Goal: Task Accomplishment & Management: Manage account settings

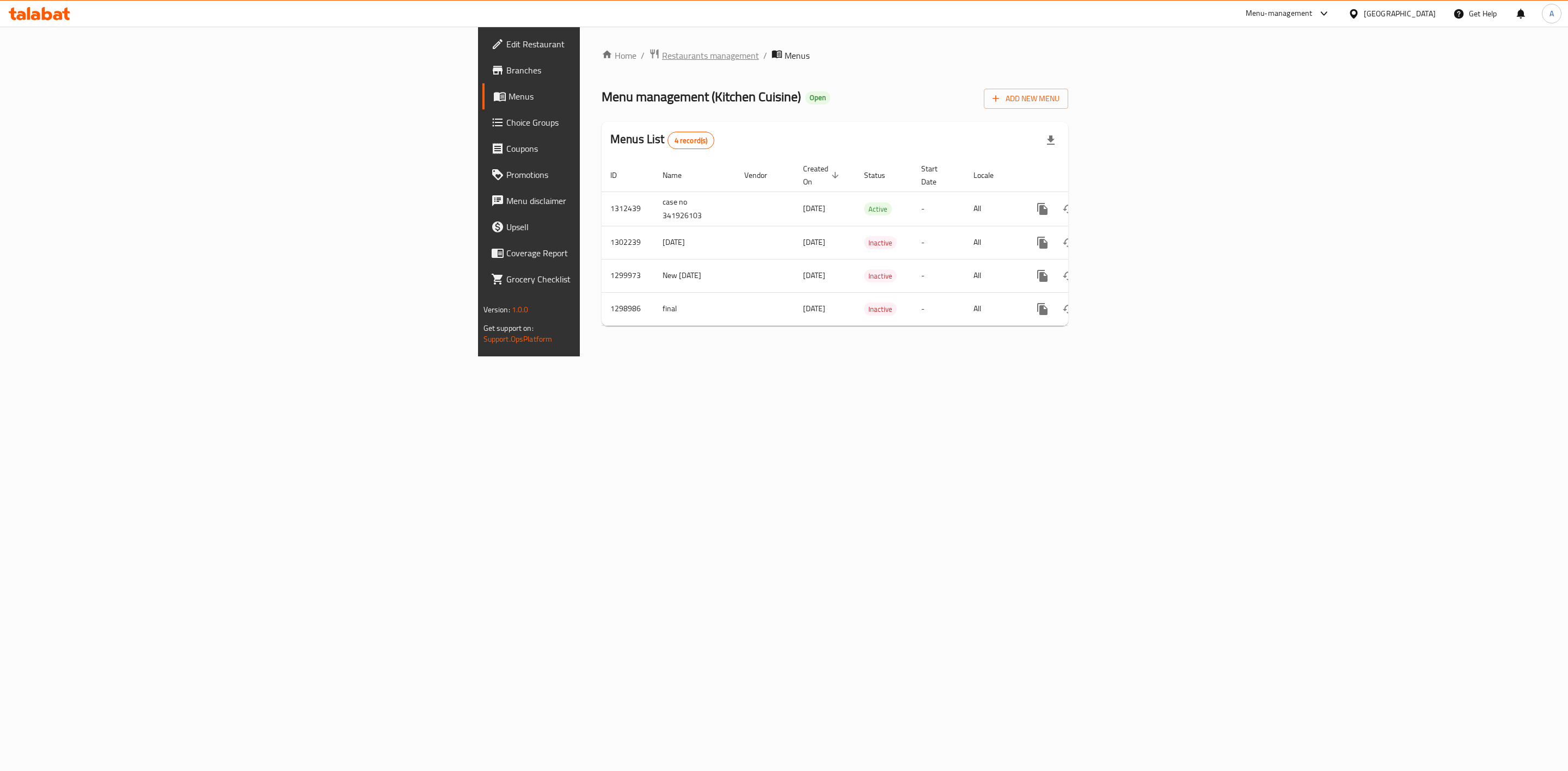
click at [662, 56] on span "Restaurants management" at bounding box center [710, 55] width 97 height 13
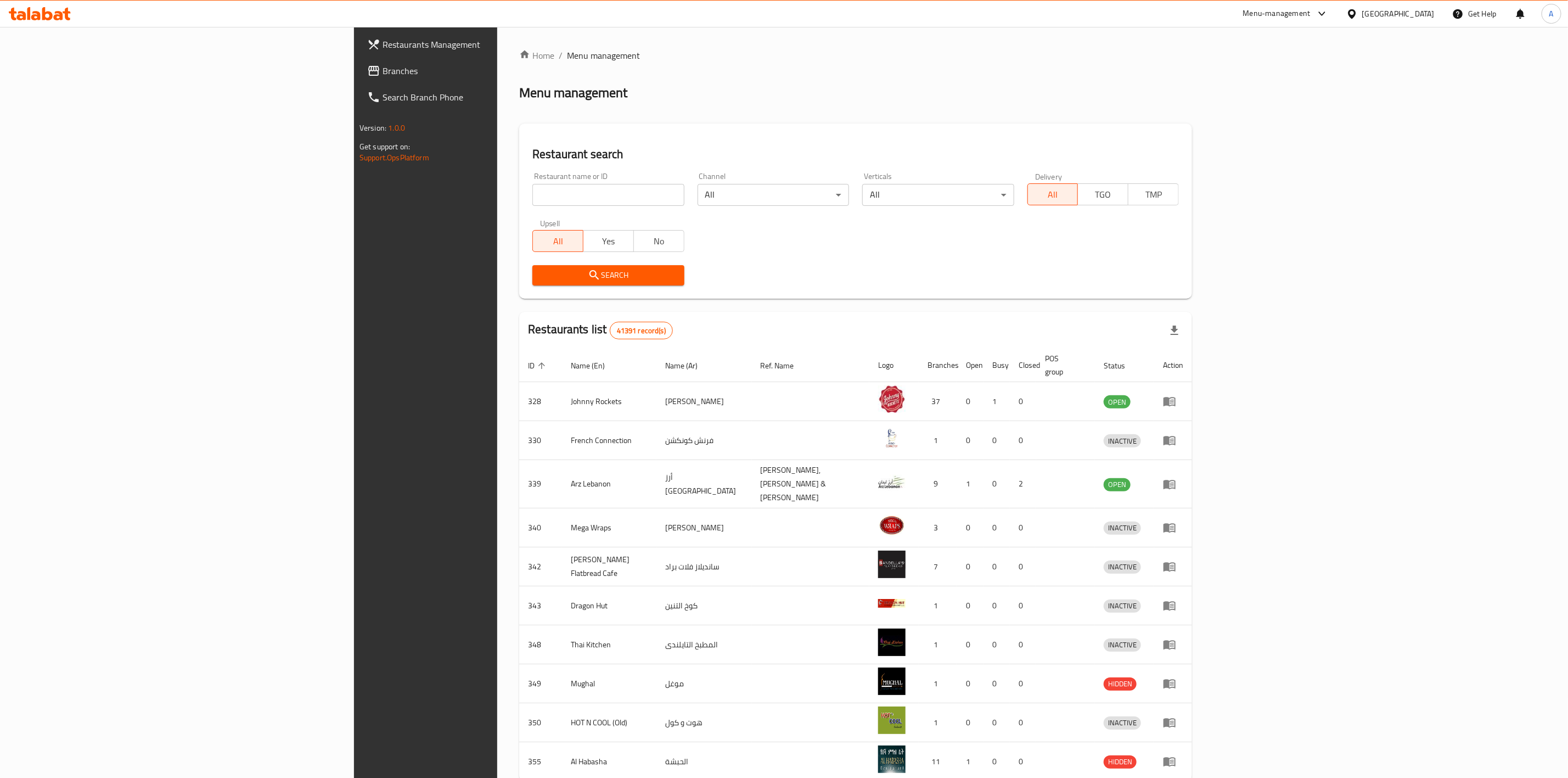
click at [1387, 14] on div "United Arab Emirates" at bounding box center [1398, 14] width 72 height 12
click at [1332, 114] on div "[GEOGRAPHIC_DATA]" at bounding box center [1352, 113] width 165 height 25
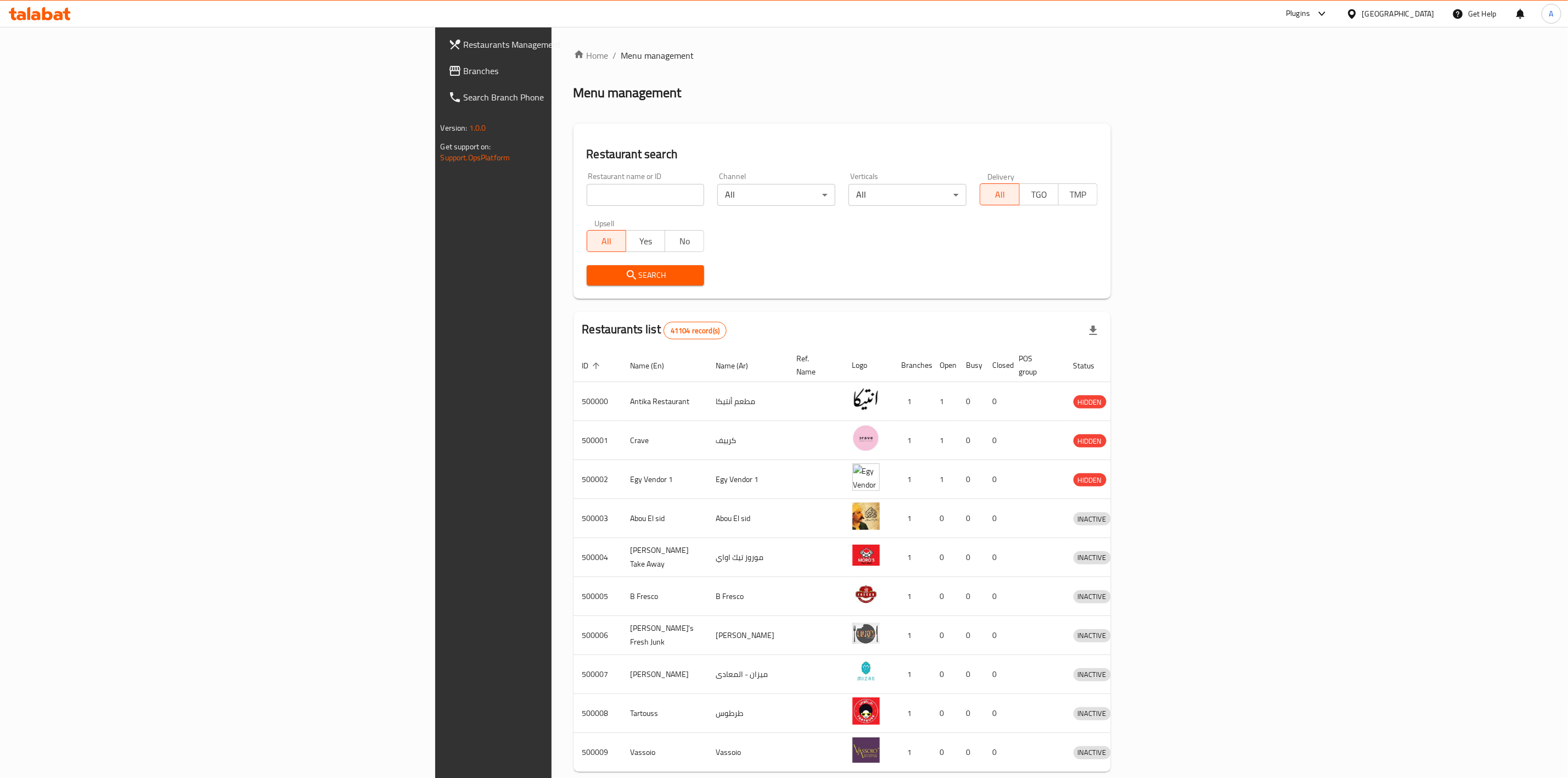
click at [587, 196] on input "search" at bounding box center [646, 195] width 118 height 22
click at [464, 66] on span "Branches" at bounding box center [576, 71] width 224 height 14
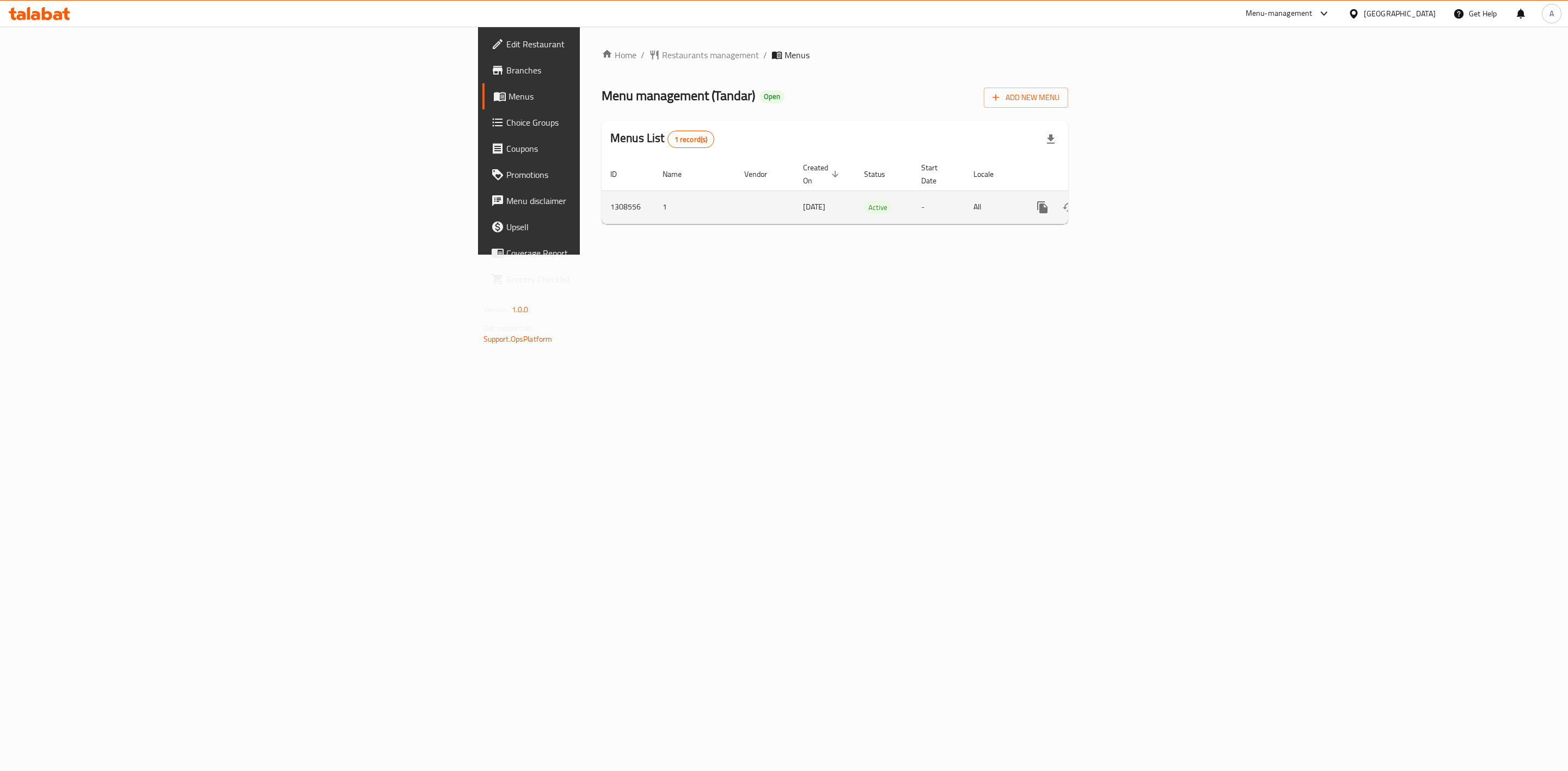
click at [602, 193] on td "1308556" at bounding box center [628, 207] width 52 height 33
copy td "1308556"
drag, startPoint x: 1566, startPoint y: 510, endPoint x: 1519, endPoint y: 443, distance: 81.8
click at [1090, 255] on div "Home / Restaurants management / Menus Menu management ( Tandar ) Open Add New M…" at bounding box center [835, 140] width 510 height 228
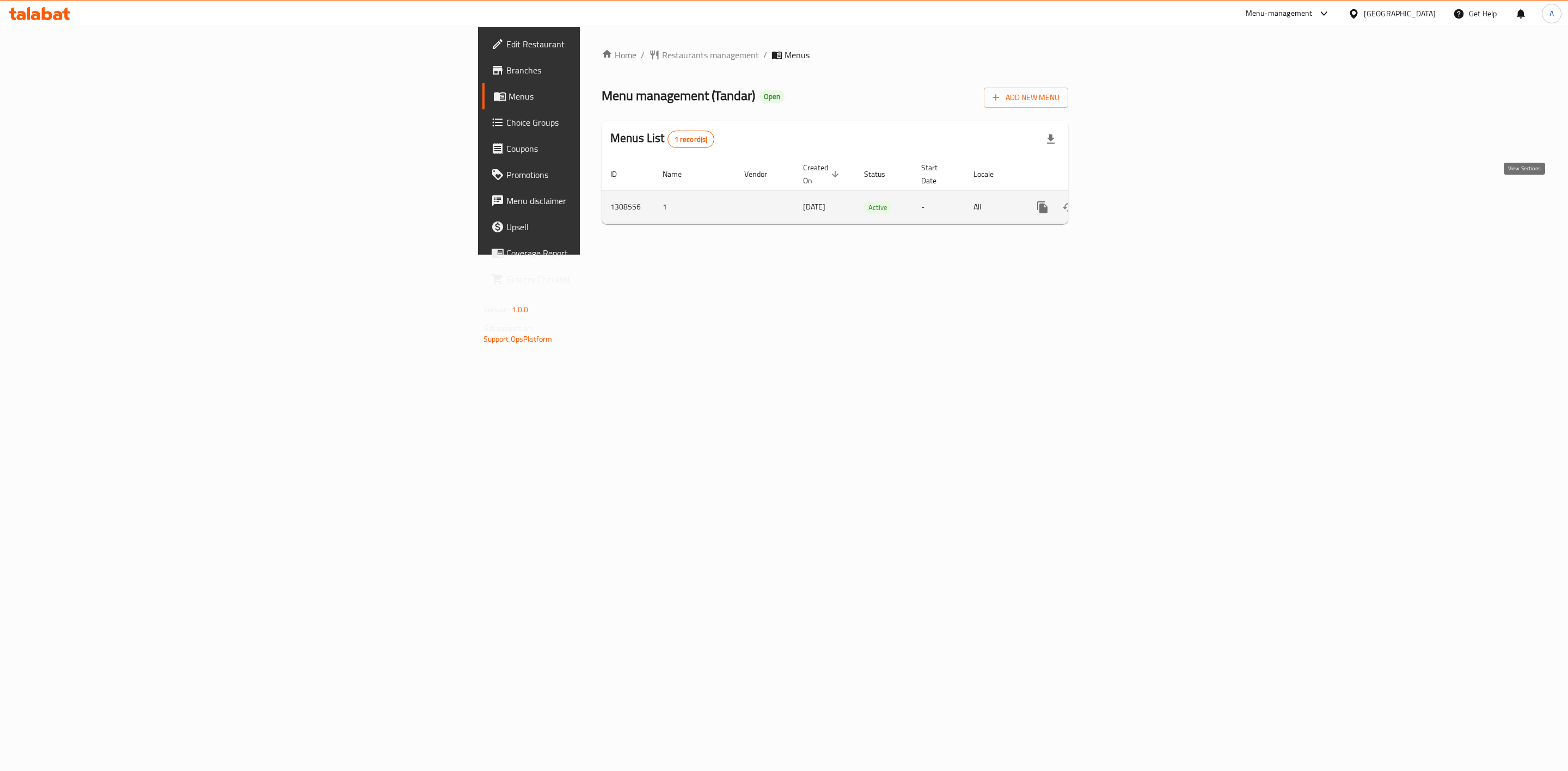
click at [1127, 200] on icon "enhanced table" at bounding box center [1120, 207] width 13 height 13
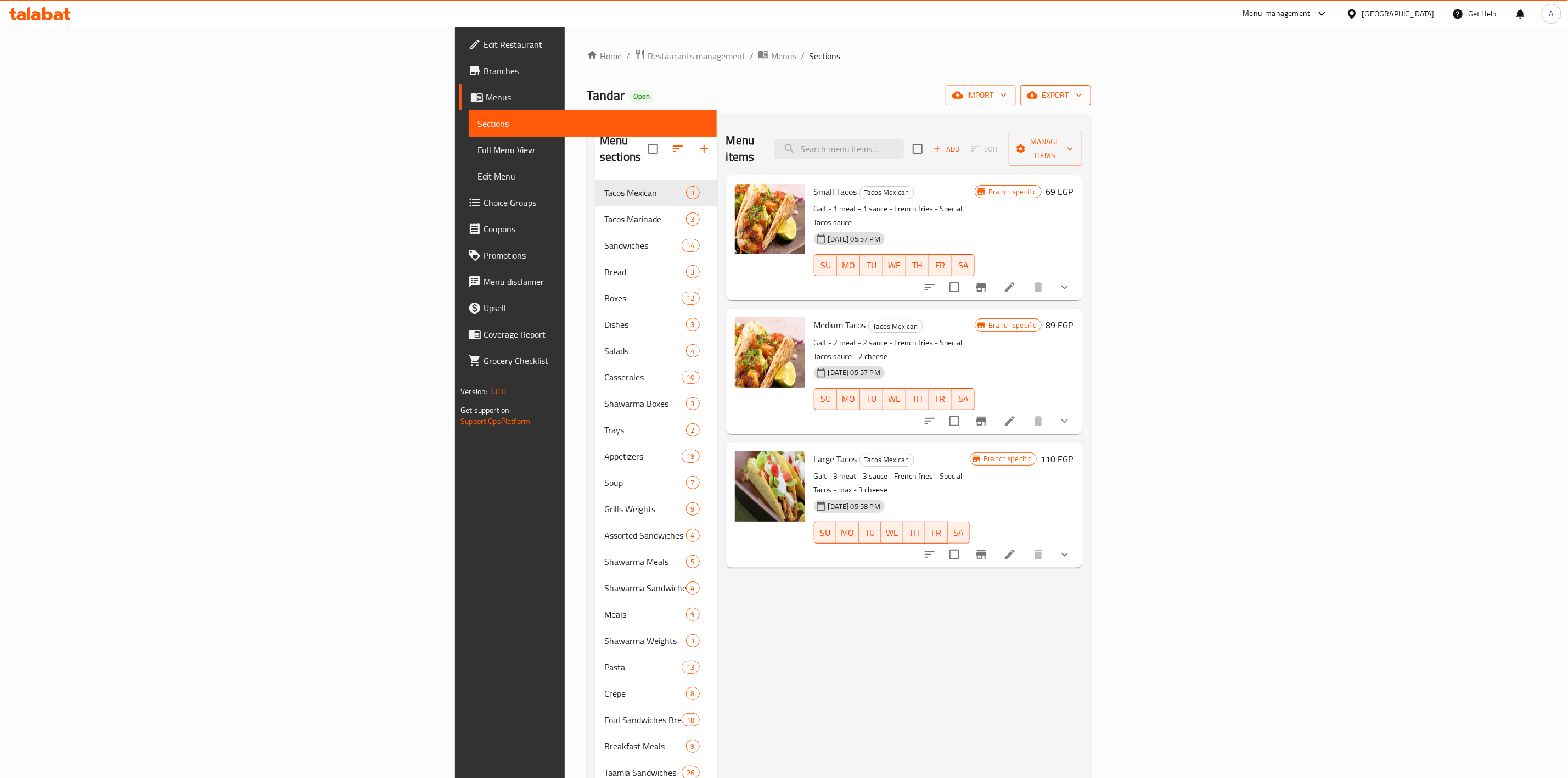
click at [1082, 96] on span "export" at bounding box center [1055, 95] width 53 height 14
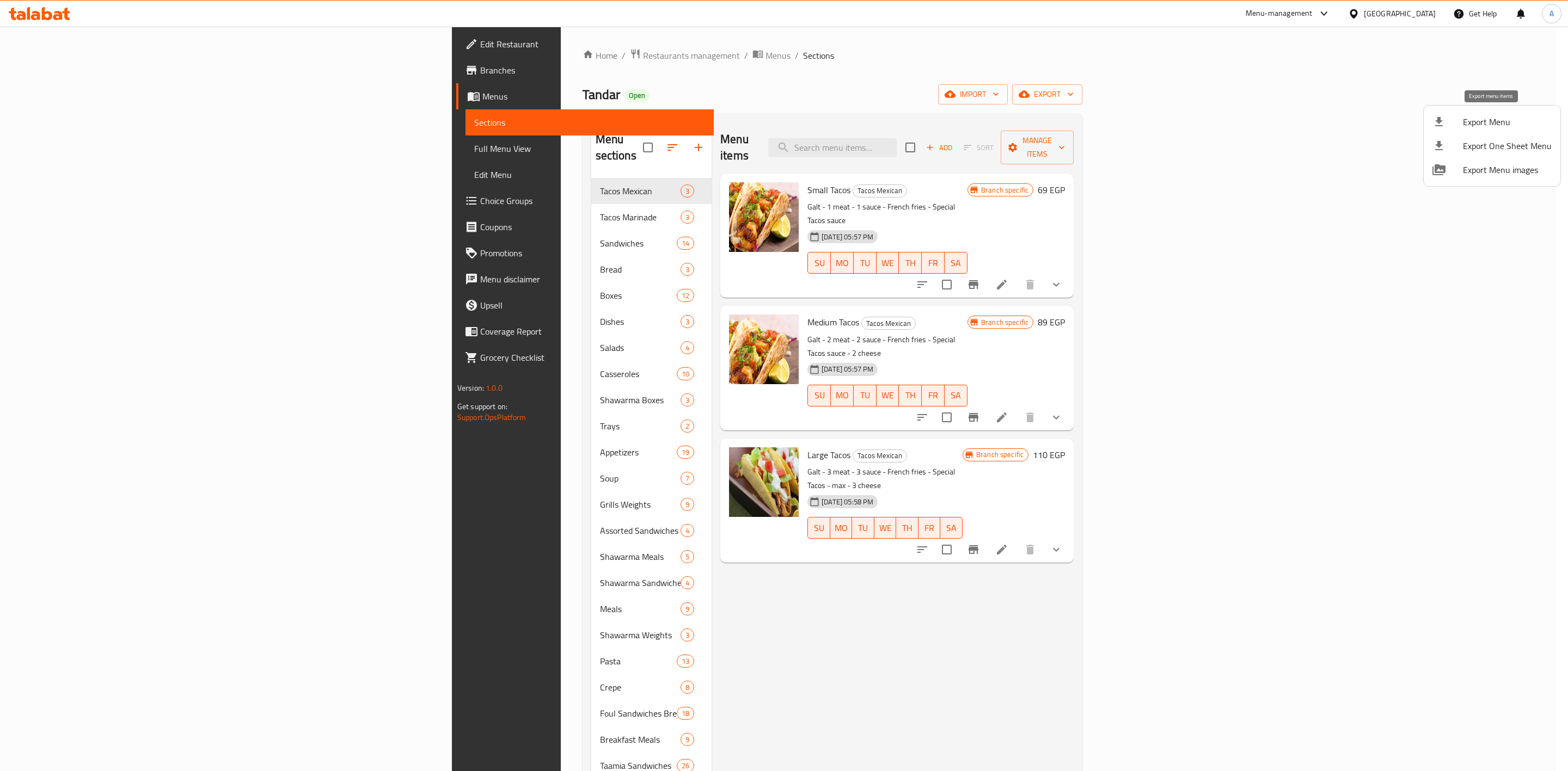
click at [1438, 117] on icon at bounding box center [1439, 122] width 13 height 13
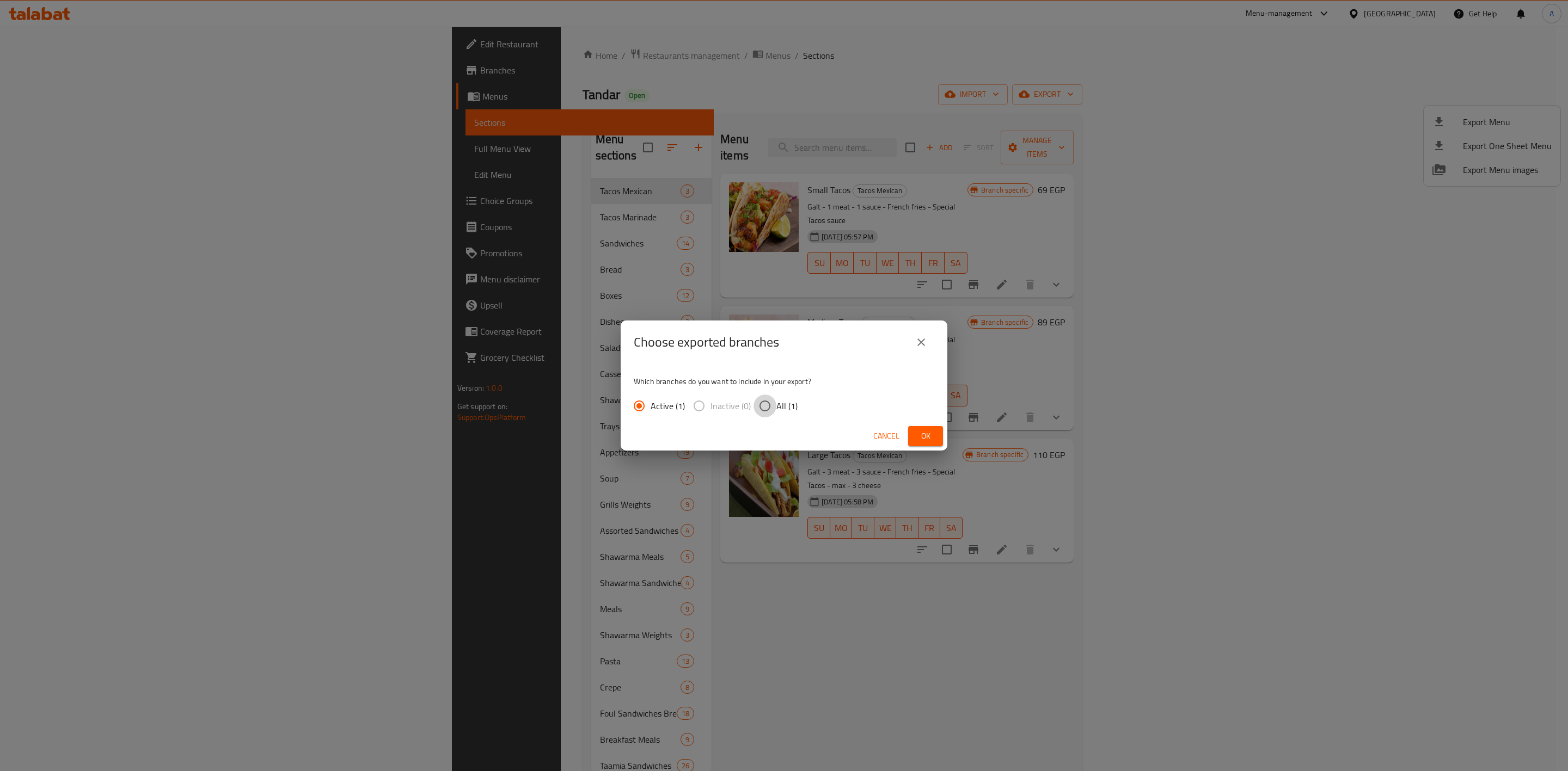
click at [771, 405] on input "All (1)" at bounding box center [764, 406] width 23 height 23
radio input "true"
click at [928, 437] on span "Ok" at bounding box center [925, 436] width 17 height 13
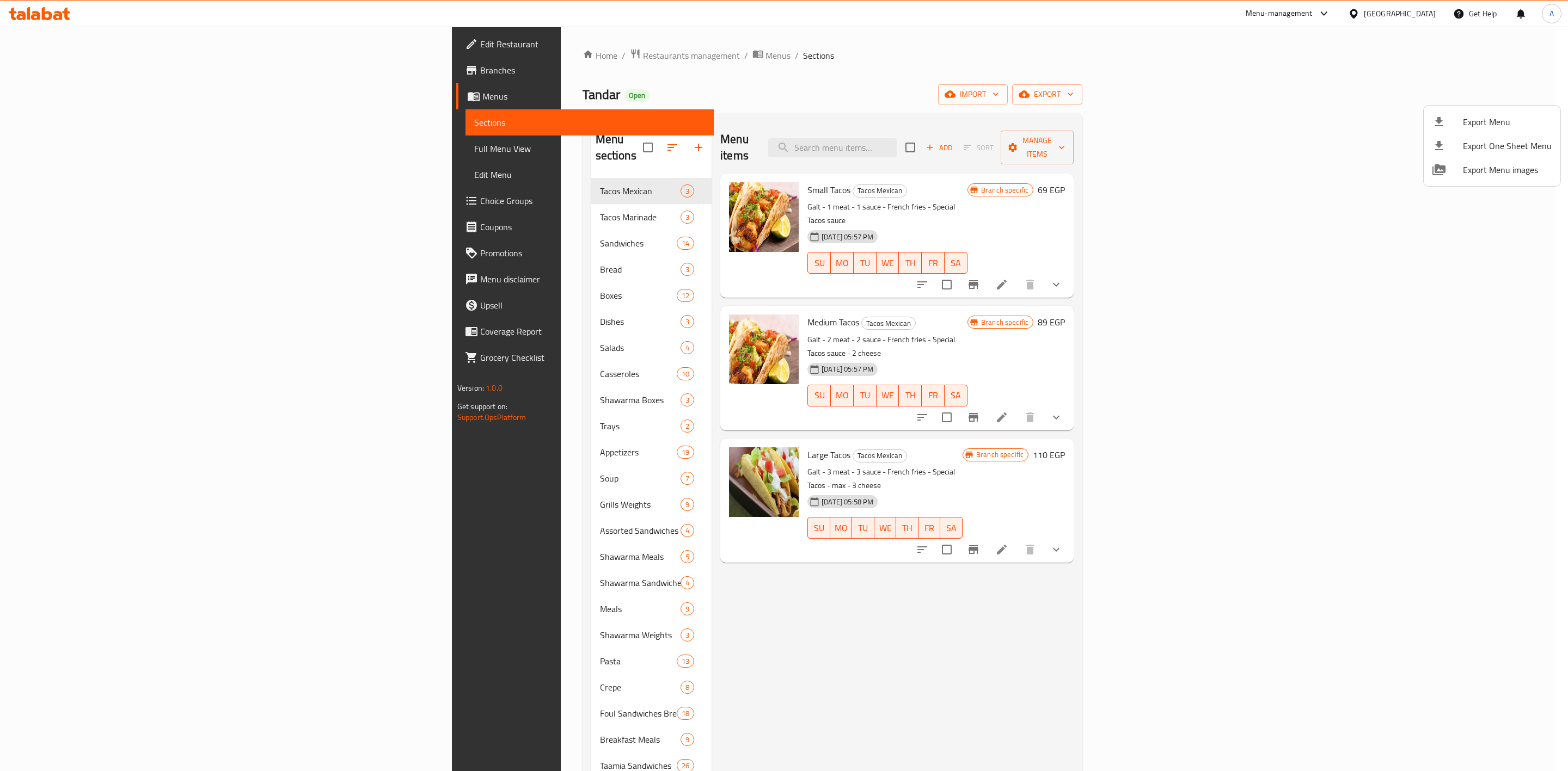
click at [1207, 168] on div at bounding box center [784, 385] width 1568 height 771
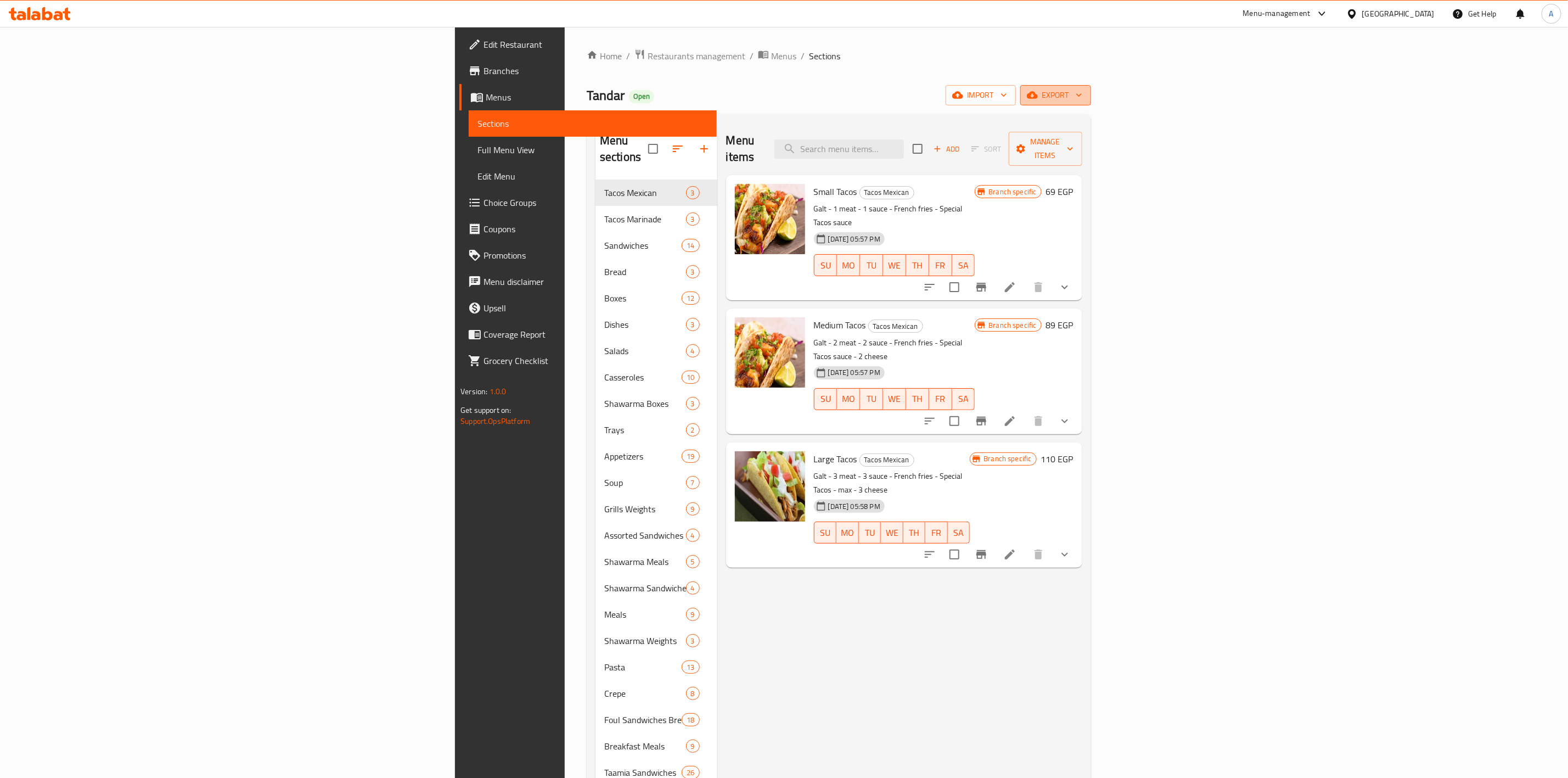
click at [1082, 98] on span "export" at bounding box center [1055, 95] width 53 height 14
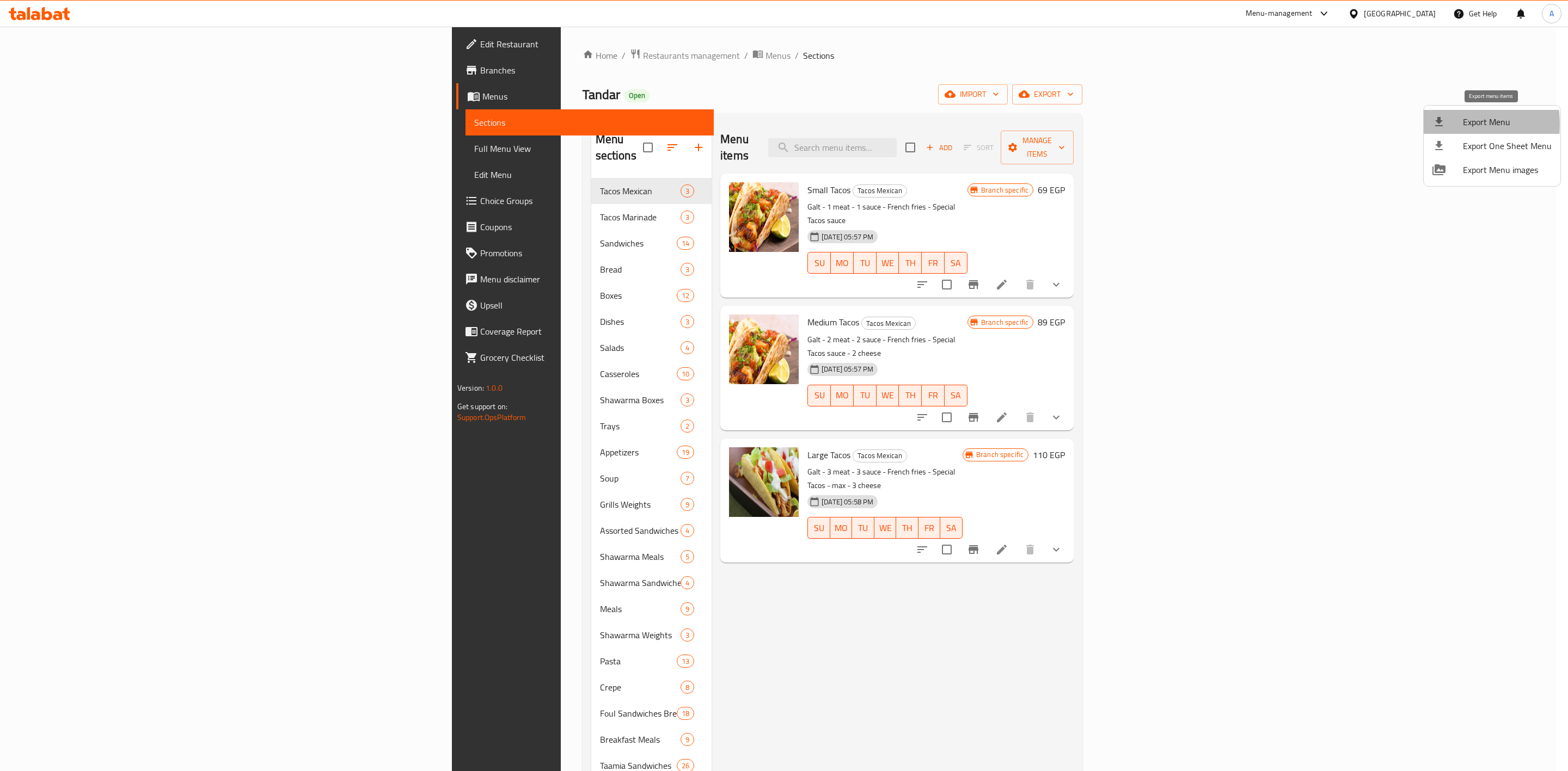
click at [1435, 124] on icon at bounding box center [1439, 122] width 13 height 13
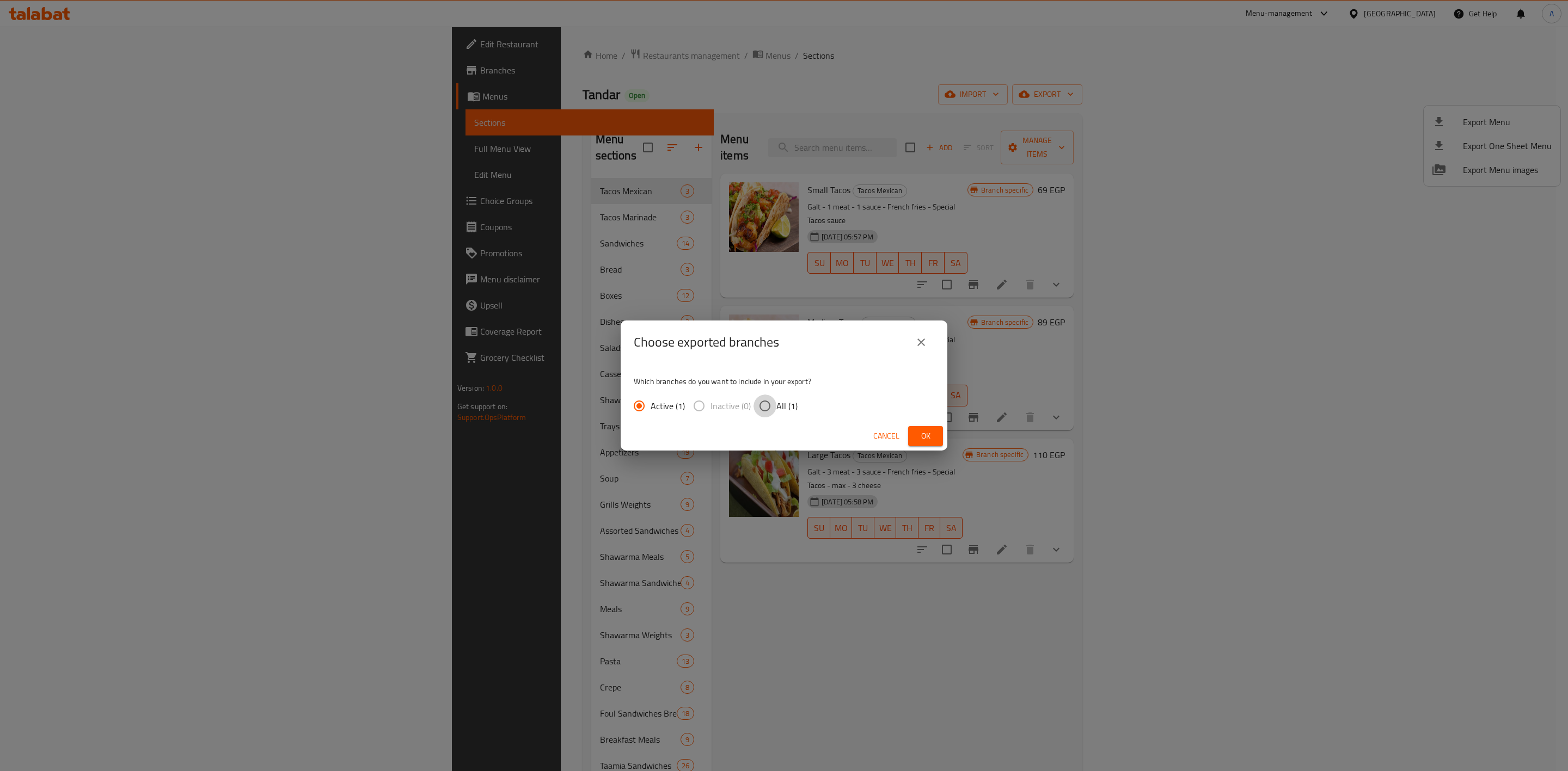
click at [766, 406] on input "All (1)" at bounding box center [764, 406] width 23 height 23
radio input "true"
click at [925, 436] on span "Ok" at bounding box center [925, 436] width 17 height 13
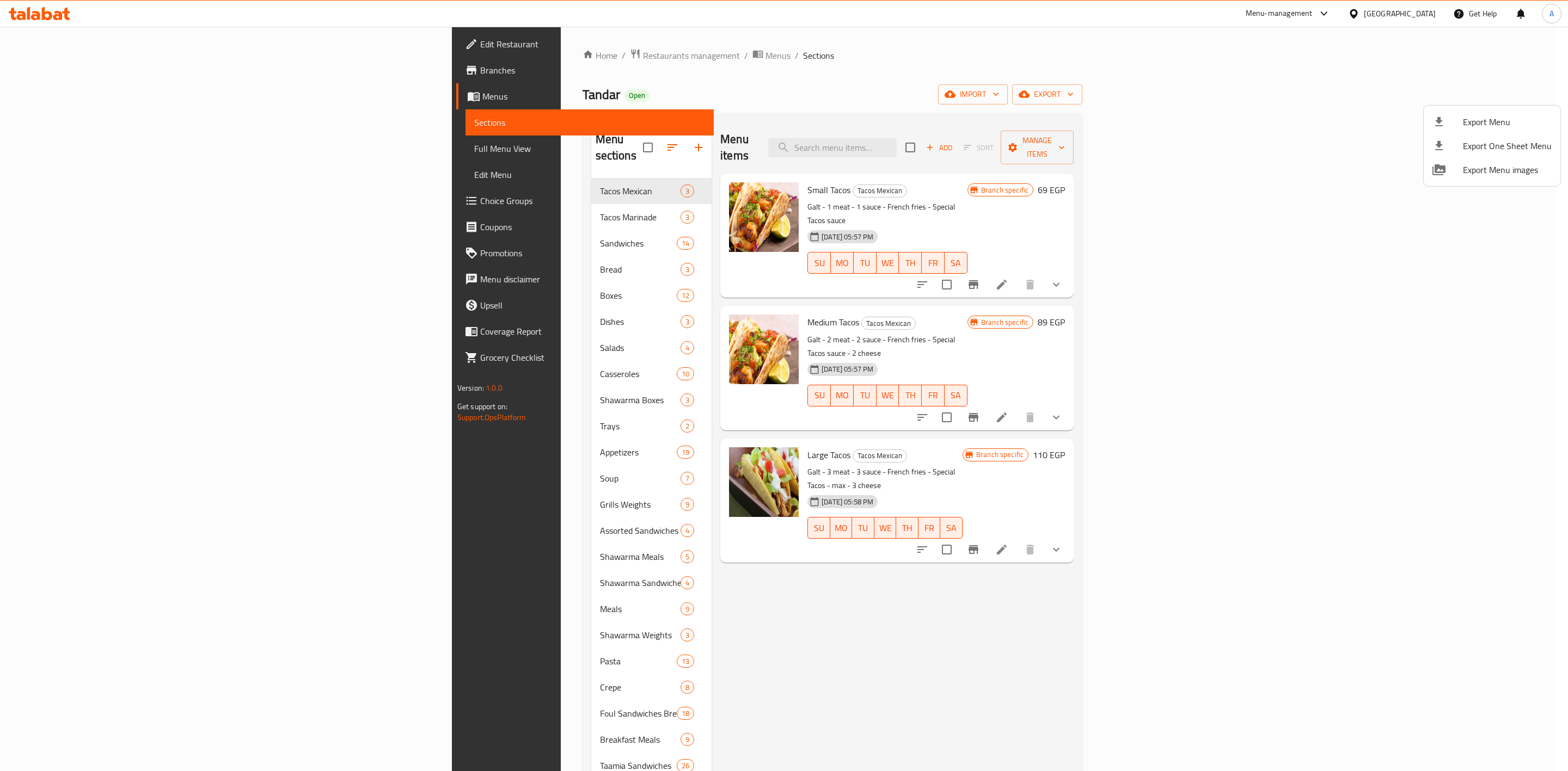
click at [771, 594] on div at bounding box center [784, 385] width 1568 height 771
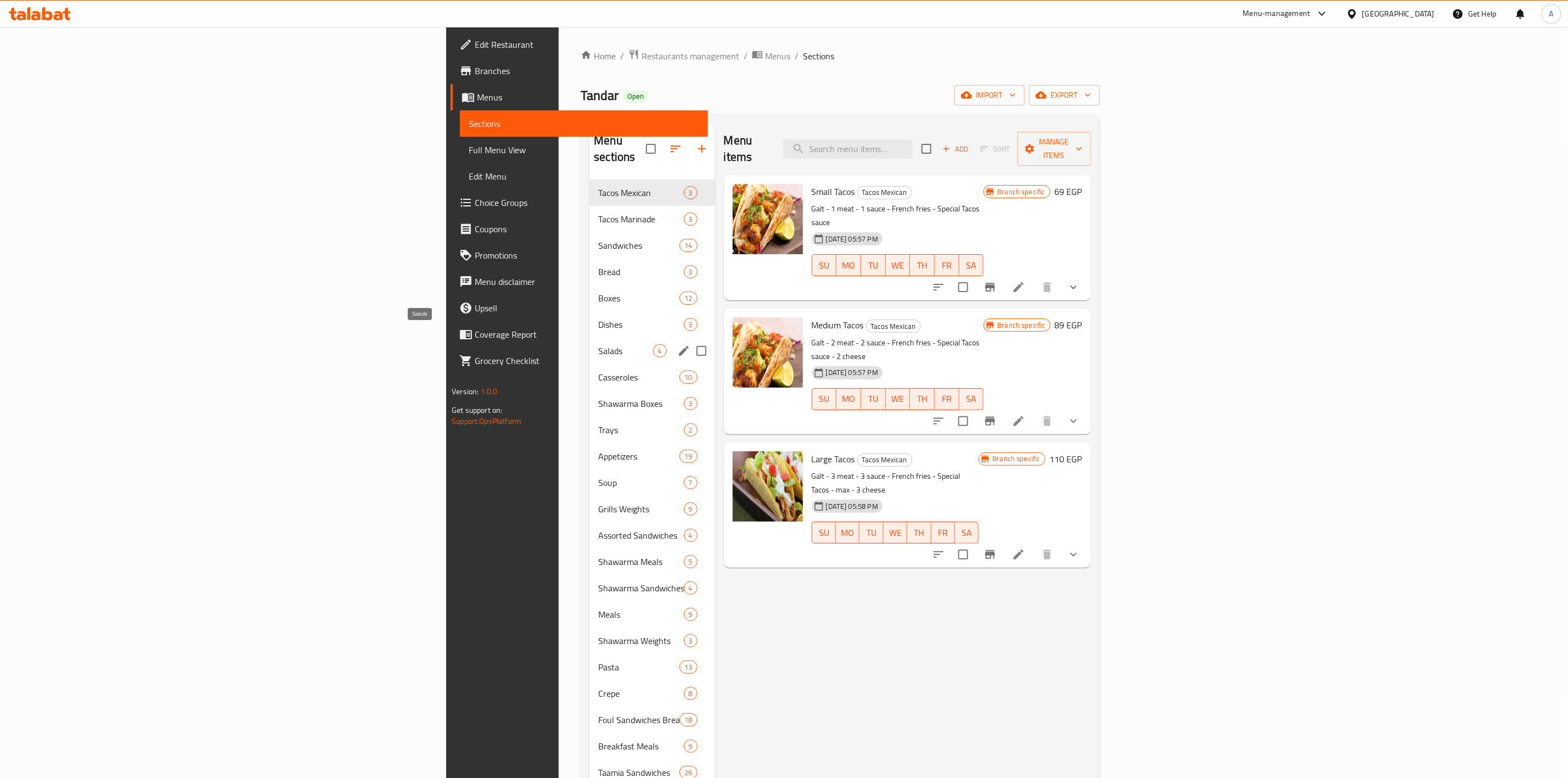
click at [599, 344] on span "Salads" at bounding box center [626, 350] width 54 height 14
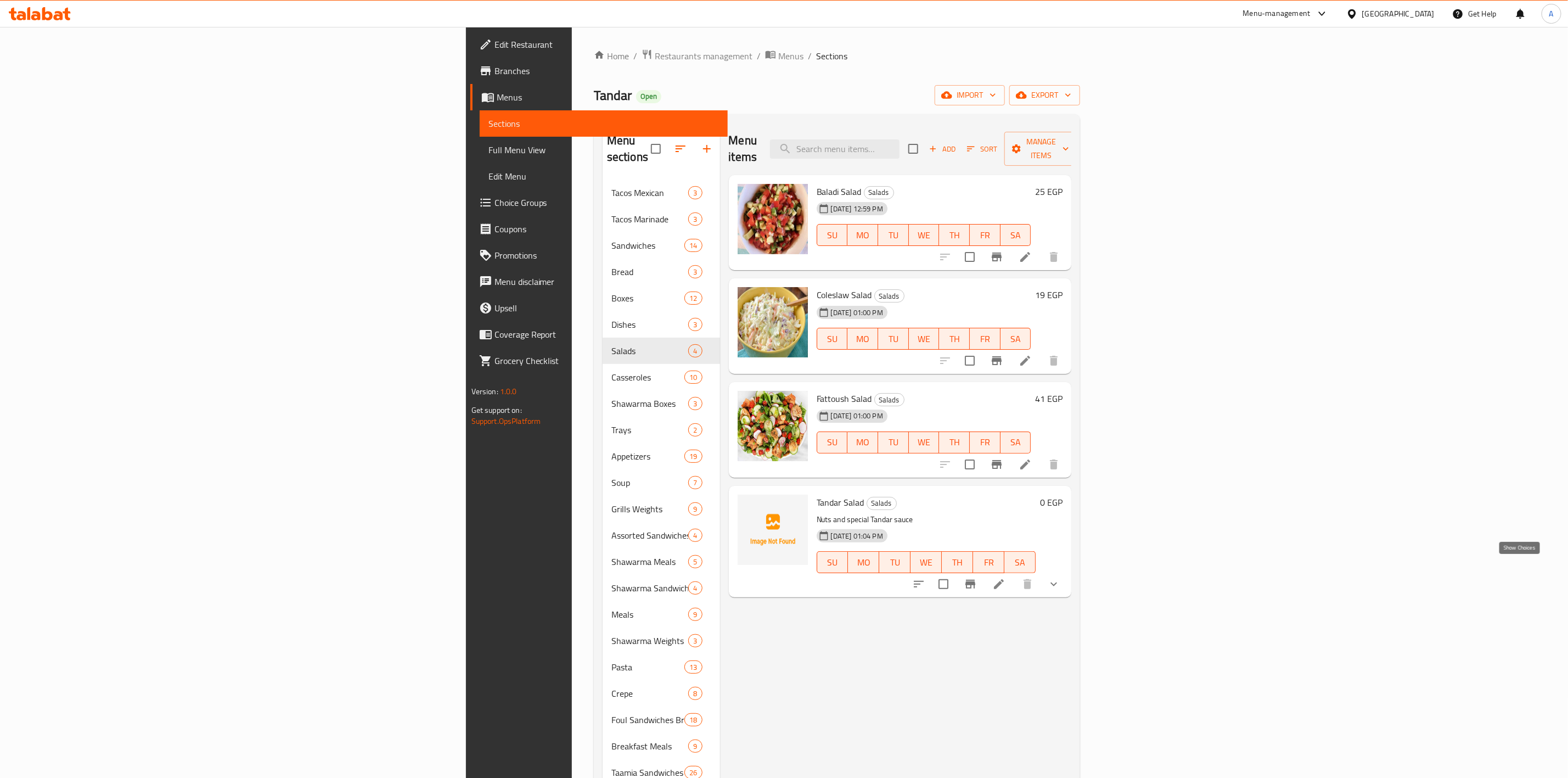
click at [1057, 583] on icon "show more" at bounding box center [1054, 584] width 6 height 4
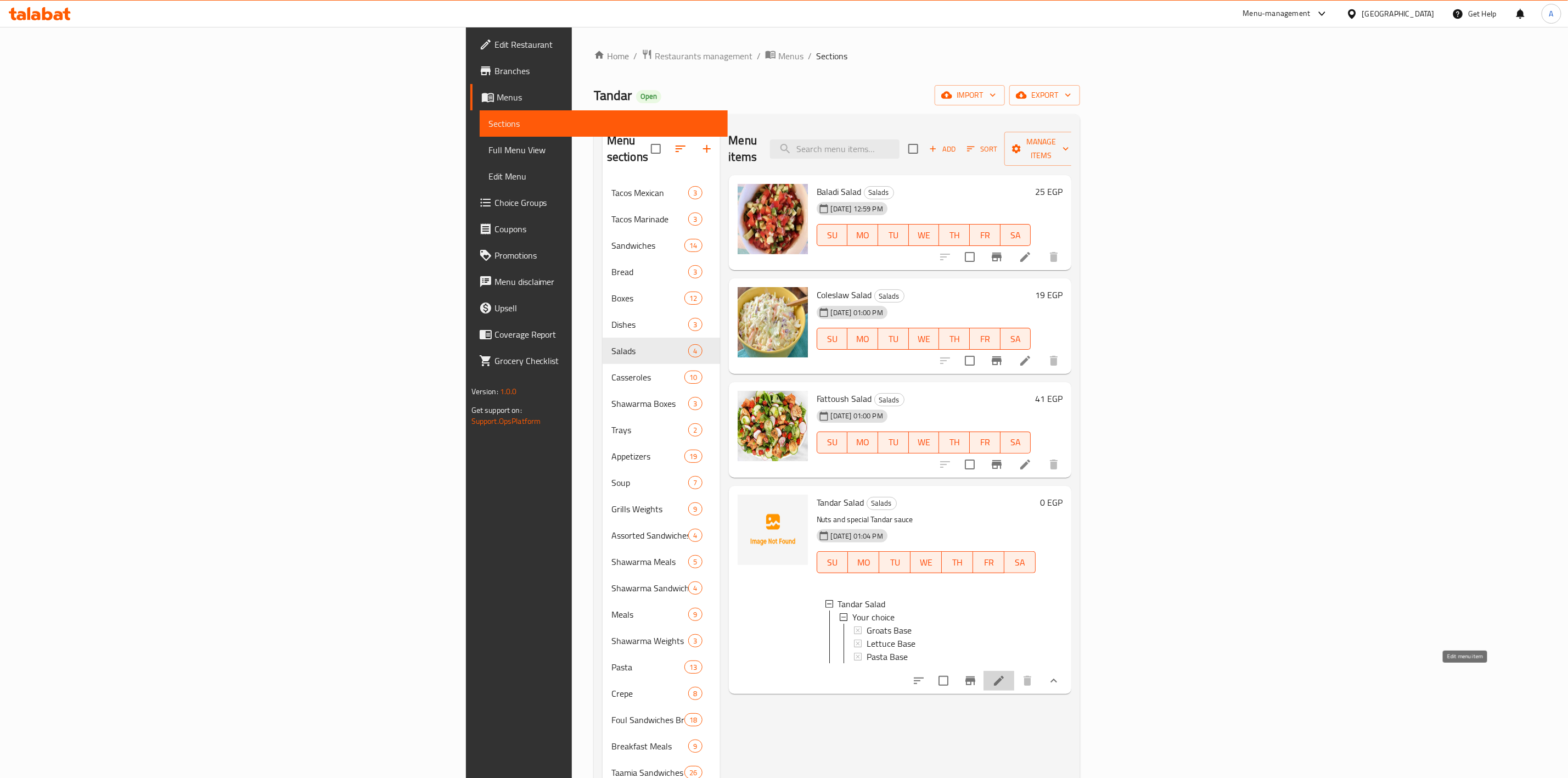
click at [1004, 676] on icon at bounding box center [999, 681] width 10 height 10
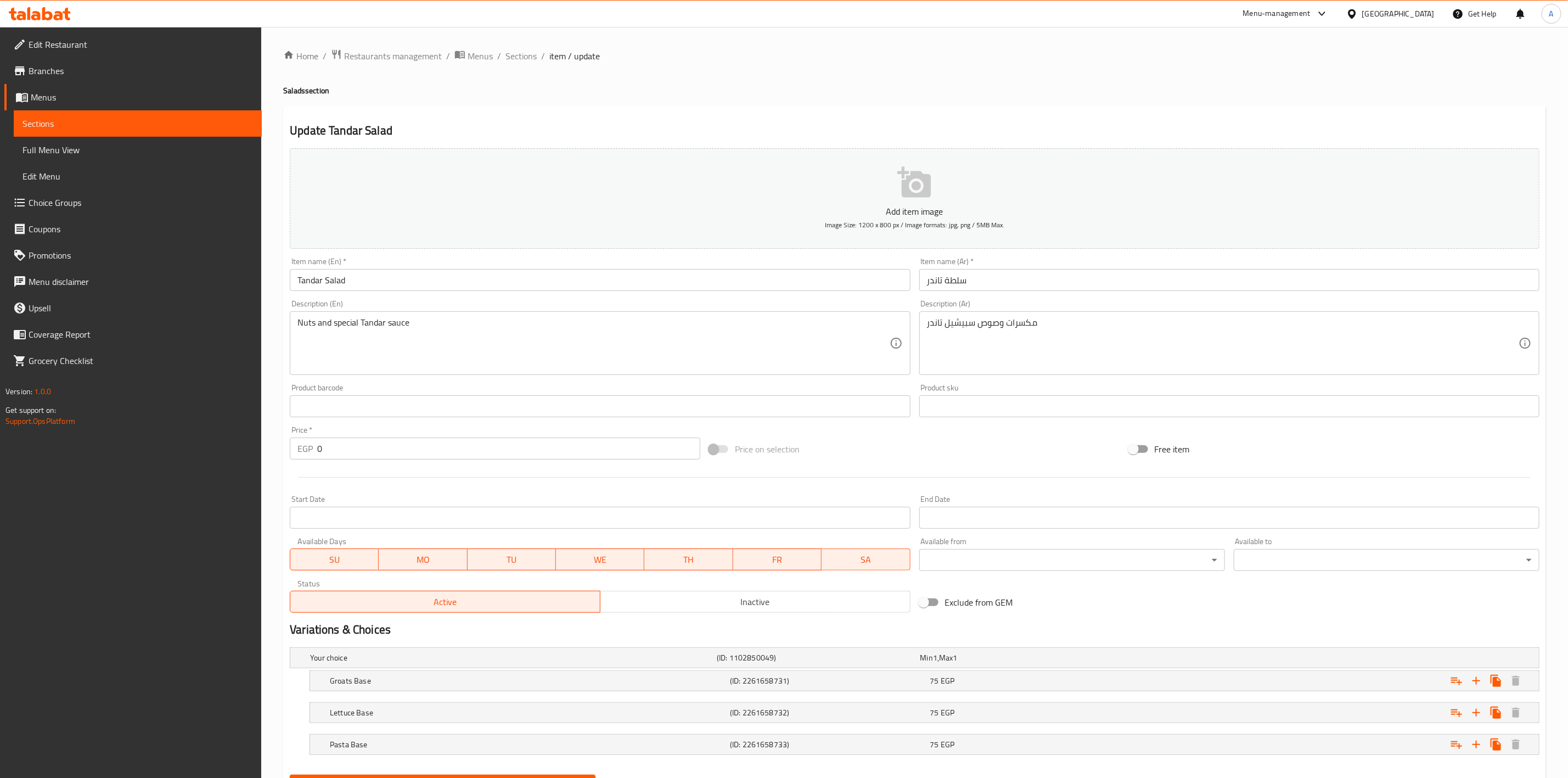
click at [1371, 126] on h2 "Update Tandar Salad" at bounding box center [915, 131] width 1250 height 17
click at [517, 61] on span "Sections" at bounding box center [521, 56] width 31 height 14
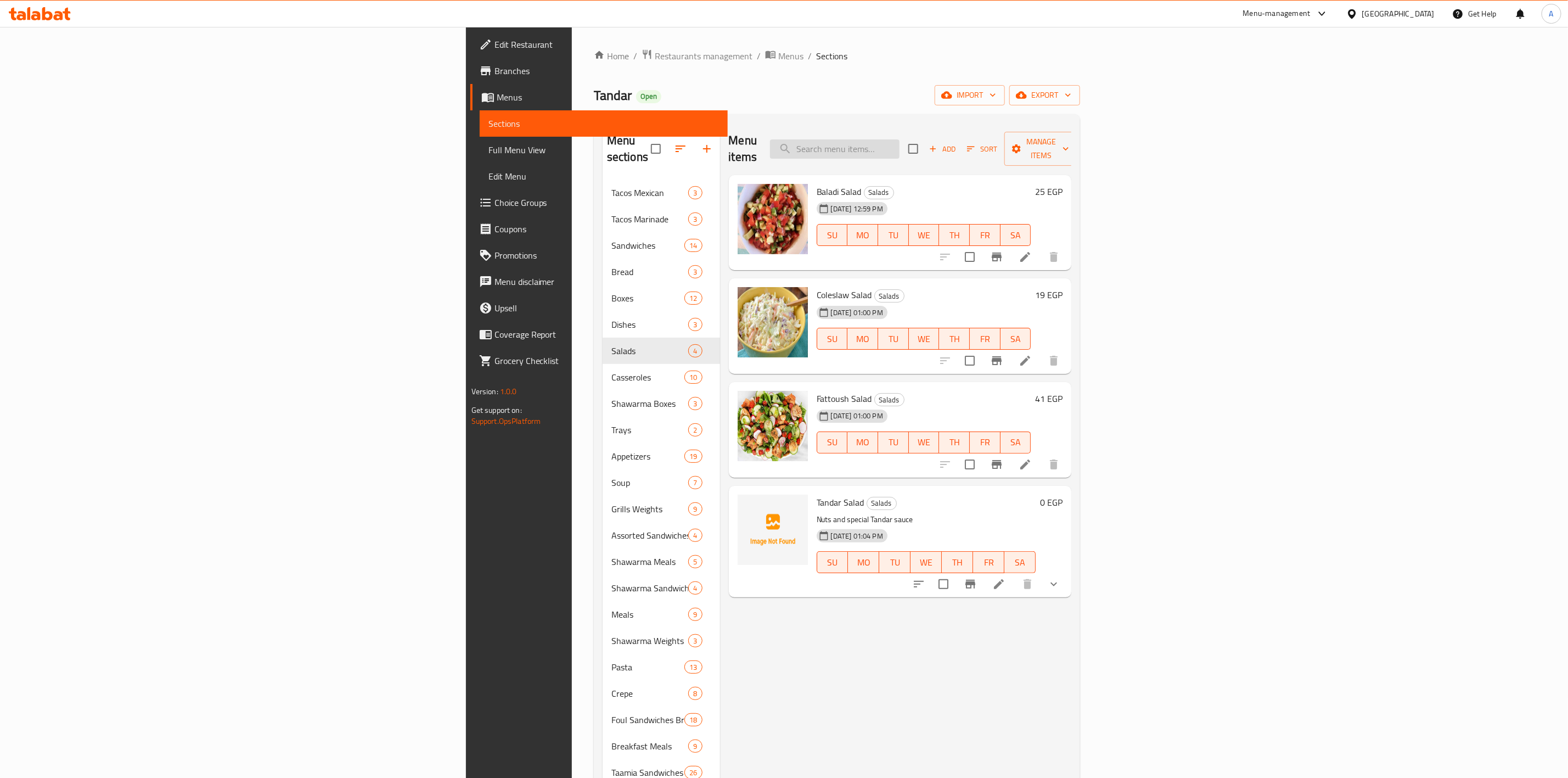
click at [899, 144] on input "search" at bounding box center [834, 149] width 130 height 19
paste input "دجاج برمجان"
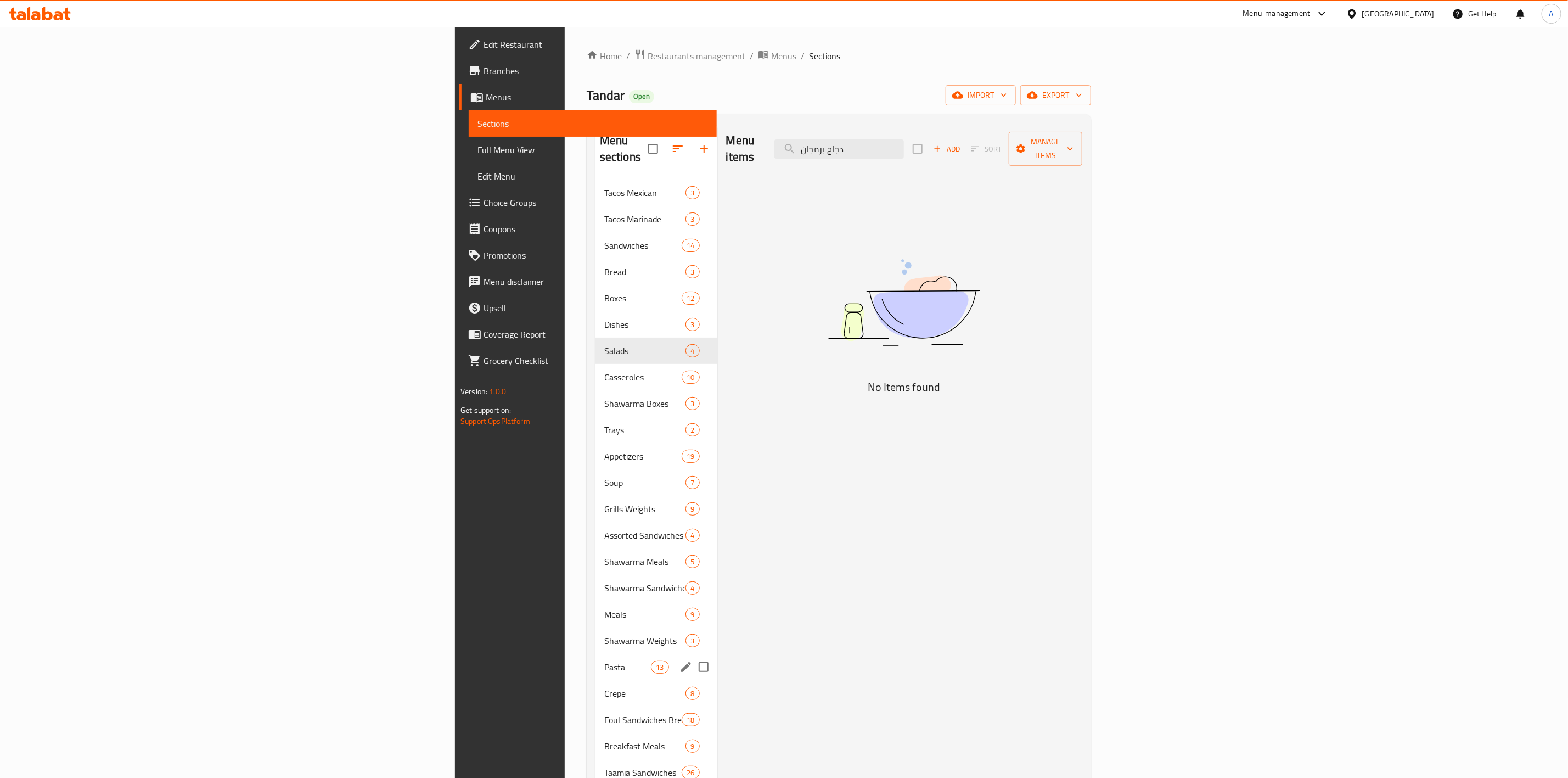
type input "دجاج برمجان"
click at [604, 660] on span "Pasta" at bounding box center [627, 667] width 47 height 14
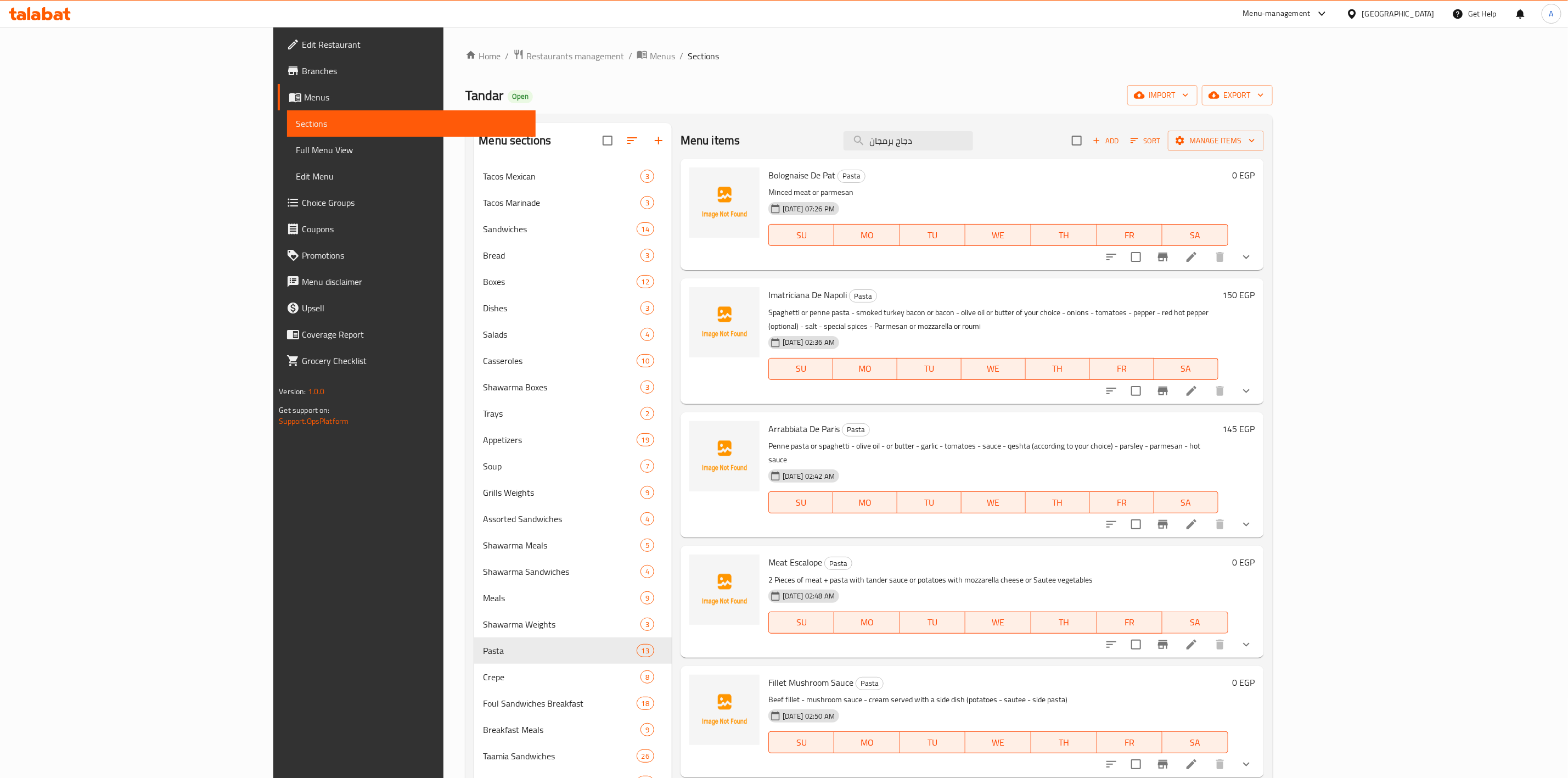
click at [821, 124] on div "Menu items دجاج برمجان Add Sort Manage items" at bounding box center [972, 140] width 583 height 36
click at [1253, 385] on icon "show more" at bounding box center [1246, 391] width 14 height 14
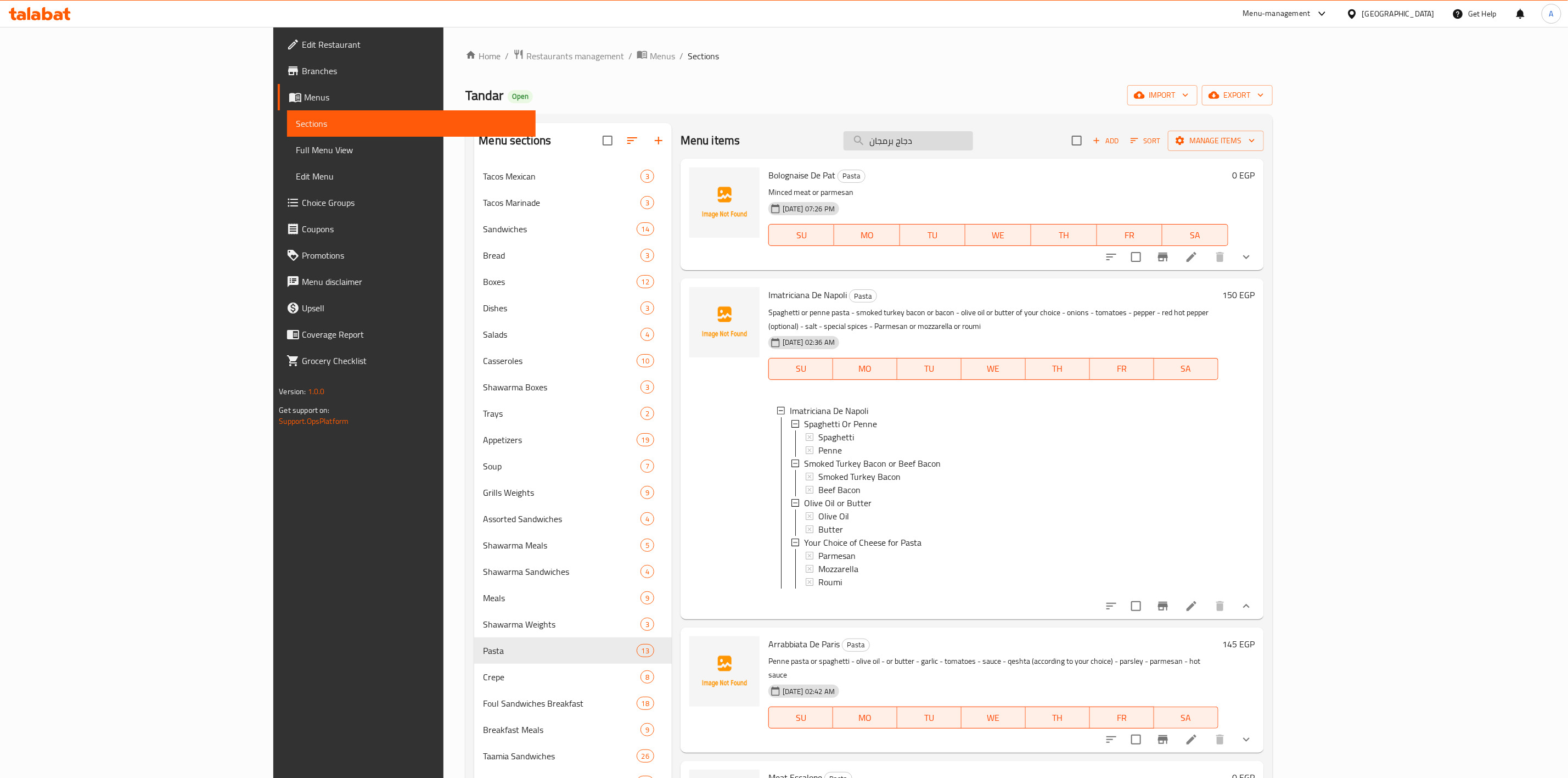
click at [973, 148] on input "دجاج برمجان" at bounding box center [908, 141] width 130 height 19
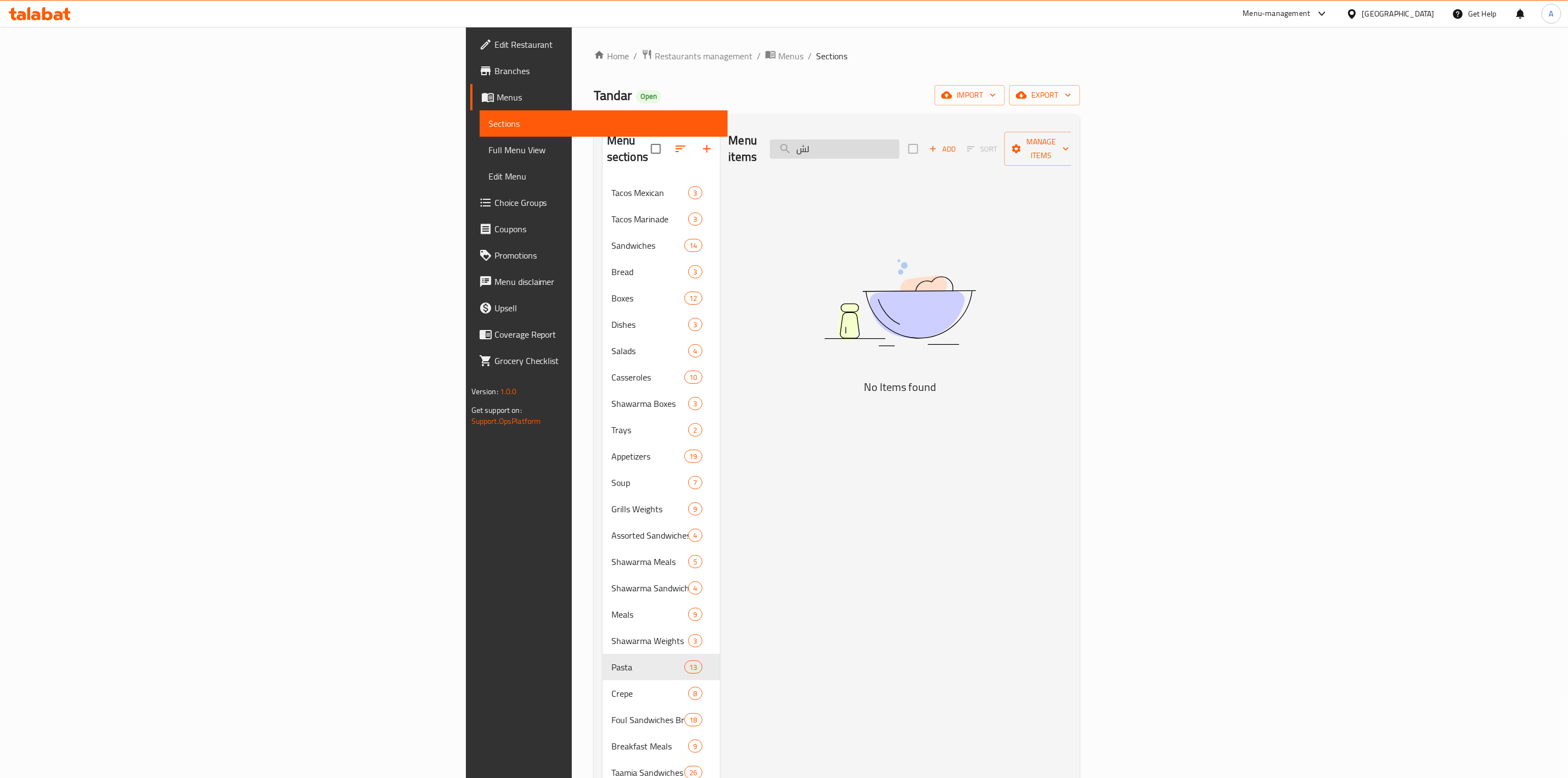
type input "ل"
type input "g"
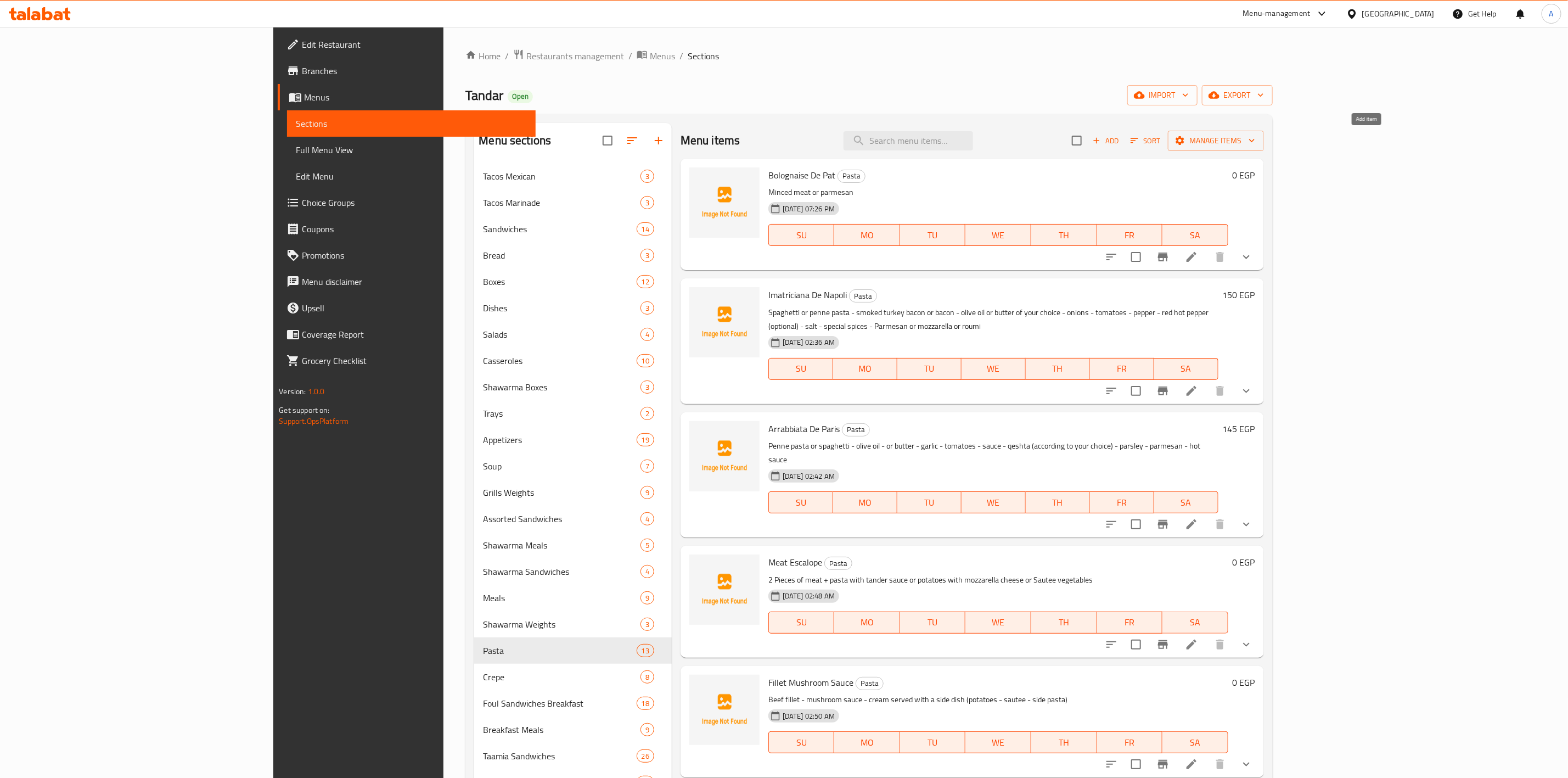
click at [1102, 135] on icon "button" at bounding box center [1096, 140] width 10 height 10
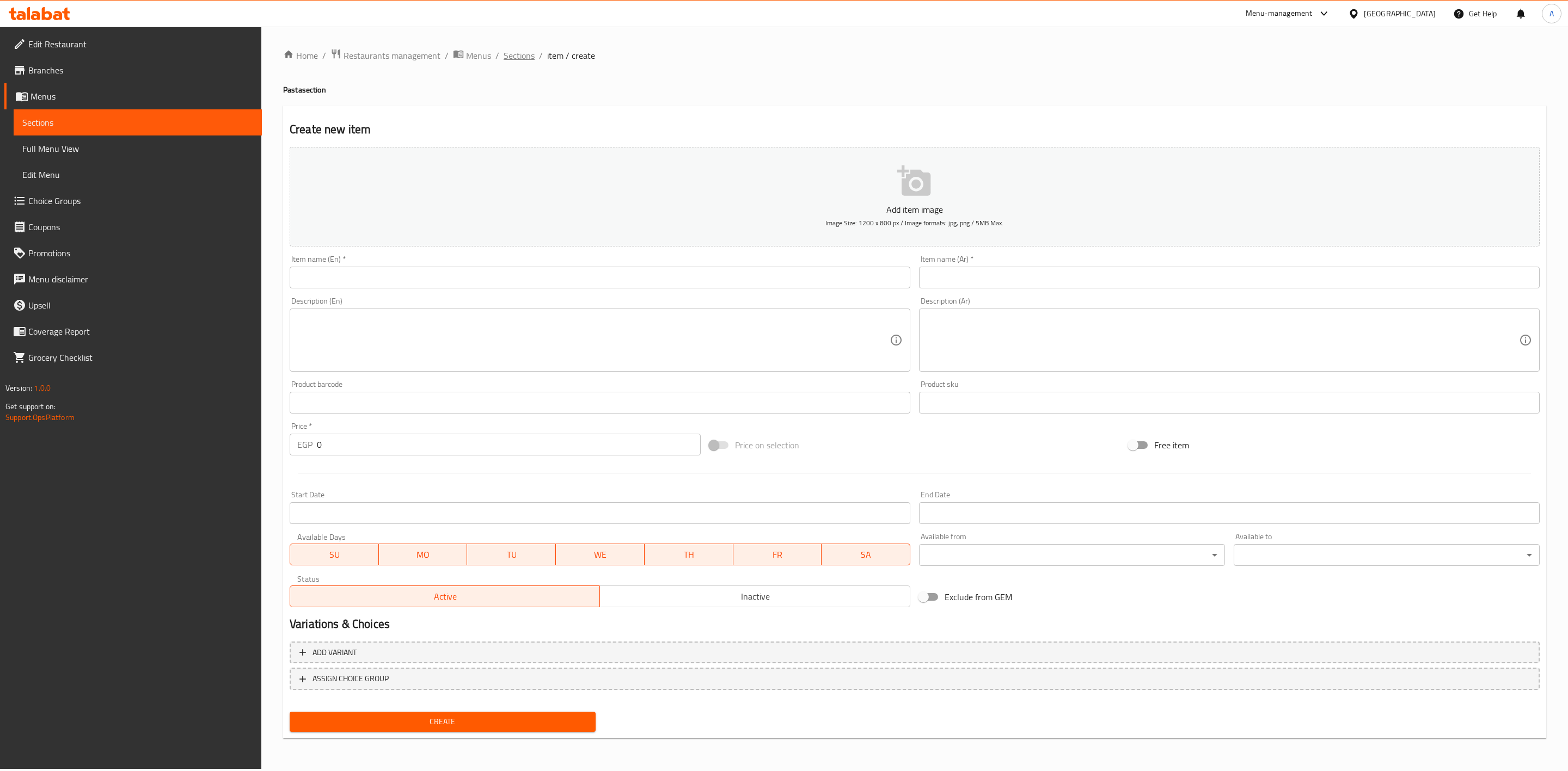
click at [515, 55] on span "Sections" at bounding box center [519, 55] width 31 height 13
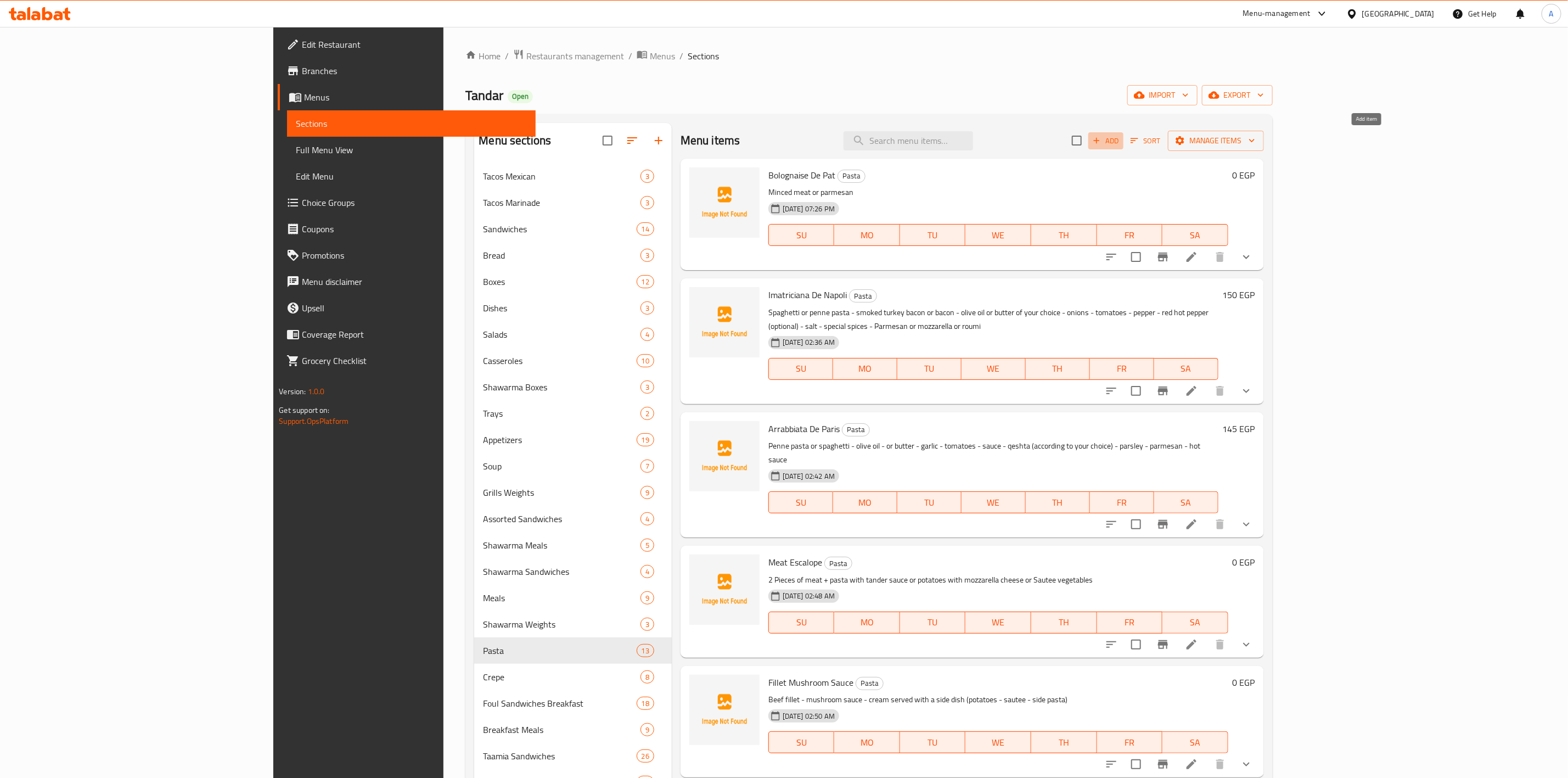
click at [1121, 139] on span "Add" at bounding box center [1106, 141] width 29 height 13
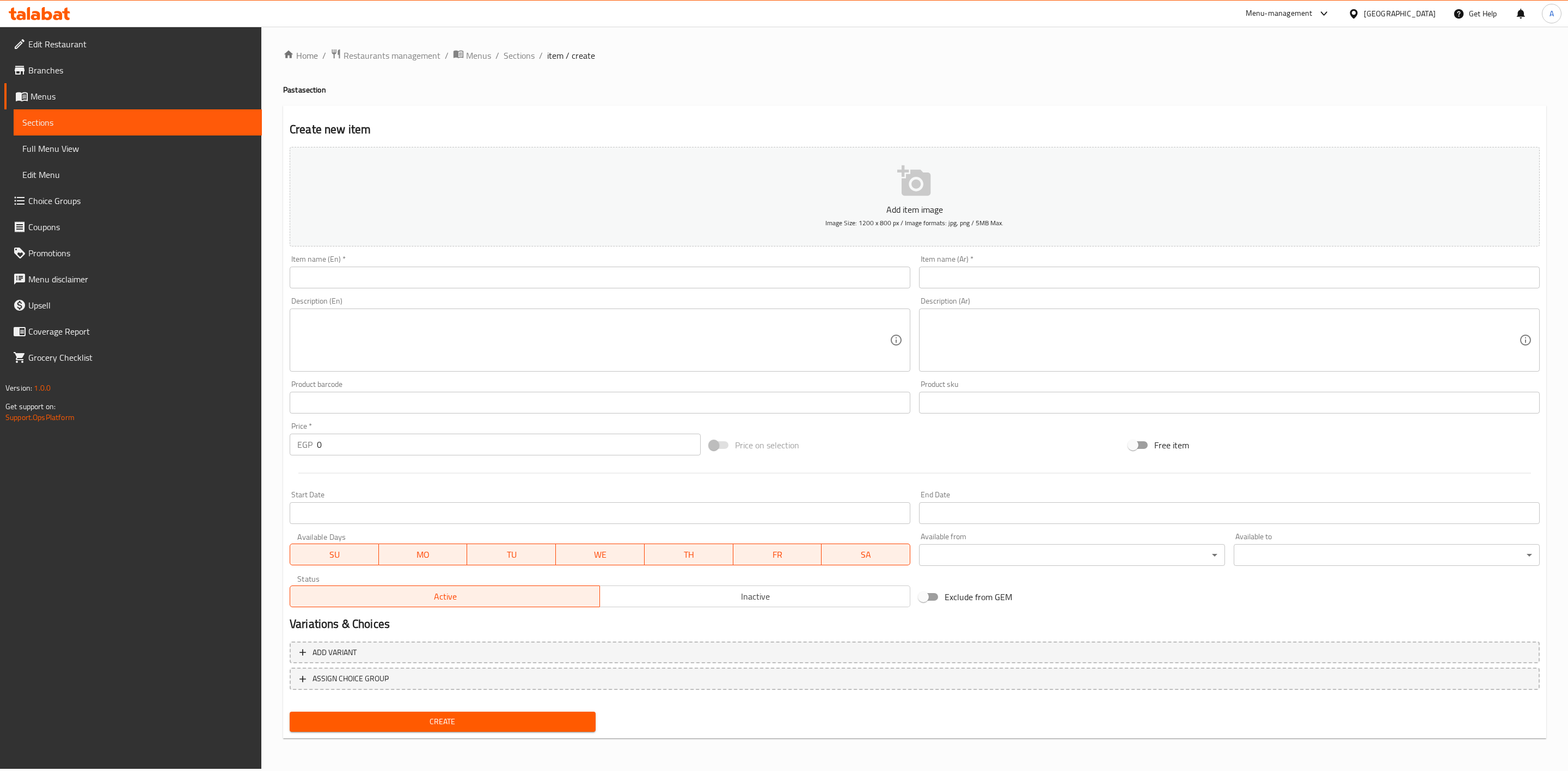
click at [492, 255] on div "Item name (En)   * Item name (En) *" at bounding box center [600, 271] width 621 height 33
click at [497, 288] on input "text" at bounding box center [600, 278] width 621 height 22
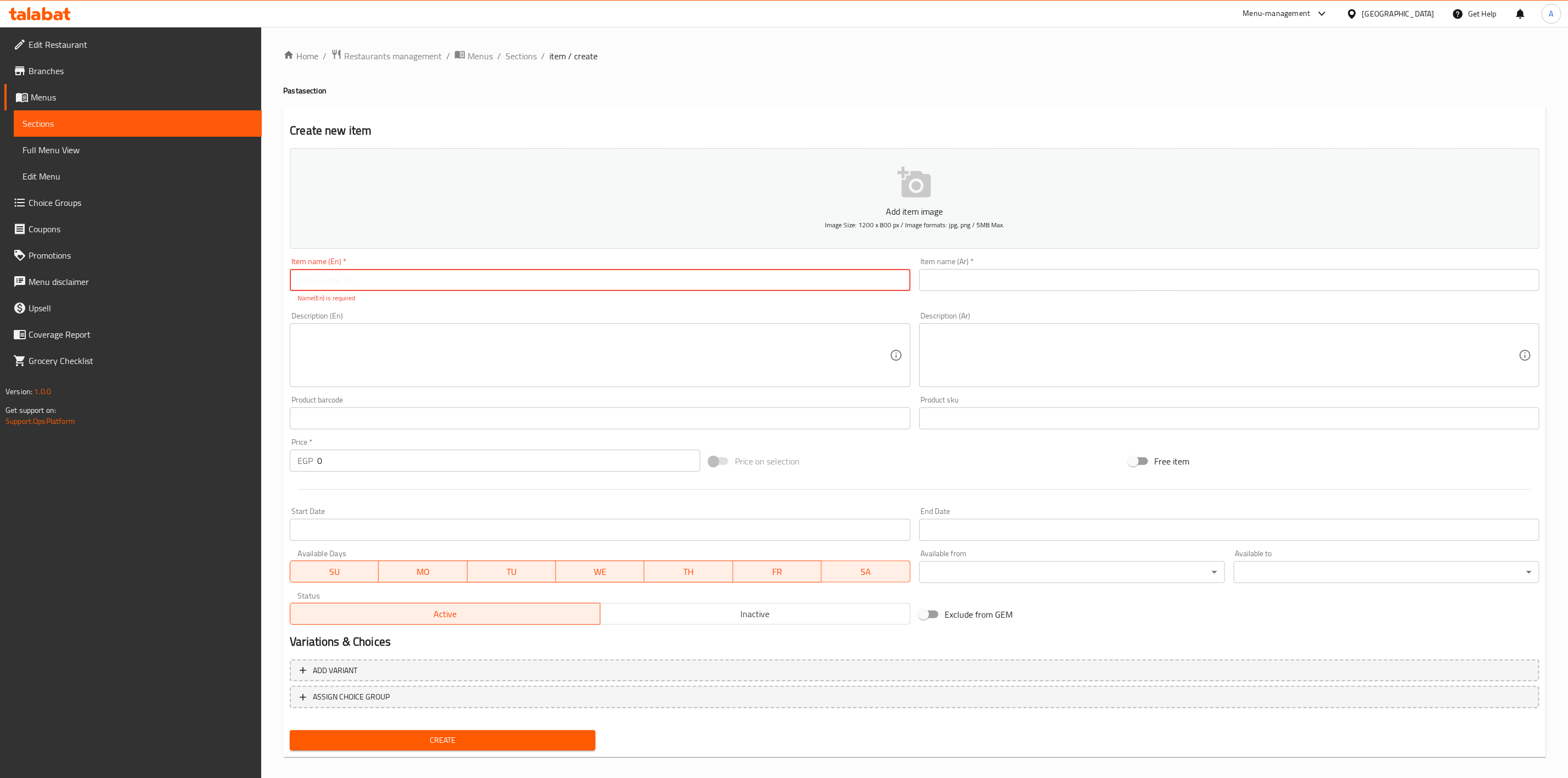
paste input "Chicken Parmigiana"
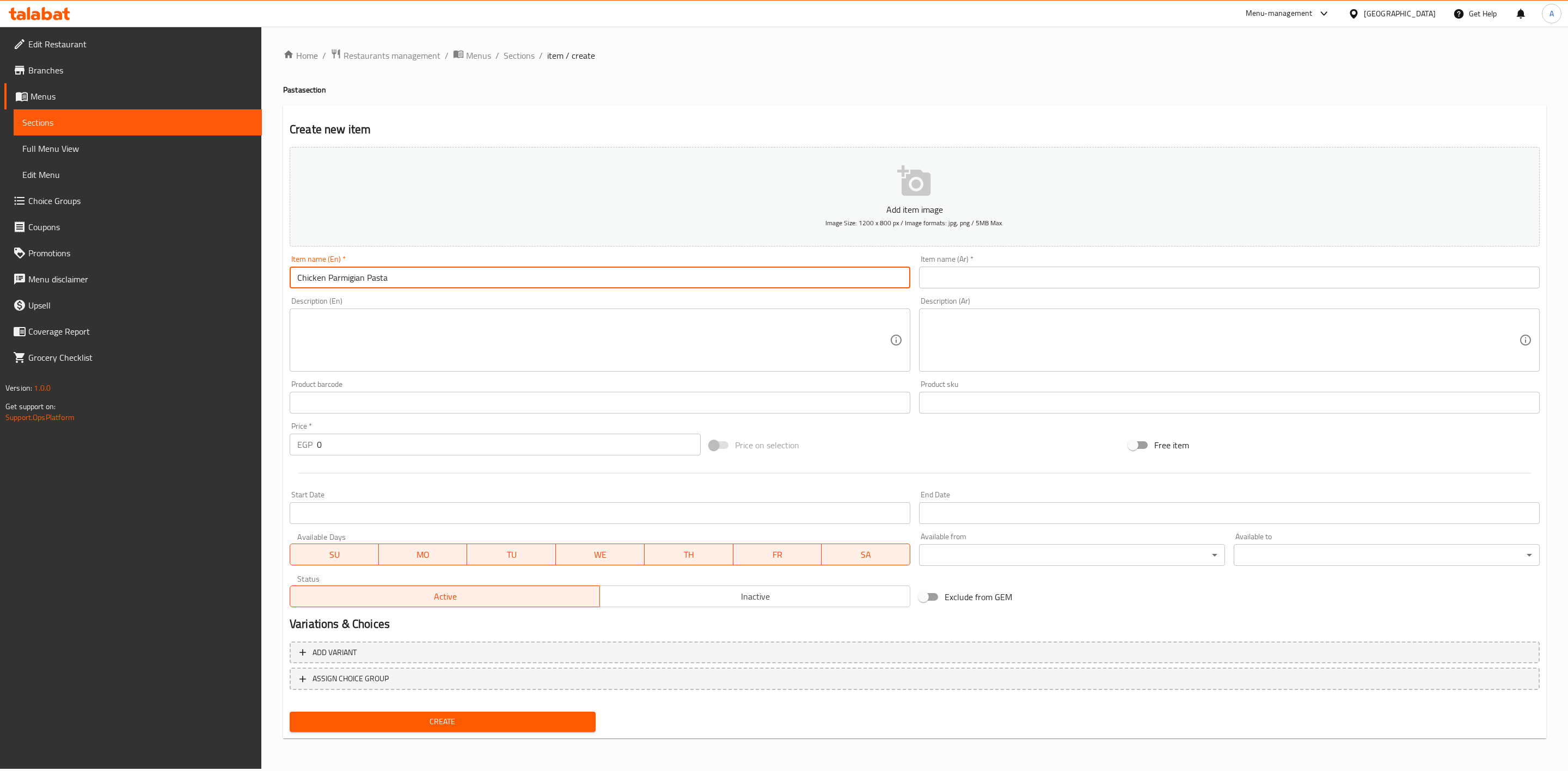
type input "Chicken Parmigian Pasta"
click at [1140, 272] on input "text" at bounding box center [1229, 278] width 621 height 22
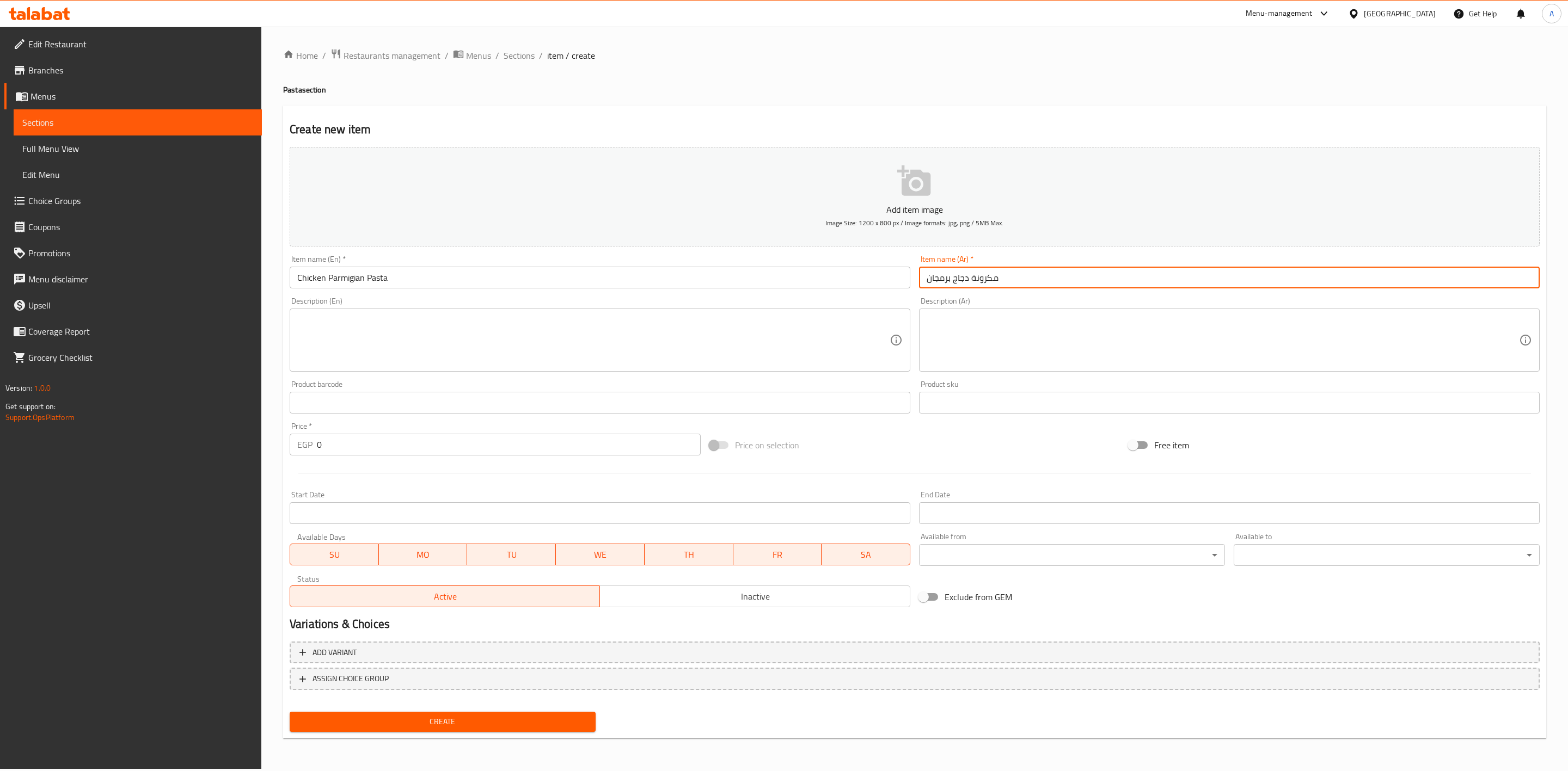
type input "مكرونة دجاج برمجان"
click at [1121, 341] on textarea at bounding box center [1222, 341] width 592 height 52
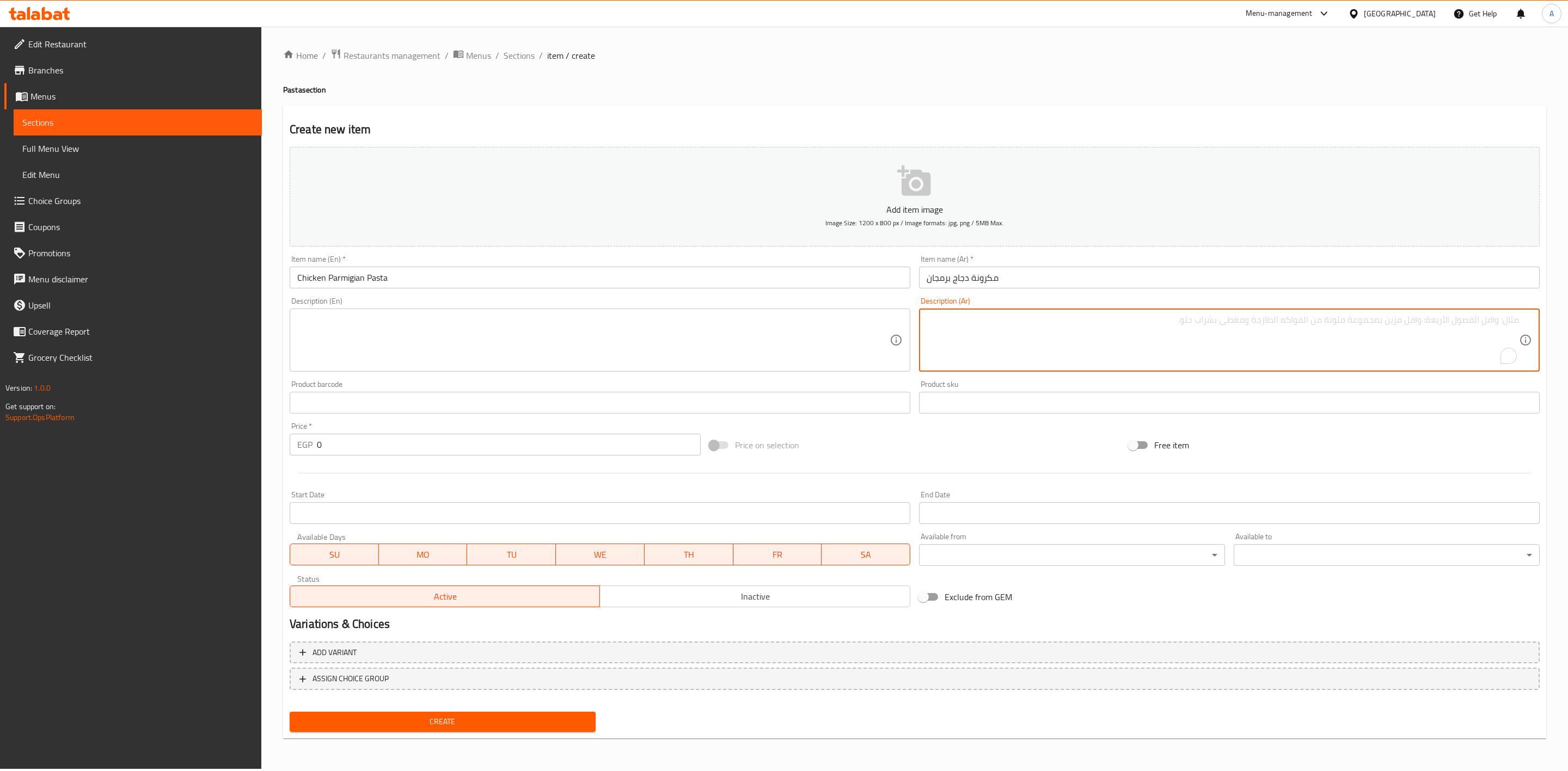
paste textarea "2 قطعة دجاج فيليه مغطى بجبنة بارميزون - جبنه موتزريلا صوص طماطم - مكرونة حسب اخ…"
click at [1292, 315] on textarea "2 قطعة دجاج فيليه مغطى بجبنة بارميزون - جبنه موتزريلا صوص طماطم - مكرونة حسب اخ…" at bounding box center [1222, 341] width 592 height 52
click at [1180, 318] on textarea "2 قطعة دجاج فيليه مغطى بجبنة بارميزون - جبنه موتزريلا - صوص طماطم - مكرونة حسب …" at bounding box center [1222, 341] width 592 height 52
type textarea "2 قطعة دجاج فيليه مغطى بجبنة بارميزون - جبنه موتزريلا - صوص طماطم - مكرونة حسب …"
click at [403, 317] on textarea at bounding box center [593, 341] width 592 height 52
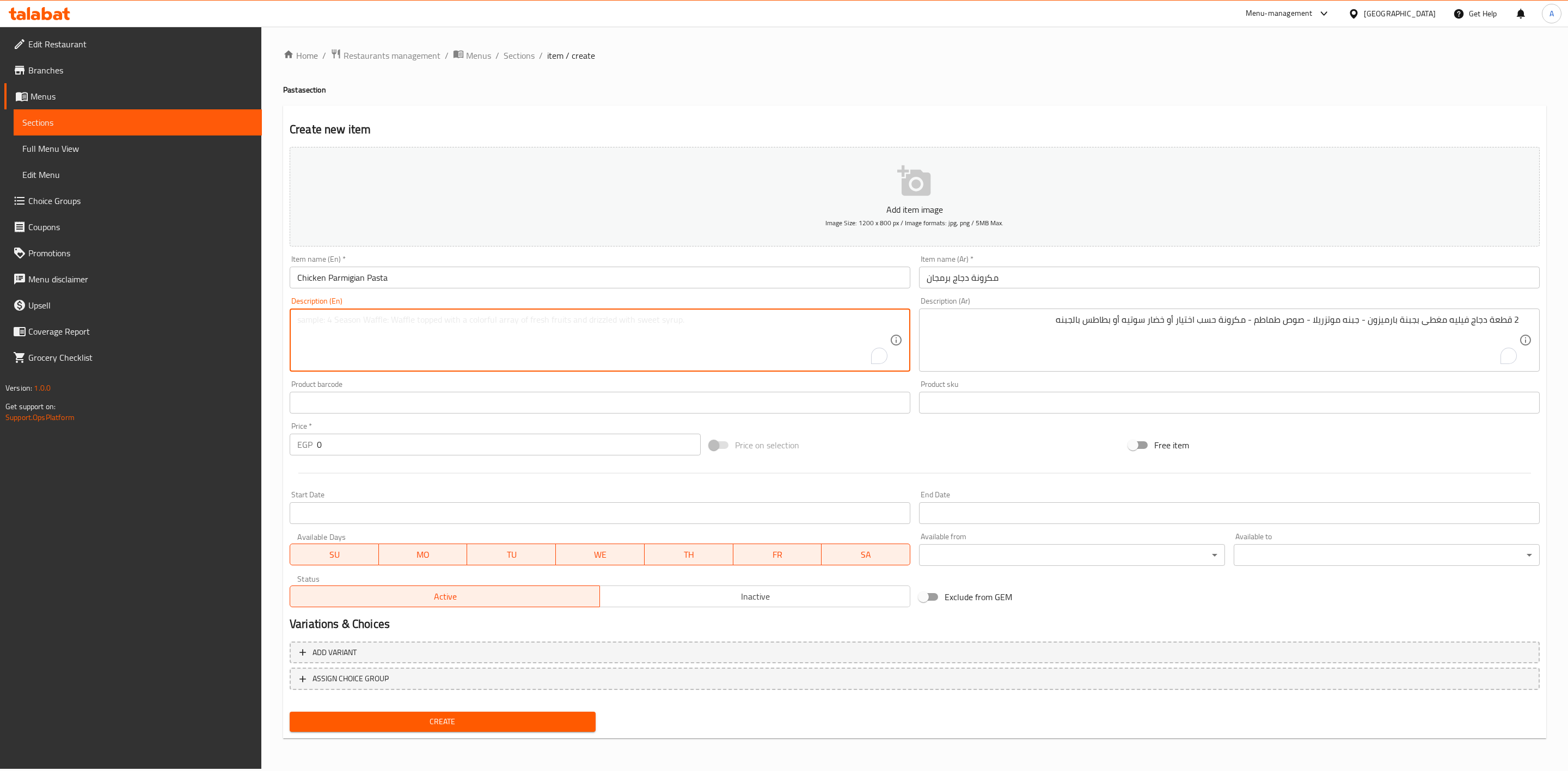
paste textarea "2 Chicken fillet piece covered with Parmesan cheese and mozzarella cheese"
click at [611, 321] on textarea "2 Chicken fillet piece covered with Parmesan cheese and mozzarella cheese" at bounding box center [593, 341] width 592 height 52
paste textarea "Tomato sauce - pasta of your choice, or sautéed vegetables, or potatoes with ch…"
click at [740, 319] on textarea "2 Chicken fillet piece covered with Parmesan cheese and mozzarella cheese, Toma…" at bounding box center [593, 341] width 592 height 52
type textarea "2 Chicken fillet piece covered with Parmesan cheese and mozzarella cheese, Toma…"
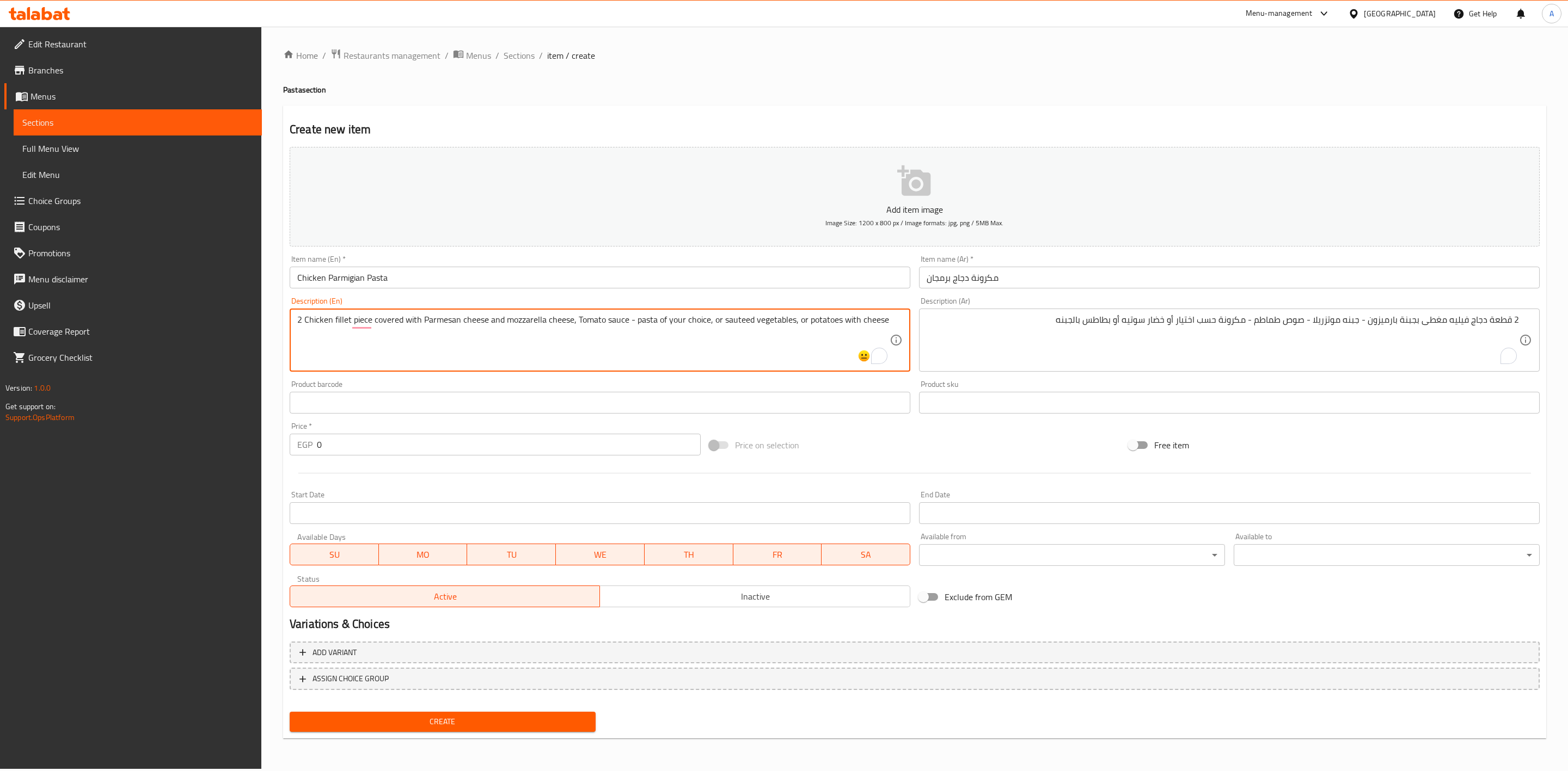
click at [368, 437] on input "0" at bounding box center [508, 445] width 384 height 22
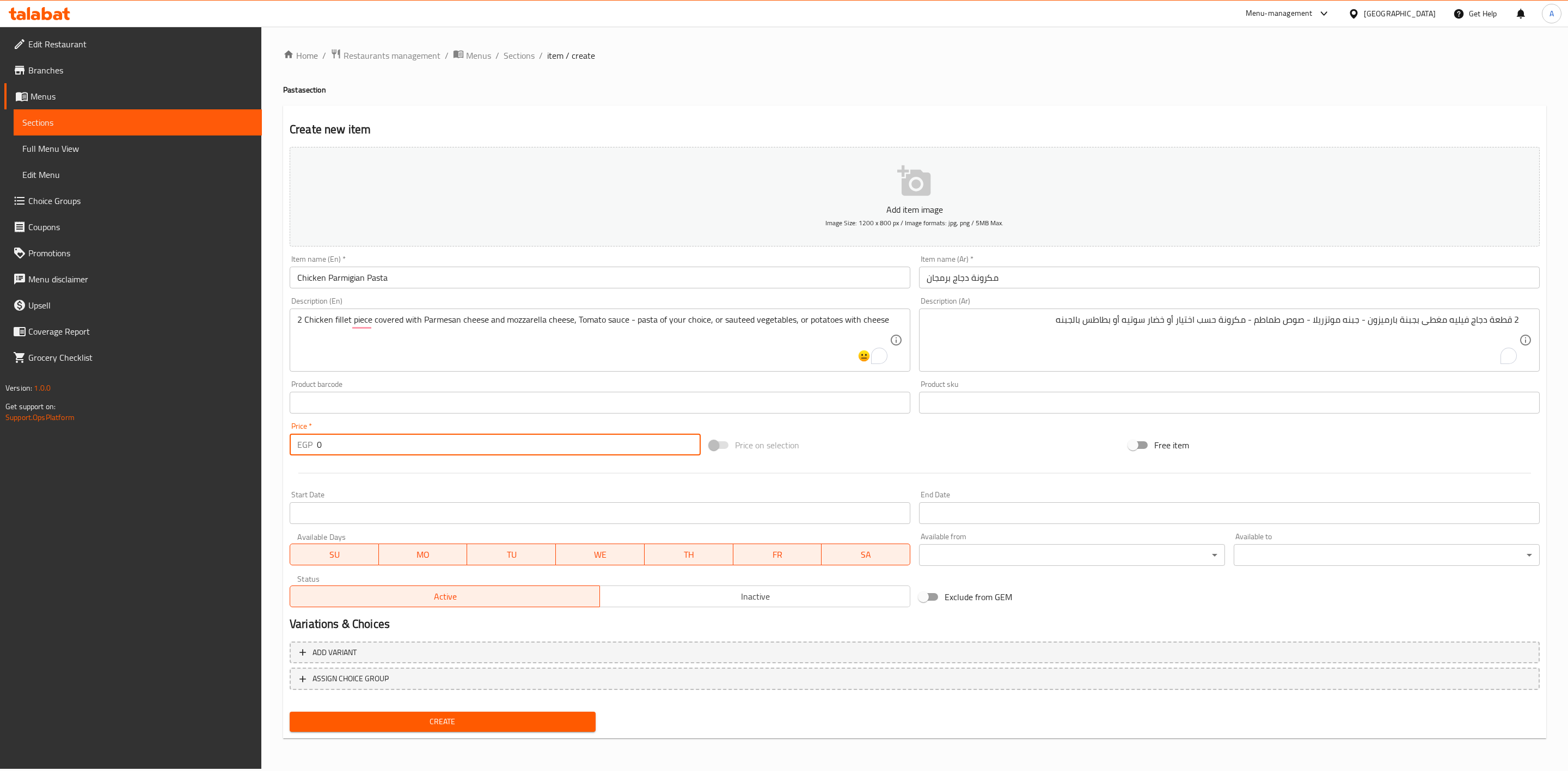
click at [368, 437] on input "0" at bounding box center [508, 445] width 384 height 22
type input "220"
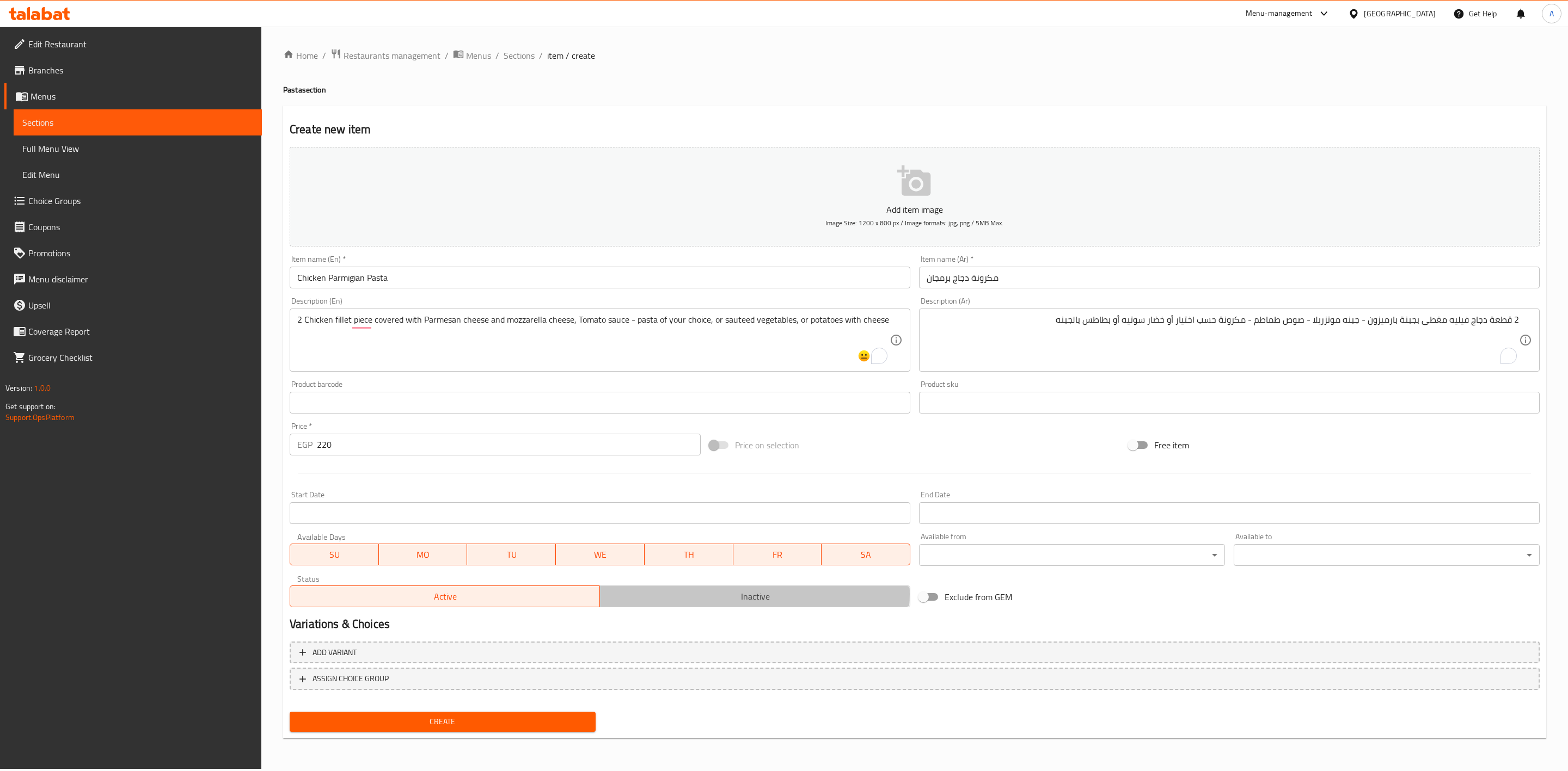
click at [740, 594] on span "Inactive" at bounding box center [754, 597] width 301 height 16
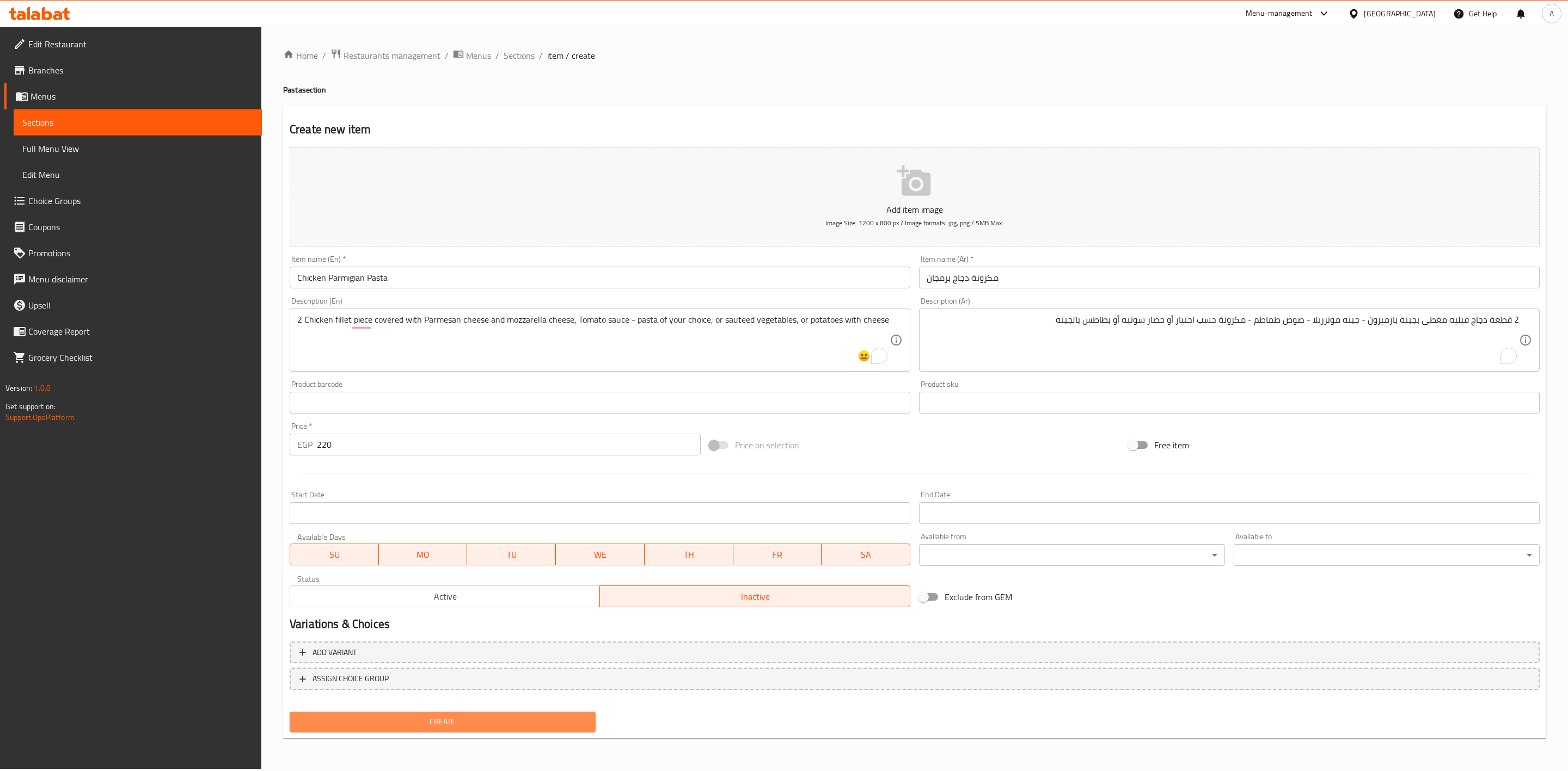
click at [437, 719] on span "Create" at bounding box center [442, 721] width 288 height 13
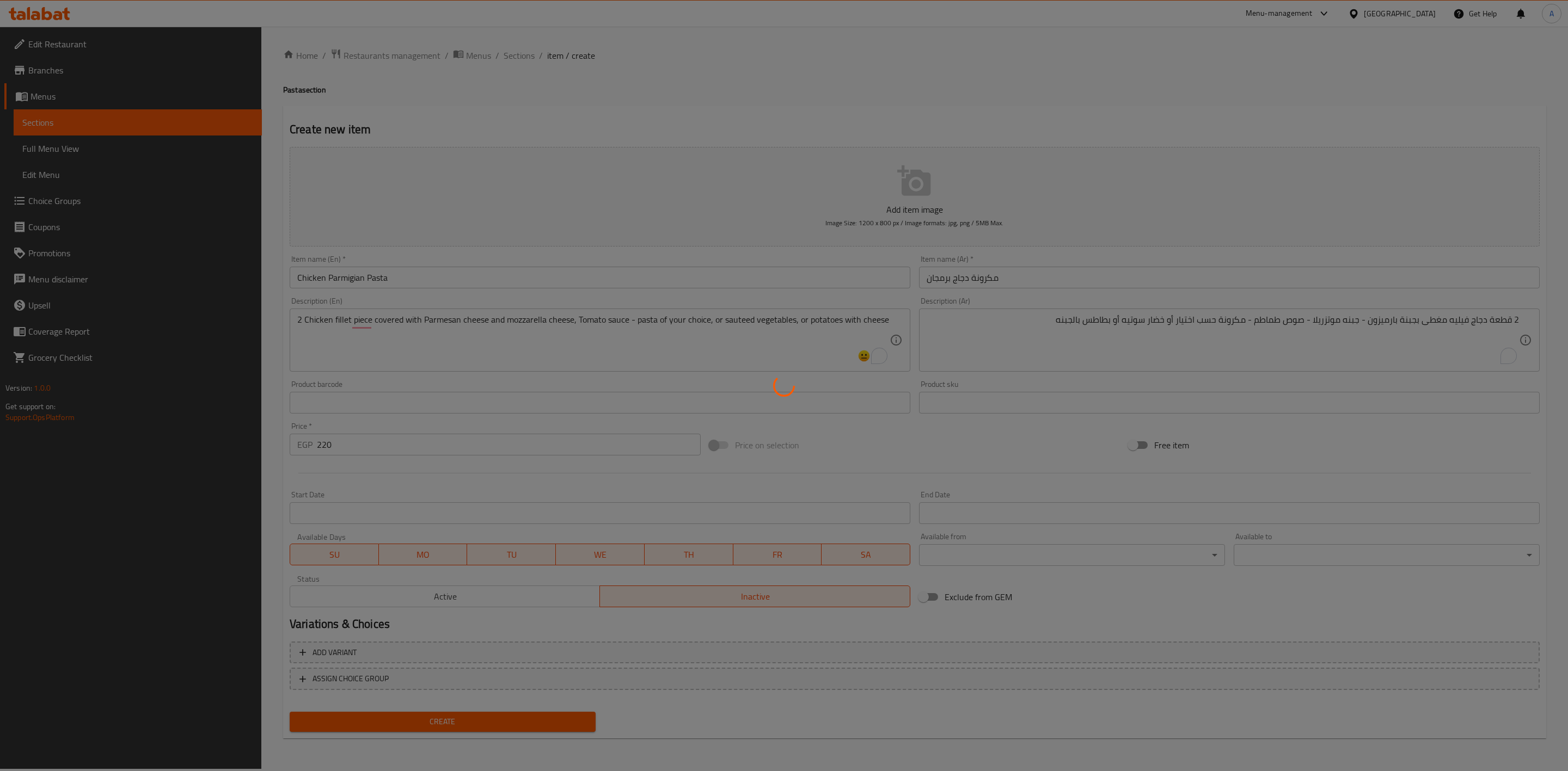
type input "0"
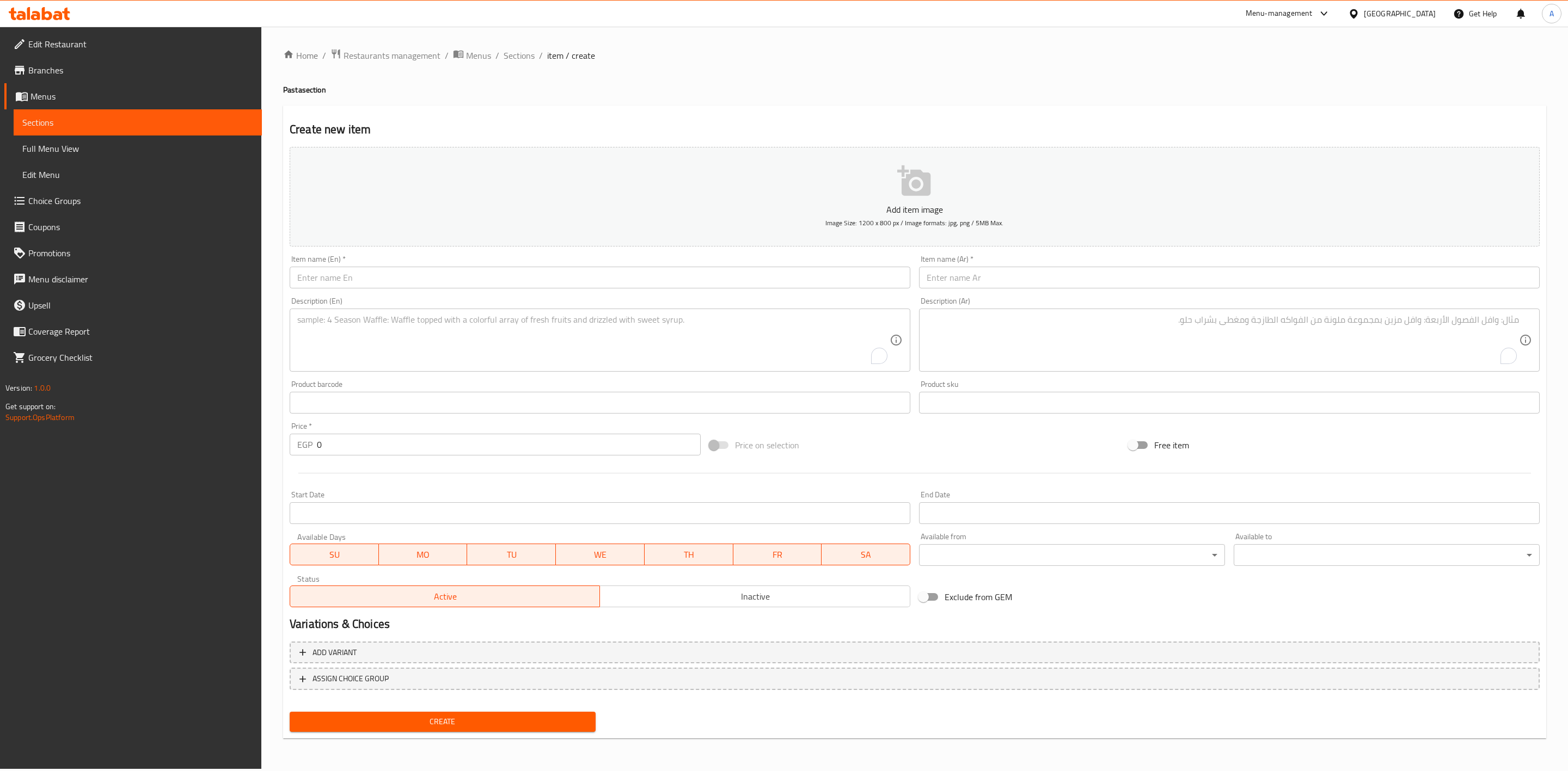
click at [58, 198] on span "Choice Groups" at bounding box center [141, 200] width 225 height 13
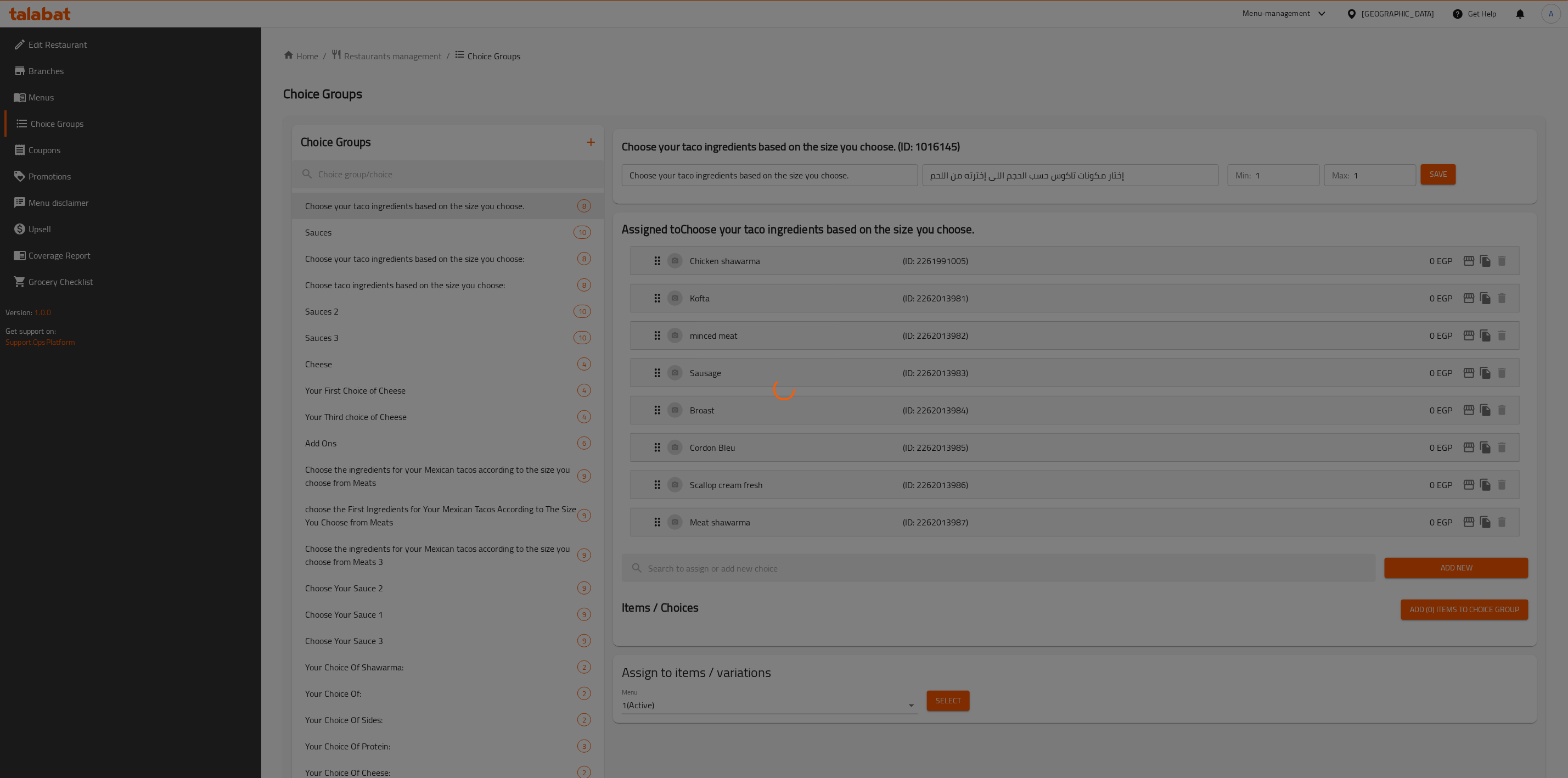
click at [357, 177] on div at bounding box center [784, 389] width 1568 height 778
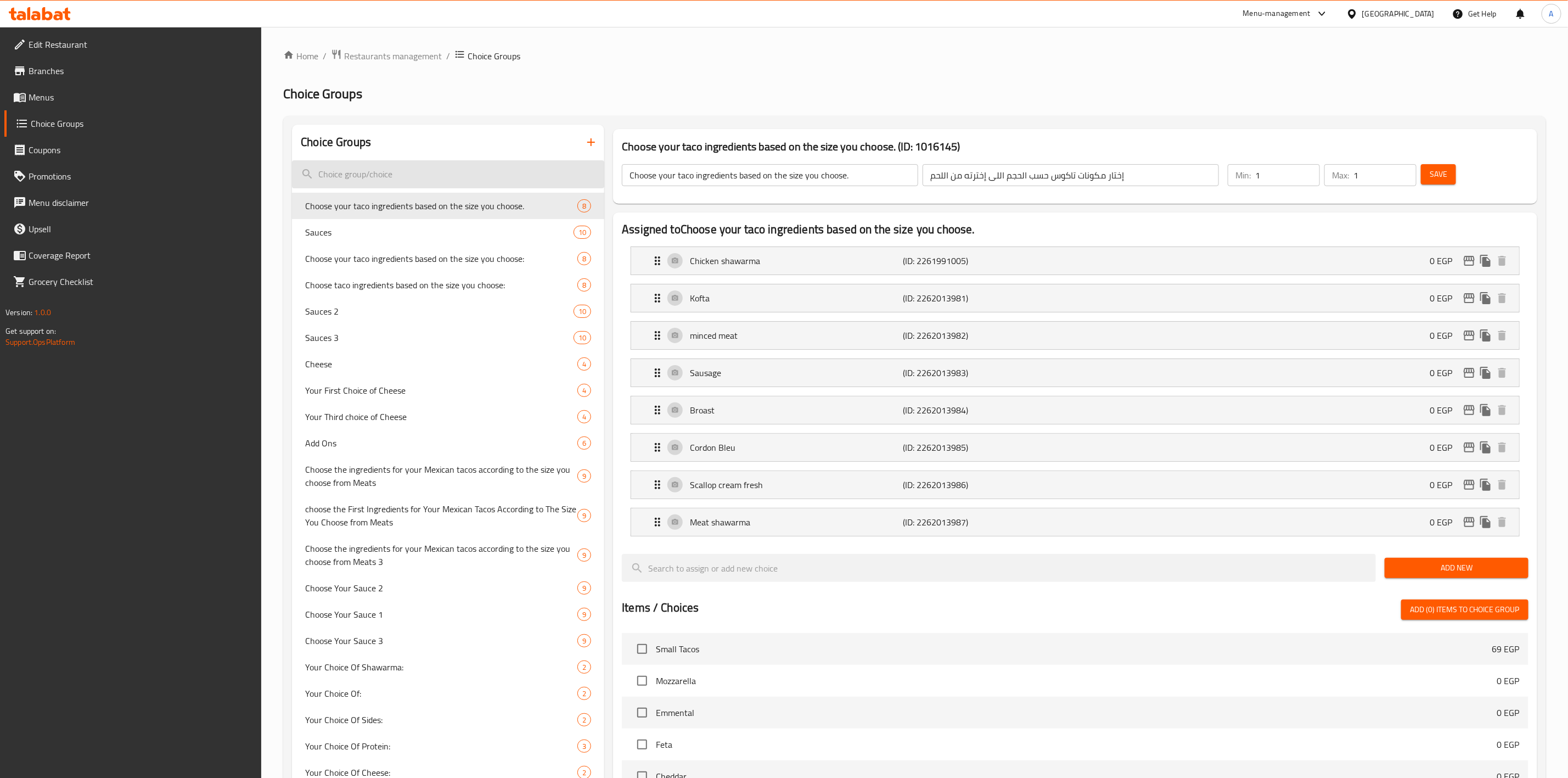
click at [391, 174] on input "search" at bounding box center [448, 174] width 312 height 28
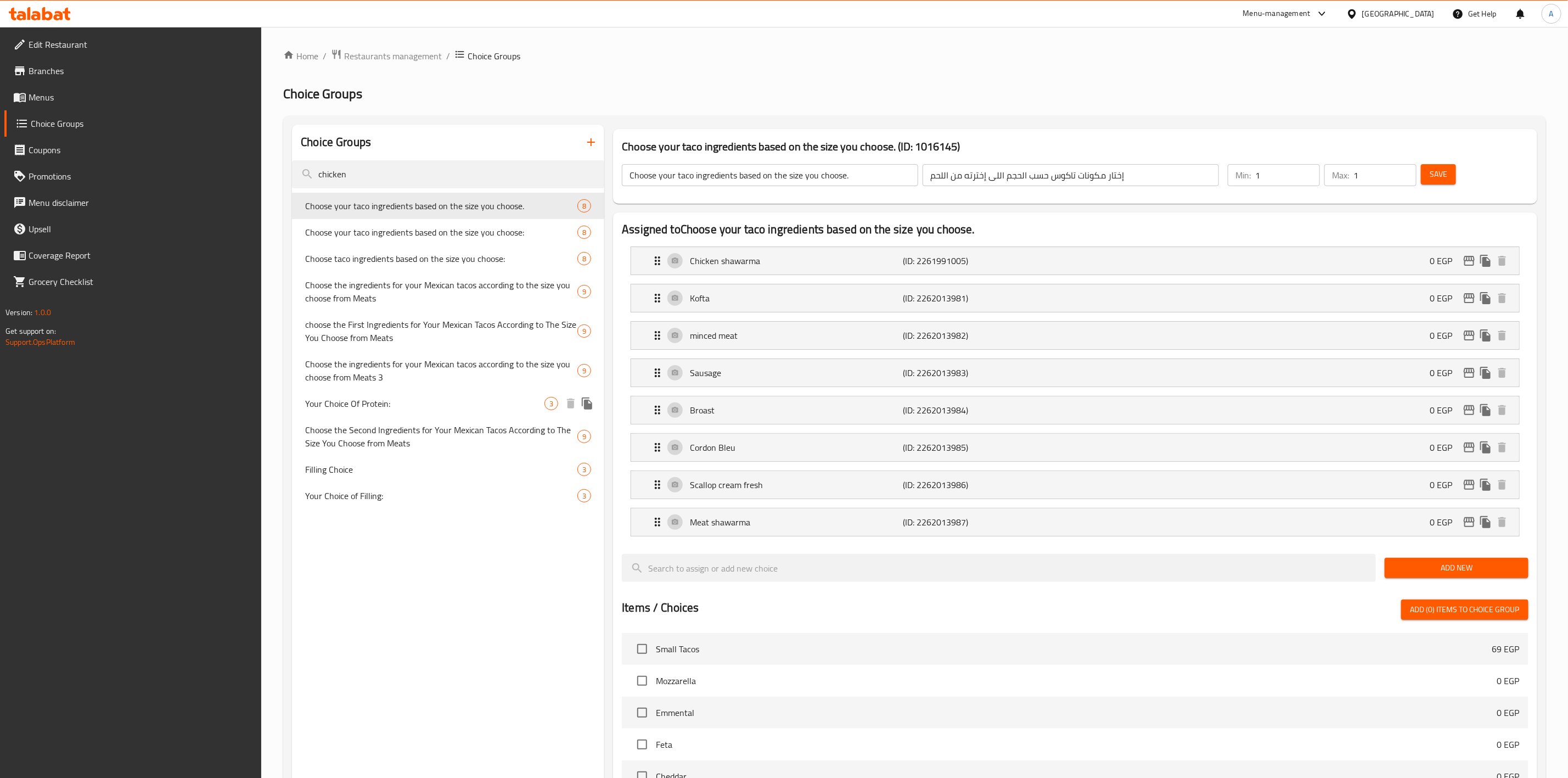
type input "chicken"
click at [399, 404] on span "Your Choice Of Protein:" at bounding box center [424, 403] width 240 height 14
type input "Your Choice Of Protein:"
type input "اختيارك من البروتين:"
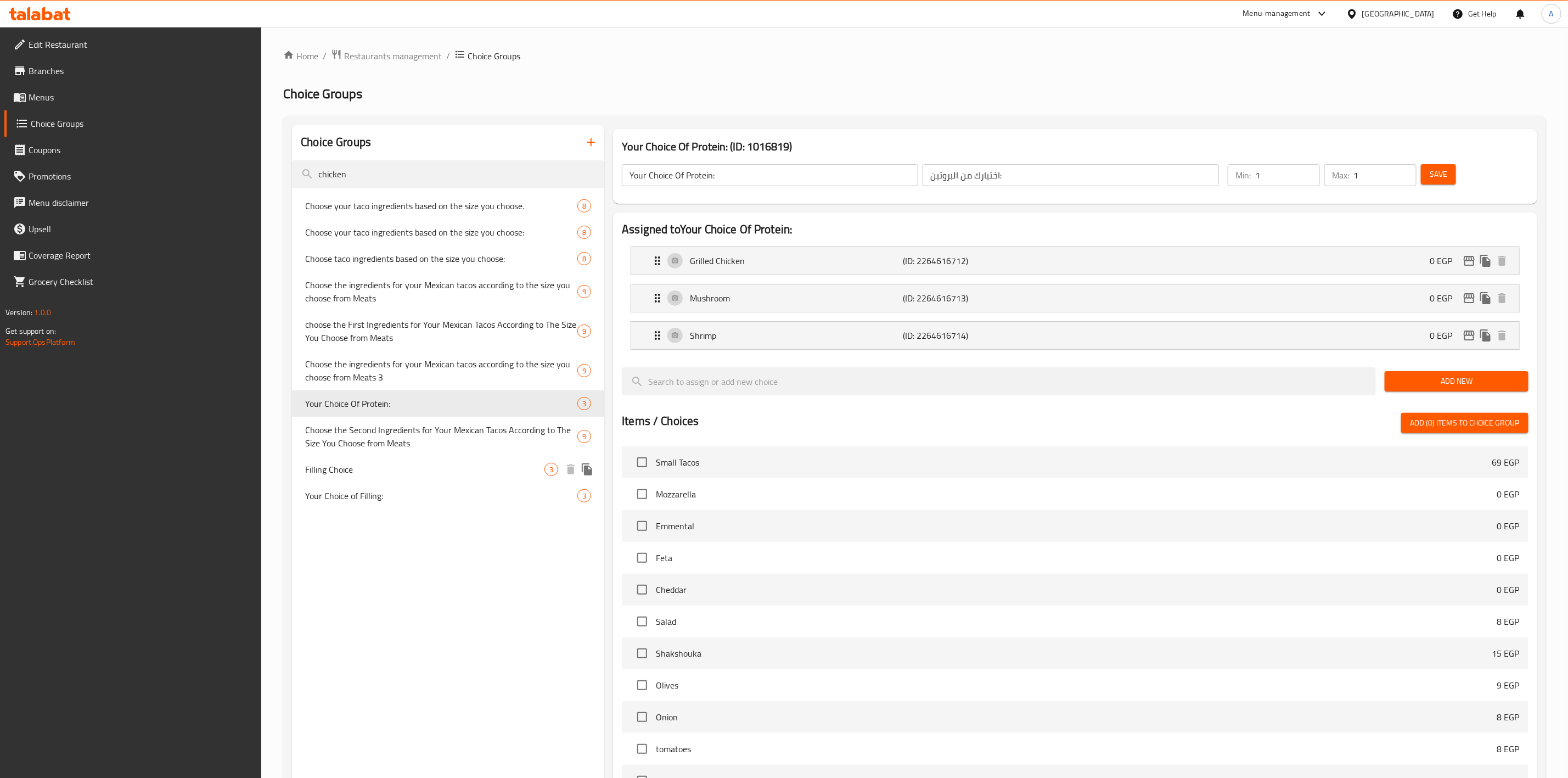
click at [453, 471] on span "Filling Choice" at bounding box center [424, 469] width 240 height 14
type input "Filling Choice"
type input "اختيار الحشو"
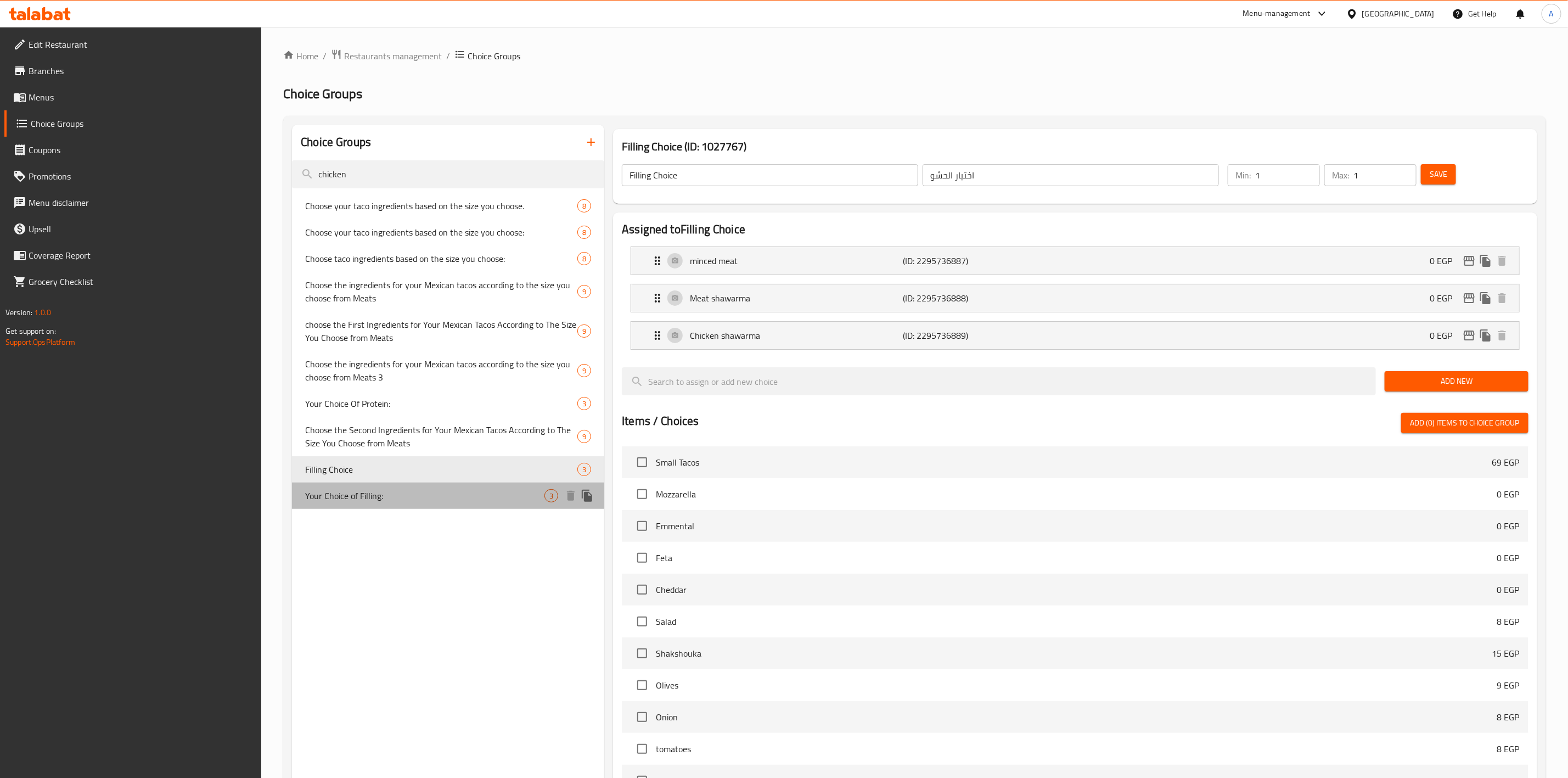
click at [388, 499] on span "Your Choice of Filling:" at bounding box center [424, 495] width 240 height 14
type input "Your Choice of Filling:"
type input "أختيارك من الحشو:"
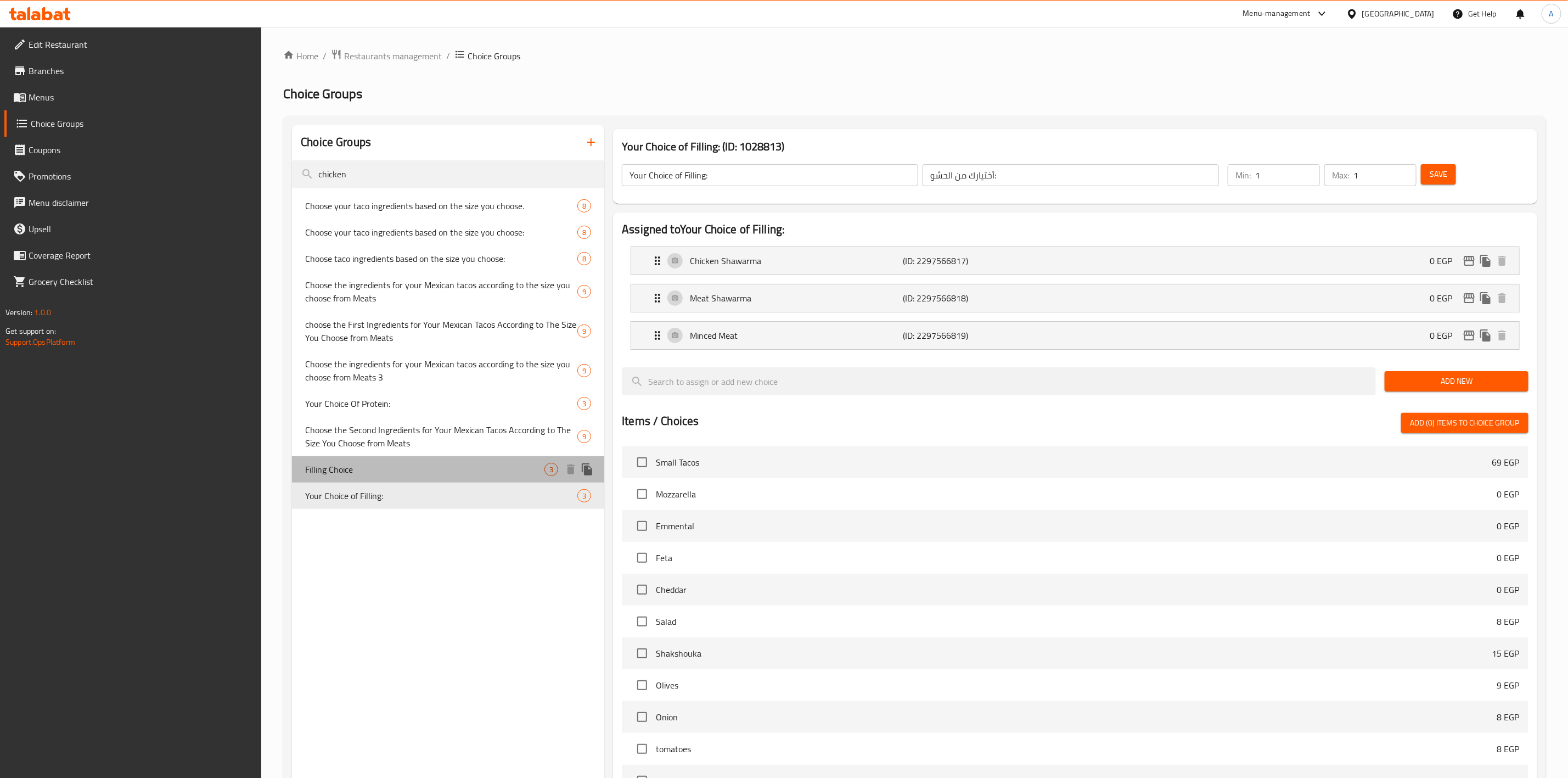
click at [372, 463] on span "Filling Choice" at bounding box center [424, 469] width 240 height 14
type input "Filling Choice"
type input "اختيار الحشو"
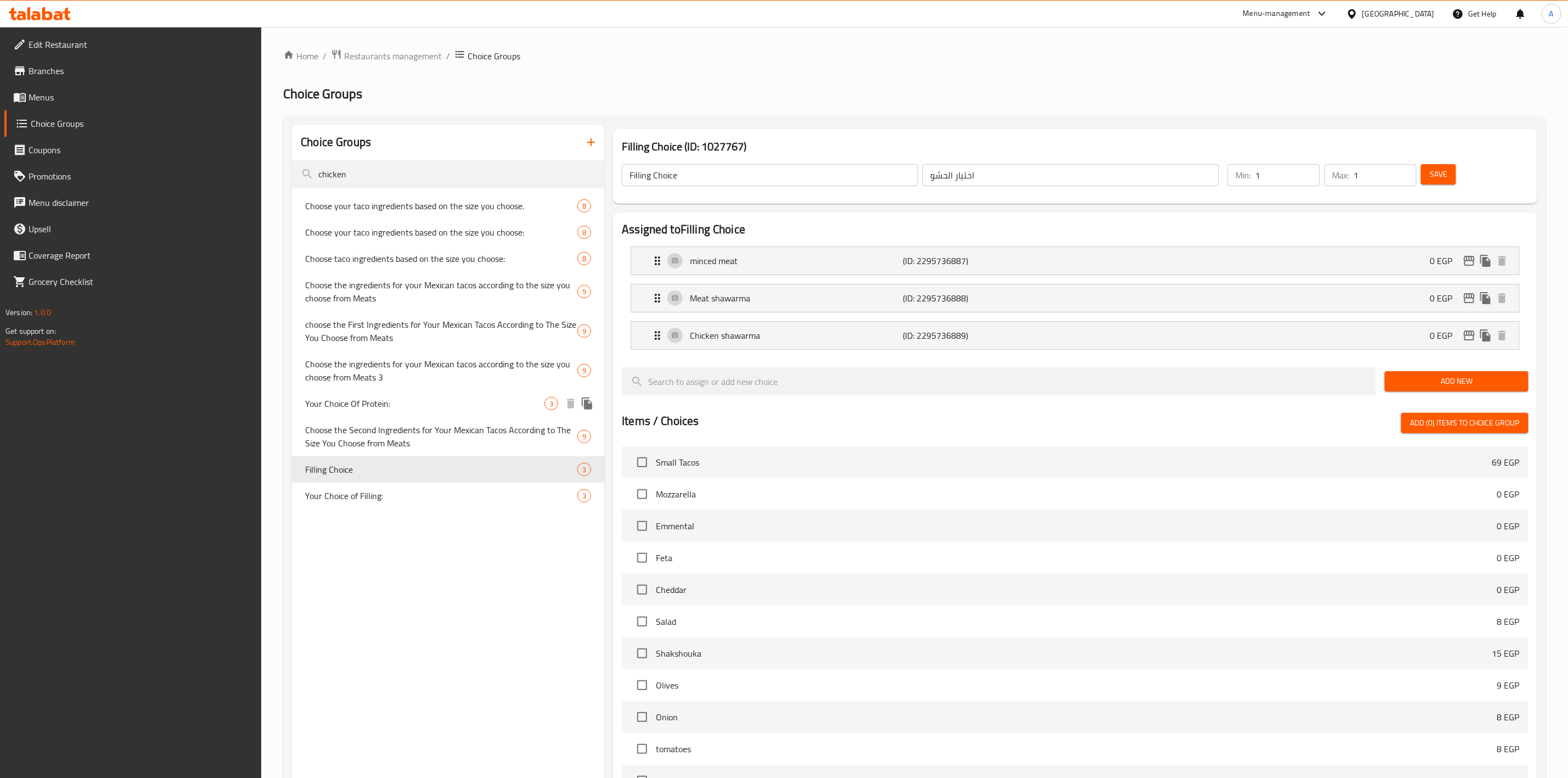
click at [351, 397] on span "Your Choice Of Protein:" at bounding box center [424, 403] width 240 height 14
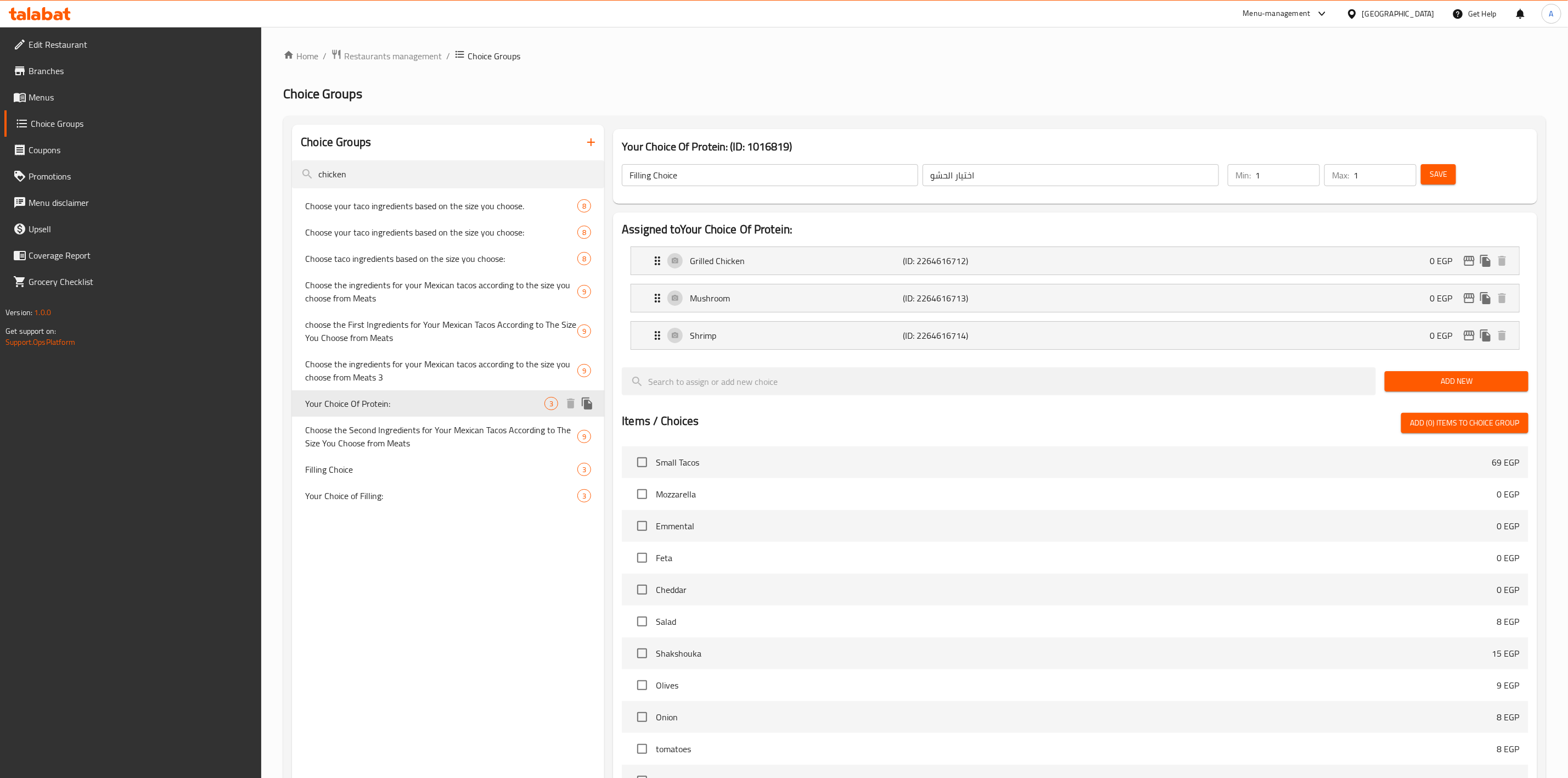
type input "Your Choice Of Protein:"
type input "اختيارك من البروتين:"
click at [591, 139] on icon "button" at bounding box center [591, 142] width 14 height 14
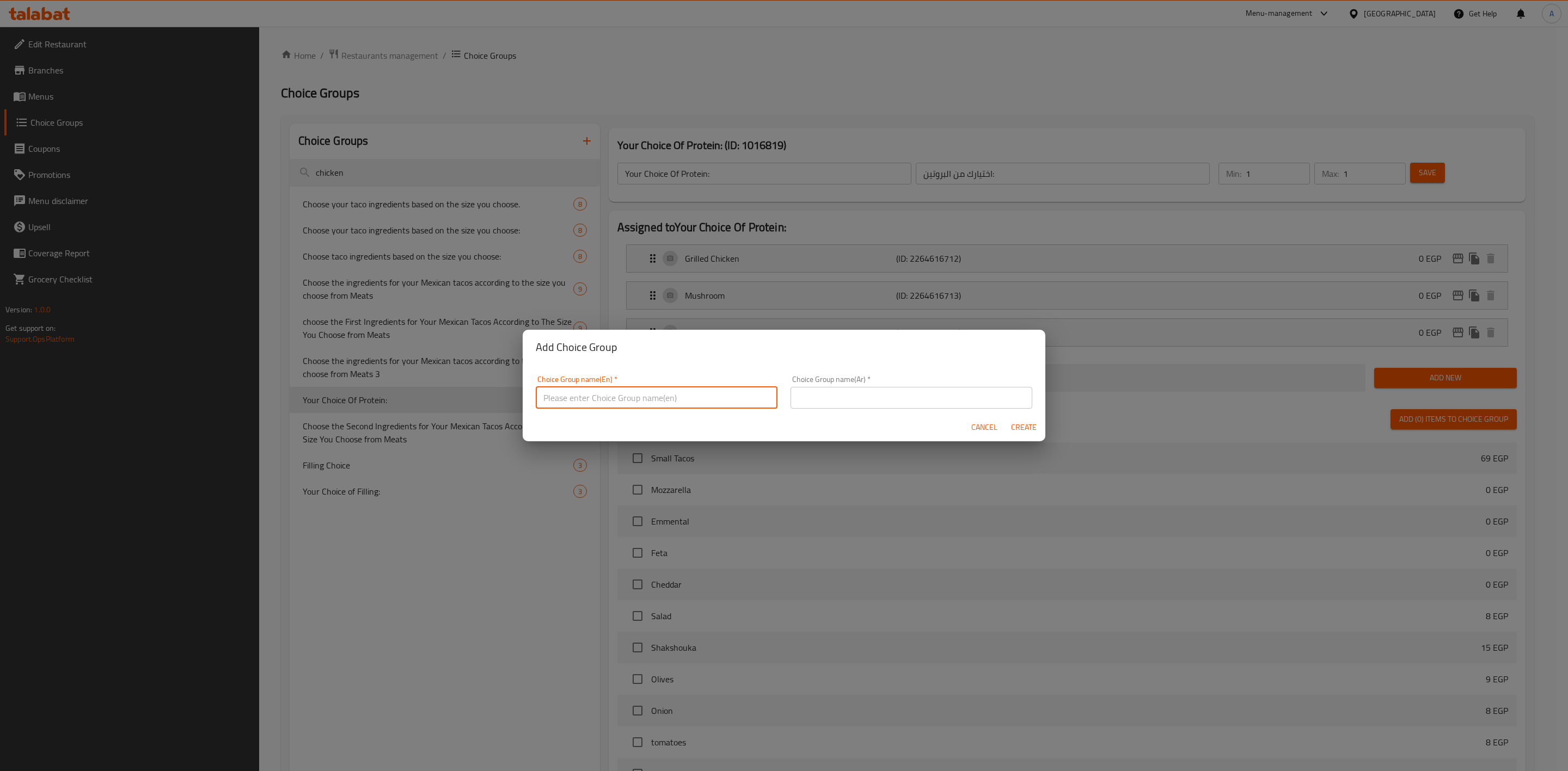
click at [606, 400] on input "text" at bounding box center [656, 398] width 242 height 22
type input "Your Choice Of Protein"
click at [851, 392] on input "text" at bounding box center [911, 398] width 242 height 22
type input "إختيارك من البروتين"
click at [1021, 432] on span "Create" at bounding box center [1023, 427] width 26 height 13
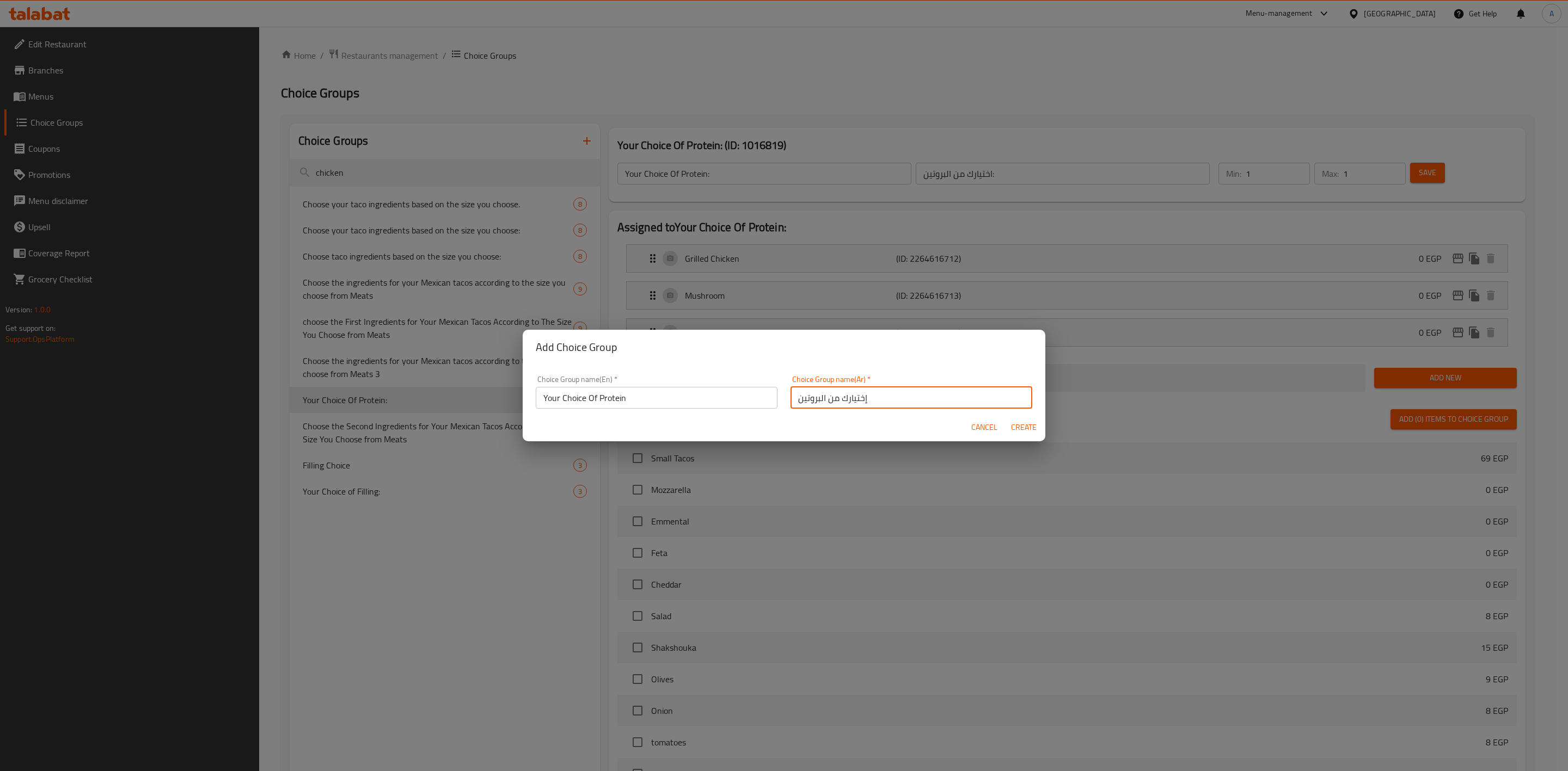
type input "Your Choice Of Protein"
type input "إختيارك من البروتين"
type input "0"
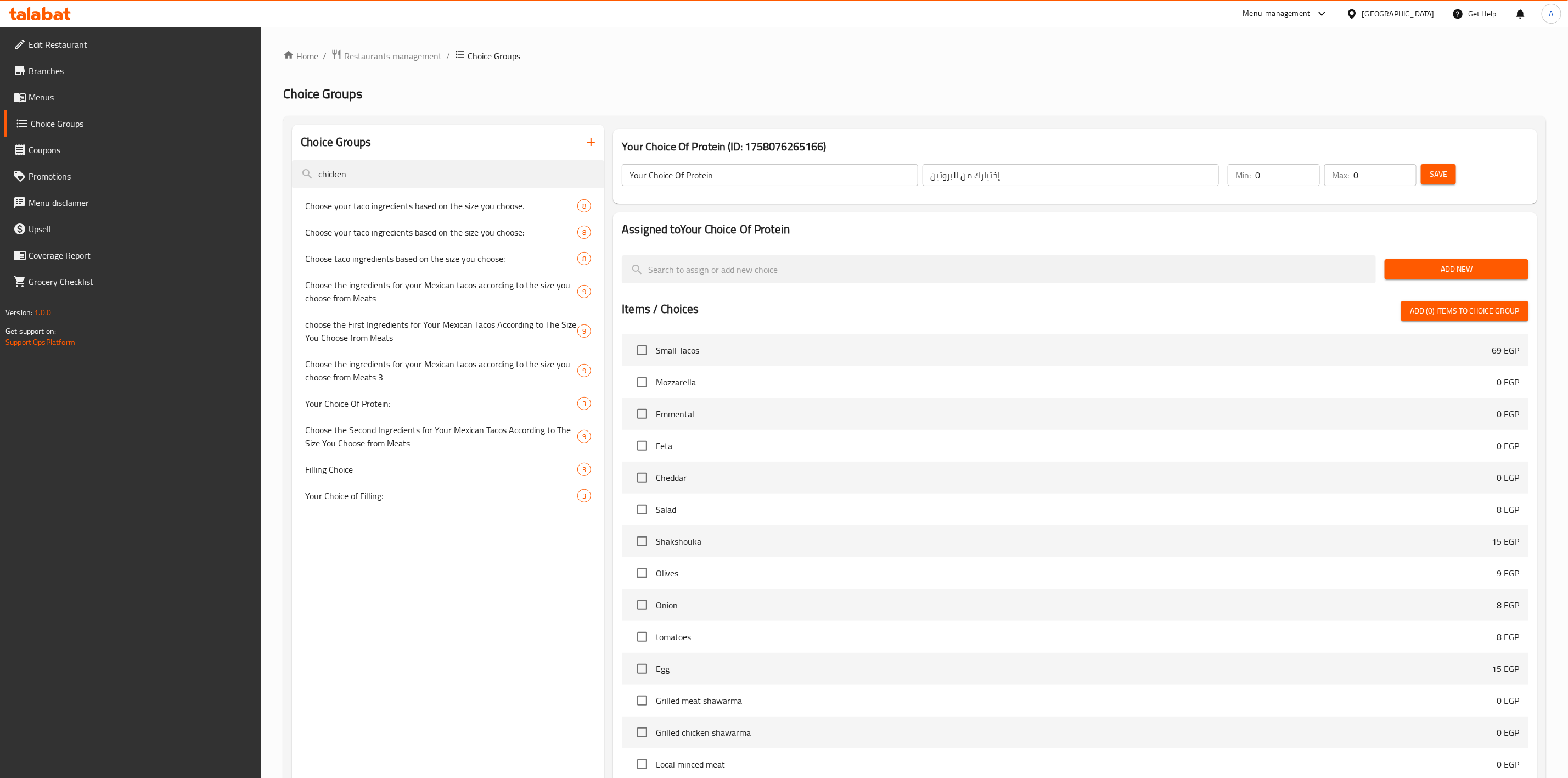
click at [1273, 169] on input "0" at bounding box center [1287, 175] width 64 height 22
type input "1"
click at [1365, 174] on input "0" at bounding box center [1384, 175] width 63 height 22
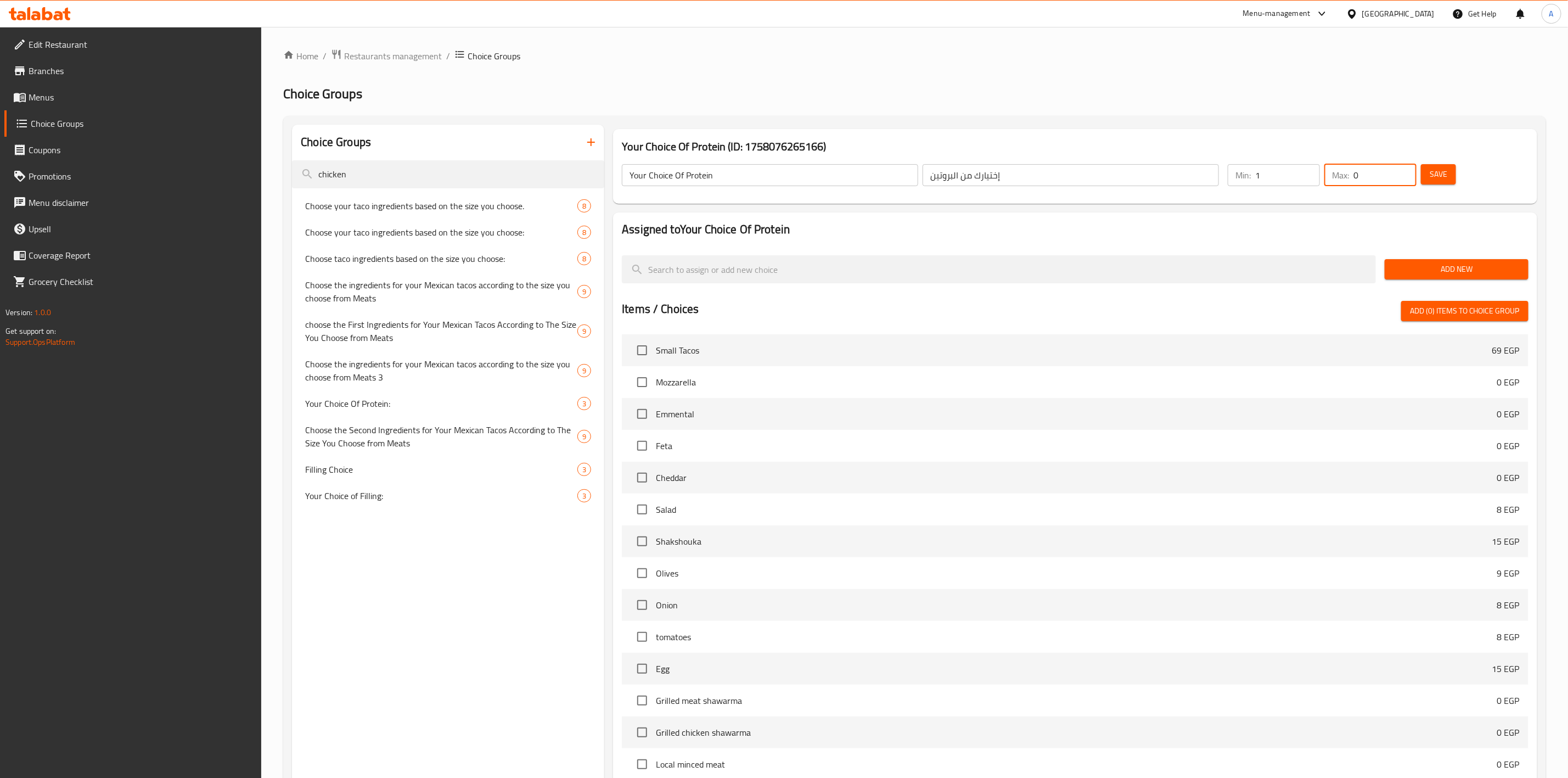
click at [1365, 174] on input "0" at bounding box center [1384, 175] width 63 height 22
type input "1"
click at [1436, 169] on span "Save" at bounding box center [1438, 174] width 18 height 14
click at [1445, 268] on span "Add New" at bounding box center [1457, 269] width 127 height 14
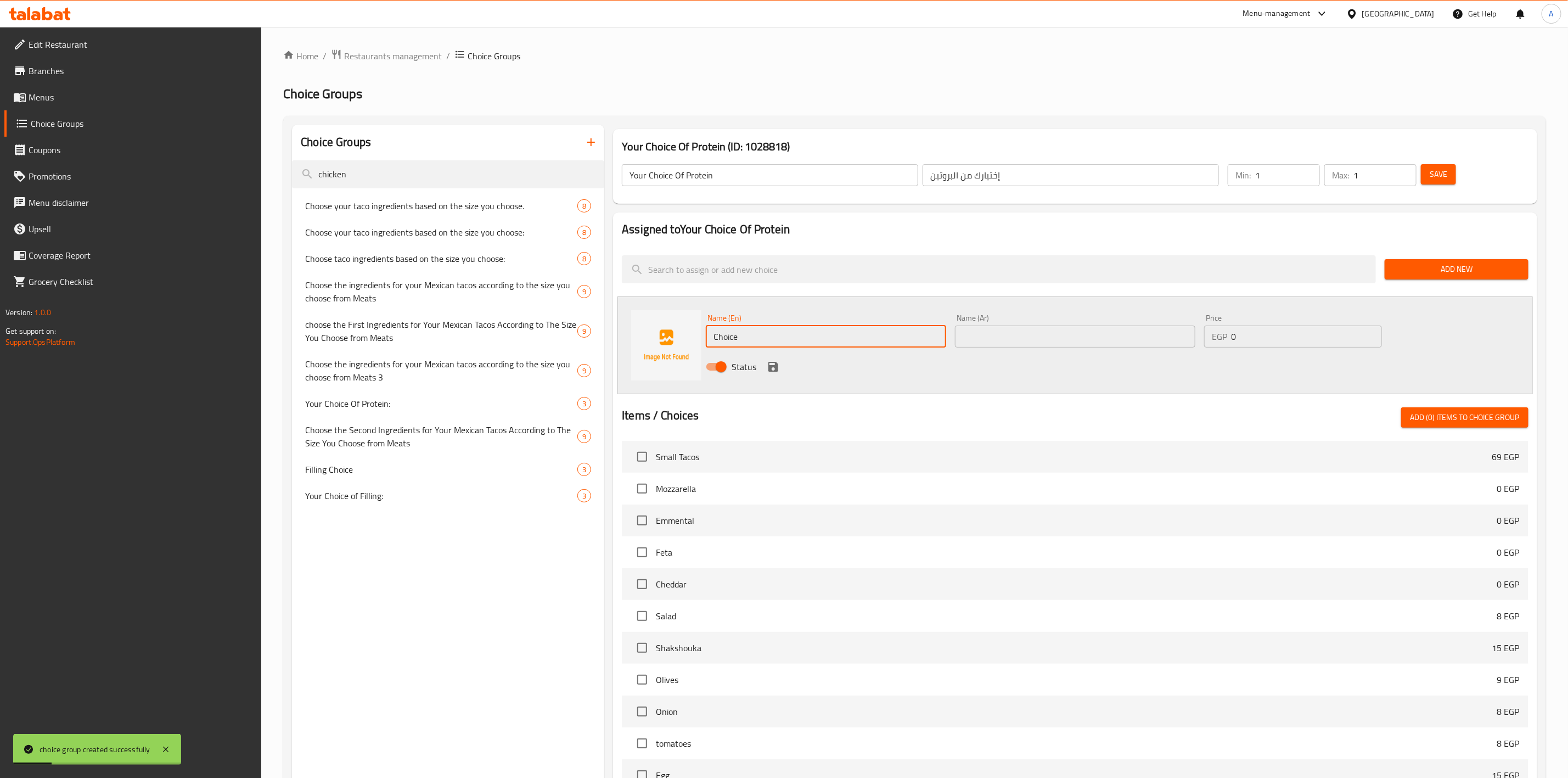
click at [802, 343] on input "Choice" at bounding box center [826, 337] width 240 height 22
type input "ُ"
type input "Eggs"
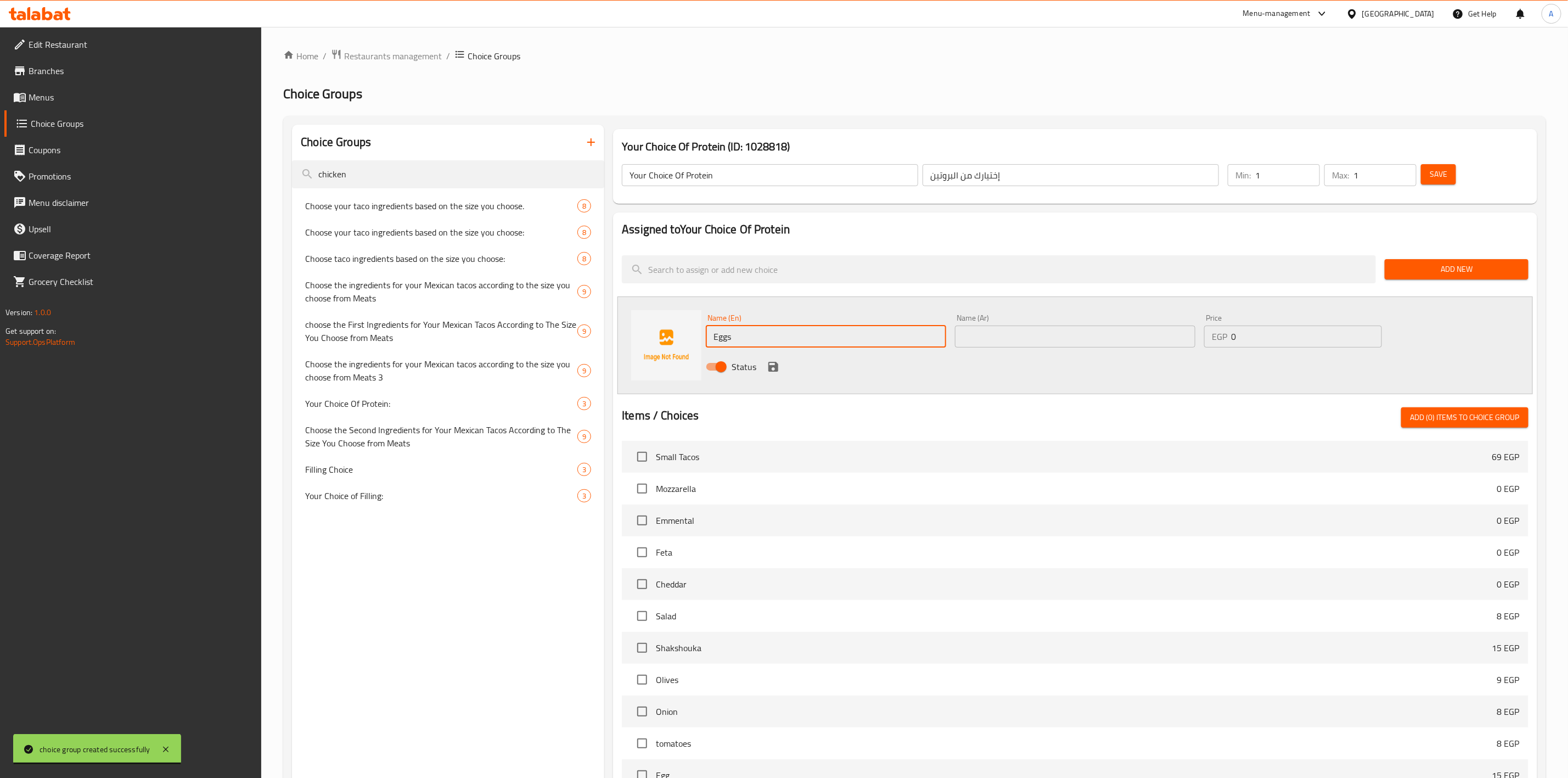
click at [1023, 340] on input "text" at bounding box center [1075, 337] width 240 height 22
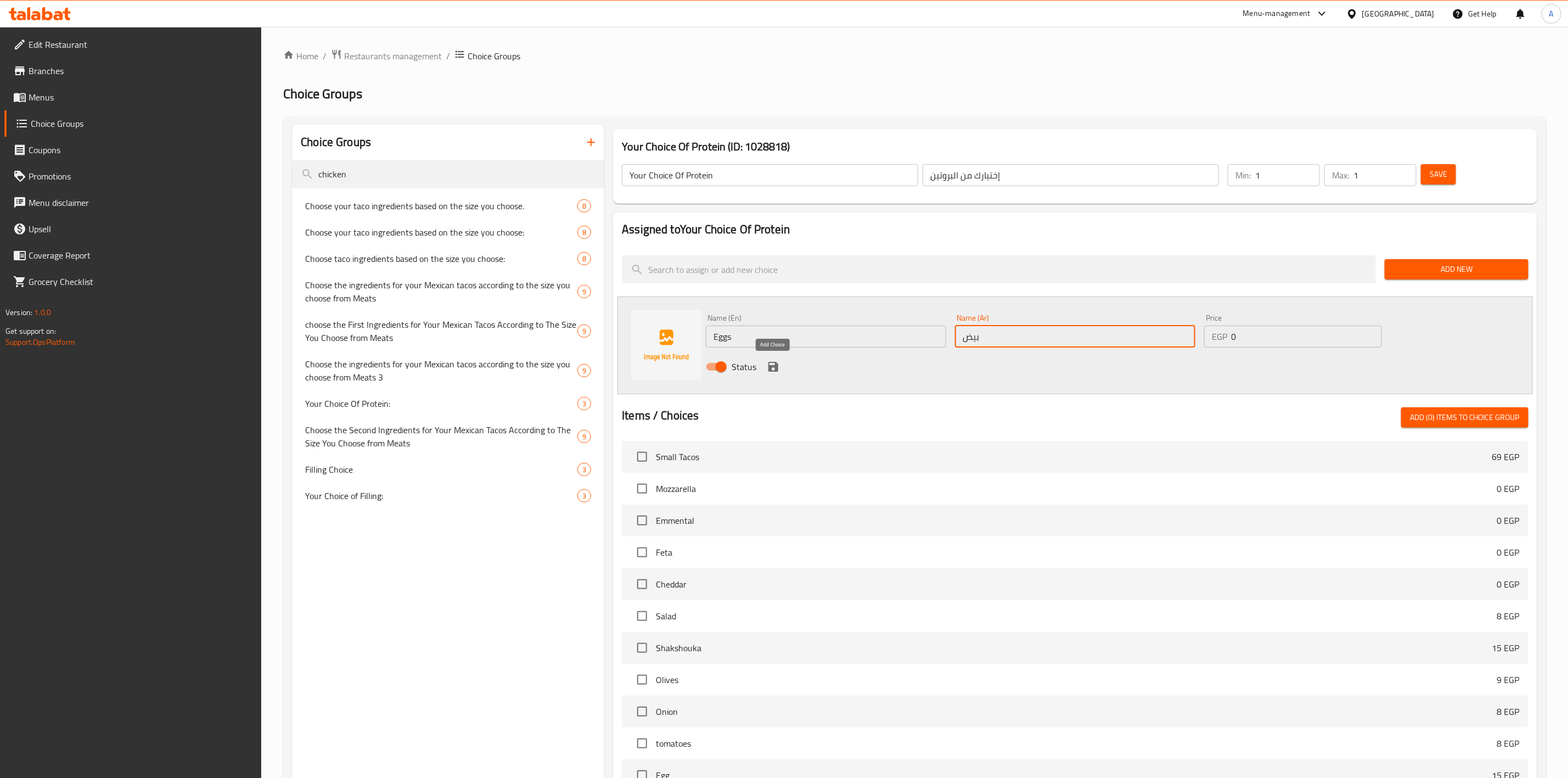
type input "بيض"
click at [773, 364] on icon "save" at bounding box center [773, 366] width 14 height 14
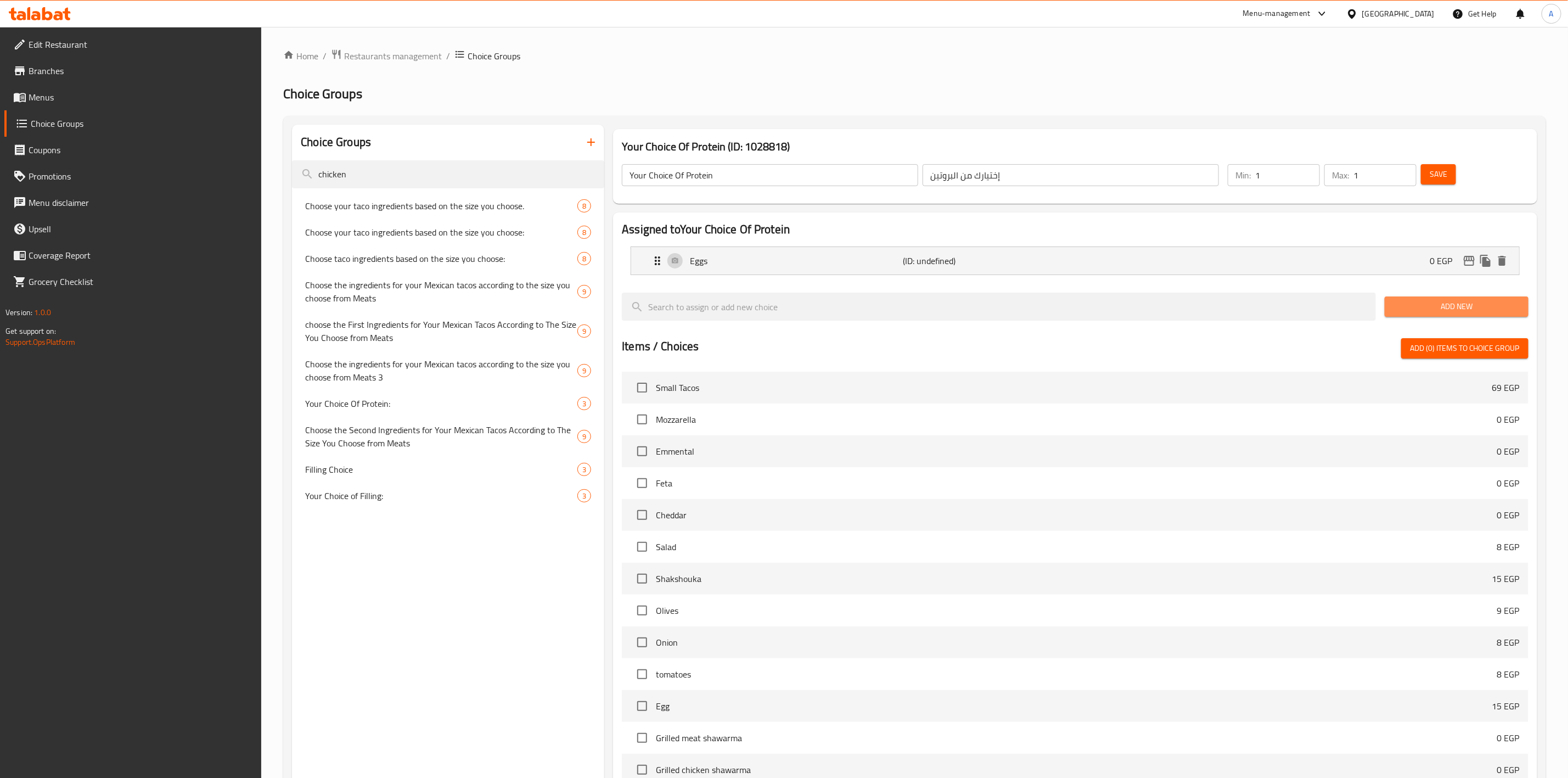
click at [1422, 300] on span "Add New" at bounding box center [1457, 306] width 127 height 14
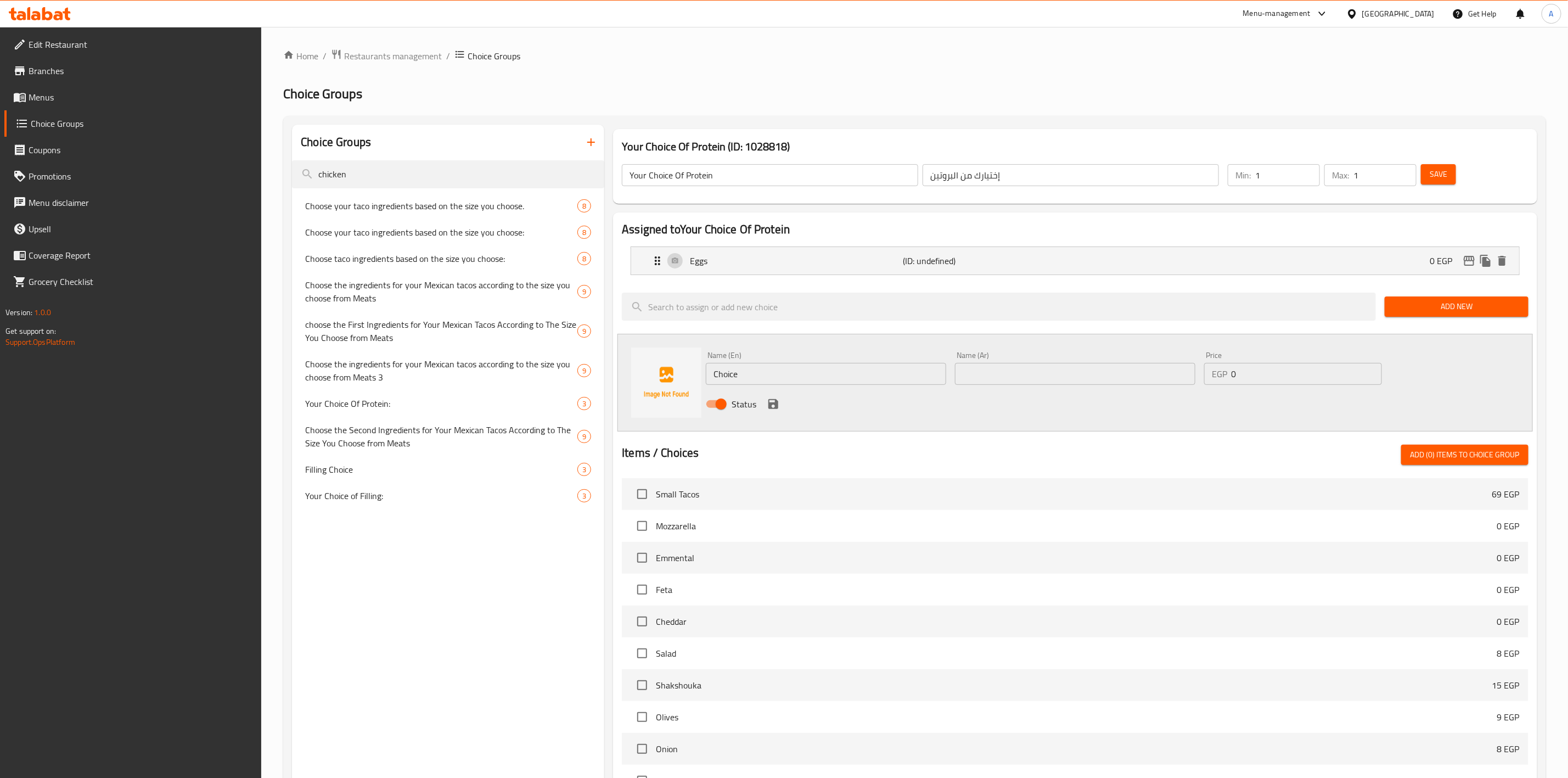
click at [787, 376] on input "Choice" at bounding box center [826, 374] width 240 height 22
type input "}"
type input "Chicken"
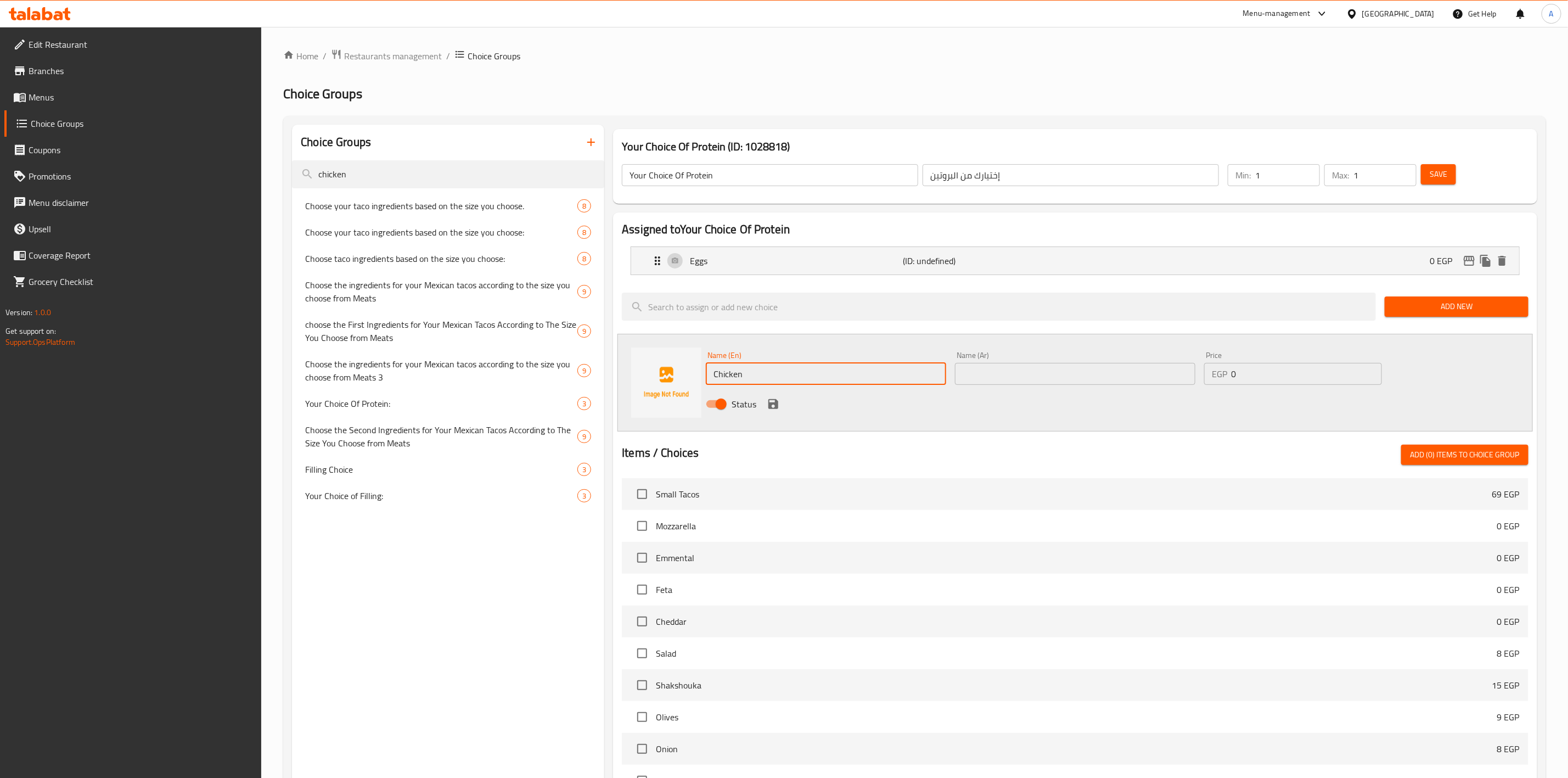
click at [1028, 366] on input "text" at bounding box center [1075, 374] width 240 height 22
type input "فراخ"
drag, startPoint x: 770, startPoint y: 409, endPoint x: 751, endPoint y: 425, distance: 24.8
click at [770, 409] on icon "save" at bounding box center [773, 404] width 10 height 10
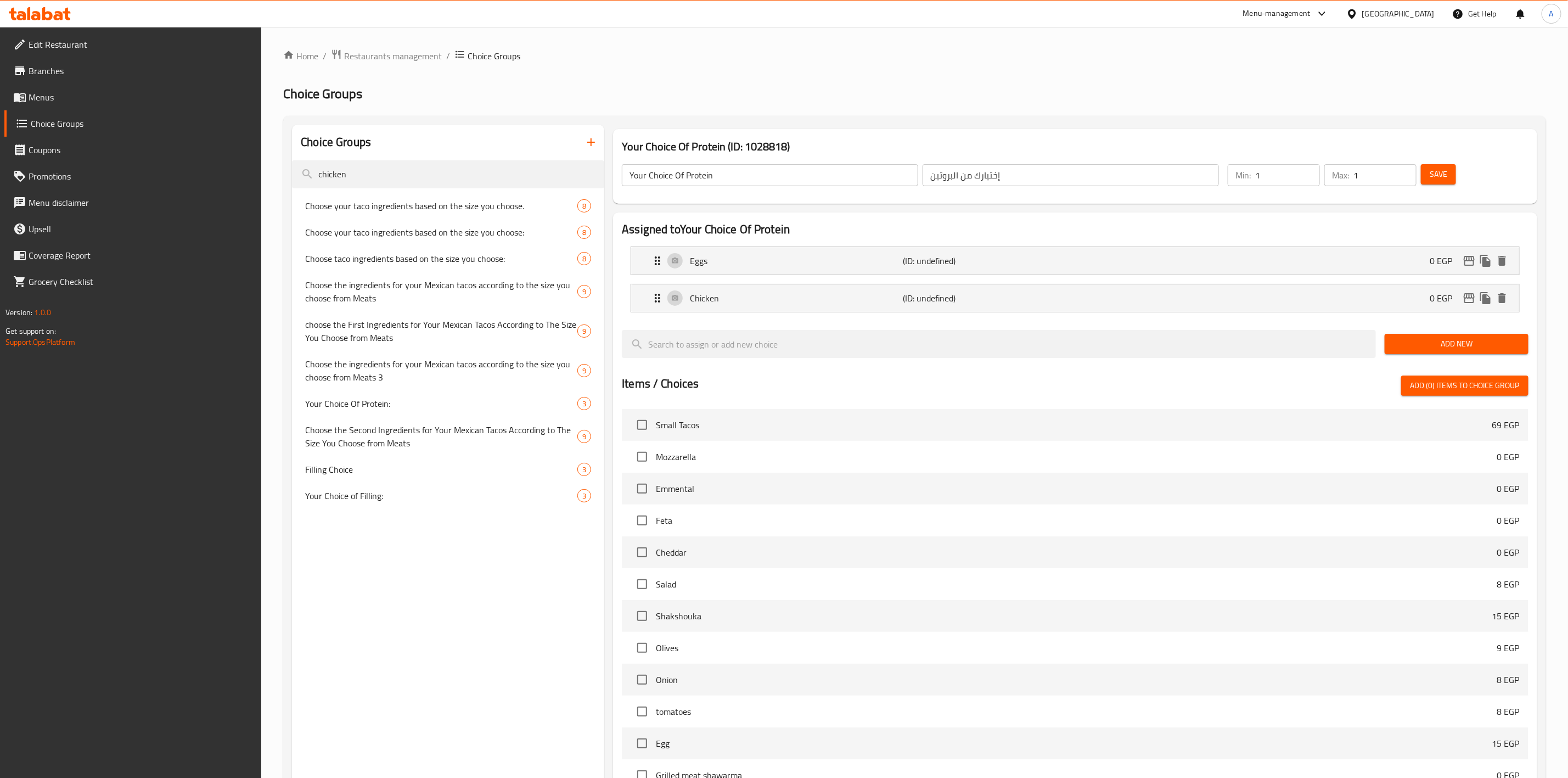
click at [1434, 173] on span "Save" at bounding box center [1438, 174] width 18 height 14
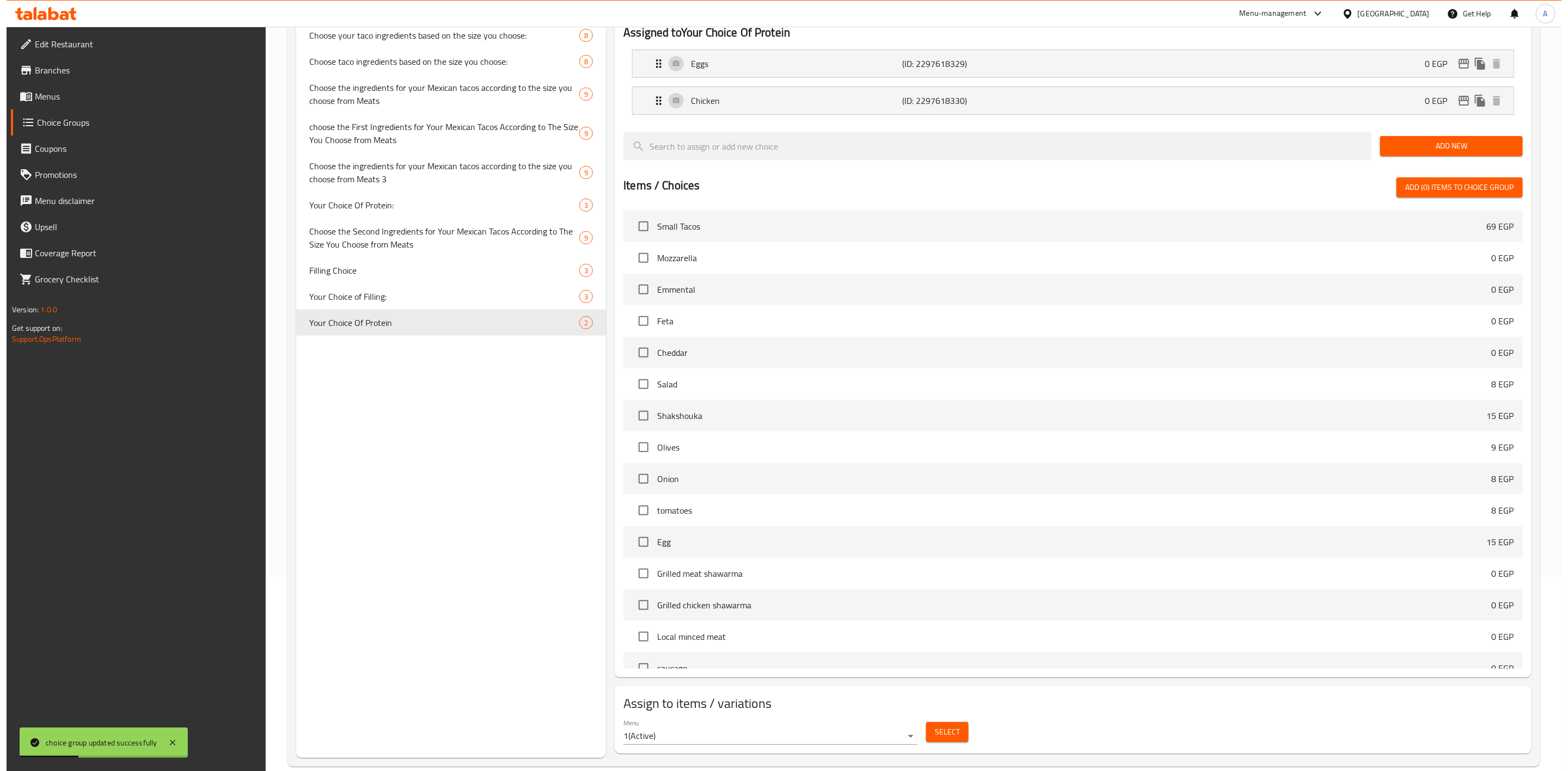
scroll to position [213, 0]
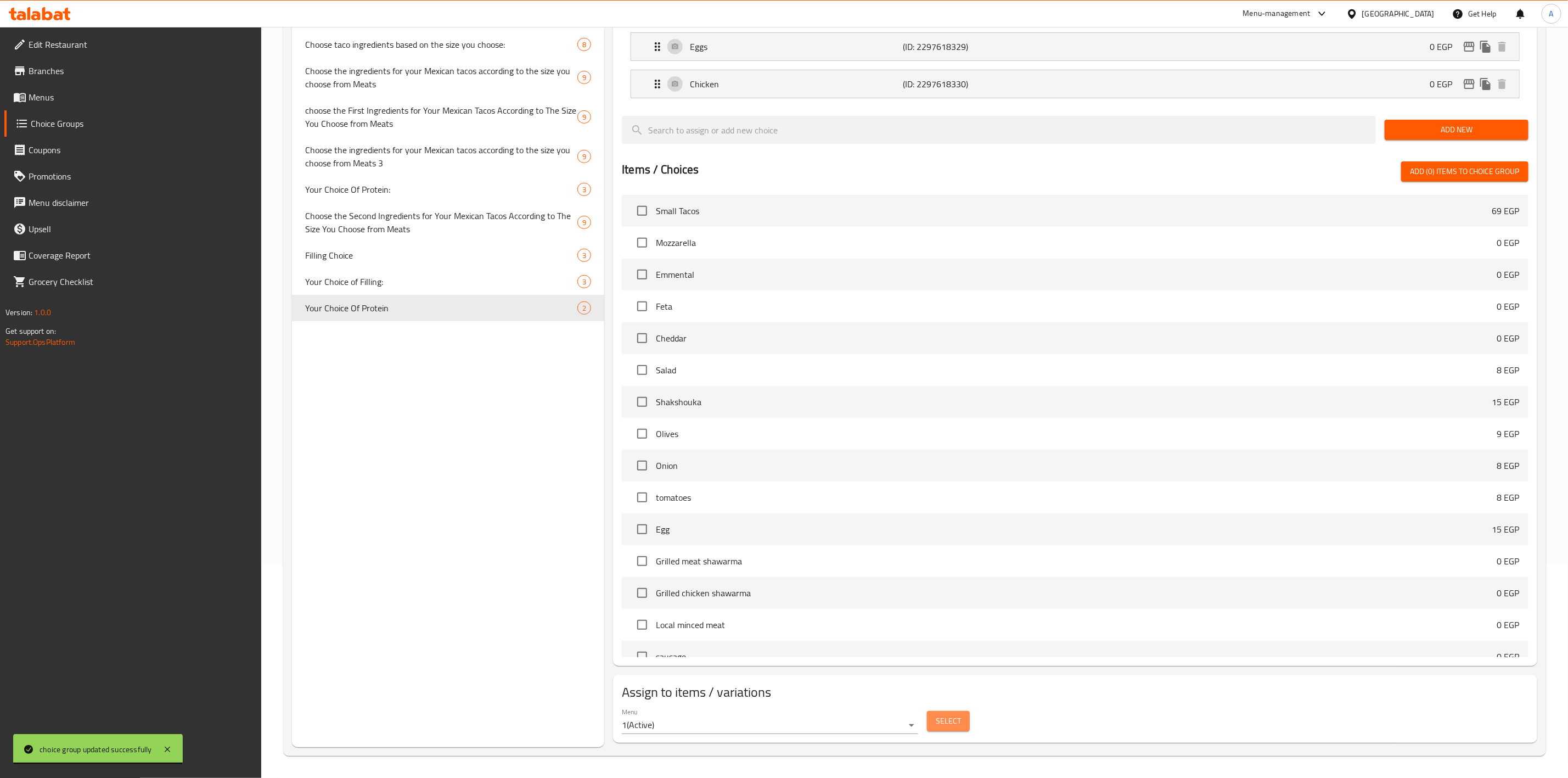
click at [944, 727] on span "Select" at bounding box center [949, 721] width 25 height 14
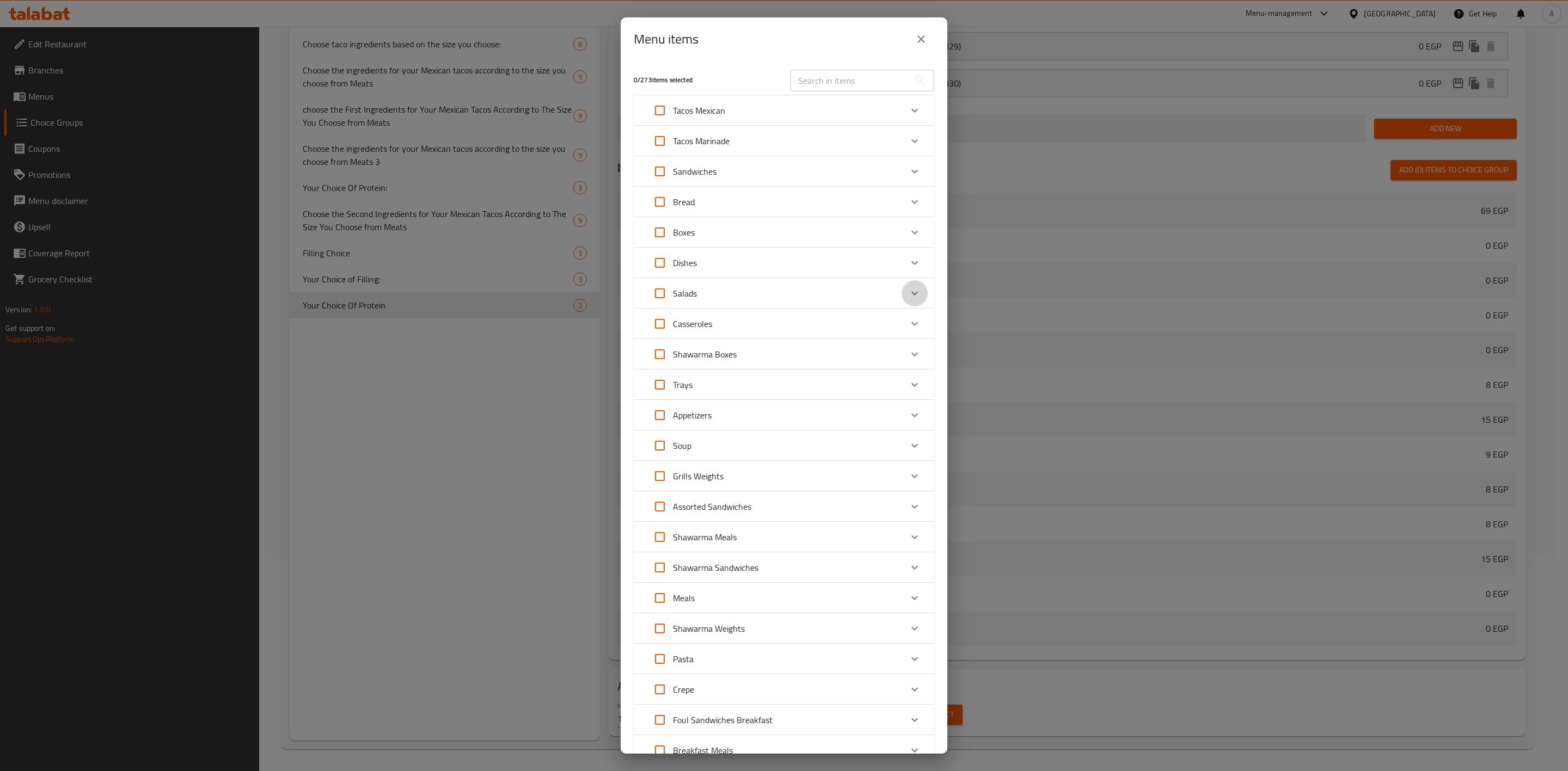
click at [902, 291] on div "Expand" at bounding box center [914, 293] width 26 height 26
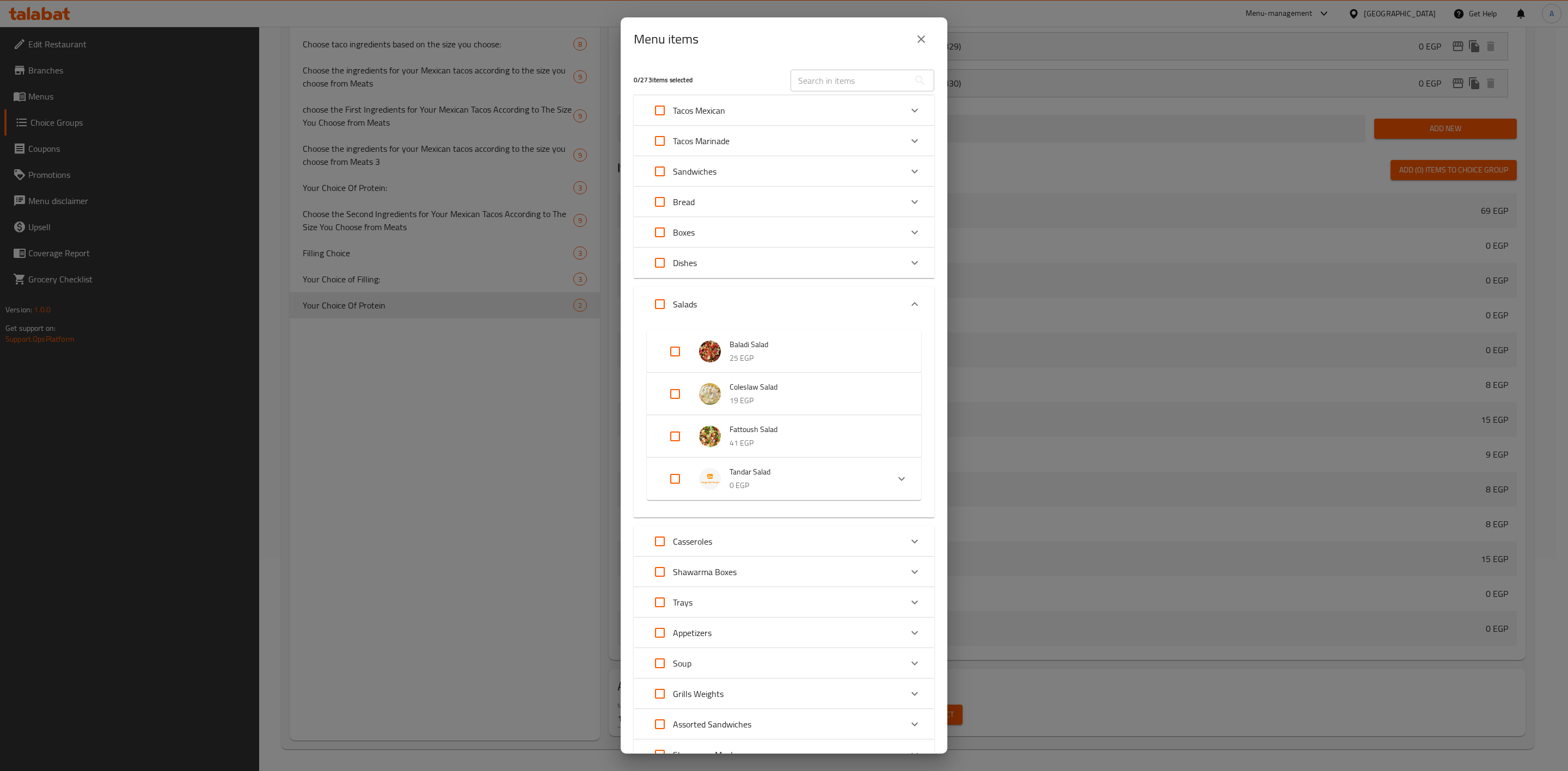
click at [676, 477] on input "Expand" at bounding box center [674, 478] width 26 height 26
checkbox input "true"
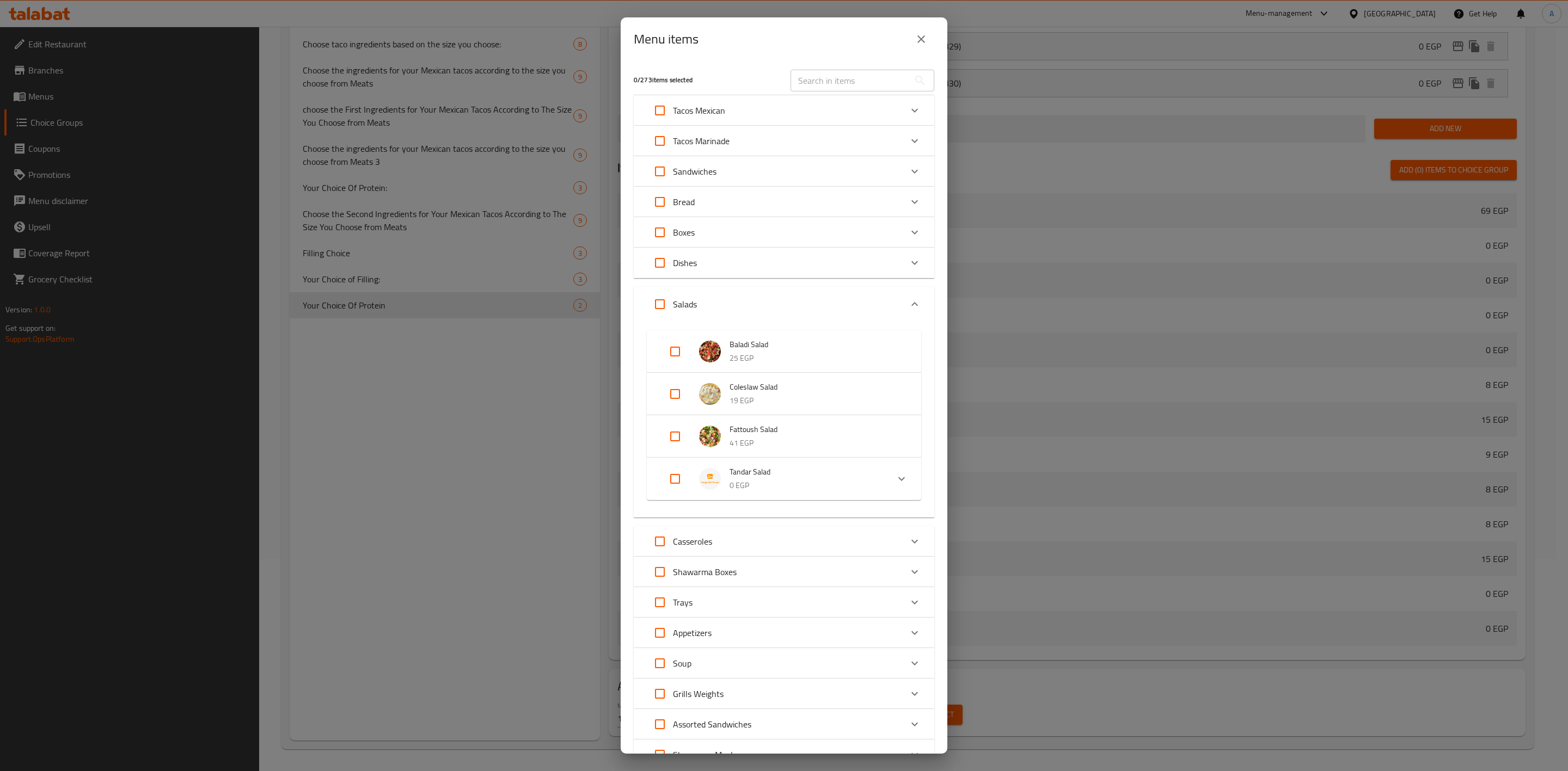
checkbox input "true"
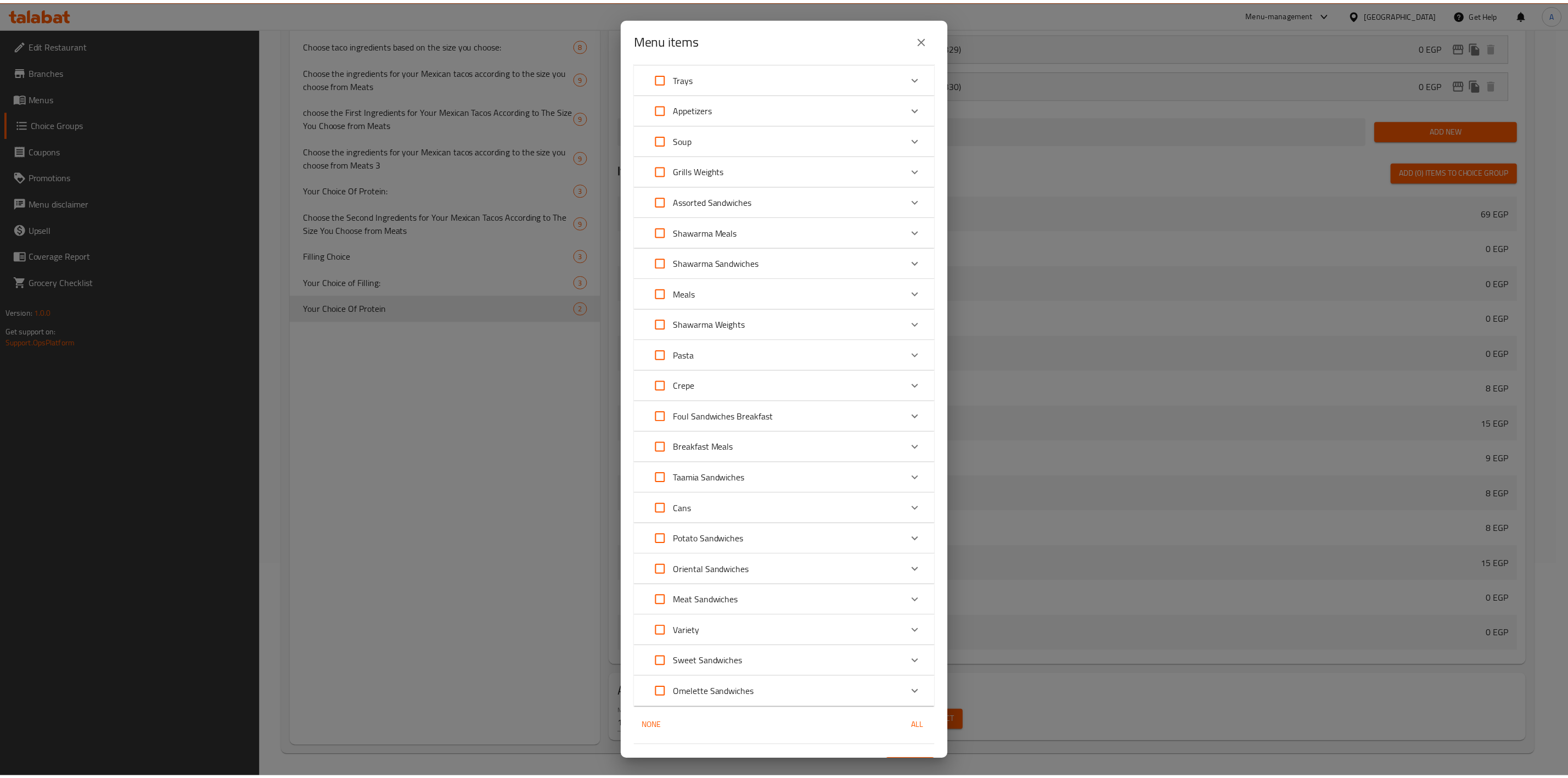
scroll to position [623, 0]
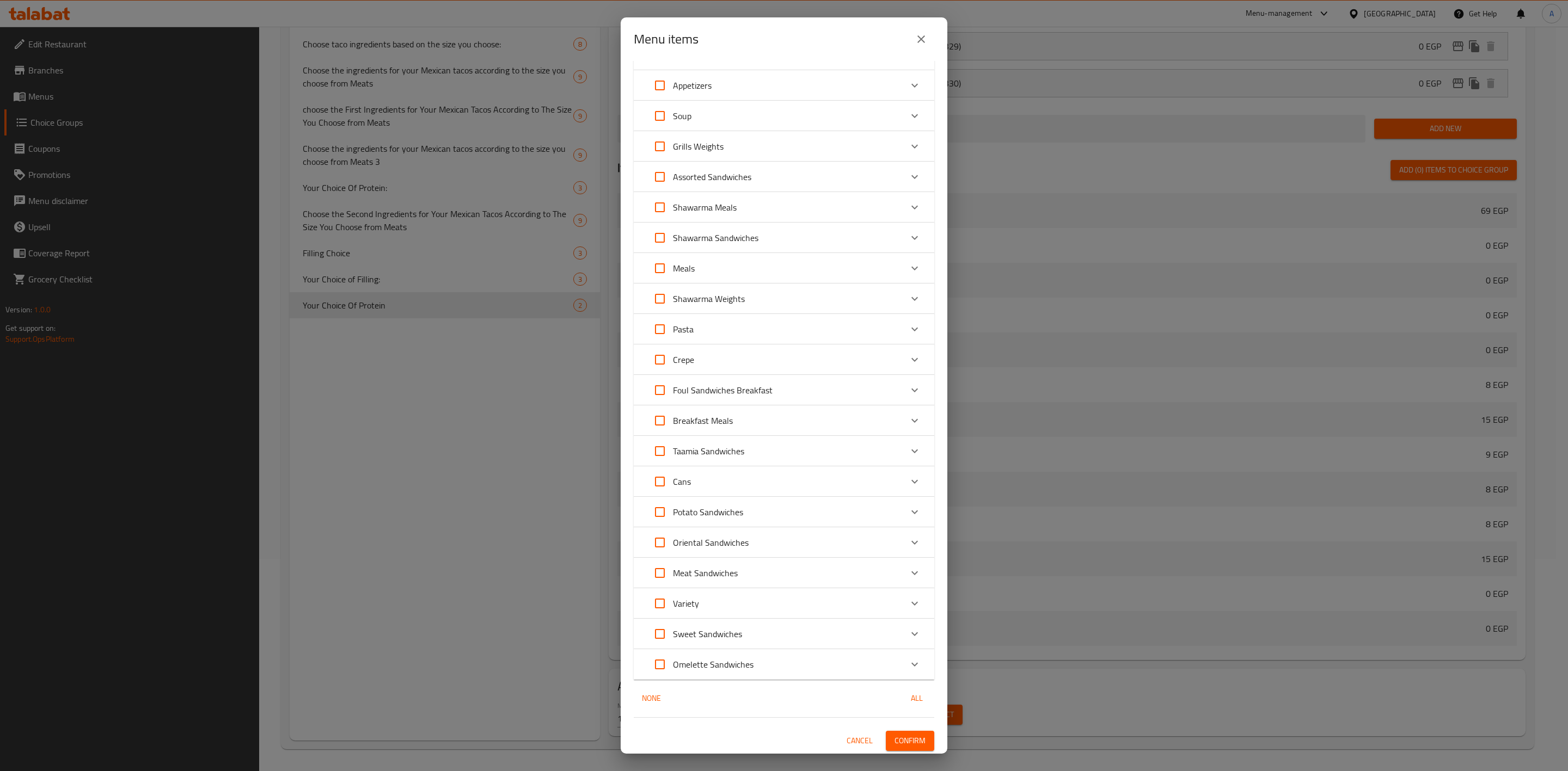
click at [902, 740] on span "Confirm" at bounding box center [910, 740] width 31 height 13
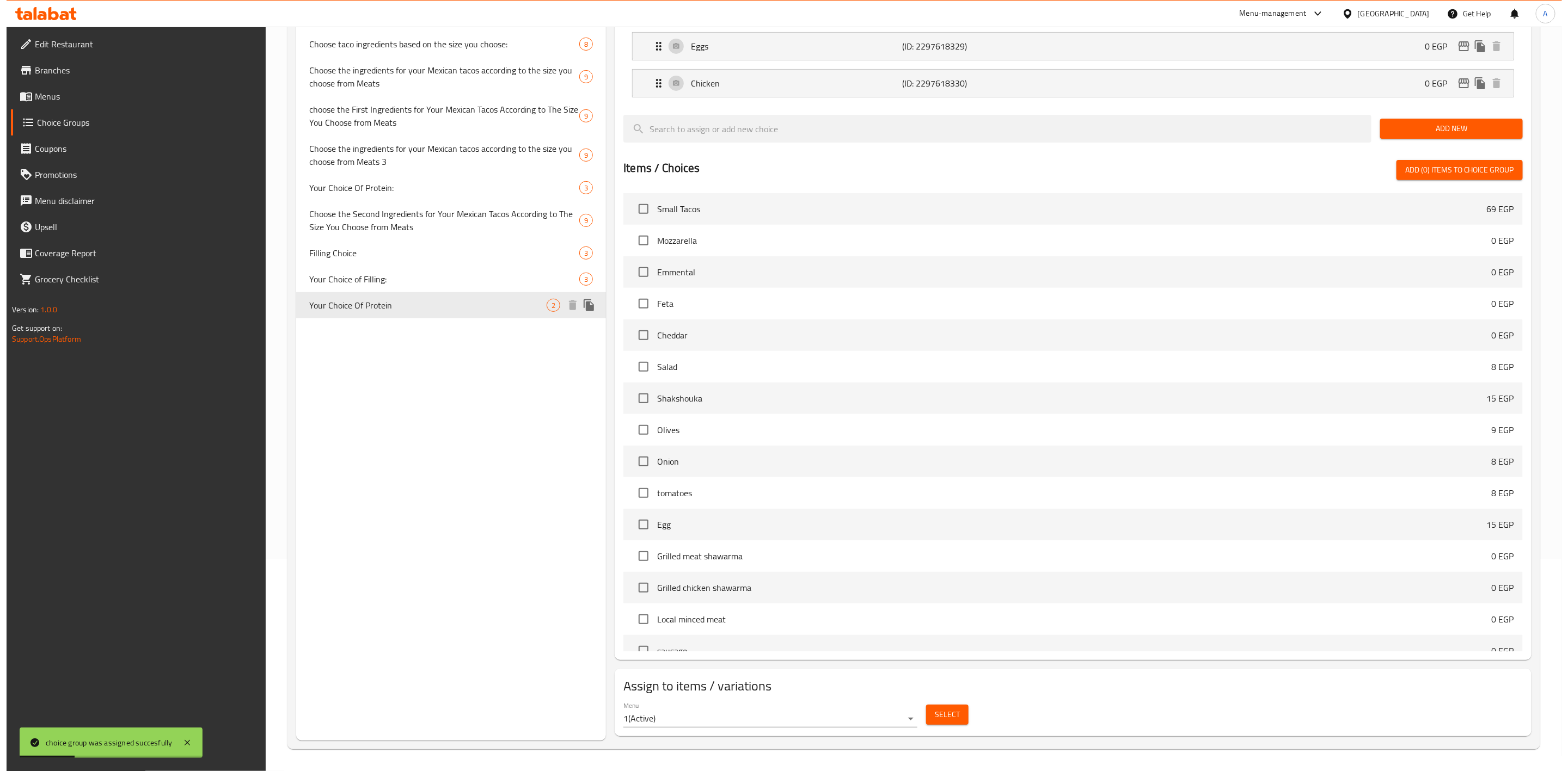
scroll to position [0, 0]
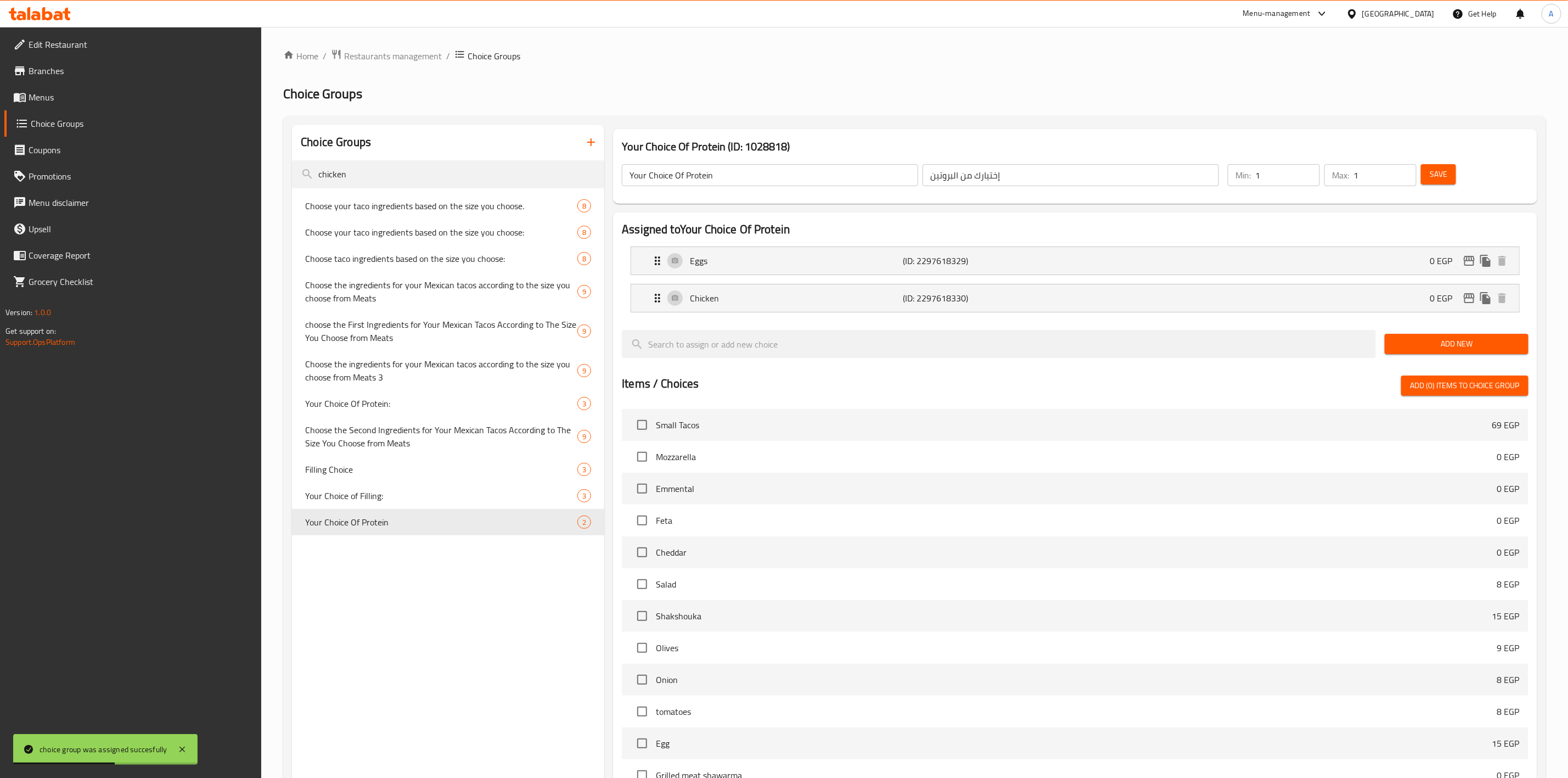
click at [588, 144] on icon "button" at bounding box center [591, 142] width 14 height 14
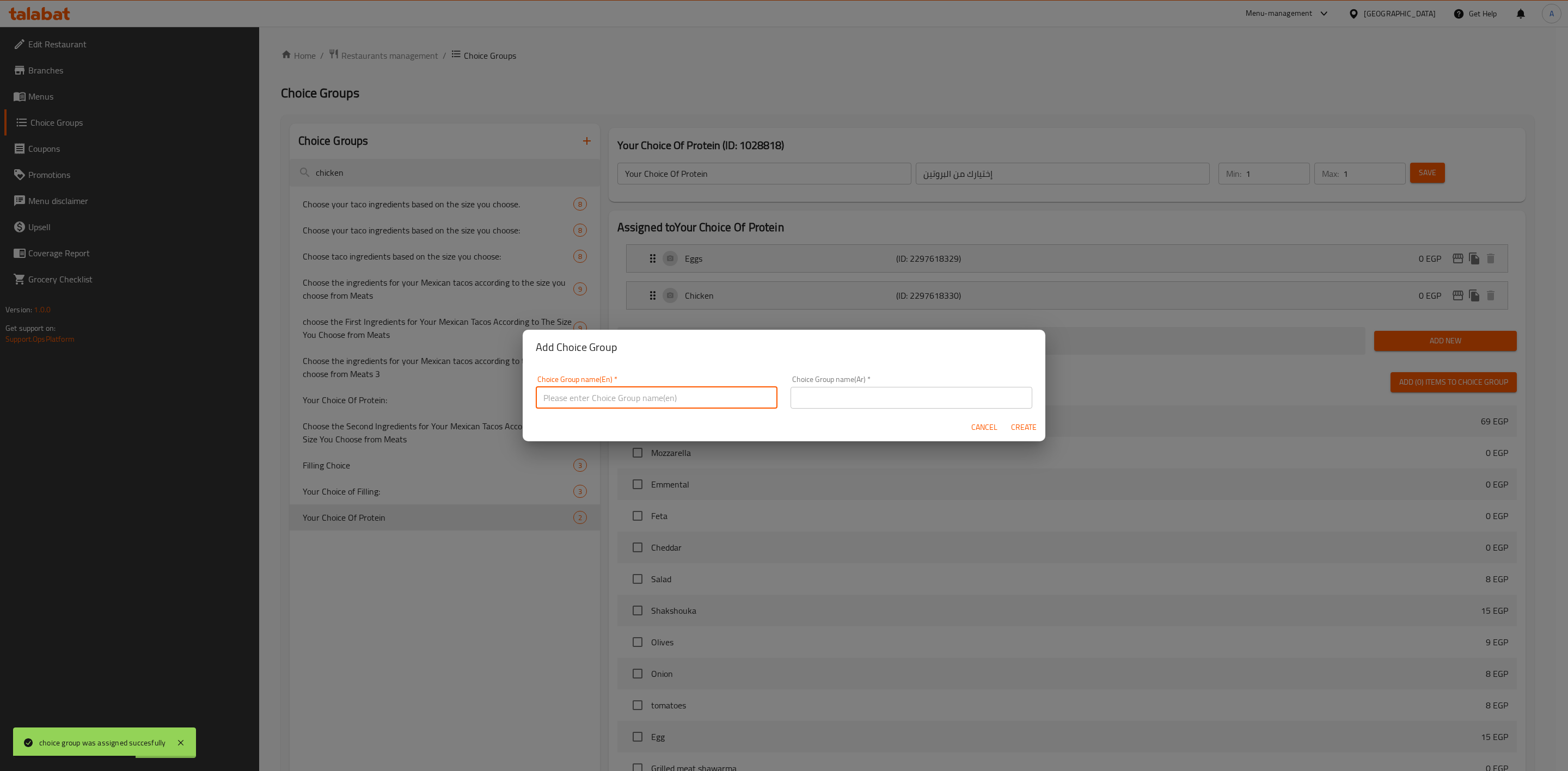
click at [601, 388] on input "text" at bounding box center [656, 398] width 242 height 22
type input "إ"
click at [884, 384] on div "Choice Group name(Ar)   * Choice Group name(Ar) *" at bounding box center [911, 392] width 242 height 33
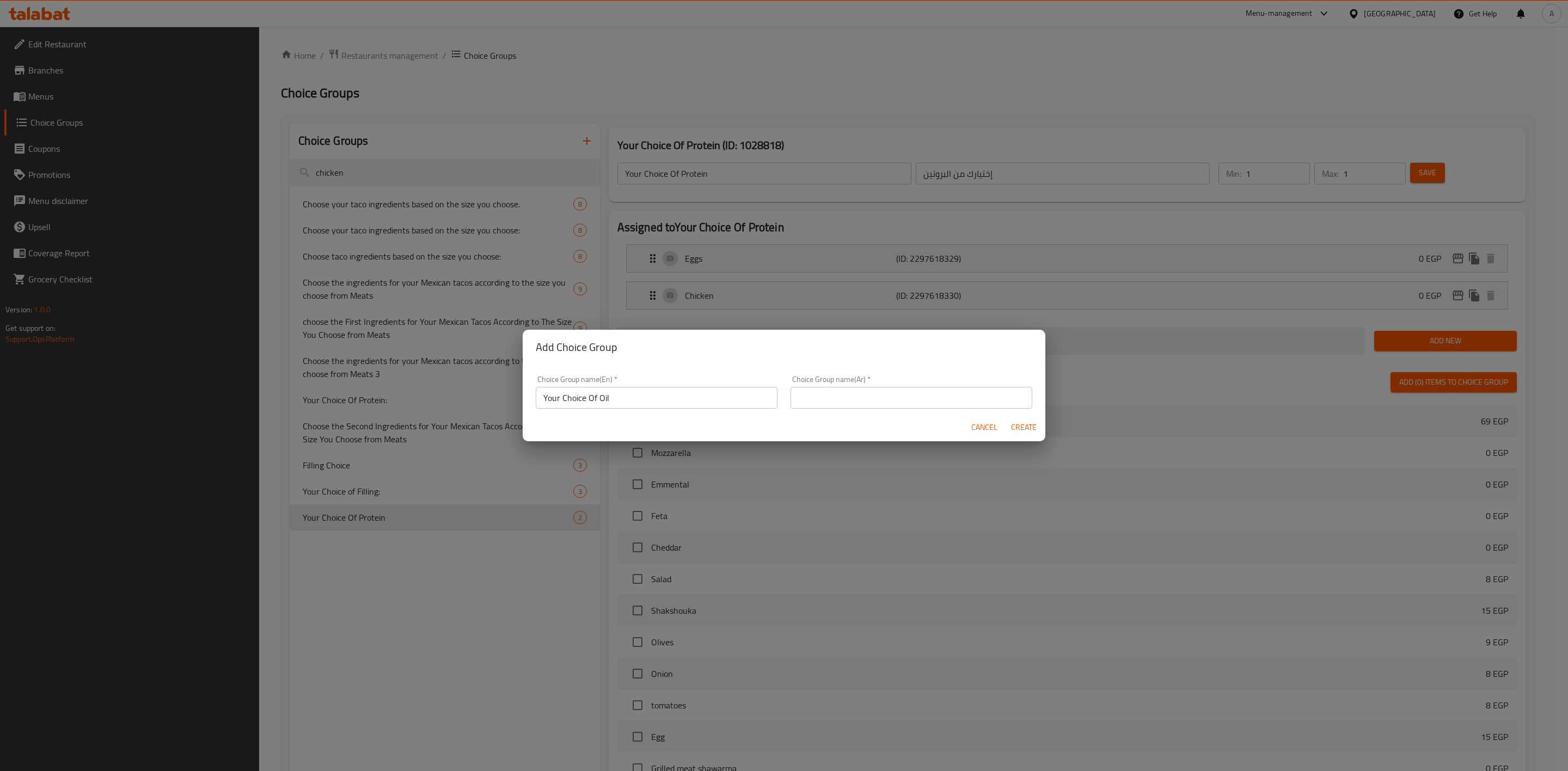
click at [886, 391] on input "text" at bounding box center [911, 398] width 242 height 22
click at [629, 395] on input "Your Choice Of Oil" at bounding box center [656, 398] width 242 height 22
type input "Your Choice Of Olive Oil:"
click at [863, 391] on input "text" at bounding box center [911, 398] width 242 height 22
type input "Y"
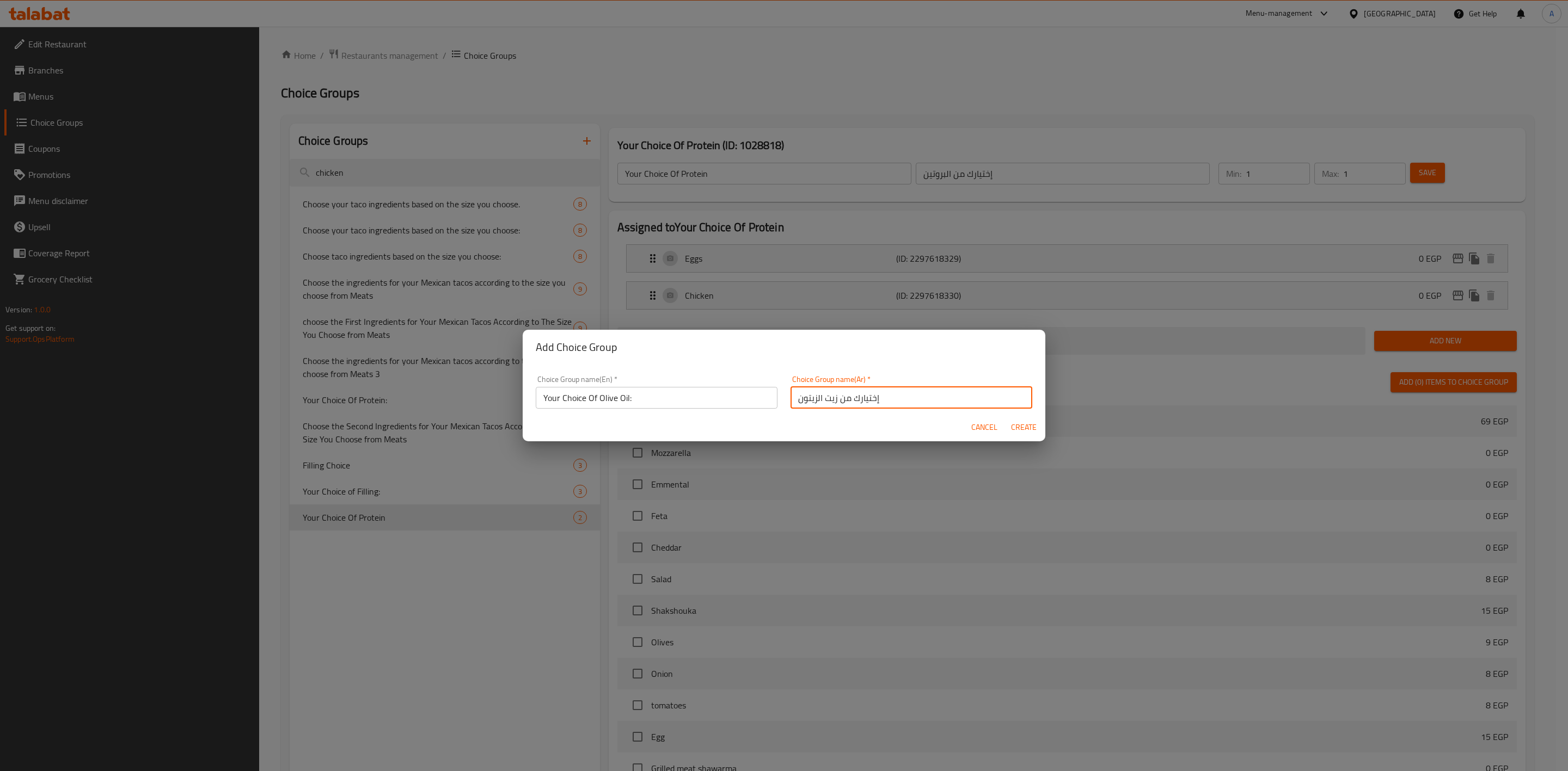
type input "إختيارك من زيت الزيتون"
click at [667, 392] on input "Your Choice Of Olive Oil:" at bounding box center [656, 398] width 242 height 22
click at [662, 395] on input "Your Choice Of Olive Oil:" at bounding box center [656, 398] width 242 height 22
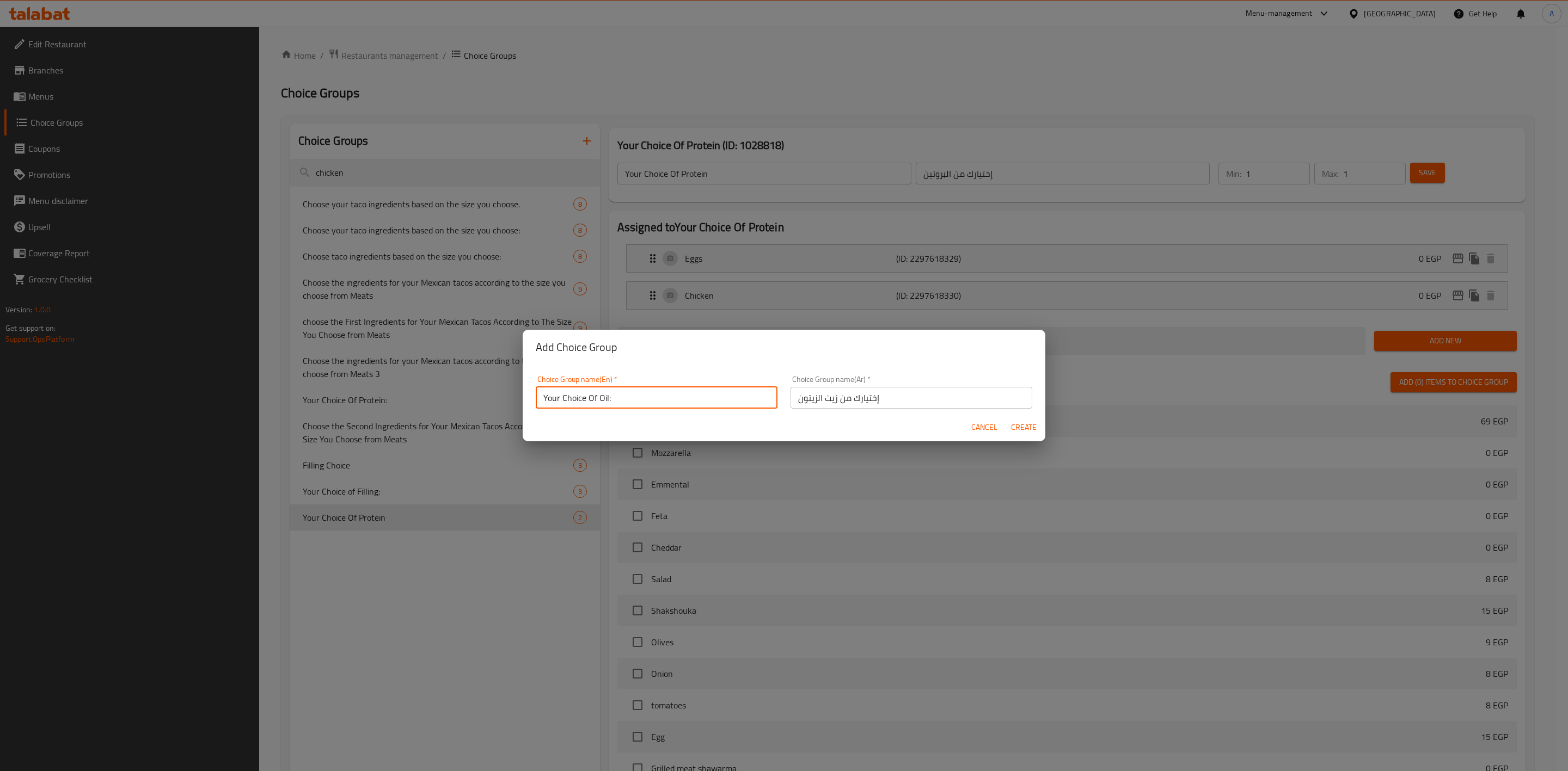
type input "Your Choice Of Oil:"
click at [835, 397] on input "إختيارك من زيت الزيتون" at bounding box center [911, 398] width 242 height 22
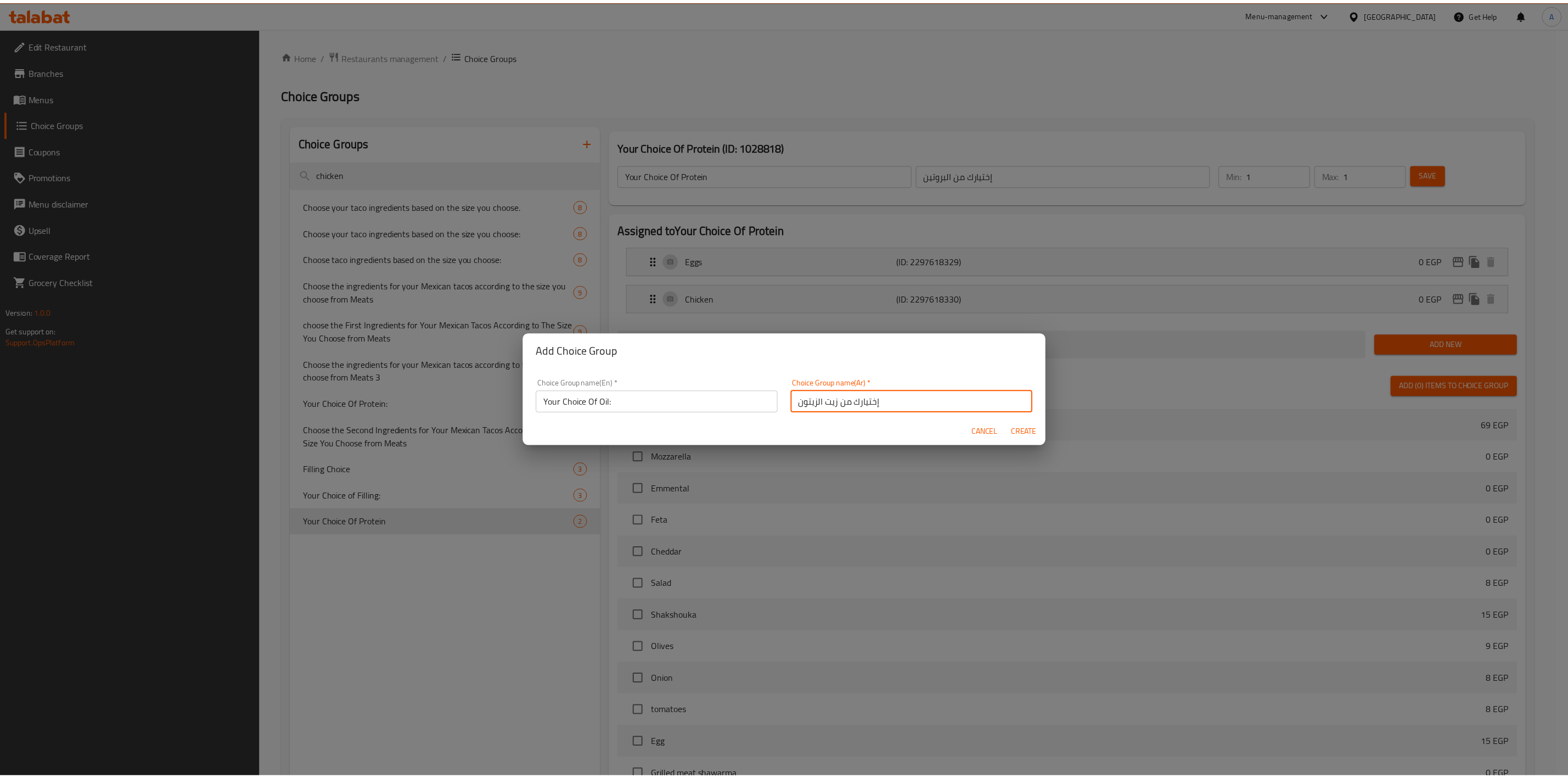
scroll to position [2, 0]
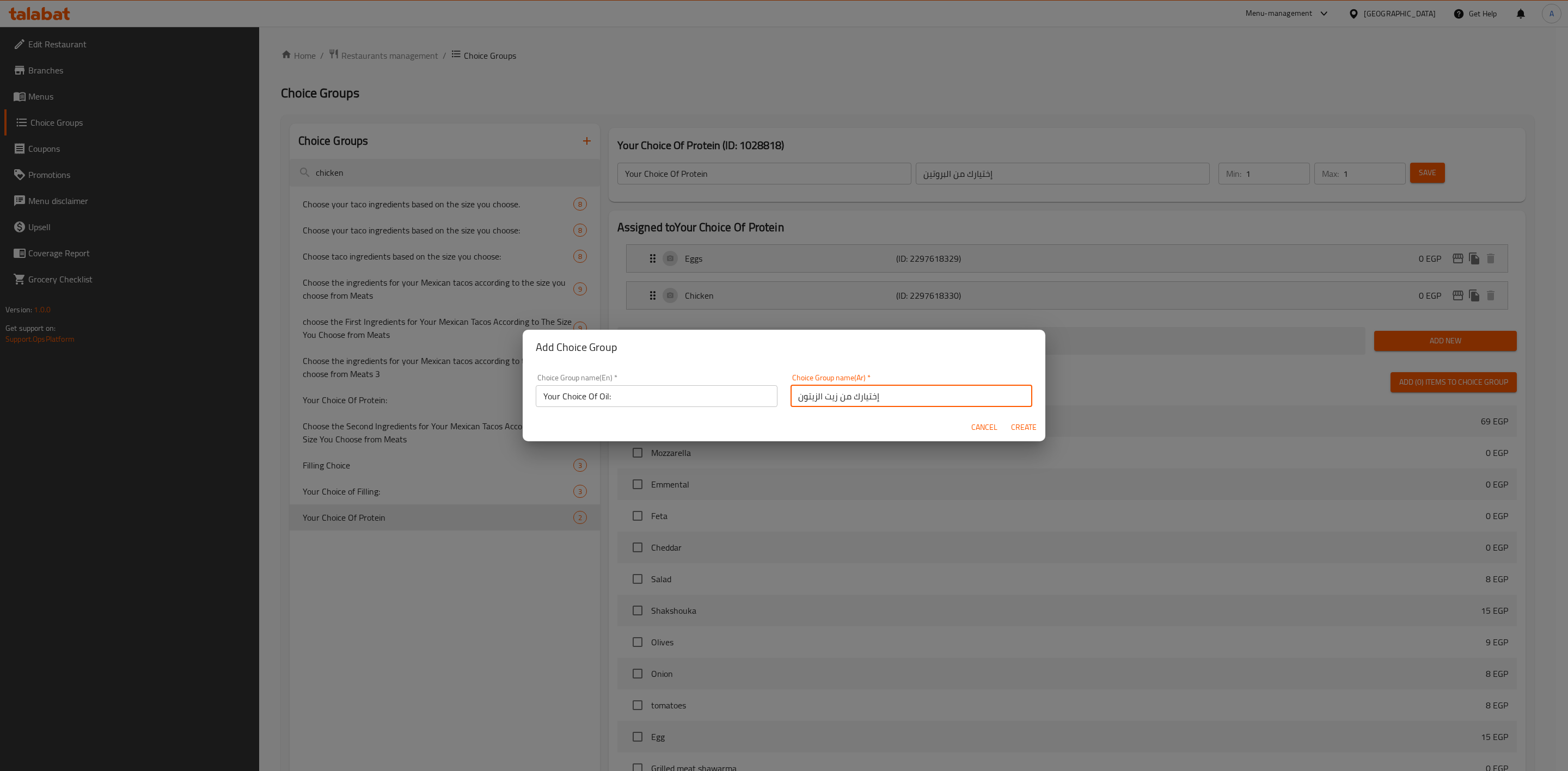
drag, startPoint x: 834, startPoint y: 397, endPoint x: 786, endPoint y: 395, distance: 48.0
click at [790, 395] on input "إختيارك من زيت الزيتون" at bounding box center [911, 396] width 242 height 22
click at [812, 395] on input "إختيارك منالزيت" at bounding box center [911, 396] width 242 height 22
click at [810, 395] on input "إختيارك منالزيت" at bounding box center [911, 396] width 242 height 22
click at [882, 391] on input "إختيارك من الزيت" at bounding box center [911, 396] width 242 height 22
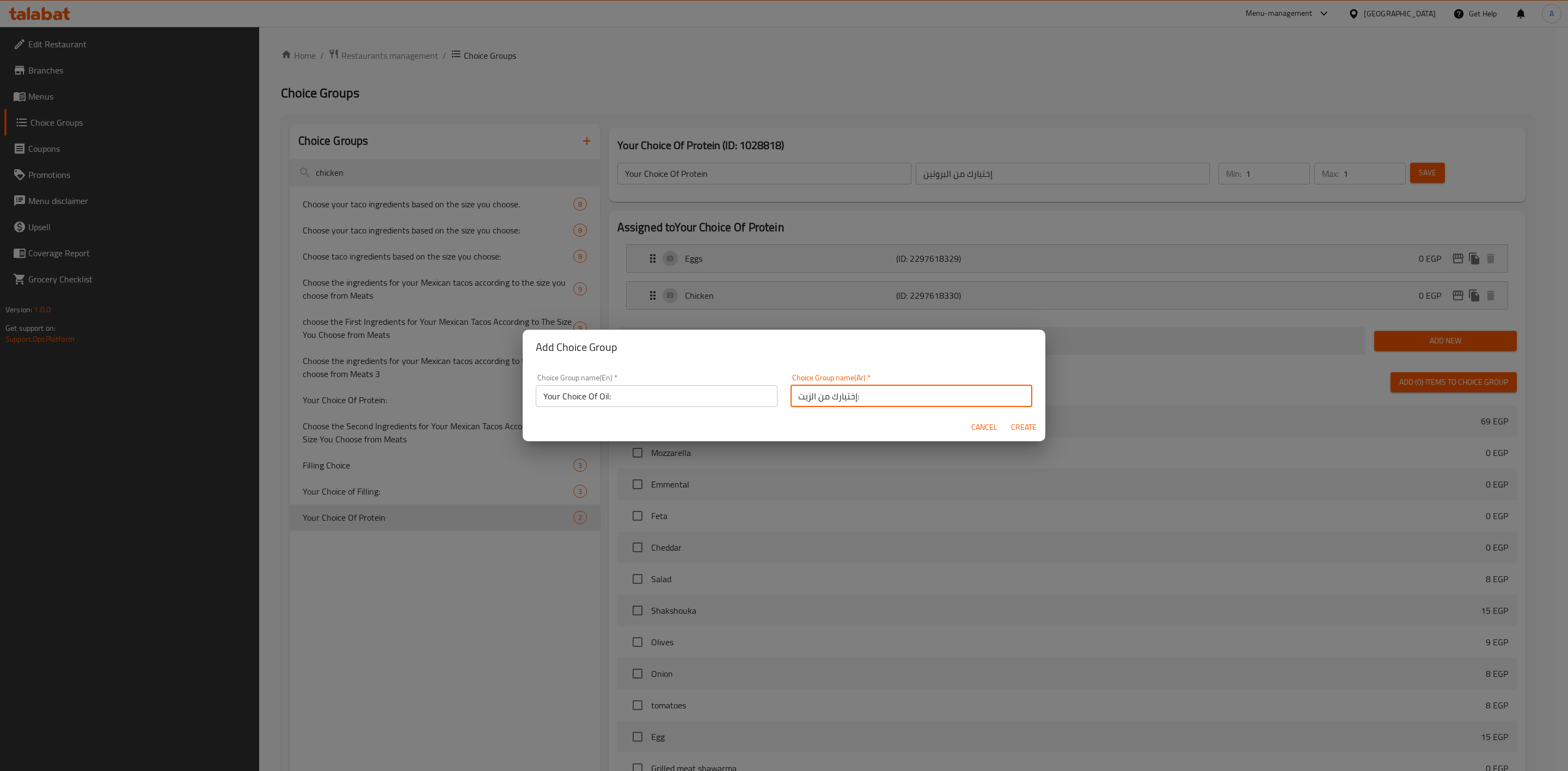
type input "إختيارك من الزيت:"
click at [1026, 426] on span "Create" at bounding box center [1023, 427] width 26 height 13
type input "Your Choice Of Oil:"
type input "إختيارك من الزيت:"
type input "0"
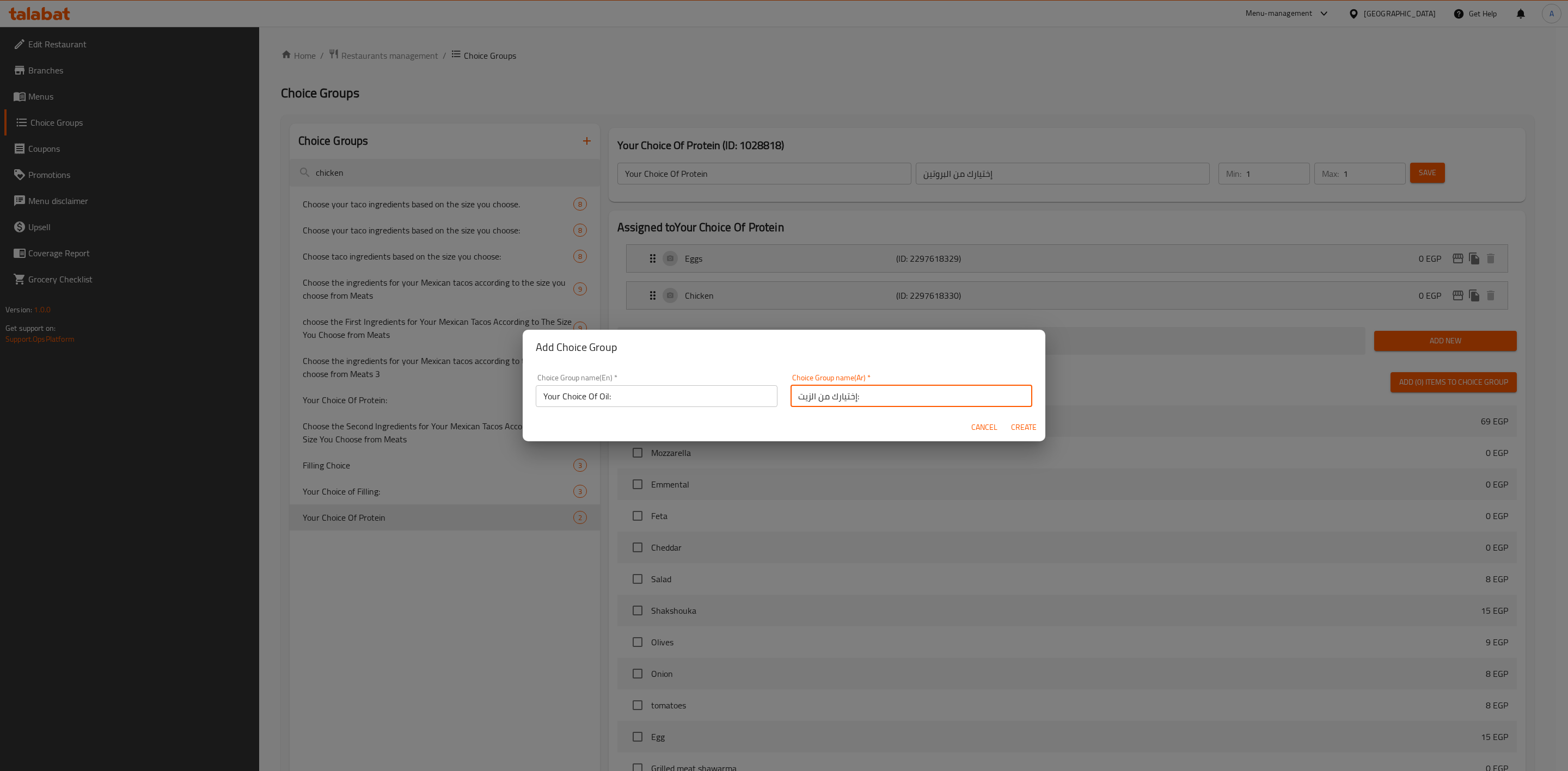
type input "0"
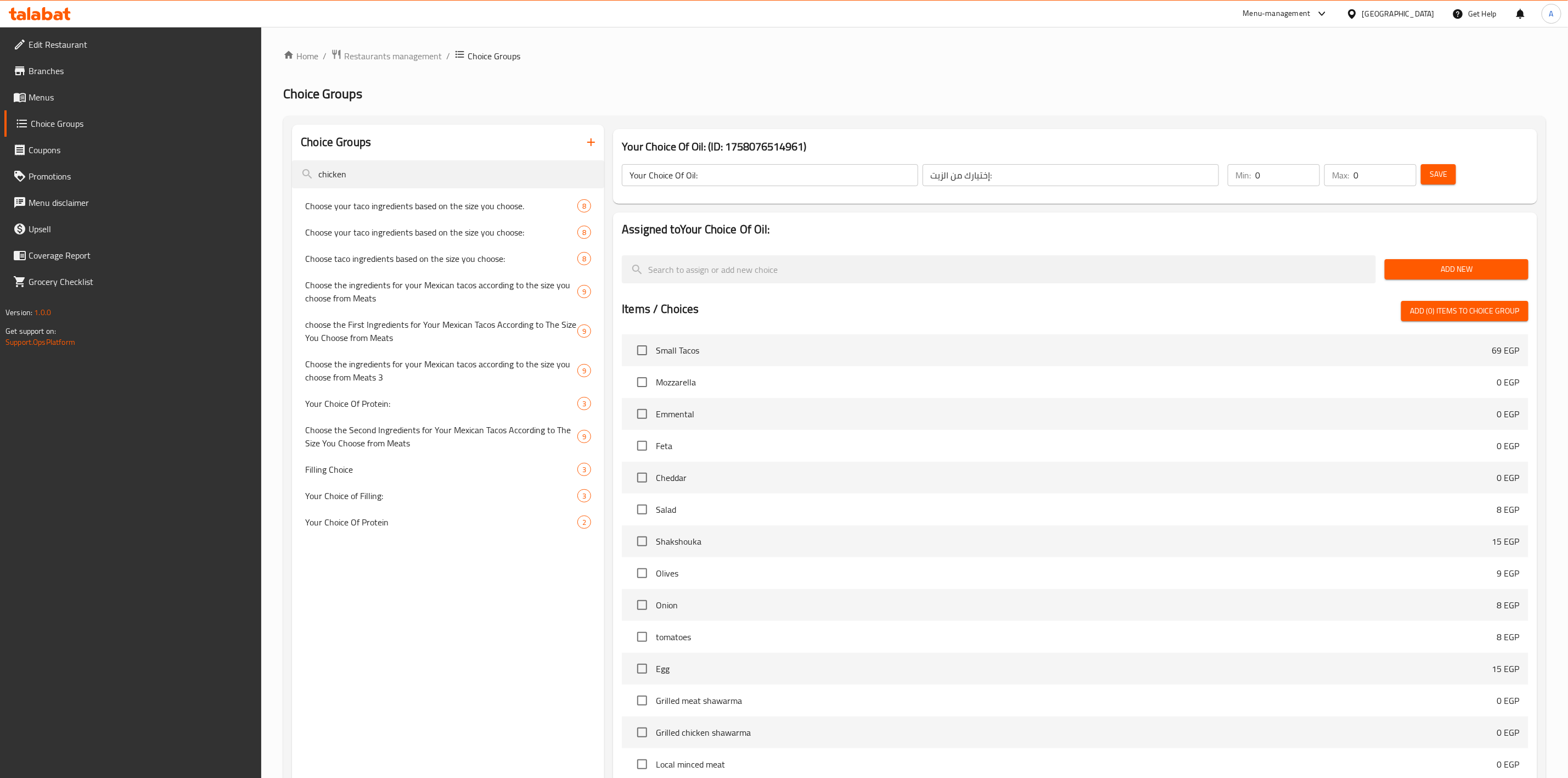
click at [1437, 174] on span "Save" at bounding box center [1438, 174] width 18 height 14
click at [1464, 272] on span "Add New" at bounding box center [1457, 269] width 127 height 14
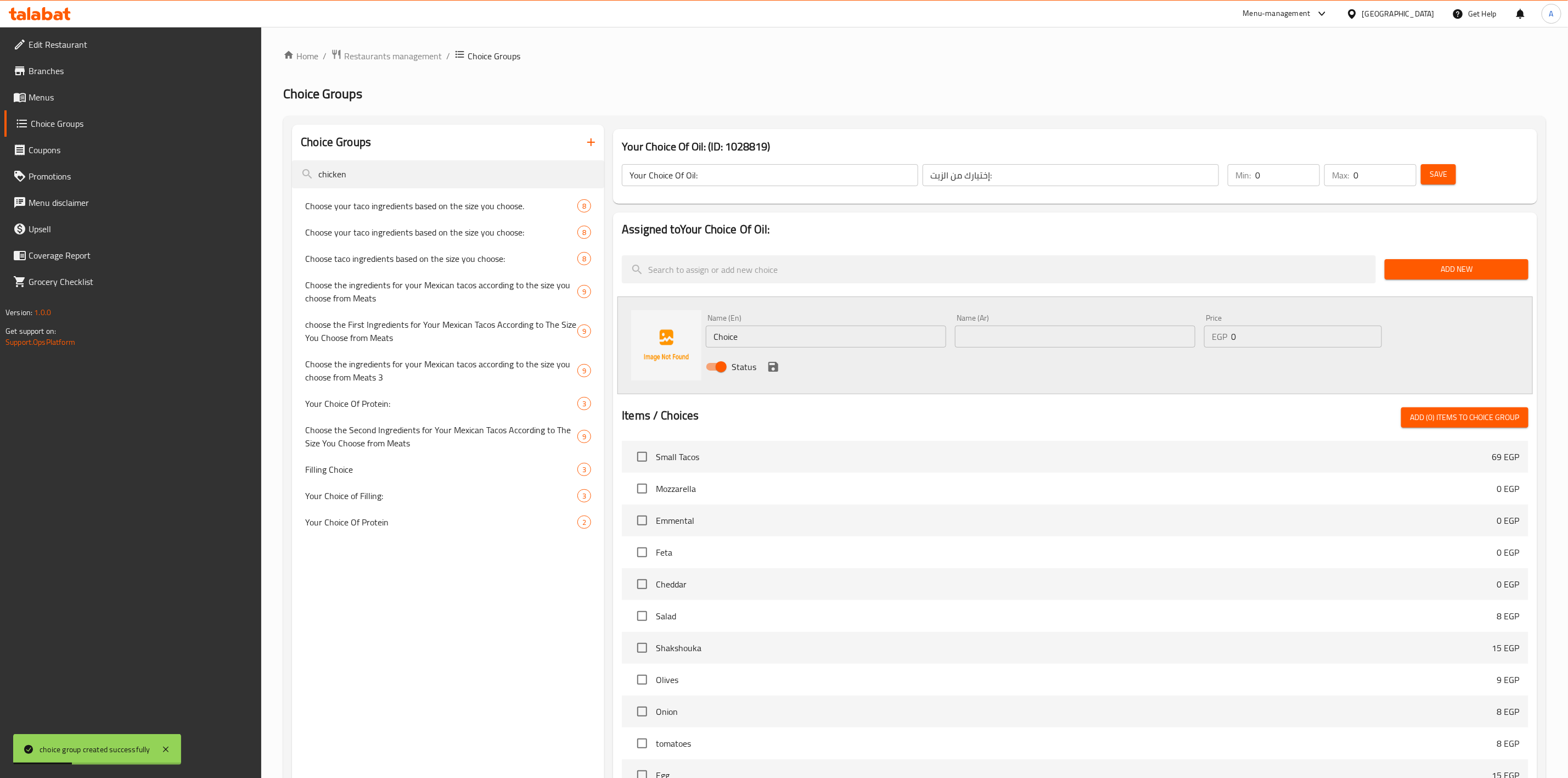
click at [775, 341] on input "Choice" at bounding box center [826, 337] width 240 height 22
type input "×"
type input "Olive Oil"
click at [995, 342] on input "text" at bounding box center [1075, 337] width 240 height 22
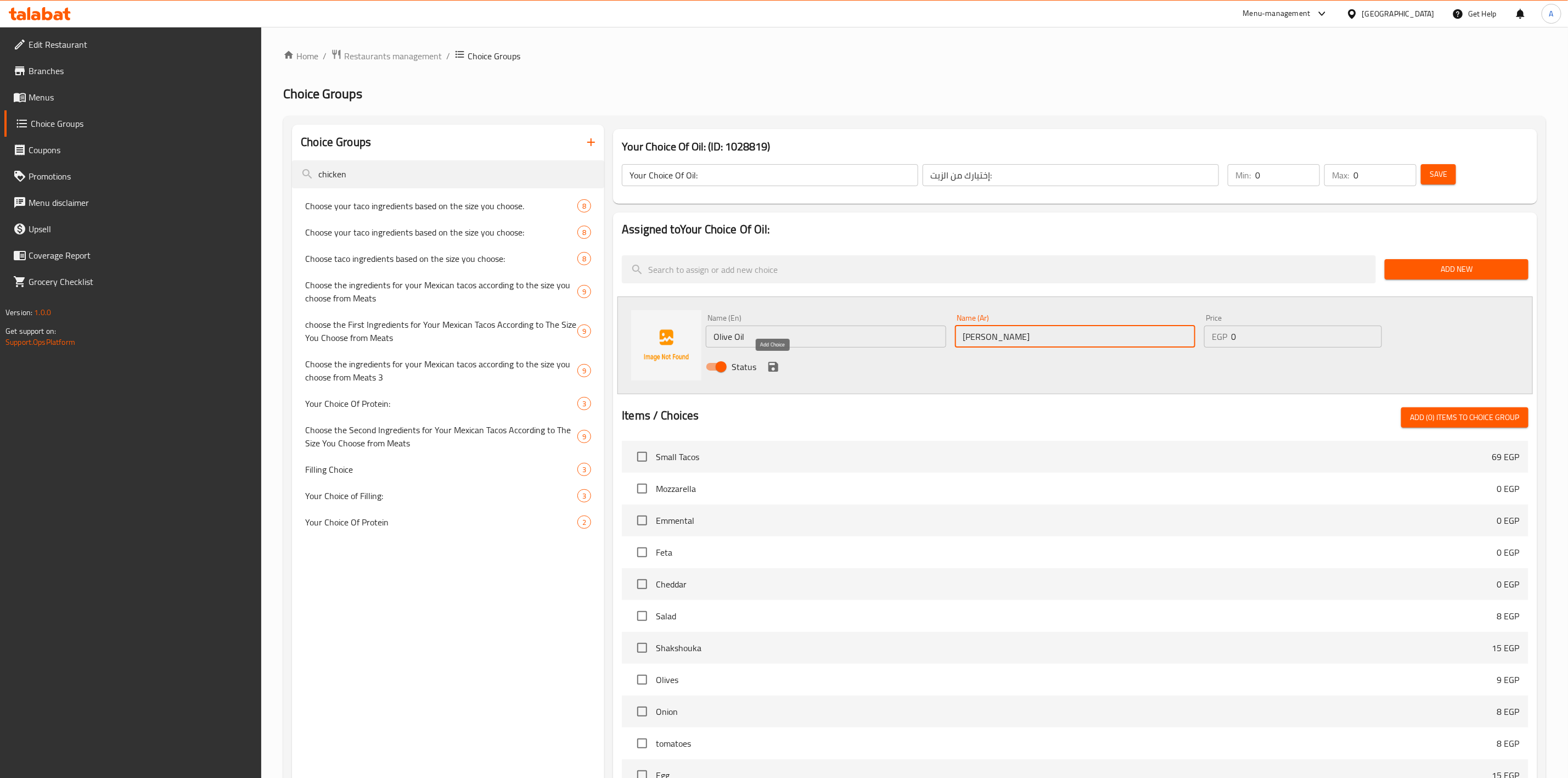
type input "زيت زيتون"
click at [779, 371] on icon "save" at bounding box center [773, 366] width 14 height 14
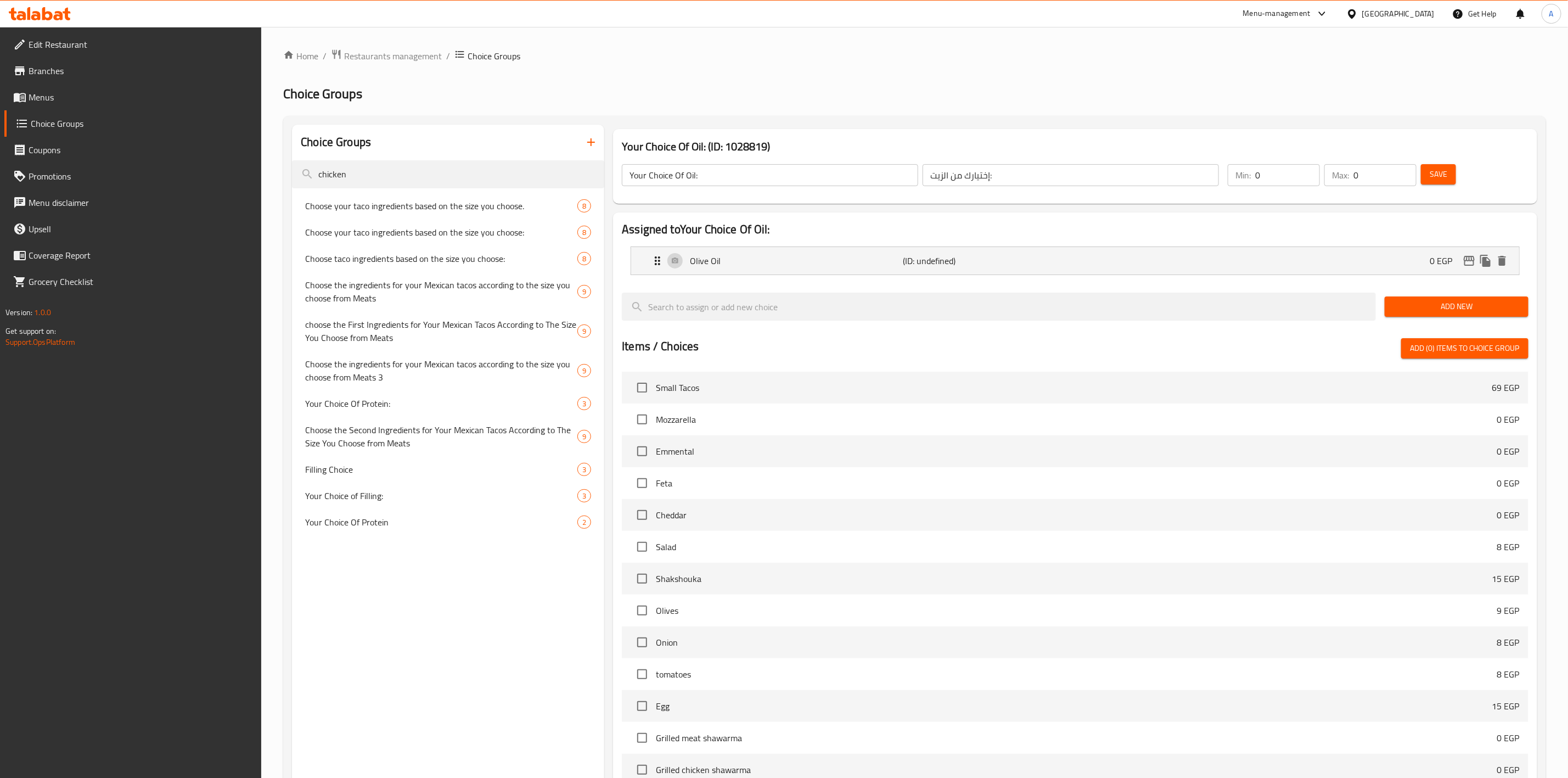
click at [1445, 177] on span "Save" at bounding box center [1438, 174] width 18 height 14
click at [1449, 175] on button "Save" at bounding box center [1438, 174] width 35 height 21
click at [376, 162] on input "chicken" at bounding box center [448, 174] width 312 height 28
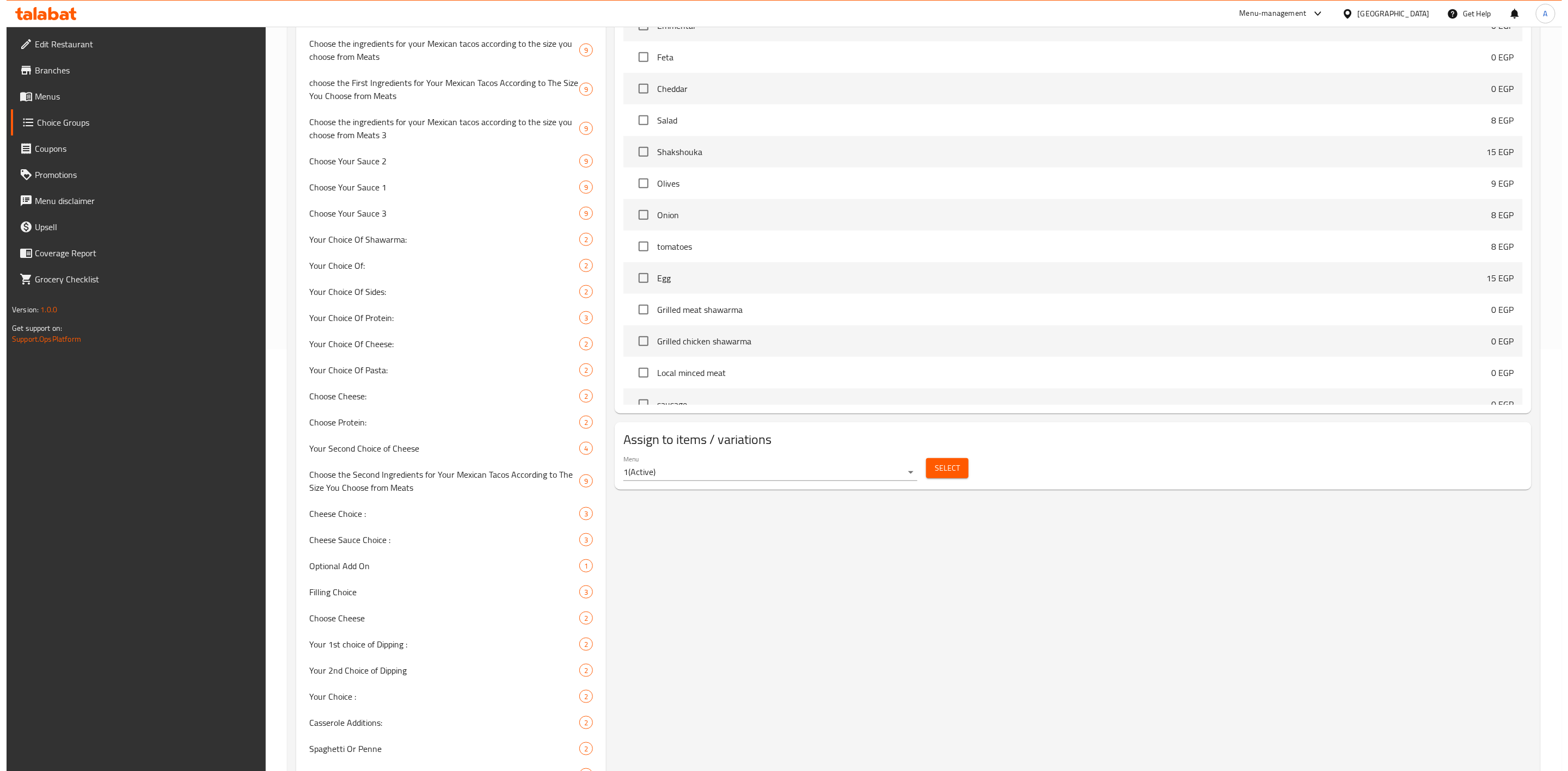
scroll to position [628, 0]
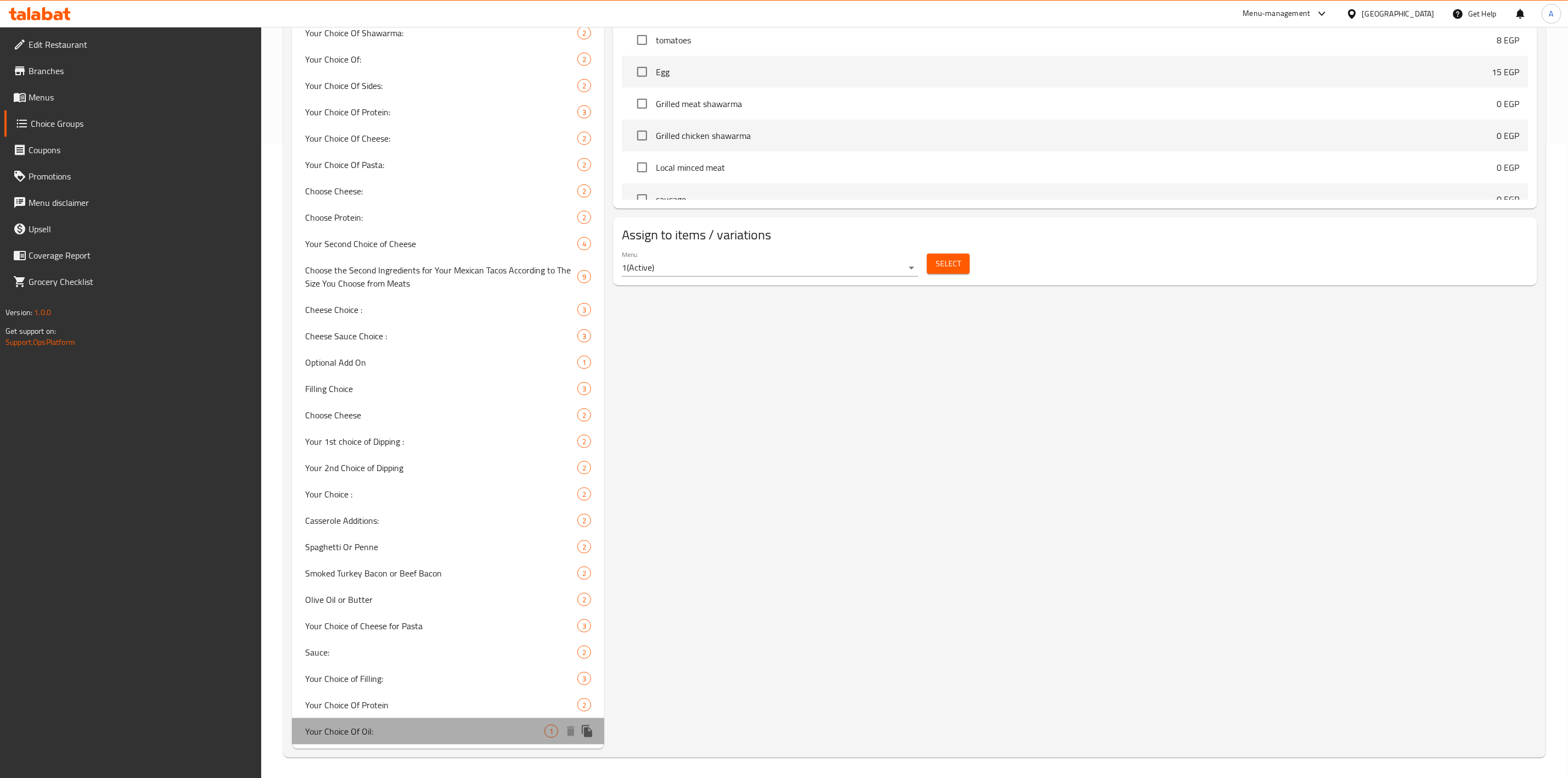
click at [408, 733] on span "Your Choice Of Oil:" at bounding box center [424, 731] width 240 height 14
click at [954, 264] on span "Select" at bounding box center [949, 264] width 25 height 14
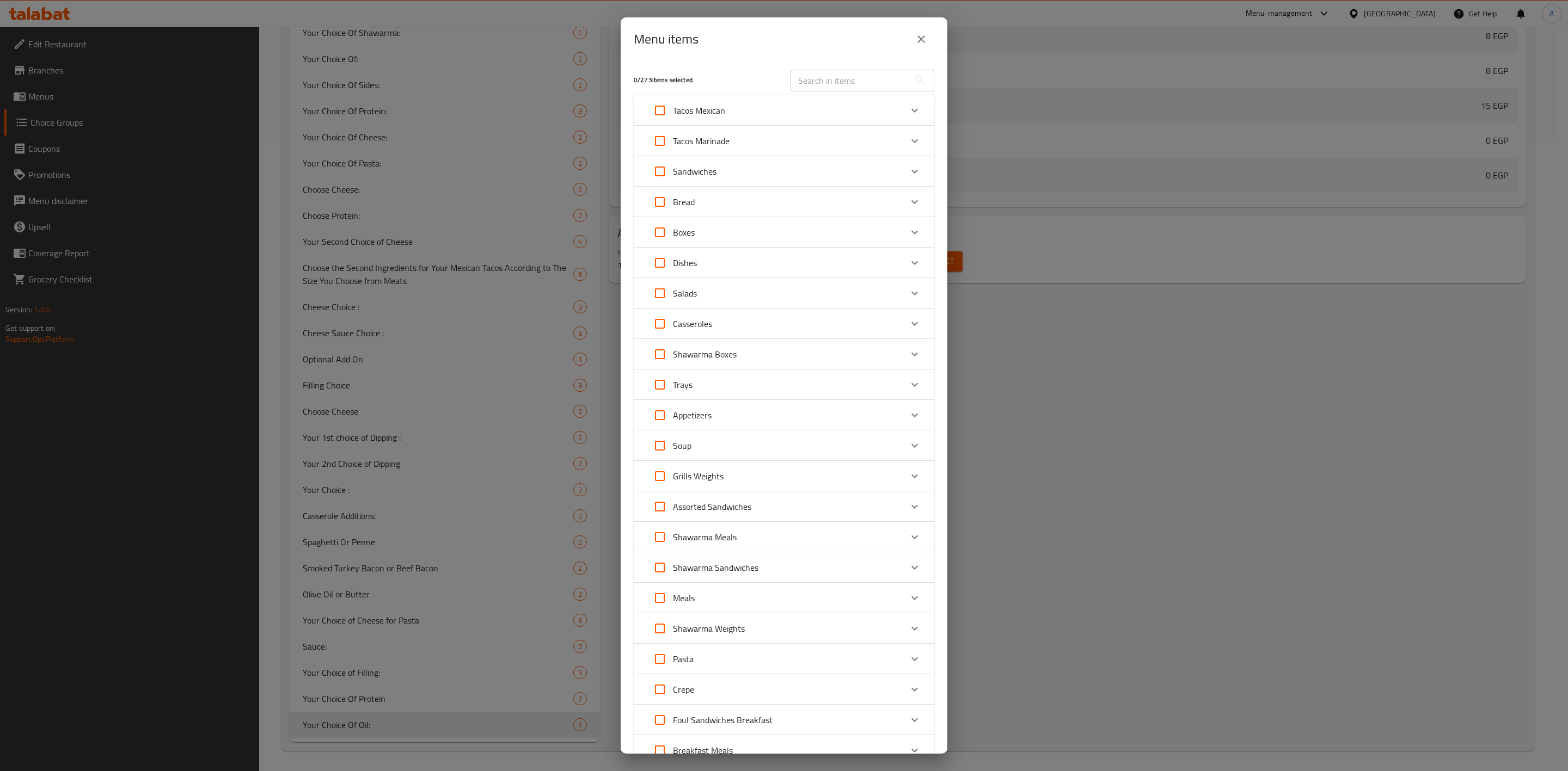
click at [908, 290] on icon "Expand" at bounding box center [914, 293] width 13 height 13
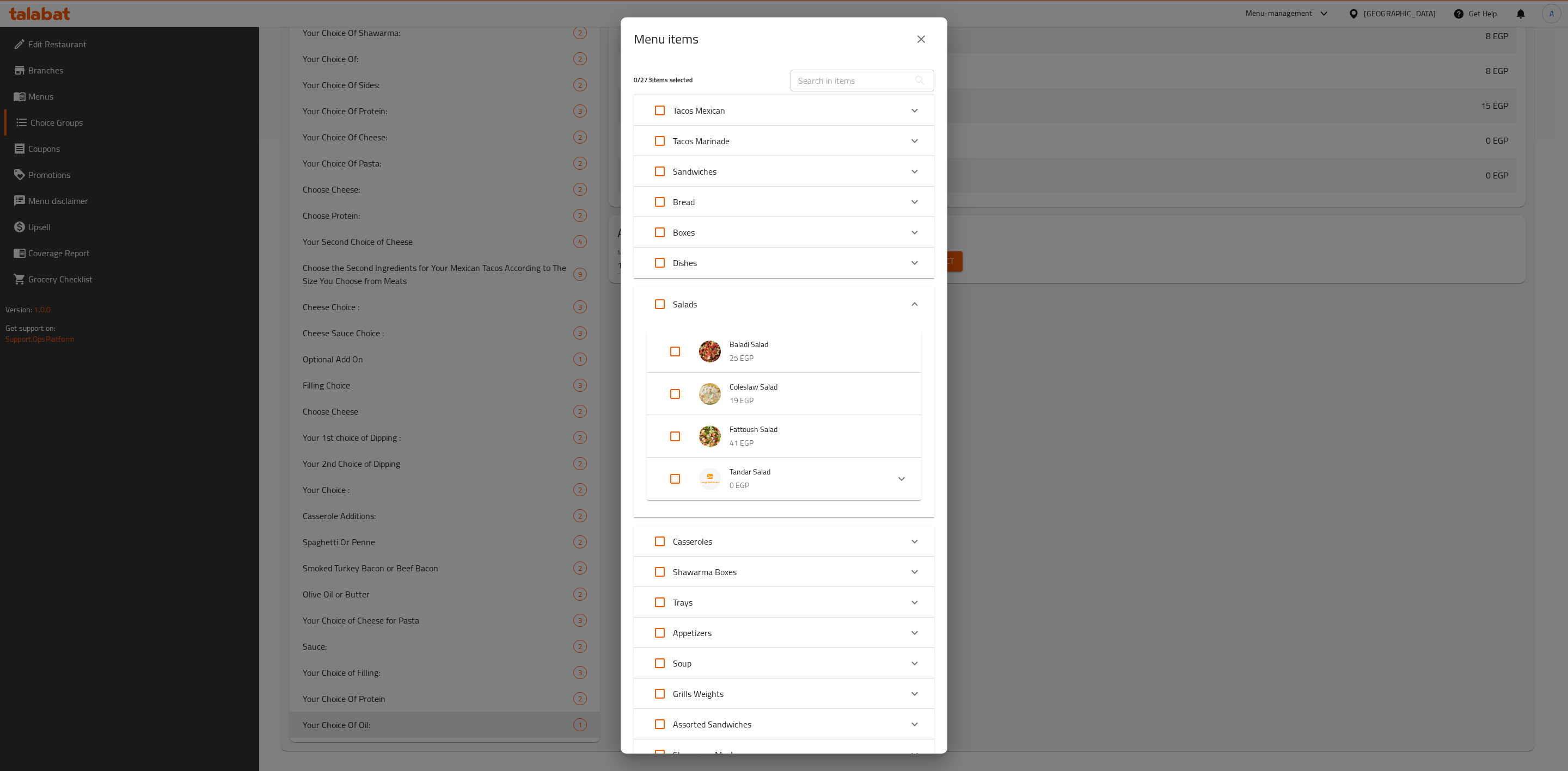
click at [876, 478] on li "Tandar Salad 0 EGP" at bounding box center [775, 479] width 229 height 38
click at [671, 490] on input "Expand" at bounding box center [674, 487] width 26 height 26
checkbox input "true"
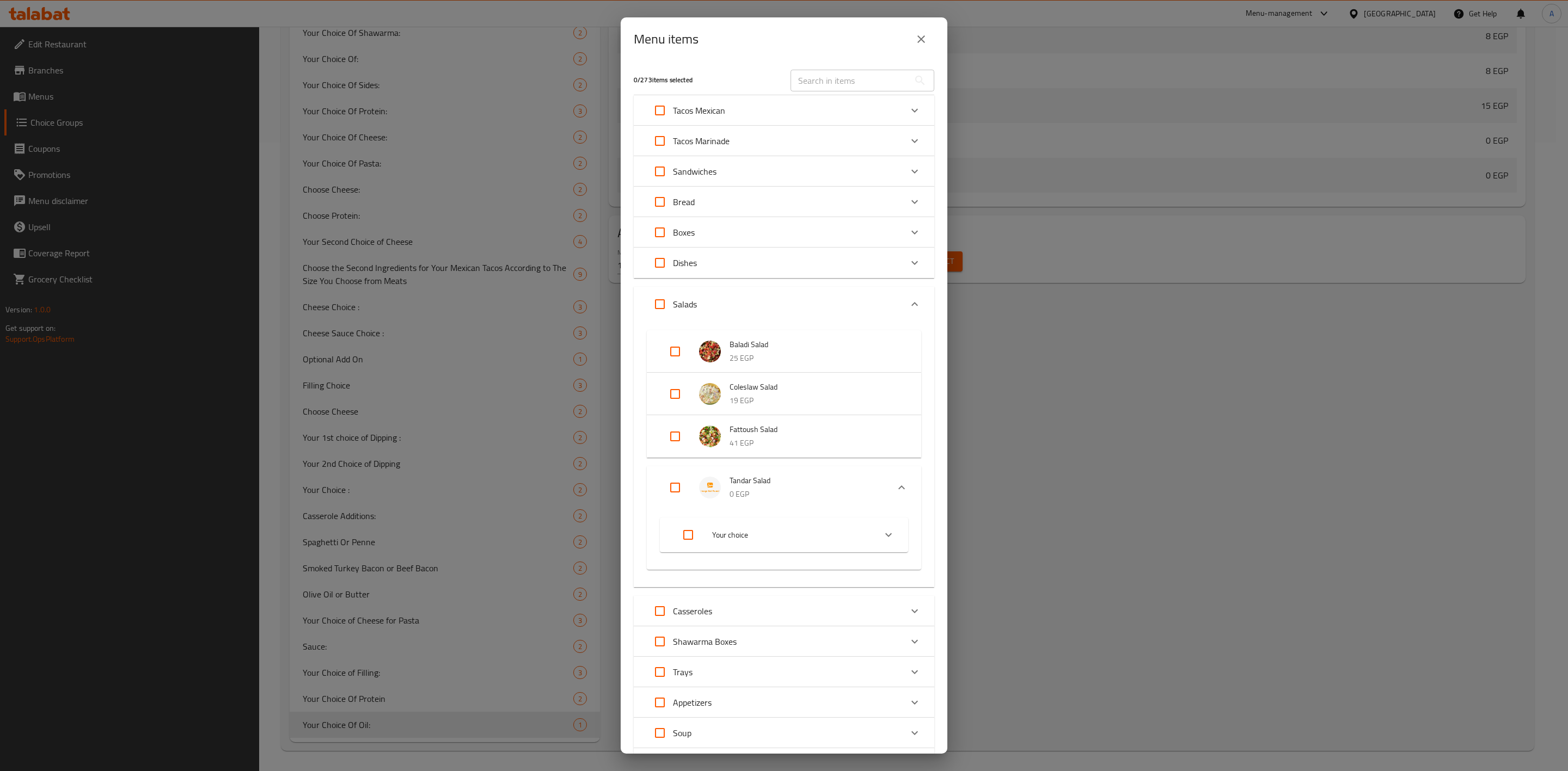
checkbox input "true"
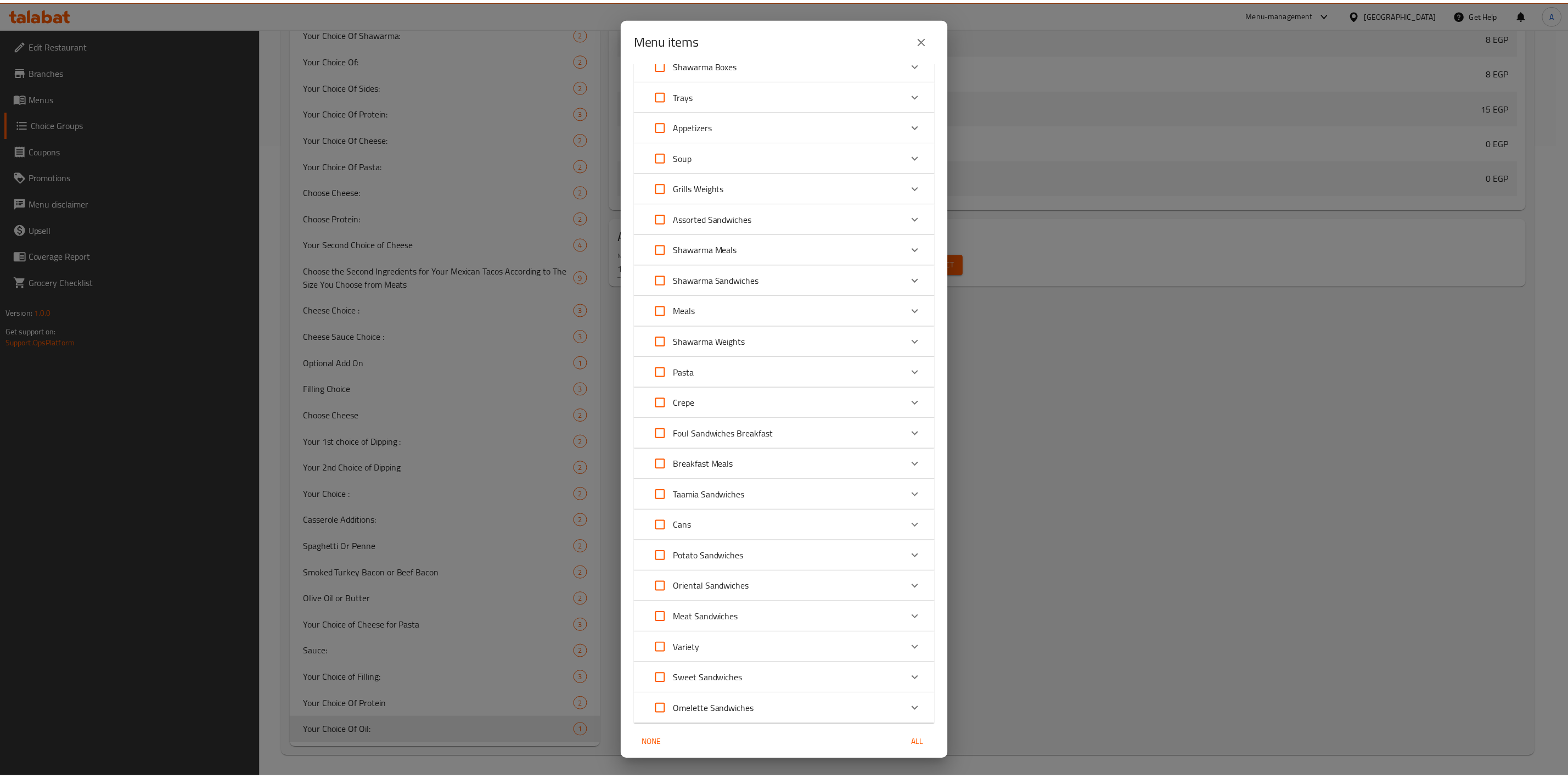
scroll to position [553, 0]
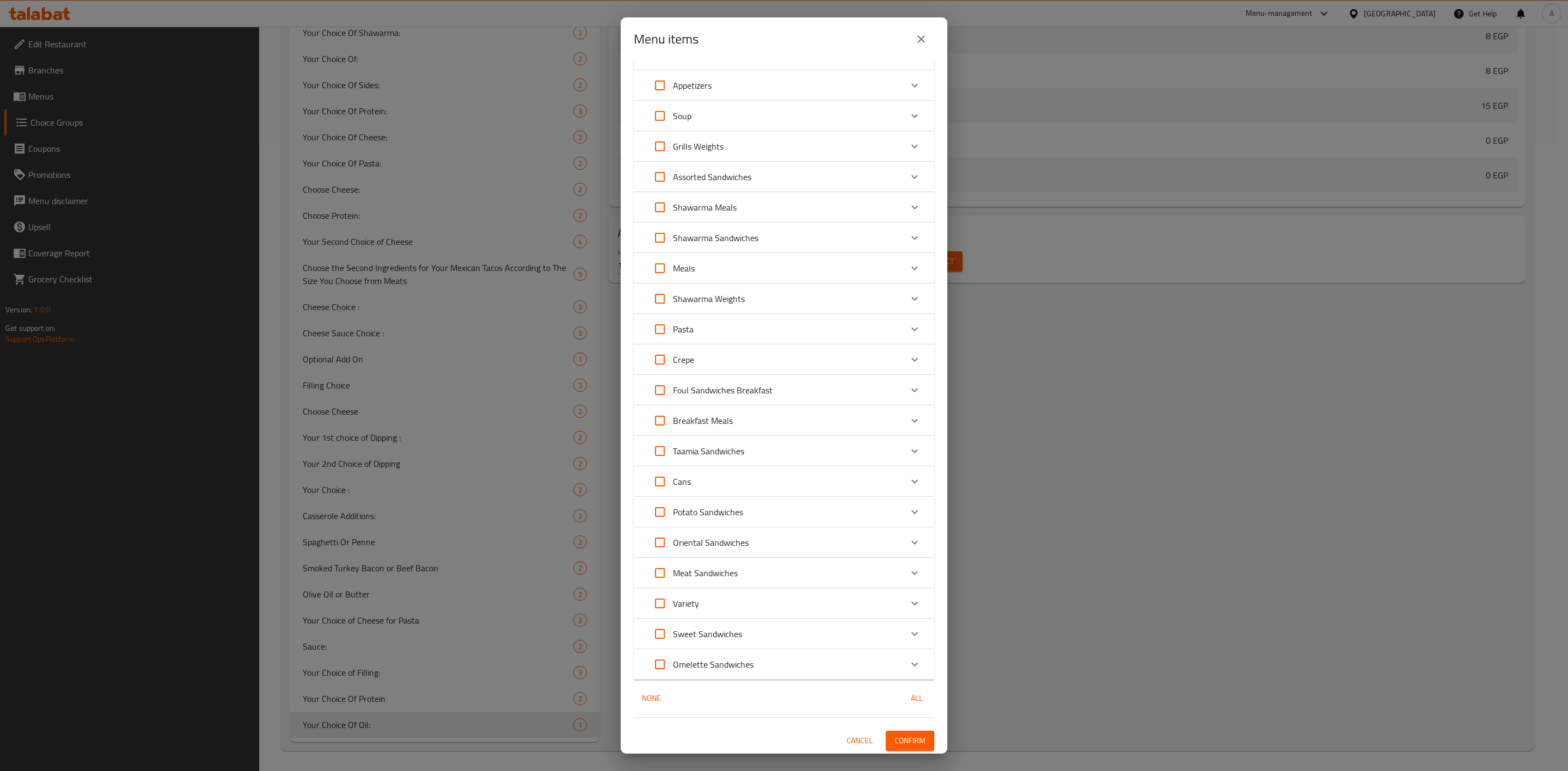
click at [898, 739] on span "Confirm" at bounding box center [910, 740] width 31 height 13
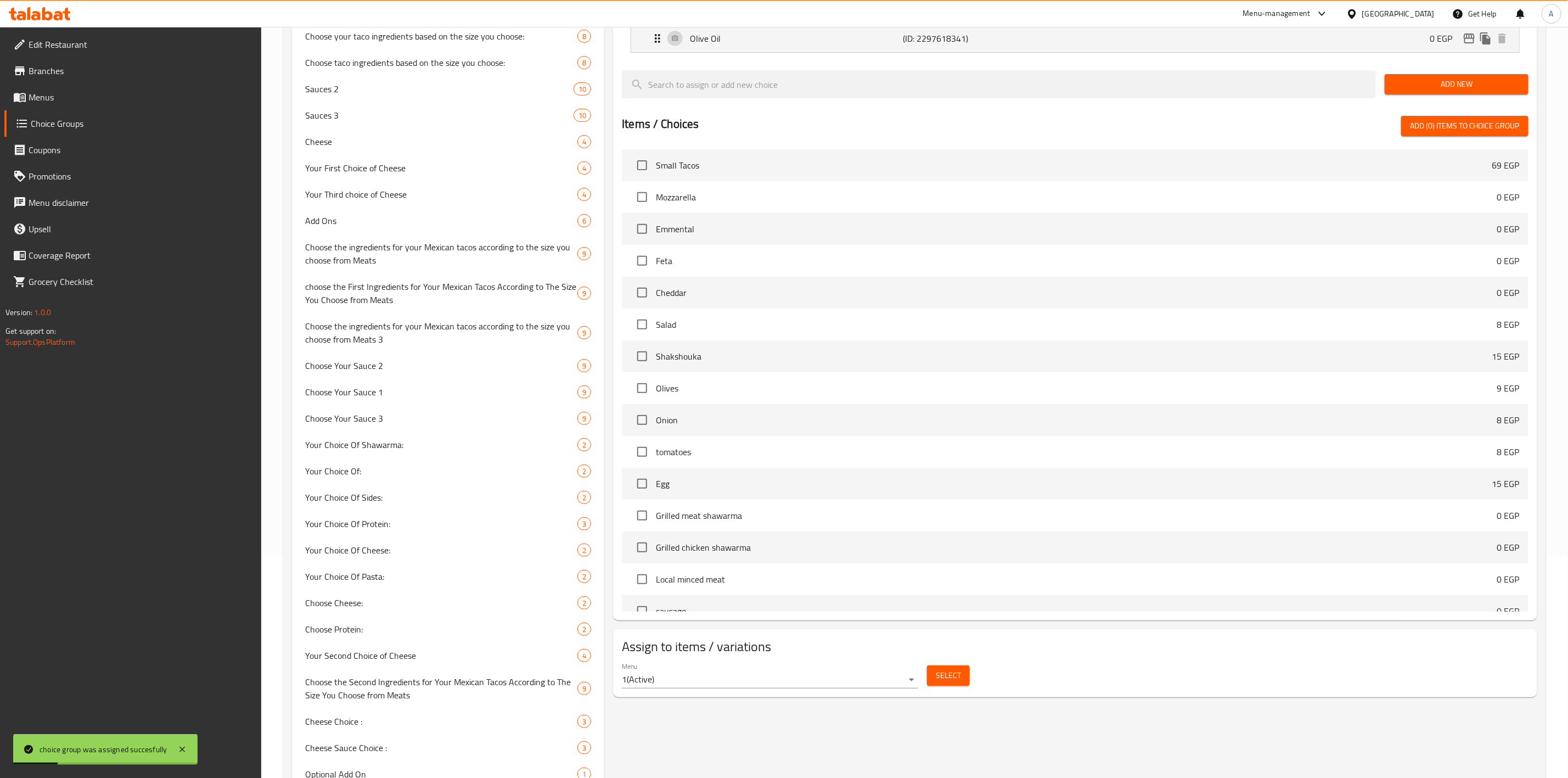
scroll to position [0, 0]
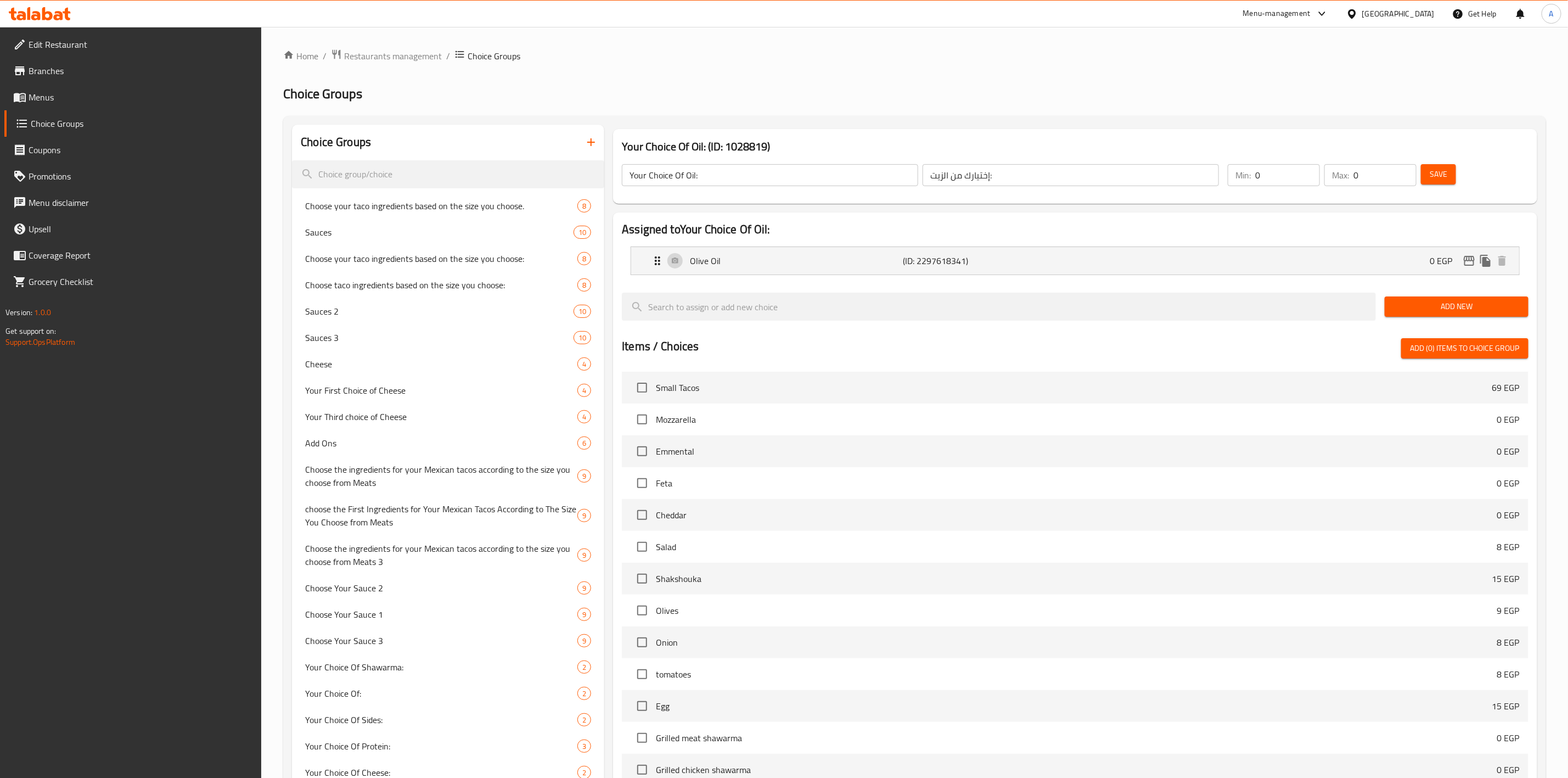
click at [354, 188] on nav "Choose your taco ingredients based on the size you choose. 8 Sauces 10 Choose y…" at bounding box center [448, 785] width 312 height 1194
click at [354, 179] on input "search" at bounding box center [448, 174] width 312 height 28
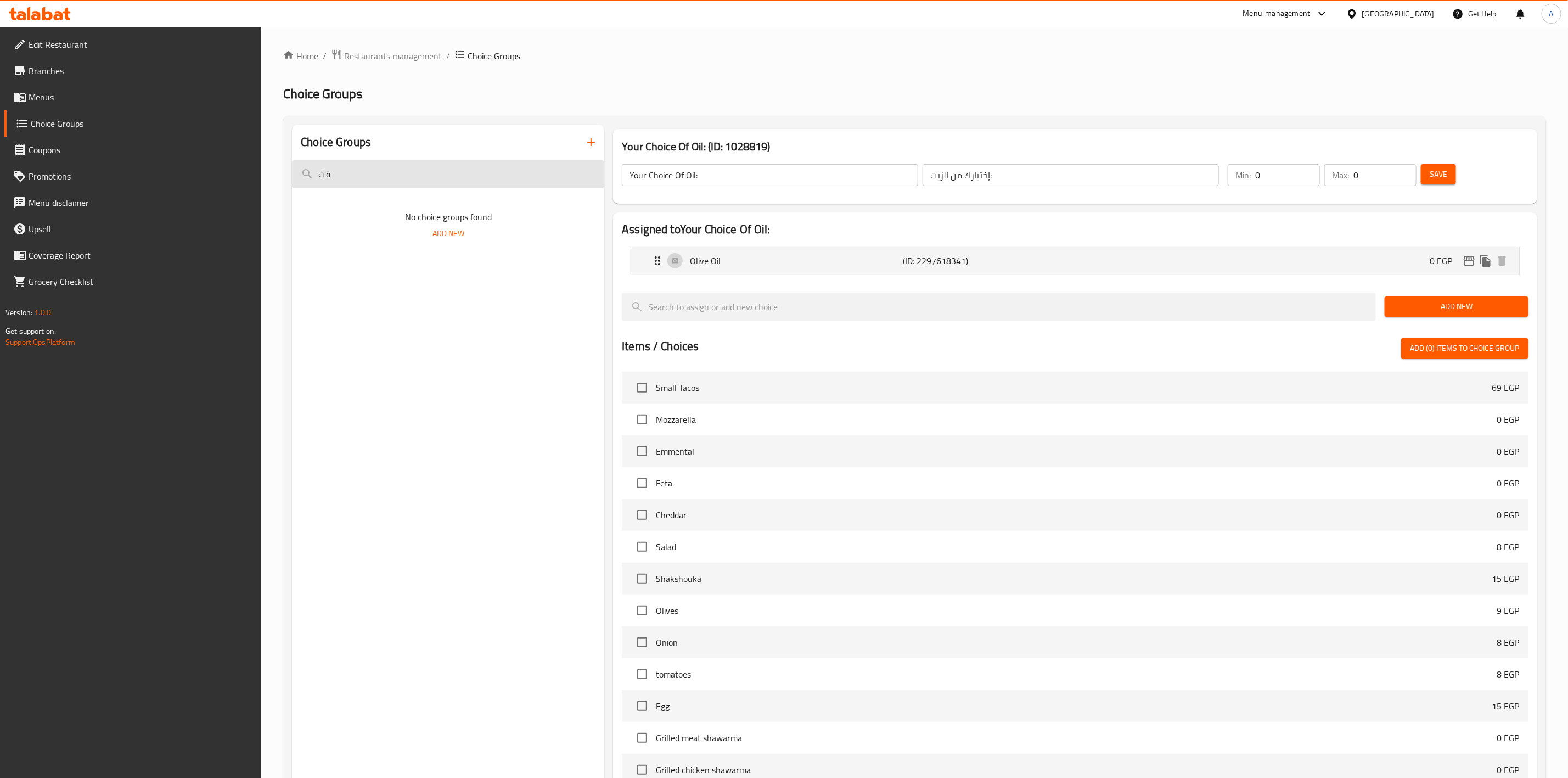
type input "ق"
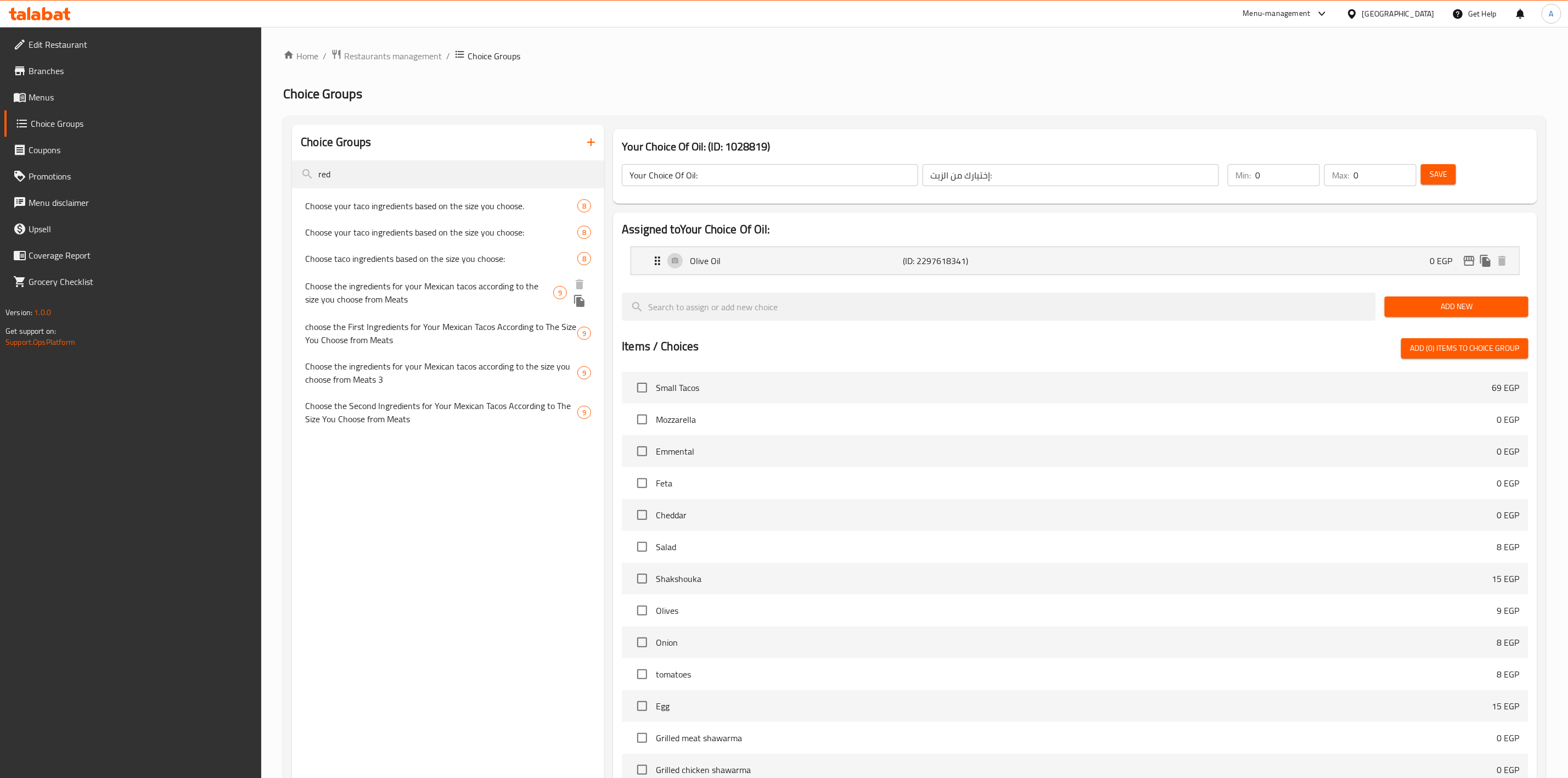
type input "red"
click at [480, 293] on span "Choose the ingredients for your Mexican tacos according to the size you choose …" at bounding box center [429, 292] width 248 height 26
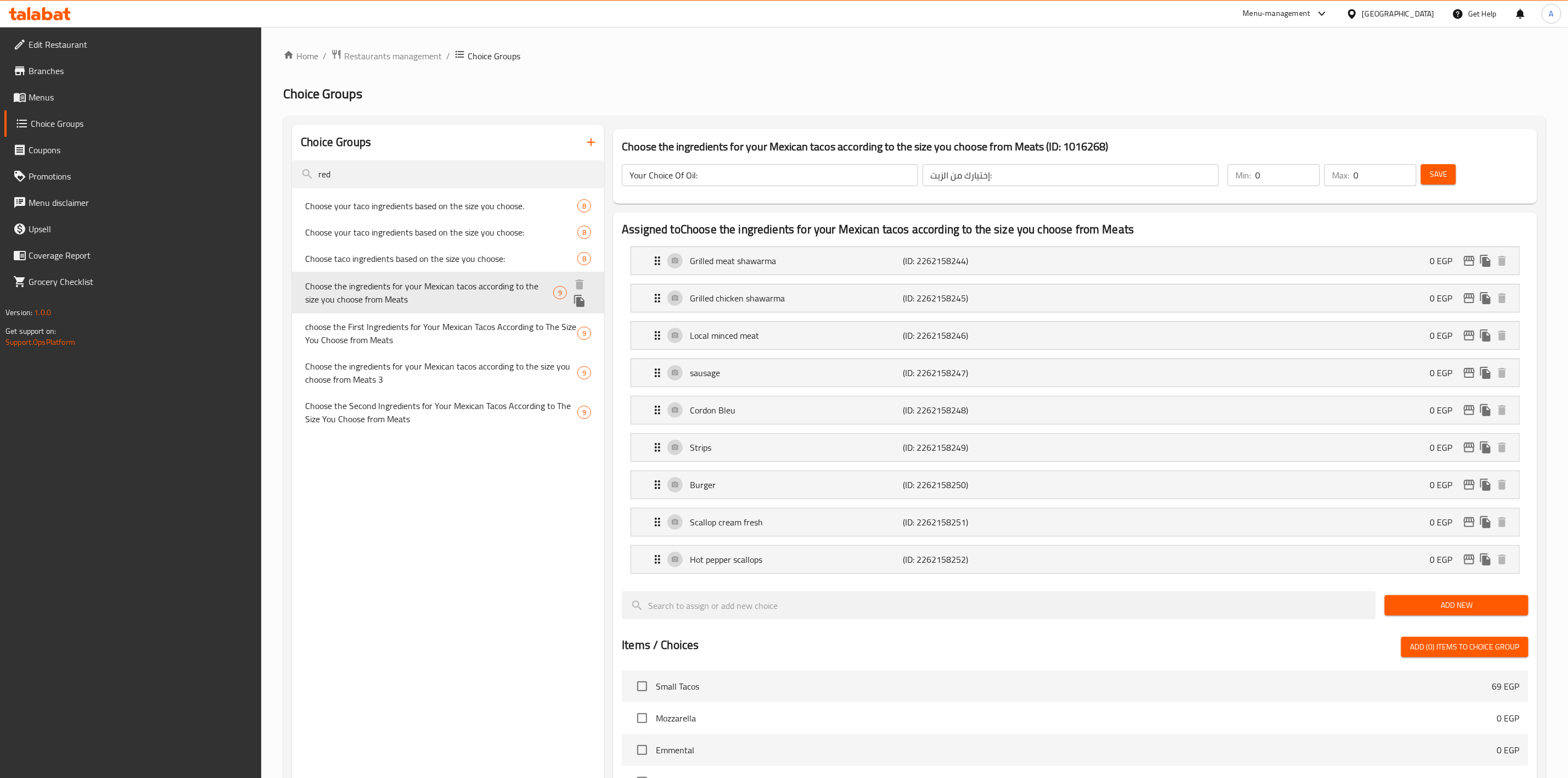
type input "Choose the ingredients for your Mexican tacos according to the size you choose …"
type input "إختار مكونات تاكوس مكسيكانو حسب الحجم اللى إخترته من اللحوم"
type input "1"
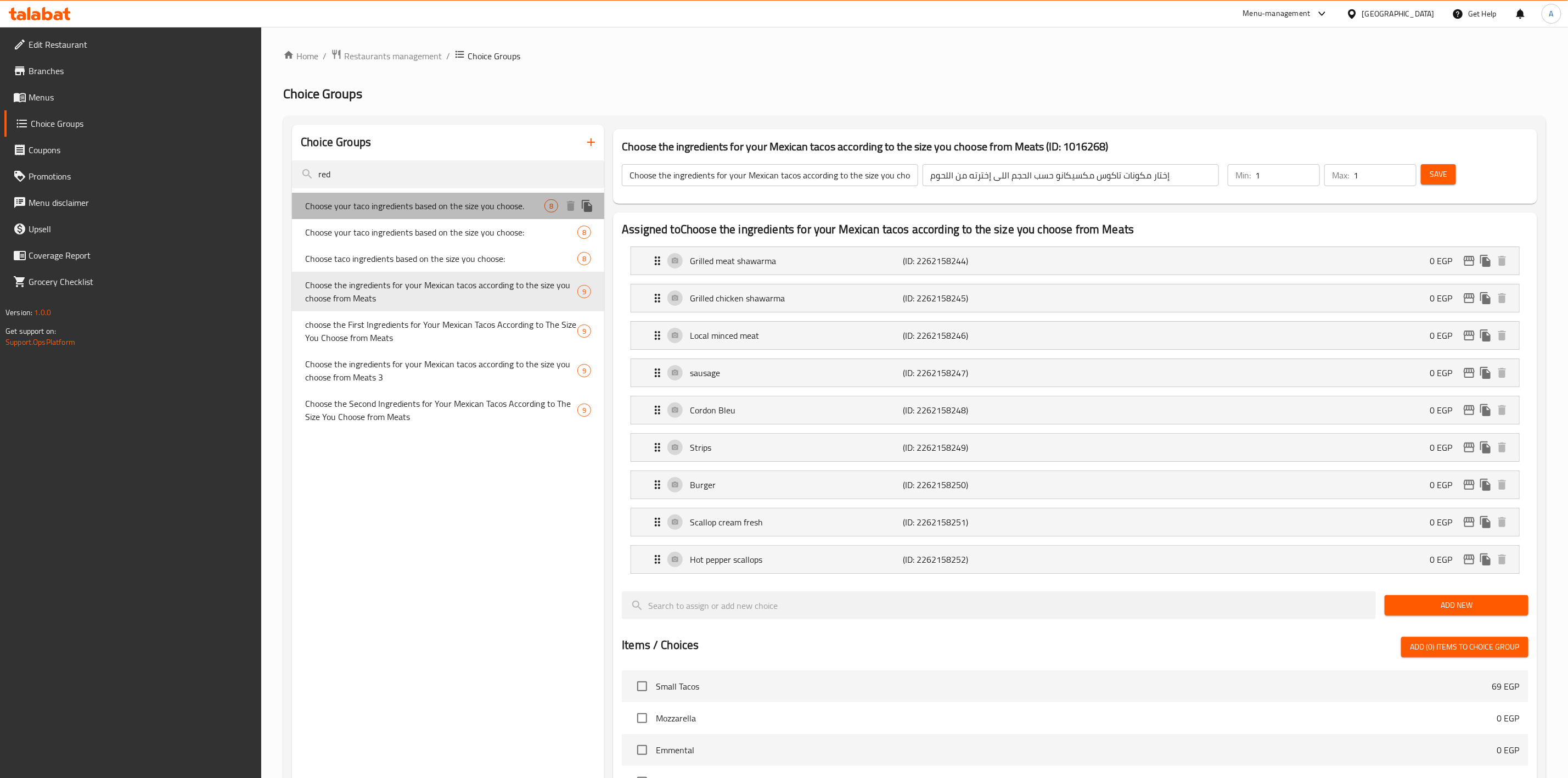
click at [408, 206] on span "Choose your taco ingredients based on the size you choose." at bounding box center [424, 205] width 240 height 14
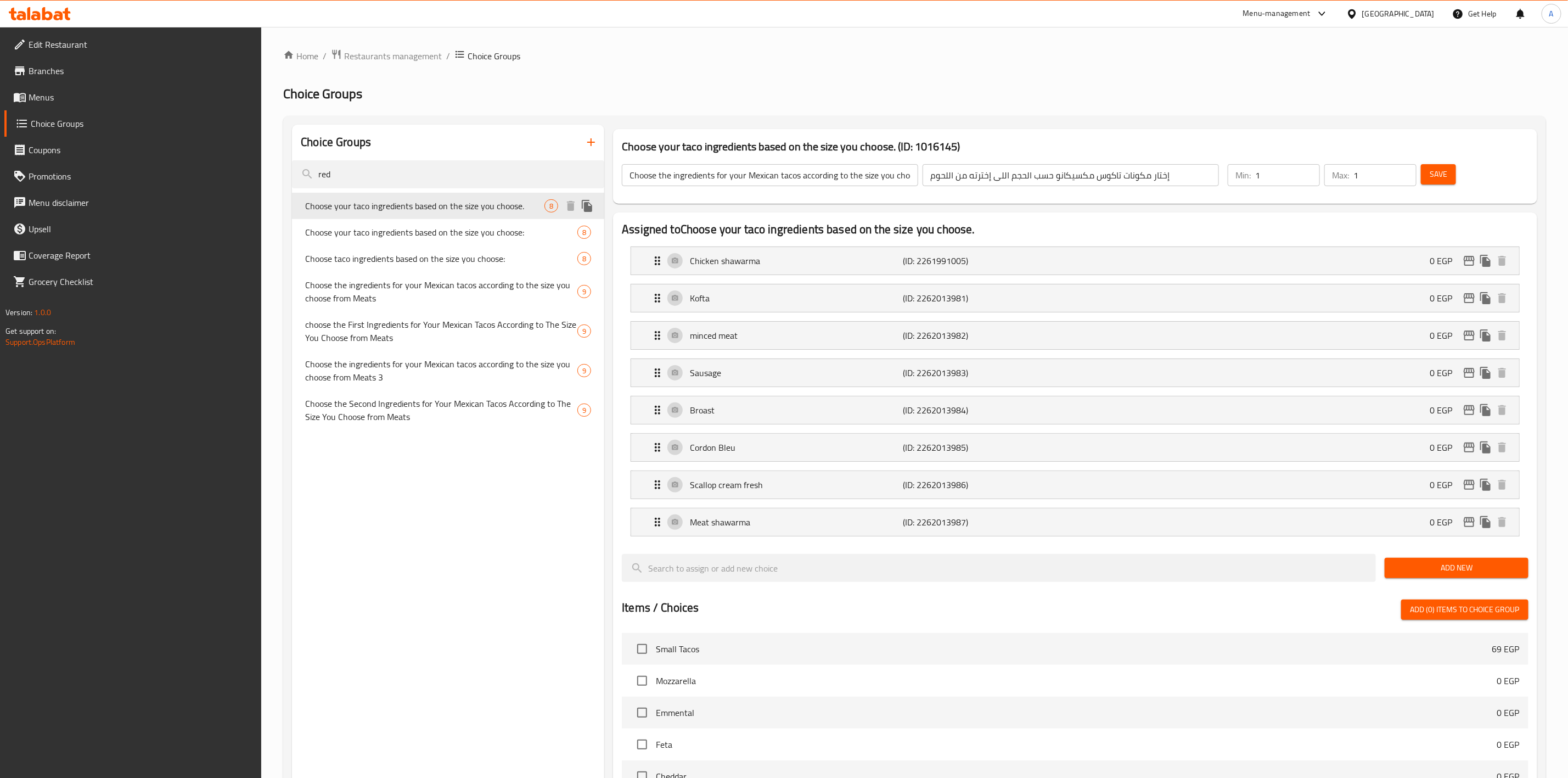
type input "Choose your taco ingredients based on the size you choose."
type input "إختار مكونات تاكوس حسب الحجم اللى إخترته من اللحم"
click at [349, 186] on input "red" at bounding box center [448, 174] width 312 height 28
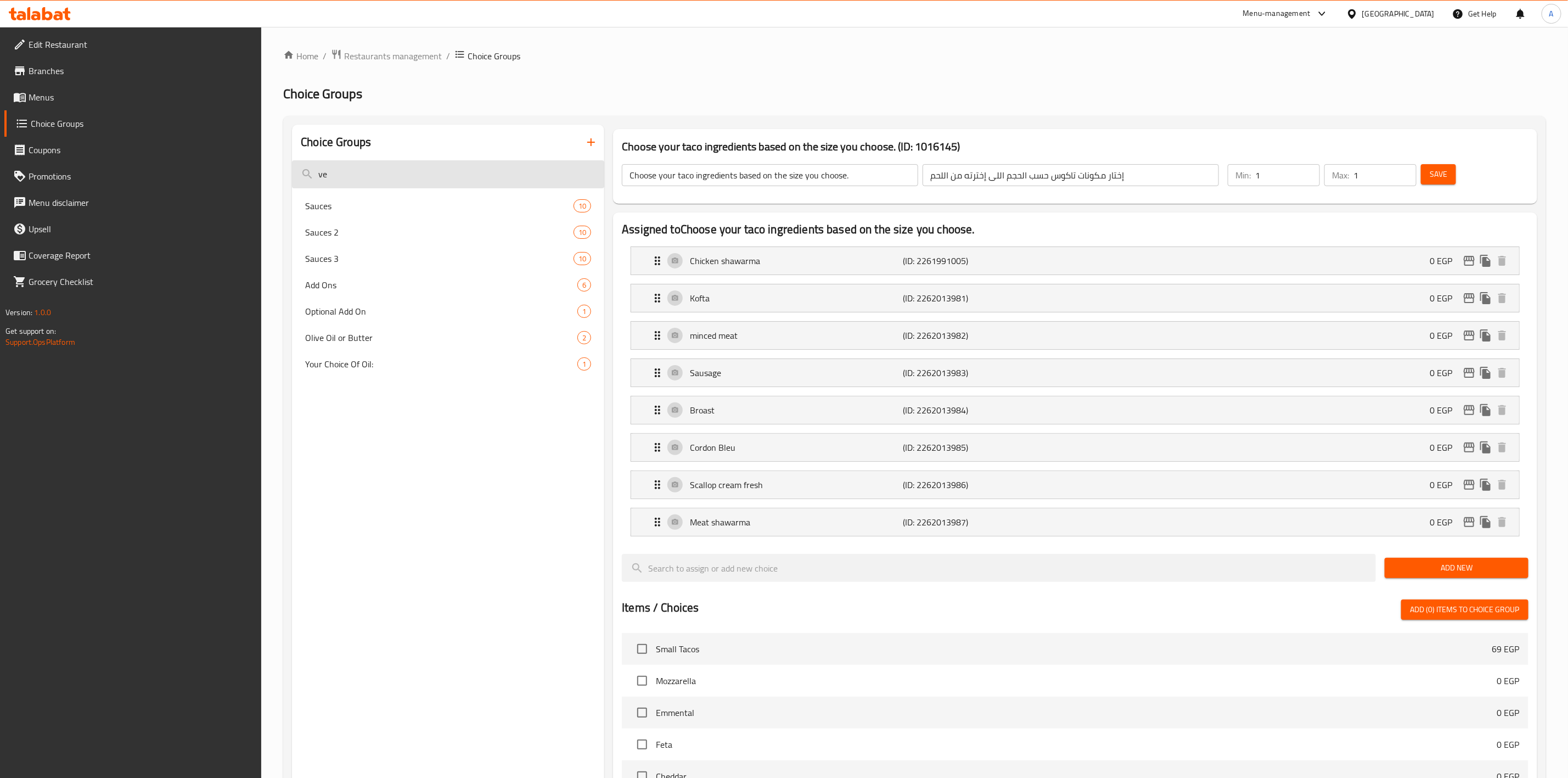
type input "v"
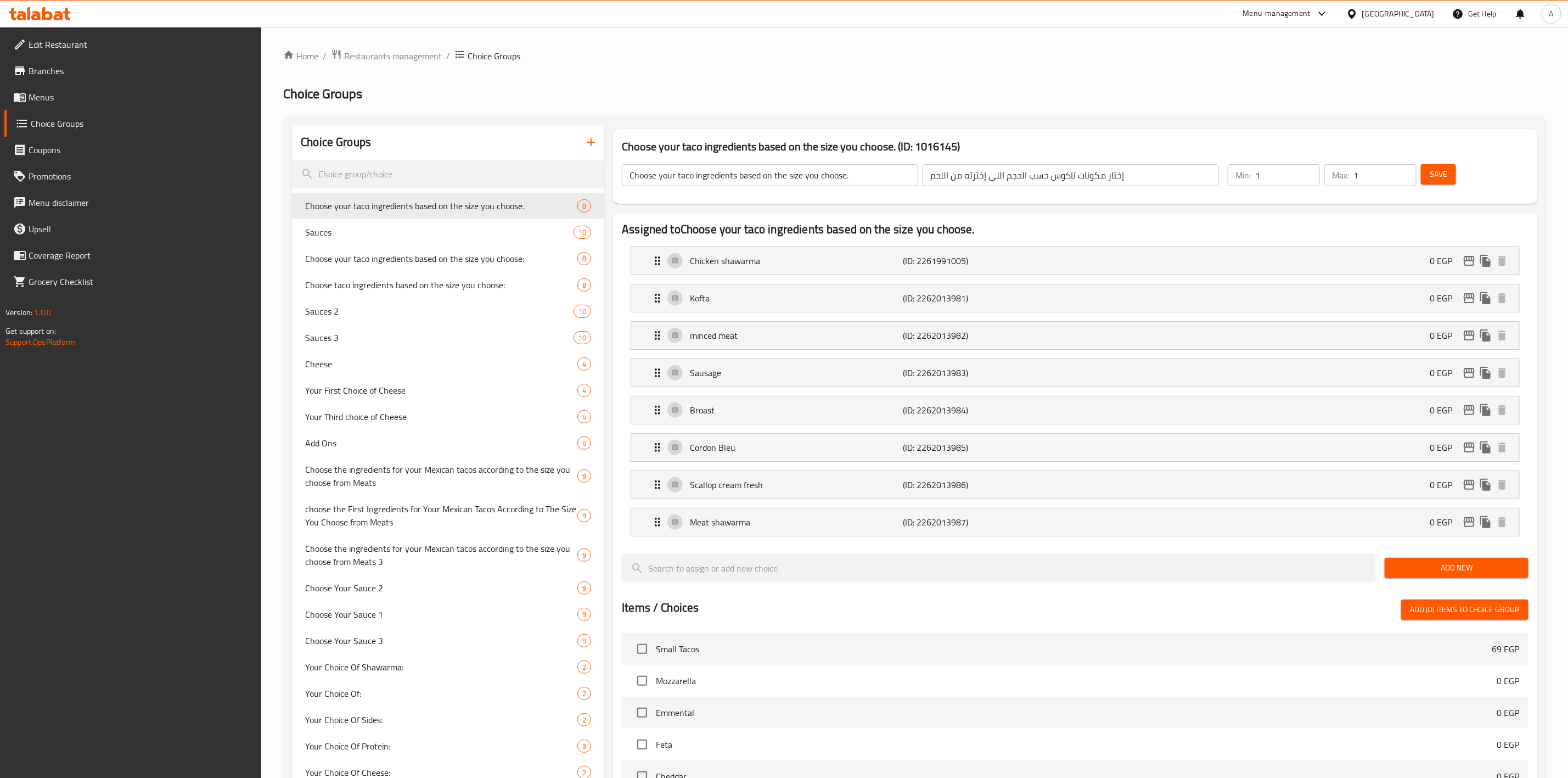
click at [591, 139] on icon "button" at bounding box center [591, 142] width 14 height 14
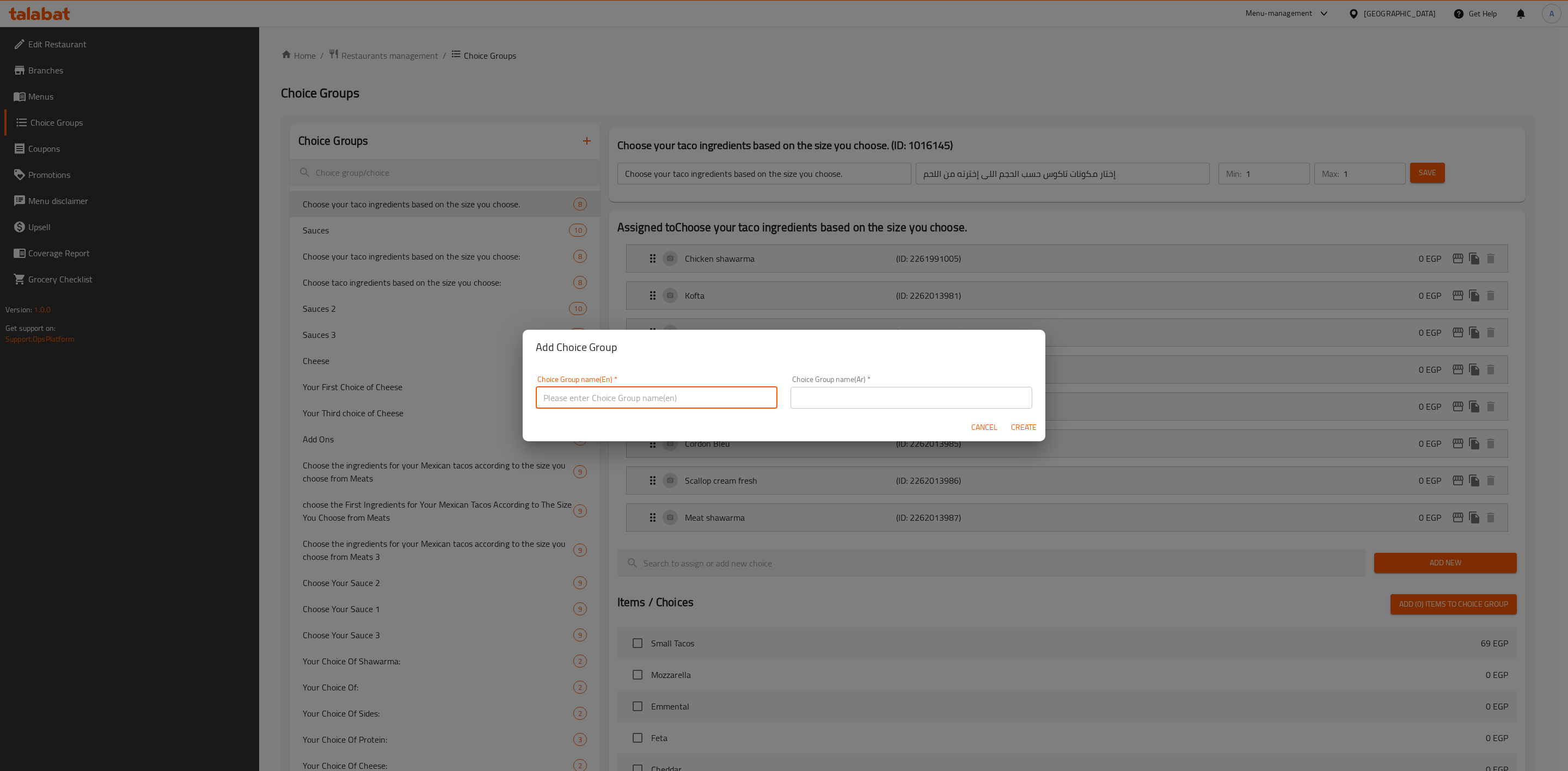
click at [565, 395] on input "text" at bounding box center [656, 398] width 242 height 22
type input "إ"
click at [690, 406] on input "Your Choice Of Vegetables" at bounding box center [656, 398] width 242 height 22
type input "Your Choice Of Vegetables:"
click at [880, 391] on input "text" at bounding box center [911, 398] width 242 height 22
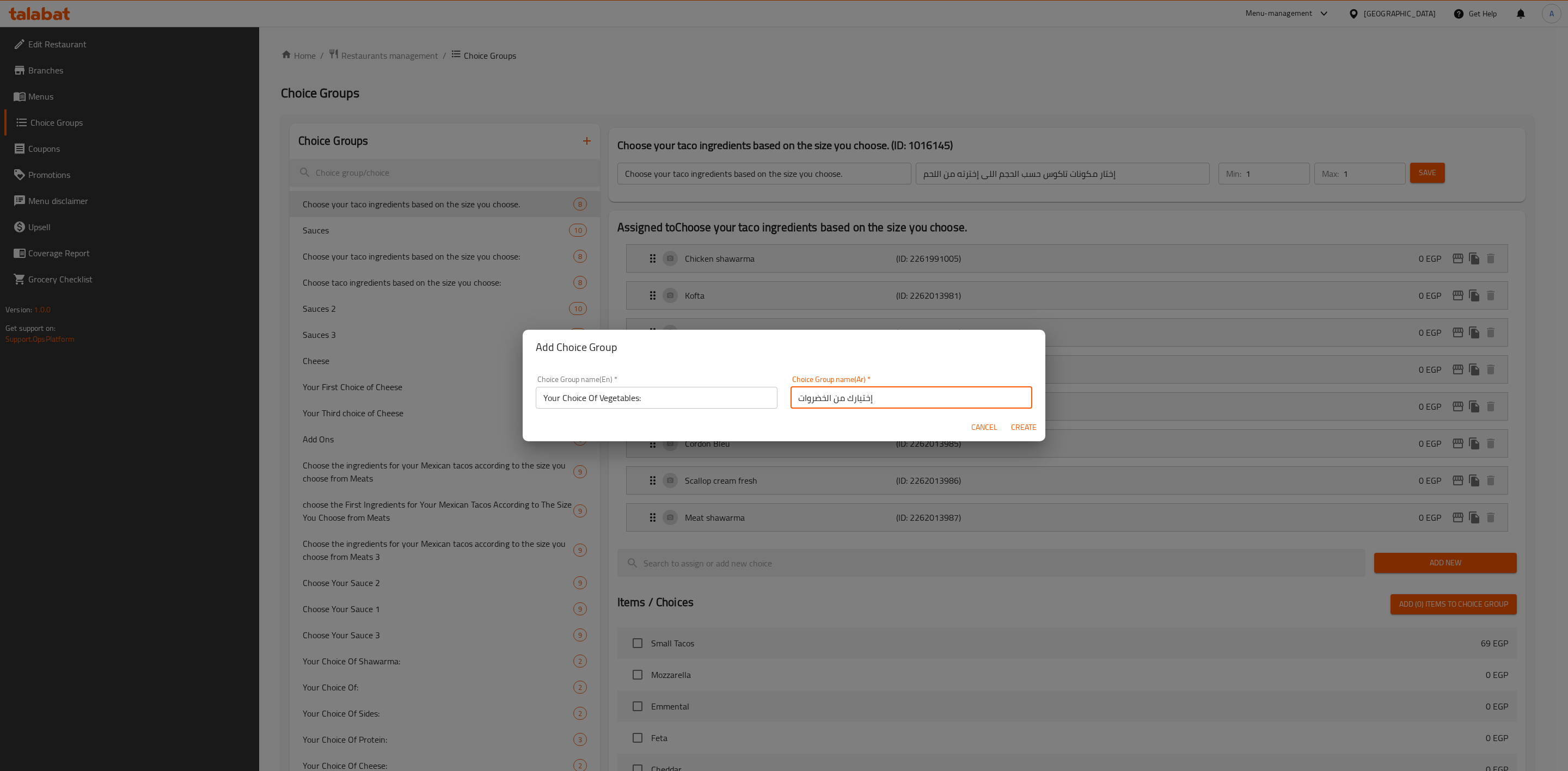
type input "إختيارك من الخضروات"
click at [681, 397] on input "Your Choice Of Vegetables:" at bounding box center [656, 398] width 242 height 22
click at [597, 402] on input "Your Choice Of Vegetables:" at bounding box center [656, 398] width 242 height 22
click at [672, 406] on input "Your Choice Of Vegetables:" at bounding box center [656, 398] width 242 height 22
click at [1021, 426] on span "Create" at bounding box center [1023, 427] width 26 height 13
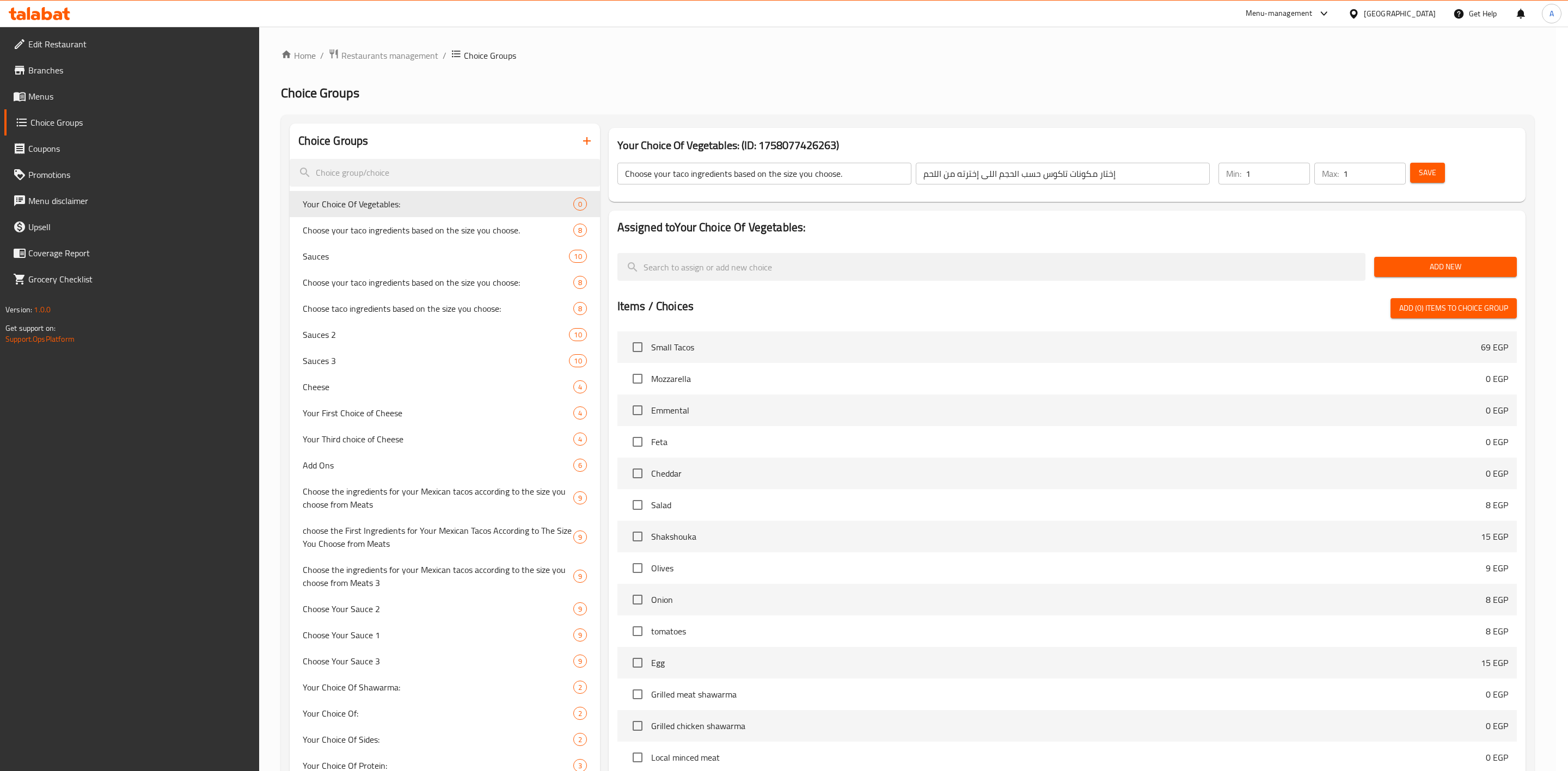
type input "Your Choice Of Vegetables:"
type input "إختيارك من الخضروات"
type input "0"
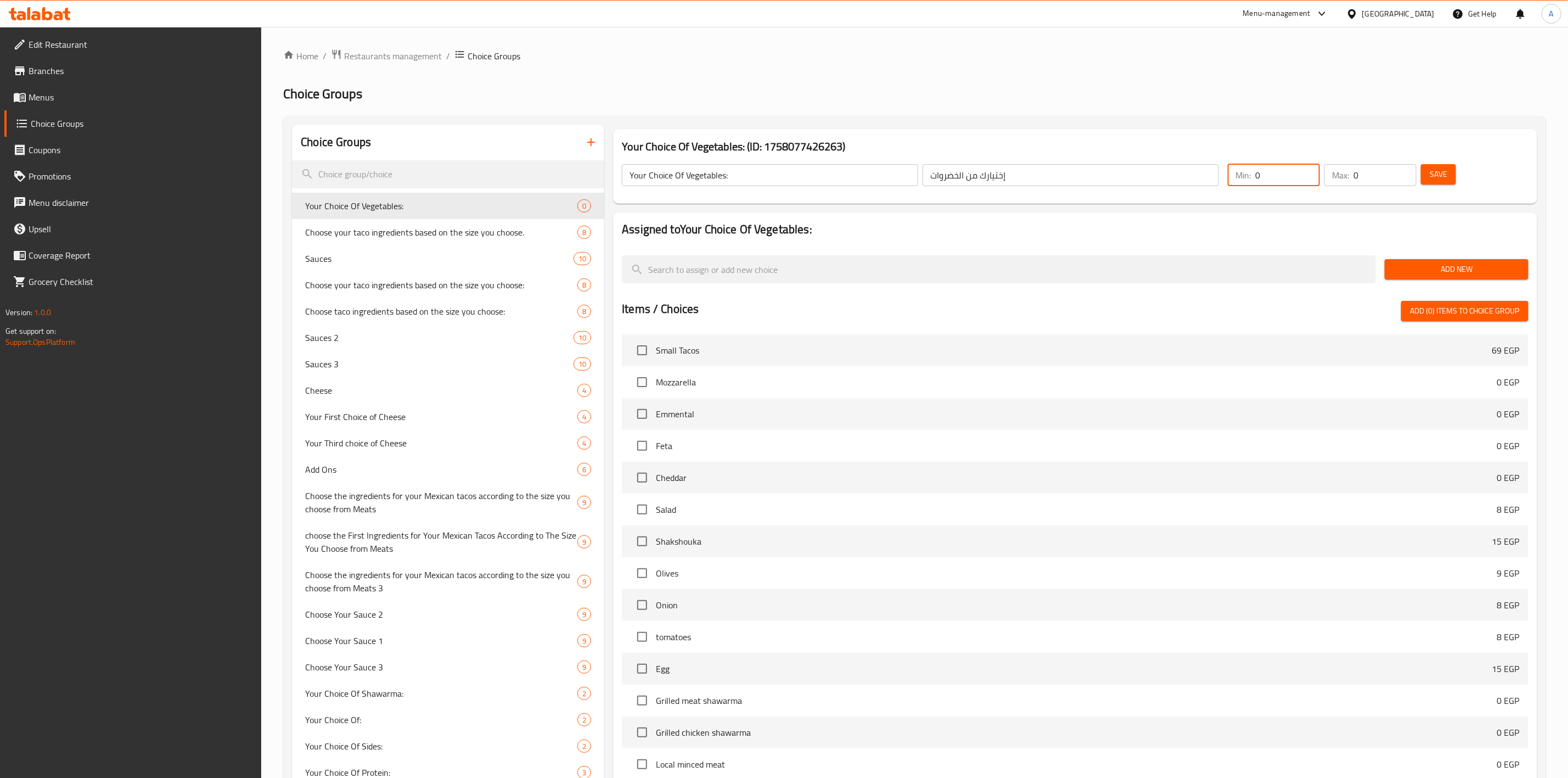
click at [1270, 183] on input "0" at bounding box center [1287, 175] width 64 height 22
type input "1"
click at [1360, 174] on input "0" at bounding box center [1384, 175] width 63 height 22
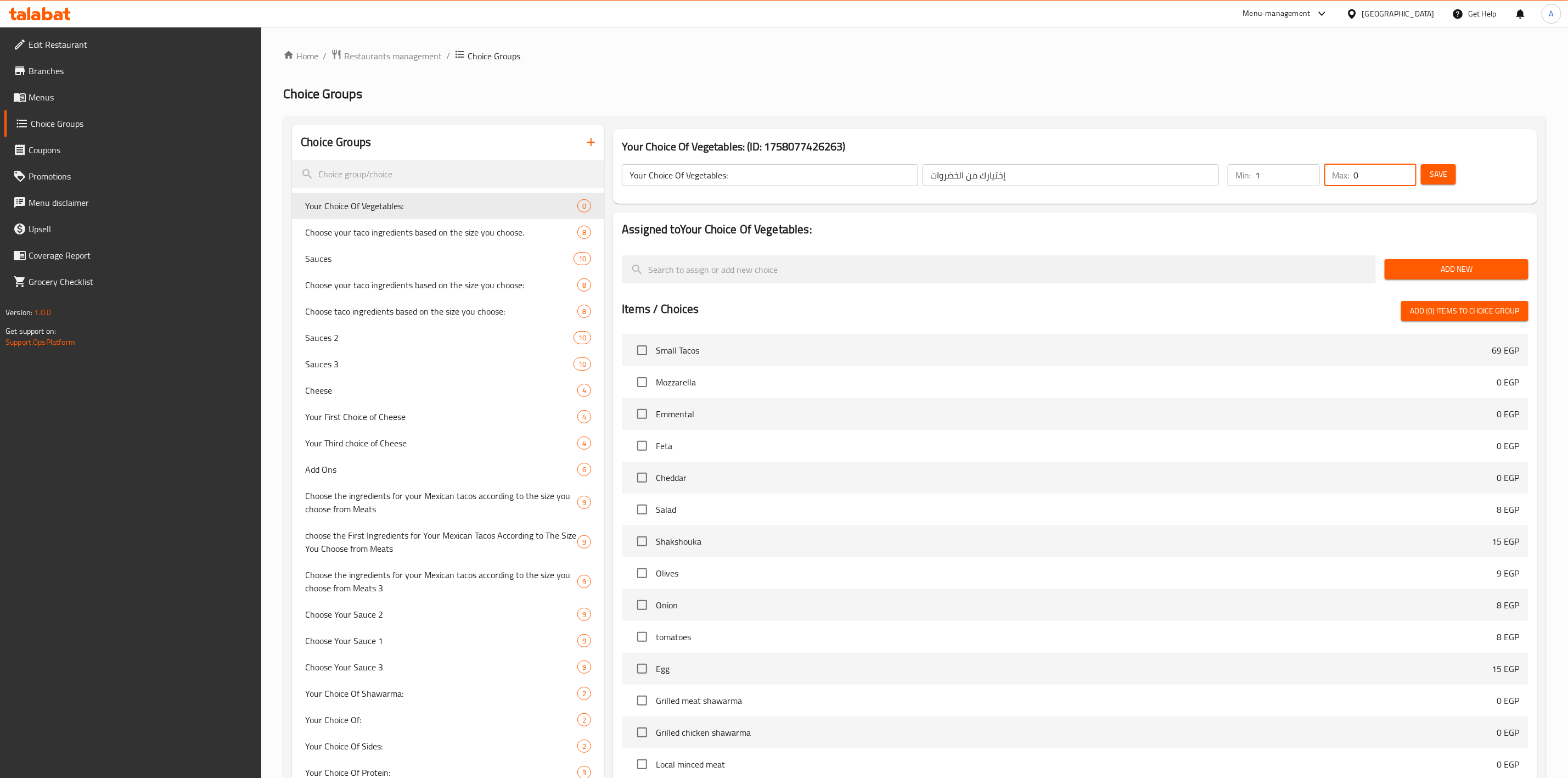
click at [1360, 174] on input "0" at bounding box center [1384, 175] width 63 height 22
type input "5"
click at [1358, 119] on div "Choice Groups Your Choice Of Vegetables: 0 Choose your taco ingredients based o…" at bounding box center [915, 766] width 1262 height 1302
click at [1448, 175] on button "Save" at bounding box center [1438, 174] width 35 height 21
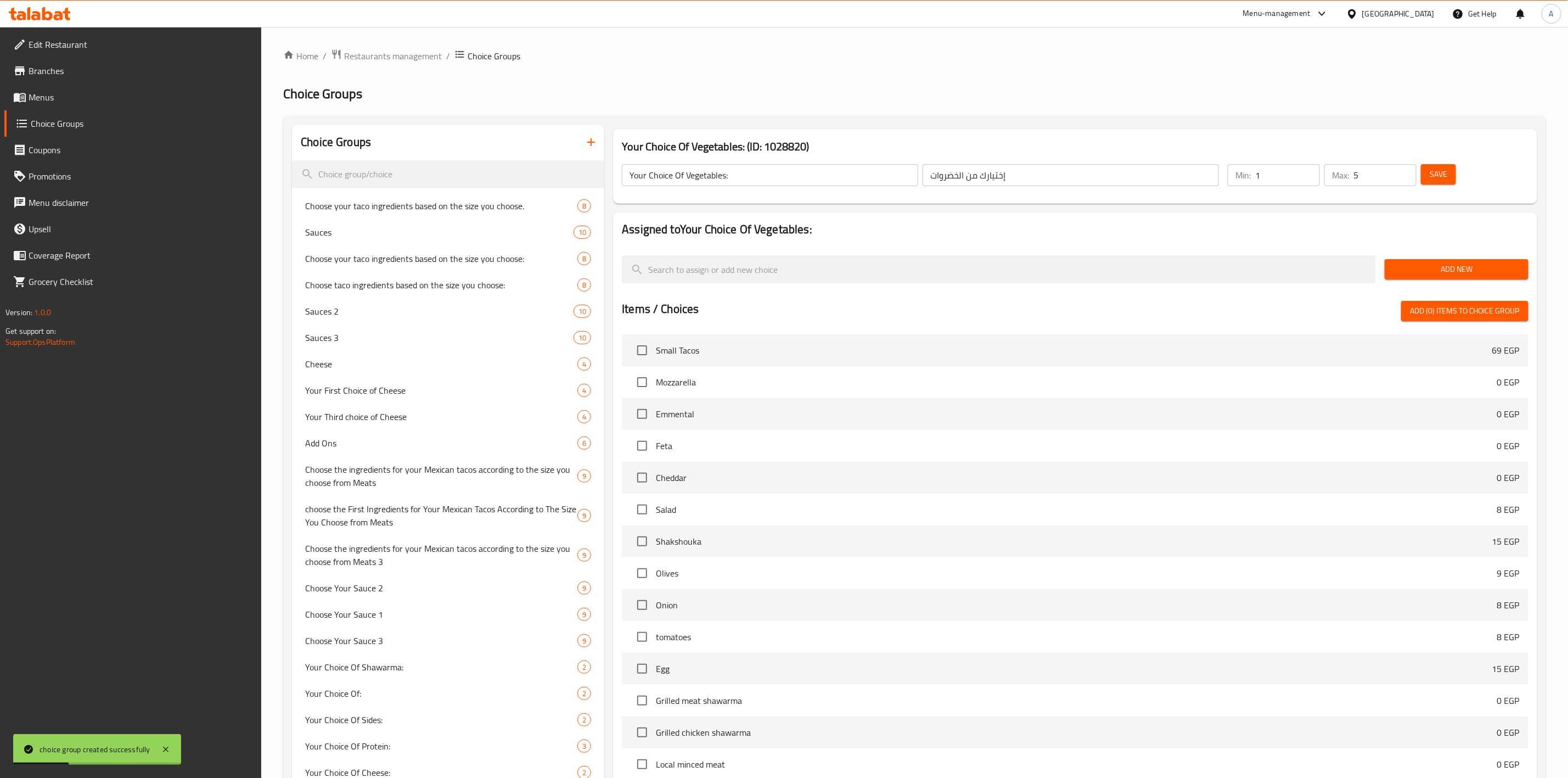
click at [1440, 272] on span "Add New" at bounding box center [1457, 269] width 127 height 14
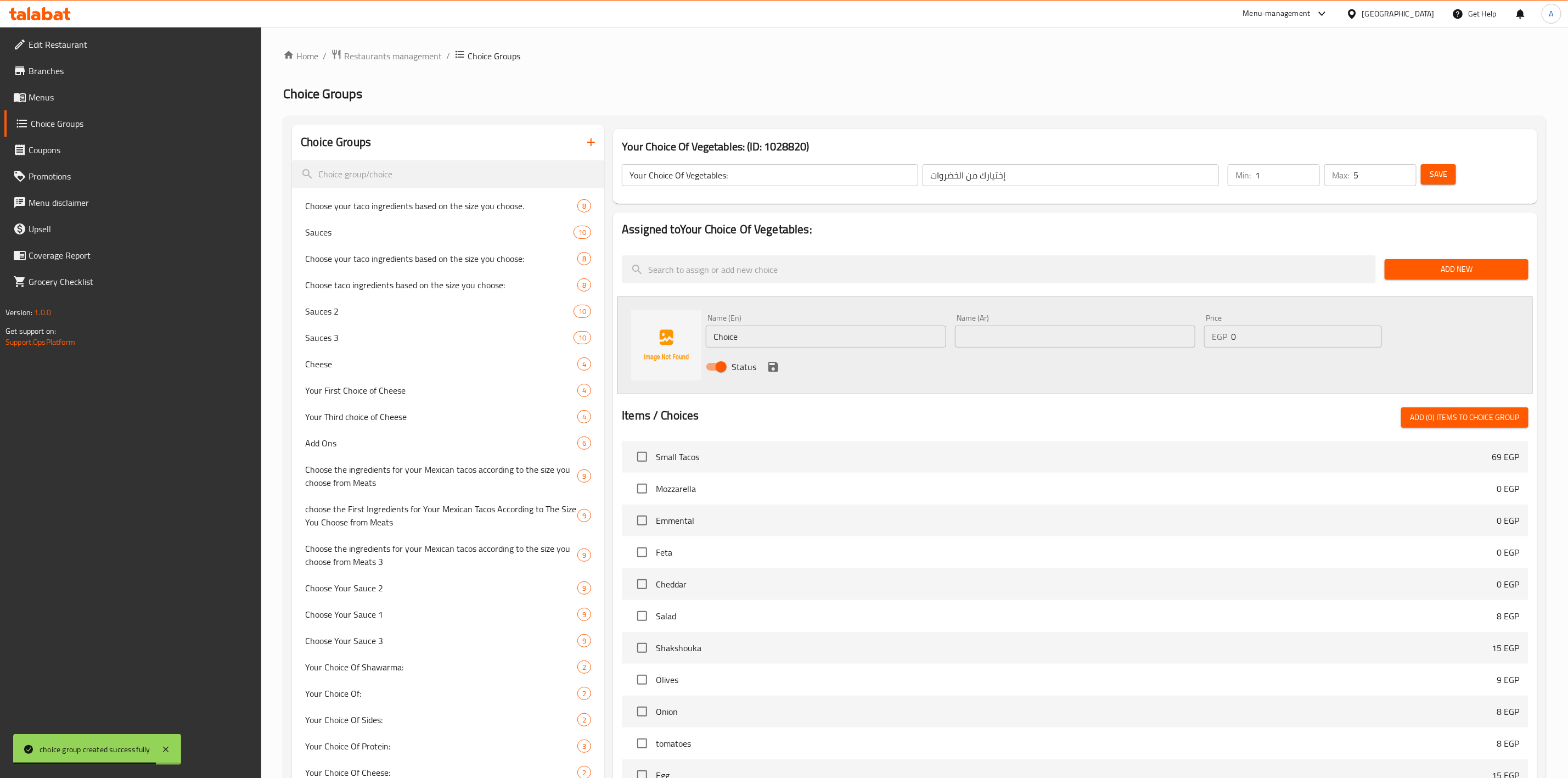
click at [770, 324] on div "Name (En) Choice Name (En)" at bounding box center [826, 330] width 240 height 33
click at [770, 337] on input "Choice" at bounding box center [826, 337] width 240 height 22
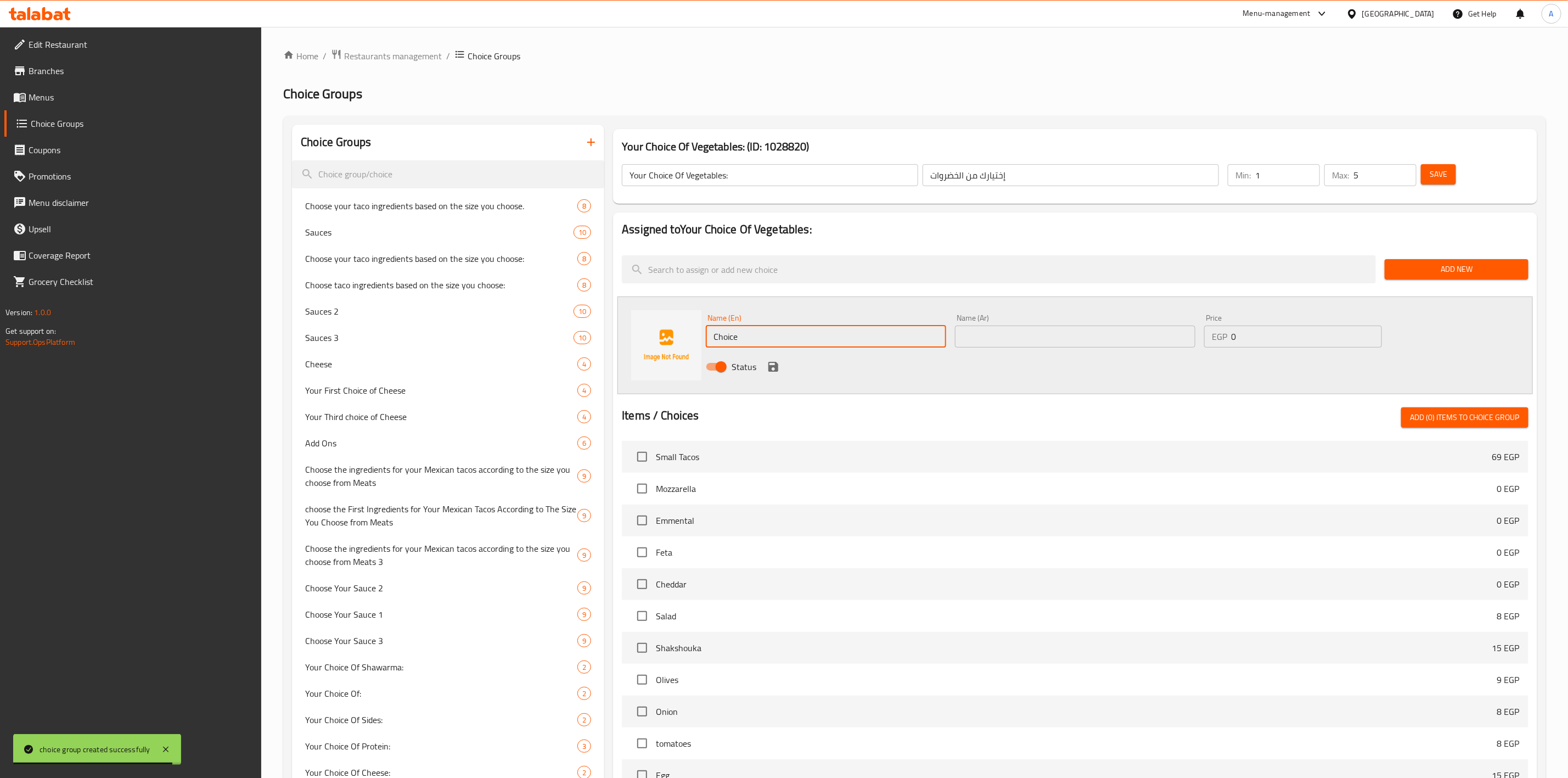
paste input "Watercress"
type input "Watercress"
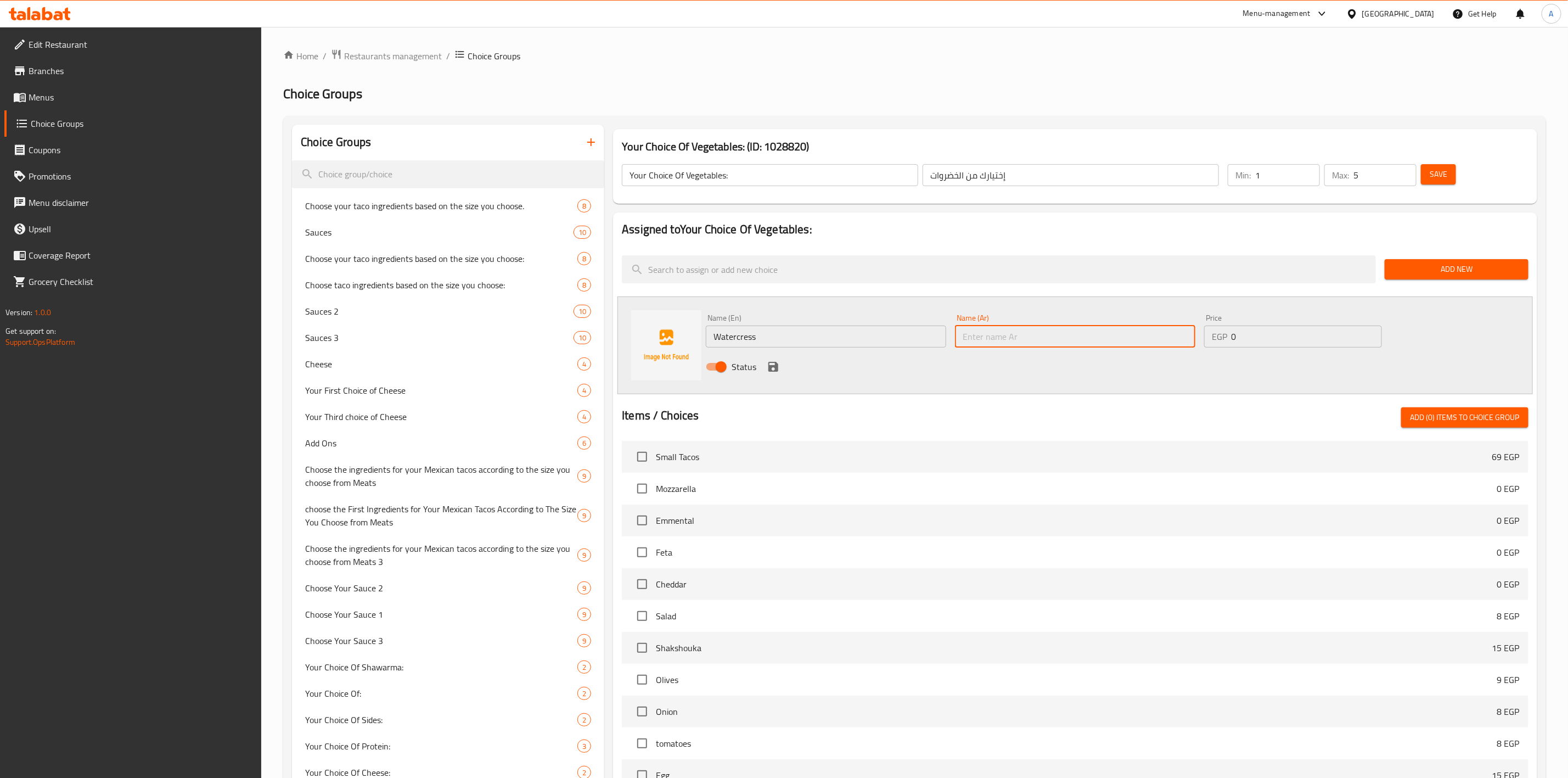
click at [1009, 338] on input "text" at bounding box center [1075, 337] width 240 height 22
paste input "جرجير"
type input "جرجير"
click at [772, 366] on icon "save" at bounding box center [773, 366] width 10 height 10
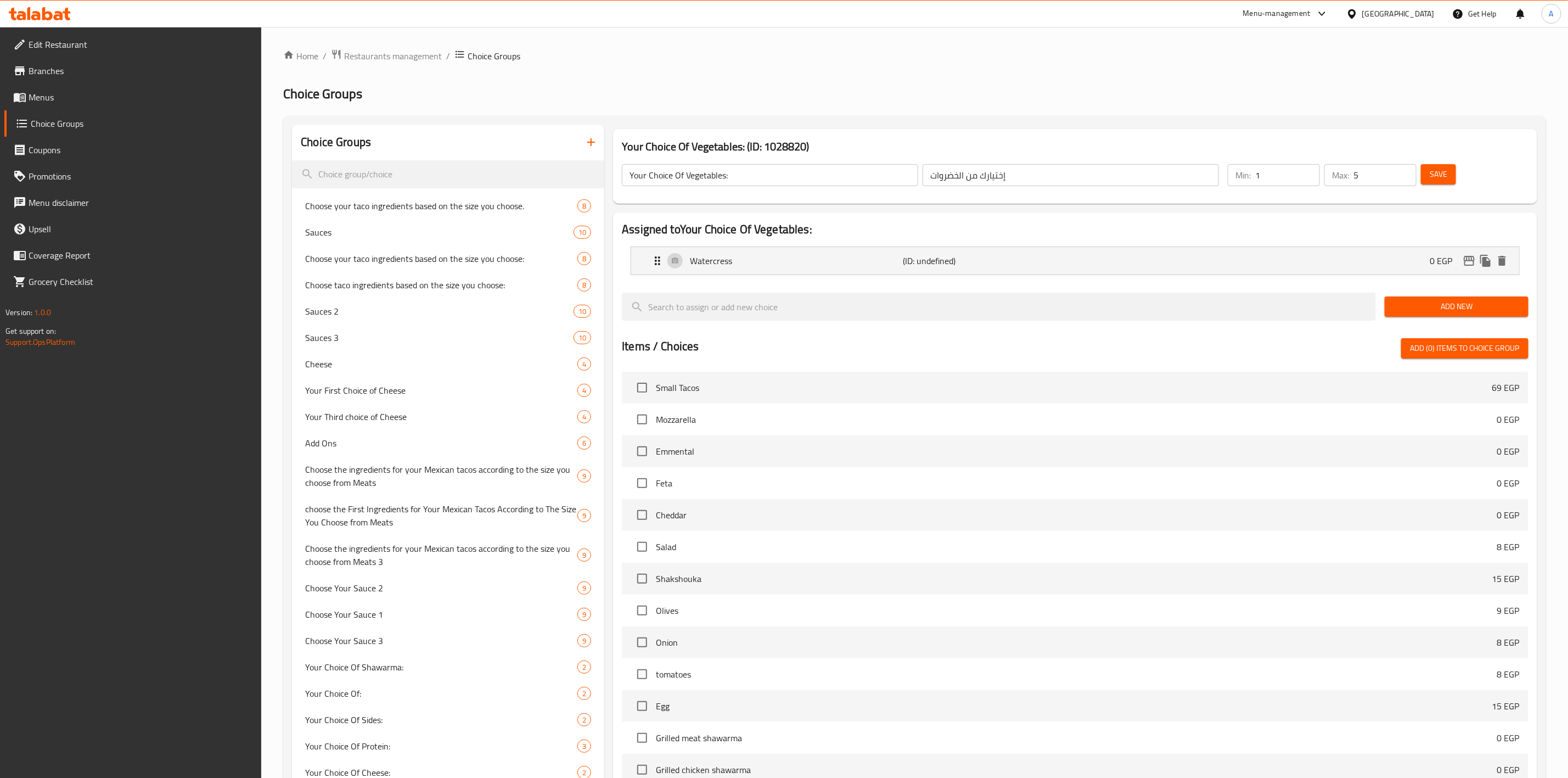
click at [1462, 308] on span "Add New" at bounding box center [1457, 306] width 127 height 14
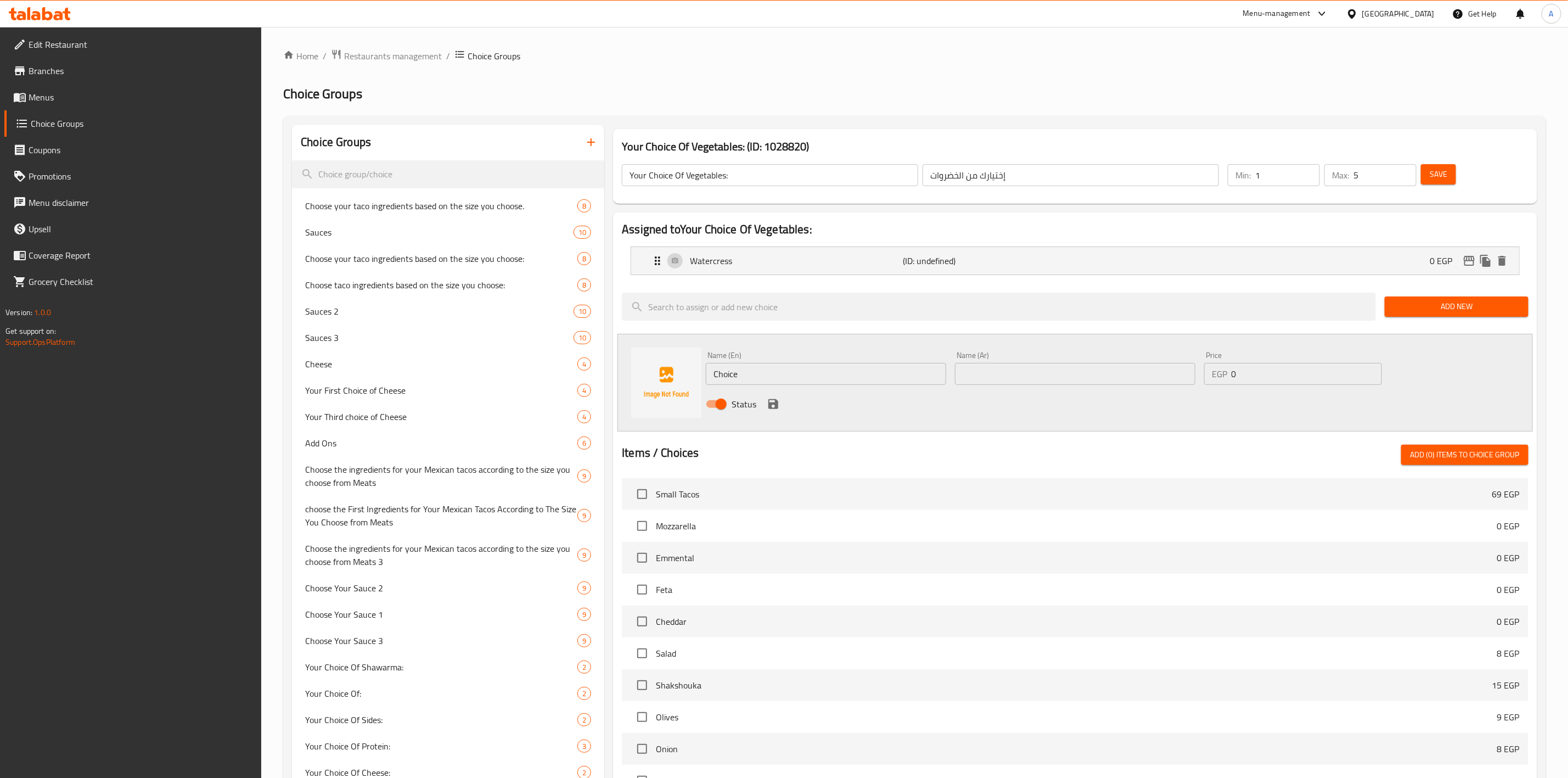
click at [853, 374] on input "Choice" at bounding box center [826, 374] width 240 height 22
paste input "Broccoli"
type input "Broccoli"
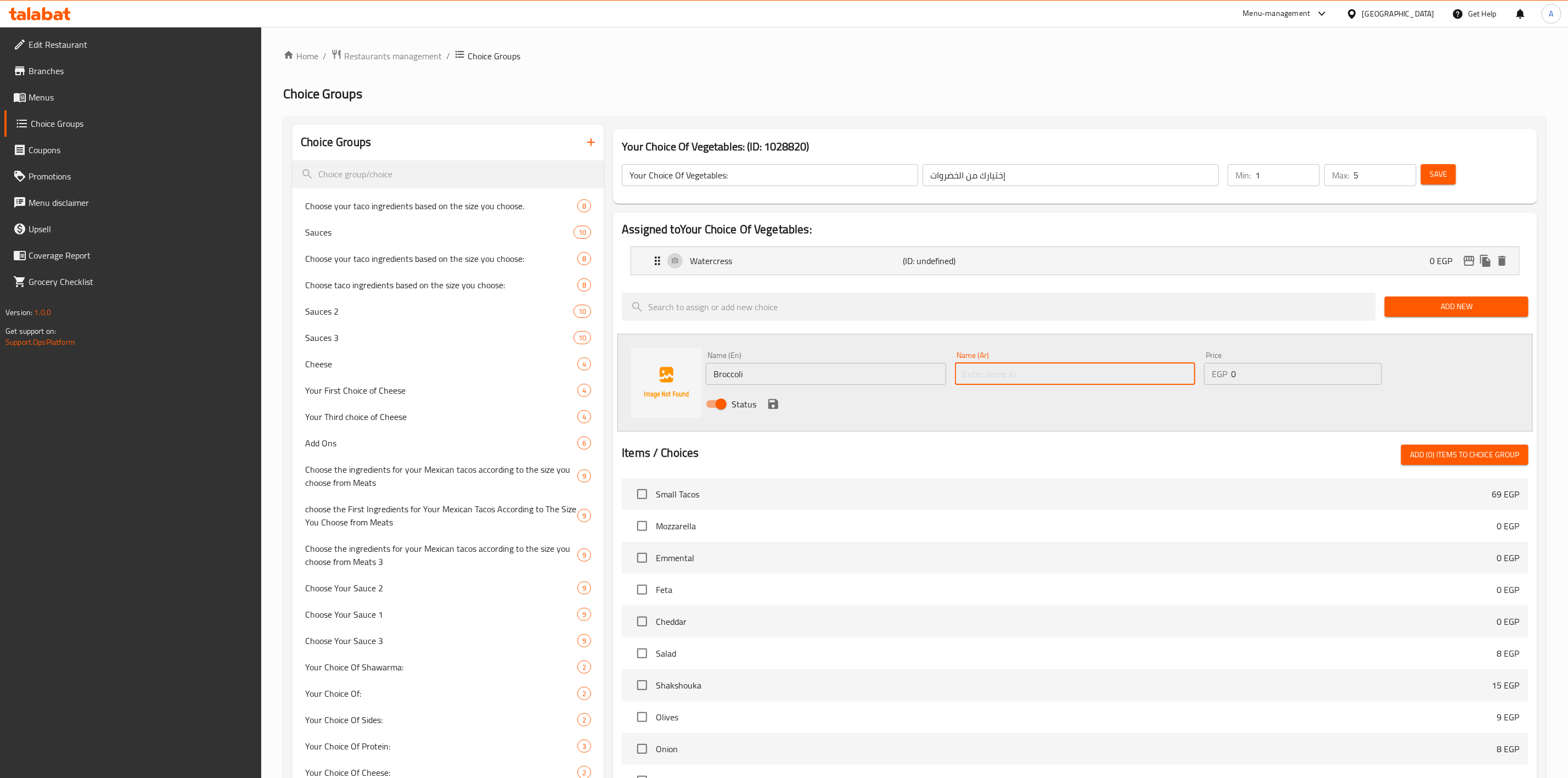
click at [1125, 377] on input "text" at bounding box center [1075, 374] width 240 height 22
paste input "بروكلي"
type input "بروكلي"
click at [774, 404] on icon "save" at bounding box center [773, 404] width 10 height 10
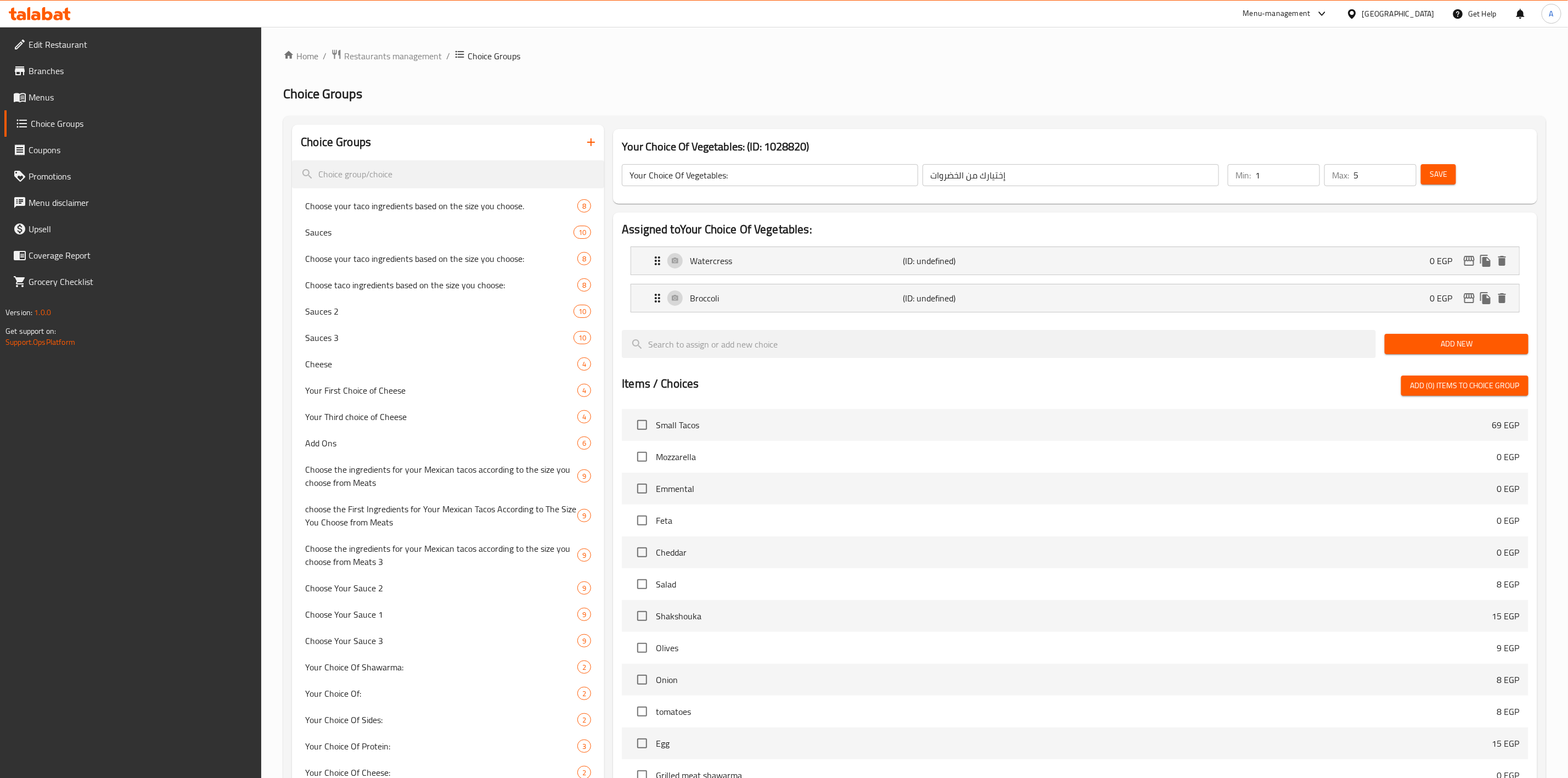
click at [1456, 345] on span "Add New" at bounding box center [1457, 343] width 127 height 14
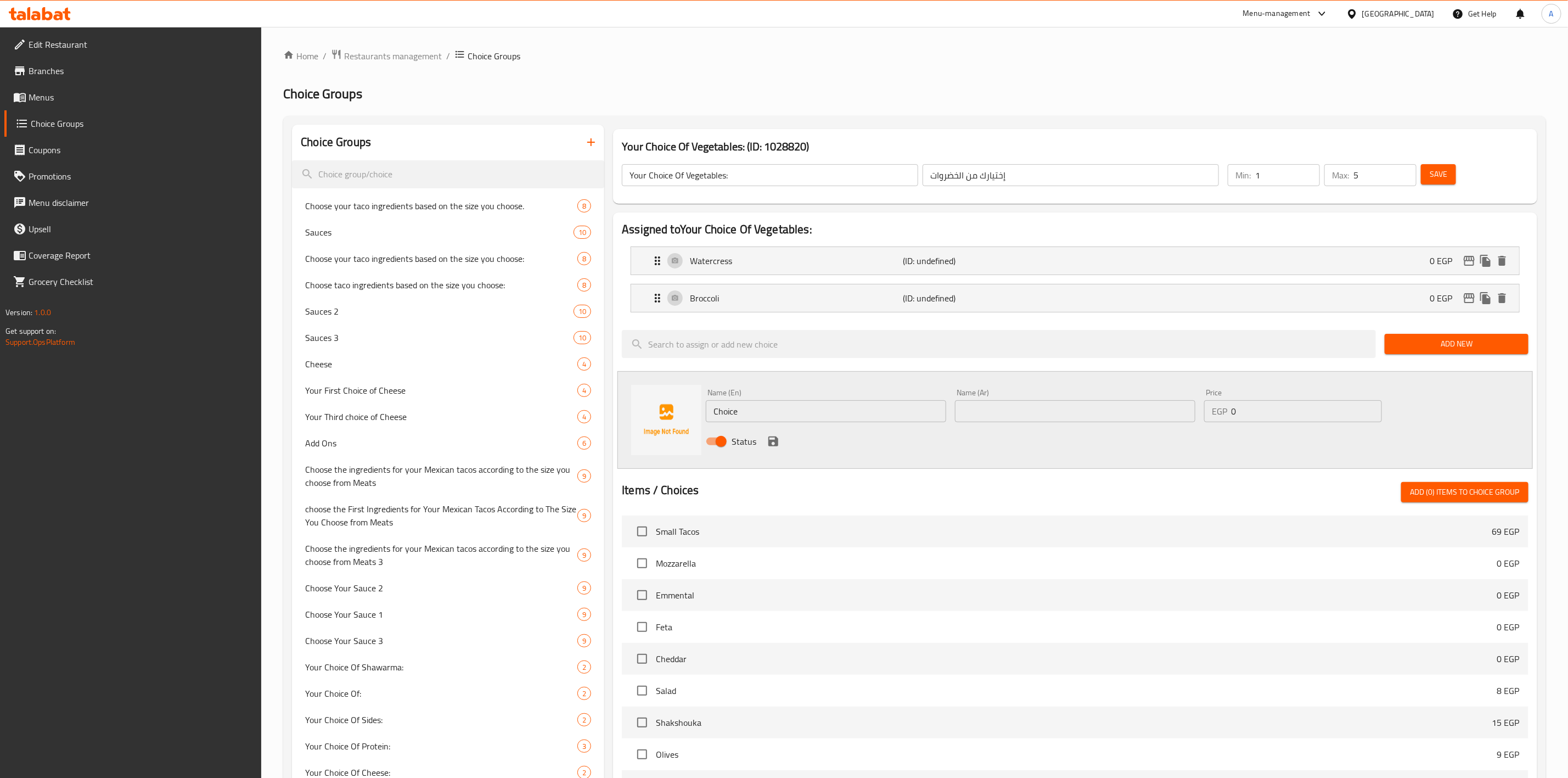
click at [752, 412] on input "Choice" at bounding box center [826, 412] width 240 height 22
paste input "Spinach"
type input "Spinach"
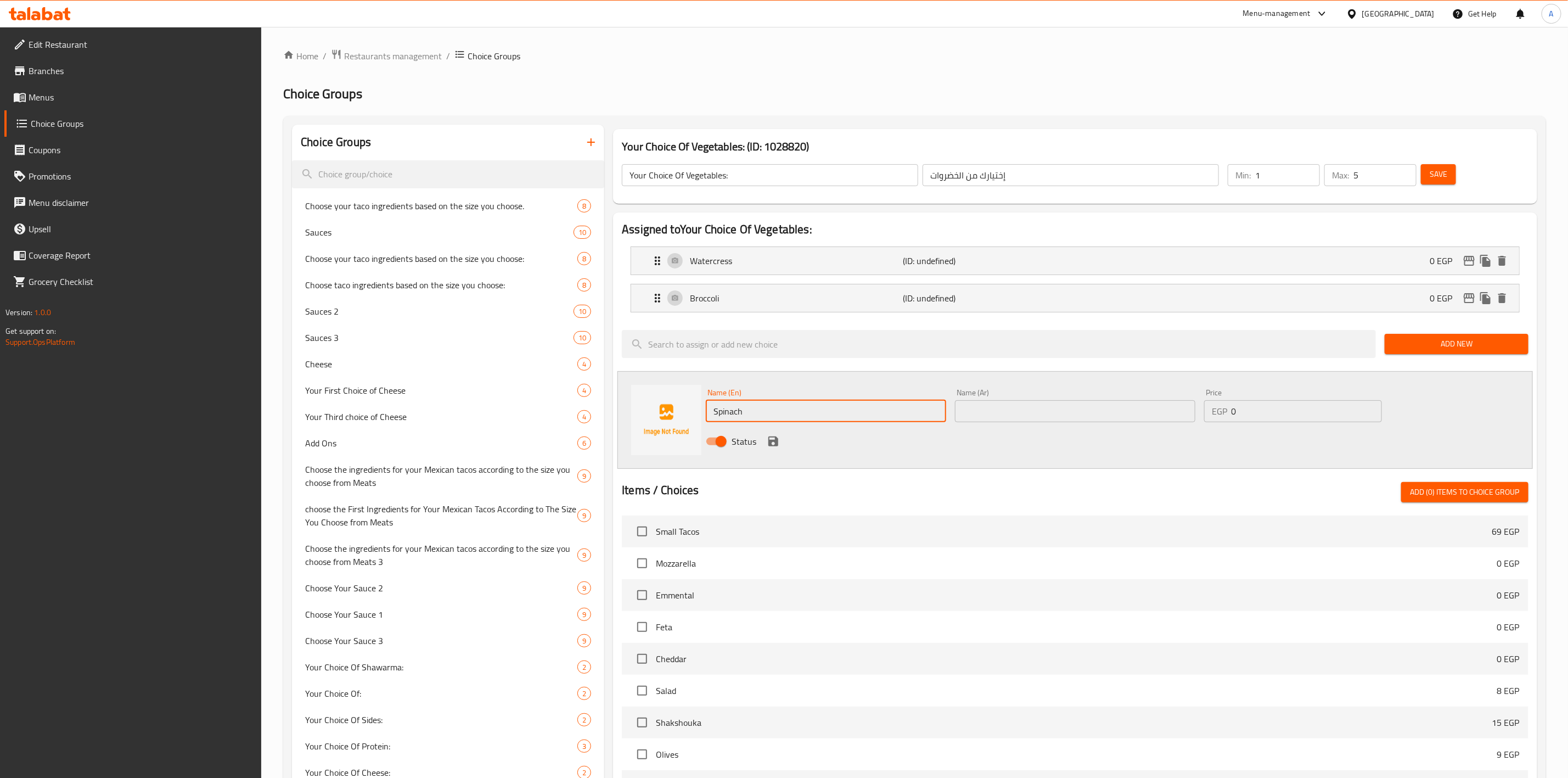
click at [1040, 416] on input "text" at bounding box center [1075, 412] width 240 height 22
paste input "سبانخ"
type input "سبانخ"
click at [768, 440] on icon "save" at bounding box center [773, 441] width 14 height 14
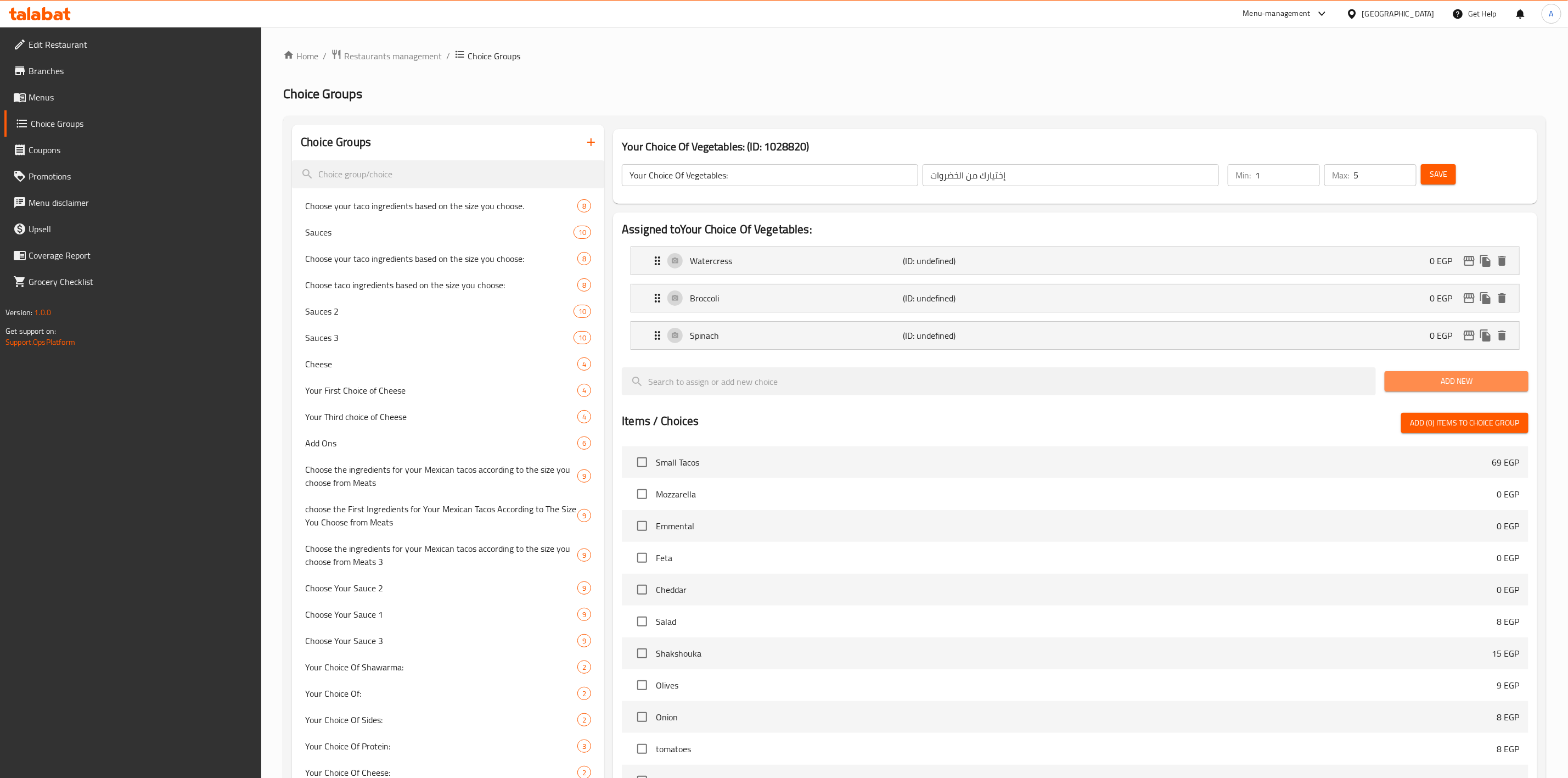
click at [1450, 377] on span "Add New" at bounding box center [1457, 381] width 127 height 14
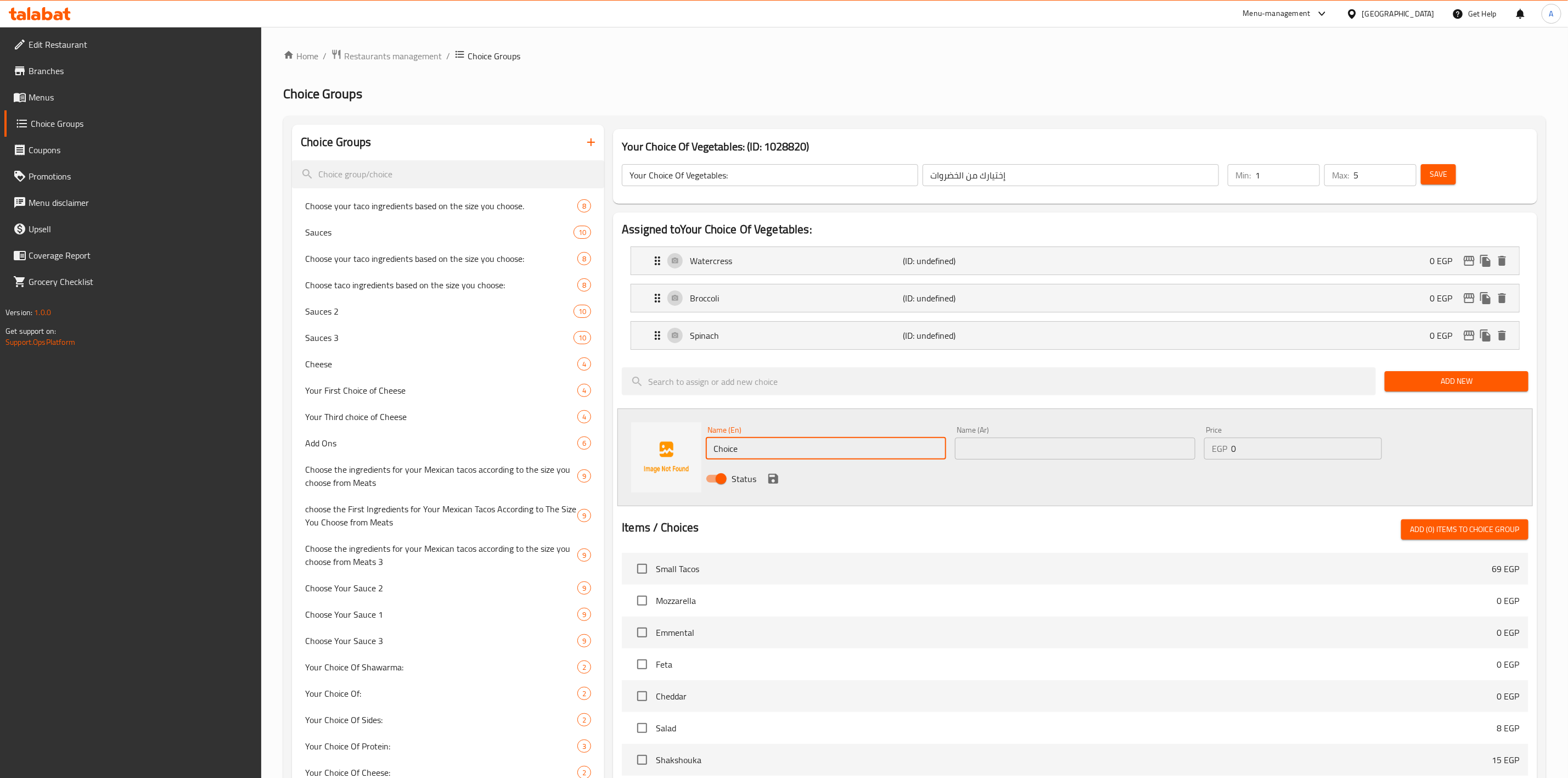
click at [779, 447] on input "Choice" at bounding box center [826, 449] width 240 height 22
paste input "Tomatoes"
type input "Tomatoes"
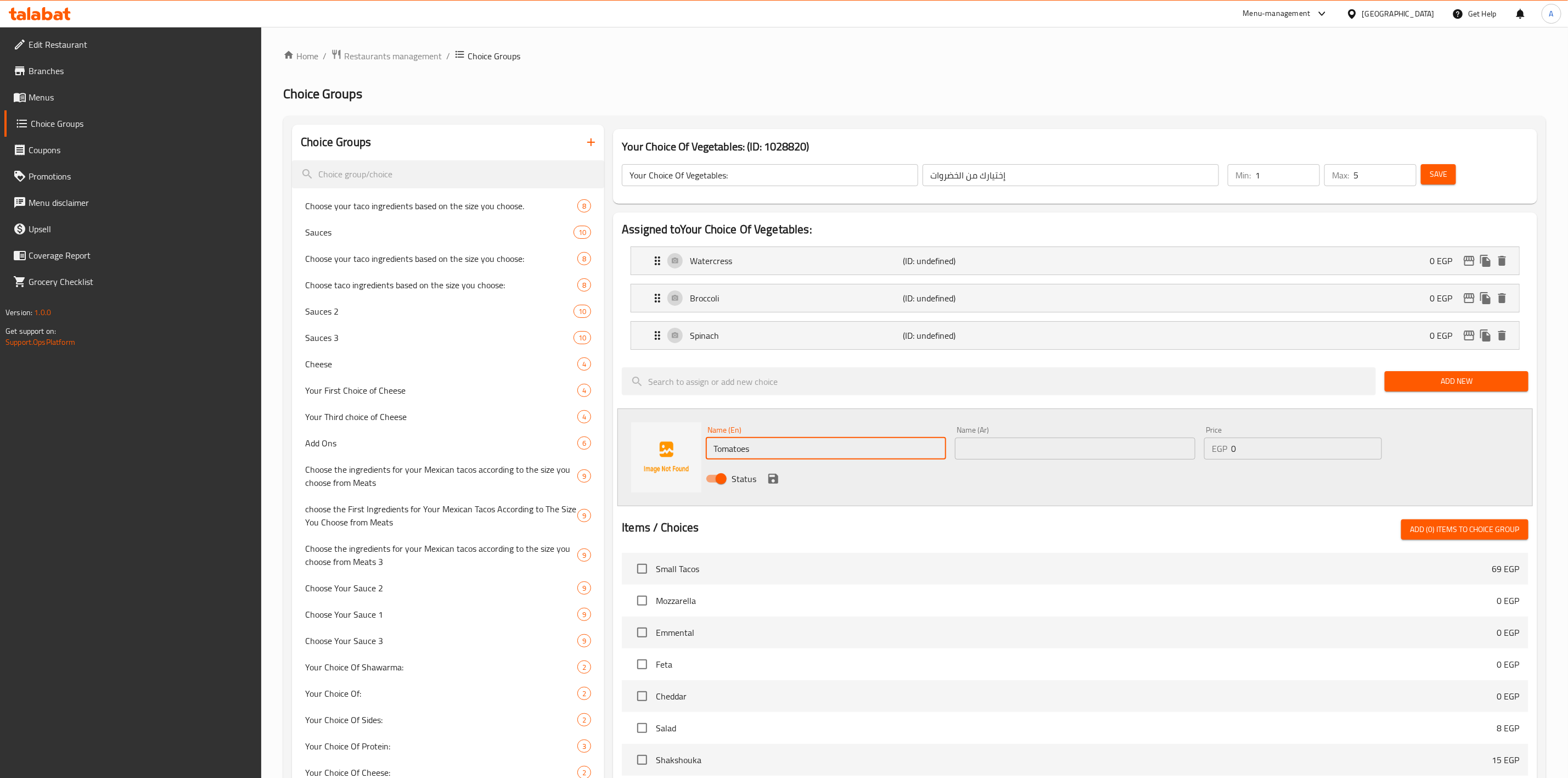
click at [1023, 457] on input "text" at bounding box center [1075, 449] width 240 height 22
paste input "طماطم"
type input "طماطم"
click at [766, 479] on icon "save" at bounding box center [773, 479] width 14 height 14
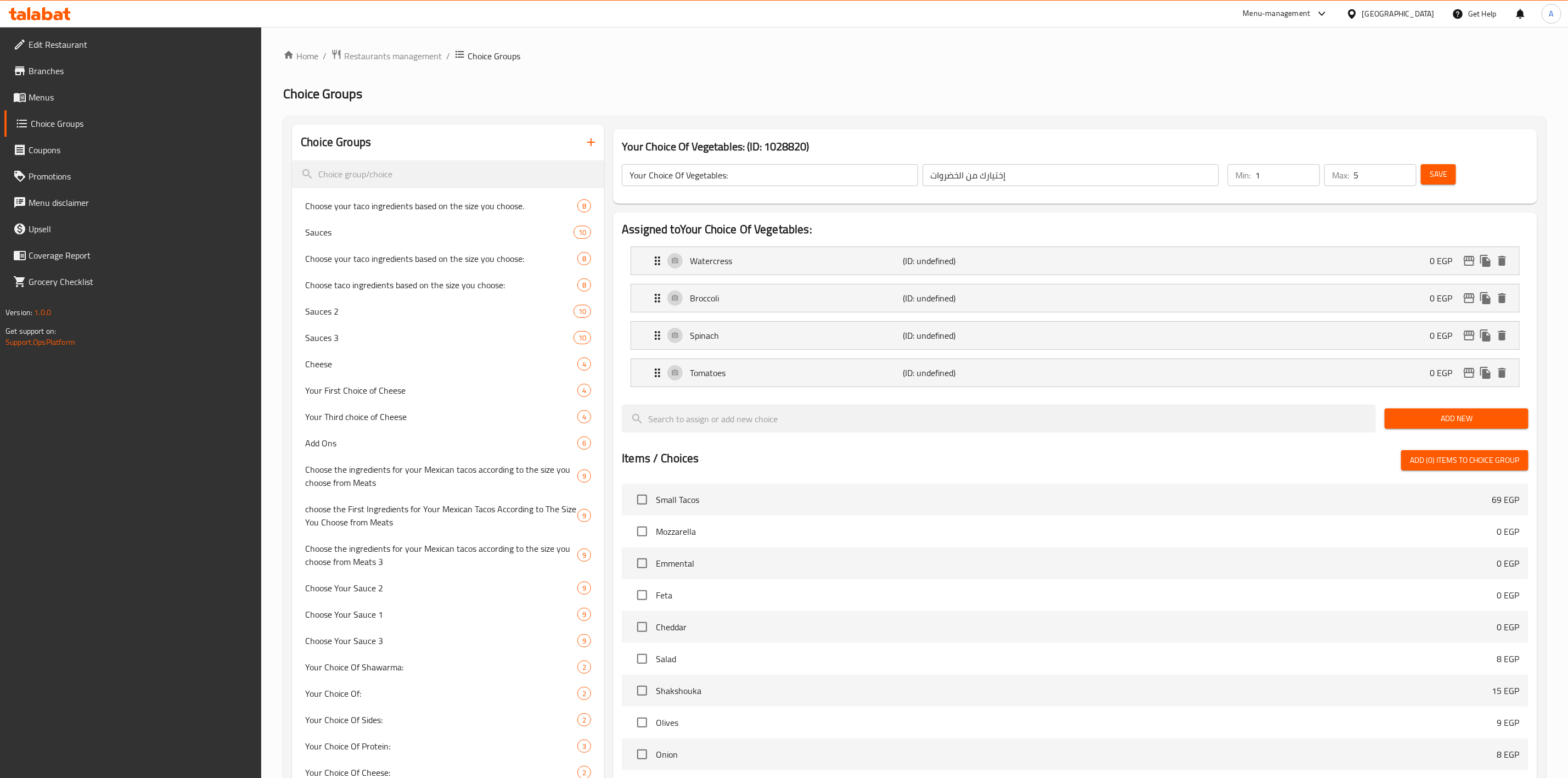
click at [1408, 428] on button "Add New" at bounding box center [1457, 419] width 144 height 21
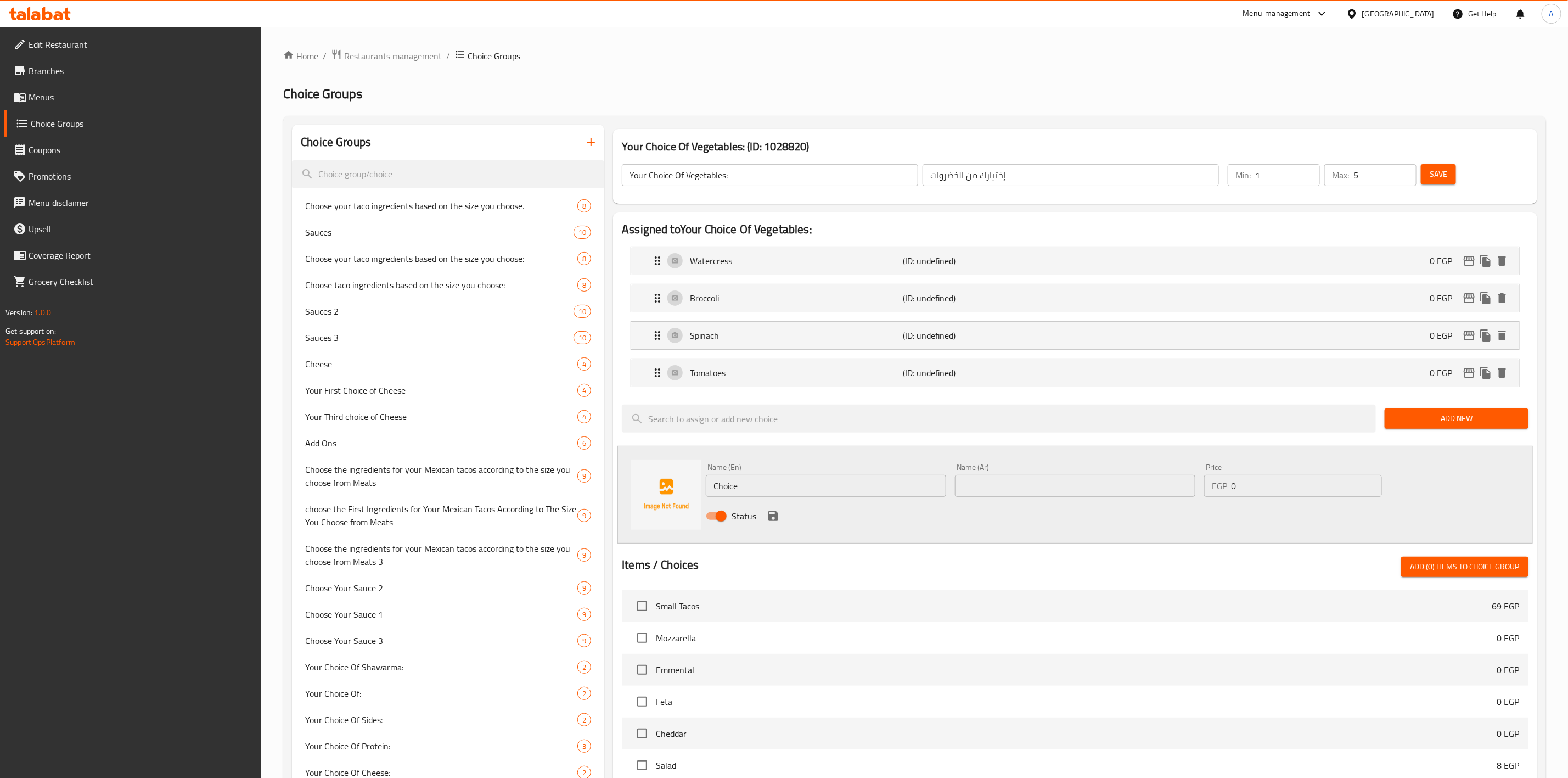
click at [778, 486] on input "Choice" at bounding box center [826, 486] width 240 height 22
paste input "Lettu"
type input "Lettuce"
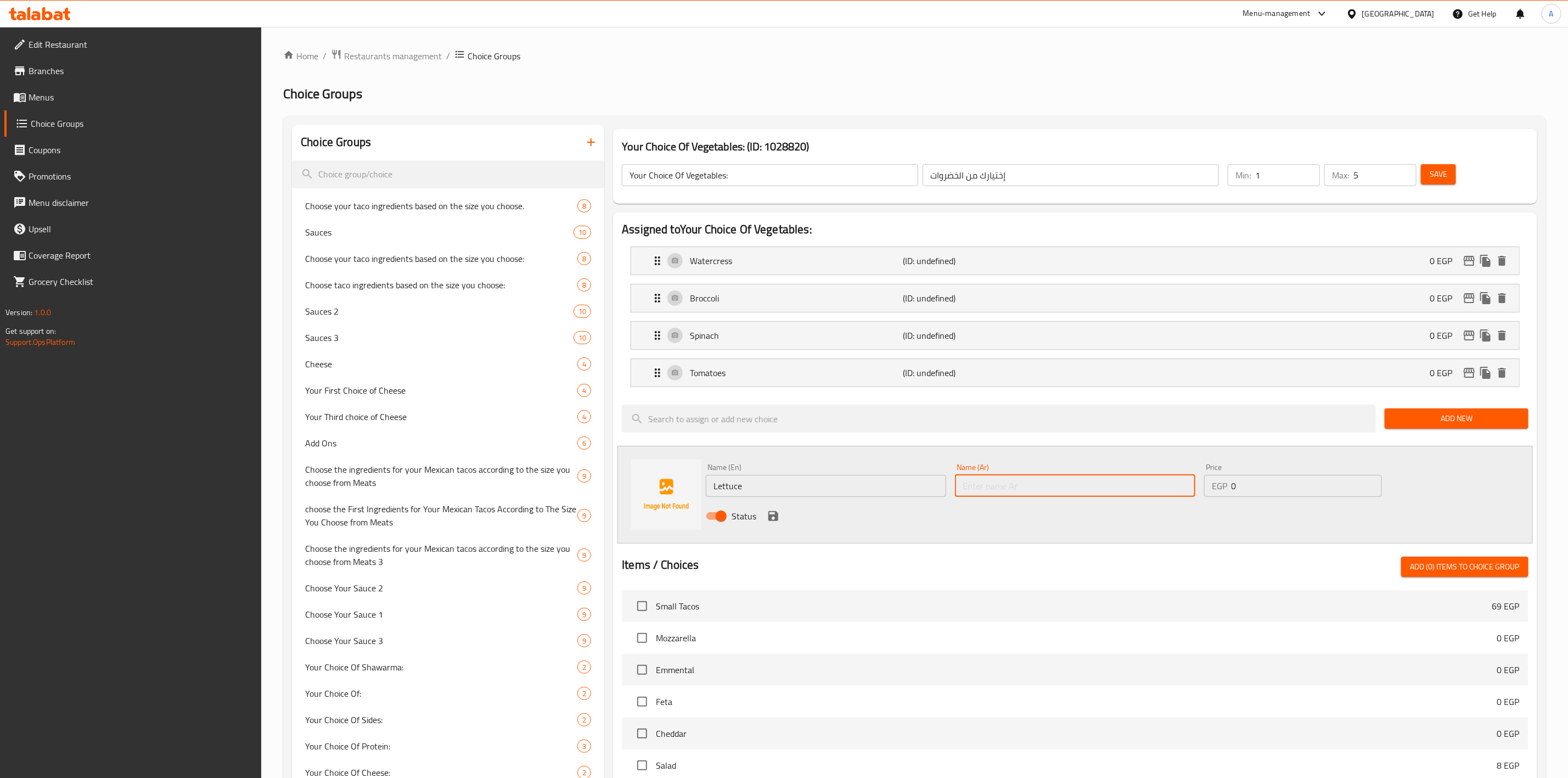
click at [1035, 496] on input "text" at bounding box center [1075, 486] width 240 height 22
paste input "خس"
type input "خس"
click at [773, 519] on icon "save" at bounding box center [773, 516] width 14 height 14
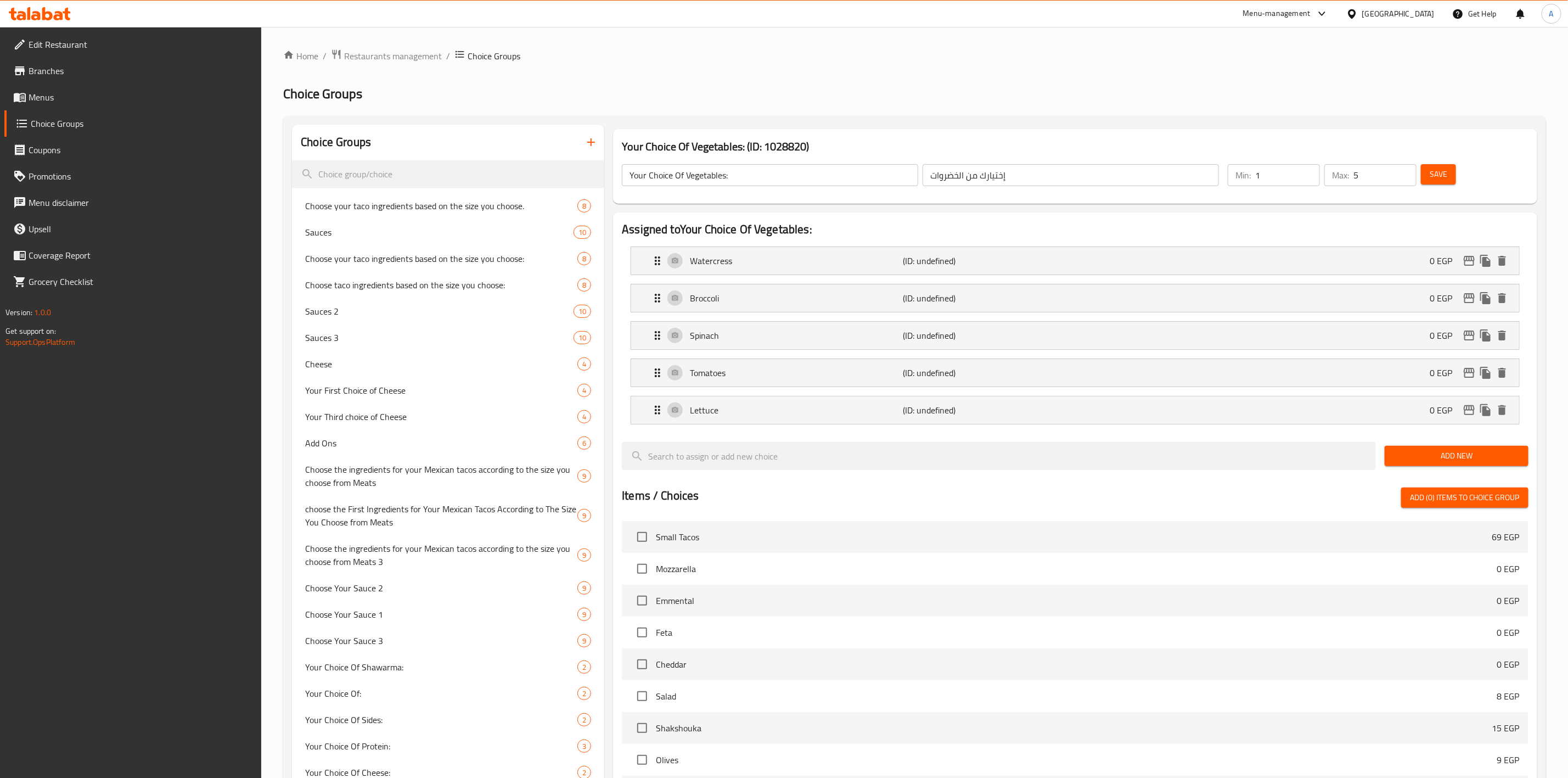
click at [1427, 452] on span "Add New" at bounding box center [1457, 455] width 127 height 14
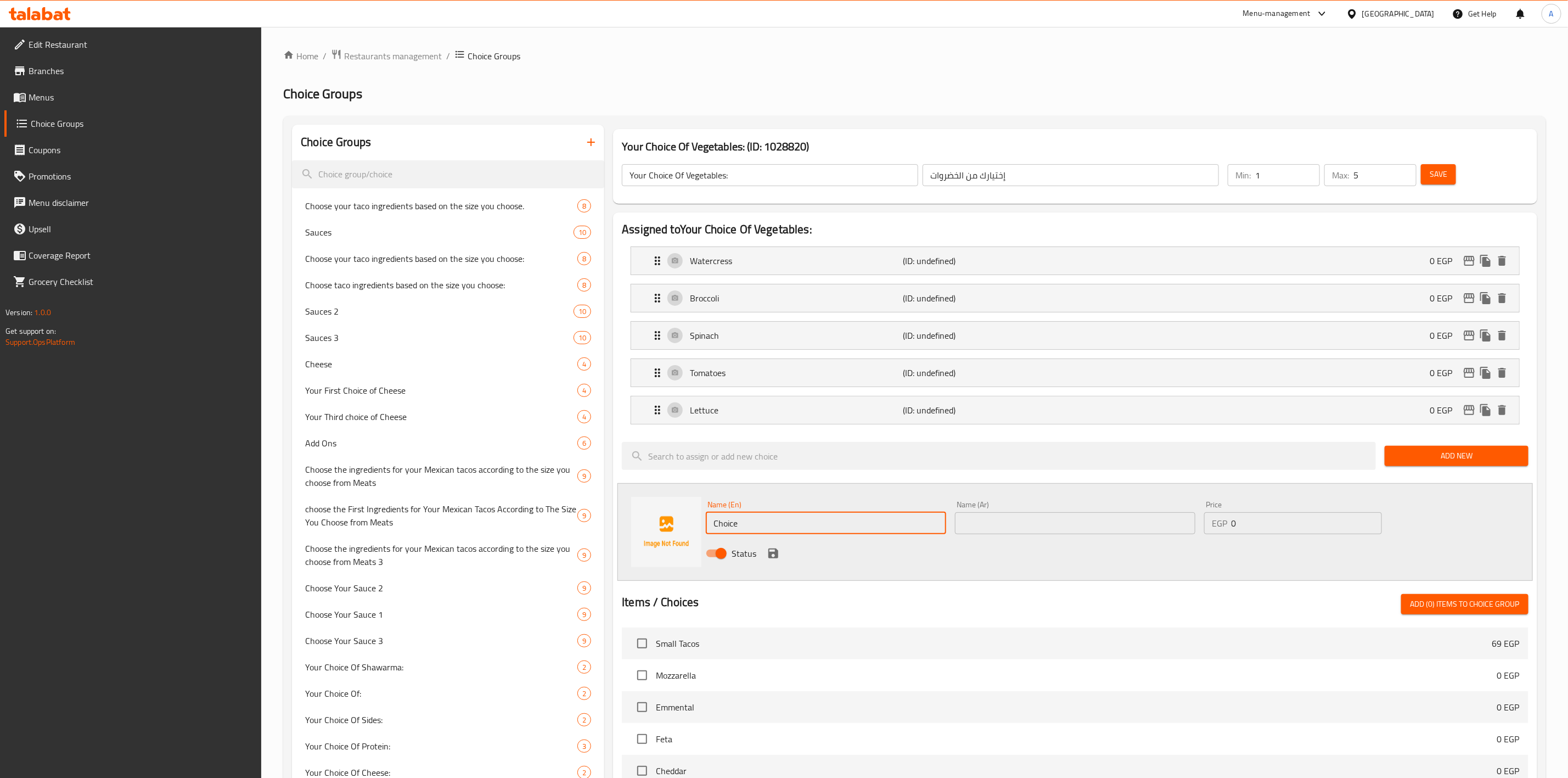
click at [793, 529] on input "Choice" at bounding box center [826, 523] width 240 height 22
paste input "arrots"
type input "Carrots"
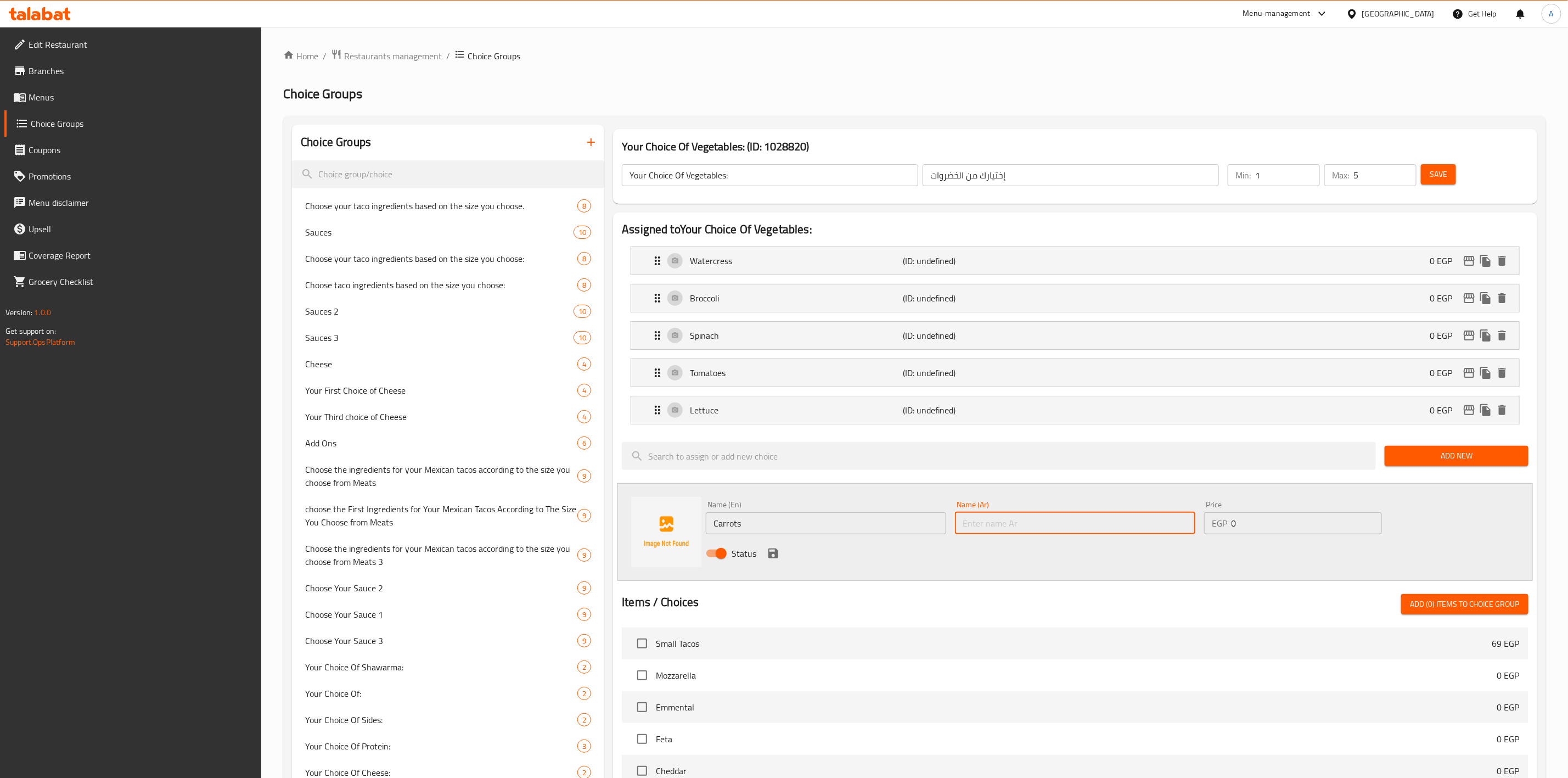
click at [1083, 521] on input "text" at bounding box center [1075, 523] width 240 height 22
paste input "جزر"
type input "جزر"
drag, startPoint x: 772, startPoint y: 560, endPoint x: 797, endPoint y: 561, distance: 25.0
click at [772, 558] on icon "save" at bounding box center [773, 553] width 10 height 10
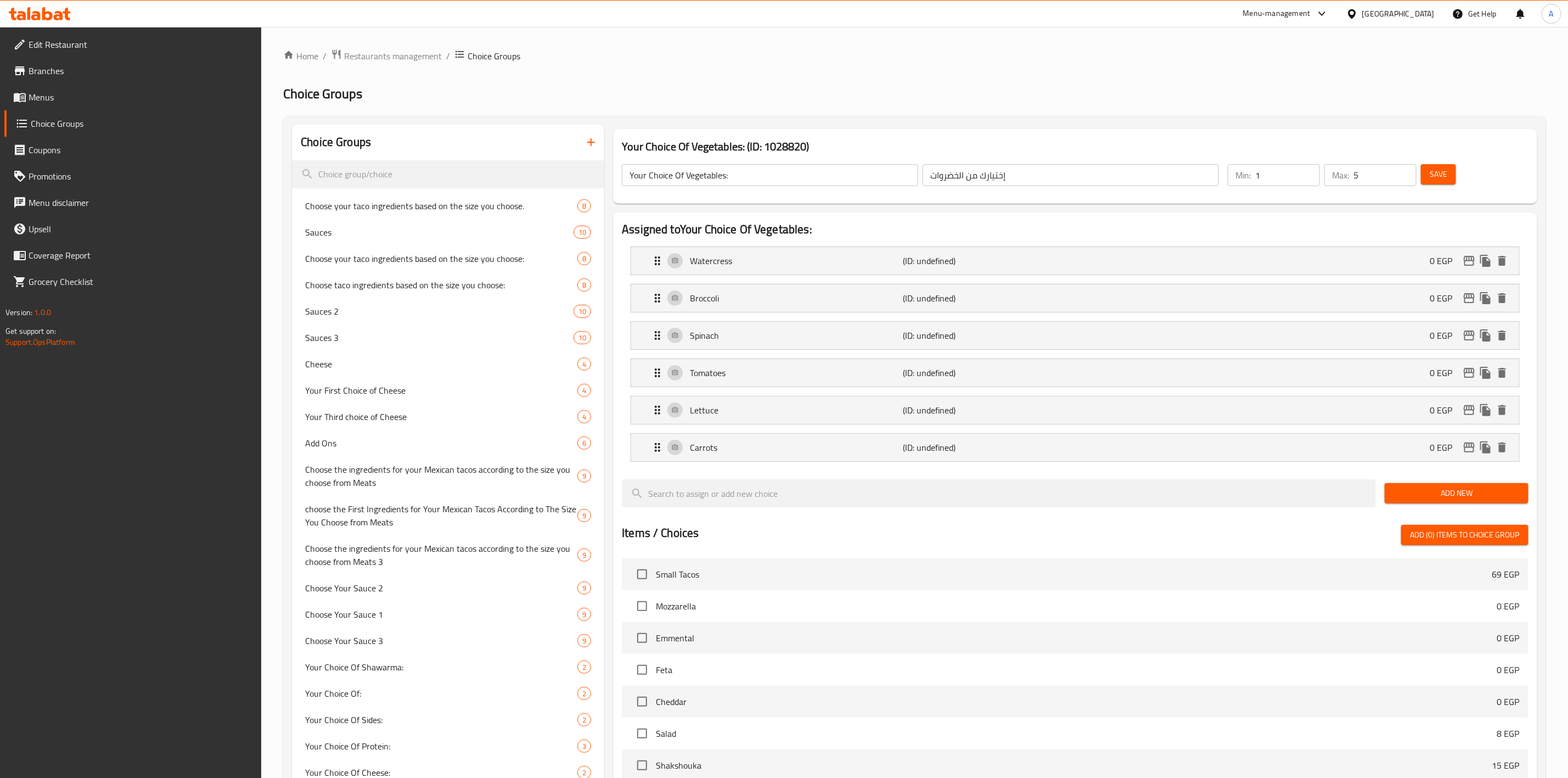
click at [1436, 498] on span "Add New" at bounding box center [1457, 493] width 127 height 14
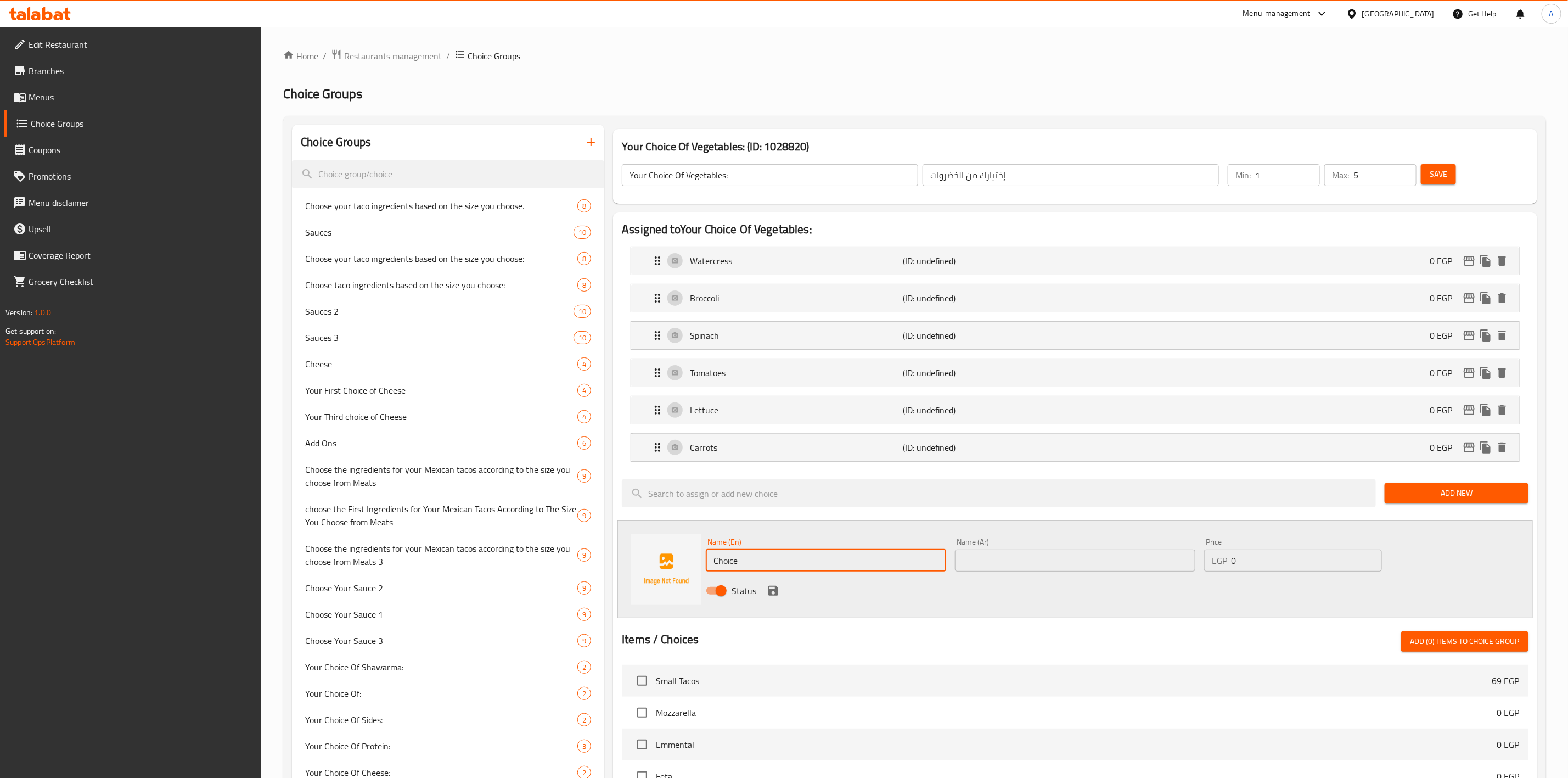
click at [792, 561] on input "Choice" at bounding box center [826, 561] width 240 height 22
paste input "Red Cabbag"
type input "Red Cabbage"
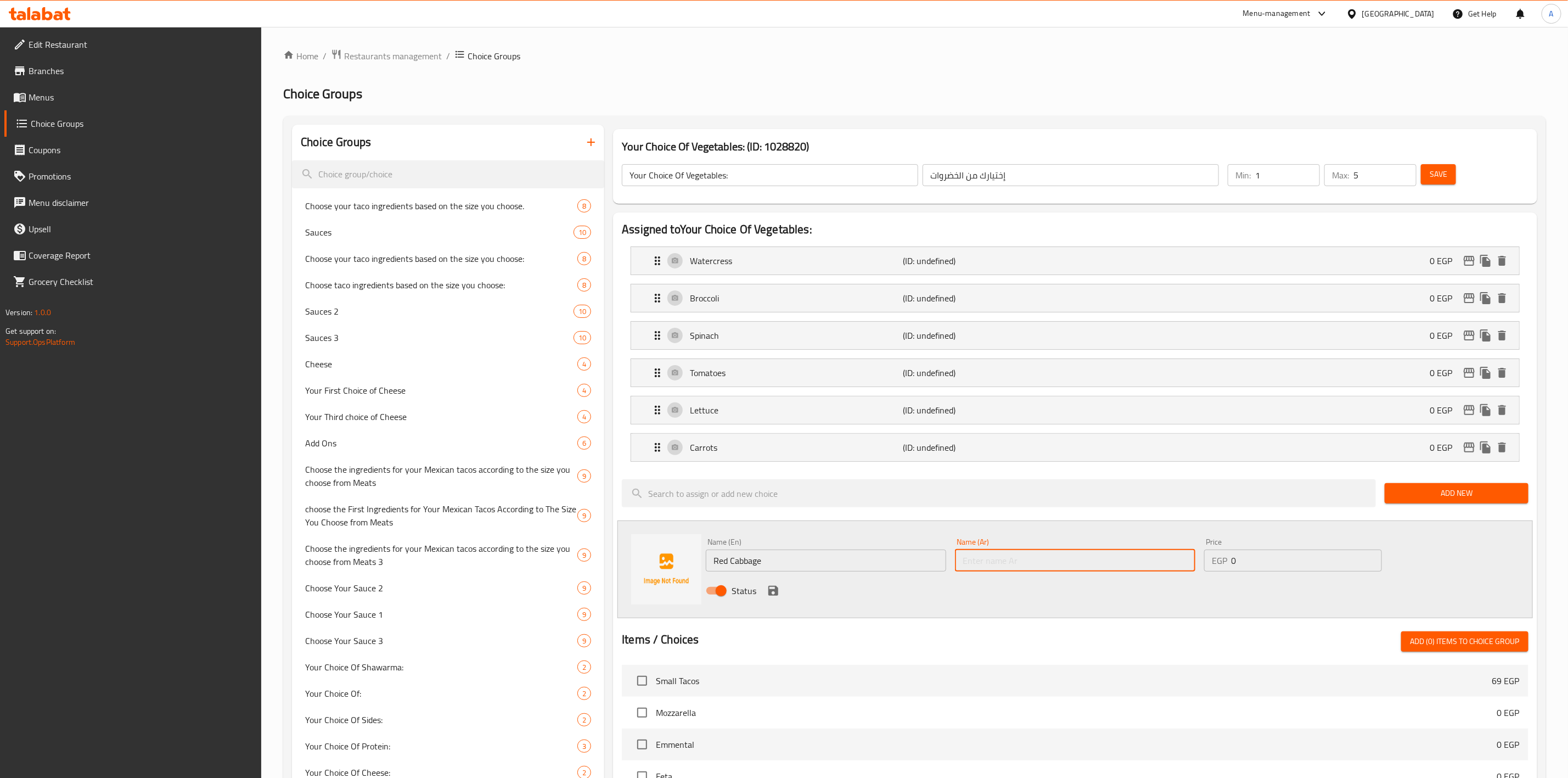
click at [1154, 561] on input "text" at bounding box center [1075, 561] width 240 height 22
paste input "كرنب أحمر (ملفوف أحمر)"
drag, startPoint x: 1015, startPoint y: 563, endPoint x: 934, endPoint y: 562, distance: 81.0
click at [934, 562] on div "Name (En) Red Cabbage Name (En) Name (Ar) كرنب أحمر (ملفوف أحمر) Name (Ar) Pric…" at bounding box center [1075, 569] width 747 height 72
type input "كرنب أحمر"
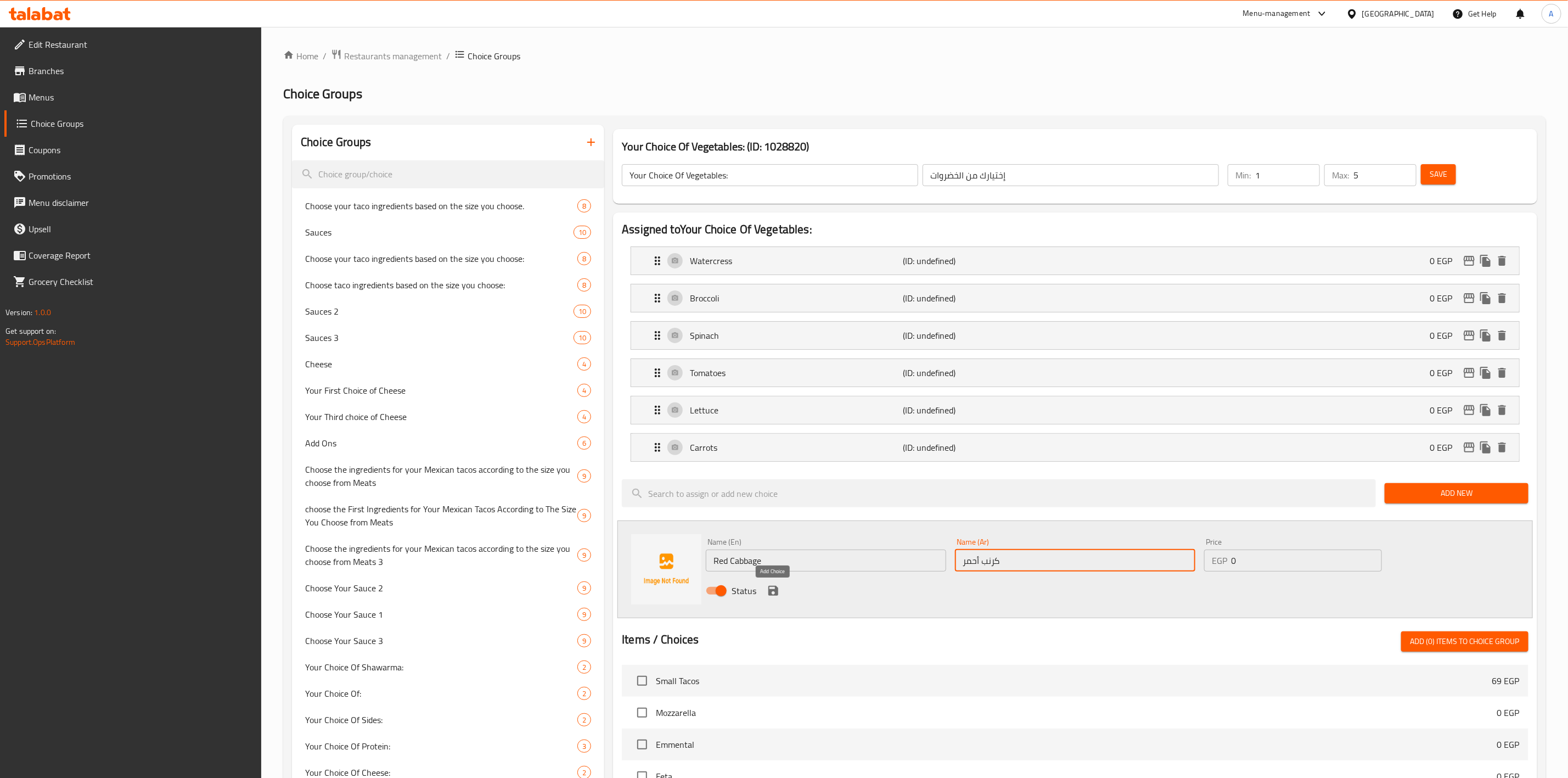
click at [772, 590] on icon "save" at bounding box center [773, 591] width 14 height 14
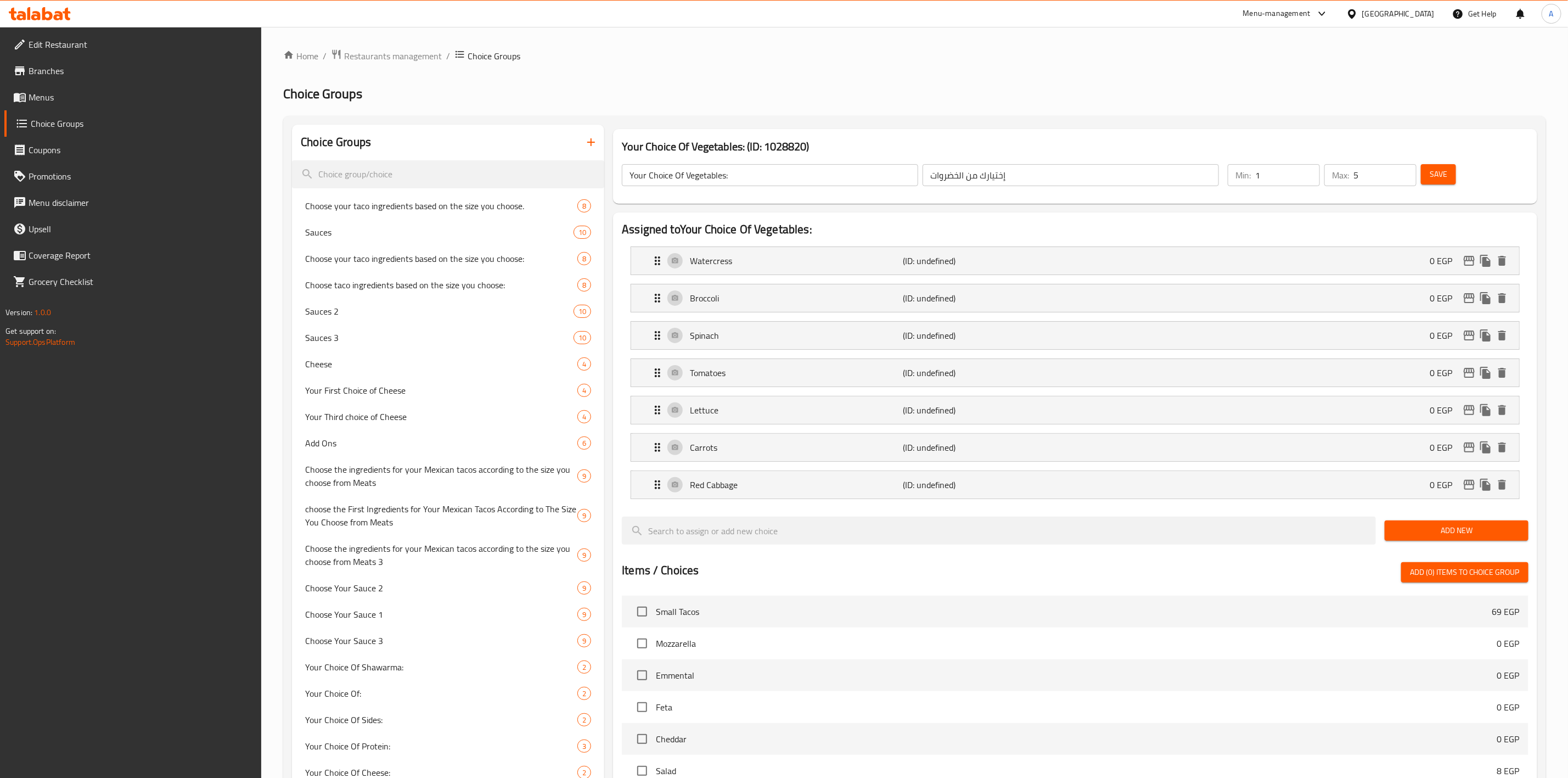
click at [1440, 534] on span "Add New" at bounding box center [1457, 530] width 127 height 14
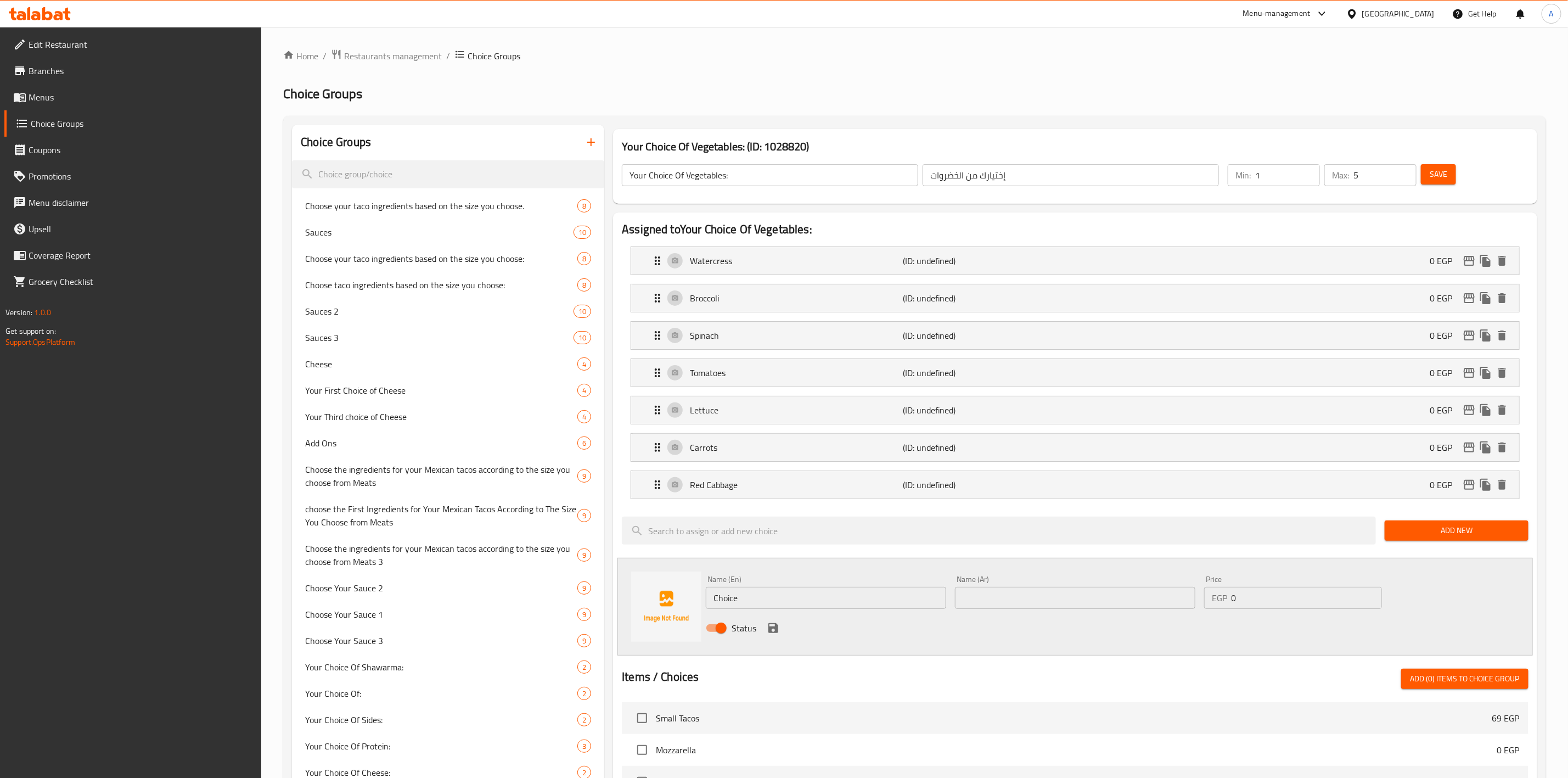
click at [799, 592] on input "Choice" at bounding box center [826, 598] width 240 height 22
paste input "Parsley"
type input "Parsley"
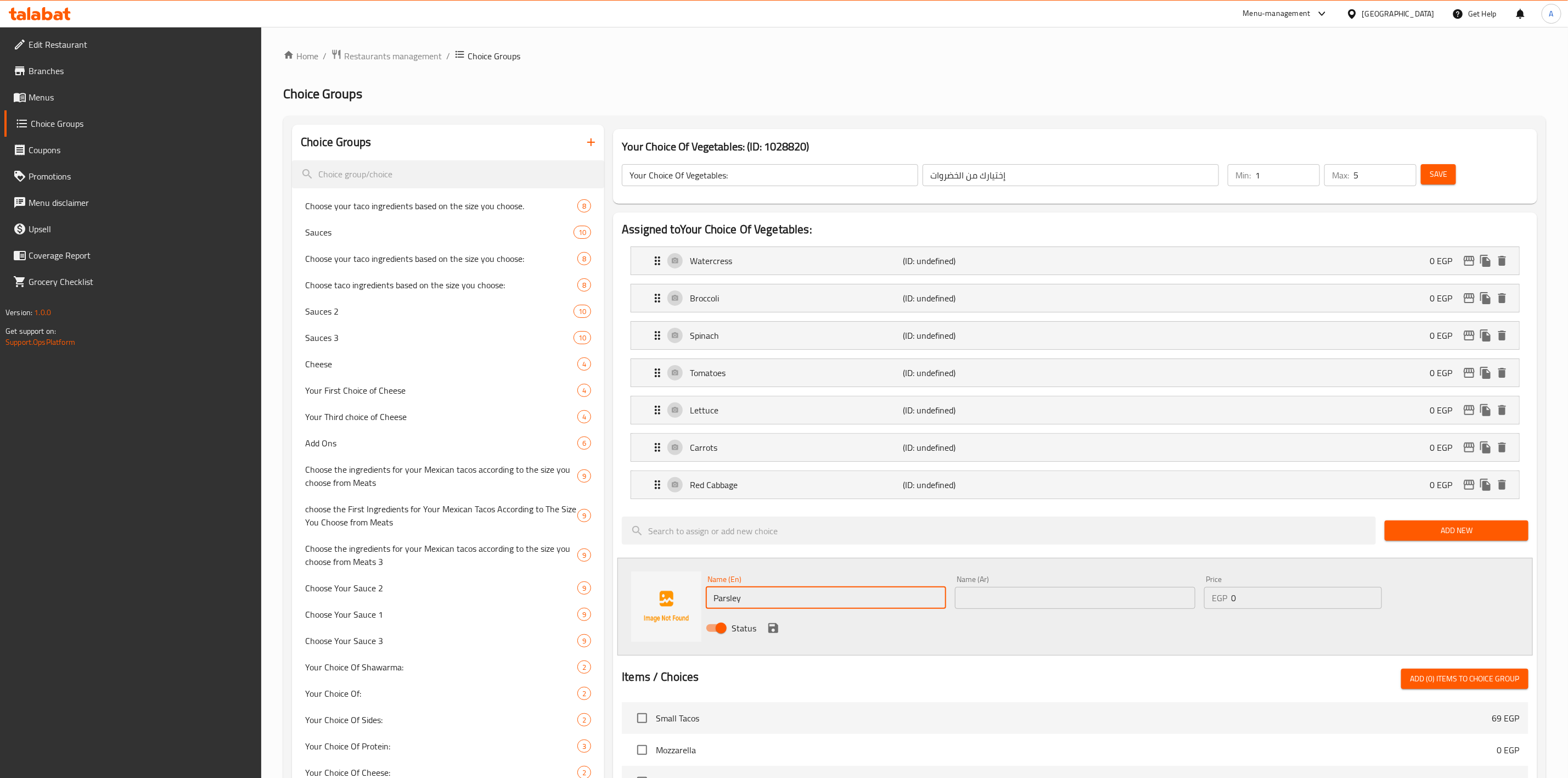
click at [1059, 605] on input "text" at bounding box center [1075, 598] width 240 height 22
paste input "بقدونس"
type input "بقدونس"
click at [770, 633] on icon "save" at bounding box center [773, 628] width 10 height 10
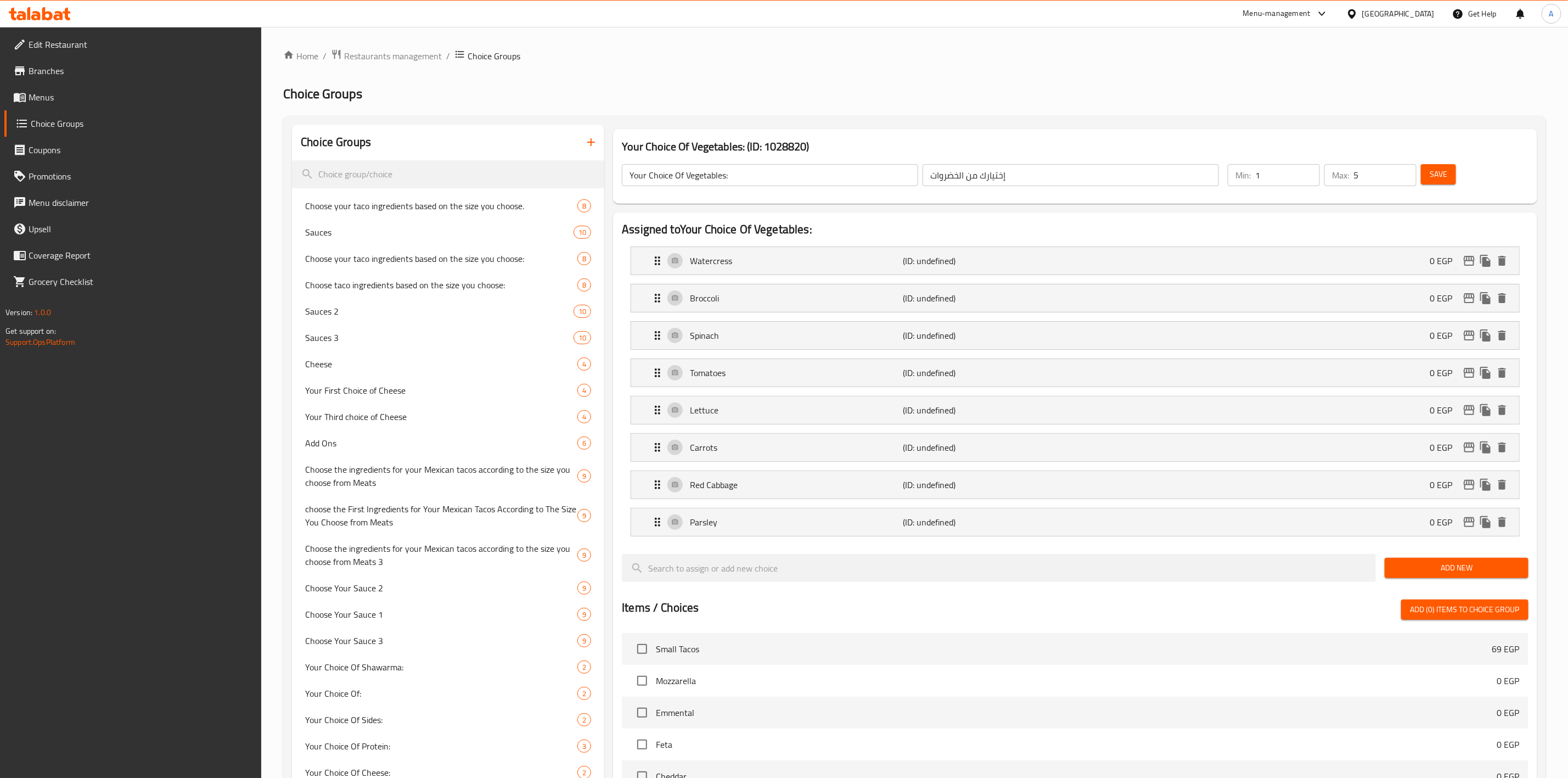
click at [1465, 567] on span "Add New" at bounding box center [1457, 568] width 127 height 14
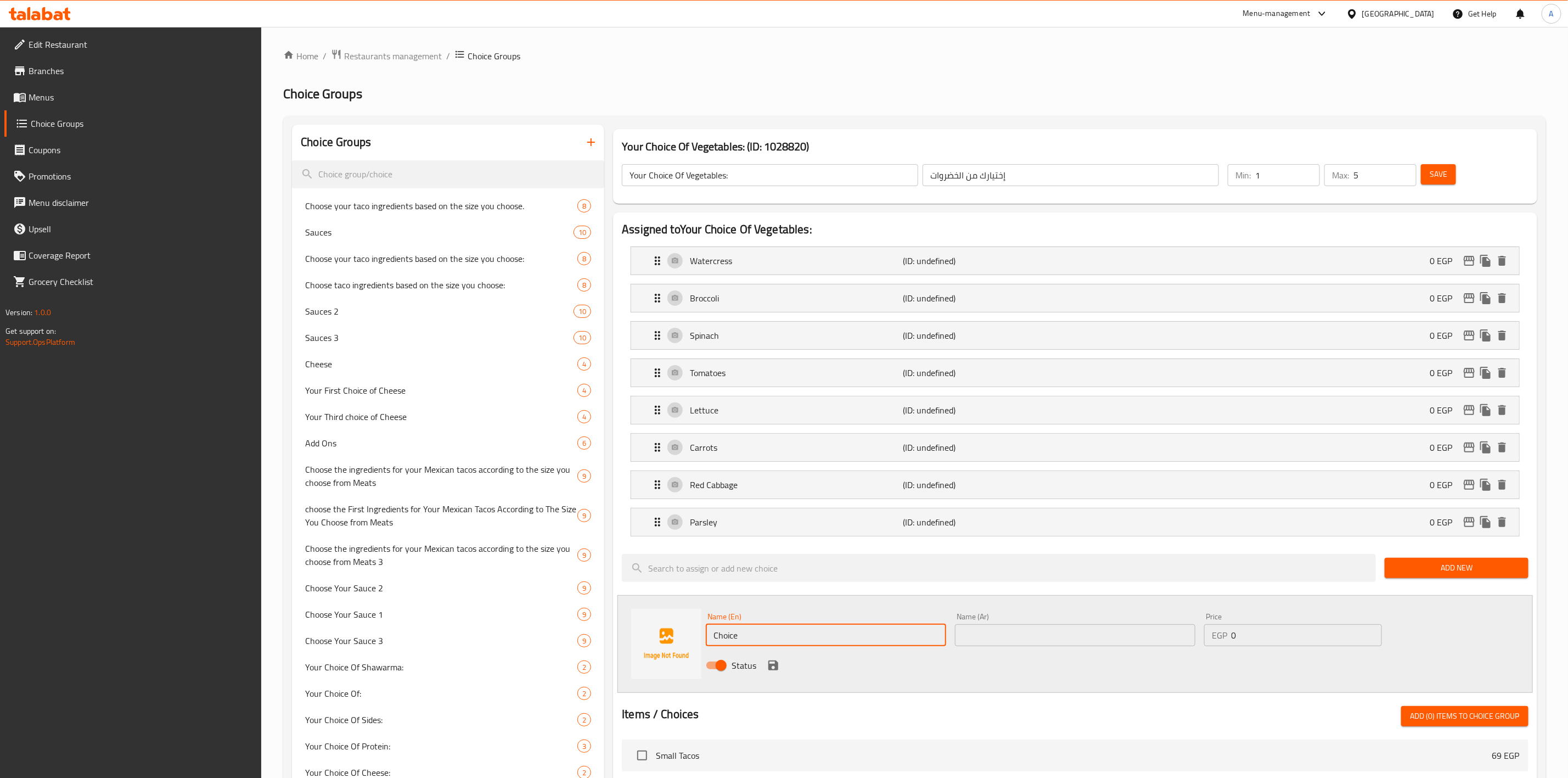
click at [743, 635] on input "Choice" at bounding box center [826, 635] width 240 height 22
paste input "Red Onion"
type input "Red Onion"
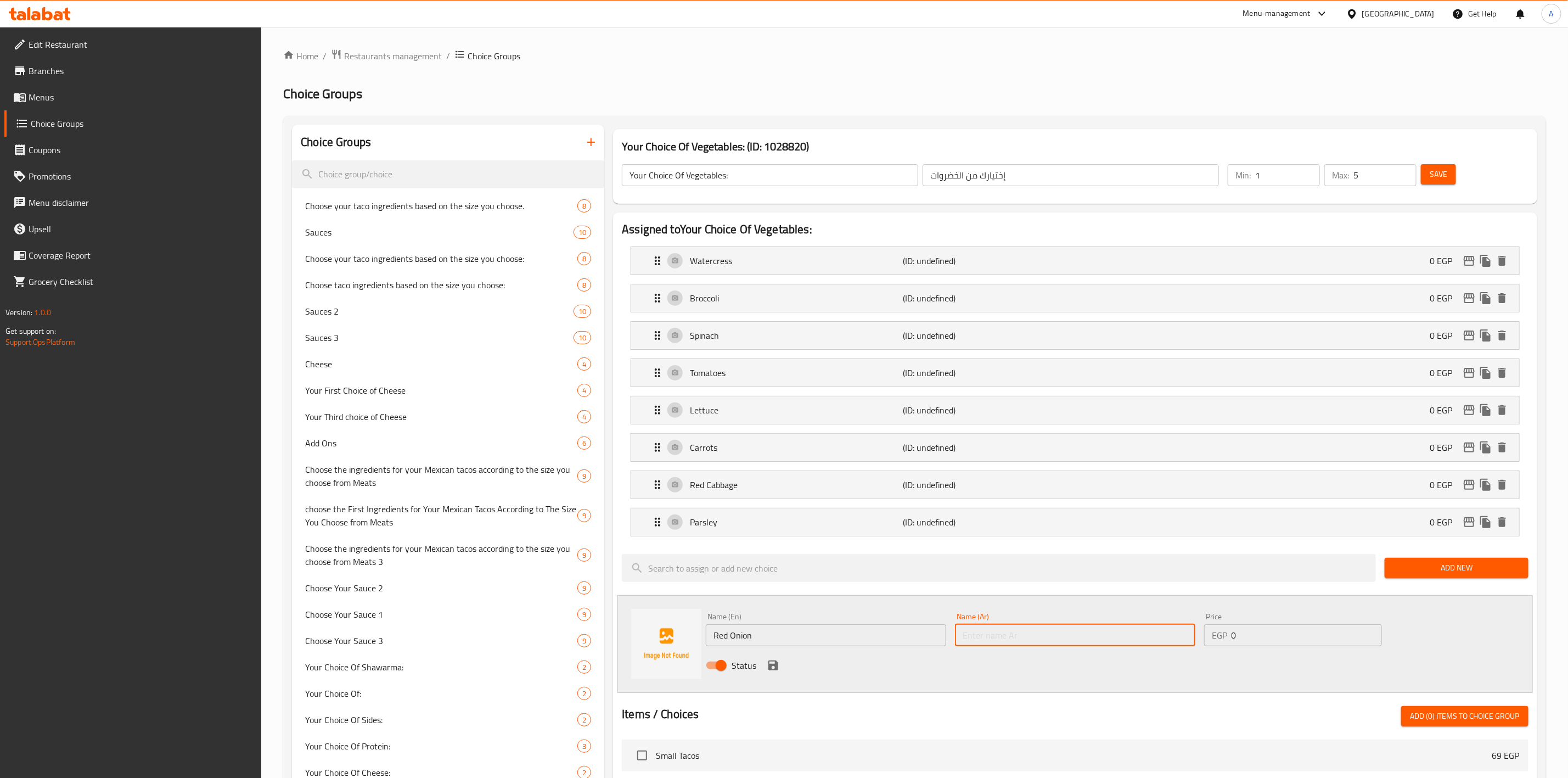
click at [1064, 647] on input "text" at bounding box center [1075, 635] width 240 height 22
paste input "بصل أحمر"
type input "بصل أحمر"
click at [768, 672] on icon "save" at bounding box center [773, 665] width 14 height 14
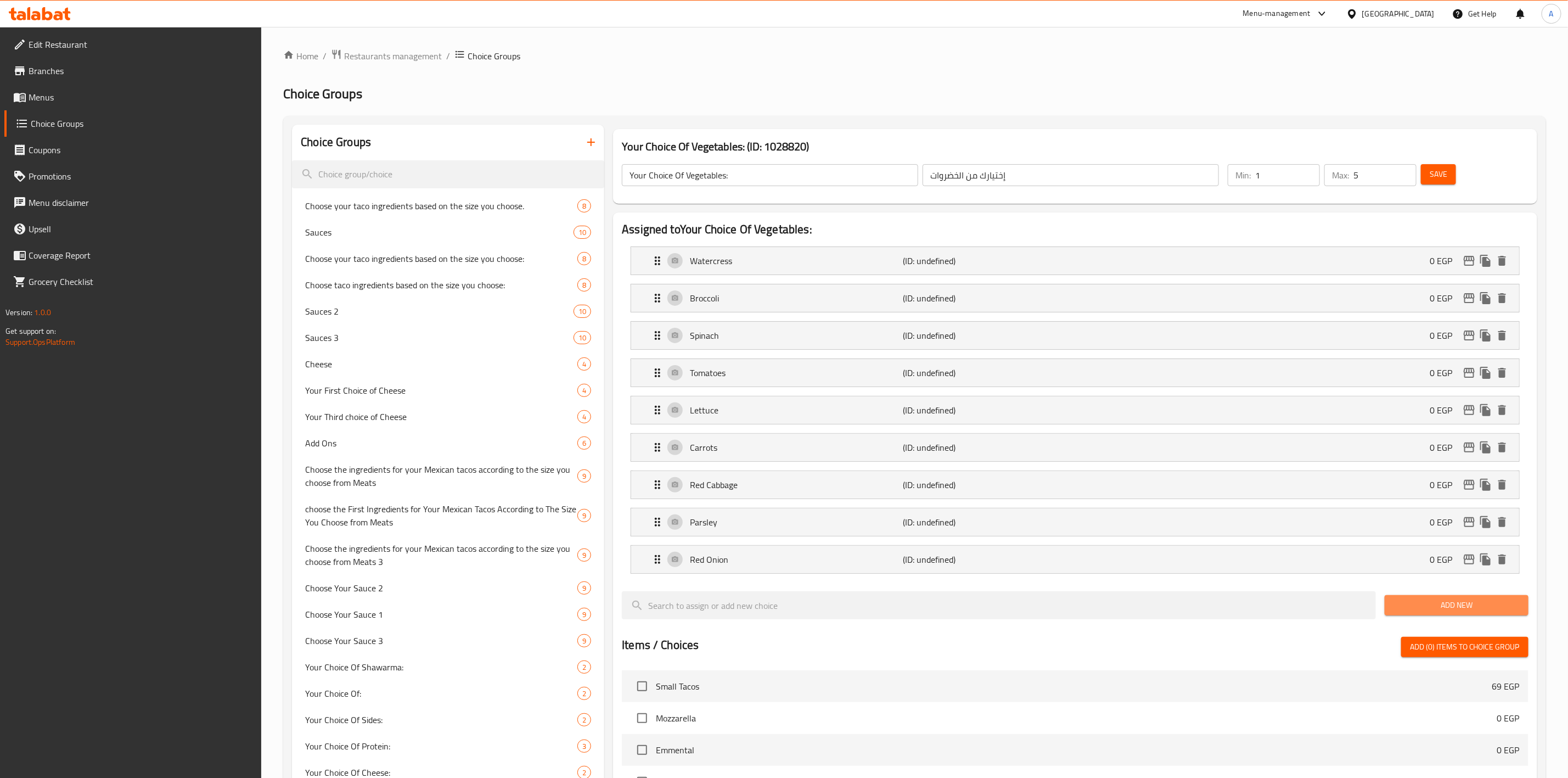
click at [1428, 608] on span "Add New" at bounding box center [1457, 605] width 127 height 14
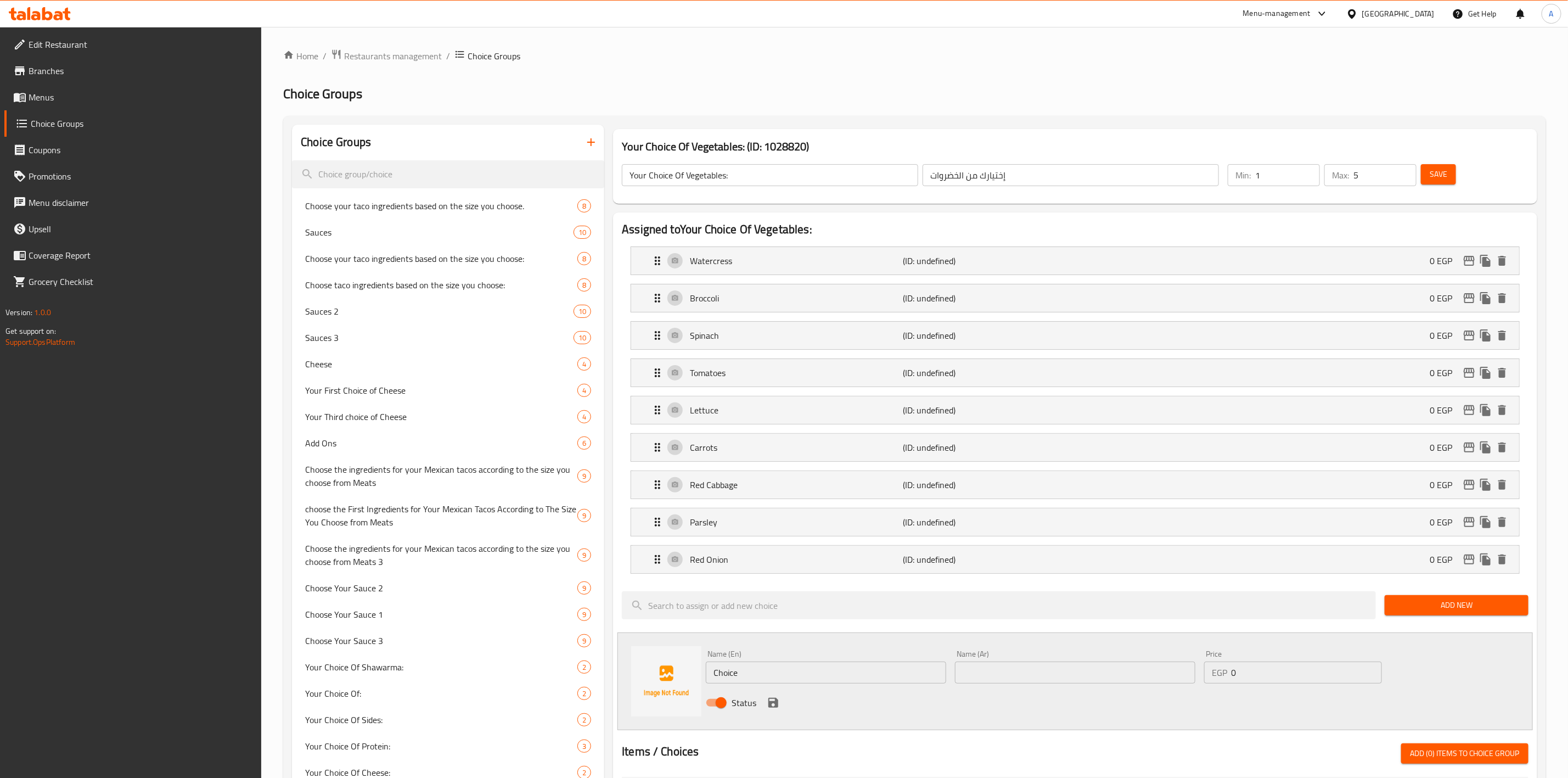
click at [801, 669] on input "Choice" at bounding box center [826, 673] width 240 height 22
paste input "Olives"
type input "Olives"
click at [1065, 678] on input "text" at bounding box center [1075, 673] width 240 height 22
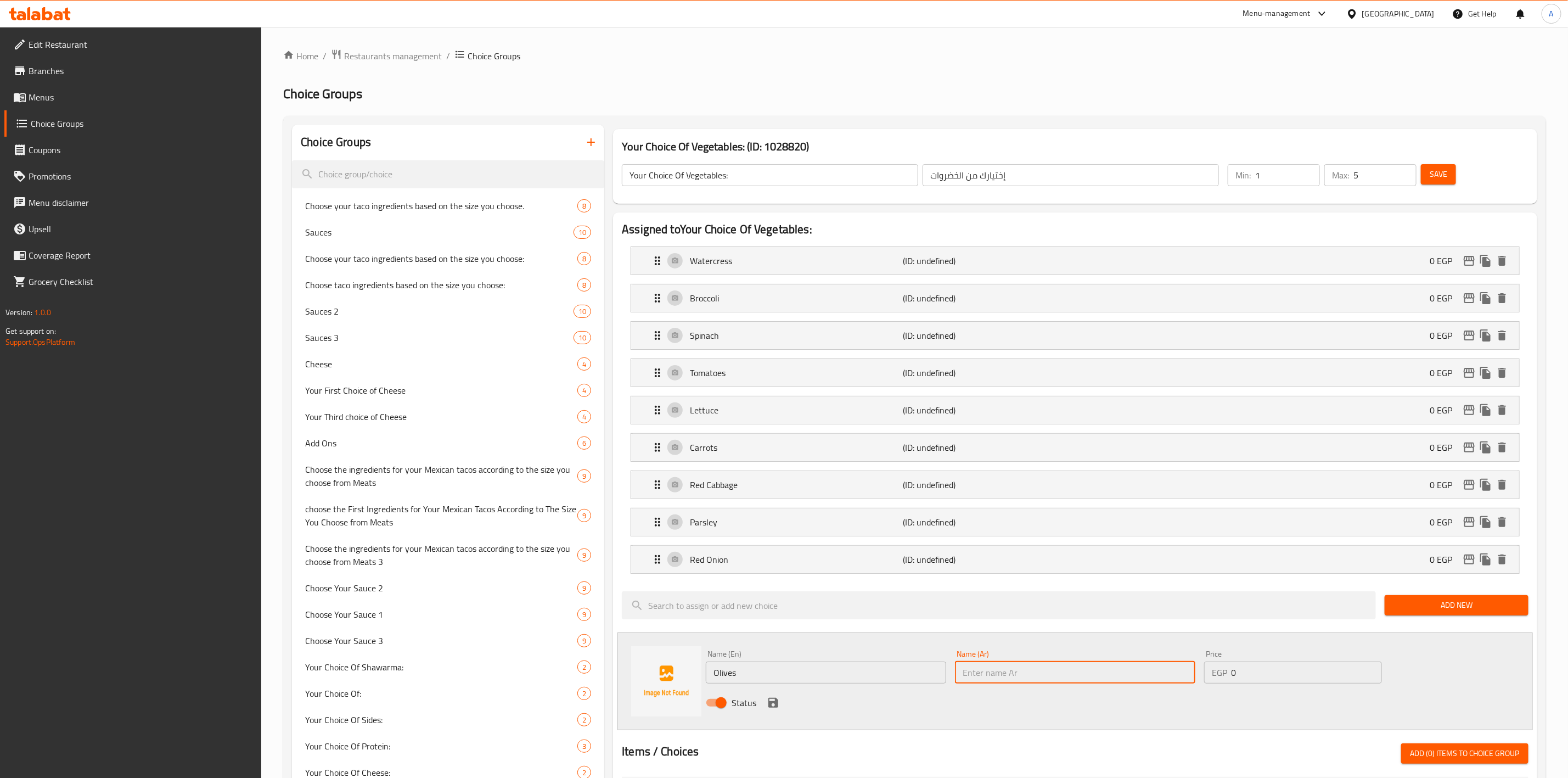
paste input "زيتون"
type input "زيتون"
drag, startPoint x: 776, startPoint y: 709, endPoint x: 1115, endPoint y: 709, distance: 339.0
click at [776, 708] on icon "save" at bounding box center [773, 702] width 10 height 10
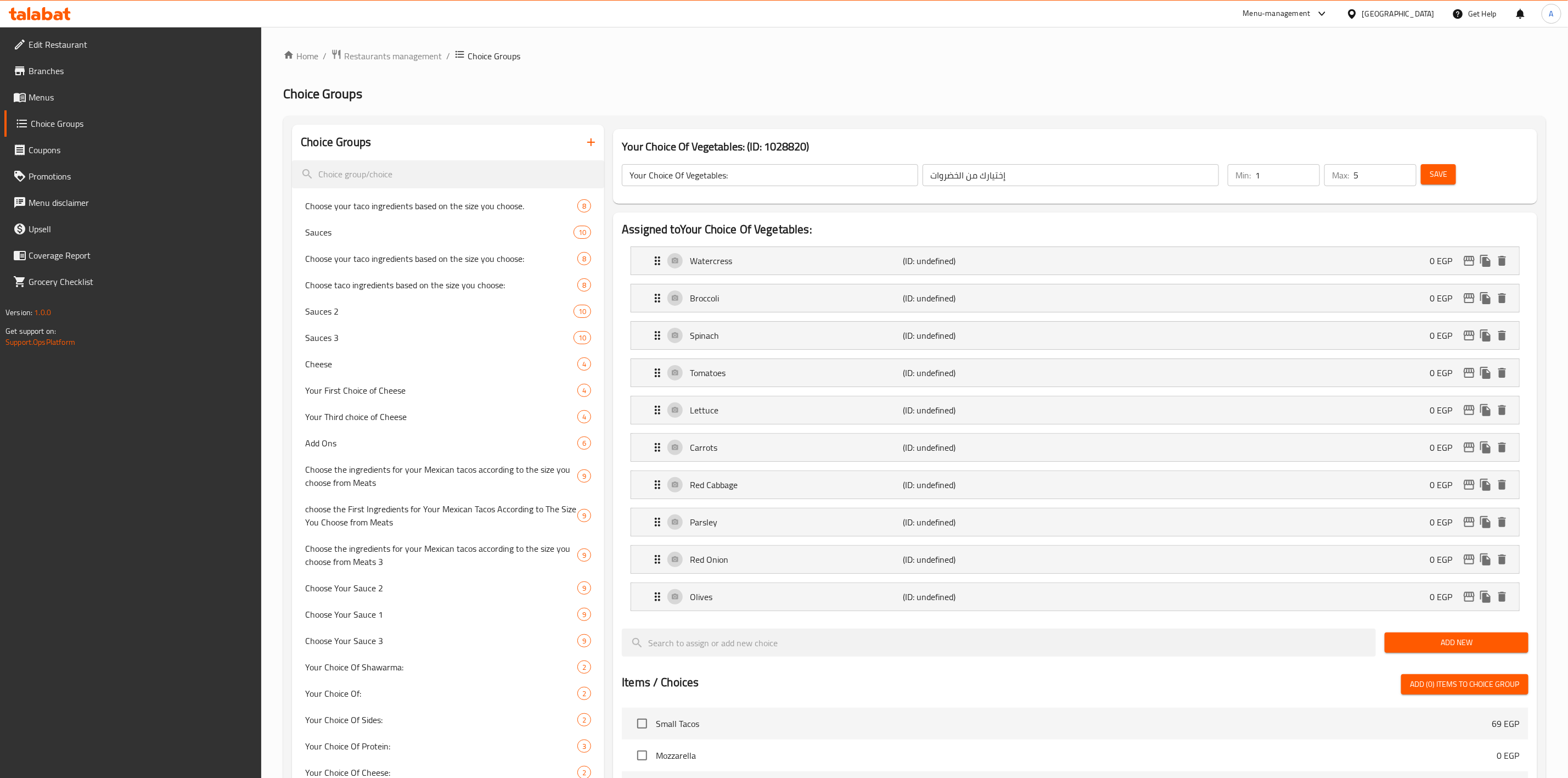
click at [1430, 653] on button "Add New" at bounding box center [1457, 643] width 144 height 21
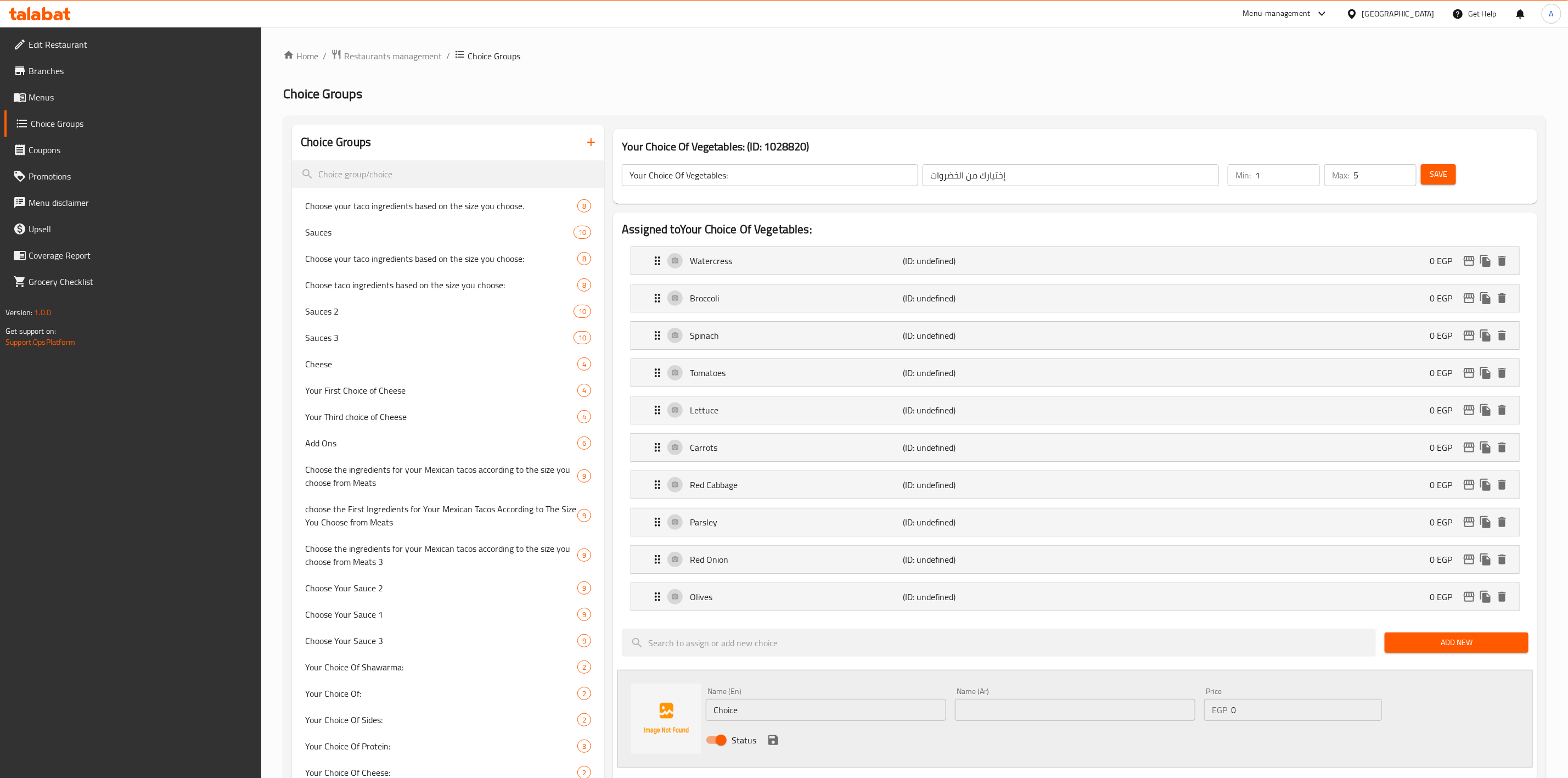
click at [766, 712] on input "Choice" at bounding box center [826, 710] width 240 height 22
paste input "Beetroot"
type input "Beetroot"
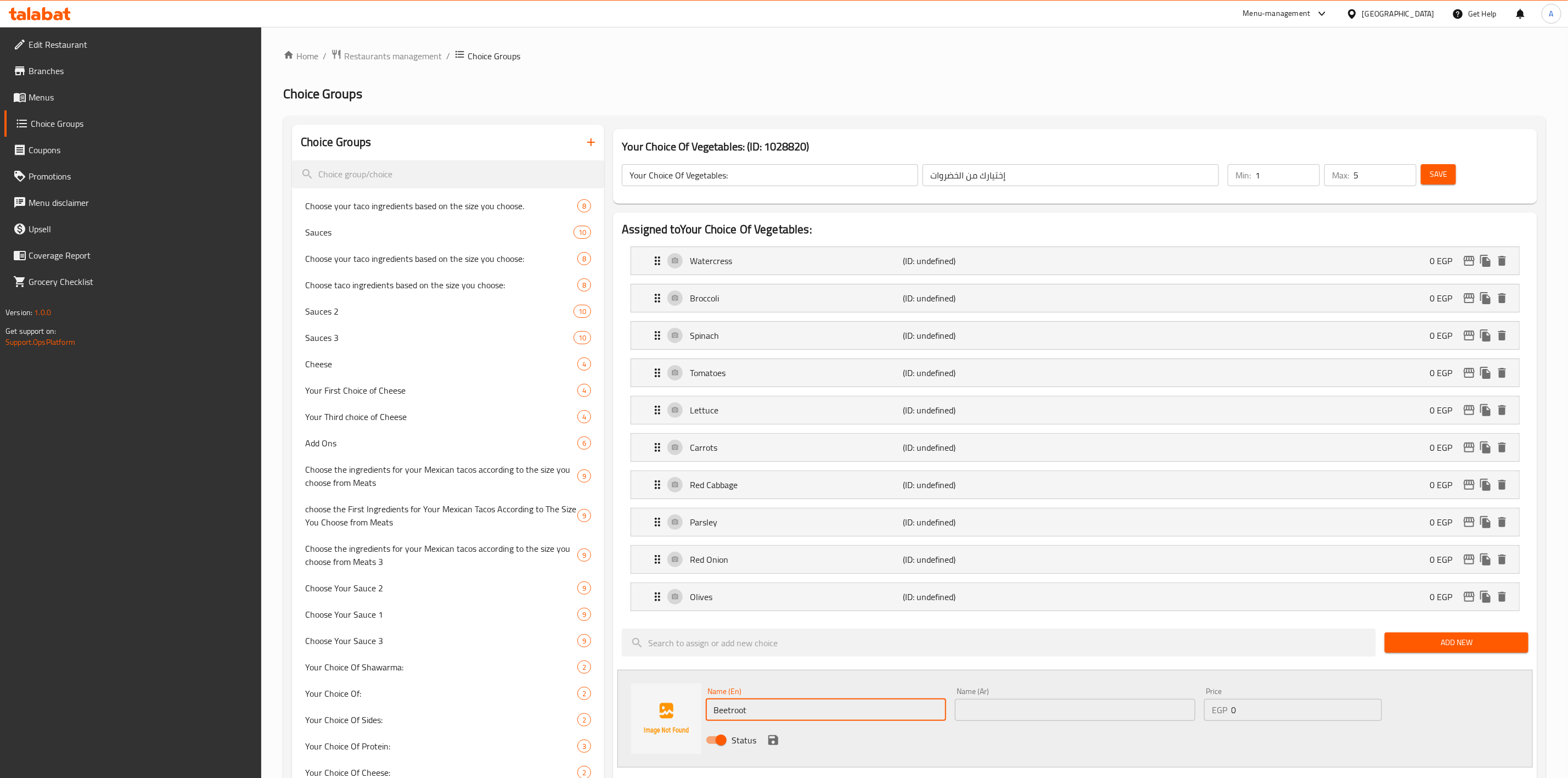
click at [1133, 710] on input "text" at bounding box center [1075, 710] width 240 height 22
paste input "بنجر"
type input "بنجر"
click at [771, 740] on icon "save" at bounding box center [773, 740] width 14 height 14
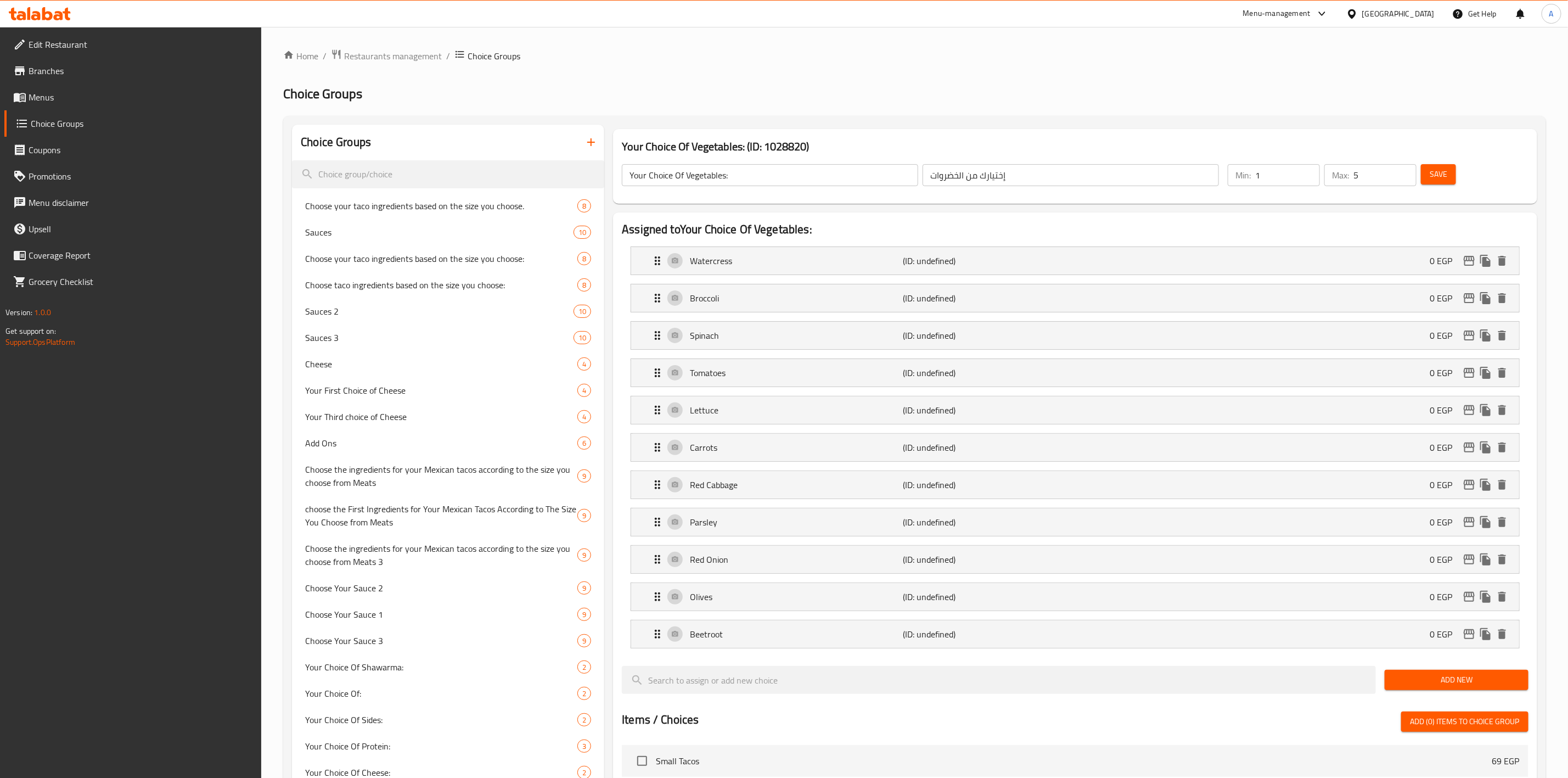
click at [1485, 682] on span "Add New" at bounding box center [1457, 679] width 127 height 14
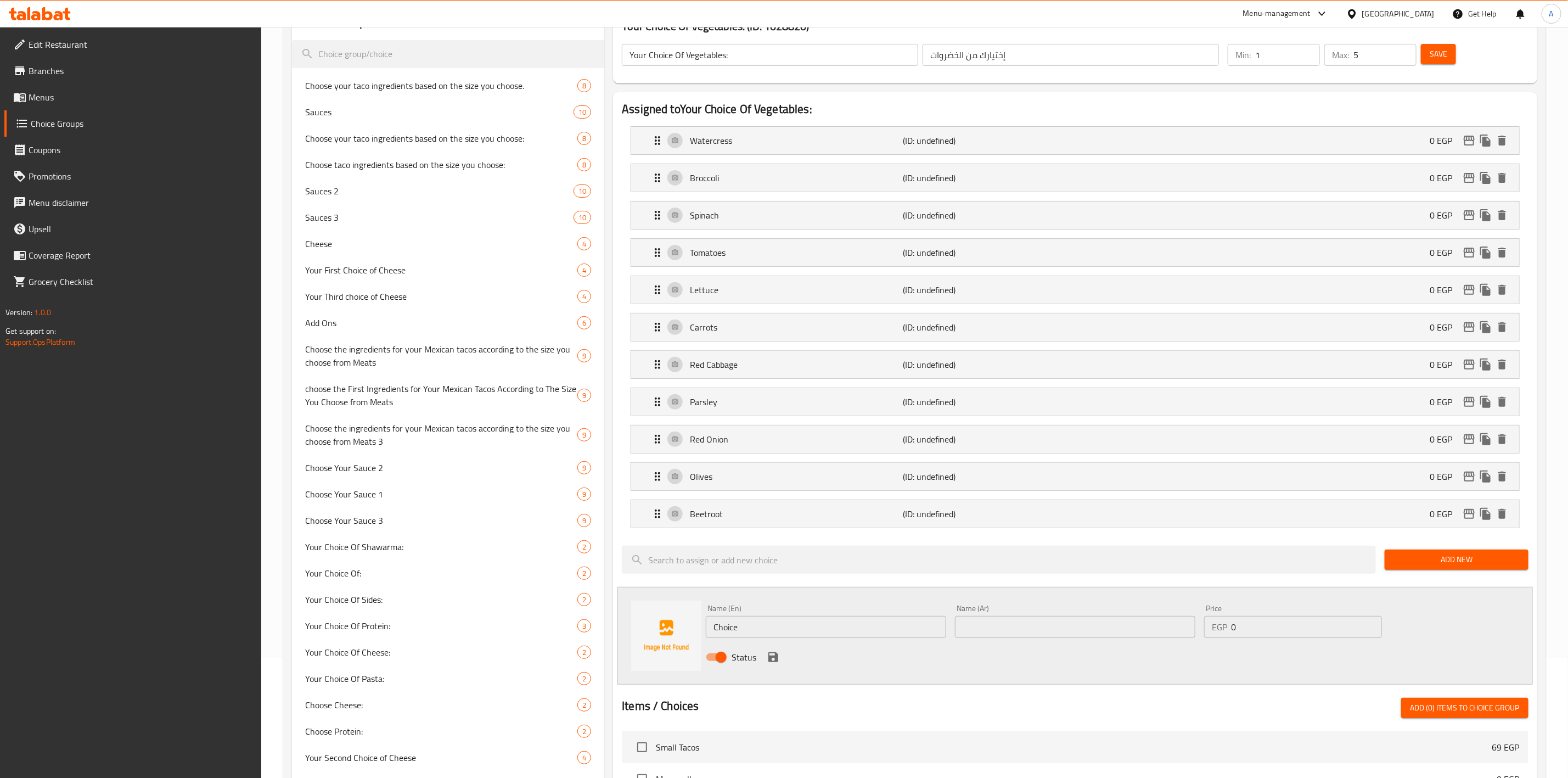
scroll to position [247, 0]
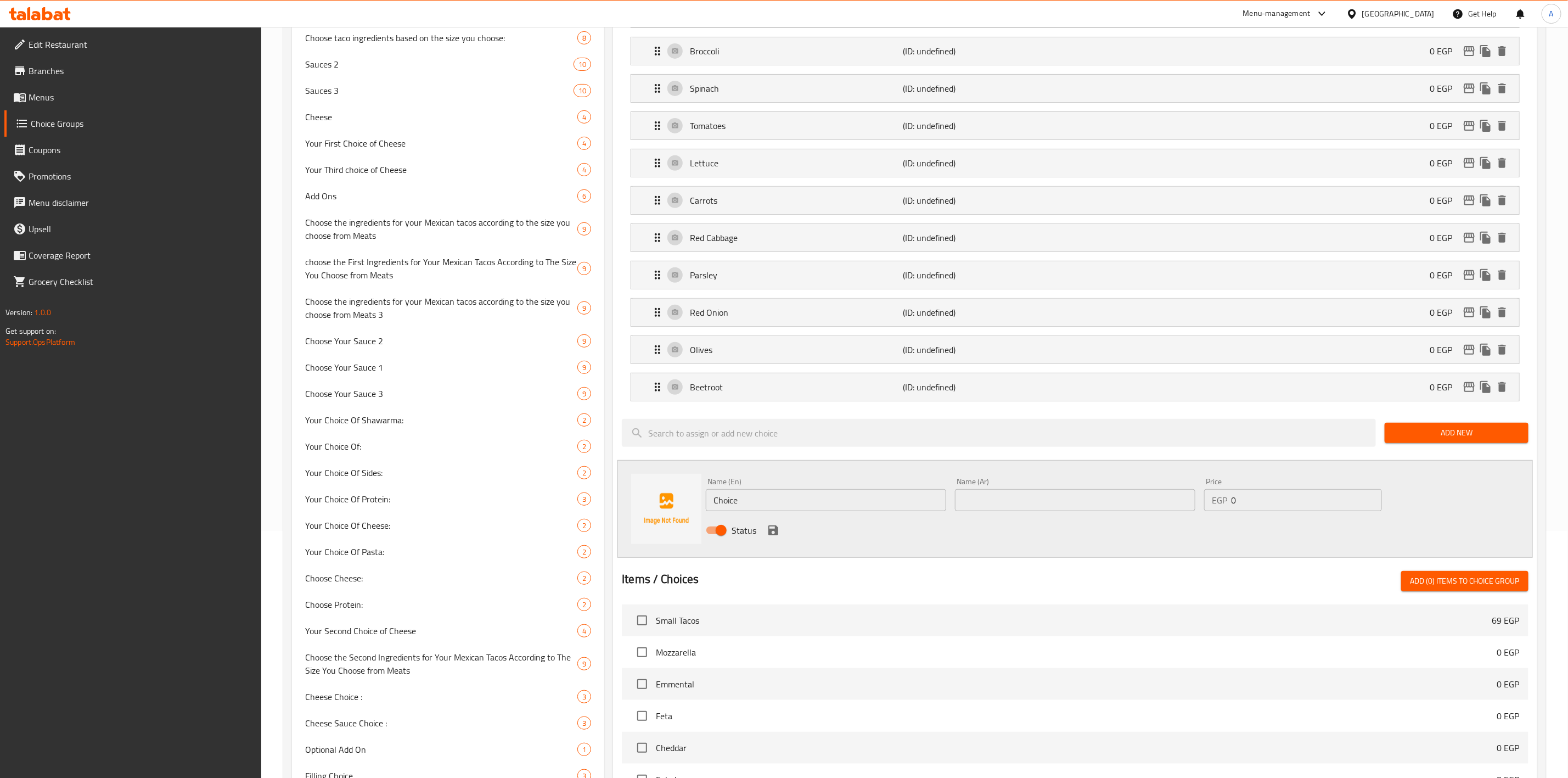
click at [759, 507] on input "Choice" at bounding box center [826, 500] width 240 height 22
paste input "elery"
type input "Celery"
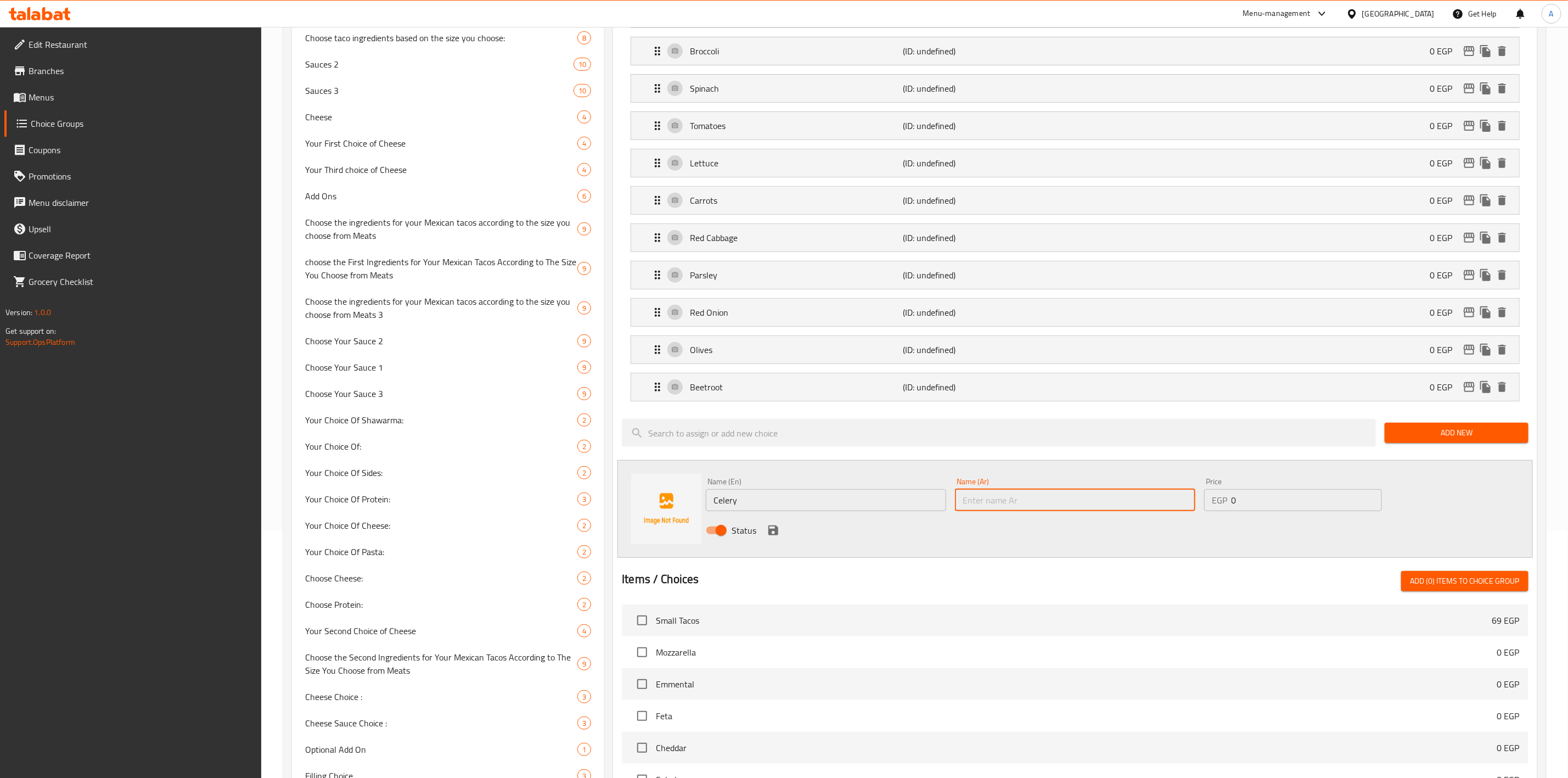
click at [1031, 505] on input "text" at bounding box center [1075, 500] width 240 height 22
paste input "كرفس"
type input "كرفس"
click at [774, 537] on icon "save" at bounding box center [773, 530] width 14 height 14
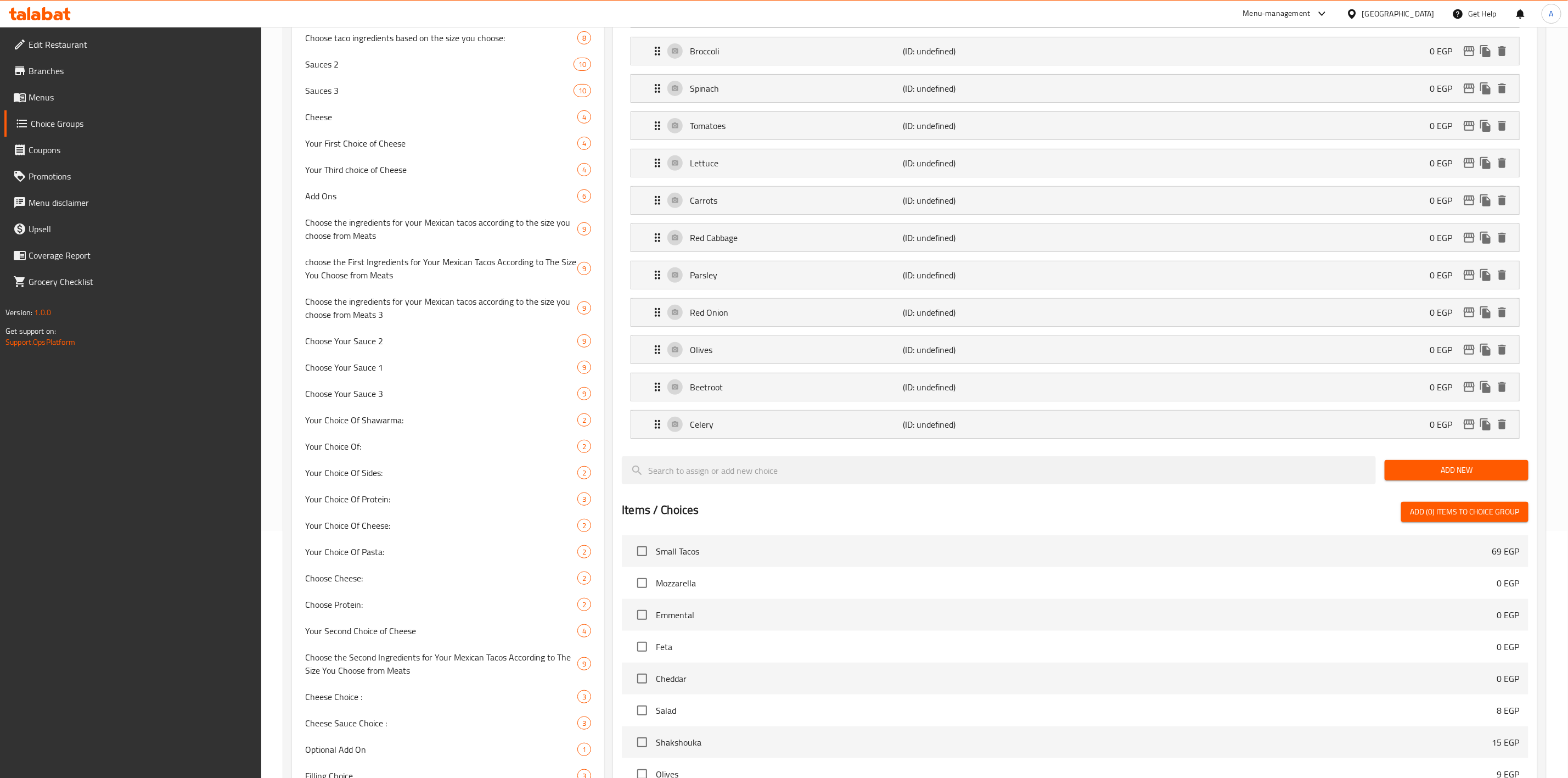
click at [1457, 471] on span "Add New" at bounding box center [1457, 470] width 127 height 14
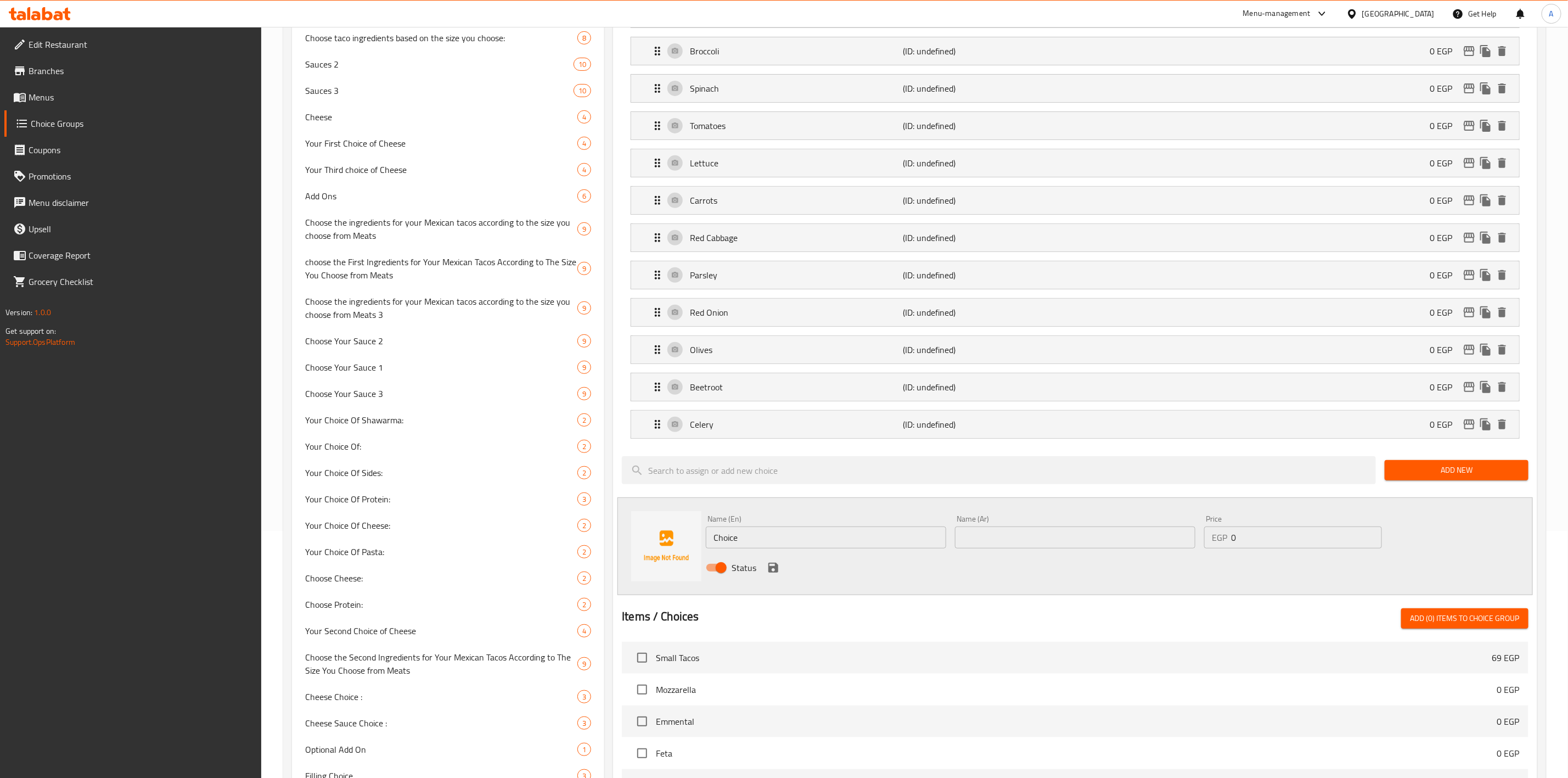
click at [799, 541] on input "Choice" at bounding box center [826, 538] width 240 height 22
paste input "Red Or Regular Radish"
drag, startPoint x: 777, startPoint y: 541, endPoint x: 729, endPoint y: 538, distance: 48.1
click at [729, 538] on input "Red Or Regular Radish" at bounding box center [826, 538] width 240 height 22
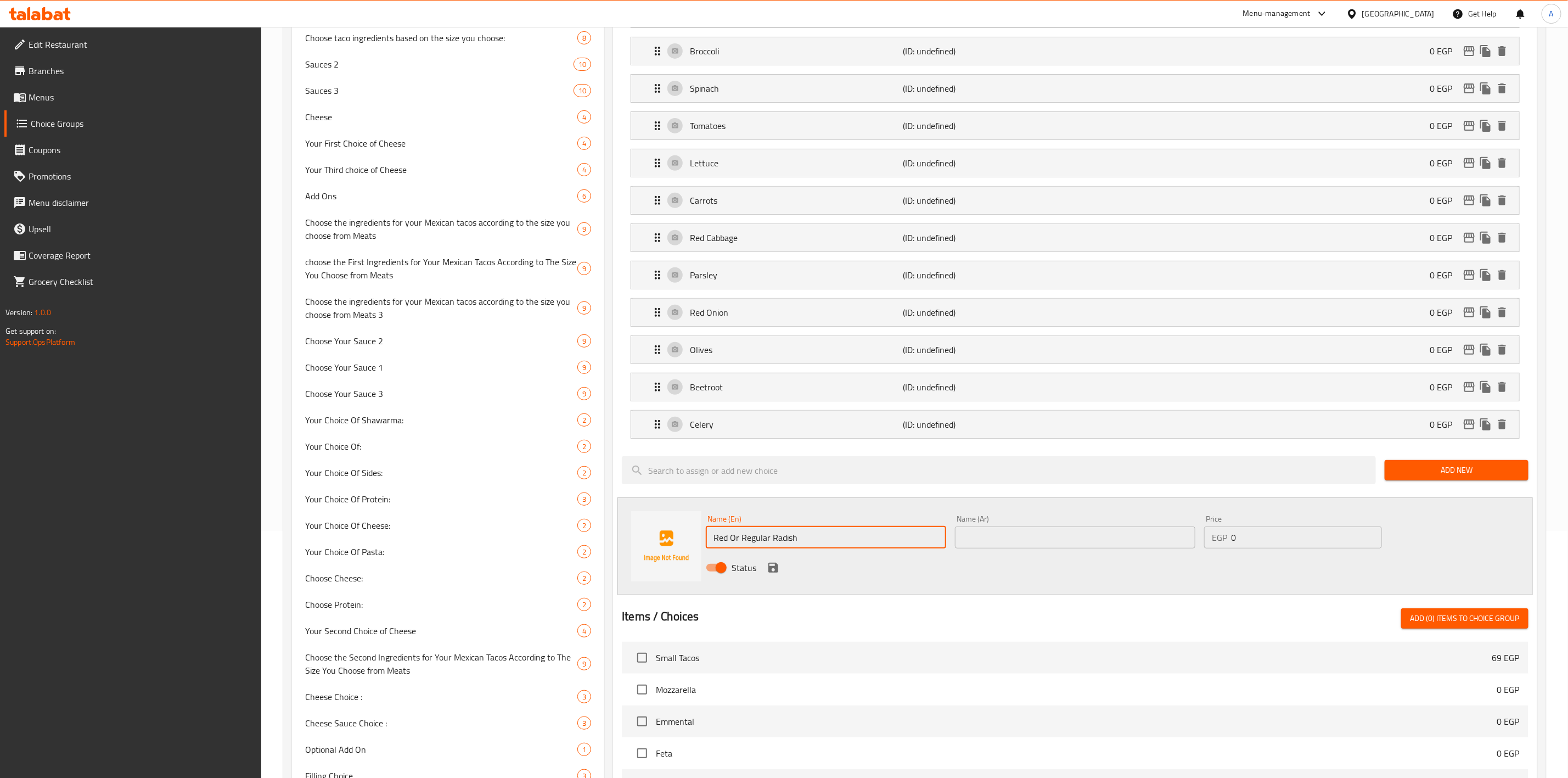
click at [755, 534] on input "Red Or Regular Radish" at bounding box center [826, 538] width 240 height 22
drag, startPoint x: 768, startPoint y: 547, endPoint x: 726, endPoint y: 544, distance: 42.1
click at [726, 544] on input "Red Or Regular Radish" at bounding box center [826, 538] width 240 height 22
type input "Red Radish"
click at [1184, 536] on input "text" at bounding box center [1075, 538] width 240 height 22
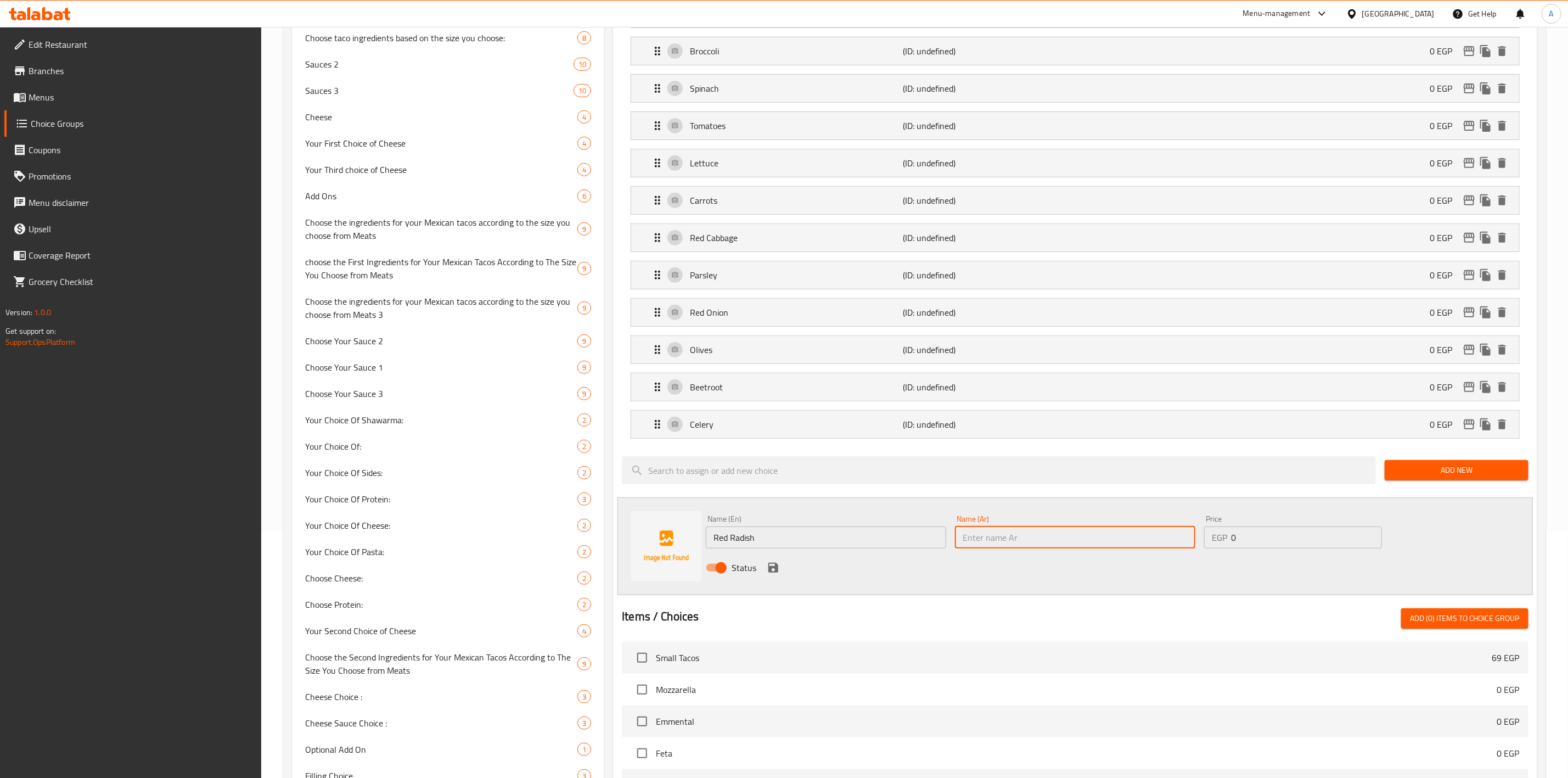
type input "t"
type input "فجل أحمر"
click at [768, 574] on icon "save" at bounding box center [773, 568] width 14 height 14
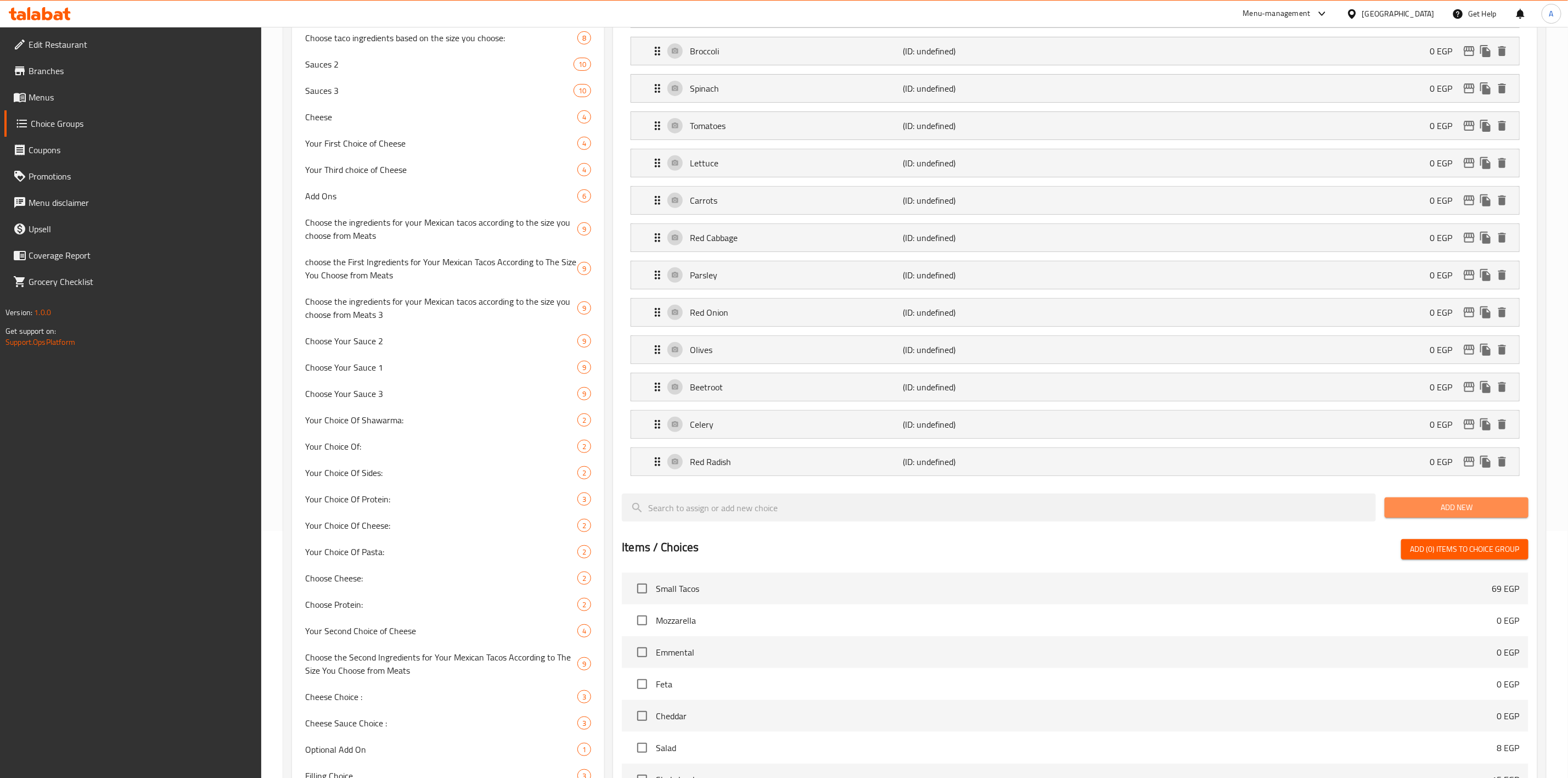
click at [1451, 510] on span "Add New" at bounding box center [1457, 507] width 127 height 14
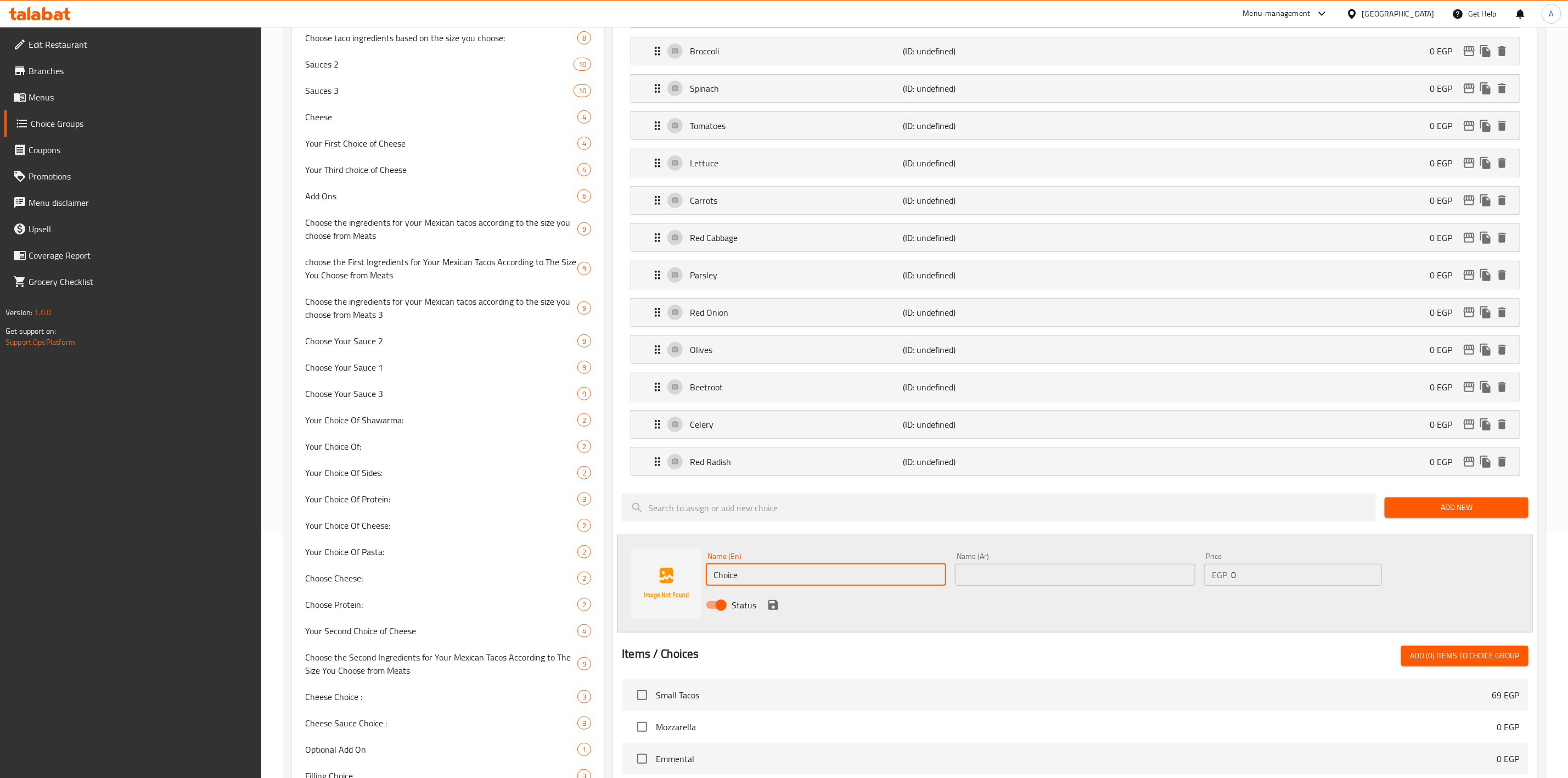
click at [782, 577] on input "Choice" at bounding box center [826, 575] width 240 height 22
type input "ٌ"
type input "Regular Radish"
click at [992, 584] on input "text" at bounding box center [1075, 575] width 240 height 22
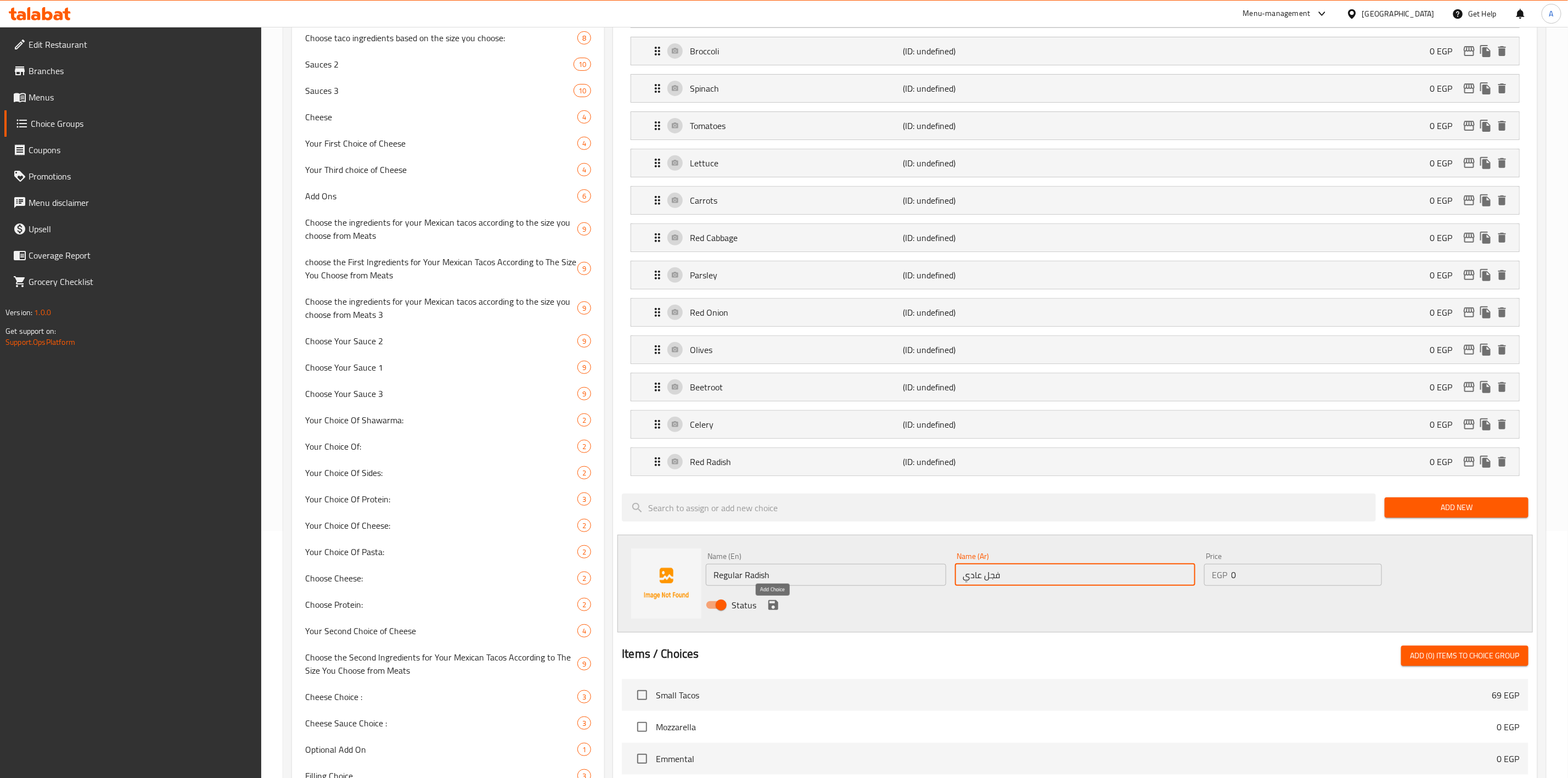
type input "فجل عادي"
click at [766, 609] on button "save" at bounding box center [773, 604] width 17 height 17
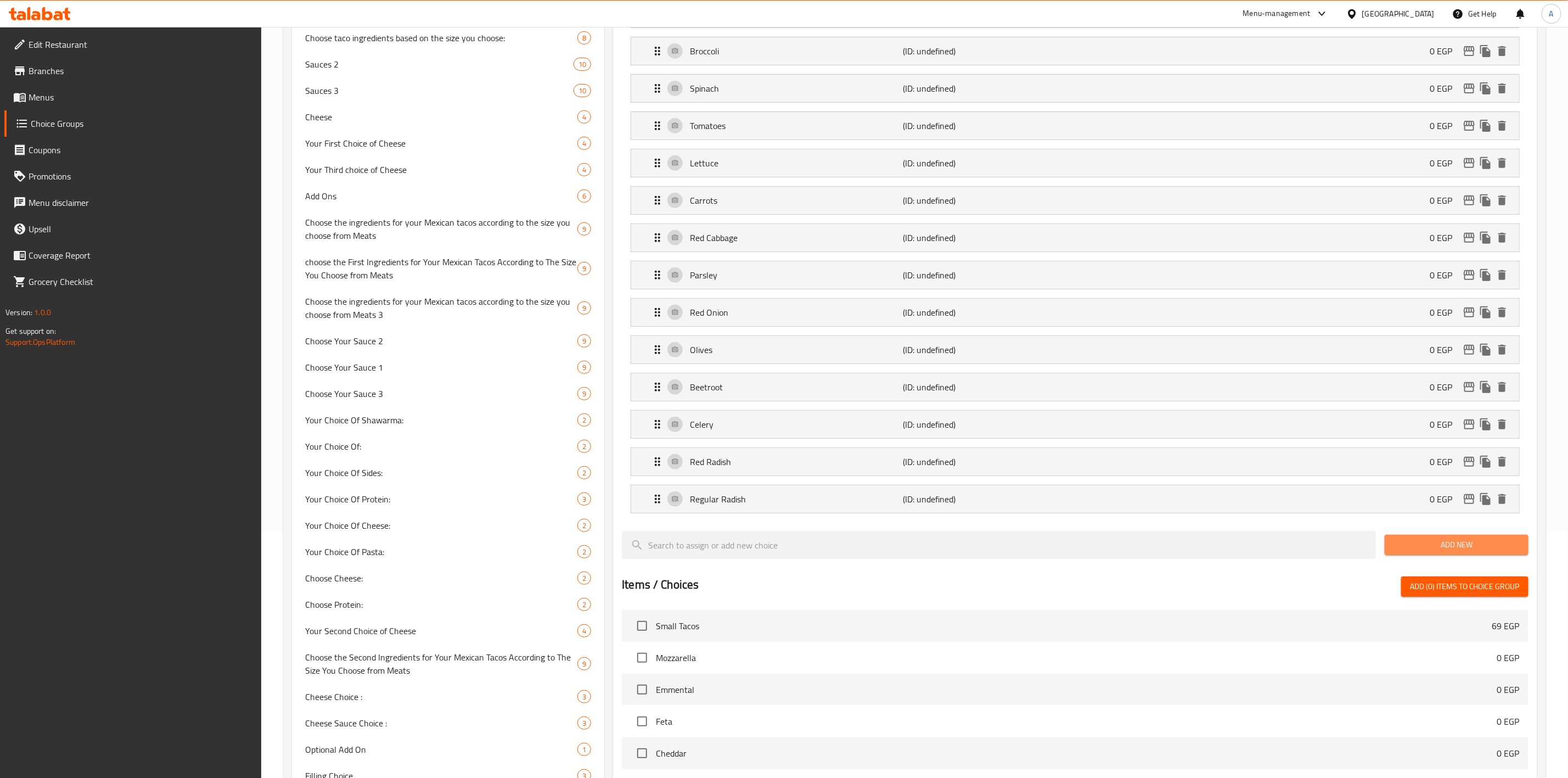
click at [1461, 549] on span "Add New" at bounding box center [1457, 545] width 127 height 14
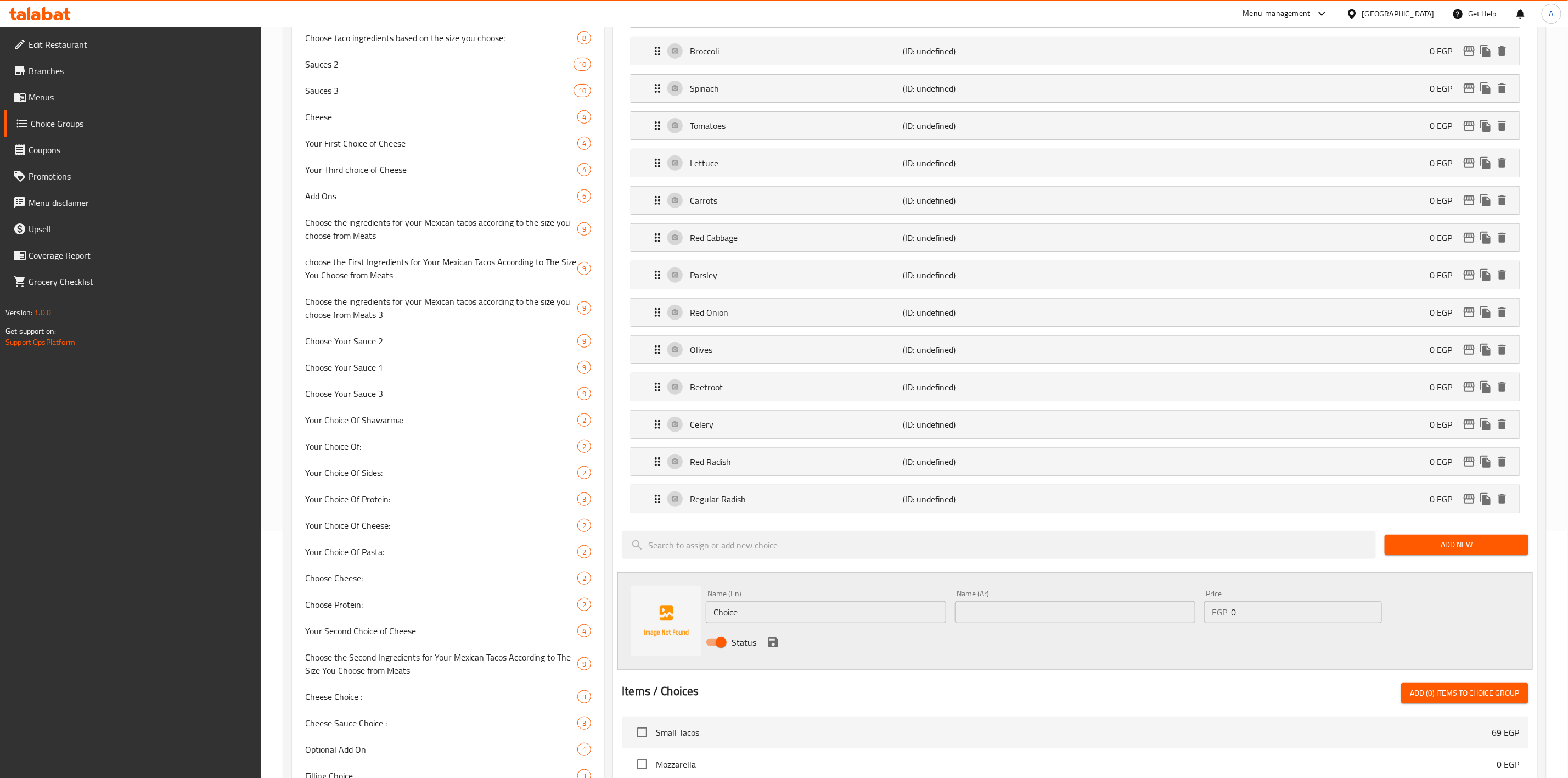
click at [789, 604] on div "Name (En) Choice Name (En)" at bounding box center [826, 607] width 240 height 33
click at [786, 624] on input "Choice" at bounding box center [826, 612] width 240 height 22
paste input "Red Potatoes"
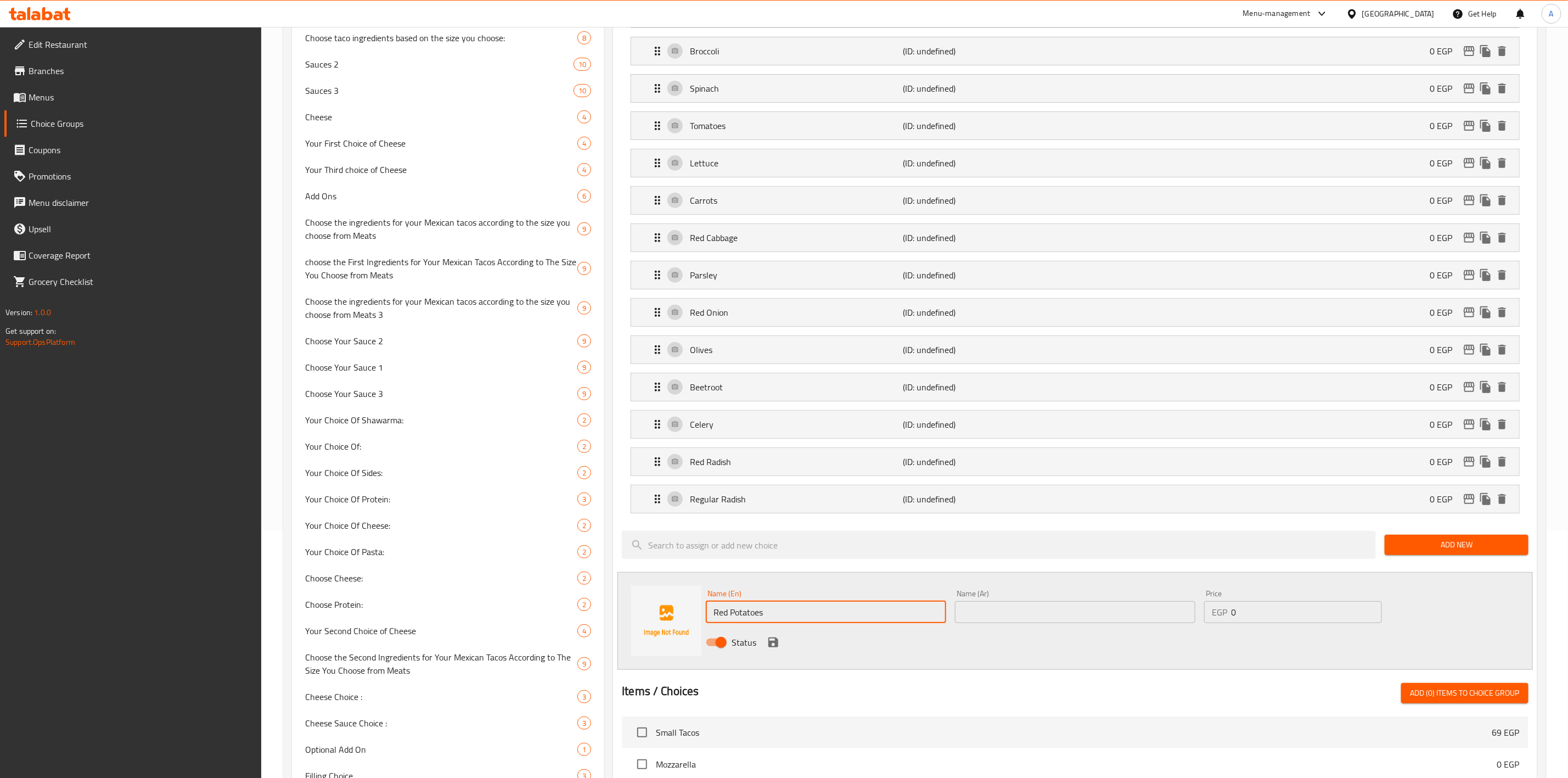
type input "Red Potatoes"
click at [1004, 616] on input "text" at bounding box center [1075, 612] width 240 height 22
click at [1023, 624] on input "text" at bounding box center [1075, 612] width 240 height 22
paste input "بطاطس حمراء"
type input "بطاطس حمراء"
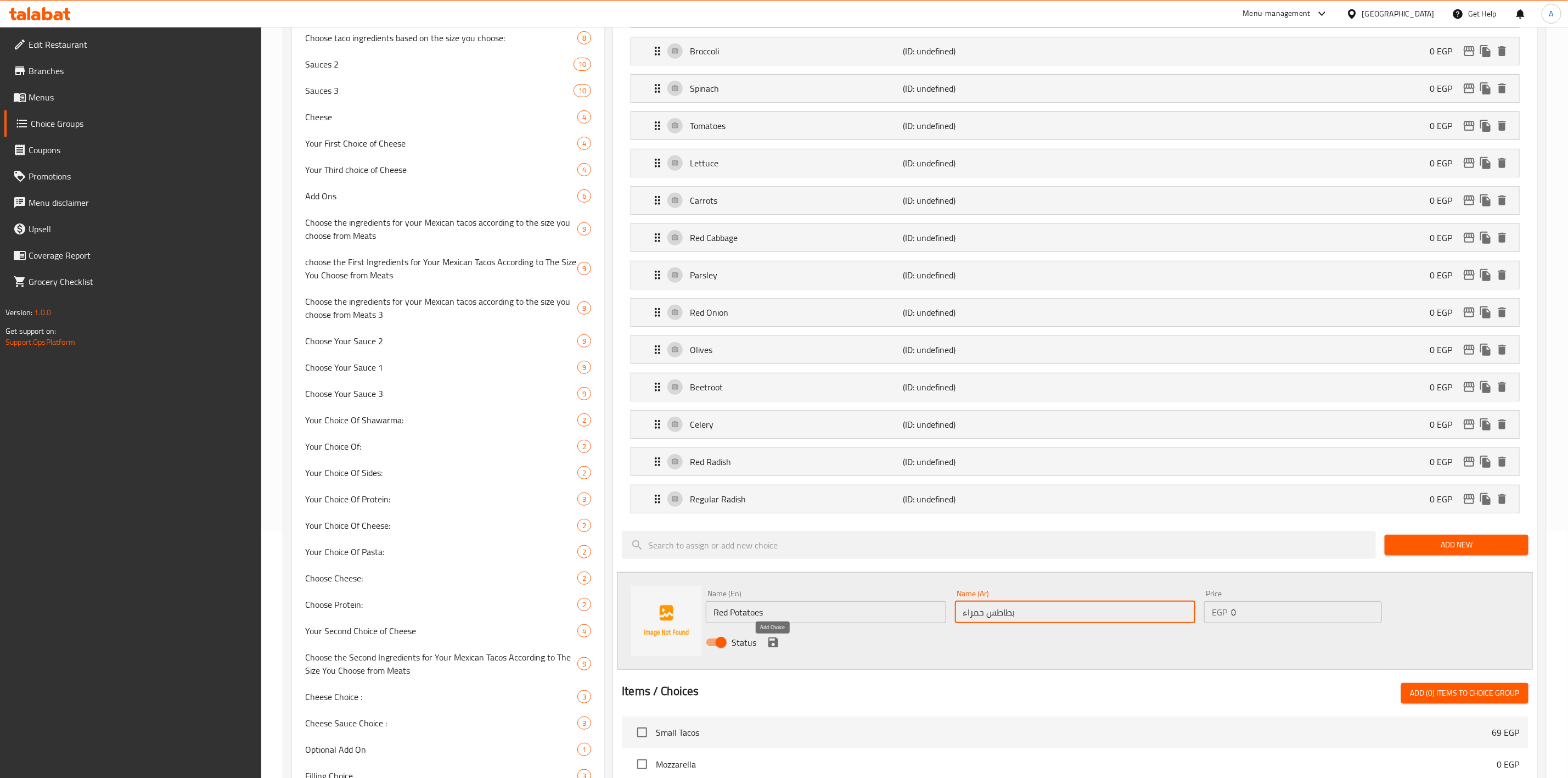
click at [771, 647] on icon "save" at bounding box center [773, 642] width 10 height 10
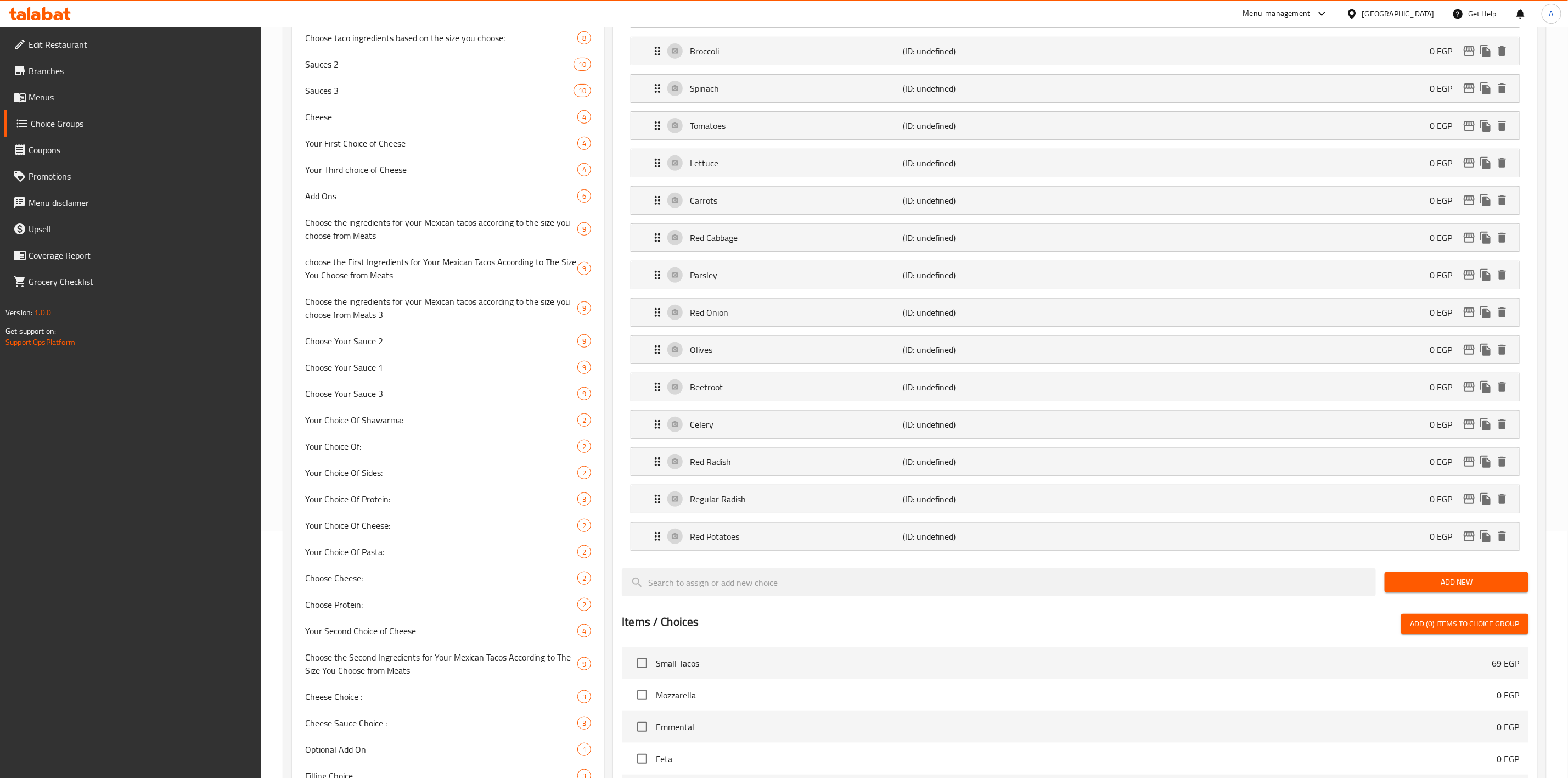
click at [1434, 584] on span "Add New" at bounding box center [1457, 582] width 127 height 14
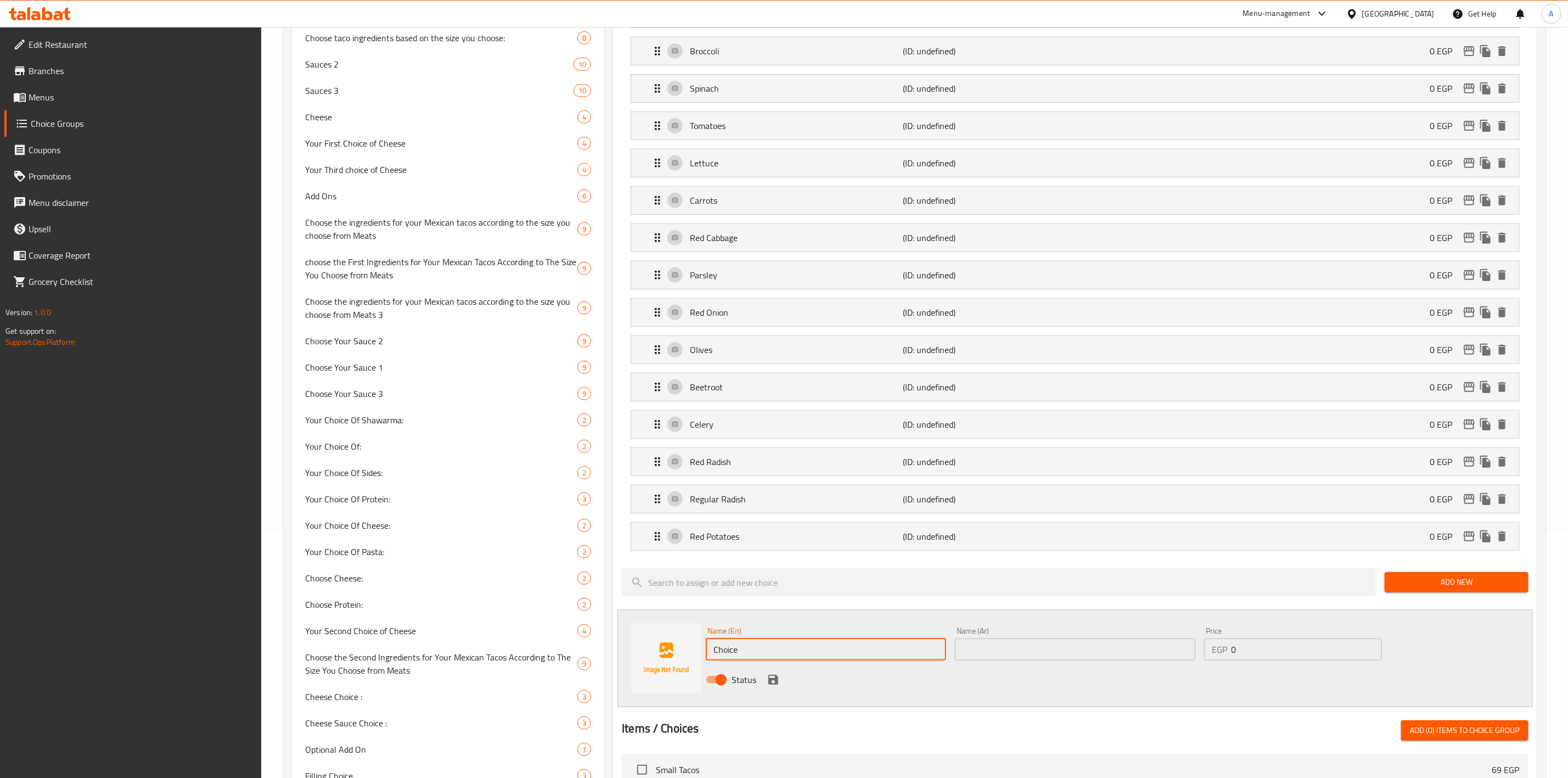
click at [822, 660] on input "Choice" at bounding box center [826, 650] width 240 height 22
paste input "Butternut Squash"
type input "Butternut Squash"
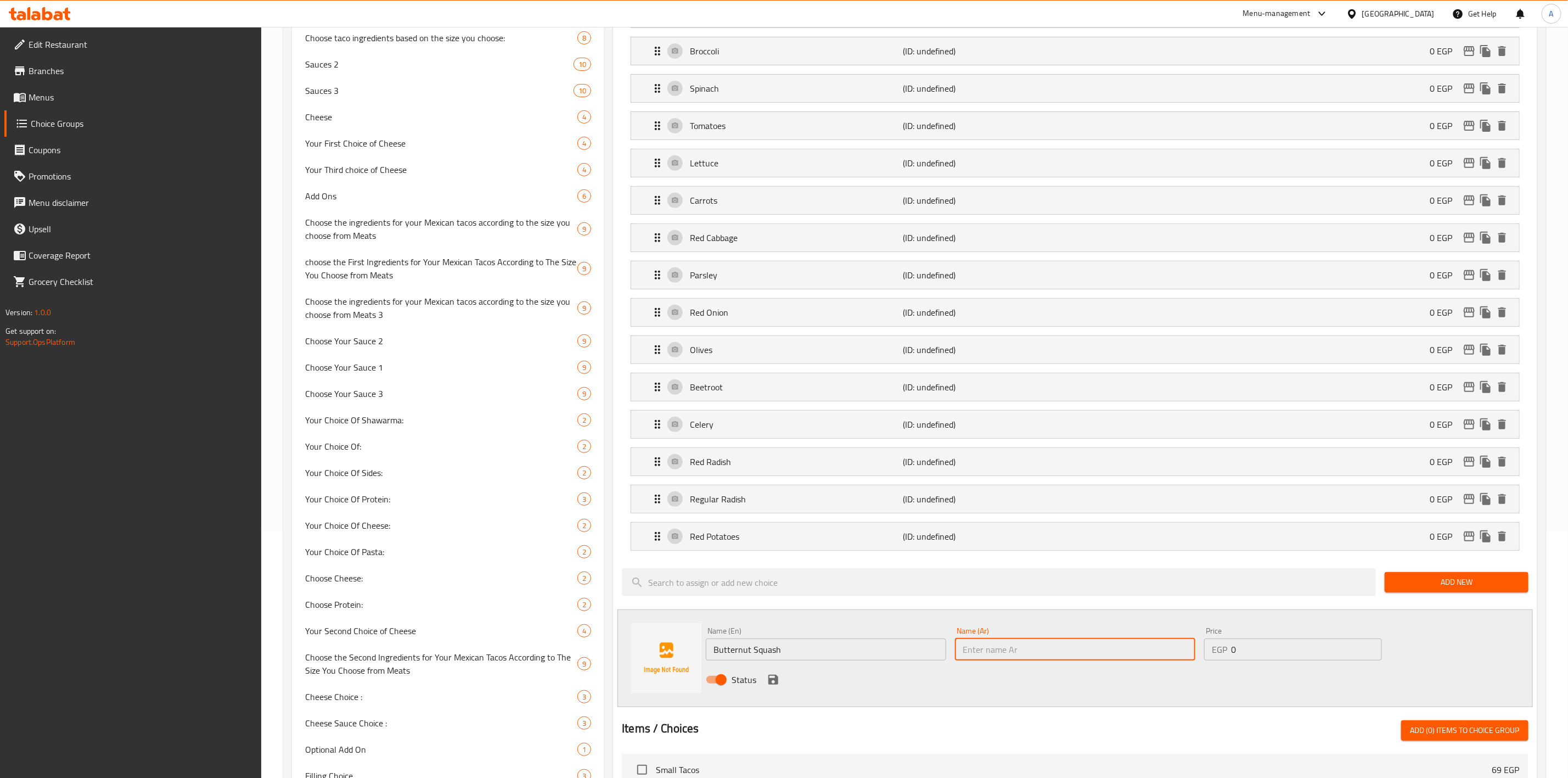
click at [1000, 651] on input "text" at bounding box center [1075, 650] width 240 height 22
paste input "قرع عسلي"
type input "قرع عسلي"
click at [750, 652] on input "Butternut Squash" at bounding box center [826, 650] width 240 height 22
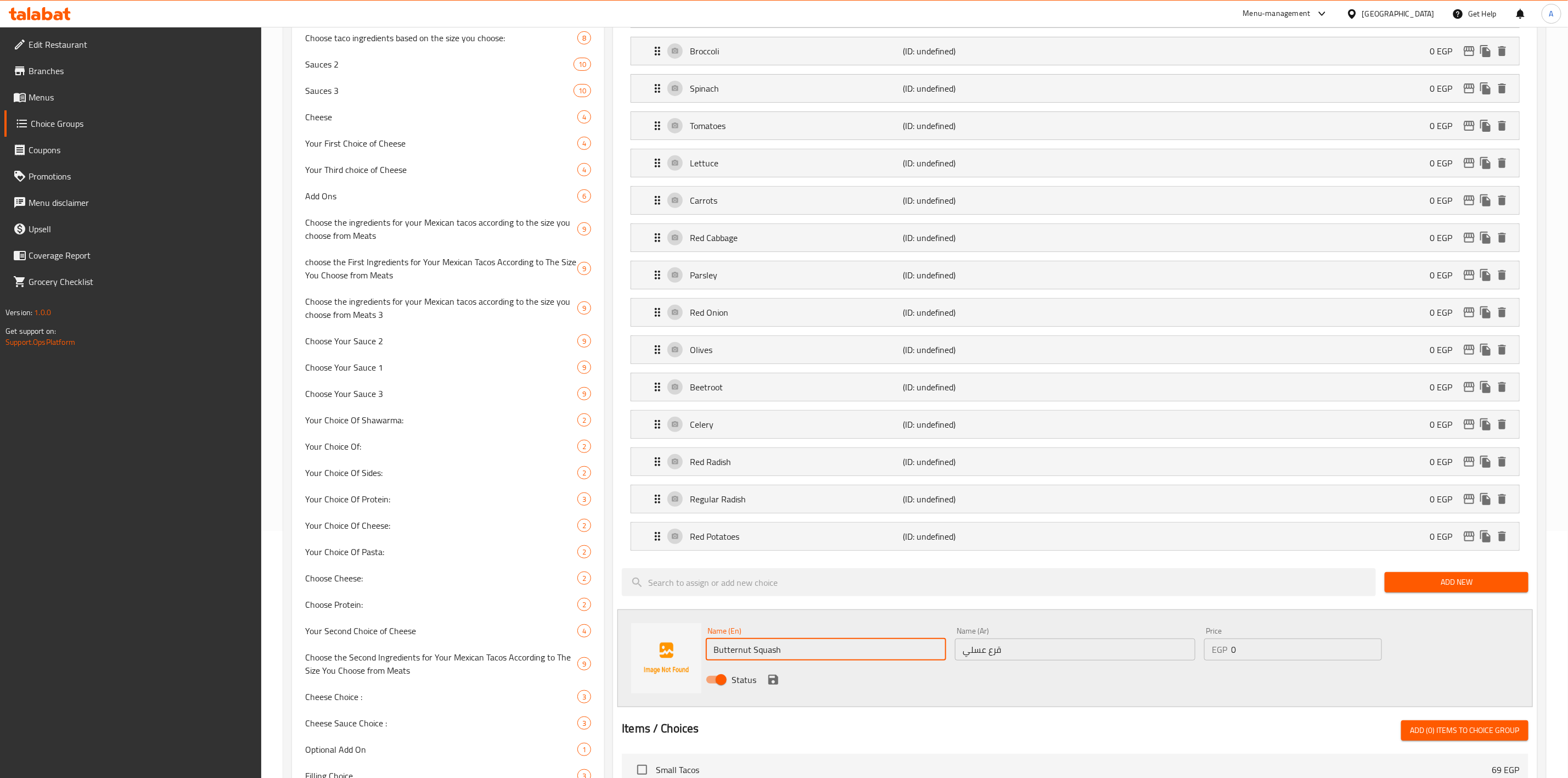
click at [750, 652] on input "Butternut Squash" at bounding box center [826, 650] width 240 height 22
click at [610, 593] on div "Assigned to Your Choice Of Vegetables: Watercress (ID: undefined) 0 EGP Name (E…" at bounding box center [1075, 595] width 933 height 1269
click at [775, 684] on icon "save" at bounding box center [773, 679] width 10 height 10
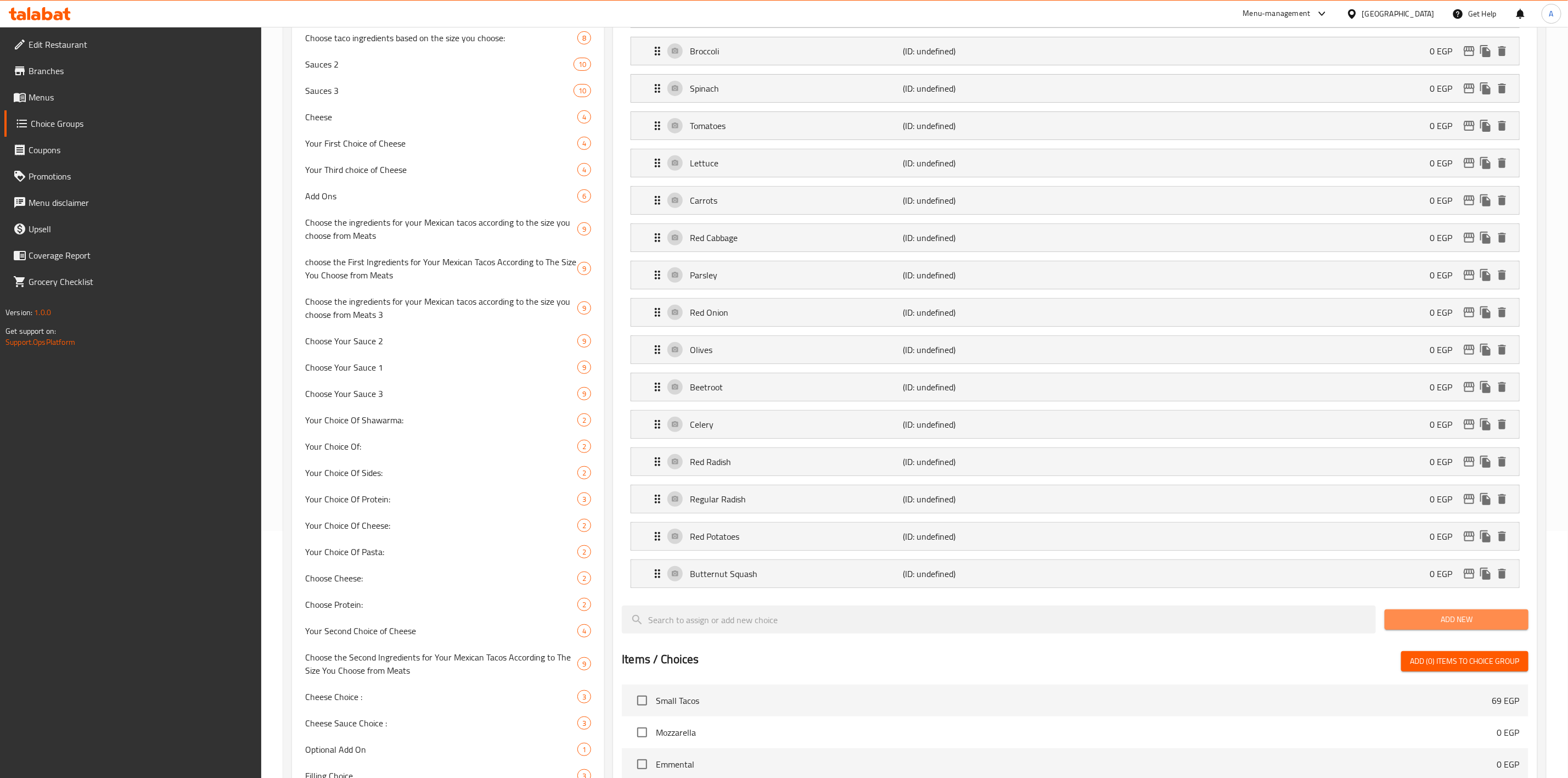
click at [1450, 627] on span "Add New" at bounding box center [1457, 619] width 127 height 14
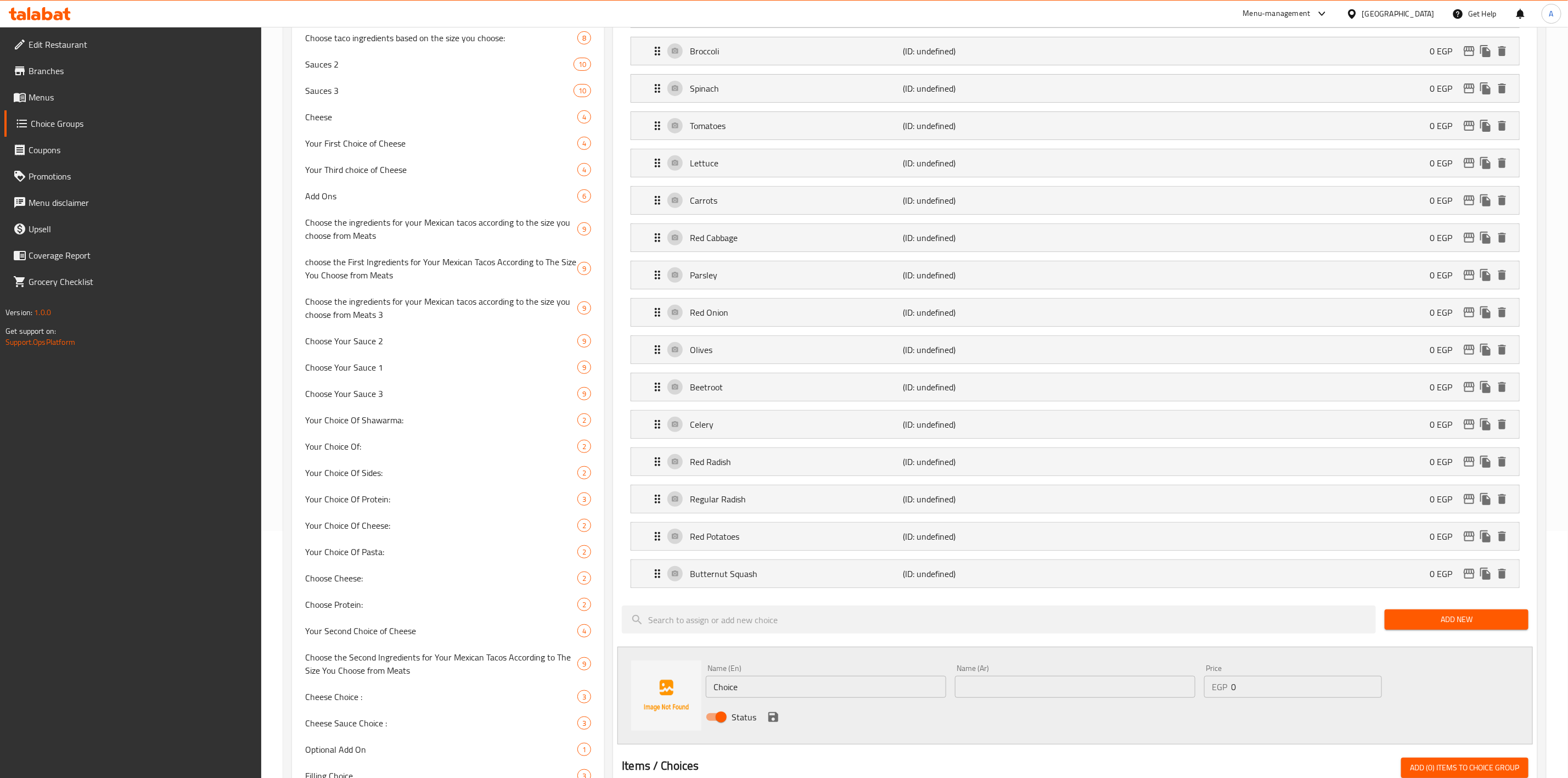
click at [805, 694] on input "Choice" at bounding box center [826, 687] width 240 height 22
paste input "Nuts (Hazelnuts - Walnuts - Peanuts)"
click at [738, 692] on input "Nuts (Hazelnuts - Walnuts - Peanuts)" at bounding box center [826, 687] width 240 height 22
type input "Nuts (Hazelnuts - Walnuts - Peanuts)"
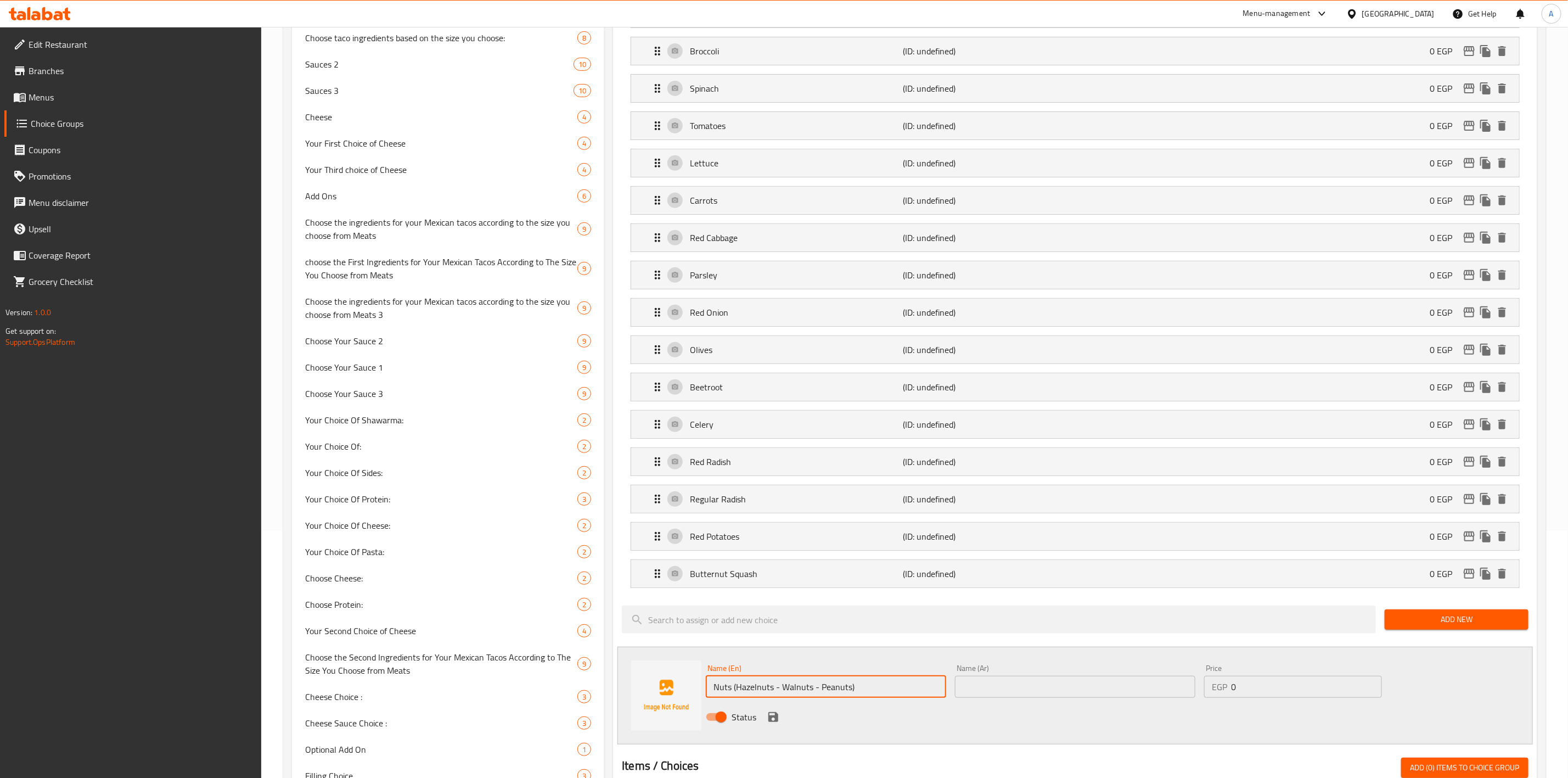
click at [989, 697] on input "text" at bounding box center [1075, 687] width 240 height 22
paste input "مكسرات (بندق - عين جمل - فول سوداني)"
type input "مكسرات (بندق - عين جمل - فول سوداني)"
click at [774, 723] on icon "save" at bounding box center [773, 717] width 14 height 14
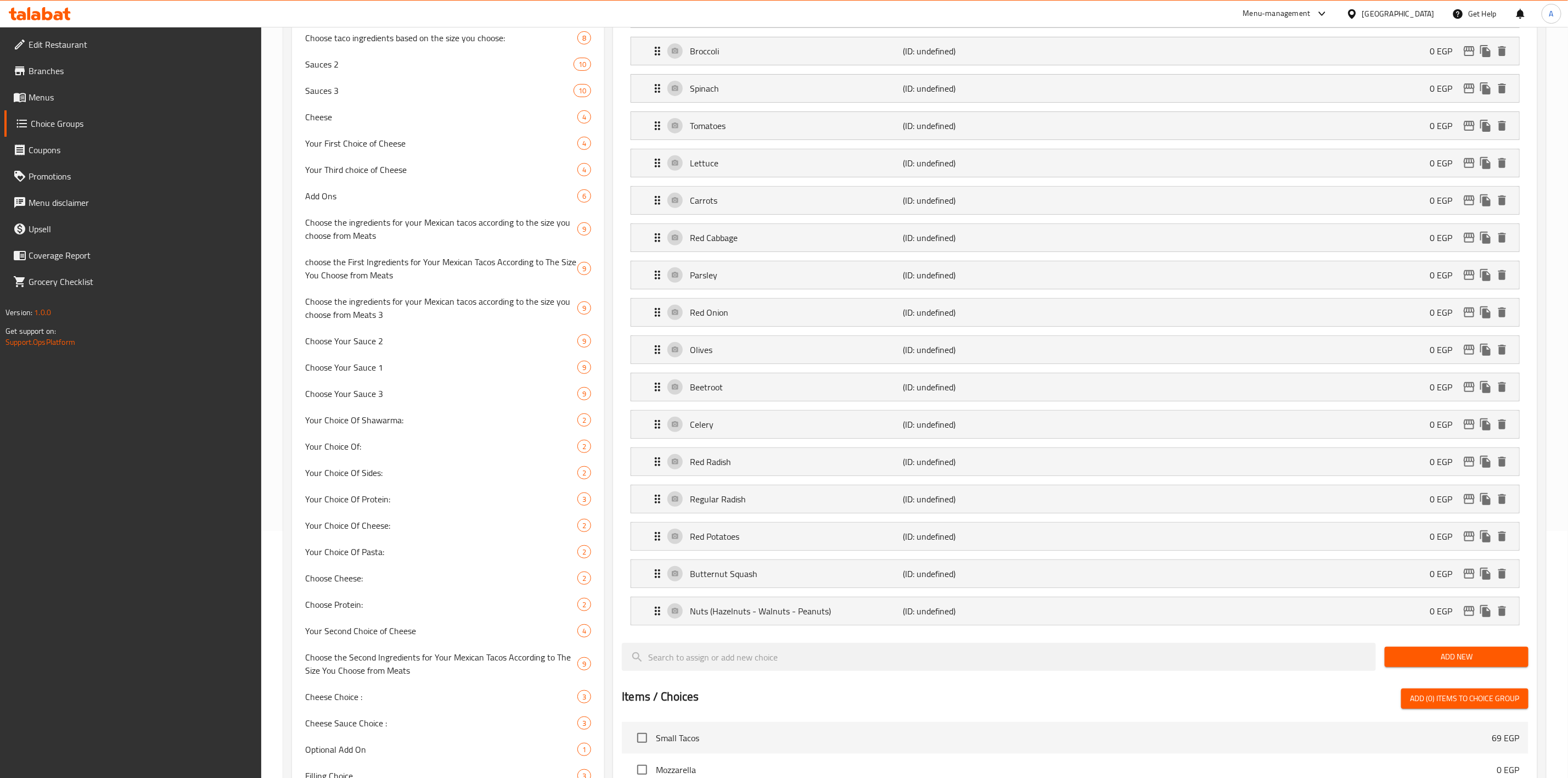
click at [1469, 658] on span "Add New" at bounding box center [1457, 656] width 127 height 14
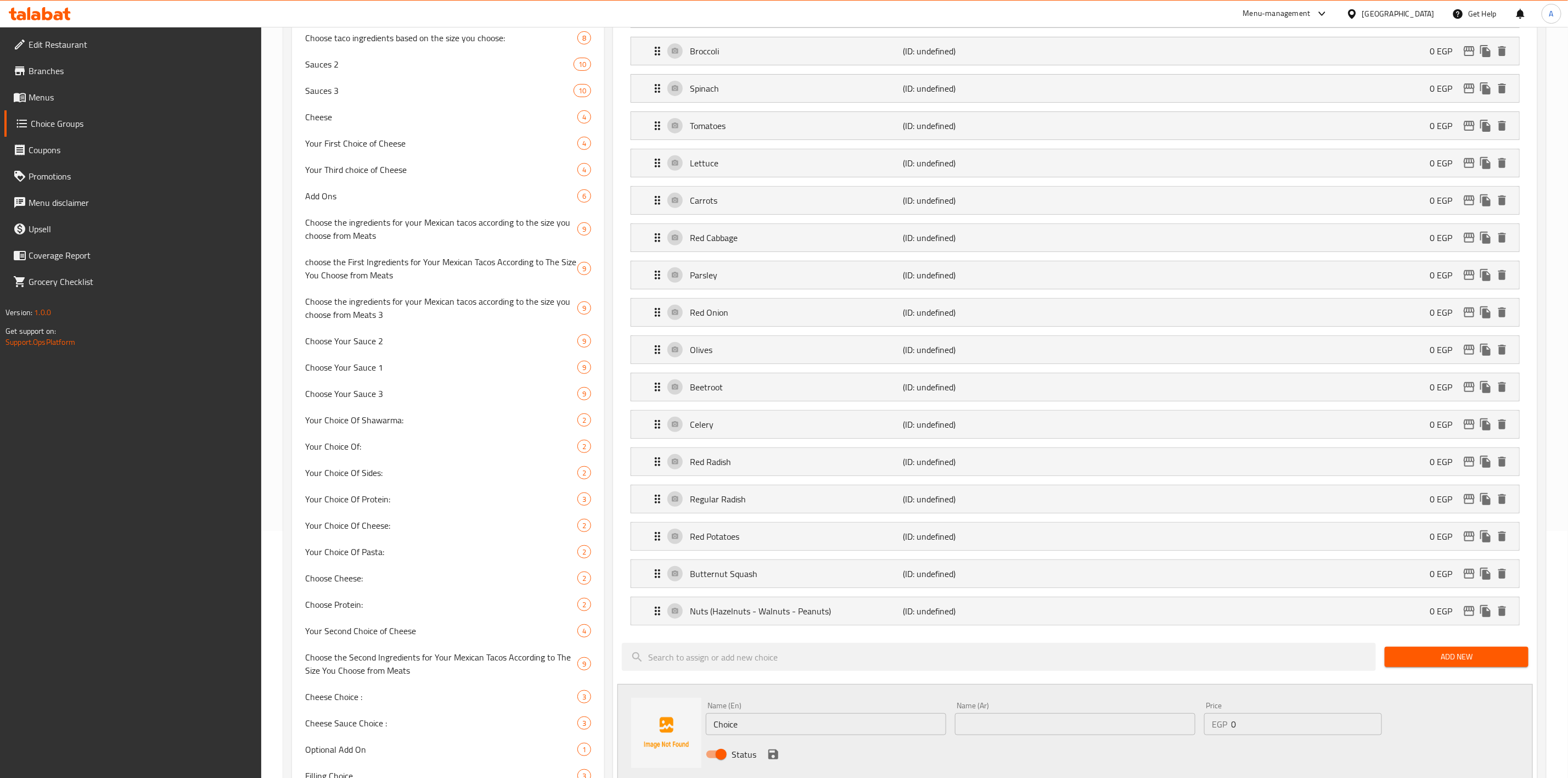
click at [804, 735] on input "Choice" at bounding box center [826, 725] width 240 height 22
paste input "Sesam"
type input "Sesame"
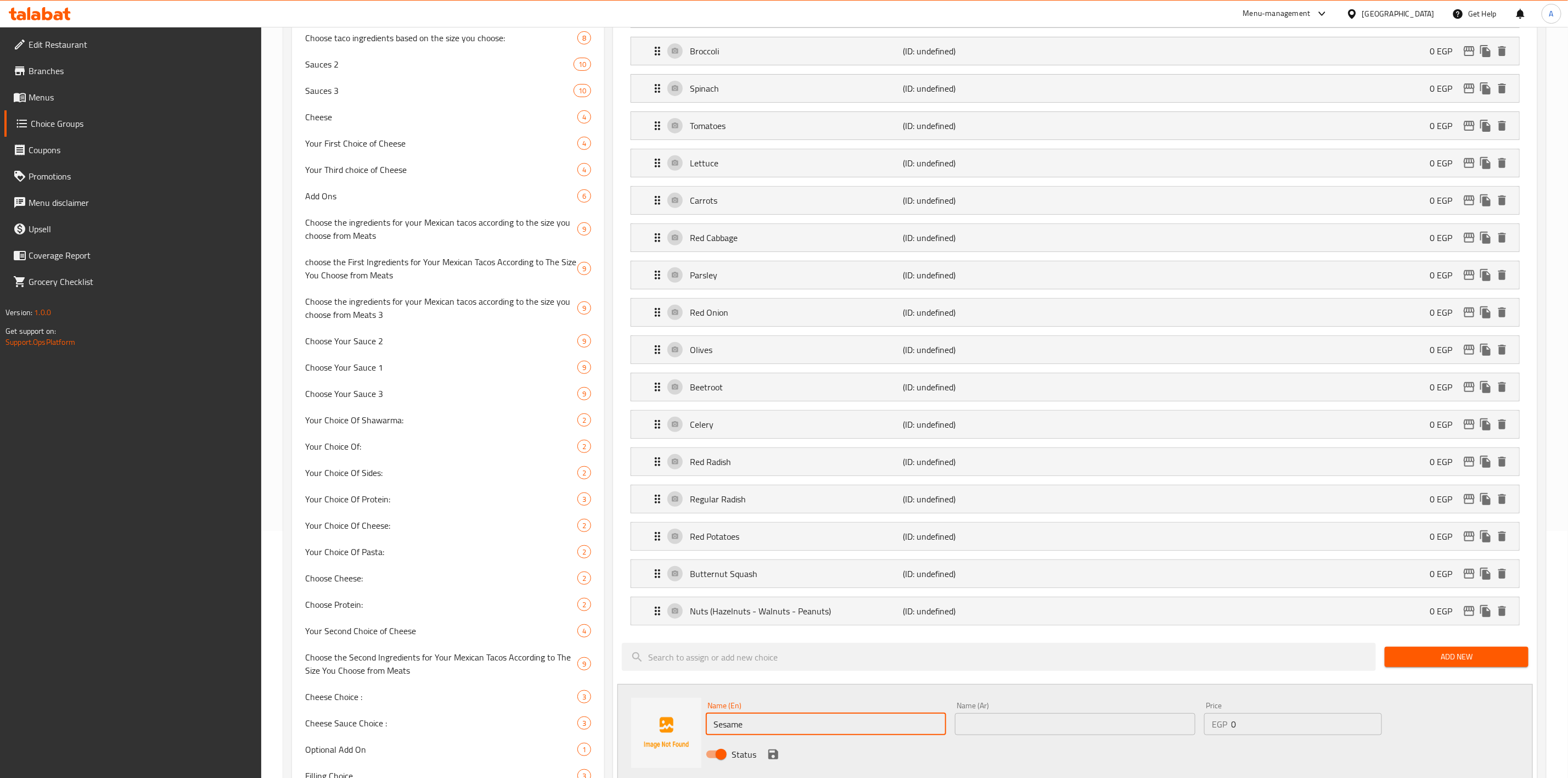
click at [1029, 730] on input "text" at bounding box center [1075, 725] width 240 height 22
paste input "سمسم"
type input "سمسم"
click at [773, 760] on icon "save" at bounding box center [773, 754] width 10 height 10
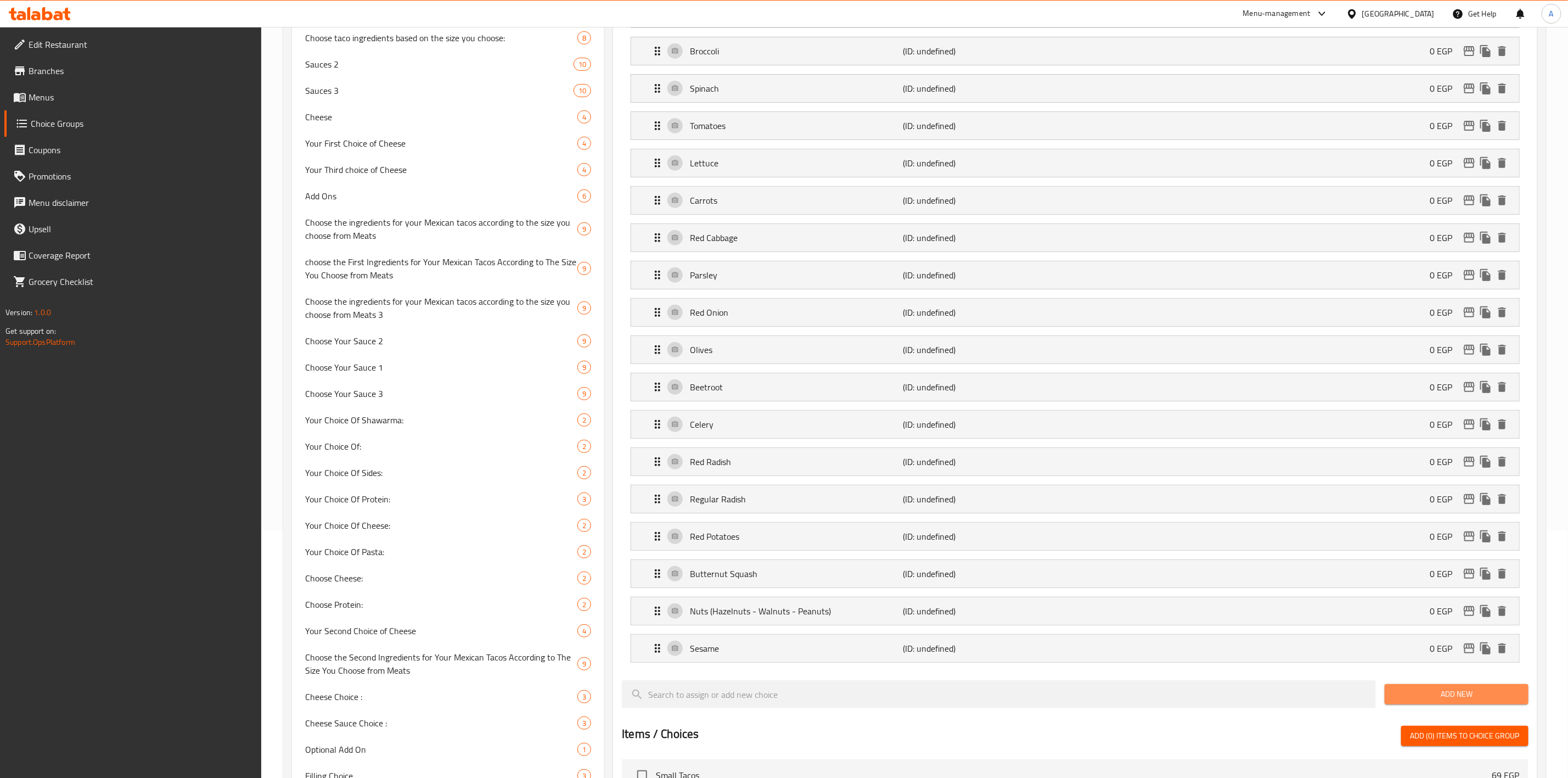
click at [1457, 701] on span "Add New" at bounding box center [1457, 694] width 127 height 14
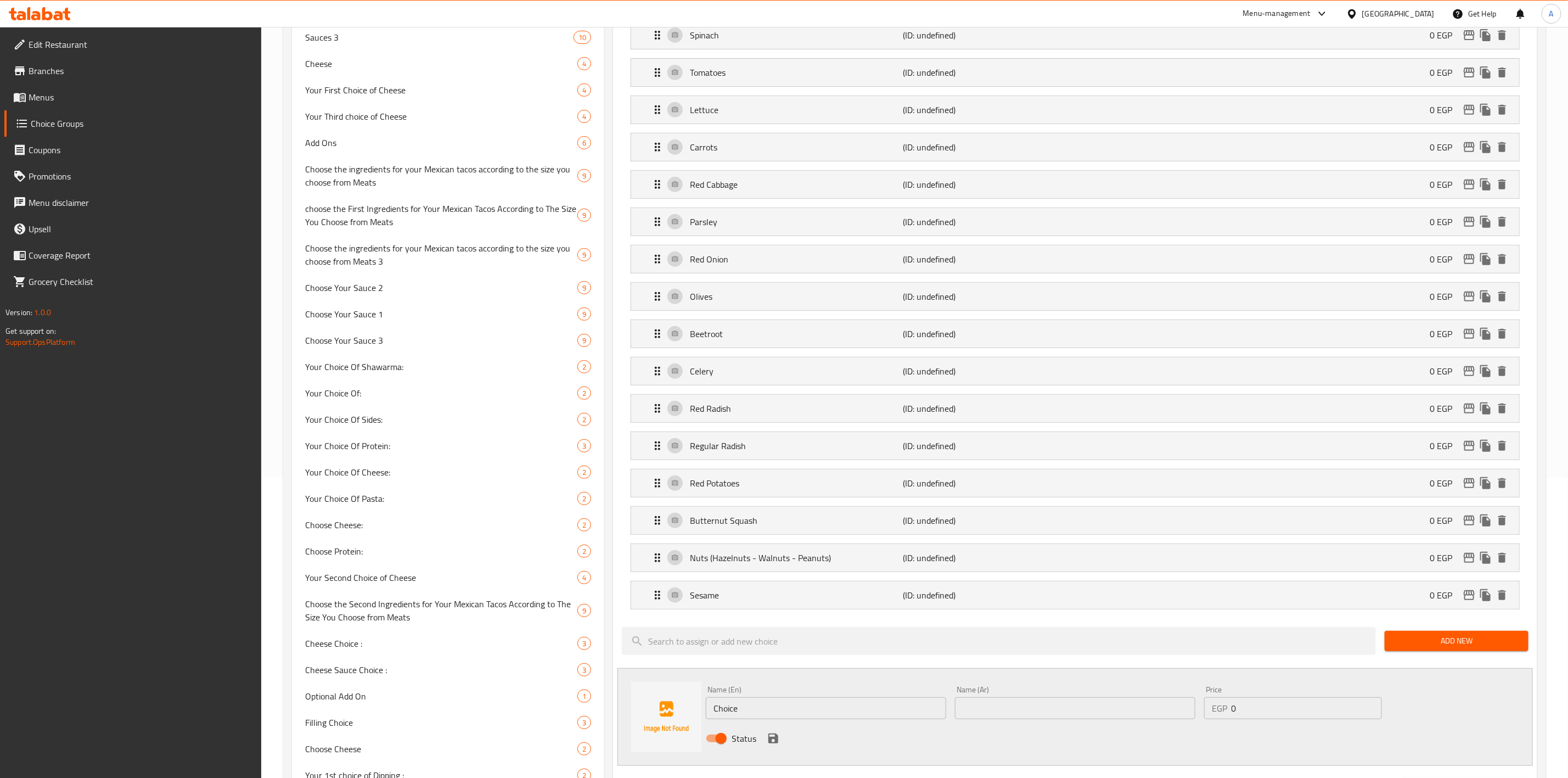
scroll to position [330, 0]
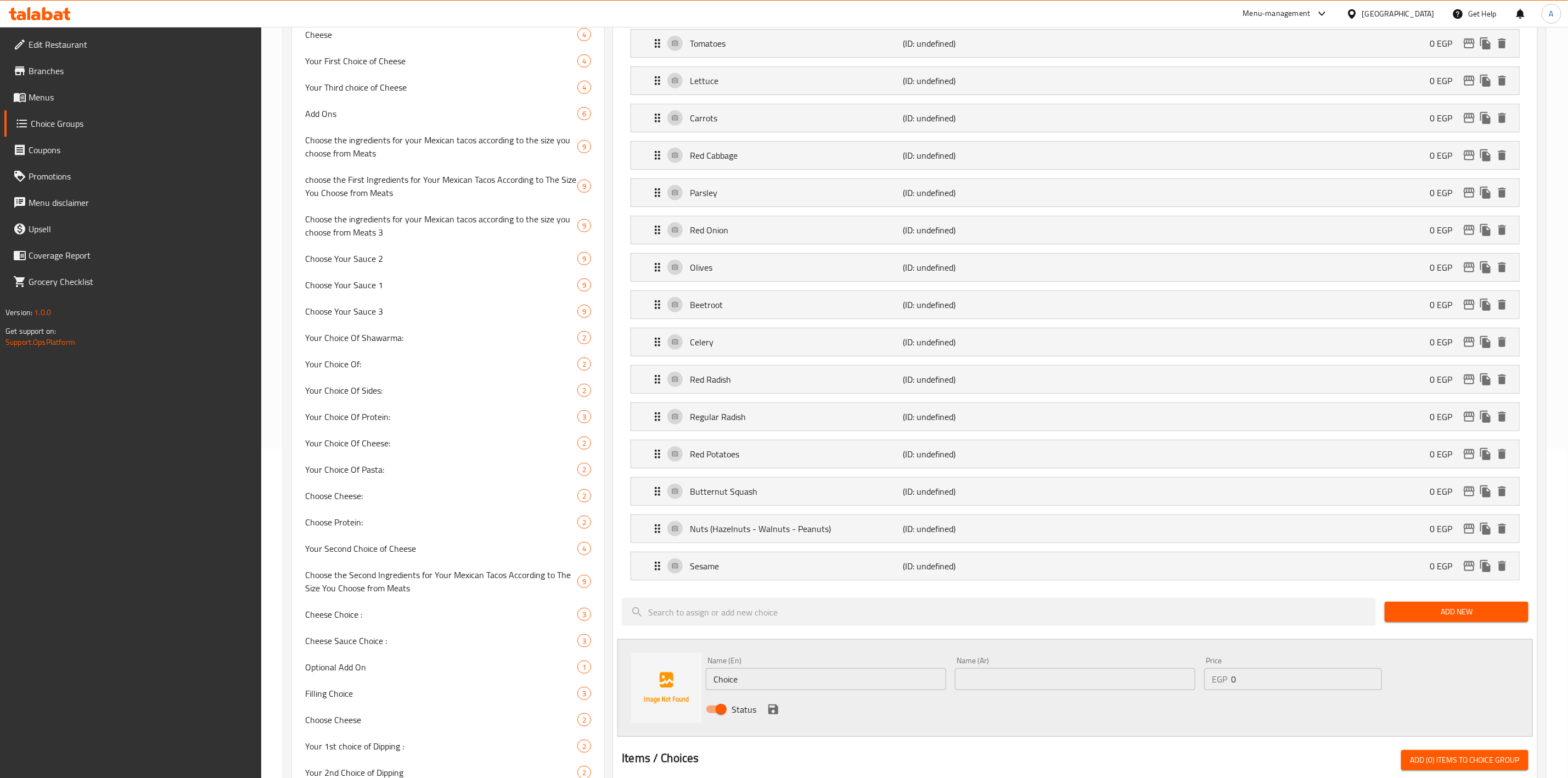
click at [774, 703] on div "Status" at bounding box center [1075, 709] width 747 height 29
click at [782, 682] on input "Choice" at bounding box center [826, 679] width 240 height 22
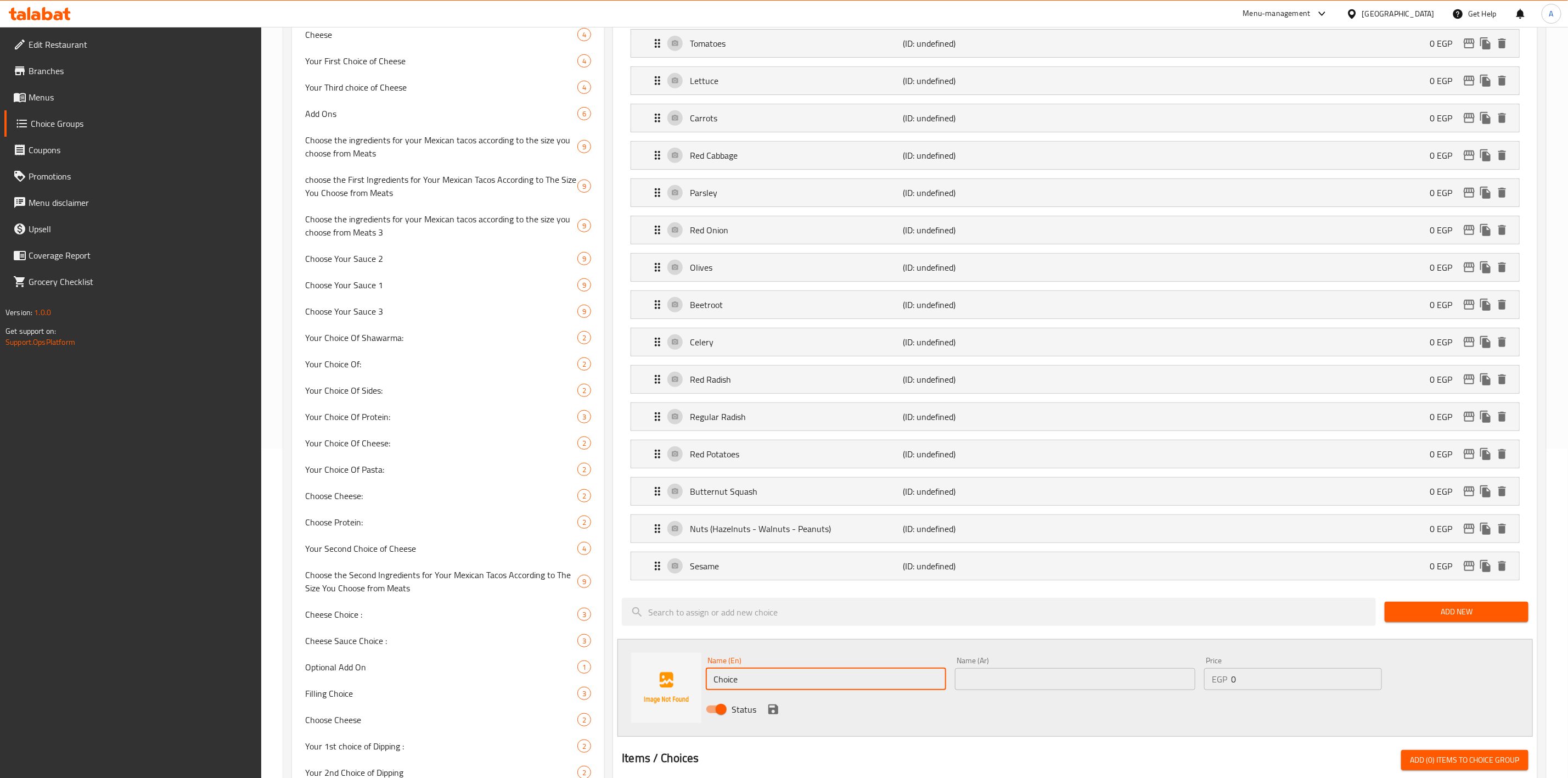
paste input "Black Seed"
type input "Black Seed"
click at [1024, 681] on input "text" at bounding box center [1075, 679] width 240 height 22
paste input "حبة البركة"
type input "حبة البركة"
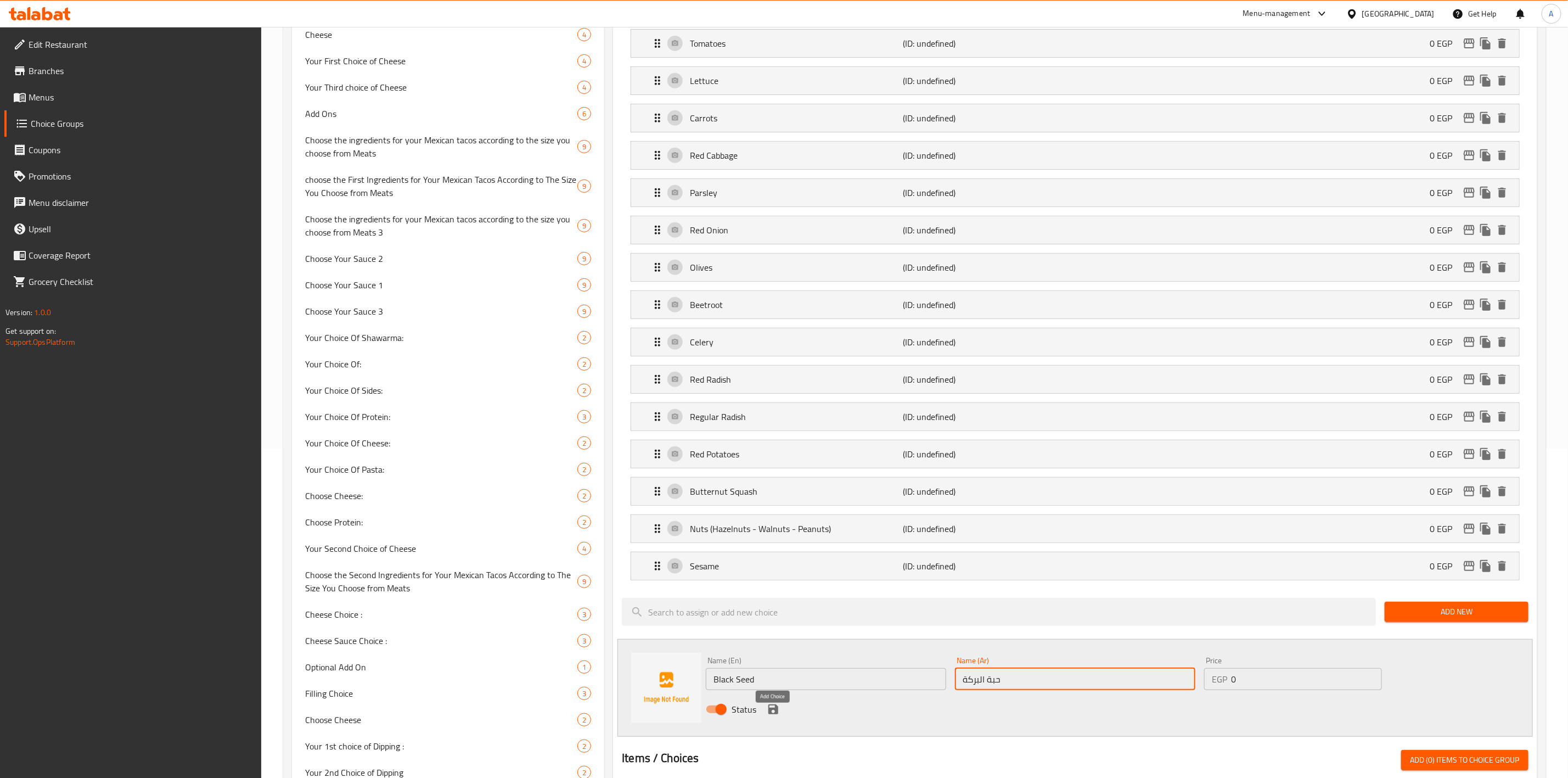
click at [774, 713] on icon "save" at bounding box center [773, 710] width 10 height 10
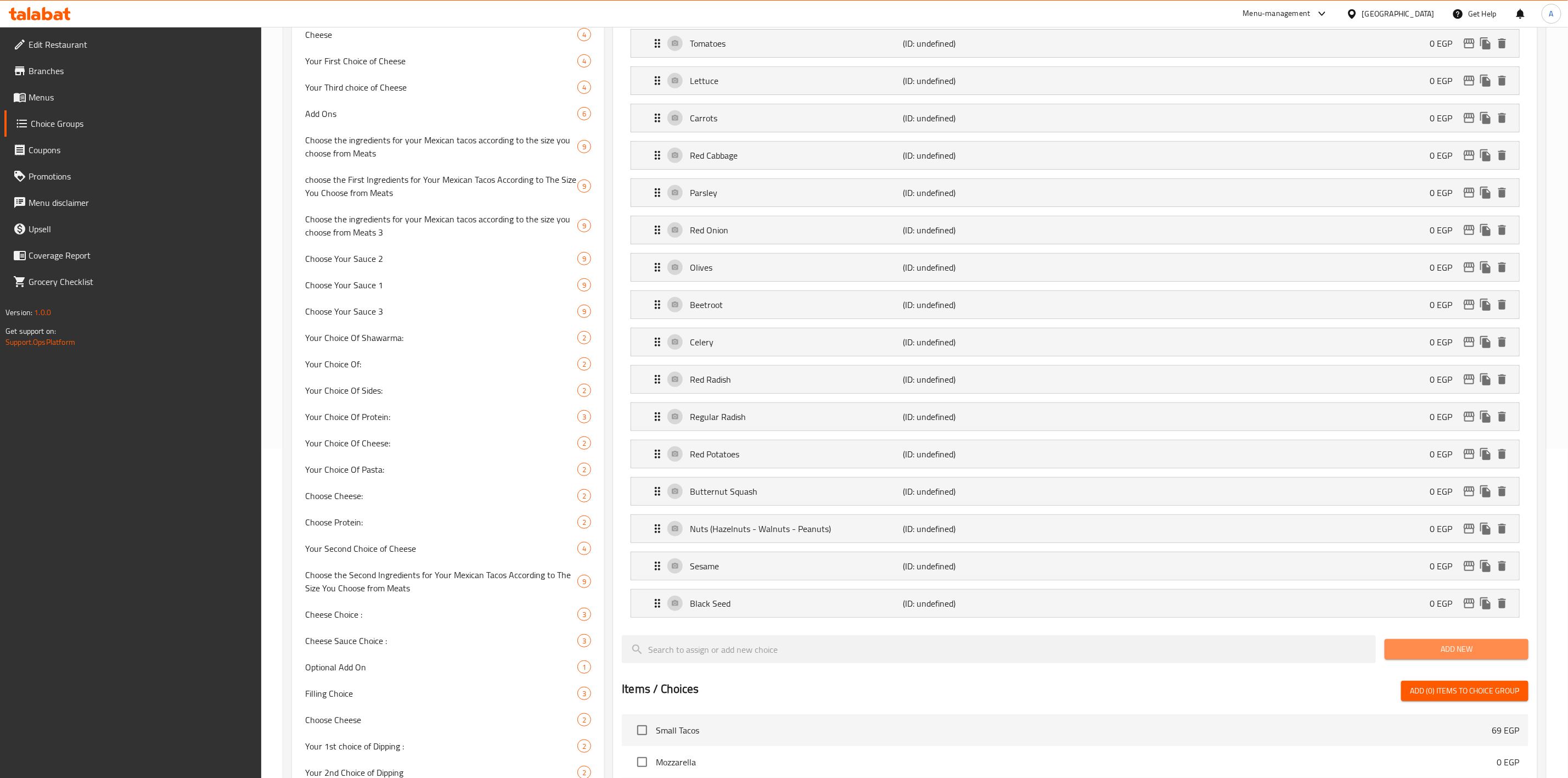
click at [1404, 653] on span "Add New" at bounding box center [1457, 649] width 127 height 14
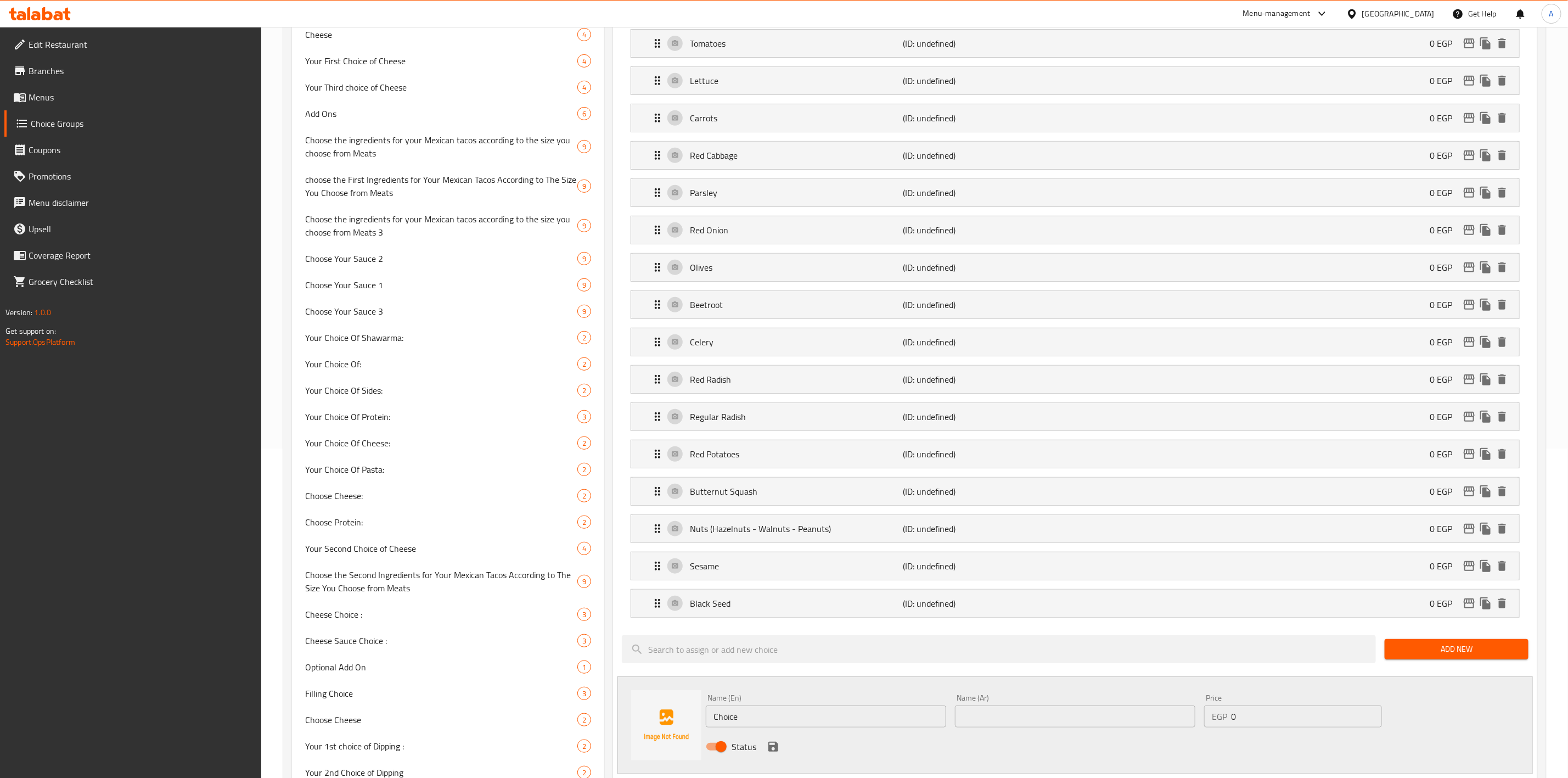
click at [791, 718] on input "Choice" at bounding box center [826, 717] width 240 height 22
paste input "Amaranth Seeds"
click at [749, 725] on input "Amaranth Seeds" at bounding box center [826, 717] width 240 height 22
type input "Amaranth Seeds"
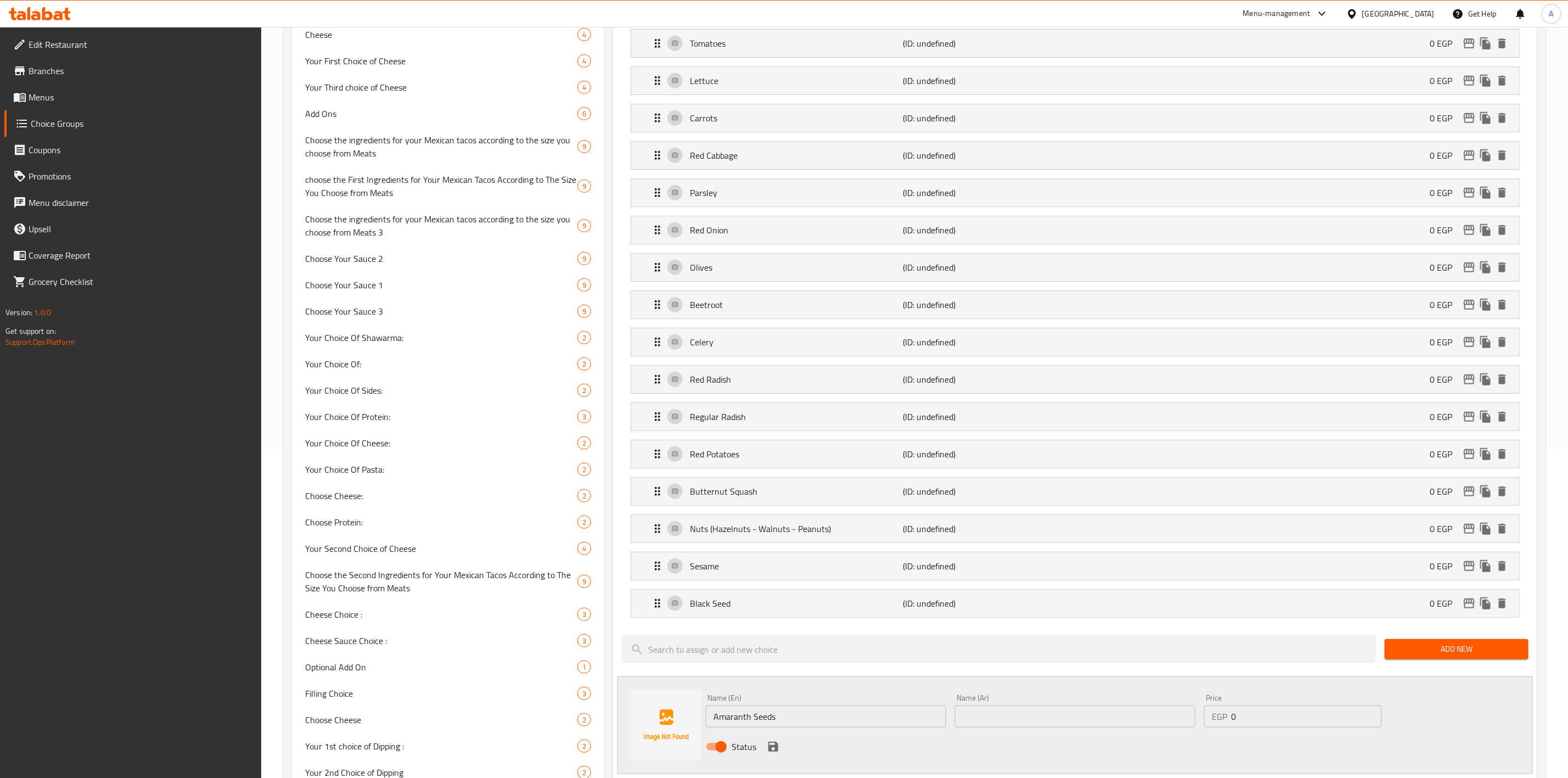
click at [621, 649] on div at bounding box center [999, 649] width 763 height 37
click at [1064, 724] on input "text" at bounding box center [1075, 717] width 240 height 22
type input "f"
type input "p"
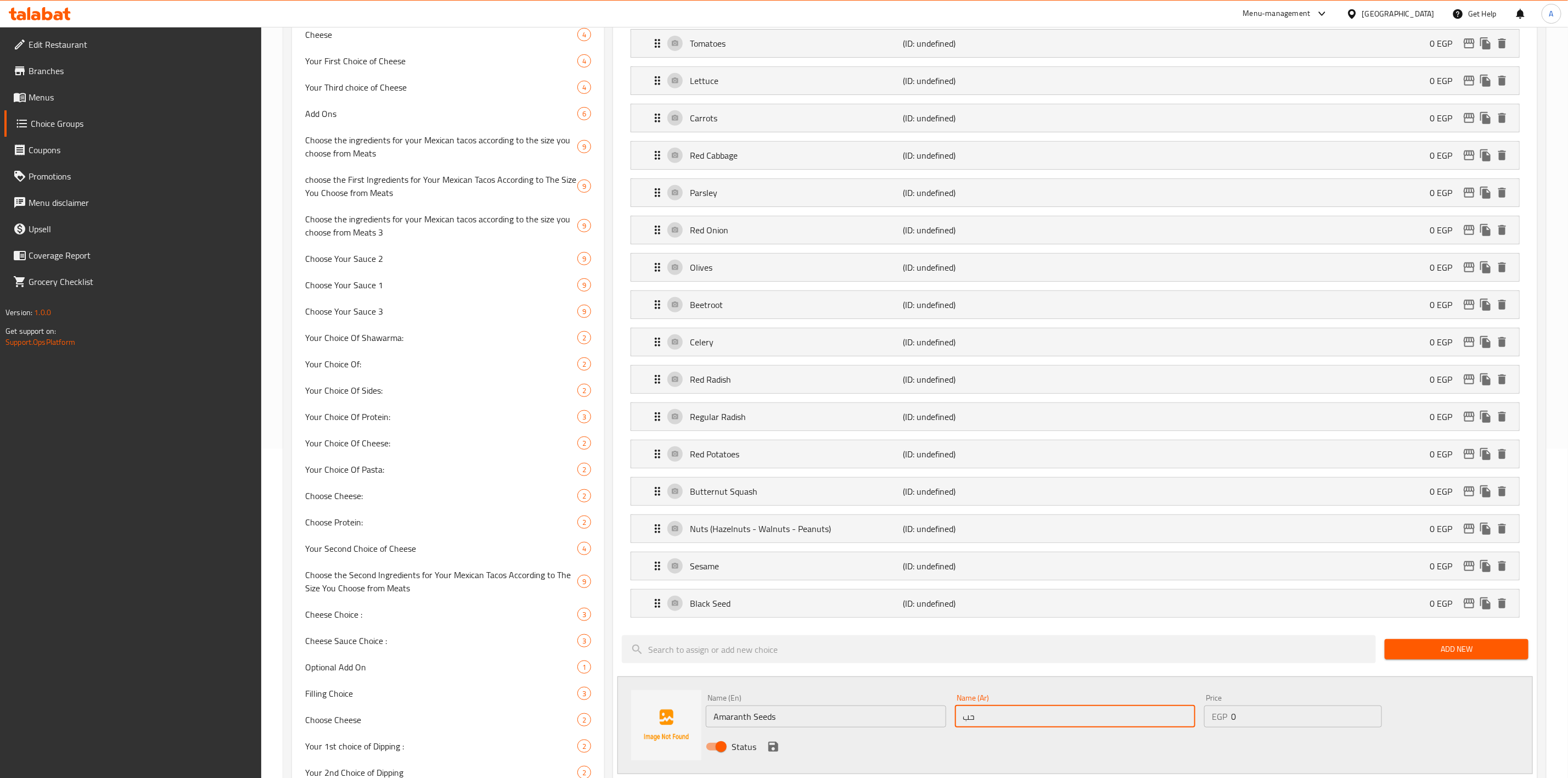
type input "ح"
type input "ب"
click at [837, 727] on input "Amaranth Seeds" at bounding box center [826, 717] width 240 height 22
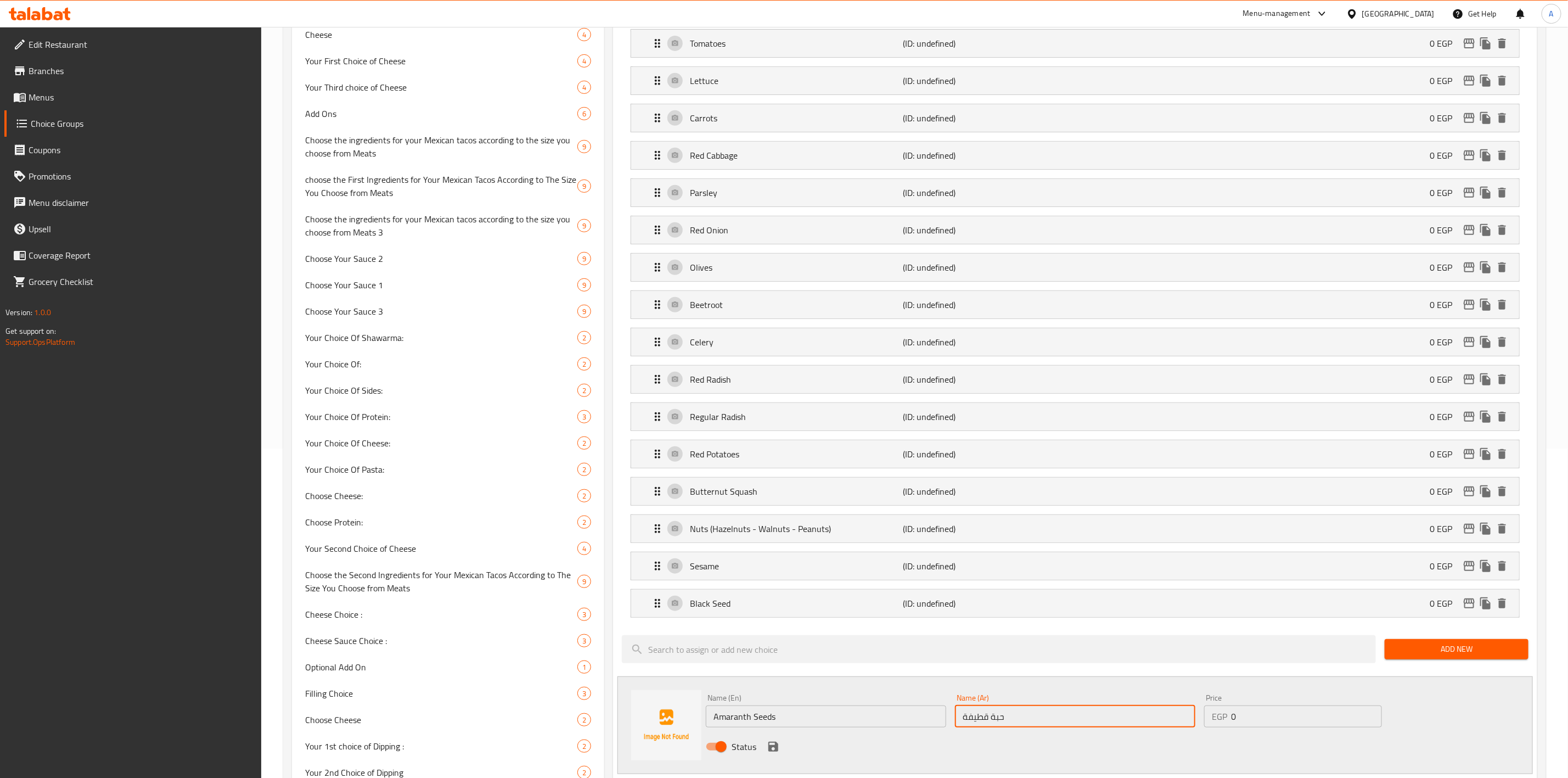
click at [1067, 728] on input "حبة قطيفة" at bounding box center [1075, 717] width 240 height 22
type input "f"
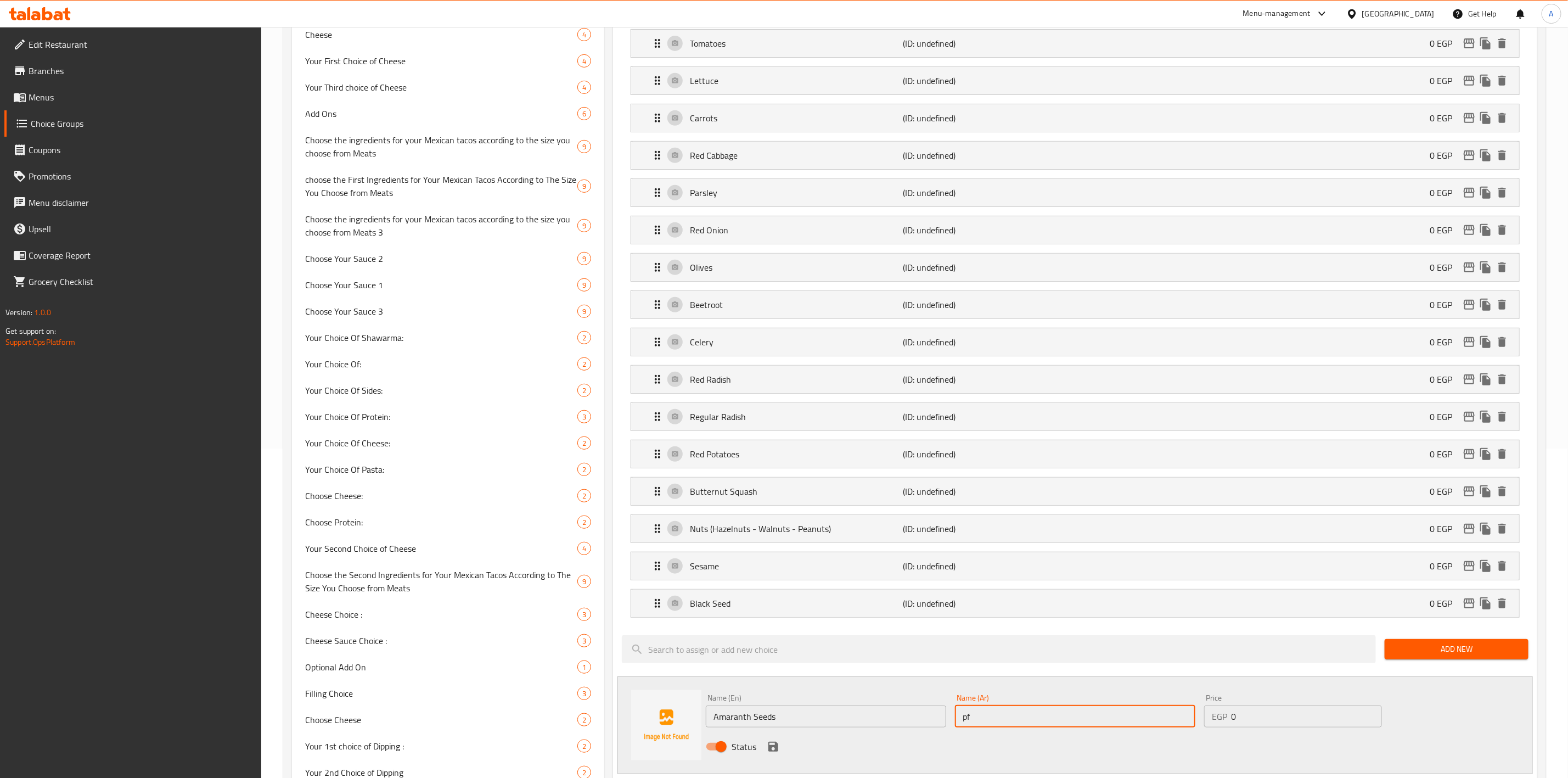
type input "p"
click at [1013, 727] on input "جبوب القطيفة" at bounding box center [1075, 717] width 240 height 22
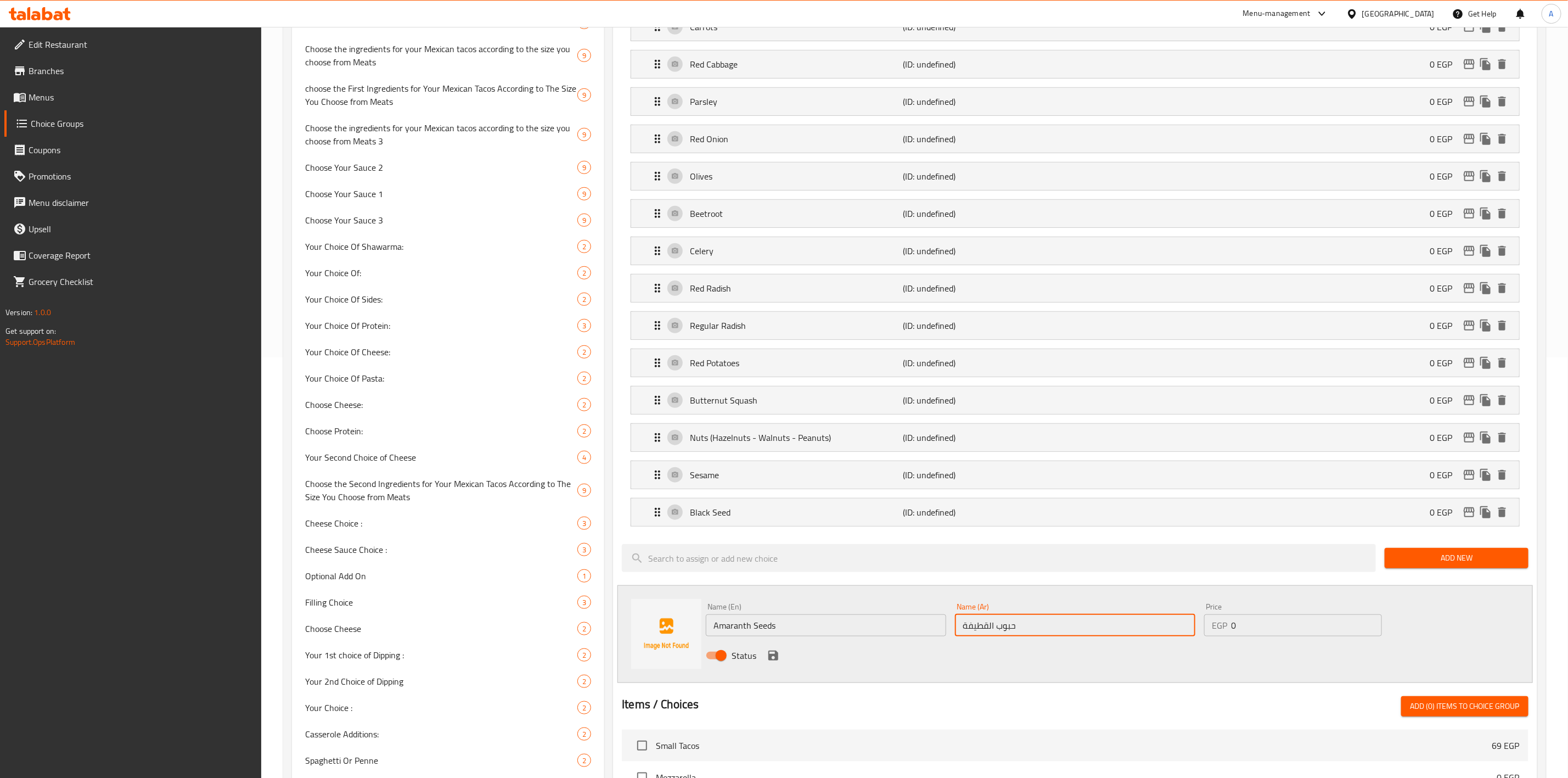
scroll to position [495, 0]
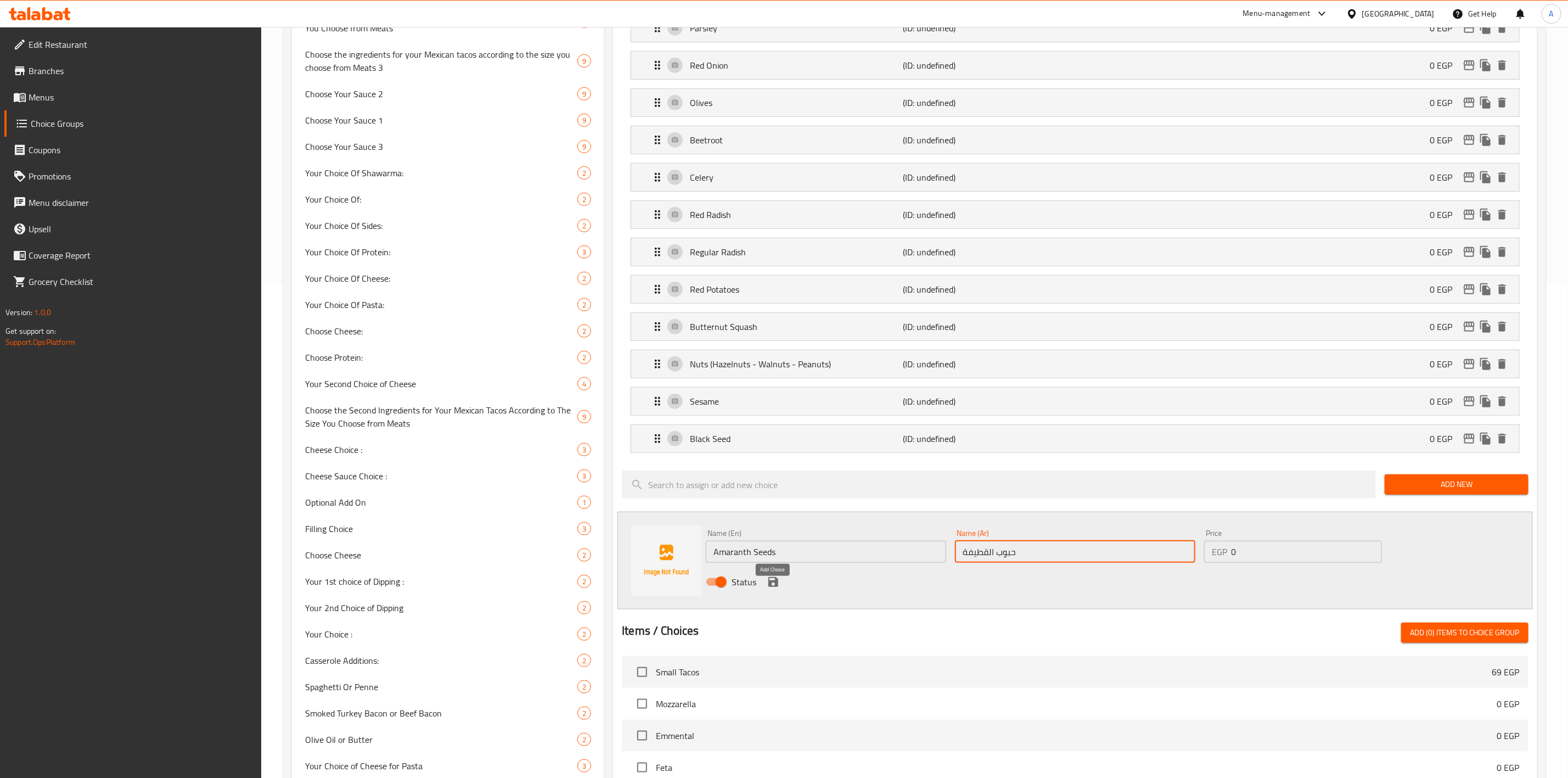
type input "حبوب القطيفة"
click at [776, 586] on icon "save" at bounding box center [773, 582] width 14 height 14
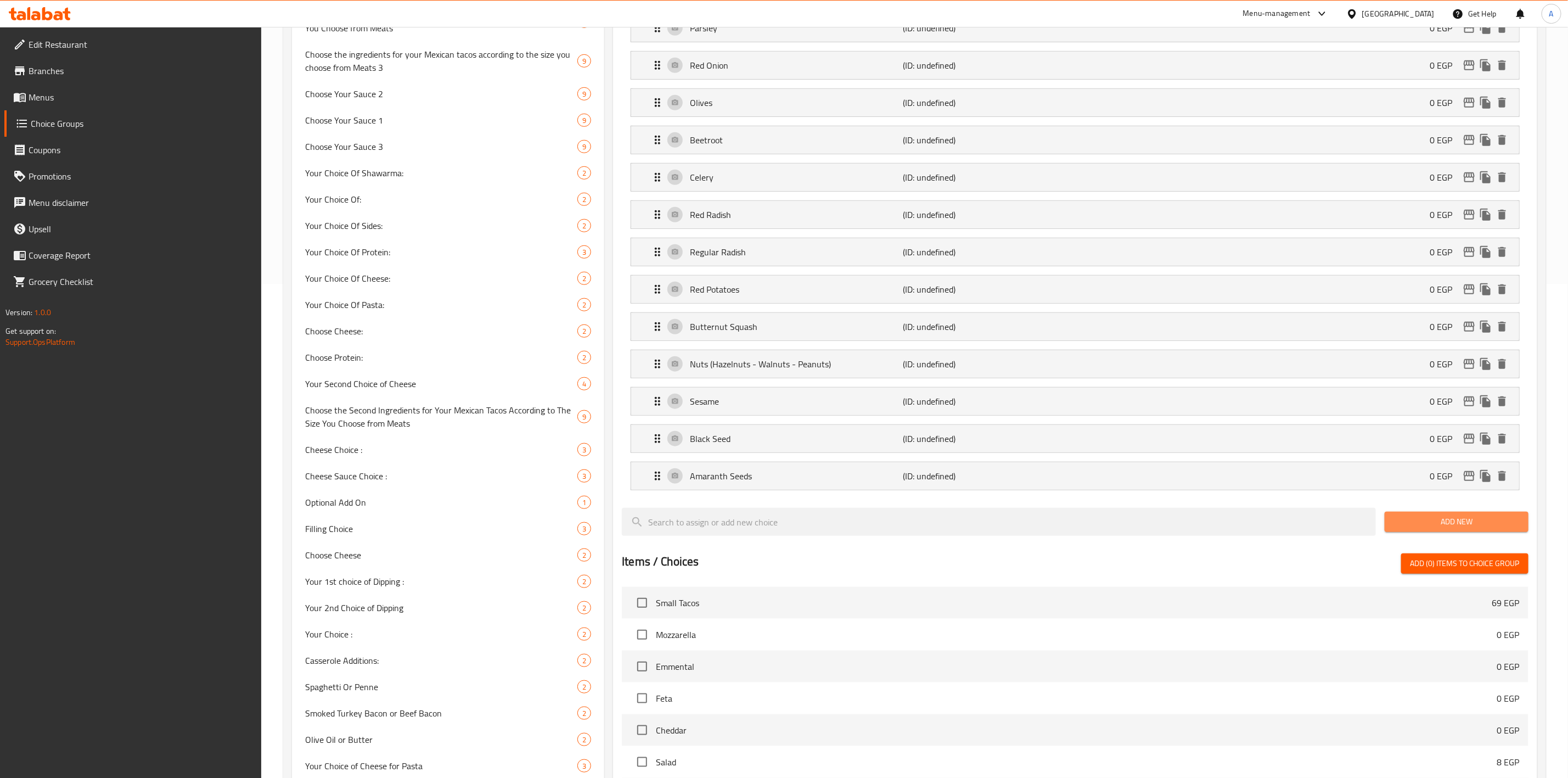
click at [1428, 529] on span "Add New" at bounding box center [1457, 522] width 127 height 14
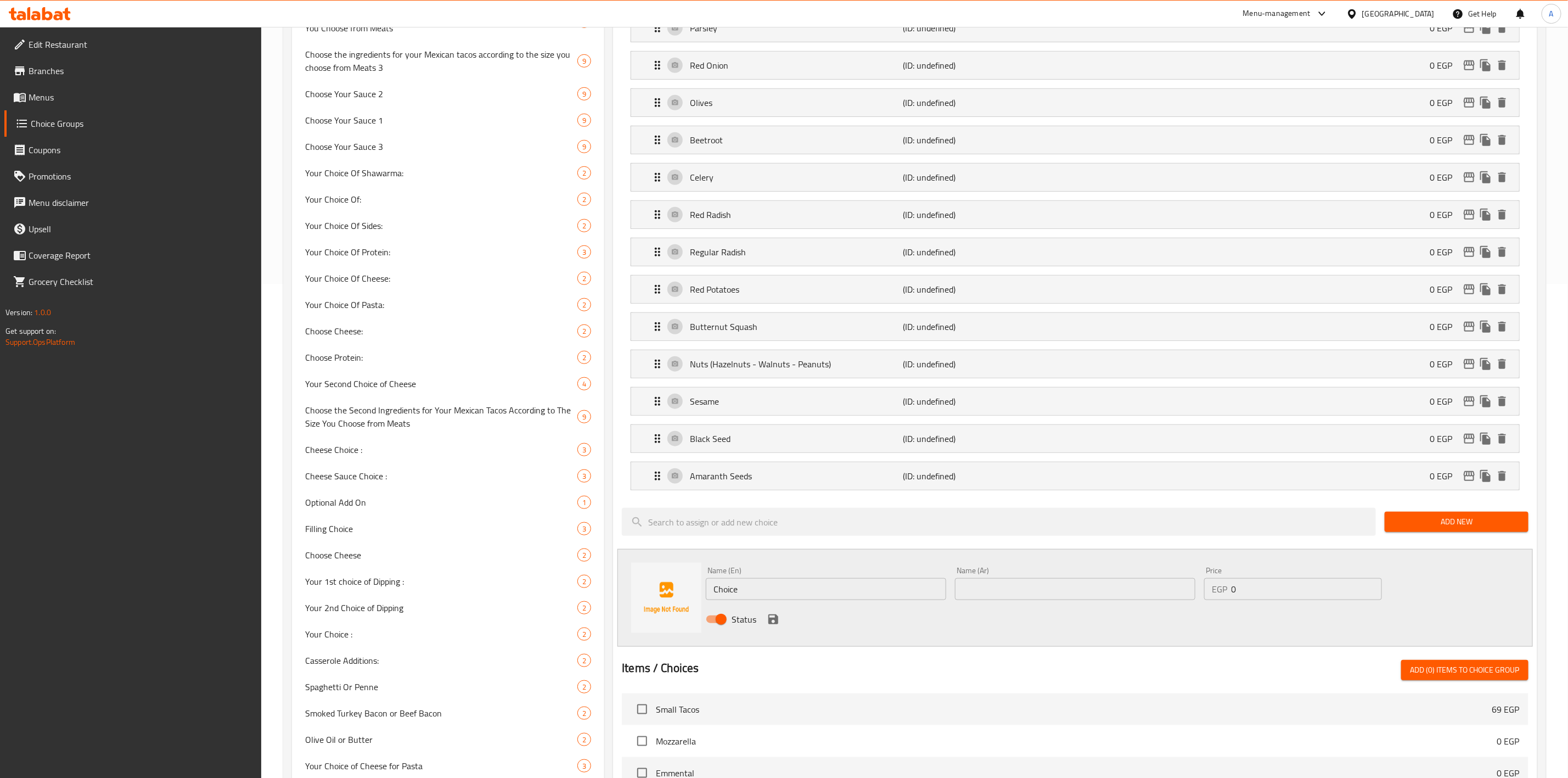
click at [763, 593] on input "Choice" at bounding box center [826, 589] width 240 height 22
paste input "Boiled Fenugreek"
type input "Boiled Fenugreek"
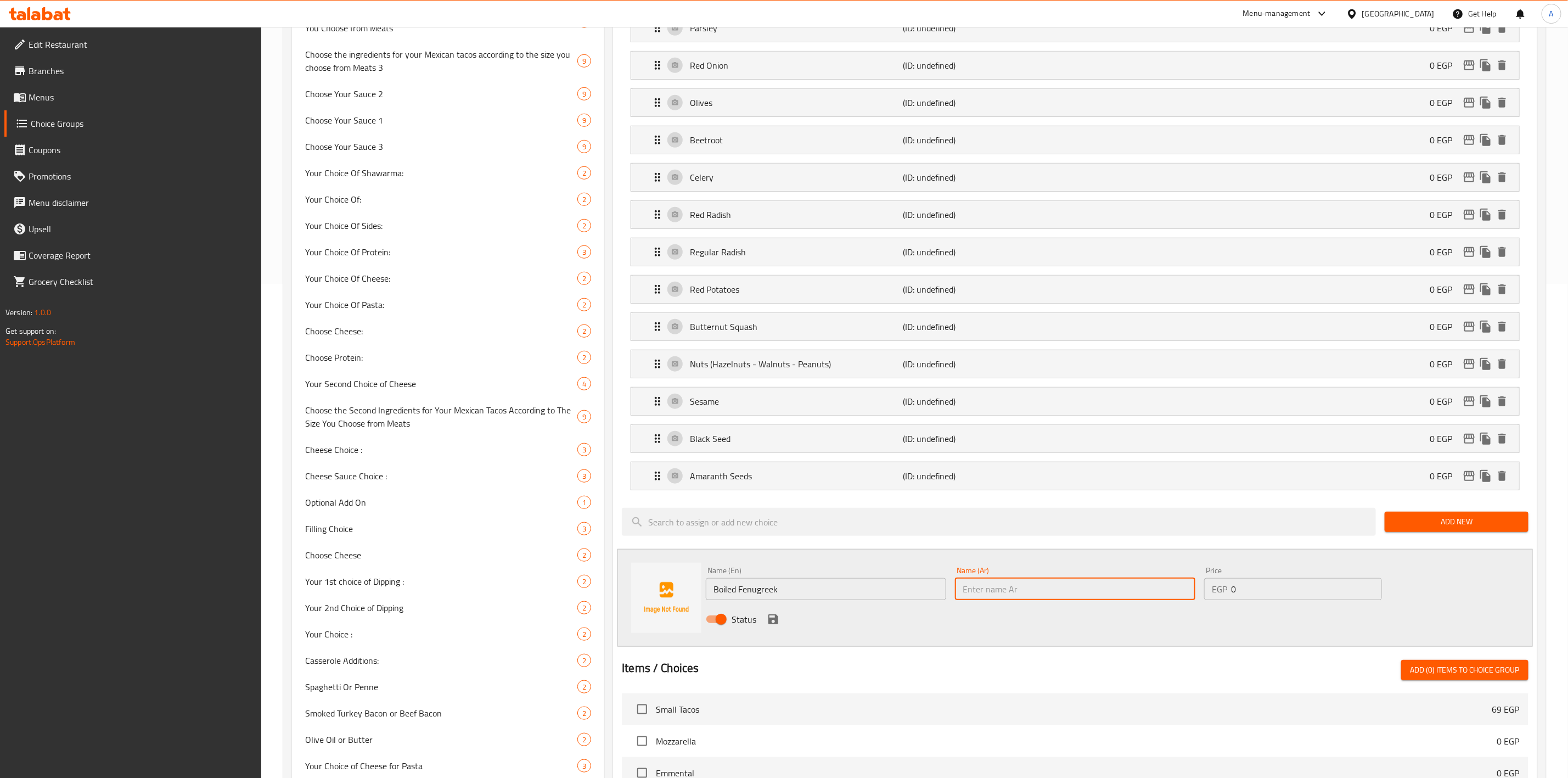
click at [1009, 600] on input "text" at bounding box center [1075, 589] width 240 height 22
paste input "حلبة مغلية"
type input "حلبة مغلية"
click at [769, 624] on icon "save" at bounding box center [773, 620] width 10 height 10
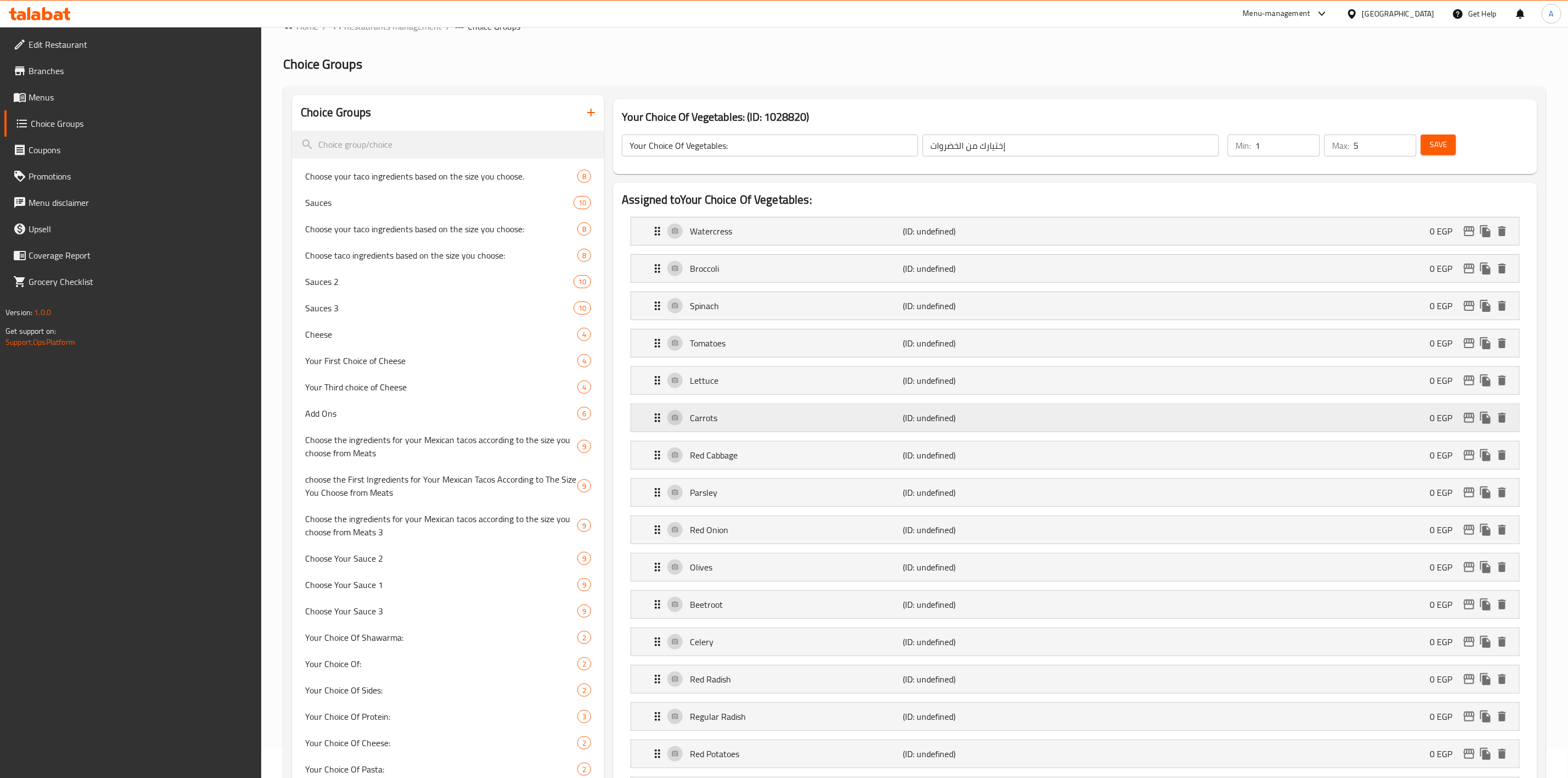
scroll to position [0, 0]
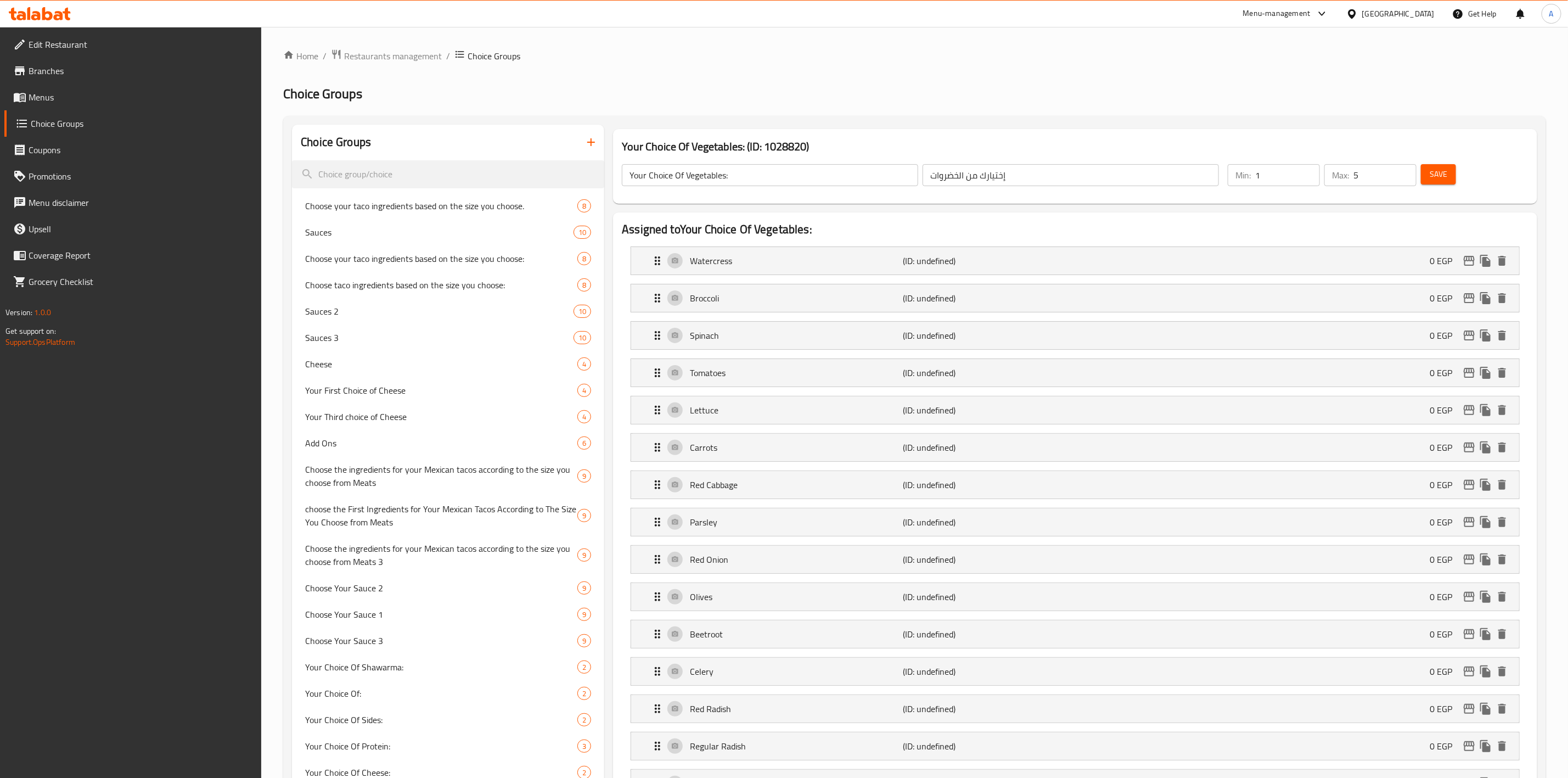
click at [1441, 173] on span "Save" at bounding box center [1438, 174] width 18 height 14
click at [1433, 174] on span "Save" at bounding box center [1438, 174] width 18 height 14
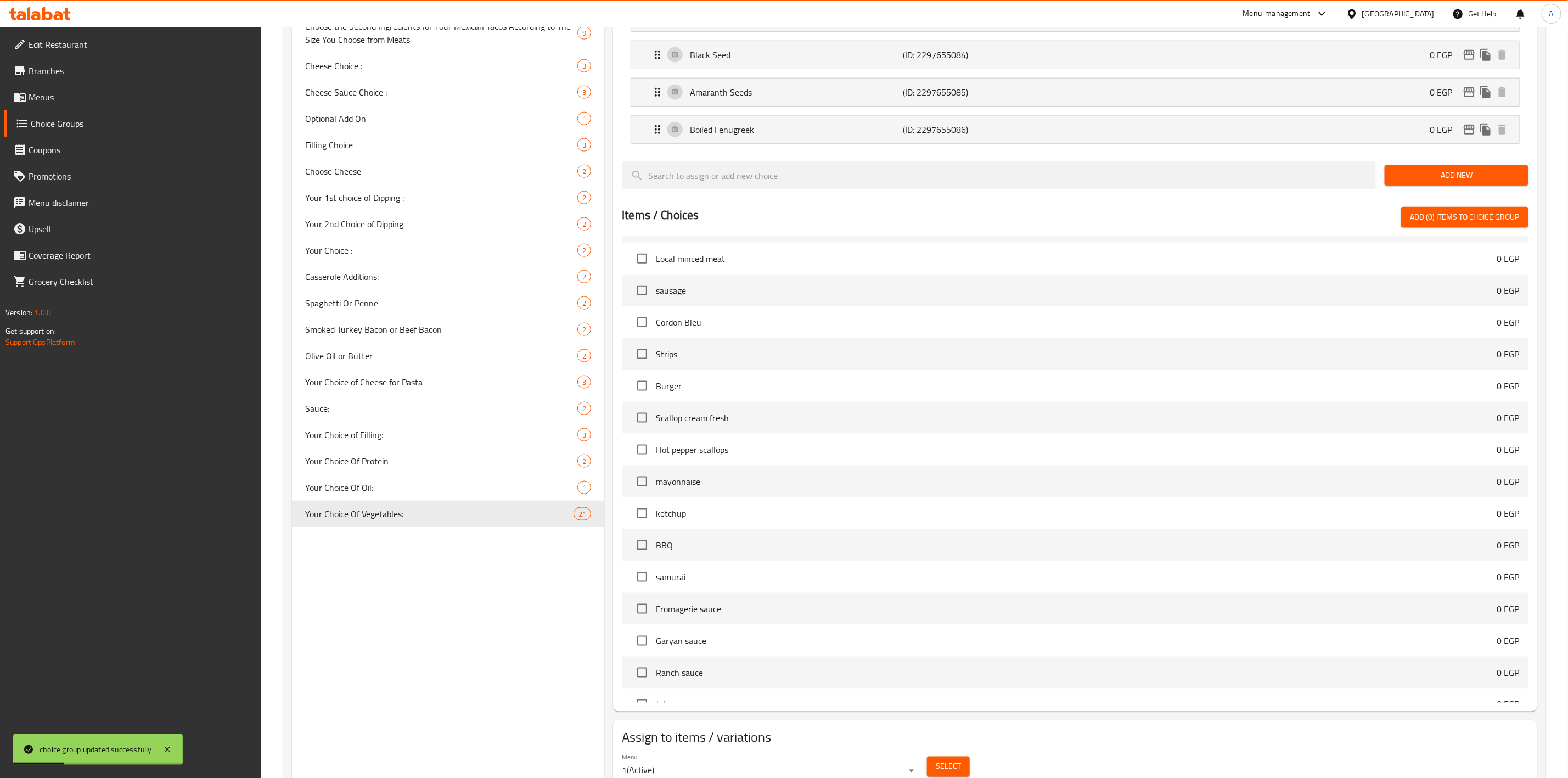
scroll to position [934, 0]
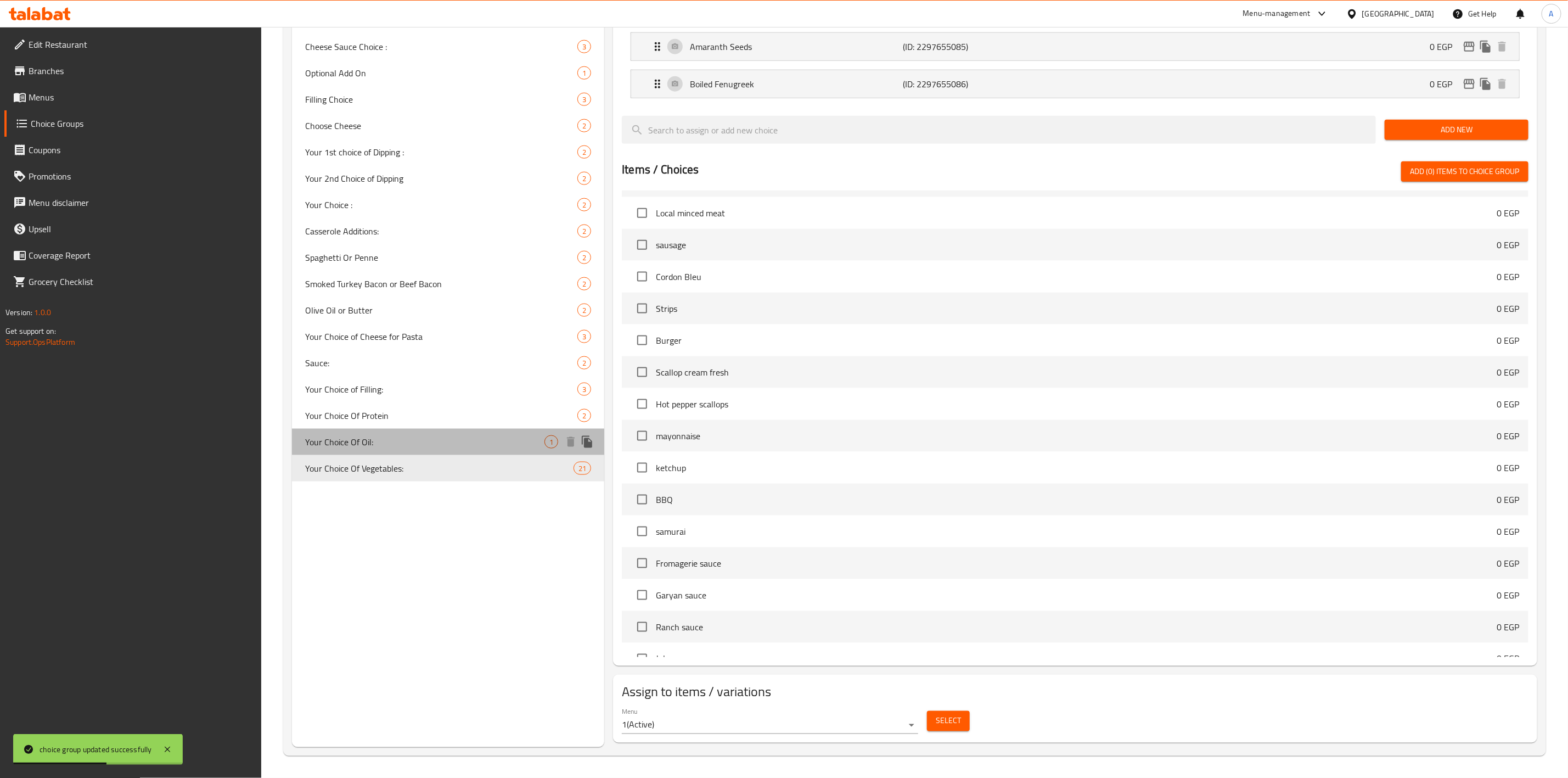
click at [382, 436] on span "Your Choice Of Oil:" at bounding box center [424, 442] width 240 height 14
type input "Your Choice Of Oil:"
type input "إختيارك من الزيت:"
type input "0"
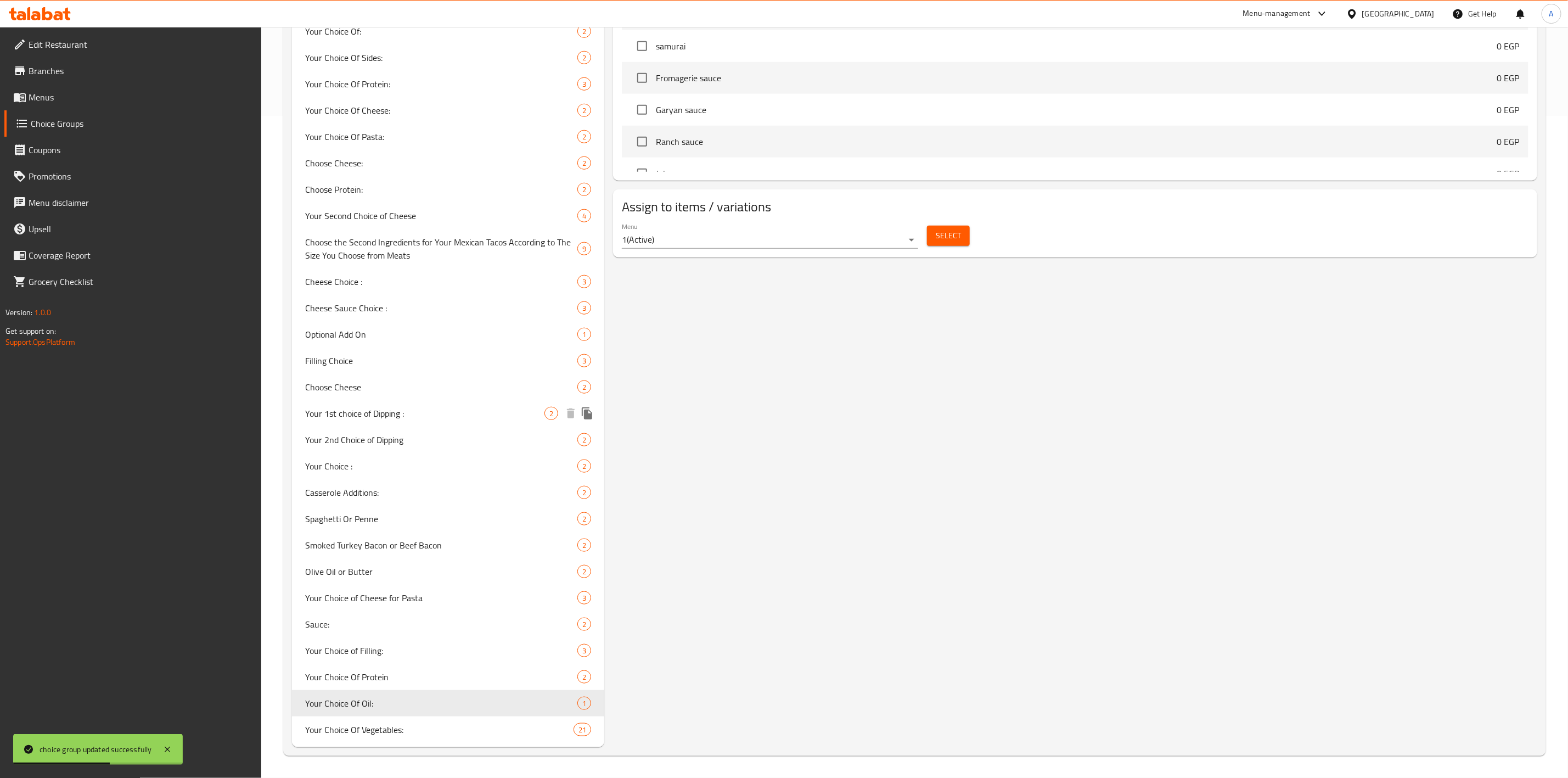
scroll to position [660, 0]
click at [954, 242] on span "Select" at bounding box center [949, 237] width 25 height 14
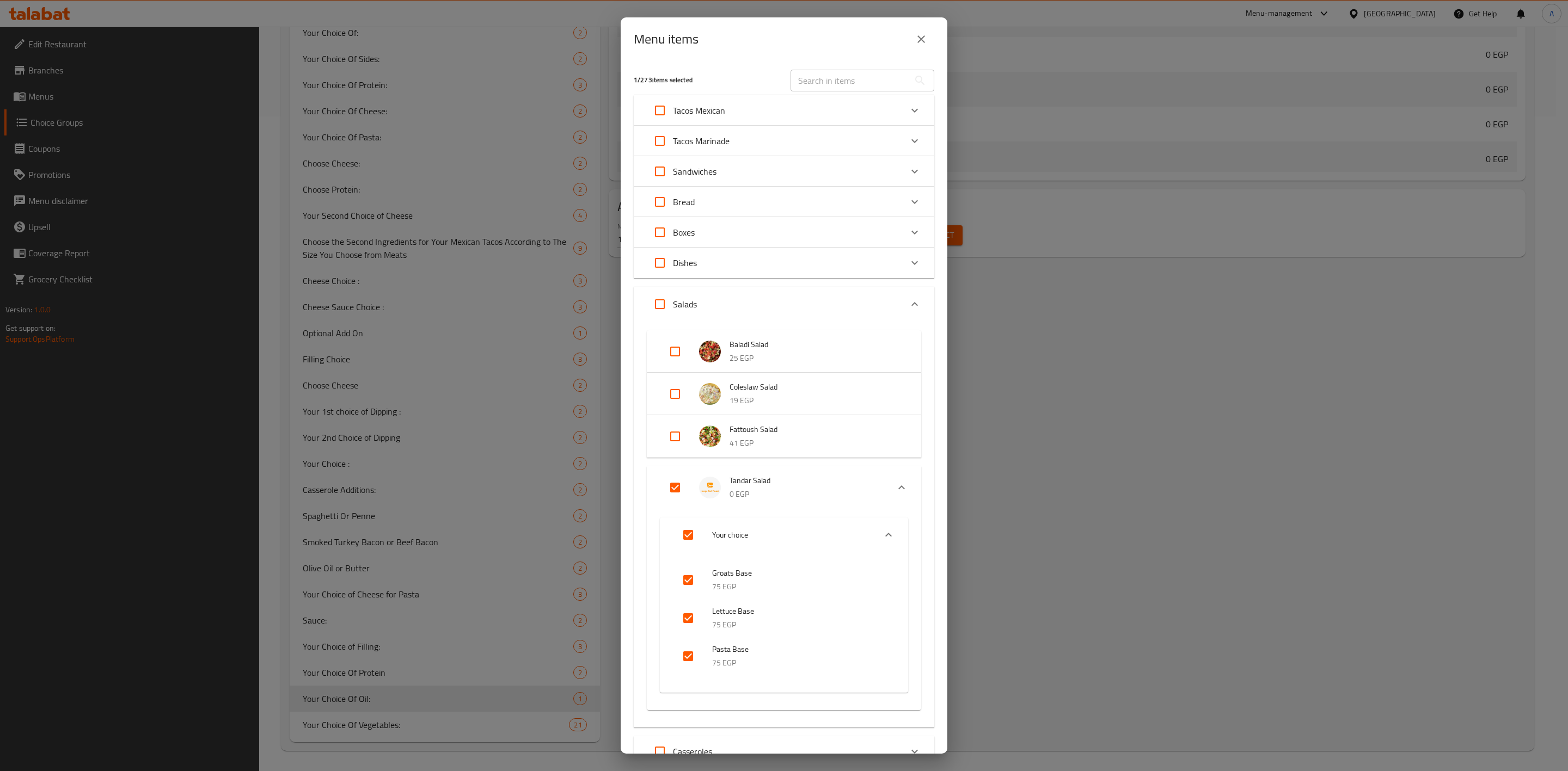
click at [920, 39] on icon "close" at bounding box center [921, 39] width 8 height 8
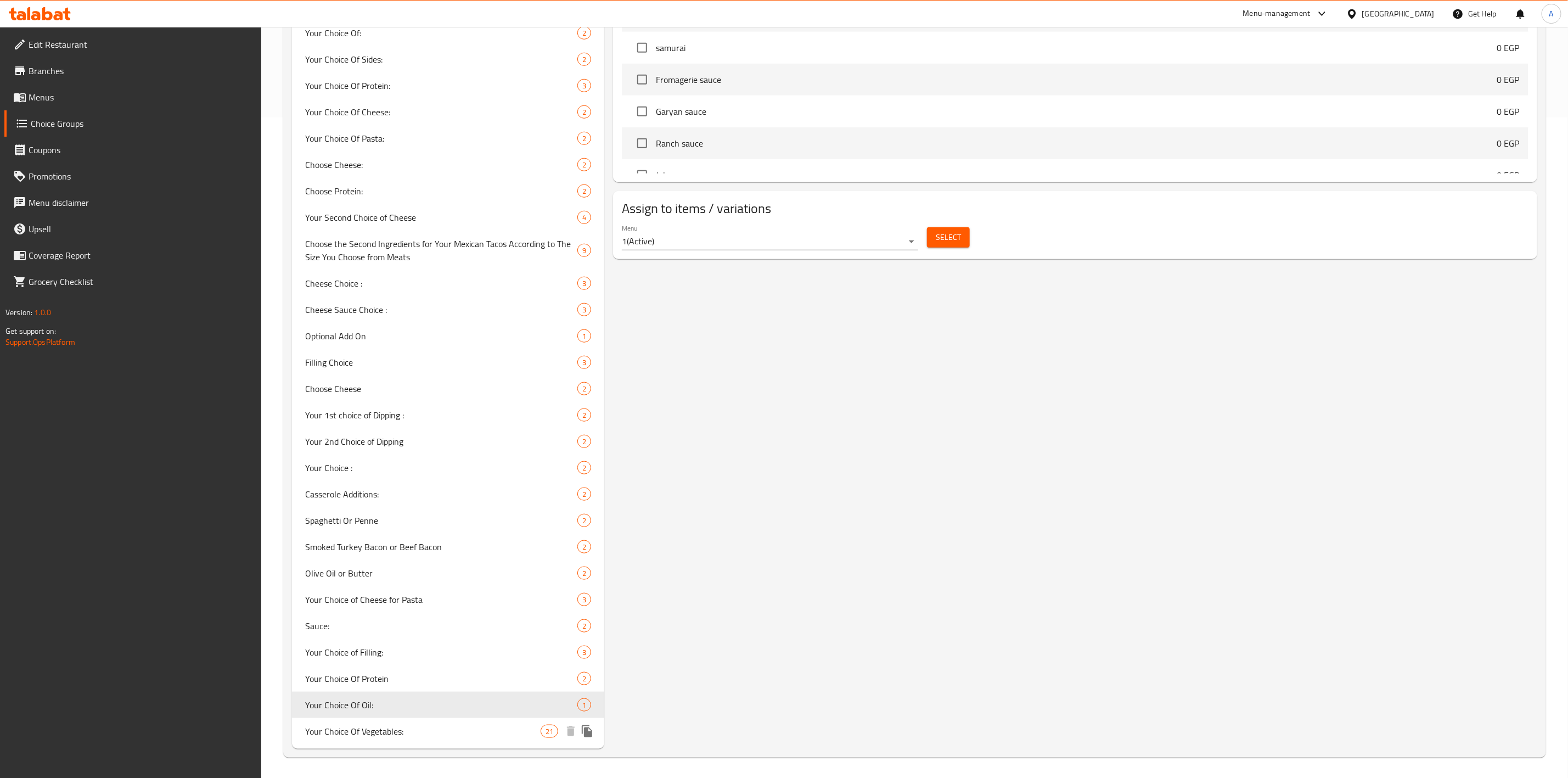
click at [310, 729] on span "Your Choice Of Vegetables:" at bounding box center [423, 731] width 236 height 14
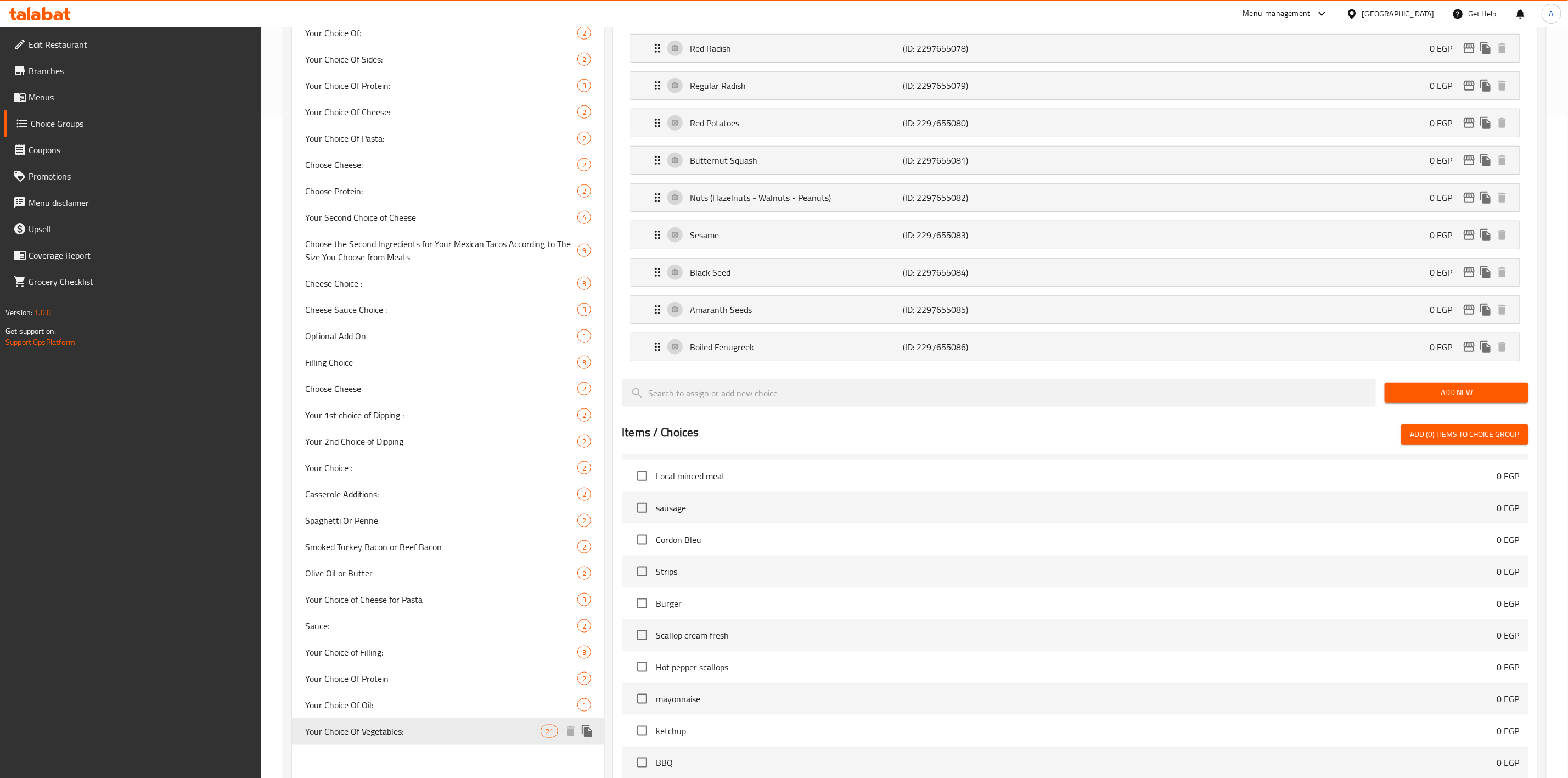
type input "Your Choice Of Vegetables:"
type input "إختيارك من الخضروات"
type input "1"
type input "5"
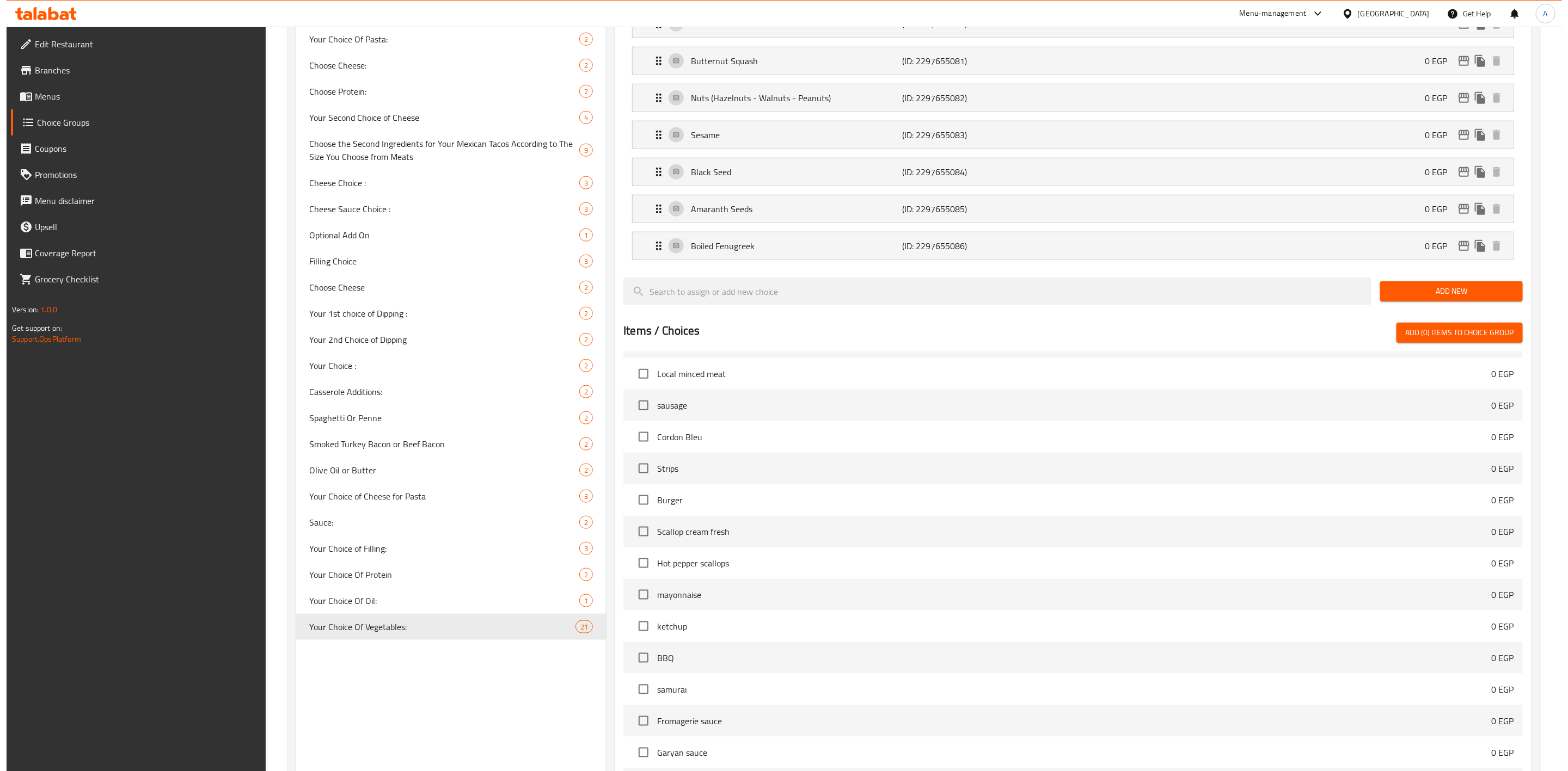
scroll to position [926, 0]
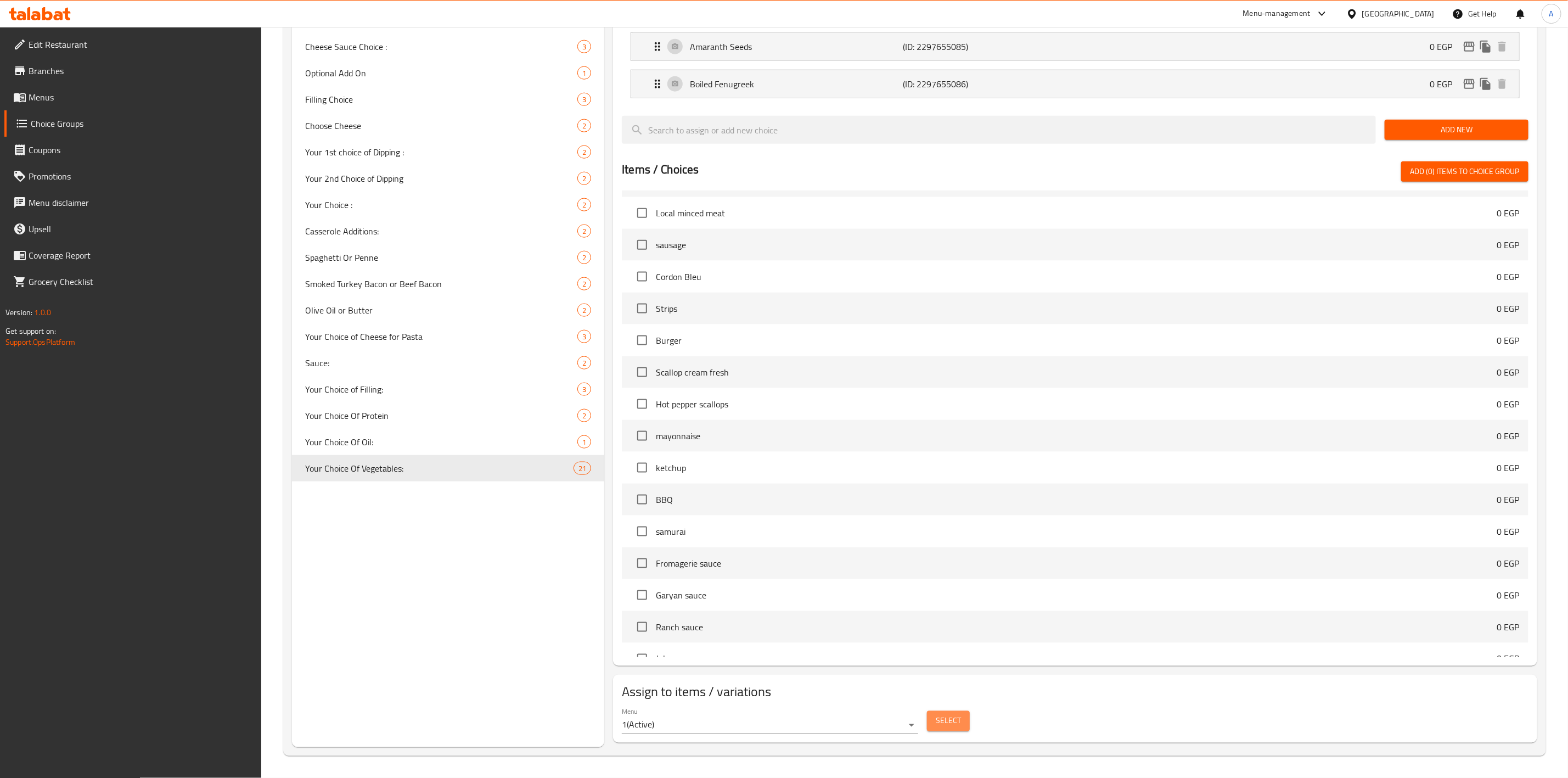
click at [954, 723] on span "Select" at bounding box center [949, 721] width 25 height 14
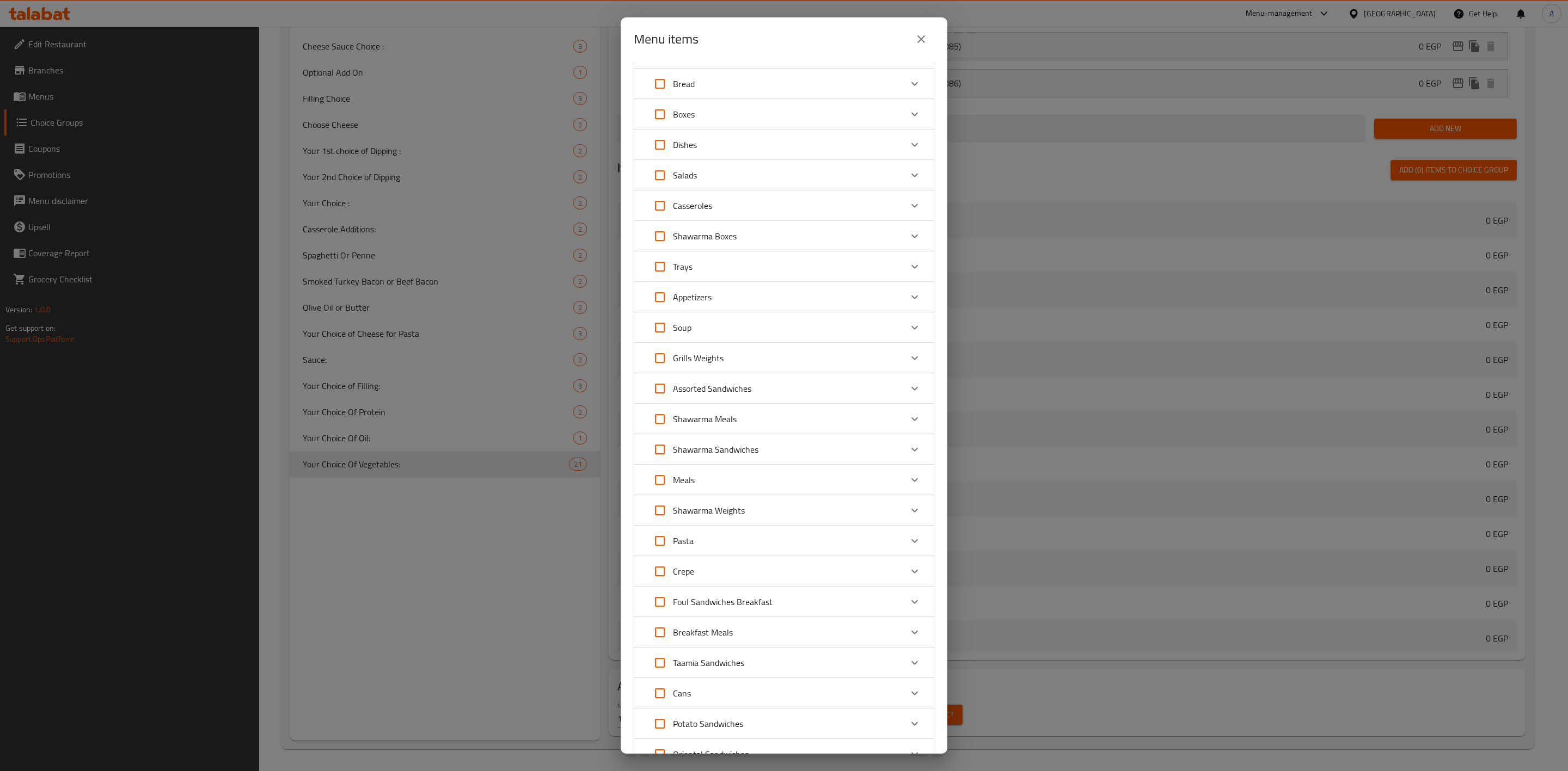
scroll to position [81, 0]
click at [887, 215] on div "Salads" at bounding box center [774, 211] width 255 height 26
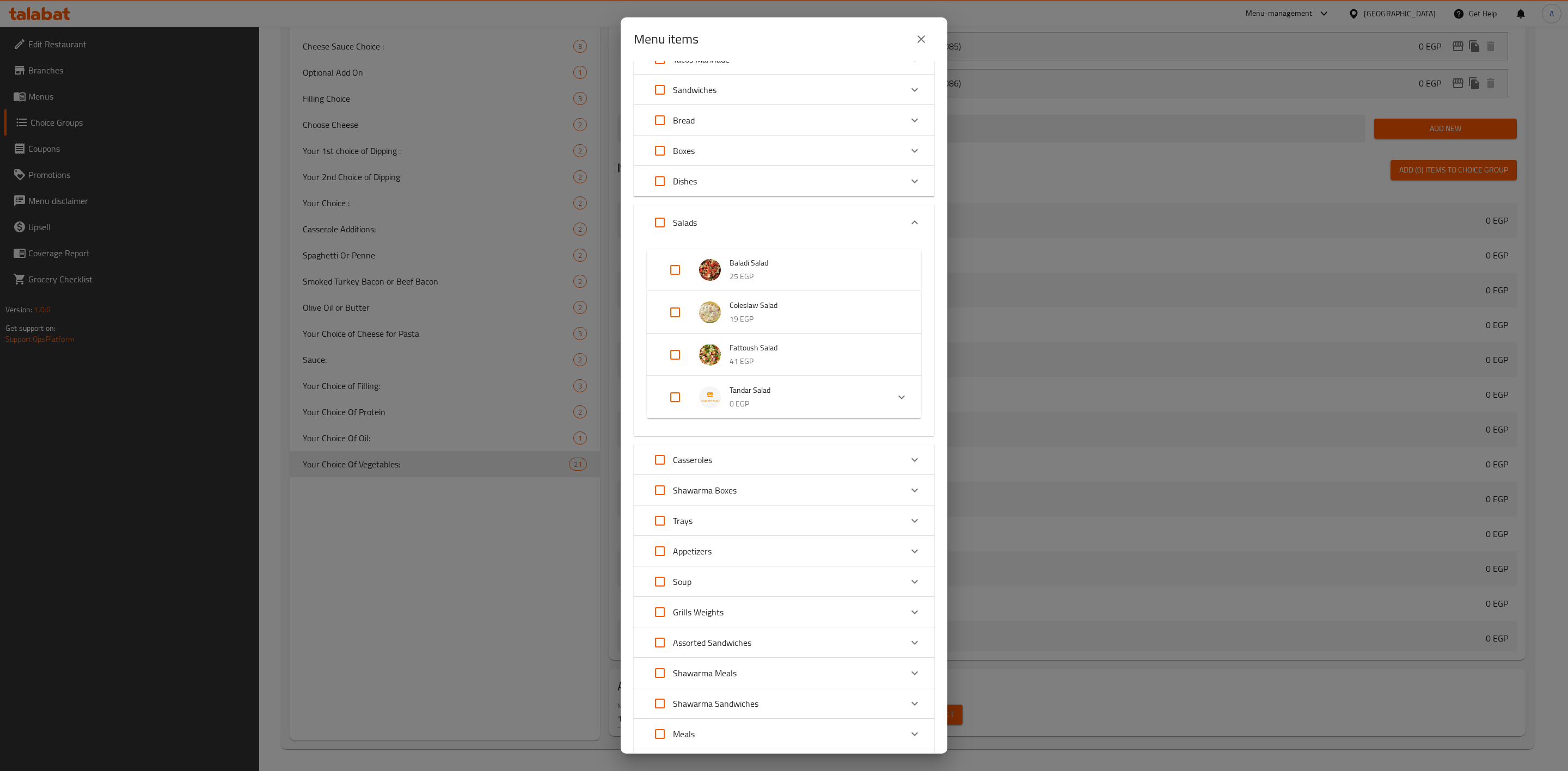
click at [677, 387] on input "Expand" at bounding box center [674, 397] width 26 height 26
checkbox input "true"
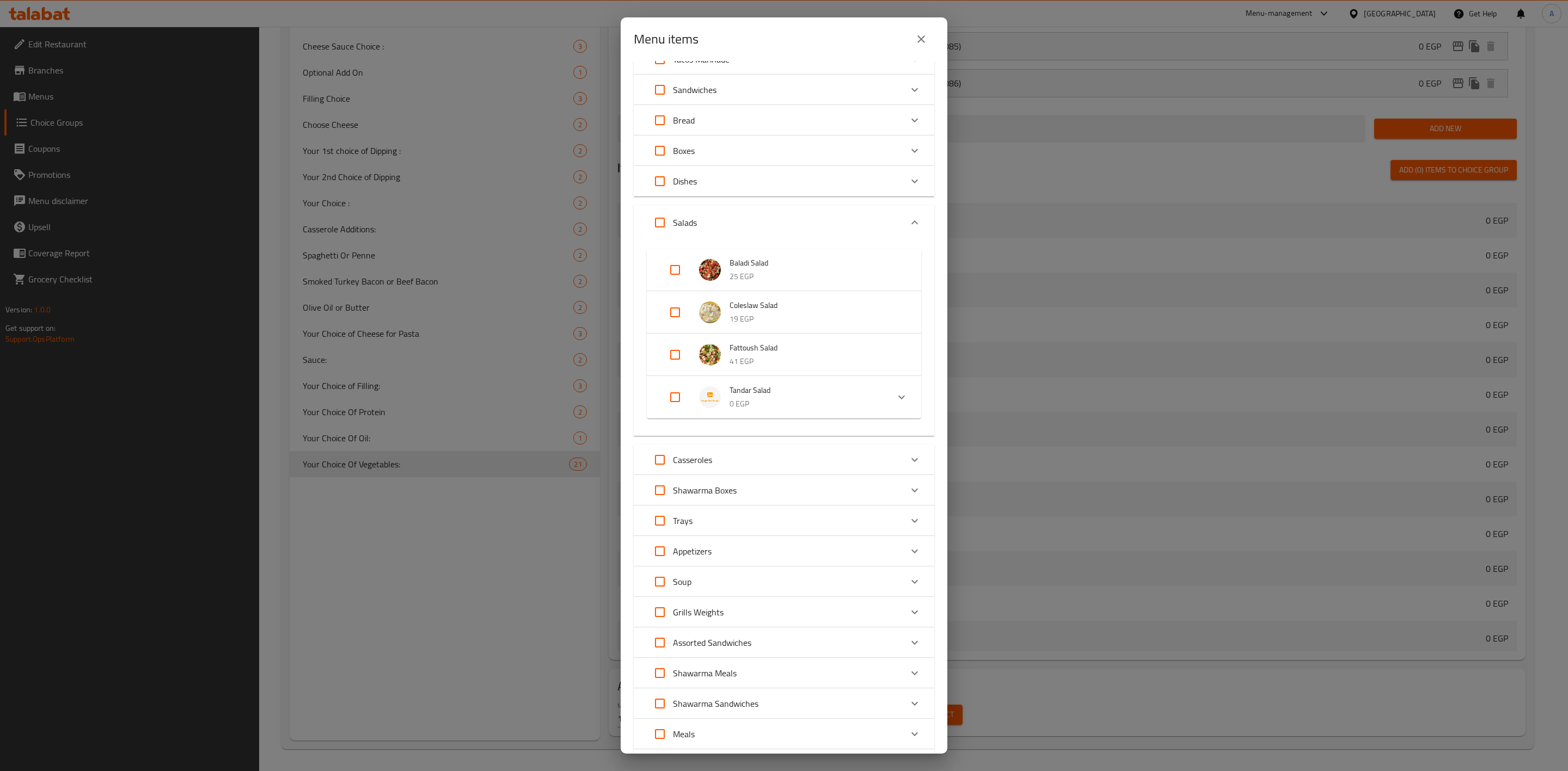
checkbox input "true"
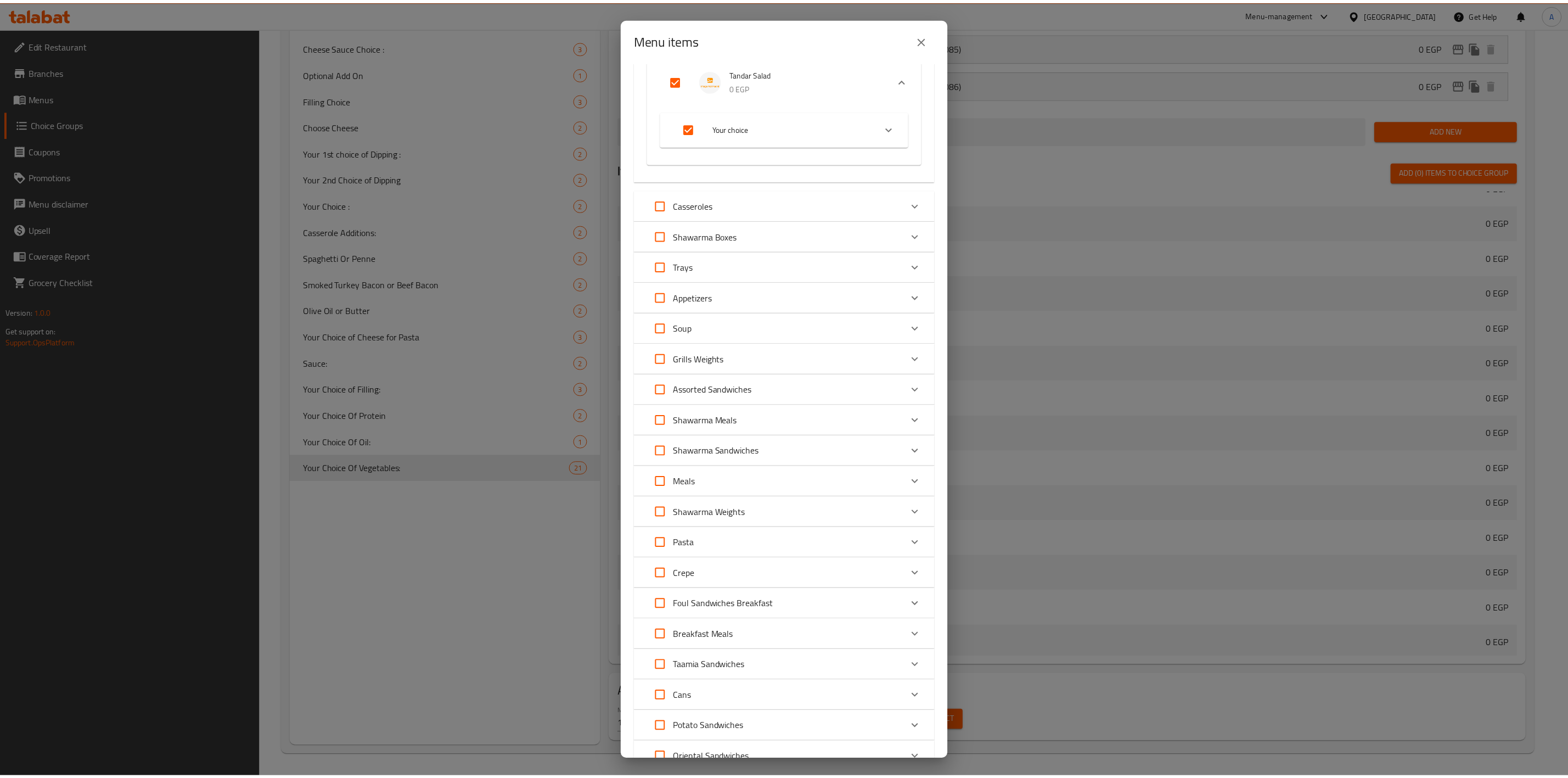
scroll to position [623, 0]
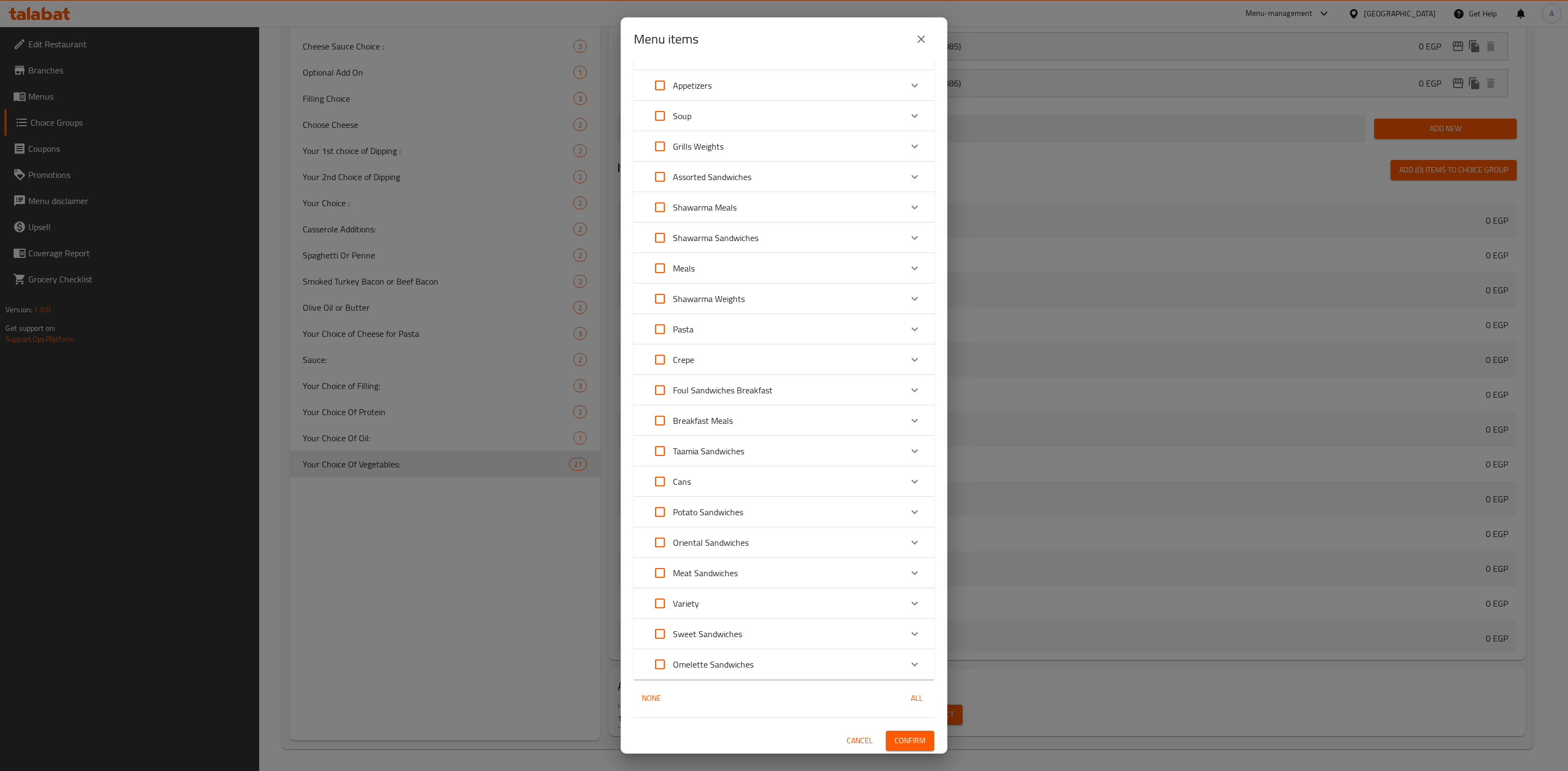
click at [895, 734] on span "Confirm" at bounding box center [910, 740] width 31 height 13
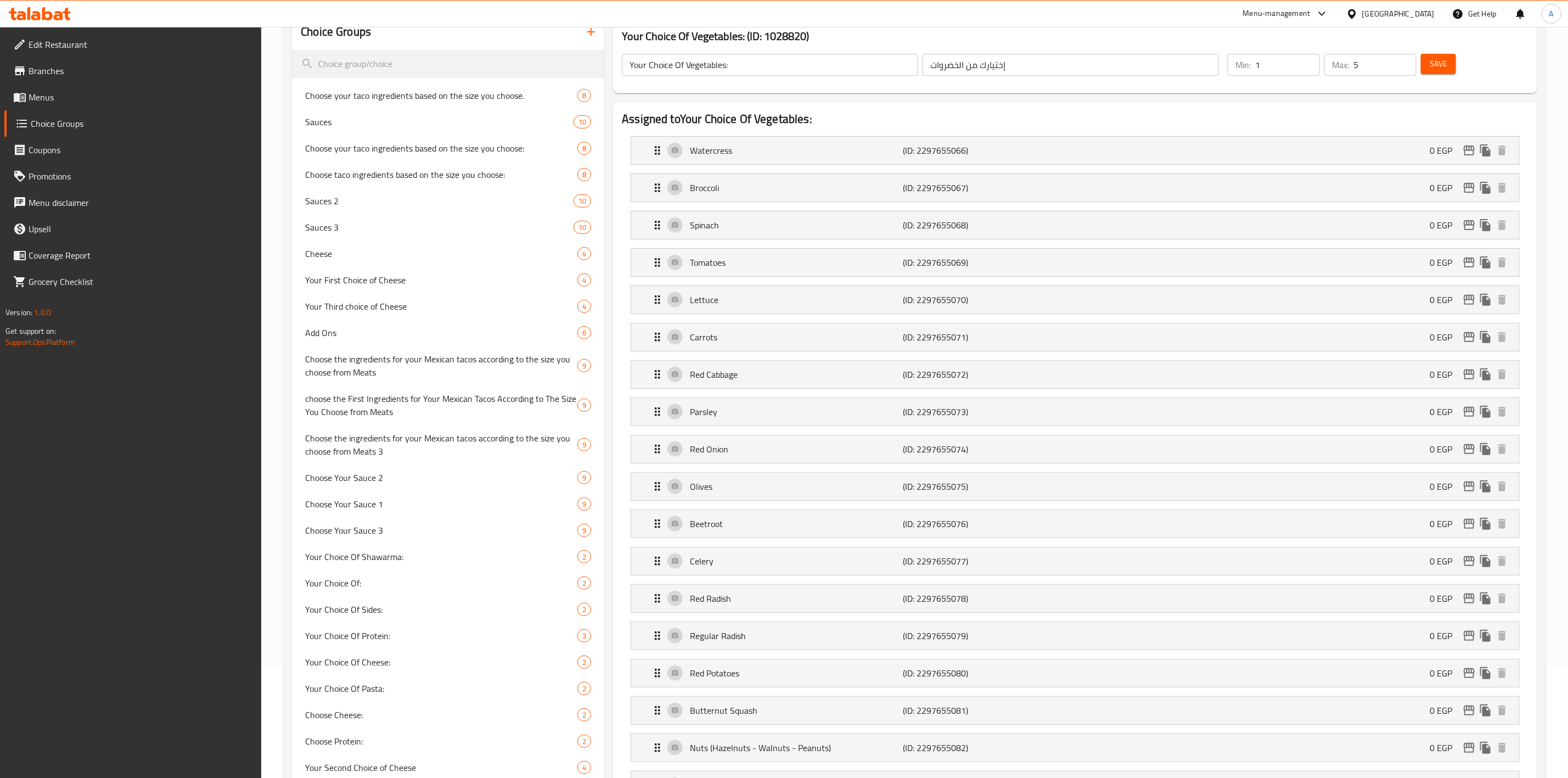
scroll to position [0, 0]
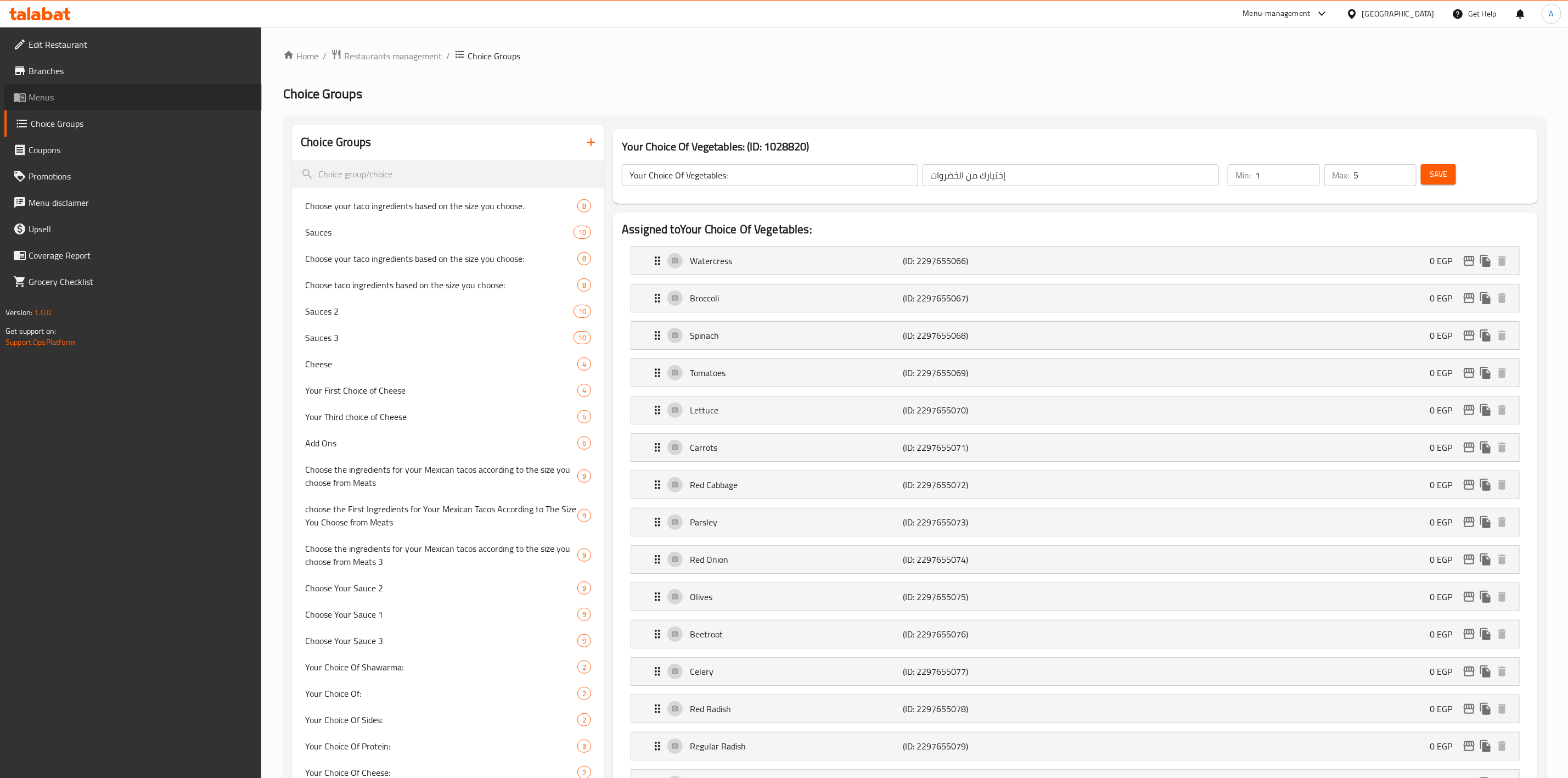
click at [53, 99] on span "Menus" at bounding box center [141, 97] width 224 height 14
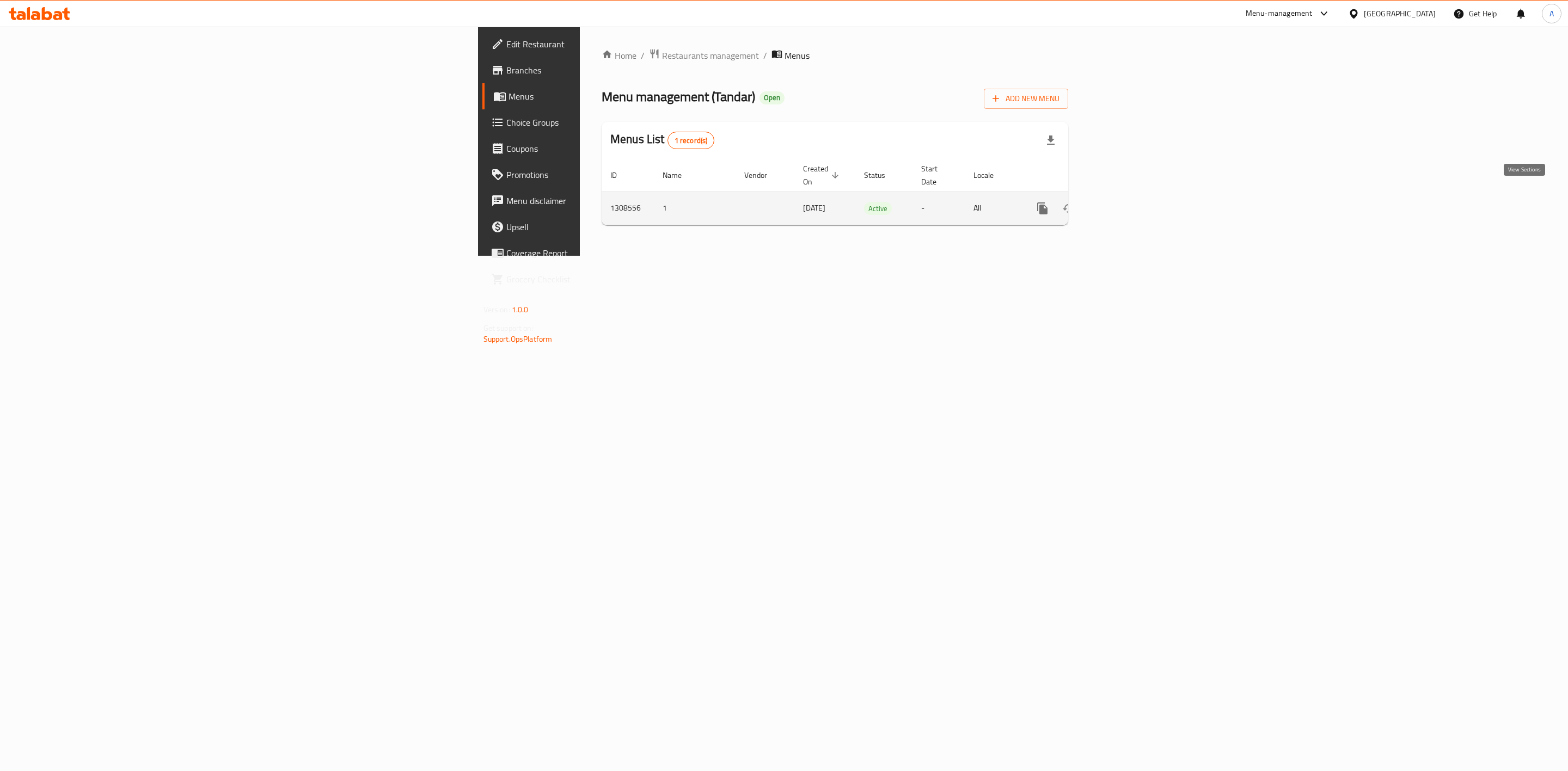
click at [1134, 196] on link "enhanced table" at bounding box center [1120, 208] width 26 height 26
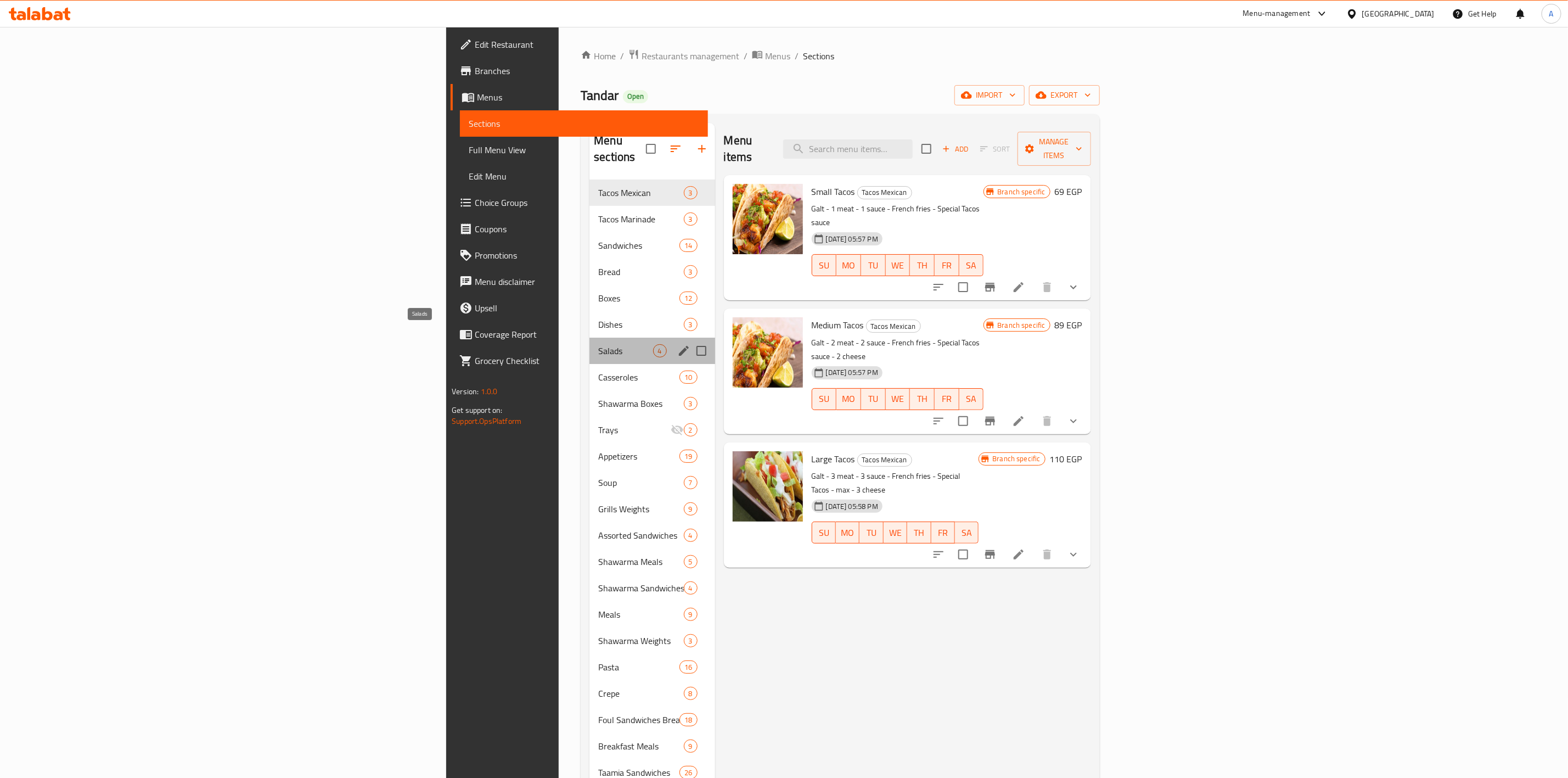
click at [599, 344] on span "Salads" at bounding box center [626, 350] width 54 height 14
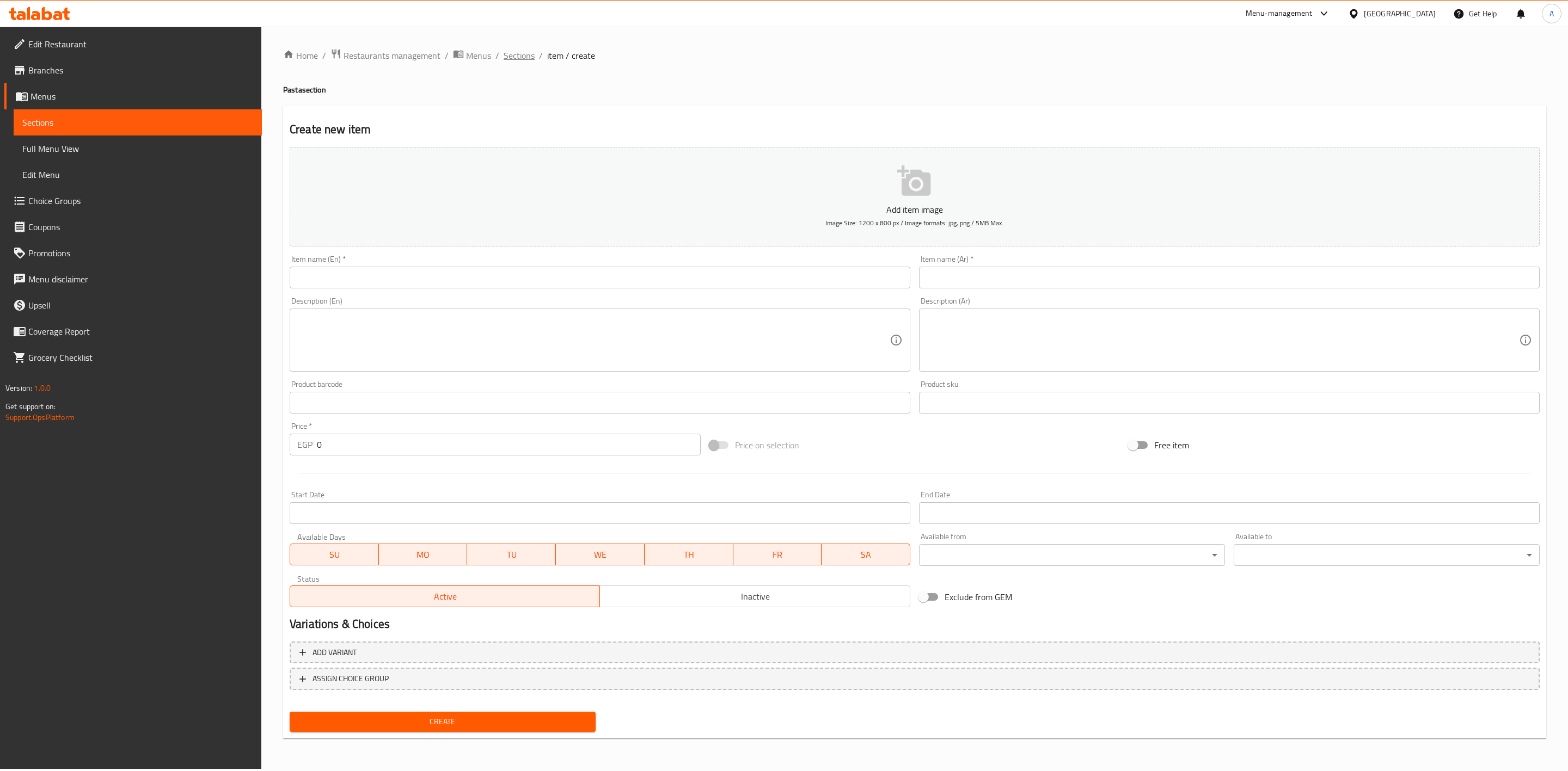
click at [513, 50] on span "Sections" at bounding box center [519, 55] width 31 height 13
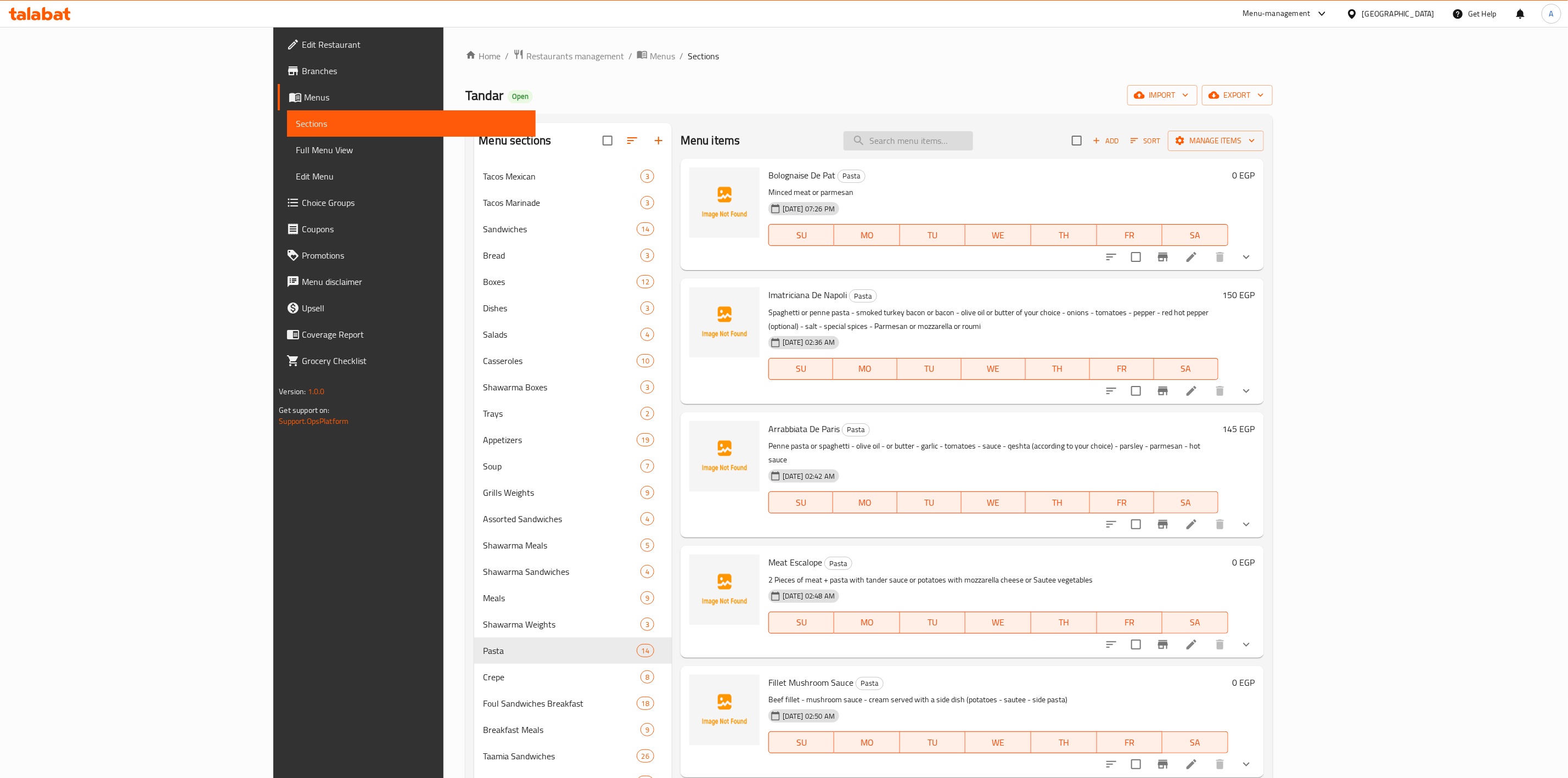
click at [973, 147] on input "search" at bounding box center [908, 141] width 130 height 19
paste input "توسكان شرمب باستا"
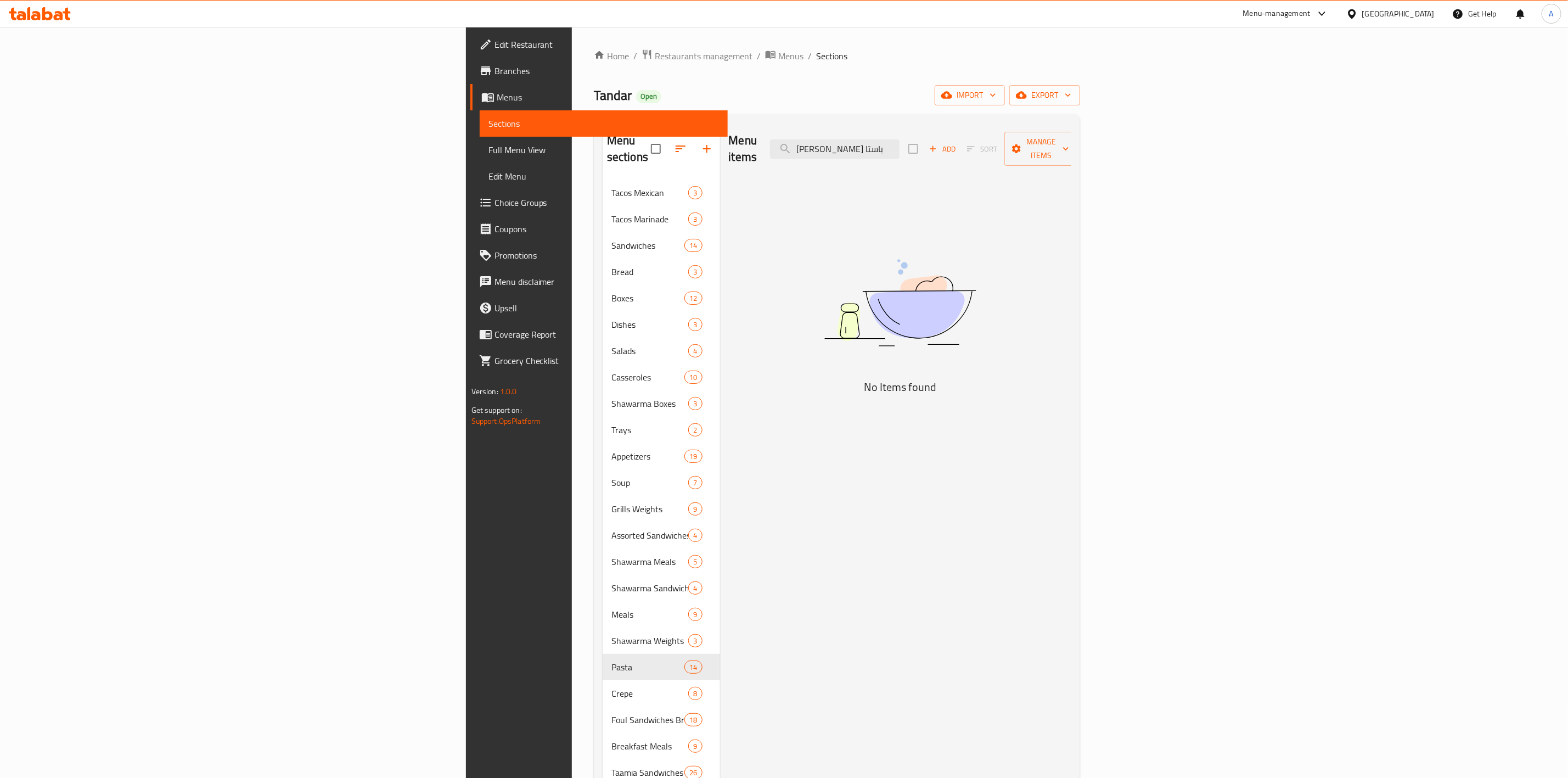
drag, startPoint x: 1017, startPoint y: 146, endPoint x: 797, endPoint y: 158, distance: 220.3
click at [797, 158] on div "Menu items توسكان شرمب باستا Add Sort Manage items" at bounding box center [900, 149] width 343 height 53
type input "ت"
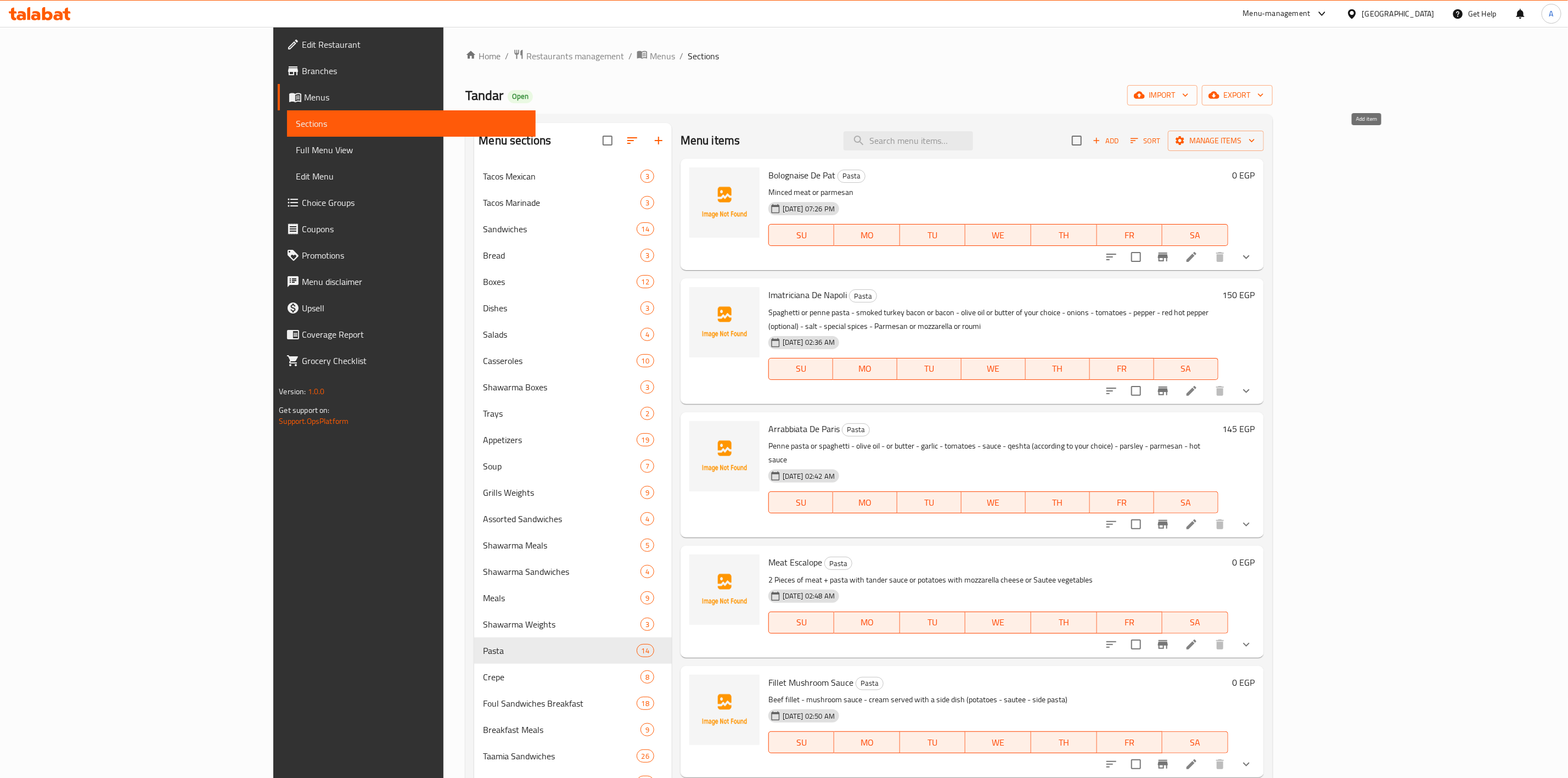
click at [1121, 135] on span "Add" at bounding box center [1106, 141] width 29 height 13
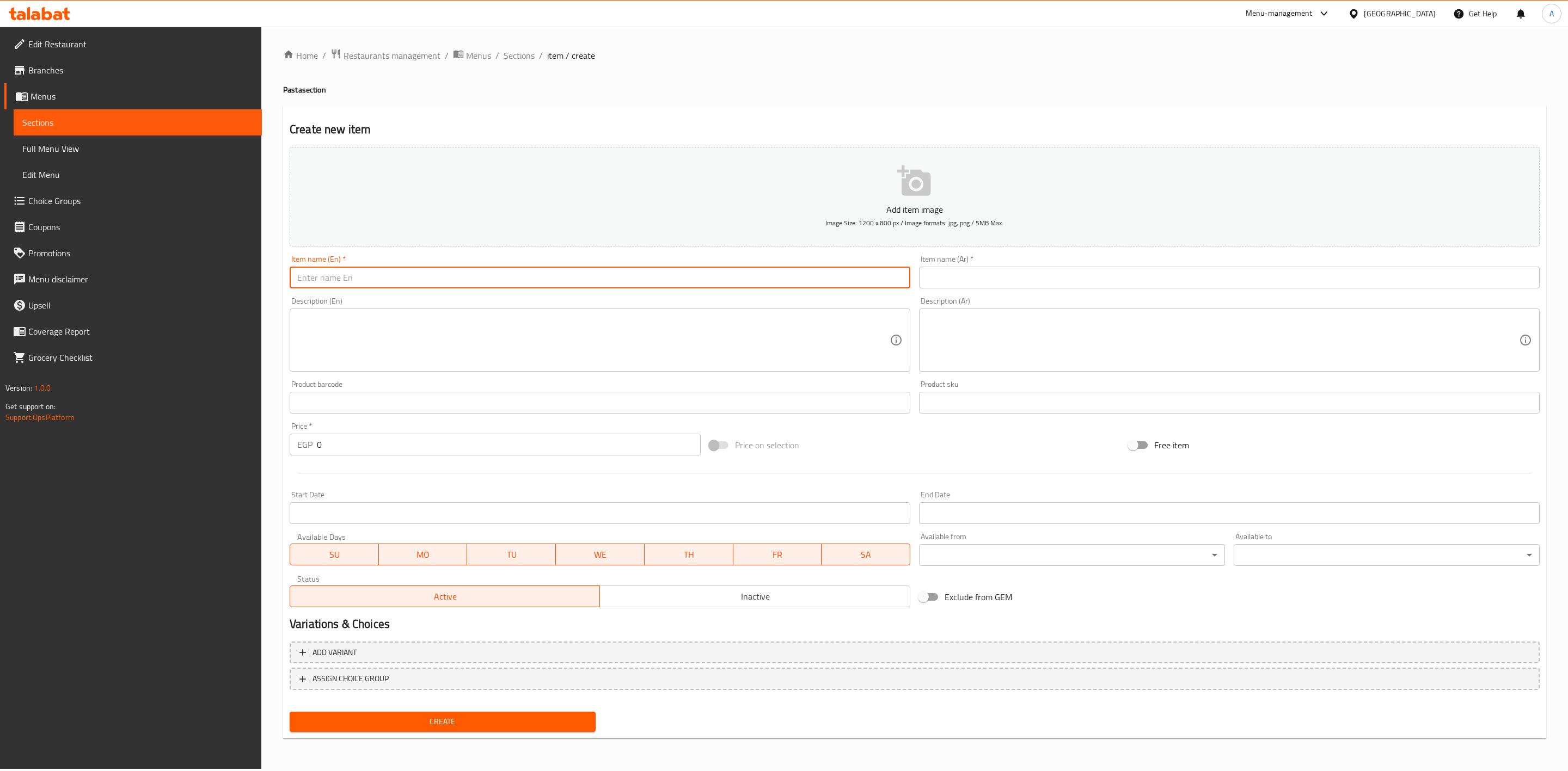
click at [580, 270] on input "text" at bounding box center [600, 278] width 621 height 22
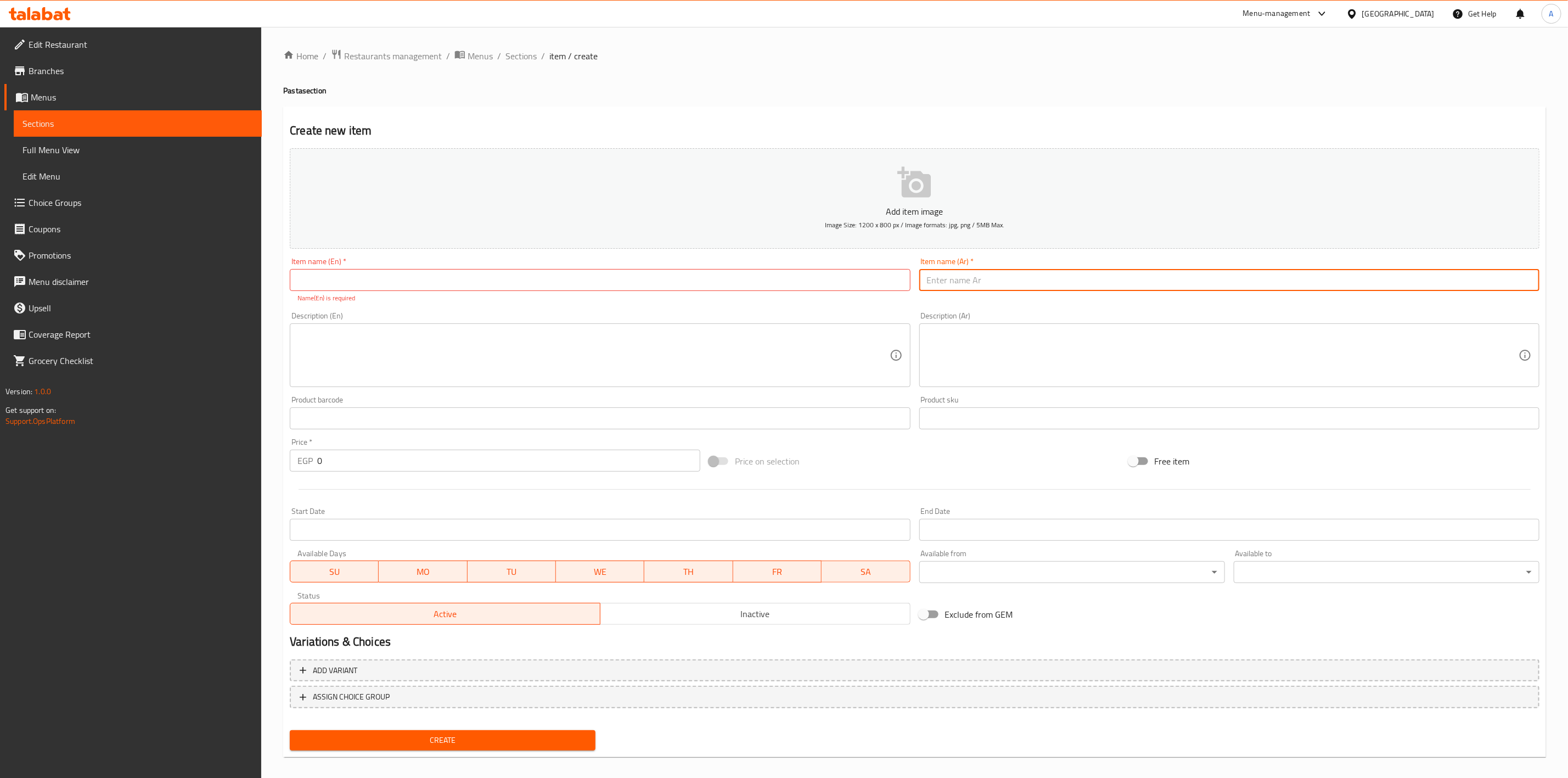
click at [1160, 277] on input "text" at bounding box center [1229, 280] width 620 height 22
paste input "توسكان شرمب باستا"
type input "توسكان شرمب باستا"
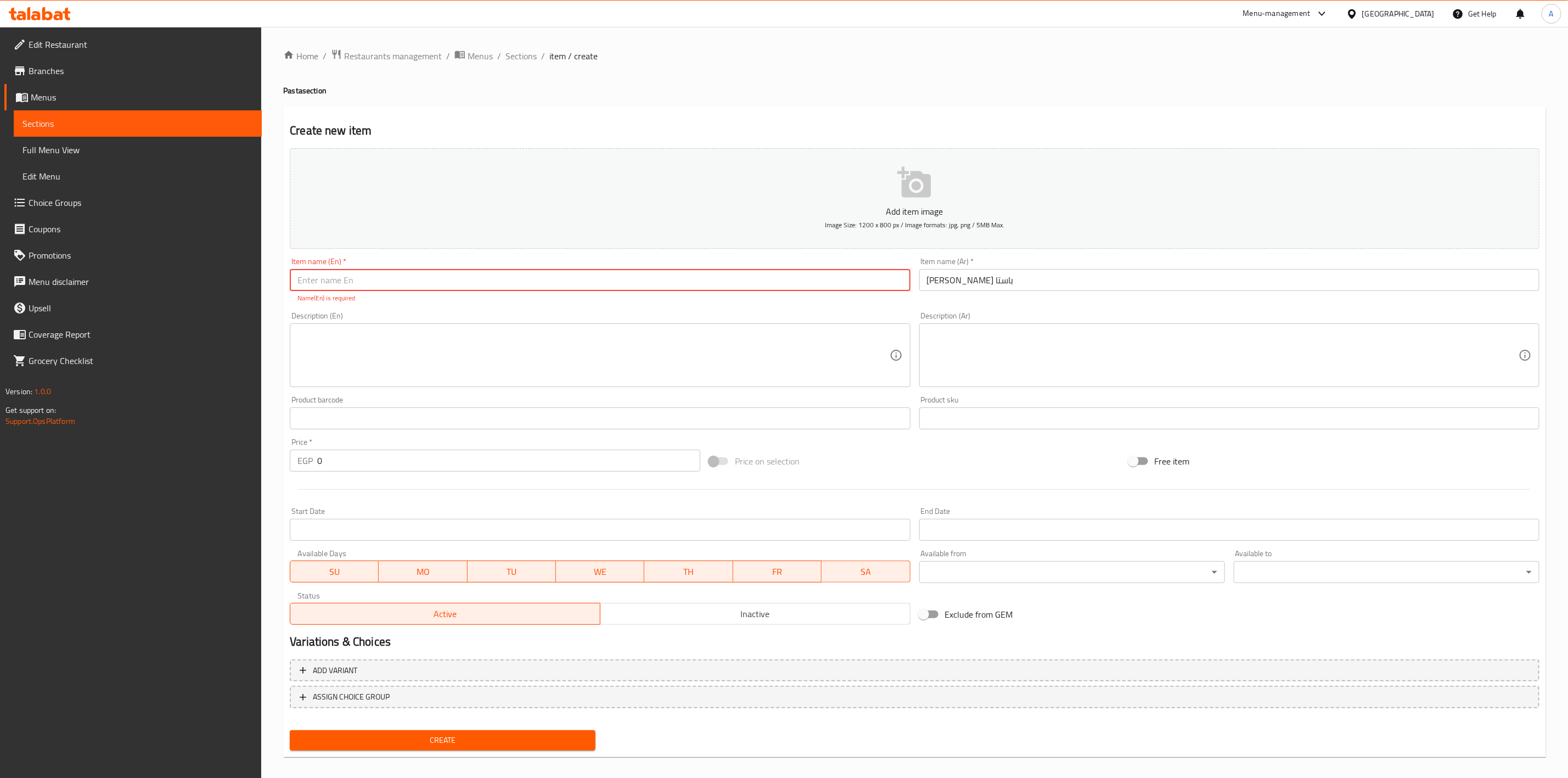
click at [310, 287] on input "text" at bounding box center [599, 280] width 620 height 22
paste input "Tuscan Shrimp Pasta"
type input "Tuscan Shrimp Pasta"
click at [422, 367] on textarea at bounding box center [593, 356] width 591 height 53
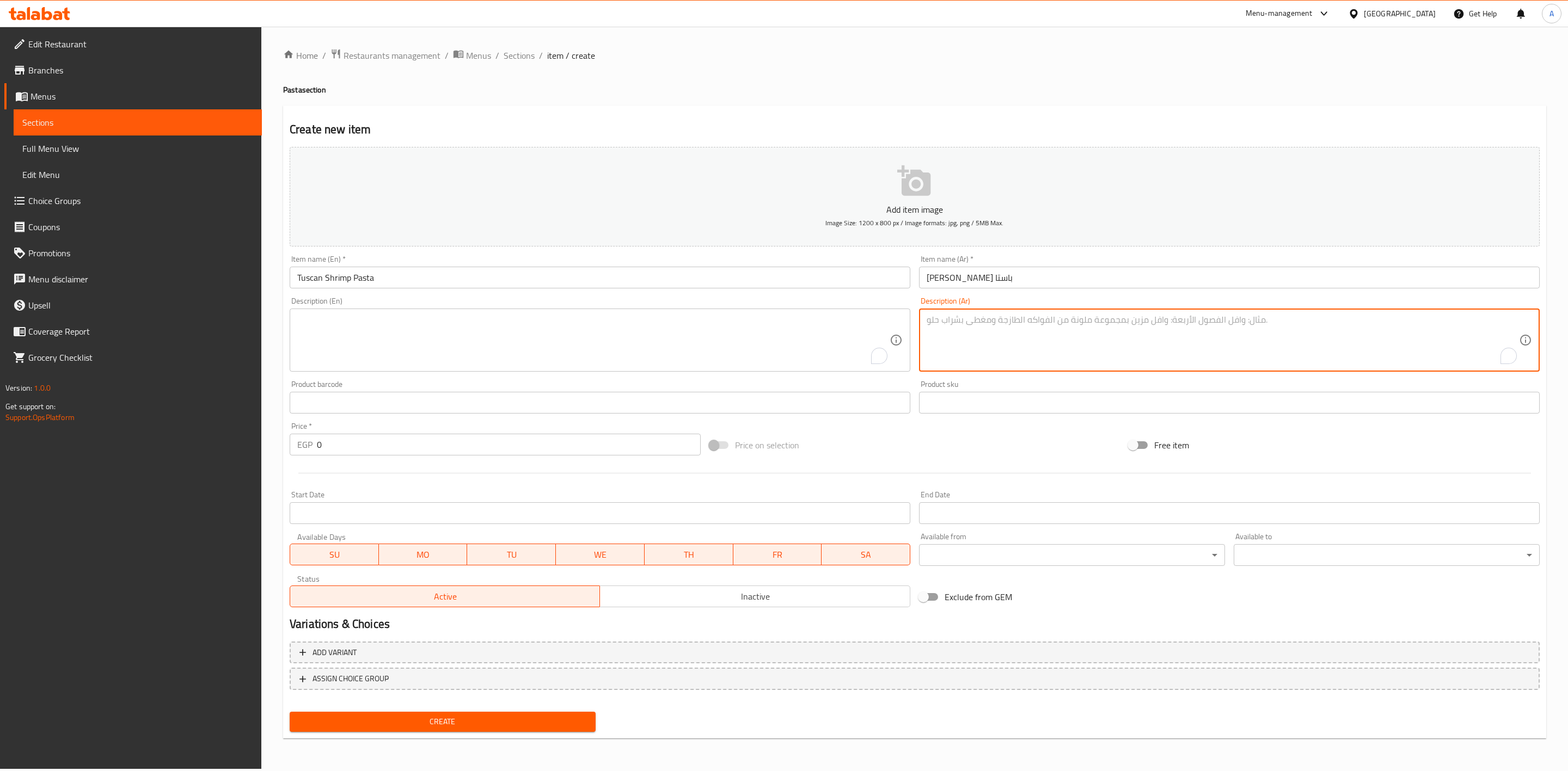
click at [1416, 345] on textarea "To enrich screen reader interactions, please activate Accessibility in Grammarl…" at bounding box center [1222, 341] width 592 height 52
paste textarea "جمبرى مع صوص جبن برمزان كريمي - سبانخ"
click at [1334, 321] on textarea "جمبرى مع صوص جبن برمزان كريمي - سبانخ" at bounding box center [1222, 341] width 592 height 52
paste textarea "طماطم مجفه وغختيارك من المكرونة"
click at [1292, 318] on textarea "جمبرى مع صوص جبن برمزان كريمي - سبانخ - طماطم مجفه وغختيارك من المكرونة" at bounding box center [1222, 341] width 592 height 52
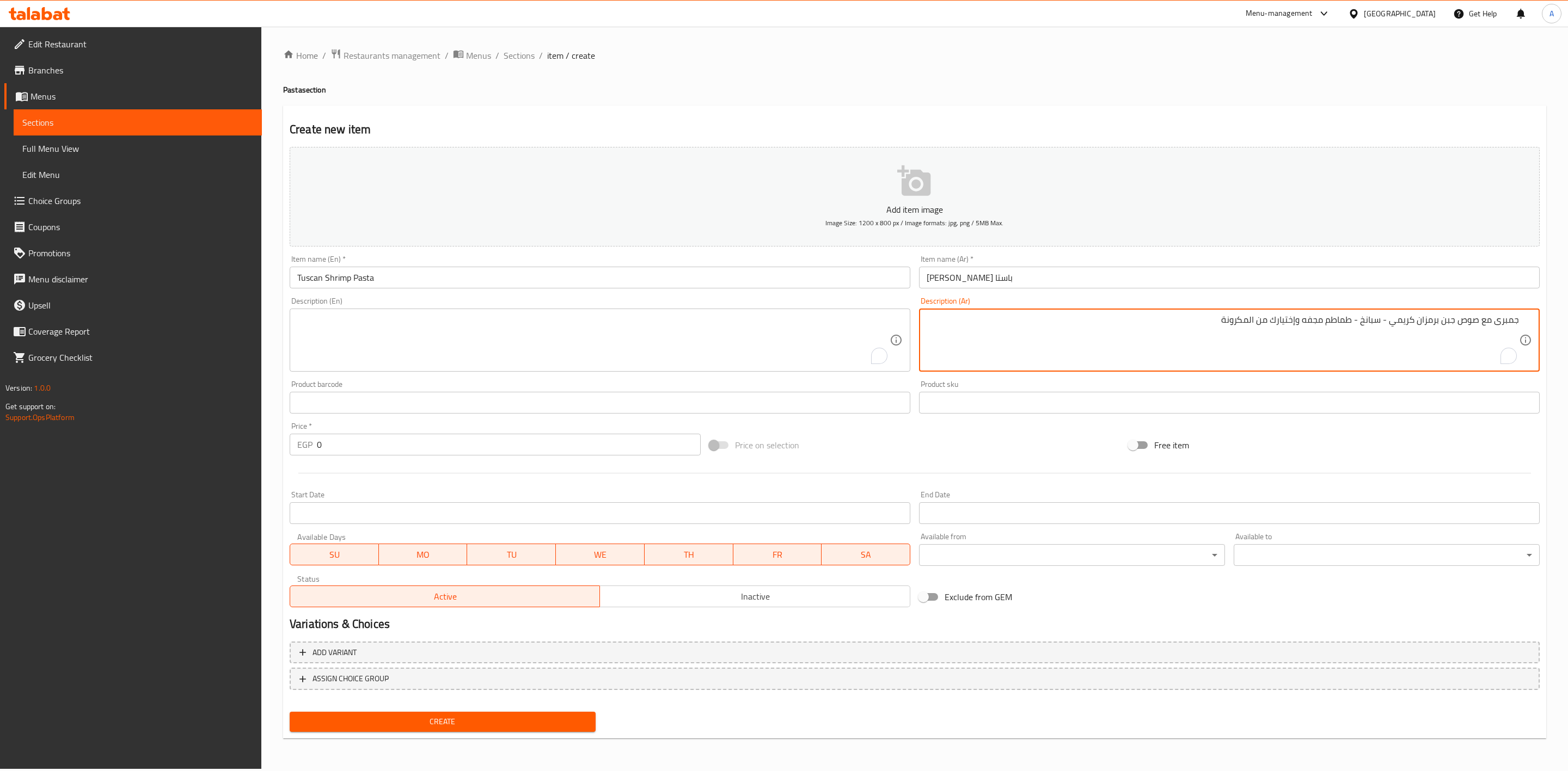
type textarea "جمبرى مع صوص جبن برمزان كريمي - سبانخ - طماطم مجفه وإختيارك من المكرونة"
click at [369, 348] on textarea "To enrich screen reader interactions, please activate Accessibility in Grammarl…" at bounding box center [593, 341] width 592 height 52
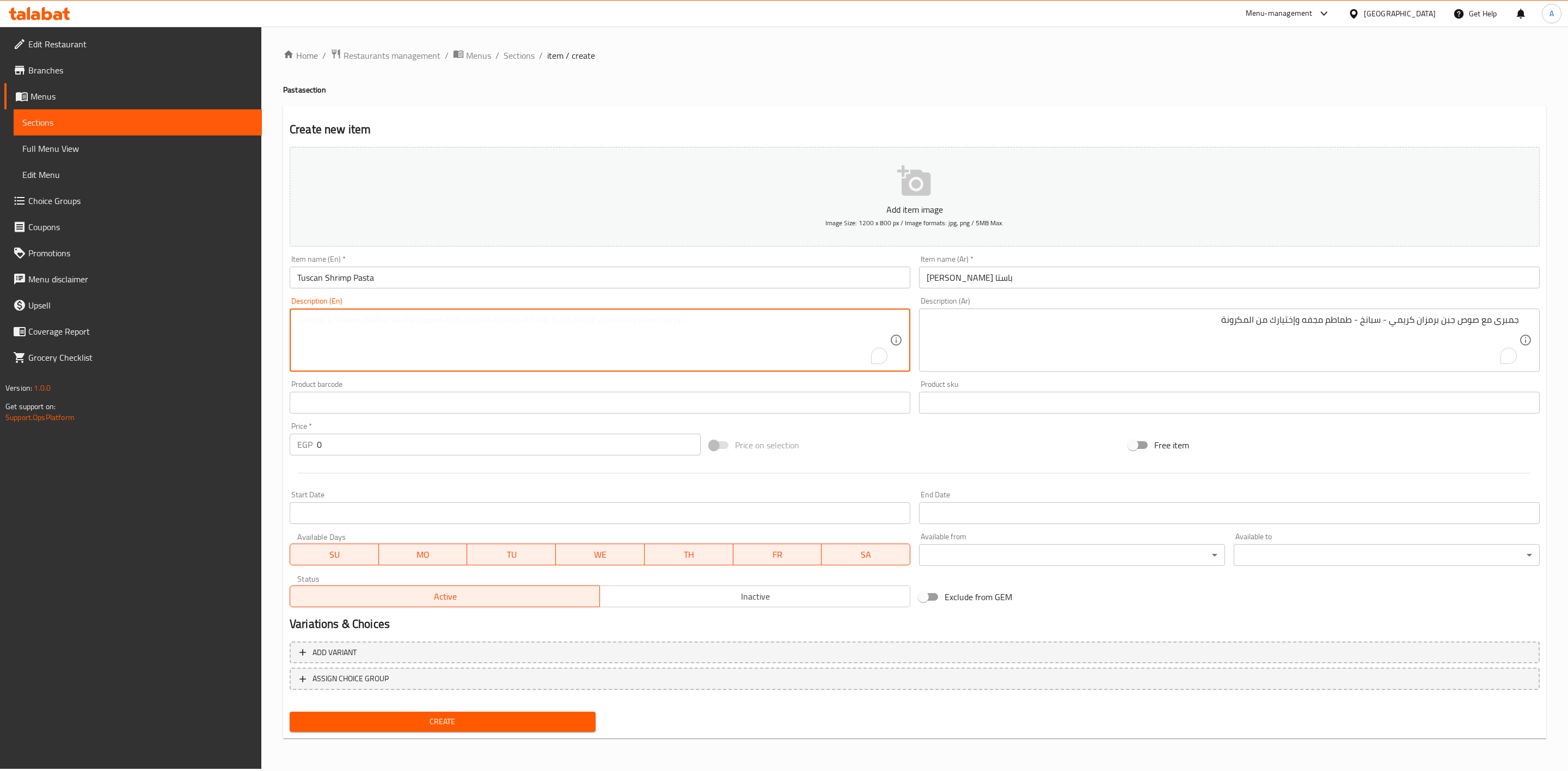
paste textarea "Shrimp - with creamy Parmesan cheese sauce - spinach"
click at [522, 320] on textarea "Shrimp - with creamy Parmesan cheese sauce - spinach" at bounding box center [593, 341] width 592 height 52
paste textarea "Sun-dried tomatoes and your choice of pasta"
click at [332, 320] on textarea "Shrimp - with creamy Parmesan cheese sauce - spinach - Sun-dried tomatoes and y…" at bounding box center [593, 341] width 592 height 52
type textarea "Shrimp with creamy Parmesan cheese sauce - spinach - Sun-dried tomatoes and you…"
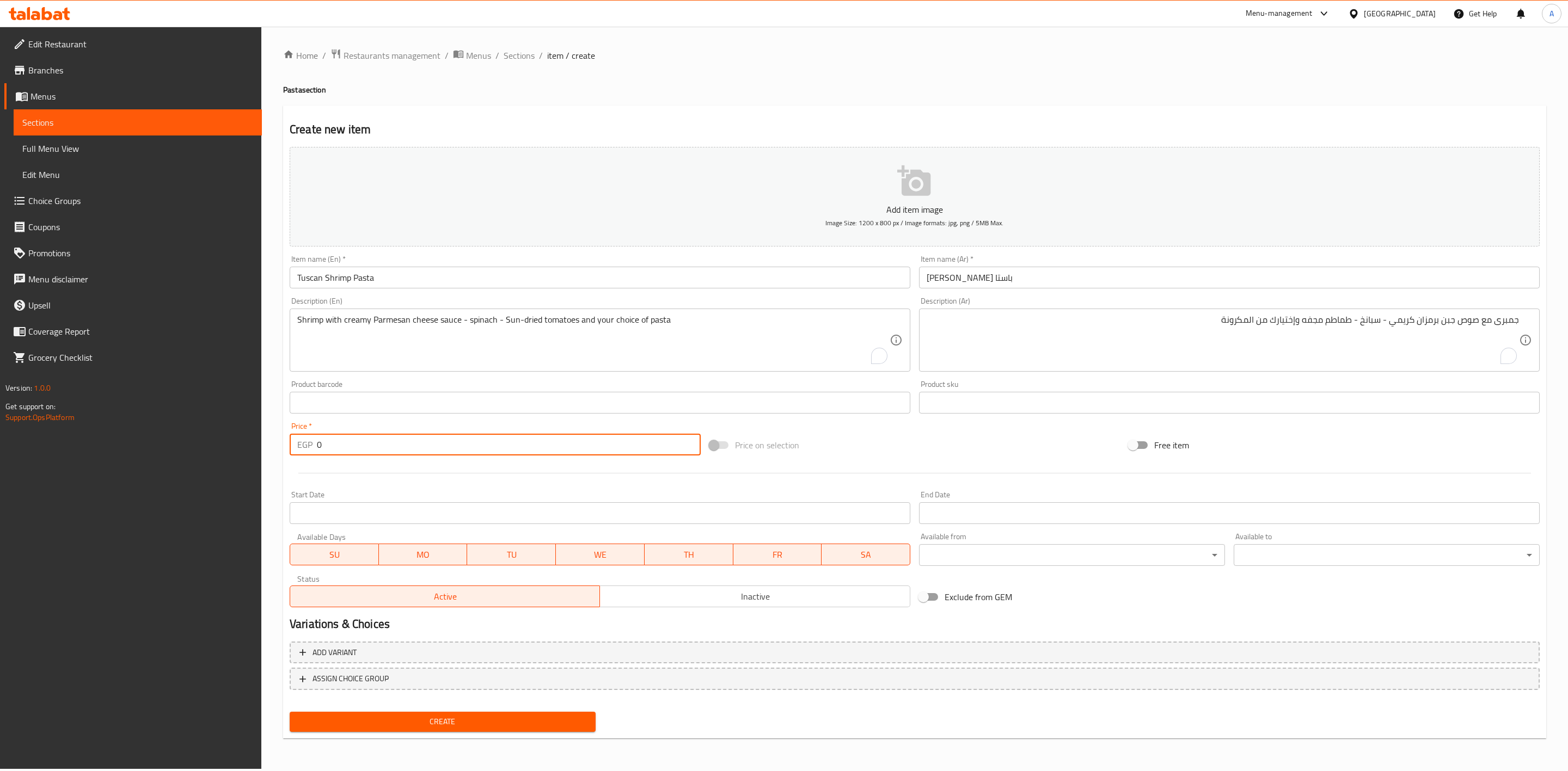
click at [400, 437] on input "0" at bounding box center [508, 445] width 384 height 22
type input "195"
click at [655, 605] on button "Inactive" at bounding box center [754, 597] width 310 height 22
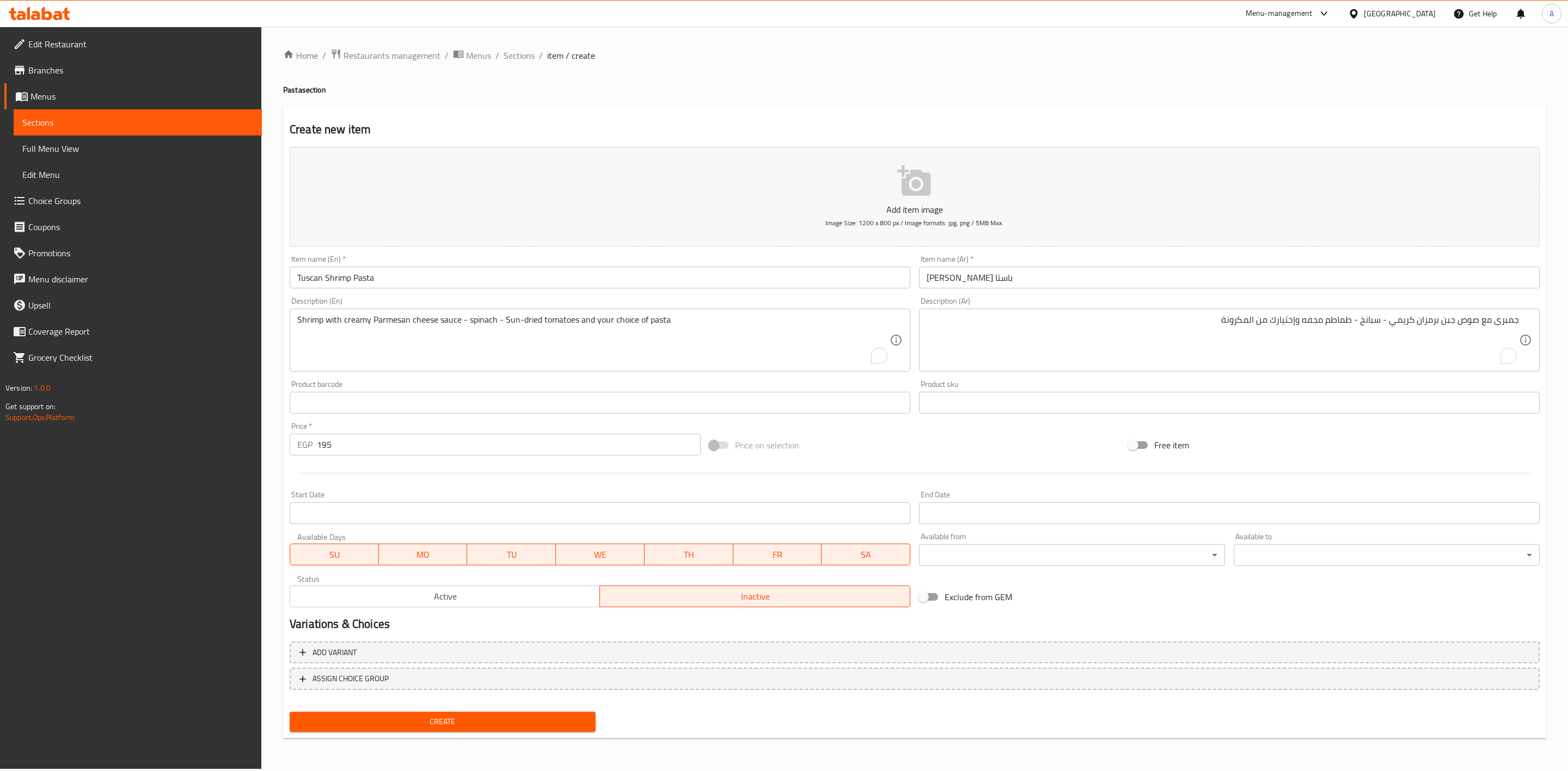
click at [386, 265] on div "Item name (En)   * Tuscan Shrimp Pasta Item name (En) *" at bounding box center [600, 271] width 621 height 33
click at [386, 270] on input "Tuscan Shrimp Pasta" at bounding box center [600, 278] width 621 height 22
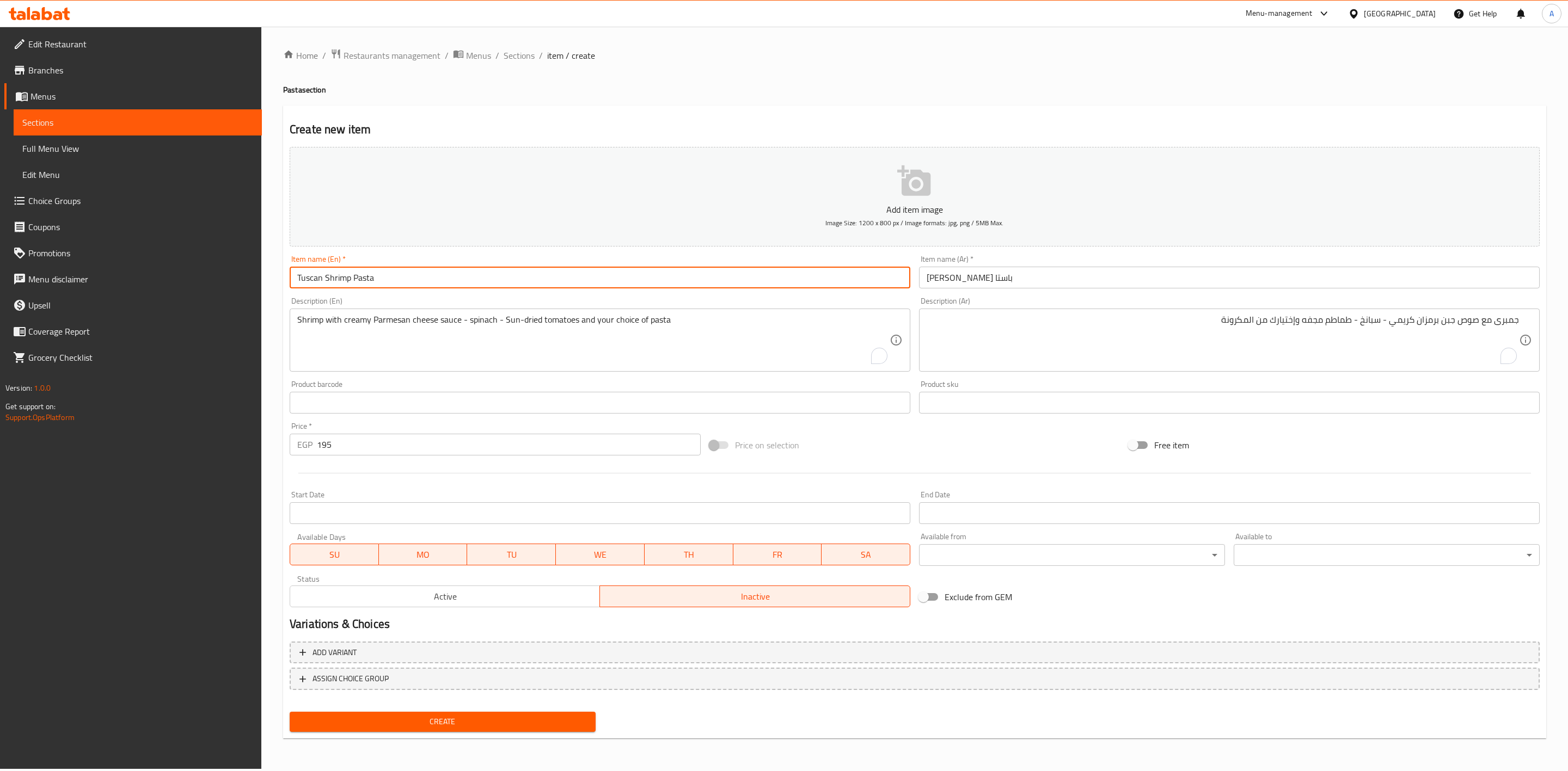
click at [290, 712] on button "Create" at bounding box center [442, 722] width 306 height 21
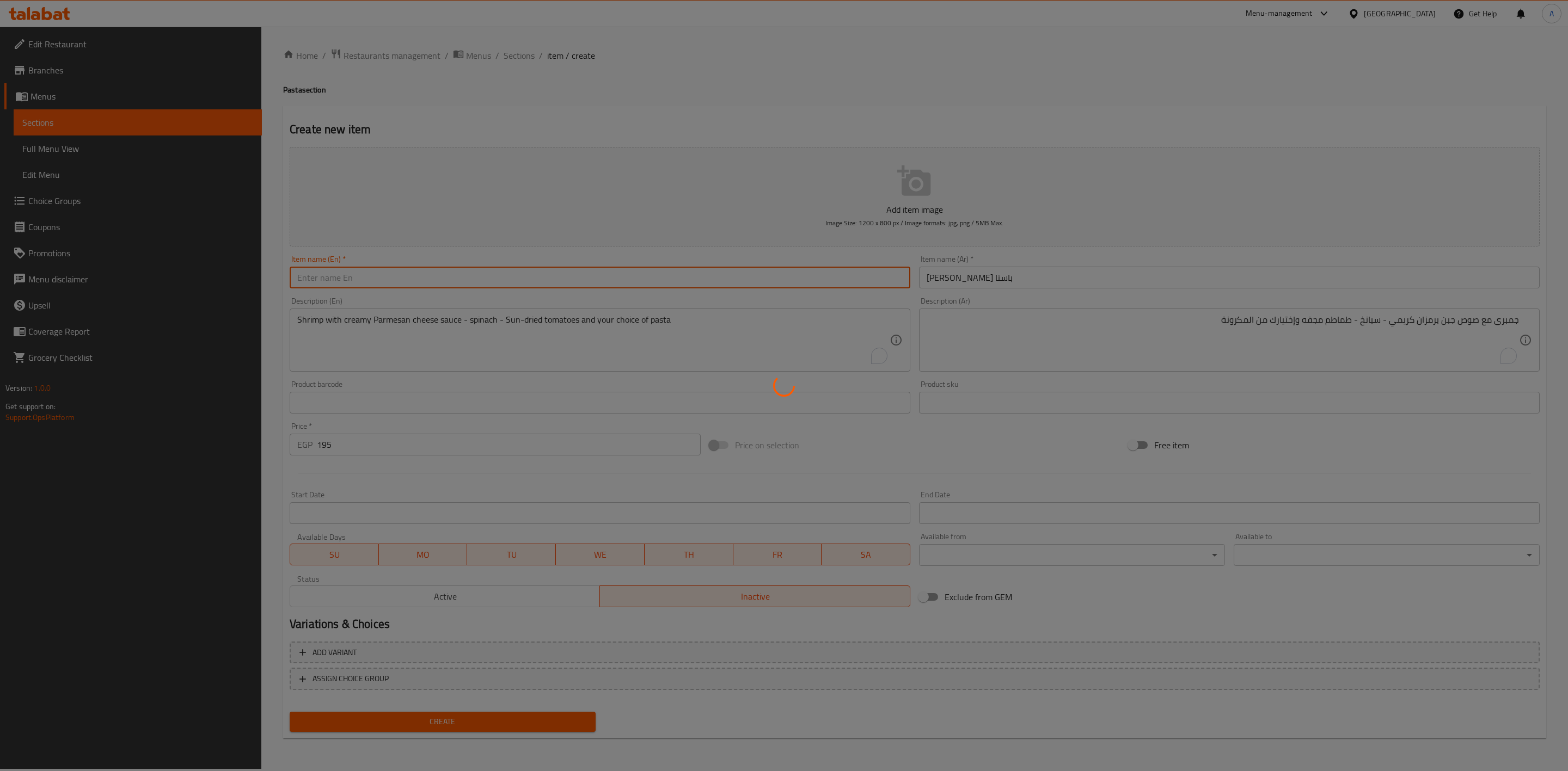
type input "0"
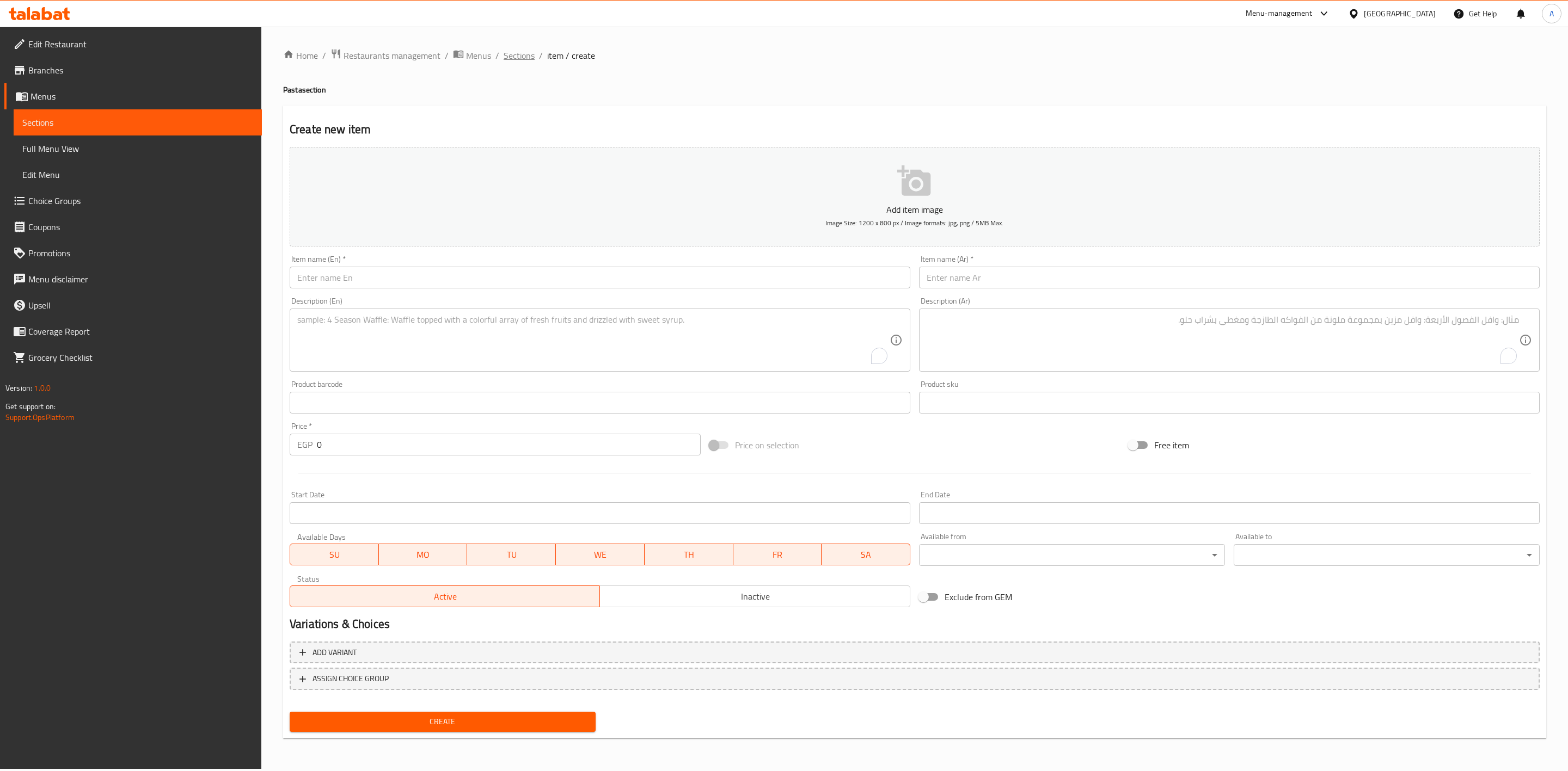
click at [504, 53] on span "Sections" at bounding box center [519, 55] width 31 height 13
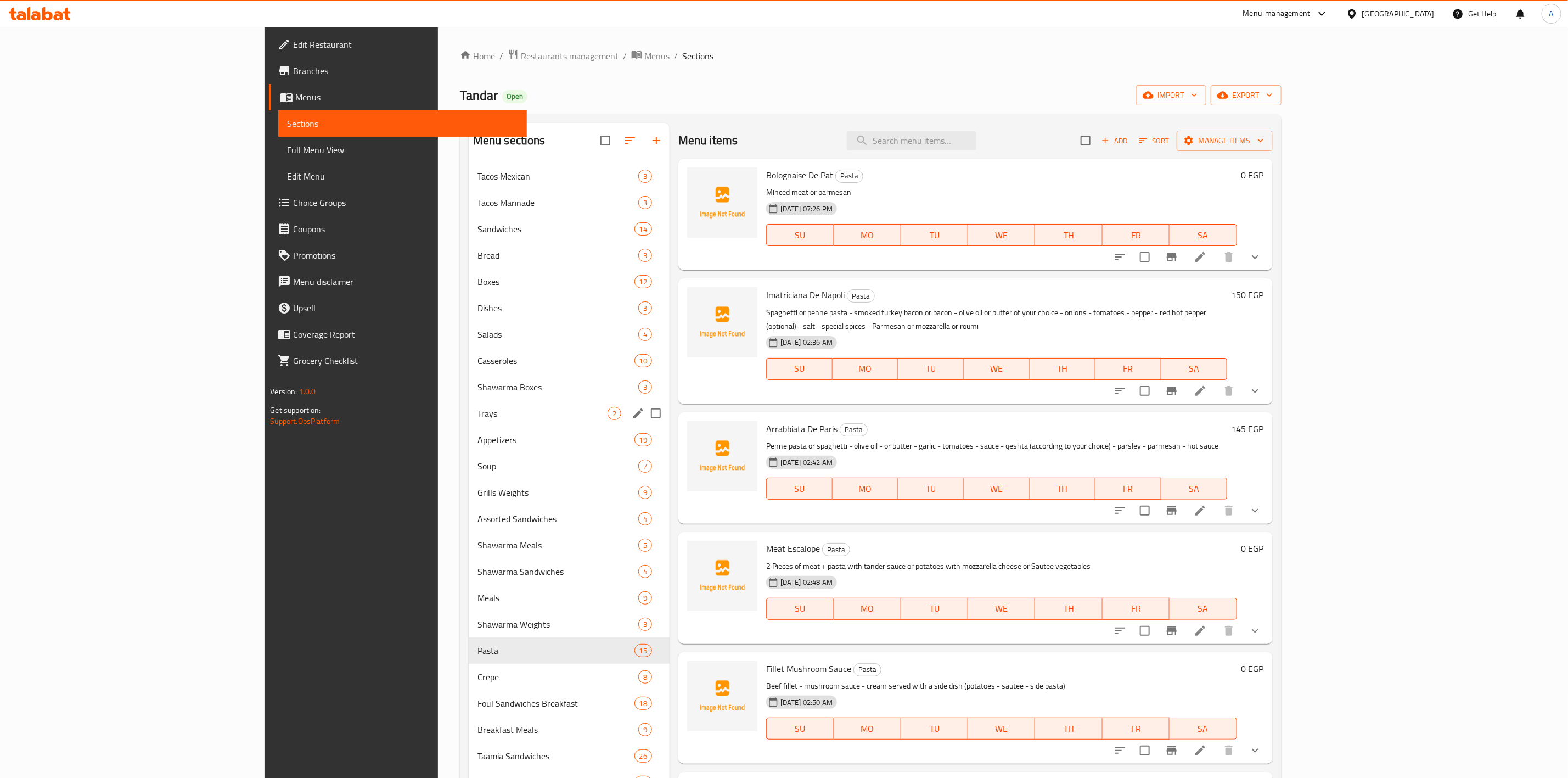
click at [469, 420] on div "Trays 2" at bounding box center [569, 413] width 201 height 26
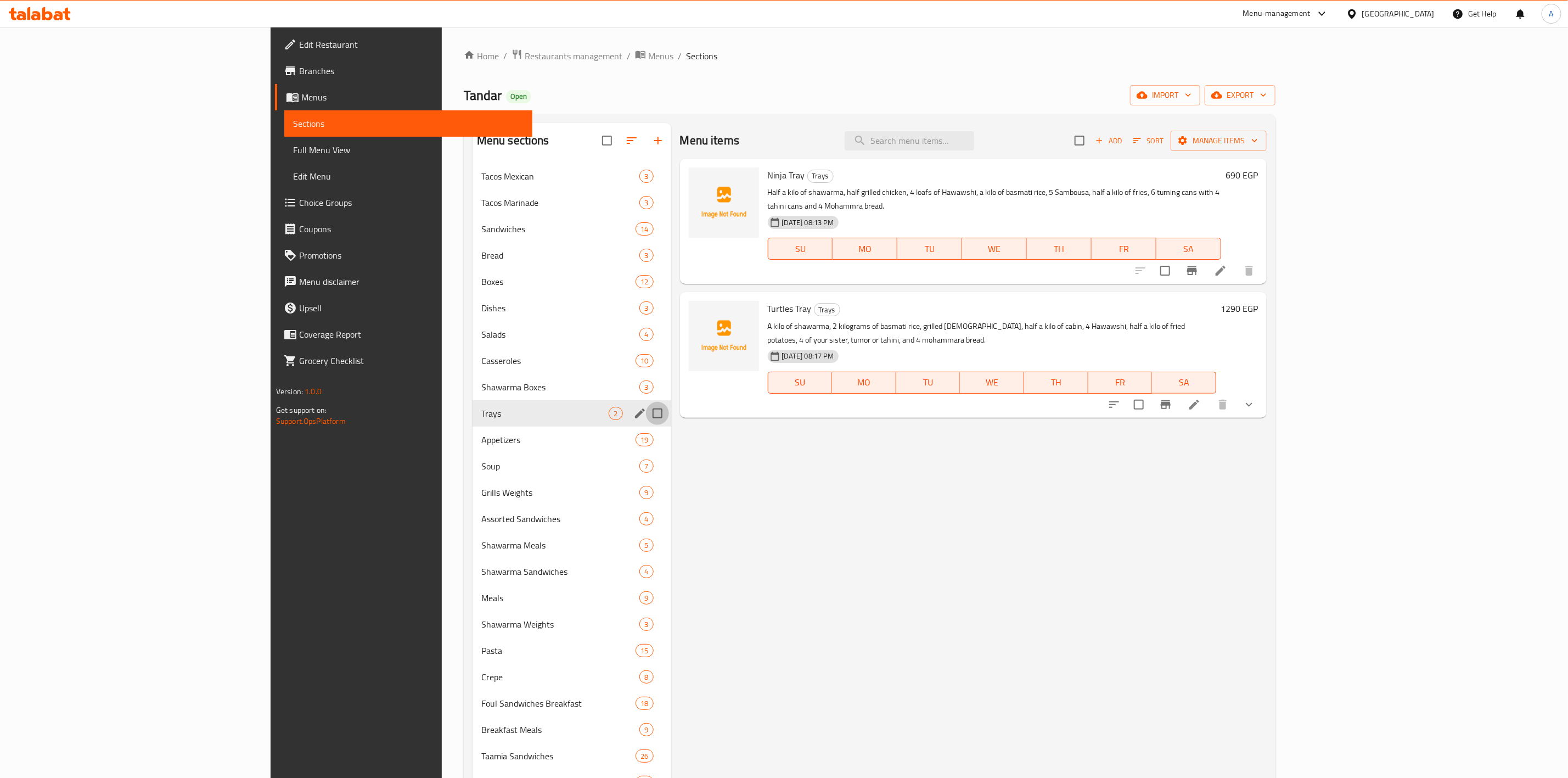
click at [646, 413] on input "Menu sections" at bounding box center [657, 413] width 23 height 23
checkbox input "true"
click at [634, 418] on icon "edit" at bounding box center [640, 413] width 14 height 14
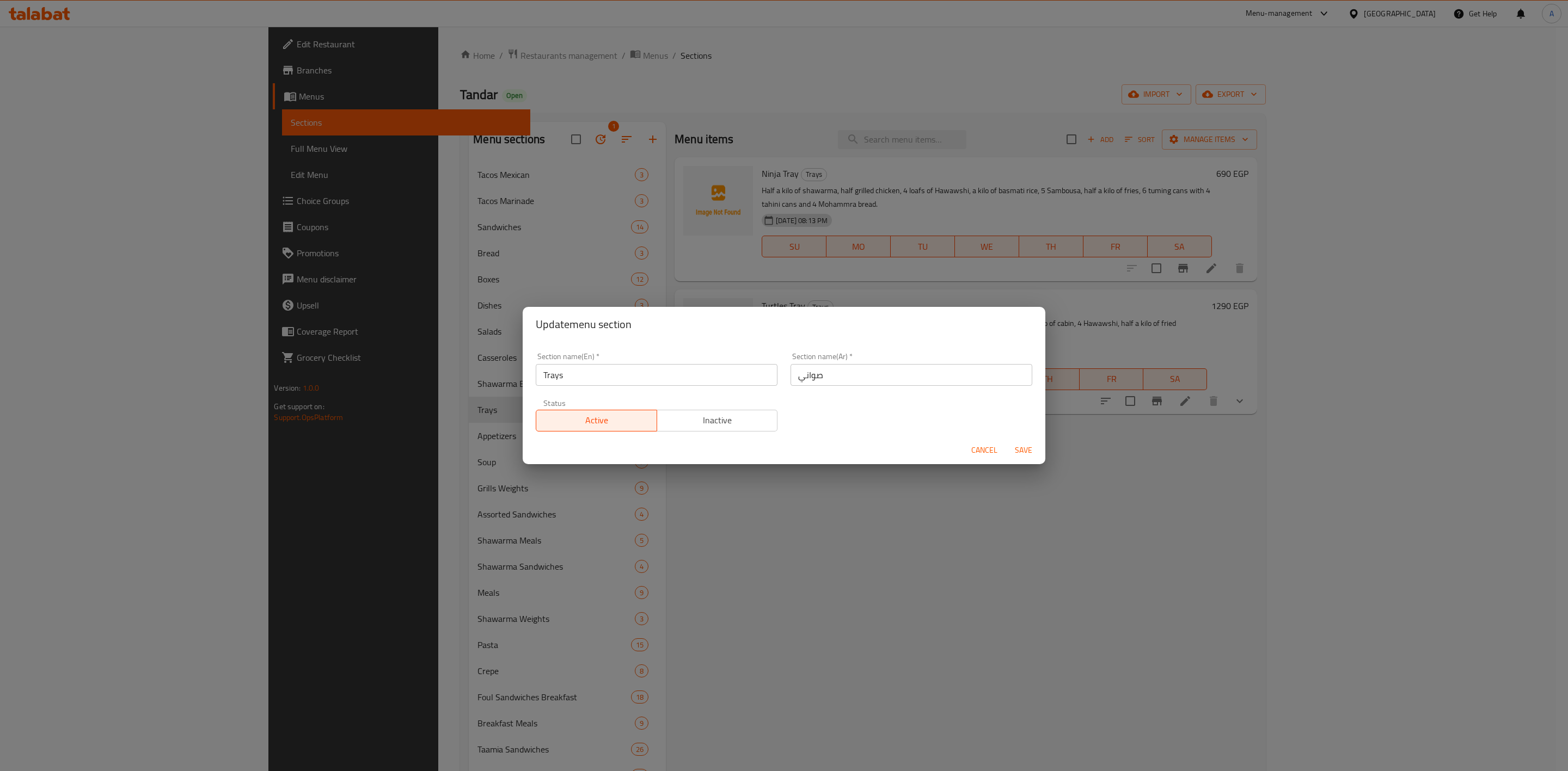
click at [741, 423] on span "Inactive" at bounding box center [718, 421] width 112 height 16
click at [1016, 454] on span "Save" at bounding box center [1023, 450] width 26 height 13
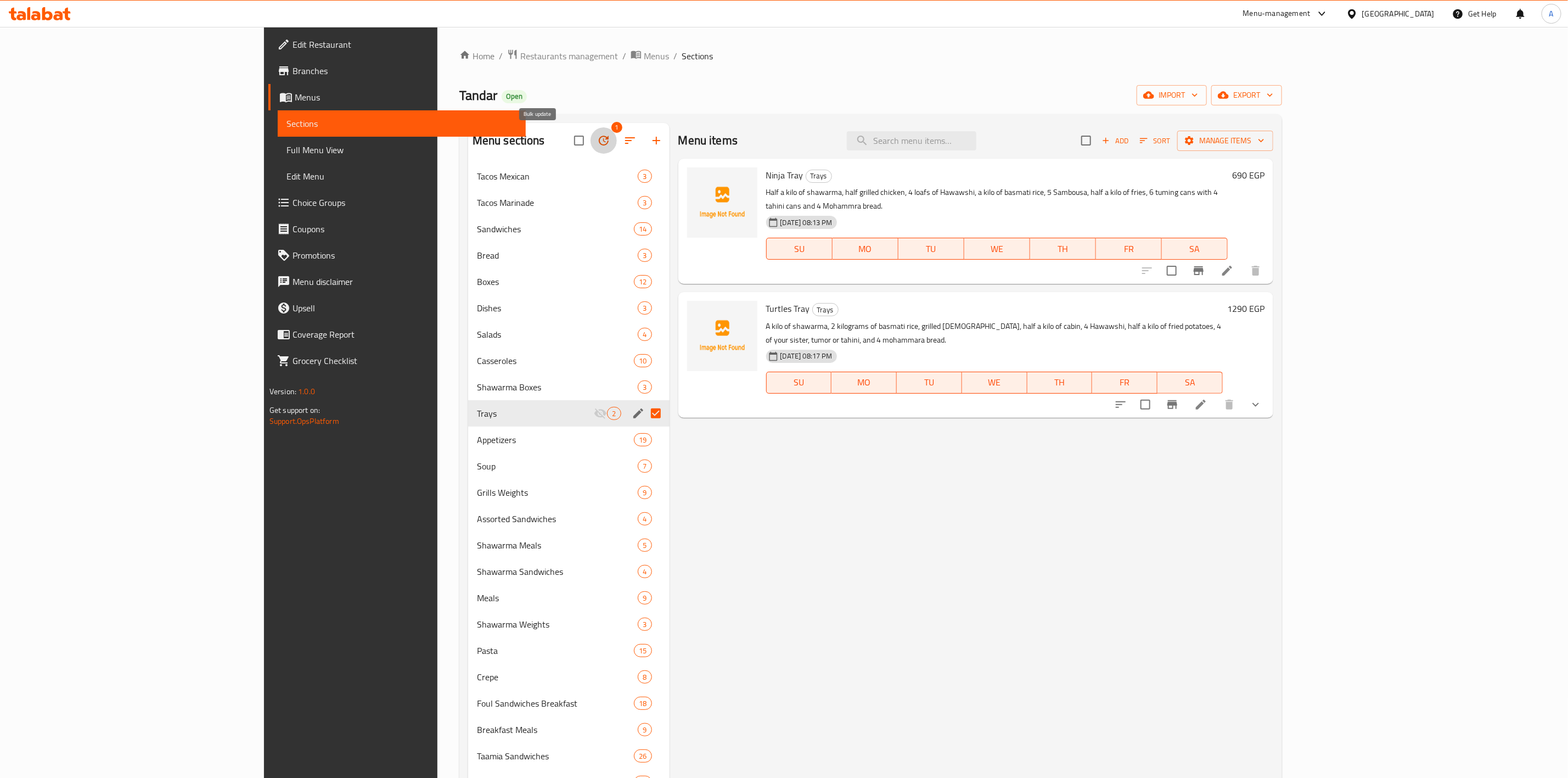
click at [597, 147] on icon "button" at bounding box center [603, 140] width 14 height 14
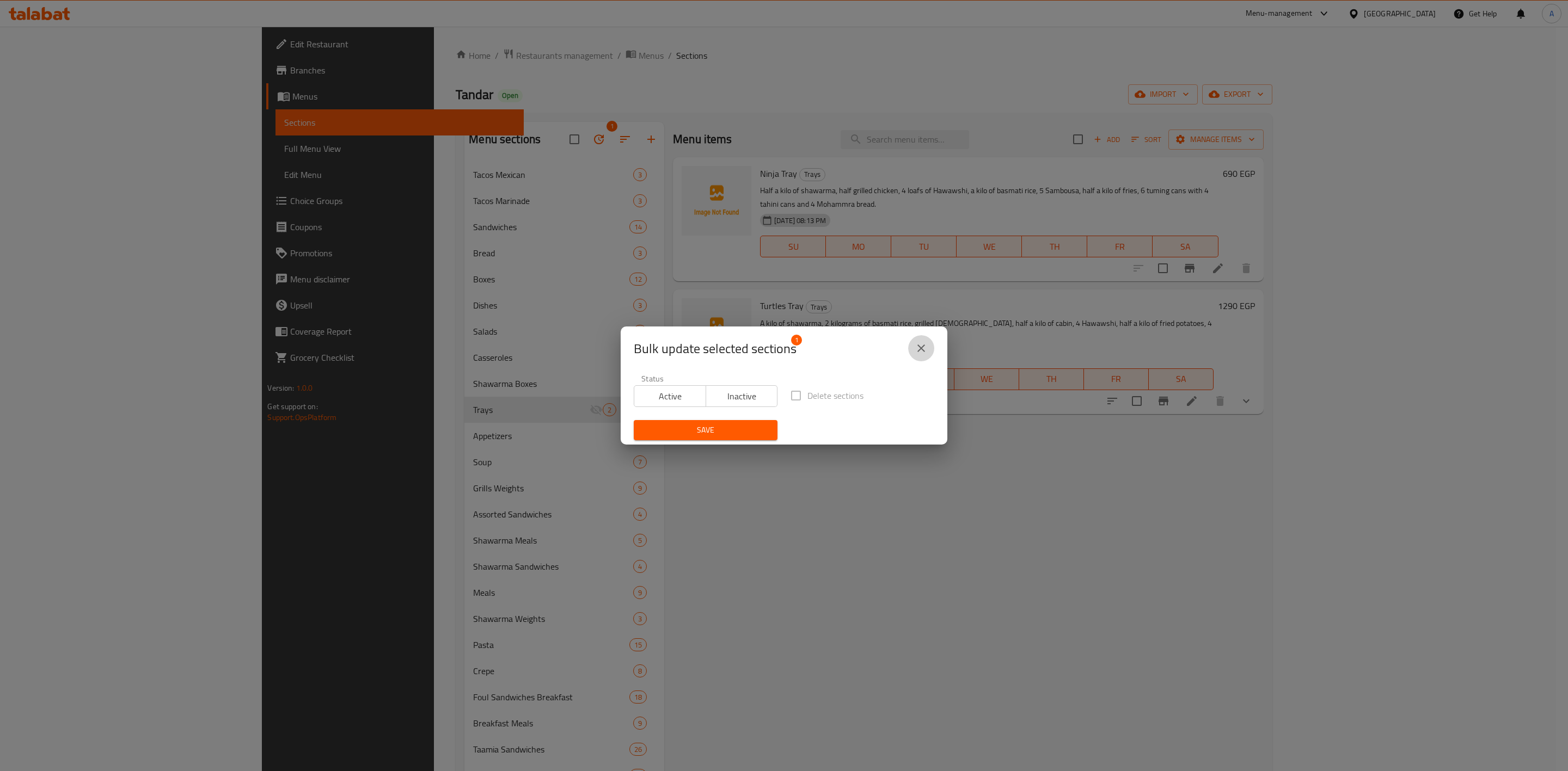
click at [918, 351] on icon "close" at bounding box center [921, 348] width 8 height 8
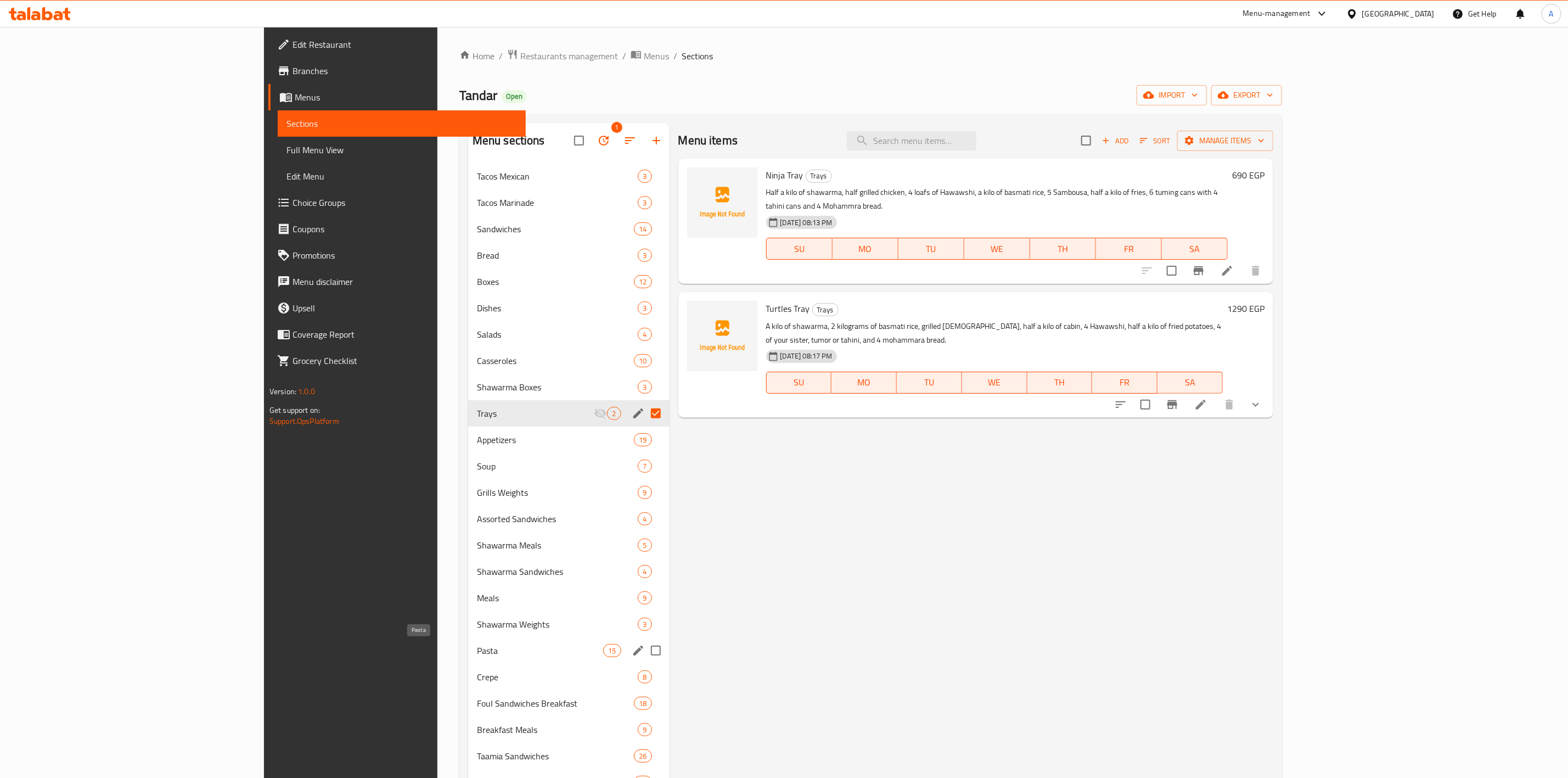
click at [477, 653] on span "Pasta" at bounding box center [540, 651] width 127 height 14
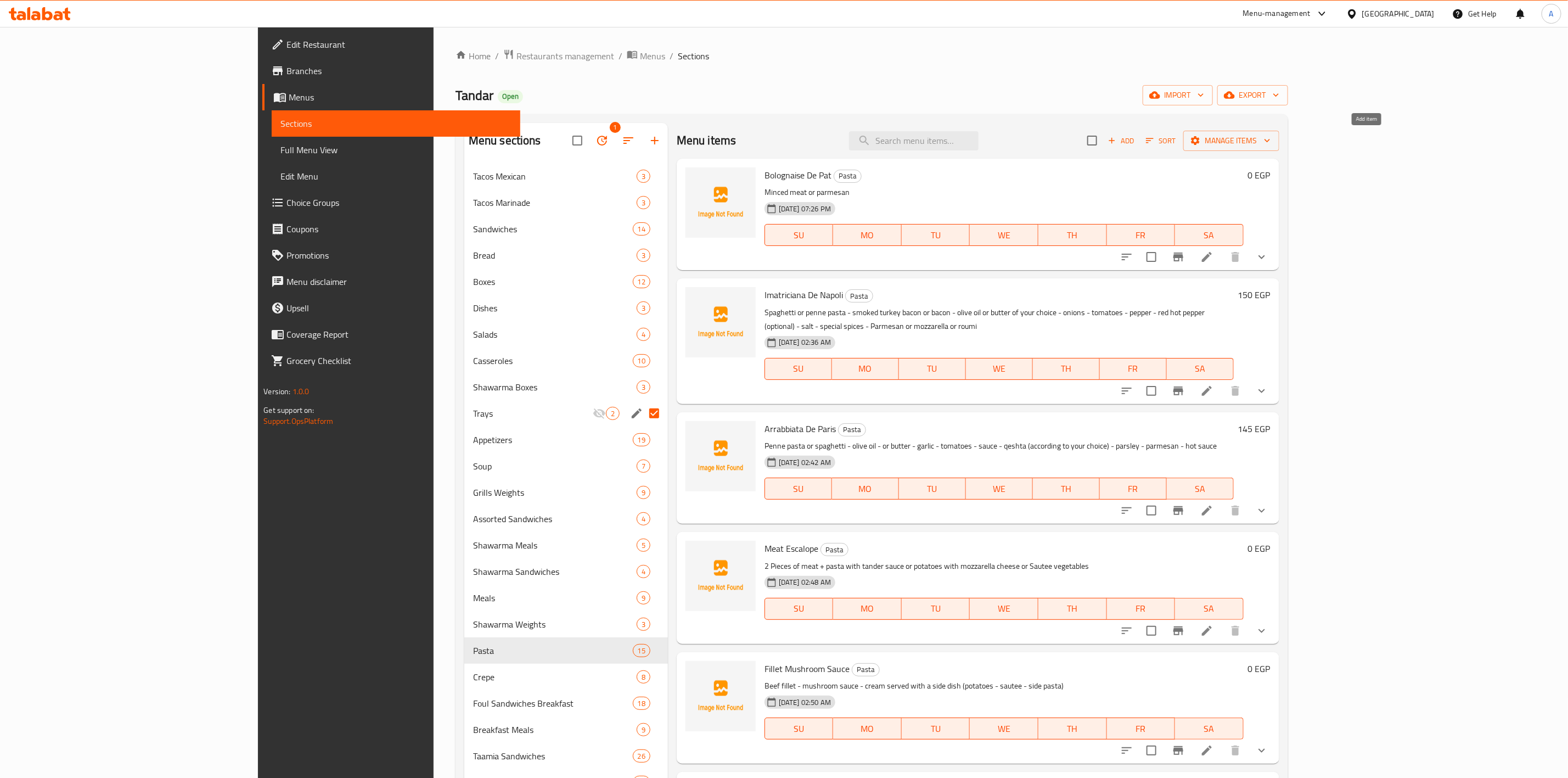
click at [1117, 141] on icon "button" at bounding box center [1112, 140] width 10 height 10
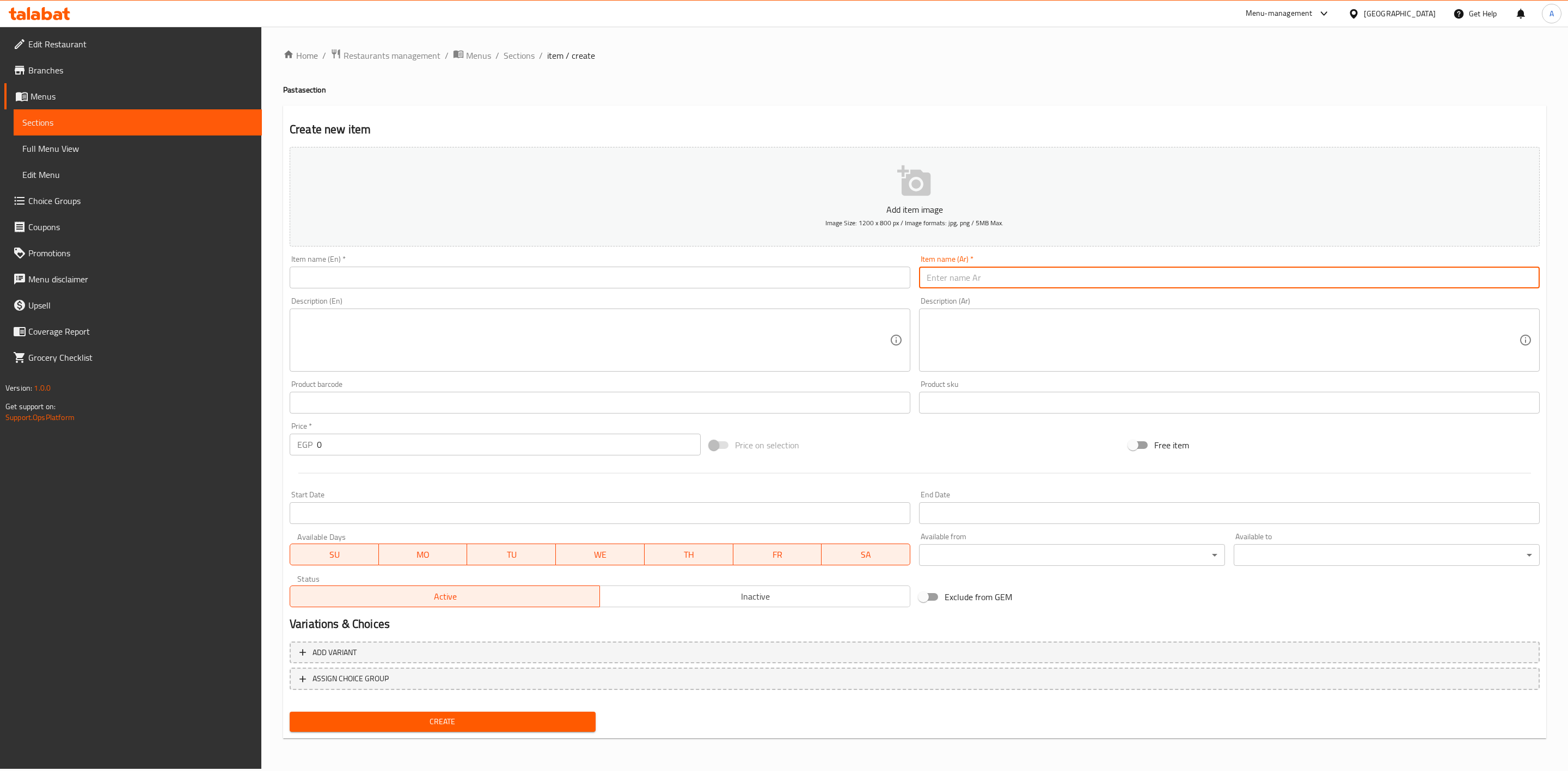
click at [1041, 278] on input "text" at bounding box center [1229, 278] width 621 height 22
paste input "بومودورو إيطاليانو"
click at [1037, 278] on input "مكرونة بومودورو إيطاليانو" at bounding box center [1229, 278] width 621 height 22
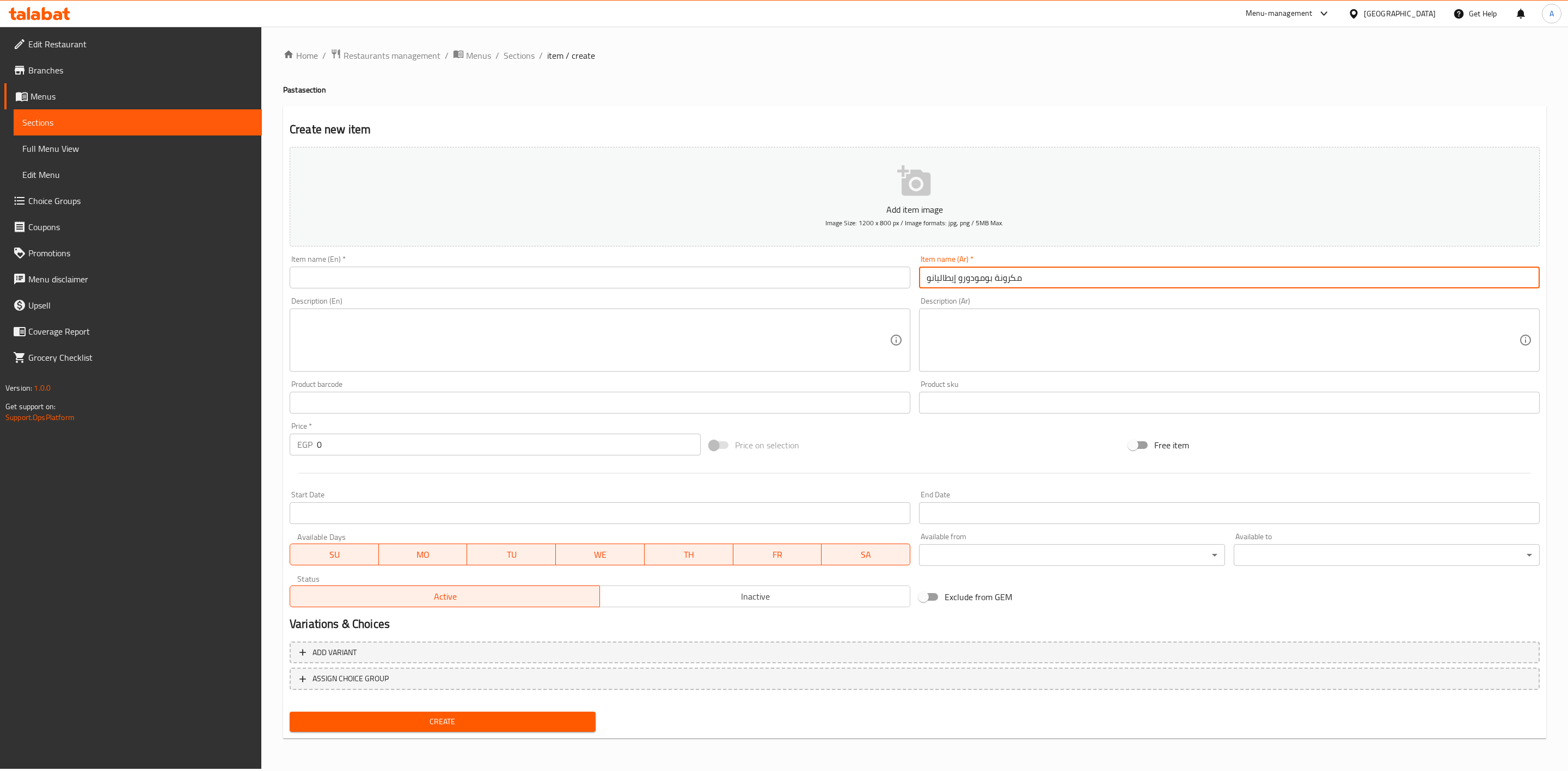
type input "مكرونة بومودورو إيطاليانو"
click at [596, 258] on div "Item name (En)   * Item name (En) *" at bounding box center [600, 271] width 621 height 33
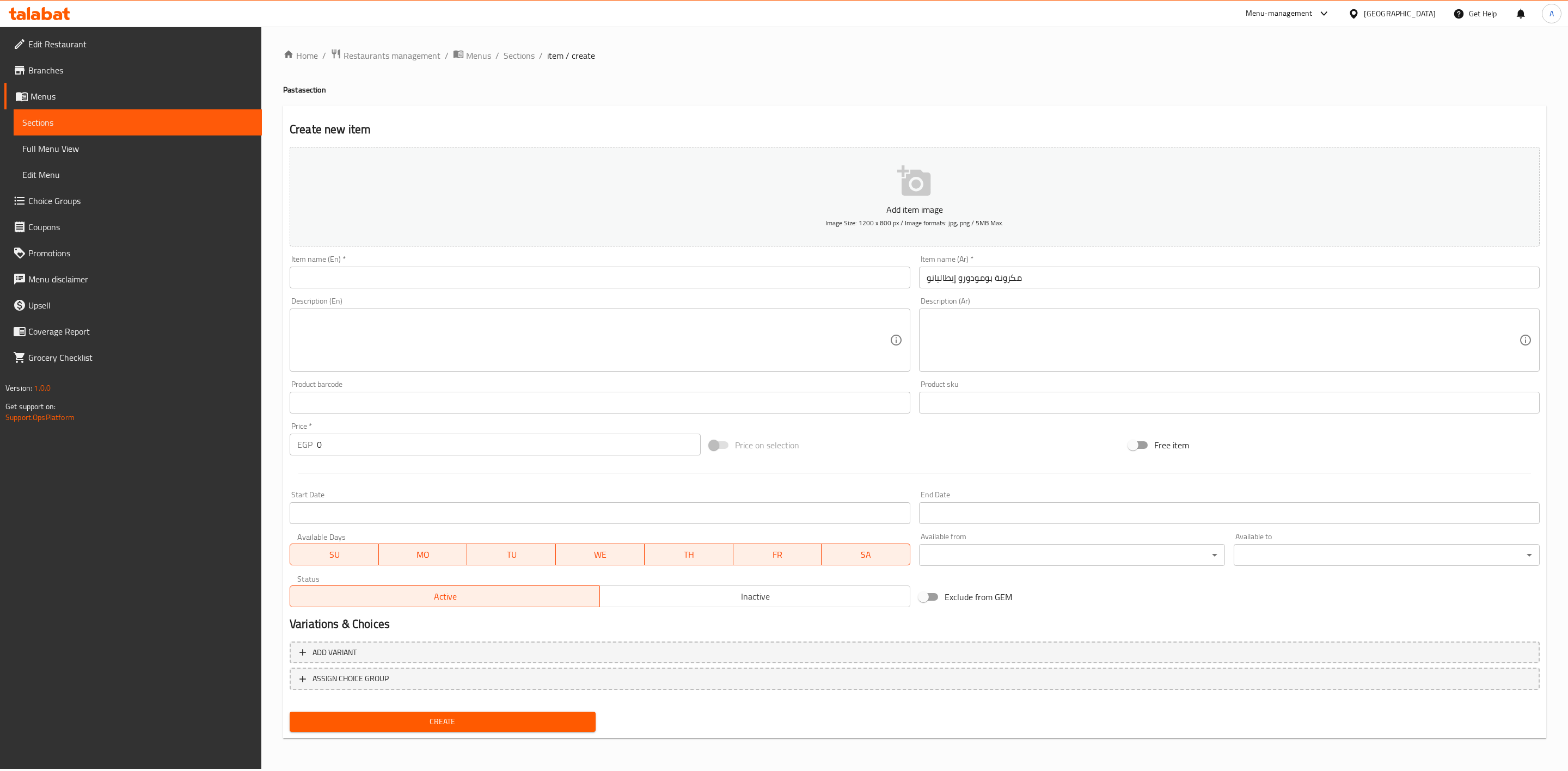
click at [598, 269] on input "text" at bounding box center [600, 278] width 621 height 22
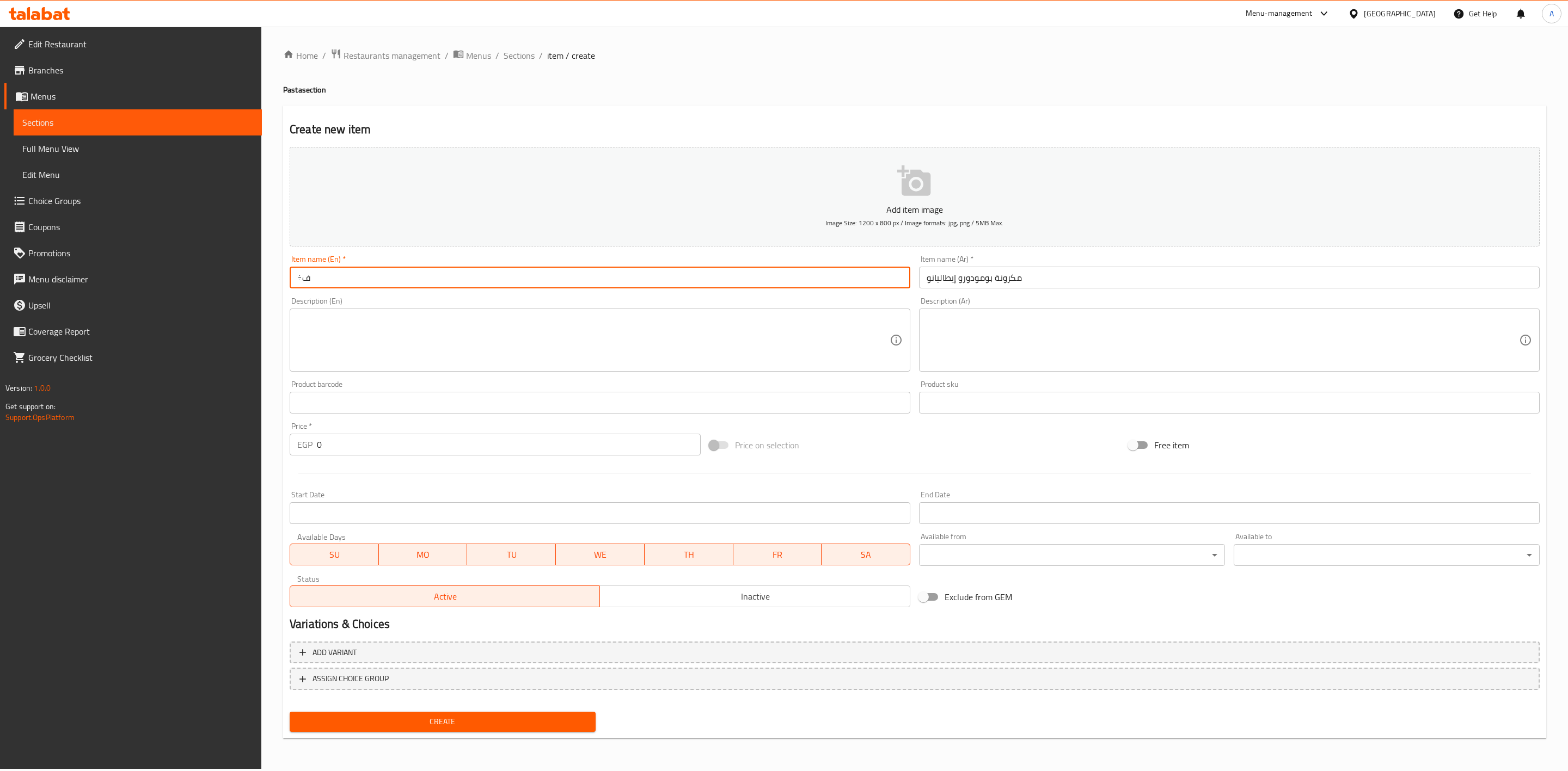
type input "÷"
paste input "Pasta Pomodoro"
click at [353, 281] on input "Italiano Pasta Pomodoro" at bounding box center [600, 278] width 621 height 22
click at [350, 276] on input "Italiano Pasta Pomodoro" at bounding box center [600, 278] width 621 height 22
click at [383, 269] on input "Italiano Pomodoro" at bounding box center [600, 278] width 621 height 22
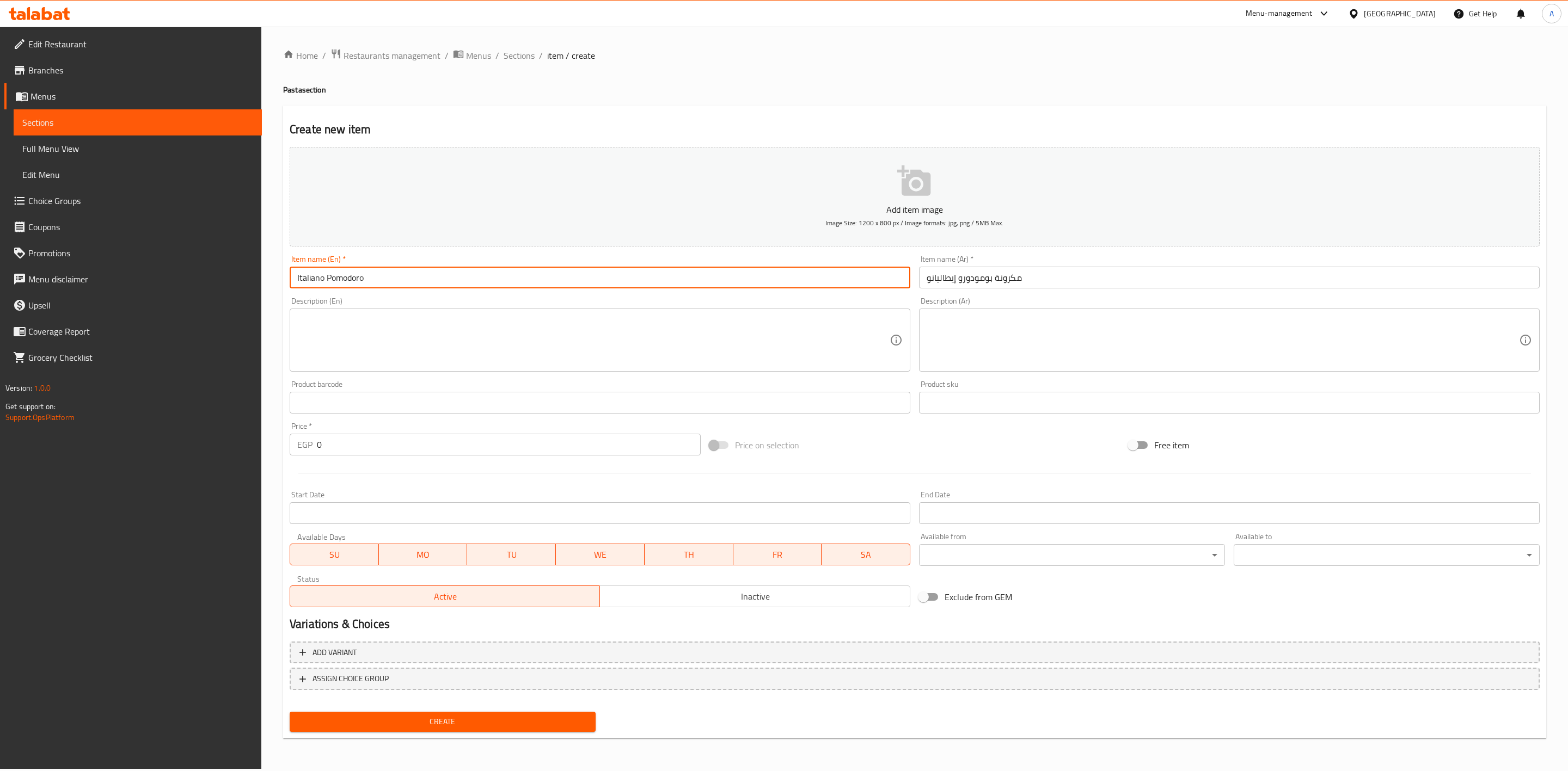
paste input "Pasta"
type input "Italiano Pomodoro Pasta"
click at [426, 443] on input "0" at bounding box center [508, 445] width 384 height 22
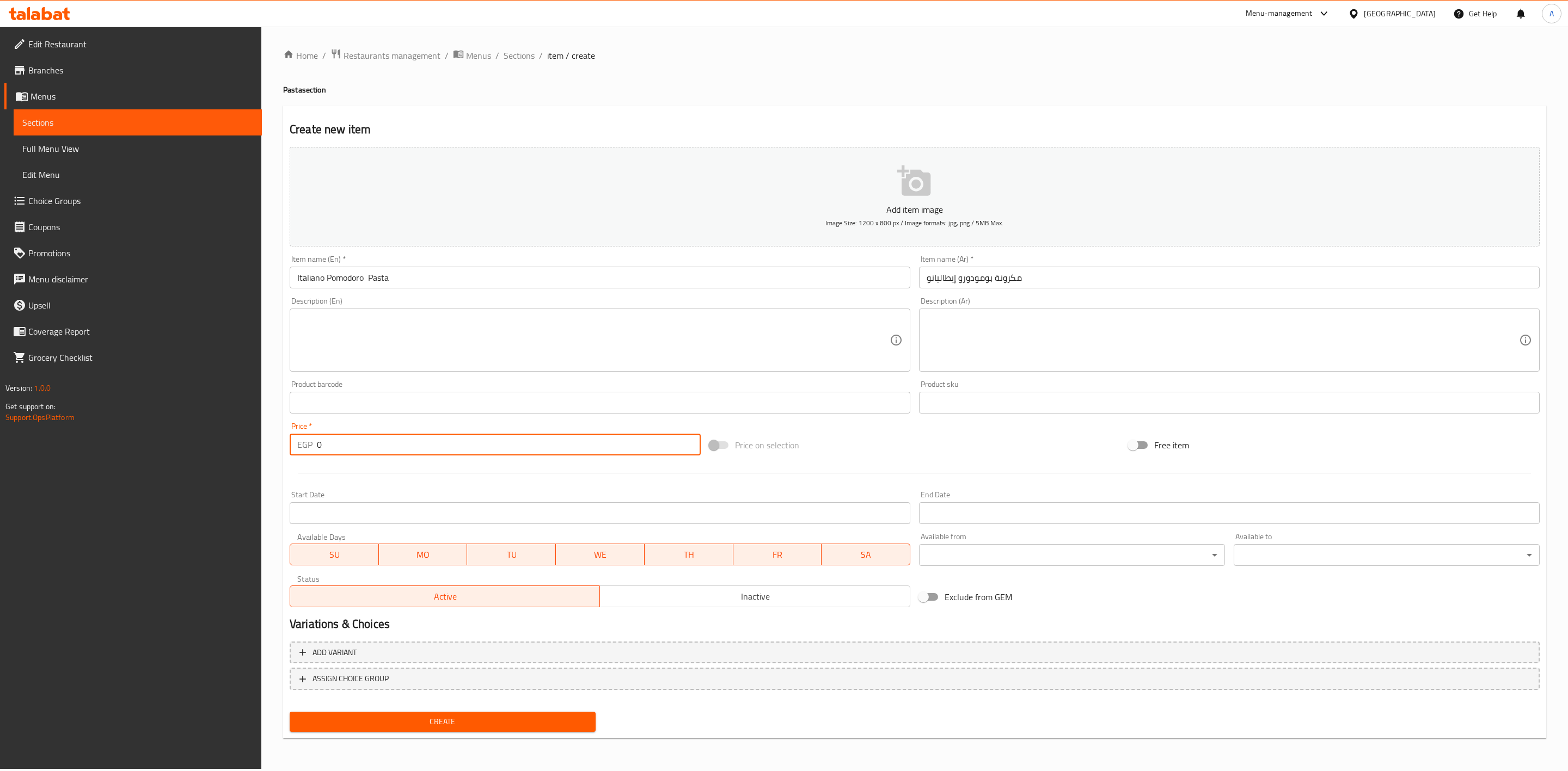
click at [426, 443] on input "0" at bounding box center [508, 445] width 384 height 22
type input "140"
click at [1030, 278] on input "مكرونة بومودورو إيطاليانو" at bounding box center [1229, 278] width 621 height 22
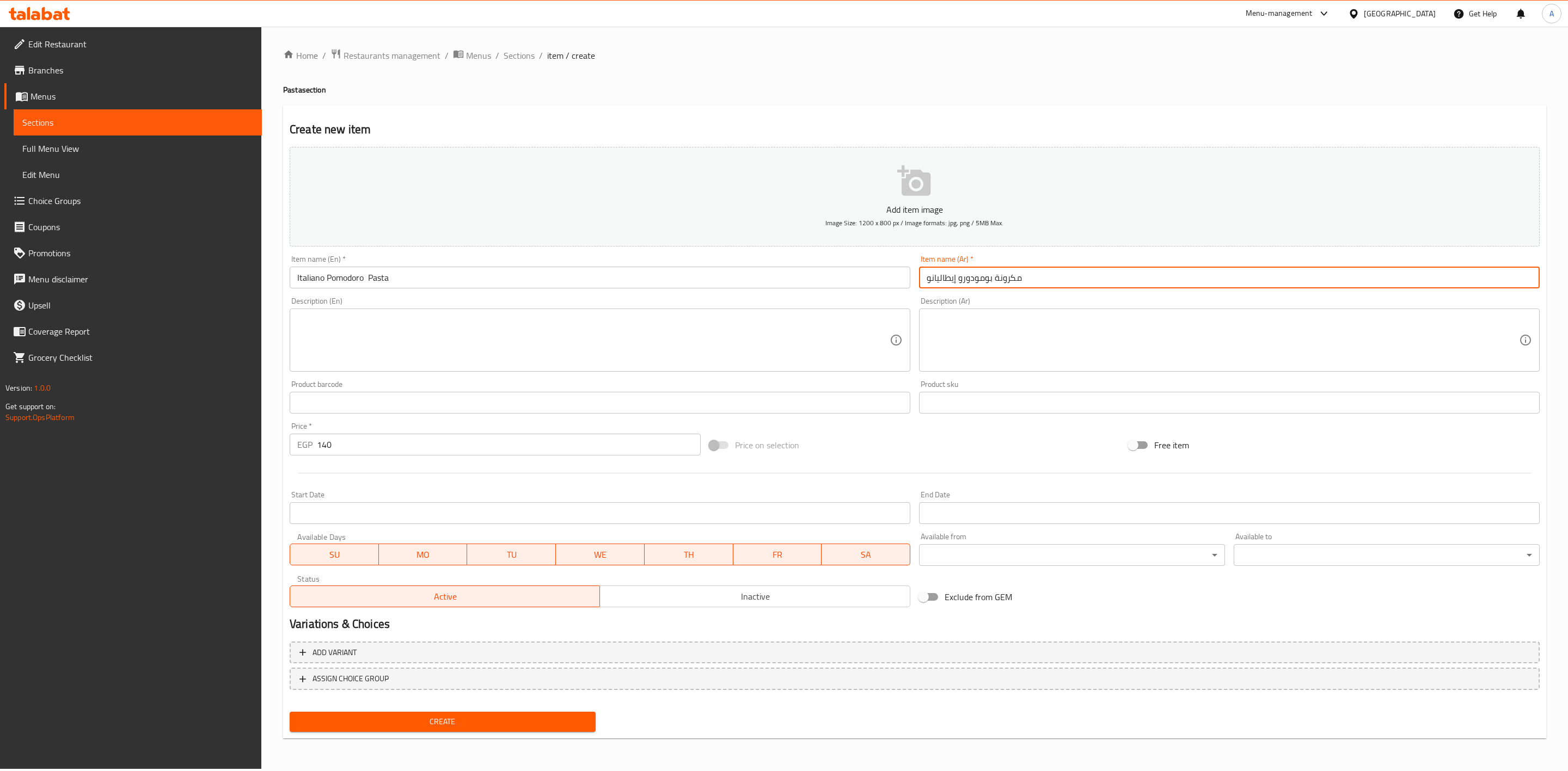
type input "مكرونة بومودورو إيطاليانو"
click at [369, 278] on input "Italiano Pomodoro Pasta" at bounding box center [600, 278] width 621 height 22
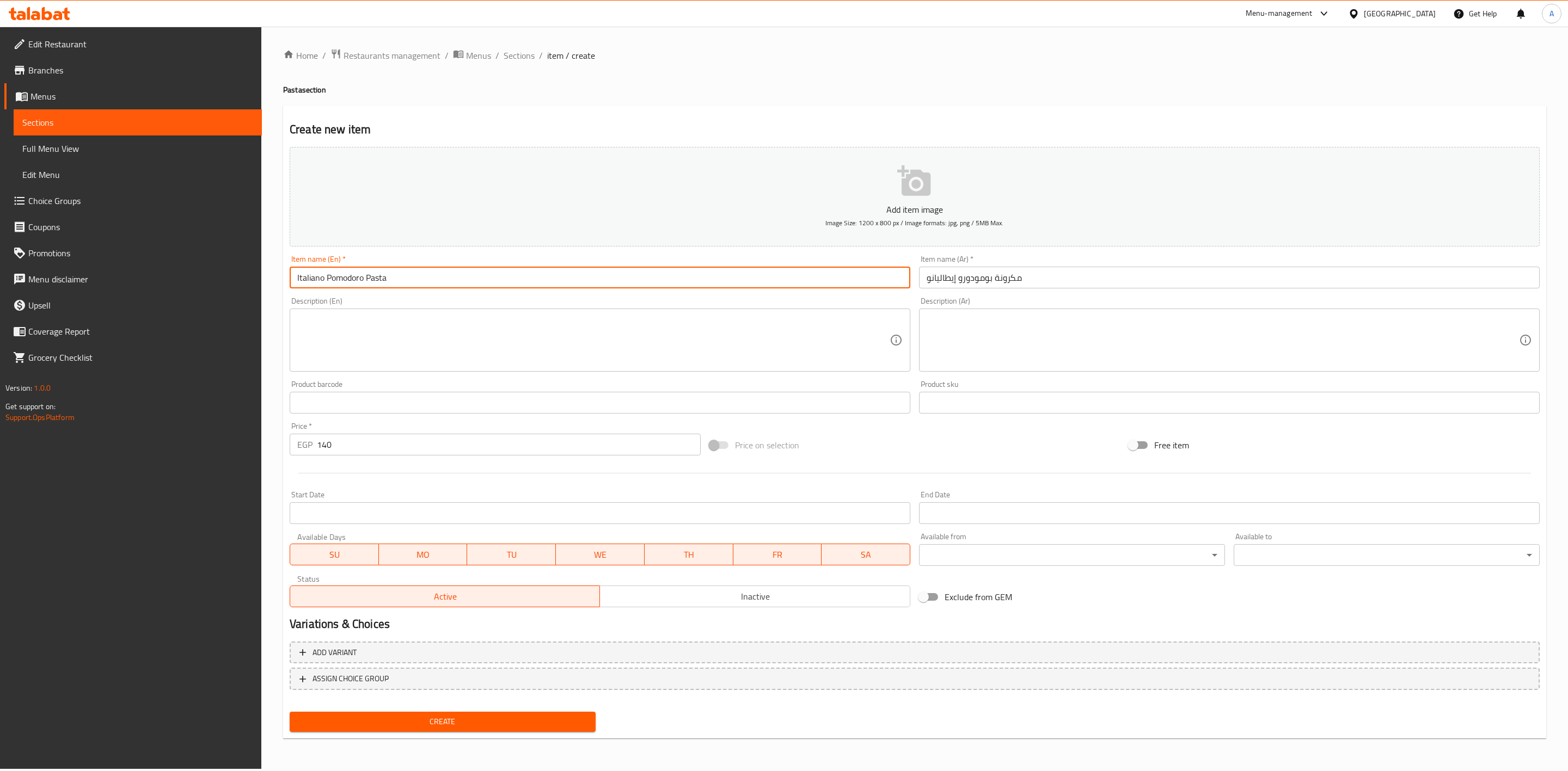
type input "Italiano Pomodoro Pasta"
click at [345, 726] on span "Create" at bounding box center [442, 721] width 288 height 13
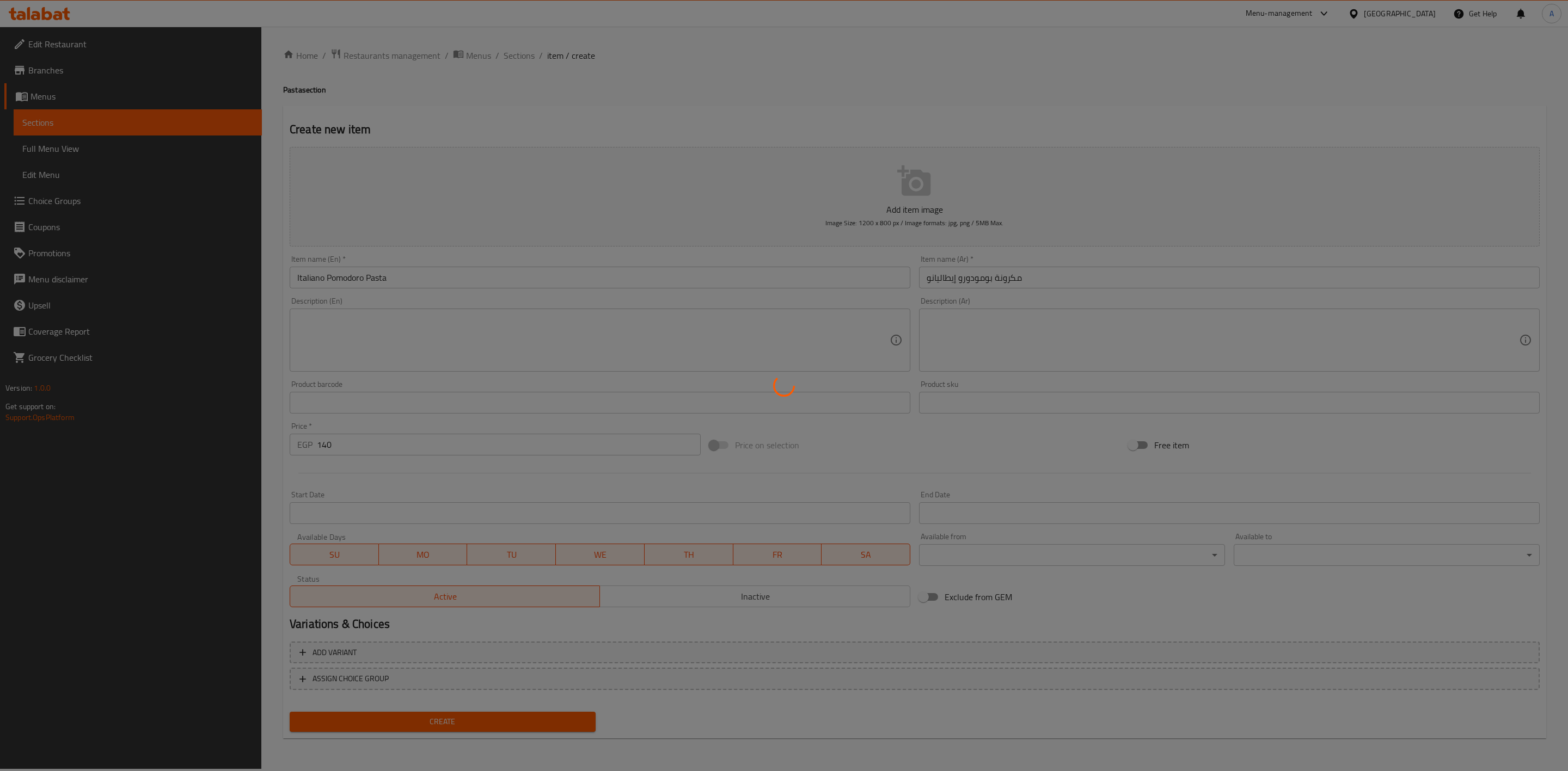
type input "0"
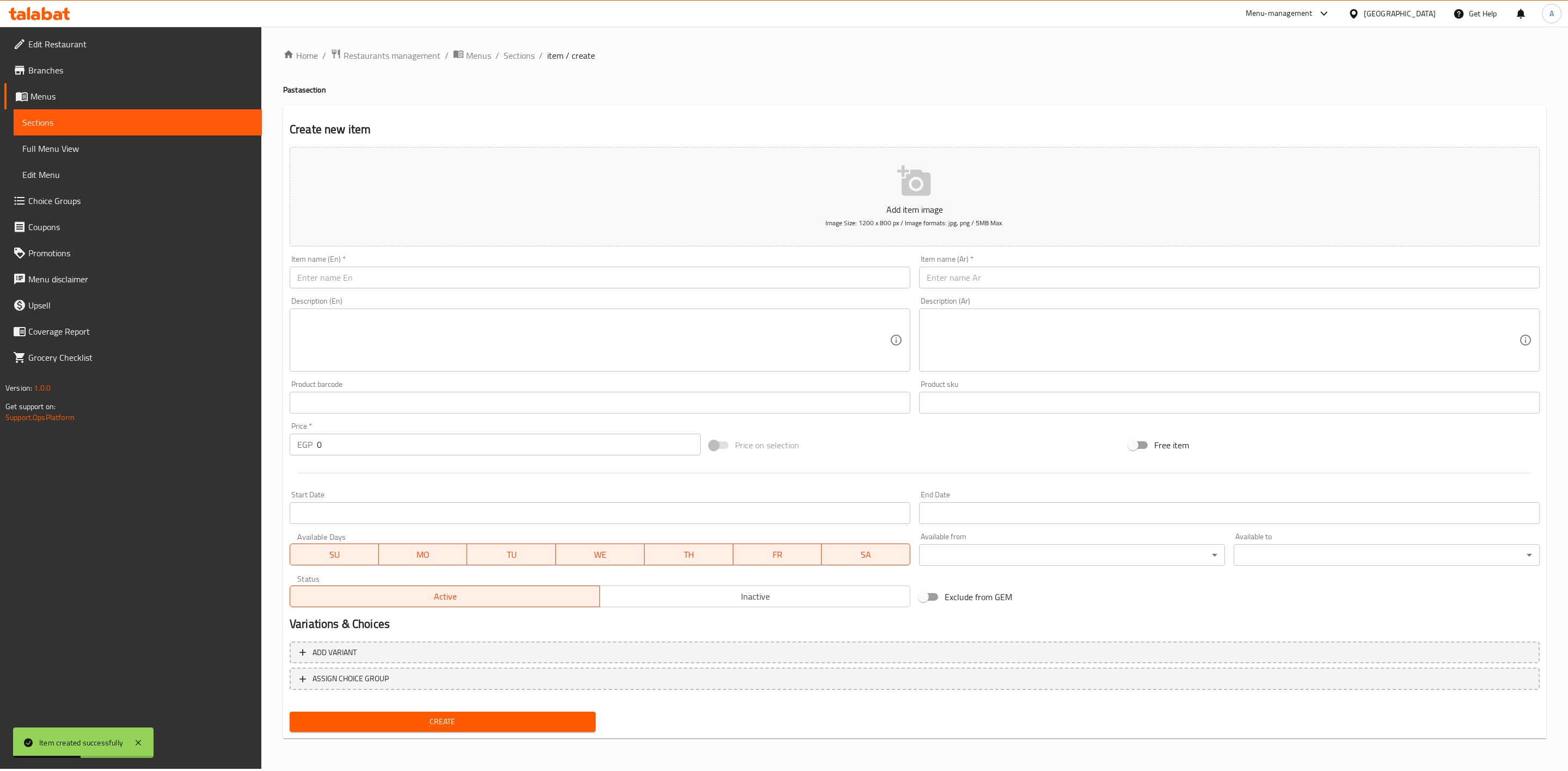
drag, startPoint x: 525, startPoint y: 54, endPoint x: 526, endPoint y: 67, distance: 13.0
click at [525, 54] on span "Sections" at bounding box center [519, 55] width 31 height 13
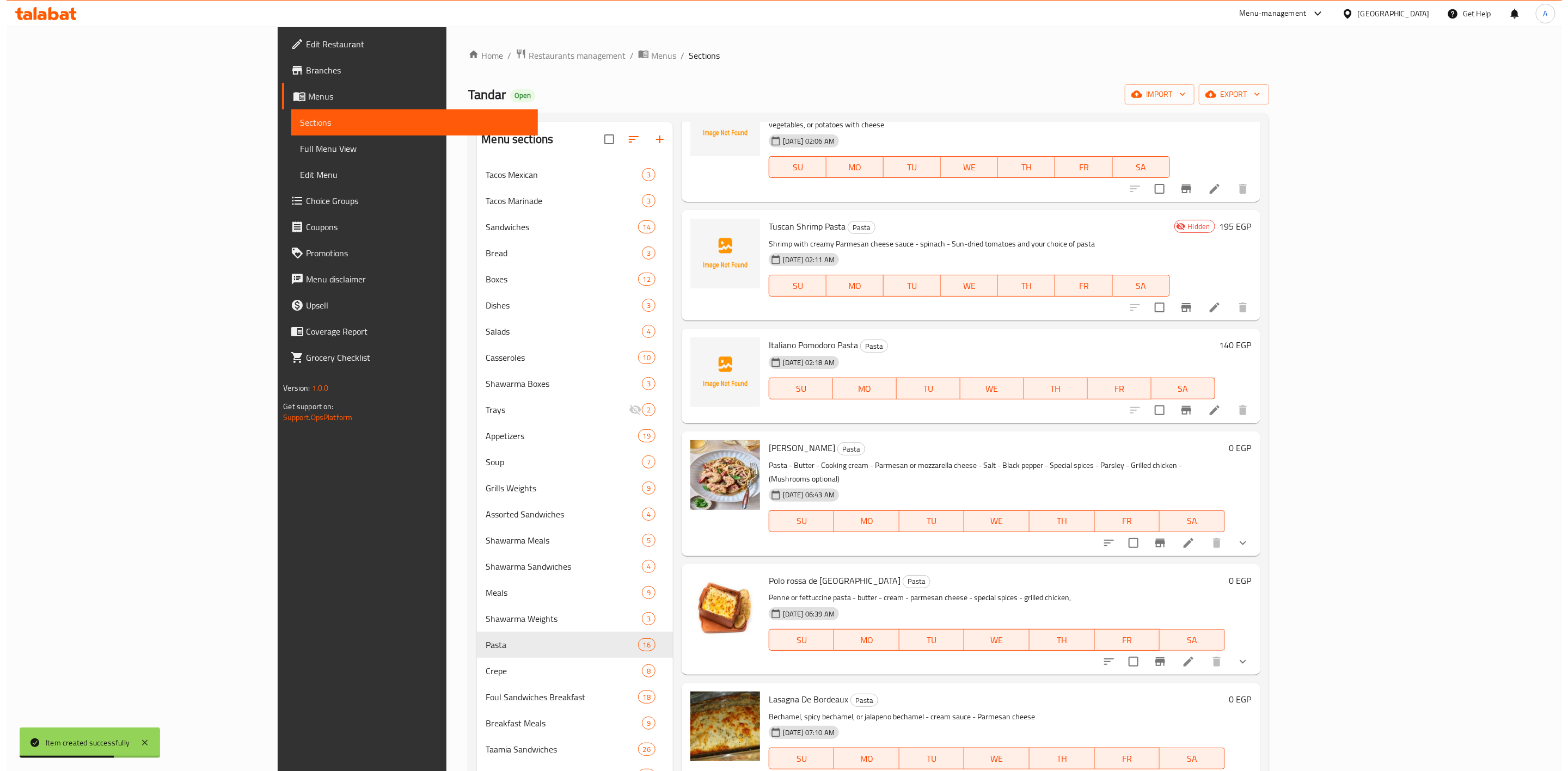
scroll to position [1058, 0]
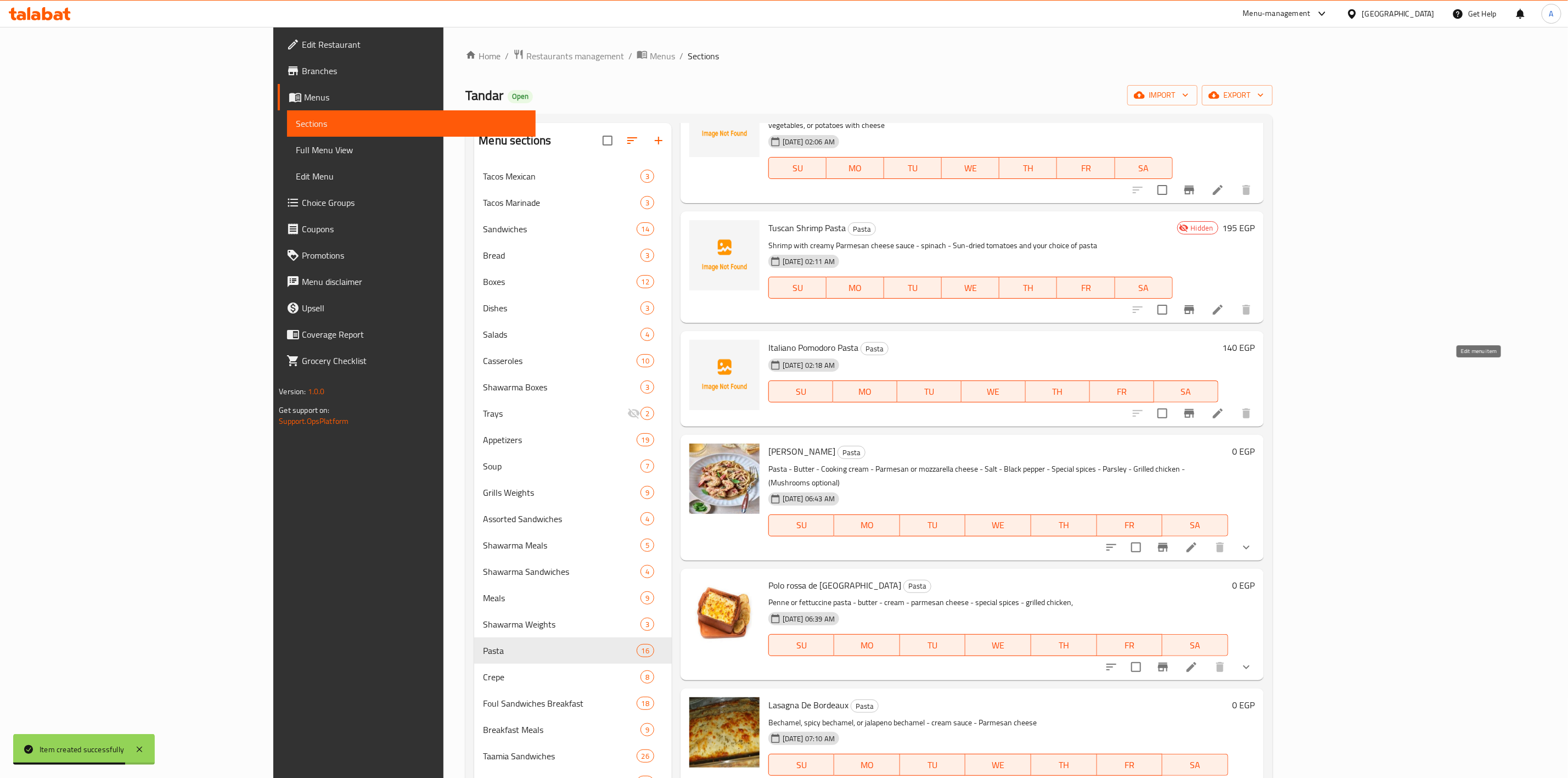
click at [1224, 407] on icon at bounding box center [1218, 413] width 14 height 14
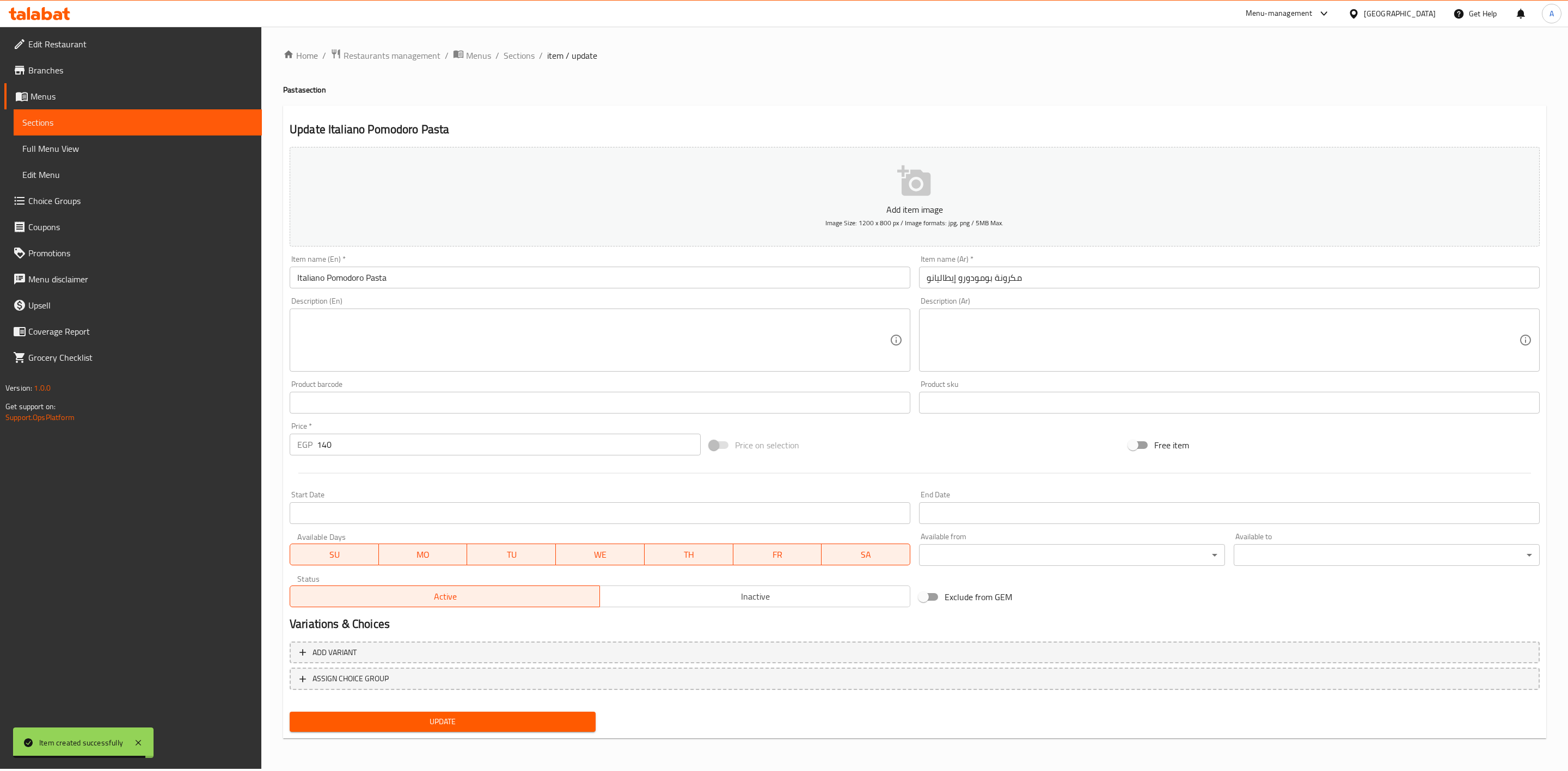
click at [639, 595] on span "Inactive" at bounding box center [754, 597] width 301 height 16
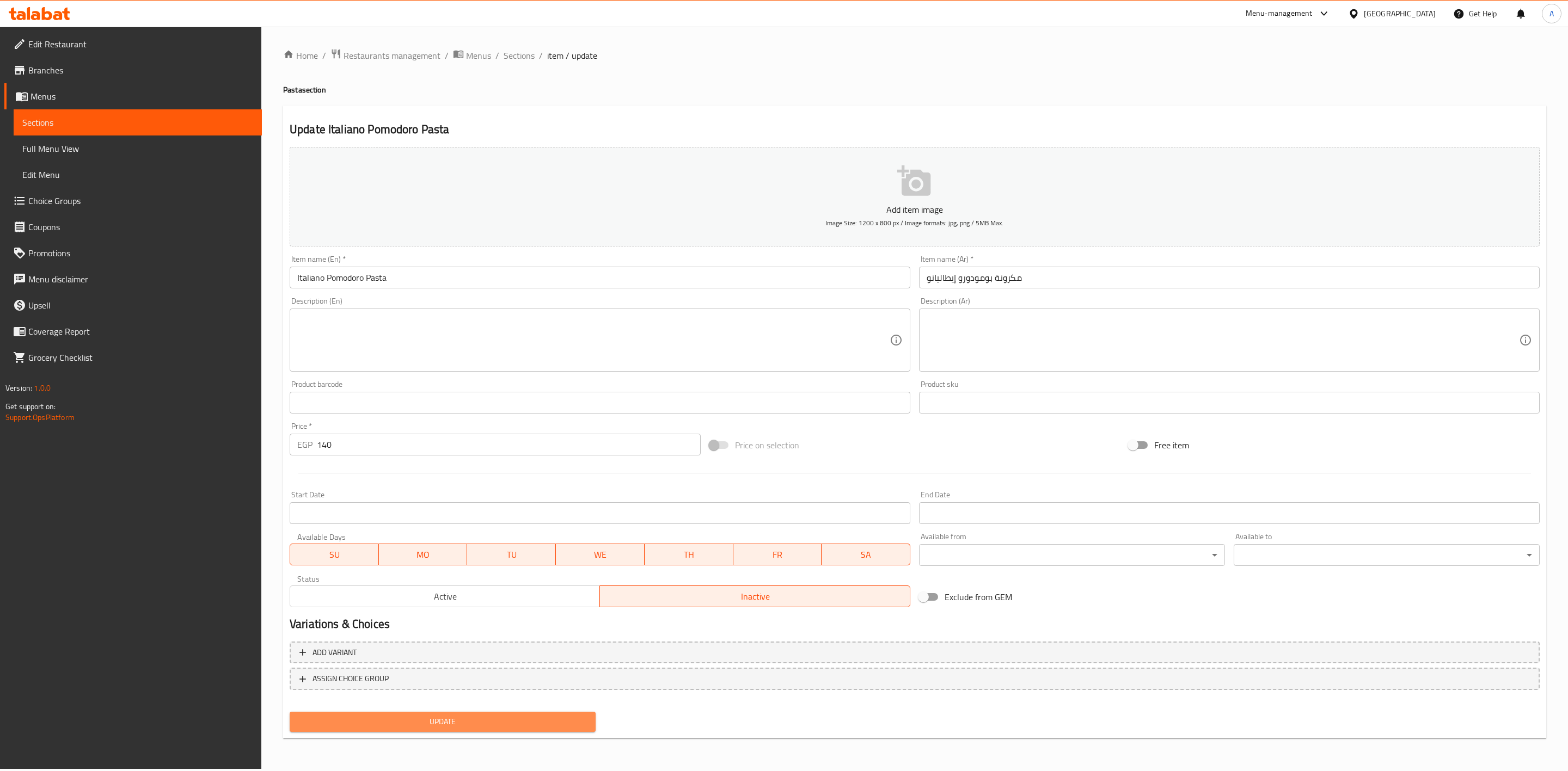
click at [406, 716] on span "Update" at bounding box center [442, 721] width 288 height 13
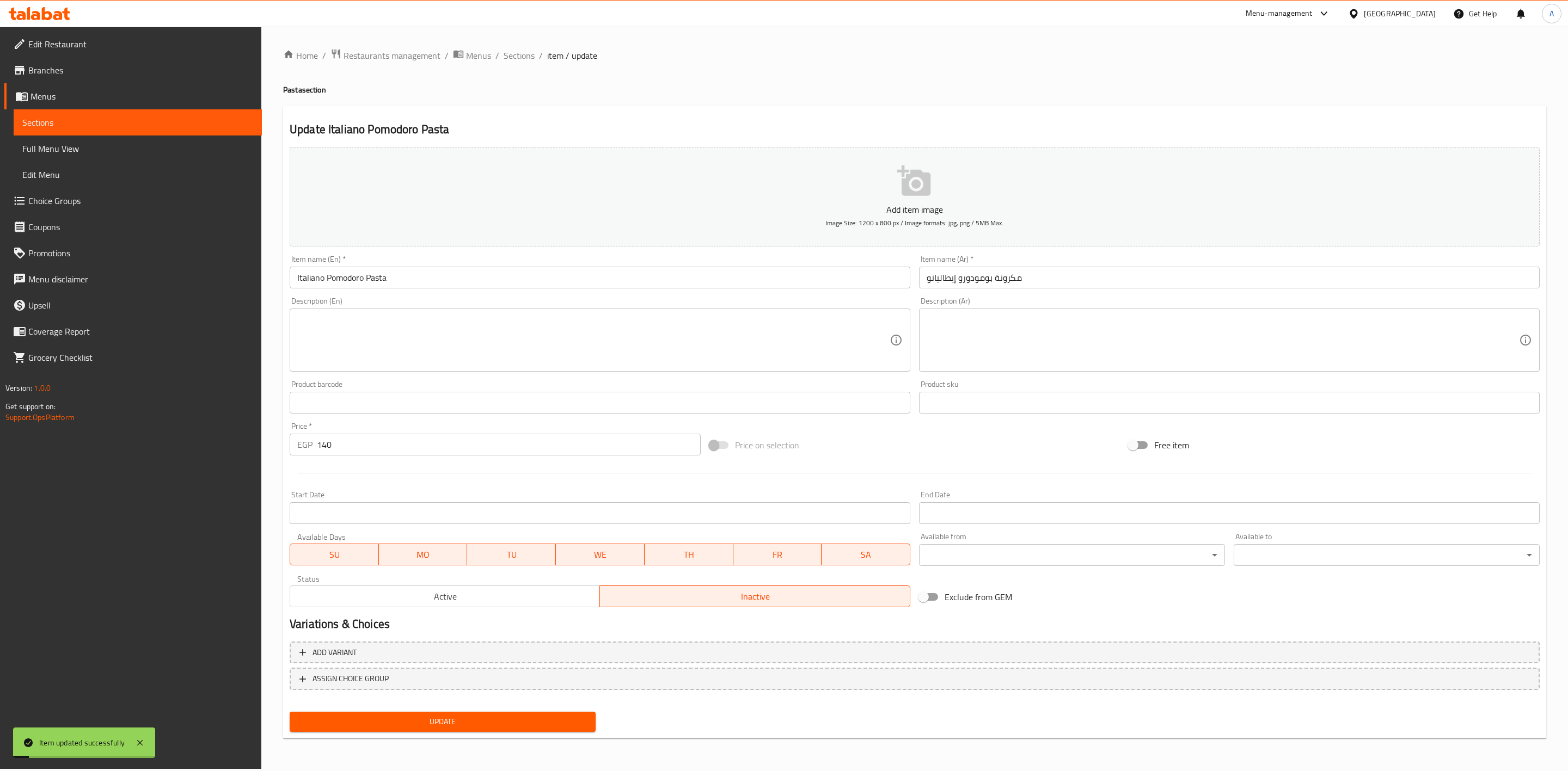
click at [1282, 342] on textarea at bounding box center [1222, 341] width 592 height 52
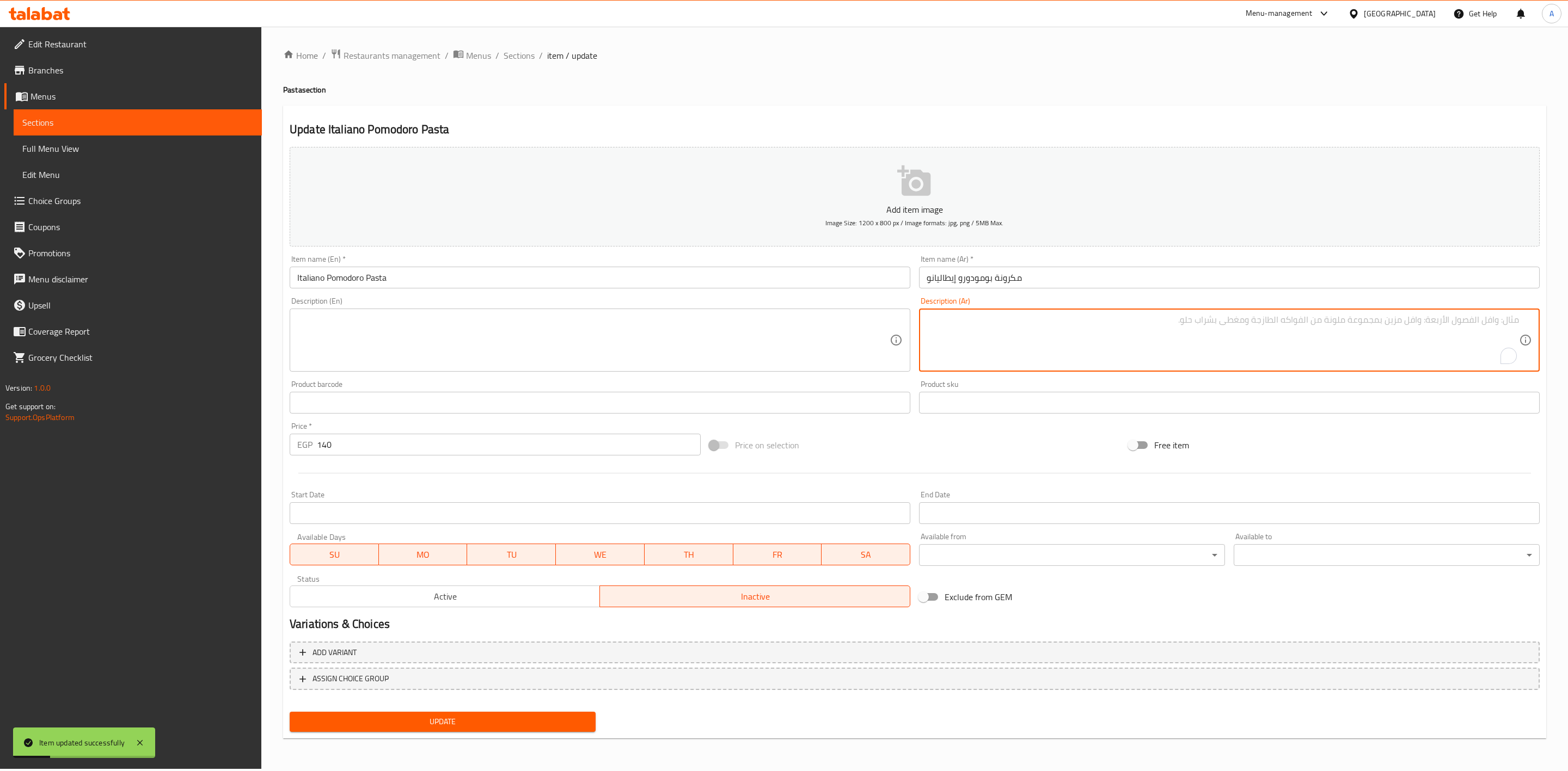
paste textarea "مكرونة حسب الإختيار - صوص تاندر الخاص"
type textarea "مكرونة حسب الإختيار - صوص تاندر الخاص"
click at [516, 356] on textarea at bounding box center [593, 341] width 592 height 52
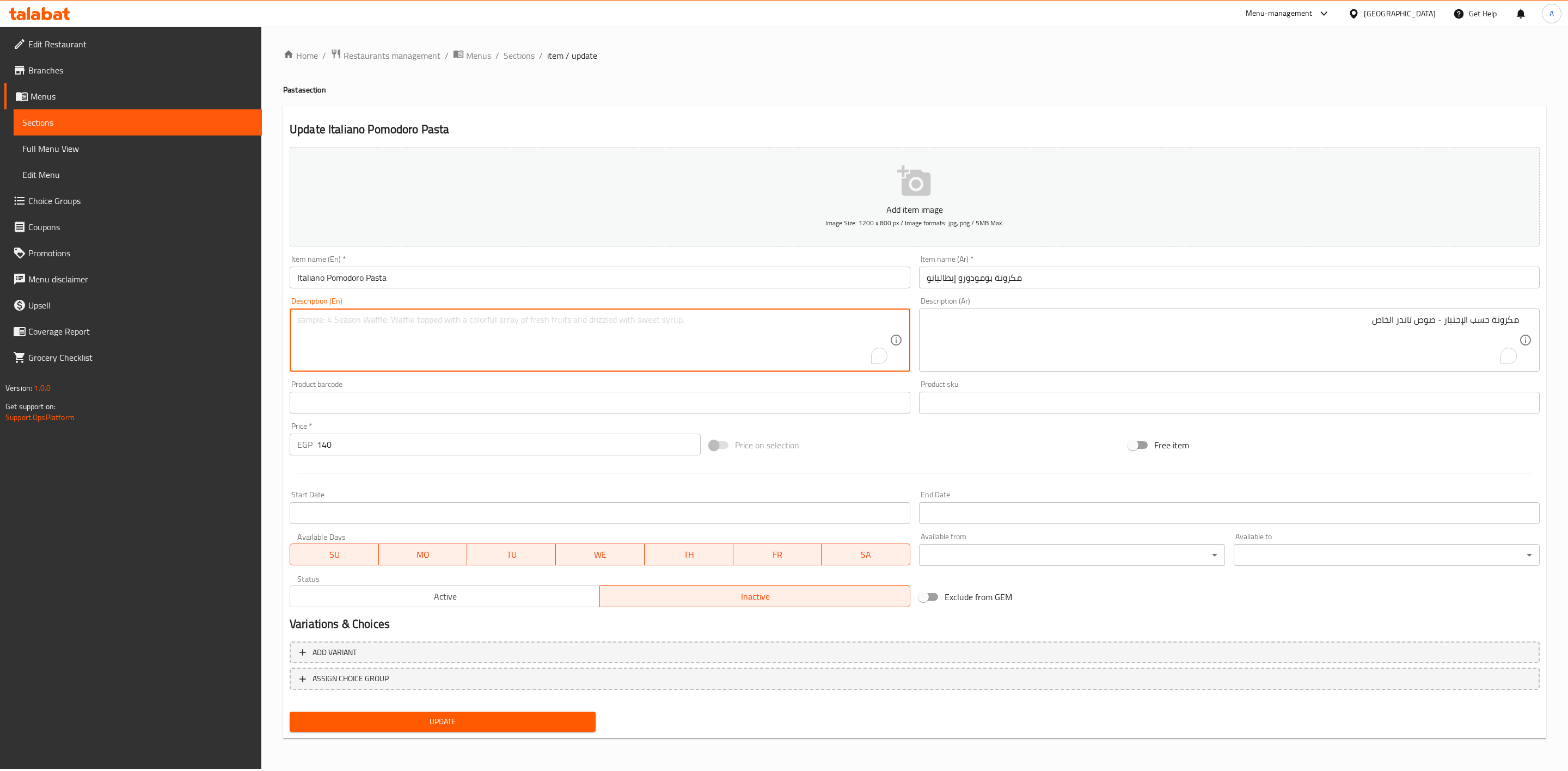
paste textarea "Pasta of your choice - Tender's special sauce"
type textarea "Pasta of your choice - Tender's special sauce"
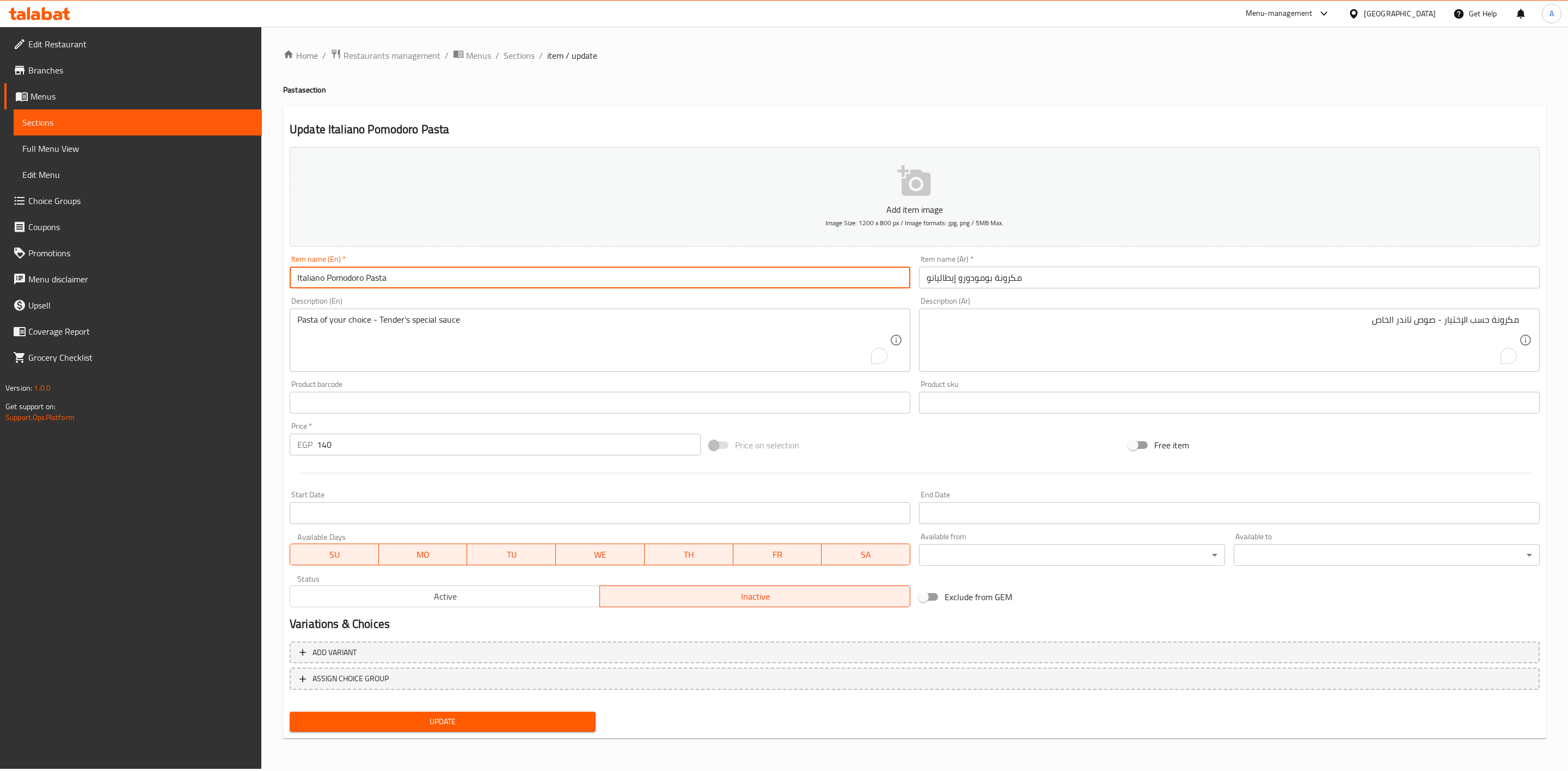
click at [495, 274] on input "Italiano Pomodoro Pasta" at bounding box center [600, 278] width 621 height 22
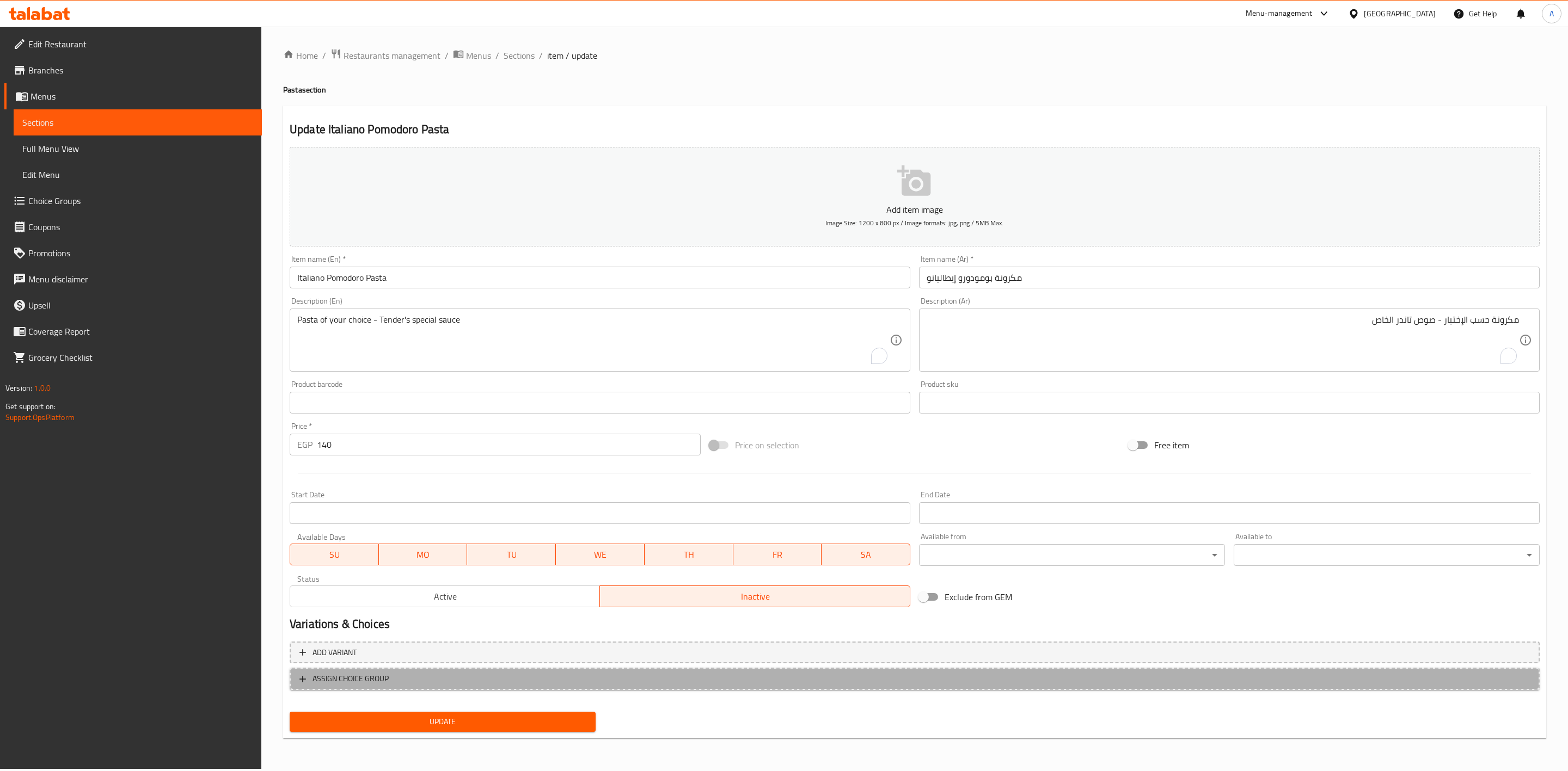
click at [301, 676] on icon "button" at bounding box center [302, 679] width 11 height 11
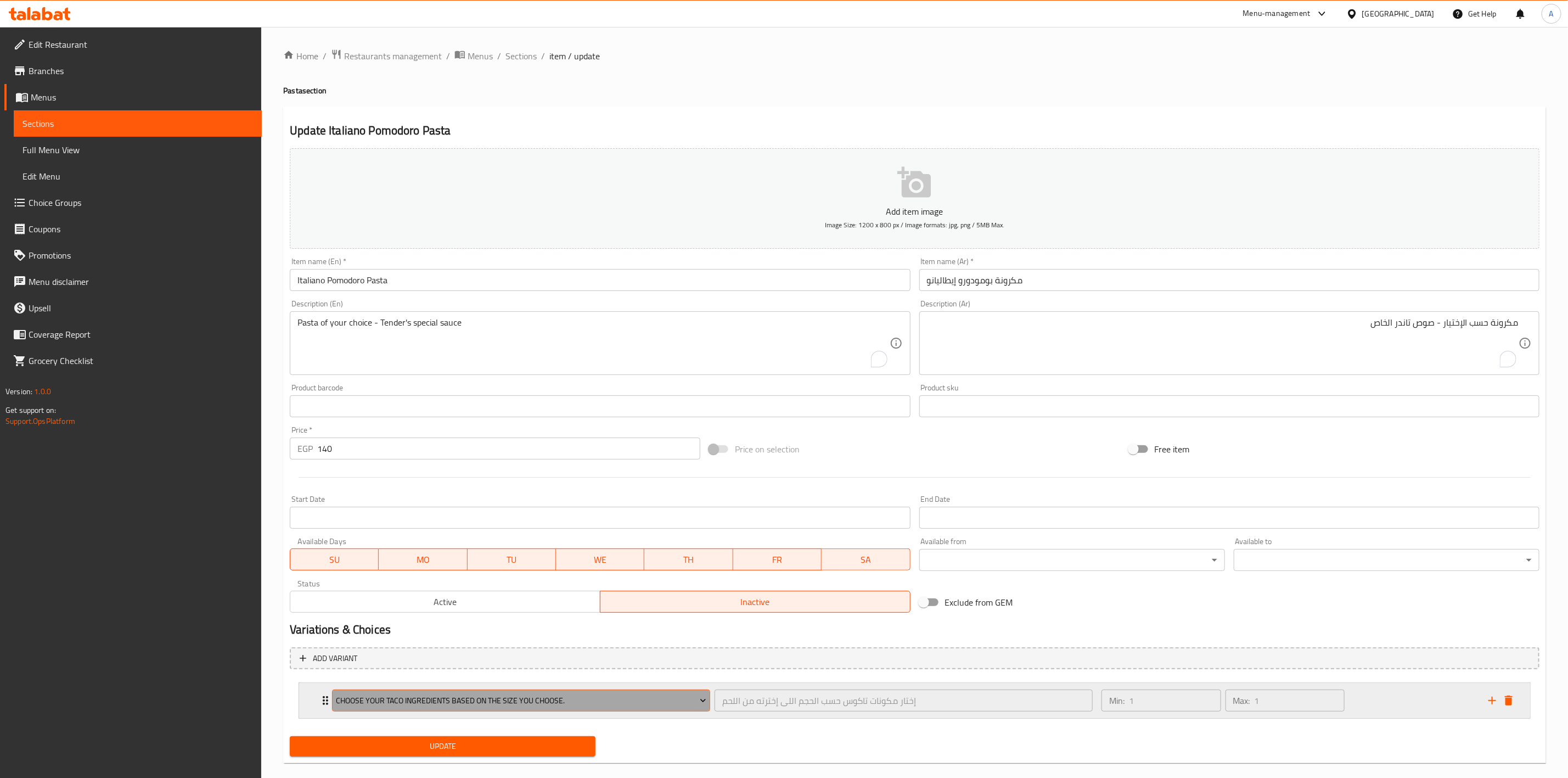
click at [399, 697] on span "Choose your taco ingredients based on the size you choose." at bounding box center [521, 701] width 370 height 14
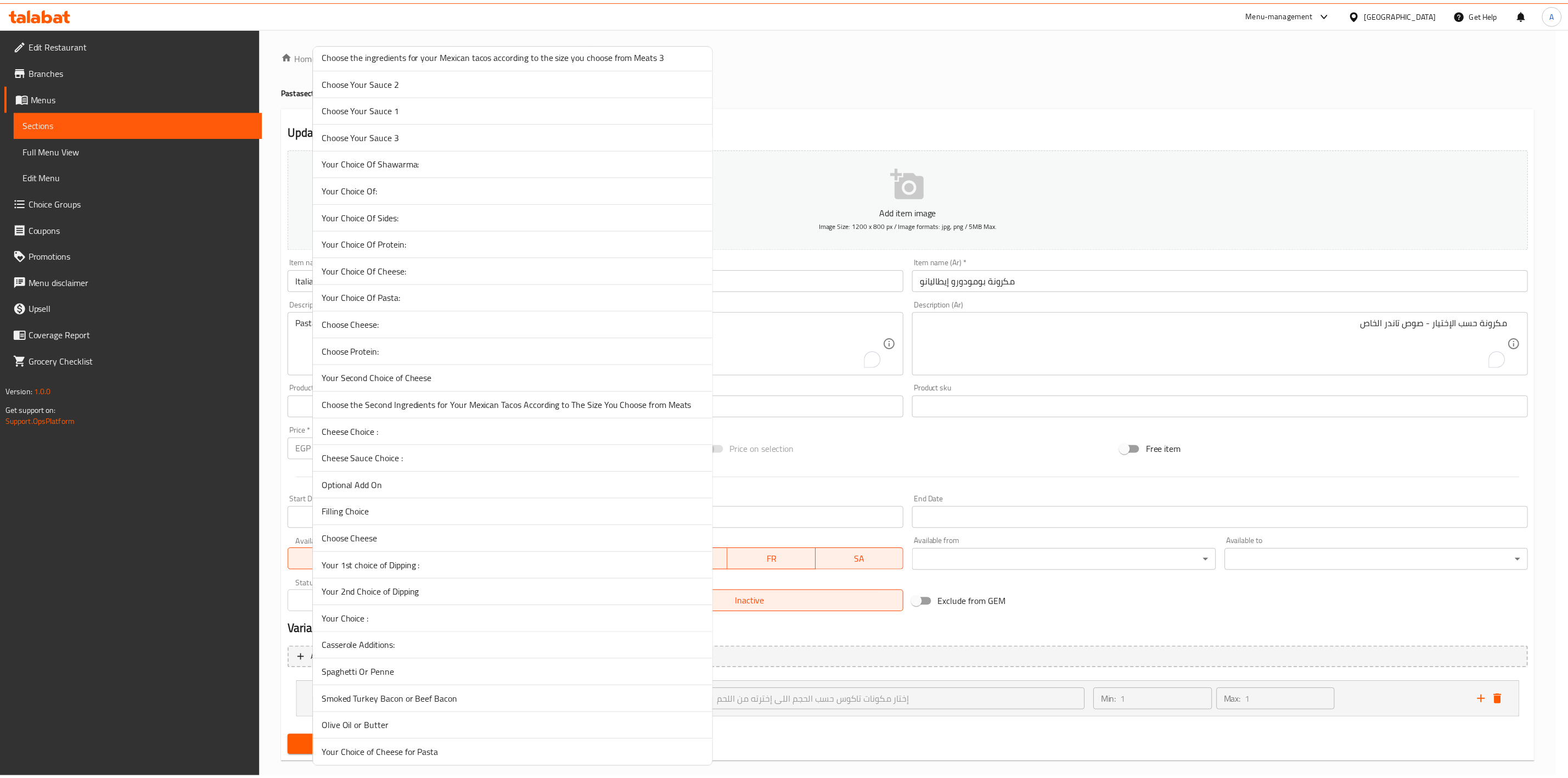
scroll to position [397, 0]
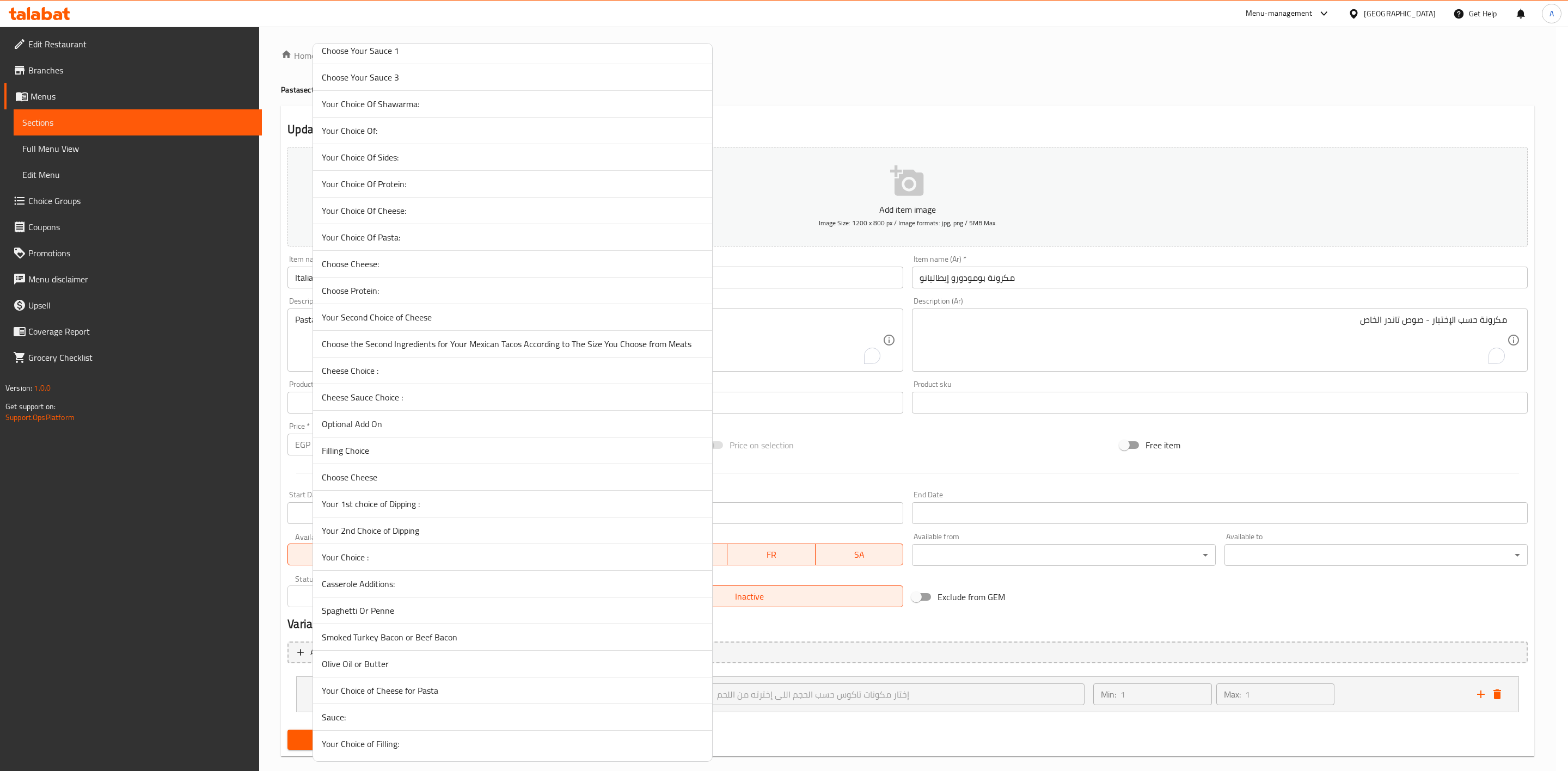
click at [240, 694] on div at bounding box center [784, 385] width 1568 height 771
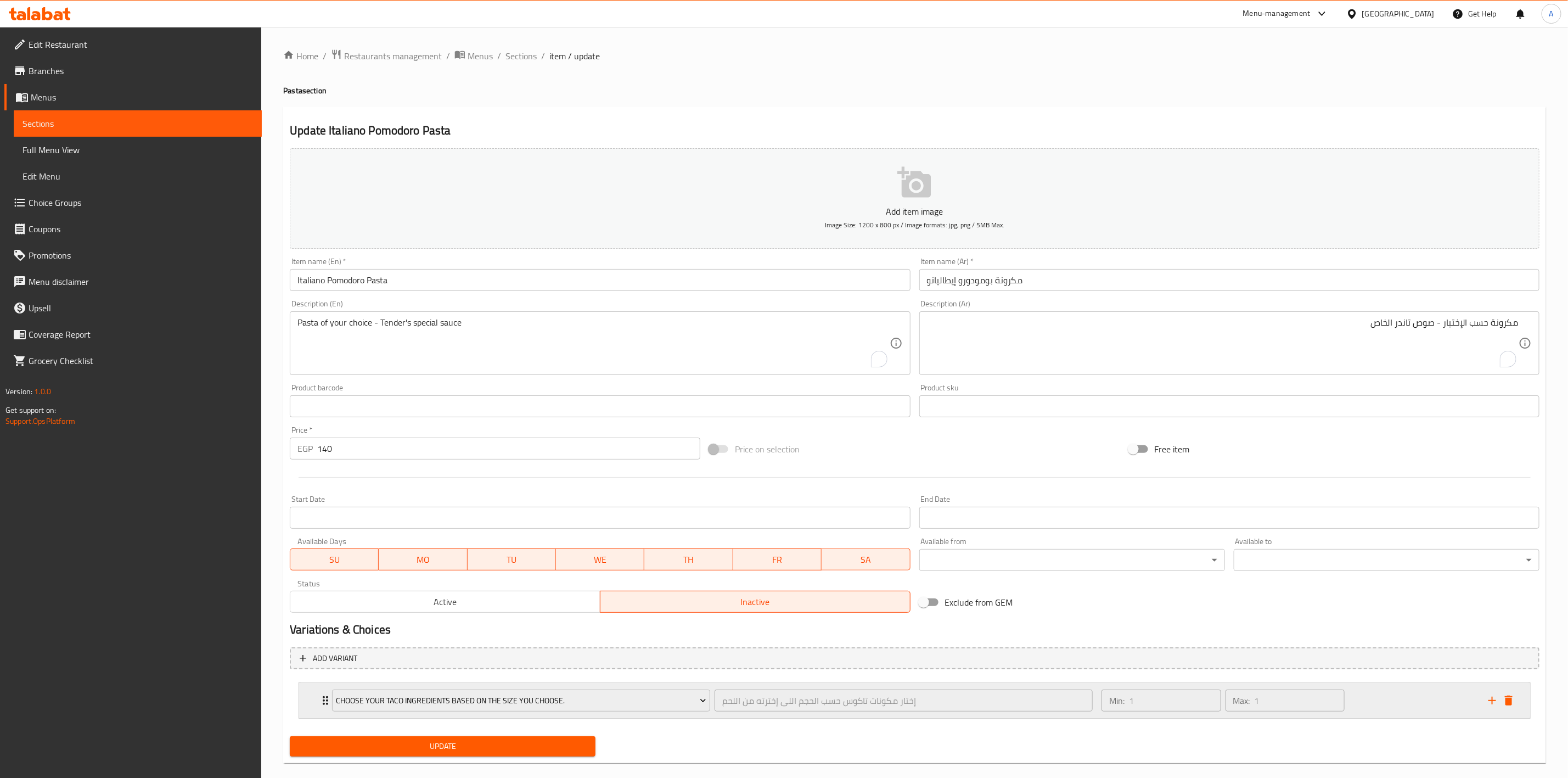
click at [1514, 709] on div "Expand" at bounding box center [1500, 700] width 33 height 17
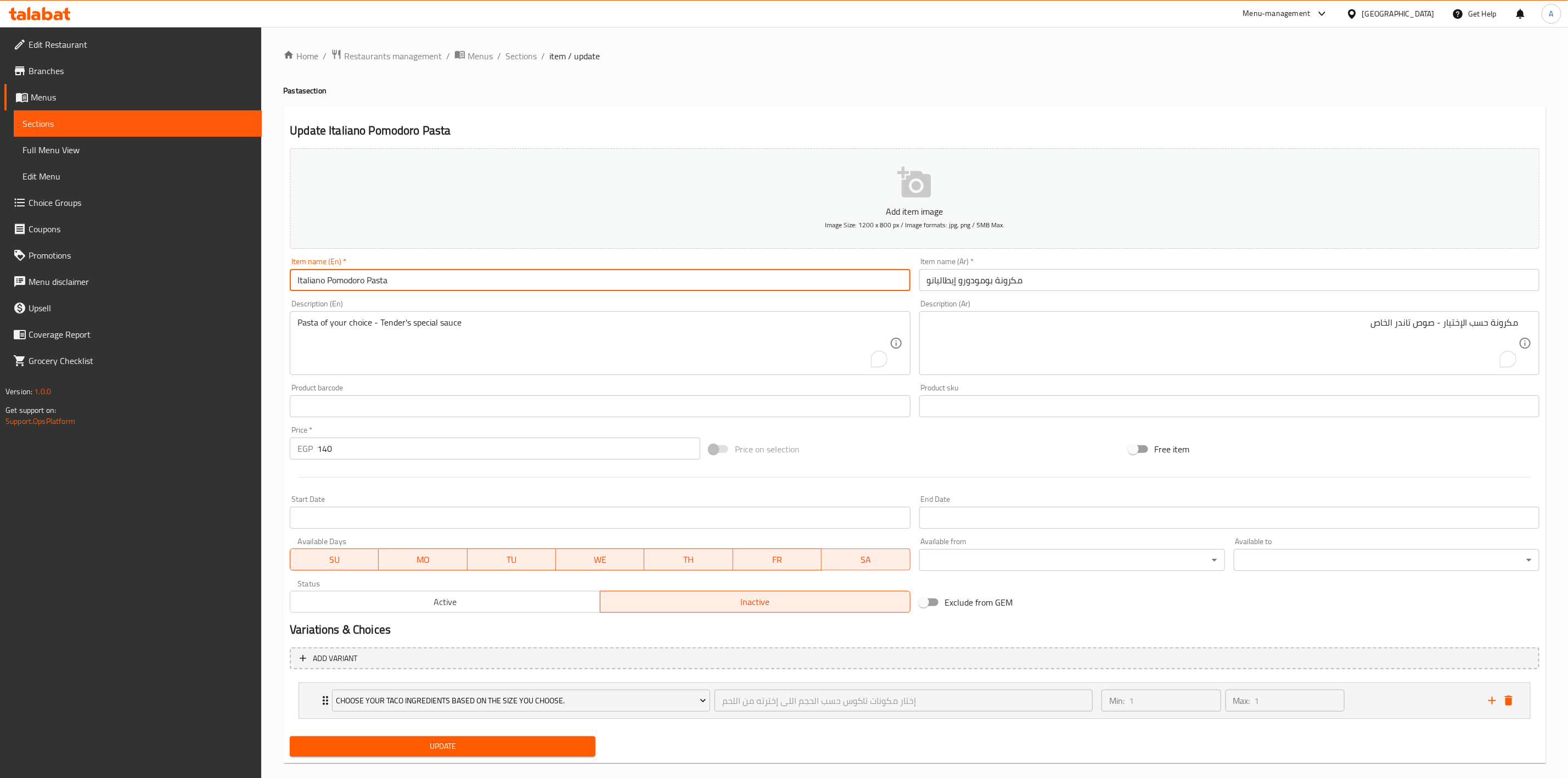
click at [459, 273] on input "Italiano Pomodoro Pasta" at bounding box center [599, 280] width 620 height 22
click at [290, 737] on button "Update" at bounding box center [443, 747] width 306 height 21
click at [513, 59] on span "Sections" at bounding box center [521, 56] width 31 height 14
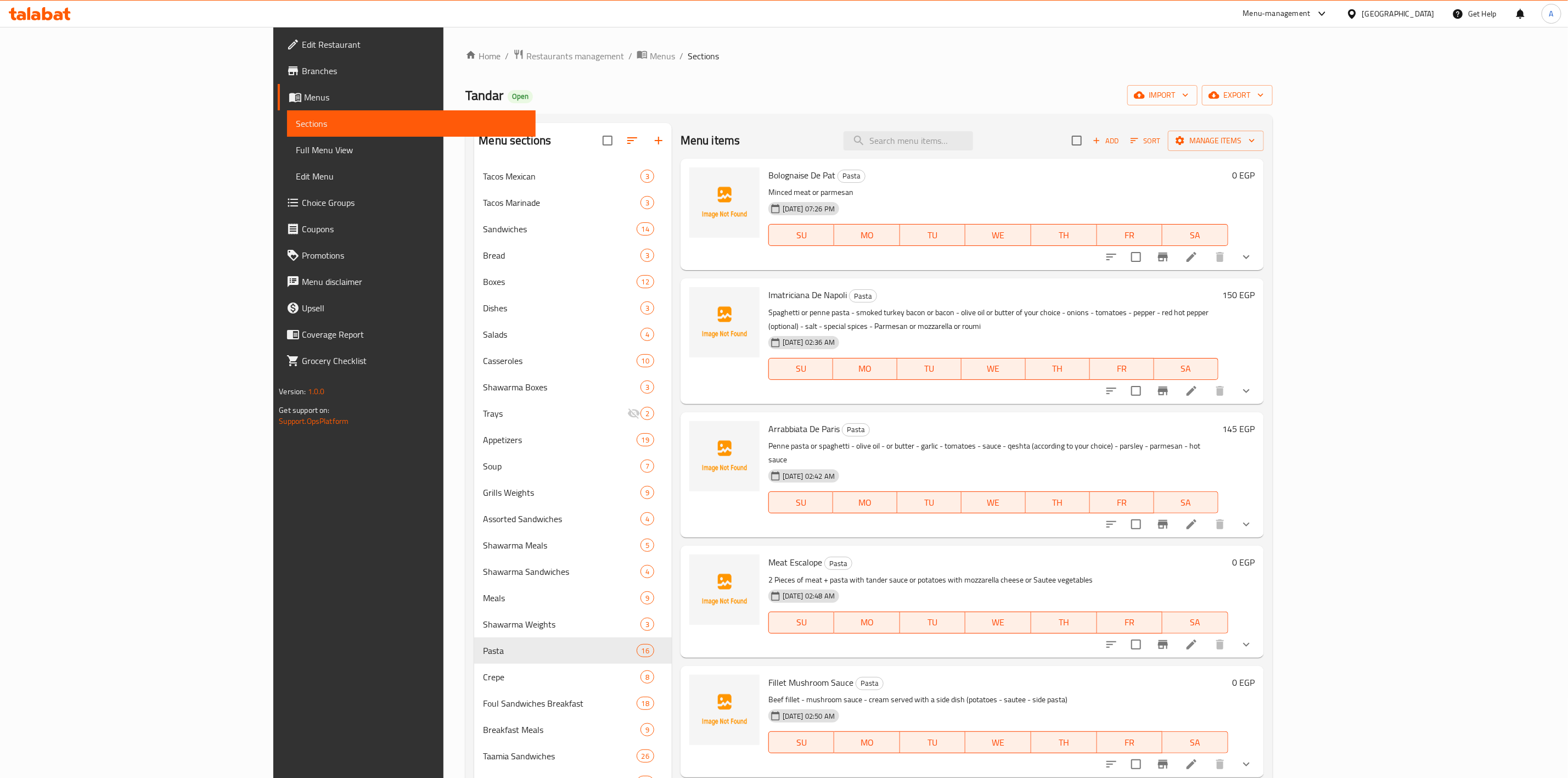
click at [302, 198] on span "Choice Groups" at bounding box center [414, 202] width 224 height 14
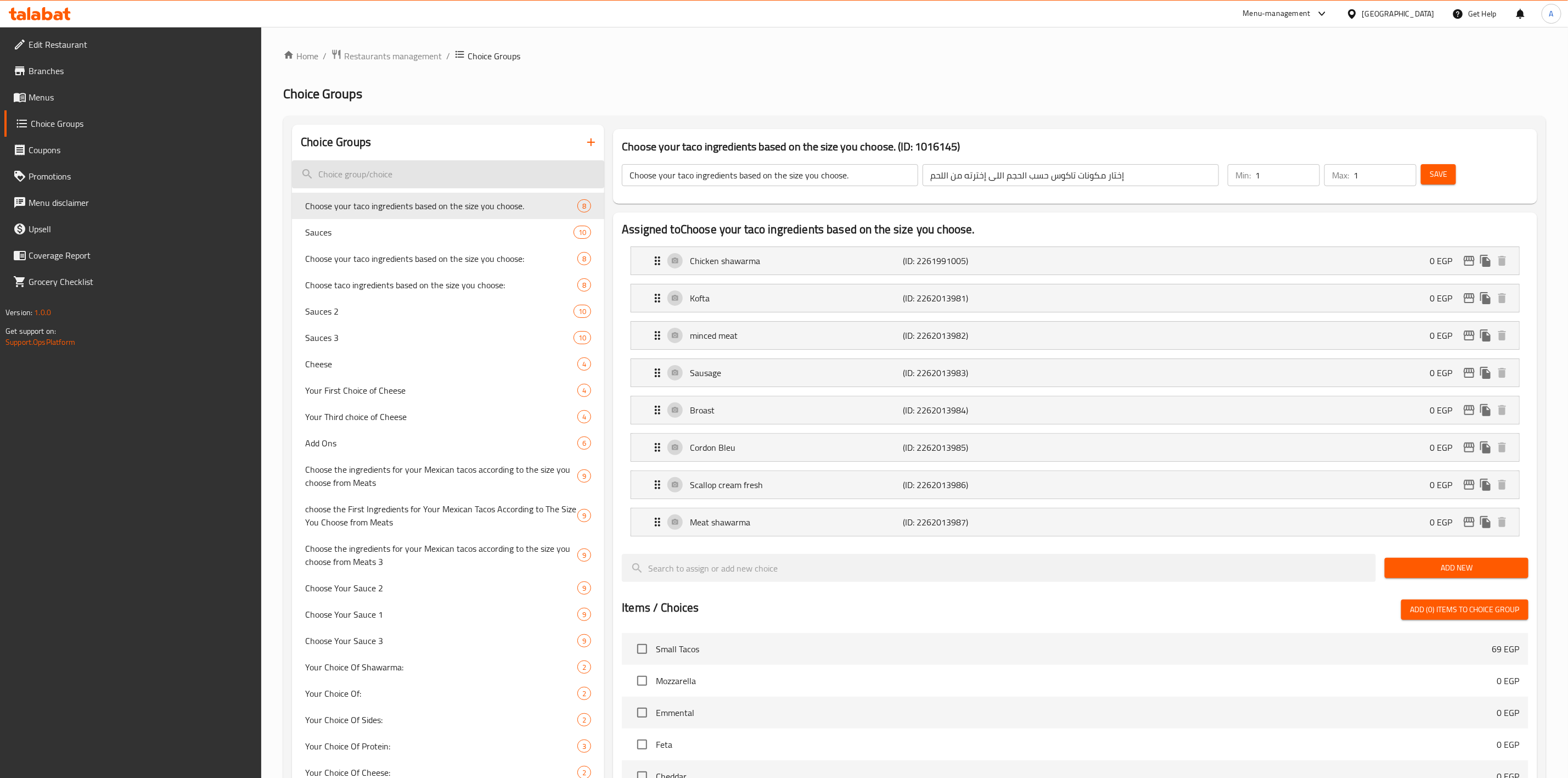
click at [379, 178] on input "search" at bounding box center [448, 174] width 312 height 28
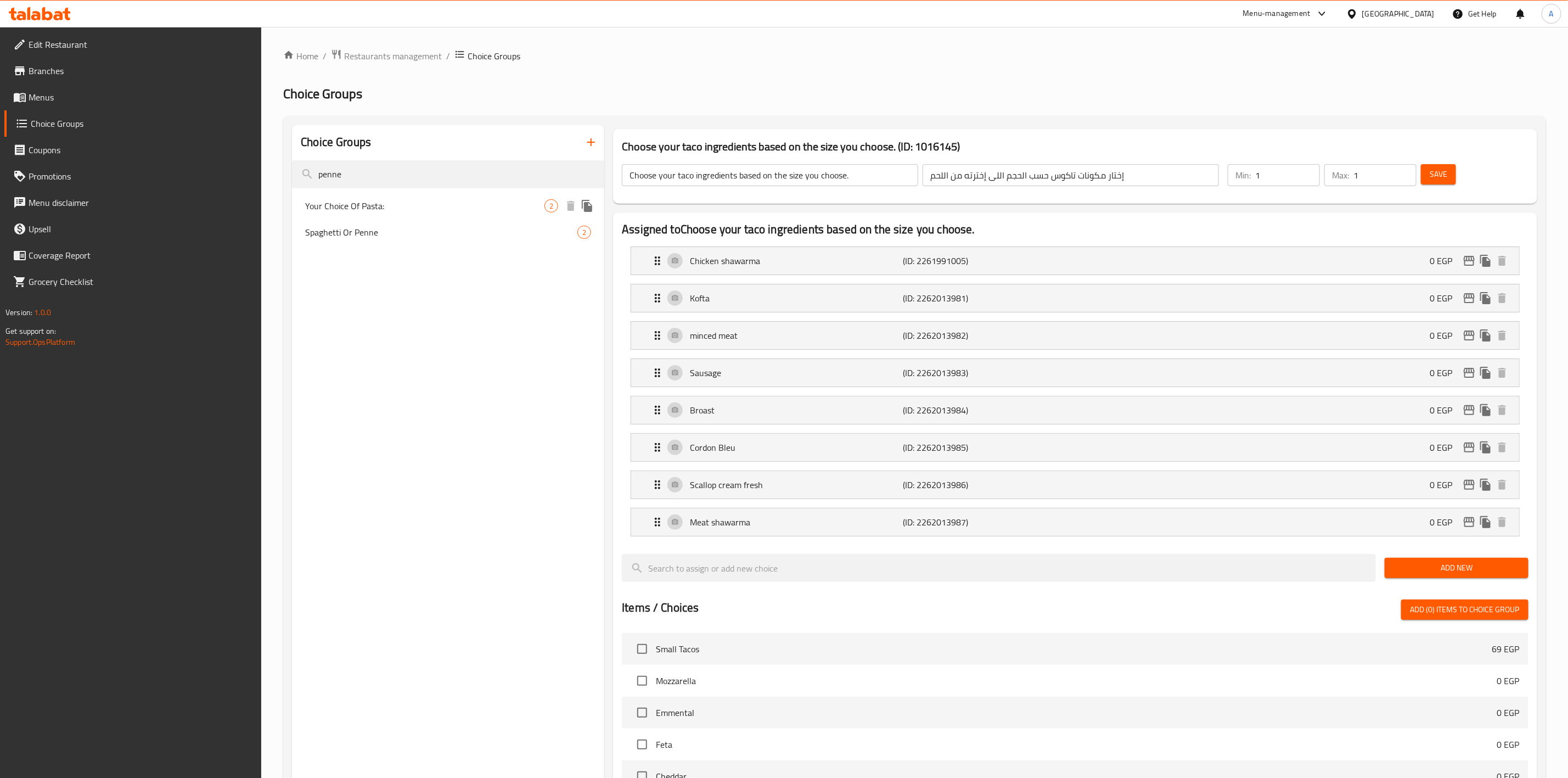
type input "penne"
click at [387, 203] on span "Your Choice Of Pasta:" at bounding box center [424, 205] width 240 height 14
type input "Your Choice Of Pasta:"
type input "اختيارك من المكرونة:"
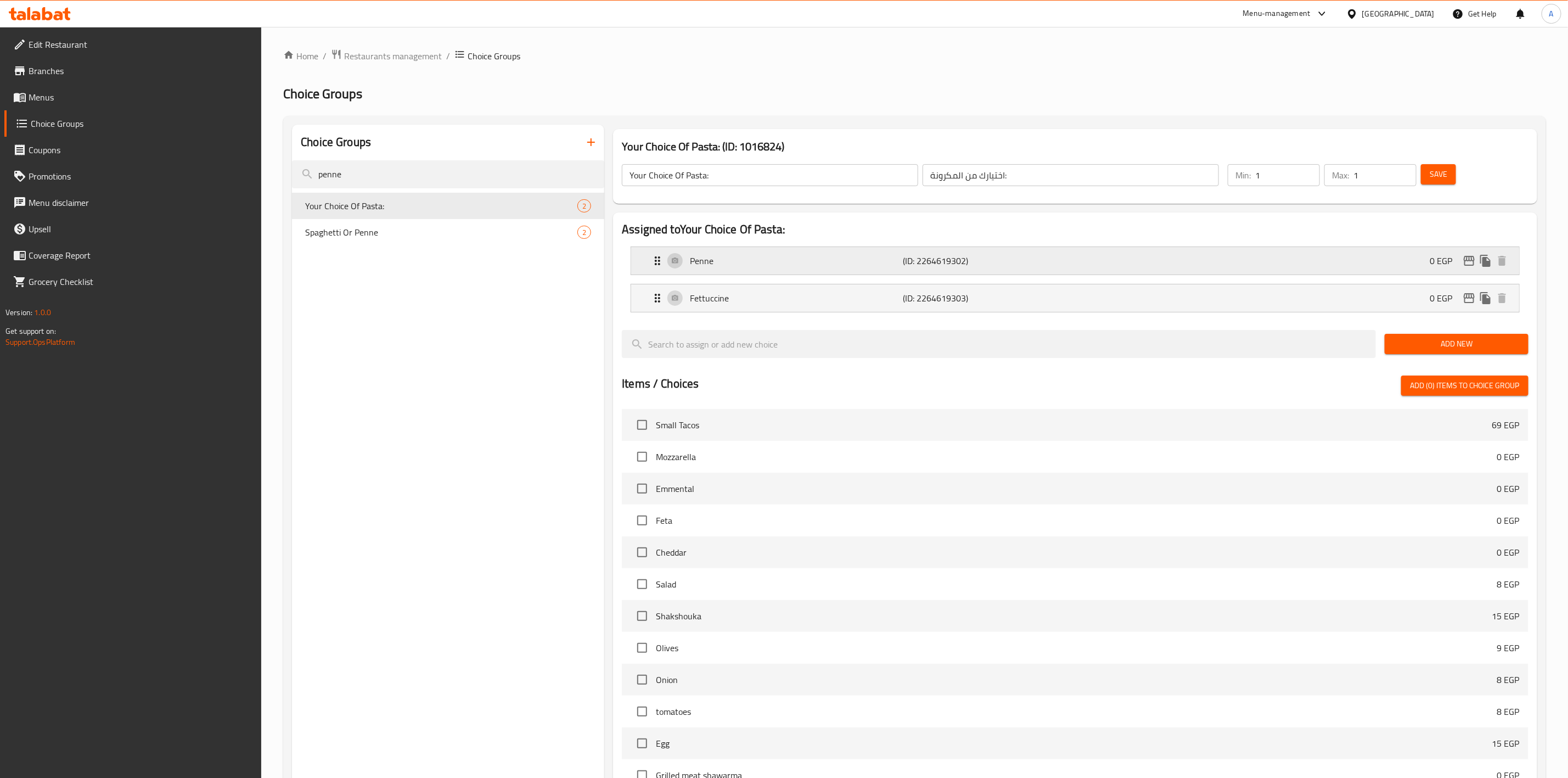
click at [989, 269] on div "Penne (ID: 2264619302) 0 EGP" at bounding box center [1078, 260] width 855 height 27
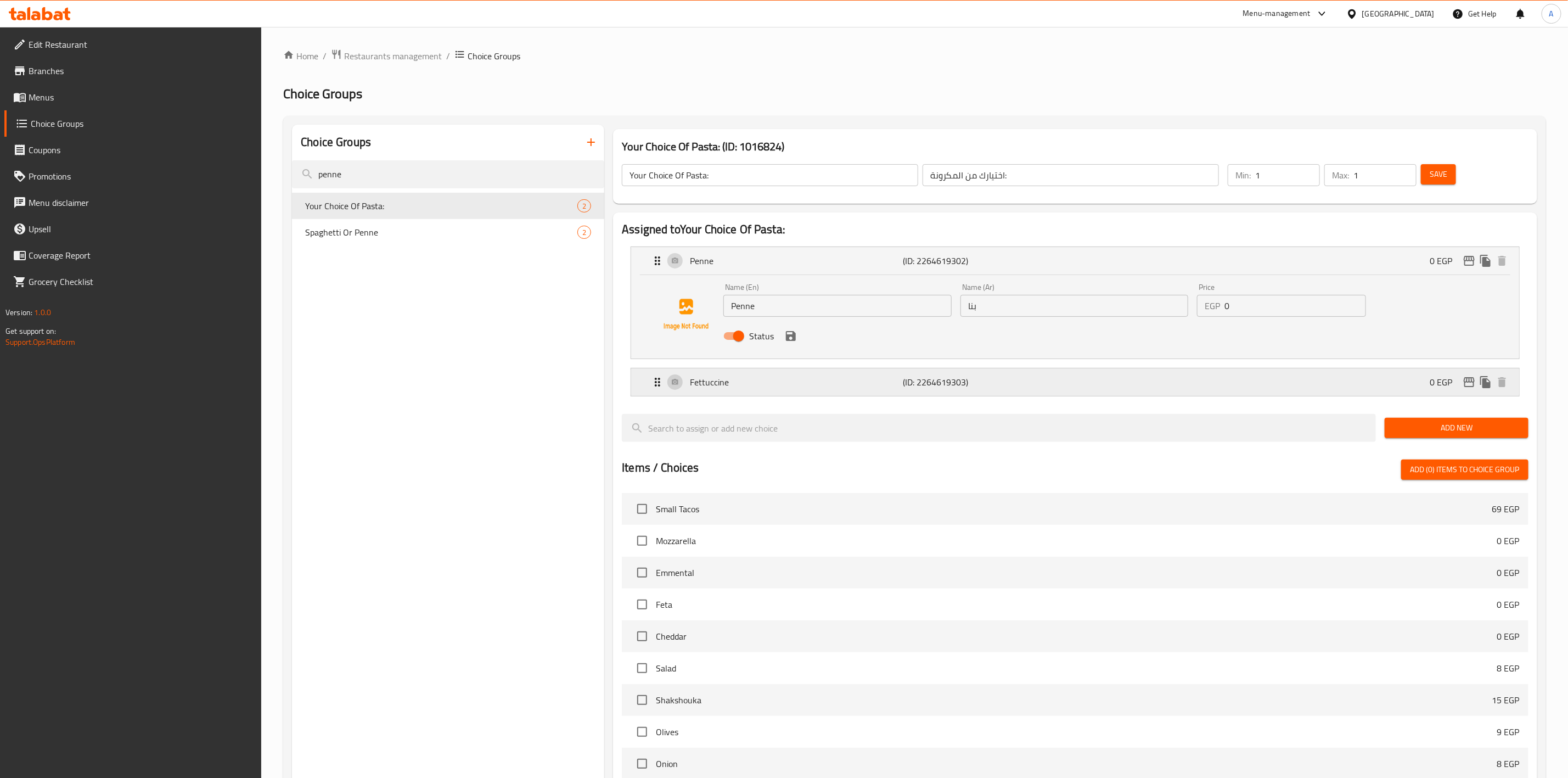
click at [984, 383] on p "(ID: 2264619303)" at bounding box center [974, 382] width 142 height 14
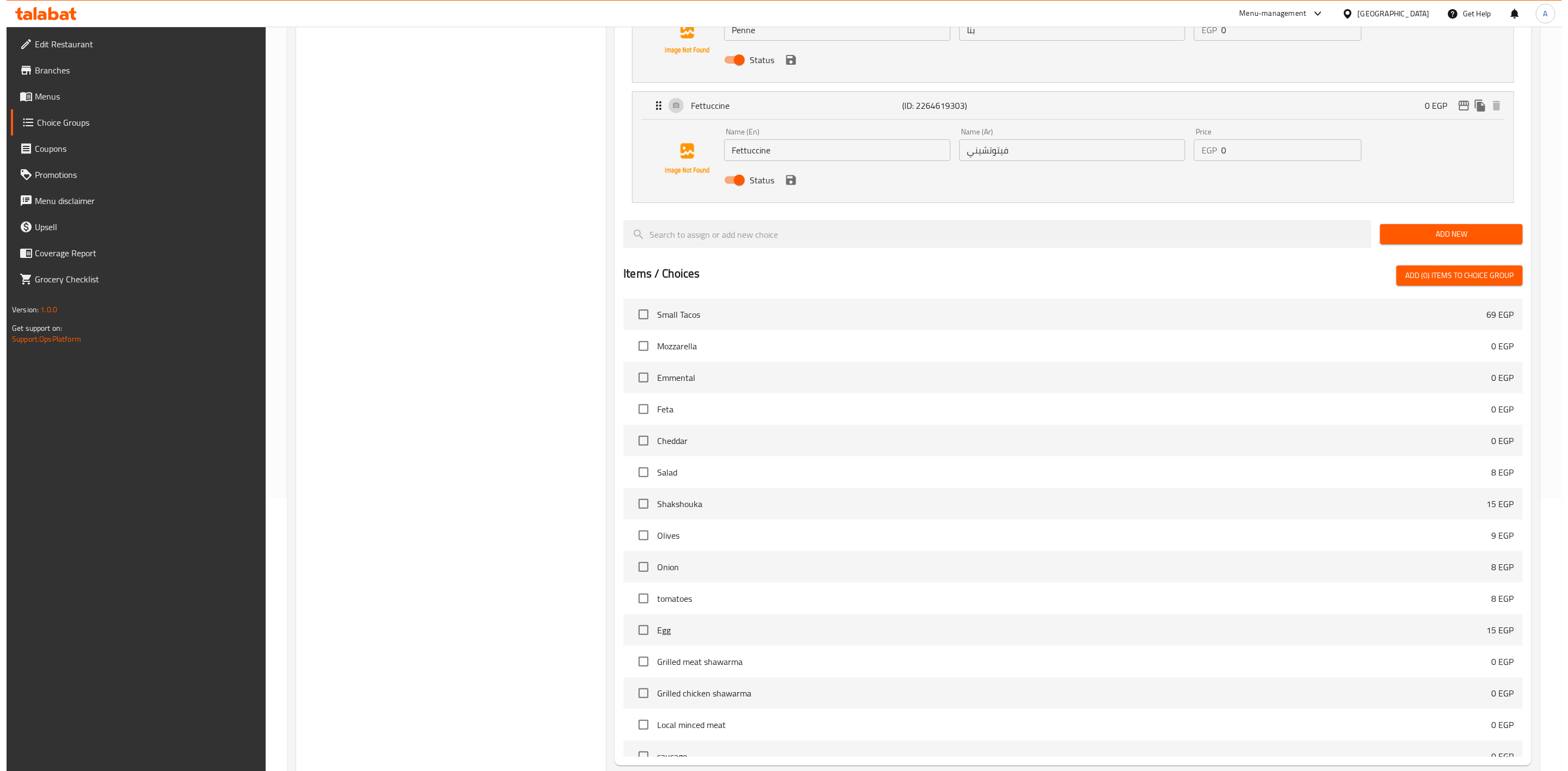
scroll to position [380, 0]
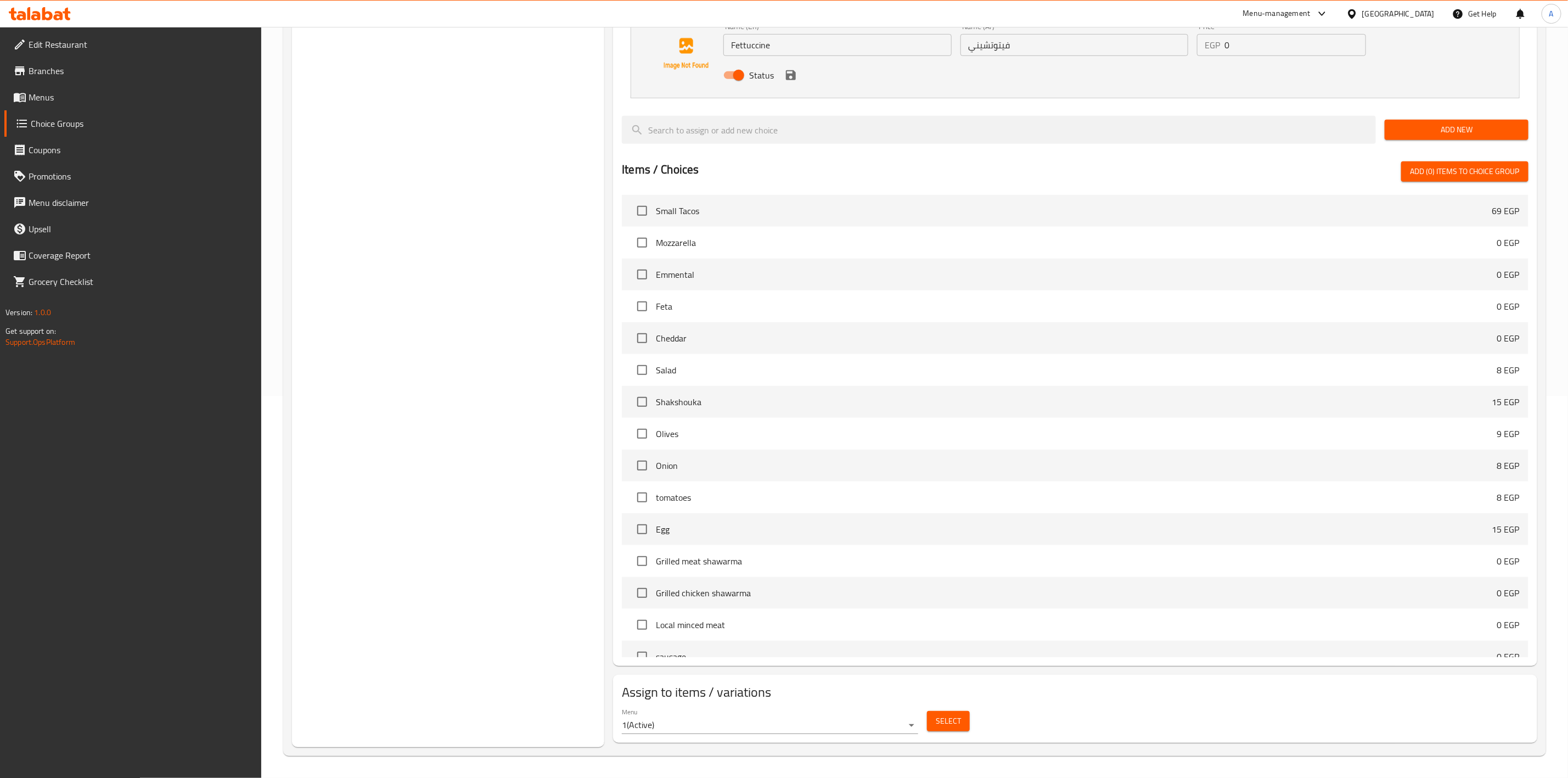
click at [965, 728] on button "Select" at bounding box center [949, 721] width 43 height 21
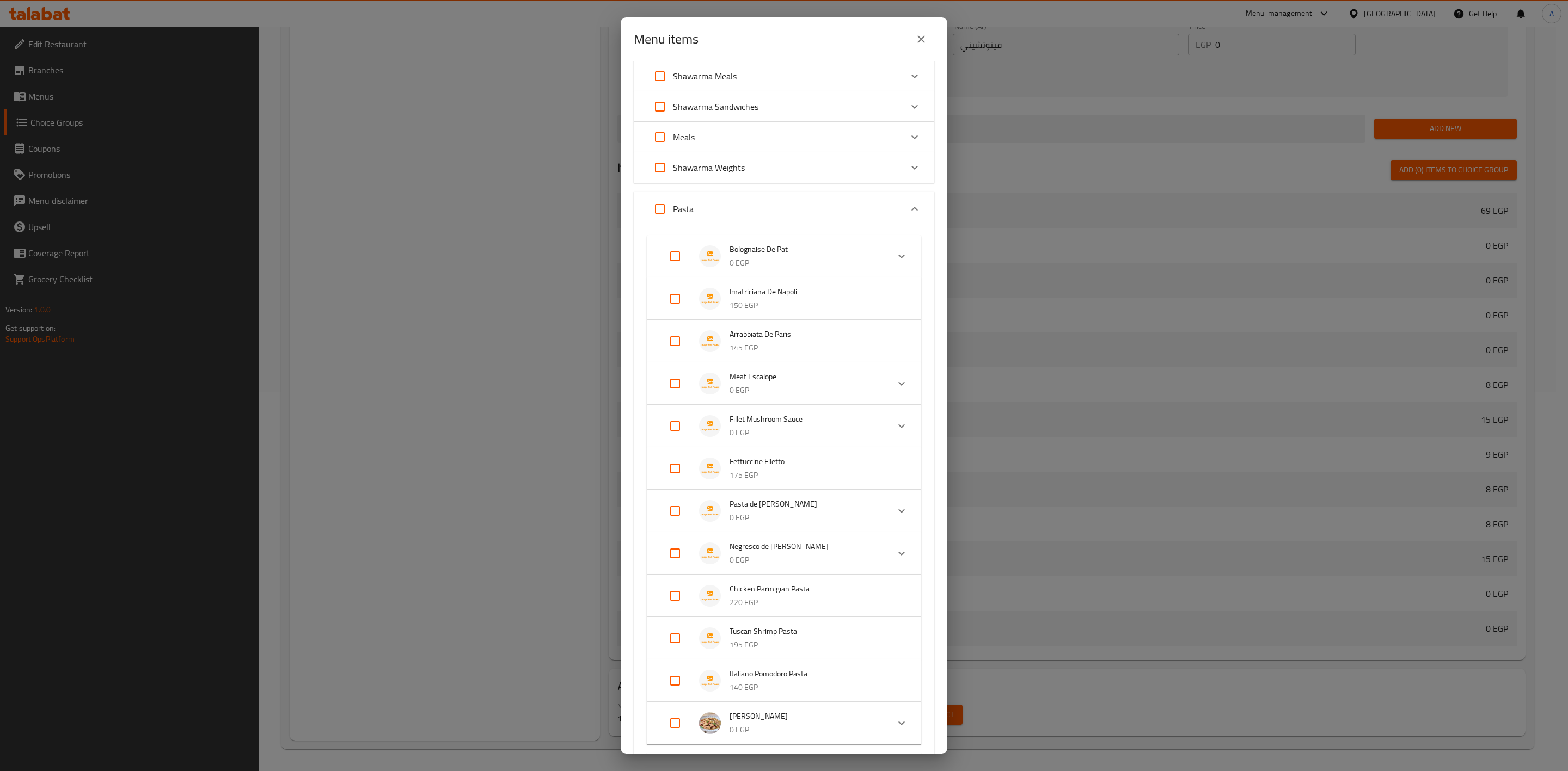
scroll to position [571, 0]
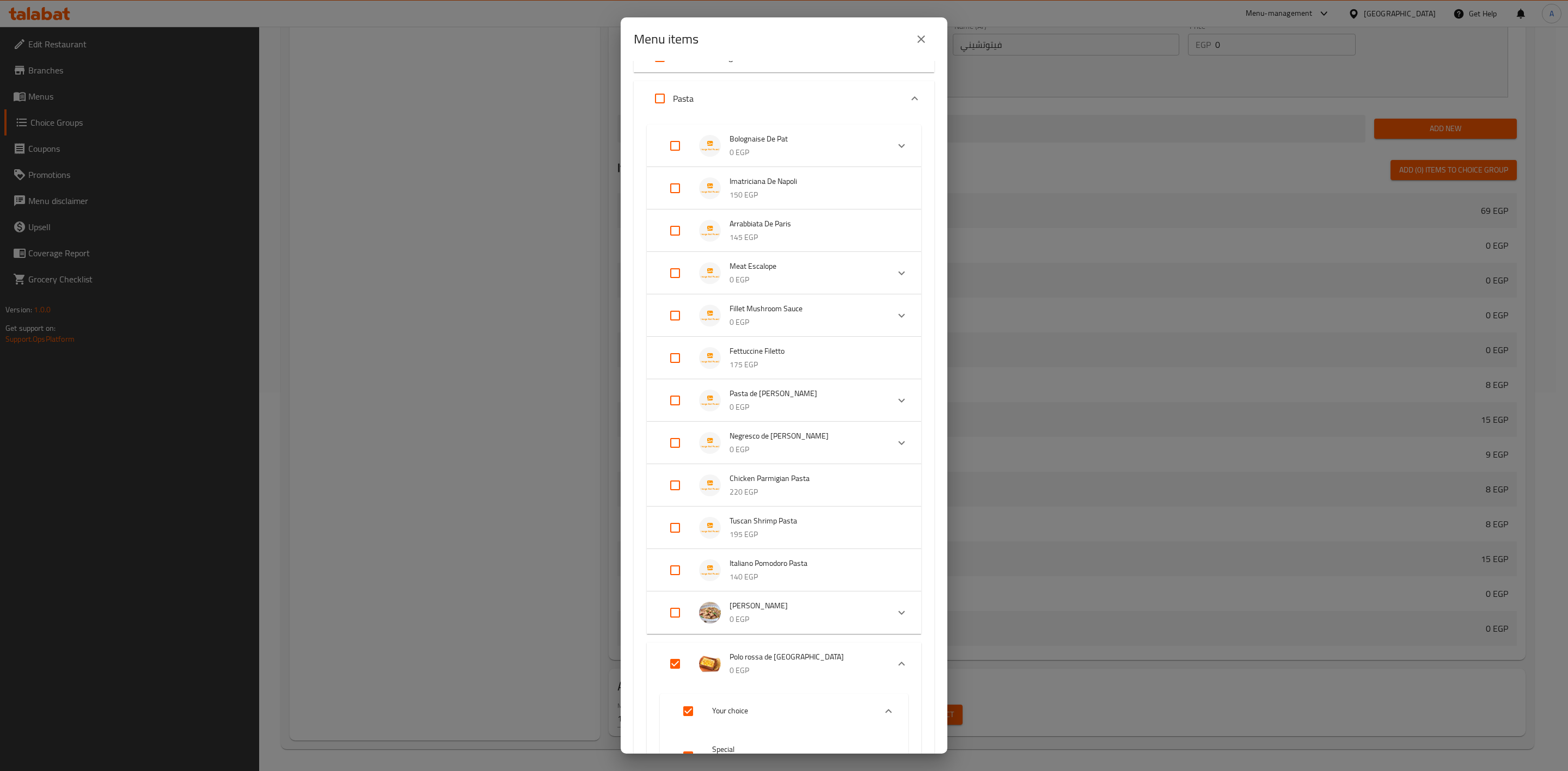
click at [677, 569] on input "Expand" at bounding box center [674, 570] width 26 height 26
checkbox input "true"
click at [677, 528] on input "Expand" at bounding box center [674, 527] width 26 height 26
checkbox input "true"
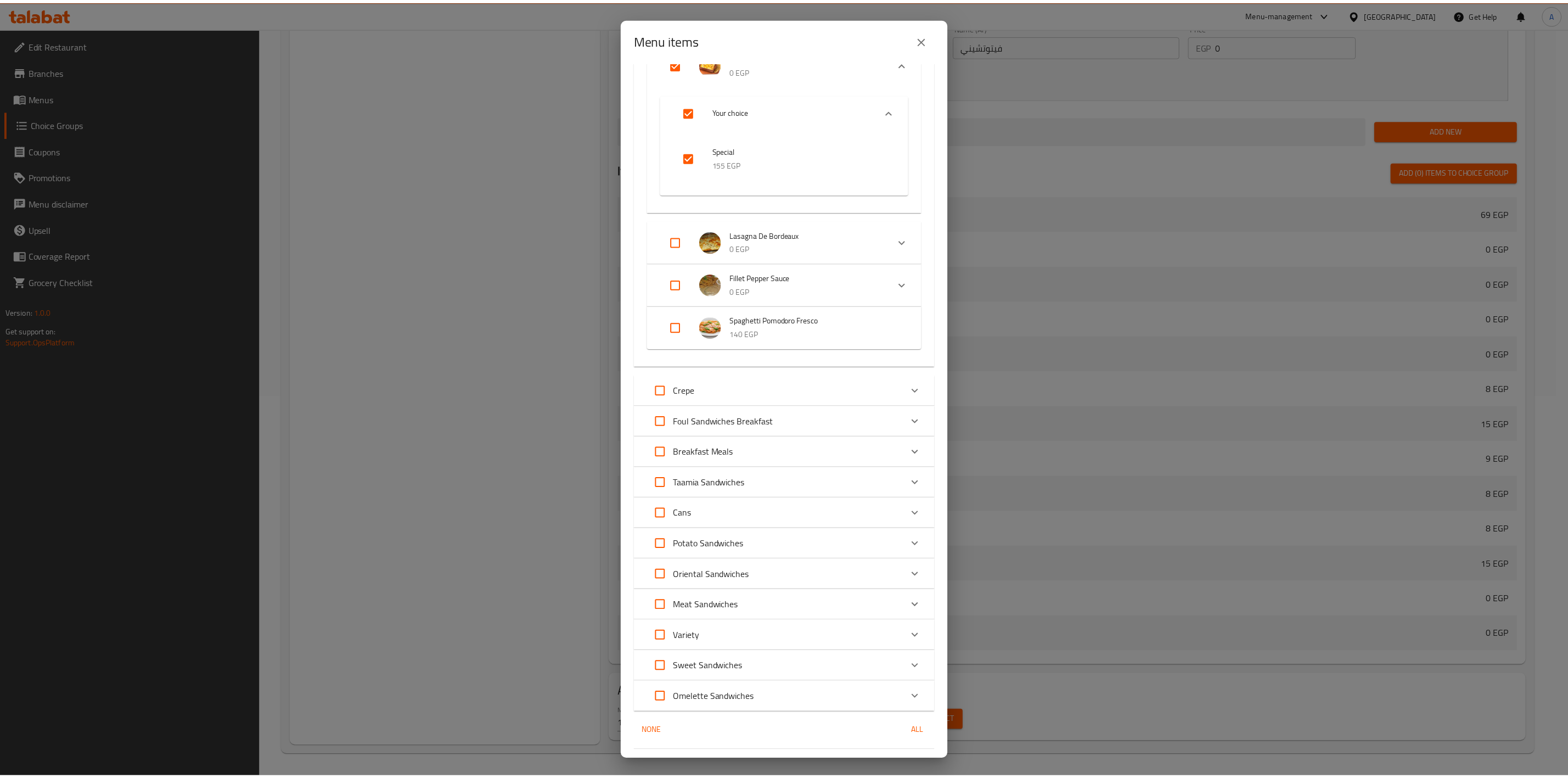
scroll to position [1235, 0]
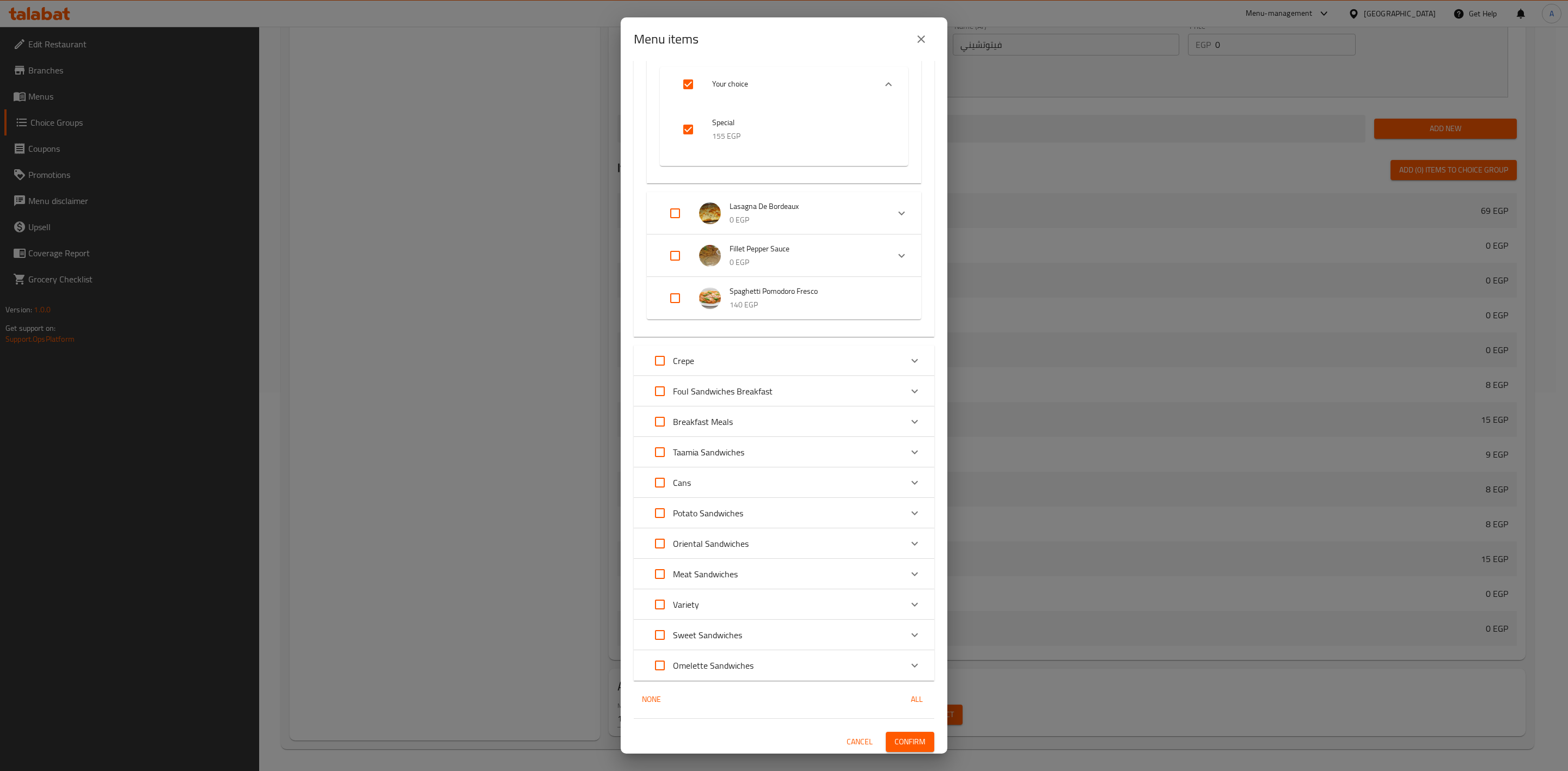
click at [895, 738] on span "Confirm" at bounding box center [910, 741] width 31 height 13
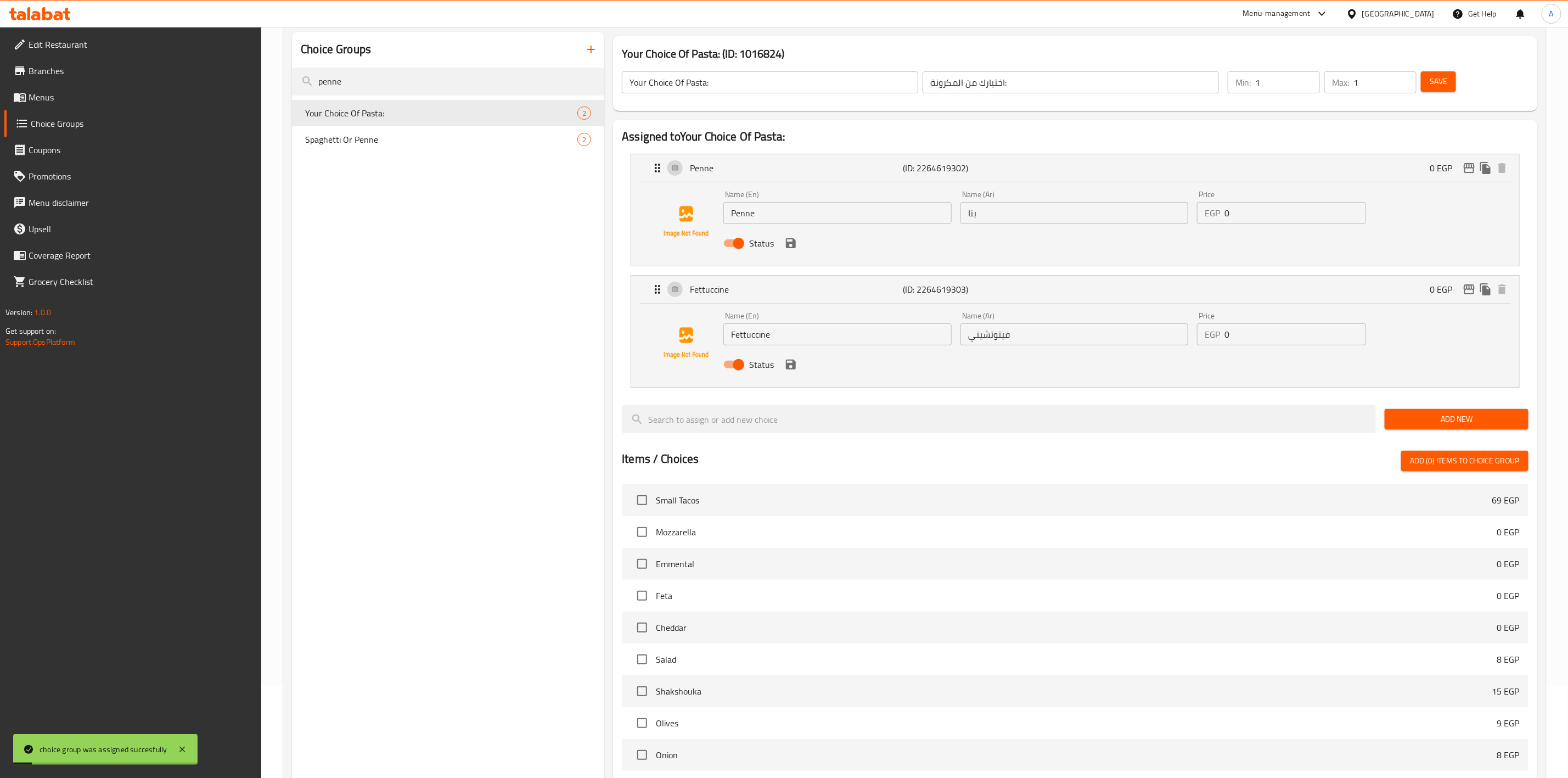
scroll to position [0, 0]
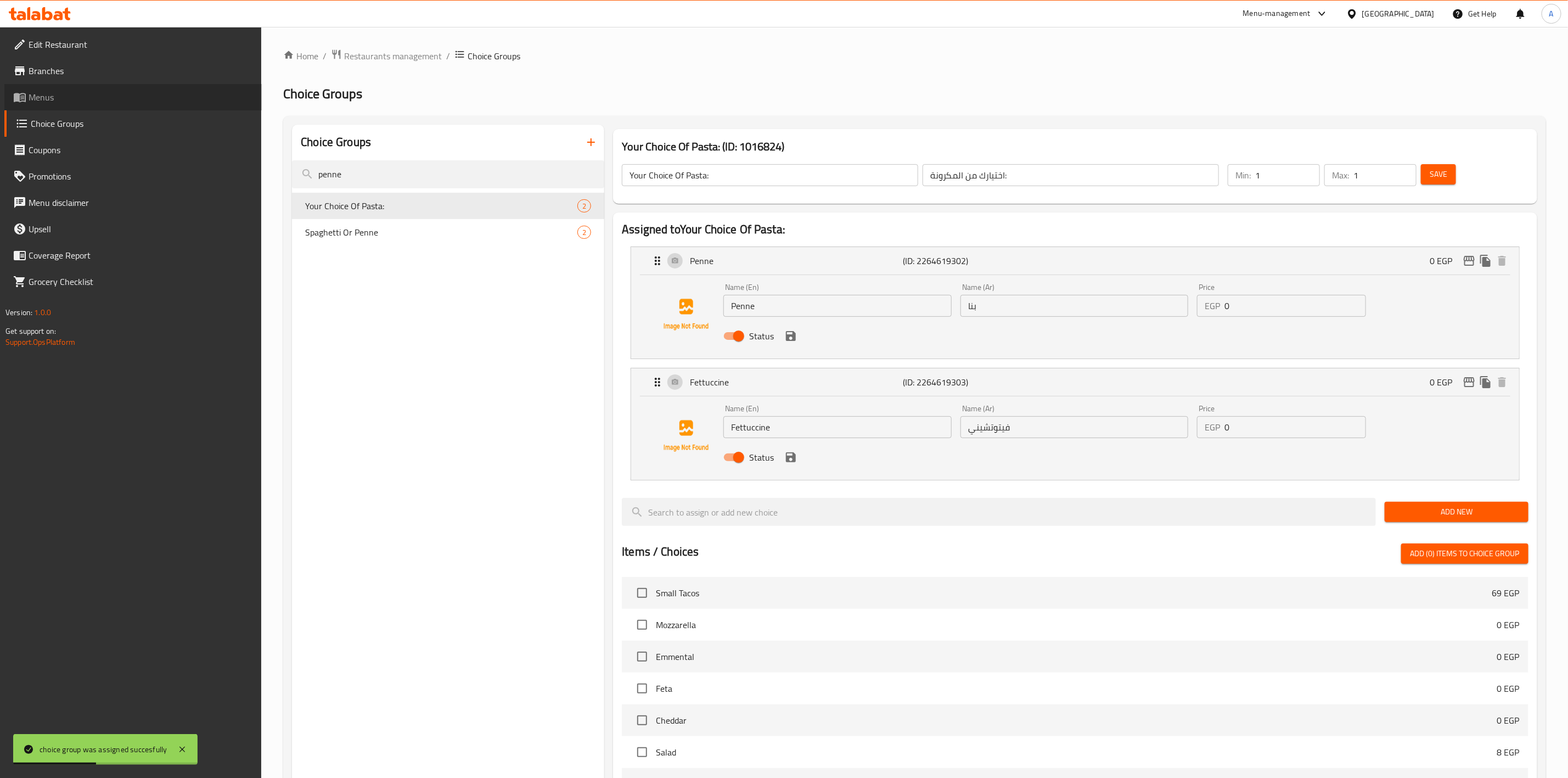
click at [68, 98] on span "Menus" at bounding box center [141, 97] width 224 height 14
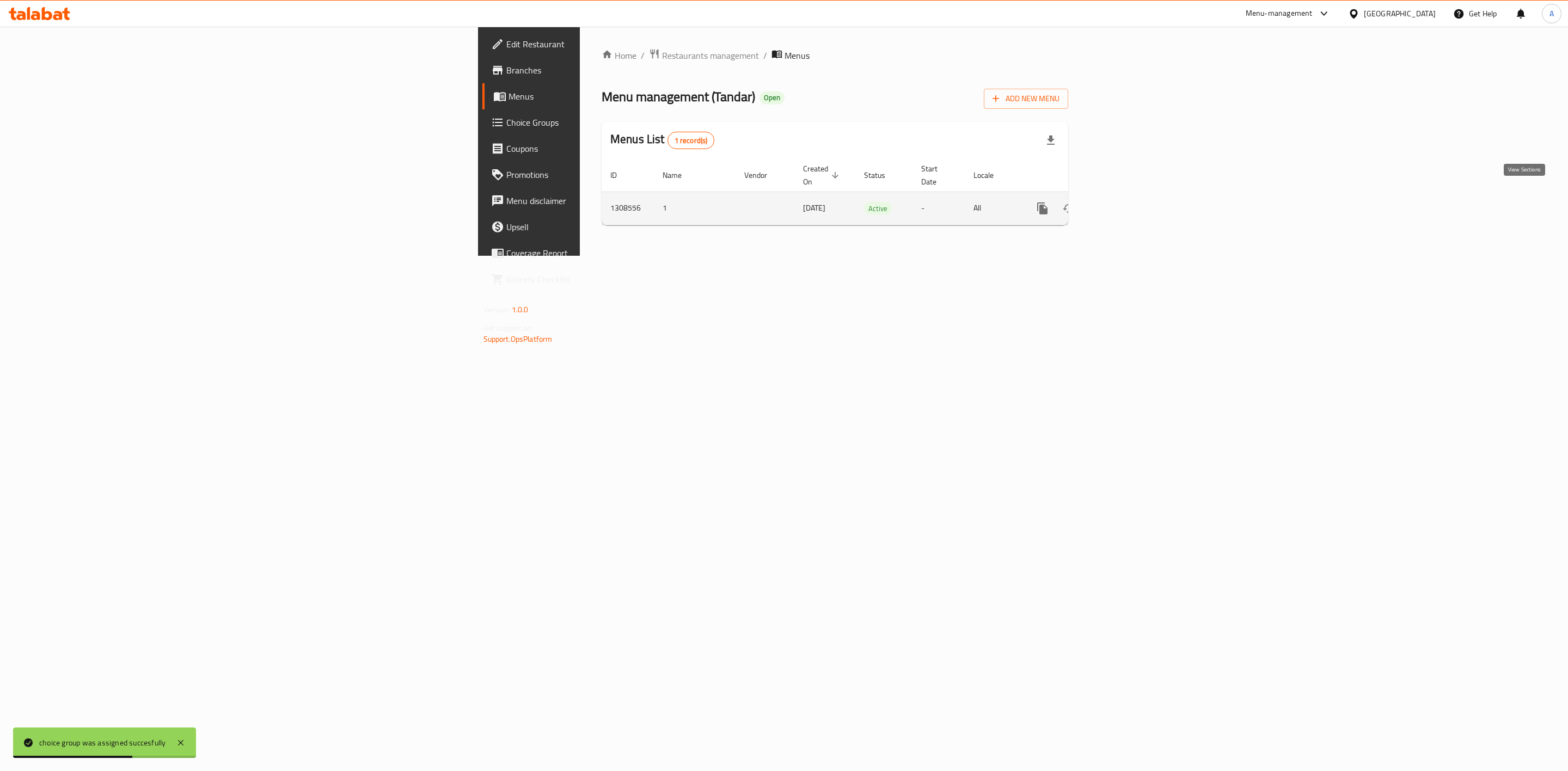
click at [1127, 202] on icon "enhanced table" at bounding box center [1120, 208] width 13 height 13
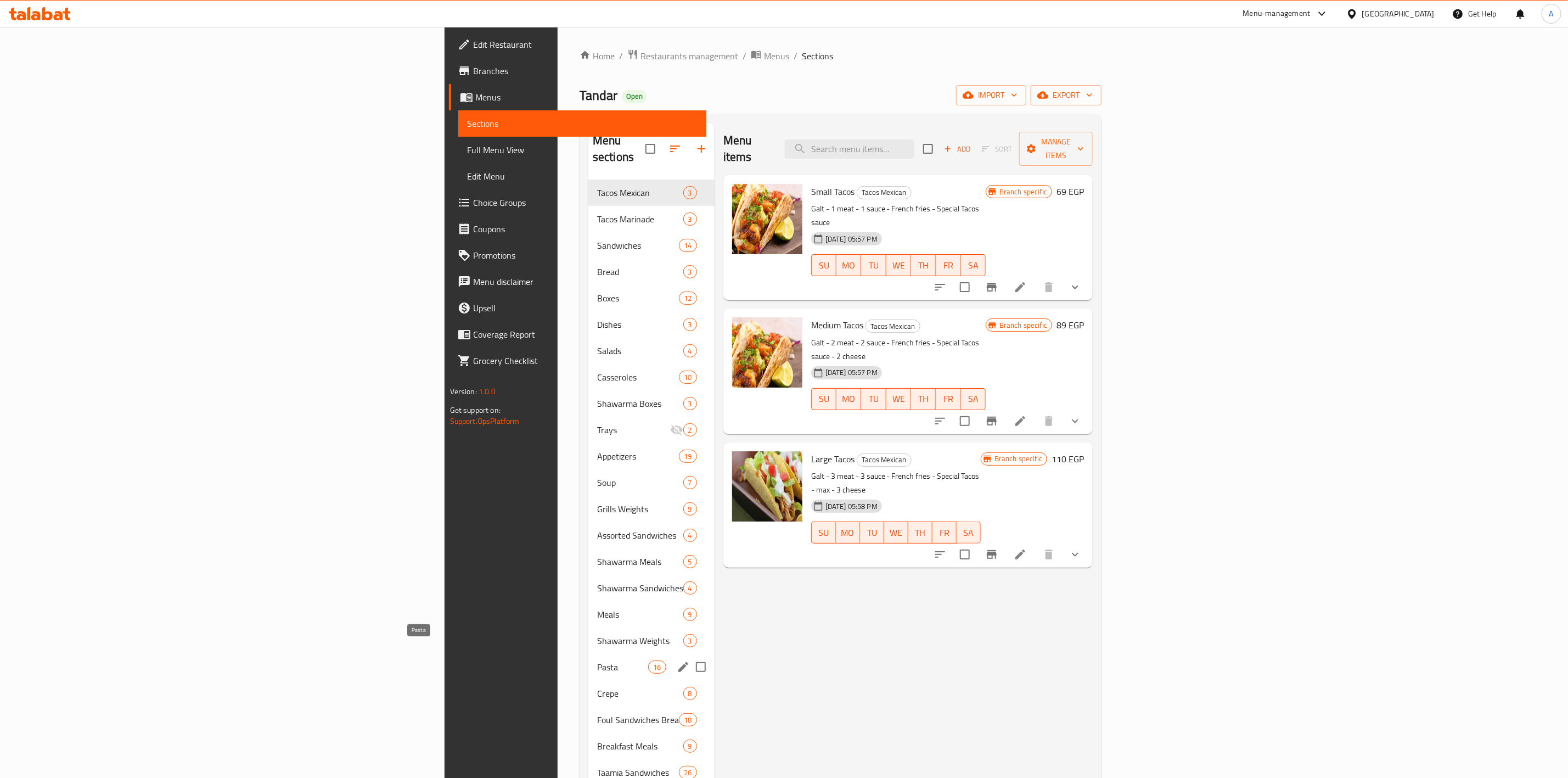
click at [597, 660] on span "Pasta" at bounding box center [622, 667] width 52 height 14
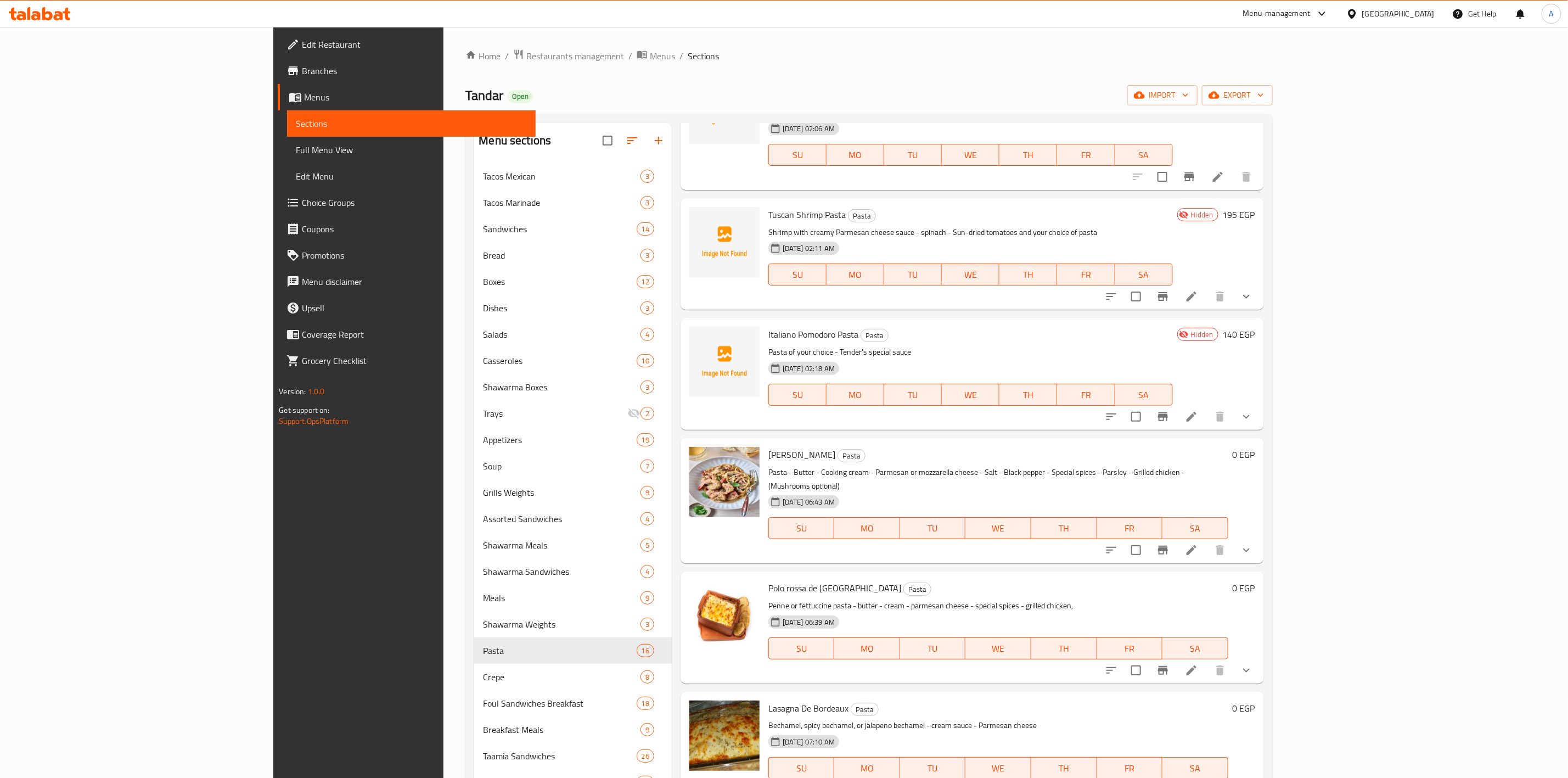
scroll to position [1085, 0]
click at [1148, 402] on input "checkbox" at bounding box center [1136, 413] width 23 height 23
checkbox input "true"
click at [1148, 282] on input "checkbox" at bounding box center [1136, 293] width 23 height 23
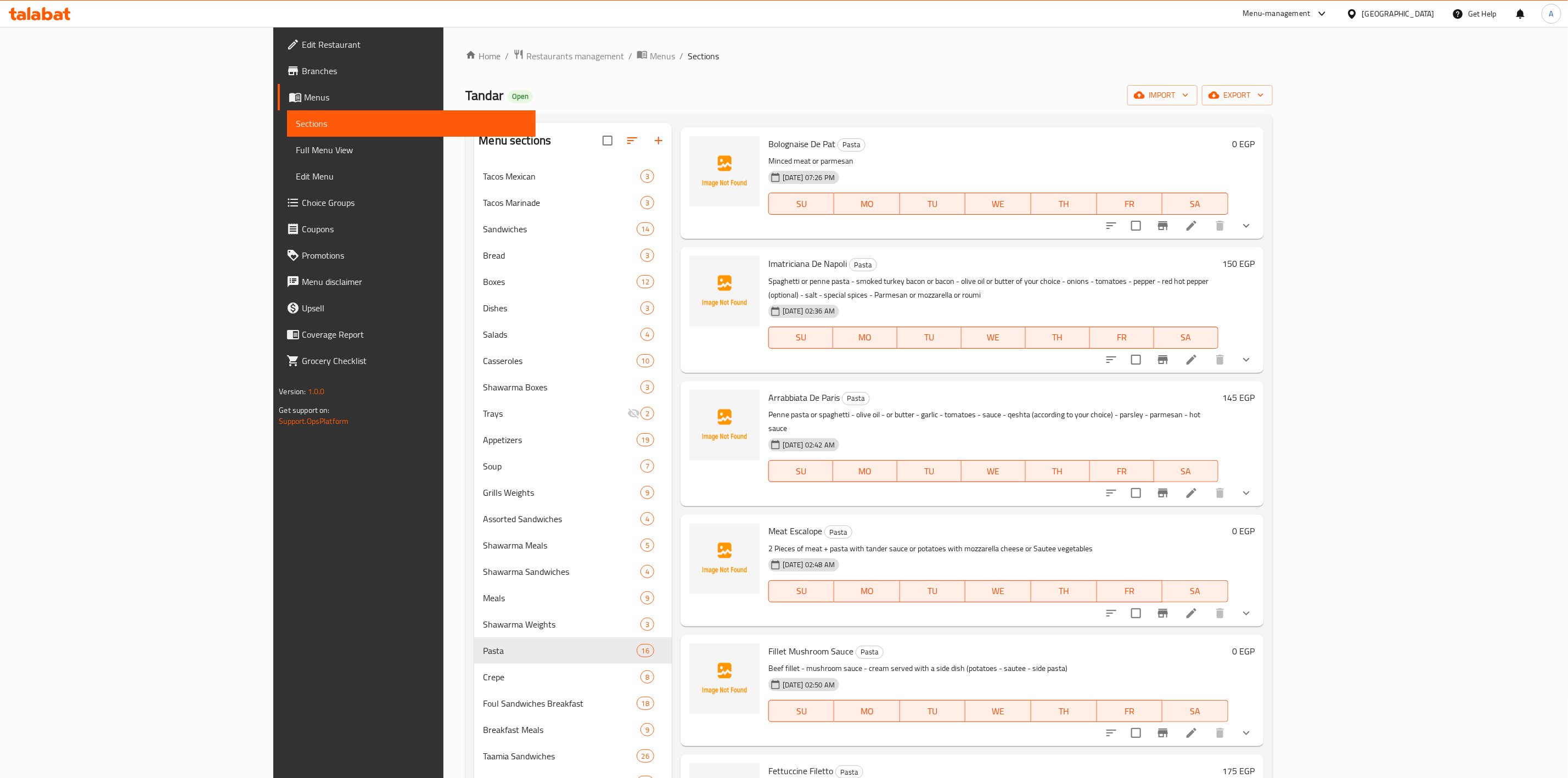
scroll to position [0, 0]
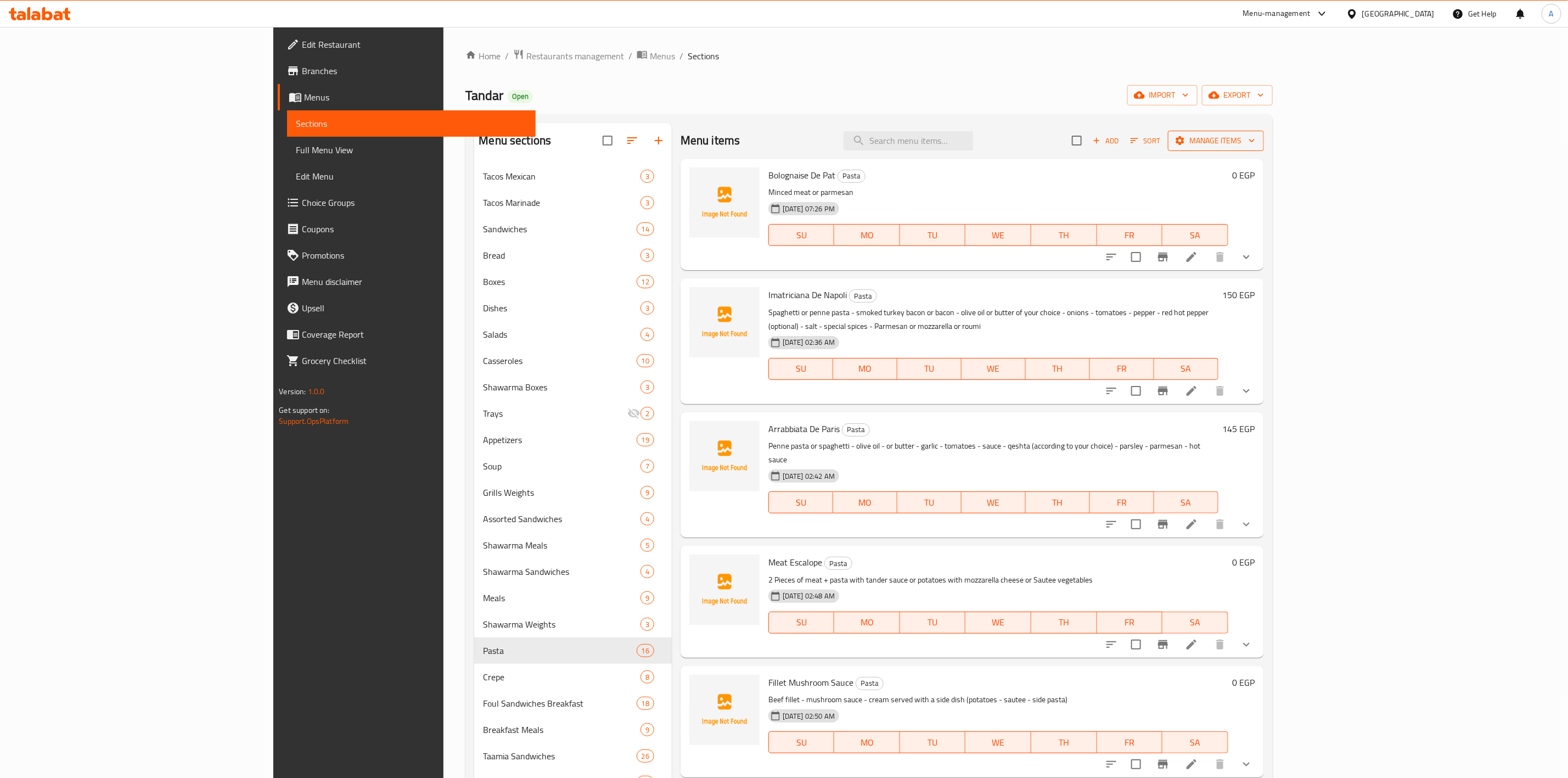
click at [1255, 146] on span "Manage items" at bounding box center [1215, 140] width 79 height 14
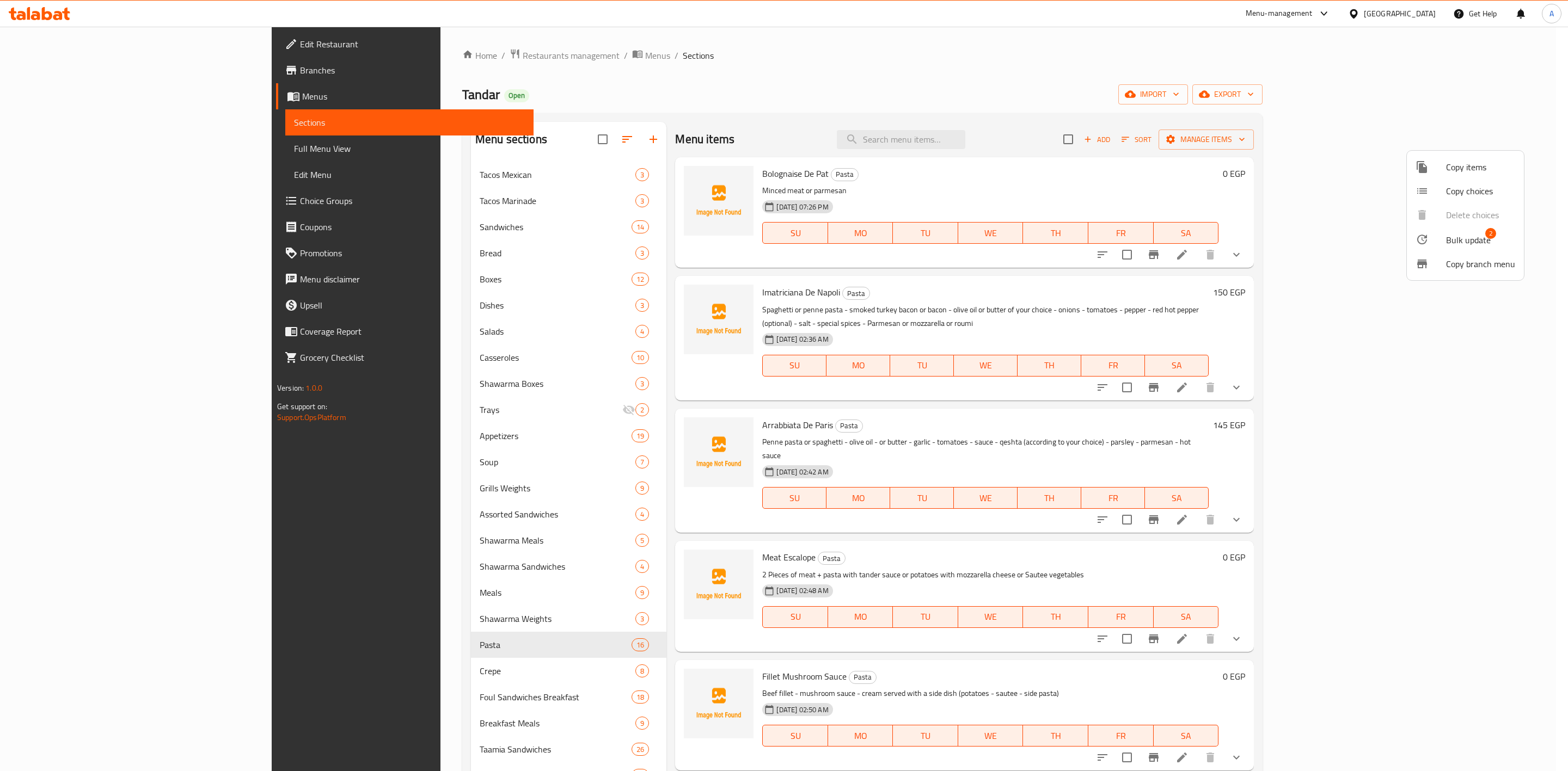
click at [1477, 234] on span "Bulk update" at bounding box center [1468, 240] width 45 height 13
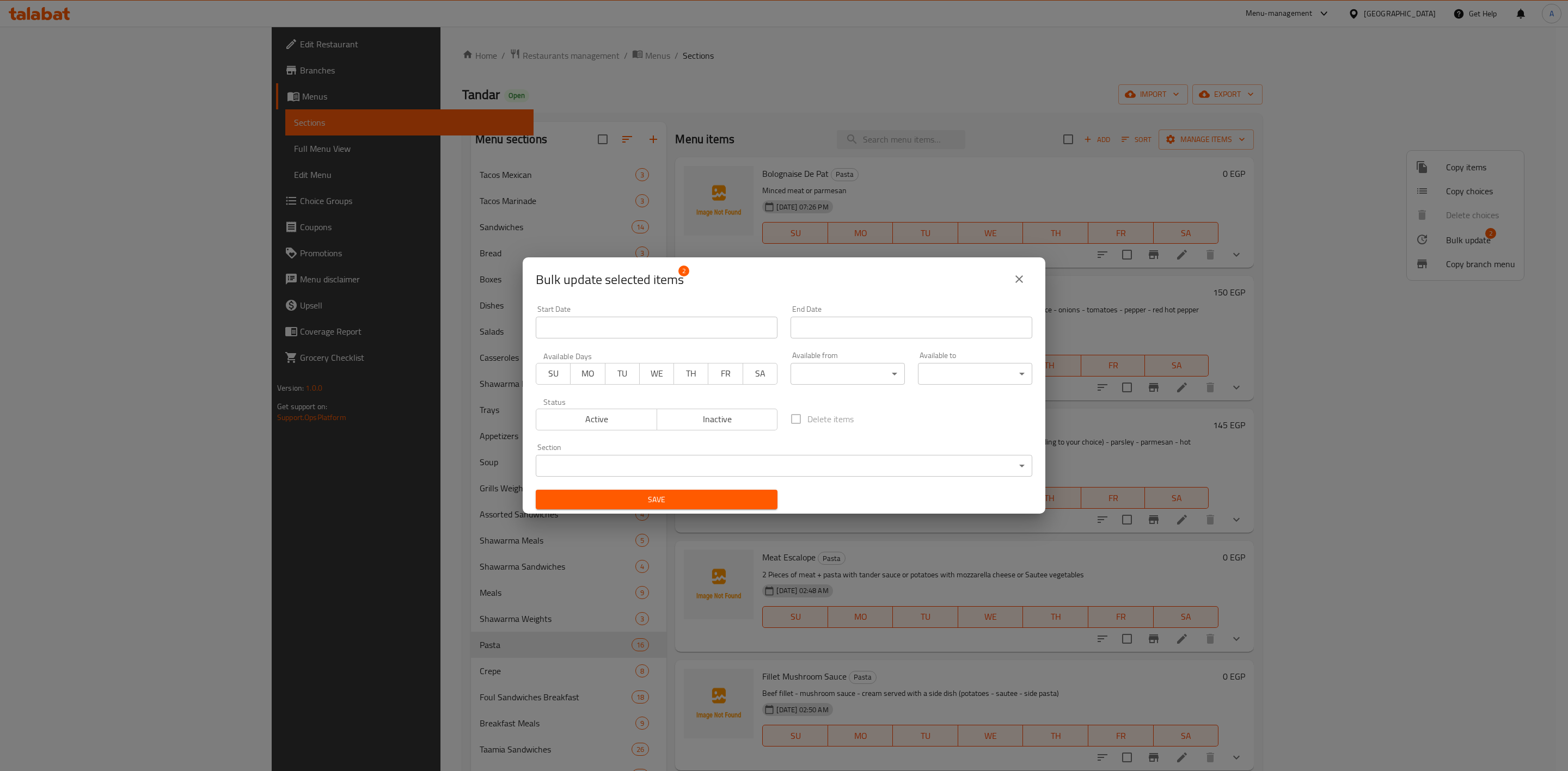
click at [587, 412] on span "Active" at bounding box center [597, 419] width 112 height 16
click at [636, 498] on span "Save" at bounding box center [656, 500] width 224 height 13
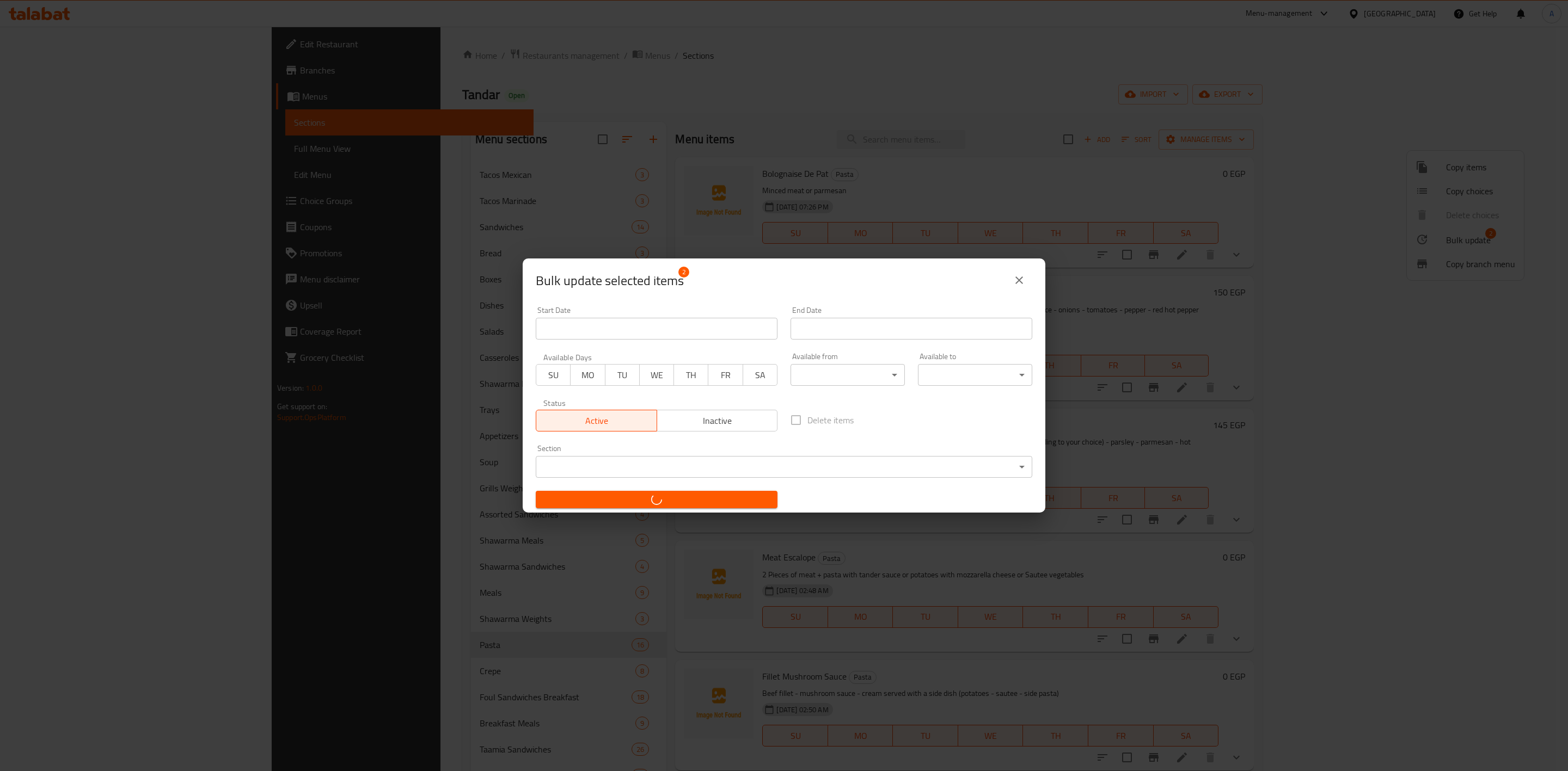
checkbox input "false"
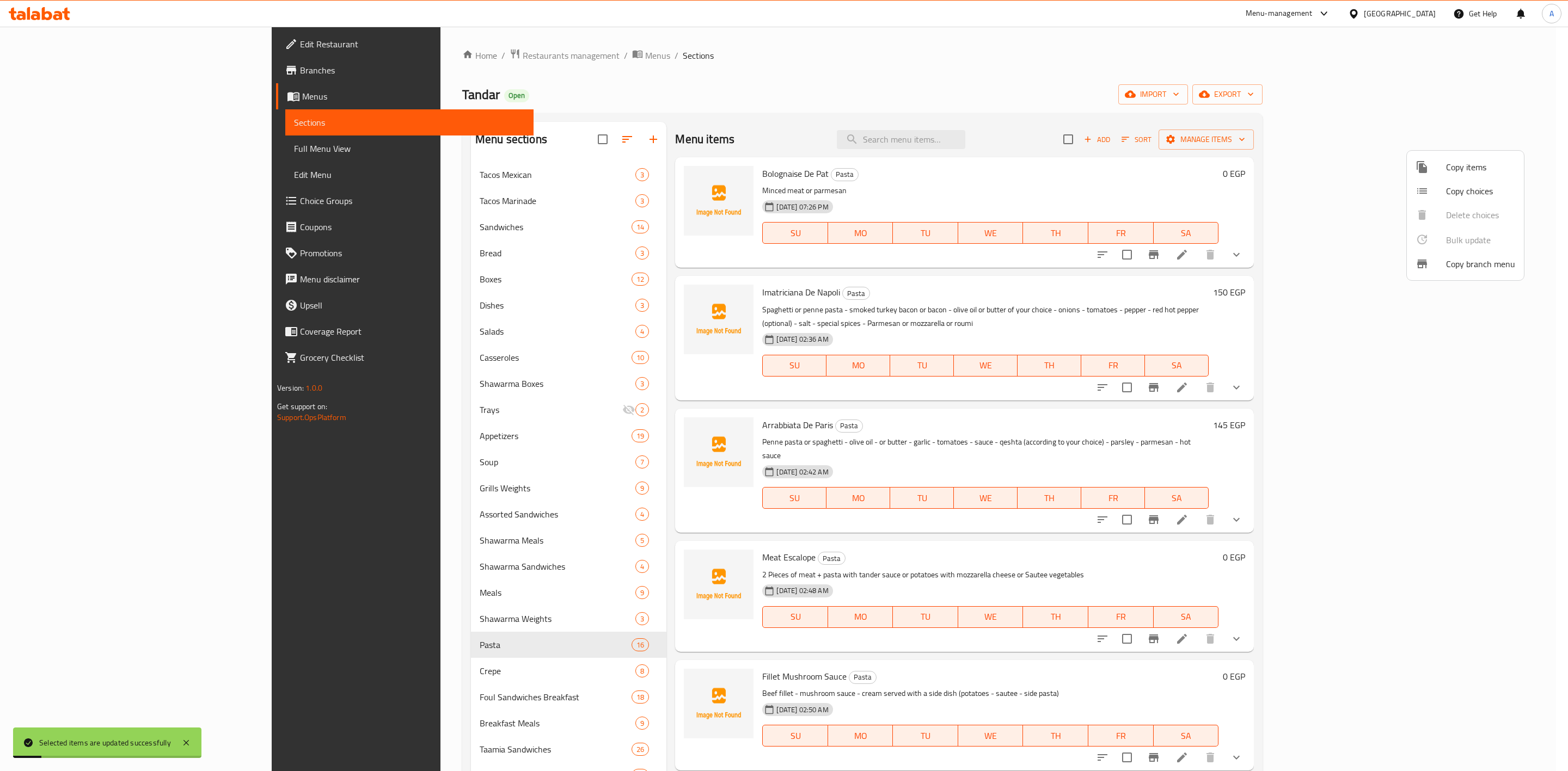
click at [1037, 522] on div at bounding box center [784, 385] width 1568 height 771
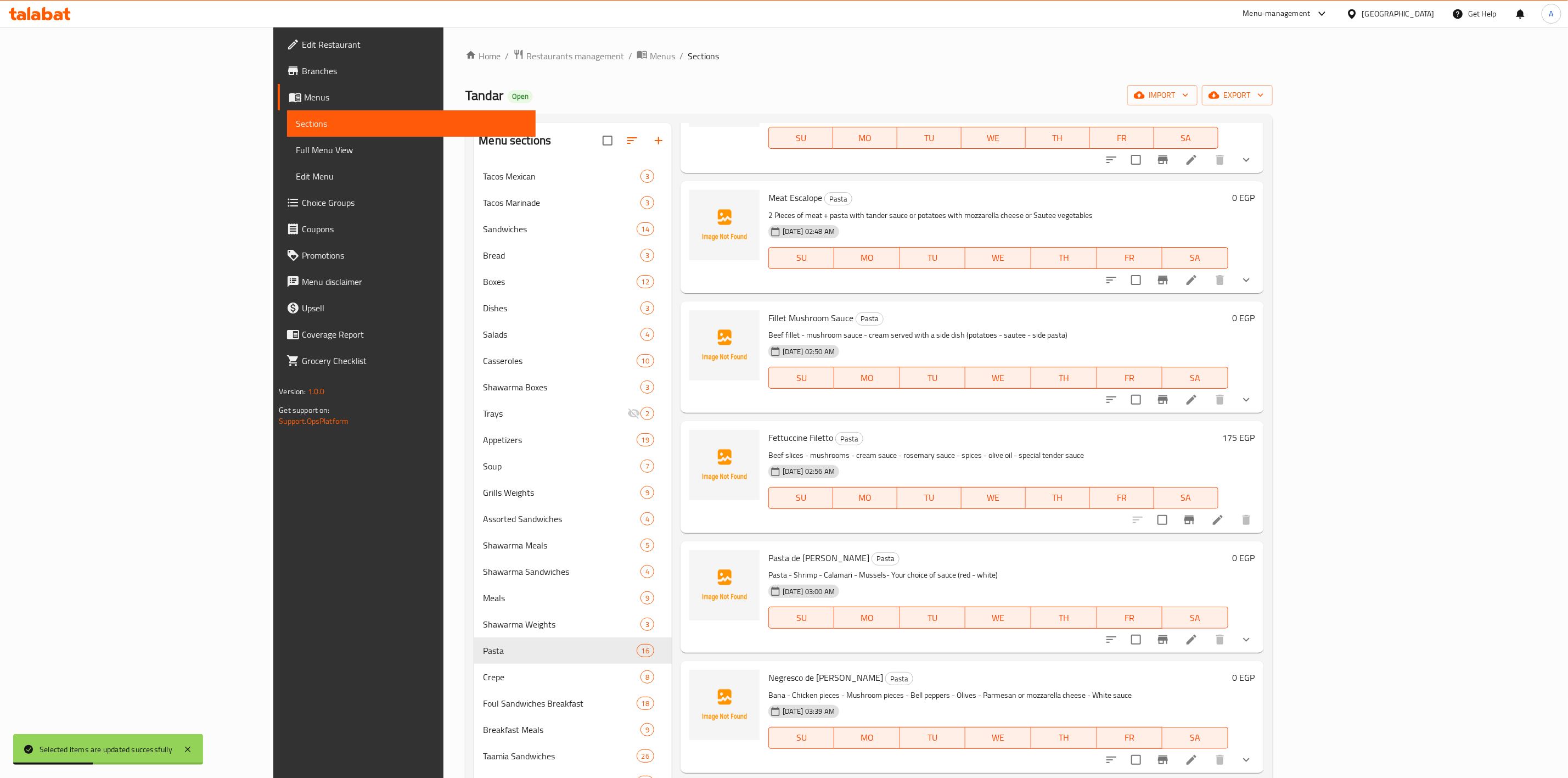
scroll to position [495, 0]
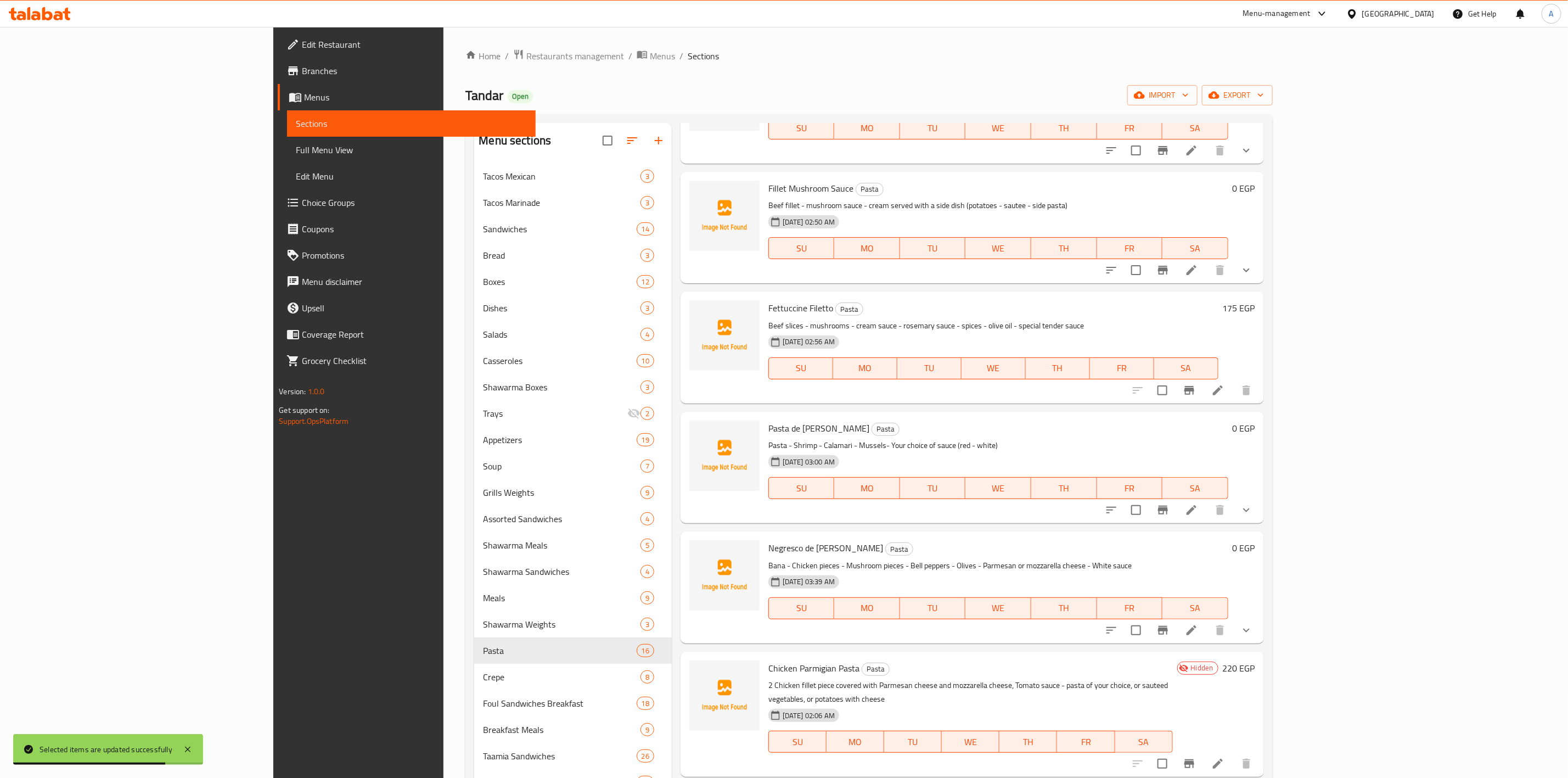
click at [1233, 754] on li at bounding box center [1218, 764] width 31 height 20
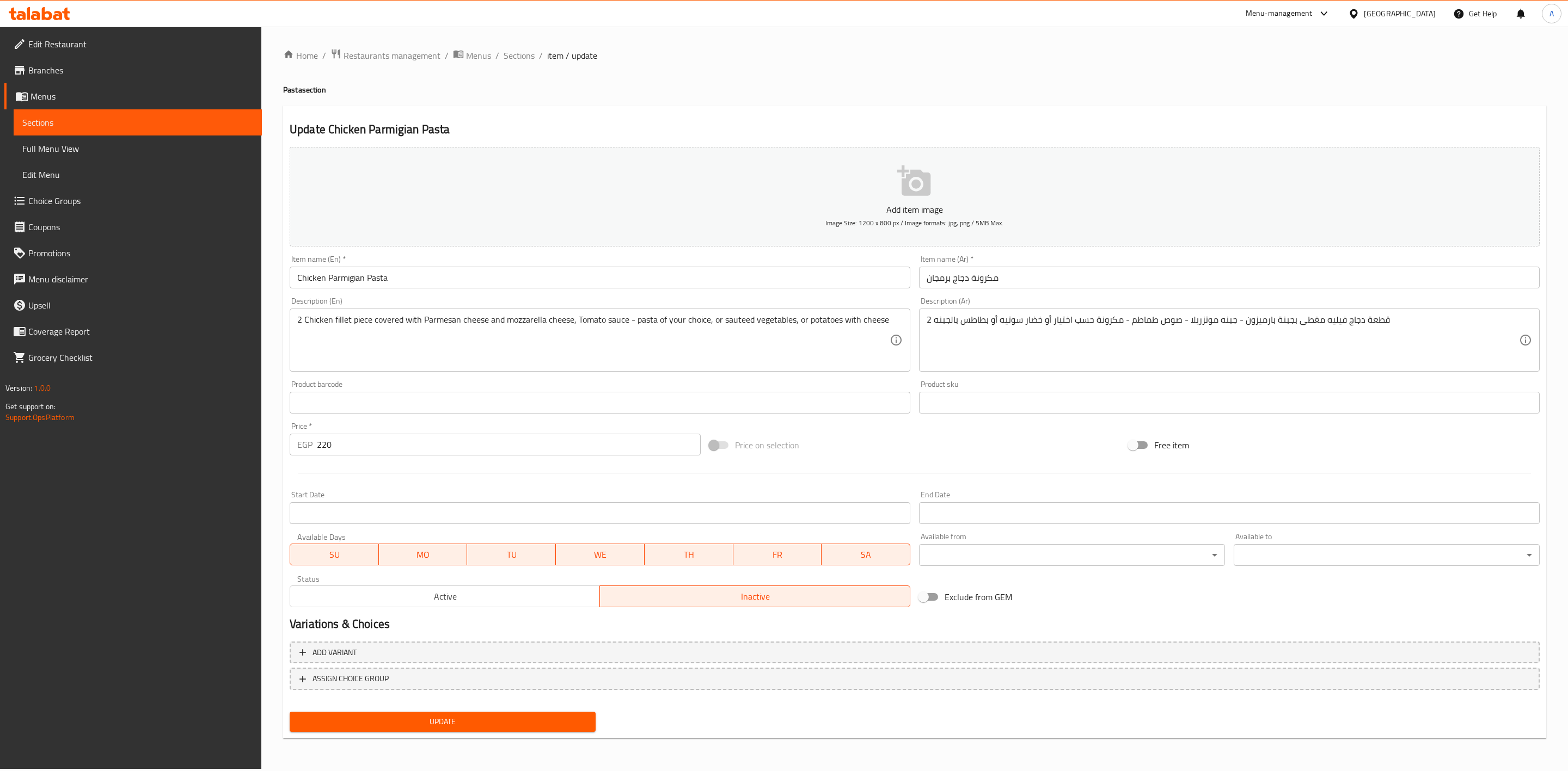
click at [371, 450] on input "220" at bounding box center [508, 445] width 384 height 22
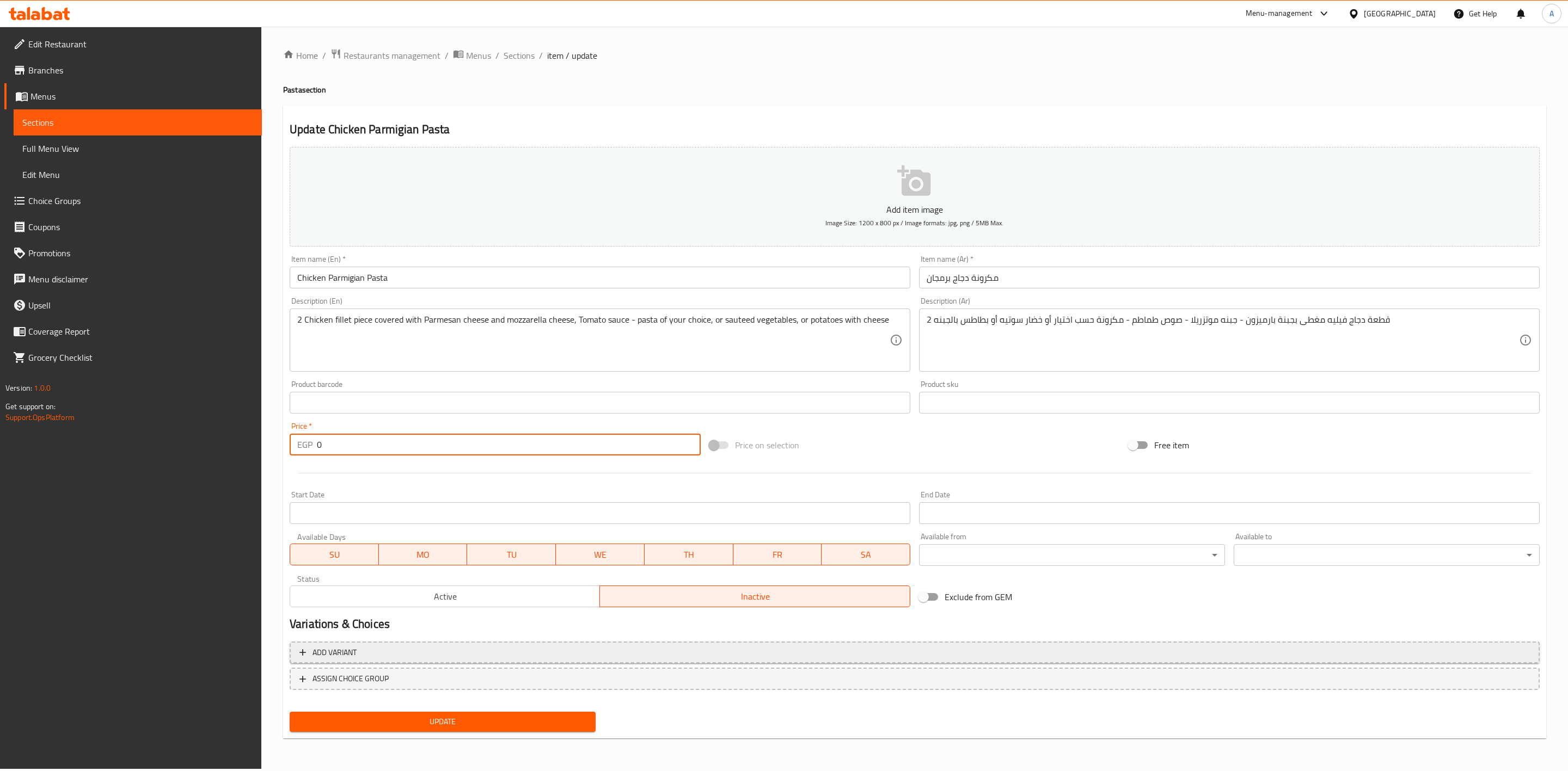
type input "0"
click at [414, 654] on span "Add variant" at bounding box center [914, 652] width 1230 height 13
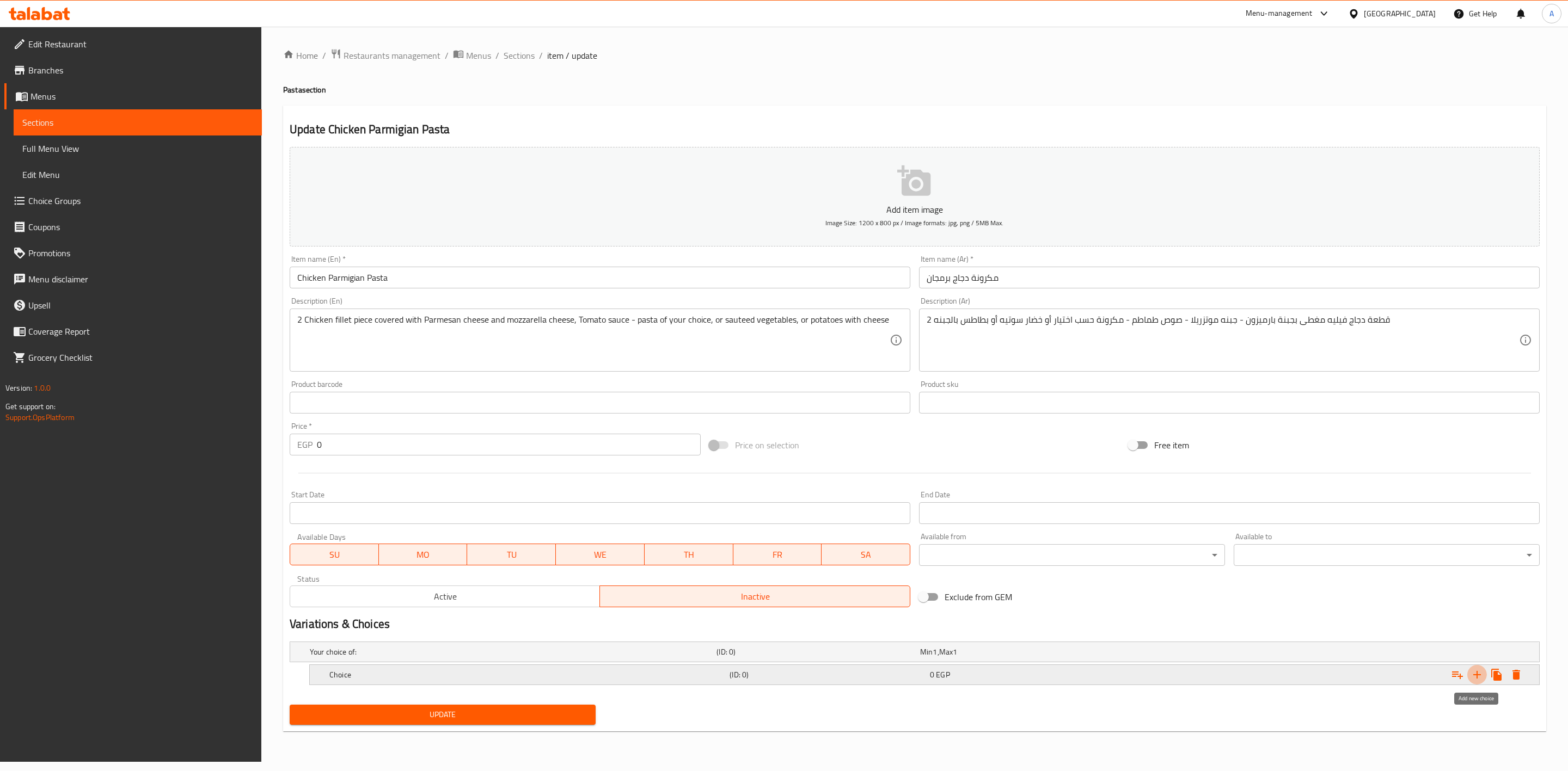
click at [1473, 678] on icon "Expand" at bounding box center [1476, 675] width 13 height 13
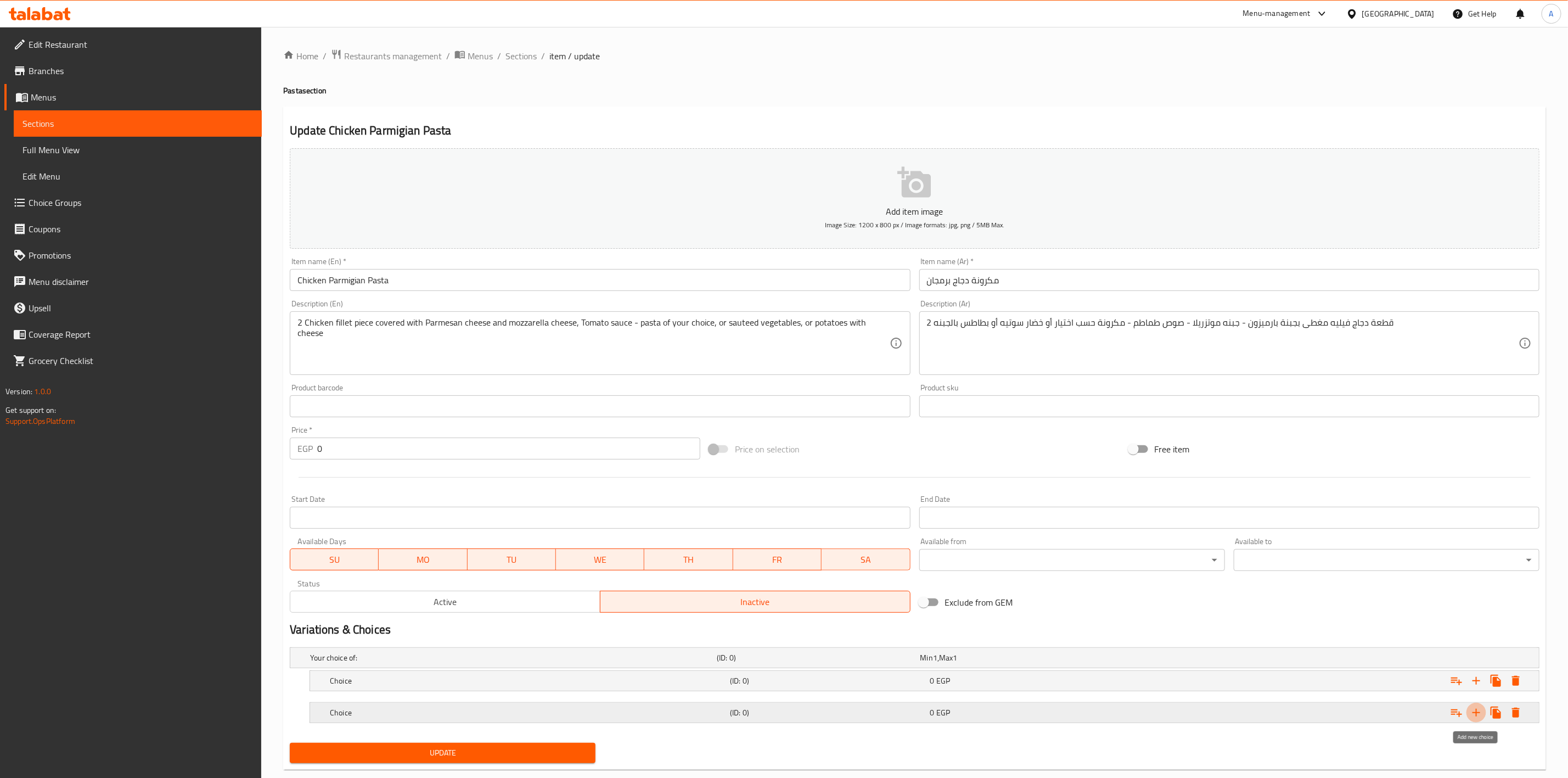
click at [1472, 715] on icon "Expand" at bounding box center [1476, 713] width 14 height 14
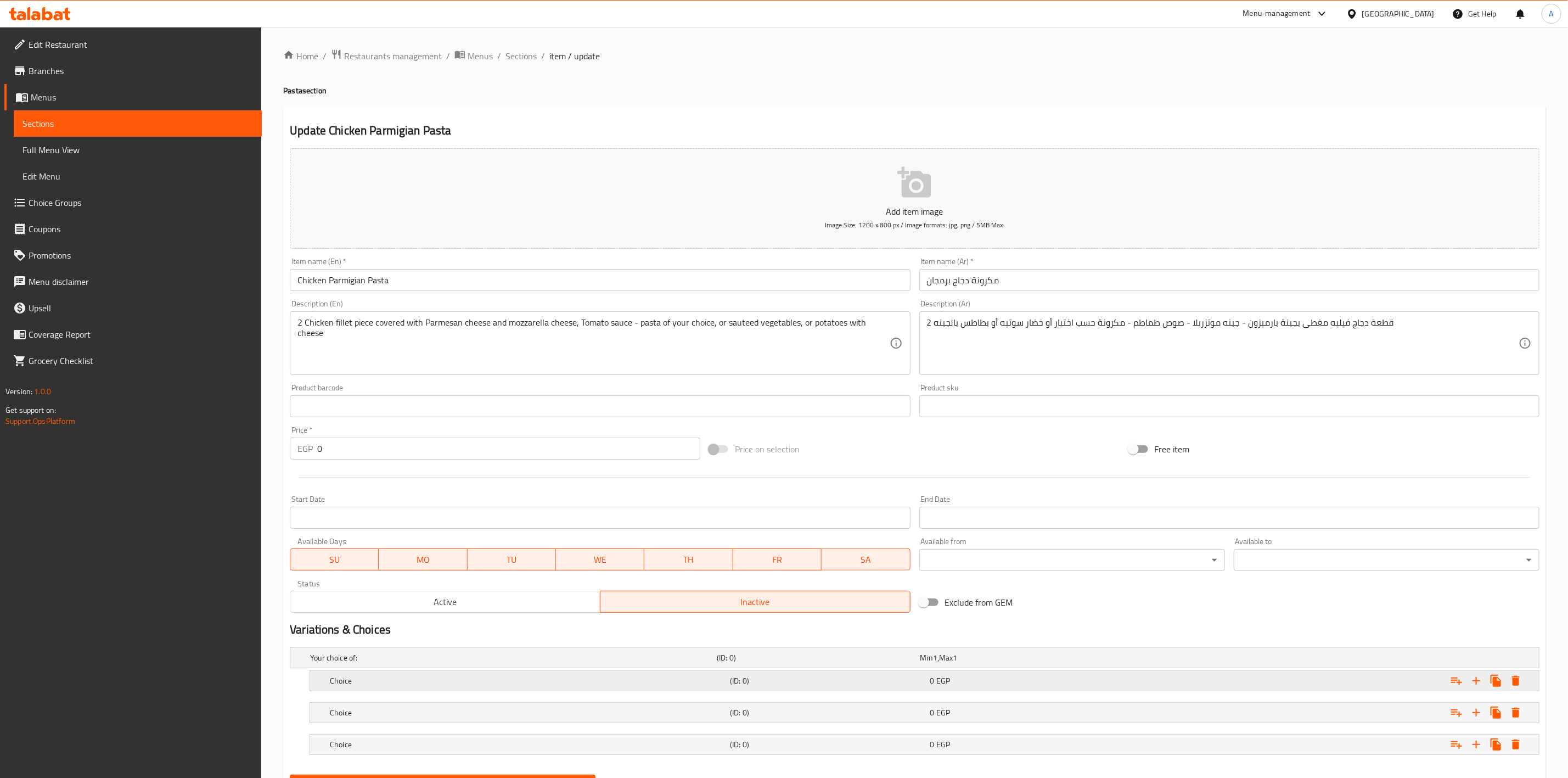
click at [786, 682] on h5 "(ID: 0)" at bounding box center [827, 681] width 195 height 11
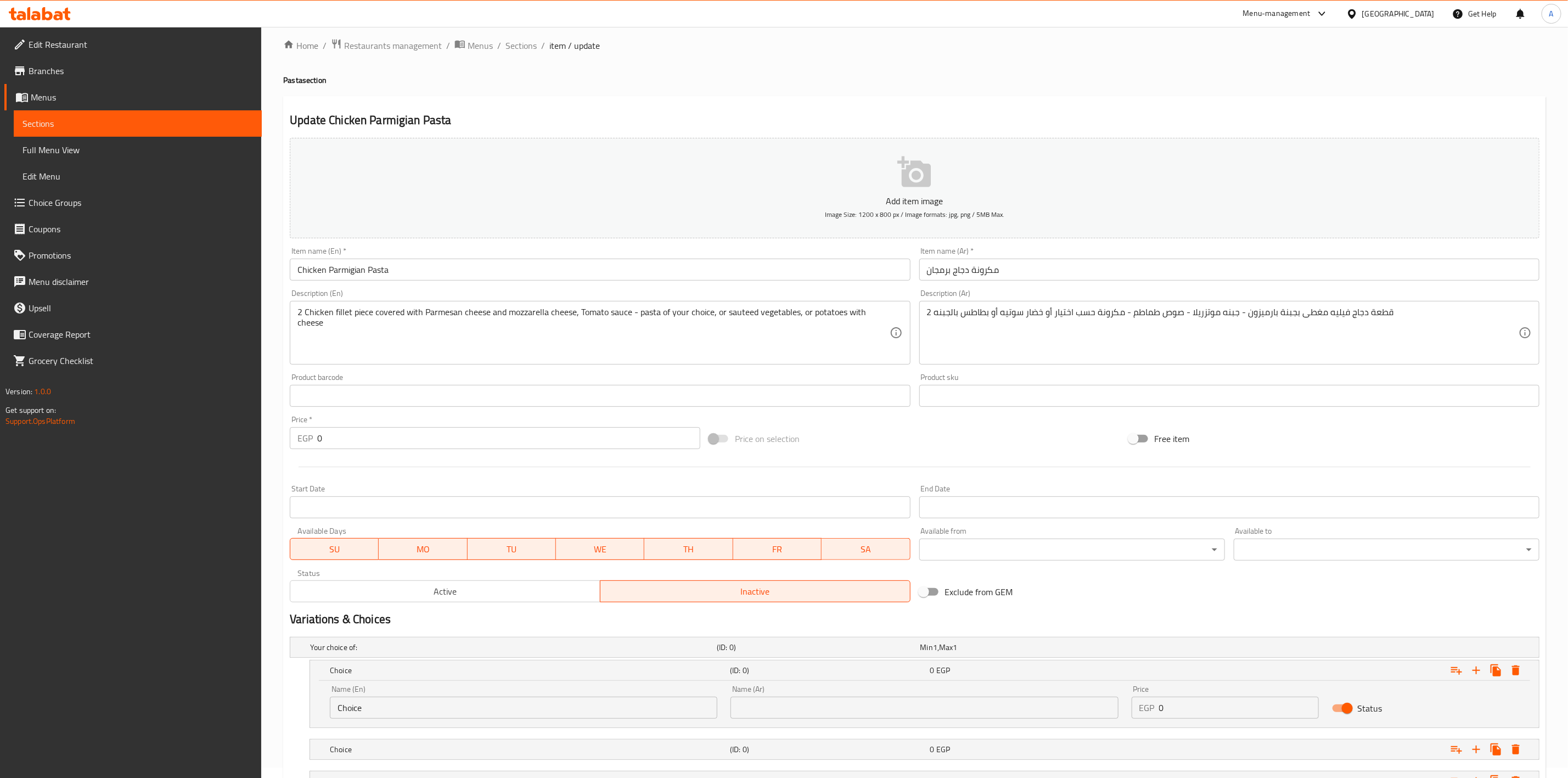
scroll to position [103, 0]
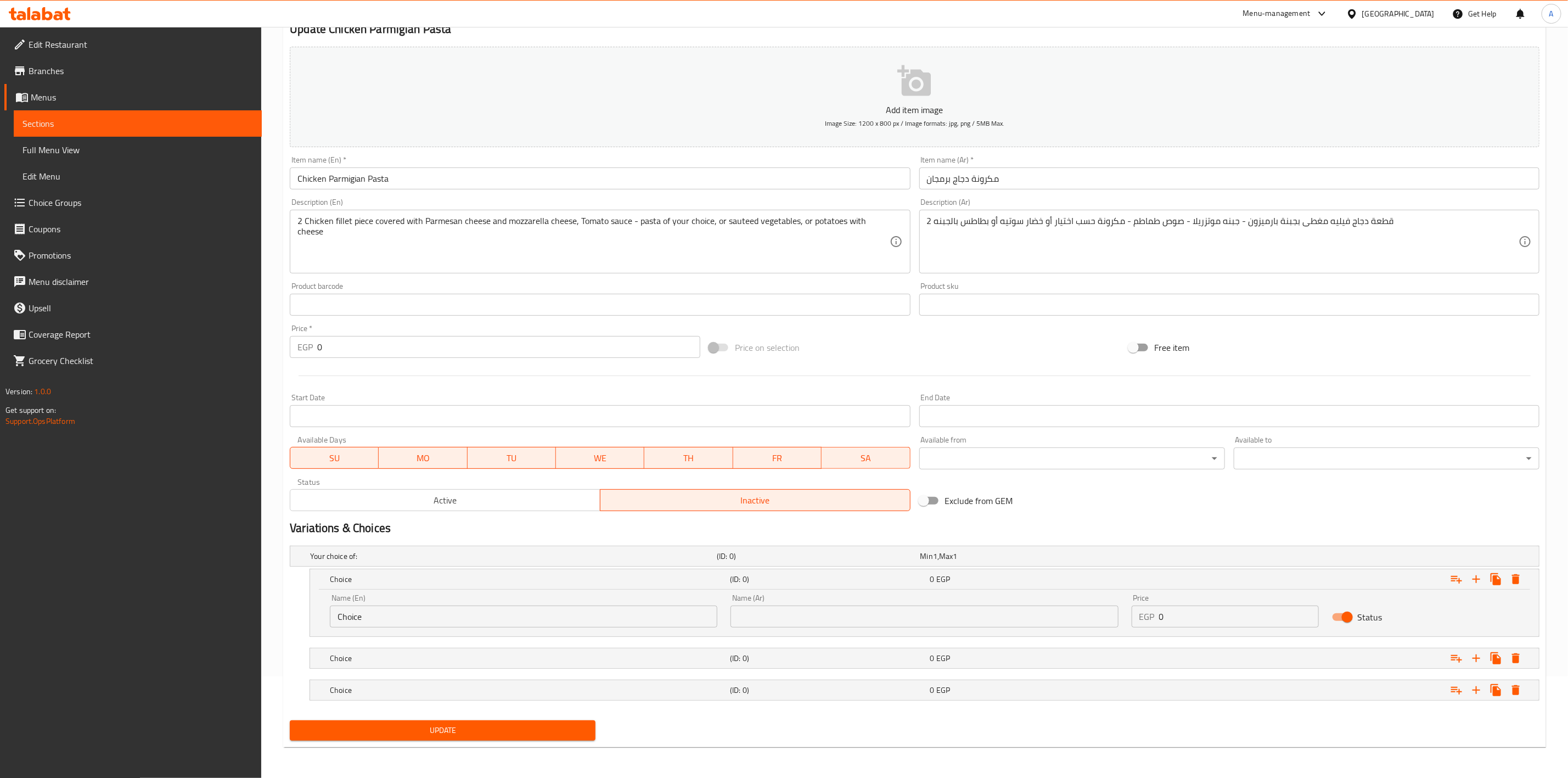
click at [1180, 620] on input "0" at bounding box center [1238, 616] width 160 height 22
click at [877, 660] on h5 "(ID: 0)" at bounding box center [827, 659] width 195 height 11
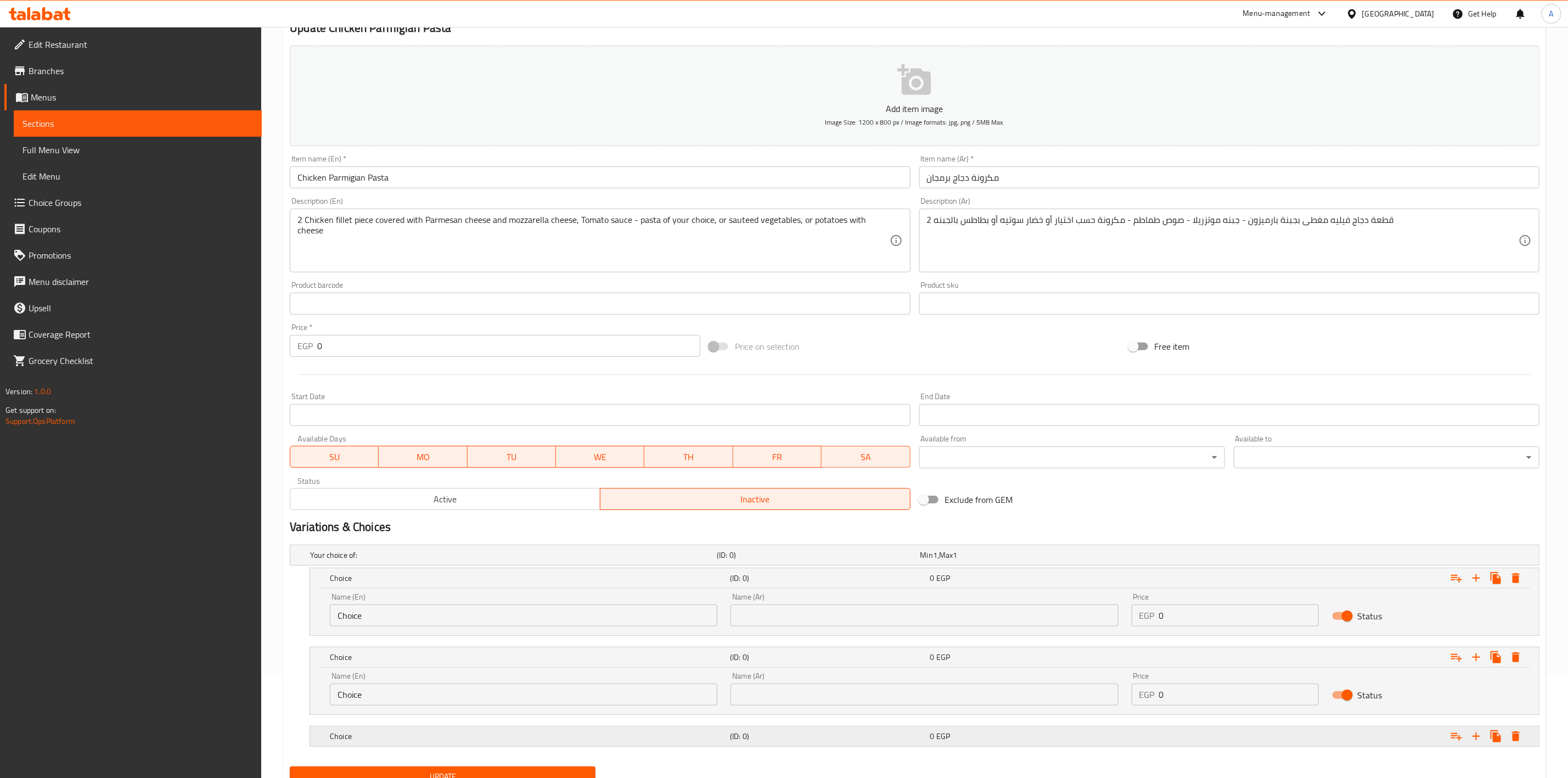
click at [952, 737] on div "0 EGP" at bounding box center [1028, 737] width 195 height 11
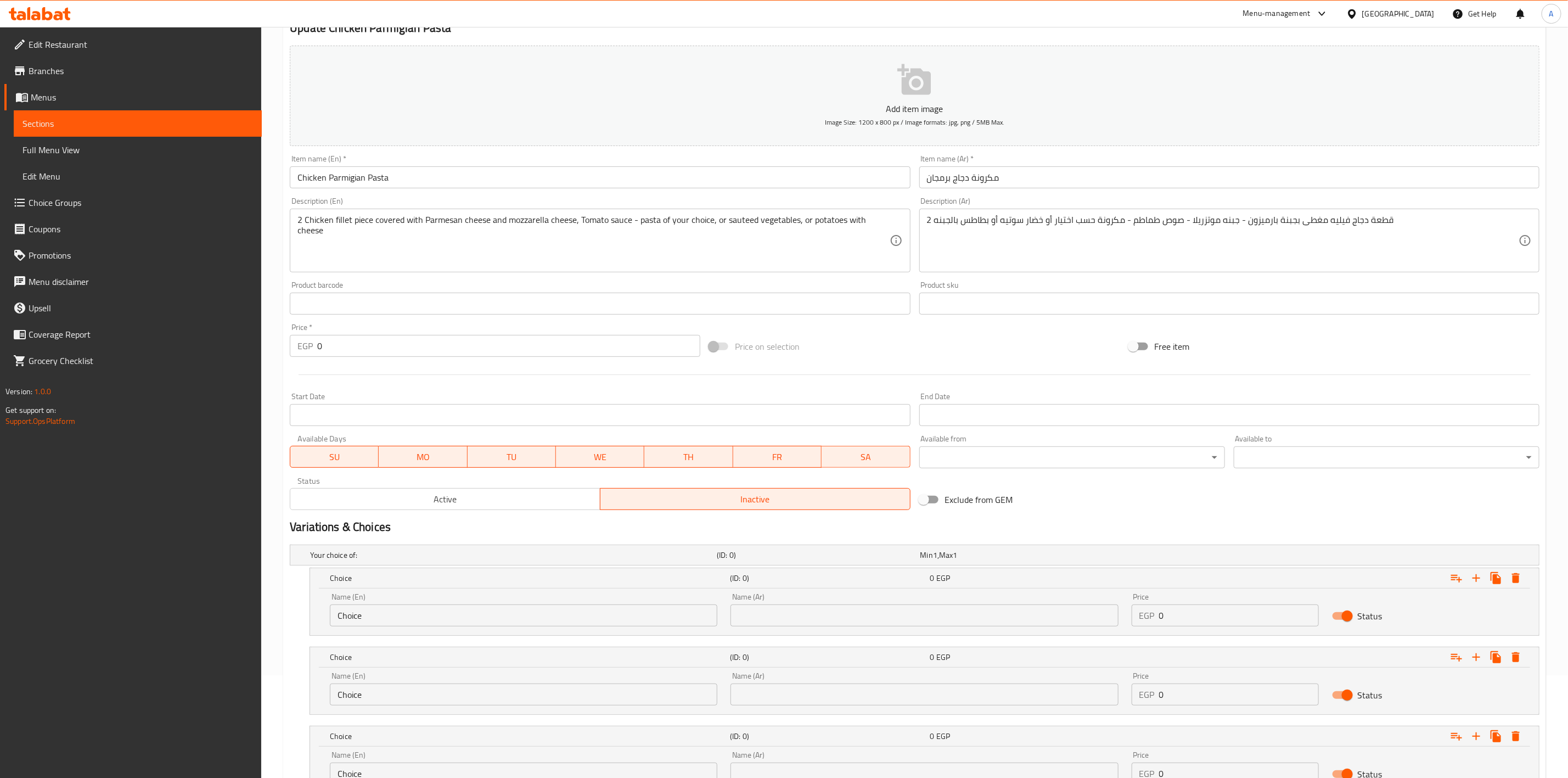
click at [1188, 618] on input "0" at bounding box center [1238, 616] width 160 height 22
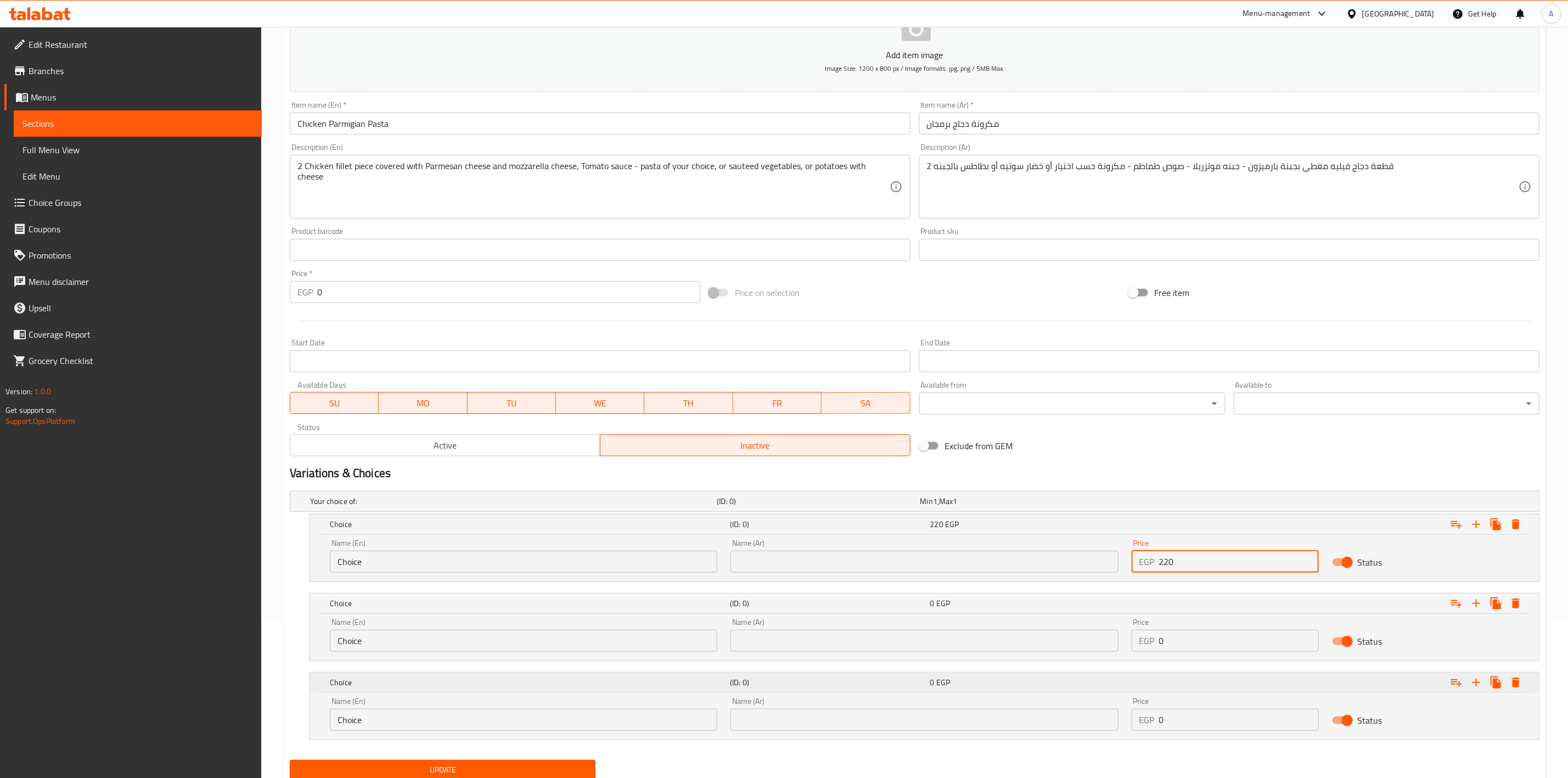
scroll to position [185, 0]
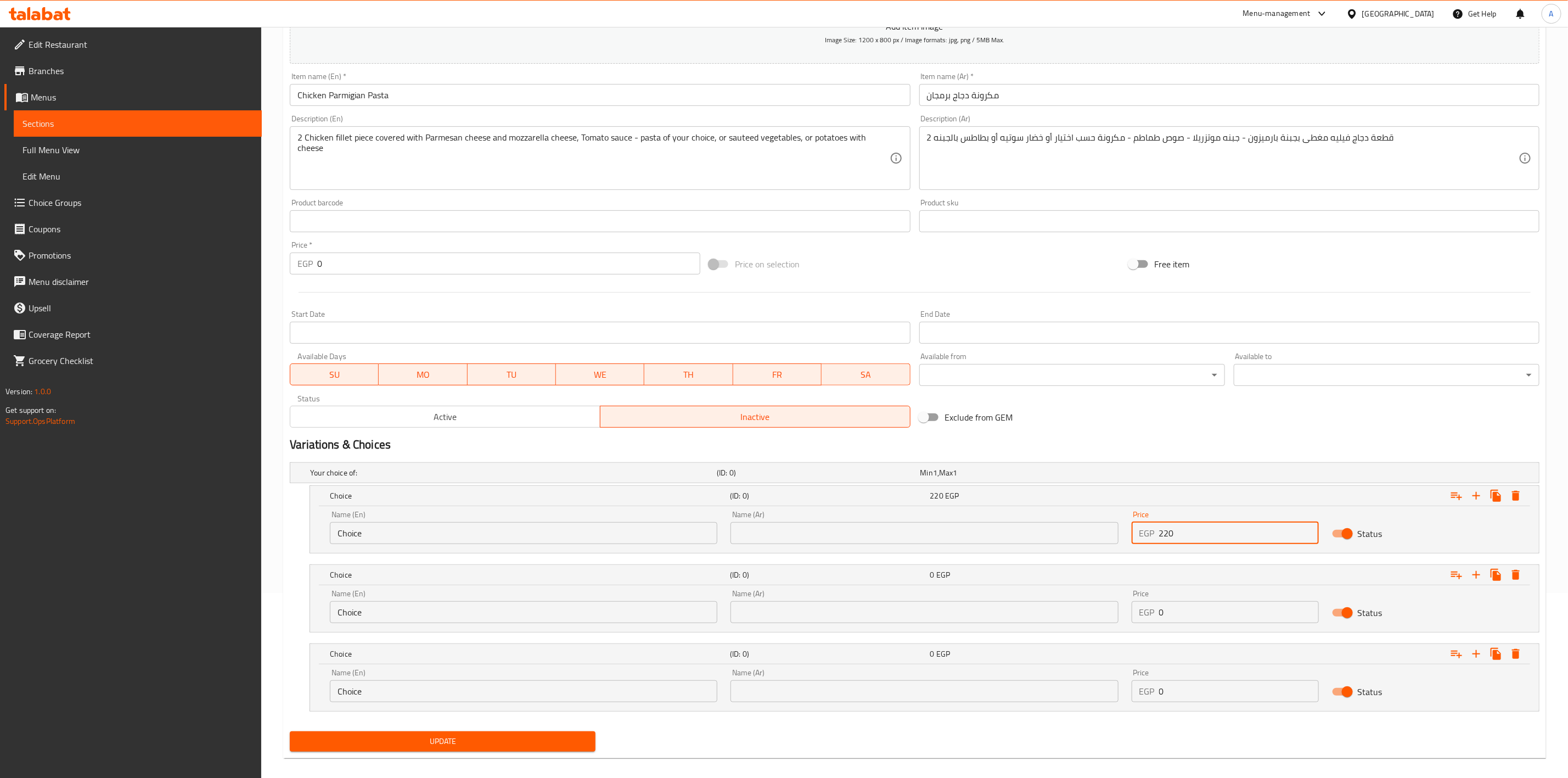
type input "220"
click at [1185, 608] on input "0" at bounding box center [1238, 612] width 160 height 22
type input "220"
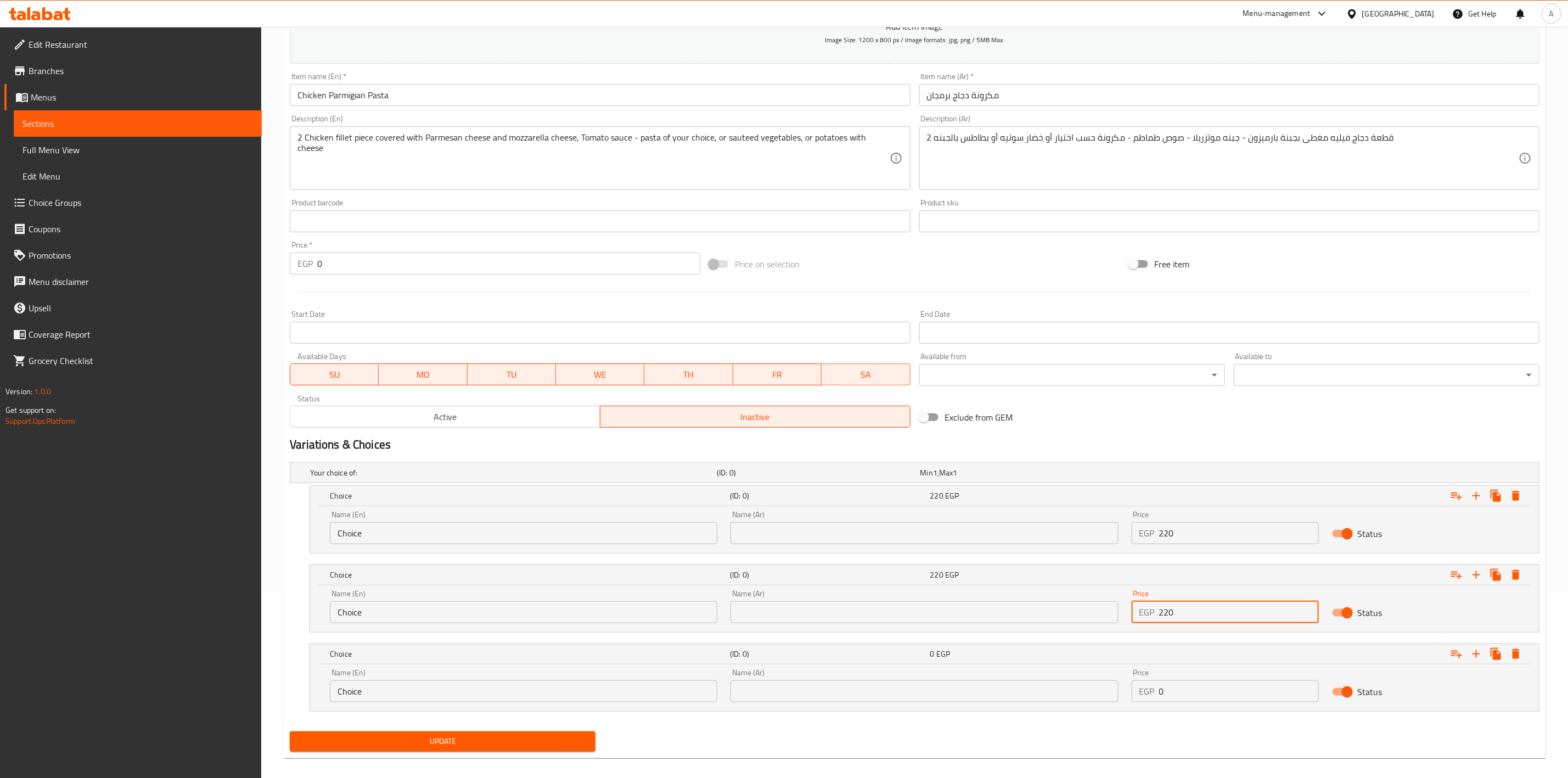
click at [1176, 702] on input "0" at bounding box center [1238, 691] width 160 height 22
type input "220"
click at [796, 547] on div "Name (Ar) Name (Ar)" at bounding box center [923, 527] width 400 height 47
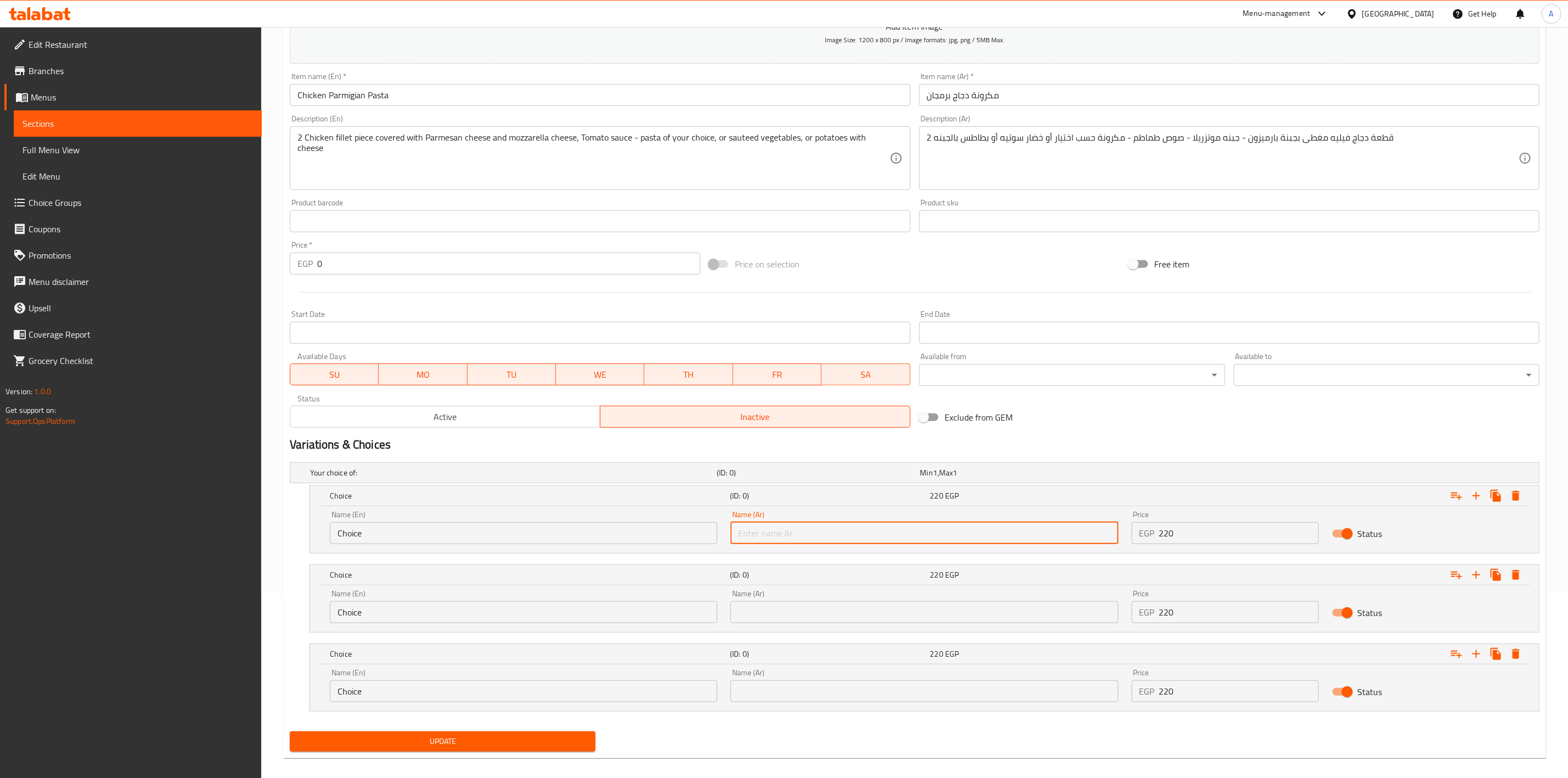
click at [813, 540] on input "text" at bounding box center [924, 534] width 388 height 22
type input "l"
type input "مكرونة"
click at [759, 624] on div "Name (Ar) Name (Ar)" at bounding box center [923, 606] width 400 height 47
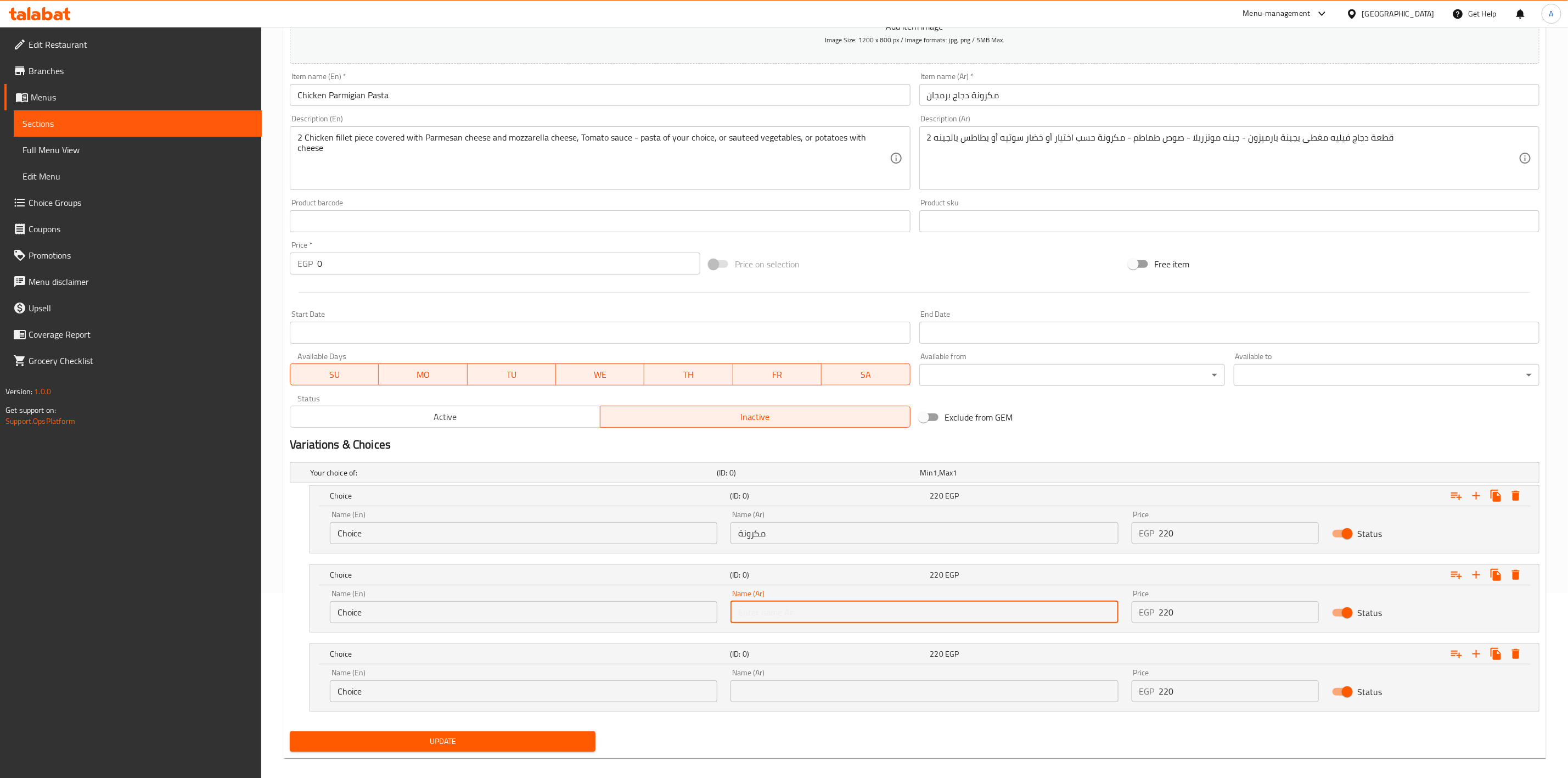
click at [761, 621] on input "text" at bounding box center [924, 612] width 388 height 22
type input "خضار سوتيه"
click at [770, 681] on input "text" at bounding box center [924, 691] width 388 height 22
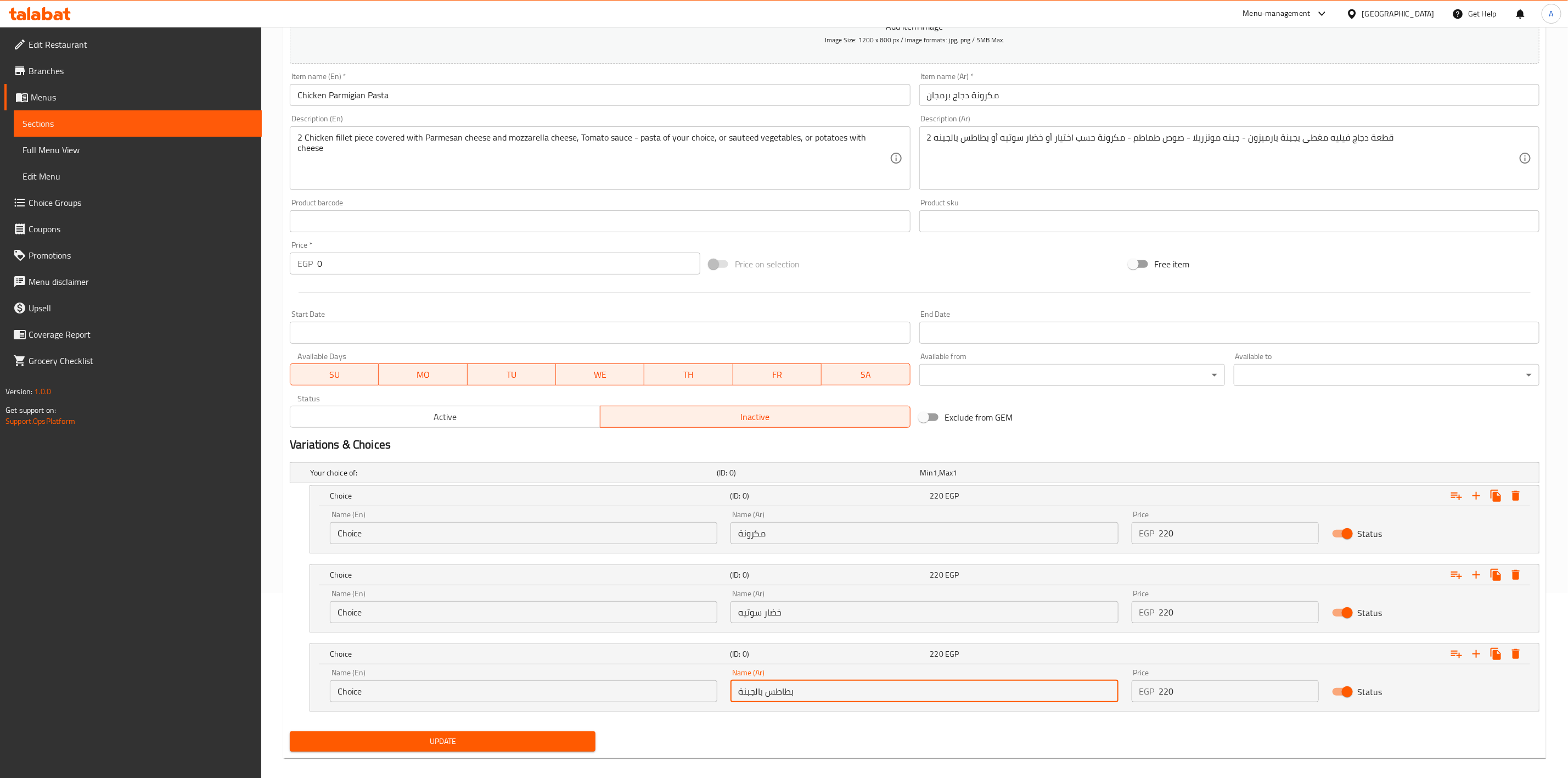
type input "بطاطس بالجبنة"
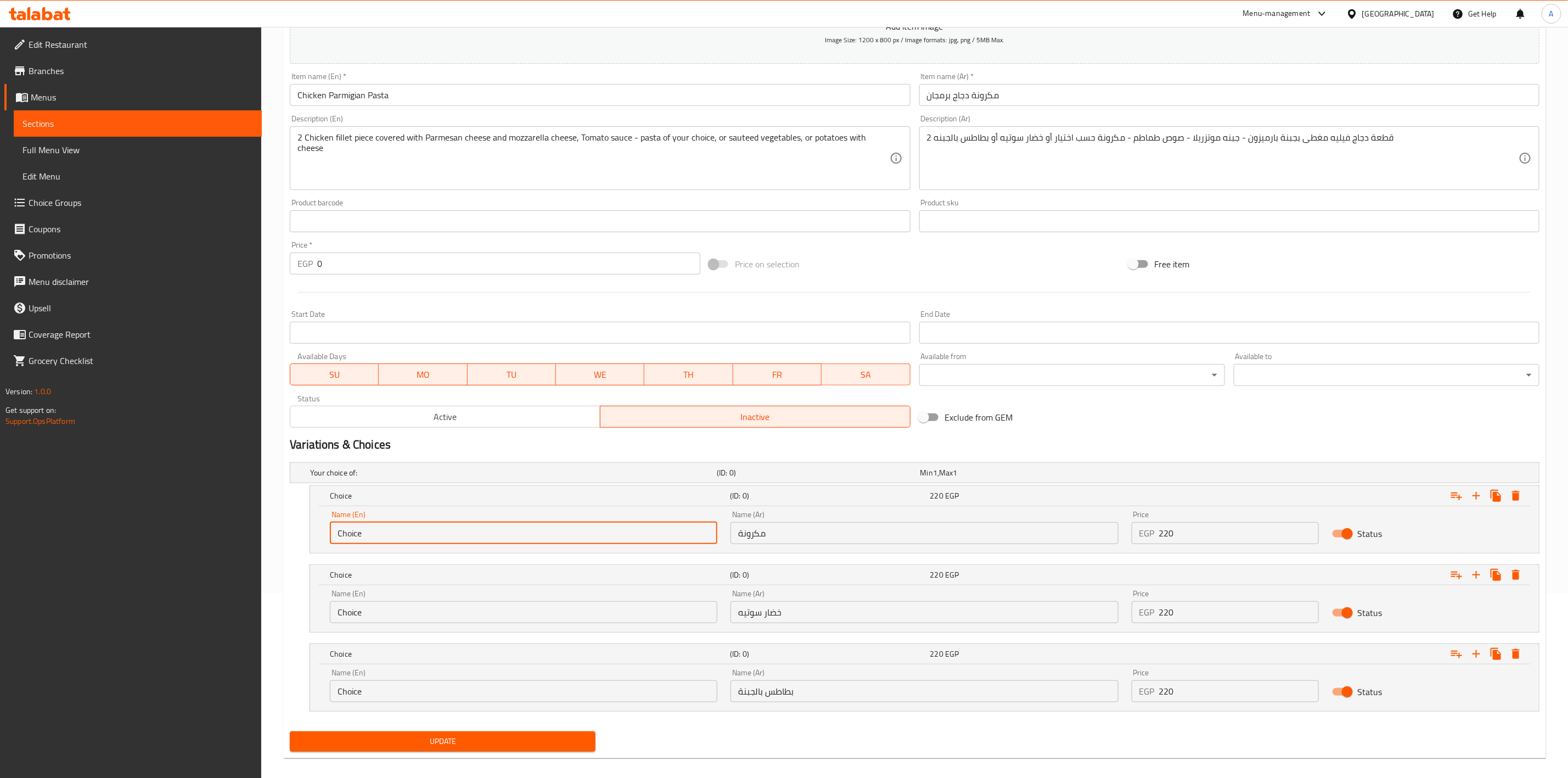
click at [423, 528] on input "Choice" at bounding box center [523, 534] width 388 height 22
type input "؛"
type input "Pasta"
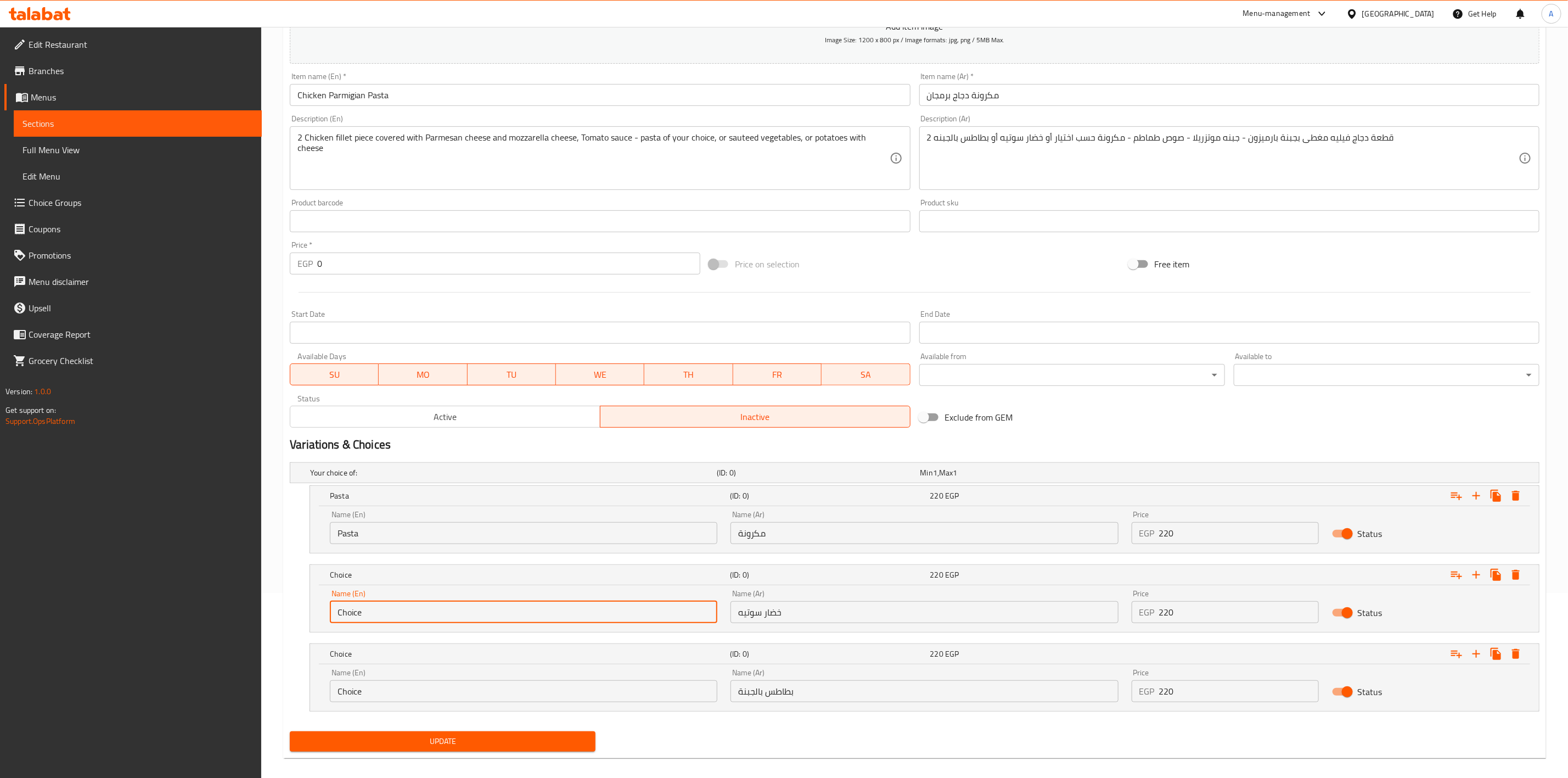
click at [458, 616] on input "Choice" at bounding box center [523, 612] width 388 height 22
type input "Sauteed Vegetables"
click at [379, 694] on input "Choice" at bounding box center [523, 691] width 388 height 22
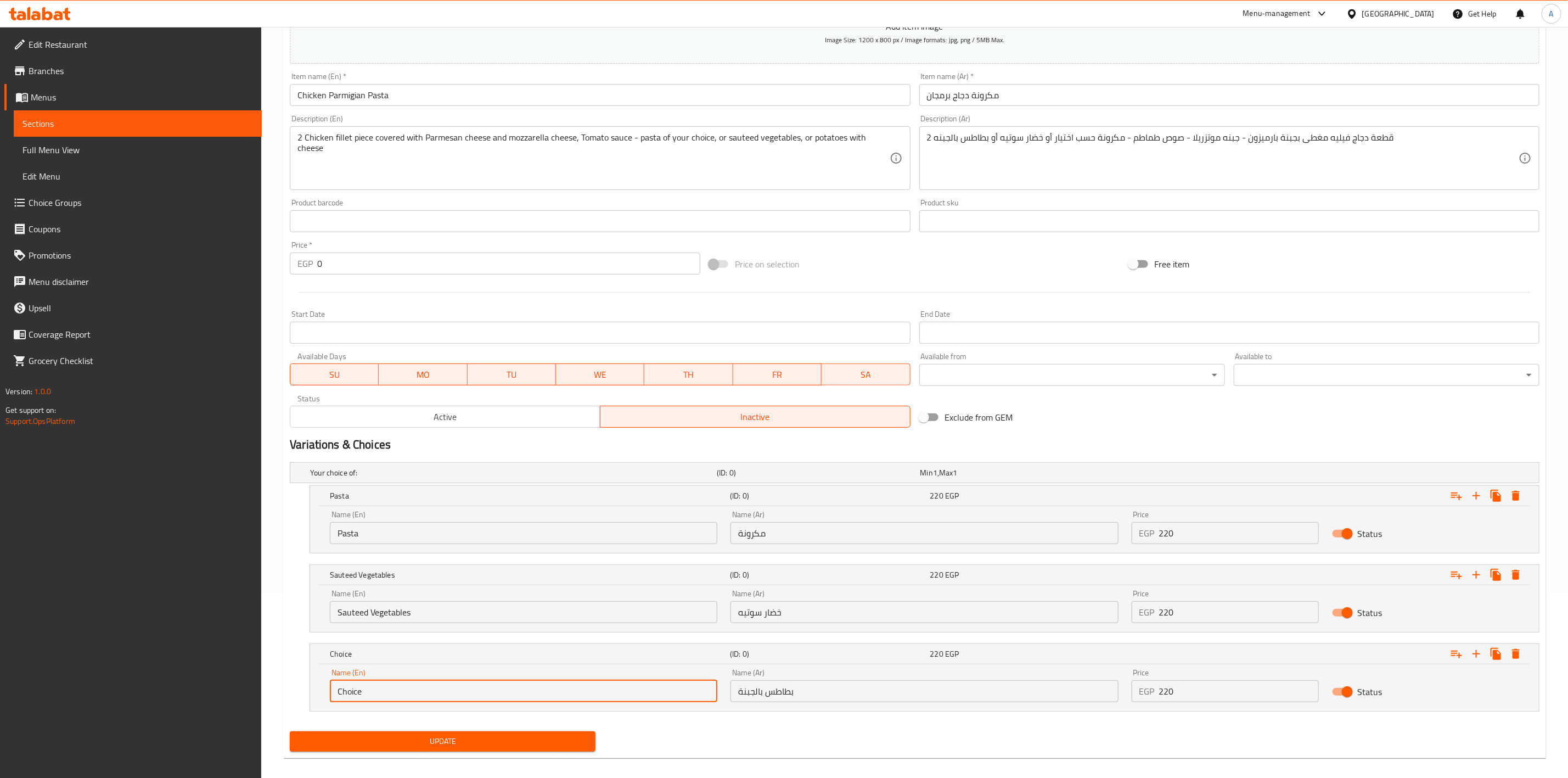
click at [379, 694] on input "Choice" at bounding box center [523, 691] width 388 height 22
type input "Potatoes With Cheese"
click at [1453, 499] on icon "Expand" at bounding box center [1457, 495] width 14 height 14
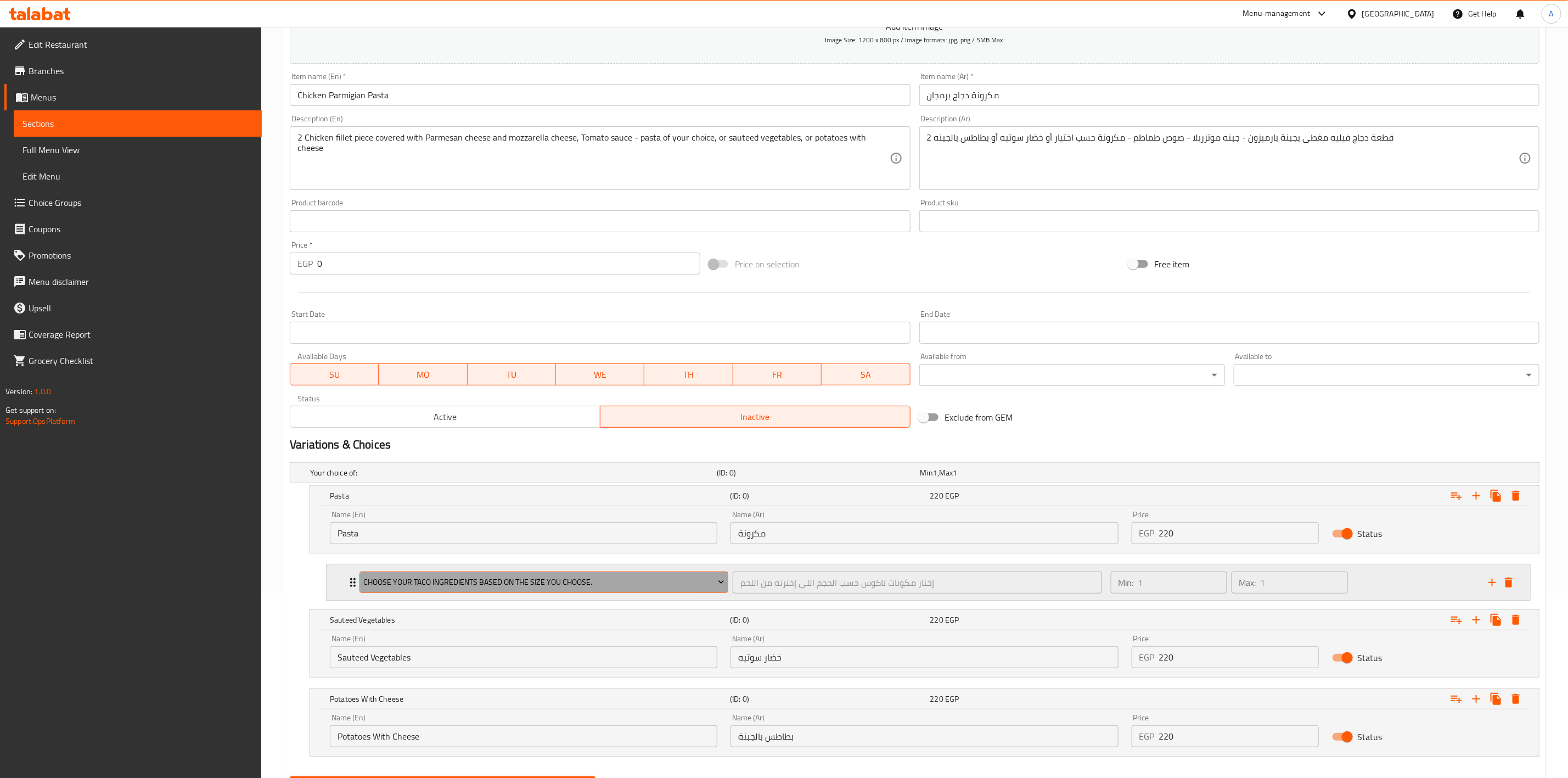
click at [632, 586] on span "Choose your taco ingredients based on the size you choose." at bounding box center [544, 582] width 361 height 14
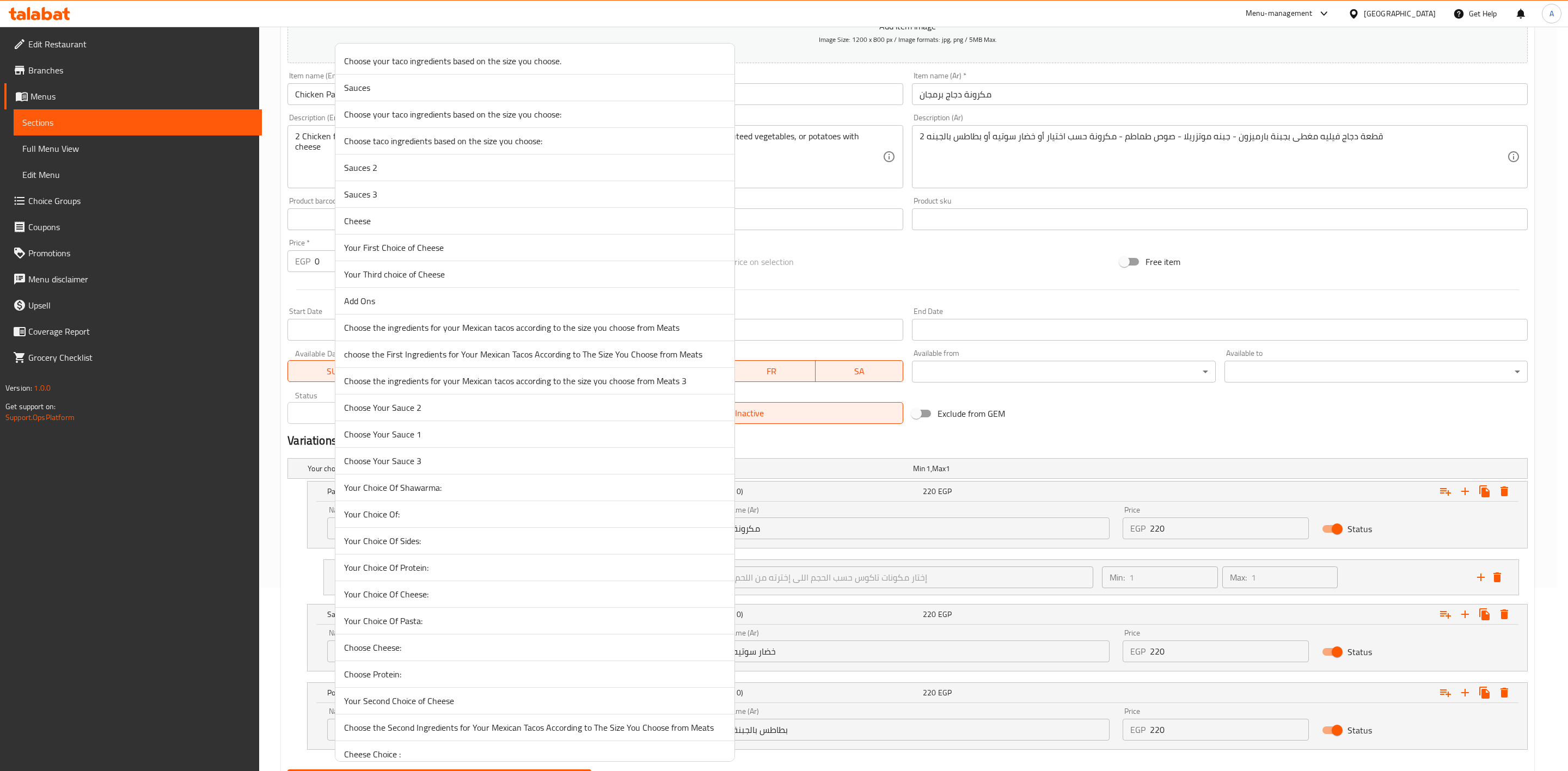
click at [546, 621] on span "Your Choice Of Pasta:" at bounding box center [535, 620] width 381 height 13
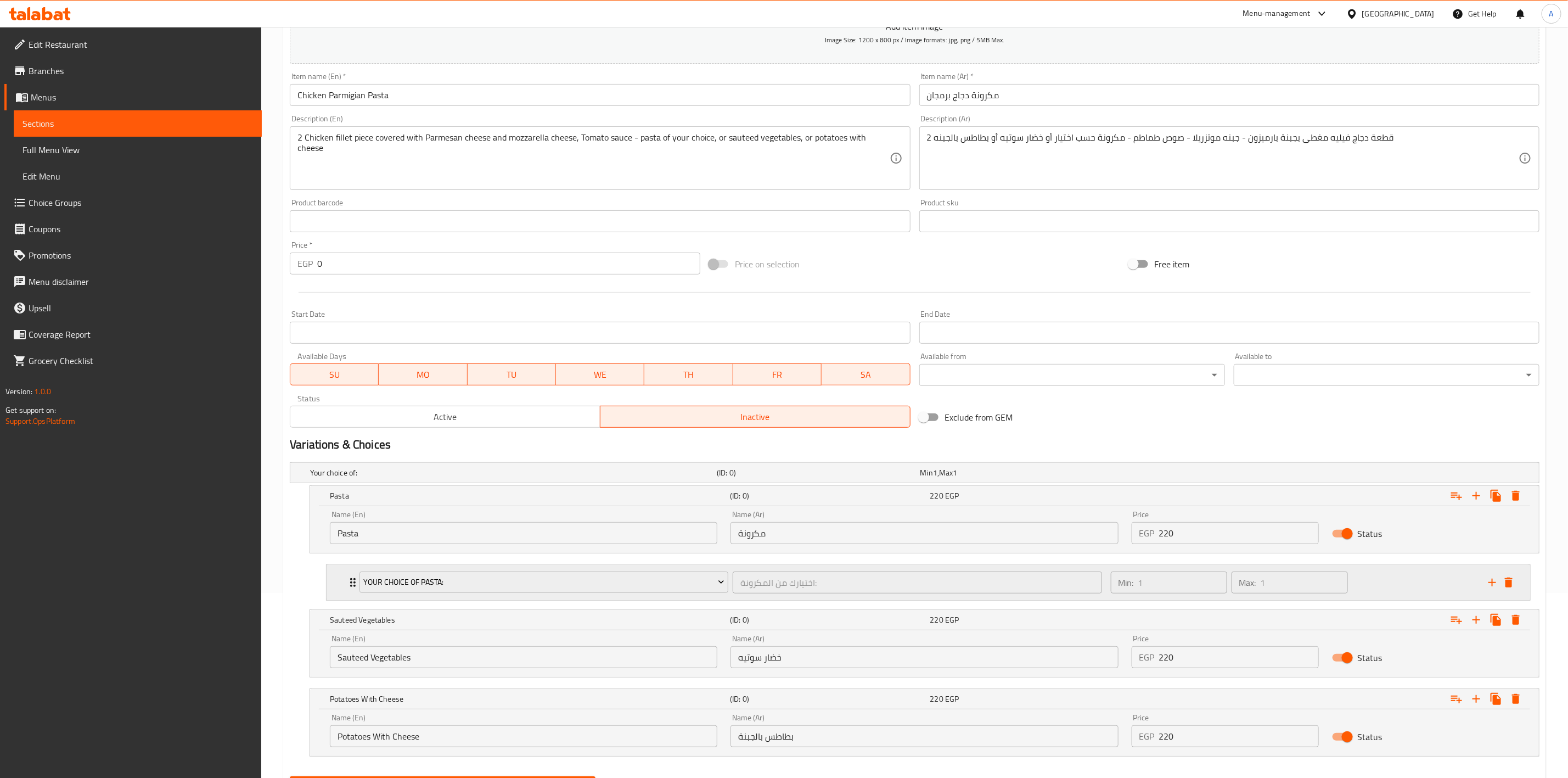
click at [345, 577] on div "Your Choice Of Pasta: اختيارك من المكرونة: ​ Min: 1 ​ Max: 1 ​" at bounding box center [928, 582] width 1203 height 35
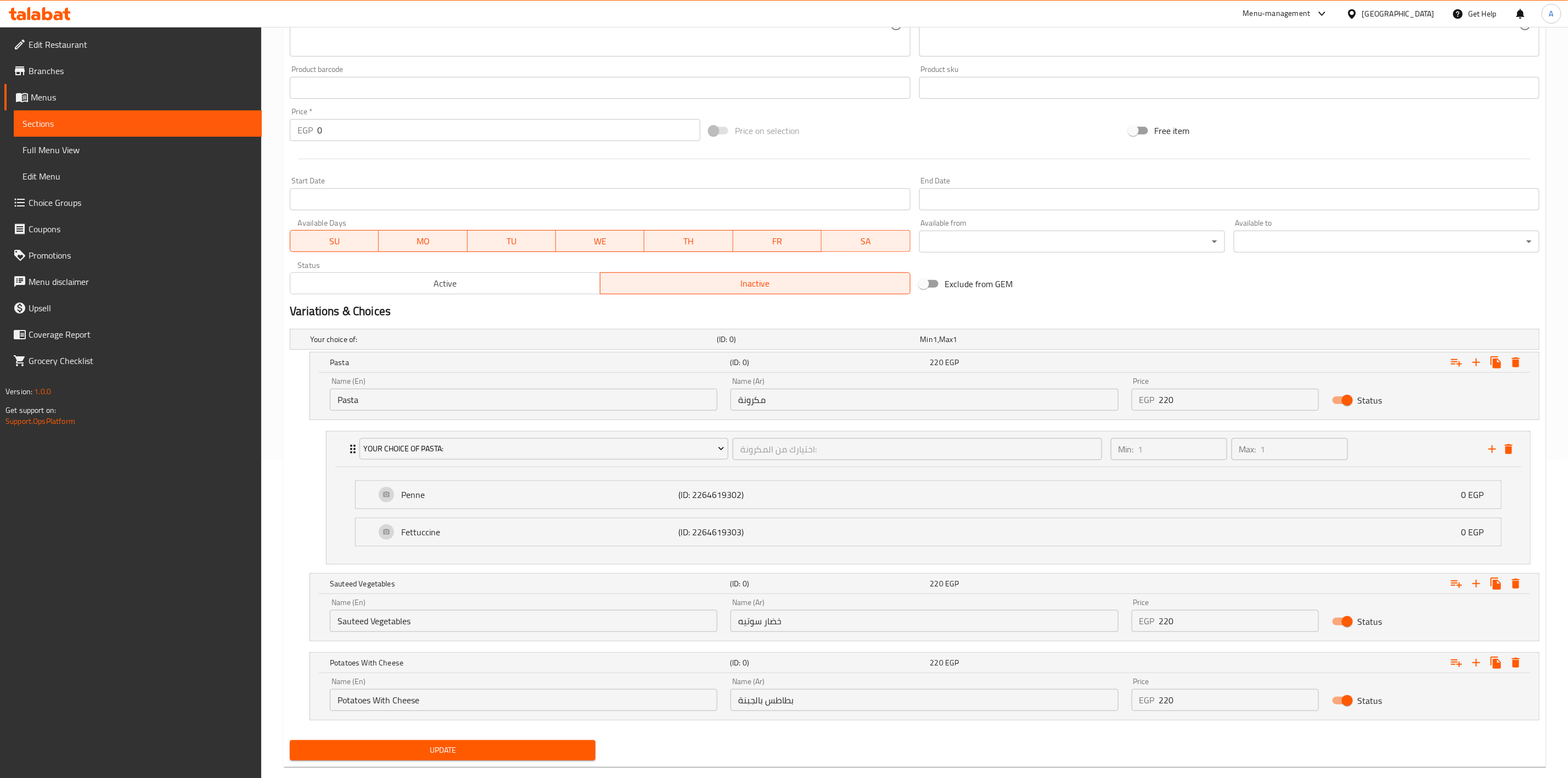
scroll to position [342, 0]
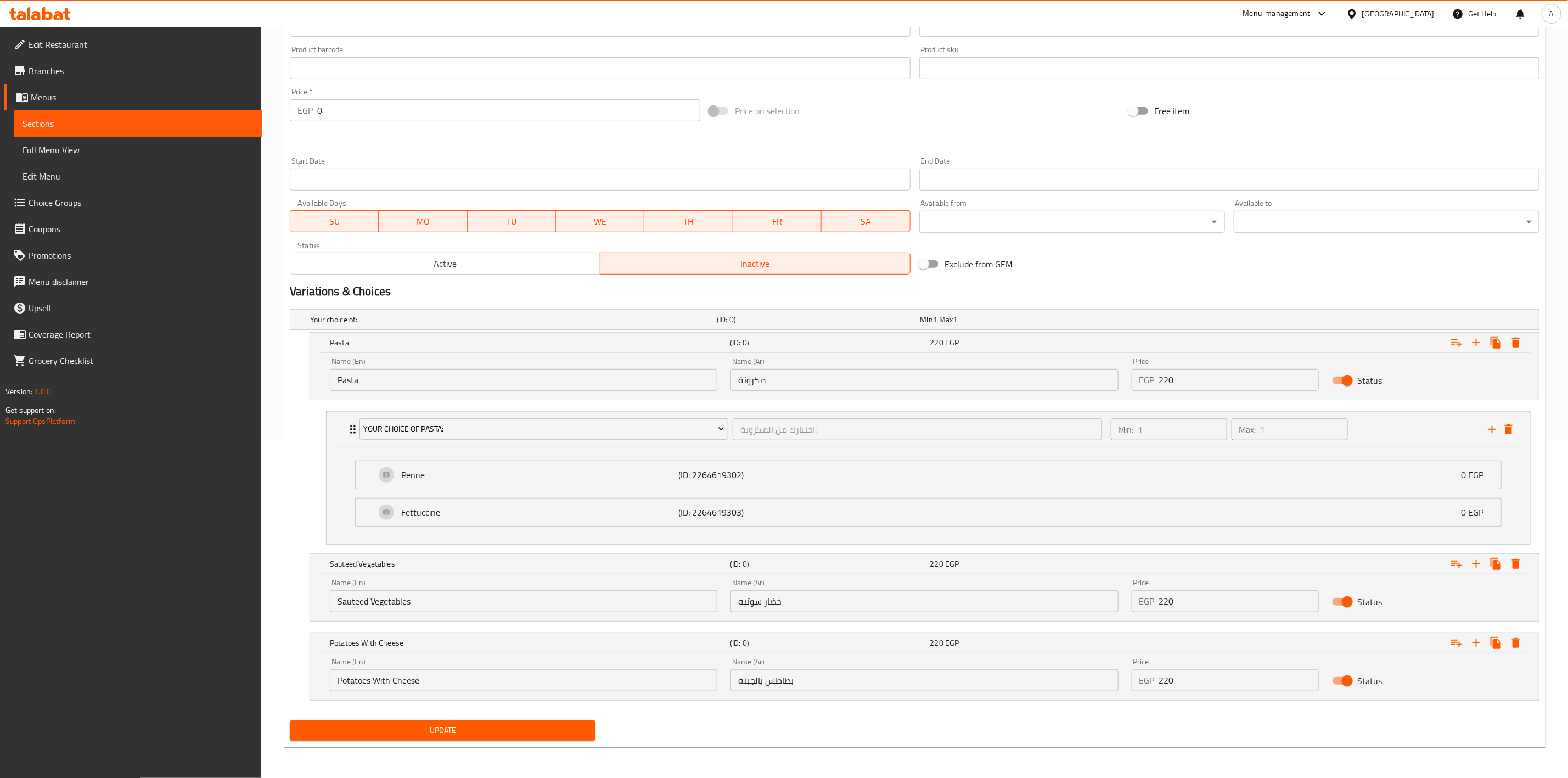
click at [525, 273] on div "Status Active Inactive" at bounding box center [600, 258] width 629 height 41
click at [526, 268] on span "Active" at bounding box center [445, 264] width 302 height 16
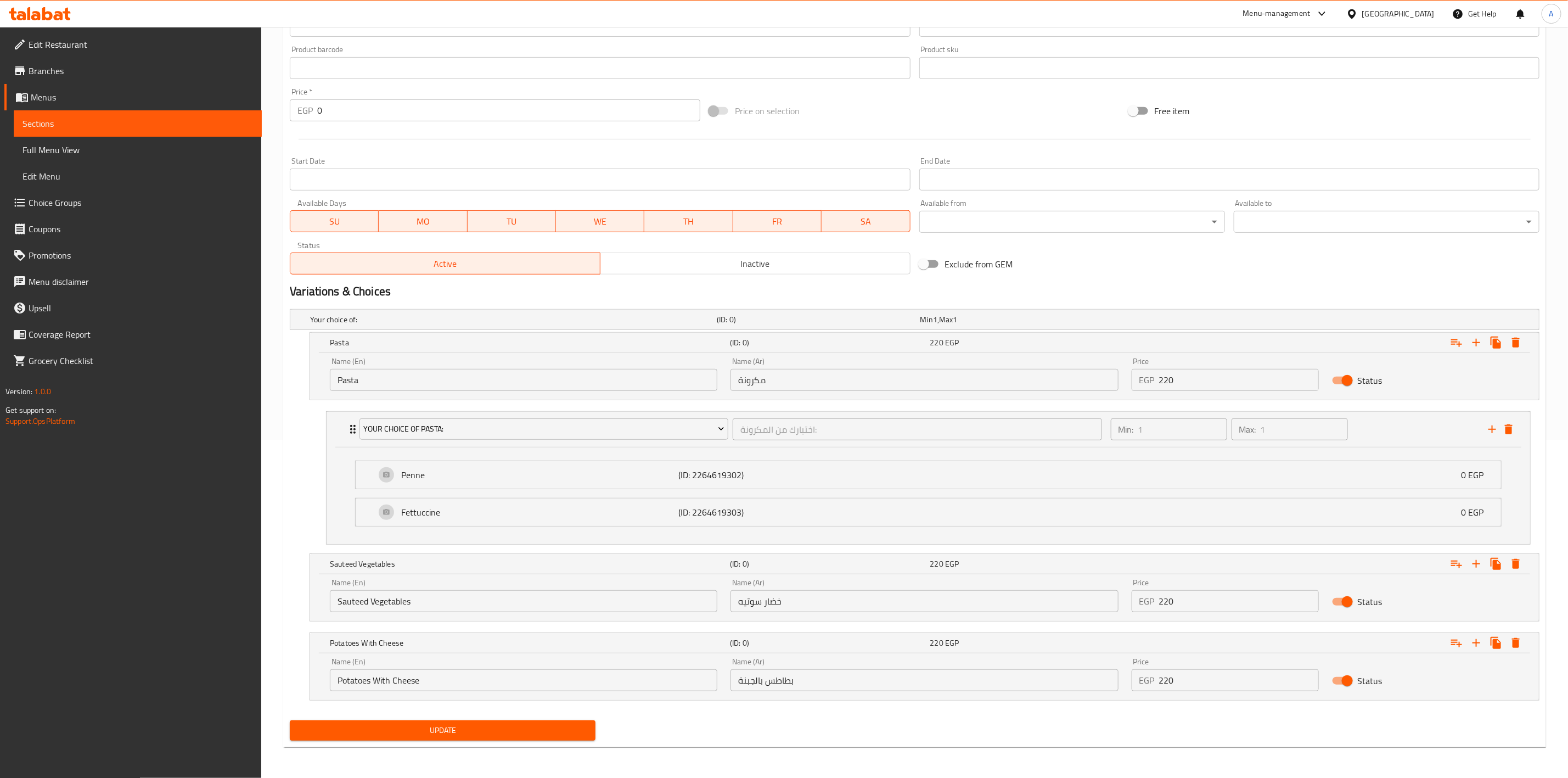
scroll to position [0, 0]
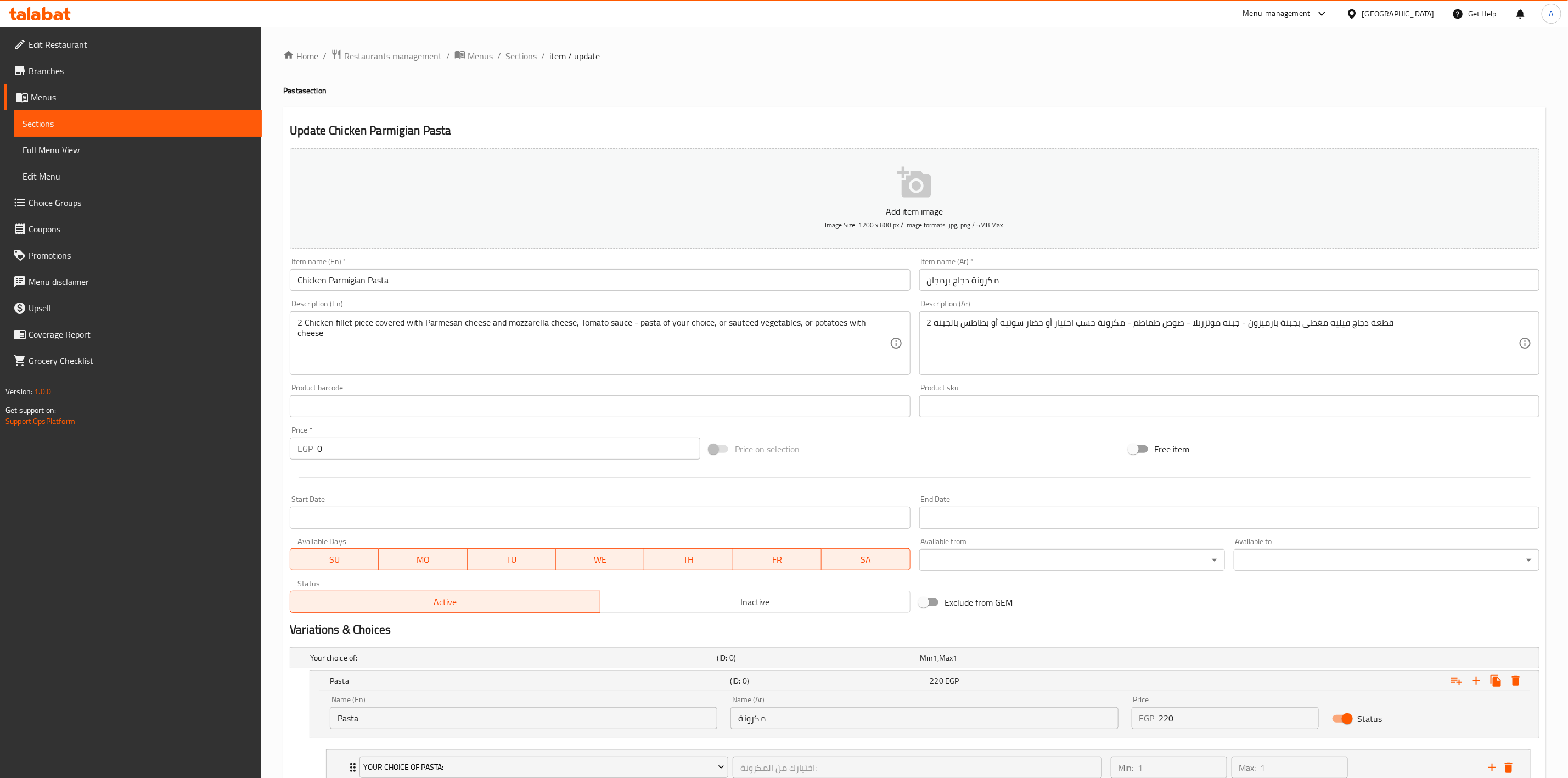
click at [436, 289] on input "Chicken Parmigian Pasta" at bounding box center [599, 280] width 620 height 22
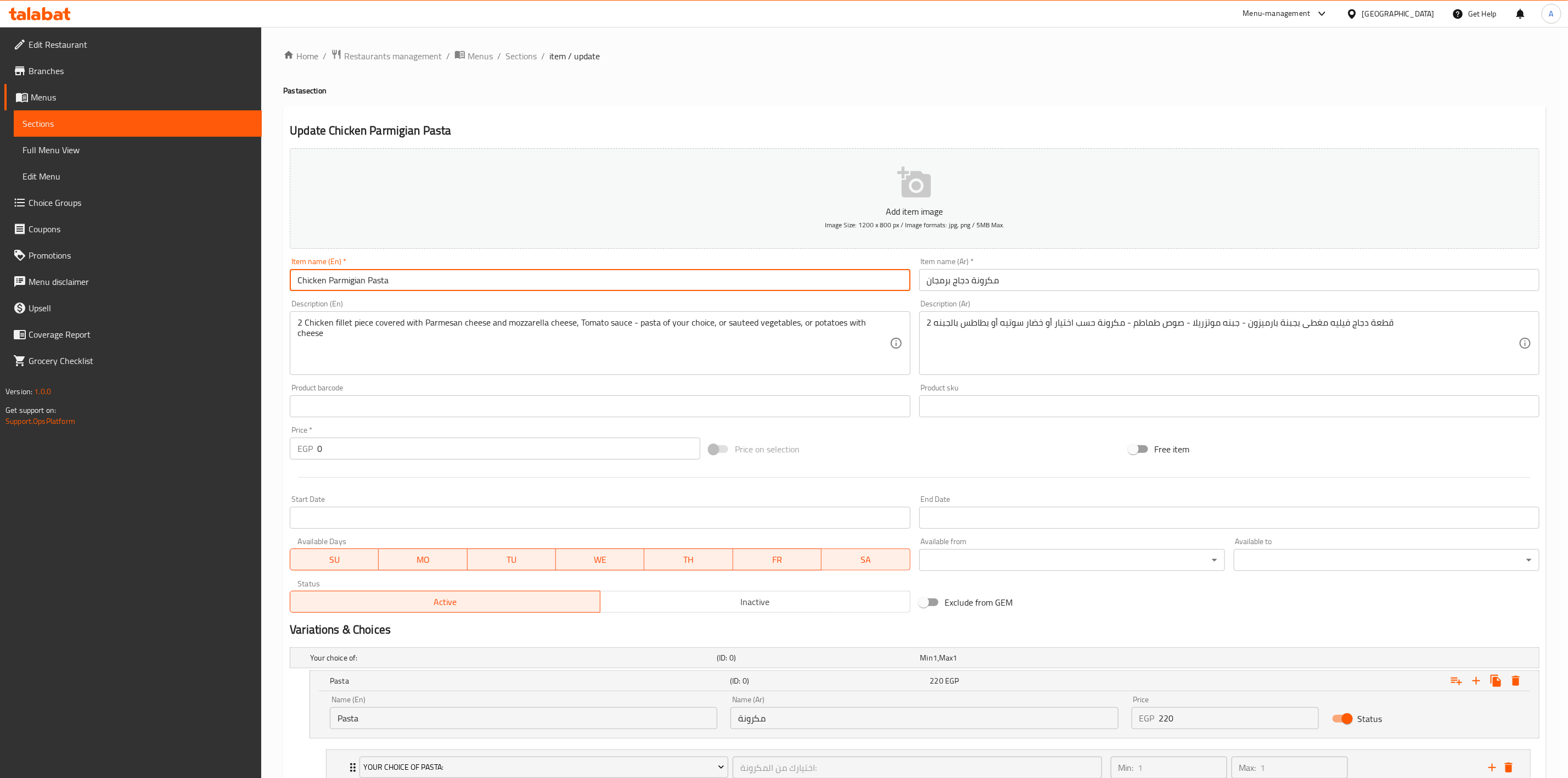
click at [514, 57] on span "Sections" at bounding box center [521, 56] width 31 height 14
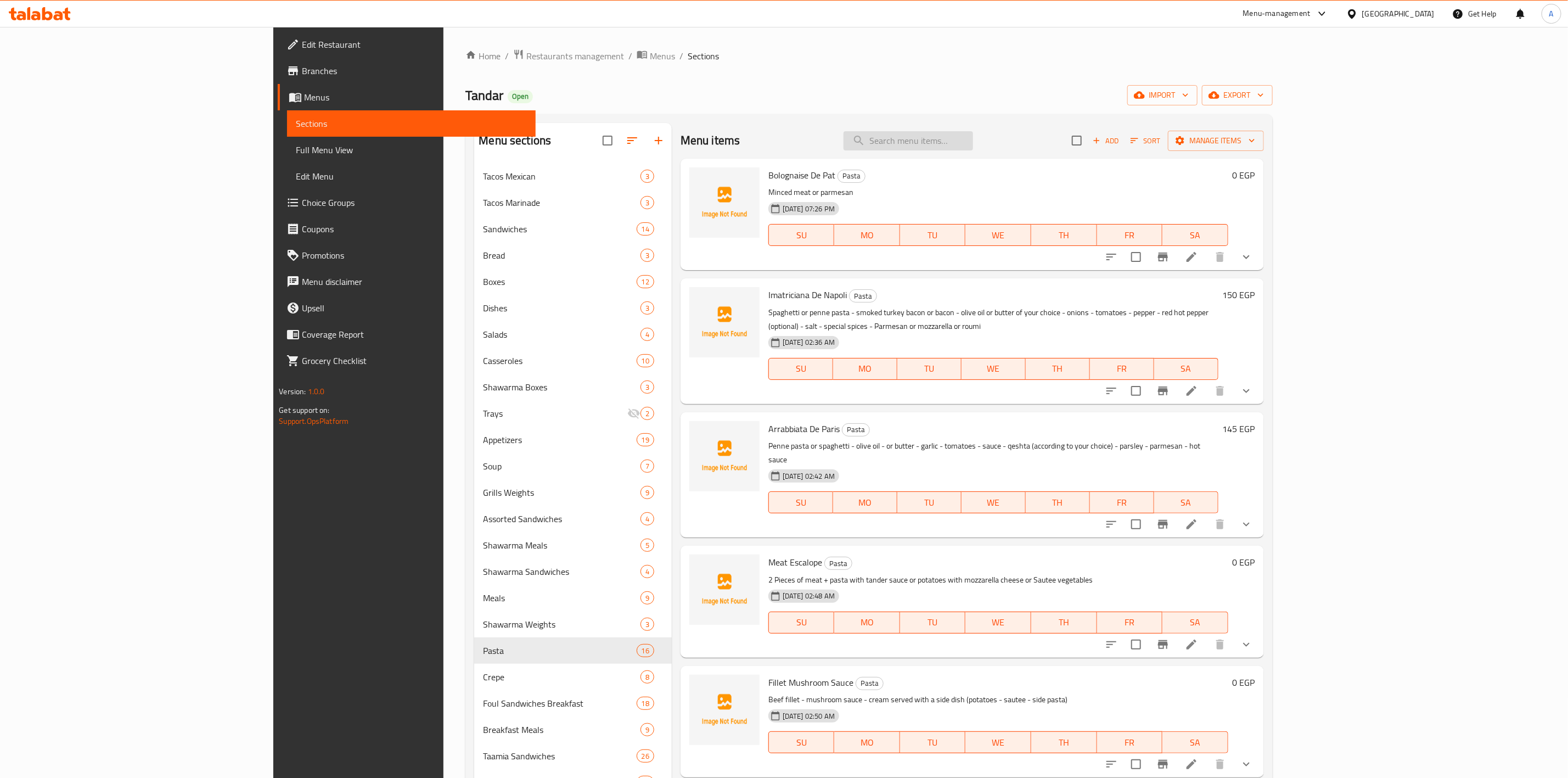
click at [973, 135] on input "search" at bounding box center [908, 141] width 130 height 19
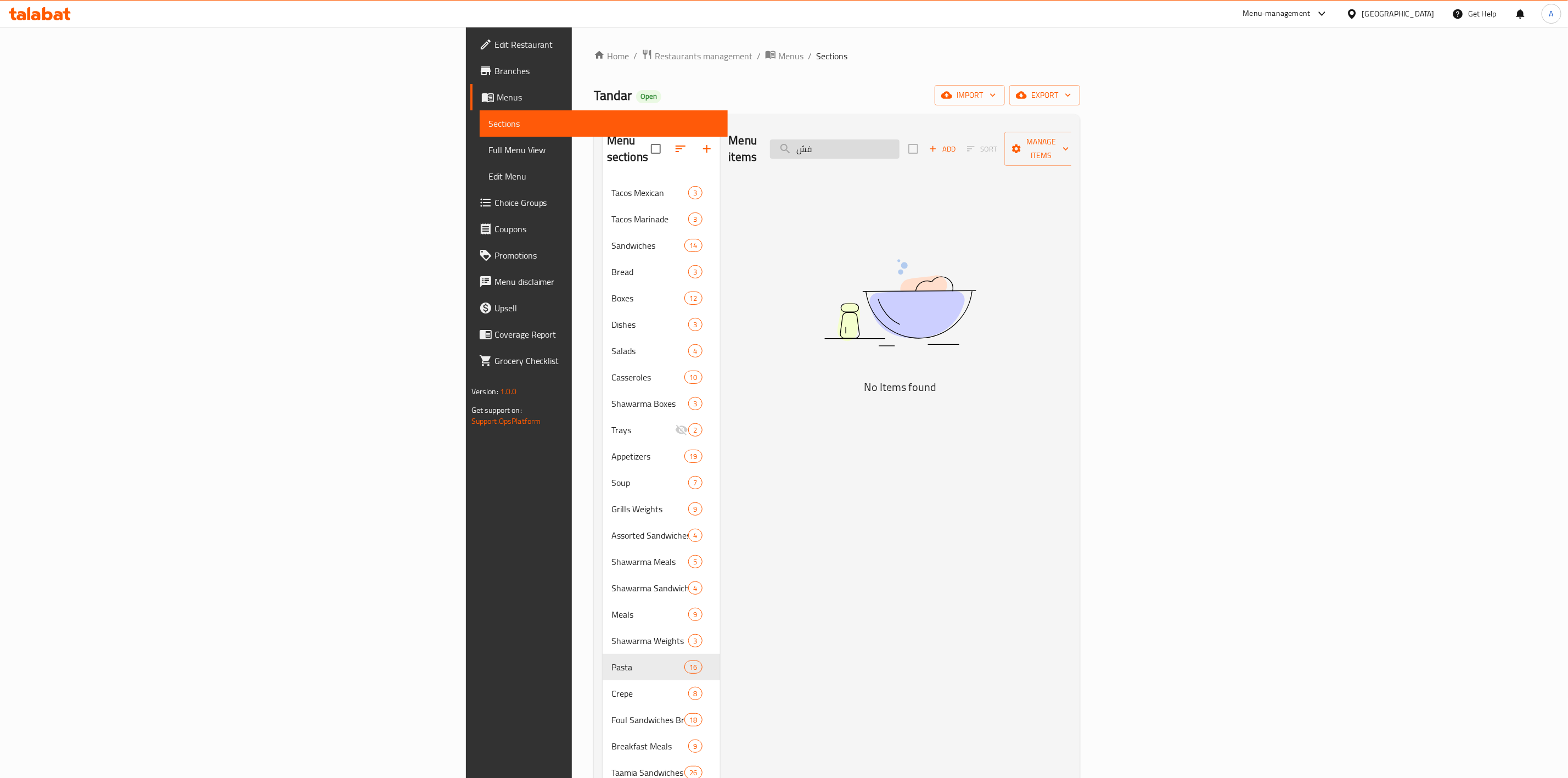
type input "ف"
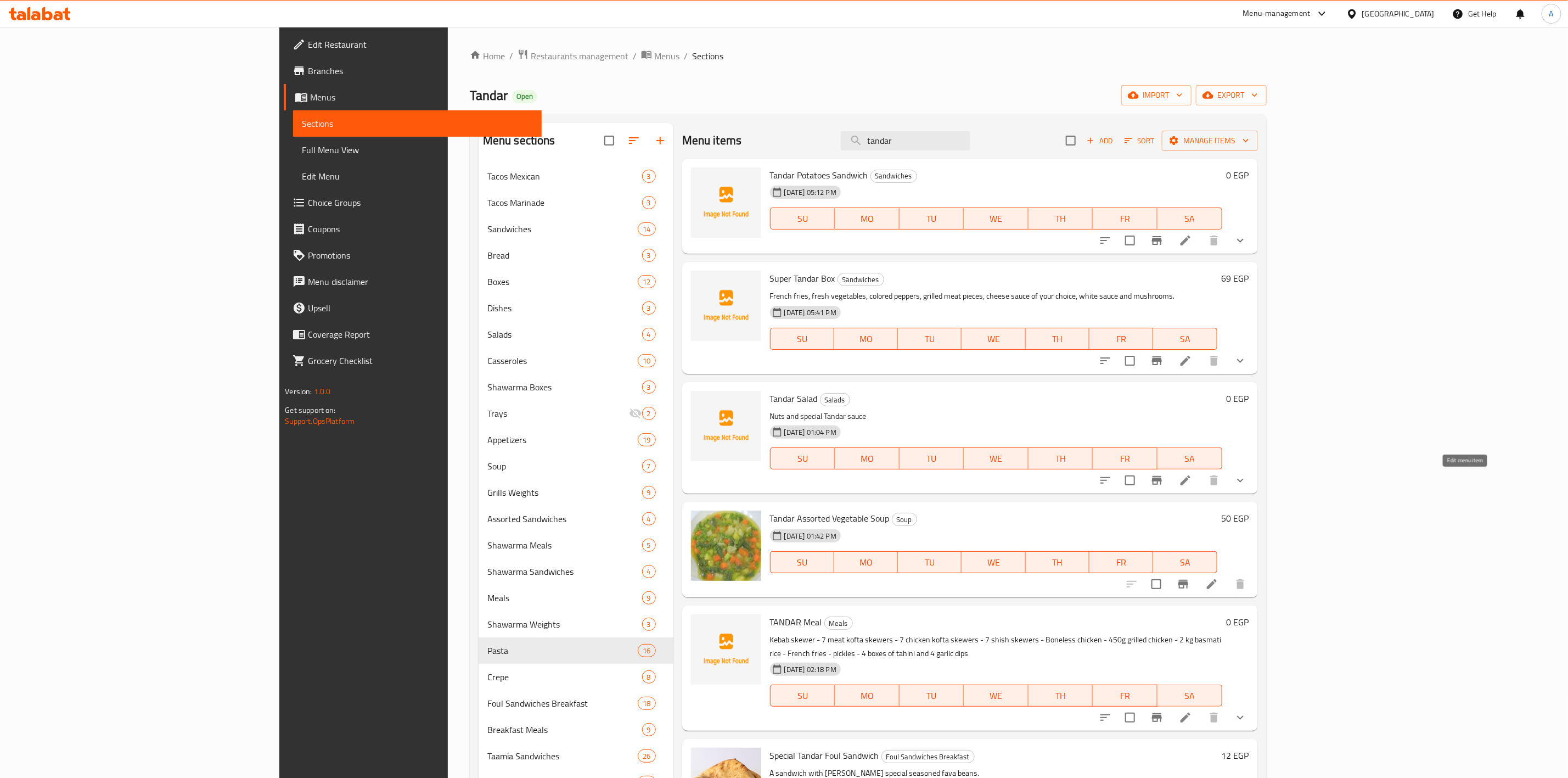
type input "tandar"
click at [1190, 485] on icon at bounding box center [1185, 480] width 10 height 10
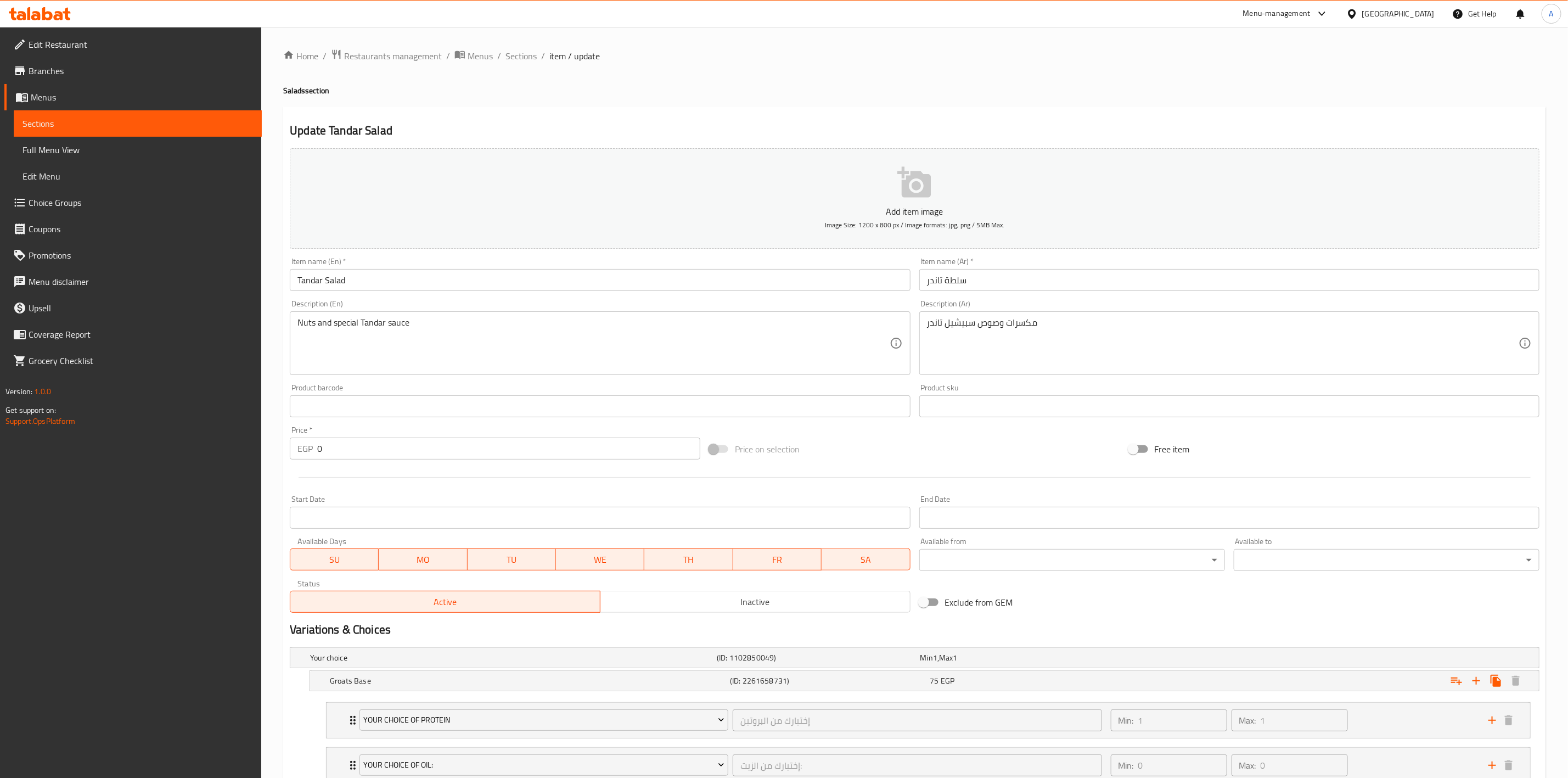
click at [217, 675] on div "Edit Restaurant Branches Menus Sections Full Menu View Edit Menu Choice Groups …" at bounding box center [131, 416] width 262 height 778
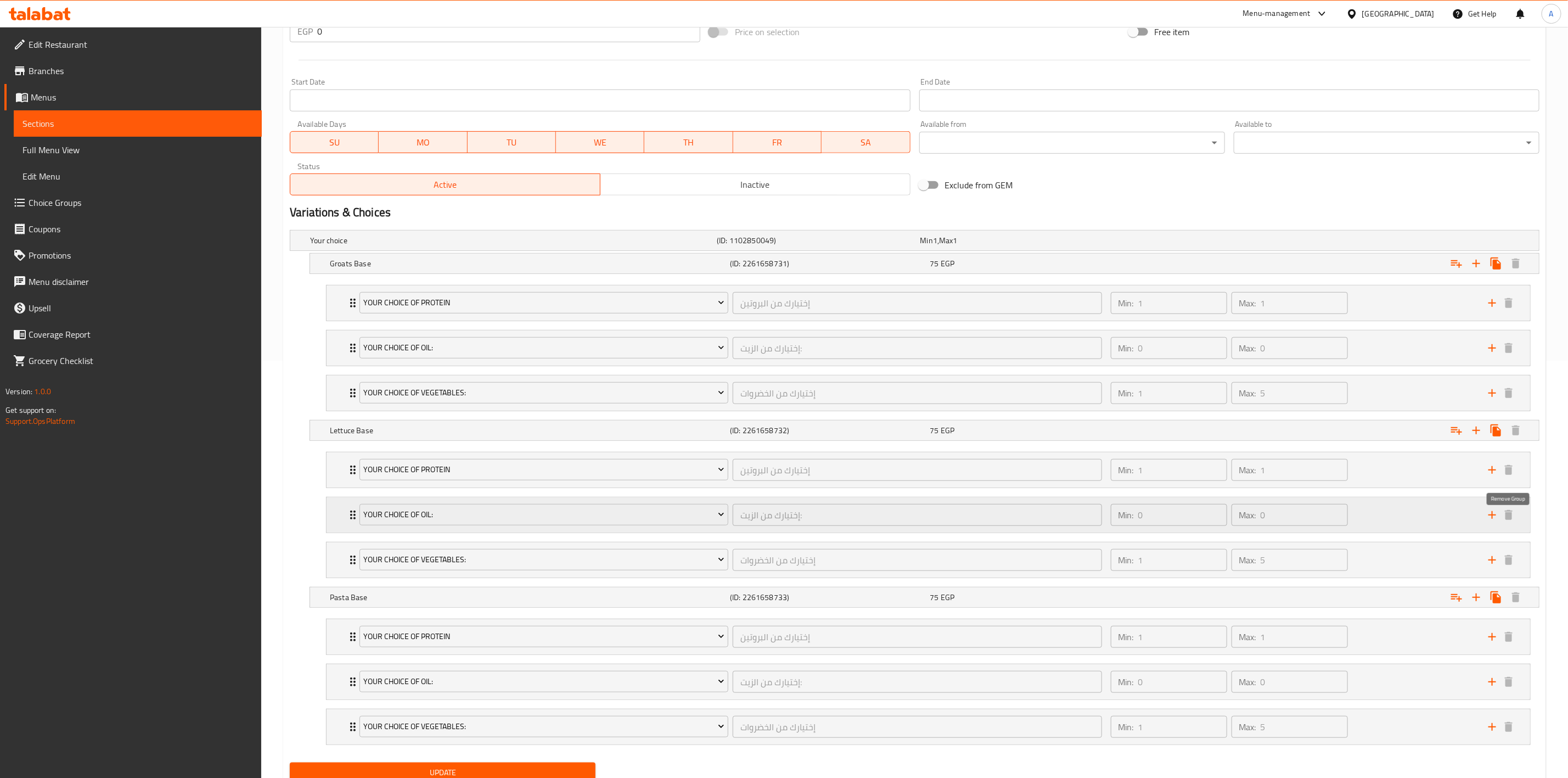
scroll to position [388, 0]
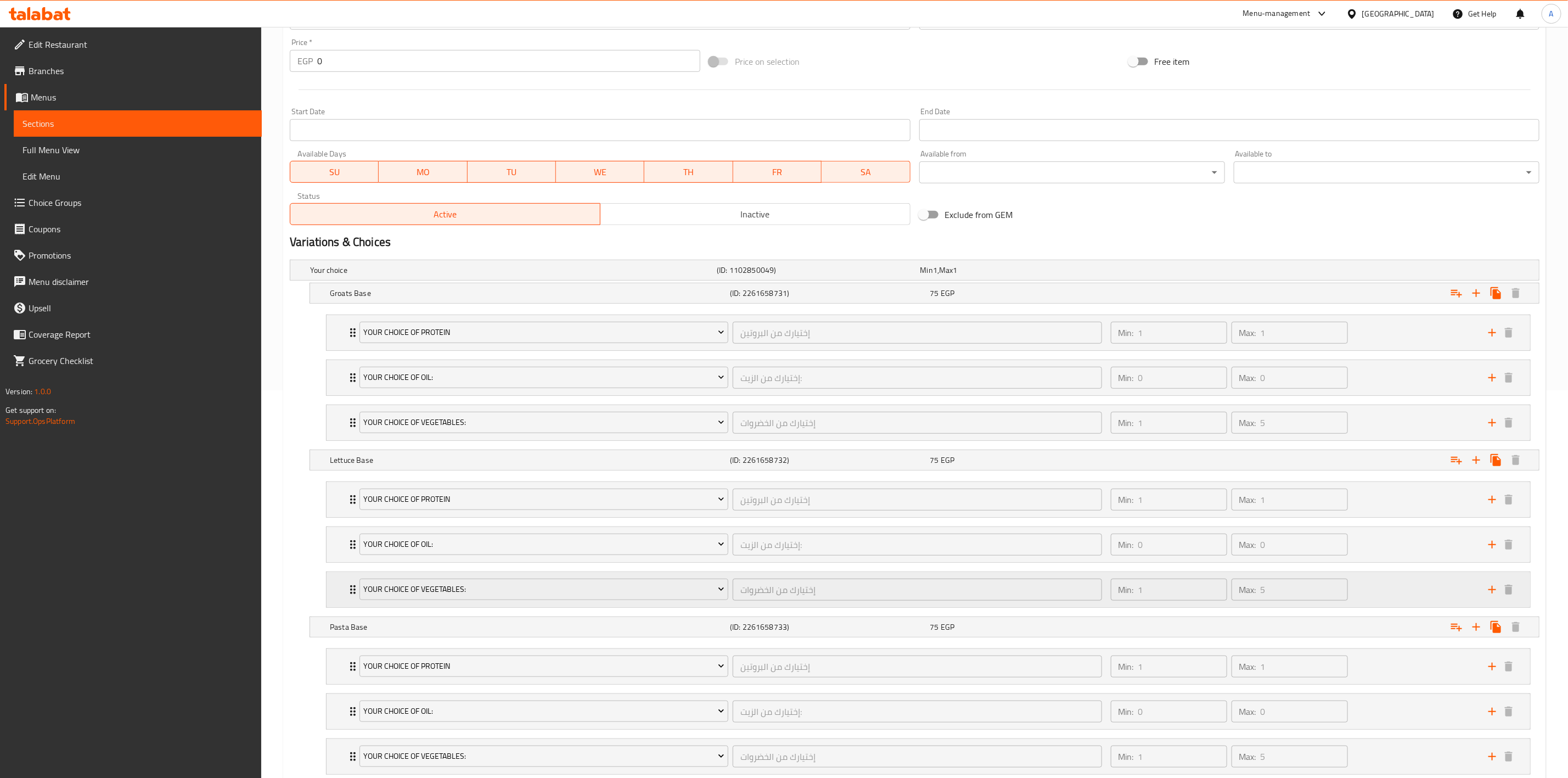
click at [337, 593] on div "Your Choice Of Vegetables: إختيارك من الخضروات ​ Min: 1 ​ Max: 5 ​" at bounding box center [928, 589] width 1203 height 35
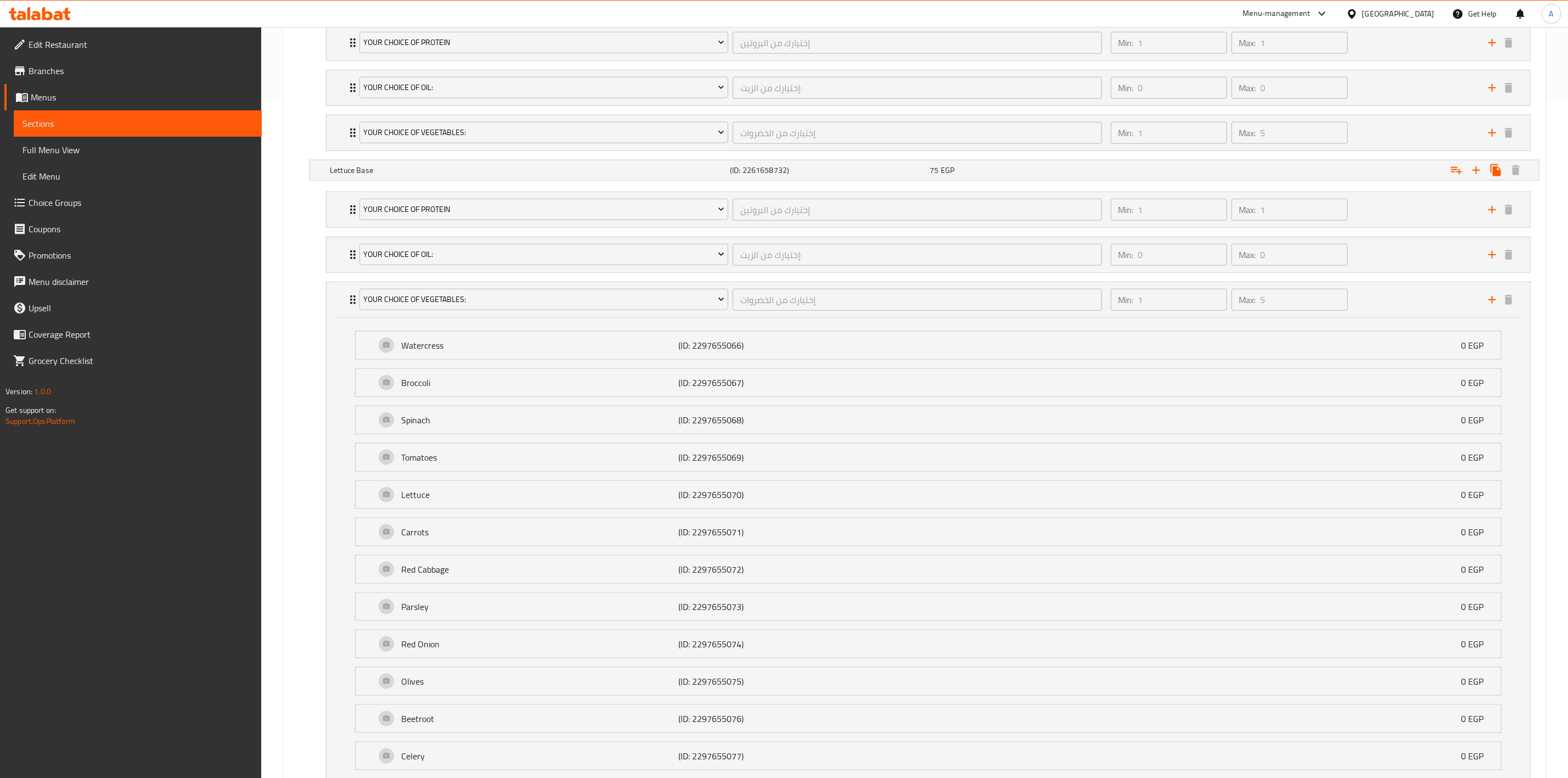
scroll to position [882, 0]
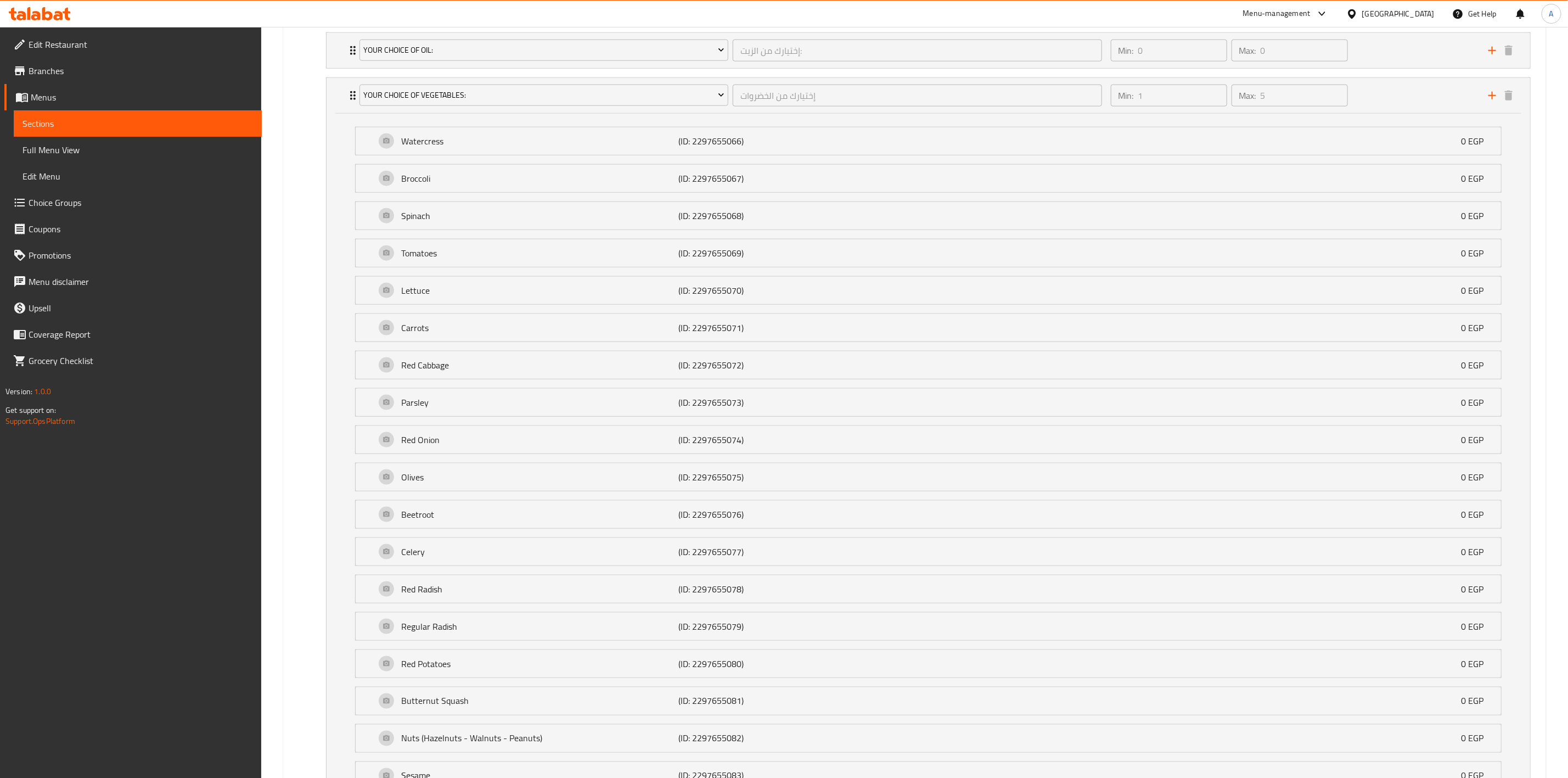
click at [244, 460] on div "Edit Restaurant Branches Menus Sections Full Menu View Edit Menu Choice Groups …" at bounding box center [131, 416] width 262 height 778
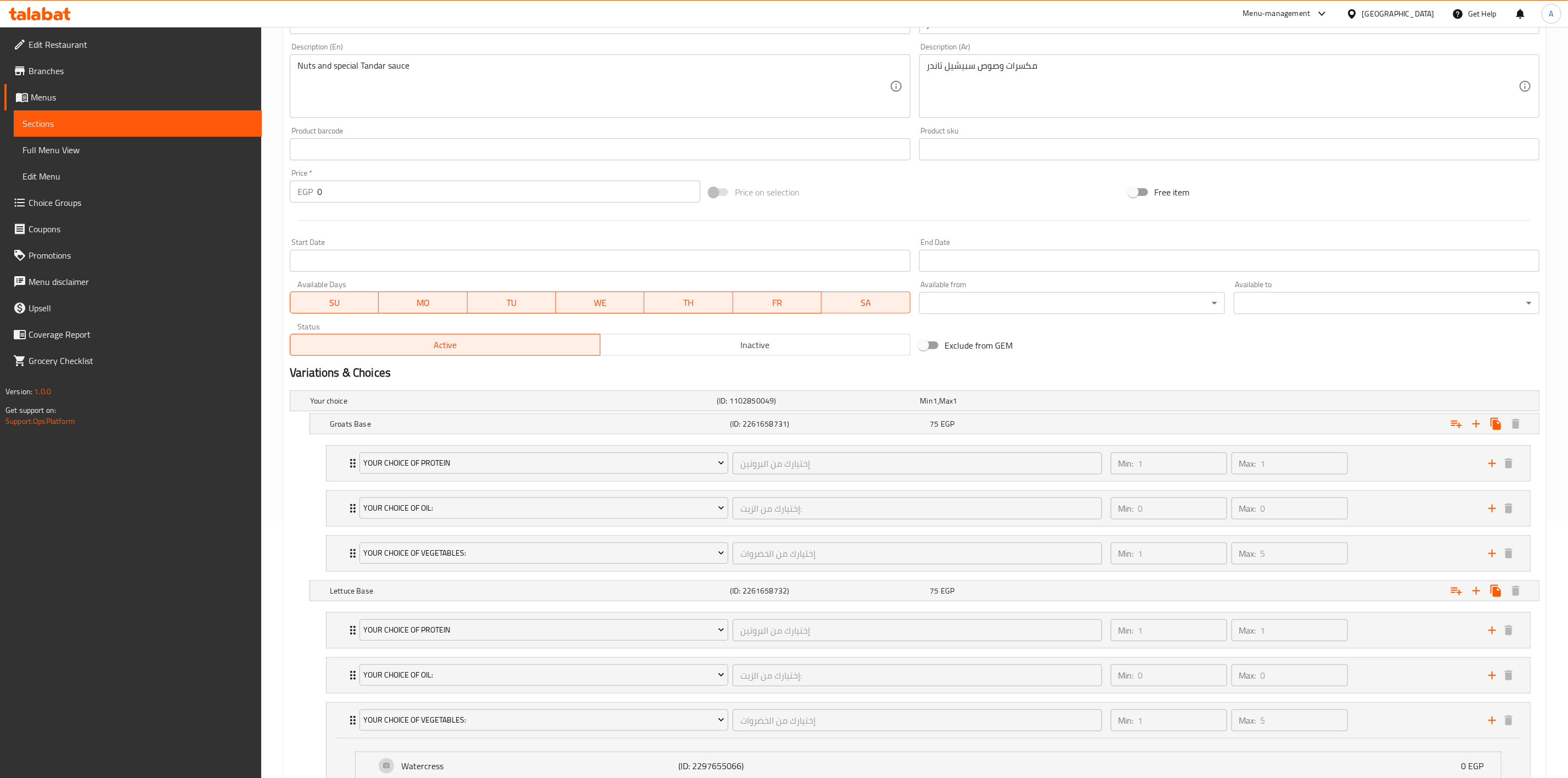
scroll to position [0, 0]
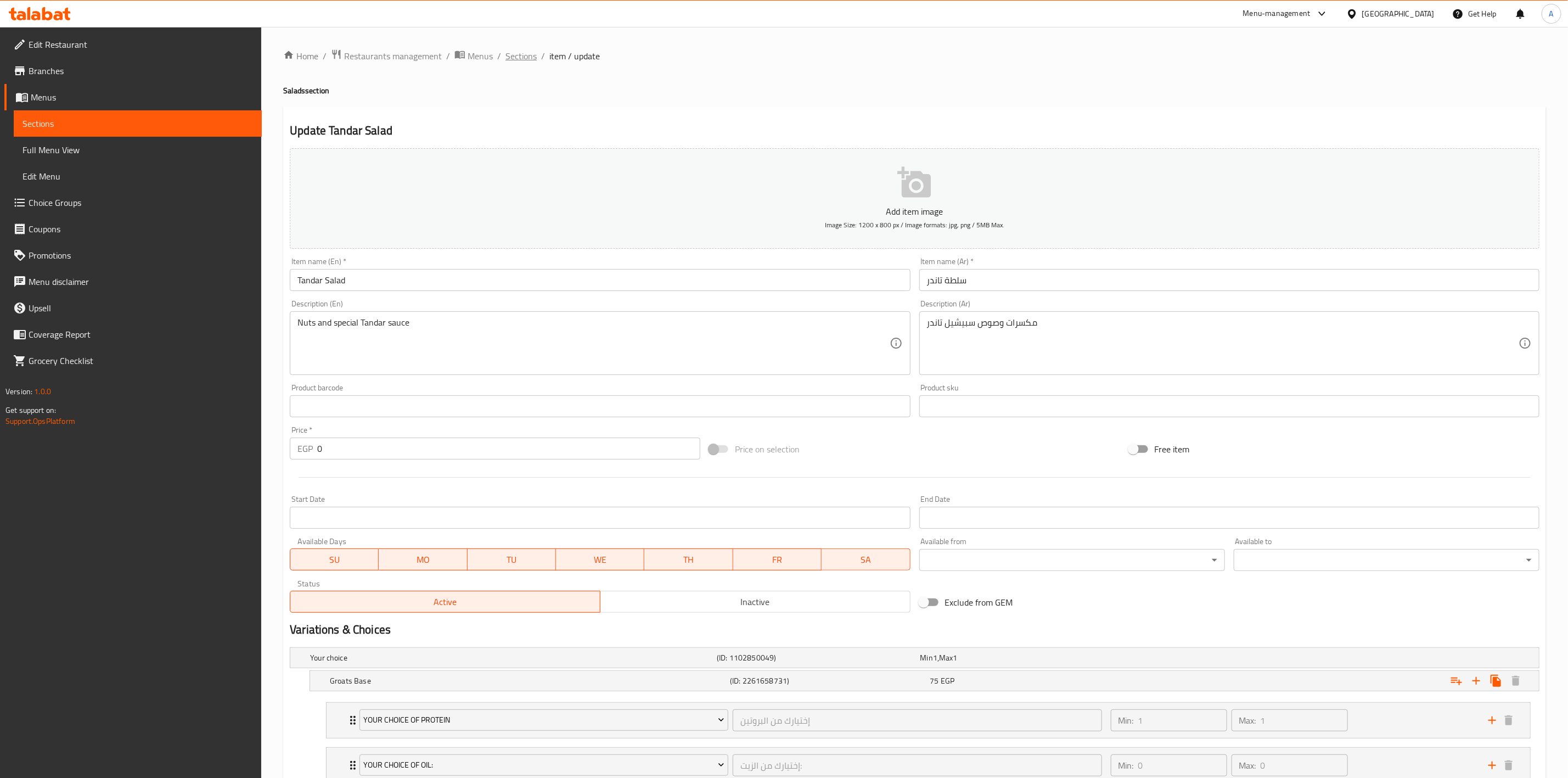
click at [509, 50] on span "Sections" at bounding box center [521, 56] width 31 height 14
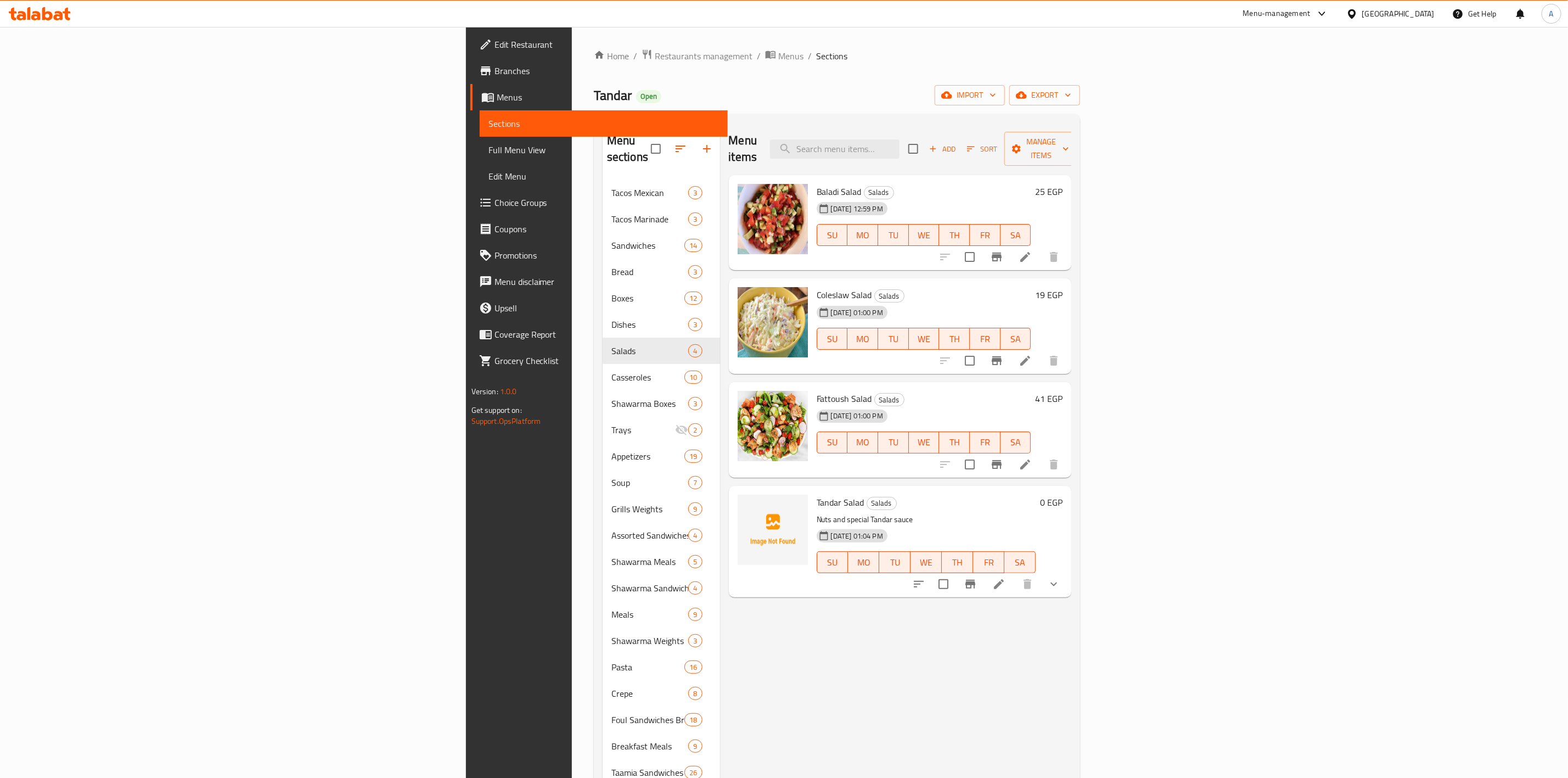
click at [466, 463] on div "Edit Restaurant Branches Menus Sections Full Menu View Edit Menu Choice Groups …" at bounding box center [596, 416] width 262 height 778
click at [1057, 583] on icon "show more" at bounding box center [1054, 584] width 6 height 4
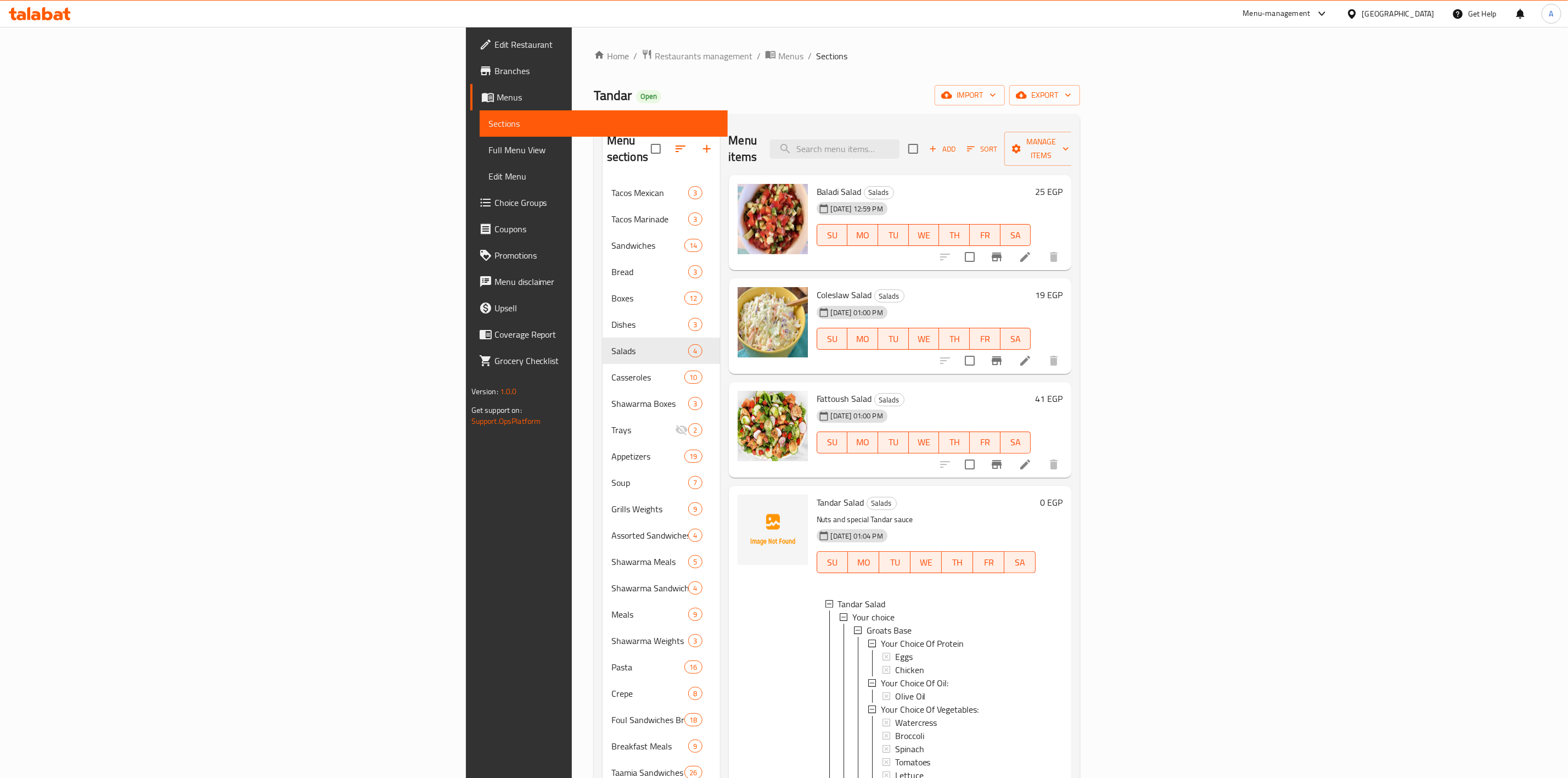
click at [846, 119] on div "Menu sections Tacos Mexican 3 Tacos Marinade 3 Sandwiches 14 Bread 3 Boxes 12 D…" at bounding box center [837, 561] width 486 height 896
click at [466, 692] on div "Edit Restaurant Branches Menus Sections Full Menu View Edit Menu Choice Groups …" at bounding box center [596, 416] width 262 height 778
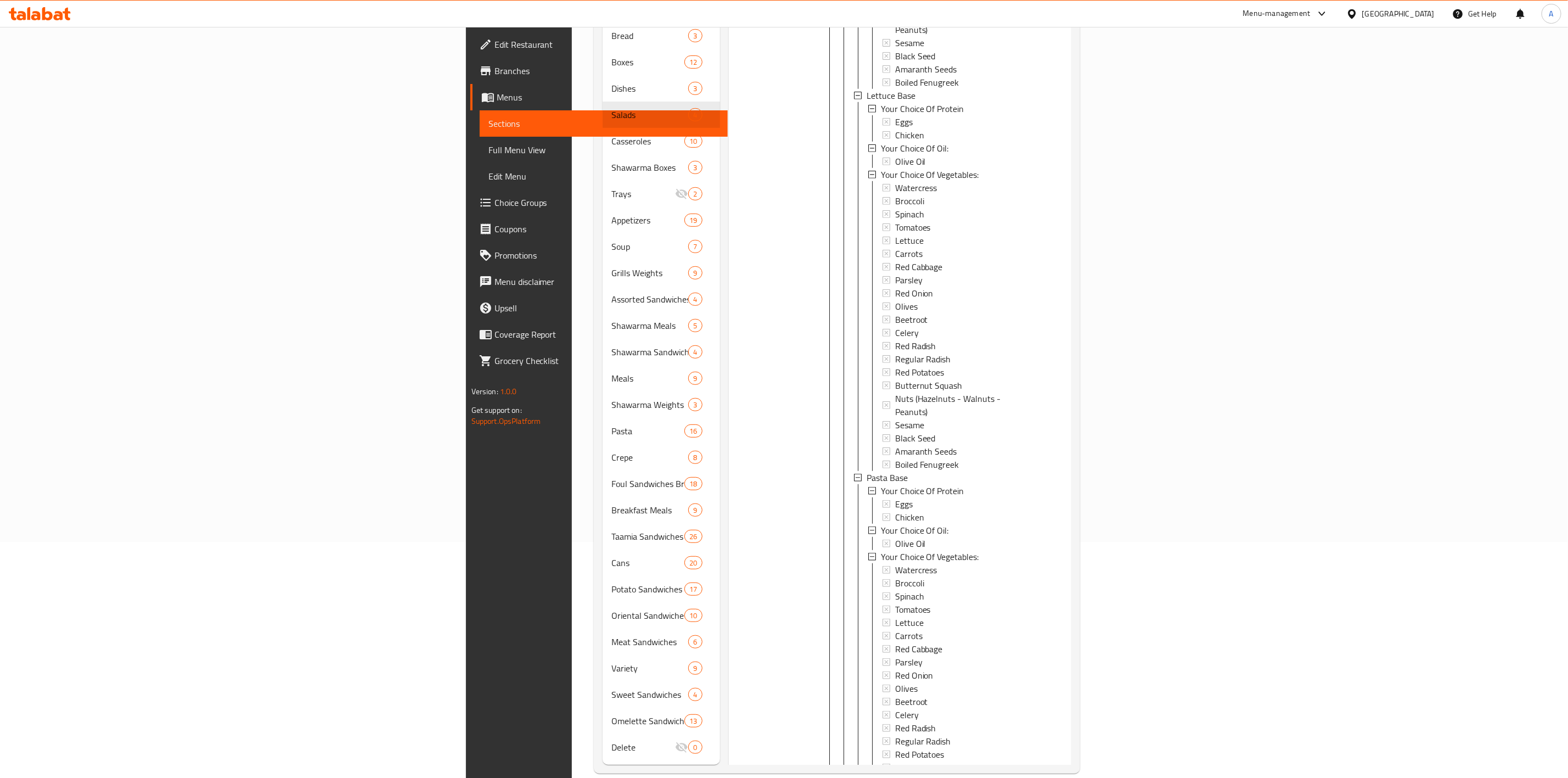
scroll to position [773, 0]
click at [1005, 772] on icon at bounding box center [999, 778] width 14 height 14
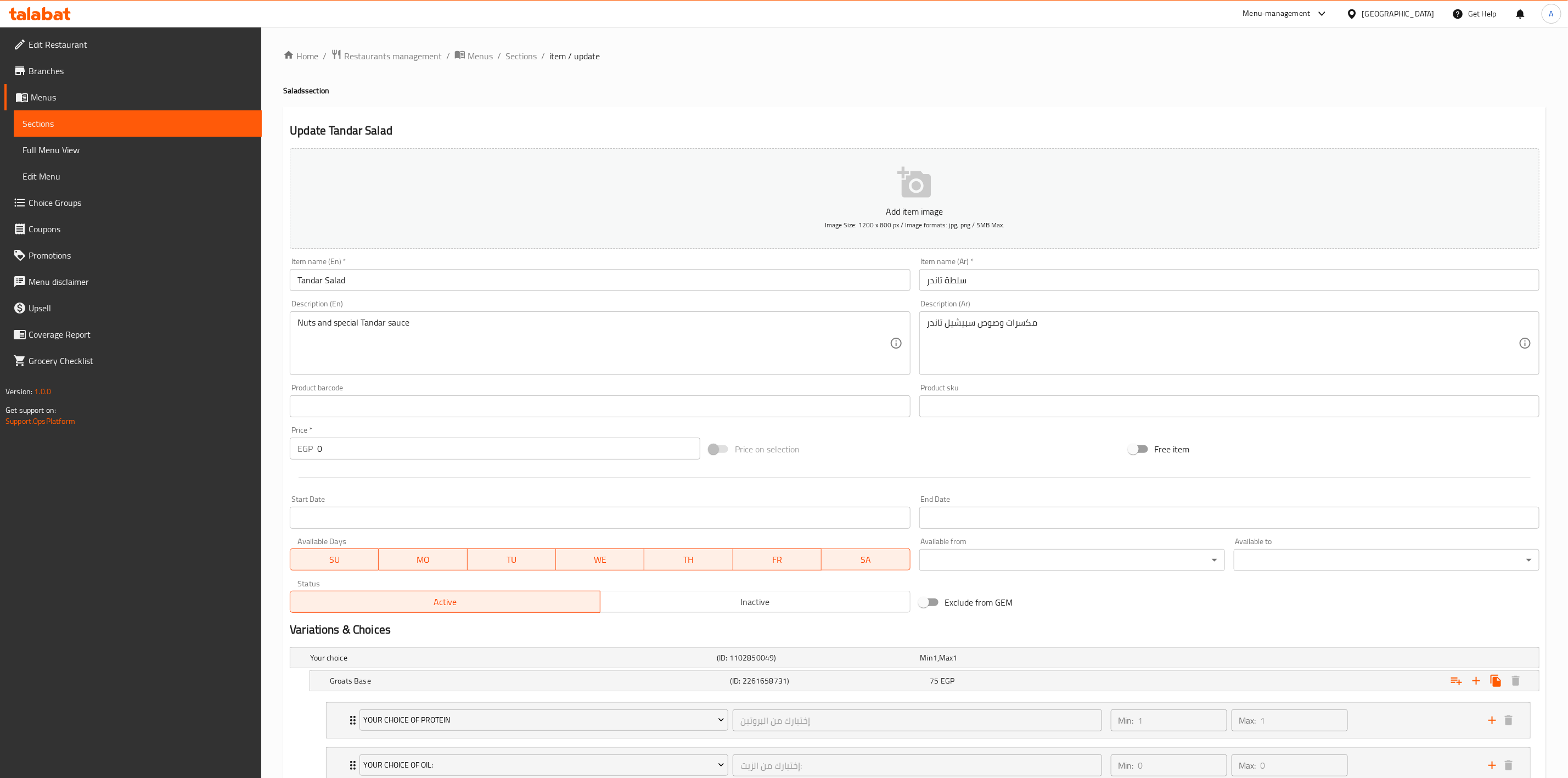
click at [431, 310] on div "Description (En) Nuts and special Tandar sauce Description (En)" at bounding box center [599, 337] width 620 height 75
type textarea "5 differnt kiinds of vegetables, nuts and special Tandar sauce"
click at [519, 58] on span "Sections" at bounding box center [521, 56] width 31 height 14
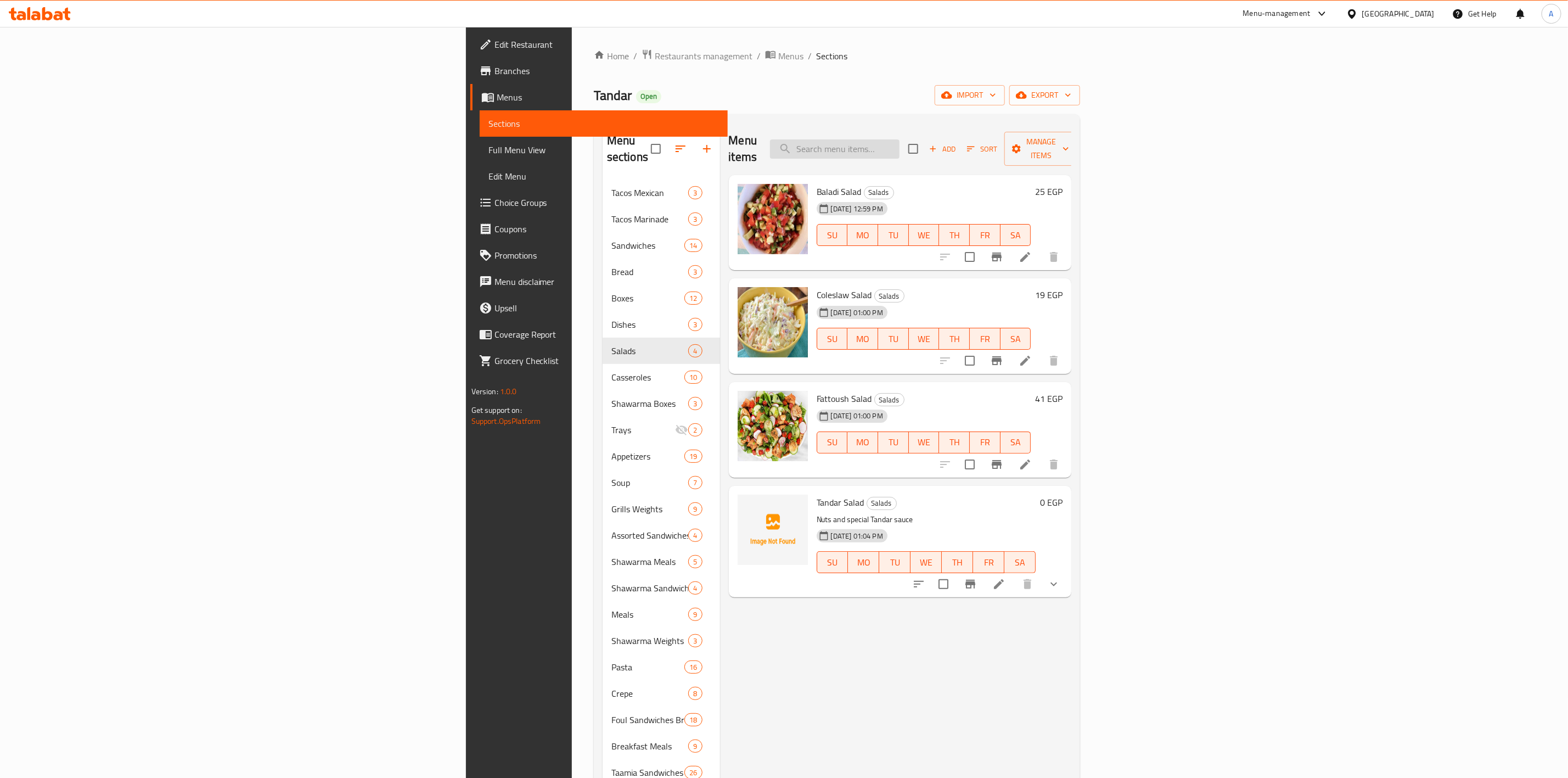
click at [899, 146] on input "search" at bounding box center [834, 149] width 130 height 19
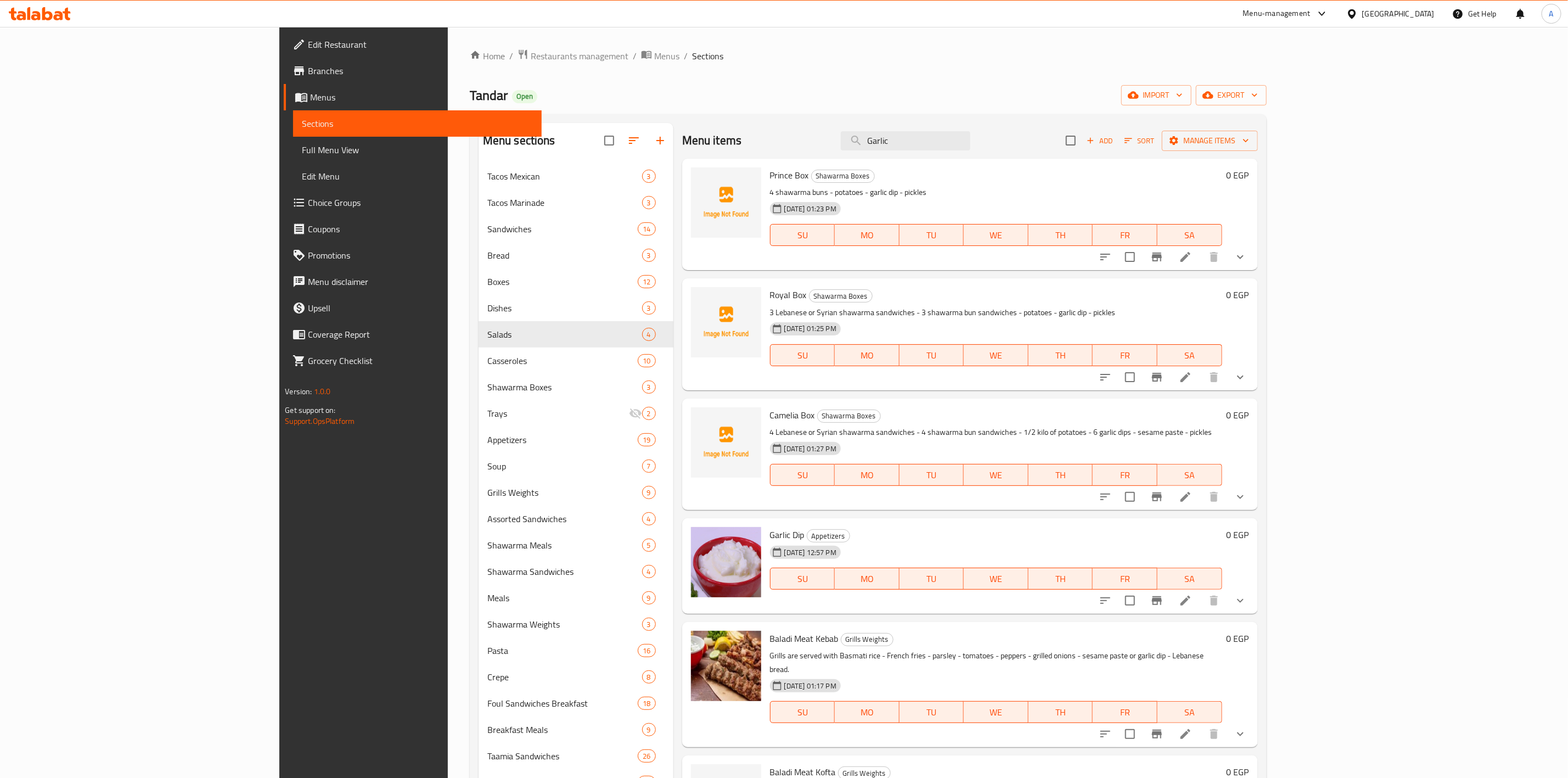
type input "Garlic"
click at [1247, 605] on icon "show more" at bounding box center [1240, 600] width 14 height 14
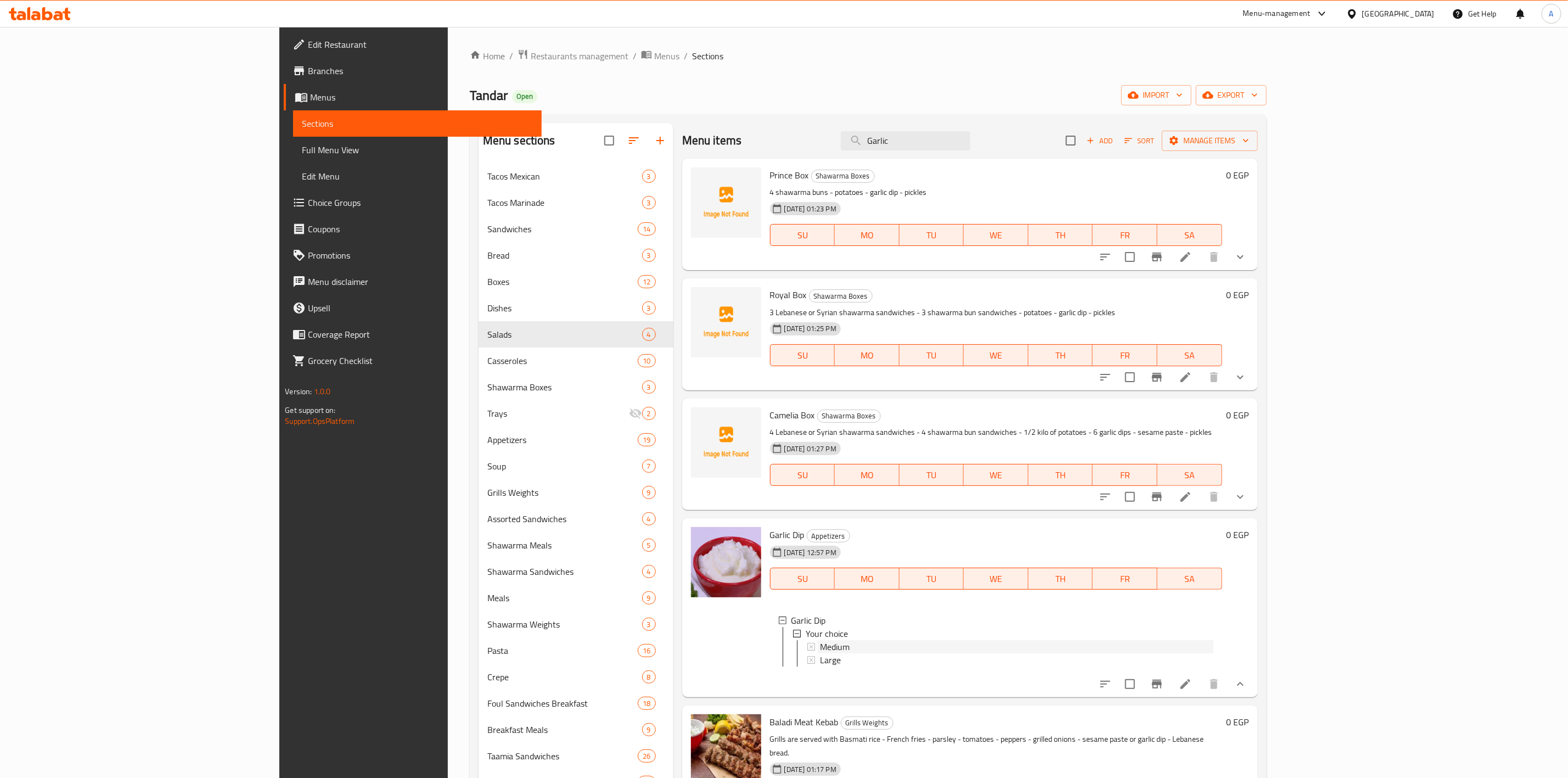
click at [820, 649] on div "Medium" at bounding box center [1016, 647] width 393 height 14
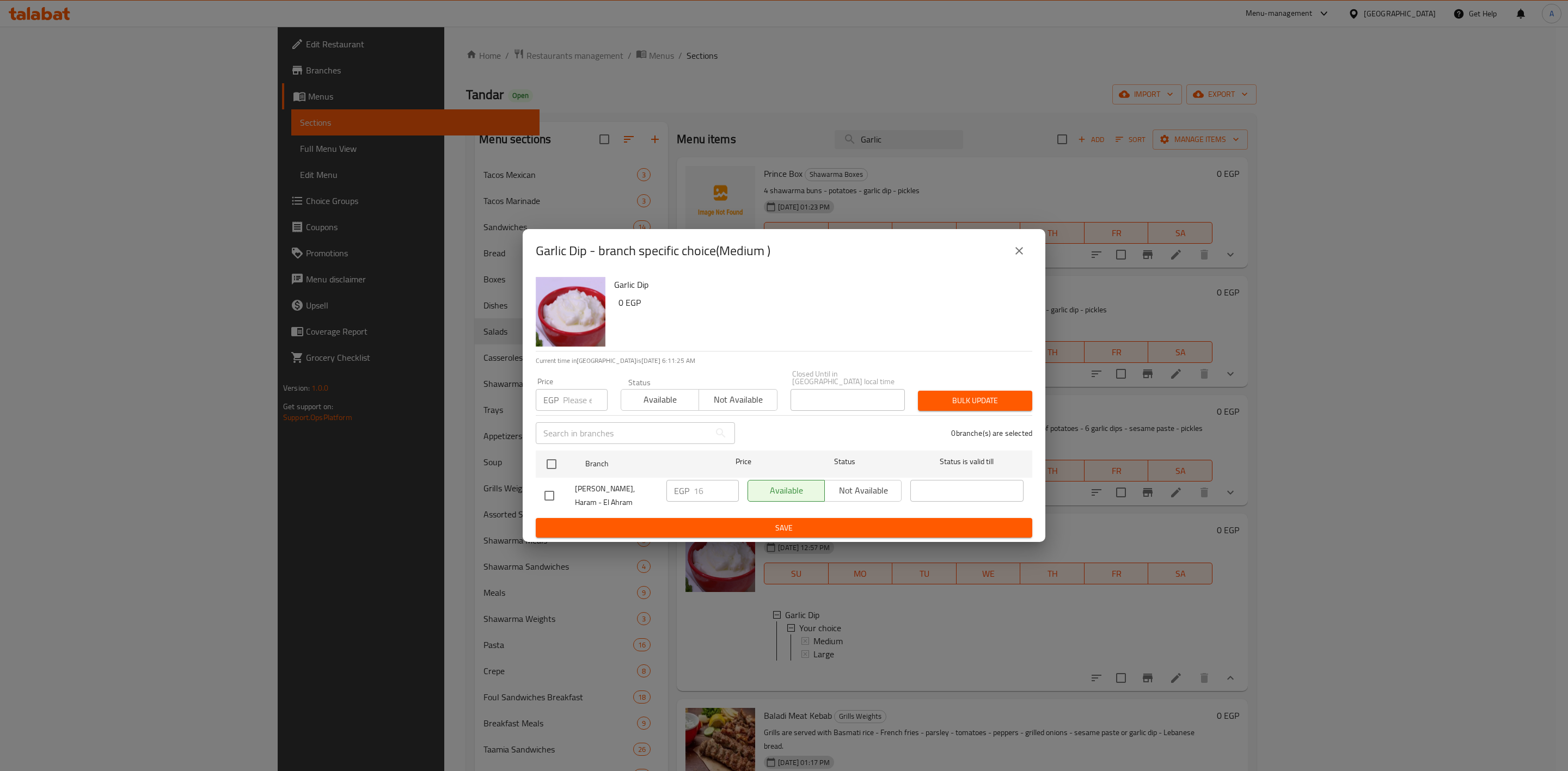
click at [1015, 257] on icon "close" at bounding box center [1018, 251] width 13 height 13
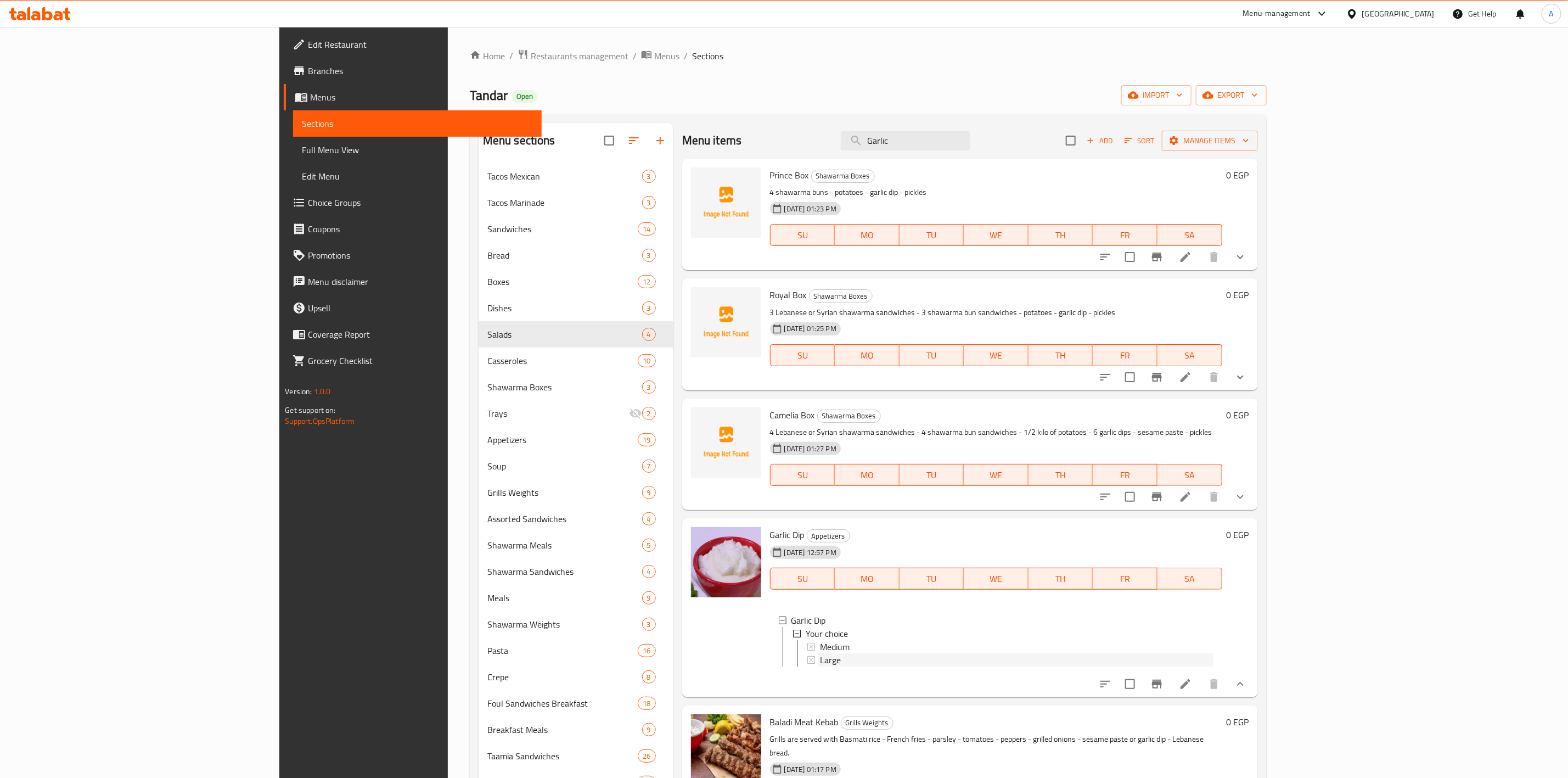
click at [820, 664] on span "Large" at bounding box center [830, 659] width 21 height 14
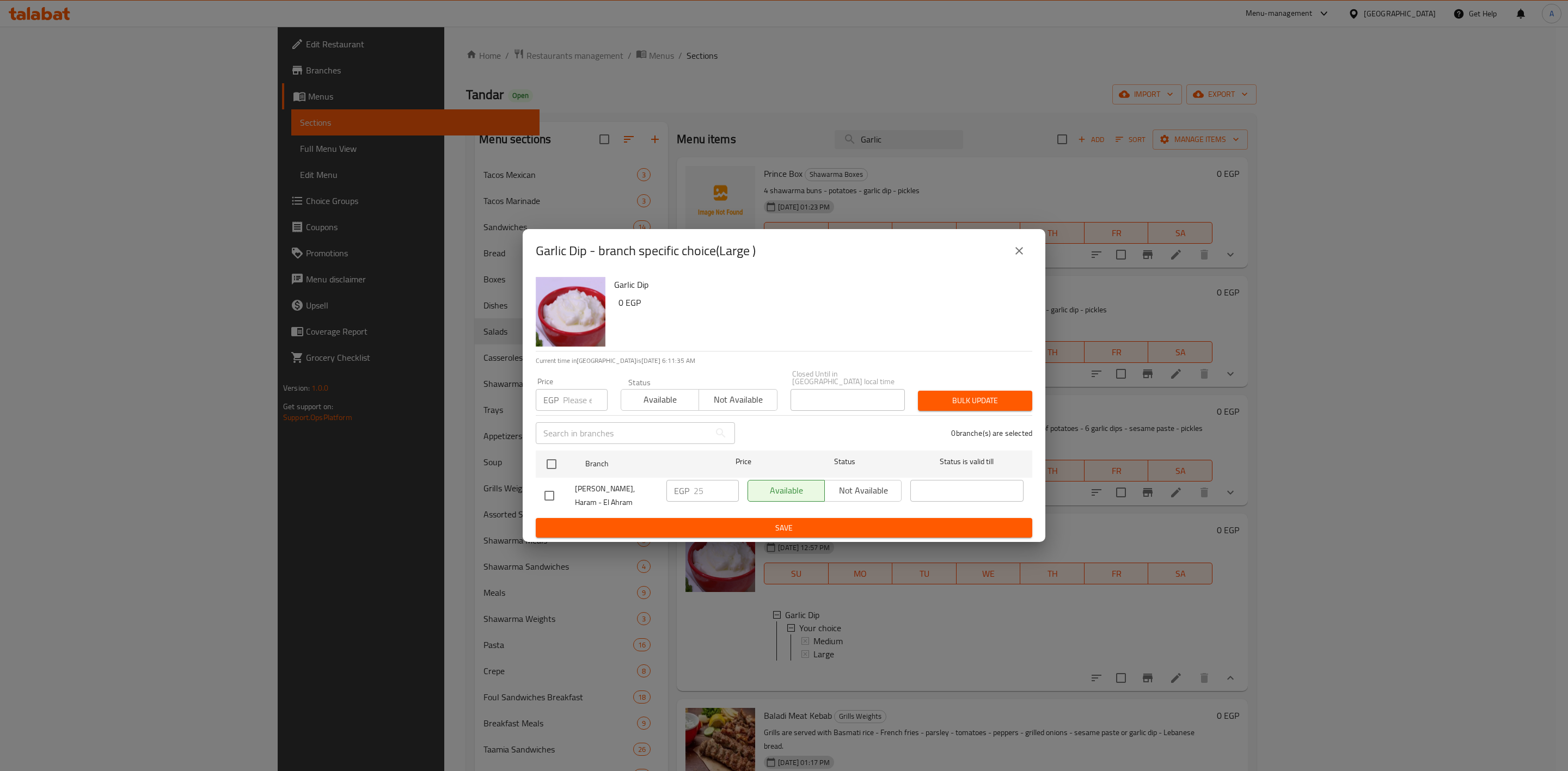
click at [1018, 250] on button "close" at bounding box center [1018, 250] width 26 height 26
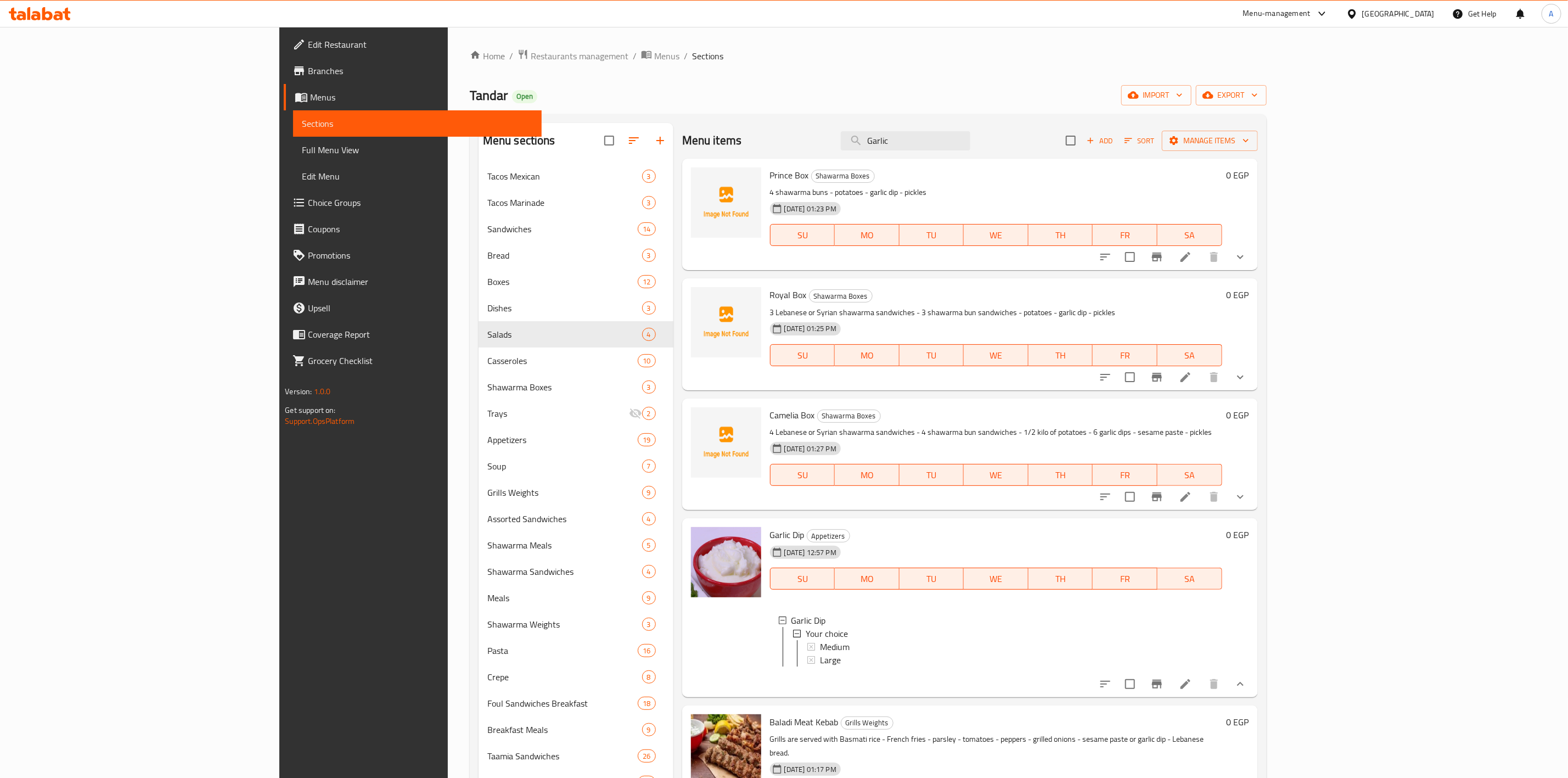
click at [1201, 694] on li at bounding box center [1185, 684] width 31 height 20
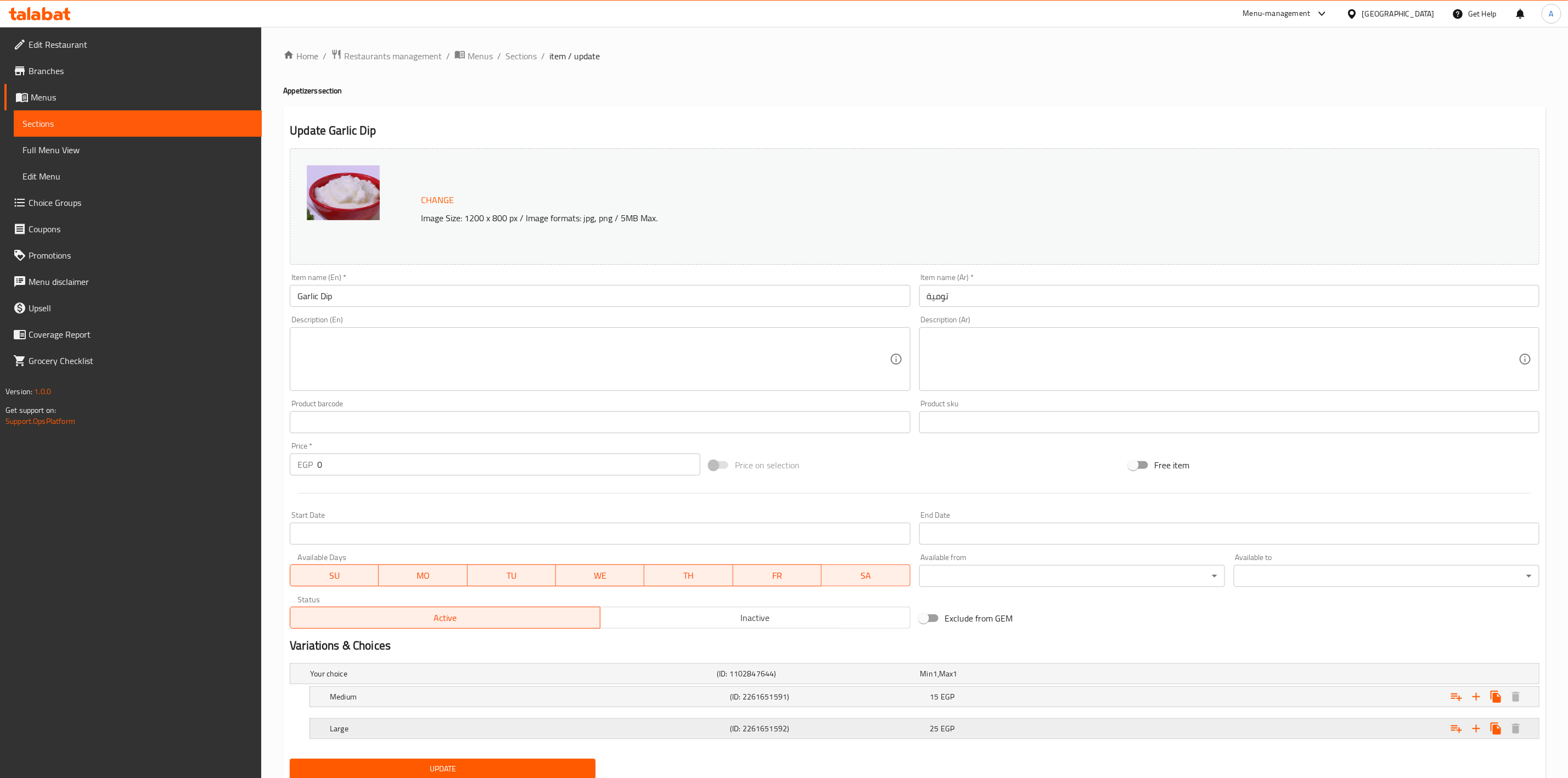
click at [944, 735] on span "EGP" at bounding box center [947, 729] width 14 height 14
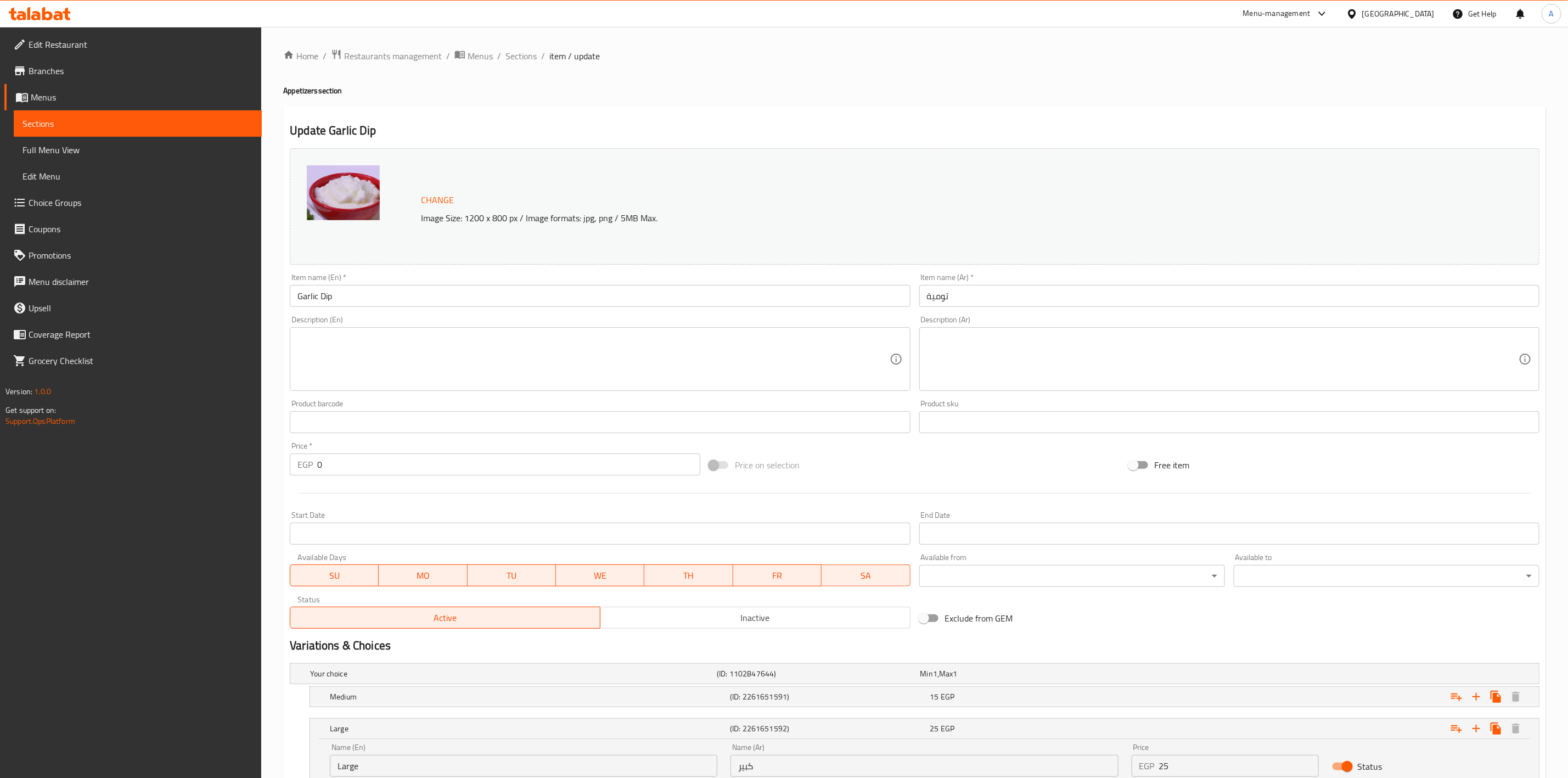
click at [1183, 763] on input "25" at bounding box center [1238, 766] width 160 height 22
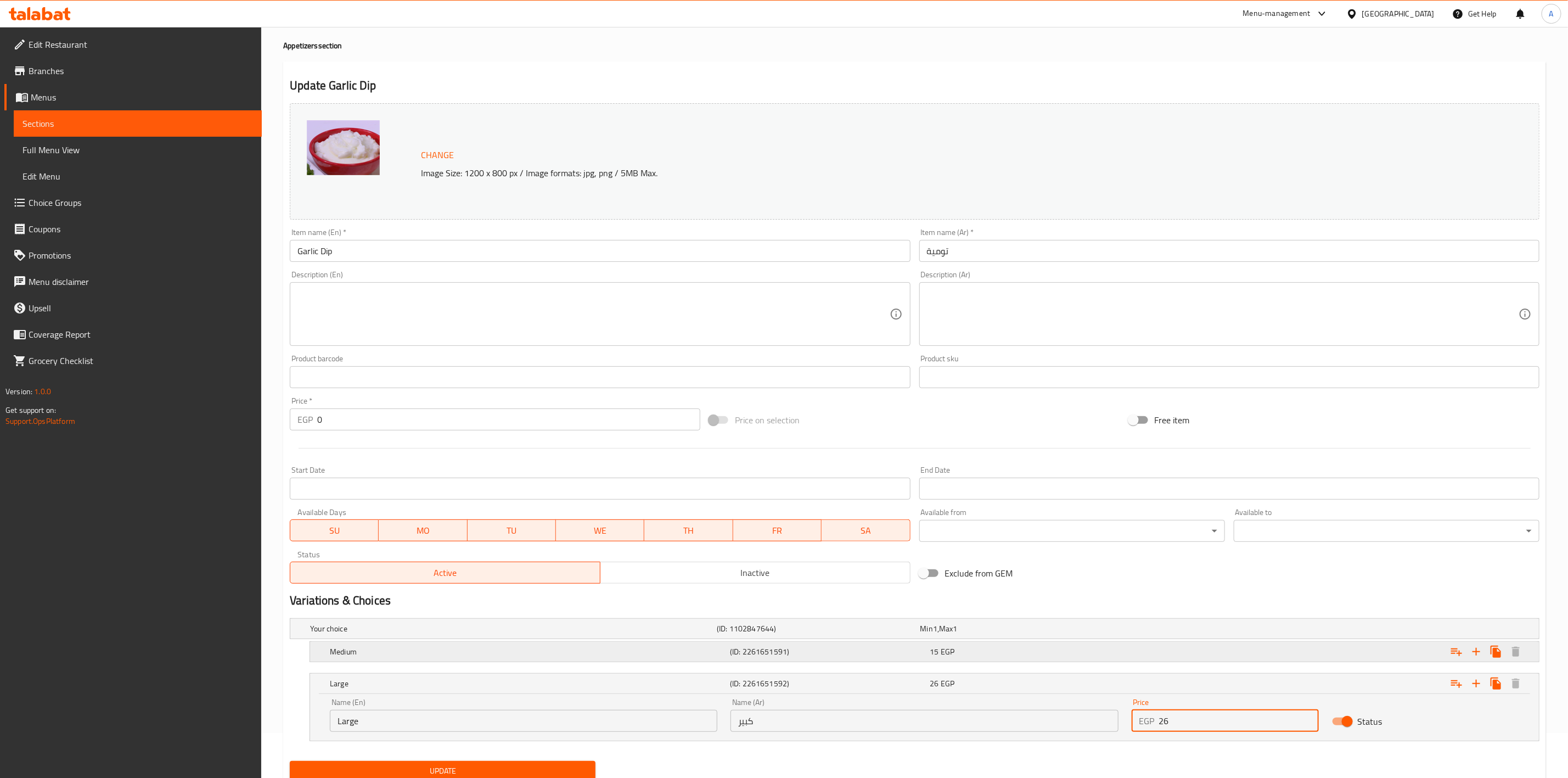
scroll to position [86, 0]
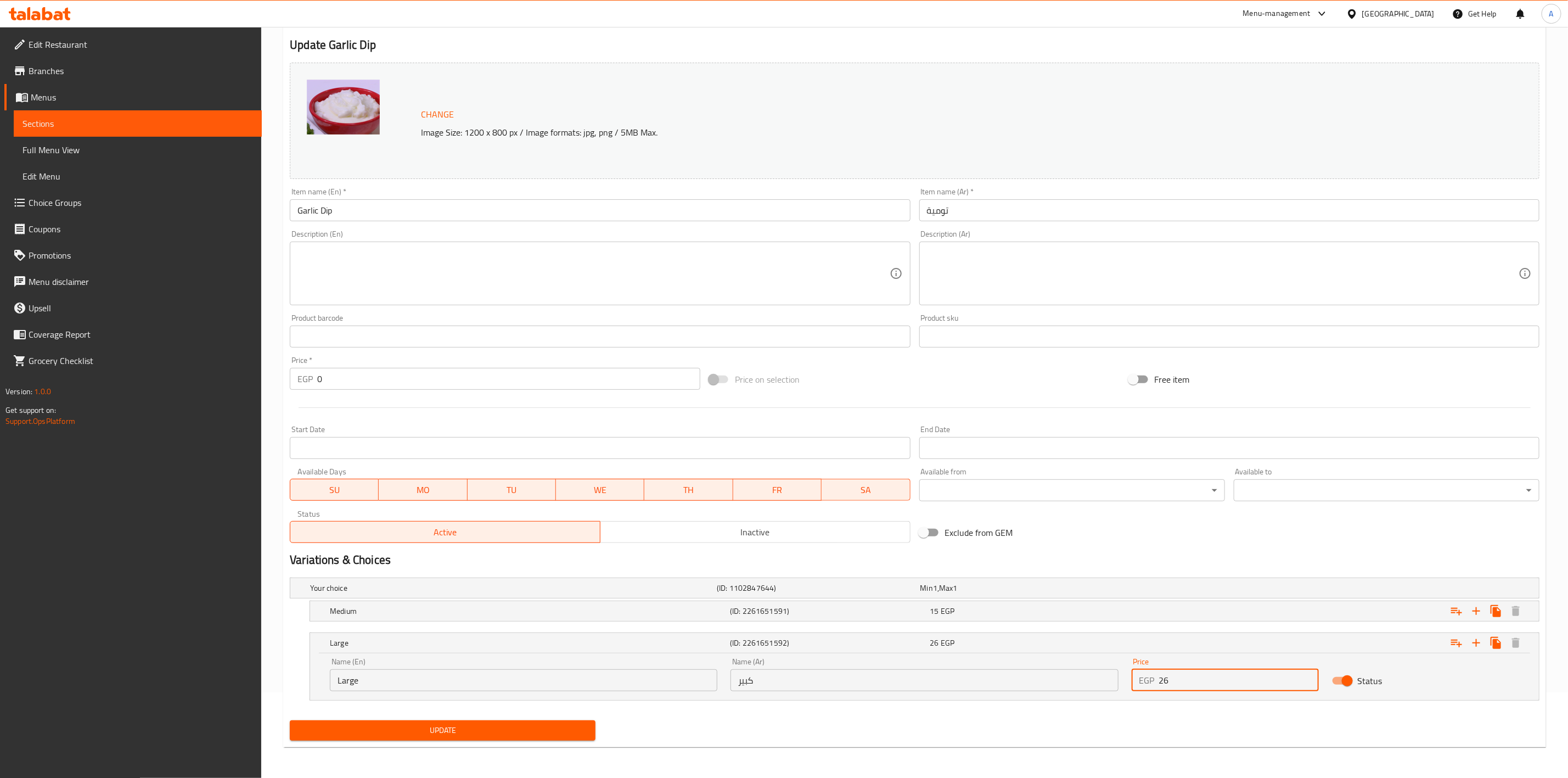
type input "26"
click at [395, 724] on span "Update" at bounding box center [443, 730] width 288 height 14
click at [458, 721] on button "Update" at bounding box center [443, 731] width 306 height 21
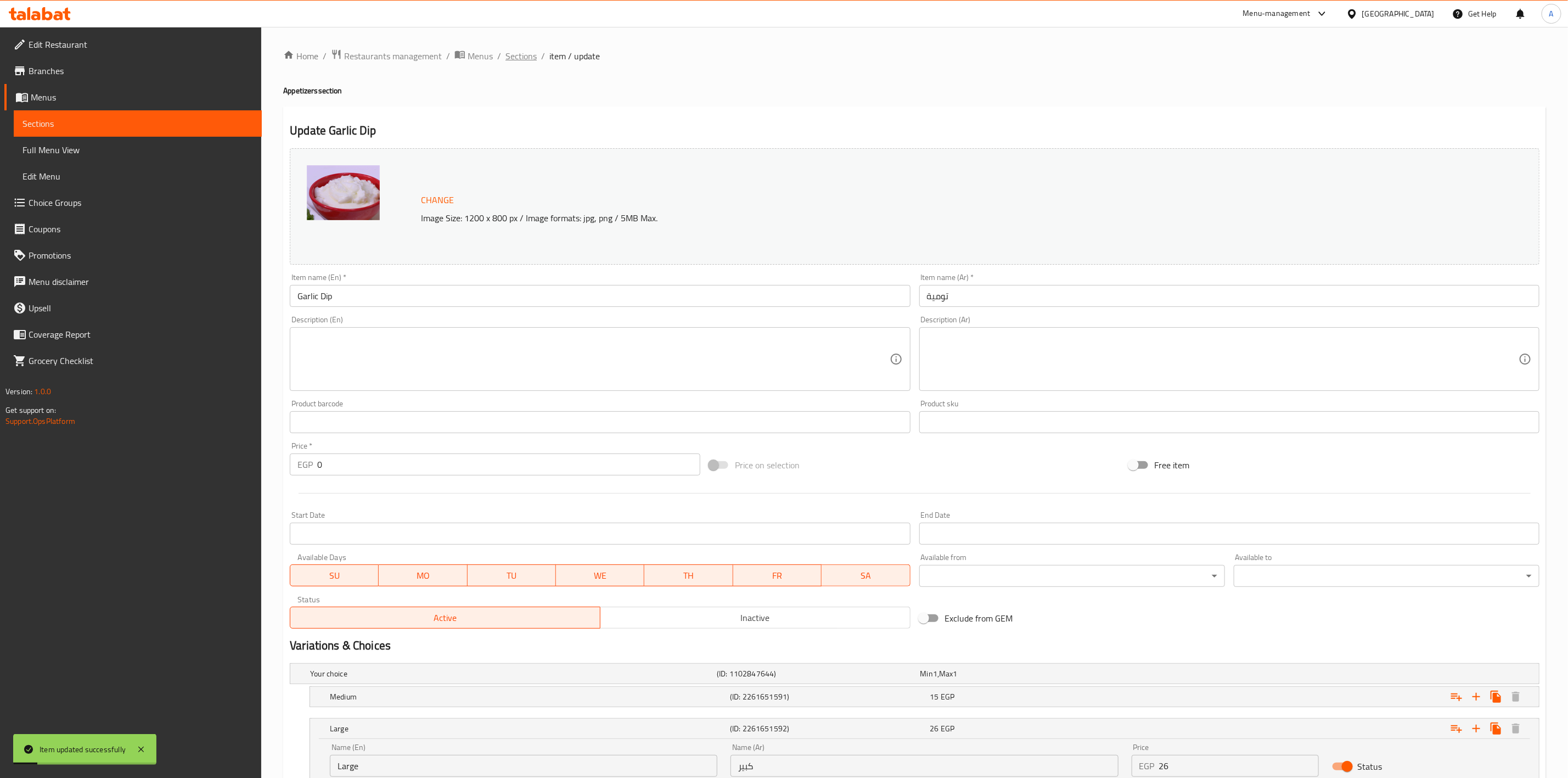
click at [515, 54] on span "Sections" at bounding box center [521, 56] width 31 height 14
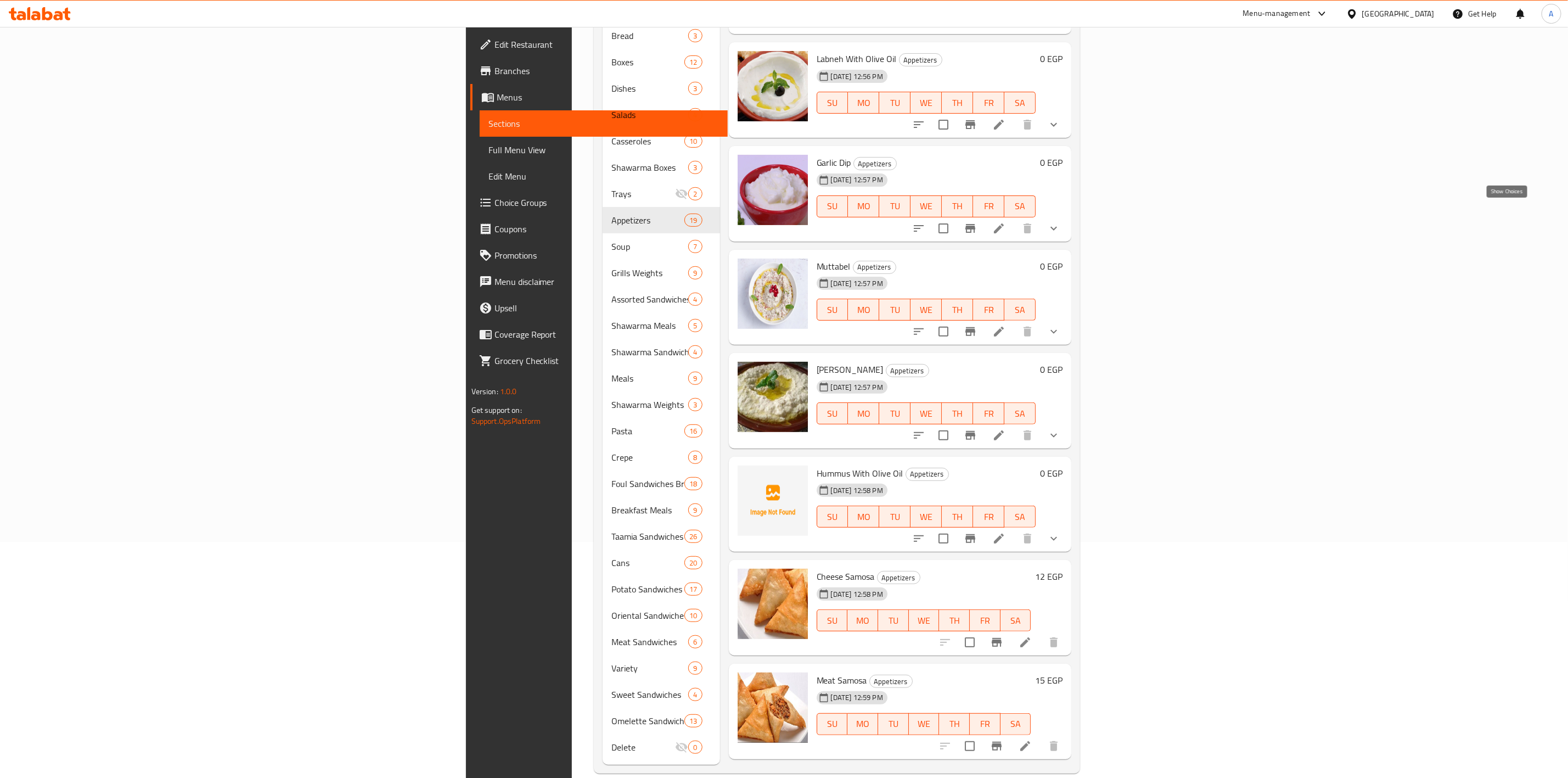
click at [1060, 222] on icon "show more" at bounding box center [1054, 229] width 14 height 14
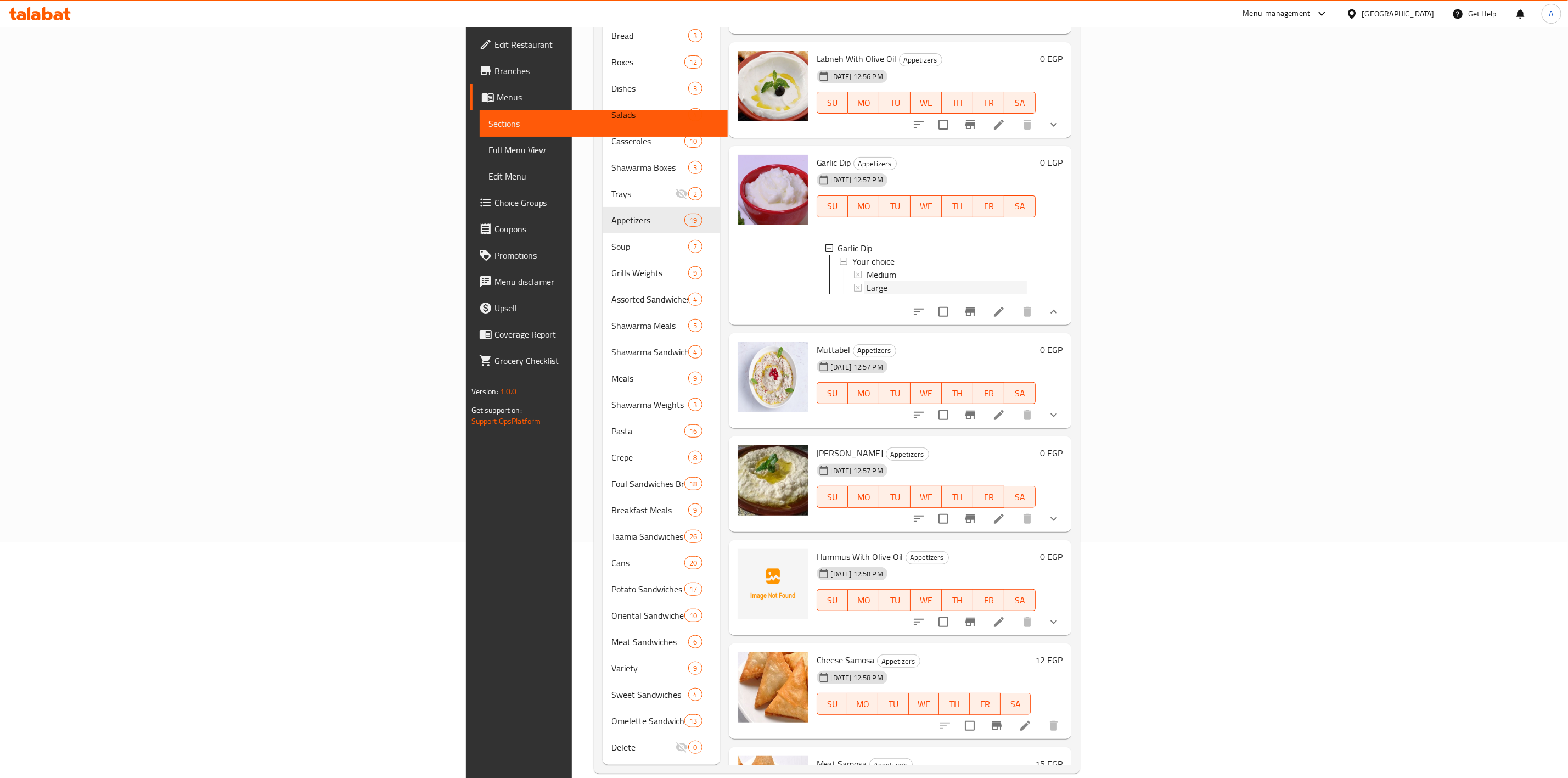
click at [867, 281] on span "Large" at bounding box center [877, 287] width 21 height 14
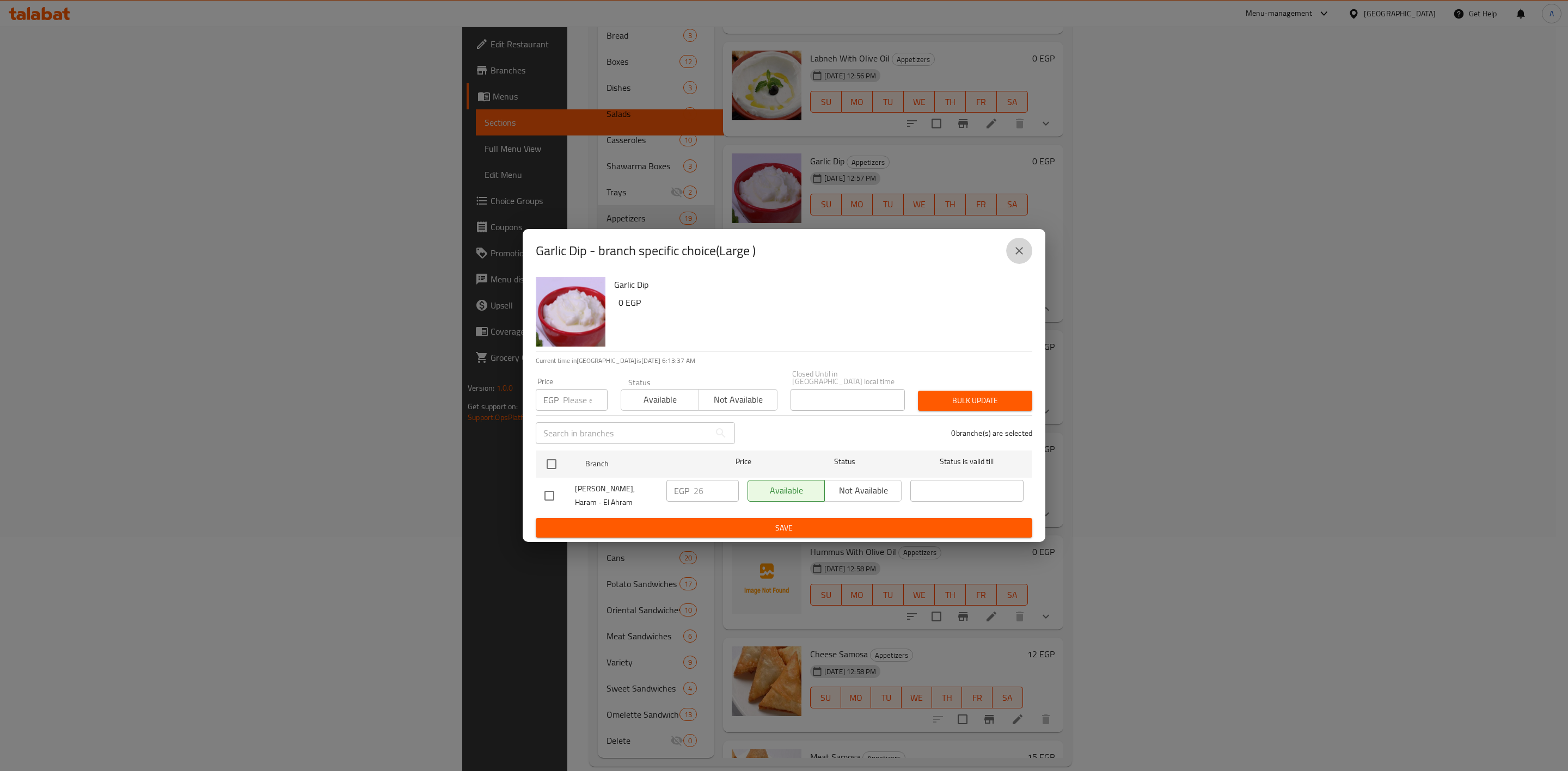
click at [1024, 257] on icon "close" at bounding box center [1018, 251] width 13 height 13
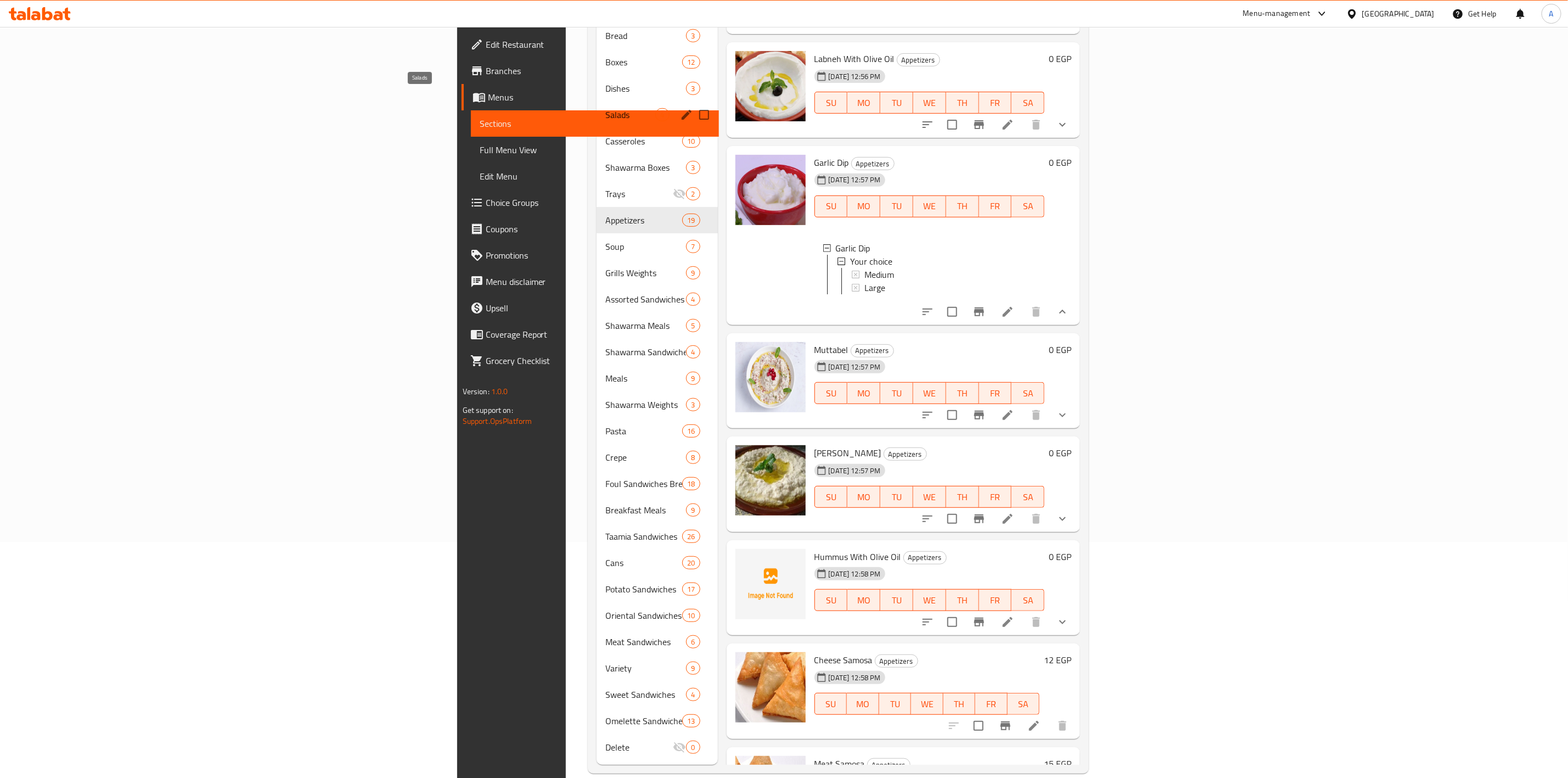
click at [605, 108] on span "Salads" at bounding box center [630, 115] width 50 height 14
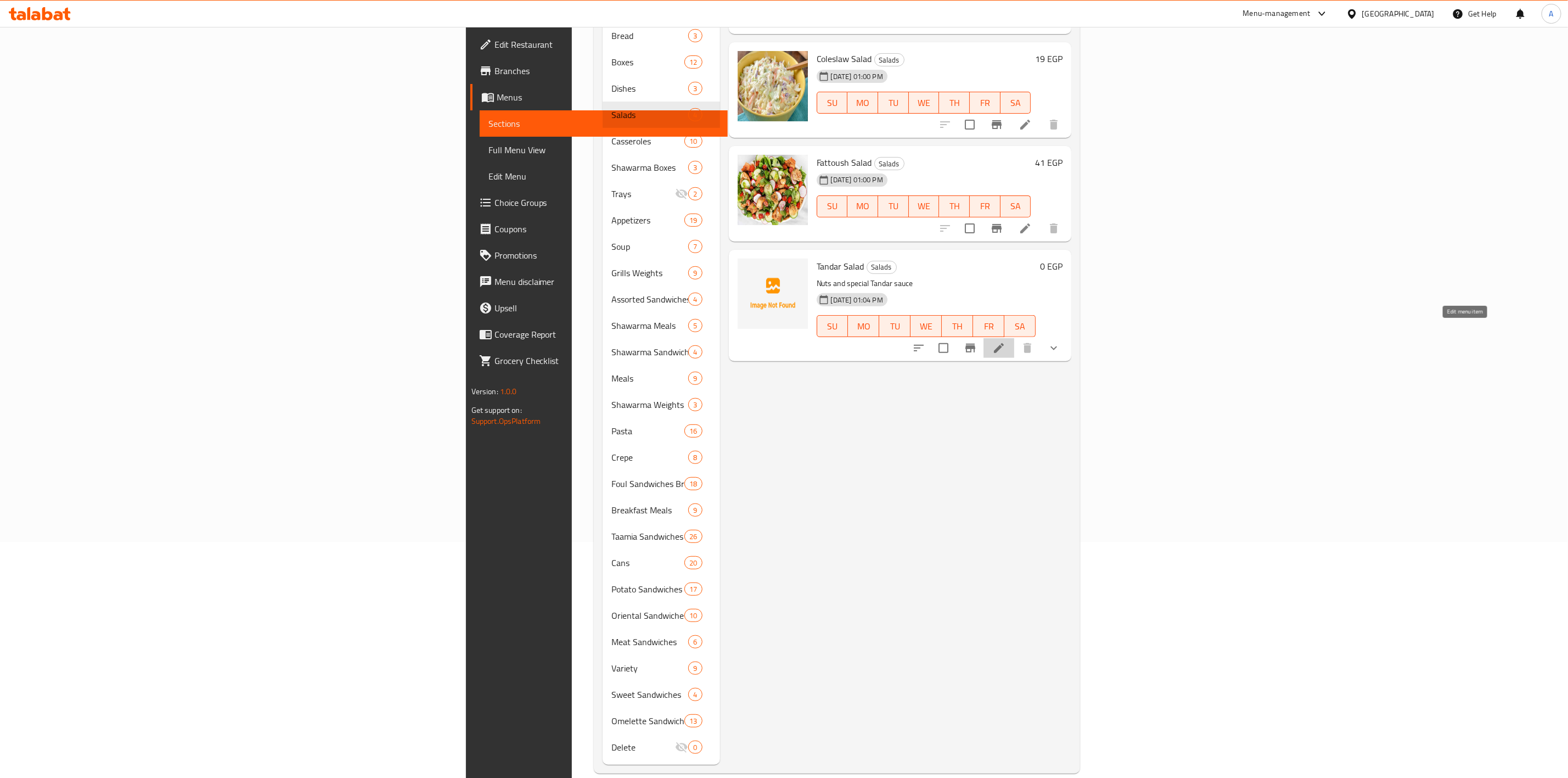
click at [1005, 342] on icon at bounding box center [999, 348] width 14 height 14
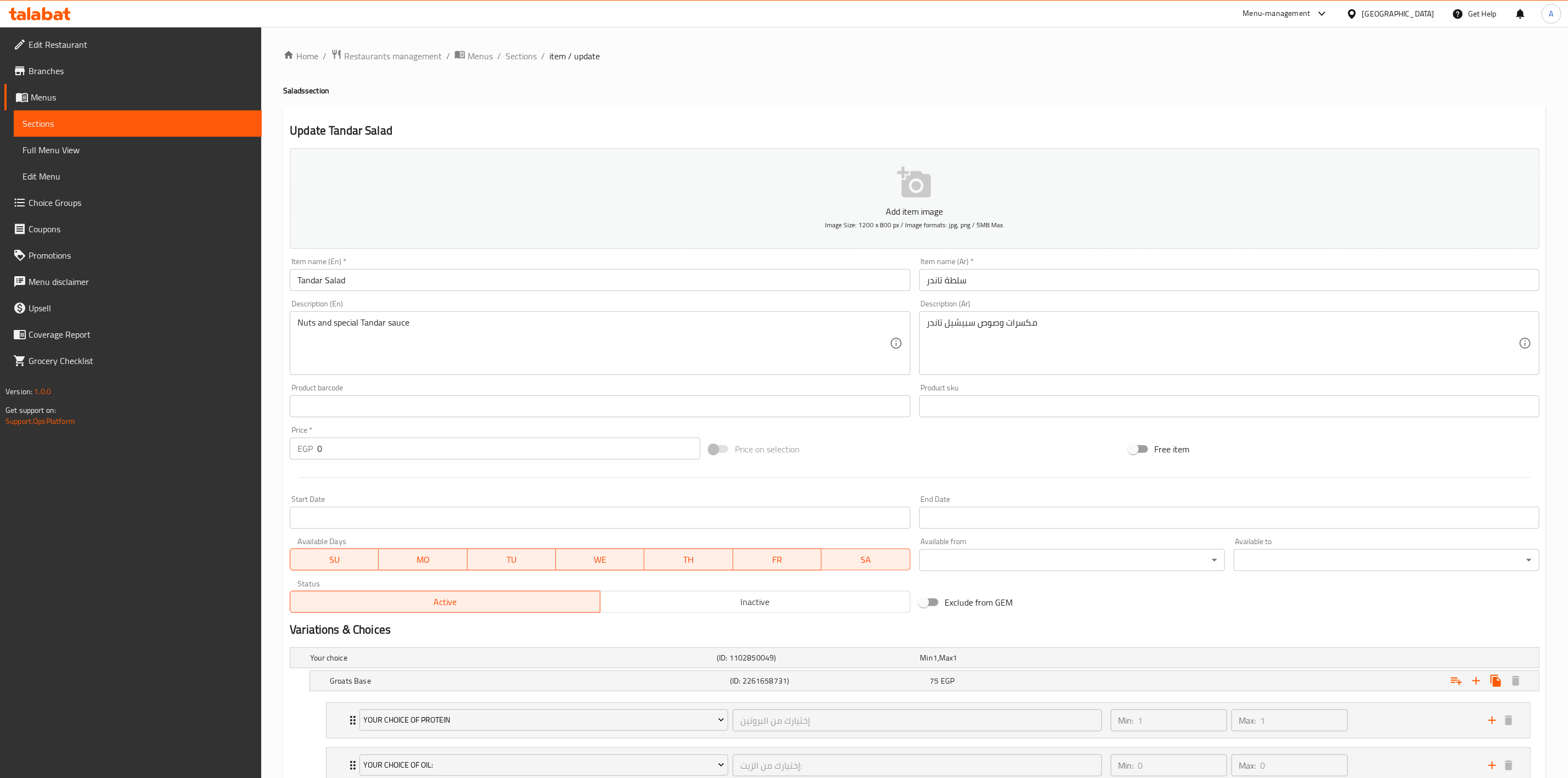
click at [1234, 315] on div "مكسرات وصوص سبيشيل تاندر Description (Ar)" at bounding box center [1229, 343] width 620 height 64
click at [1095, 315] on div "مكسرات وصوص سبيشيل تاندر Description (Ar)" at bounding box center [1229, 343] width 620 height 64
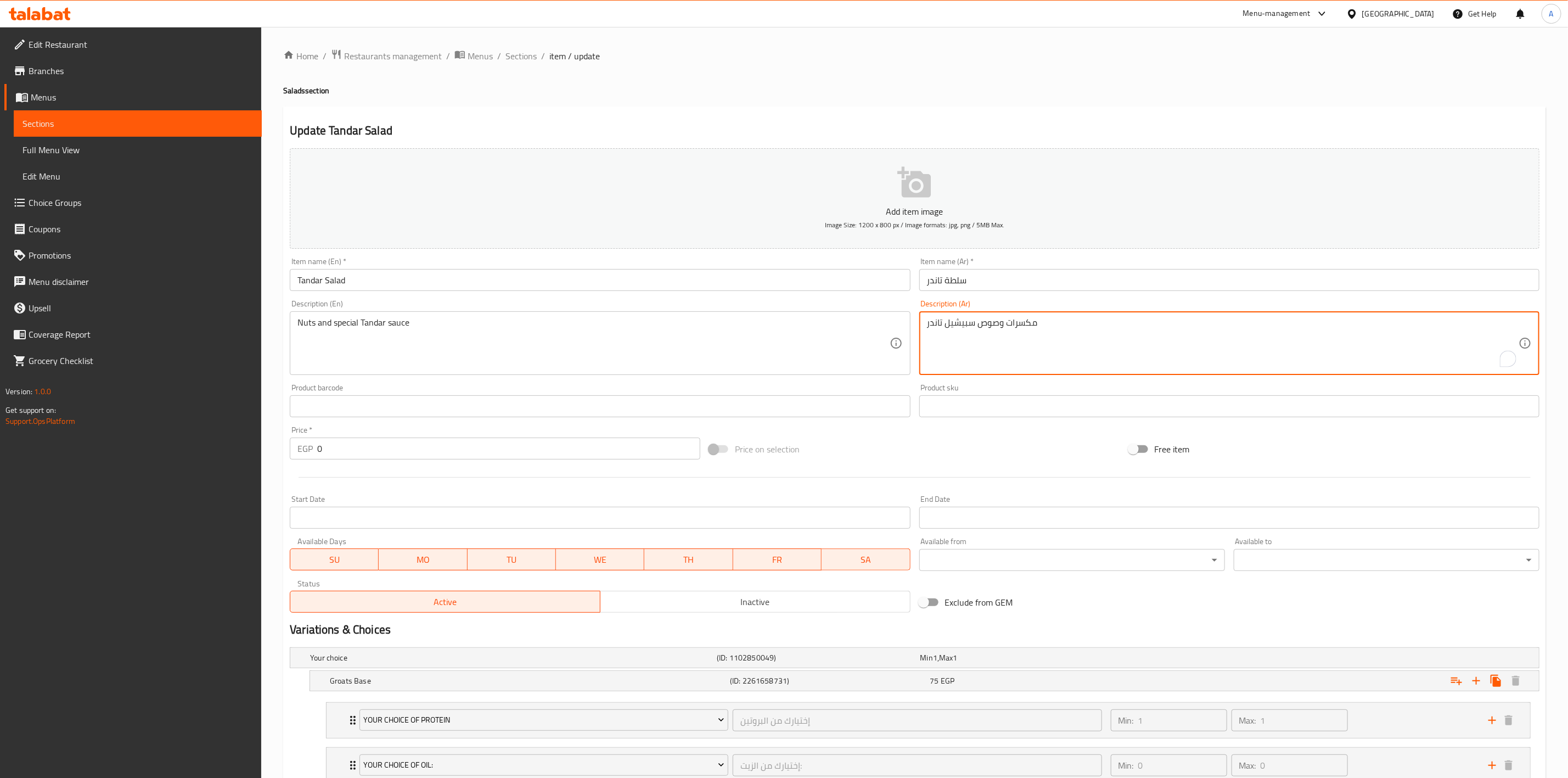
click at [960, 320] on textarea "مكسرات وصوص سبيشيل تاندر" at bounding box center [1223, 344] width 591 height 53
paste textarea "5 حضروات مختلفة"
click at [1012, 337] on textarea "5 حضروات مختلفة" at bounding box center [1223, 344] width 591 height 53
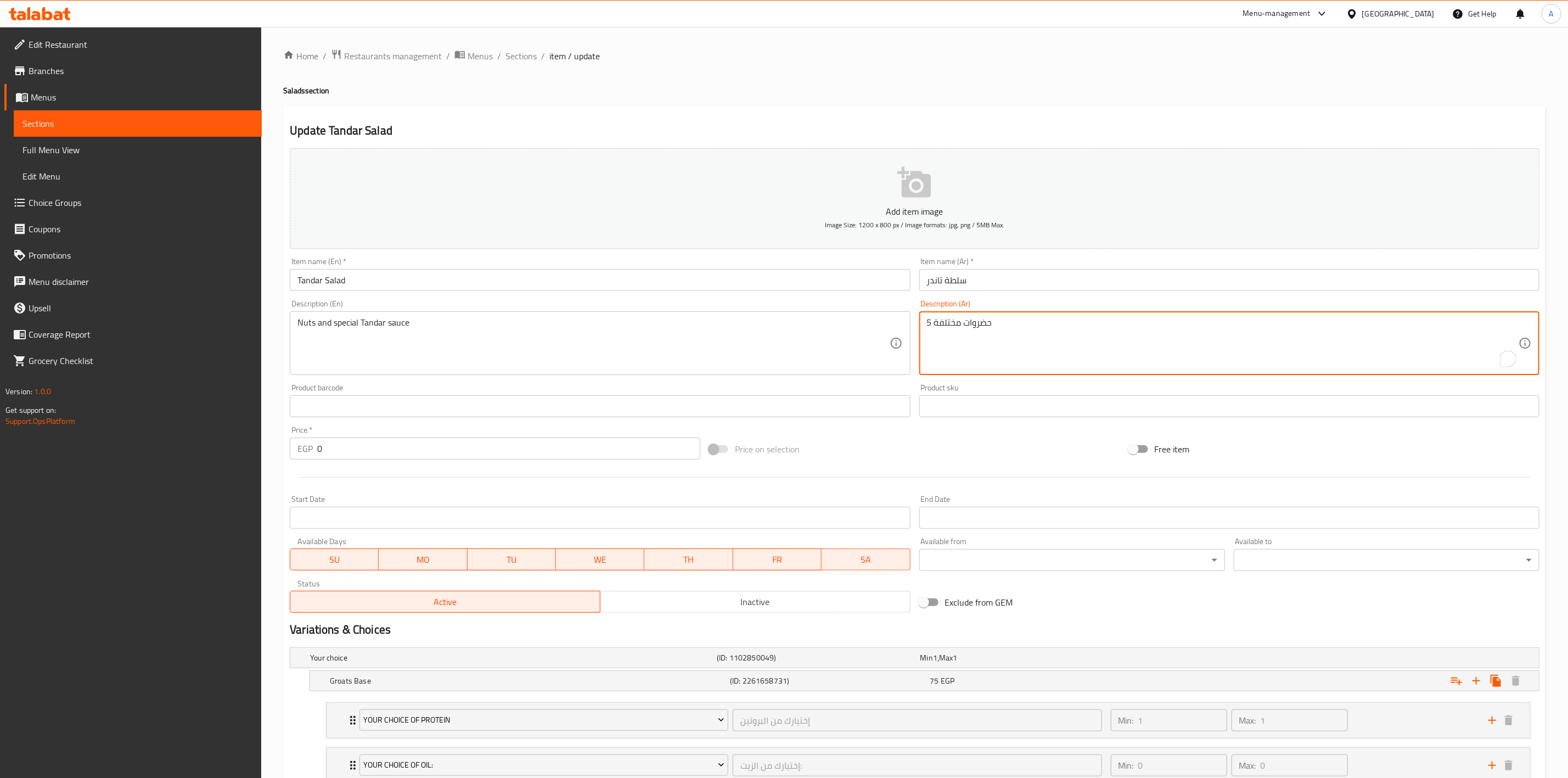
click at [1014, 330] on textarea "5 حضروات مختلفة" at bounding box center [1223, 344] width 591 height 53
click at [1014, 324] on textarea "5 حضروات مختلفة" at bounding box center [1223, 344] width 591 height 53
paste textarea "قاعدة خص أو مكرونة او برغل"
paste textarea "مكسرات"
paste textarea "صوص سبيشيل تاندر"
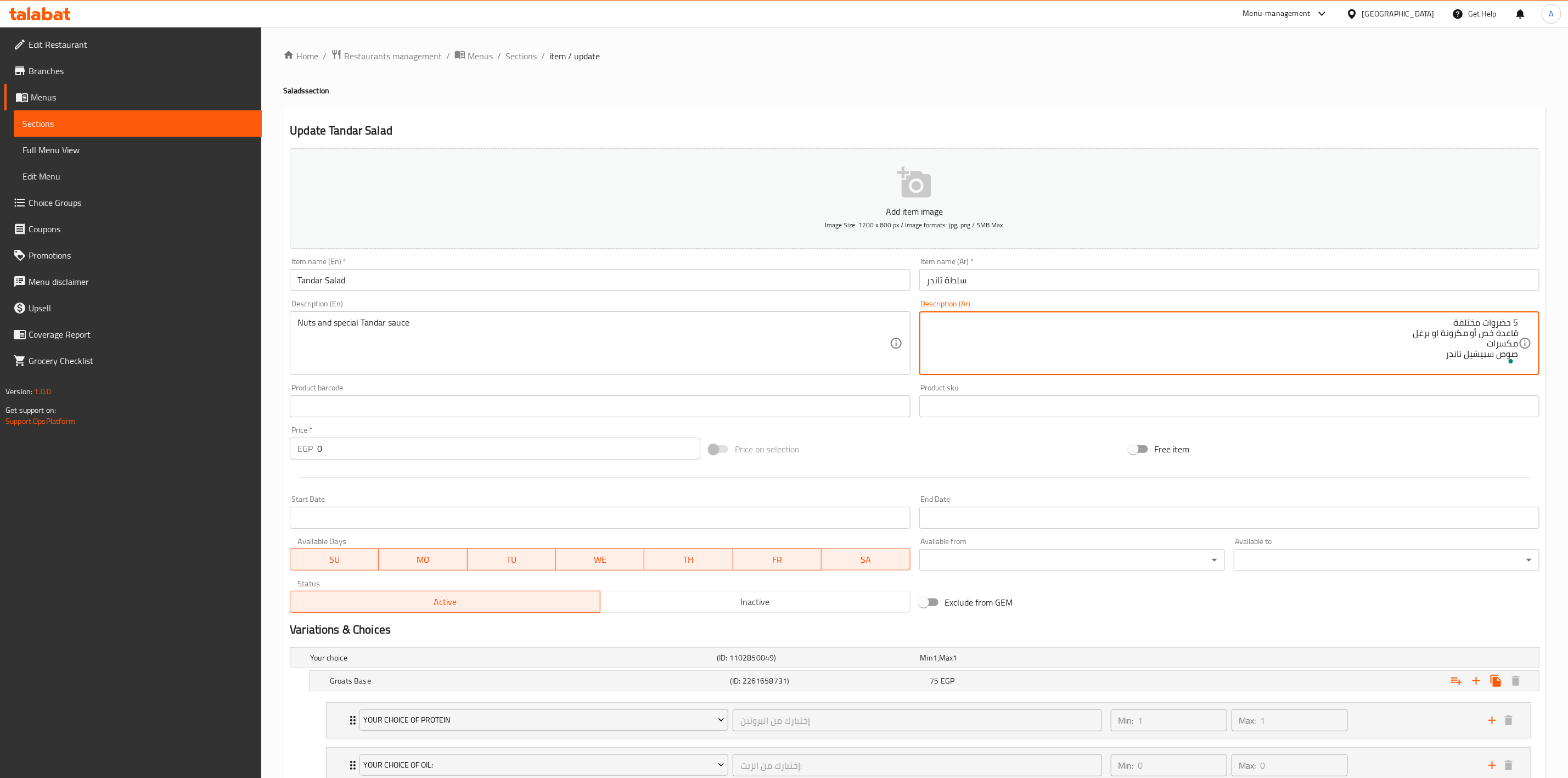
scroll to position [3, 0]
click at [1393, 353] on textarea "5 حضروات مختلفة قاعدة خص أو مكرونة او برغل مكسرات صوص سبيشيل تاندر" at bounding box center [1223, 344] width 591 height 53
paste textarea "بروتين فراخ او بيض"
paste textarea "زيت زيتون . اختيارى"
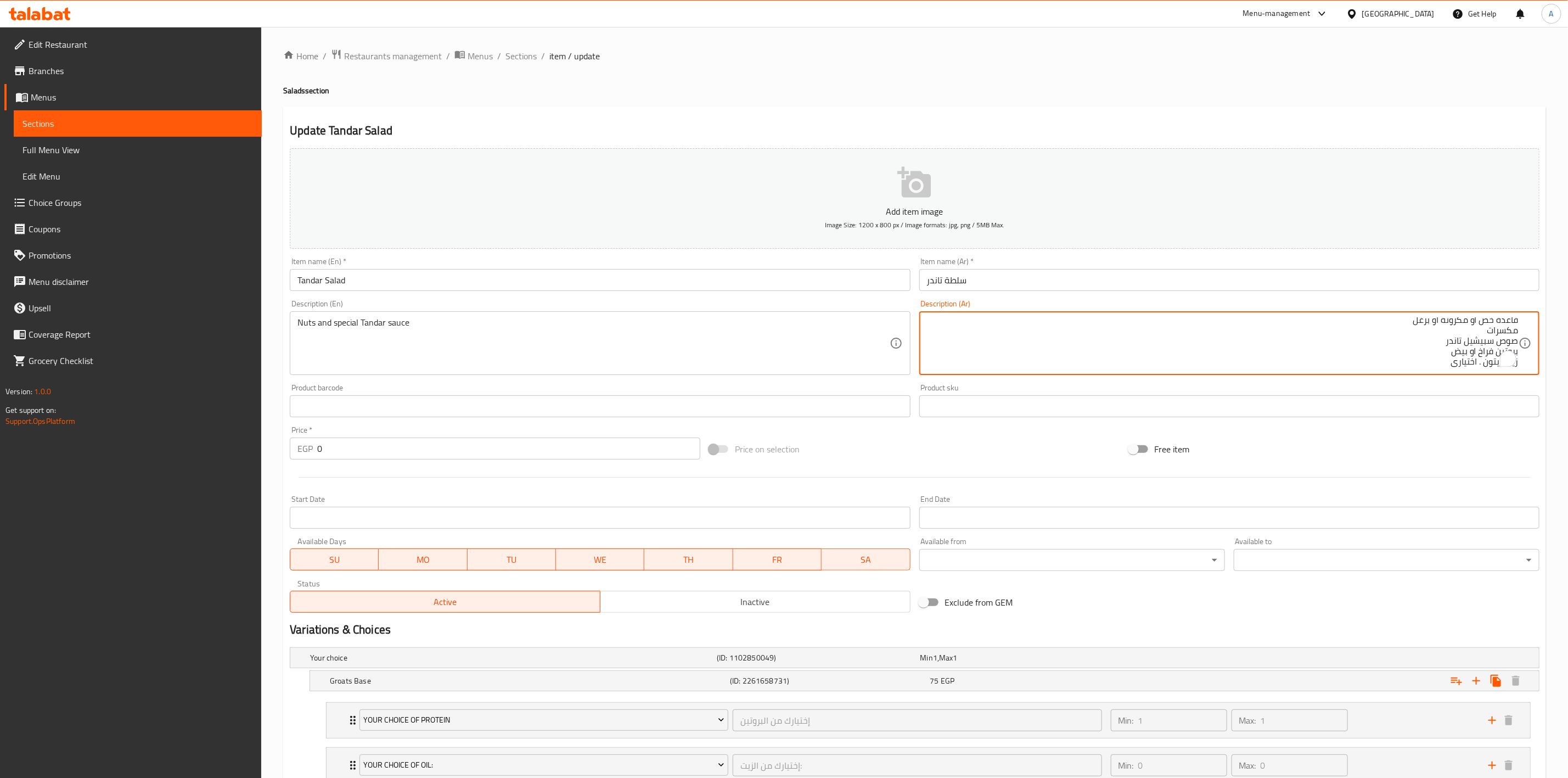
type textarea "5 حضروات مختلفة قاعدة خص أو مكرونة او برغل مكسرات صوص سبيشيل تاندر بروتين فراخ …"
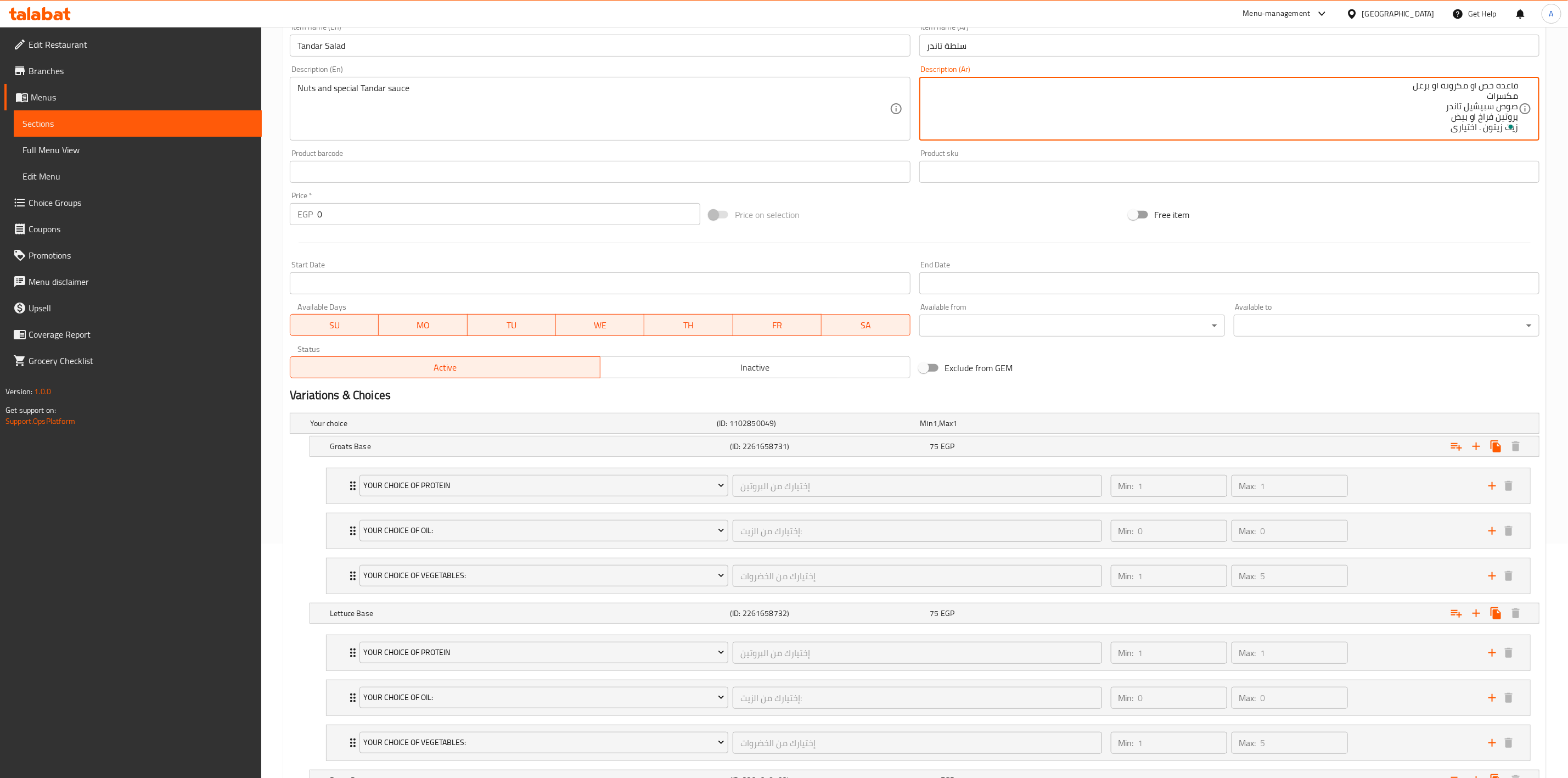
scroll to position [58, 0]
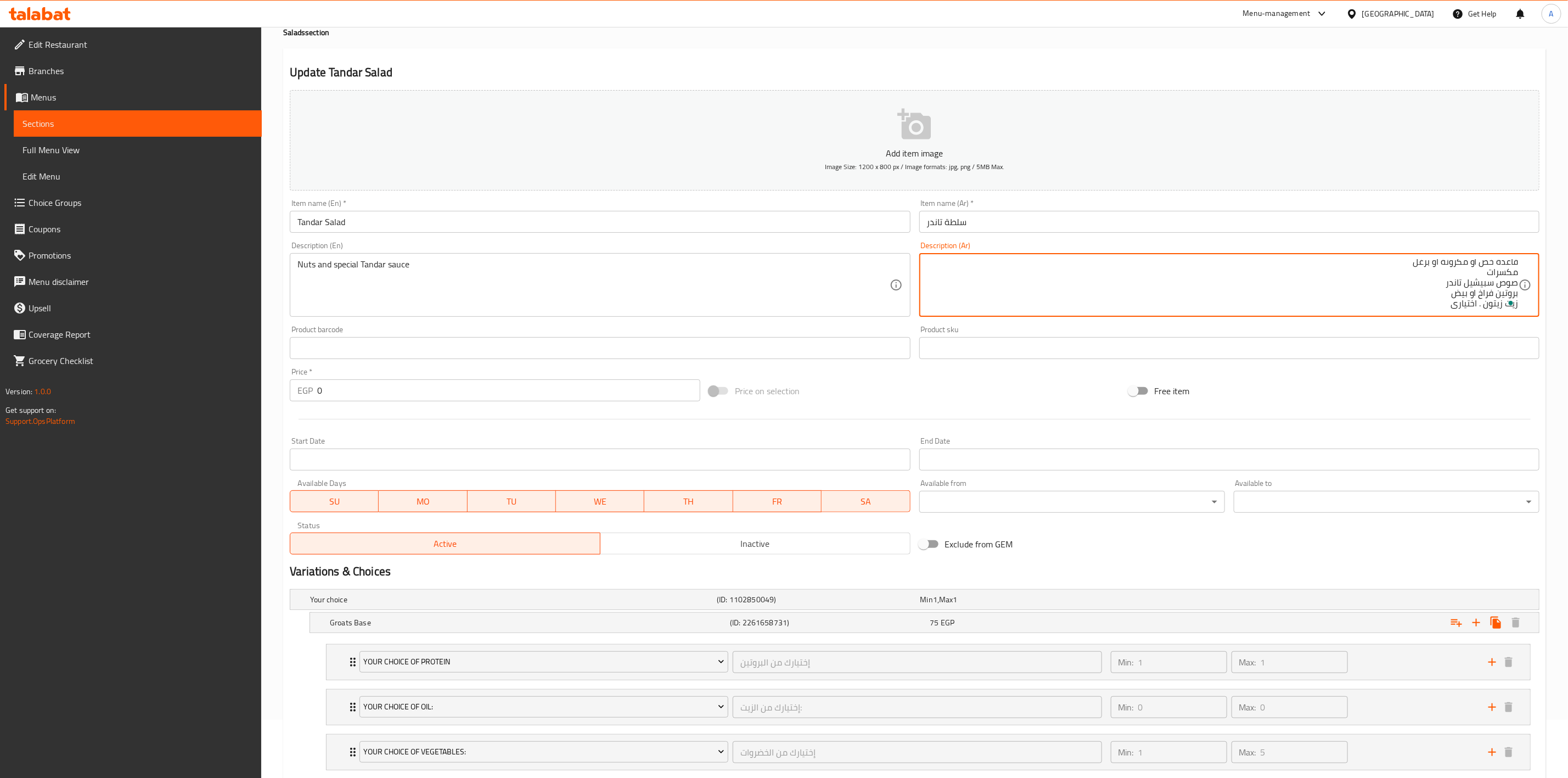
click at [1516, 270] on textarea "5 حضروات مختلفة قاعدة خص أو مكرونة او برغل مكسرات صوص سبيشيل تاندر بروتين فراخ …" at bounding box center [1223, 285] width 591 height 53
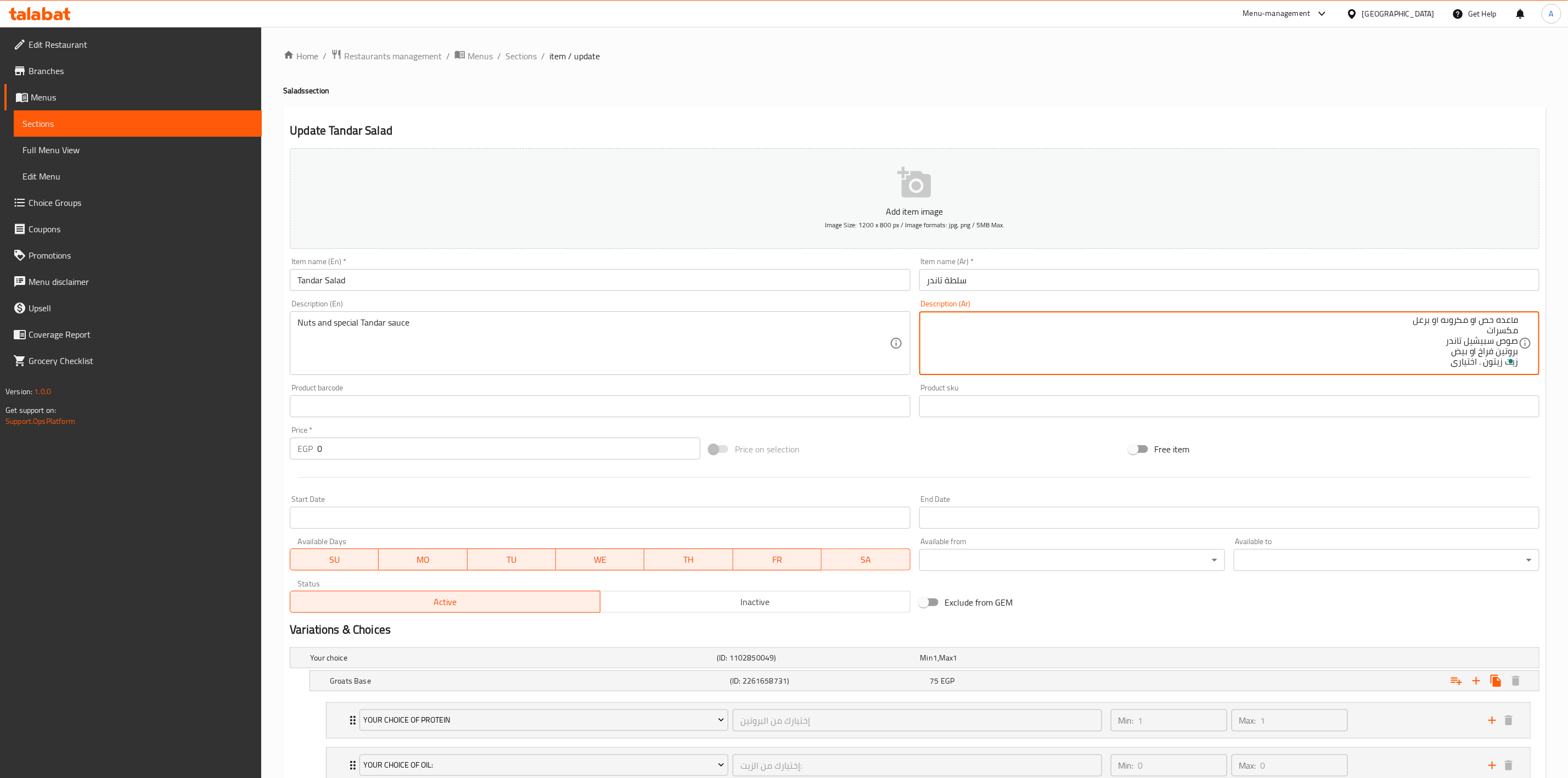
click at [1496, 321] on textarea "5 حضروات مختلفة قاعدة خص أو مكرونة او برغل مكسرات صوص سبيشيل تاندر بروتين فراخ …" at bounding box center [1223, 344] width 591 height 53
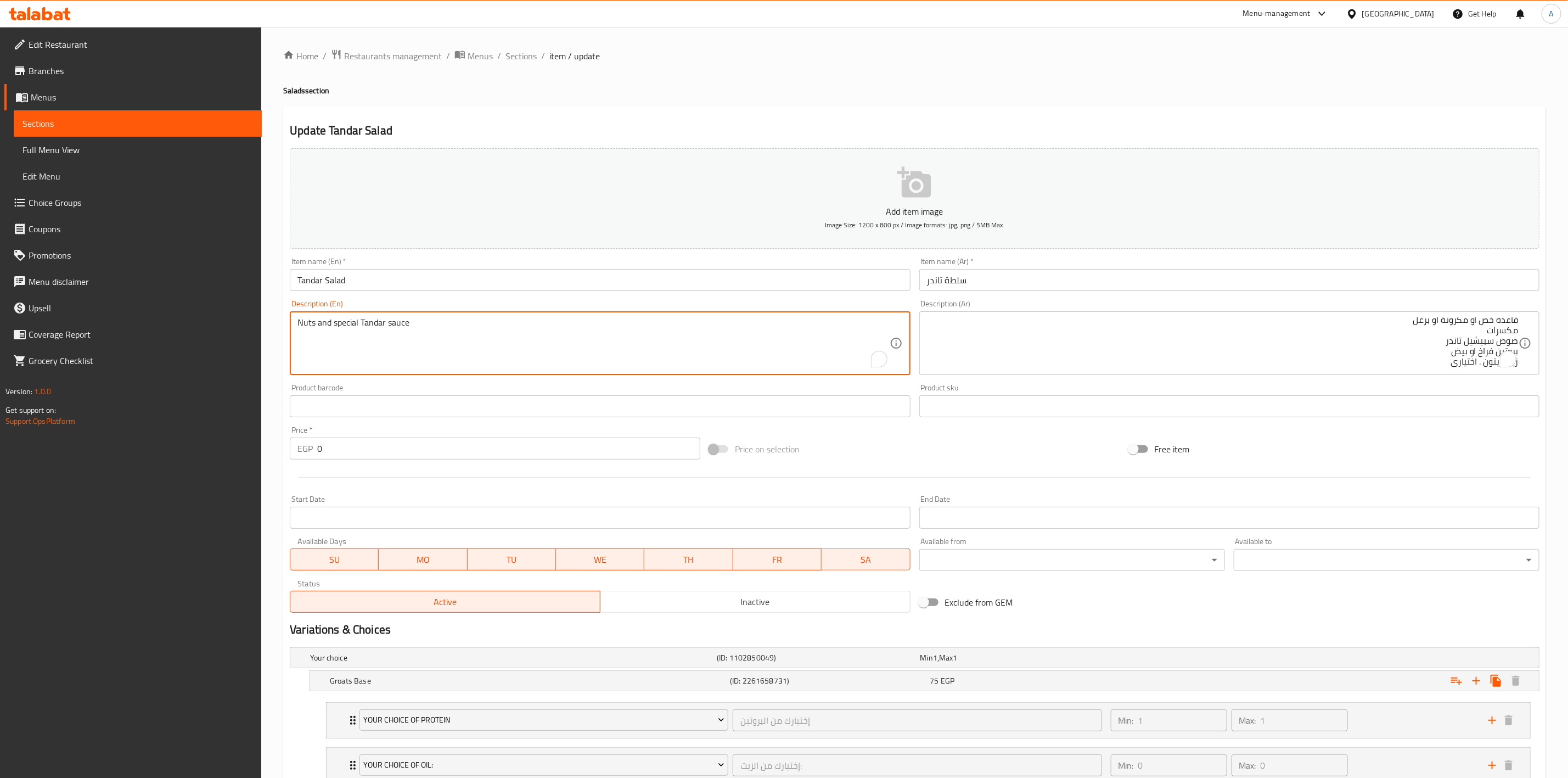
click at [337, 328] on textarea "Nuts and special Tandar sauce" at bounding box center [593, 344] width 591 height 53
paste textarea "Choice of 5 Vegetables"
click at [386, 321] on textarea "Choice of 5 Vegetables" at bounding box center [593, 344] width 591 height 53
paste textarea "Your Choice of Base: Lettuce, Pasta, or Bulgur"
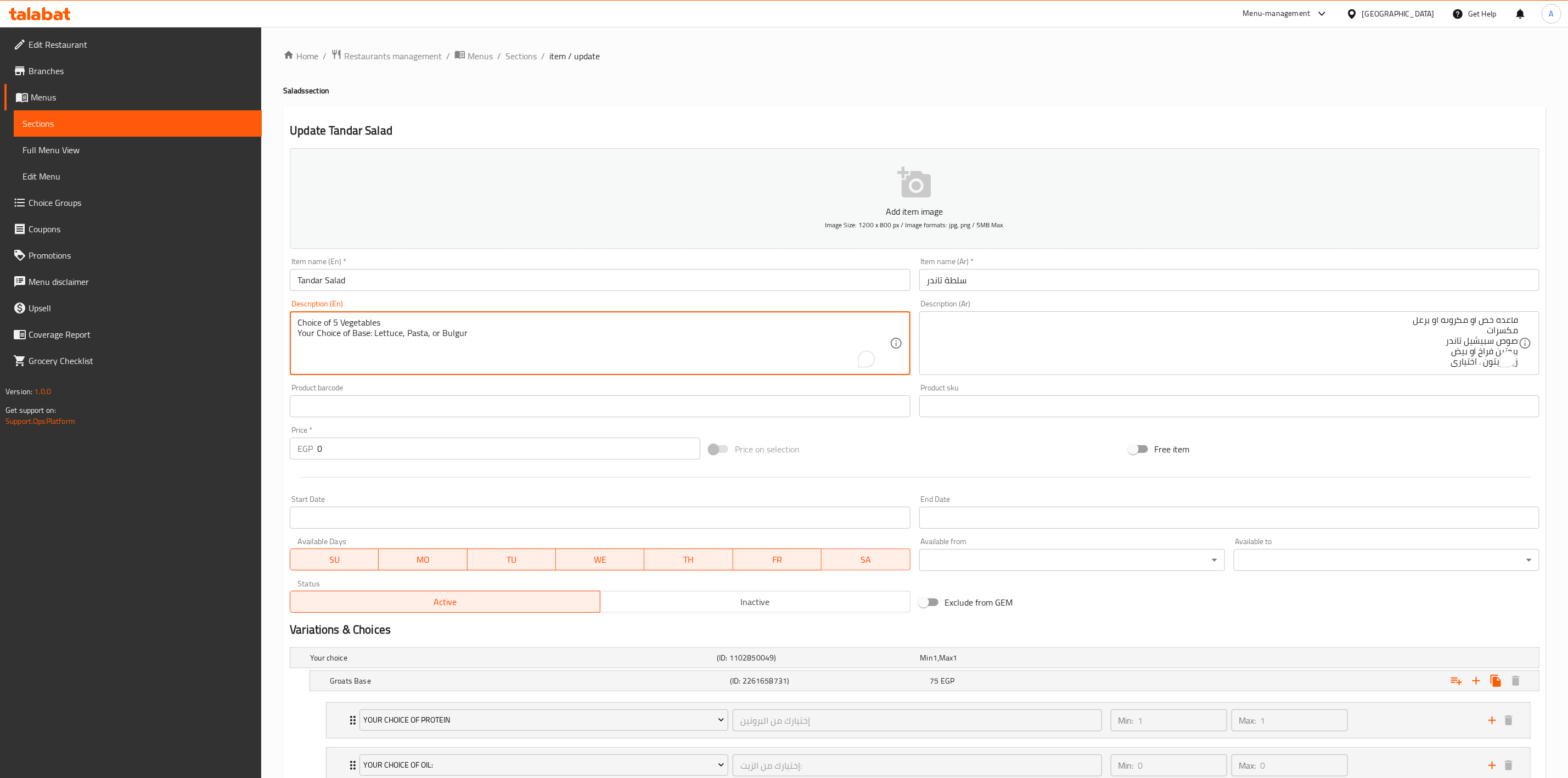
click at [470, 330] on textarea "Choice of 5 Vegetables Your Choice of Base: Lettuce, Pasta, or Bulgur" at bounding box center [593, 344] width 591 height 53
paste textarea "Nuts"
click at [305, 350] on textarea "Choice of 5 Vegetables Your Choice of Base: Lettuce, Pasta, or Bulgur Nuts" at bounding box center [593, 344] width 591 height 53
paste textarea "Special Tender Sauce"
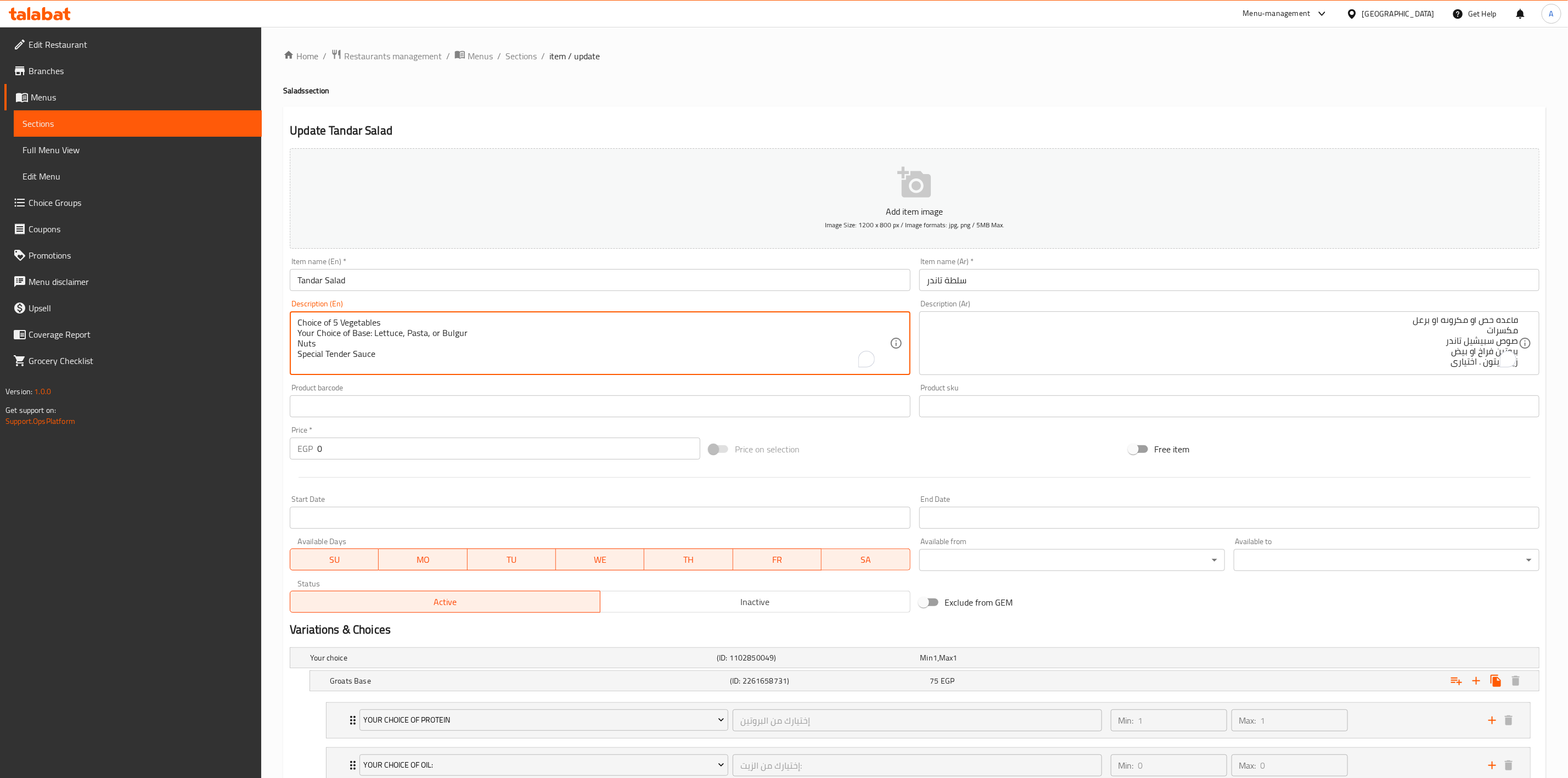
scroll to position [14, 0]
click at [302, 350] on textarea "Choice of 5 Vegetables Your Choice of Base: Lettuce, Pasta, or Bulgur Nuts Spec…" at bounding box center [593, 344] width 591 height 53
paste textarea "Choice of Protein: Chicken or Eggs"
click at [328, 353] on textarea "Choice of 5 Vegetables Your Choice of Base: Lettuce, Pasta, or Bulgur Nuts Spec…" at bounding box center [593, 344] width 591 height 53
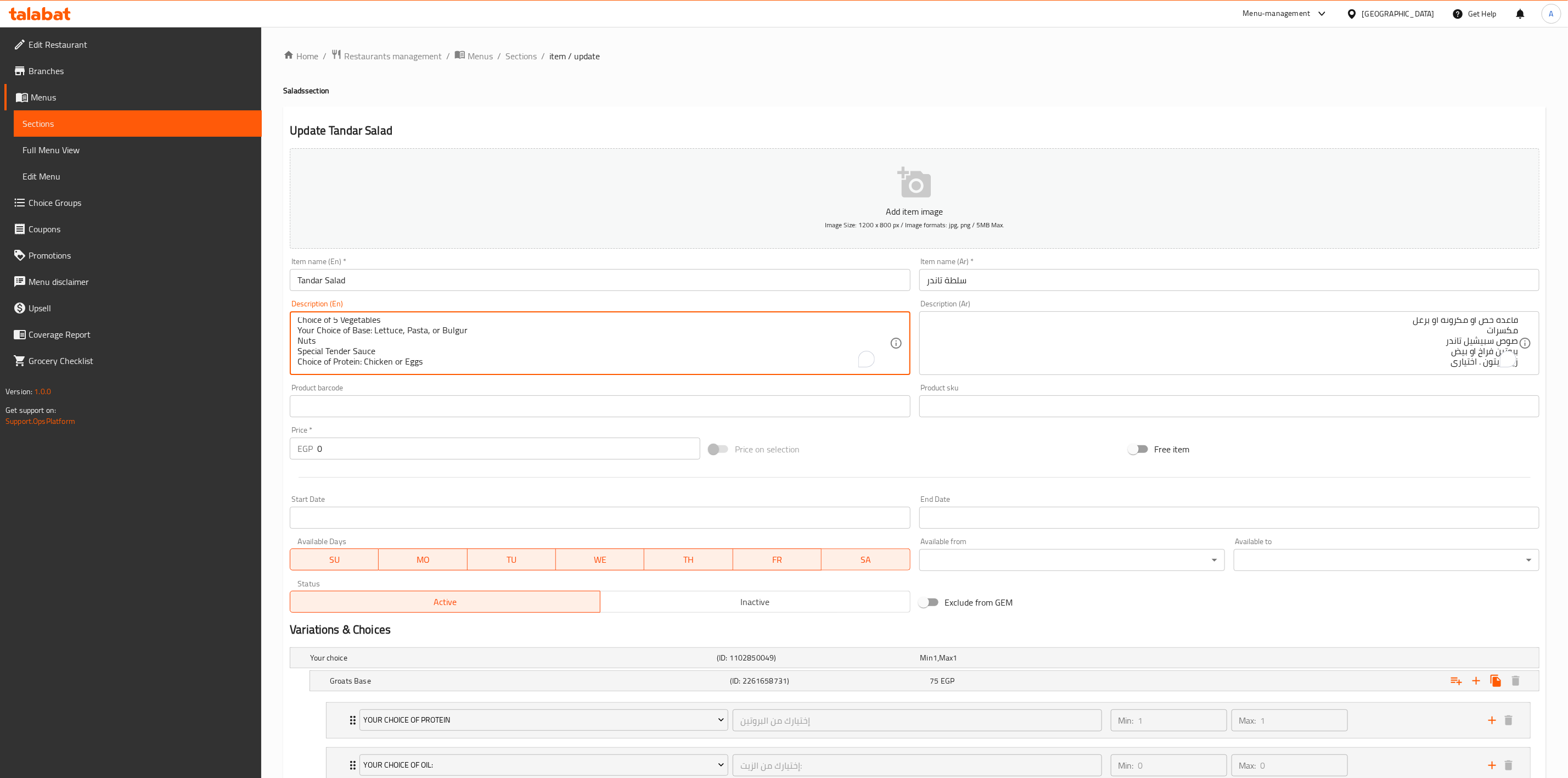
paste textarea "Olive Oil (Optional)"
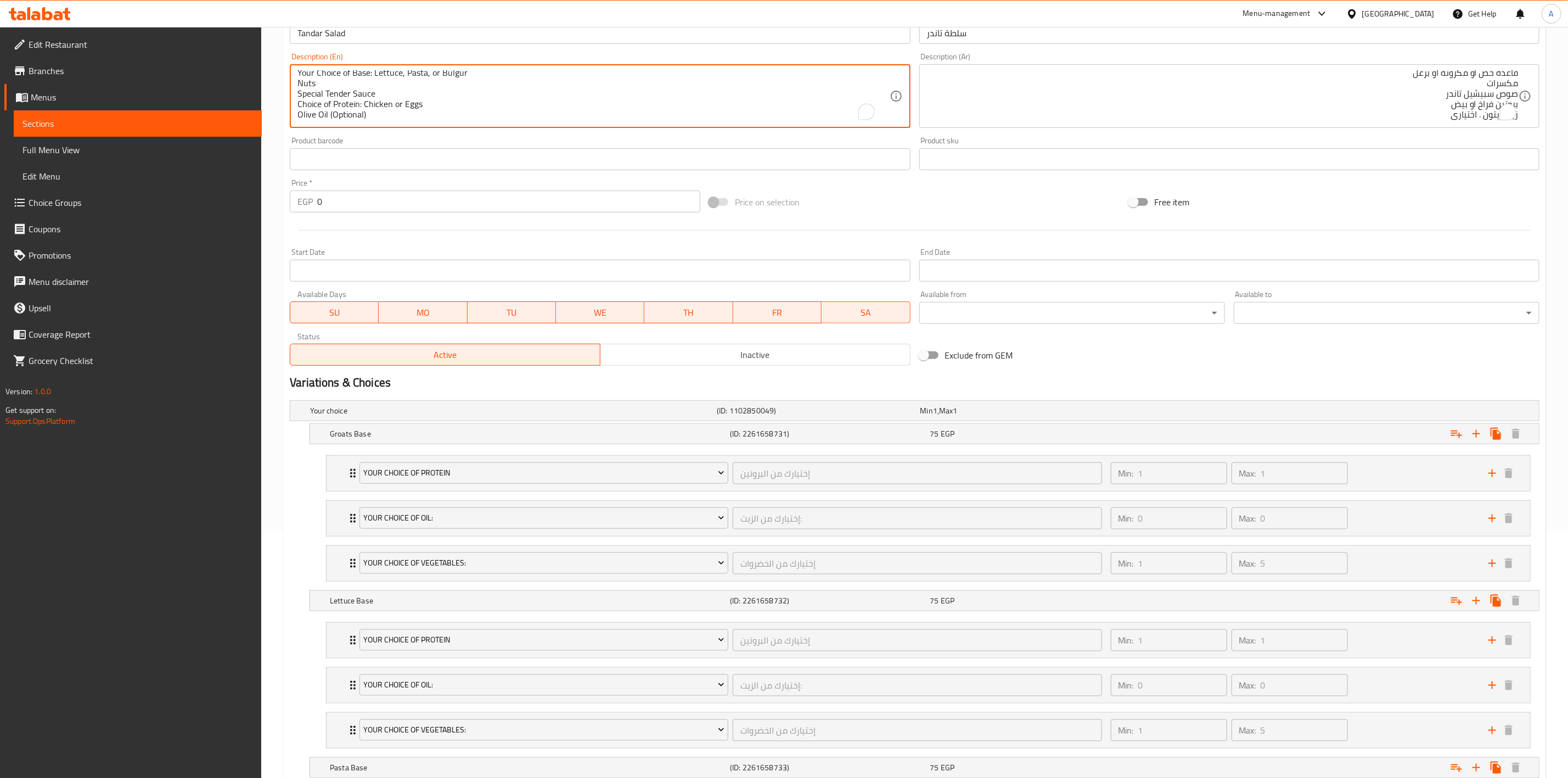
scroll to position [0, 0]
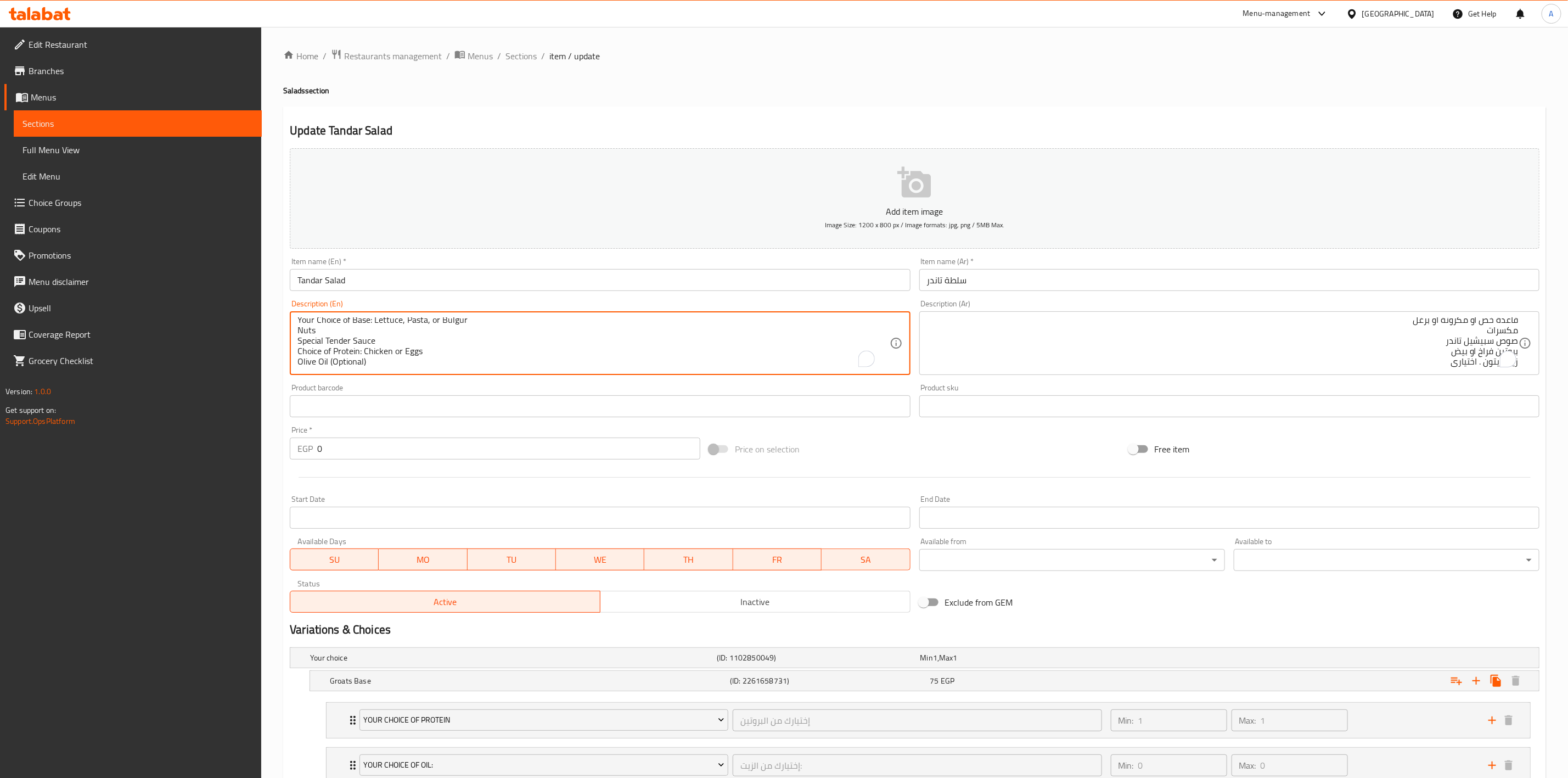
type textarea "Choice of 5 Vegetables Your Choice of Base: Lettuce, Pasta, or Bulgur Nuts Spec…"
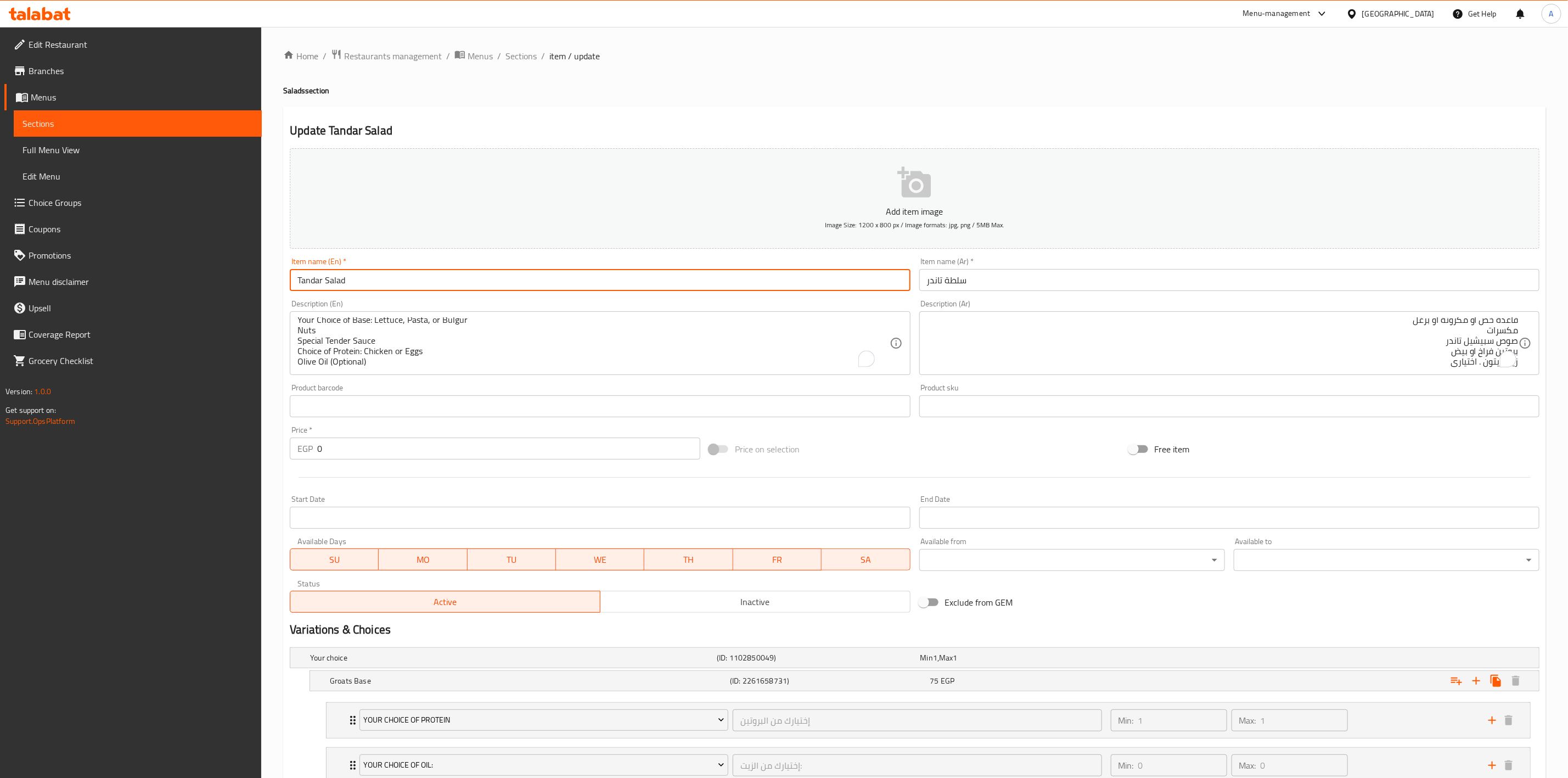
click at [379, 283] on input "Tandar Salad" at bounding box center [599, 280] width 620 height 22
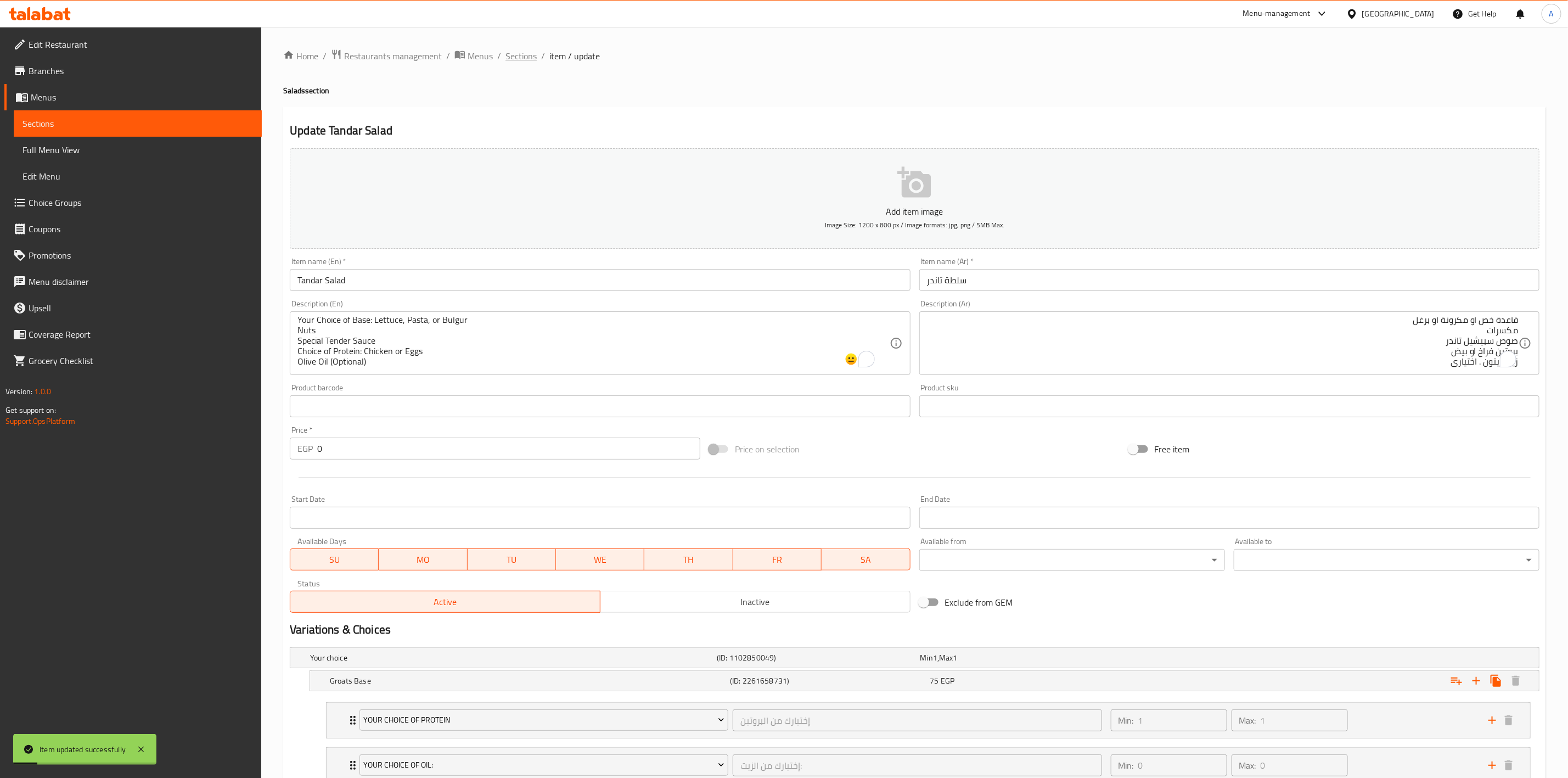
click at [509, 57] on span "Sections" at bounding box center [521, 56] width 31 height 14
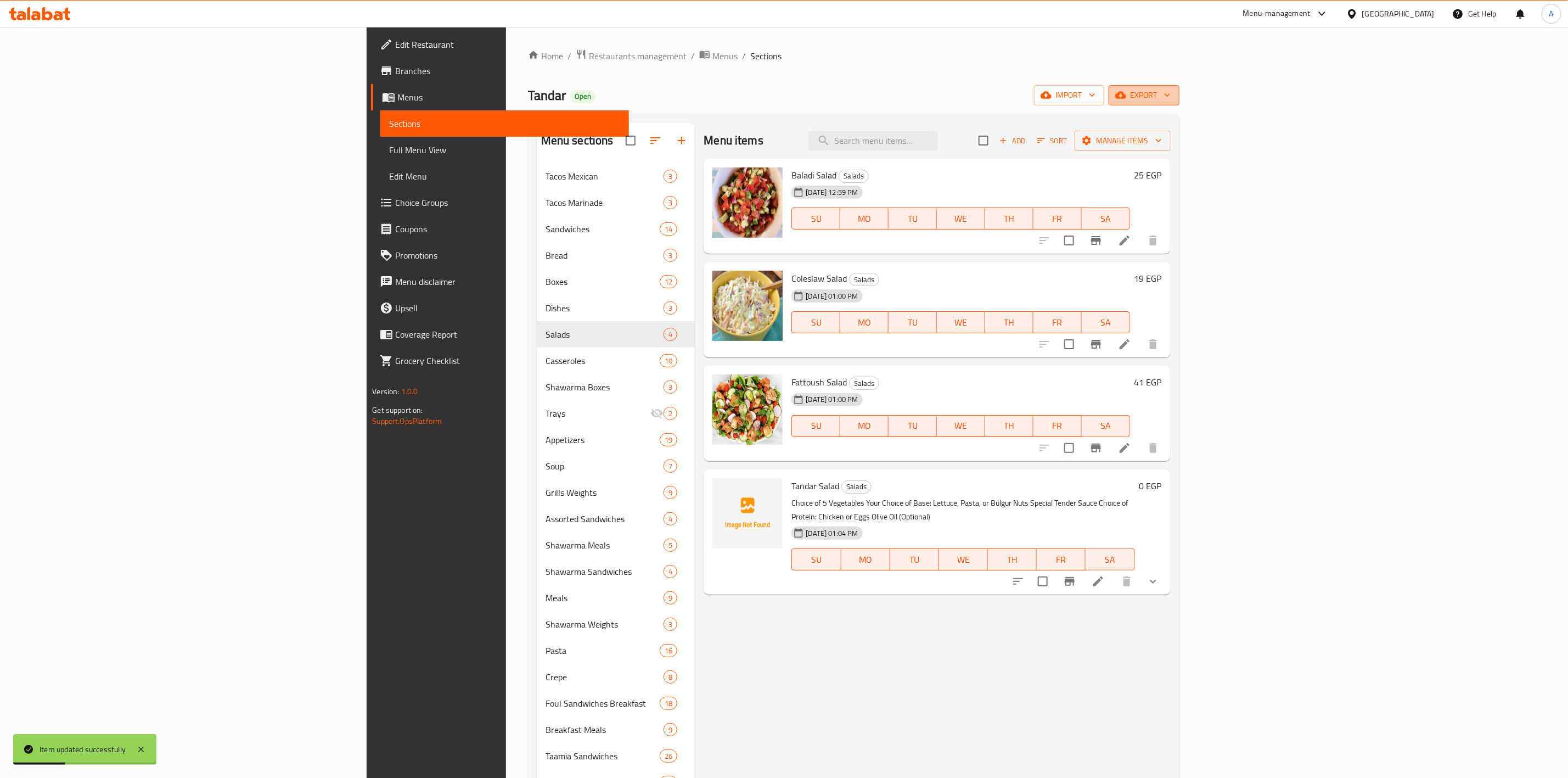
click at [1180, 86] on button "export" at bounding box center [1144, 96] width 71 height 21
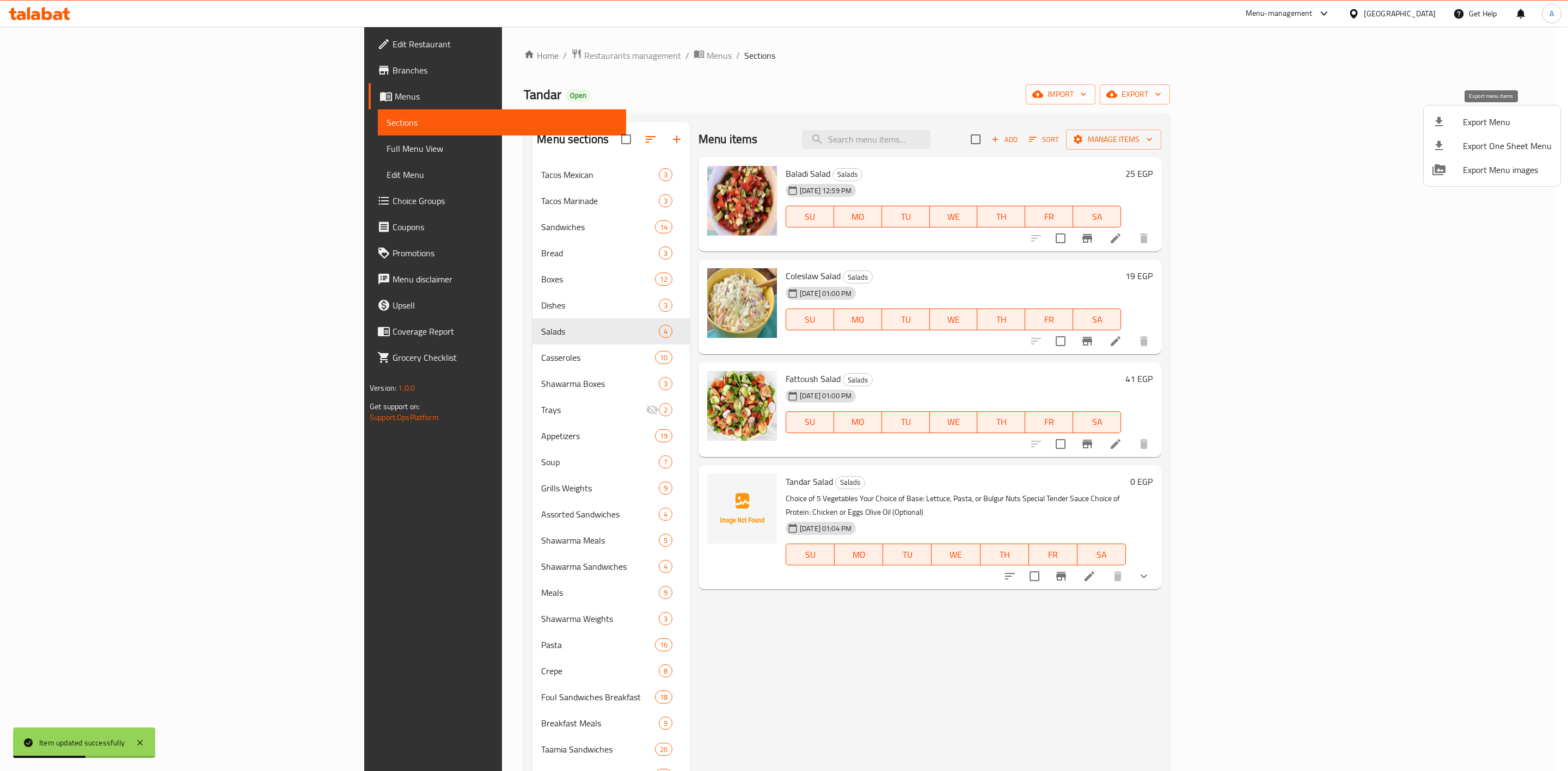
click at [1444, 118] on icon at bounding box center [1439, 122] width 13 height 13
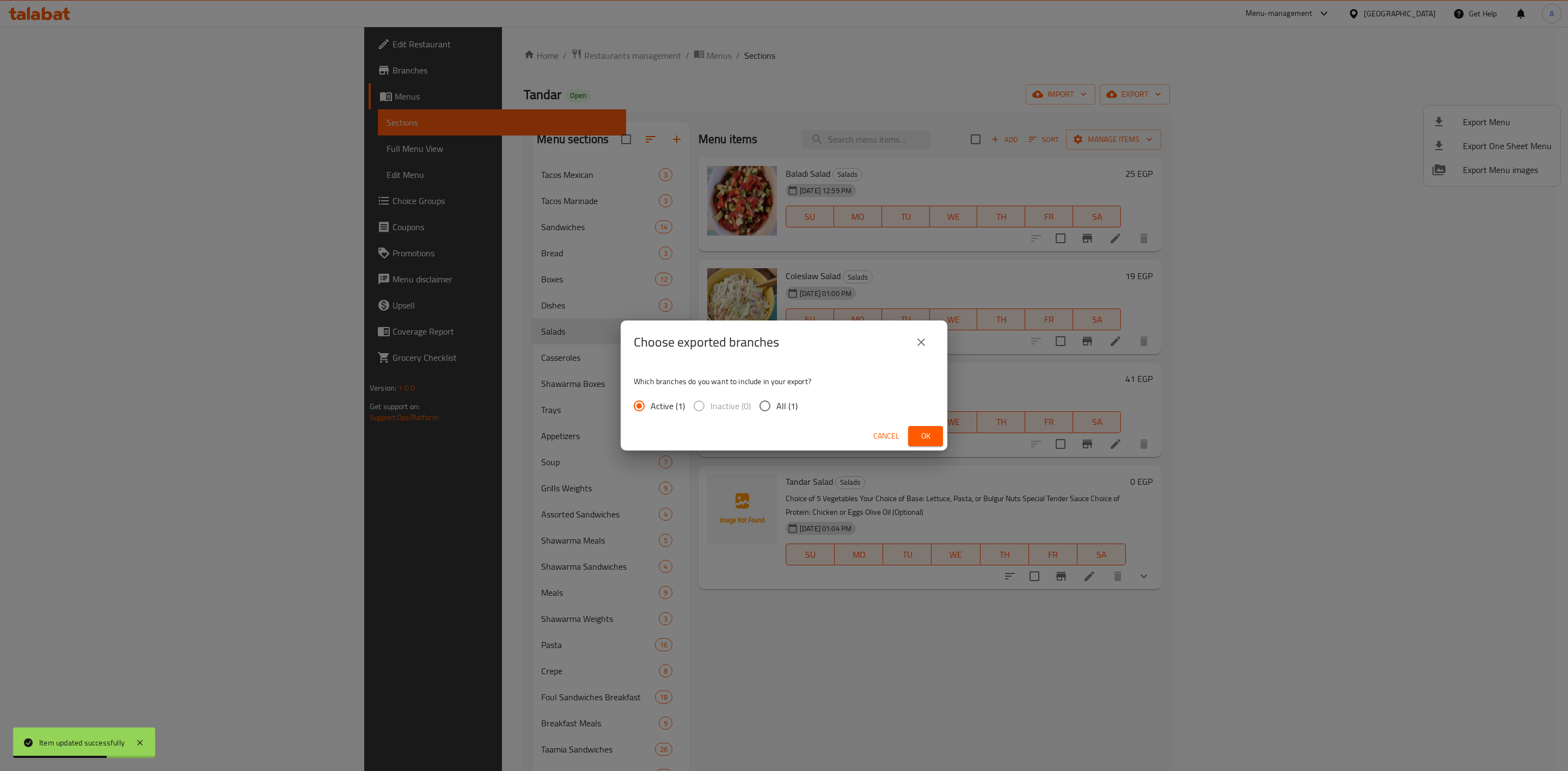
click at [763, 406] on input "All (1)" at bounding box center [764, 406] width 23 height 23
radio input "true"
click at [917, 437] on span "Ok" at bounding box center [925, 436] width 17 height 13
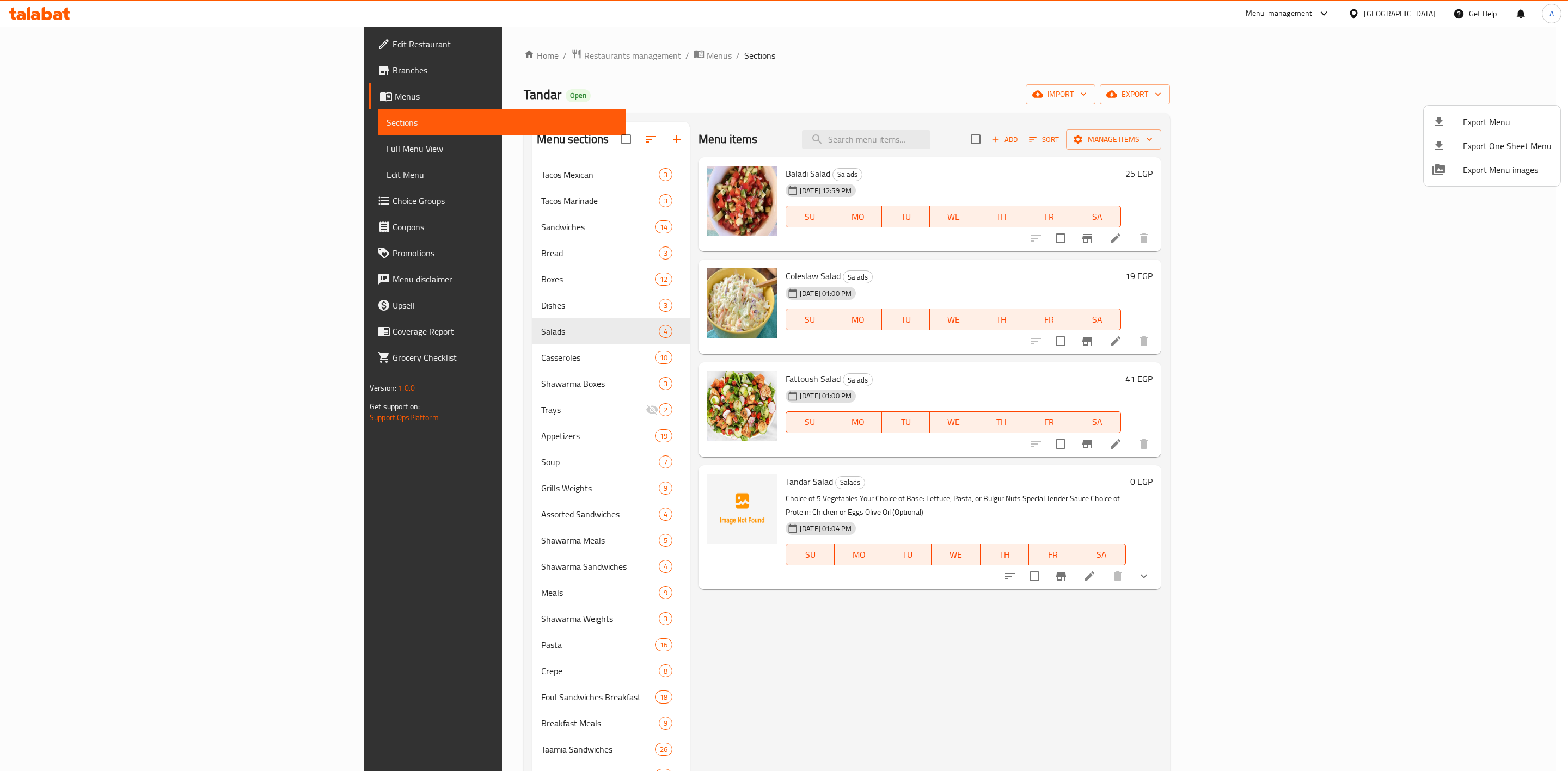
click at [1121, 126] on div at bounding box center [784, 385] width 1568 height 771
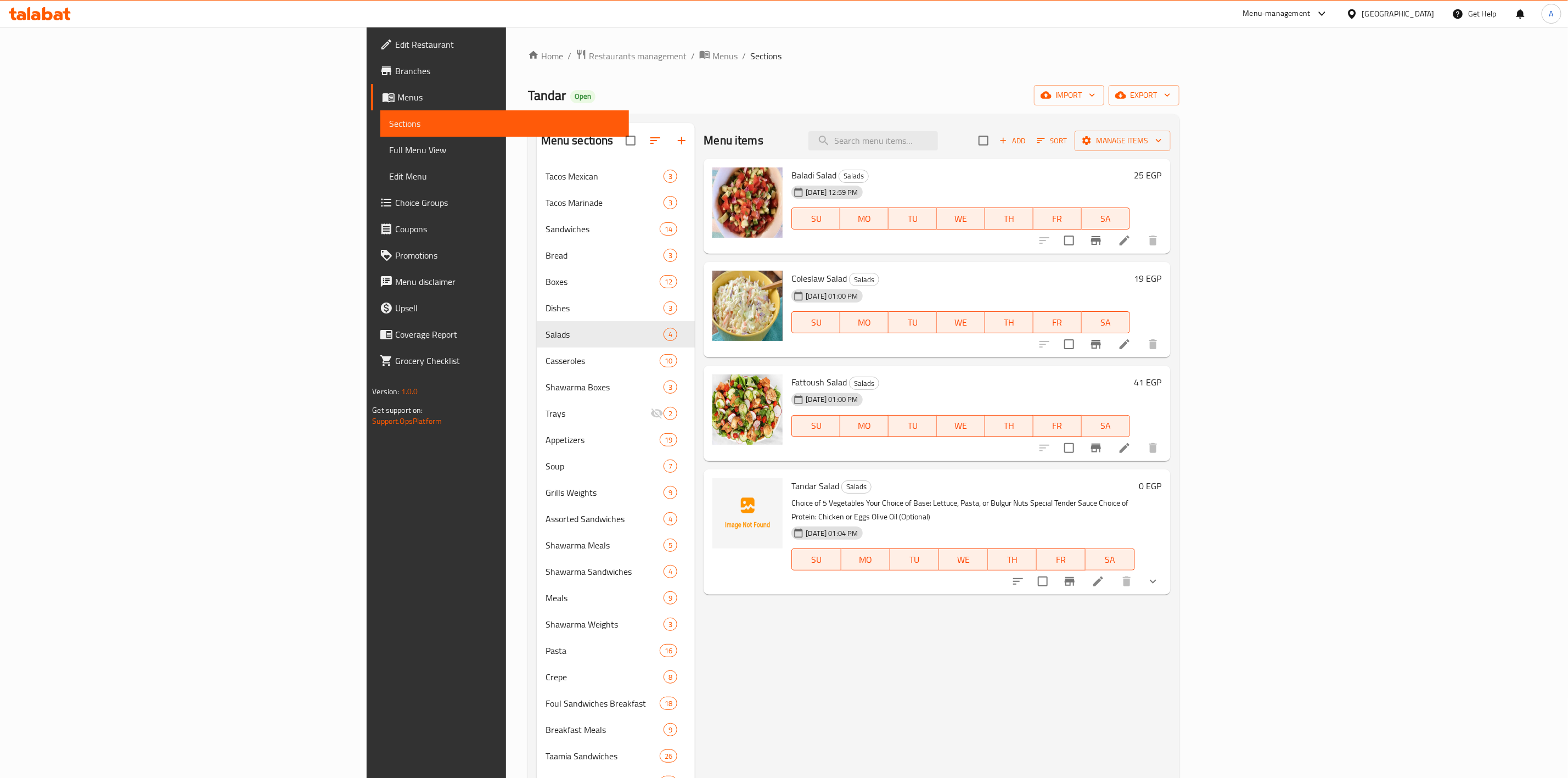
click at [1419, 17] on div "Egypt" at bounding box center [1398, 14] width 72 height 12
click at [1305, 279] on div "[GEOGRAPHIC_DATA]" at bounding box center [1316, 287] width 90 height 25
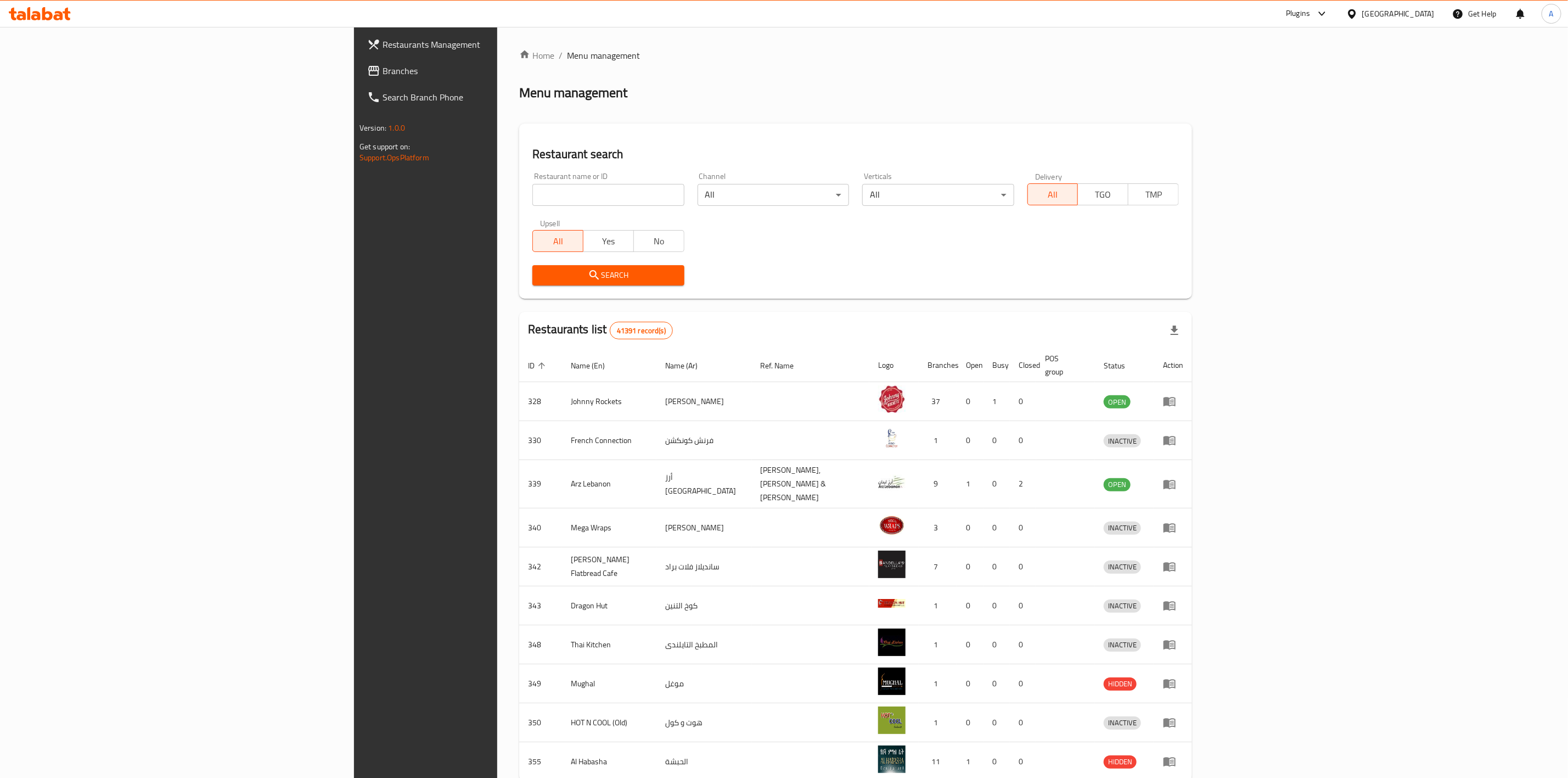
click at [383, 71] on span "Branches" at bounding box center [495, 71] width 224 height 14
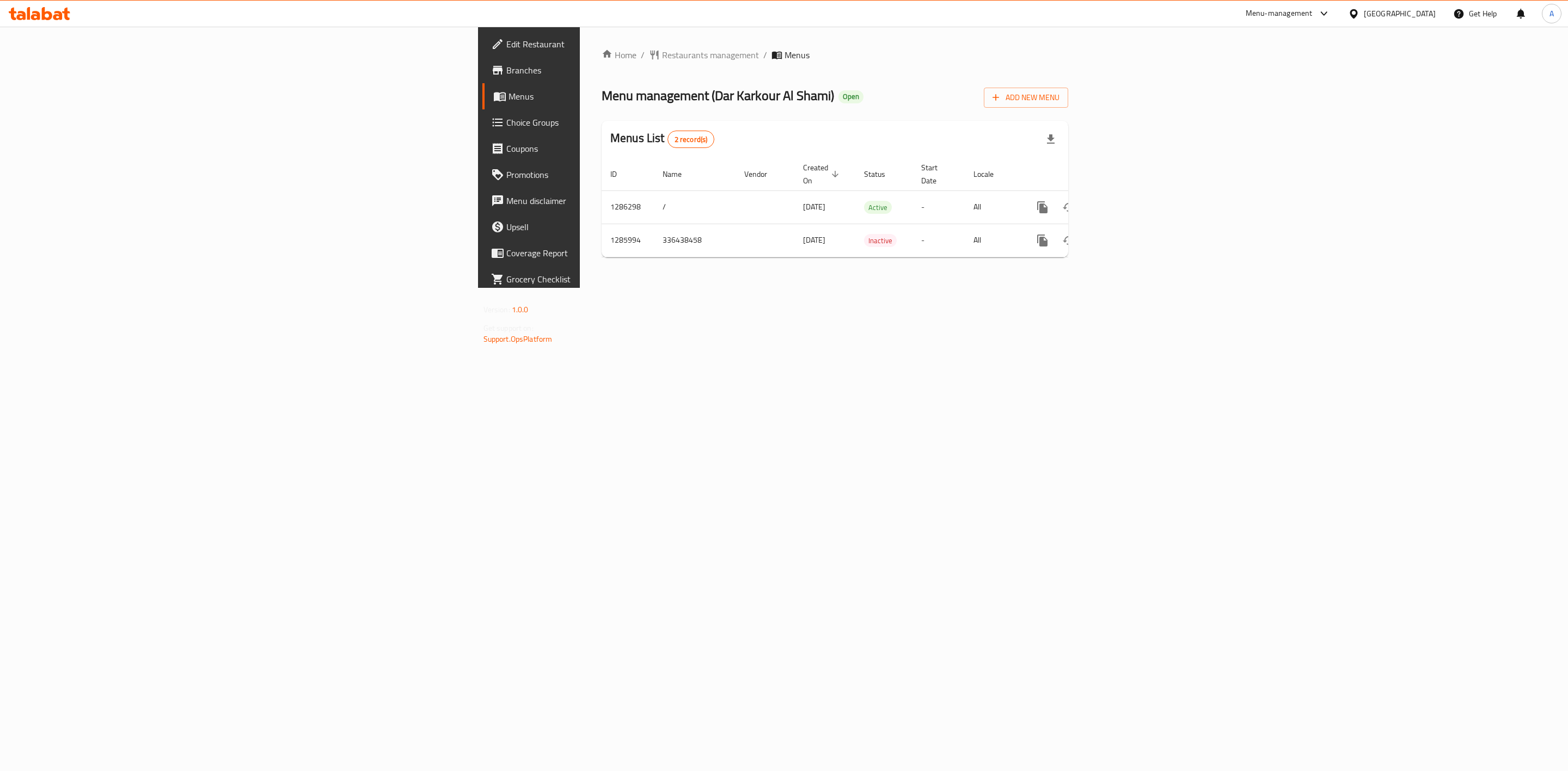
click at [1090, 288] on div "Home / Restaurants management / Menus Menu management ( [PERSON_NAME] [PERSON_N…" at bounding box center [835, 157] width 510 height 261
drag, startPoint x: 1419, startPoint y: 458, endPoint x: 1281, endPoint y: 440, distance: 139.2
click at [1090, 288] on div "Home / Restaurants management / Menus Menu management ( [PERSON_NAME] [PERSON_N…" at bounding box center [835, 157] width 510 height 261
click at [602, 230] on td "1285994" at bounding box center [628, 240] width 52 height 33
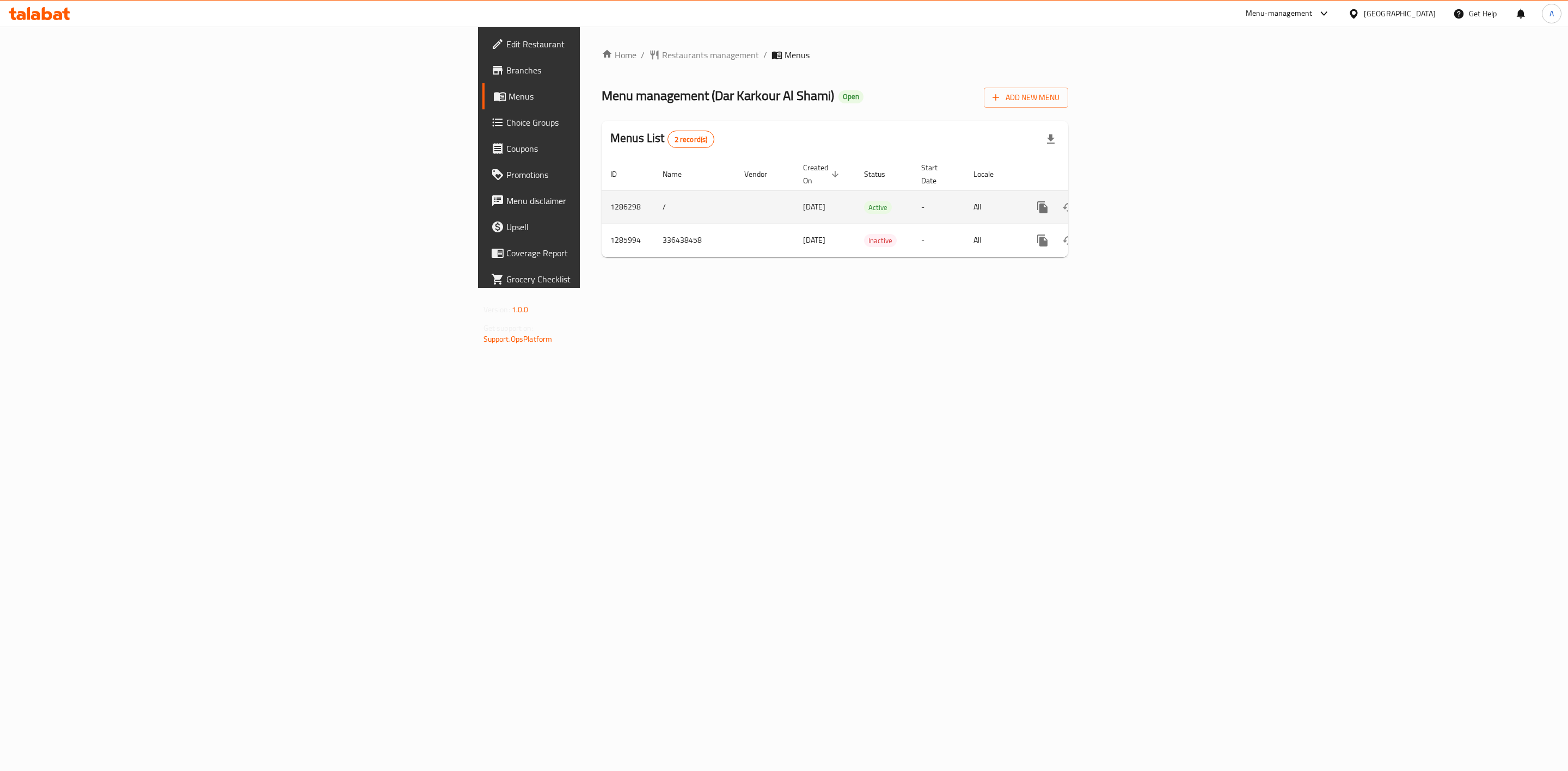
click at [602, 197] on td "1286298" at bounding box center [628, 207] width 52 height 33
copy td "1286298"
click at [1090, 288] on div "Home / Restaurants management / Menus Menu management ( [PERSON_NAME] [PERSON_N…" at bounding box center [835, 157] width 510 height 261
click at [1127, 200] on icon "enhanced table" at bounding box center [1120, 207] width 13 height 13
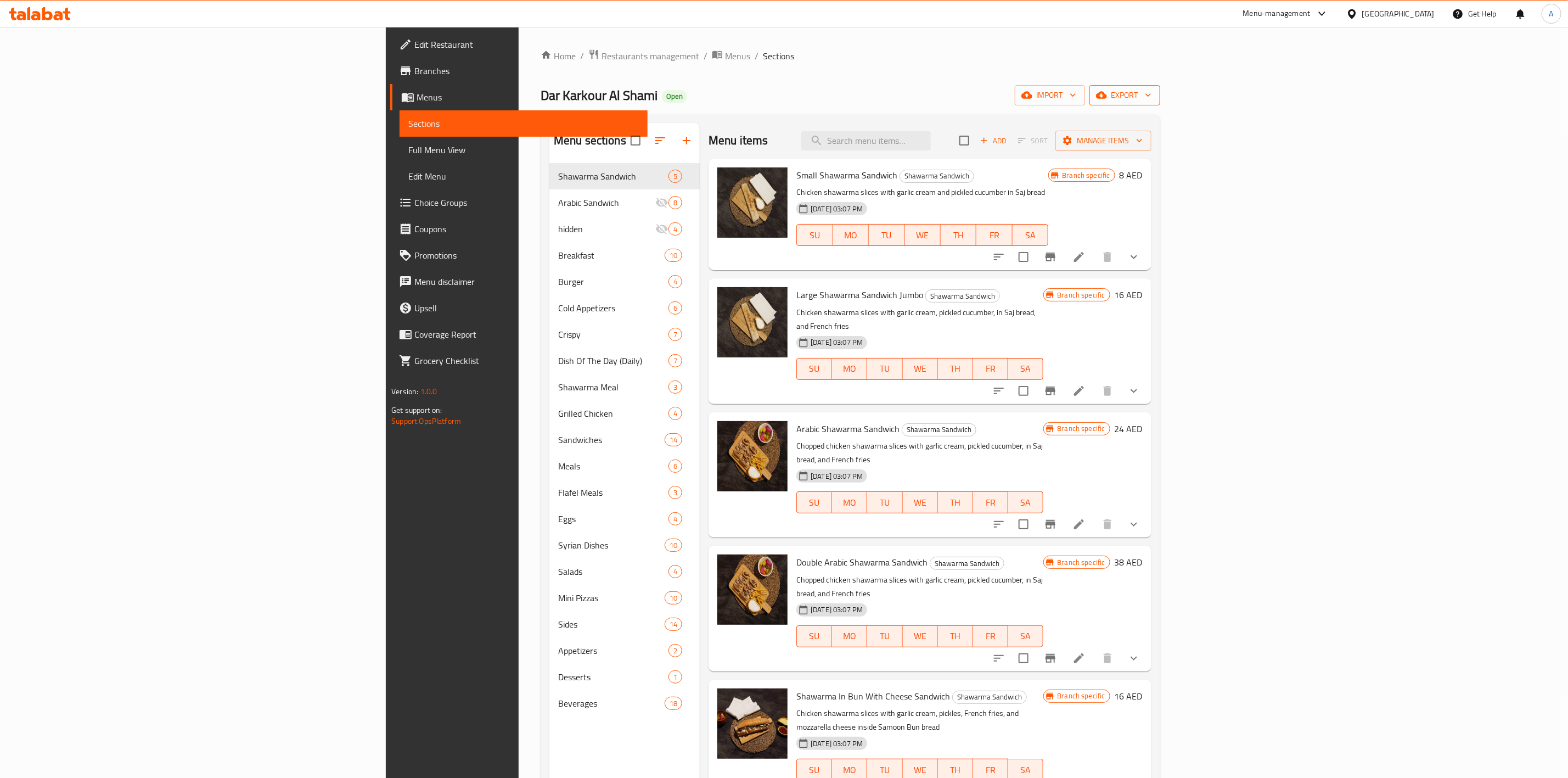
click at [1152, 92] on span "export" at bounding box center [1125, 95] width 53 height 14
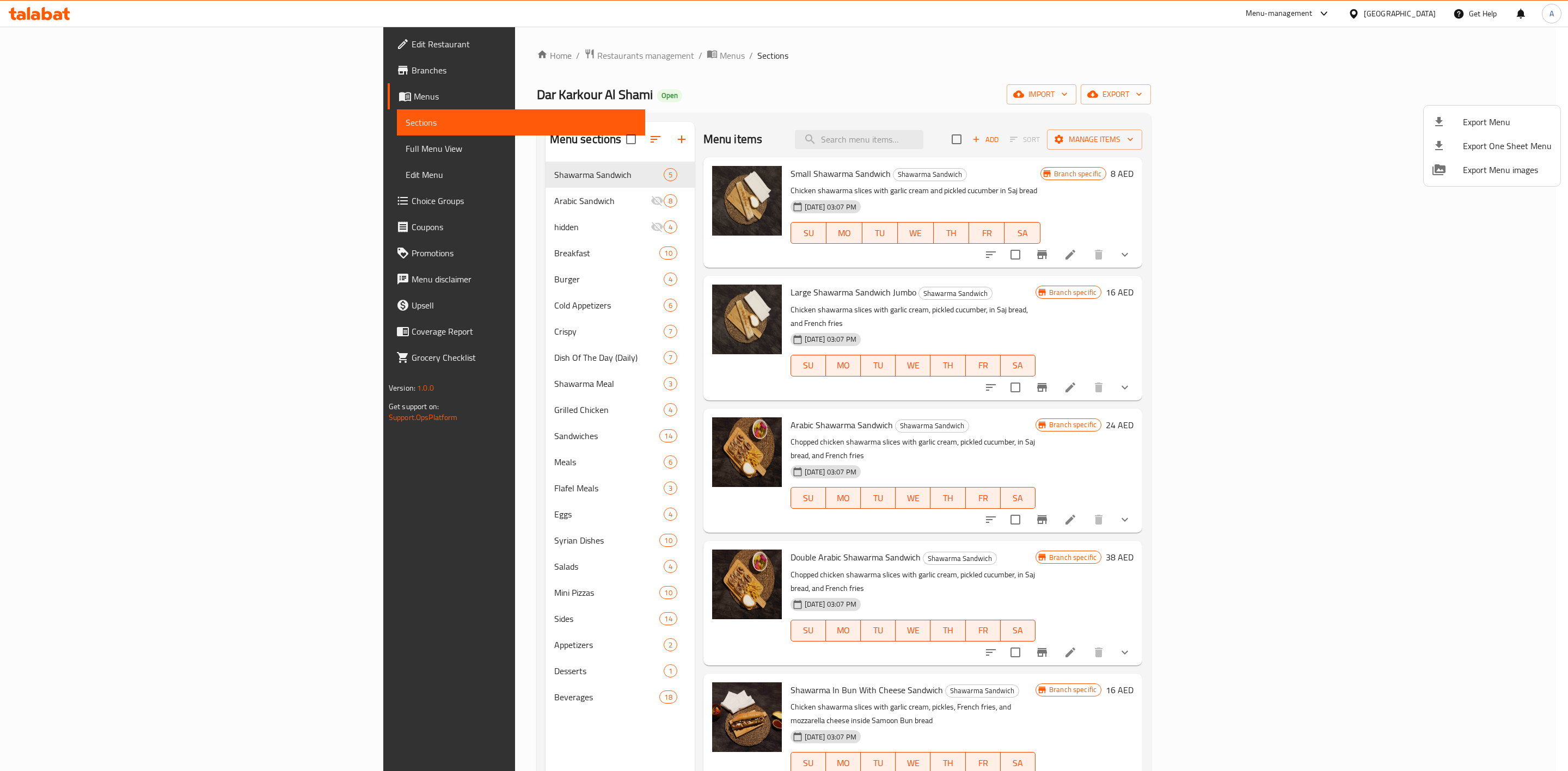
click at [1449, 124] on div at bounding box center [1447, 122] width 31 height 13
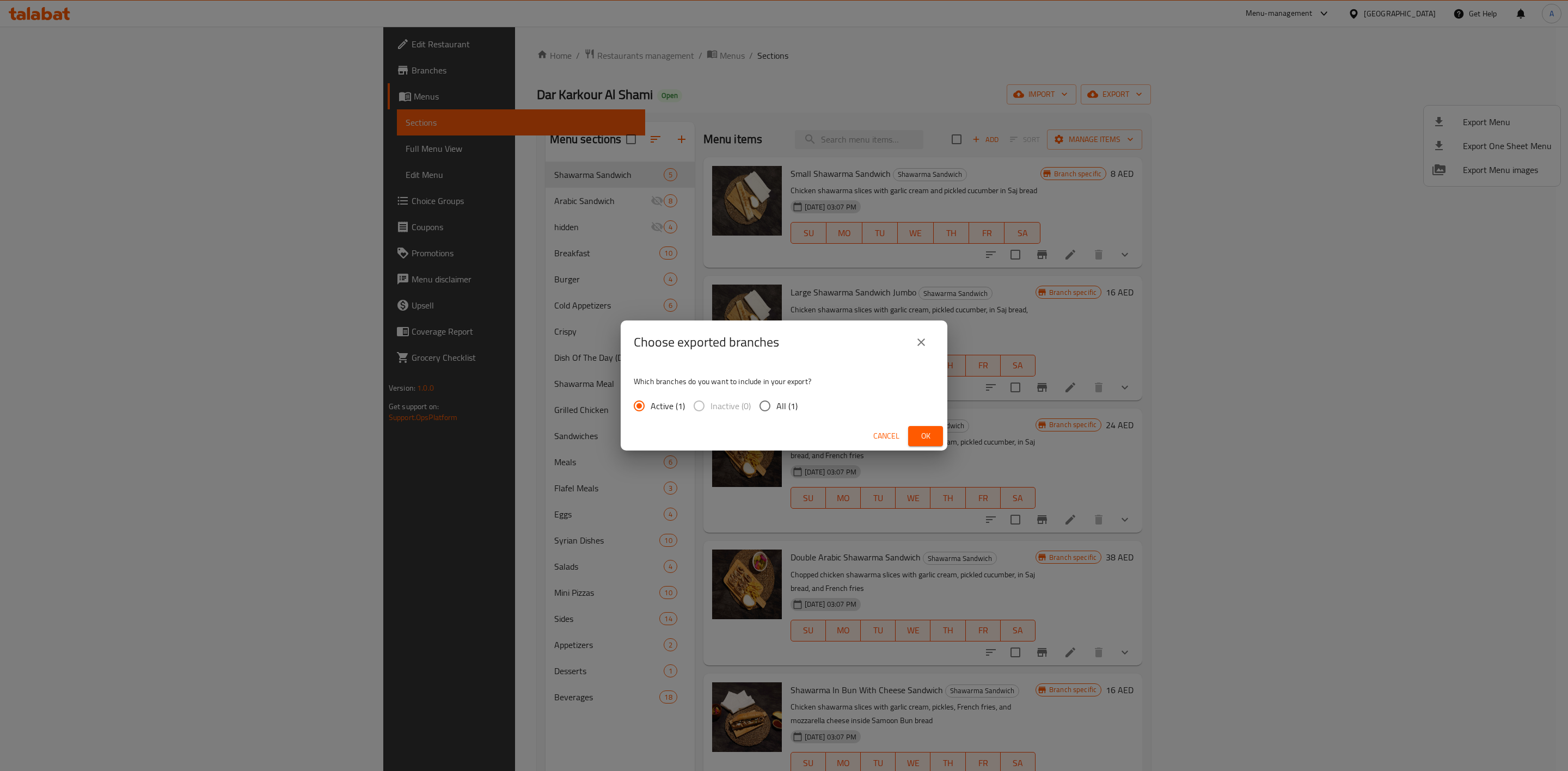
click at [756, 406] on input "All (1)" at bounding box center [764, 406] width 23 height 23
radio input "true"
click at [921, 432] on span "Ok" at bounding box center [925, 436] width 17 height 13
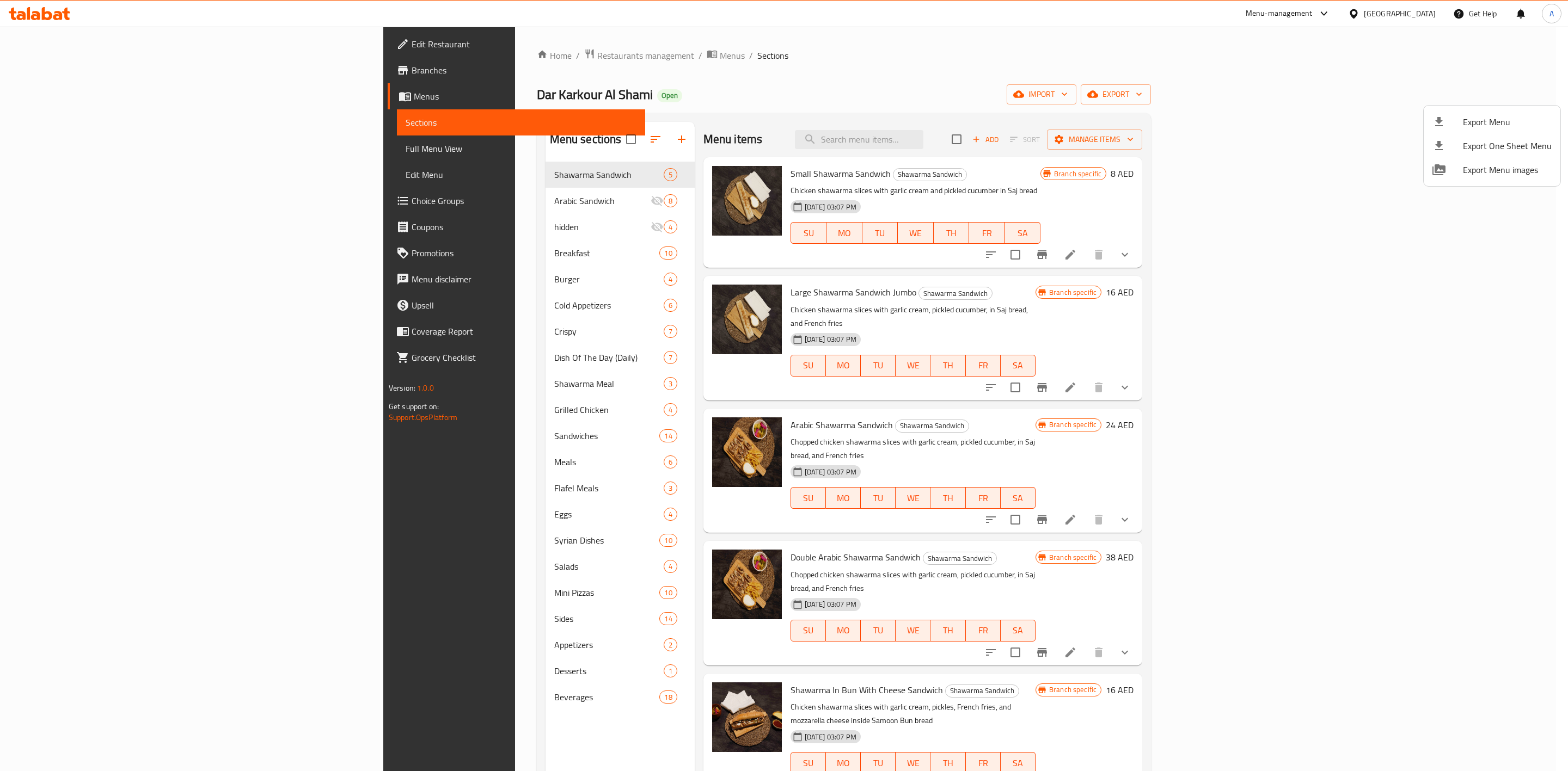
click at [182, 602] on div at bounding box center [784, 385] width 1568 height 771
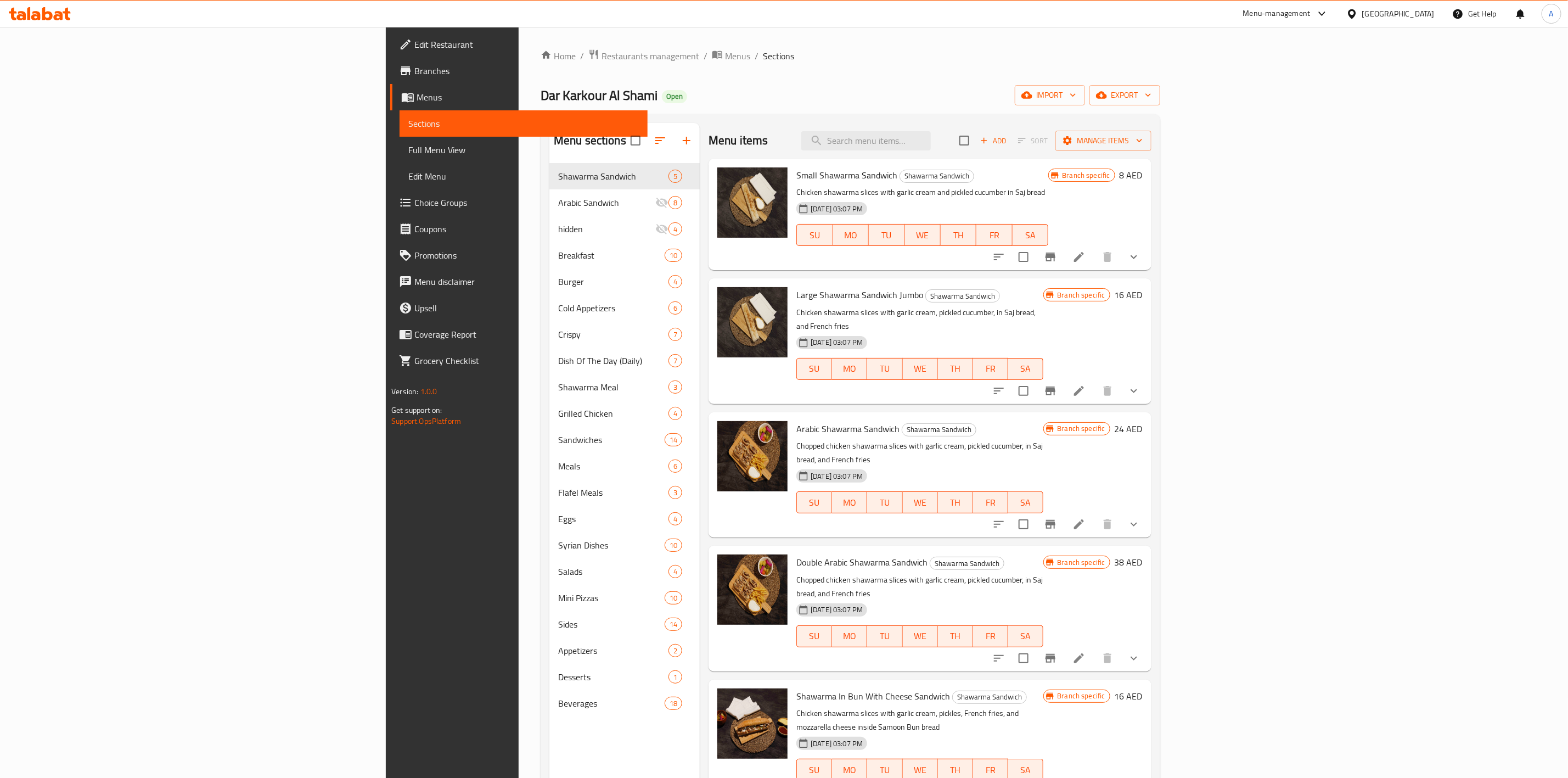
click at [549, 725] on div "Menu sections Shawarma Sandwich 5 Arabic Sandwich 8 hidden 4 Breakfast 10 Burge…" at bounding box center [624, 511] width 150 height 778
click at [743, 111] on div "Home / Restaurants management / Menus / Sections [PERSON_NAME] [PERSON_NAME] Op…" at bounding box center [850, 479] width 619 height 861
click at [930, 140] on input "search" at bounding box center [866, 141] width 130 height 19
paste input "Chicken Fajita Sandwich"
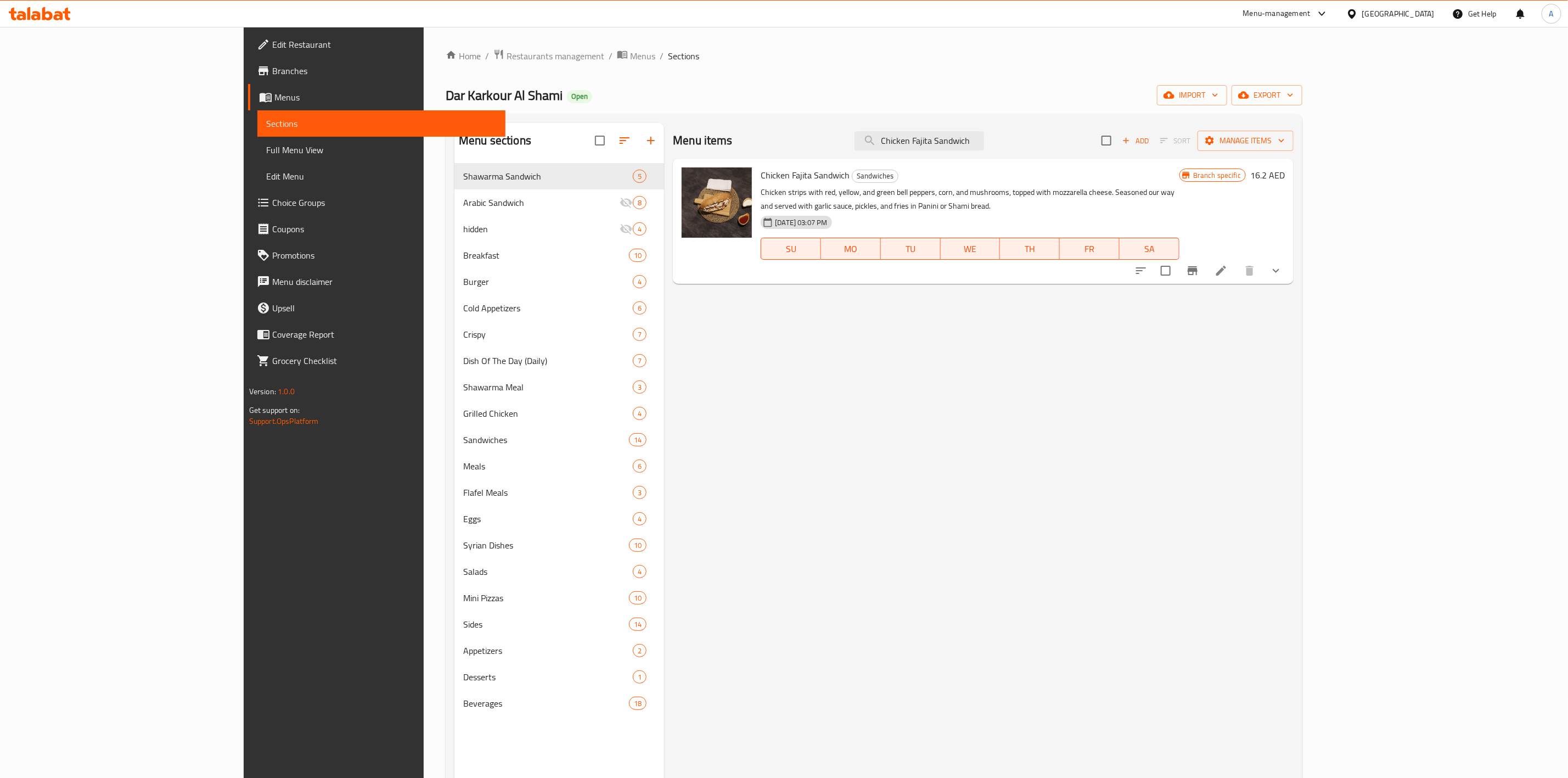
type input "Chicken Fajita Sandwich"
click at [1197, 266] on icon "Branch-specific-item" at bounding box center [1192, 270] width 10 height 9
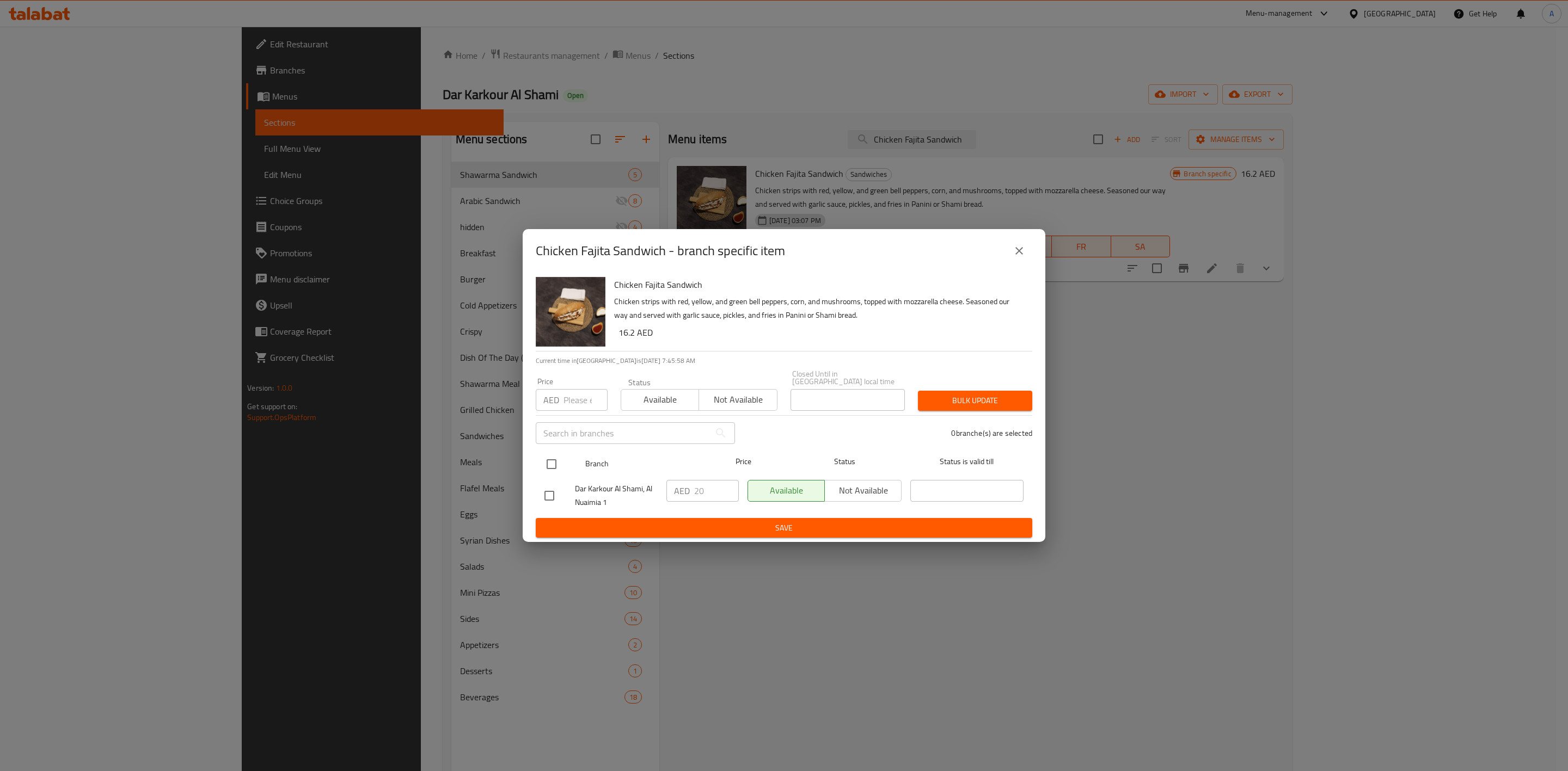
click at [546, 462] on input "checkbox" at bounding box center [551, 464] width 23 height 23
checkbox input "true"
click at [564, 399] on input "number" at bounding box center [586, 400] width 44 height 22
paste input "26.25"
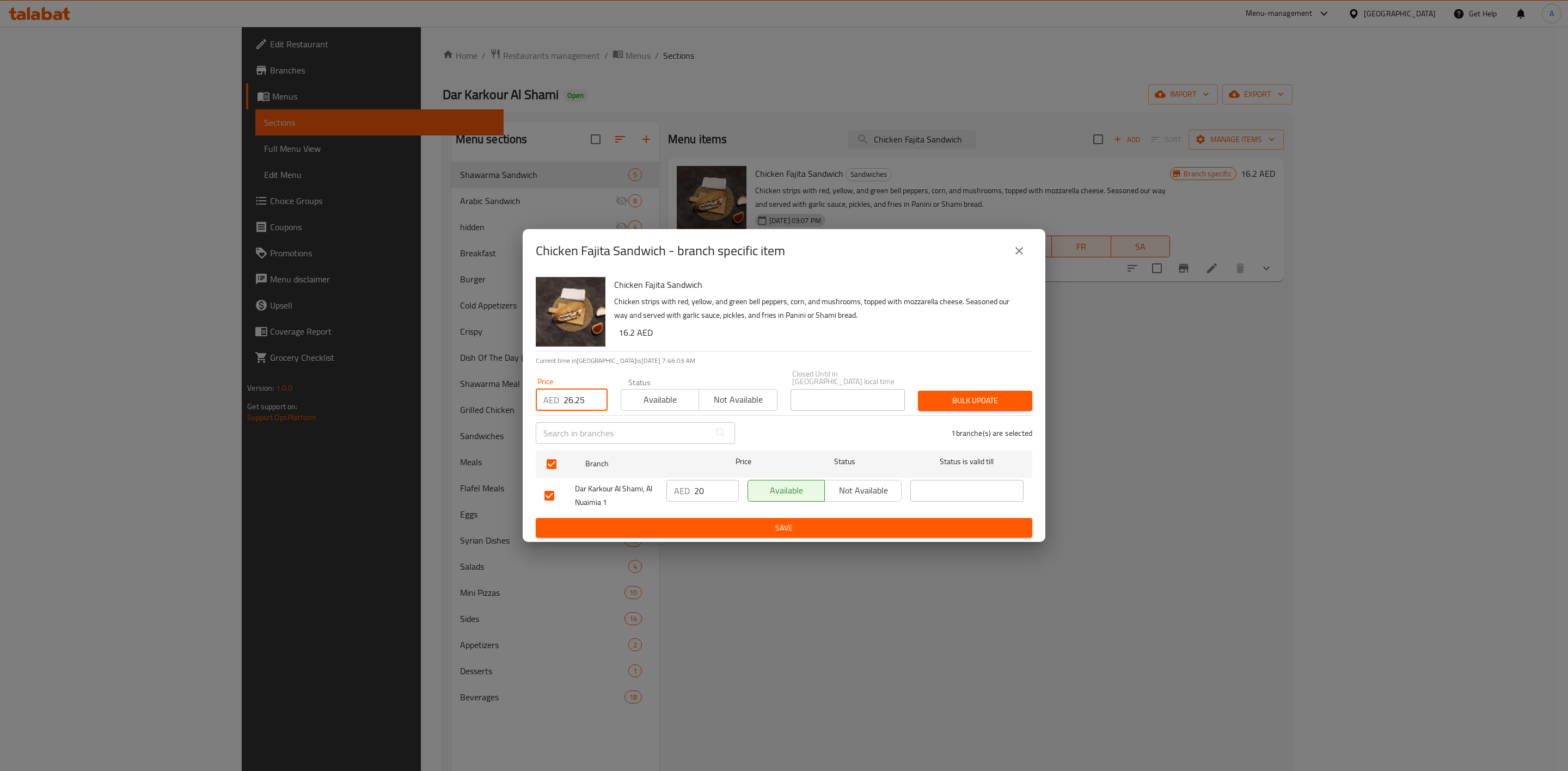
type input "26.25"
click at [626, 524] on span "Save" at bounding box center [783, 528] width 479 height 13
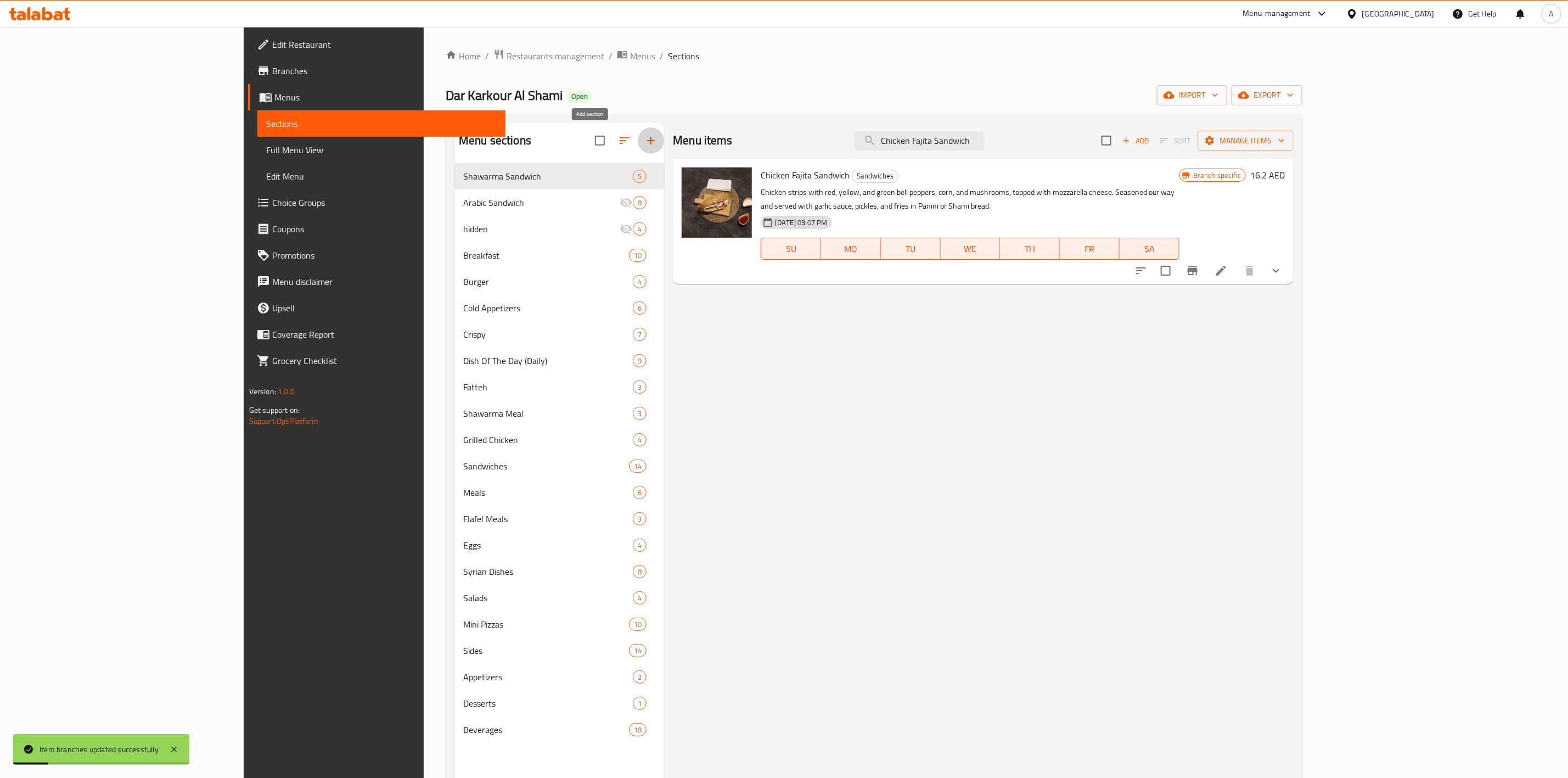
click at [644, 137] on icon "button" at bounding box center [650, 140] width 14 height 14
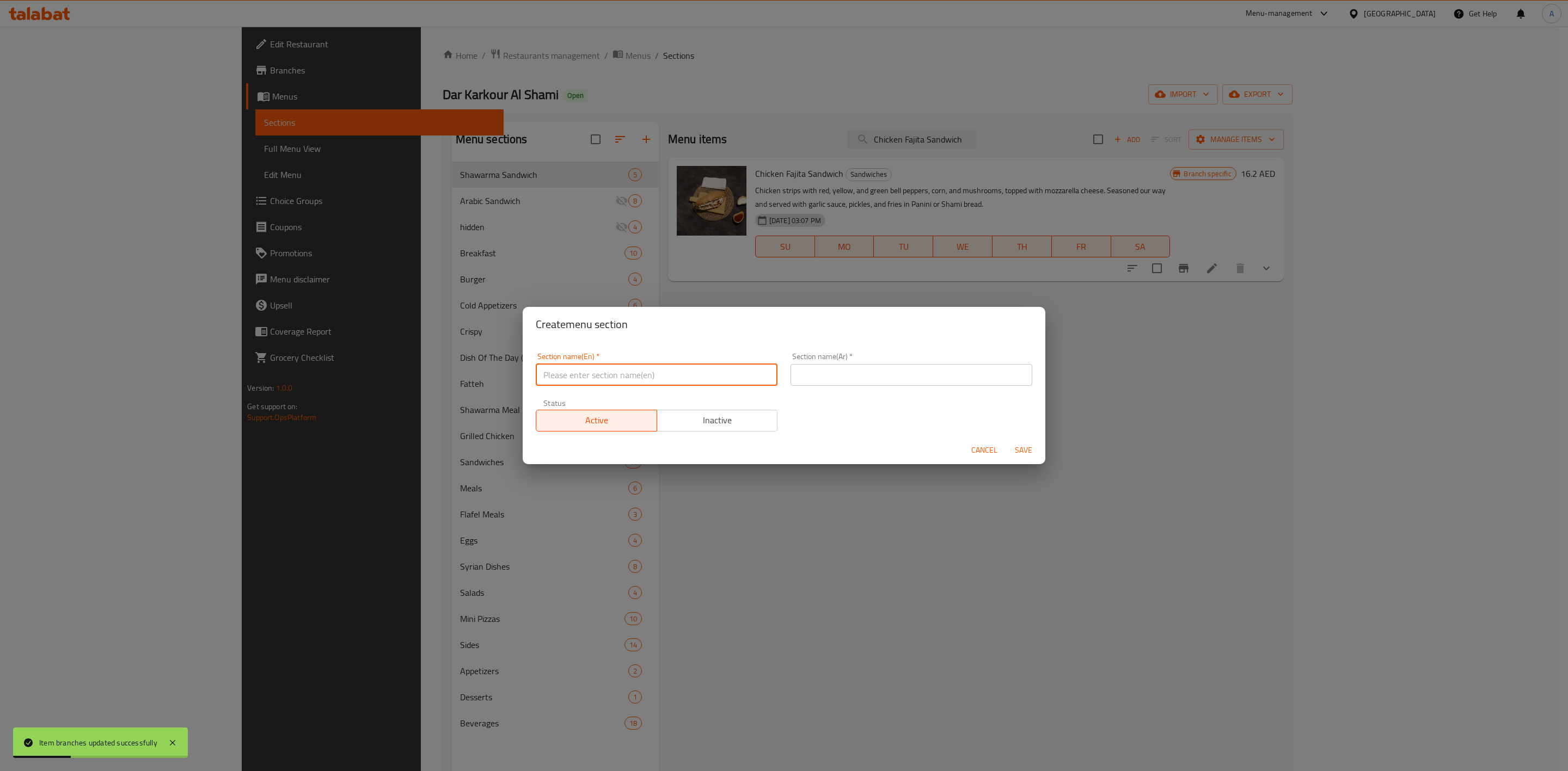
click at [580, 371] on input "text" at bounding box center [656, 375] width 242 height 22
paste input "Western Sandwich"
type input "Western Sandwich"
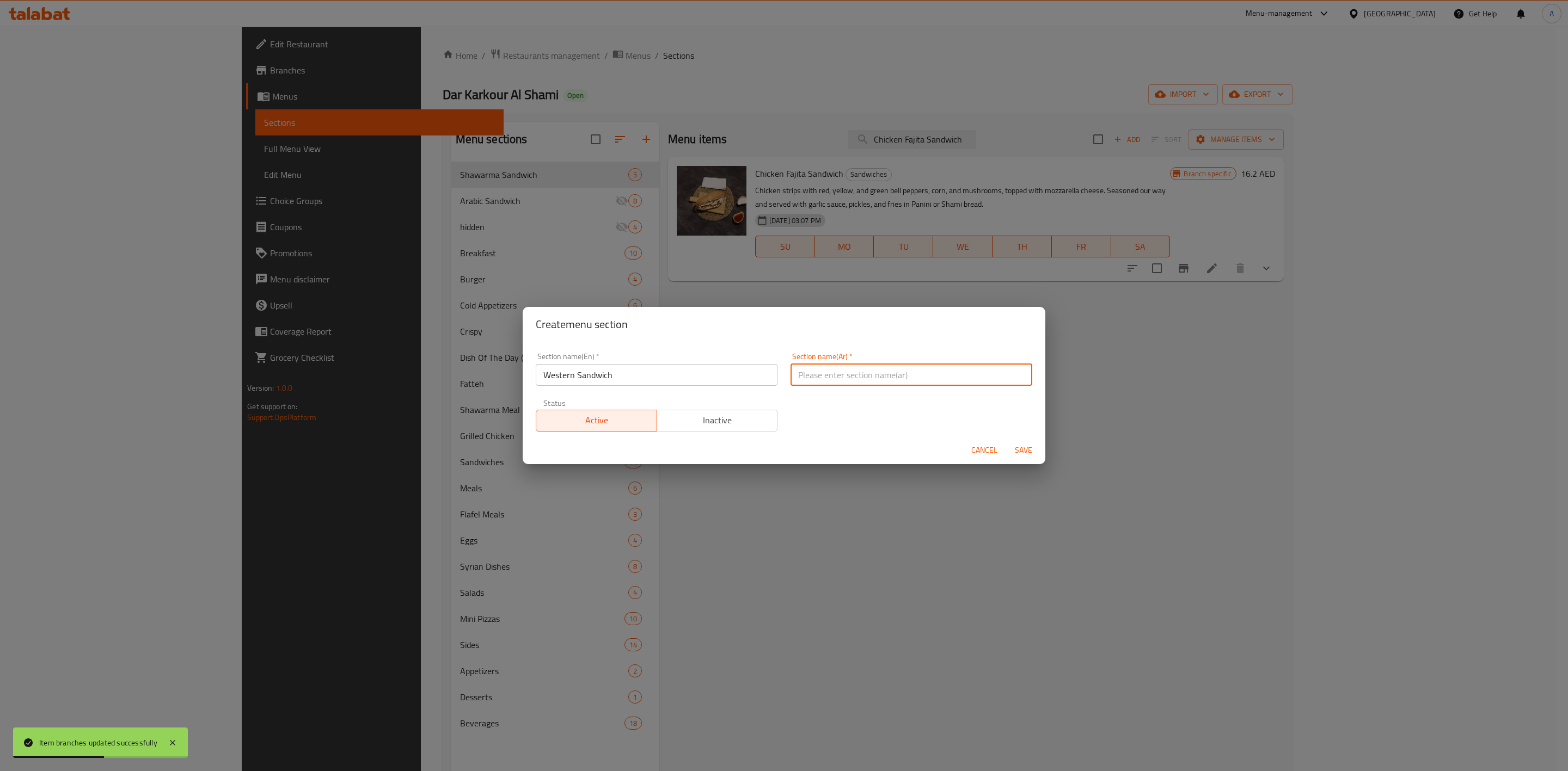
click at [850, 376] on input "text" at bounding box center [911, 375] width 242 height 22
paste input "سندويش غربي"
type input "سندويش غربي"
click at [1026, 447] on span "Save" at bounding box center [1023, 450] width 26 height 13
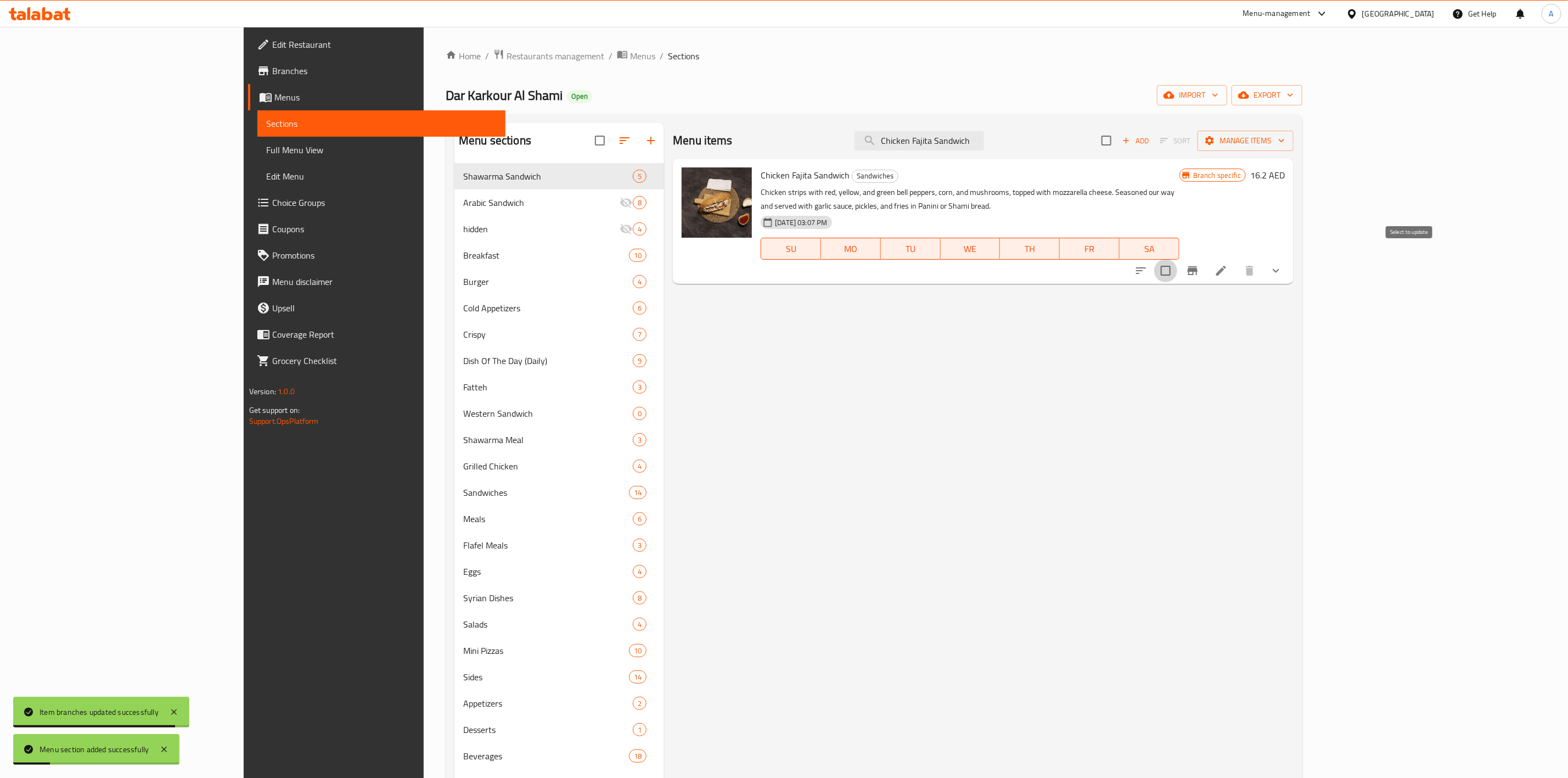
click at [1177, 259] on input "checkbox" at bounding box center [1165, 270] width 23 height 23
checkbox input "true"
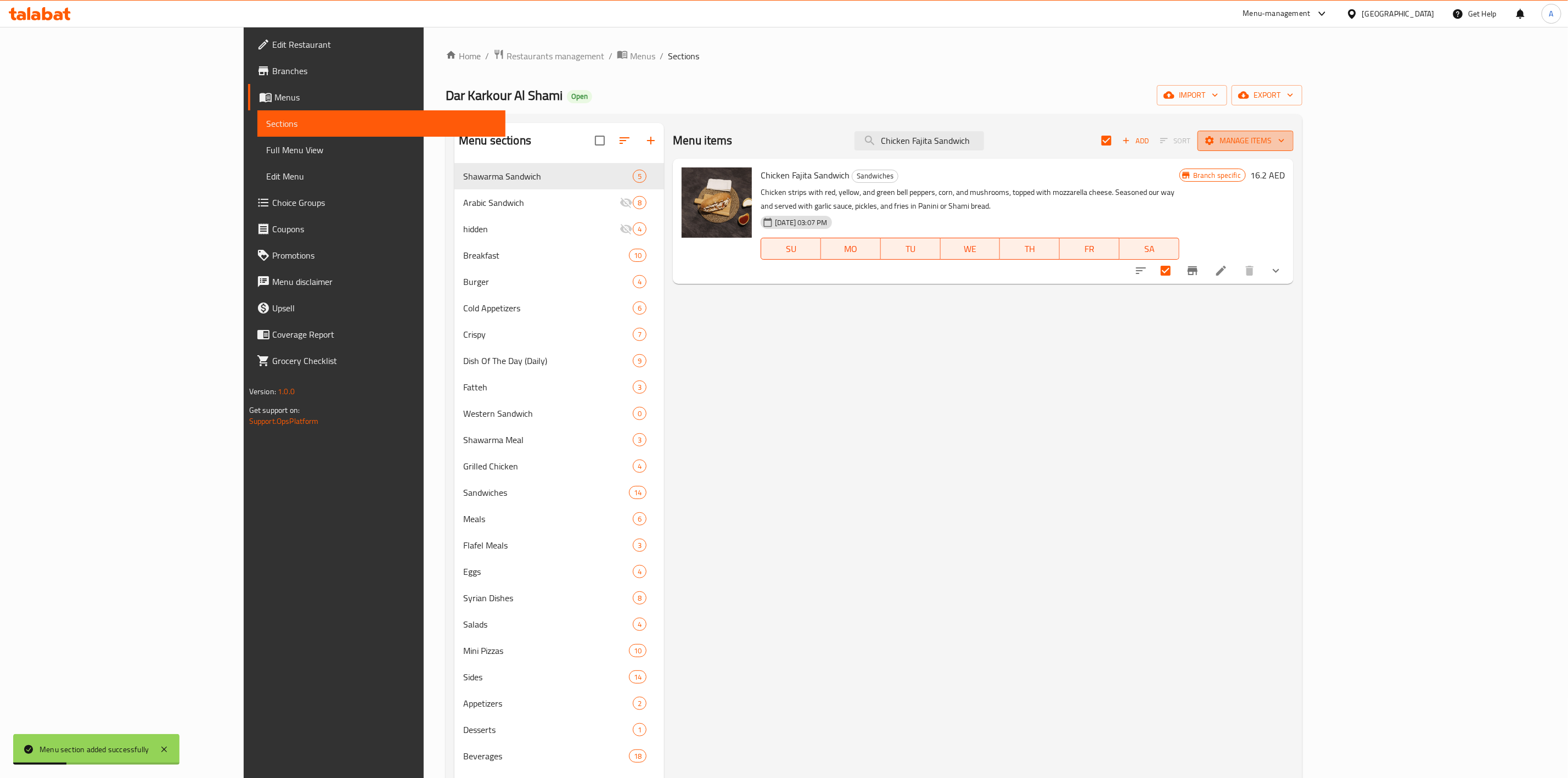
click at [1285, 143] on span "Manage items" at bounding box center [1245, 140] width 79 height 14
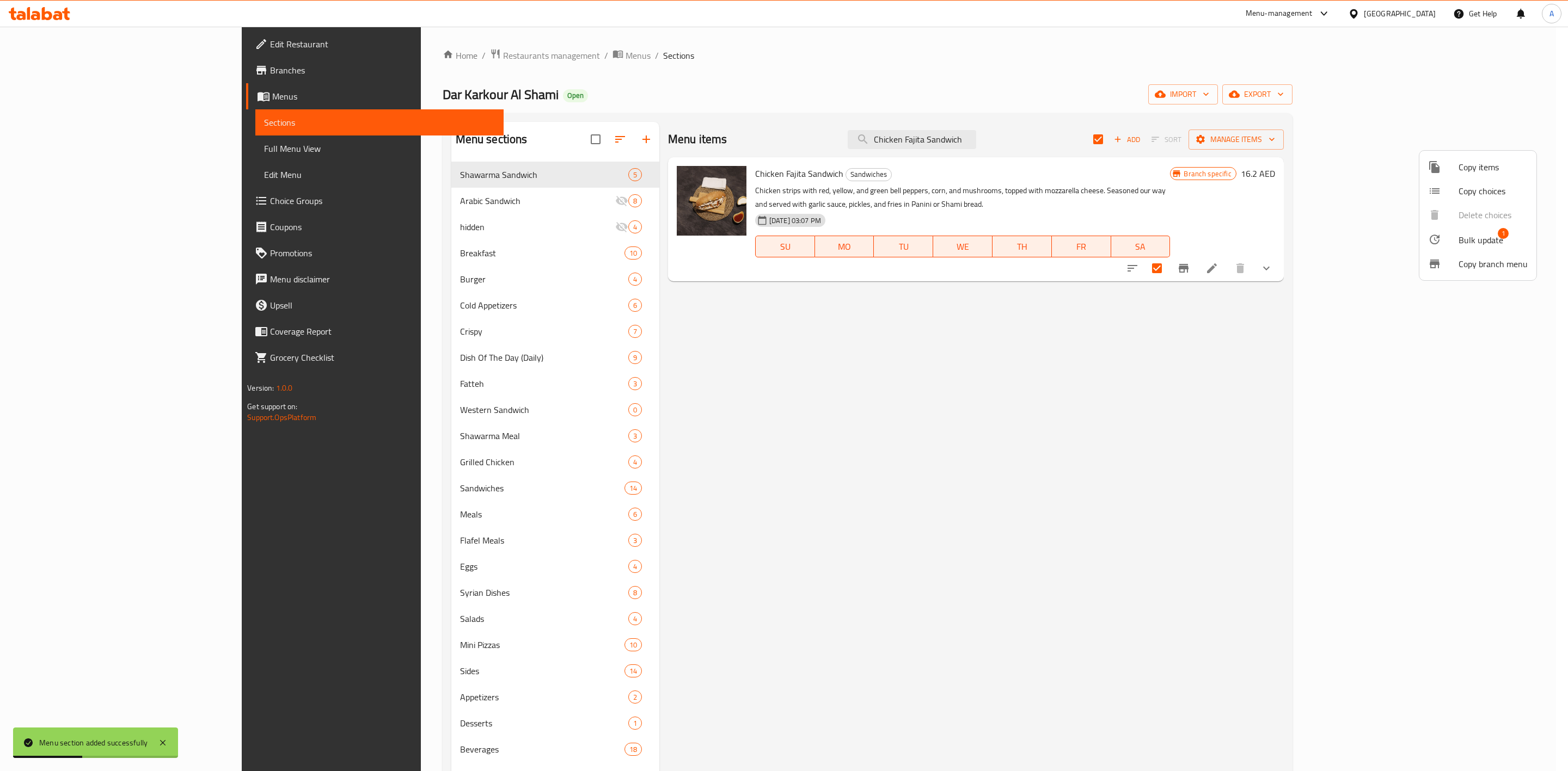
click at [1453, 236] on div at bounding box center [1443, 239] width 31 height 13
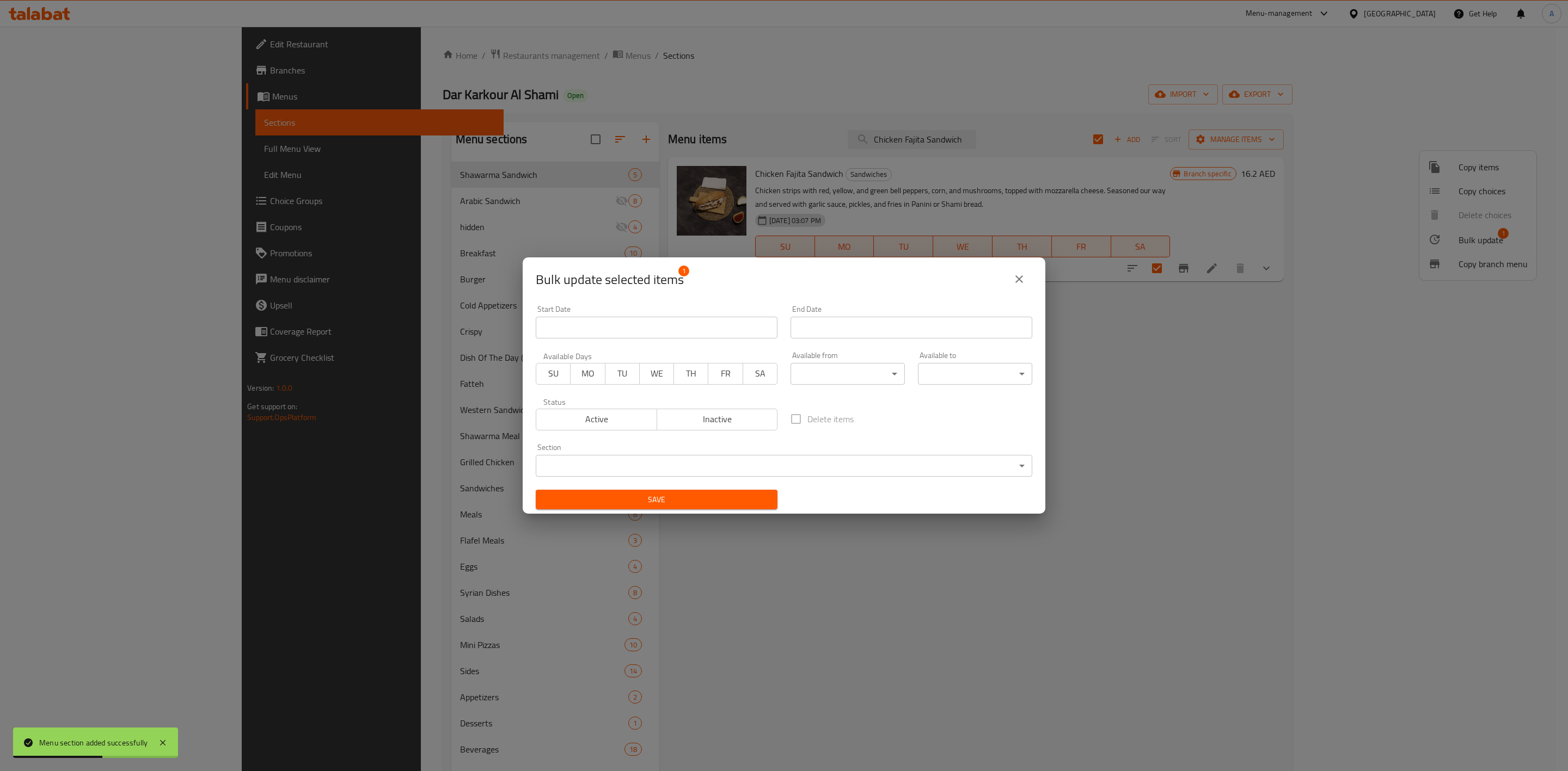
click at [771, 470] on body "Menu section added successfully ​ Menu-management [GEOGRAPHIC_DATA] Get Help A …" at bounding box center [784, 399] width 1568 height 744
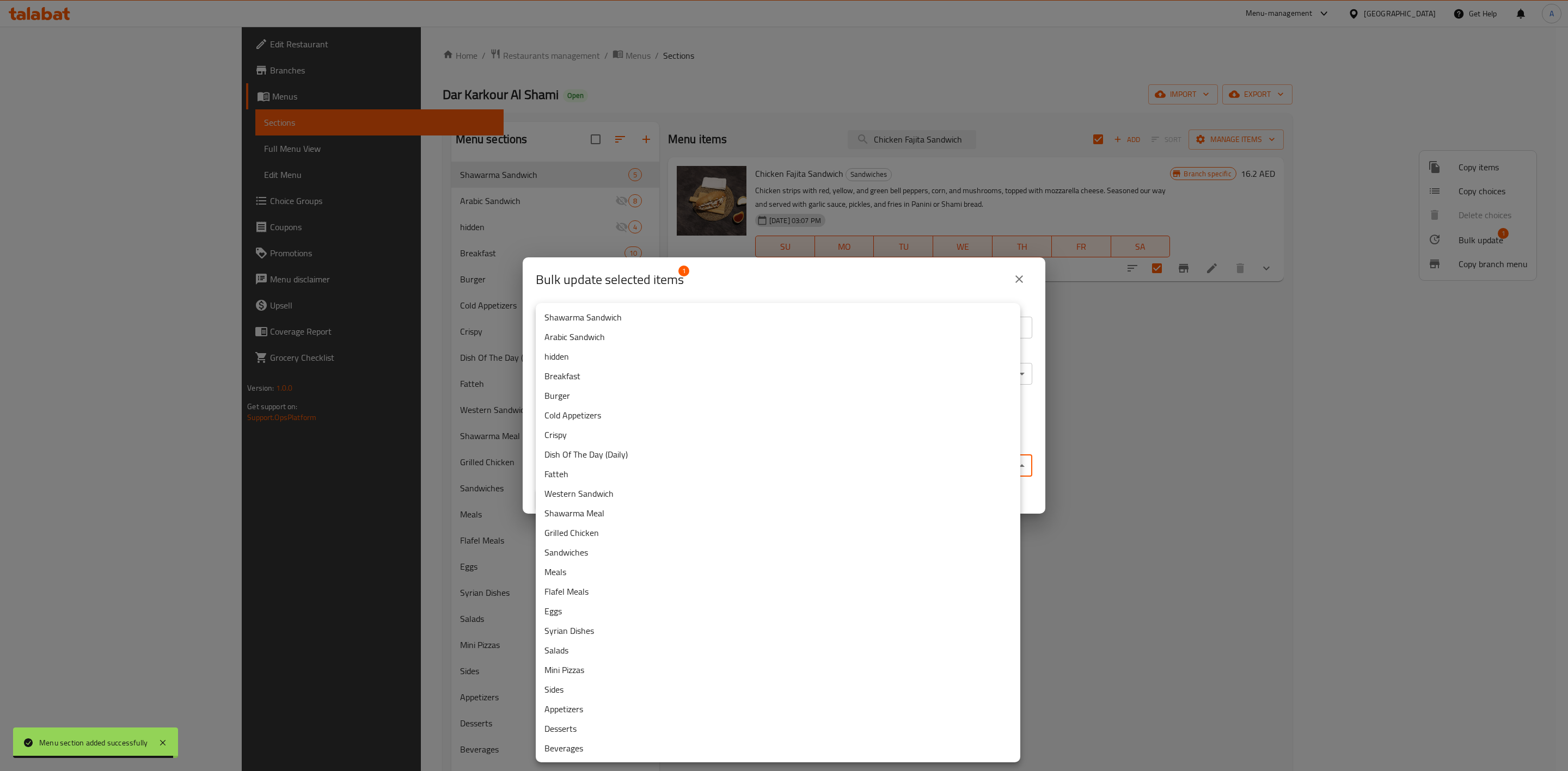
click at [581, 496] on li "Western Sandwich" at bounding box center [778, 493] width 485 height 20
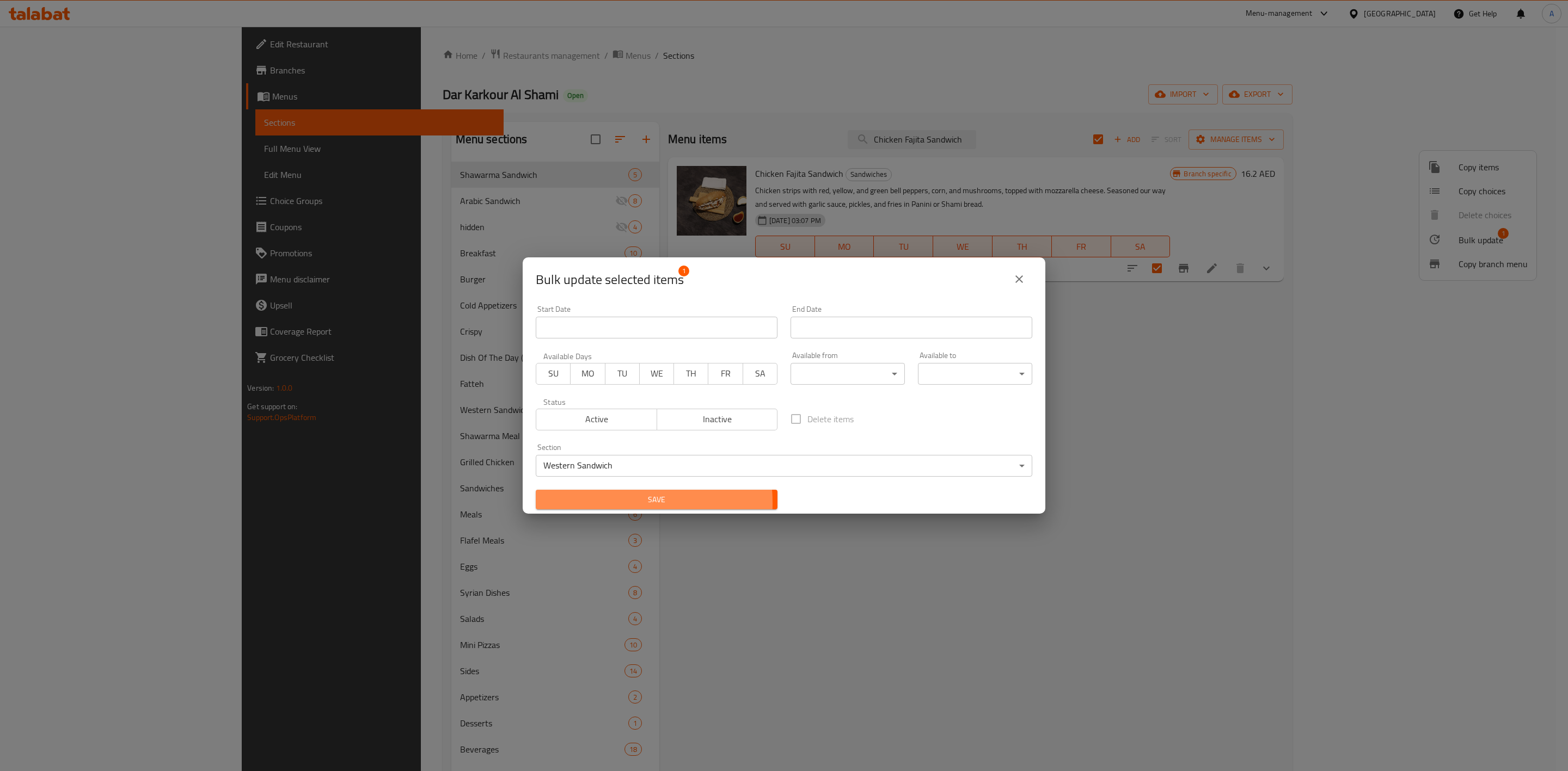
click at [602, 503] on span "Save" at bounding box center [656, 500] width 224 height 13
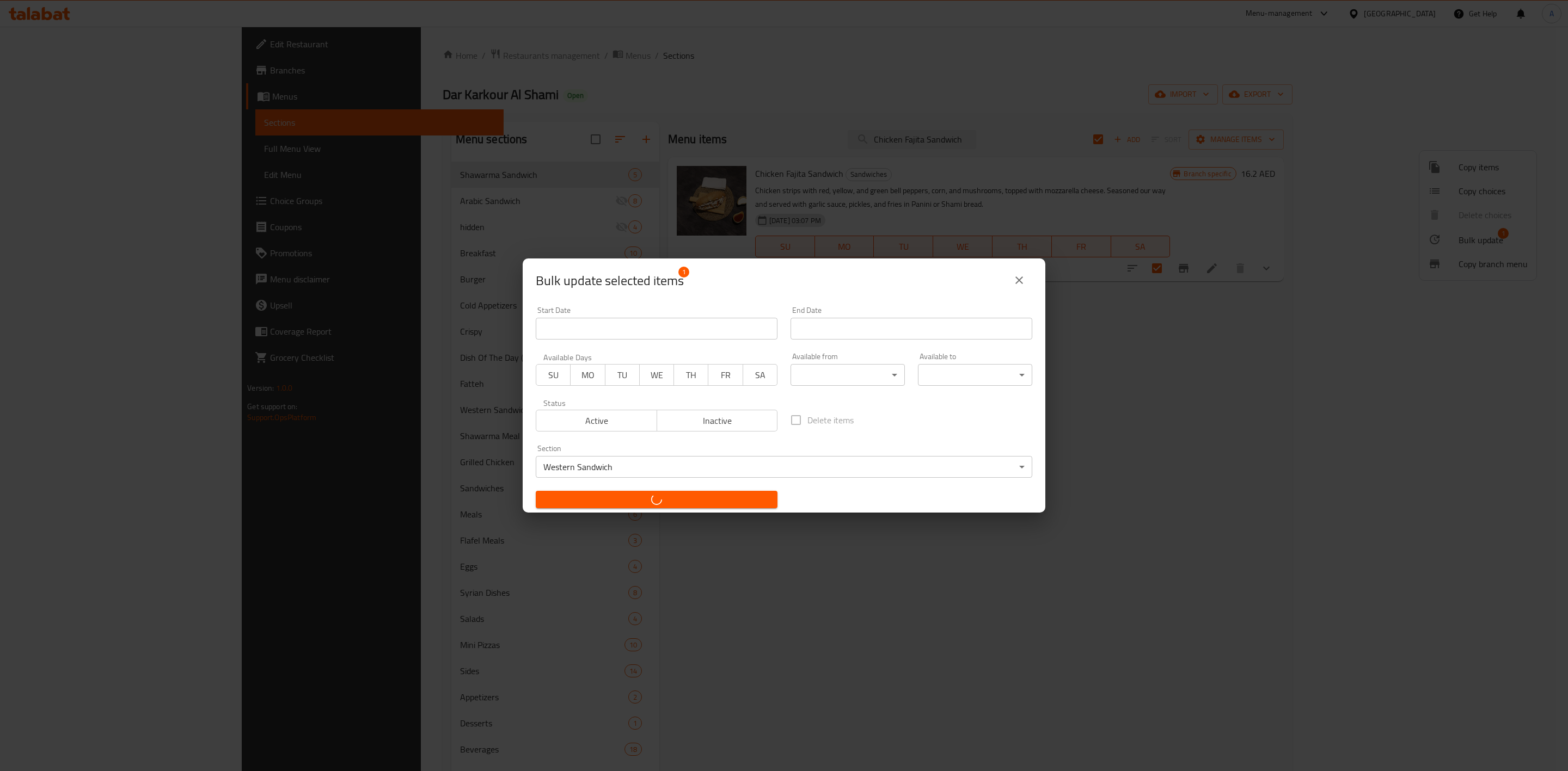
checkbox input "false"
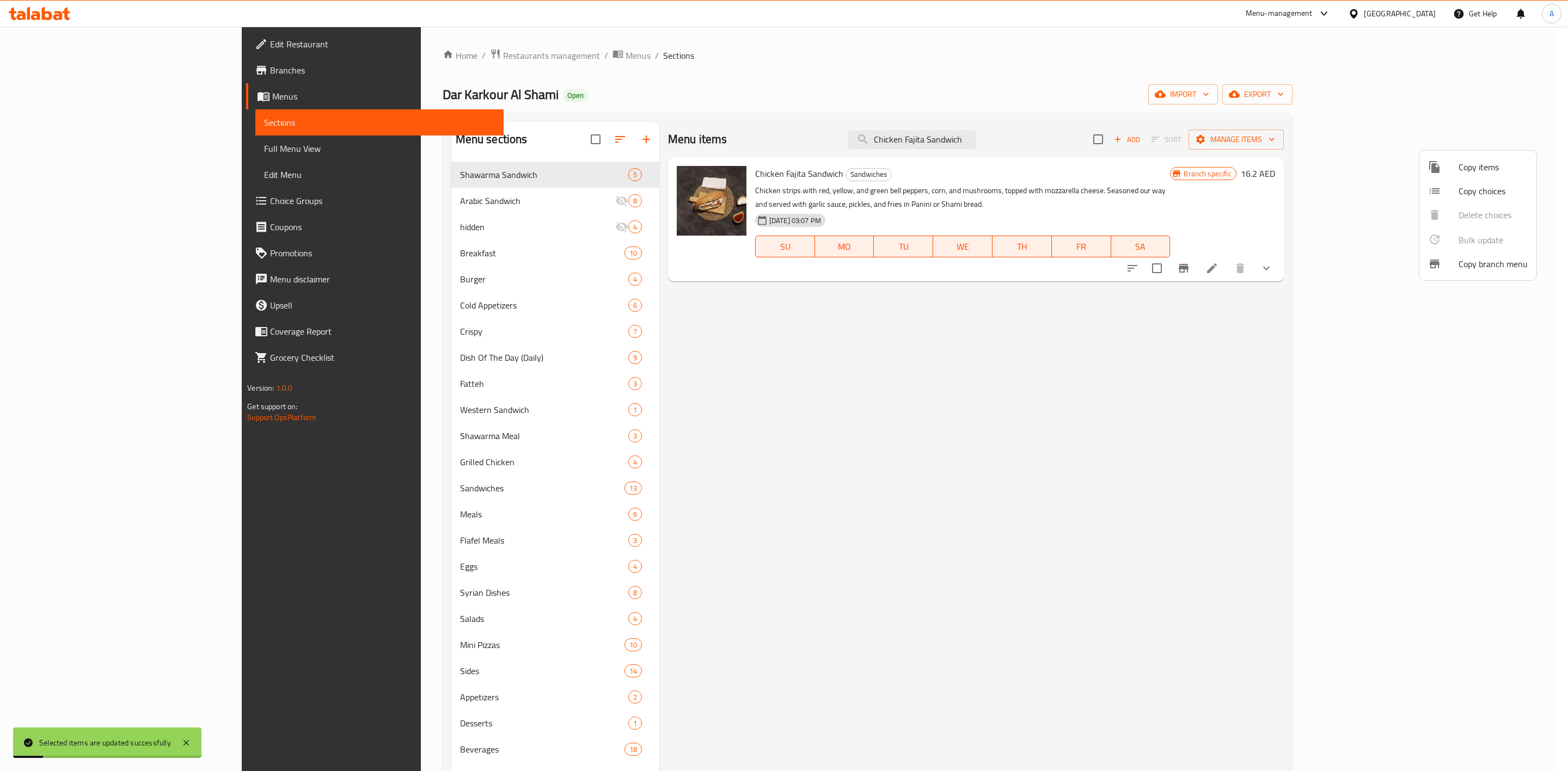
click at [1058, 136] on div at bounding box center [784, 385] width 1568 height 771
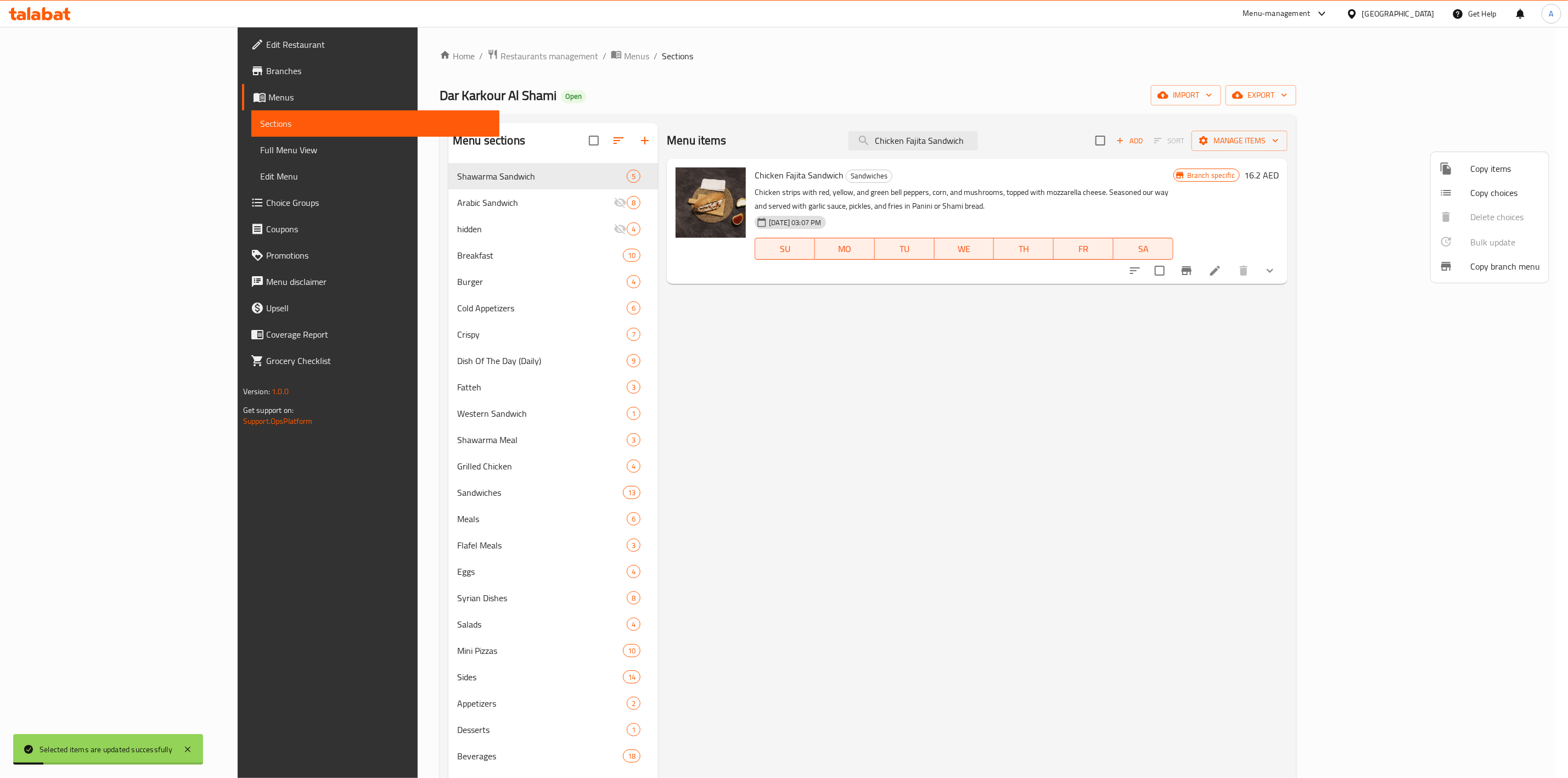
click at [978, 137] on input "Chicken Fajita Sandwich" at bounding box center [913, 141] width 130 height 19
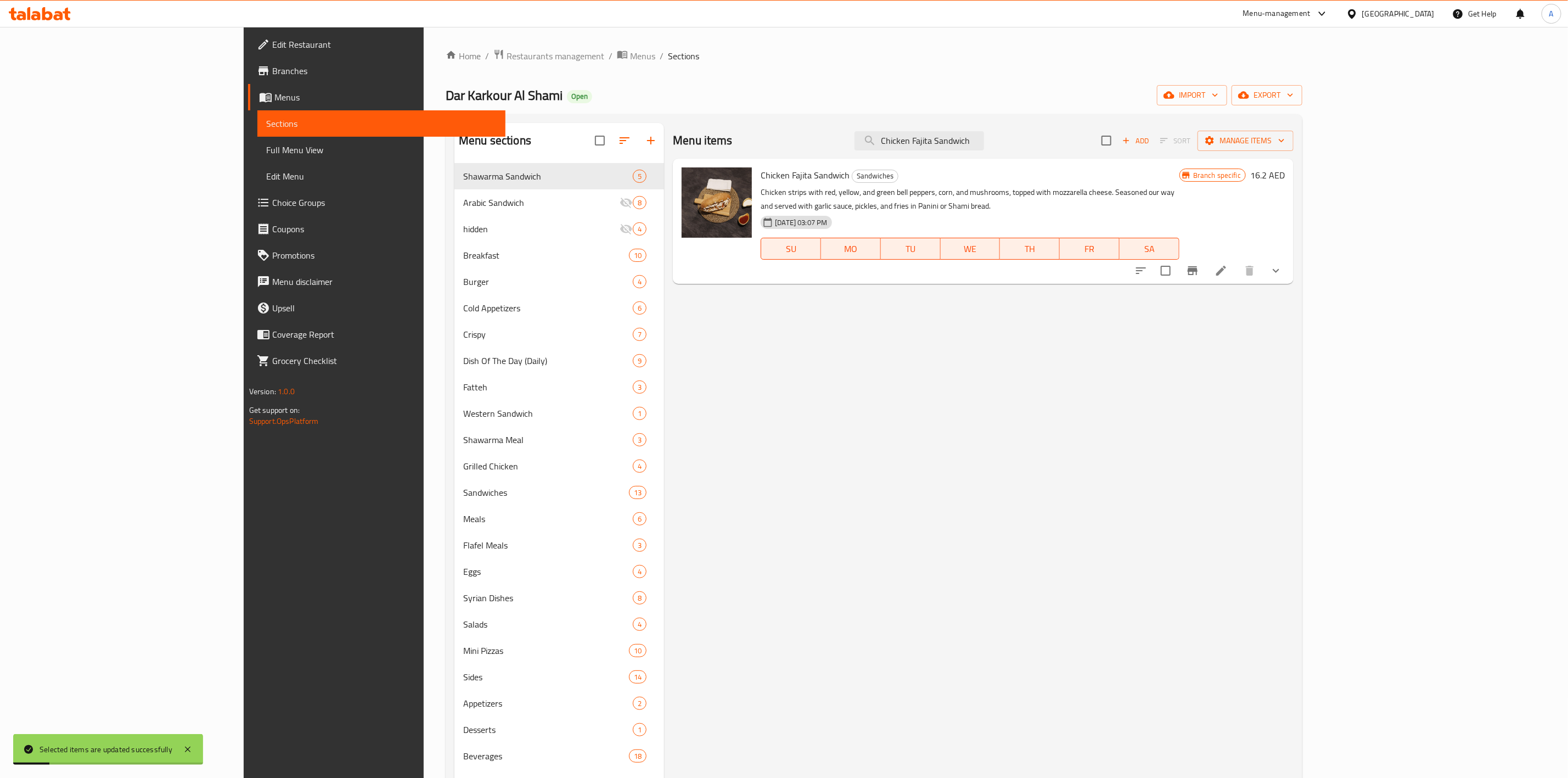
click at [984, 137] on input "Chicken Fajita Sandwich" at bounding box center [919, 141] width 130 height 19
paste input "rispy Chicken"
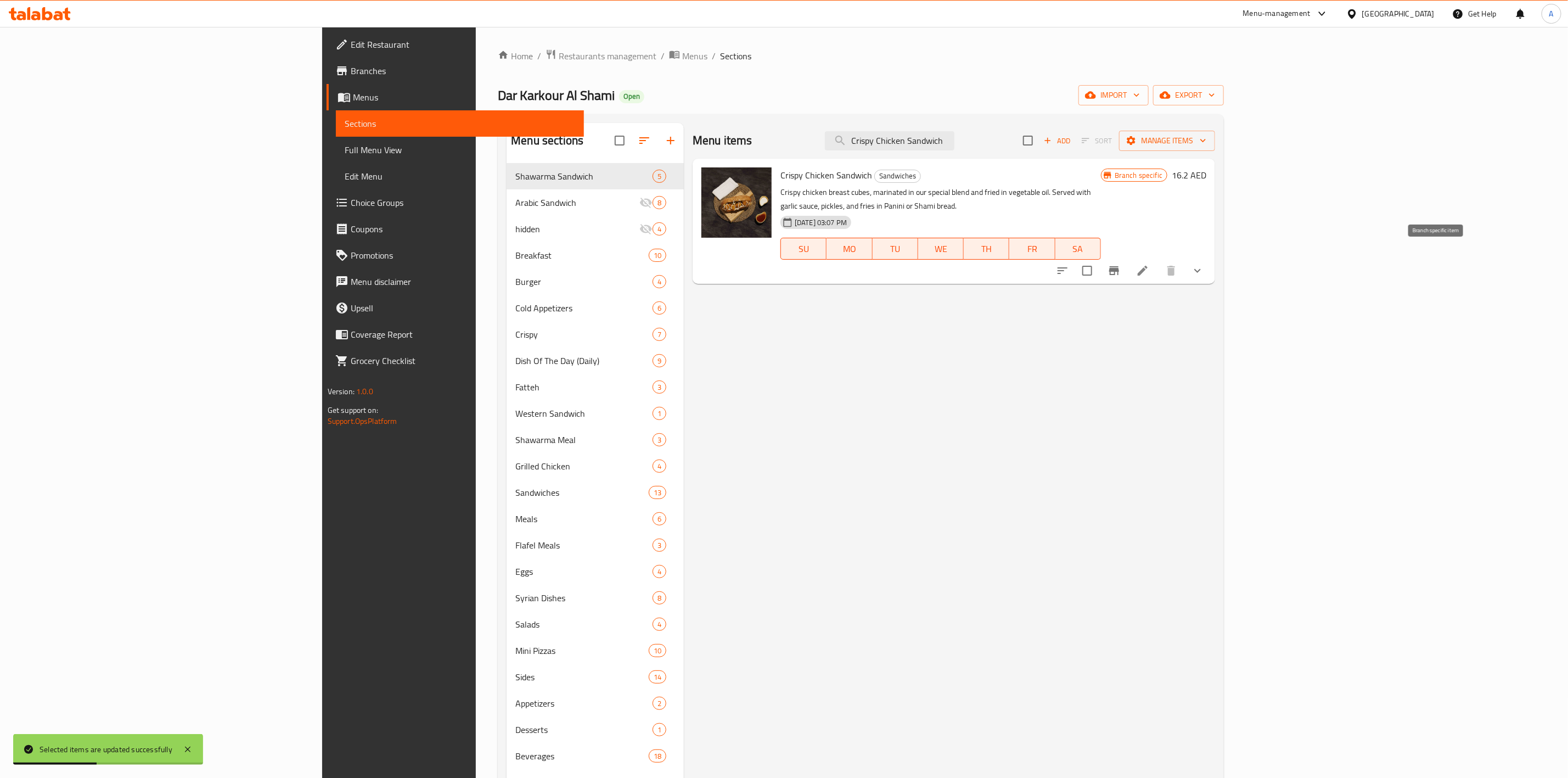
type input "Crispy Chicken Sandwich"
click at [1121, 264] on icon "Branch-specific-item" at bounding box center [1114, 271] width 14 height 14
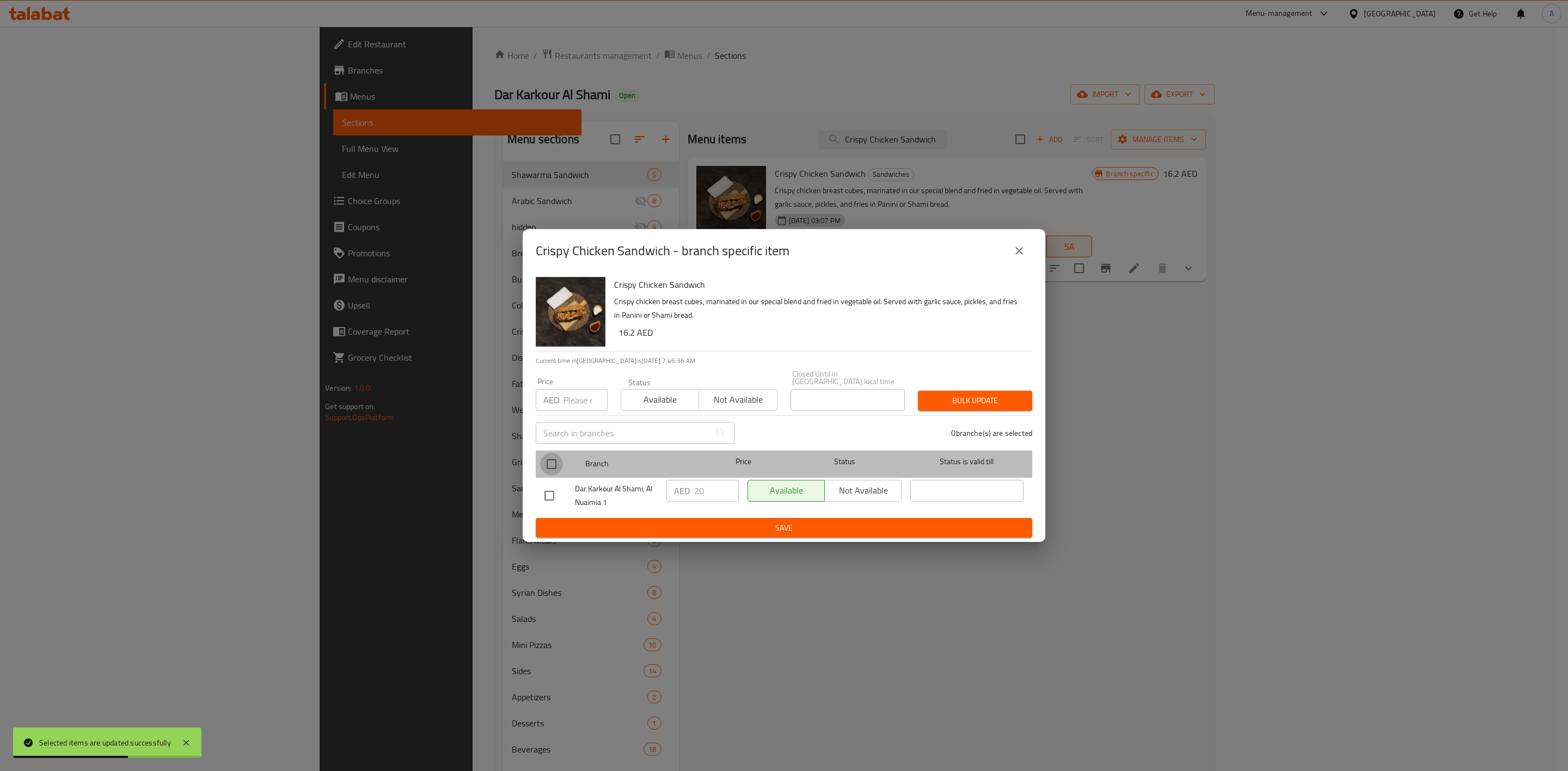
click at [553, 462] on input "checkbox" at bounding box center [551, 464] width 23 height 23
checkbox input "true"
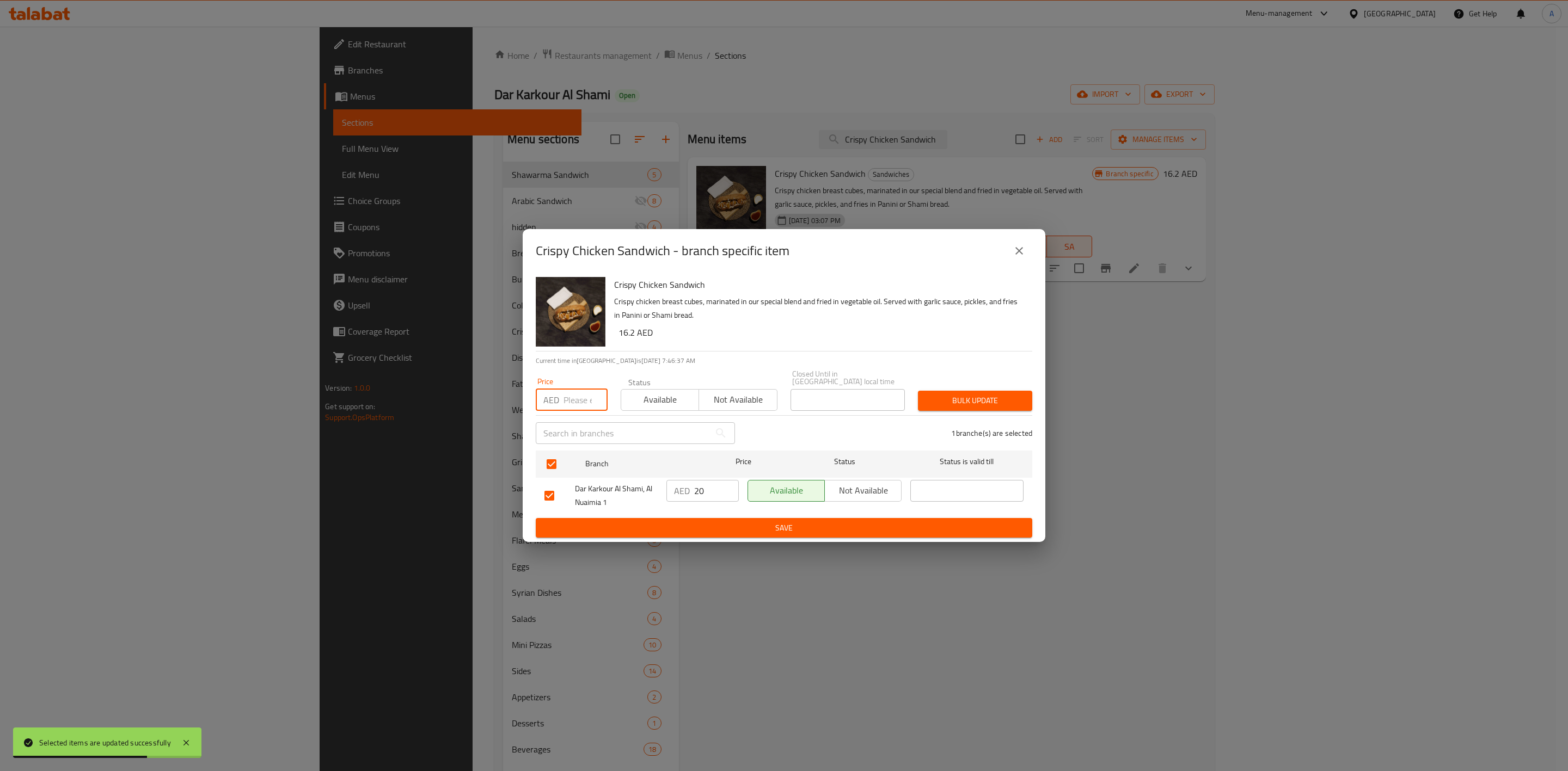
click at [585, 395] on input "number" at bounding box center [586, 400] width 44 height 22
type input "21"
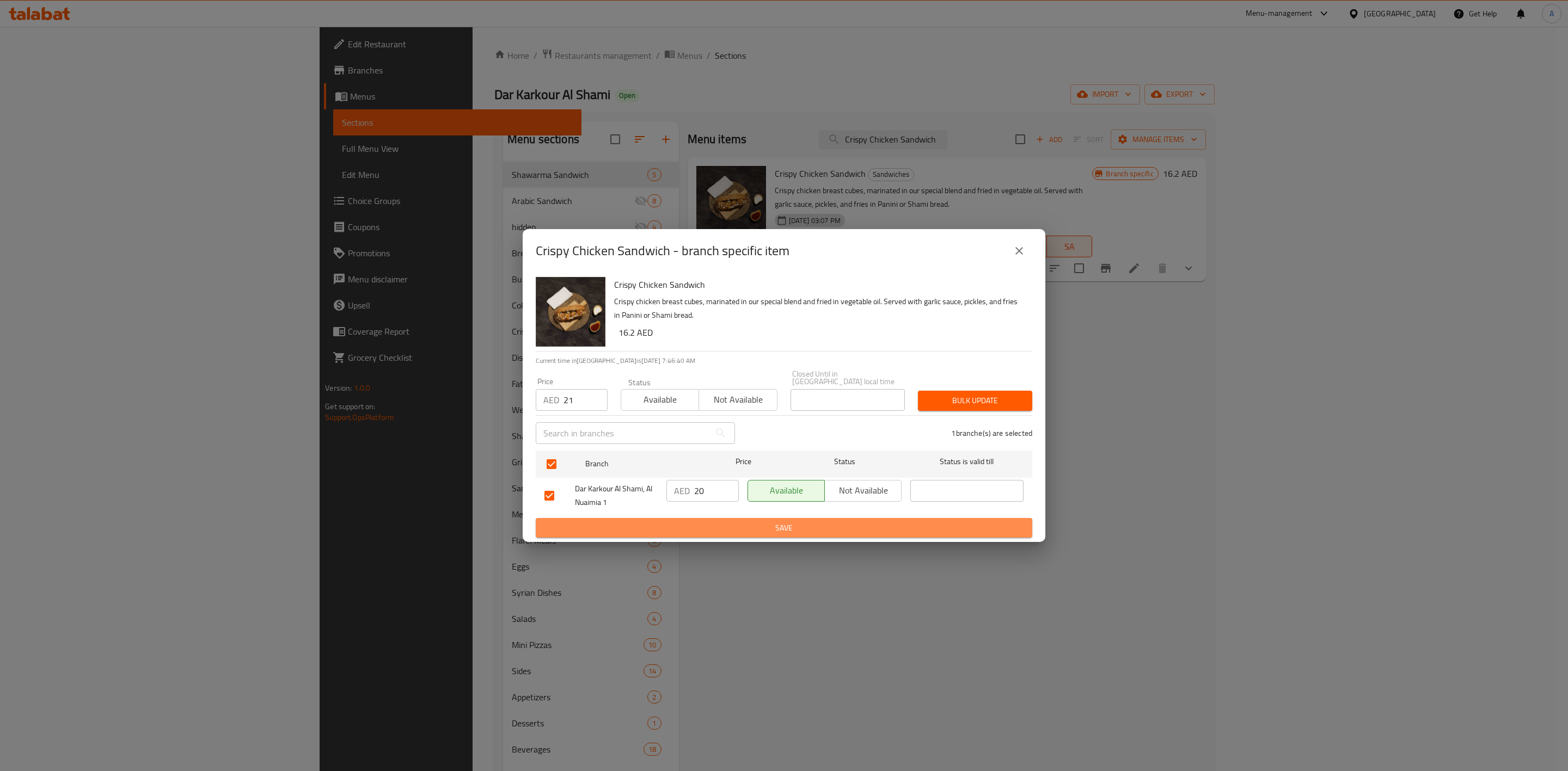
click at [706, 529] on span "Save" at bounding box center [783, 528] width 479 height 13
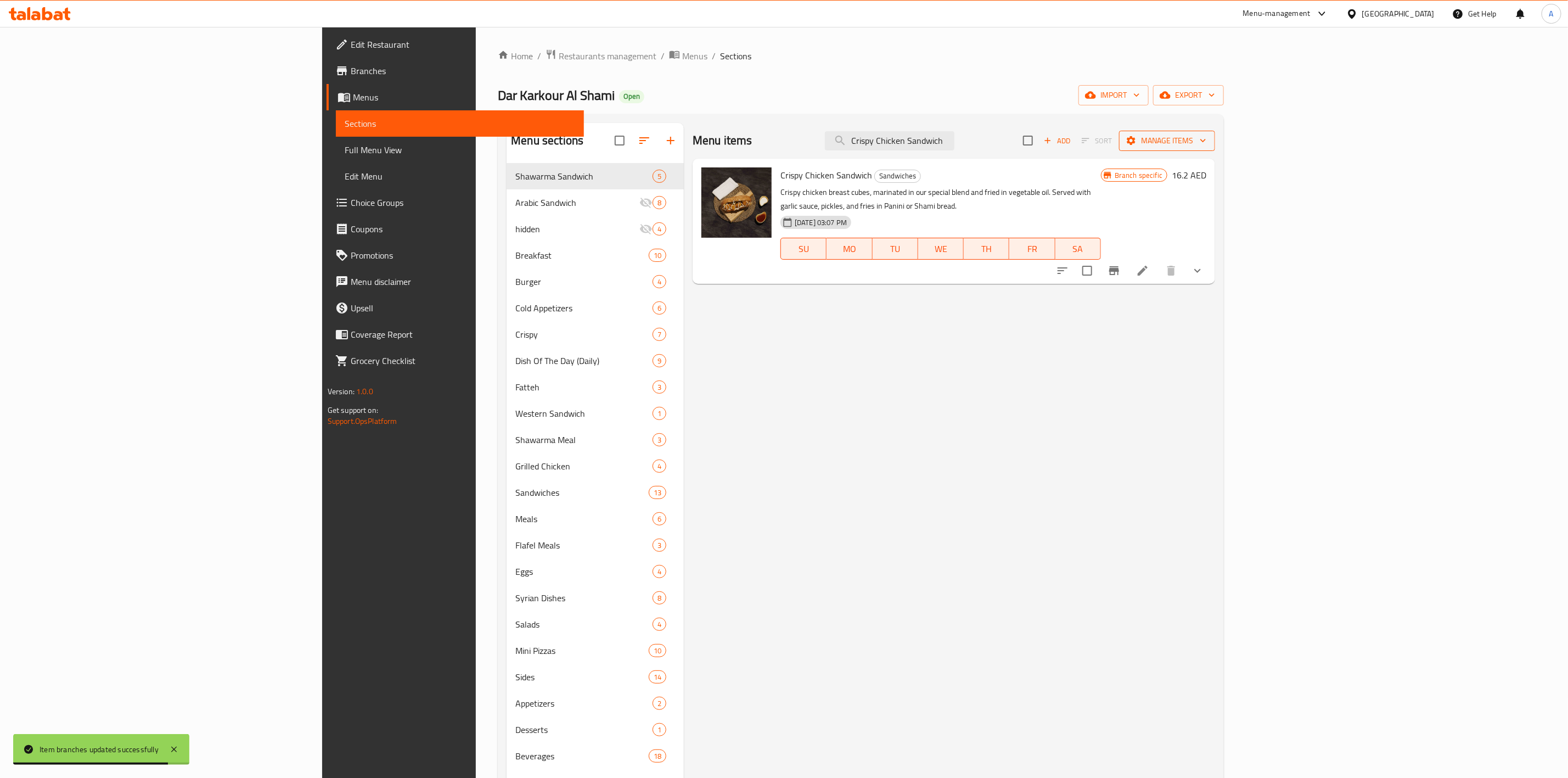
click at [1206, 142] on span "Manage items" at bounding box center [1167, 140] width 79 height 14
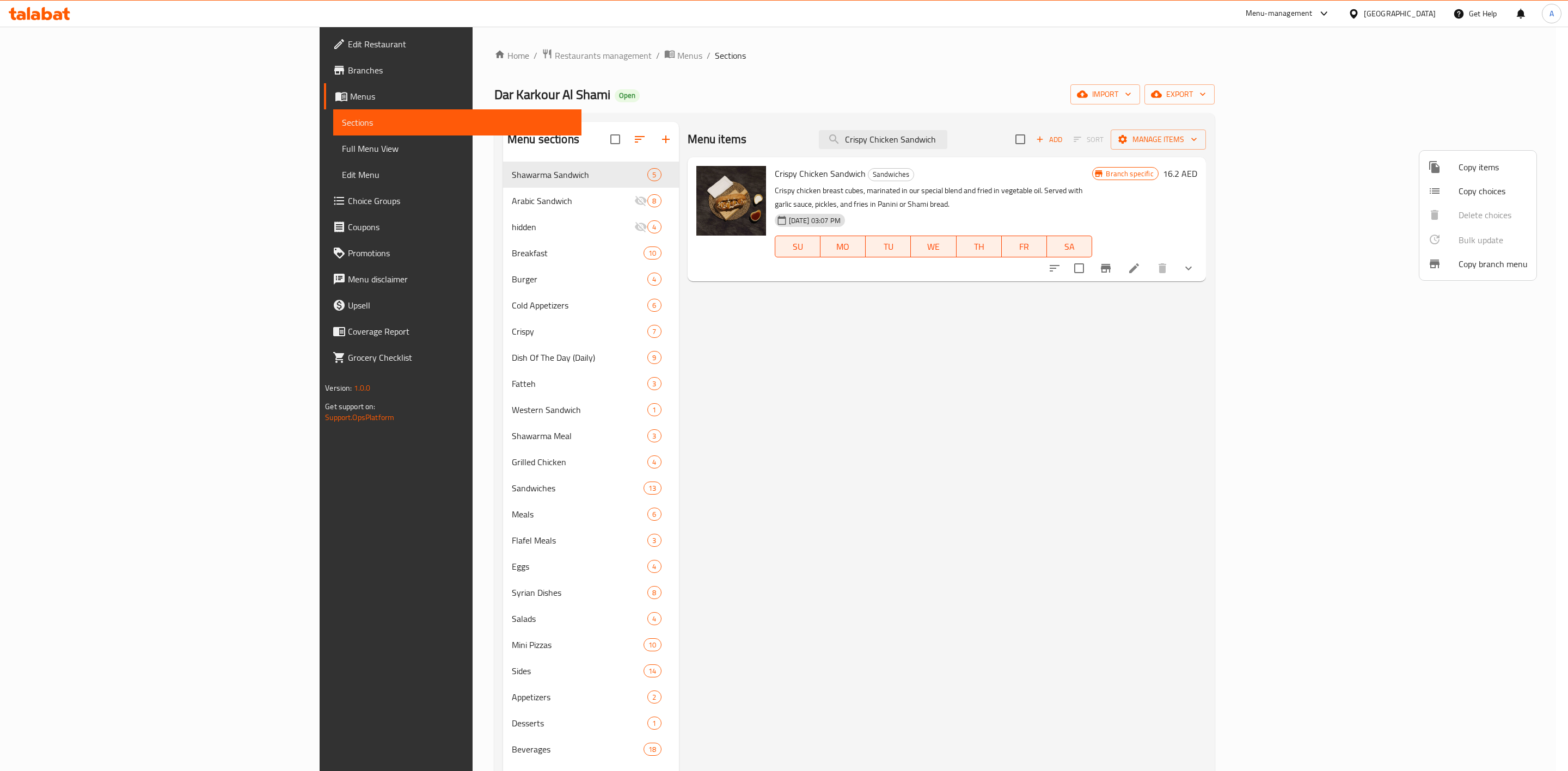
click at [1292, 183] on div at bounding box center [784, 385] width 1568 height 771
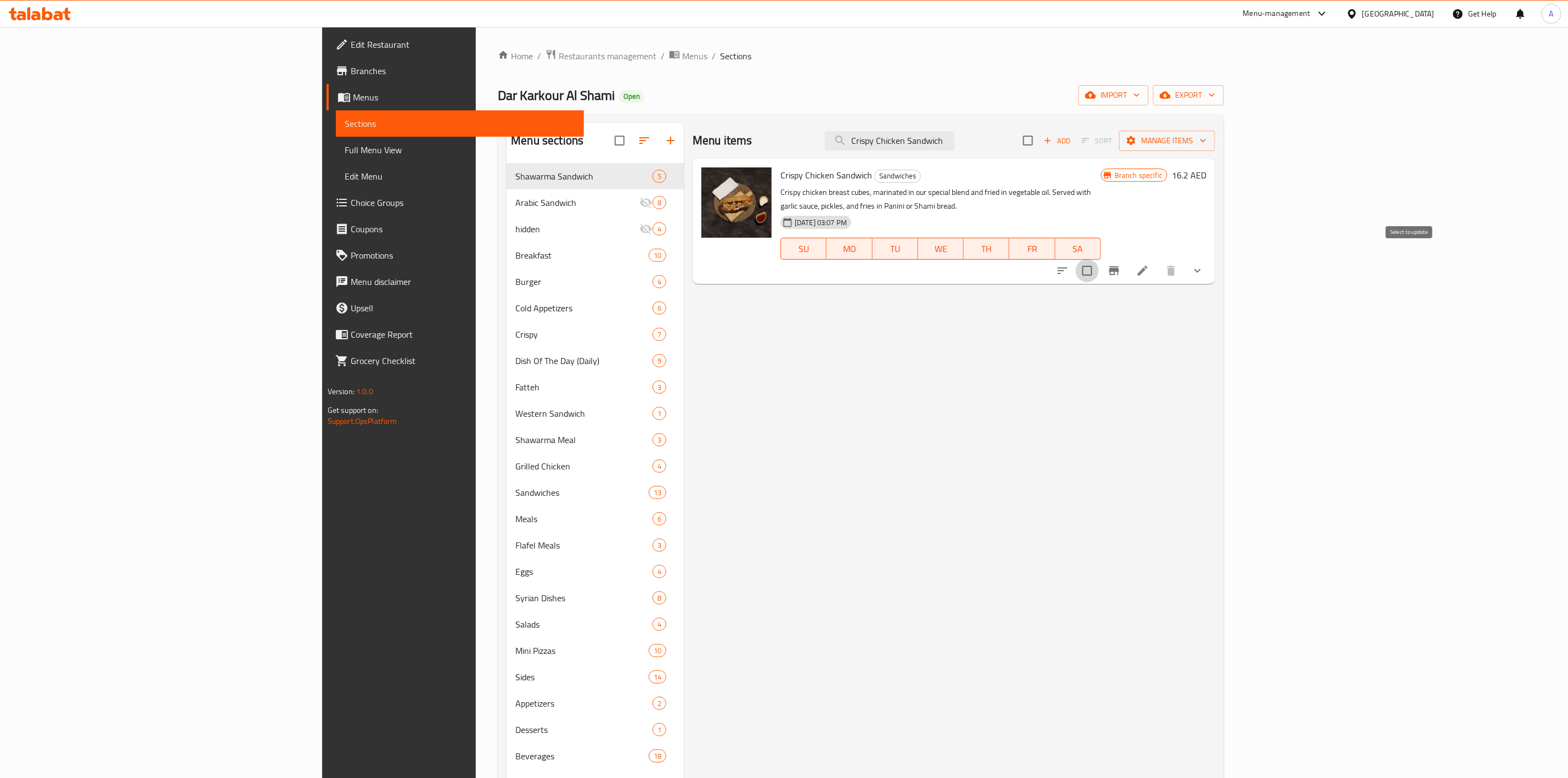
click at [1098, 260] on input "checkbox" at bounding box center [1086, 270] width 23 height 23
checkbox input "true"
click at [1127, 257] on button "Branch-specific-item" at bounding box center [1114, 270] width 26 height 26
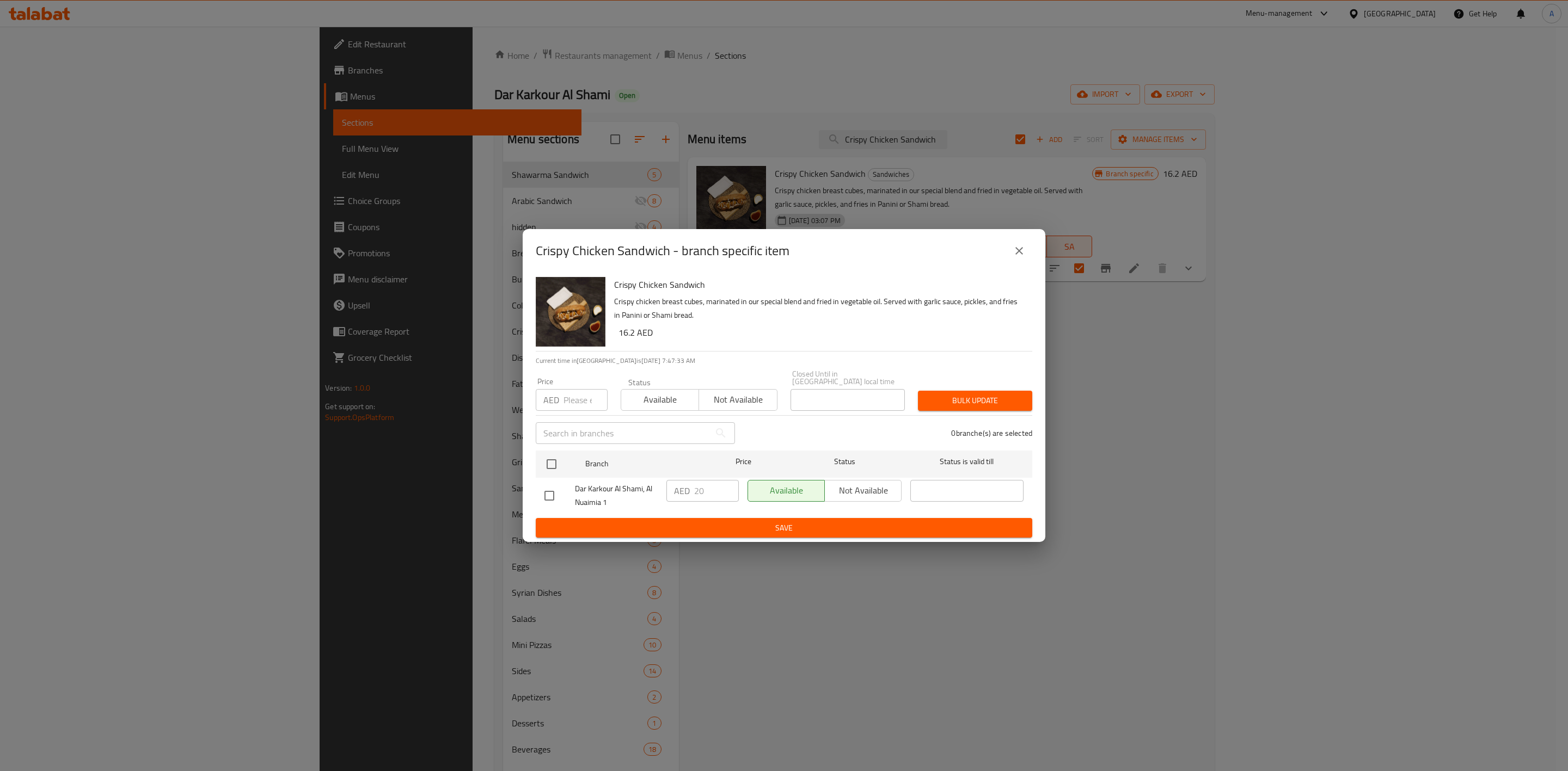
click at [577, 394] on input "number" at bounding box center [586, 400] width 44 height 22
type input "21"
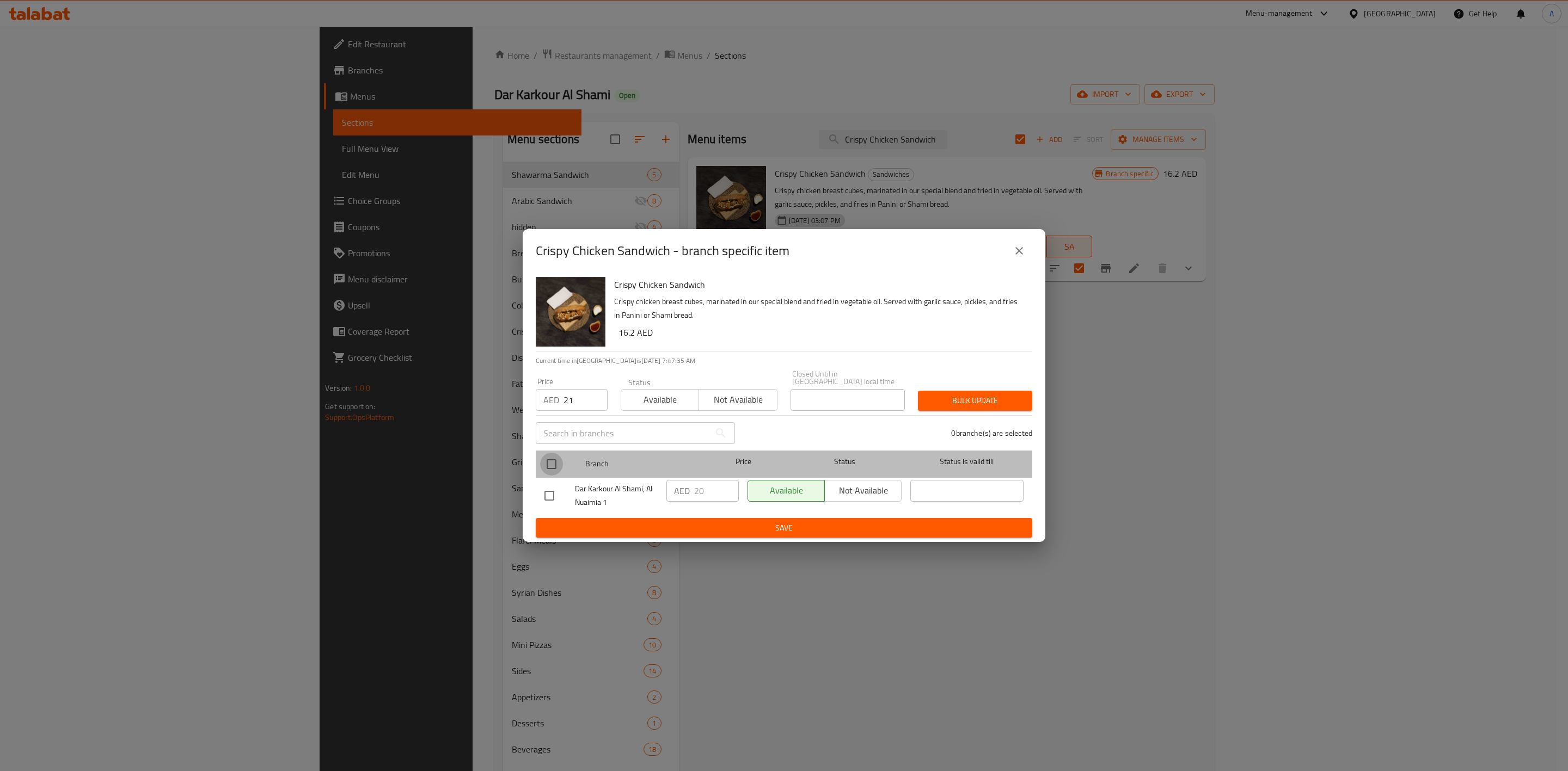
click at [547, 459] on input "checkbox" at bounding box center [551, 464] width 23 height 23
checkbox input "true"
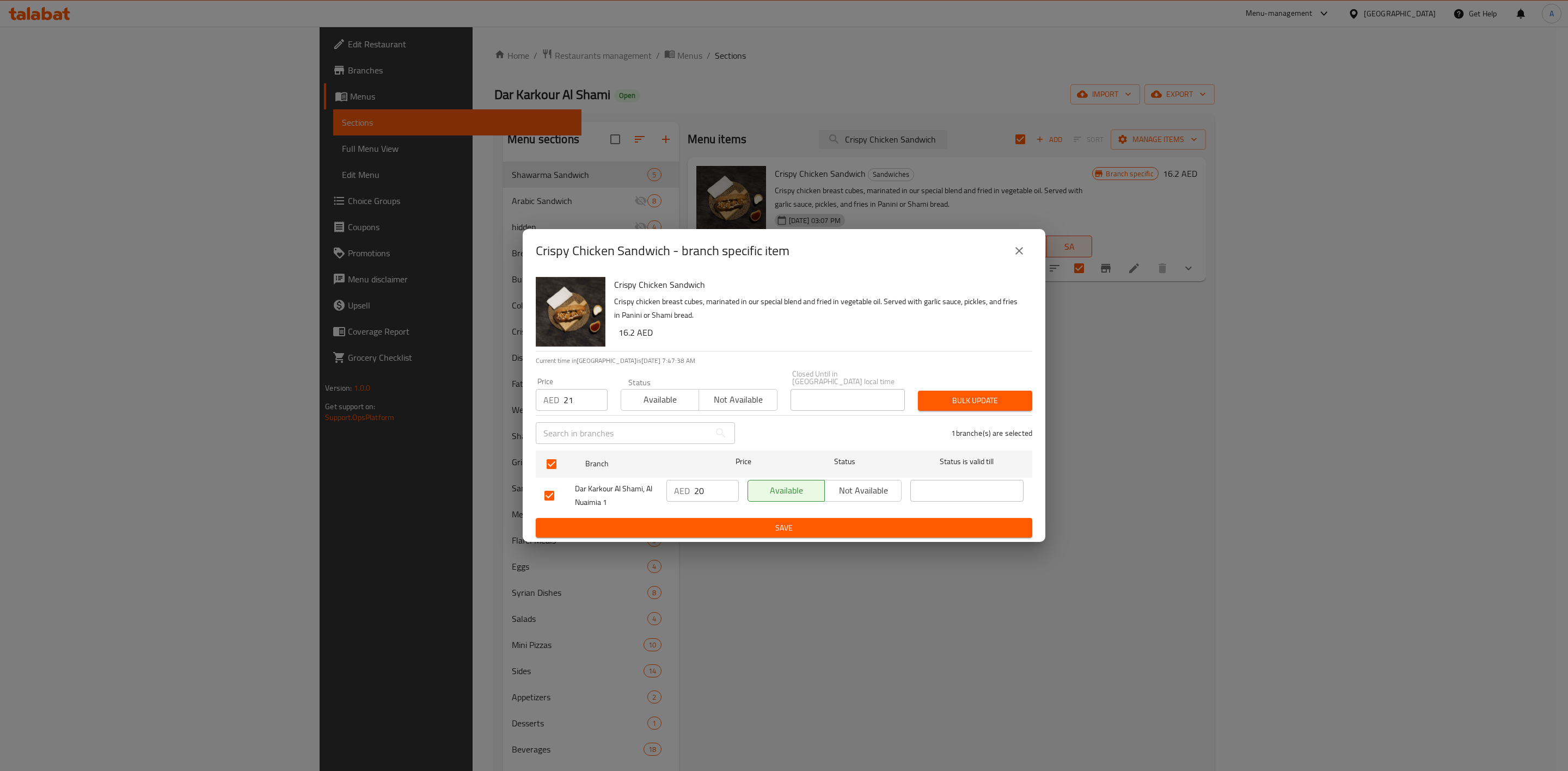
click at [925, 527] on span "Save" at bounding box center [783, 528] width 479 height 13
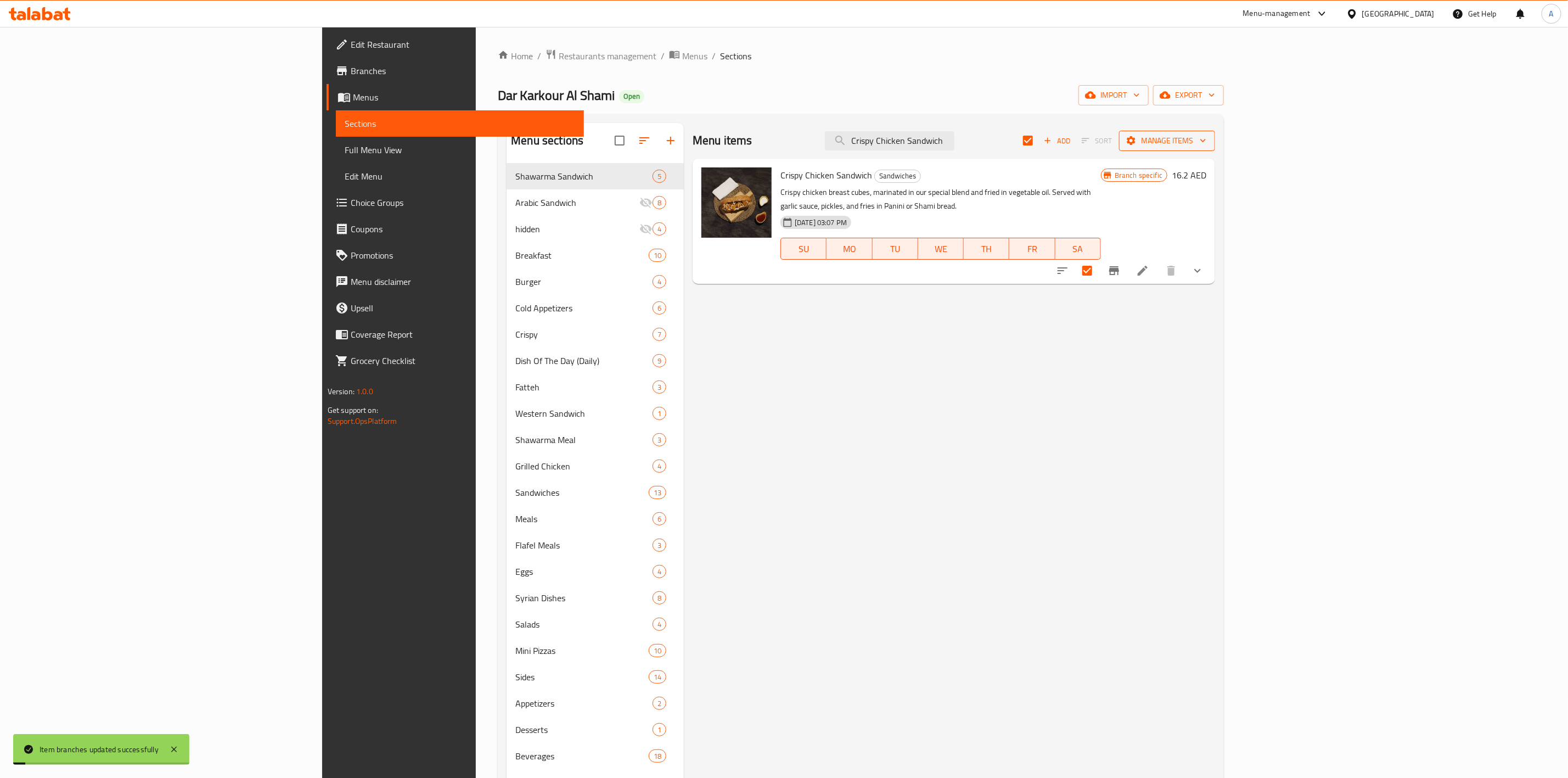
click at [1206, 147] on span "Manage items" at bounding box center [1167, 140] width 79 height 14
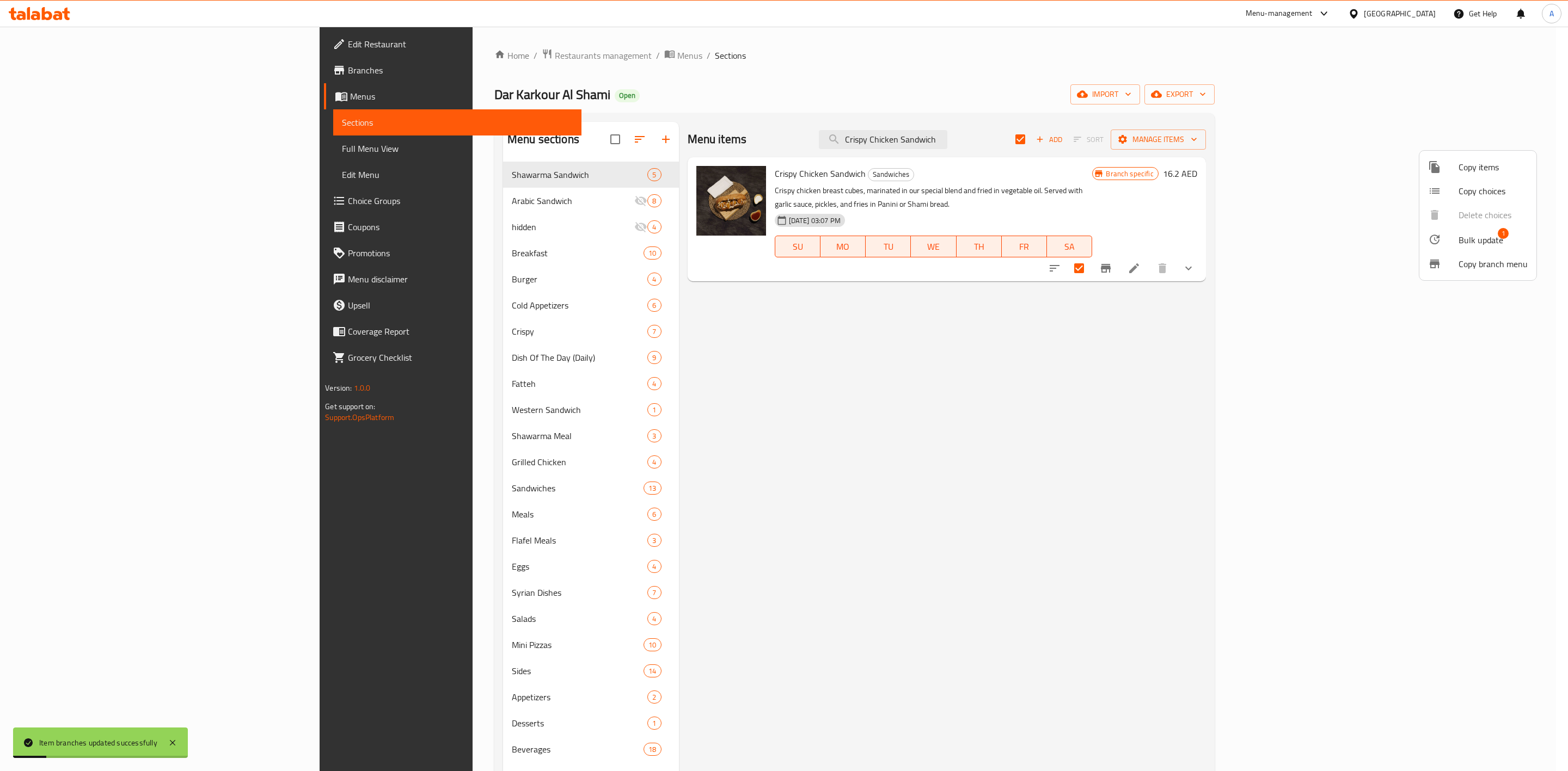
click at [1461, 246] on span "Bulk update" at bounding box center [1480, 240] width 45 height 13
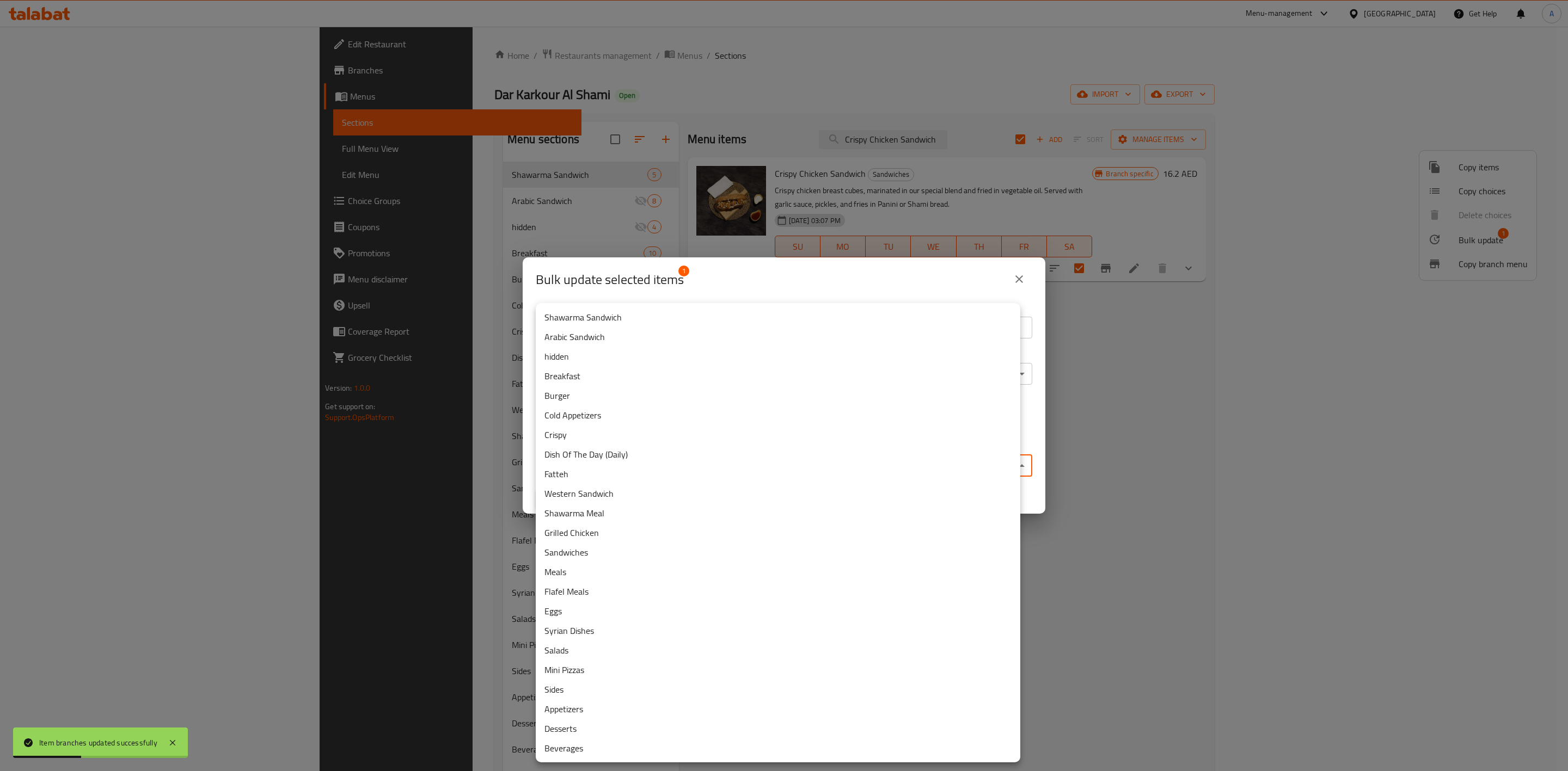
click at [717, 462] on body "Item branches updated successfully ​ Menu-management [GEOGRAPHIC_DATA] Get Help…" at bounding box center [784, 399] width 1568 height 744
click at [572, 496] on li "Western Sandwich" at bounding box center [778, 493] width 485 height 20
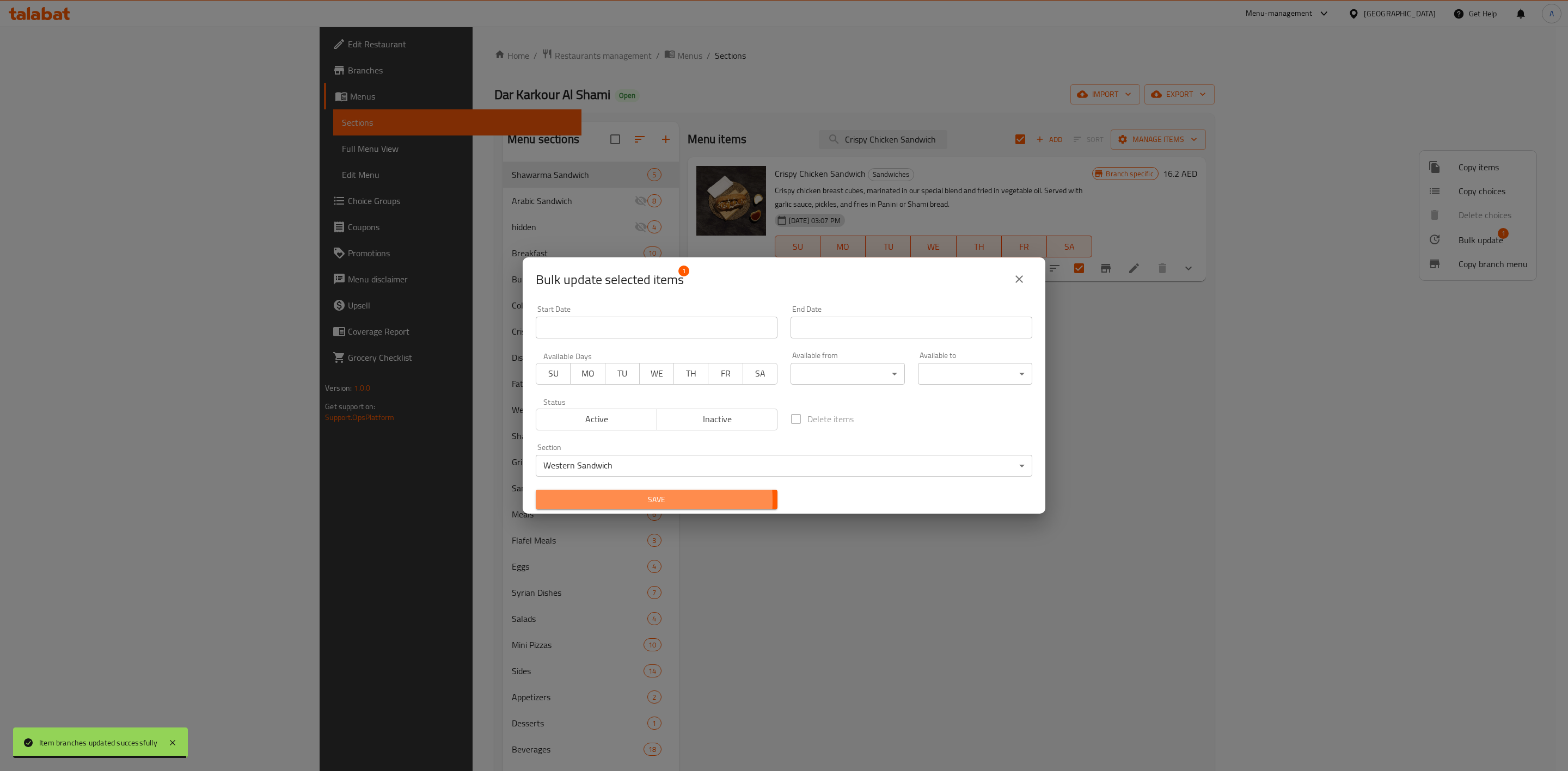
click at [601, 501] on span "Save" at bounding box center [656, 500] width 224 height 13
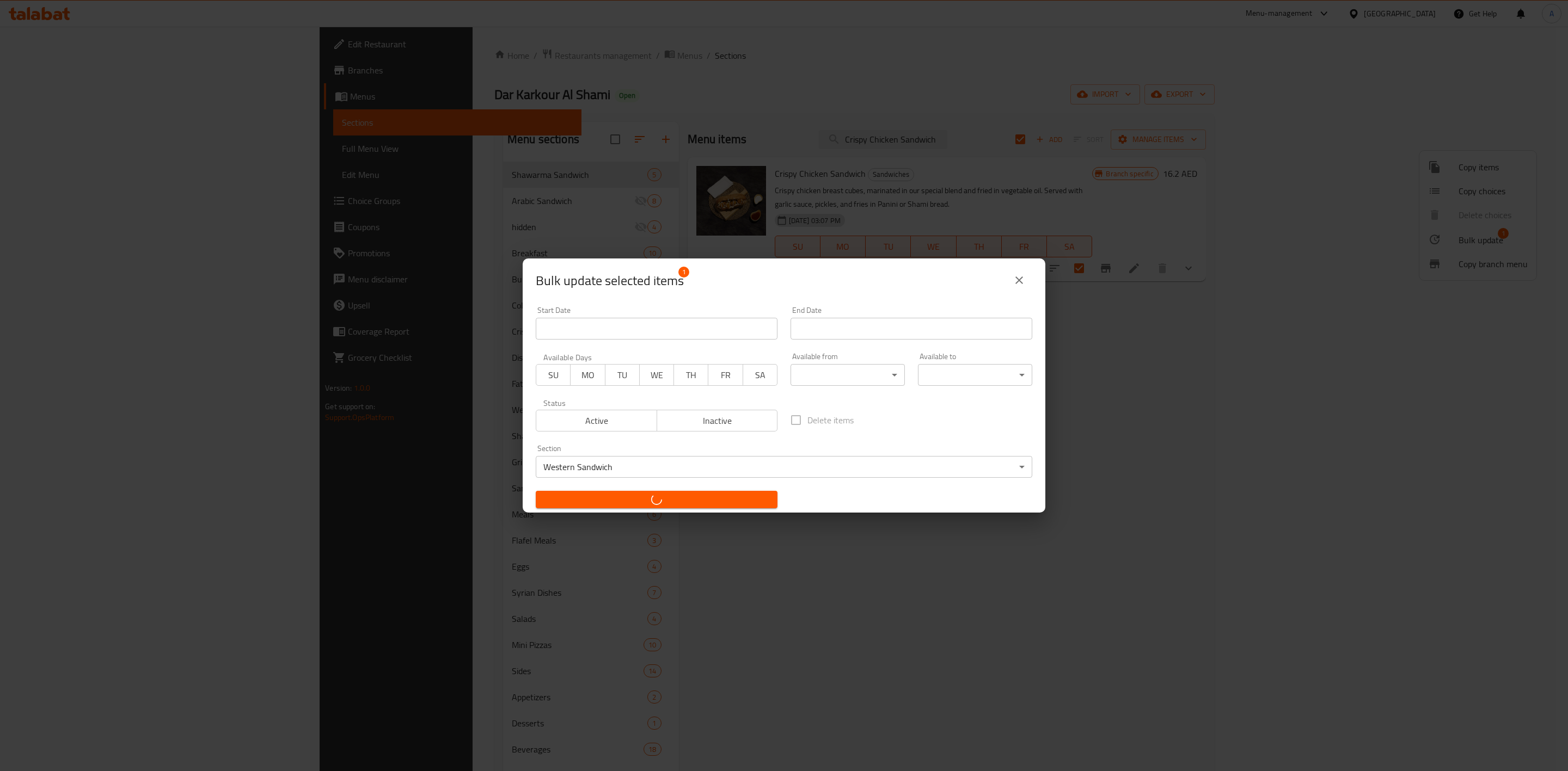
checkbox input "false"
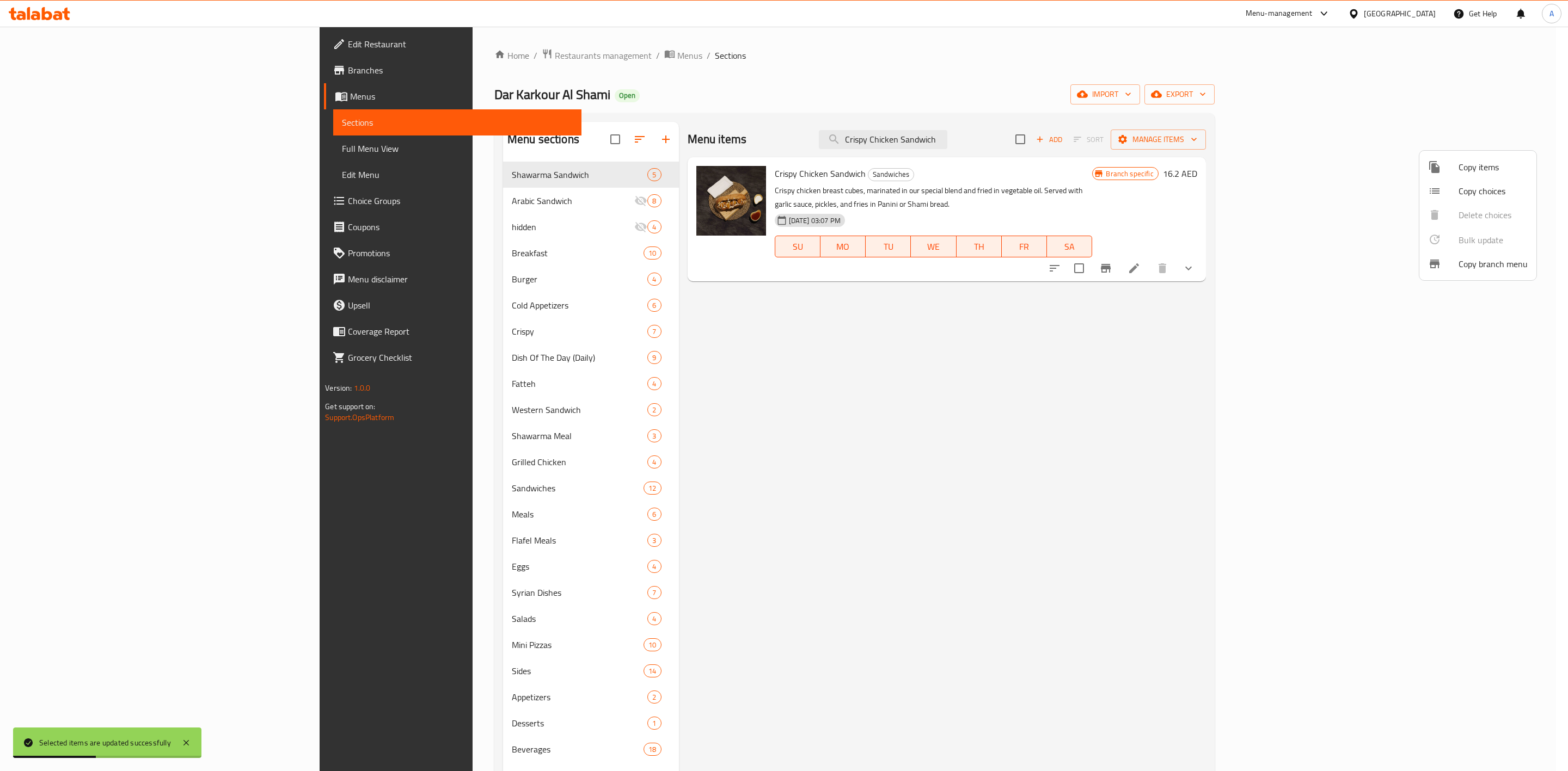
click at [1015, 130] on div at bounding box center [784, 385] width 1568 height 771
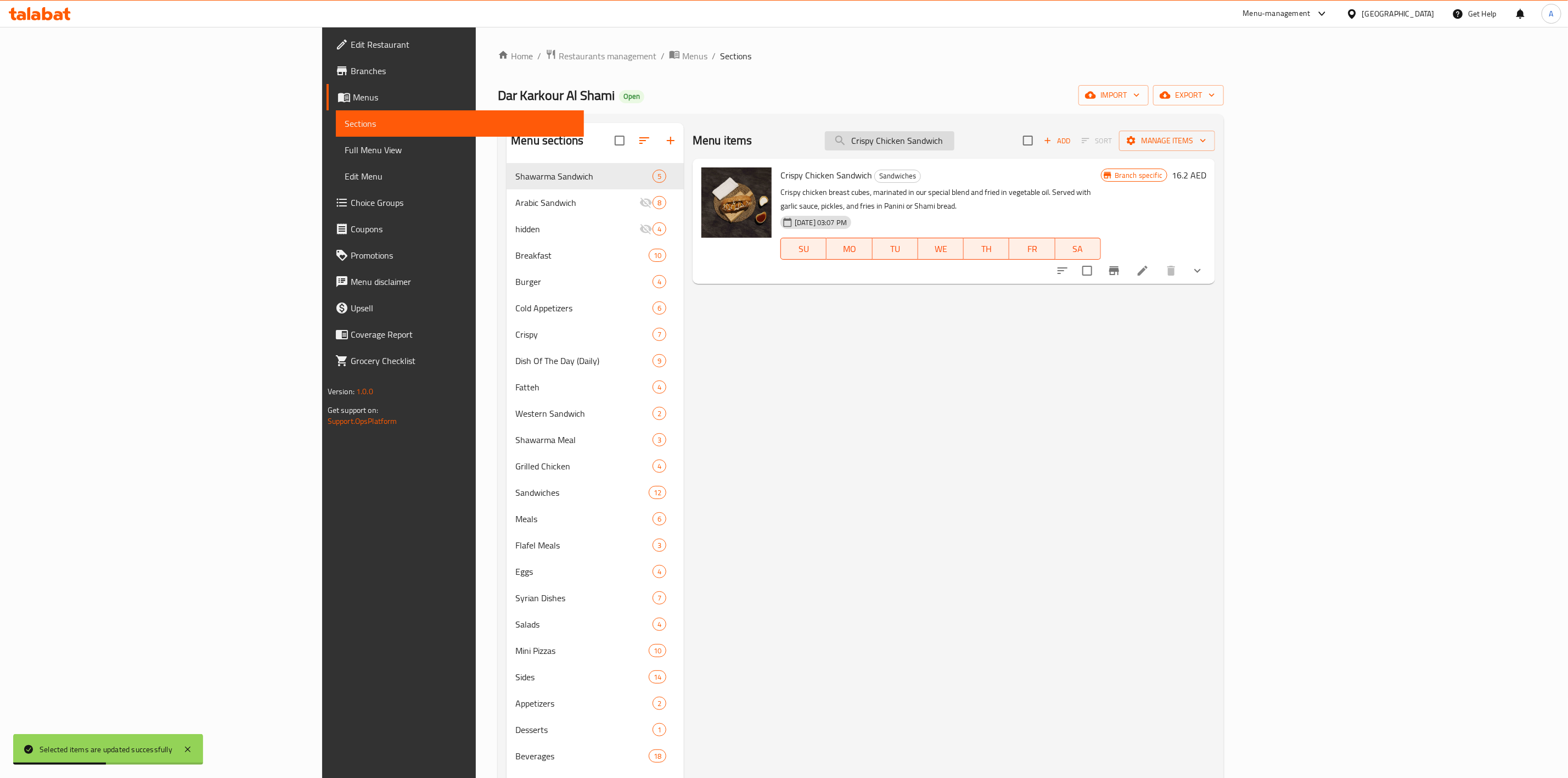
click at [954, 140] on input "Crispy Chicken Sandwich" at bounding box center [889, 141] width 130 height 19
click at [954, 142] on input "Crispy Chicken Sandwich" at bounding box center [889, 141] width 130 height 19
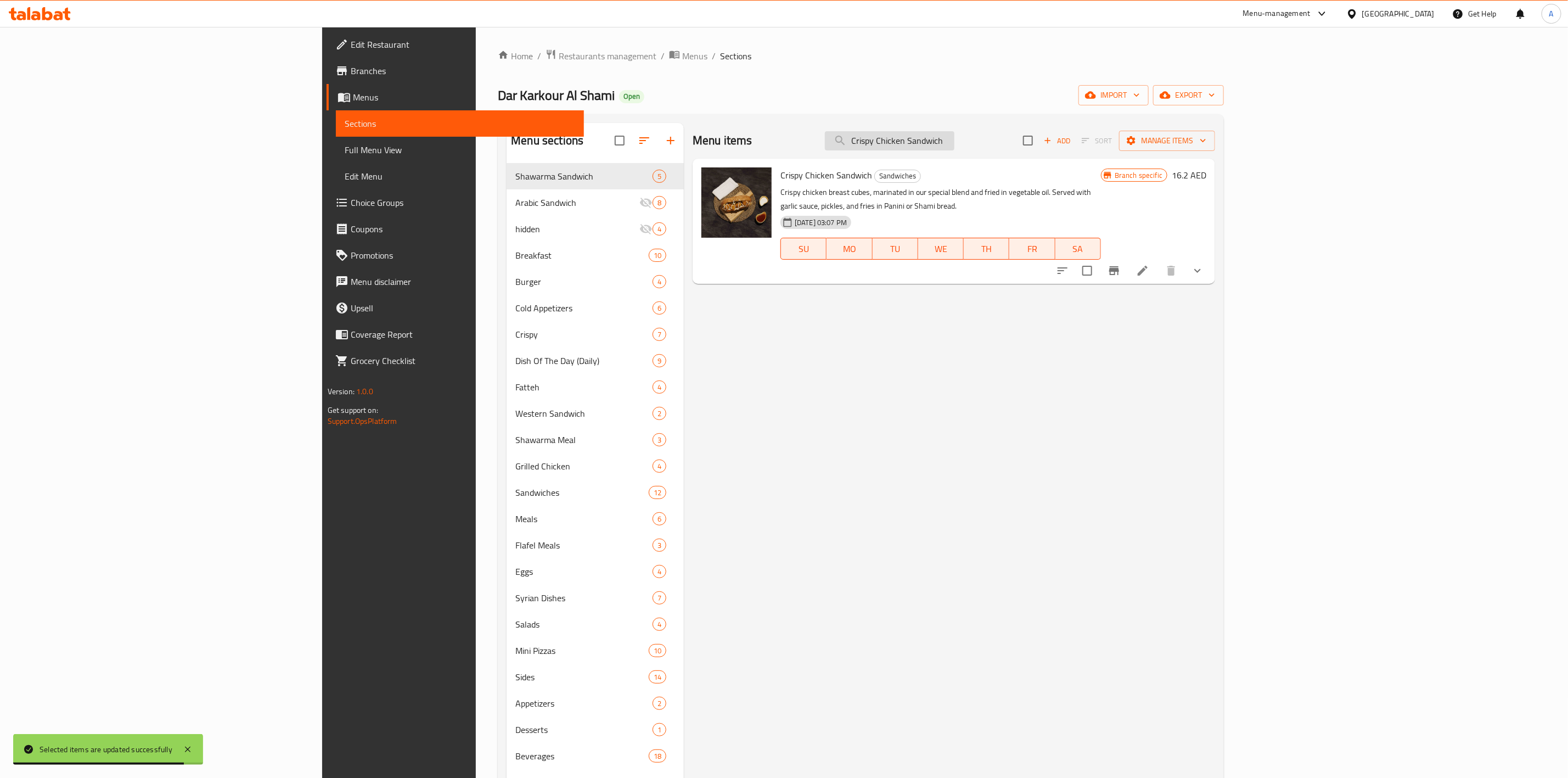
click at [954, 142] on input "Crispy Chicken Sandwich" at bounding box center [889, 141] width 130 height 19
paste input "[PERSON_NAME]"
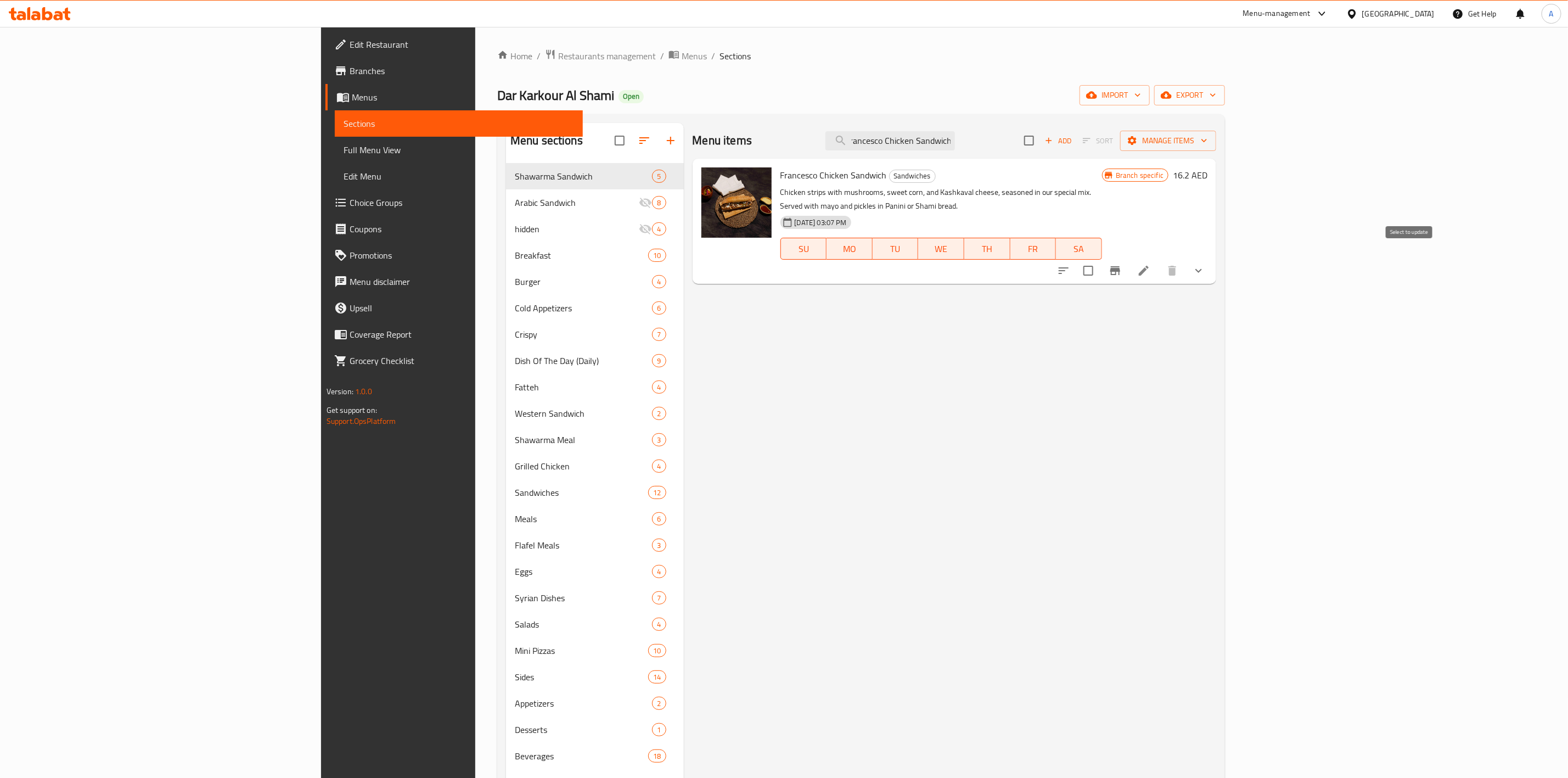
type input "Francesco Chicken Sandwich"
click at [1100, 259] on input "checkbox" at bounding box center [1088, 270] width 23 height 23
checkbox input "true"
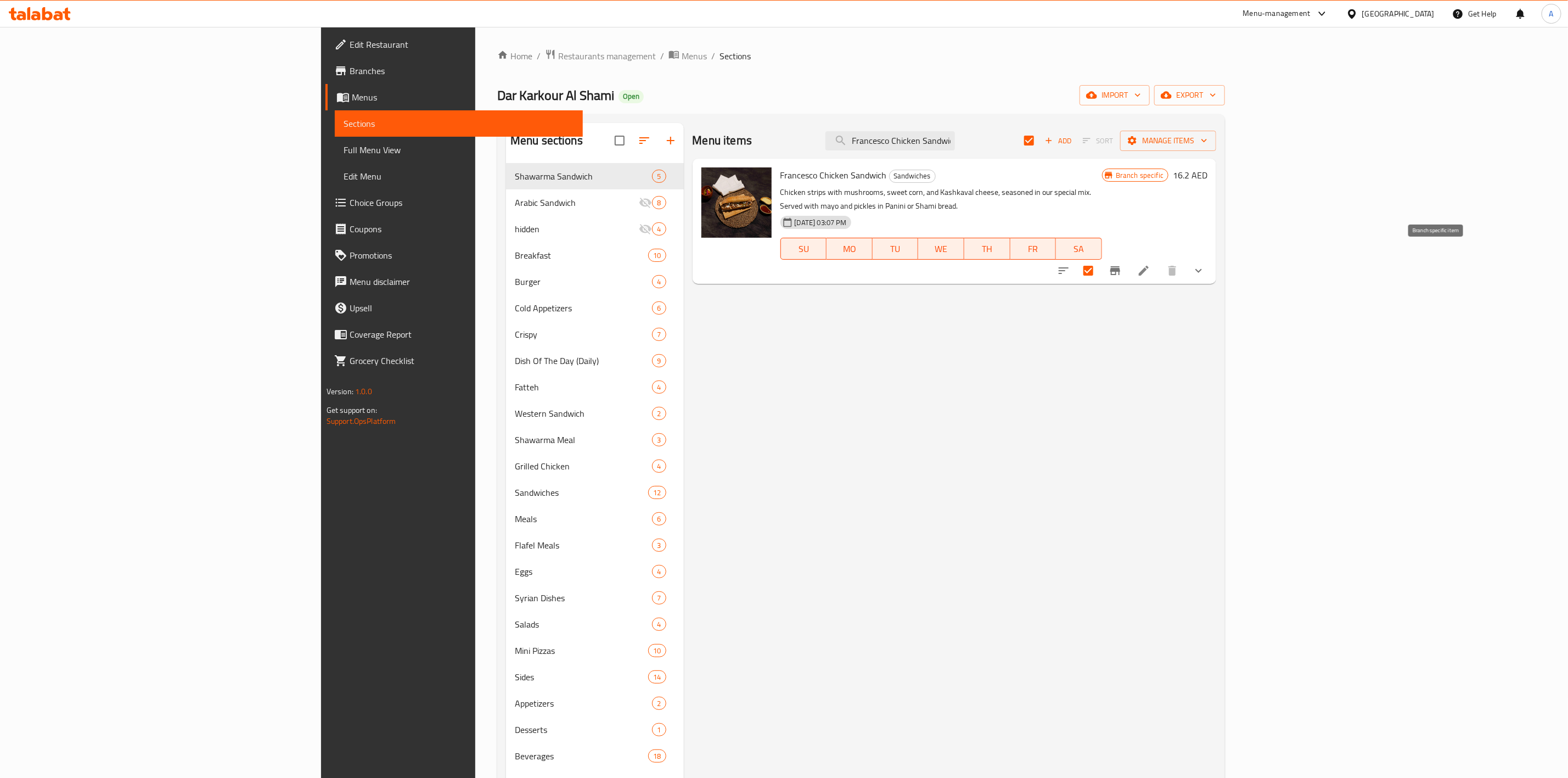
click at [1120, 266] on icon "Branch-specific-item" at bounding box center [1115, 270] width 10 height 9
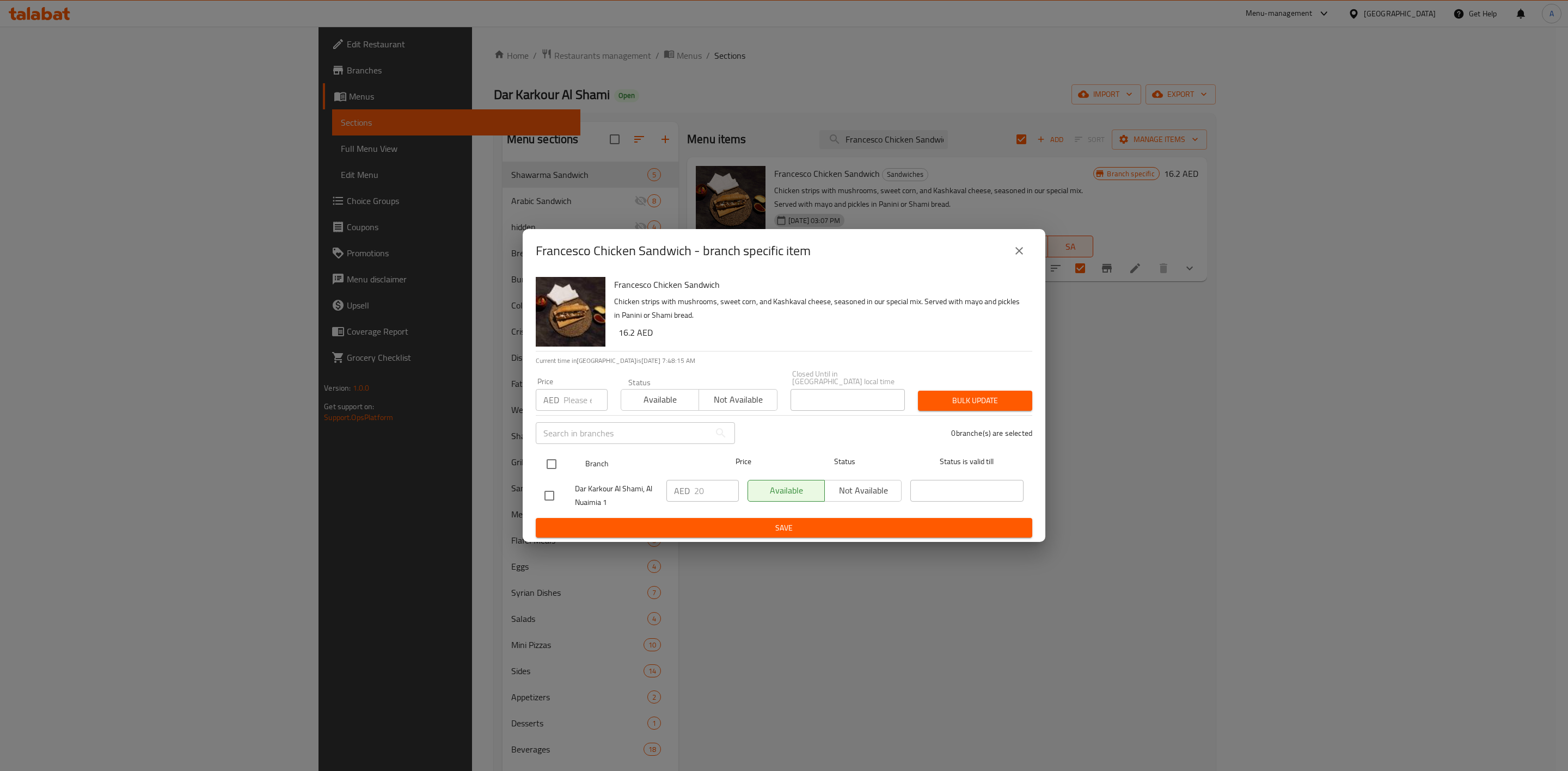
click at [561, 467] on input "checkbox" at bounding box center [551, 464] width 23 height 23
checkbox input "true"
click at [560, 402] on div "AED Price" at bounding box center [571, 400] width 72 height 22
paste input "22.75"
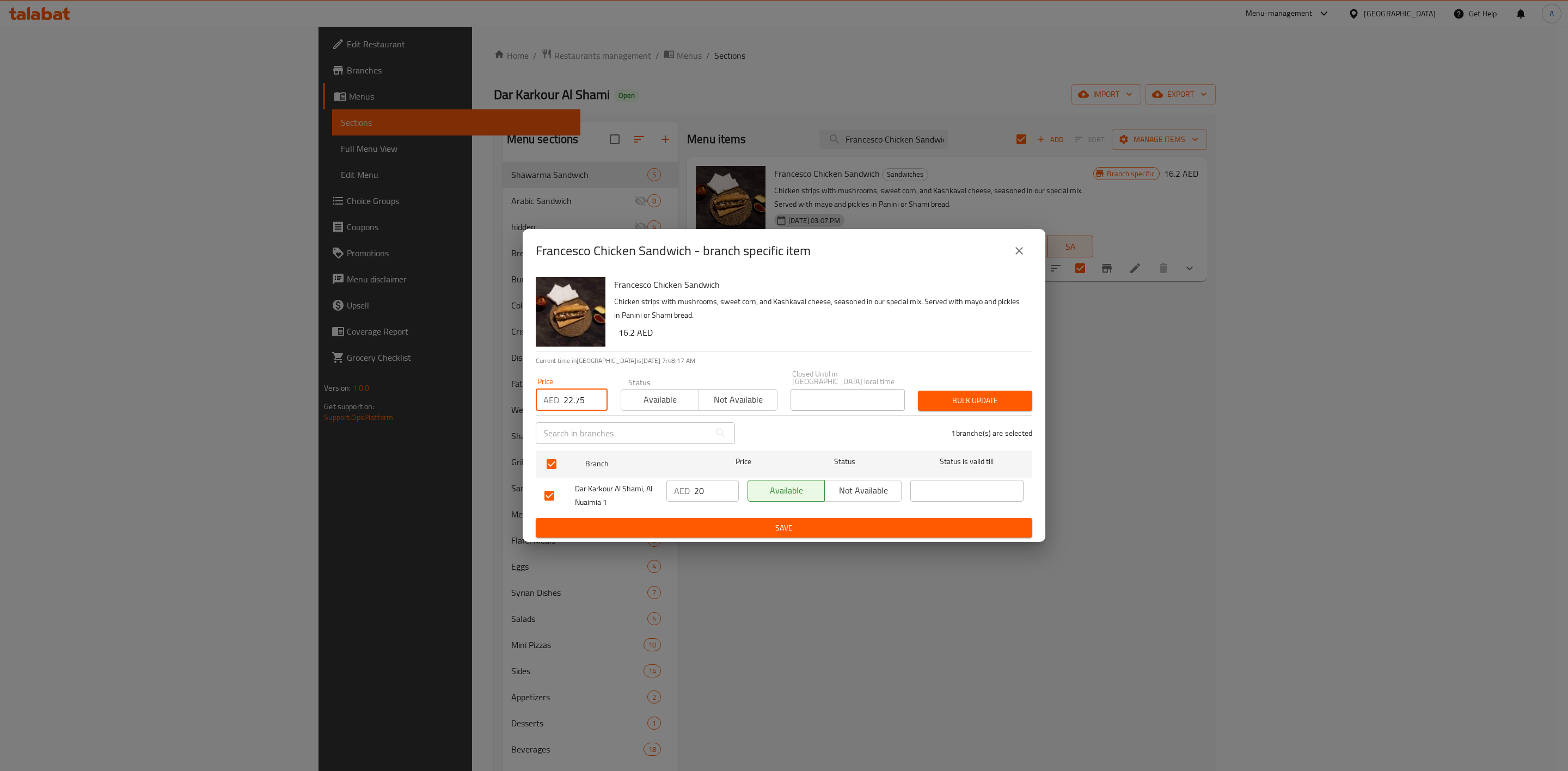
type input "22.75"
click at [980, 394] on span "Bulk update" at bounding box center [974, 400] width 97 height 13
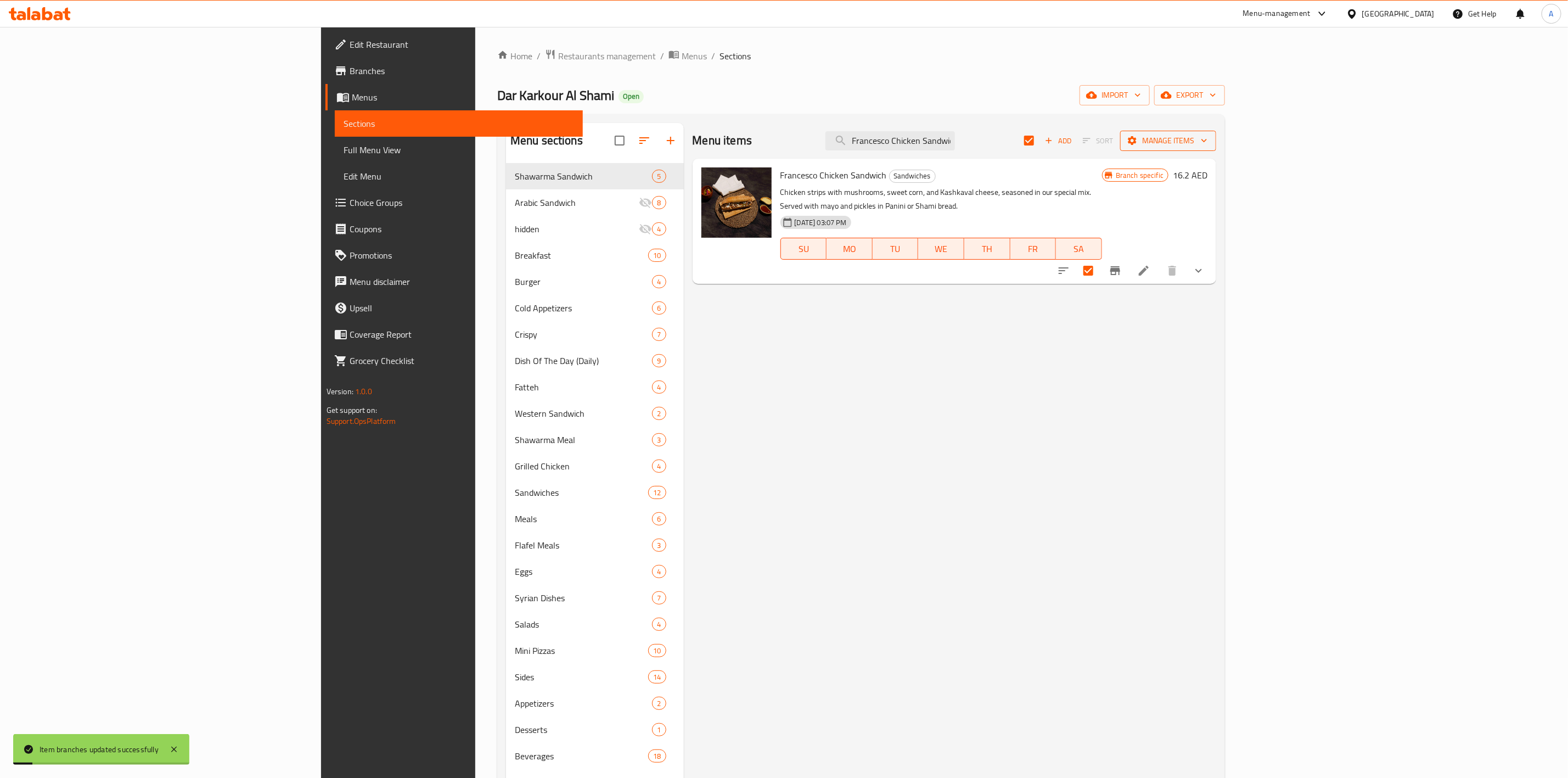
click at [1207, 141] on span "Manage items" at bounding box center [1168, 140] width 79 height 14
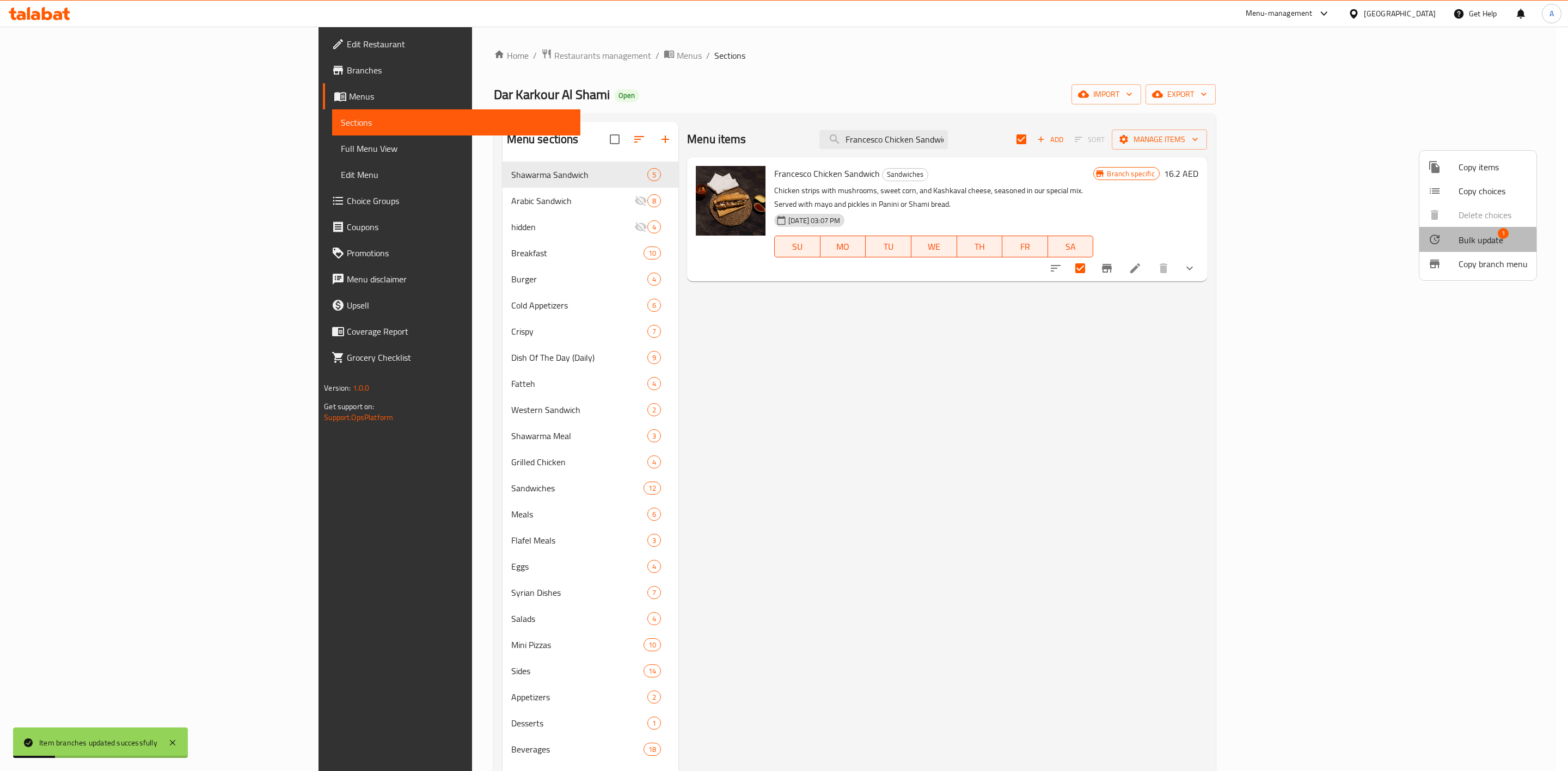
click at [1446, 243] on div at bounding box center [1443, 239] width 31 height 13
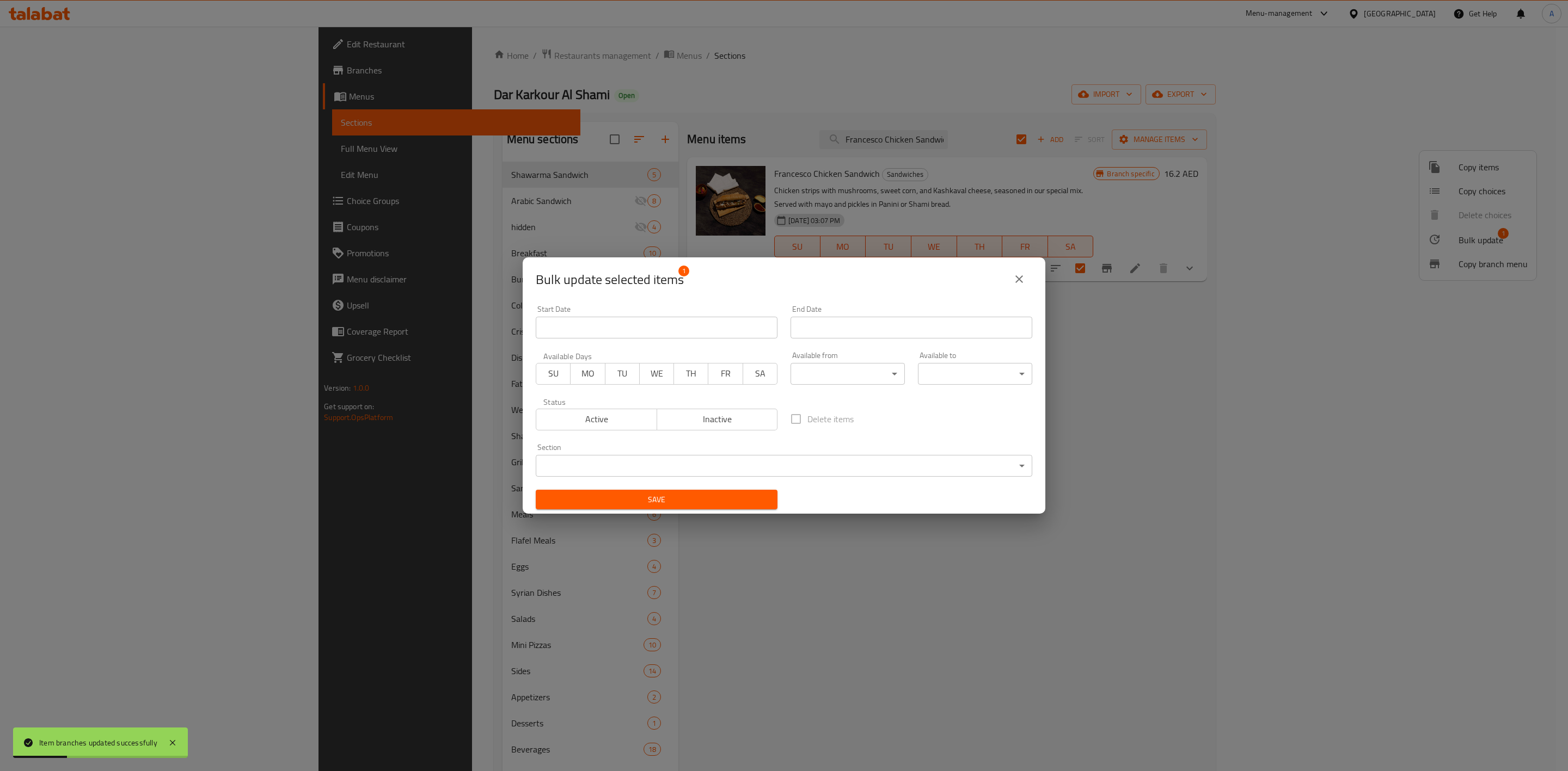
click at [782, 466] on body "Item branches updated successfully ​ Menu-management [GEOGRAPHIC_DATA] Get Help…" at bounding box center [784, 399] width 1568 height 744
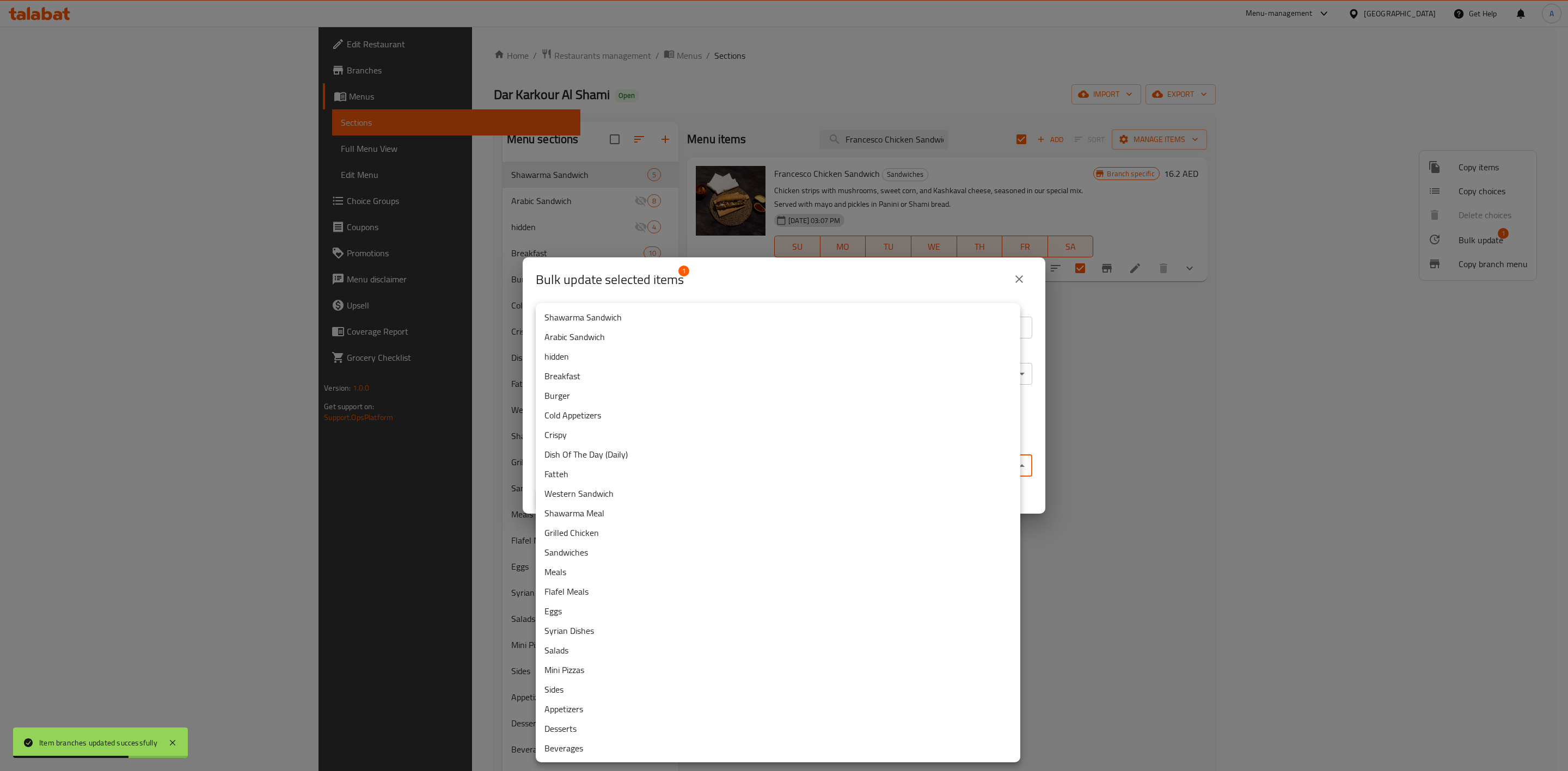
click at [580, 488] on li "Western Sandwich" at bounding box center [778, 493] width 485 height 20
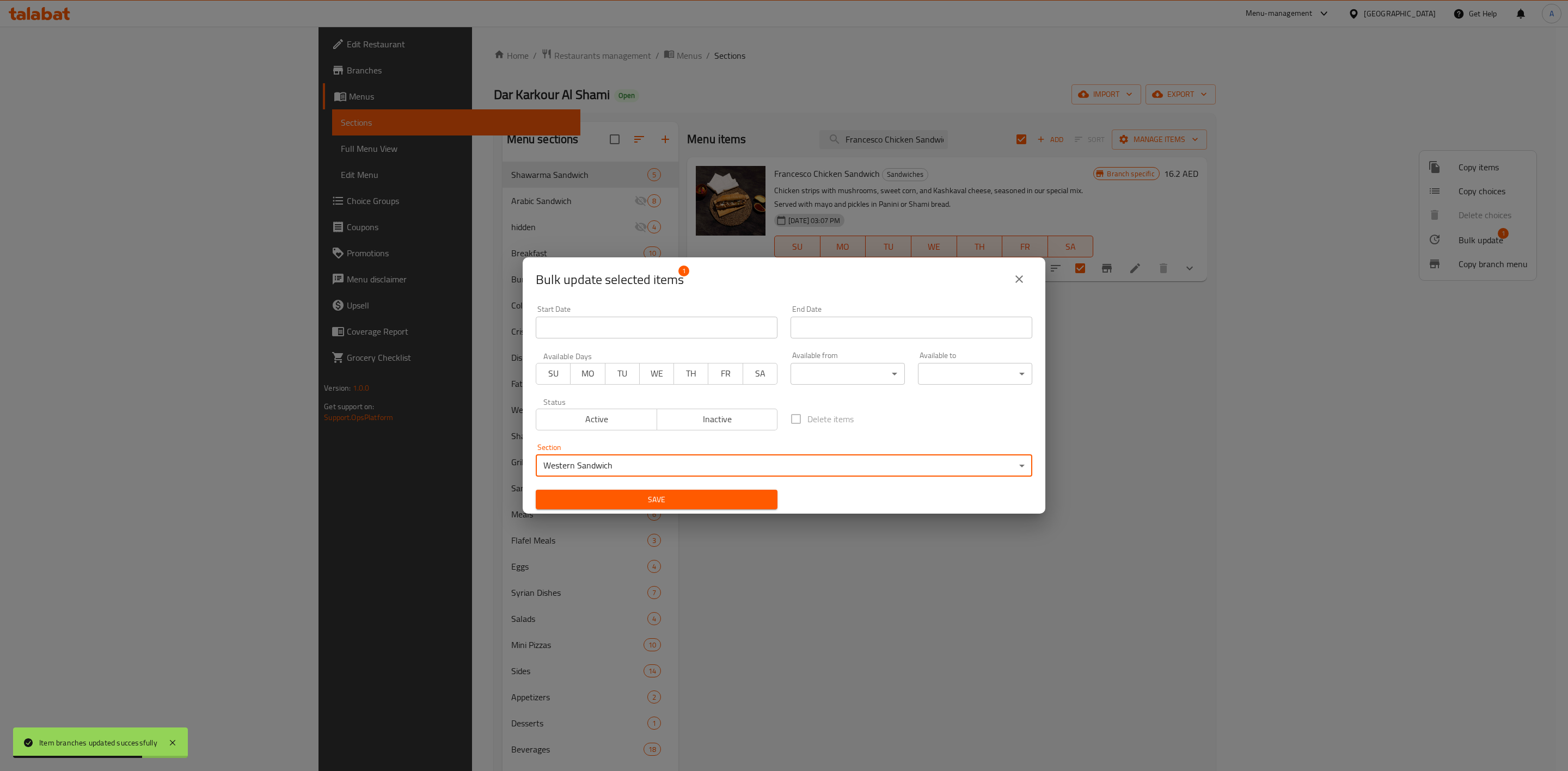
click at [604, 493] on span "Save" at bounding box center [656, 500] width 224 height 13
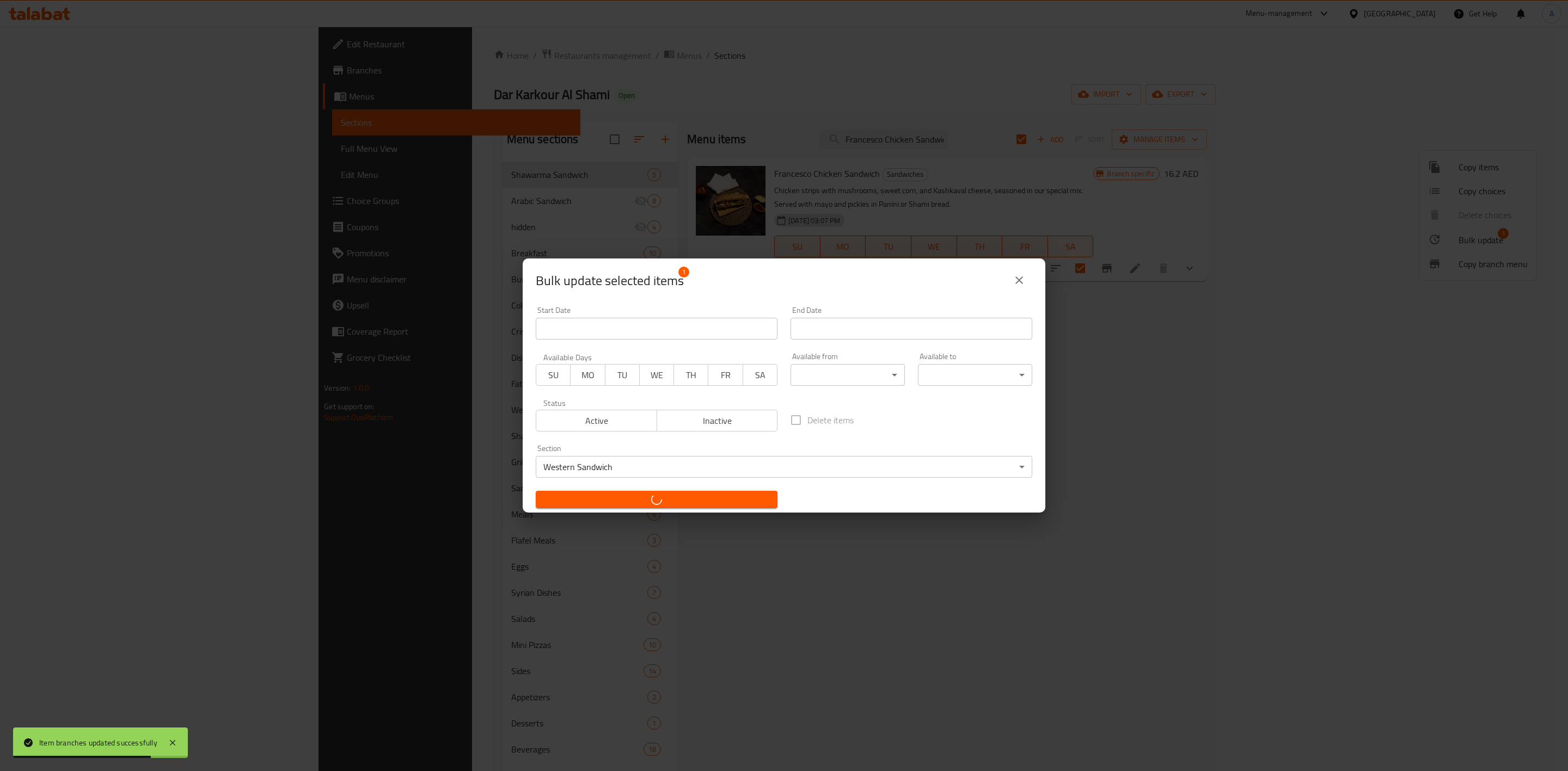
checkbox input "false"
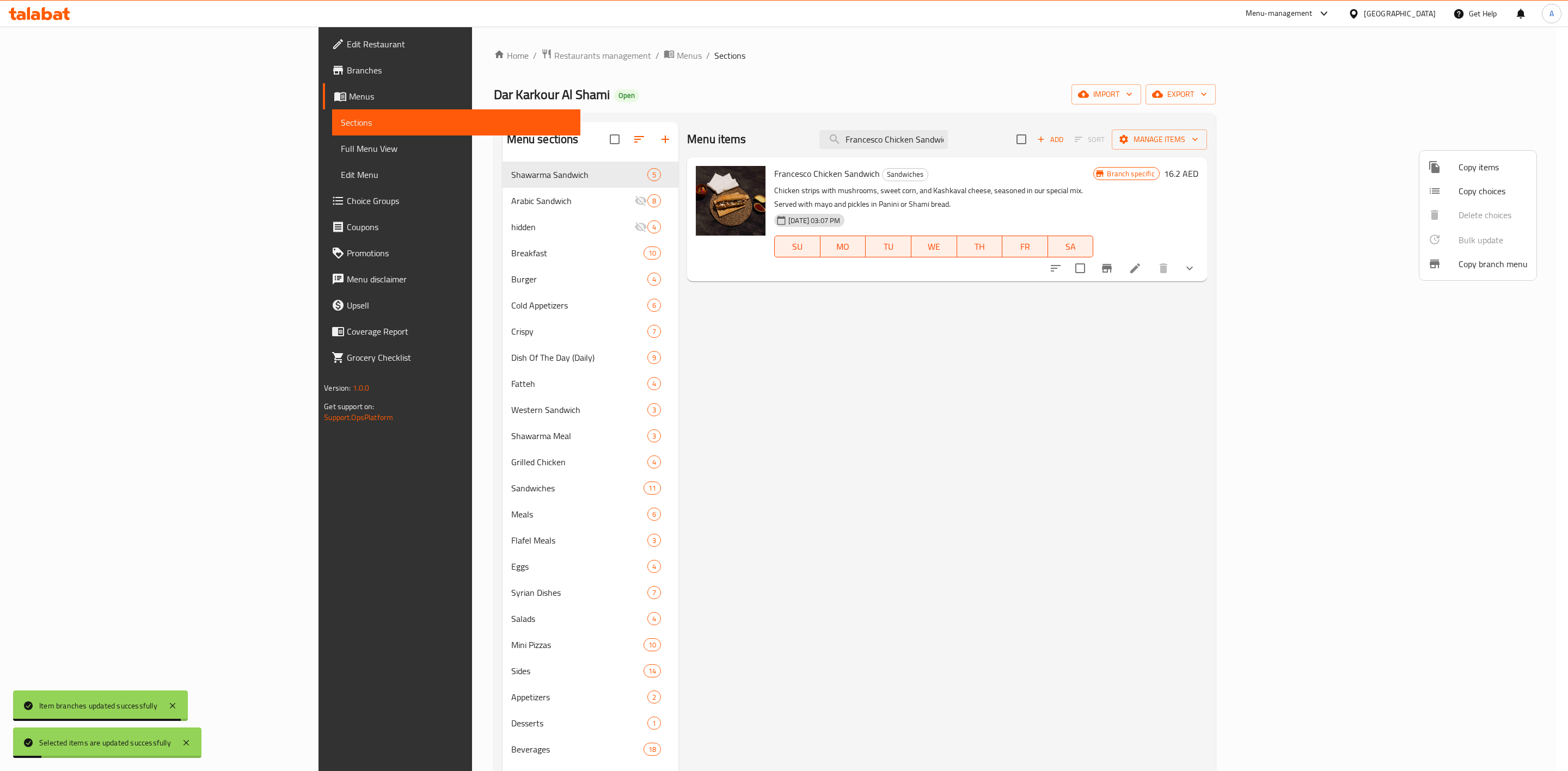
click at [726, 462] on div at bounding box center [784, 385] width 1568 height 771
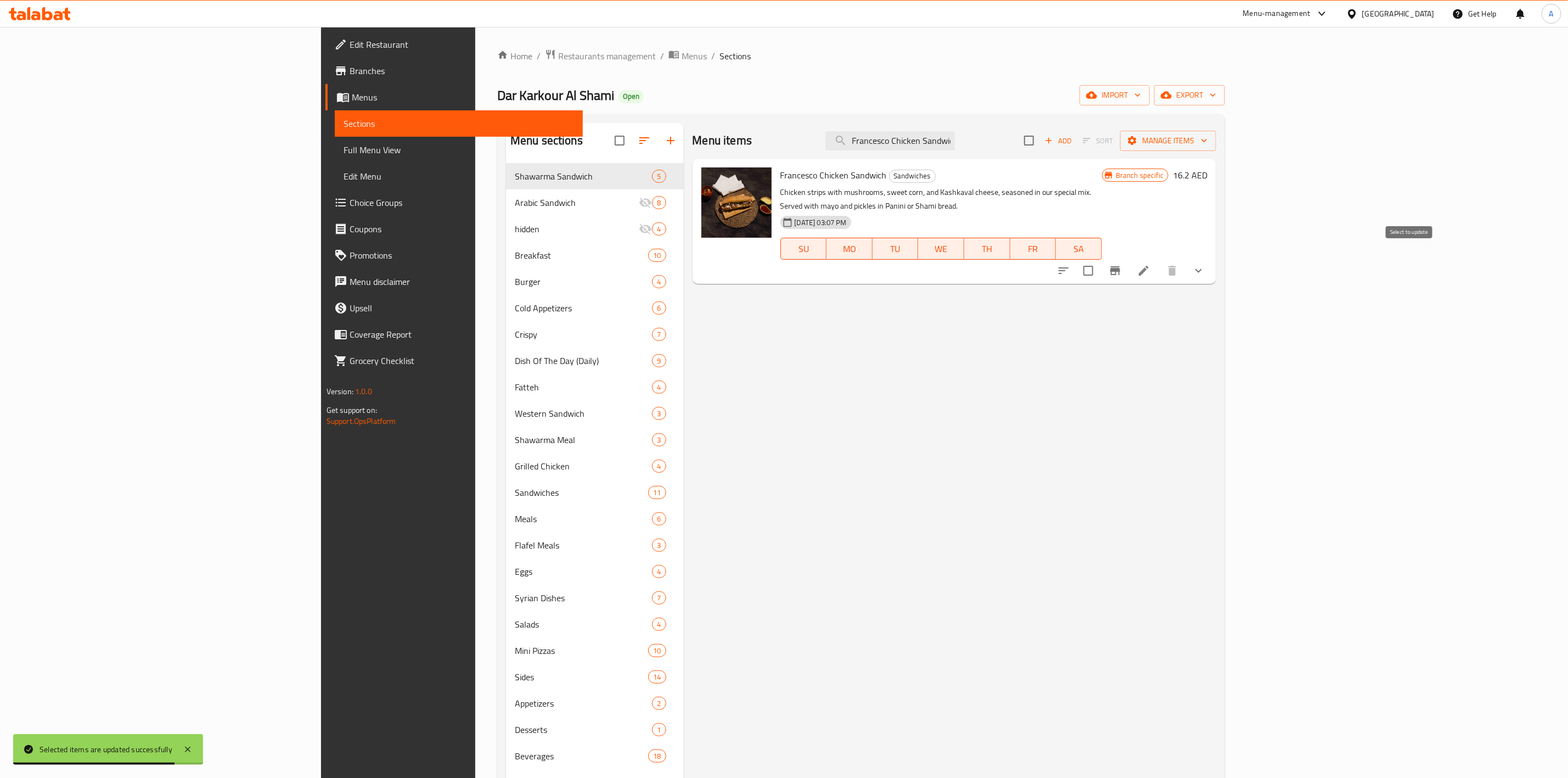
click at [1100, 259] on input "checkbox" at bounding box center [1088, 270] width 23 height 23
checkbox input "true"
click at [1207, 139] on span "Manage items" at bounding box center [1168, 140] width 79 height 14
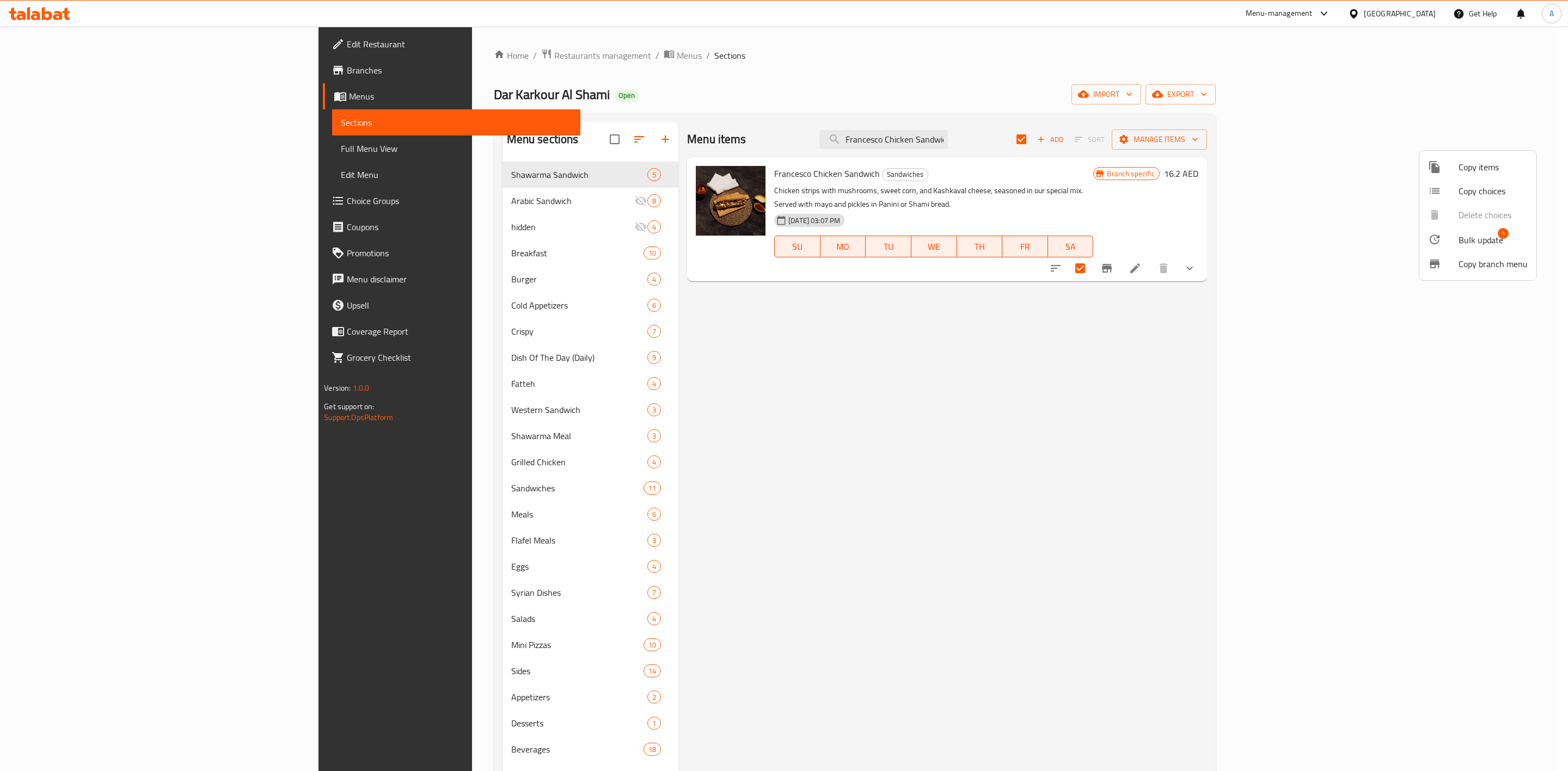
click at [1475, 240] on span "Bulk update" at bounding box center [1480, 240] width 45 height 13
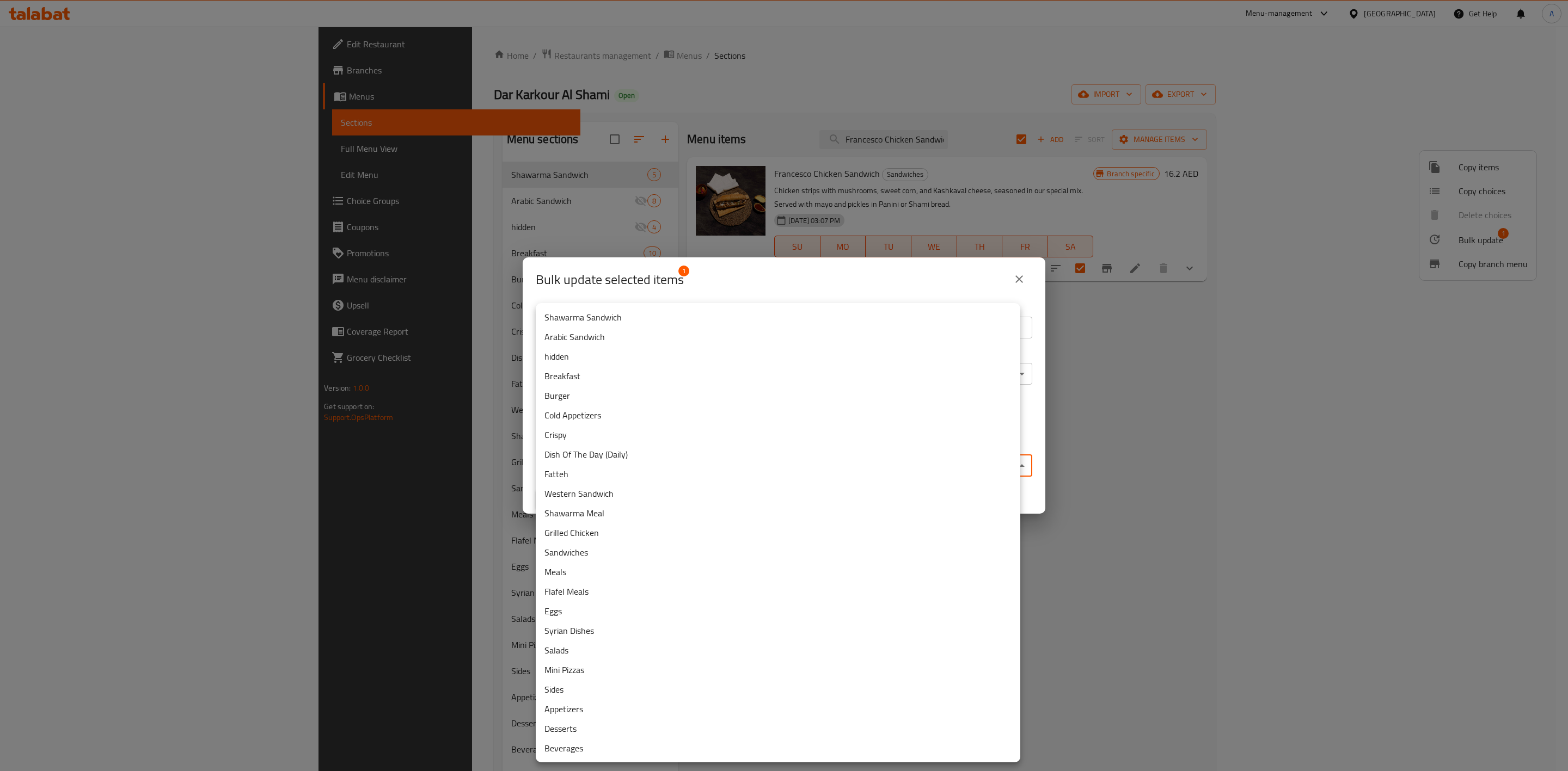
click at [900, 467] on body "​ Menu-management [GEOGRAPHIC_DATA] Get Help A Edit Restaurant Branches Menus S…" at bounding box center [784, 399] width 1568 height 744
click at [588, 488] on li "Western Sandwich" at bounding box center [778, 493] width 485 height 20
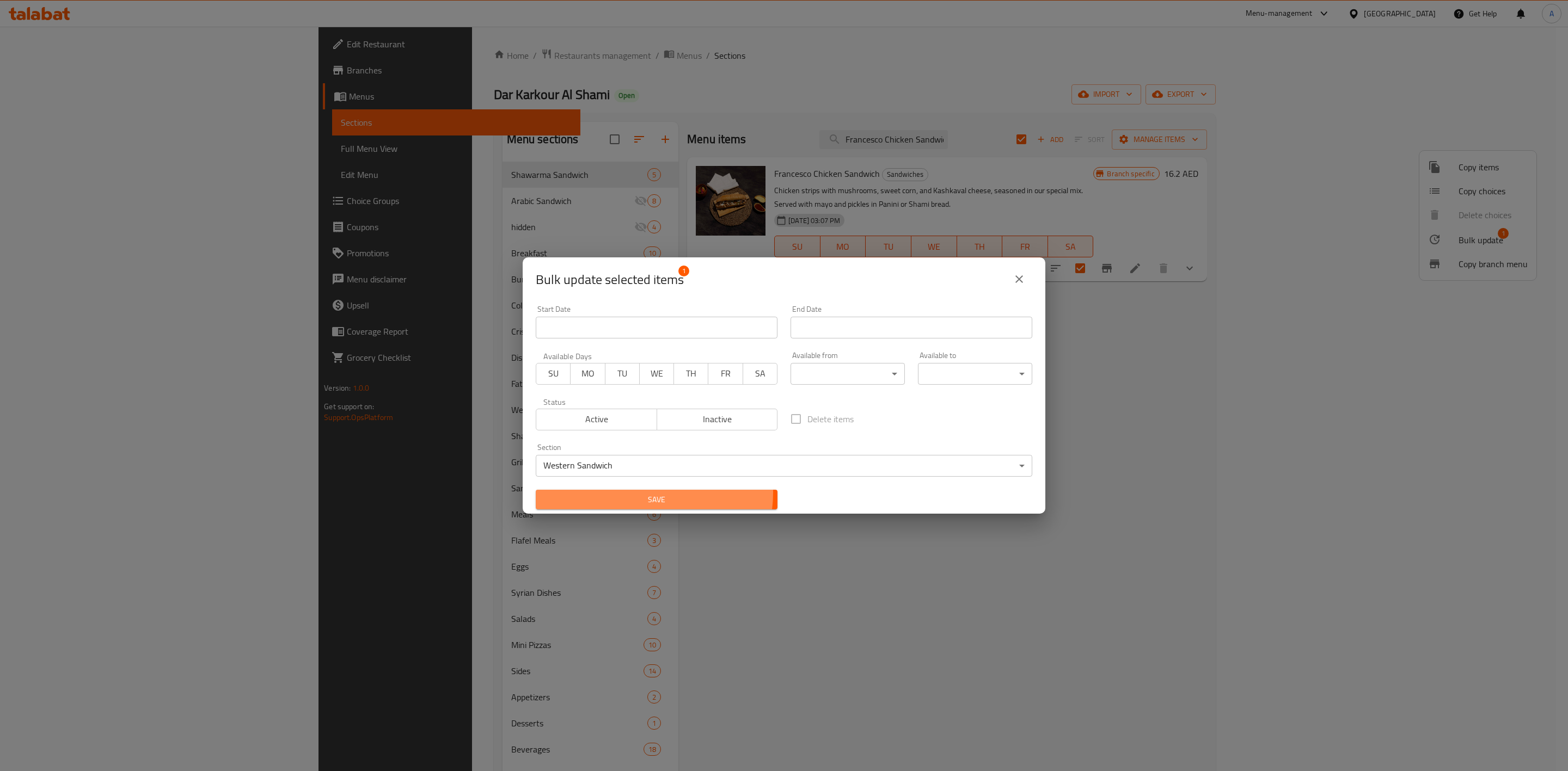
click at [644, 493] on span "Save" at bounding box center [656, 500] width 224 height 13
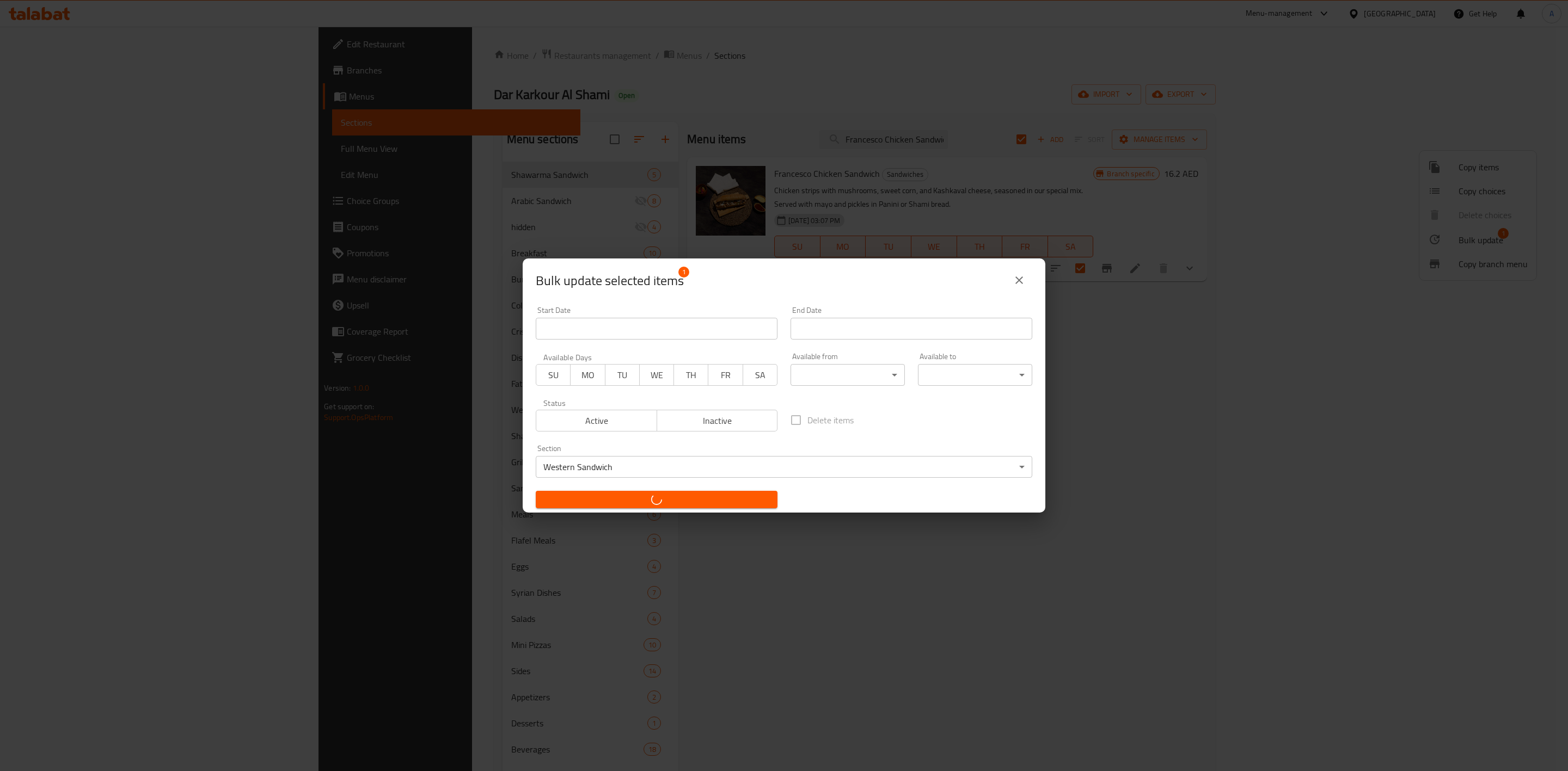
checkbox input "false"
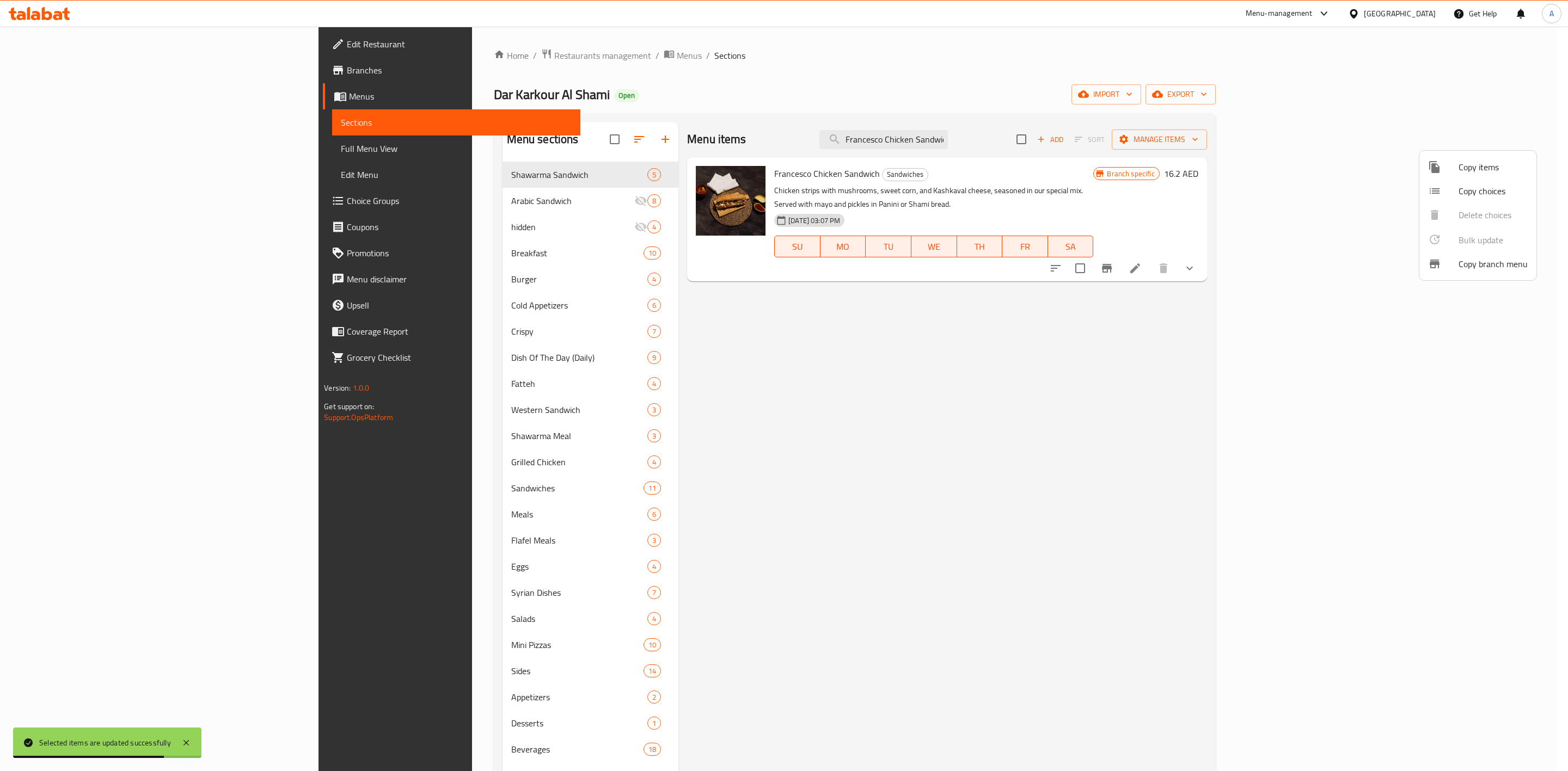
click at [1011, 154] on div at bounding box center [784, 385] width 1568 height 771
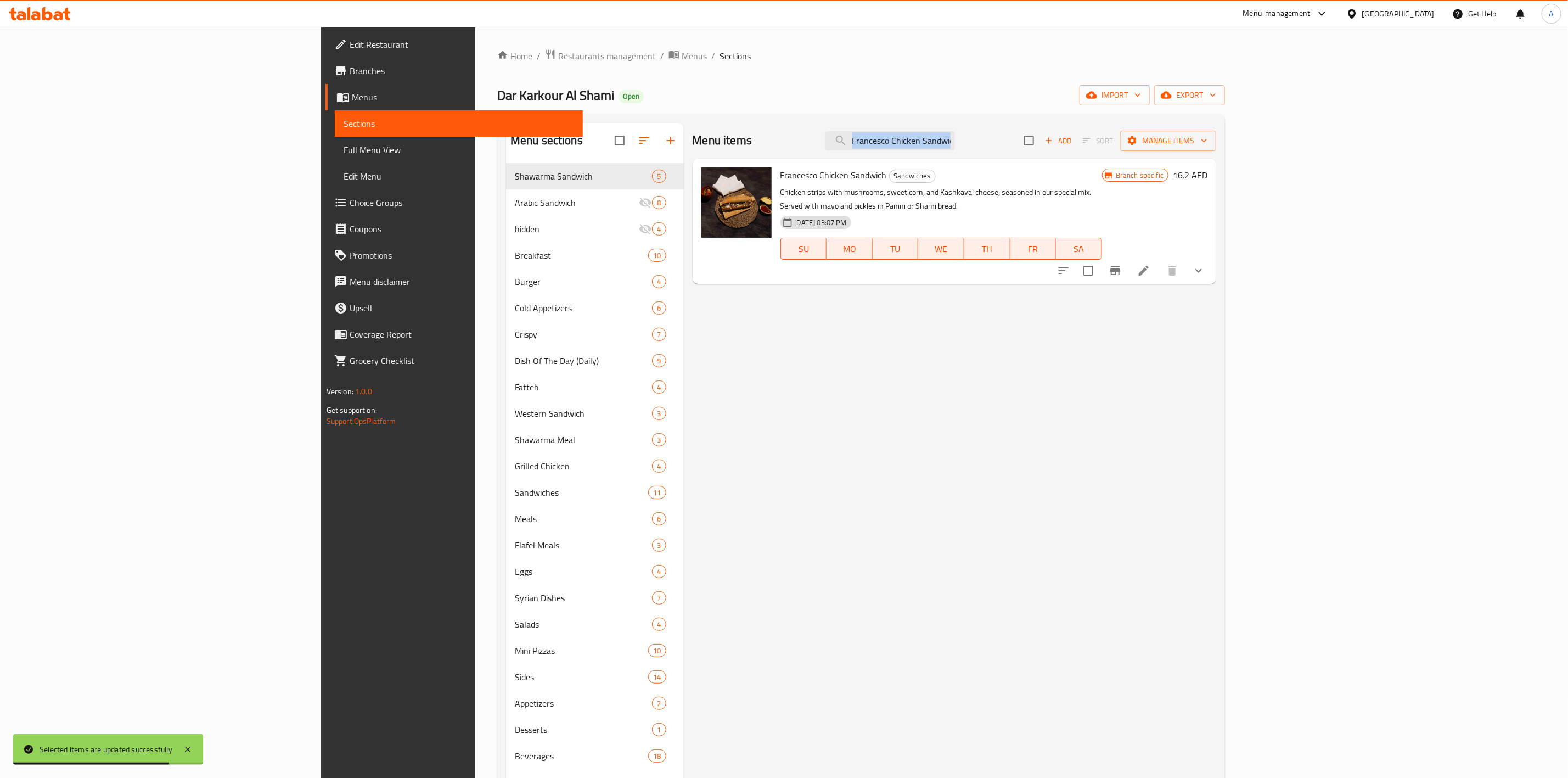
click at [1020, 155] on div "Menu items Francesco Chicken Sandwich Add Sort Manage items" at bounding box center [954, 140] width 524 height 36
click at [1039, 126] on div "Menu items Francesco Chicken Sandwich Add Sort Manage items" at bounding box center [954, 140] width 524 height 36
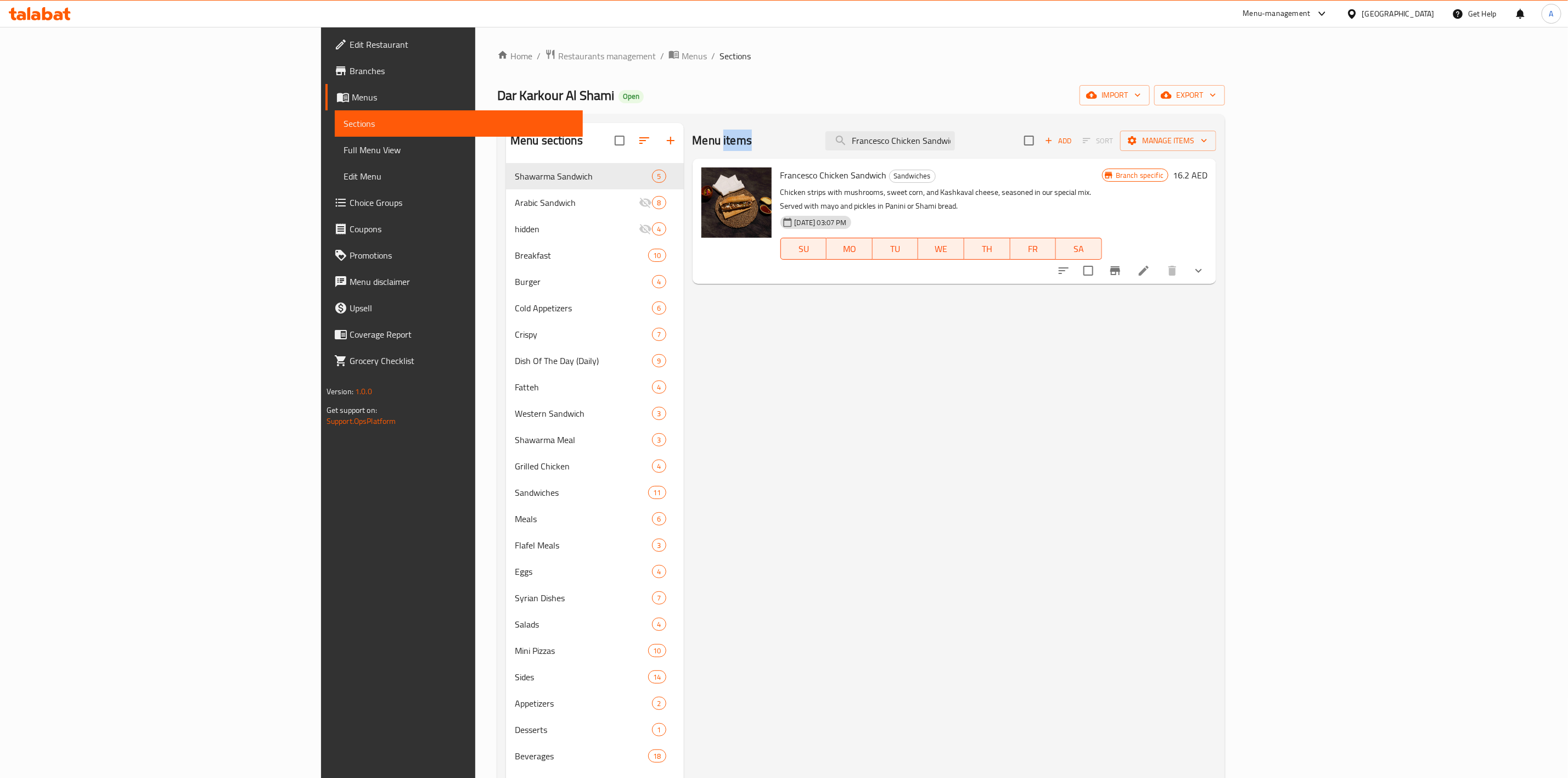
click at [1039, 126] on div "Menu items Francesco Chicken Sandwich Add Sort Manage items" at bounding box center [954, 140] width 524 height 36
click at [955, 139] on input "Francesco Chicken Sandwich" at bounding box center [890, 141] width 130 height 19
paste input "Philadelphia Beef"
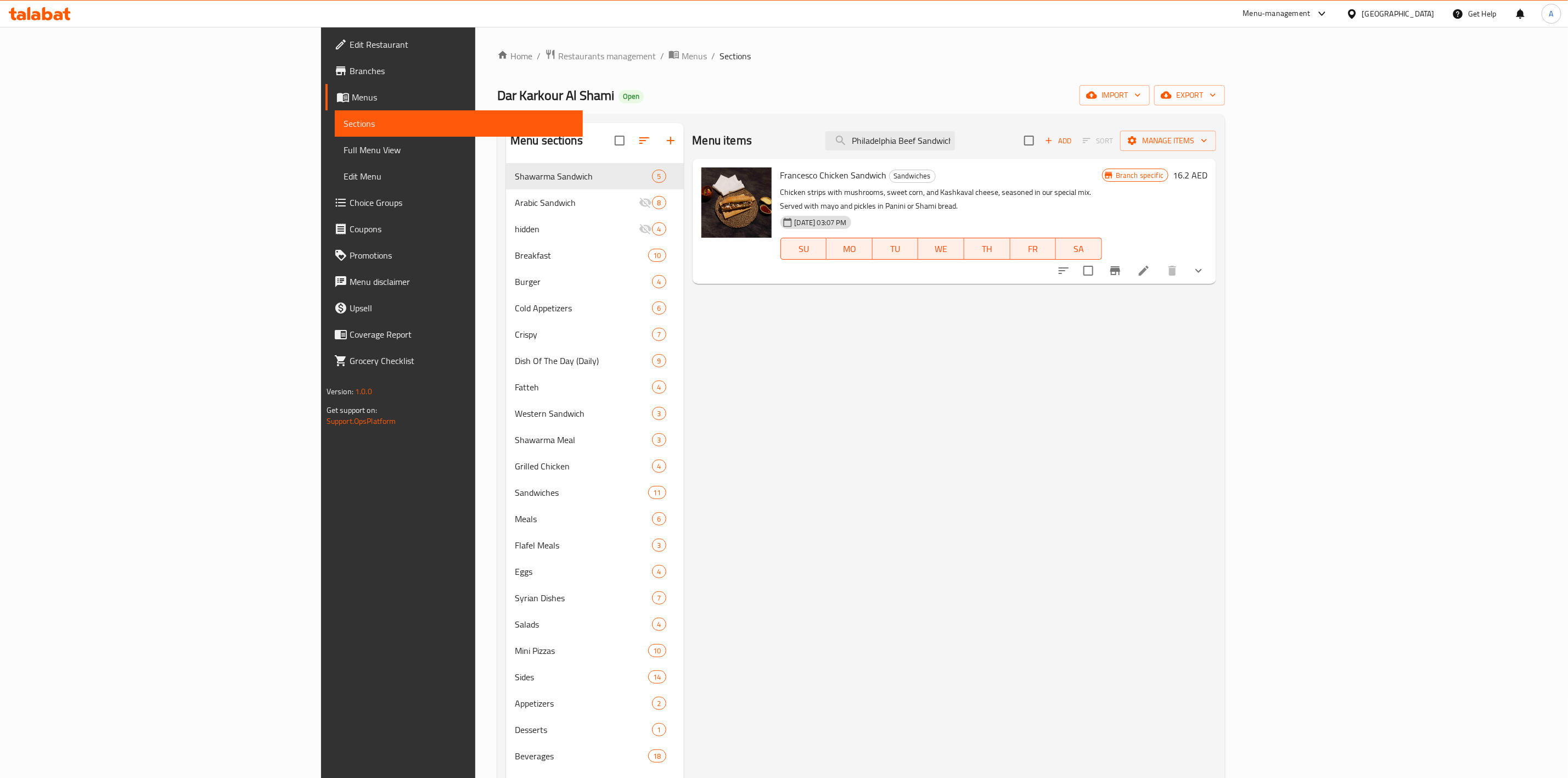
scroll to position [0, 3]
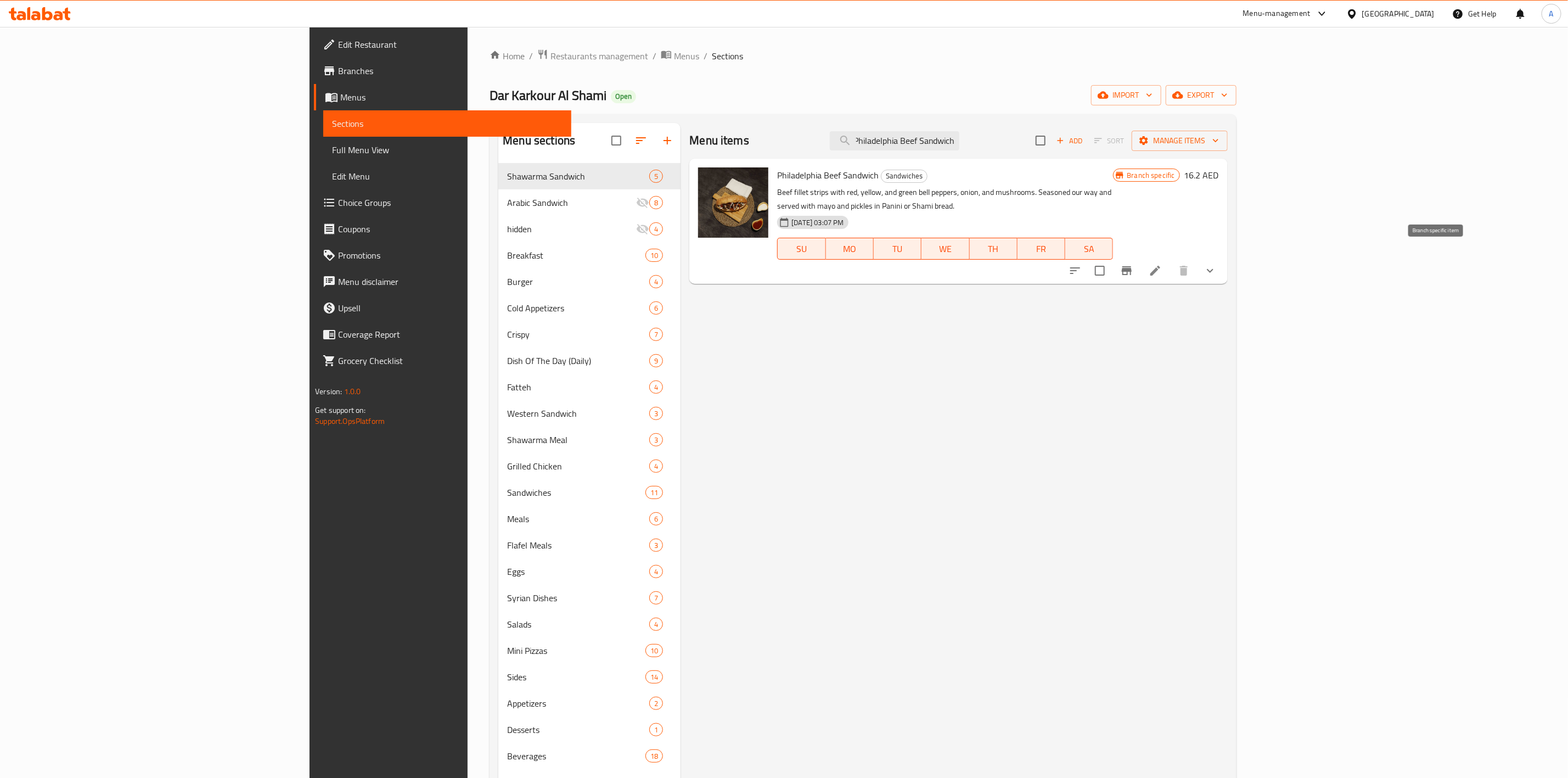
type input "Philadelphia Beef Sandwich"
click at [1132, 266] on icon "Branch-specific-item" at bounding box center [1126, 270] width 10 height 9
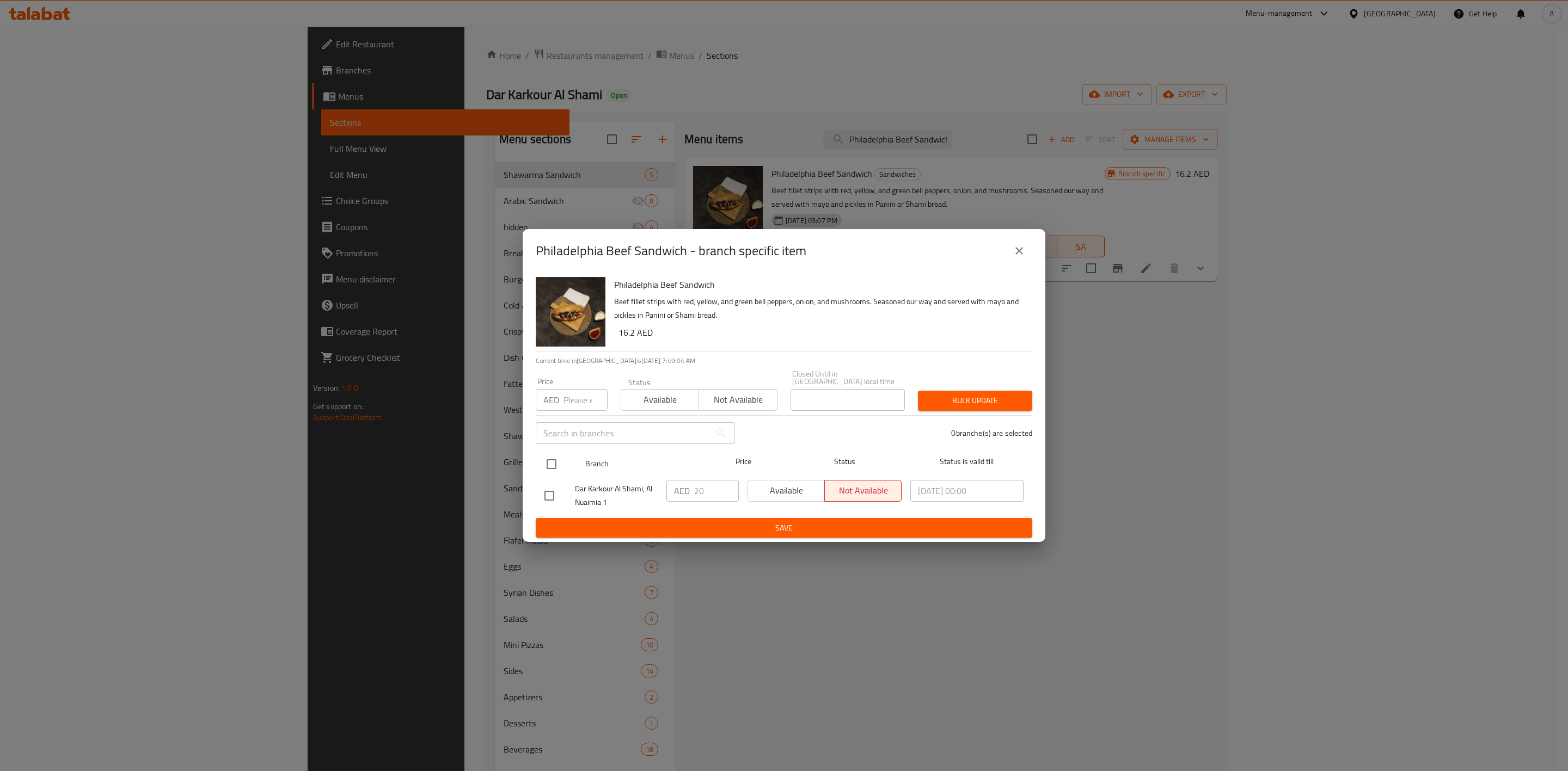
click at [553, 467] on input "checkbox" at bounding box center [551, 464] width 23 height 23
checkbox input "true"
click at [667, 399] on span "Available" at bounding box center [660, 399] width 69 height 16
type button "0"
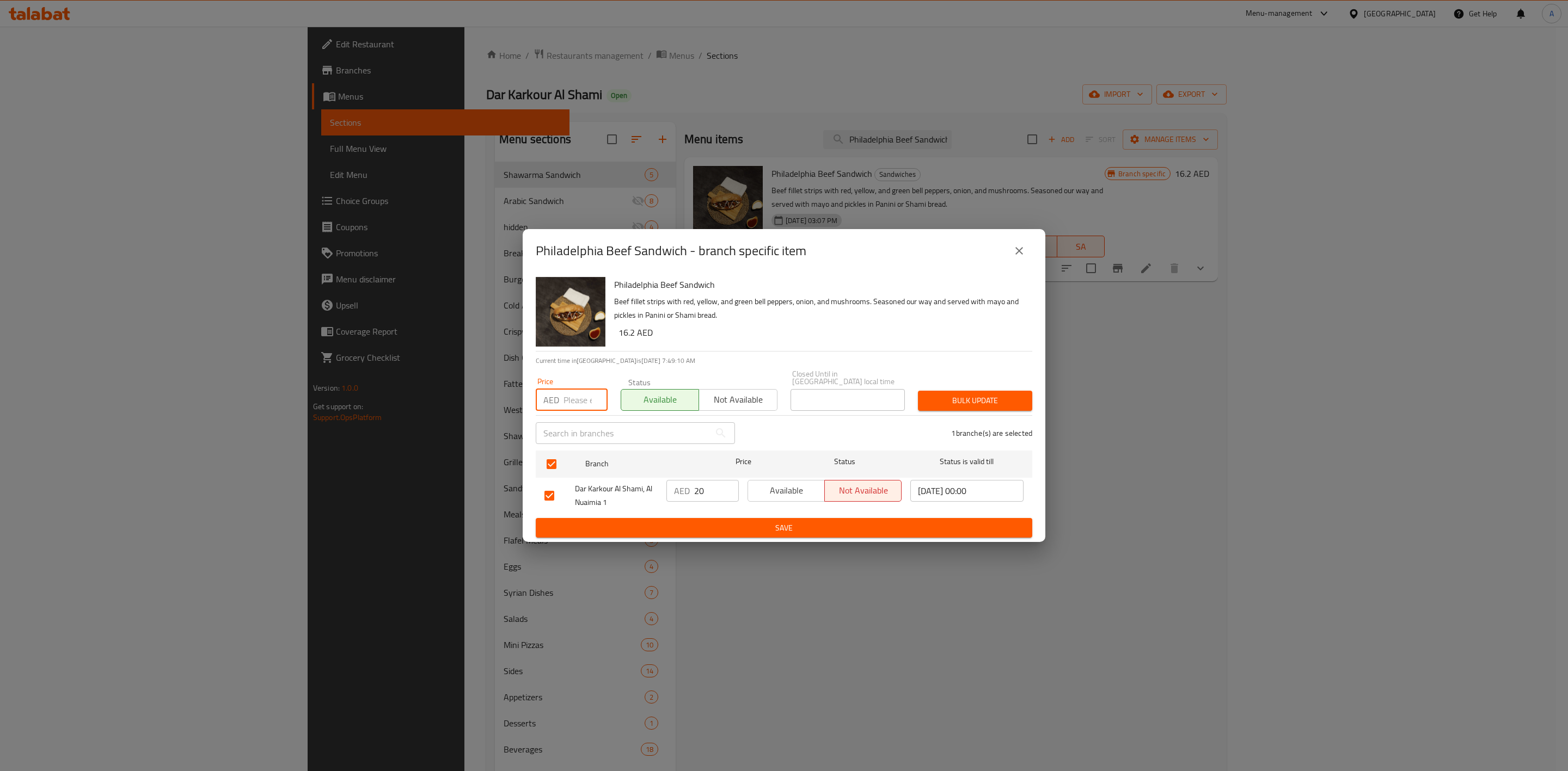
click at [568, 392] on input "number" at bounding box center [586, 400] width 44 height 22
paste input "26.25"
type input "26.25"
click at [1012, 405] on span "Bulk update" at bounding box center [974, 400] width 97 height 13
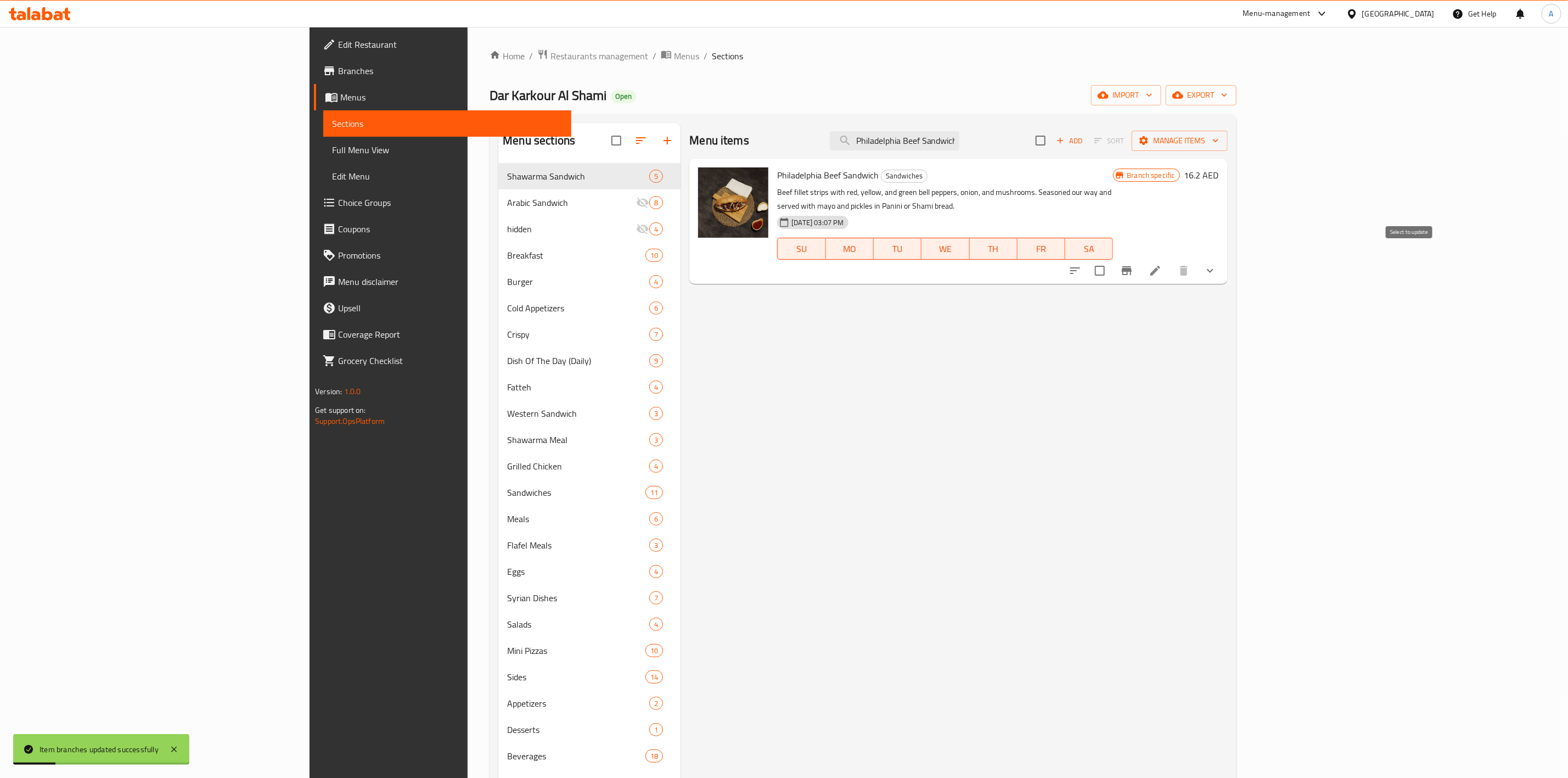
click at [1111, 259] on input "checkbox" at bounding box center [1099, 270] width 23 height 23
checkbox input "true"
click at [1219, 140] on span "Manage items" at bounding box center [1180, 140] width 79 height 14
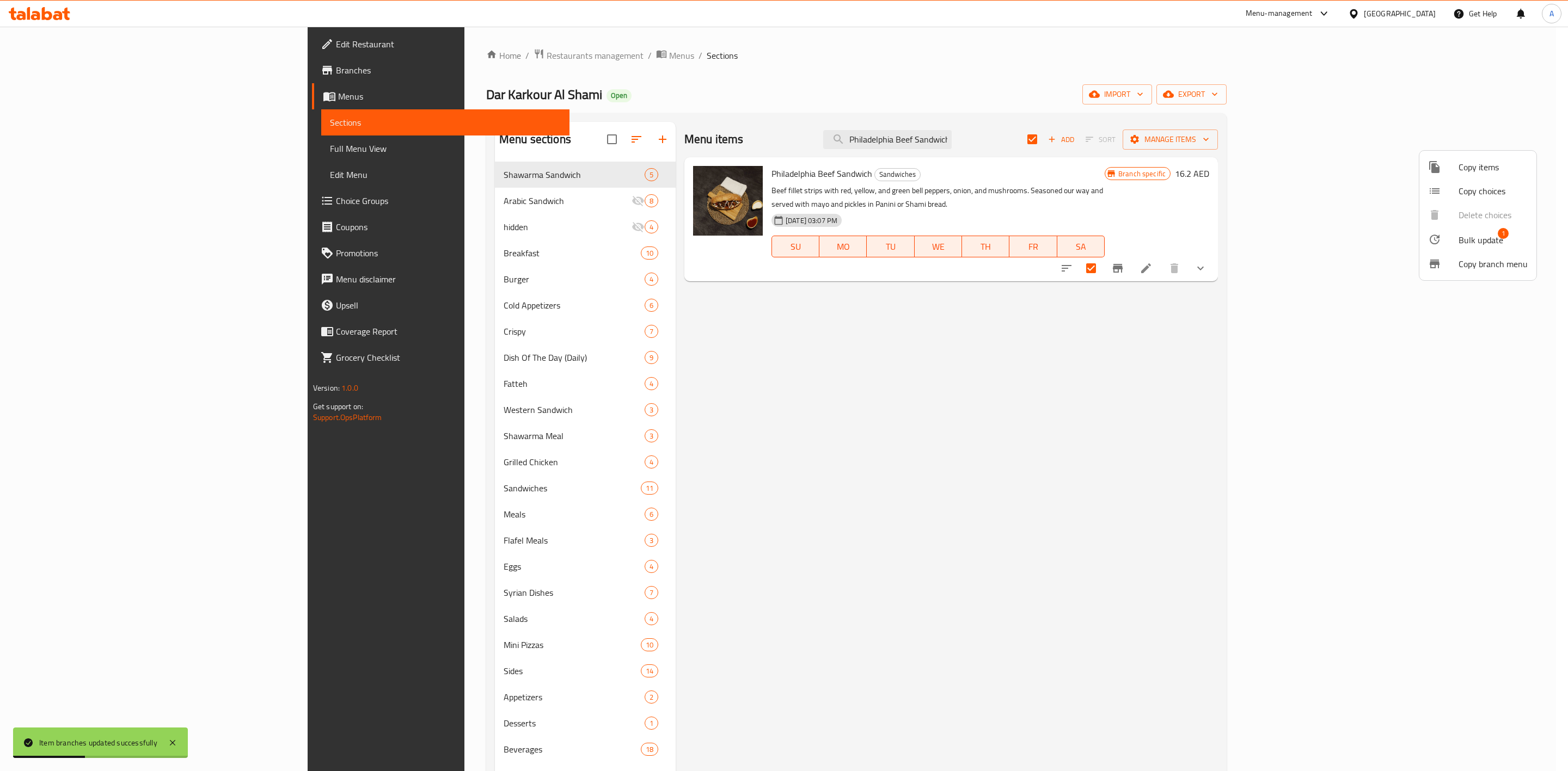
click at [1449, 234] on div at bounding box center [1443, 239] width 31 height 13
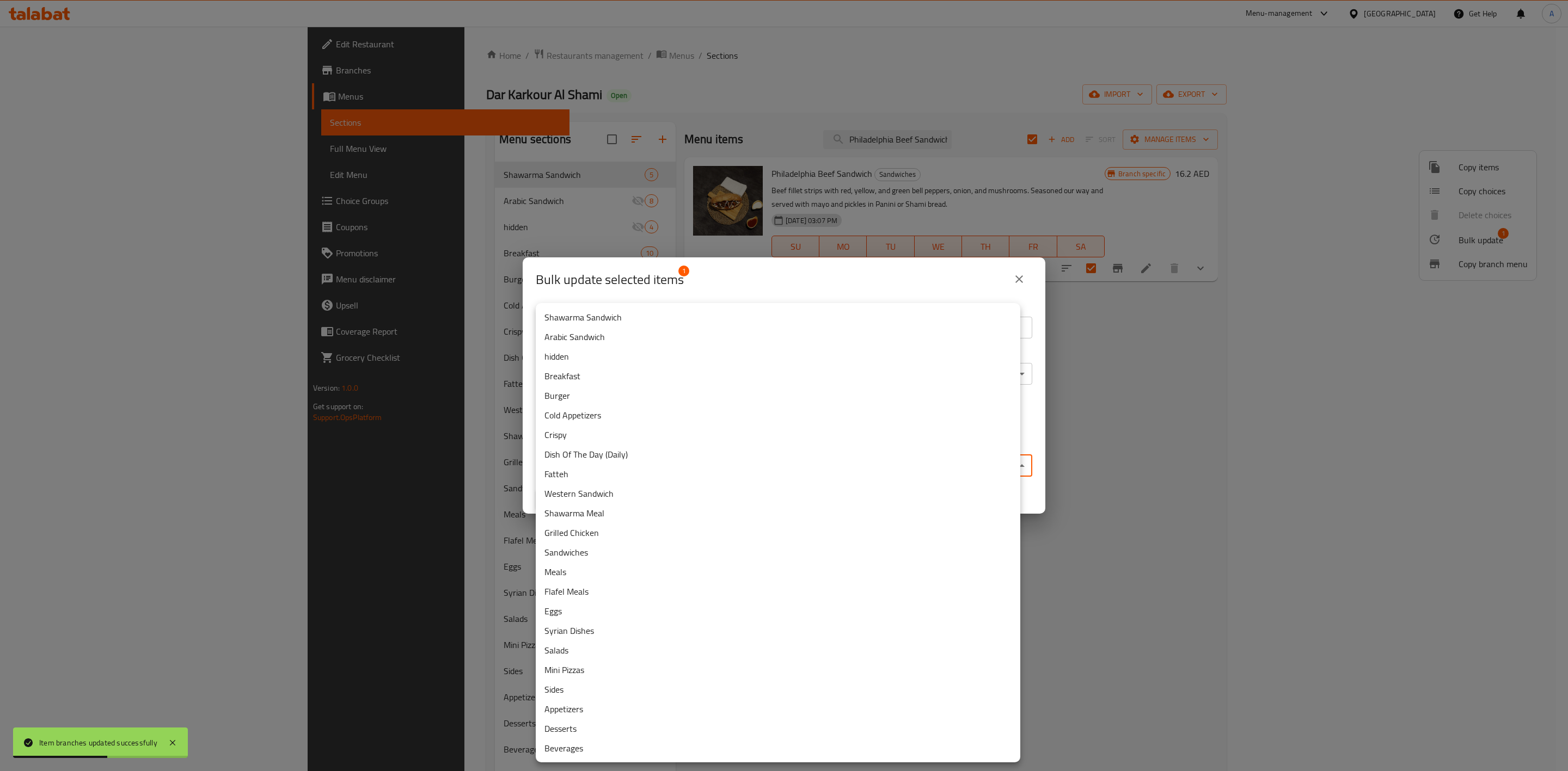
click at [943, 466] on body "Item branches updated successfully ​ Menu-management [GEOGRAPHIC_DATA] Get Help…" at bounding box center [784, 399] width 1568 height 744
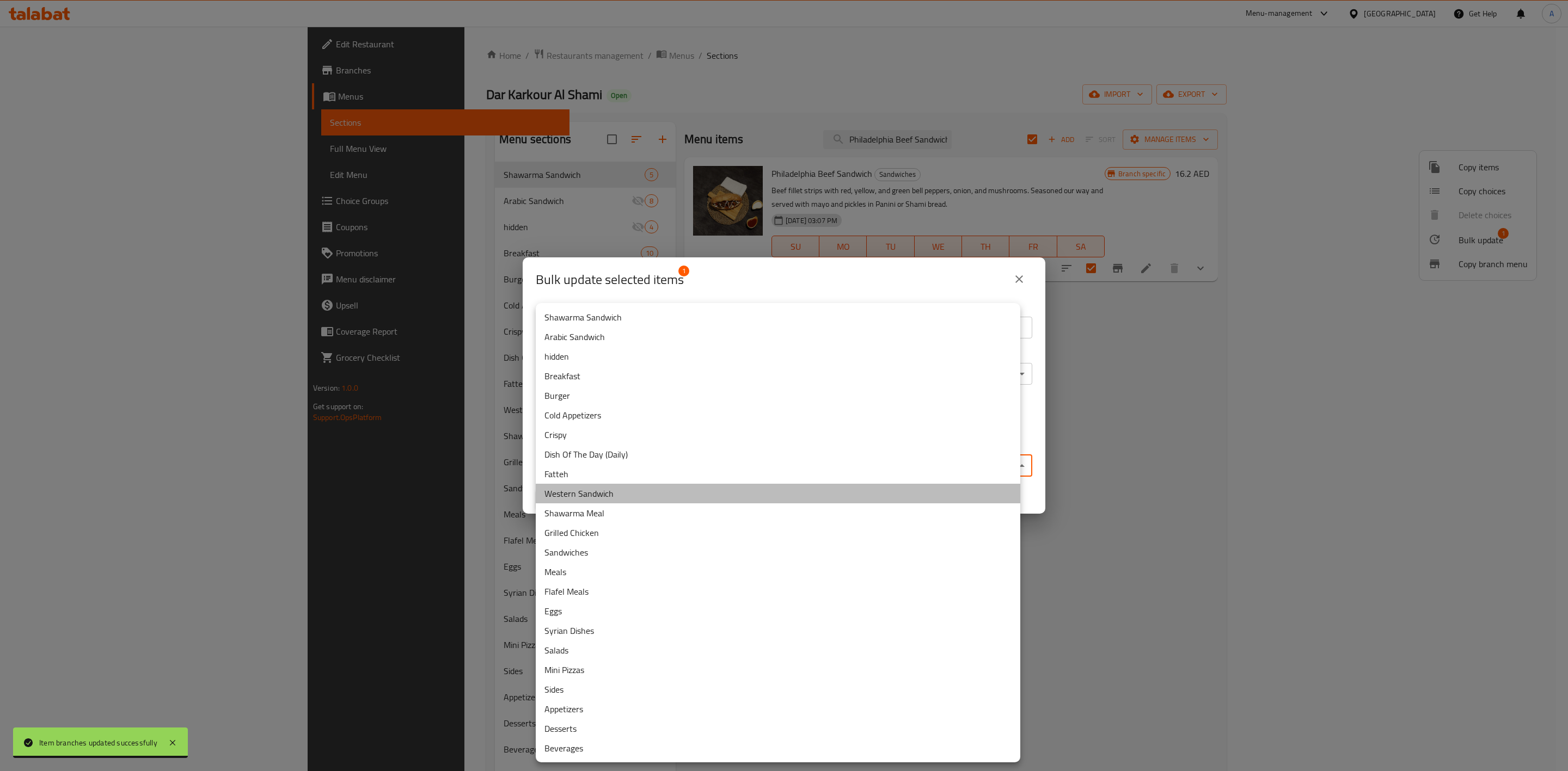
click at [614, 485] on li "Western Sandwich" at bounding box center [778, 493] width 485 height 20
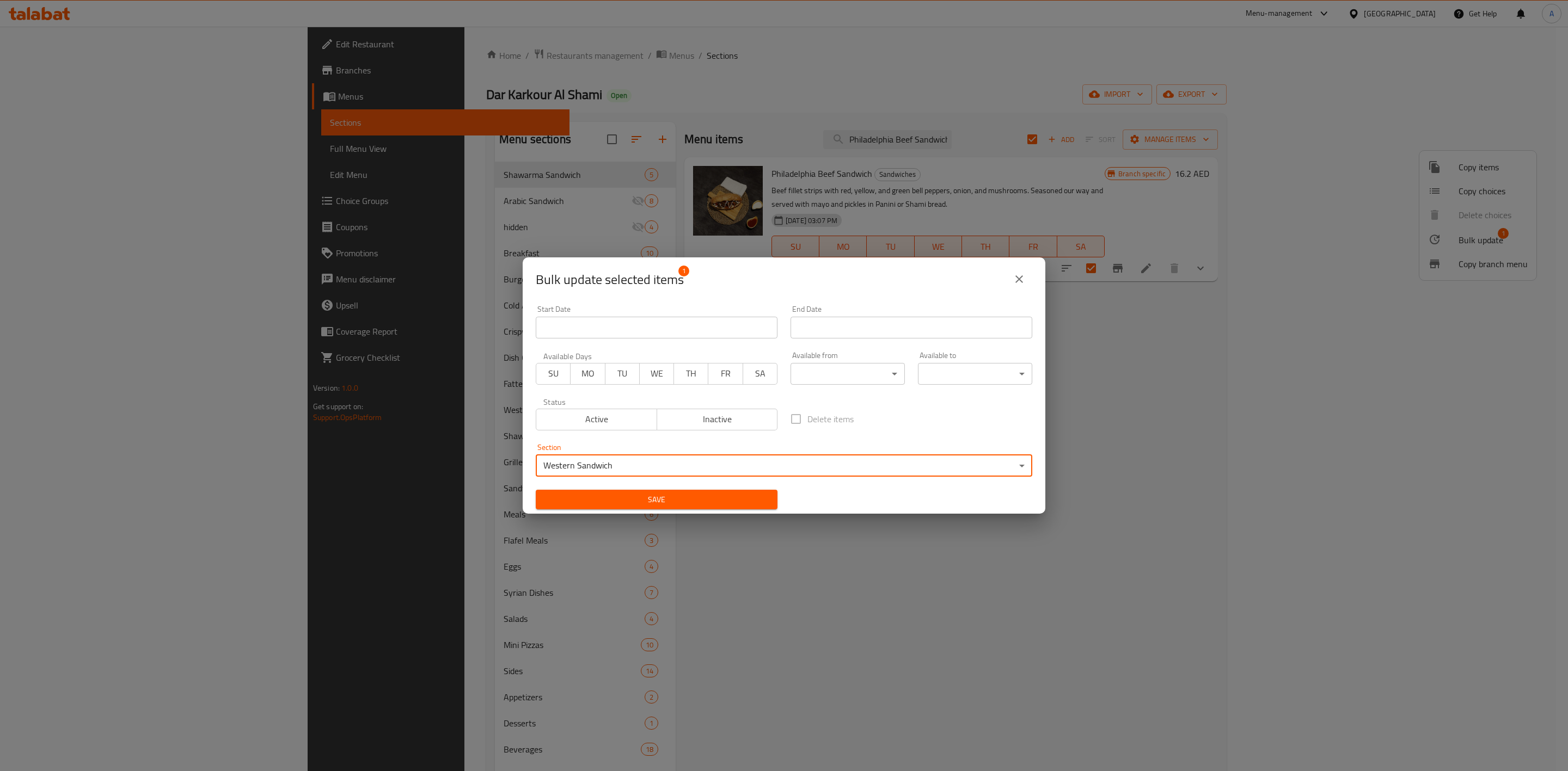
click at [643, 506] on span "Save" at bounding box center [656, 500] width 224 height 13
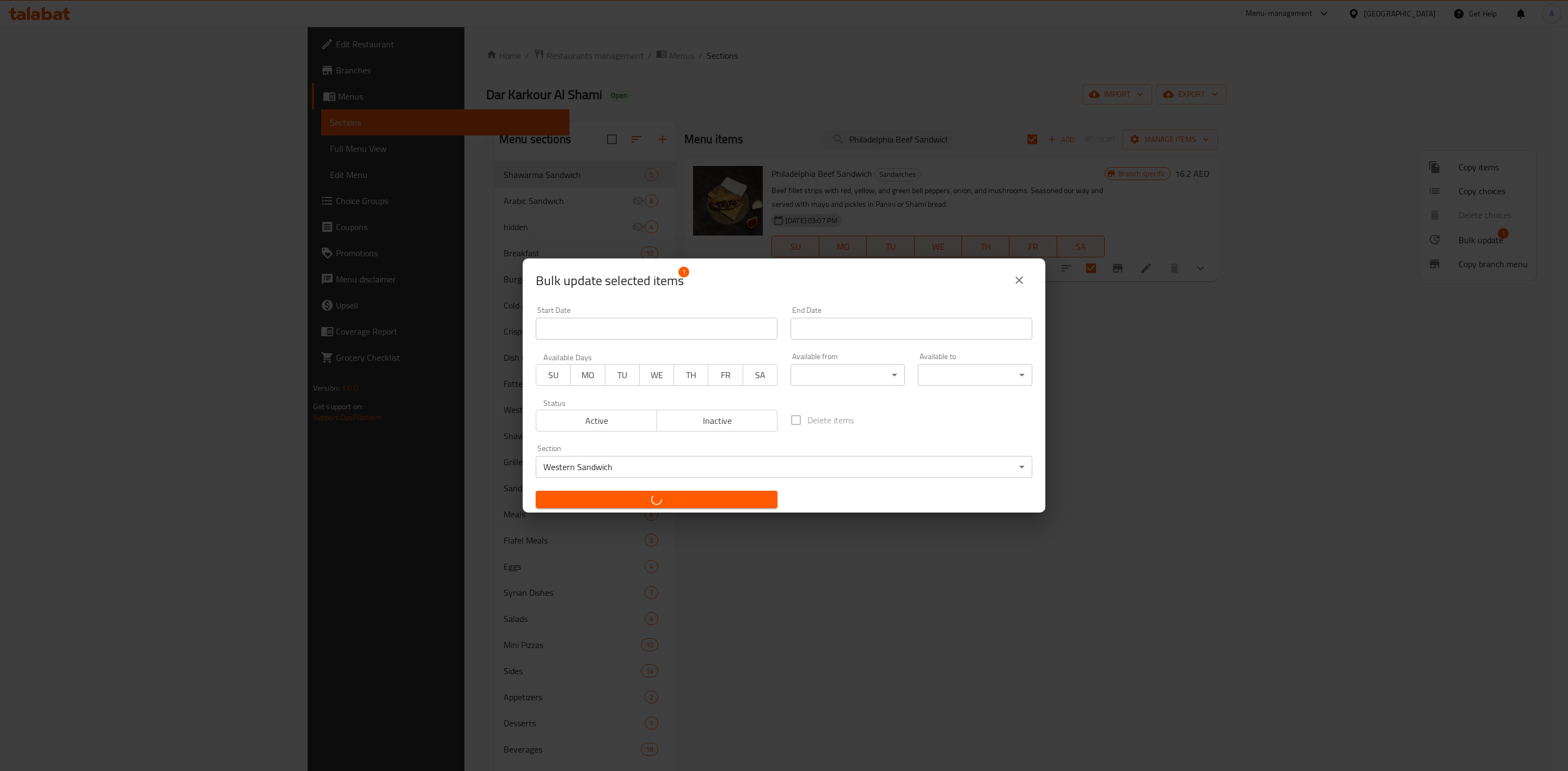
checkbox input "false"
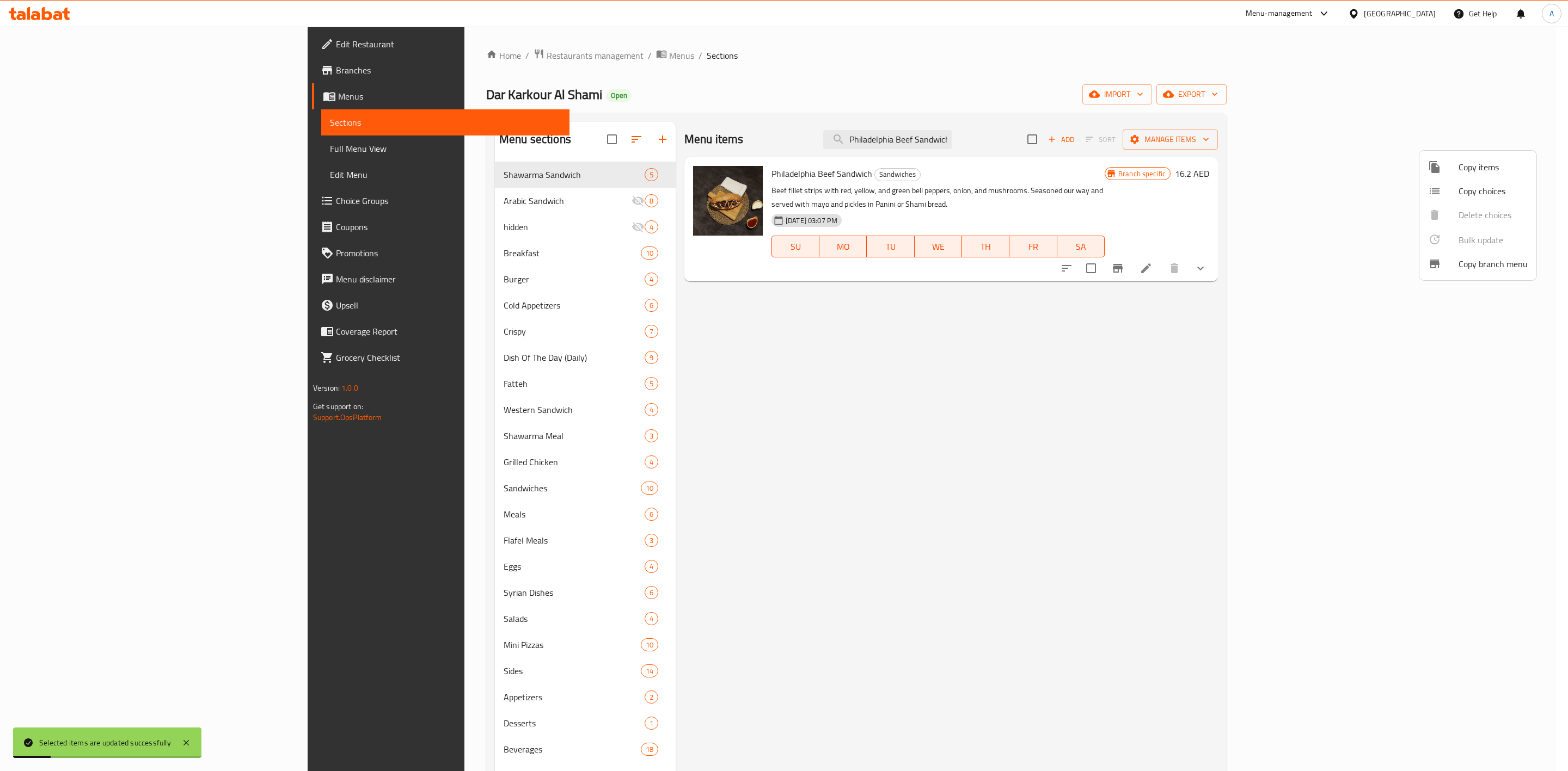
click at [1029, 143] on div at bounding box center [784, 385] width 1568 height 771
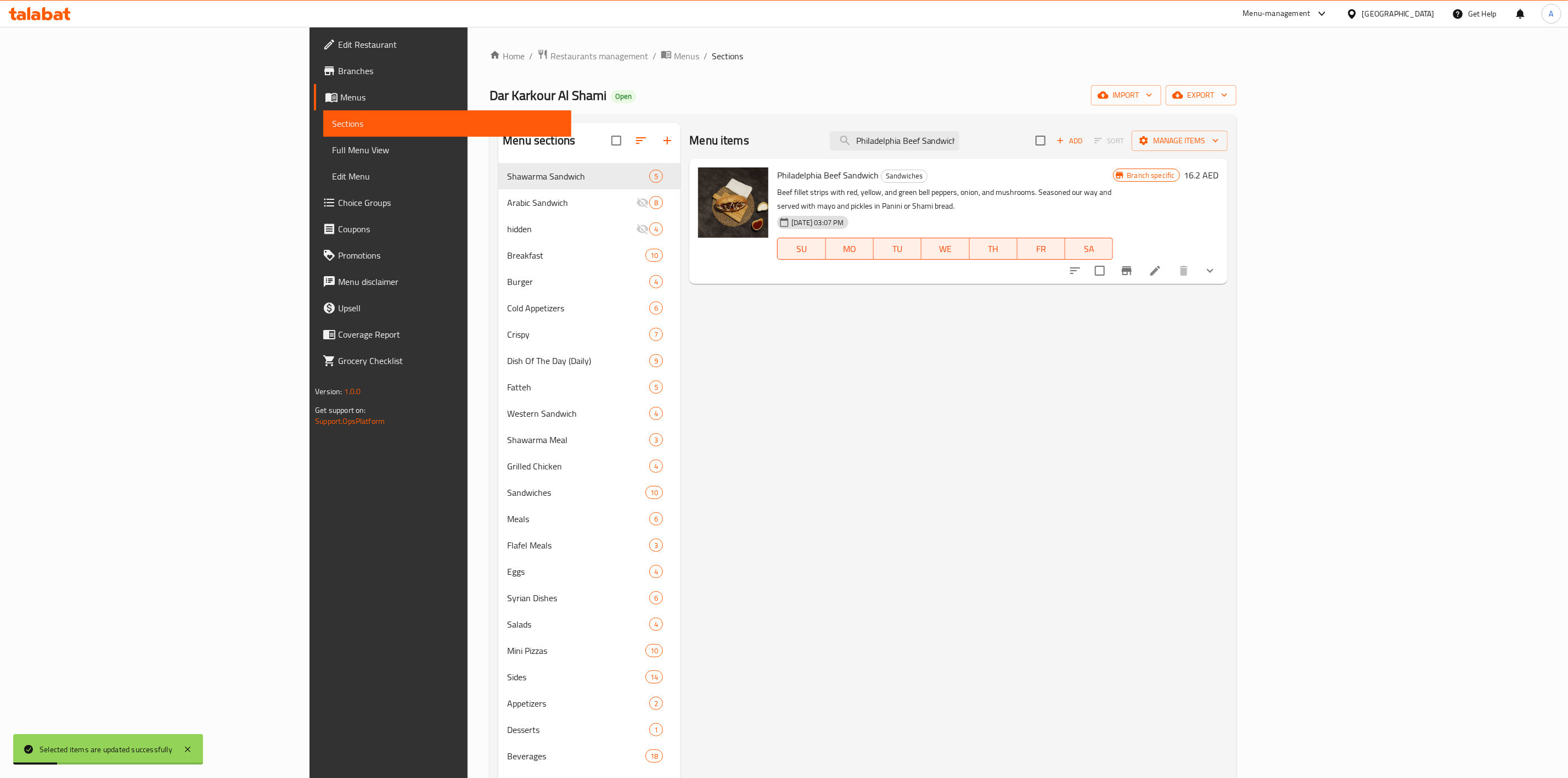
click at [959, 144] on input "Philadelphia Beef Sandwich" at bounding box center [894, 141] width 130 height 19
paste input "Zinger"
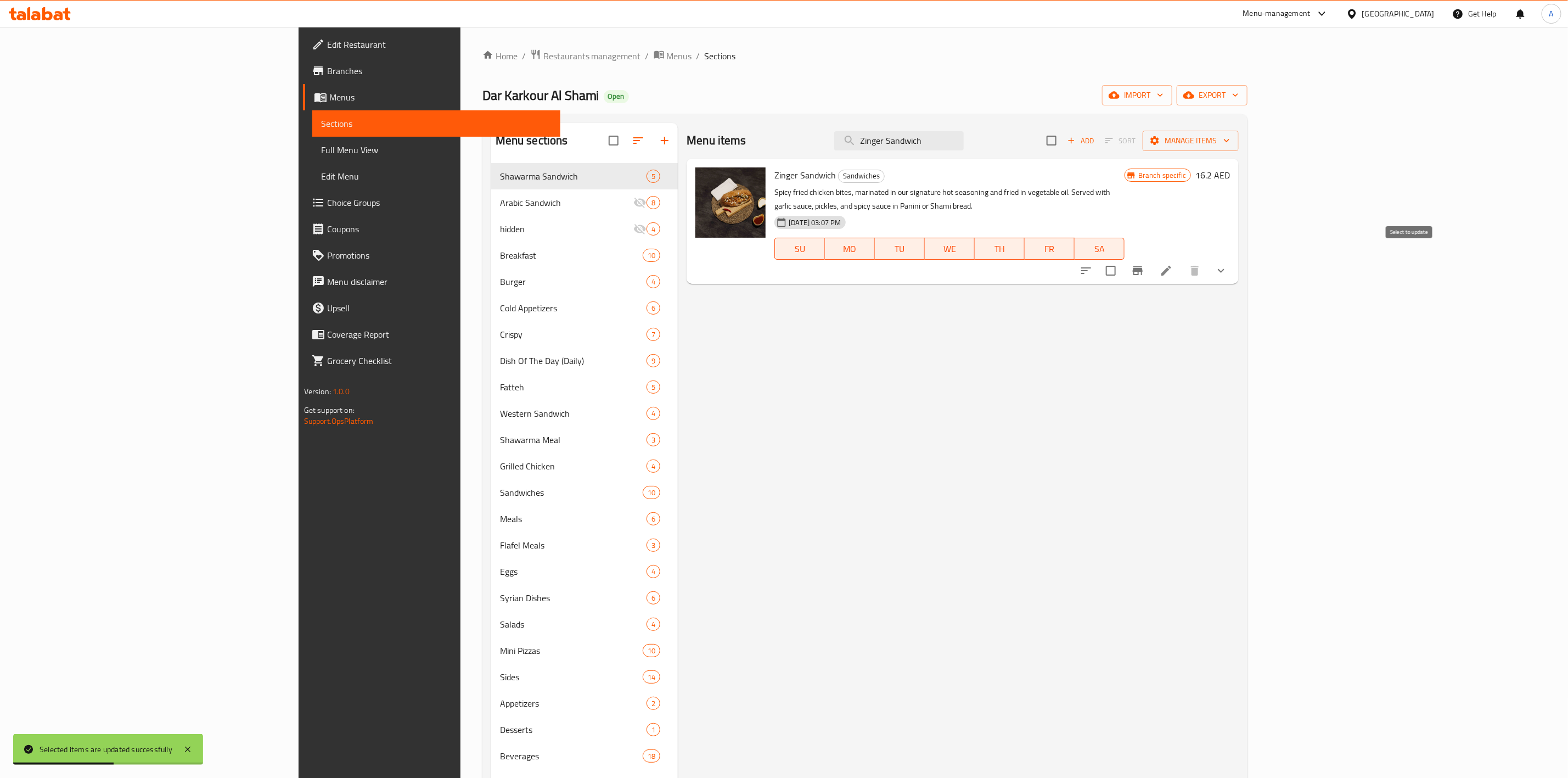
type input "Zinger Sandwich"
click at [1122, 259] on input "checkbox" at bounding box center [1110, 270] width 23 height 23
checkbox input "true"
click at [1143, 266] on icon "Branch-specific-item" at bounding box center [1137, 270] width 10 height 9
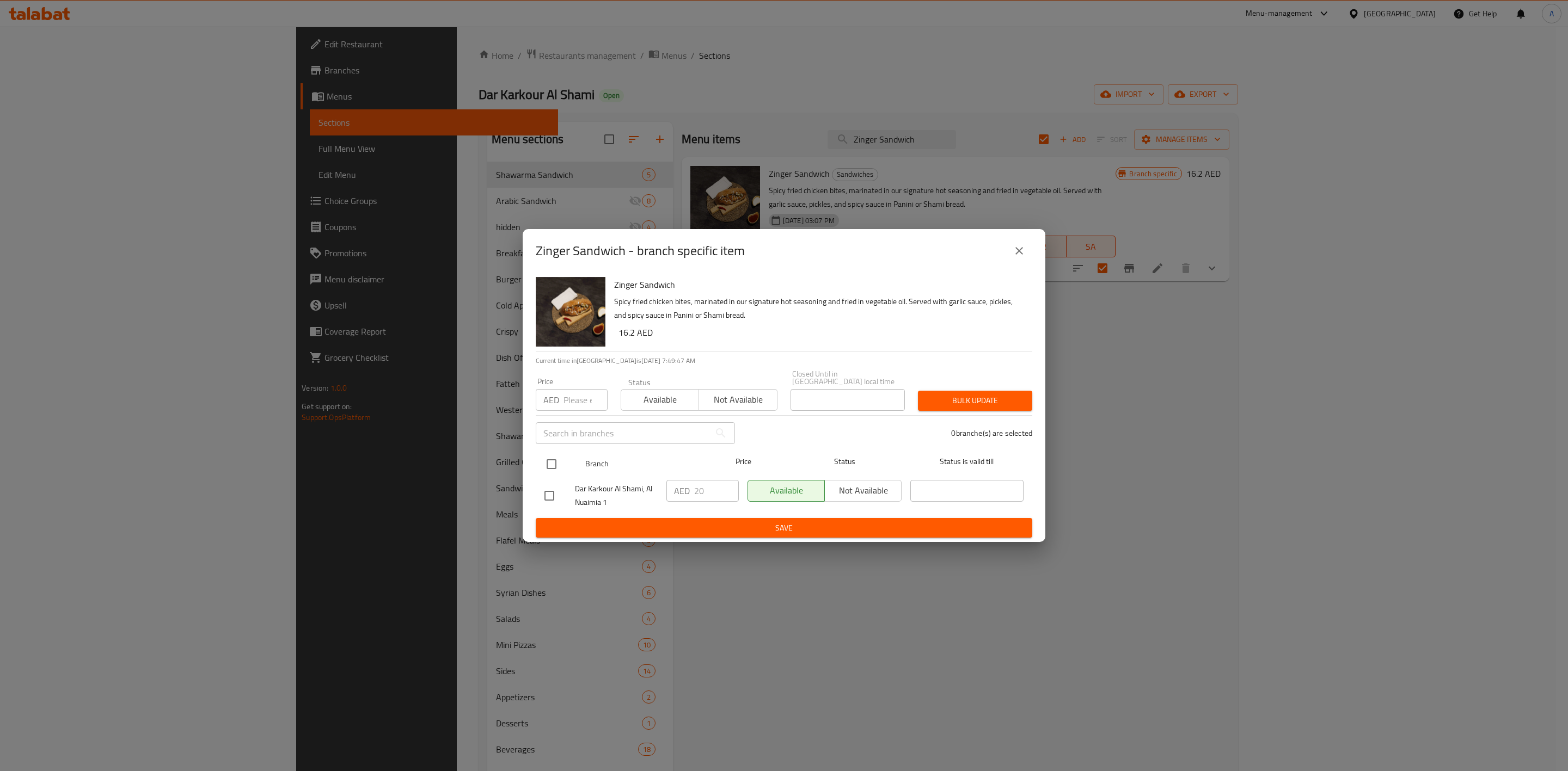
click at [550, 460] on input "checkbox" at bounding box center [551, 464] width 23 height 23
checkbox input "true"
click at [568, 387] on div "Price AED Price" at bounding box center [571, 395] width 72 height 33
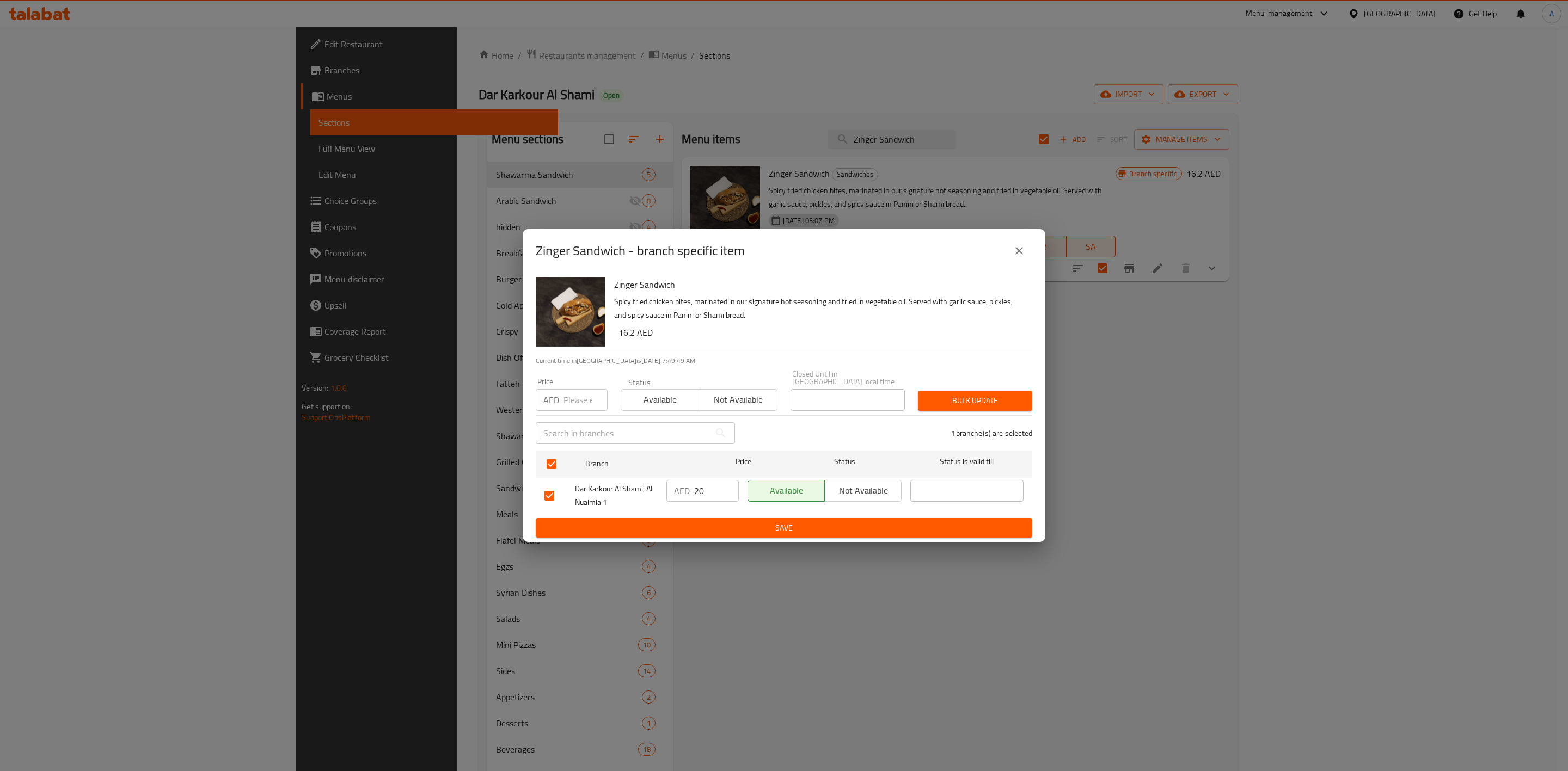
click at [567, 399] on input "number" at bounding box center [586, 400] width 44 height 22
type input "21"
click at [1000, 400] on span "Bulk update" at bounding box center [974, 400] width 97 height 13
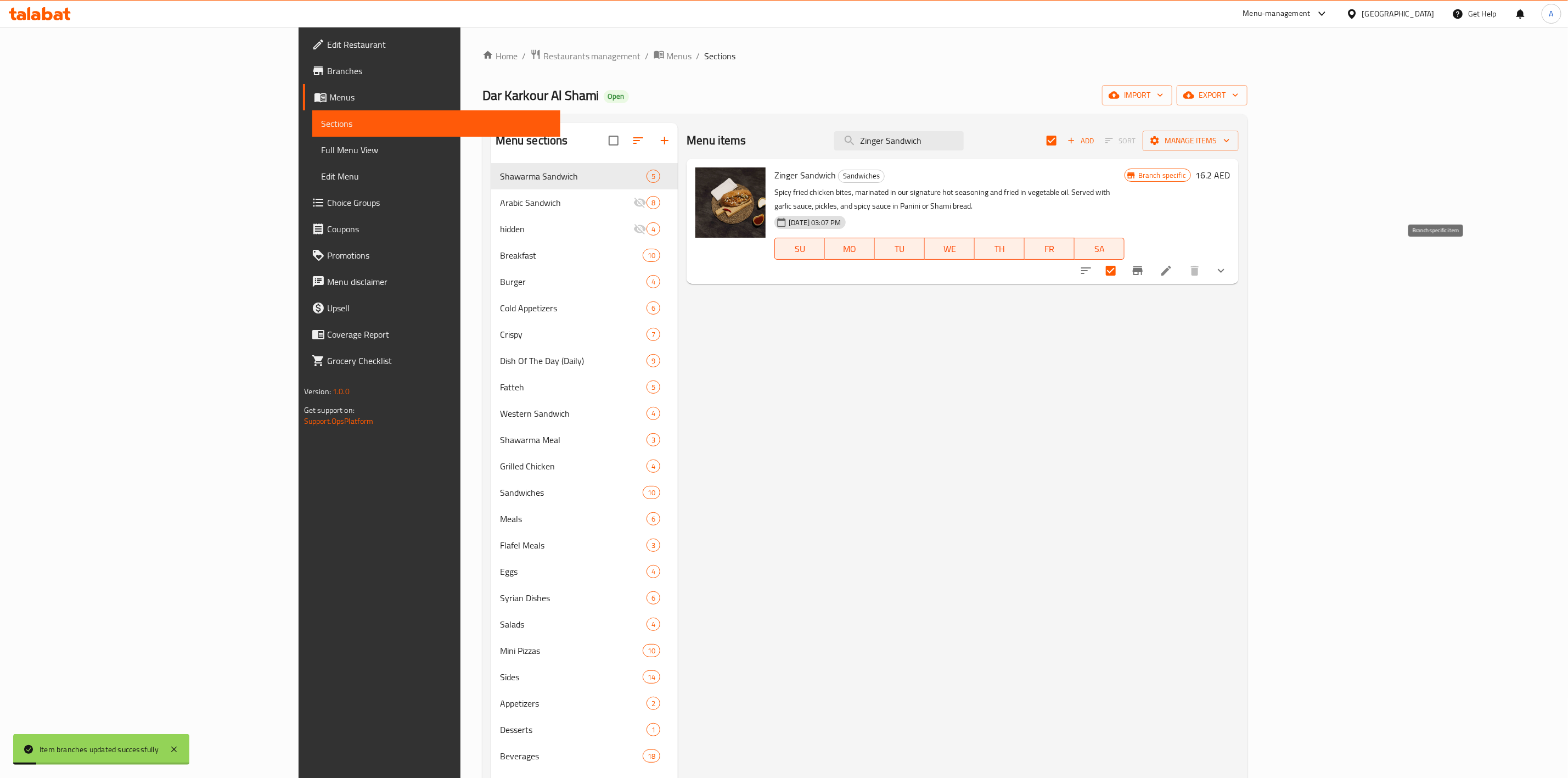
click at [1145, 264] on icon "Branch-specific-item" at bounding box center [1137, 271] width 14 height 14
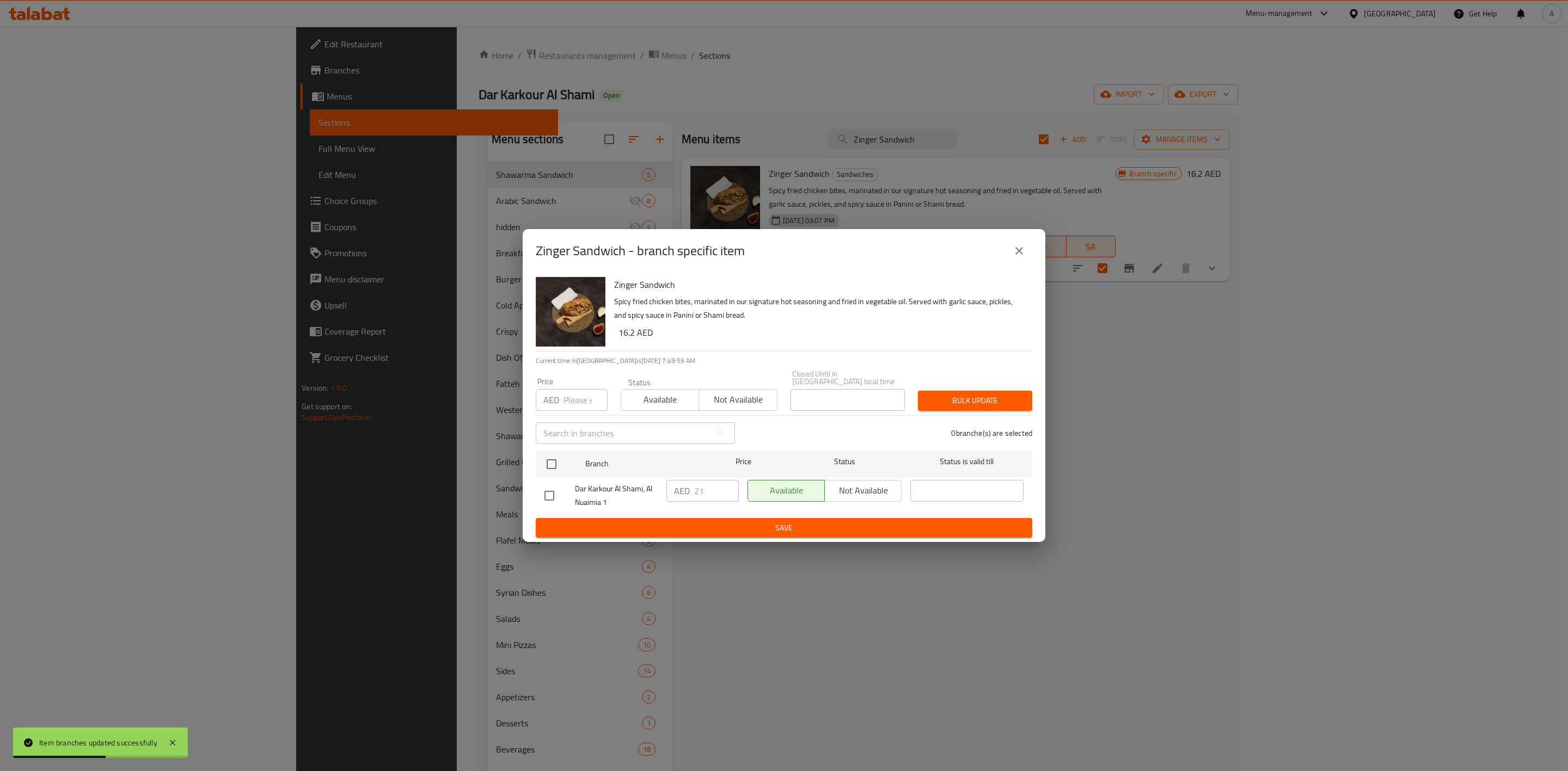
click at [1026, 249] on button "close" at bounding box center [1018, 250] width 26 height 26
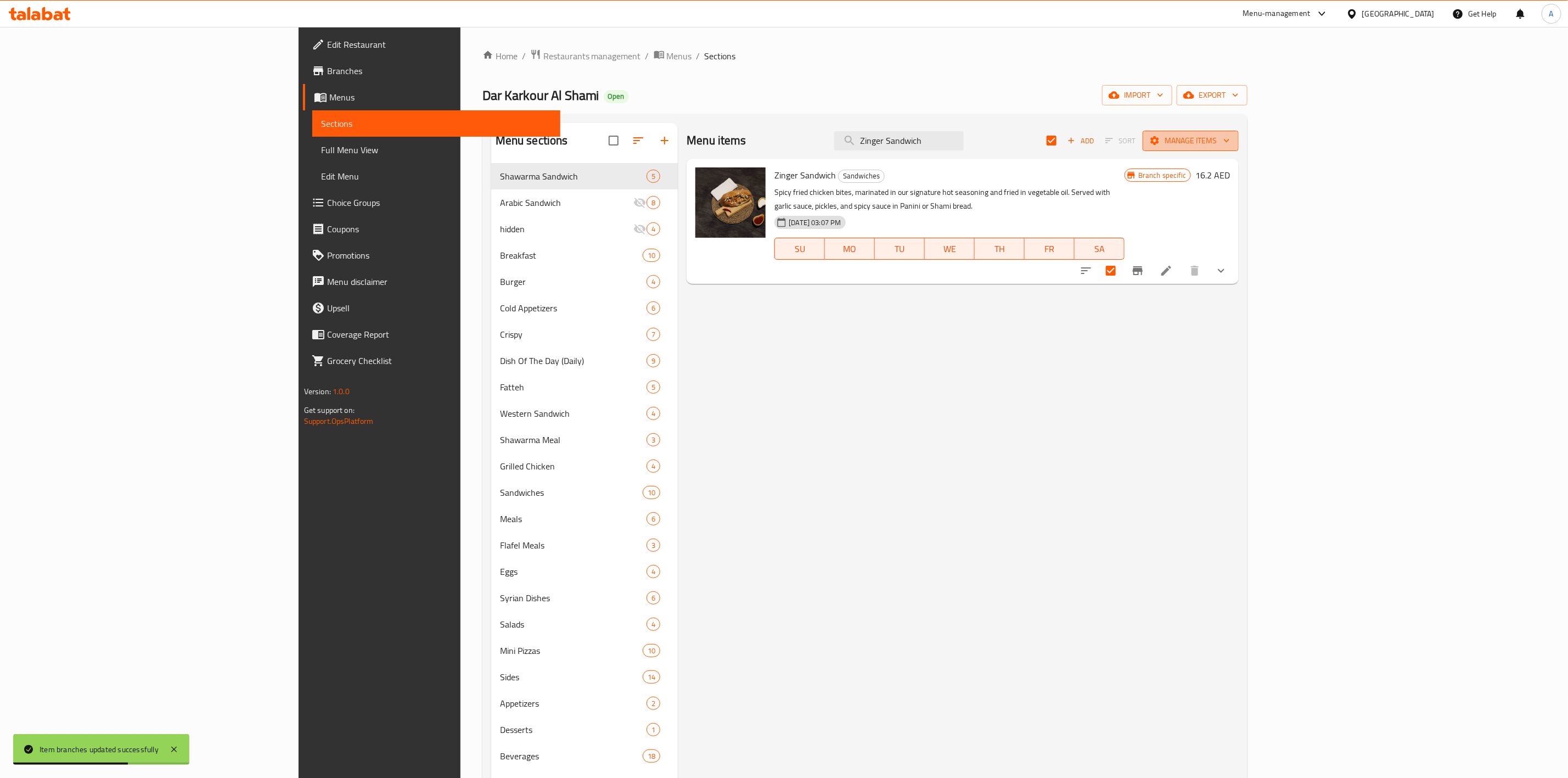
click at [1230, 142] on span "Manage items" at bounding box center [1191, 140] width 79 height 14
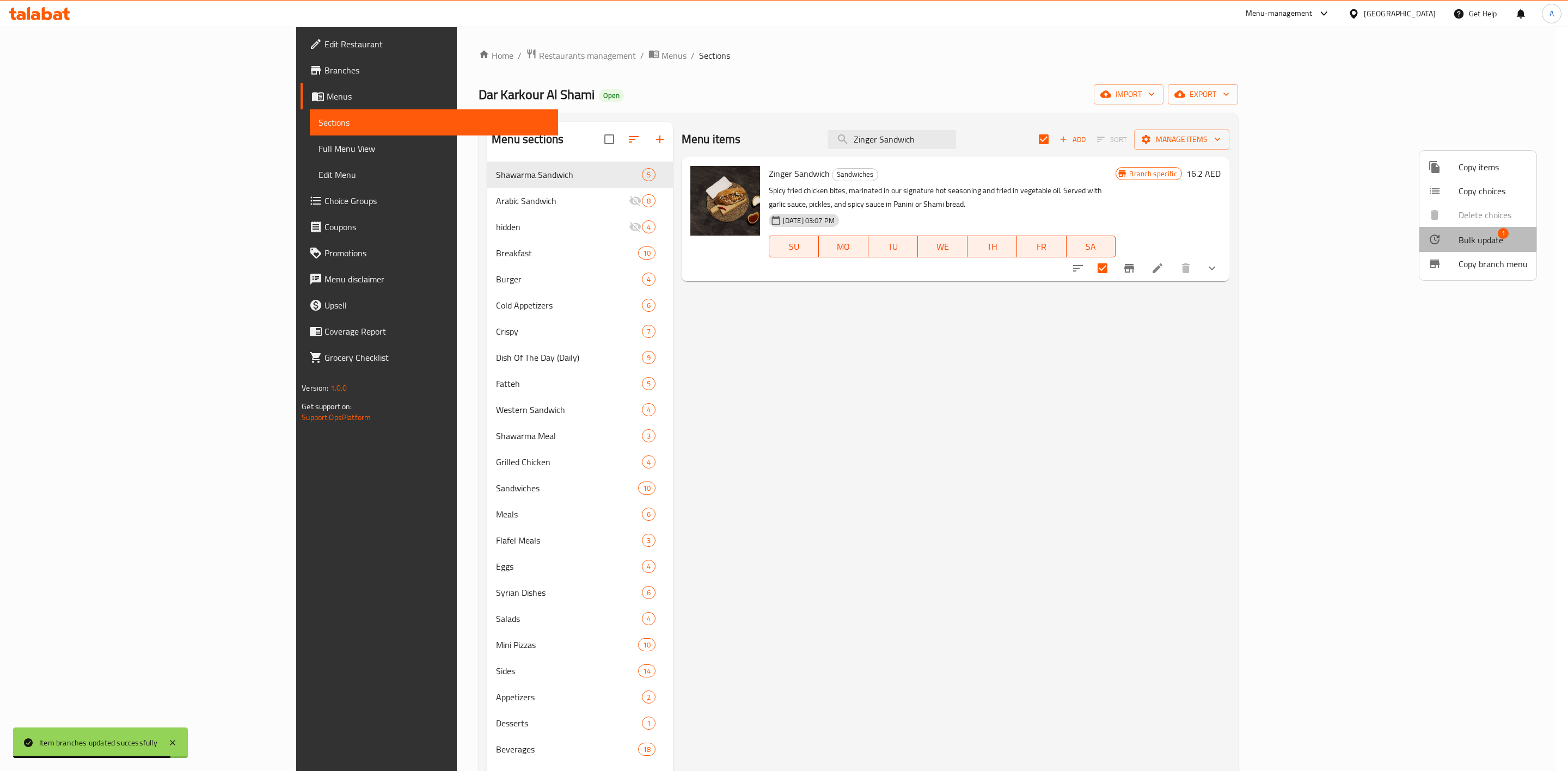
click at [1457, 232] on li "Bulk update 1" at bounding box center [1477, 240] width 117 height 25
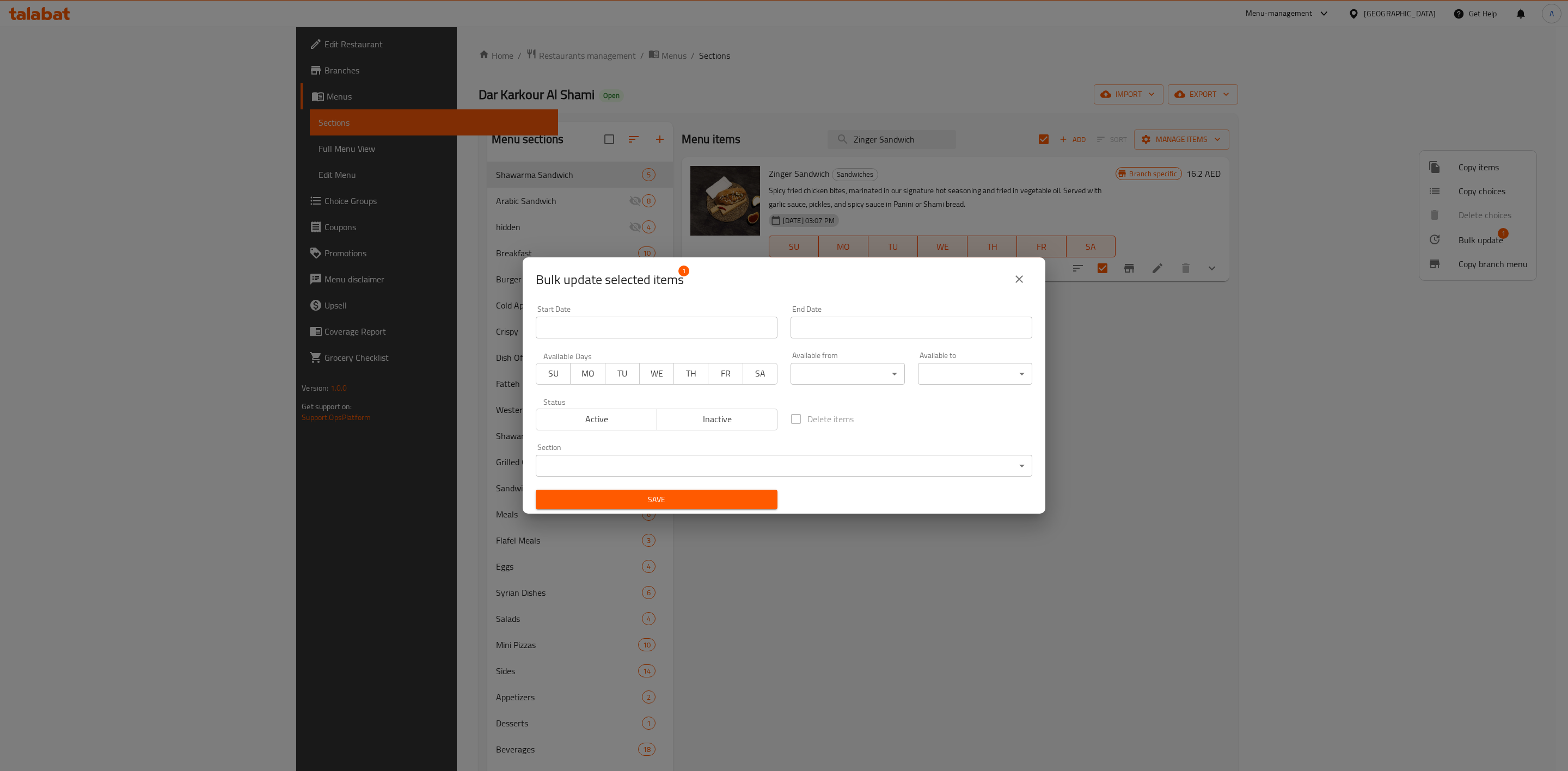
click at [700, 469] on body "Item branches updated successfully ​ Menu-management [GEOGRAPHIC_DATA] Get Help…" at bounding box center [784, 399] width 1568 height 744
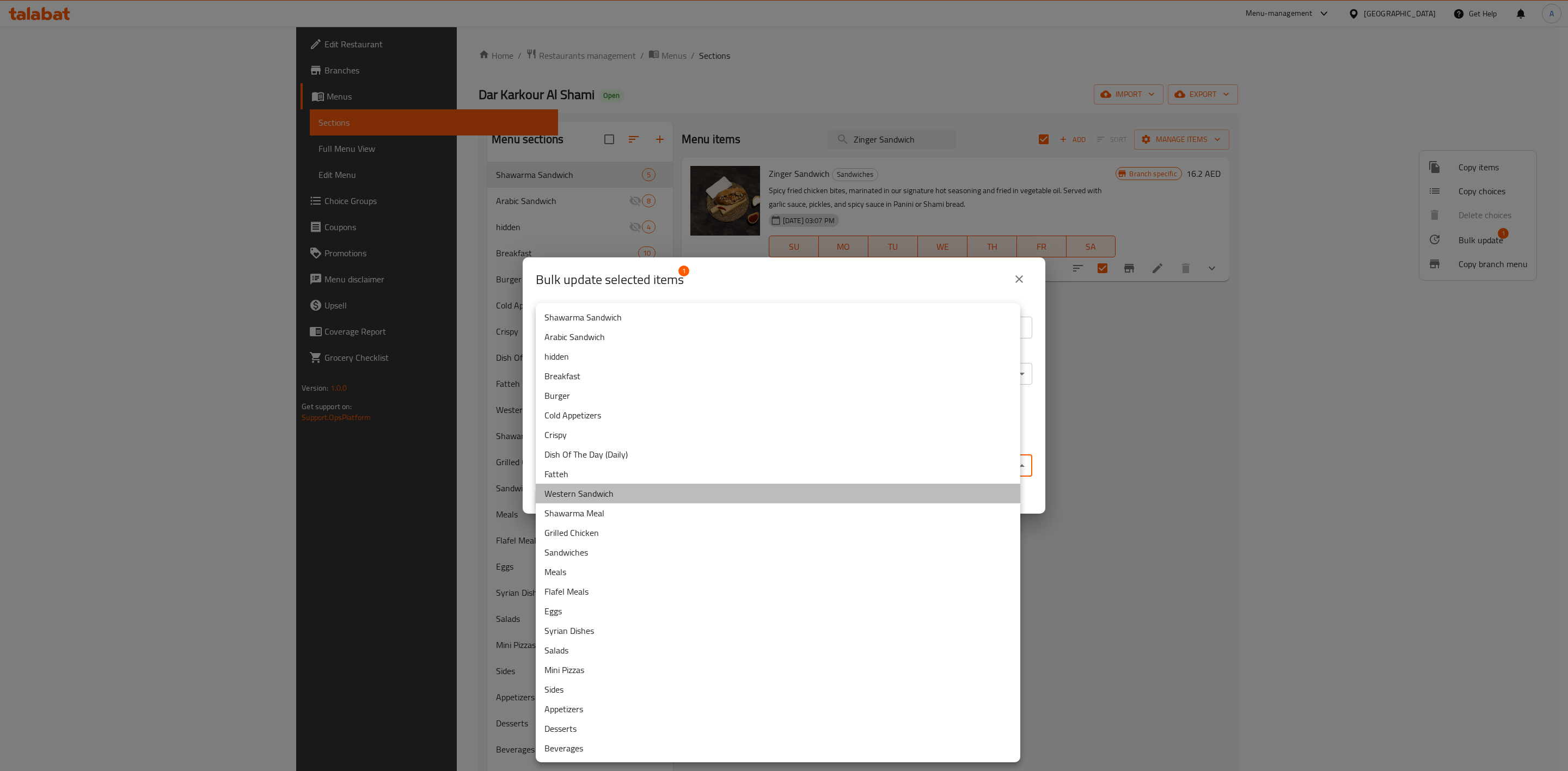
click at [587, 498] on li "Western Sandwich" at bounding box center [778, 493] width 485 height 20
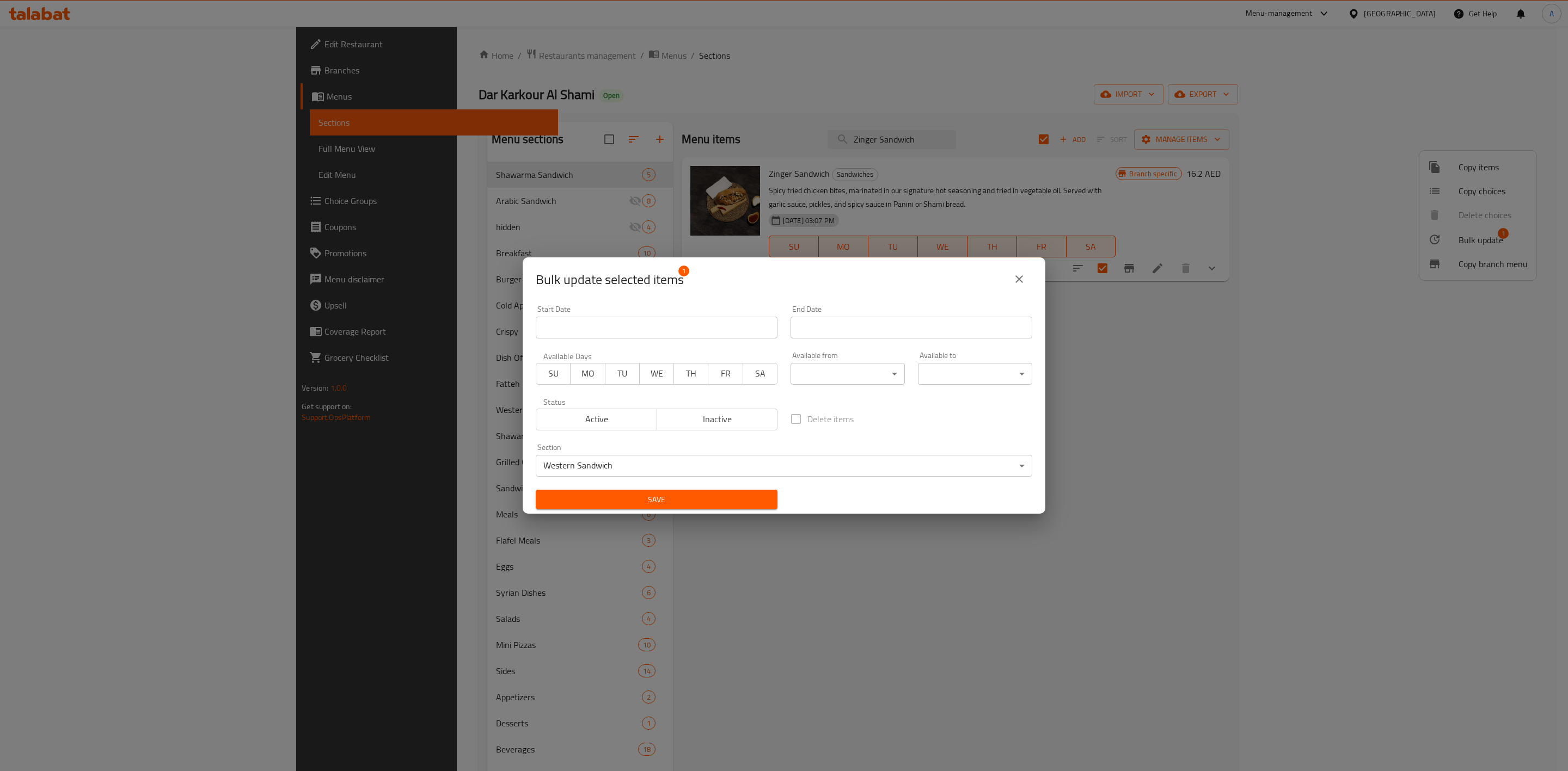
click at [663, 510] on div "Save" at bounding box center [656, 500] width 255 height 33
click at [663, 507] on button "Save" at bounding box center [656, 500] width 242 height 21
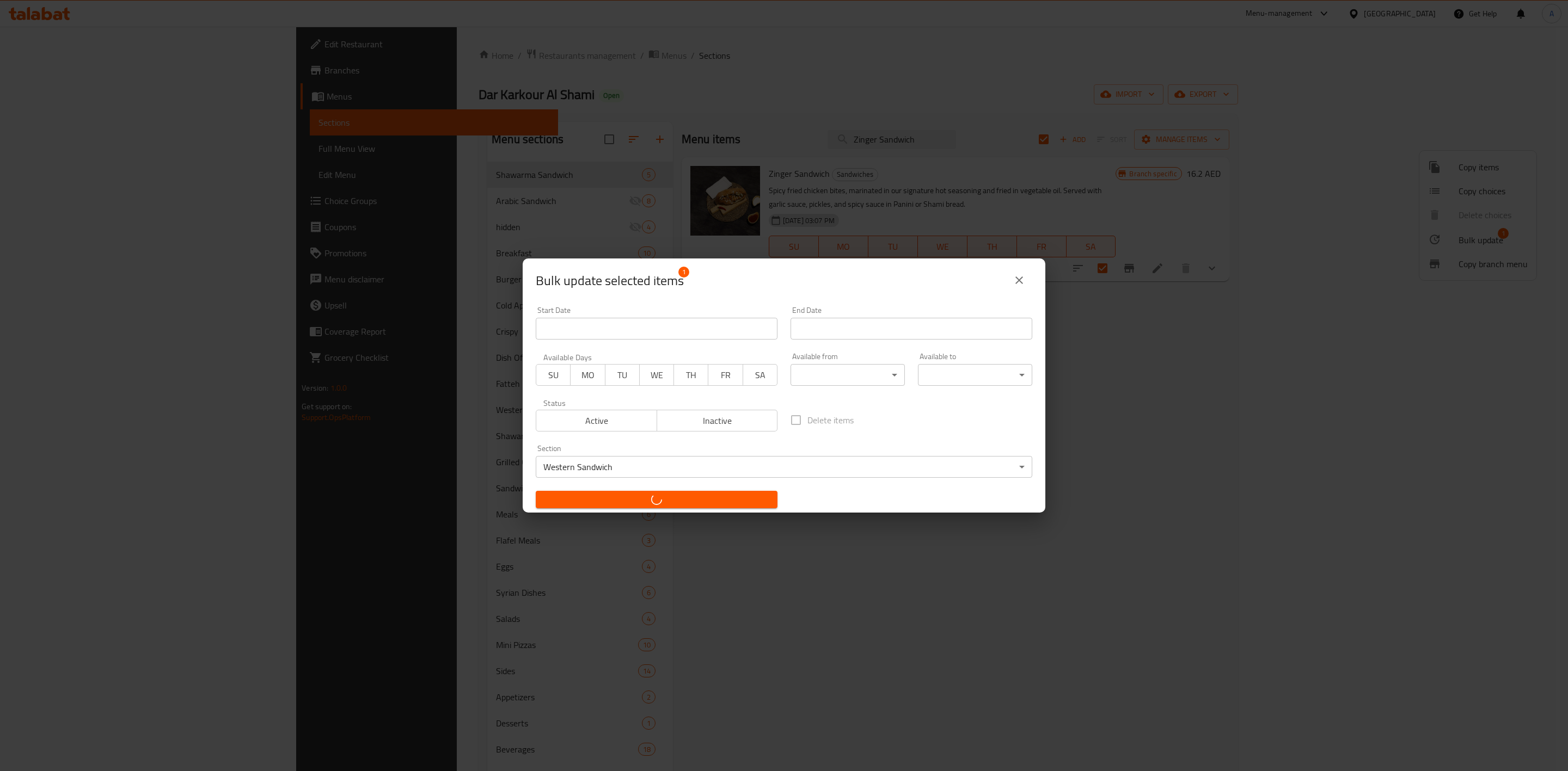
checkbox input "false"
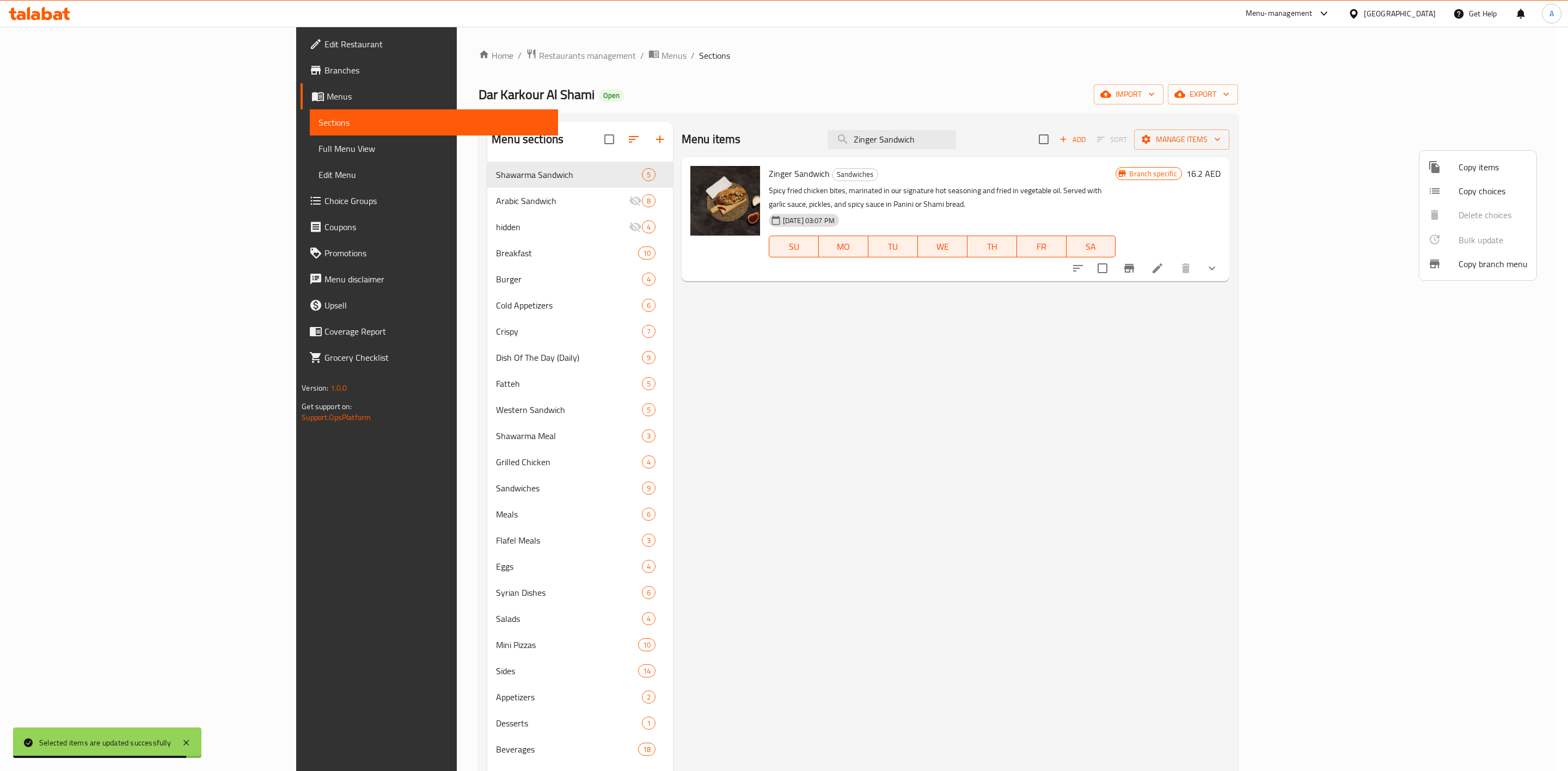
click at [336, 405] on div at bounding box center [784, 385] width 1568 height 771
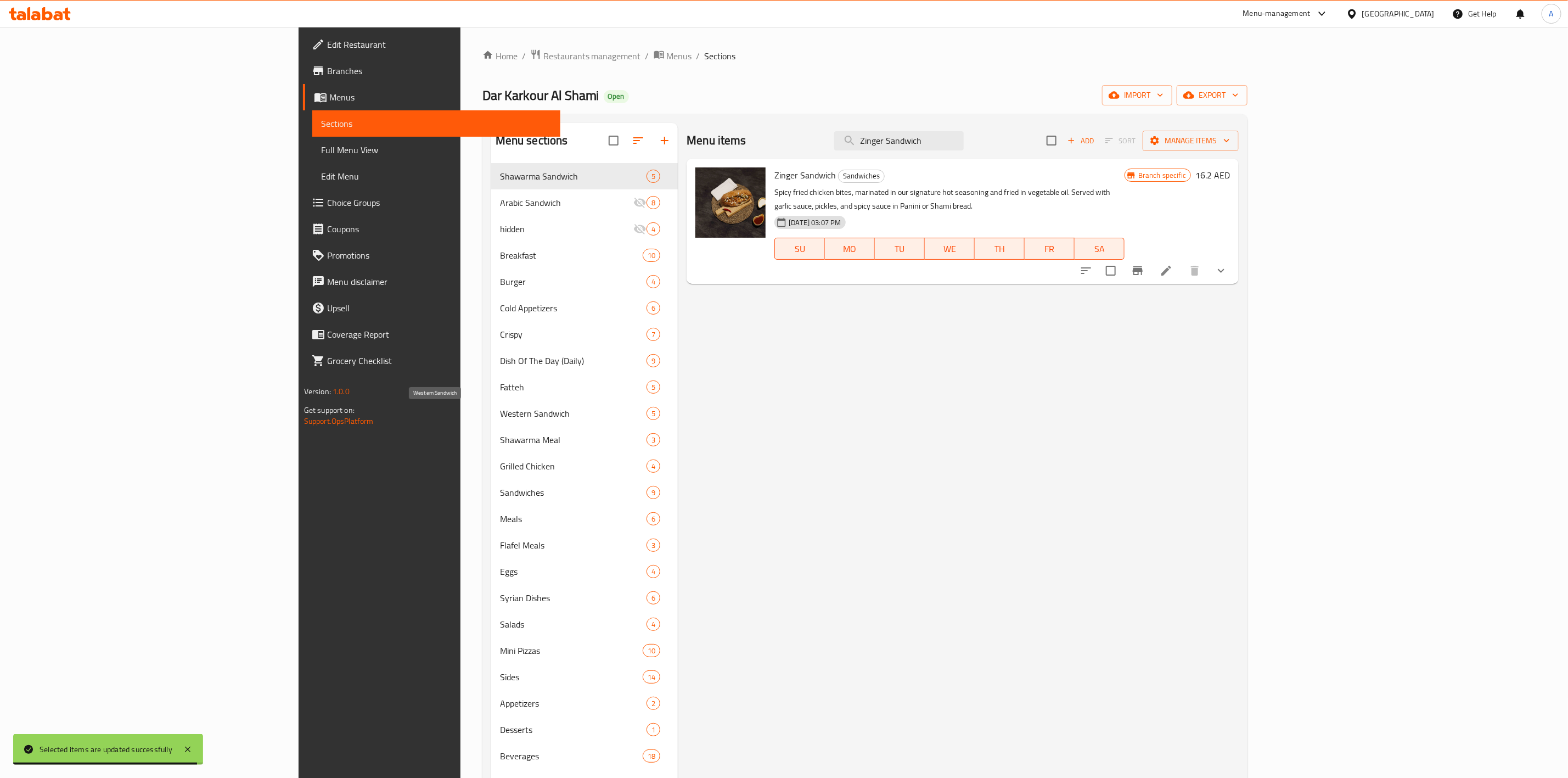
click at [500, 409] on span "Western Sandwich" at bounding box center [573, 413] width 146 height 14
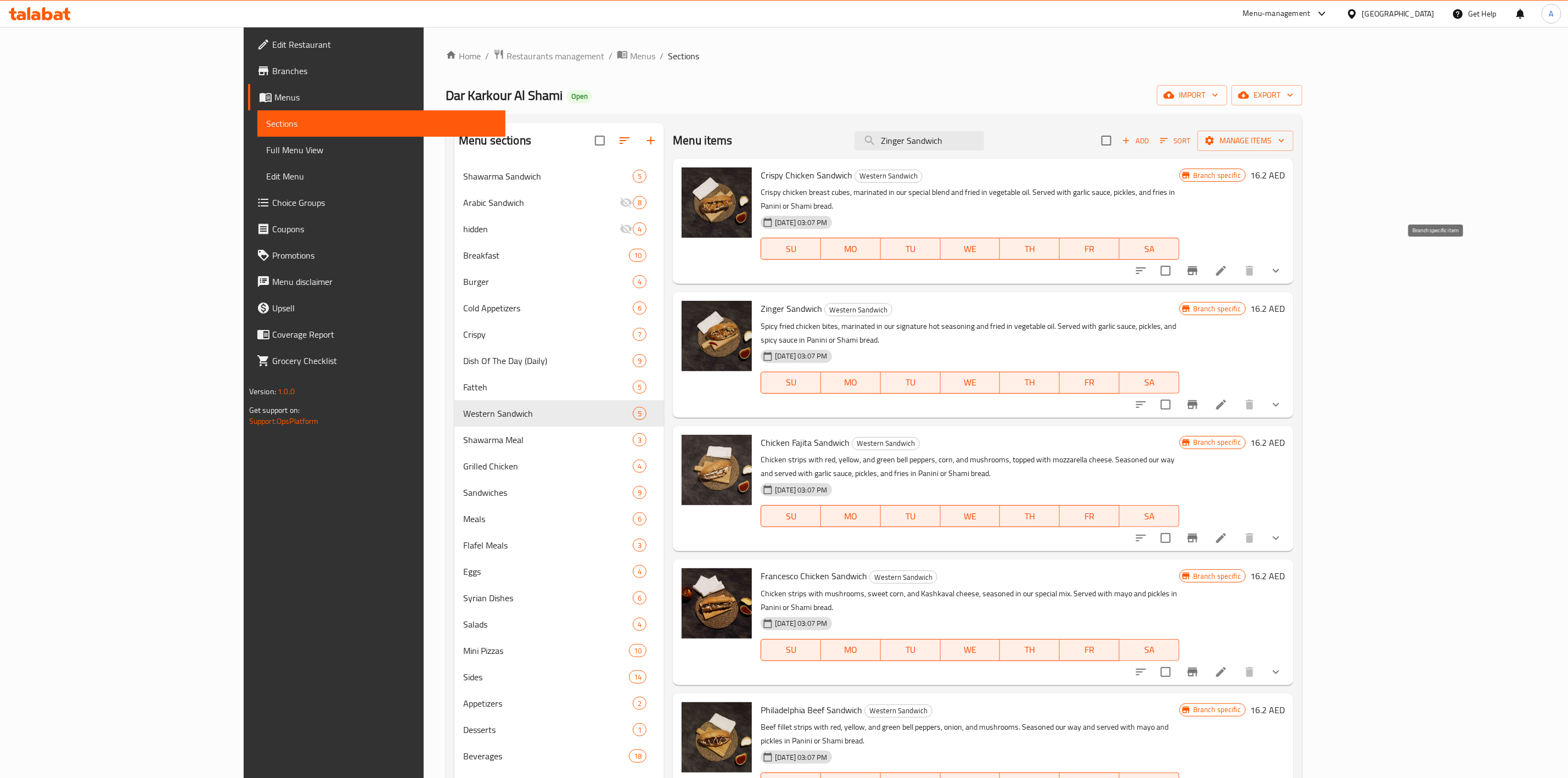
click at [1197, 266] on icon "Branch-specific-item" at bounding box center [1192, 270] width 10 height 9
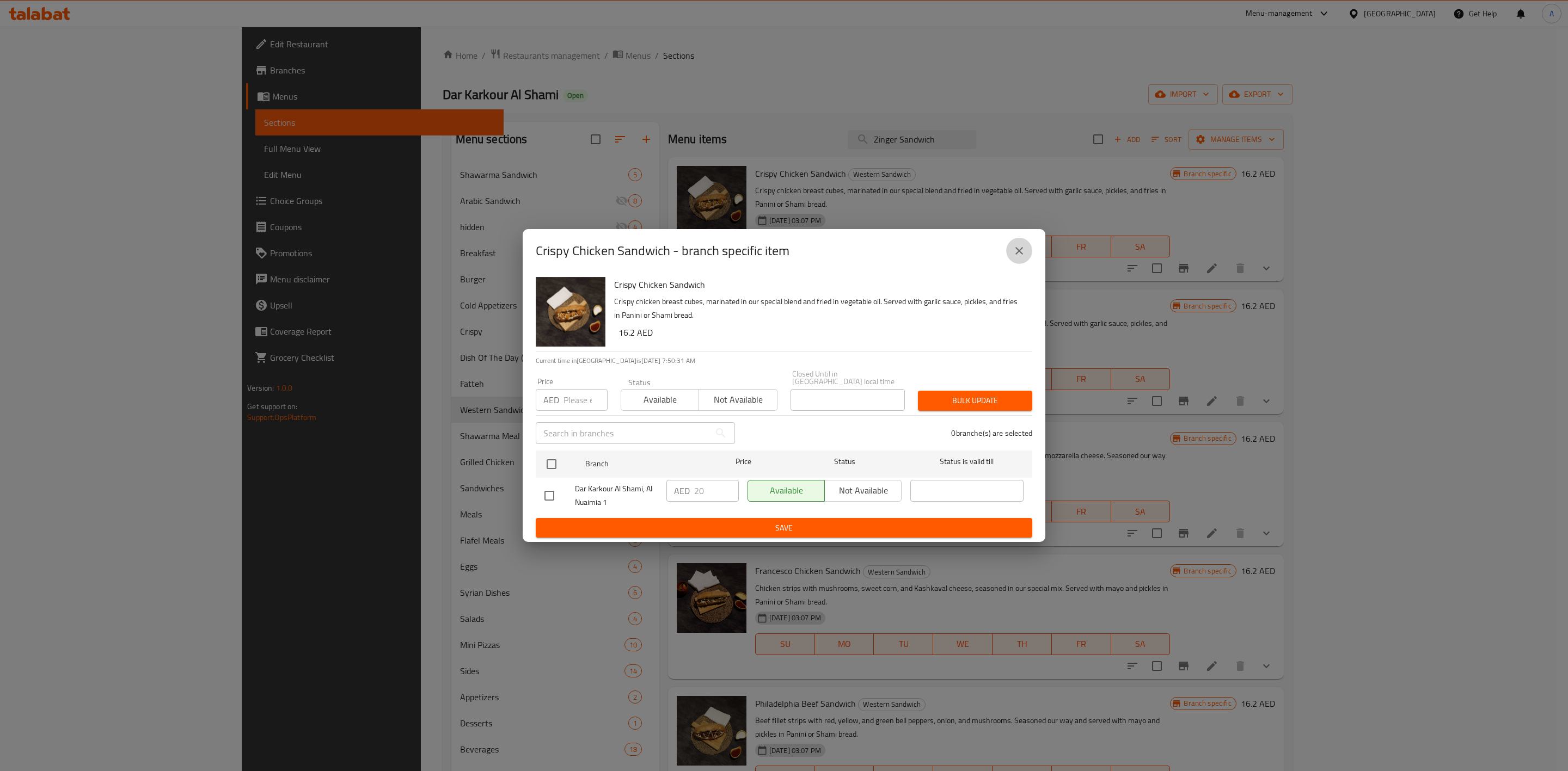
click at [1009, 253] on button "close" at bounding box center [1018, 250] width 26 height 26
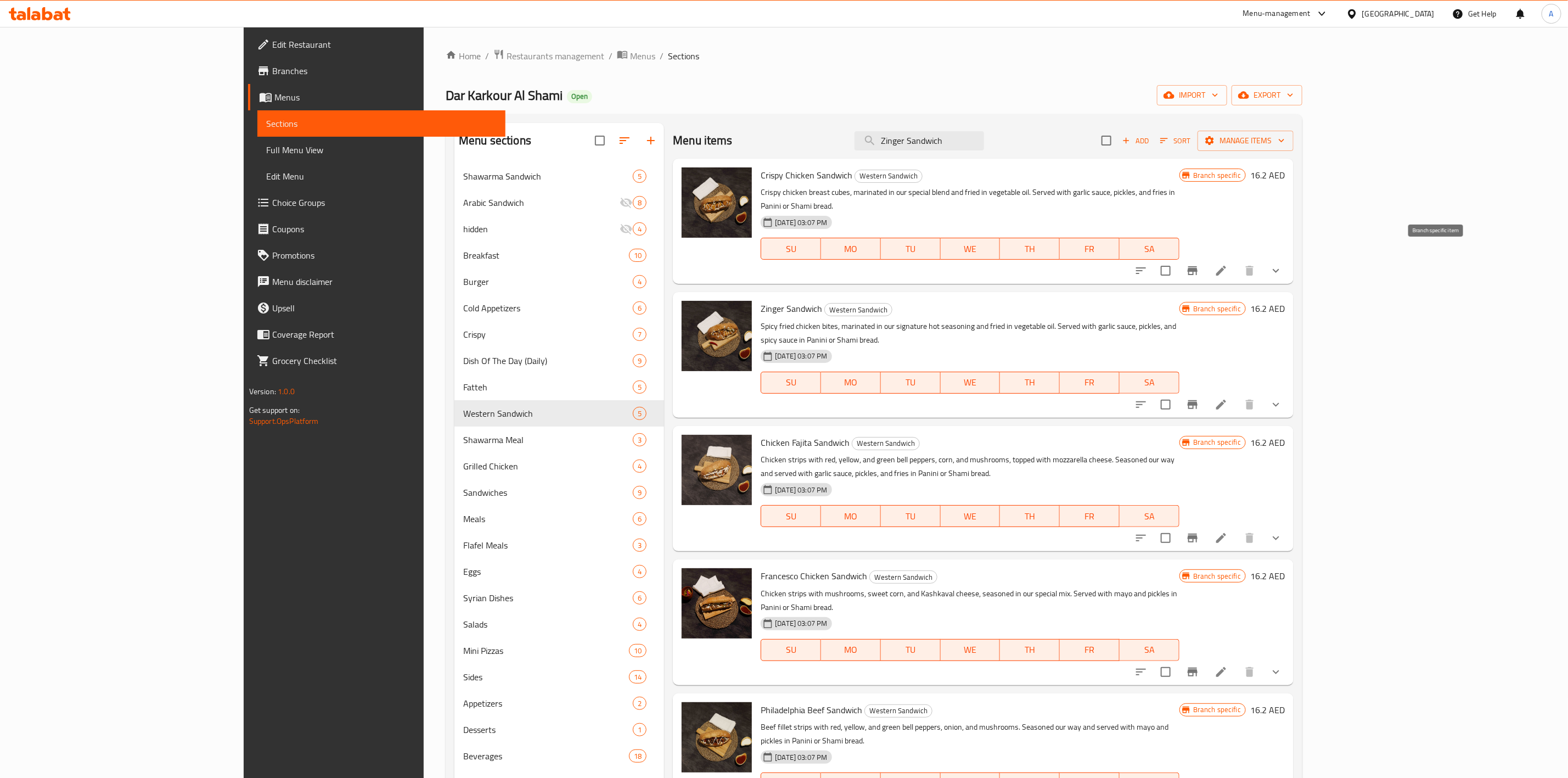
click at [1199, 264] on icon "Branch-specific-item" at bounding box center [1192, 271] width 14 height 14
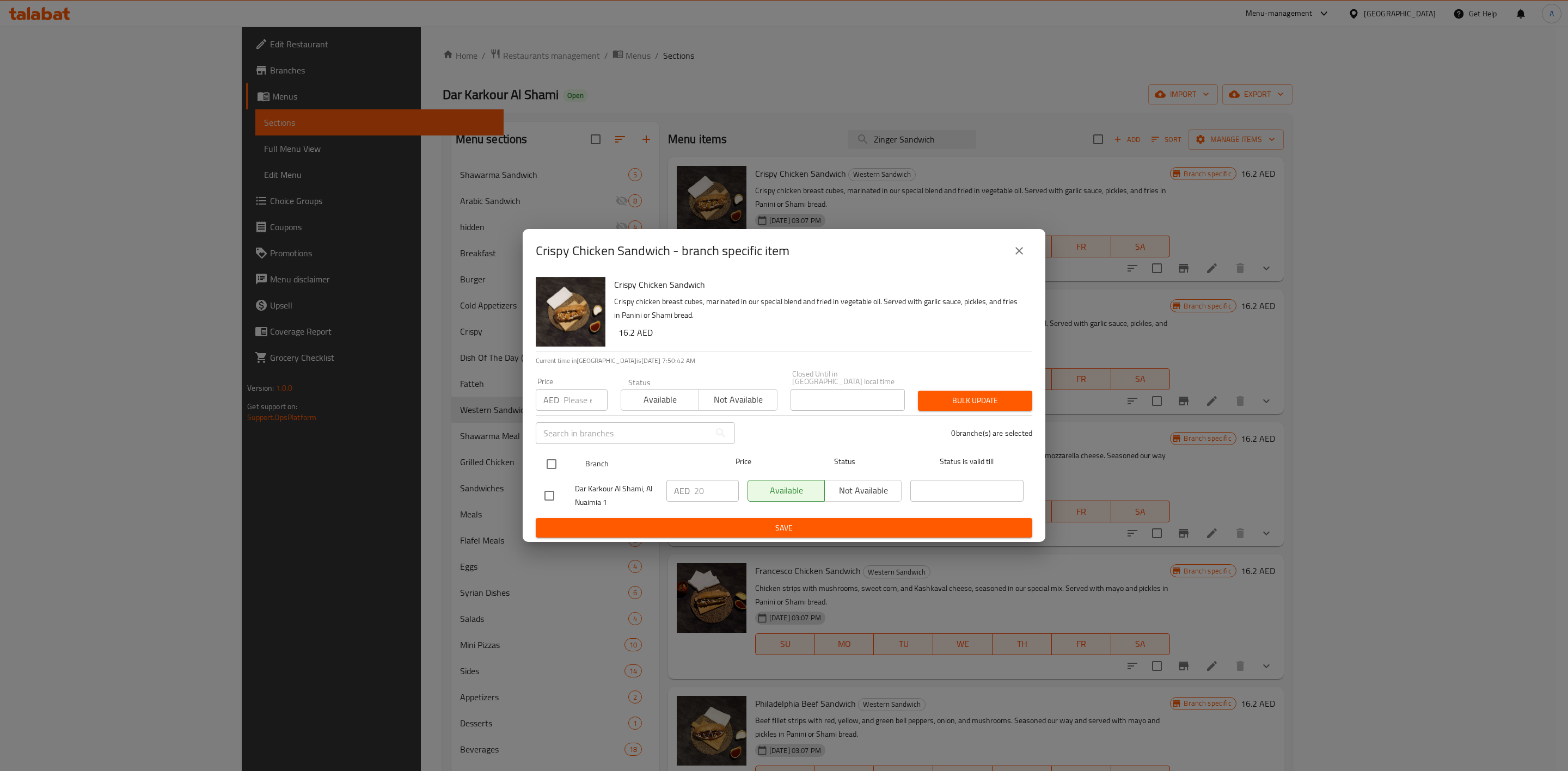
click at [557, 464] on input "checkbox" at bounding box center [551, 464] width 23 height 23
checkbox input "true"
click at [571, 405] on input "number" at bounding box center [586, 400] width 44 height 22
paste input "21"
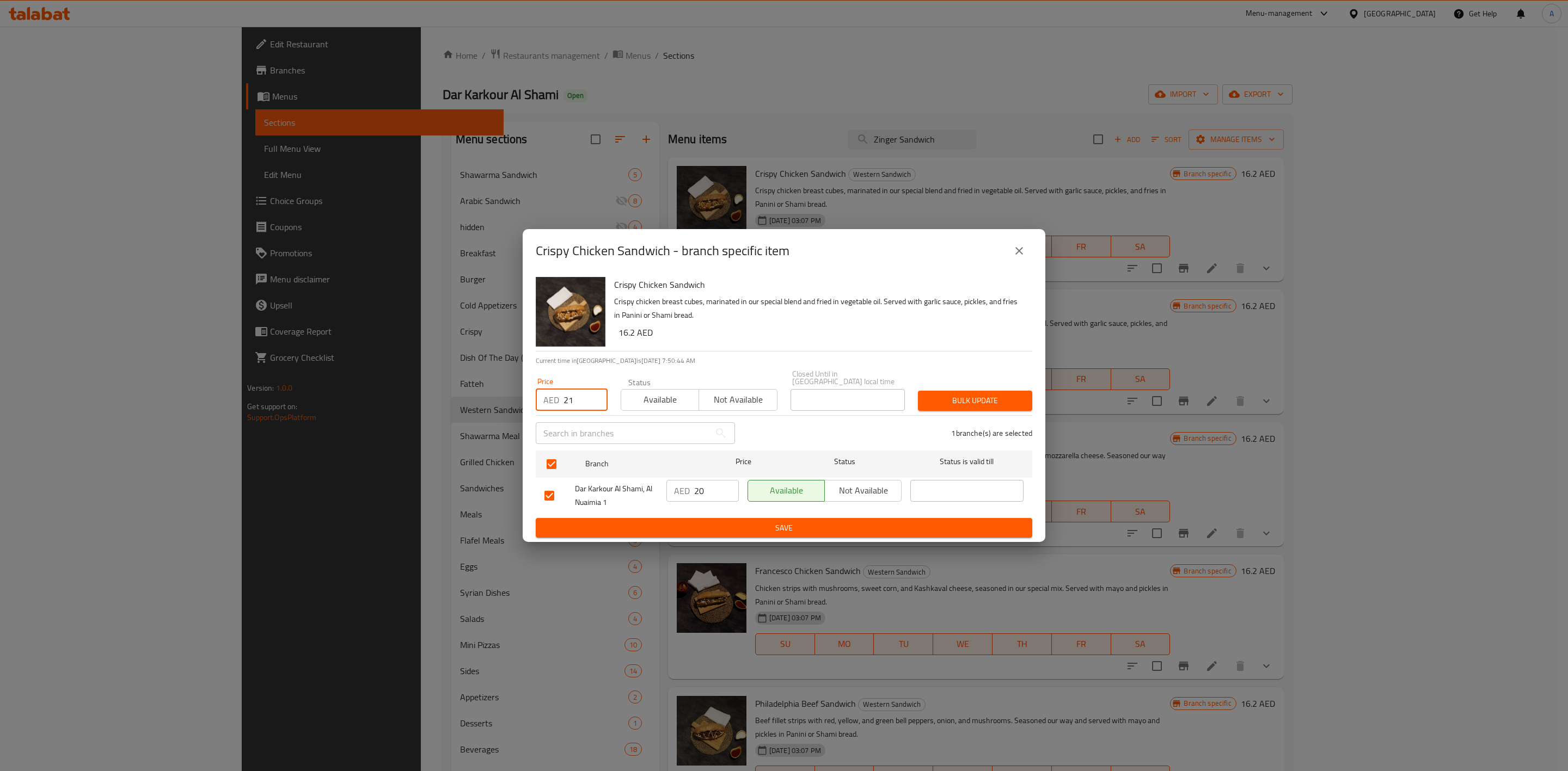
type input "21"
click at [967, 394] on span "Bulk update" at bounding box center [974, 400] width 97 height 13
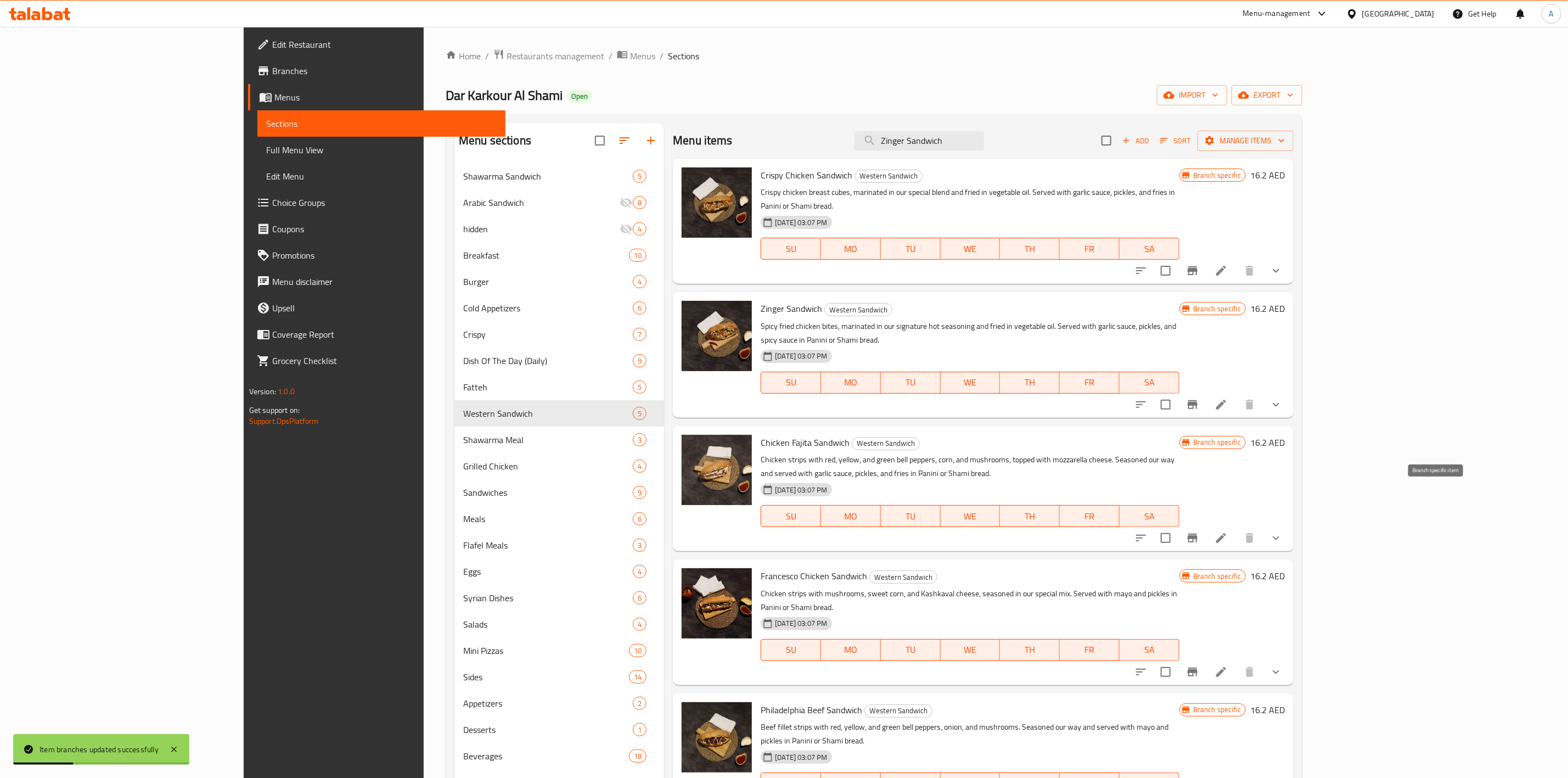
click at [1197, 534] on icon "Branch-specific-item" at bounding box center [1192, 538] width 10 height 9
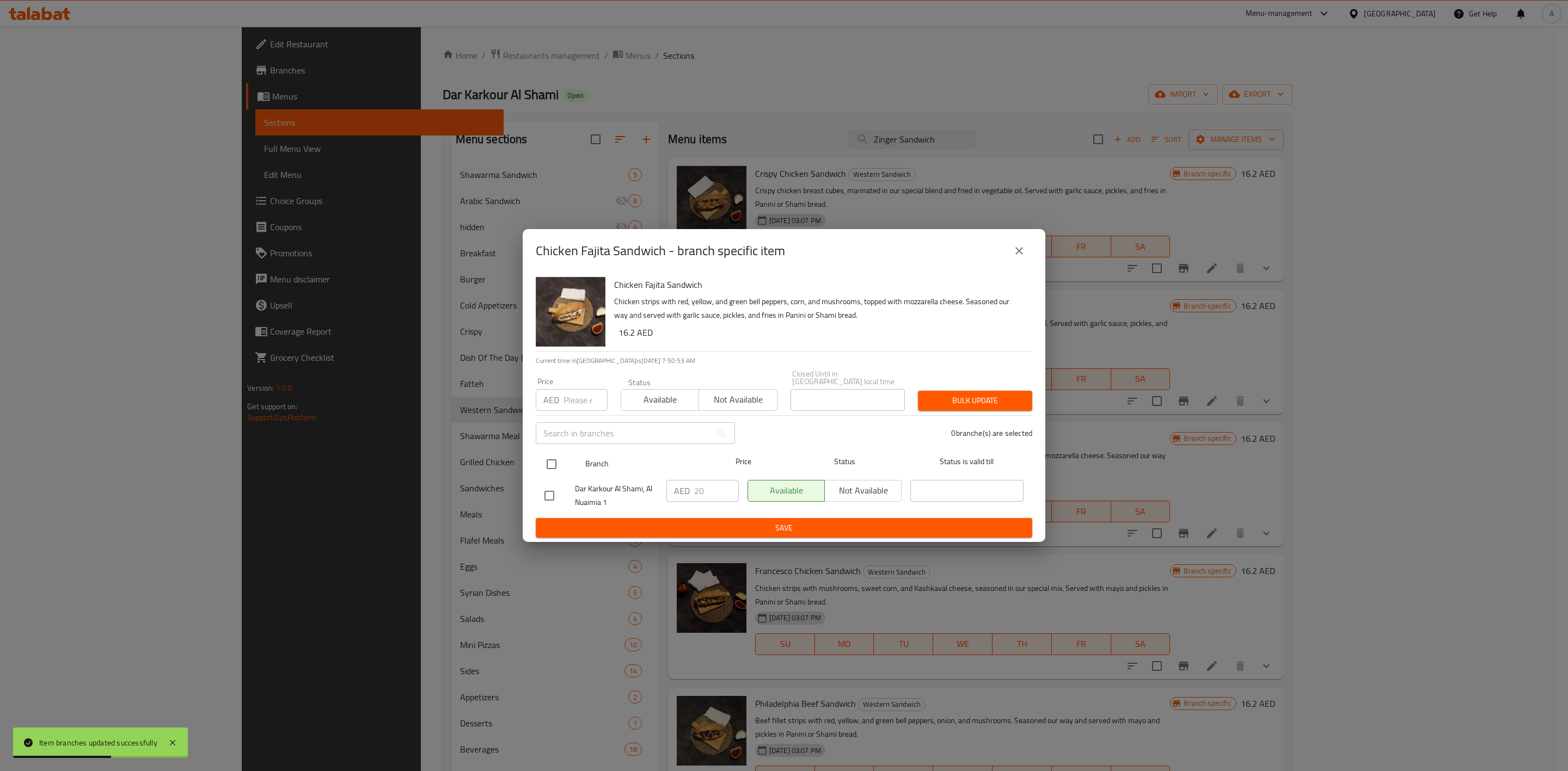
click at [561, 459] on input "checkbox" at bounding box center [551, 464] width 23 height 23
checkbox input "true"
click at [574, 402] on input "number" at bounding box center [586, 400] width 44 height 22
paste input "26.25"
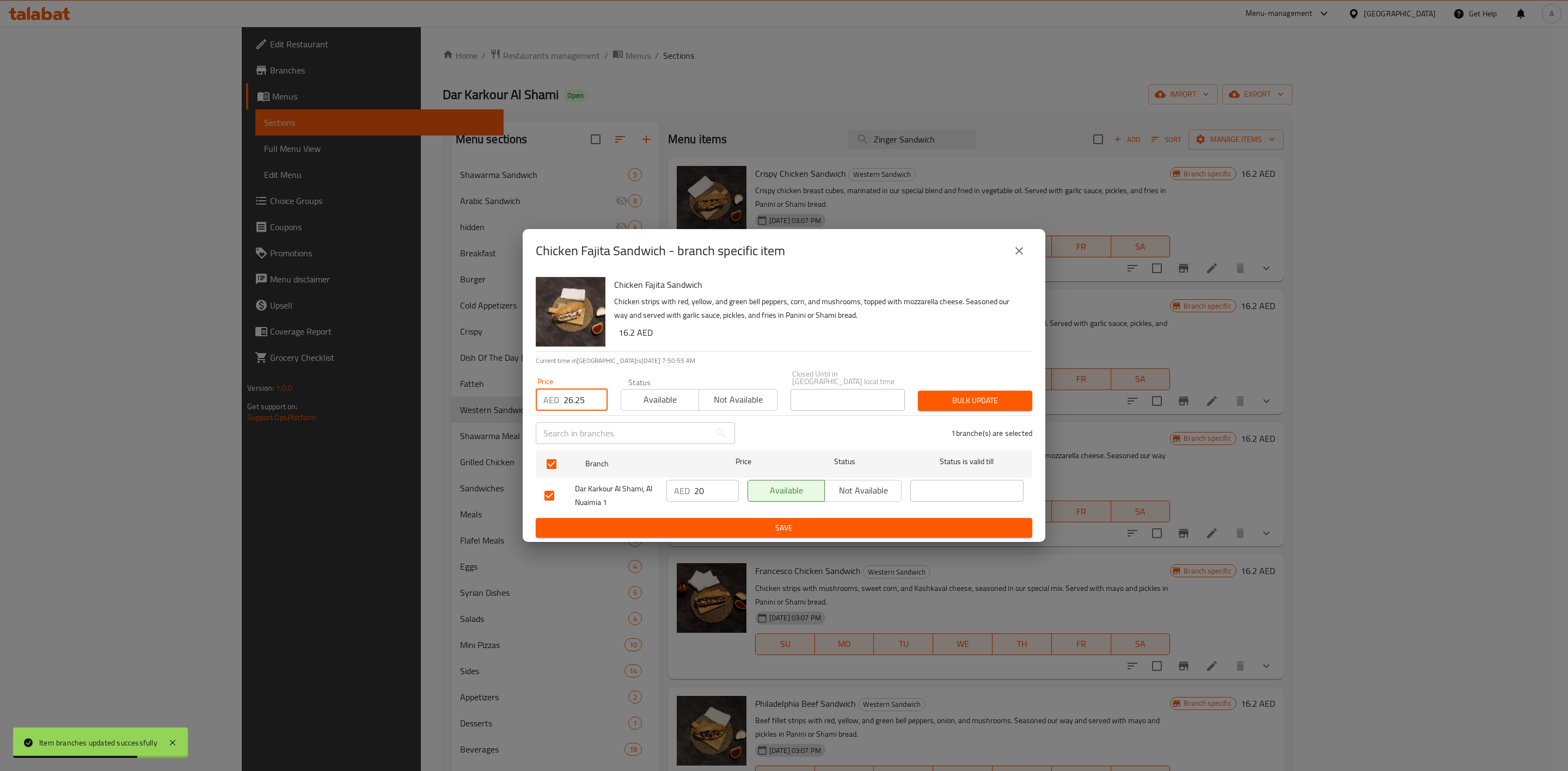
type input "26.25"
click at [961, 399] on span "Bulk update" at bounding box center [974, 400] width 97 height 13
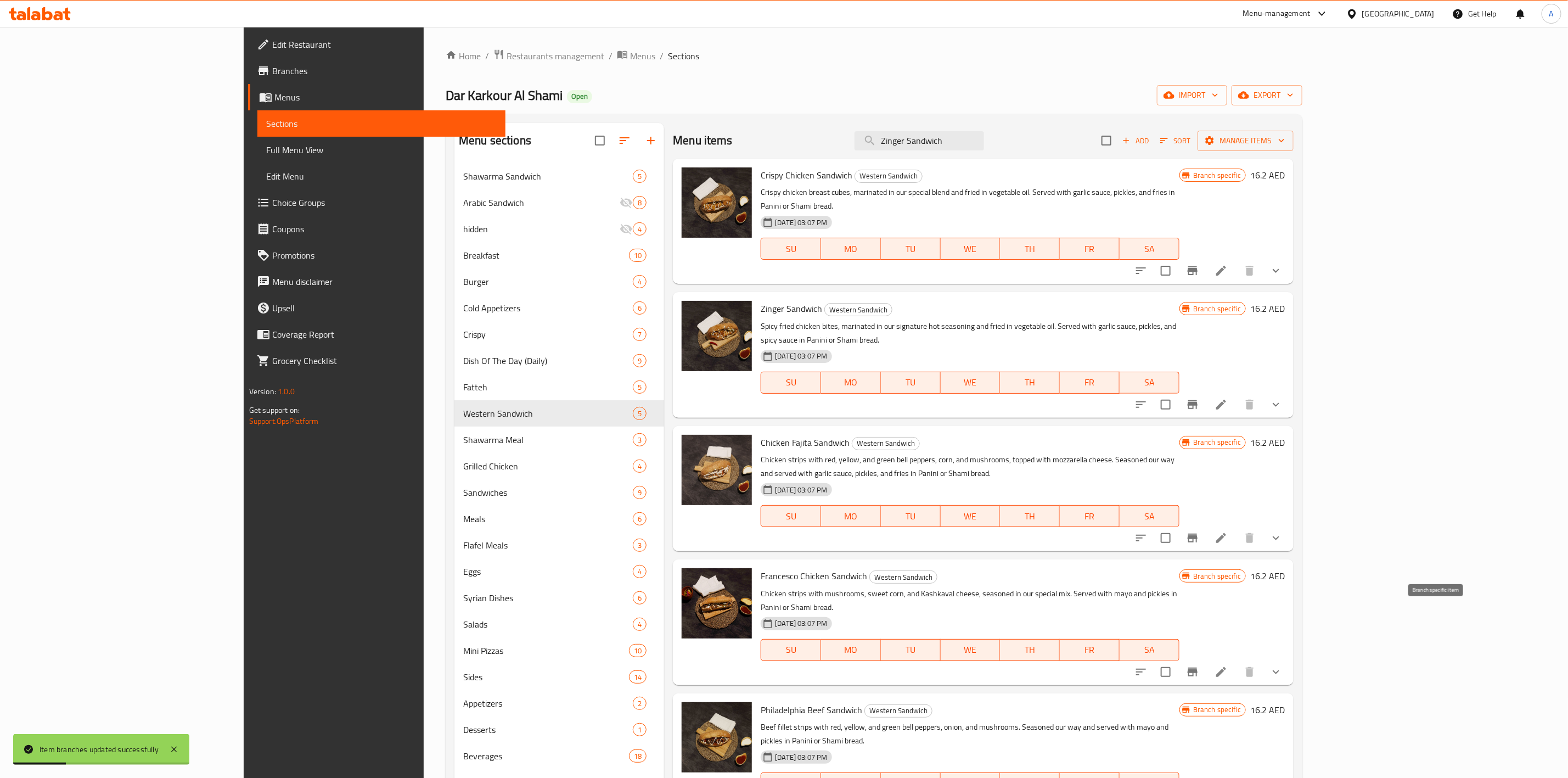
click at [1197, 667] on icon "Branch-specific-item" at bounding box center [1192, 671] width 10 height 9
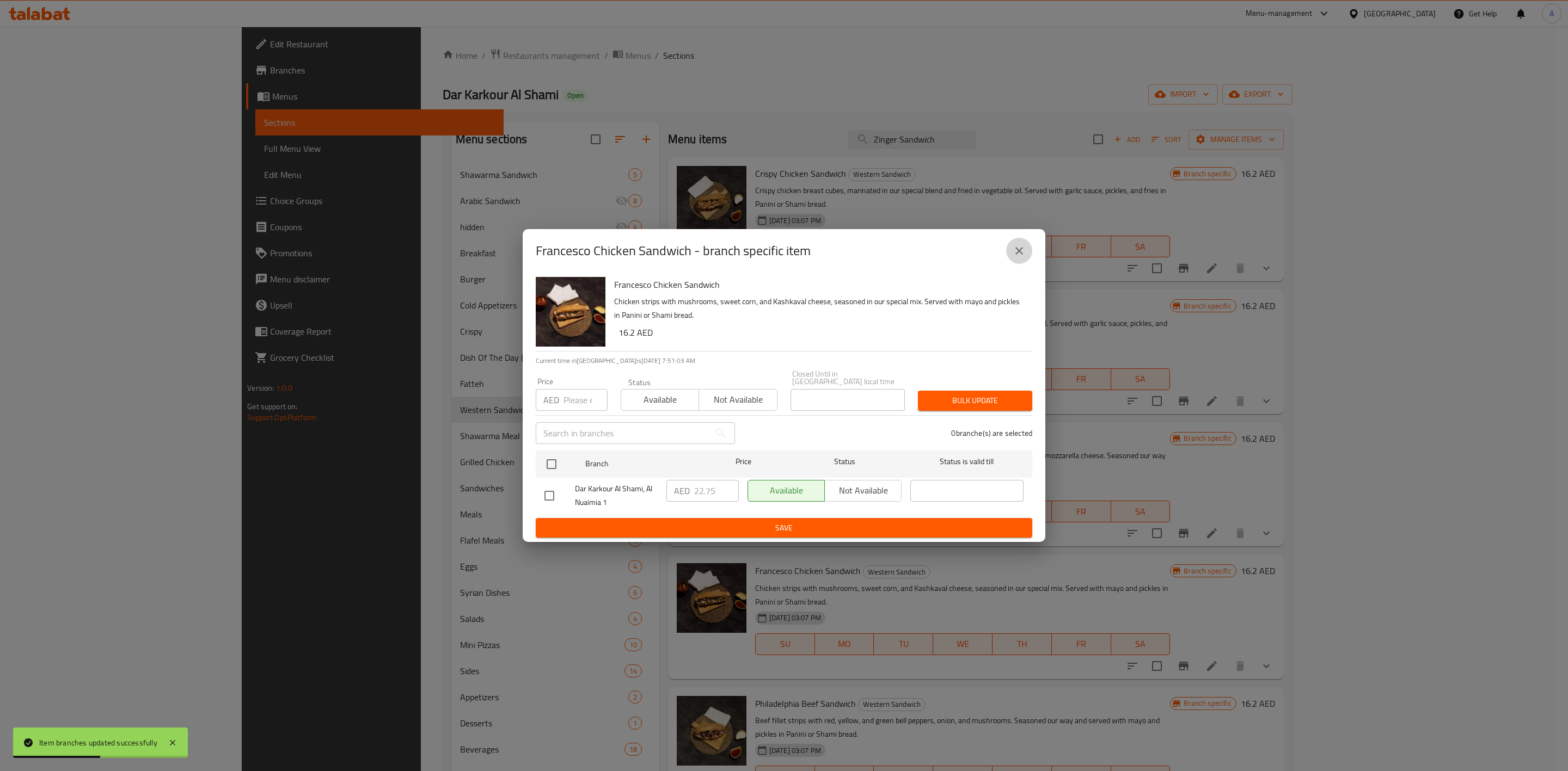
click at [1021, 248] on icon "close" at bounding box center [1019, 251] width 8 height 8
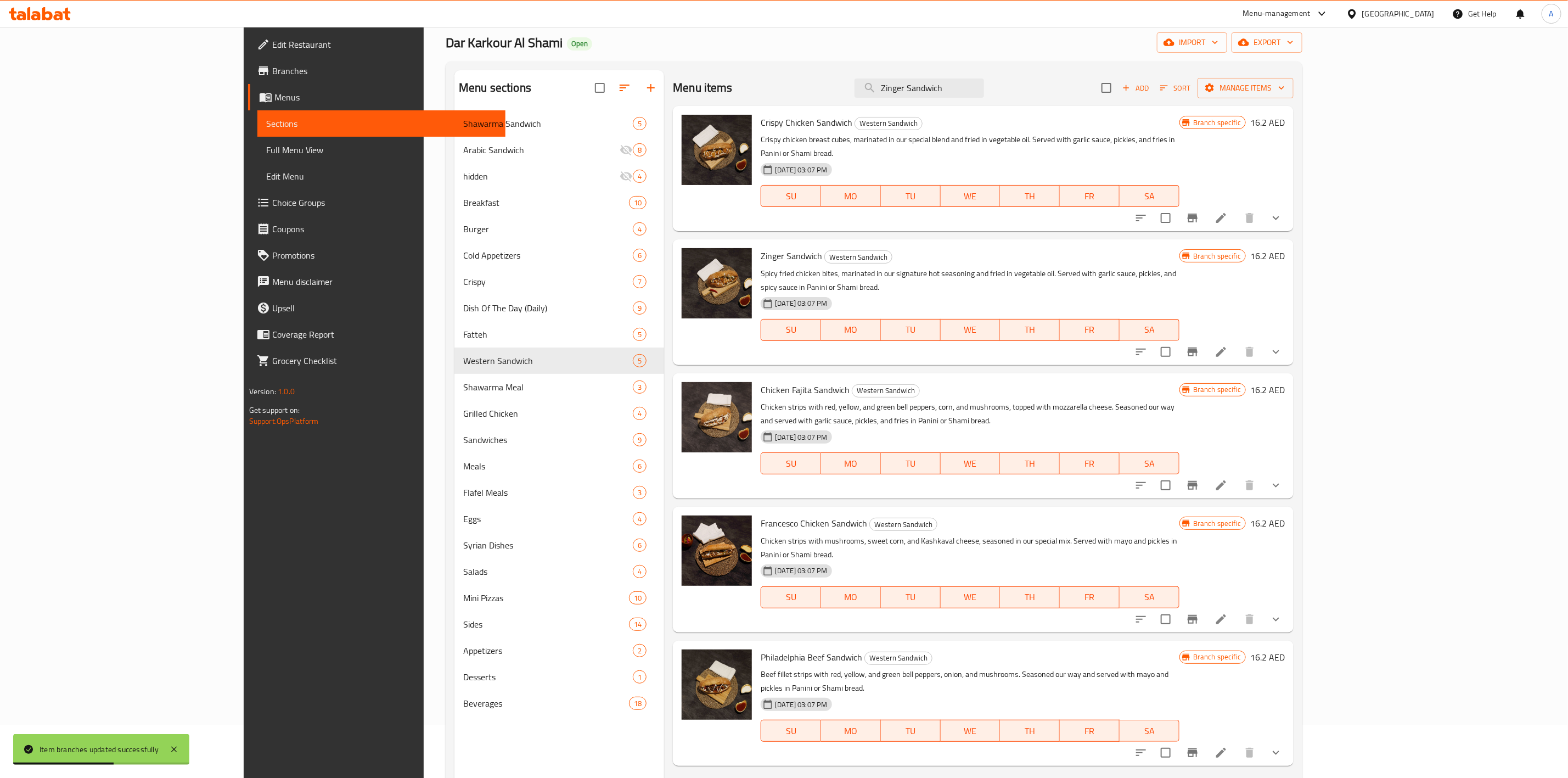
scroll to position [82, 0]
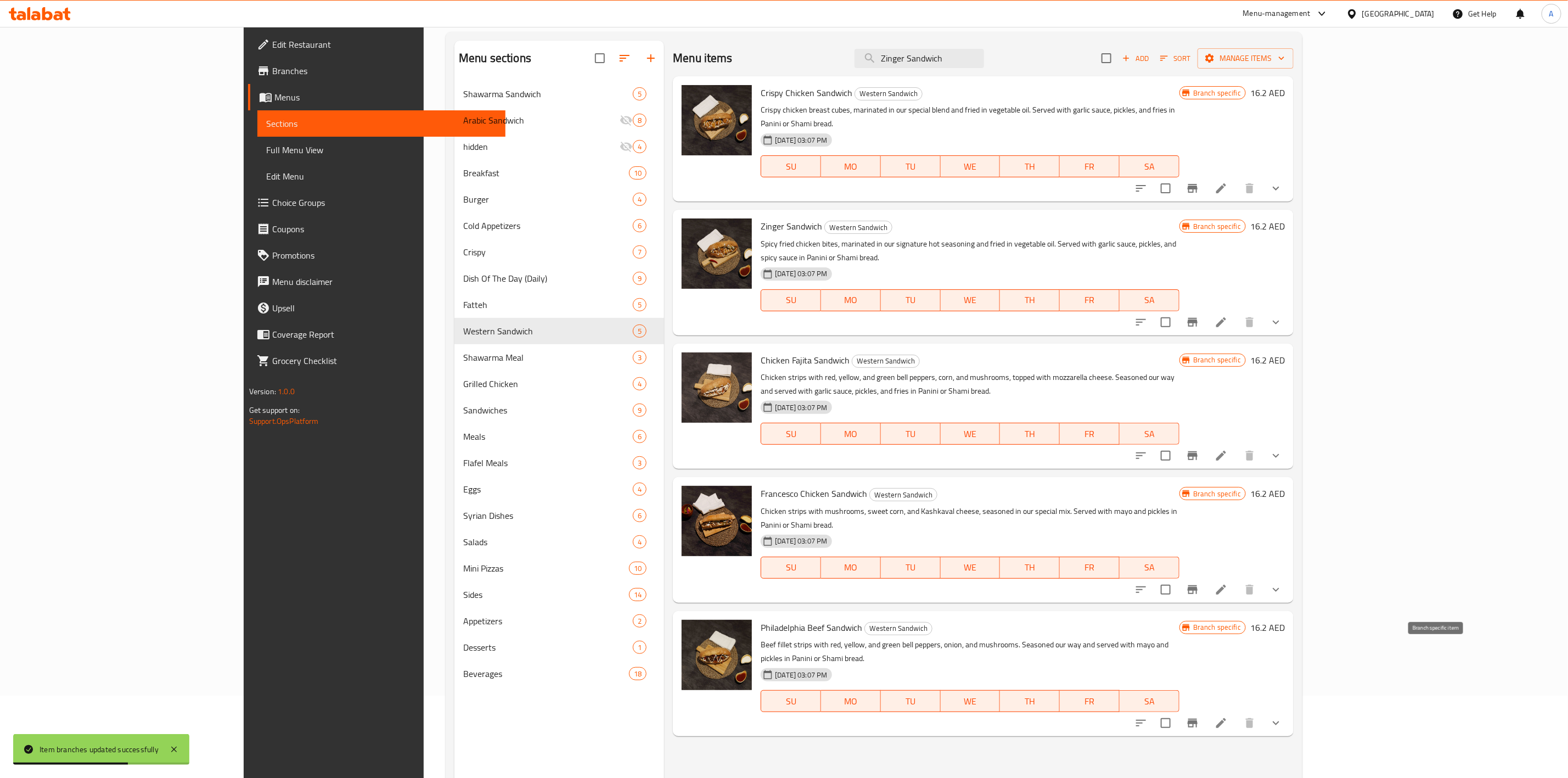
click at [1199, 717] on icon "Branch-specific-item" at bounding box center [1192, 723] width 14 height 14
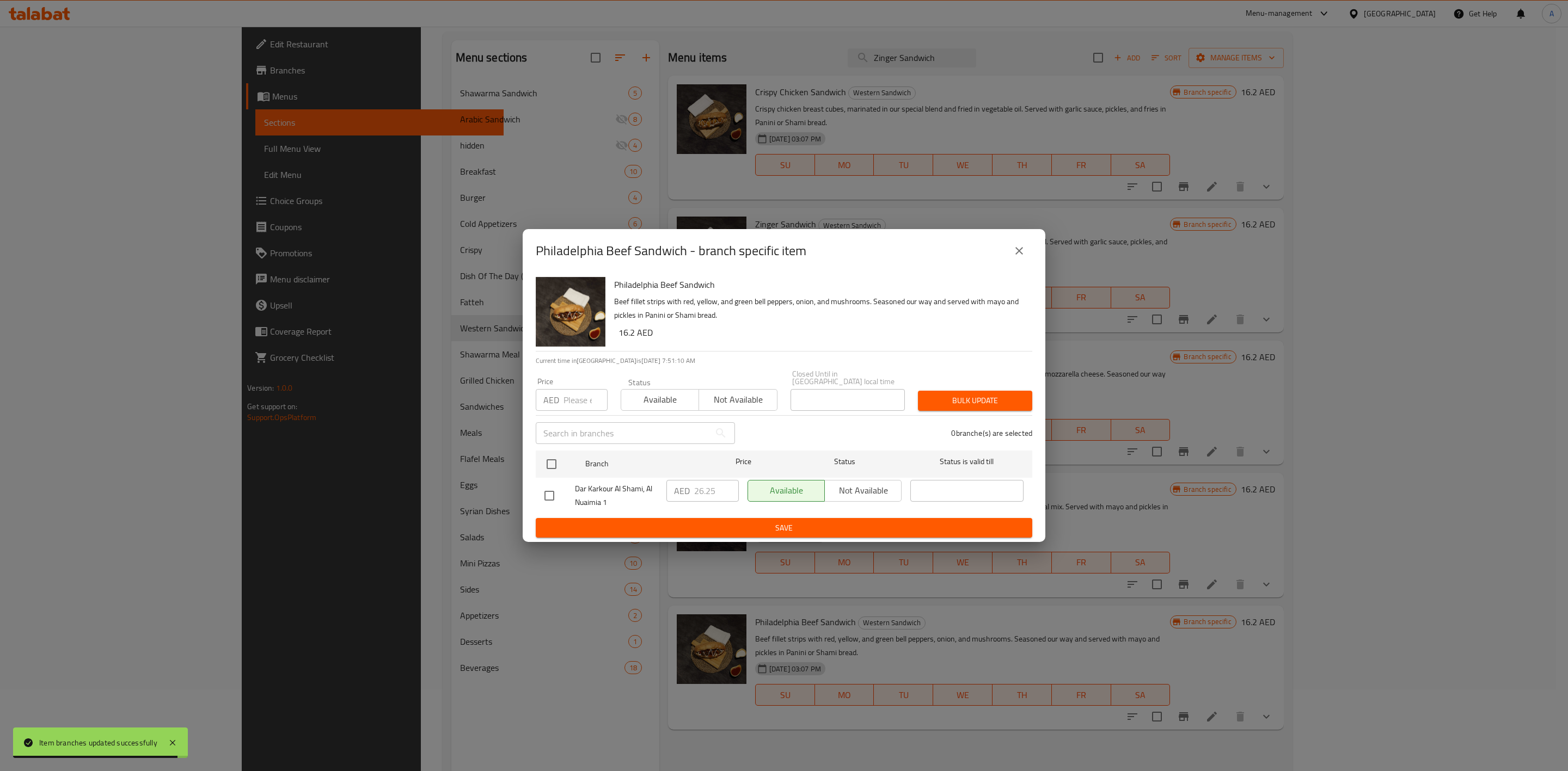
click at [1021, 249] on icon "close" at bounding box center [1019, 251] width 8 height 8
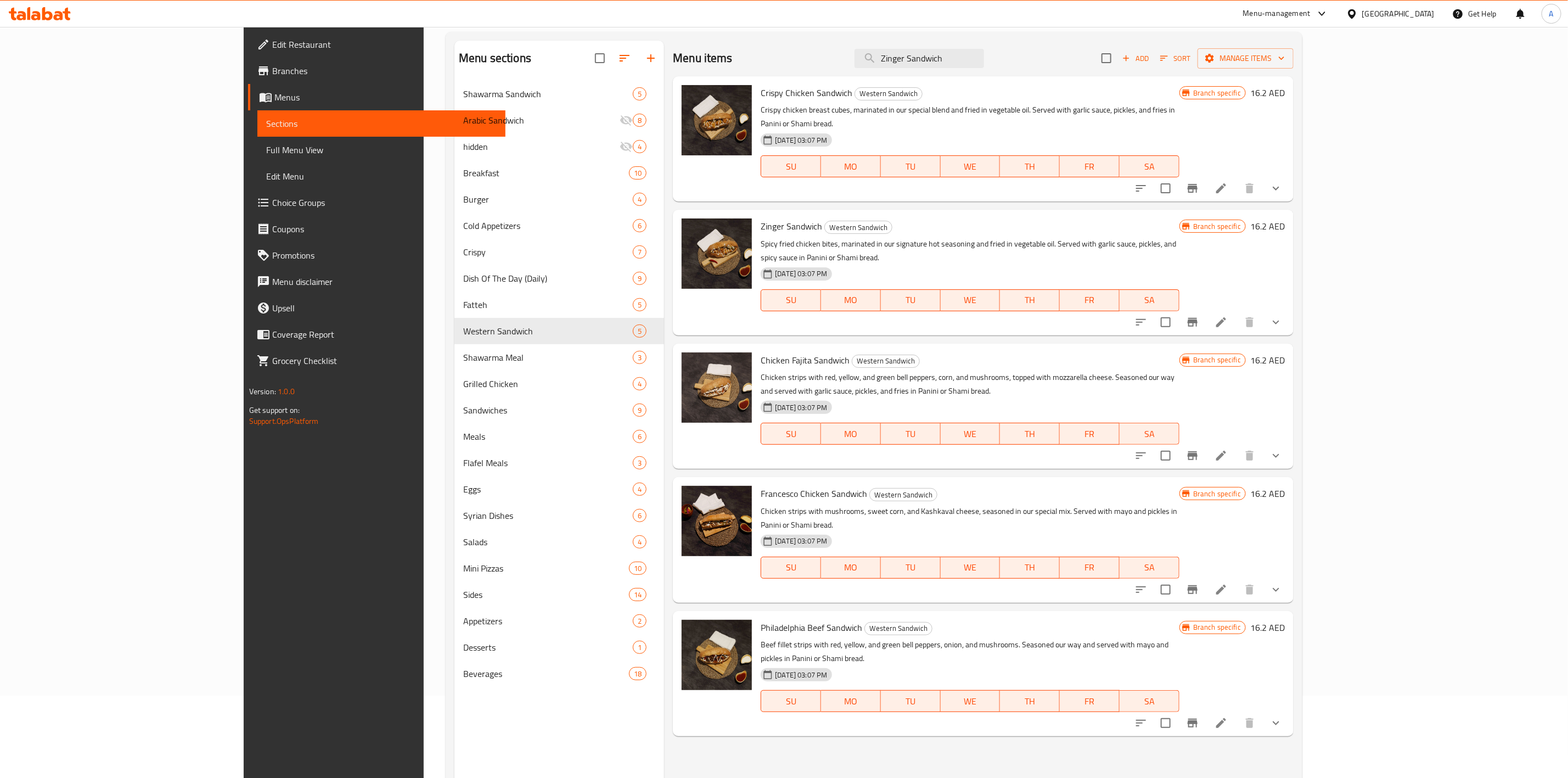
click at [1197, 318] on icon "Branch-specific-item" at bounding box center [1192, 322] width 10 height 9
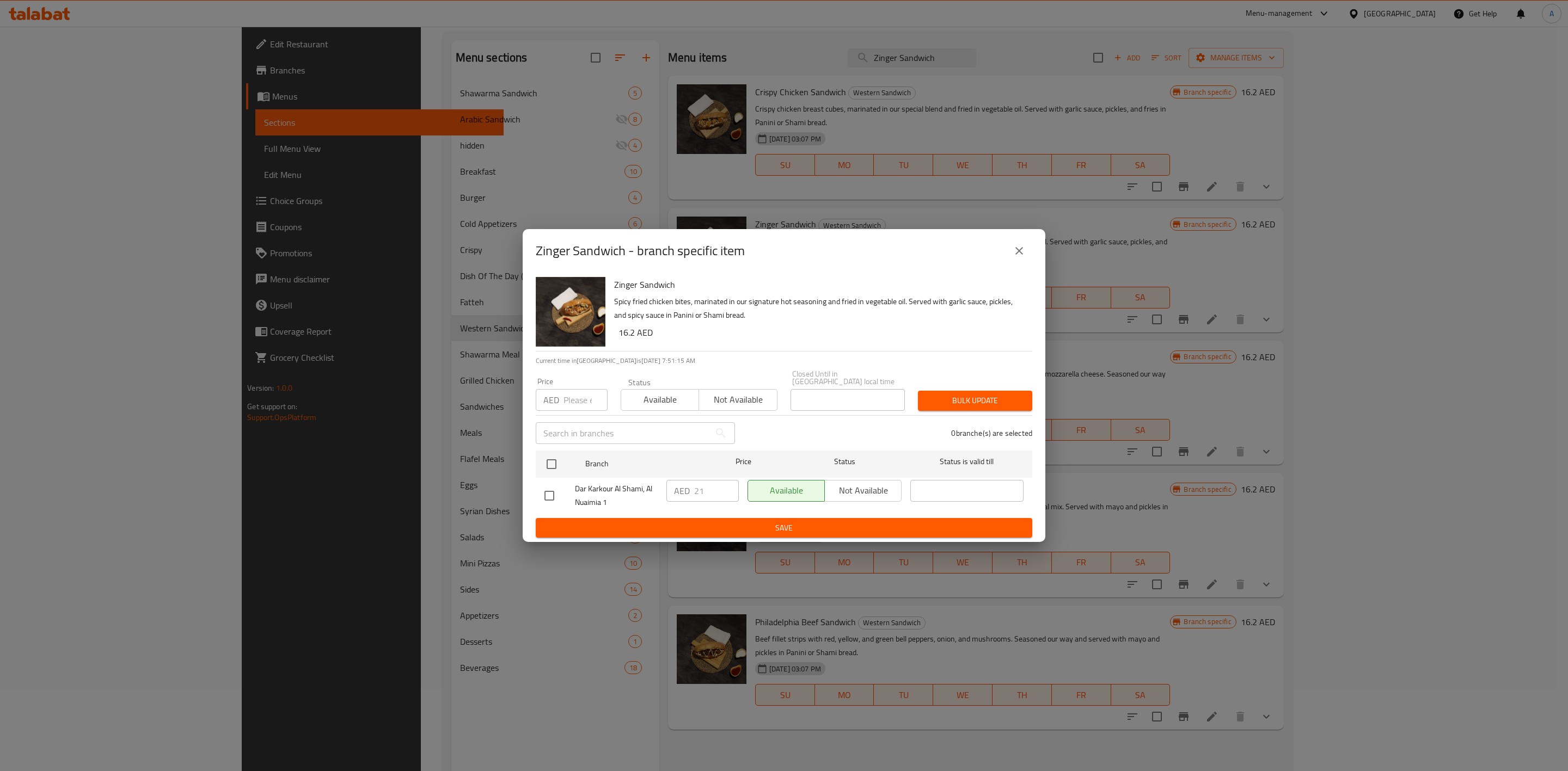
click at [1025, 261] on button "close" at bounding box center [1018, 250] width 26 height 26
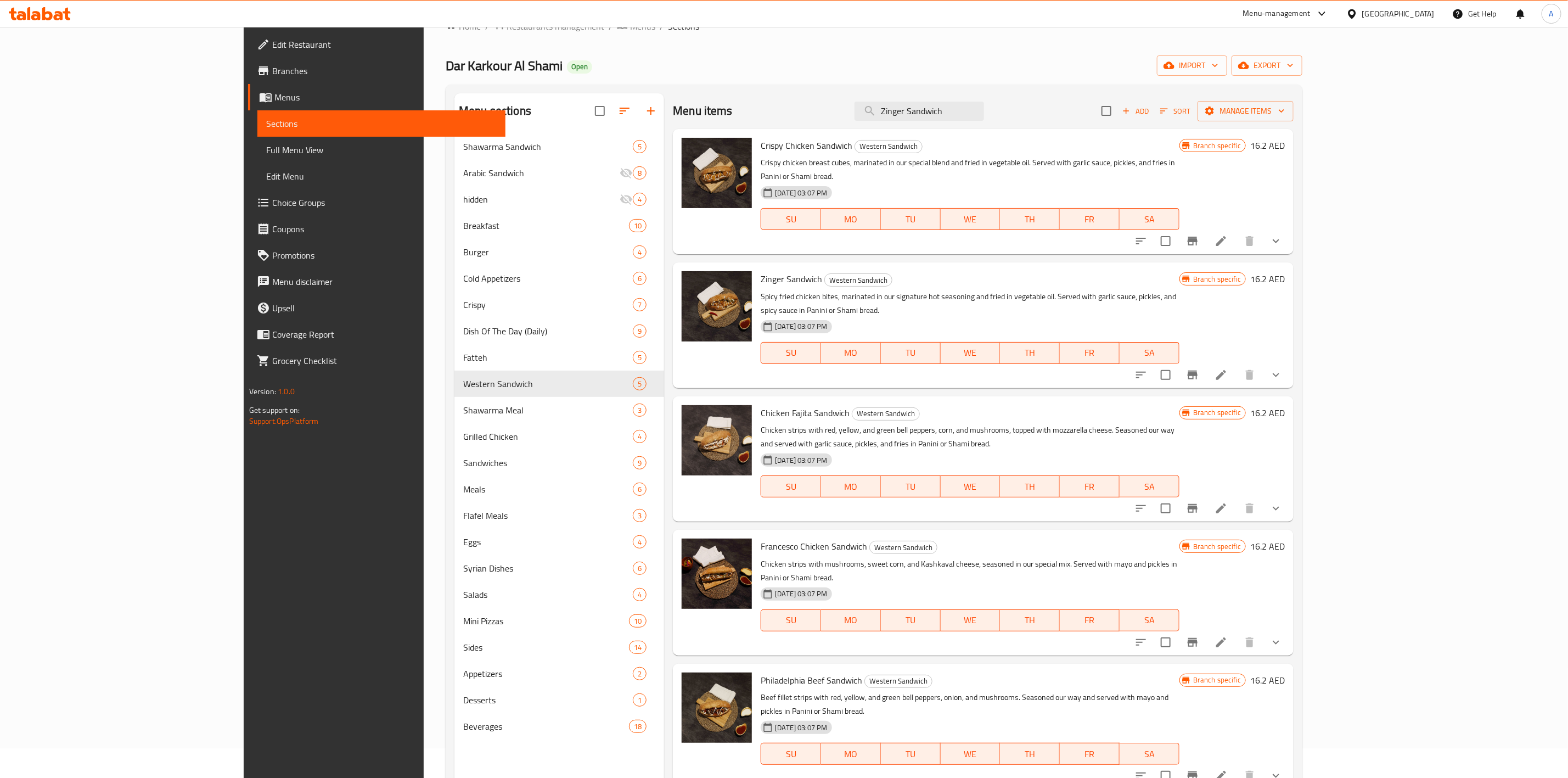
scroll to position [0, 0]
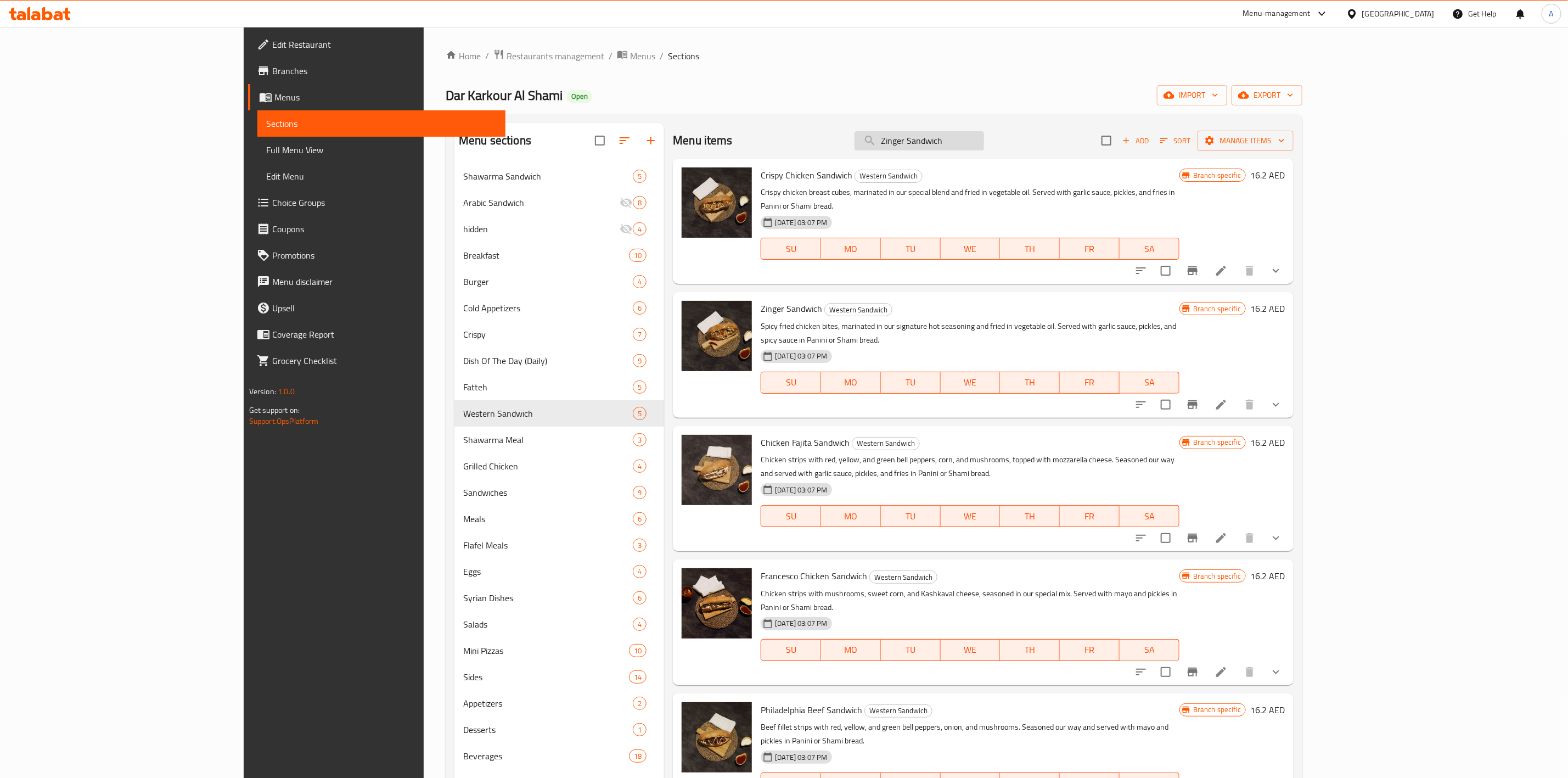
click at [984, 139] on input "Zinger Sandwich" at bounding box center [919, 141] width 130 height 19
paste input "Lentil Soup"
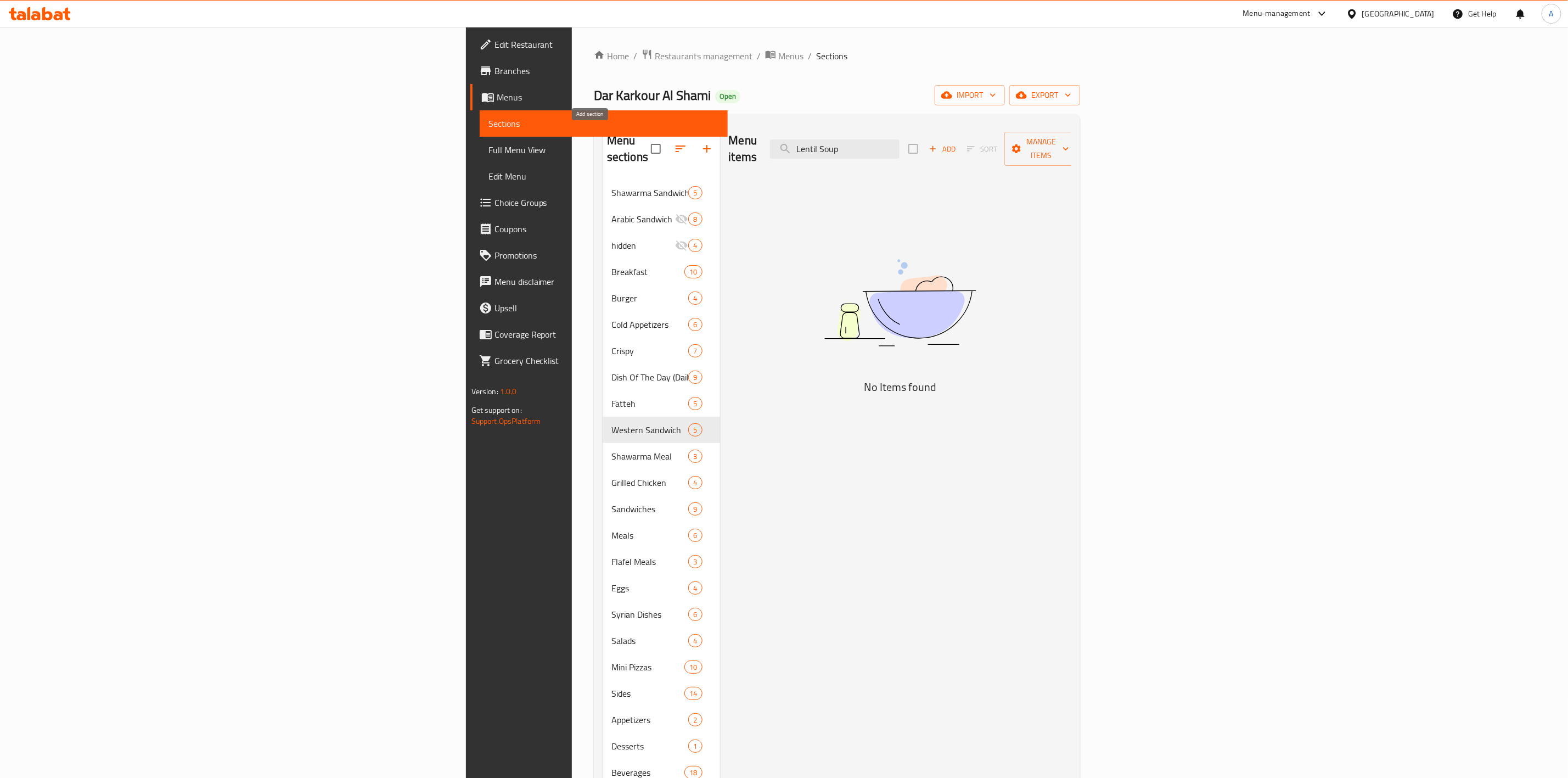
type input "Lentil Soup"
click at [700, 143] on icon "button" at bounding box center [707, 149] width 14 height 14
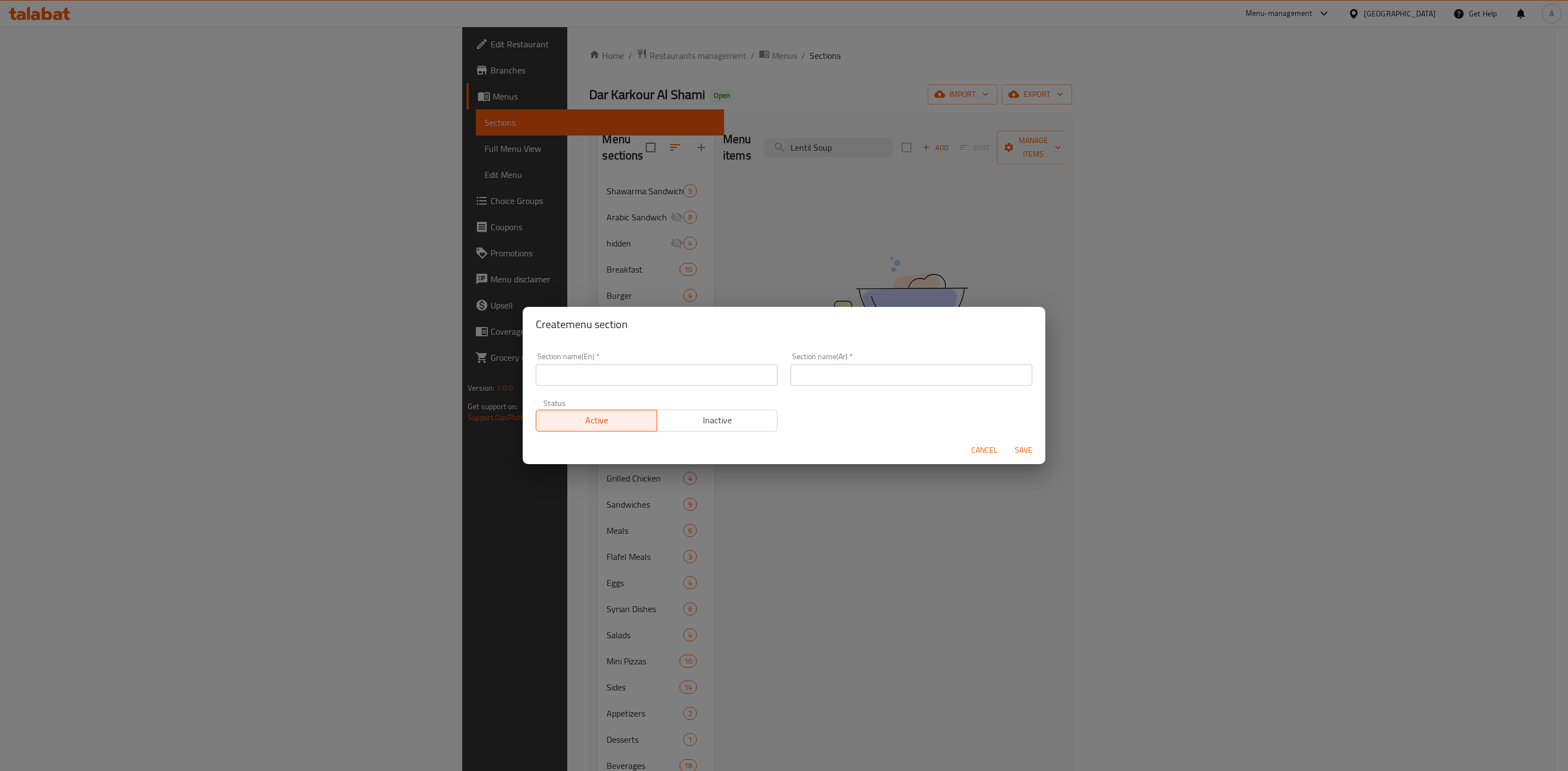
click at [651, 374] on input "text" at bounding box center [656, 375] width 242 height 22
type input "Soups"
click at [816, 374] on input "text" at bounding box center [911, 375] width 242 height 22
type input "الشوربة"
click at [595, 377] on input "Soups" at bounding box center [656, 375] width 242 height 22
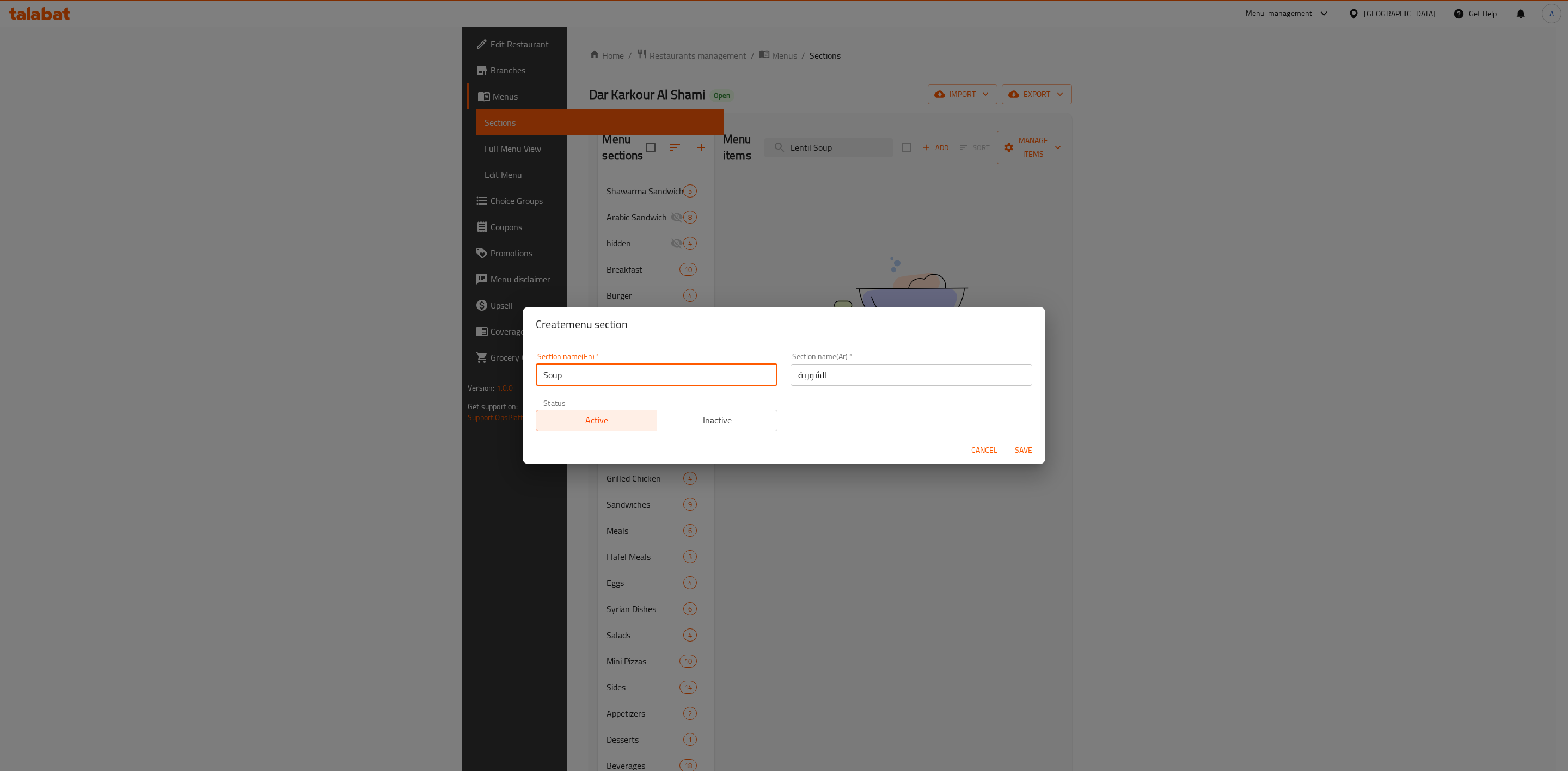
type input "Soup"
click at [1021, 454] on span "Save" at bounding box center [1023, 450] width 26 height 13
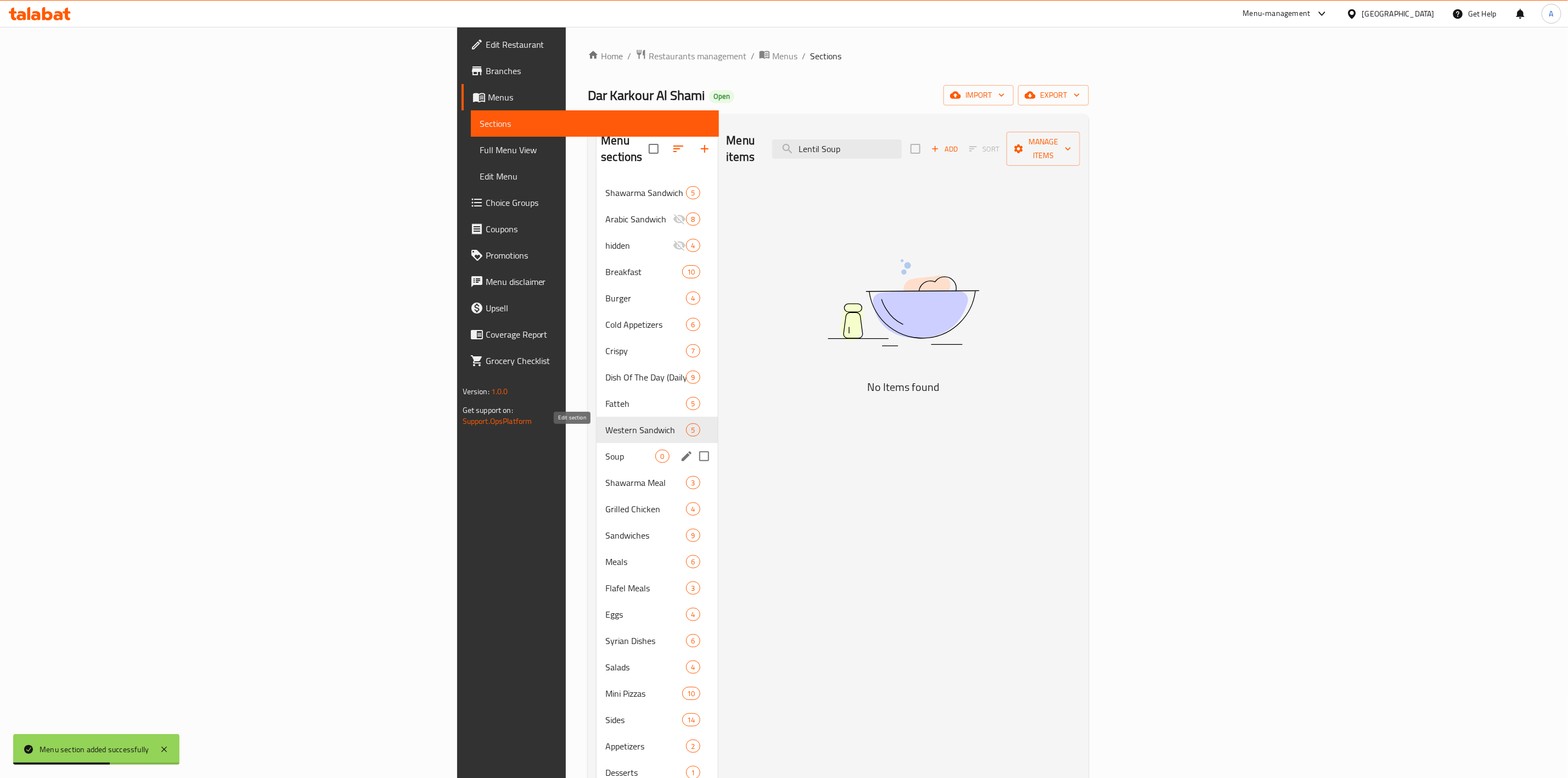
click at [681, 452] on icon "edit" at bounding box center [686, 456] width 10 height 10
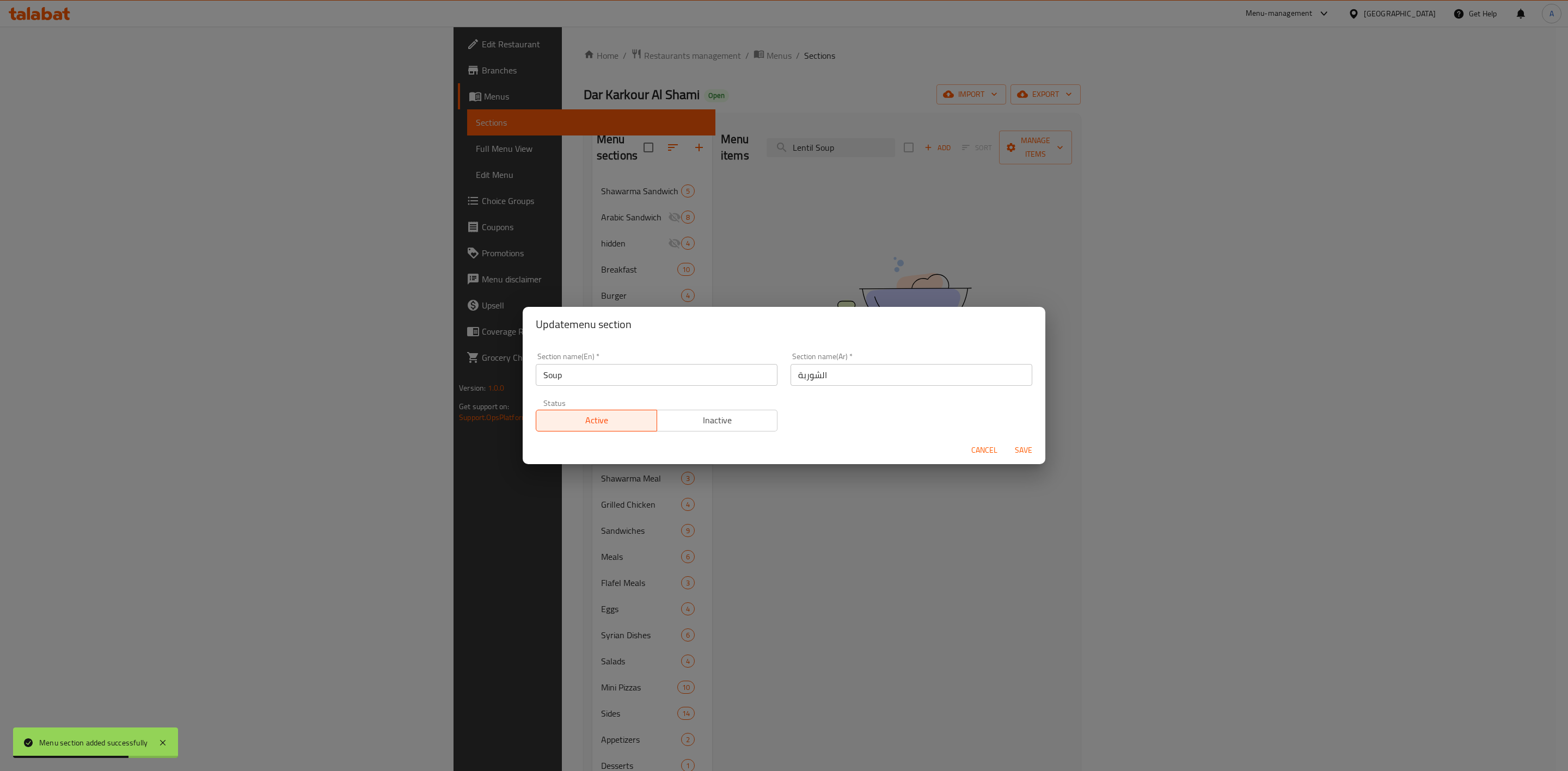
click at [600, 382] on input "Soup" at bounding box center [656, 375] width 242 height 22
type input "Soups"
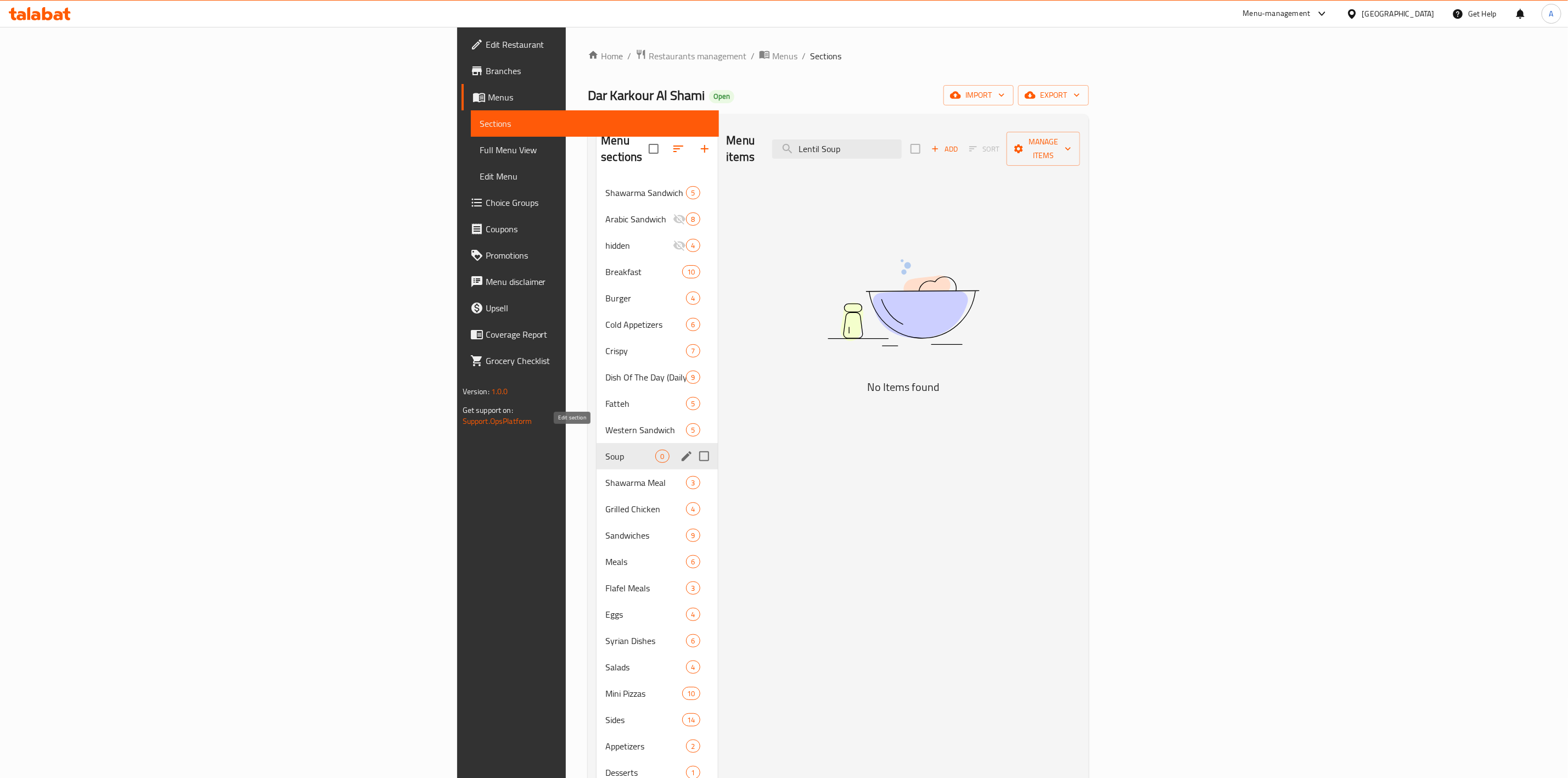
click at [680, 450] on icon "edit" at bounding box center [686, 456] width 14 height 14
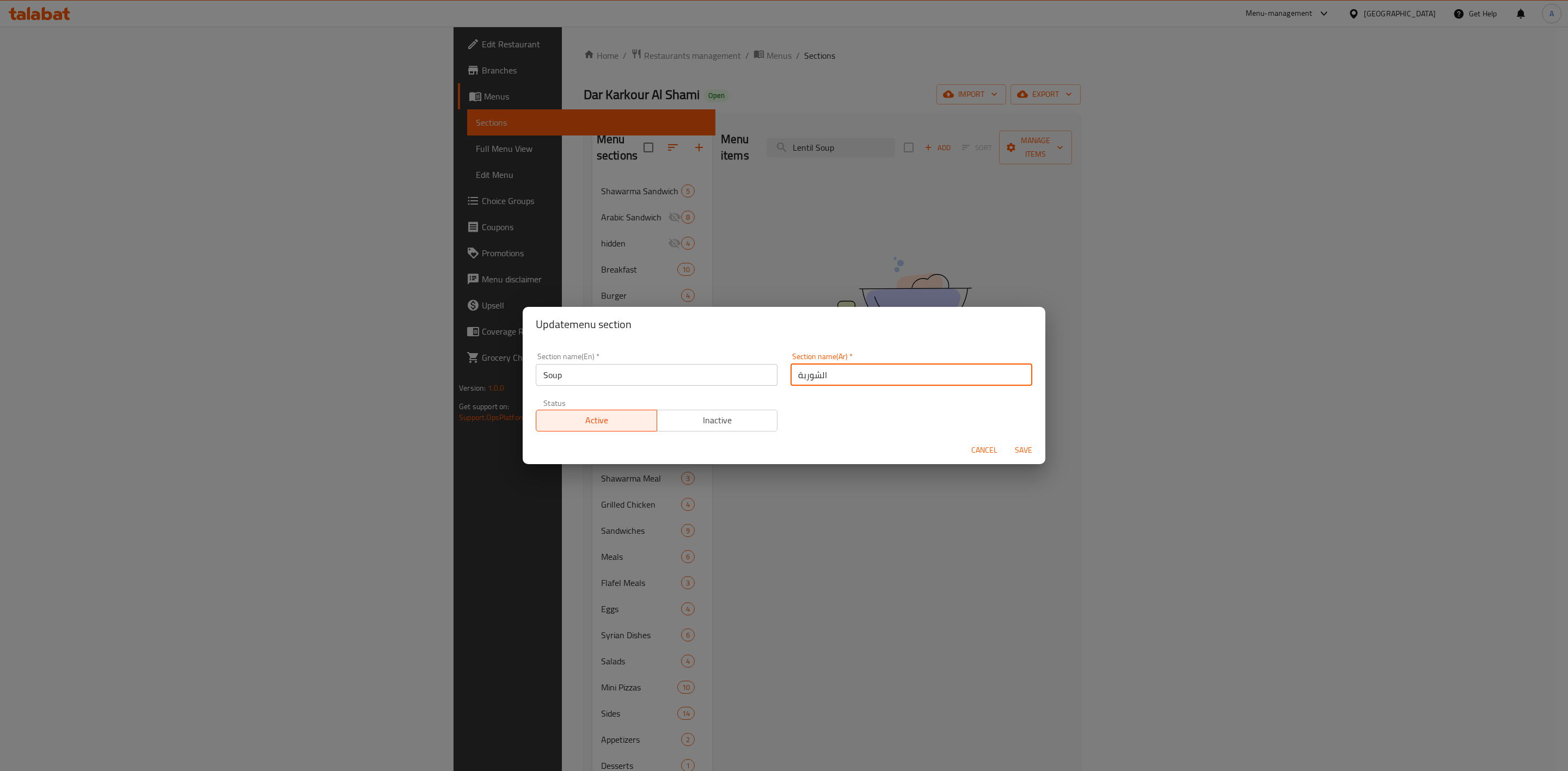
click at [842, 371] on input "الشوربة" at bounding box center [911, 375] width 242 height 22
paste input "وربات"
type input "شوربات"
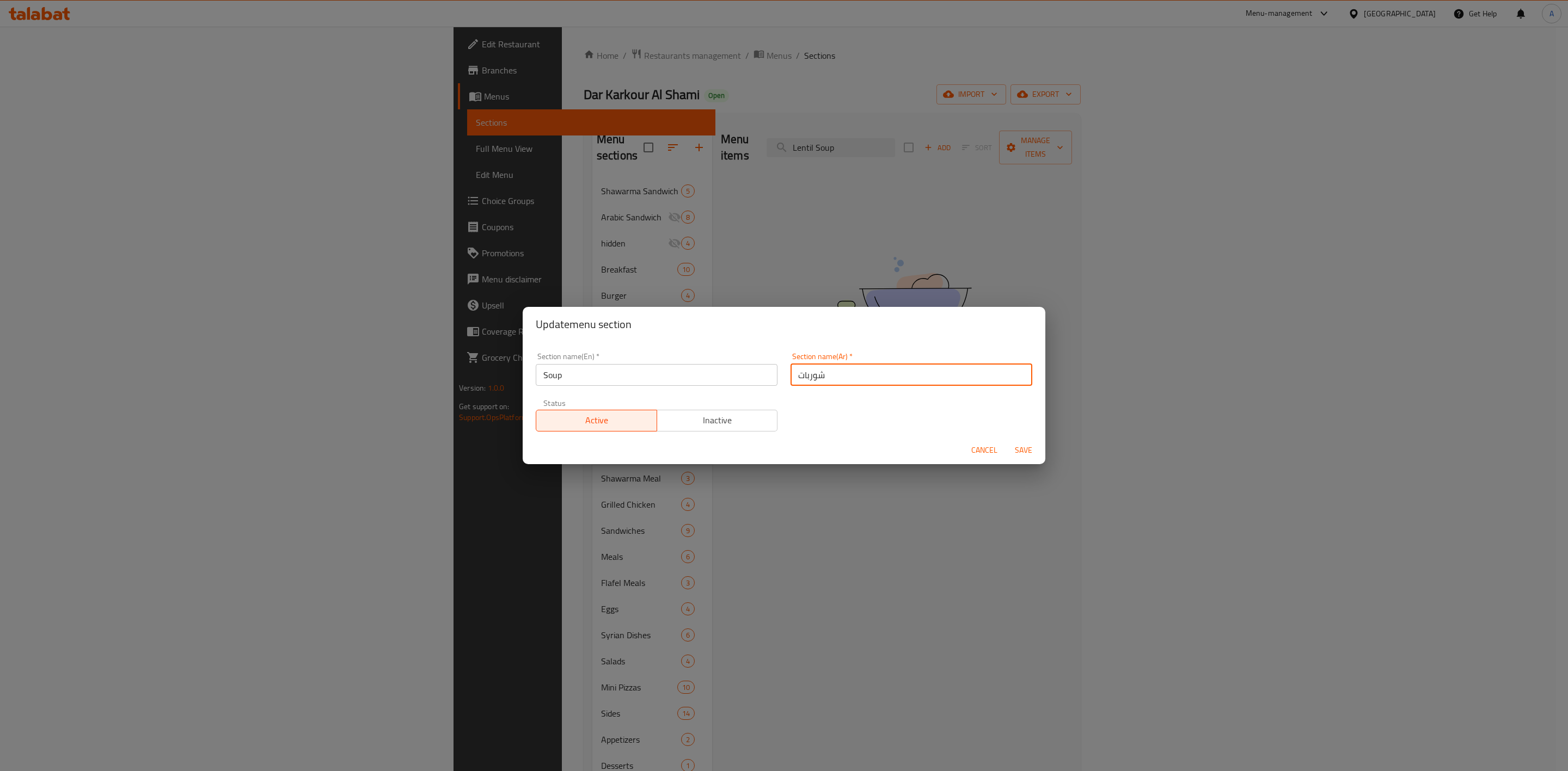
click at [579, 383] on input "Soup" at bounding box center [656, 375] width 242 height 22
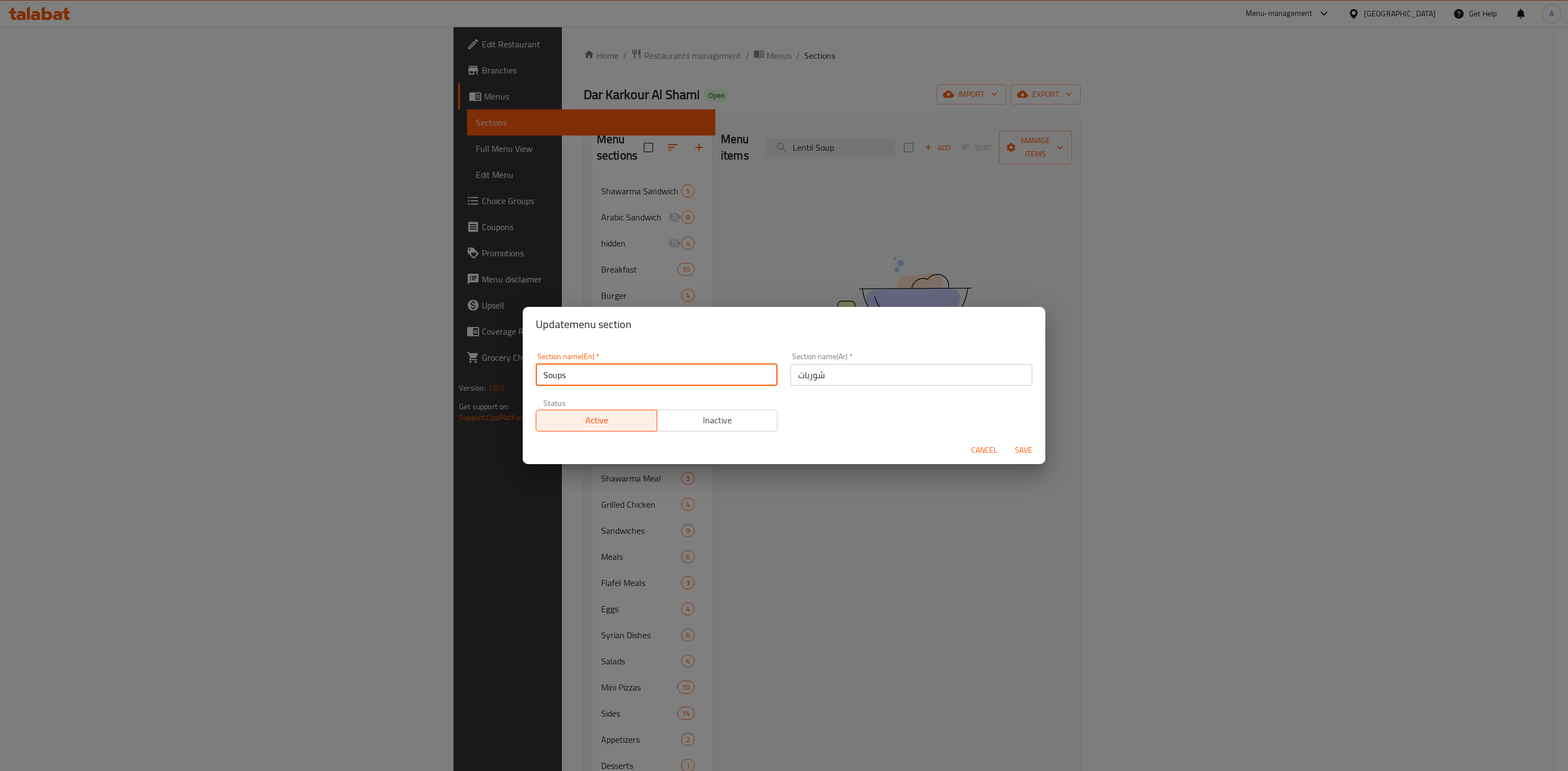
type input "Soups"
click at [1037, 446] on button "Save" at bounding box center [1023, 451] width 35 height 21
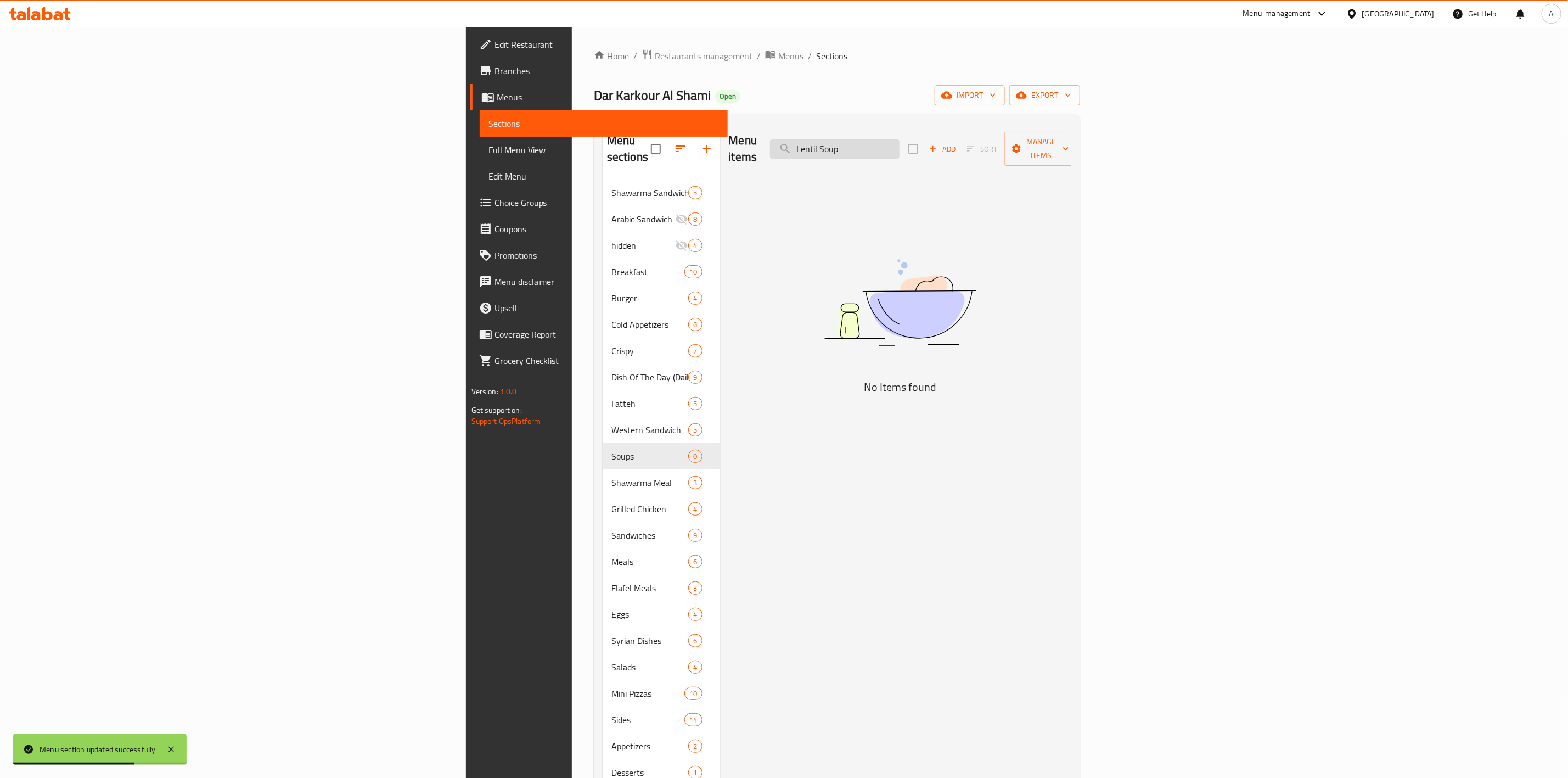
click at [899, 142] on input "Lentil Soup" at bounding box center [834, 149] width 130 height 19
click at [938, 144] on icon "button" at bounding box center [933, 149] width 10 height 10
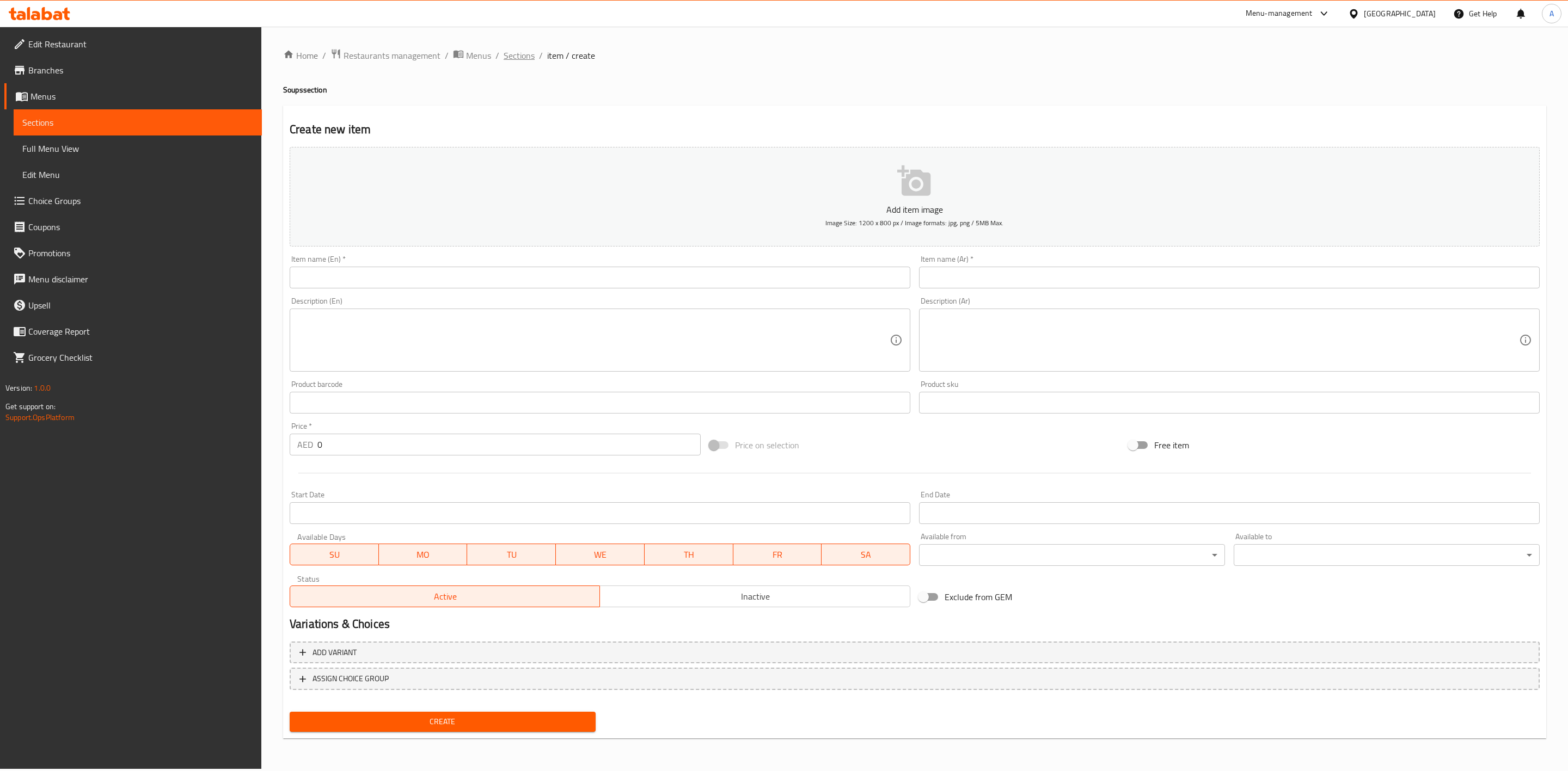
click at [521, 59] on span "Sections" at bounding box center [519, 55] width 31 height 13
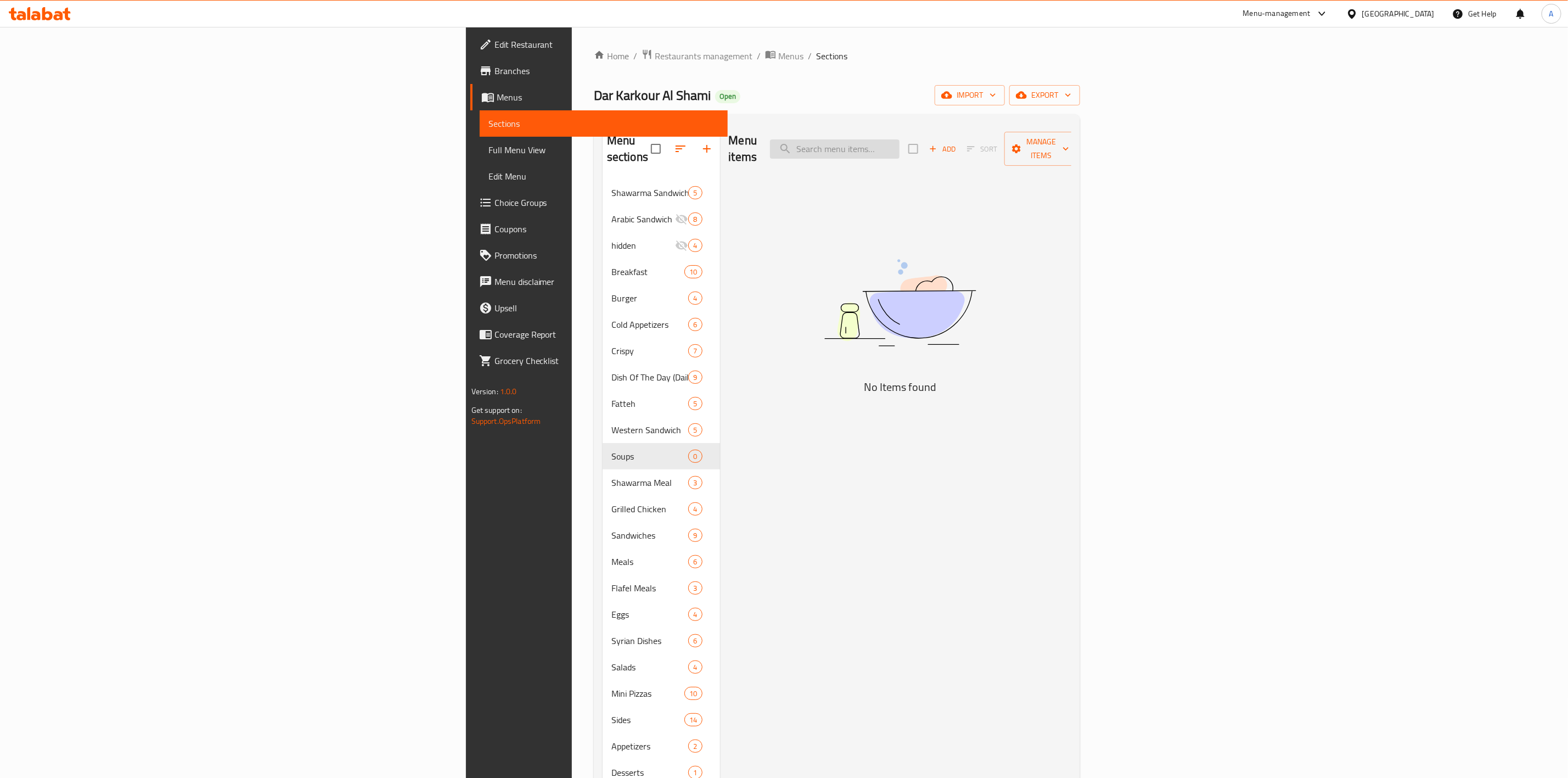
click at [899, 142] on input "search" at bounding box center [834, 149] width 130 height 19
paste input "Lentil Soup"
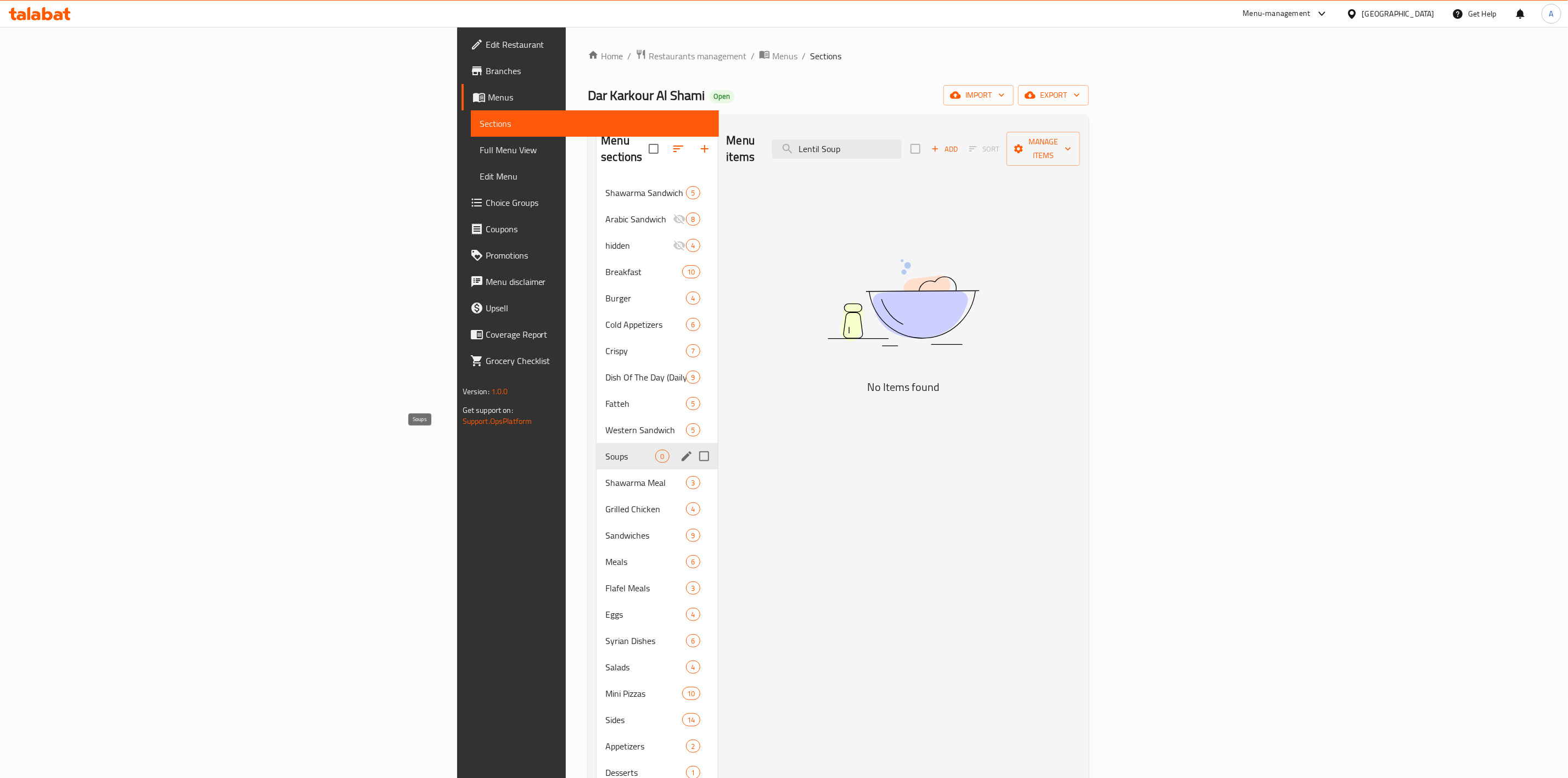
type input "Lentil Soup"
click at [605, 450] on span "Soups" at bounding box center [630, 456] width 50 height 14
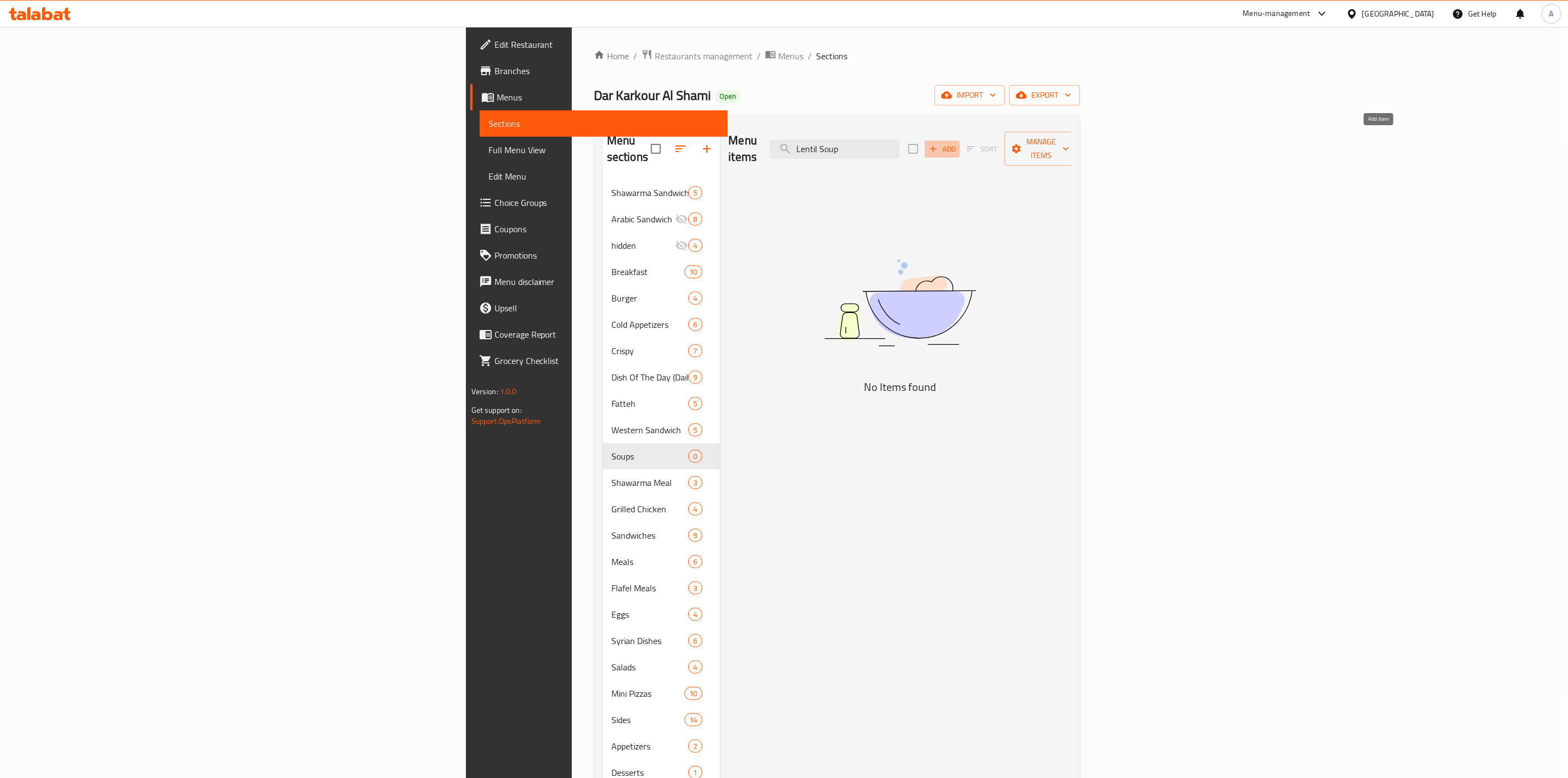
click at [938, 144] on icon "button" at bounding box center [933, 149] width 10 height 10
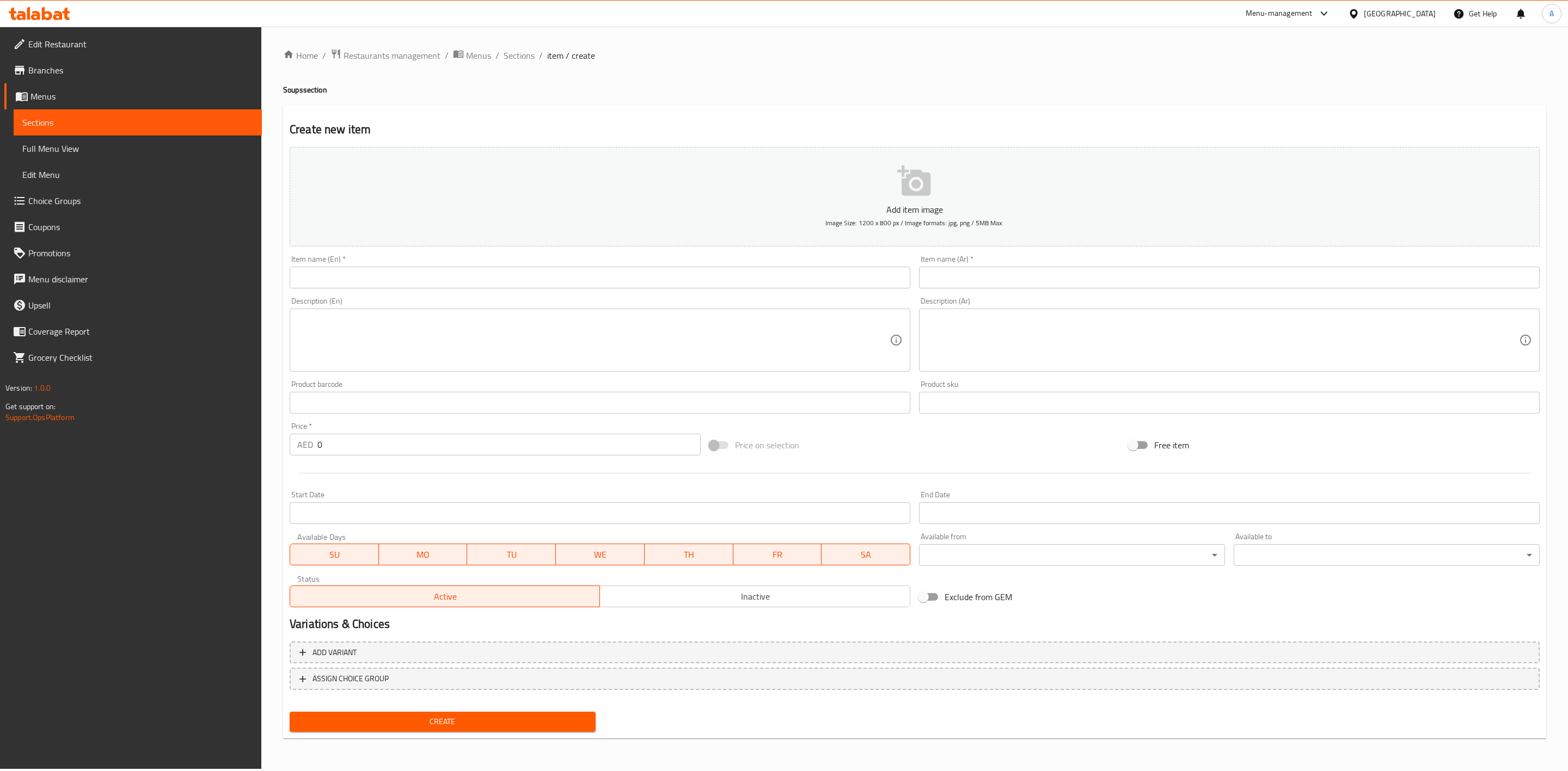
click at [539, 271] on input "text" at bounding box center [600, 278] width 621 height 22
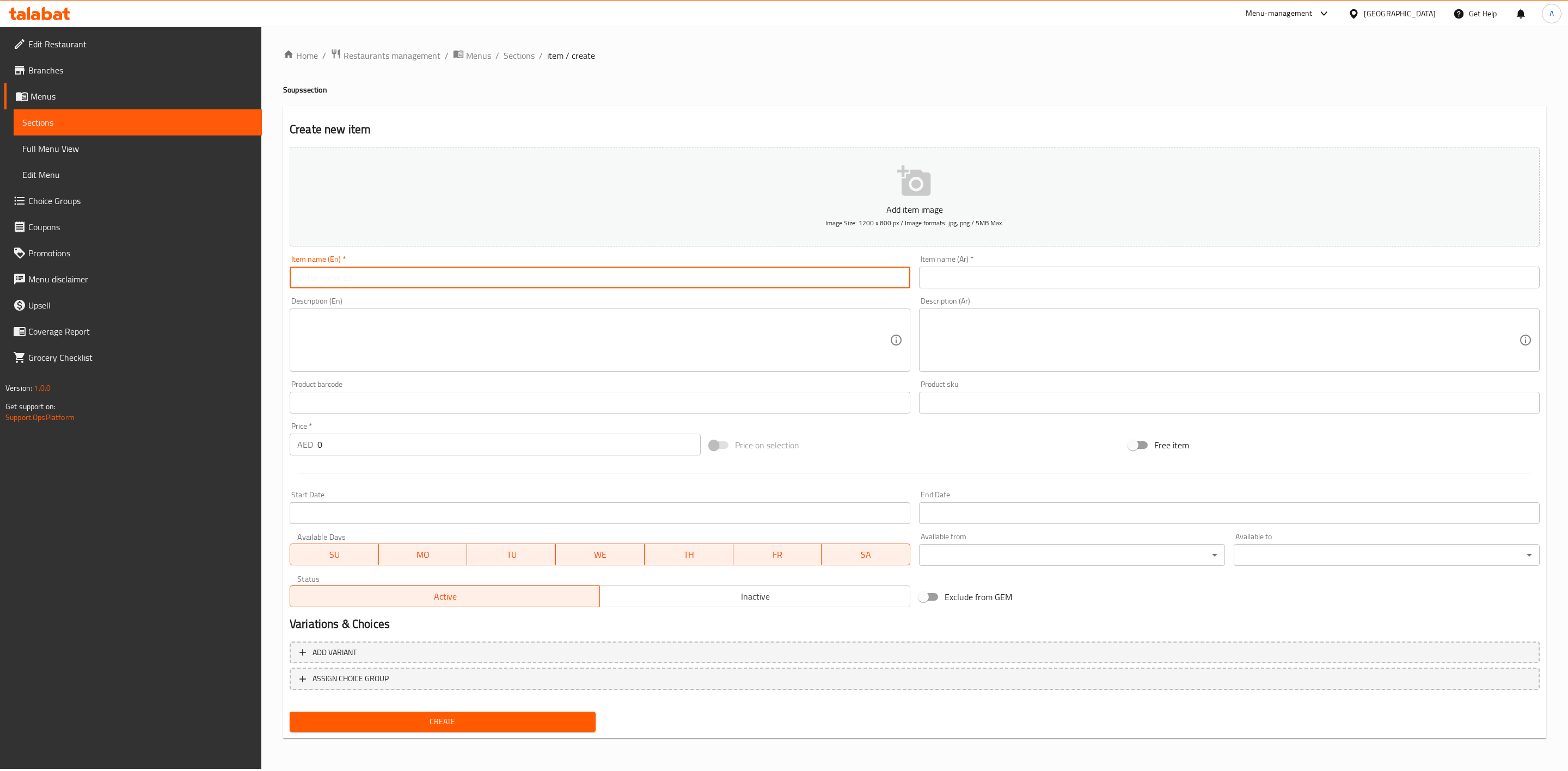
paste input "Lentil Soup"
type input "Lentil Soup"
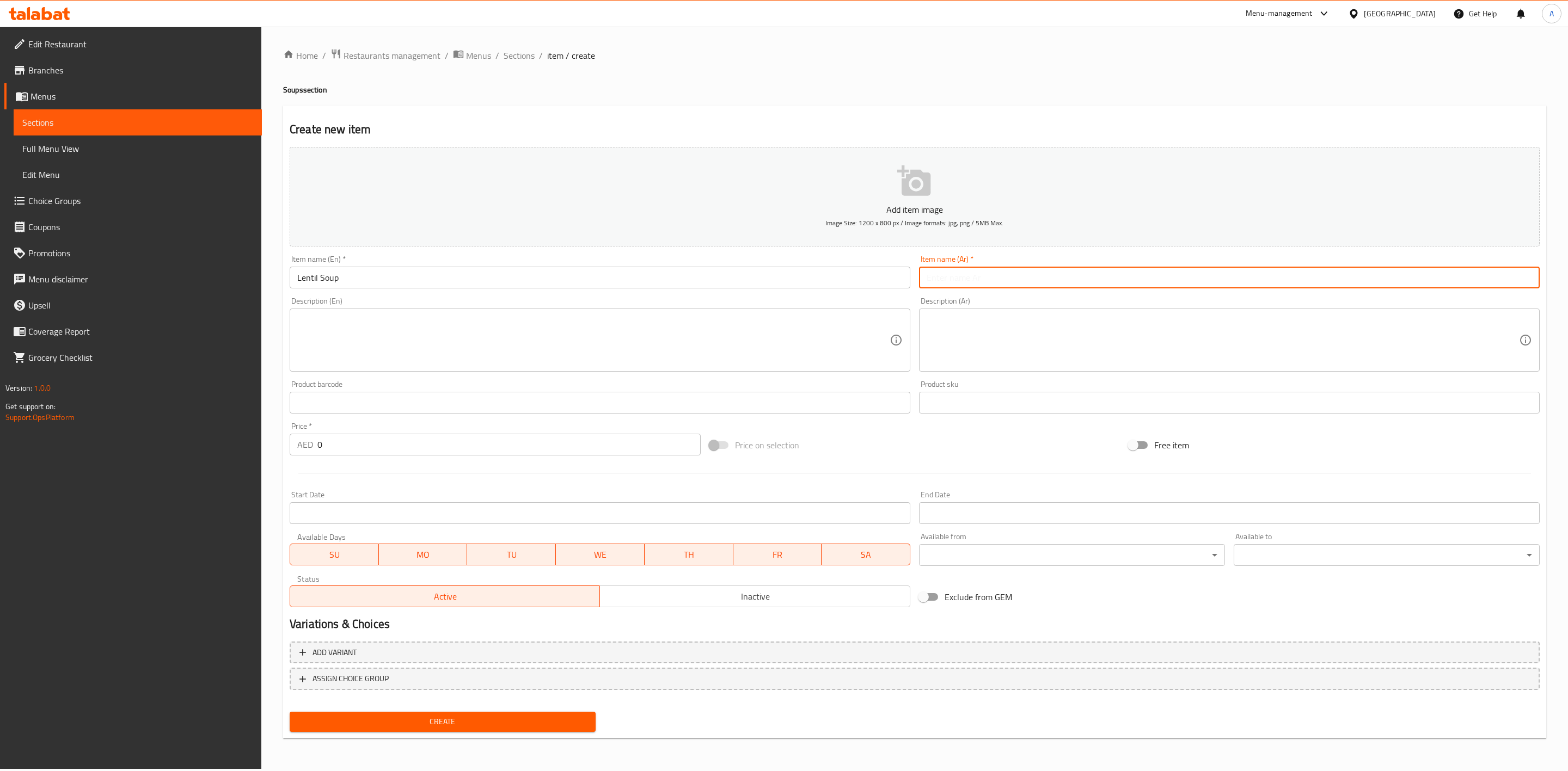
click at [1041, 281] on input "text" at bounding box center [1229, 278] width 621 height 22
paste input "شوربة عدس"
type input "شوربة عدس"
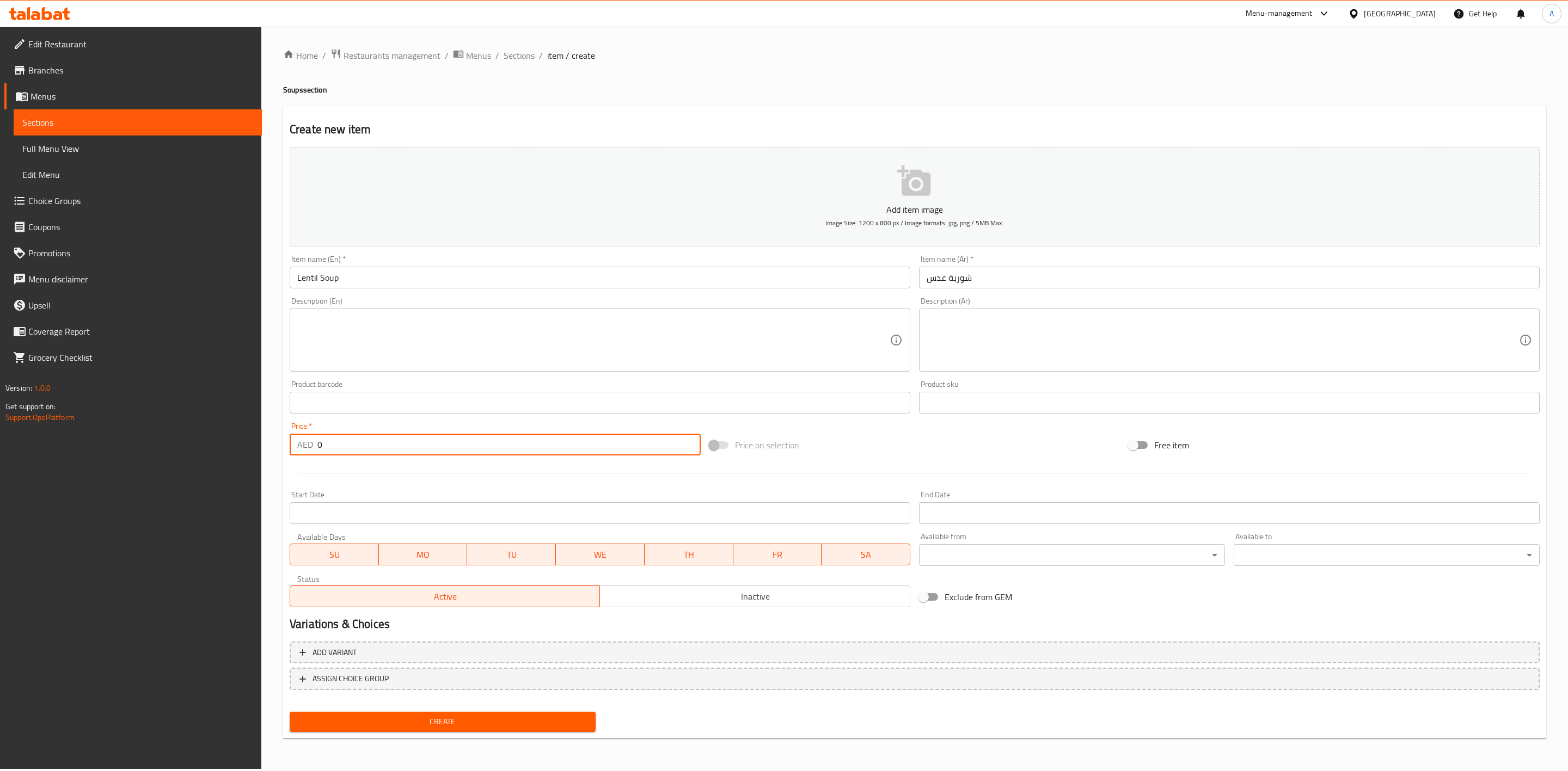
click at [493, 437] on input "0" at bounding box center [508, 445] width 383 height 22
type input "17.5"
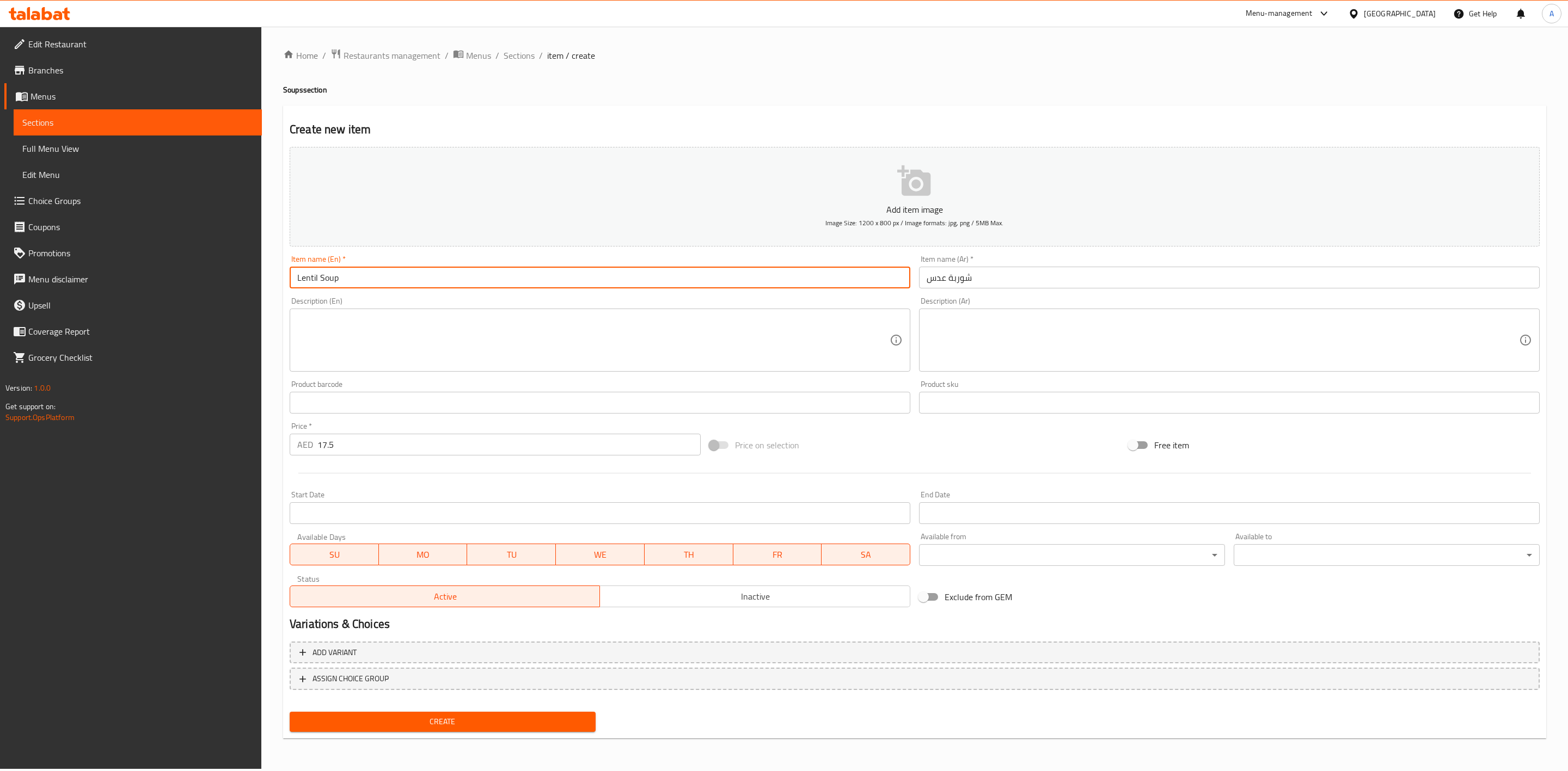
click at [408, 281] on input "Lentil Soup" at bounding box center [600, 278] width 621 height 22
click at [290, 712] on button "Create" at bounding box center [442, 722] width 306 height 21
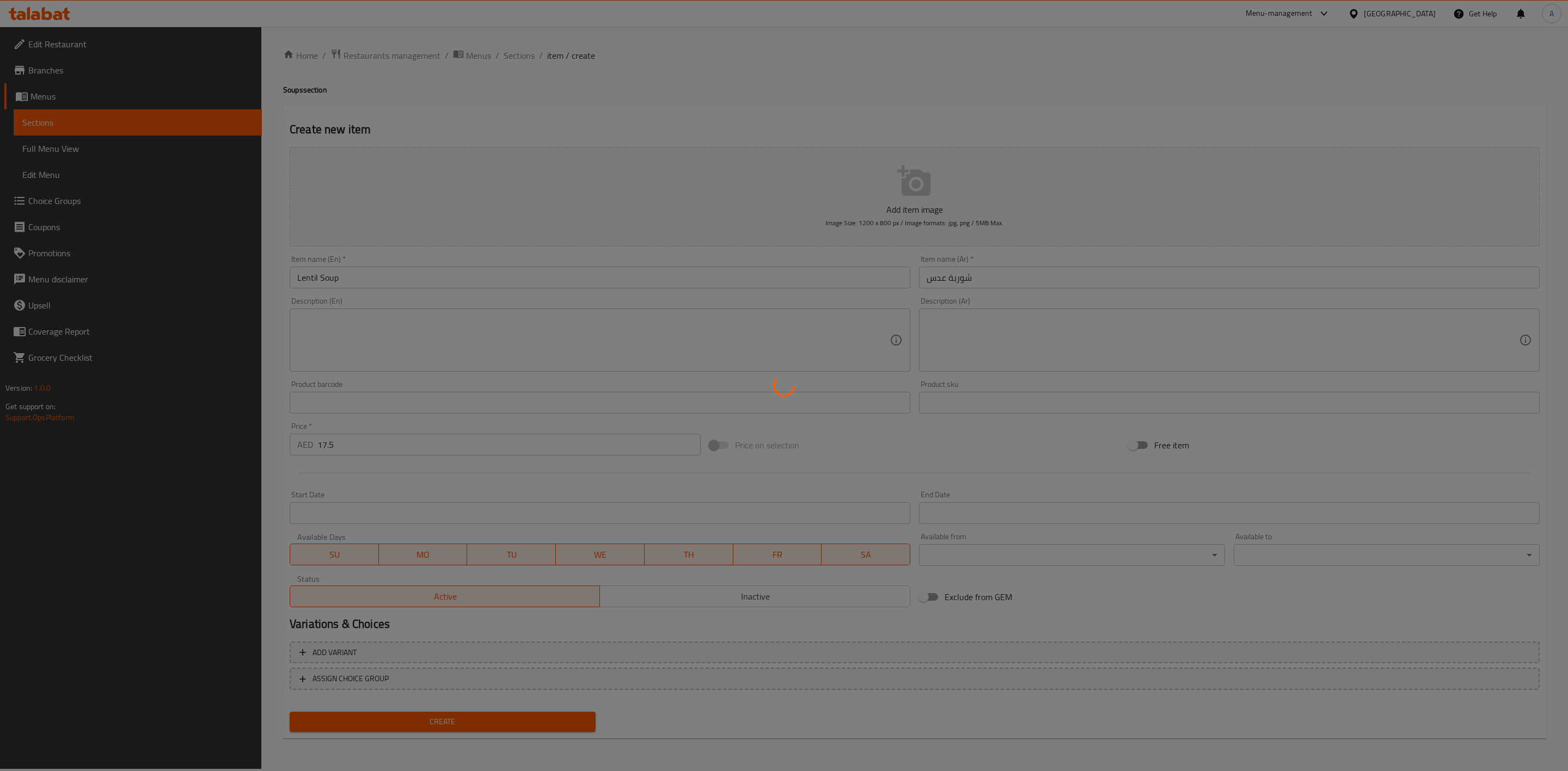
type input "0"
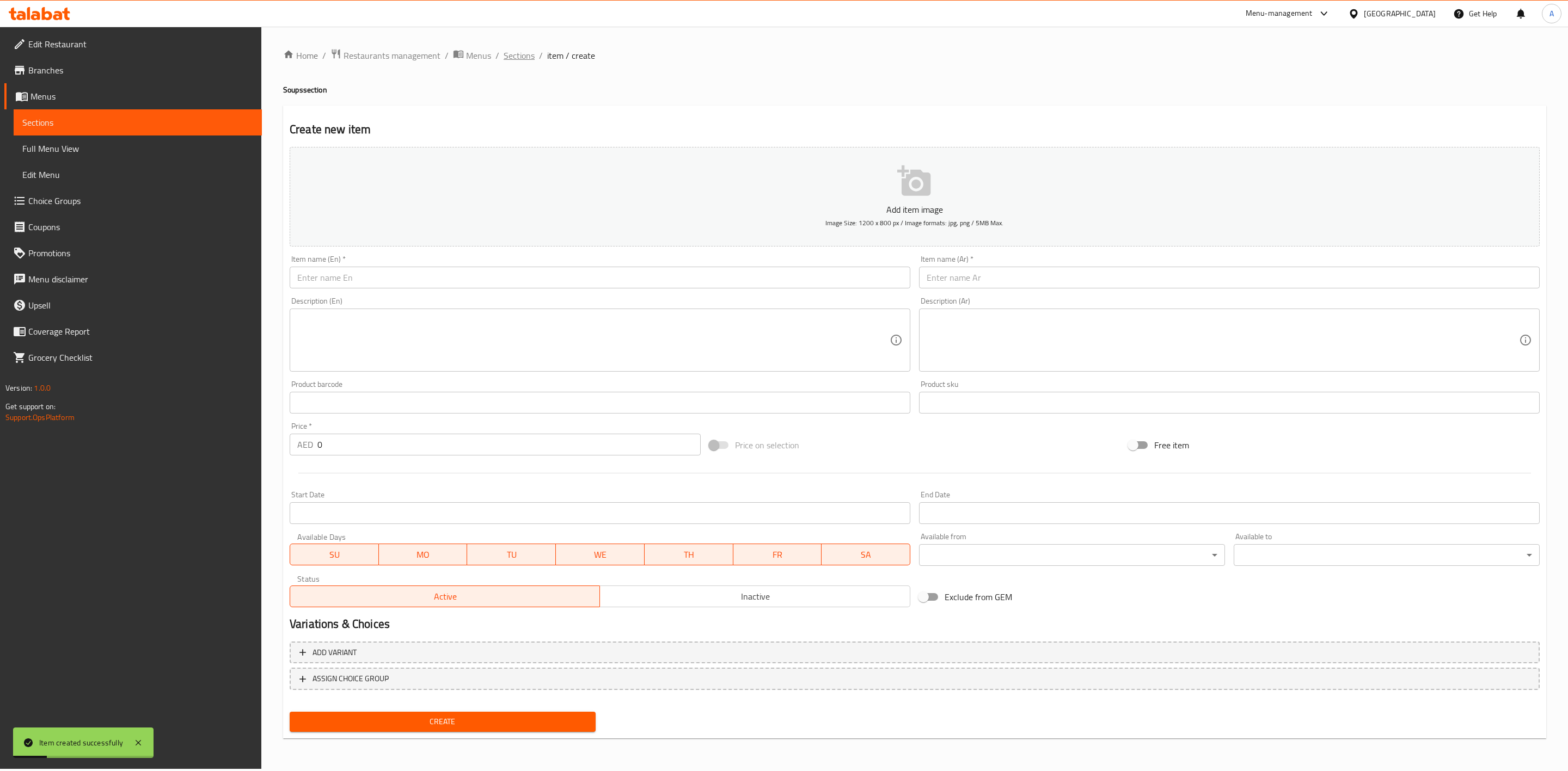
click at [527, 61] on span "Sections" at bounding box center [519, 55] width 31 height 13
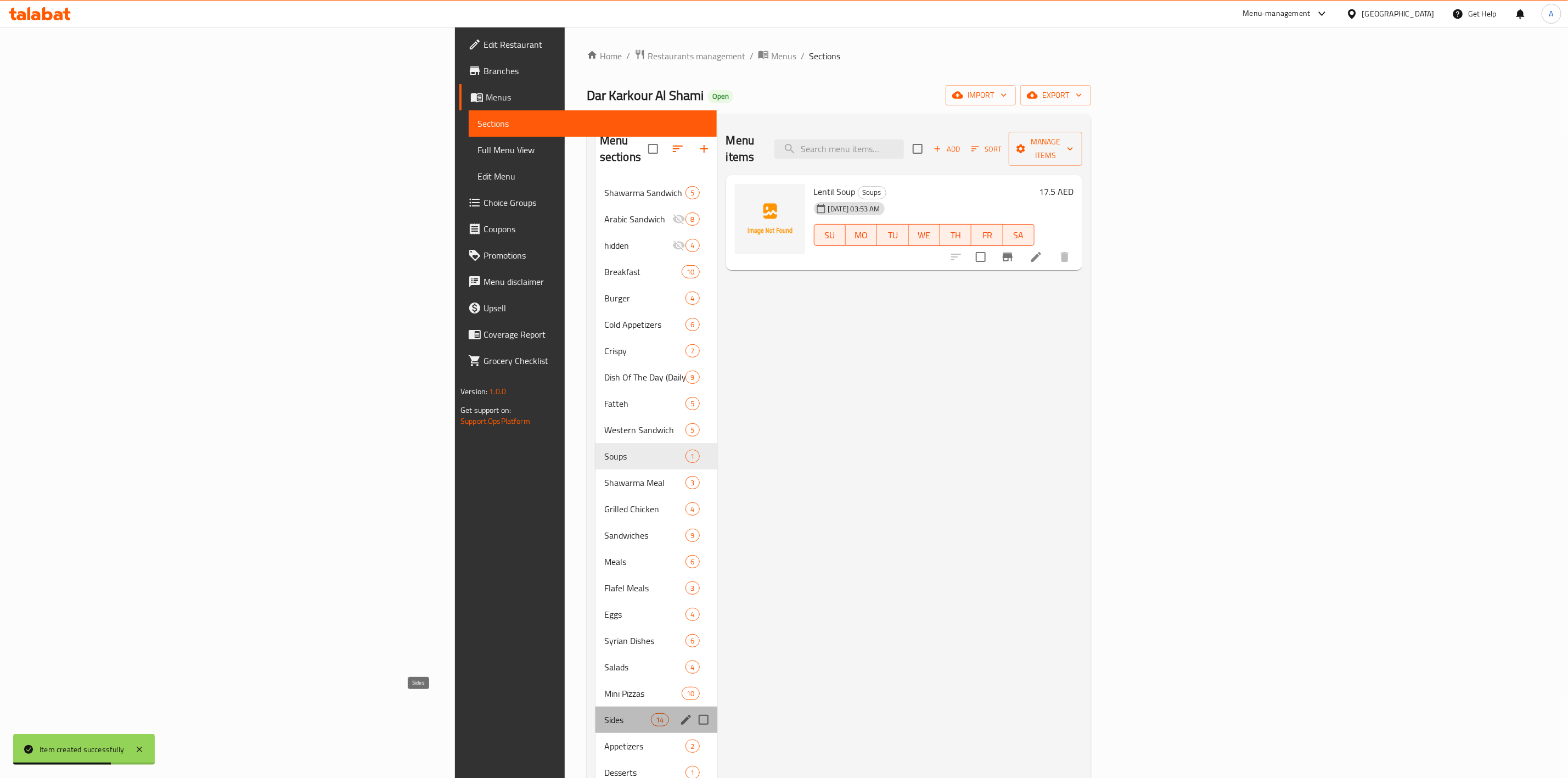
click at [604, 713] on span "Sides" at bounding box center [627, 720] width 47 height 14
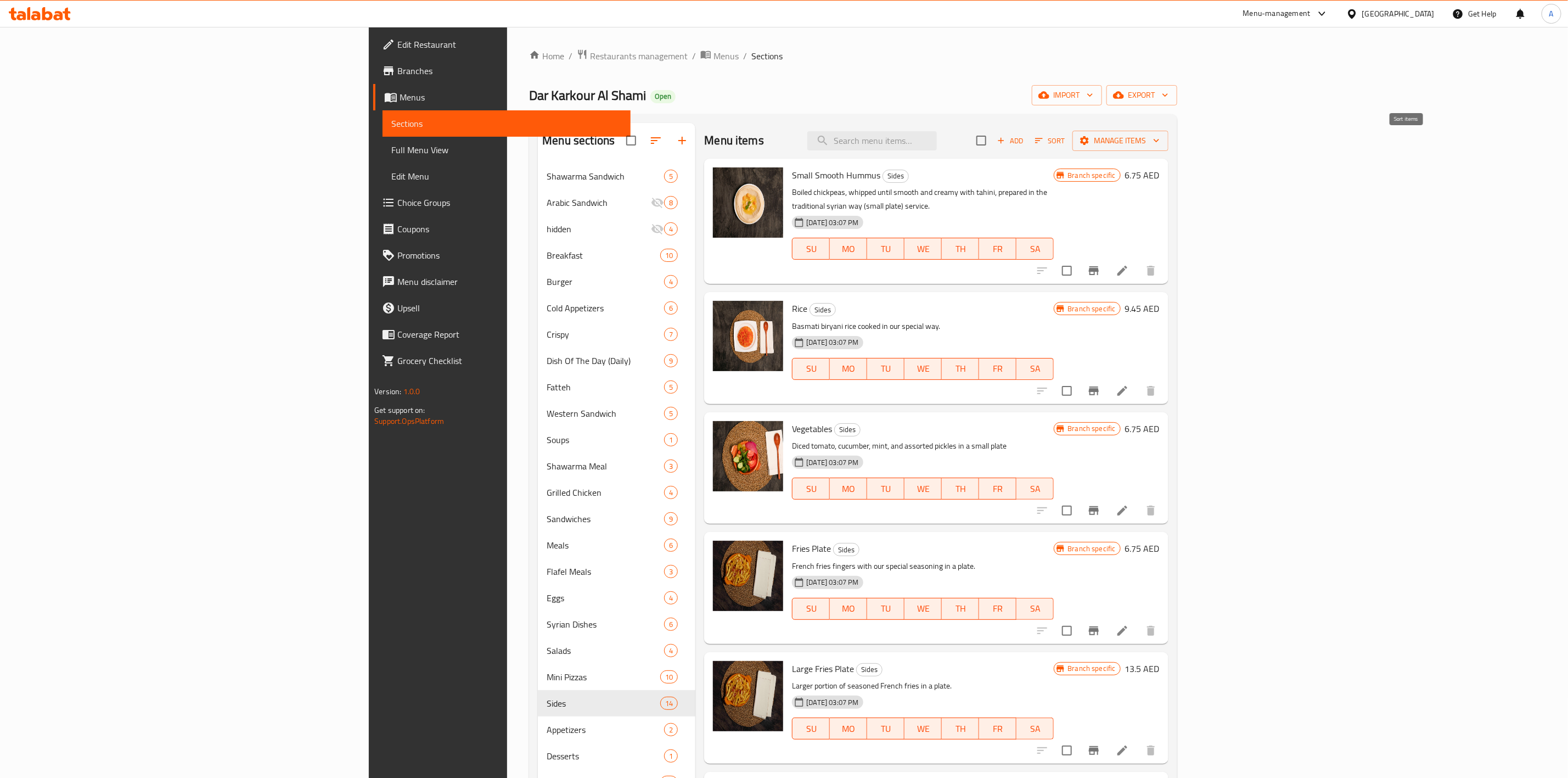
click at [1043, 139] on icon "button" at bounding box center [1039, 140] width 10 height 10
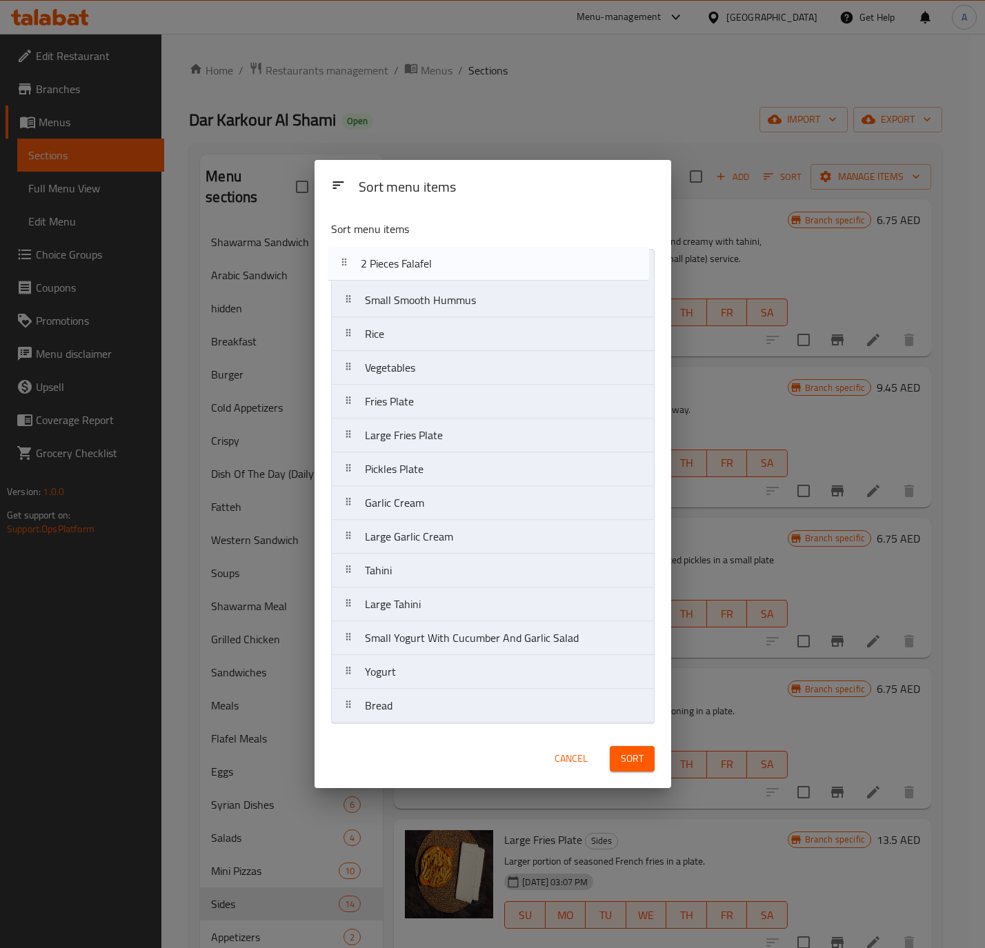
drag, startPoint x: 422, startPoint y: 642, endPoint x: 418, endPoint y: 259, distance: 382.7
click at [418, 259] on nav "Small Smooth Hummus Rice Vegetables Fries Plate Large Fries Plate Pickles Plate…" at bounding box center [492, 486] width 323 height 474
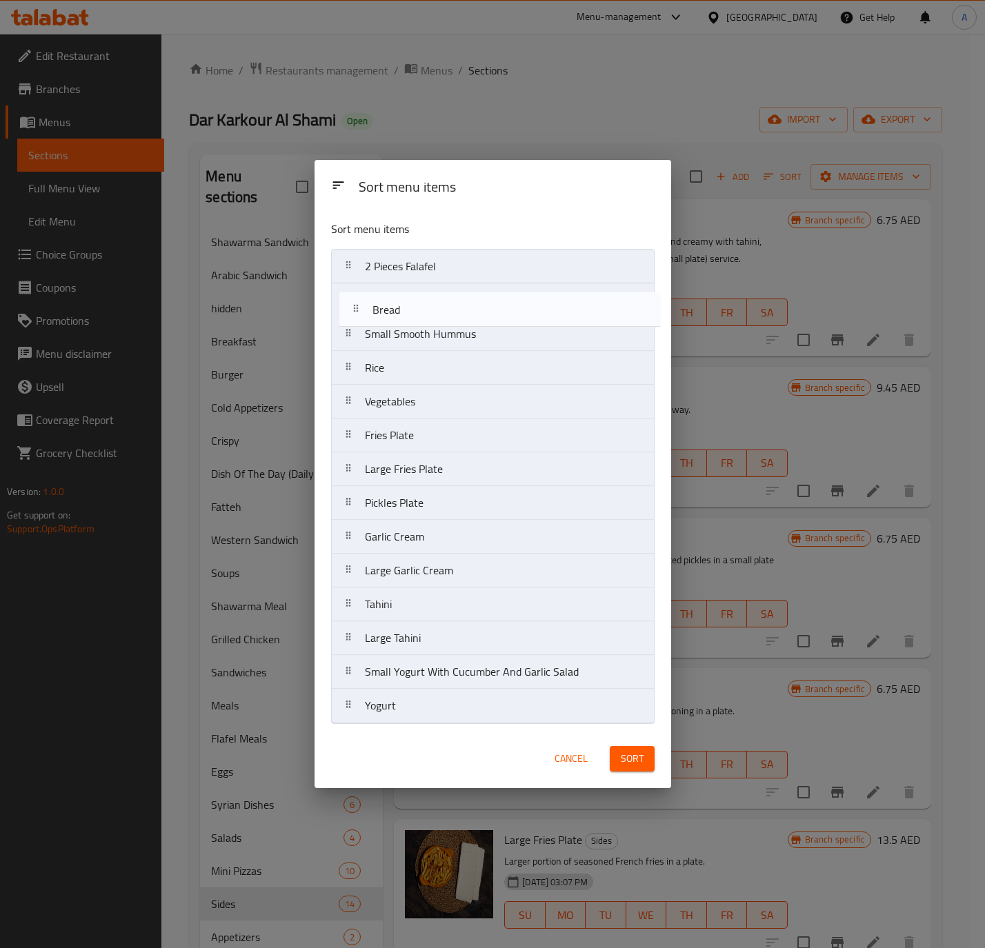
drag, startPoint x: 410, startPoint y: 708, endPoint x: 418, endPoint y: 299, distance: 409.6
click at [418, 299] on nav "2 Pieces Falafel Small Smooth Hummus Rice Vegetables Fries Plate Large Fries Pl…" at bounding box center [492, 486] width 323 height 474
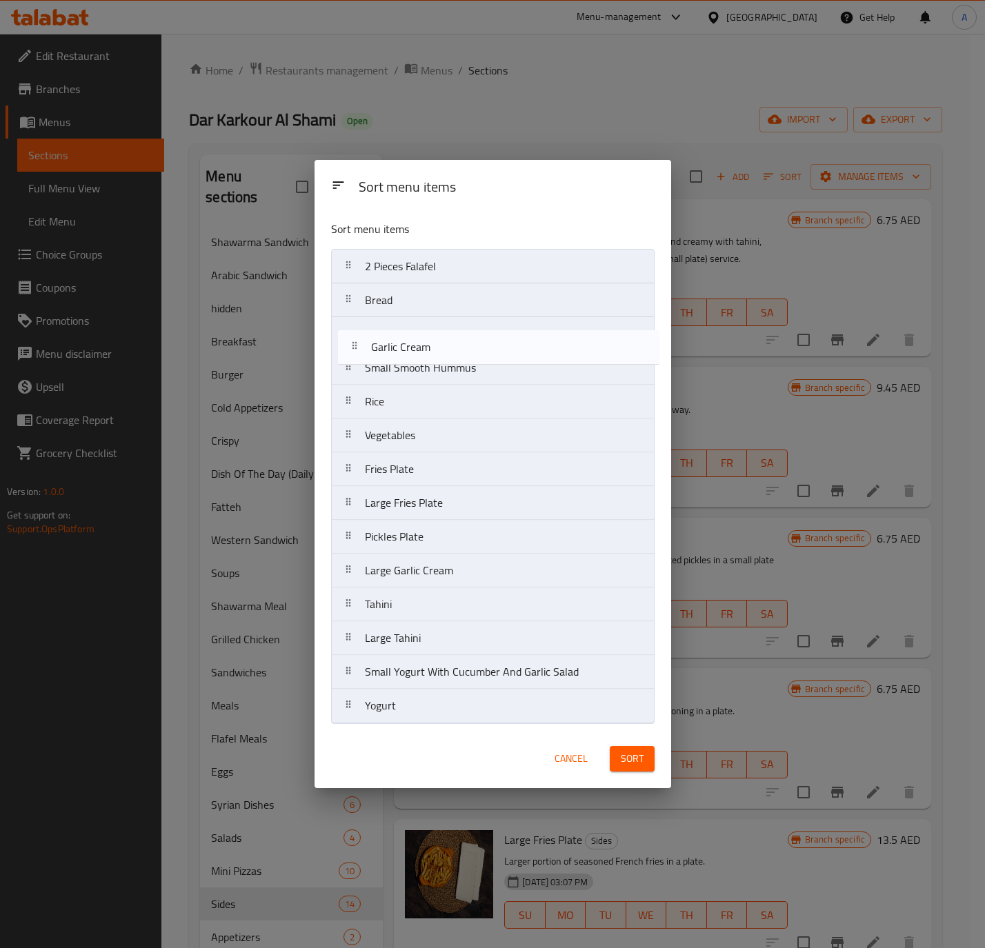
drag, startPoint x: 418, startPoint y: 540, endPoint x: 424, endPoint y: 323, distance: 217.3
click at [424, 323] on nav "2 Pieces Falafel Bread Small Smooth Hummus Rice Vegetables Fries Plate Large Fr…" at bounding box center [492, 486] width 323 height 474
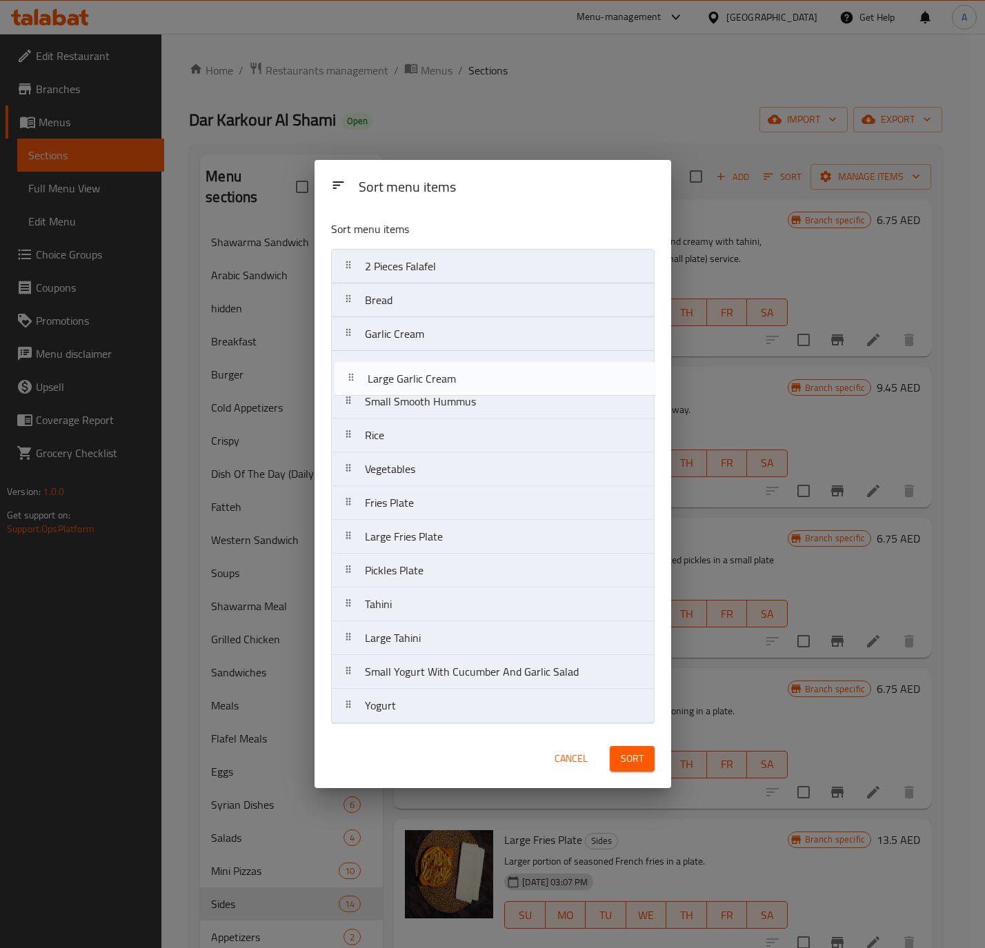
drag, startPoint x: 443, startPoint y: 578, endPoint x: 445, endPoint y: 372, distance: 205.5
click at [445, 372] on nav "2 Pieces Falafel Bread Garlic Cream Small Smooth Hummus Rice Vegetables Fries P…" at bounding box center [492, 486] width 323 height 474
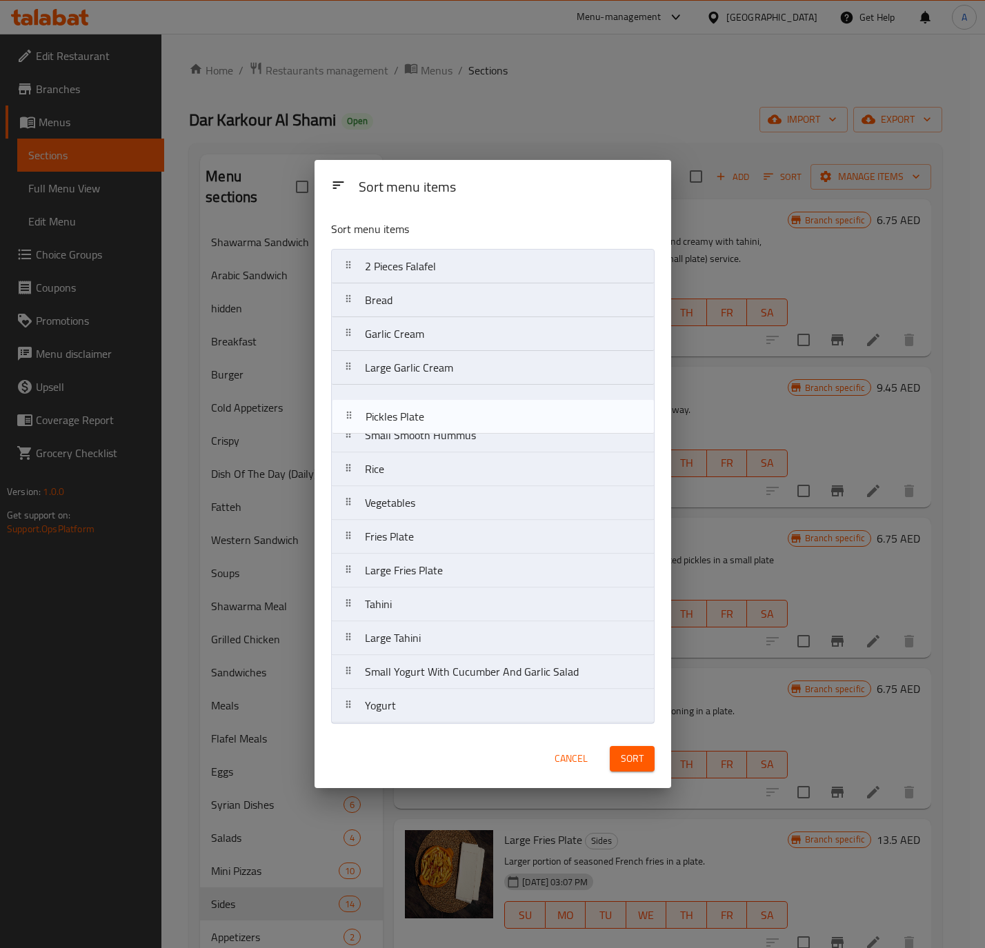
drag, startPoint x: 443, startPoint y: 581, endPoint x: 445, endPoint y: 410, distance: 171.7
click at [445, 410] on nav "2 Pieces Falafel Bread Garlic Cream Large Garlic Cream Small Smooth Hummus Rice…" at bounding box center [492, 486] width 323 height 474
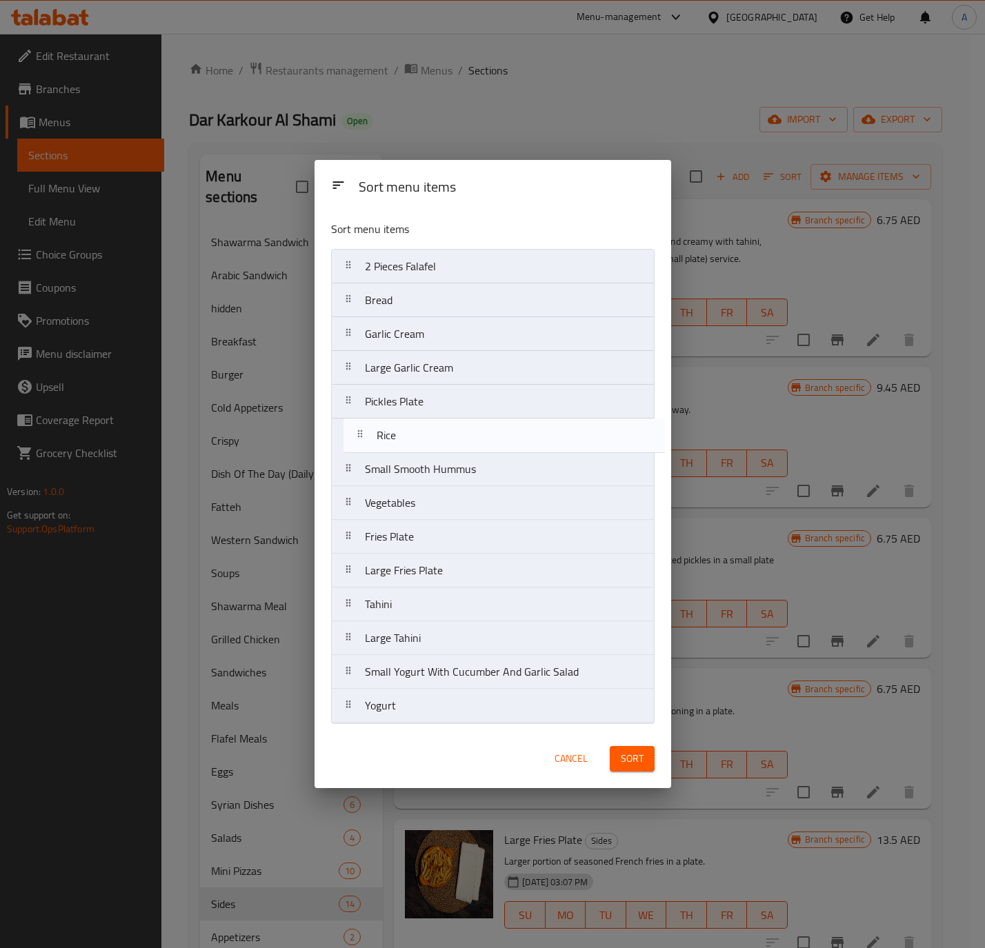
drag, startPoint x: 410, startPoint y: 472, endPoint x: 422, endPoint y: 434, distance: 39.0
click at [422, 434] on nav "2 Pieces Falafel Bread Garlic Cream Large Garlic Cream Pickles Plate Small Smoo…" at bounding box center [492, 486] width 323 height 474
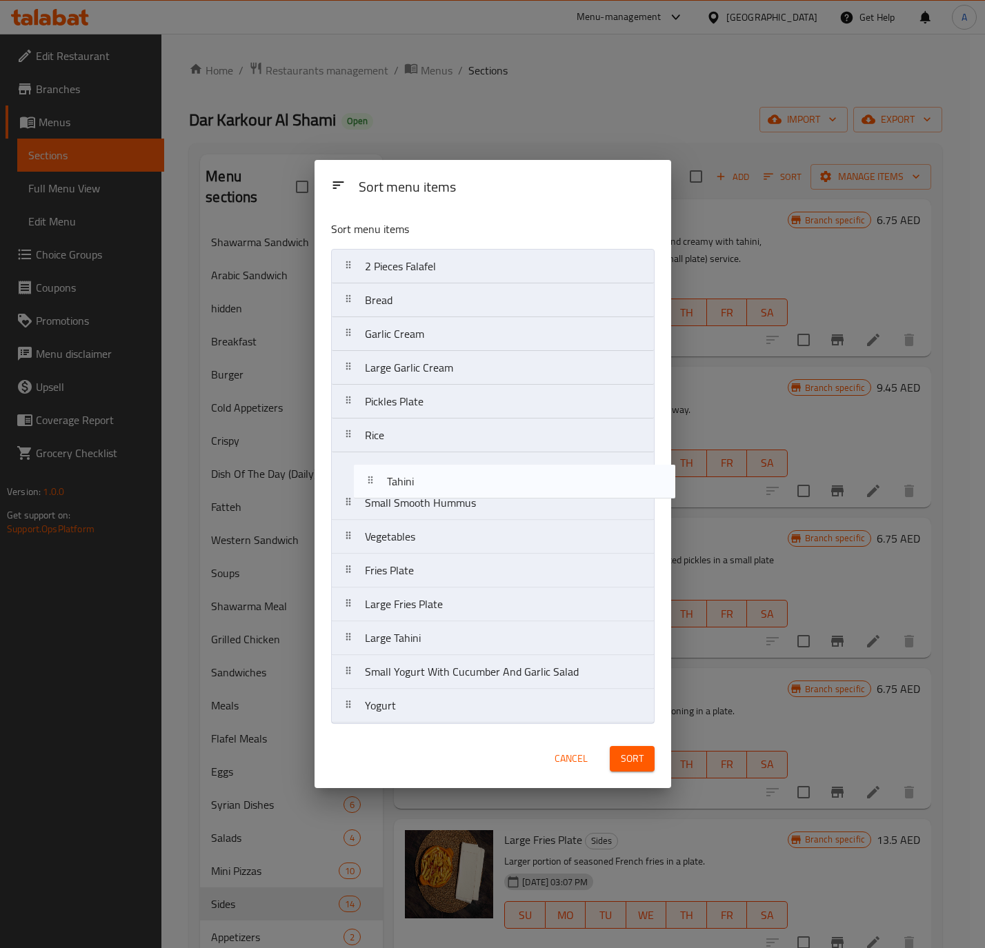
drag, startPoint x: 408, startPoint y: 611, endPoint x: 430, endPoint y: 480, distance: 132.8
click at [430, 480] on nav "2 Pieces Falafel Bread Garlic Cream Large Garlic Cream Pickles Plate Rice Small…" at bounding box center [492, 486] width 323 height 474
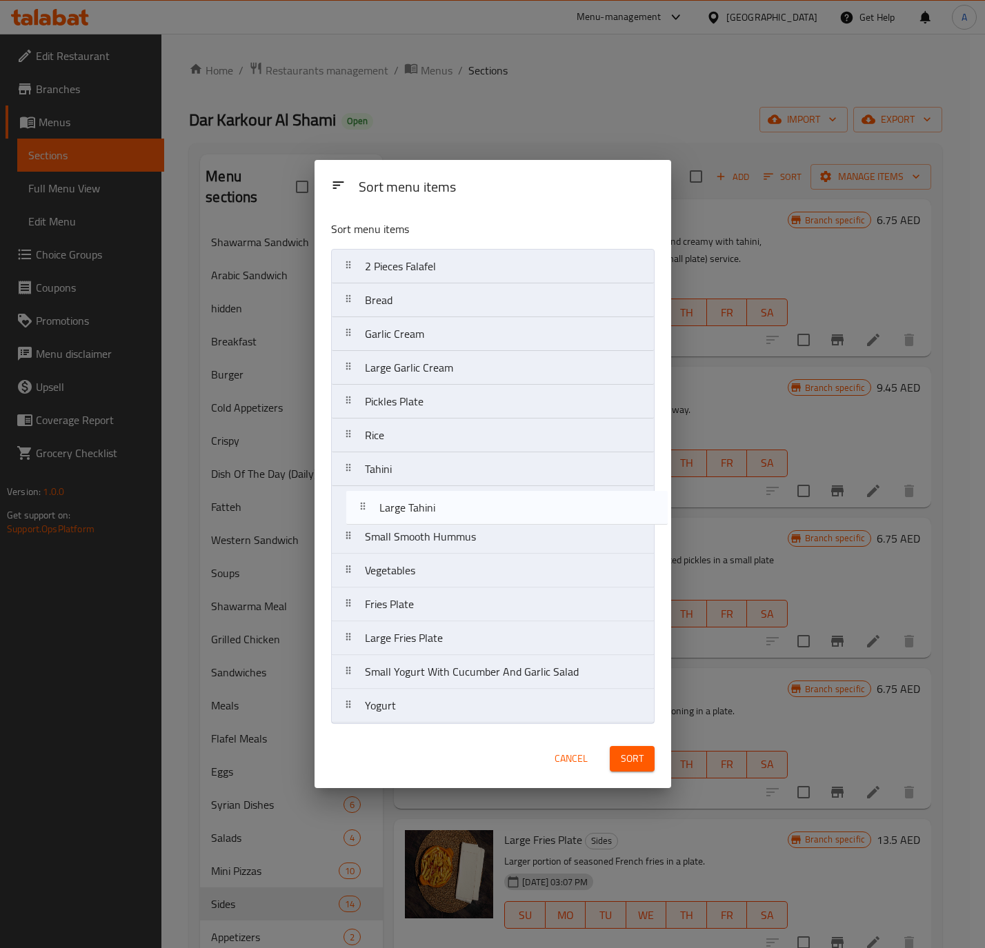
drag, startPoint x: 428, startPoint y: 648, endPoint x: 443, endPoint y: 509, distance: 140.0
click at [443, 509] on nav "2 Pieces Falafel Bread Garlic Cream Large Garlic Cream Pickles Plate Rice Tahin…" at bounding box center [492, 486] width 323 height 474
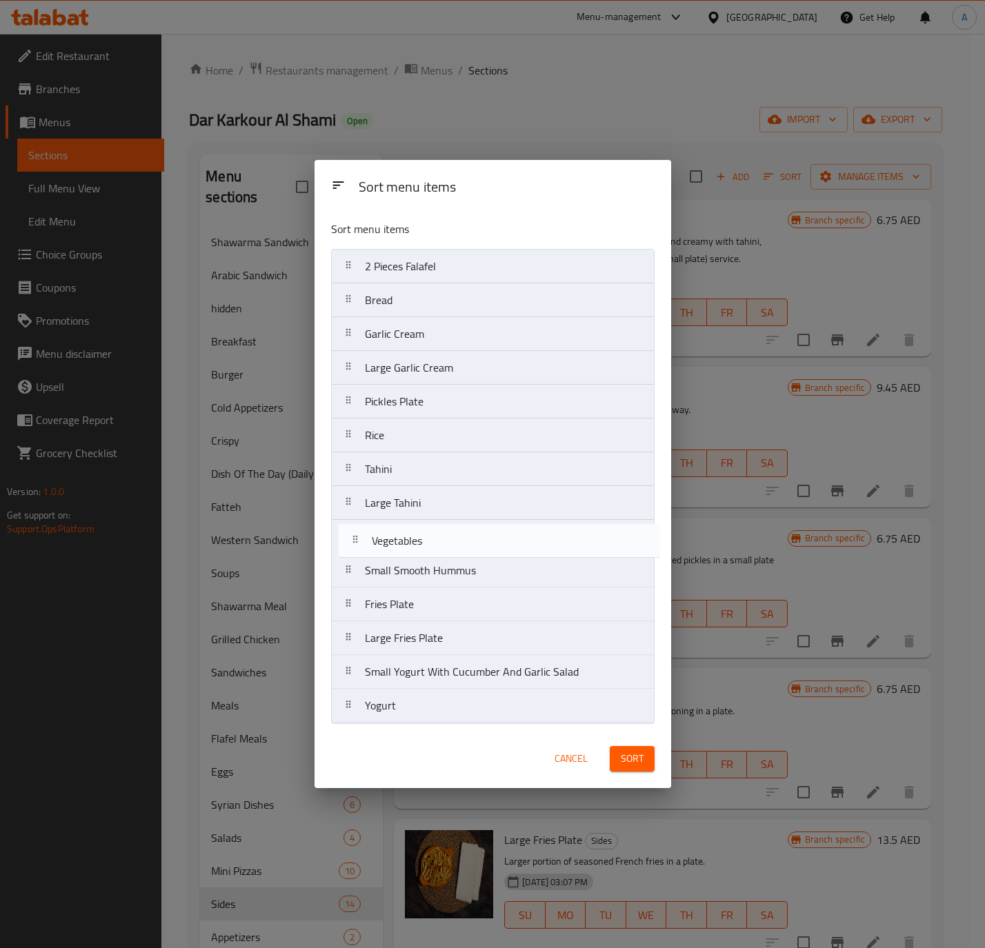
drag, startPoint x: 427, startPoint y: 582, endPoint x: 437, endPoint y: 544, distance: 39.3
click at [437, 544] on nav "2 Pieces Falafel Bread Garlic Cream Large Garlic Cream Pickles Plate Rice Tahin…" at bounding box center [492, 486] width 323 height 474
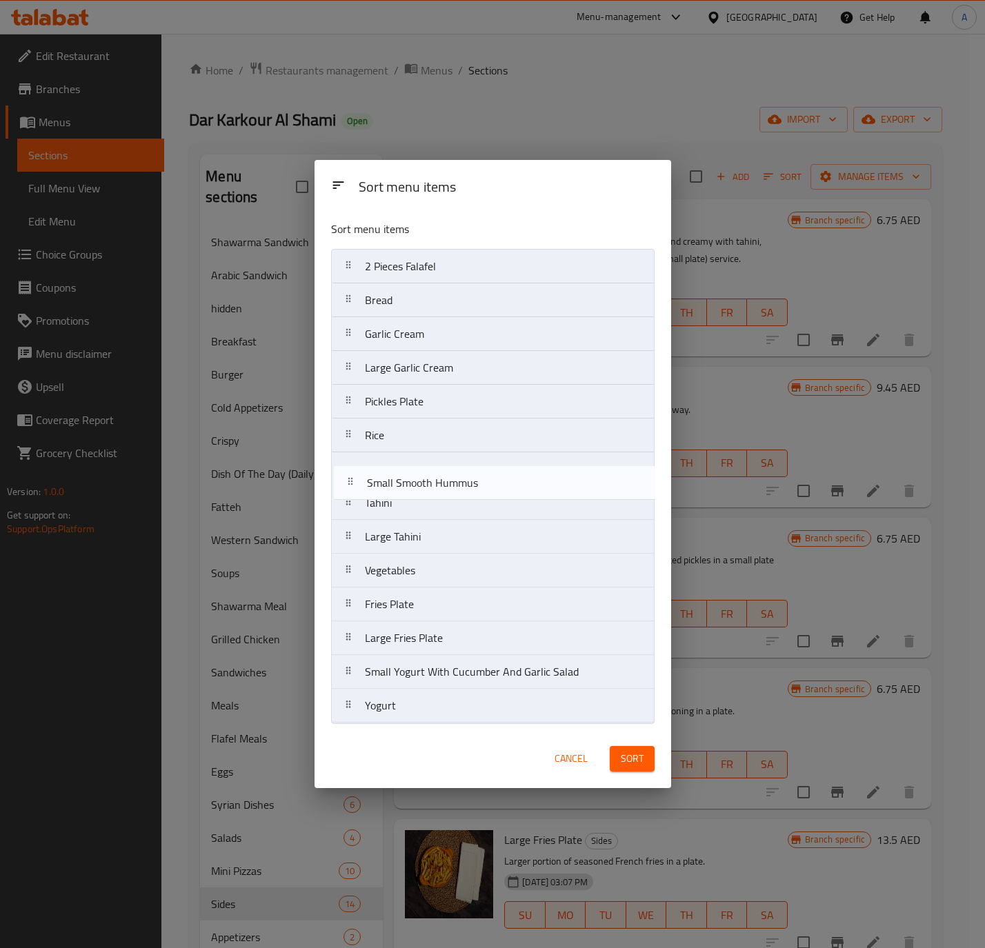
drag, startPoint x: 431, startPoint y: 585, endPoint x: 433, endPoint y: 491, distance: 94.5
click at [433, 491] on nav "2 Pieces Falafel Bread Garlic Cream Large Garlic Cream Pickles Plate Rice Tahin…" at bounding box center [492, 486] width 323 height 474
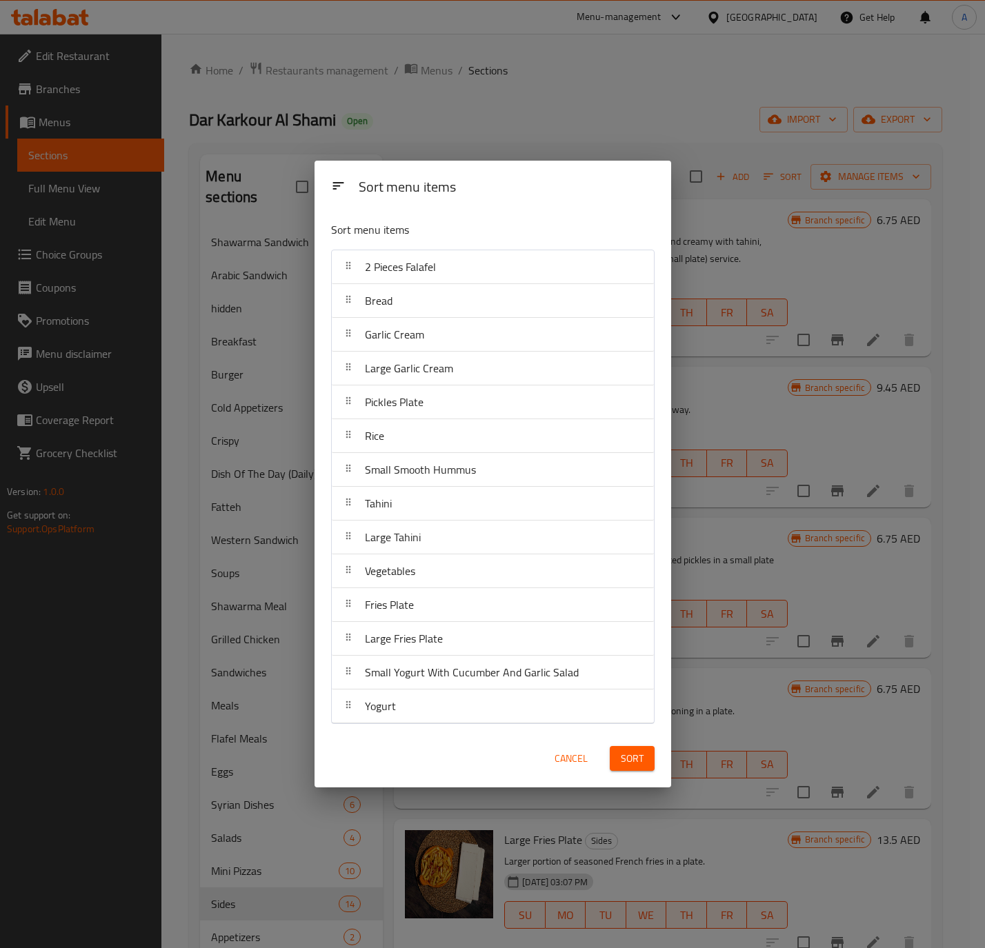
click at [623, 749] on button "Sort" at bounding box center [632, 759] width 45 height 26
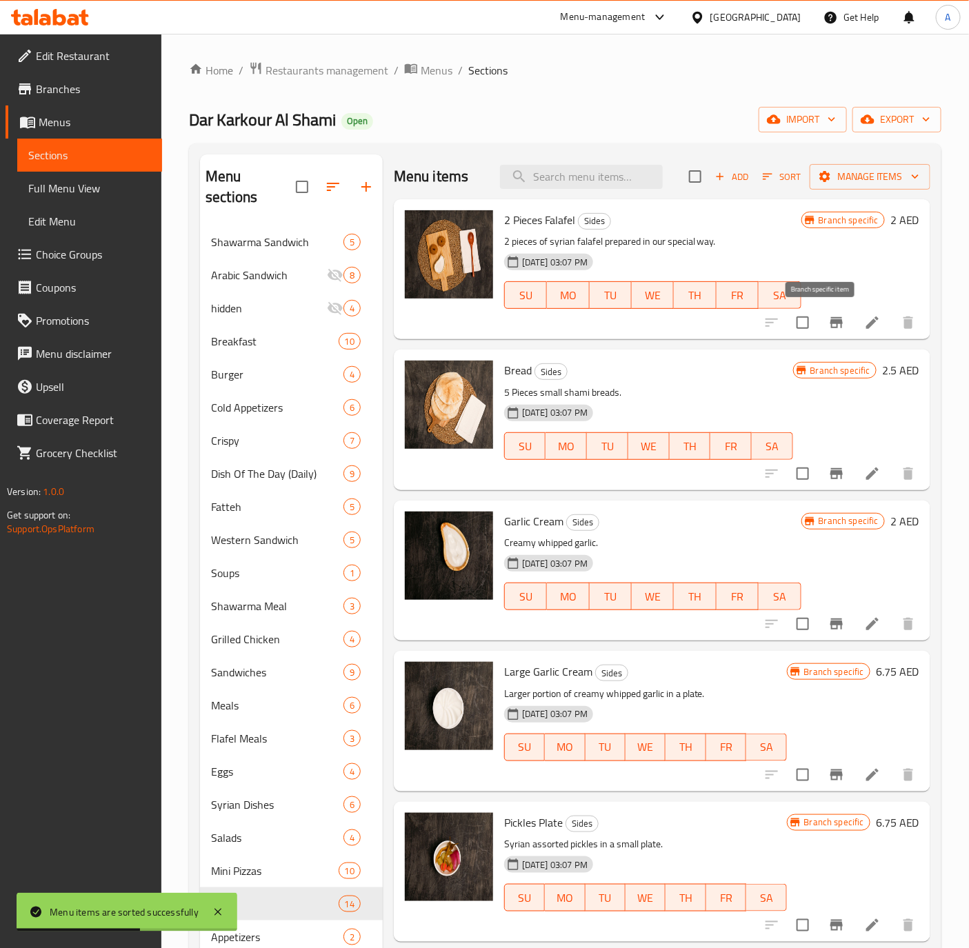
click at [830, 325] on icon "Branch-specific-item" at bounding box center [836, 322] width 12 height 11
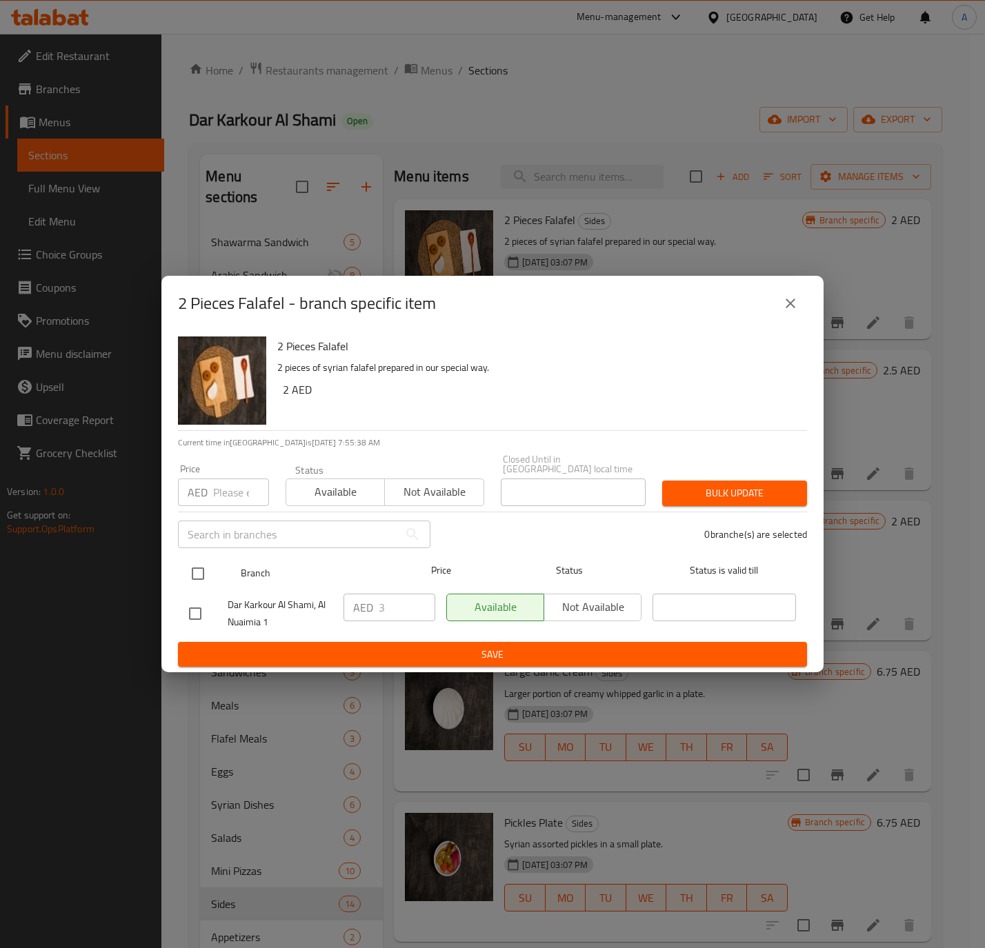
click at [197, 572] on input "checkbox" at bounding box center [197, 573] width 29 height 29
checkbox input "true"
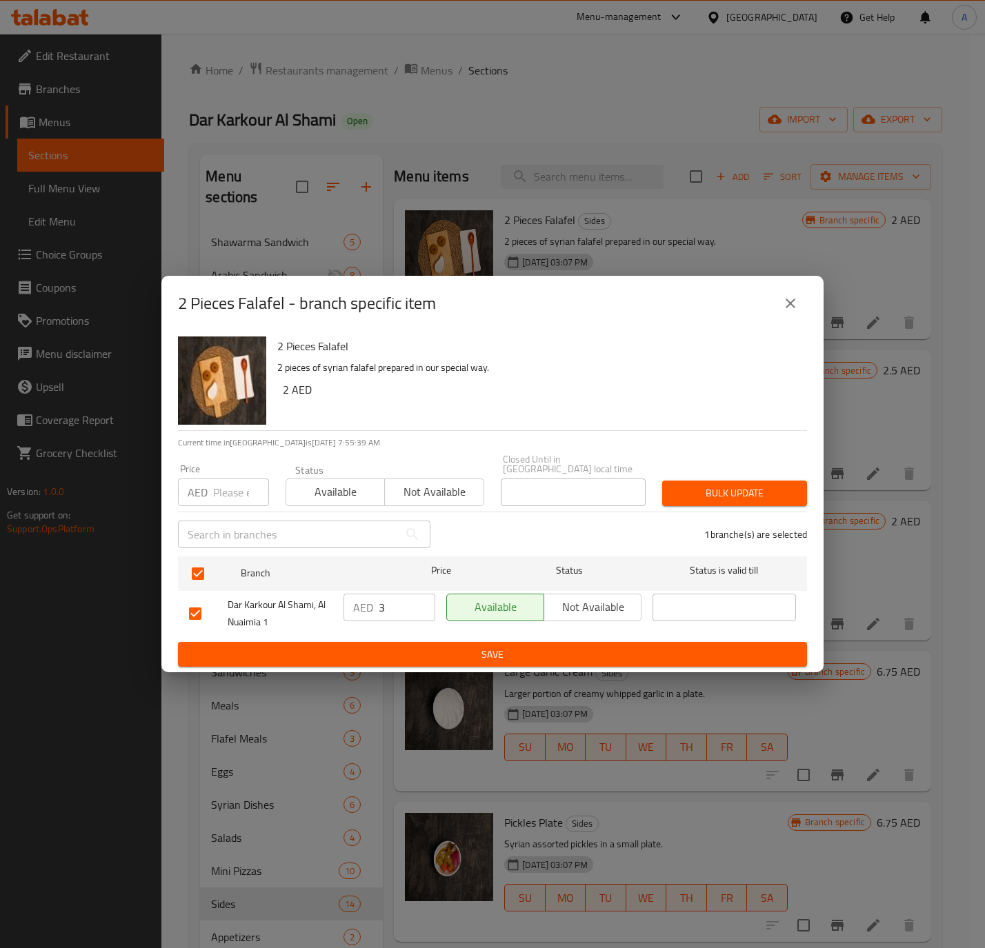
click at [236, 493] on input "number" at bounding box center [241, 493] width 56 height 28
paste input "1.75"
type input "1.75"
click at [758, 494] on span "Bulk update" at bounding box center [734, 493] width 123 height 17
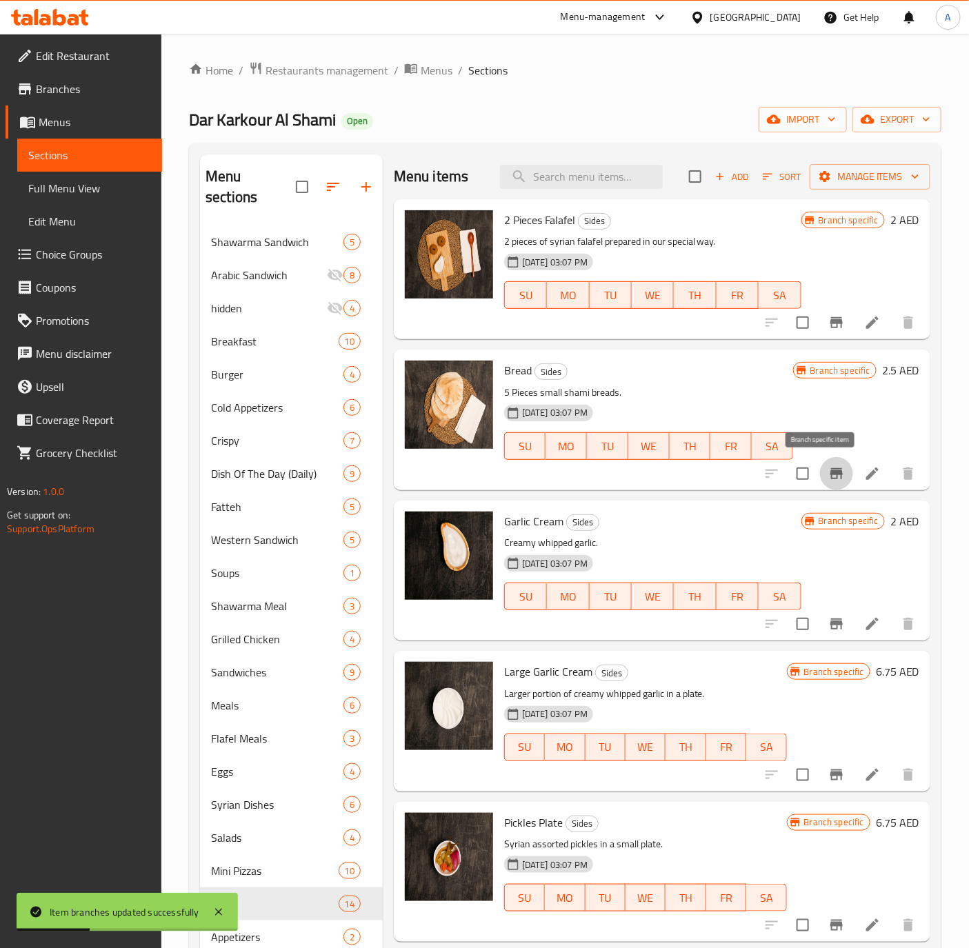
click at [830, 476] on icon "Branch-specific-item" at bounding box center [836, 473] width 12 height 11
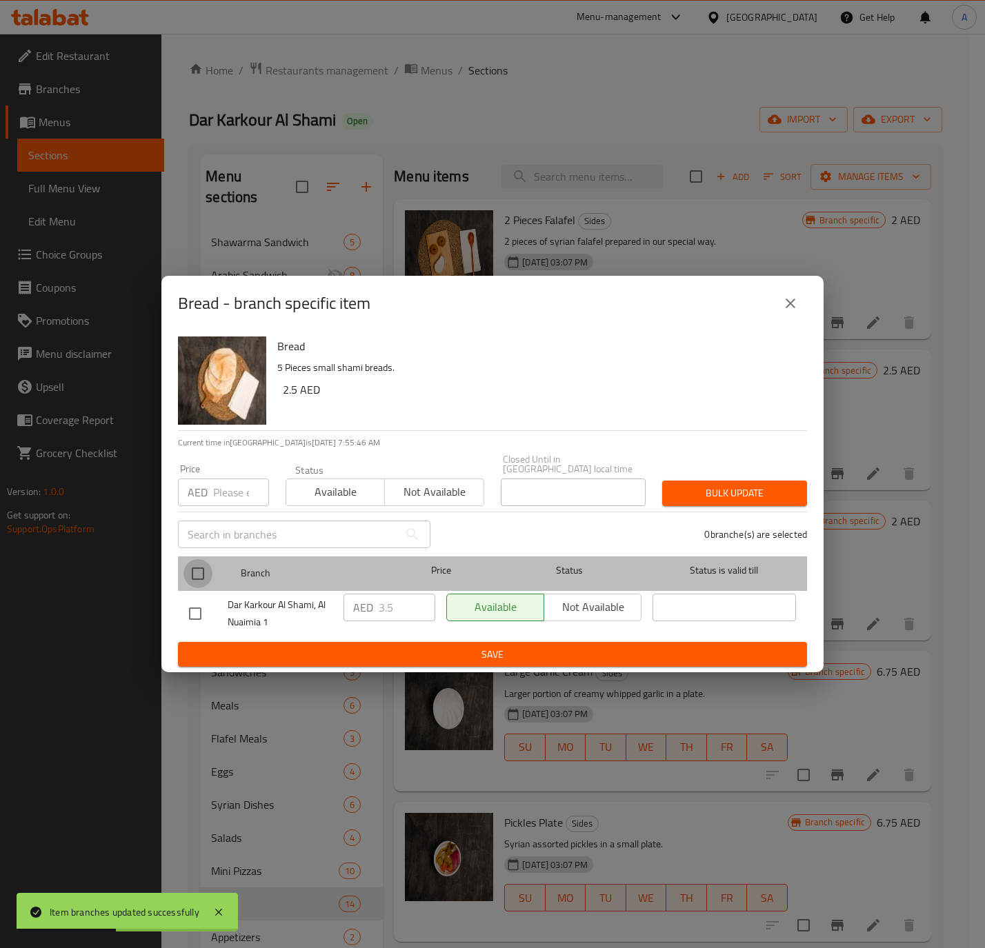
click at [194, 570] on input "checkbox" at bounding box center [197, 573] width 29 height 29
checkbox input "true"
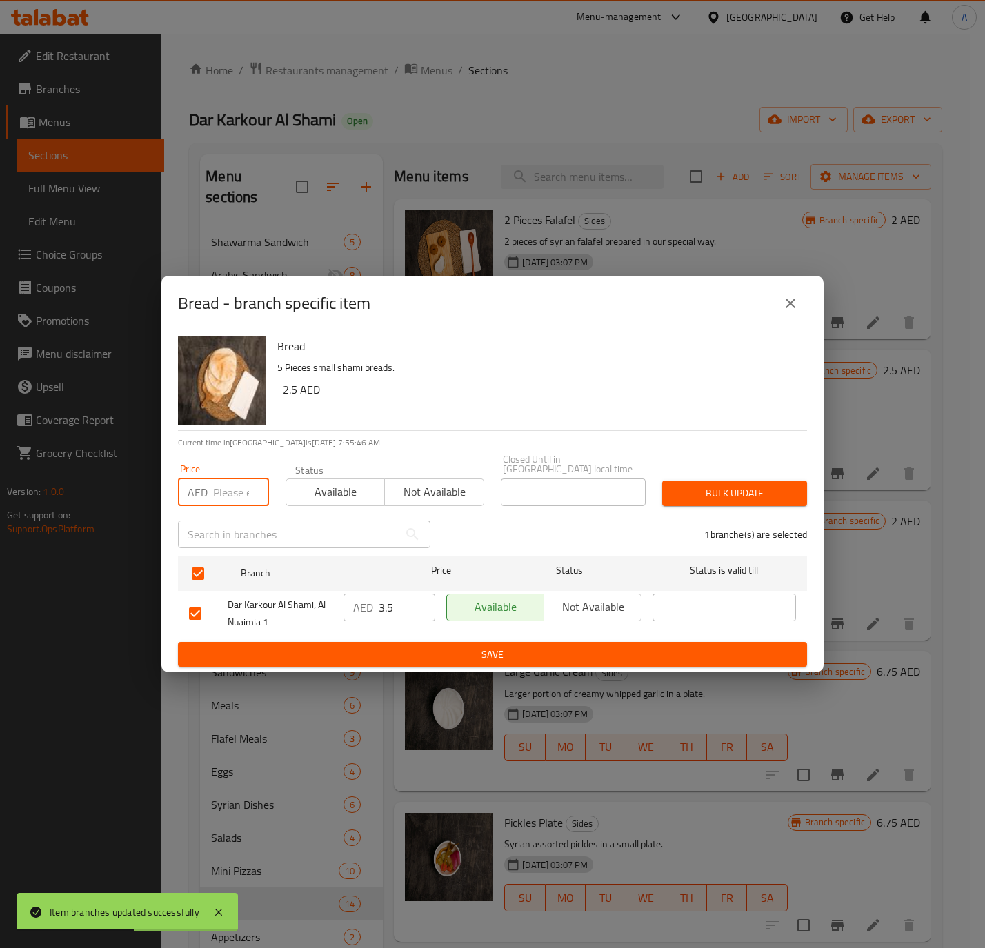
click at [220, 493] on input "number" at bounding box center [241, 493] width 56 height 28
paste input "2.625"
type input "2.625"
click at [747, 490] on span "Bulk update" at bounding box center [734, 493] width 123 height 17
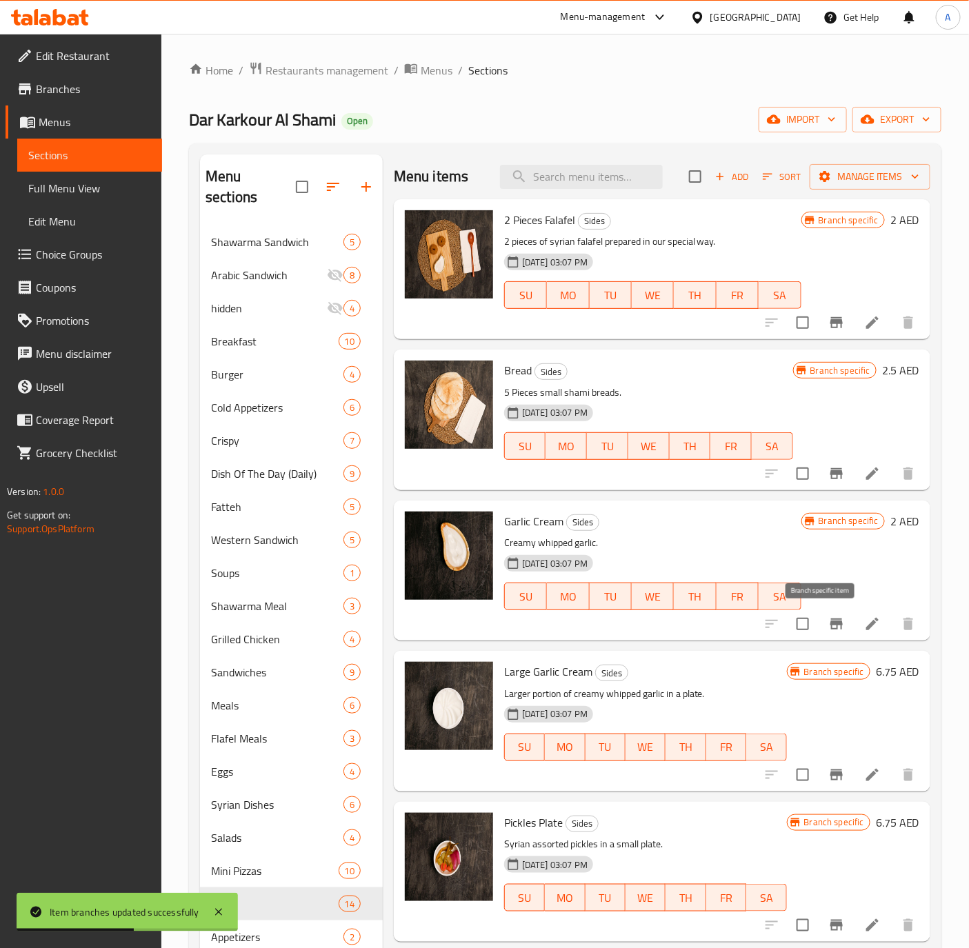
click at [830, 625] on icon "Branch-specific-item" at bounding box center [836, 623] width 12 height 11
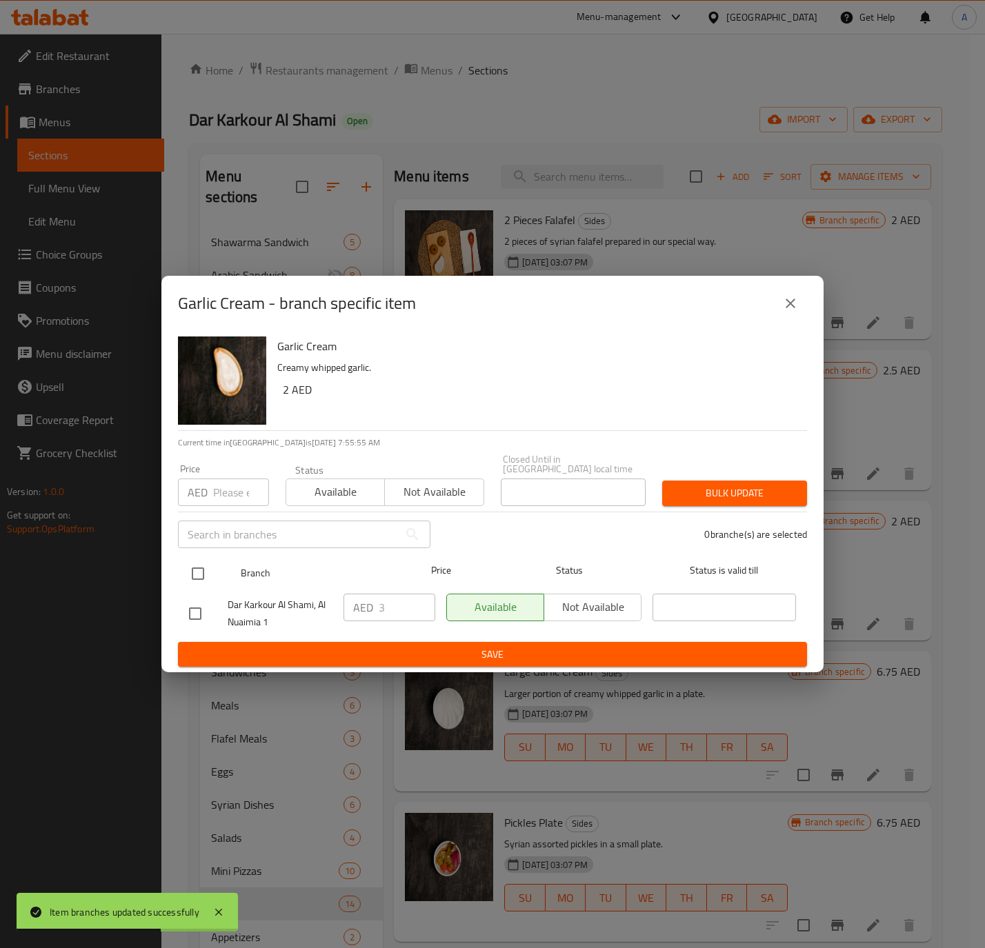
click at [203, 579] on input "checkbox" at bounding box center [197, 573] width 29 height 29
checkbox input "true"
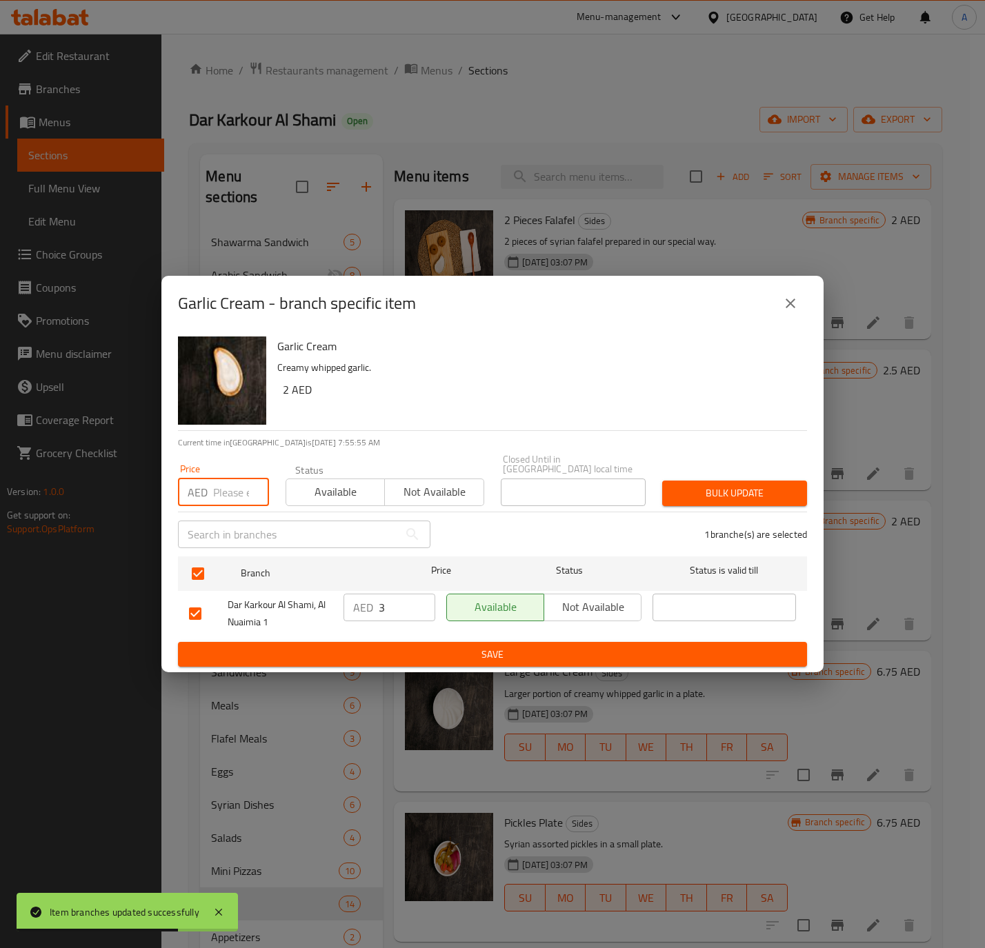
click at [215, 501] on input "number" at bounding box center [241, 493] width 56 height 28
paste input "1.75"
type input "1.75"
click at [709, 487] on span "Bulk update" at bounding box center [734, 493] width 123 height 17
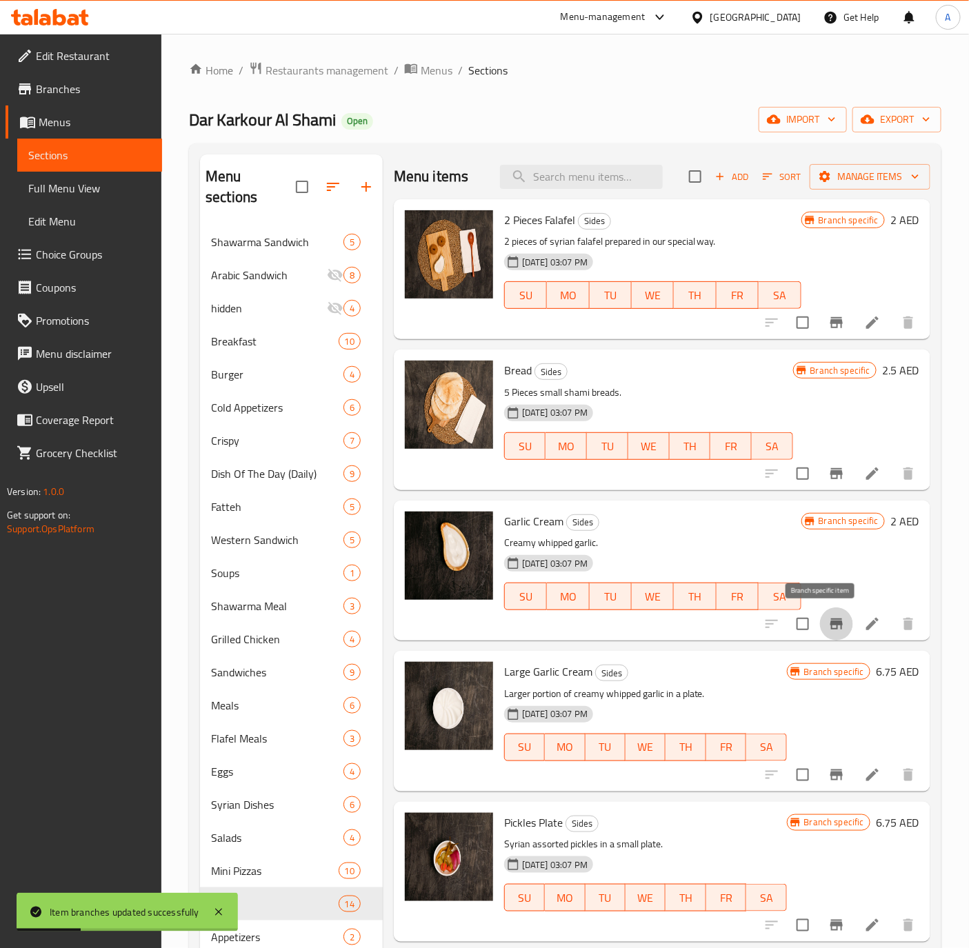
click at [830, 629] on icon "Branch-specific-item" at bounding box center [836, 623] width 12 height 11
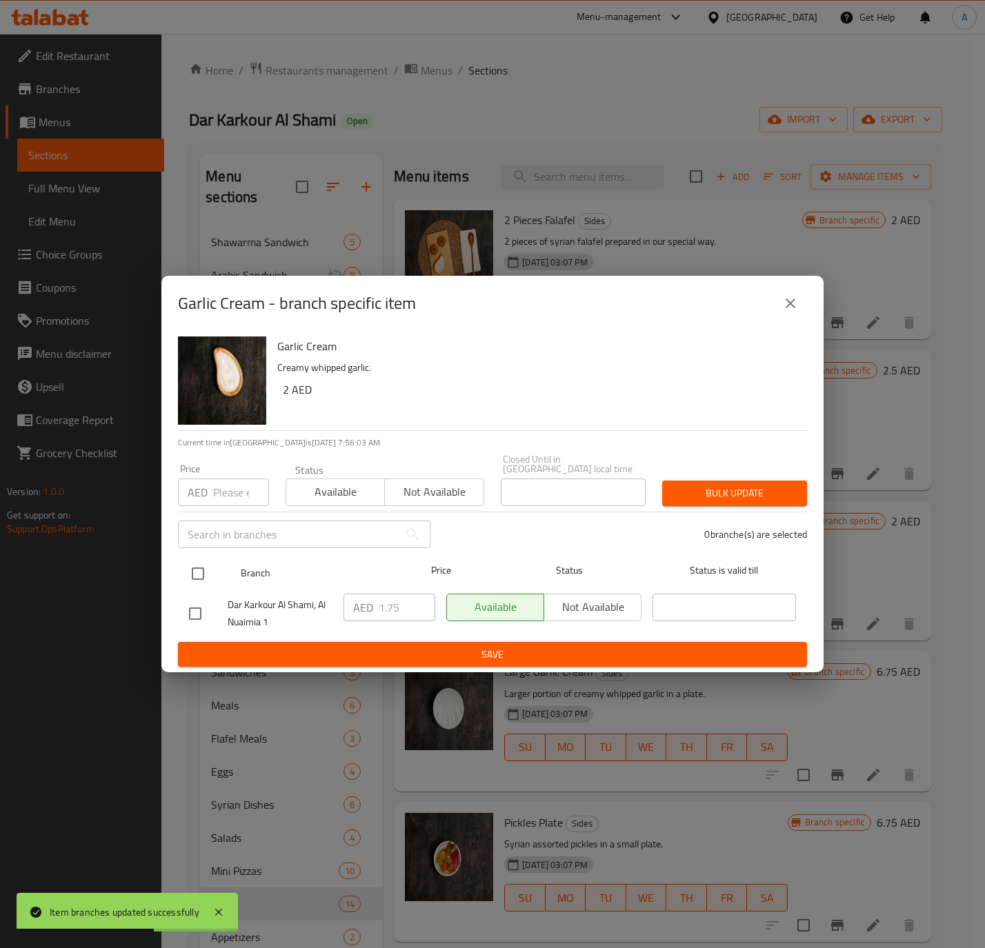
click at [201, 575] on input "checkbox" at bounding box center [197, 573] width 29 height 29
checkbox input "true"
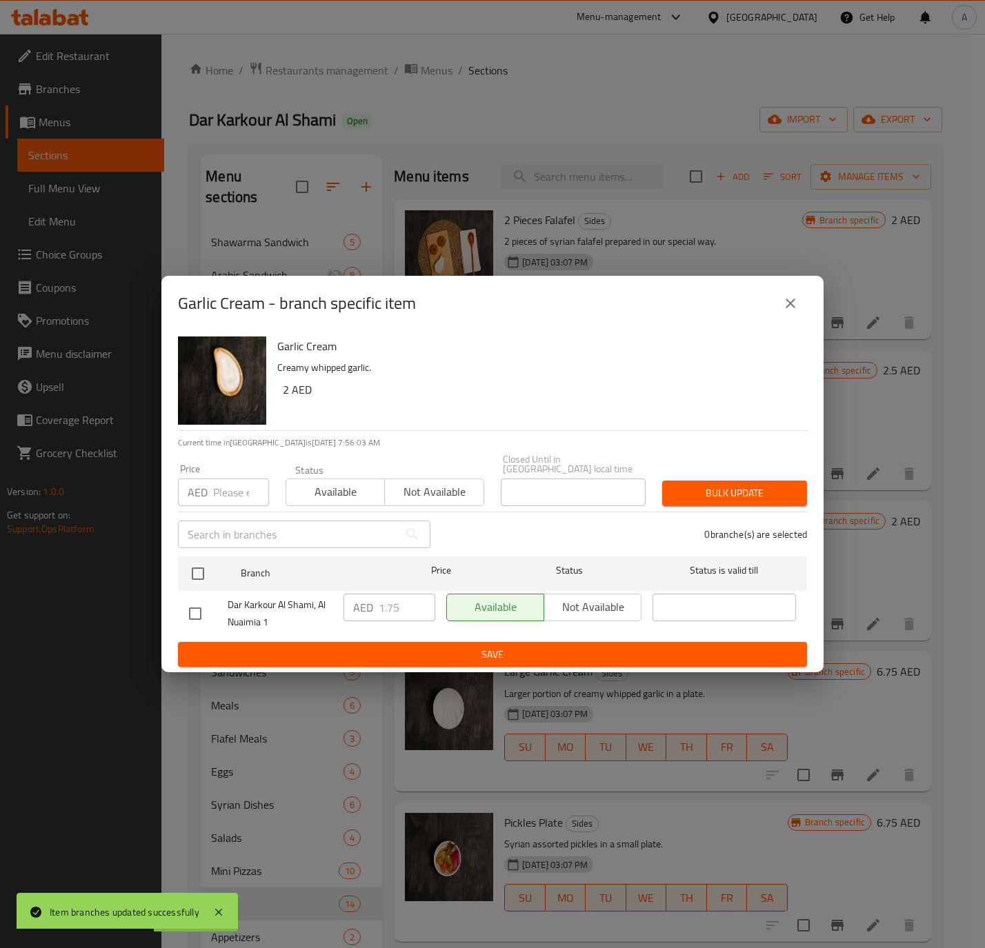
checkbox input "true"
click at [236, 479] on input "number" at bounding box center [241, 493] width 56 height 28
paste input "8.75"
type input "8.75"
click at [709, 497] on span "Bulk update" at bounding box center [734, 493] width 123 height 17
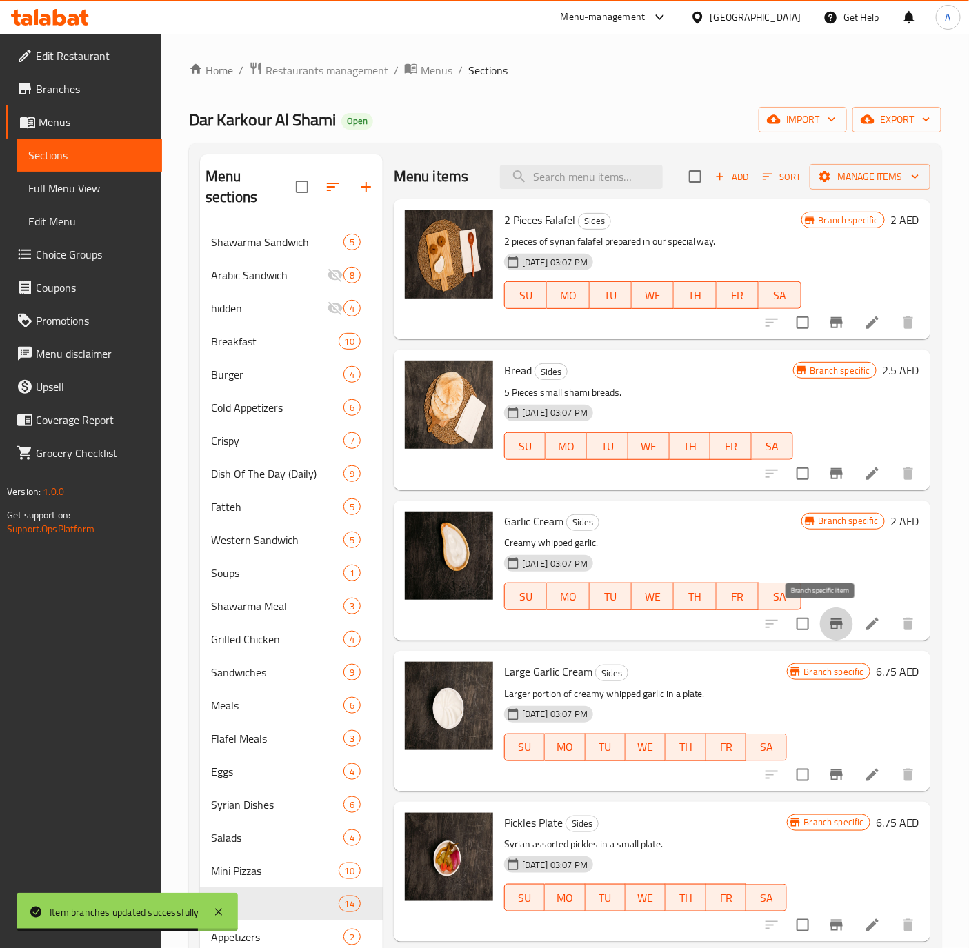
click at [830, 623] on icon "Branch-specific-item" at bounding box center [836, 623] width 12 height 11
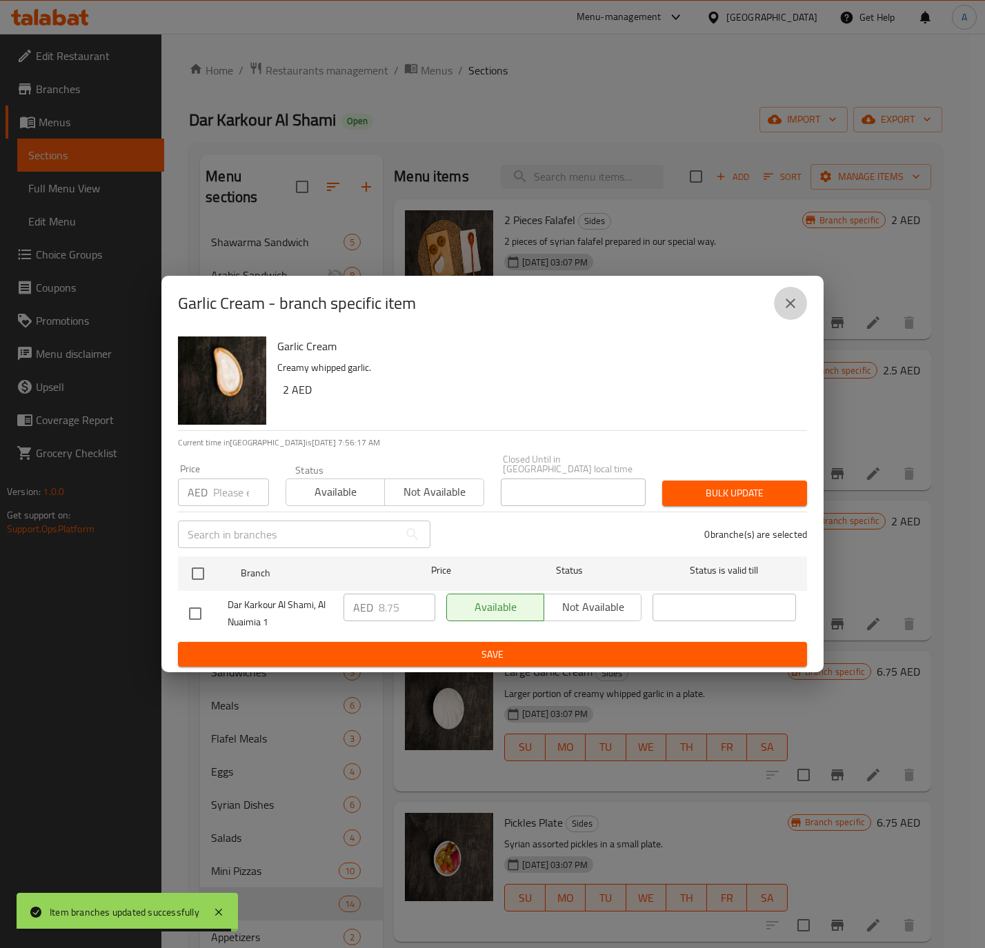
click at [789, 302] on icon "close" at bounding box center [790, 304] width 10 height 10
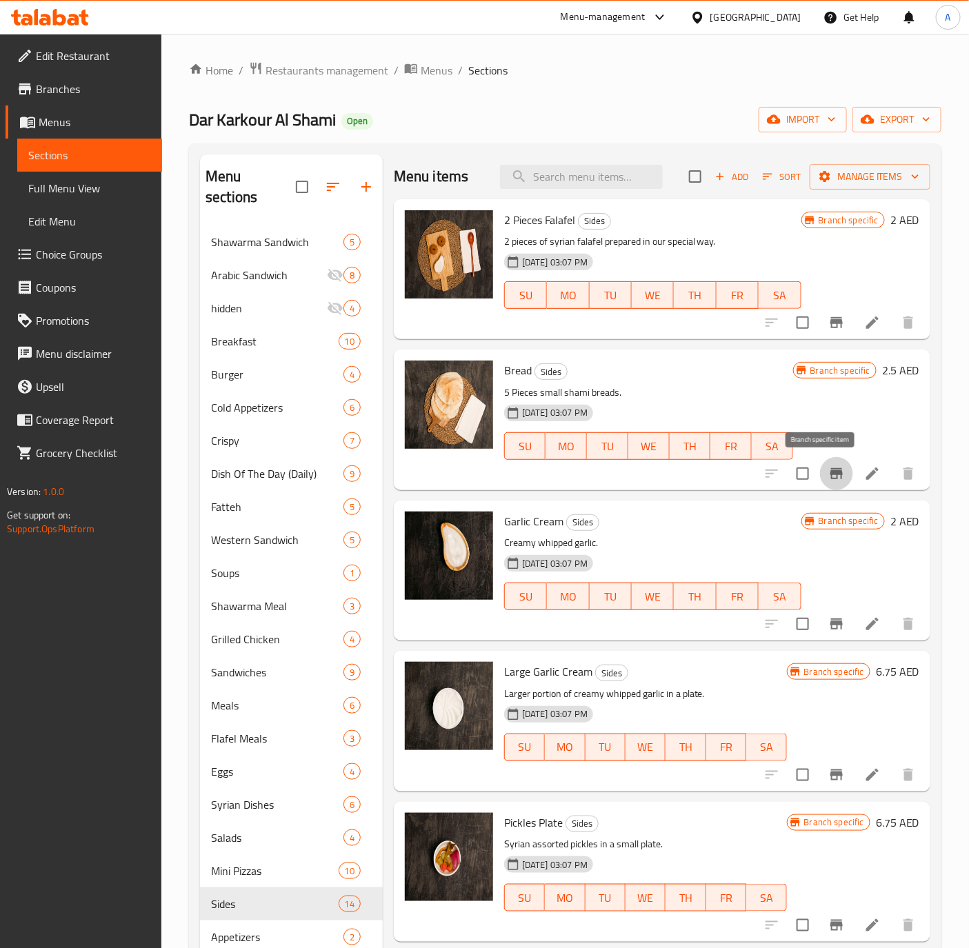
click at [832, 479] on button "Branch-specific-item" at bounding box center [836, 473] width 33 height 33
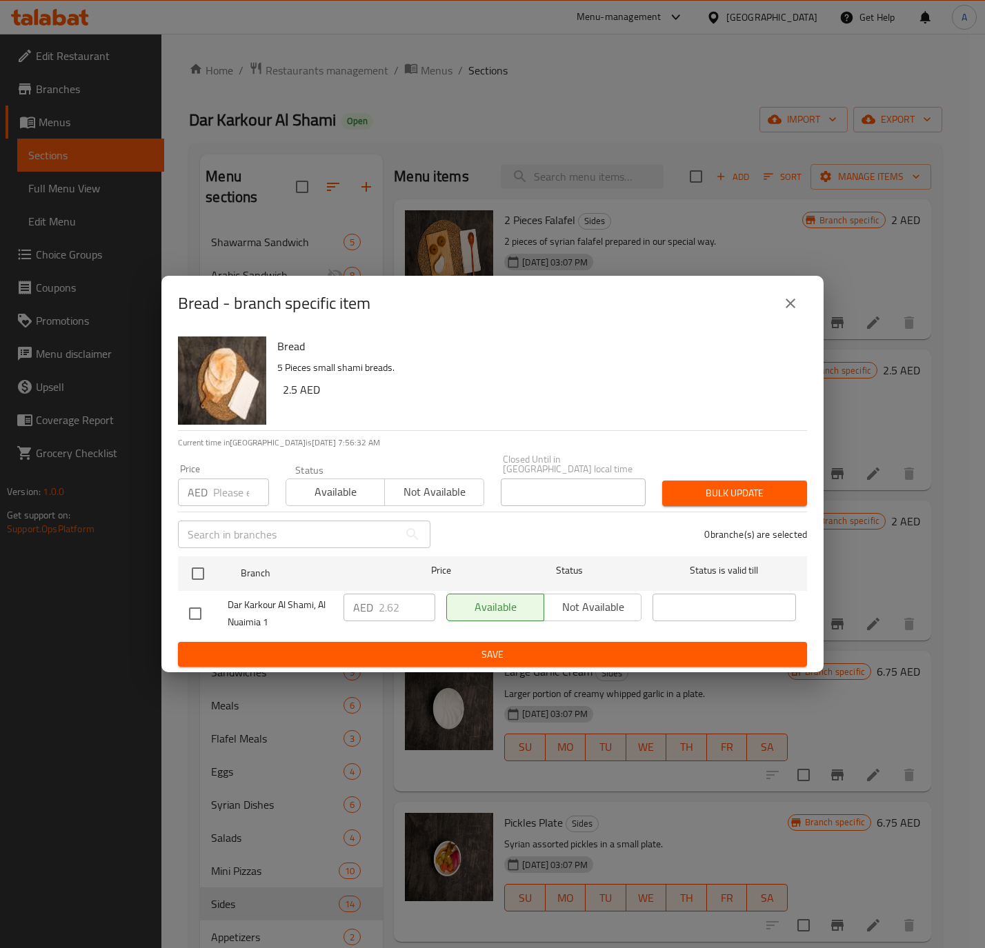
click at [785, 309] on icon "close" at bounding box center [790, 303] width 17 height 17
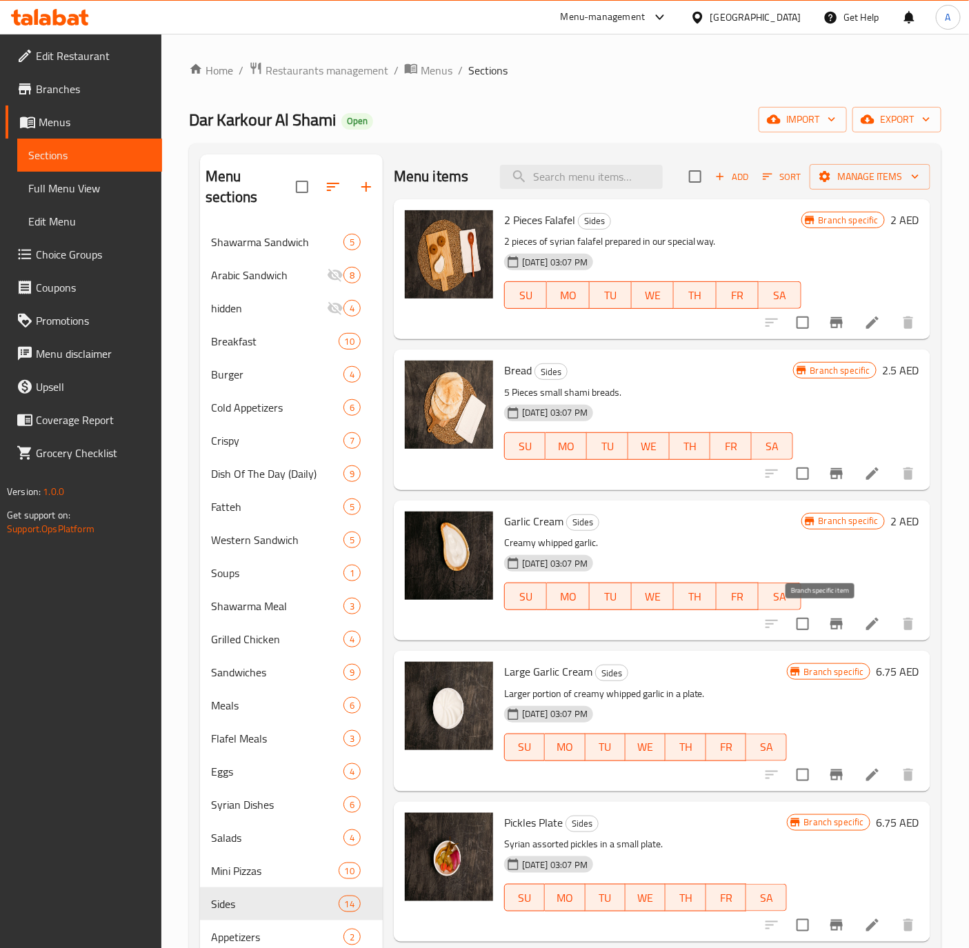
click at [830, 625] on icon "Branch-specific-item" at bounding box center [836, 623] width 12 height 11
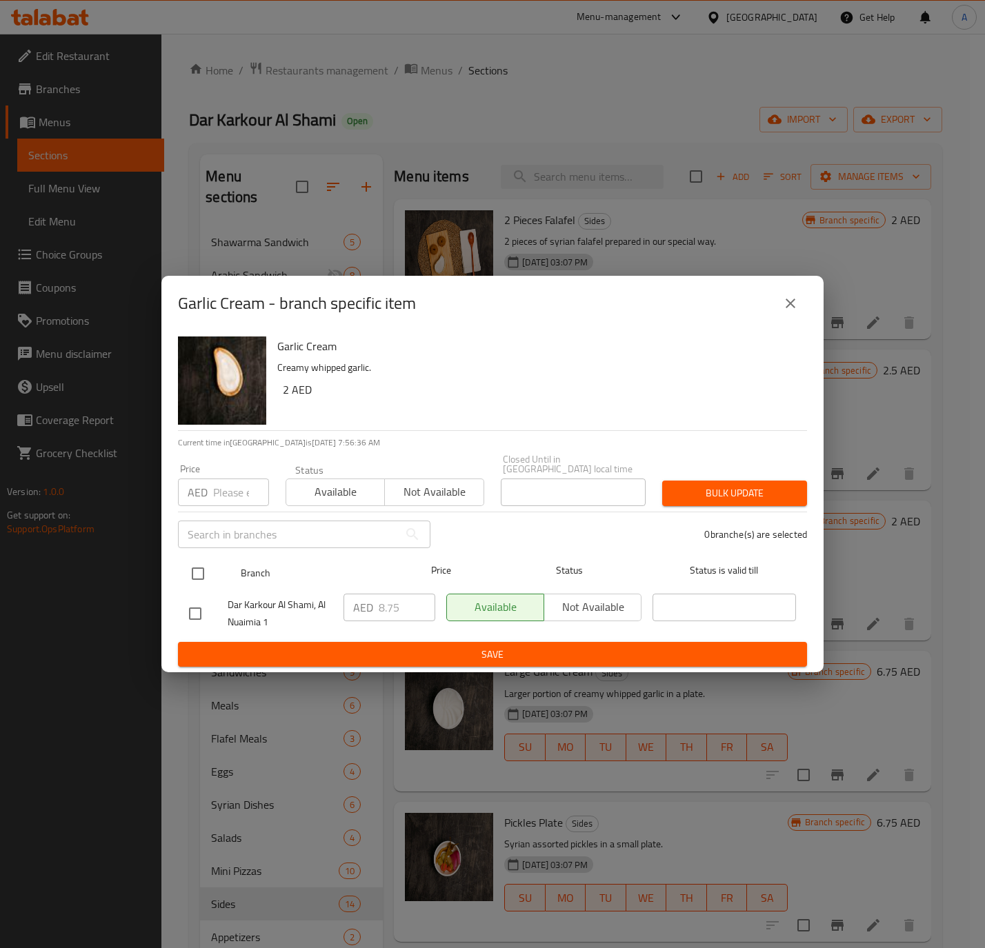
click at [189, 571] on input "checkbox" at bounding box center [197, 573] width 29 height 29
checkbox input "true"
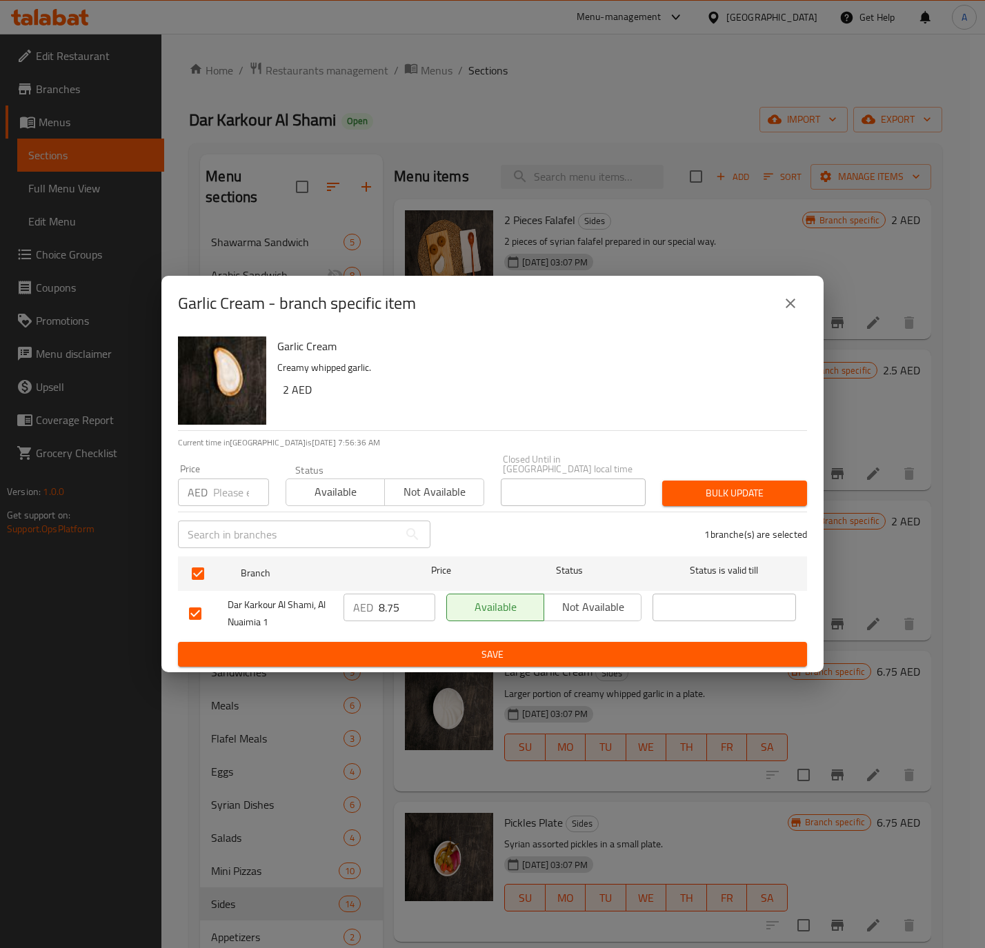
click at [221, 513] on div "​" at bounding box center [304, 534] width 269 height 44
click at [221, 503] on input "number" at bounding box center [241, 493] width 56 height 28
paste input "1.75"
type input "1.75"
click at [709, 491] on span "Bulk update" at bounding box center [734, 493] width 123 height 17
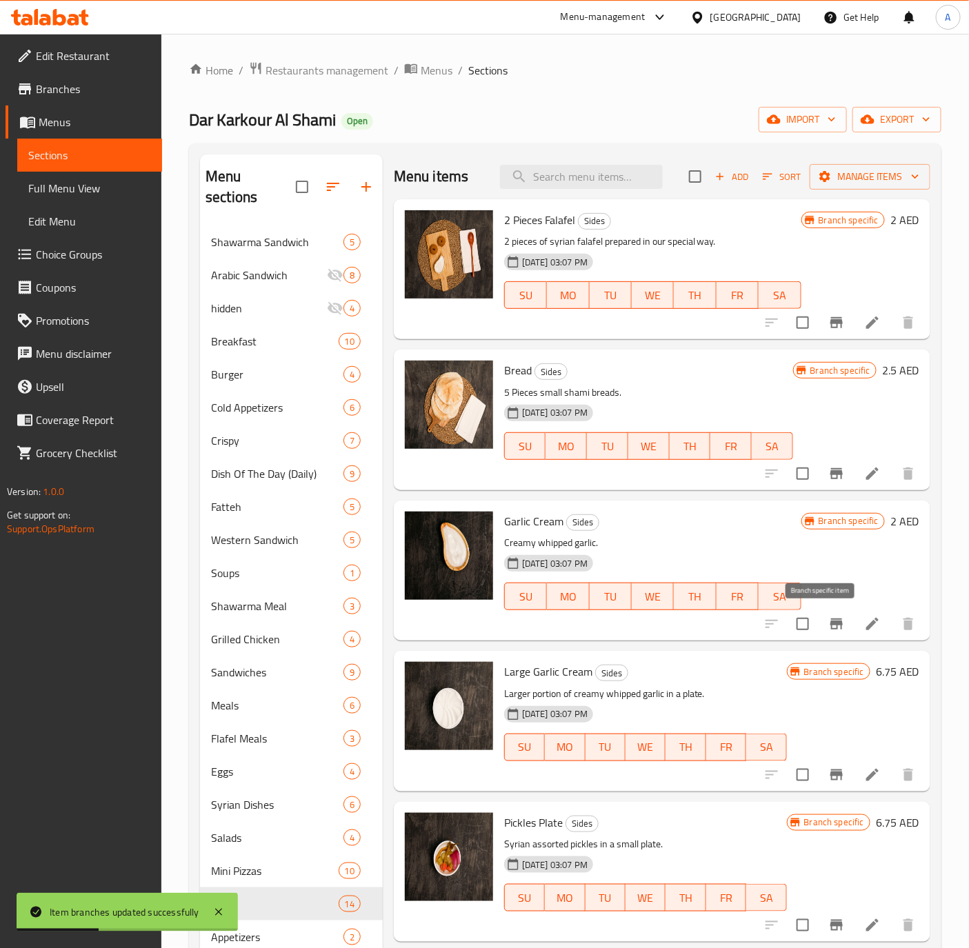
click at [828, 632] on icon "Branch-specific-item" at bounding box center [836, 624] width 17 height 17
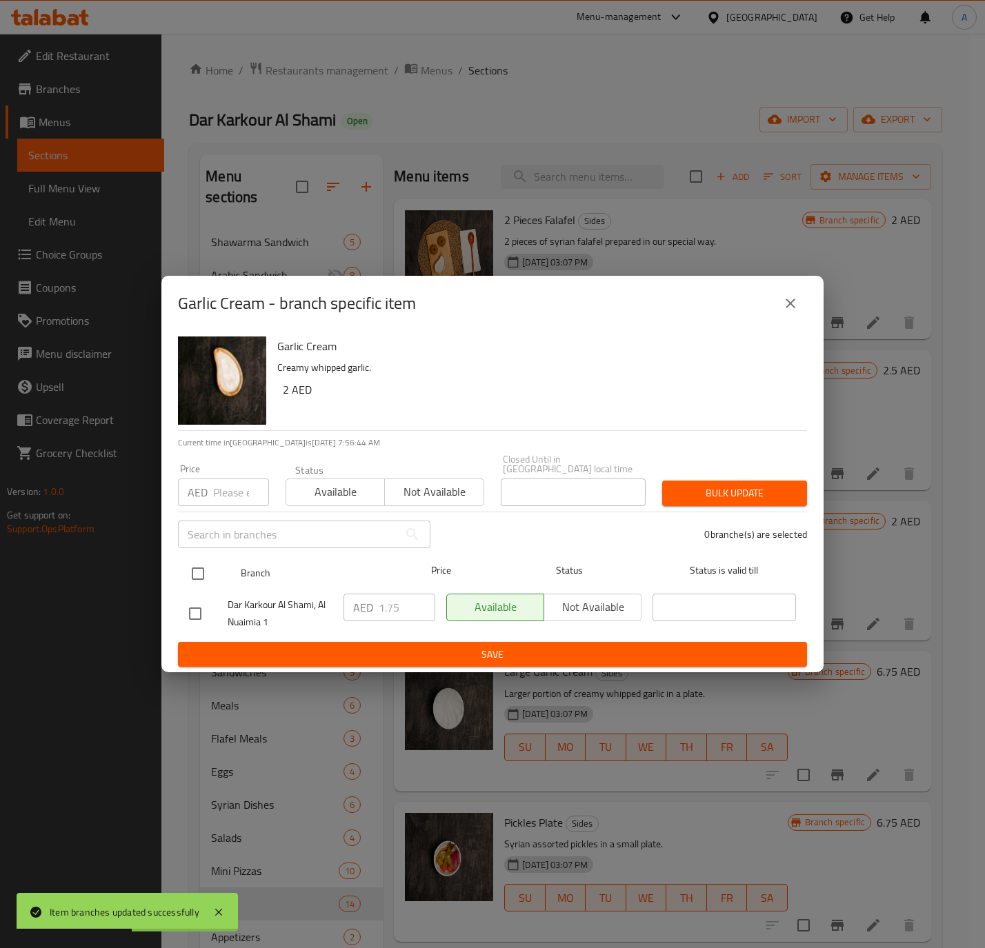
click at [194, 561] on input "checkbox" at bounding box center [197, 573] width 29 height 29
checkbox input "true"
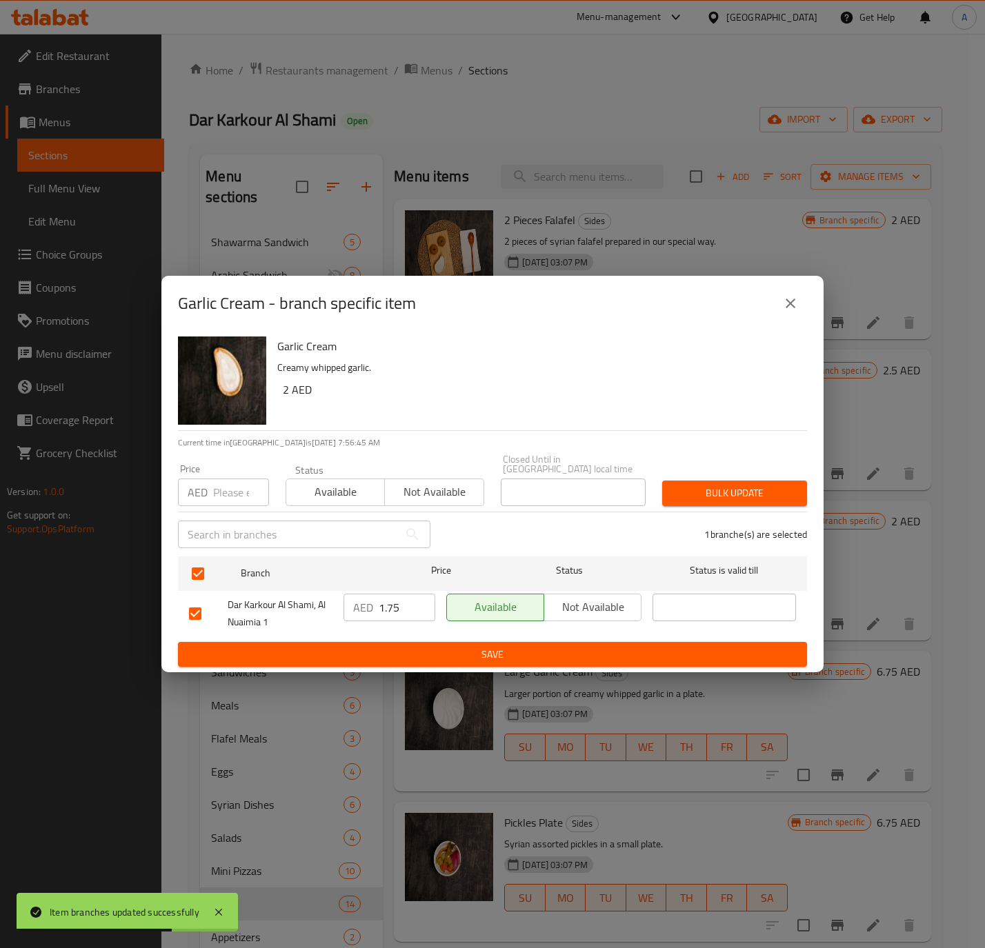
click at [785, 309] on icon "close" at bounding box center [790, 303] width 17 height 17
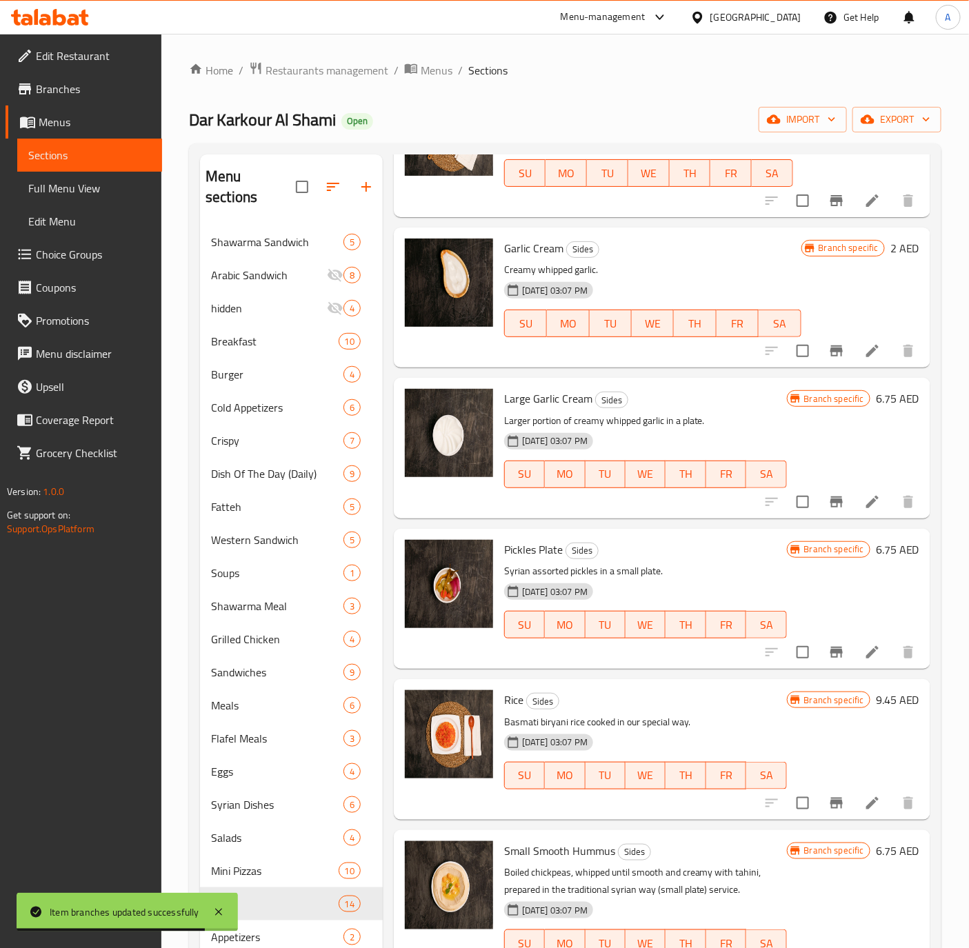
scroll to position [310, 0]
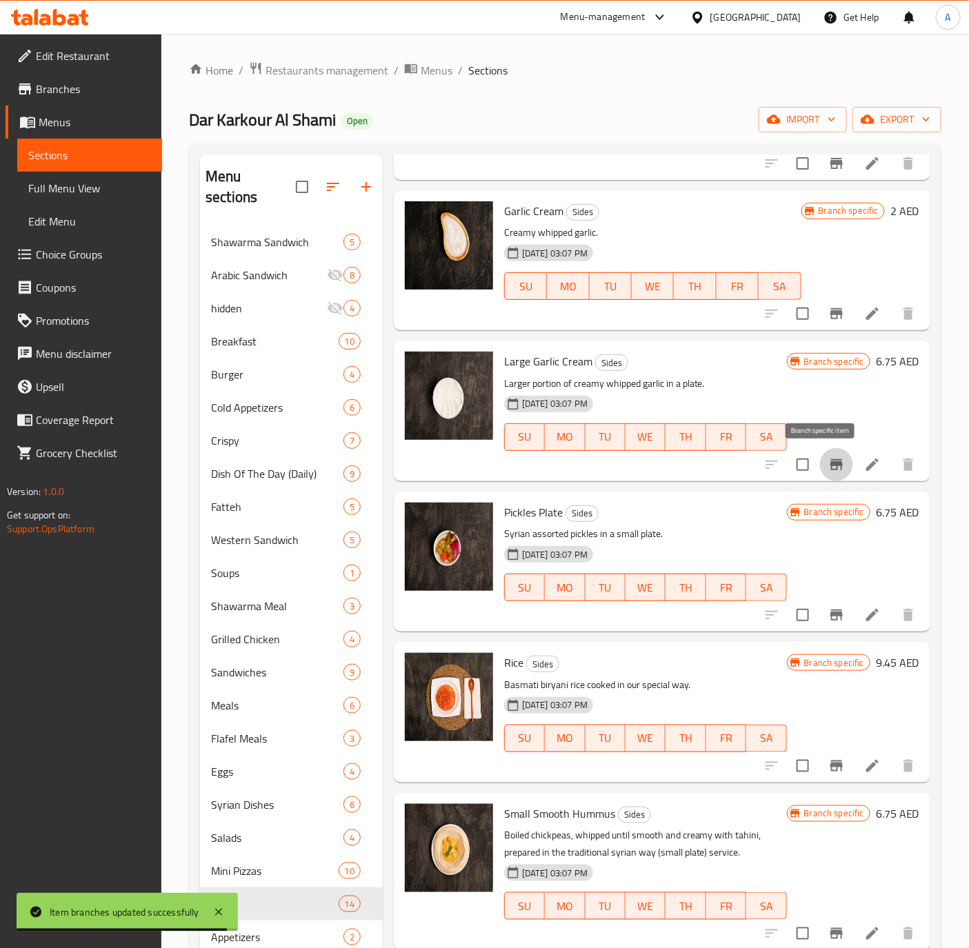
click at [828, 466] on icon "Branch-specific-item" at bounding box center [836, 464] width 17 height 17
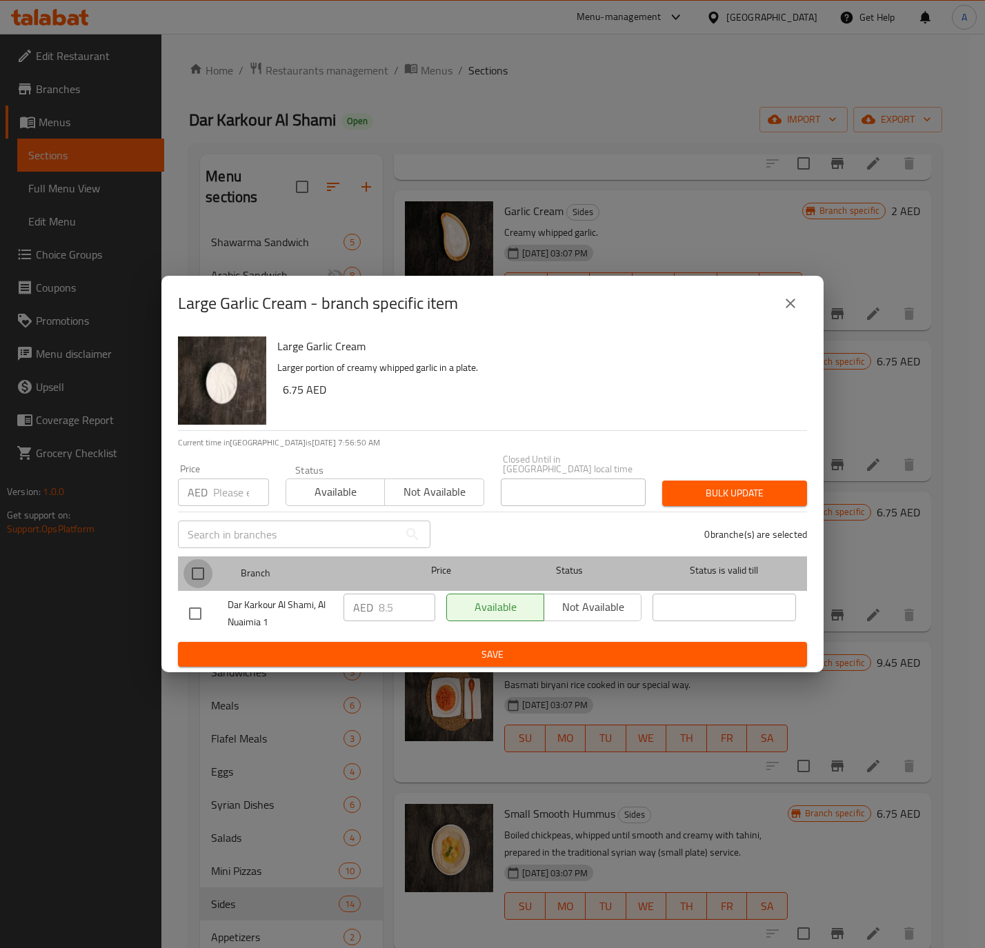
click at [197, 567] on input "checkbox" at bounding box center [197, 573] width 29 height 29
checkbox input "true"
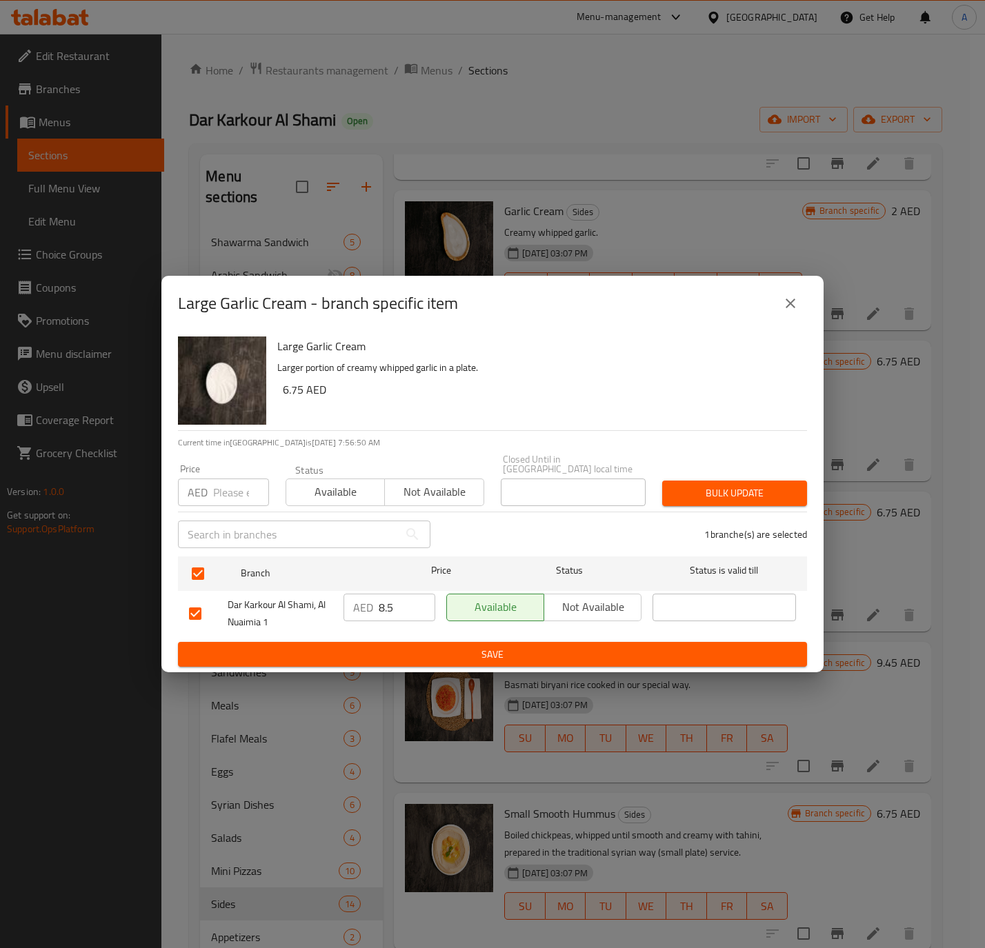
click at [238, 483] on input "number" at bounding box center [241, 493] width 56 height 28
paste input "8.75"
type input "8.75"
click at [734, 519] on div "1 branche(s) are selected" at bounding box center [627, 535] width 376 height 50
click at [734, 510] on div "1 branche(s) are selected" at bounding box center [627, 535] width 376 height 50
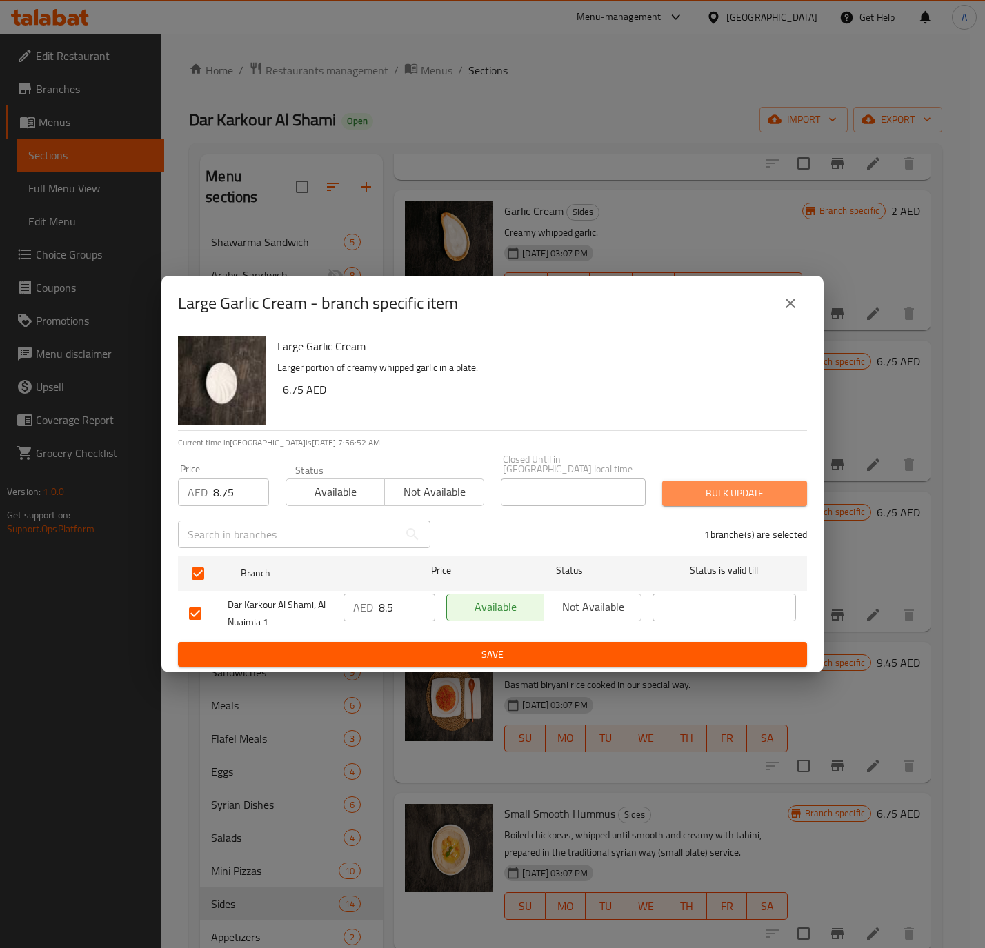
click at [737, 503] on button "Bulk update" at bounding box center [734, 494] width 145 height 26
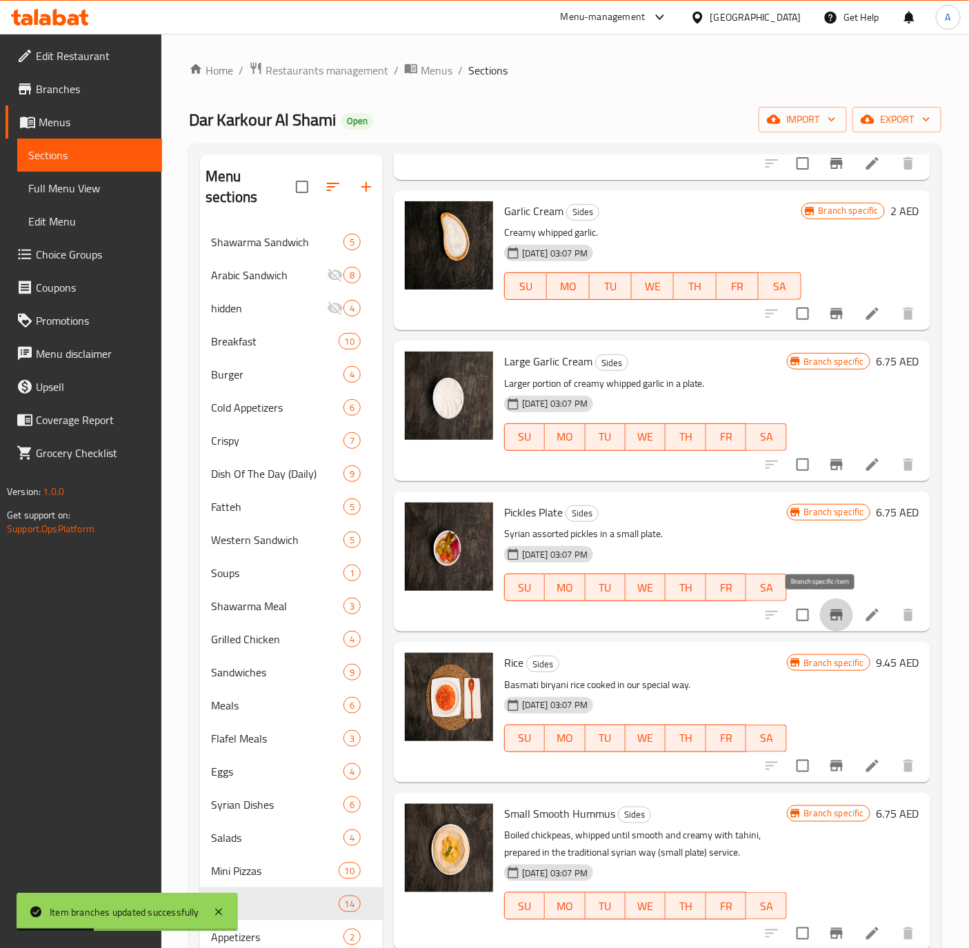
click at [830, 613] on icon "Branch-specific-item" at bounding box center [836, 615] width 12 height 11
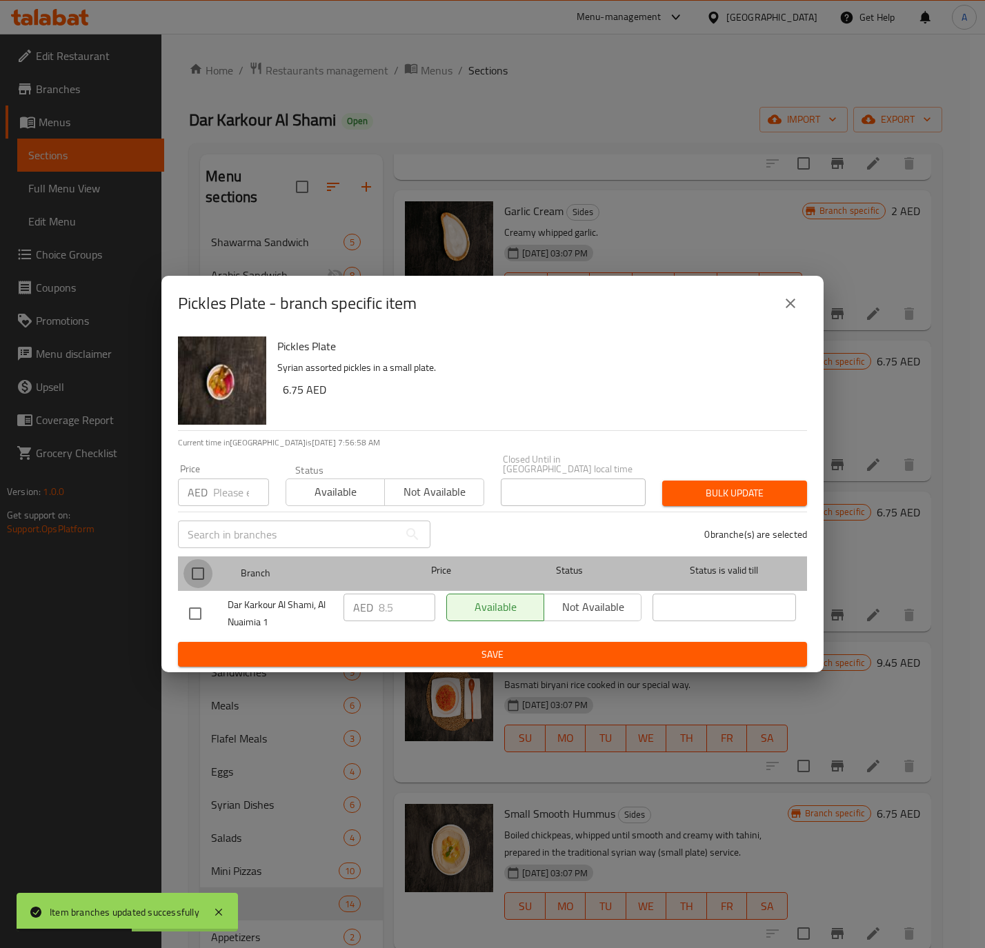
click at [187, 578] on input "checkbox" at bounding box center [197, 573] width 29 height 29
checkbox input "true"
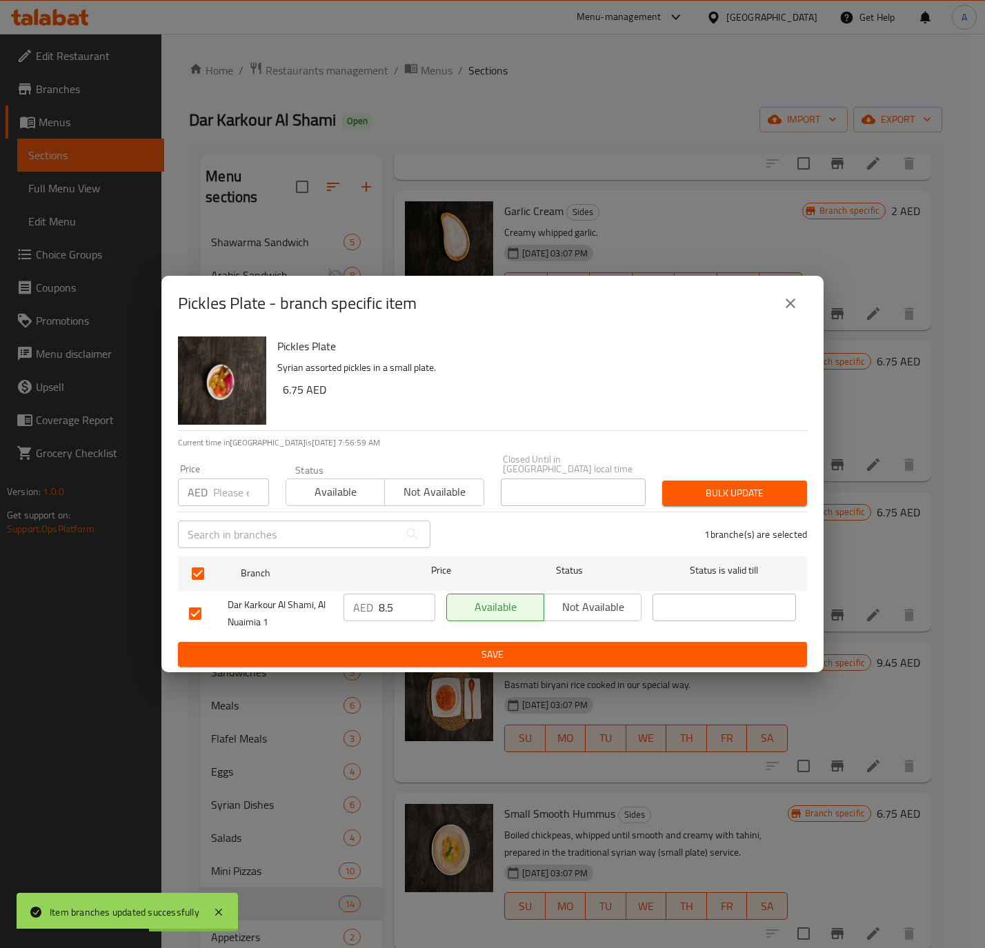
click at [209, 487] on div "AED Price" at bounding box center [223, 493] width 91 height 28
paste input "8.75"
type input "8.75"
click at [745, 485] on span "Bulk update" at bounding box center [734, 493] width 123 height 17
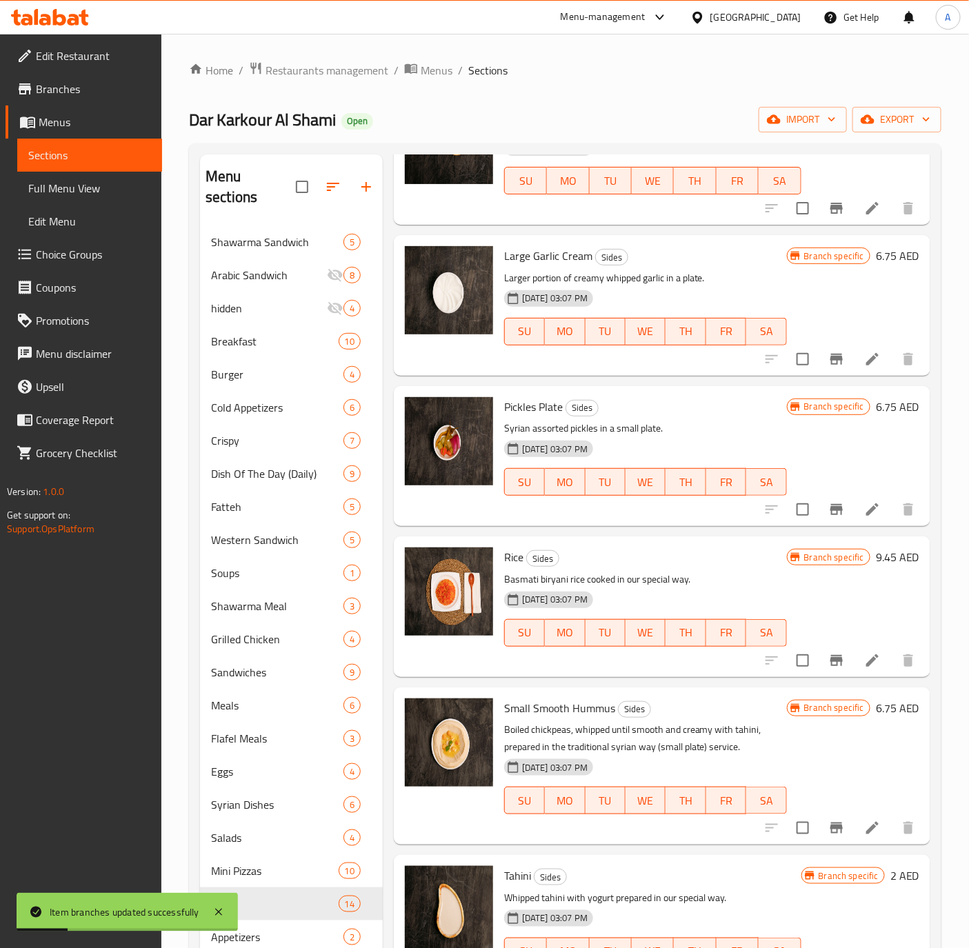
scroll to position [517, 0]
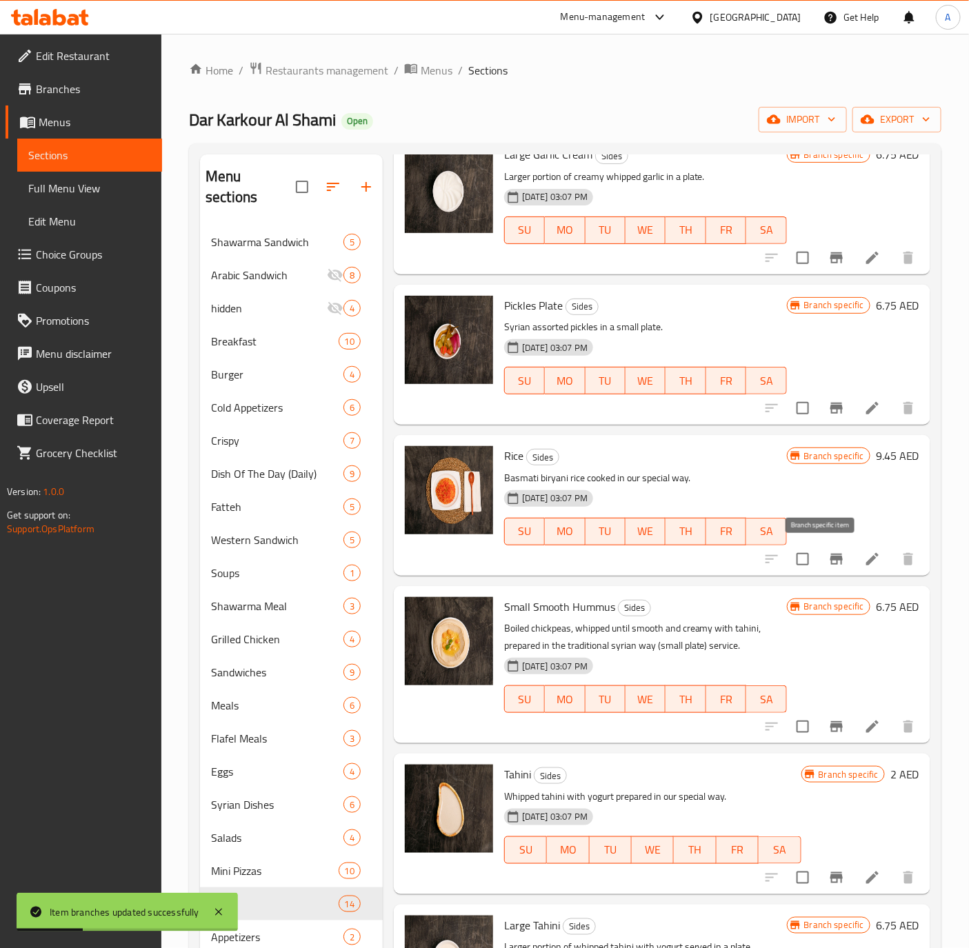
click at [828, 555] on icon "Branch-specific-item" at bounding box center [836, 559] width 17 height 17
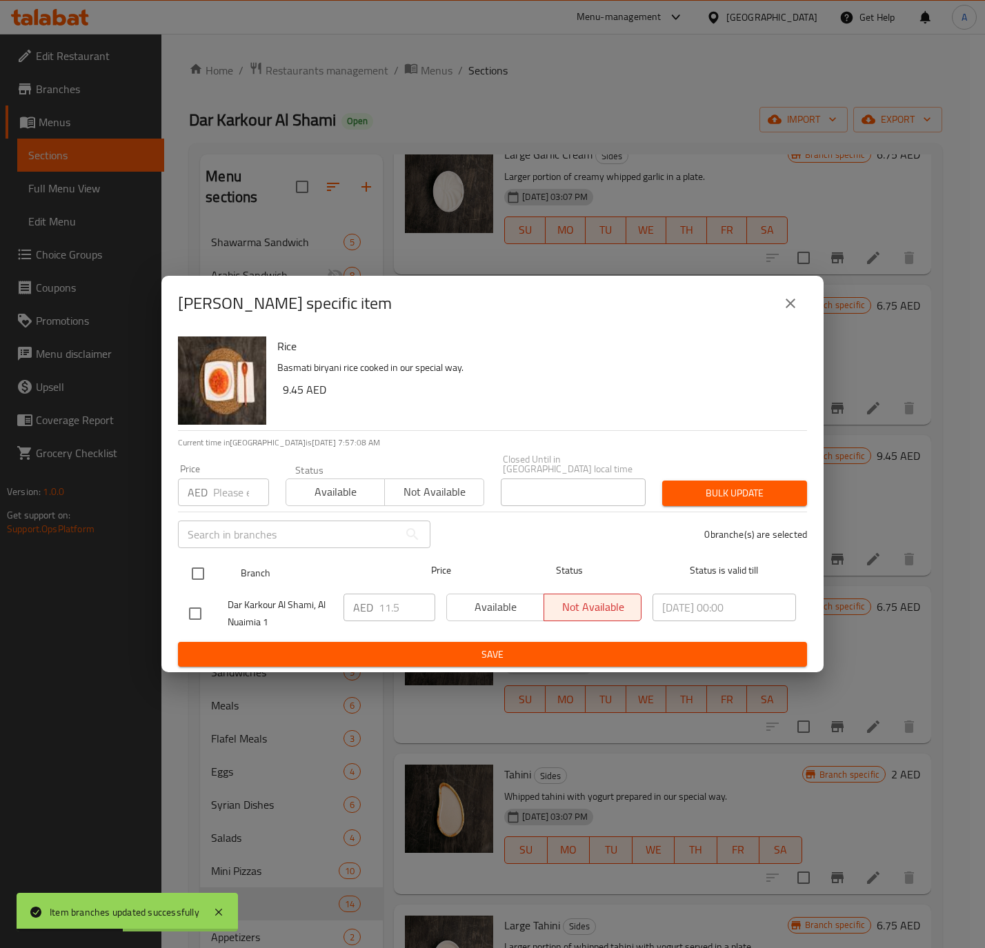
click at [191, 570] on input "checkbox" at bounding box center [197, 573] width 29 height 29
checkbox input "true"
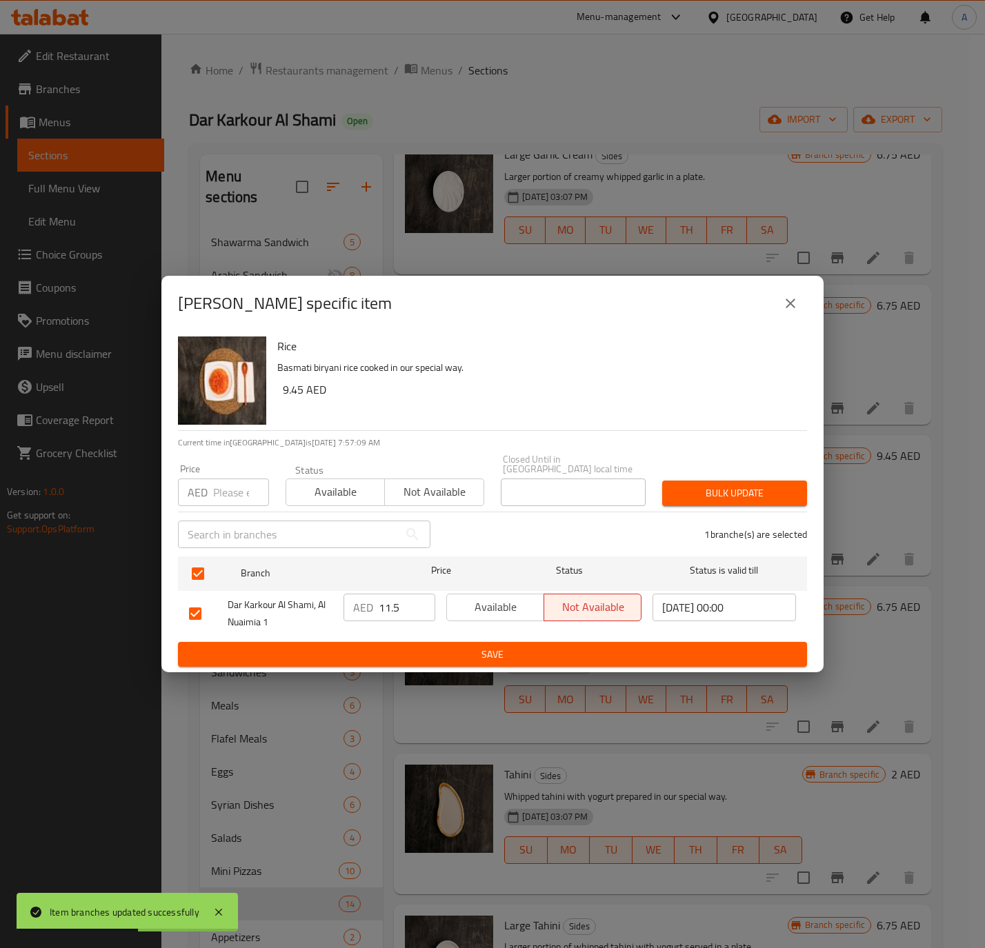
click at [208, 509] on div "Price AED Price" at bounding box center [224, 485] width 108 height 59
click at [209, 501] on div "AED Price" at bounding box center [223, 493] width 91 height 28
paste input "12.25"
type input "12.25"
click at [315, 489] on span "Available" at bounding box center [336, 492] width 88 height 20
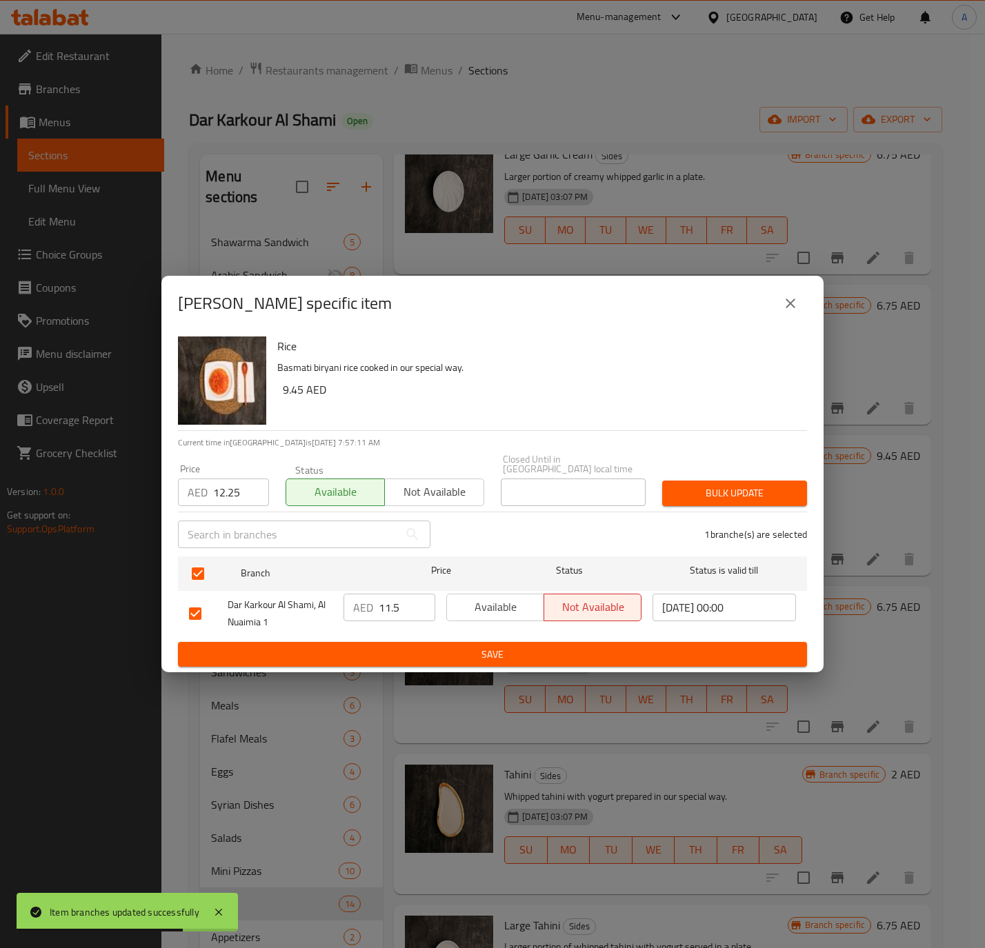
click at [698, 487] on span "Bulk update" at bounding box center [734, 493] width 123 height 17
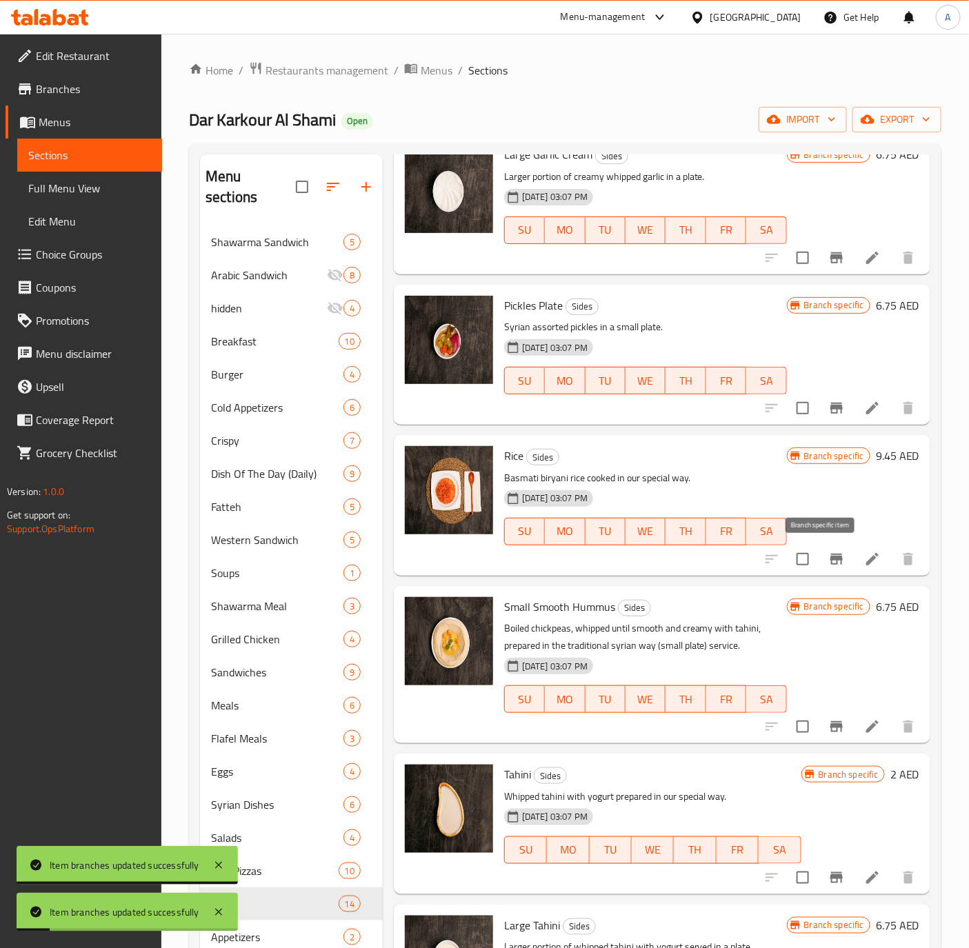
click at [830, 557] on icon "Branch-specific-item" at bounding box center [836, 559] width 12 height 11
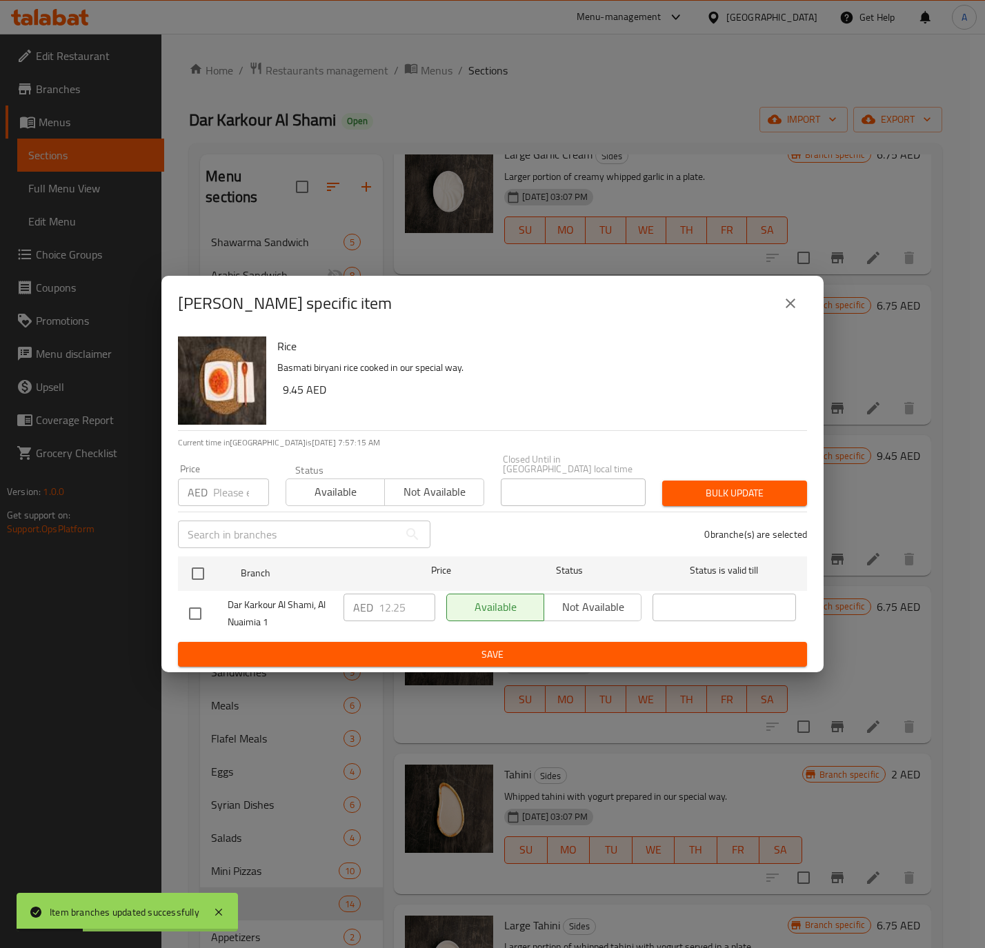
click at [794, 300] on icon "close" at bounding box center [790, 304] width 10 height 10
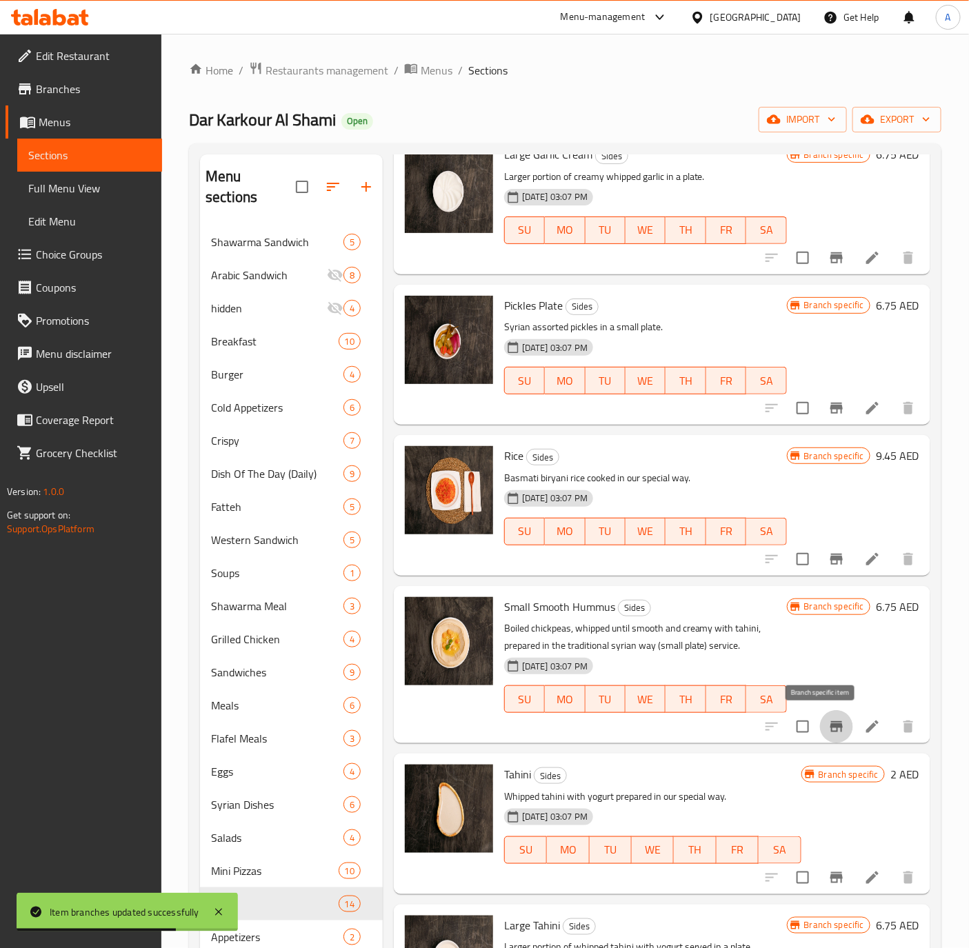
click at [830, 724] on icon "Branch-specific-item" at bounding box center [836, 726] width 12 height 11
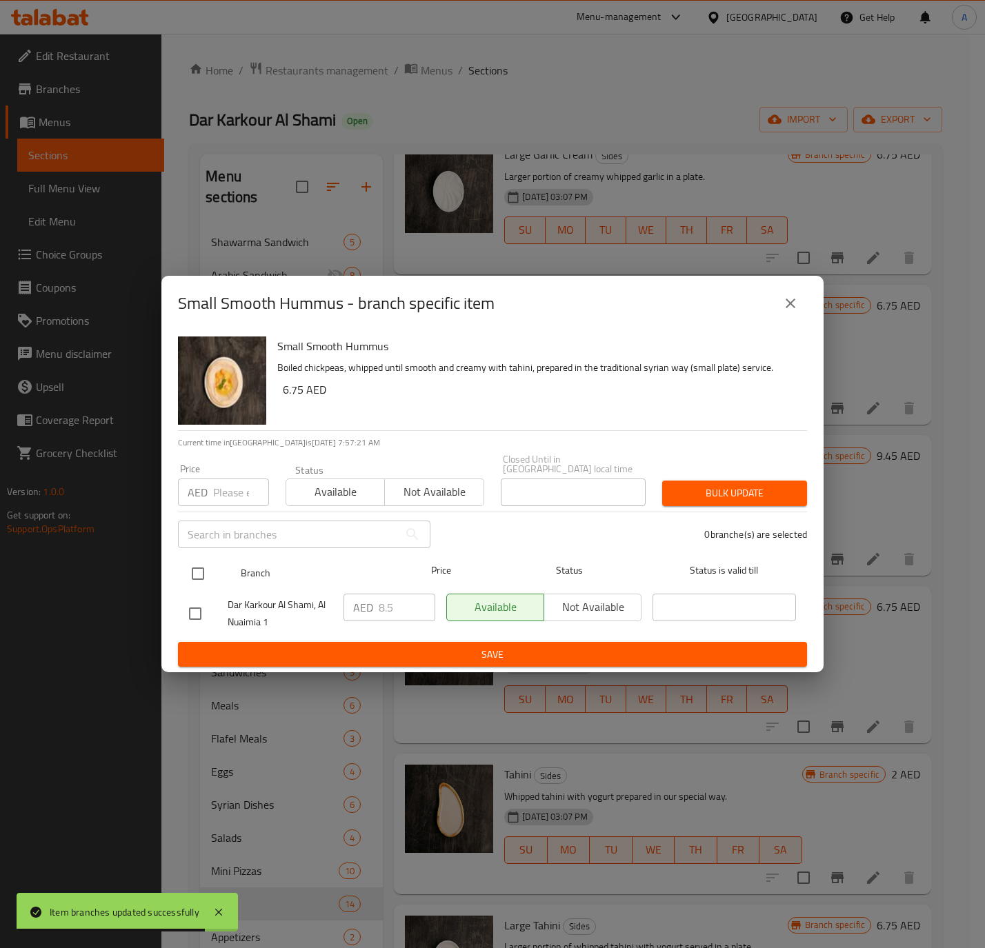
click at [189, 567] on input "checkbox" at bounding box center [197, 573] width 29 height 29
checkbox input "true"
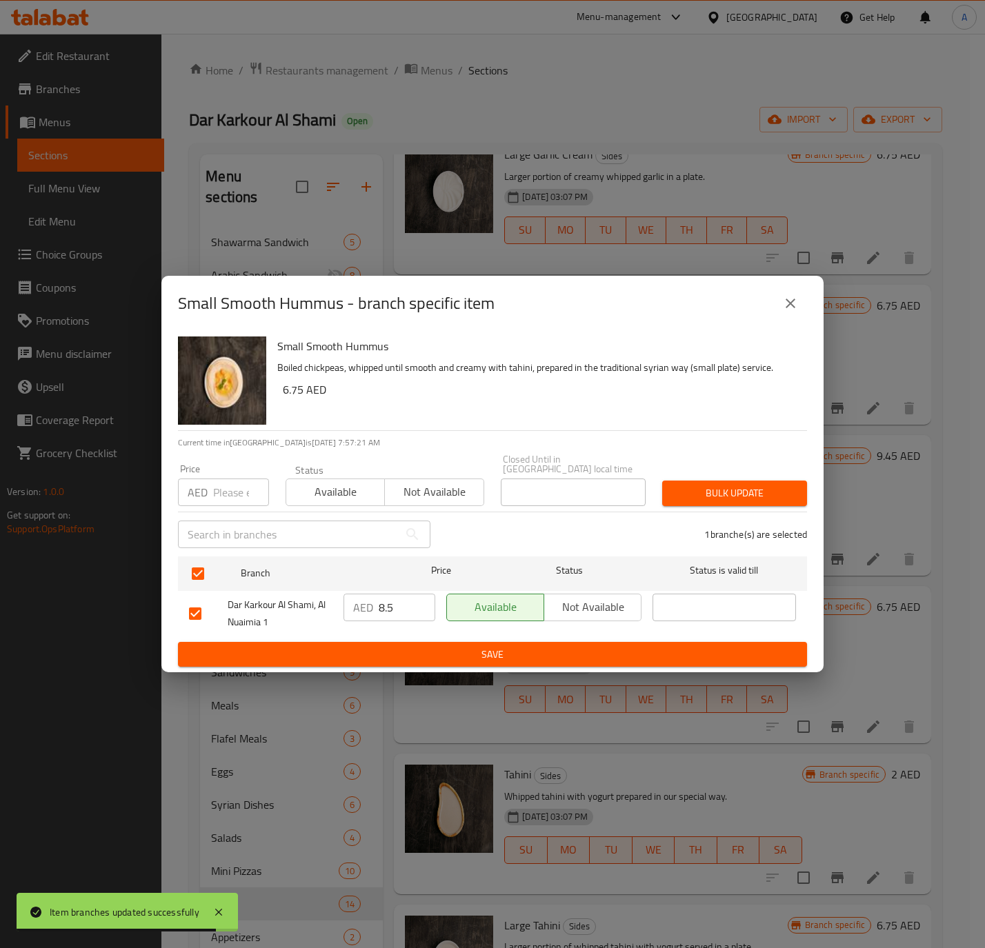
click at [219, 490] on input "number" at bounding box center [241, 493] width 56 height 28
paste input "8.75"
type input "8.75"
click at [710, 489] on span "Bulk update" at bounding box center [734, 493] width 123 height 17
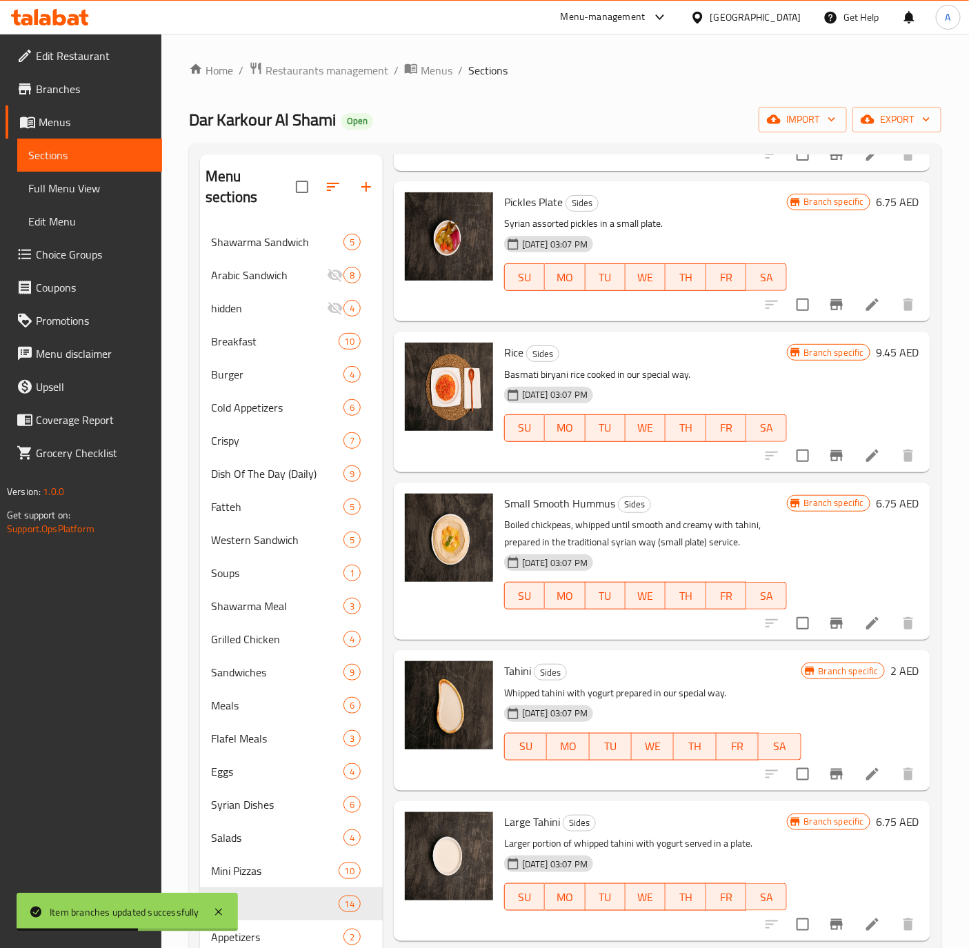
scroll to position [724, 0]
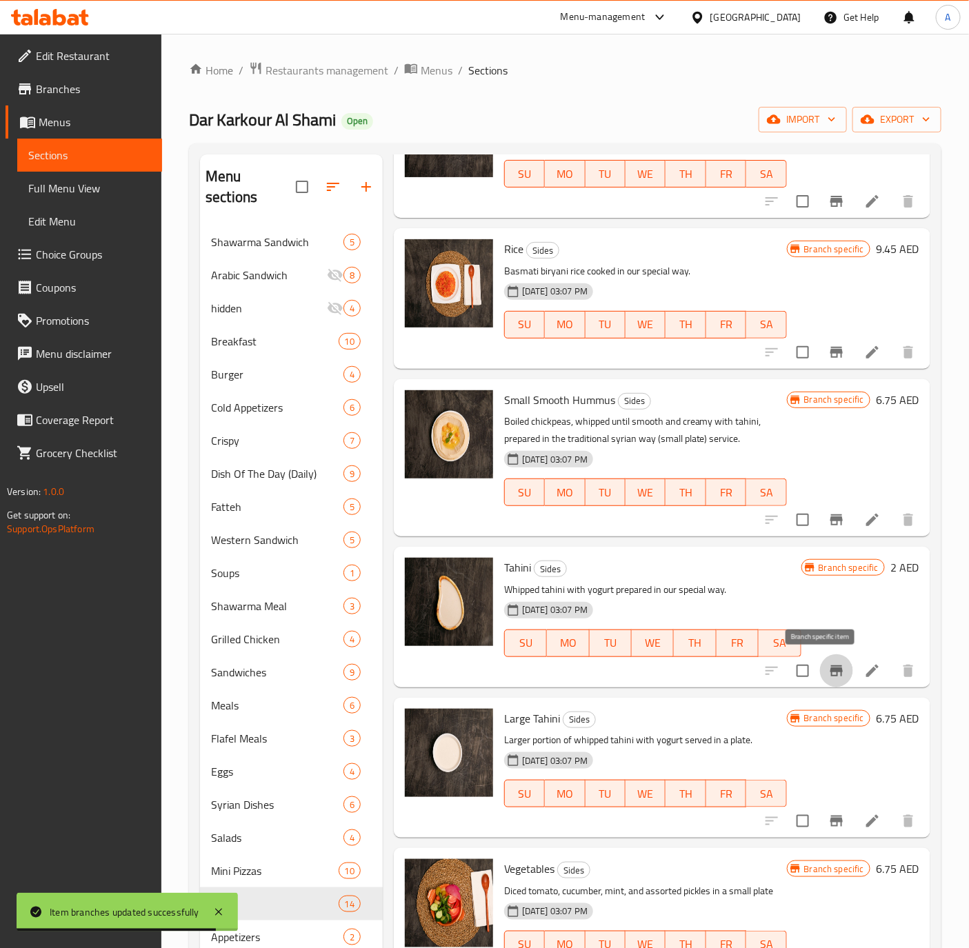
click at [830, 668] on icon "Branch-specific-item" at bounding box center [836, 670] width 12 height 11
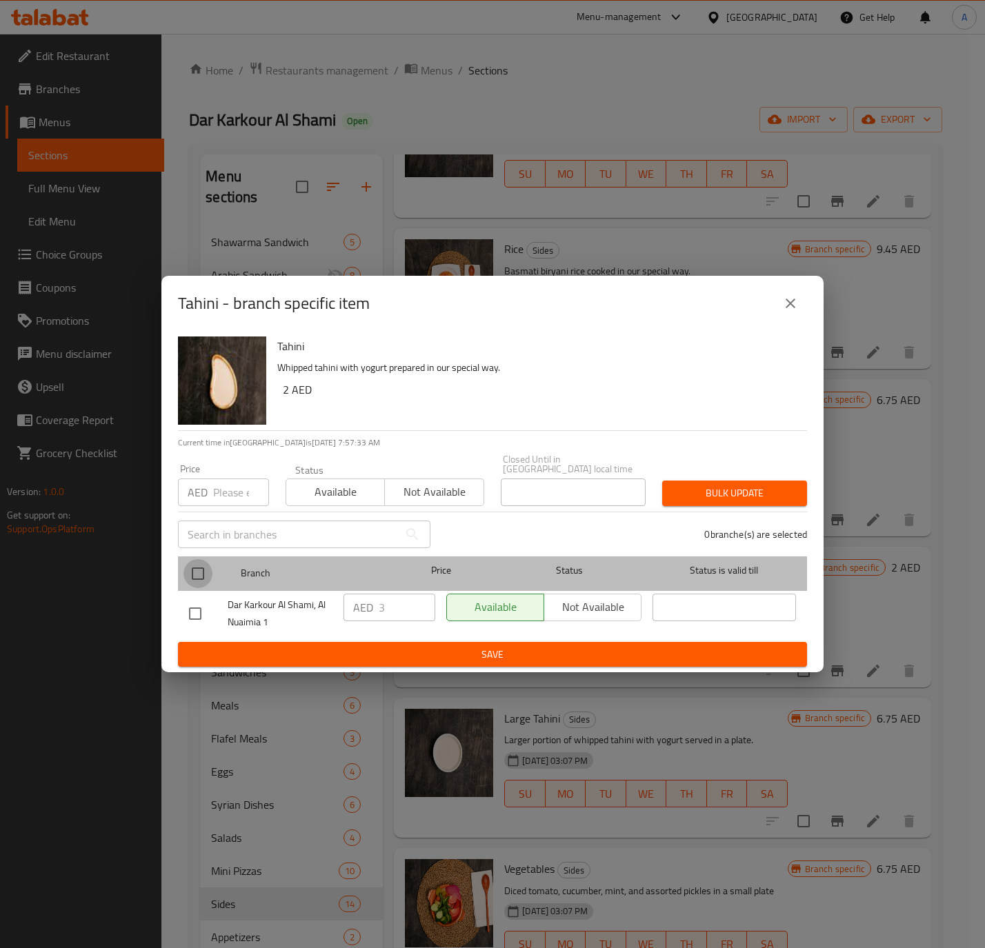
click at [205, 577] on input "checkbox" at bounding box center [197, 573] width 29 height 29
checkbox input "true"
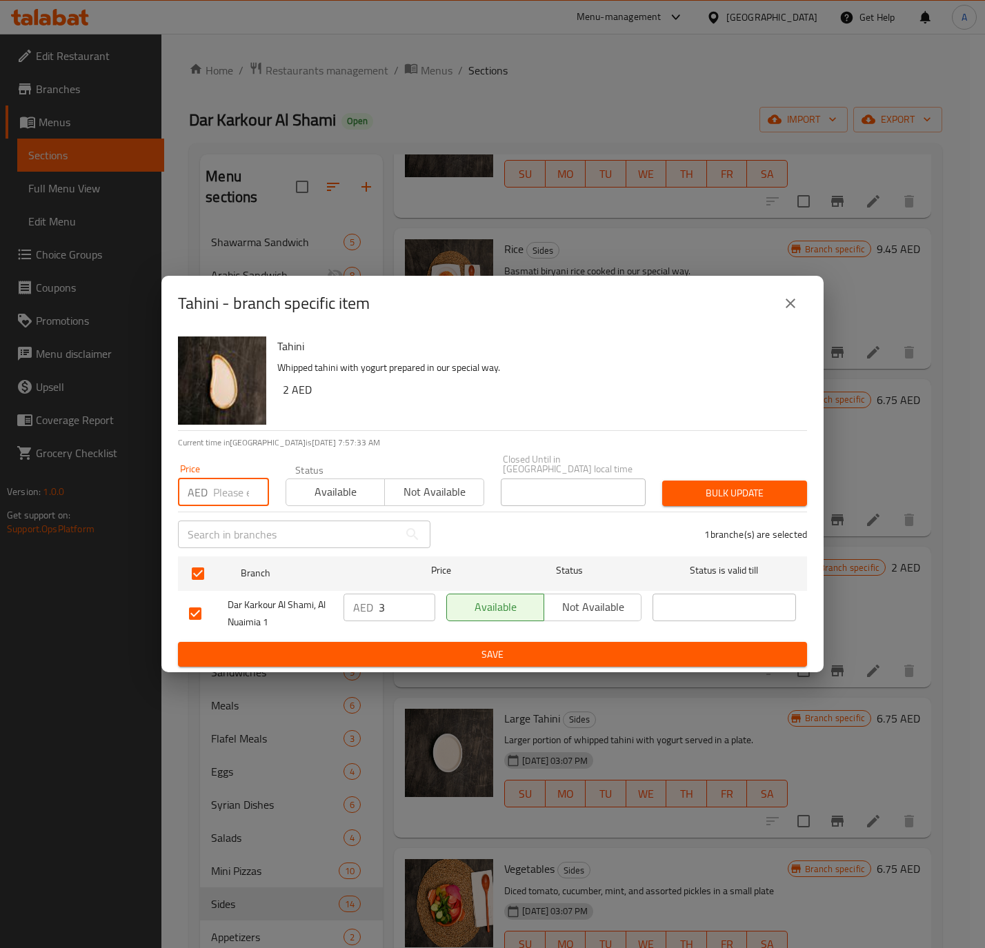
click at [224, 485] on input "number" at bounding box center [241, 493] width 56 height 28
paste input "1.75"
type input "1.75"
click at [685, 503] on button "Bulk update" at bounding box center [734, 494] width 145 height 26
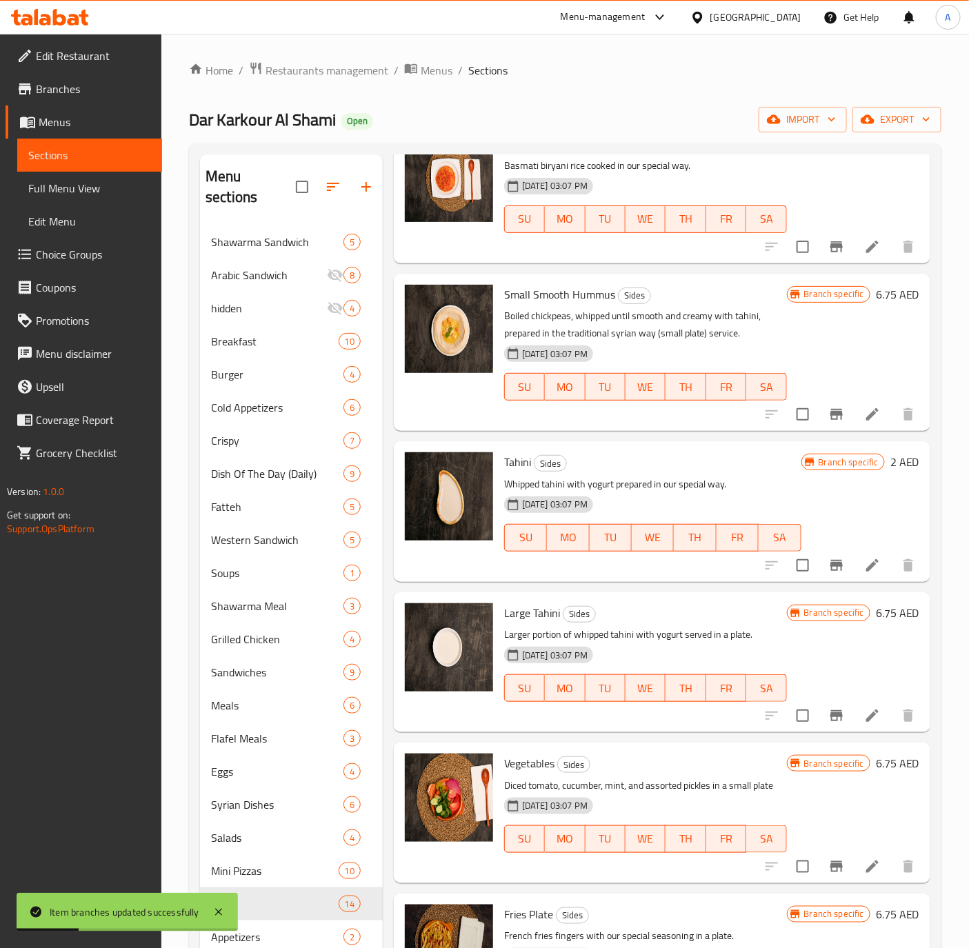
scroll to position [931, 0]
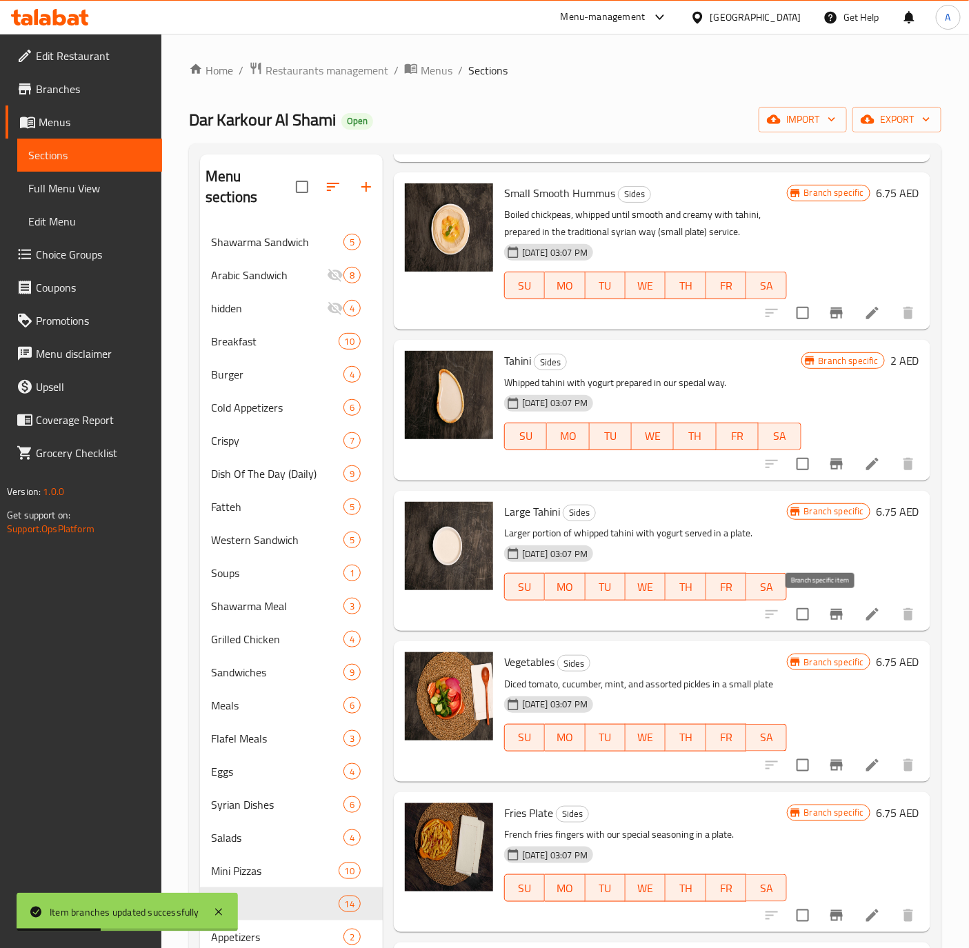
click at [820, 616] on button "Branch-specific-item" at bounding box center [836, 614] width 33 height 33
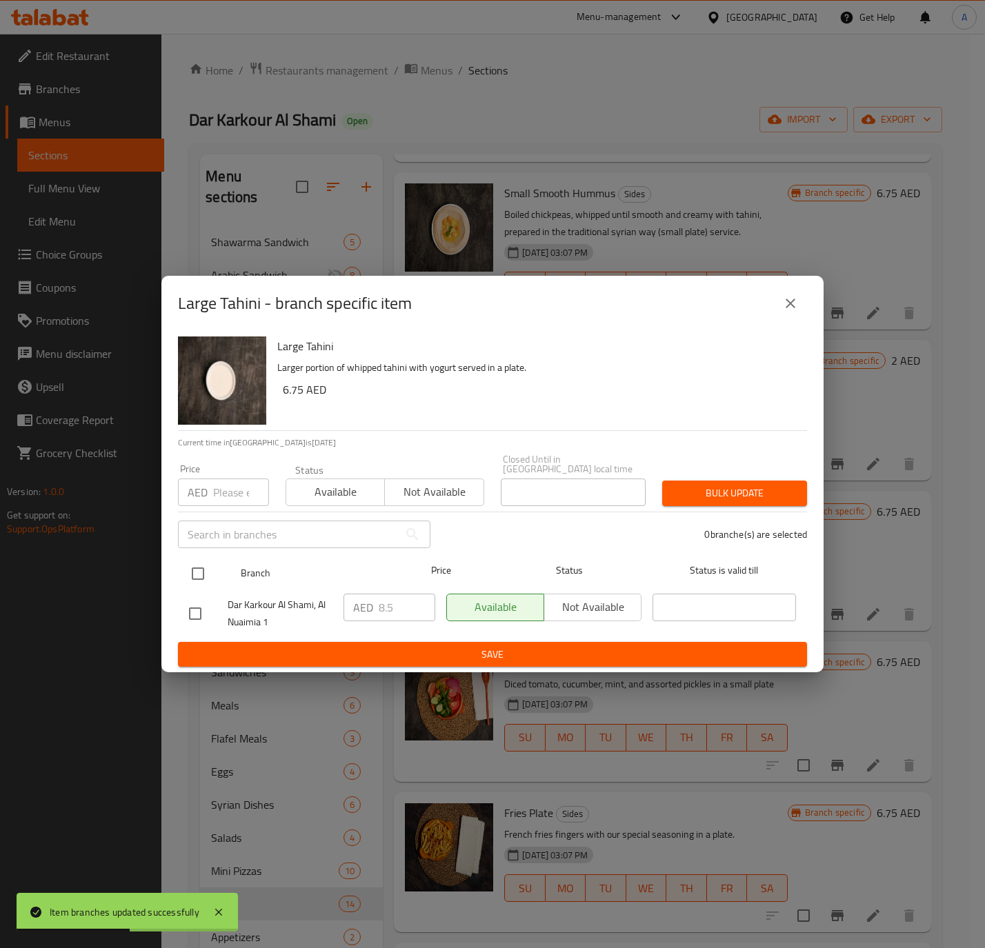
click at [190, 585] on input "checkbox" at bounding box center [197, 573] width 29 height 29
checkbox input "true"
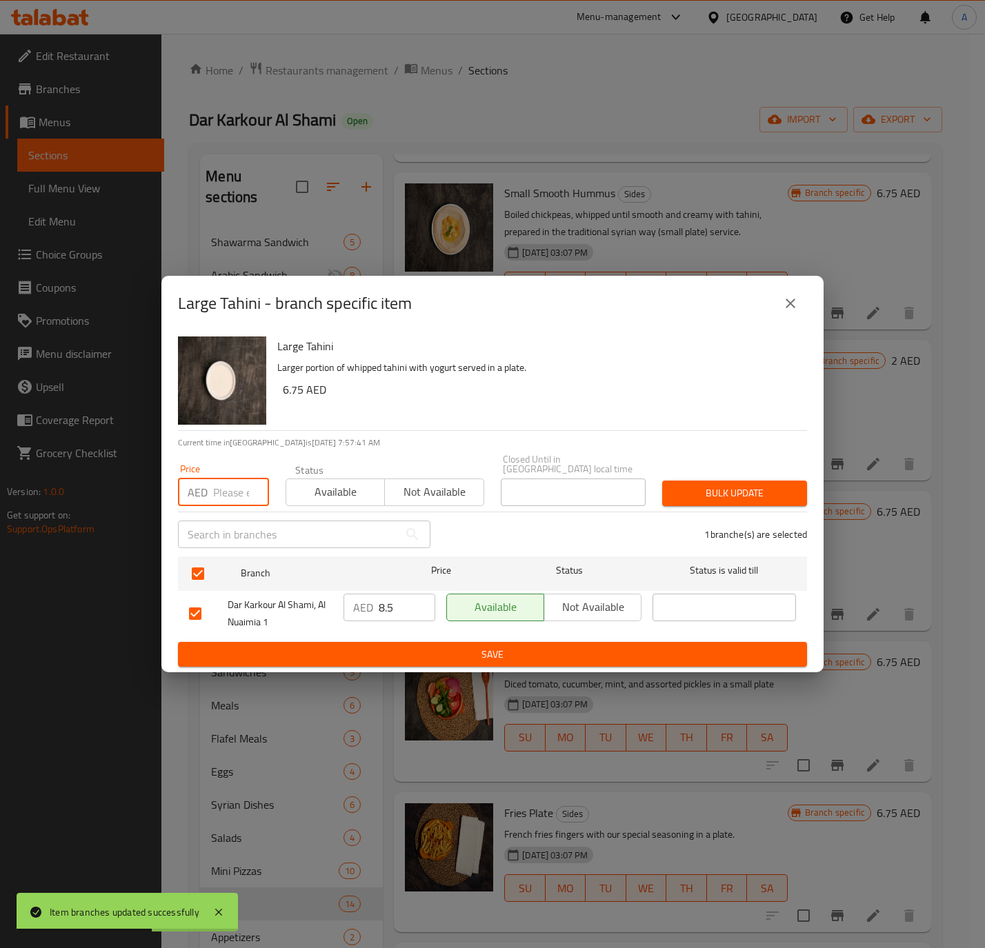
click at [230, 497] on input "number" at bounding box center [241, 493] width 56 height 28
paste input "8.75"
type input "8.75"
click at [700, 481] on button "Bulk update" at bounding box center [734, 494] width 145 height 26
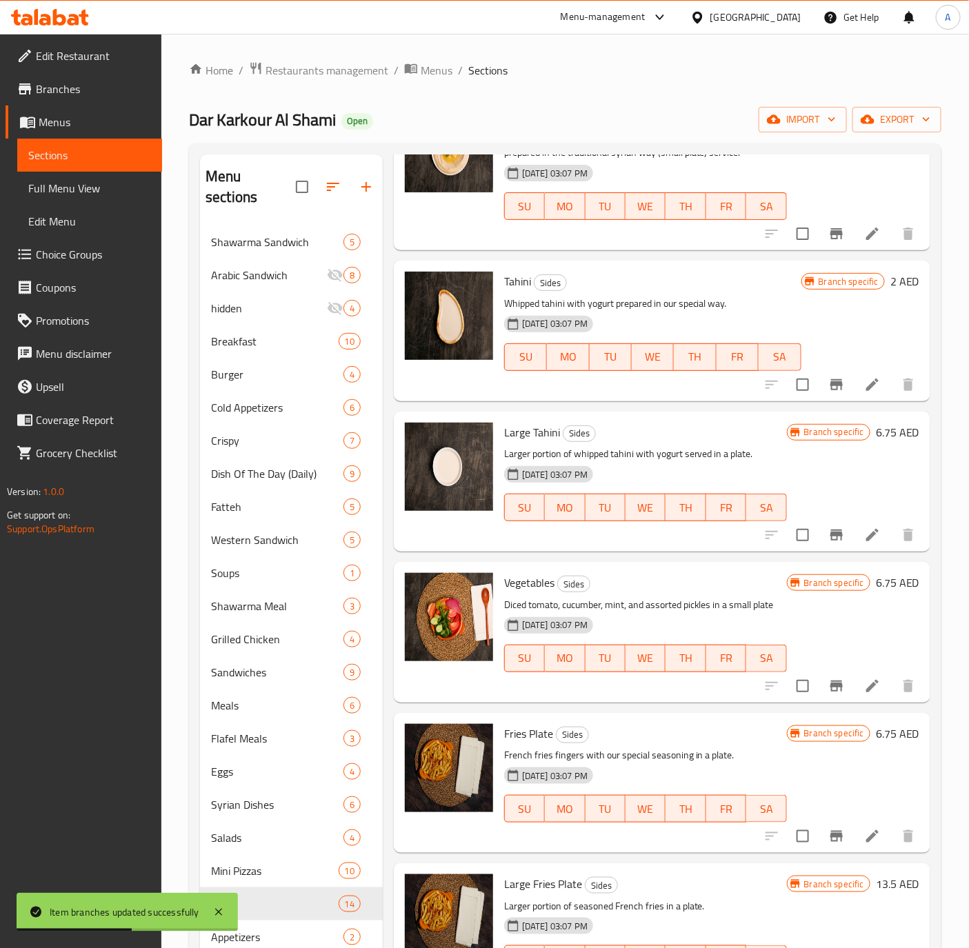
scroll to position [1034, 0]
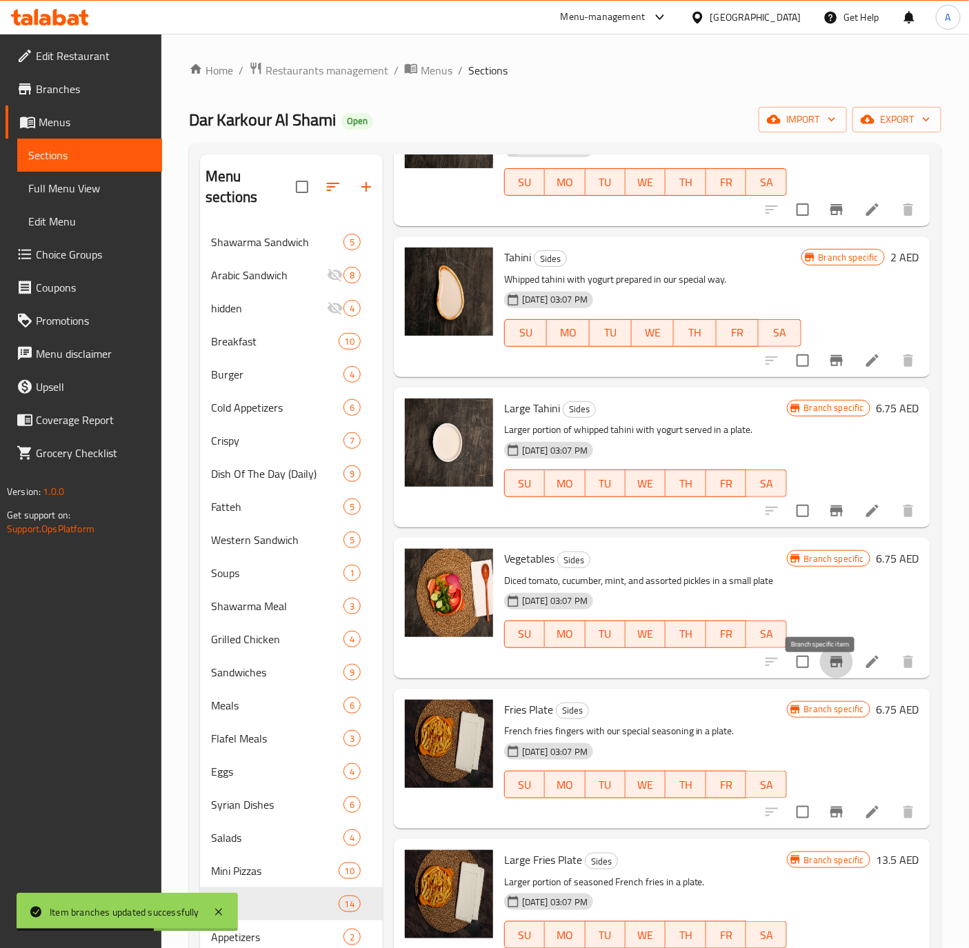
click at [830, 667] on icon "Branch-specific-item" at bounding box center [836, 661] width 12 height 11
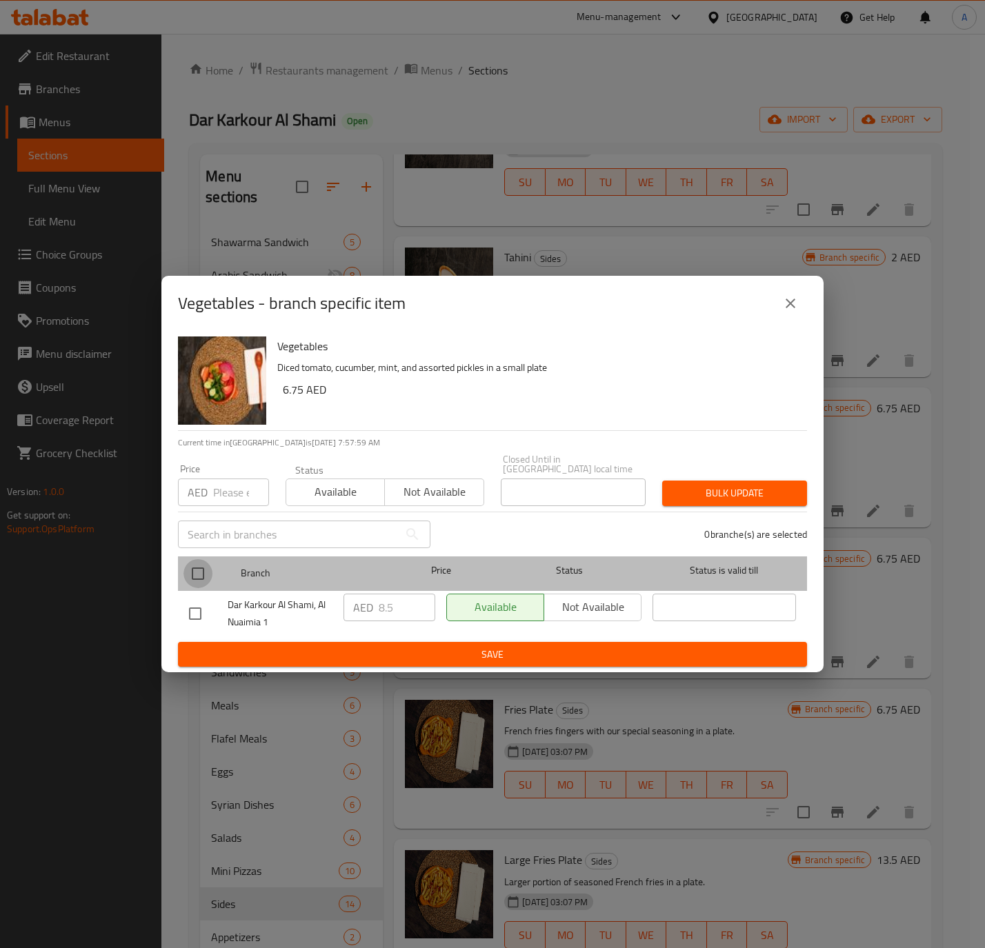
click at [199, 569] on input "checkbox" at bounding box center [197, 573] width 29 height 29
checkbox input "true"
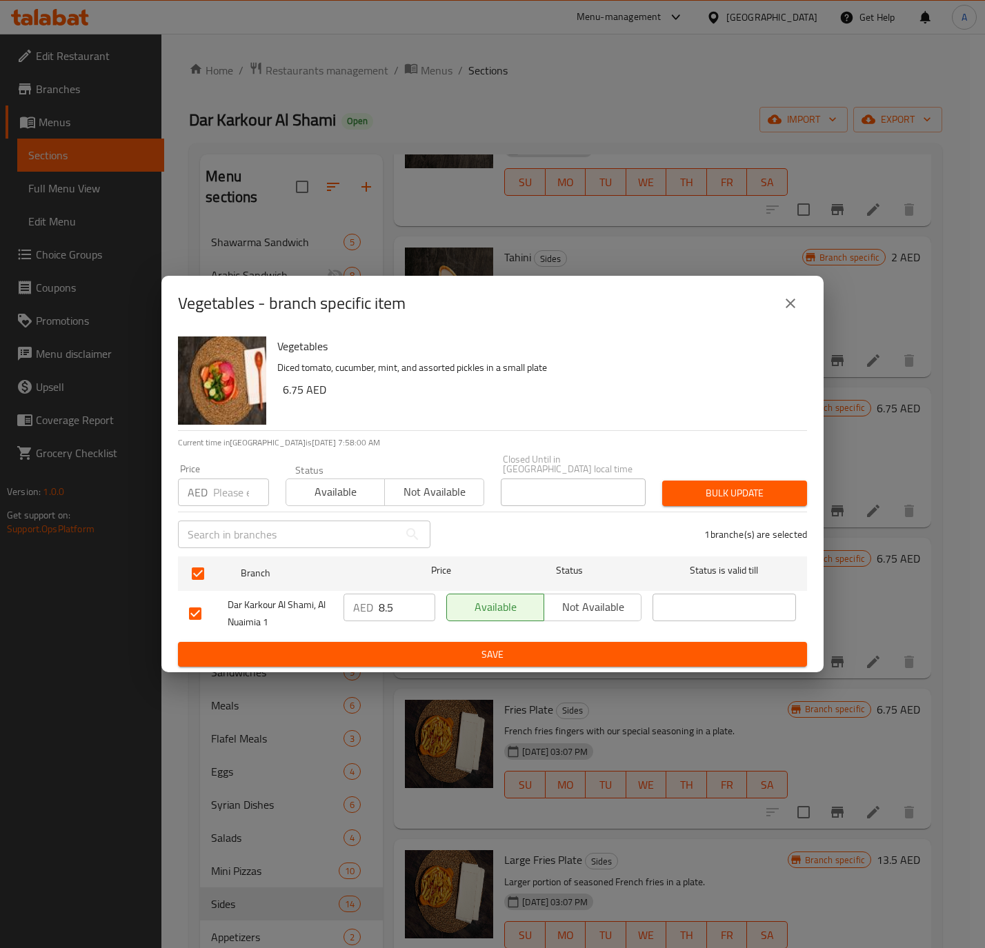
click at [228, 496] on input "number" at bounding box center [241, 493] width 56 height 28
paste input "8.75"
type input "8.75"
click at [708, 490] on span "Bulk update" at bounding box center [734, 493] width 123 height 17
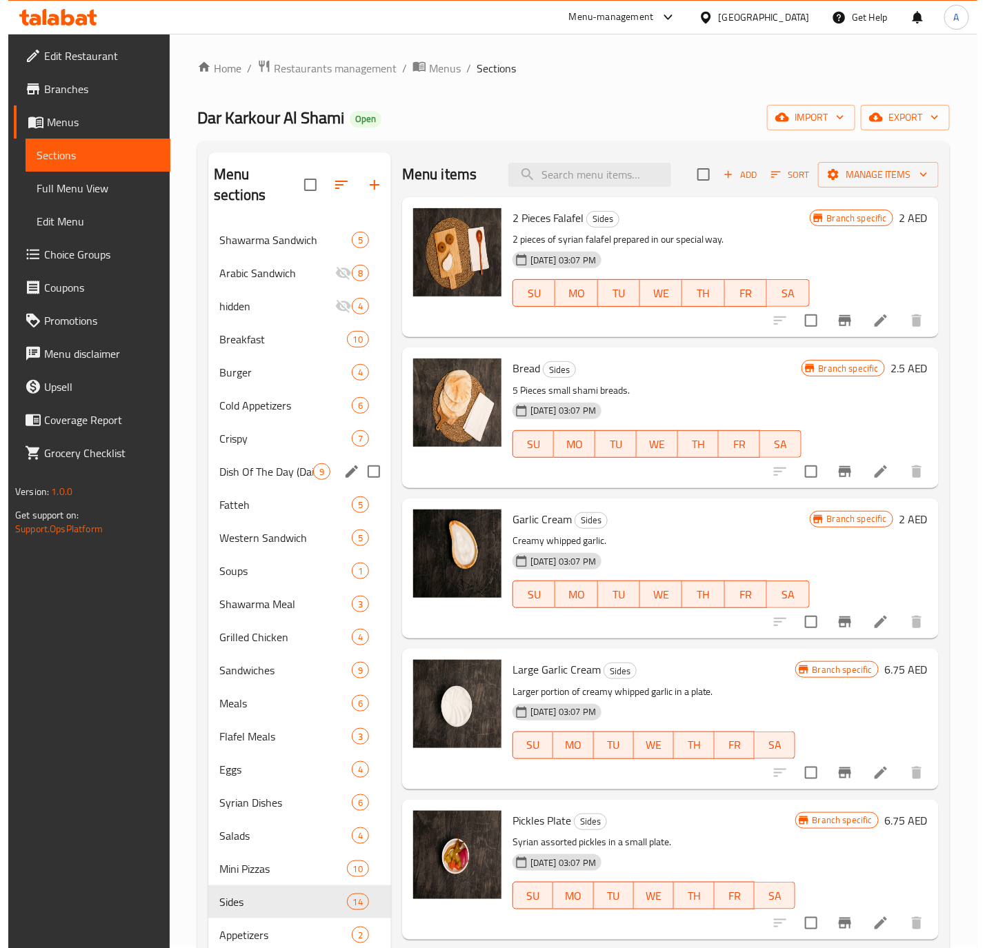
scroll to position [0, 0]
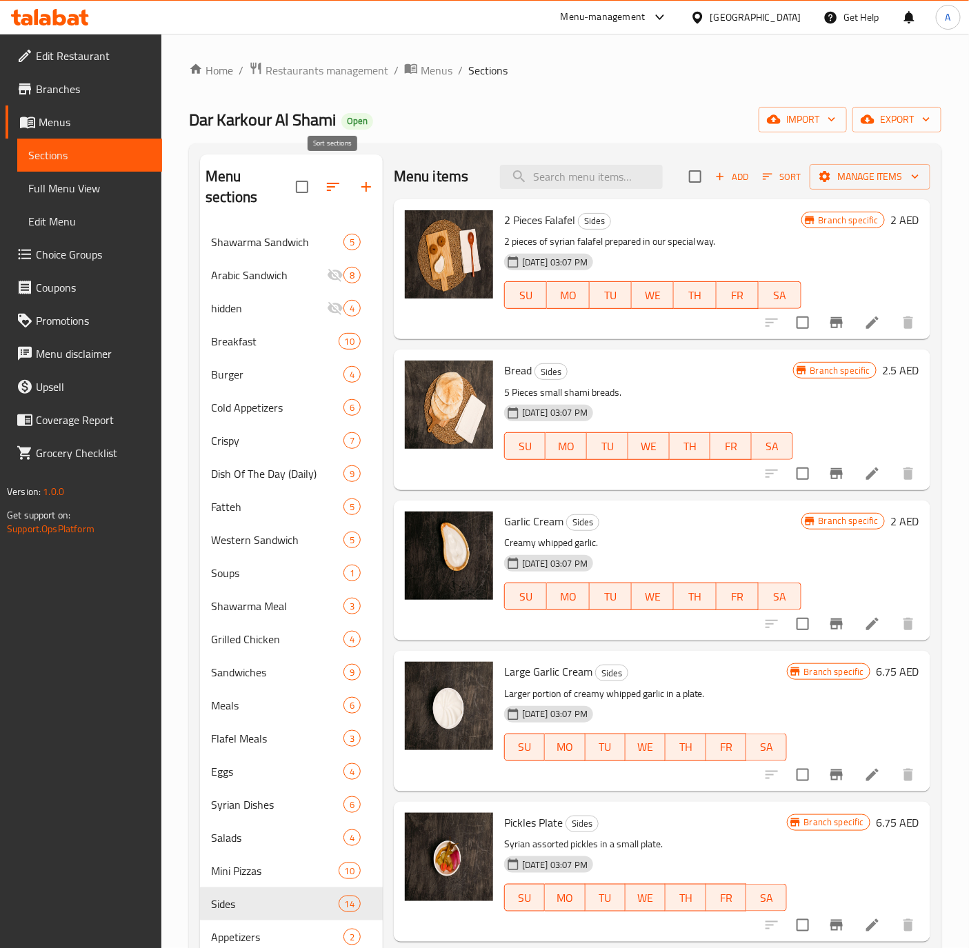
click at [331, 183] on icon "button" at bounding box center [333, 187] width 12 height 8
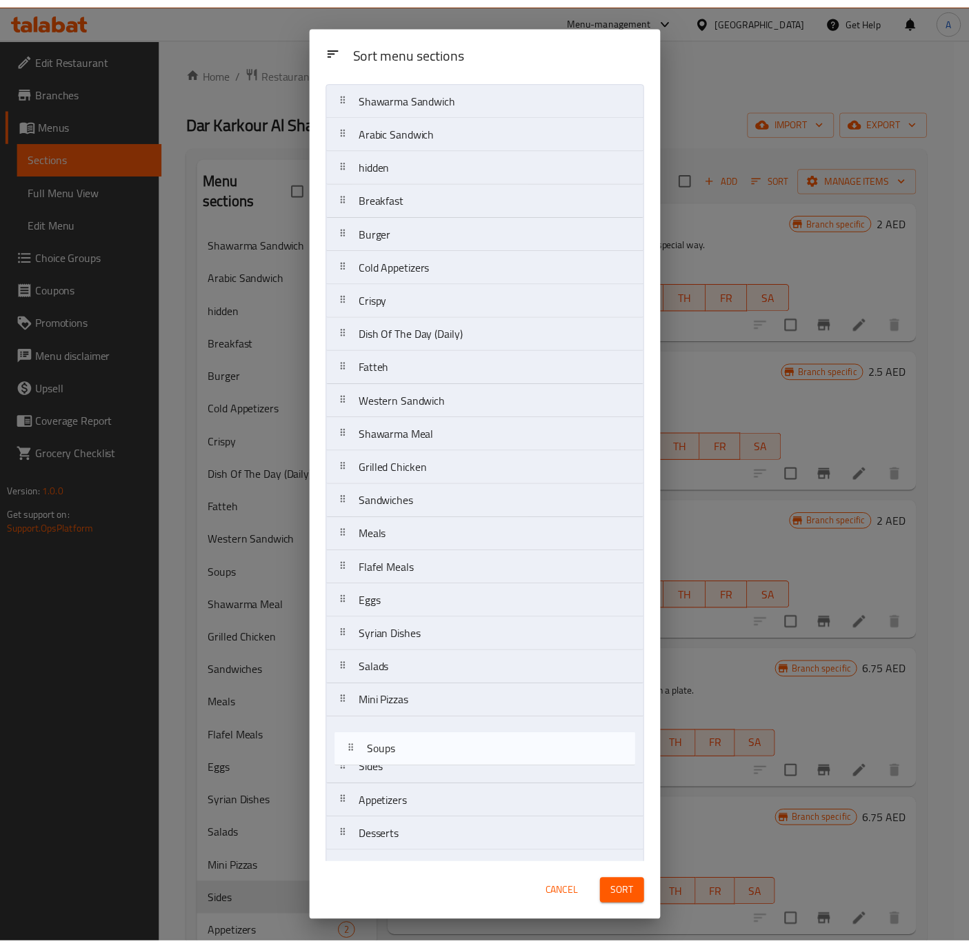
scroll to position [69, 0]
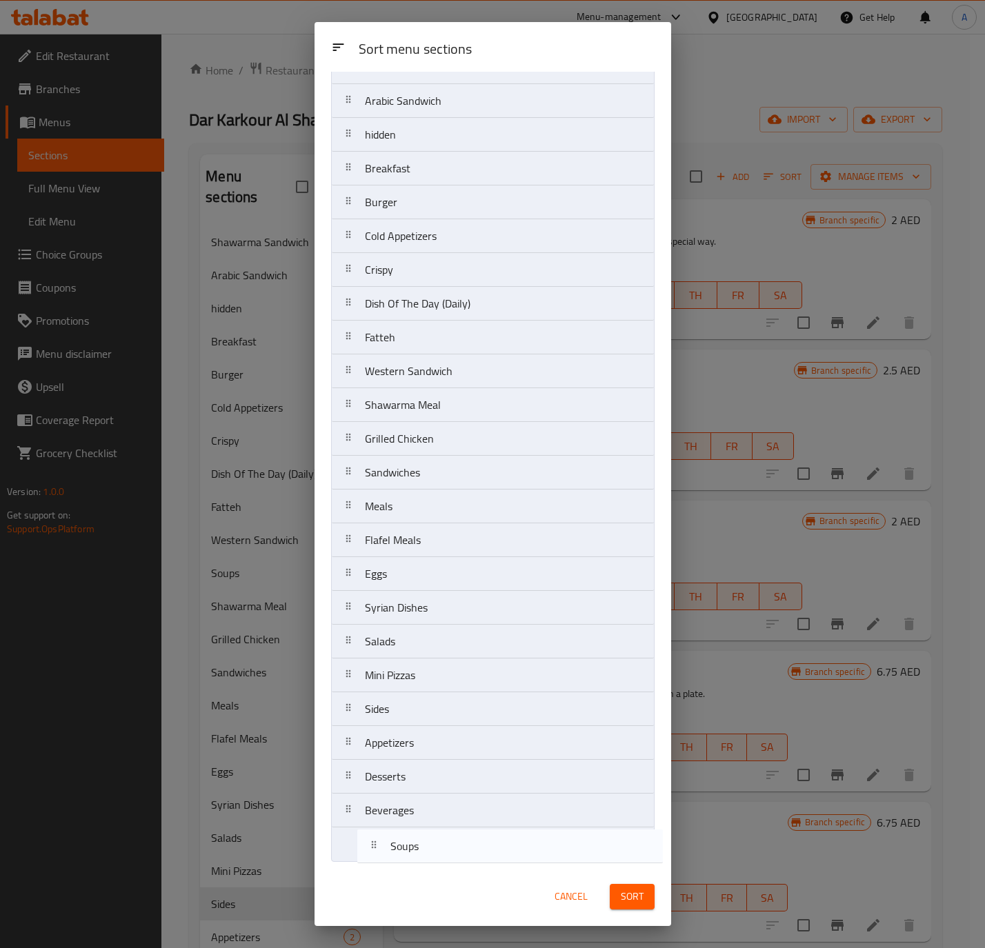
drag, startPoint x: 410, startPoint y: 470, endPoint x: 435, endPoint y: 851, distance: 381.4
click at [435, 851] on nav "Shawarma Sandwich Arabic Sandwich hidden Breakfast Burger Cold Appetizers Crisp…" at bounding box center [492, 456] width 323 height 812
drag, startPoint x: 412, startPoint y: 710, endPoint x: 424, endPoint y: 828, distance: 118.5
click at [424, 828] on nav "Shawarma Sandwich Arabic Sandwich hidden Breakfast Burger Cold Appetizers Crisp…" at bounding box center [492, 456] width 323 height 812
drag, startPoint x: 405, startPoint y: 370, endPoint x: 408, endPoint y: 859, distance: 488.9
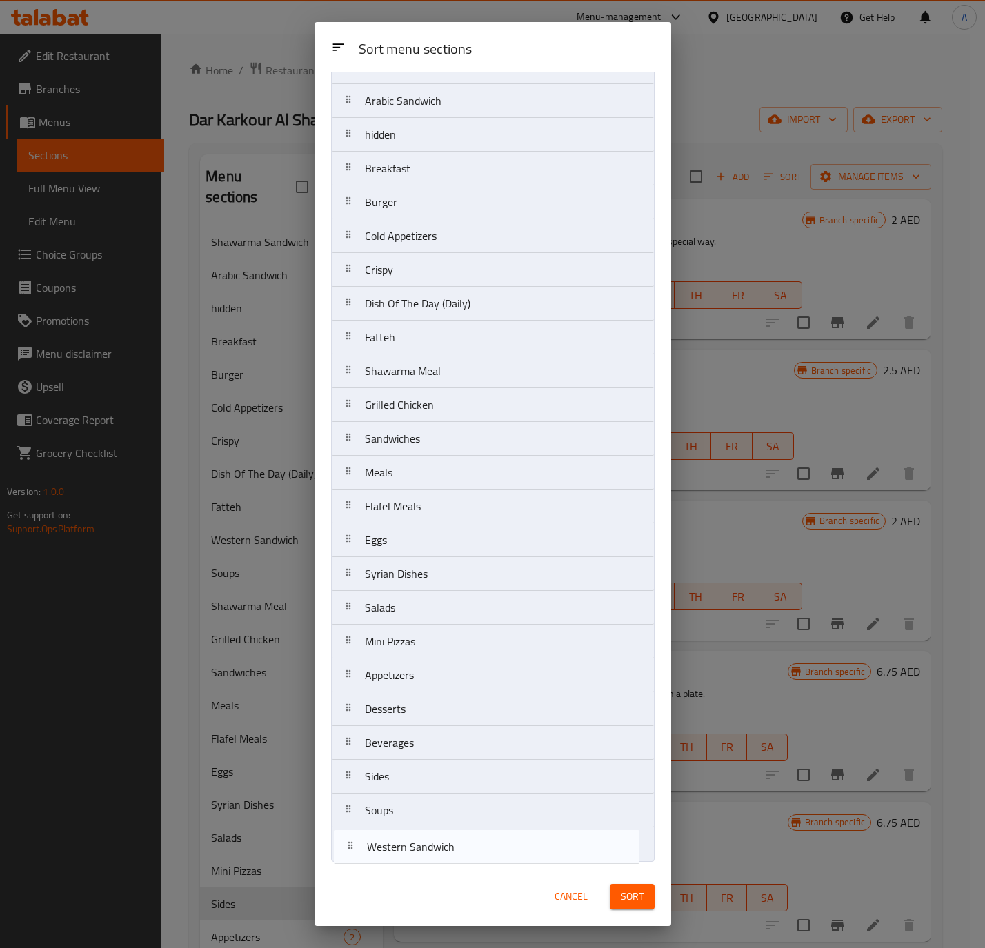
click at [408, 859] on nav "Shawarma Sandwich Arabic Sandwich hidden Breakfast Burger Cold Appetizers Crisp…" at bounding box center [492, 456] width 323 height 812
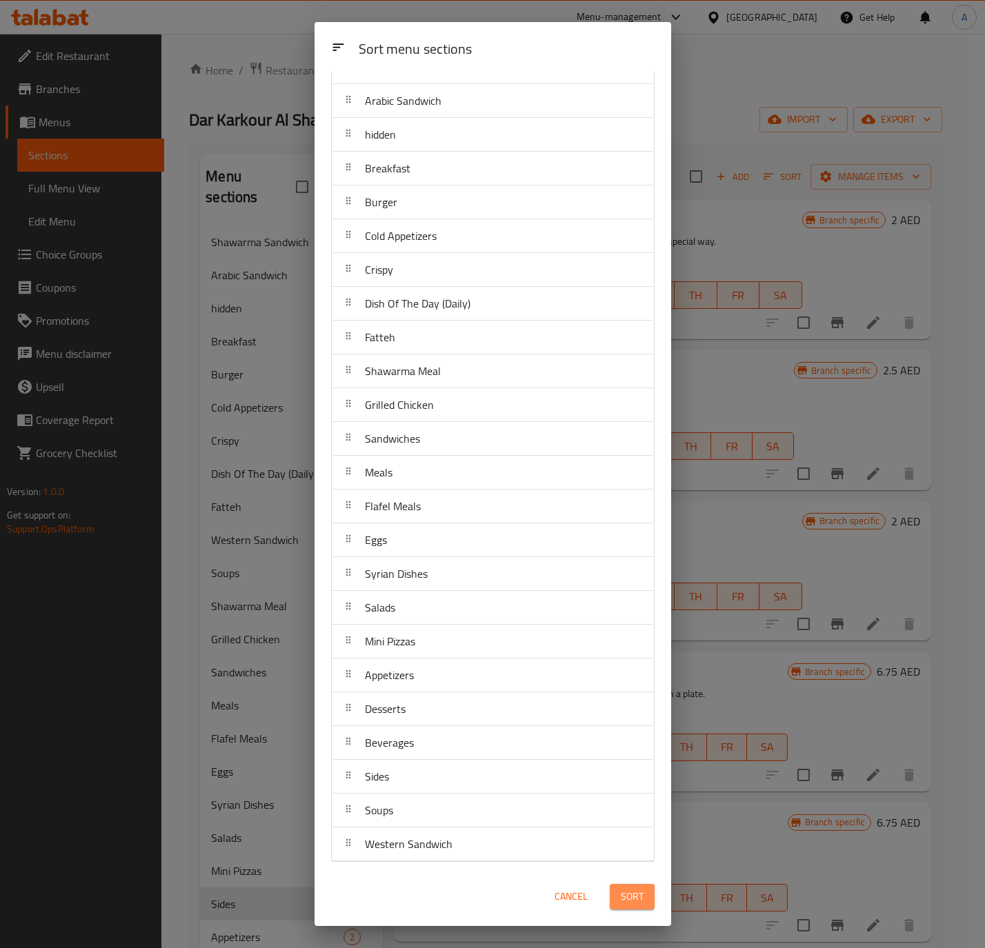
click at [631, 903] on span "Sort" at bounding box center [632, 896] width 23 height 17
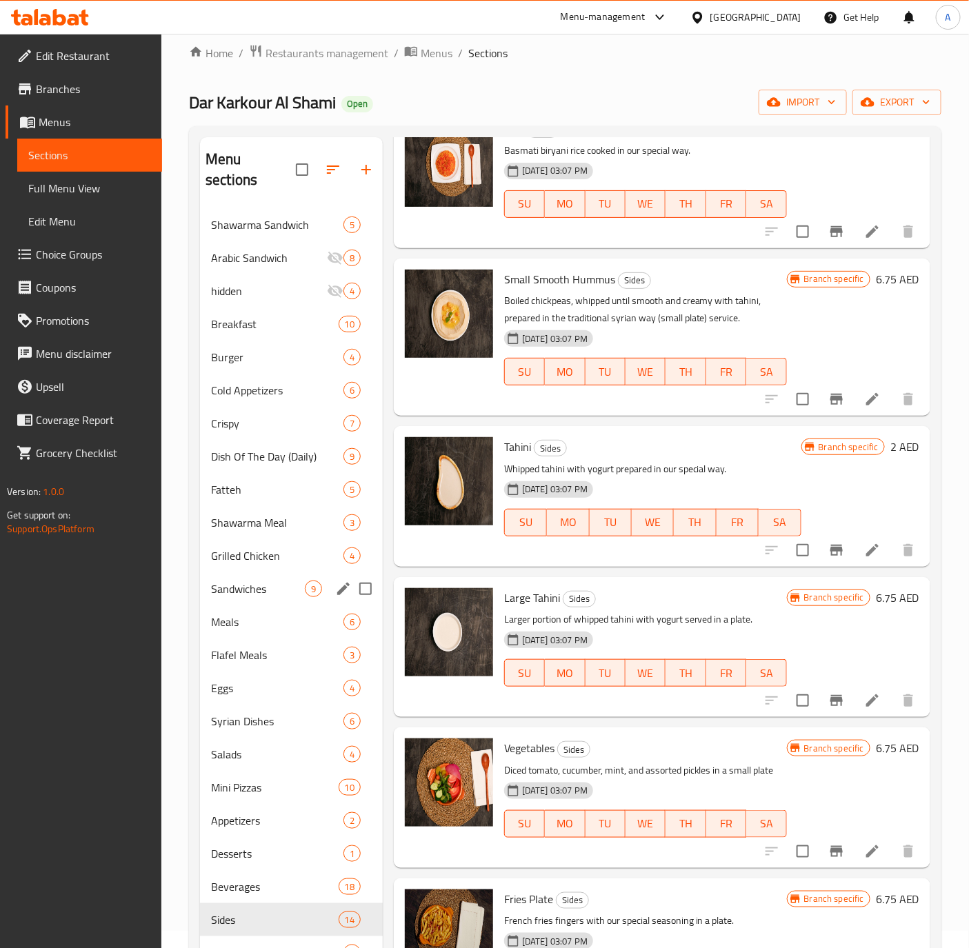
scroll to position [0, 0]
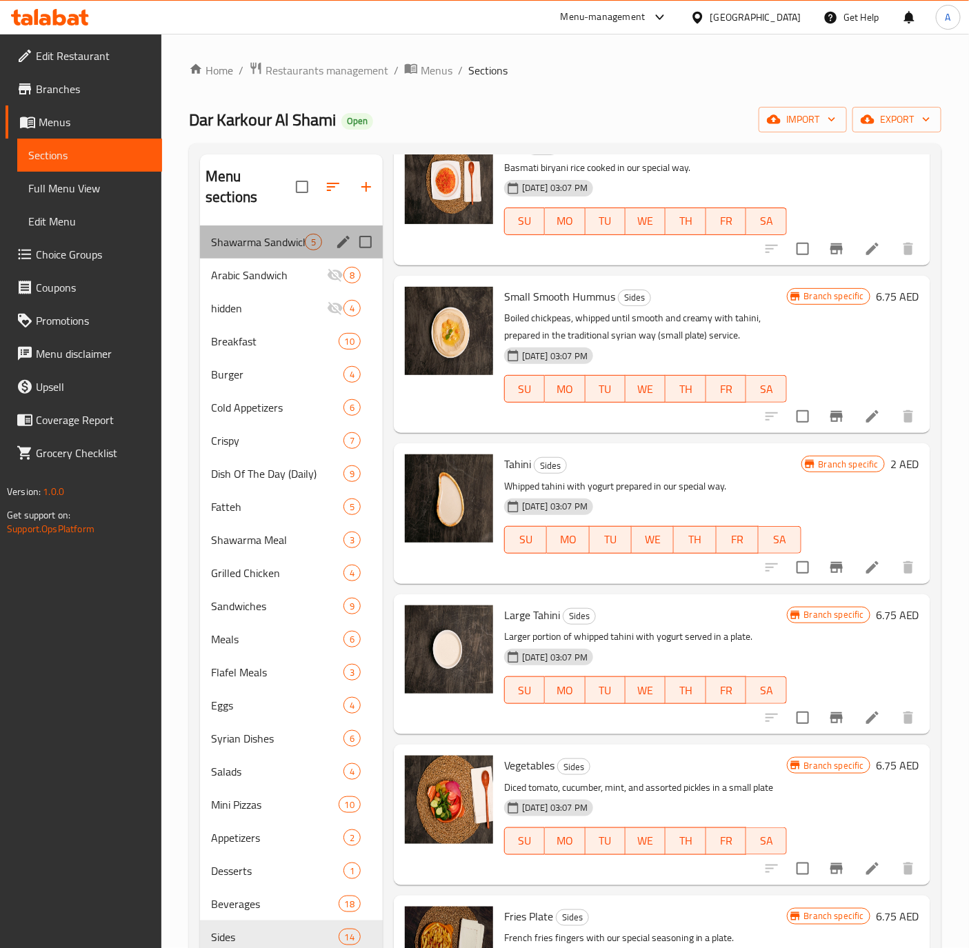
click at [276, 236] on div "Shawarma Sandwich 5" at bounding box center [291, 241] width 183 height 33
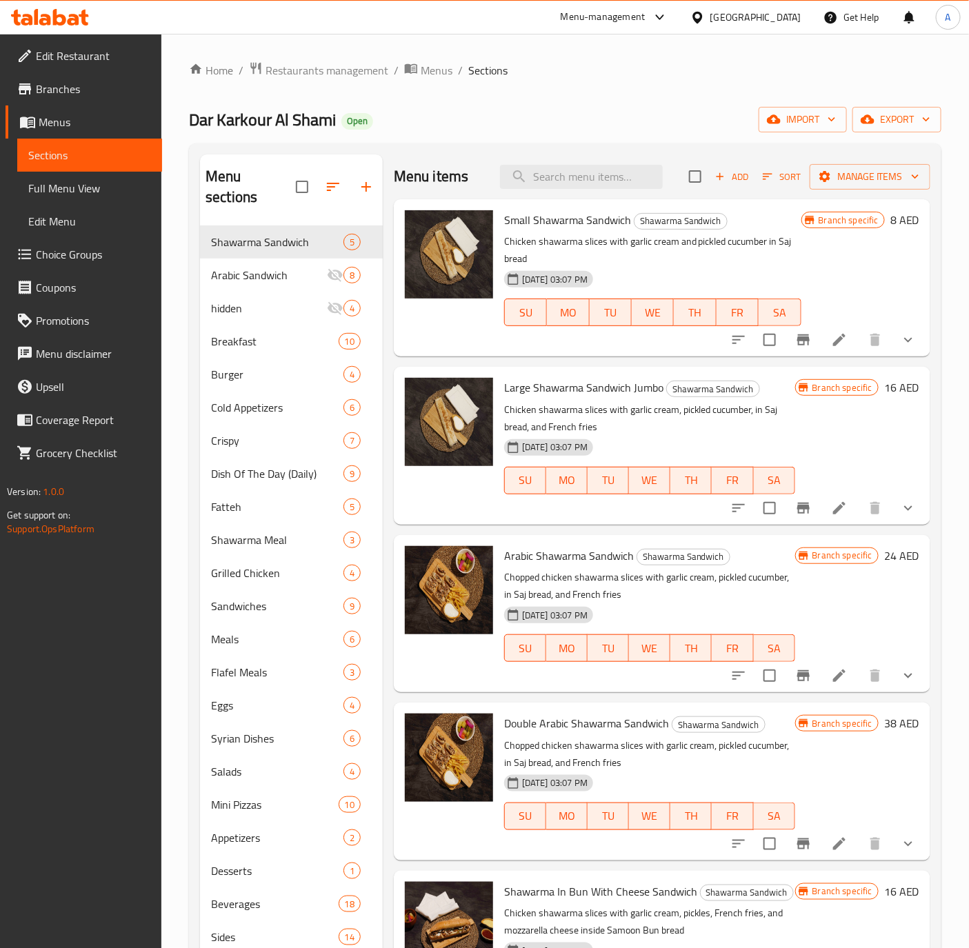
click at [898, 334] on button "show more" at bounding box center [908, 339] width 33 height 33
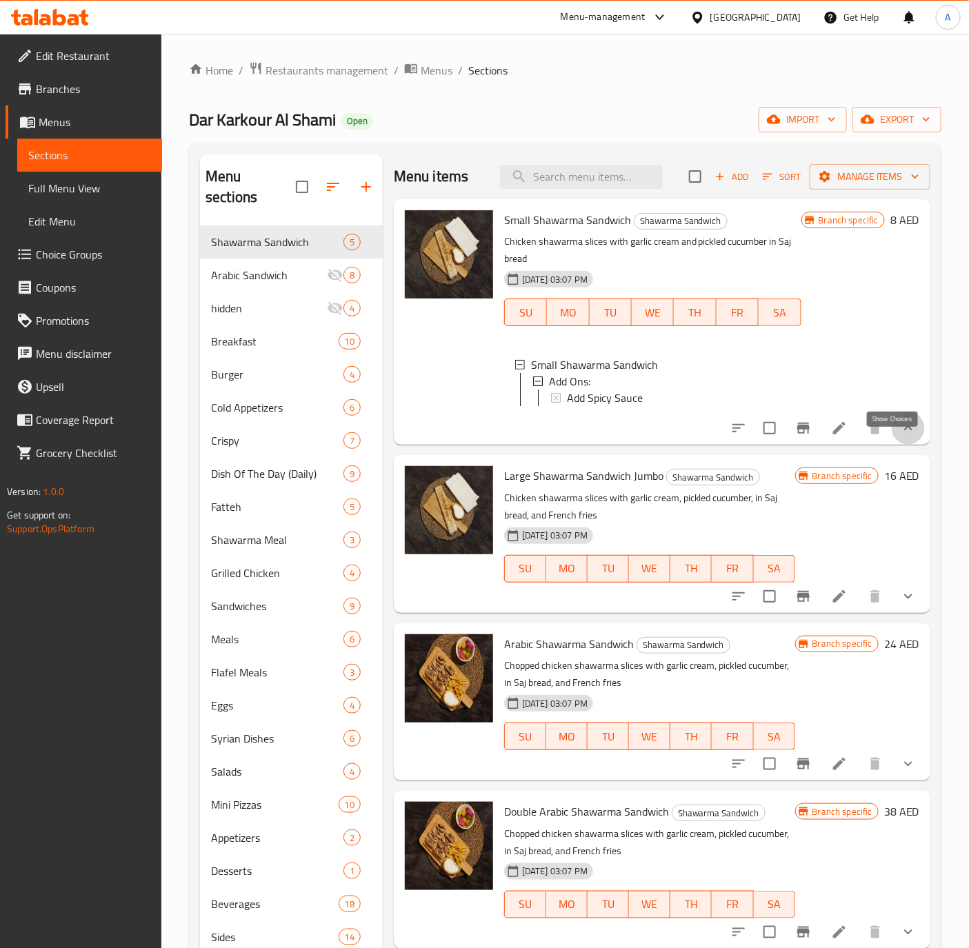
click at [900, 436] on icon "show more" at bounding box center [908, 428] width 17 height 17
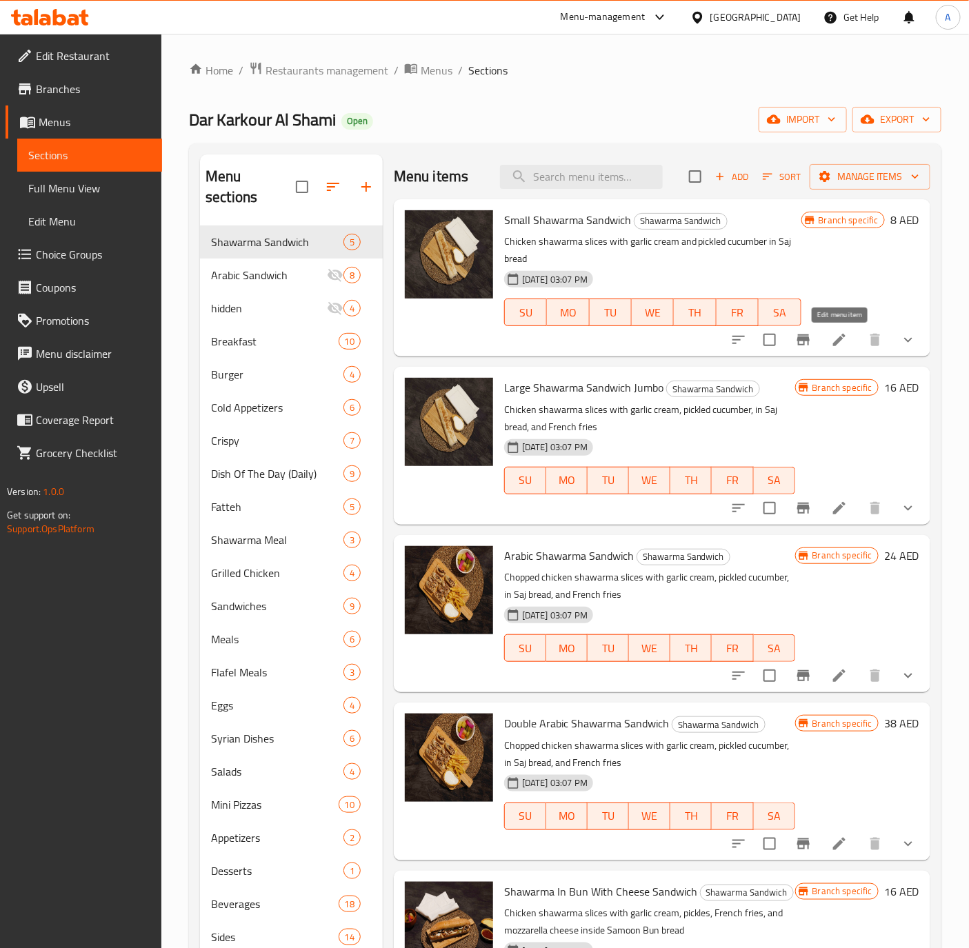
click at [834, 341] on icon at bounding box center [839, 340] width 17 height 17
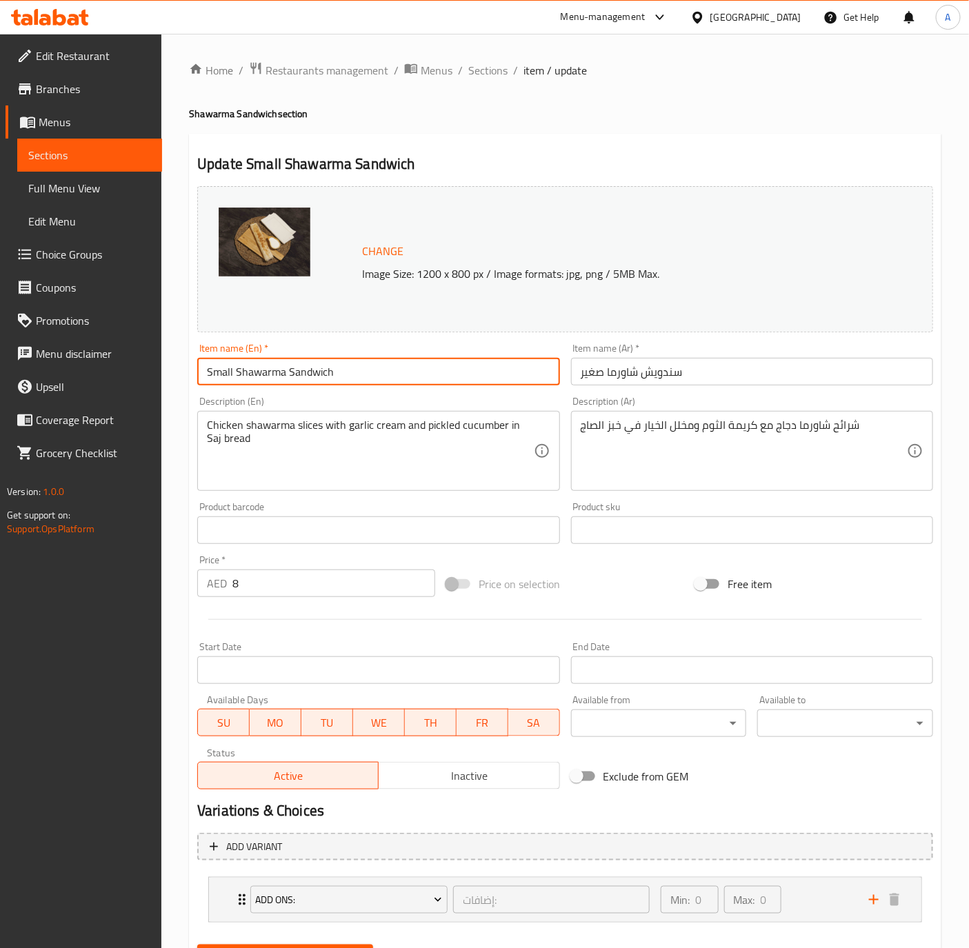
click at [234, 374] on input "Small Shawarma Sandwich" at bounding box center [378, 372] width 362 height 28
type input "Medium Shawarma Sandwich"
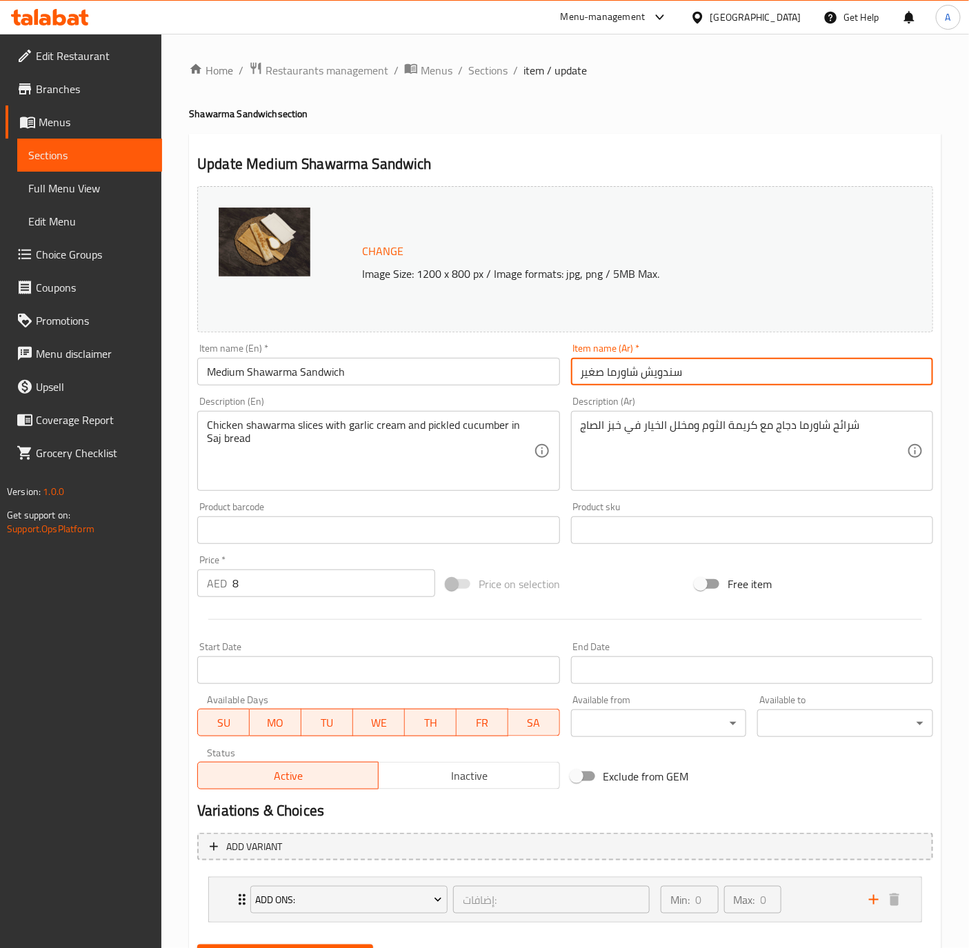
drag, startPoint x: 606, startPoint y: 381, endPoint x: 585, endPoint y: 363, distance: 27.4
click at [585, 363] on input "سندويش شاورما صغير" at bounding box center [752, 372] width 362 height 28
click at [751, 369] on input "سندويش شاورما صغير" at bounding box center [752, 372] width 362 height 28
type input "سندويش شاورما وسط"
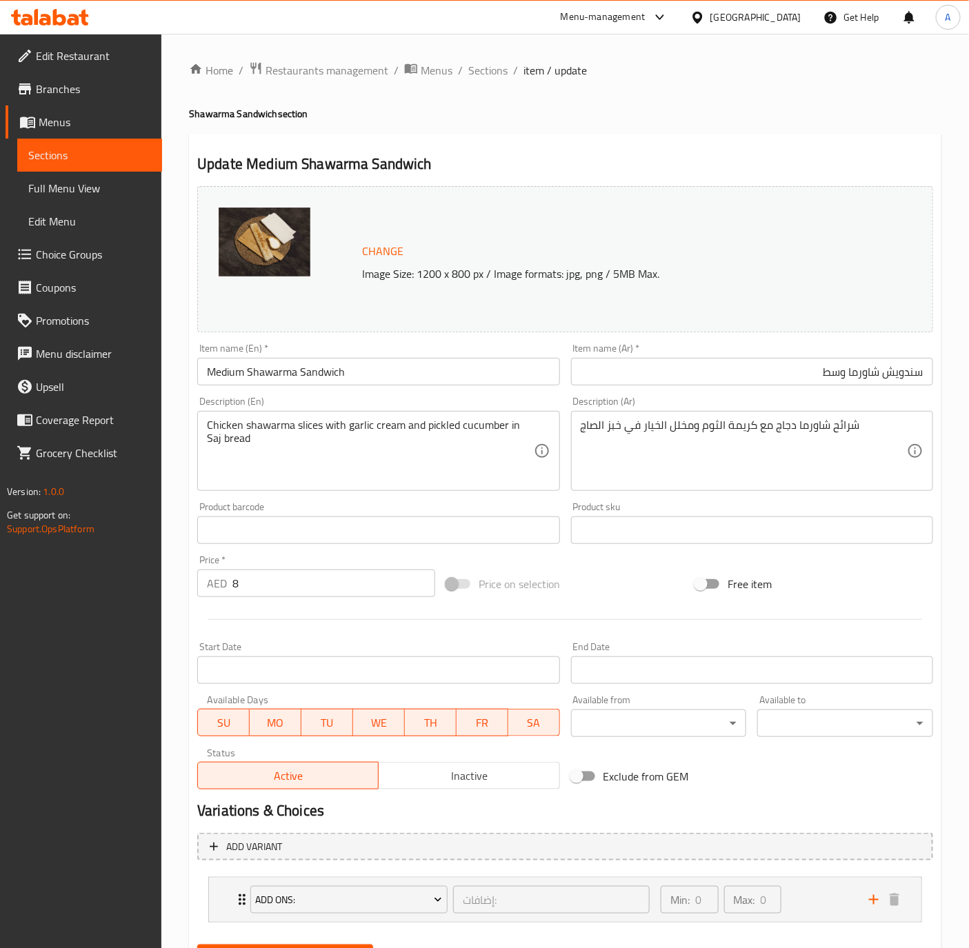
click at [406, 366] on input "Medium Shawarma Sandwich" at bounding box center [378, 372] width 362 height 28
click at [197, 945] on button "Update" at bounding box center [285, 958] width 176 height 26
click at [482, 71] on span "Sections" at bounding box center [487, 70] width 39 height 17
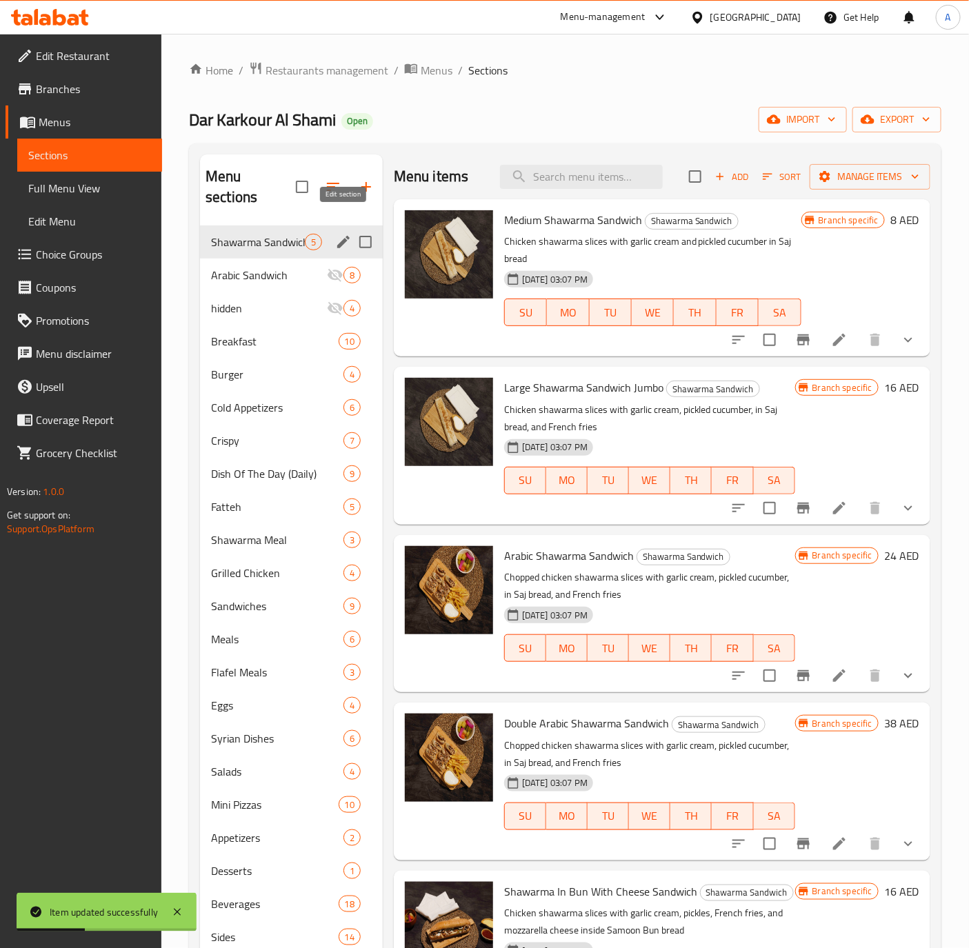
click at [343, 234] on icon "edit" at bounding box center [343, 242] width 17 height 17
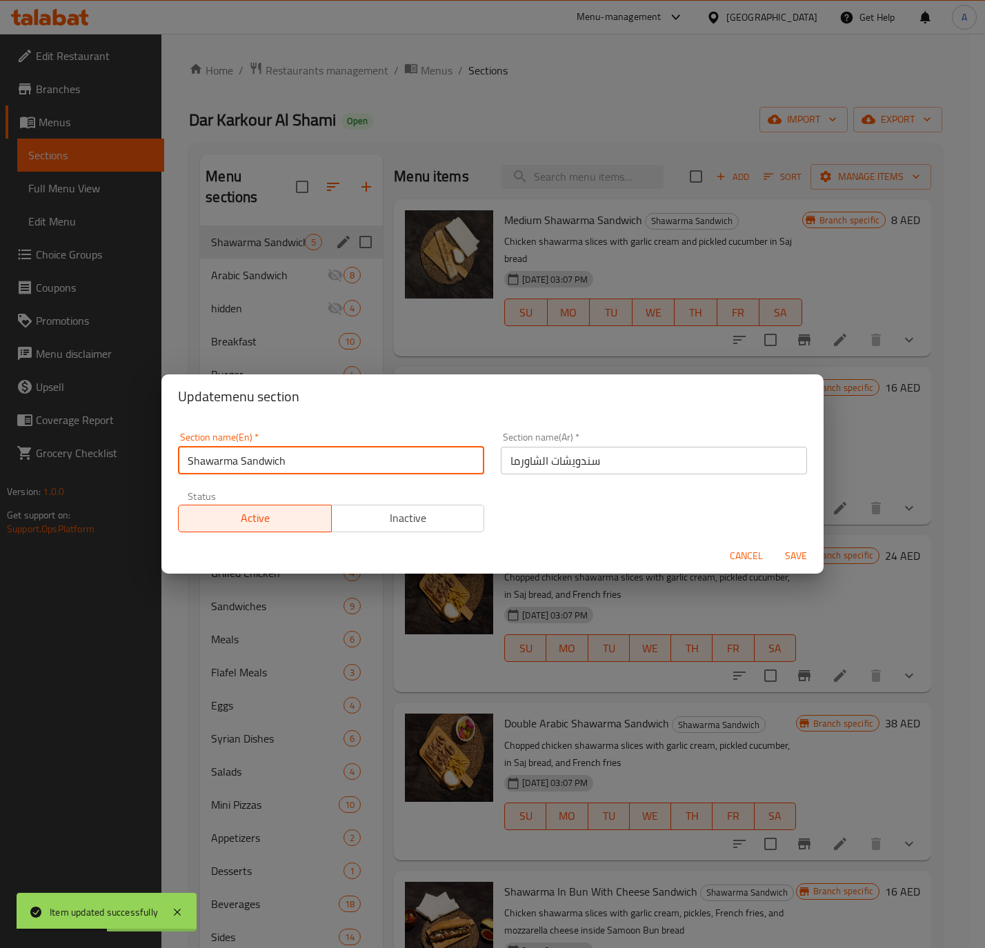
click at [292, 458] on input "Shawarma Sandwich" at bounding box center [331, 461] width 306 height 28
type input "Shawarma"
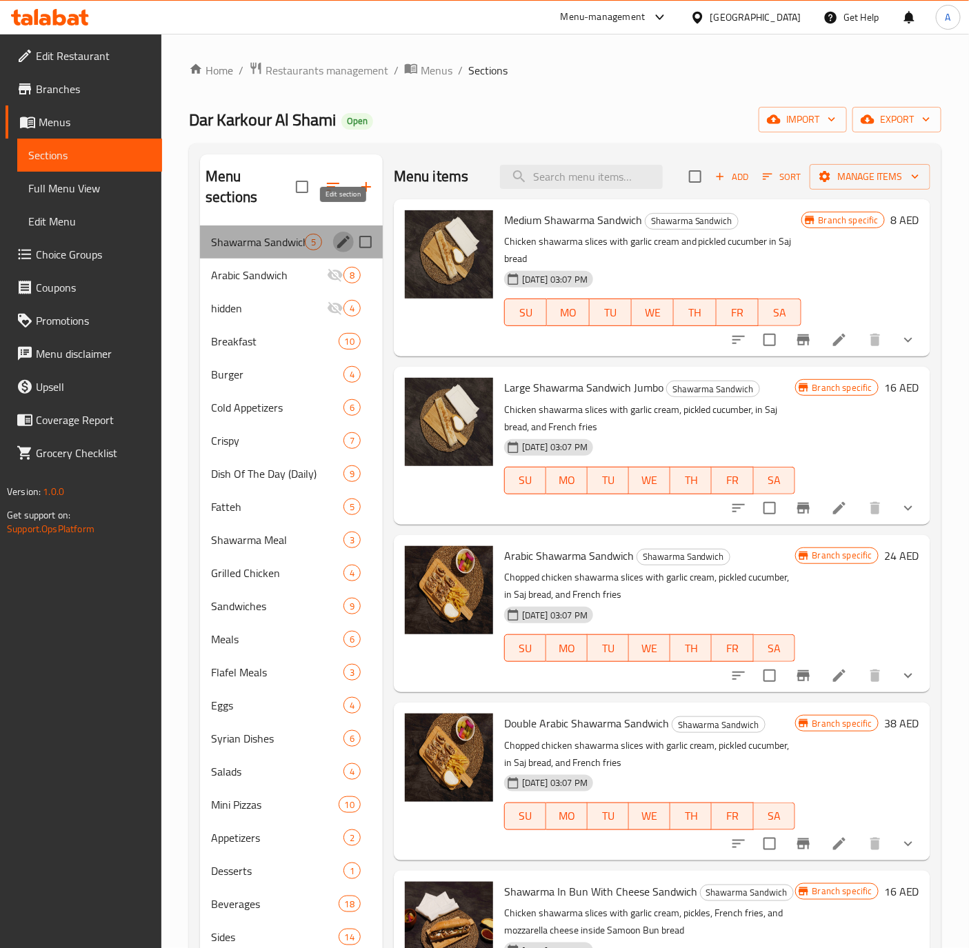
click at [339, 234] on icon "edit" at bounding box center [343, 242] width 17 height 17
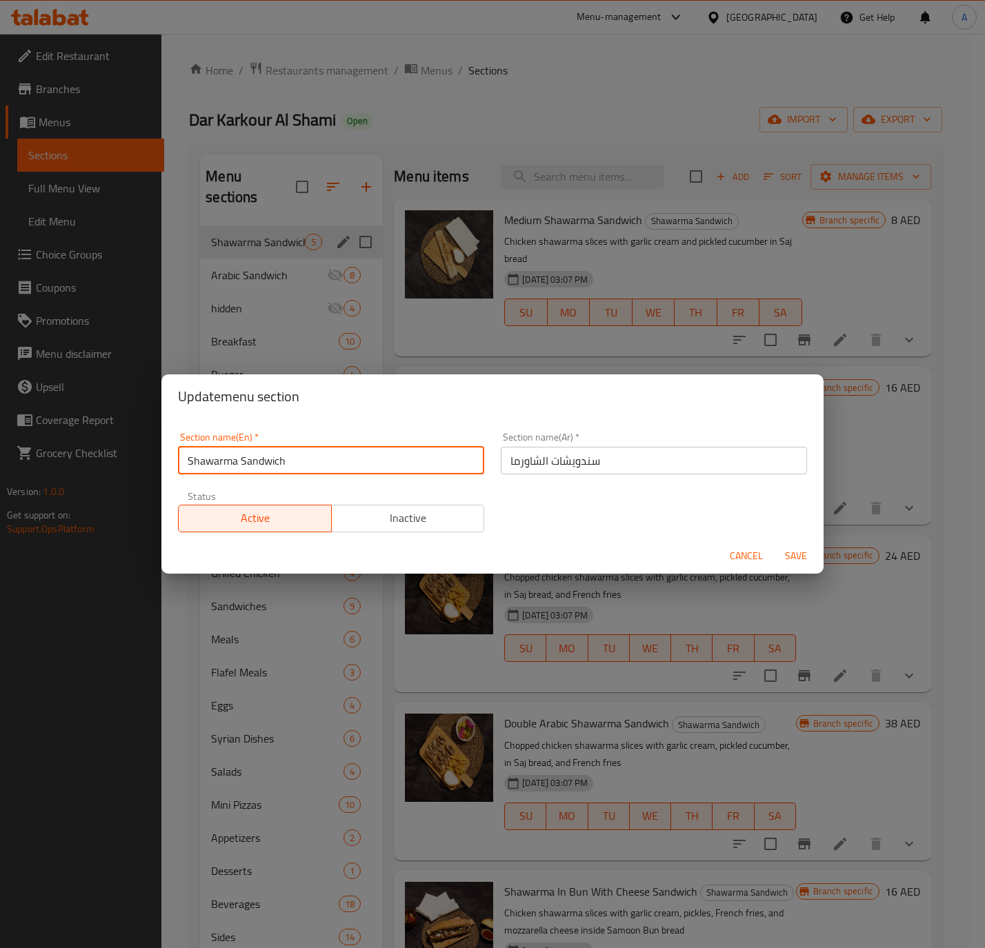
click at [302, 463] on input "Shawarma Sandwich" at bounding box center [331, 461] width 306 height 28
type input "Shawarma"
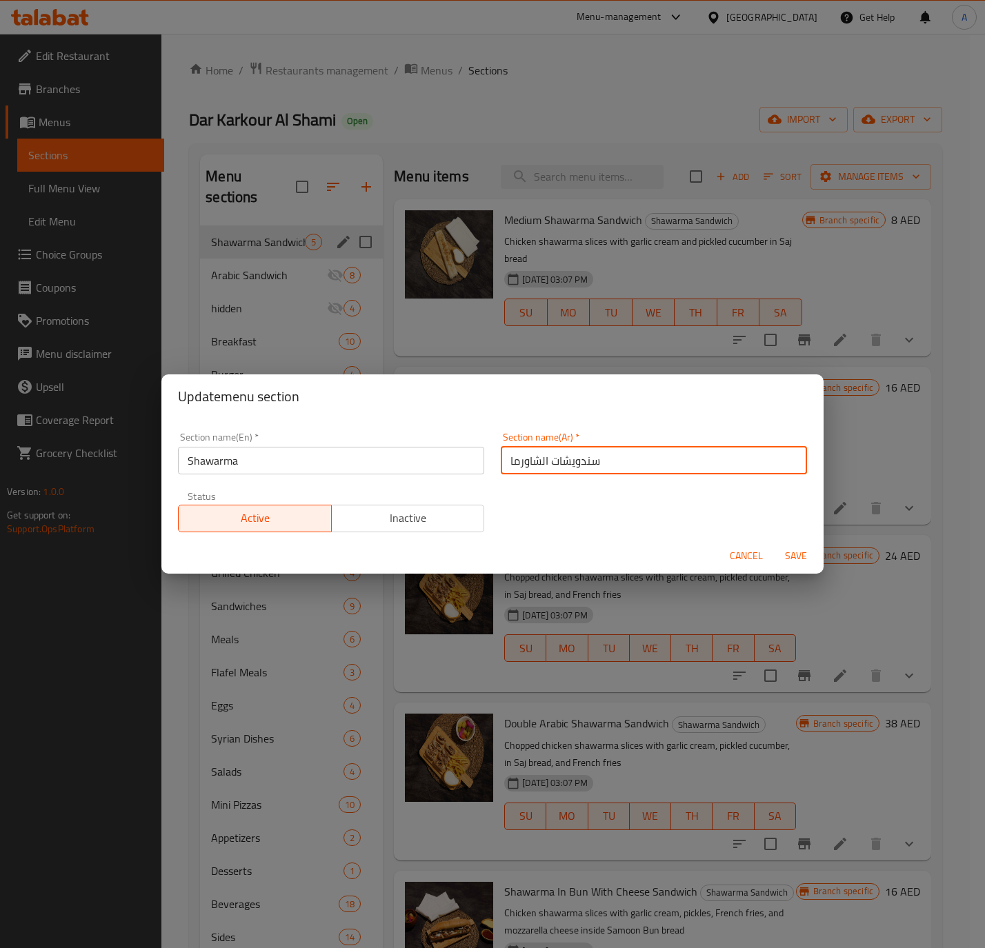
drag, startPoint x: 534, startPoint y: 463, endPoint x: 707, endPoint y: 465, distance: 173.1
click at [707, 465] on input "سندويشات الشاورما" at bounding box center [654, 461] width 306 height 28
type input "شاورما"
click at [798, 558] on span "Save" at bounding box center [795, 555] width 33 height 17
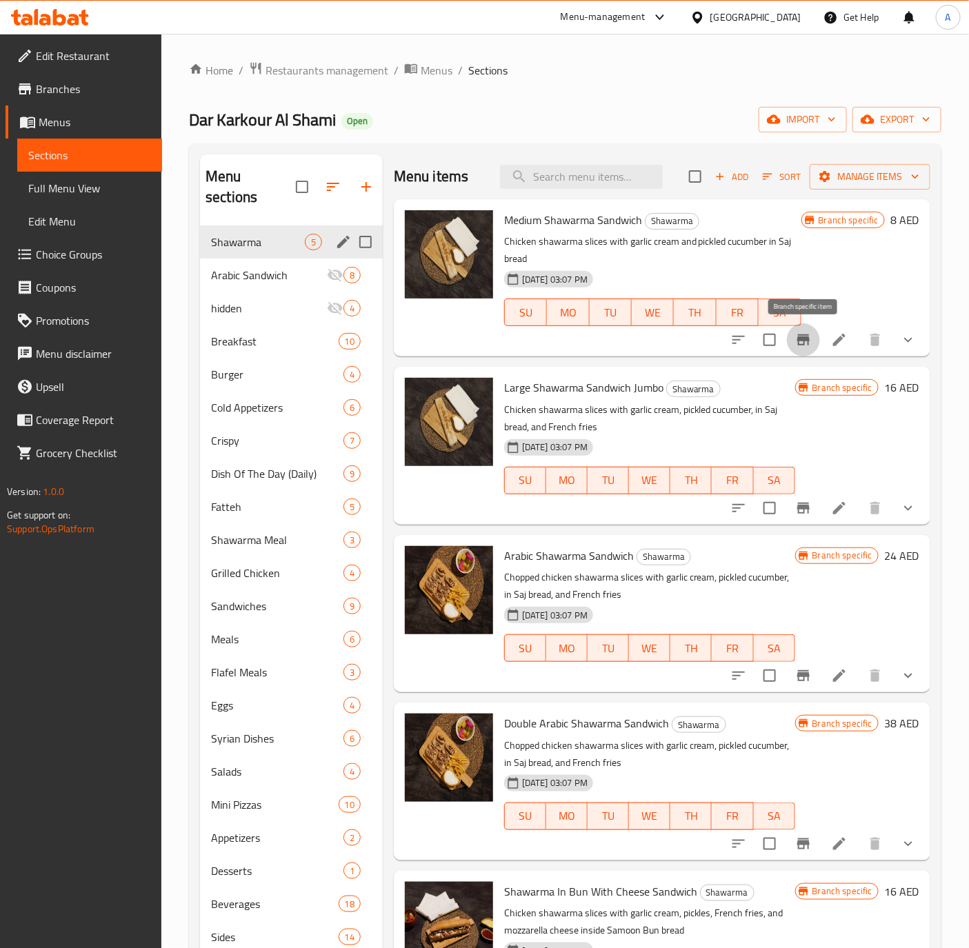
click at [793, 340] on button "Branch-specific-item" at bounding box center [803, 339] width 33 height 33
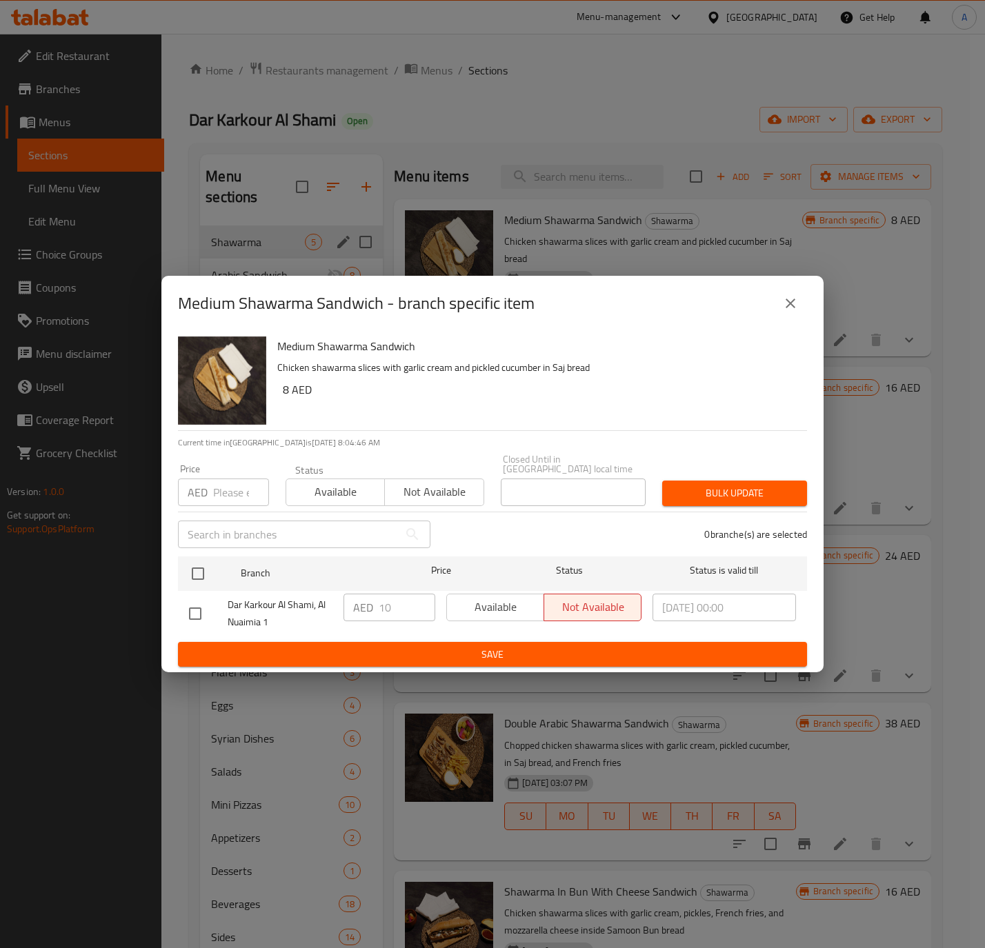
drag, startPoint x: 199, startPoint y: 574, endPoint x: 203, endPoint y: 517, distance: 56.7
click at [199, 574] on input "checkbox" at bounding box center [197, 573] width 29 height 29
checkbox input "true"
click at [209, 494] on div "AED Price" at bounding box center [223, 493] width 91 height 28
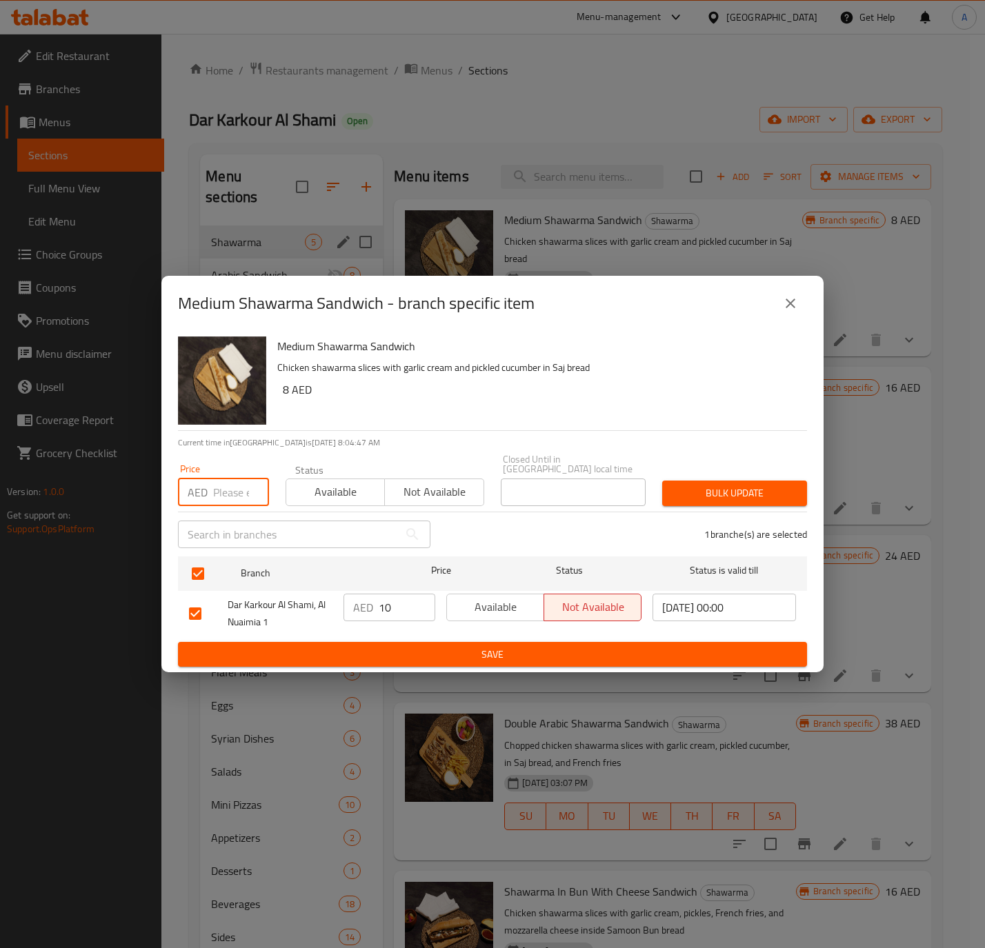
paste input "10.5"
type input "10.5"
click at [334, 497] on span "Available" at bounding box center [336, 492] width 88 height 20
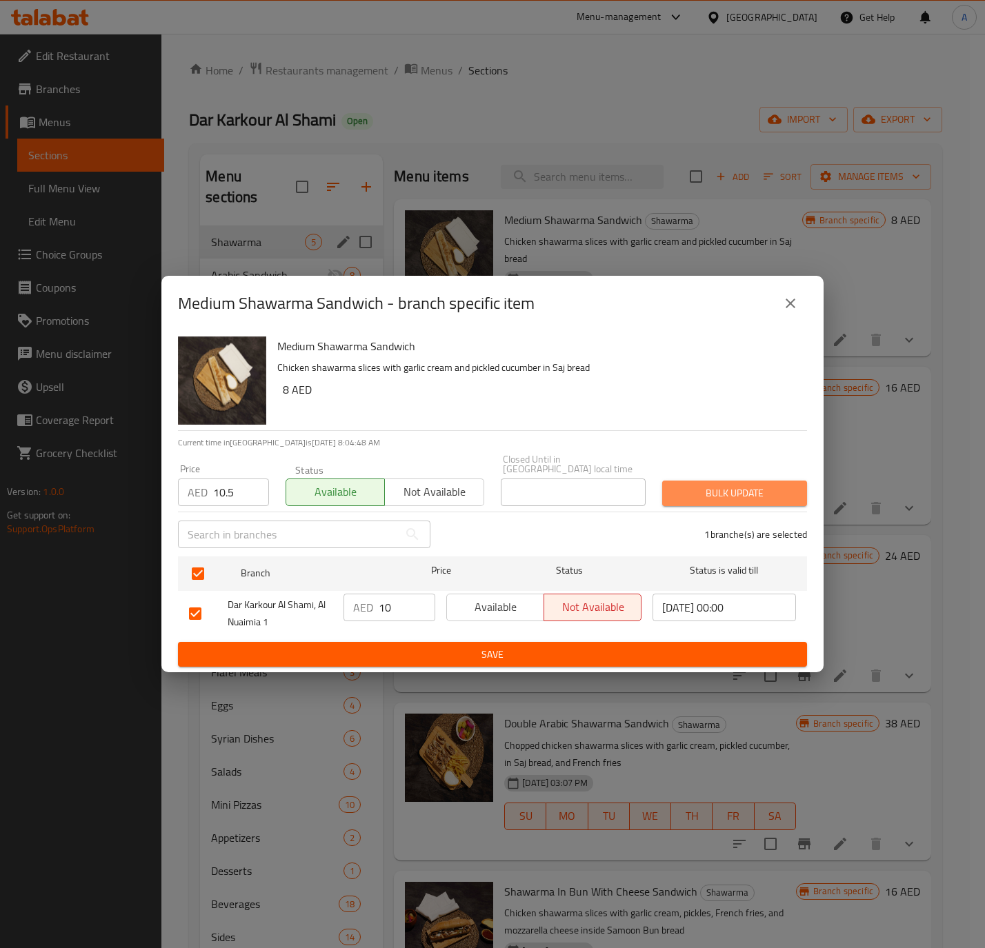
click at [691, 494] on span "Bulk update" at bounding box center [734, 493] width 123 height 17
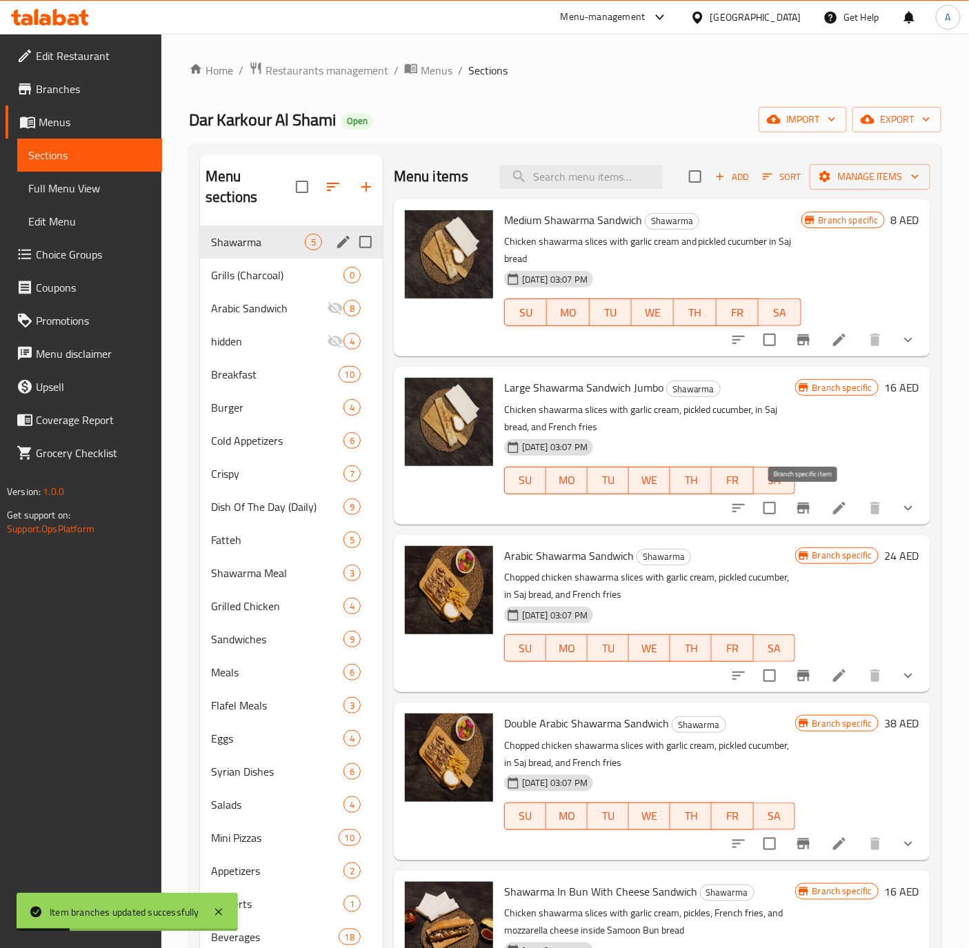
click at [805, 512] on icon "Branch-specific-item" at bounding box center [803, 508] width 17 height 17
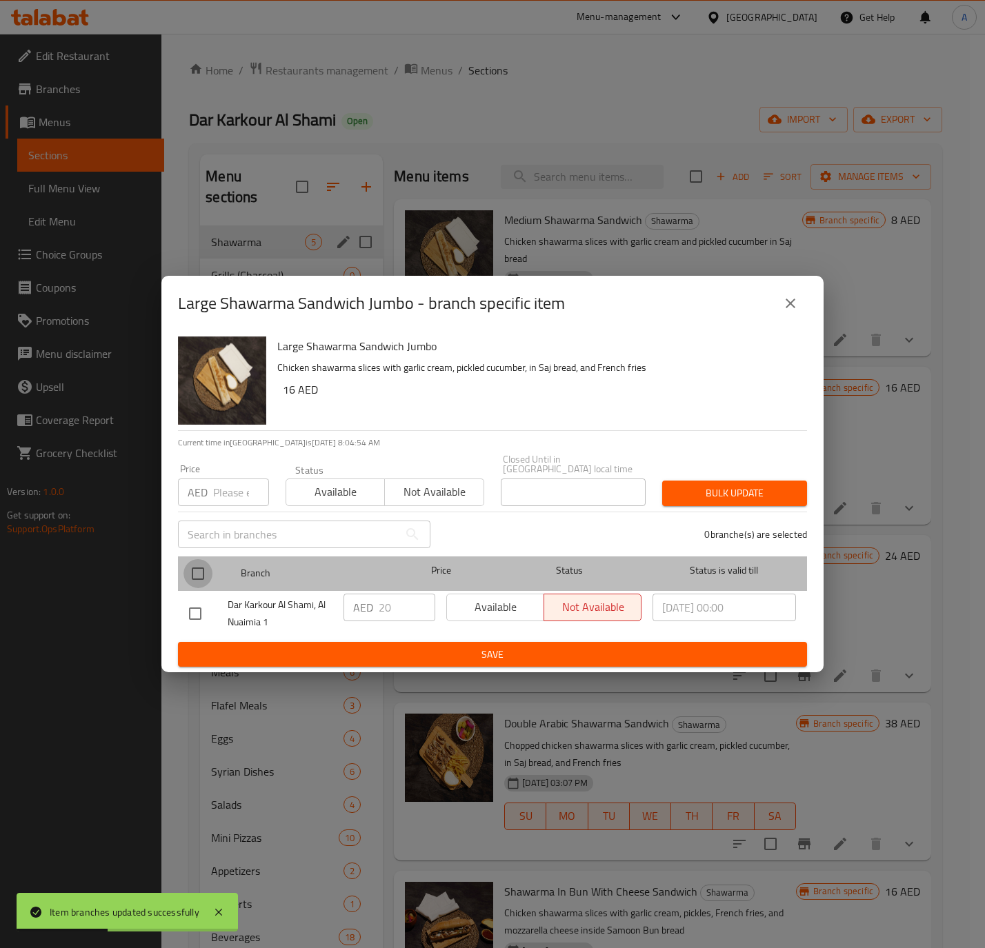
click at [191, 570] on input "checkbox" at bounding box center [197, 573] width 29 height 29
checkbox input "true"
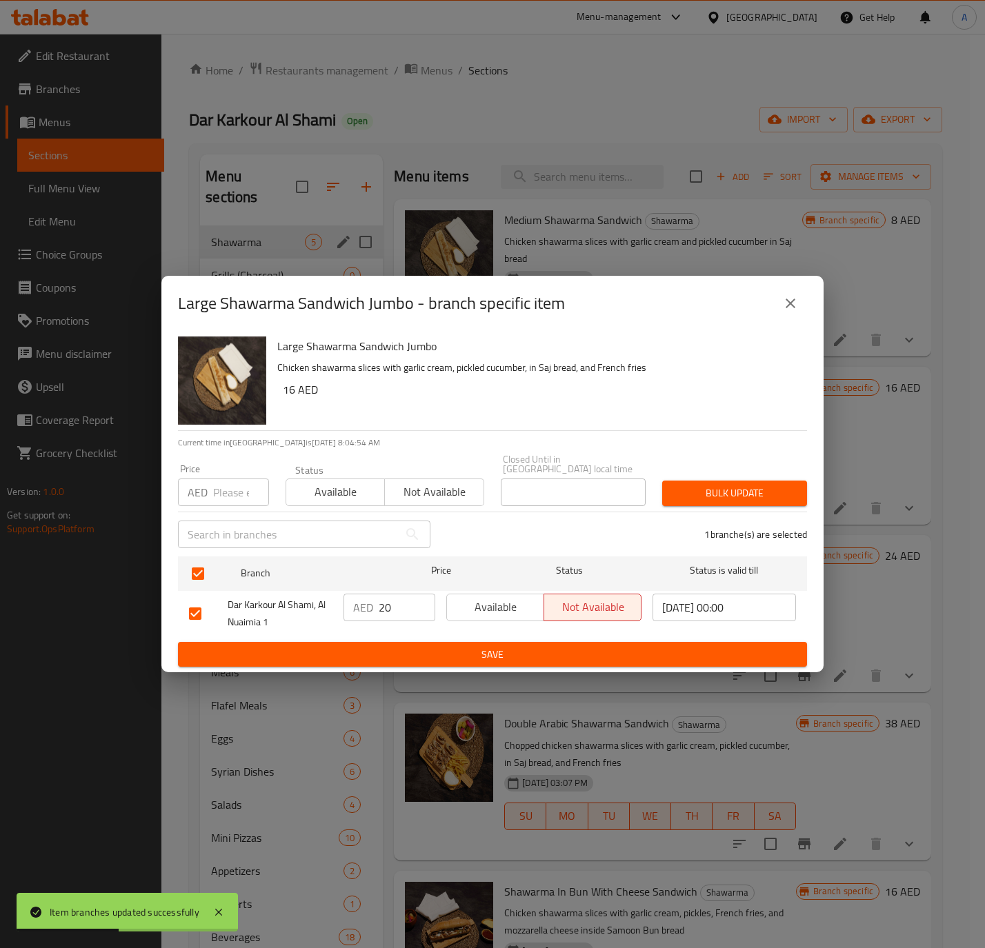
click at [217, 492] on input "number" at bounding box center [241, 493] width 56 height 28
paste input "21"
type input "21"
click at [354, 493] on span "Available" at bounding box center [336, 492] width 88 height 20
click at [733, 478] on div "Bulk update" at bounding box center [734, 493] width 161 height 42
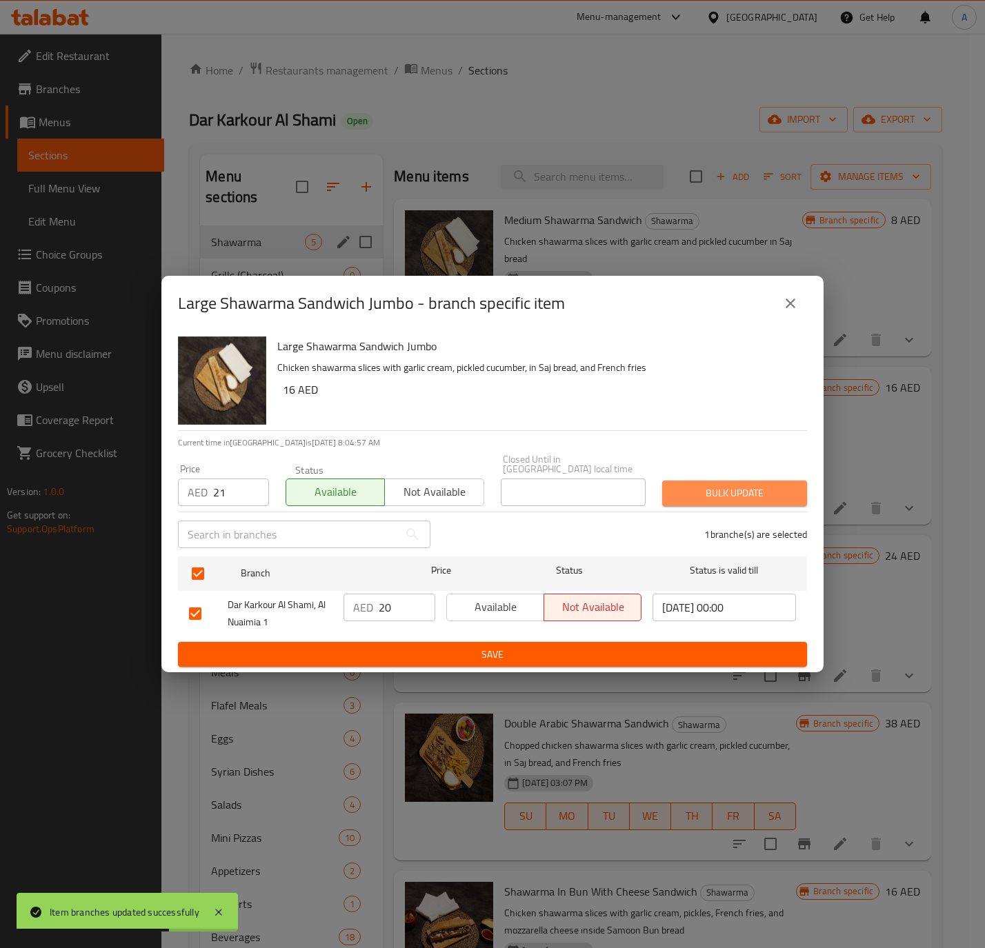
click at [733, 481] on button "Bulk update" at bounding box center [734, 494] width 145 height 26
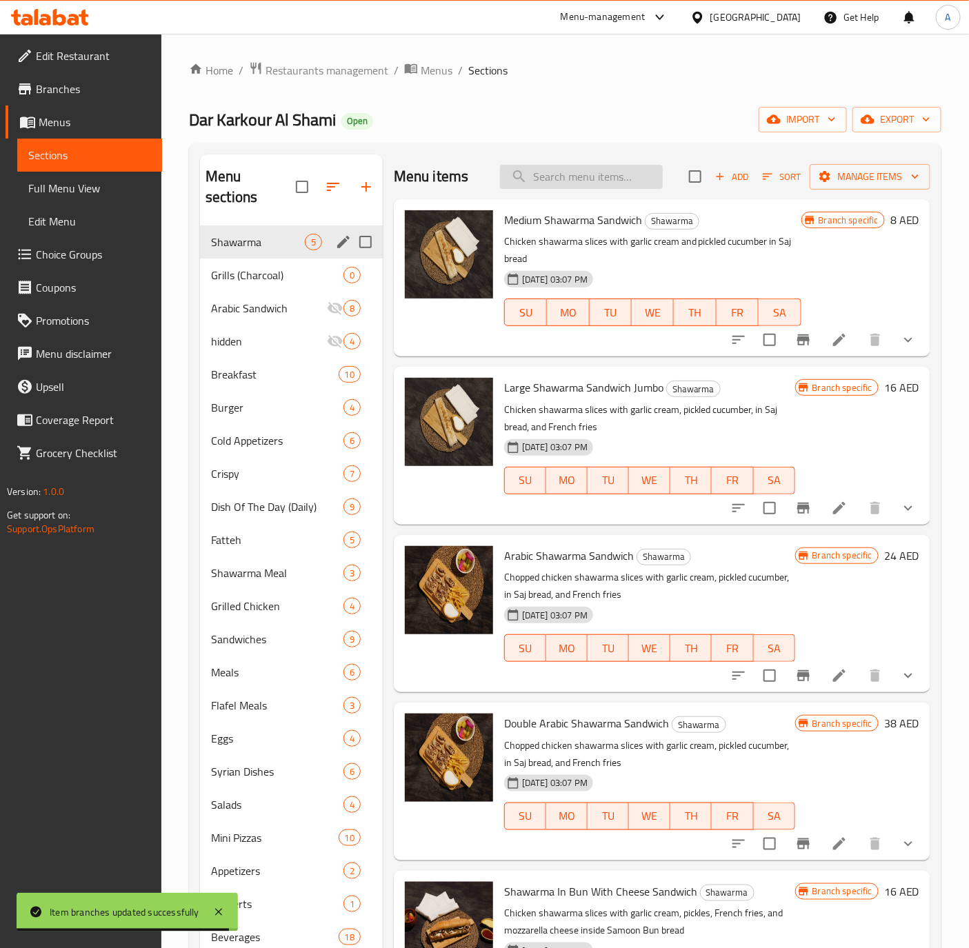
click at [601, 179] on input "search" at bounding box center [581, 177] width 163 height 24
paste input "1 Kilogram Shawarma"
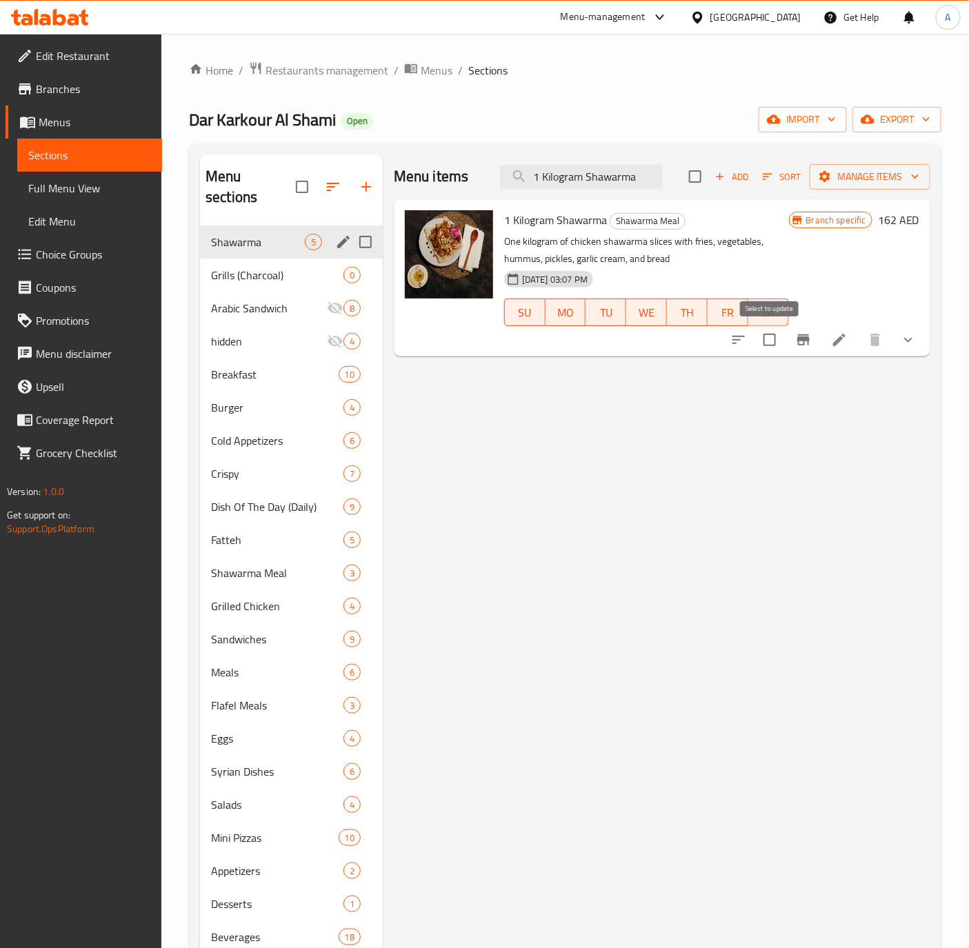
type input "1 Kilogram Shawarma"
click at [769, 335] on input "checkbox" at bounding box center [769, 339] width 29 height 29
checkbox input "true"
click at [764, 338] on input "checkbox" at bounding box center [769, 339] width 29 height 29
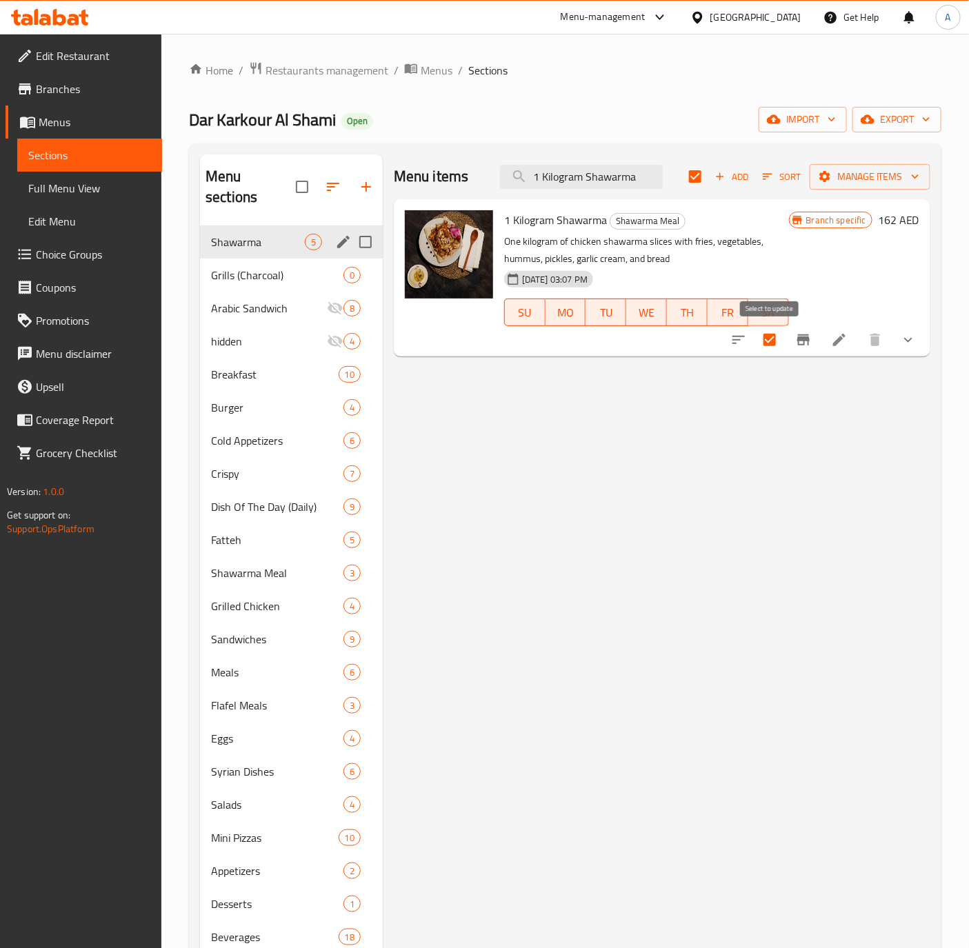
checkbox input "false"
click at [795, 339] on icon "Branch-specific-item" at bounding box center [803, 340] width 17 height 17
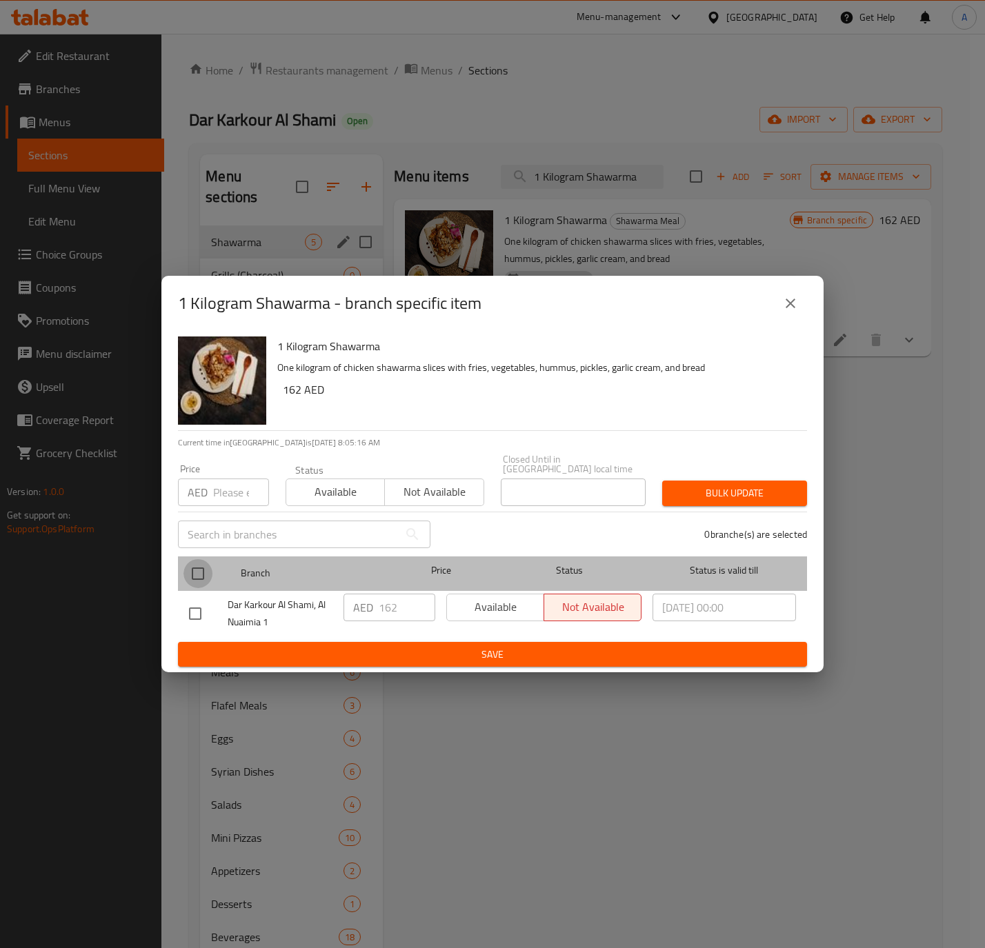
click at [211, 572] on input "checkbox" at bounding box center [197, 573] width 29 height 29
checkbox input "true"
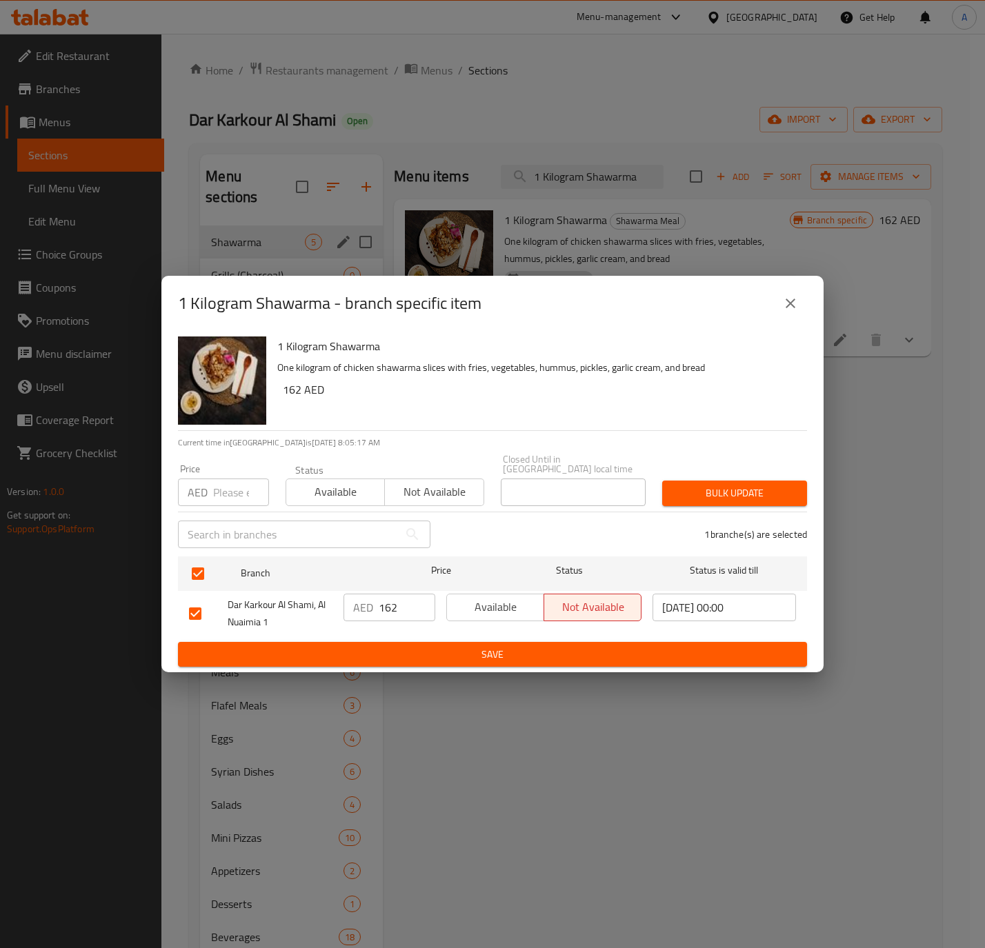
click at [244, 496] on input "number" at bounding box center [241, 493] width 56 height 28
type input "210"
click at [305, 492] on span "Available" at bounding box center [336, 492] width 88 height 20
click at [732, 470] on div "Price AED 210 Price Status Available Not available Closed Until in United Arab …" at bounding box center [492, 480] width 645 height 68
click at [733, 483] on button "Bulk update" at bounding box center [734, 494] width 145 height 26
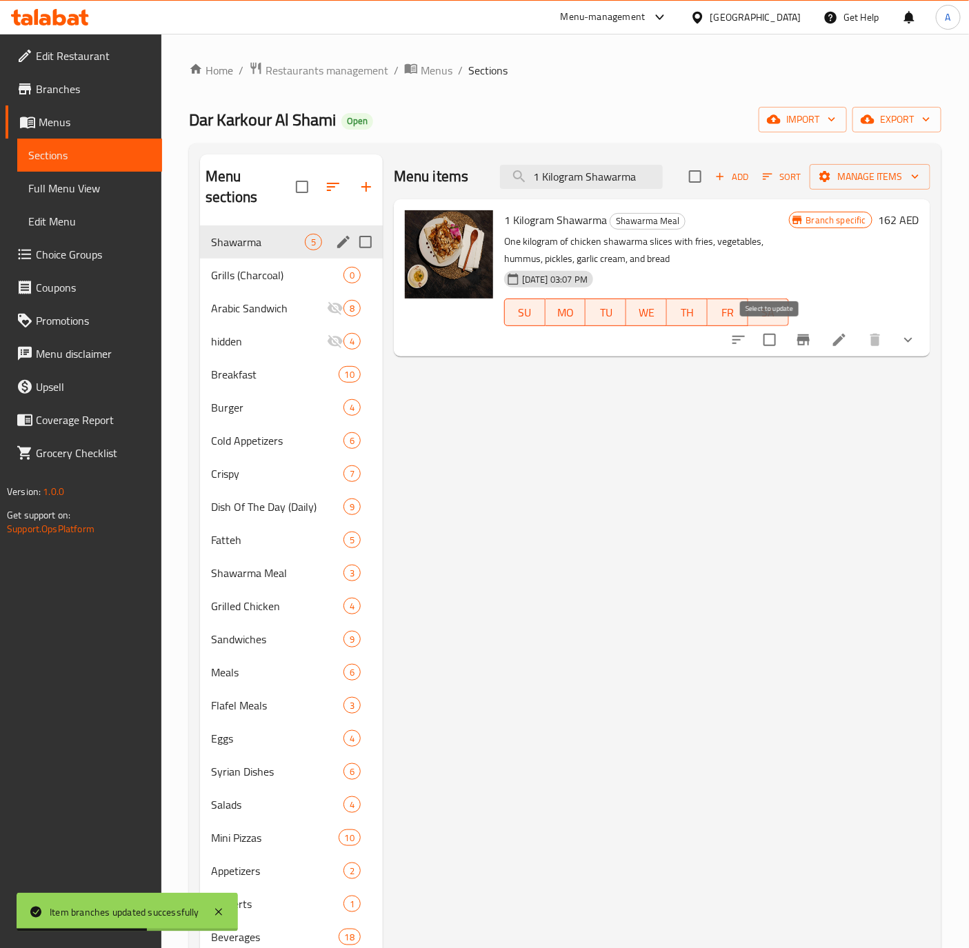
click at [774, 339] on input "checkbox" at bounding box center [769, 339] width 29 height 29
checkbox input "true"
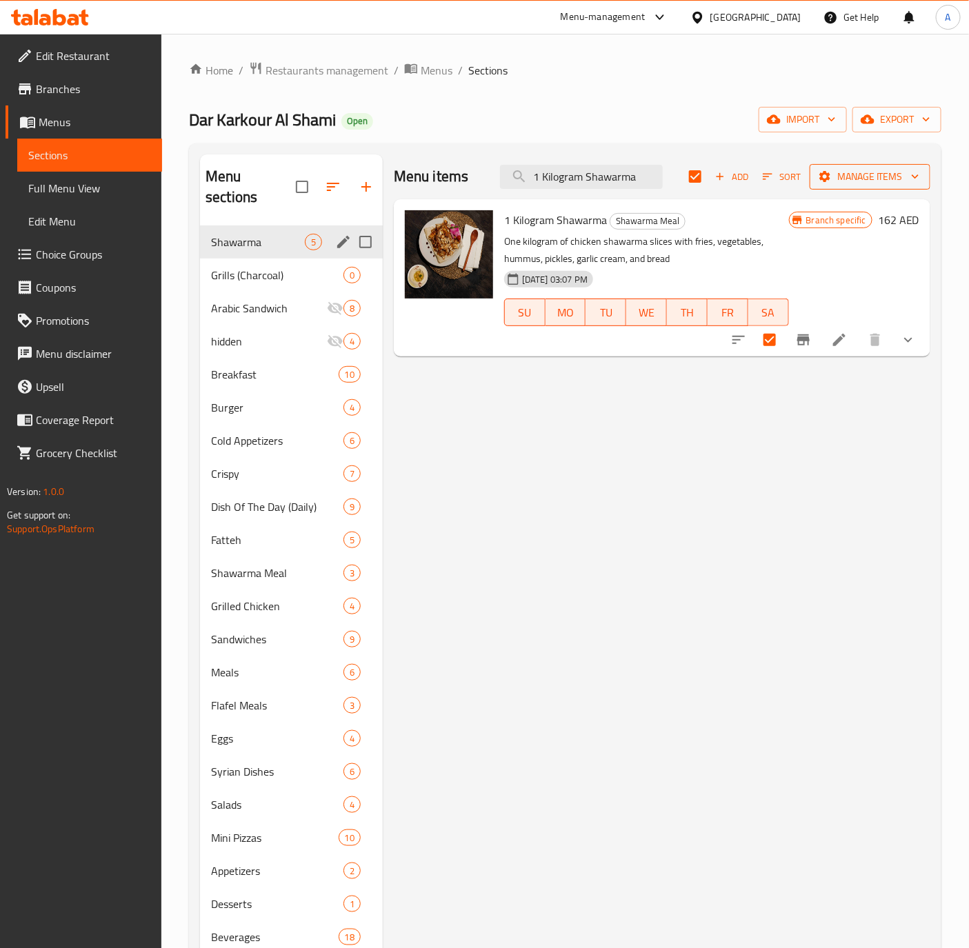
click at [858, 180] on span "Manage items" at bounding box center [869, 176] width 99 height 17
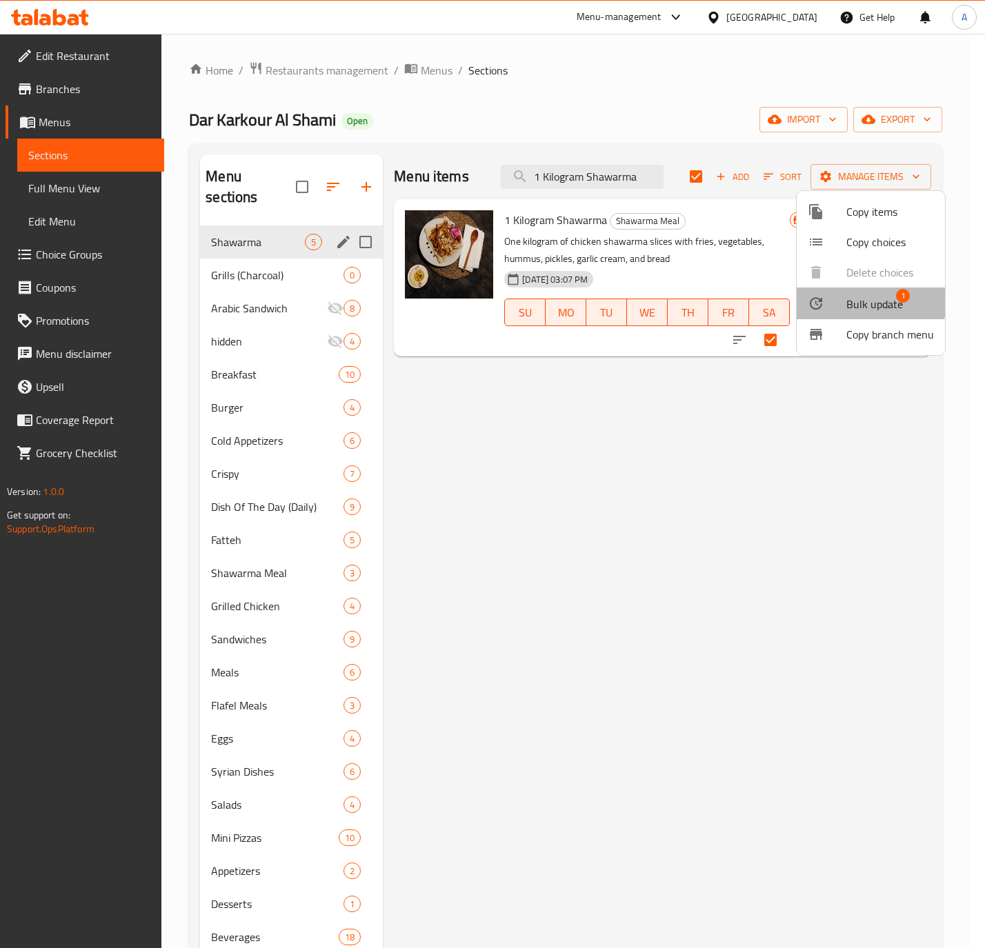
click at [856, 301] on span "Bulk update" at bounding box center [874, 304] width 57 height 17
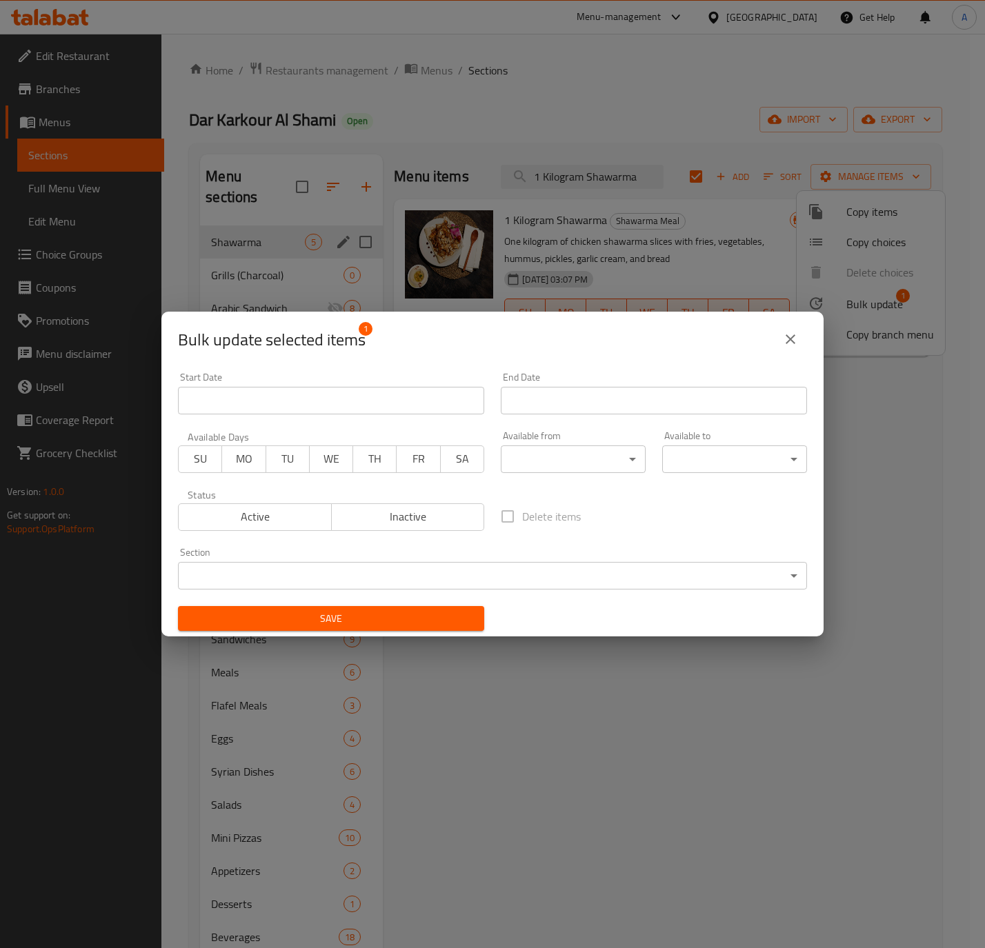
click at [463, 579] on body "​ Menu-management United Arab Emirates Get Help A Edit Restaurant Branches Menu…" at bounding box center [492, 491] width 985 height 914
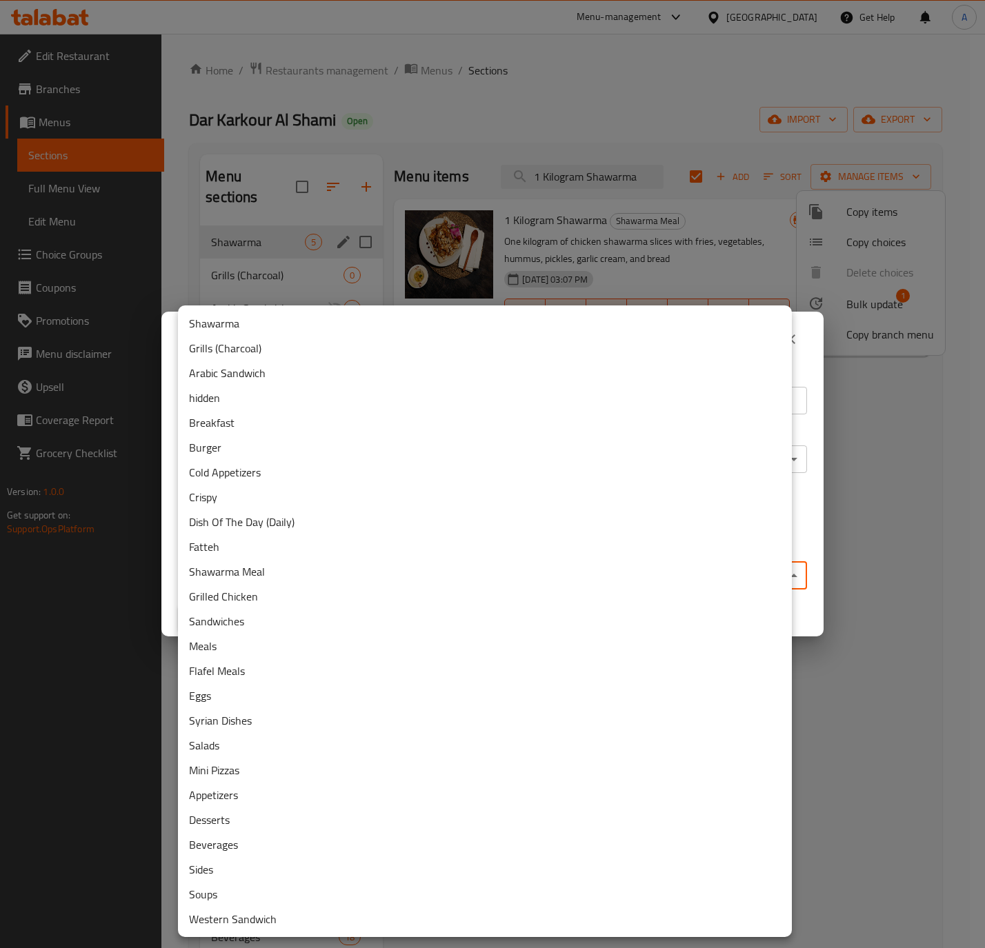
click at [283, 321] on li "Shawarma" at bounding box center [485, 323] width 614 height 25
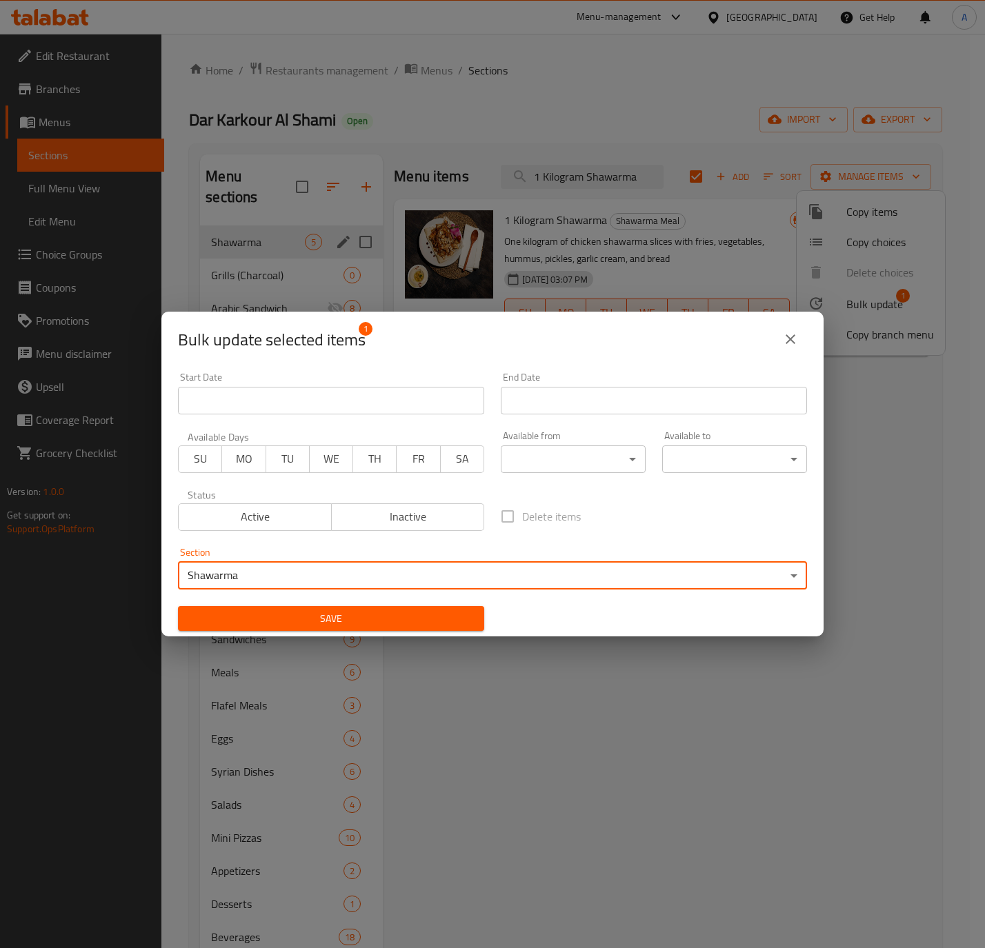
click at [348, 607] on button "Save" at bounding box center [331, 619] width 306 height 26
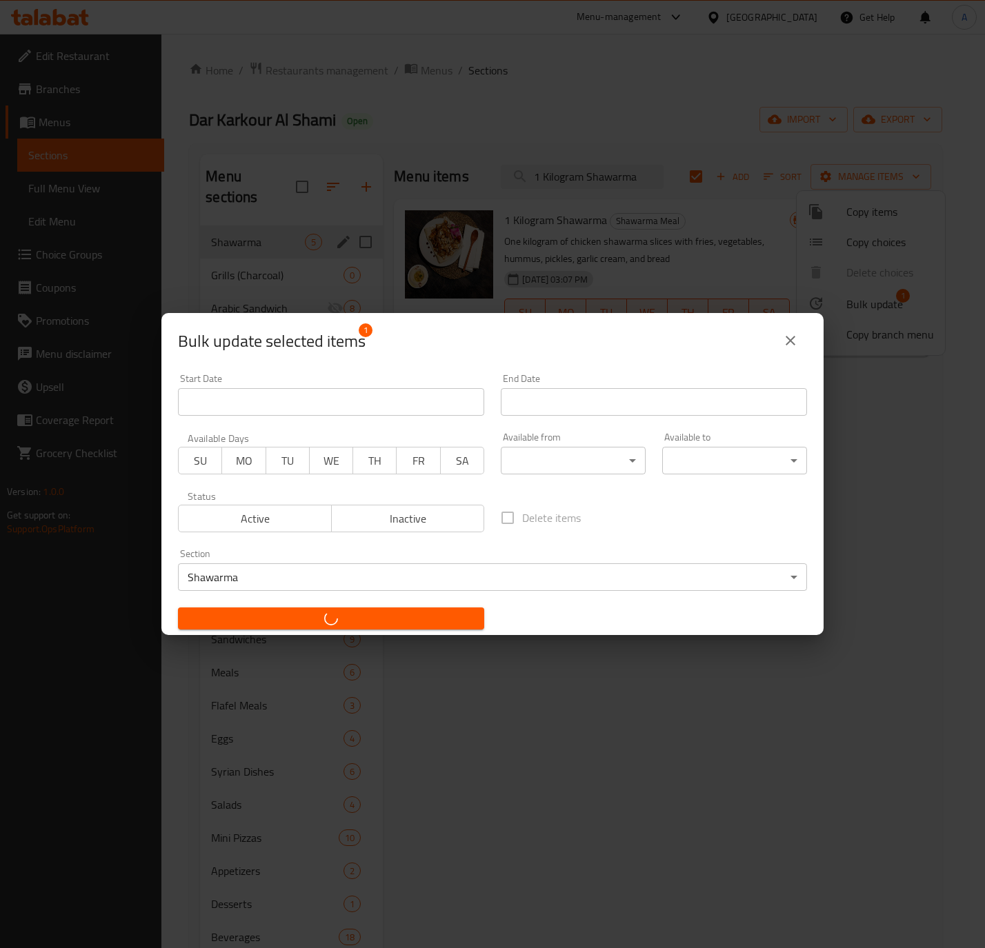
checkbox input "false"
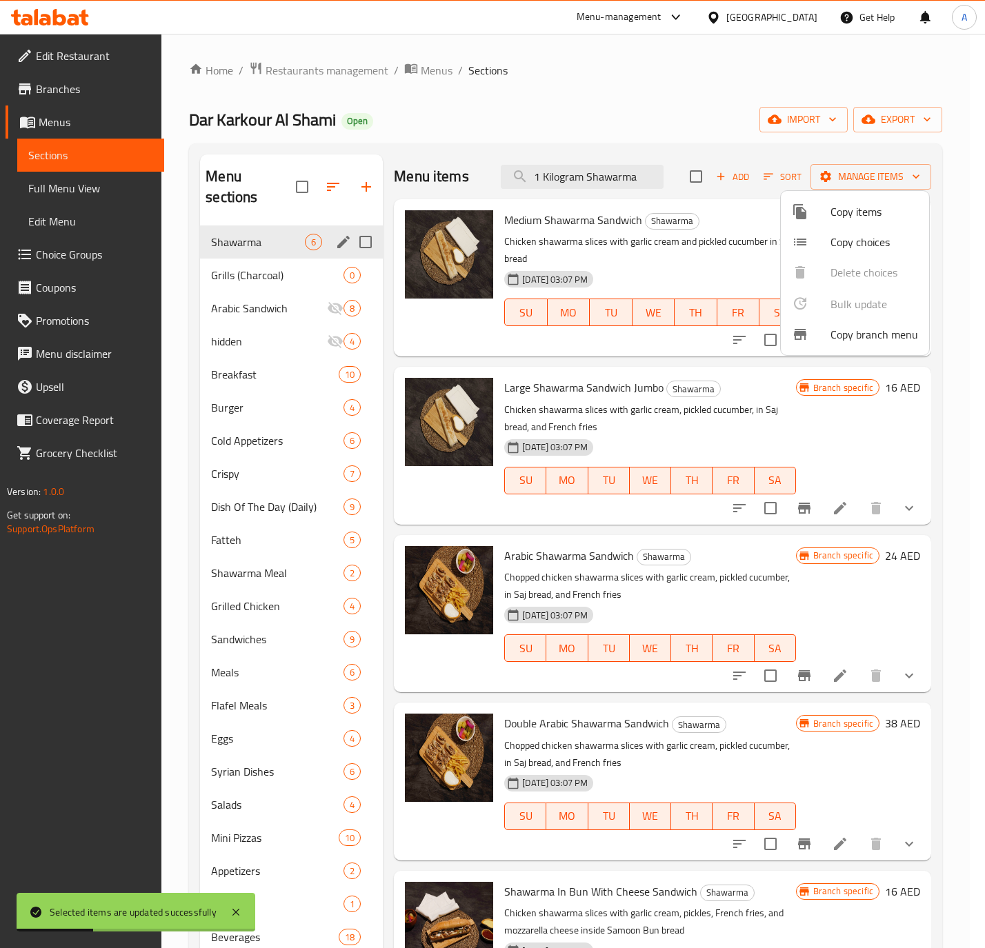
click at [538, 177] on div at bounding box center [492, 474] width 985 height 948
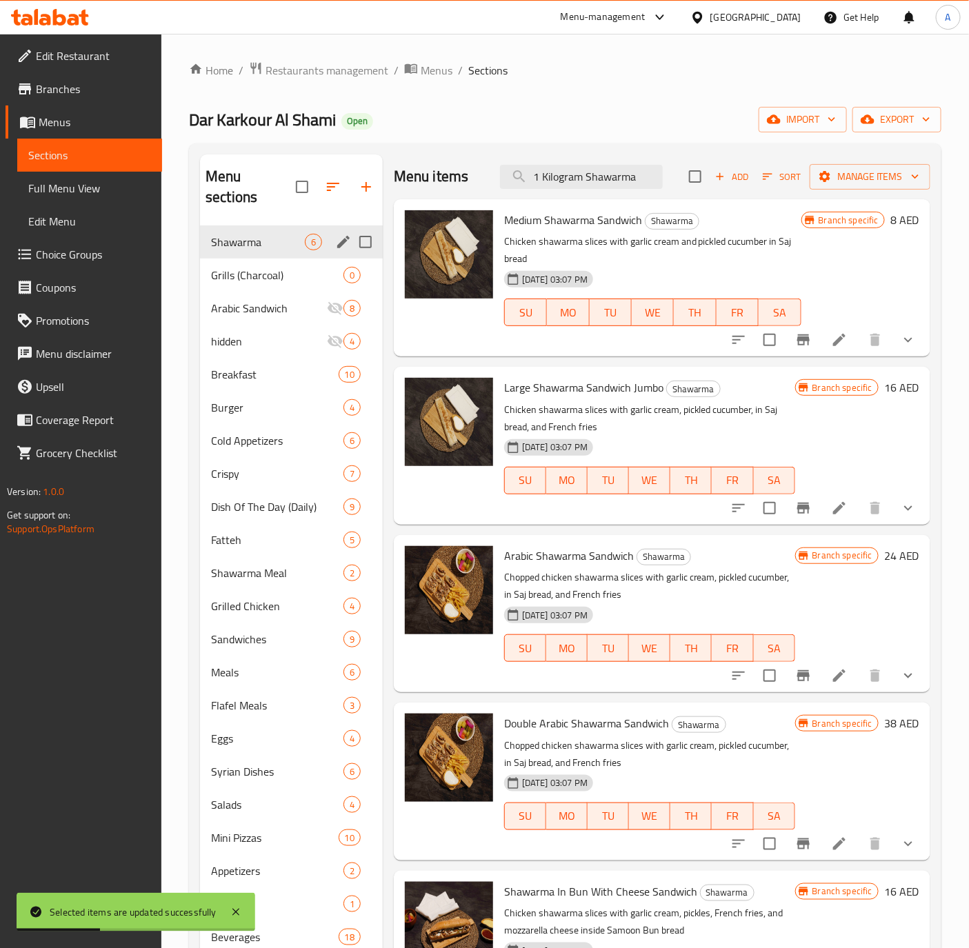
click at [538, 177] on input "1 Kilogram Shawarma" at bounding box center [581, 177] width 163 height 24
paste input "Arabic"
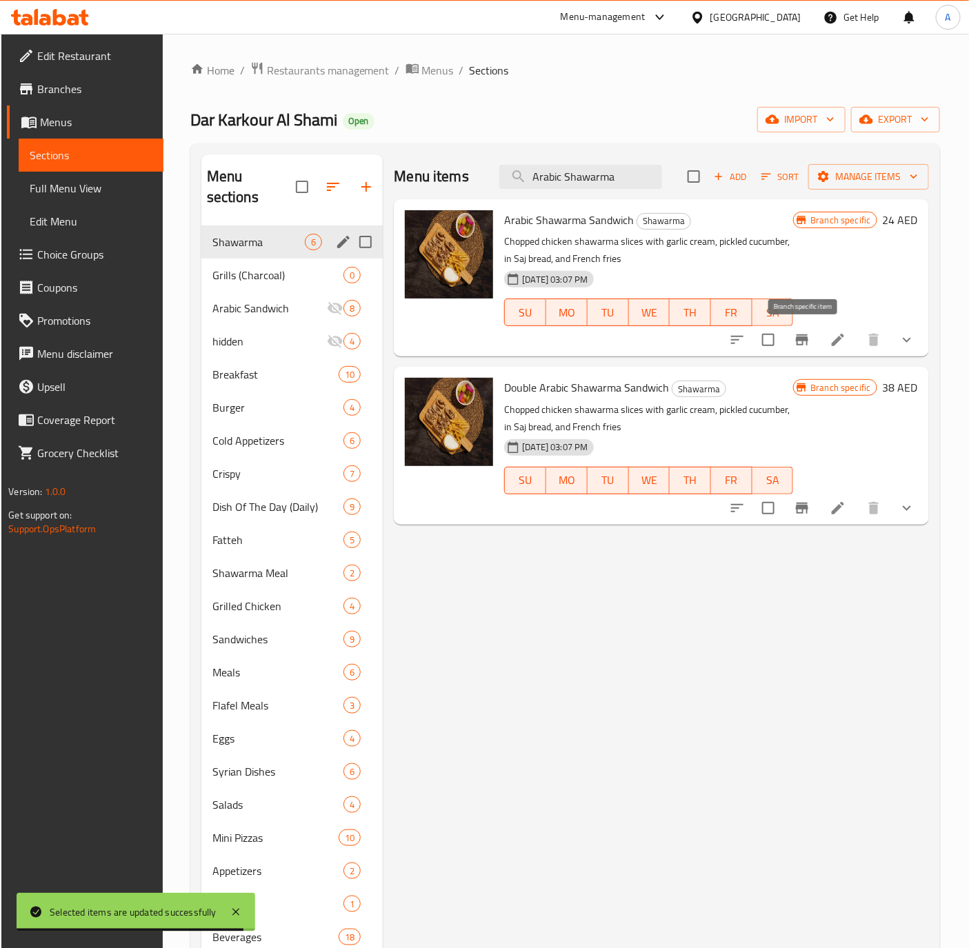
type input "Arabic Shawarma"
click at [789, 340] on button "Branch-specific-item" at bounding box center [801, 339] width 33 height 33
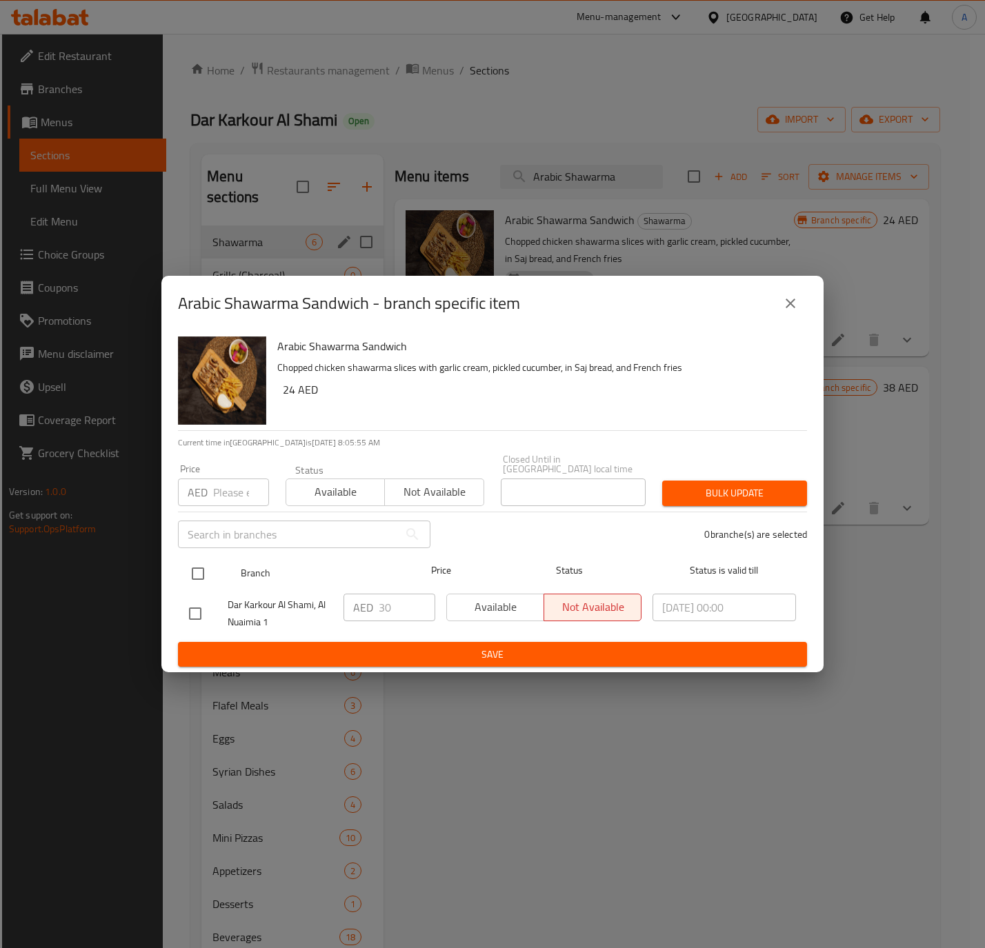
click at [181, 573] on div "Branch Price Status Status is valid till" at bounding box center [492, 573] width 629 height 34
click at [192, 582] on input "checkbox" at bounding box center [197, 573] width 29 height 29
checkbox input "true"
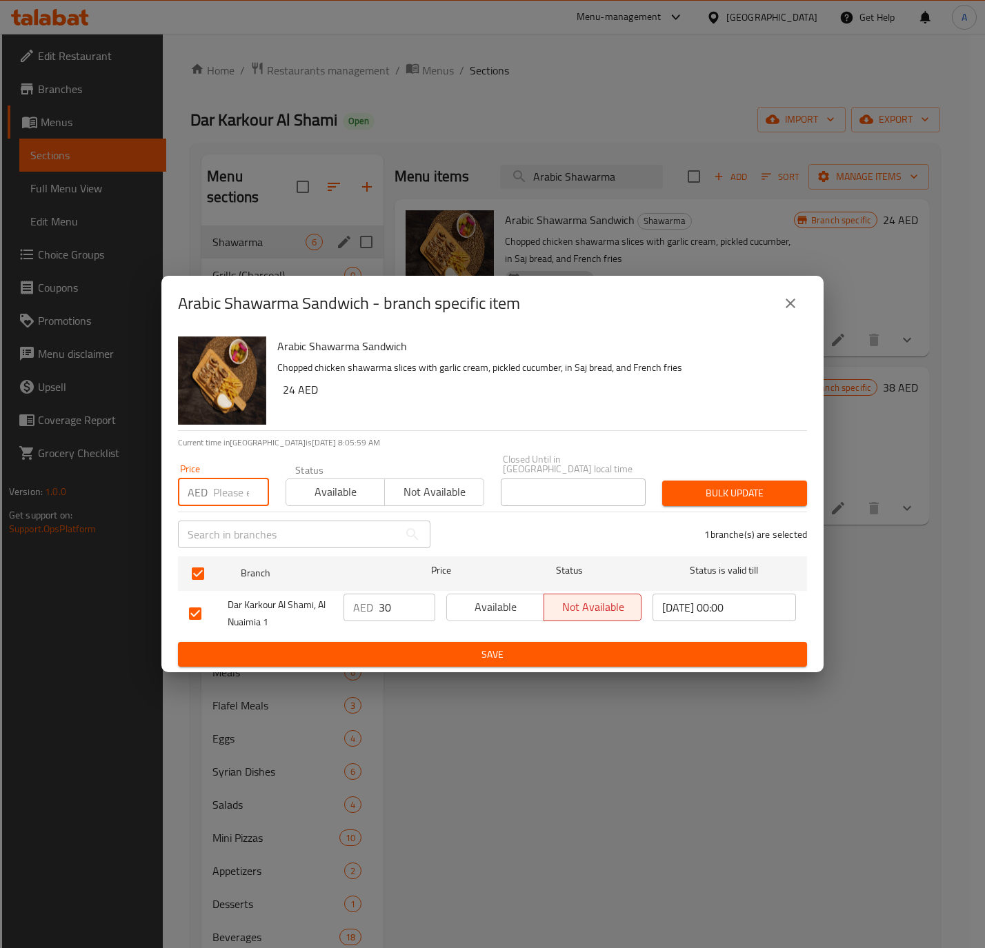
click at [228, 489] on input "number" at bounding box center [241, 493] width 56 height 28
paste input "31.5"
type input "31.5"
click at [319, 484] on span "Available" at bounding box center [336, 492] width 88 height 20
click at [778, 485] on span "Bulk update" at bounding box center [734, 493] width 123 height 17
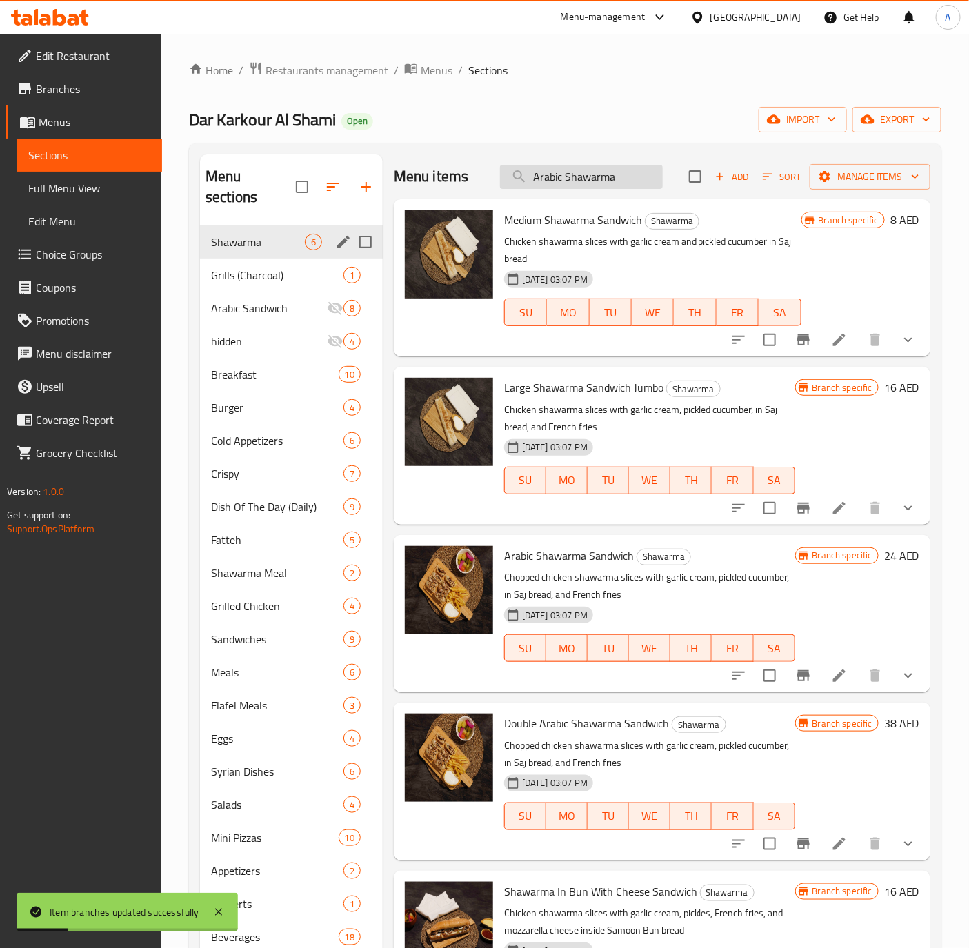
click at [629, 185] on input "Arabic Shawarma" at bounding box center [581, 177] width 163 height 24
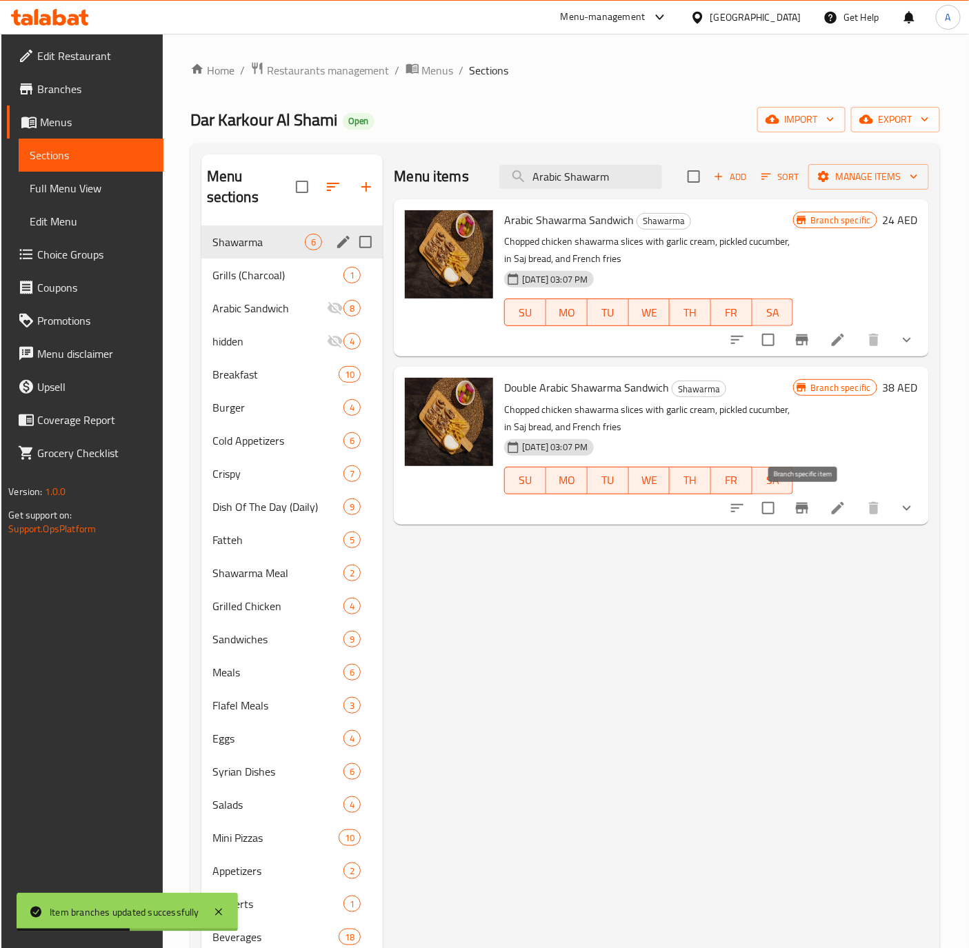
type input "Arabic Shawarm"
click at [805, 507] on icon "Branch-specific-item" at bounding box center [802, 508] width 12 height 11
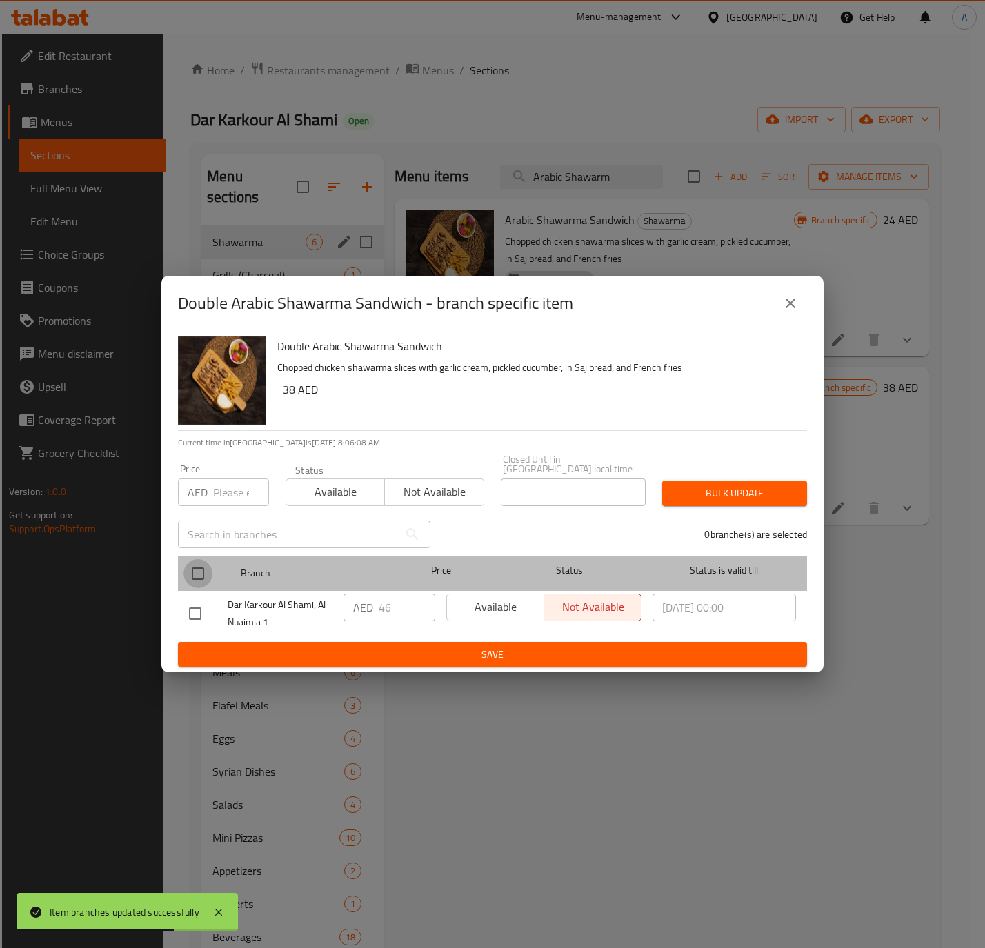
click at [194, 573] on input "checkbox" at bounding box center [197, 573] width 29 height 29
checkbox input "true"
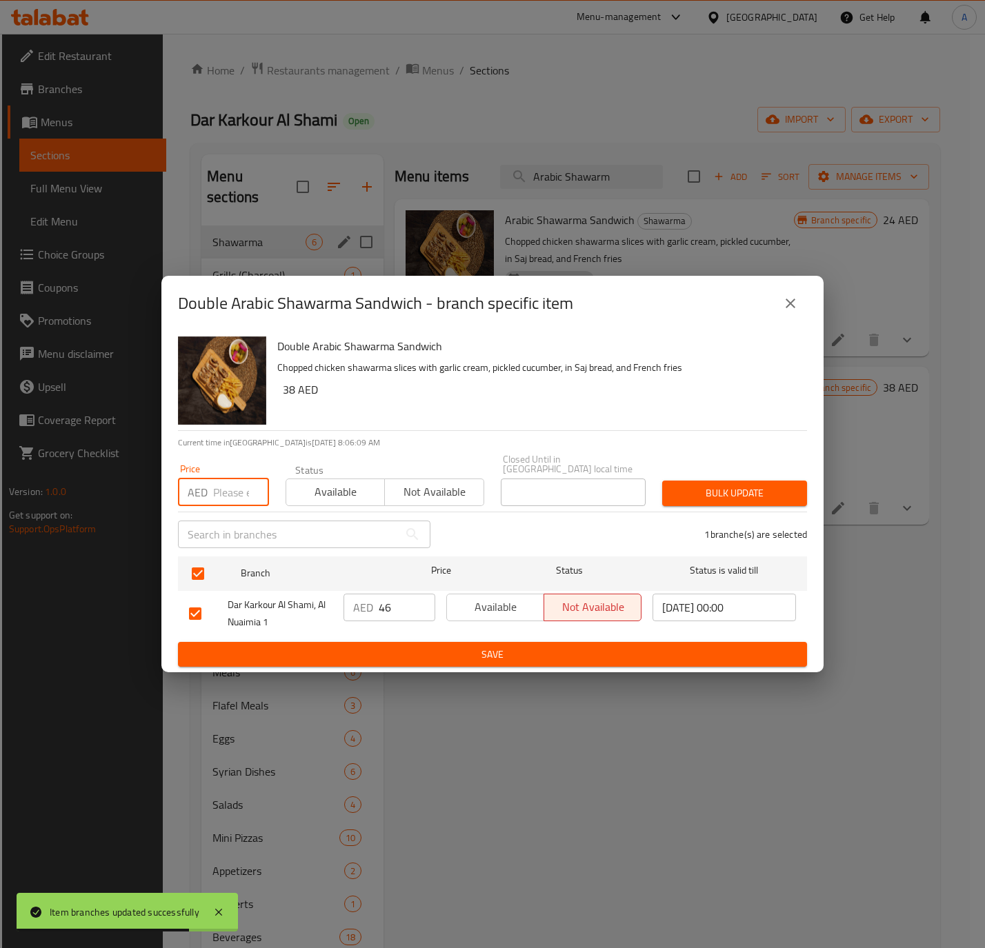
click at [215, 487] on input "number" at bounding box center [241, 493] width 56 height 28
paste input "49"
type input "49"
click at [340, 479] on button "Available" at bounding box center [334, 493] width 99 height 28
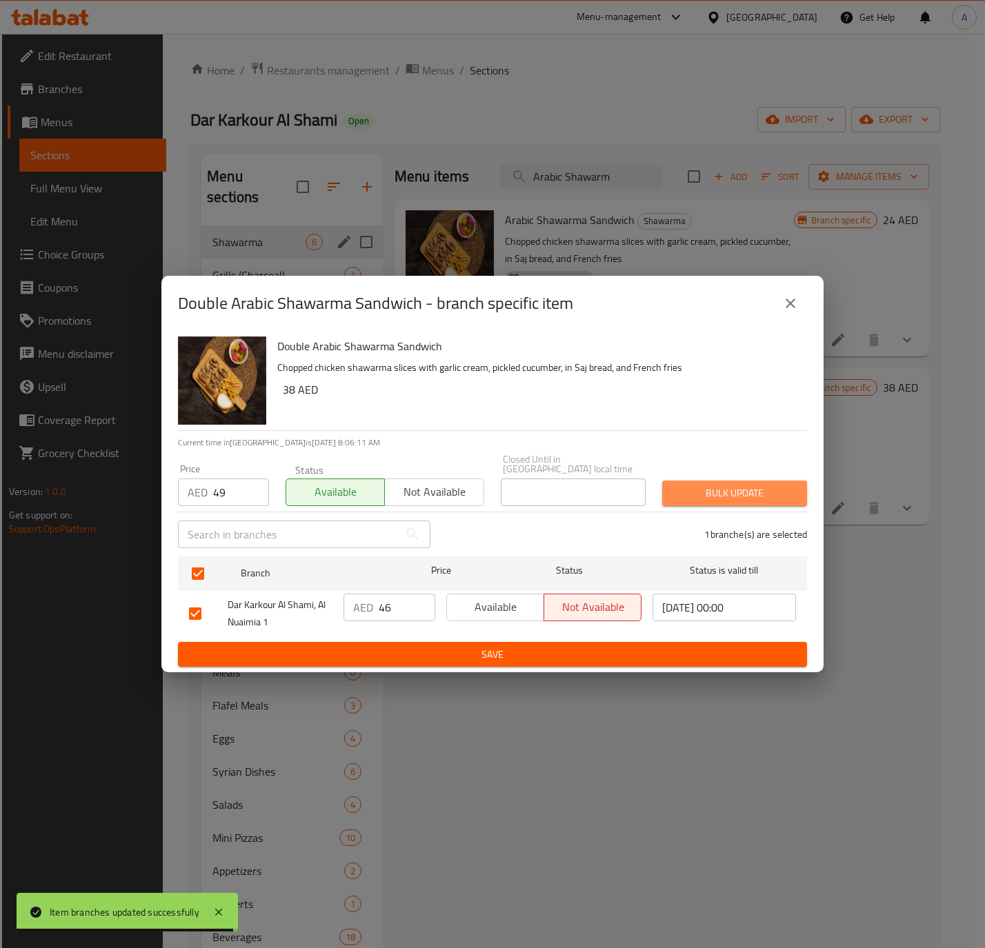
click at [709, 487] on span "Bulk update" at bounding box center [734, 493] width 123 height 17
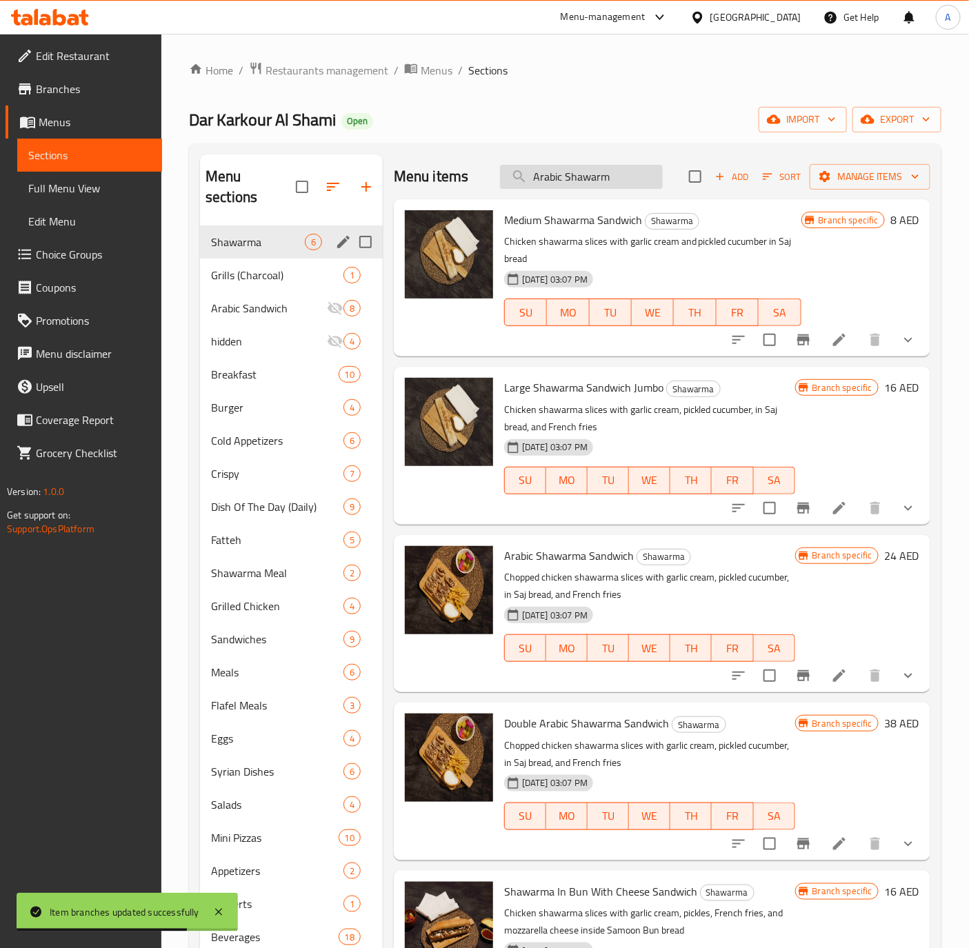
click at [581, 185] on input "Arabic Shawarm" at bounding box center [581, 177] width 163 height 24
paste input "Half Kilogram Shawarma"
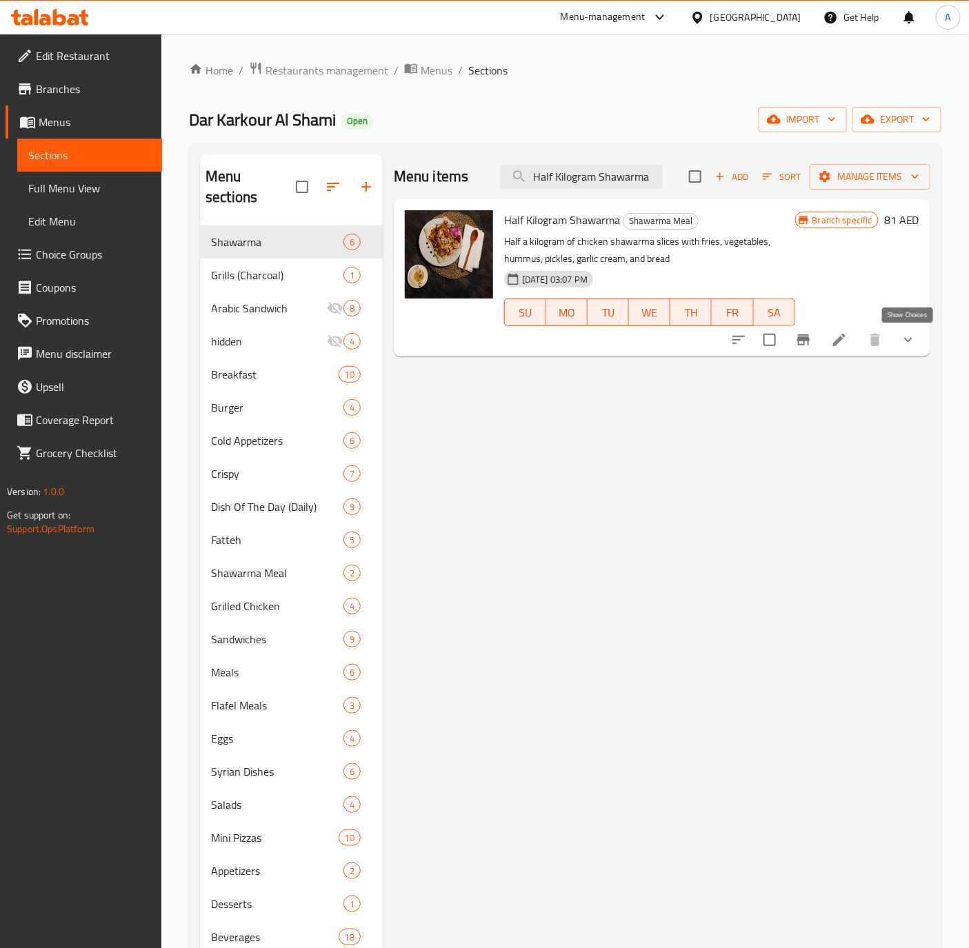
type input "Half Kilogram Shawarma"
click at [894, 340] on button "show more" at bounding box center [908, 339] width 33 height 33
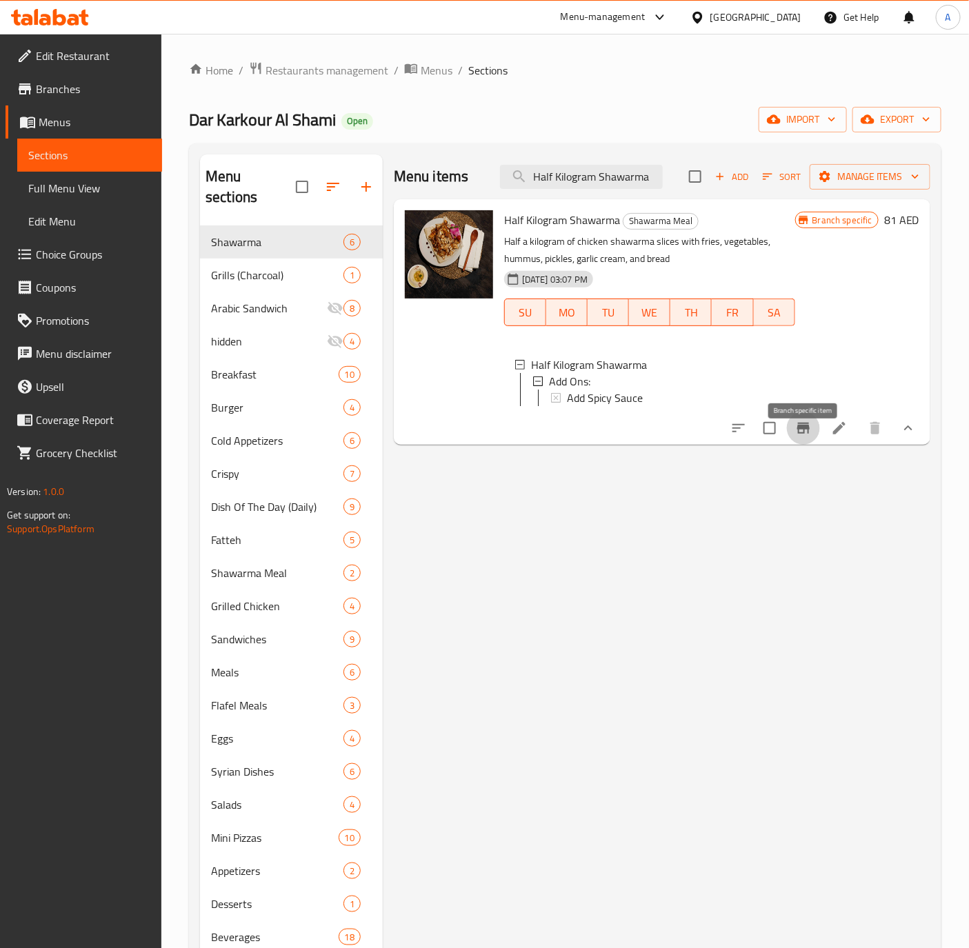
click at [803, 434] on icon "Branch-specific-item" at bounding box center [803, 428] width 12 height 11
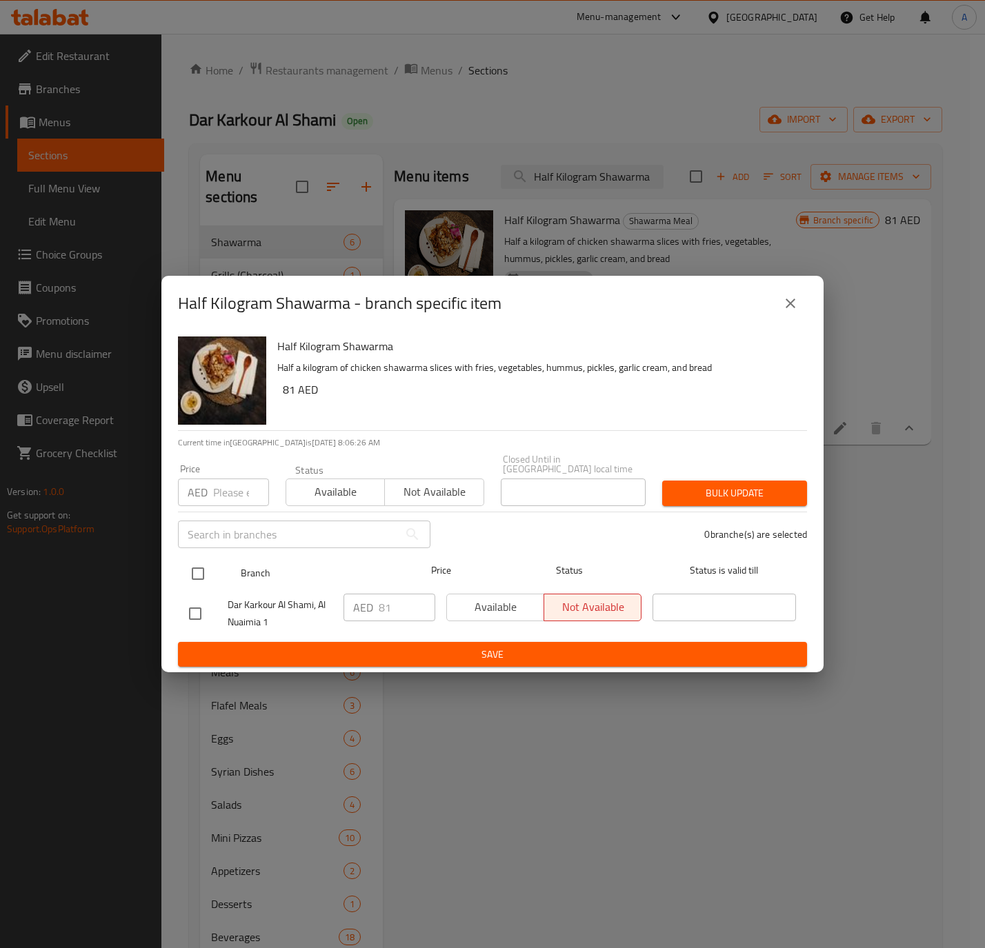
click at [188, 561] on input "checkbox" at bounding box center [197, 573] width 29 height 29
checkbox input "true"
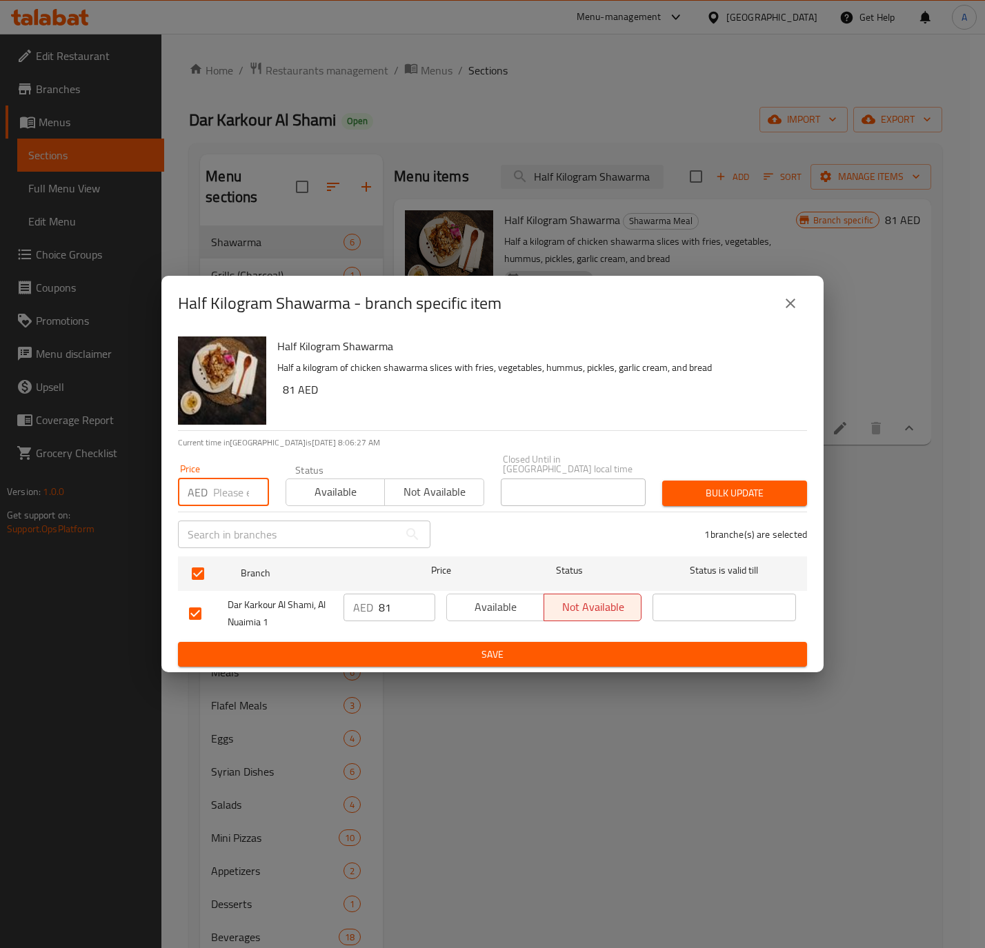
click at [214, 497] on input "number" at bounding box center [241, 493] width 56 height 28
type input "105"
click at [325, 497] on span "Available" at bounding box center [336, 492] width 88 height 20
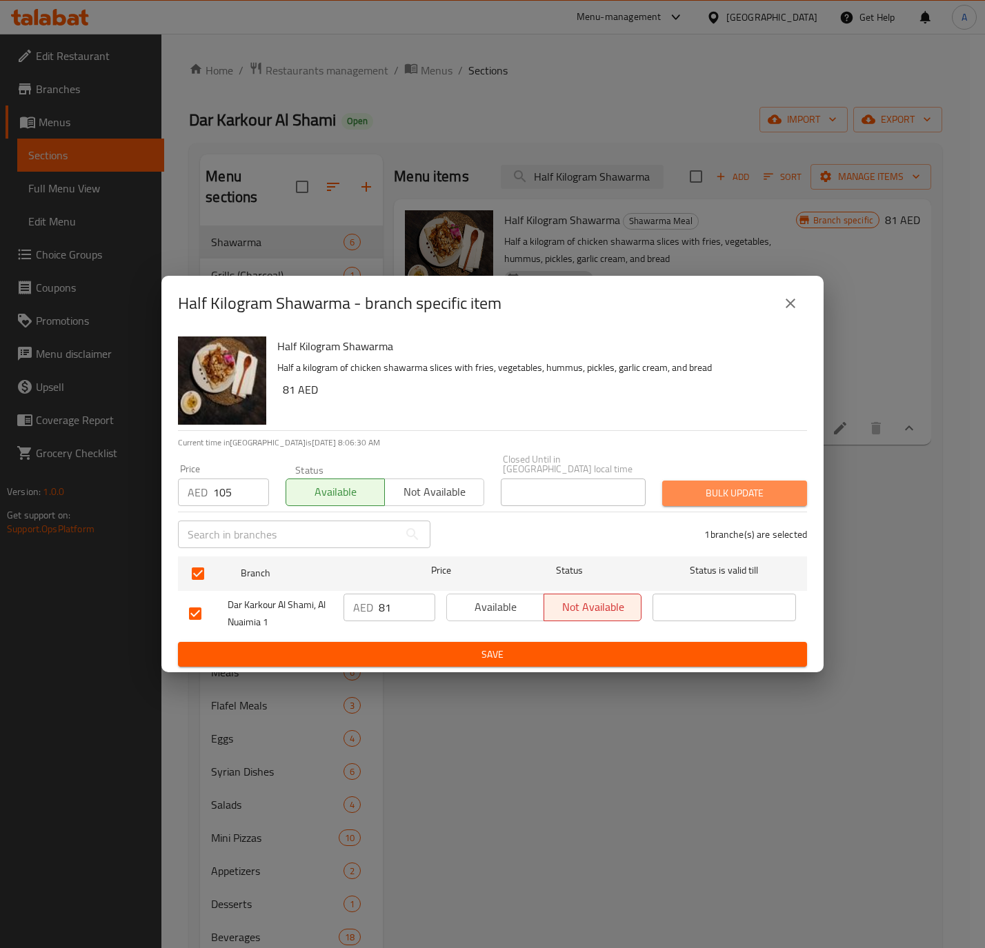
click at [736, 499] on span "Bulk update" at bounding box center [734, 493] width 123 height 17
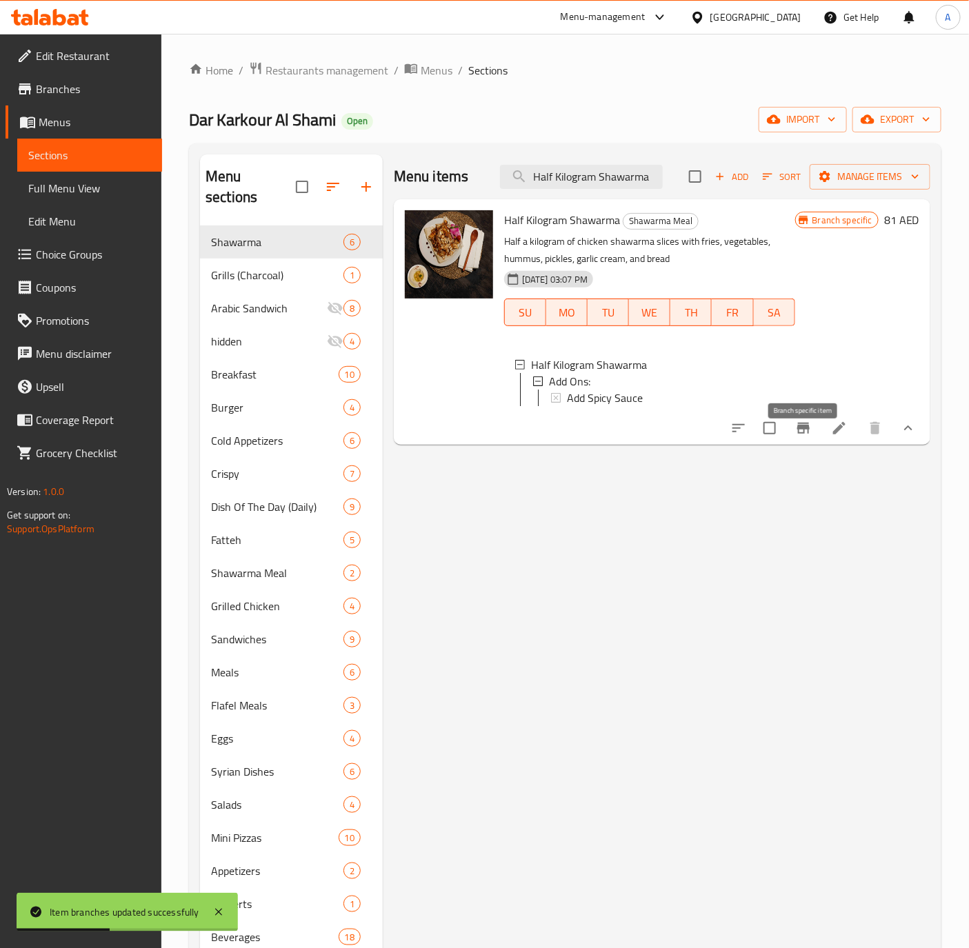
click at [811, 436] on icon "Branch-specific-item" at bounding box center [803, 428] width 17 height 17
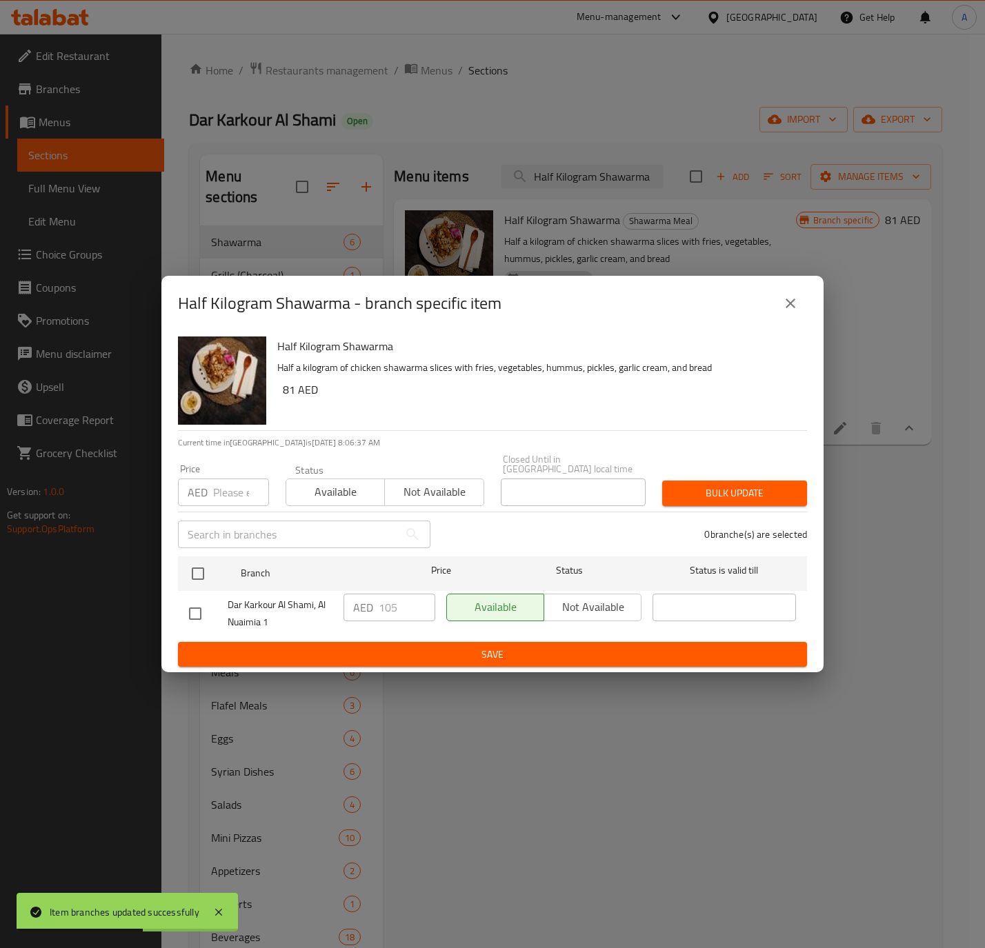
click at [798, 299] on button "close" at bounding box center [790, 303] width 33 height 33
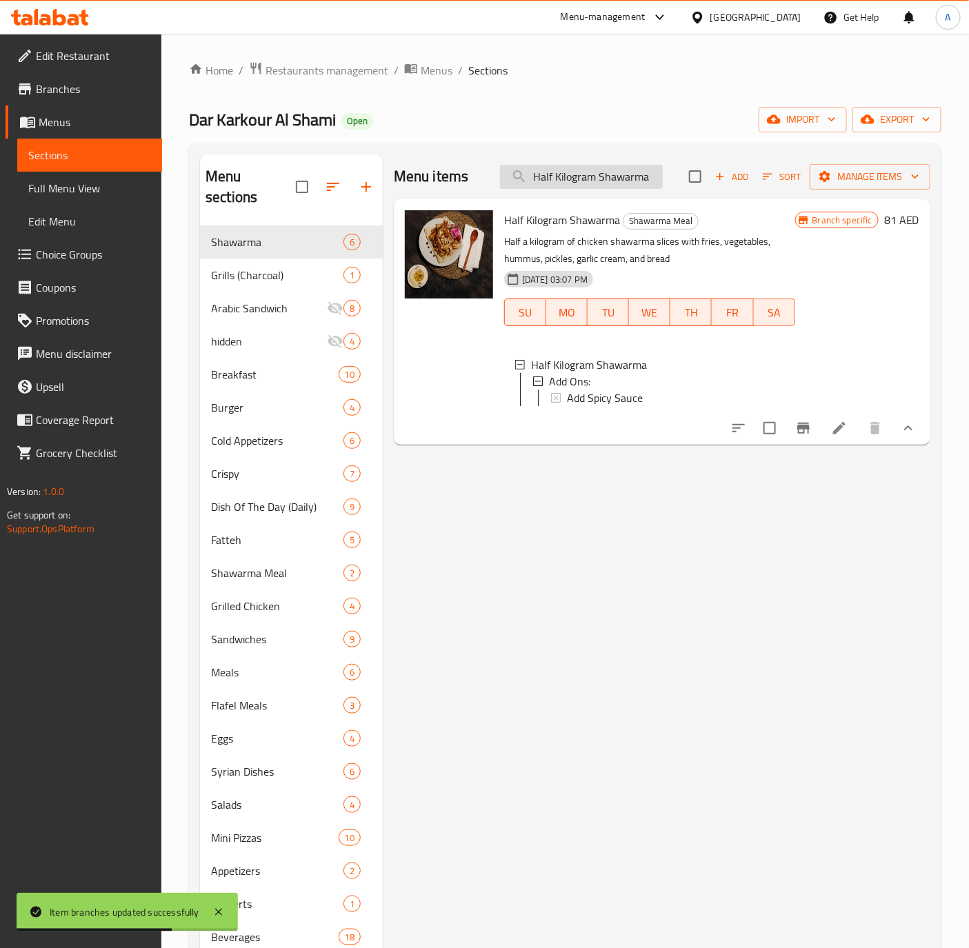
click at [571, 184] on input "Half Kilogram Shawarma" at bounding box center [581, 177] width 163 height 24
paste input "Plate of Sliced"
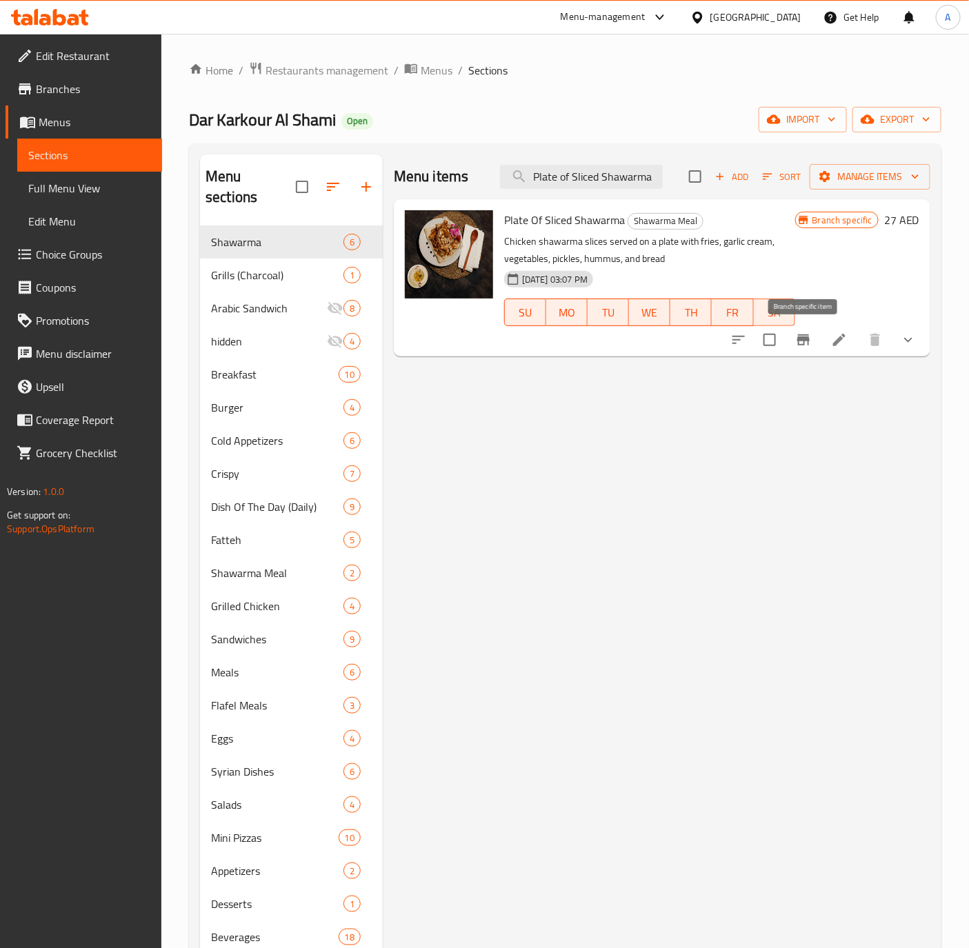
type input "Plate of Sliced Shawarma"
click at [807, 335] on icon "Branch-specific-item" at bounding box center [803, 340] width 17 height 17
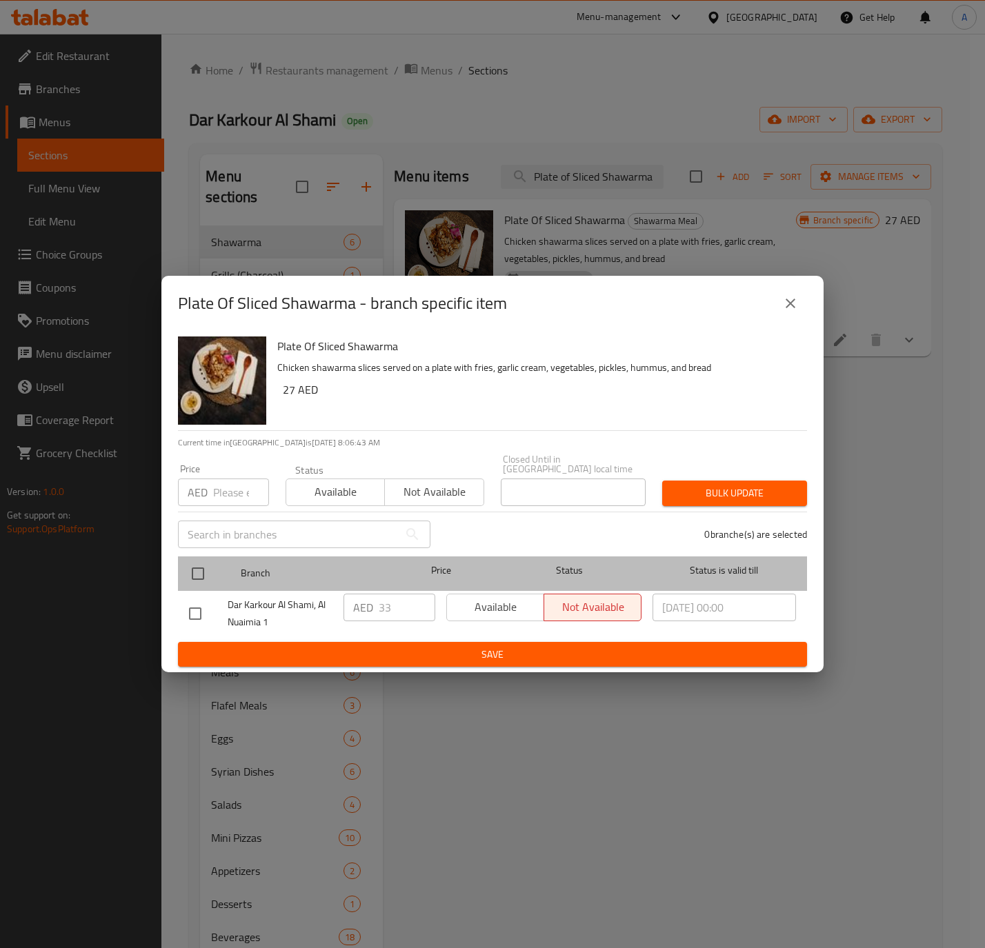
click at [213, 584] on div at bounding box center [209, 574] width 52 height 40
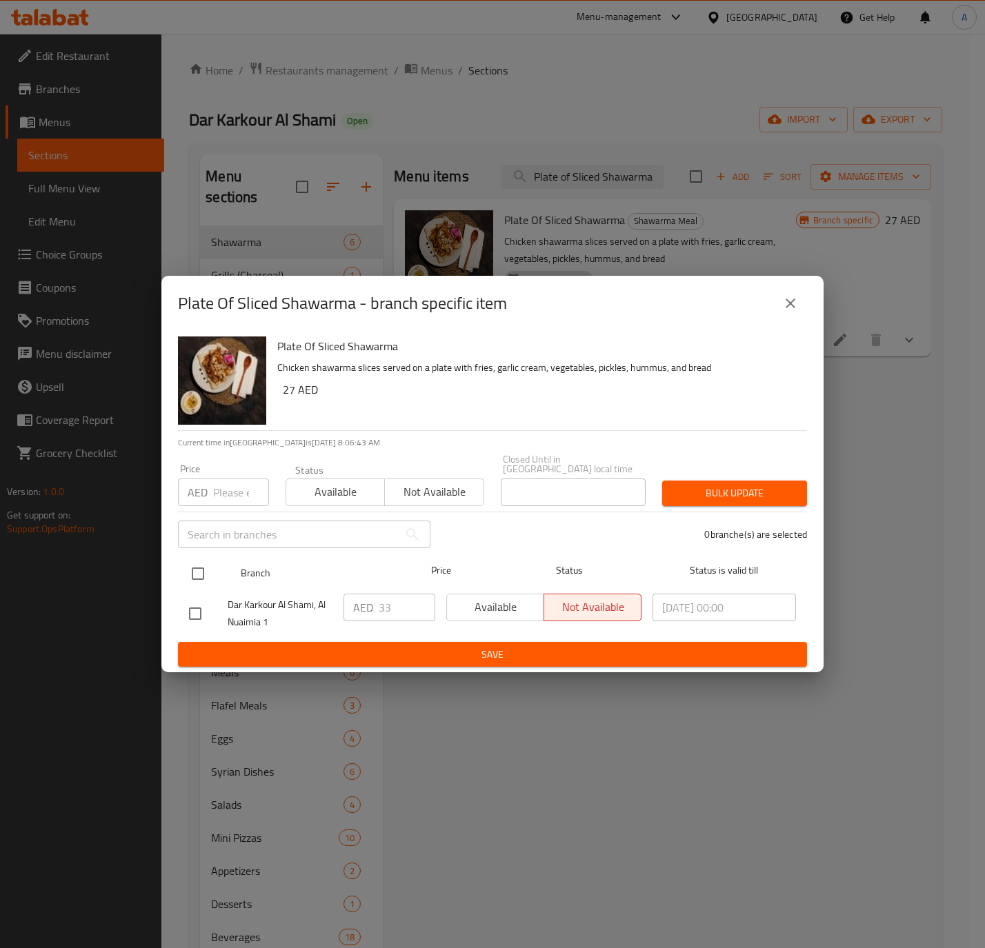
click at [207, 575] on input "checkbox" at bounding box center [197, 573] width 29 height 29
checkbox input "true"
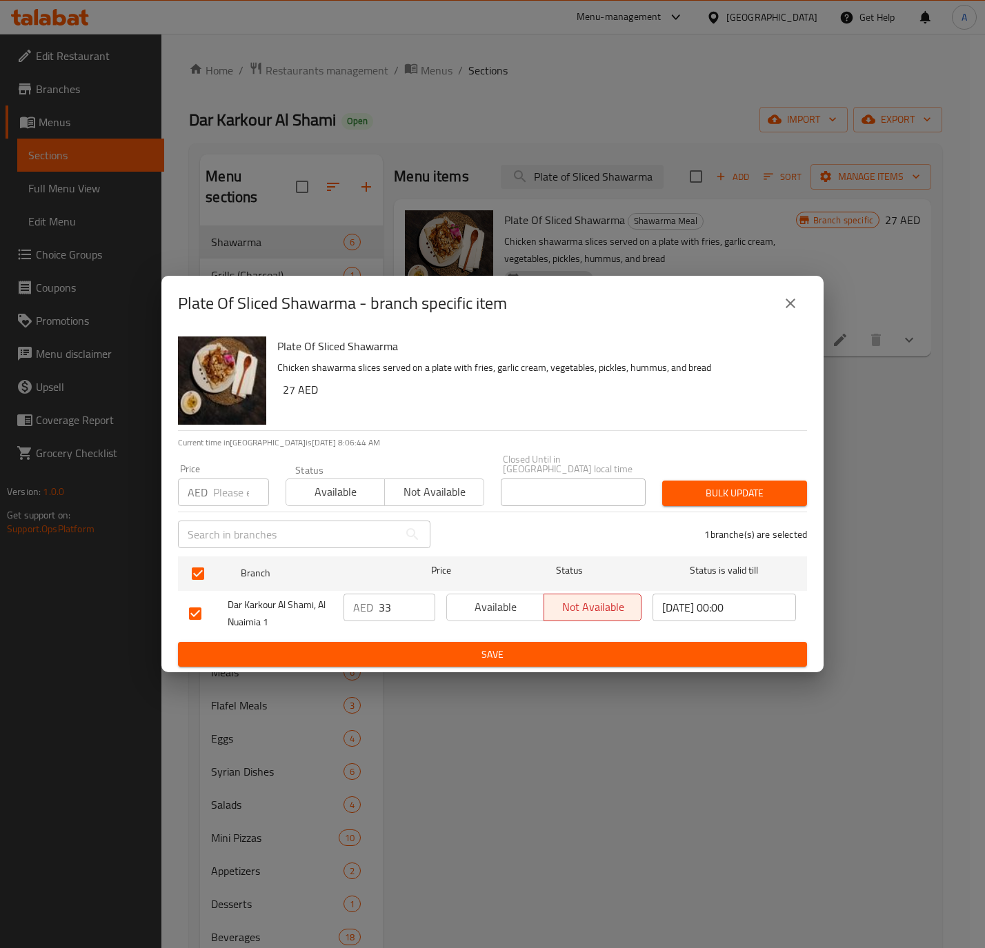
click at [220, 501] on input "number" at bounding box center [241, 493] width 56 height 28
type input "35"
click at [340, 494] on span "Available" at bounding box center [336, 492] width 88 height 20
click at [724, 498] on span "Bulk update" at bounding box center [734, 493] width 123 height 17
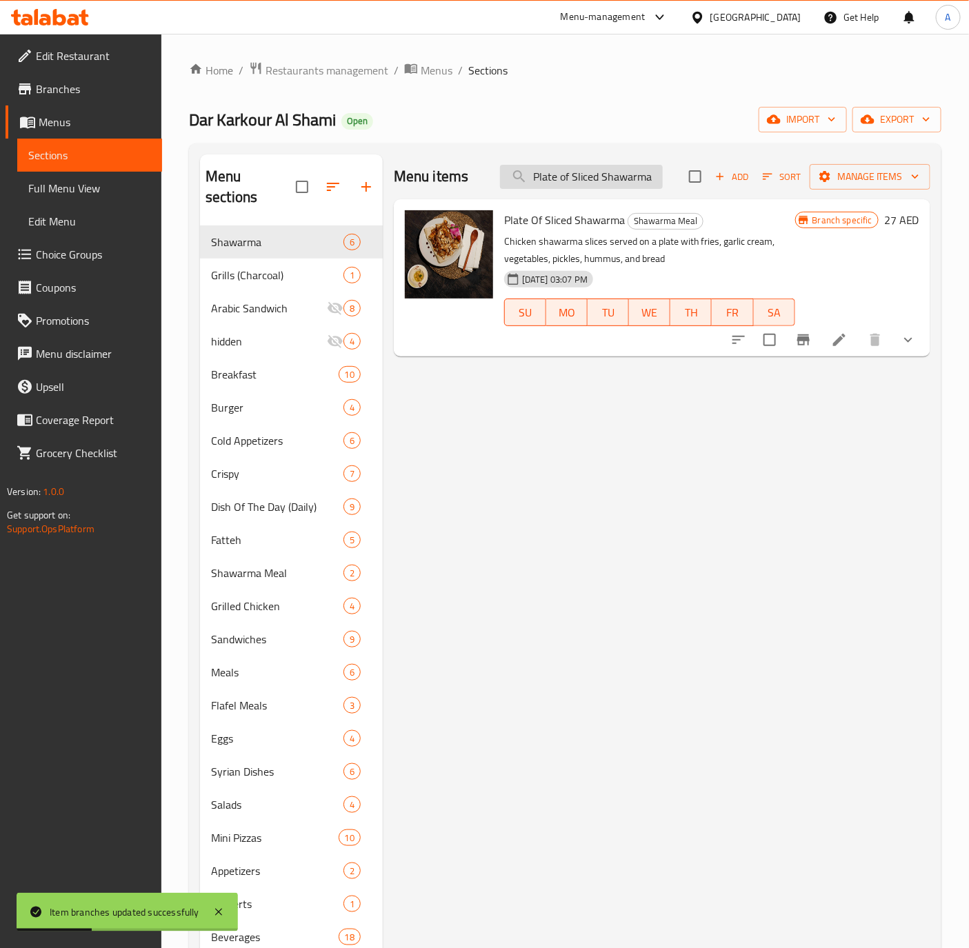
click at [598, 181] on input "Plate of Sliced Shawarma" at bounding box center [581, 177] width 163 height 24
paste input "Shawarma in Bun with Cheese Sandwich"
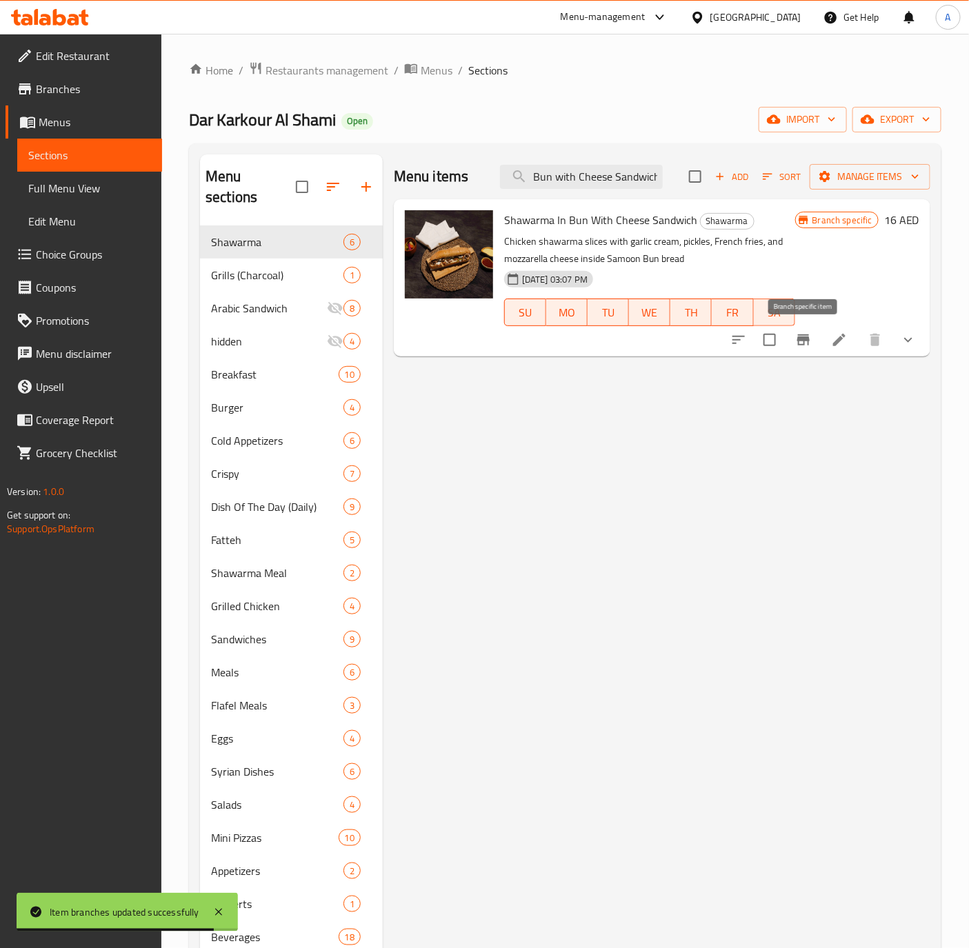
type input "Shawarma in Bun with Cheese Sandwich"
click at [809, 336] on icon "Branch-specific-item" at bounding box center [803, 340] width 17 height 17
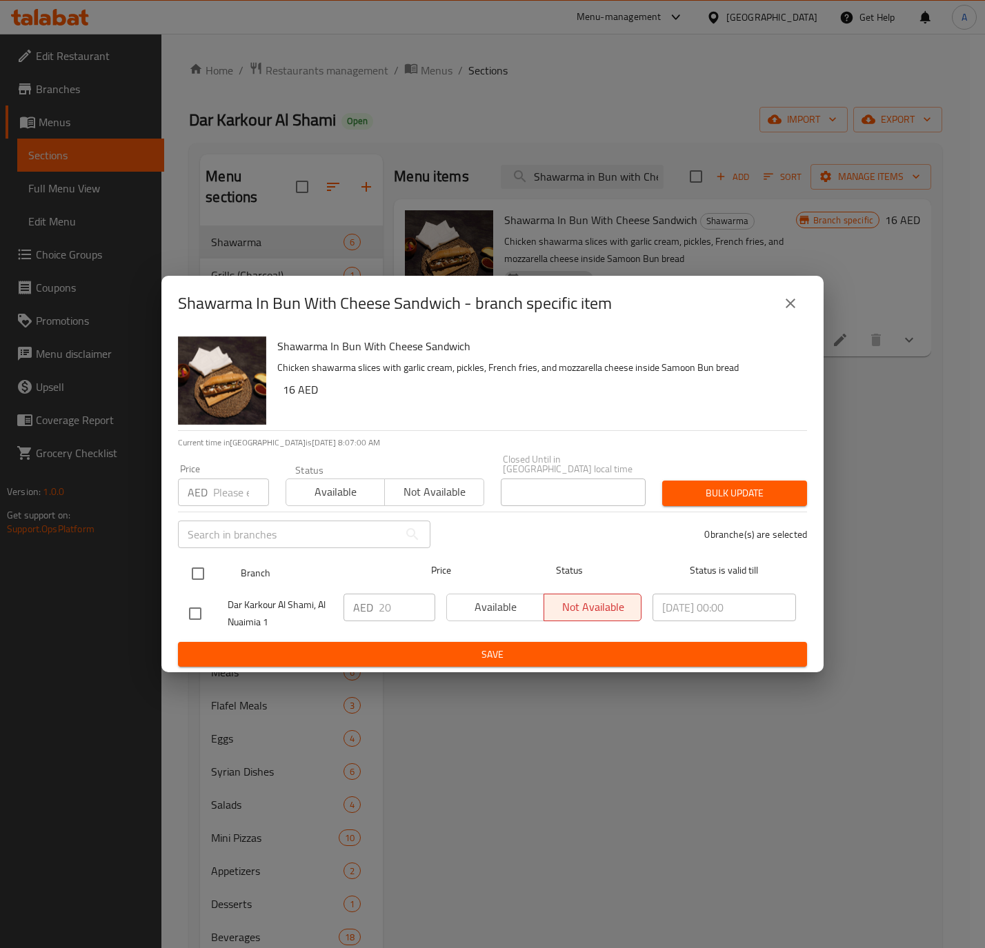
click at [187, 575] on input "checkbox" at bounding box center [197, 573] width 29 height 29
checkbox input "true"
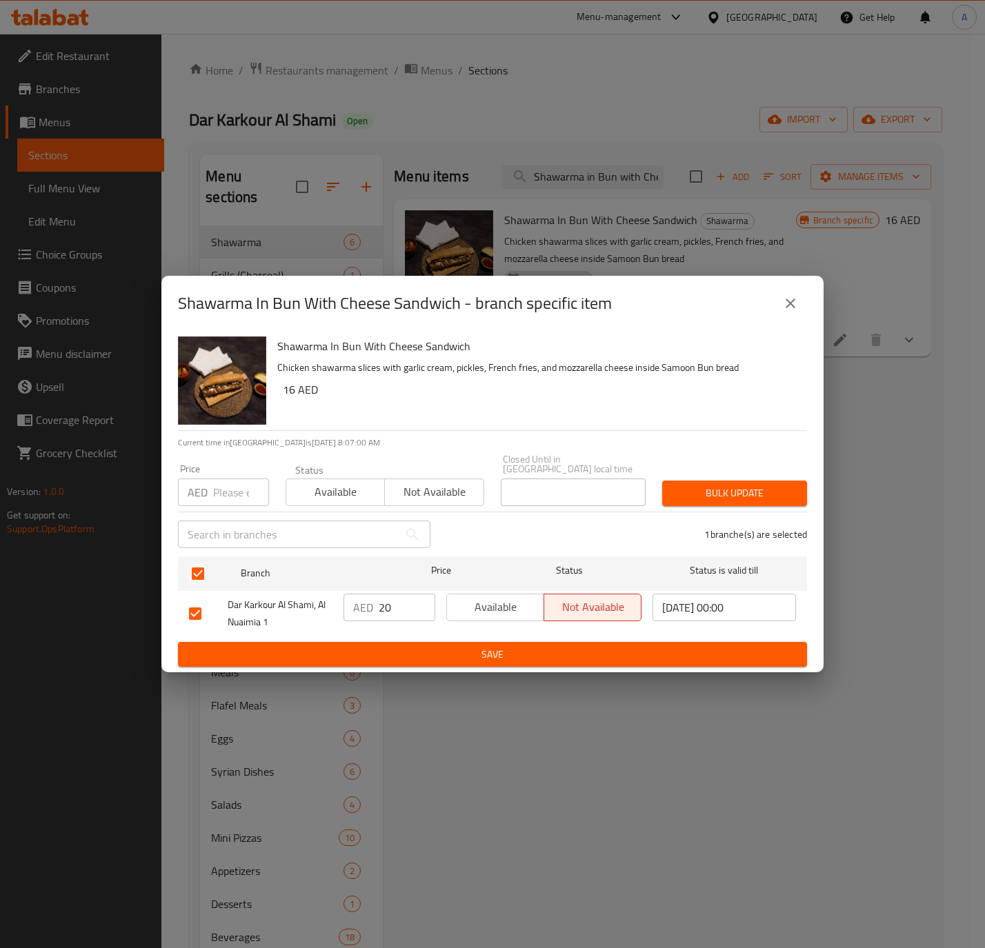
click at [223, 493] on input "number" at bounding box center [241, 493] width 56 height 28
type input "21"
click at [299, 487] on span "Available" at bounding box center [336, 492] width 88 height 20
click at [756, 493] on span "Bulk update" at bounding box center [734, 493] width 123 height 17
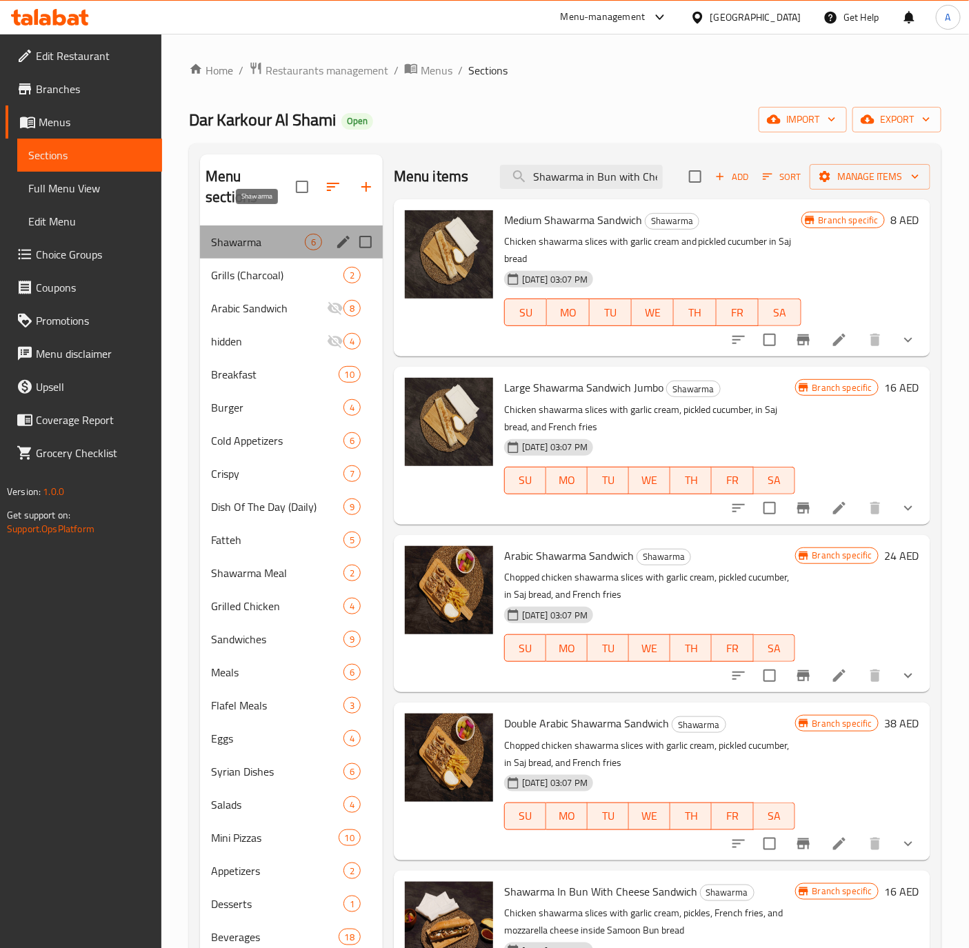
click at [281, 234] on span "Shawarma" at bounding box center [258, 242] width 94 height 17
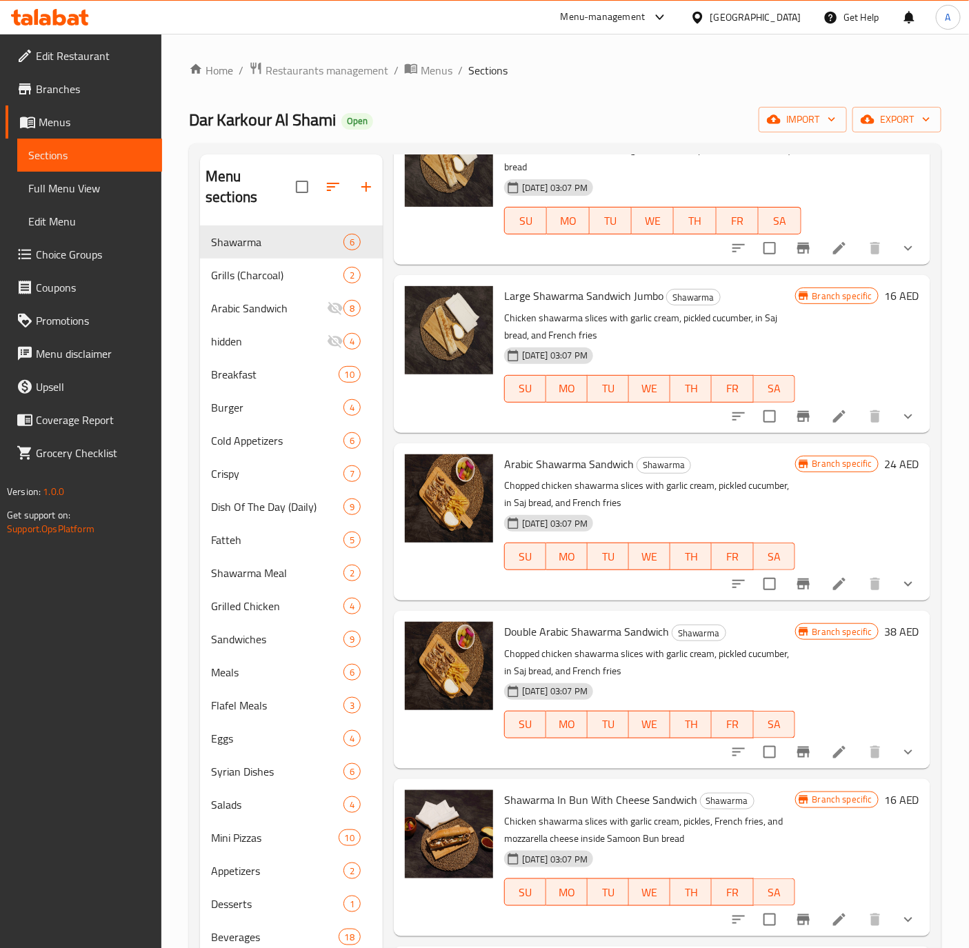
scroll to position [193, 0]
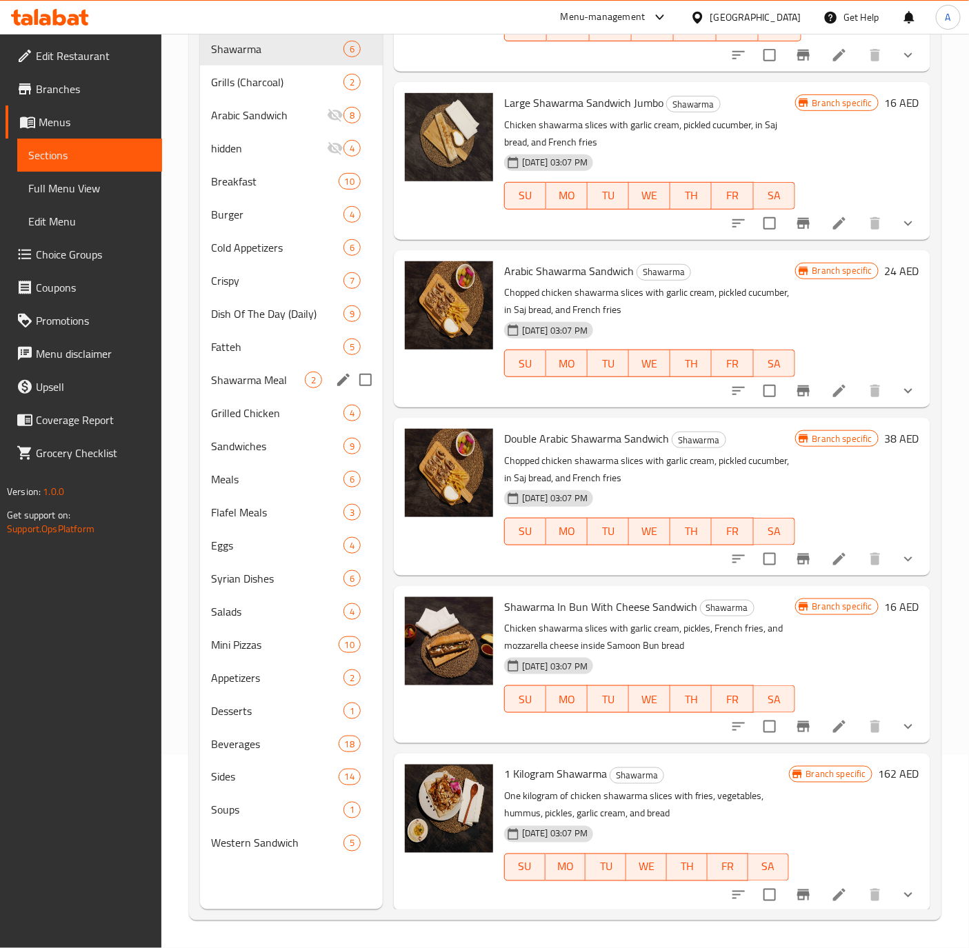
click at [269, 369] on div "Shawarma Meal 2" at bounding box center [291, 379] width 183 height 33
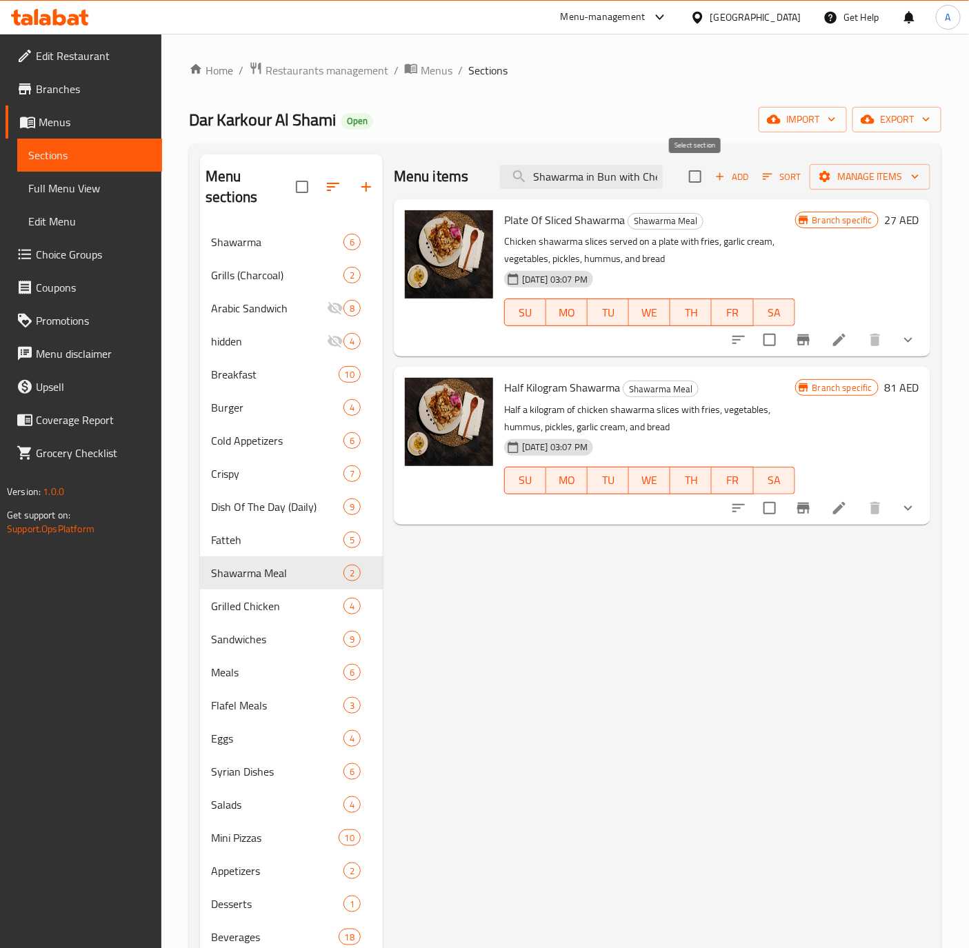
click at [699, 174] on input "checkbox" at bounding box center [695, 176] width 29 height 29
checkbox input "true"
click at [887, 178] on span "Manage items" at bounding box center [869, 176] width 99 height 17
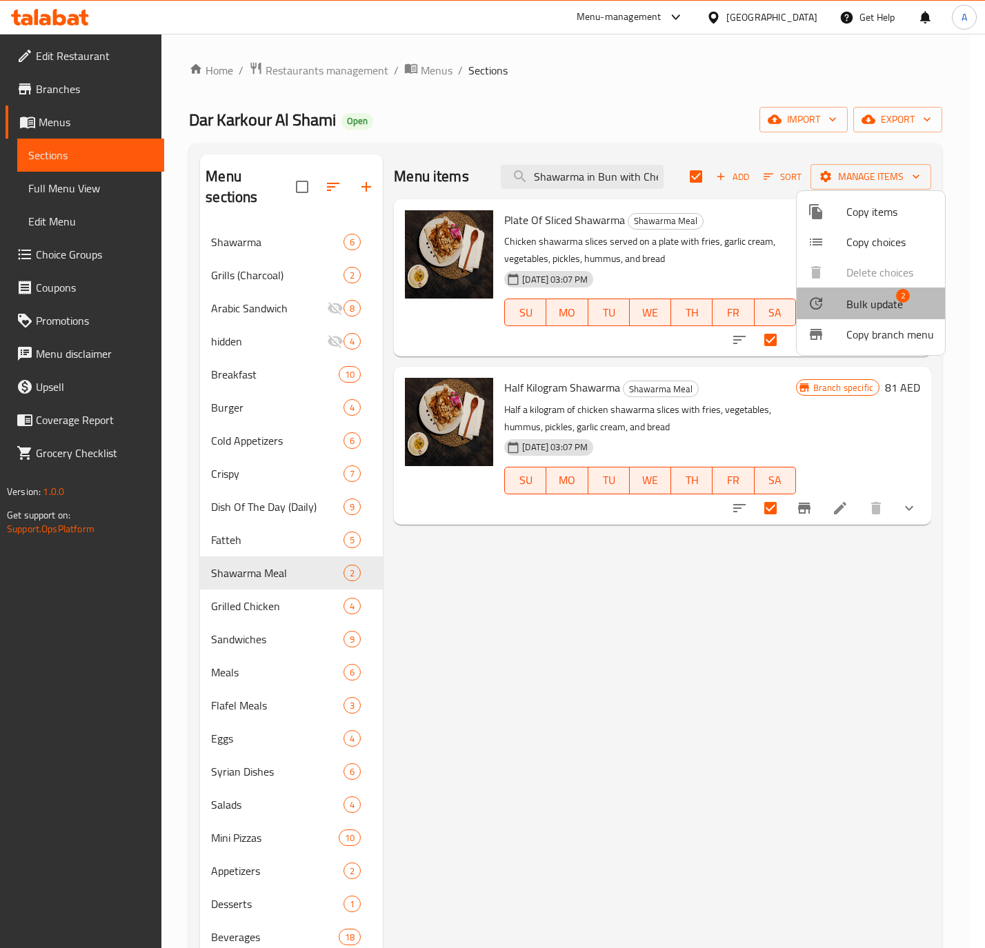
click at [852, 296] on span "Bulk update" at bounding box center [874, 304] width 57 height 17
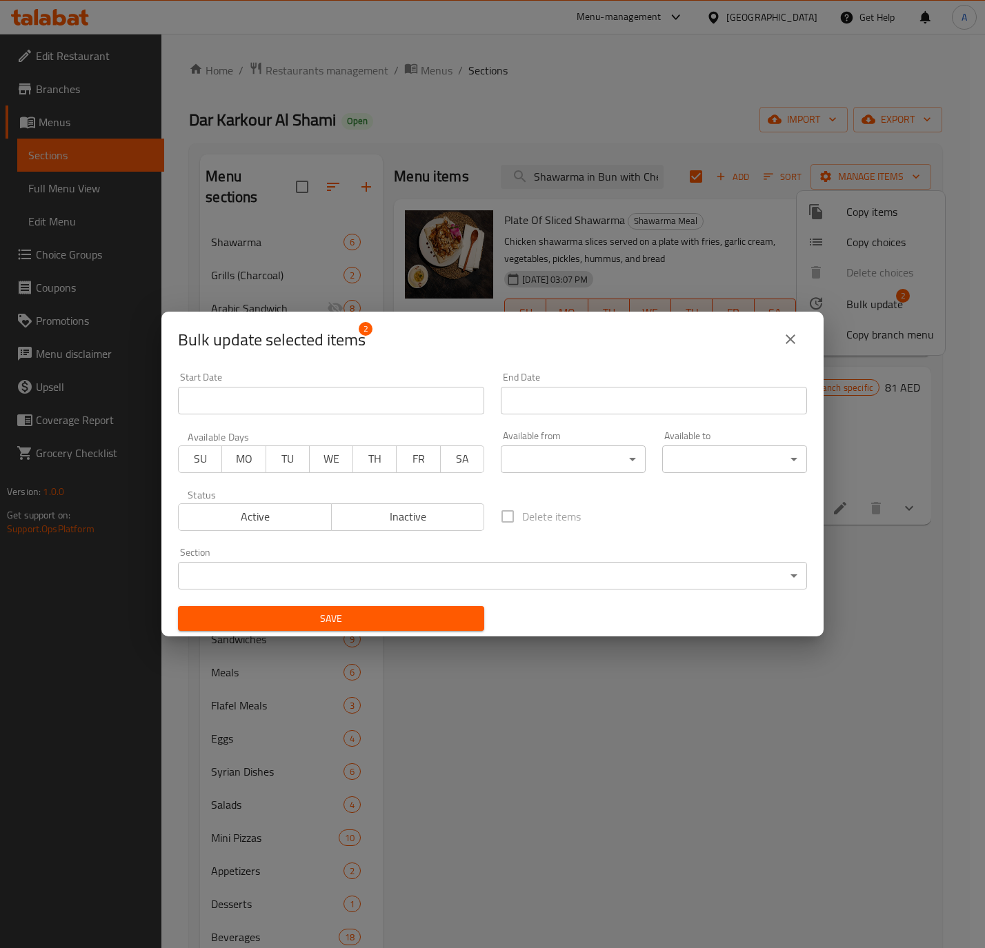
click at [423, 577] on body "​ Menu-management United Arab Emirates Get Help A Edit Restaurant Branches Menu…" at bounding box center [492, 491] width 985 height 914
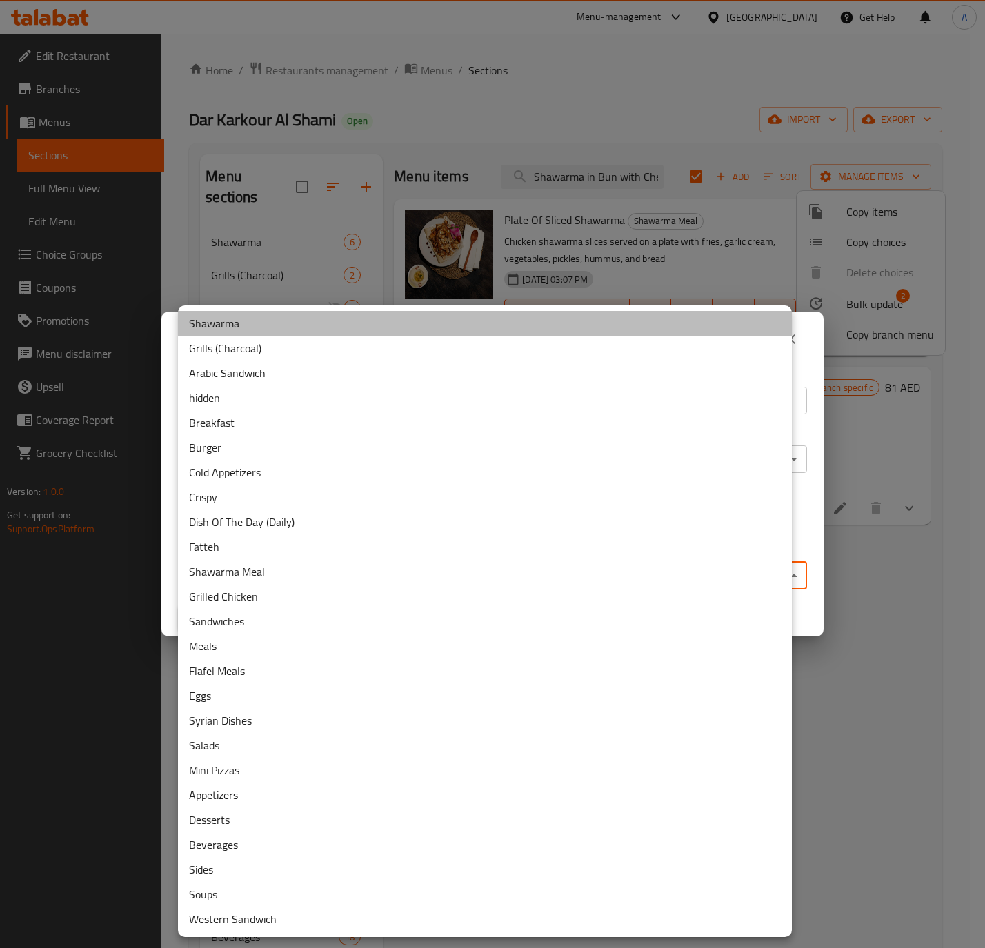
click at [199, 321] on li "Shawarma" at bounding box center [485, 323] width 614 height 25
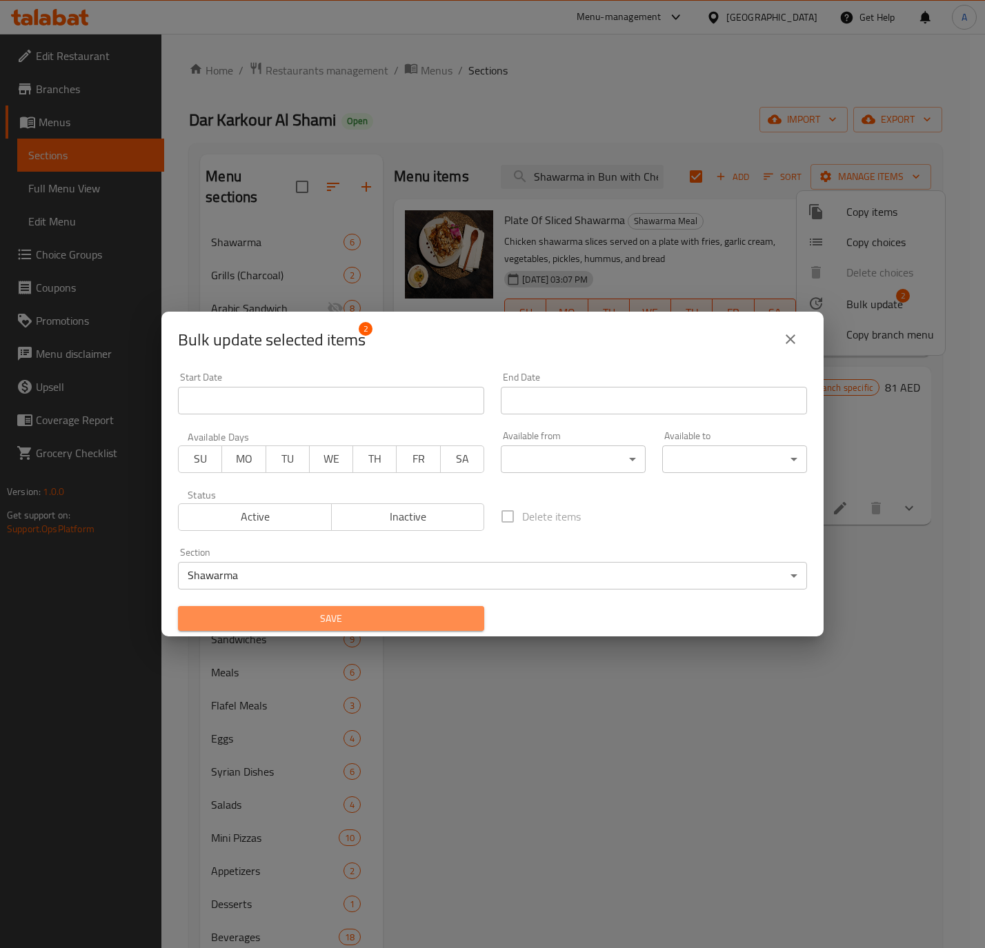
click at [344, 629] on button "Save" at bounding box center [331, 619] width 306 height 26
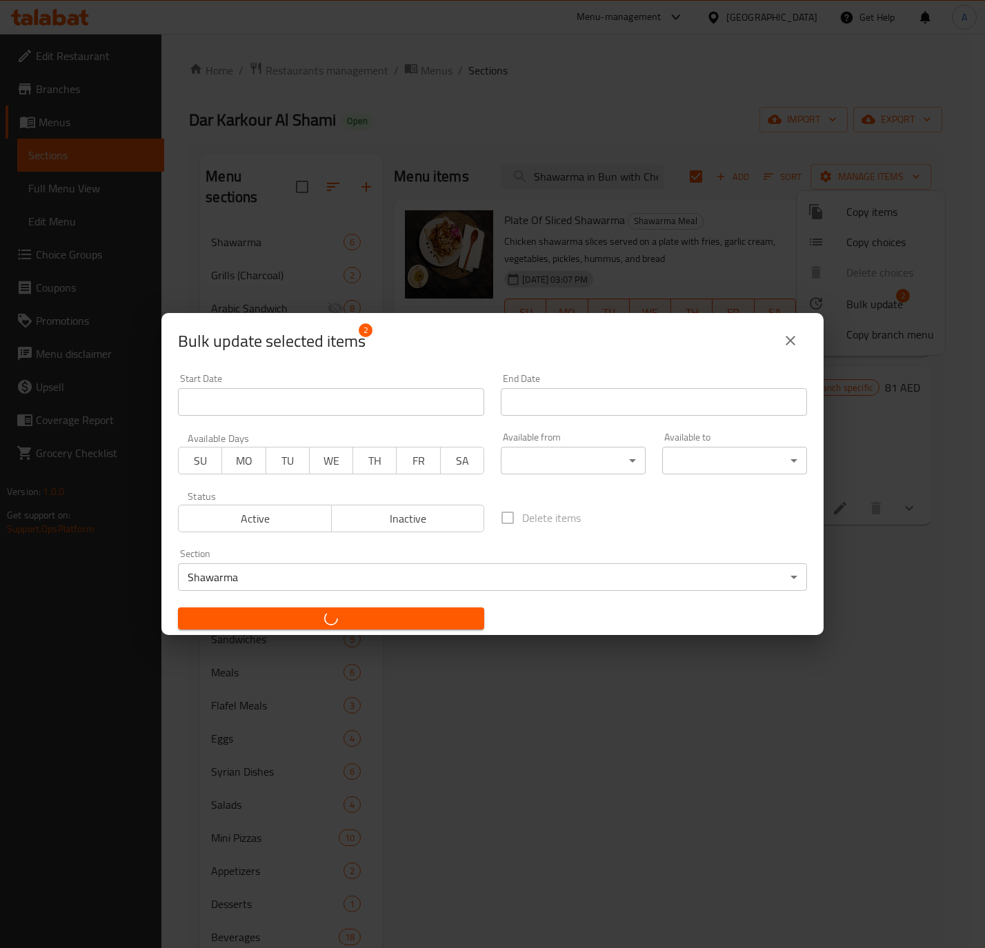
checkbox input "false"
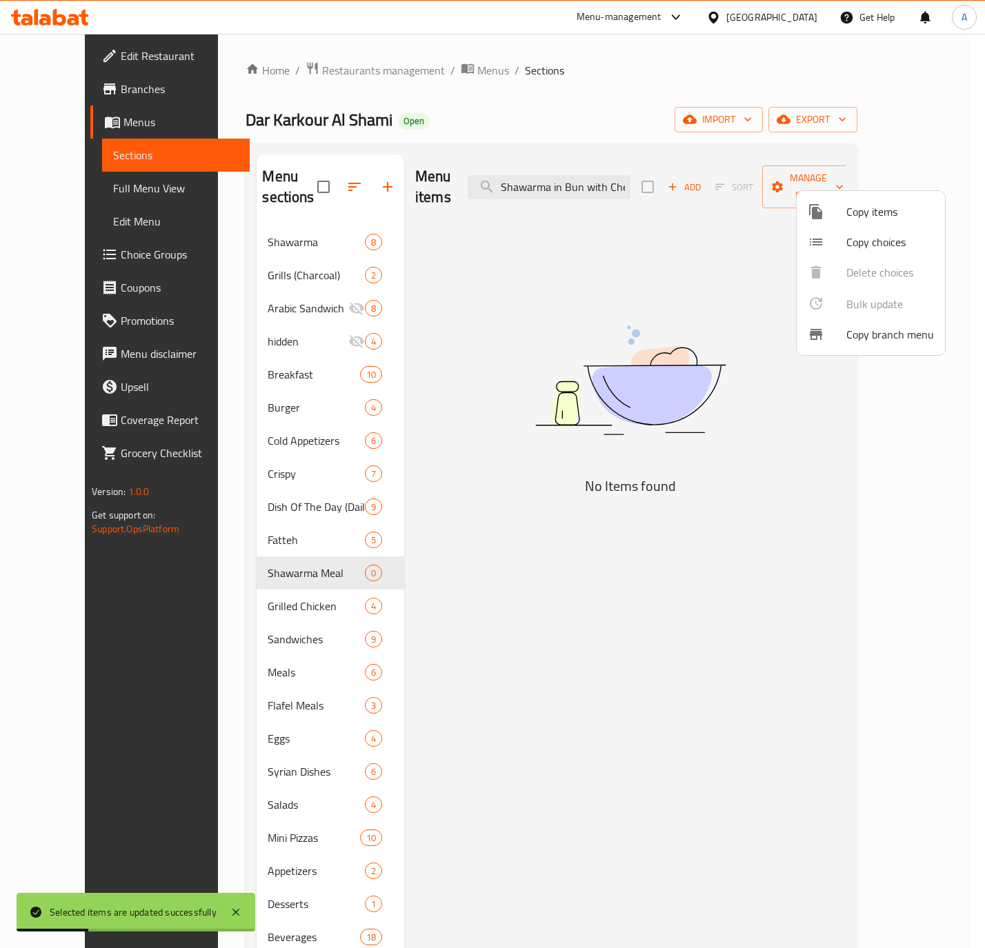
click at [786, 615] on div at bounding box center [492, 474] width 985 height 948
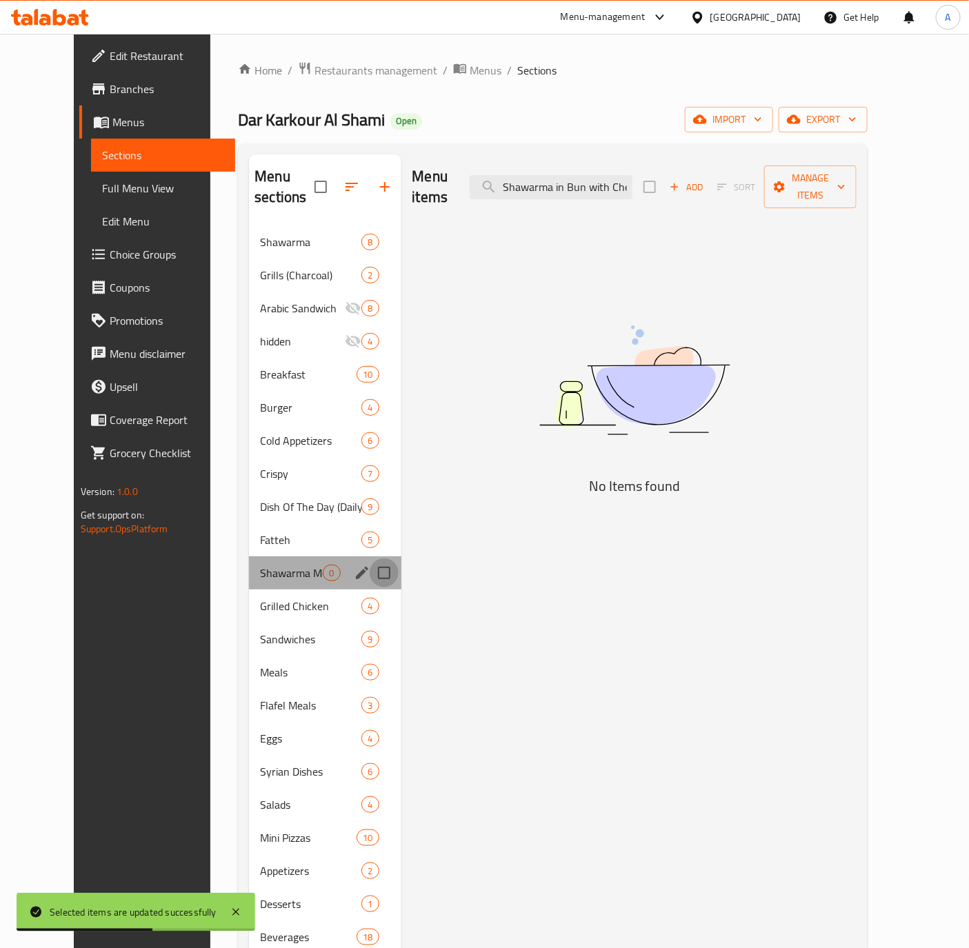
click at [370, 558] on input "Menu sections" at bounding box center [384, 572] width 29 height 29
checkbox input "true"
click at [352, 574] on button "edit" at bounding box center [362, 573] width 21 height 21
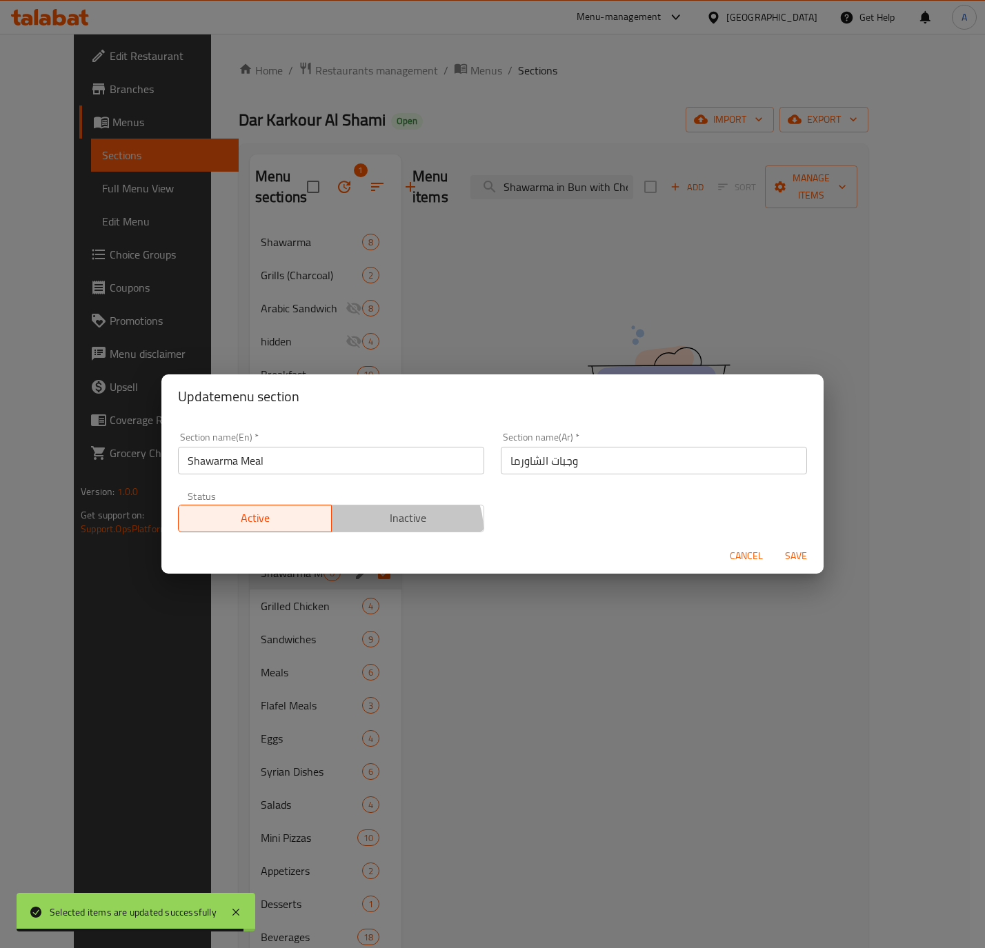
click at [395, 530] on button "Inactive" at bounding box center [408, 519] width 154 height 28
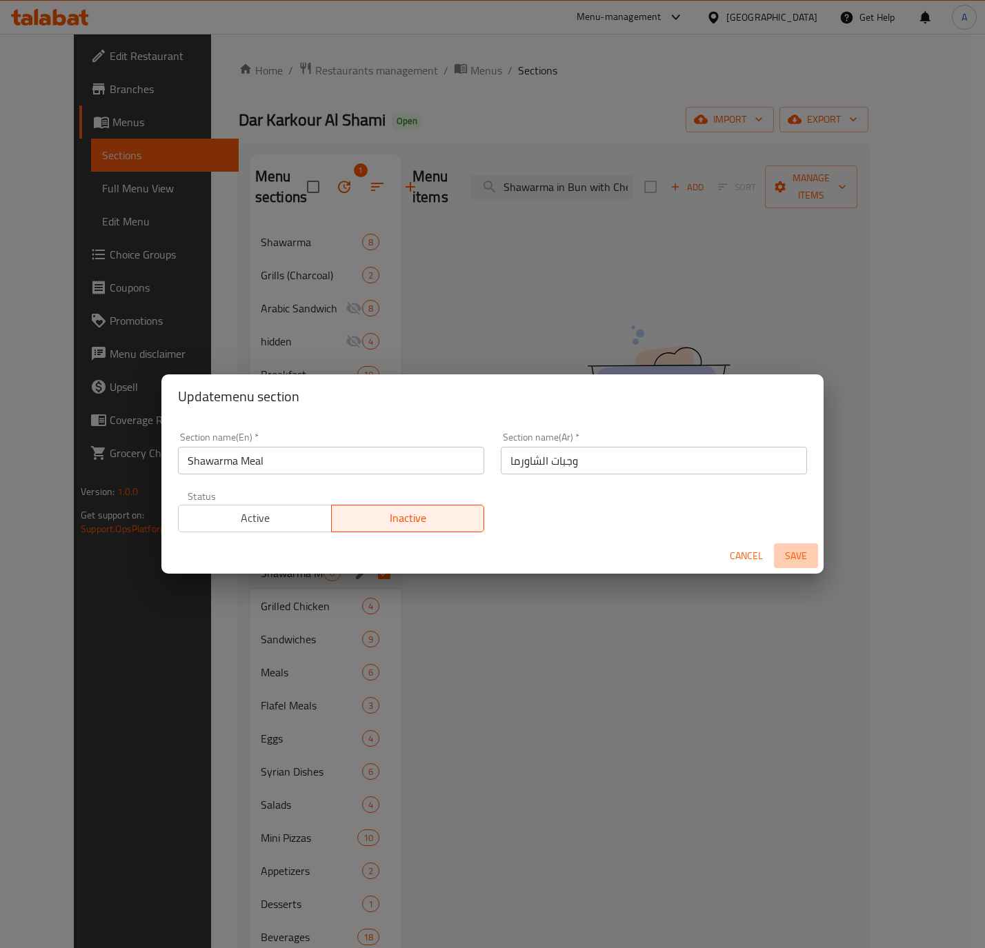
click at [790, 549] on span "Save" at bounding box center [795, 555] width 33 height 17
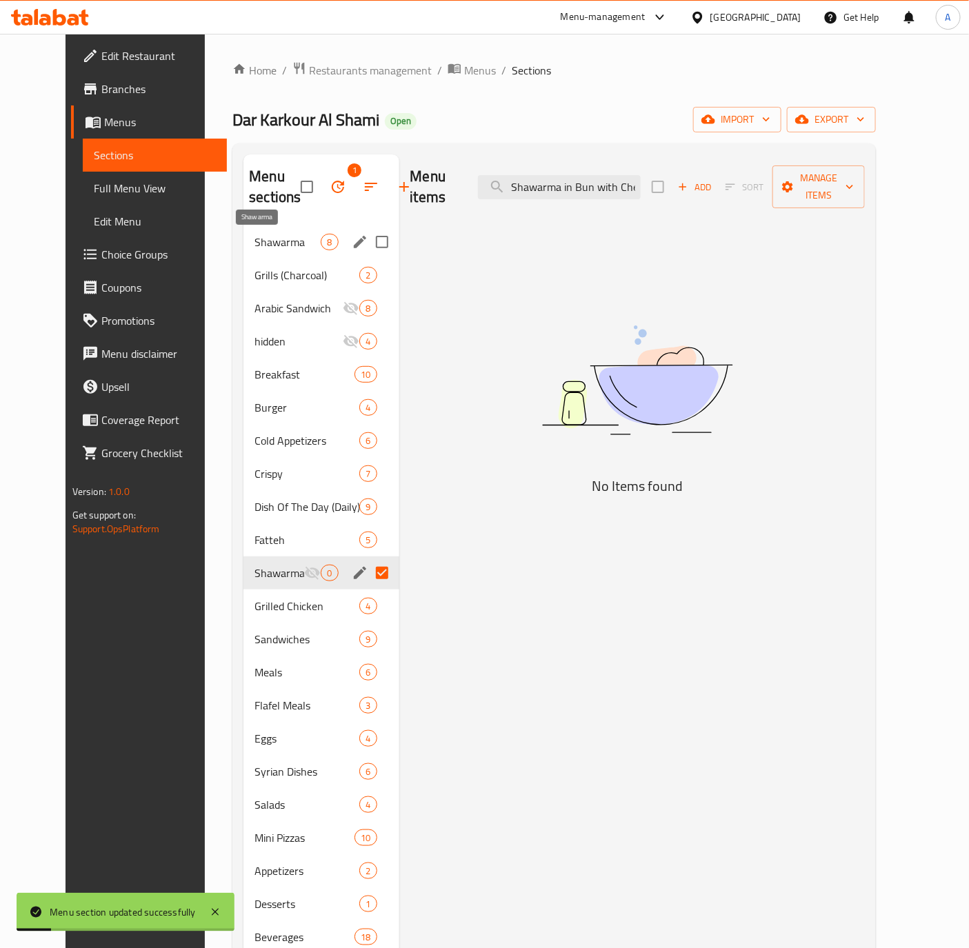
click at [268, 238] on span "Shawarma" at bounding box center [287, 242] width 66 height 17
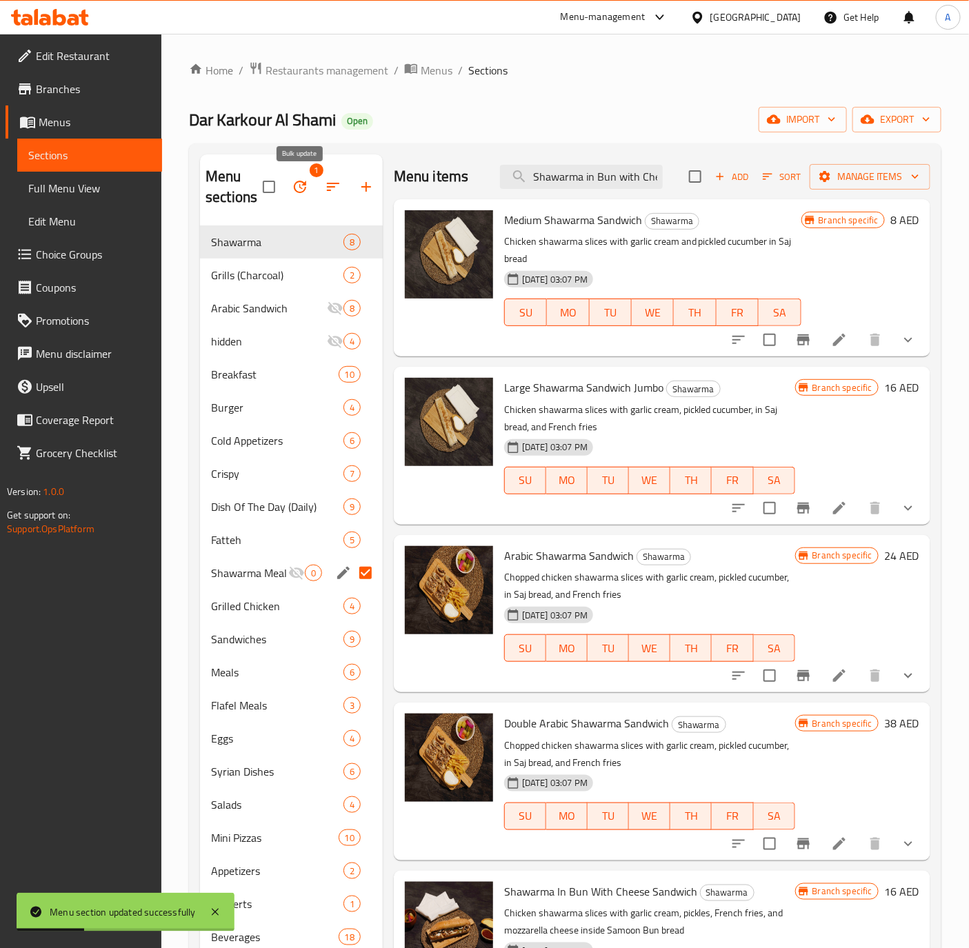
click at [304, 189] on icon "button" at bounding box center [300, 187] width 17 height 17
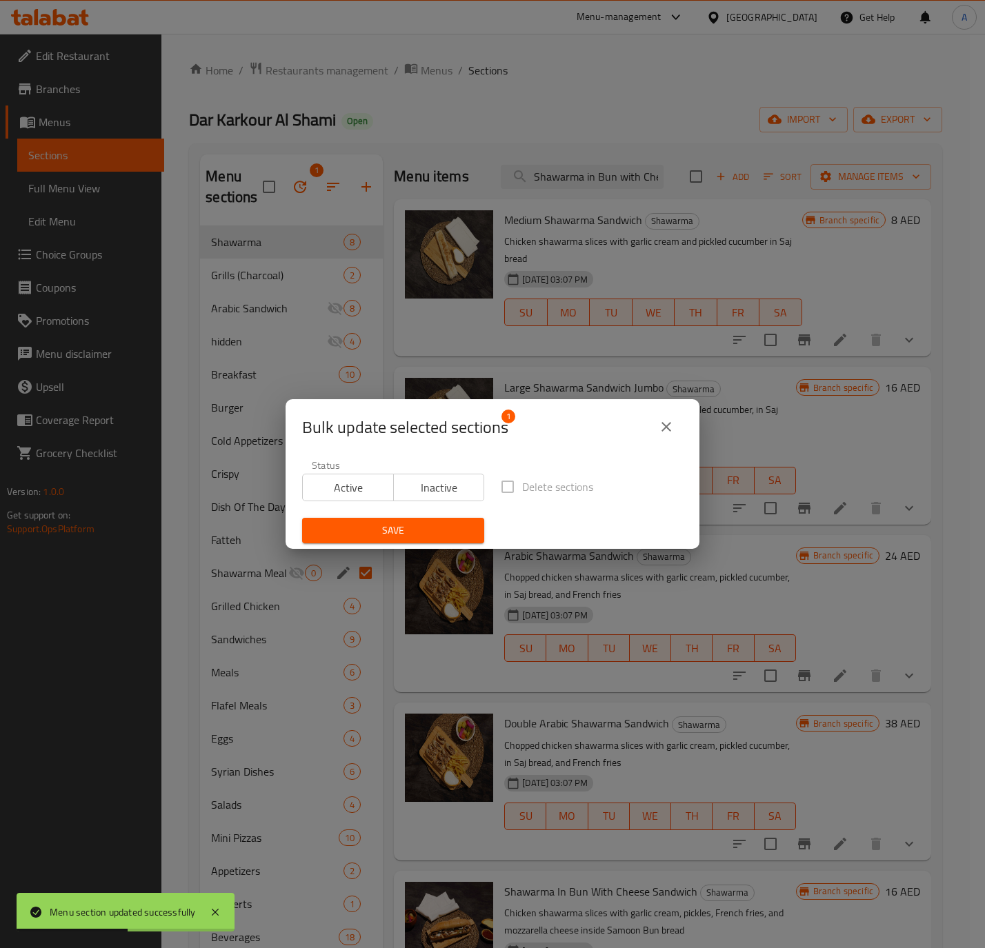
click at [678, 418] on button "close" at bounding box center [665, 426] width 33 height 33
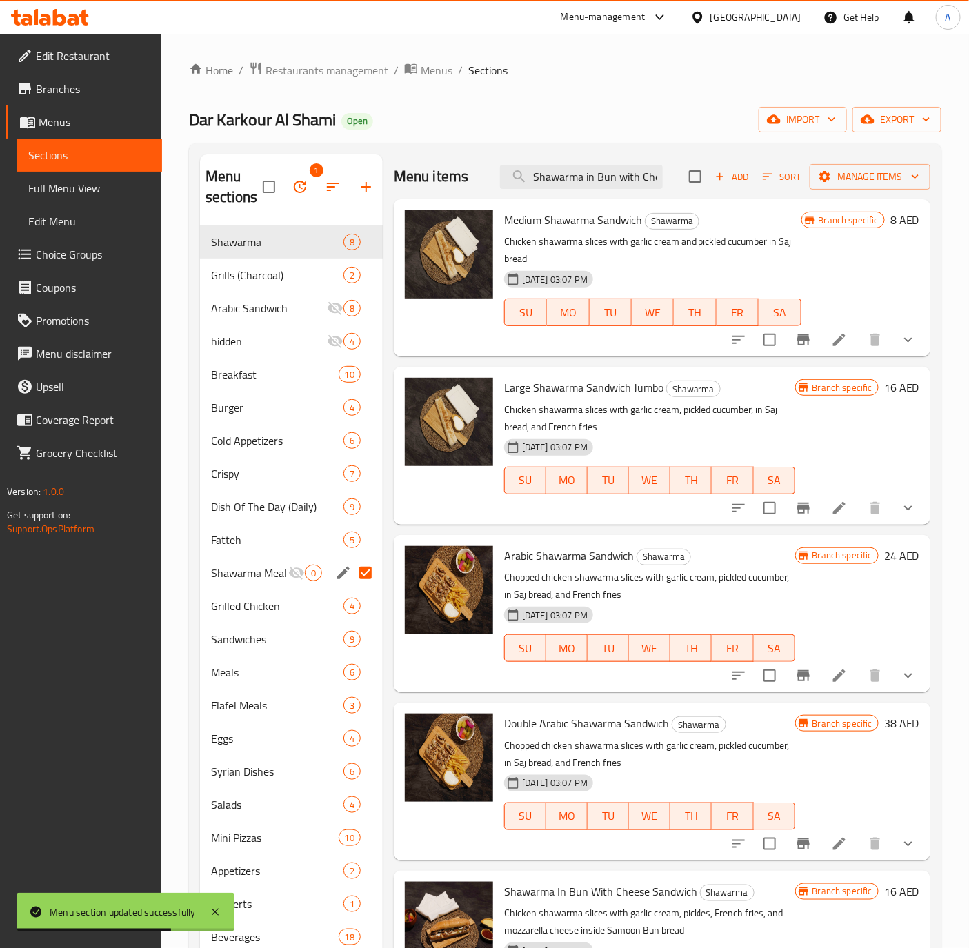
click at [374, 571] on input "Menu sections" at bounding box center [365, 572] width 29 height 29
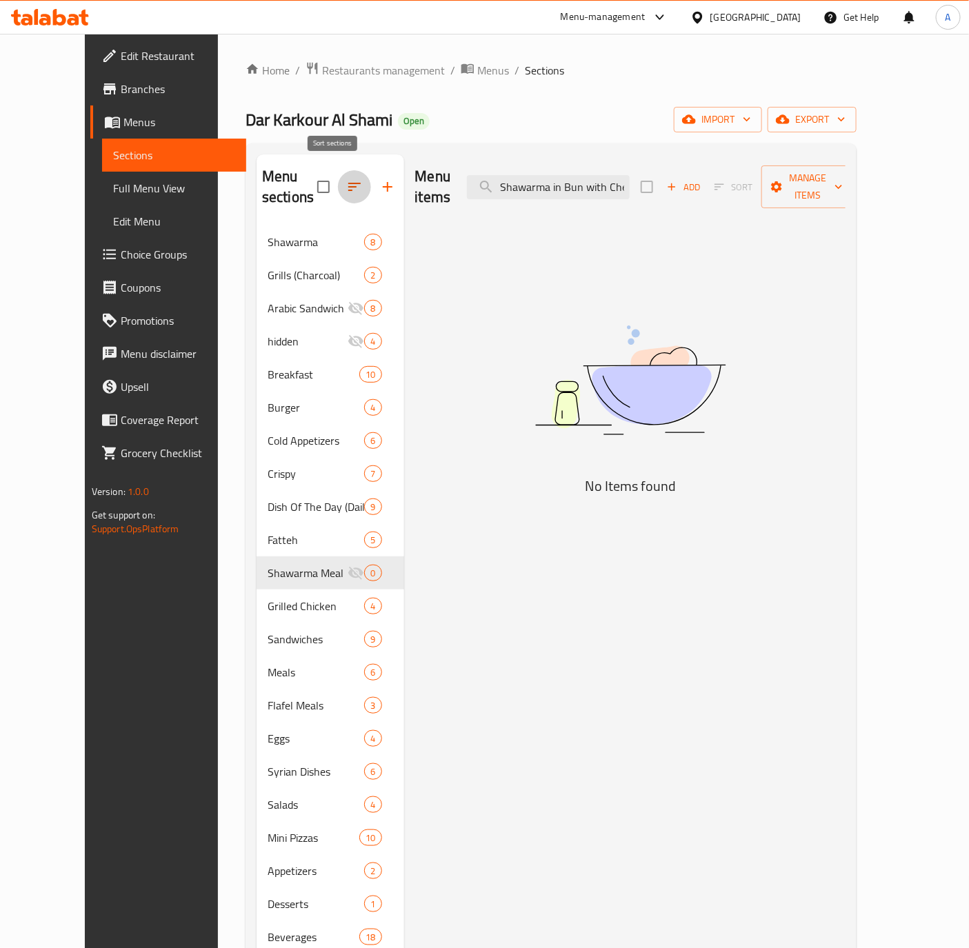
click at [346, 181] on icon "button" at bounding box center [354, 187] width 17 height 17
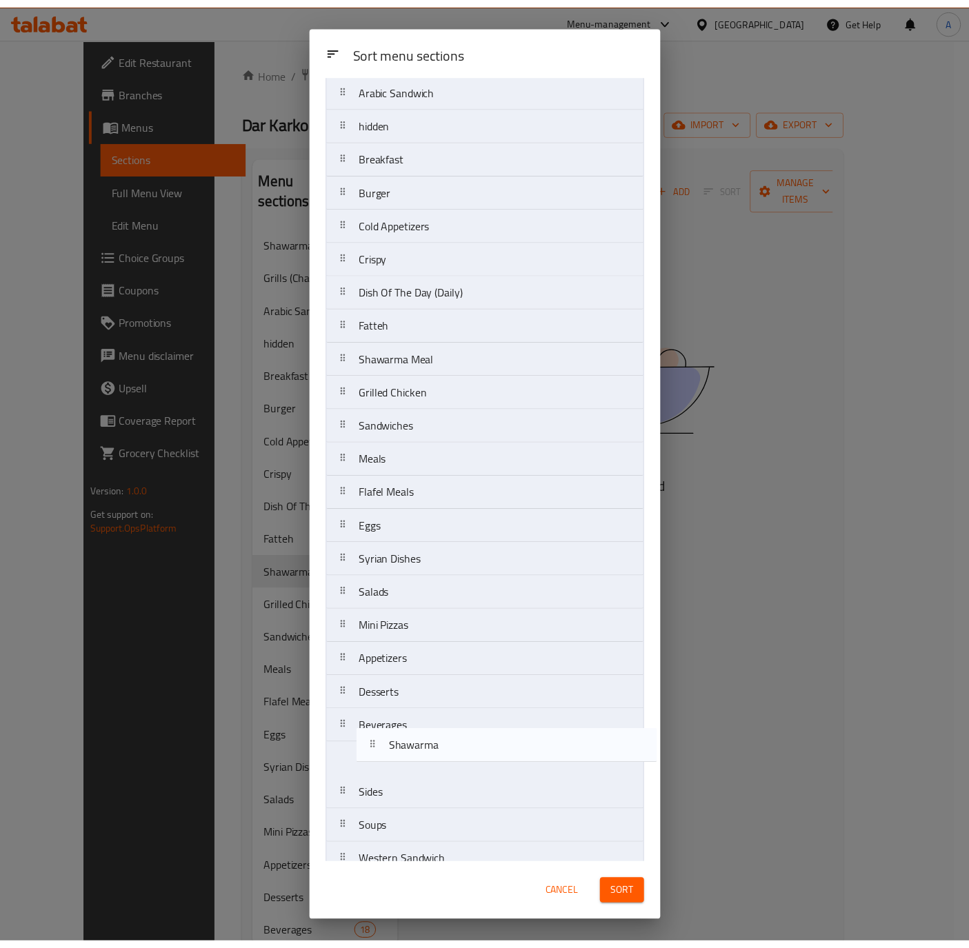
scroll to position [103, 0]
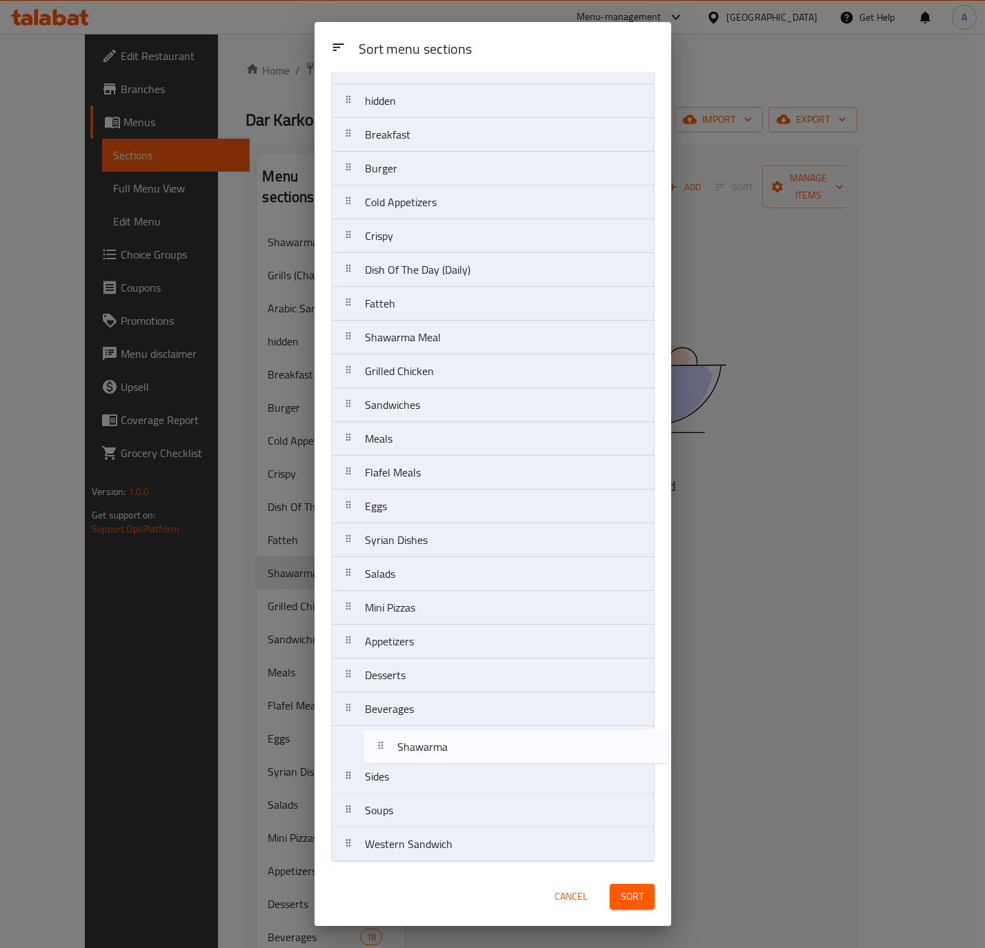
drag, startPoint x: 499, startPoint y: 127, endPoint x: 538, endPoint y: 755, distance: 629.3
click at [538, 755] on nav "Shawarma Grills (Charcoal) Arabic Sandwich hidden Breakfast Burger Cold Appetiz…" at bounding box center [492, 439] width 323 height 846
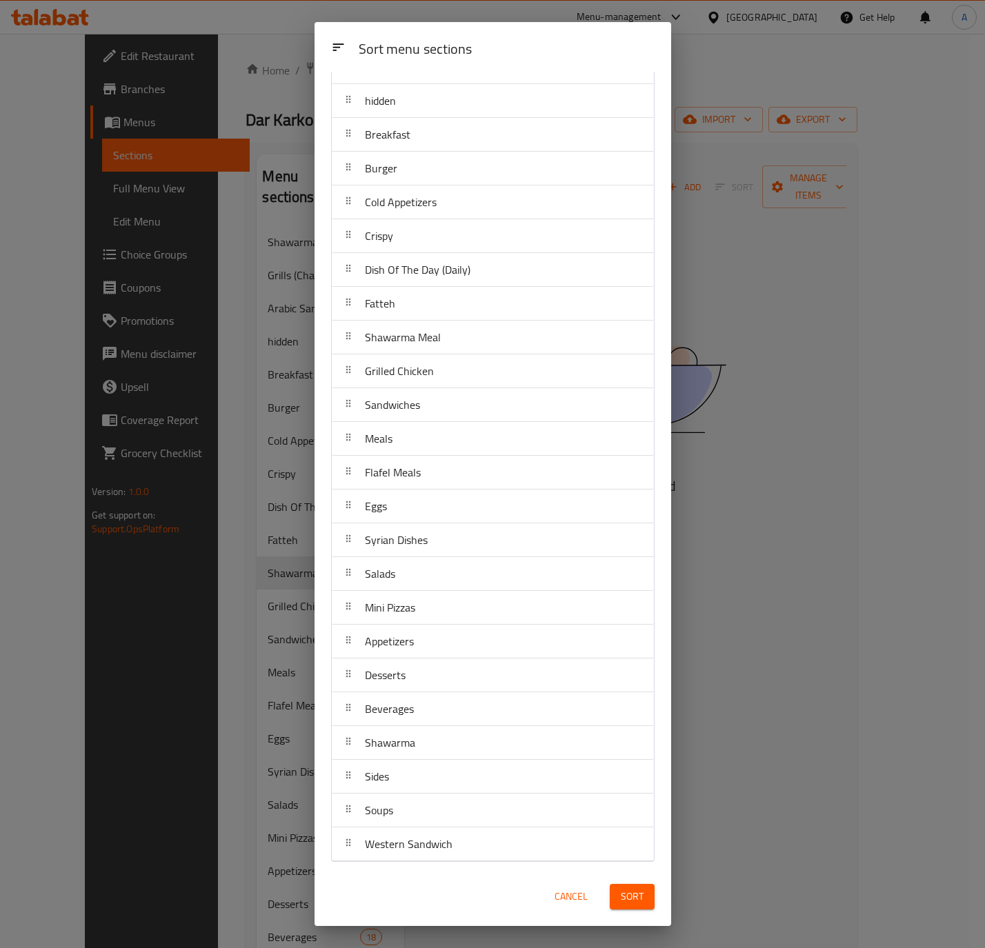
click at [625, 900] on span "Sort" at bounding box center [632, 896] width 23 height 17
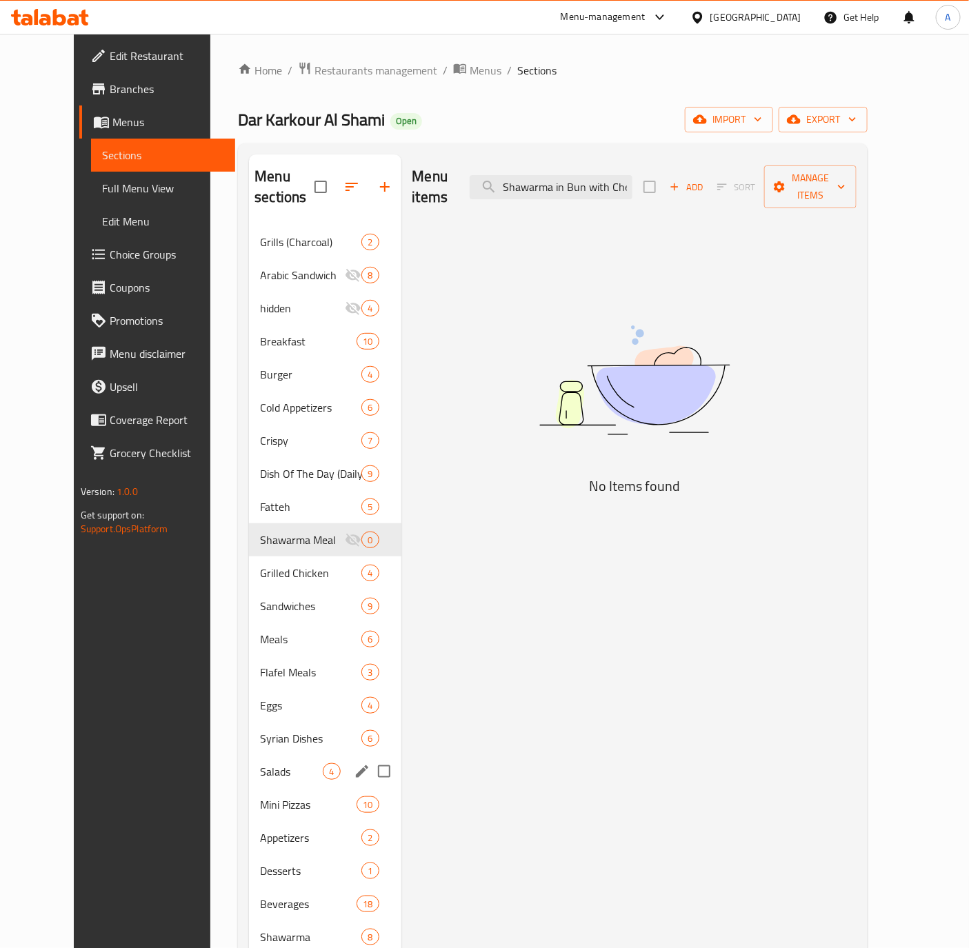
click at [249, 755] on div "Salads 4" at bounding box center [325, 771] width 152 height 33
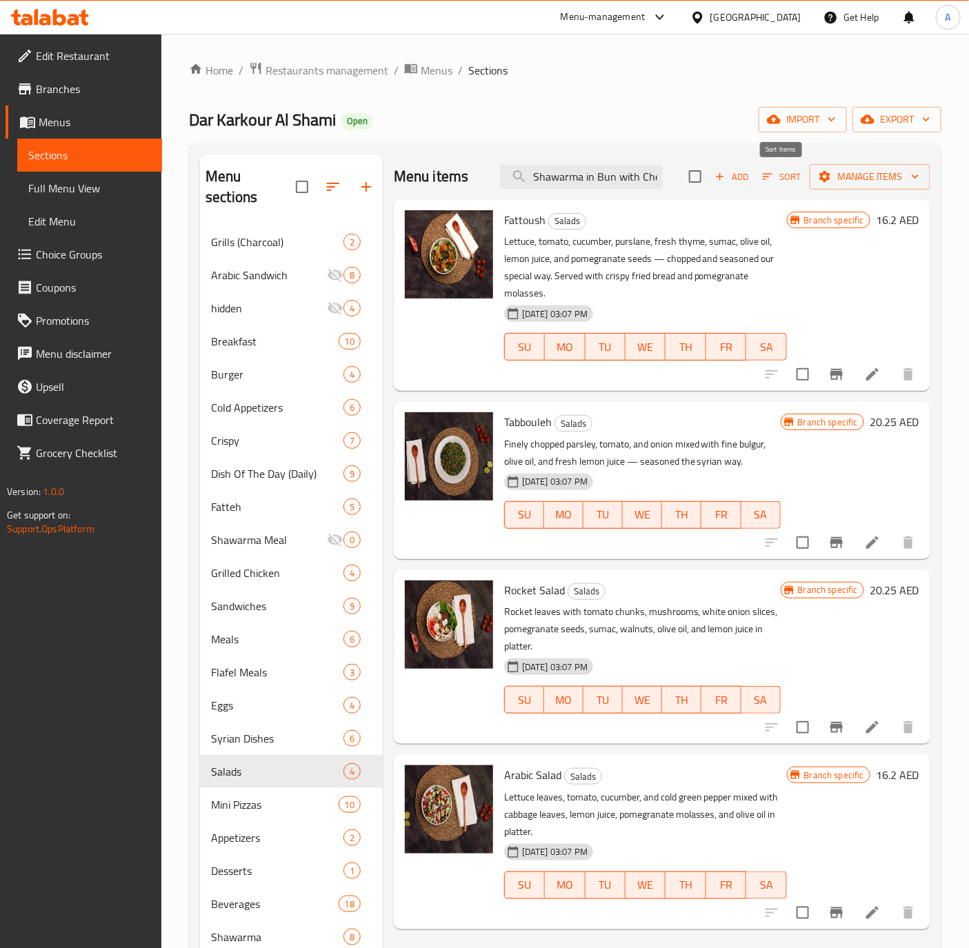
click at [767, 179] on icon "button" at bounding box center [767, 176] width 12 height 12
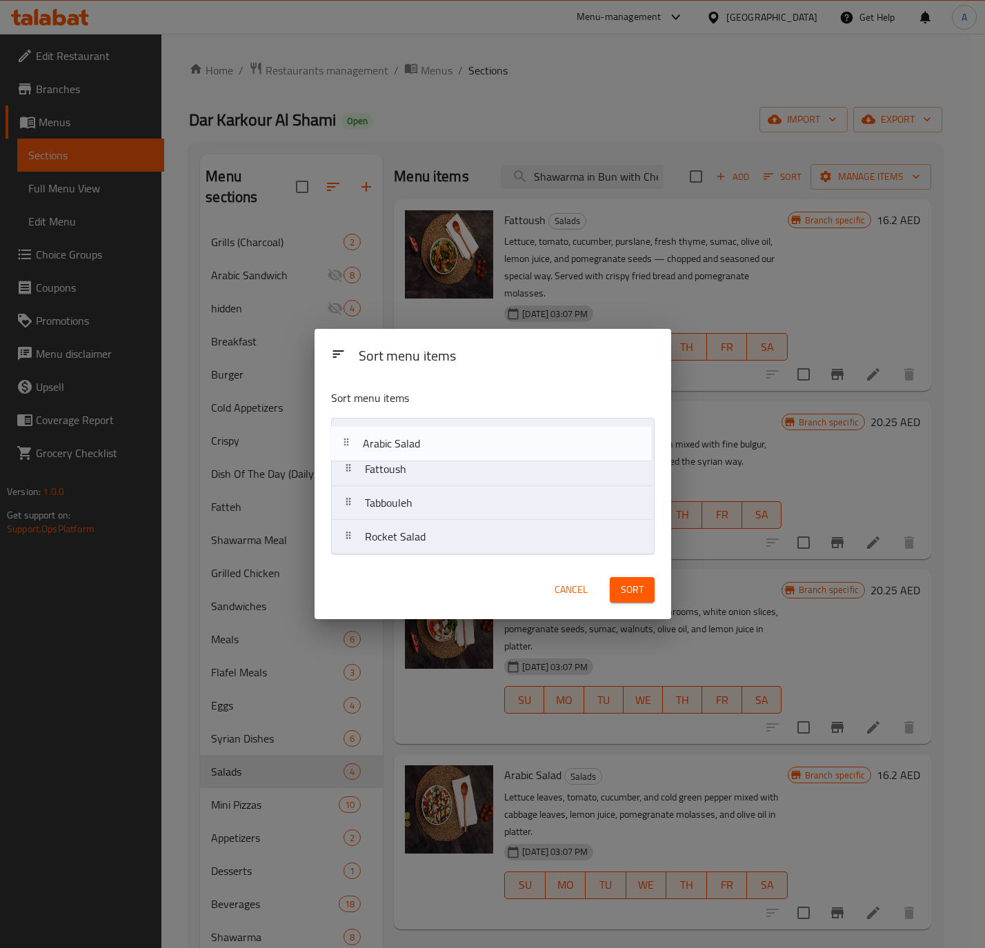
drag, startPoint x: 410, startPoint y: 545, endPoint x: 407, endPoint y: 439, distance: 106.2
click at [407, 439] on nav "Fattoush Tabbouleh Rocket Salad Arabic Salad" at bounding box center [492, 486] width 323 height 137
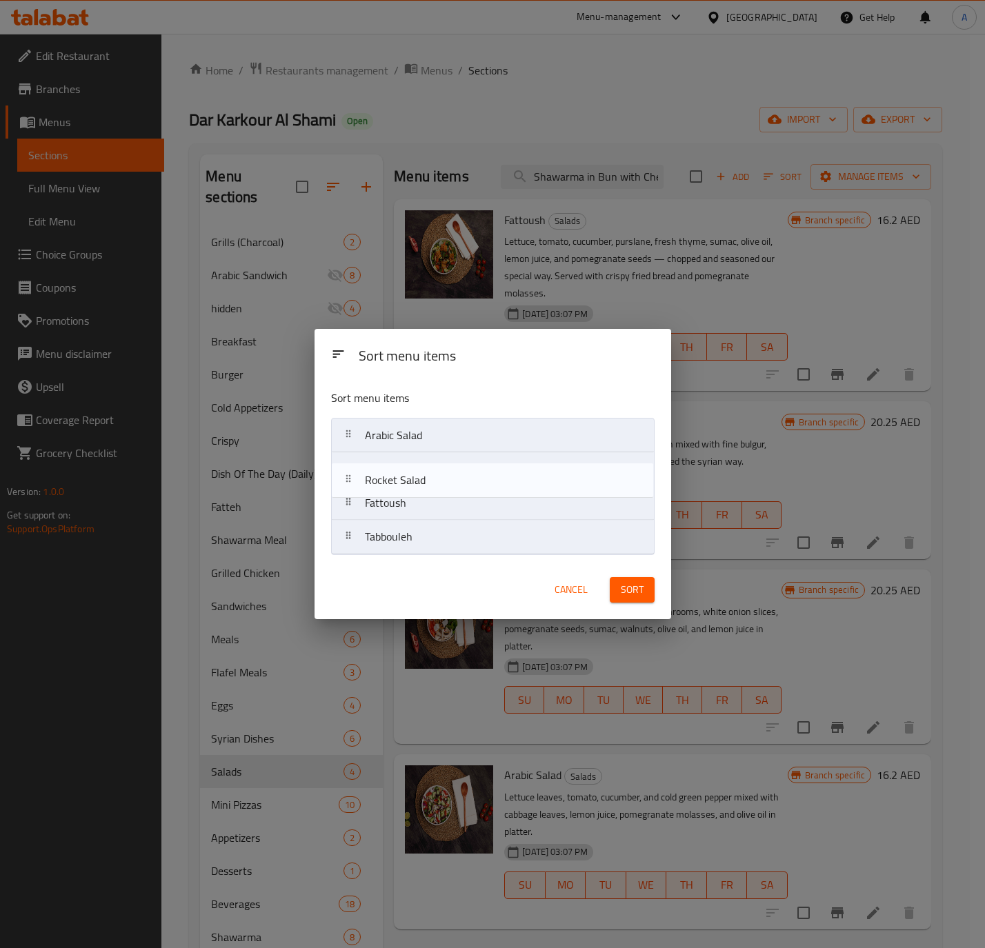
drag, startPoint x: 436, startPoint y: 544, endPoint x: 436, endPoint y: 474, distance: 69.6
click at [436, 474] on nav "Arabic Salad Fattoush Tabbouleh Rocket Salad" at bounding box center [492, 486] width 323 height 137
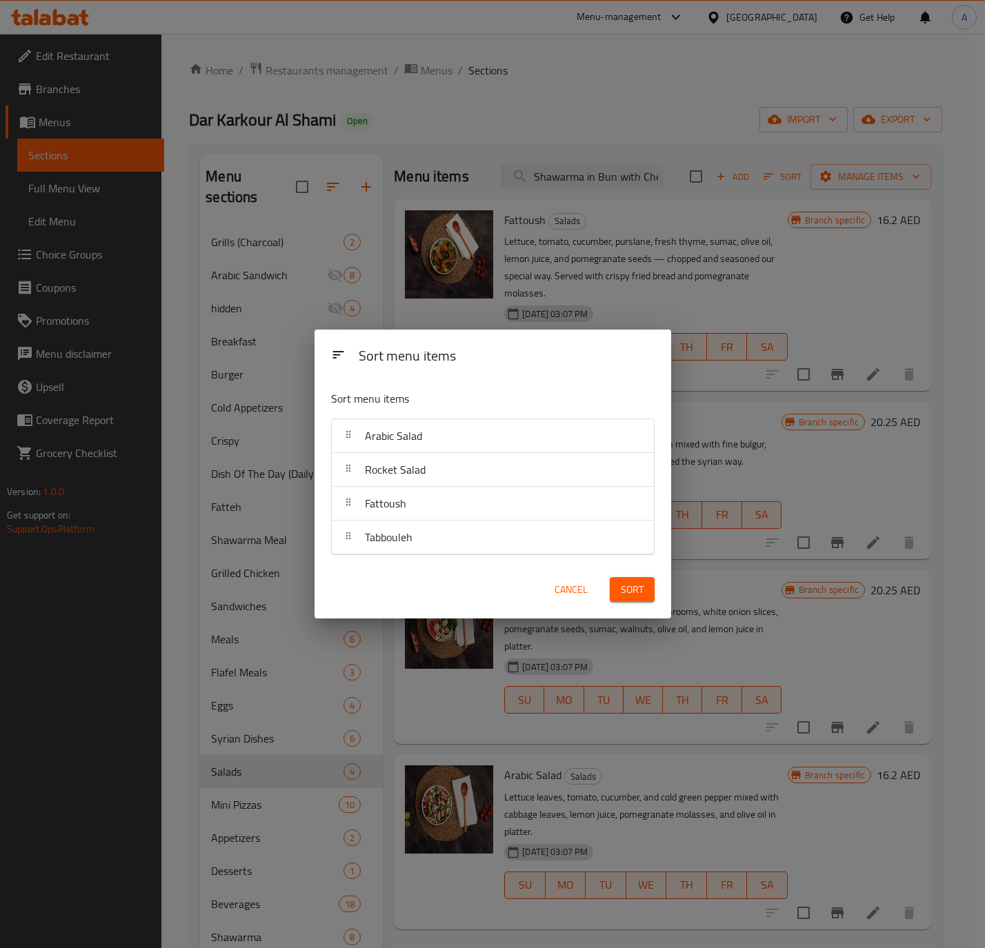
click at [641, 594] on span "Sort" at bounding box center [632, 589] width 23 height 17
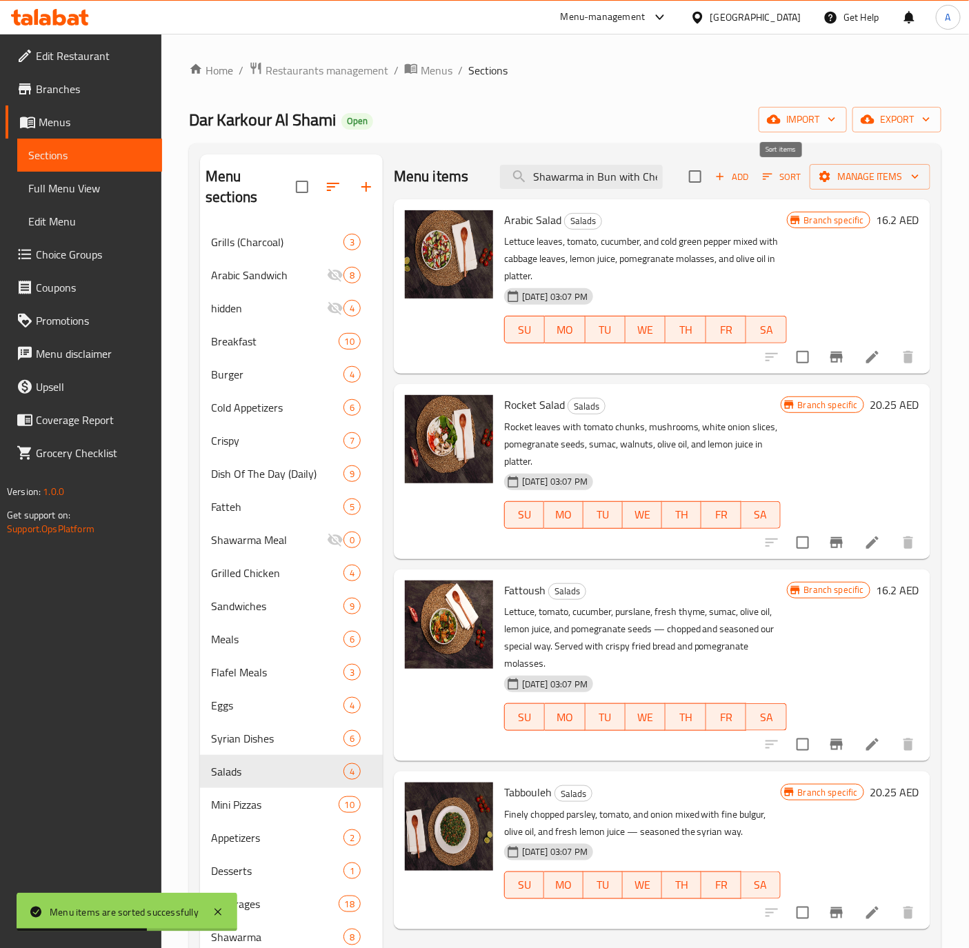
click at [762, 179] on icon "button" at bounding box center [767, 176] width 12 height 12
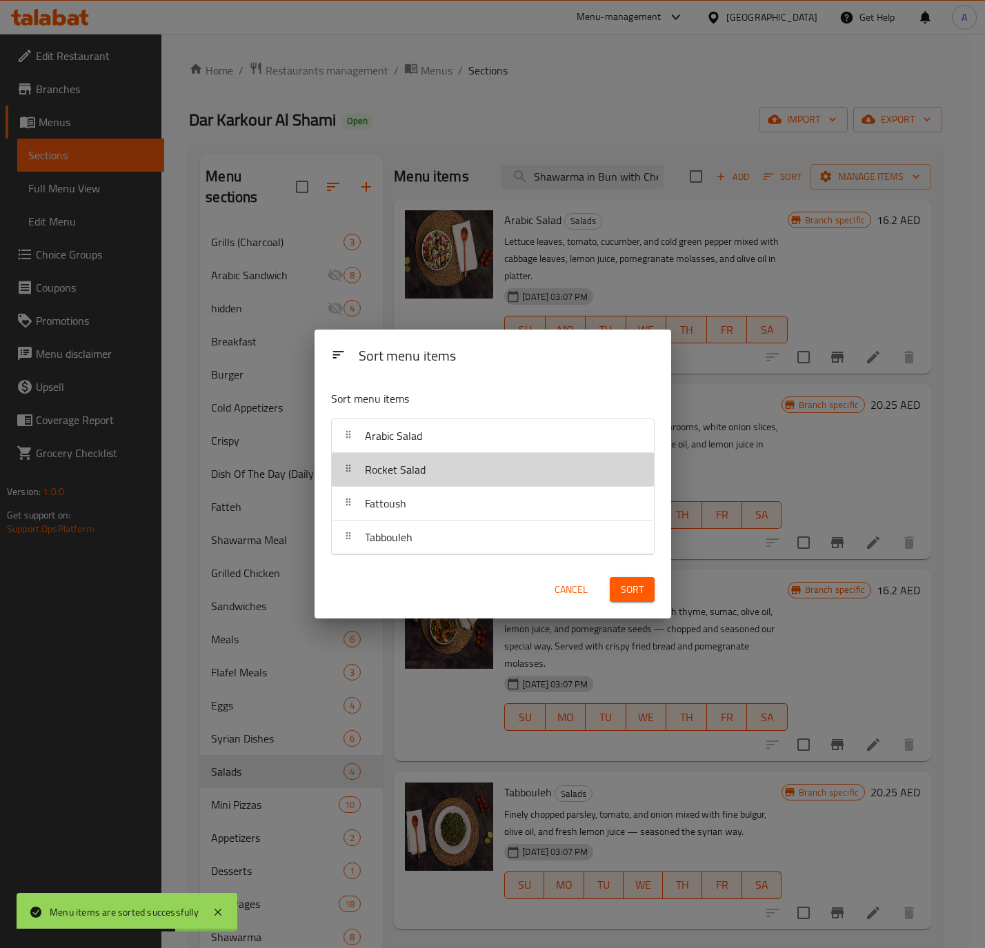
click at [414, 460] on span "Rocket Salad" at bounding box center [395, 469] width 61 height 21
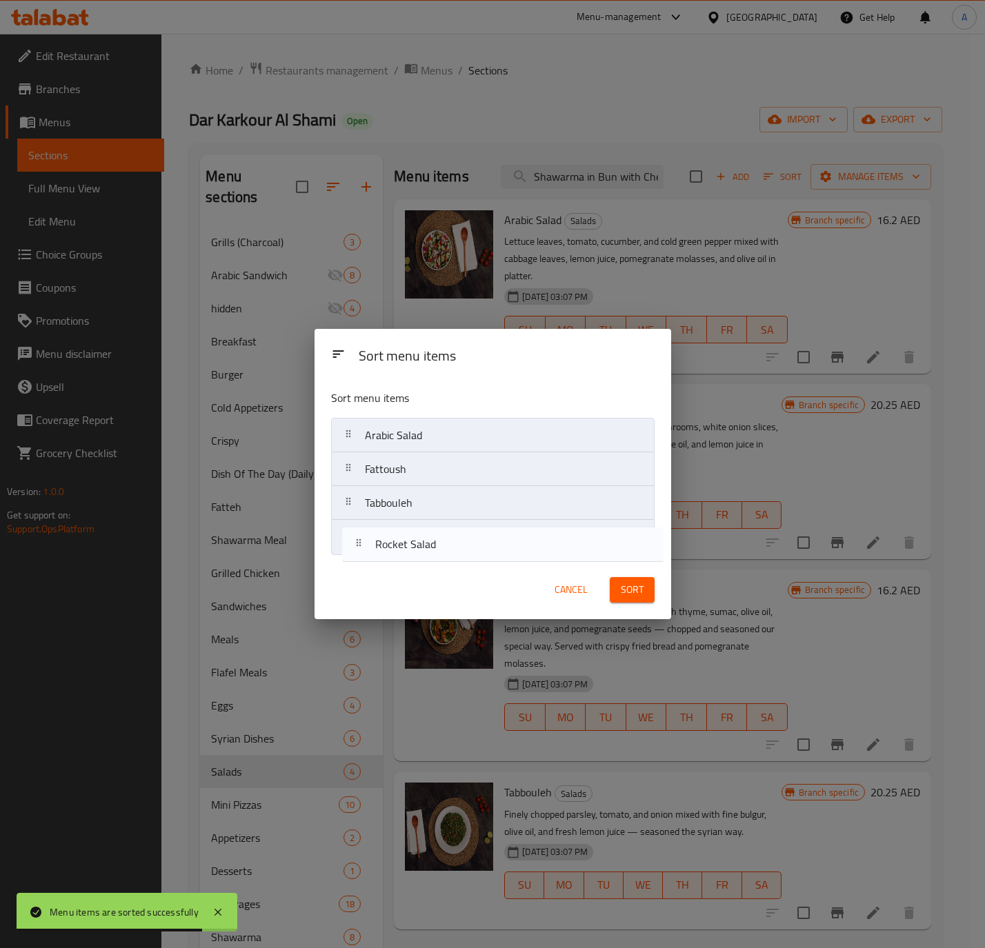
drag, startPoint x: 416, startPoint y: 459, endPoint x: 429, endPoint y: 541, distance: 82.4
click at [429, 541] on nav "Arabic Salad Rocket Salad Fattoush Tabbouleh" at bounding box center [492, 486] width 323 height 137
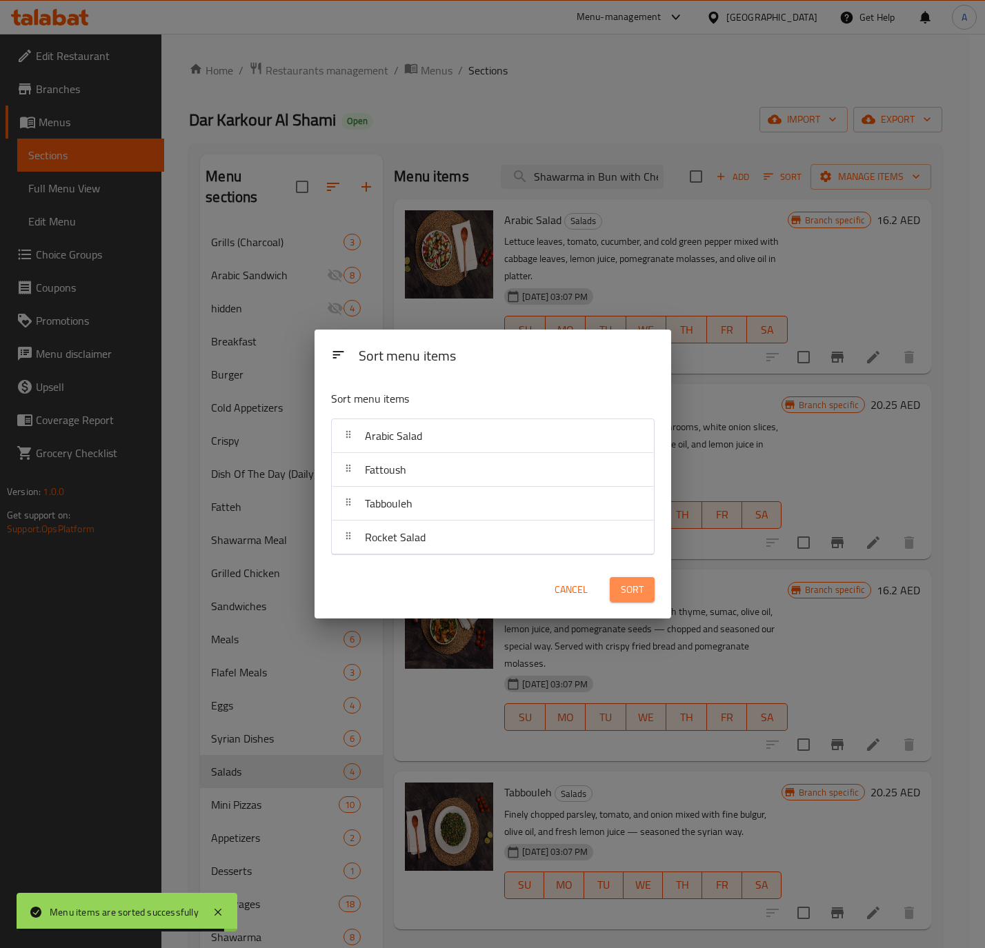
click at [625, 580] on button "Sort" at bounding box center [632, 590] width 45 height 26
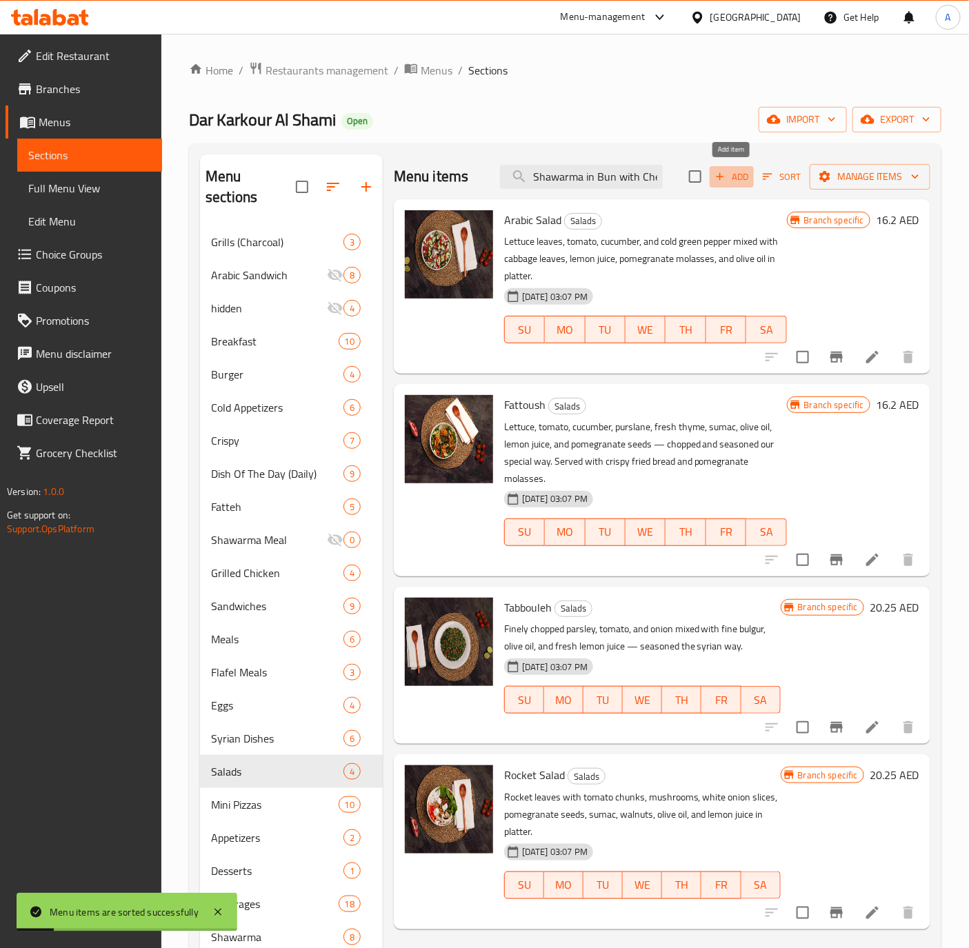
click at [726, 180] on span "Add" at bounding box center [731, 177] width 37 height 16
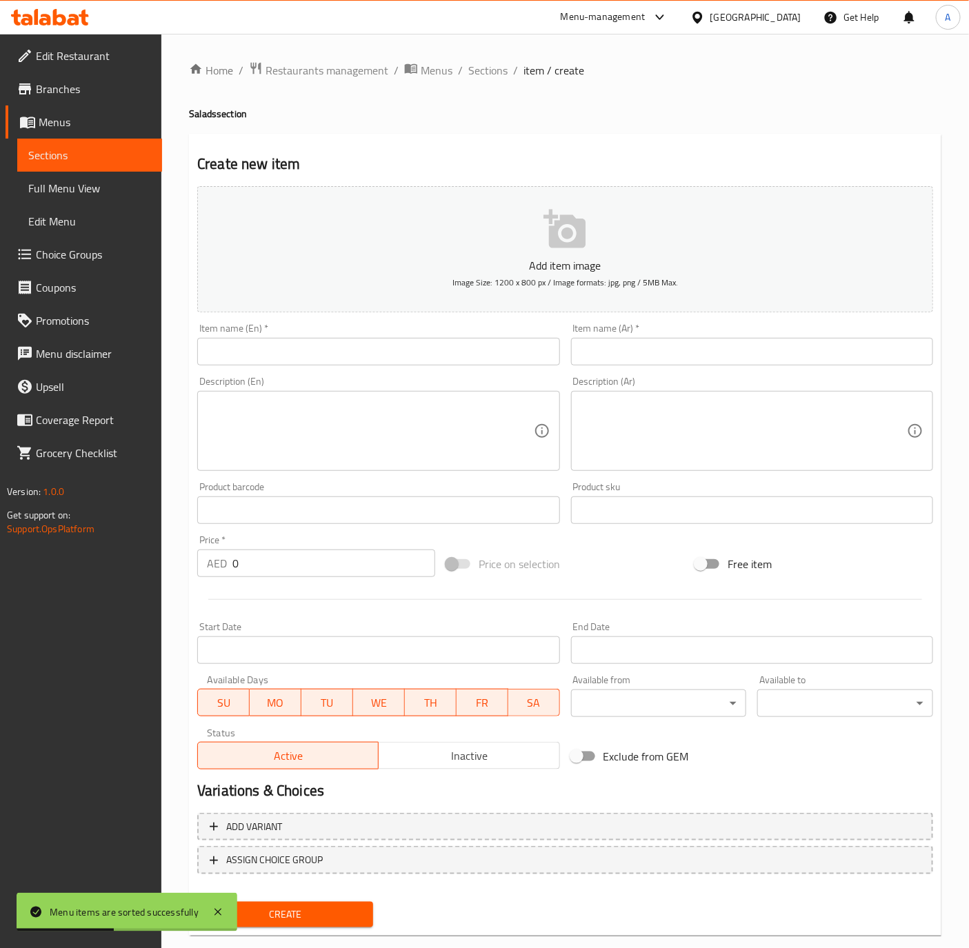
click at [317, 321] on div "Item name (En)   * Item name (En) *" at bounding box center [378, 344] width 373 height 53
click at [311, 356] on input "text" at bounding box center [378, 352] width 362 height 28
paste input "Chicken Caesar Salad"
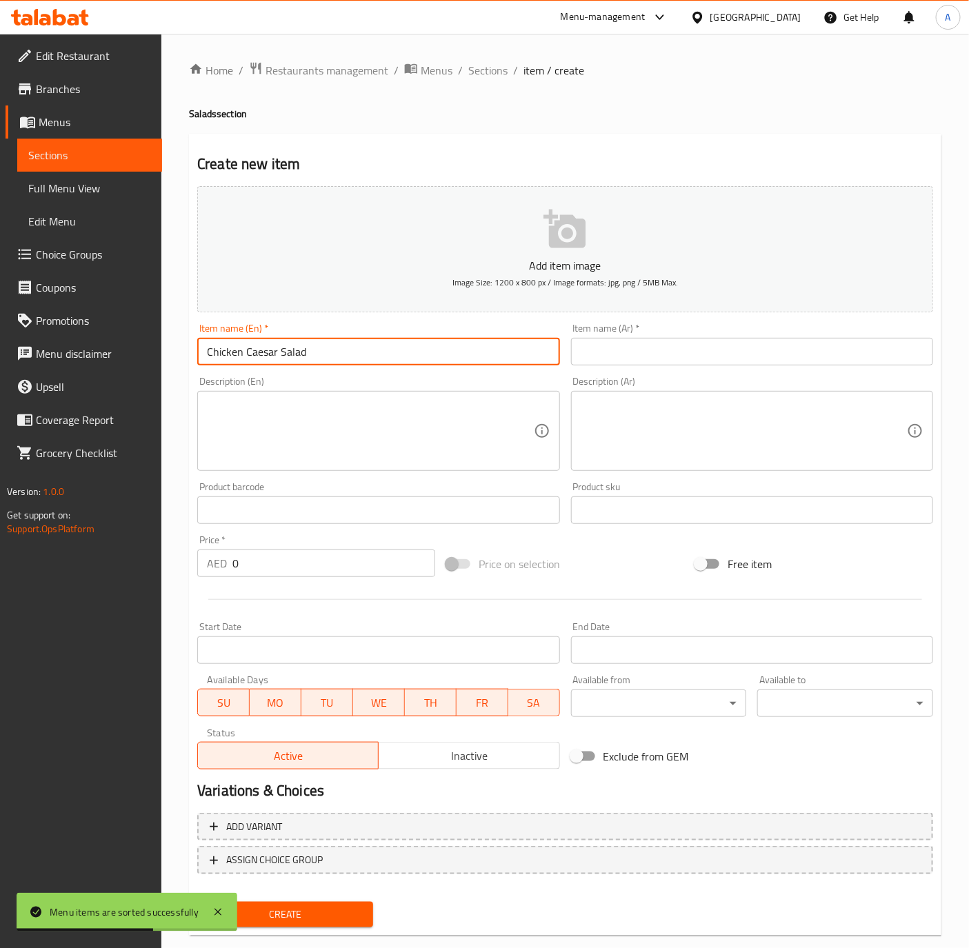
type input "Chicken Caesar Salad"
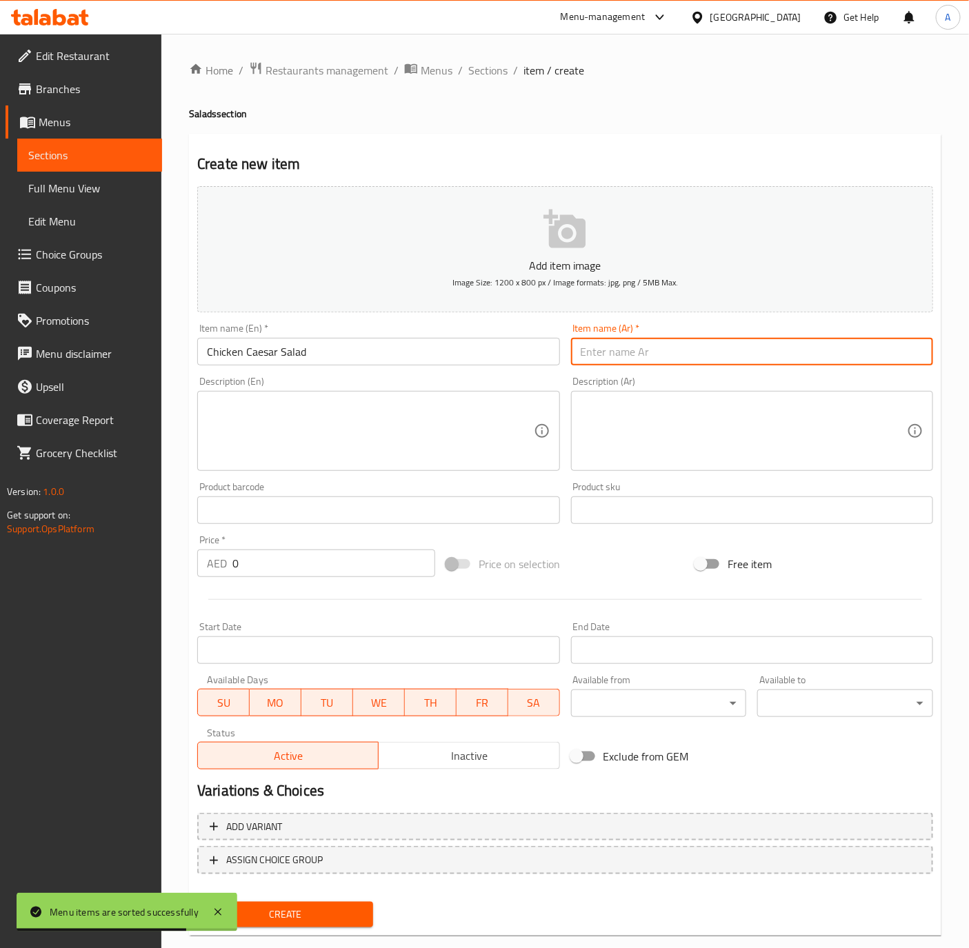
click at [672, 350] on input "text" at bounding box center [752, 352] width 362 height 28
paste input "سلطة سيزر دجاج"
type input "سلطة سيزر دجاج"
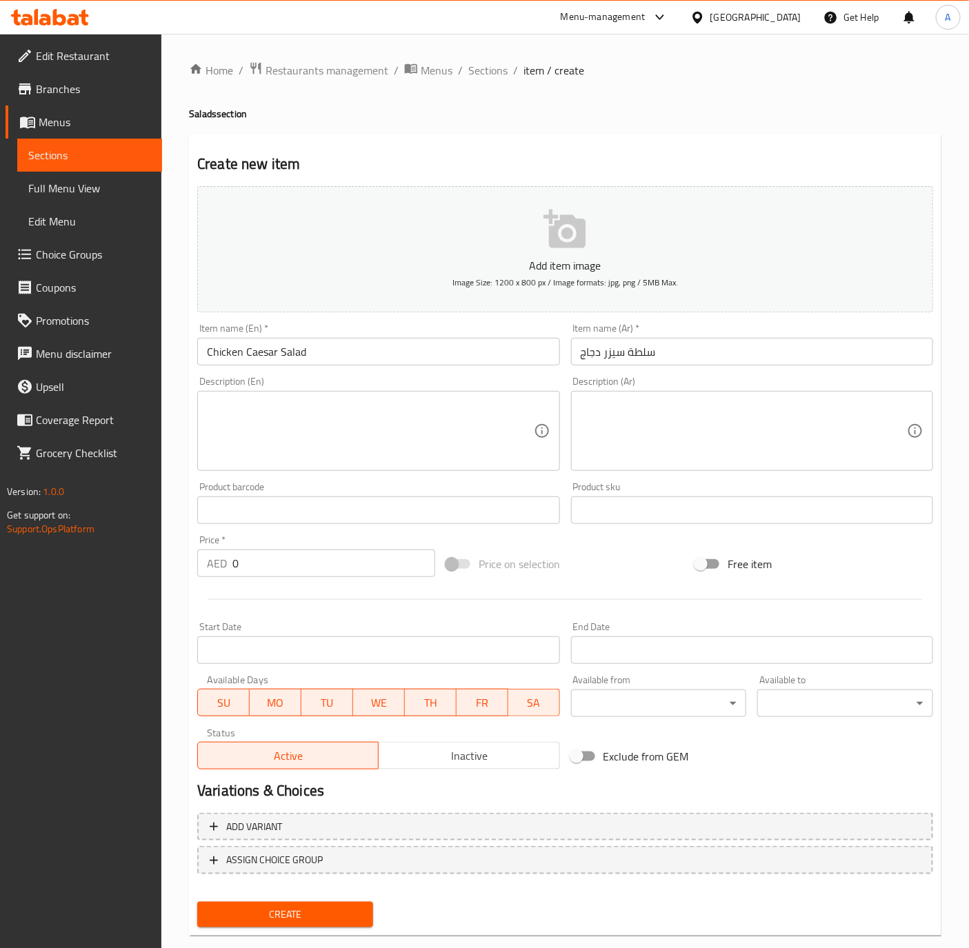
click at [367, 578] on div "Price   * AED 0 Price *" at bounding box center [316, 556] width 249 height 53
click at [294, 561] on input "0" at bounding box center [333, 564] width 203 height 28
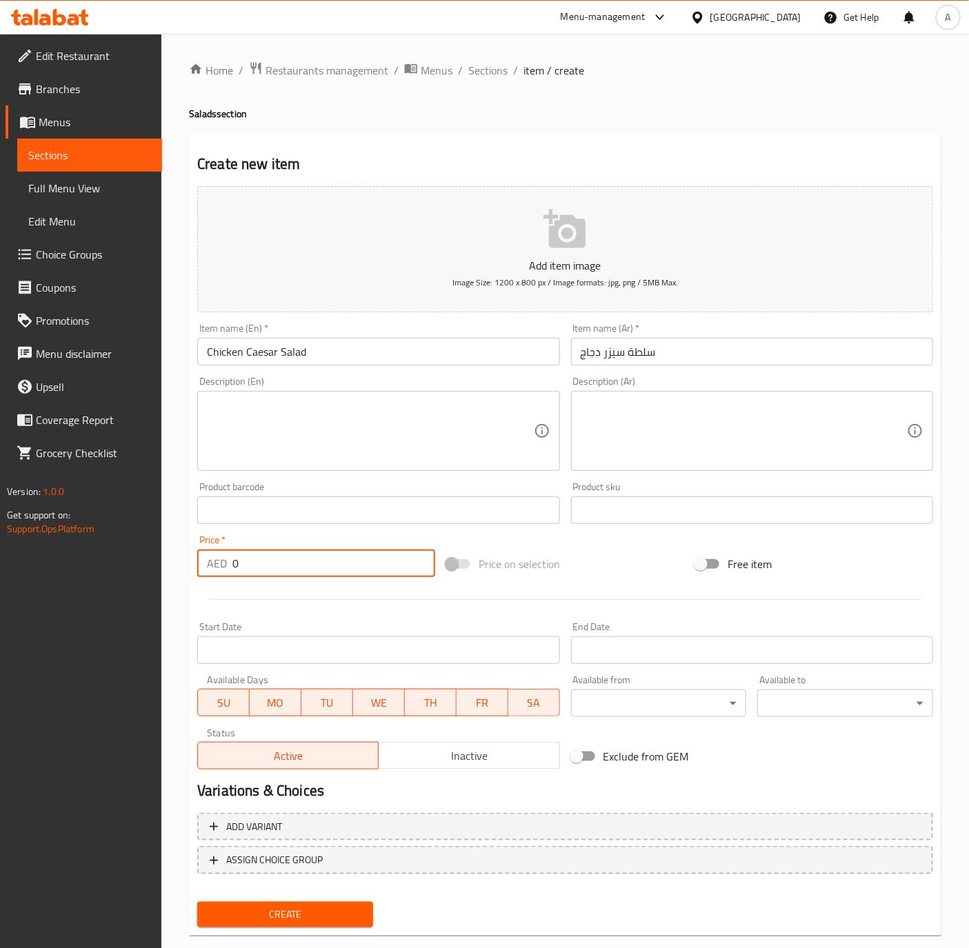
click at [294, 561] on input "0" at bounding box center [333, 564] width 203 height 28
paste input "35"
type input "35"
click at [809, 447] on textarea at bounding box center [744, 432] width 326 height 66
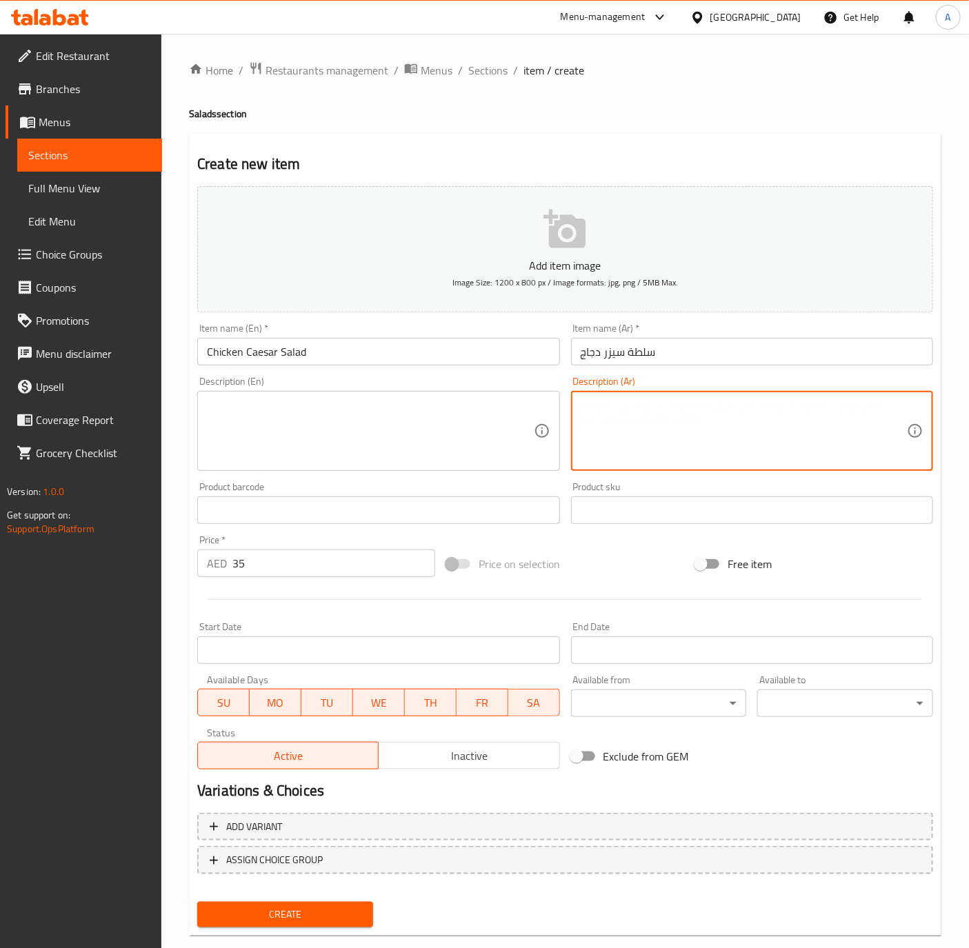
paste textarea "صوص سيزر مع الخس مع دجاج مع خبز محمص مع جبنة برمجان"
type textarea "صوص سيزر مع الخس مع دجاج مع خبز محمص مع جبنة برمجان"
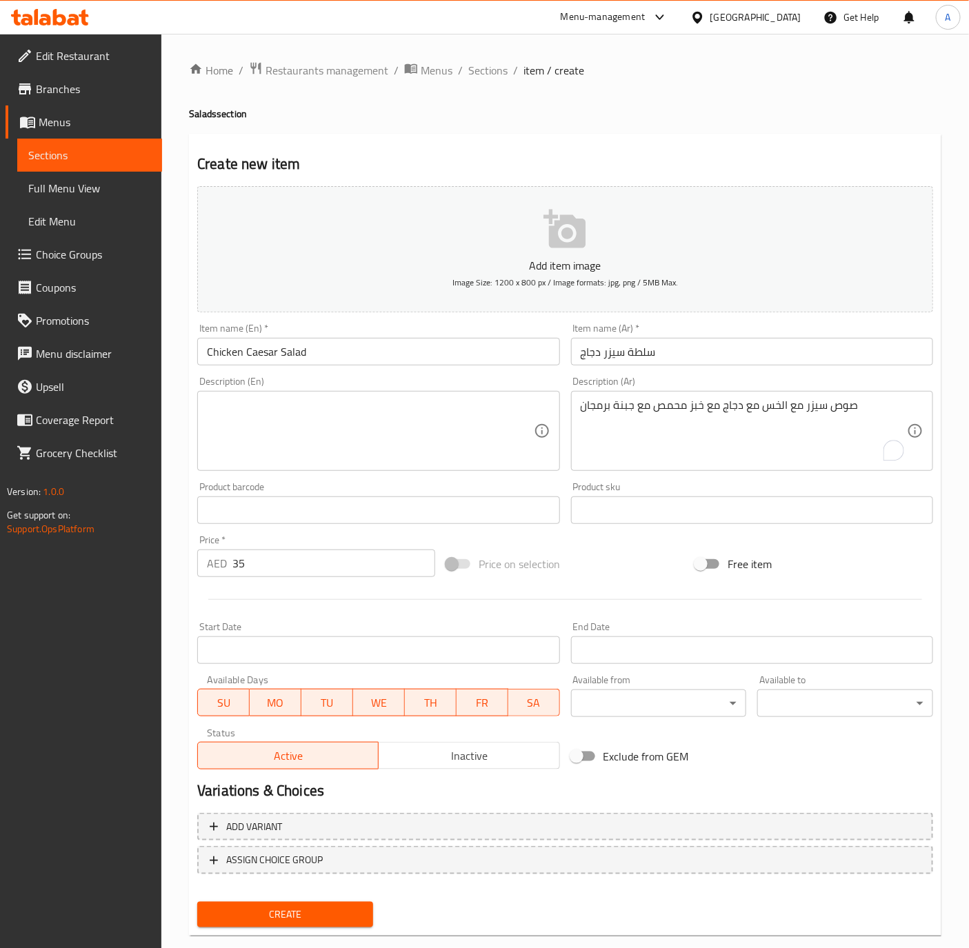
click at [278, 437] on textarea at bounding box center [370, 432] width 326 height 66
paste textarea "Caesar dressing with lettuce, chicken, croutons, and Parmesan cheese."
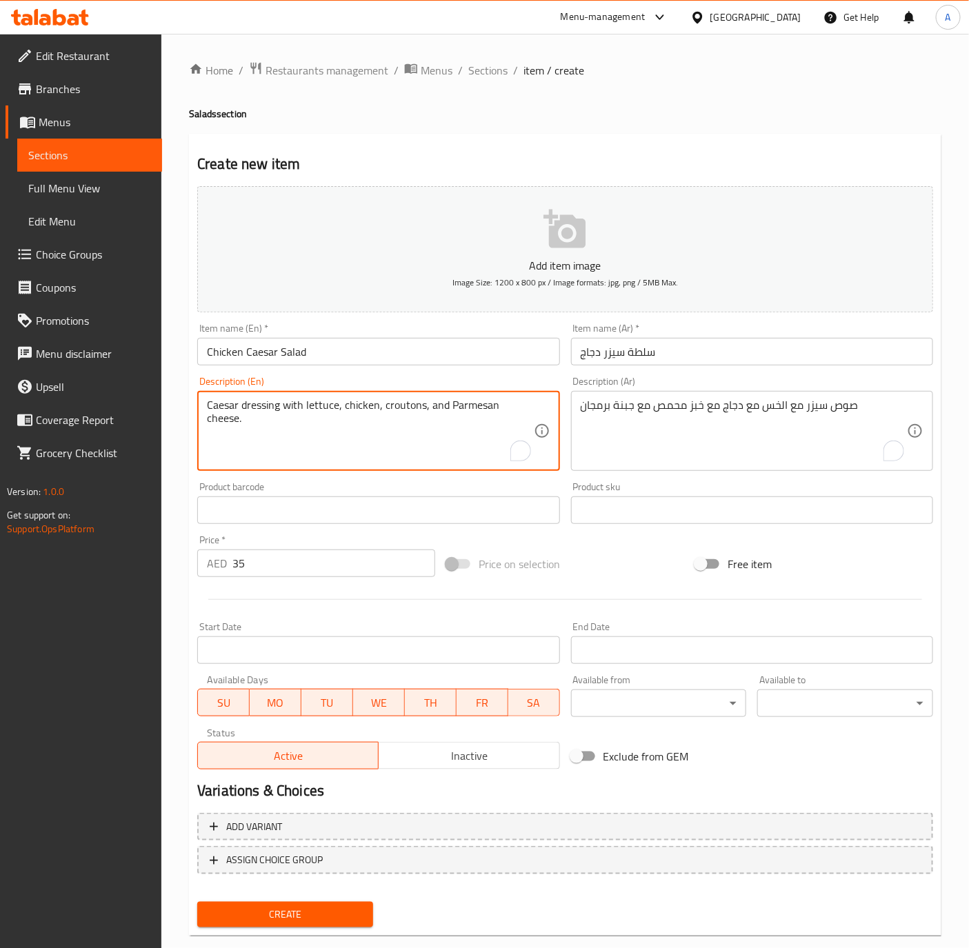
type textarea "Caesar dressing with lettuce, chicken, croutons, and Parmesan cheese."
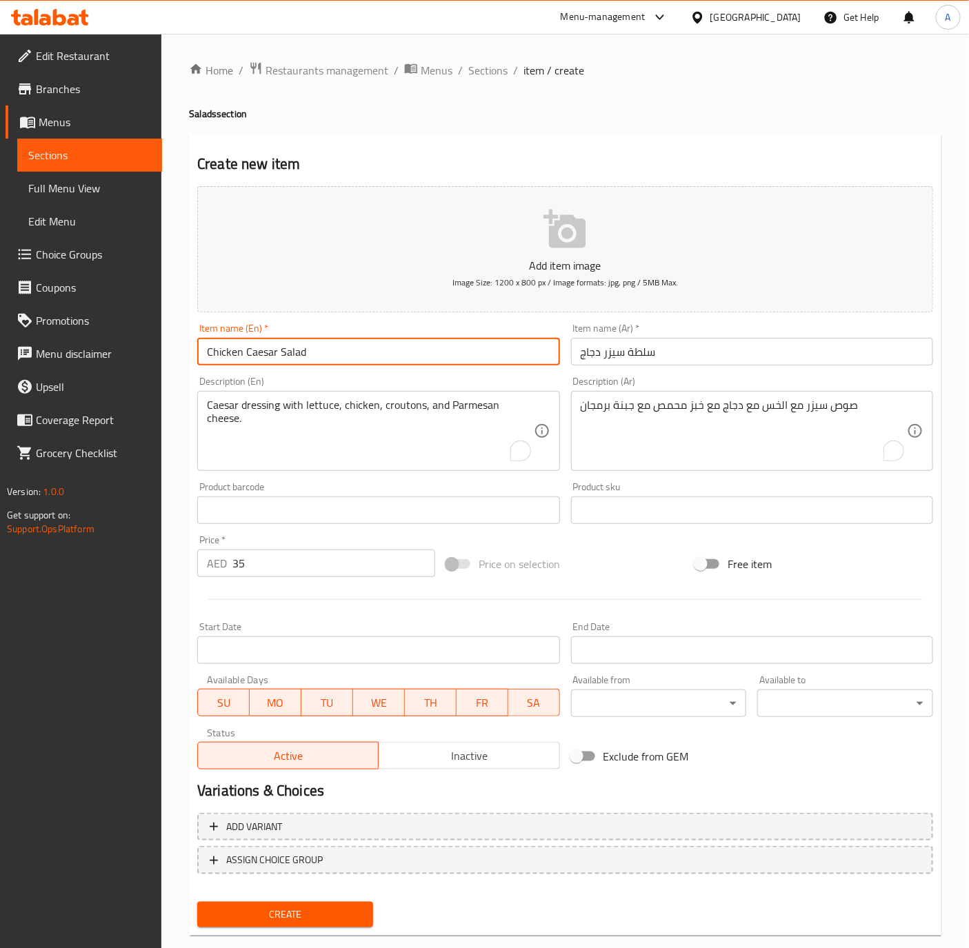
click at [313, 350] on input "Chicken Caesar Salad" at bounding box center [378, 352] width 362 height 28
click at [412, 354] on input "Chicken Caesar Salad" at bounding box center [378, 352] width 362 height 28
click at [197, 902] on button "Create" at bounding box center [285, 915] width 176 height 26
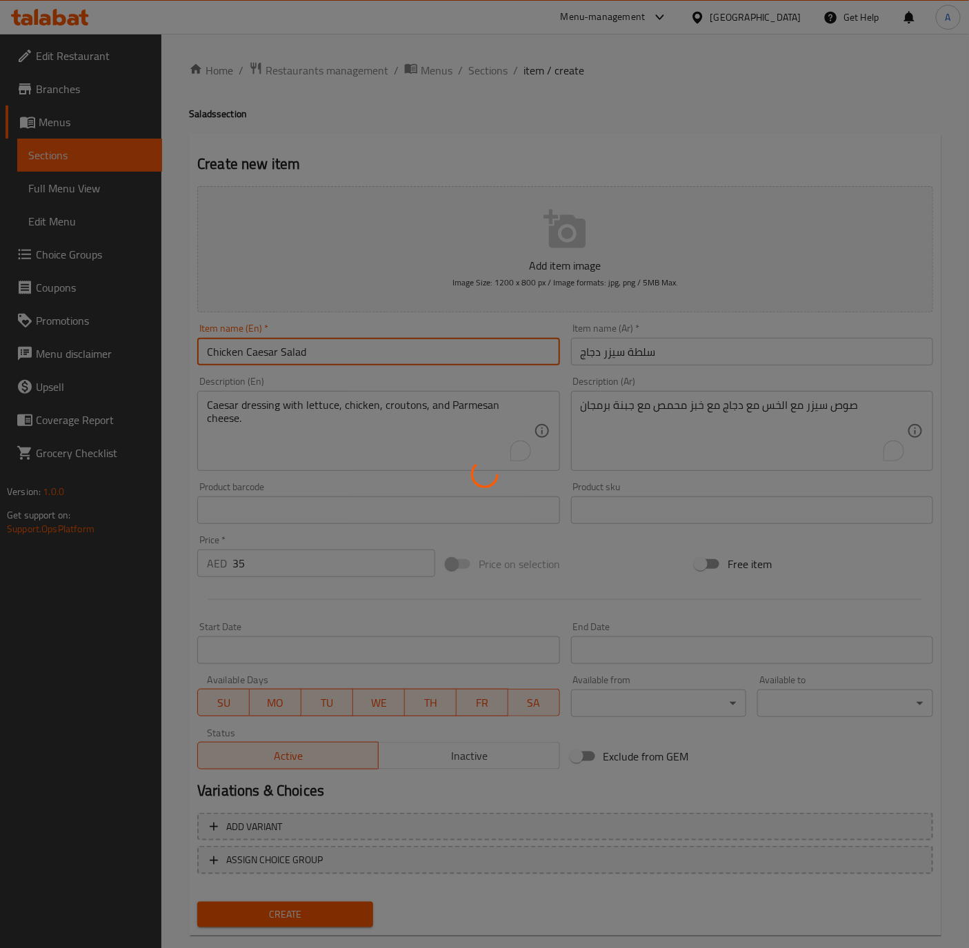
type input "0"
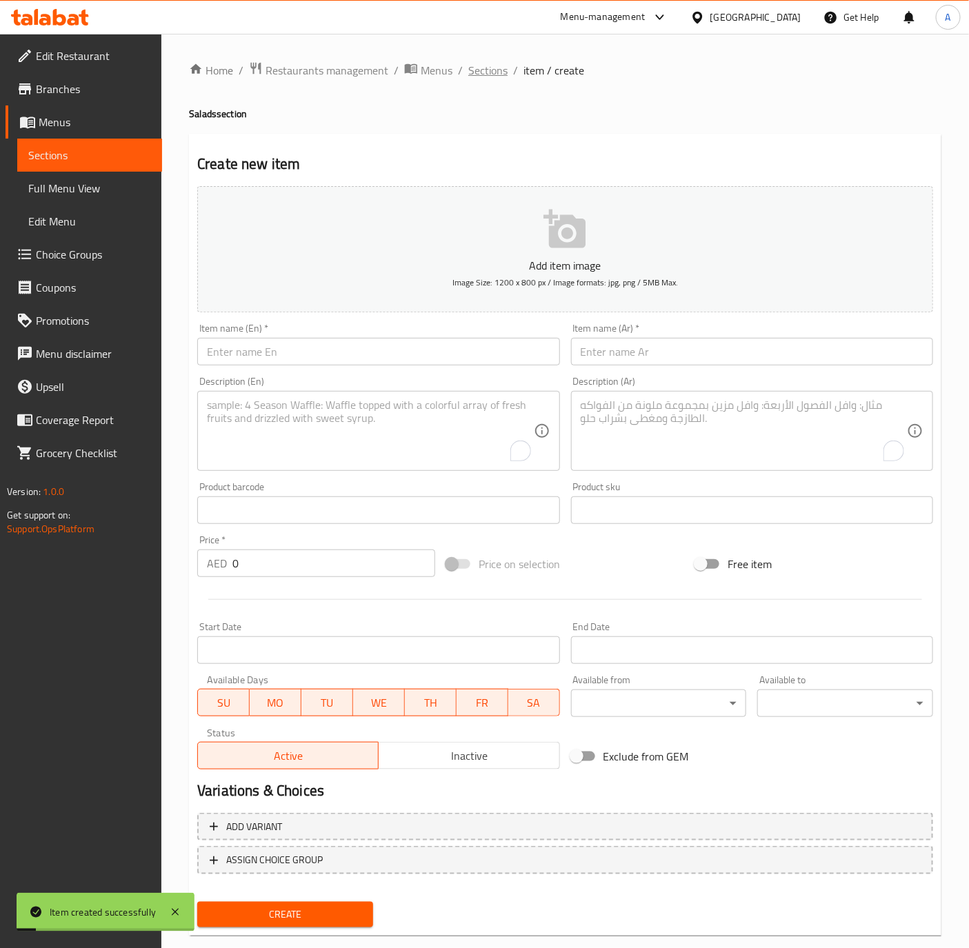
click at [483, 77] on span "Sections" at bounding box center [487, 70] width 39 height 17
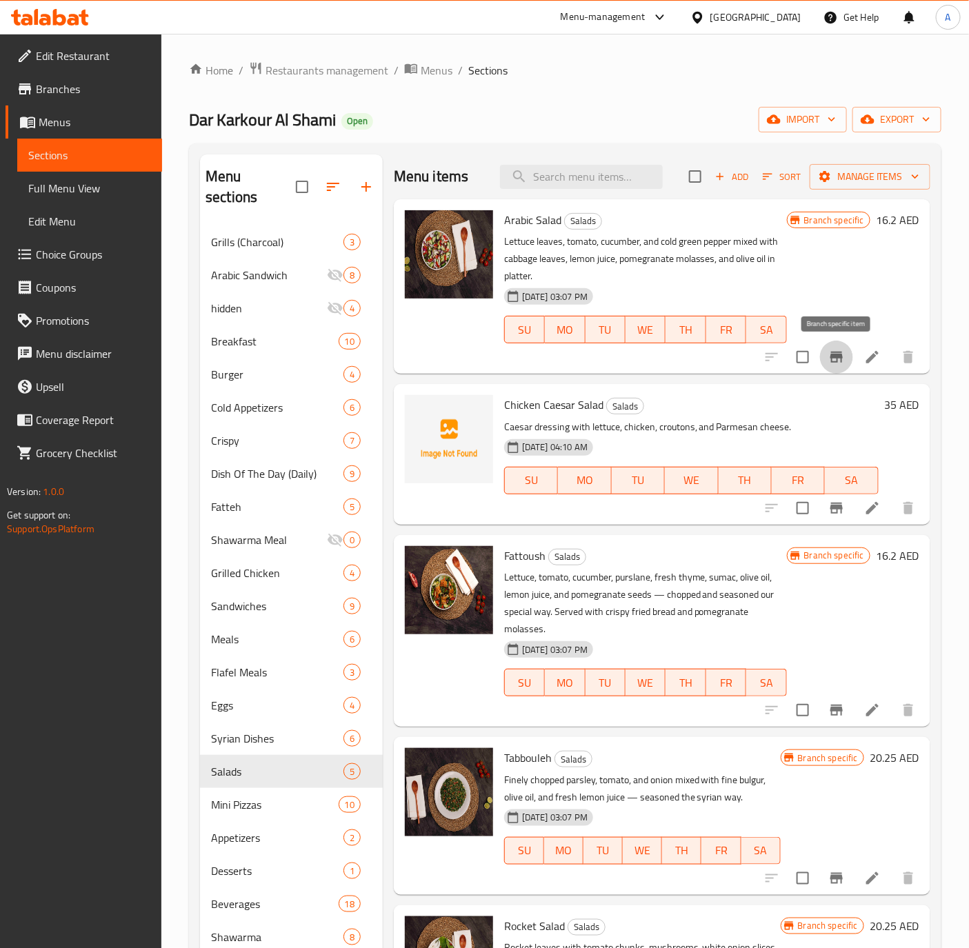
click at [836, 367] on button "Branch-specific-item" at bounding box center [836, 357] width 33 height 33
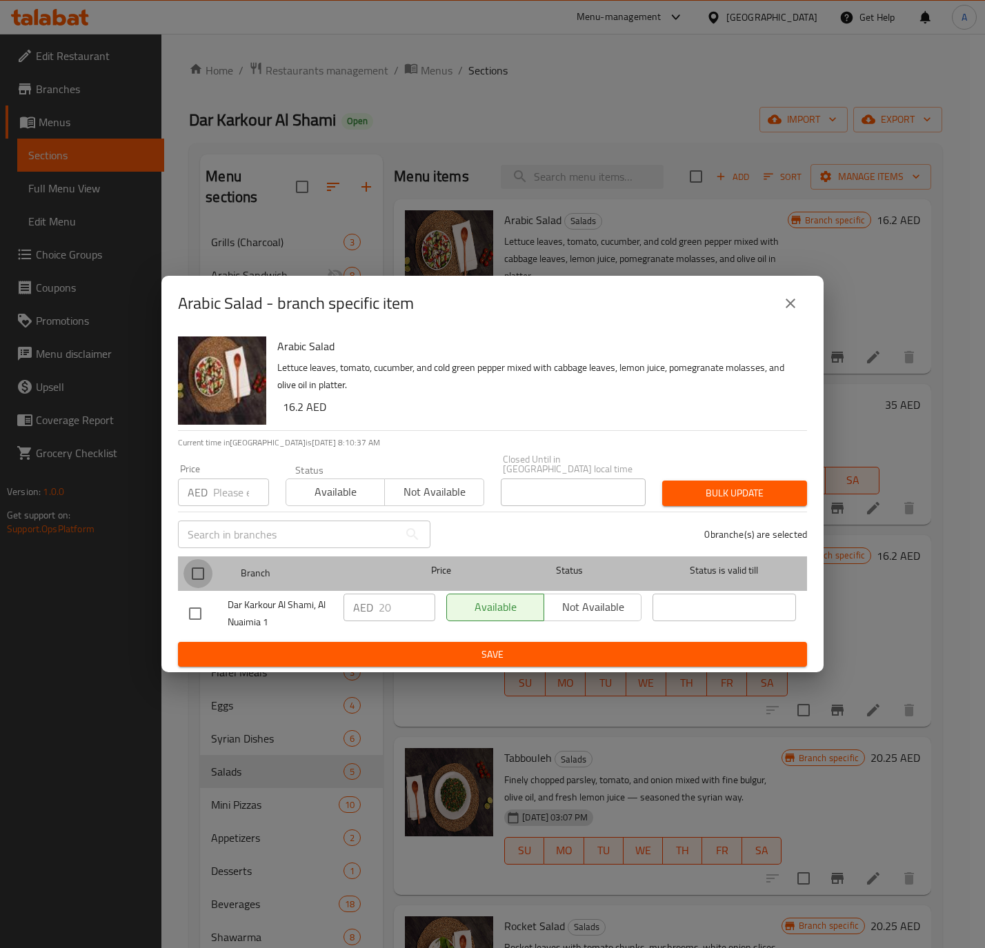
click at [199, 578] on input "checkbox" at bounding box center [197, 573] width 29 height 29
checkbox input "true"
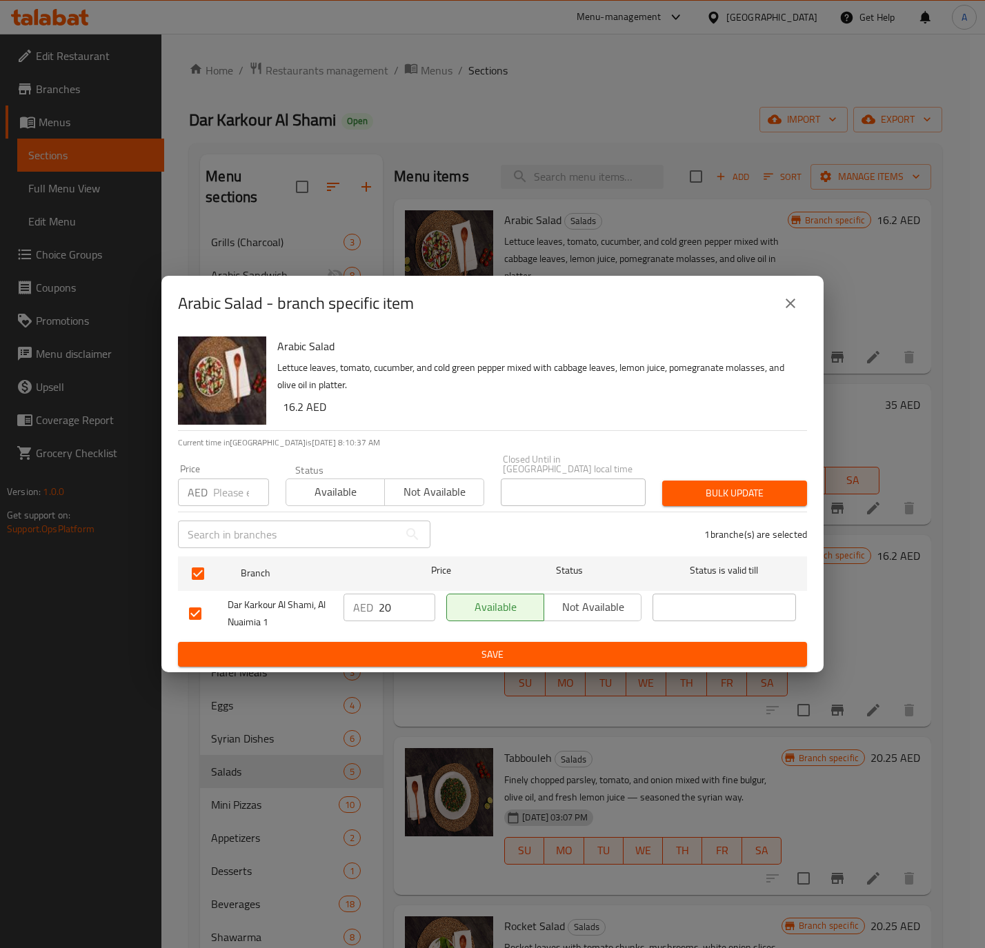
click at [223, 497] on input "number" at bounding box center [241, 493] width 56 height 28
type input "21"
click at [735, 488] on span "Bulk update" at bounding box center [734, 493] width 123 height 17
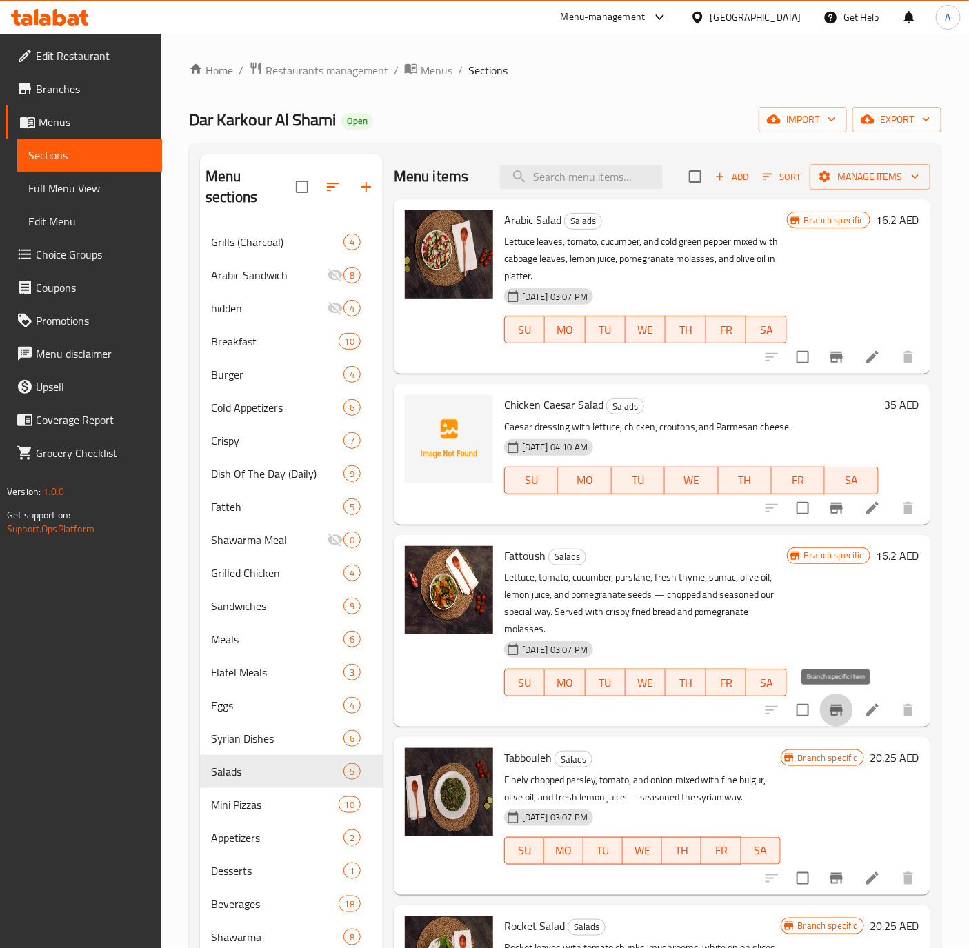
click at [836, 716] on icon "Branch-specific-item" at bounding box center [836, 710] width 12 height 11
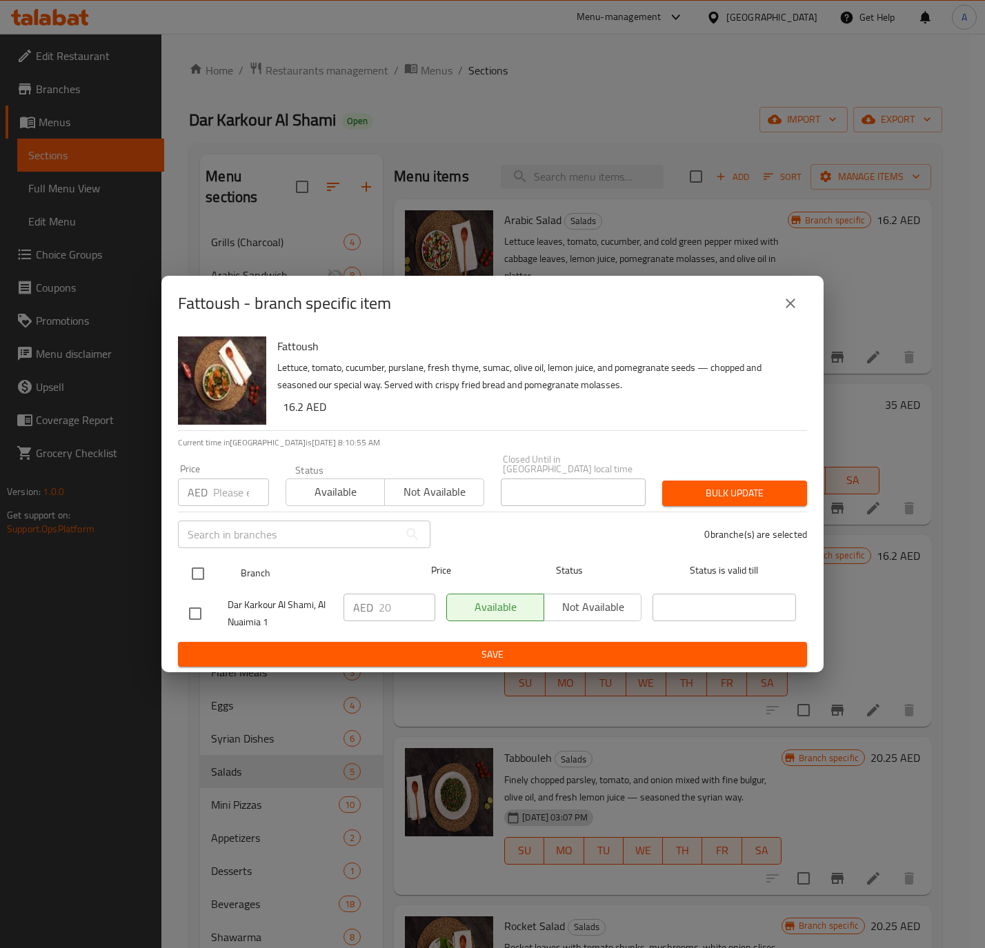
click at [209, 569] on input "checkbox" at bounding box center [197, 573] width 29 height 29
checkbox input "true"
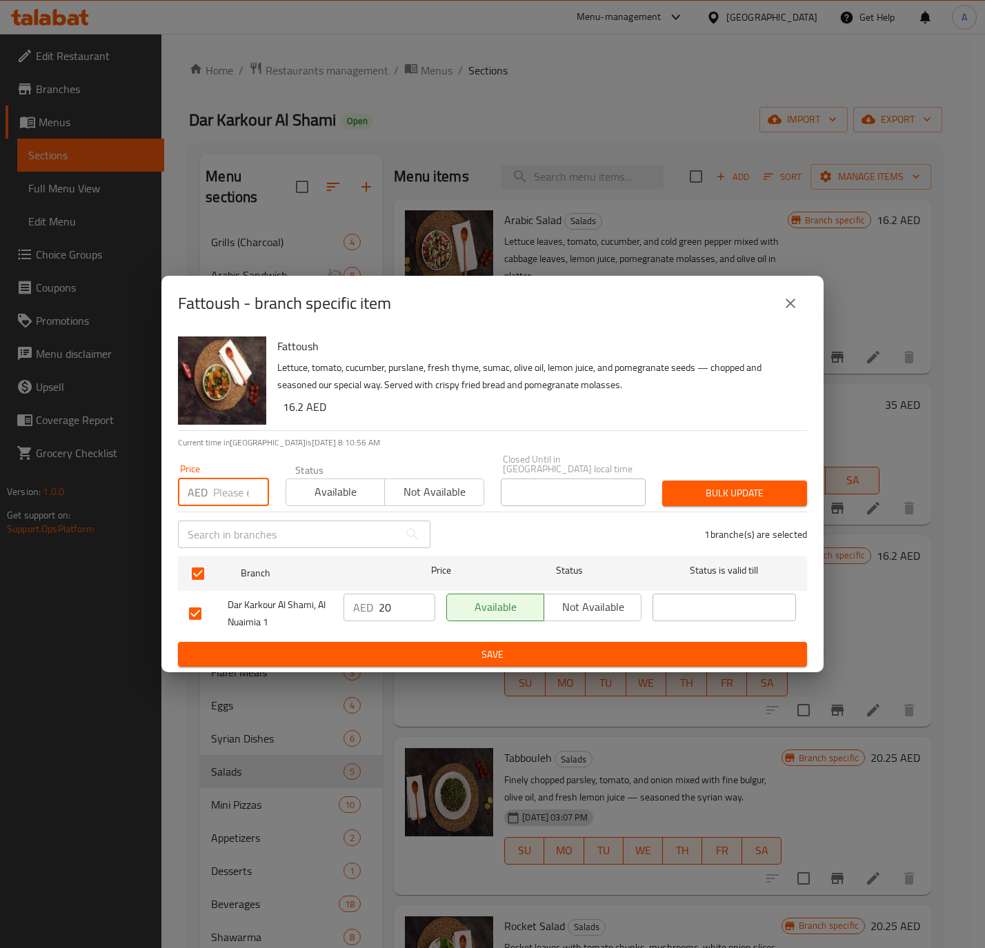
click at [222, 481] on input "number" at bounding box center [241, 493] width 56 height 28
type input "21"
click at [694, 485] on span "Bulk update" at bounding box center [734, 493] width 123 height 17
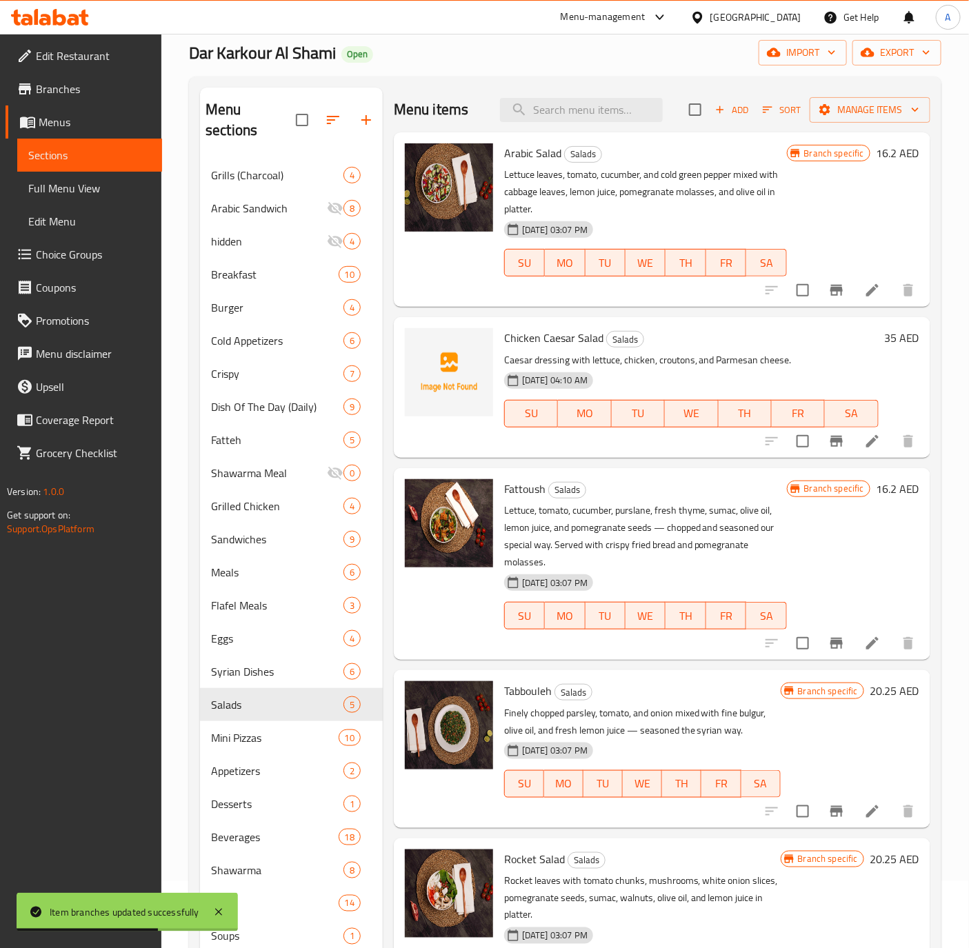
scroll to position [103, 0]
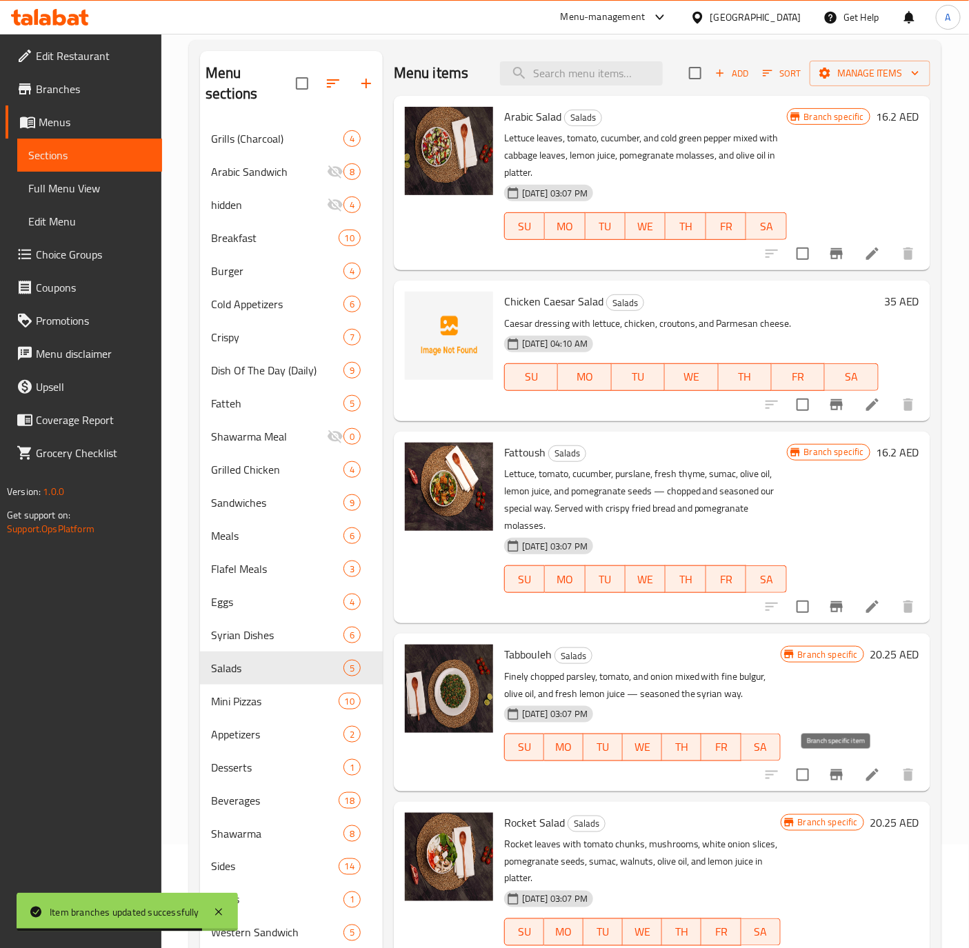
click at [836, 778] on icon "Branch-specific-item" at bounding box center [836, 775] width 17 height 17
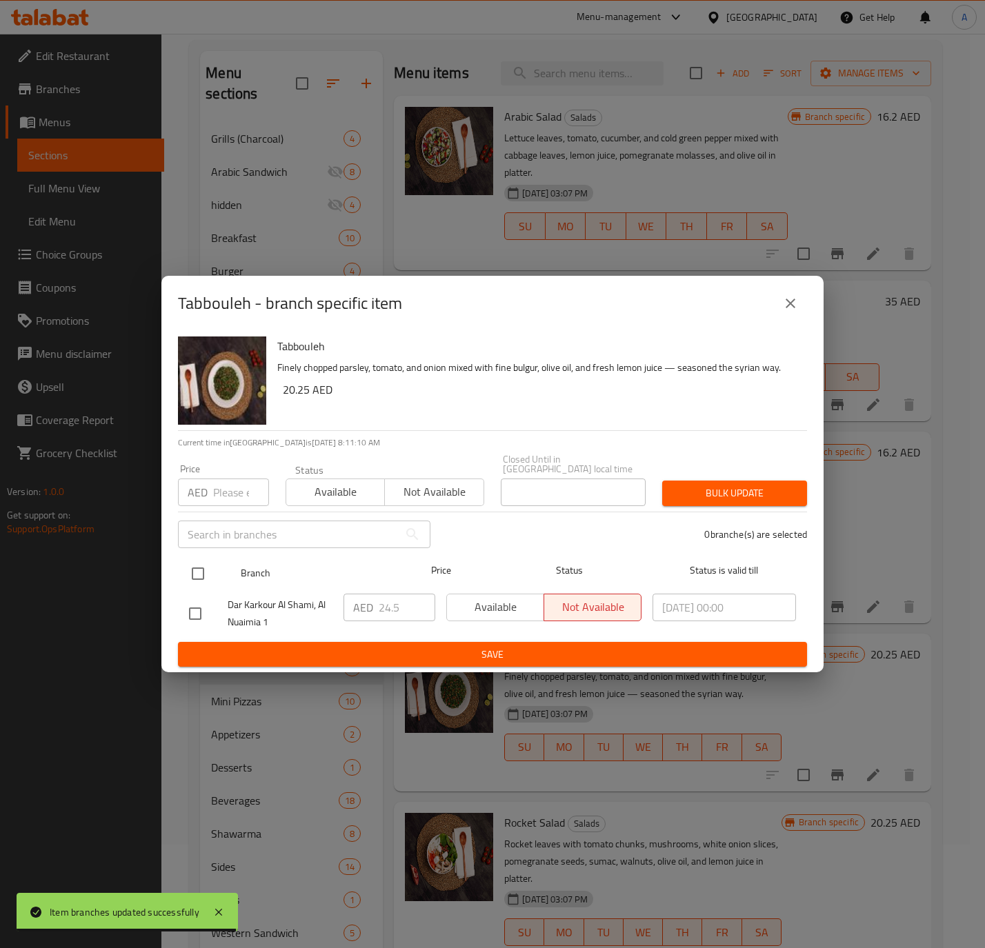
click at [199, 571] on input "checkbox" at bounding box center [197, 573] width 29 height 29
checkbox input "true"
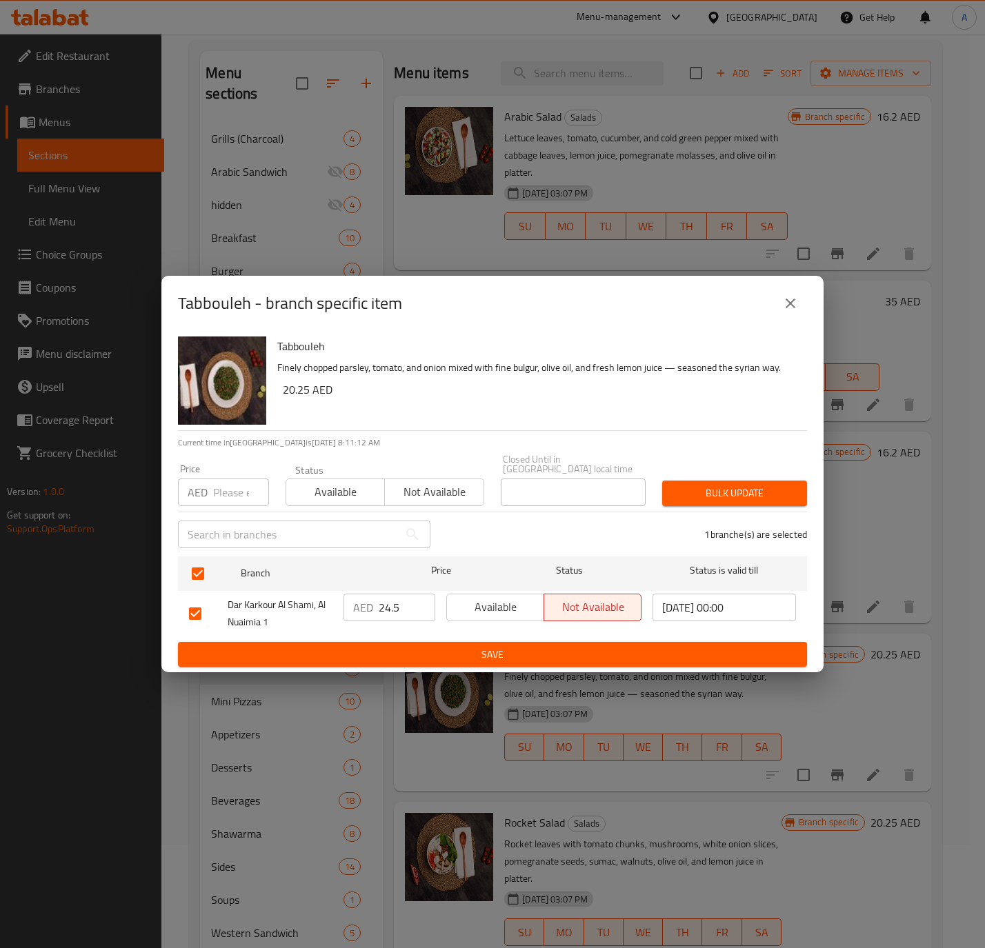
click at [220, 494] on input "number" at bounding box center [241, 493] width 56 height 28
paste input "26.25"
type input "26.25"
click at [330, 491] on span "Available" at bounding box center [336, 492] width 88 height 20
click at [764, 491] on span "Bulk update" at bounding box center [734, 493] width 123 height 17
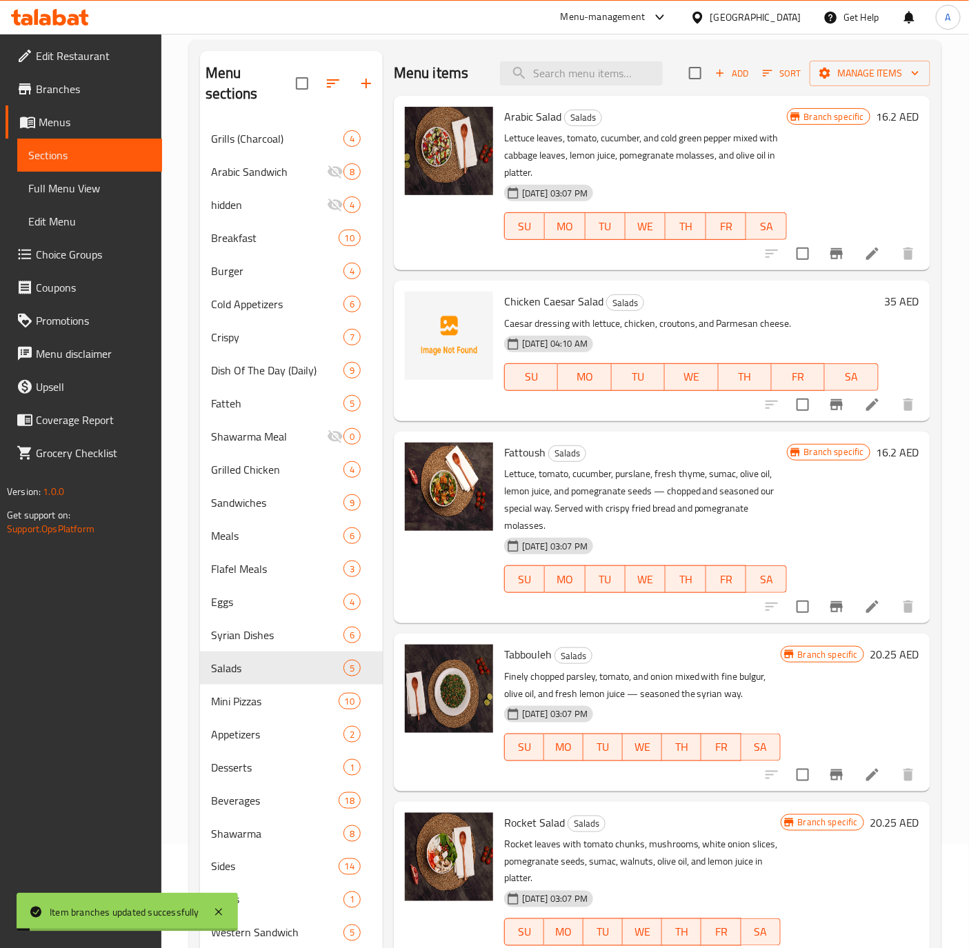
scroll to position [193, 0]
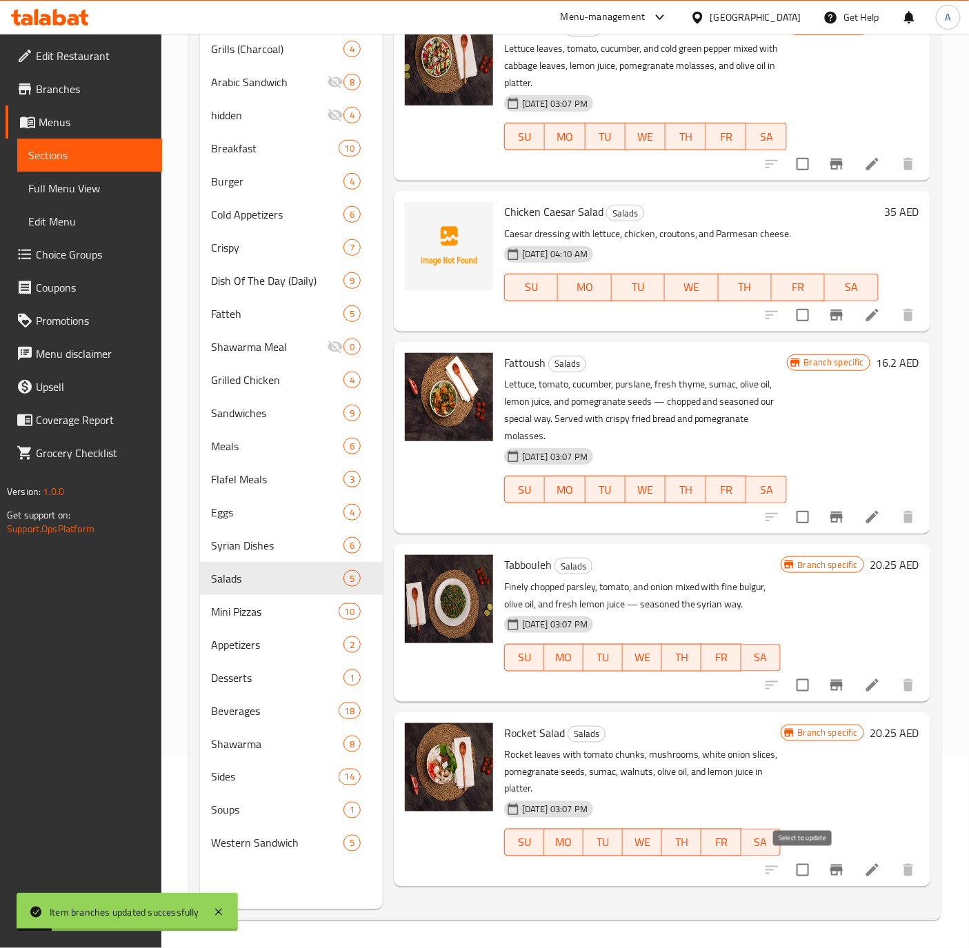
click at [789, 875] on input "checkbox" at bounding box center [802, 870] width 29 height 29
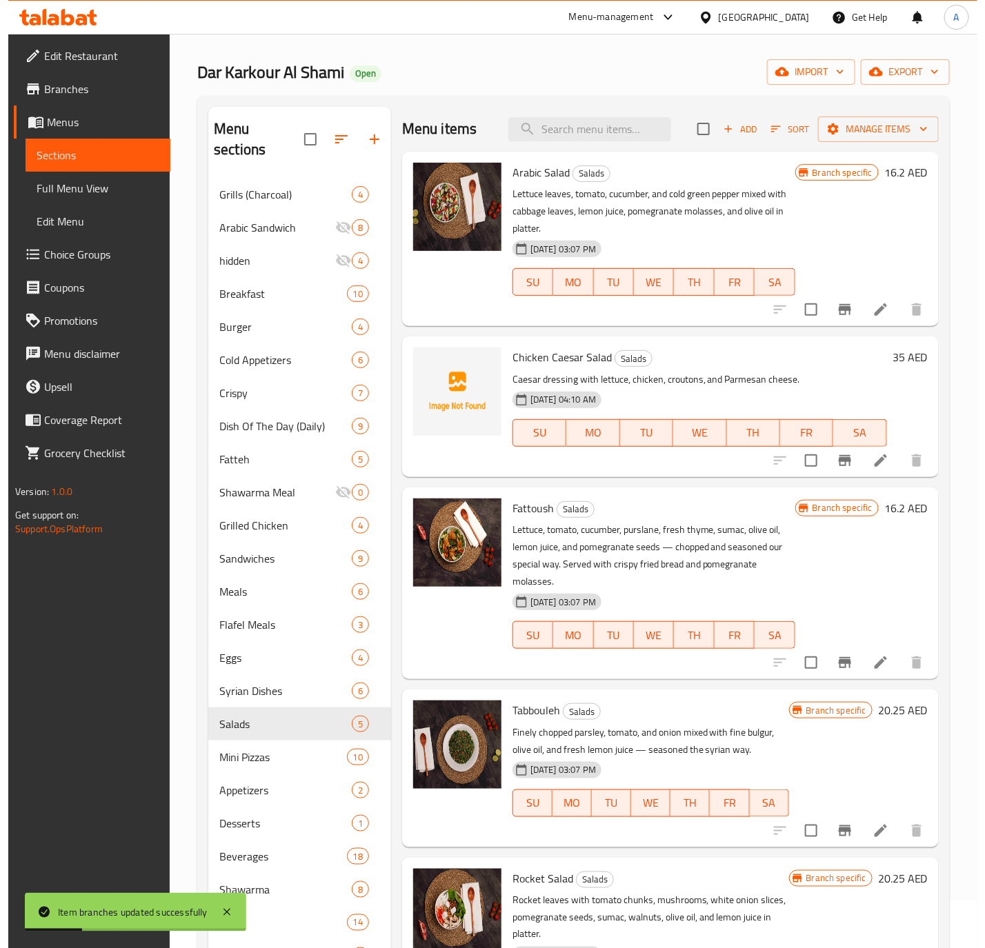
scroll to position [0, 0]
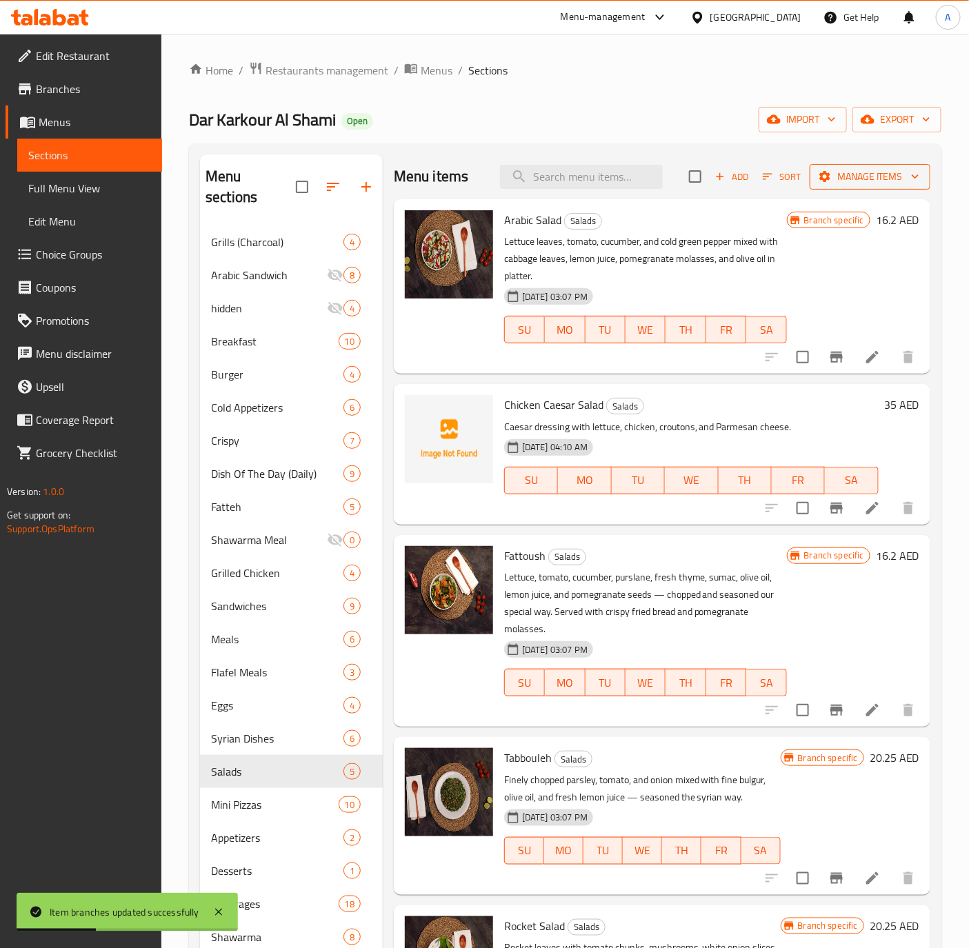
click at [887, 172] on span "Manage items" at bounding box center [869, 176] width 99 height 17
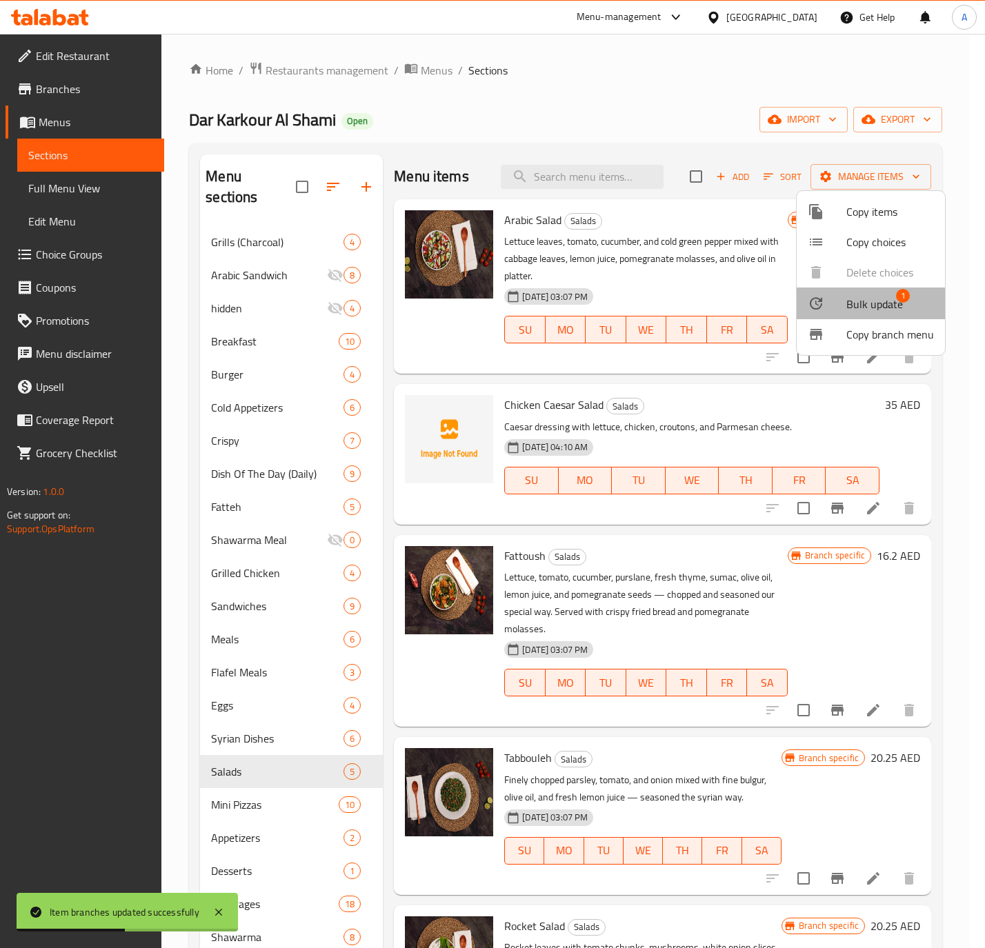
click at [830, 307] on div at bounding box center [826, 303] width 39 height 17
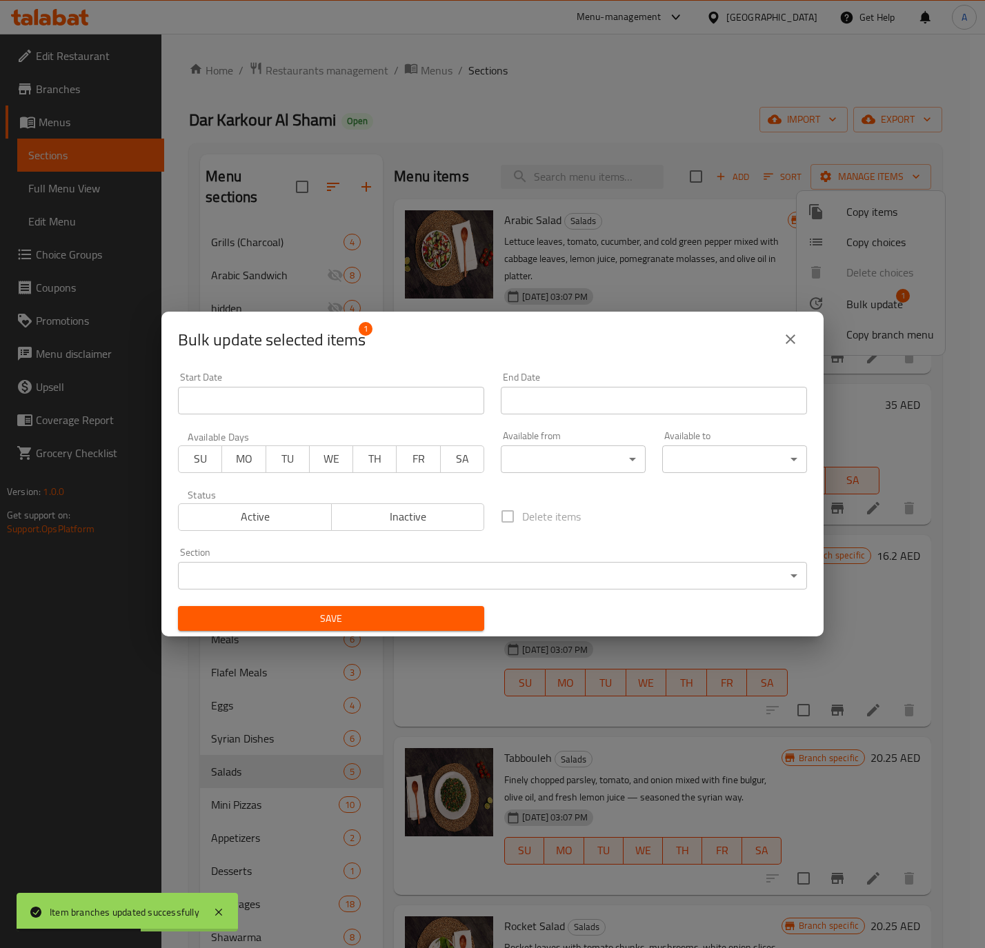
click at [414, 519] on span "Inactive" at bounding box center [408, 517] width 142 height 20
click at [403, 616] on span "Save" at bounding box center [331, 618] width 284 height 17
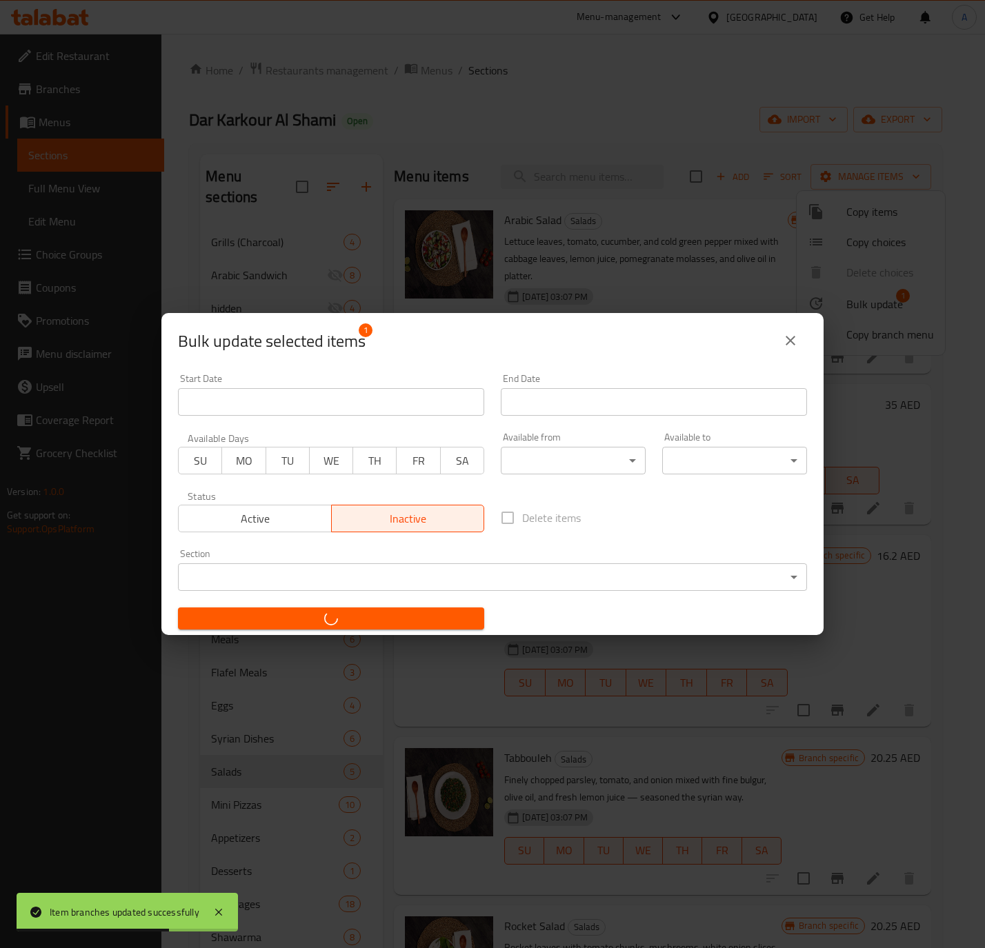
checkbox input "false"
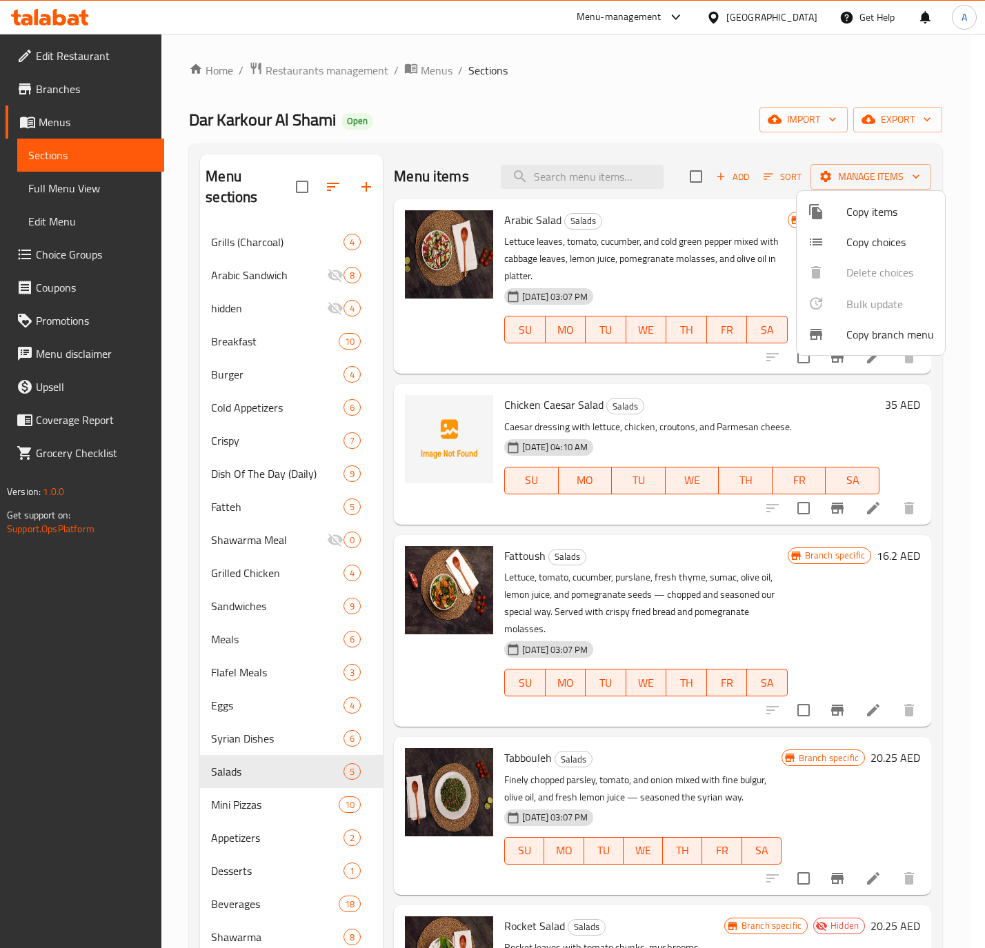
click at [328, 178] on div at bounding box center [492, 474] width 985 height 948
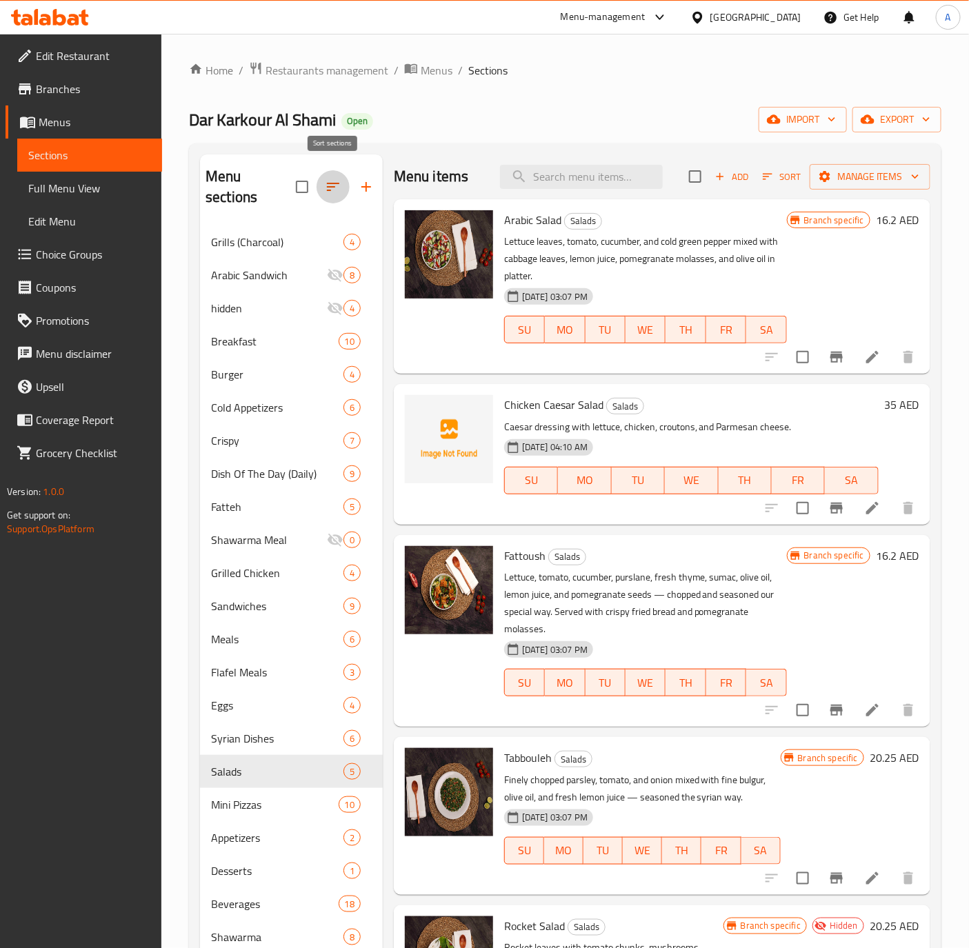
click at [338, 183] on icon "button" at bounding box center [333, 187] width 12 height 8
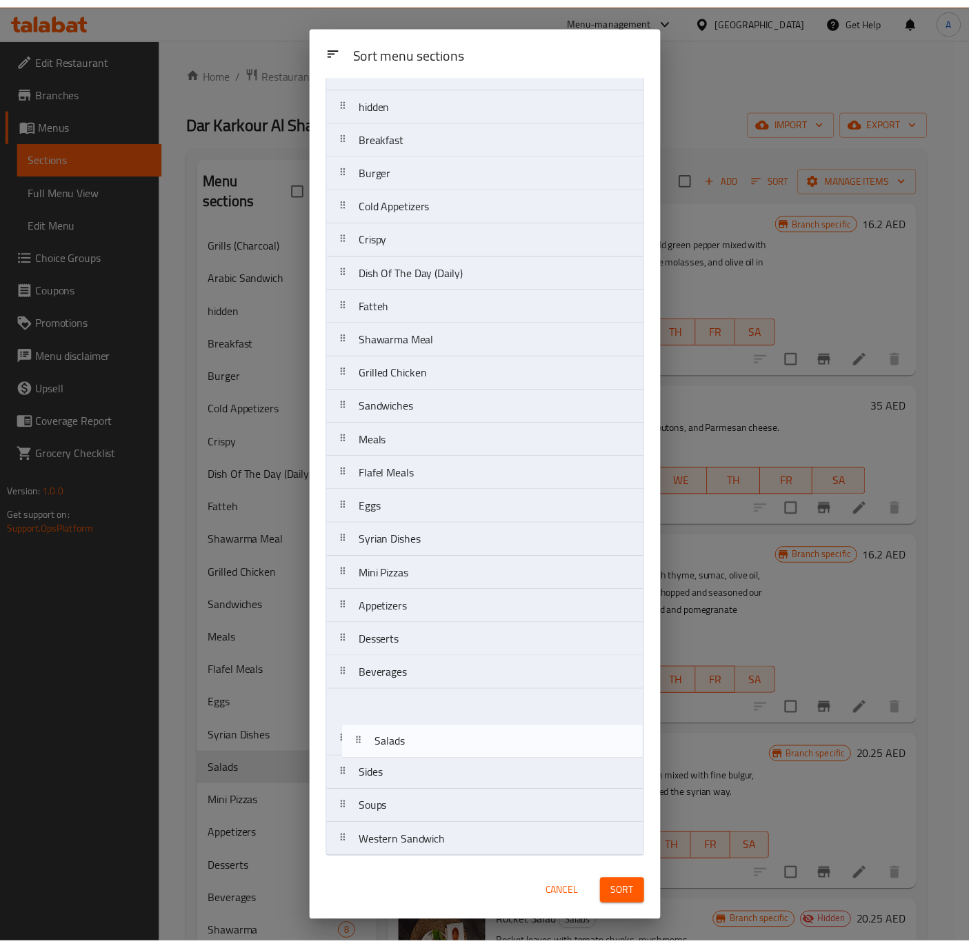
scroll to position [103, 0]
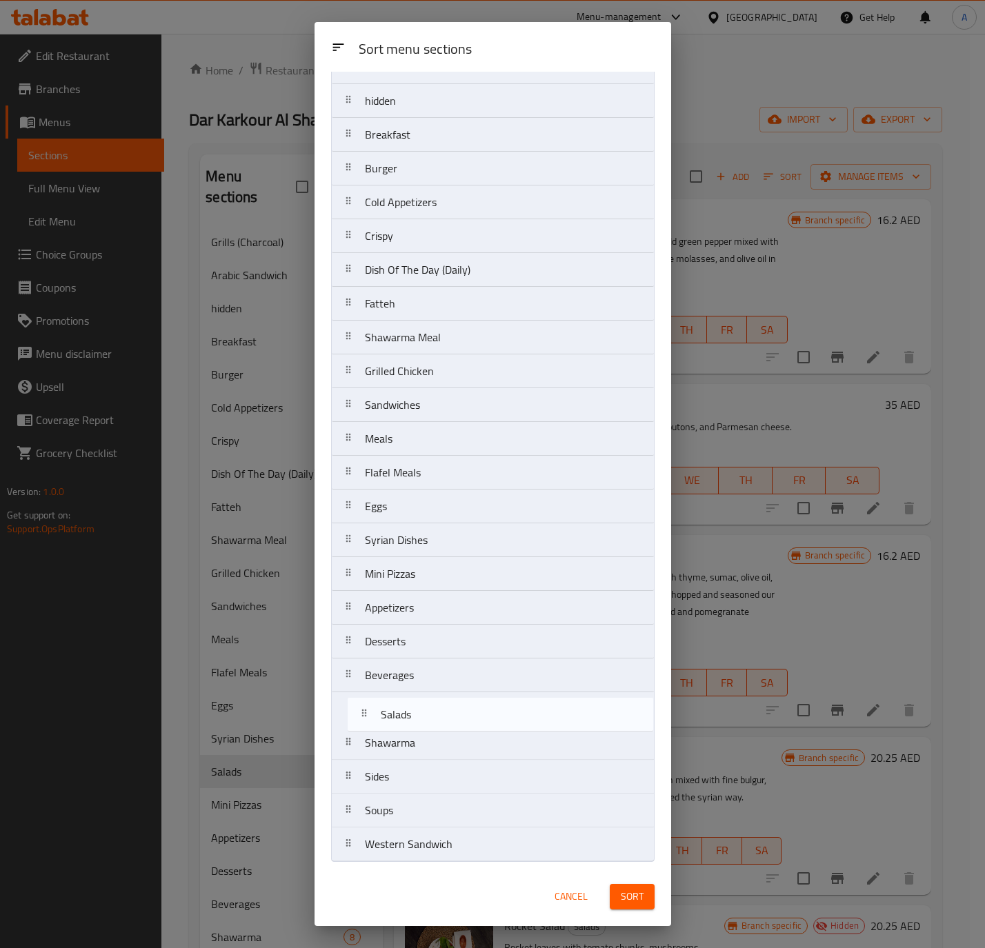
drag, startPoint x: 412, startPoint y: 678, endPoint x: 428, endPoint y: 723, distance: 46.9
click at [428, 723] on nav "Grills (Charcoal) Arabic Sandwich hidden Breakfast Burger Cold Appetizers Crisp…" at bounding box center [492, 439] width 323 height 846
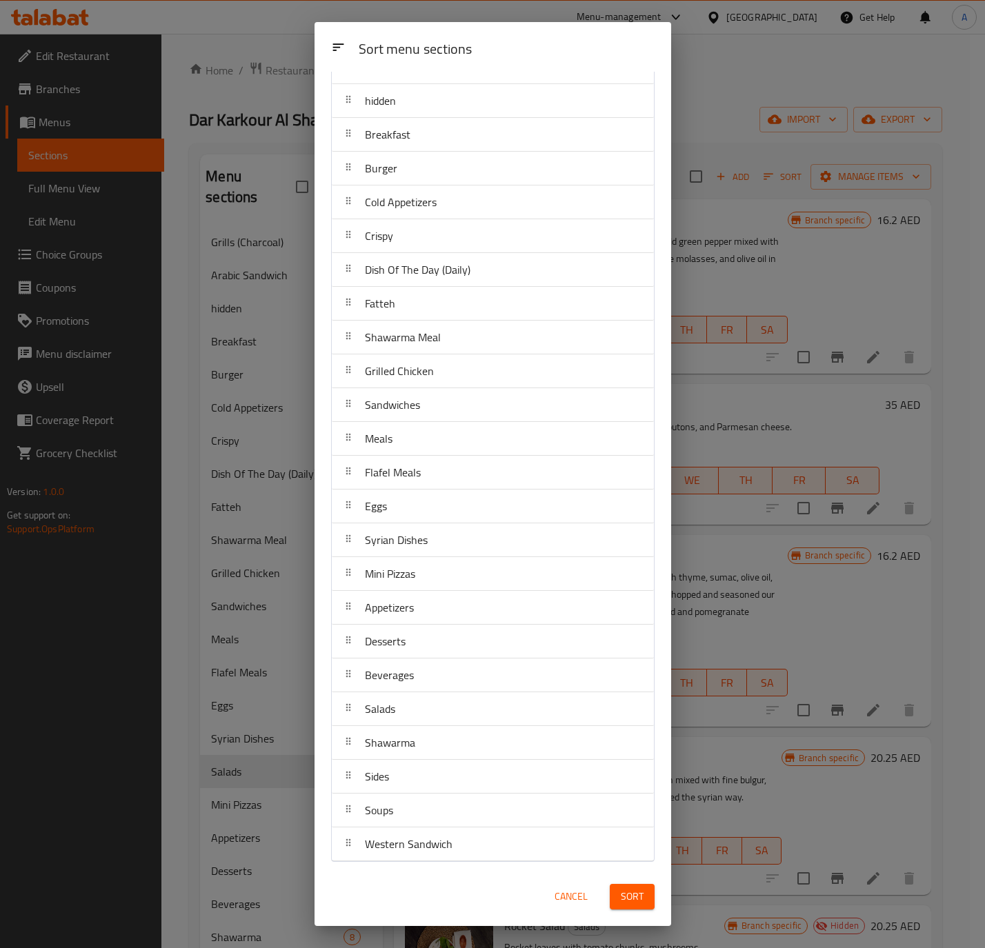
click at [612, 885] on button "Sort" at bounding box center [632, 897] width 45 height 26
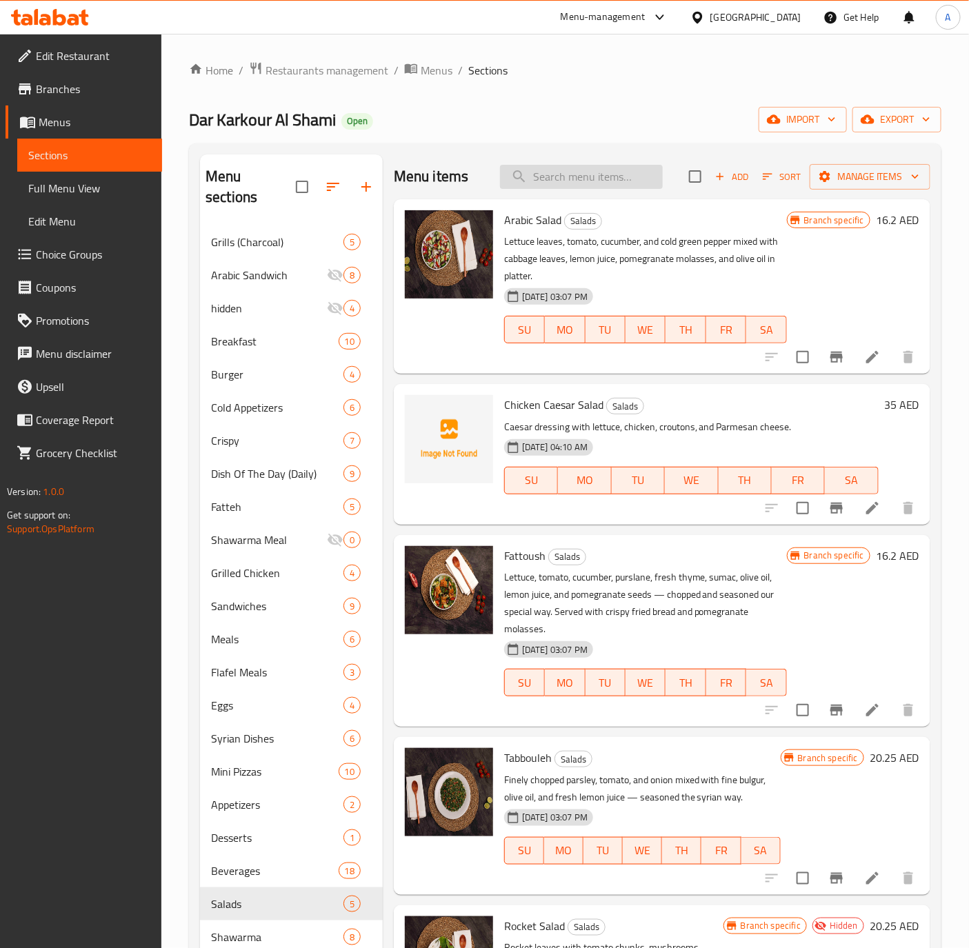
click at [616, 172] on input "search" at bounding box center [581, 177] width 163 height 24
paste input "Alfredo Dar Karkour Pizza (Large)"
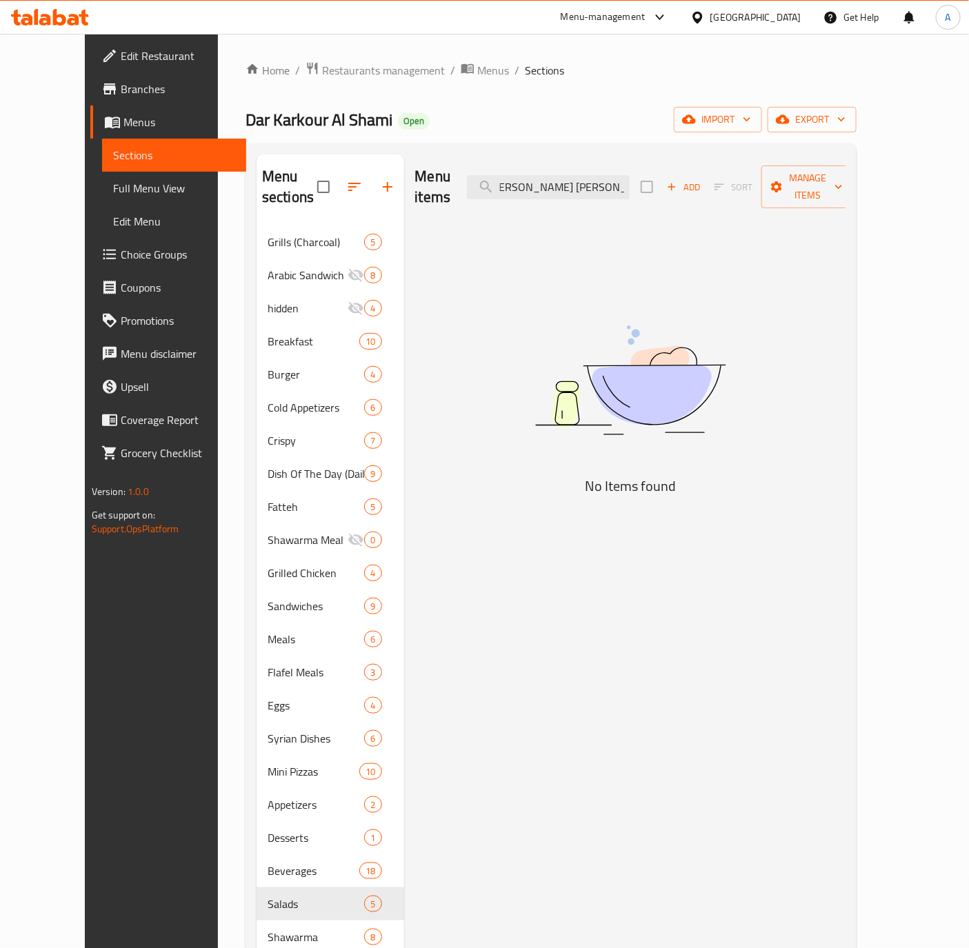
scroll to position [0, 0]
drag, startPoint x: 650, startPoint y: 172, endPoint x: 646, endPoint y: 205, distance: 34.0
click at [629, 175] on input "Alfredo Dar Karkour Pizza" at bounding box center [548, 187] width 163 height 24
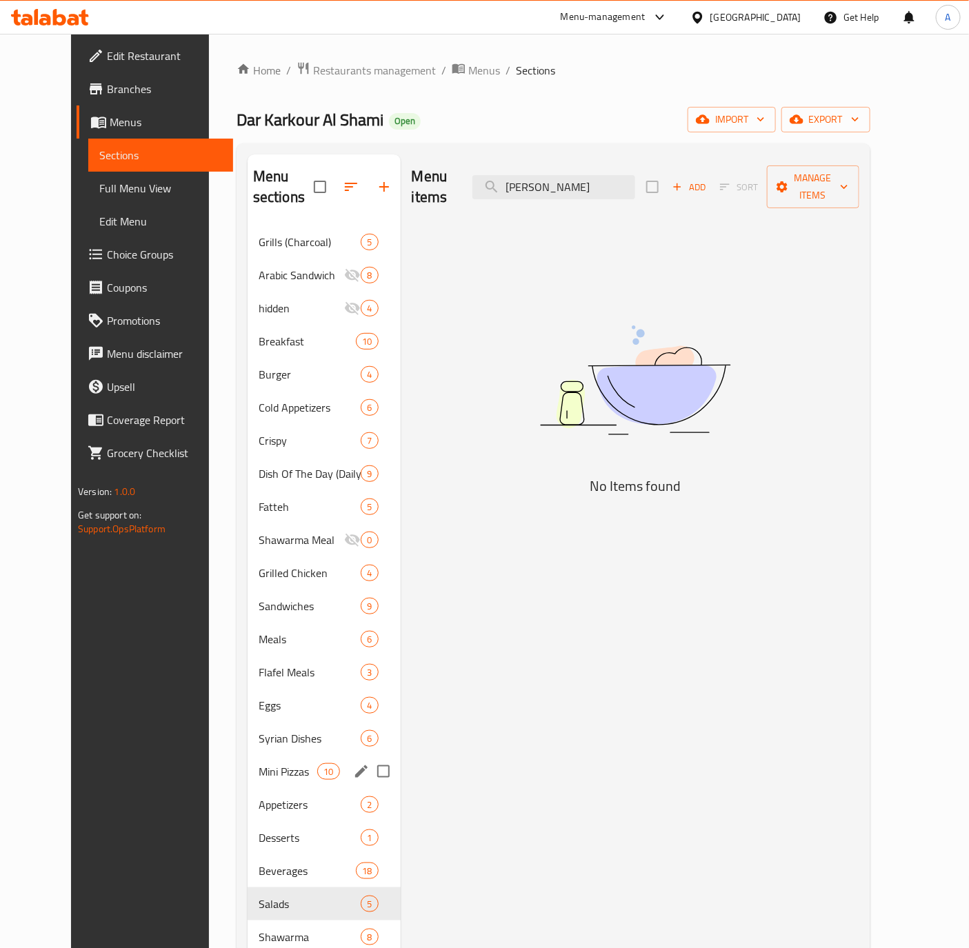
type input "Alfredo"
click at [253, 755] on div "Mini Pizzas 10" at bounding box center [324, 771] width 153 height 33
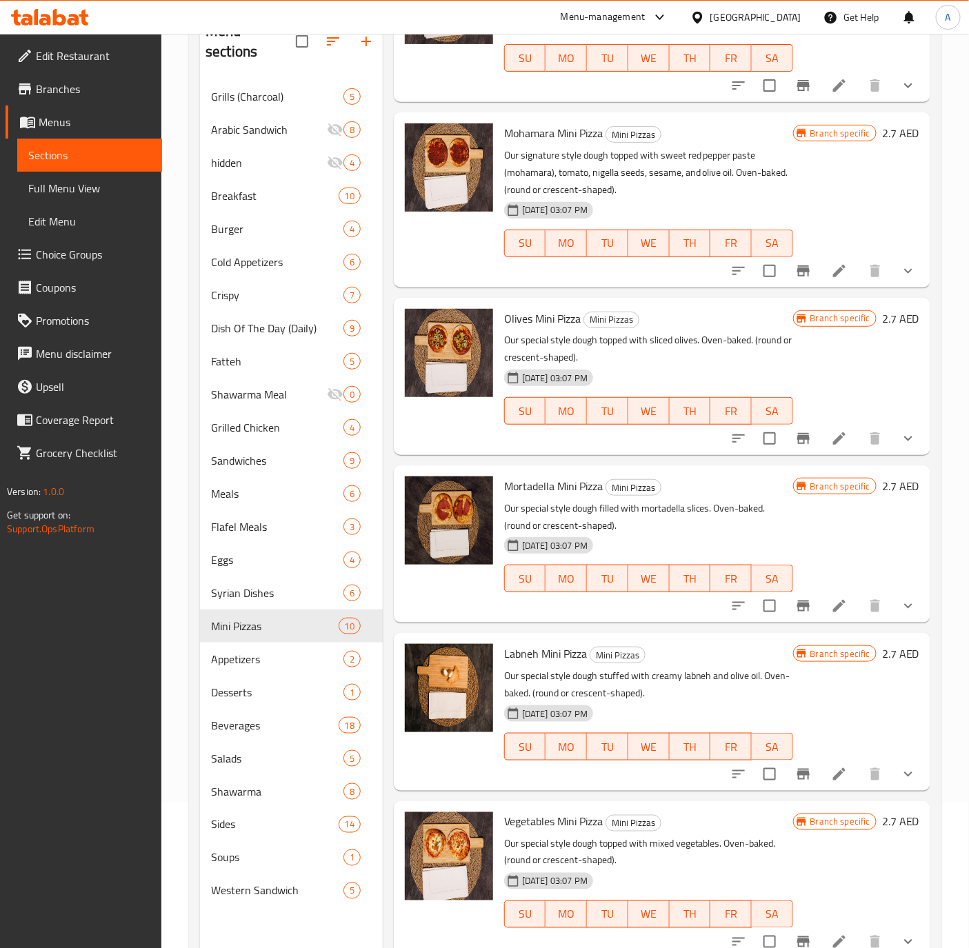
scroll to position [193, 0]
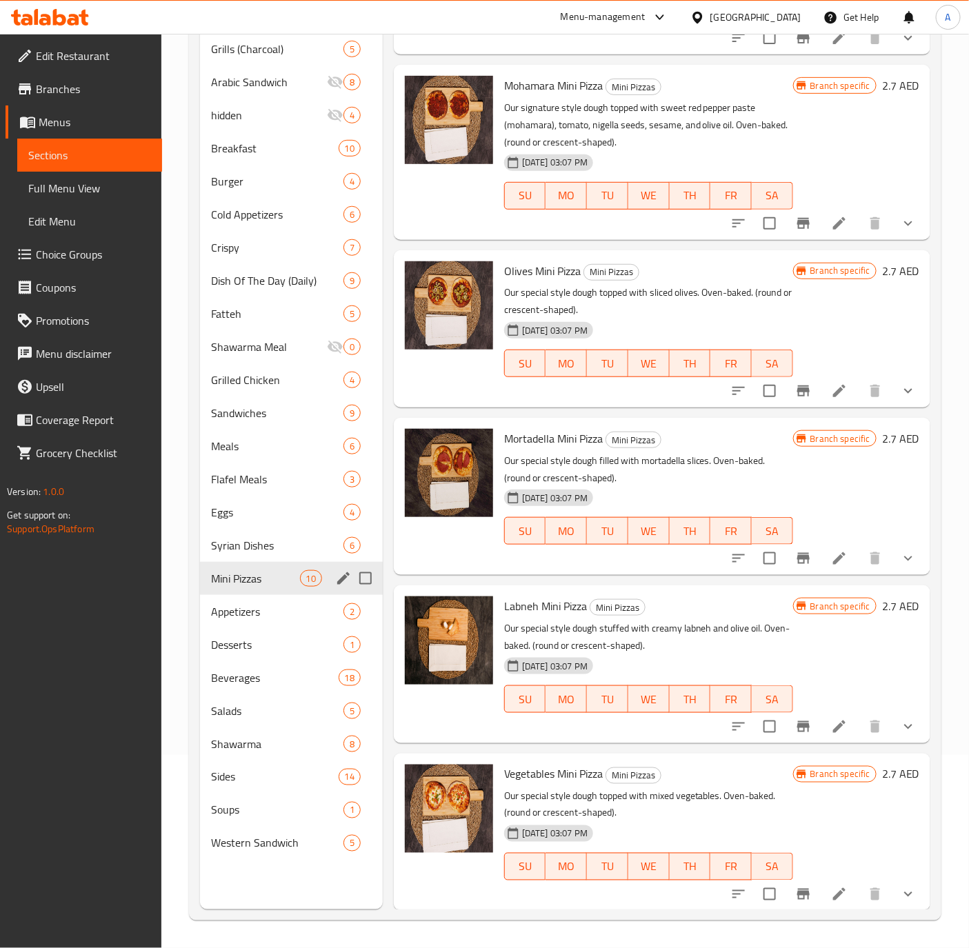
click at [362, 564] on input "Menu sections" at bounding box center [365, 578] width 29 height 29
checkbox input "true"
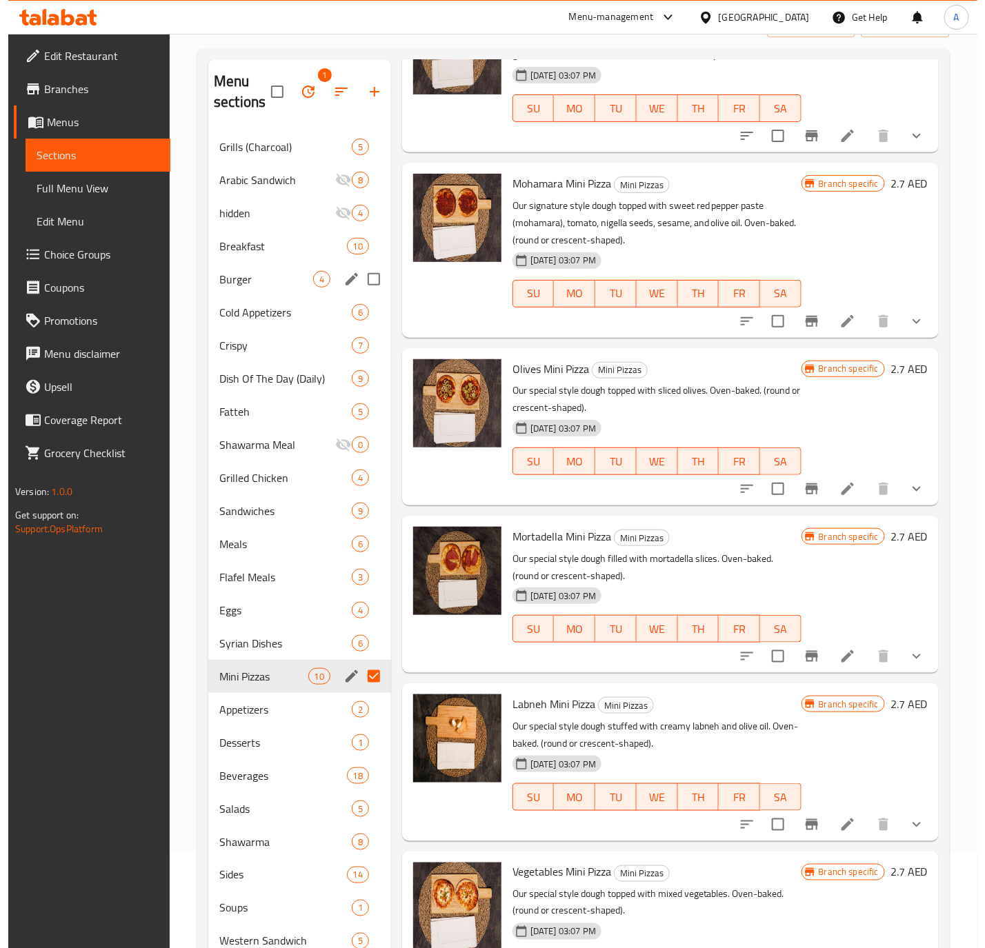
scroll to position [0, 0]
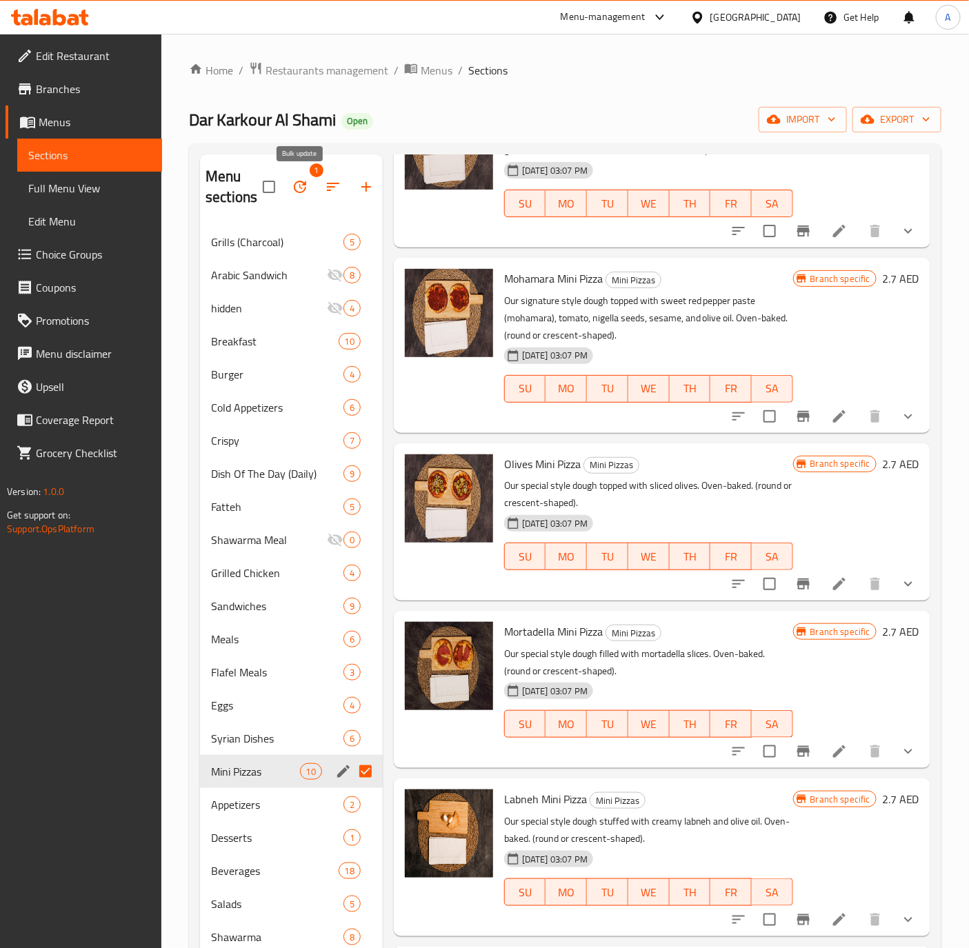
click at [301, 186] on icon "button" at bounding box center [300, 187] width 17 height 17
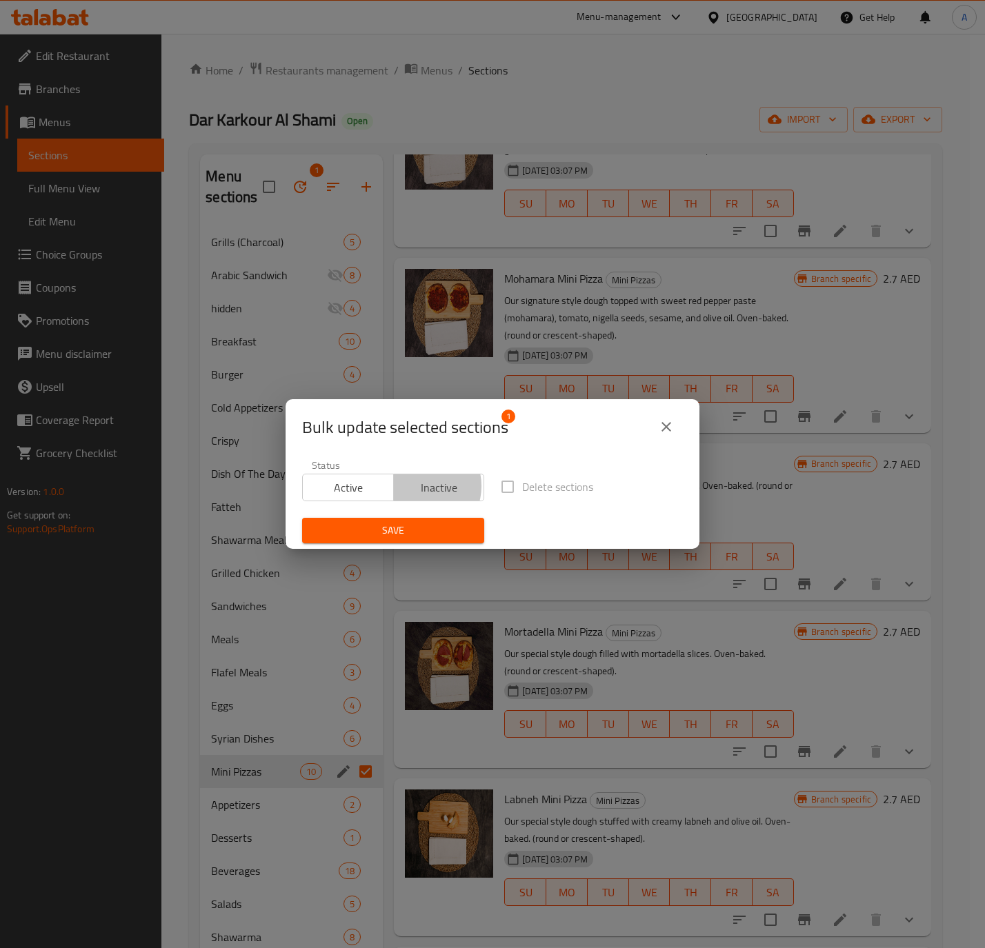
click at [418, 487] on span "Inactive" at bounding box center [439, 488] width 80 height 20
click at [422, 527] on span "Save" at bounding box center [393, 530] width 160 height 17
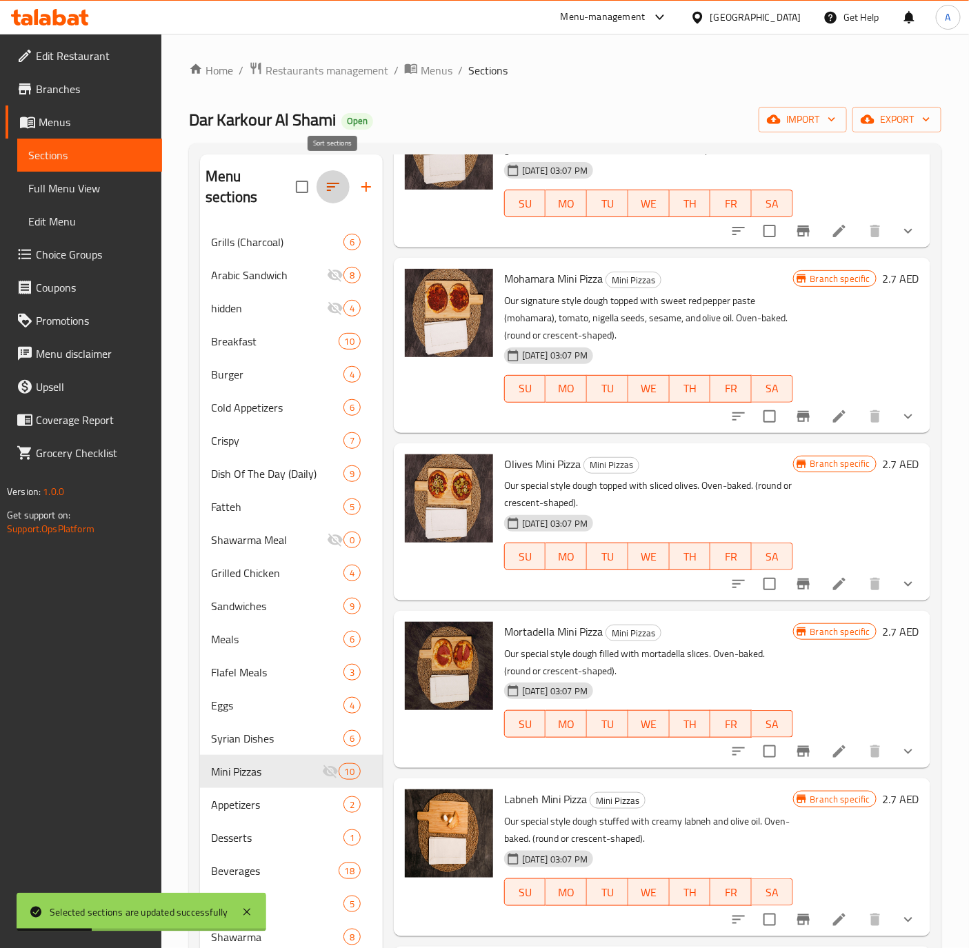
click at [342, 179] on button "button" at bounding box center [332, 186] width 33 height 33
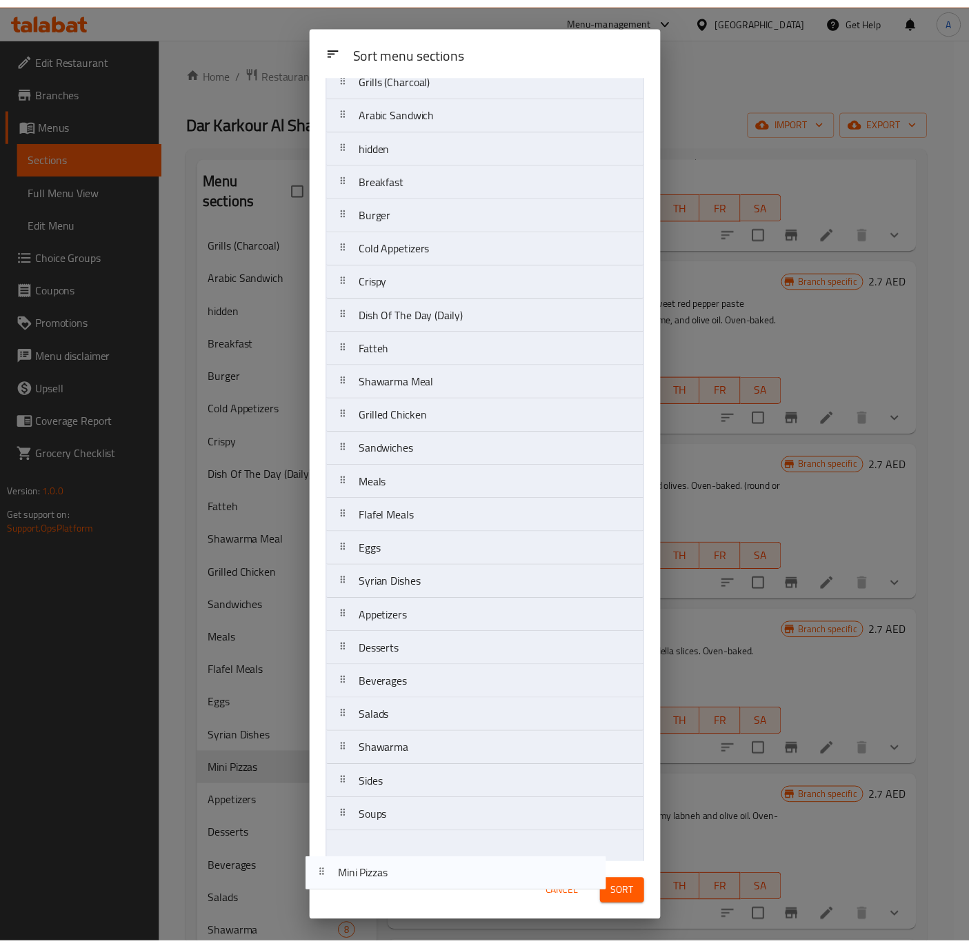
scroll to position [102, 0]
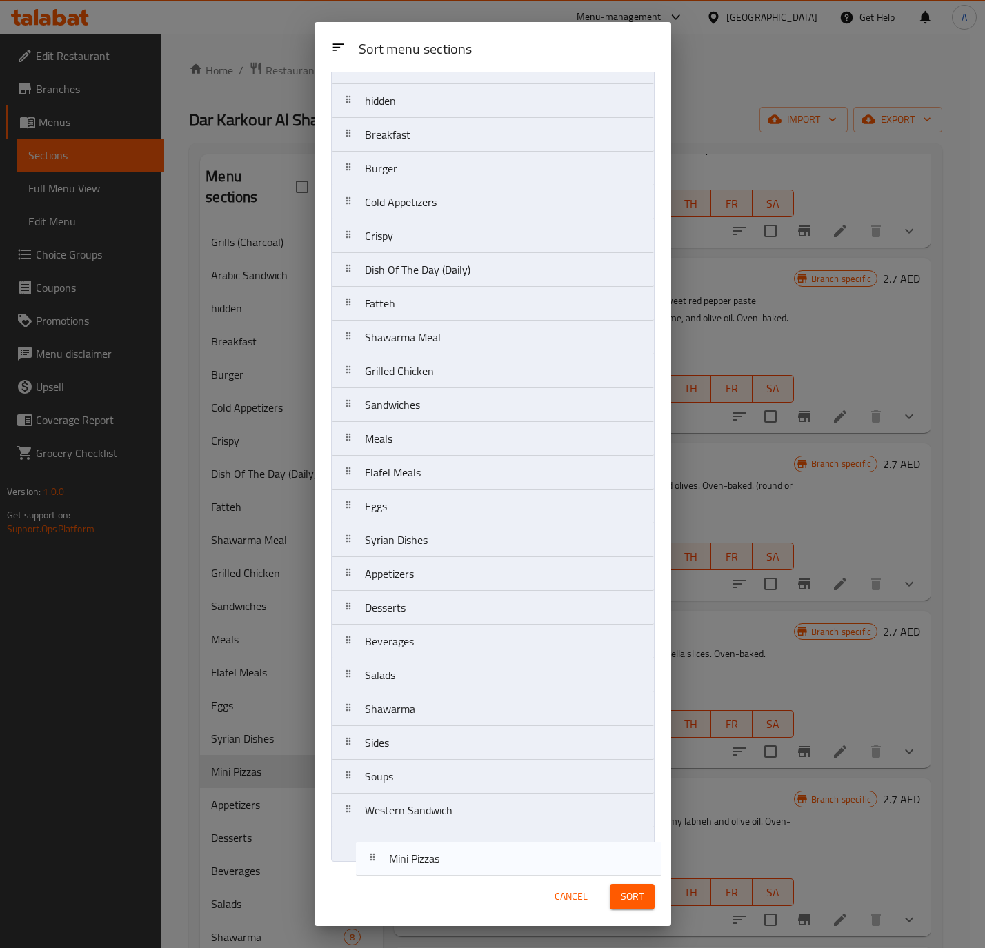
drag, startPoint x: 443, startPoint y: 677, endPoint x: 467, endPoint y: 869, distance: 193.2
click at [467, 869] on div "Sort menu sections Sort menu sections Grills (Charcoal) Arabic Sandwich hidden …" at bounding box center [492, 474] width 356 height 904
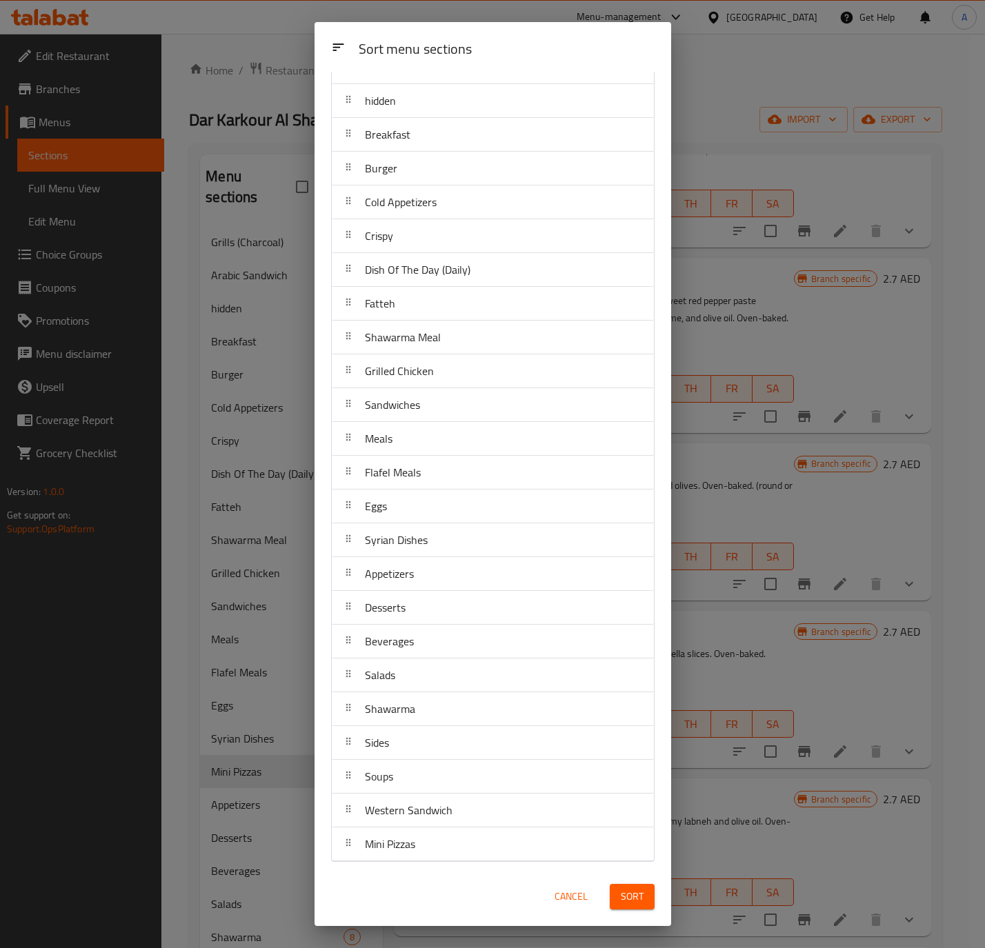
click at [629, 898] on span "Sort" at bounding box center [632, 896] width 23 height 17
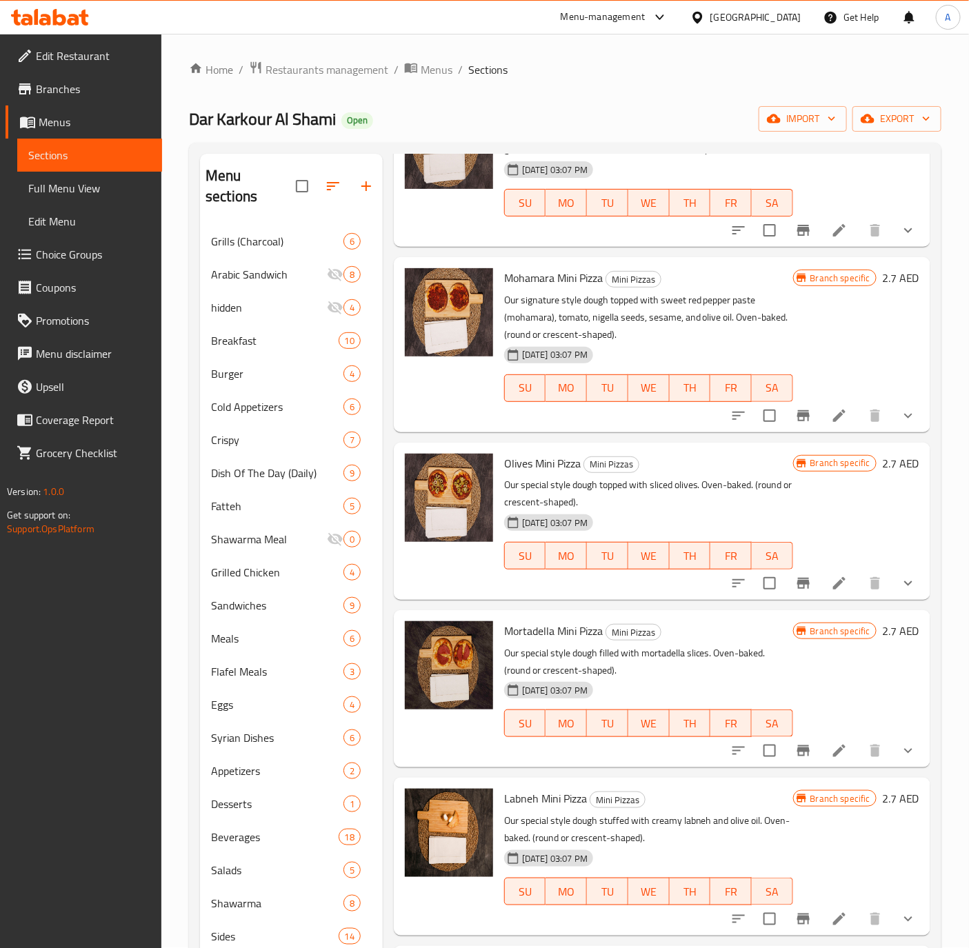
scroll to position [0, 0]
click at [369, 181] on icon "button" at bounding box center [366, 187] width 17 height 17
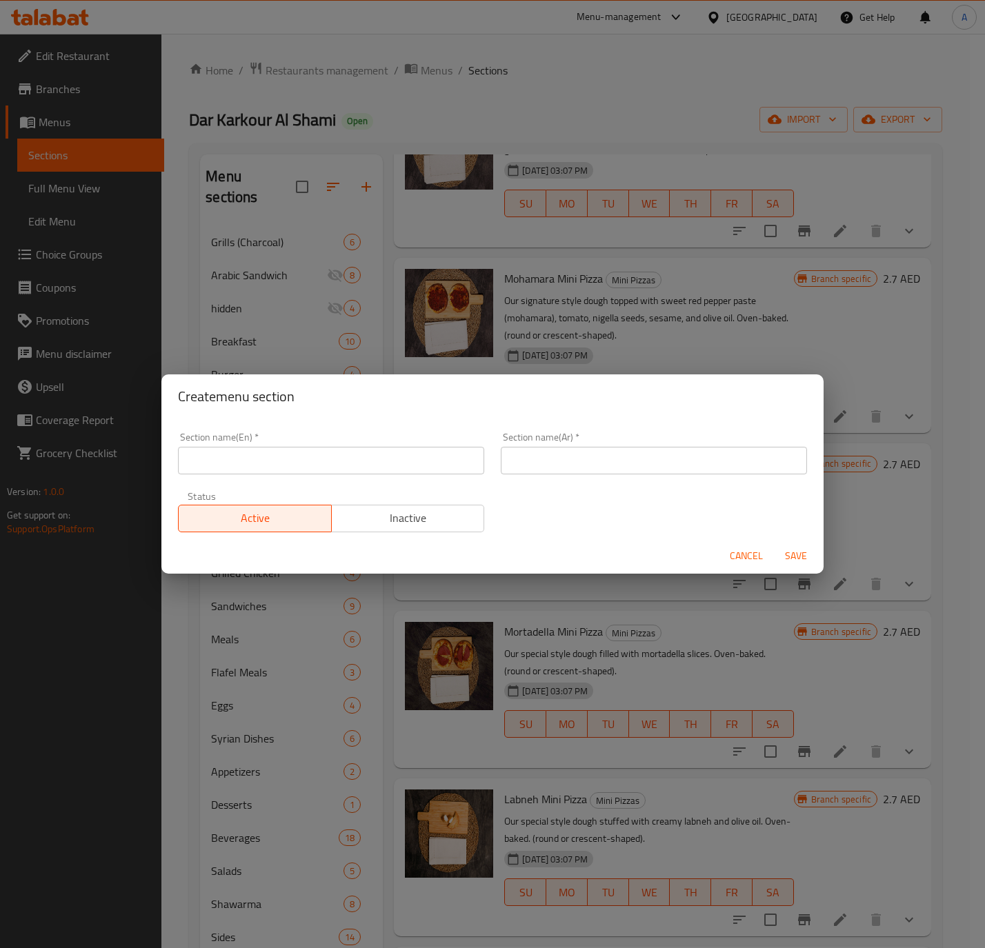
click at [228, 476] on div "Section name(En)   * Section name(En) *" at bounding box center [331, 453] width 323 height 59
click at [263, 457] on input "text" at bounding box center [331, 461] width 306 height 28
paste input "Pizza"
type input "Pizza"
click at [596, 447] on input "text" at bounding box center [654, 461] width 306 height 28
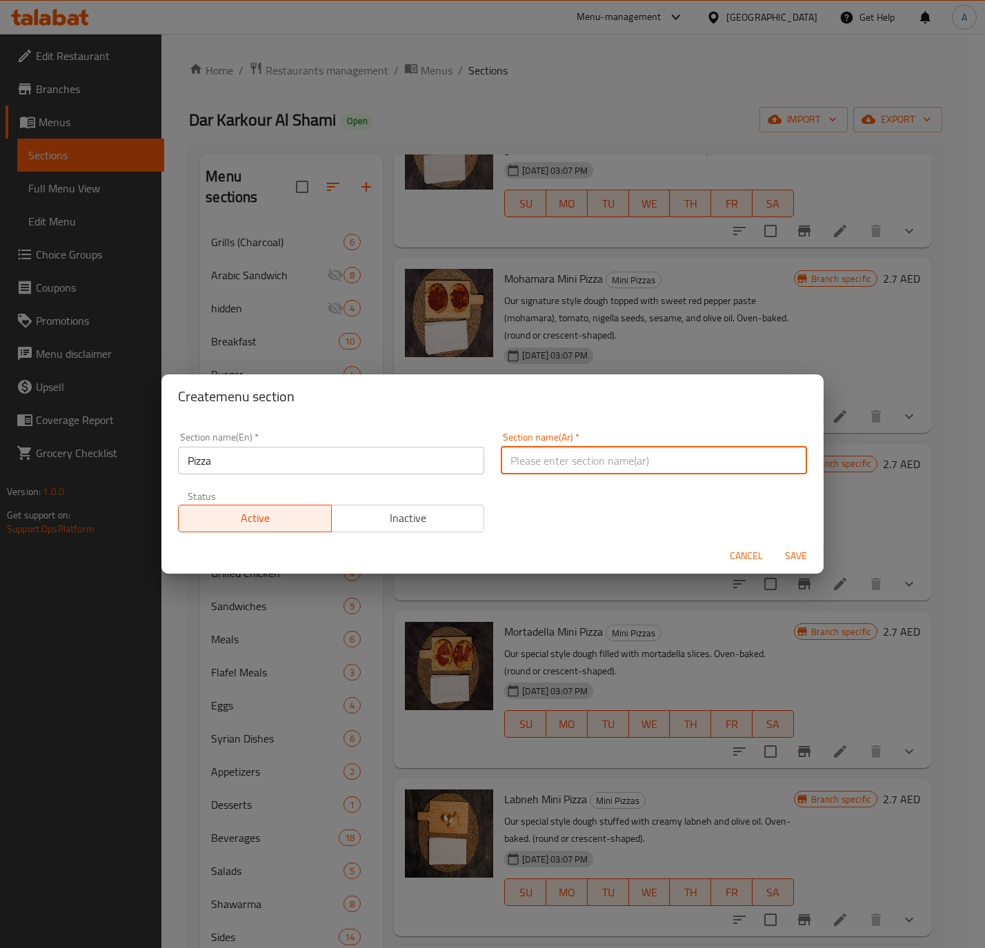
paste input "بيتزا"
type input "بيتزا"
click at [534, 521] on div "Section name(En)   * Pizza Section name(En) * Section name(Ar)   * بيتزا Sectio…" at bounding box center [492, 482] width 645 height 117
click at [786, 553] on span "Save" at bounding box center [795, 555] width 33 height 17
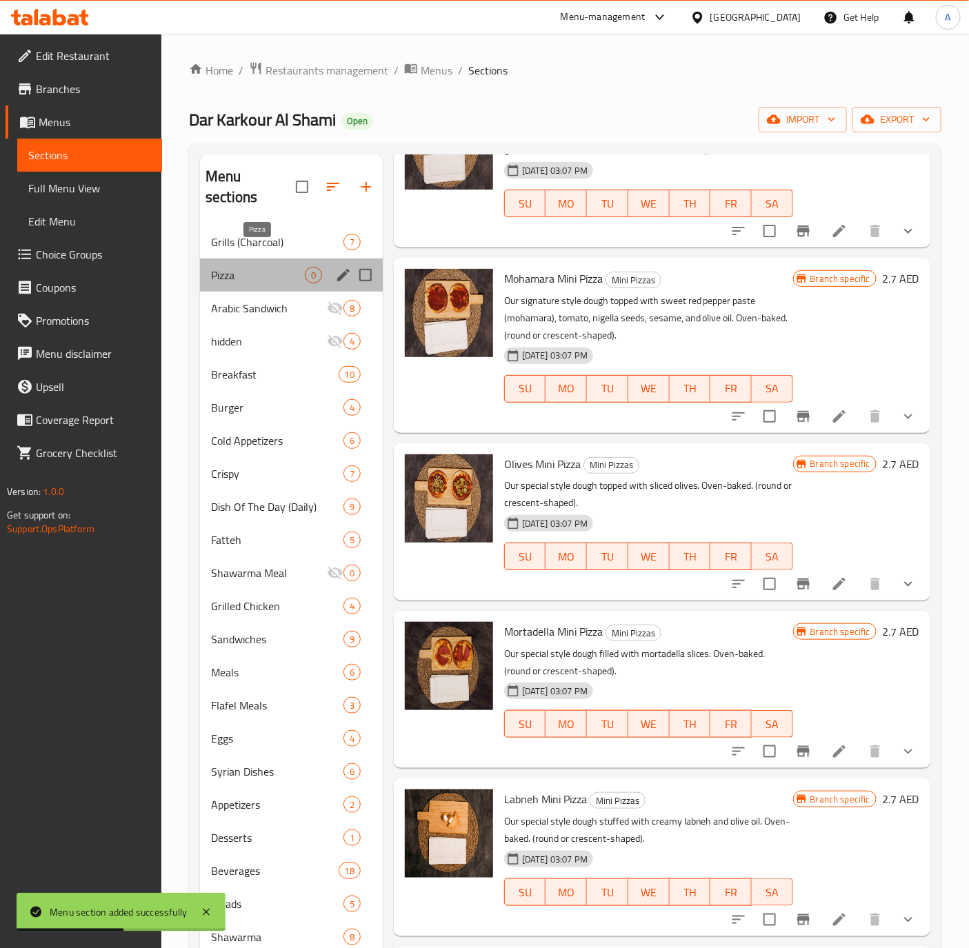
click at [255, 267] on span "Pizza" at bounding box center [258, 275] width 94 height 17
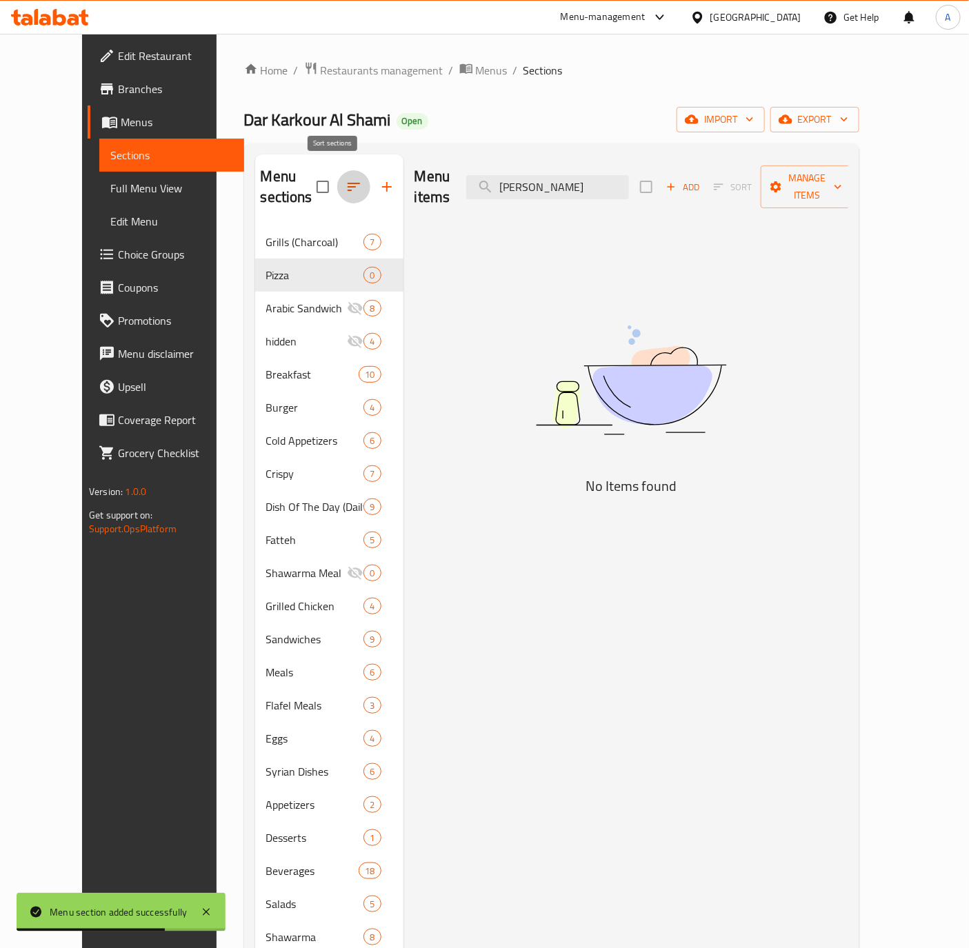
click at [345, 179] on icon "button" at bounding box center [353, 187] width 17 height 17
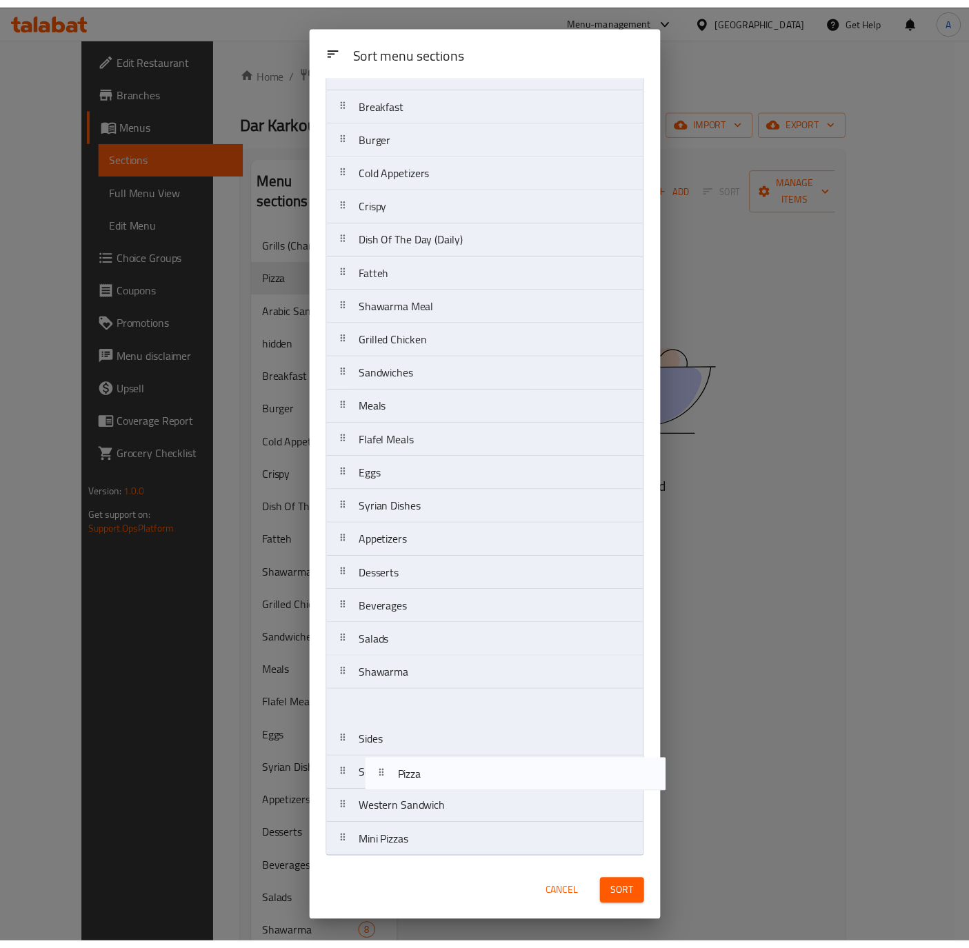
scroll to position [137, 0]
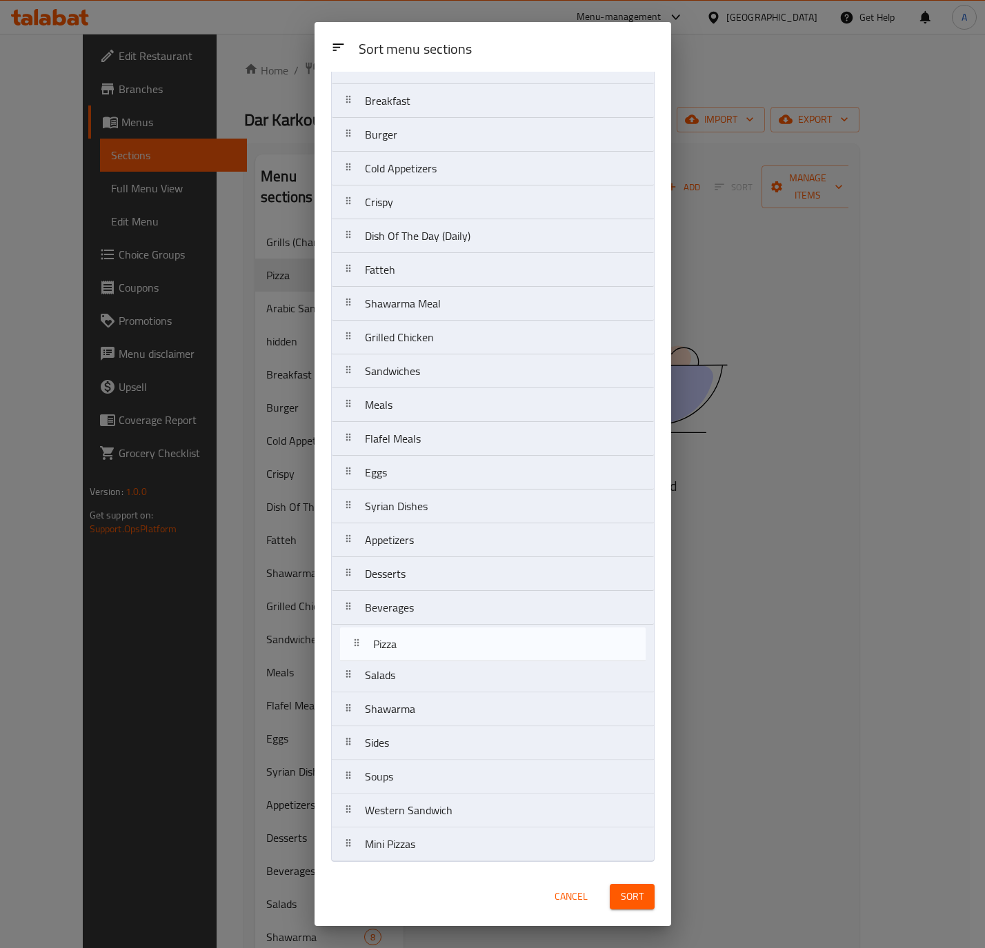
drag, startPoint x: 431, startPoint y: 165, endPoint x: 579, endPoint y: 770, distance: 622.6
click at [441, 650] on nav "Grills (Charcoal) Pizza Arabic Sandwich hidden Breakfast Burger Cold Appetizers…" at bounding box center [492, 422] width 323 height 880
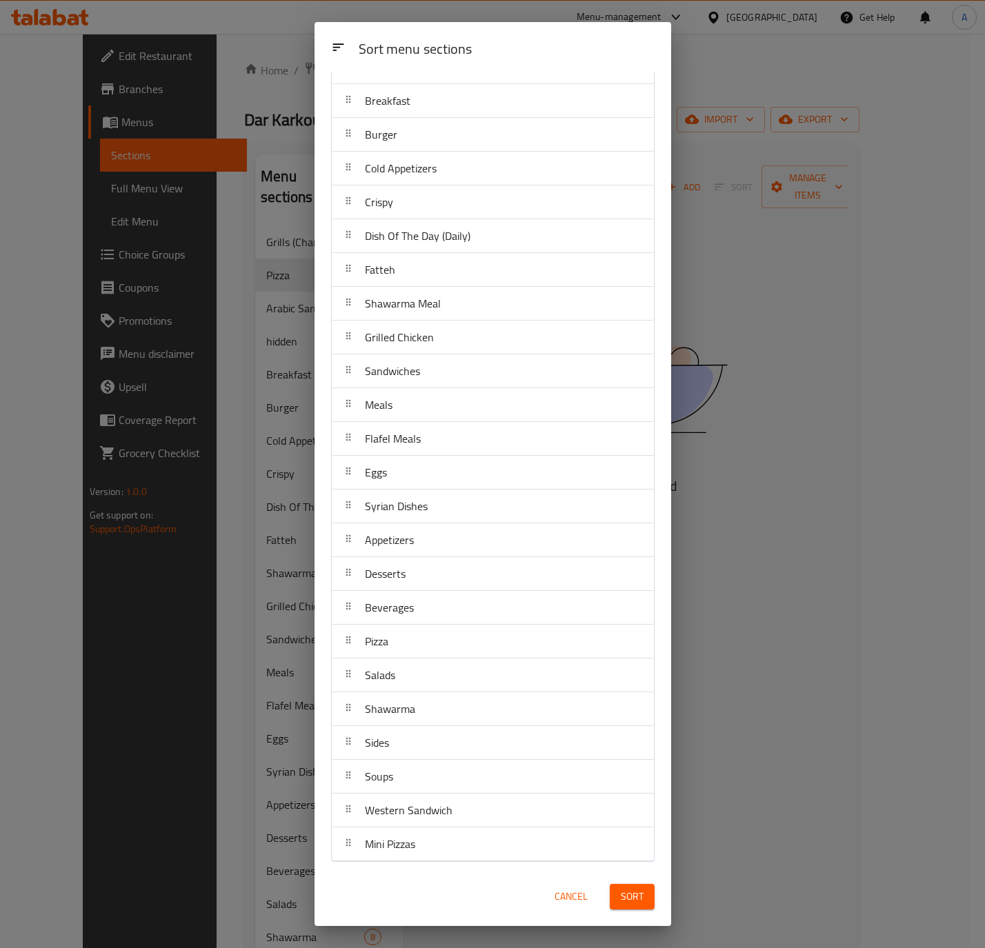
click at [621, 896] on span "Sort" at bounding box center [632, 896] width 23 height 17
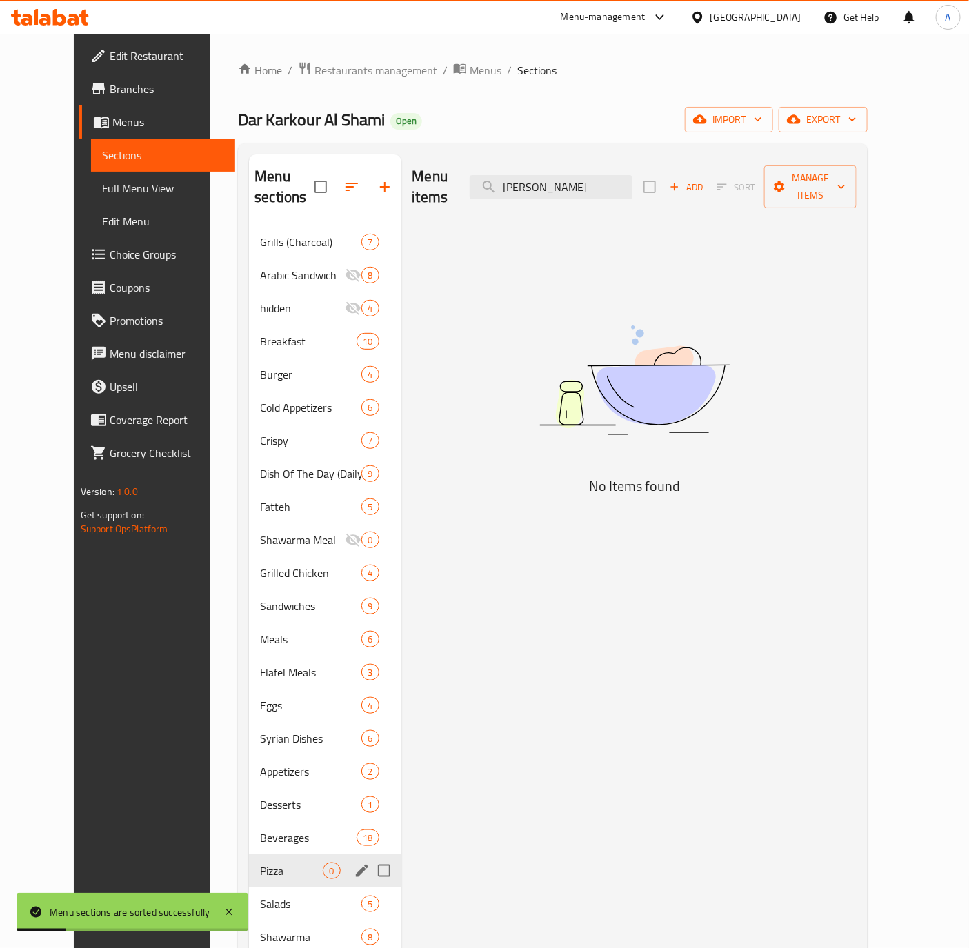
click at [249, 854] on div "Pizza 0" at bounding box center [325, 870] width 152 height 33
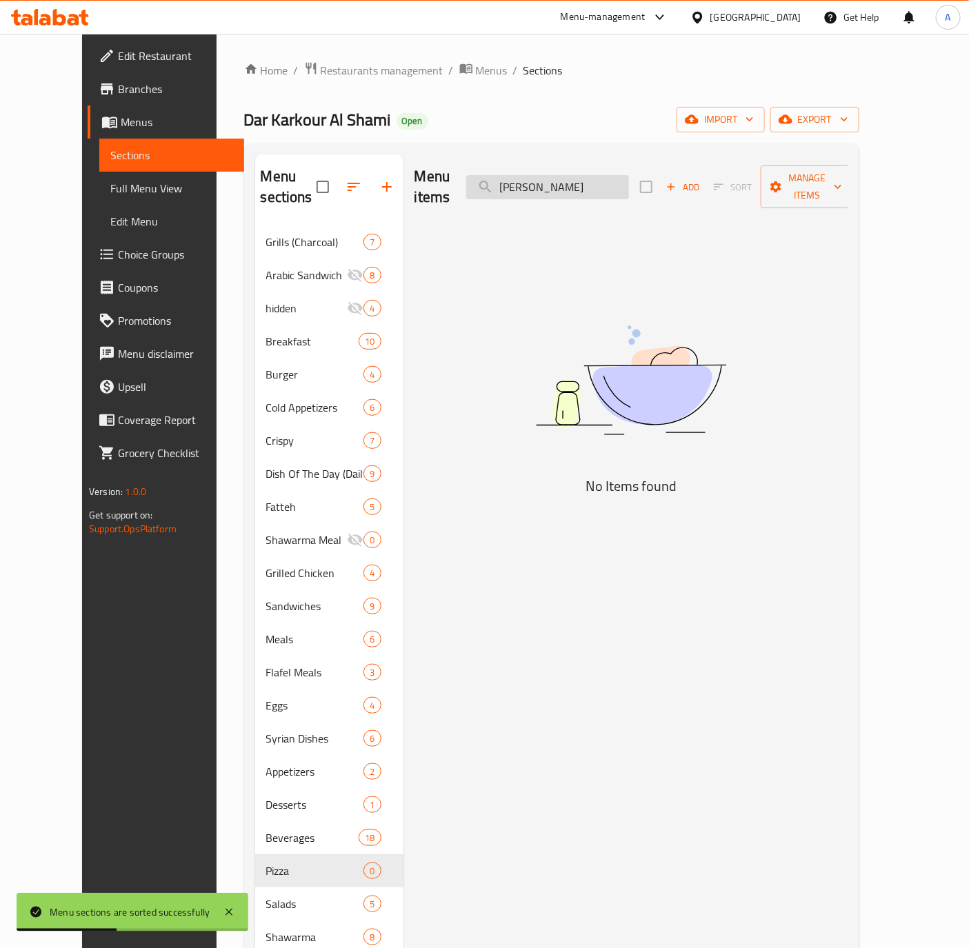
click at [574, 187] on input "Alfredo" at bounding box center [547, 187] width 163 height 24
click at [677, 182] on icon "button" at bounding box center [671, 187] width 12 height 12
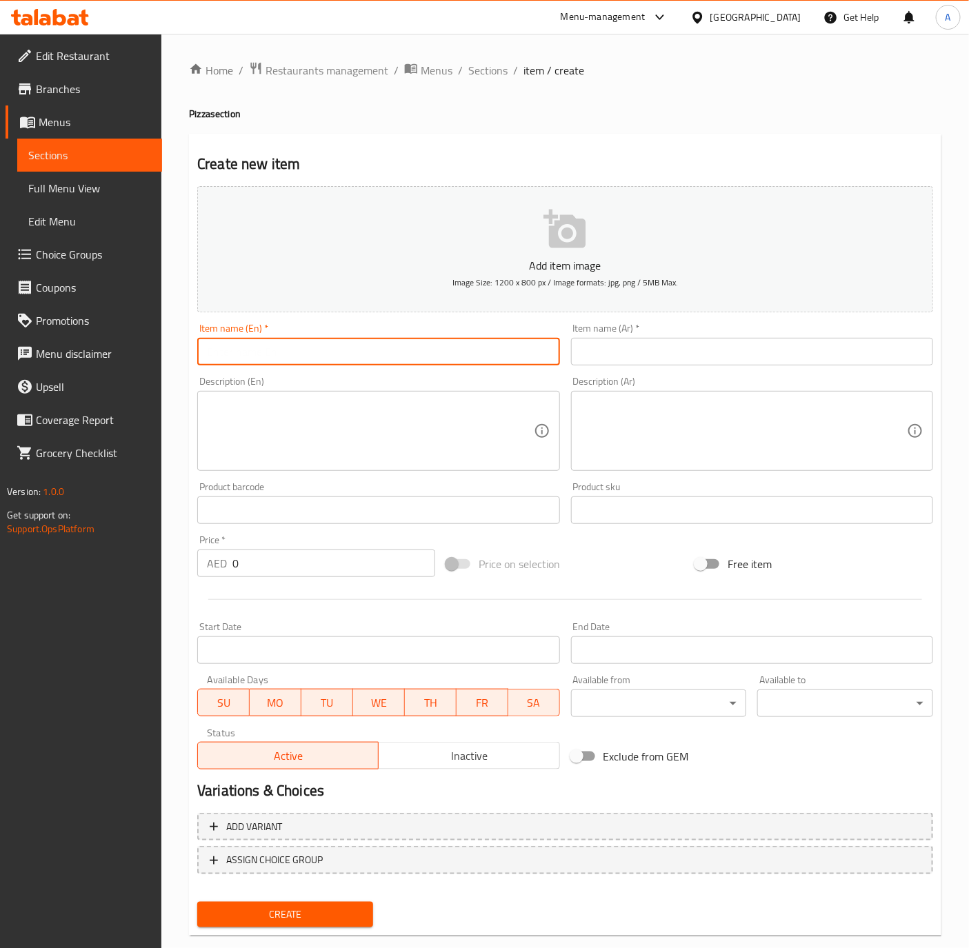
click at [294, 346] on input "text" at bounding box center [378, 352] width 362 height 28
paste input "Alfredo Dar Karkour Pizza (Large)"
type input "Alfredo Dar Karkour Pizza (Large)"
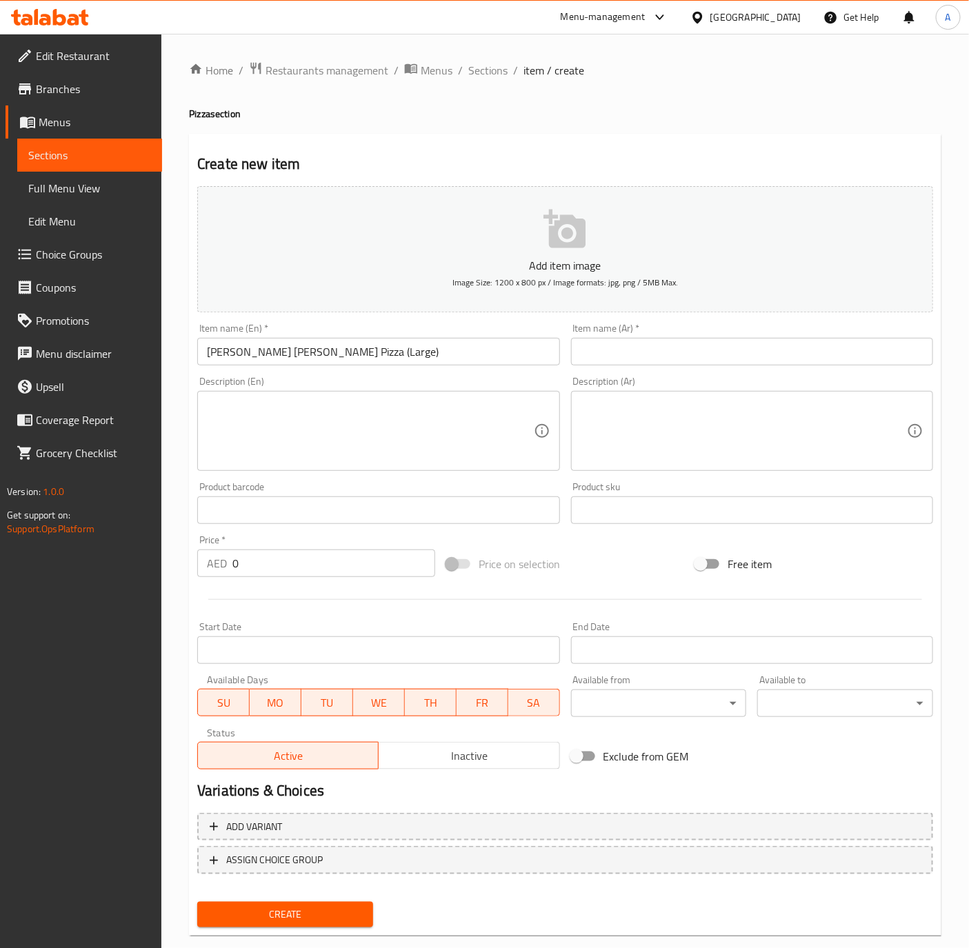
click at [703, 343] on input "text" at bounding box center [752, 352] width 362 height 28
paste input "بيتزا الفريدو دار كركور (كبير)"
click at [745, 354] on input "بيتزا الفريدو دار كركور (كبير)" at bounding box center [752, 352] width 362 height 28
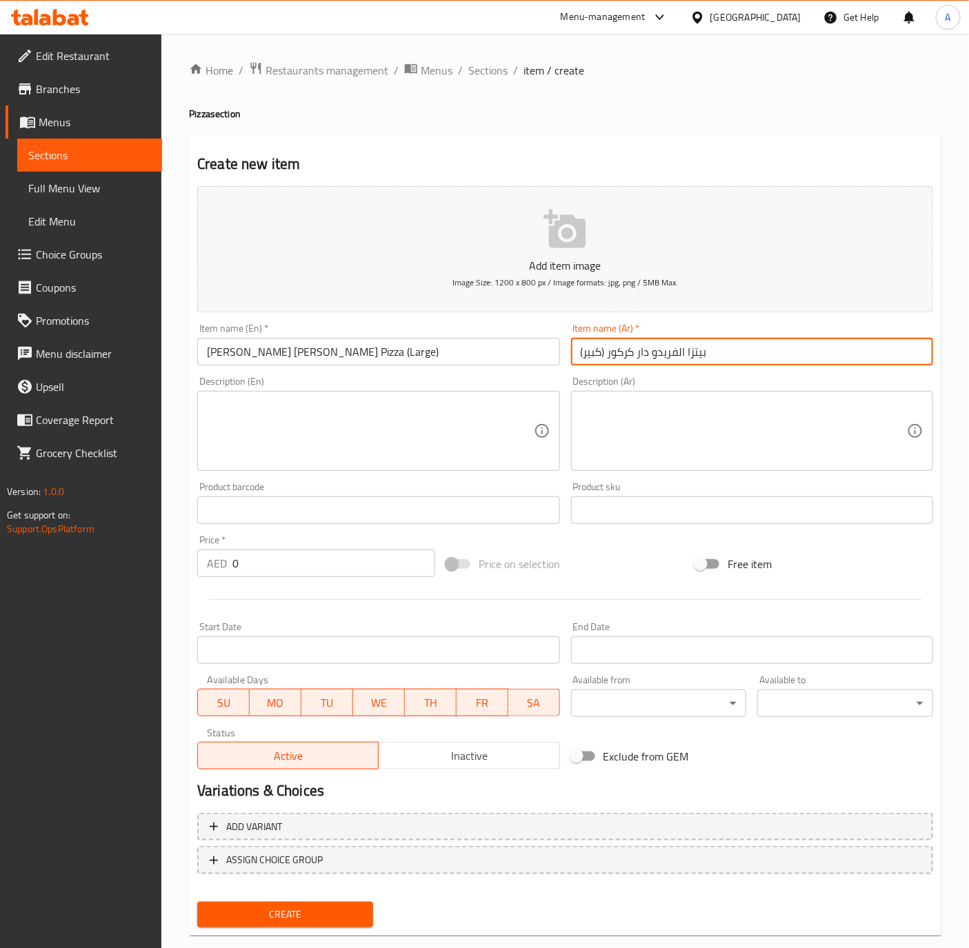
paste input "كبير"
type input "بيتزا الفريدو دار كركور كبير"
click at [278, 358] on input "Alfredo Dar Karkour Pizza (Large)" at bounding box center [378, 352] width 362 height 28
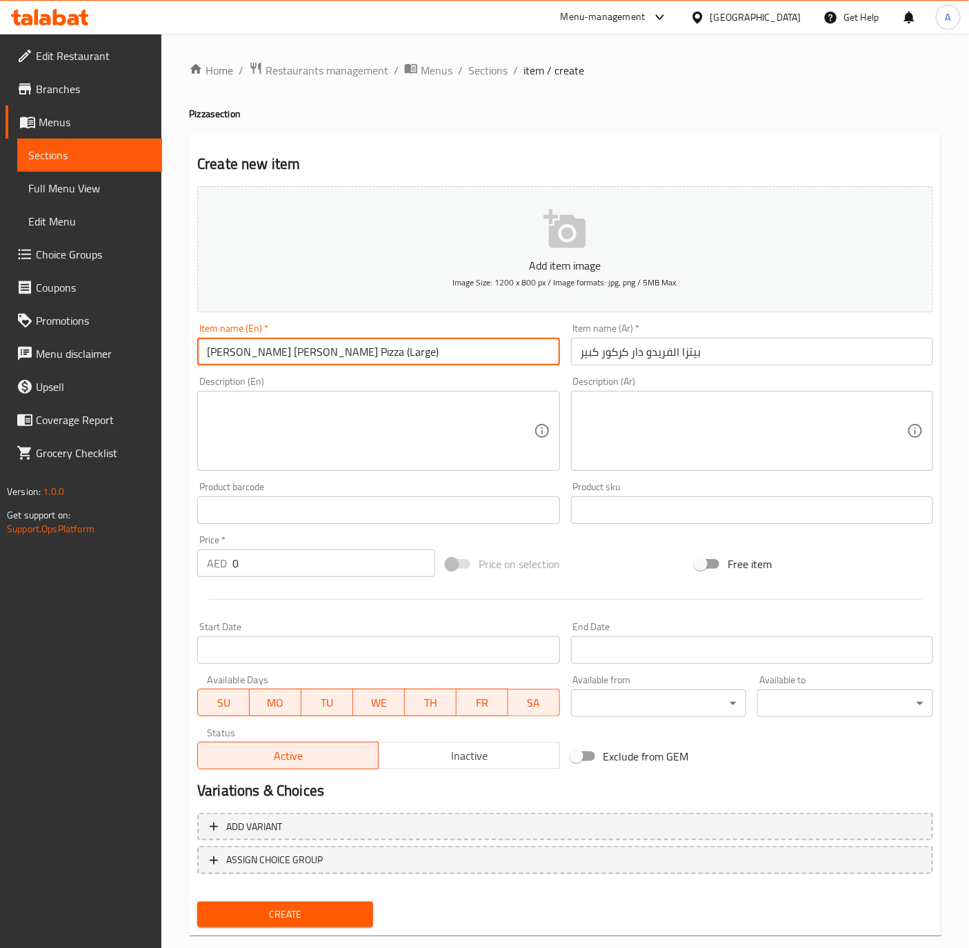
click at [278, 358] on input "Alfredo Dar Karkour Pizza (Large)" at bounding box center [378, 352] width 362 height 28
paste input "Large"
type input "Alfredo Dar Karkour Pizza Large"
click at [272, 546] on div "Price   * AED 0 Price *" at bounding box center [316, 556] width 238 height 42
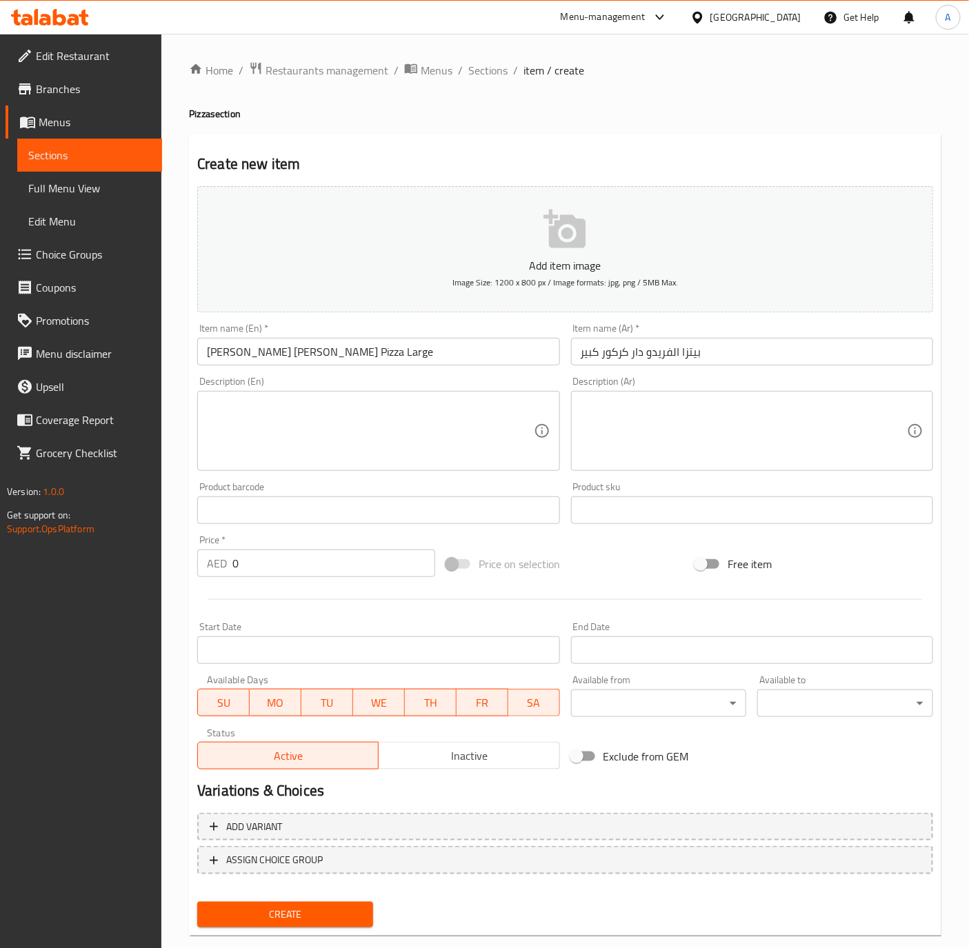
click at [272, 546] on div "Price   * AED 0 Price *" at bounding box center [316, 556] width 238 height 42
click at [273, 555] on input "0" at bounding box center [333, 564] width 203 height 28
paste input "66.5"
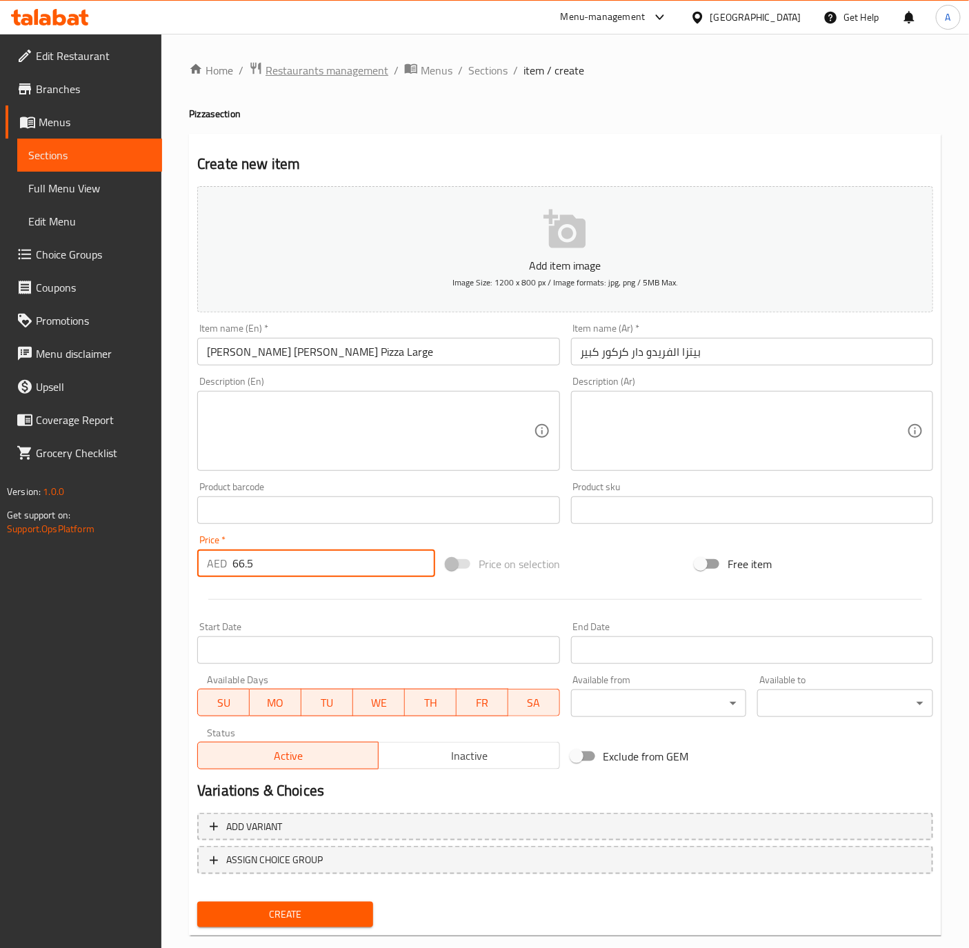
type input "66.5"
click at [687, 424] on textarea at bounding box center [744, 432] width 326 height 66
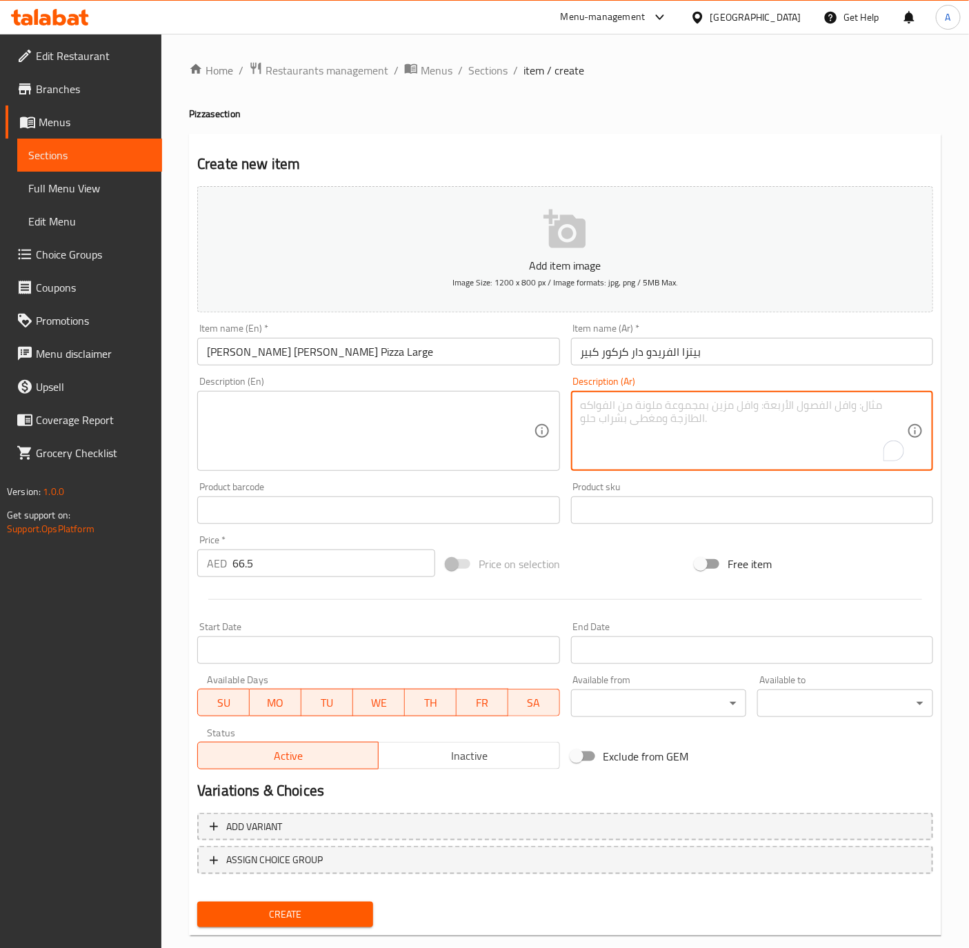
paste textarea "صوص مشروم دار كركور مع الدجاج مع جبنة مدزريلا مع اورجانو"
type textarea "صوص مشروم دار كركور مع الدجاج مع جبنة مدزريلا مع اورجانو"
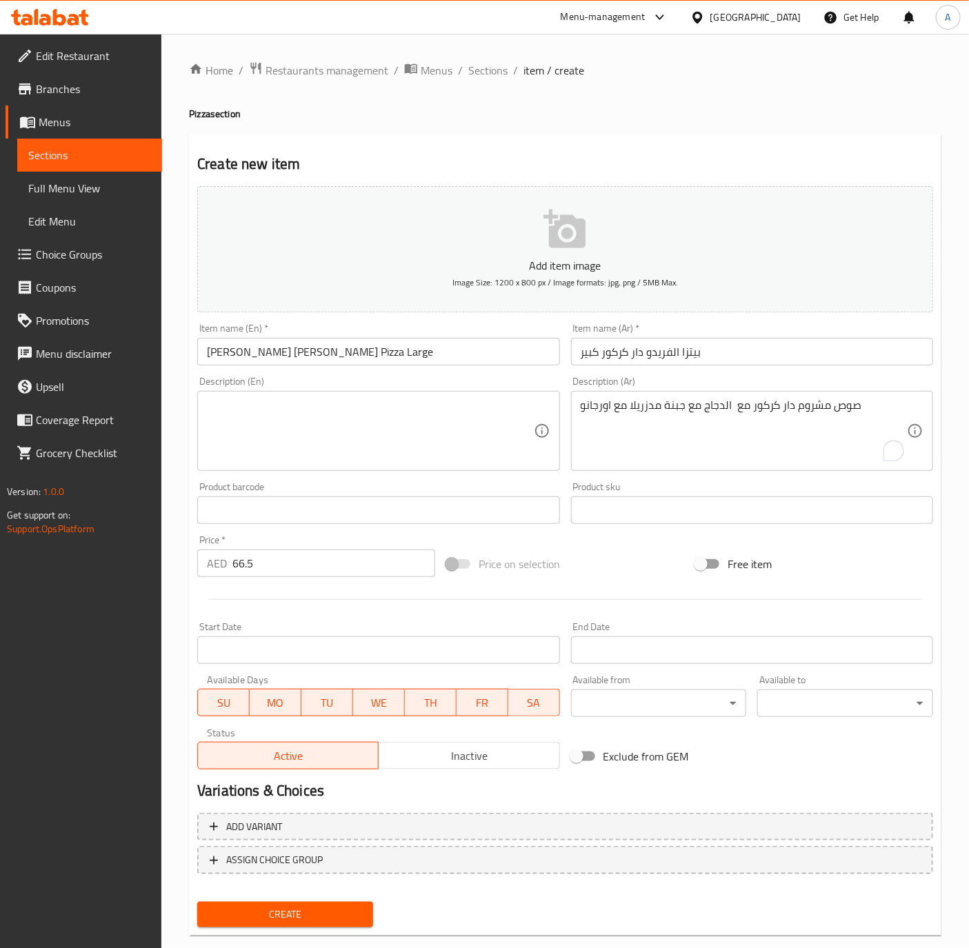
click at [254, 447] on textarea at bounding box center [370, 432] width 326 height 66
paste textarea "Karkour Mushroom Sauce with Chicken Slices, Olives and Oregano"
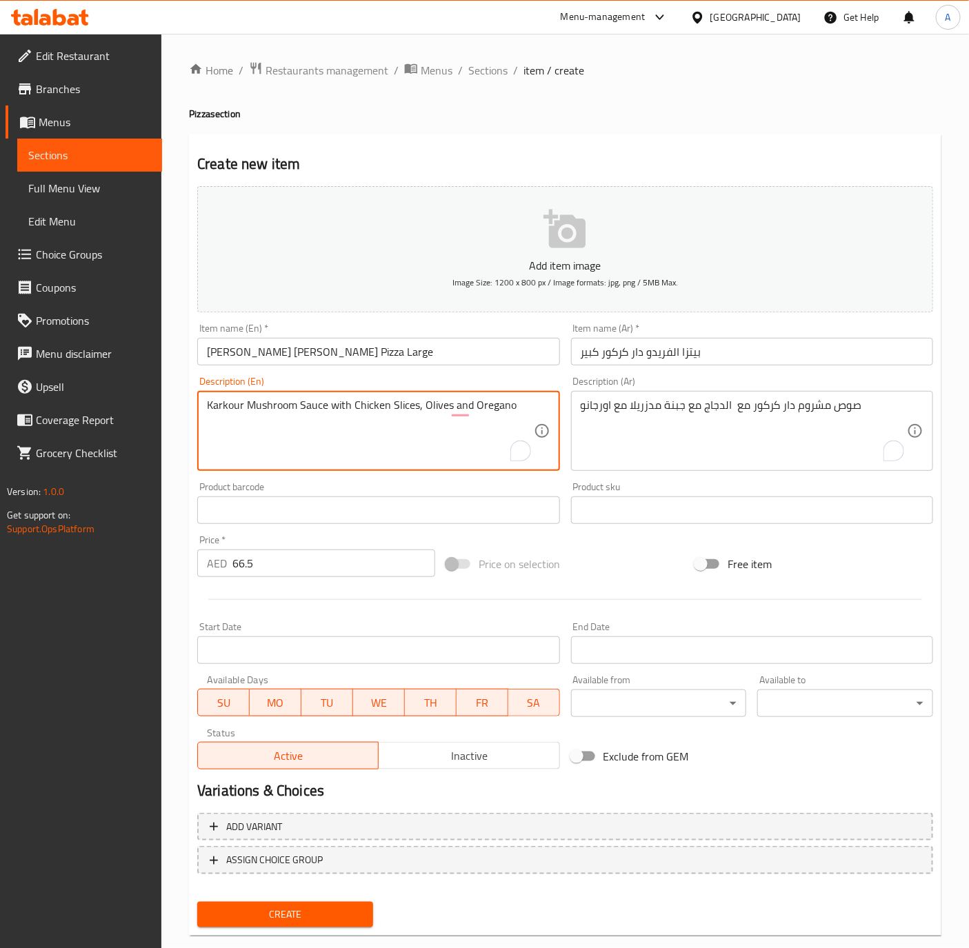
click at [360, 346] on input "Alfredo Dar Karkour Pizza Large" at bounding box center [378, 352] width 362 height 28
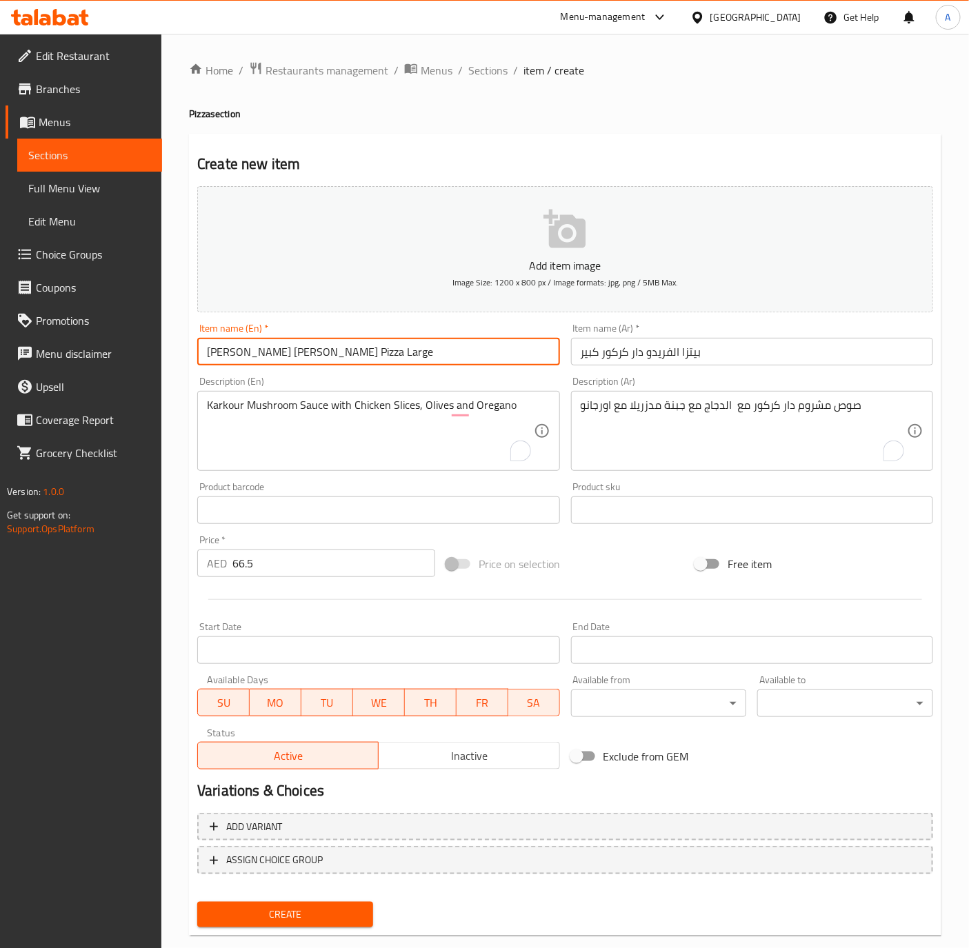
click at [197, 902] on button "Create" at bounding box center [285, 915] width 176 height 26
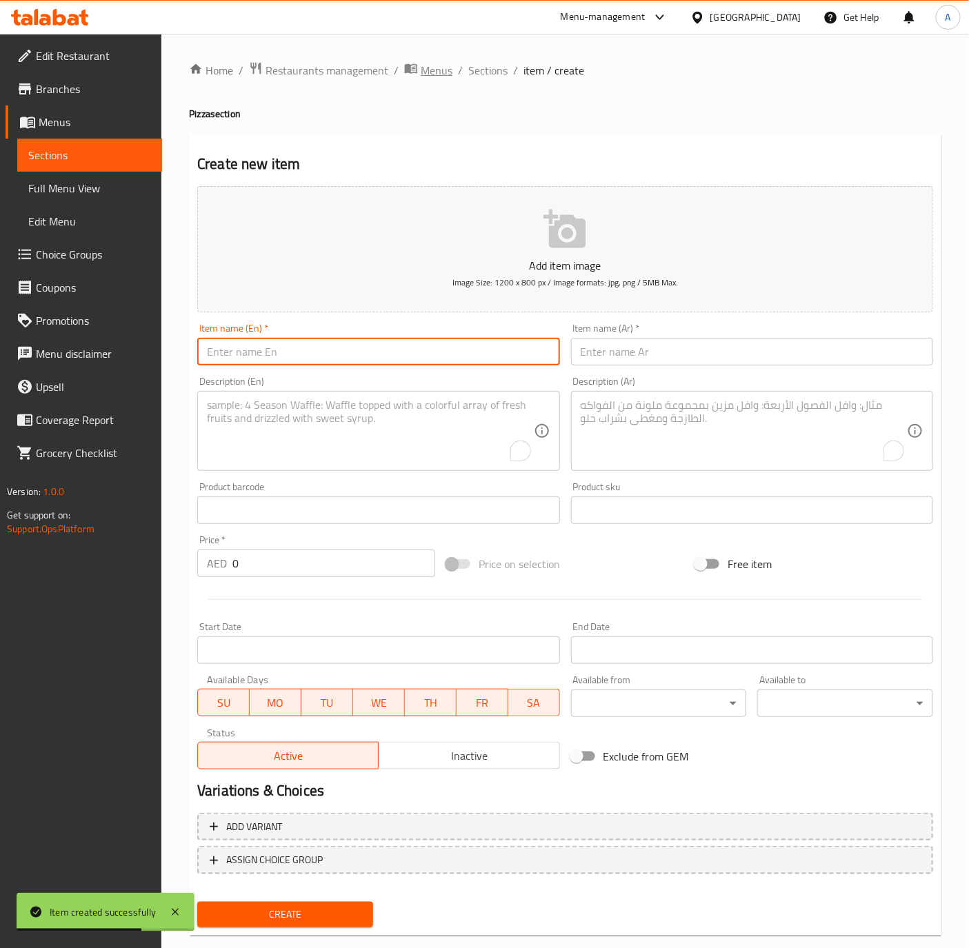
click at [429, 72] on span "Menus" at bounding box center [437, 70] width 32 height 17
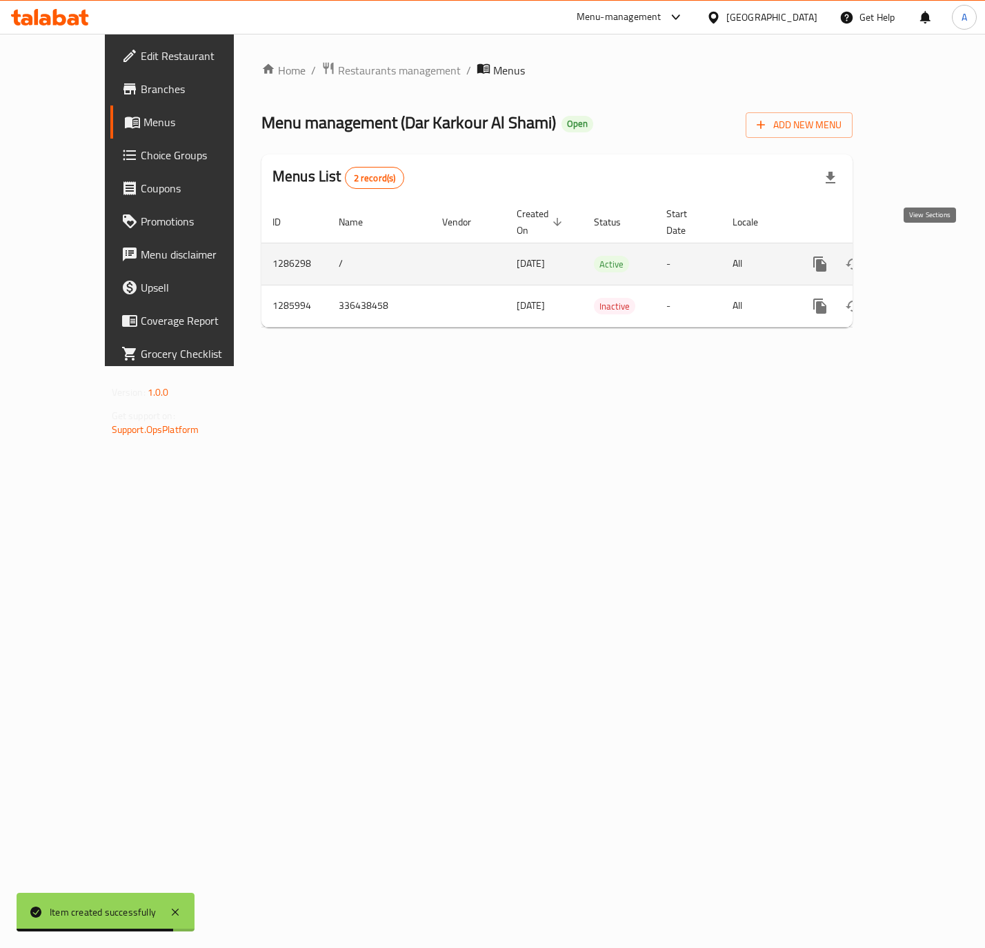
click at [923, 256] on icon "enhanced table" at bounding box center [919, 264] width 17 height 17
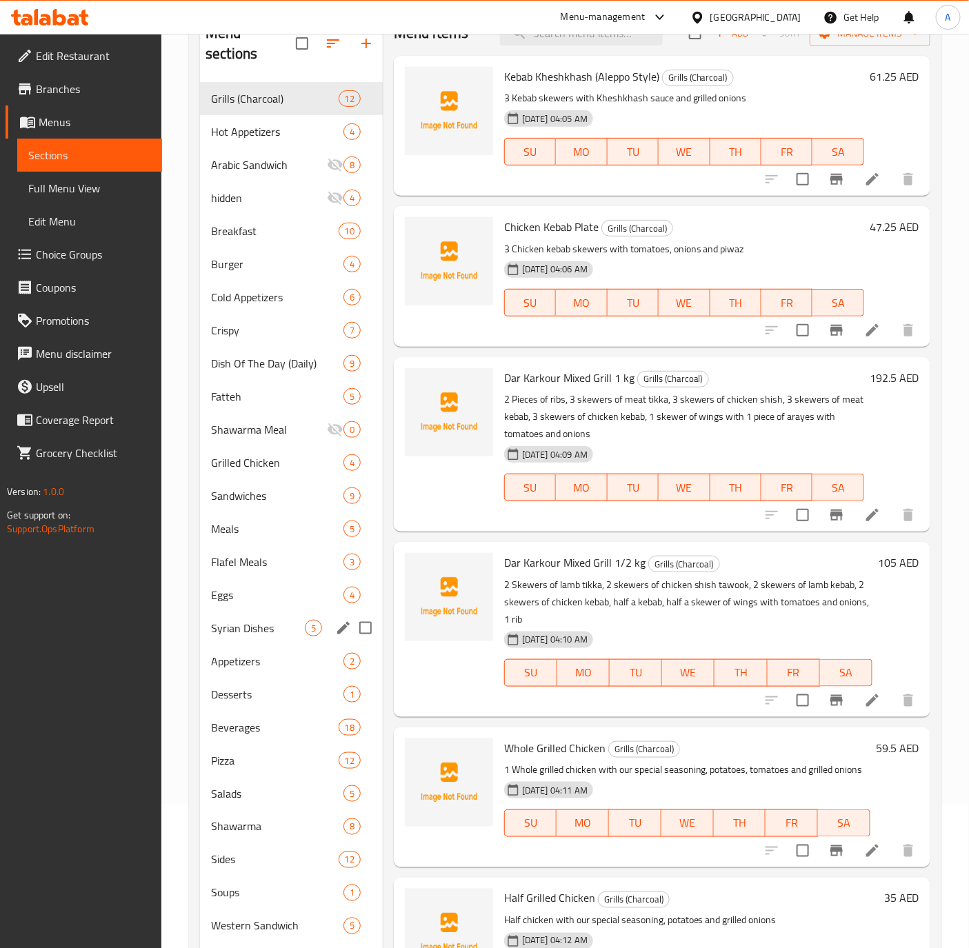
scroll to position [193, 0]
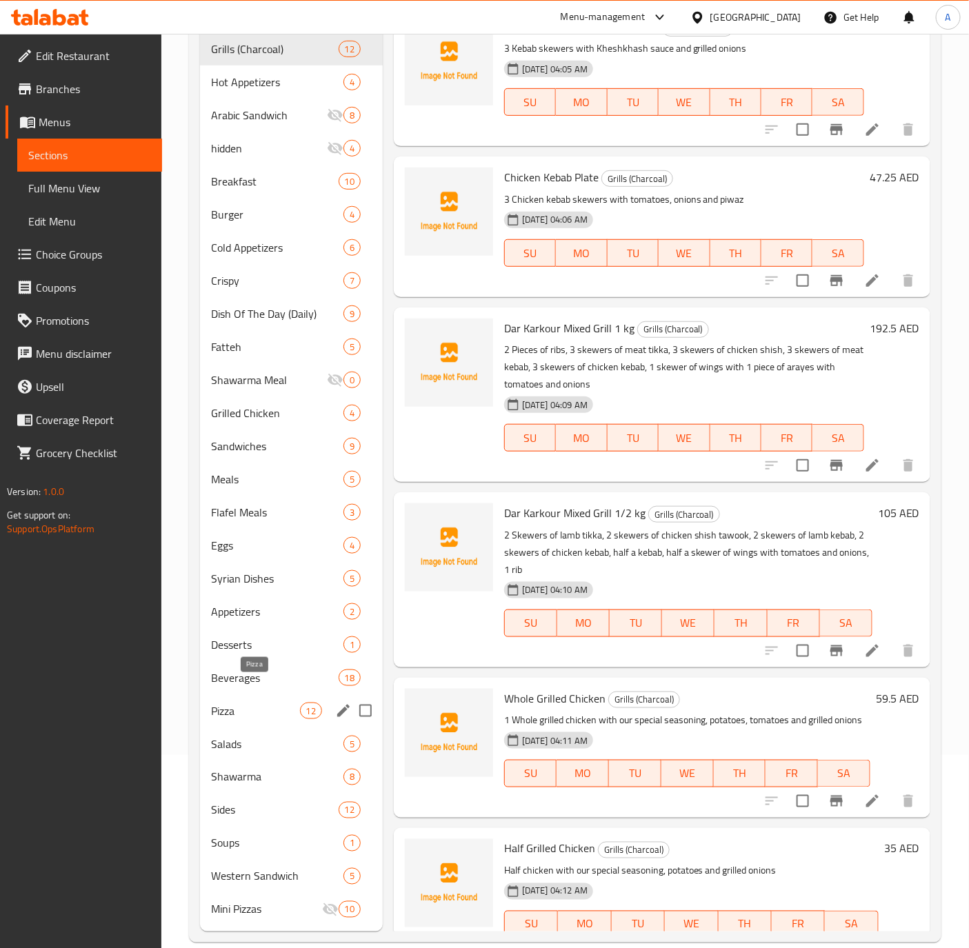
click at [224, 703] on span "Pizza" at bounding box center [255, 711] width 88 height 17
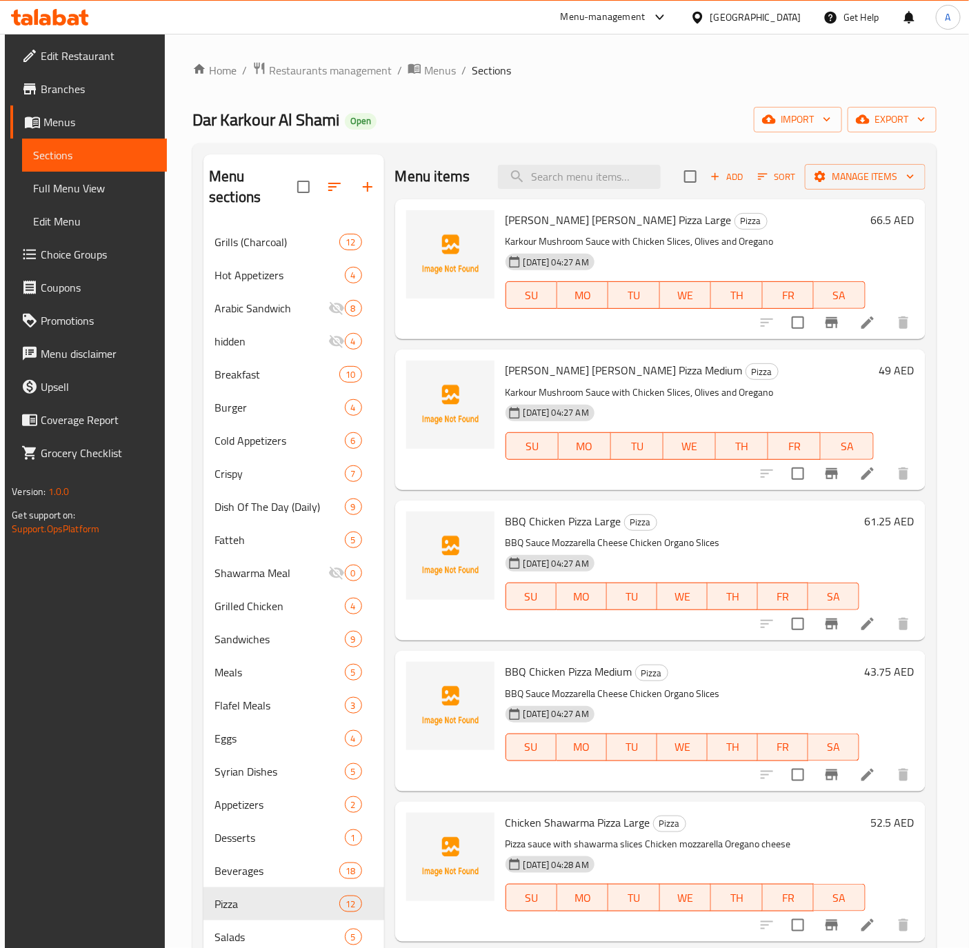
click at [145, 694] on div "Edit Restaurant Branches Menus Sections Full Menu View Edit Menu Choice Groups …" at bounding box center [86, 508] width 162 height 948
click at [573, 180] on input "search" at bounding box center [579, 177] width 163 height 24
paste input "Bolognese Pasta"
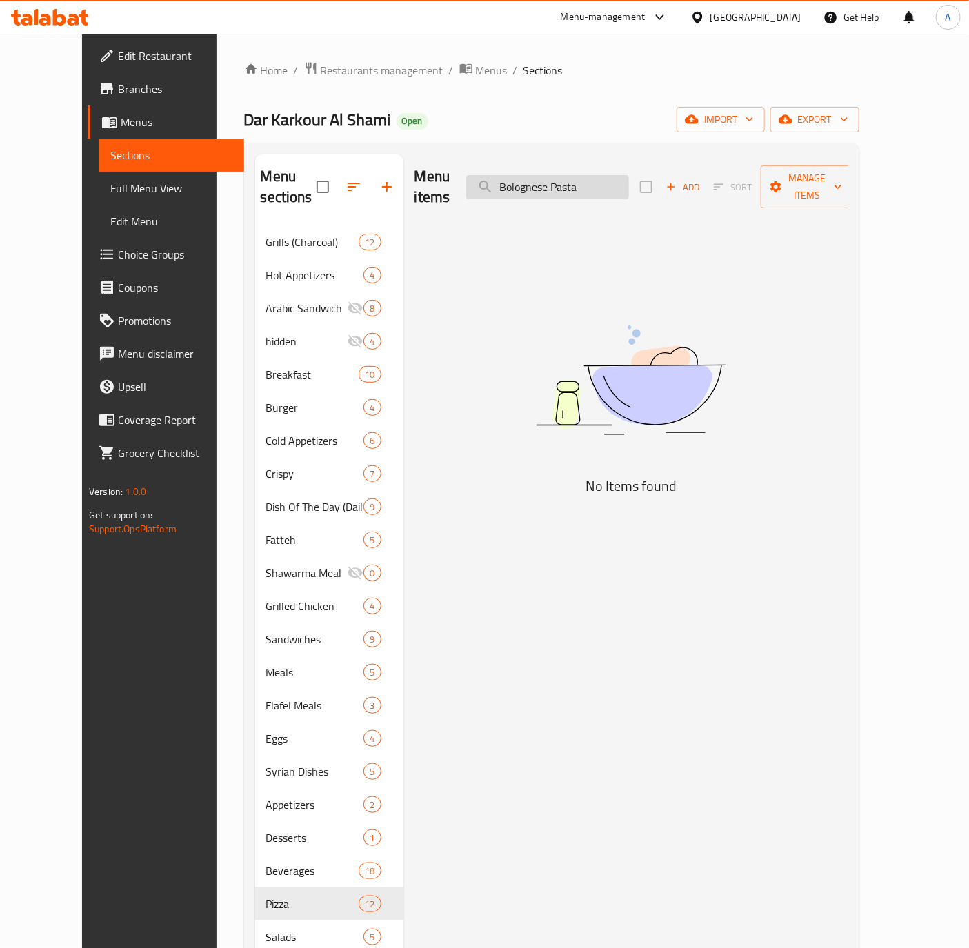
click at [584, 177] on input "Bolognese Pasta" at bounding box center [547, 187] width 163 height 24
click at [379, 179] on icon "button" at bounding box center [387, 187] width 17 height 17
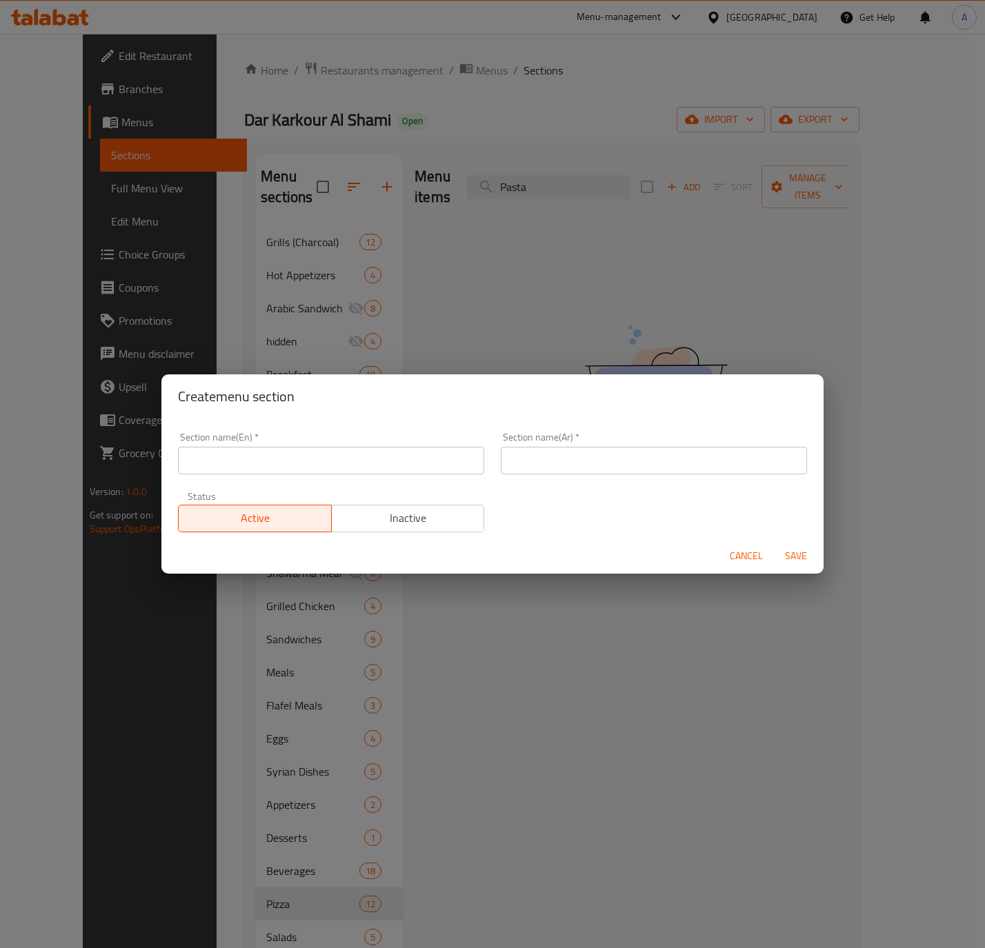
click at [312, 449] on input "text" at bounding box center [331, 461] width 306 height 28
click at [601, 474] on input "text" at bounding box center [654, 461] width 306 height 28
paste input "باستا"
click at [801, 553] on span "Save" at bounding box center [795, 555] width 33 height 17
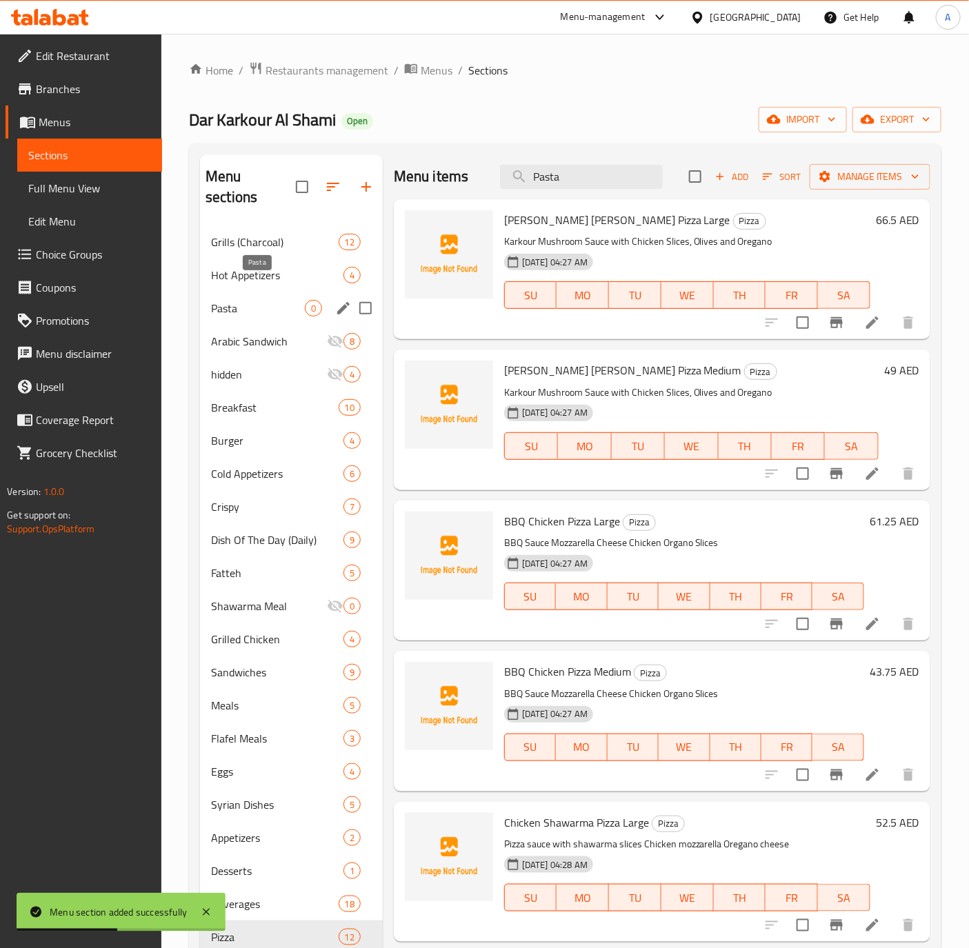
drag, startPoint x: 263, startPoint y: 294, endPoint x: 275, endPoint y: 288, distance: 13.6
click at [263, 300] on span "Pasta" at bounding box center [258, 308] width 94 height 17
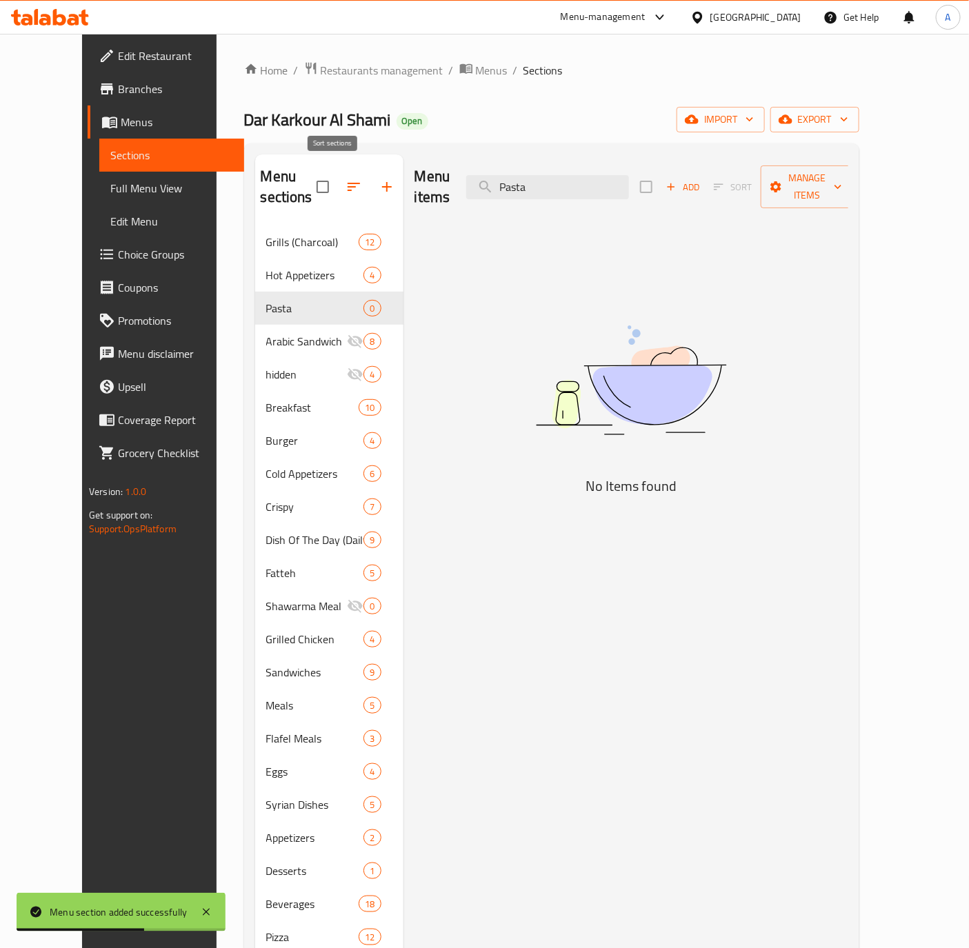
click at [347, 183] on icon "button" at bounding box center [353, 187] width 12 height 8
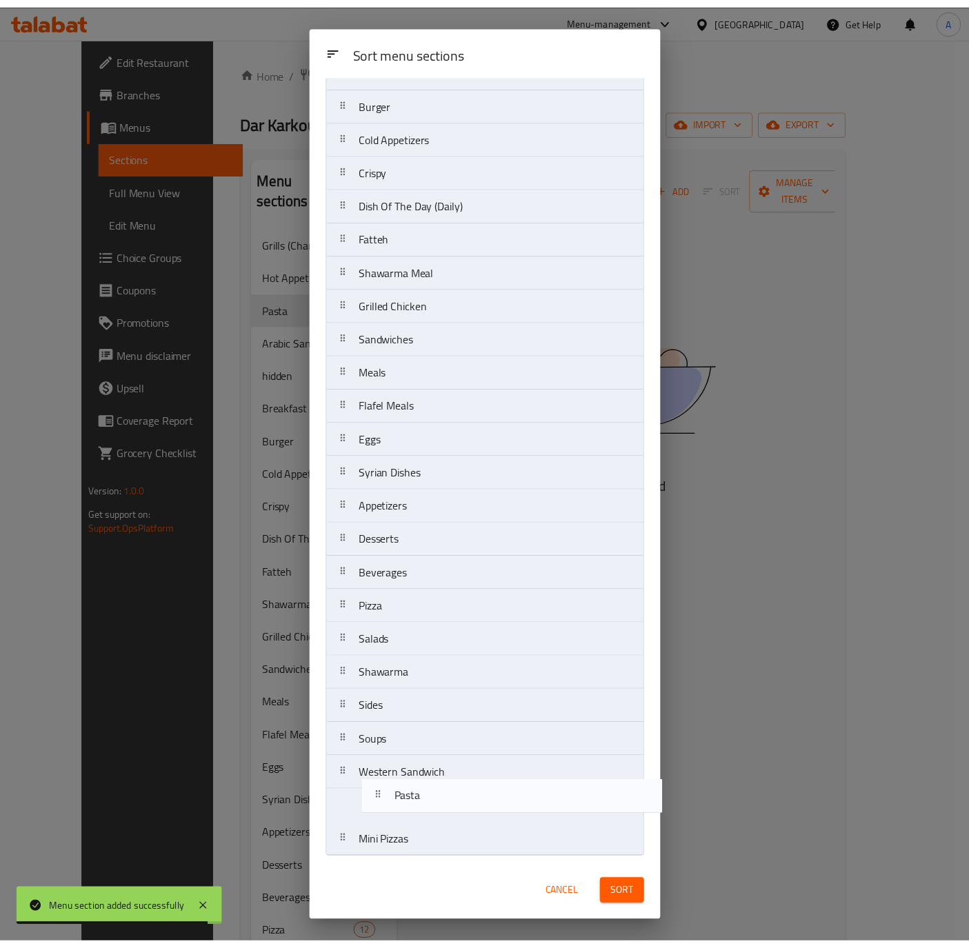
scroll to position [205, 0]
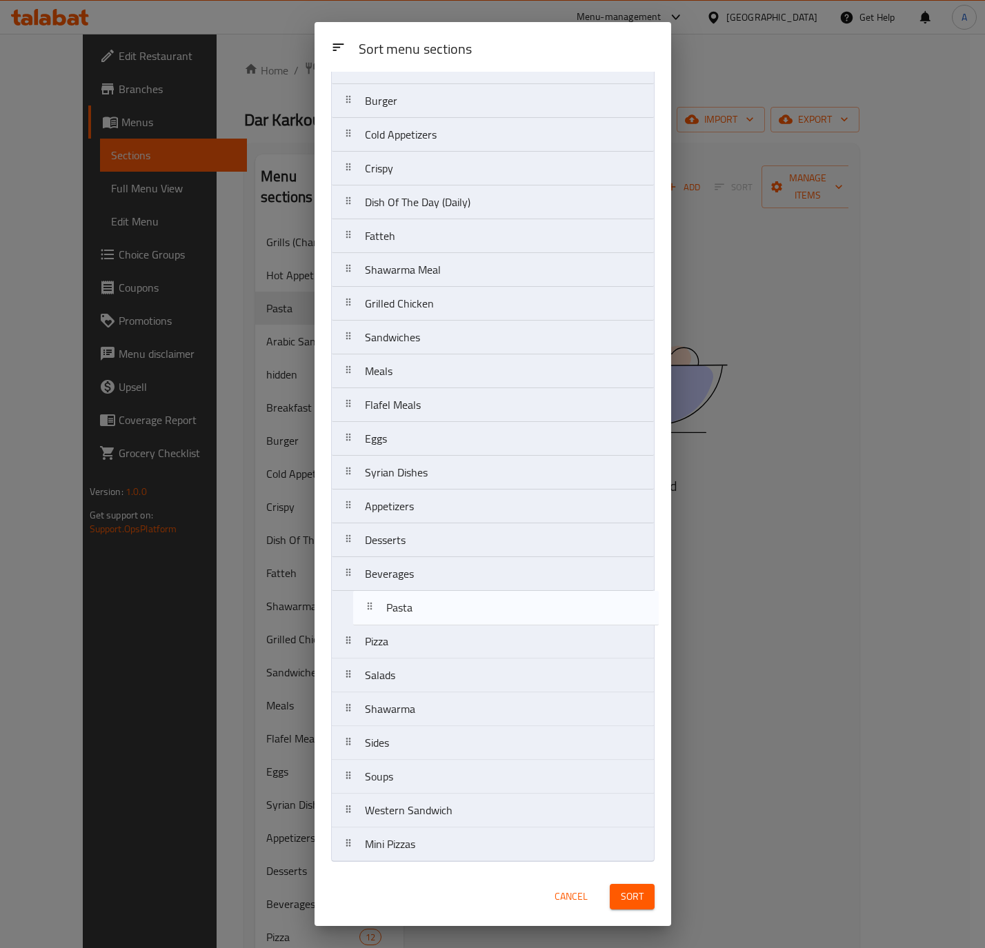
drag, startPoint x: 425, startPoint y: 199, endPoint x: 450, endPoint y: 612, distance: 413.7
click at [450, 612] on nav "Grills (Charcoal) Hot Appetizers Pasta Arabic Sandwich hidden Breakfast Burger …" at bounding box center [492, 388] width 323 height 947
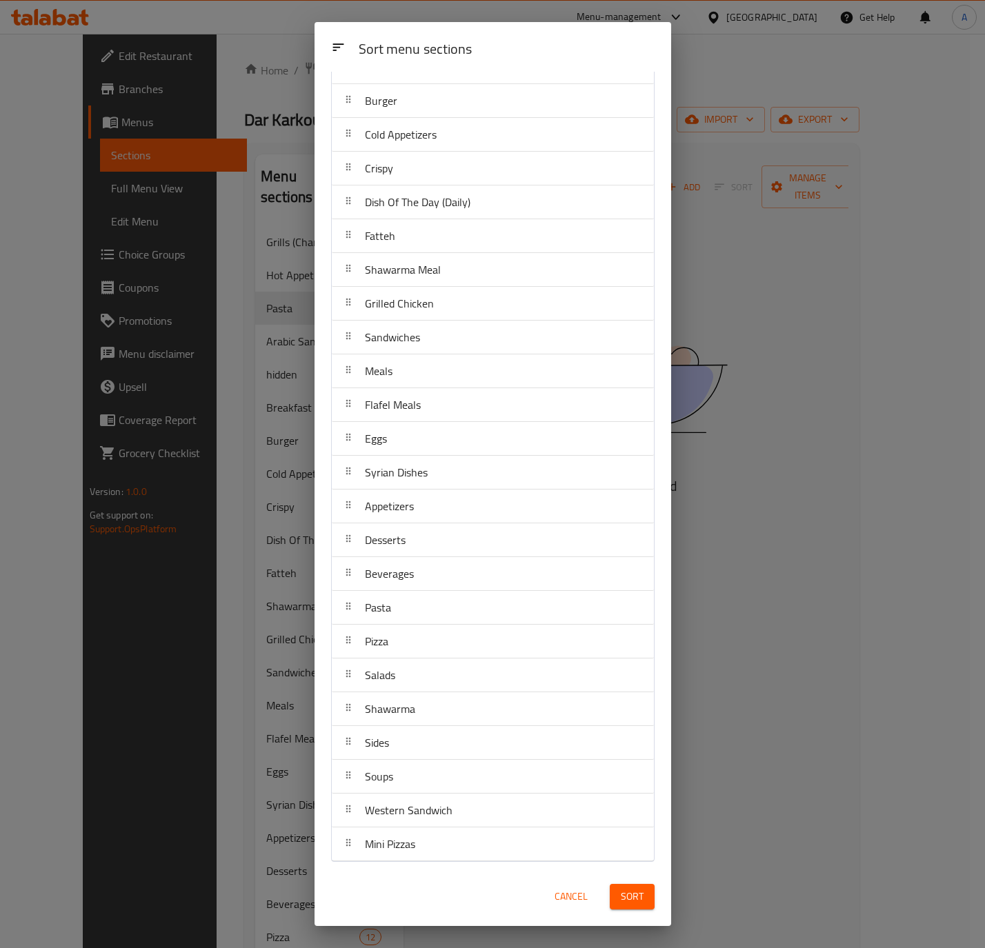
click at [634, 898] on span "Sort" at bounding box center [632, 896] width 23 height 17
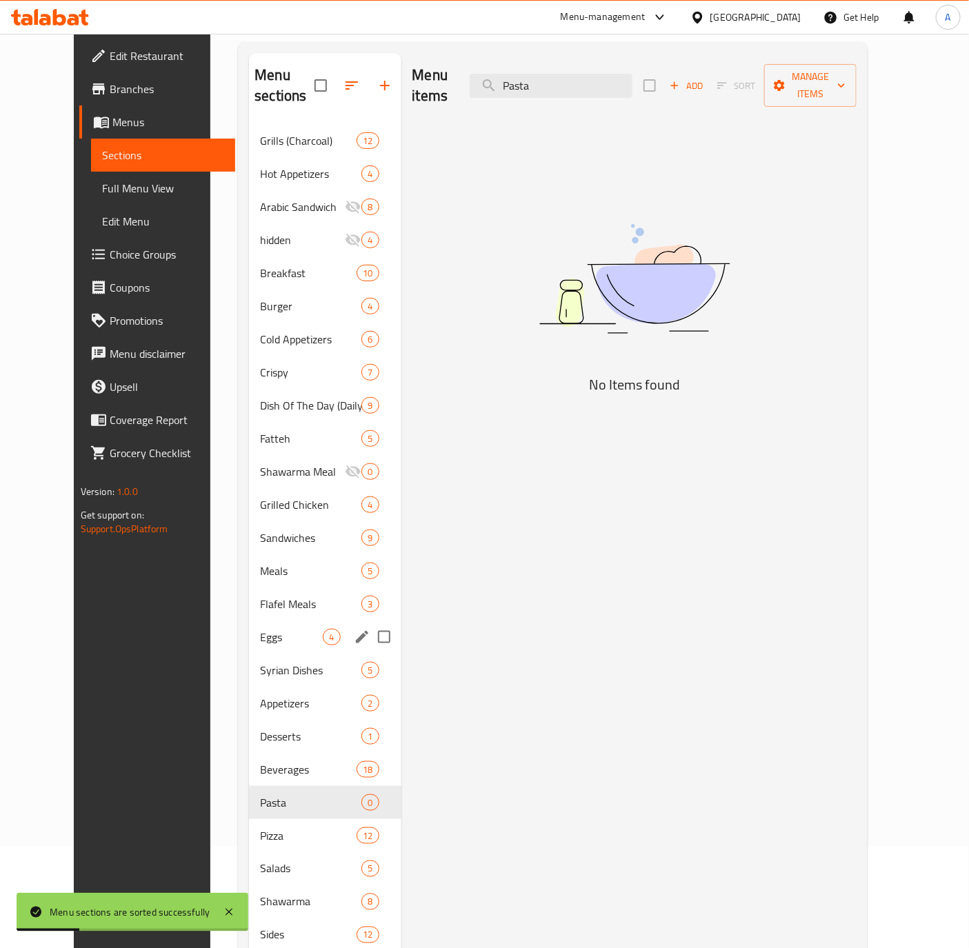
scroll to position [226, 0]
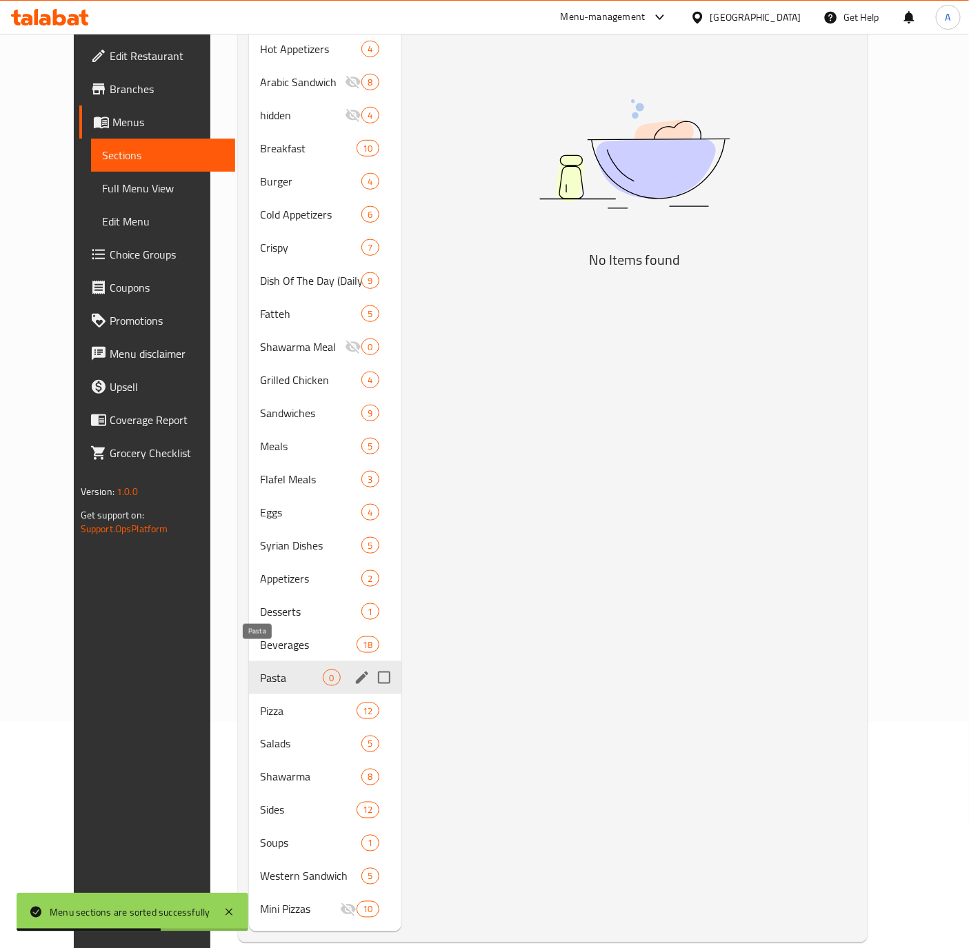
click at [260, 669] on span "Pasta" at bounding box center [291, 677] width 63 height 17
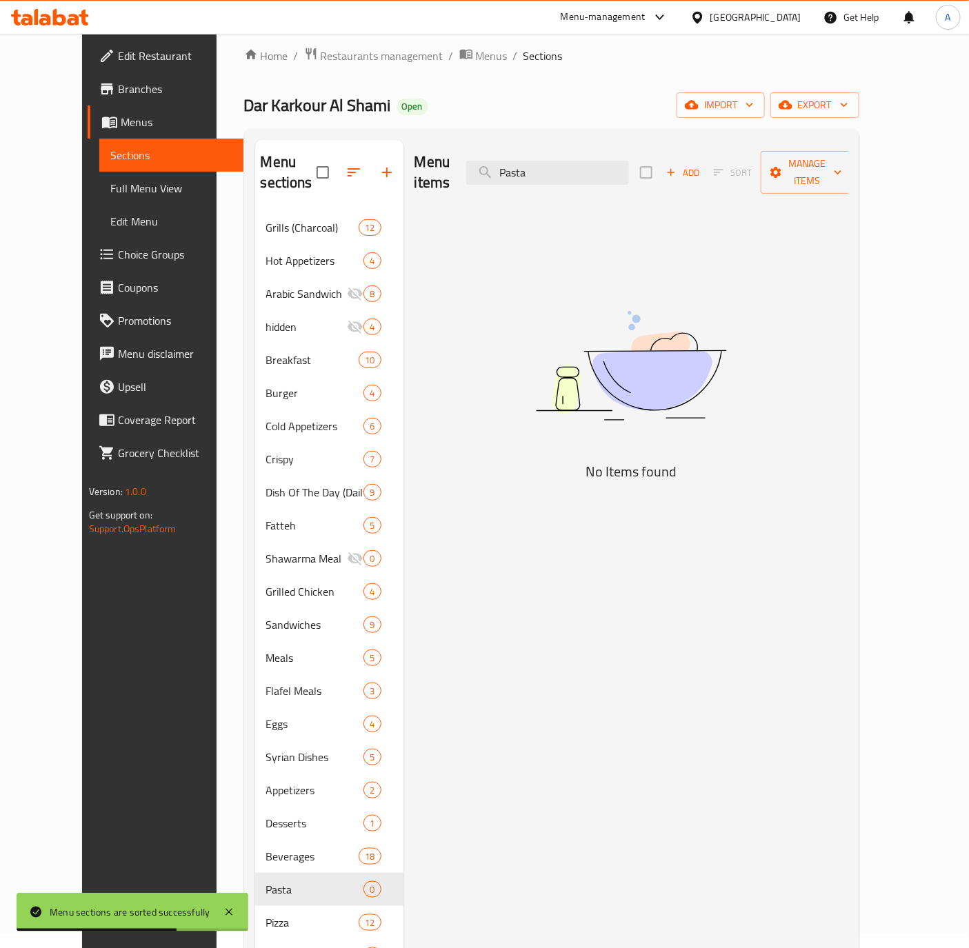
scroll to position [0, 0]
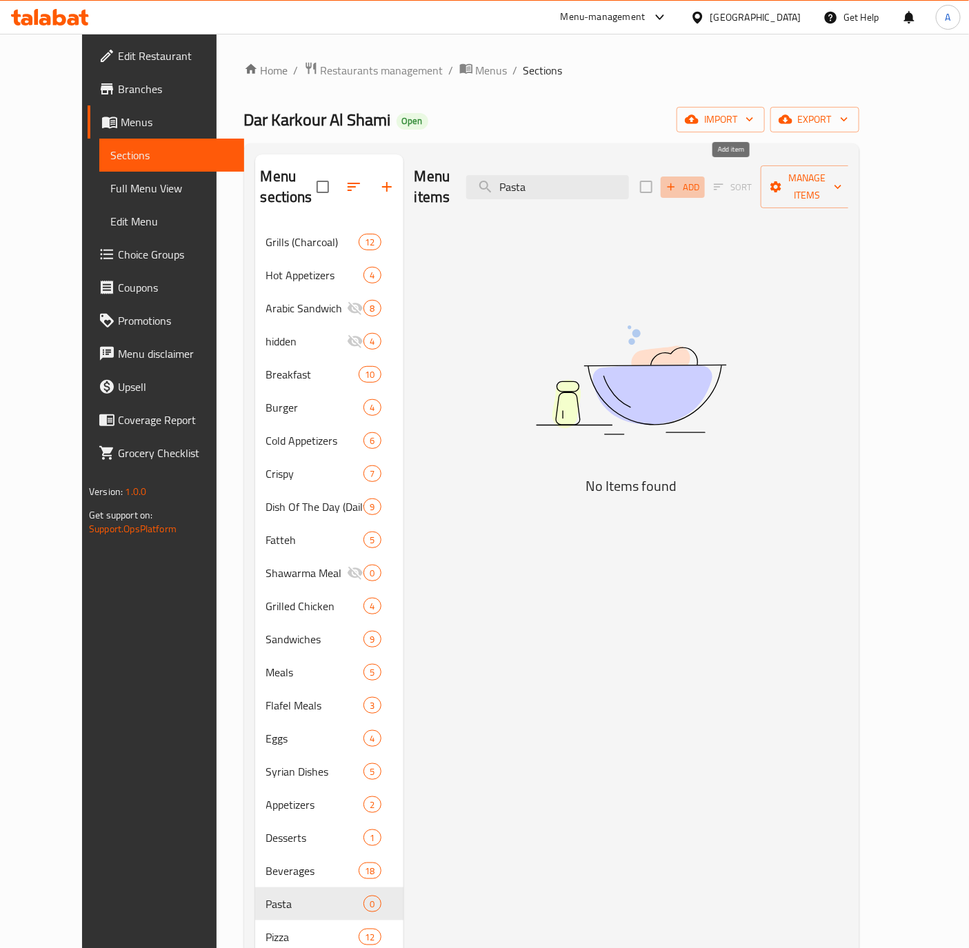
click at [701, 179] on span "Add" at bounding box center [682, 187] width 37 height 16
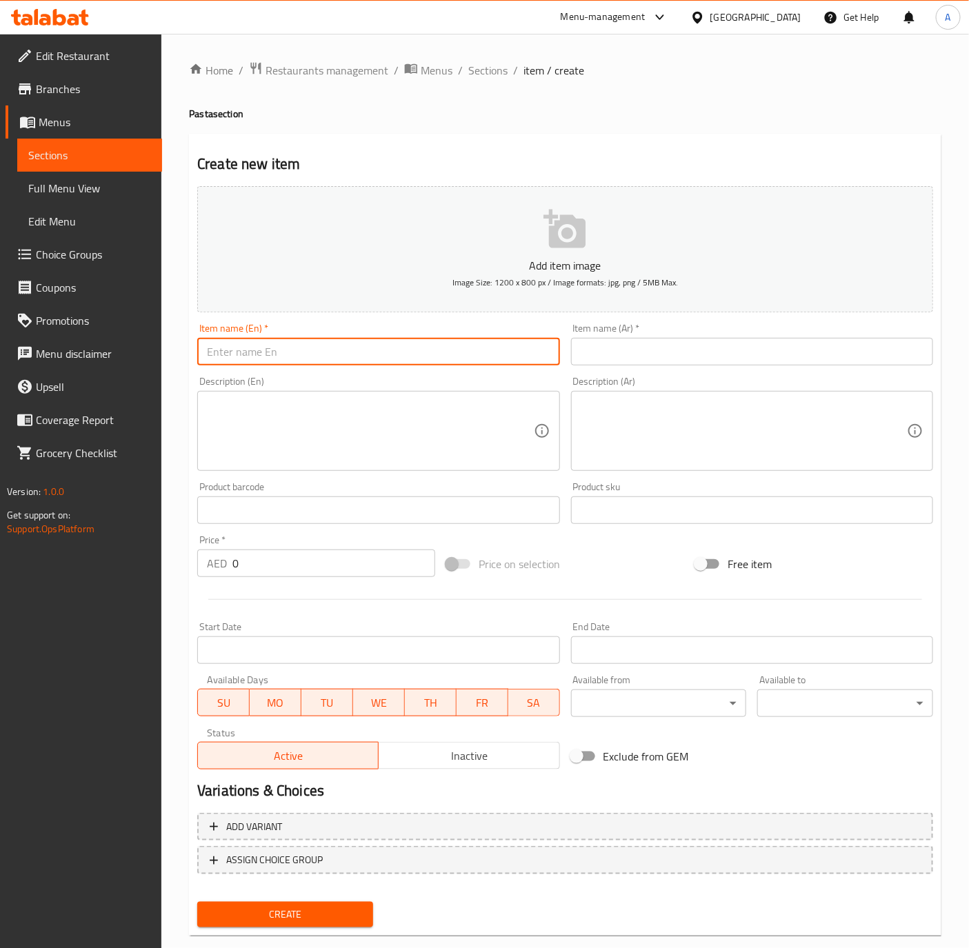
click at [278, 352] on input "text" at bounding box center [378, 352] width 362 height 28
paste input "Bolognese Pasta"
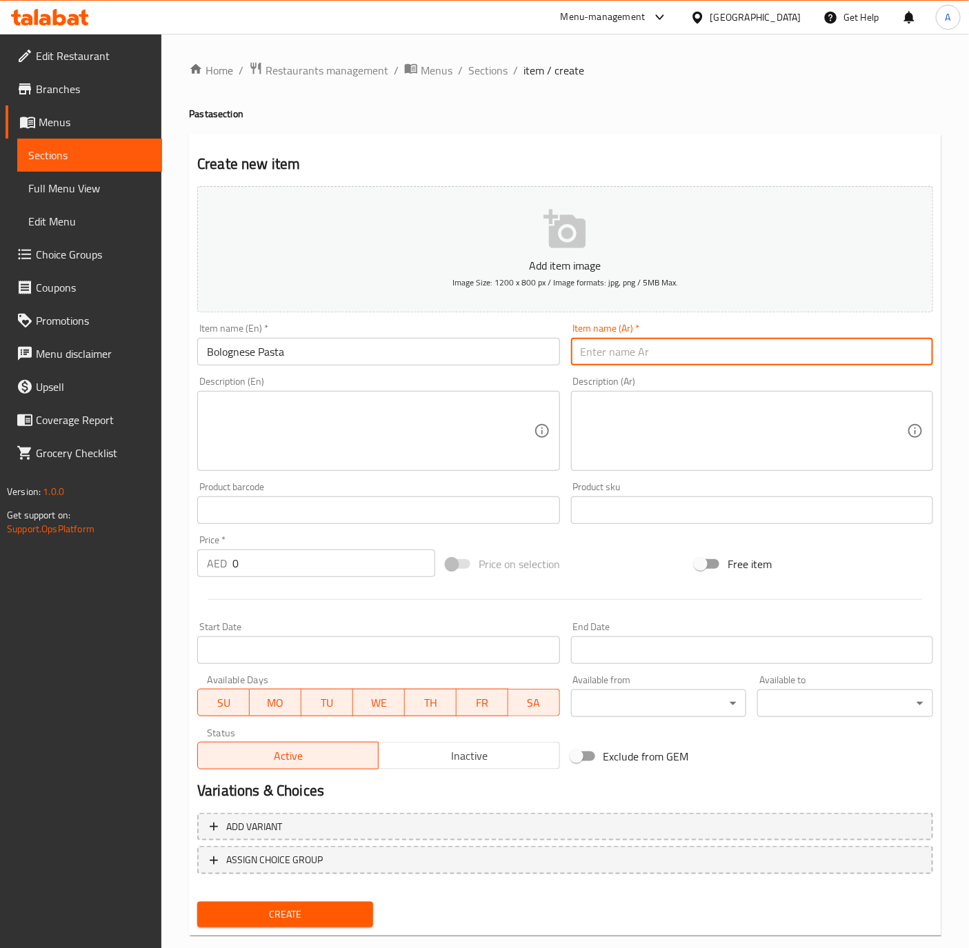
click at [654, 345] on input "text" at bounding box center [752, 352] width 362 height 28
paste input "معكرونة بولونيز"
click at [281, 554] on input "0" at bounding box center [333, 564] width 203 height 28
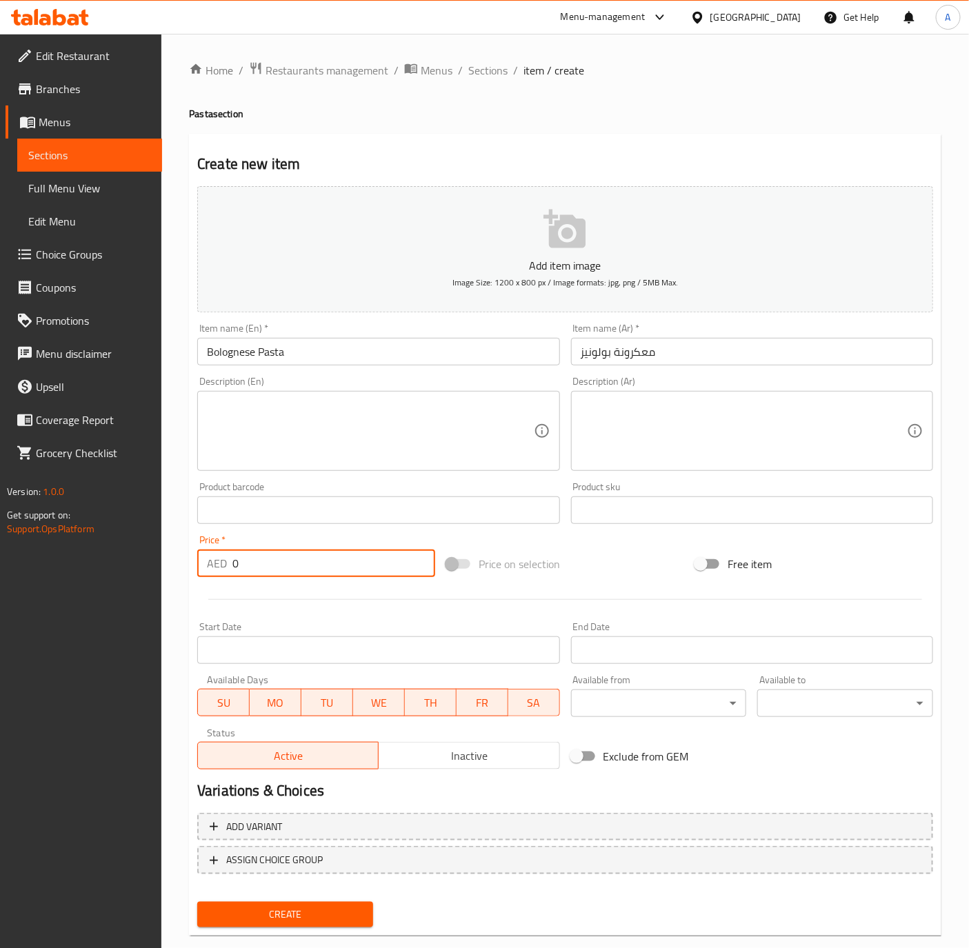
click at [281, 561] on input "0" at bounding box center [333, 564] width 203 height 28
paste input "61.25"
click at [821, 439] on textarea at bounding box center [744, 432] width 326 height 66
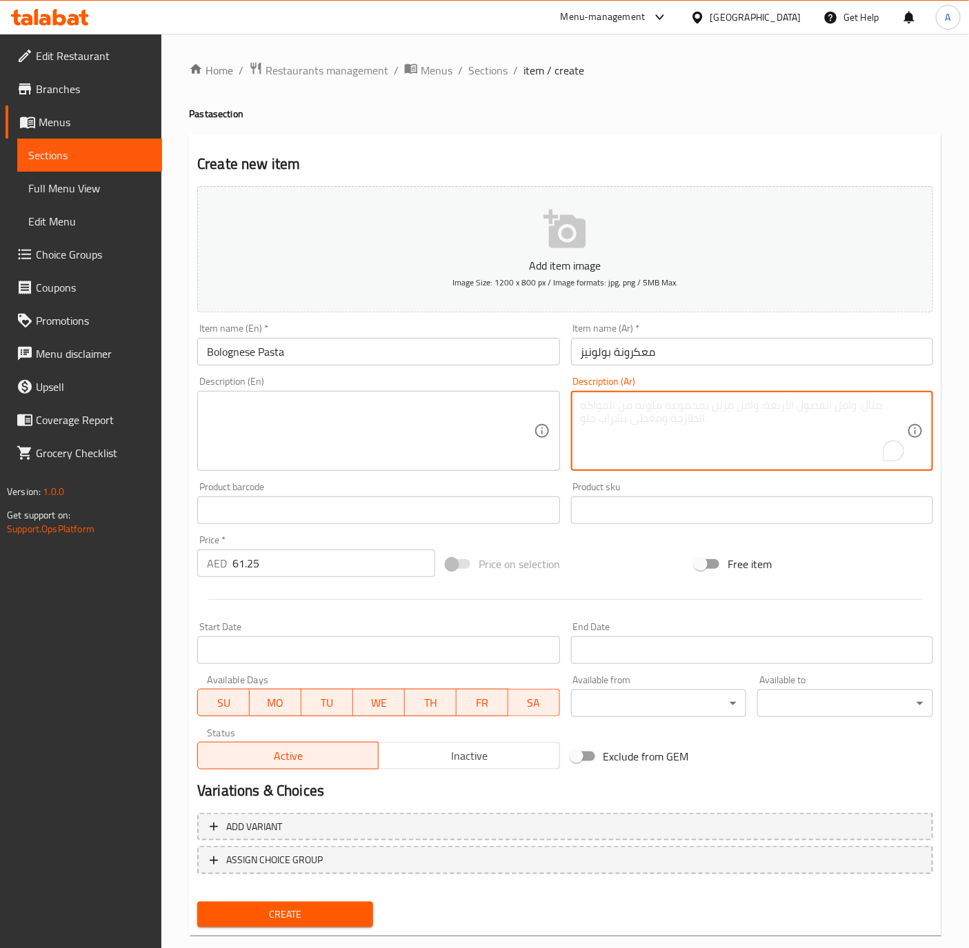
paste textarea "معكرونة مع صوص البولونيز، مع جبنة بارميزان تتكون هذه الصلصة من اللحم المبشور مع…"
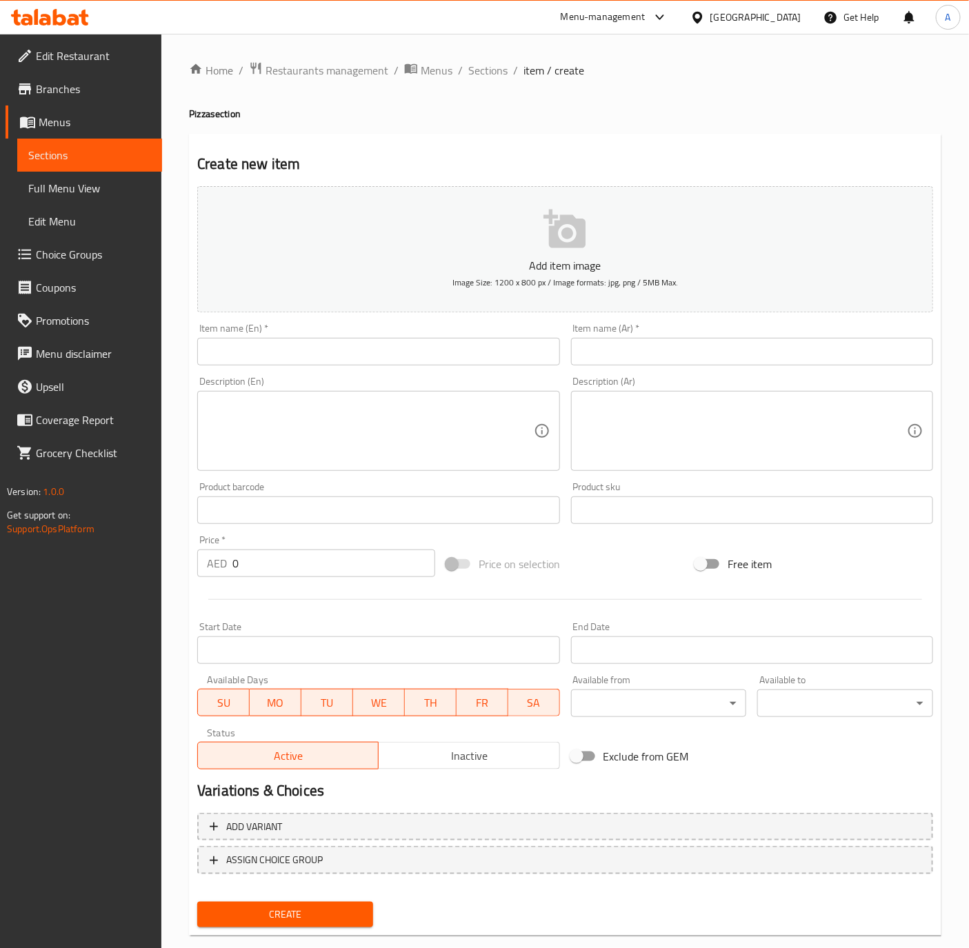
click at [656, 360] on input "text" at bounding box center [752, 352] width 362 height 28
paste input "بيتزا الفريدو دار كركور وسط"
type input "بيتزا الفريدو دار كركور وسط"
click at [232, 365] on input "text" at bounding box center [378, 352] width 362 height 28
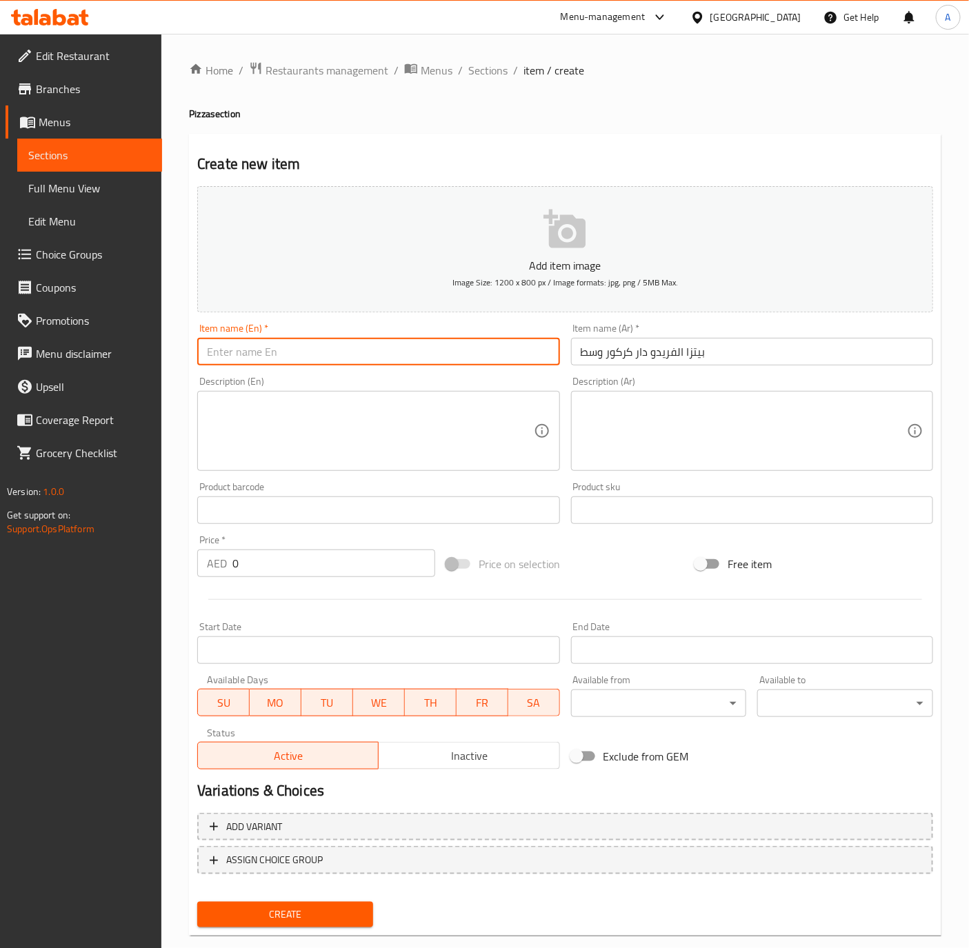
paste input "[PERSON_NAME] [PERSON_NAME] Pizza Medium"
type input "[PERSON_NAME] [PERSON_NAME] Pizza Medium"
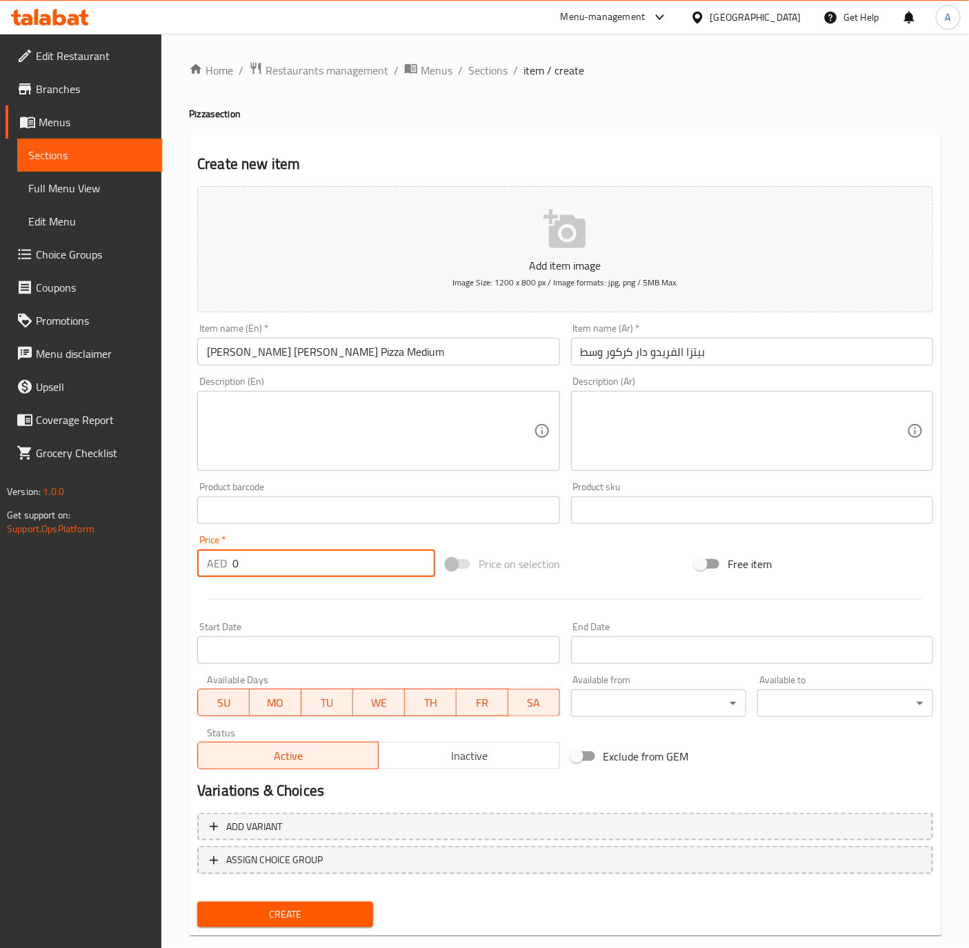
click at [265, 572] on input "0" at bounding box center [333, 564] width 203 height 28
type input "49"
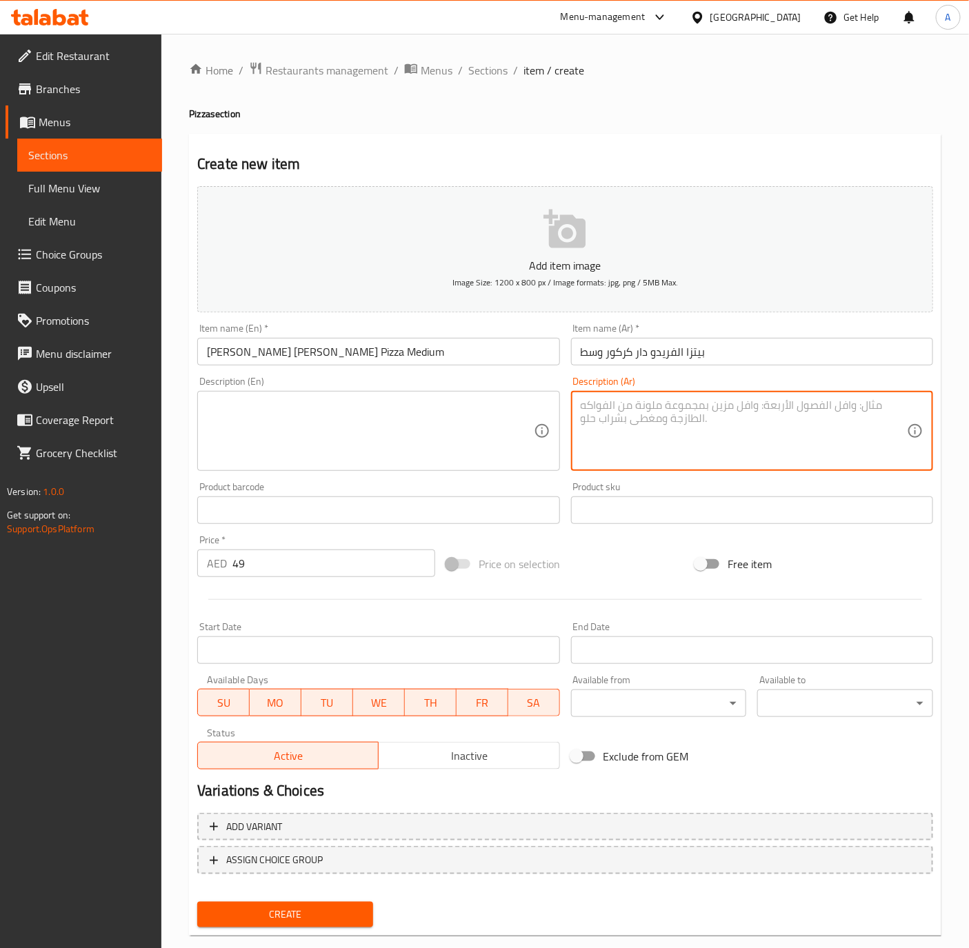
click at [700, 437] on textarea at bounding box center [744, 432] width 326 height 66
paste textarea "صوص مشروم داركركور مع الدجاج مع جبنة مدزريلا مع اورجانو"
type textarea "صوص مشروم داركركور مع الدجاج مع جبنة مدزريلا مع اورجانو"
click at [232, 410] on textarea at bounding box center [370, 432] width 326 height 66
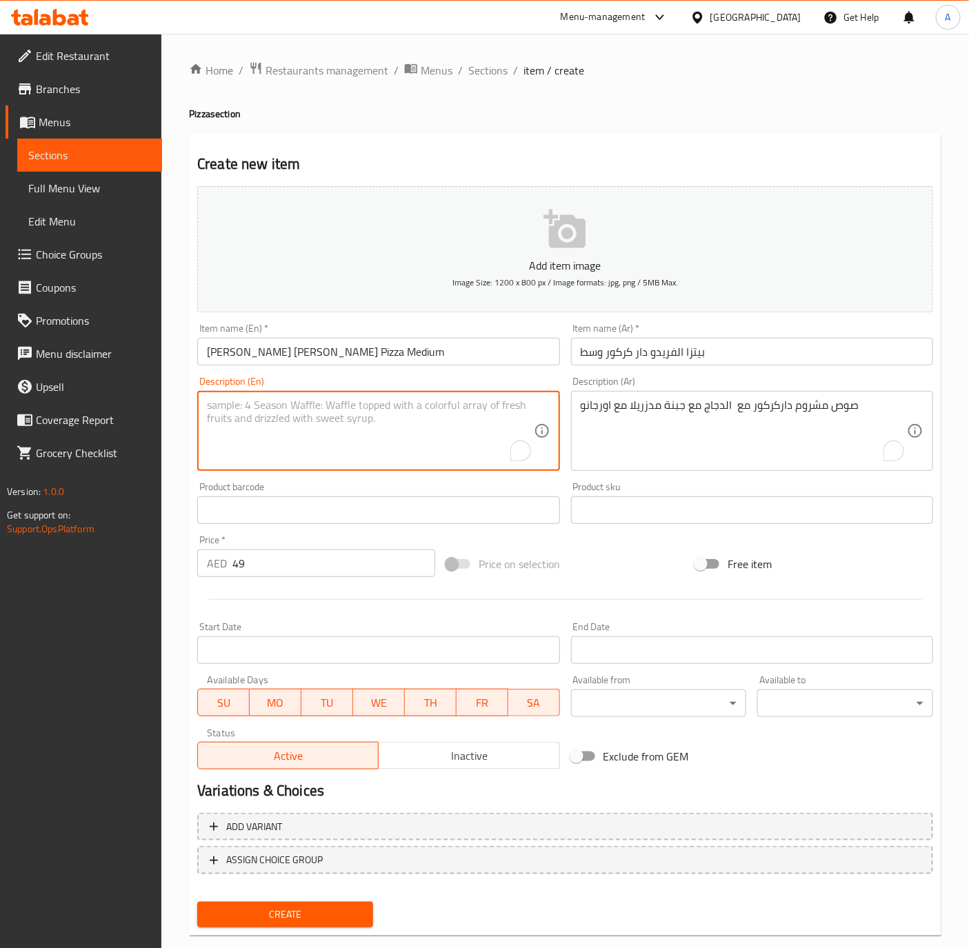
paste textarea "Karkour Mushroom Sauce with Chicken Slices, Olives and Oregano"
type textarea "Karkour Mushroom Sauce with Chicken Slices, Olives and Oregano"
click at [379, 354] on input "[PERSON_NAME] [PERSON_NAME] Pizza Medium" at bounding box center [378, 352] width 362 height 28
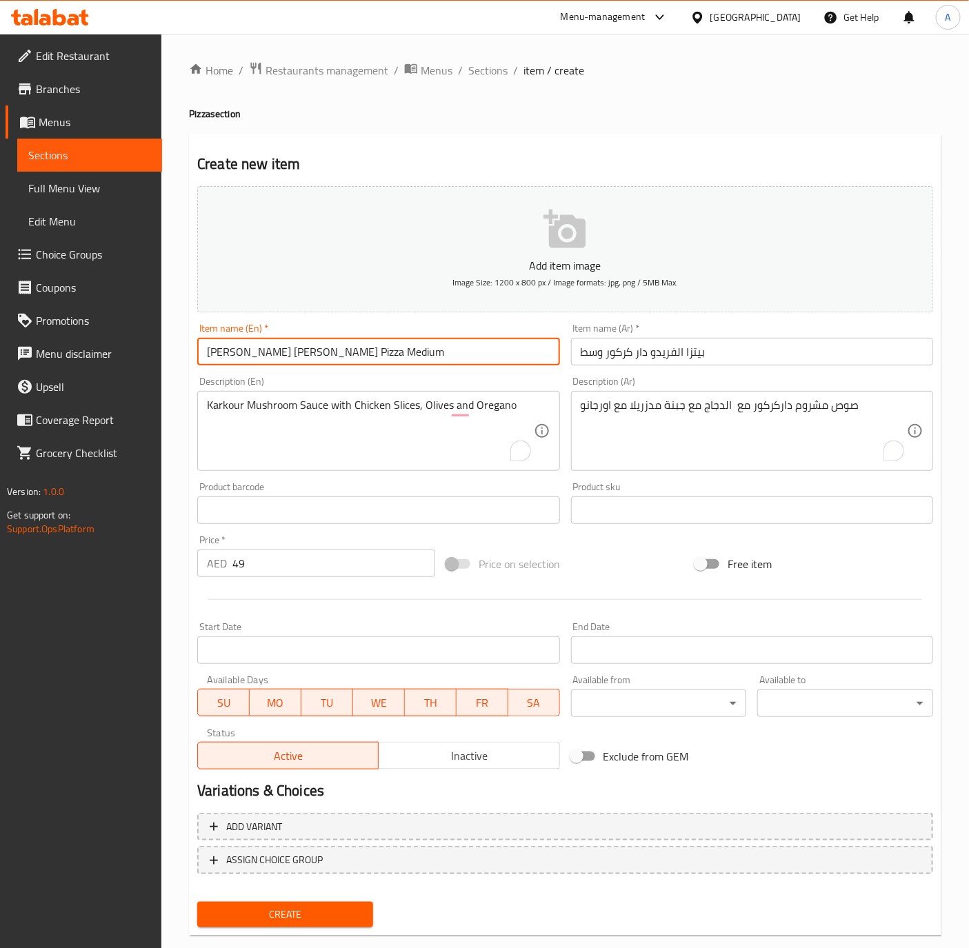
click at [197, 902] on button "Create" at bounding box center [285, 915] width 176 height 26
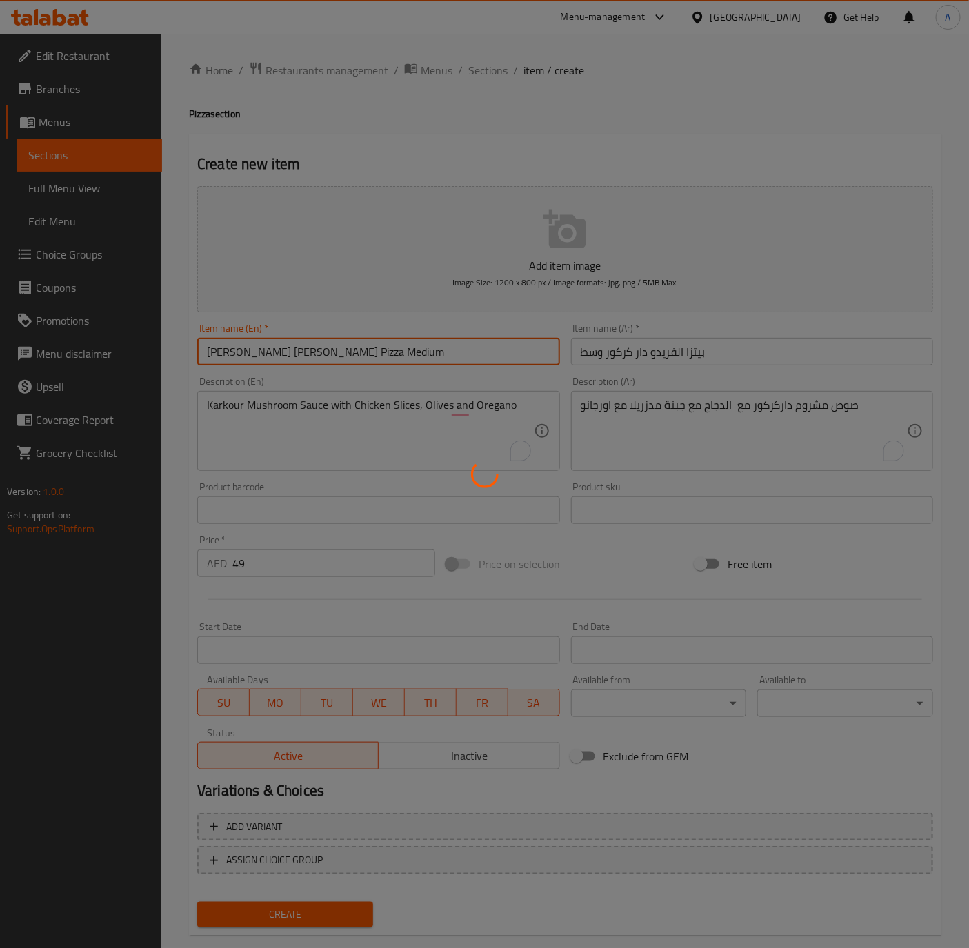
type input "0"
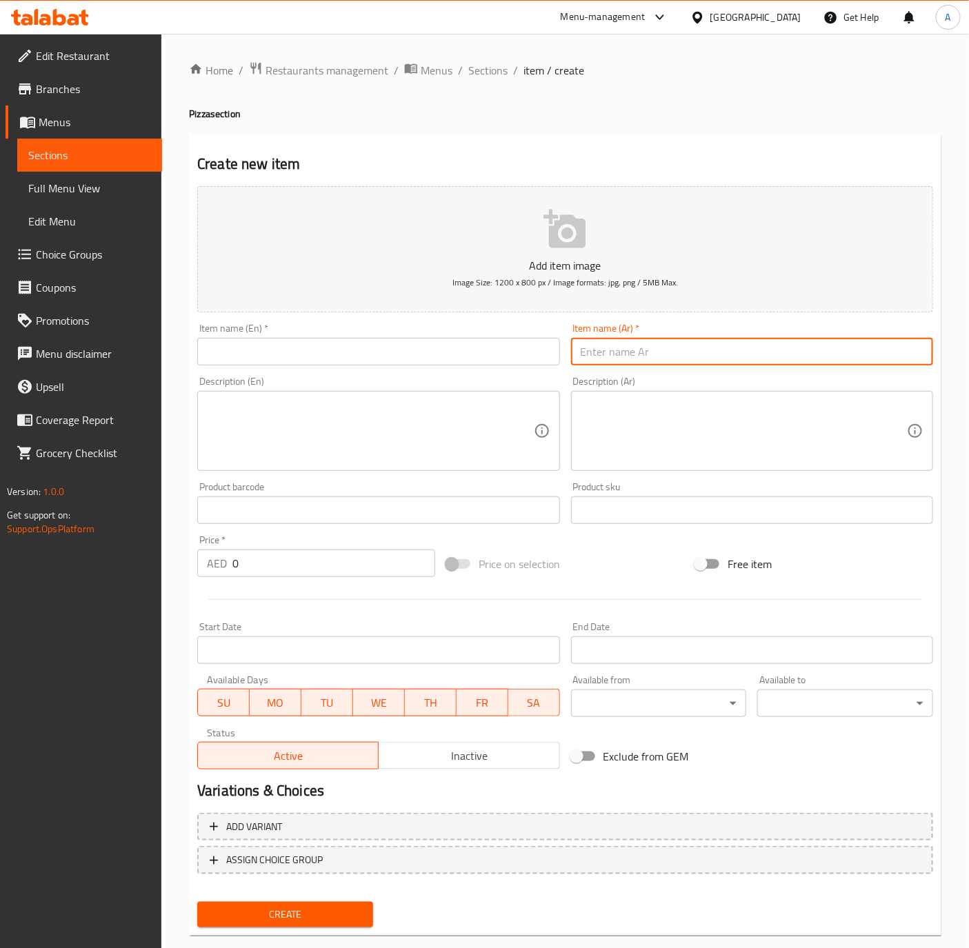
click at [672, 345] on input "text" at bounding box center [752, 352] width 362 height 28
paste input "[PERSON_NAME] تشكين كبير"
type input "[PERSON_NAME] تشكين كبير"
click at [325, 362] on input "text" at bounding box center [378, 352] width 362 height 28
paste input "BBQ Chicken Pizza Large"
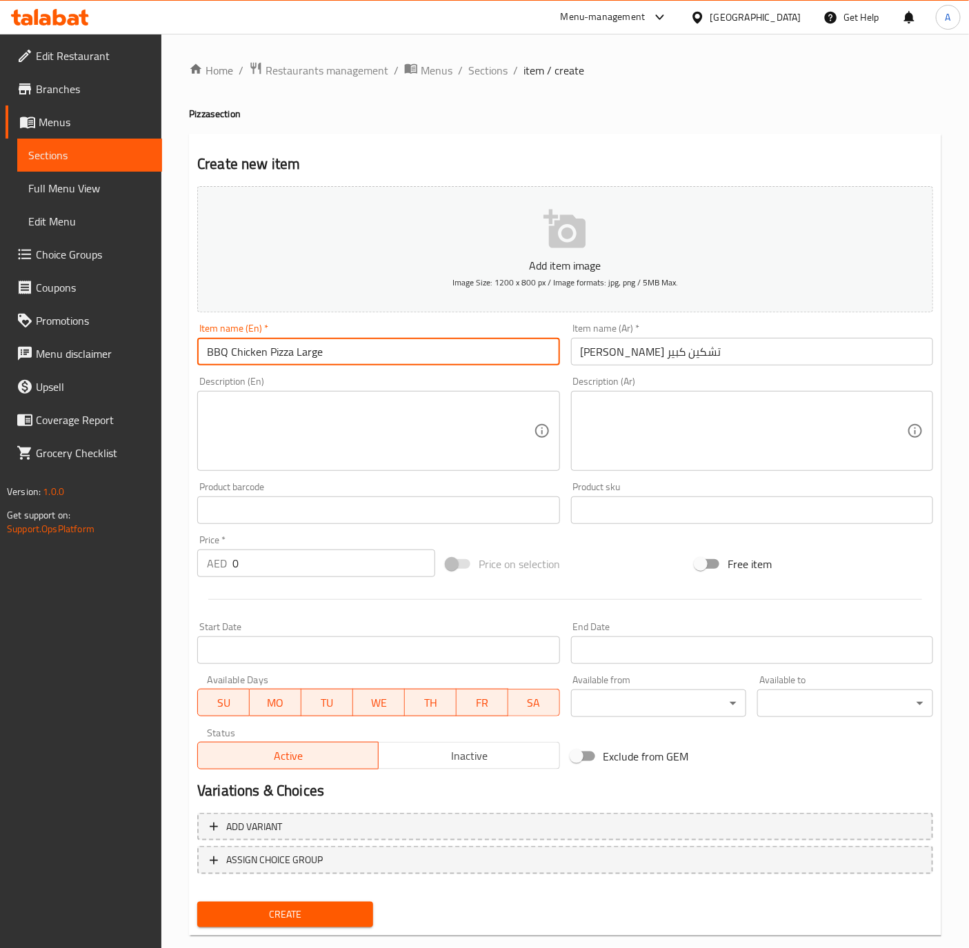
type input "BBQ Chicken Pizza Large"
click at [277, 553] on input "0" at bounding box center [333, 564] width 203 height 28
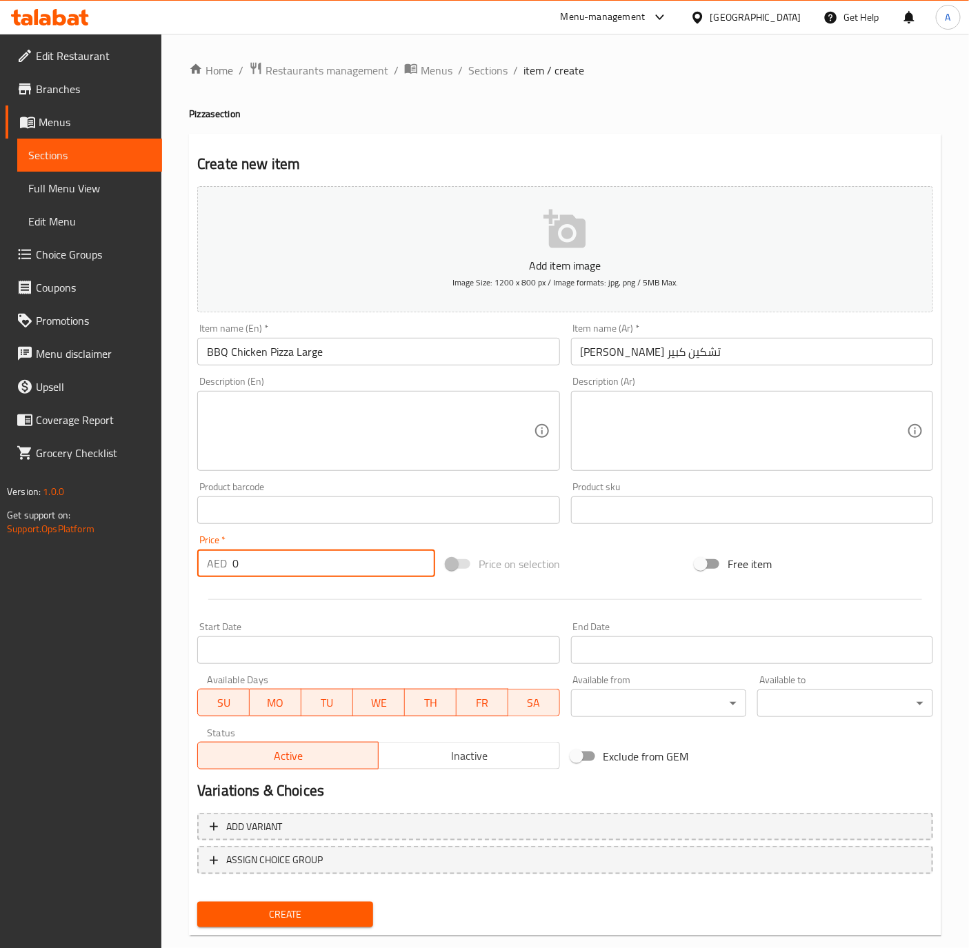
click at [277, 553] on input "0" at bounding box center [333, 564] width 203 height 28
paste input "61.25"
type input "61.25"
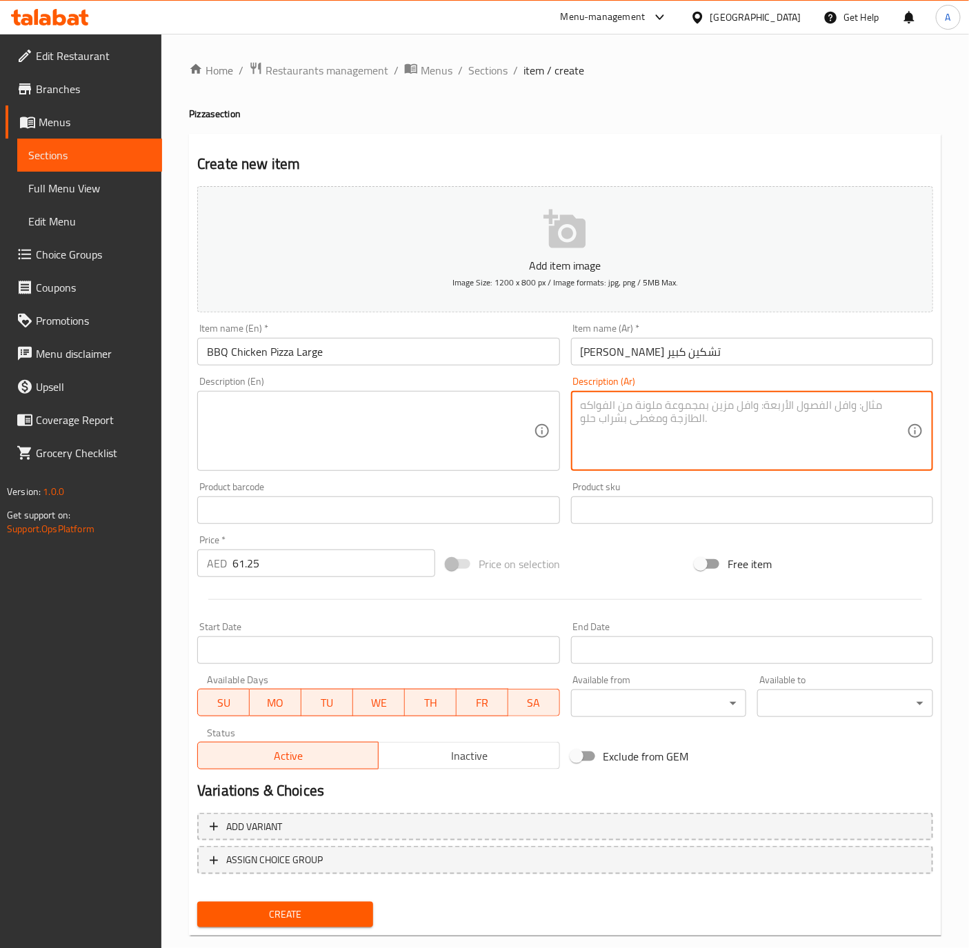
click at [629, 427] on textarea at bounding box center [744, 432] width 326 height 66
paste textarea "صوص البربيكيو مع دجاج مع اورجانو مع جبنة مدزريلا مع اورجانو"
type textarea "صوص البربيكيو مع دجاج مع اورجانو مع جبنة مدزريلا مع اورجانو"
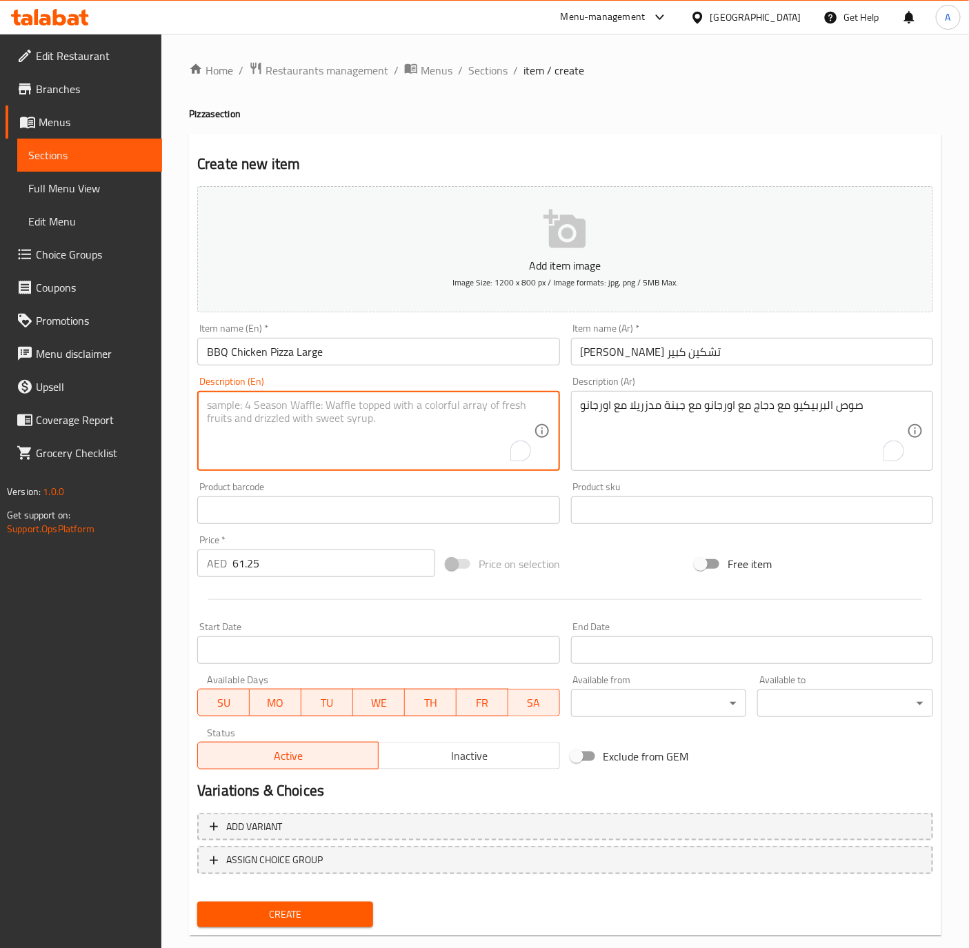
click at [281, 418] on textarea "To enrich screen reader interactions, please activate Accessibility in Grammarl…" at bounding box center [370, 432] width 326 height 66
paste textarea "BBQ Sauce Mozzarella Cheese Chicken Organo Slices"
type textarea "BBQ Sauce Mozzarella Cheese Chicken Organo Slices"
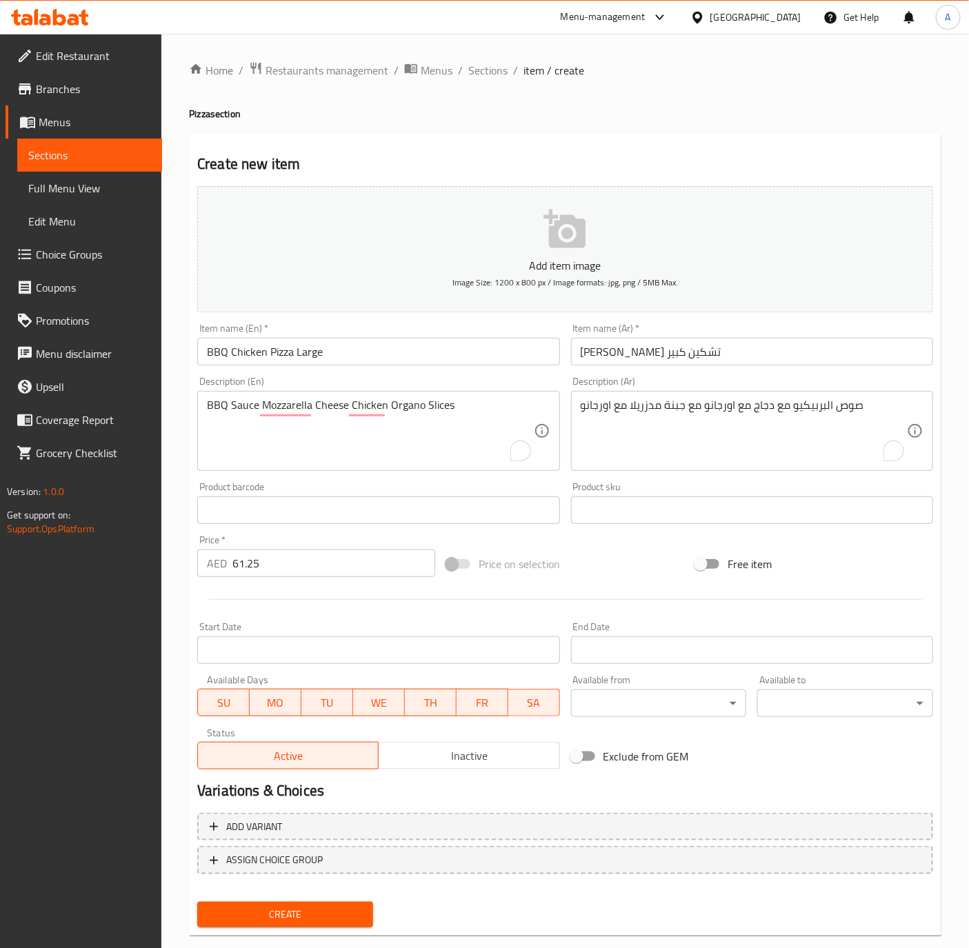
click at [381, 337] on div "Item name (En)   * BBQ Chicken Pizza Large Item name (En) *" at bounding box center [378, 344] width 362 height 42
click at [368, 356] on input "BBQ Chicken Pizza Large" at bounding box center [378, 352] width 362 height 28
click at [197, 902] on button "Create" at bounding box center [285, 915] width 176 height 26
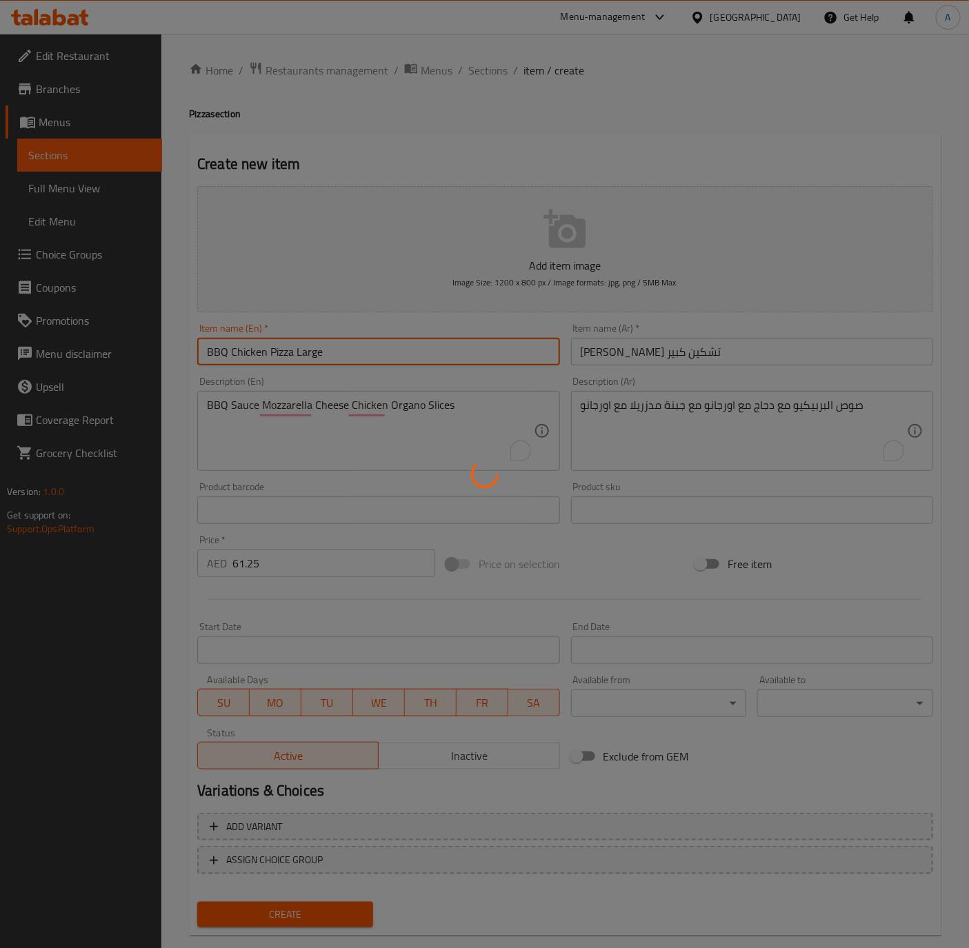
type input "0"
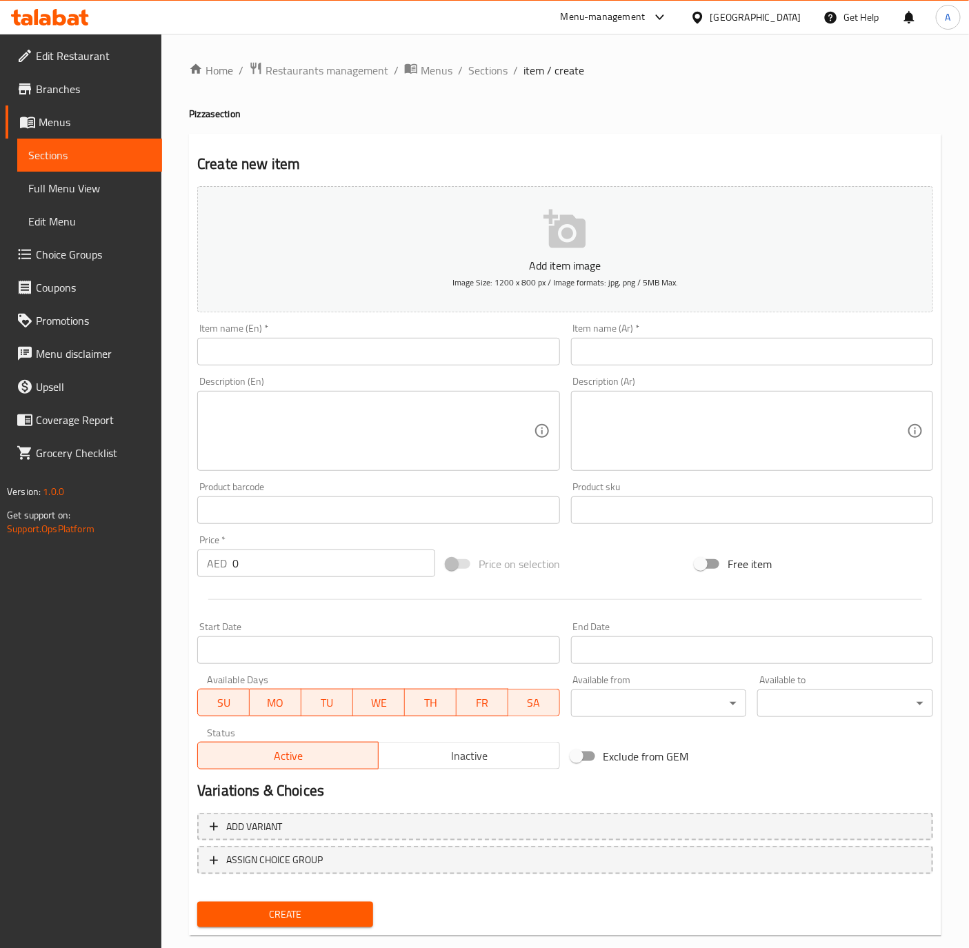
click at [247, 558] on input "0" at bounding box center [333, 564] width 203 height 28
drag, startPoint x: 247, startPoint y: 558, endPoint x: 243, endPoint y: 575, distance: 17.1
click at [243, 575] on input "0" at bounding box center [333, 564] width 203 height 28
paste input "43.75"
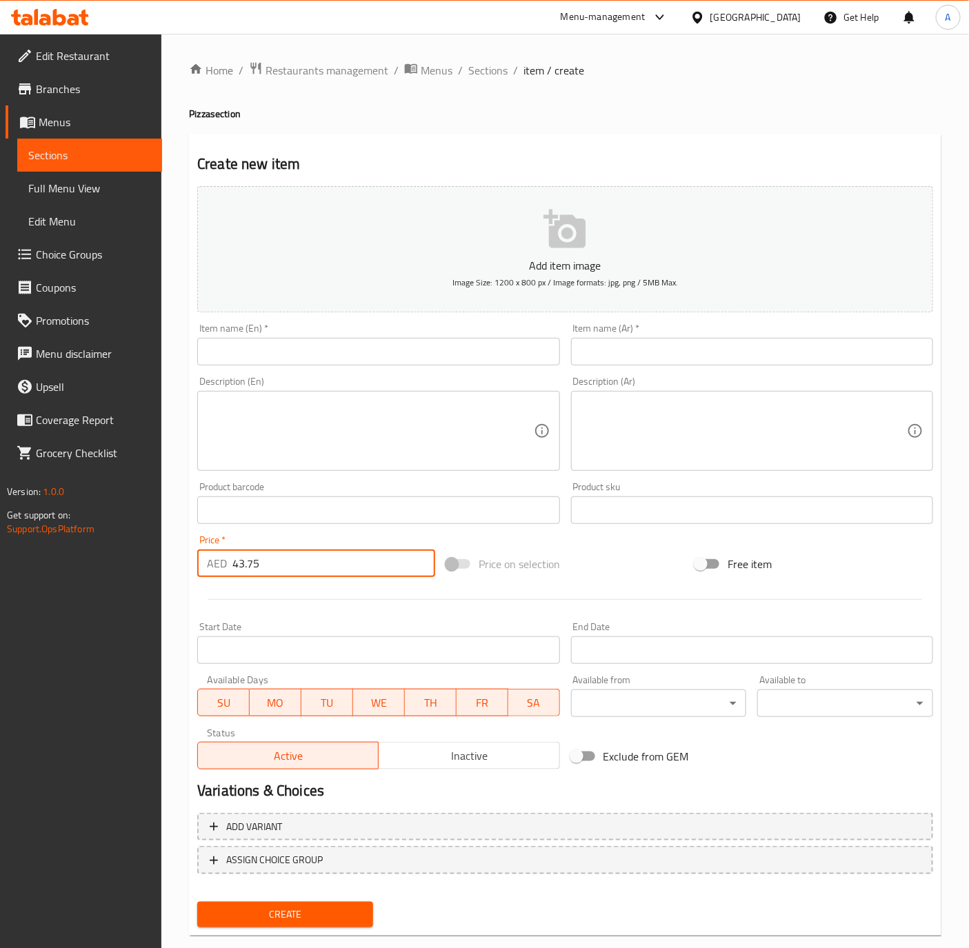
type input "43.75"
click at [648, 325] on div "Item name (Ar)   * Item name (Ar) *" at bounding box center [752, 344] width 362 height 42
click at [650, 354] on input "text" at bounding box center [752, 352] width 362 height 28
paste input "BBQ Chicken Pizza Medium"
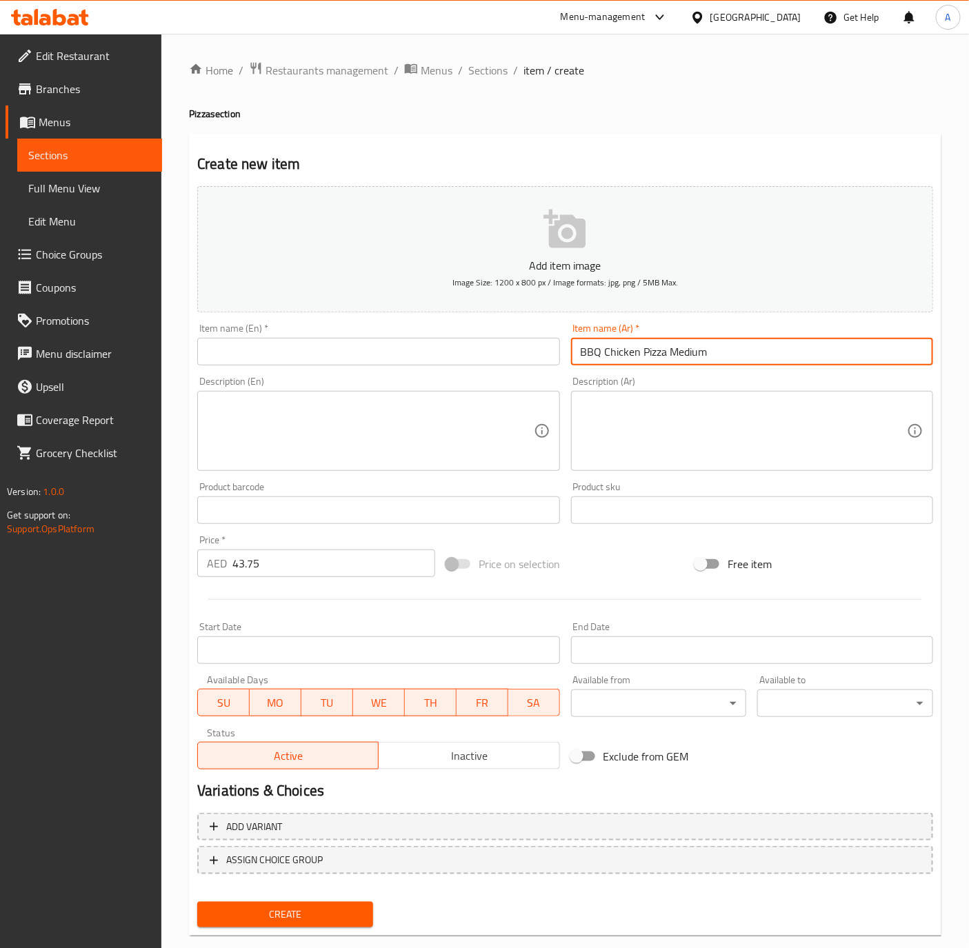
type input "BBQ Chicken Pizza Medium"
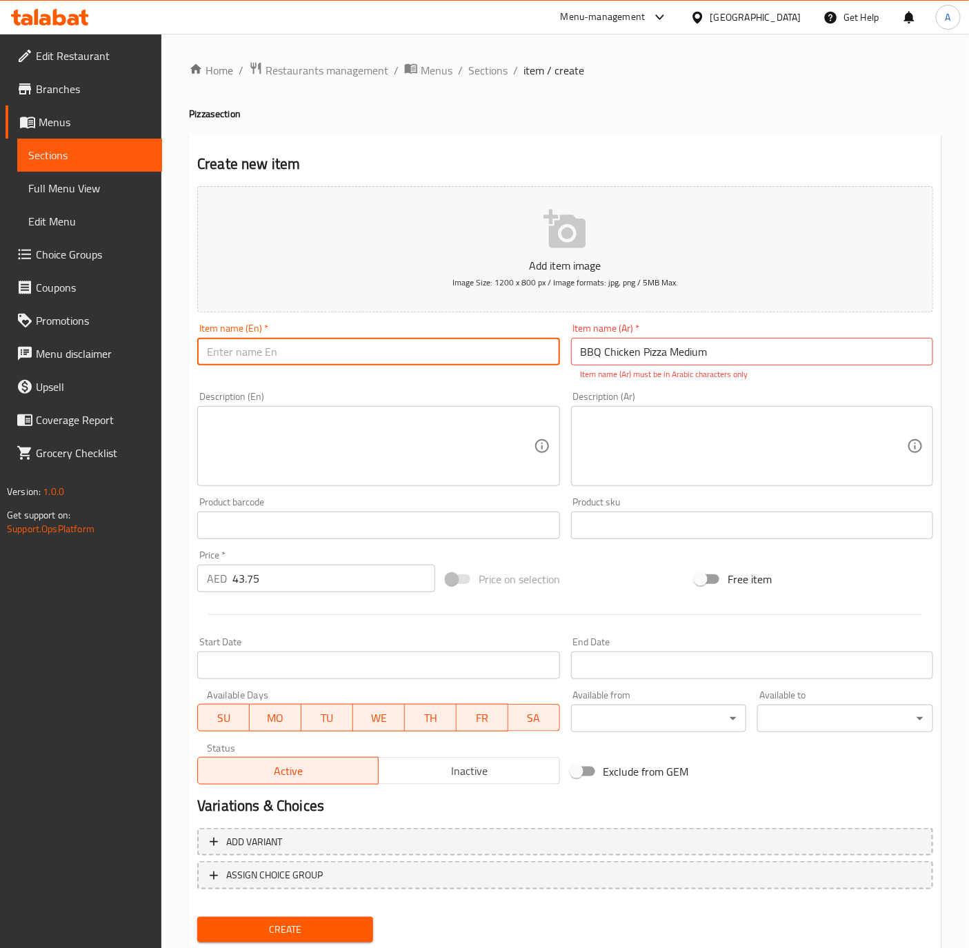
click at [352, 348] on input "text" at bounding box center [378, 352] width 362 height 28
paste input "BBQ Chicken Pizza Medium"
type input "BBQ Chicken Pizza Medium"
click at [635, 356] on input "BBQ Chicken Pizza Medium" at bounding box center [752, 352] width 362 height 28
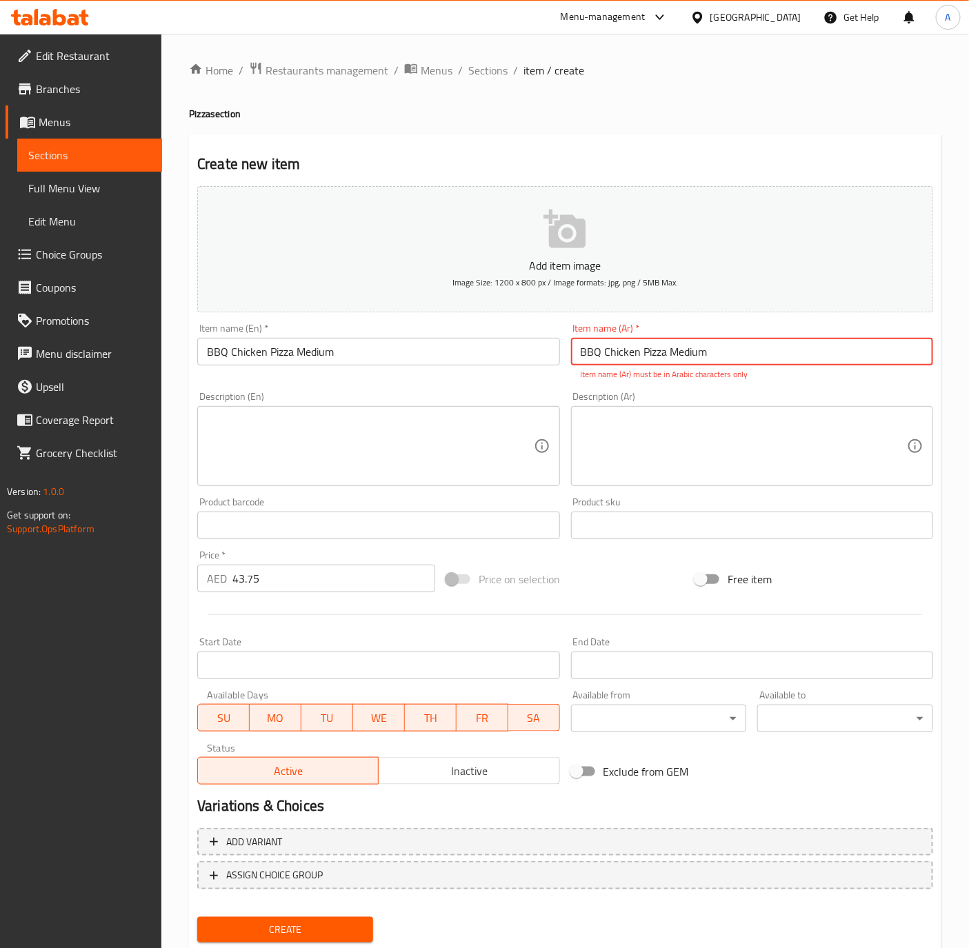
click at [635, 356] on input "BBQ Chicken Pizza Medium" at bounding box center [752, 352] width 362 height 28
paste input "بيتزا باربكيو تشكين وسط"
type input "بيتزا باربكيو تشكين وسط"
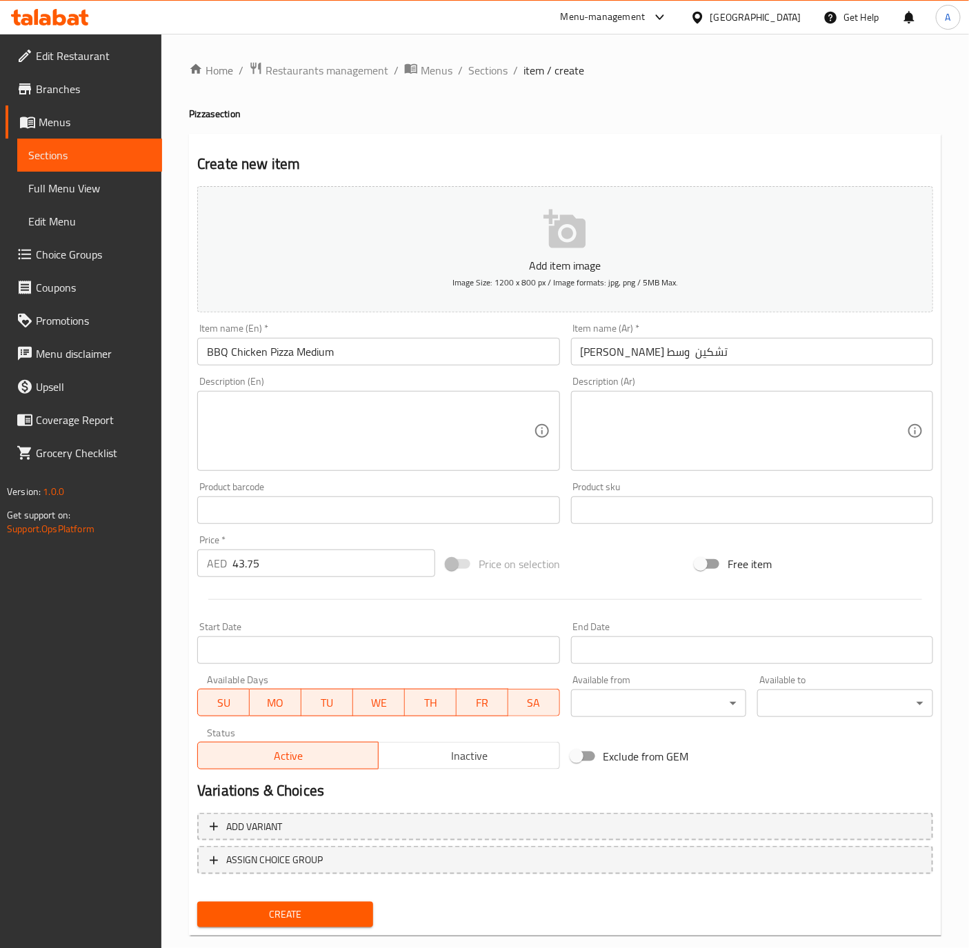
click at [672, 439] on textarea at bounding box center [744, 432] width 326 height 66
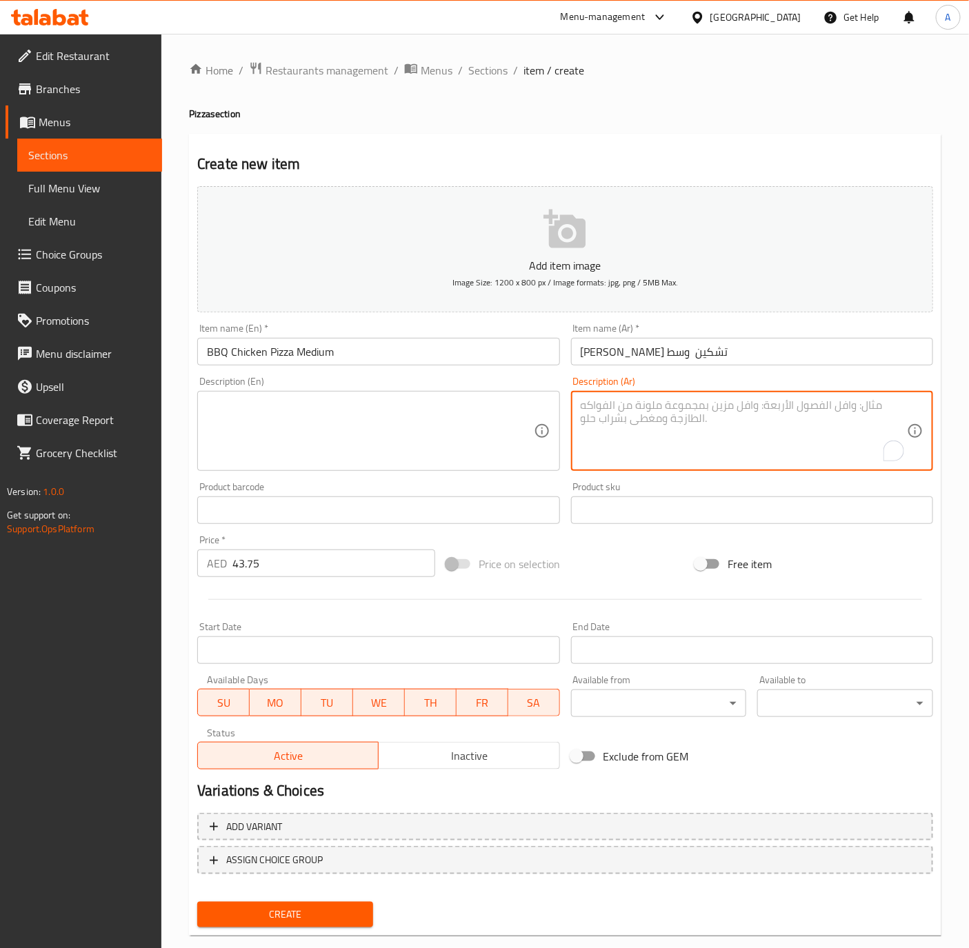
paste textarea "صوص البربيكيو مع دجاج مع اورجانو مع جبنة مدزريلا مع اورجانو"
type textarea "صوص البربيكيو مع دجاج مع اورجانو مع جبنة مدزريلا مع اورجانو"
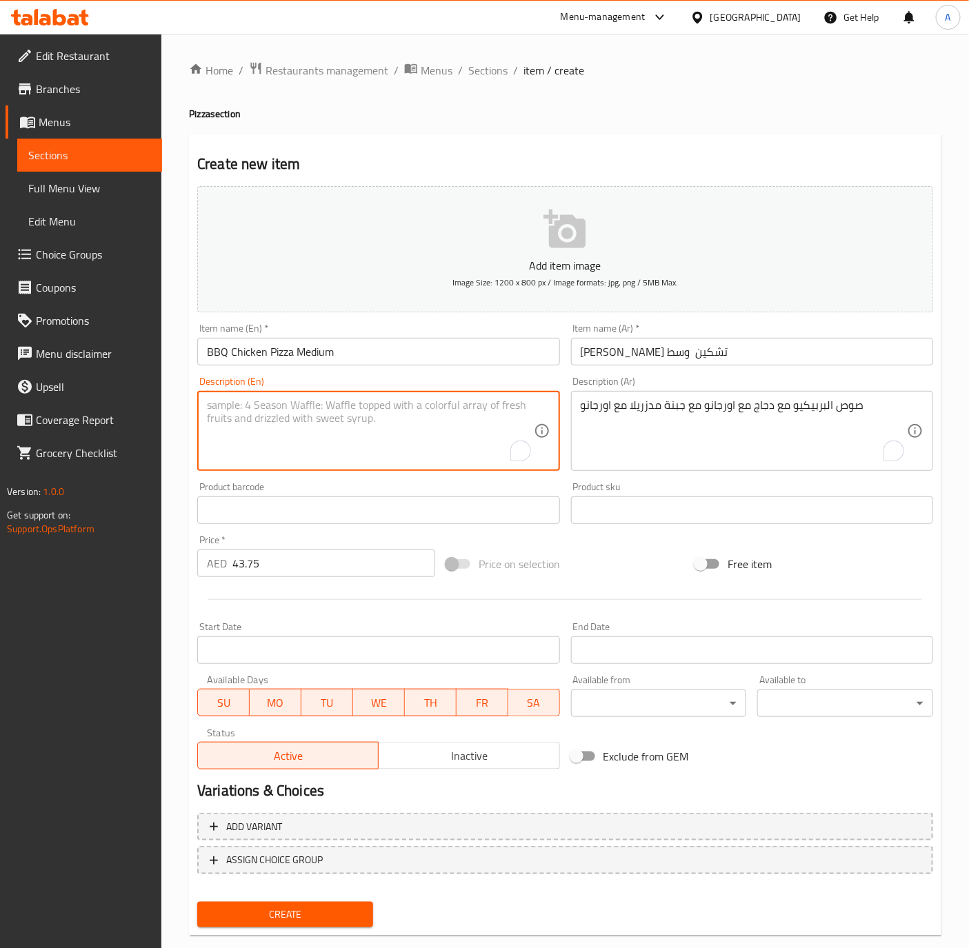
click at [303, 462] on textarea "To enrich screen reader interactions, please activate Accessibility in Grammarl…" at bounding box center [370, 432] width 326 height 66
paste textarea "BBQ Sauce Mozzarella Cheese Chicken Organo Slices"
type textarea "BBQ Sauce Mozzarella Cheese Chicken Organo Slices"
click at [339, 354] on input "BBQ Chicken Pizza Medium" at bounding box center [378, 352] width 362 height 28
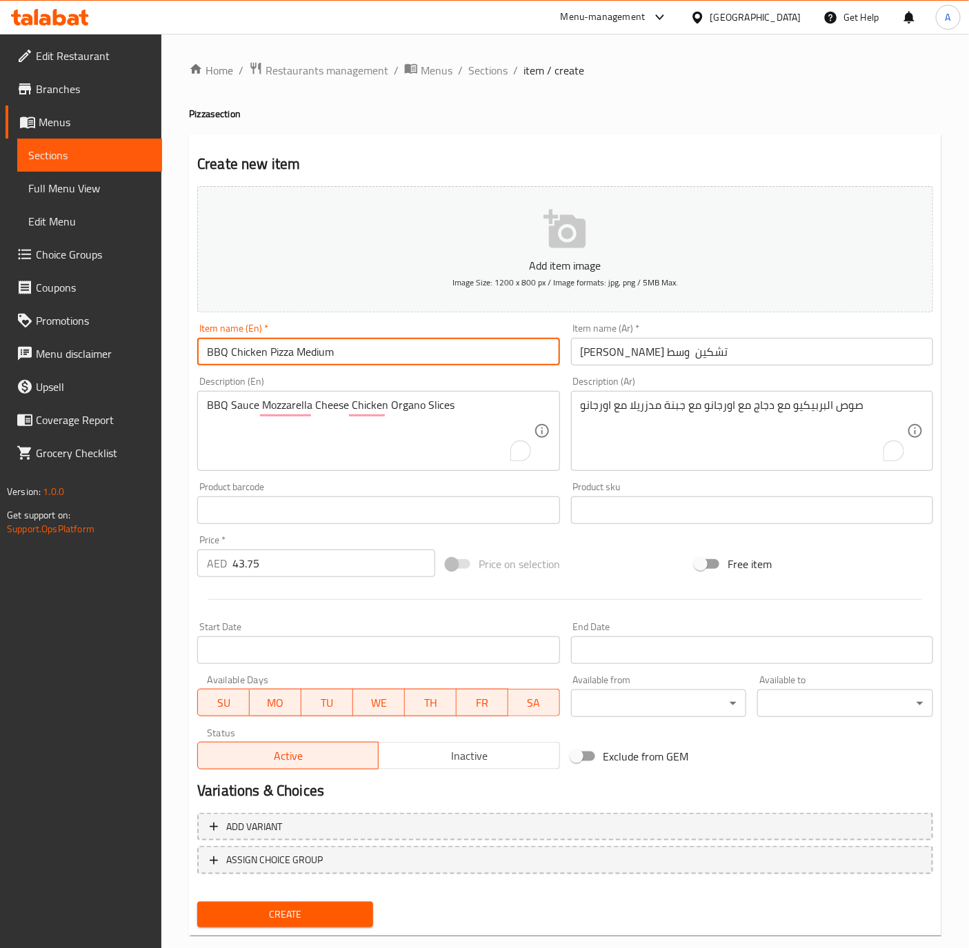
click at [197, 902] on button "Create" at bounding box center [285, 915] width 176 height 26
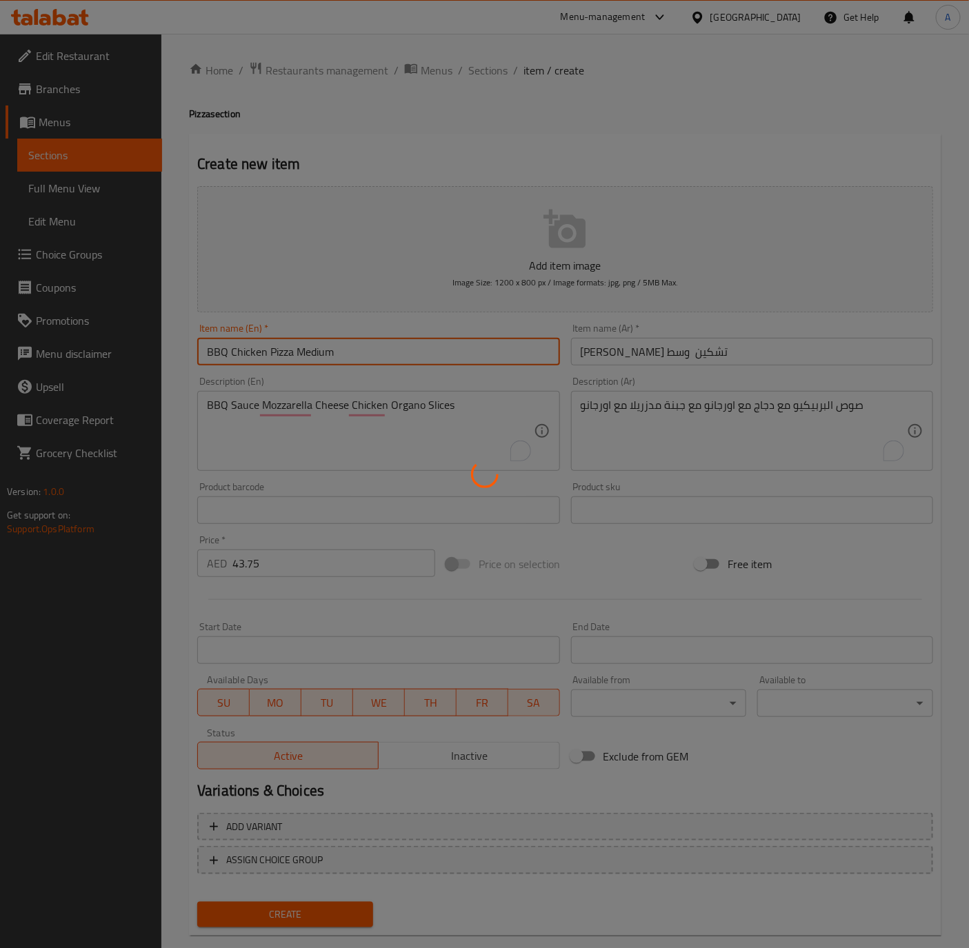
type input "0"
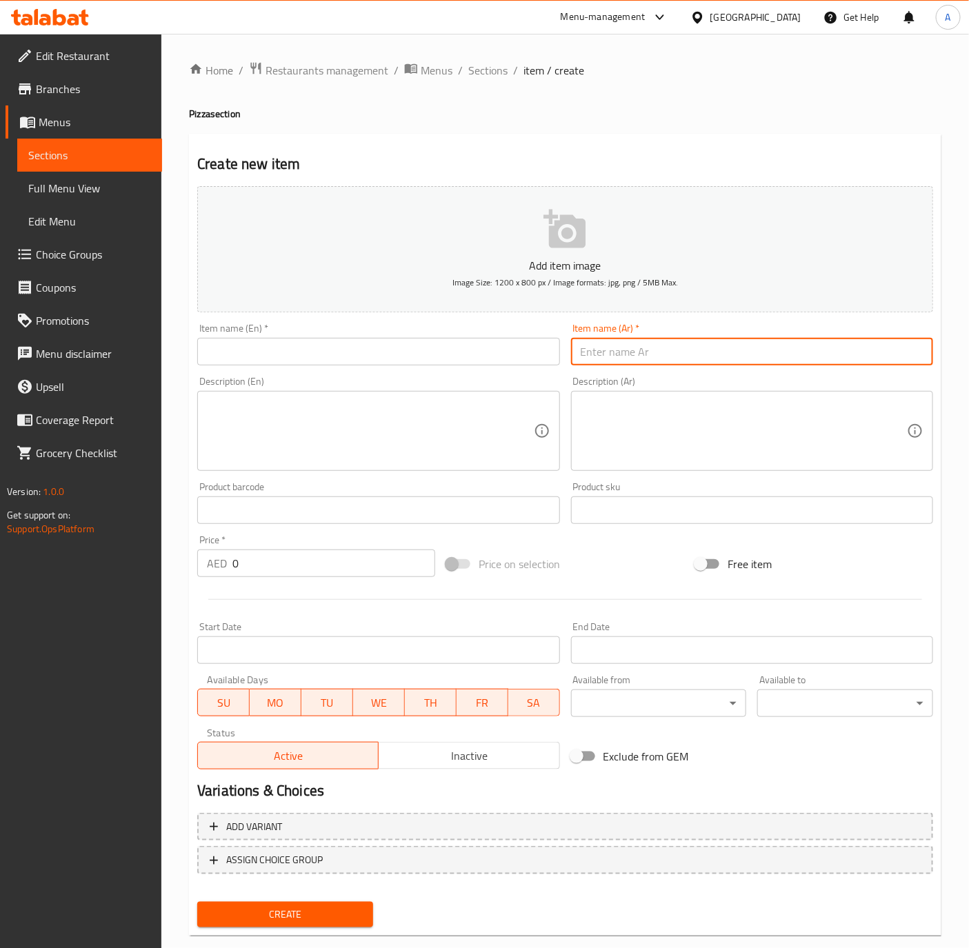
click at [631, 345] on input "text" at bounding box center [752, 352] width 362 height 28
paste input "بيتزا شاورما كبير"
type input "بيتزا شاورما كبير"
click at [234, 361] on input "text" at bounding box center [378, 352] width 362 height 28
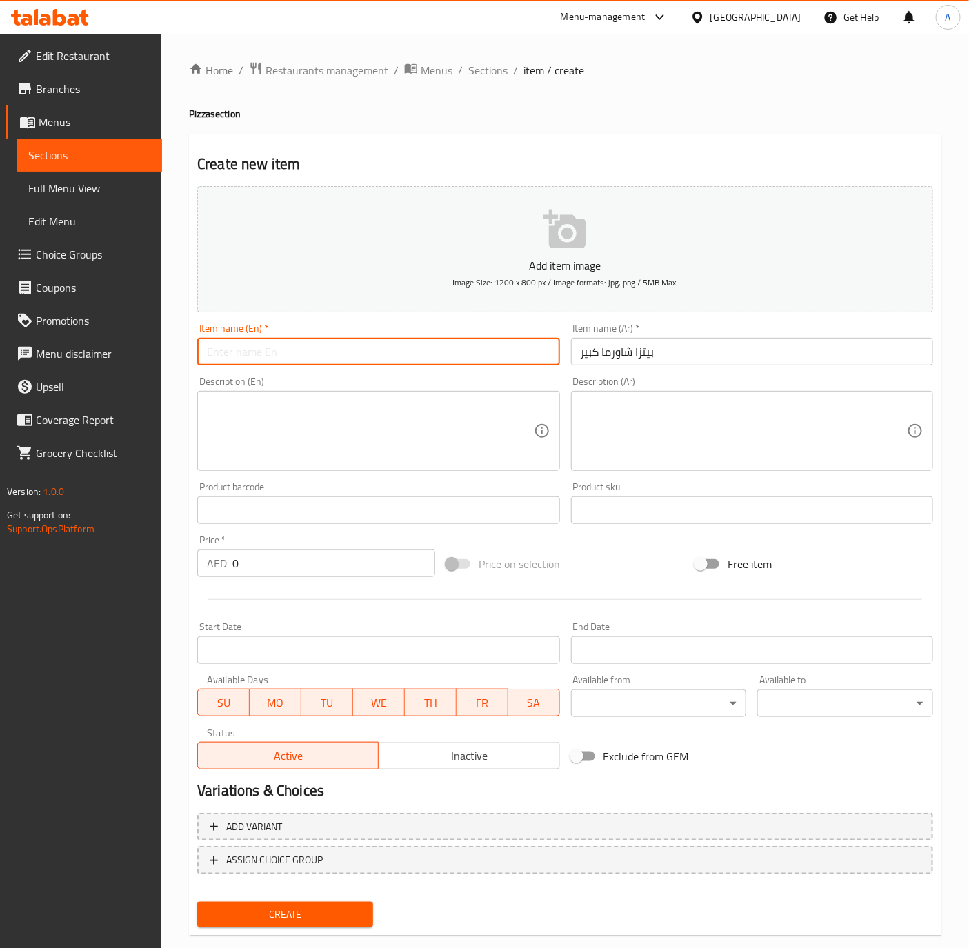
paste input "Chicken shawarma pizza Large"
click at [249, 356] on input "Chicken shawarma pizza Large" at bounding box center [378, 352] width 362 height 28
click at [305, 354] on input "Chicken Shawarma pizza Large" at bounding box center [378, 352] width 362 height 28
type input "Chicken Shawarma Pizza Large"
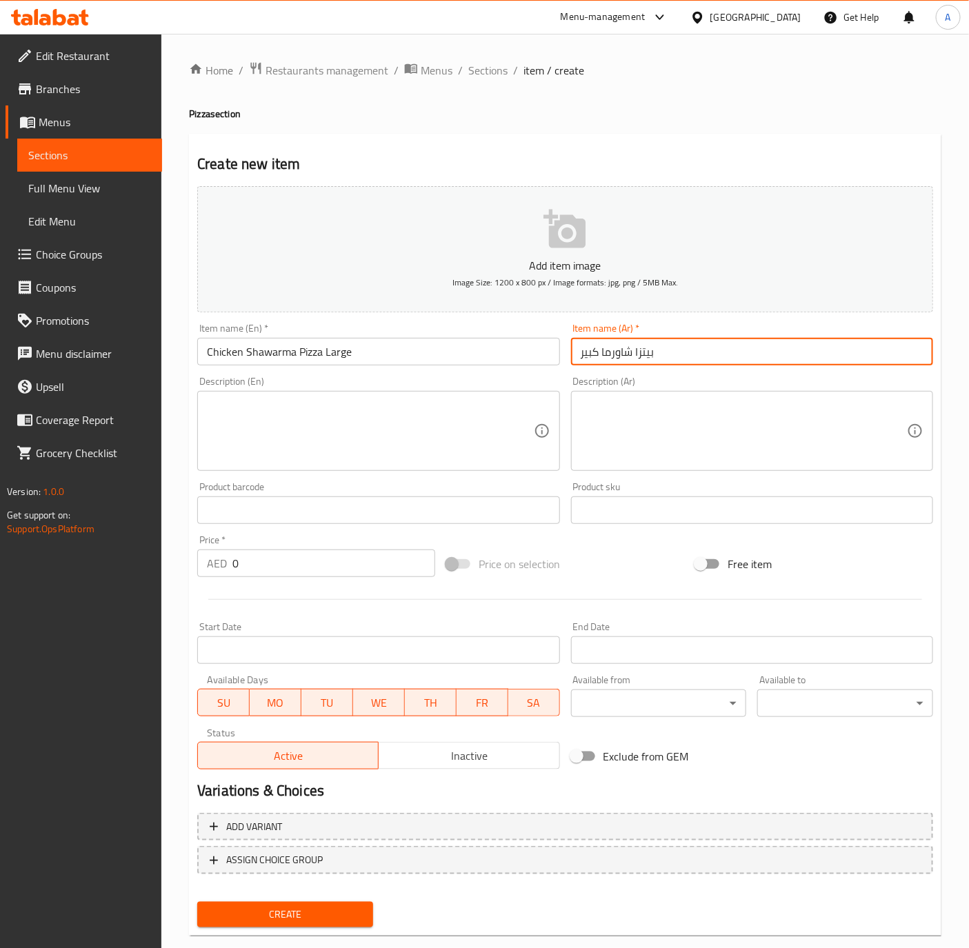
click at [603, 359] on input "بيتزا شاورما كبير" at bounding box center [752, 352] width 362 height 28
click at [603, 347] on input "بيتزا شاورما كبير" at bounding box center [752, 352] width 362 height 28
type input "بيتزا شاورما دجاج كبير"
click at [263, 571] on input "0" at bounding box center [333, 564] width 203 height 28
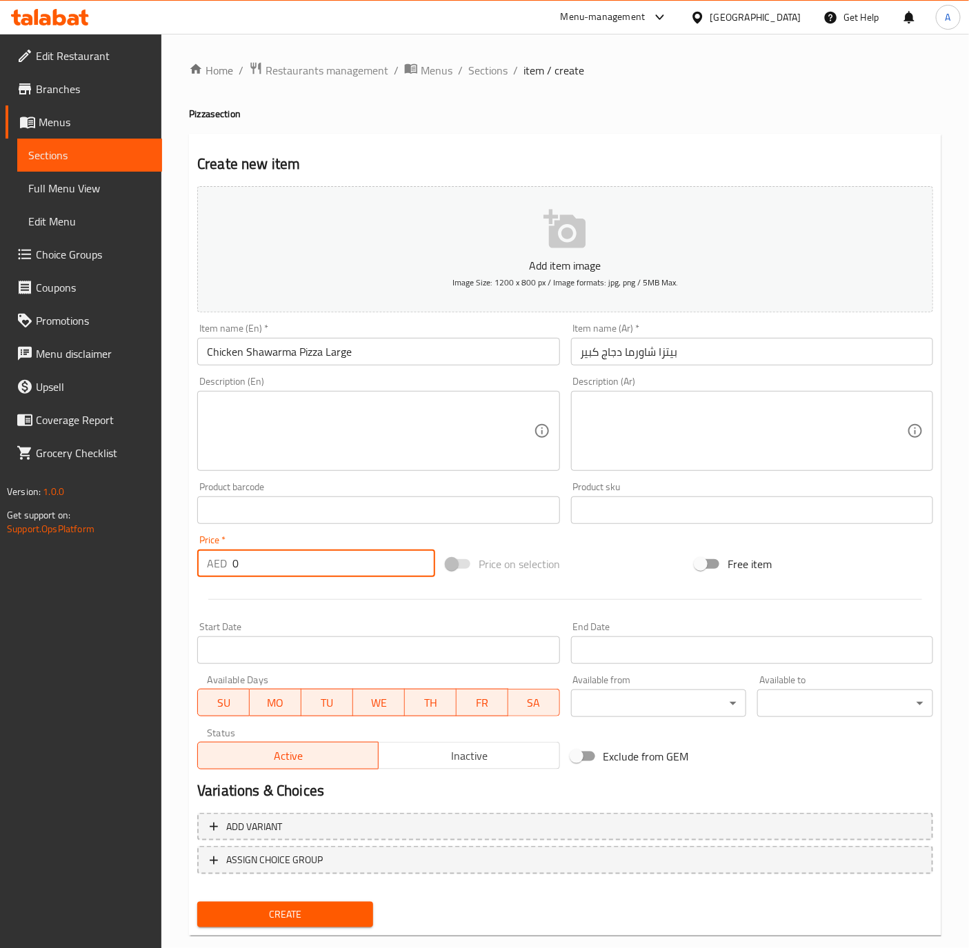
click at [263, 571] on input "0" at bounding box center [333, 564] width 203 height 28
paste input "52.5"
type input "52.5"
click at [718, 425] on textarea at bounding box center [744, 432] width 326 height 66
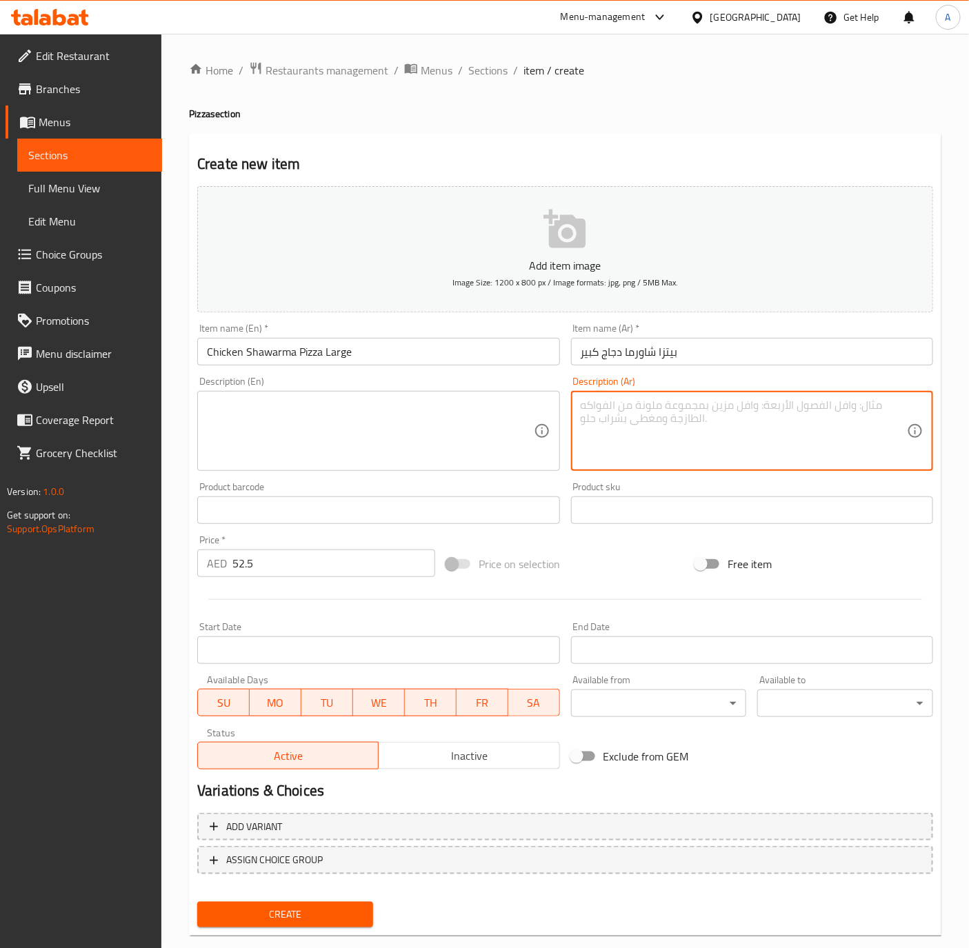
paste textarea "صوص بيتزا مع شاورما دجاج مع اورجانو مع جبنة مدزريلا"
type textarea "صوص بيتزا مع شاورما دجاج مع اورجانو مع جبنة مدزريلا"
click at [658, 403] on textarea "صوص بيتزا مع شاورما دجاج مع اورجانو مع جبنة مدزريلا" at bounding box center [744, 432] width 326 height 66
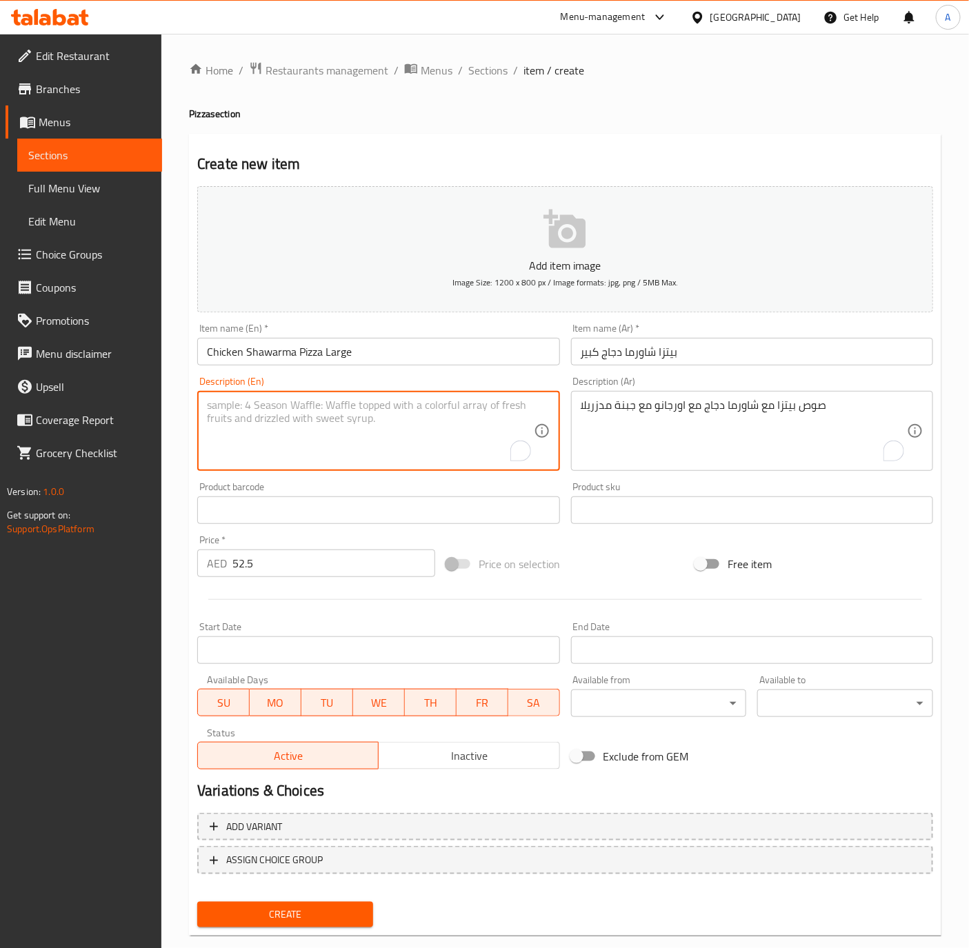
click at [296, 443] on textarea "To enrich screen reader interactions, please activate Accessibility in Grammarl…" at bounding box center [370, 432] width 326 height 66
paste textarea "Pizza sauce with shawarma slices Chicken mozzarella Oregano cheese"
type textarea "Pizza sauce with shawarma slices Chicken mozzarella Oregano cheese"
click at [376, 343] on input "Chicken Shawarma Pizza Large" at bounding box center [378, 352] width 362 height 28
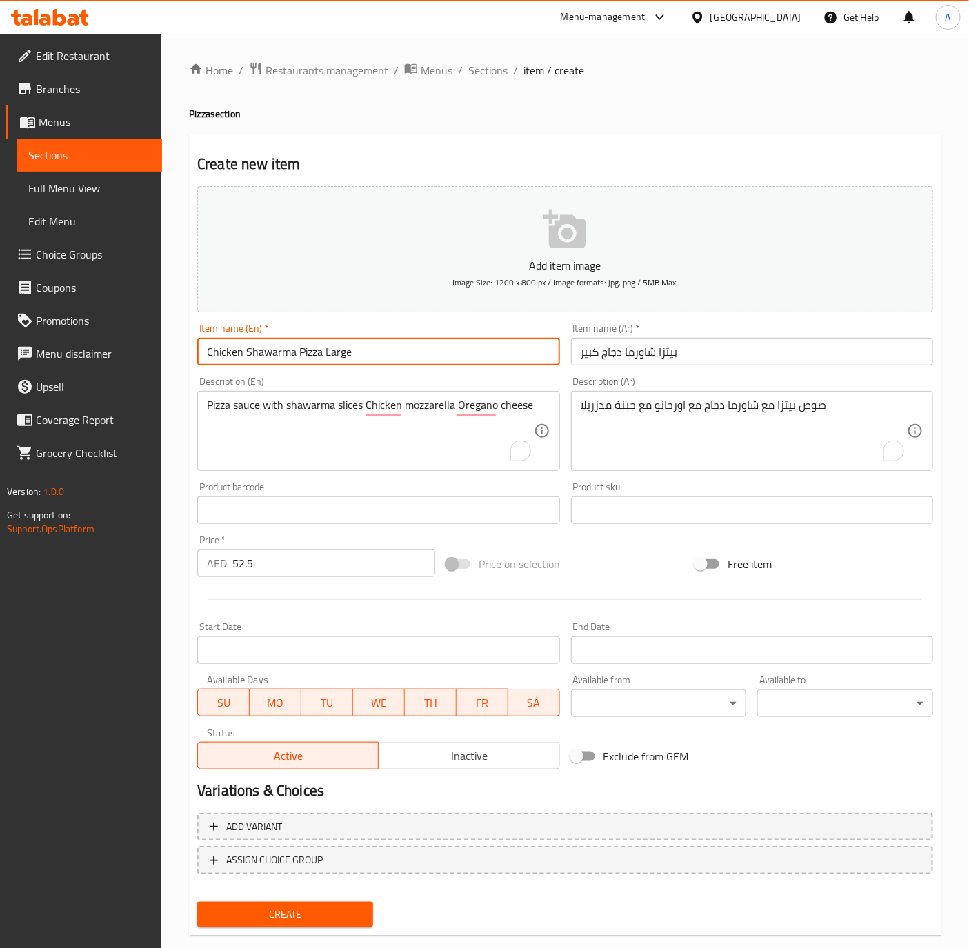
click at [197, 902] on button "Create" at bounding box center [285, 915] width 176 height 26
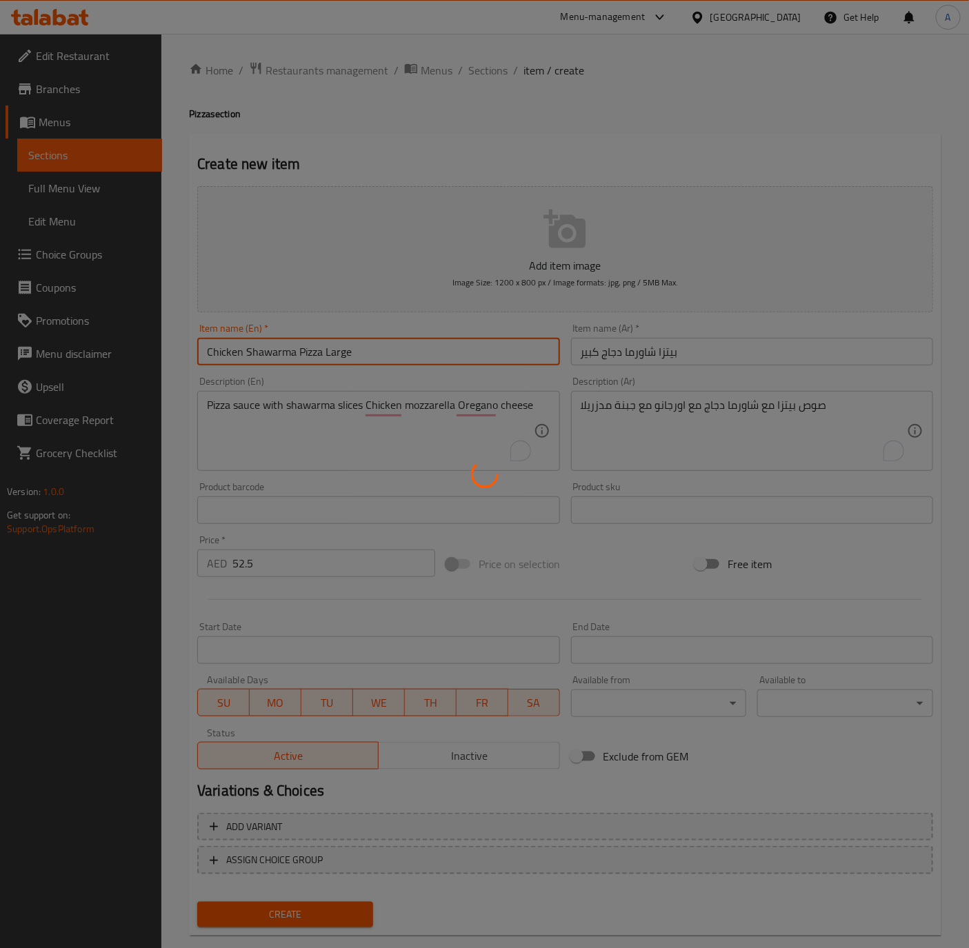
type input "0"
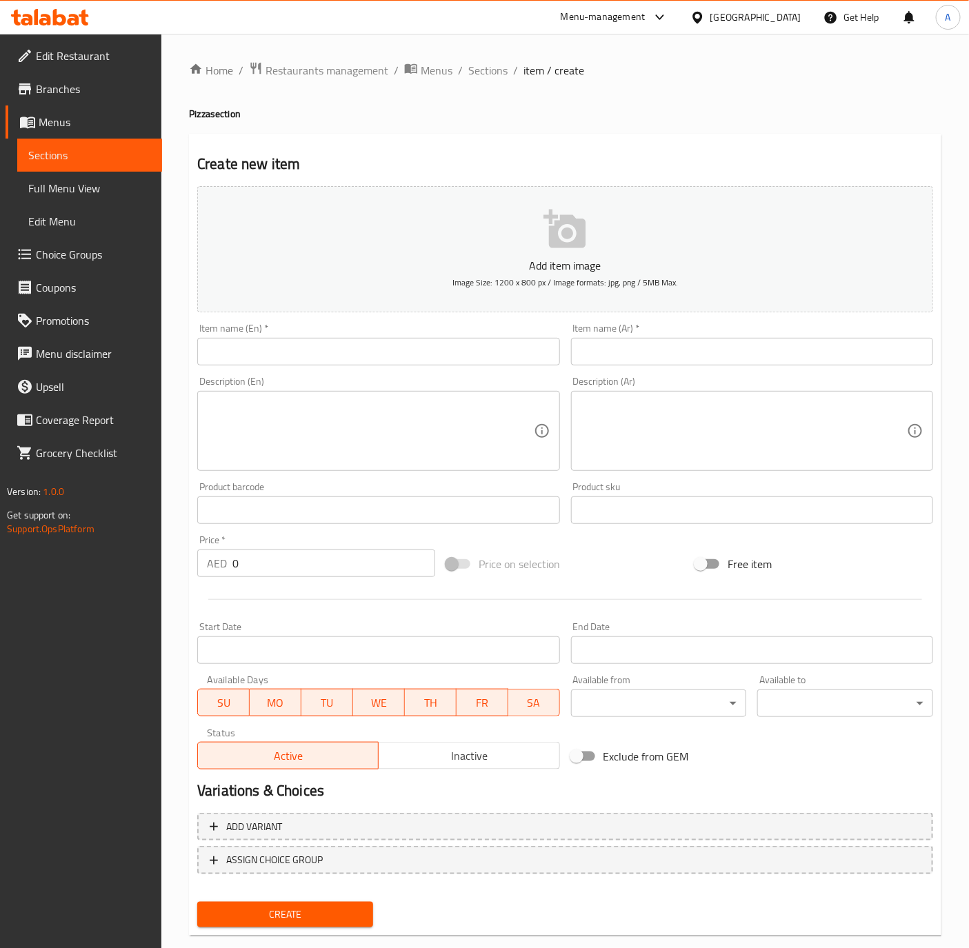
click at [278, 361] on input "text" at bounding box center [378, 352] width 362 height 28
paste input "Margherita Pizza Large"
type input "Margherita Pizza Large"
click at [259, 559] on input "0" at bounding box center [333, 564] width 203 height 28
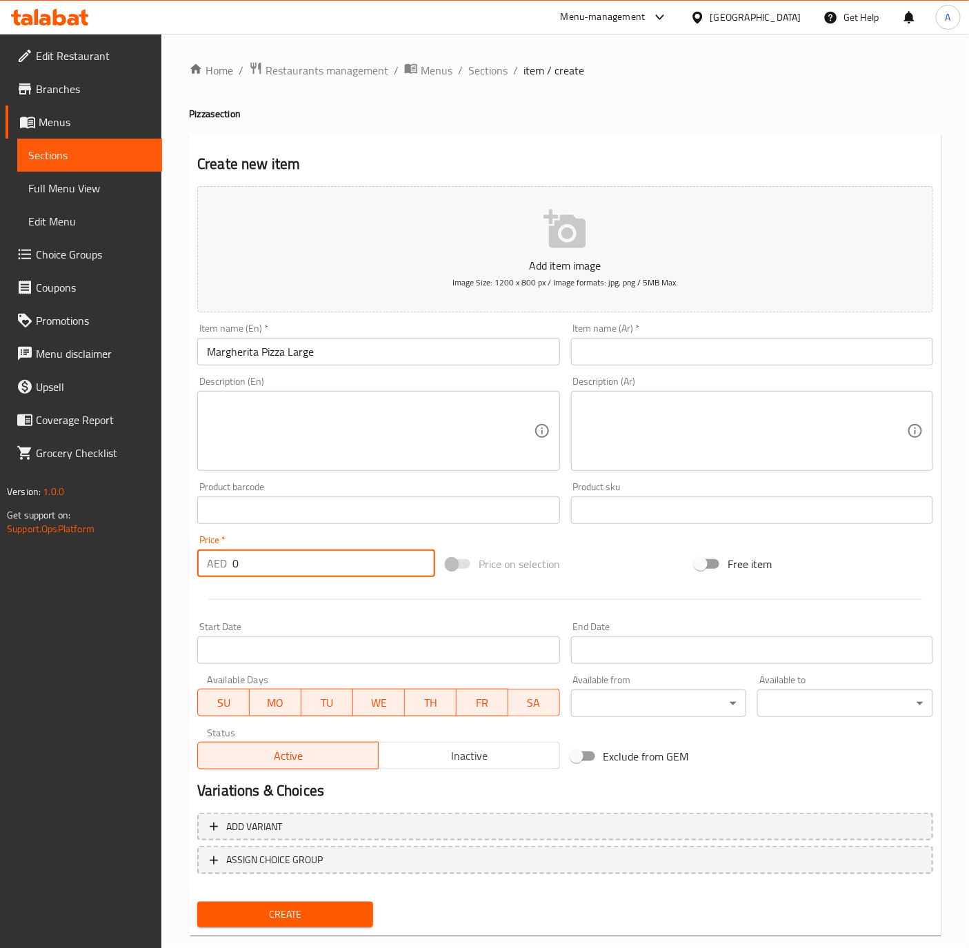
click at [259, 559] on input "0" at bounding box center [333, 564] width 203 height 28
type input "52.5"
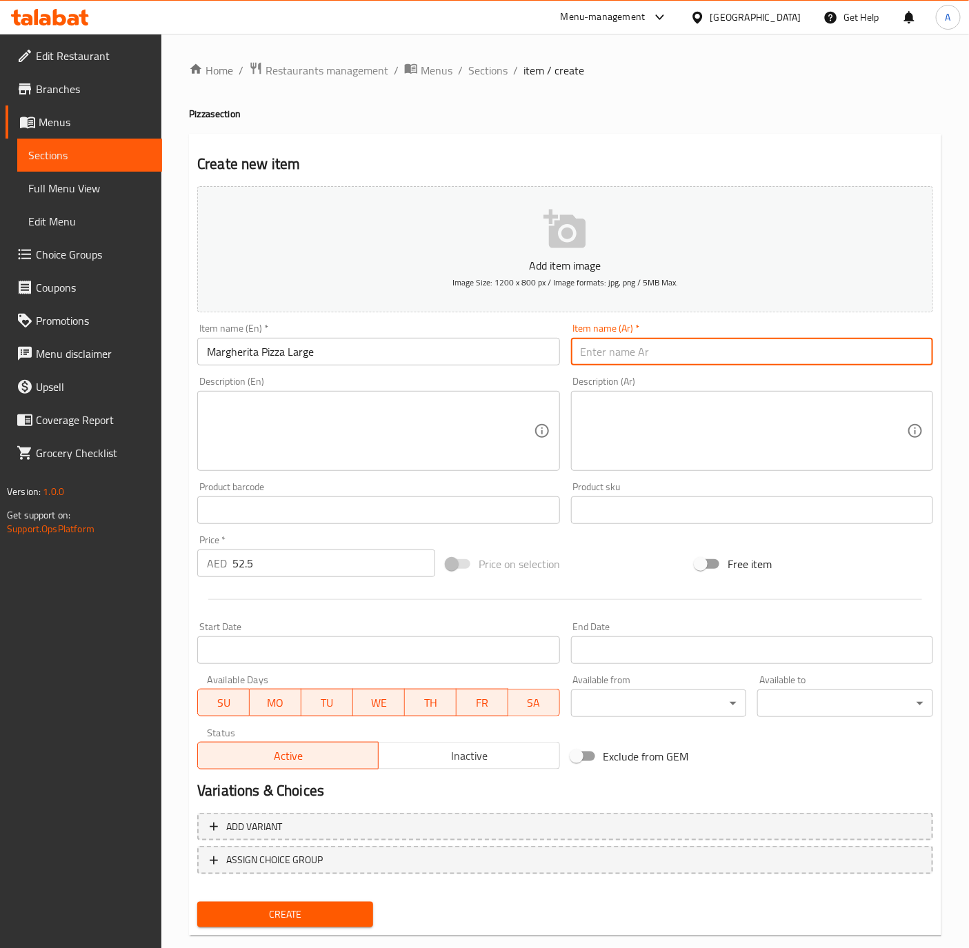
click at [687, 356] on input "text" at bounding box center [752, 352] width 362 height 28
paste input "[PERSON_NAME] كبير"
type input "[PERSON_NAME] كبير"
click at [820, 420] on textarea at bounding box center [744, 432] width 326 height 66
paste textarea "صوص بيتزا مع شاورما دجاج مع اورجانو مع جبنة مدزريلا"
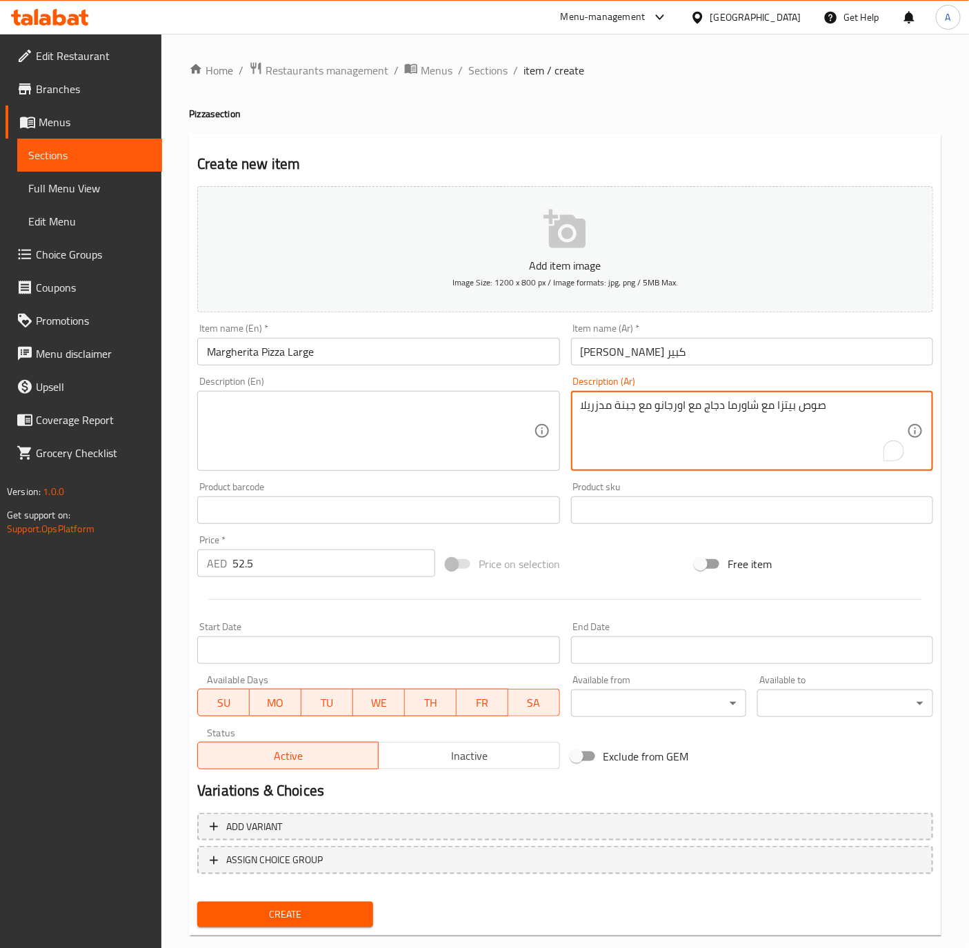
click at [706, 399] on textarea "صوص بيتزا مع شاورما دجاج مع اورجانو مع جبنة مدزريلا" at bounding box center [744, 432] width 326 height 66
paste textarea "ورجانو مع"
type textarea "صوص بيتزا مع اورجانو مع مدزريلا"
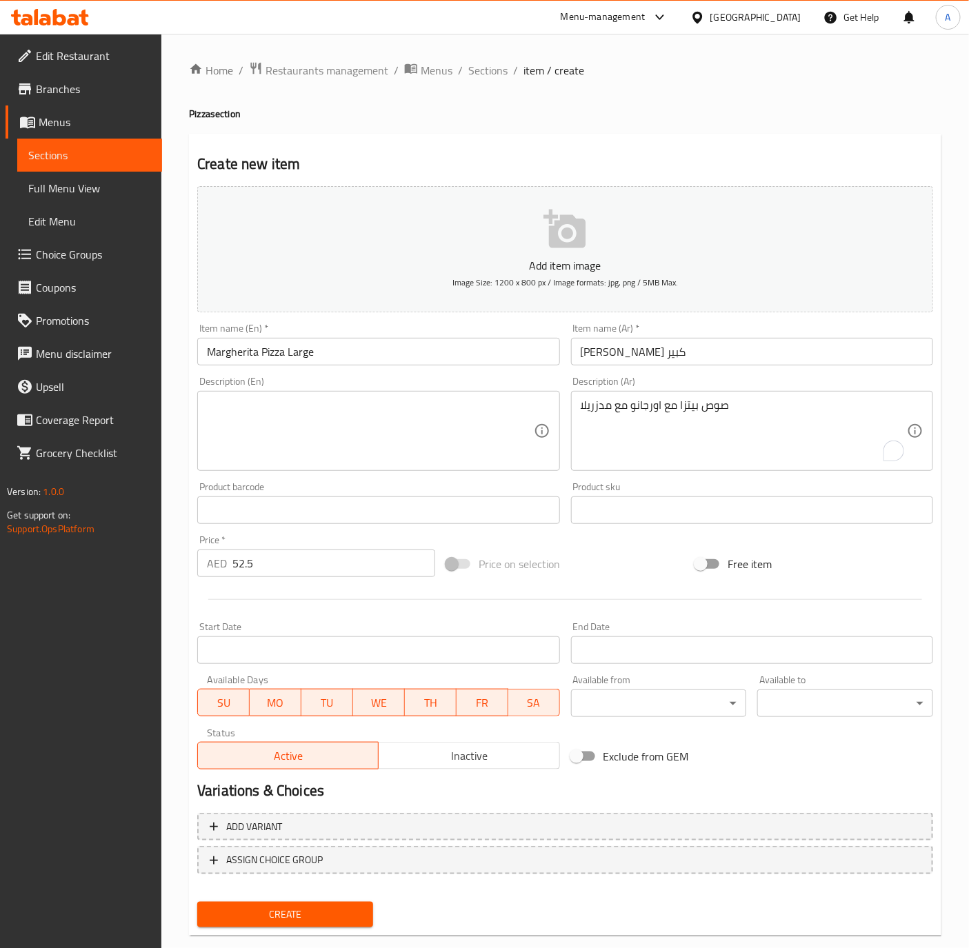
click at [296, 428] on textarea at bounding box center [370, 432] width 326 height 66
paste textarea "Pizza sauce with oregano and mozzarella cheese"
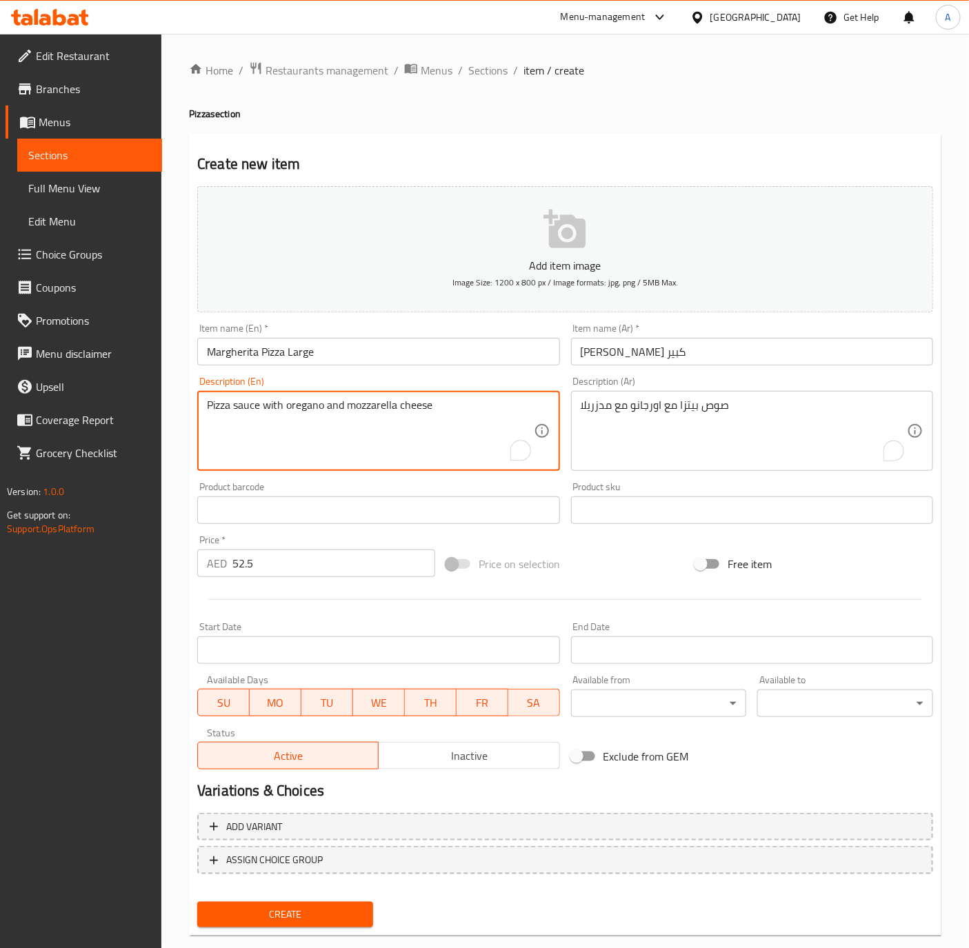
type textarea "Pizza sauce with oregano and mozzarella cheese"
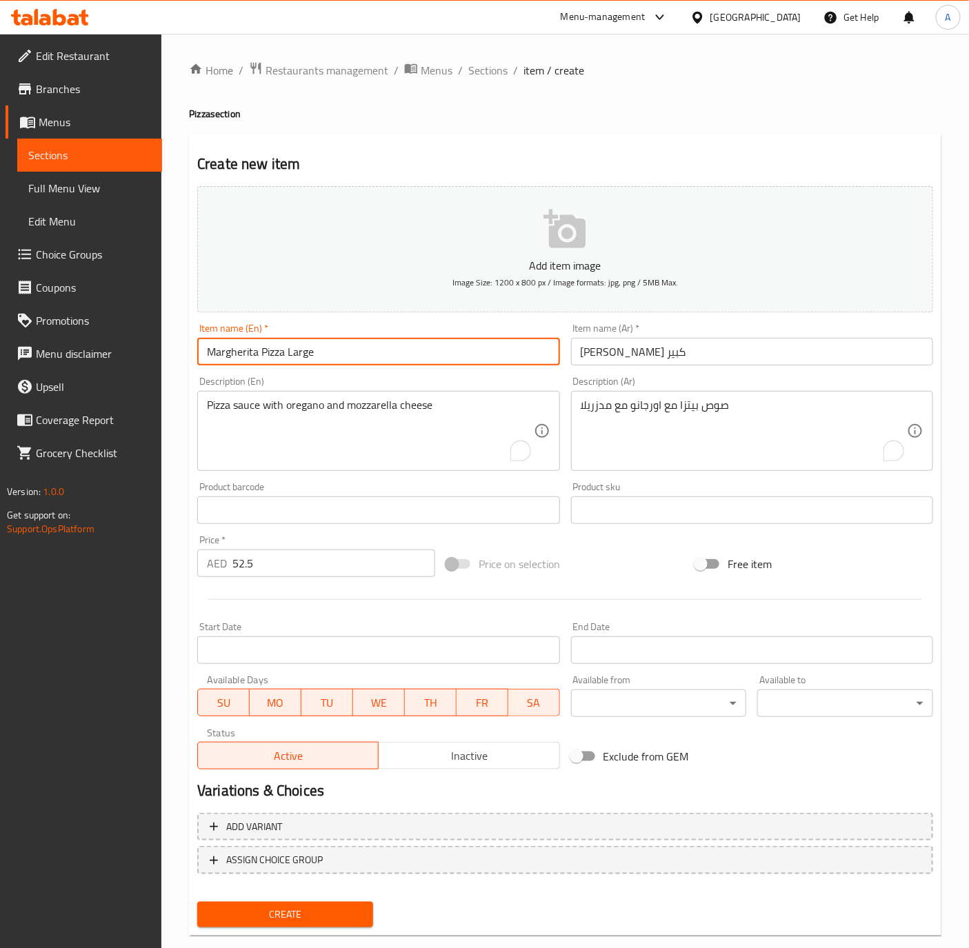
click at [371, 350] on input "Margherita Pizza Large" at bounding box center [378, 352] width 362 height 28
click at [197, 902] on button "Create" at bounding box center [285, 915] width 176 height 26
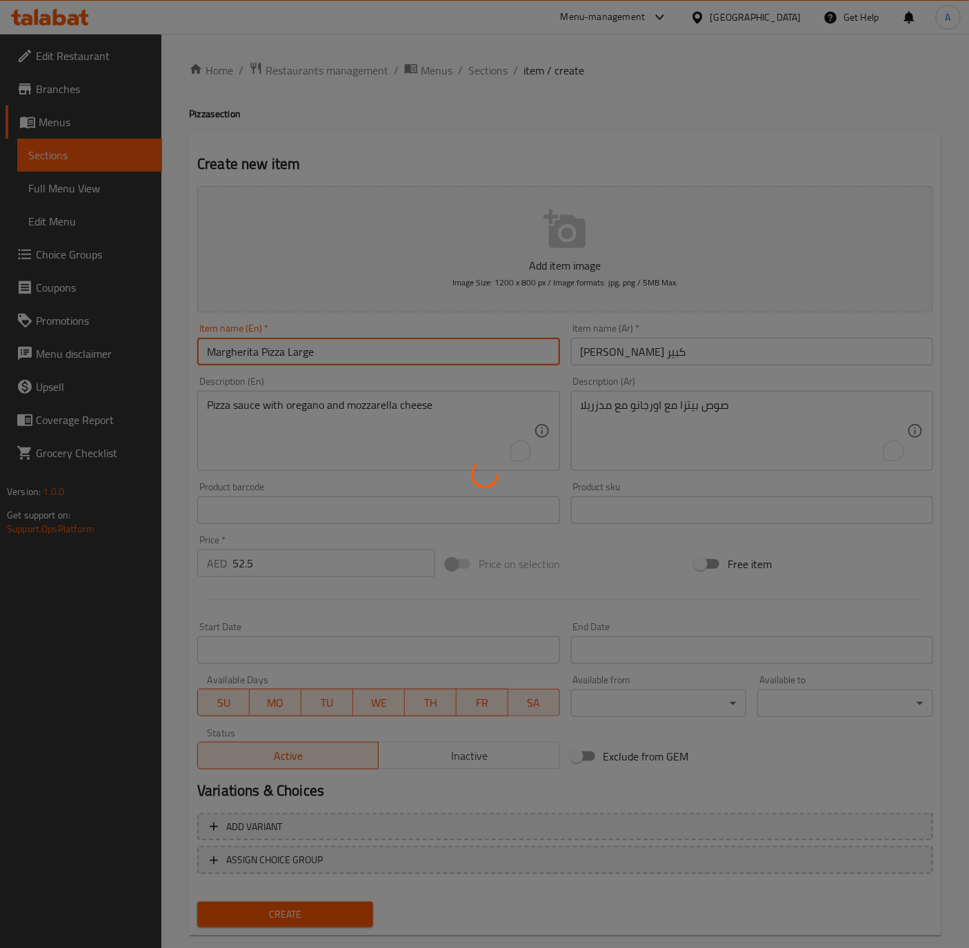
type input "0"
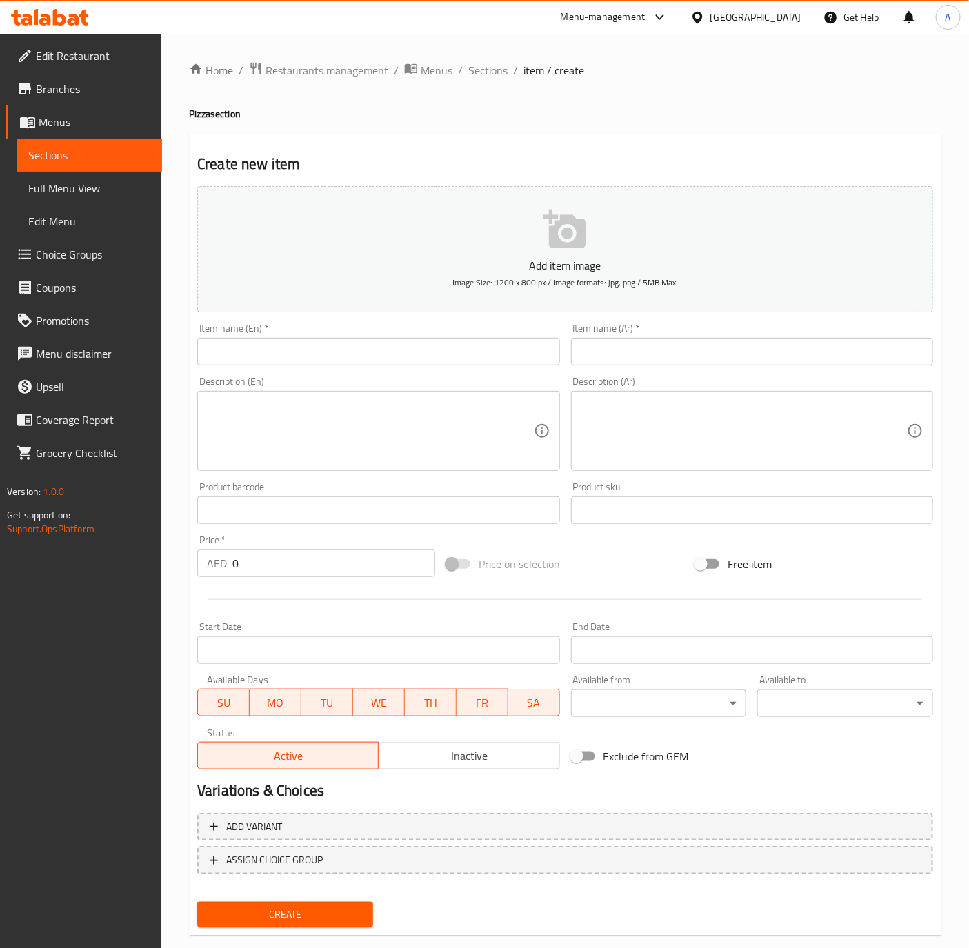
click at [271, 367] on div "Item name (En)   * Item name (En) *" at bounding box center [378, 344] width 373 height 53
click at [273, 356] on input "text" at bounding box center [378, 352] width 362 height 28
paste input "Margherita Pizza Medium"
type input "Margherita Pizza Medium"
click at [323, 556] on input "0" at bounding box center [333, 564] width 203 height 28
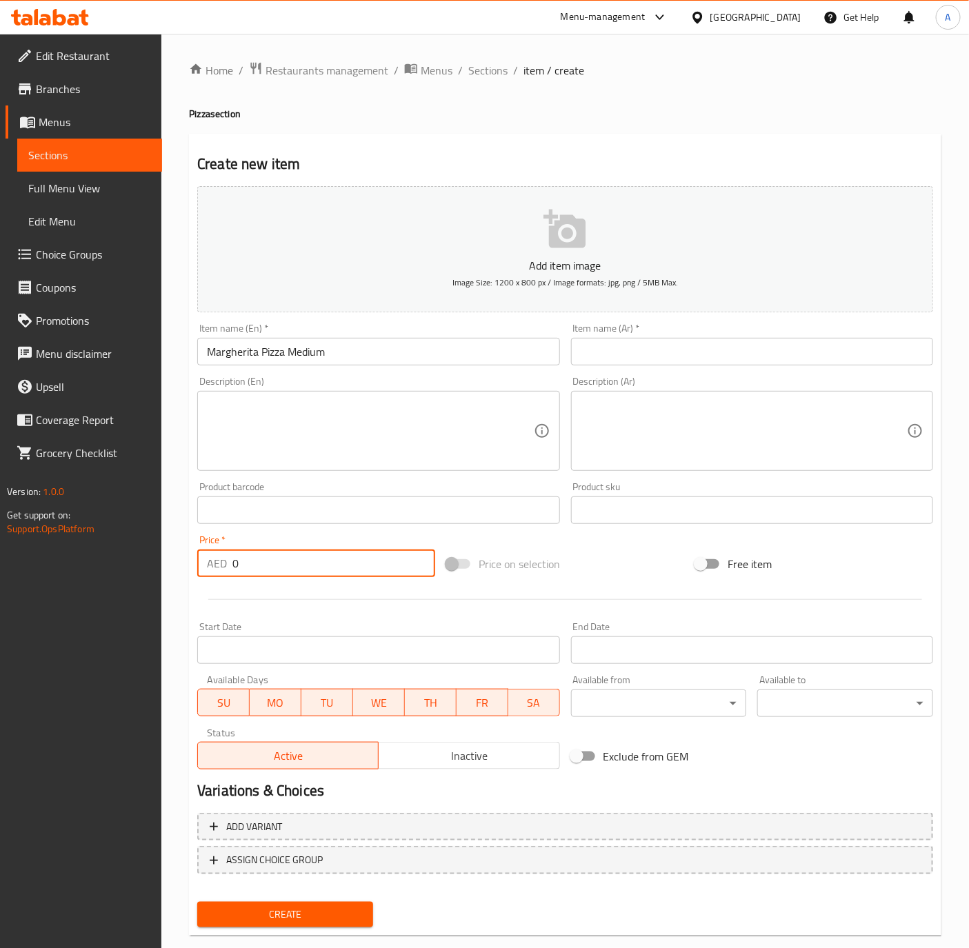
click at [323, 556] on input "0" at bounding box center [333, 564] width 203 height 28
type input "43.75"
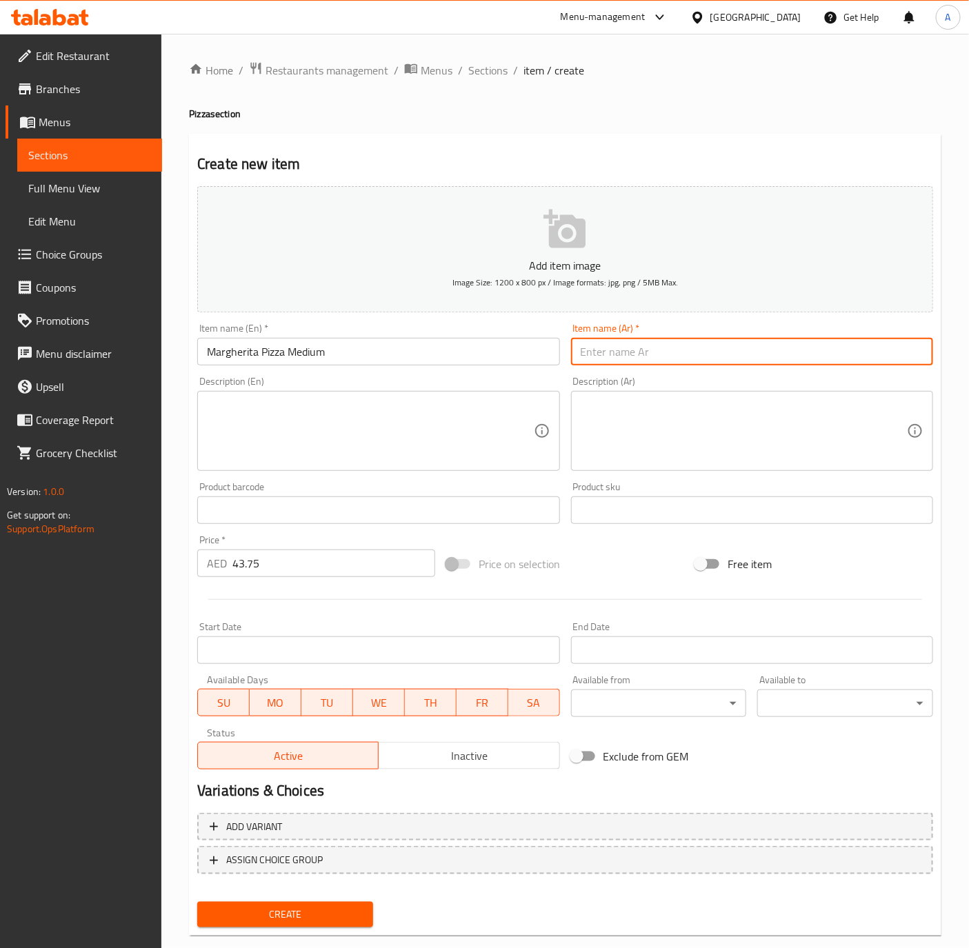
click at [648, 363] on input "text" at bounding box center [752, 352] width 362 height 28
paste input "[PERSON_NAME] وسط"
type input "[PERSON_NAME] وسط"
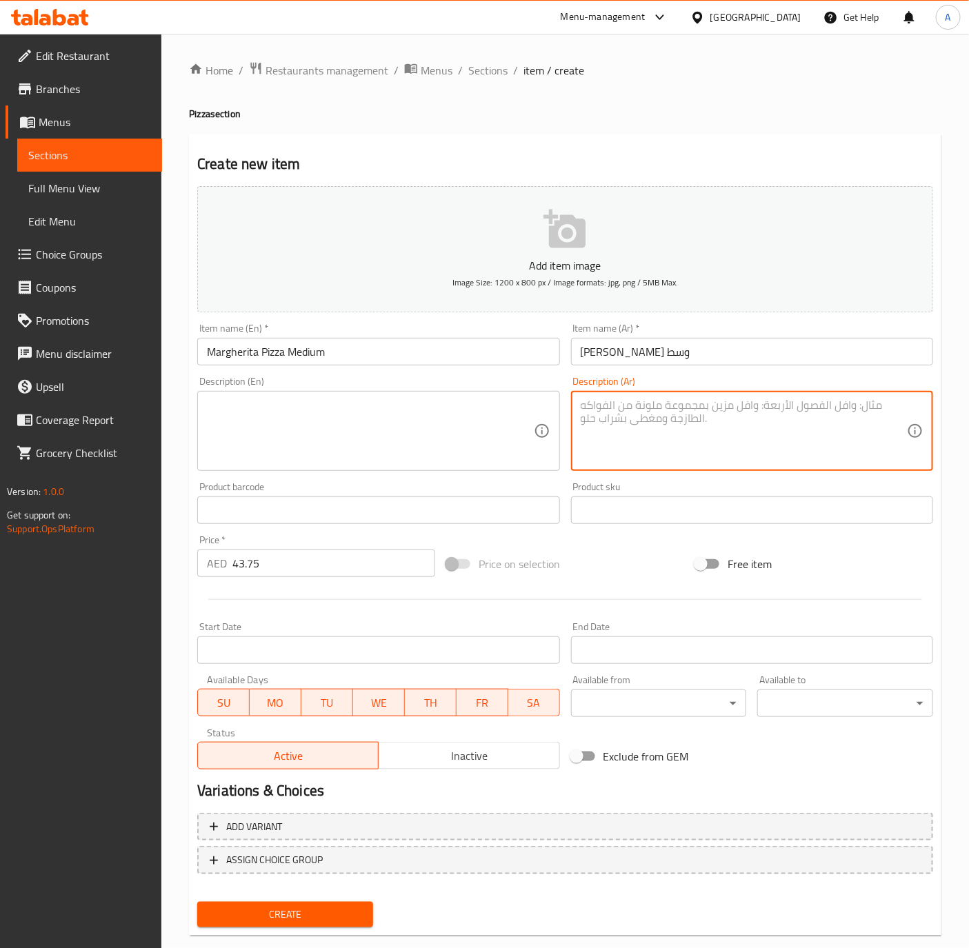
click at [689, 443] on textarea at bounding box center [744, 432] width 326 height 66
paste textarea "صوص بيتزا مع اورجانو مع مدزريلا"
type textarea "صوص بيتزا مع اورجانو مع مدزريلا"
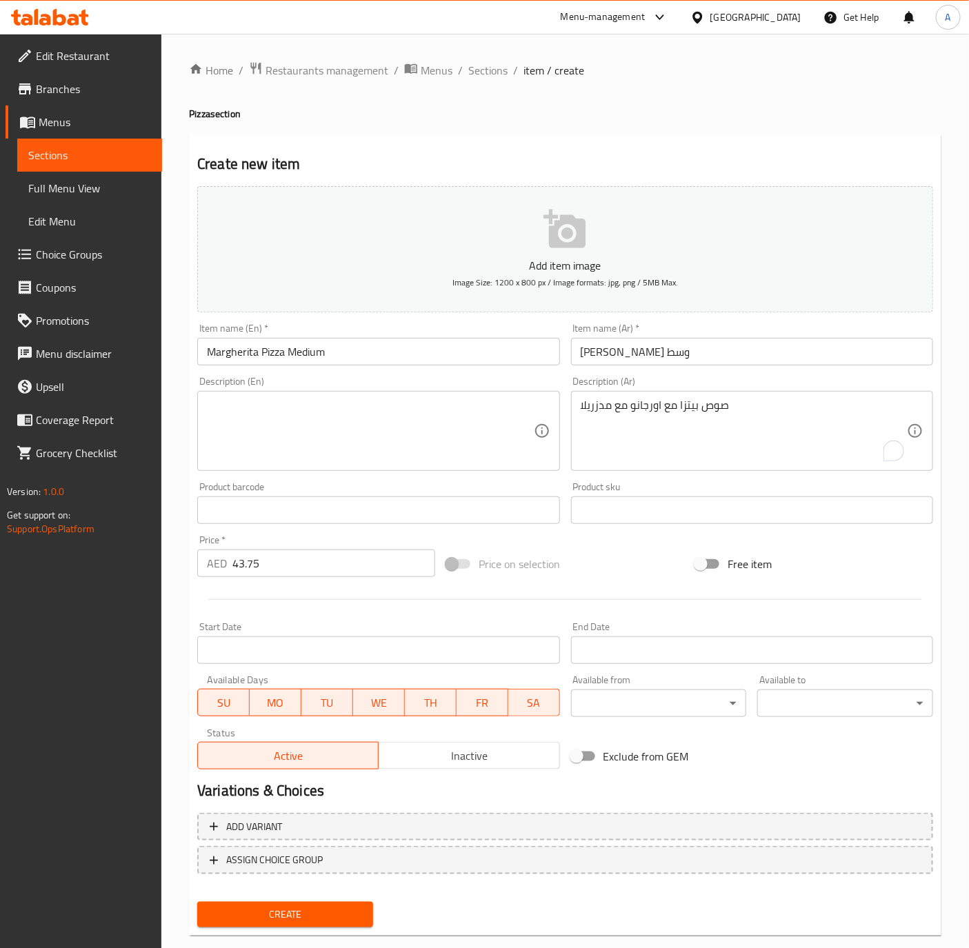
click at [709, 416] on textarea "صوص بيتزا مع اورجانو مع مدزريلا" at bounding box center [744, 432] width 326 height 66
click at [226, 432] on textarea at bounding box center [370, 432] width 326 height 66
paste textarea "Pizza sauce with oregano and mozzarella cheese"
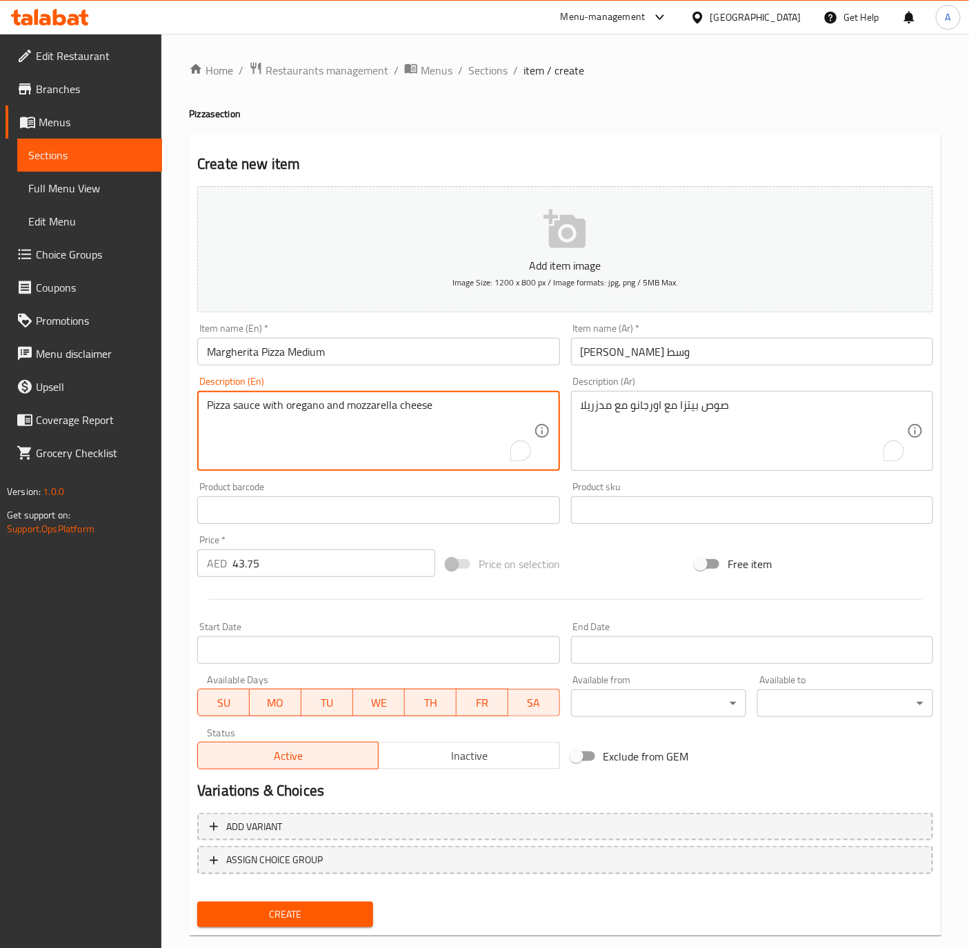
type textarea "Pizza sauce with oregano and mozzarella cheese"
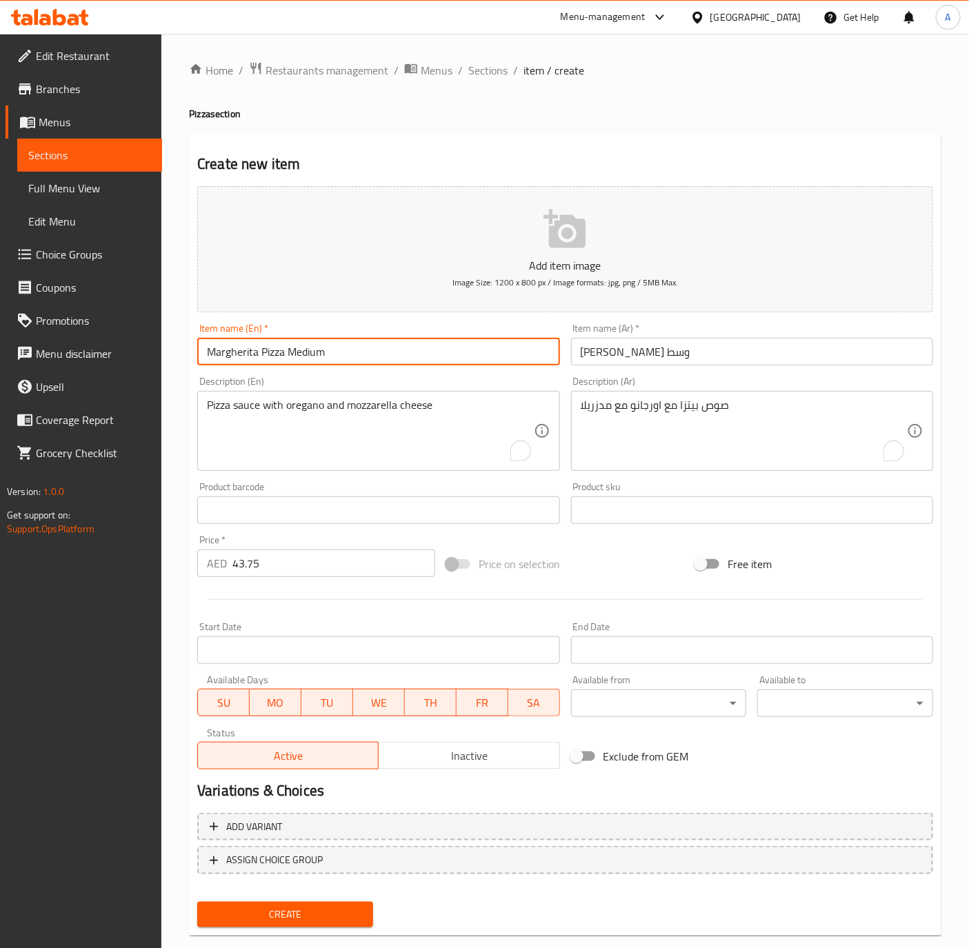
click at [412, 344] on input "Margherita Pizza Medium" at bounding box center [378, 352] width 362 height 28
click at [197, 902] on button "Create" at bounding box center [285, 915] width 176 height 26
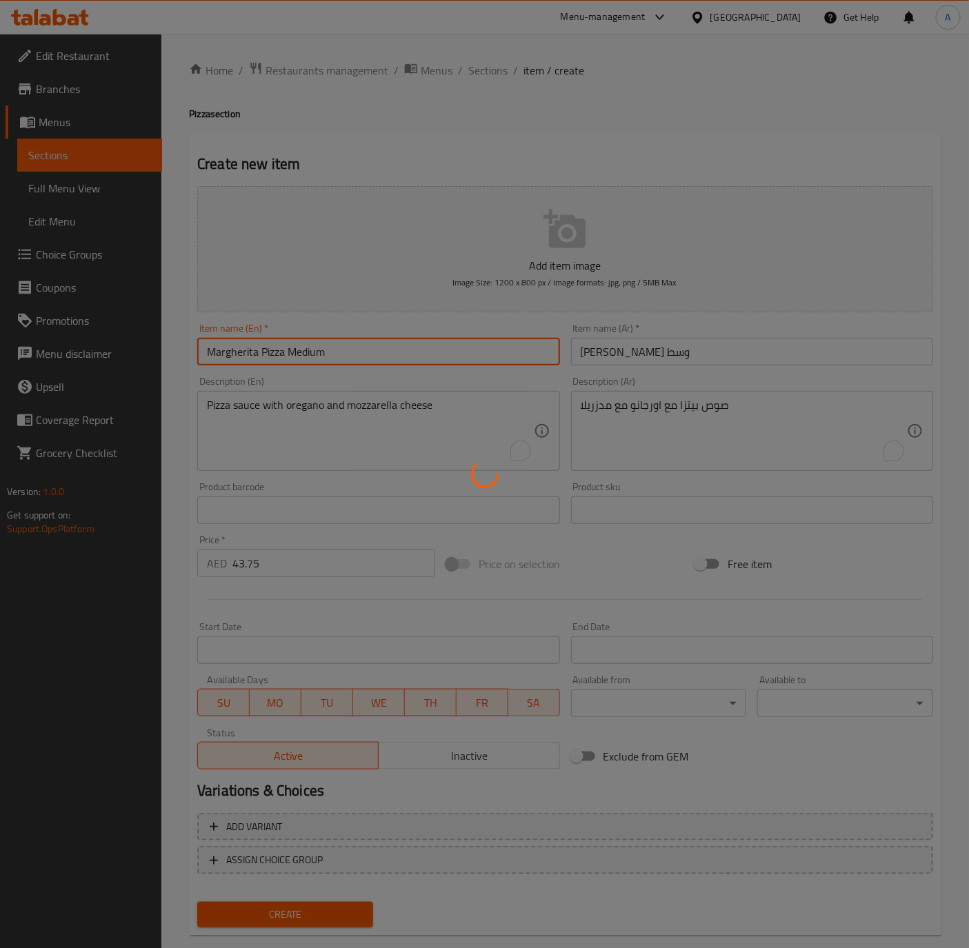
type input "0"
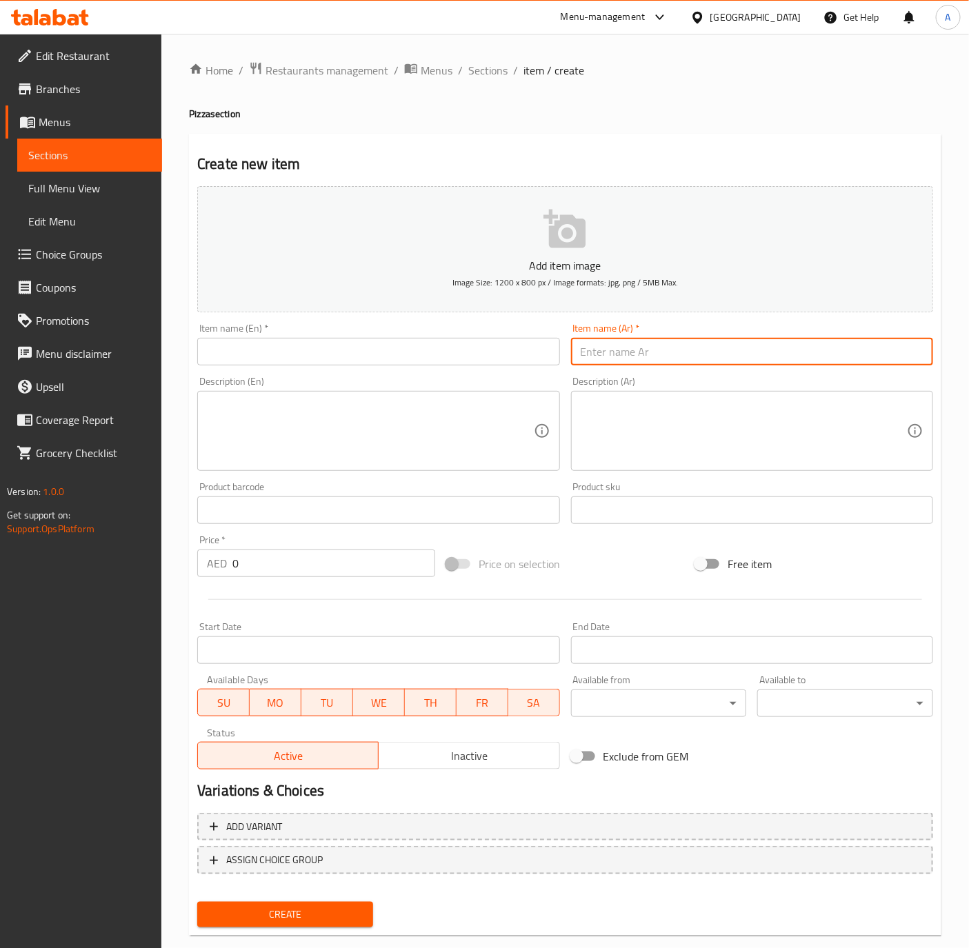
click at [615, 356] on input "text" at bounding box center [752, 352] width 362 height 28
paste input "بيتزا ببروني كبير"
type input "بيتزا ببروني كبير"
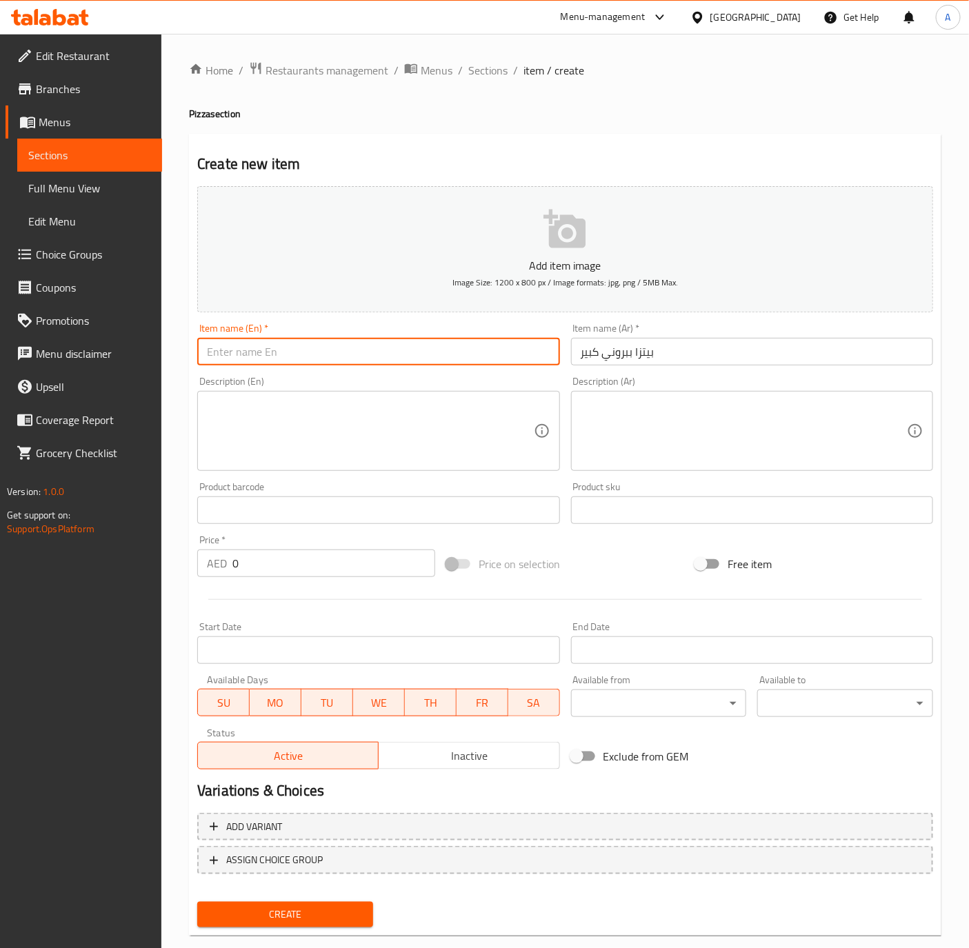
click at [255, 354] on input "text" at bounding box center [378, 352] width 362 height 28
paste input "Pepperoni pizza Large"
click at [261, 363] on input "Pepperoni pizza Large" at bounding box center [378, 352] width 362 height 28
type input "Pepperoni Pizza Large"
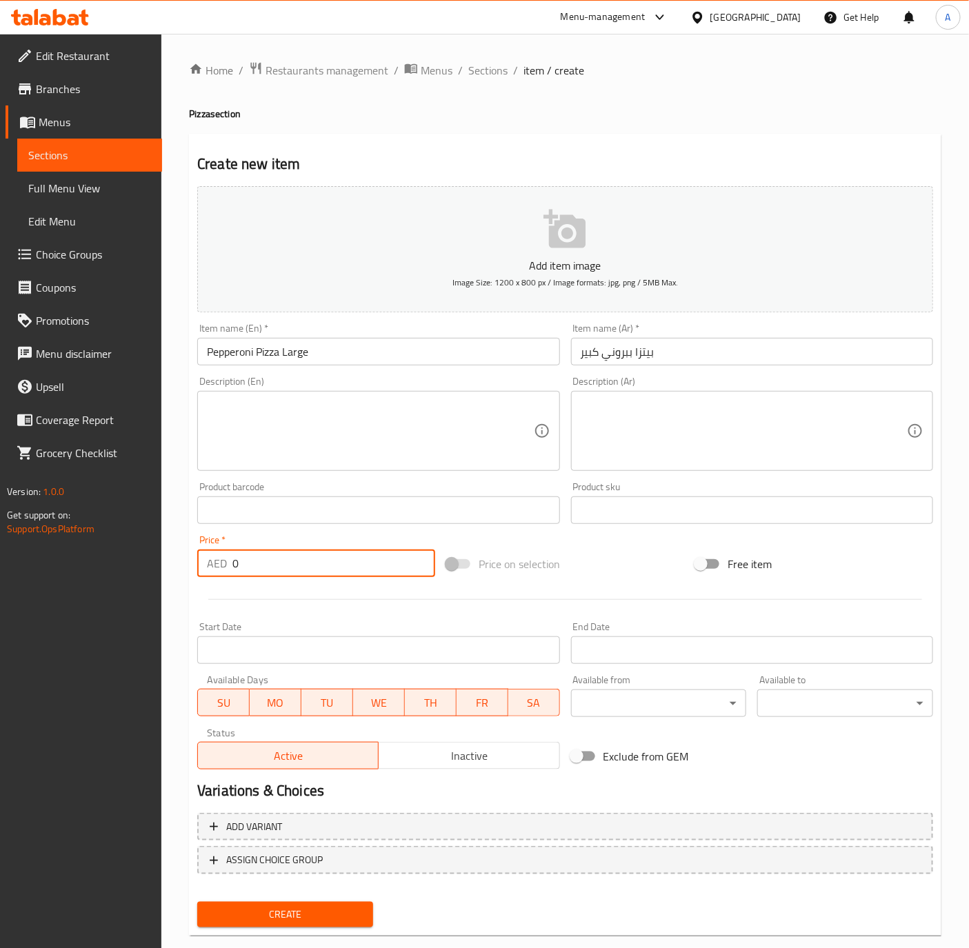
click at [284, 561] on input "0" at bounding box center [333, 564] width 203 height 28
type input "61.25"
click at [637, 404] on textarea at bounding box center [744, 432] width 326 height 66
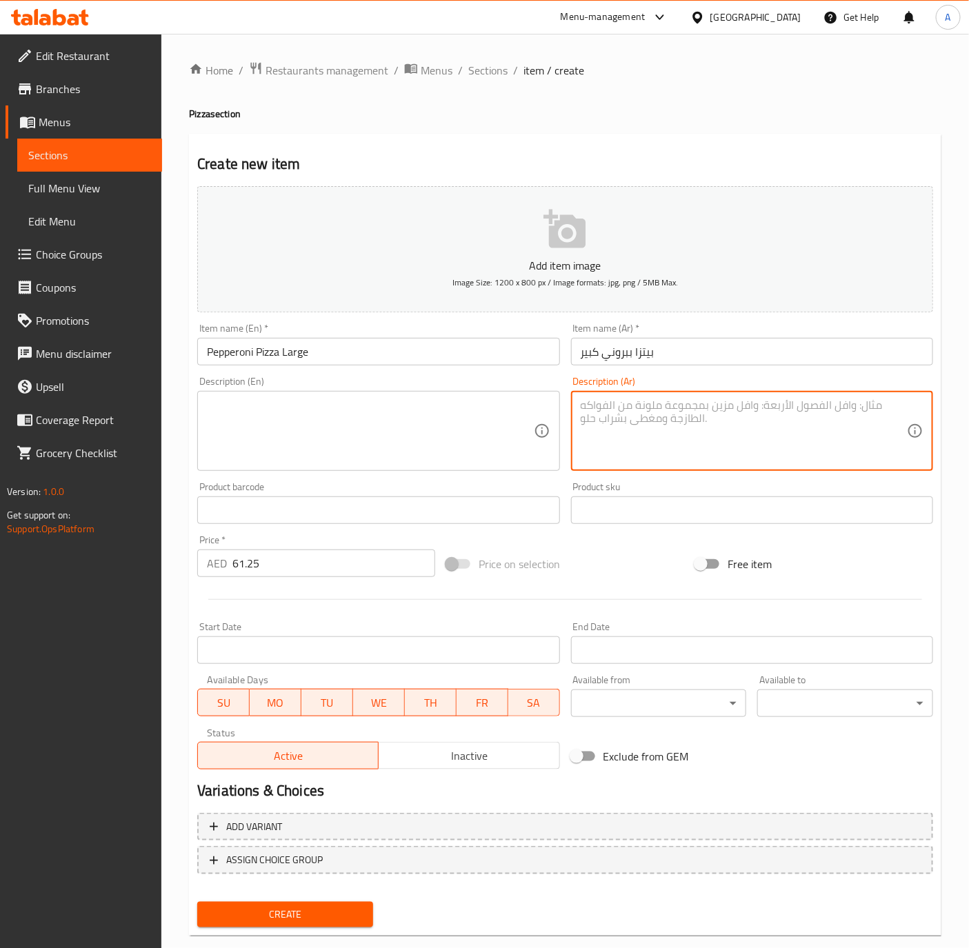
paste textarea "صوص بيتزا مع اورجانو مع مدزريلا"
click at [654, 399] on textarea "صوص بيتزا مع اورجانو مع مدزريلا" at bounding box center [744, 432] width 326 height 66
paste textarea "لبيتزا مع جبنة مدزريلا مع شرائح الببرونى اورجانو"
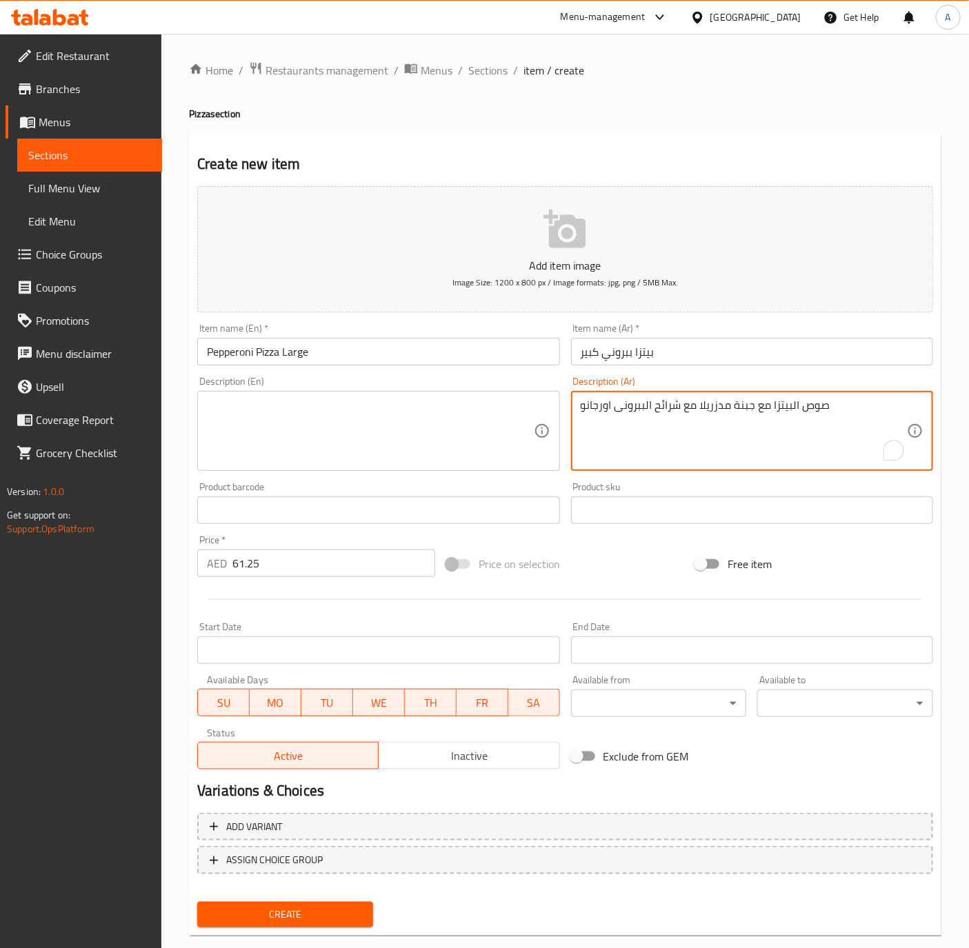
type textarea "صوص البيتزا مع جبنة مدزريلا مع شرائح الببرونى اورجانو"
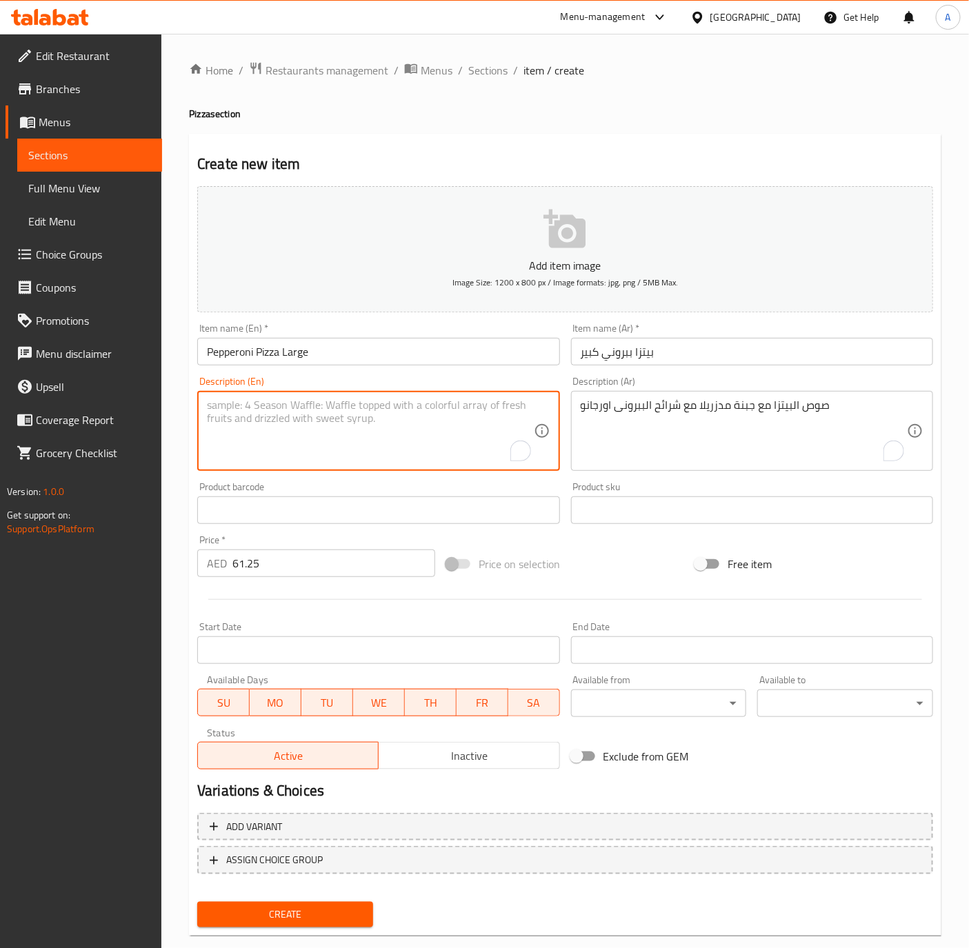
click at [273, 428] on textarea "To enrich screen reader interactions, please activate Accessibility in Grammarl…" at bounding box center [370, 432] width 326 height 66
paste textarea "Pizza Sauce Mozzarella Cheese with Pepperoni Slices and Oregano"
type textarea "Pizza Sauce Mozzarella Cheese with Pepperoni Slices and Oregano"
click at [356, 342] on input "Pepperoni Pizza Large" at bounding box center [378, 352] width 362 height 28
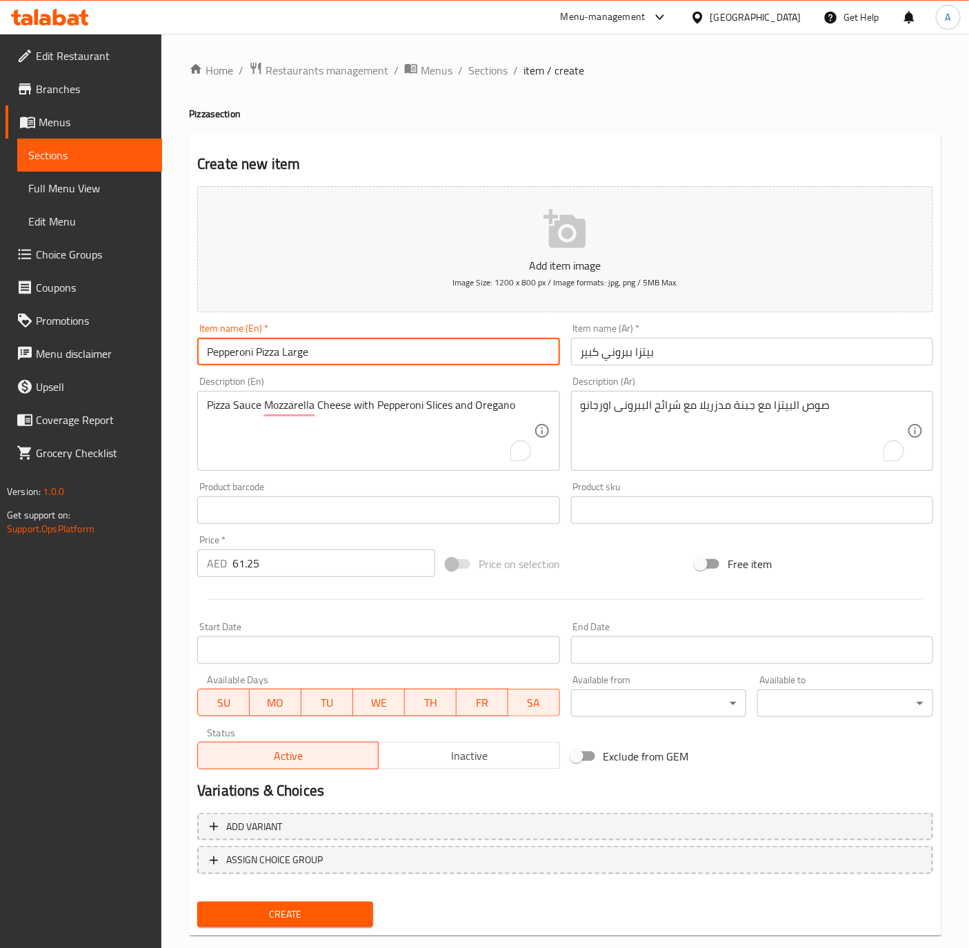
click at [197, 902] on button "Create" at bounding box center [285, 915] width 176 height 26
type input "0"
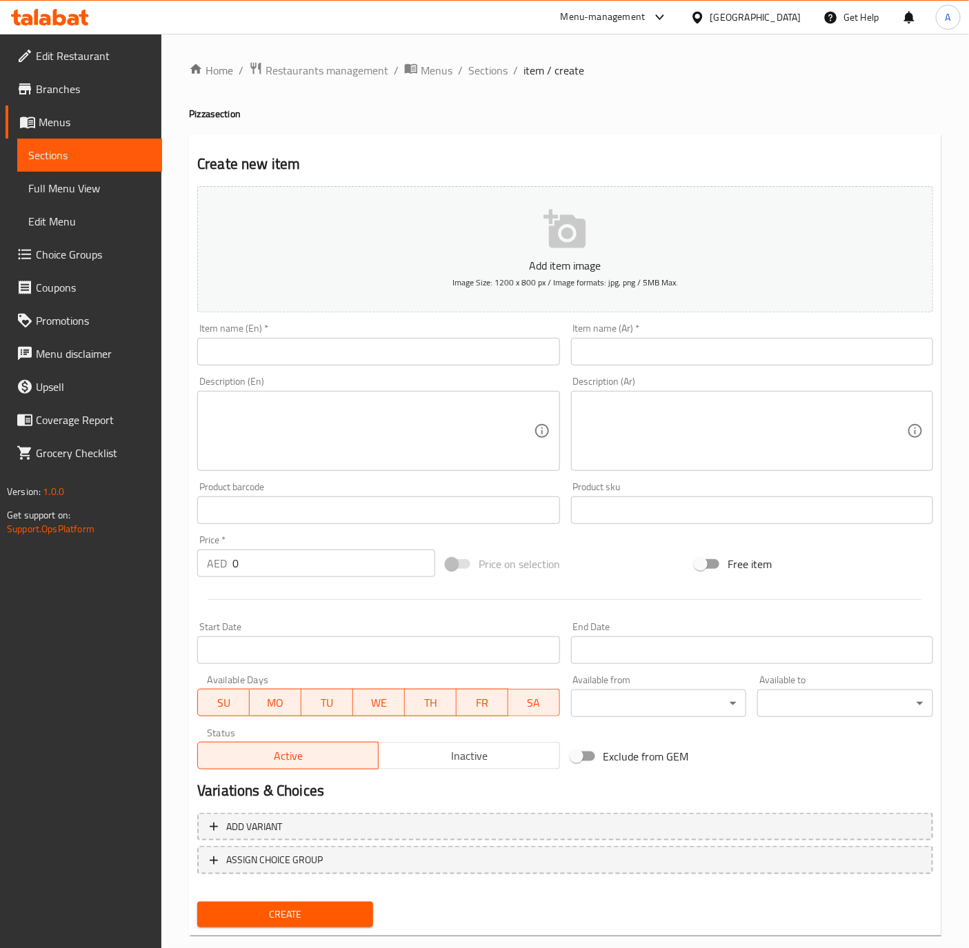
click at [712, 356] on input "text" at bounding box center [752, 352] width 362 height 28
paste input "بيتزا ببروني وسط"
type input "بيتزا ببروني وسط"
click at [261, 352] on input "text" at bounding box center [378, 352] width 362 height 28
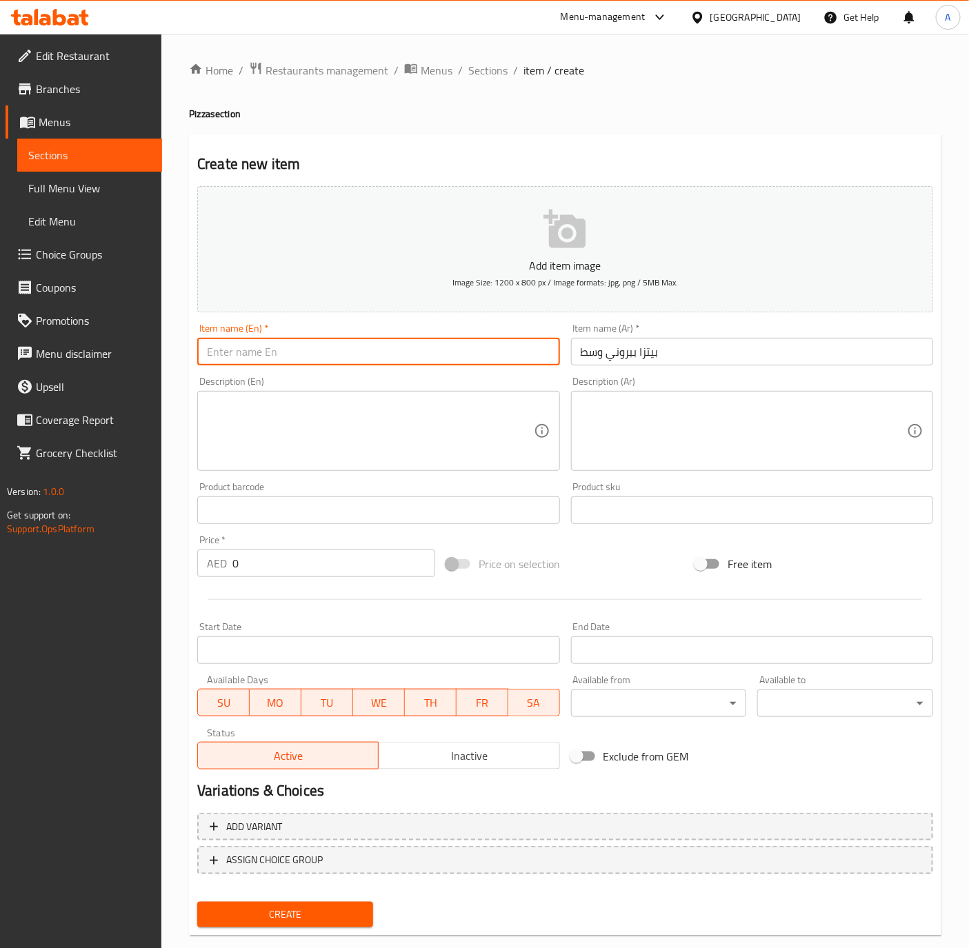
paste input "Pepperoni pizza Medium"
click at [261, 360] on input "Pepperoni pizza Medium" at bounding box center [378, 352] width 362 height 28
type input "Pepperoni Pizza Medium"
click at [298, 563] on input "0" at bounding box center [333, 564] width 203 height 28
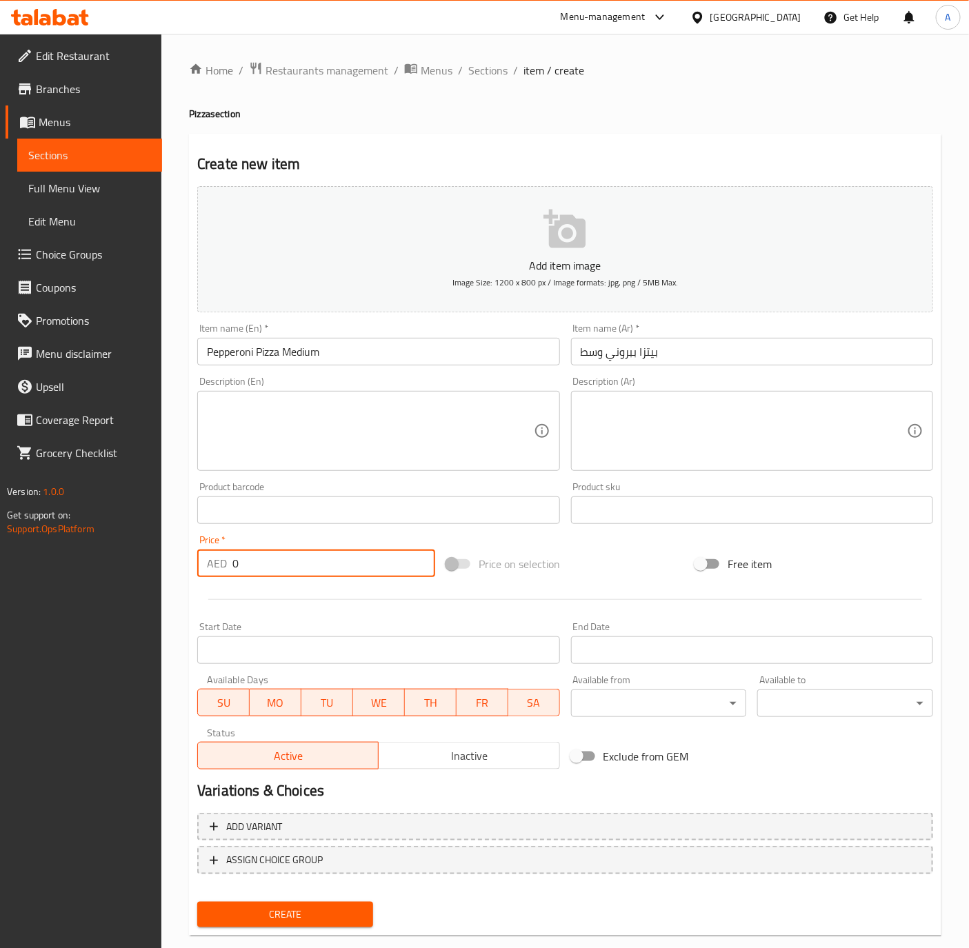
click at [298, 563] on input "0" at bounding box center [333, 564] width 203 height 28
paste input "43.75"
type input "43.75"
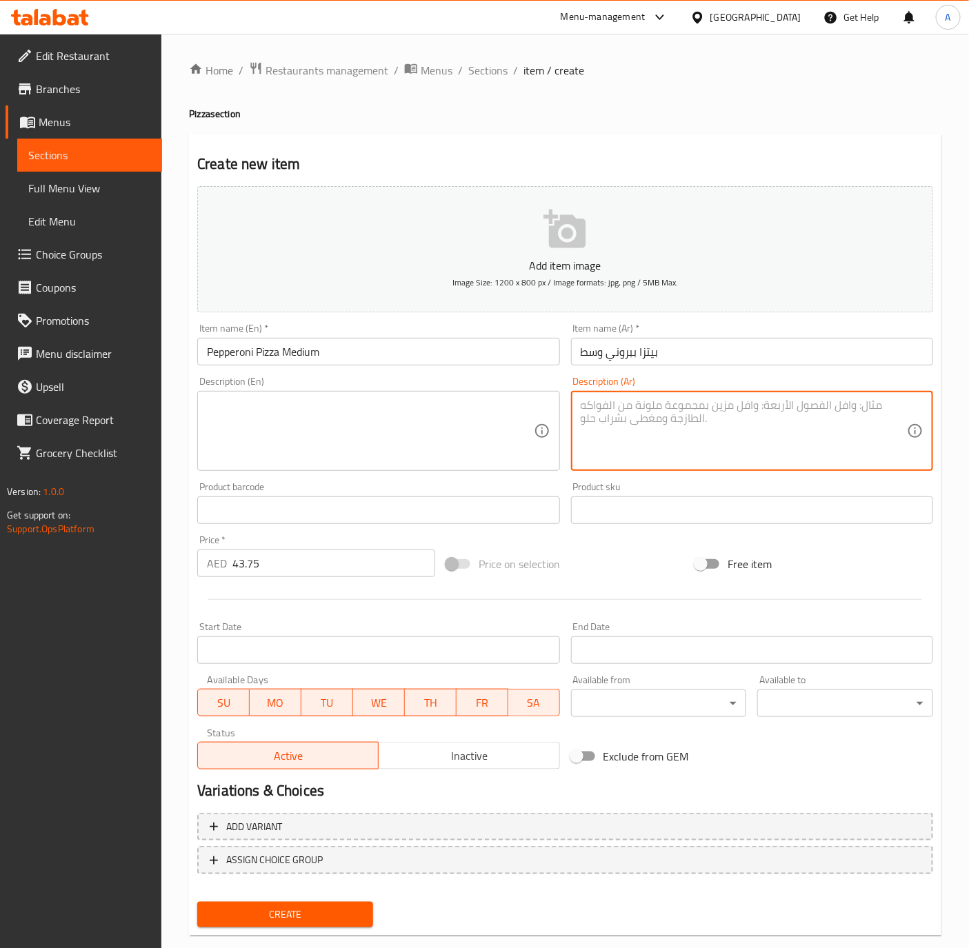
click at [743, 427] on textarea at bounding box center [744, 432] width 326 height 66
paste textarea "صوص البيتزا مع جبنة مدزريلا مع شرائح الببرونى اورجانو"
type textarea "صوص البيتزا مع جبنة مدزريلا مع شرائح الببرونى اورجانو"
click at [340, 432] on textarea at bounding box center [370, 432] width 326 height 66
paste textarea "Pizza Sauce Mozzarella Cheese with Pepperoni Slices and Oregano"
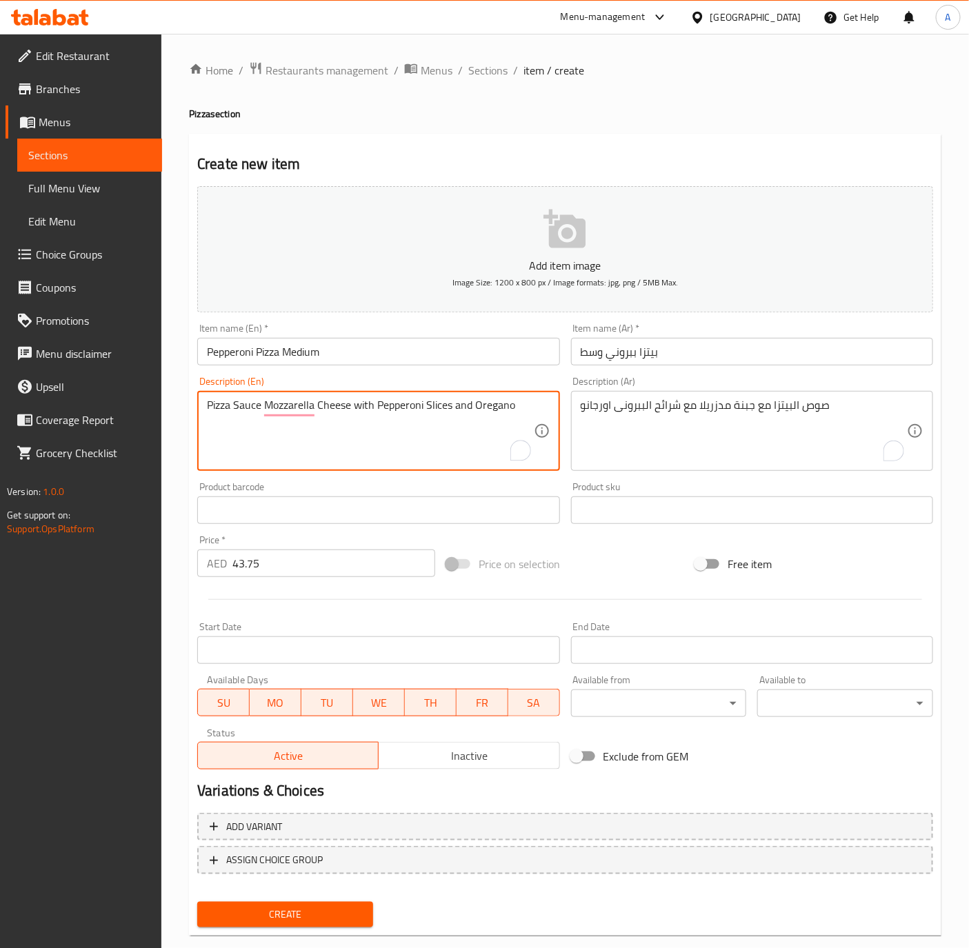
type textarea "Pizza Sauce Mozzarella Cheese with Pepperoni Slices and Oregano"
click at [381, 352] on input "Pepperoni Pizza Medium" at bounding box center [378, 352] width 362 height 28
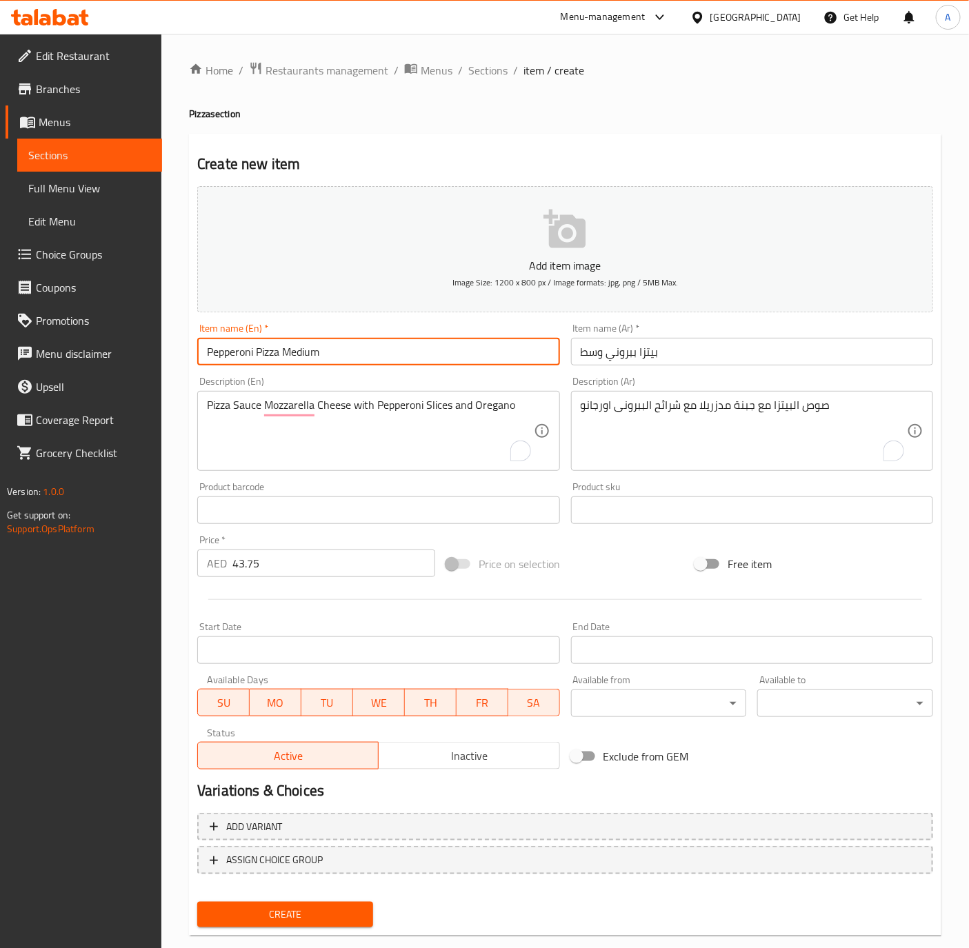
click at [197, 902] on button "Create" at bounding box center [285, 915] width 176 height 26
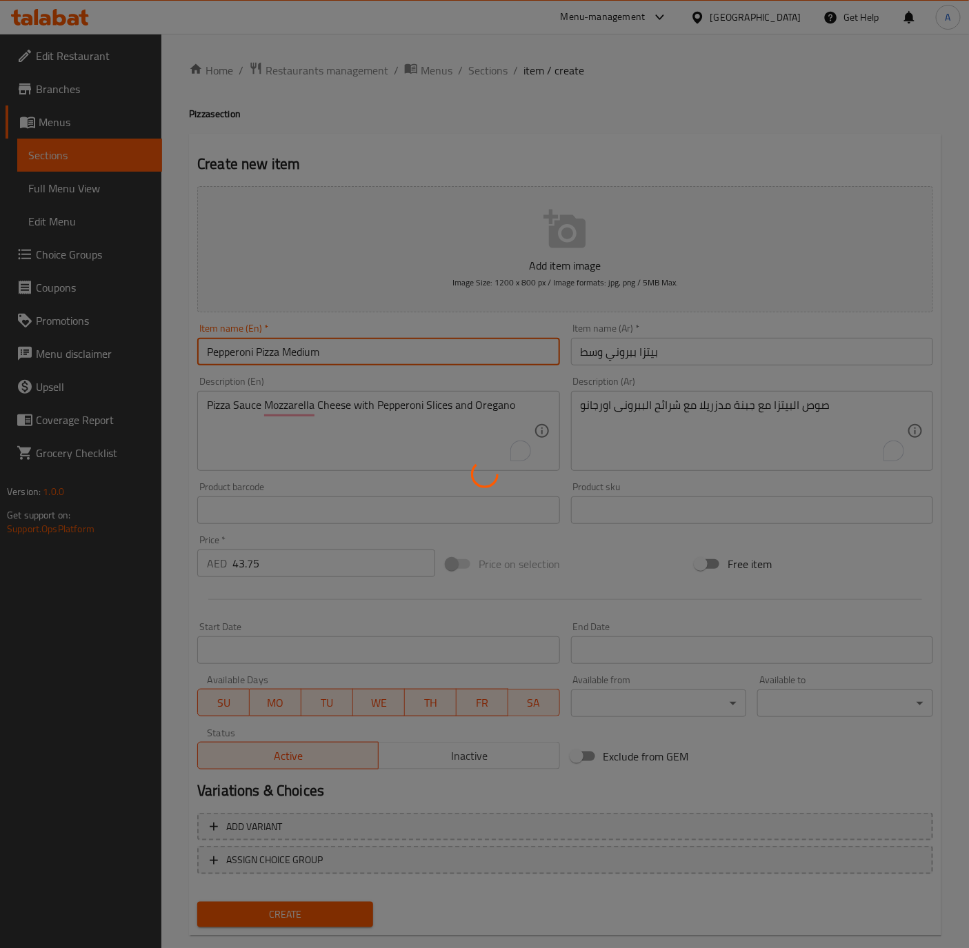
type input "0"
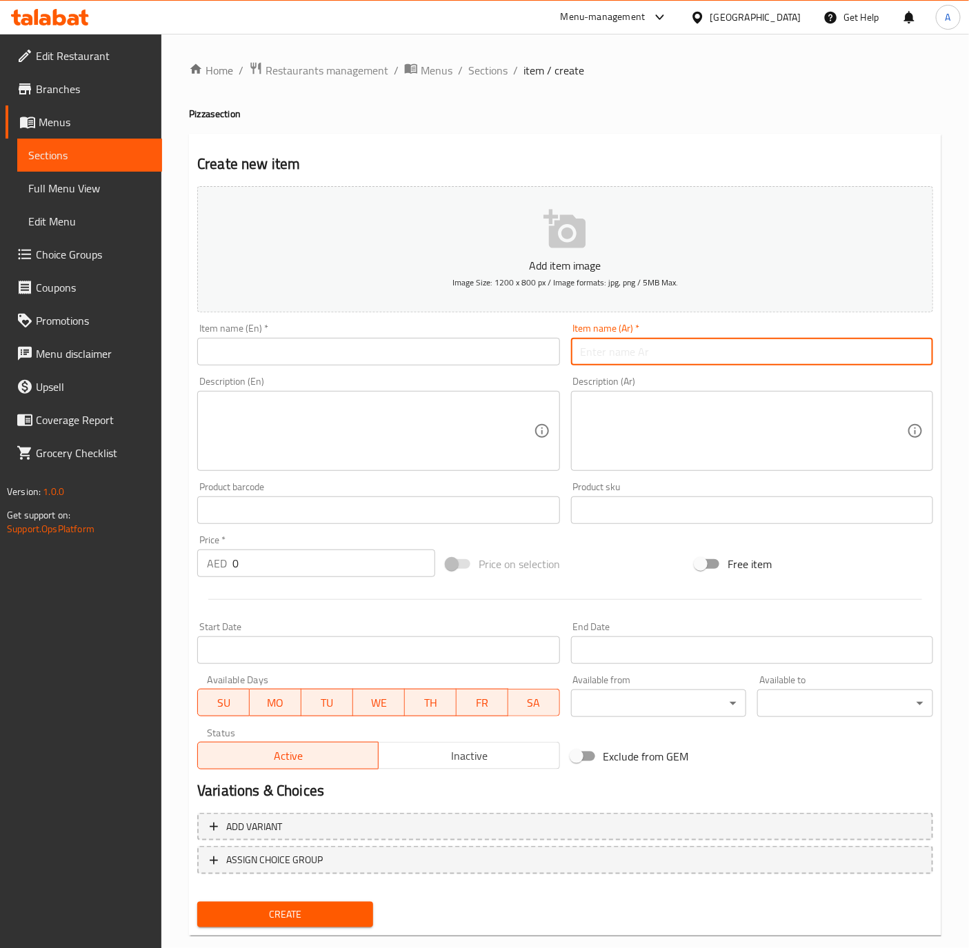
drag, startPoint x: 621, startPoint y: 352, endPoint x: 609, endPoint y: 352, distance: 12.4
click at [621, 352] on input "text" at bounding box center [752, 352] width 362 height 28
paste input "بيتزا خضار كبير"
type input "بيتزا خضار كبير"
click at [313, 356] on input "text" at bounding box center [378, 352] width 362 height 28
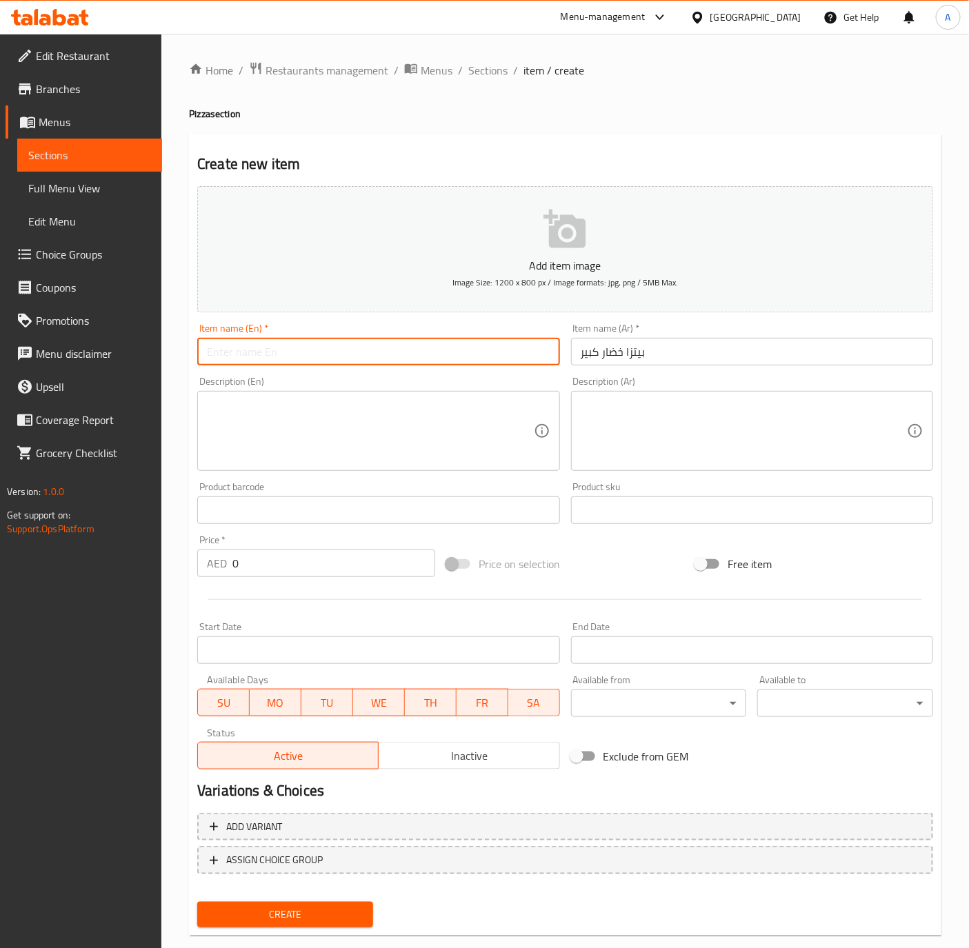
paste input "Vegetable pizza Large"
click at [253, 352] on input "Vegetable pizza Large" at bounding box center [378, 352] width 362 height 28
click at [256, 364] on input "Vegetable pizza Large" at bounding box center [378, 352] width 362 height 28
click at [257, 352] on input "Vegetable pizza Large" at bounding box center [378, 352] width 362 height 28
type input "Vegetable Pizza Large"
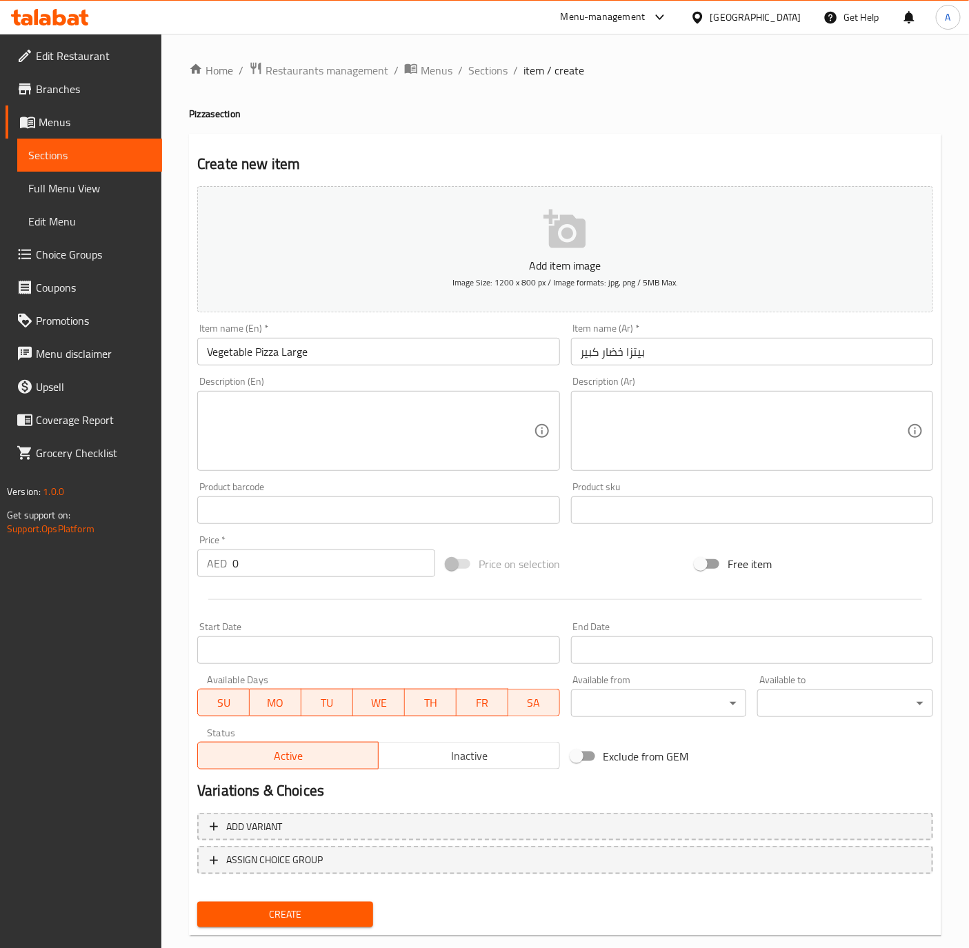
click at [273, 577] on input "0" at bounding box center [333, 564] width 203 height 28
paste input "47.25"
type input "47.25"
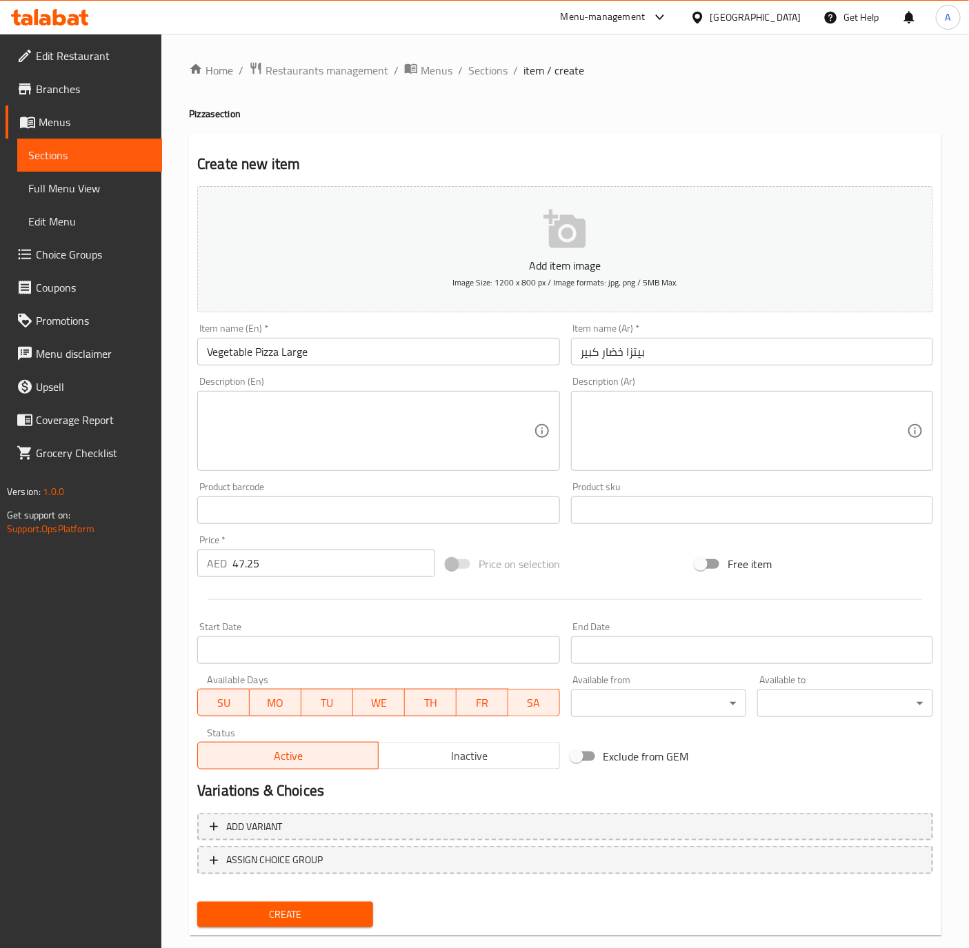
click at [672, 458] on textarea at bounding box center [744, 432] width 326 height 66
paste textarea "صوص البيتزا مع جبنة مدزريلا مع شرائح الببرونى اورجانو"
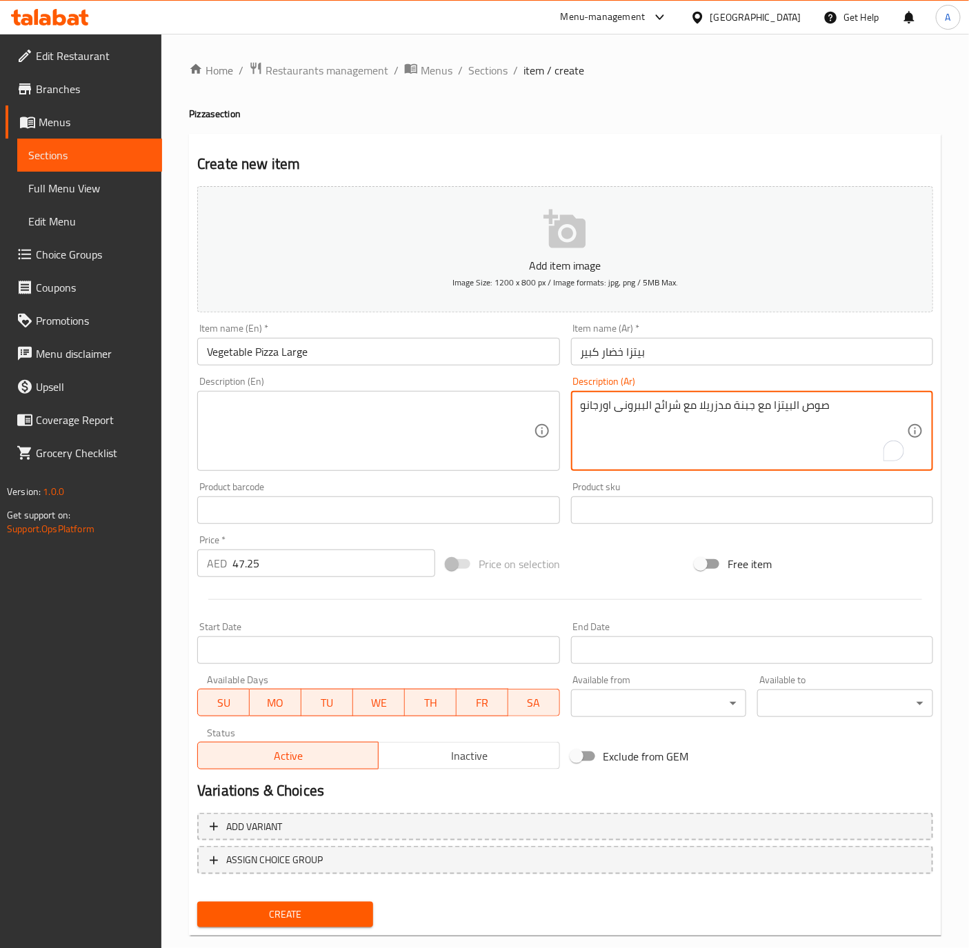
click at [616, 418] on textarea "صوص البيتزا مع جبنة مدزريلا مع شرائح الببرونى اورجانو" at bounding box center [744, 432] width 326 height 66
paste textarea "يتزا مع ذرة مع فلافل رومى مع بصل مع طماطم فطر مع زيتون مع جبنة مدزريلا مع"
type textarea "صوص بيتزا مع ذرة مع فلافل رومى مع بصل مع طماطم فطر مع زيتون مع جبنة مدزريلا مع …"
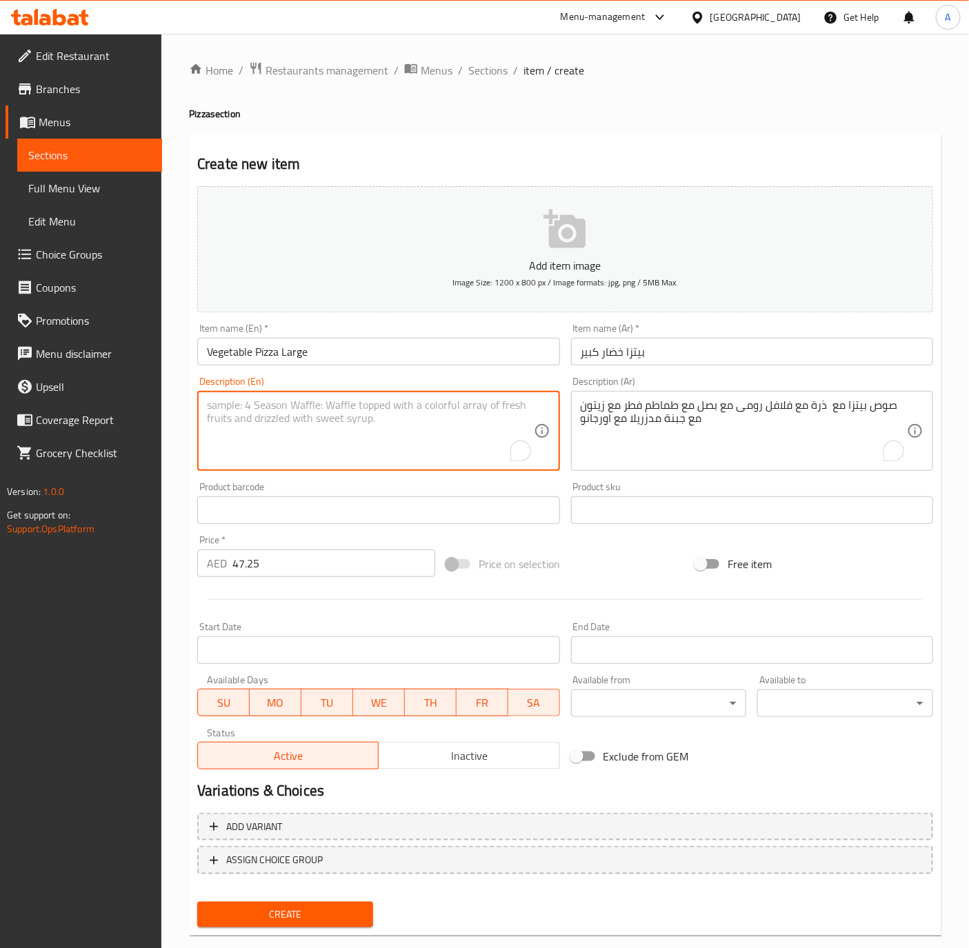
click at [335, 436] on textarea "To enrich screen reader interactions, please activate Accessibility in Grammarl…" at bounding box center [370, 432] width 326 height 66
paste textarea "Pizza sauce with corn with felfel with onion with mushroom tomatoes with olives…"
type textarea "Pizza sauce with corn with felfel with onion with mushroom tomatoes with olives…"
click at [312, 352] on input "Vegetable Pizza Large" at bounding box center [378, 352] width 362 height 28
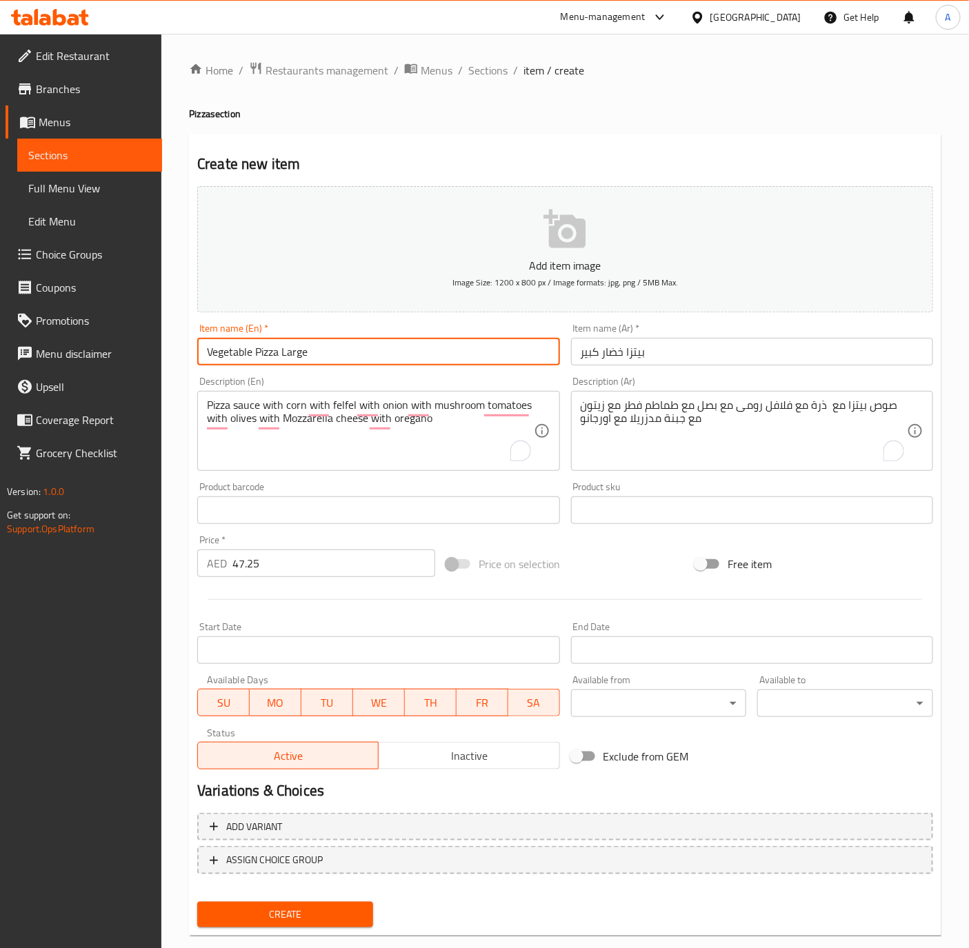
click at [197, 902] on button "Create" at bounding box center [285, 915] width 176 height 26
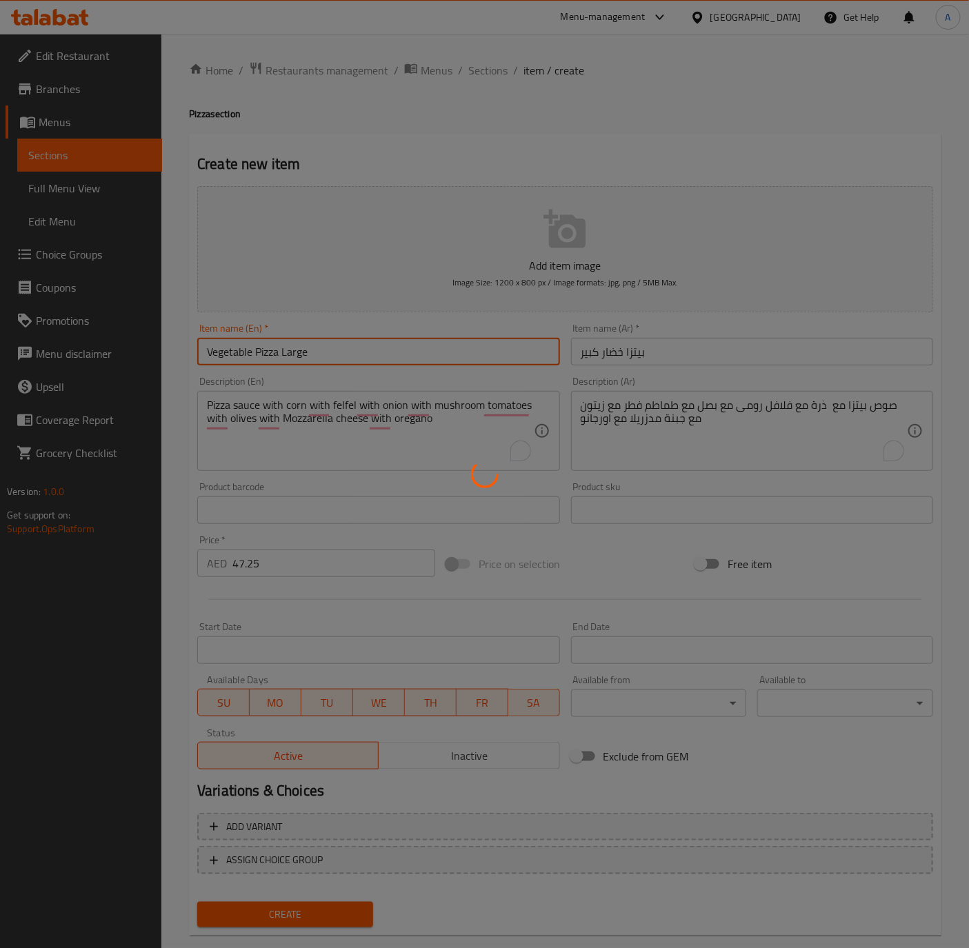
type input "0"
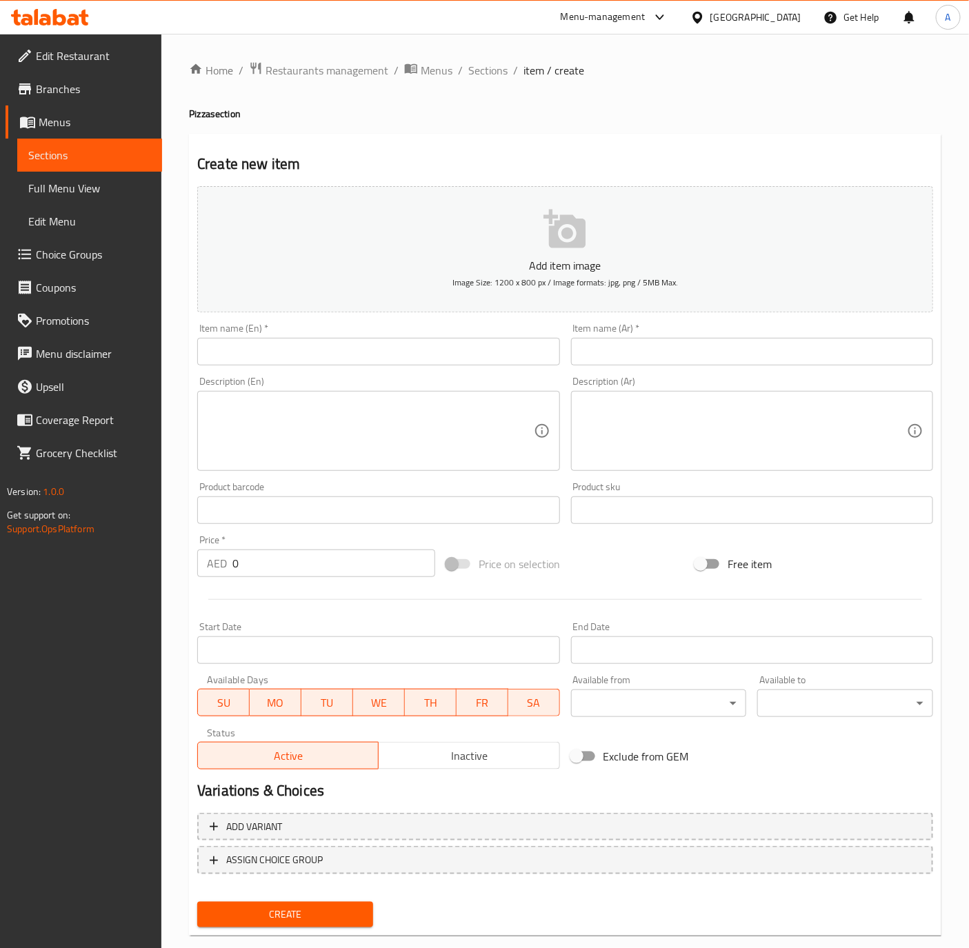
click at [631, 359] on input "text" at bounding box center [752, 352] width 362 height 28
paste input "بيتزا خضار وسط"
type input "بيتزا خضار وسط"
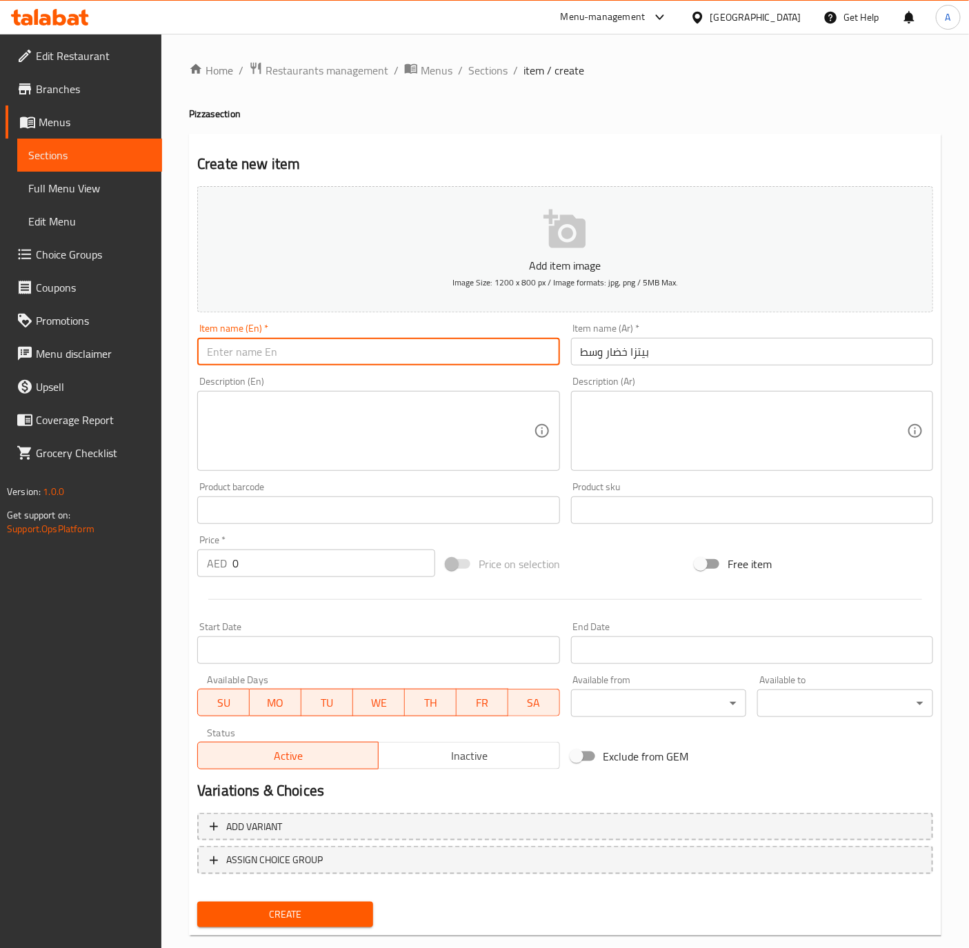
click at [276, 350] on input "text" at bounding box center [378, 352] width 362 height 28
paste input "Vegetable pizza Medium"
click at [259, 356] on input "Vegetable pizza Medium" at bounding box center [378, 352] width 362 height 28
type input "Vegetable Pizza Medium"
click at [285, 578] on div "Price   * AED 0 Price *" at bounding box center [316, 556] width 249 height 53
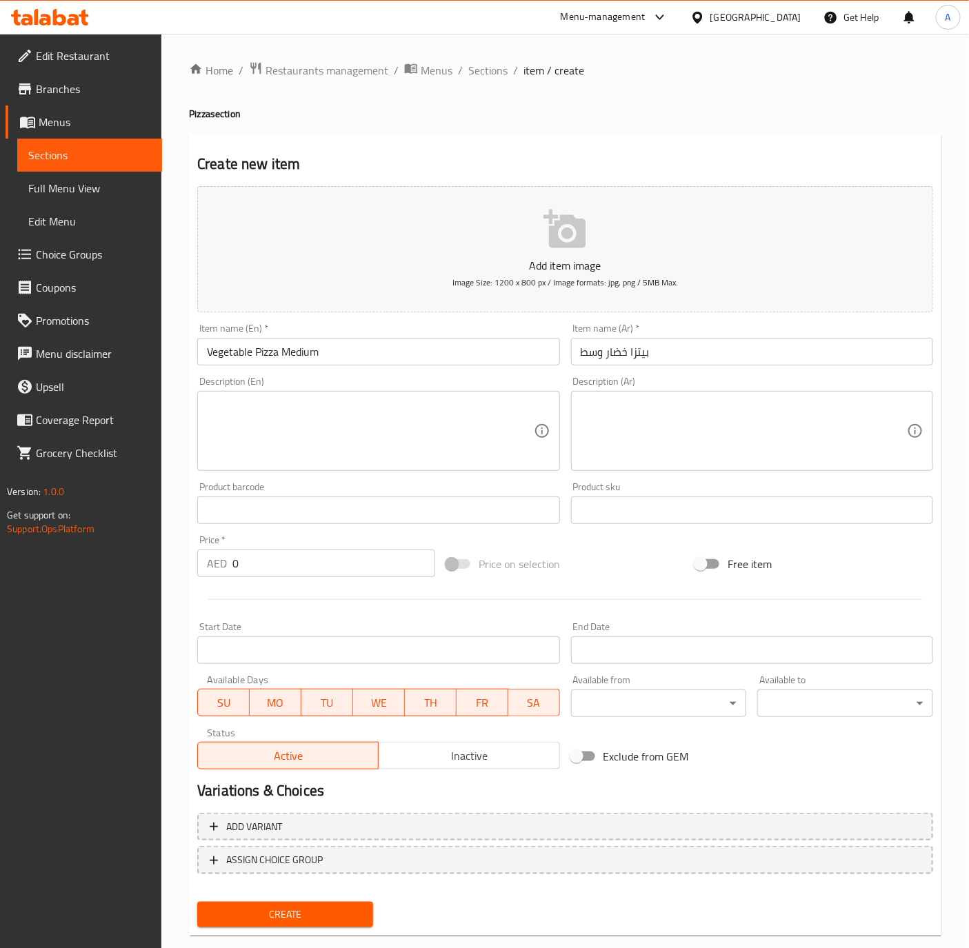
click at [285, 561] on input "0" at bounding box center [333, 564] width 203 height 28
paste input "38.5"
click at [282, 563] on input "038.5" at bounding box center [333, 564] width 203 height 28
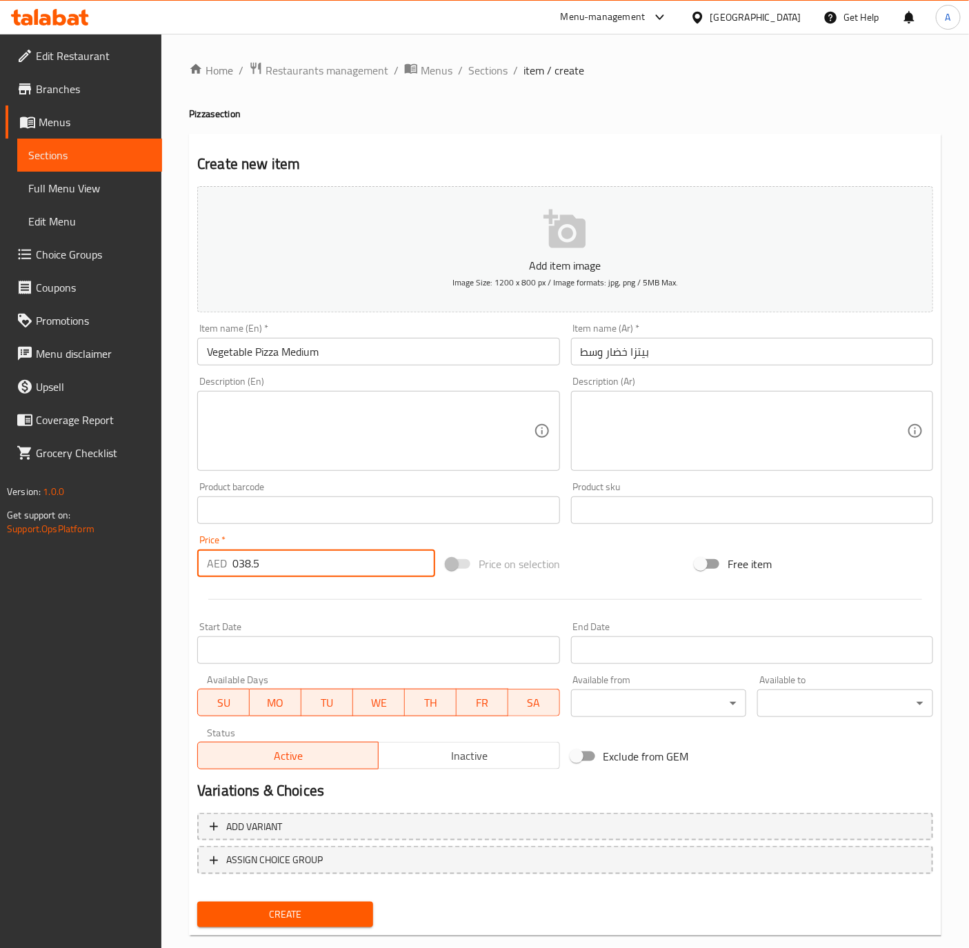
click at [282, 563] on input "038.5" at bounding box center [333, 564] width 203 height 28
paste input "number"
type input "38.5"
click at [172, 800] on div "Home / Restaurants management / Menus / Sections / item / create Pizza section …" at bounding box center [564, 504] width 807 height 940
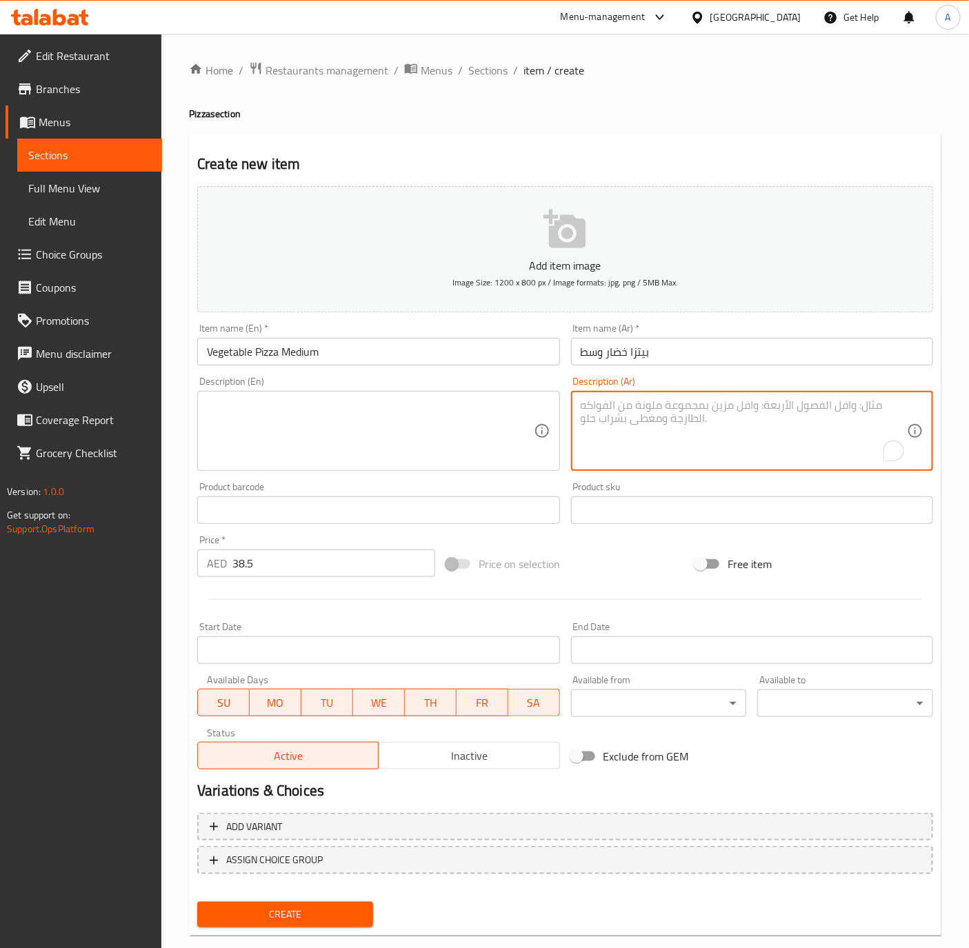
click at [683, 443] on textarea "To enrich screen reader interactions, please activate Accessibility in Grammarl…" at bounding box center [744, 432] width 326 height 66
paste textarea "صوص بيتزا مع ذرة مع فلافل رومى مع بصل مع طماطم فطر مع زيتون مع جبنة مدزريلا مع …"
type textarea "صوص بيتزا مع ذرة مع فلافل رومى مع بصل مع طماطم فطر مع زيتون مع جبنة مدزريلا مع …"
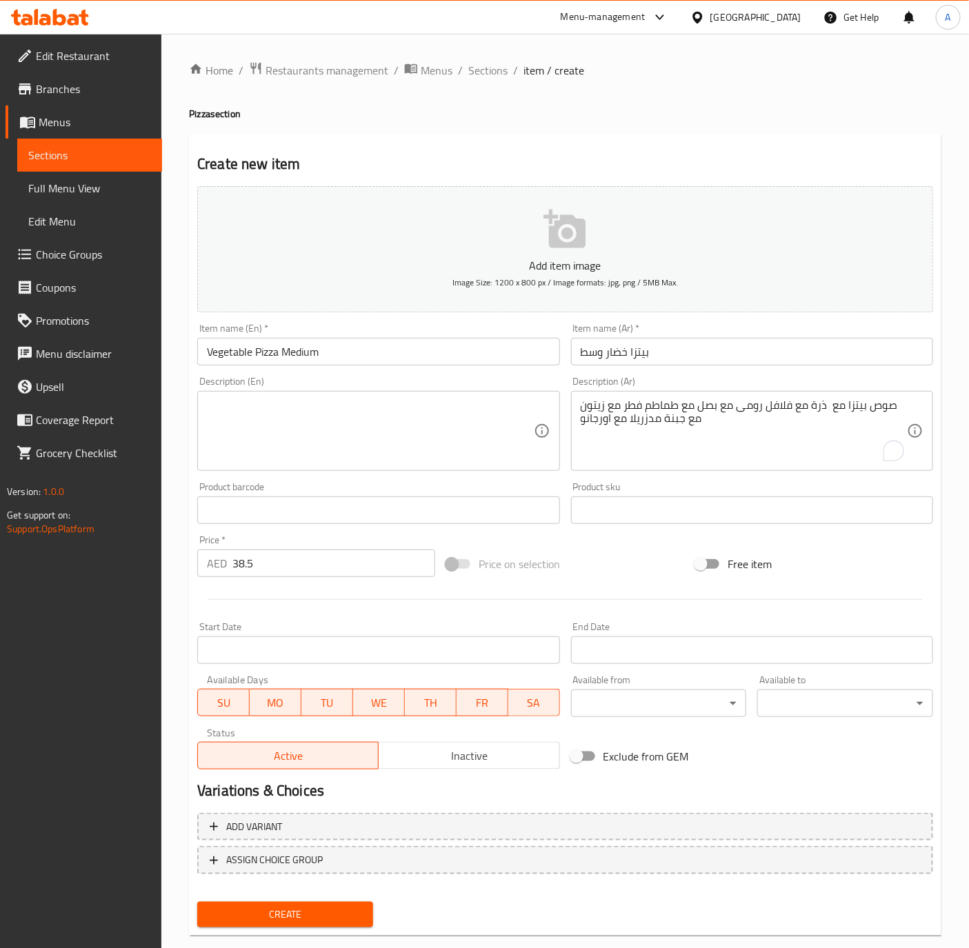
click at [671, 402] on textarea "صوص بيتزا مع ذرة مع فلافل رومى مع بصل مع طماطم فطر مع زيتون مع جبنة مدزريلا مع …" at bounding box center [744, 432] width 326 height 66
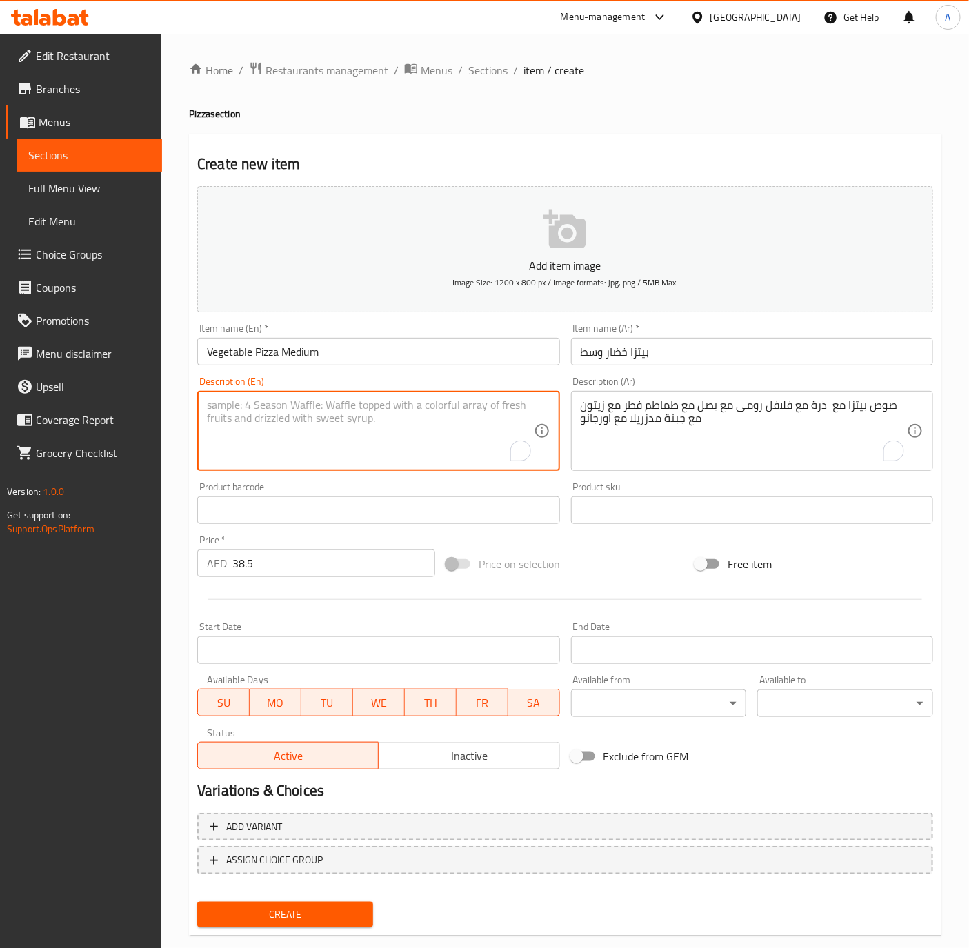
click at [336, 399] on textarea "To enrich screen reader interactions, please activate Accessibility in Grammarl…" at bounding box center [370, 432] width 326 height 66
paste textarea "Pizza sauce with corn with felfel with onion with mushroom tomatoes with olives…"
type textarea "Pizza sauce with corn with felfel with onion with mushroom tomatoes with olives…"
click at [396, 360] on input "Vegetable Pizza Medium" at bounding box center [378, 352] width 362 height 28
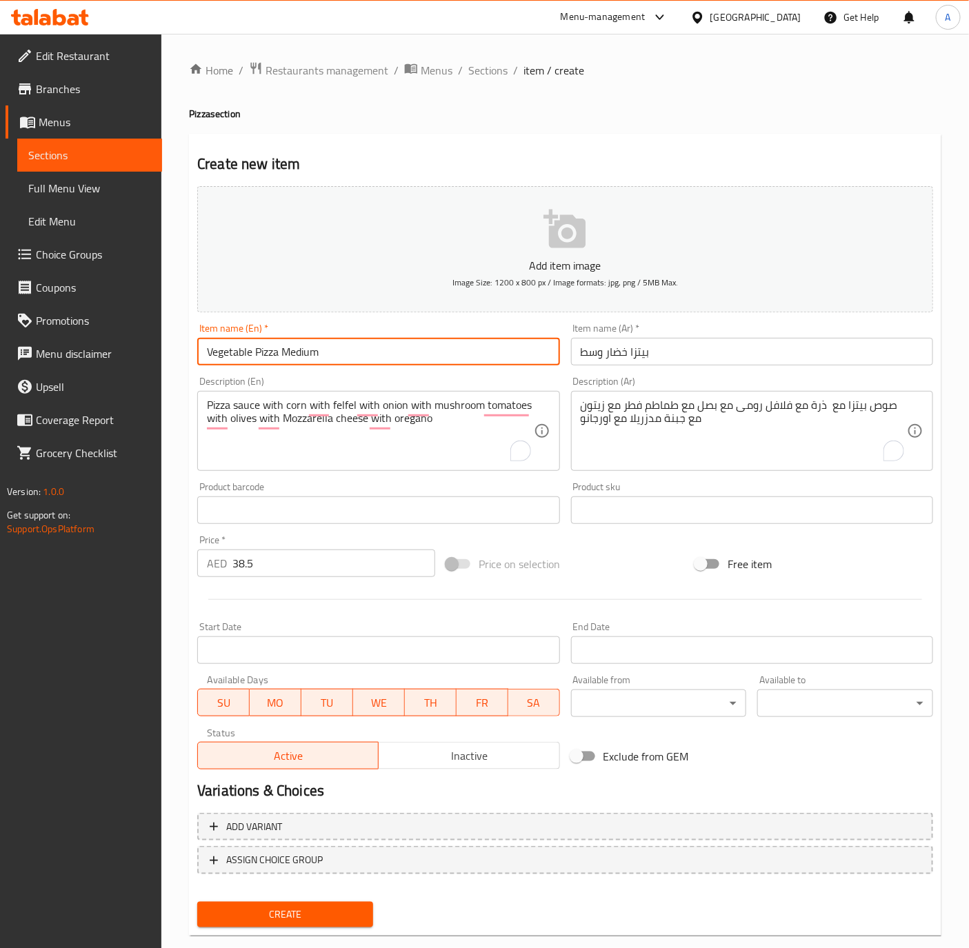
click at [197, 902] on button "Create" at bounding box center [285, 915] width 176 height 26
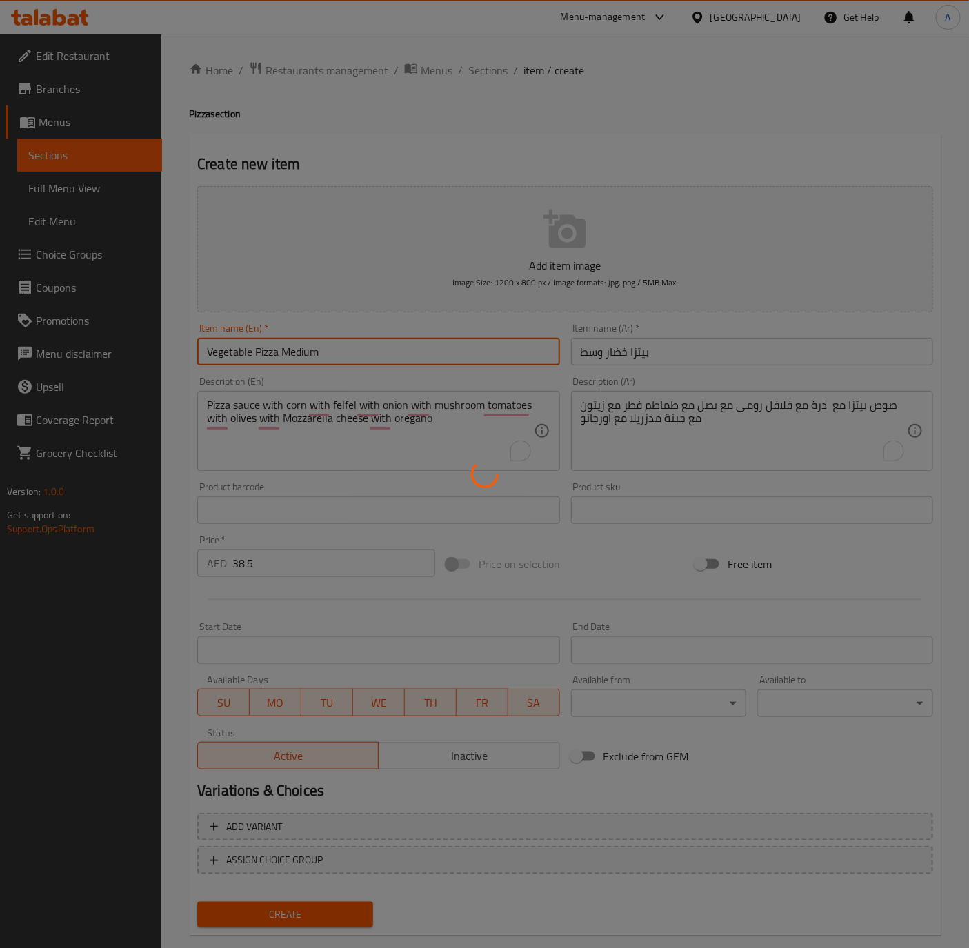
type input "0"
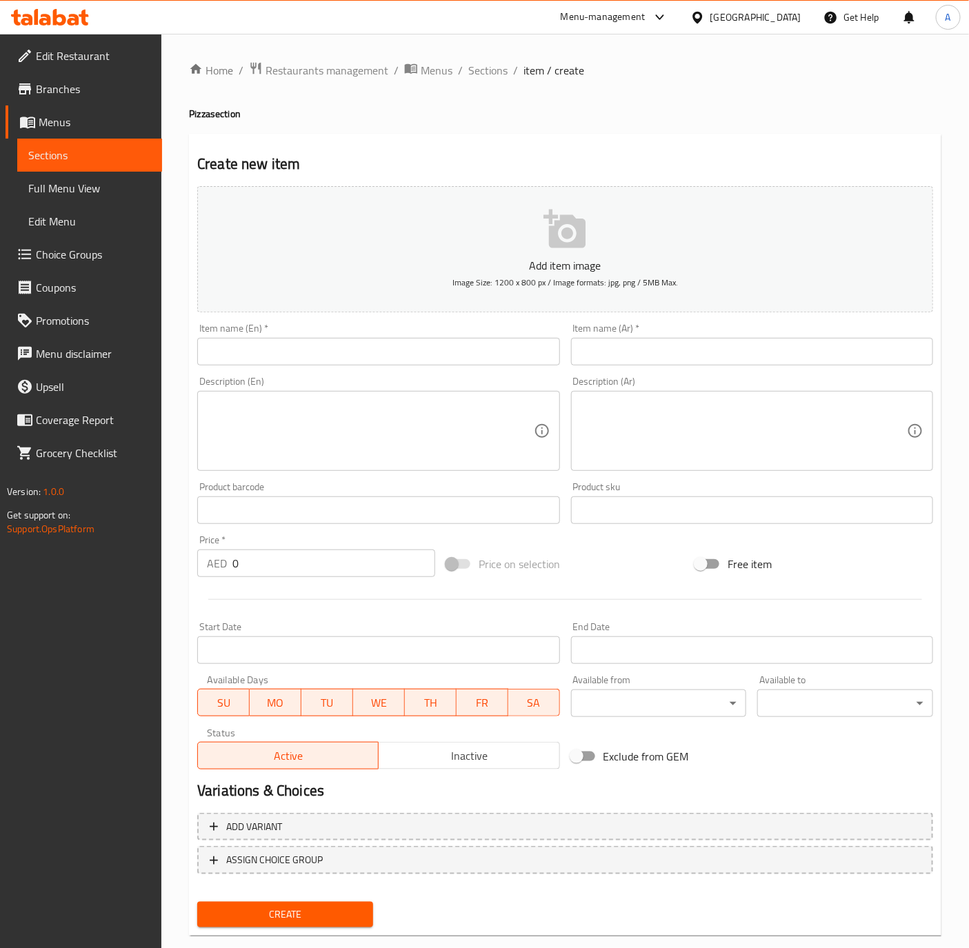
click at [221, 341] on input "text" at bounding box center [378, 352] width 362 height 28
paste input "Chicken shawarma pizza Medium"
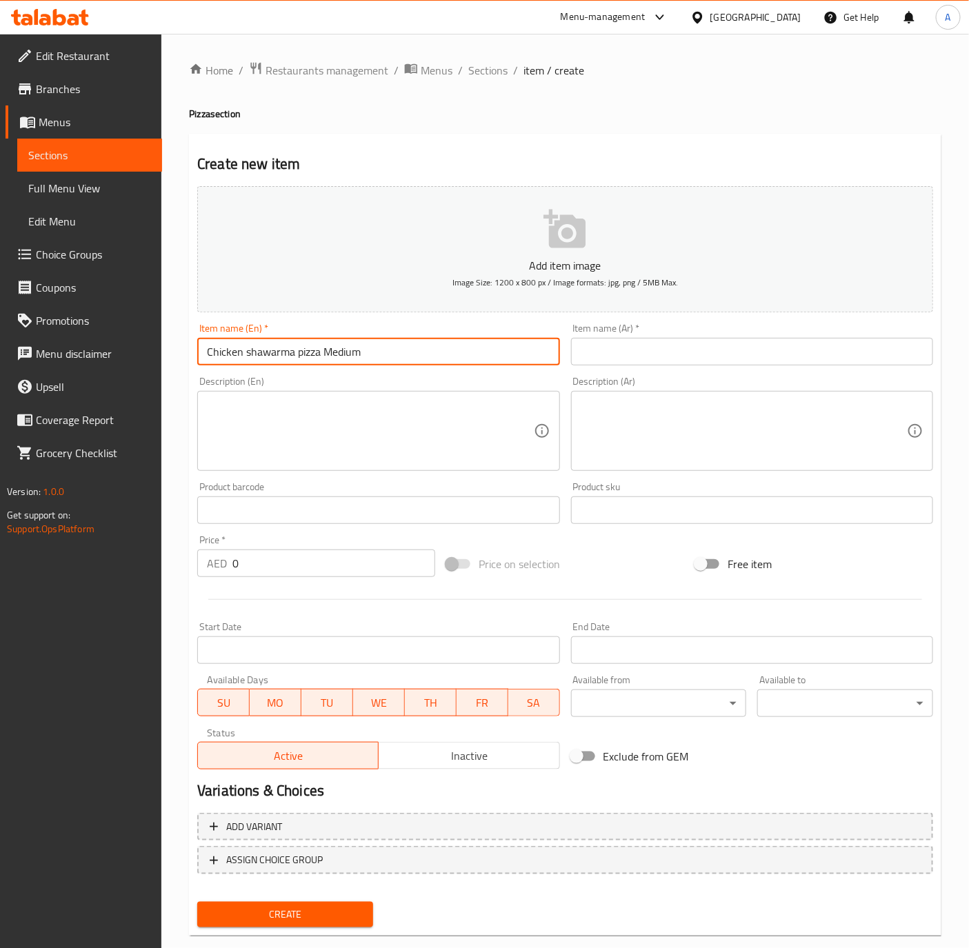
click at [250, 352] on input "Chicken shawarma pizza Medium" at bounding box center [378, 352] width 362 height 28
click at [304, 361] on input "Chicken Shawarma pizza Medium" at bounding box center [378, 352] width 362 height 28
type input "Chicken Shawarma Pizza Medium"
click at [249, 563] on input "0" at bounding box center [333, 564] width 203 height 28
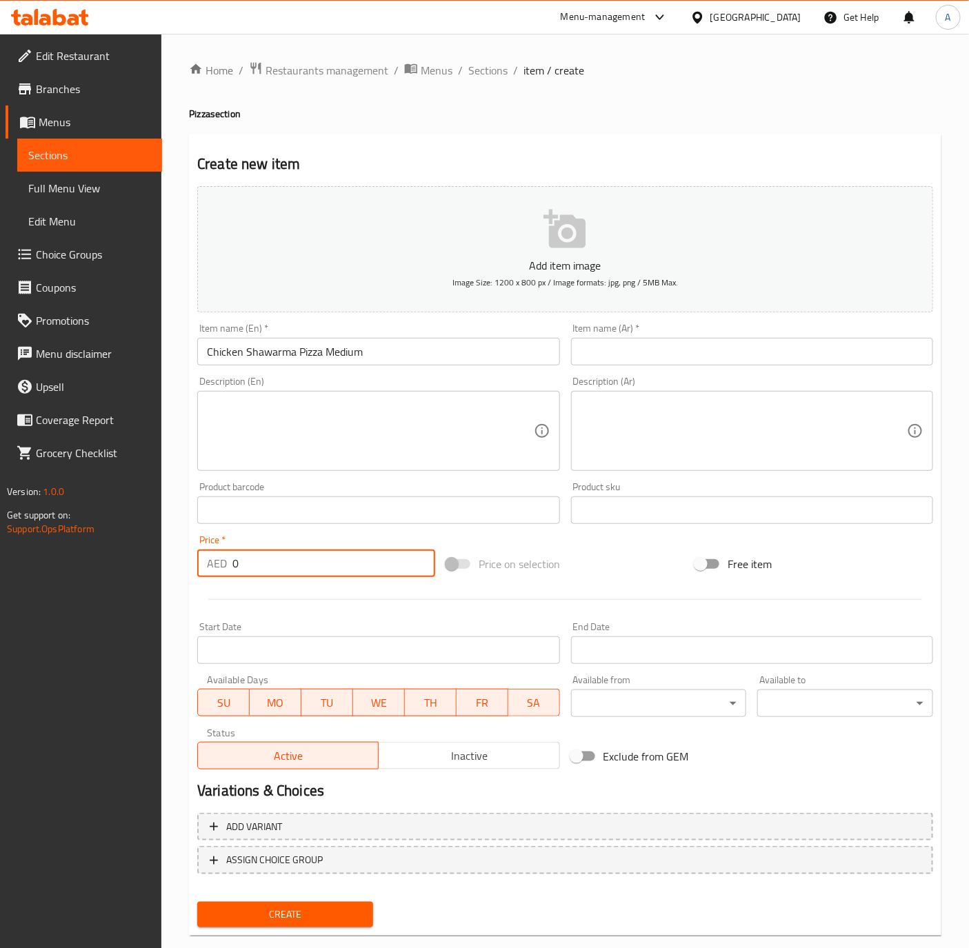
click at [249, 563] on input "0" at bounding box center [333, 564] width 203 height 28
paste input "43.75"
type input "43.75"
click at [723, 358] on input "text" at bounding box center [752, 352] width 362 height 28
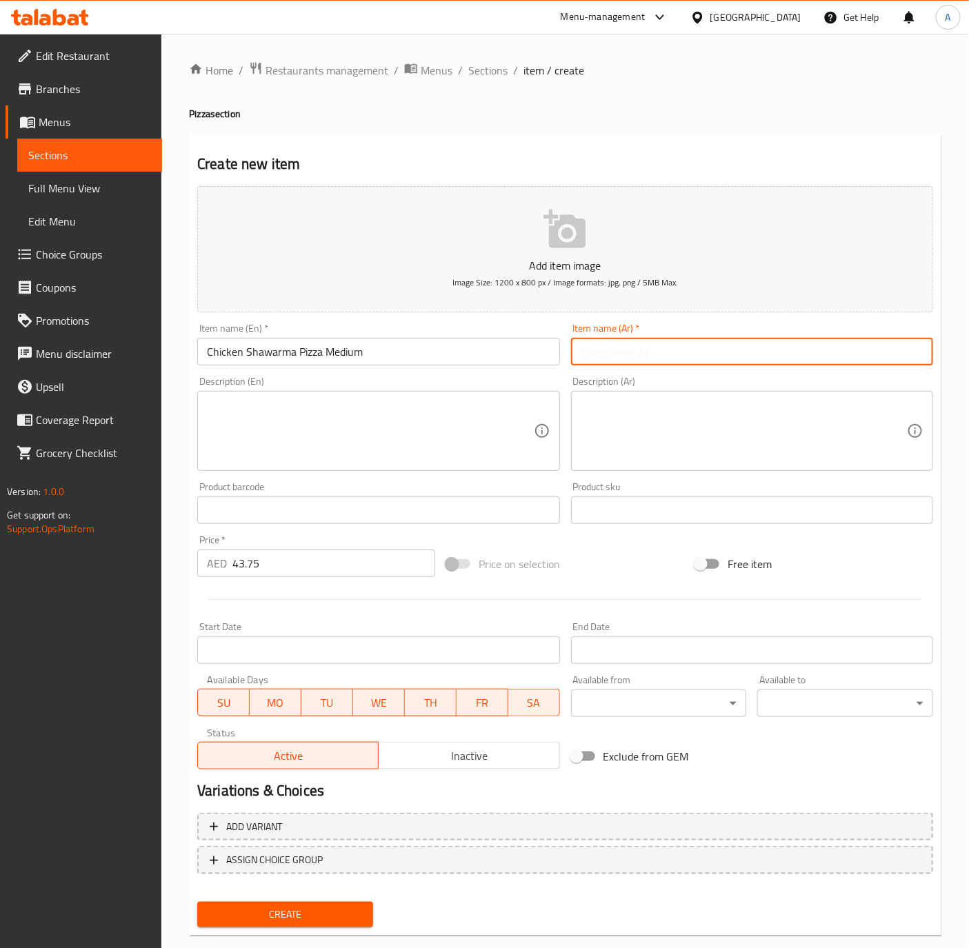
paste input "بيتزا شاورما وسط"
click at [602, 352] on input "بيتزا شاورما وسط" at bounding box center [752, 352] width 362 height 28
type input "بيتزا شاورما دجاج وسط"
click at [714, 426] on textarea at bounding box center [744, 432] width 326 height 66
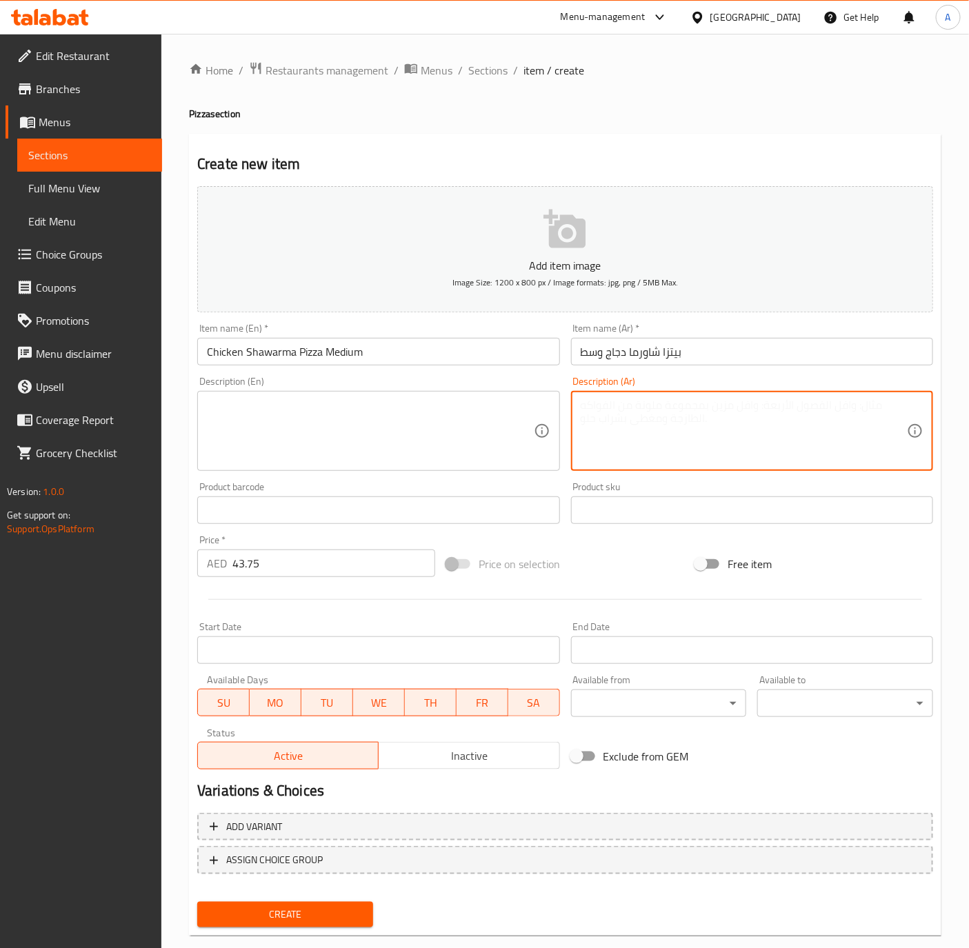
paste textarea "صوص بيتزا مع شاورما دجاج مع اورجانو مع جبنة مدزريلا"
type textarea "صوص بيتزا مع شاورما دجاج مع اورجانو مع جبنة مدزريلا"
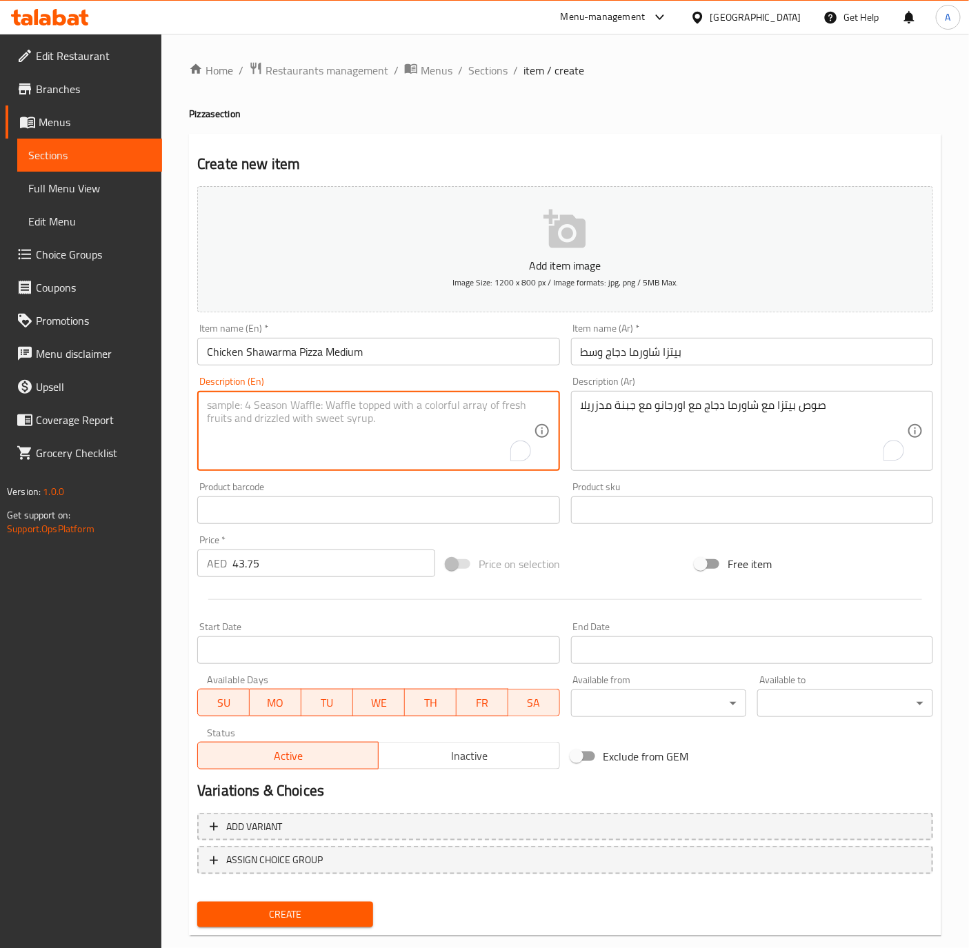
click at [371, 428] on textarea "To enrich screen reader interactions, please activate Accessibility in Grammarl…" at bounding box center [370, 432] width 326 height 66
paste textarea "Pizza sauce with shawarma slices Chicken mozzarella Oregano cheese"
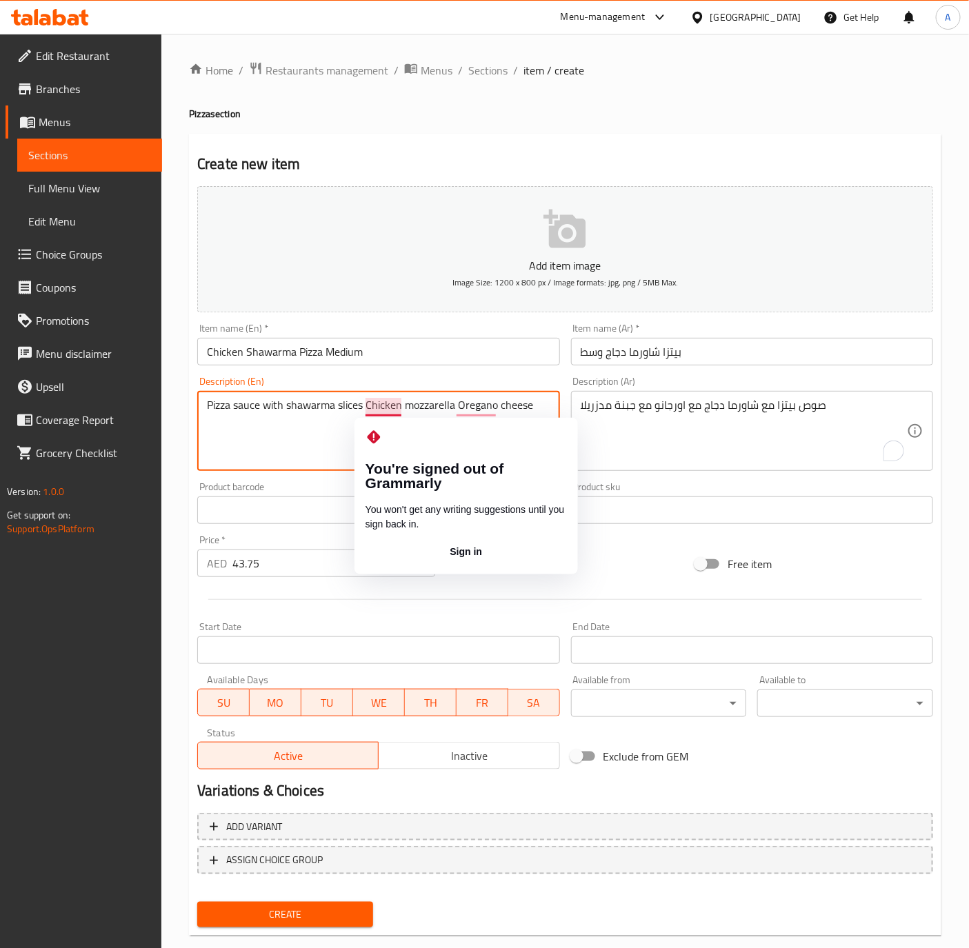
click at [373, 408] on textarea "Pizza sauce with shawarma slices Chicken mozzarella Oregano cheese" at bounding box center [370, 432] width 326 height 66
click at [397, 406] on textarea "Pizza sauce with shawarma slices chicken mozzarella Oregano cheese" at bounding box center [370, 432] width 326 height 66
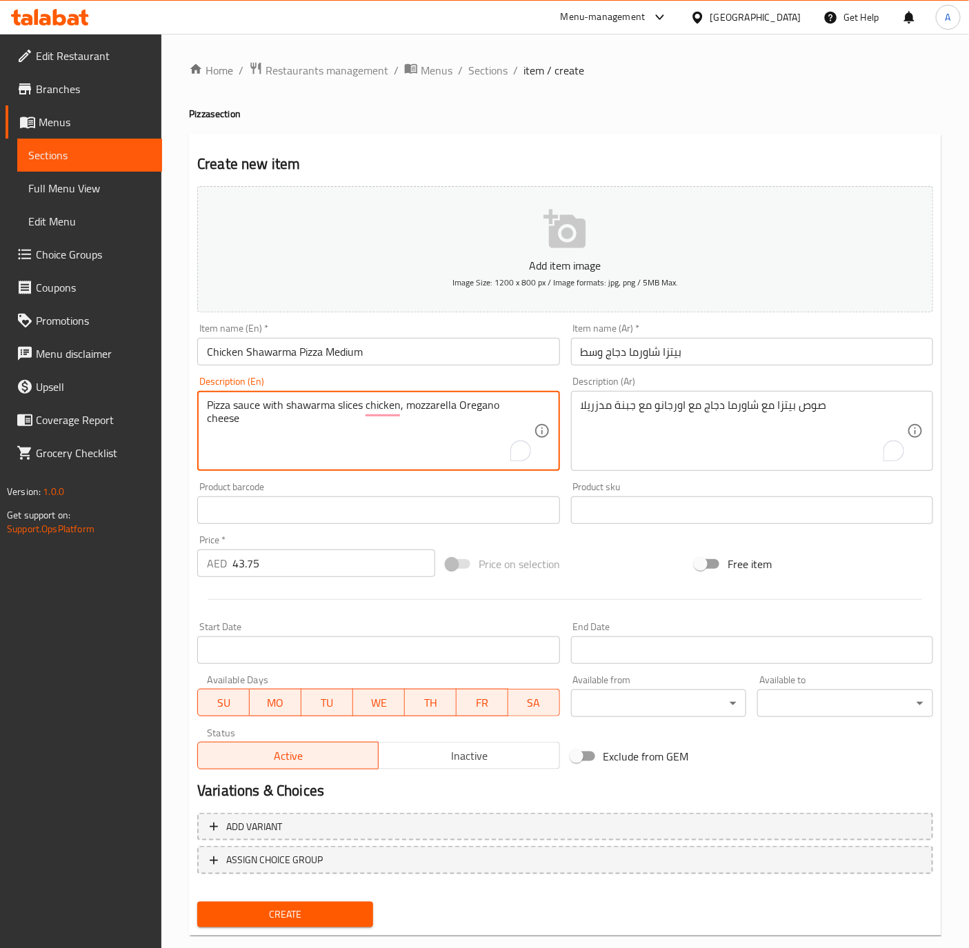
click at [456, 399] on textarea "Pizza sauce with shawarma slices chicken, mozzarella Oregano cheese" at bounding box center [370, 432] width 326 height 66
type textarea "Pizza sauce with shawarma slices chicken, mozzarella Oregano cheese"
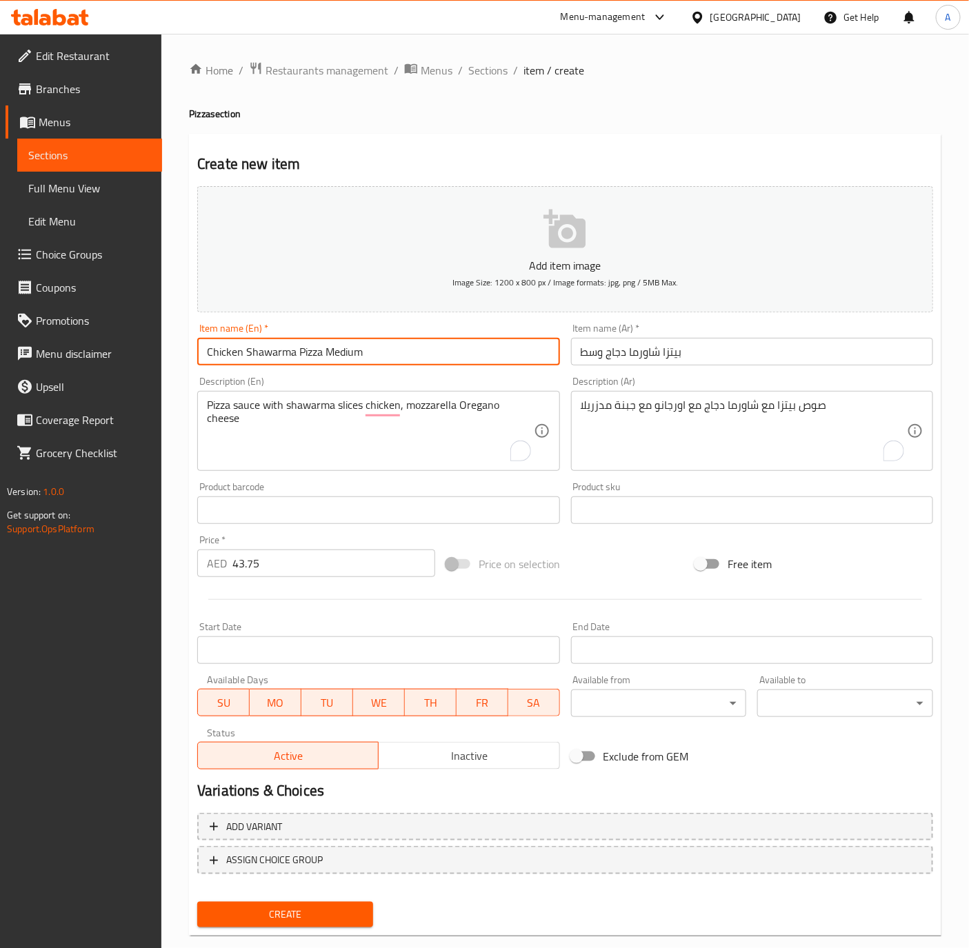
click at [372, 338] on input "Chicken Shawarma Pizza Medium" at bounding box center [378, 352] width 362 height 28
click at [197, 902] on button "Create" at bounding box center [285, 915] width 176 height 26
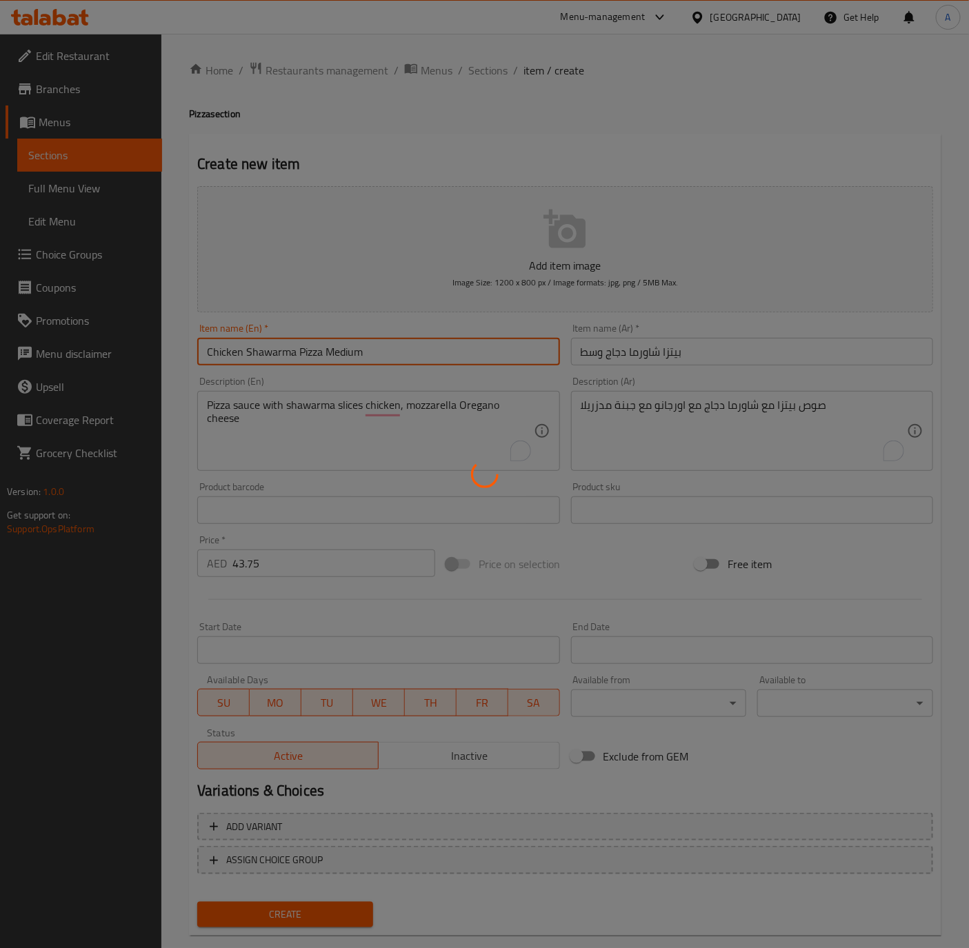
type input "0"
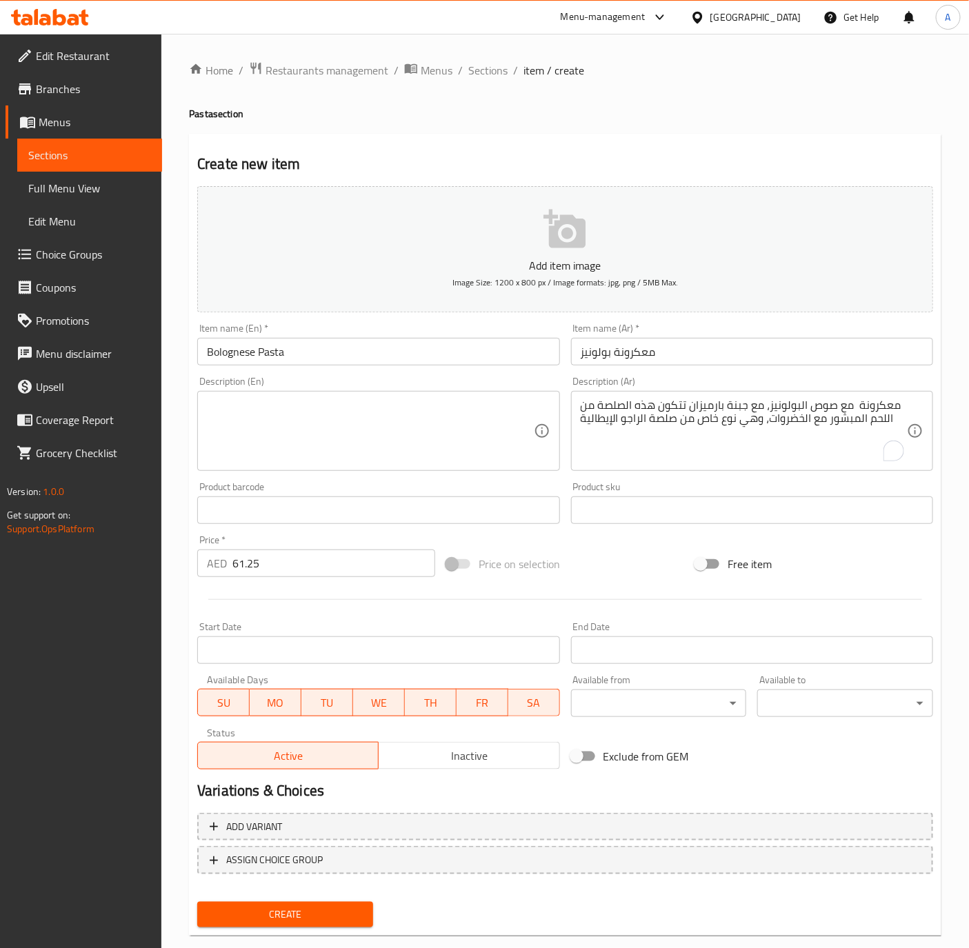
click at [253, 428] on textarea at bounding box center [370, 432] width 326 height 66
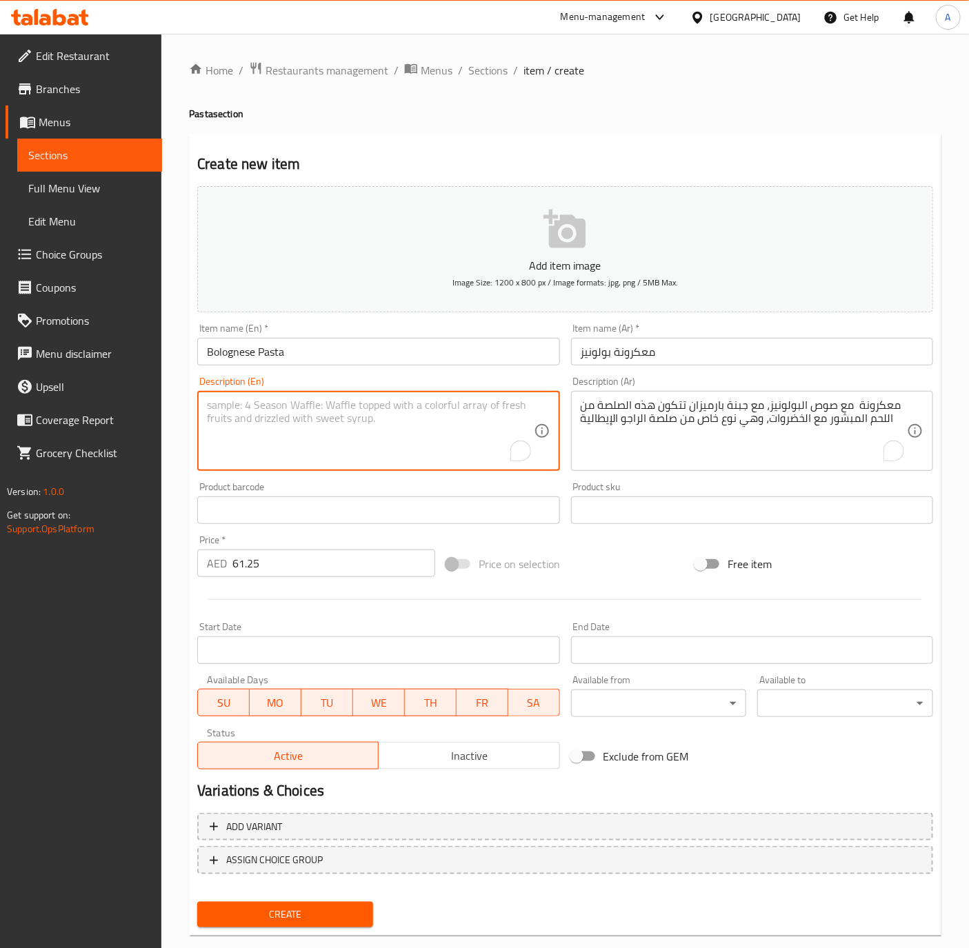
paste textarea "Pasta with Bolognese sauce, with Parmesan cheese This sauce consists of grated …"
type textarea "Pasta with Bolognese sauce, with Parmesan cheese This sauce consists of grated …"
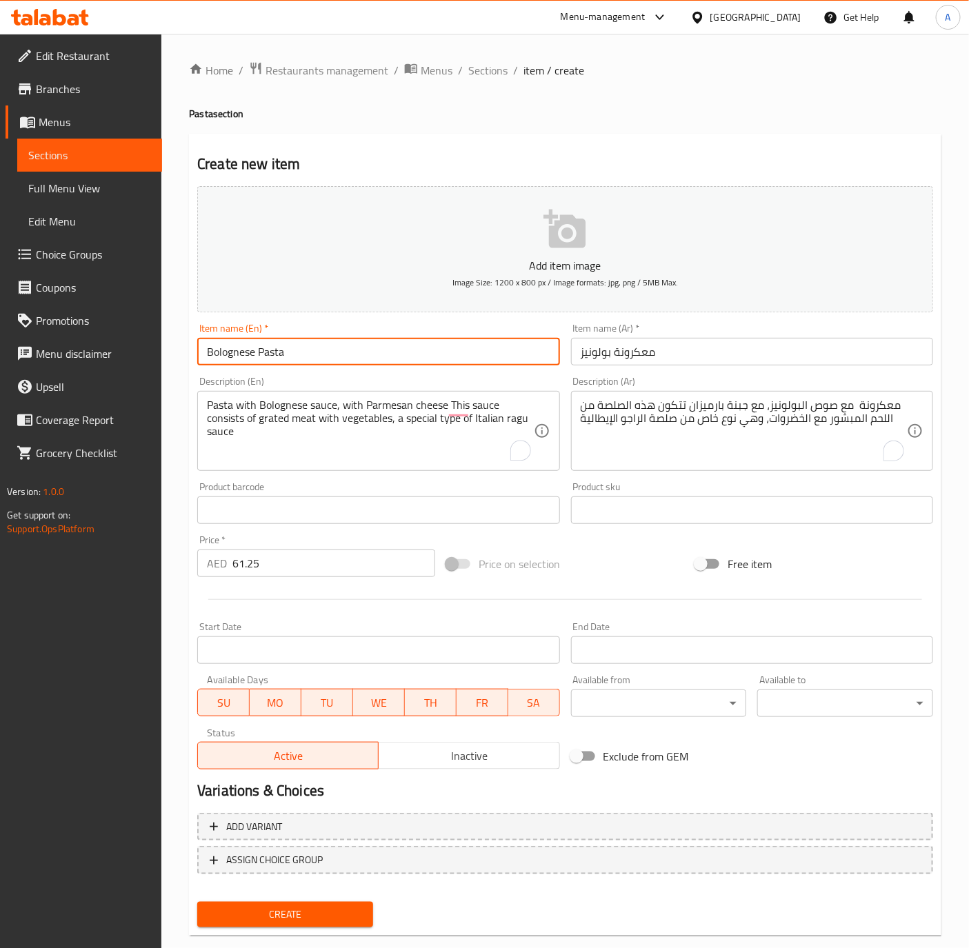
click at [321, 354] on input "Bolognese Pasta" at bounding box center [378, 352] width 362 height 28
click at [197, 902] on button "Create" at bounding box center [285, 915] width 176 height 26
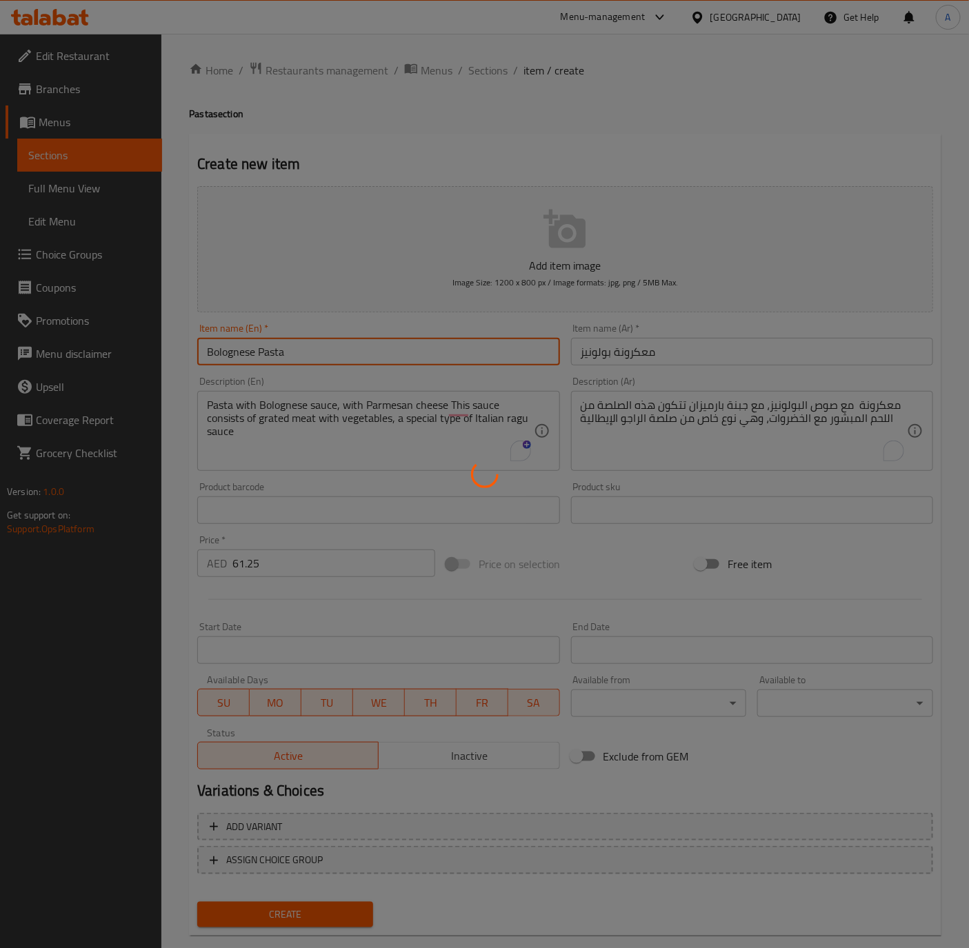
type input "0"
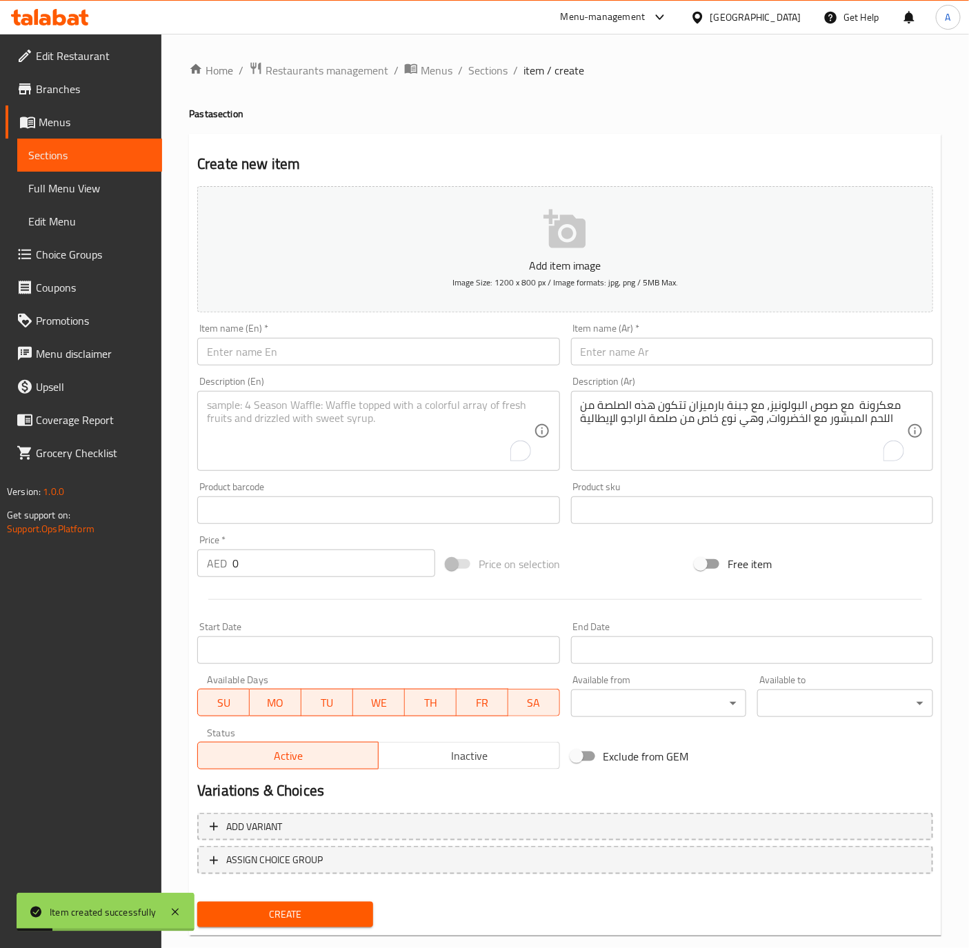
click at [360, 452] on textarea "To enrich screen reader interactions, please activate Accessibility in Grammarl…" at bounding box center [370, 432] width 326 height 66
paste textarea "fettuccine pasta with Italian mushroom sauce with chicken slices with Parmesan …"
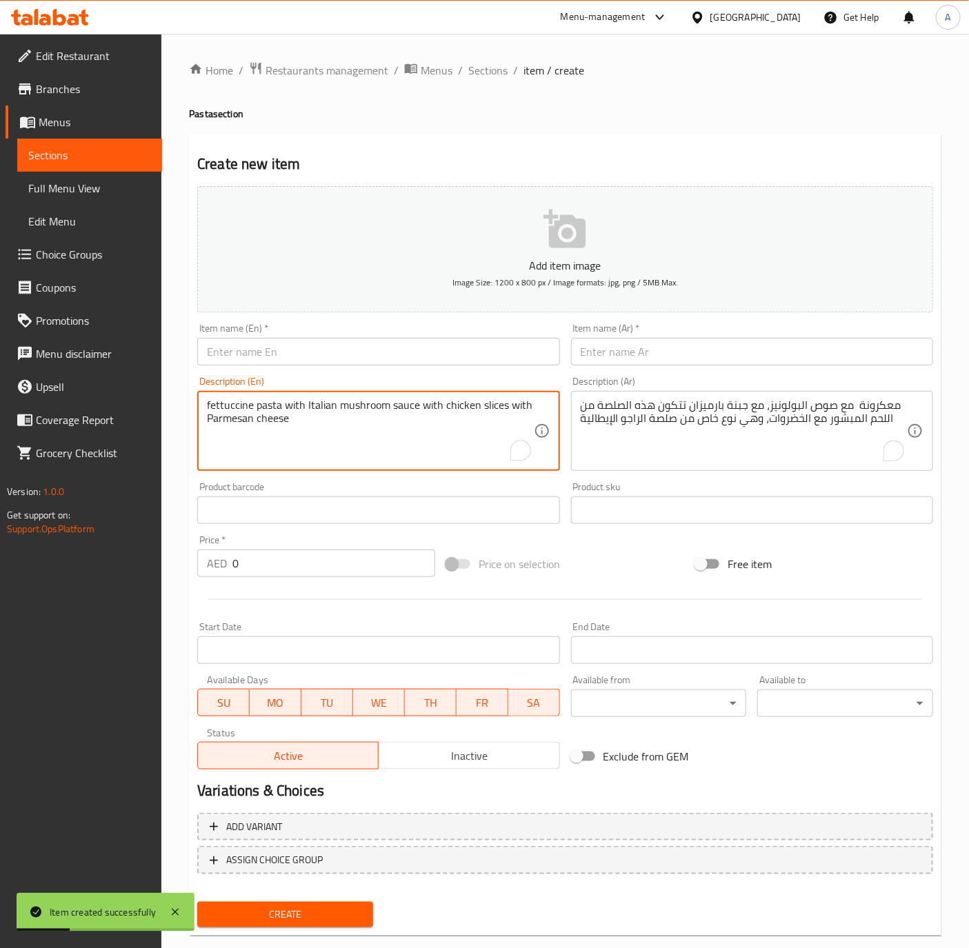
type textarea "fettuccine pasta with Italian mushroom sauce with chicken slices with Parmesan …"
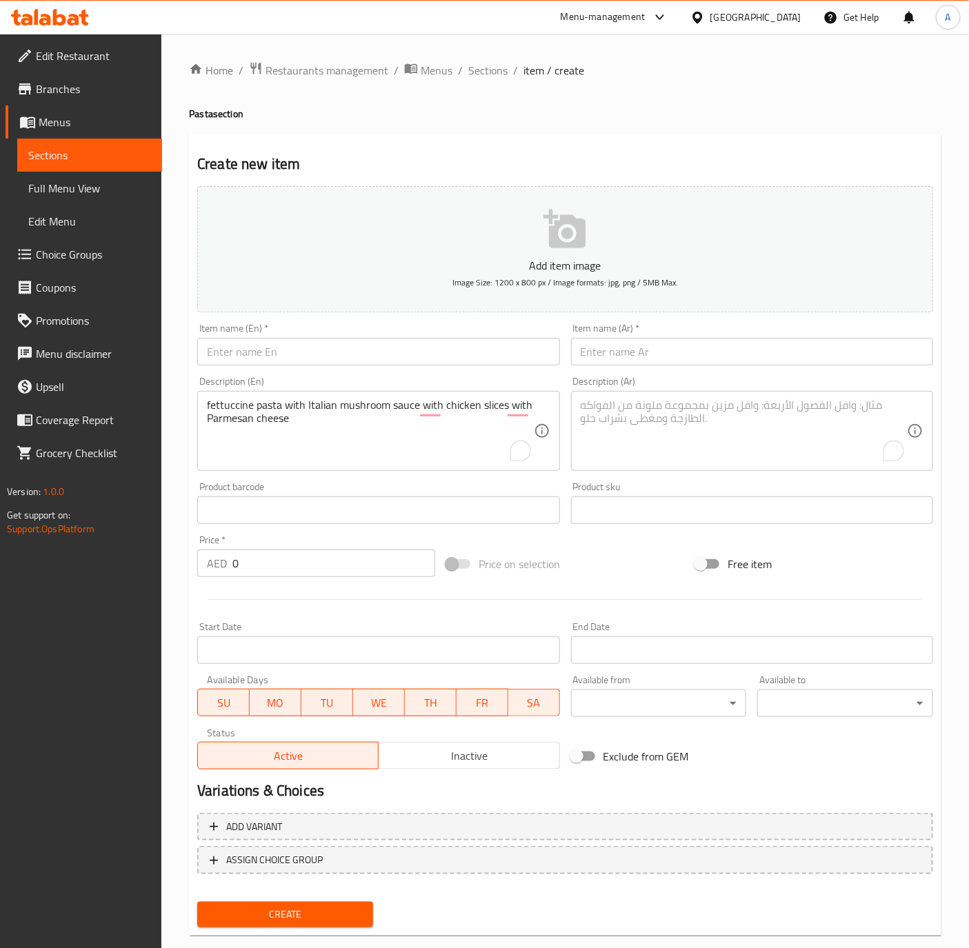
click at [722, 418] on textarea "To enrich screen reader interactions, please activate Accessibility in Grammarl…" at bounding box center [744, 432] width 326 height 66
paste textarea "معكرونة فوتتشيني مع صوص دار كركور الخاص مع شرائح دجاج مع جبنة برمجان"
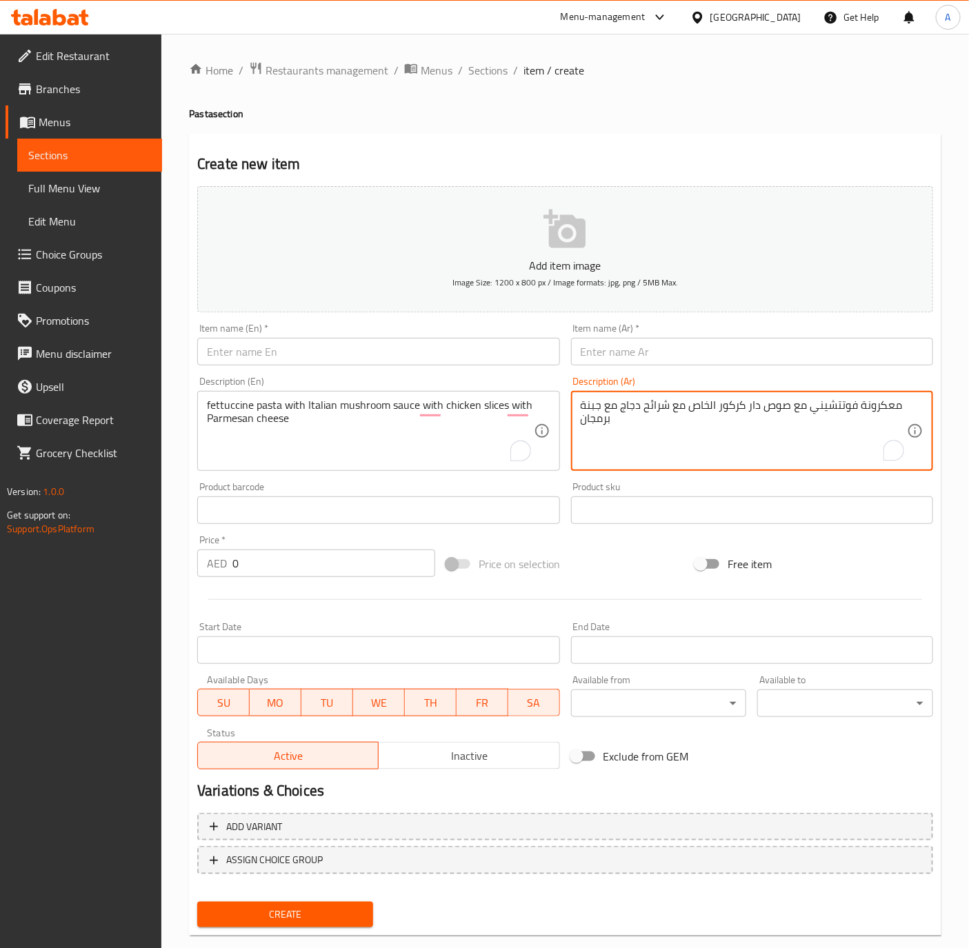
type textarea "معكرونة فوتتشيني مع صوص دار كركور الخاص مع شرائح دجاج مع جبنة برمجان"
click at [263, 563] on input "0" at bounding box center [333, 564] width 203 height 28
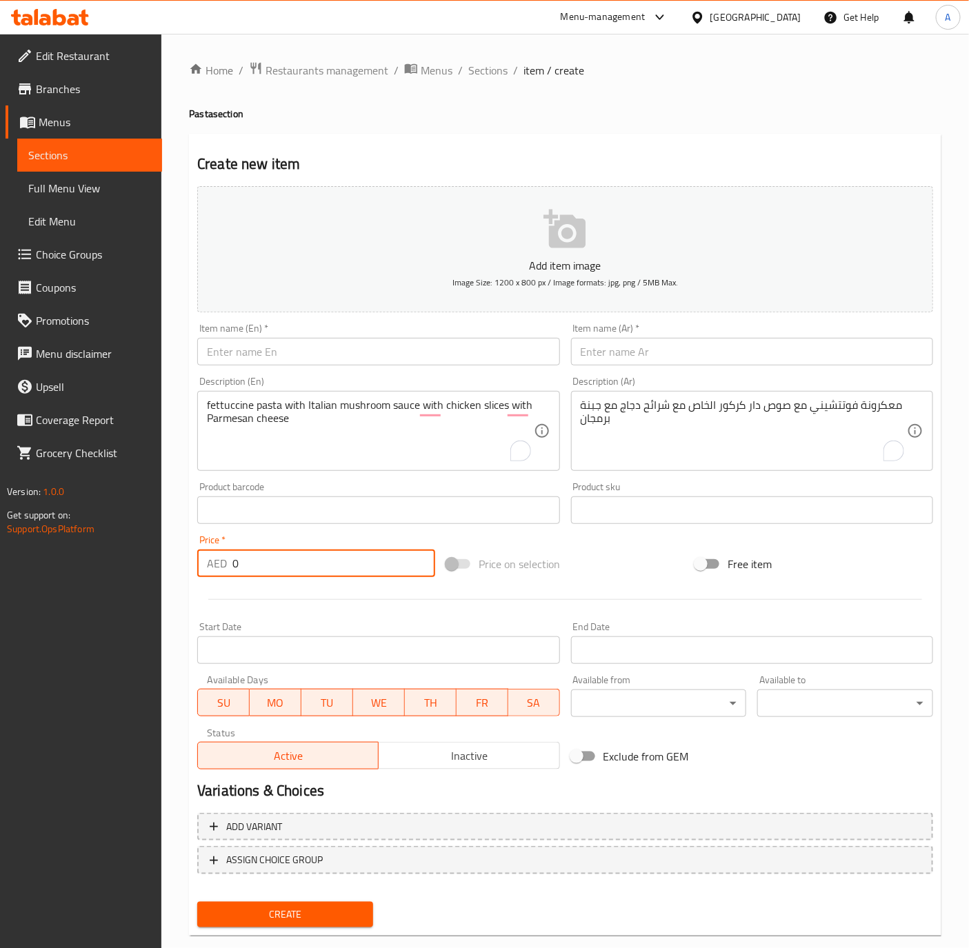
click at [263, 563] on input "0" at bounding box center [333, 564] width 203 height 28
paste input "61.25"
type input "61.25"
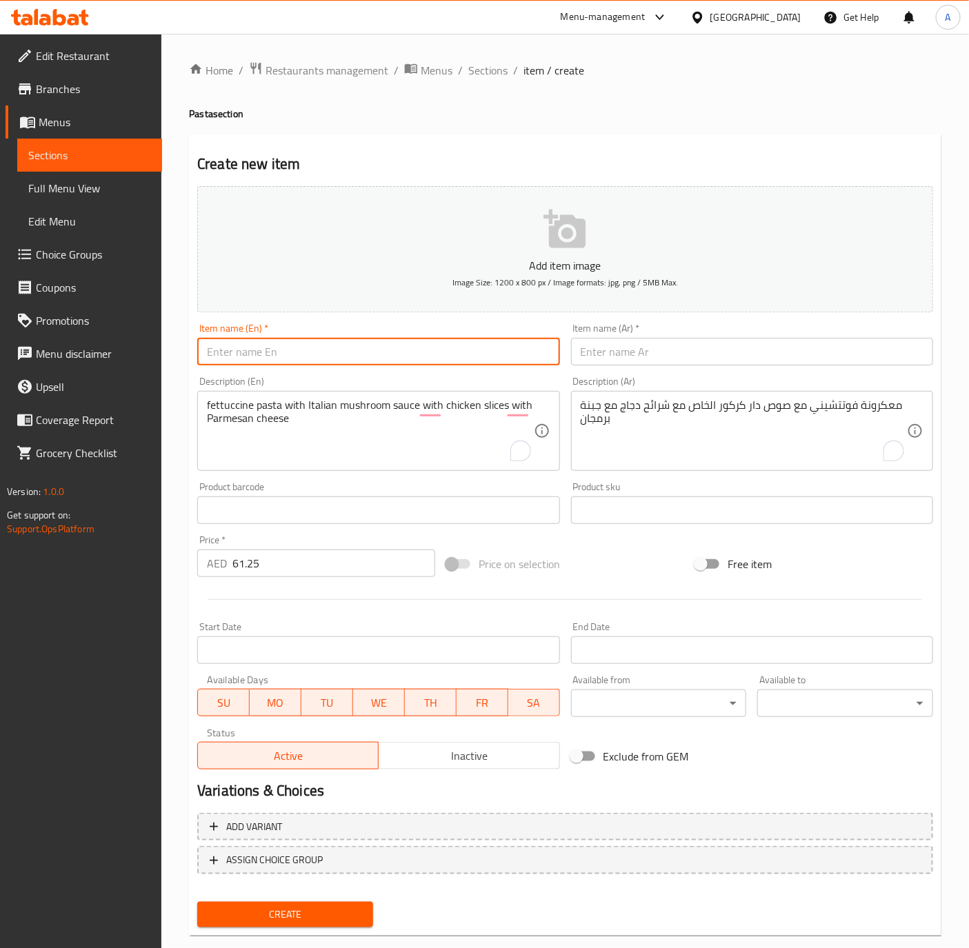
click at [228, 354] on input "text" at bounding box center [378, 352] width 362 height 28
paste input "Fettuccine Alfredo"
type input "Fettuccine Alfredo"
click at [654, 345] on input "text" at bounding box center [752, 352] width 362 height 28
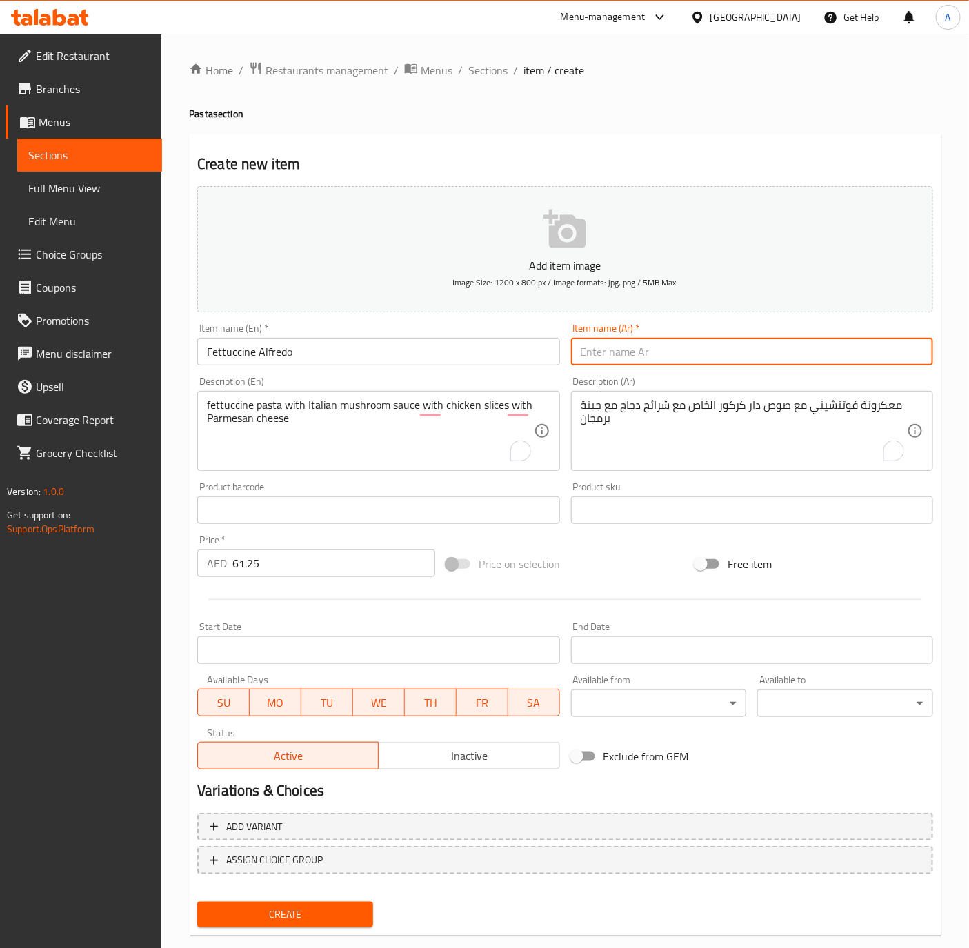
paste input "الفريدو فوتتشيني"
type input "الفريدو فوتتشيني"
click at [197, 902] on button "Create" at bounding box center [285, 915] width 176 height 26
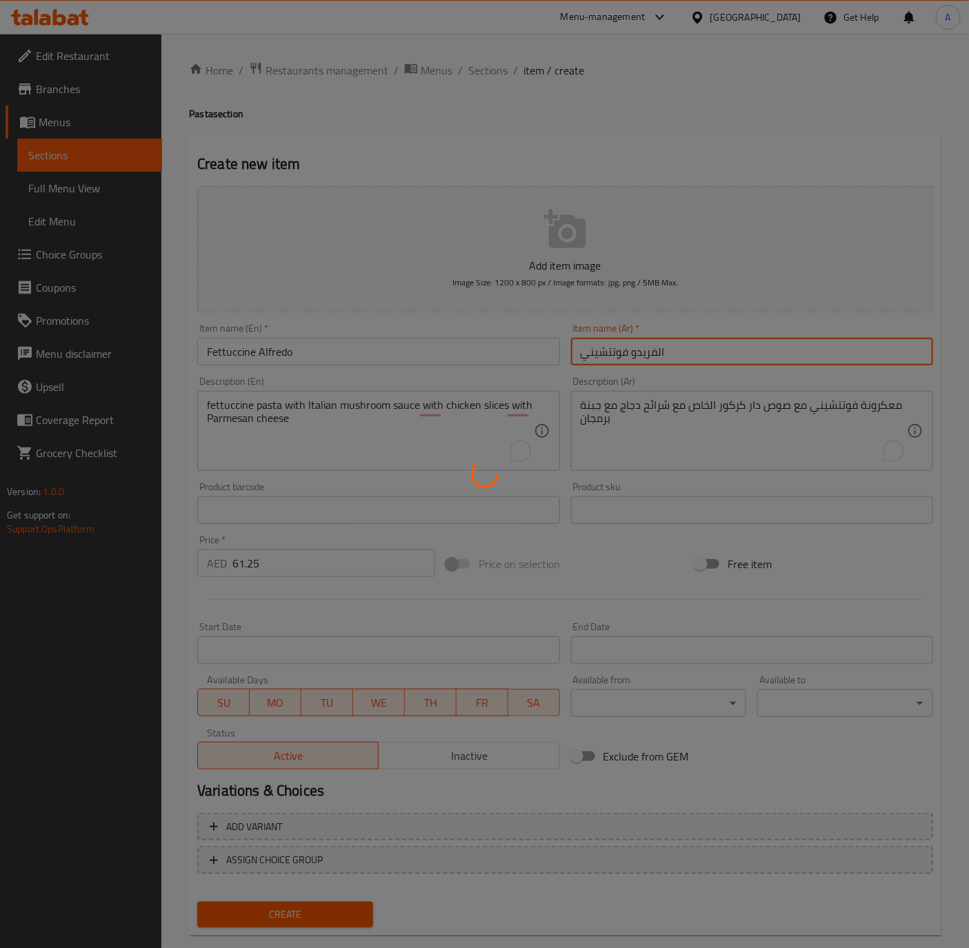
type input "0"
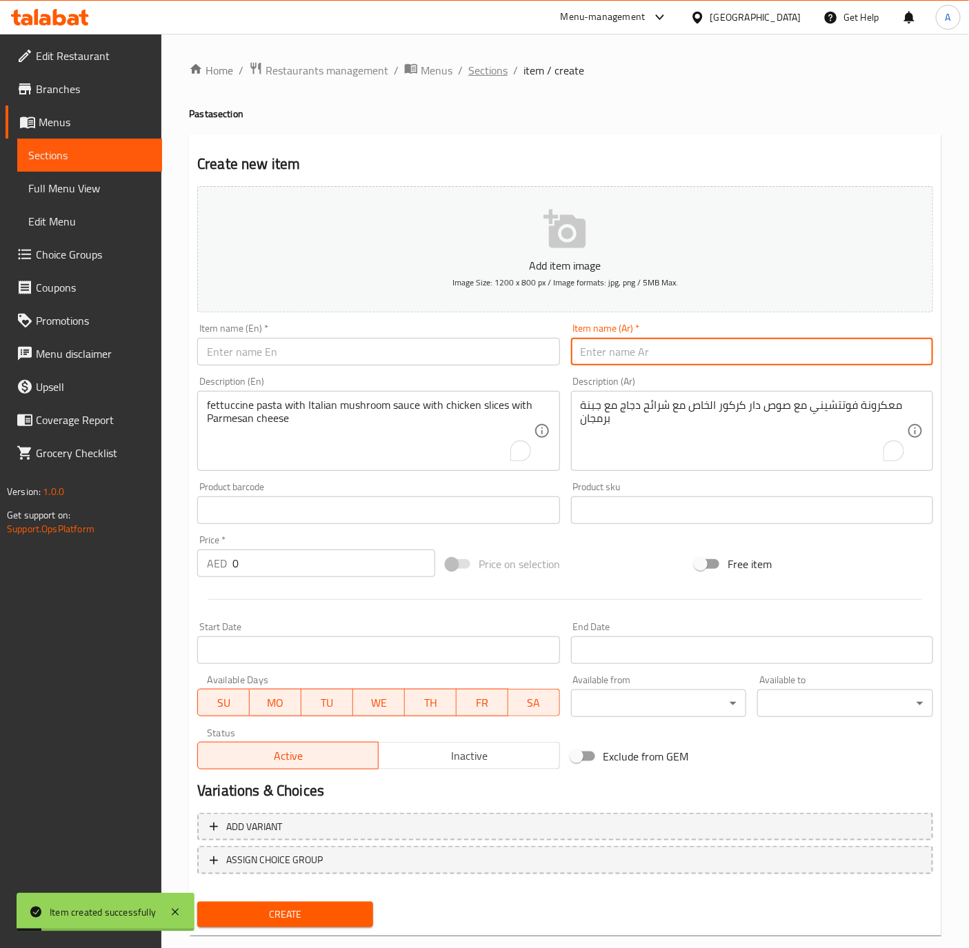
click at [480, 74] on span "Sections" at bounding box center [487, 70] width 39 height 17
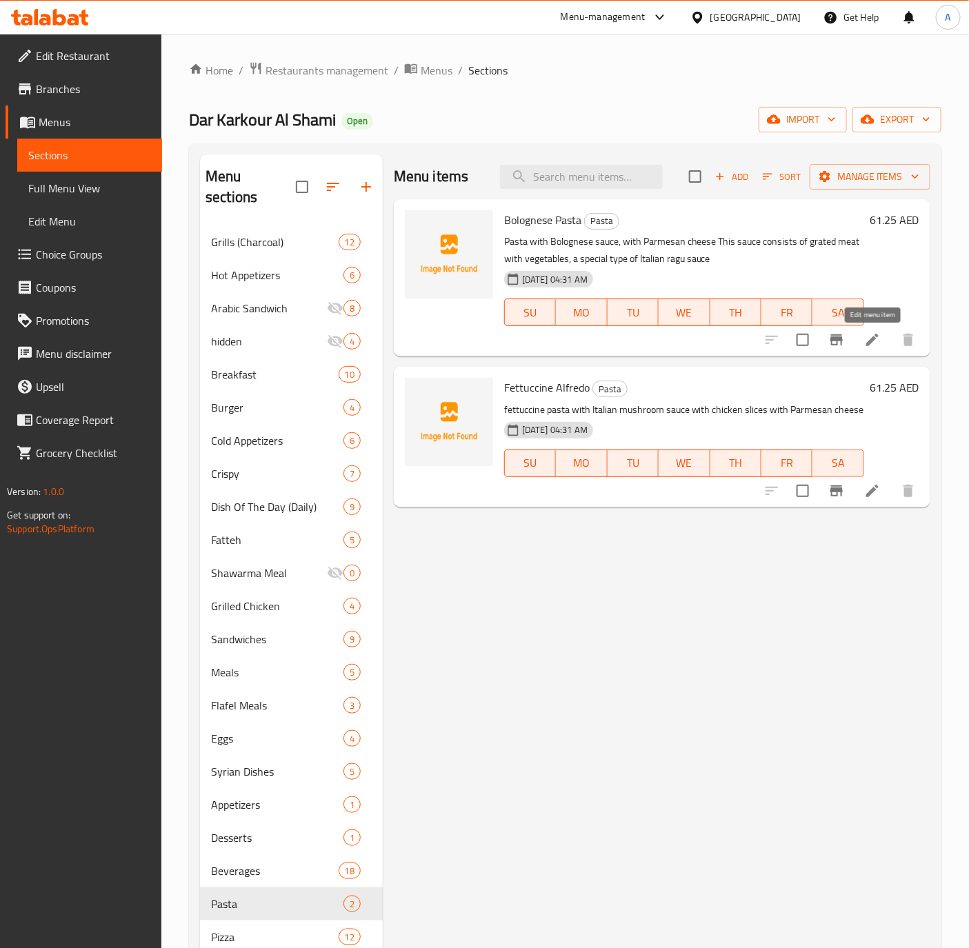
click at [867, 346] on icon at bounding box center [872, 340] width 12 height 12
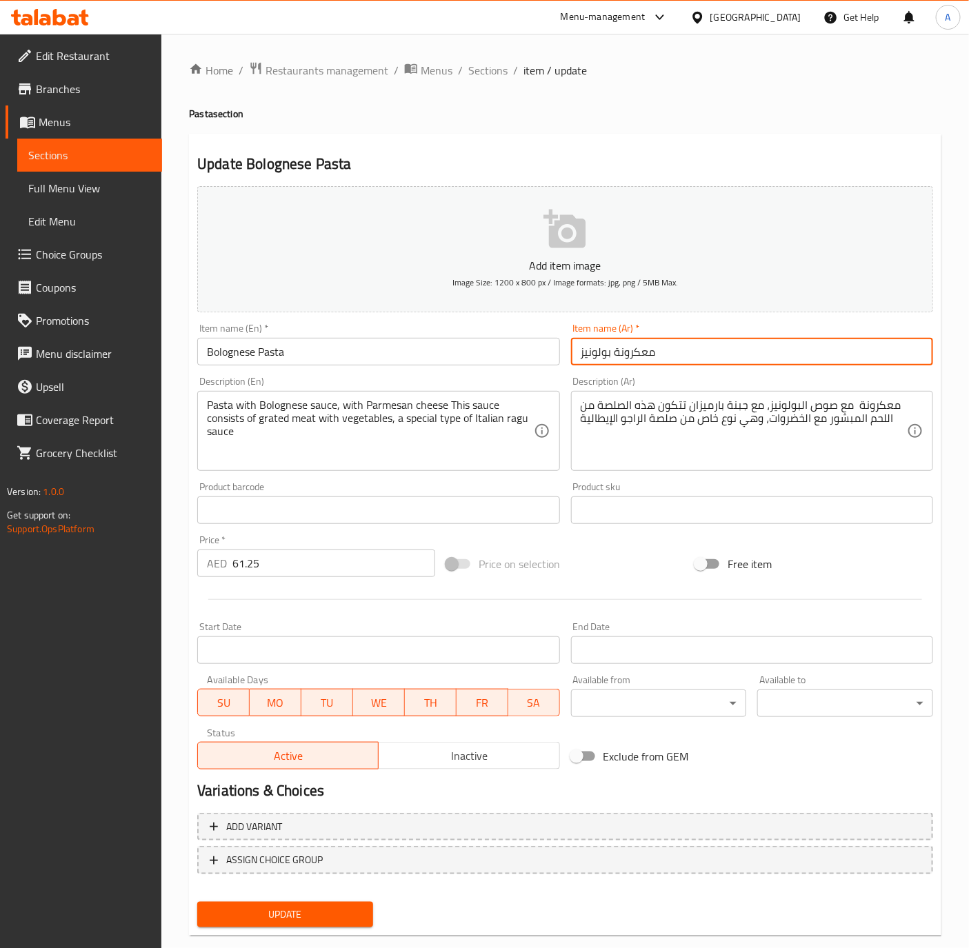
drag, startPoint x: 615, startPoint y: 356, endPoint x: 743, endPoint y: 358, distance: 127.6
click at [743, 358] on input "معكرونة بولونيز" at bounding box center [752, 352] width 362 height 28
click at [486, 71] on span "Sections" at bounding box center [487, 70] width 39 height 17
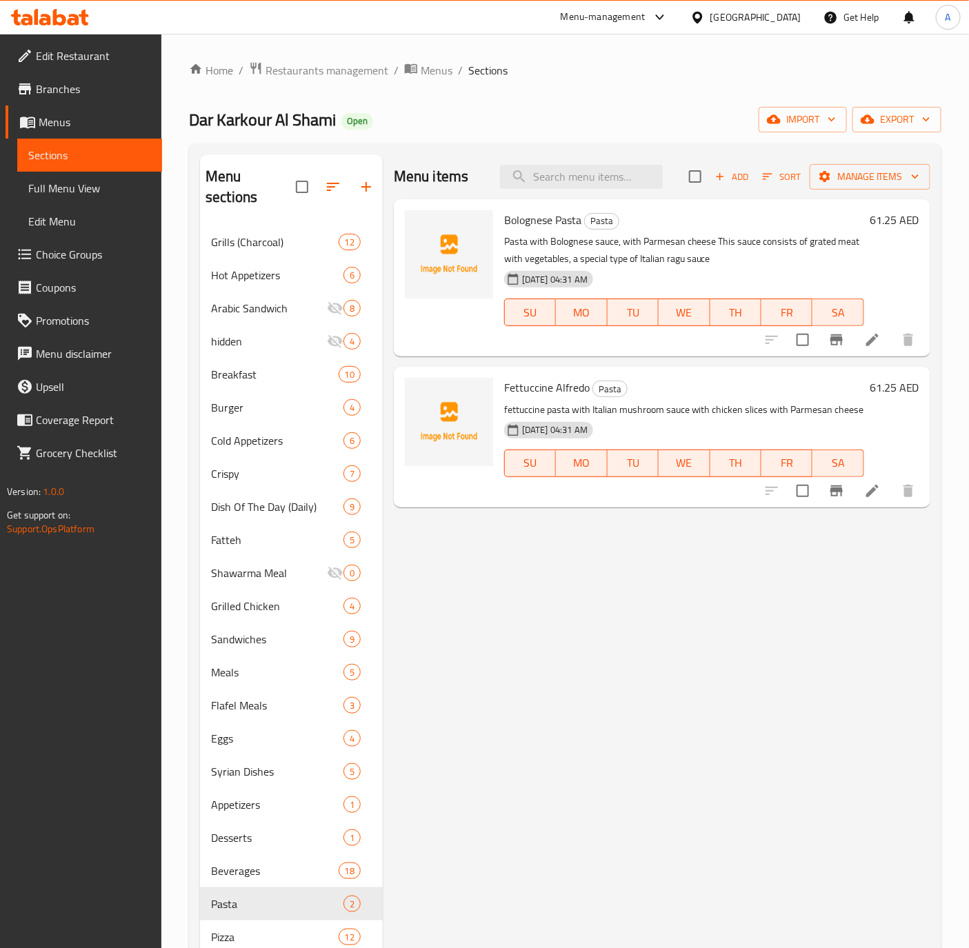
click at [877, 479] on li at bounding box center [872, 491] width 39 height 25
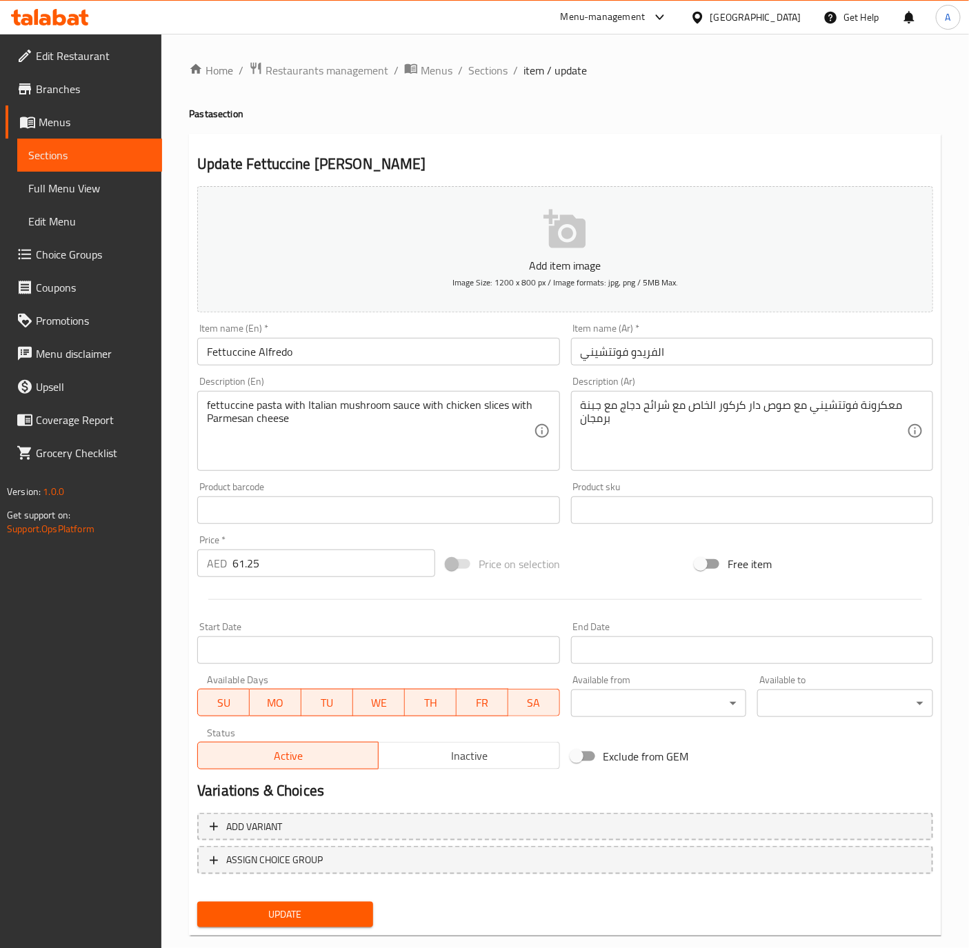
click at [338, 365] on input "Fettuccine Alfredo" at bounding box center [378, 352] width 362 height 28
click at [729, 346] on input "الفريدو فوتتشيني" at bounding box center [752, 352] width 362 height 28
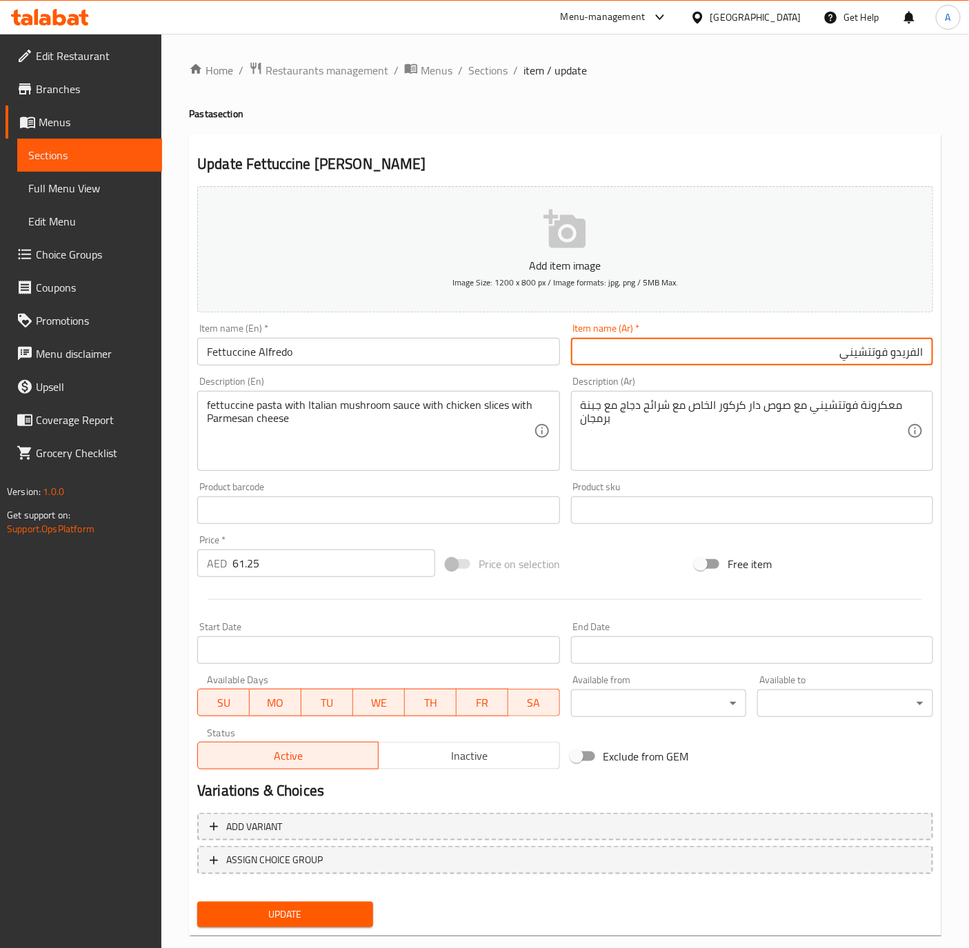
paste input "معكرونة"
type input "معكرونة الفريدو فوتتشيني"
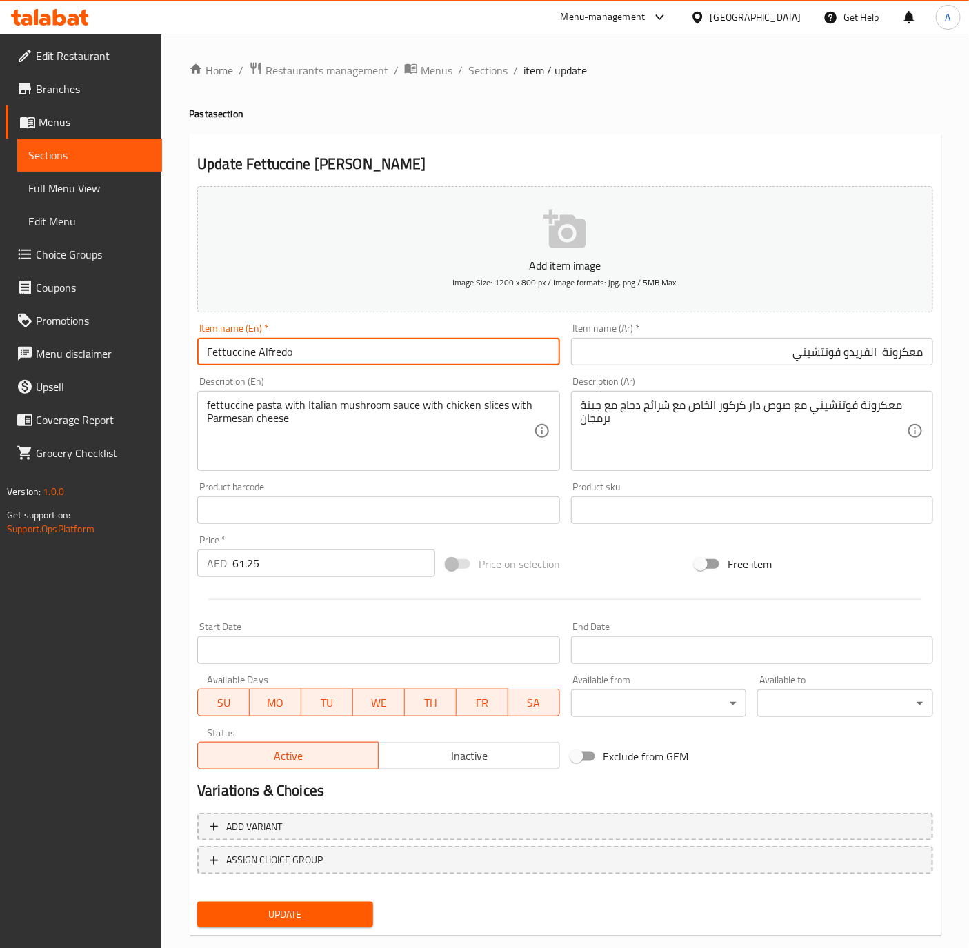
click at [396, 354] on input "Fettuccine Alfredo" at bounding box center [378, 352] width 362 height 28
type input "Fettuccine [PERSON_NAME]"
click at [197, 902] on button "Update" at bounding box center [285, 915] width 176 height 26
click at [483, 71] on span "Sections" at bounding box center [487, 70] width 39 height 17
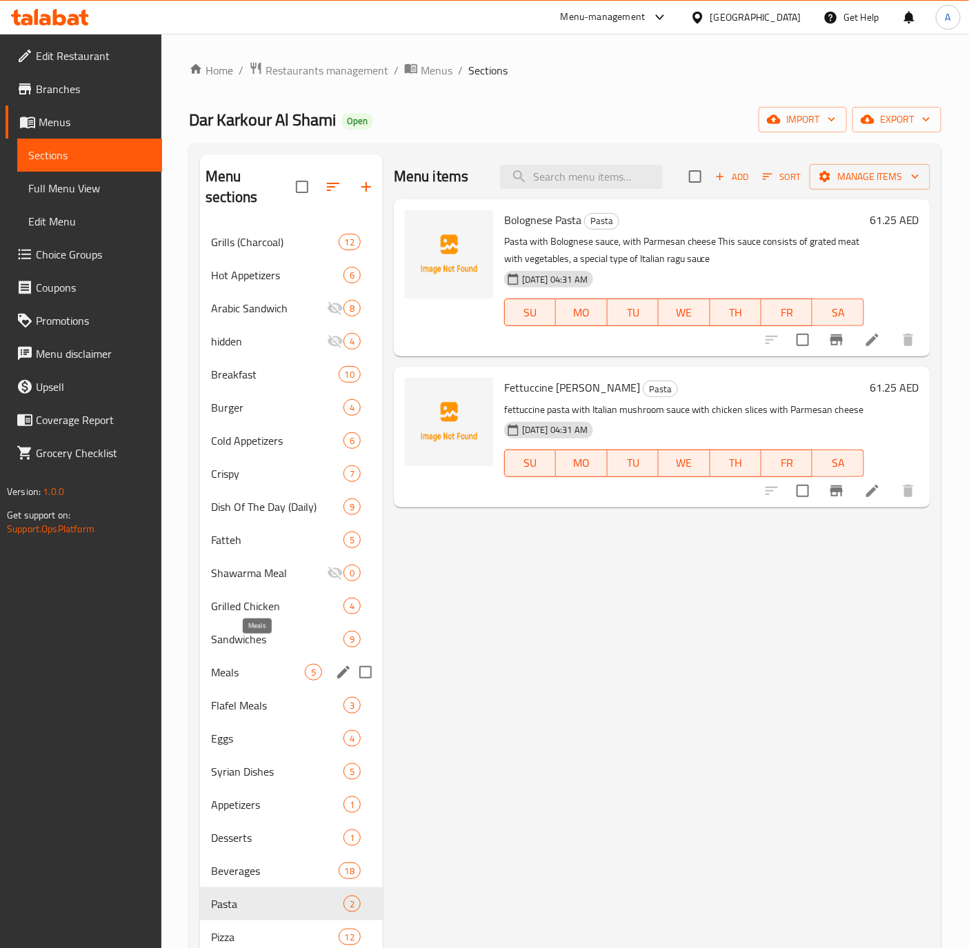
click at [234, 664] on span "Meals" at bounding box center [258, 672] width 94 height 17
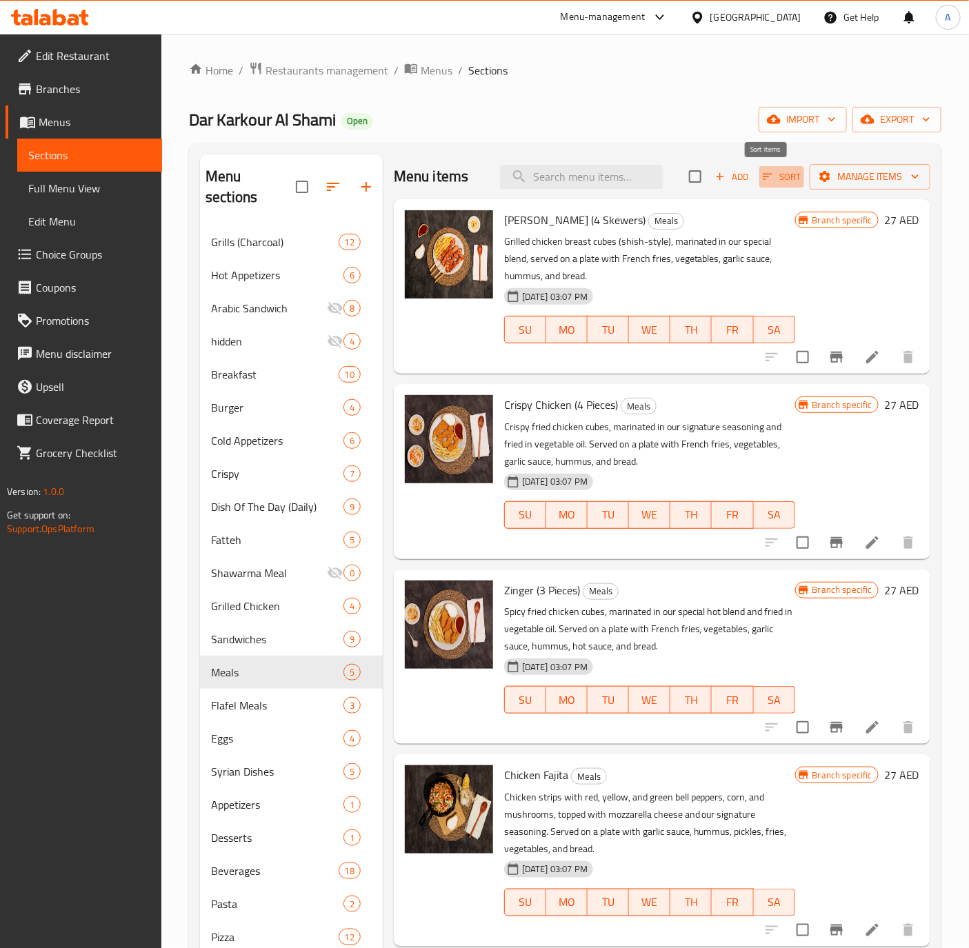
click at [763, 178] on span "Sort" at bounding box center [782, 177] width 38 height 16
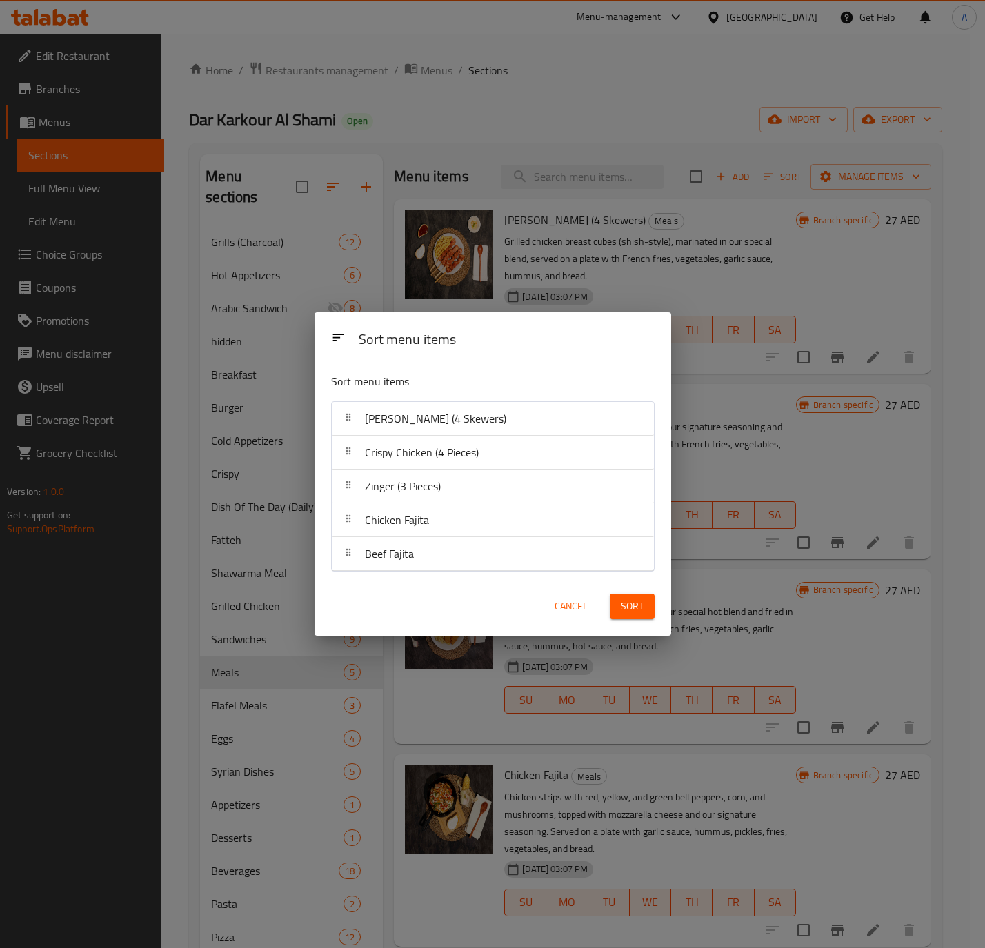
click at [102, 710] on div "Sort menu items Sort menu items Shish Tawook (4 Skewers) Crispy Chicken (4 Piec…" at bounding box center [492, 474] width 985 height 948
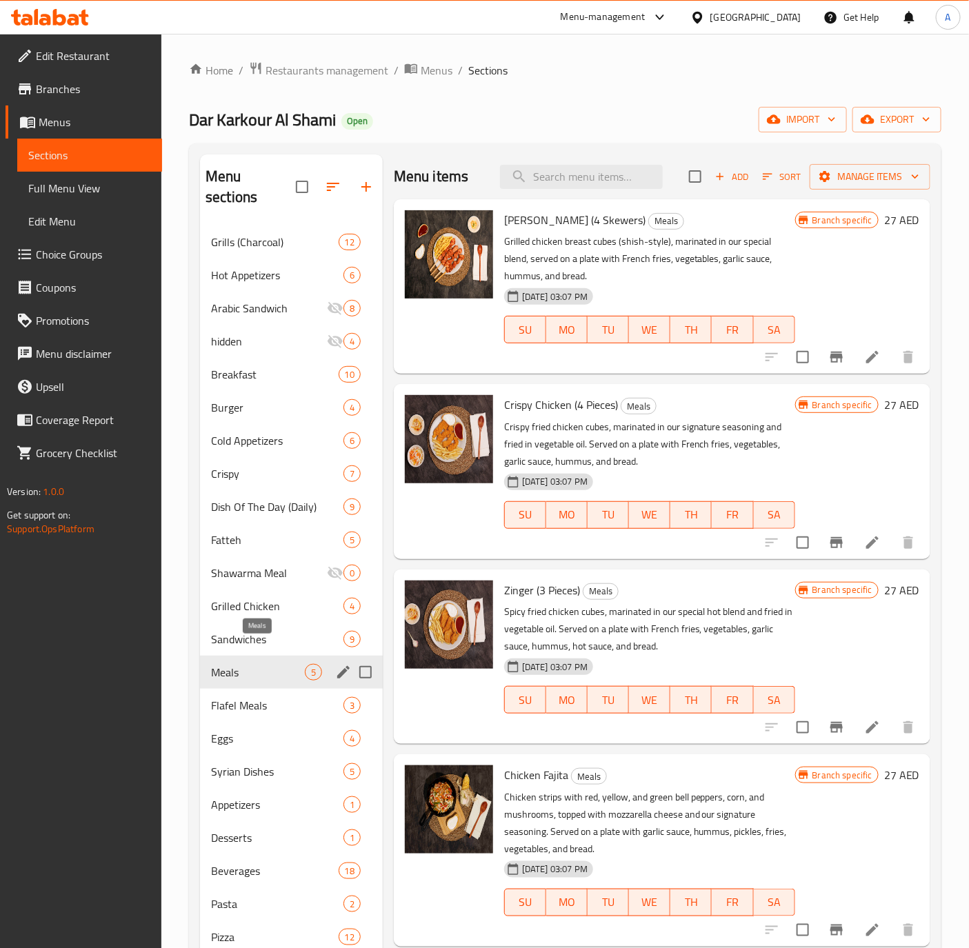
click at [247, 664] on span "Meals" at bounding box center [258, 672] width 94 height 17
click at [572, 174] on input "search" at bounding box center [581, 177] width 163 height 24
paste input "Crispy Chicken Escalope"
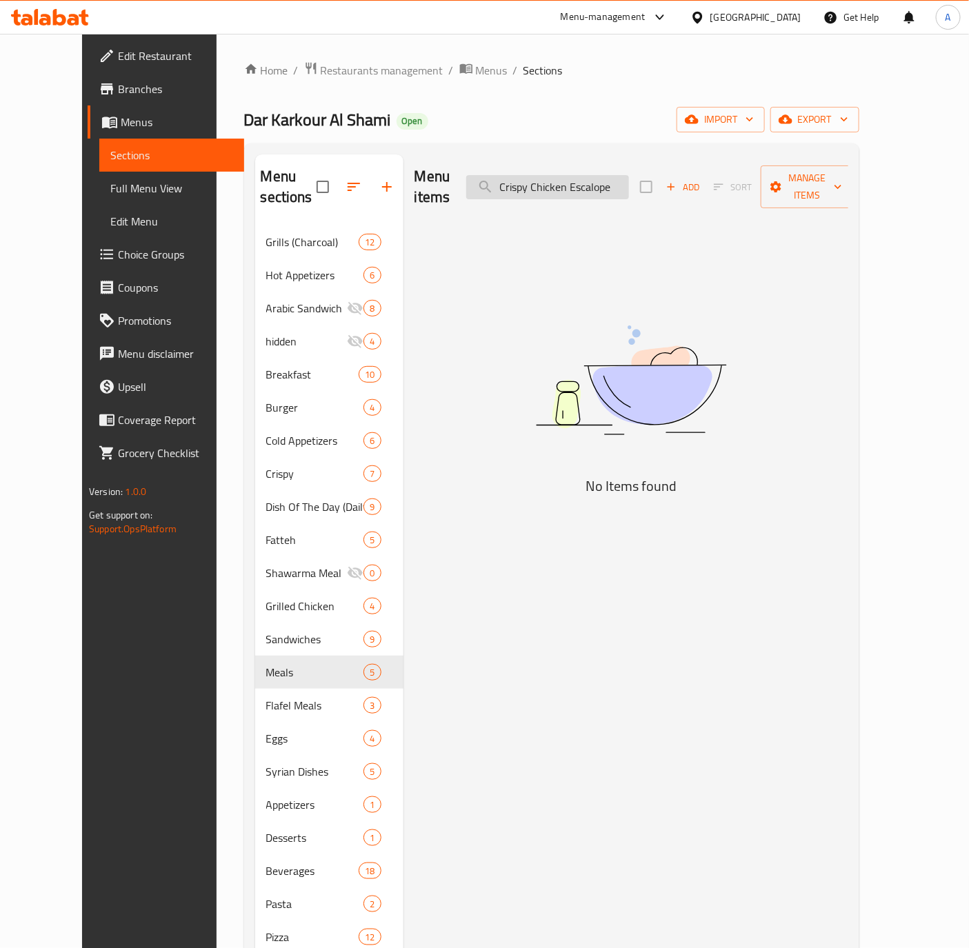
click at [582, 187] on input "Crispy Chicken Escalope" at bounding box center [547, 187] width 163 height 24
paste input "Falafel Arabic"
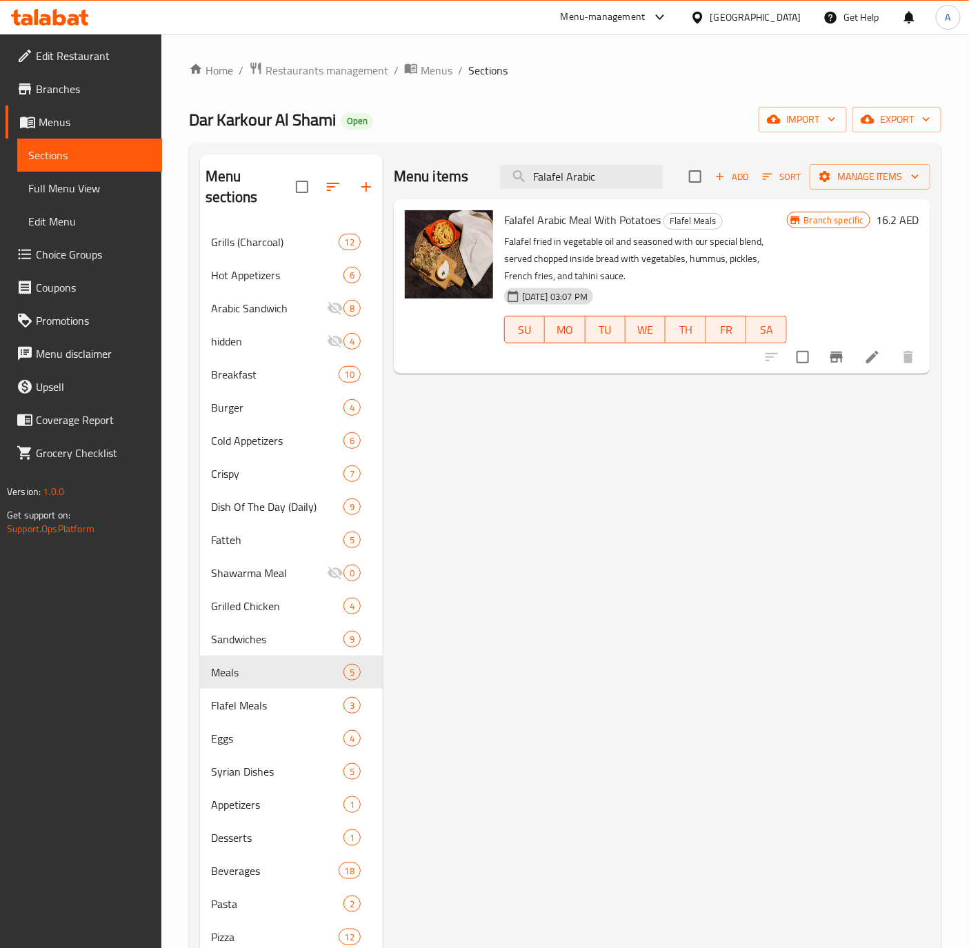
type input "Falafel Arabic"
drag, startPoint x: 565, startPoint y: 219, endPoint x: 501, endPoint y: 219, distance: 63.4
click at [501, 219] on div "Falafel Arabic Meal With Potatoes Flafel Meals Falafel fried in vegetable oil a…" at bounding box center [645, 286] width 294 height 163
copy span "Falafel Arabic"
click at [805, 352] on input "checkbox" at bounding box center [802, 357] width 29 height 29
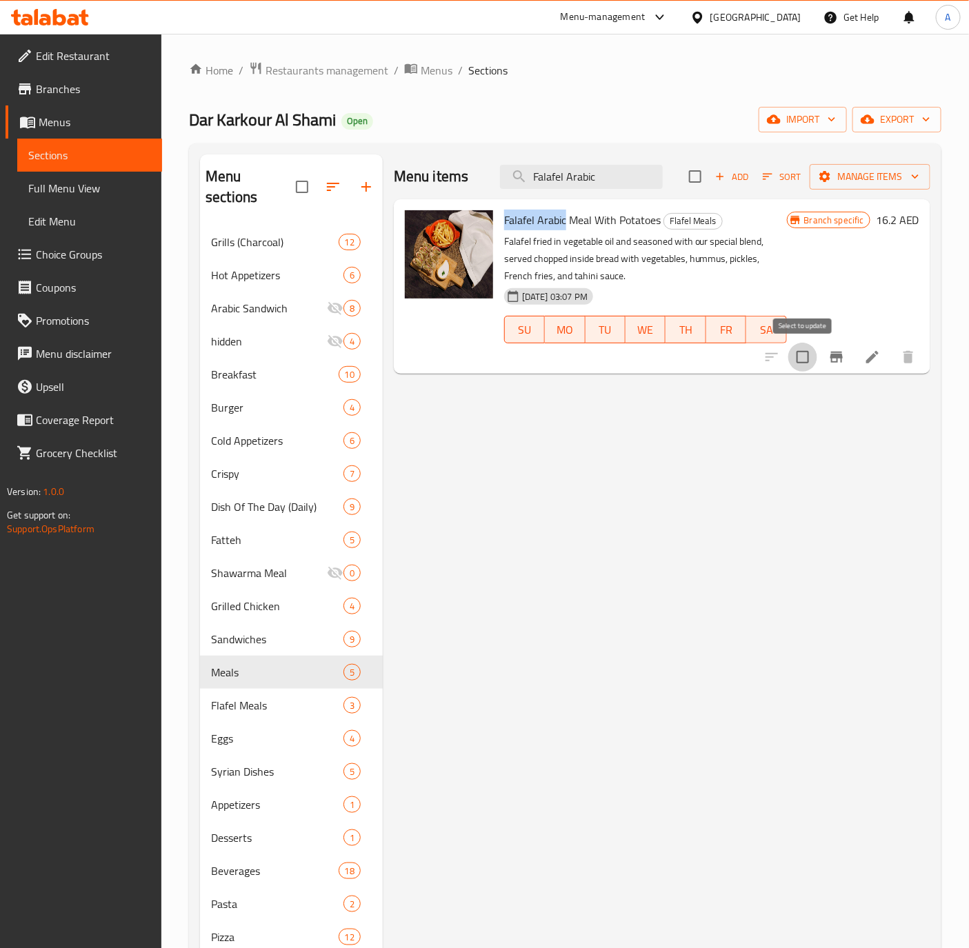
checkbox input "true"
click at [912, 183] on icon "button" at bounding box center [915, 177] width 14 height 14
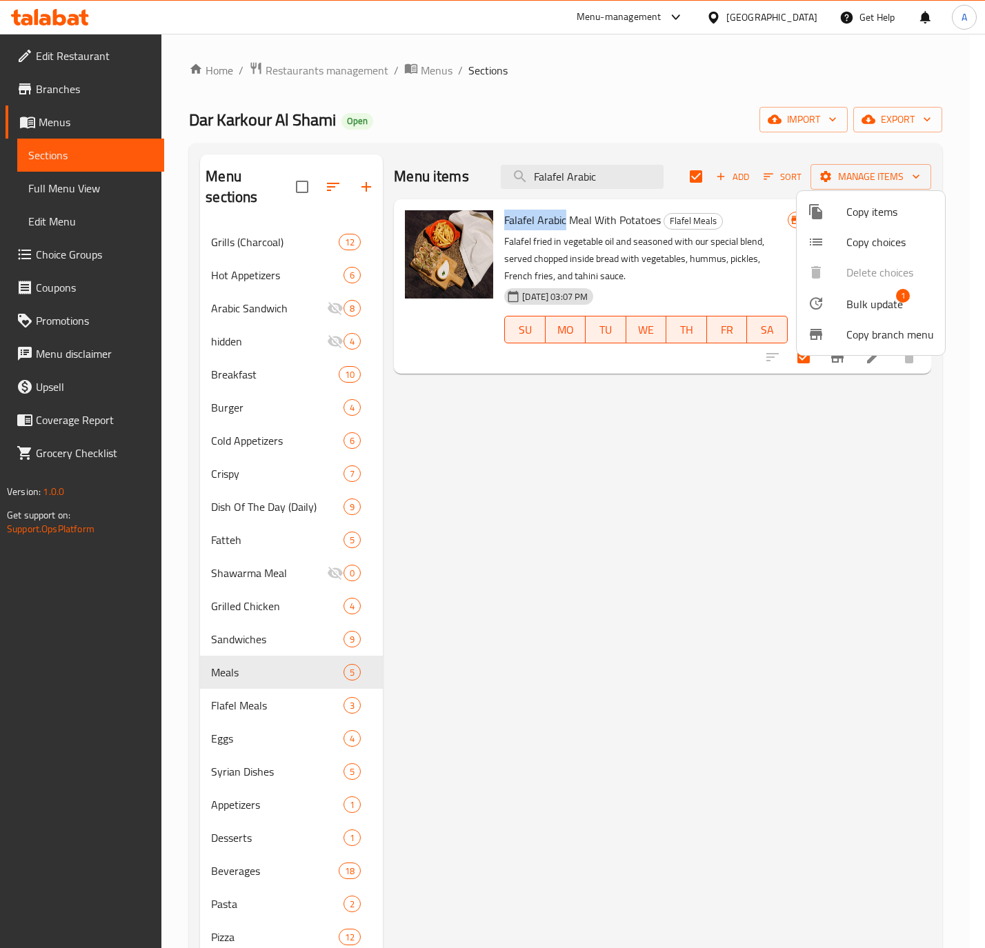
click at [854, 303] on span "Bulk update" at bounding box center [874, 304] width 57 height 17
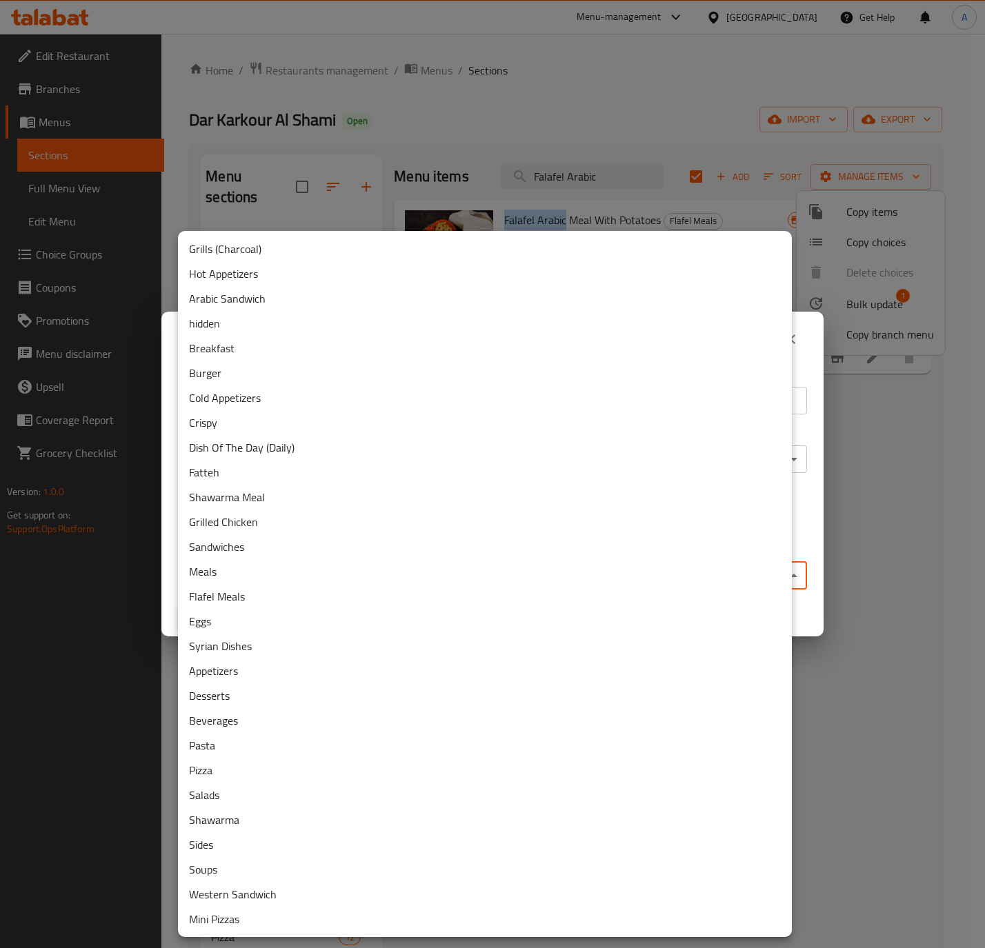
click at [360, 565] on body "​ Menu-management United Arab Emirates Get Help A Edit Restaurant Branches Menu…" at bounding box center [492, 491] width 985 height 914
click at [208, 567] on li "Meals" at bounding box center [485, 571] width 614 height 25
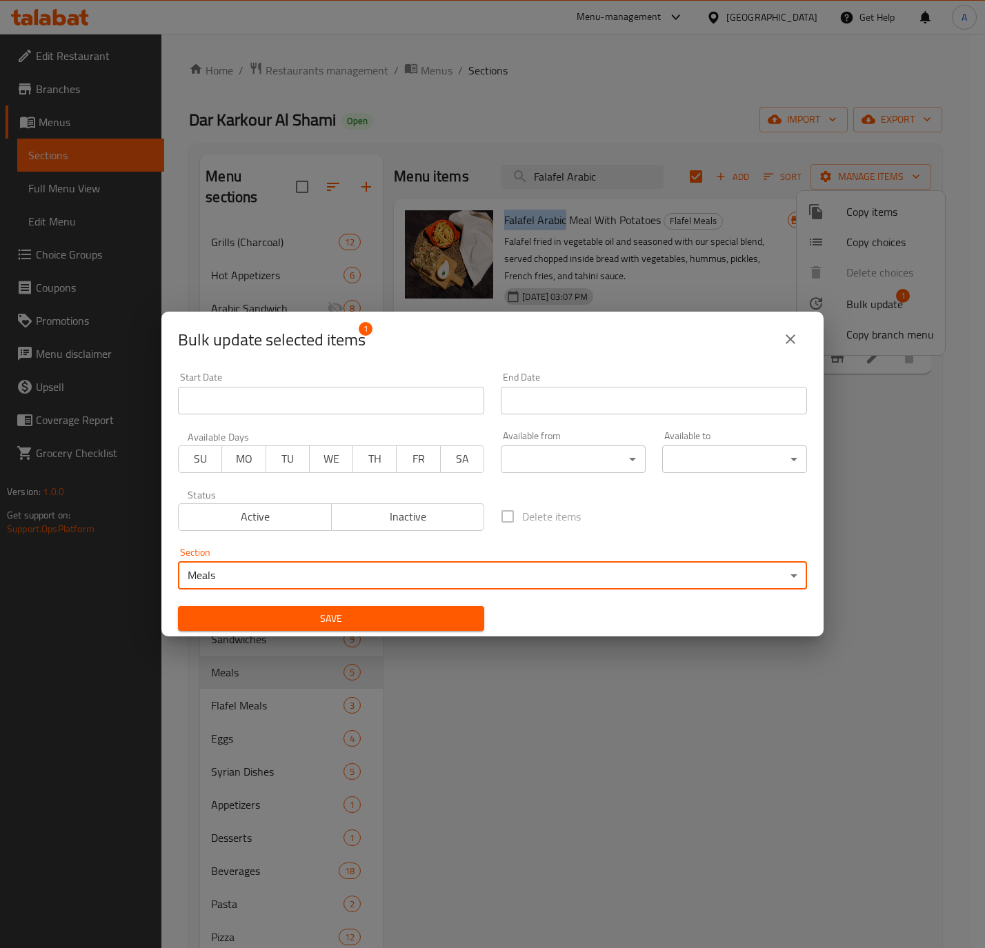
click at [247, 618] on span "Save" at bounding box center [331, 618] width 284 height 17
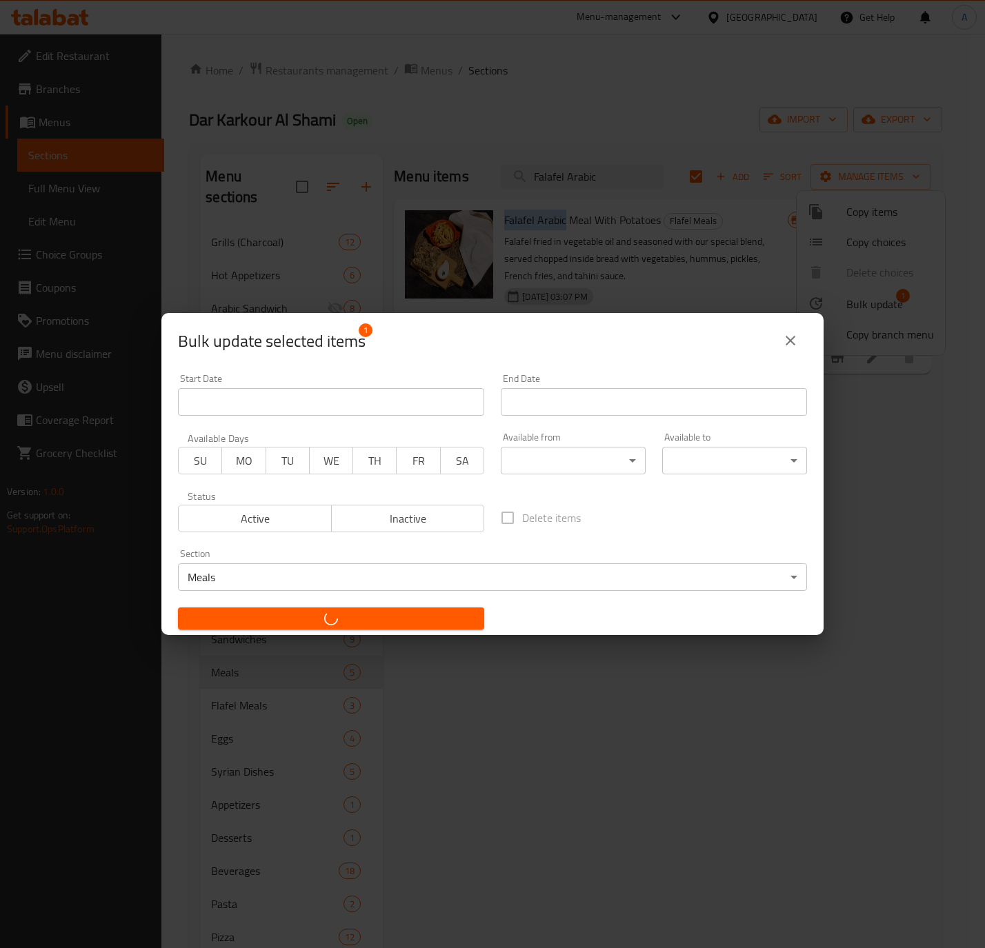
checkbox input "false"
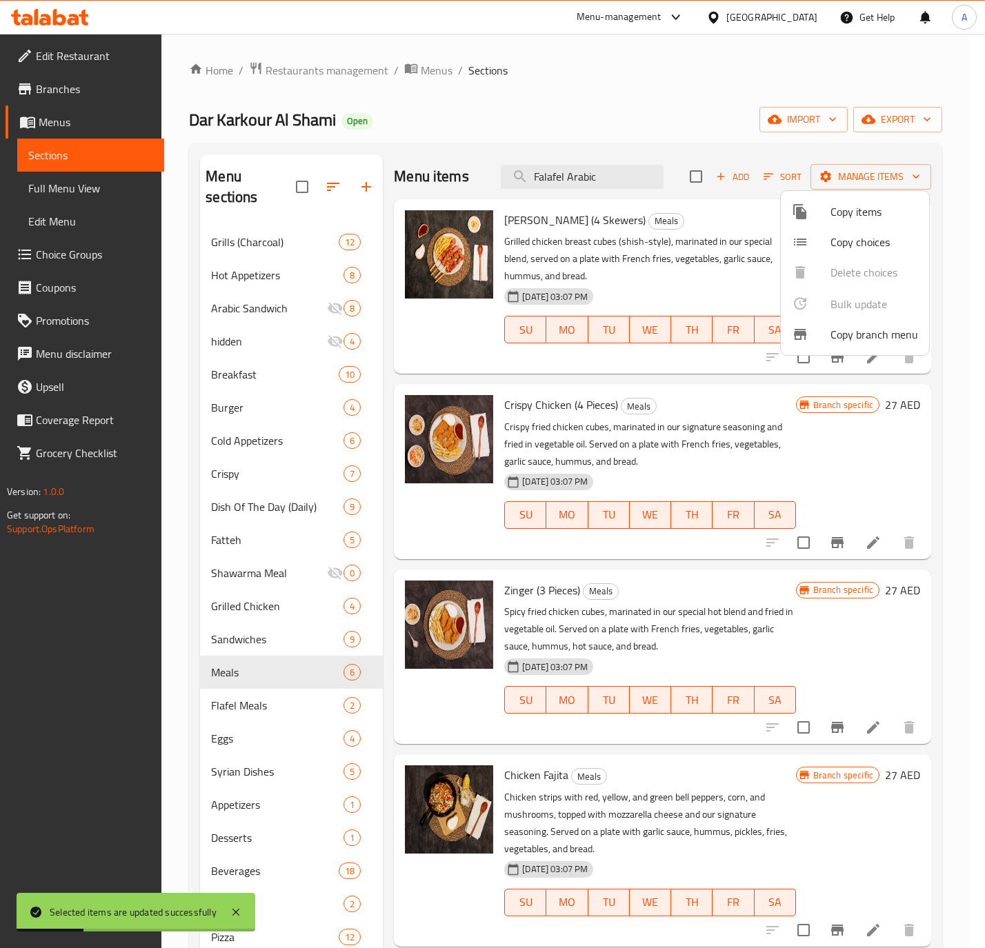
click at [594, 178] on div at bounding box center [492, 474] width 985 height 948
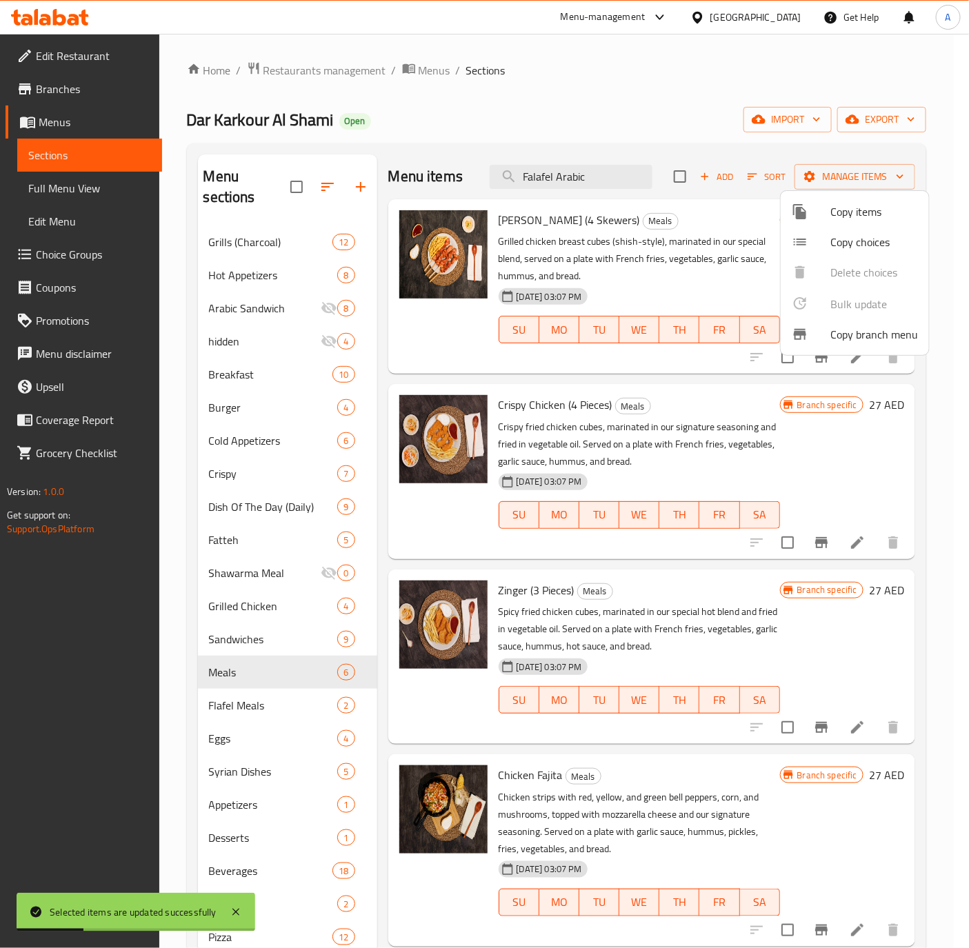
click at [594, 178] on input "Falafel Arabic" at bounding box center [571, 177] width 163 height 24
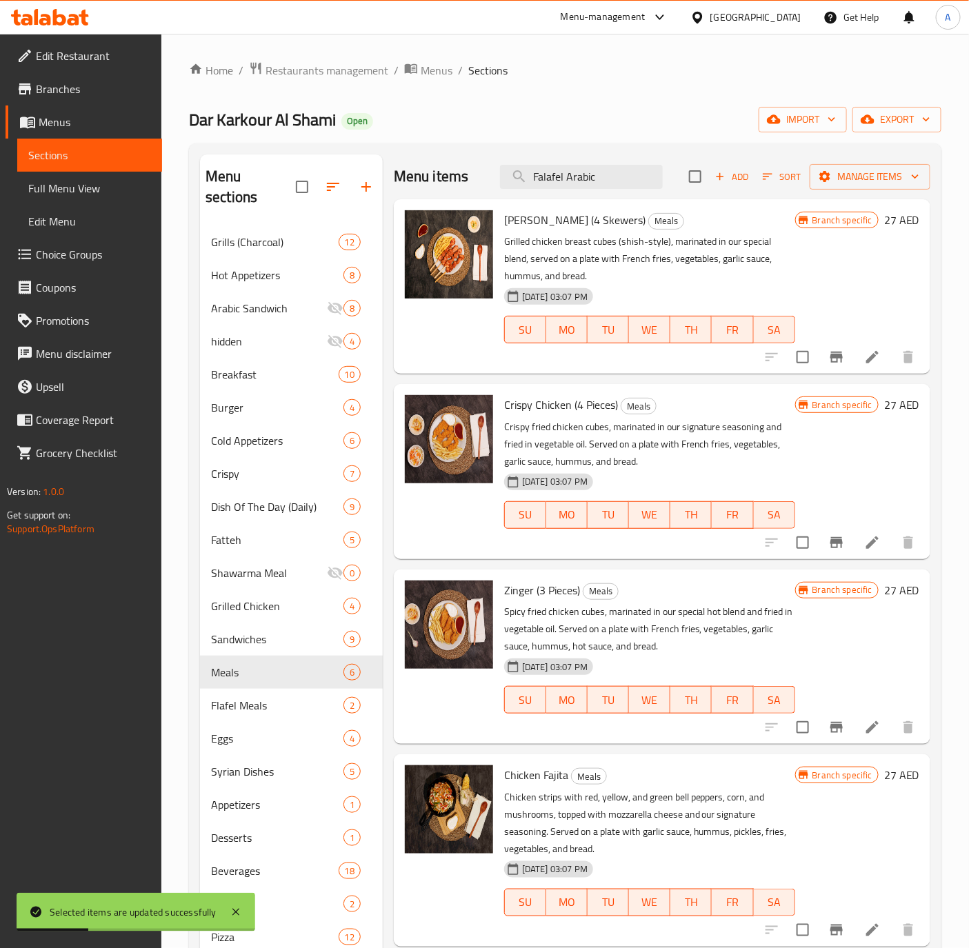
click at [594, 178] on input "Falafel Arabic" at bounding box center [581, 177] width 163 height 24
paste input "Grilled Chicken Breast Peri-Peri"
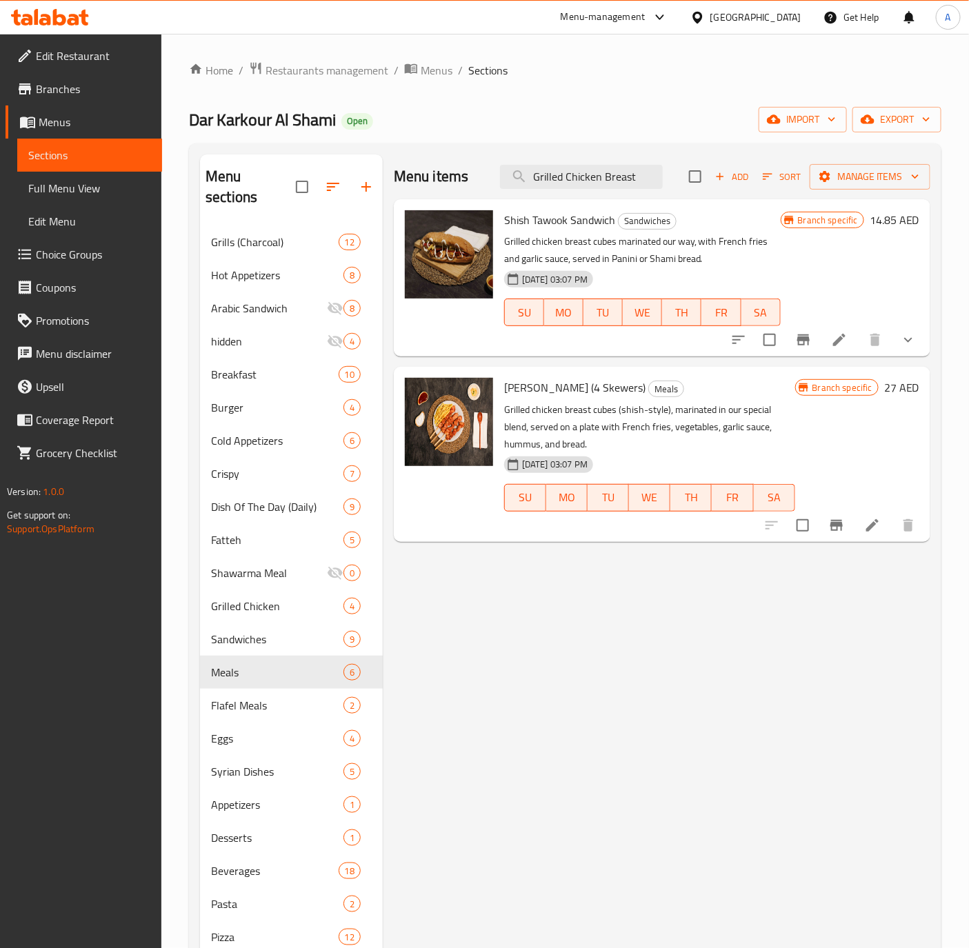
type input "Grilled Chicken Breast"
click at [240, 694] on div "Flafel Meals 2" at bounding box center [291, 705] width 183 height 33
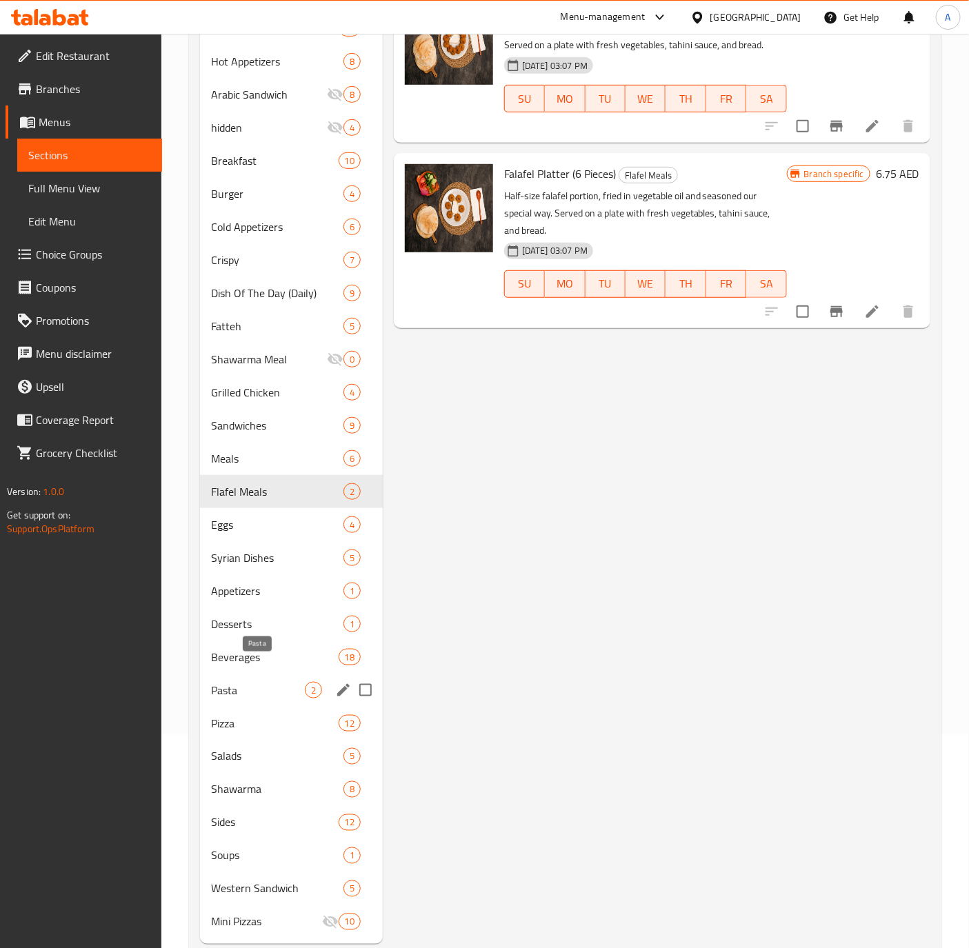
scroll to position [226, 0]
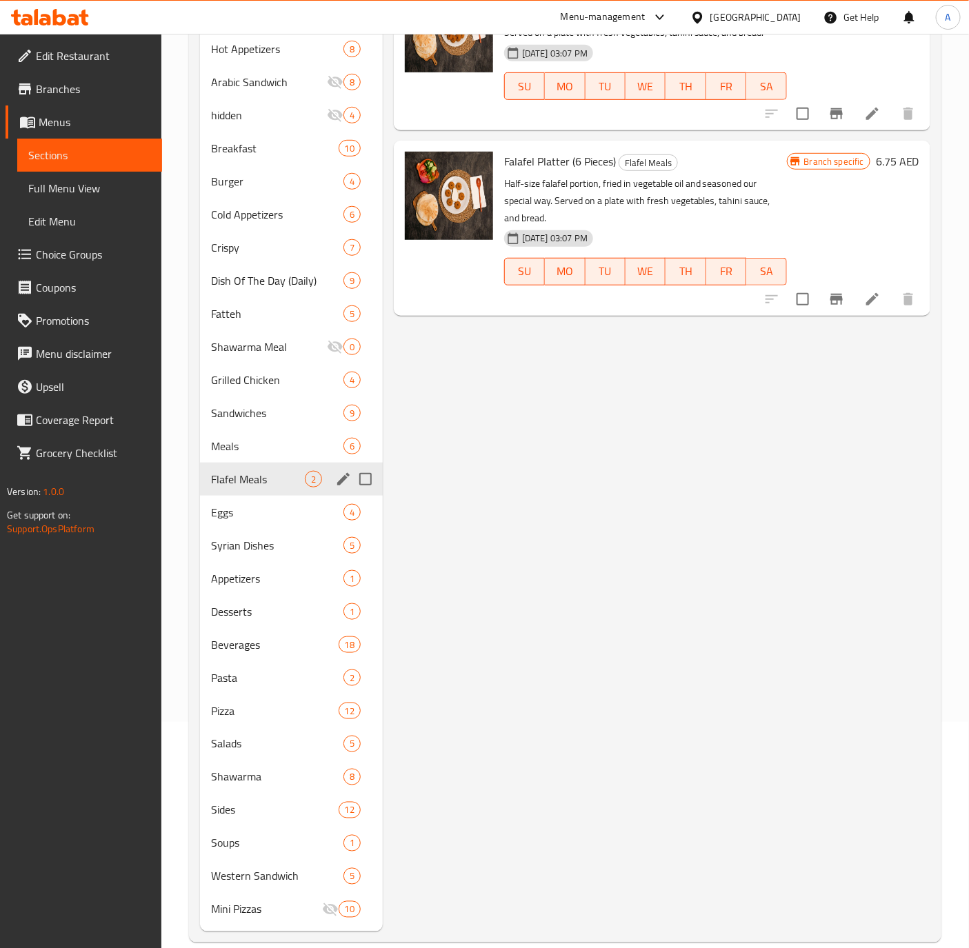
drag, startPoint x: 362, startPoint y: 451, endPoint x: 350, endPoint y: 474, distance: 25.9
click at [362, 465] on input "Menu sections" at bounding box center [365, 479] width 29 height 29
checkbox input "true"
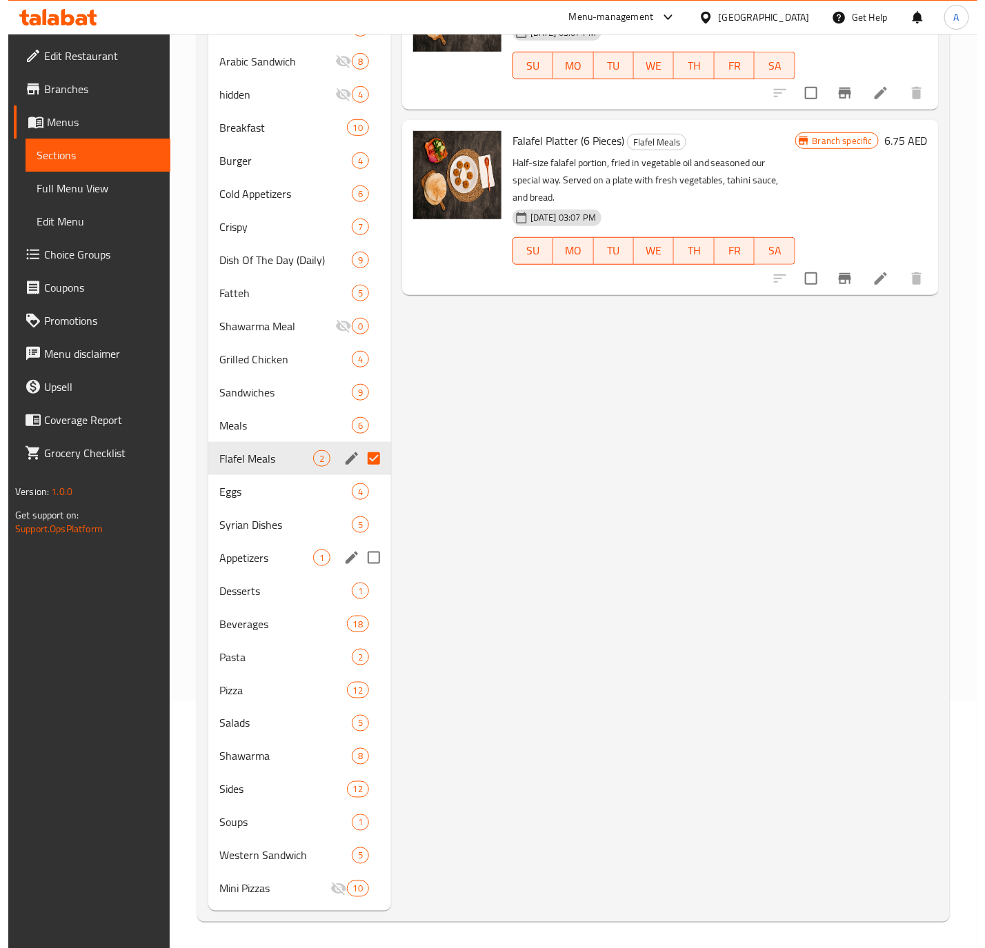
scroll to position [0, 0]
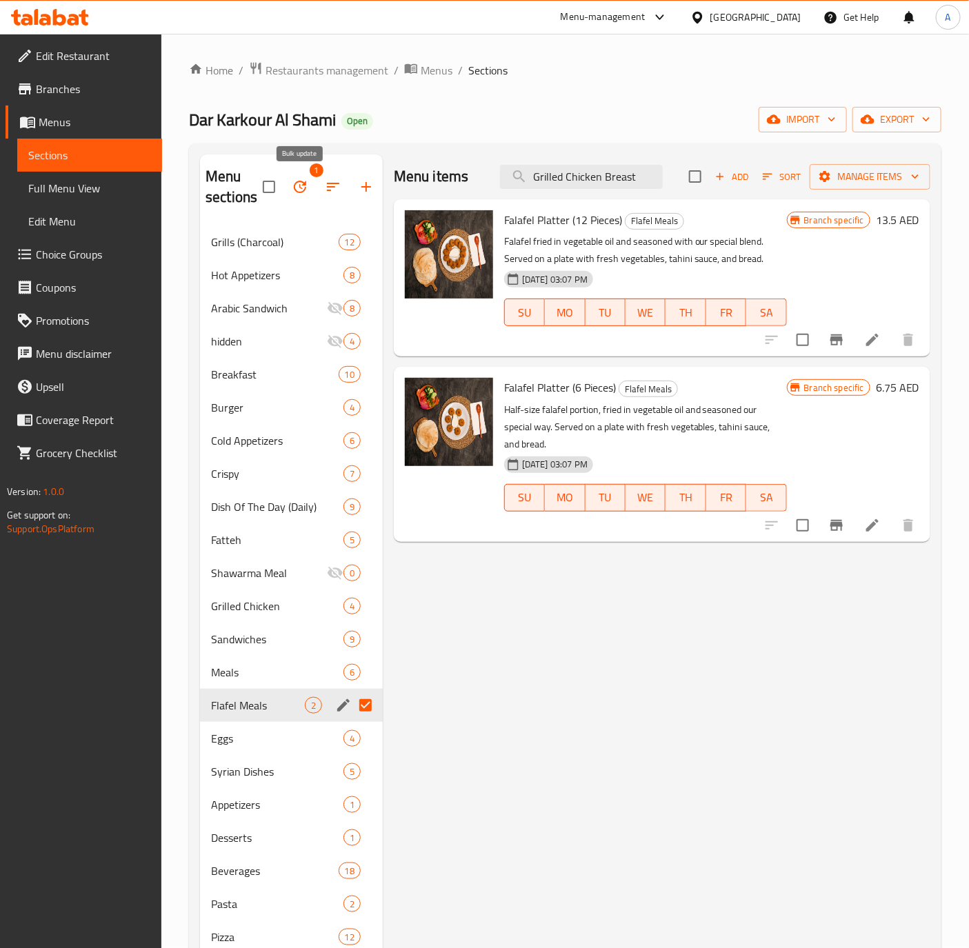
click at [299, 191] on icon "button" at bounding box center [300, 187] width 17 height 17
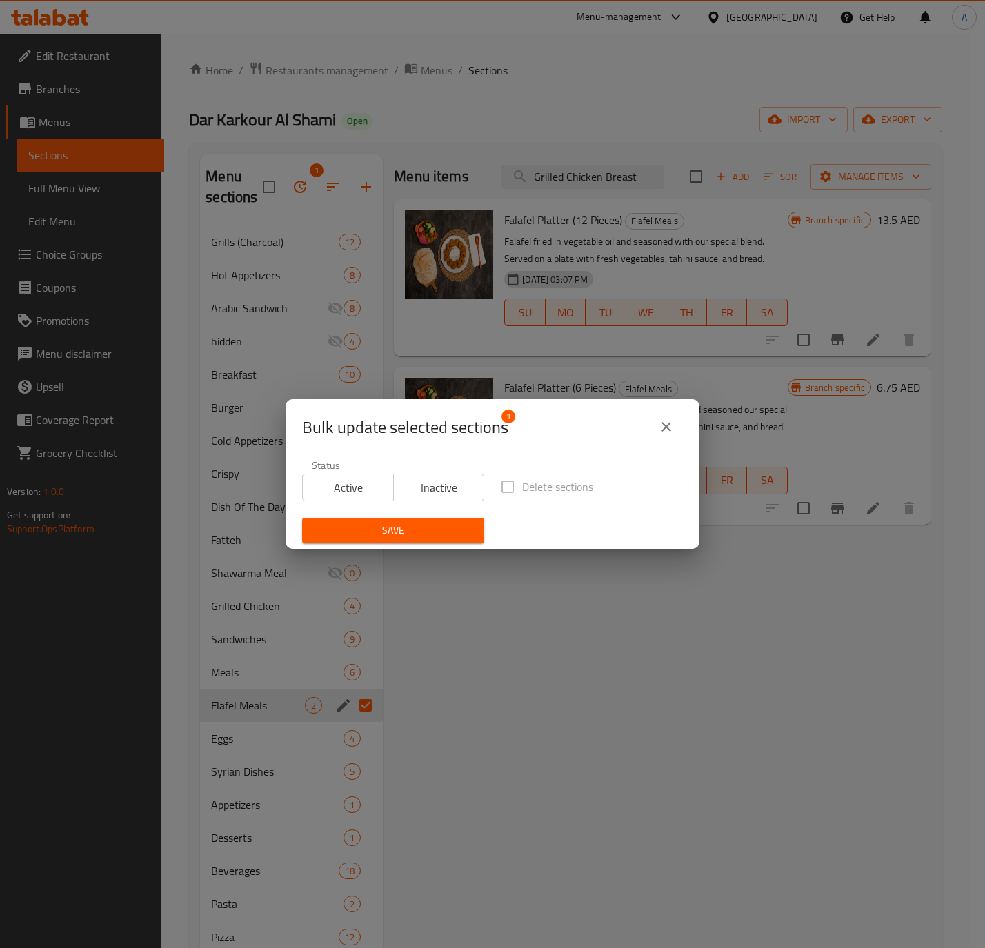
click at [493, 480] on label "Delete sections" at bounding box center [543, 486] width 100 height 29
click at [495, 485] on label "Delete sections" at bounding box center [543, 486] width 100 height 29
click at [450, 489] on span "Inactive" at bounding box center [439, 488] width 80 height 20
click at [429, 545] on div "Save" at bounding box center [393, 531] width 199 height 42
click at [394, 520] on button "Save" at bounding box center [393, 531] width 182 height 26
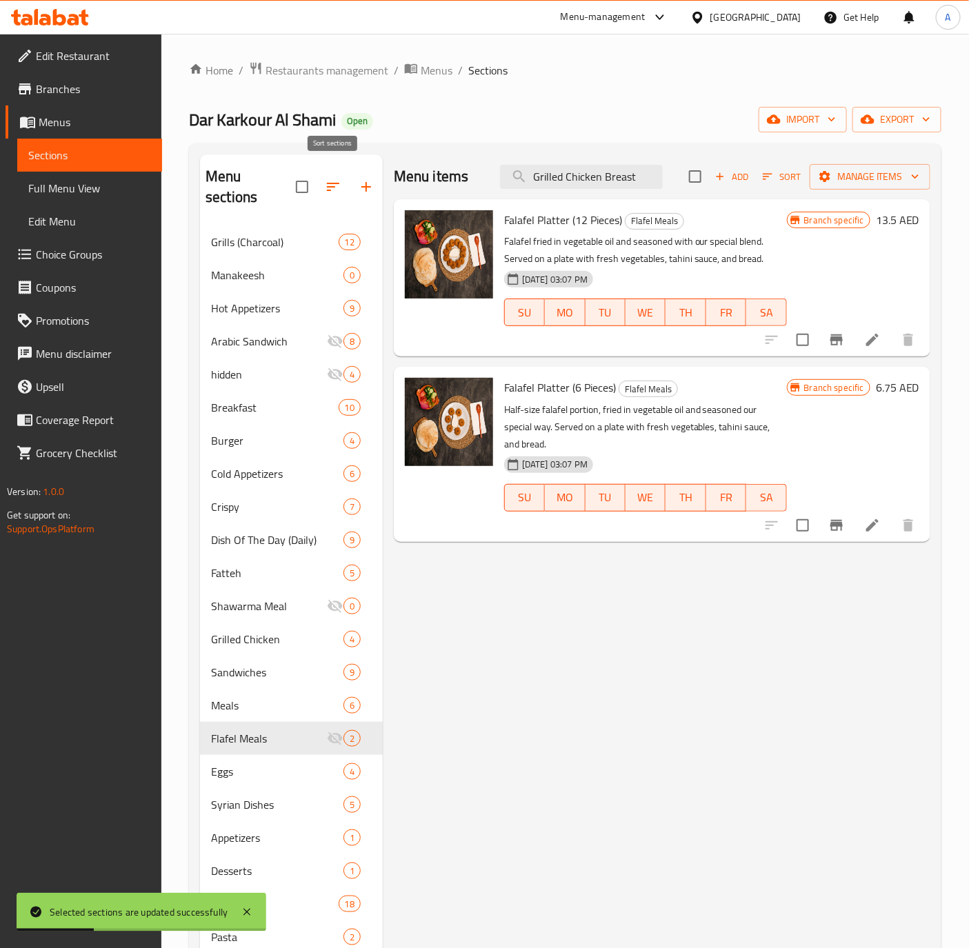
click at [334, 179] on icon "button" at bounding box center [333, 187] width 17 height 17
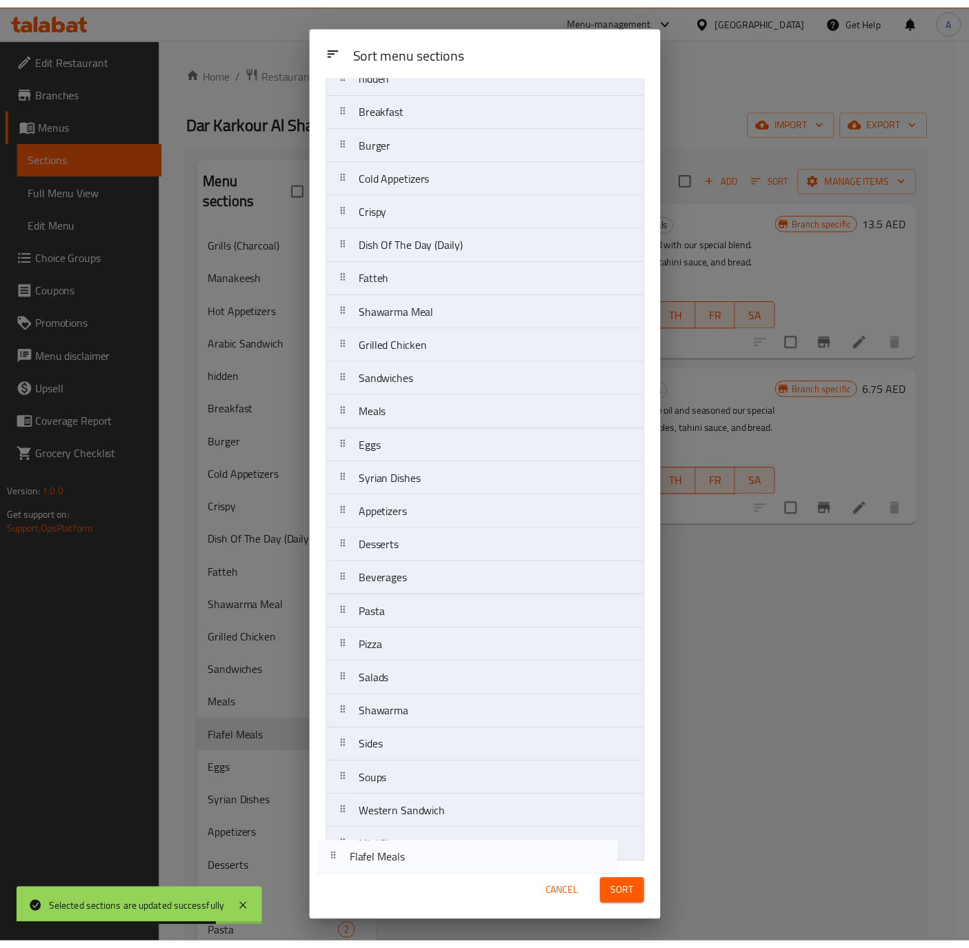
scroll to position [239, 0]
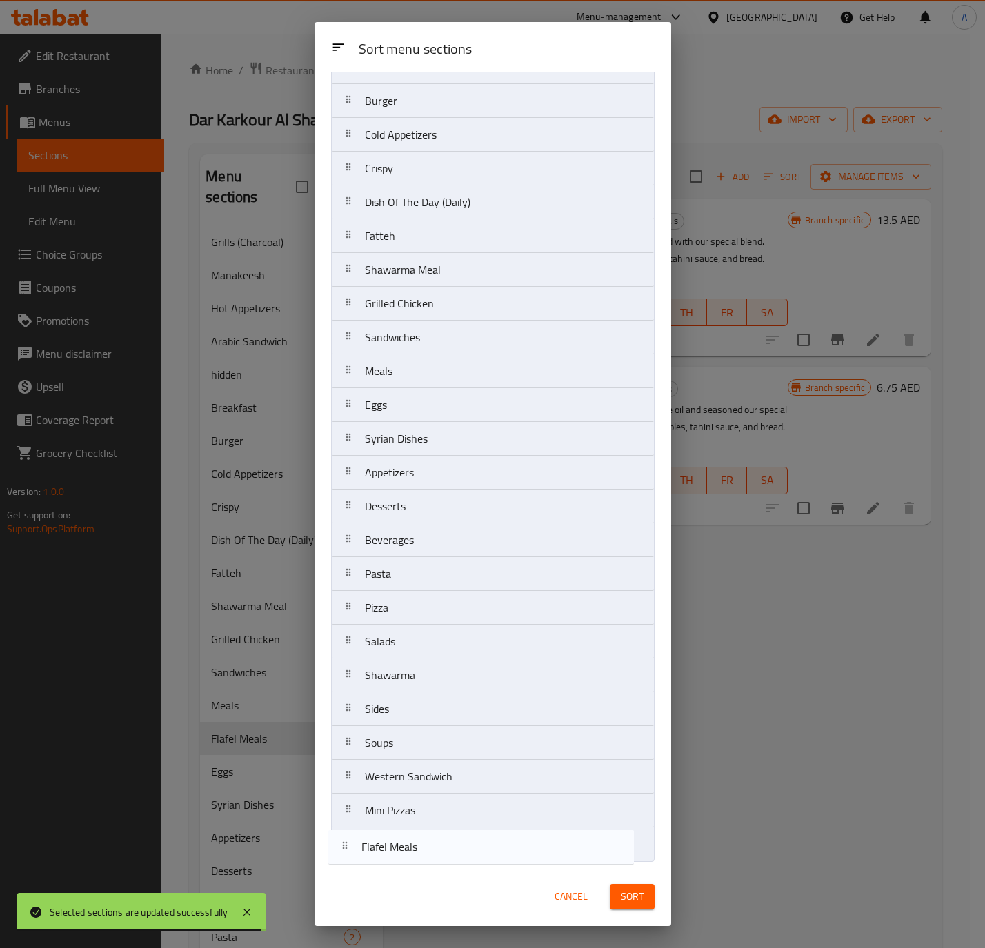
drag, startPoint x: 461, startPoint y: 532, endPoint x: 458, endPoint y: 869, distance: 337.2
click at [458, 869] on div "Sort menu sections Sort menu sections Grills (Charcoal) Manakeesh Hot Appetizer…" at bounding box center [492, 474] width 356 height 904
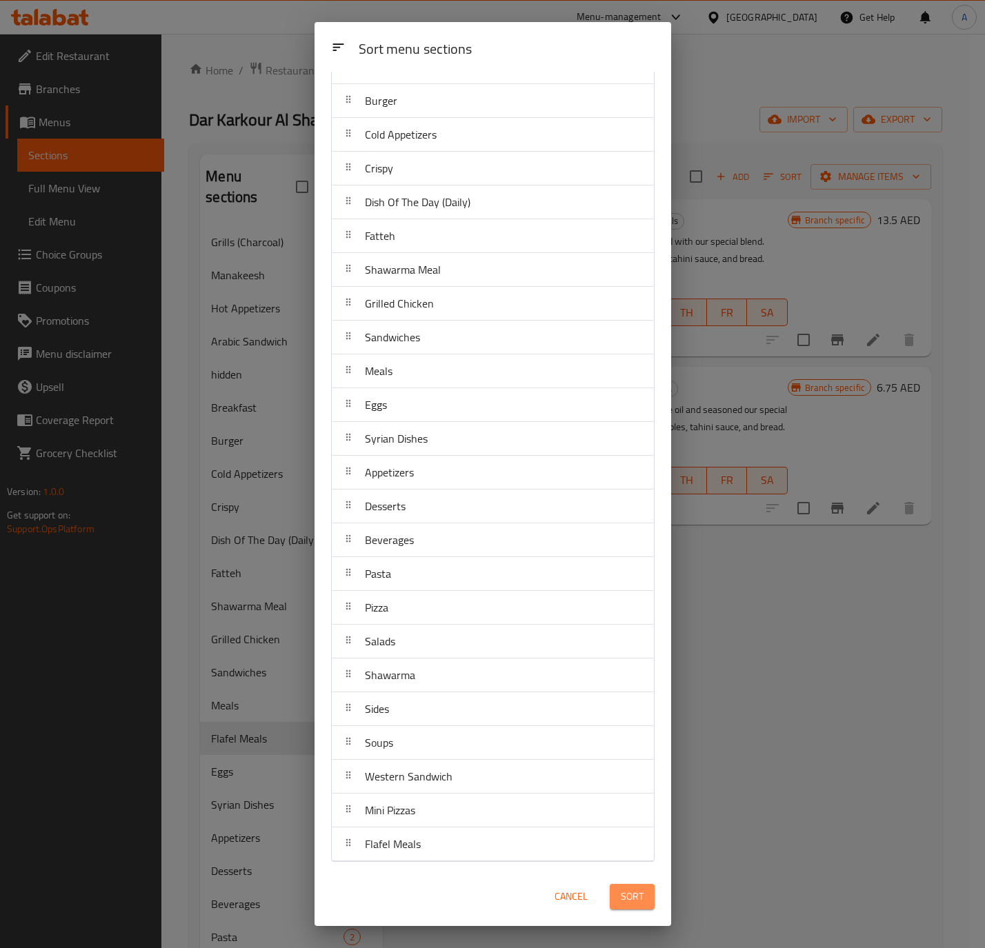
click at [615, 892] on button "Sort" at bounding box center [632, 897] width 45 height 26
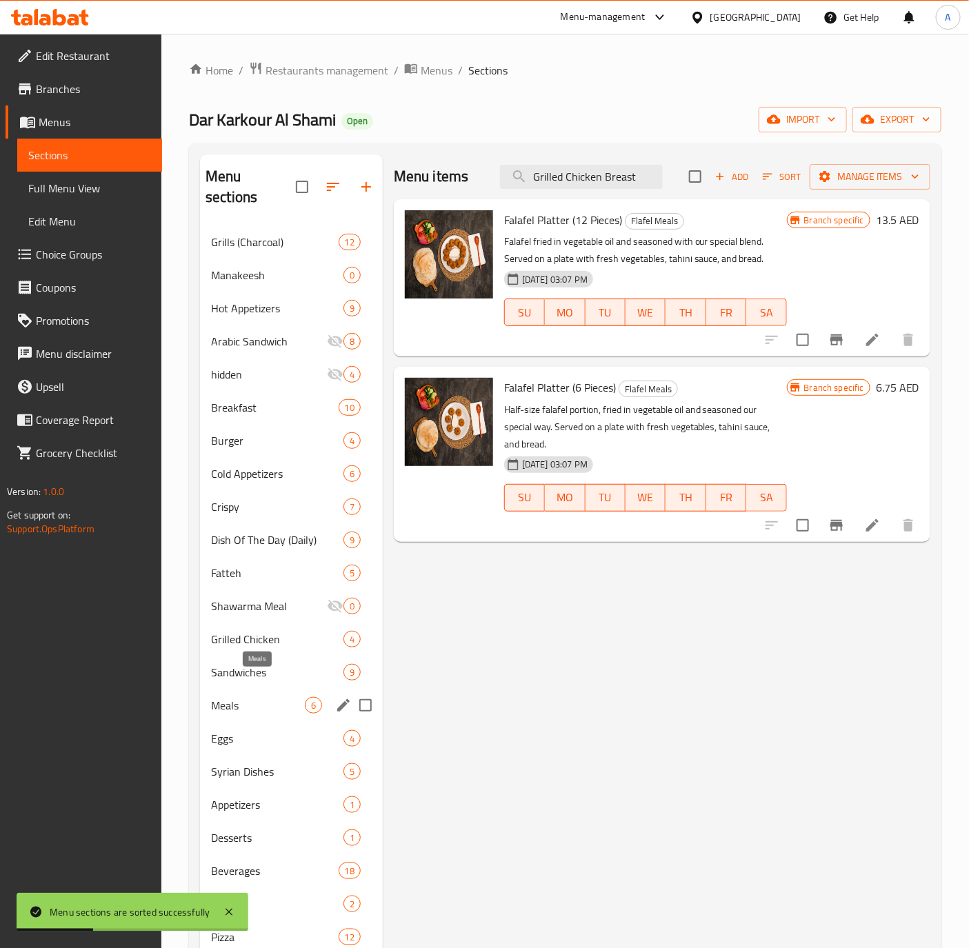
click at [256, 697] on span "Meals" at bounding box center [258, 705] width 94 height 17
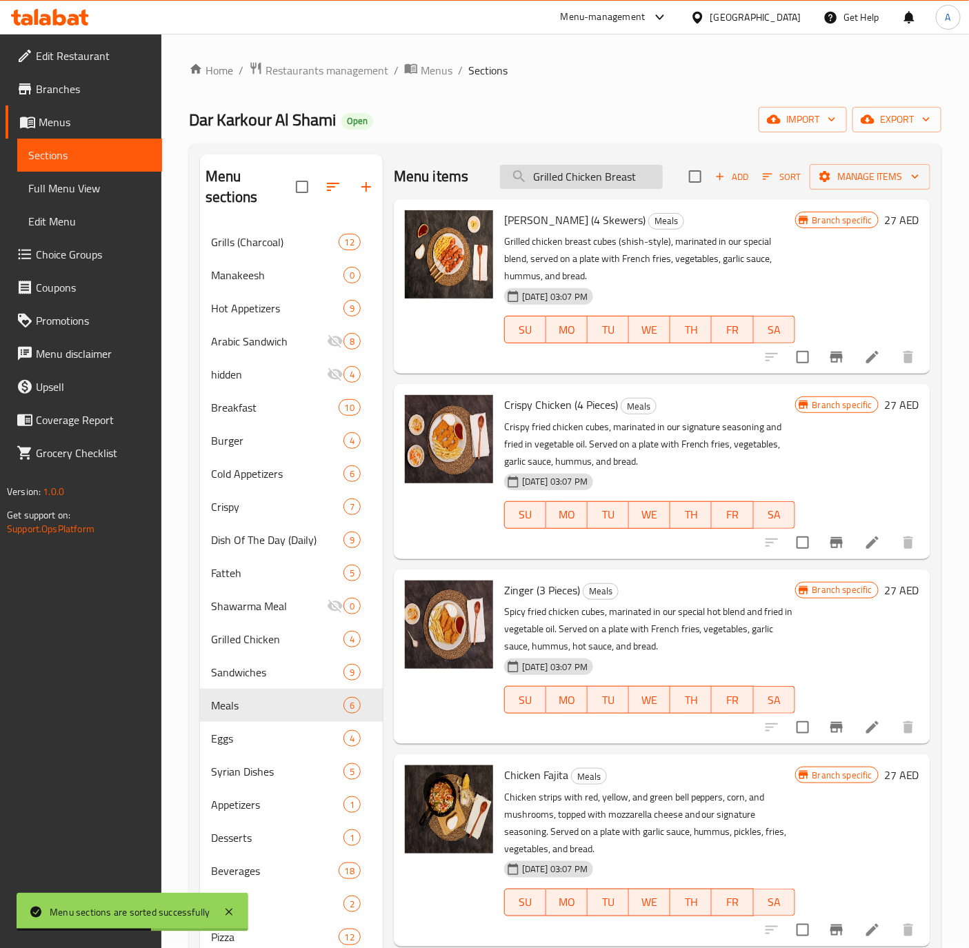
click at [618, 172] on input "Grilled Chicken Breast" at bounding box center [581, 177] width 163 height 24
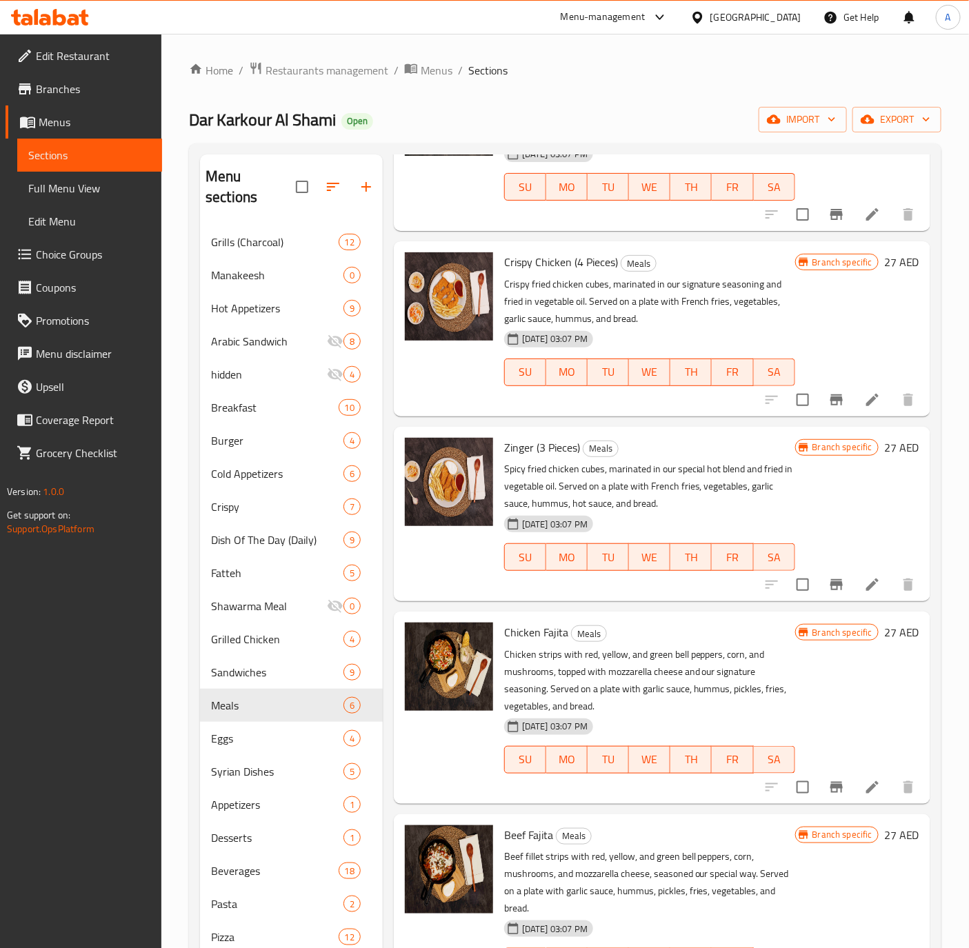
scroll to position [259, 0]
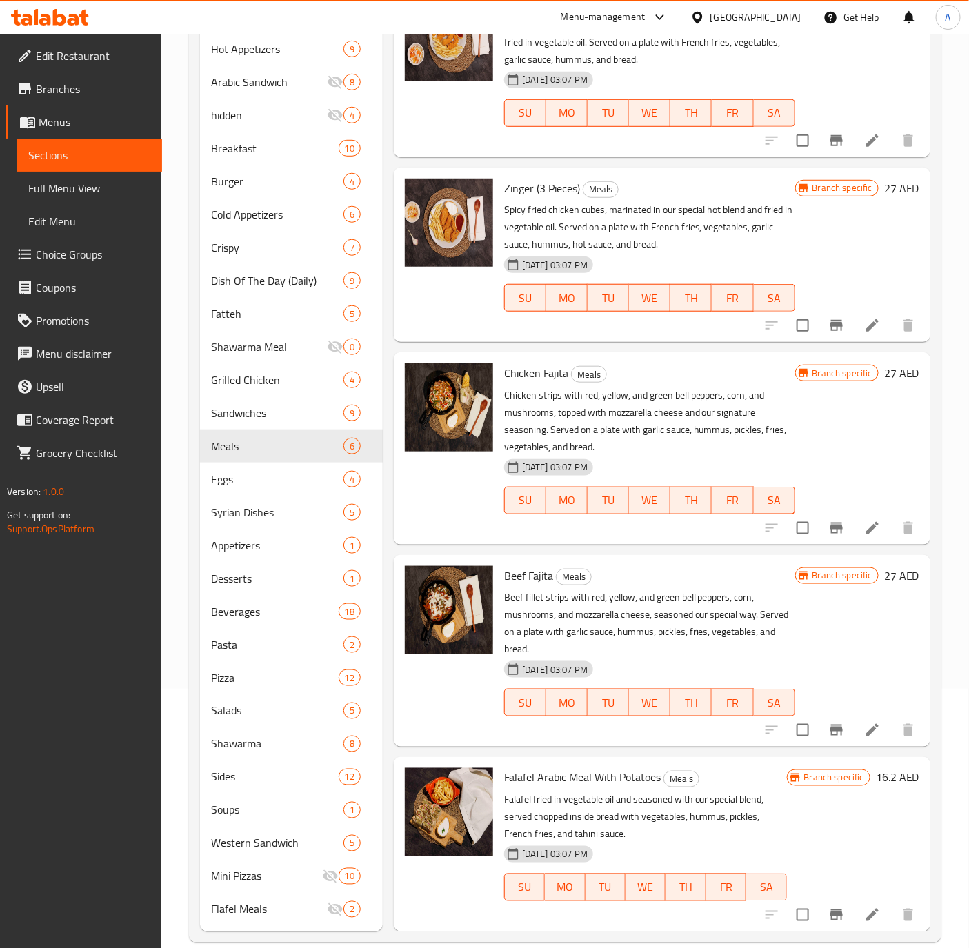
click at [538, 363] on span "Chicken Fajita" at bounding box center [536, 373] width 64 height 21
copy h6 "Chicken Fajita"
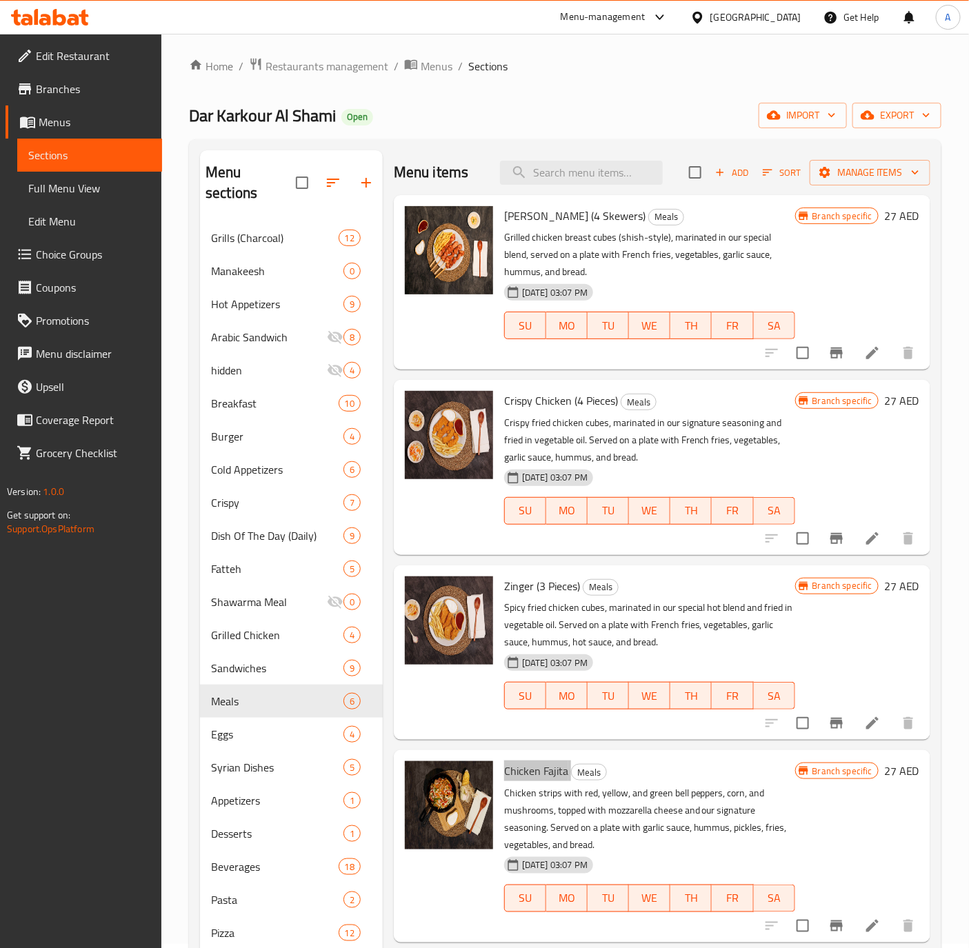
scroll to position [0, 0]
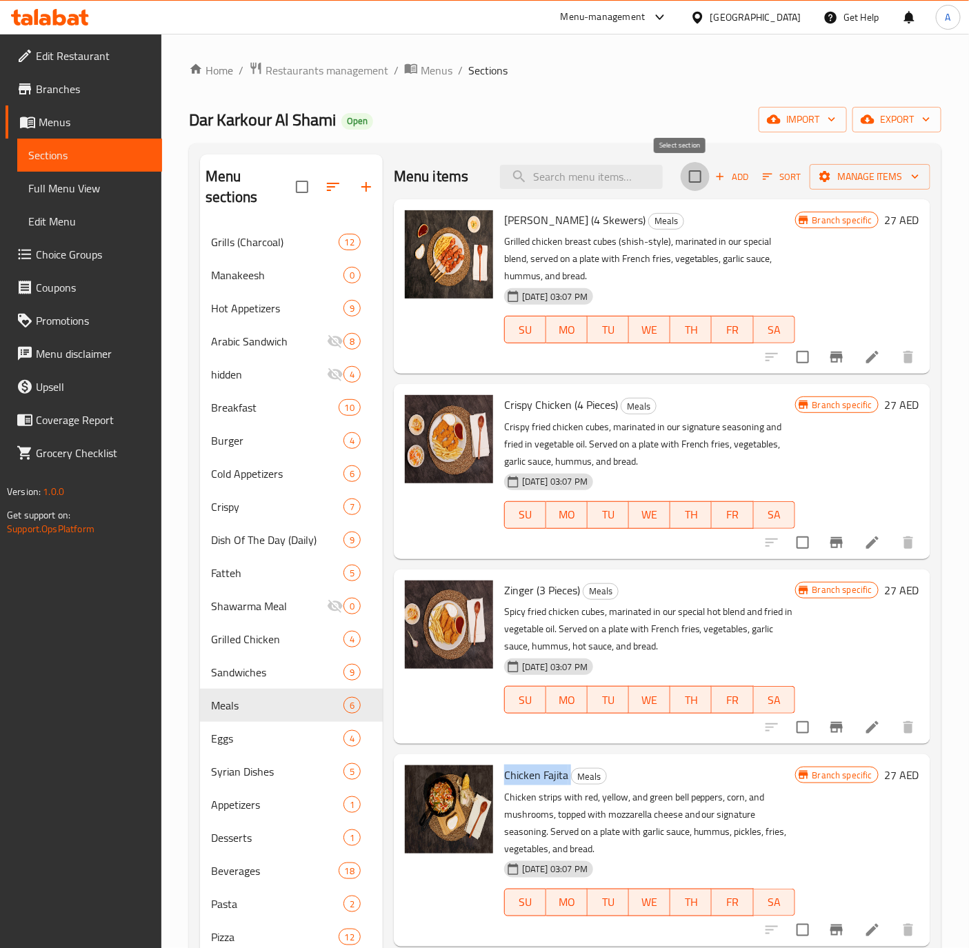
click at [681, 180] on input "checkbox" at bounding box center [695, 176] width 29 height 29
checkbox input "true"
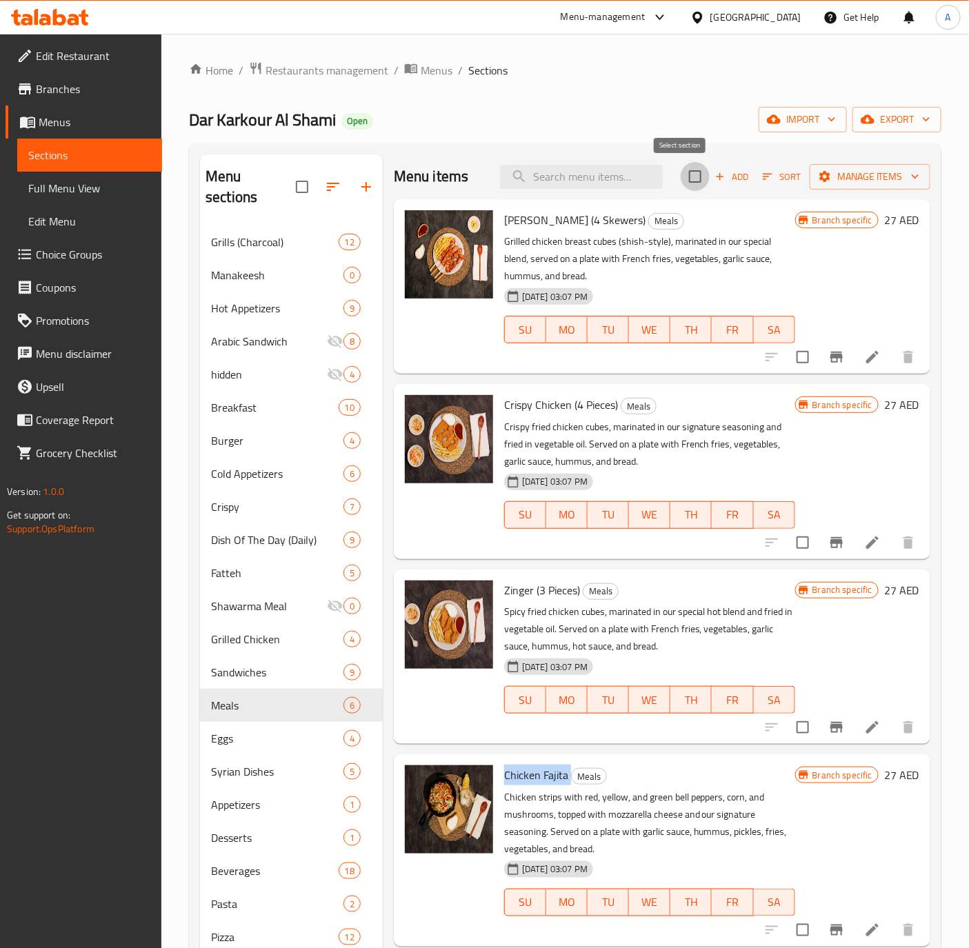
checkbox input "true"
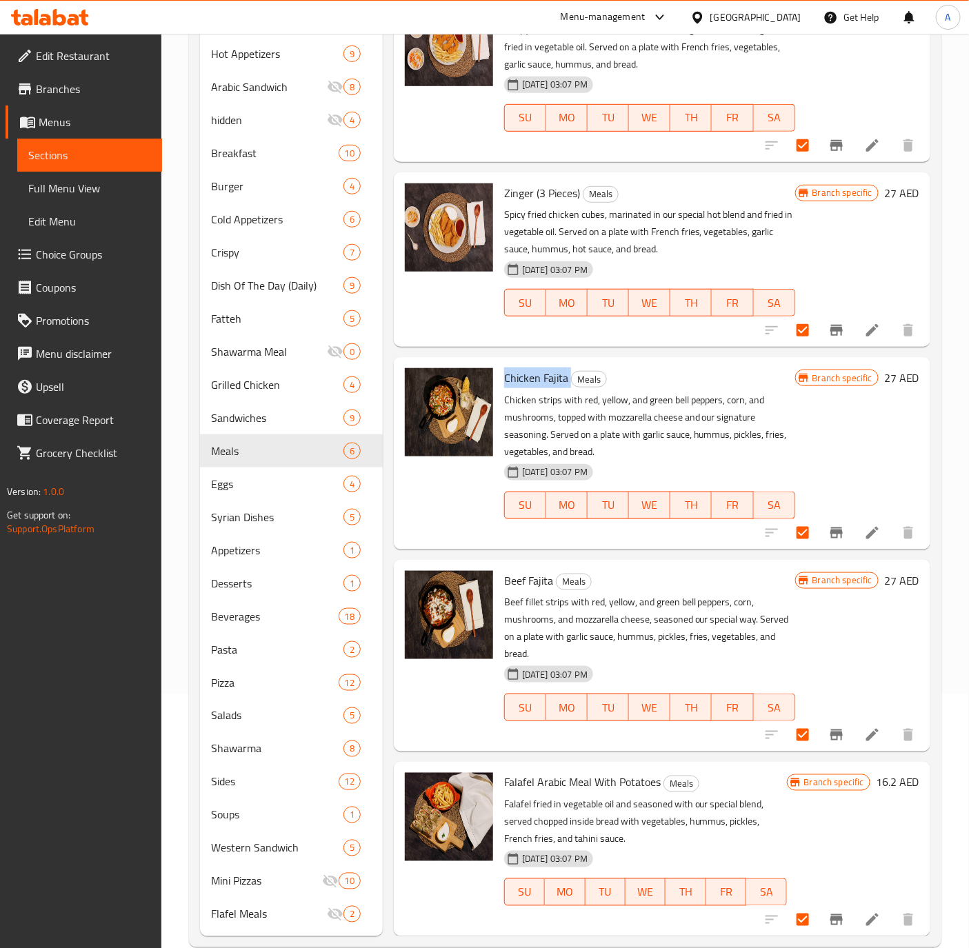
scroll to position [259, 0]
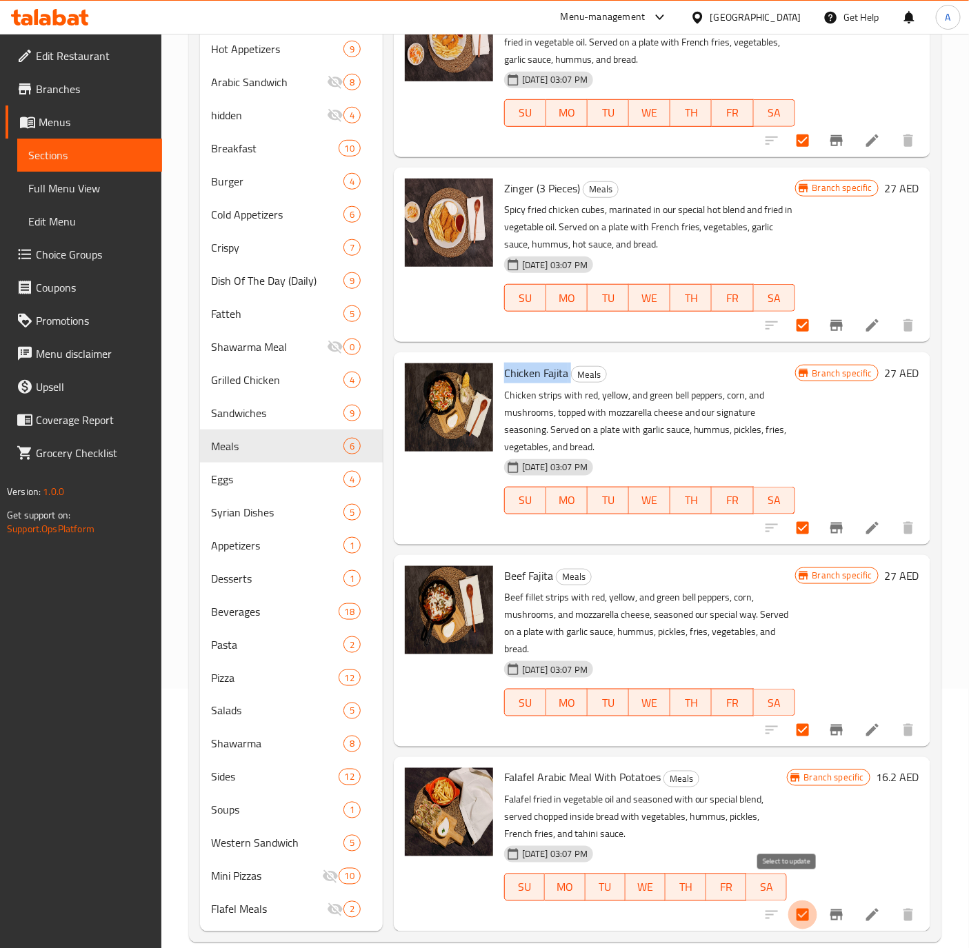
click at [788, 900] on input "checkbox" at bounding box center [802, 914] width 29 height 29
checkbox input "false"
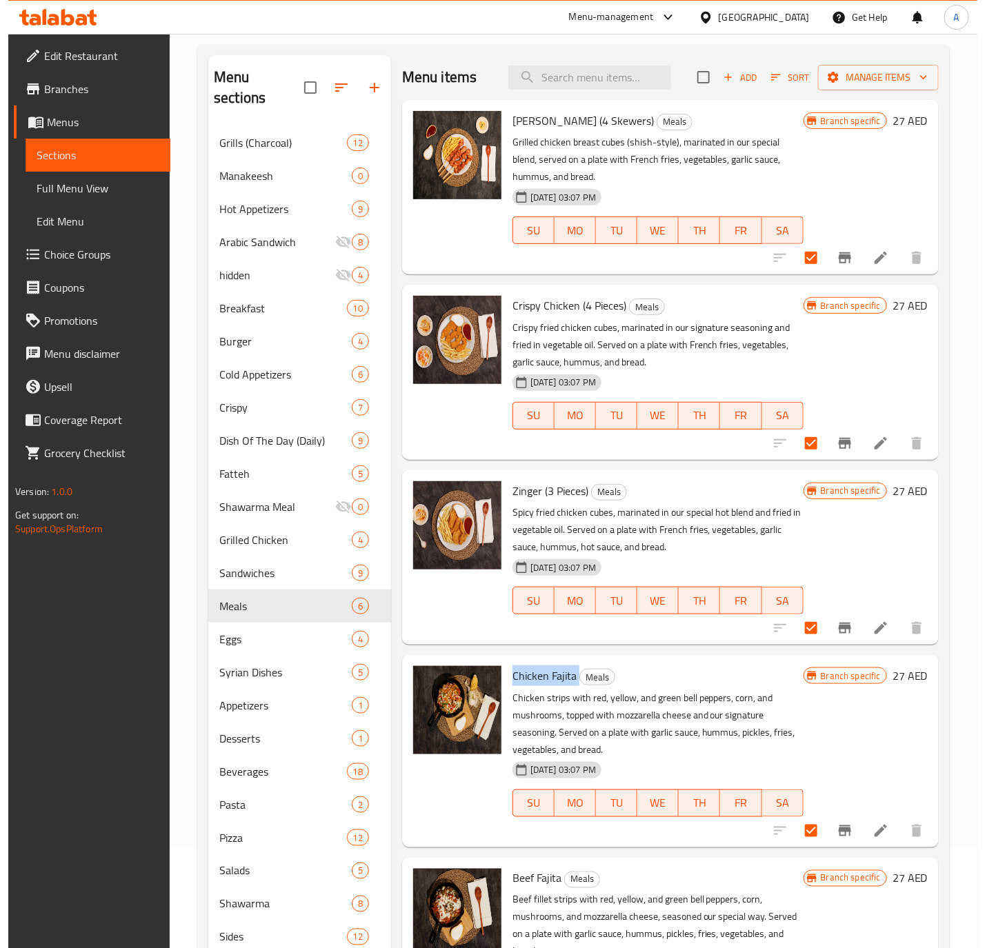
scroll to position [0, 0]
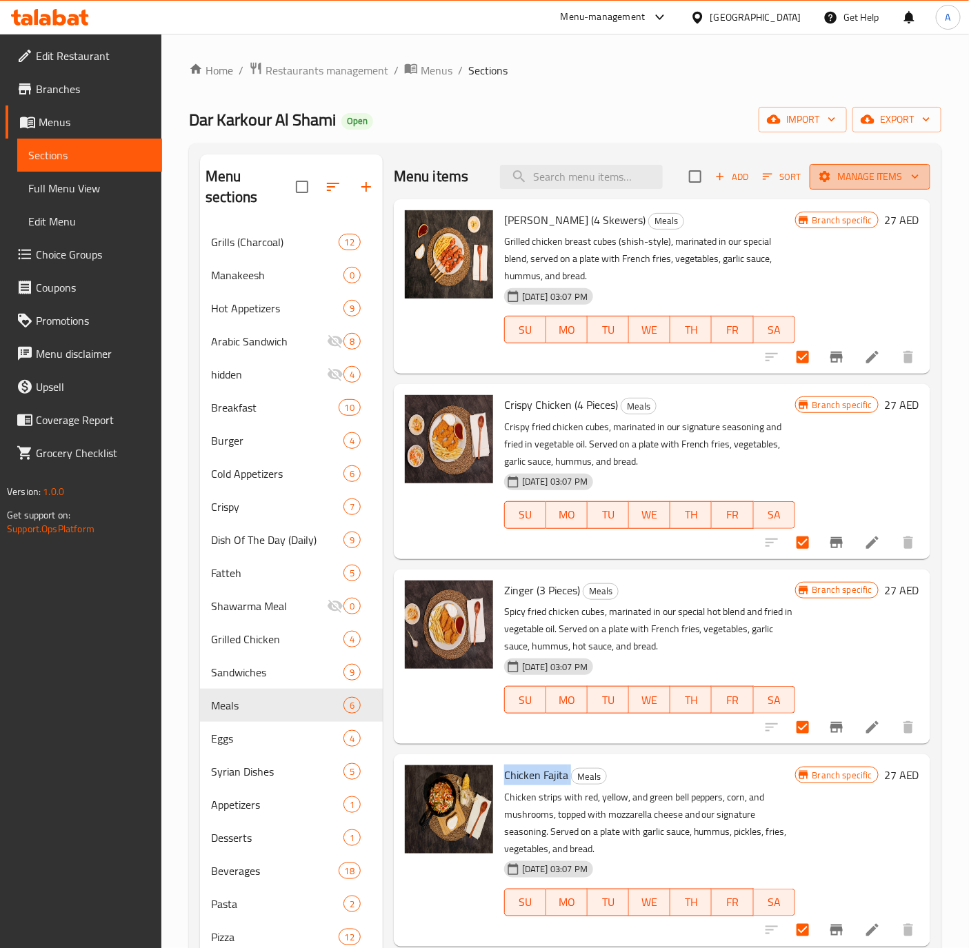
click at [832, 170] on span "Manage items" at bounding box center [869, 176] width 99 height 17
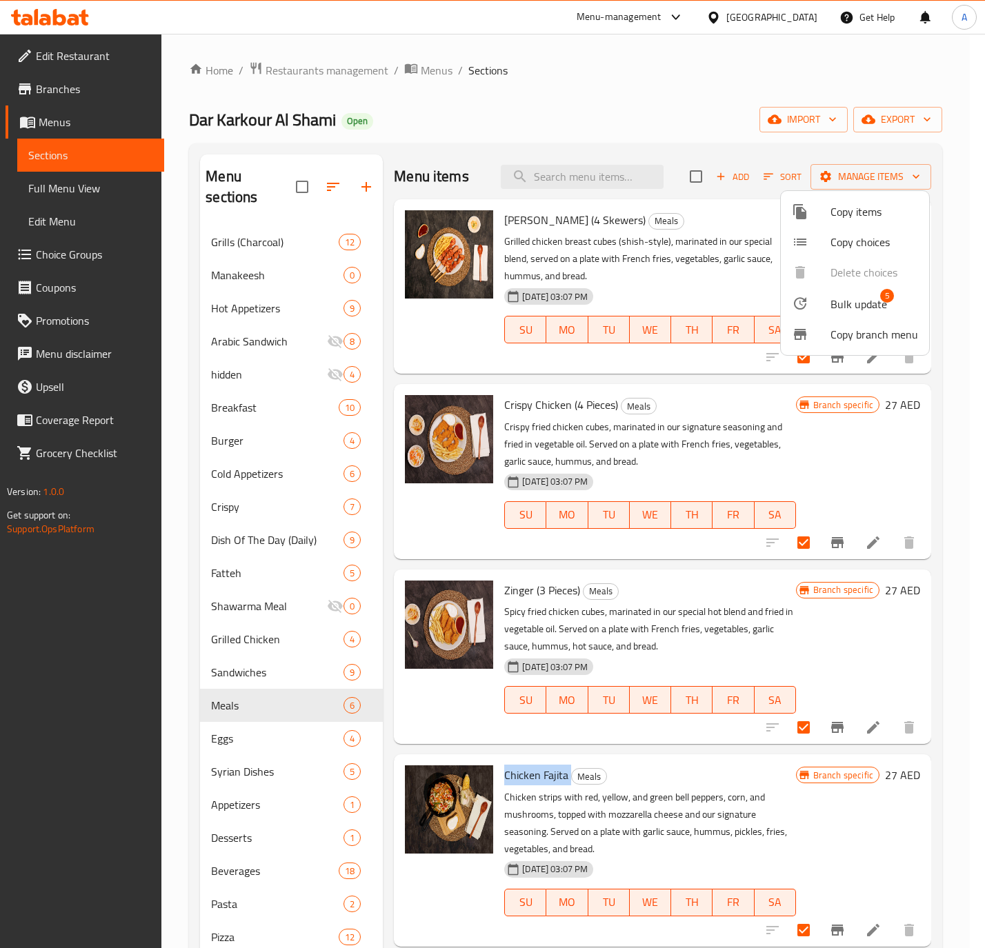
click at [838, 310] on span "Bulk update" at bounding box center [858, 304] width 57 height 17
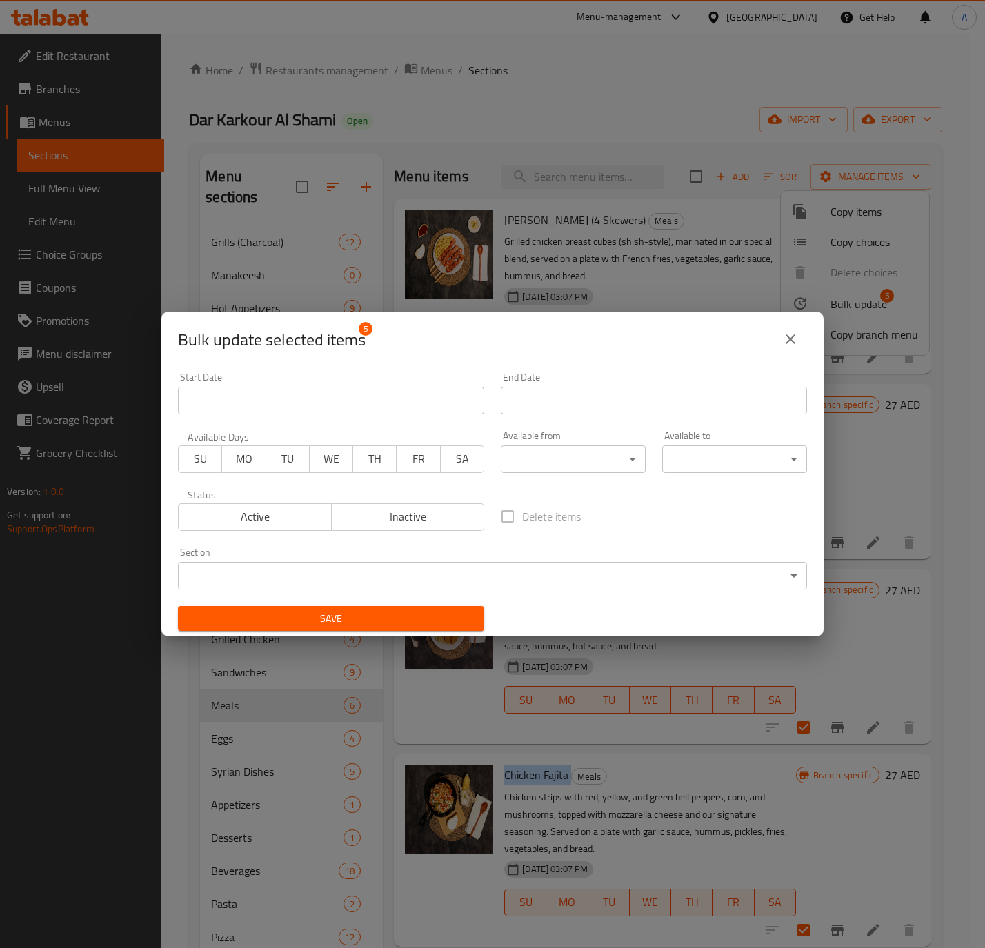
click at [406, 503] on button "Inactive" at bounding box center [408, 517] width 154 height 28
click at [408, 617] on span "Save" at bounding box center [331, 618] width 284 height 17
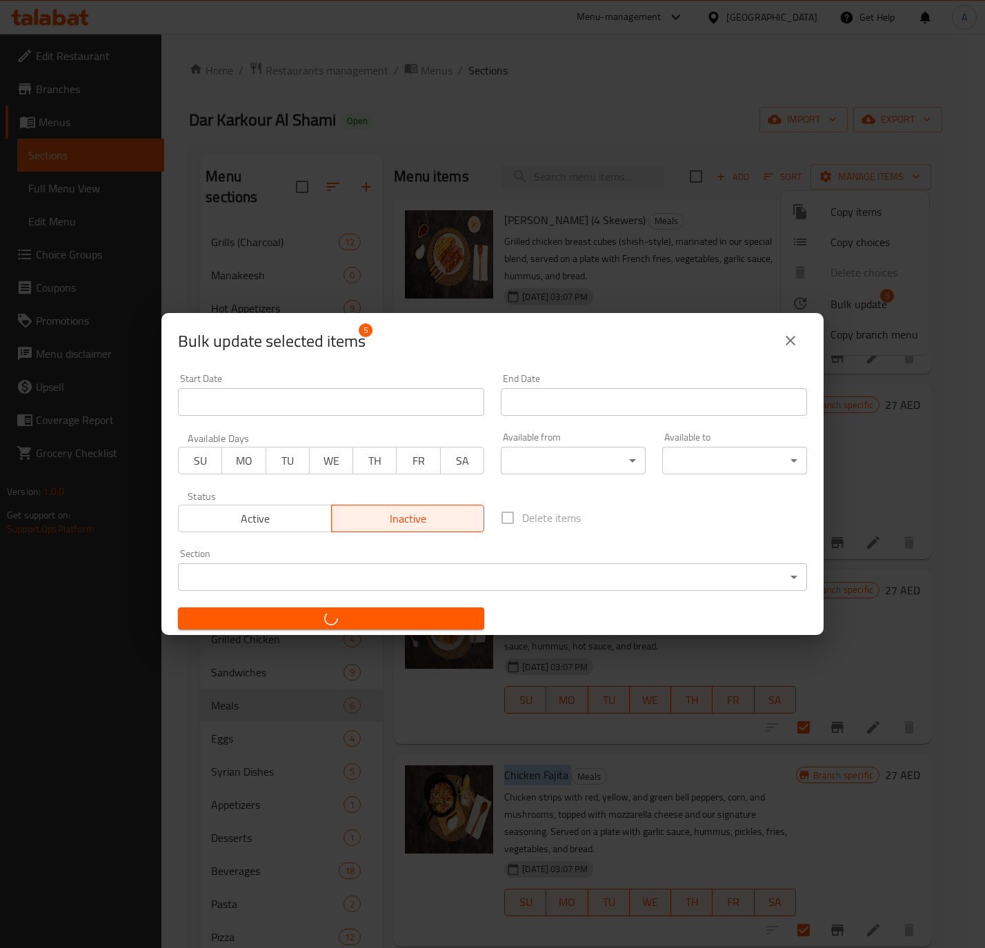
checkbox input "false"
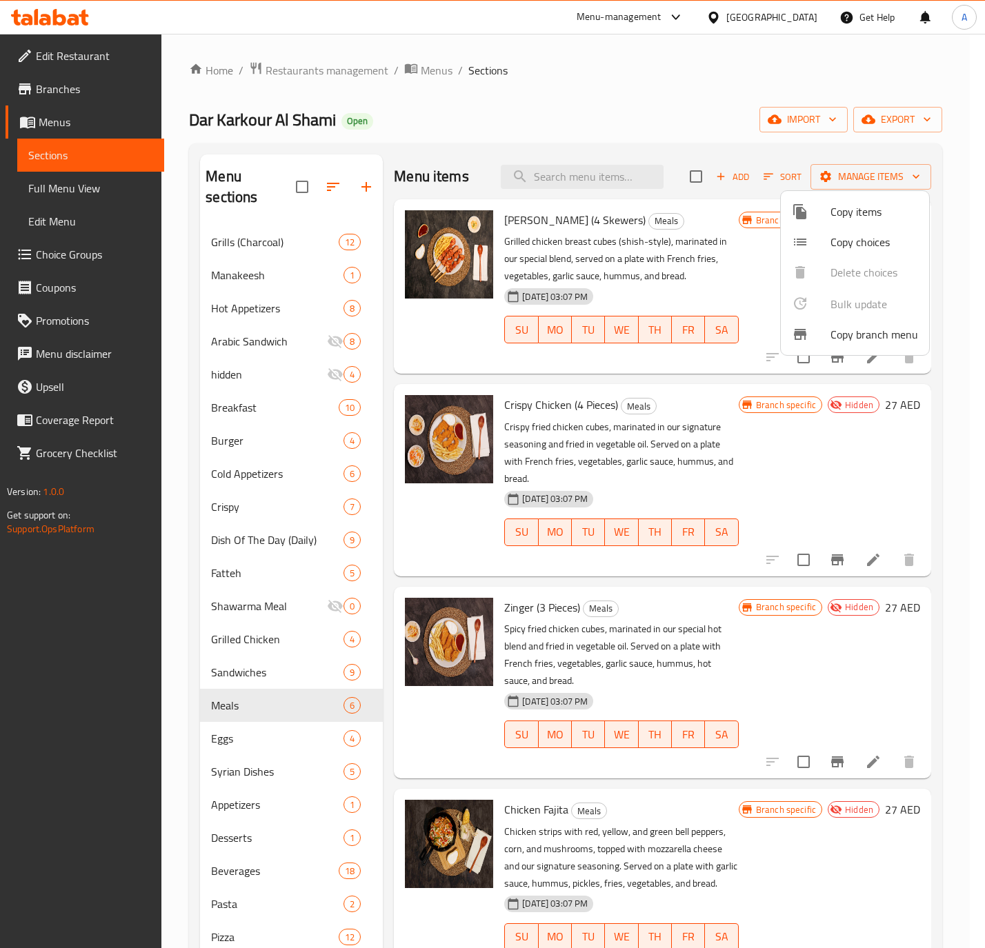
click at [365, 174] on div at bounding box center [492, 474] width 985 height 948
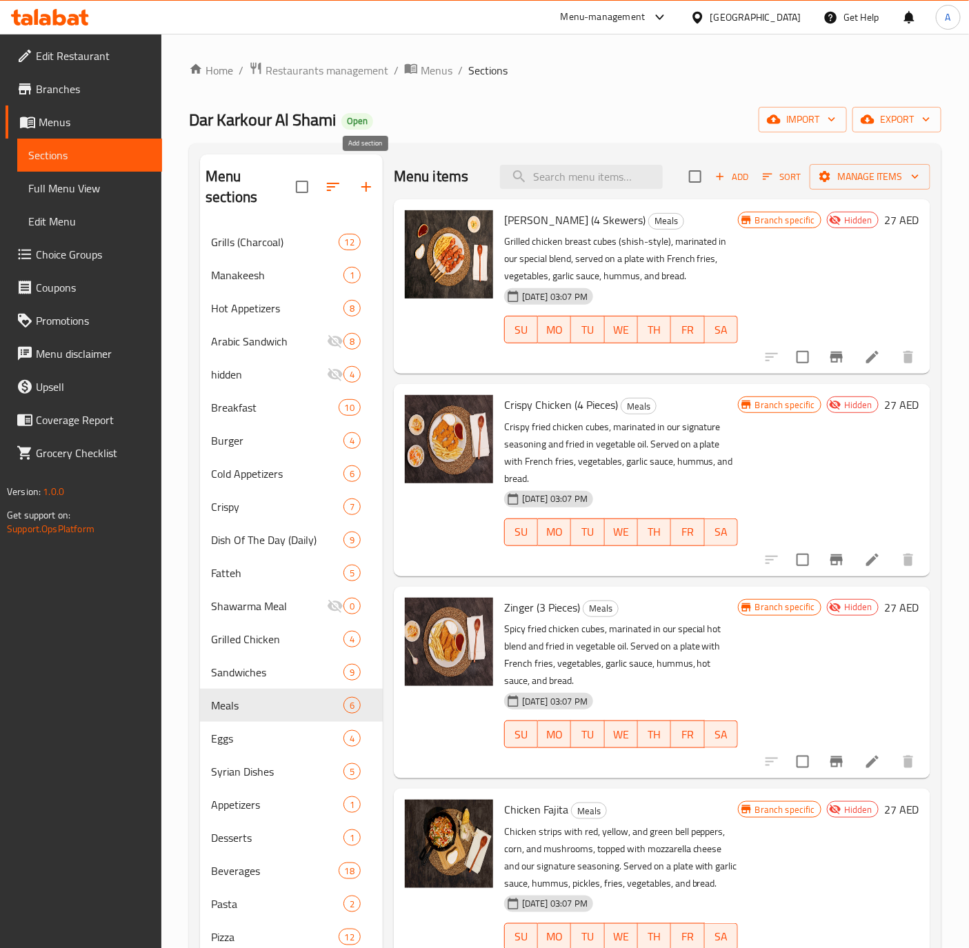
click at [365, 179] on icon "button" at bounding box center [366, 187] width 17 height 17
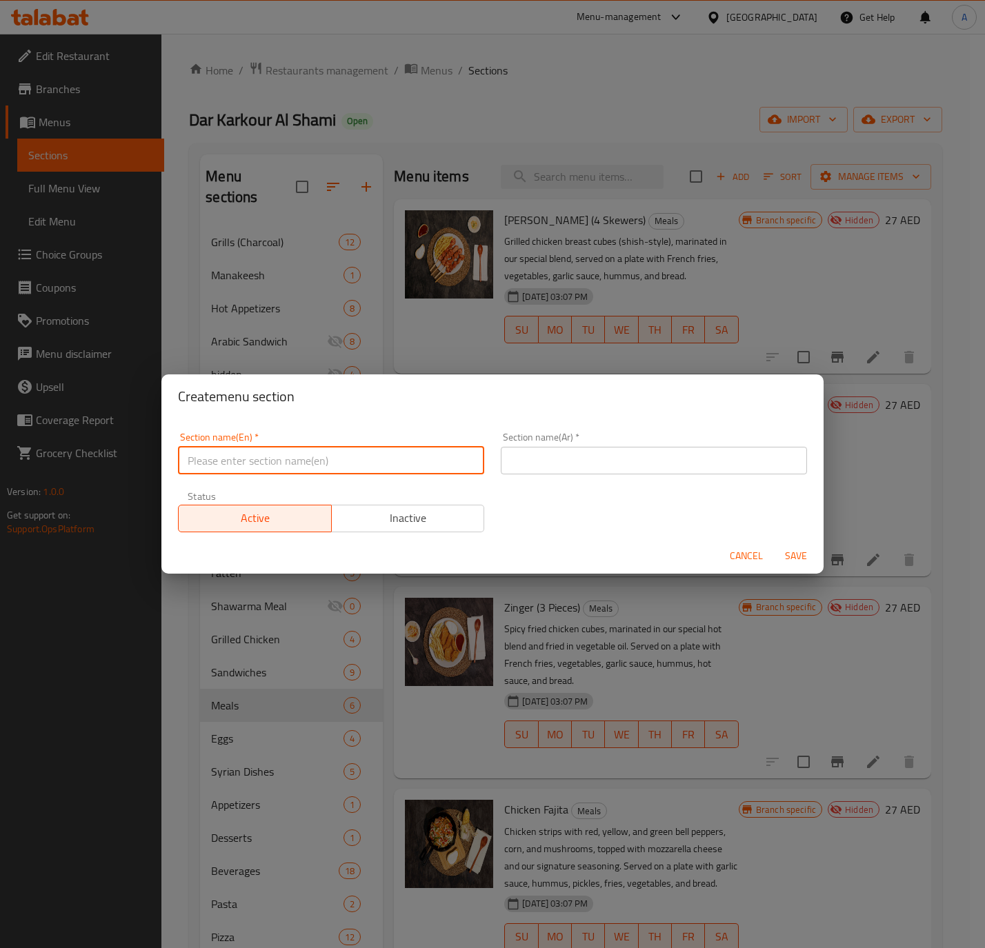
click at [314, 455] on input "text" at bounding box center [331, 461] width 306 height 28
type input "Delted items"
click at [518, 470] on input "text" at bounding box center [654, 461] width 306 height 28
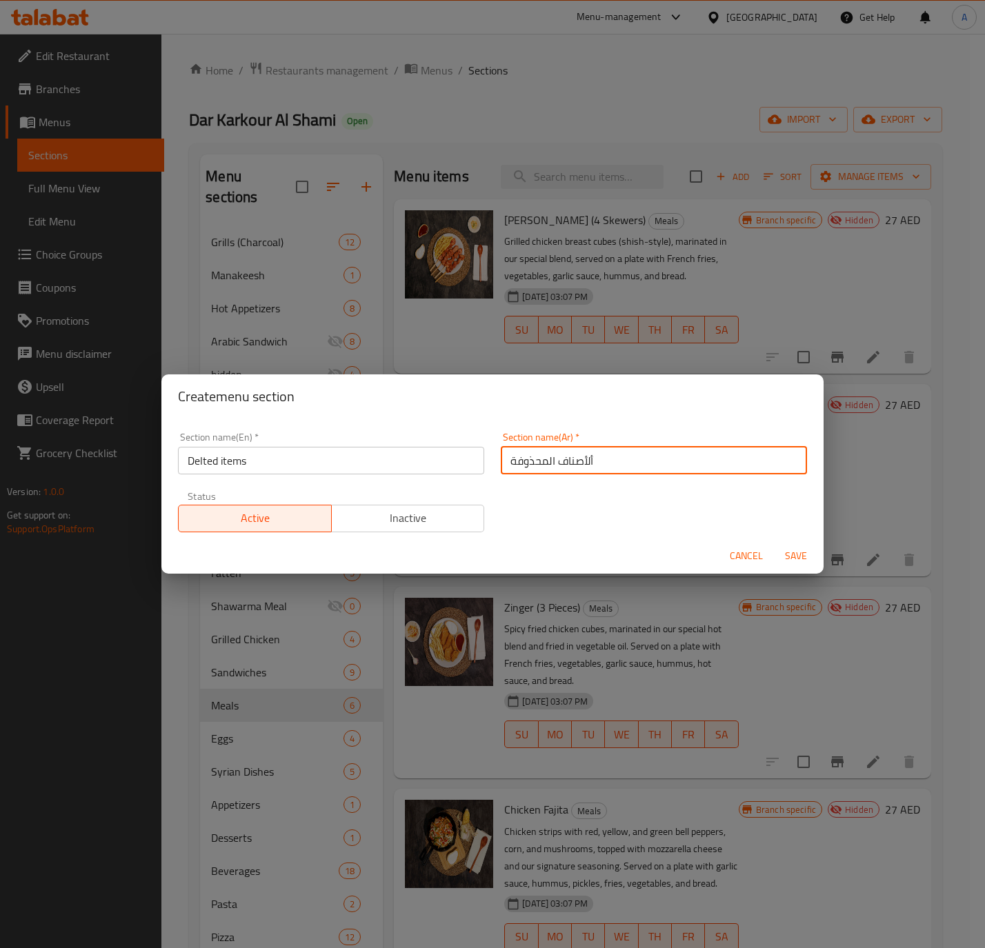
type input "ألأصناف المحذوفة"
click at [796, 550] on span "Save" at bounding box center [795, 555] width 33 height 17
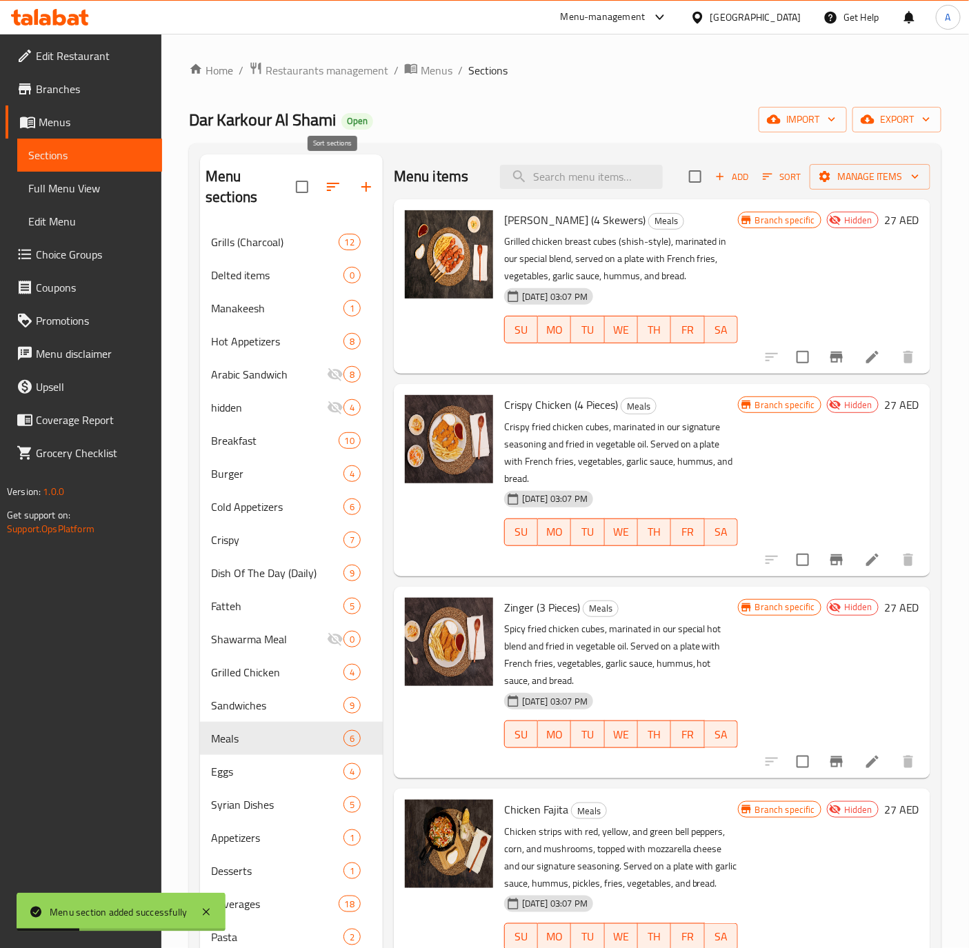
click at [329, 179] on icon "button" at bounding box center [333, 187] width 17 height 17
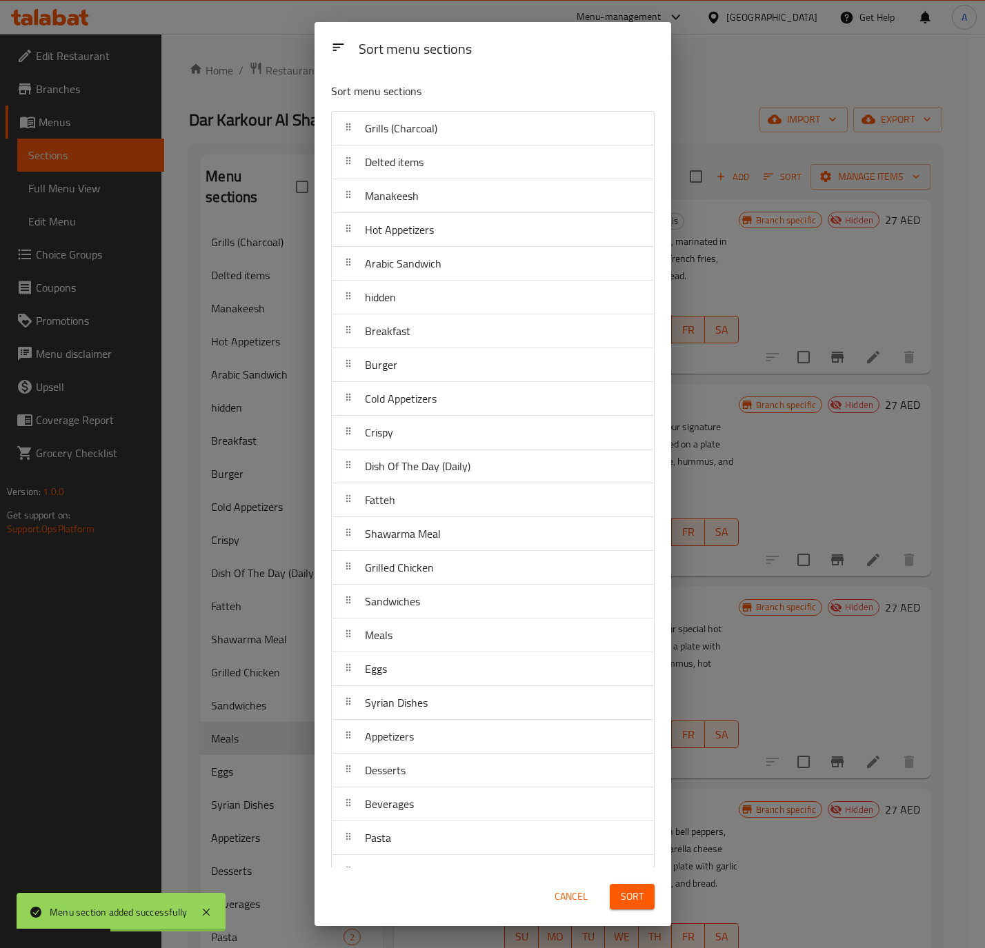
click at [246, 248] on div "Sort menu sections Sort menu sections Grills (Charcoal) Delted items Manakeesh …" at bounding box center [492, 474] width 985 height 948
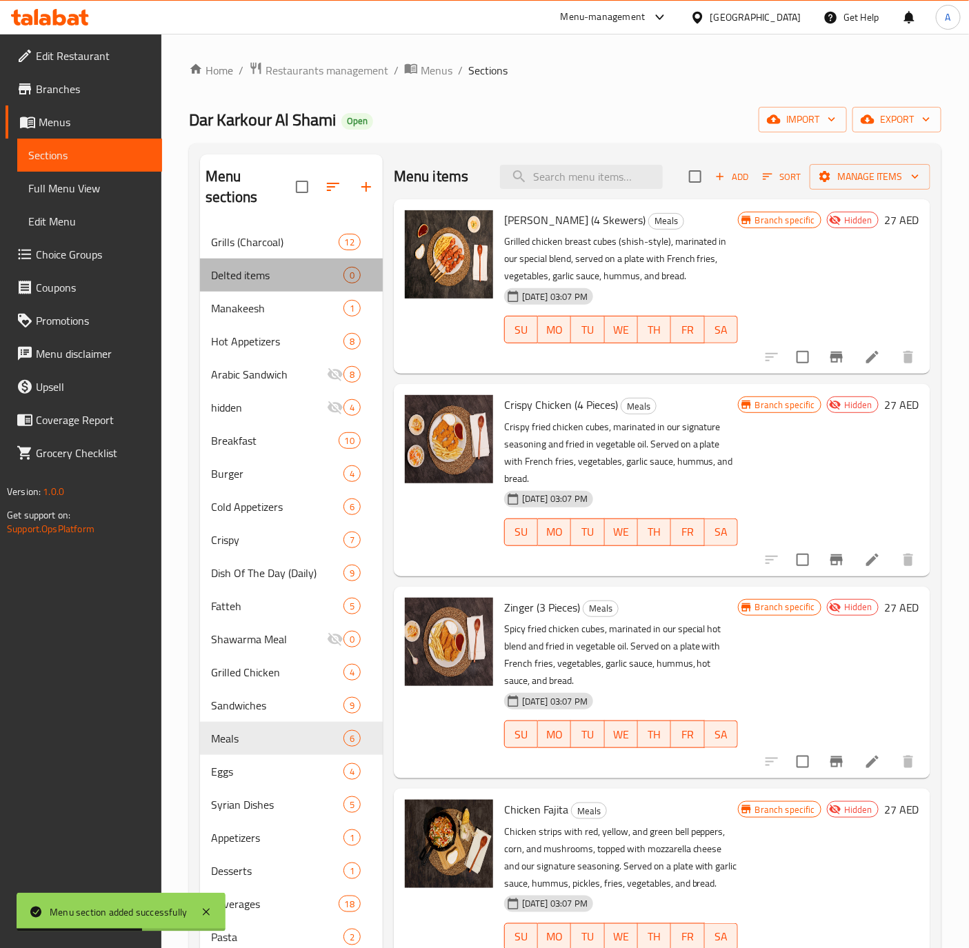
click at [261, 259] on div "Delted items 0" at bounding box center [291, 275] width 183 height 33
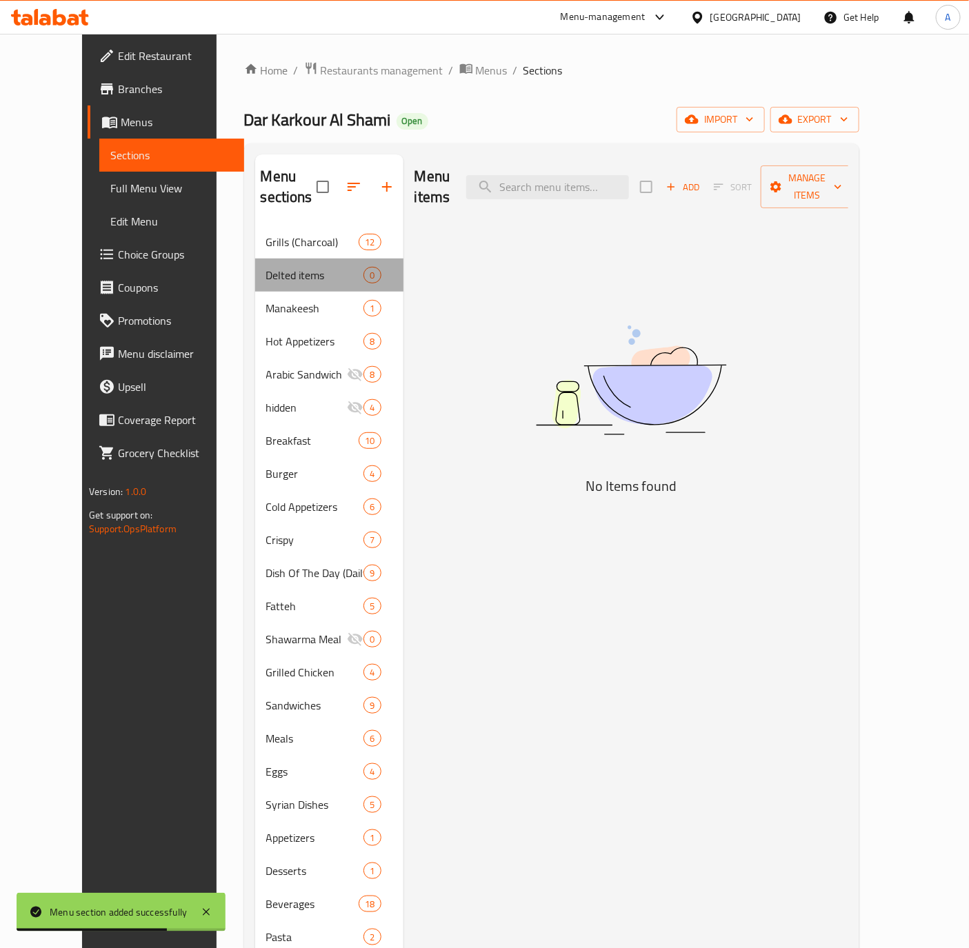
click at [373, 259] on div "Delted items 0" at bounding box center [329, 275] width 148 height 33
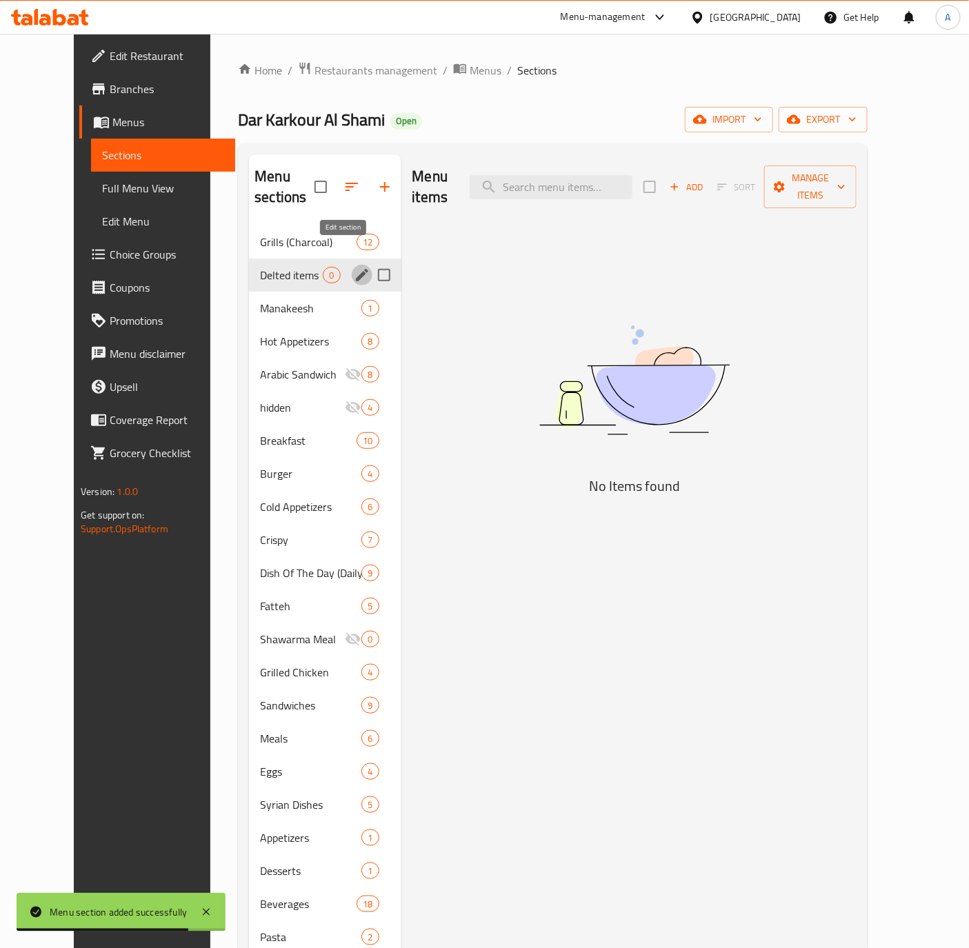
click at [354, 267] on icon "edit" at bounding box center [362, 275] width 17 height 17
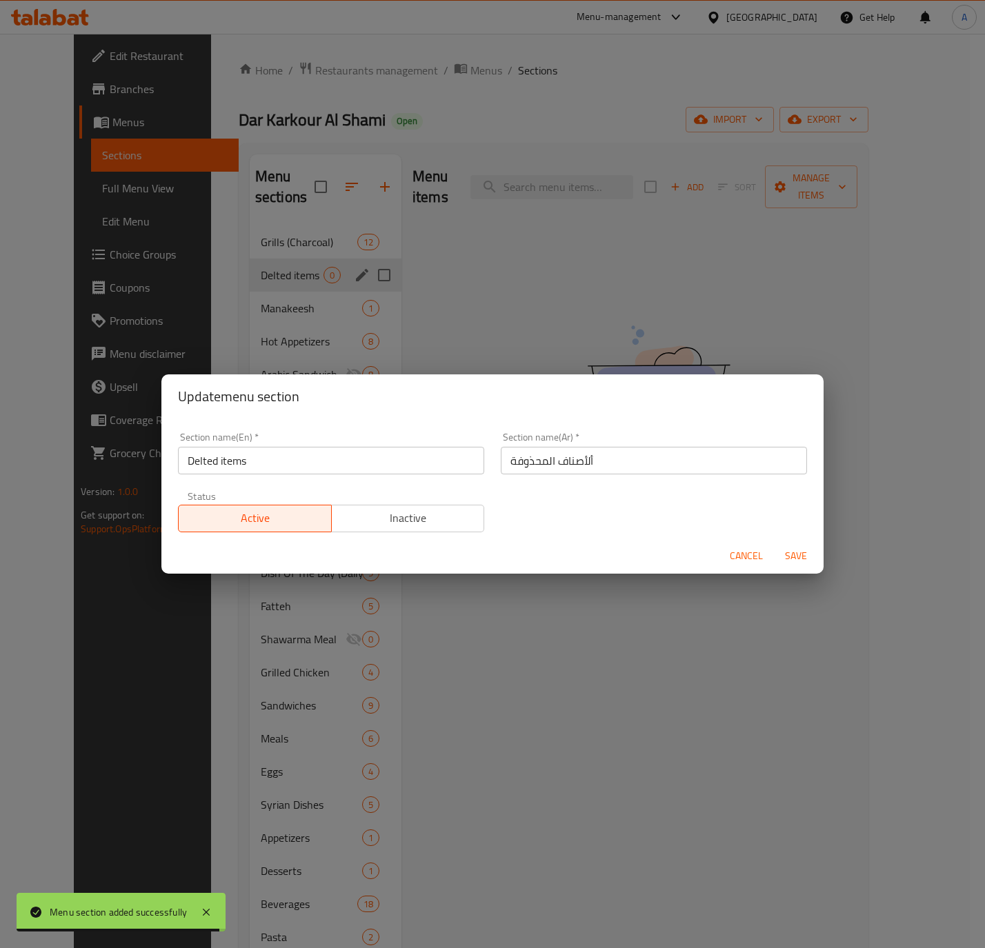
click at [420, 517] on span "Inactive" at bounding box center [408, 518] width 142 height 20
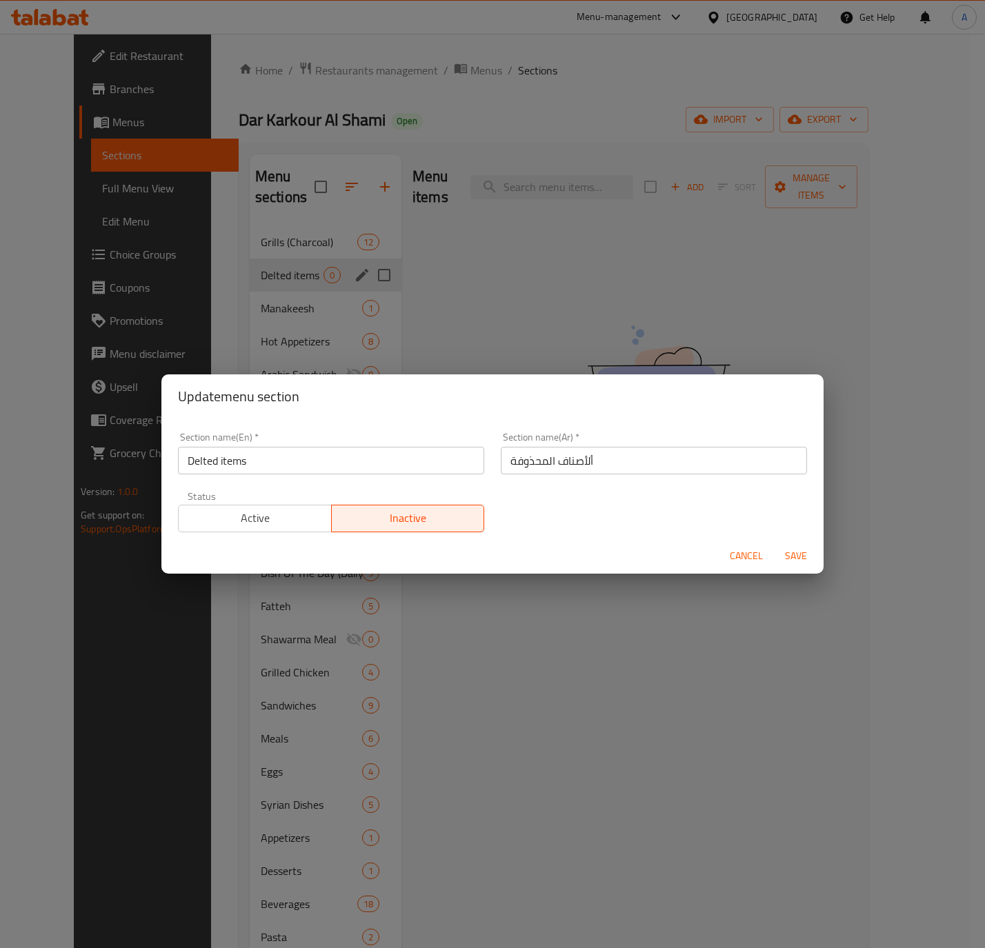
click at [803, 552] on span "Save" at bounding box center [795, 555] width 33 height 17
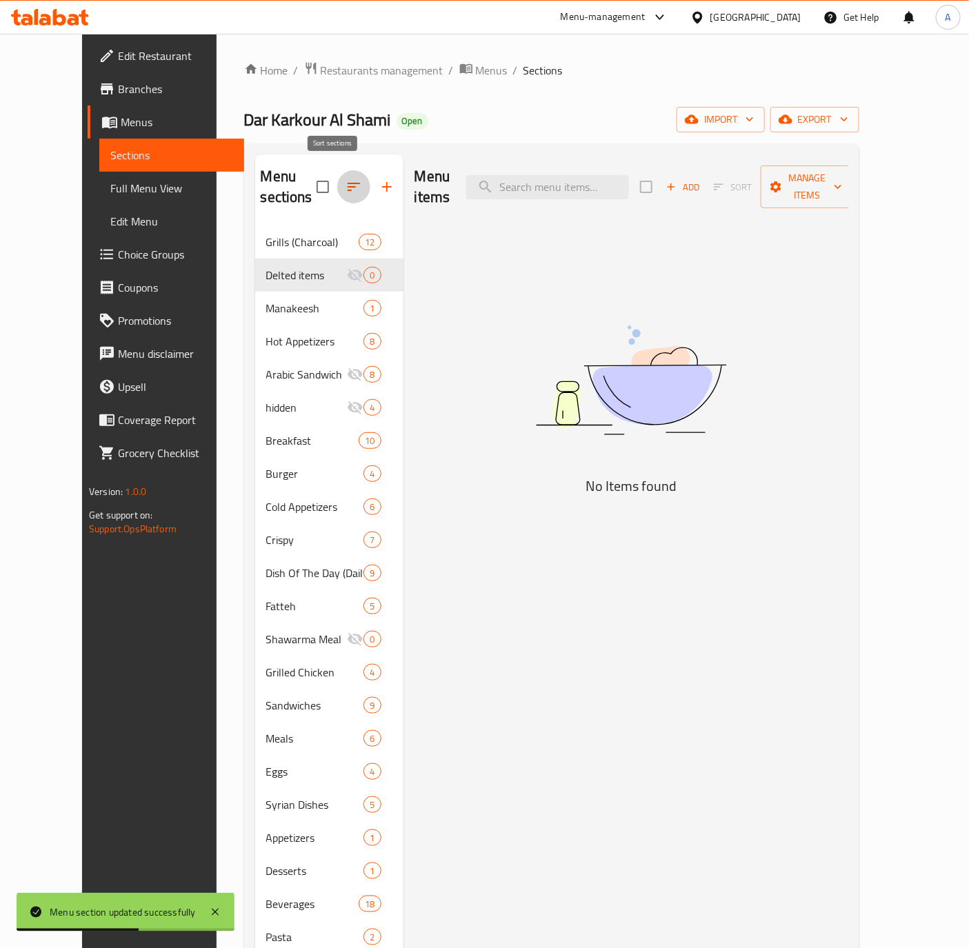
click at [347, 183] on icon "button" at bounding box center [353, 187] width 12 height 8
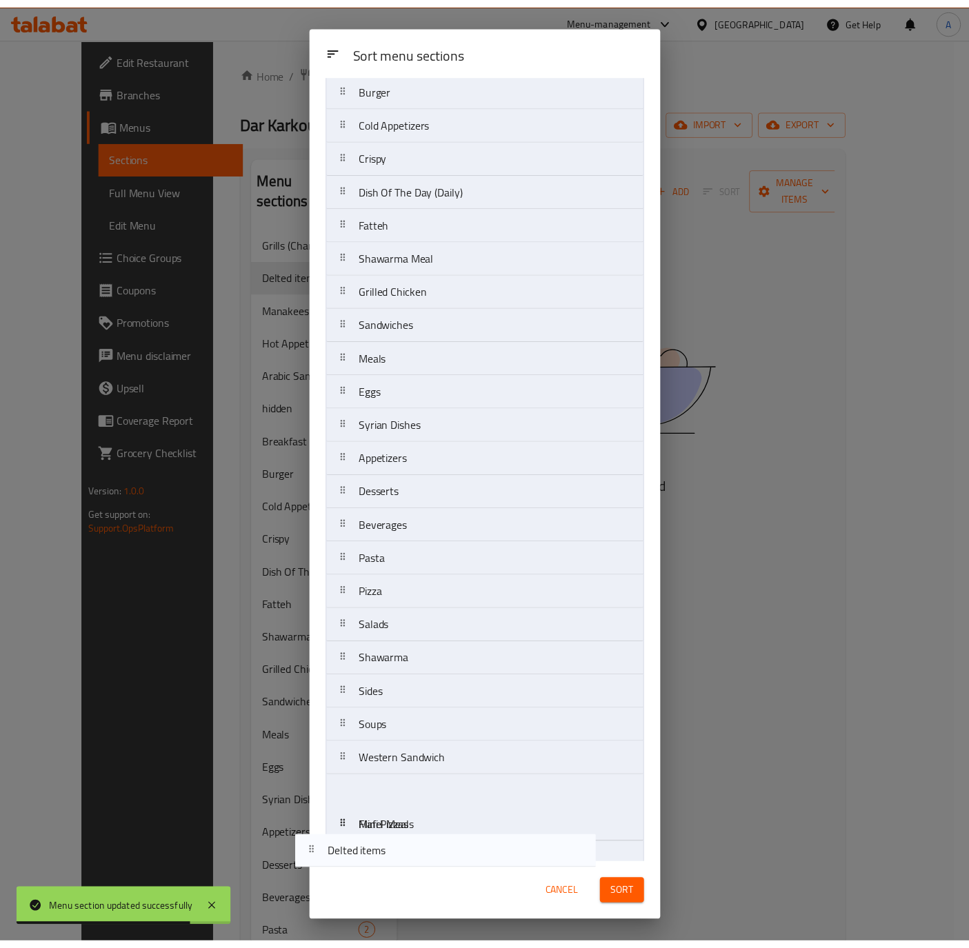
scroll to position [273, 0]
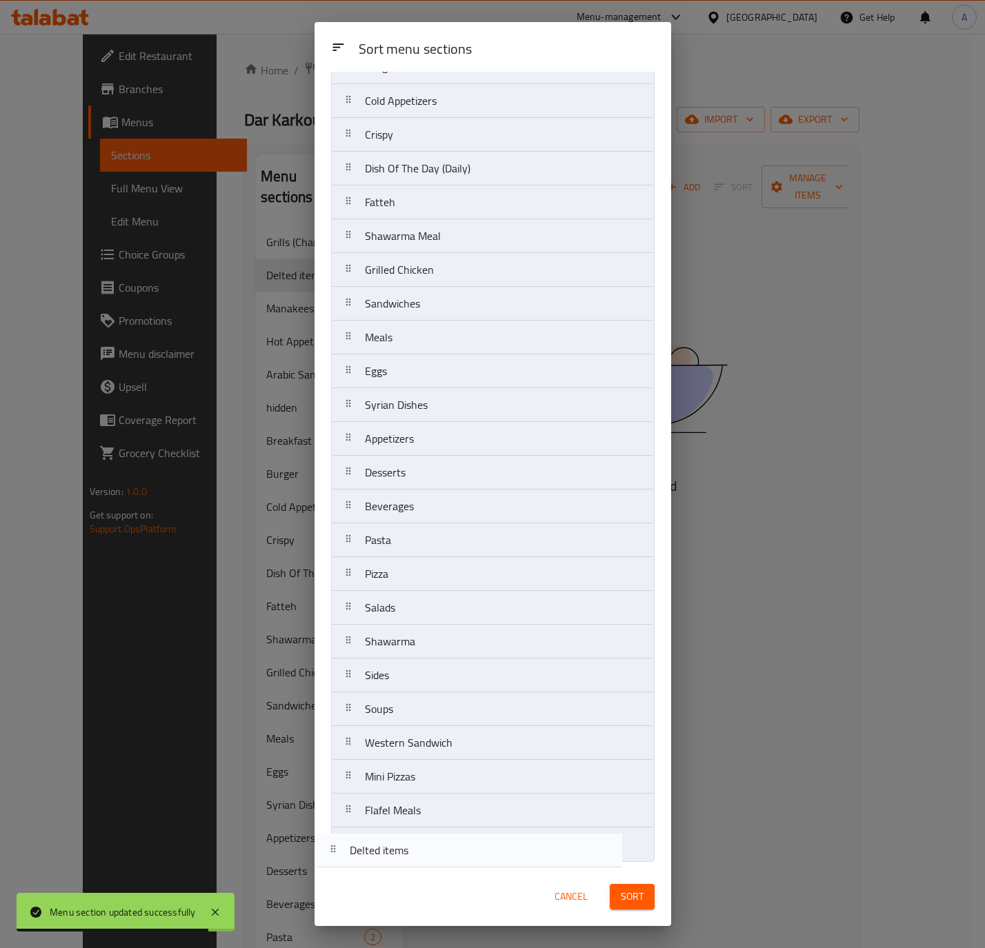
drag, startPoint x: 522, startPoint y: 162, endPoint x: 507, endPoint y: 853, distance: 691.0
click at [507, 853] on nav "Grills (Charcoal) Delted items Manakeesh Hot Appetizers Arabic Sandwich hidden …" at bounding box center [492, 354] width 323 height 1015
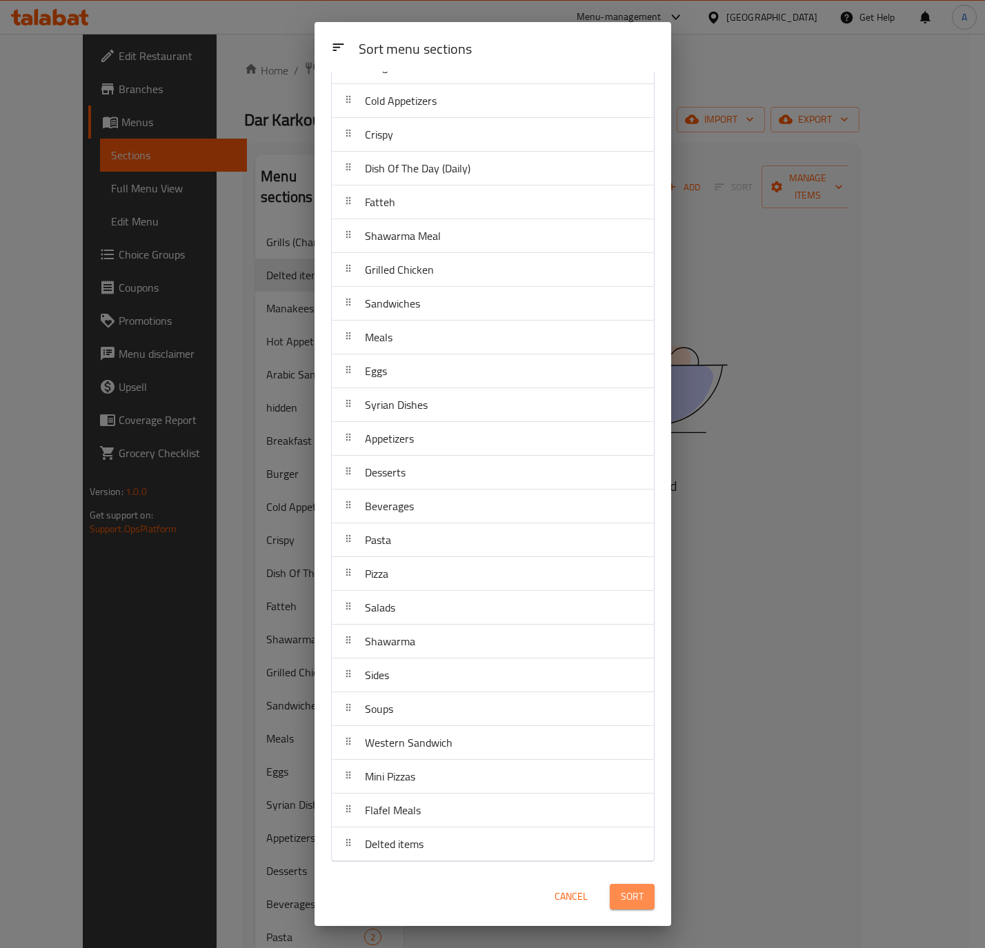
click at [634, 896] on span "Sort" at bounding box center [632, 896] width 23 height 17
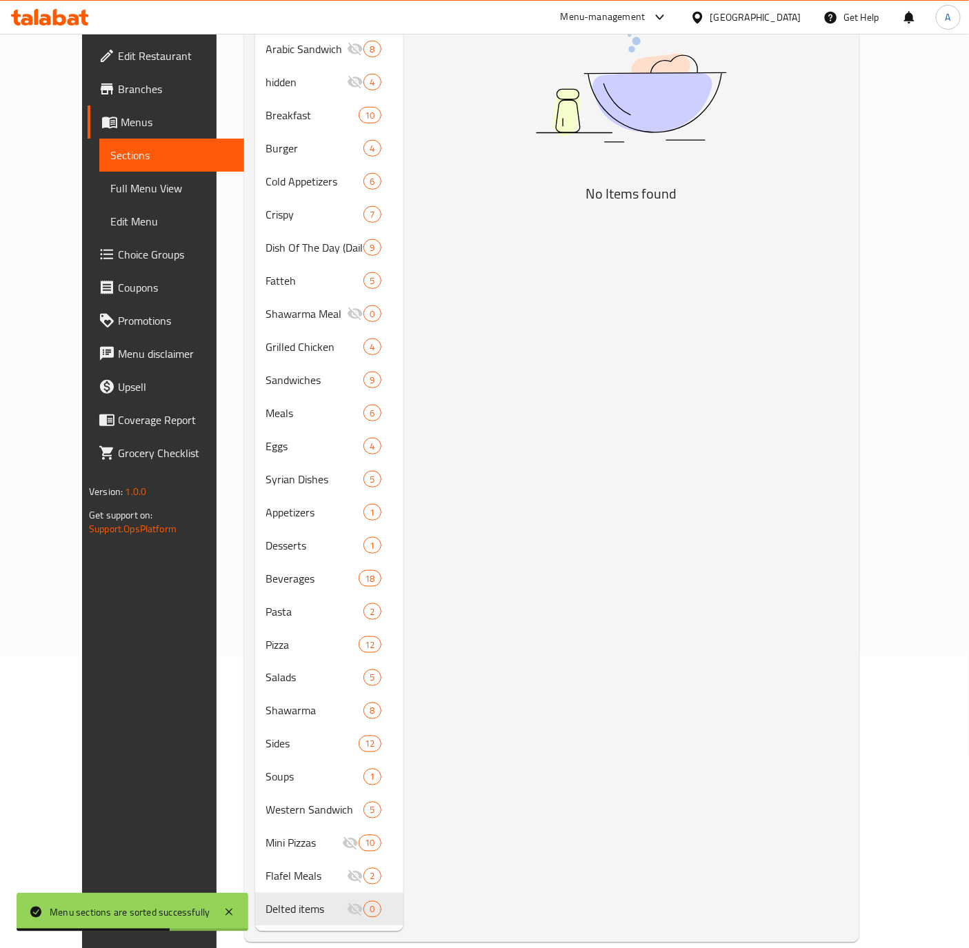
scroll to position [0, 0]
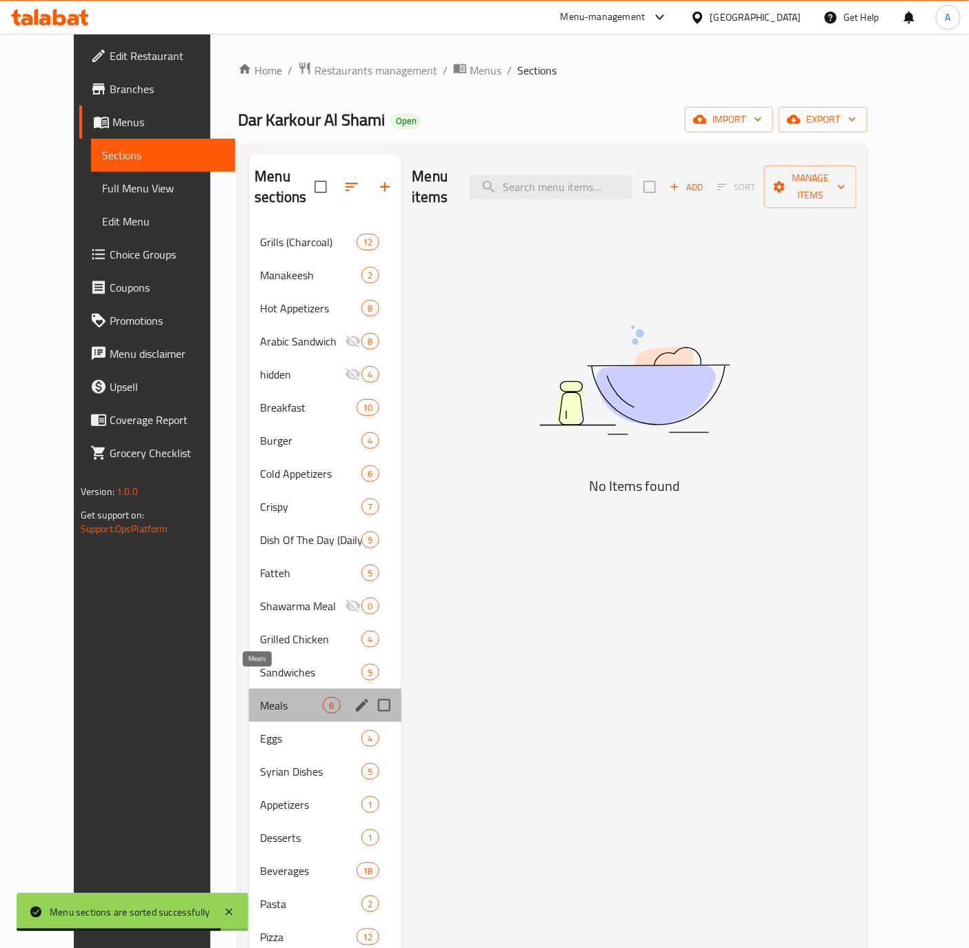
click at [261, 697] on span "Meals" at bounding box center [291, 705] width 63 height 17
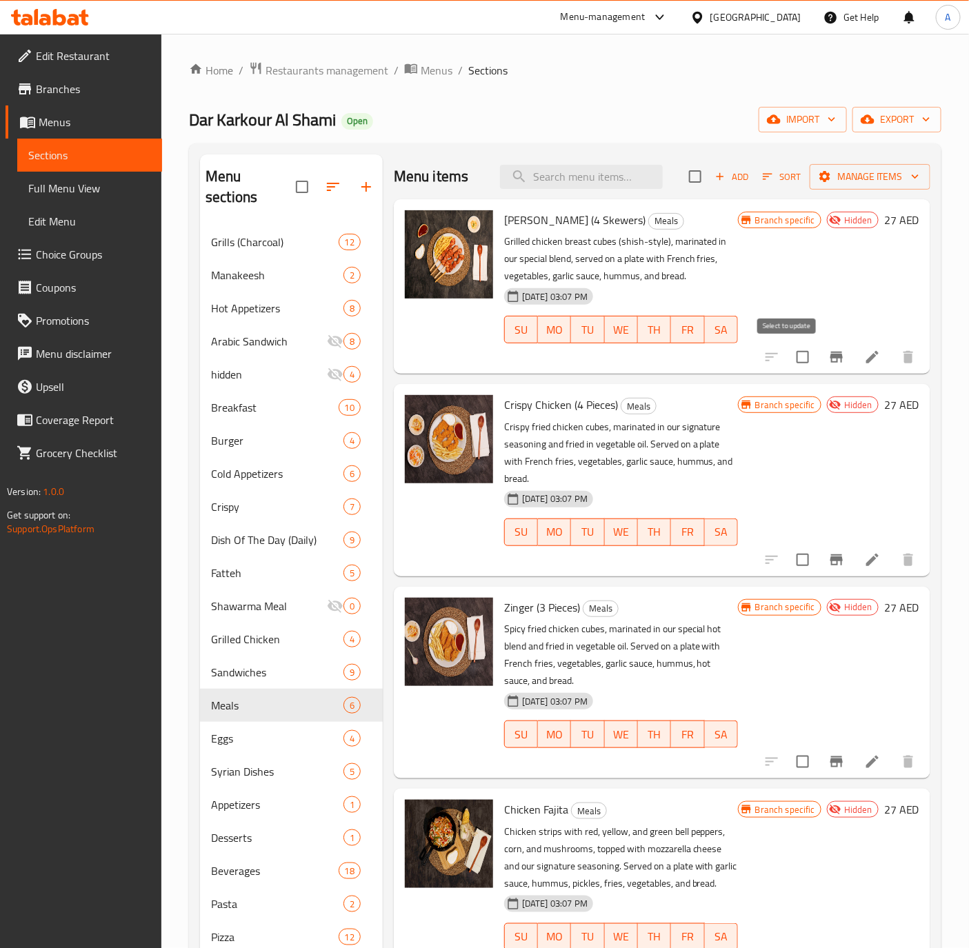
click at [788, 360] on input "checkbox" at bounding box center [802, 357] width 29 height 29
checkbox input "true"
click at [788, 572] on input "checkbox" at bounding box center [802, 559] width 29 height 29
checkbox input "true"
click at [795, 760] on input "checkbox" at bounding box center [802, 761] width 29 height 29
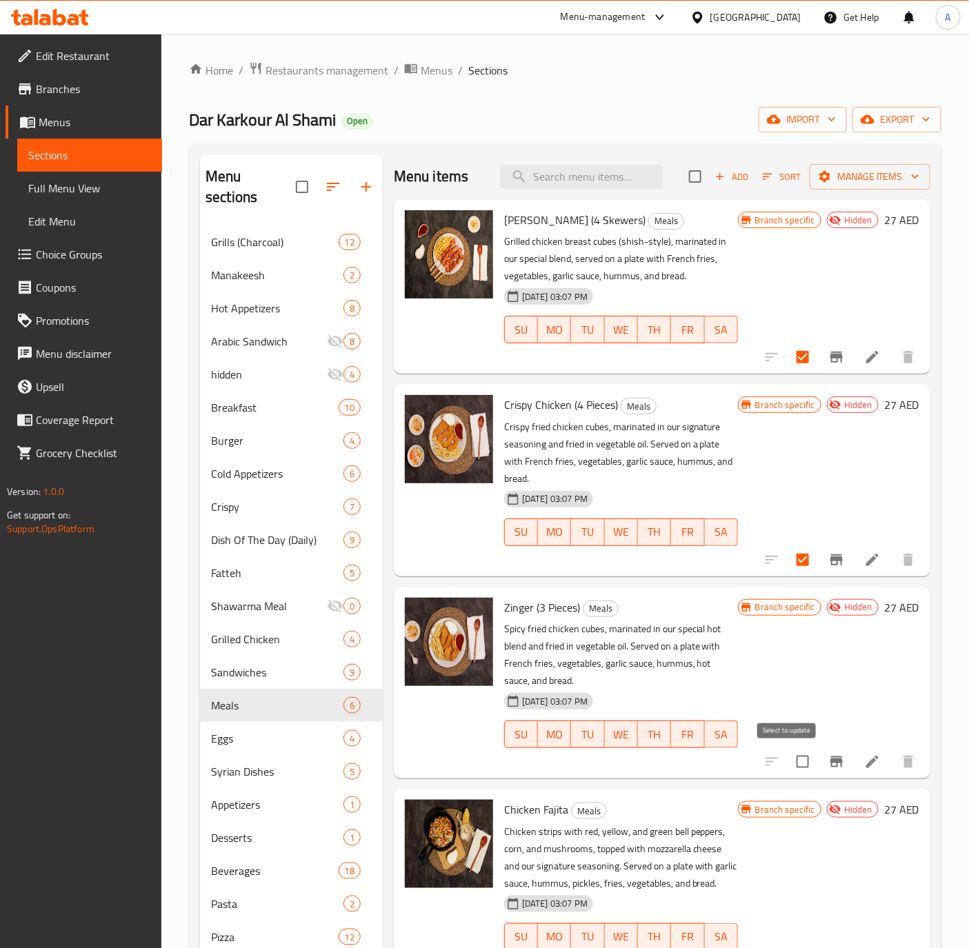
checkbox input "true"
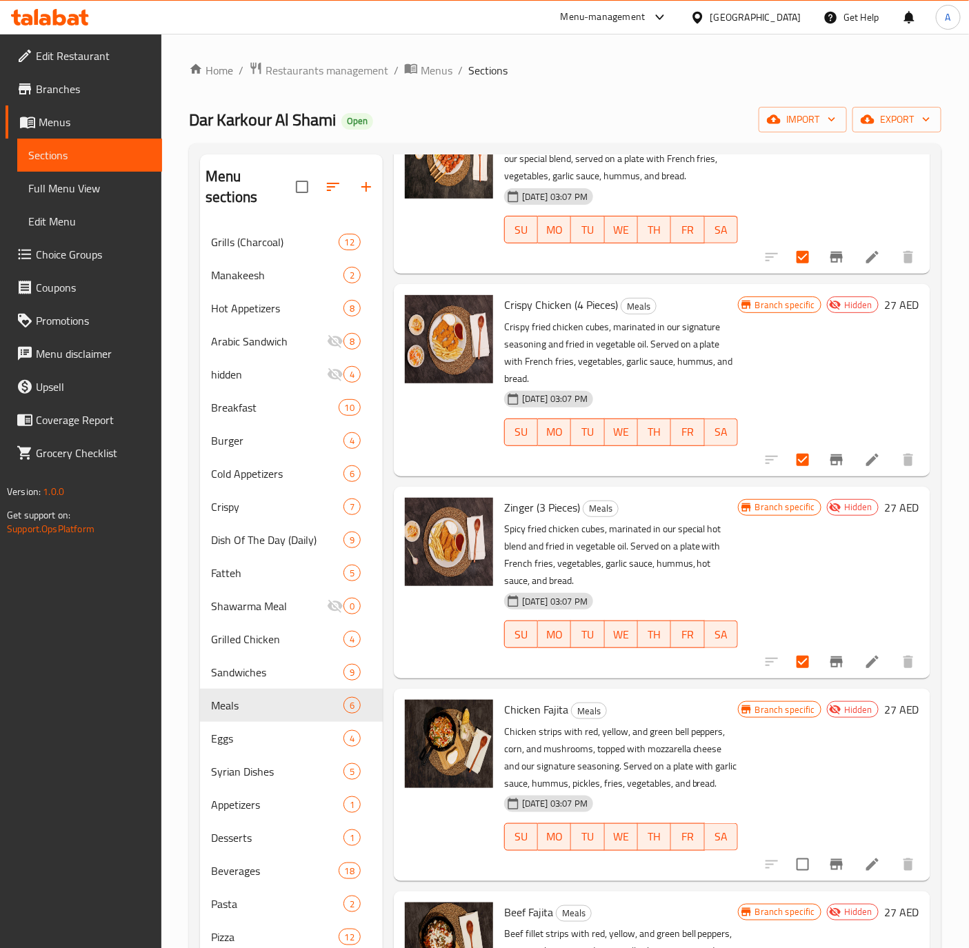
scroll to position [199, 0]
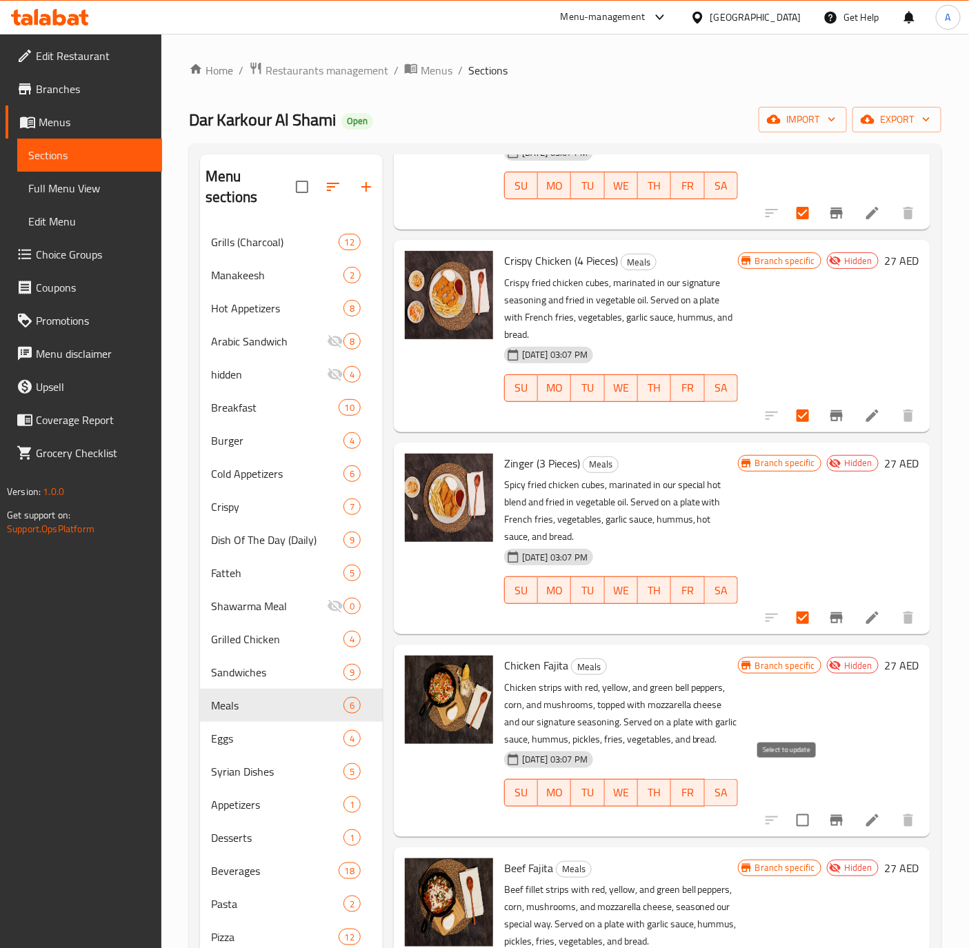
click at [788, 806] on input "checkbox" at bounding box center [802, 820] width 29 height 29
checkbox input "true"
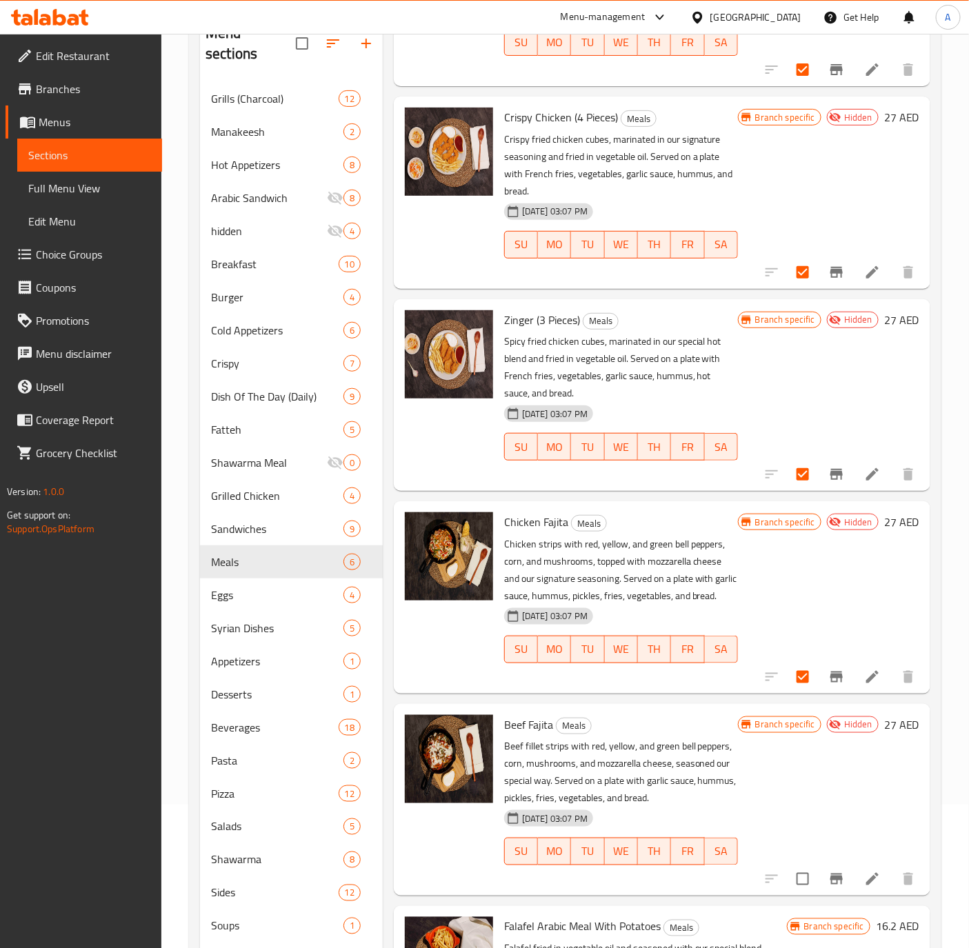
scroll to position [292, 0]
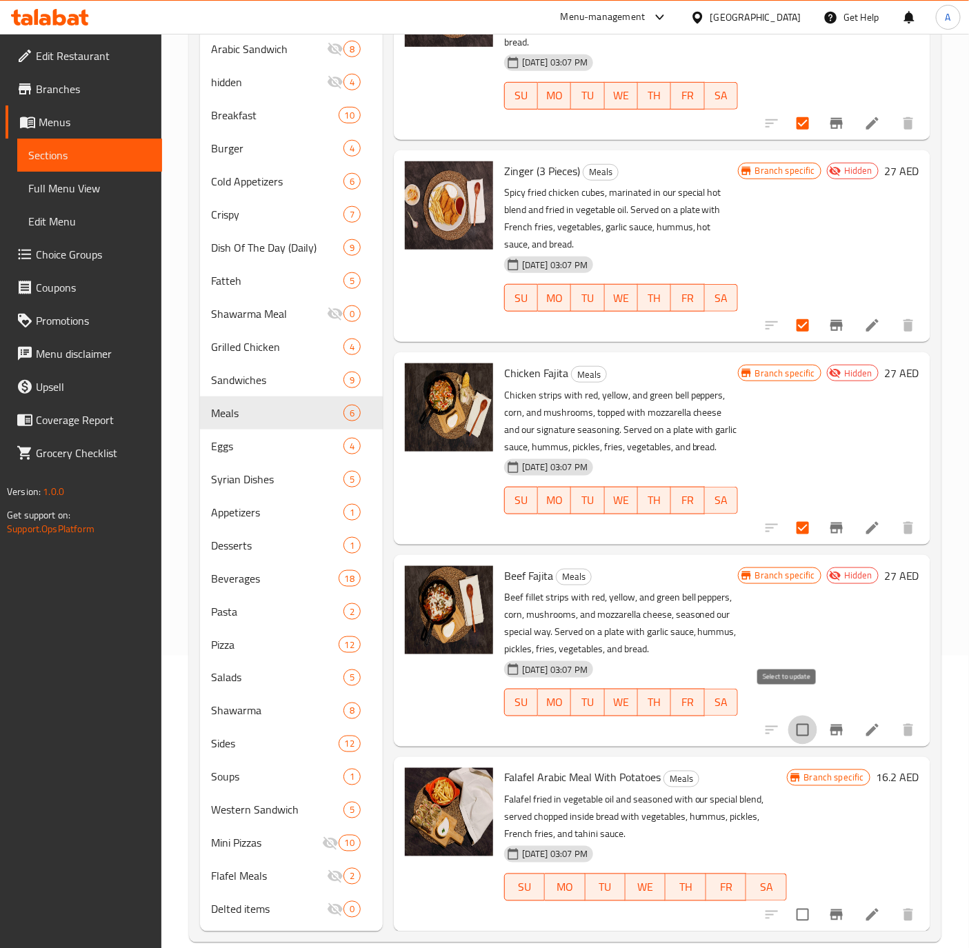
click at [788, 716] on input "checkbox" at bounding box center [802, 730] width 29 height 29
checkbox input "true"
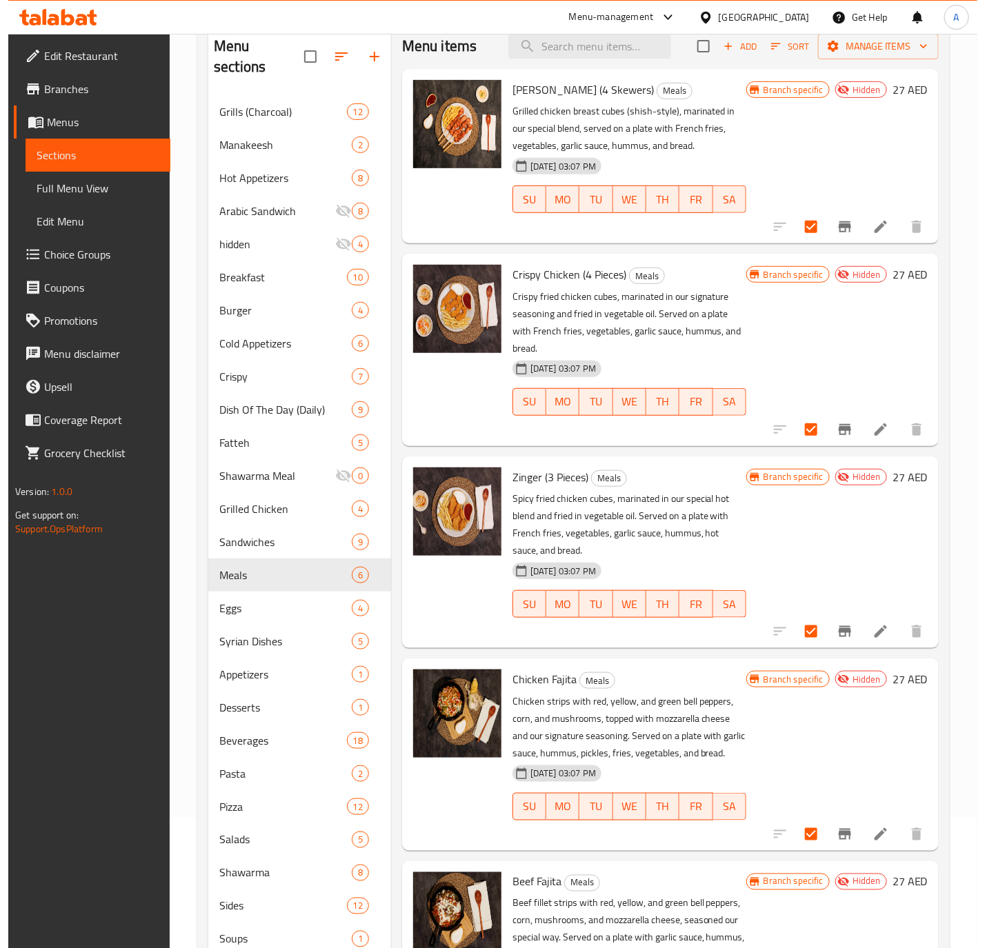
scroll to position [0, 0]
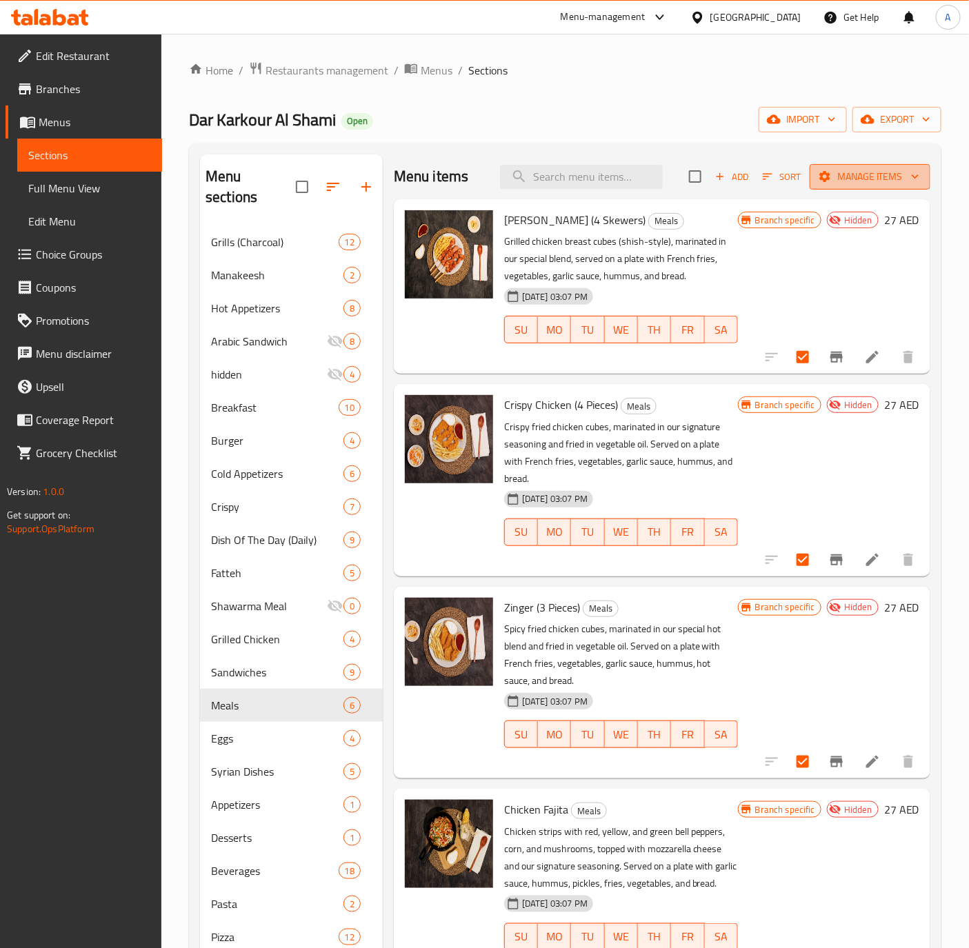
click at [874, 168] on span "Manage items" at bounding box center [869, 176] width 99 height 17
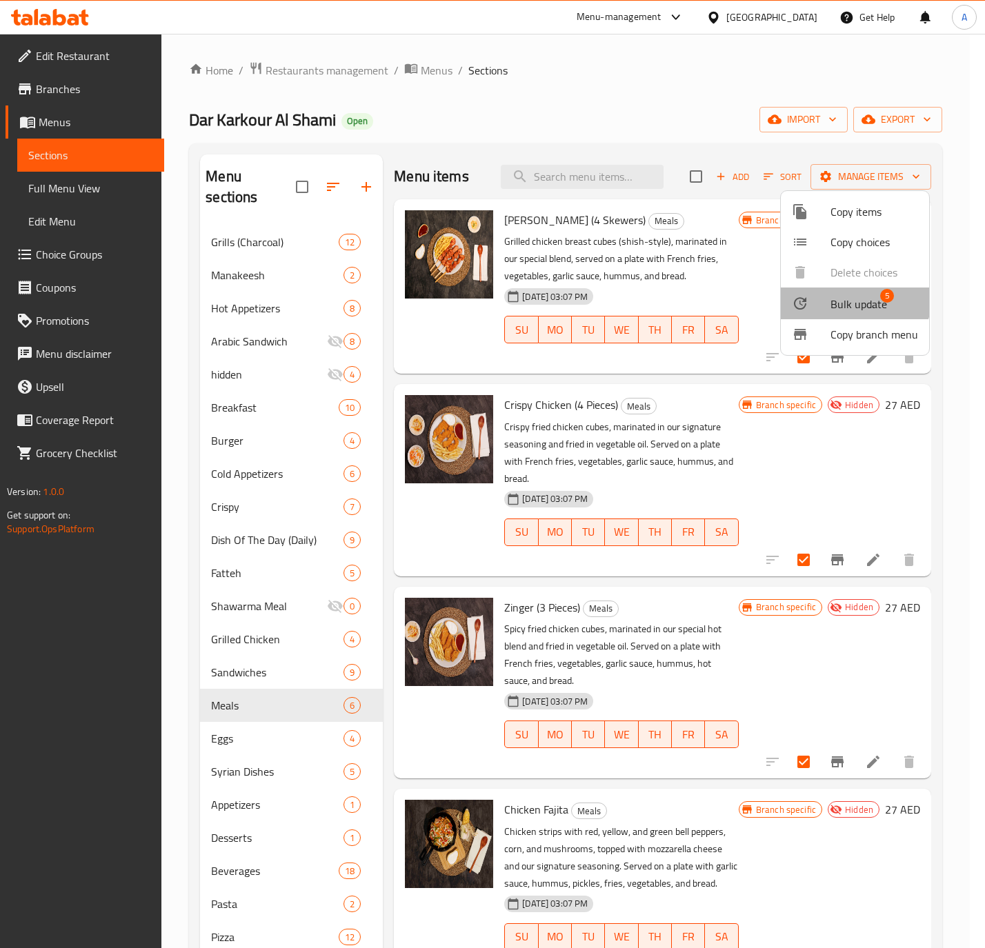
click at [852, 296] on span "Bulk update" at bounding box center [858, 304] width 57 height 17
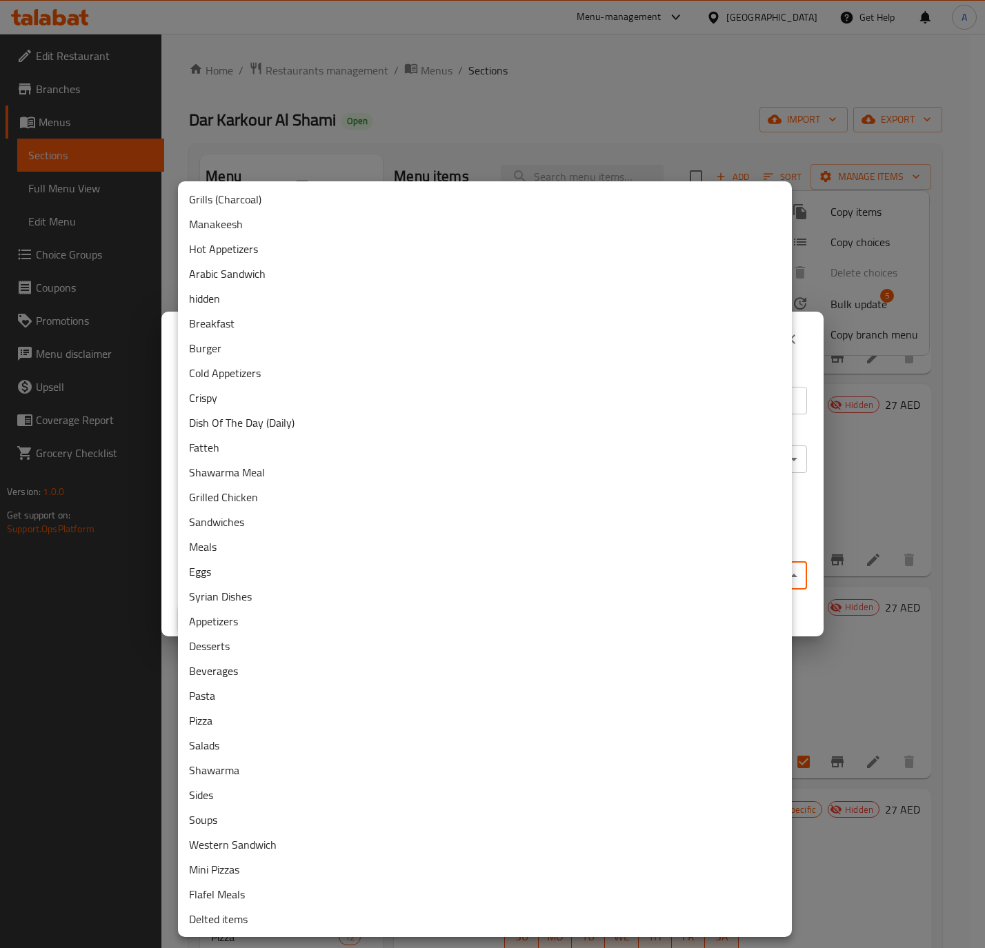
click at [410, 578] on body "​ Menu-management United Arab Emirates Get Help A Edit Restaurant Branches Menu…" at bounding box center [492, 491] width 985 height 914
click at [292, 915] on li "Delted items" at bounding box center [485, 919] width 614 height 25
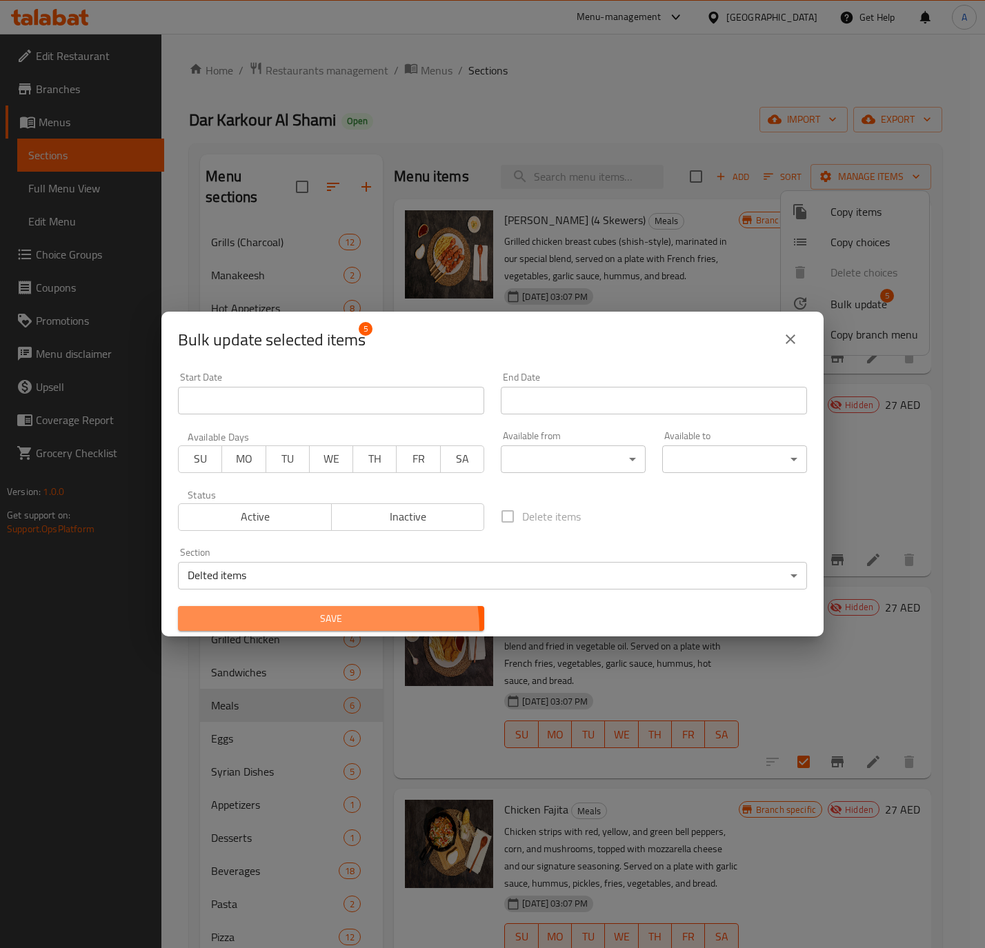
click at [301, 631] on button "Save" at bounding box center [331, 619] width 306 height 26
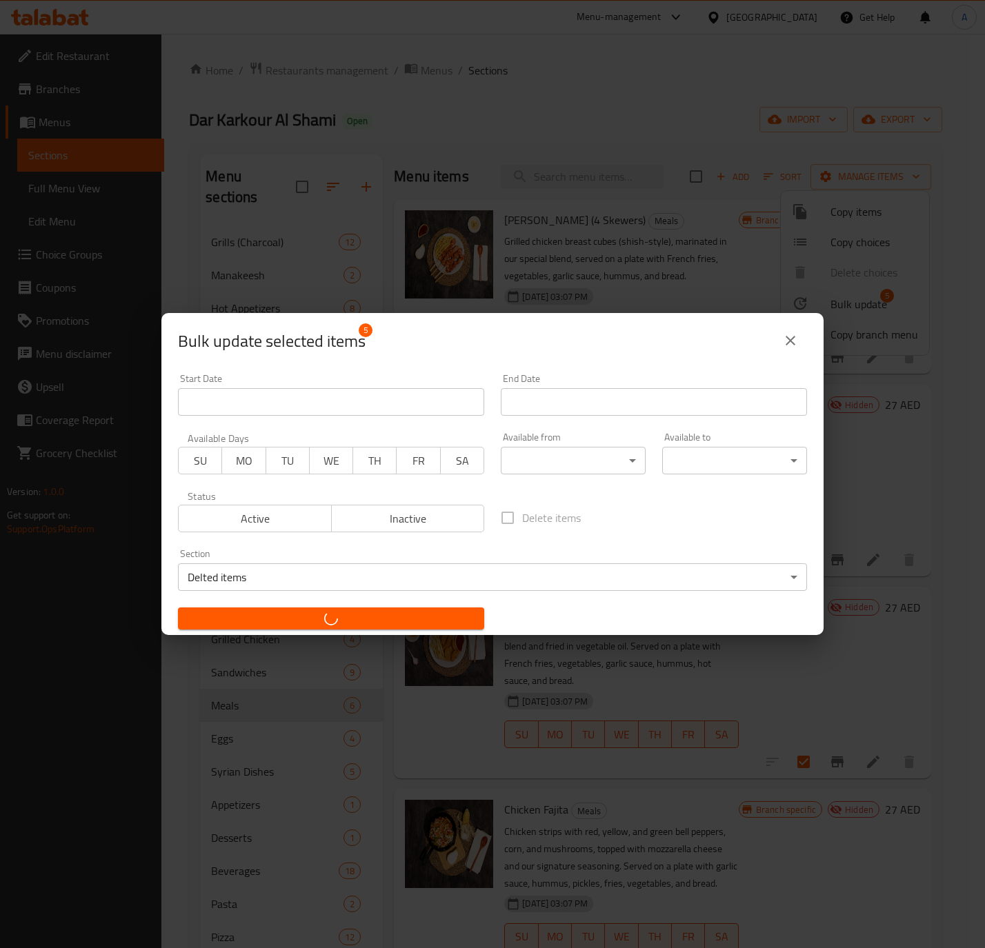
checkbox input "false"
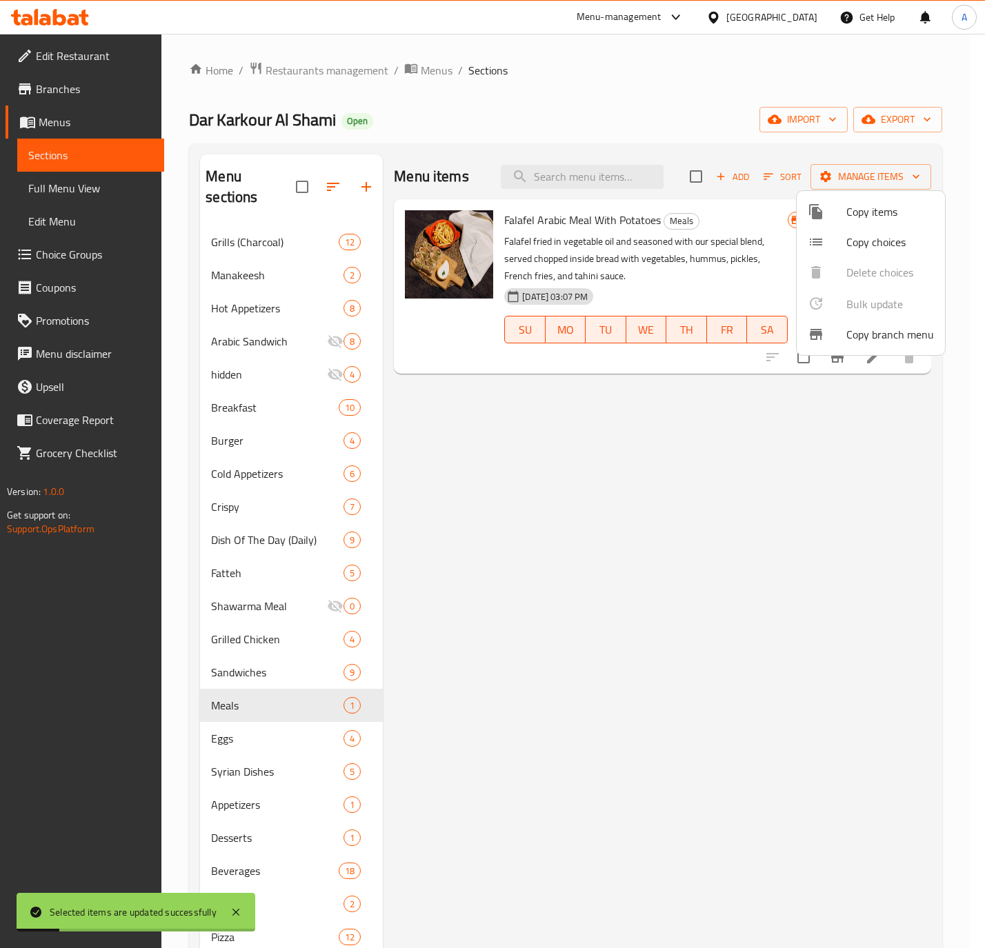
click at [579, 706] on div at bounding box center [492, 474] width 985 height 948
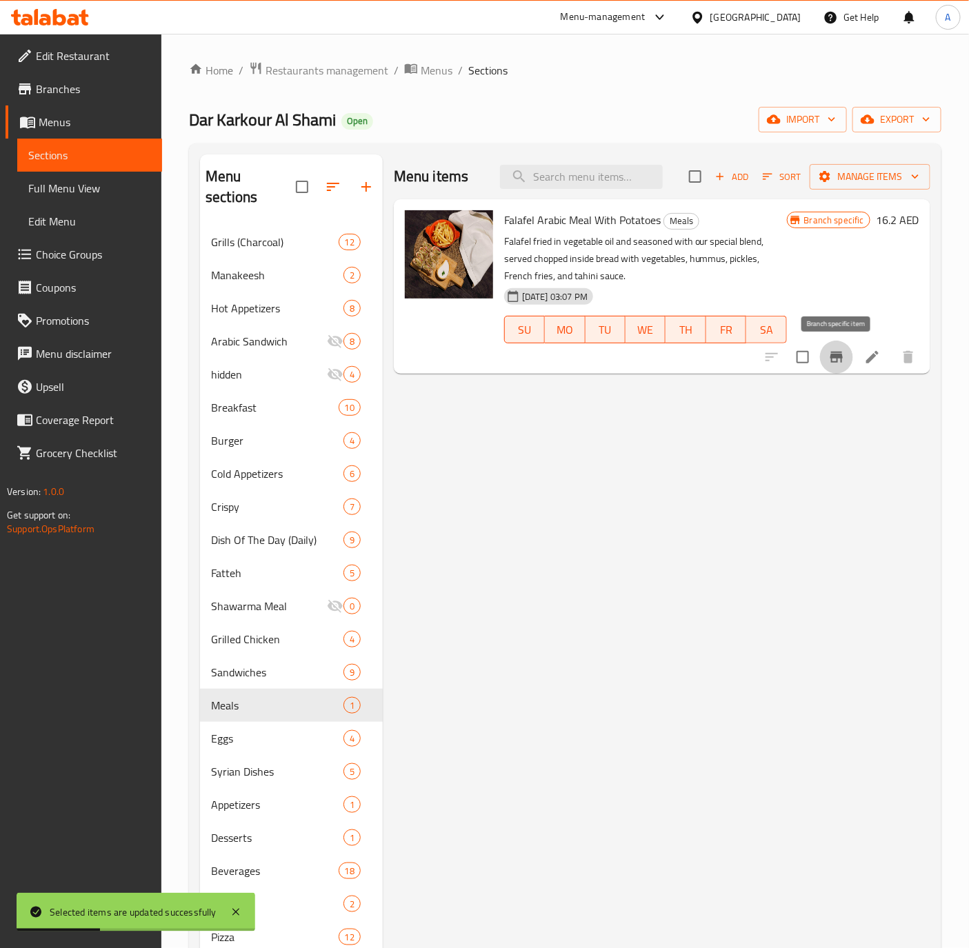
click at [832, 358] on icon "Branch-specific-item" at bounding box center [836, 357] width 12 height 11
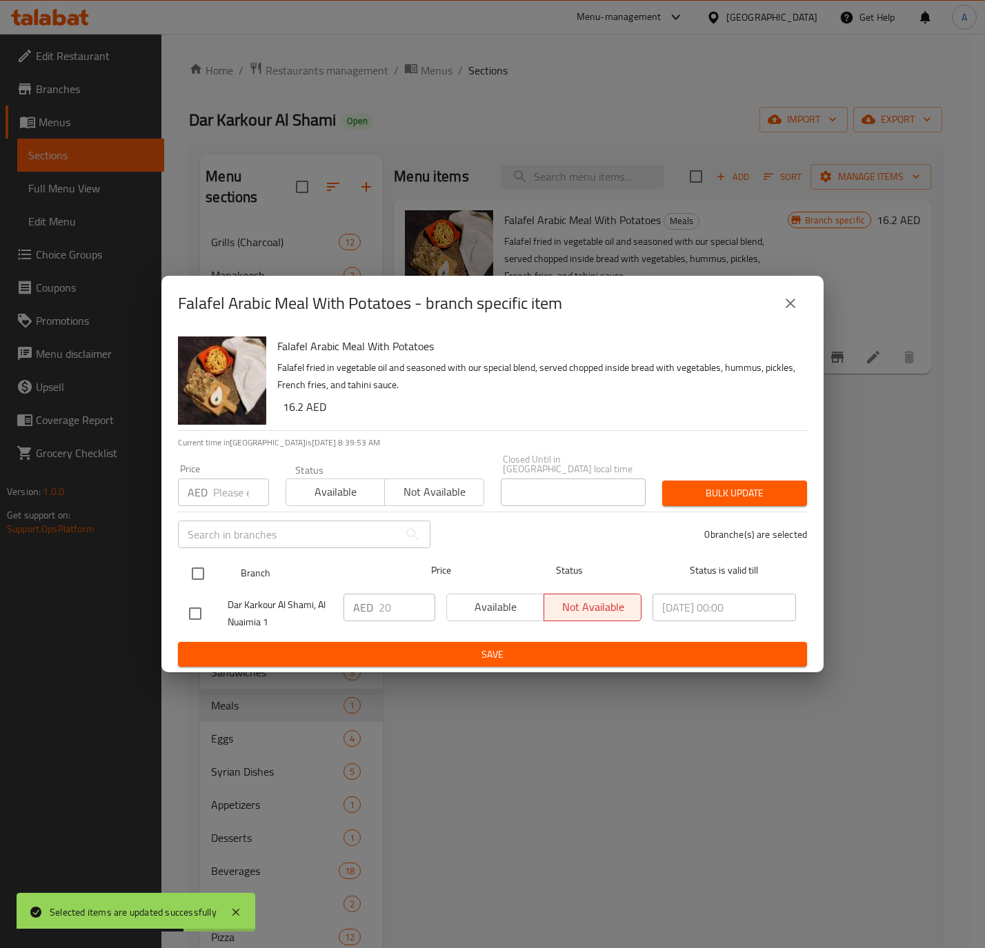
click at [201, 570] on input "checkbox" at bounding box center [197, 573] width 29 height 29
checkbox input "true"
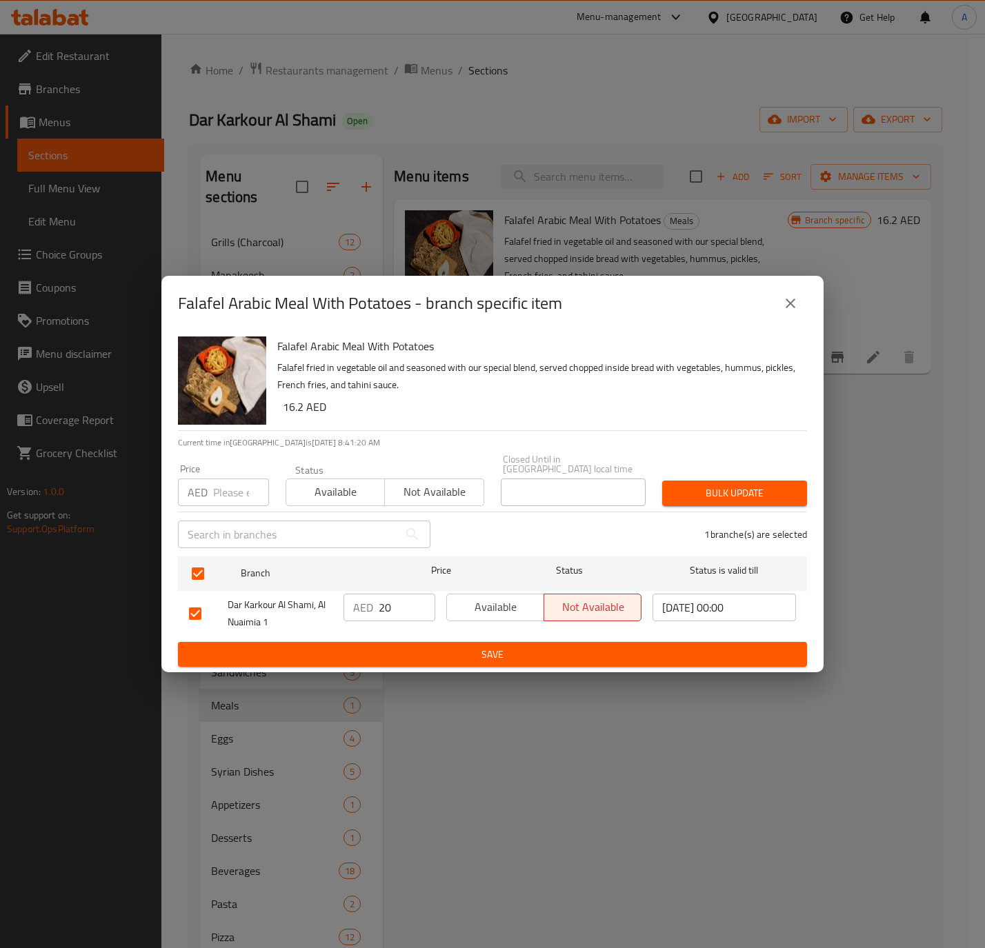
click at [226, 498] on input "number" at bounding box center [241, 493] width 56 height 28
paste input "26.25"
type input "26.25"
click at [342, 489] on span "Available" at bounding box center [336, 492] width 88 height 20
click at [753, 496] on span "Bulk update" at bounding box center [734, 493] width 123 height 17
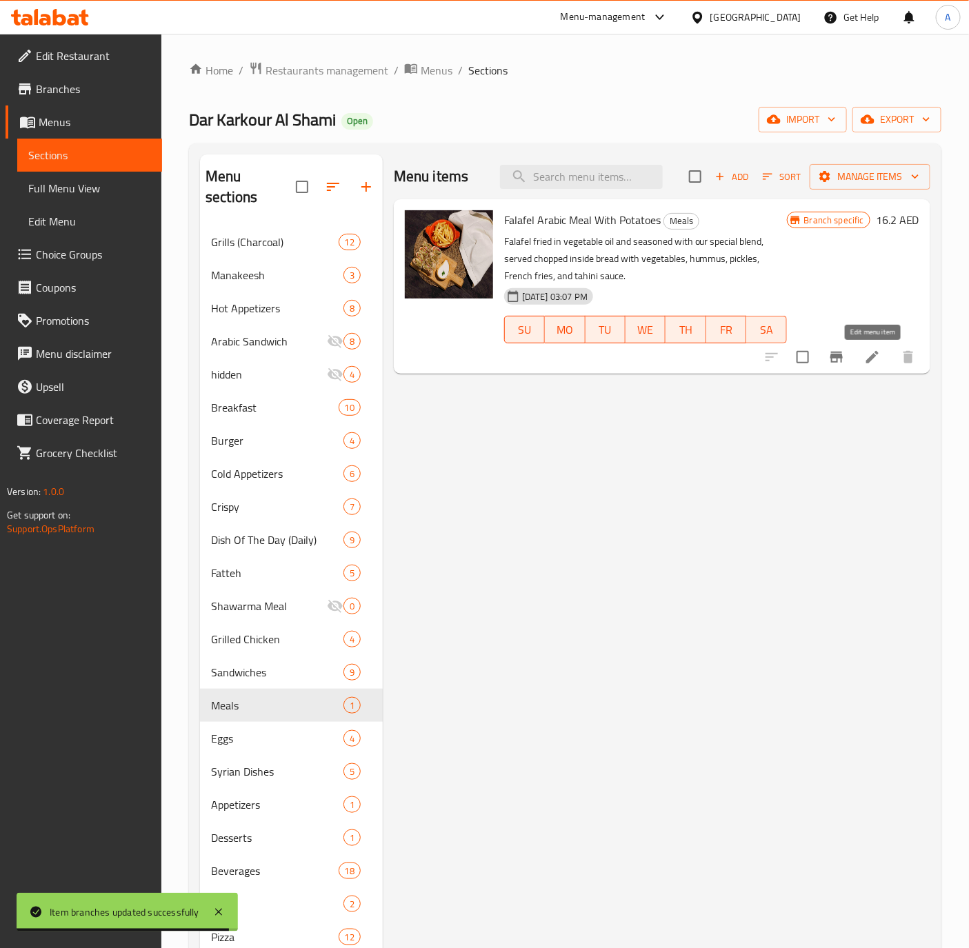
click at [873, 359] on icon at bounding box center [872, 357] width 12 height 12
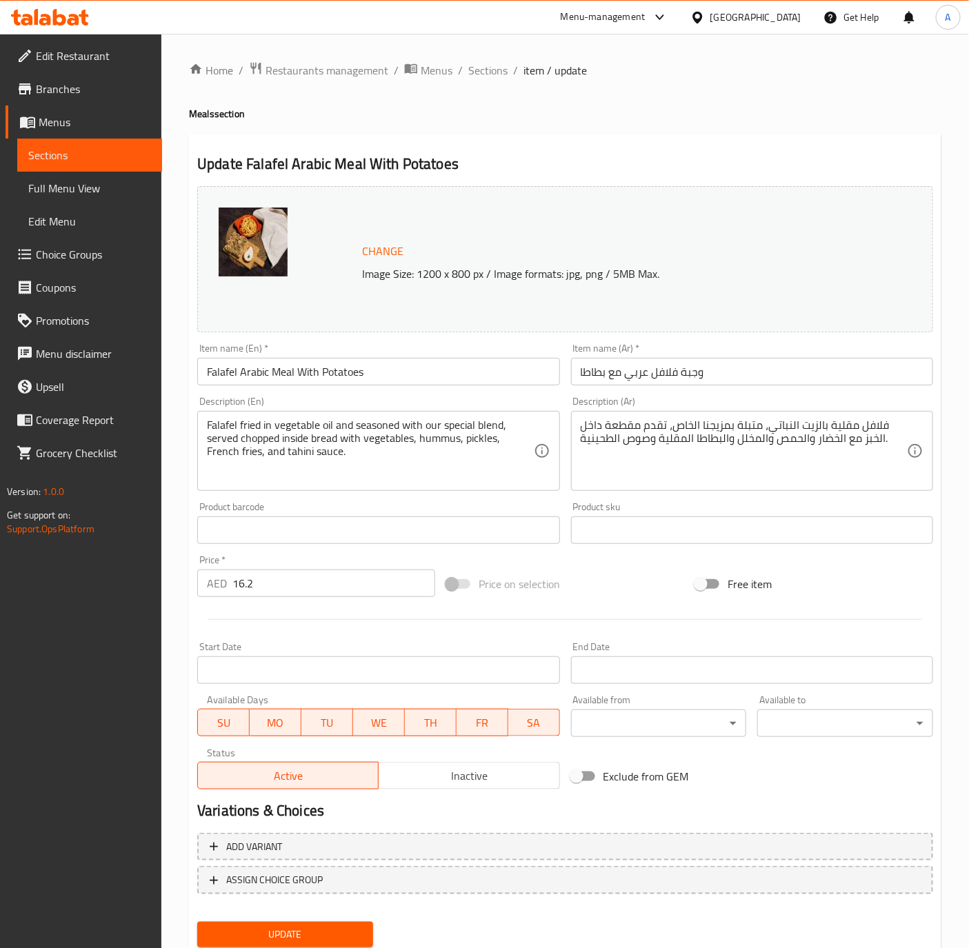
click at [408, 372] on input "Falafel Arabic Meal With Potatoes" at bounding box center [378, 372] width 362 height 28
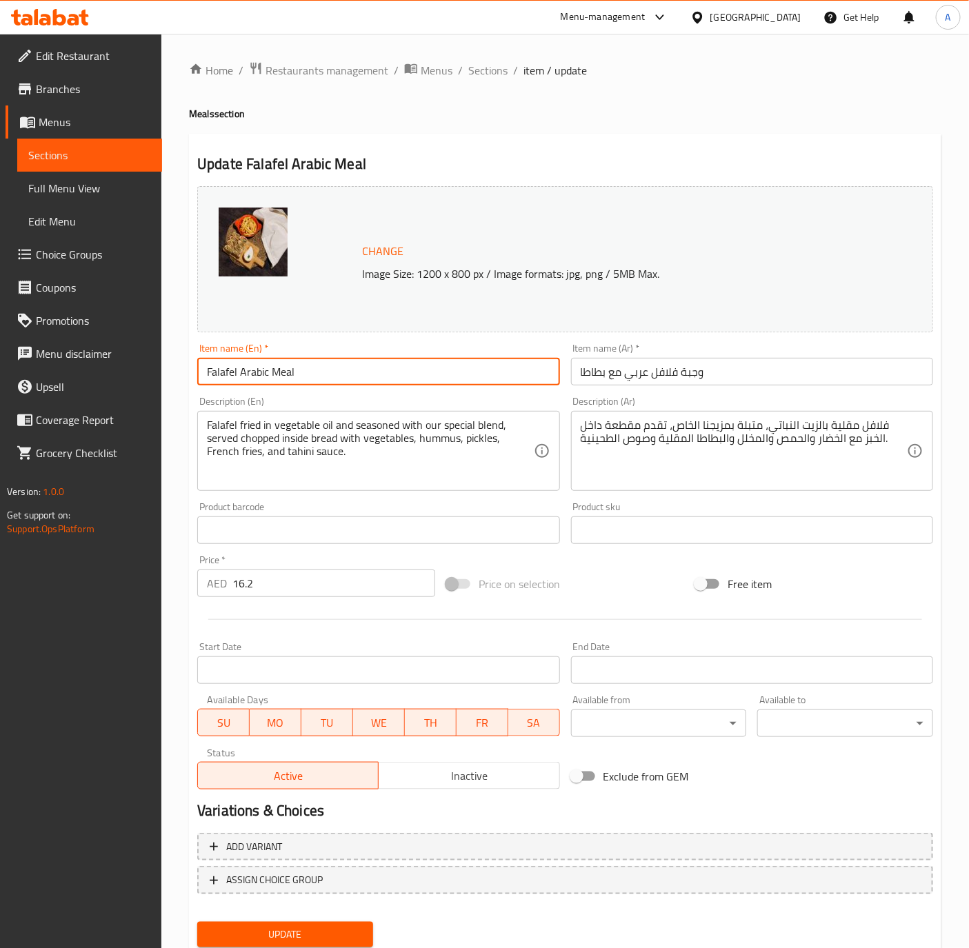
type input "Falafel Arabic Meal"
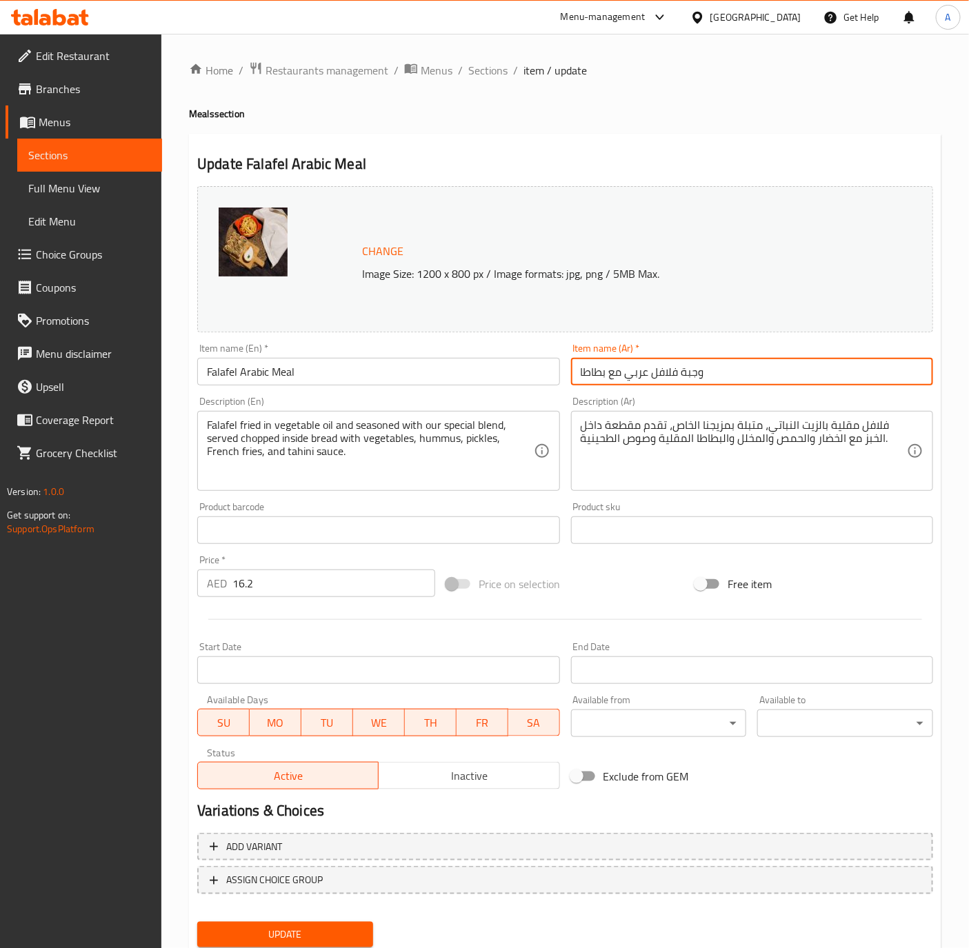
drag, startPoint x: 627, startPoint y: 379, endPoint x: 538, endPoint y: 366, distance: 89.8
click at [538, 366] on div "Change Image Size: 1200 x 800 px / Image formats: jpg, png / 5MB Max. Item name…" at bounding box center [565, 488] width 747 height 614
type input "وجبة فلافل عربي"
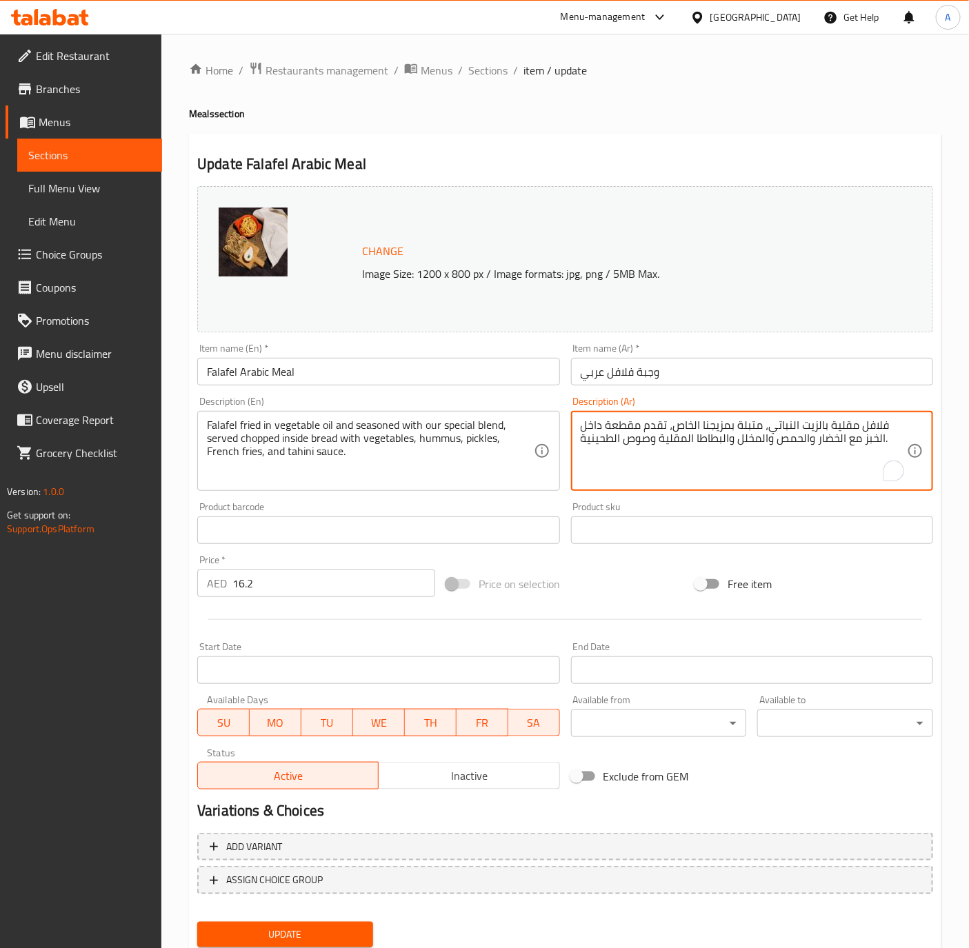
click at [738, 441] on textarea "فلافل مقلية بالزيت النباتي، متبلة بمزيجنا الخاص، تقدم مقطعة داخل الخبز مع الخضا…" at bounding box center [744, 452] width 326 height 66
paste textarea "سندوش مقطع الى 8 قطع مع البطاطة والطحينة والخضار"
type textarea "سندوش مقطع الى 8 قطع مع البطاطة والطحينة والخضار"
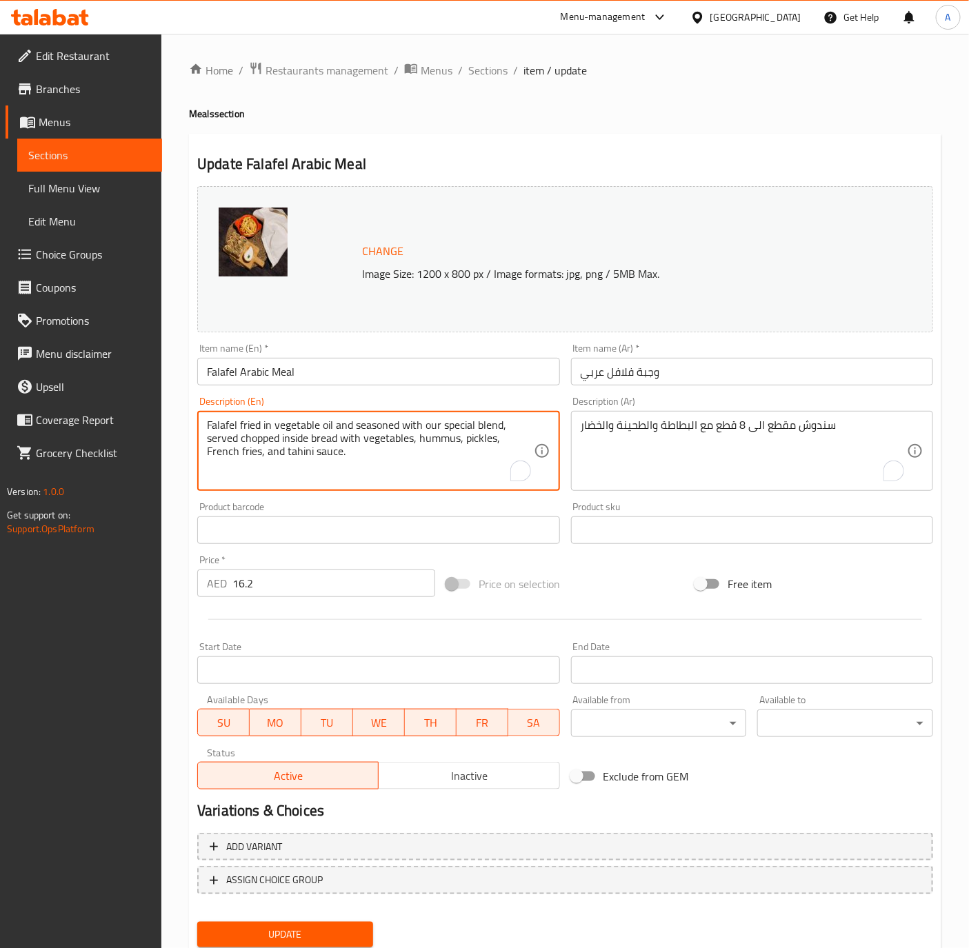
click at [427, 426] on textarea "Falafel fried in vegetable oil and seasoned with our special blend, served chop…" at bounding box center [370, 452] width 326 height 66
paste textarea "Sandwich cut into 8 pieces with potatoes, tahini and vegetables"
type textarea "Sandwich cut into 8 pieces with potatoes, tahini and vegetables"
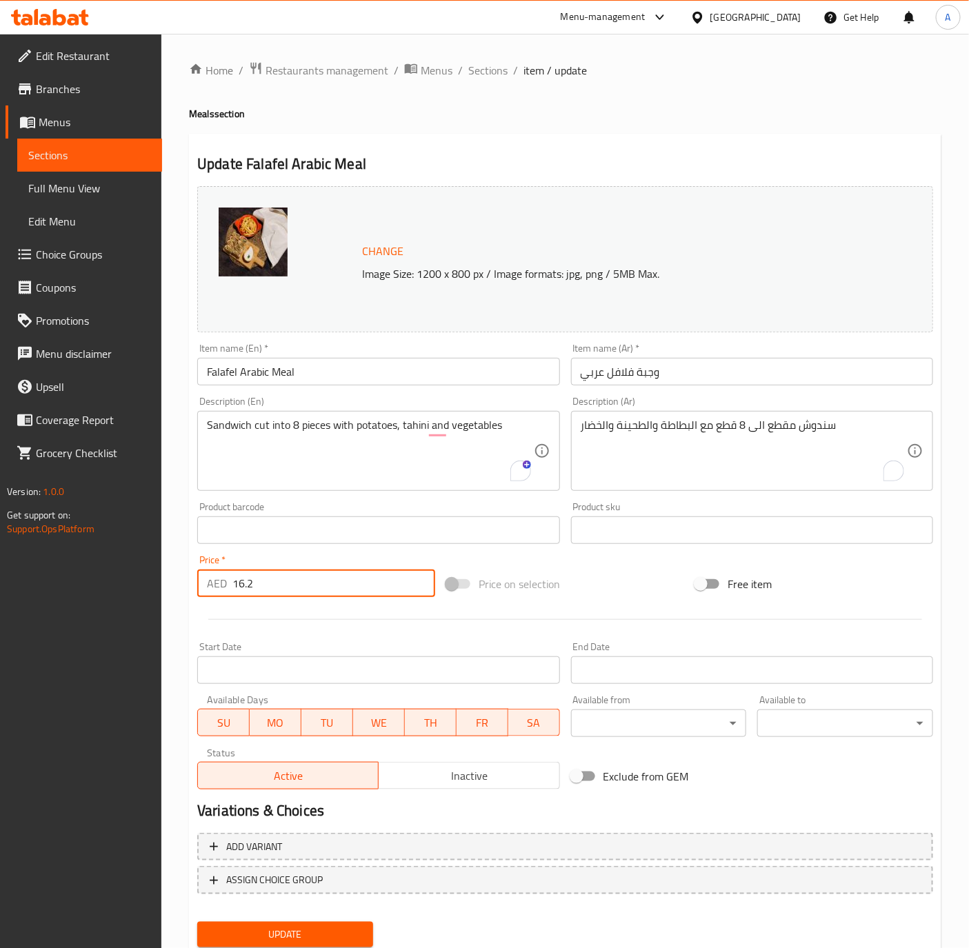
click at [269, 582] on input "16.2" at bounding box center [333, 584] width 203 height 28
paste input "26.25"
type input "26.25"
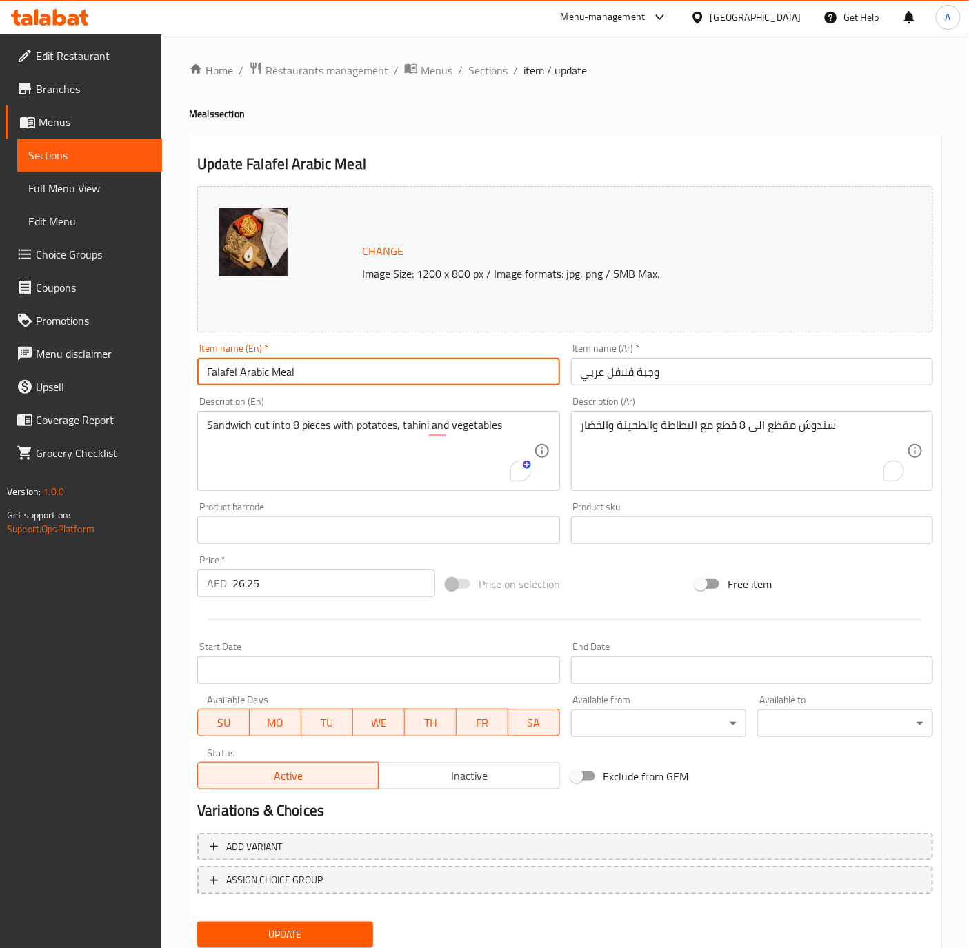
click at [338, 362] on input "Falafel Arabic Meal" at bounding box center [378, 372] width 362 height 28
click at [197, 922] on button "Update" at bounding box center [285, 935] width 176 height 26
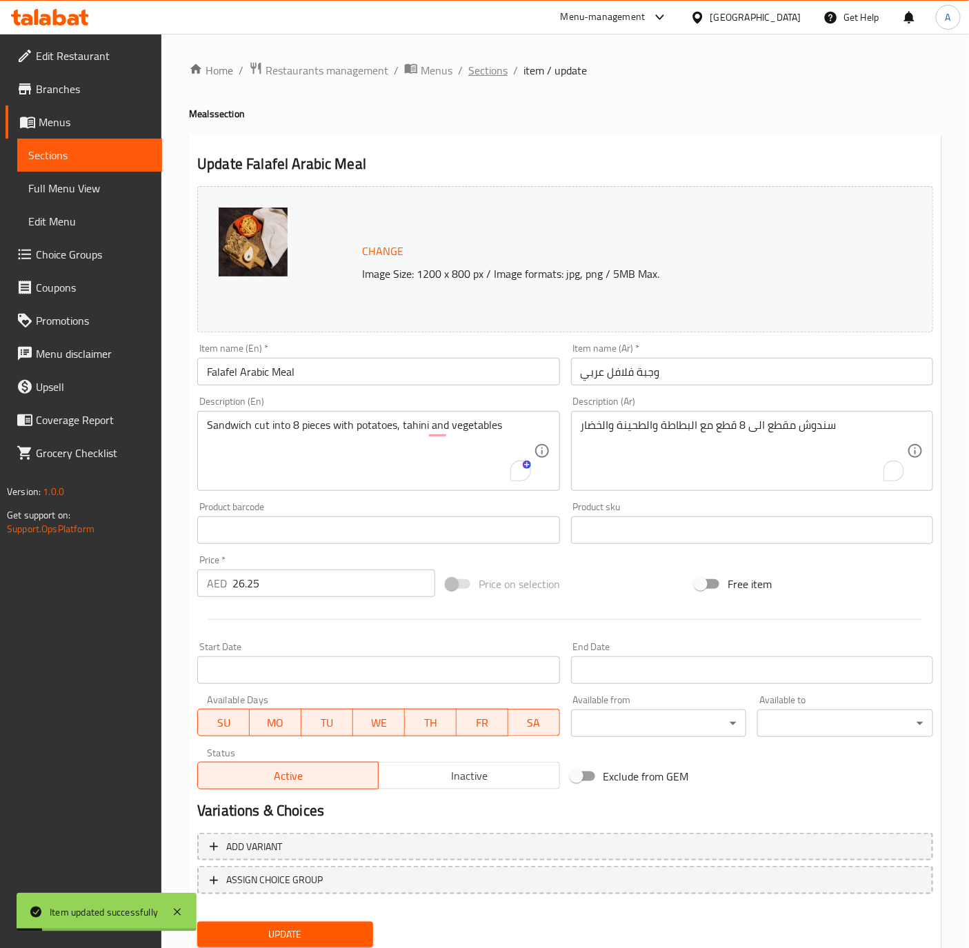
click at [478, 74] on span "Sections" at bounding box center [487, 70] width 39 height 17
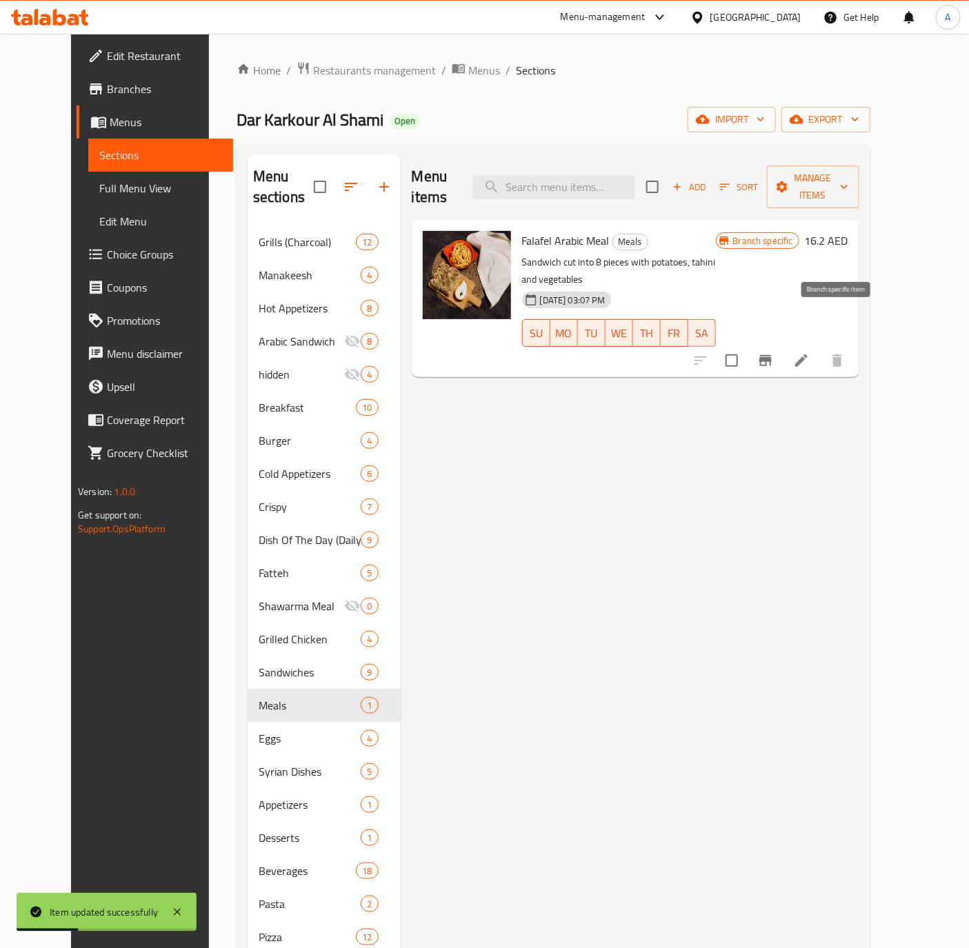
click at [774, 352] on icon "Branch-specific-item" at bounding box center [765, 360] width 17 height 17
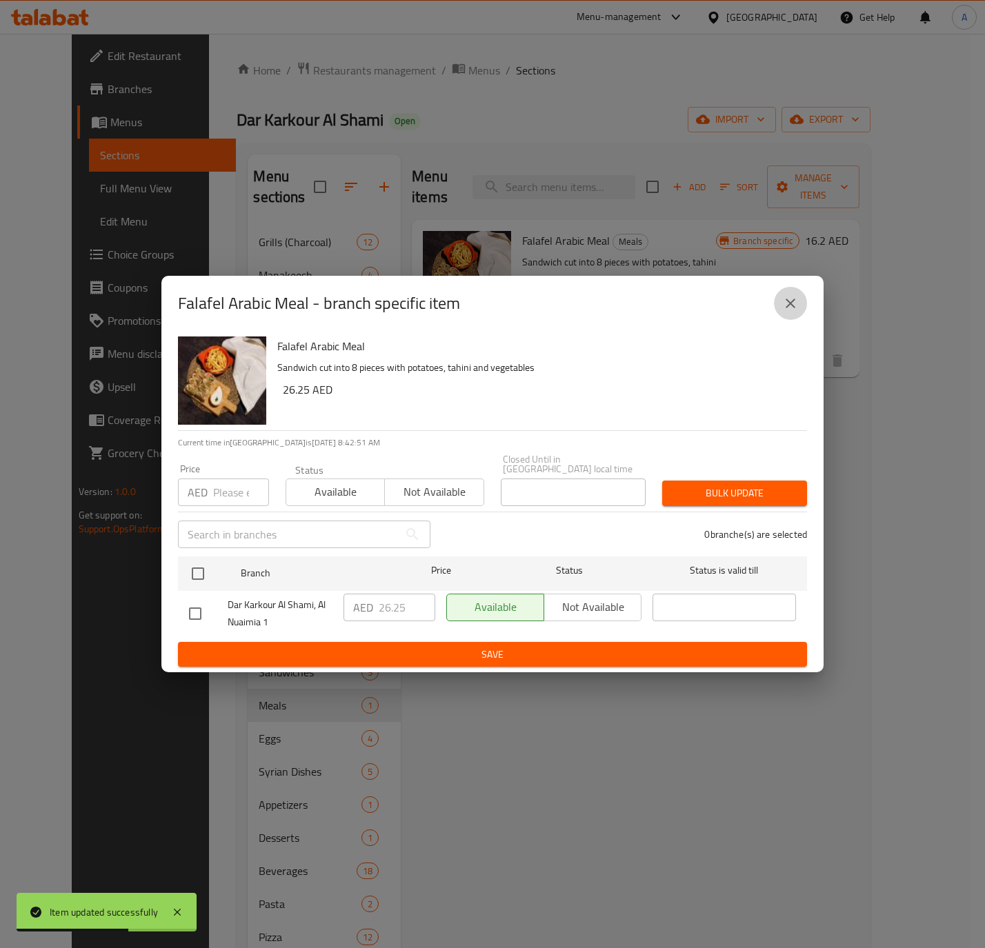
click at [789, 305] on icon "close" at bounding box center [790, 304] width 10 height 10
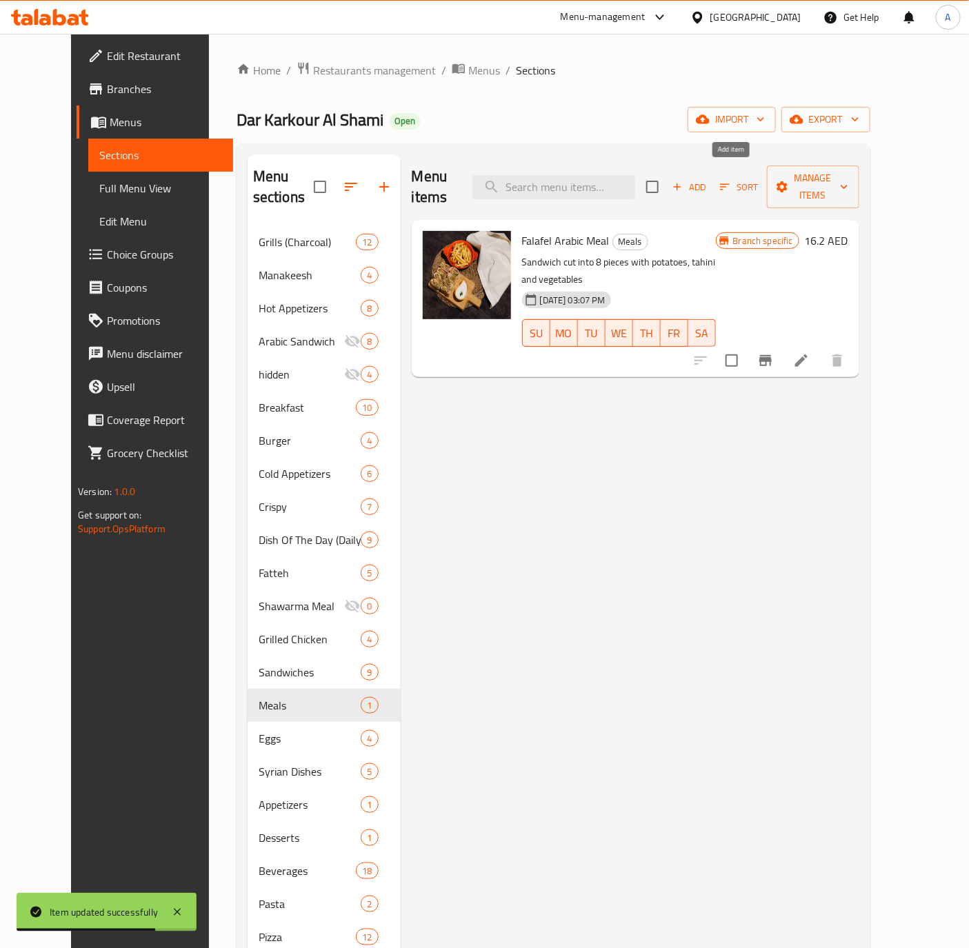
click at [683, 181] on icon "button" at bounding box center [677, 187] width 12 height 12
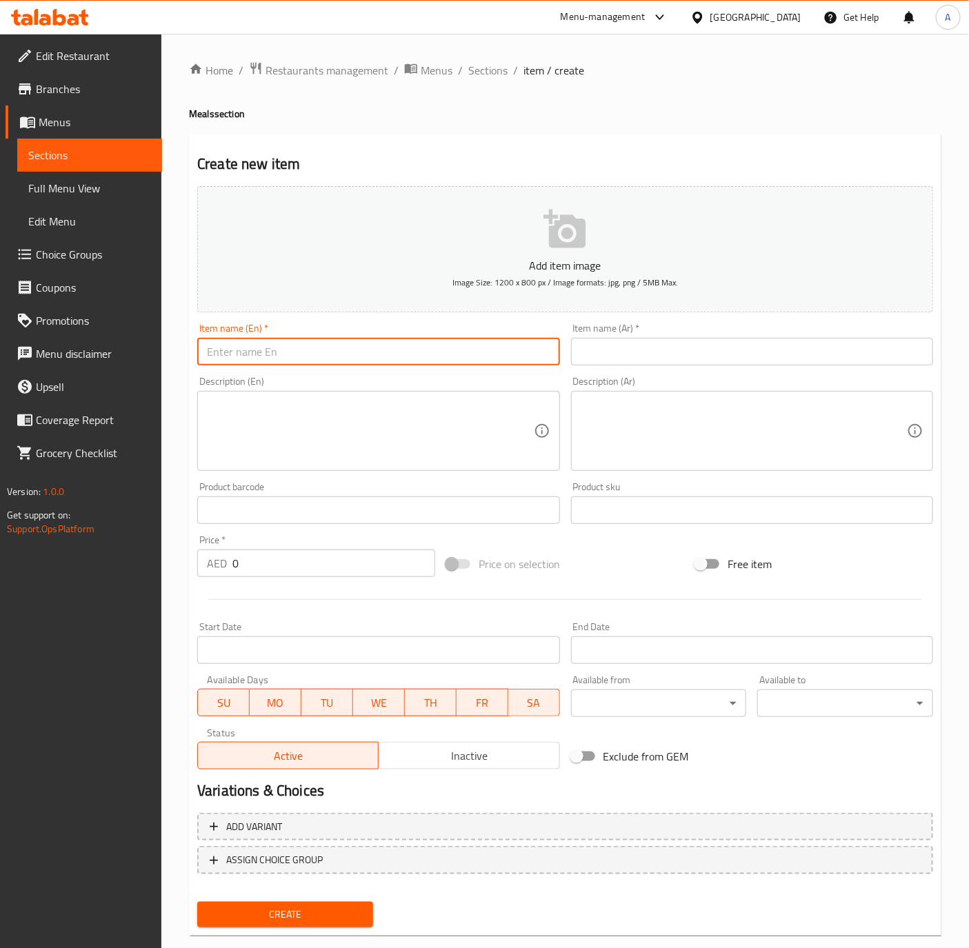
click at [419, 348] on input "text" at bounding box center [378, 352] width 362 height 28
paste input "Crispy Chicken Escalope"
type input "Crispy Chicken Escalope"
click at [305, 581] on div "Price   * AED 0 Price *" at bounding box center [316, 556] width 249 height 53
click at [305, 567] on input "0" at bounding box center [333, 564] width 203 height 28
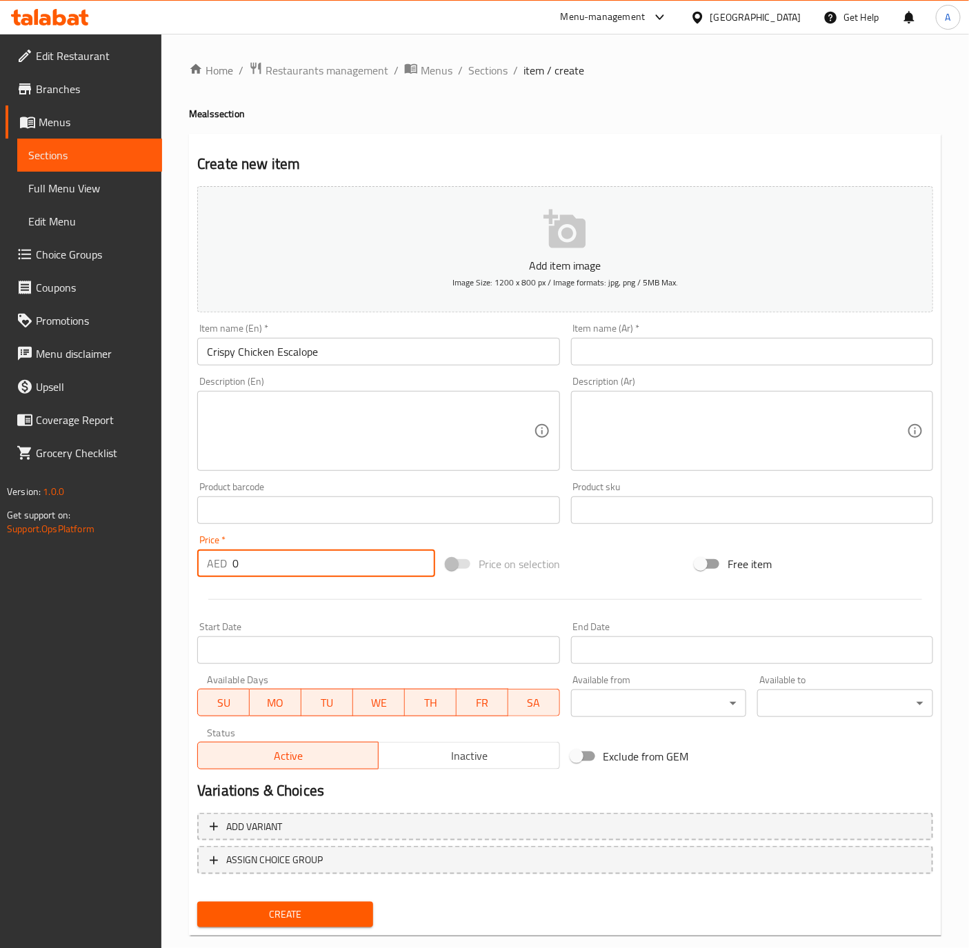
click at [305, 567] on input "0" at bounding box center [333, 564] width 203 height 28
paste input "38.5"
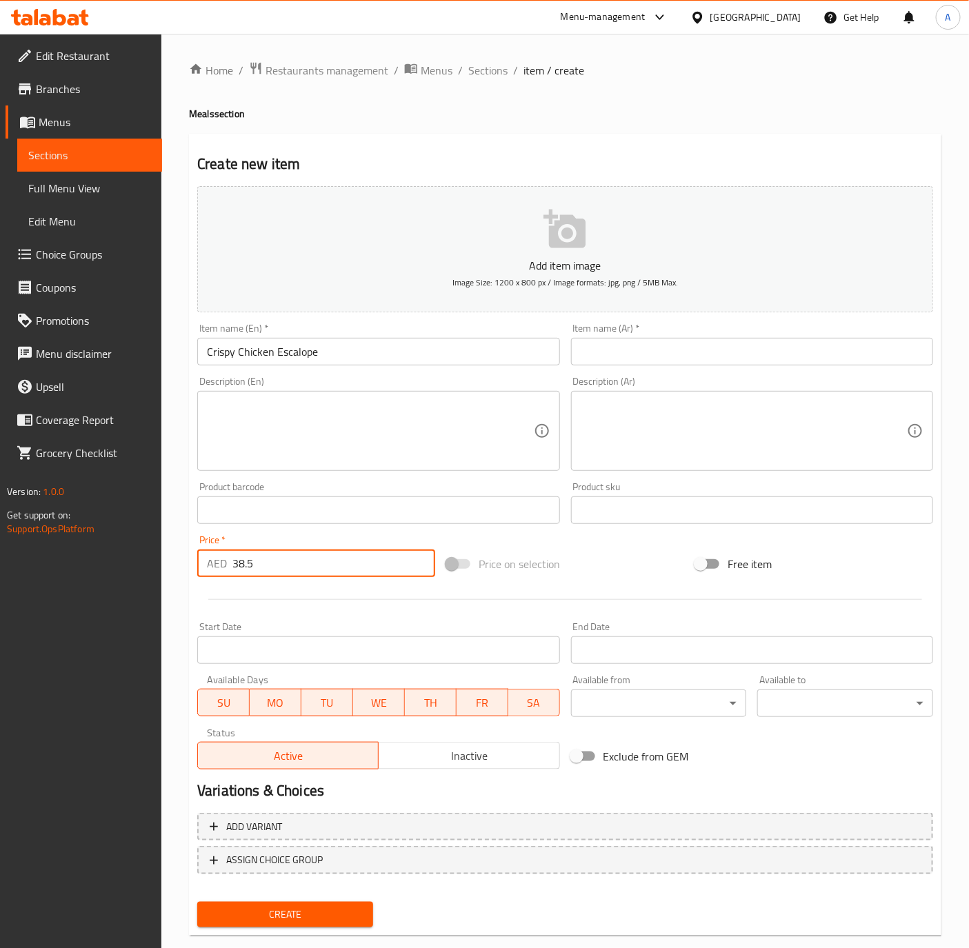
type input "38.5"
click at [805, 376] on div "Description (Ar) Description (Ar)" at bounding box center [752, 423] width 362 height 94
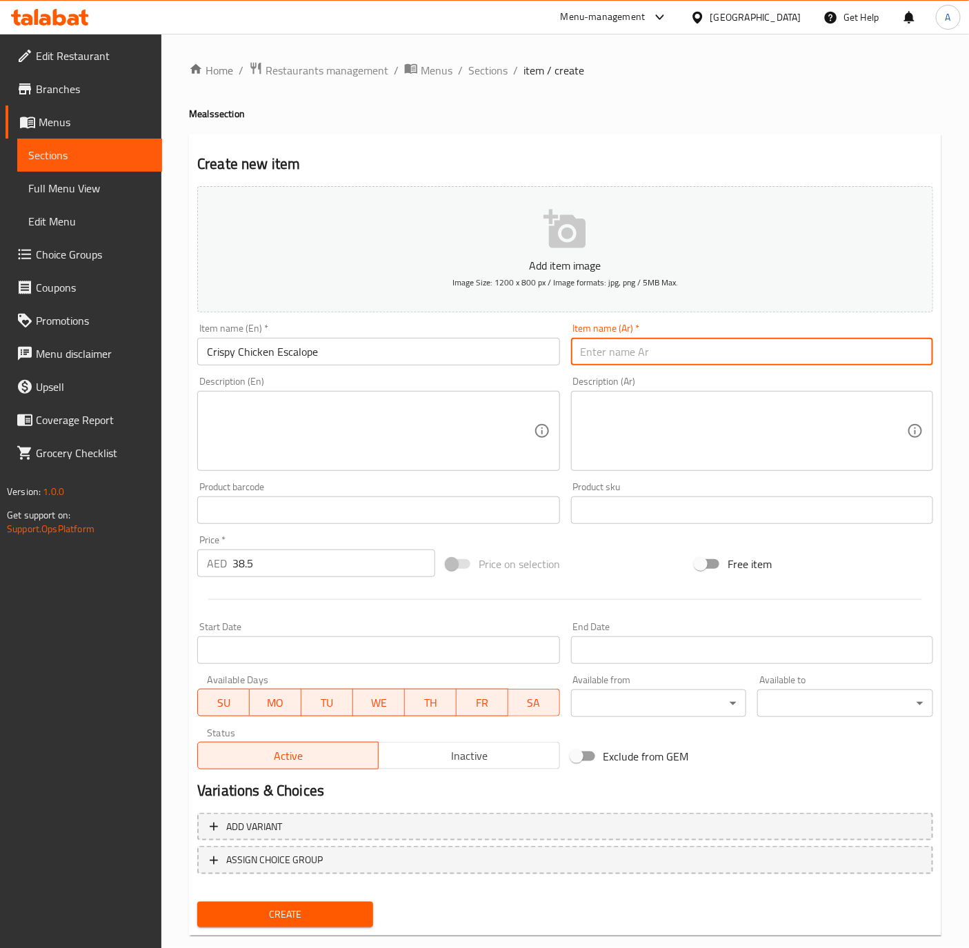
click at [813, 350] on input "text" at bounding box center [752, 352] width 362 height 28
paste input "اسكالوب"
type input "اسكالوب دجاج كرسبي"
click at [689, 414] on textarea at bounding box center [744, 432] width 326 height 66
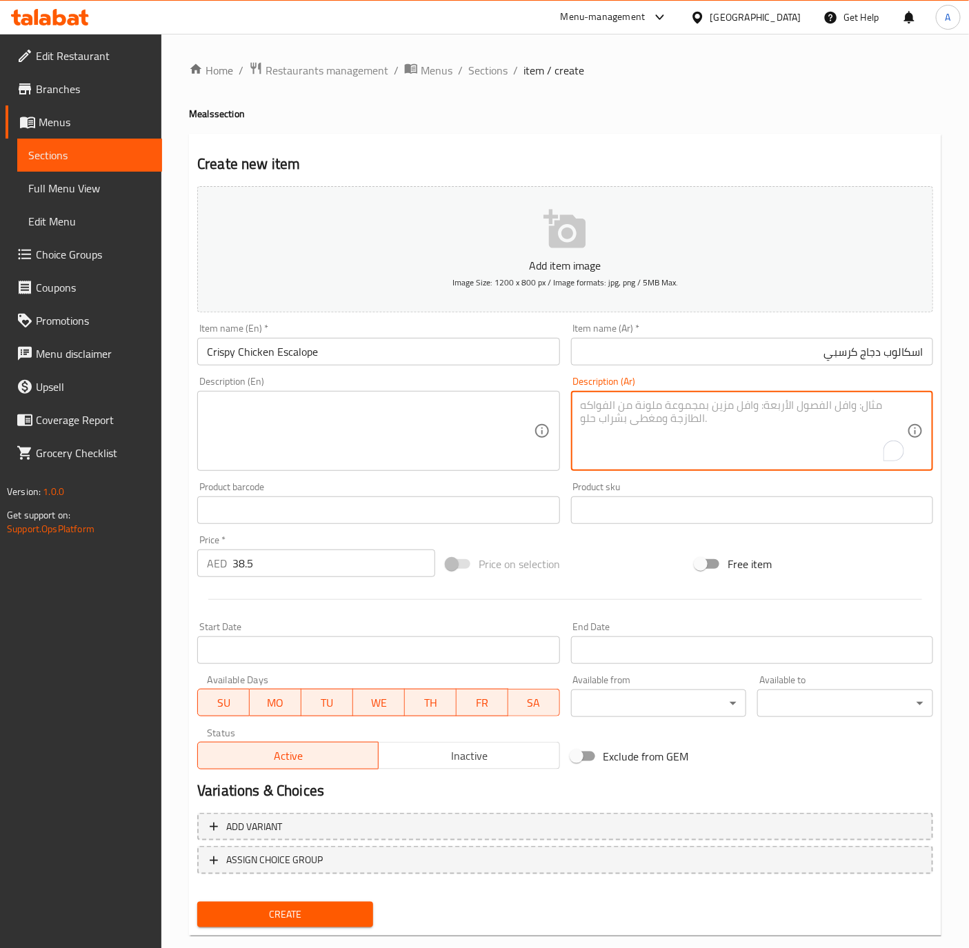
paste textarea "شرائح دجاج المغطى بكعك المقرمش مع البطاطا والصوص"
type textarea "شرائح دجاج المغطى بكعك المقرمش مع البطاطا والصوص"
click at [343, 416] on textarea at bounding box center [370, 432] width 326 height 66
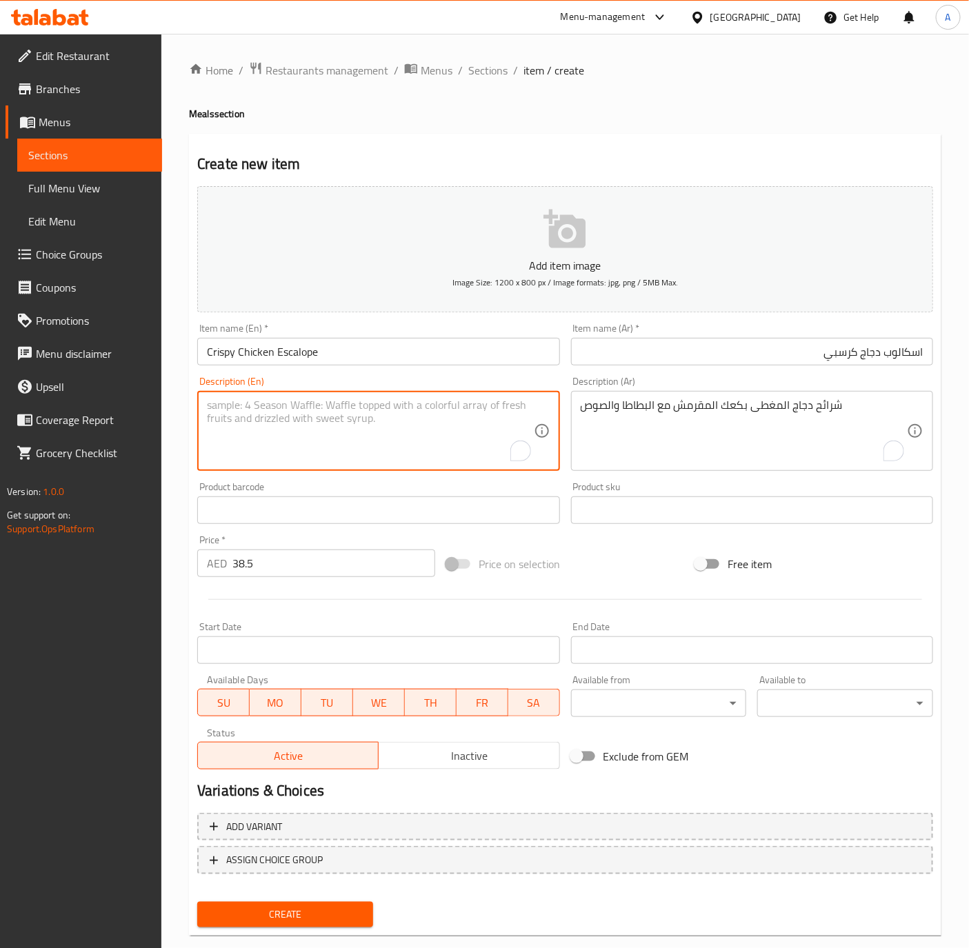
paste textarea "Chicken slices coated with crispy breading, served with potatoes and sauce."
type textarea "Chicken slices coated with crispy breading, served with potatoes and sauce."
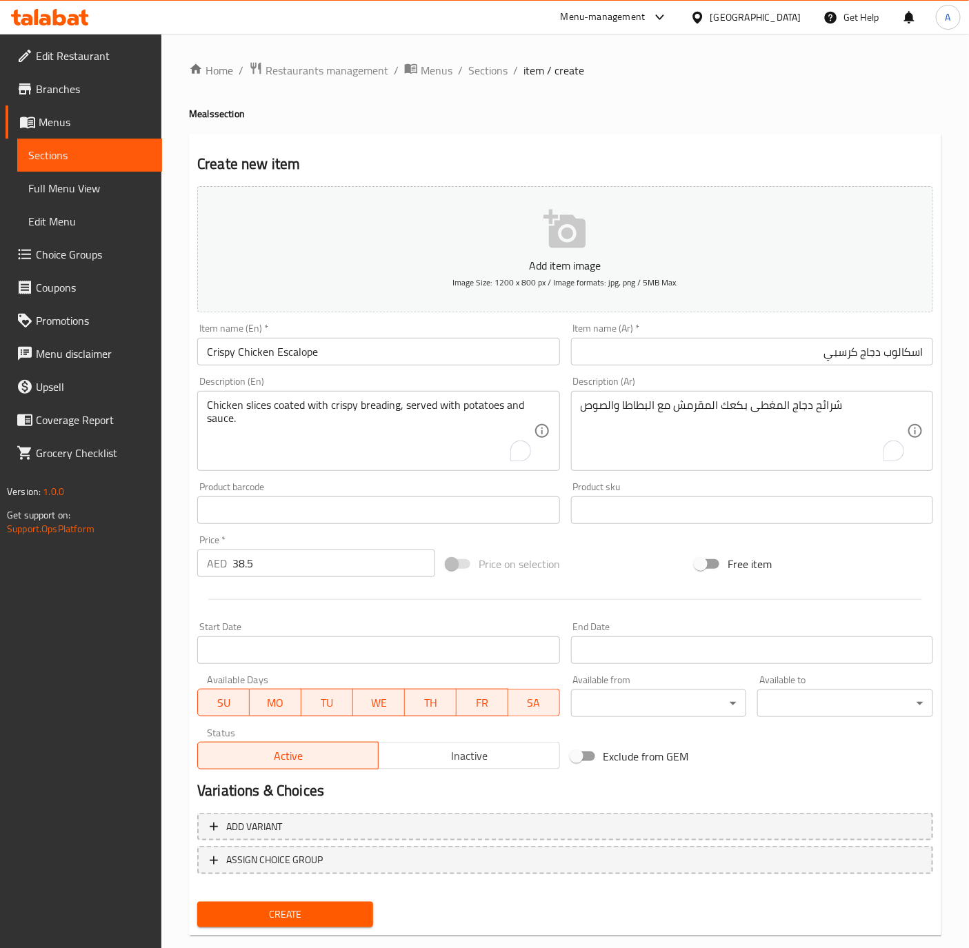
click at [395, 368] on div "Item name (En)   * Crispy Chicken Escalope Item name (En) *" at bounding box center [378, 344] width 373 height 53
click at [398, 361] on input "Crispy Chicken Escalope" at bounding box center [378, 352] width 362 height 28
click at [197, 902] on button "Create" at bounding box center [285, 915] width 176 height 26
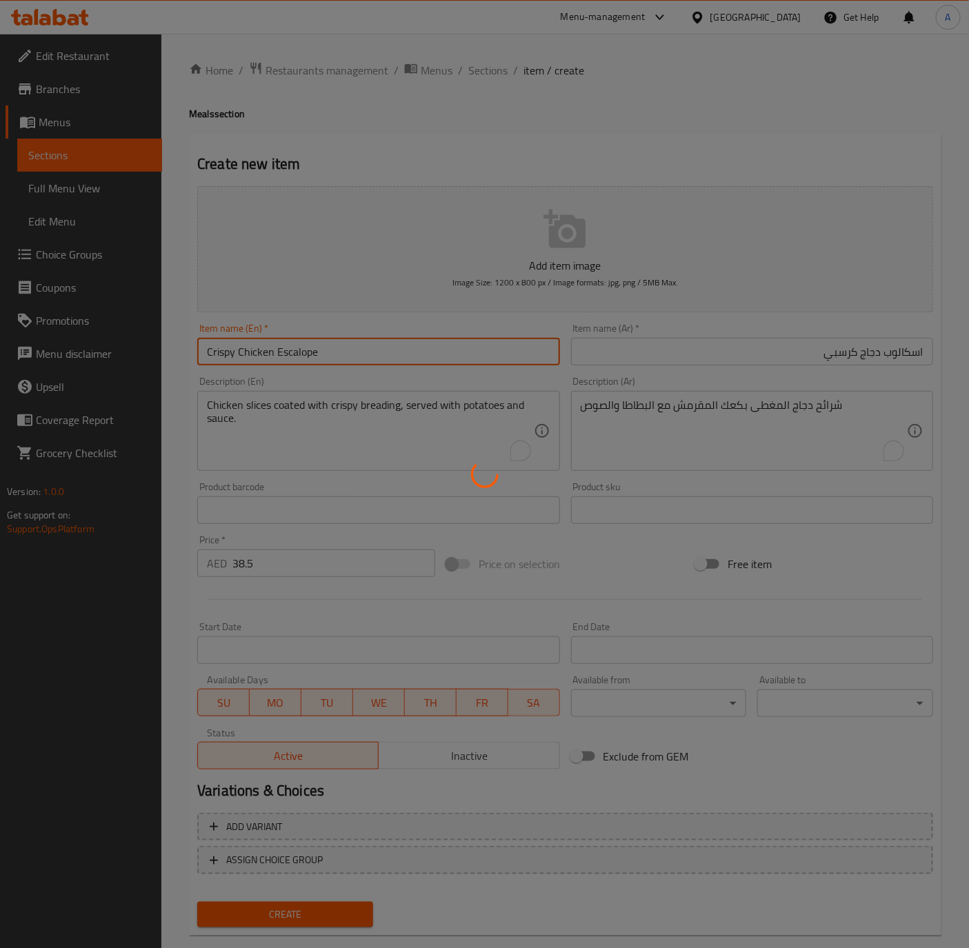
type input "0"
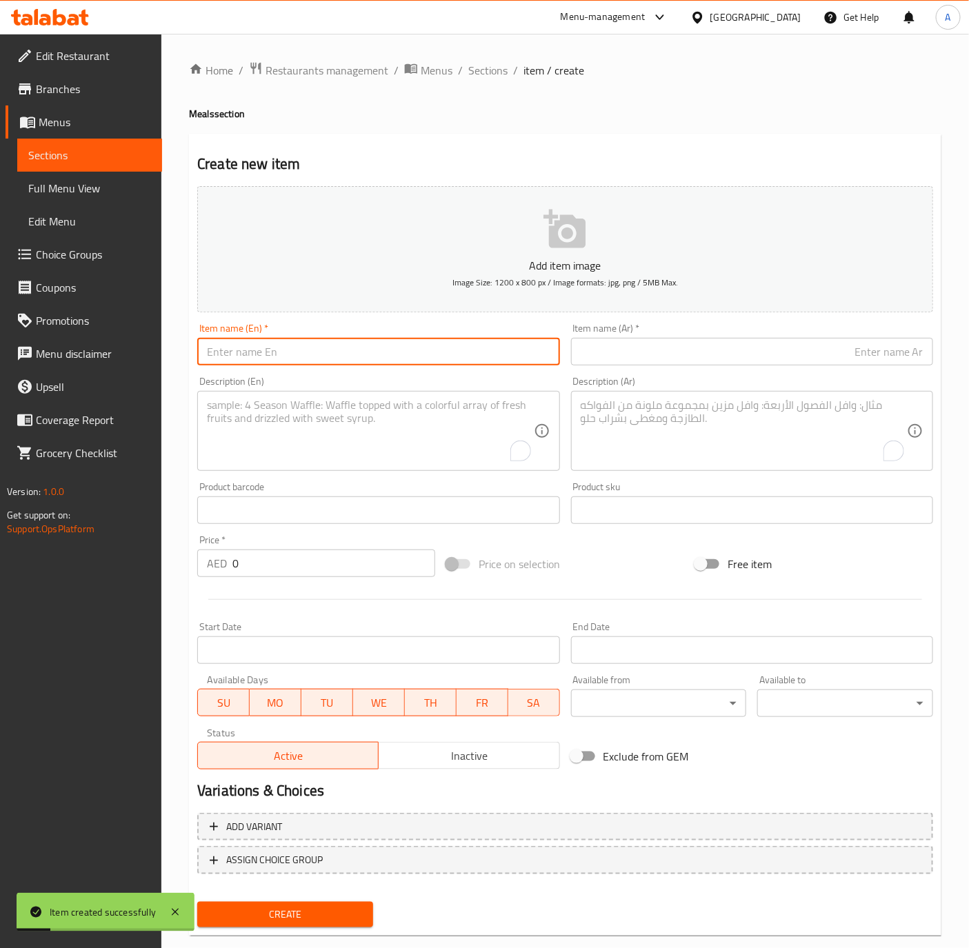
click at [319, 418] on textarea "To enrich screen reader interactions, please activate Accessibility in Grammarl…" at bounding box center [370, 432] width 326 height 66
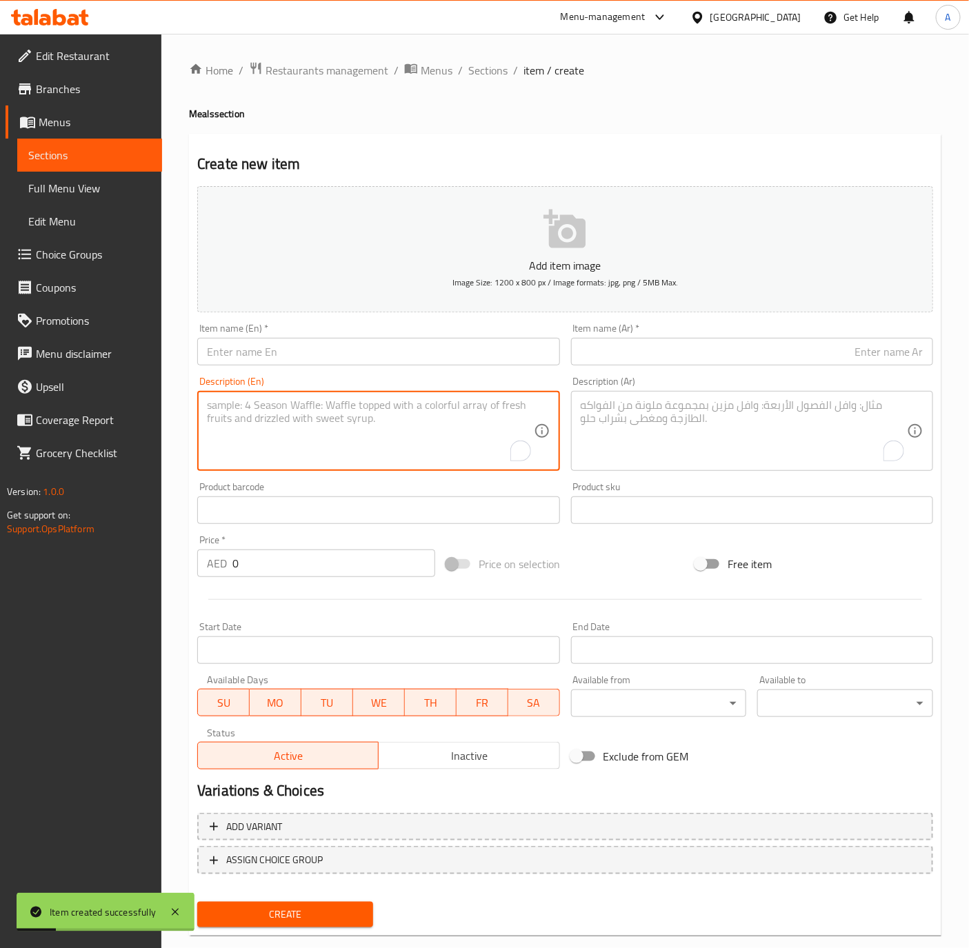
paste textarea "Grilled chicken breast peri peri"
type textarea "Grilled chicken breast peri peri"
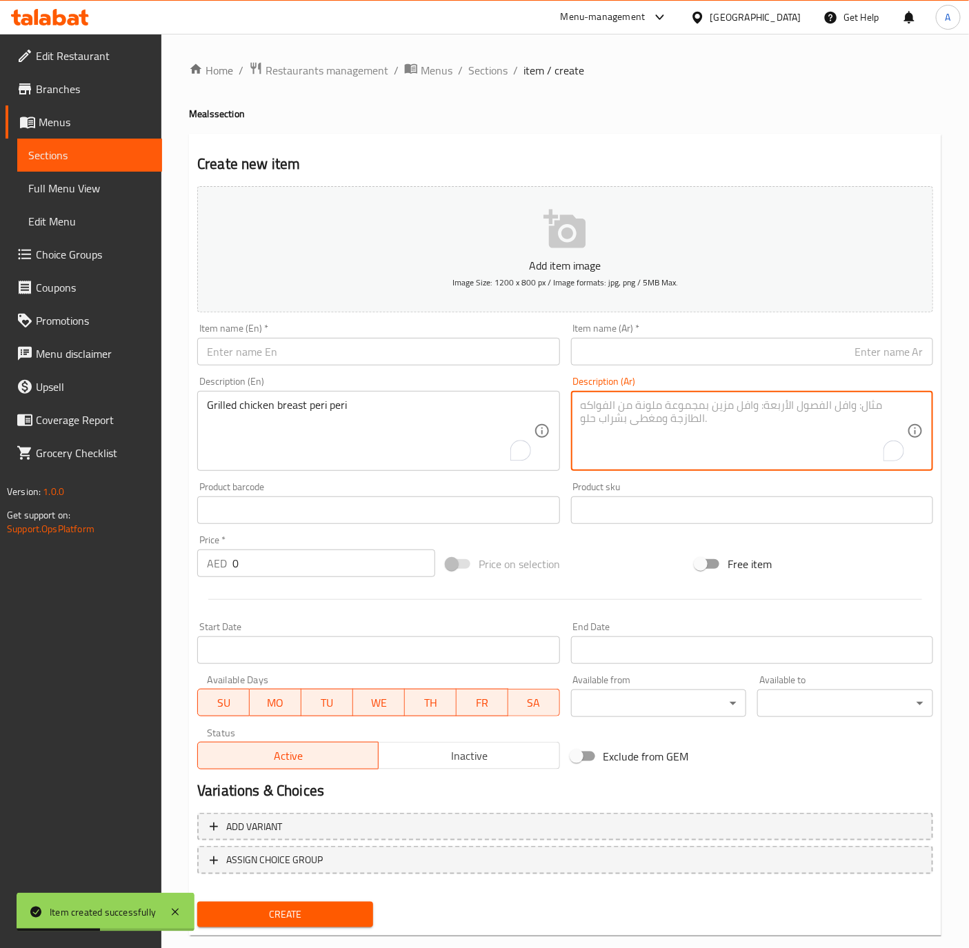
click at [699, 445] on textarea "To enrich screen reader interactions, please activate Accessibility in Grammarl…" at bounding box center [744, 432] width 326 height 66
paste textarea "صدر دجاج مع صوص بيري بيري"
type textarea "صدر دجاج مع صوص بيري بيري"
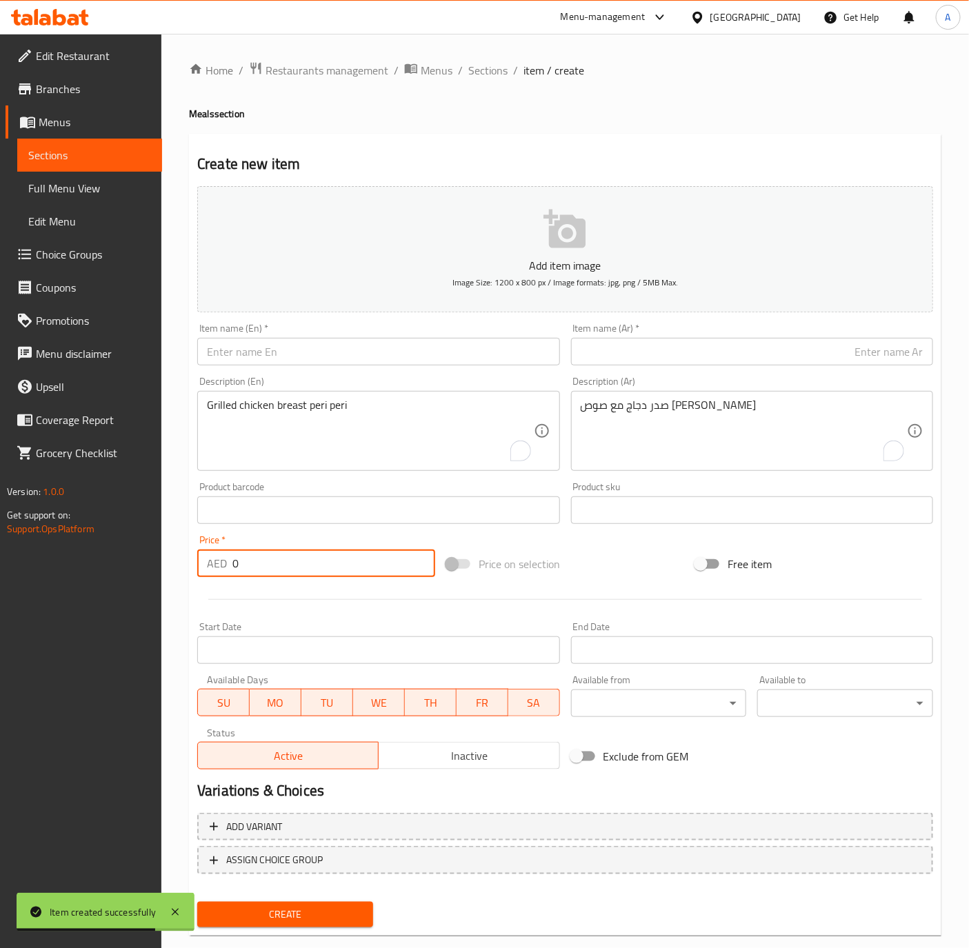
click at [292, 576] on input "0" at bounding box center [333, 564] width 203 height 28
paste input "43.75"
click at [265, 571] on input "043.75" at bounding box center [333, 564] width 203 height 28
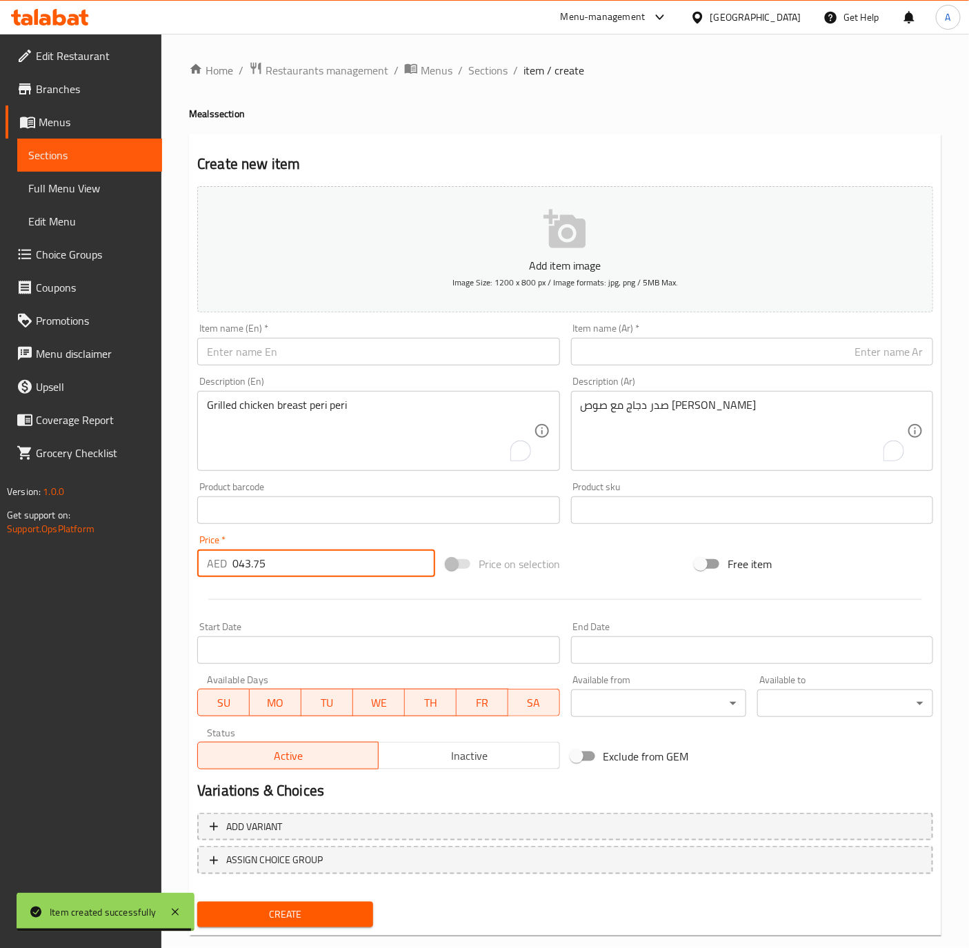
click at [265, 571] on input "043.75" at bounding box center [333, 564] width 203 height 28
paste input "number"
type input "43.75"
click at [656, 365] on input "text" at bounding box center [752, 352] width 362 height 28
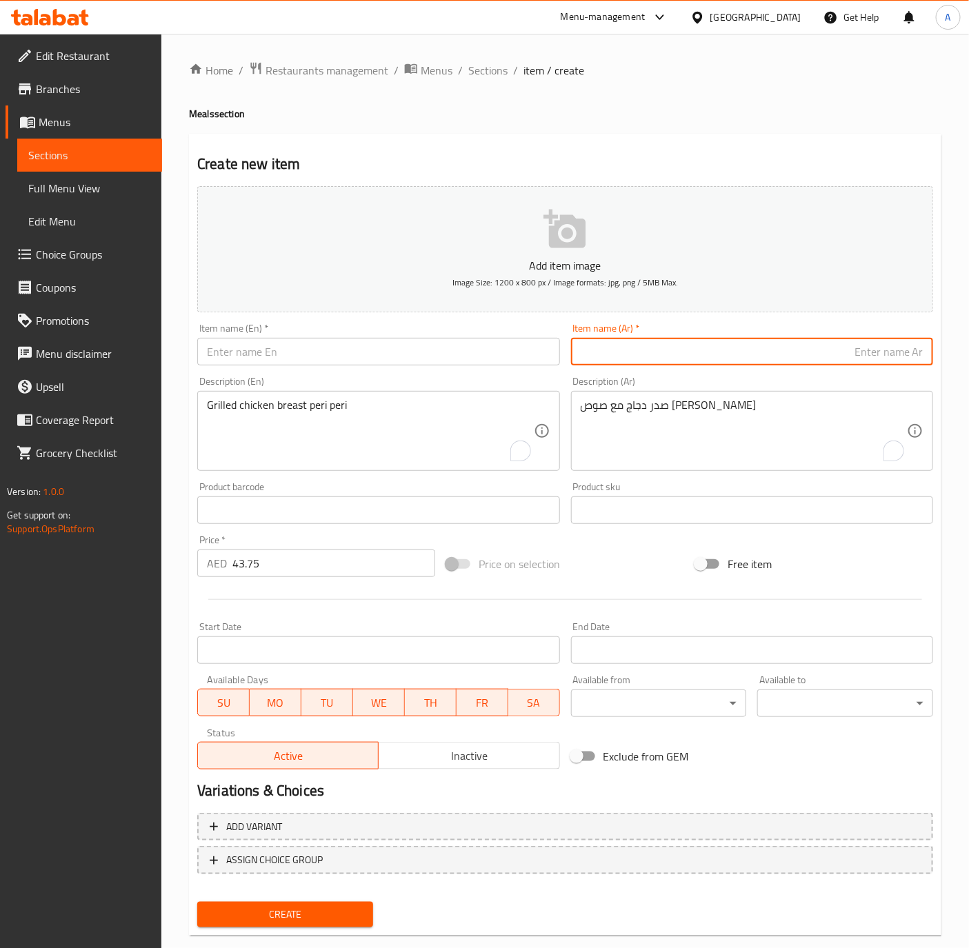
click at [681, 354] on input "text" at bounding box center [752, 352] width 362 height 28
paste input "صدر دجاج بيري بيري"
type input "صدر دجاج بيري بيري"
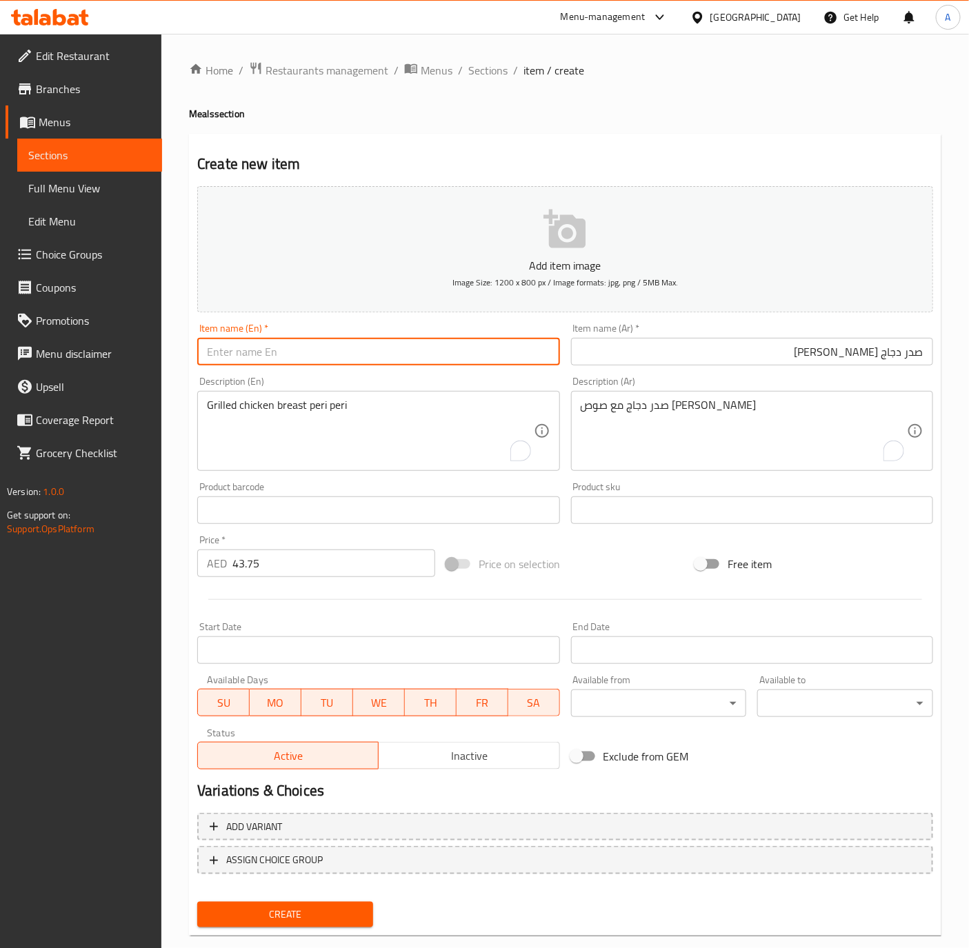
click at [265, 352] on input "text" at bounding box center [378, 352] width 362 height 28
paste input "Grilled Chicken Breast Peri-Peri"
type input "Grilled Chicken Breast Peri-Peri"
click at [883, 356] on input "صدر دجاج بيري بيري" at bounding box center [752, 352] width 362 height 28
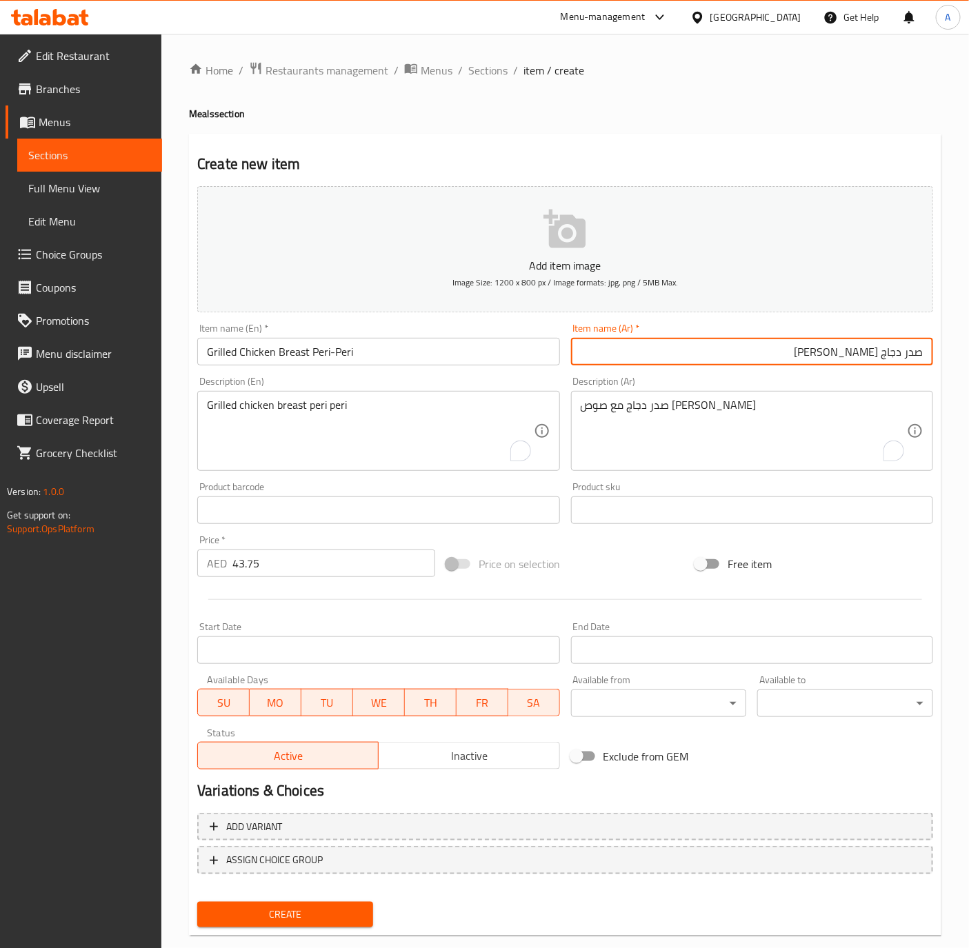
type input "صدر دجاج مشوي بيري بيري"
click at [397, 347] on input "Grilled Chicken Breast Peri-Peri" at bounding box center [378, 352] width 362 height 28
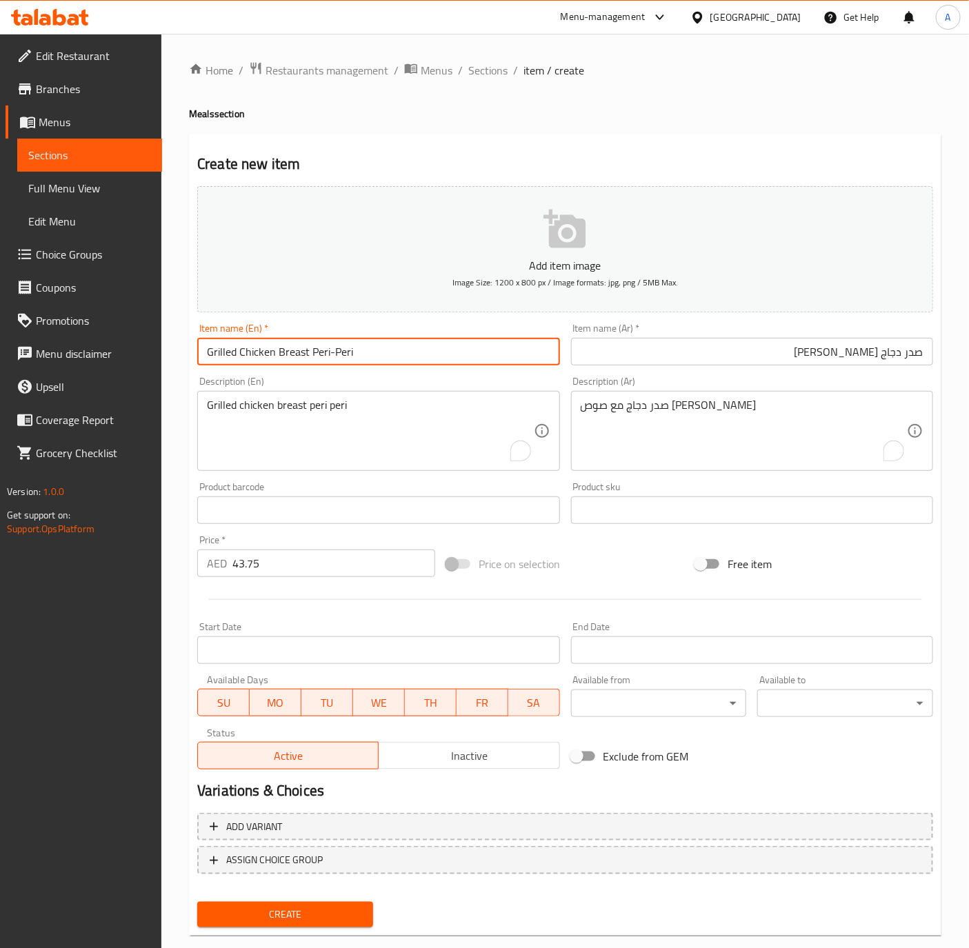
click at [197, 902] on button "Create" at bounding box center [285, 915] width 176 height 26
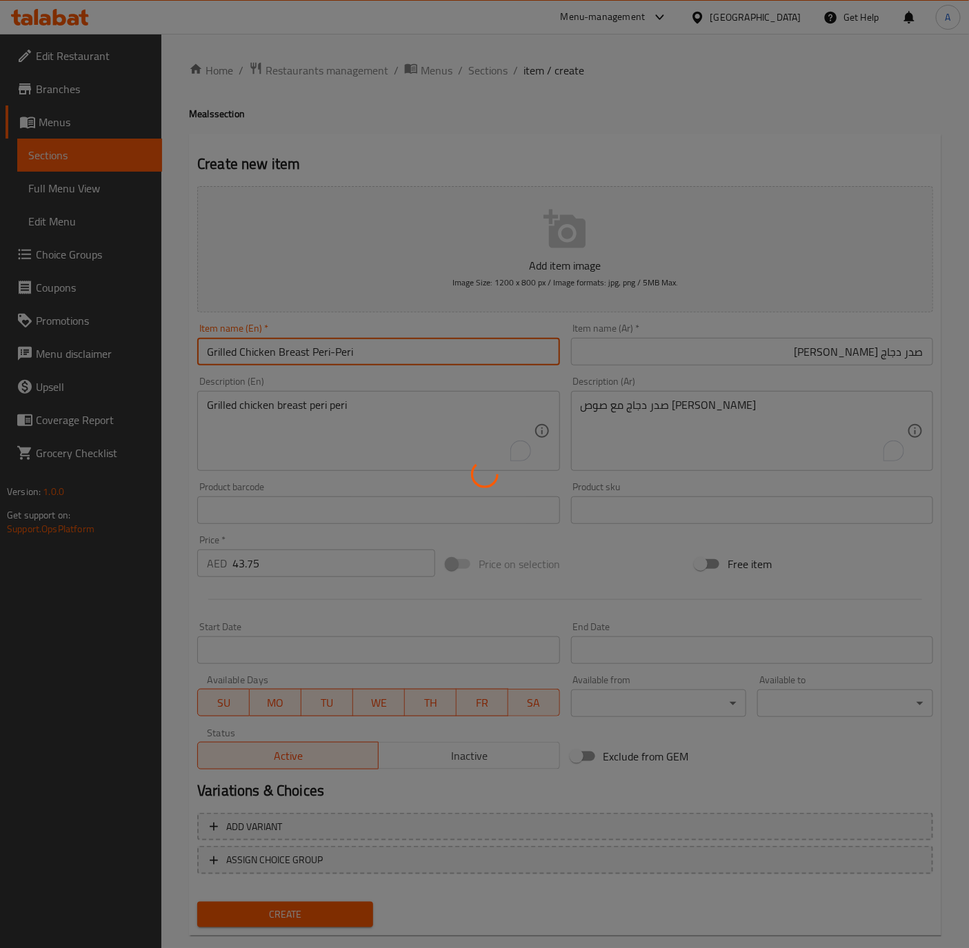
type input "0"
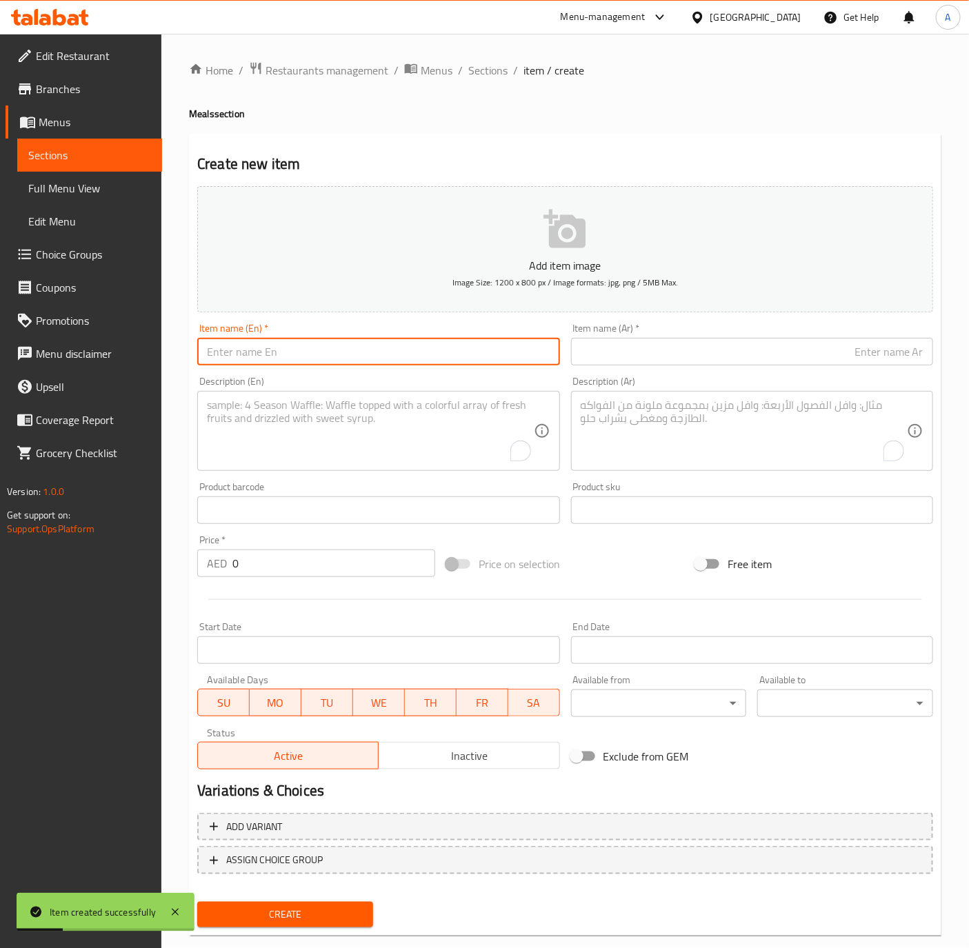
click at [296, 361] on input "text" at bounding box center [378, 352] width 362 height 28
paste input "Grilled Chicken Breast with Lemon Butter Sauce"
type input "Grilled Chicken Breast with Lemon Butter Sauce"
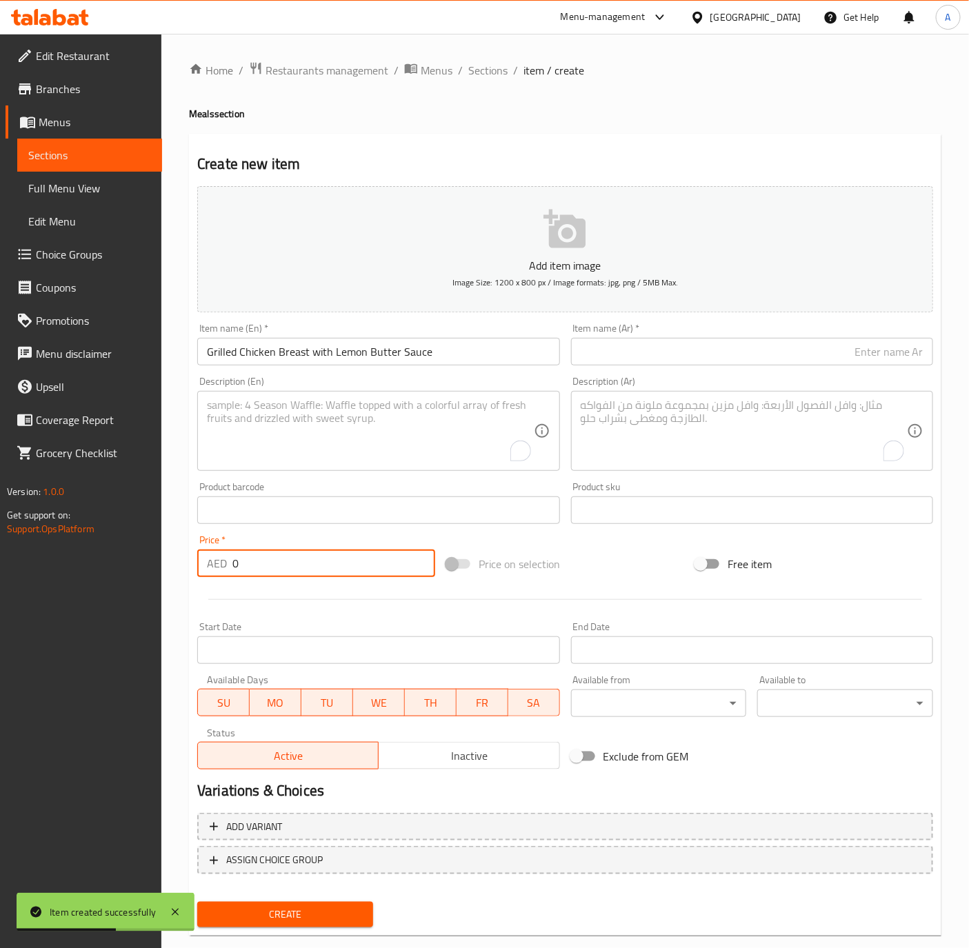
click at [261, 567] on input "0" at bounding box center [333, 564] width 203 height 28
paste input "47.25"
type input "47.25"
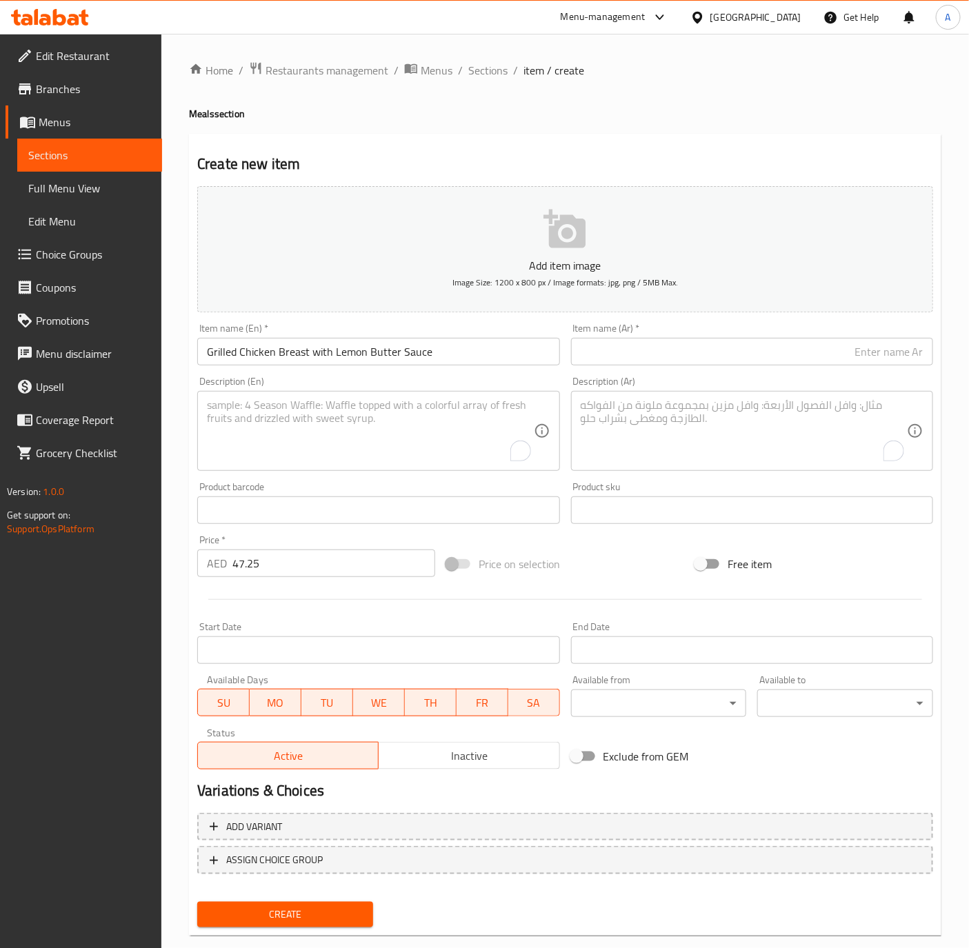
click at [847, 350] on input "text" at bounding box center [752, 352] width 362 height 28
paste input "صدر دجاج ليمون زبدة"
click at [880, 352] on input "صدر دجاج ليمون زبدة" at bounding box center [752, 352] width 362 height 28
type input "صدر دجاج مشوي ليمون زبدة"
click at [239, 466] on div "Description (En)" at bounding box center [378, 431] width 362 height 80
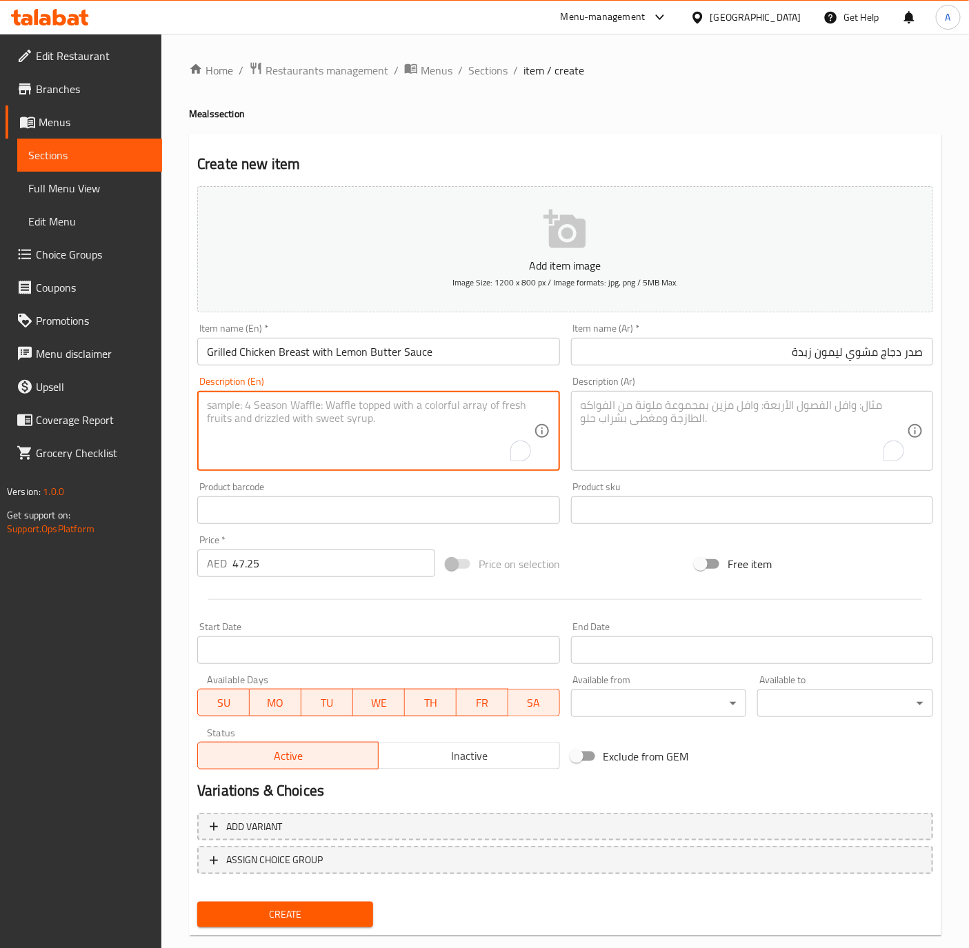
paste textarea "Grilled chicken breast with lemon and butter sauce"
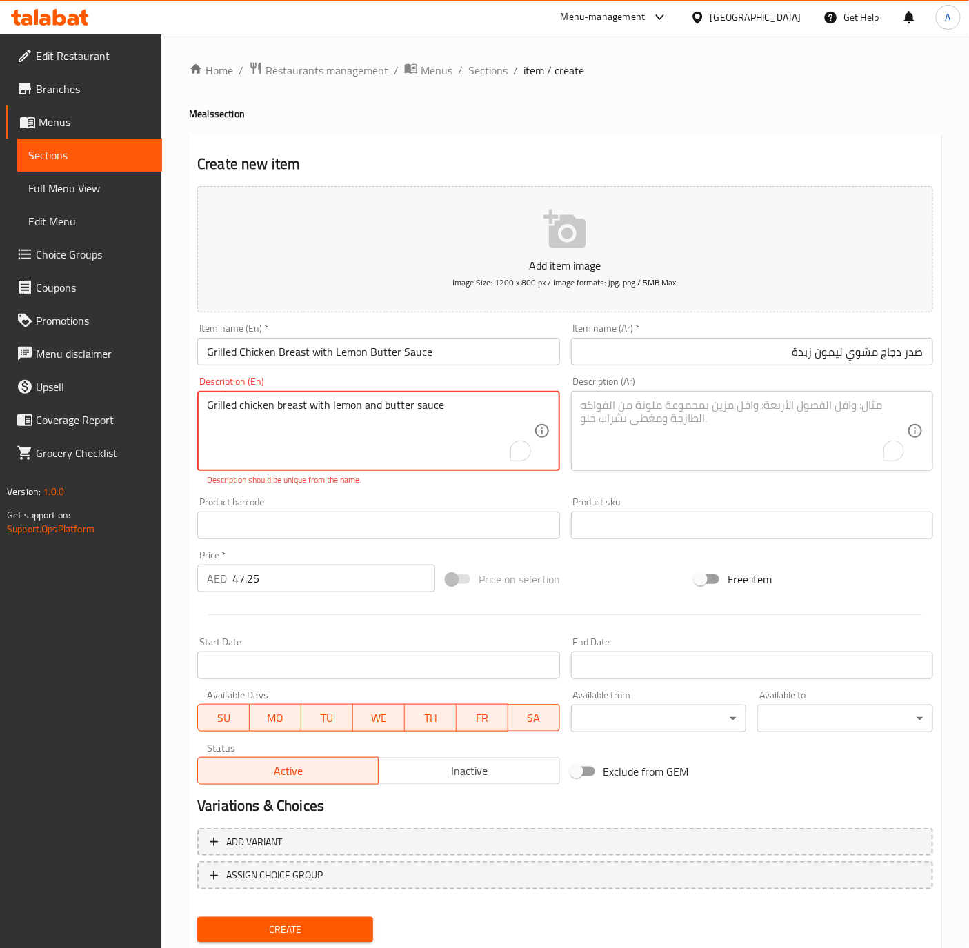
click at [445, 403] on textarea "Grilled chicken breast with lemon and butter sauce" at bounding box center [370, 432] width 326 height 66
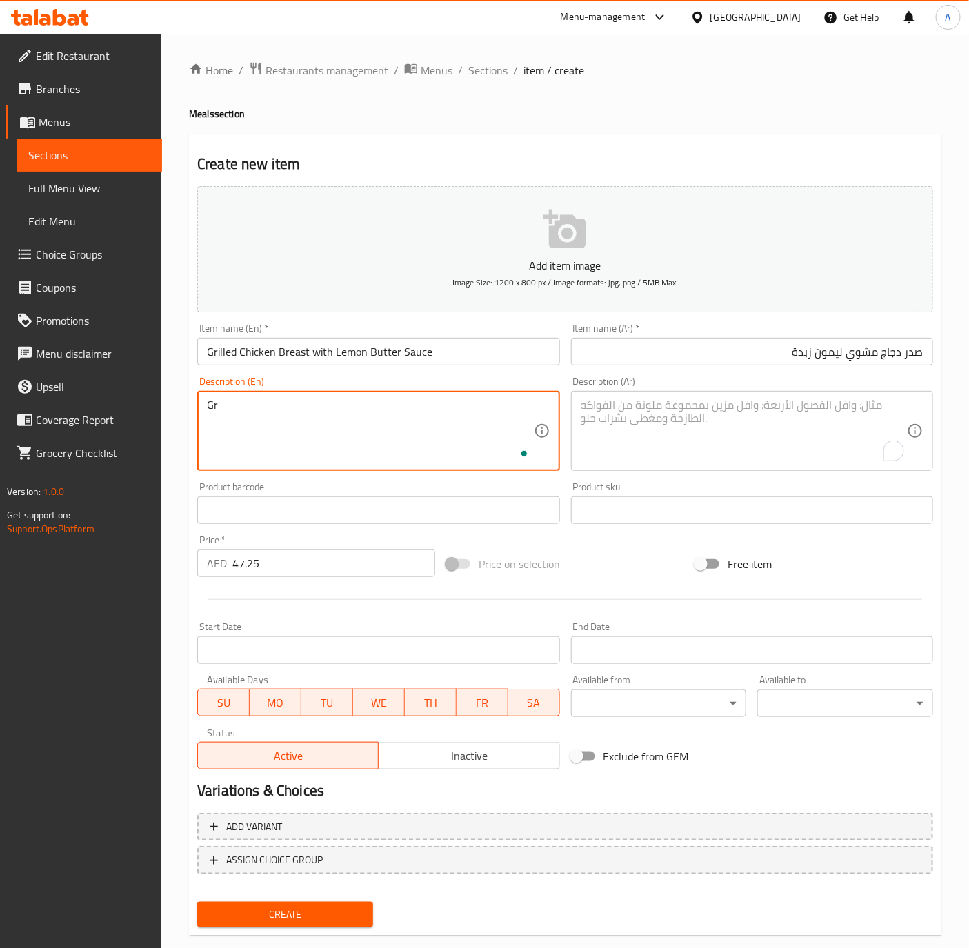
type textarea "G"
click at [493, 356] on input "Grilled Chicken Breast with Lemon Butter Sauce" at bounding box center [378, 352] width 362 height 28
click at [459, 356] on input "Grilled Chicken Breast with Lemon Butter Sauce" at bounding box center [378, 352] width 362 height 28
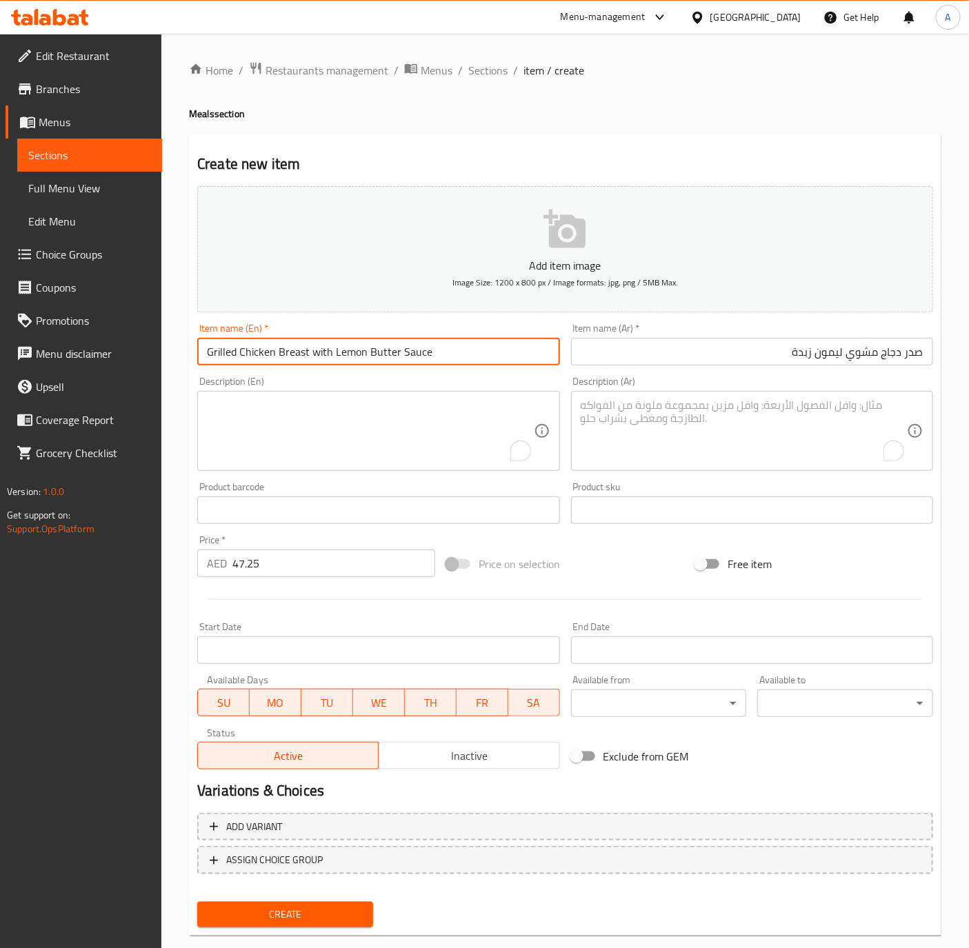
click at [197, 902] on button "Create" at bounding box center [285, 915] width 176 height 26
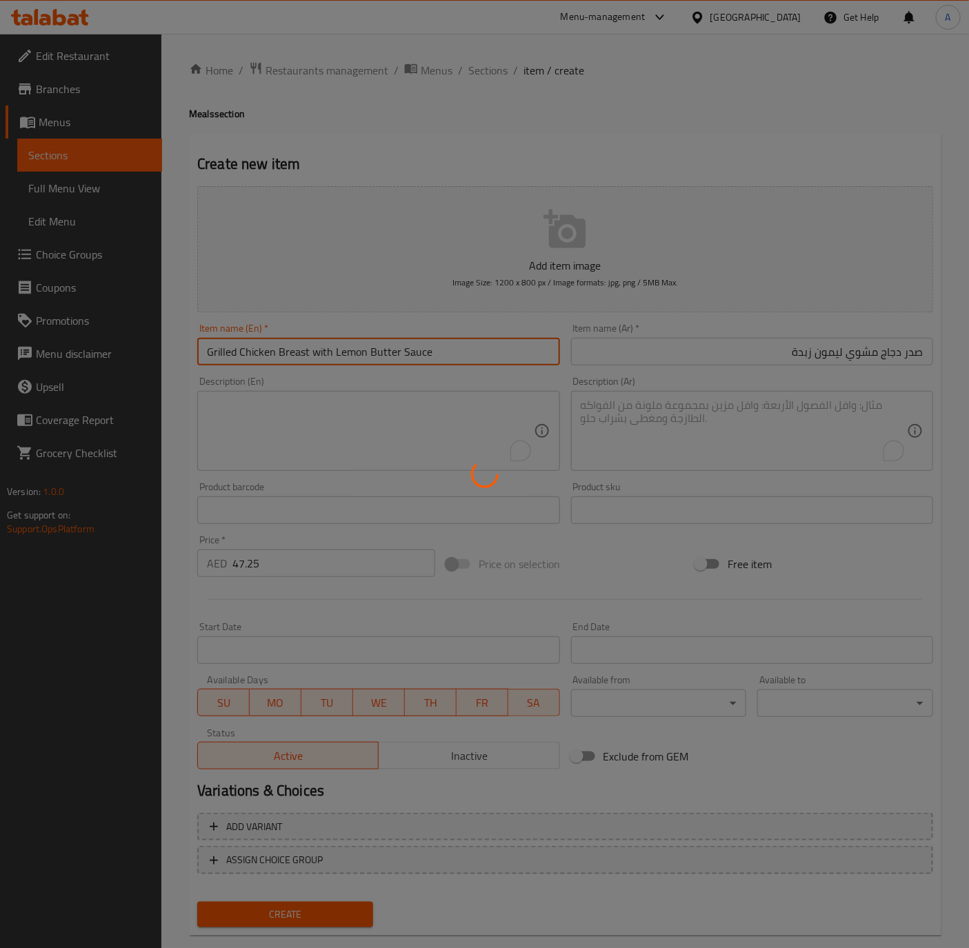
type input "0"
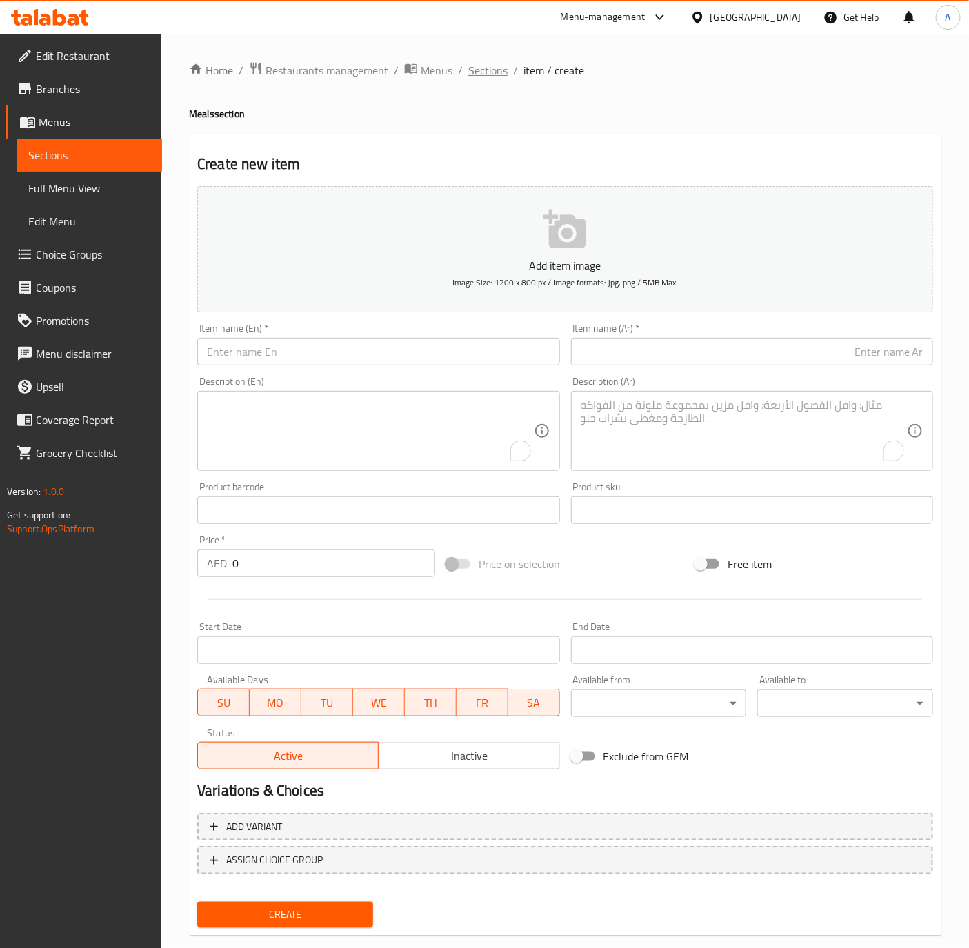
click at [483, 79] on span "Sections" at bounding box center [487, 70] width 39 height 17
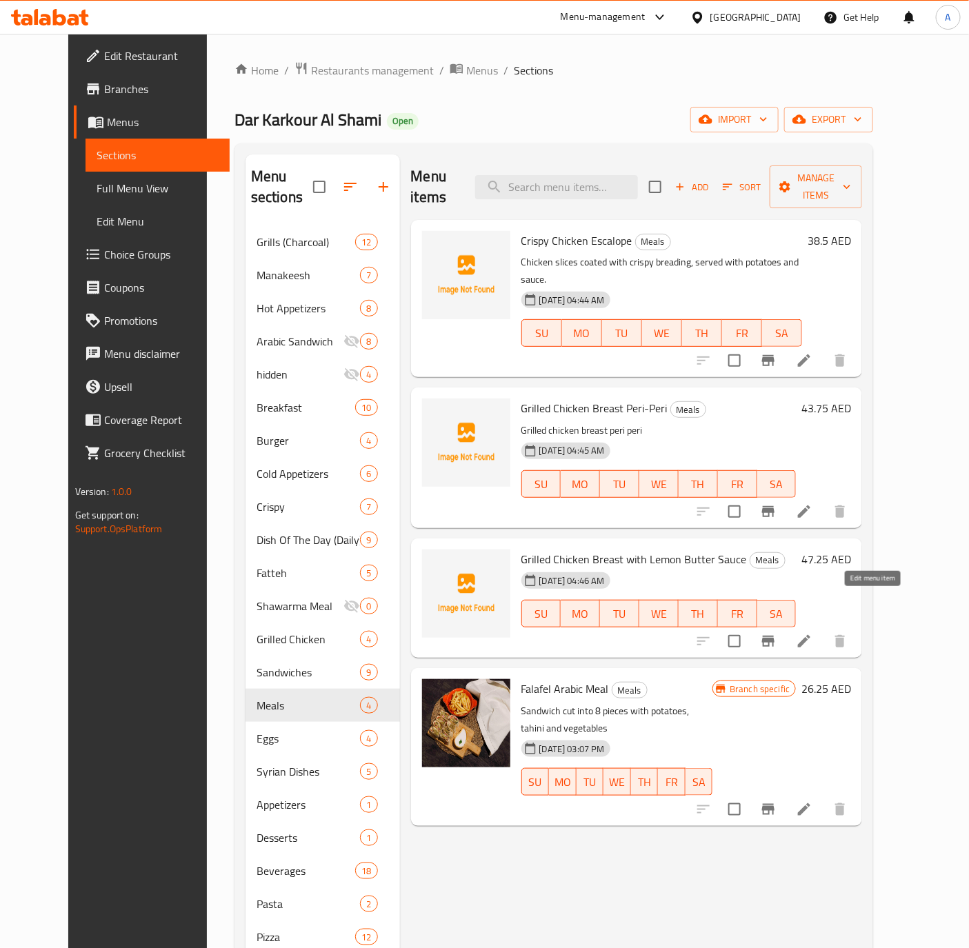
click at [810, 635] on icon at bounding box center [804, 641] width 12 height 12
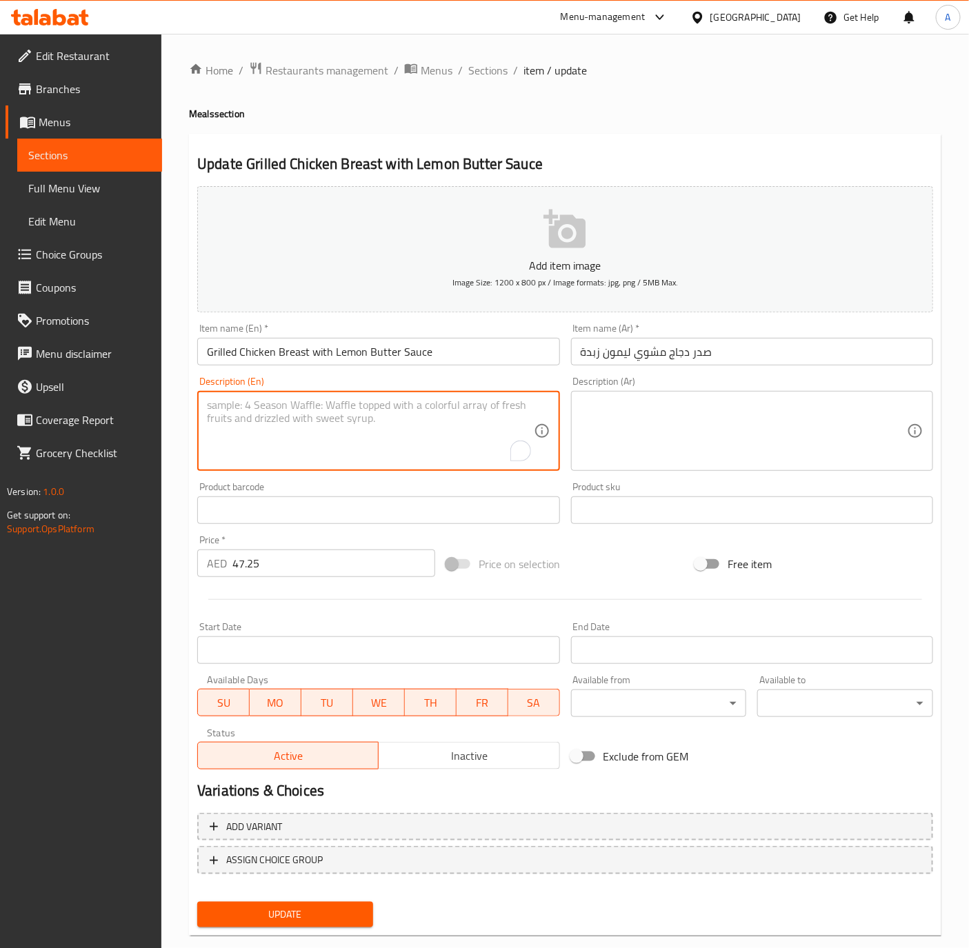
click at [234, 419] on textarea "To enrich screen reader interactions, please activate Accessibility in Grammarl…" at bounding box center [370, 432] width 326 height 66
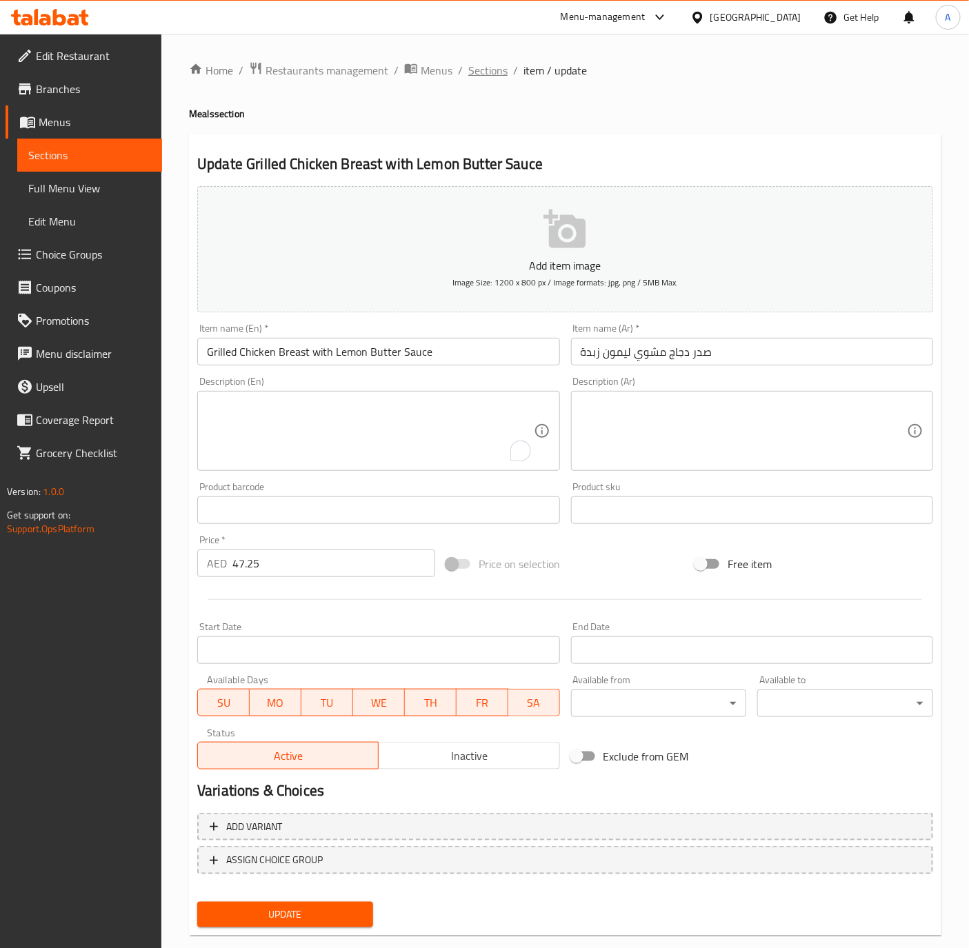
drag, startPoint x: 491, startPoint y: 83, endPoint x: 493, endPoint y: 72, distance: 10.5
click at [491, 83] on div "Home / Restaurants management / Menus / Sections / item / update Meals section …" at bounding box center [565, 503] width 752 height 885
click at [489, 71] on span "Sections" at bounding box center [487, 70] width 39 height 17
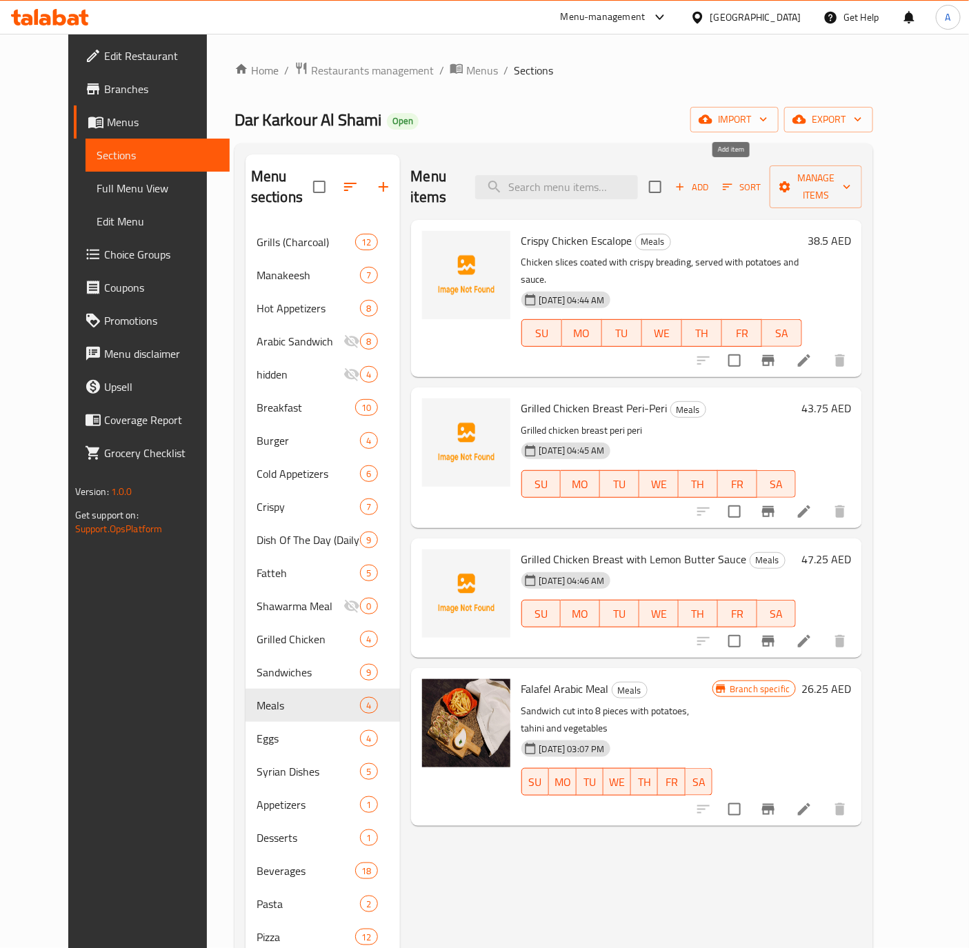
click at [710, 179] on span "Add" at bounding box center [691, 187] width 37 height 16
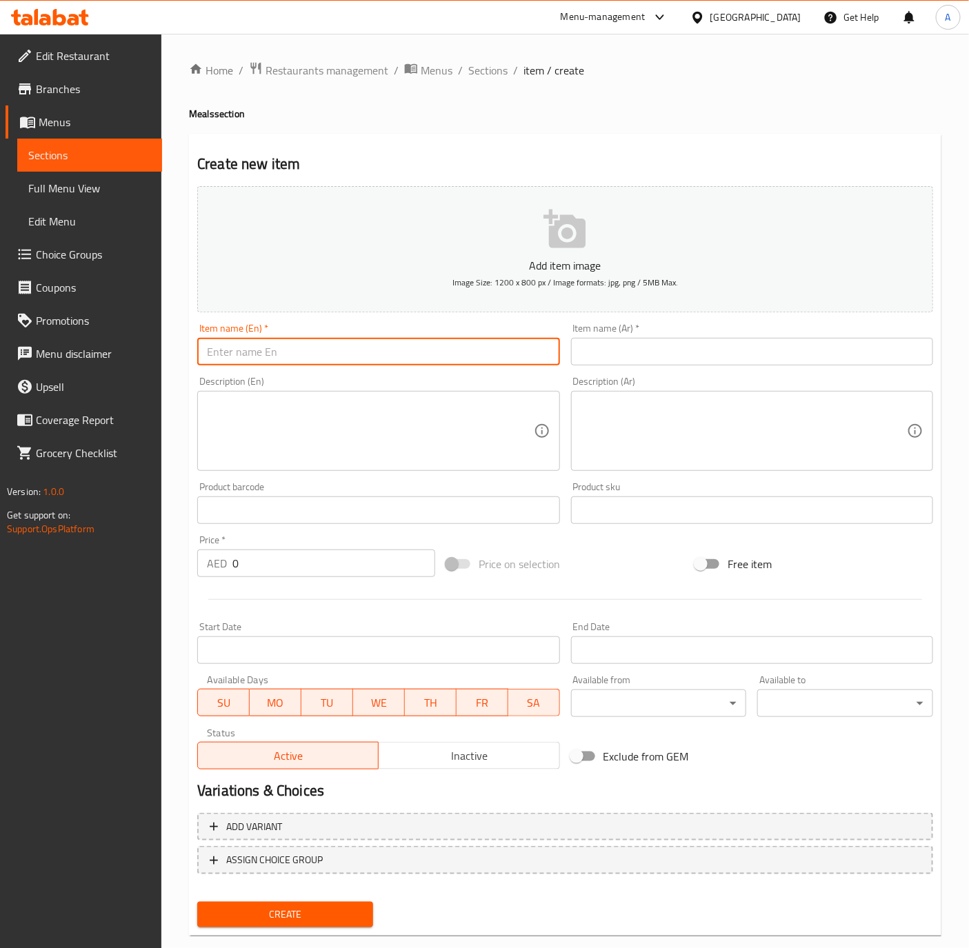
click at [259, 342] on input "text" at bounding box center [378, 352] width 362 height 28
paste input "Grilled Chicken Breast with Alfredo Sauce"
click at [317, 352] on input "Grilled Chicken Breast with Alfredo Sauce" at bounding box center [378, 352] width 362 height 28
type input "Grilled Chicken Breast With Alfredo Sauce"
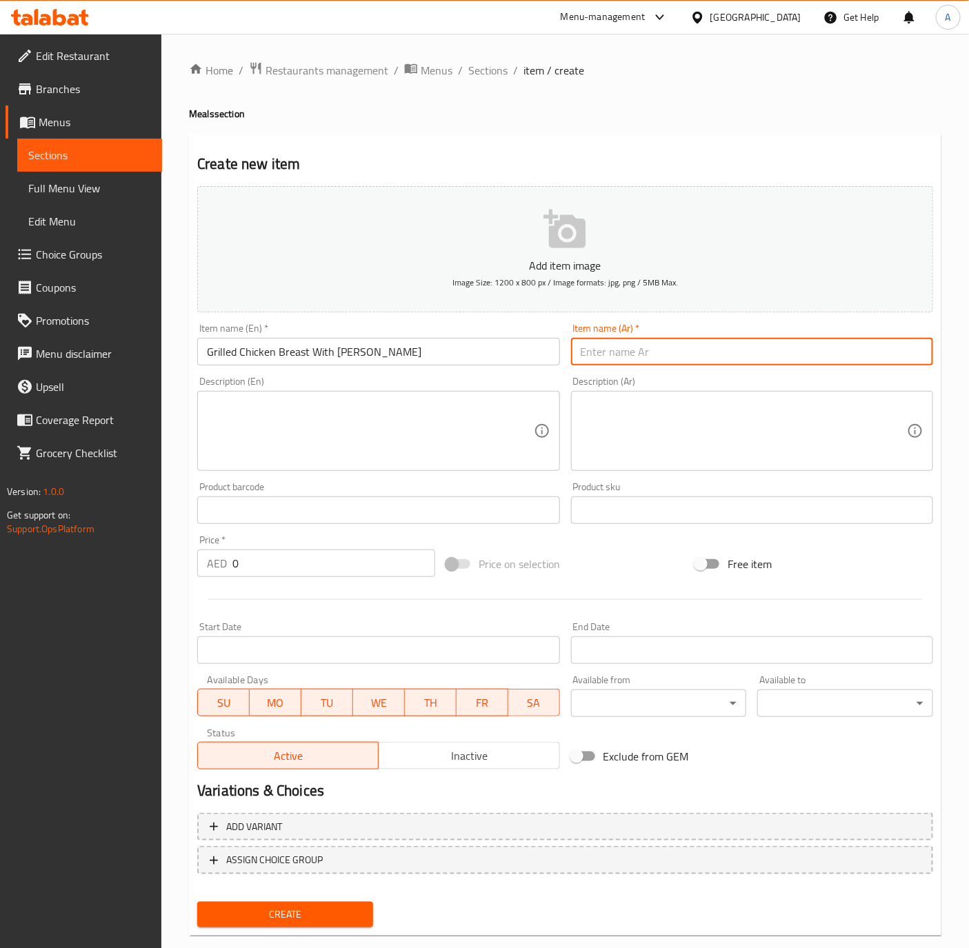
click at [826, 350] on input "text" at bounding box center [752, 352] width 362 height 28
paste input "صدر دجاج الفريدو"
click at [882, 352] on input "صدر دجاج الفريدو" at bounding box center [752, 352] width 362 height 28
type input "صدر دجاج مشوي مع صوص الفريدو"
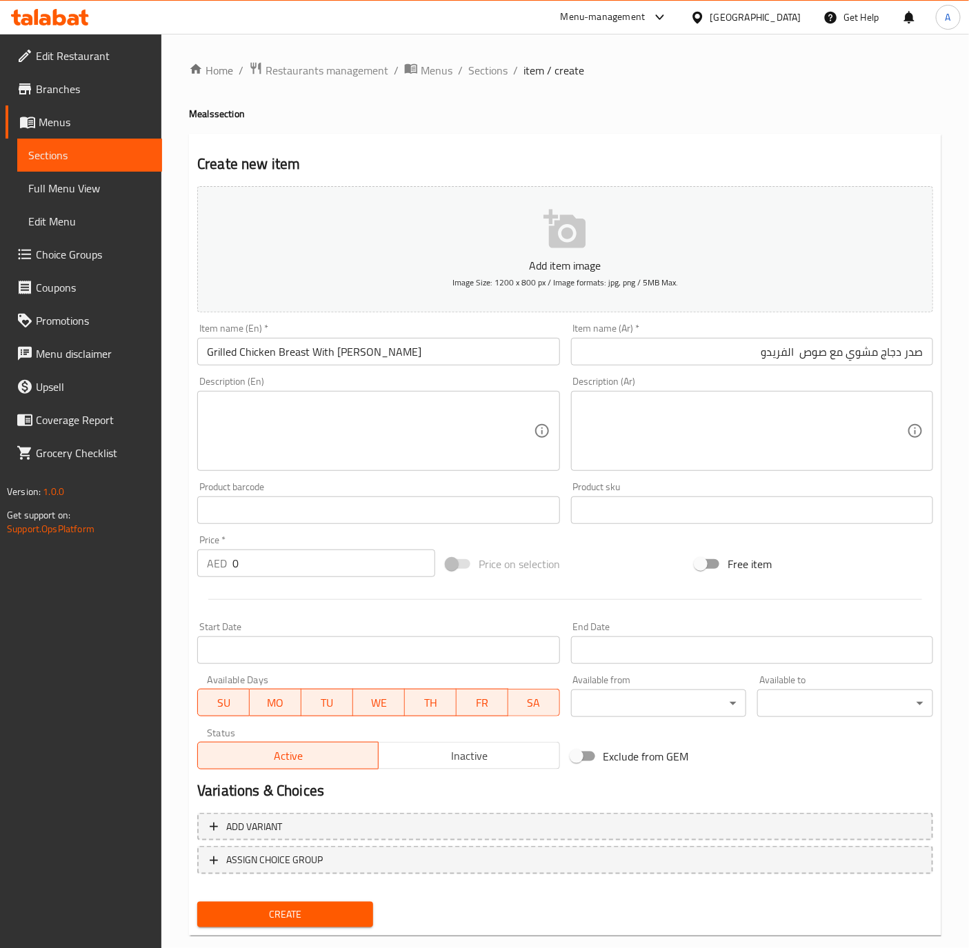
click at [306, 572] on input "0" at bounding box center [333, 564] width 203 height 28
paste input "52.5"
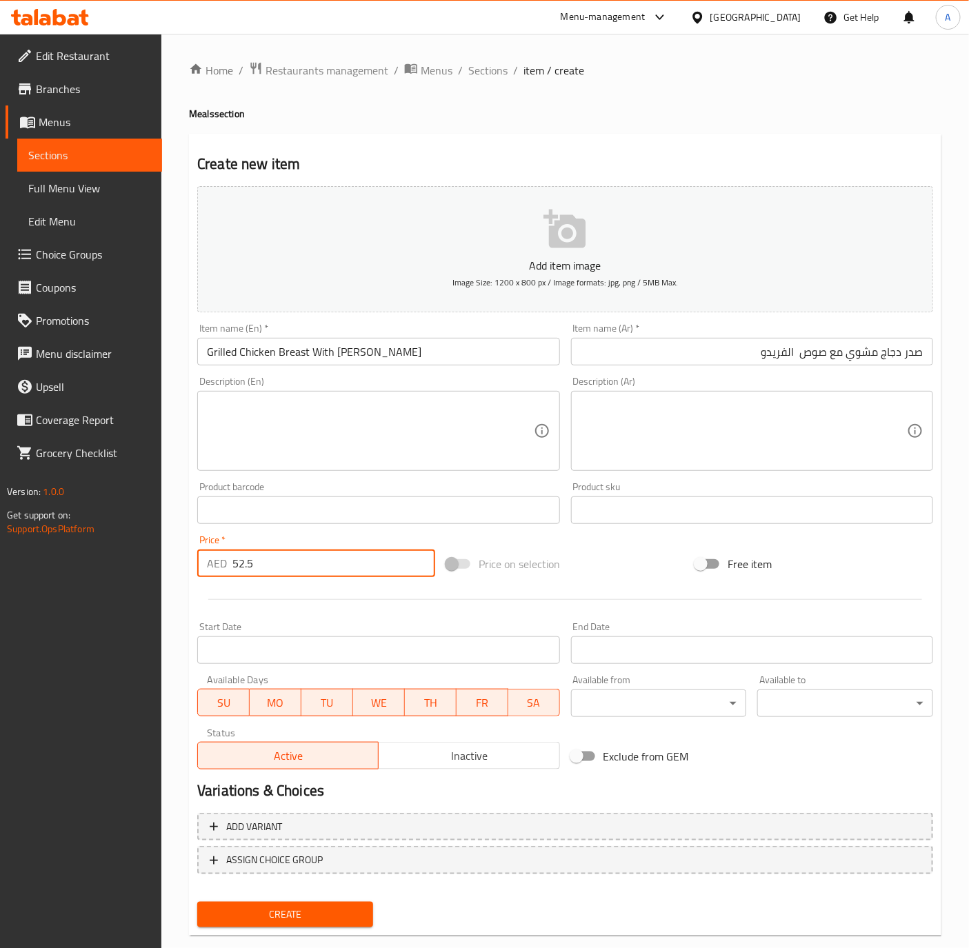
type input "52.5"
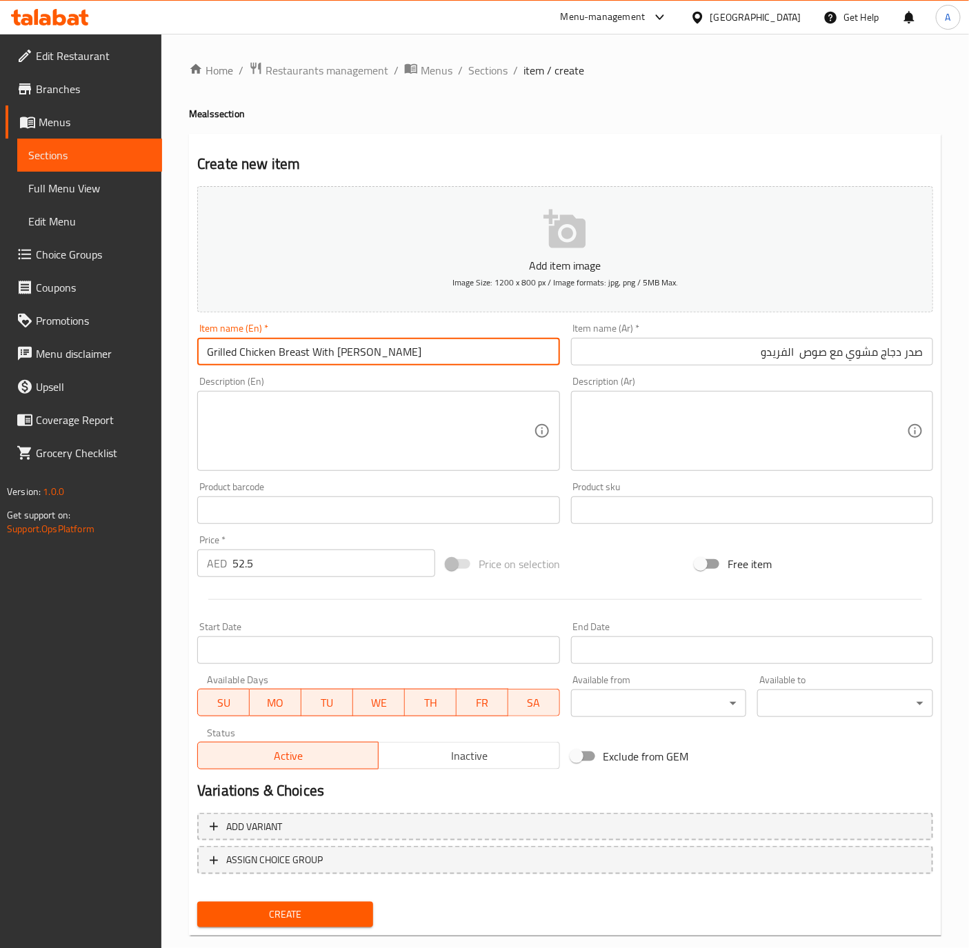
click at [433, 338] on input "Grilled Chicken Breast With Alfredo Sauce" at bounding box center [378, 352] width 362 height 28
click at [270, 422] on textarea at bounding box center [370, 432] width 326 height 66
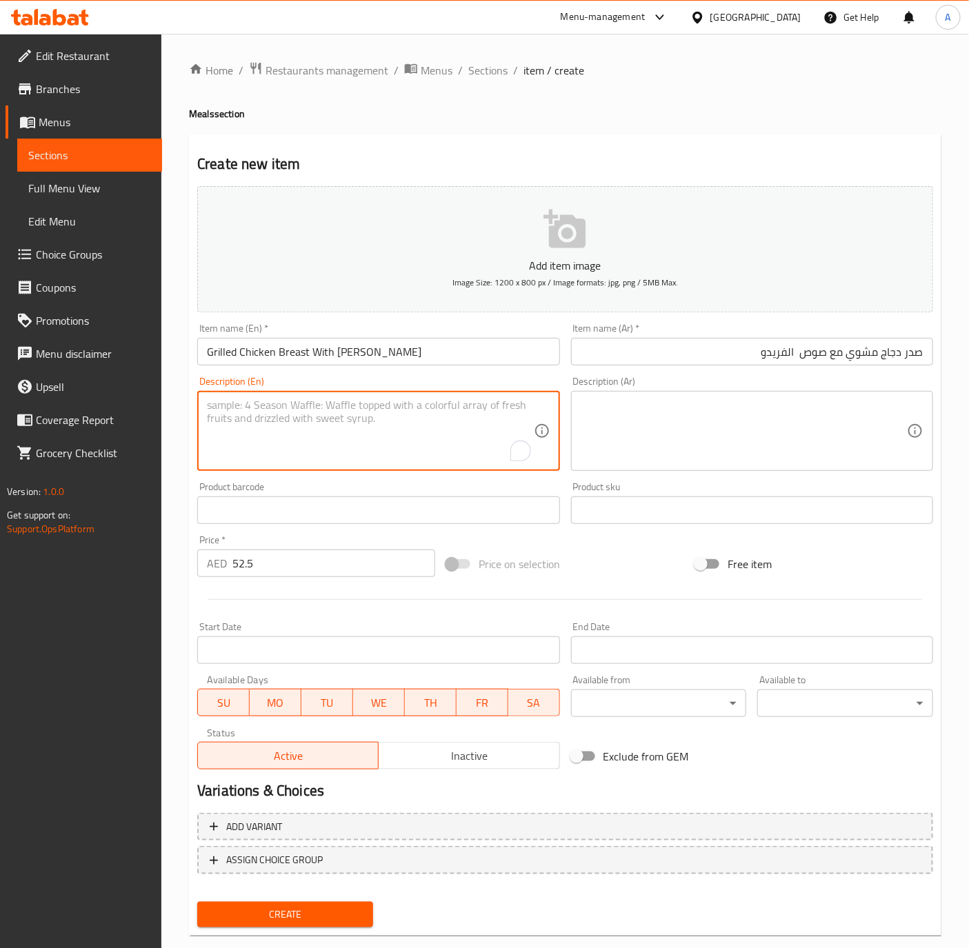
paste textarea "Grilled Chicken Breast with Mushroom Sauce"
click at [284, 401] on textarea "Grilled Chicken Breast with Mushroom Sauce" at bounding box center [370, 432] width 326 height 66
type textarea "Grilled Chicken breast with Mushroom Sauce"
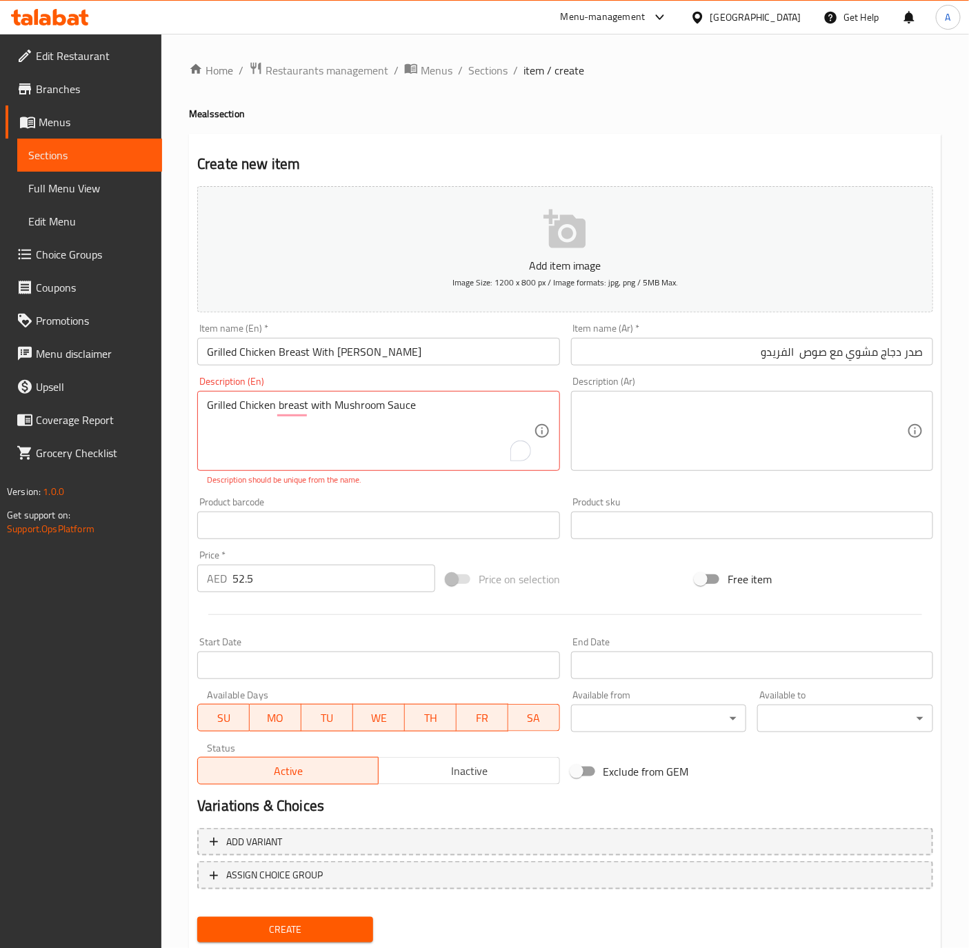
click at [819, 436] on textarea at bounding box center [744, 432] width 326 height 66
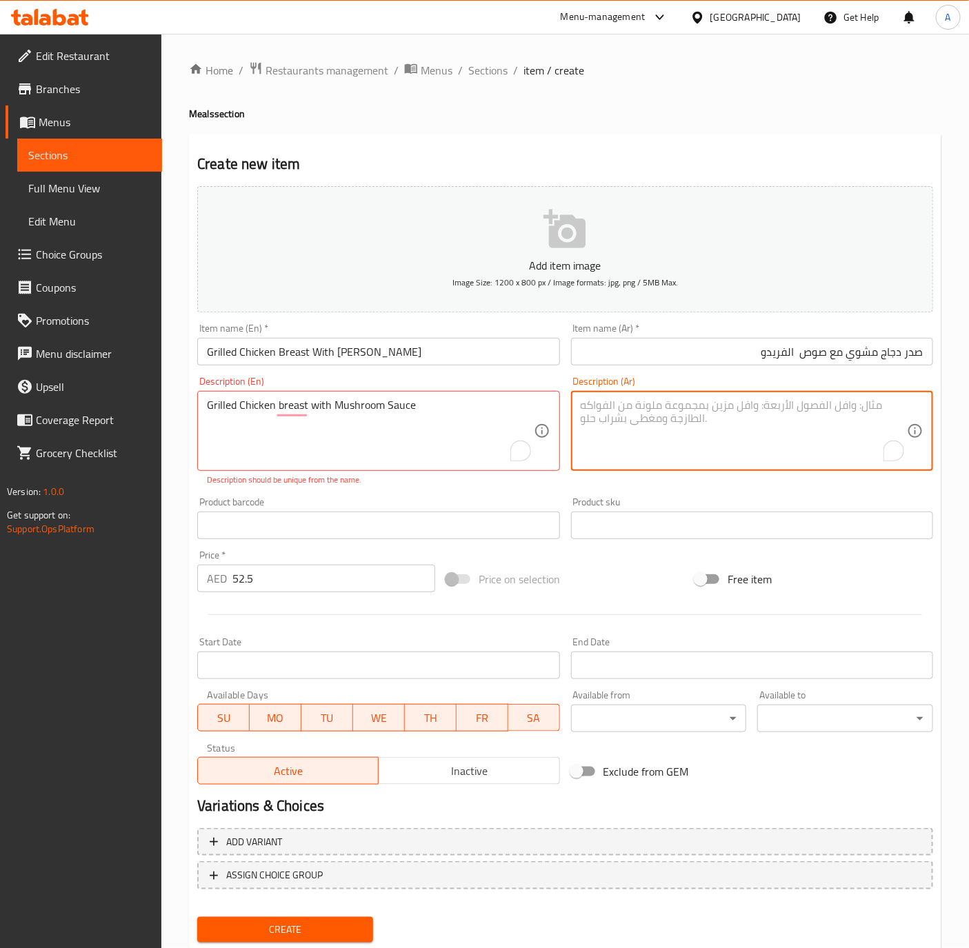
paste textarea "صدر دجاج مع صلصه مشروم الايطالية"
type textarea "صدر دجاج مع صلصه مشروم الايطالية"
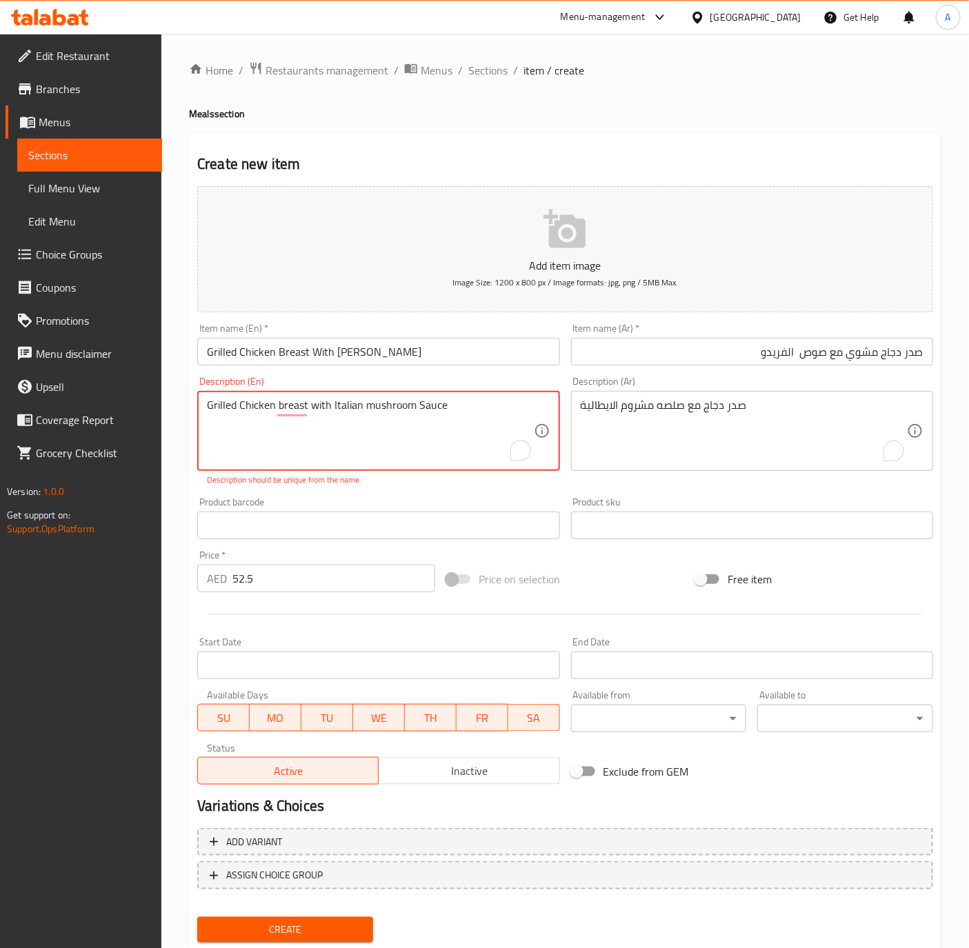
type textarea "Grilled Chicken breast with Italian mushroom Sauce"
click at [333, 488] on div "Add item image Image Size: 1200 x 800 px / Image formats: jpg, png / 5MB Max. I…" at bounding box center [565, 486] width 747 height 610
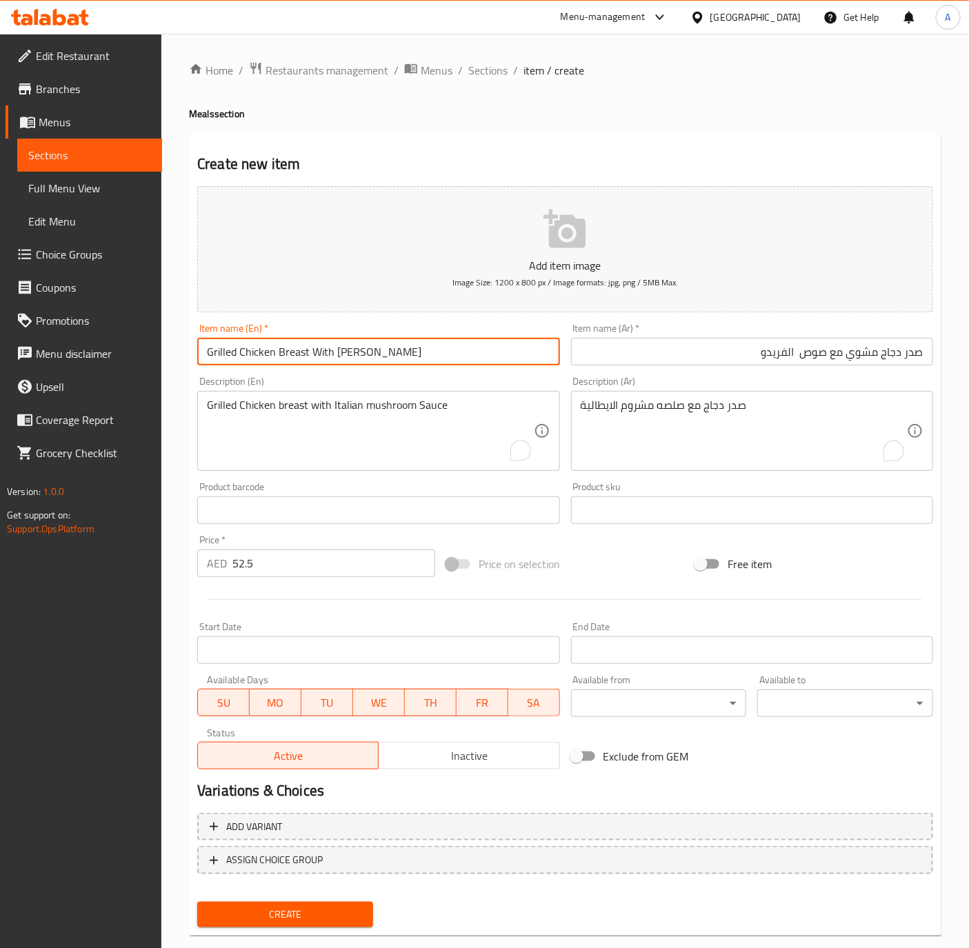
click at [507, 352] on input "Grilled Chicken Breast With Alfredo Sauce" at bounding box center [378, 352] width 362 height 28
click at [197, 902] on button "Create" at bounding box center [285, 915] width 176 height 26
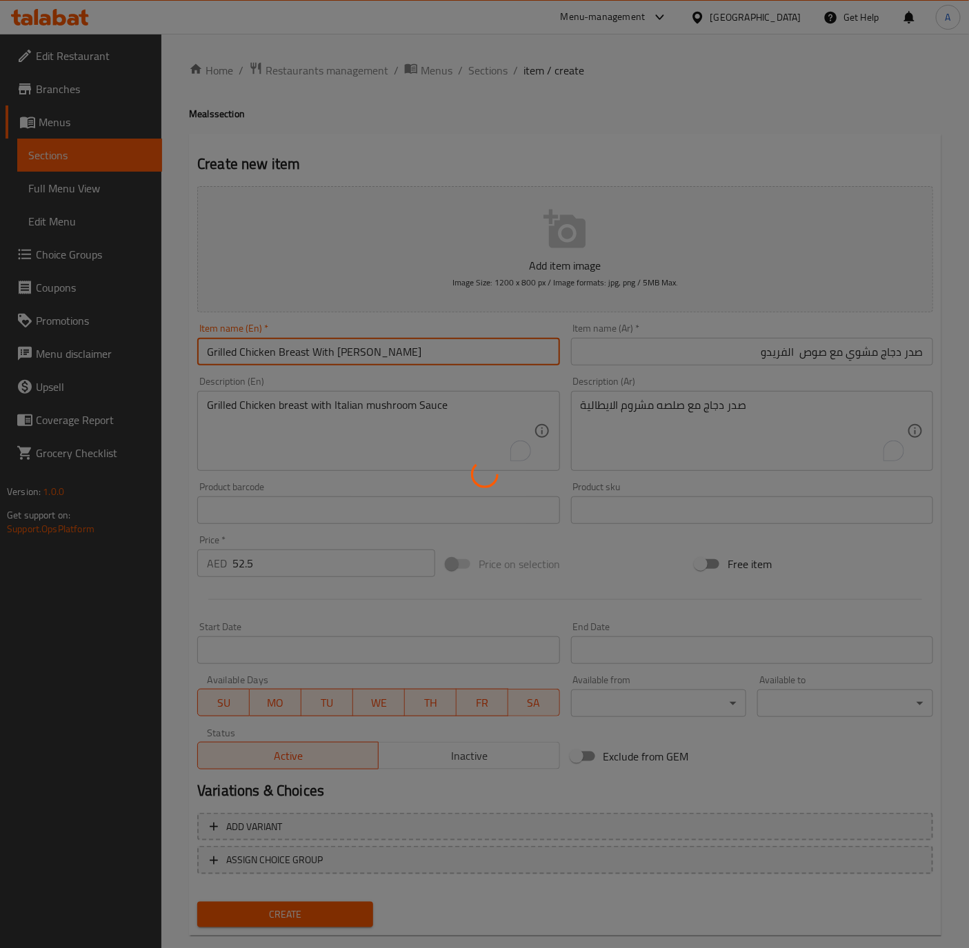
type input "0"
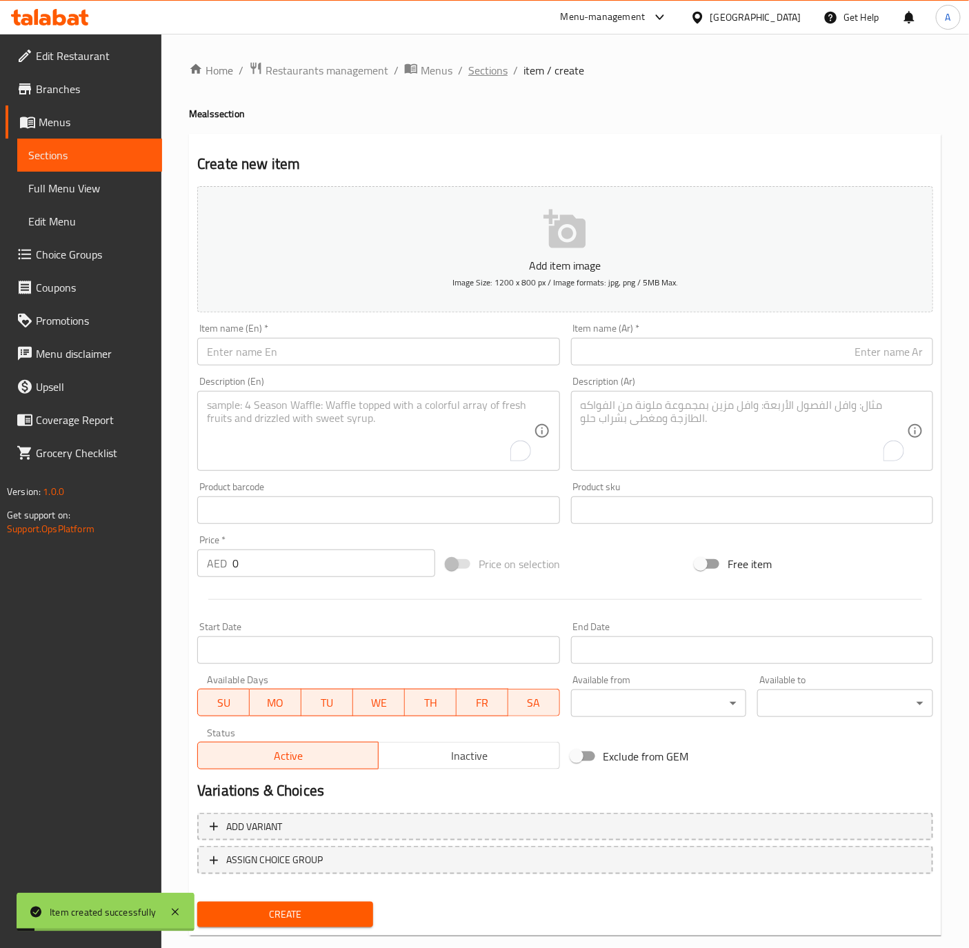
click at [470, 72] on span "Sections" at bounding box center [487, 70] width 39 height 17
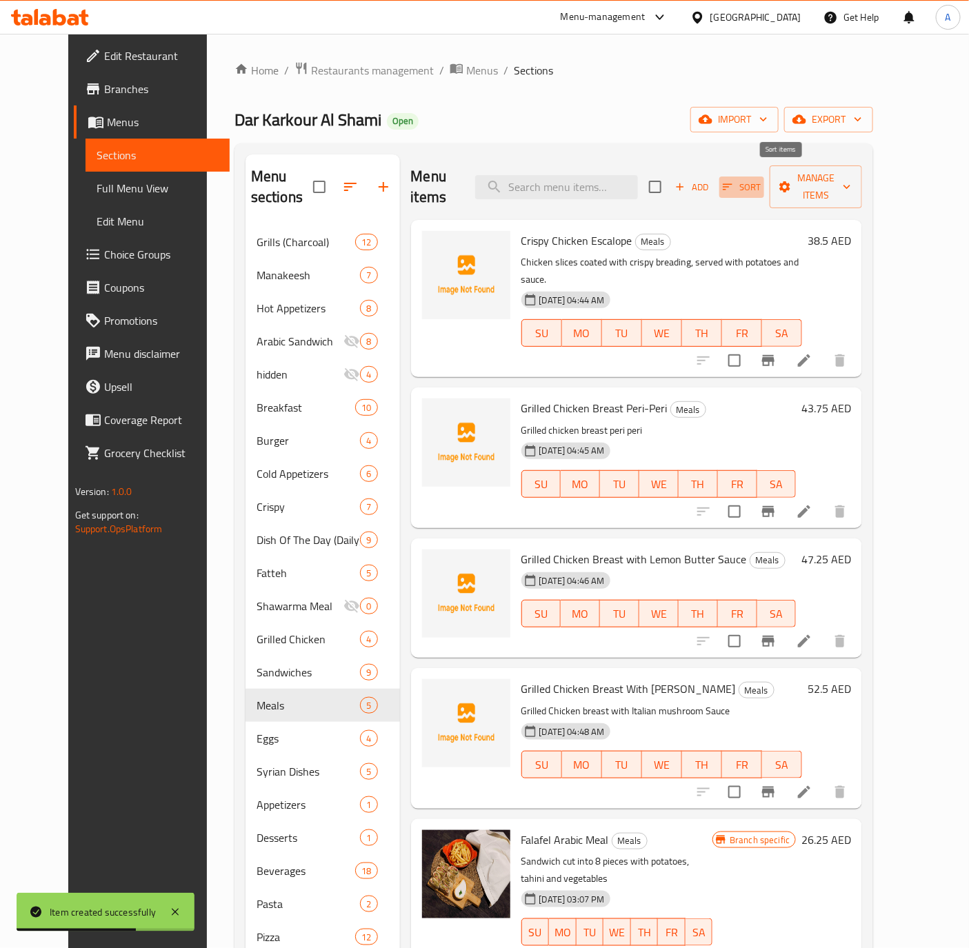
click at [734, 181] on icon "button" at bounding box center [727, 187] width 12 height 12
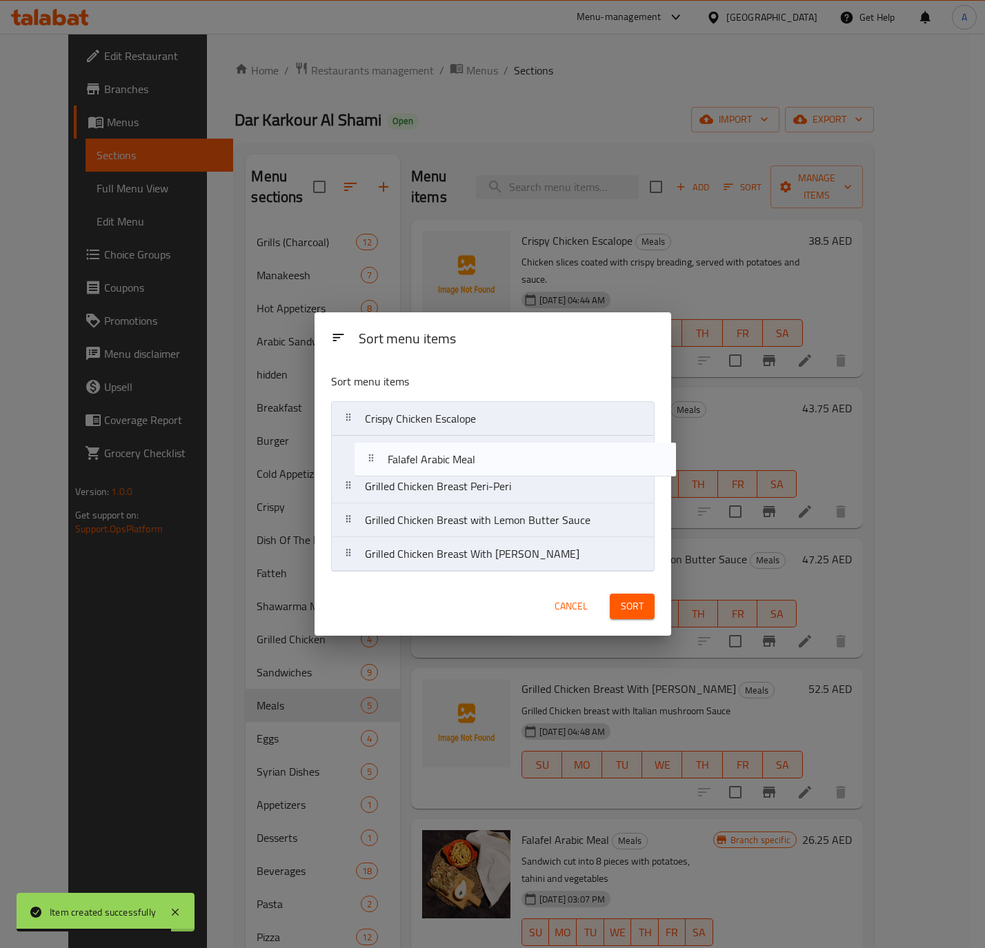
drag, startPoint x: 462, startPoint y: 567, endPoint x: 485, endPoint y: 452, distance: 117.4
click at [485, 452] on nav "Crispy Chicken Escalope Grilled Chicken Breast Peri-Peri Grilled Chicken Breast…" at bounding box center [492, 486] width 323 height 170
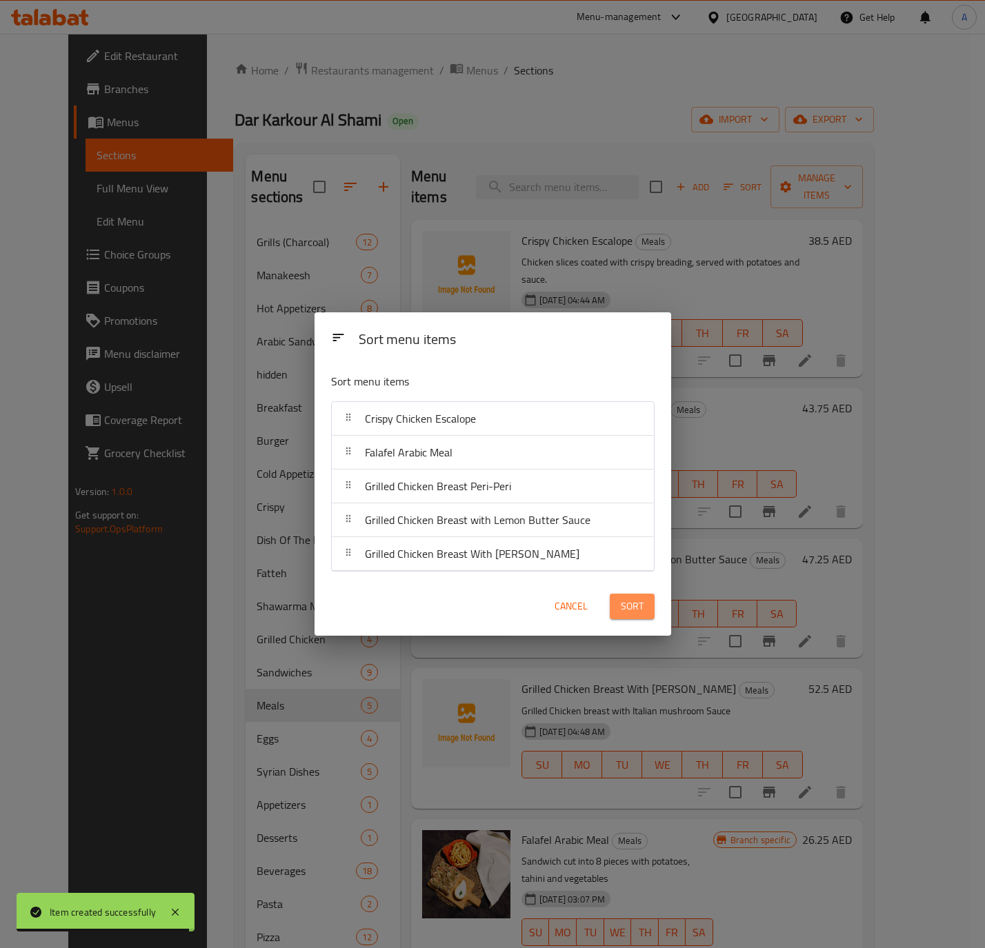
click at [625, 614] on span "Sort" at bounding box center [632, 606] width 23 height 17
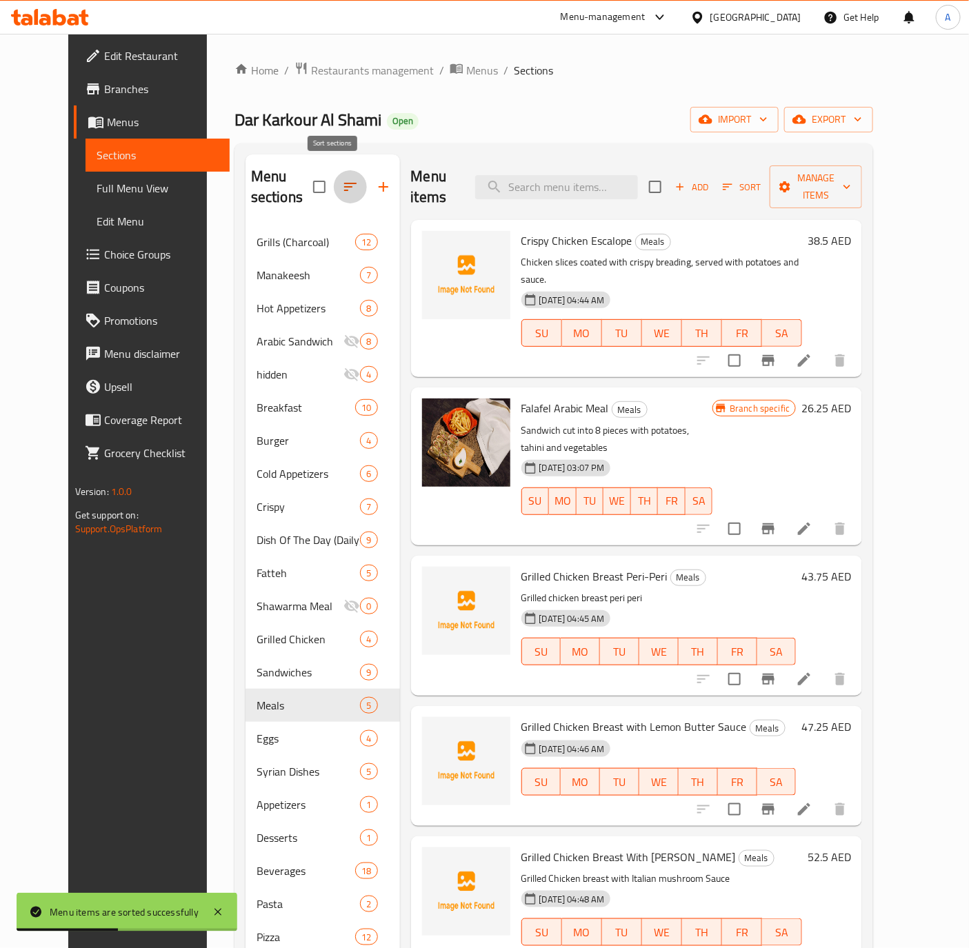
click at [342, 181] on icon "button" at bounding box center [350, 187] width 17 height 17
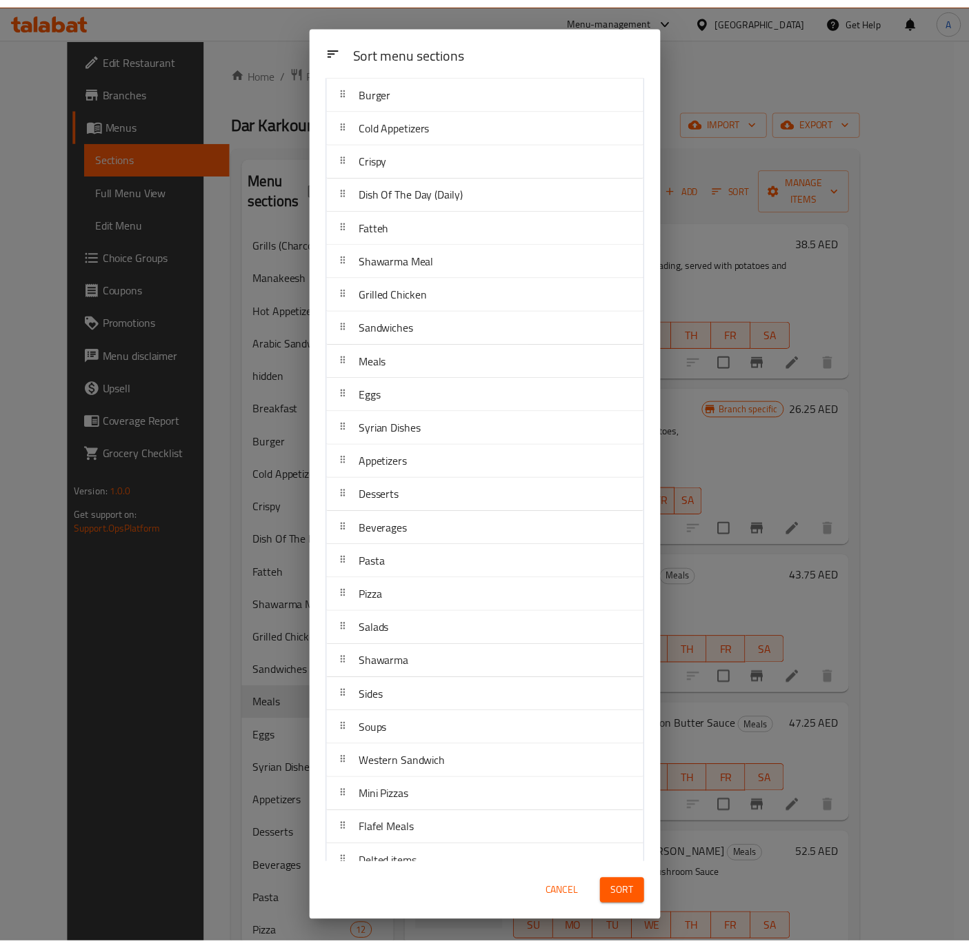
scroll to position [273, 0]
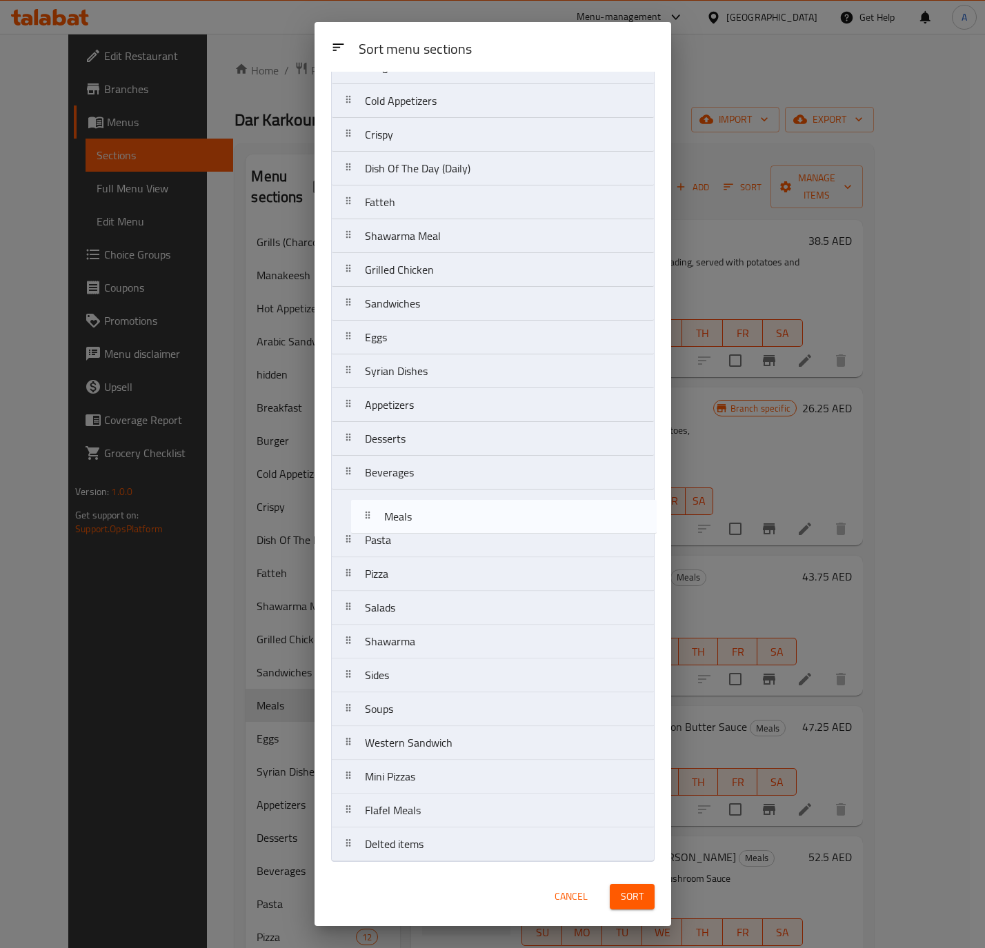
drag, startPoint x: 404, startPoint y: 335, endPoint x: 427, endPoint y: 525, distance: 191.7
click at [427, 525] on nav "Grills (Charcoal) Manakeesh Hot Appetizers Arabic Sandwich hidden Breakfast Bur…" at bounding box center [492, 354] width 323 height 1015
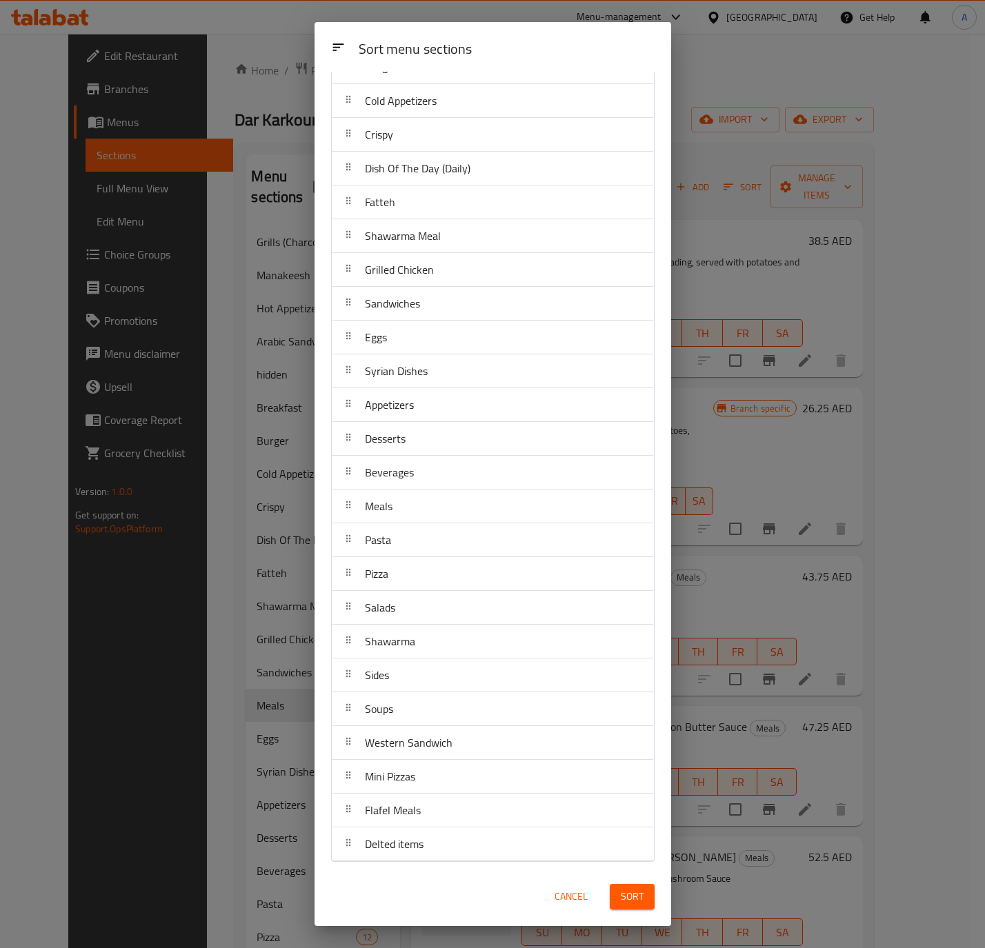
click at [625, 894] on span "Sort" at bounding box center [632, 896] width 23 height 17
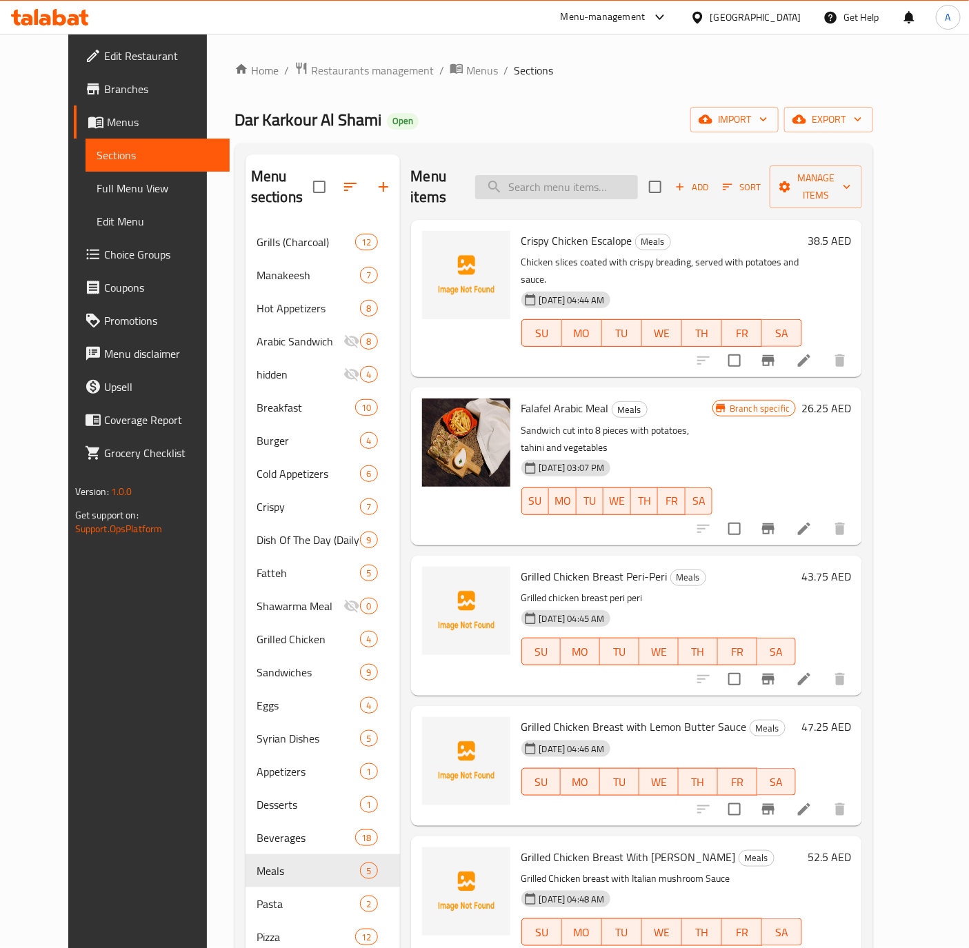
click at [544, 176] on input "search" at bounding box center [556, 187] width 163 height 24
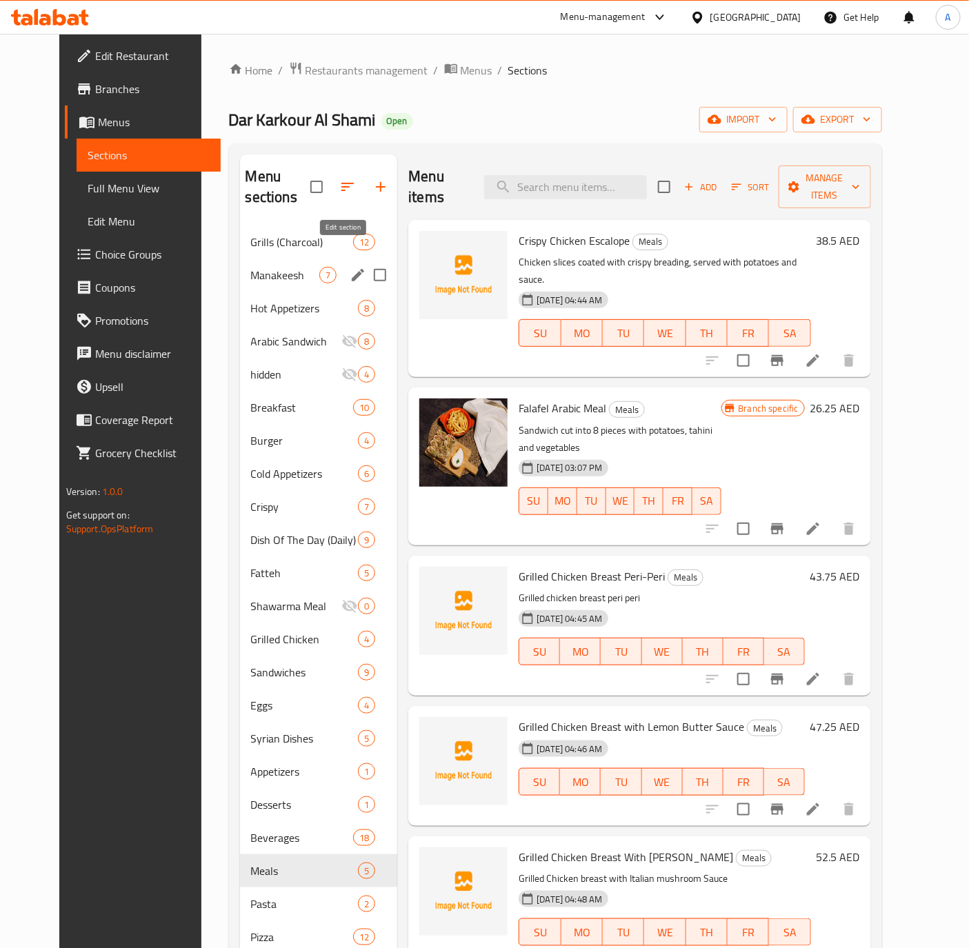
paste input "Zatar with cheese"
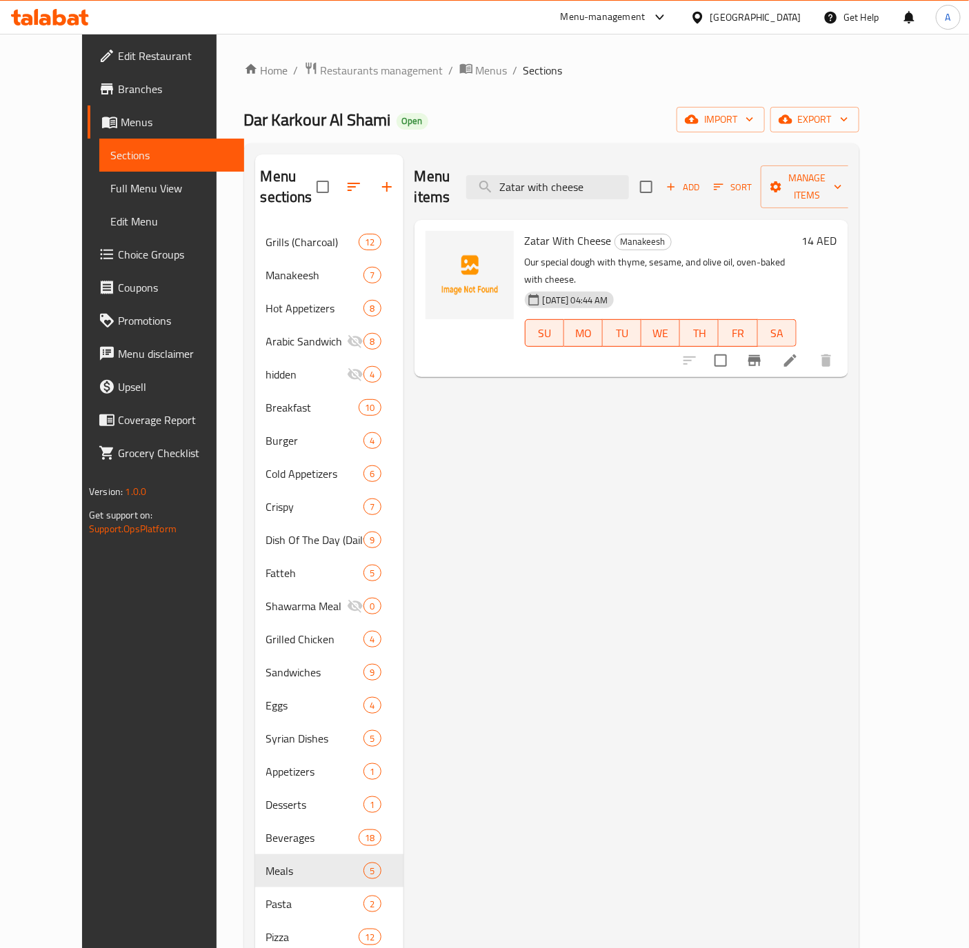
type input "Zatar with cheese"
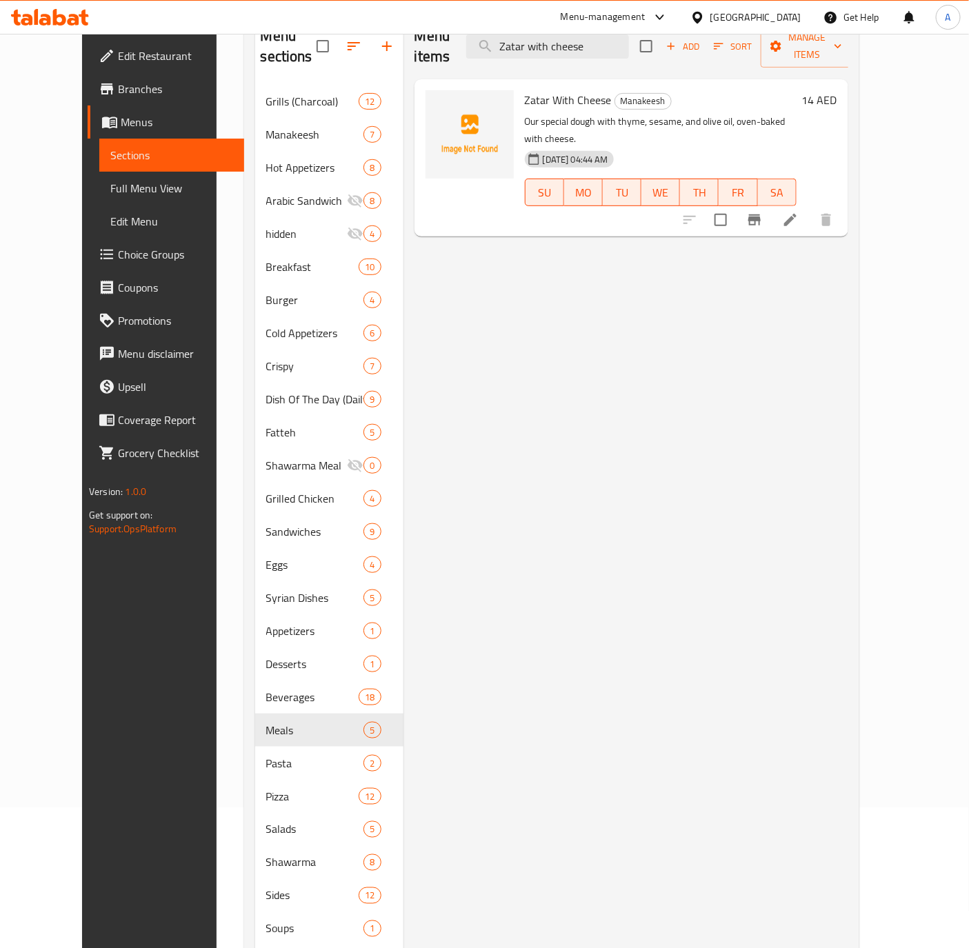
scroll to position [292, 0]
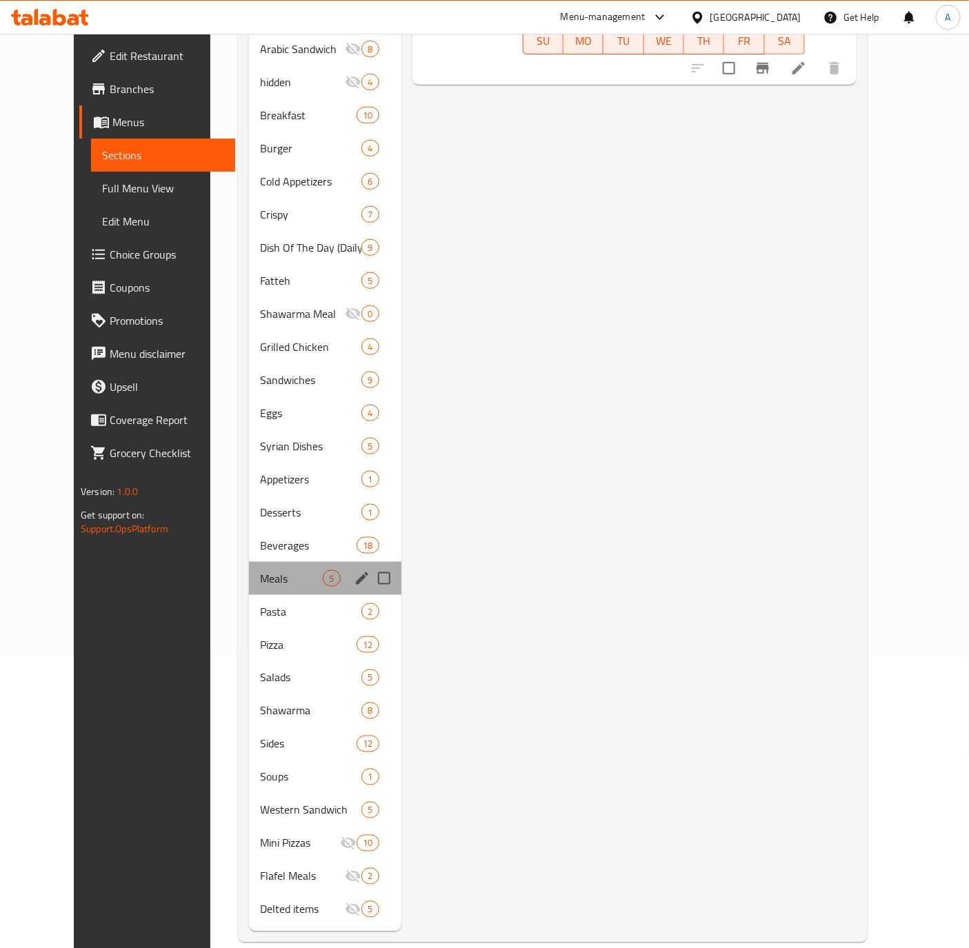
click at [249, 567] on div "Meals 5" at bounding box center [325, 578] width 152 height 33
click at [260, 603] on span "Pasta" at bounding box center [291, 611] width 63 height 17
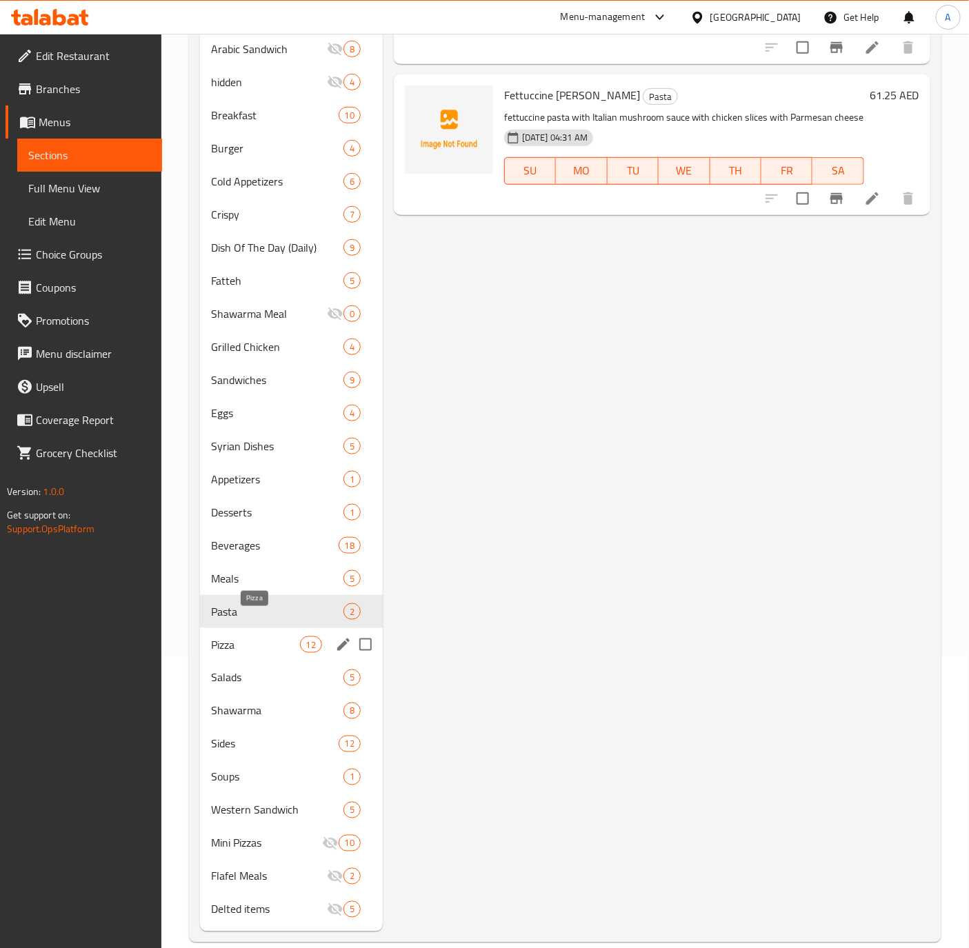
click at [243, 636] on span "Pizza" at bounding box center [255, 644] width 88 height 17
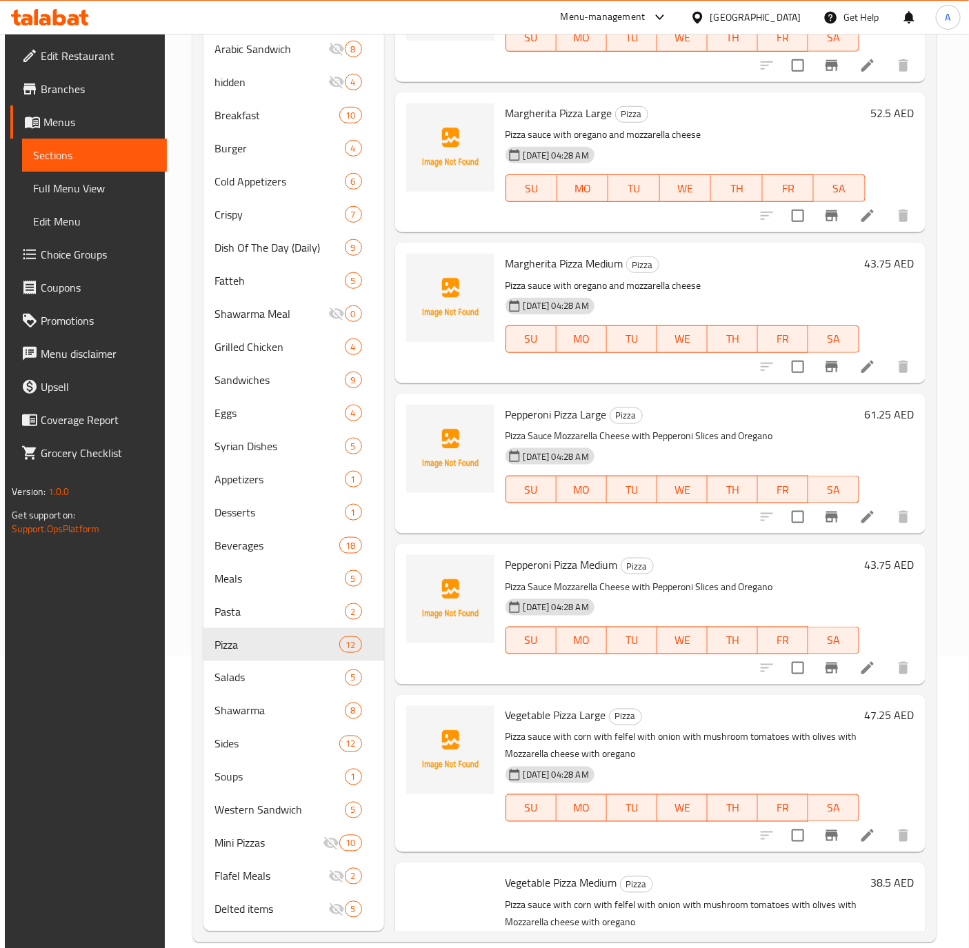
scroll to position [827, 0]
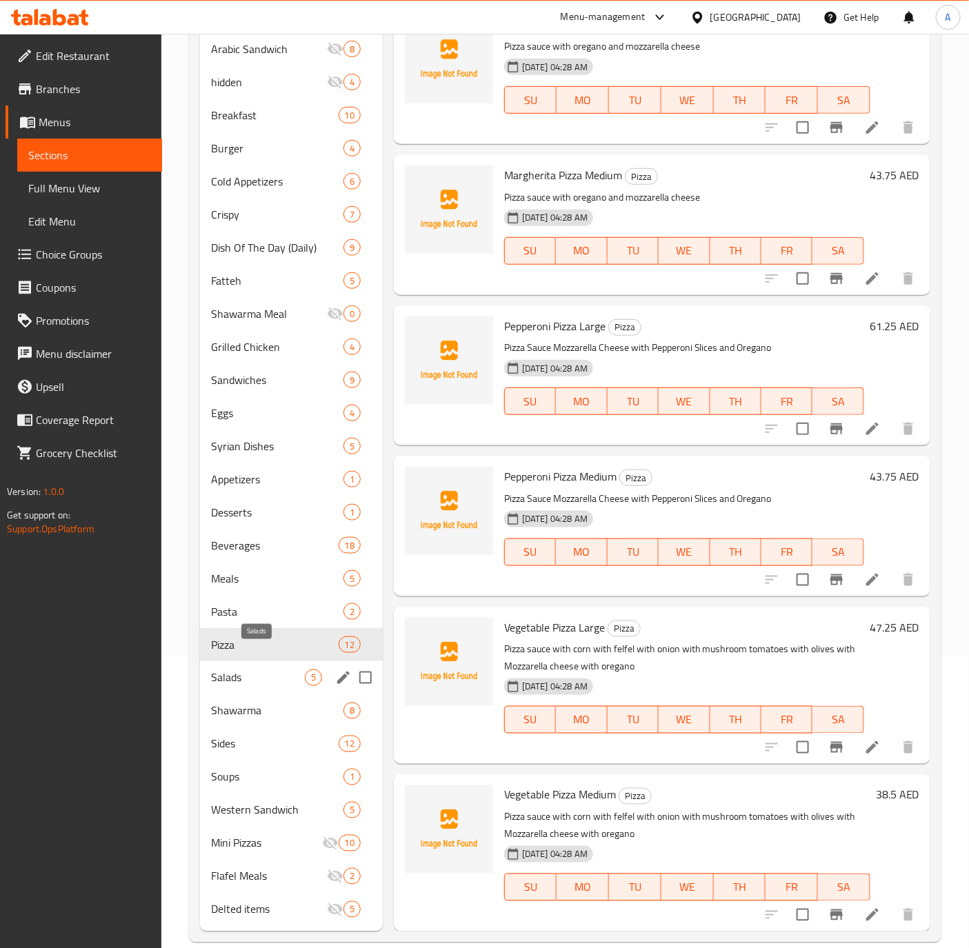
click at [236, 669] on span "Salads" at bounding box center [258, 677] width 94 height 17
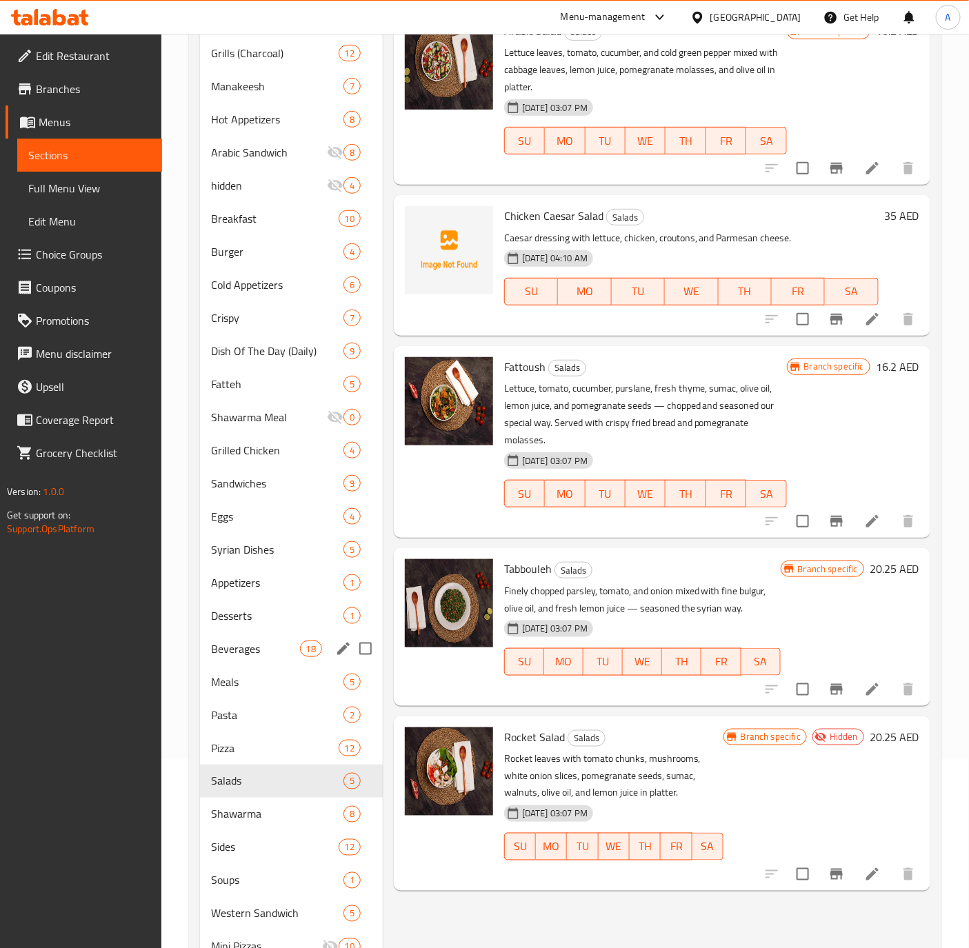
scroll to position [292, 0]
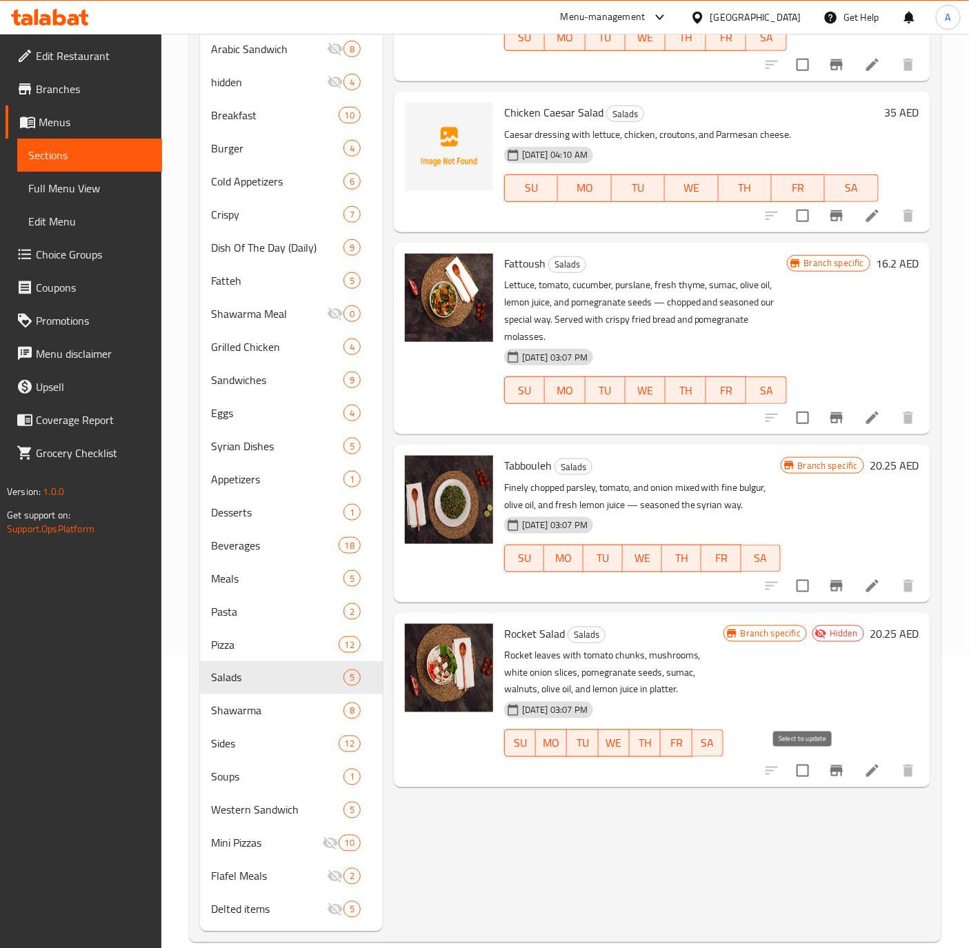
click at [805, 769] on input "checkbox" at bounding box center [802, 770] width 29 height 29
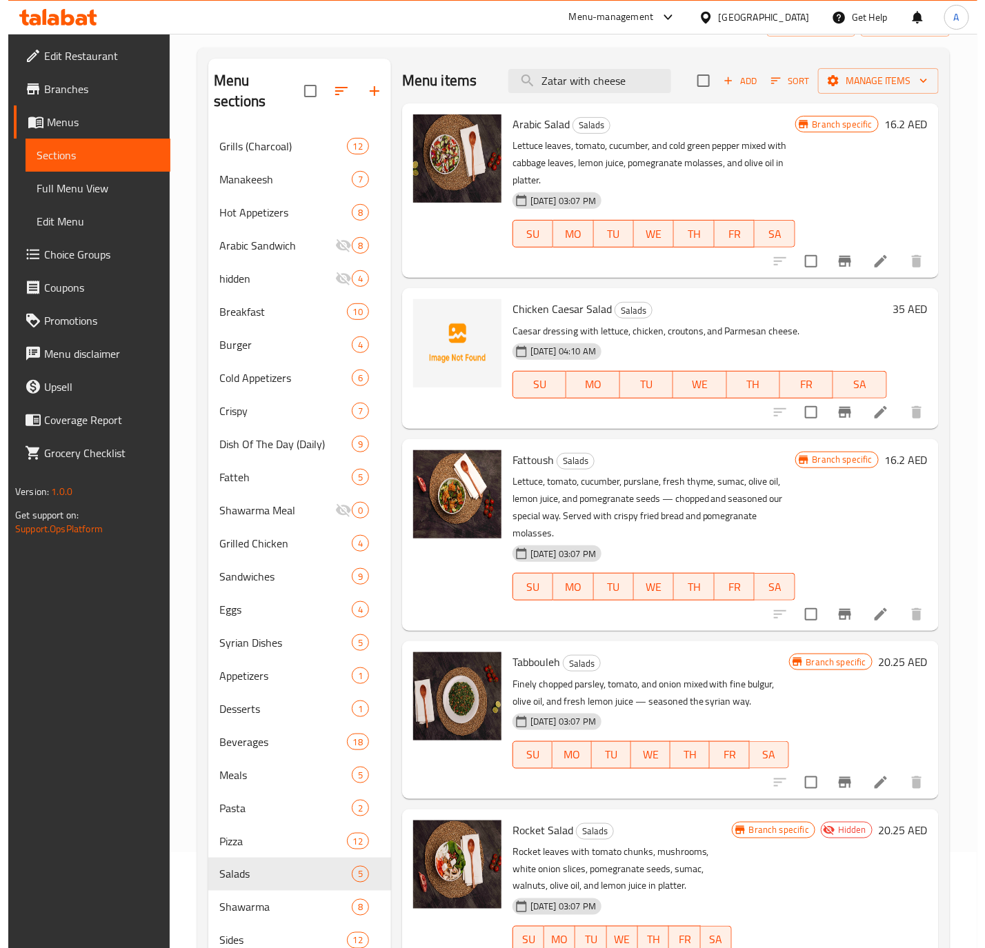
scroll to position [0, 0]
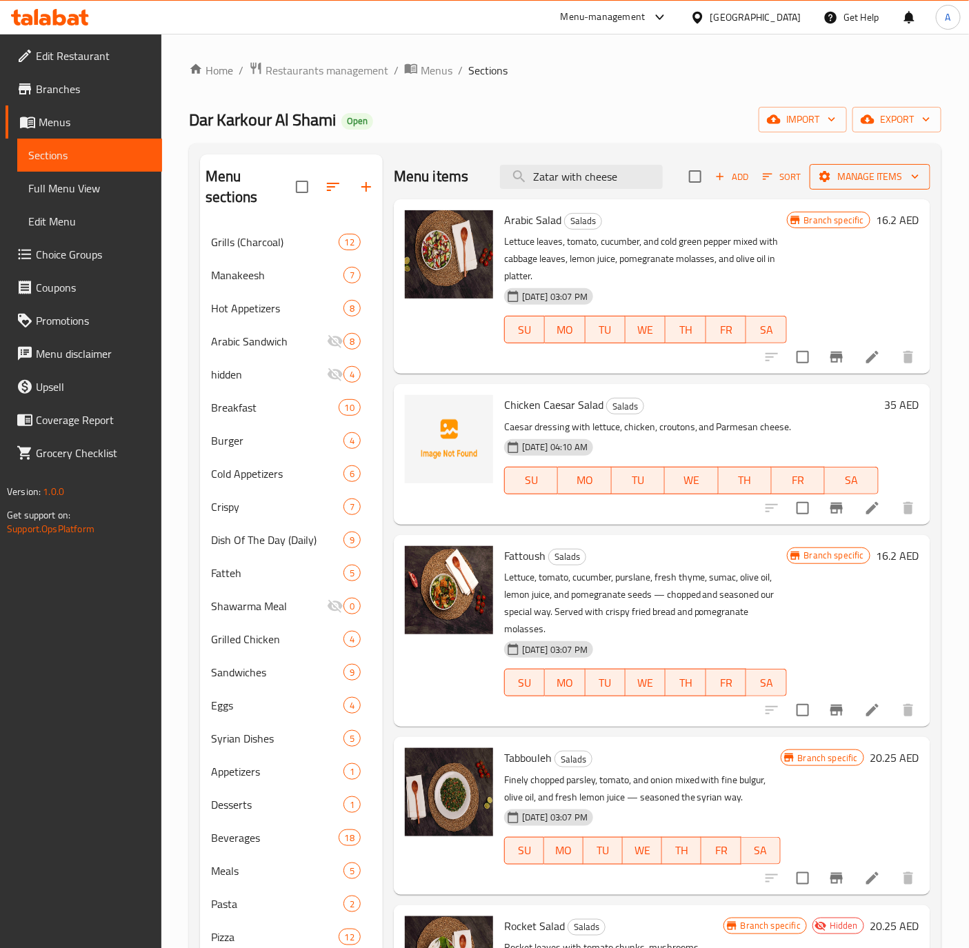
click at [875, 181] on span "Manage items" at bounding box center [869, 176] width 99 height 17
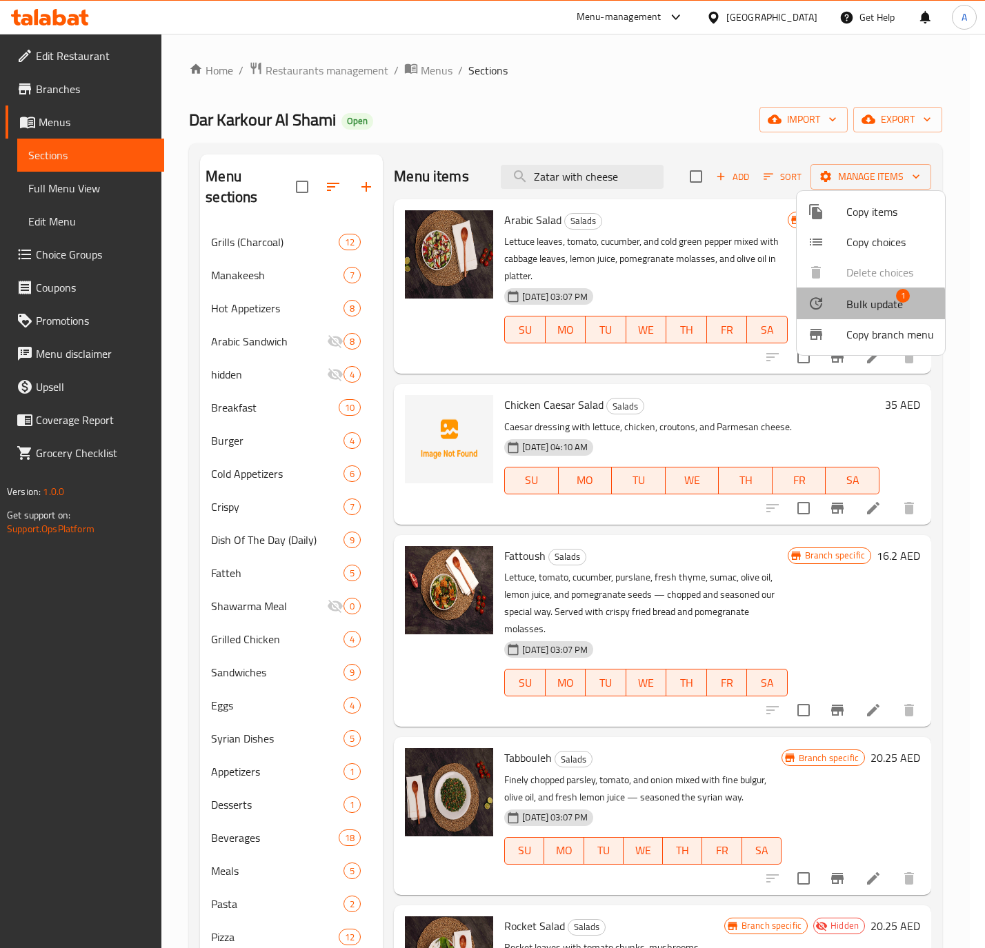
click at [847, 306] on span "Bulk update" at bounding box center [874, 304] width 57 height 17
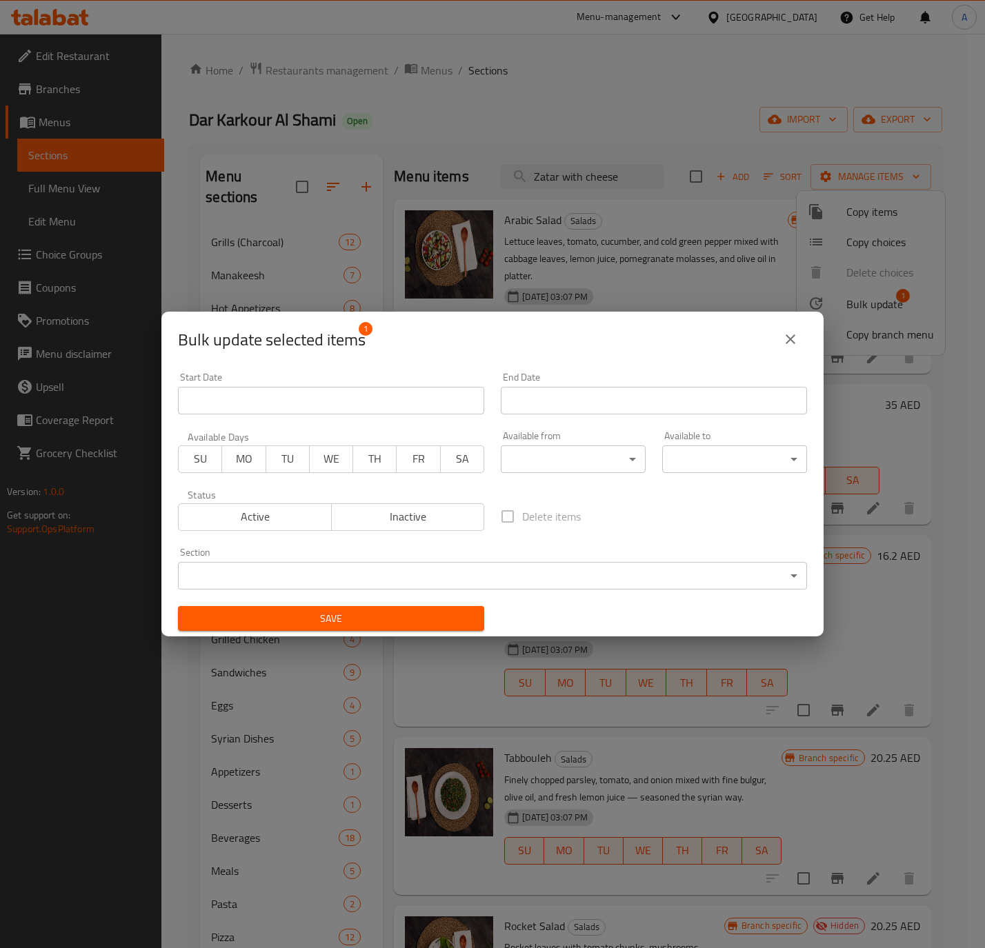
click at [333, 582] on body "​ Menu-management United Arab Emirates Get Help A Edit Restaurant Branches Menu…" at bounding box center [492, 491] width 985 height 914
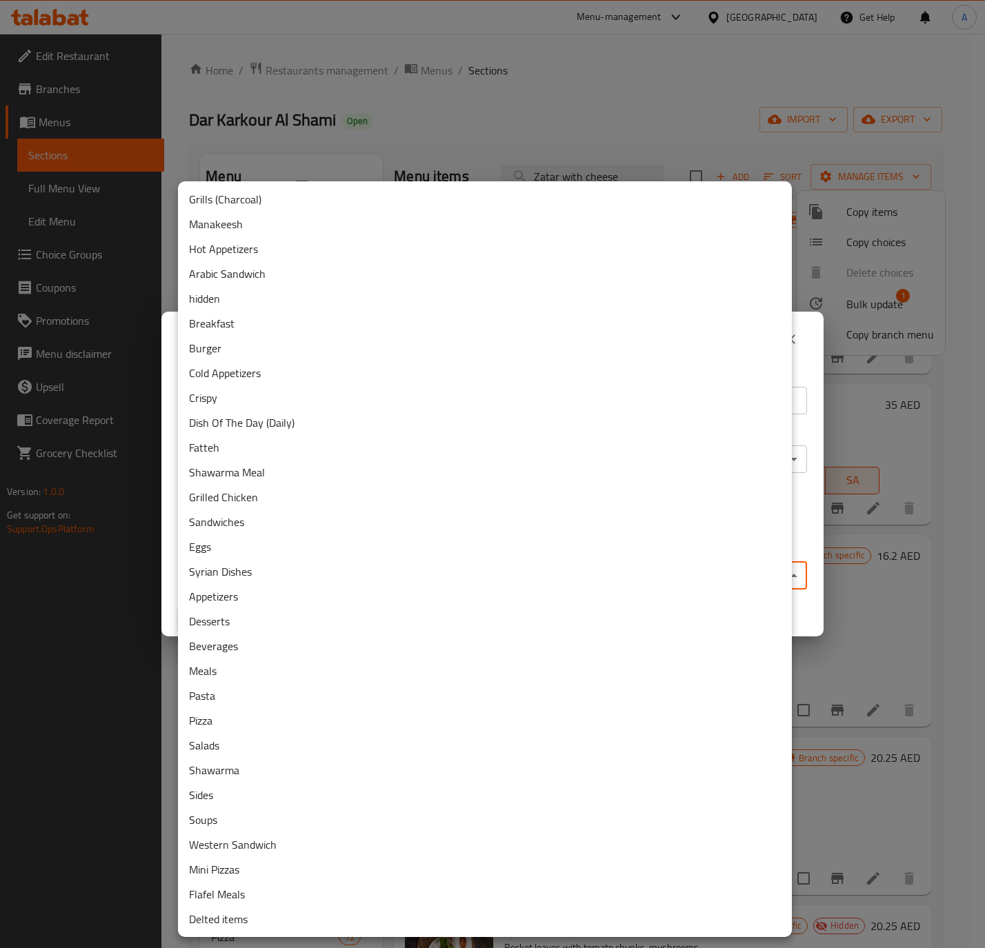
click at [224, 923] on li "Delted items" at bounding box center [485, 919] width 614 height 25
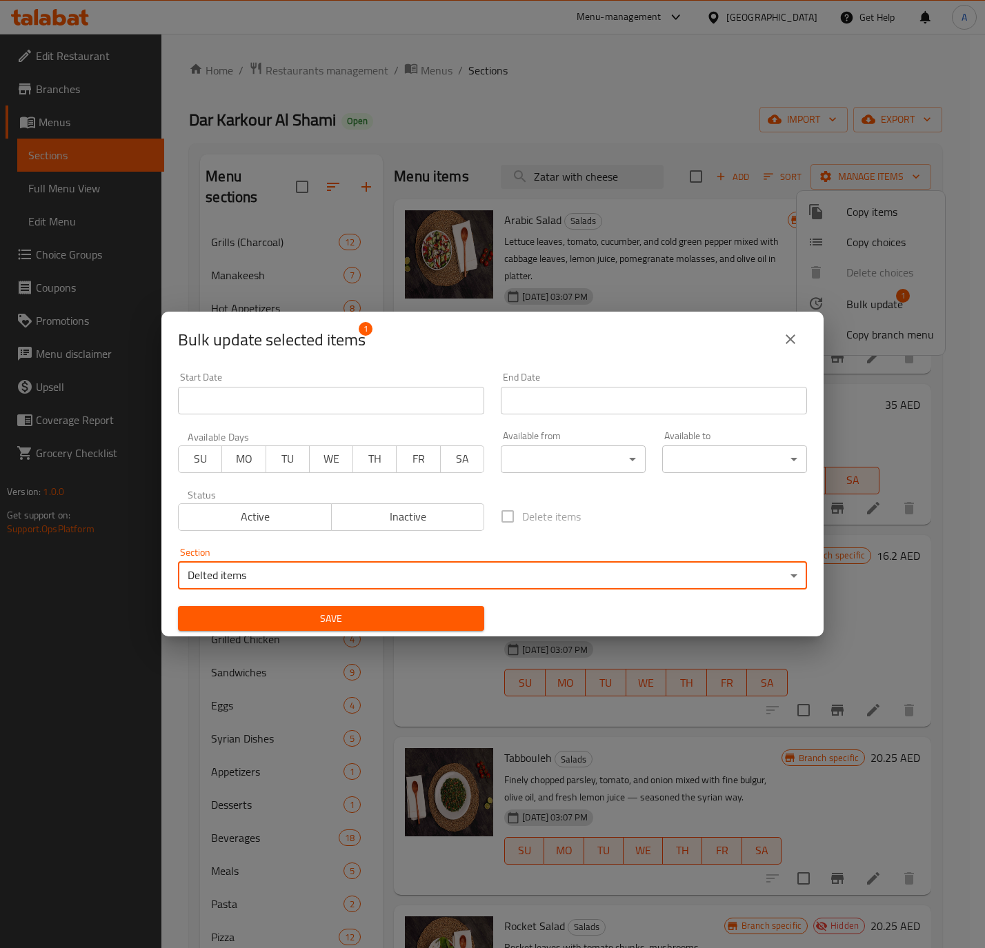
click at [333, 611] on span "Save" at bounding box center [331, 618] width 284 height 17
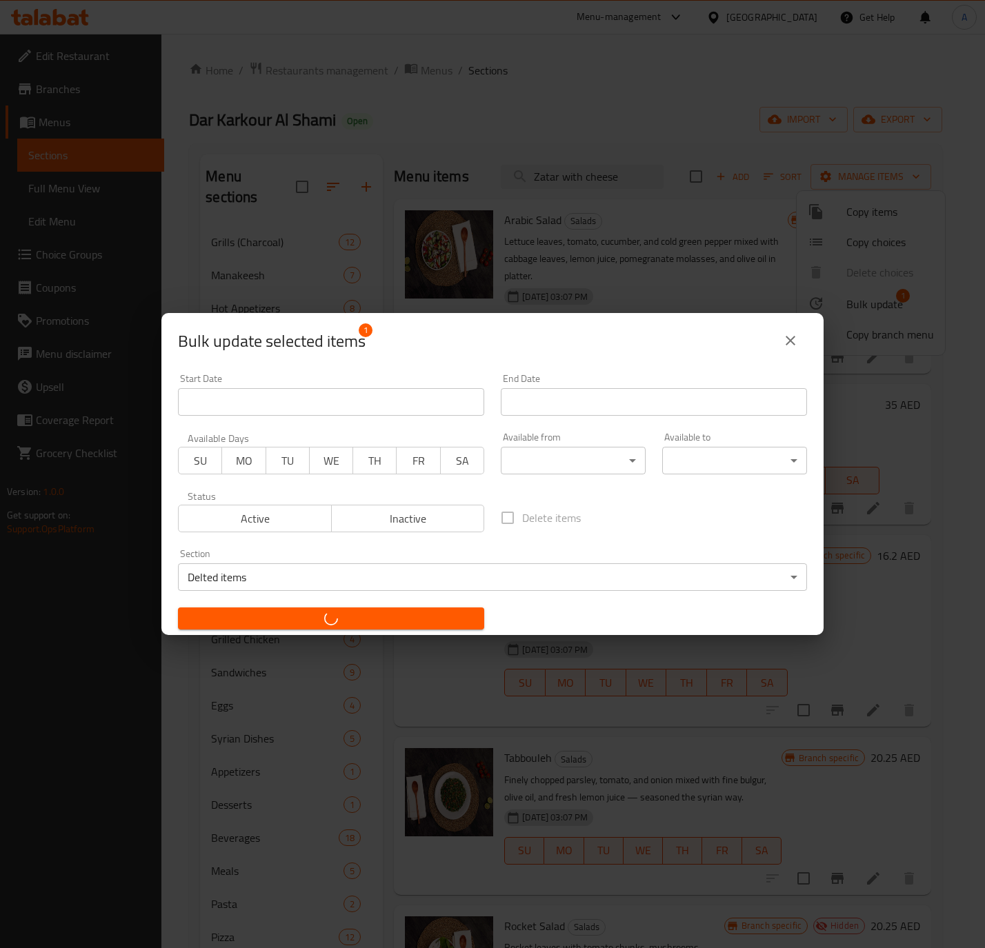
checkbox input "false"
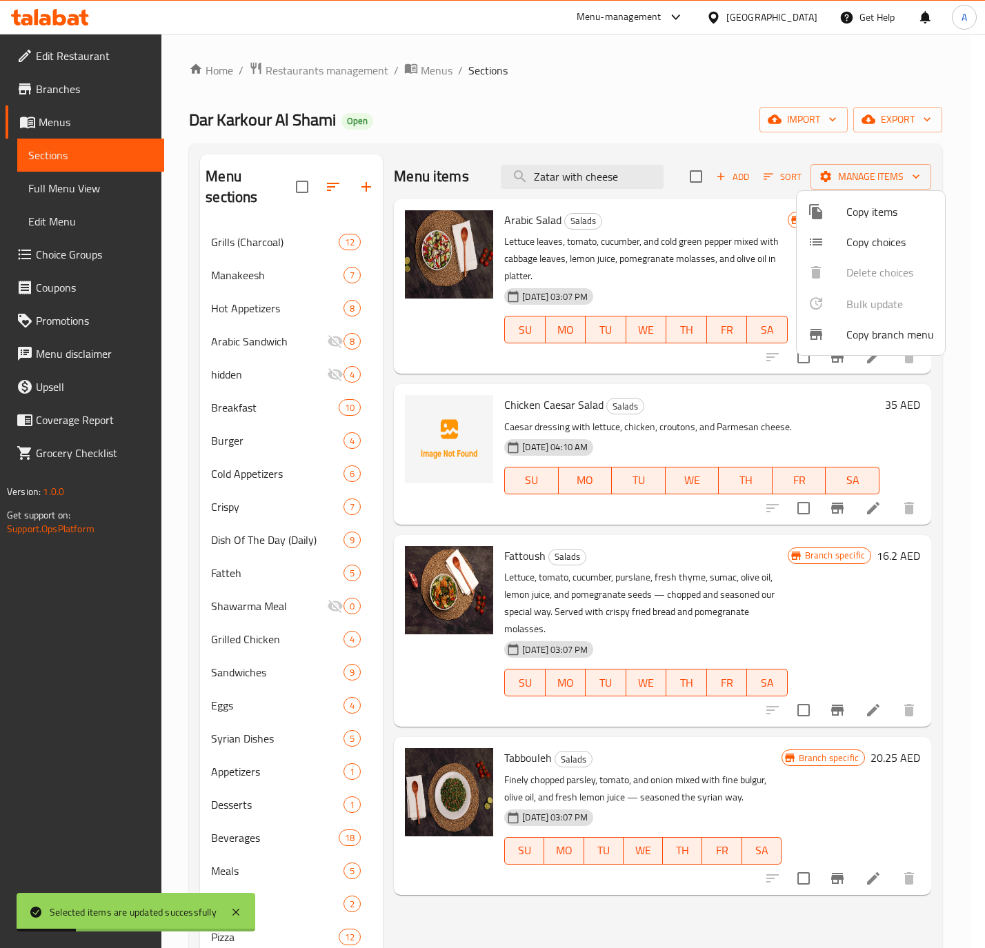
click at [700, 283] on div at bounding box center [492, 474] width 985 height 948
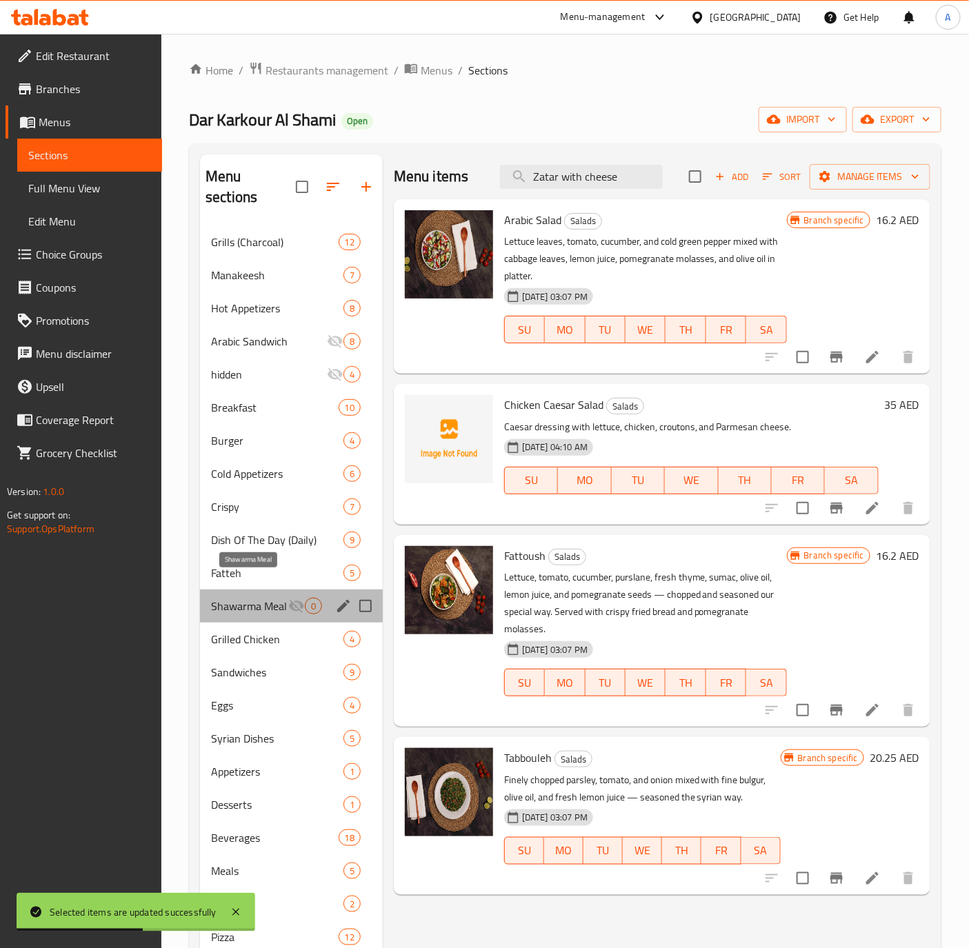
click at [263, 598] on span "Shawarma Meal" at bounding box center [249, 606] width 77 height 17
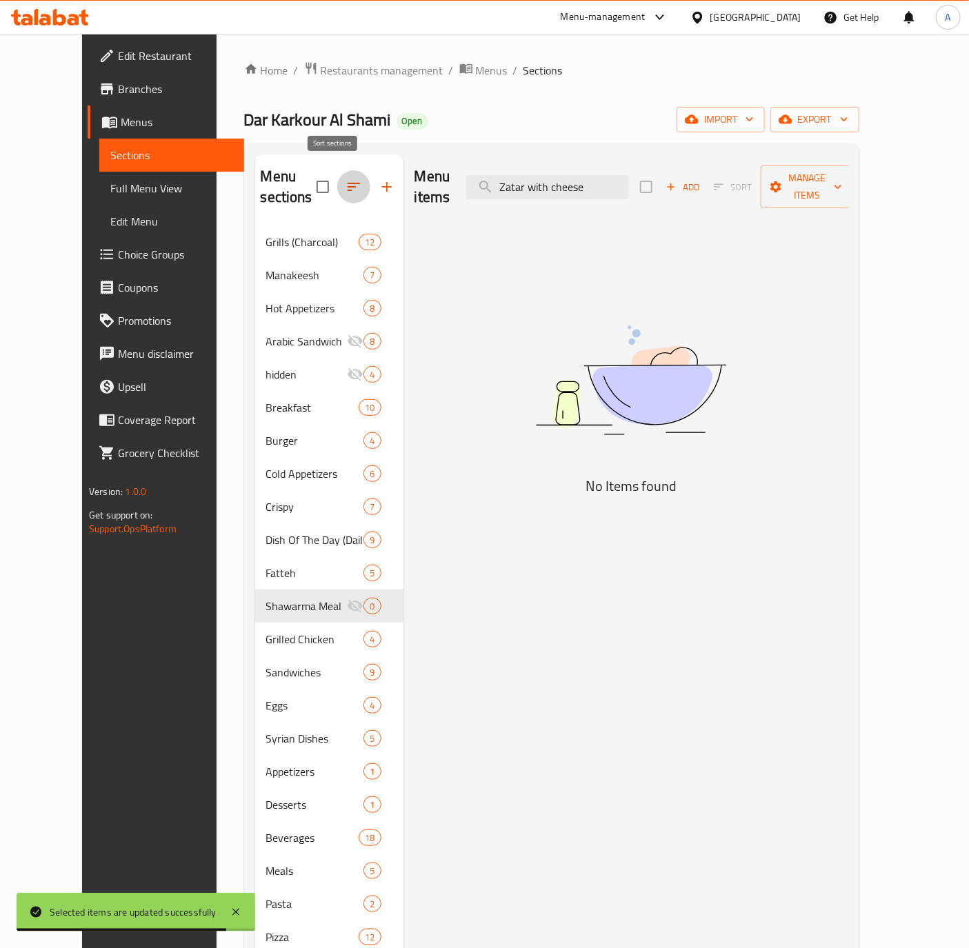
click at [345, 179] on icon "button" at bounding box center [353, 187] width 17 height 17
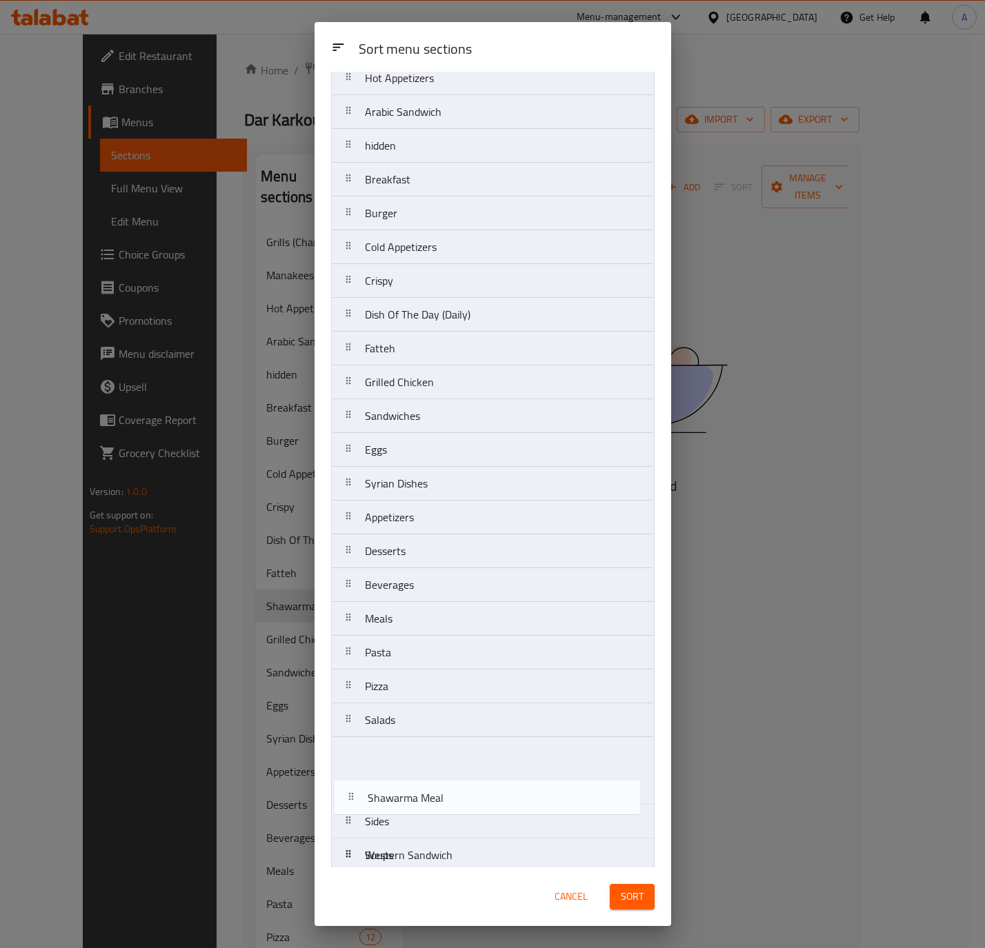
scroll to position [197, 0]
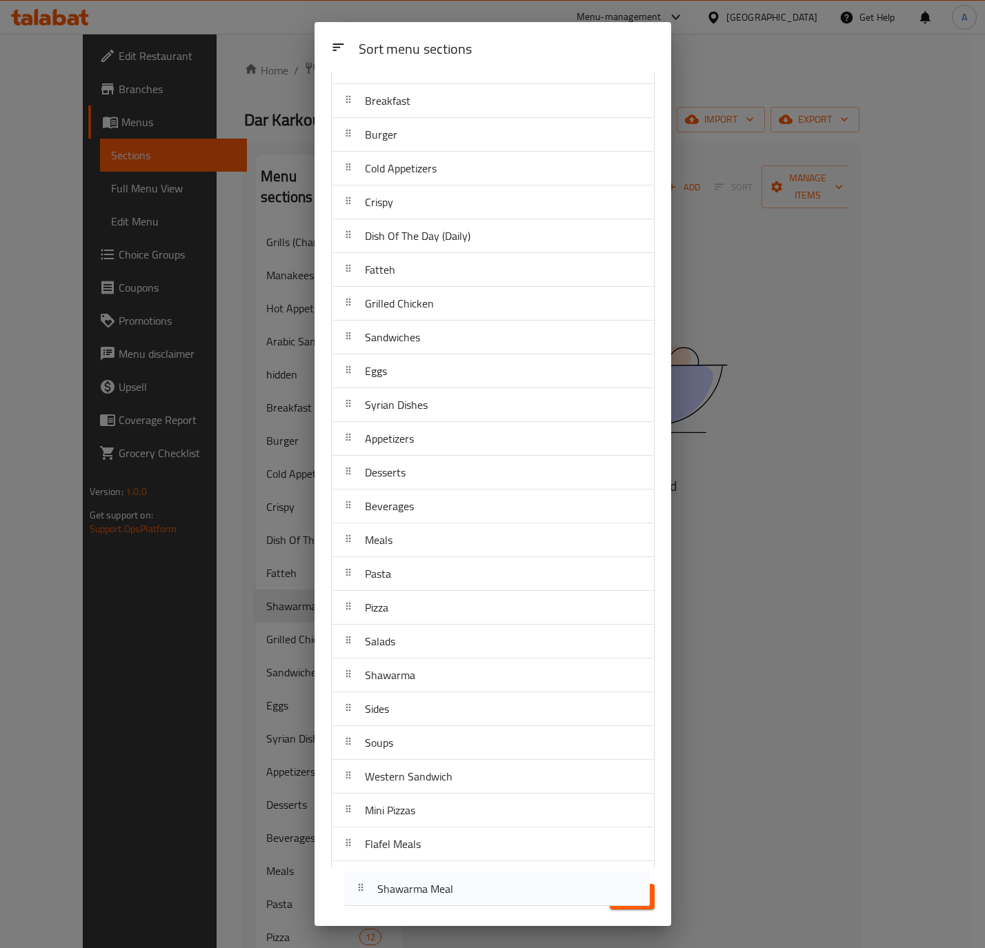
drag, startPoint x: 455, startPoint y: 501, endPoint x: 467, endPoint y: 900, distance: 399.4
click at [467, 900] on div "Sort menu sections Sort menu sections Grills (Charcoal) Manakeesh Hot Appetizer…" at bounding box center [492, 474] width 356 height 904
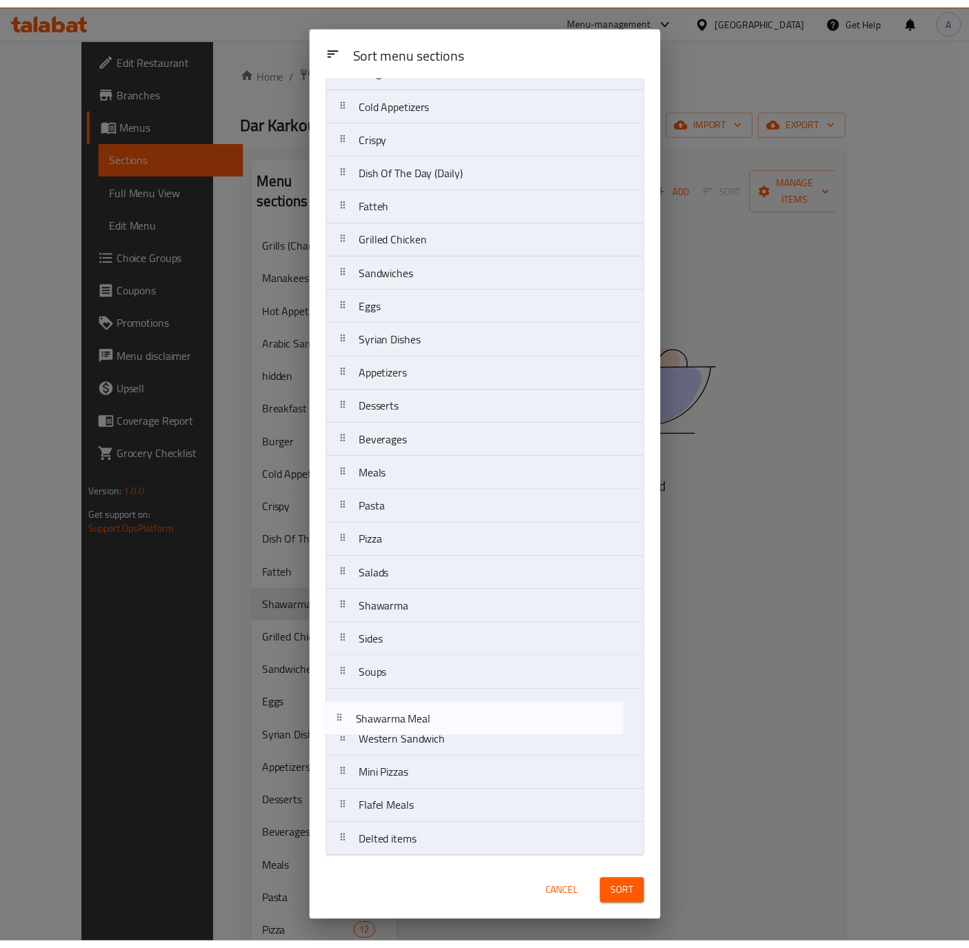
scroll to position [273, 0]
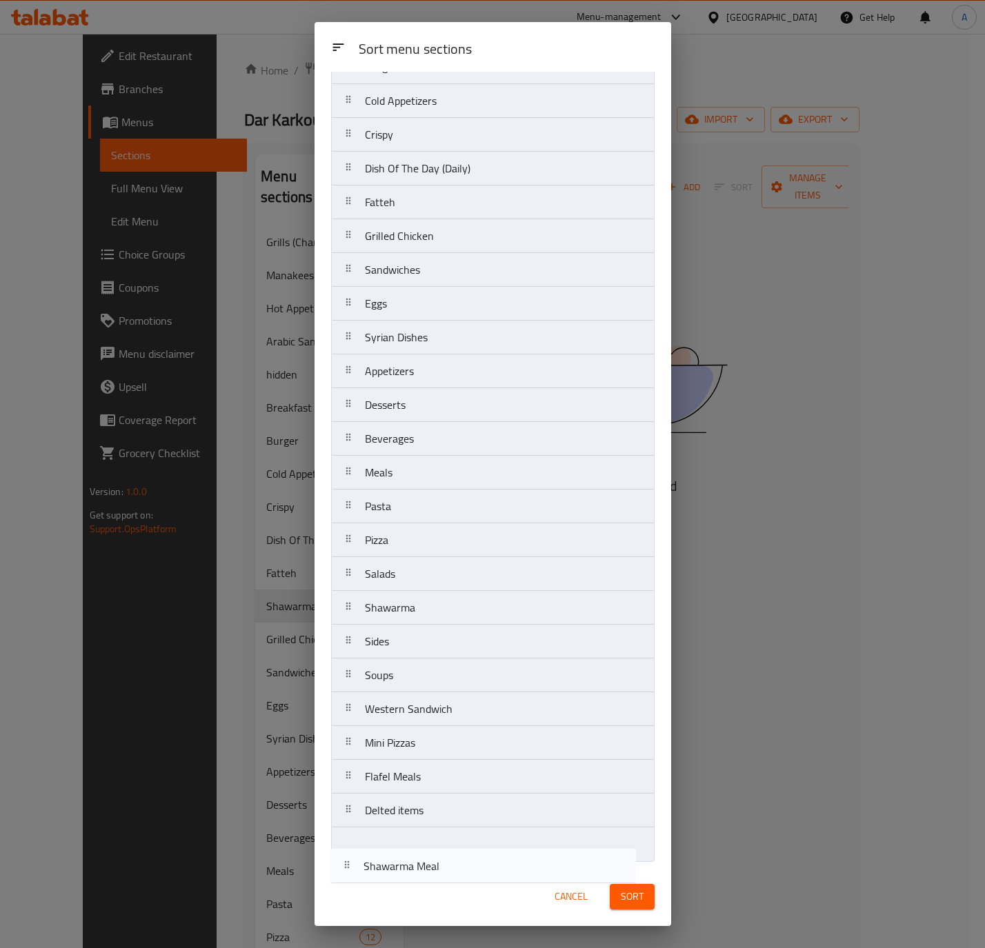
drag, startPoint x: 458, startPoint y: 225, endPoint x: 458, endPoint y: 867, distance: 641.9
click at [458, 867] on div "Sort menu sections Sort menu sections Grills (Charcoal) Manakeesh Hot Appetizer…" at bounding box center [492, 474] width 356 height 904
drag, startPoint x: 455, startPoint y: 849, endPoint x: 447, endPoint y: 812, distance: 38.1
click at [447, 812] on nav "Grills (Charcoal) Manakeesh Hot Appetizers Arabic Sandwich hidden Breakfast Bur…" at bounding box center [492, 354] width 323 height 1015
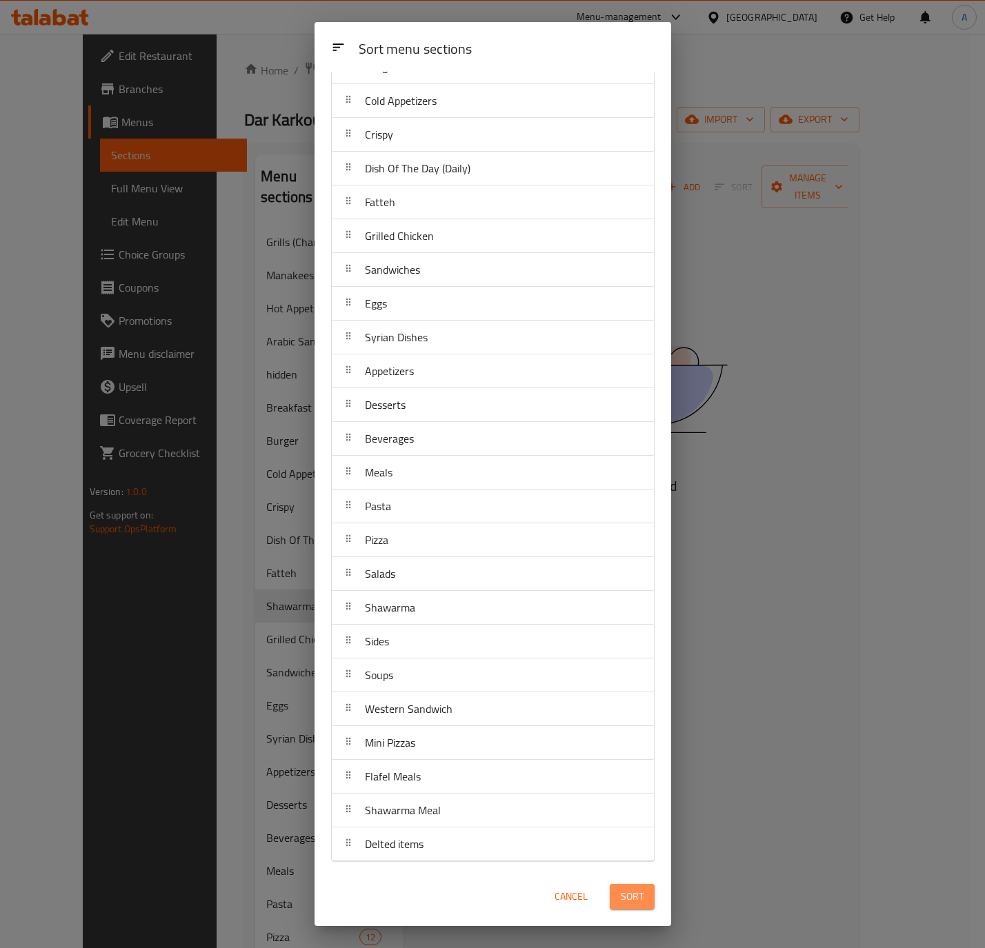
click at [629, 889] on span "Sort" at bounding box center [632, 896] width 23 height 17
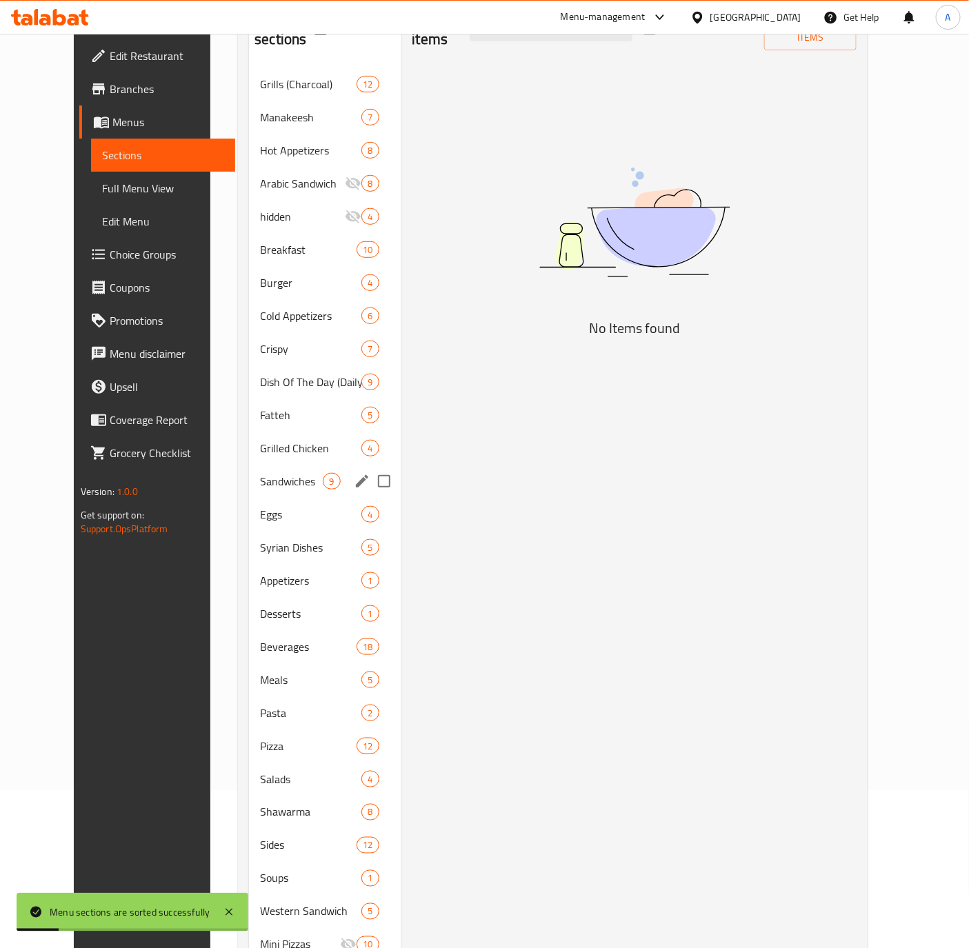
scroll to position [292, 0]
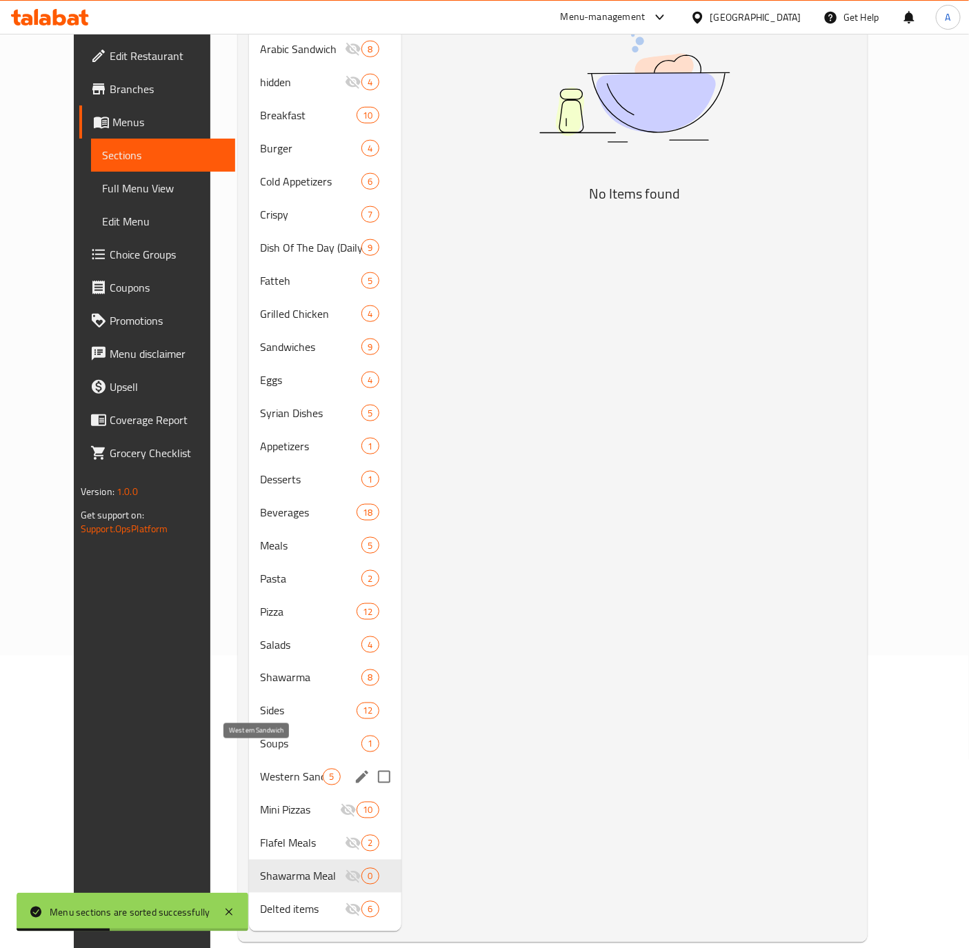
click at [265, 769] on span "Western Sandwich" at bounding box center [291, 777] width 63 height 17
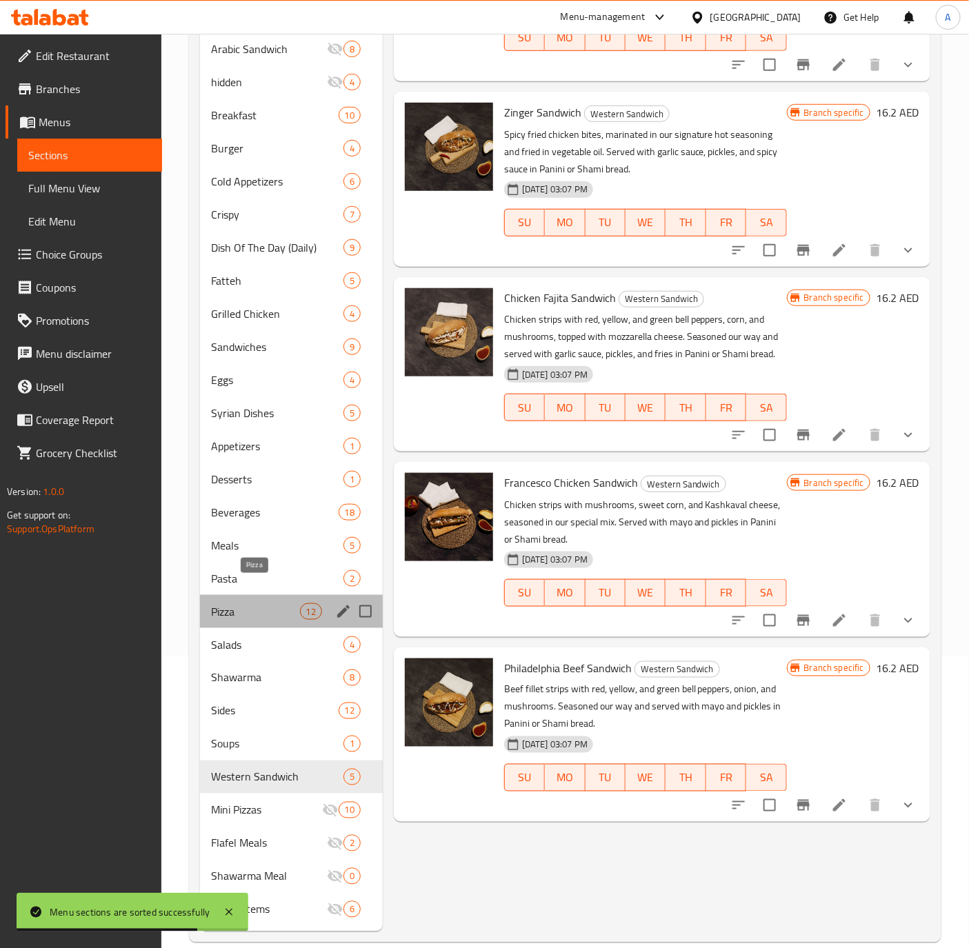
click at [224, 603] on span "Pizza" at bounding box center [255, 611] width 88 height 17
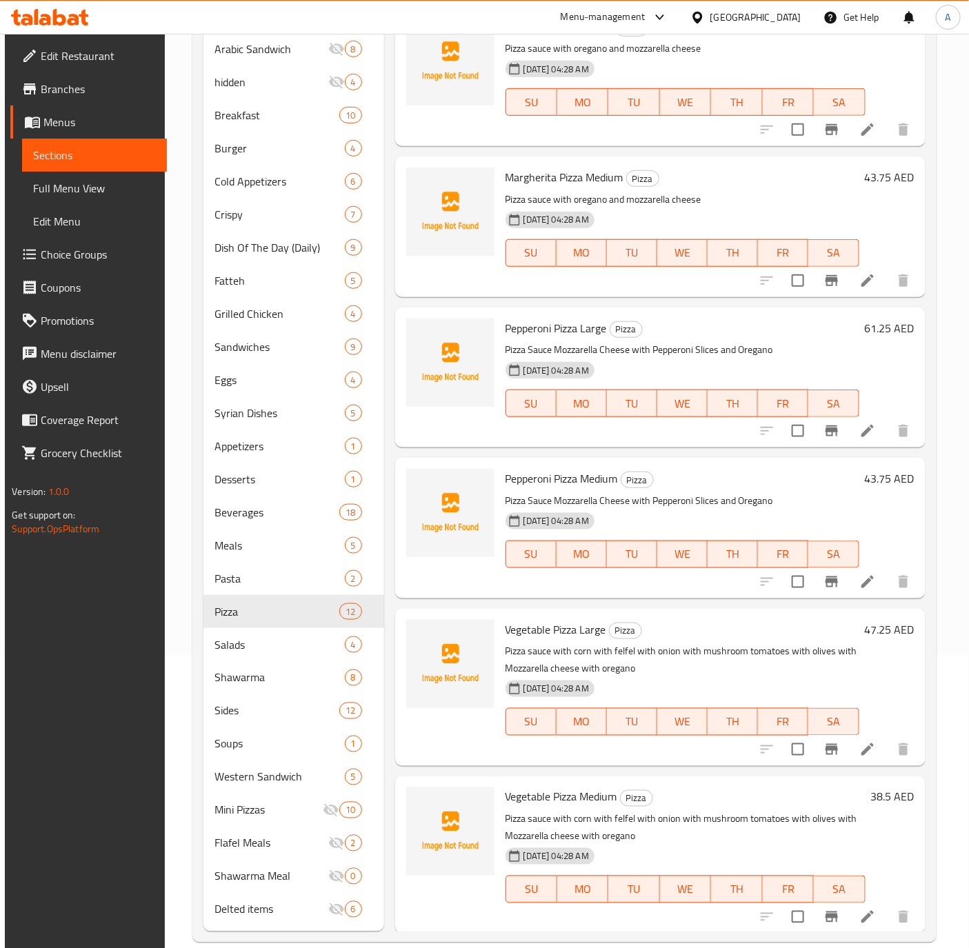
scroll to position [827, 0]
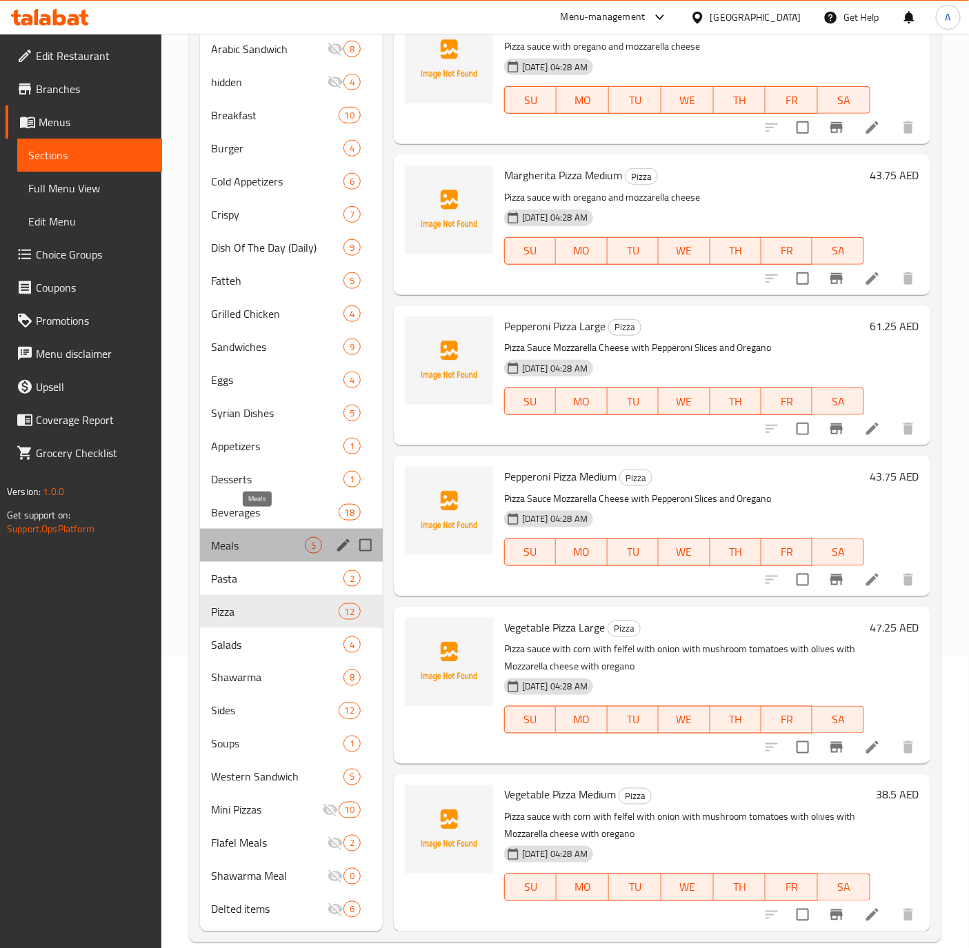
click at [236, 537] on span "Meals" at bounding box center [258, 545] width 94 height 17
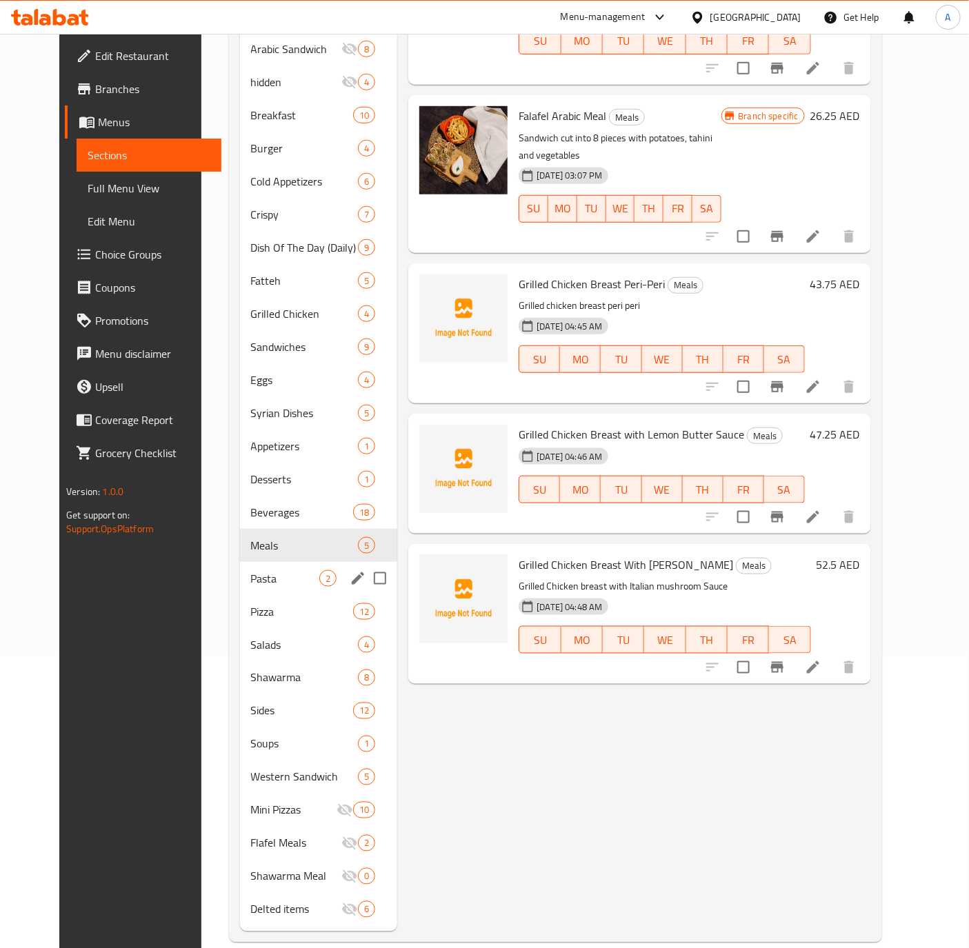
click at [240, 567] on div "Pasta 2" at bounding box center [319, 578] width 158 height 33
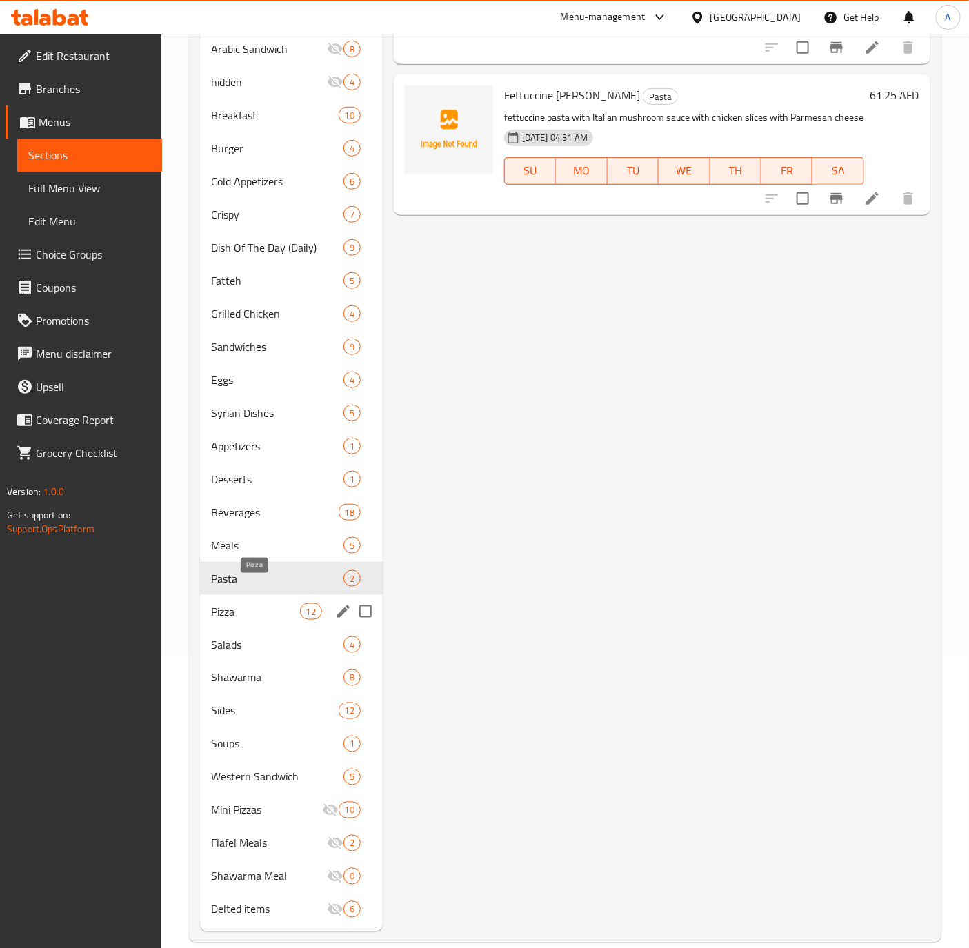
click at [228, 603] on span "Pizza" at bounding box center [255, 611] width 88 height 17
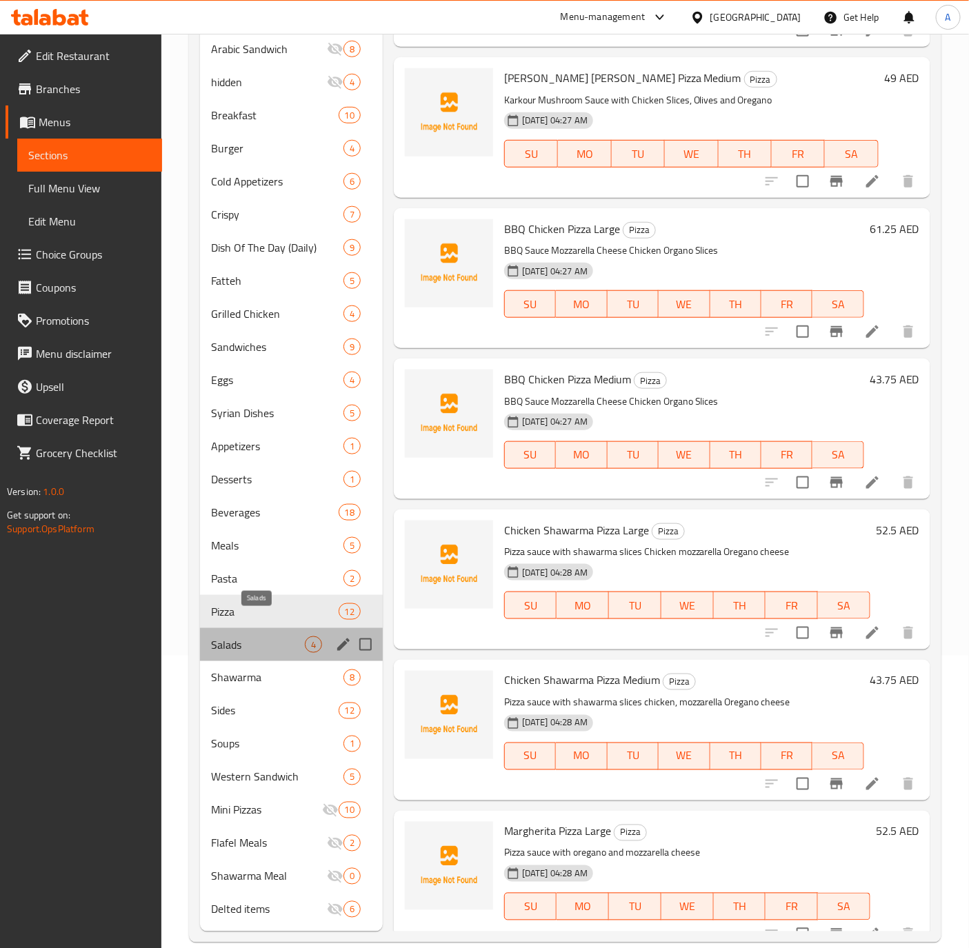
click at [228, 636] on span "Salads" at bounding box center [258, 644] width 94 height 17
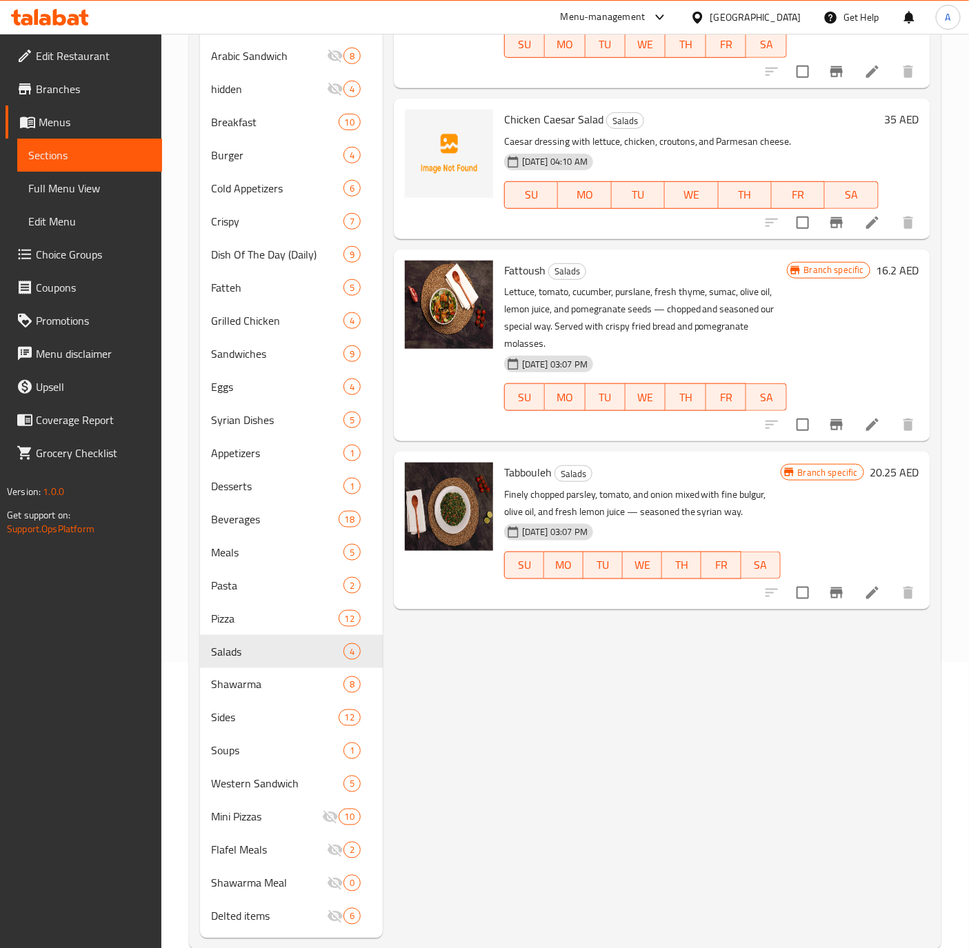
scroll to position [292, 0]
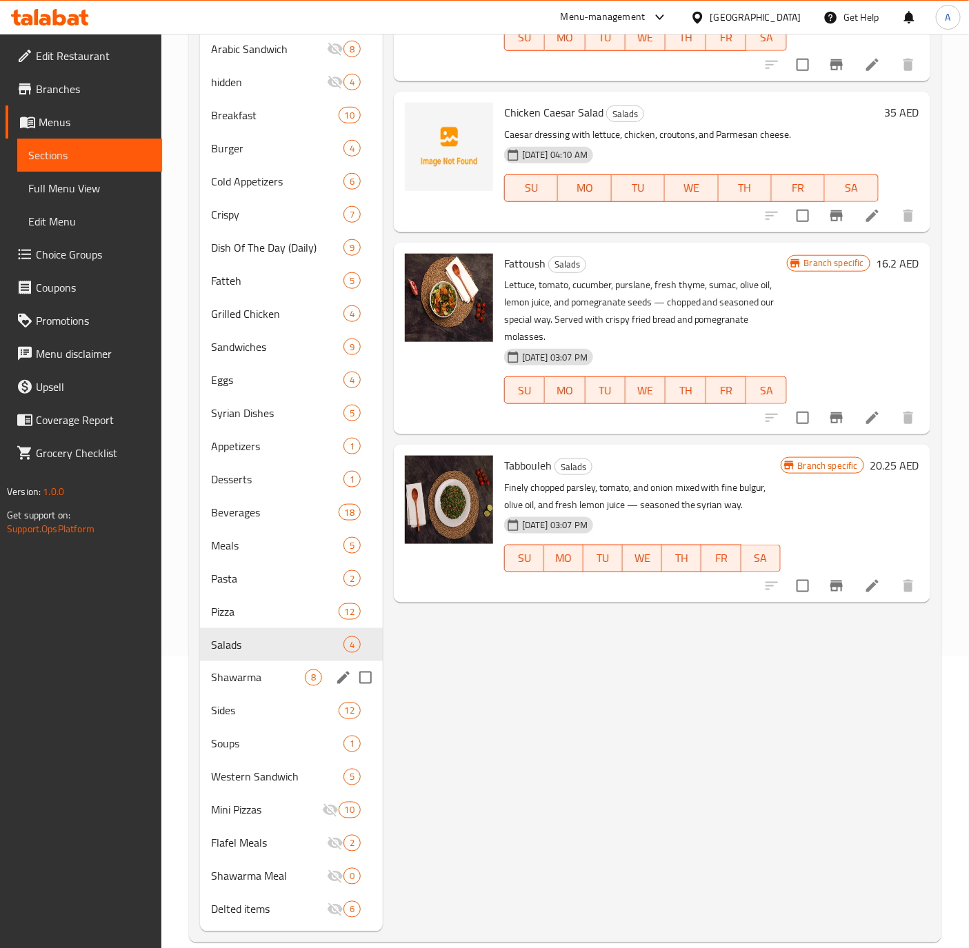
click at [213, 669] on span "Shawarma" at bounding box center [258, 677] width 94 height 17
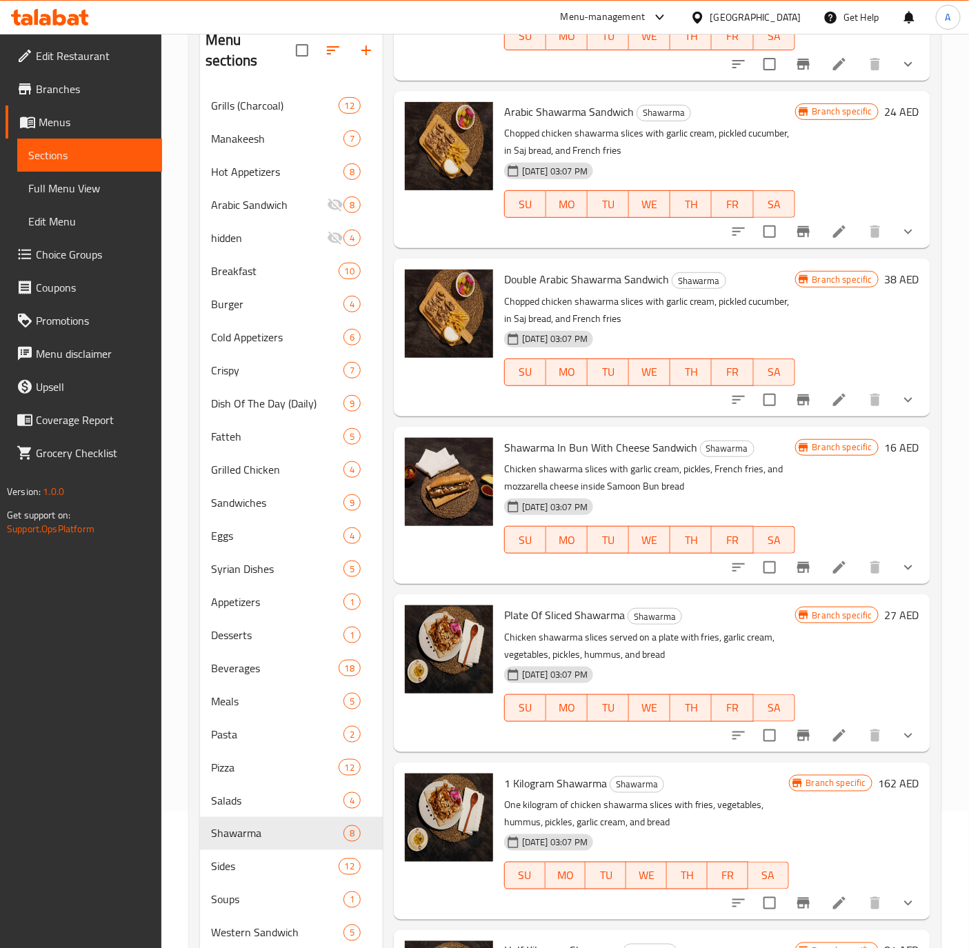
scroll to position [292, 0]
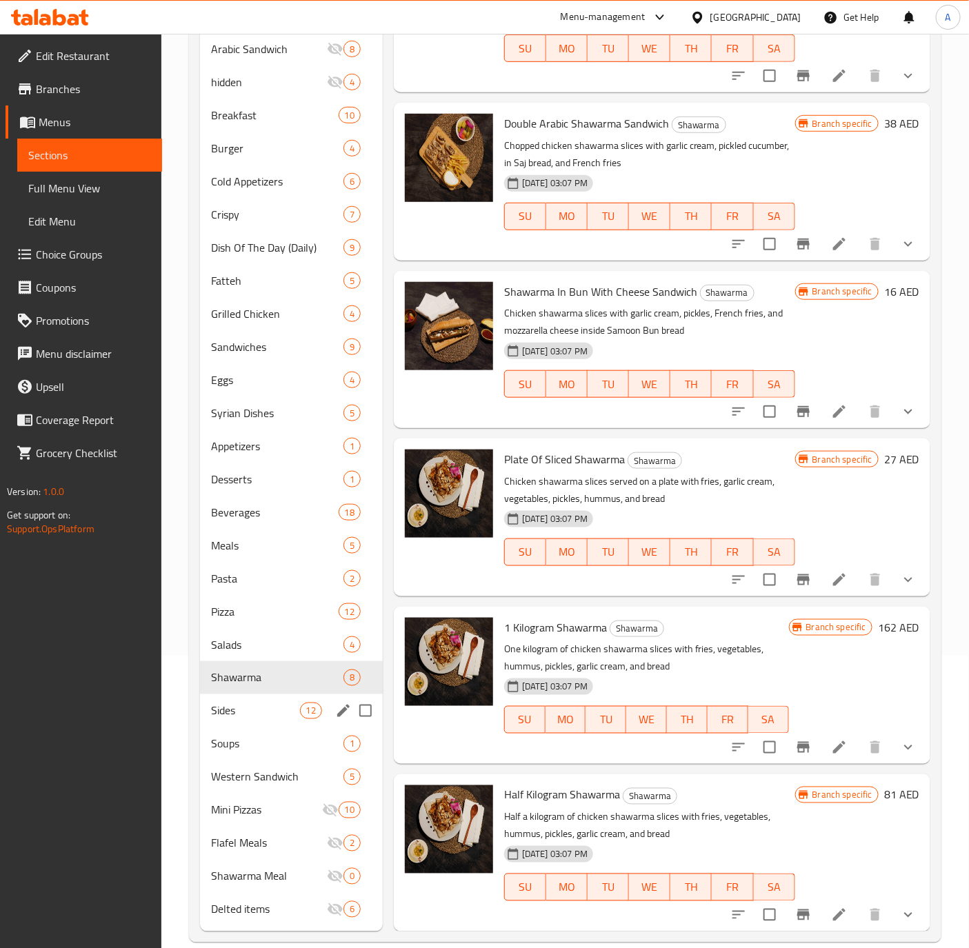
click at [208, 694] on div "Sides 12" at bounding box center [291, 710] width 183 height 33
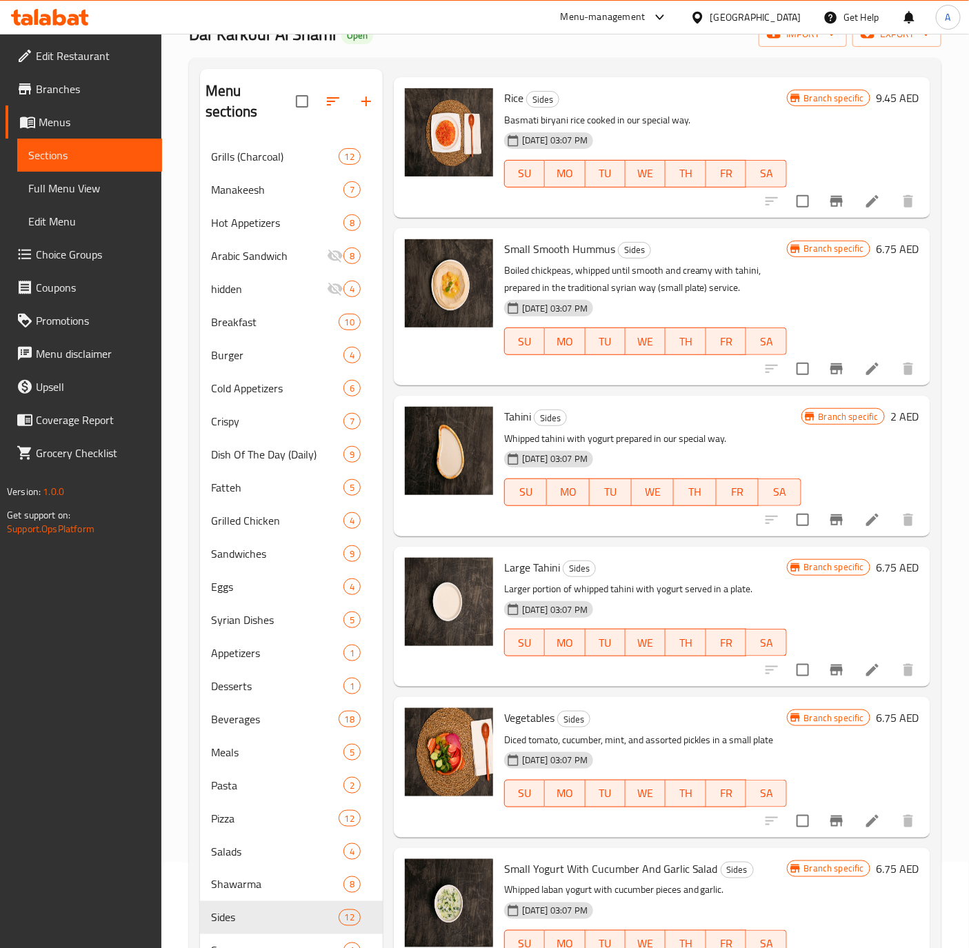
scroll to position [292, 0]
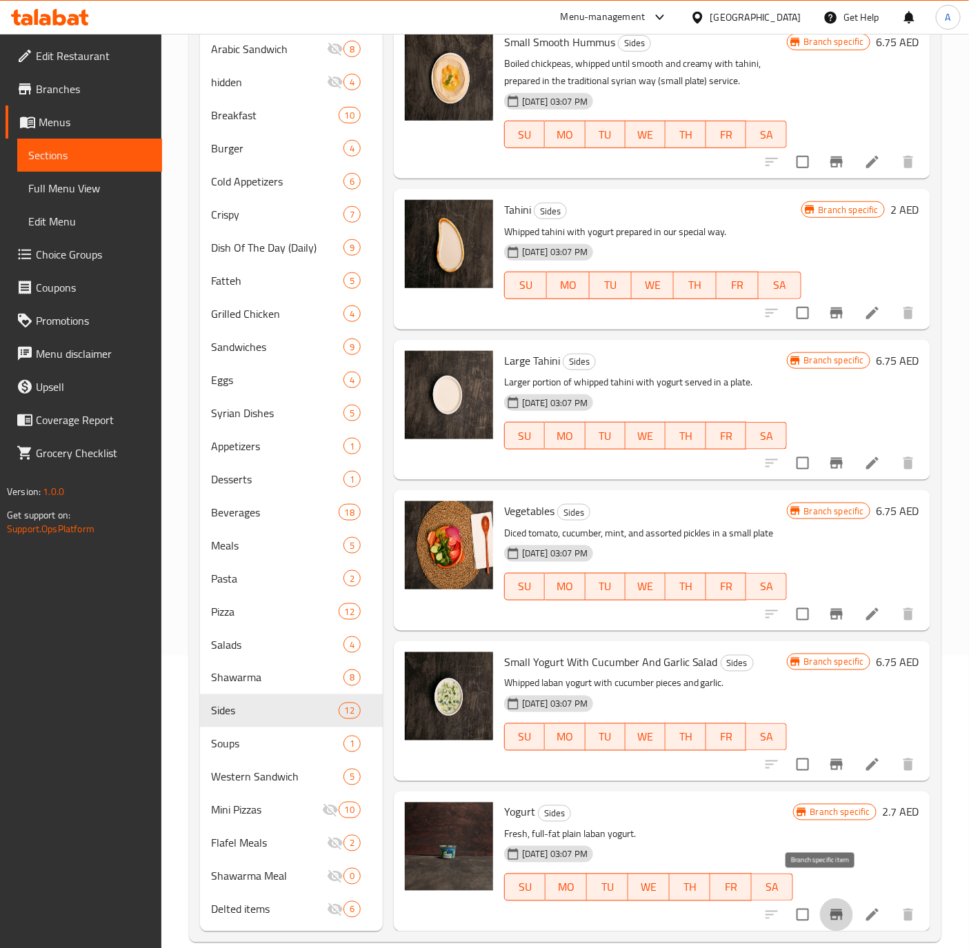
click at [830, 909] on icon "Branch-specific-item" at bounding box center [836, 914] width 12 height 11
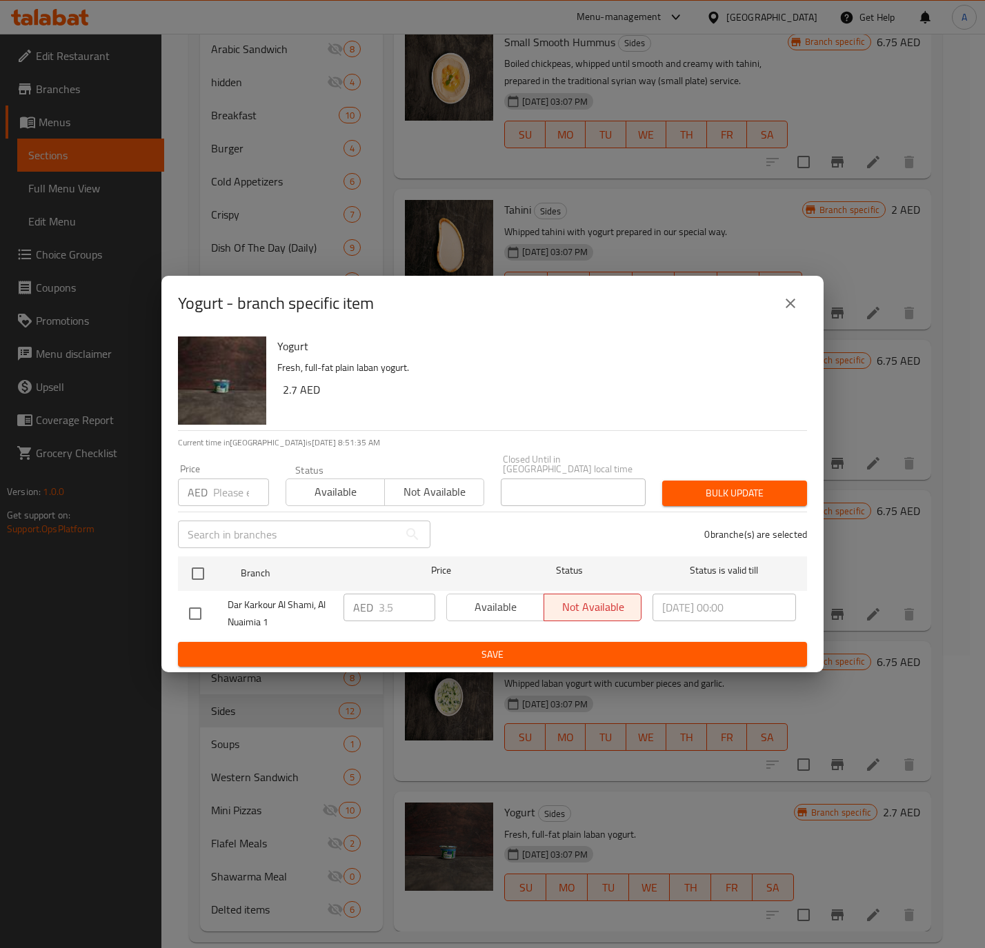
click at [783, 300] on icon "close" at bounding box center [790, 303] width 17 height 17
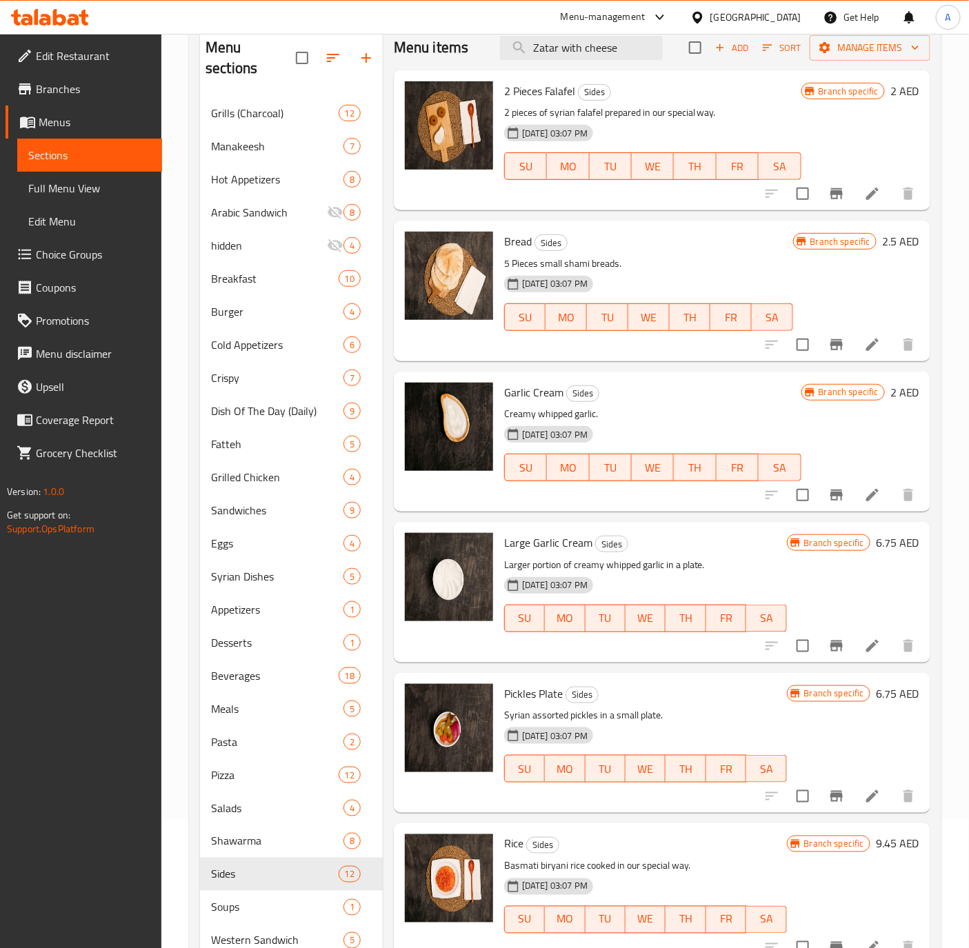
scroll to position [0, 0]
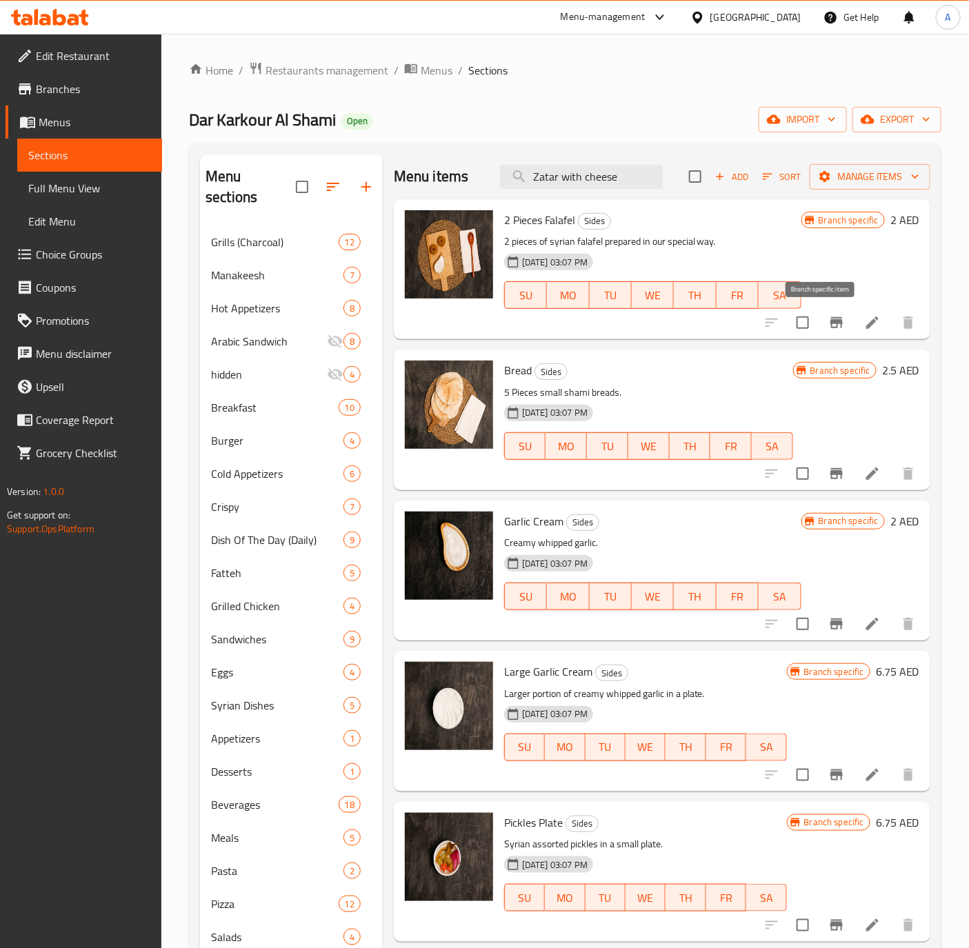
click at [830, 321] on icon "Branch-specific-item" at bounding box center [836, 322] width 12 height 11
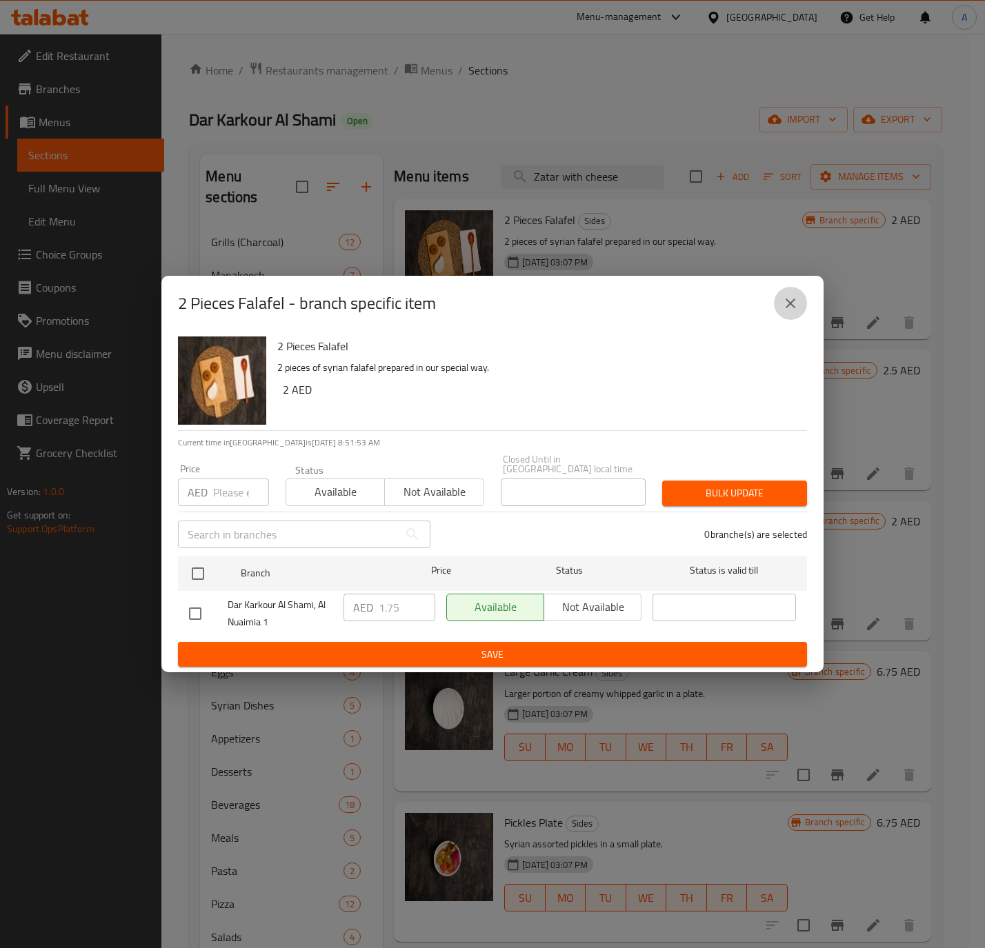
click at [782, 298] on icon "close" at bounding box center [790, 303] width 17 height 17
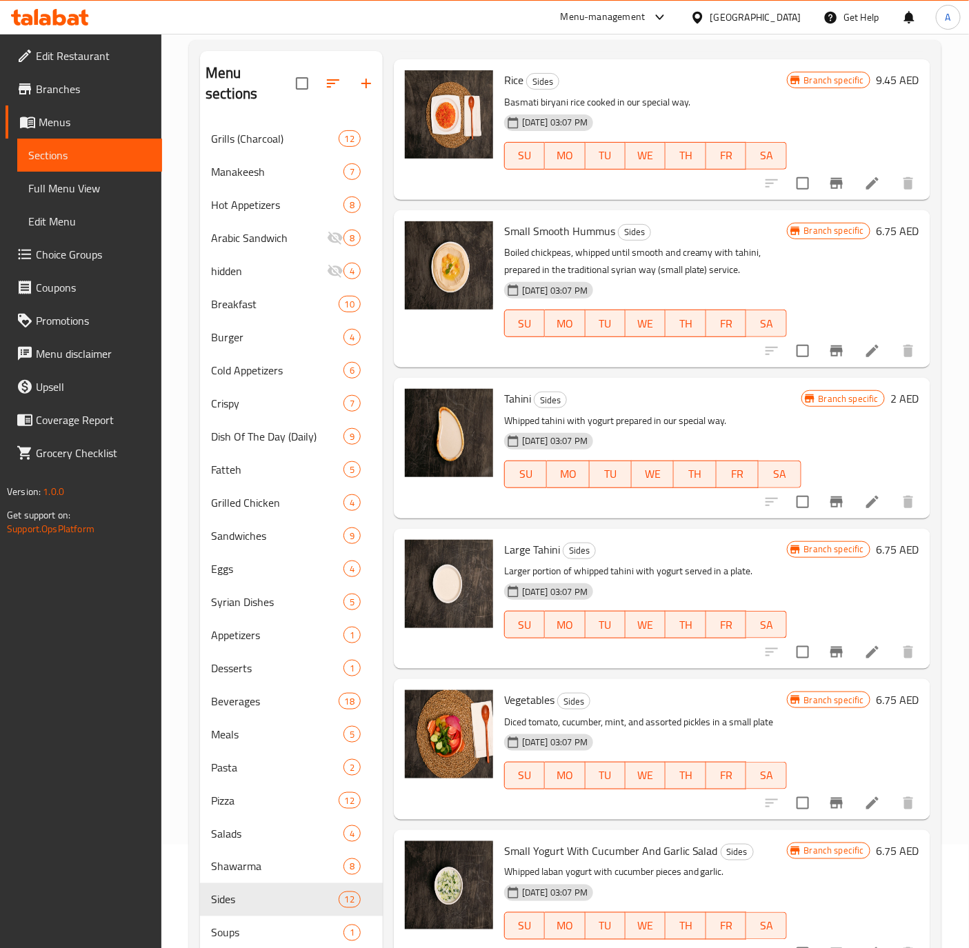
scroll to position [292, 0]
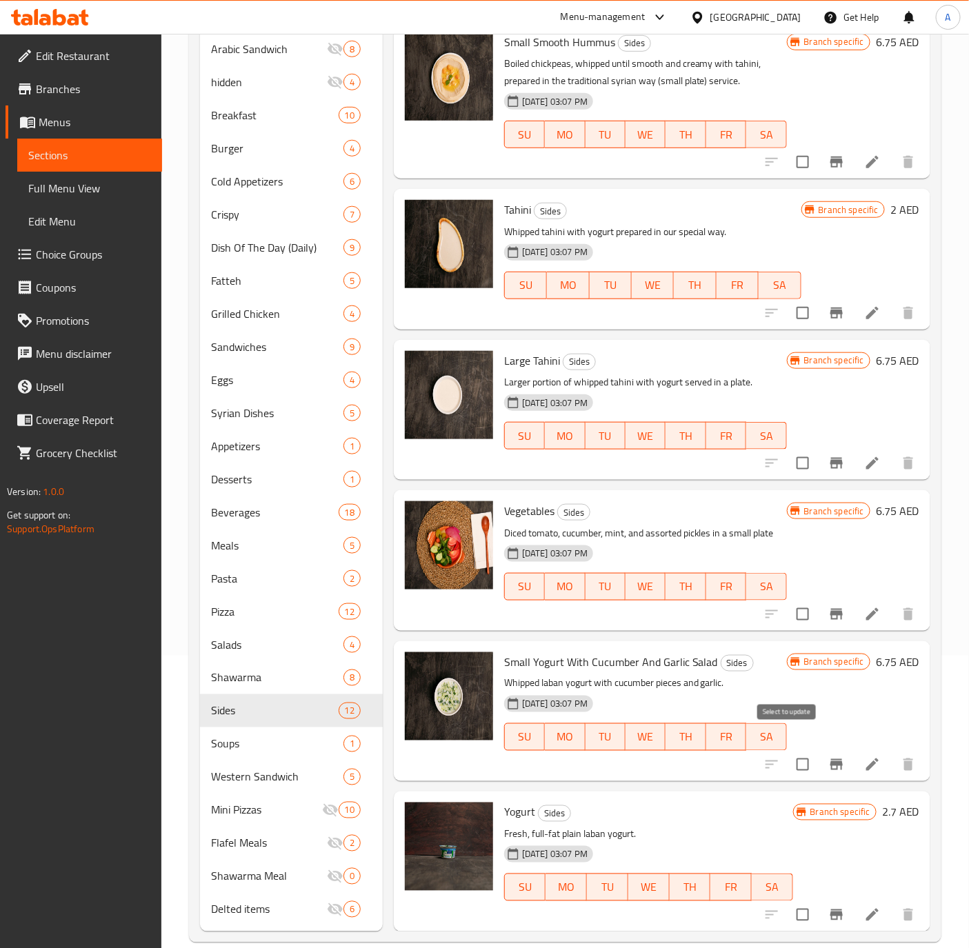
click at [796, 752] on input "checkbox" at bounding box center [802, 764] width 29 height 29
checkbox input "true"
click at [790, 900] on input "checkbox" at bounding box center [802, 914] width 29 height 29
checkbox input "true"
click at [828, 606] on icon "Branch-specific-item" at bounding box center [836, 614] width 17 height 17
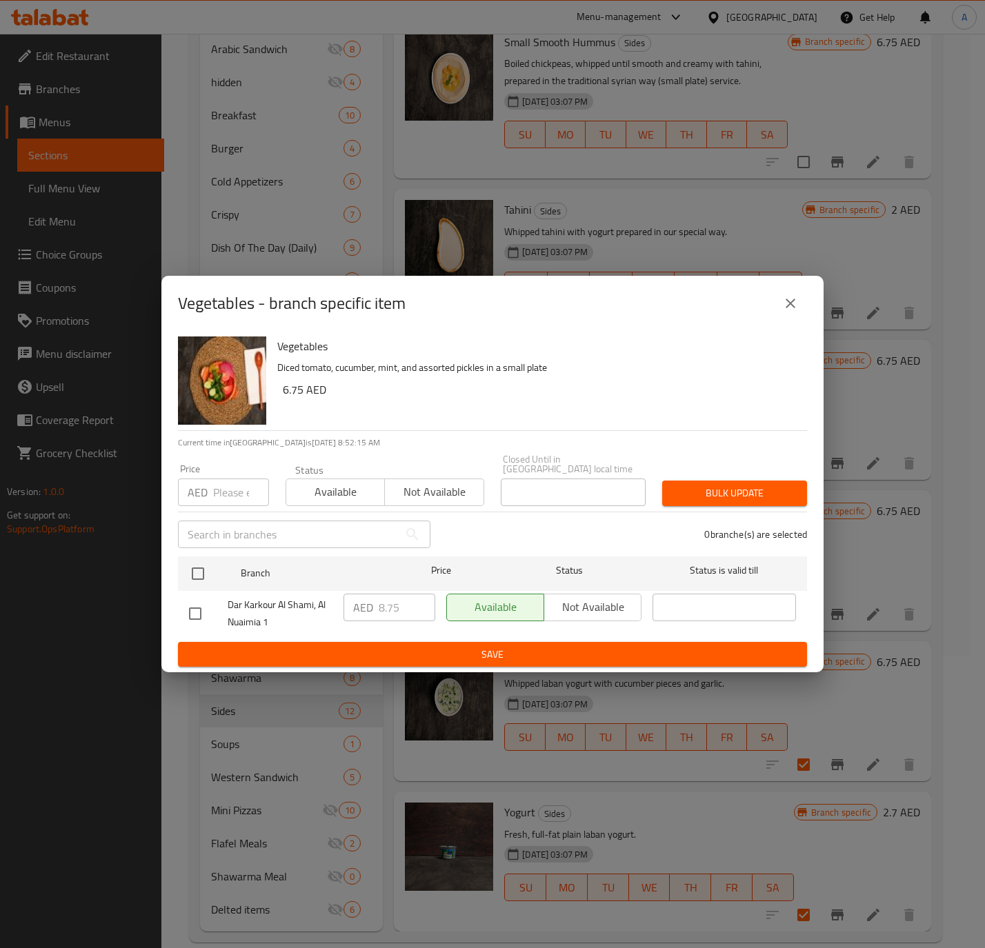
click at [784, 309] on icon "close" at bounding box center [790, 303] width 17 height 17
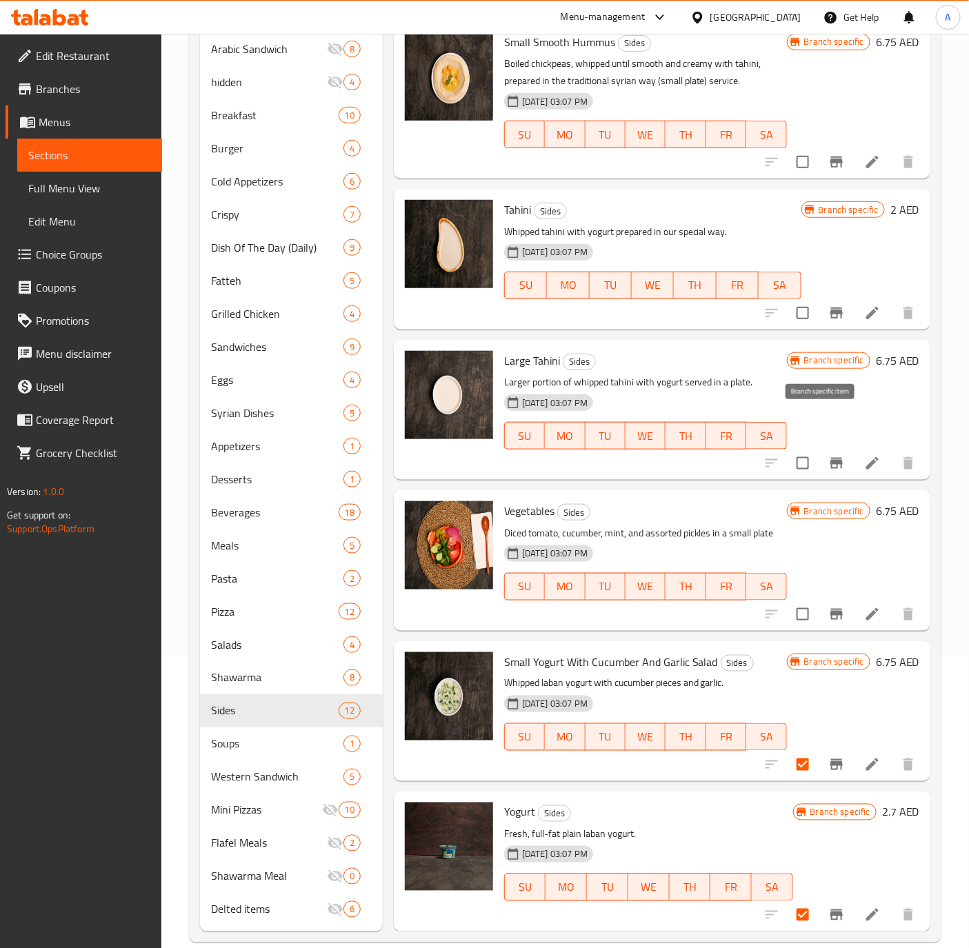
click at [830, 458] on icon "Branch-specific-item" at bounding box center [836, 463] width 12 height 11
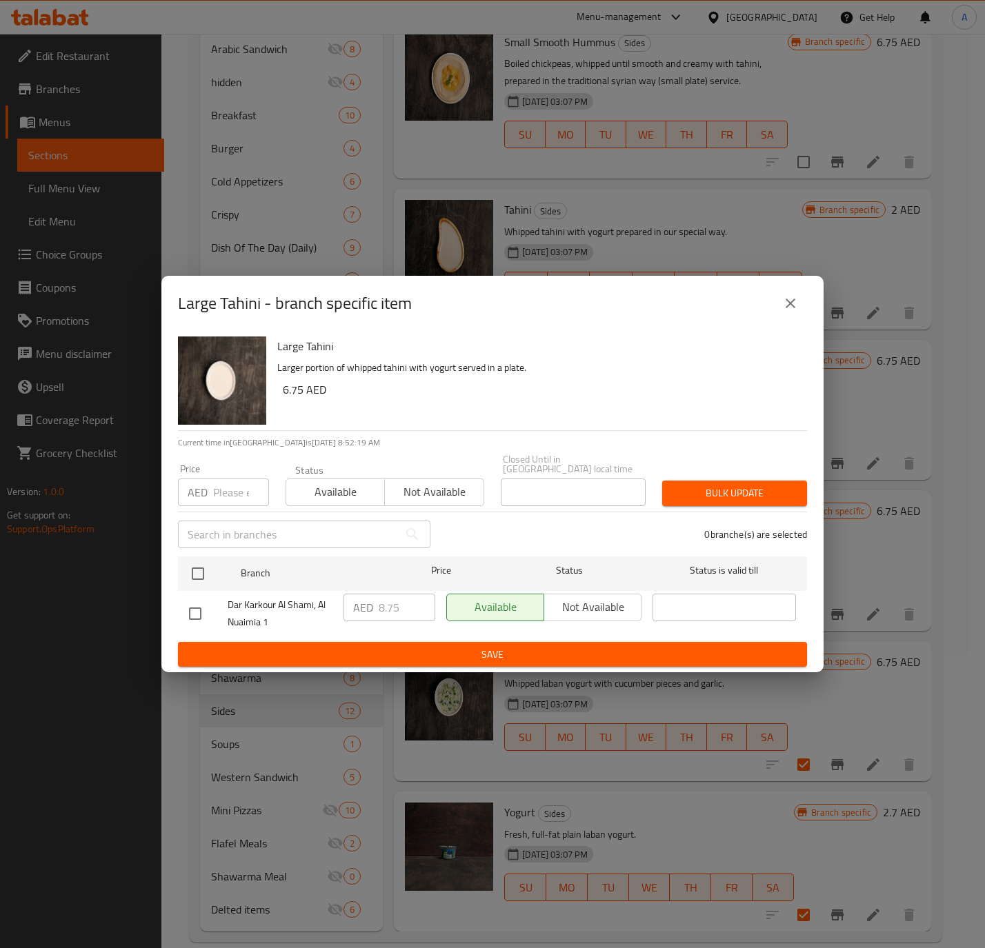
click at [795, 310] on icon "close" at bounding box center [790, 303] width 17 height 17
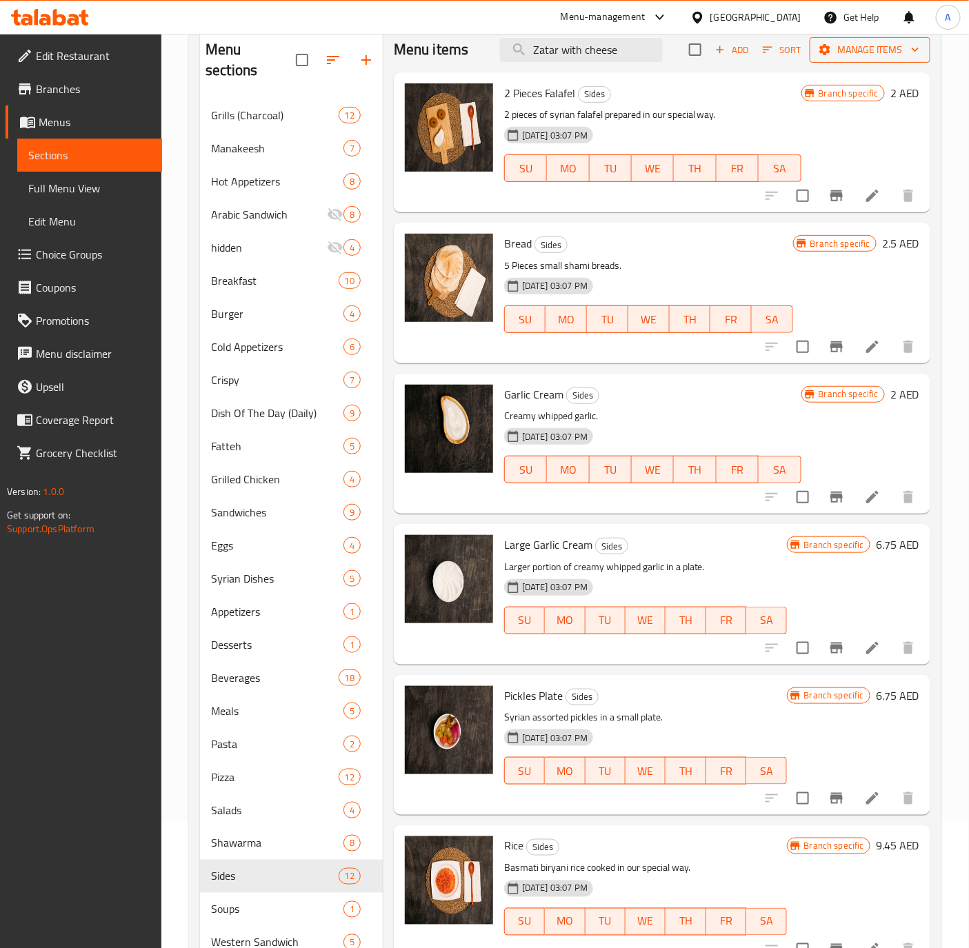
scroll to position [0, 0]
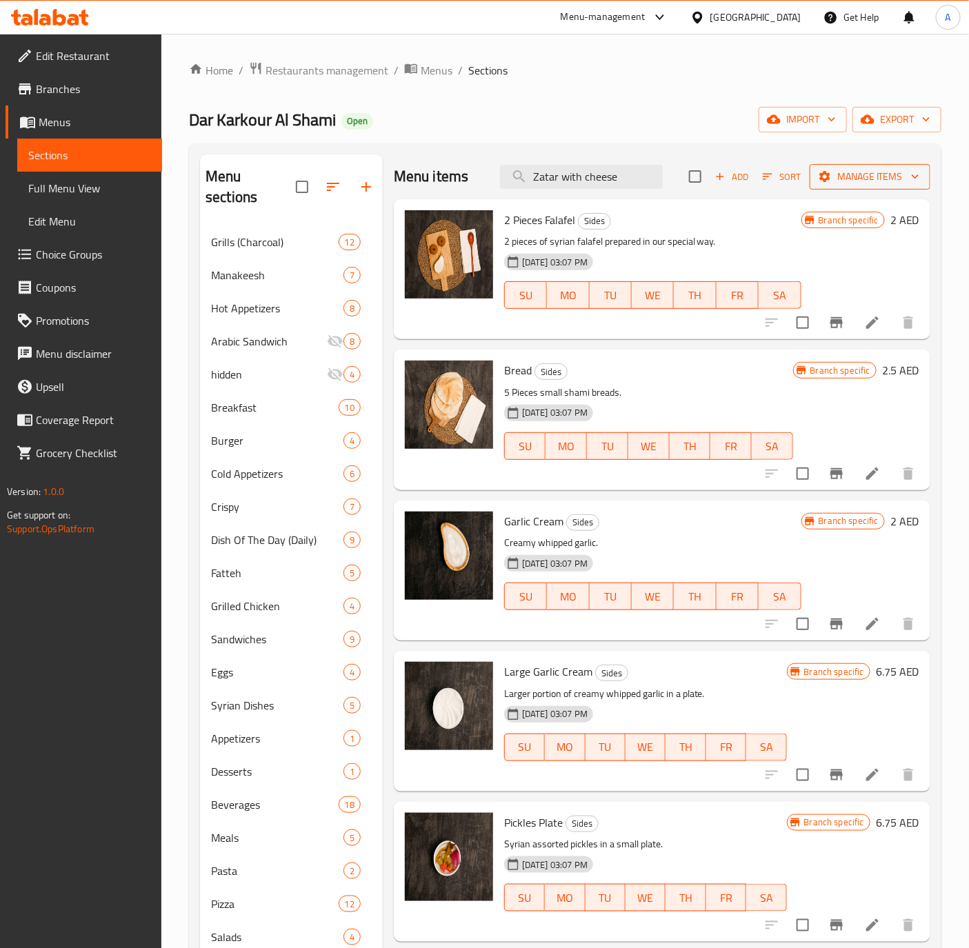
click at [863, 178] on span "Manage items" at bounding box center [869, 176] width 99 height 17
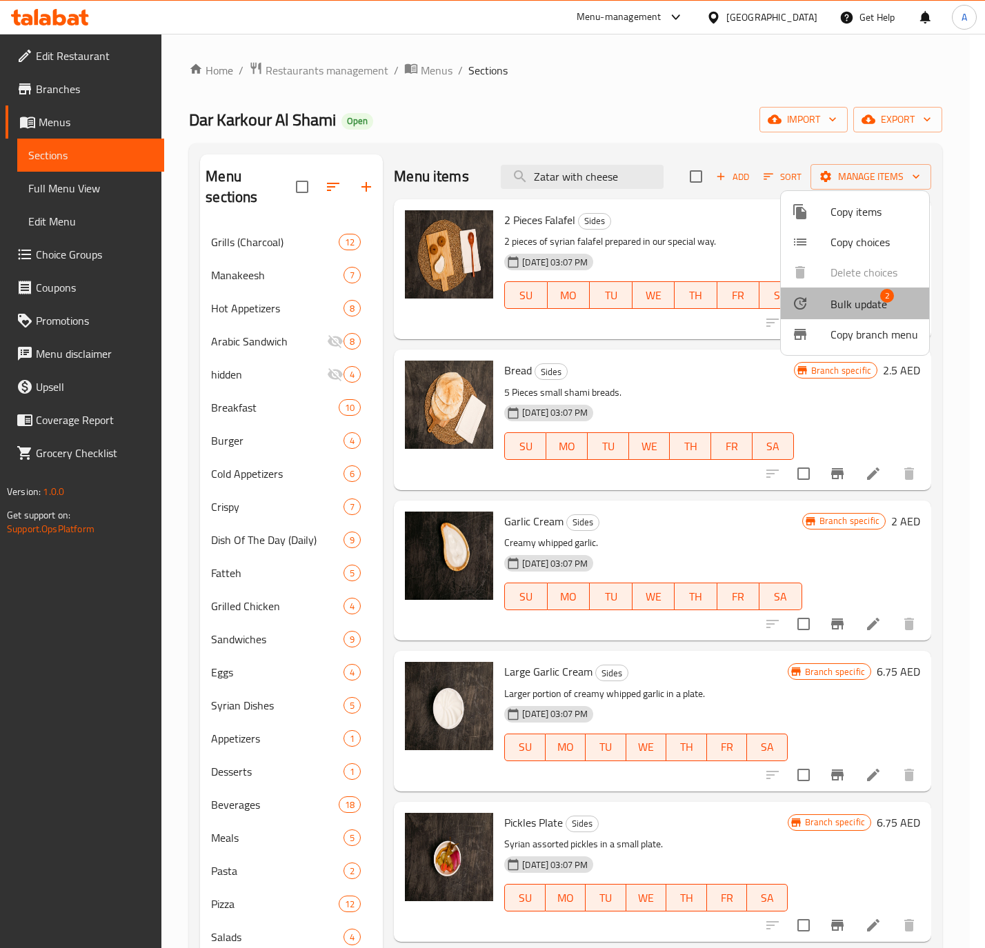
click at [863, 305] on span "Bulk update" at bounding box center [858, 304] width 57 height 17
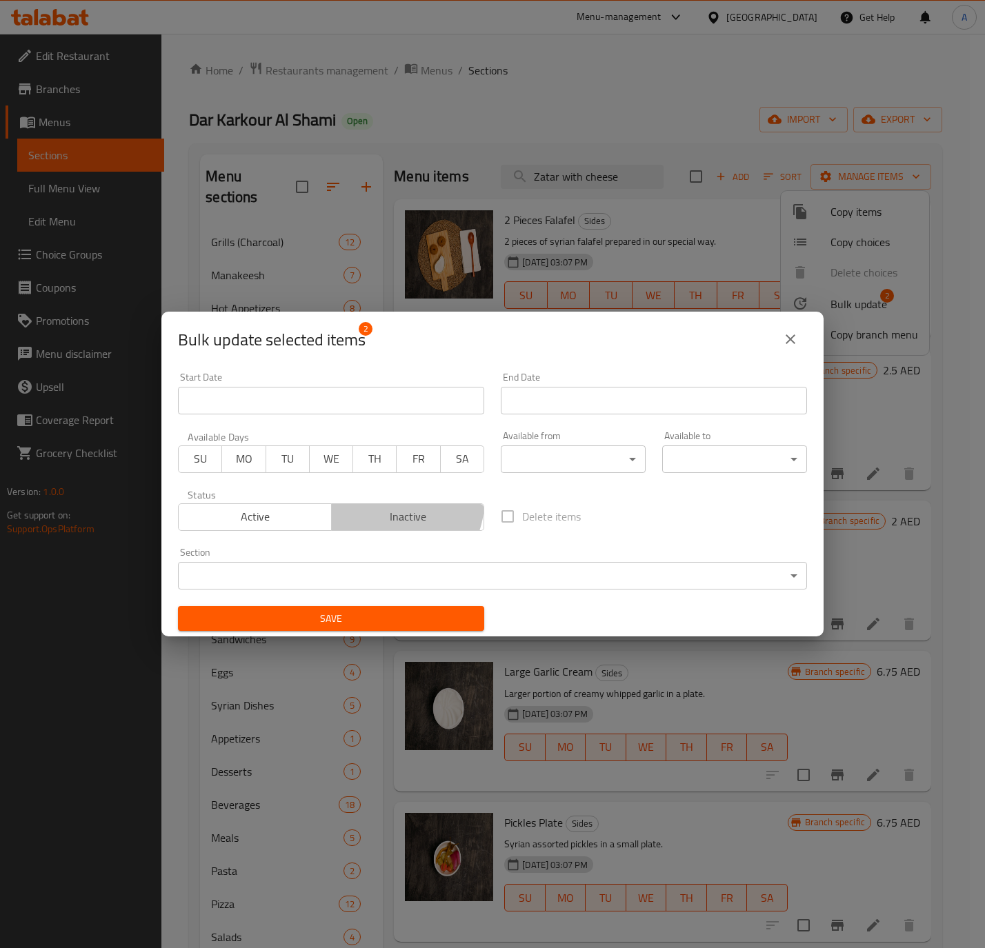
click at [393, 503] on button "Inactive" at bounding box center [408, 517] width 154 height 28
click at [410, 574] on body "​ Menu-management [GEOGRAPHIC_DATA] Get Help A Edit Restaurant Branches Menus S…" at bounding box center [492, 491] width 985 height 914
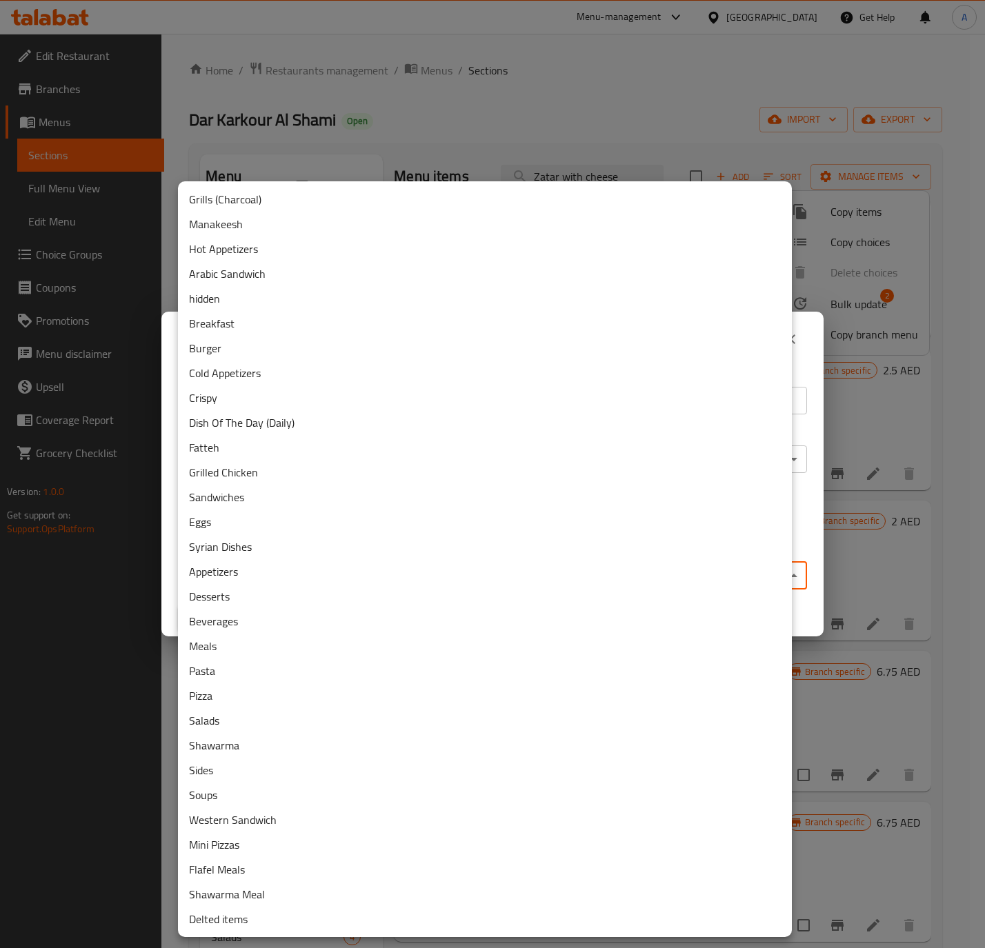
click at [296, 927] on li "Delted items" at bounding box center [485, 919] width 614 height 25
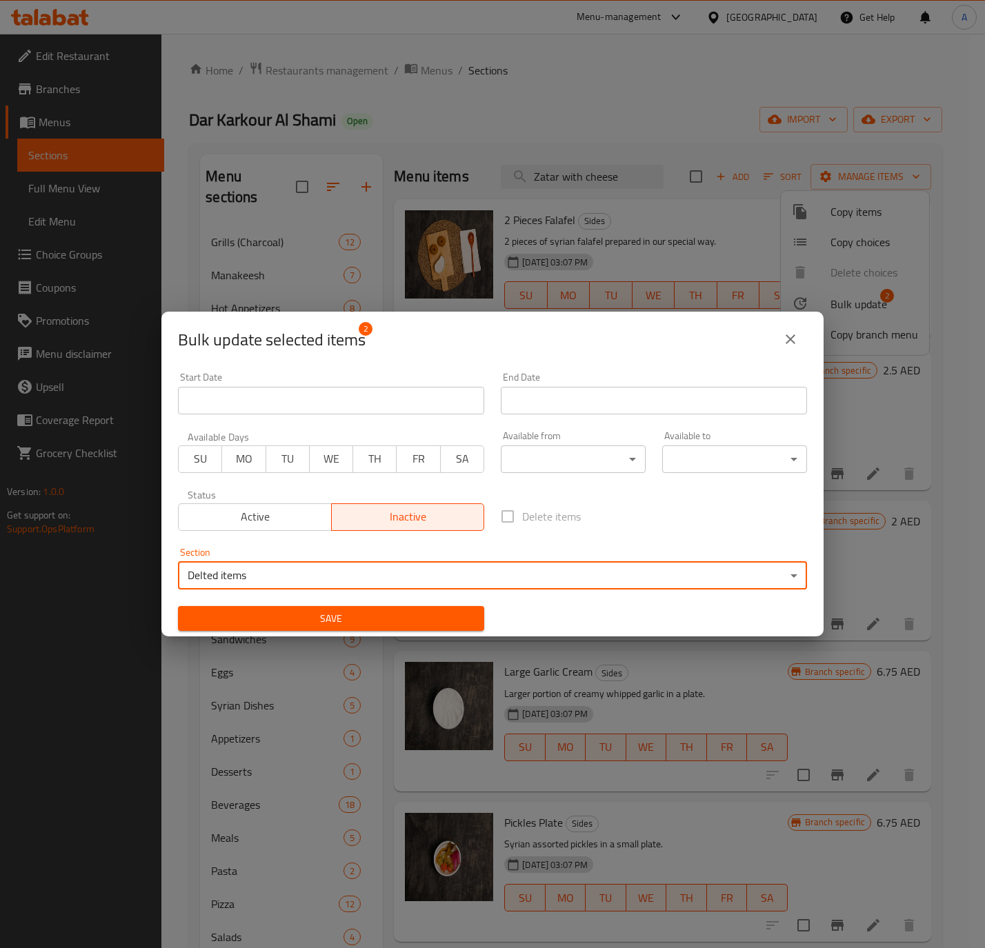
click at [304, 621] on span "Save" at bounding box center [331, 618] width 284 height 17
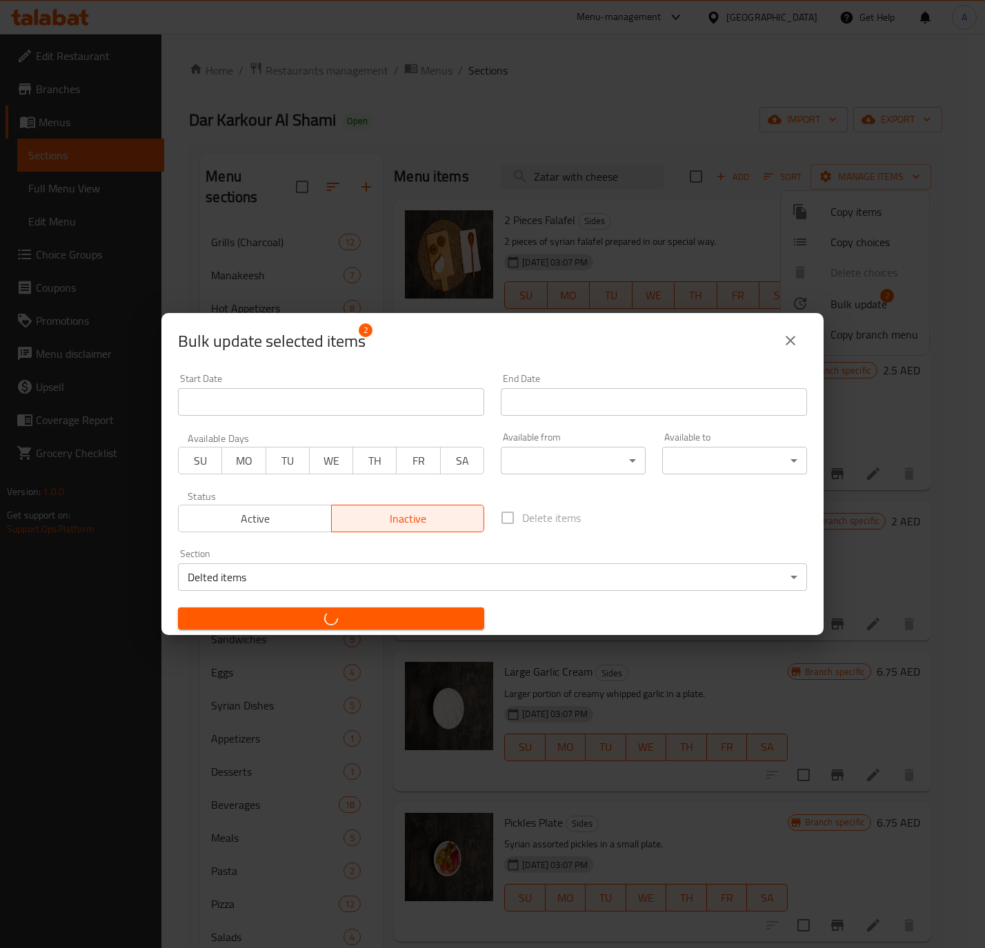
checkbox input "false"
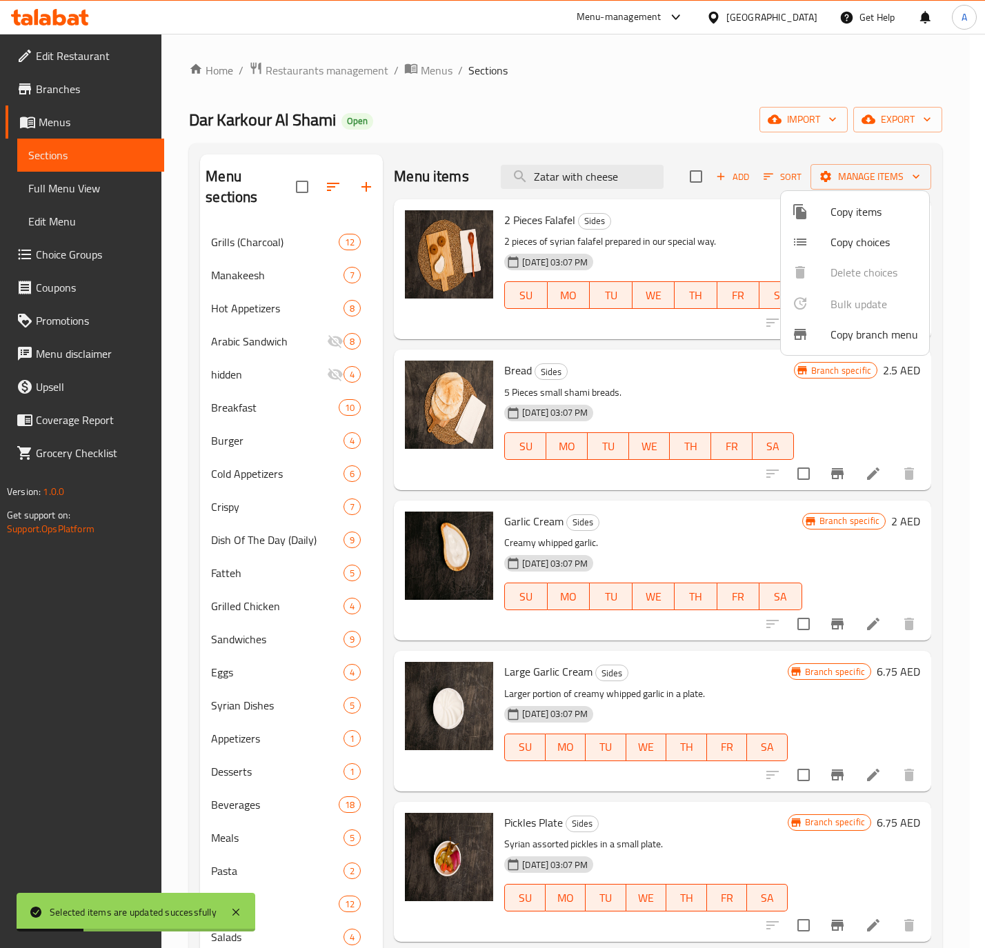
click at [650, 393] on div at bounding box center [492, 474] width 985 height 948
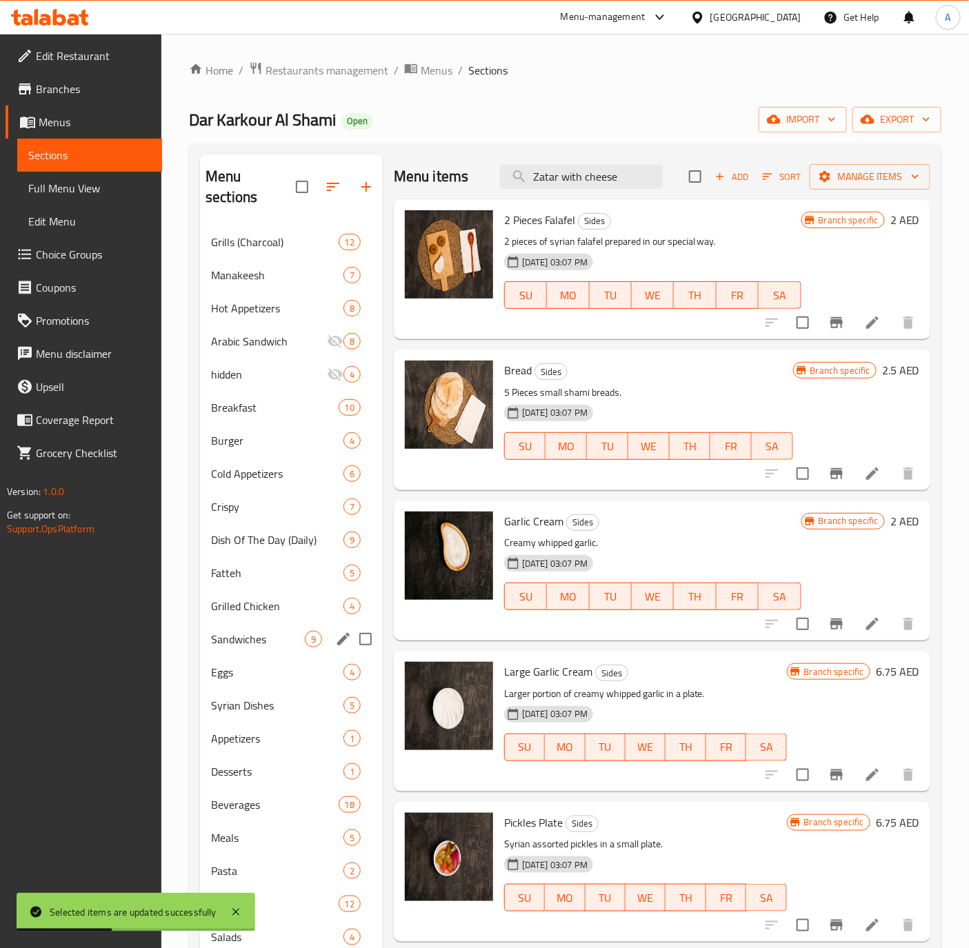
scroll to position [292, 0]
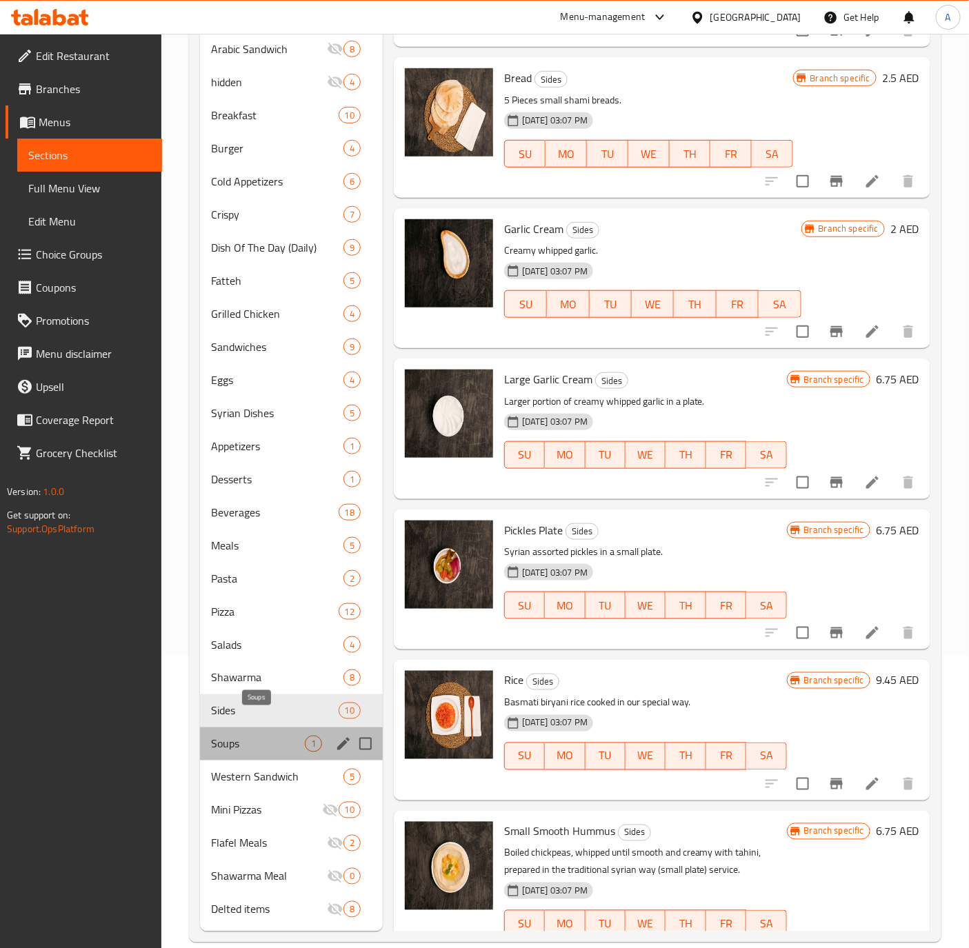
click at [268, 736] on span "Soups" at bounding box center [258, 744] width 94 height 17
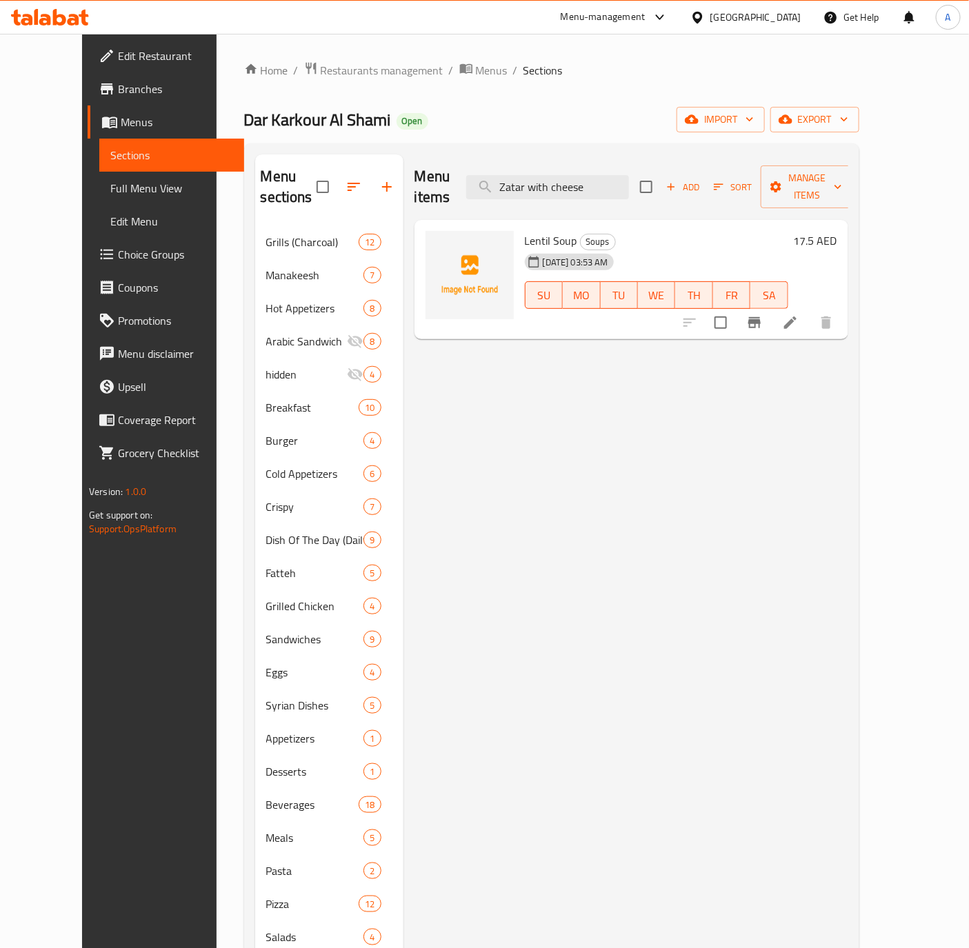
click at [216, 724] on div "Home / Restaurants management / Menus / Sections [PERSON_NAME] [PERSON_NAME] Op…" at bounding box center [551, 648] width 670 height 1229
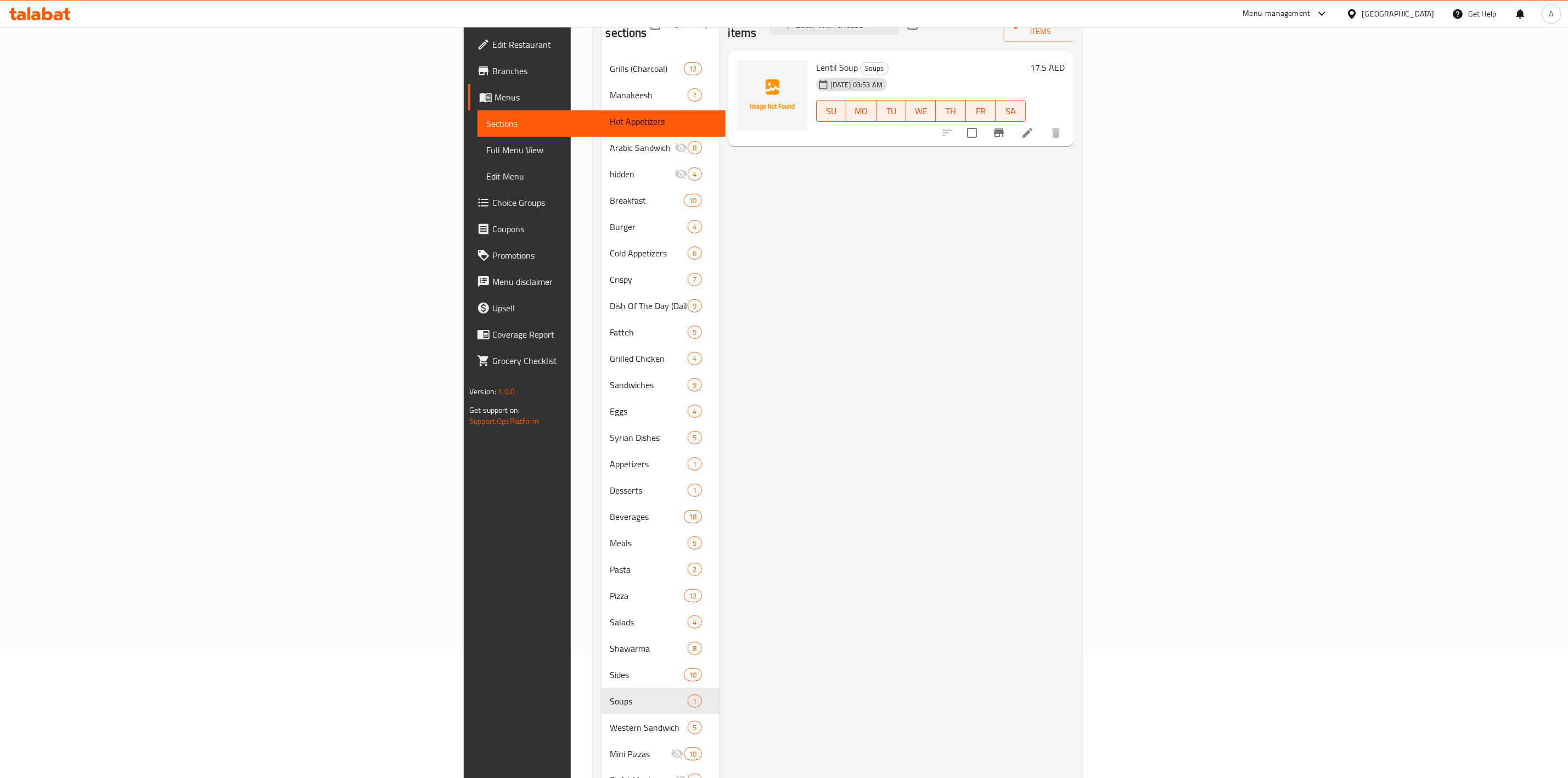
scroll to position [209, 0]
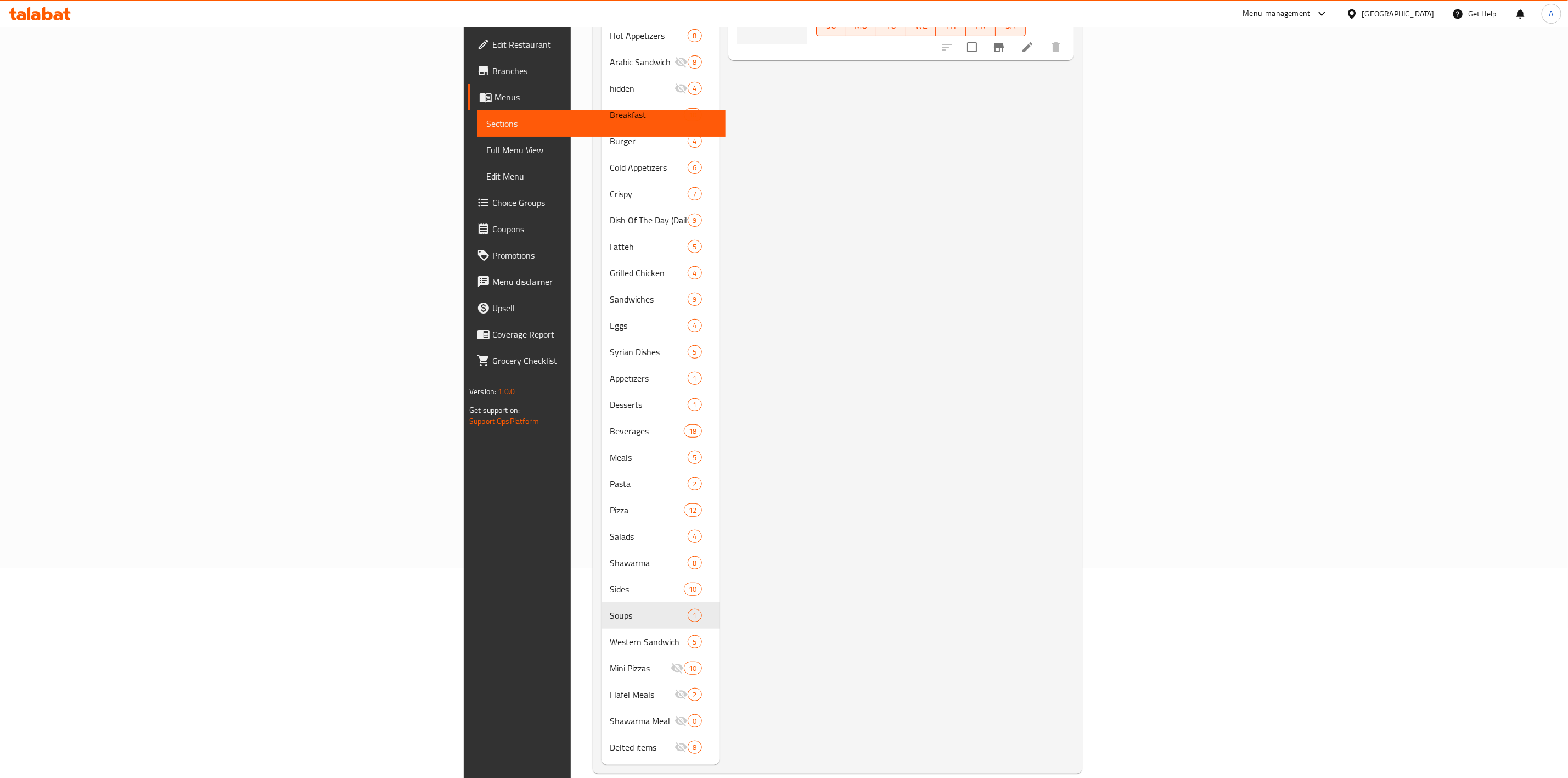
drag, startPoint x: 763, startPoint y: 346, endPoint x: 772, endPoint y: 384, distance: 39.1
click at [763, 346] on div "Menu items Zatar with cheese Add Sort Manage items Lentil Soup Soups [DATE] 03:…" at bounding box center [896, 338] width 354 height 851
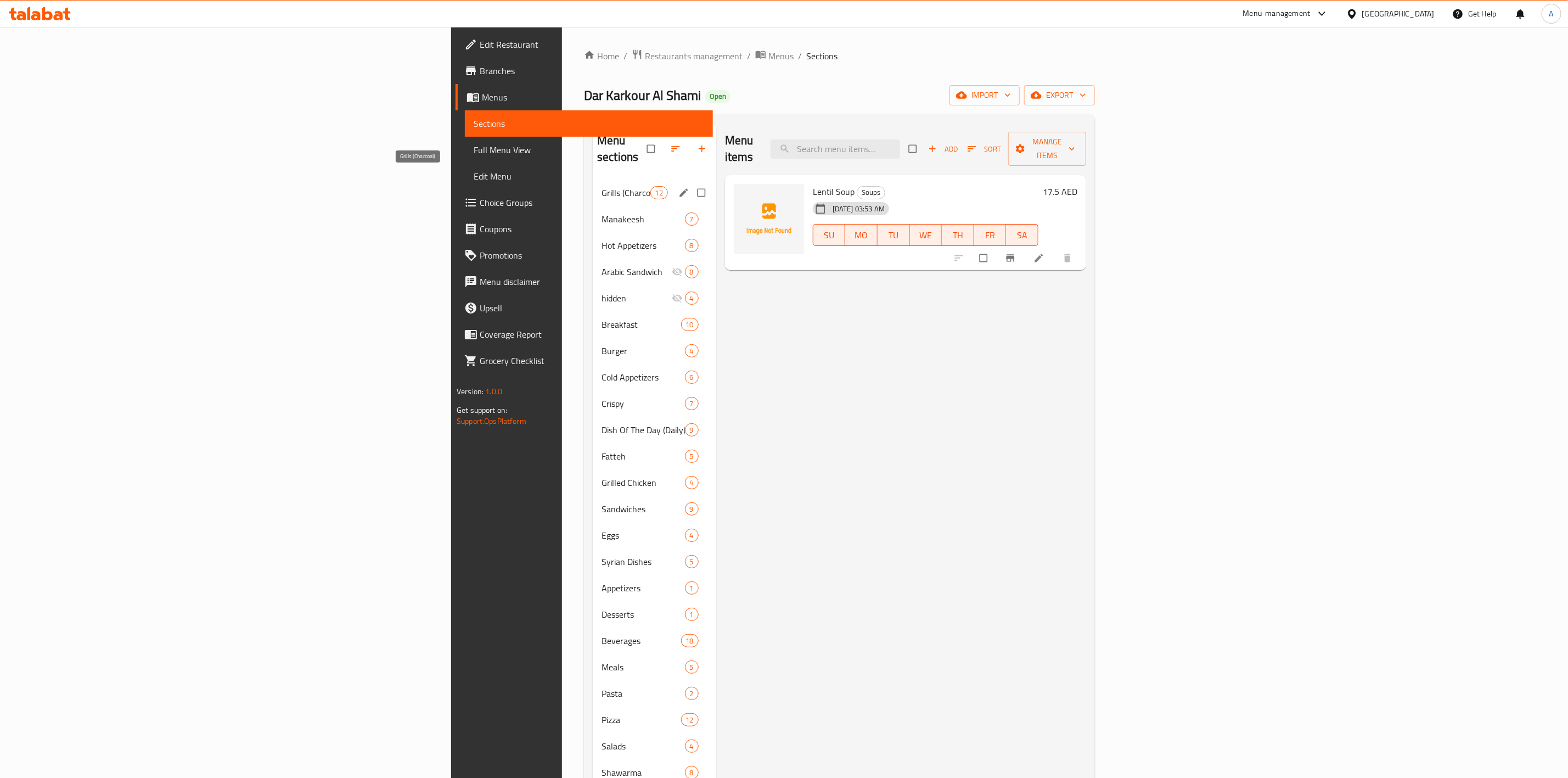
click at [602, 186] on span "Grills (Charcoal)" at bounding box center [626, 193] width 49 height 14
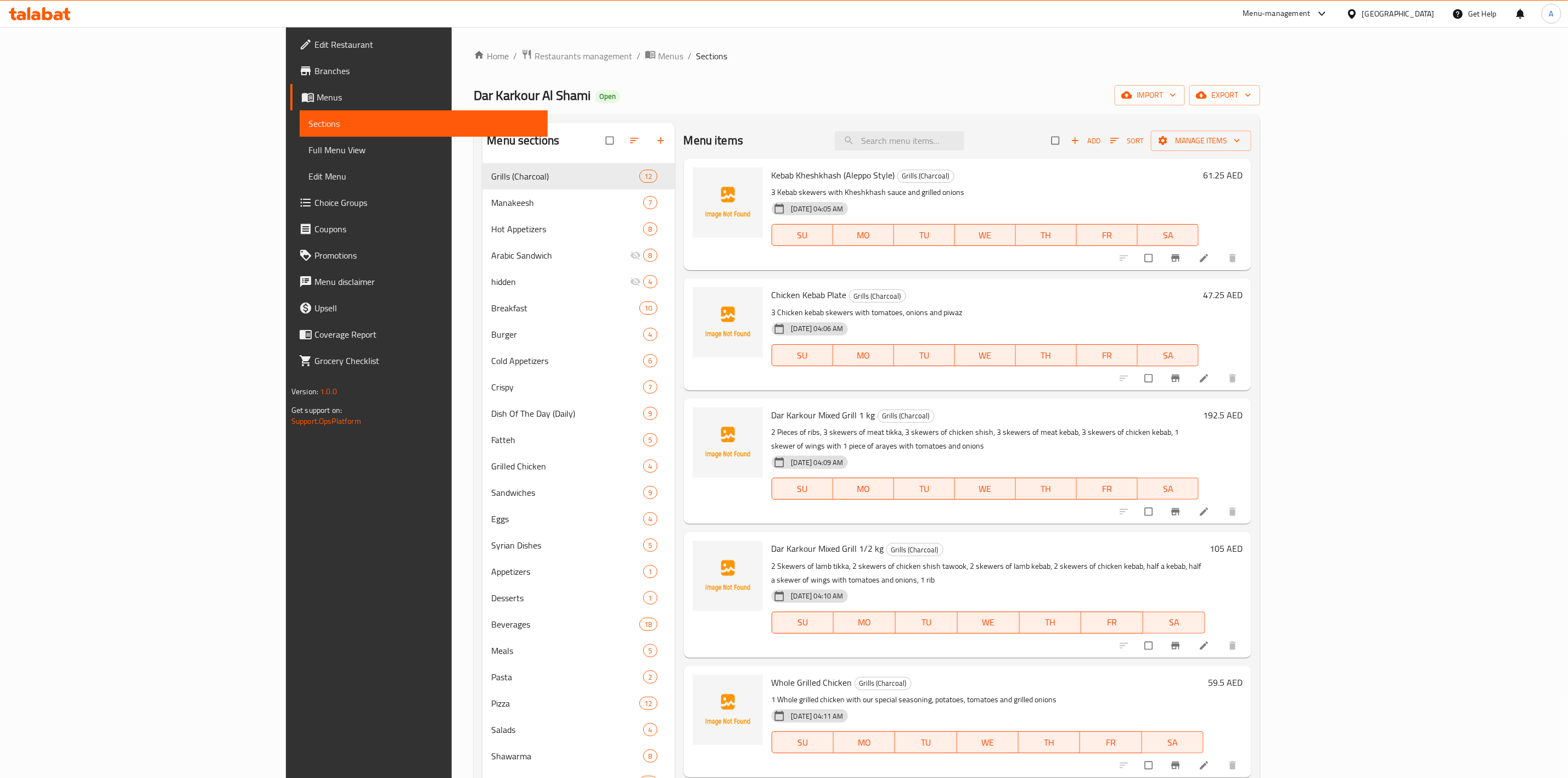
click at [766, 125] on div "Menu items Add Sort Manage items" at bounding box center [967, 140] width 568 height 36
click at [1251, 93] on span "export" at bounding box center [1224, 95] width 53 height 14
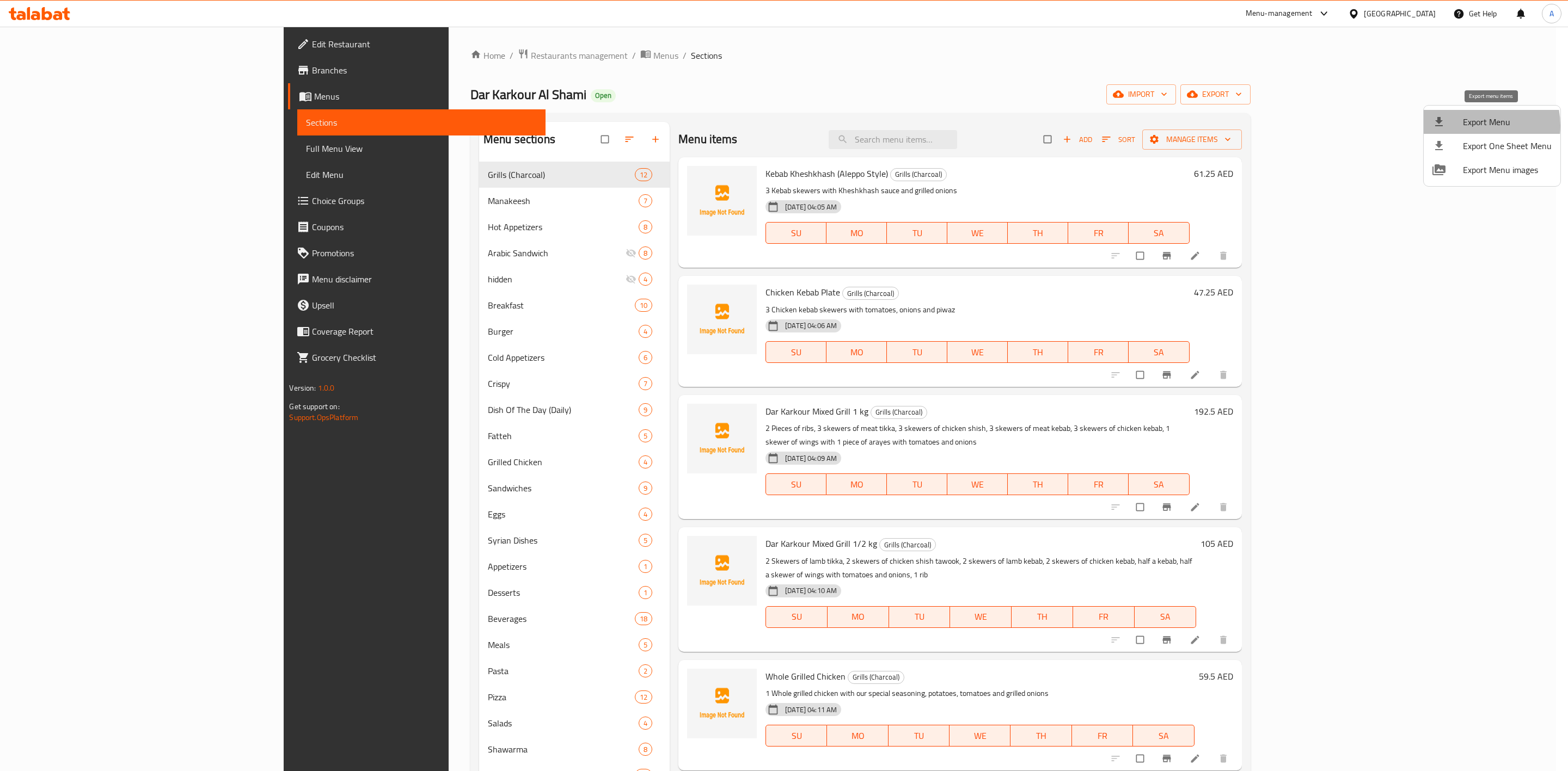
click at [1472, 125] on span "Export Menu" at bounding box center [1507, 122] width 88 height 13
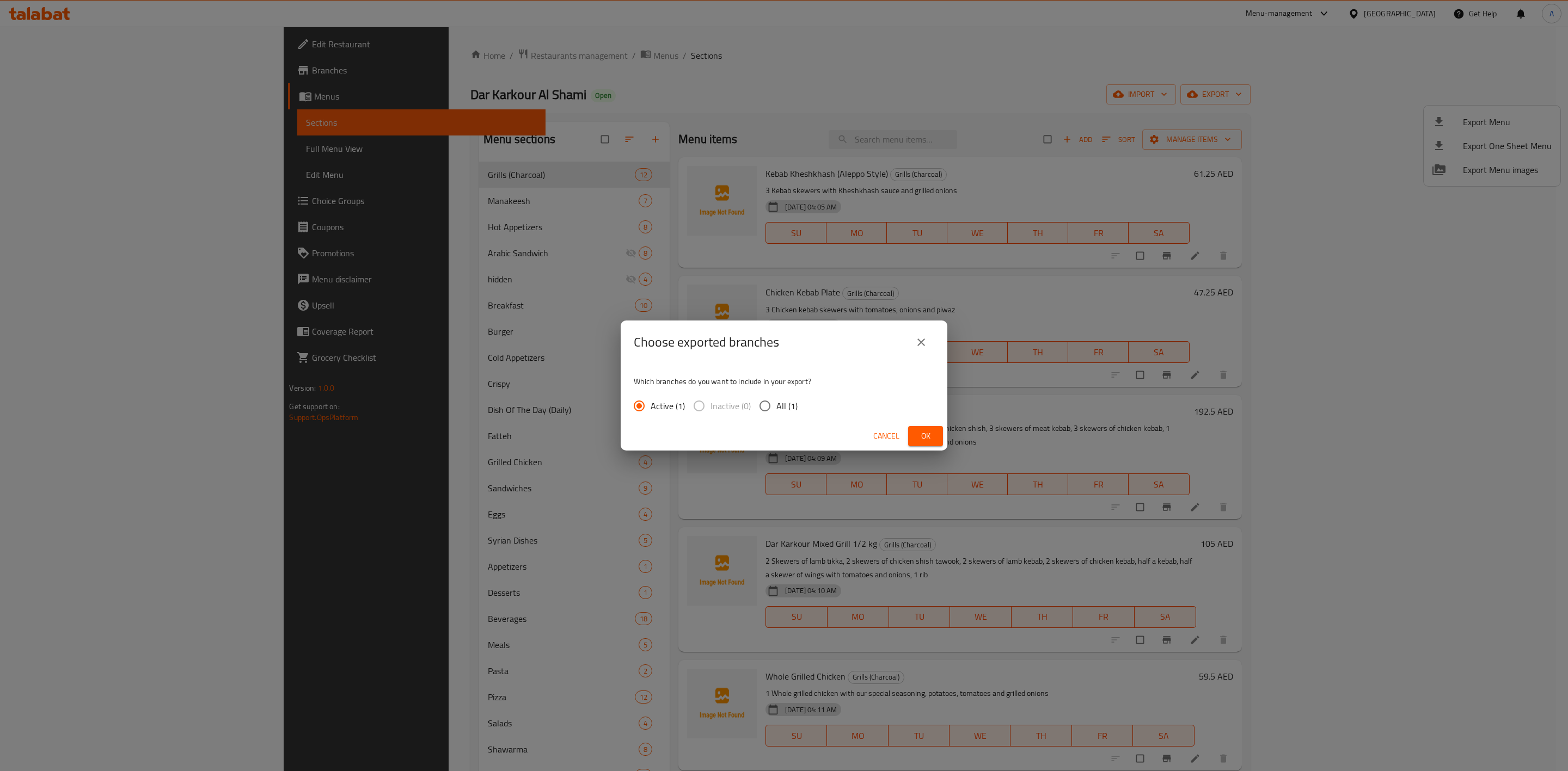
click at [760, 406] on input "All (1)" at bounding box center [764, 406] width 23 height 23
radio input "true"
click at [913, 340] on button "close" at bounding box center [921, 342] width 26 height 26
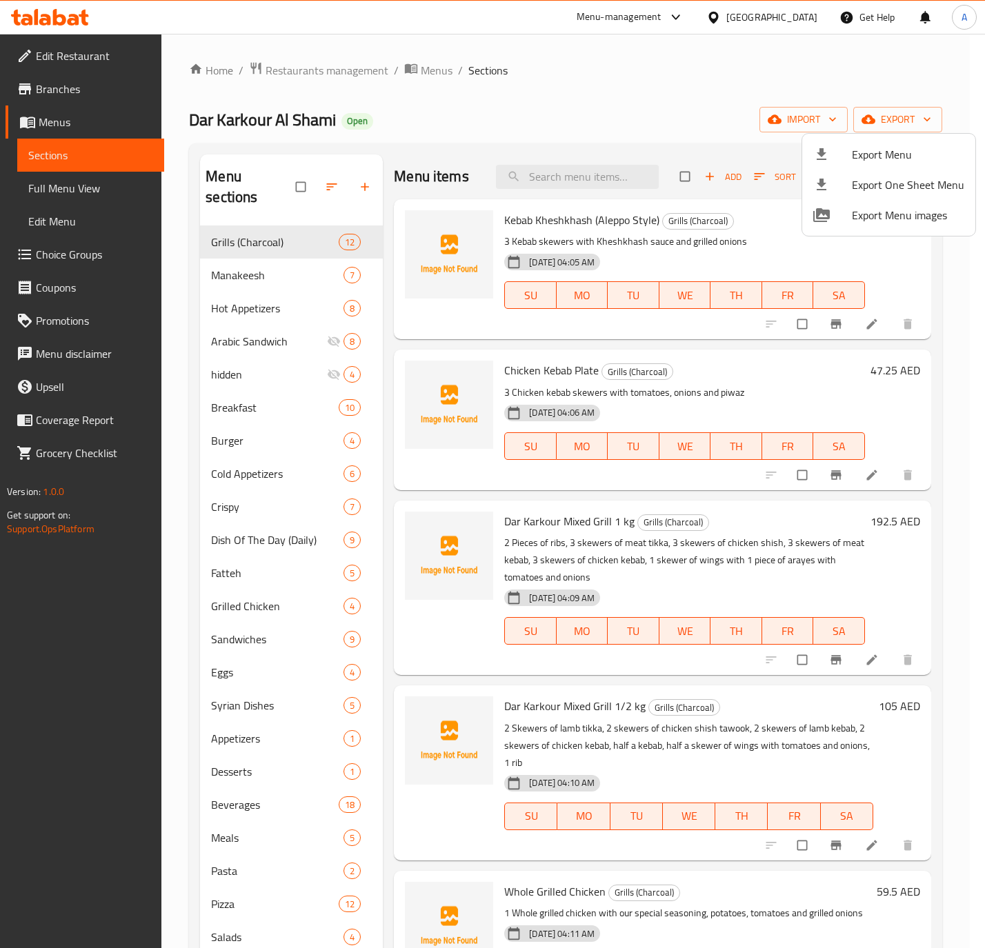
click at [327, 174] on div at bounding box center [492, 474] width 985 height 948
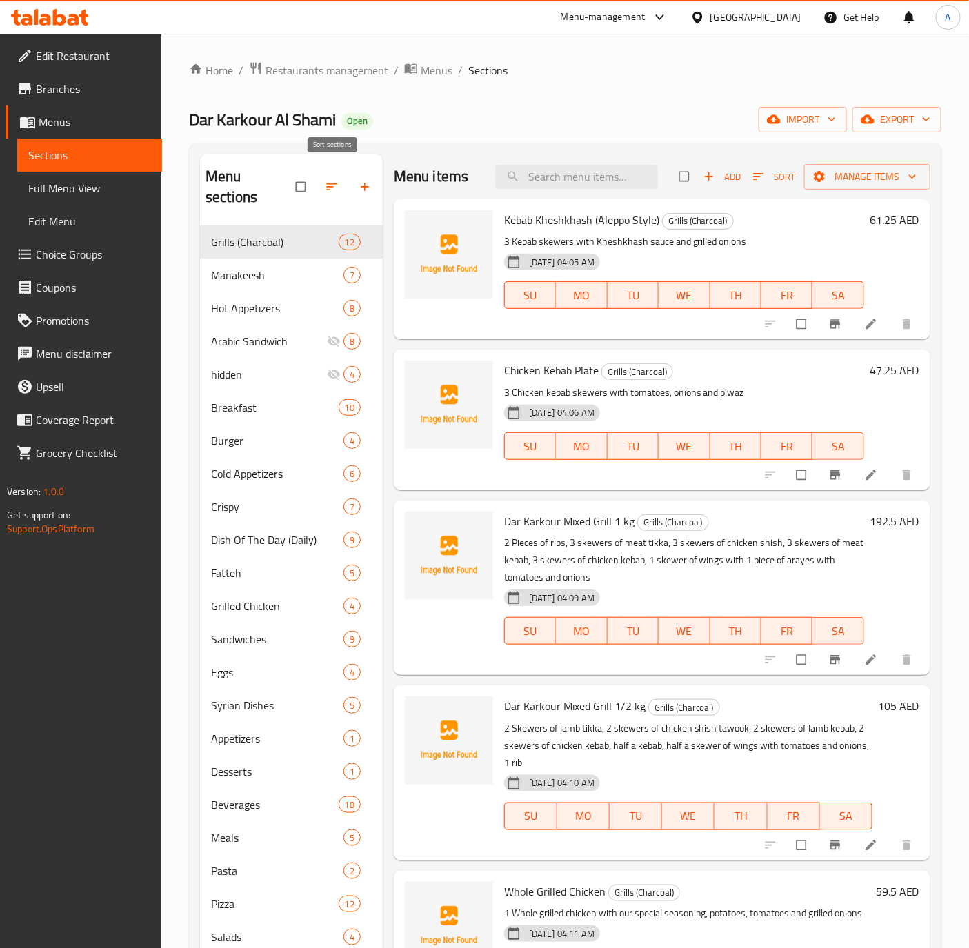
click at [327, 183] on icon "button" at bounding box center [331, 186] width 10 height 7
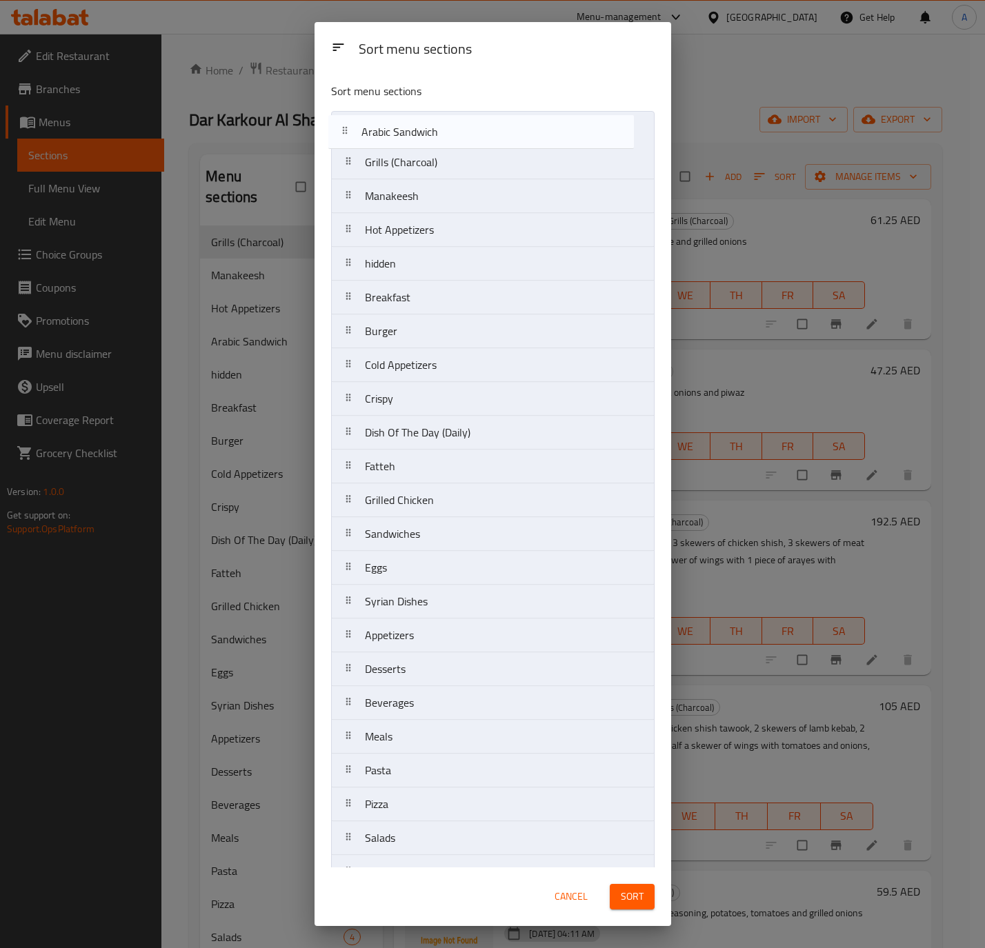
drag, startPoint x: 414, startPoint y: 239, endPoint x: 410, endPoint y: 130, distance: 108.3
click at [410, 130] on nav "Grills (Charcoal) Manakeesh Hot Appetizers Arabic Sandwich hidden Breakfast Bur…" at bounding box center [492, 551] width 323 height 880
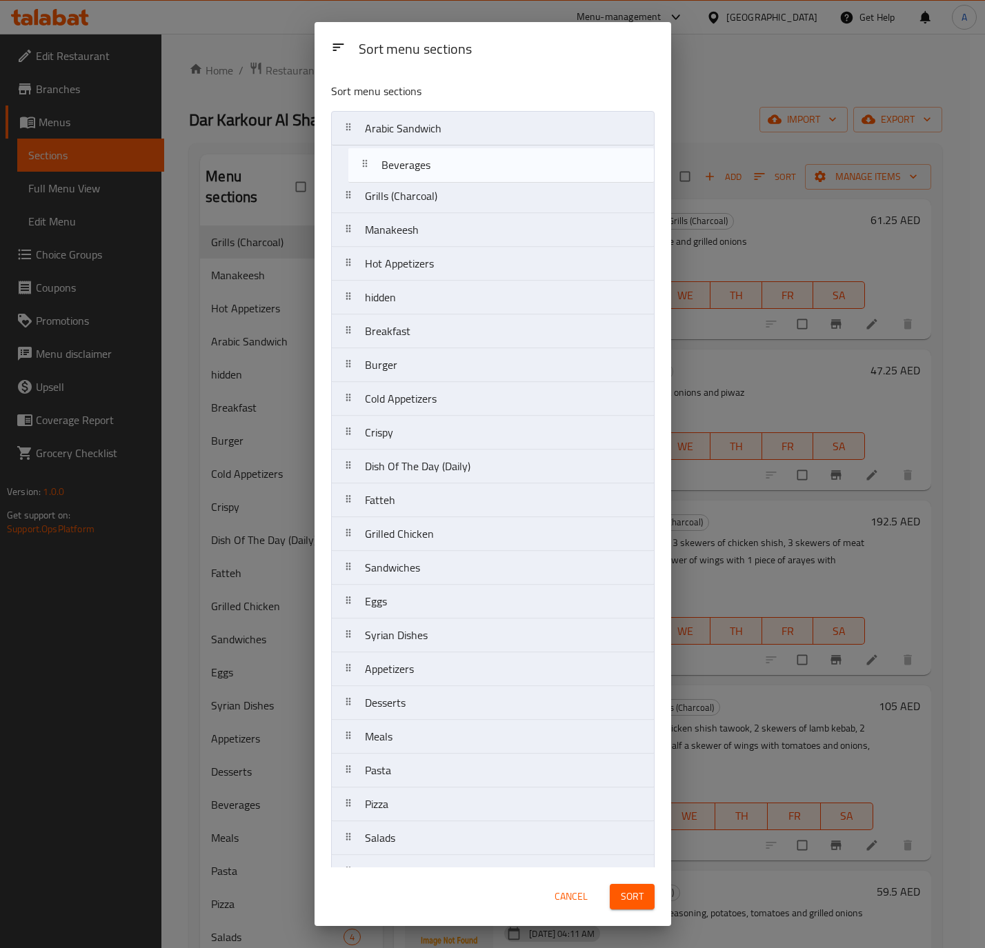
drag, startPoint x: 419, startPoint y: 581, endPoint x: 435, endPoint y: 168, distance: 413.3
click at [435, 168] on nav "Arabic Sandwich Grills (Charcoal) Manakeesh Hot Appetizers hidden Breakfast Bur…" at bounding box center [492, 551] width 323 height 880
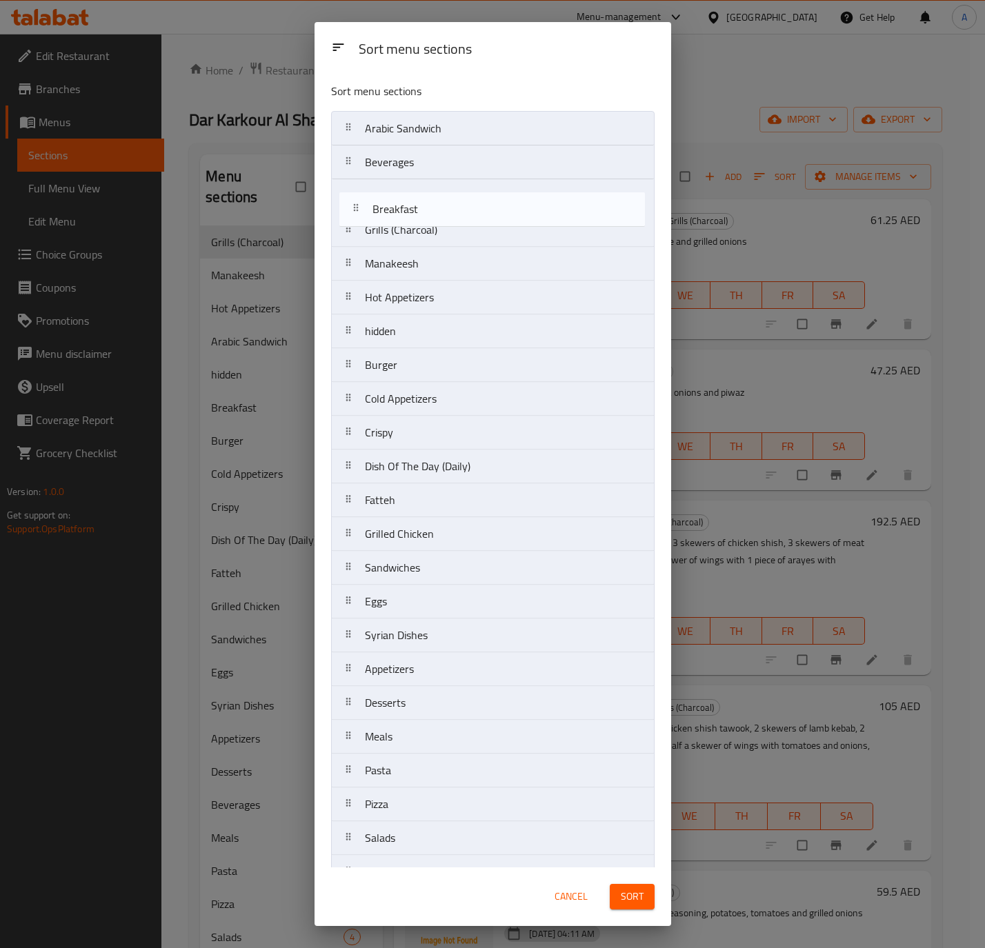
drag, startPoint x: 433, startPoint y: 230, endPoint x: 441, endPoint y: 201, distance: 30.6
click at [441, 201] on nav "Arabic Sandwich Beverages Grills (Charcoal) Manakeesh Hot Appetizers hidden Bre…" at bounding box center [492, 551] width 323 height 880
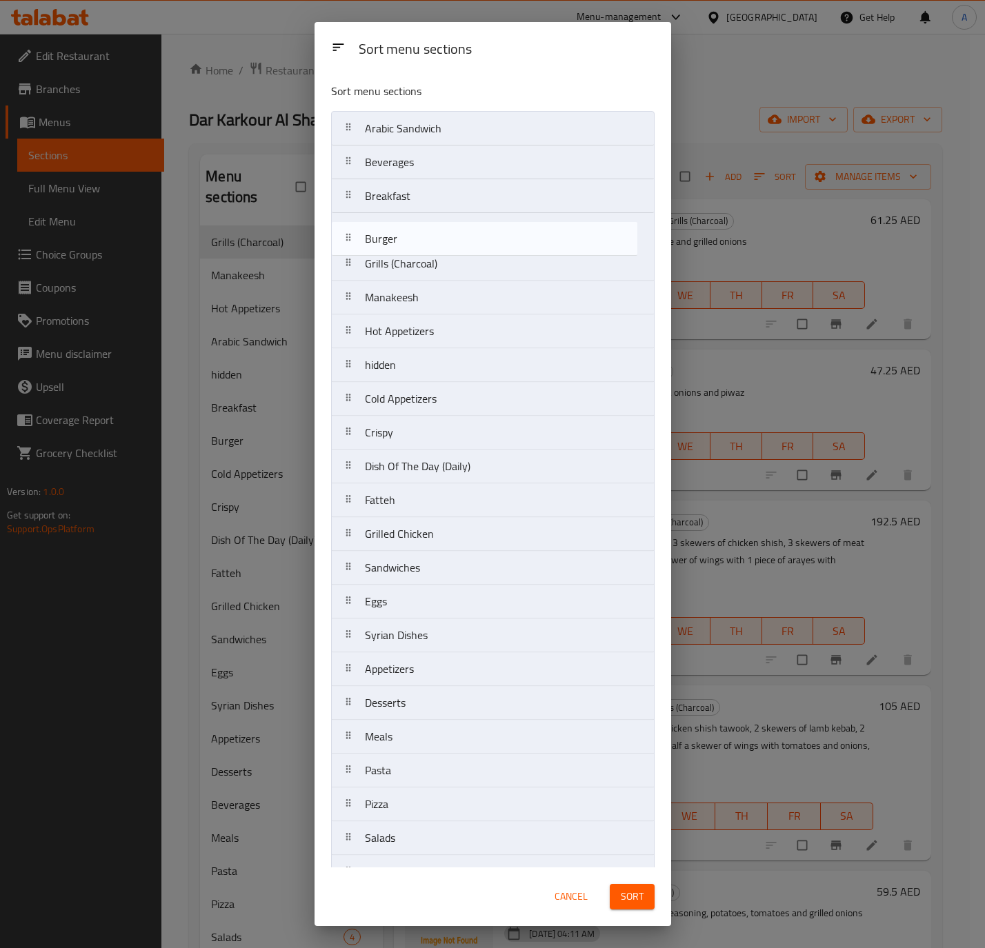
drag, startPoint x: 416, startPoint y: 379, endPoint x: 416, endPoint y: 241, distance: 137.9
click at [416, 241] on nav "Arabic Sandwich Beverages Breakfast Grills (Charcoal) Manakeesh Hot Appetizers …" at bounding box center [492, 551] width 323 height 880
drag, startPoint x: 434, startPoint y: 410, endPoint x: 428, endPoint y: 255, distance: 154.6
click at [428, 255] on nav "Arabic Sandwich Beverages Breakfast Burger Grills (Charcoal) Manakeesh Hot Appe…" at bounding box center [492, 551] width 323 height 880
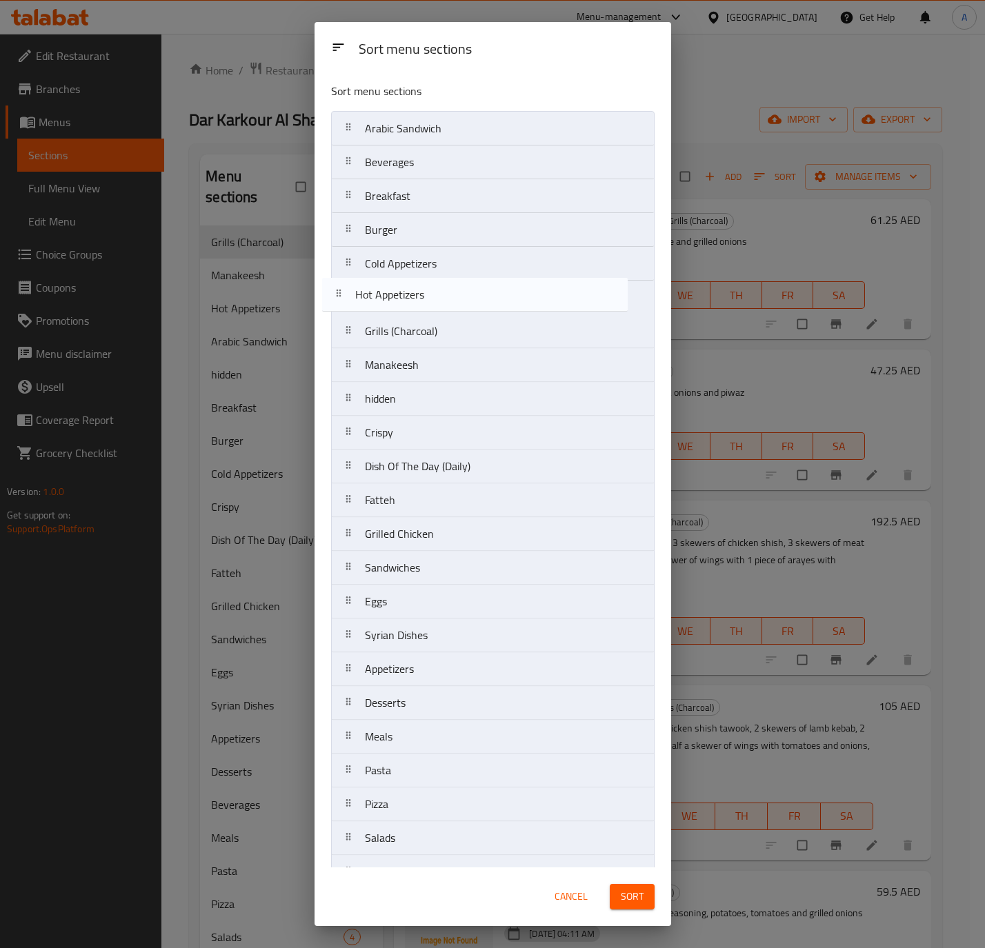
drag, startPoint x: 457, startPoint y: 370, endPoint x: 447, endPoint y: 285, distance: 85.4
click at [447, 285] on nav "Arabic Sandwich Beverages Breakfast Burger Cold Appetizers Grills (Charcoal) Ma…" at bounding box center [492, 551] width 323 height 880
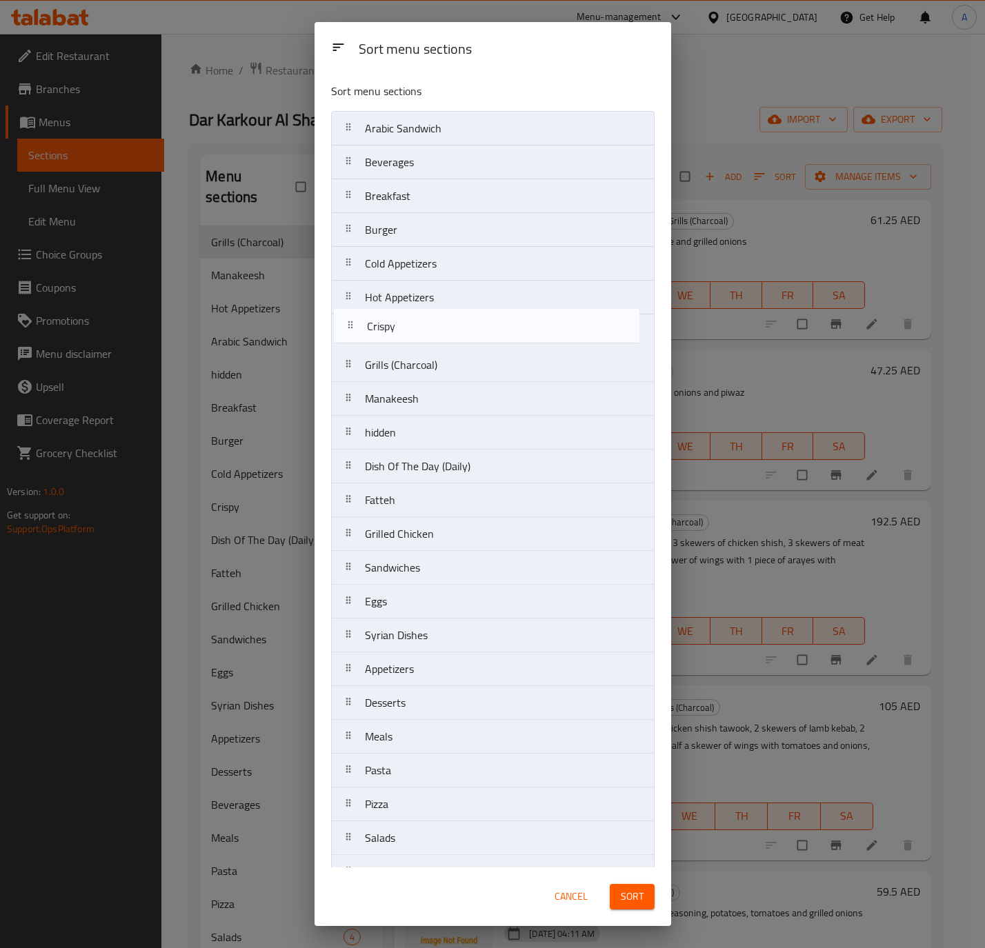
drag, startPoint x: 410, startPoint y: 441, endPoint x: 414, endPoint y: 325, distance: 115.9
click at [414, 325] on nav "Arabic Sandwich Beverages Breakfast Burger Cold Appetizers Hot Appetizers Grill…" at bounding box center [492, 551] width 323 height 880
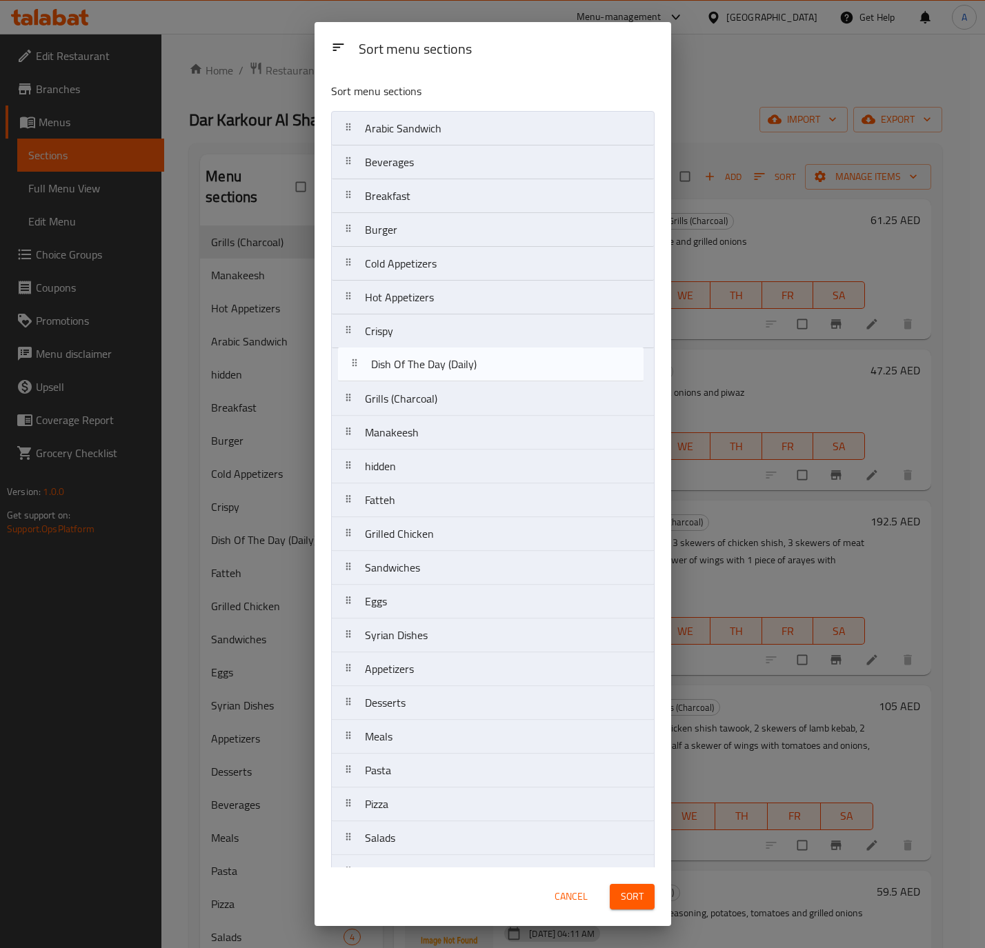
drag, startPoint x: 425, startPoint y: 484, endPoint x: 431, endPoint y: 369, distance: 115.3
click at [431, 369] on nav "Arabic Sandwich Beverages Breakfast Burger Cold Appetizers Hot Appetizers Crisp…" at bounding box center [492, 551] width 323 height 880
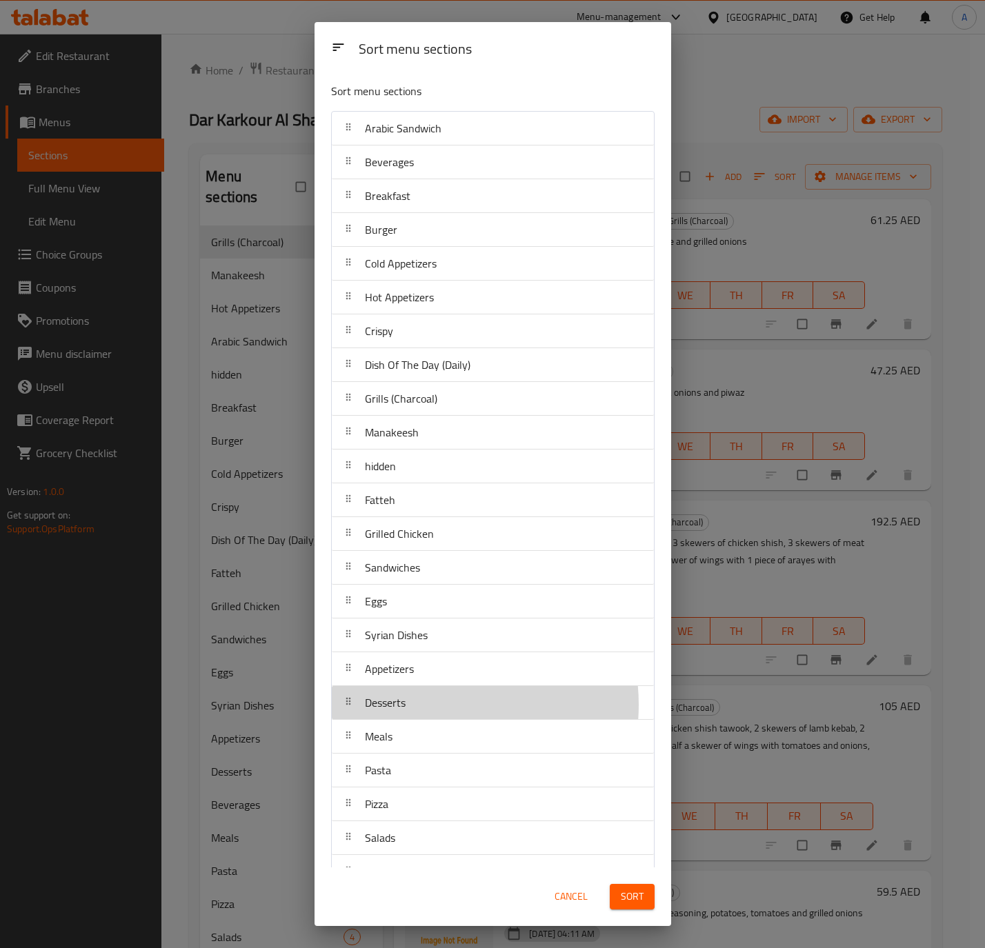
scroll to position [2, 0]
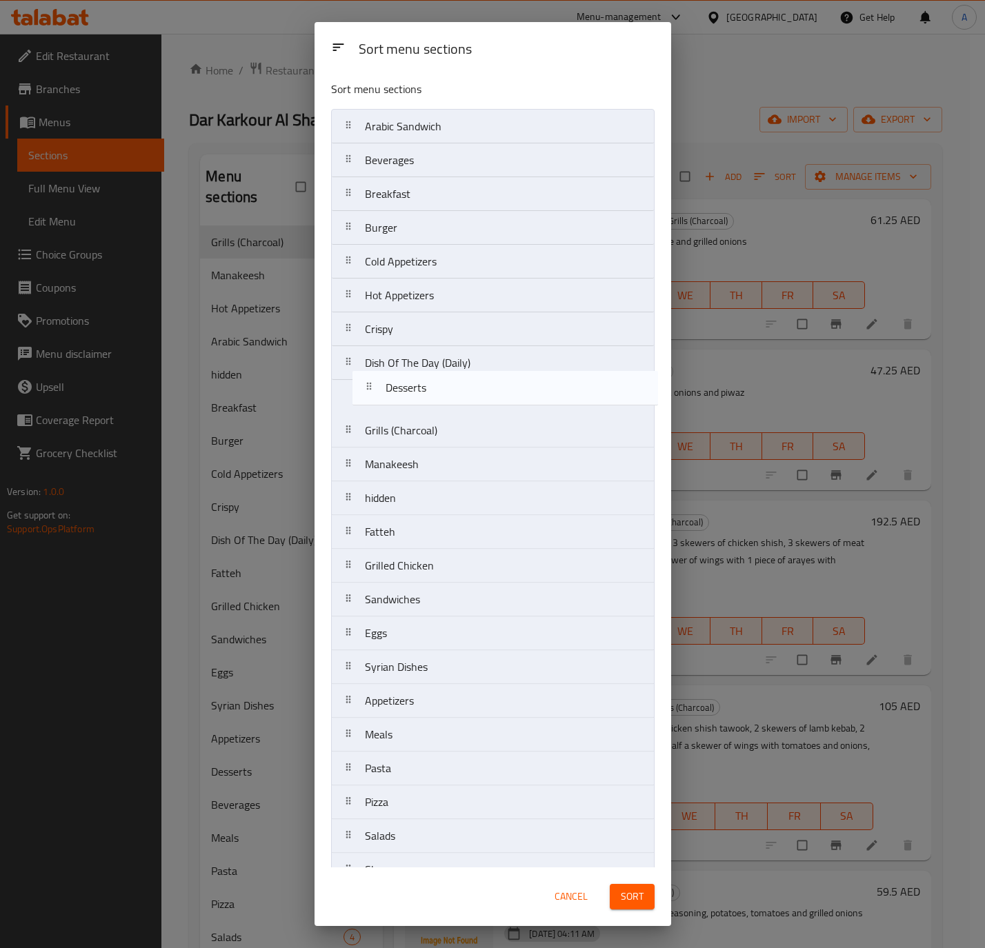
drag, startPoint x: 430, startPoint y: 710, endPoint x: 451, endPoint y: 385, distance: 326.1
click at [451, 385] on nav "Arabic Sandwich Beverages Breakfast Burger Cold Appetizers Hot Appetizers Crisp…" at bounding box center [492, 549] width 323 height 880
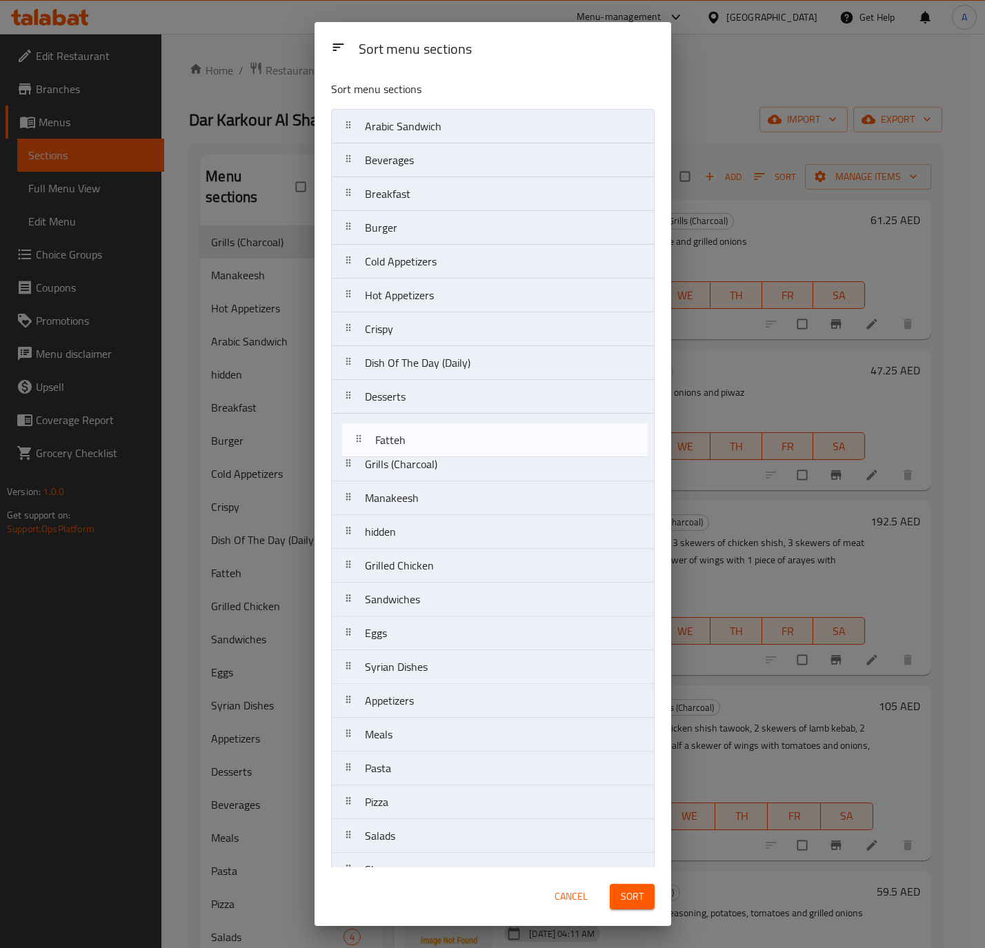
drag, startPoint x: 404, startPoint y: 542, endPoint x: 416, endPoint y: 428, distance: 114.4
click at [416, 428] on nav "Arabic Sandwich Beverages Breakfast Burger Cold Appetizers Hot Appetizers Crisp…" at bounding box center [492, 549] width 323 height 880
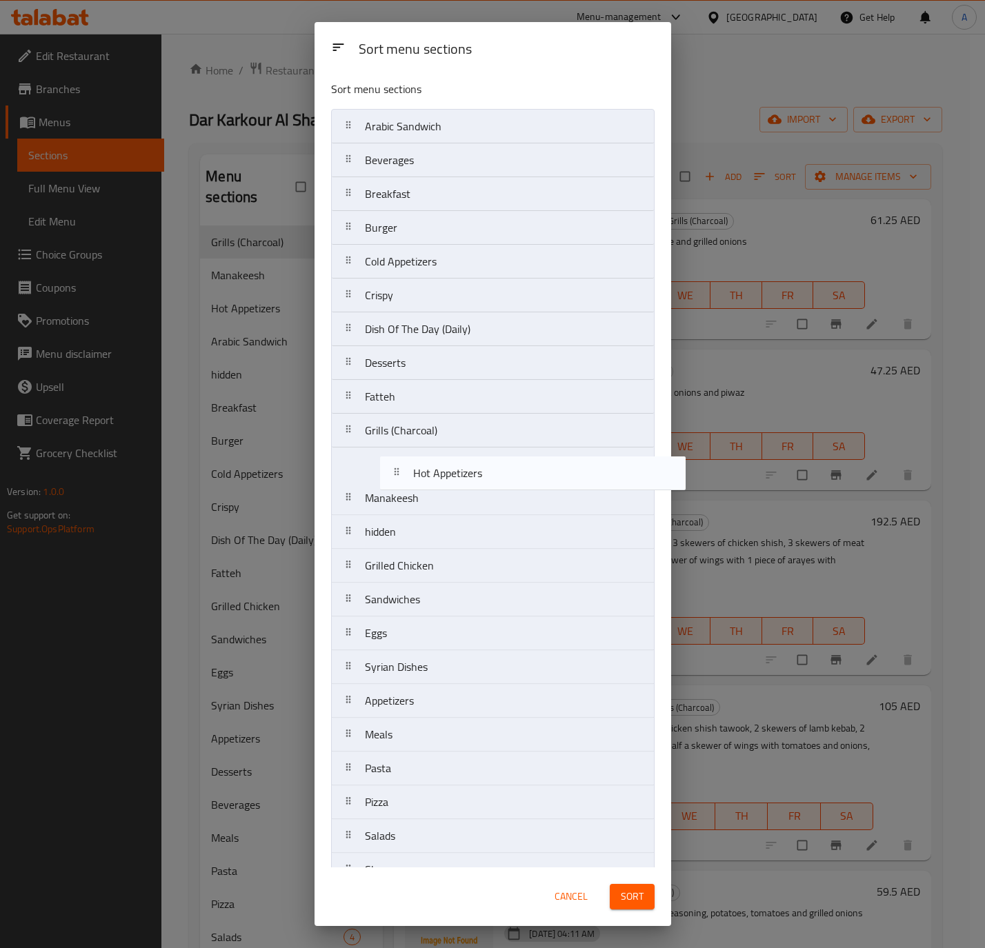
drag, startPoint x: 426, startPoint y: 301, endPoint x: 476, endPoint y: 481, distance: 186.9
click at [476, 481] on nav "Arabic Sandwich Beverages Breakfast Burger Cold Appetizers Hot Appetizers Crisp…" at bounding box center [492, 549] width 323 height 880
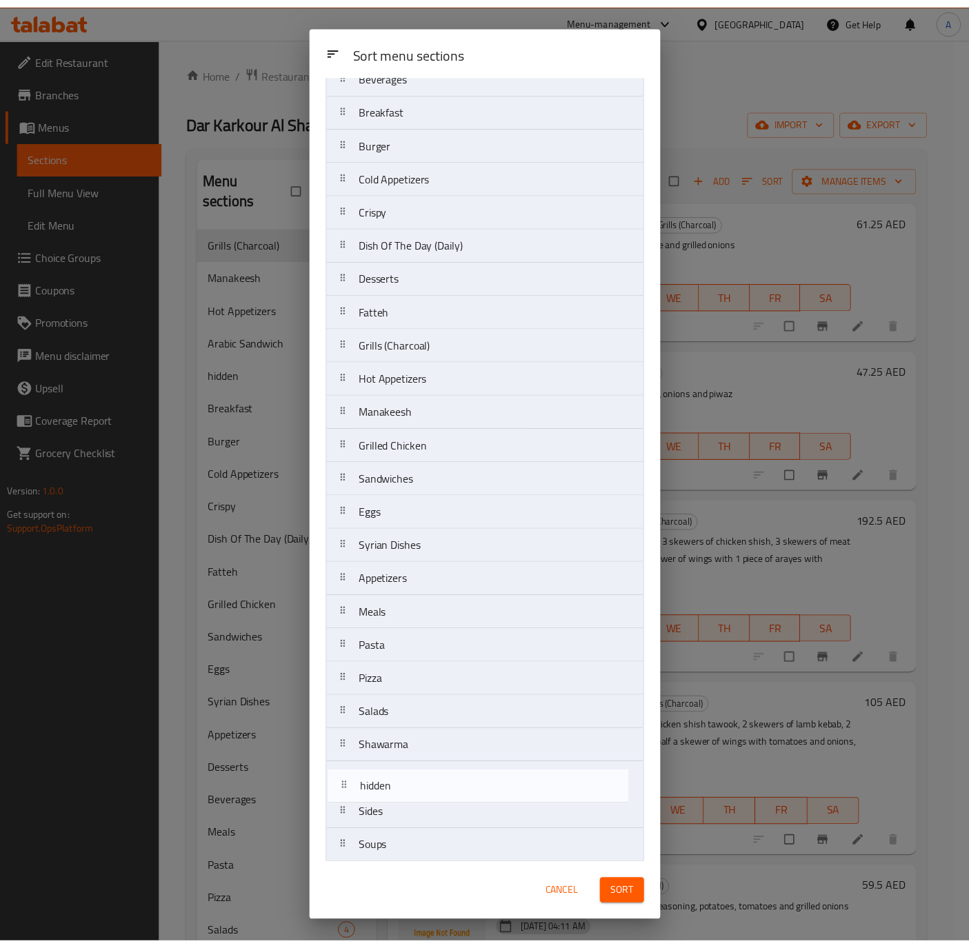
scroll to position [137, 0]
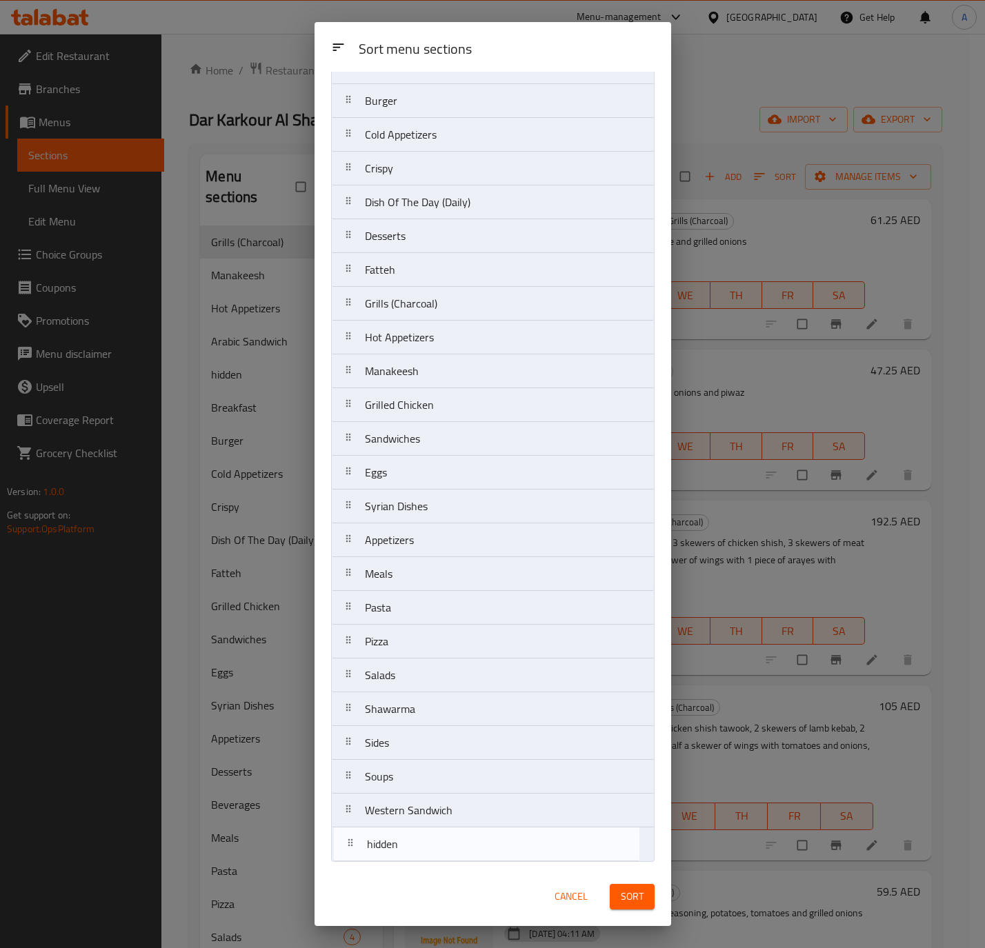
drag, startPoint x: 430, startPoint y: 541, endPoint x: 433, endPoint y: 863, distance: 322.0
click at [433, 862] on nav "Arabic Sandwich Beverages Breakfast Burger Cold Appetizers Crispy Dish Of The D…" at bounding box center [492, 422] width 323 height 880
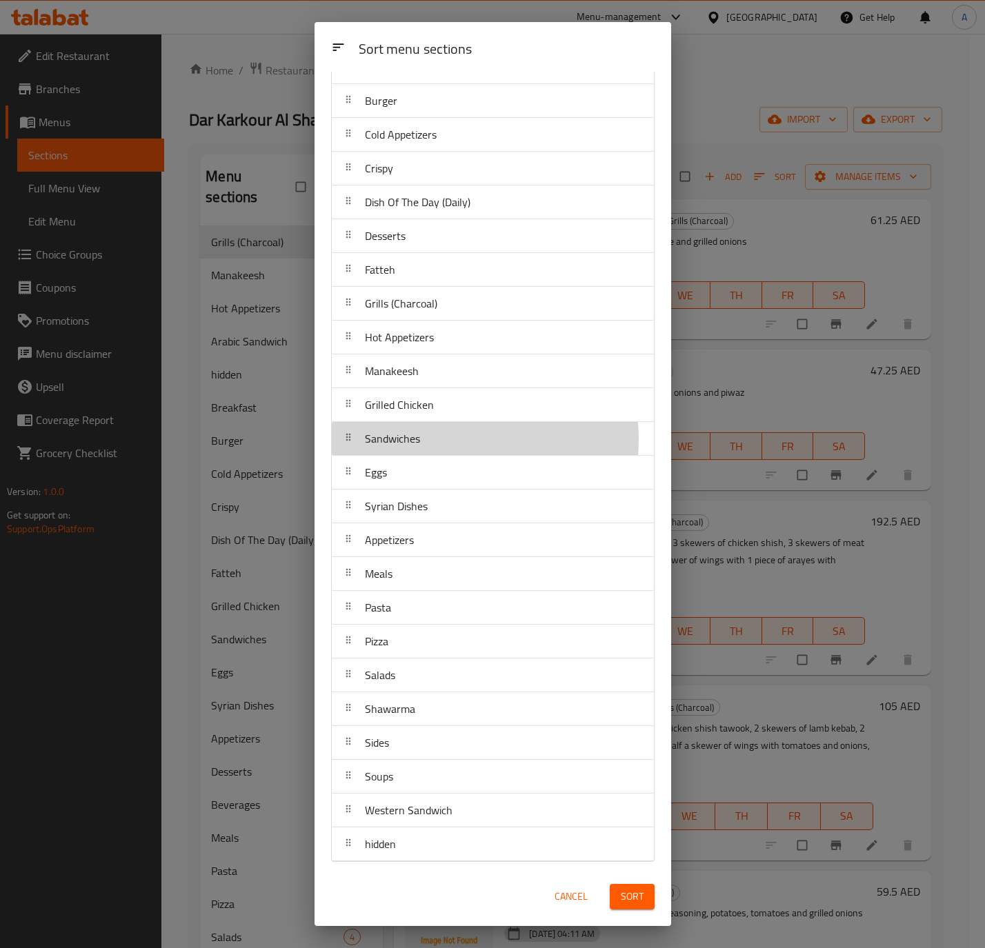
click at [434, 436] on div "Sandwiches" at bounding box center [492, 438] width 311 height 33
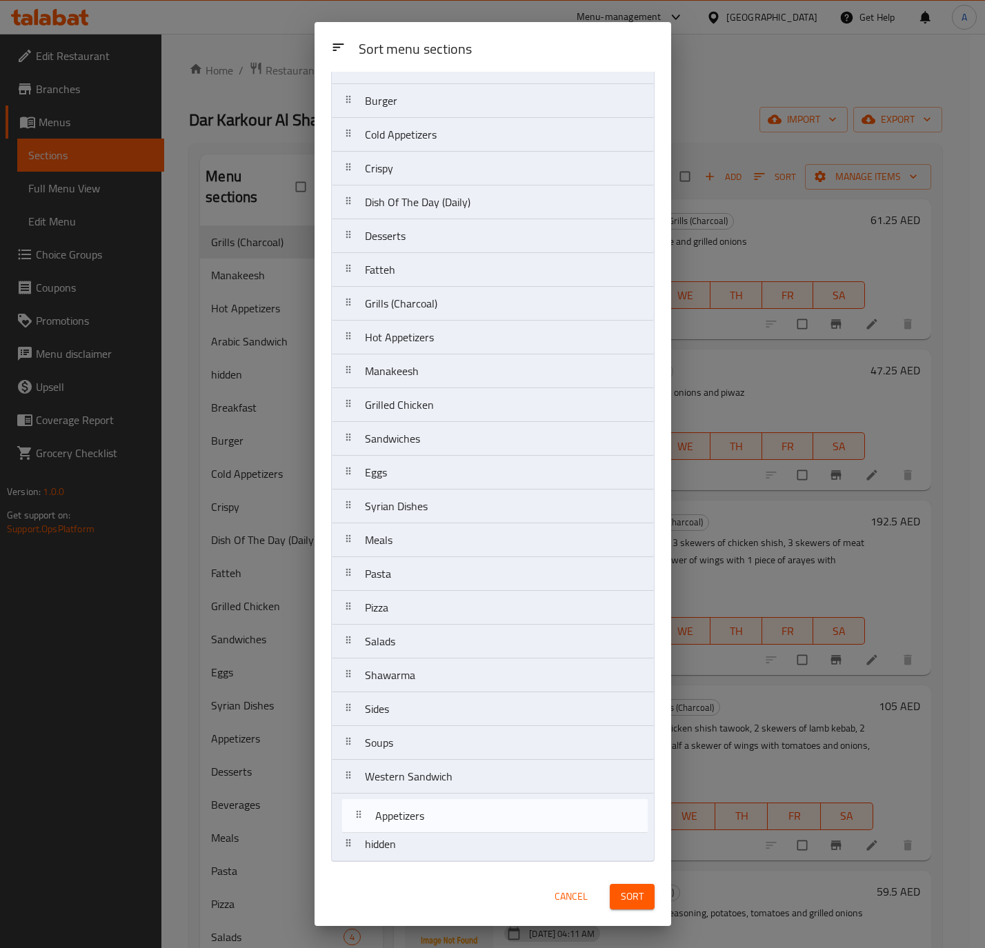
drag, startPoint x: 410, startPoint y: 536, endPoint x: 421, endPoint y: 820, distance: 284.3
click at [421, 820] on nav "Arabic Sandwich Beverages Breakfast Burger Cold Appetizers Crispy Dish Of The D…" at bounding box center [492, 422] width 323 height 880
drag, startPoint x: 431, startPoint y: 403, endPoint x: 439, endPoint y: 840, distance: 437.2
click at [439, 840] on nav "Arabic Sandwich Beverages Breakfast Burger Cold Appetizers Crispy Dish Of The D…" at bounding box center [492, 422] width 323 height 880
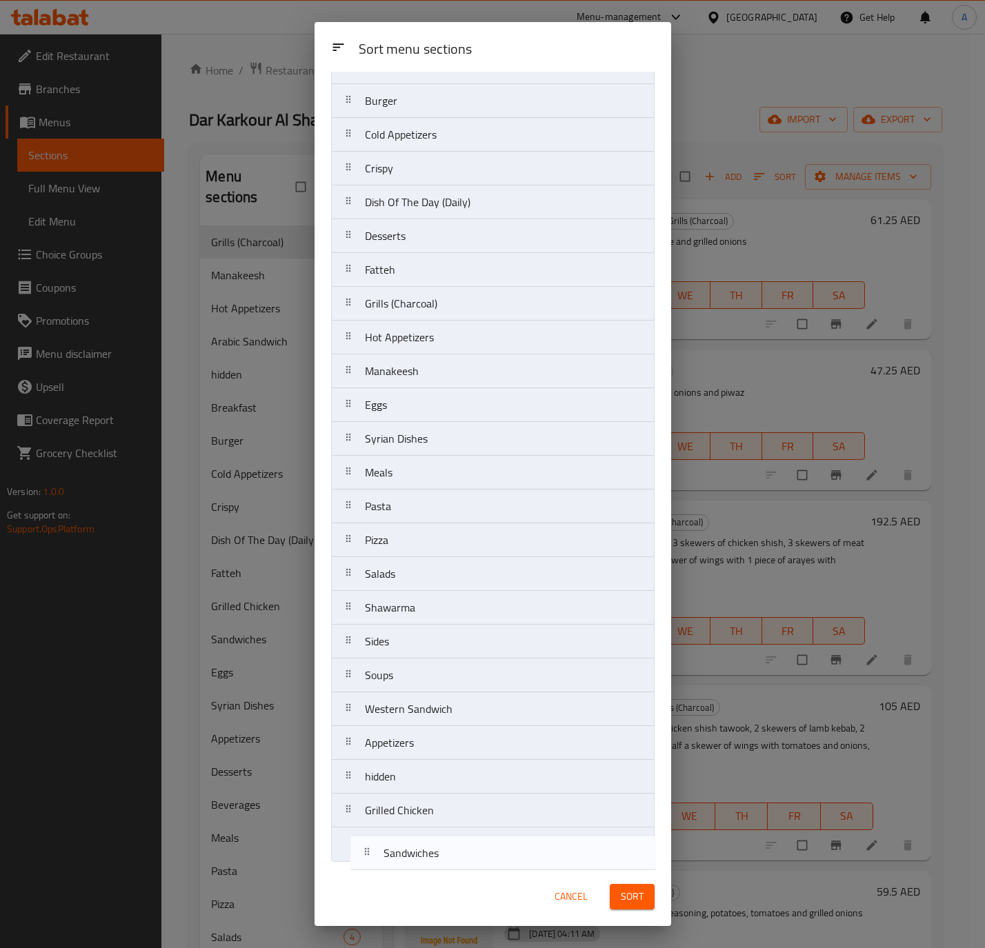
drag, startPoint x: 416, startPoint y: 401, endPoint x: 436, endPoint y: 857, distance: 456.2
click at [436, 857] on nav "Arabic Sandwich Beverages Breakfast Burger Cold Appetizers Crispy Dish Of The D…" at bounding box center [492, 422] width 323 height 880
drag, startPoint x: 433, startPoint y: 398, endPoint x: 454, endPoint y: 838, distance: 441.1
click at [458, 855] on nav "Arabic Sandwich Beverages Breakfast Burger Cold Appetizers Crispy Dish Of The D…" at bounding box center [492, 422] width 323 height 880
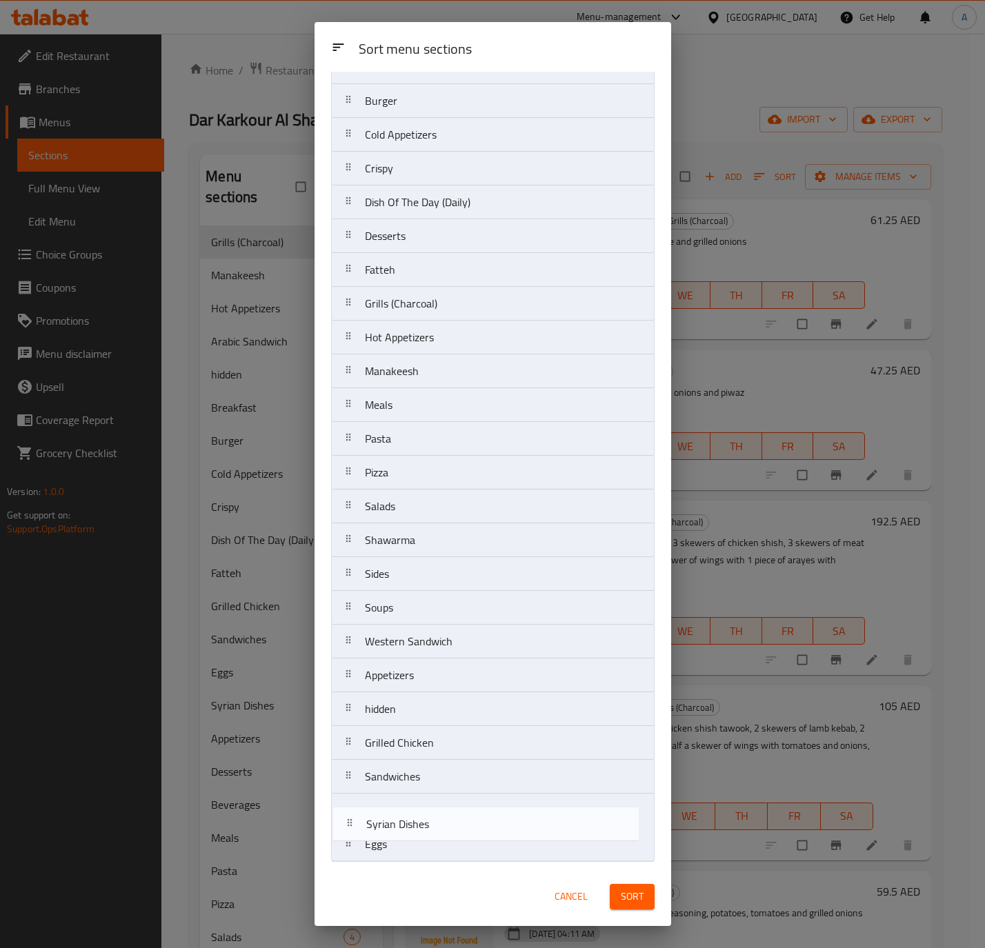
drag, startPoint x: 410, startPoint y: 402, endPoint x: 416, endPoint y: 843, distance: 440.6
click at [416, 843] on nav "Arabic Sandwich Beverages Breakfast Burger Cold Appetizers Crispy Dish Of The D…" at bounding box center [492, 422] width 323 height 880
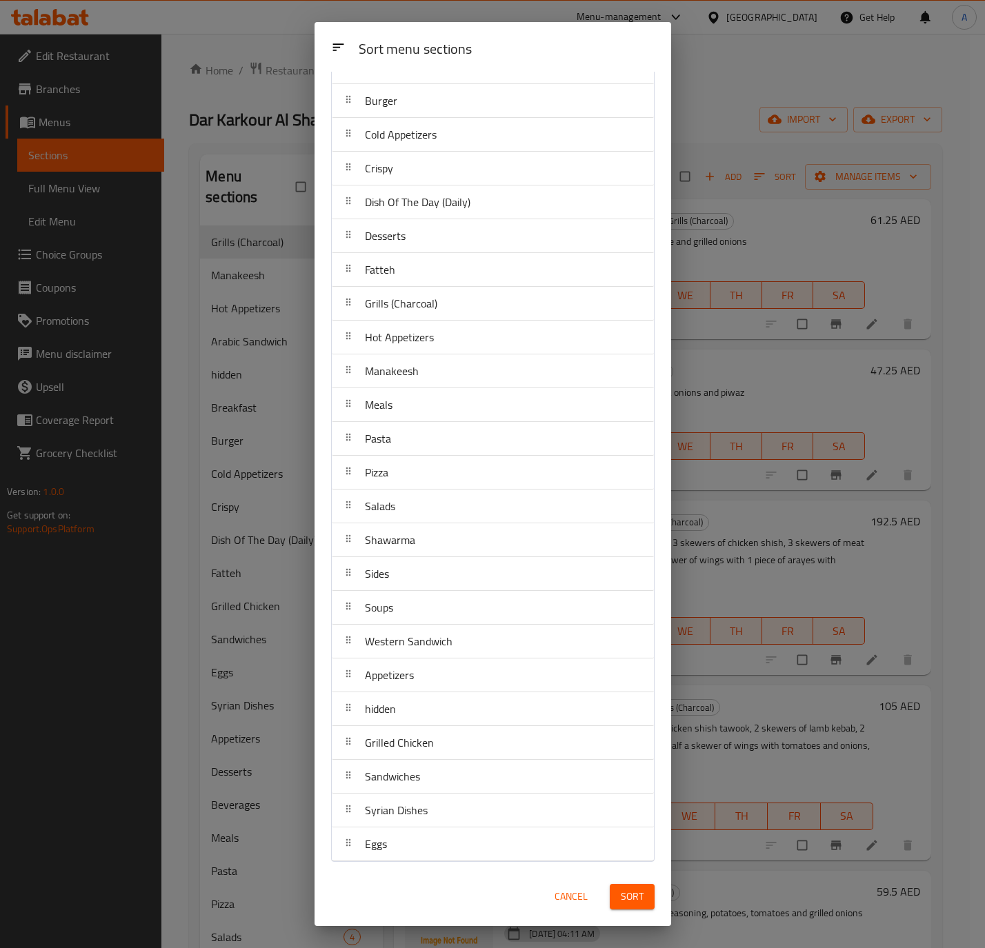
click at [636, 888] on span "Sort" at bounding box center [632, 896] width 23 height 17
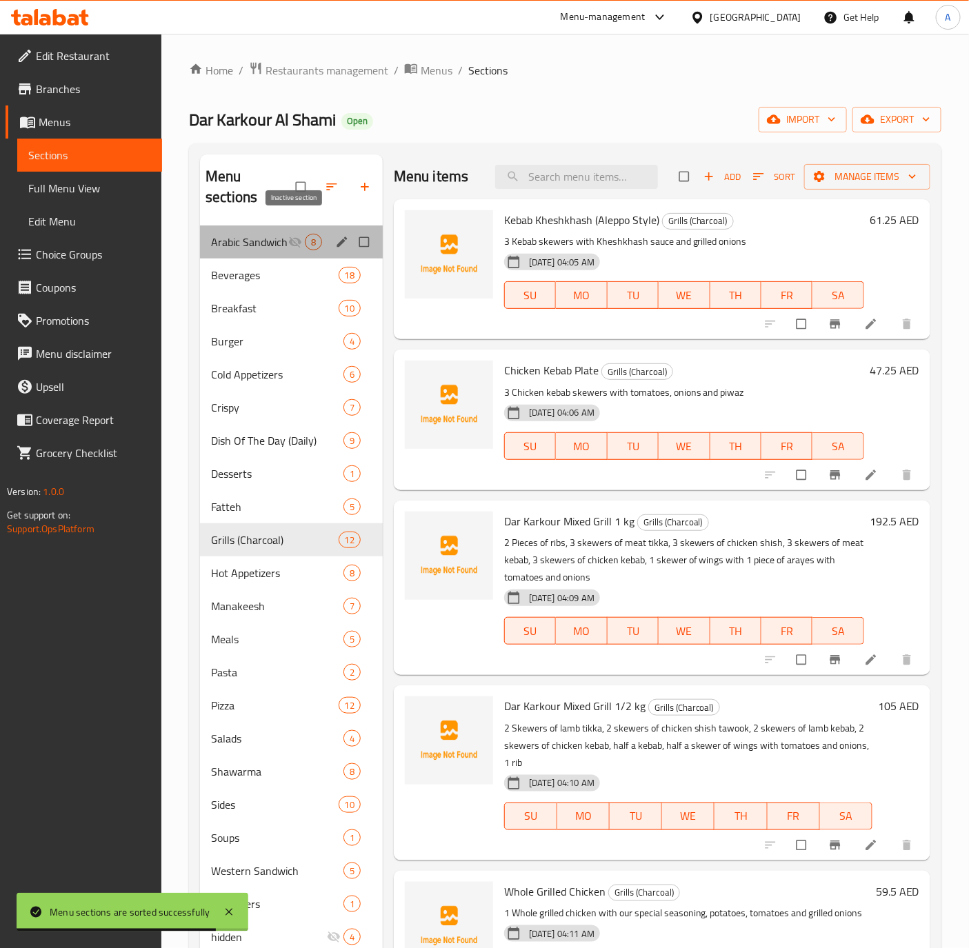
click at [288, 235] on icon "Menu sections" at bounding box center [295, 242] width 14 height 14
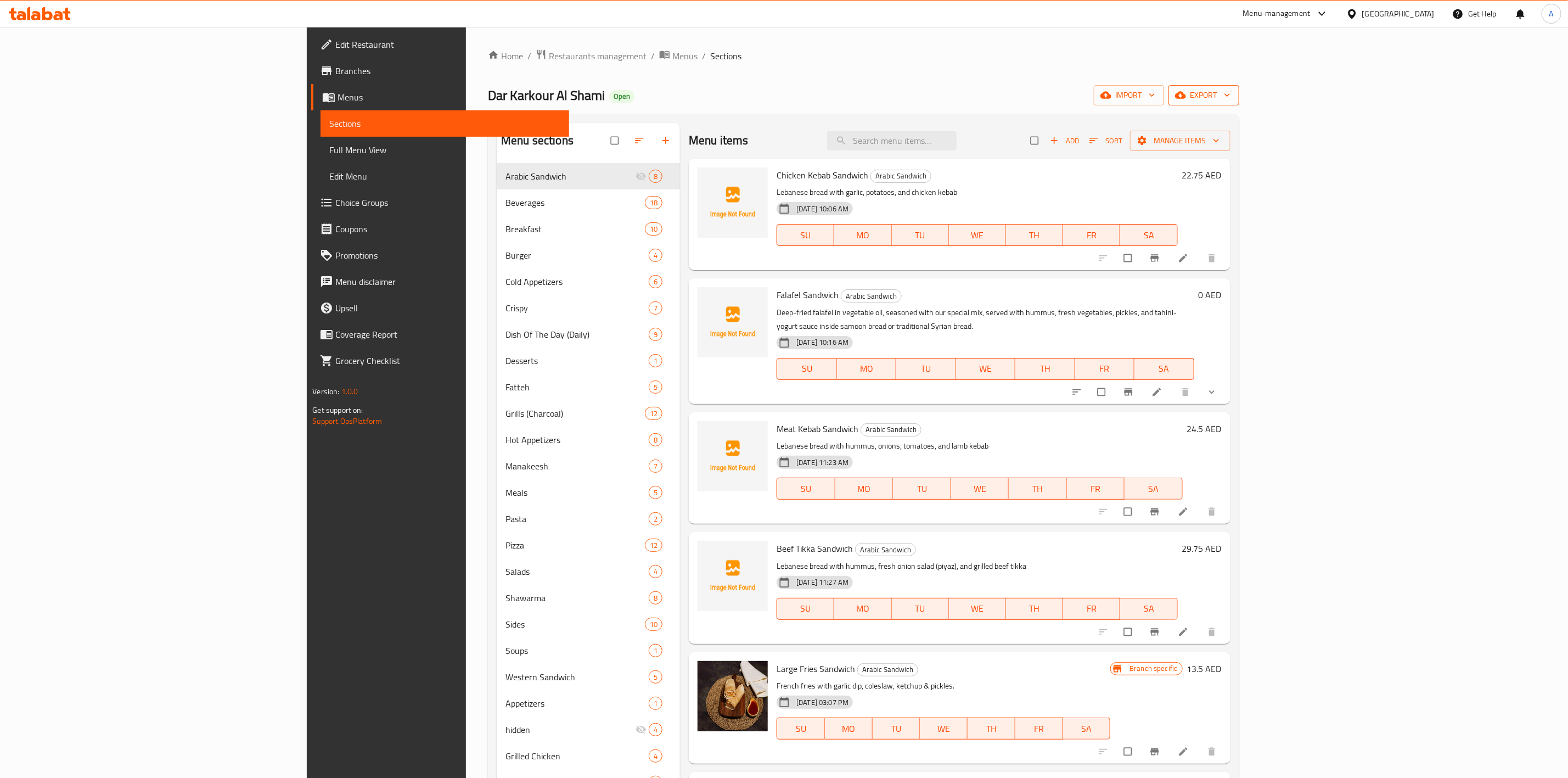
click at [1231, 98] on span "export" at bounding box center [1203, 95] width 53 height 14
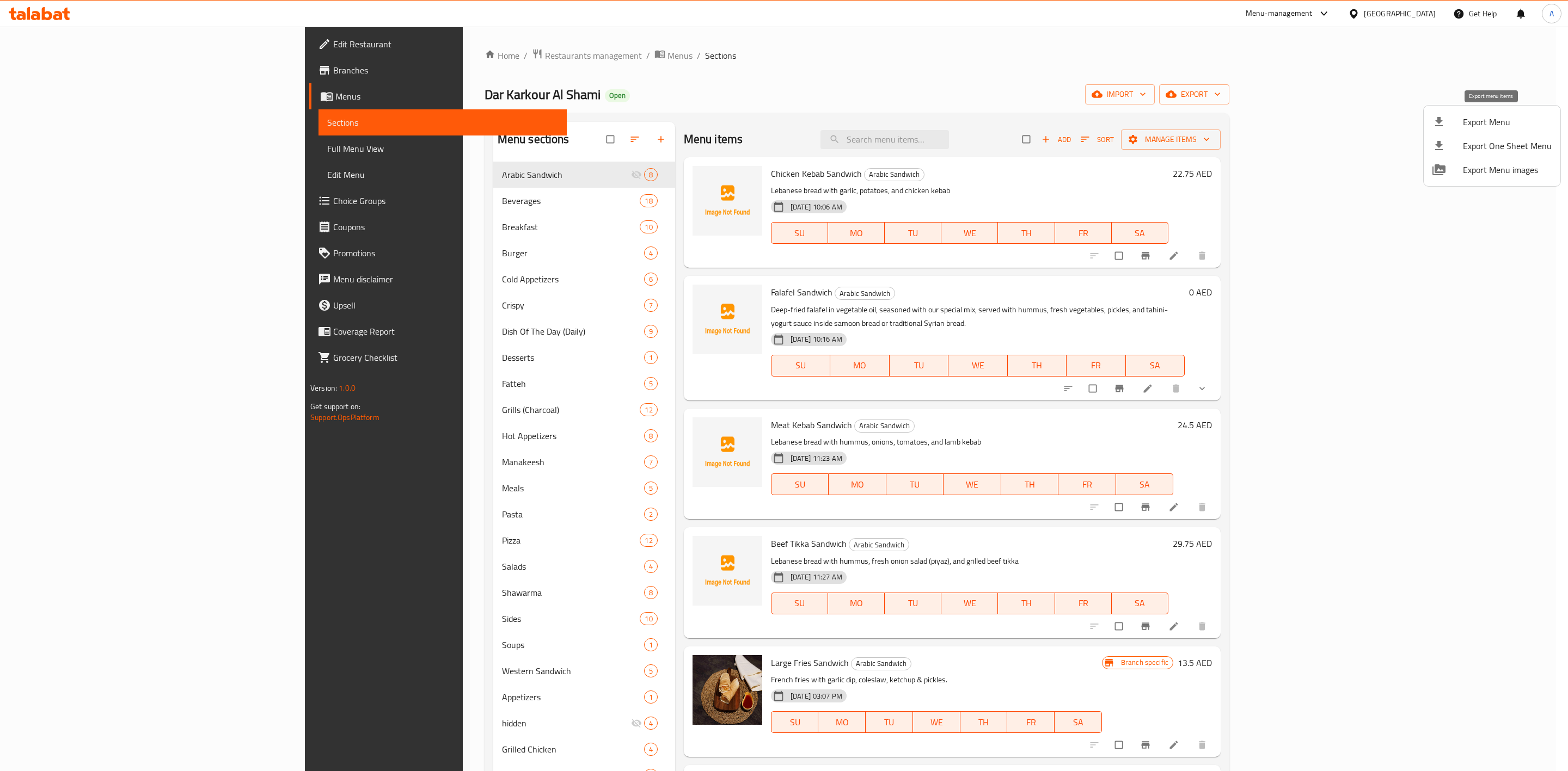
click at [1463, 124] on span "Export Menu" at bounding box center [1507, 122] width 88 height 13
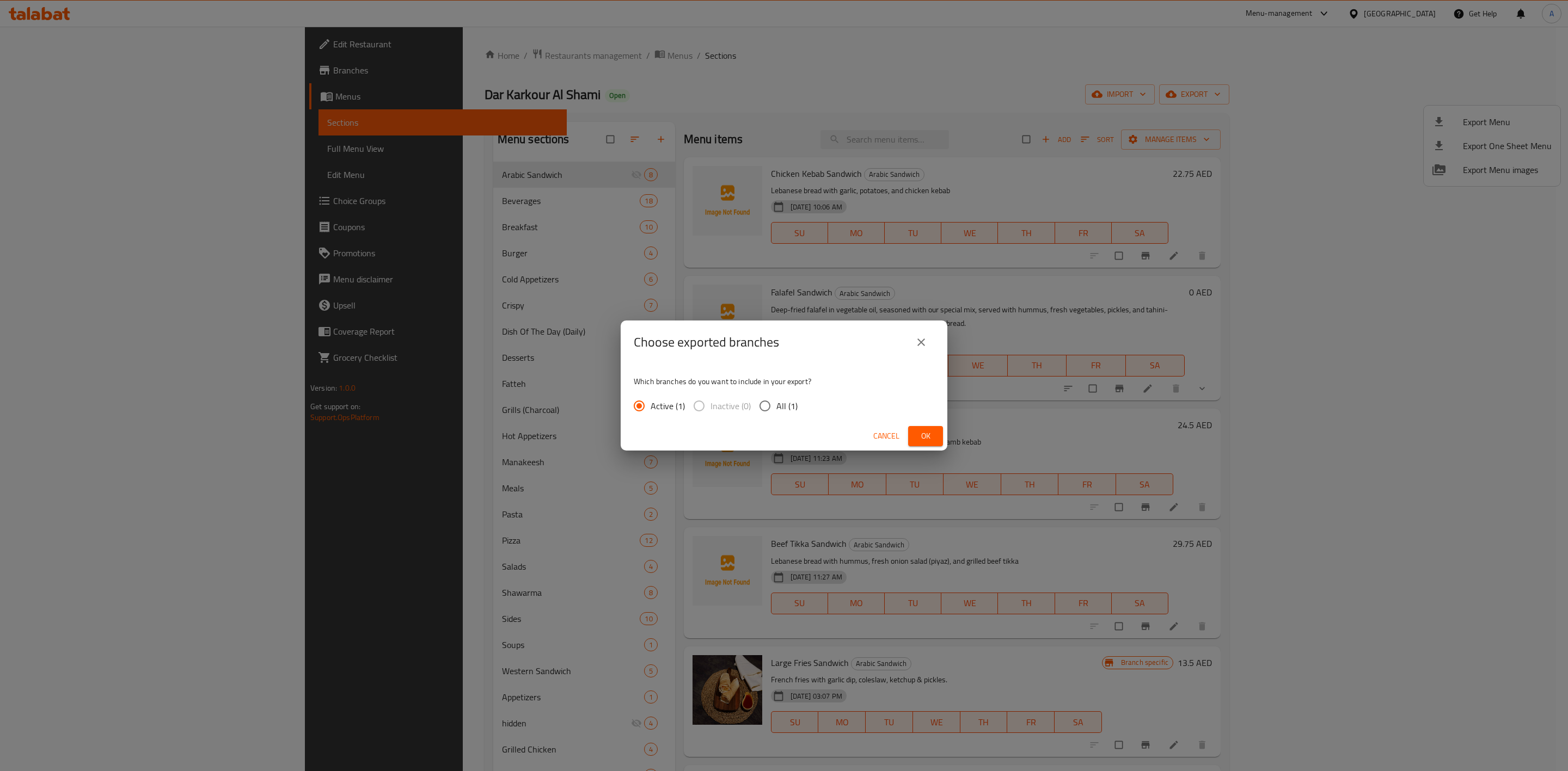
click at [758, 412] on input "All (1)" at bounding box center [764, 406] width 23 height 23
radio input "true"
click at [921, 436] on span "Ok" at bounding box center [925, 436] width 17 height 13
